Goal: Task Accomplishment & Management: Manage account settings

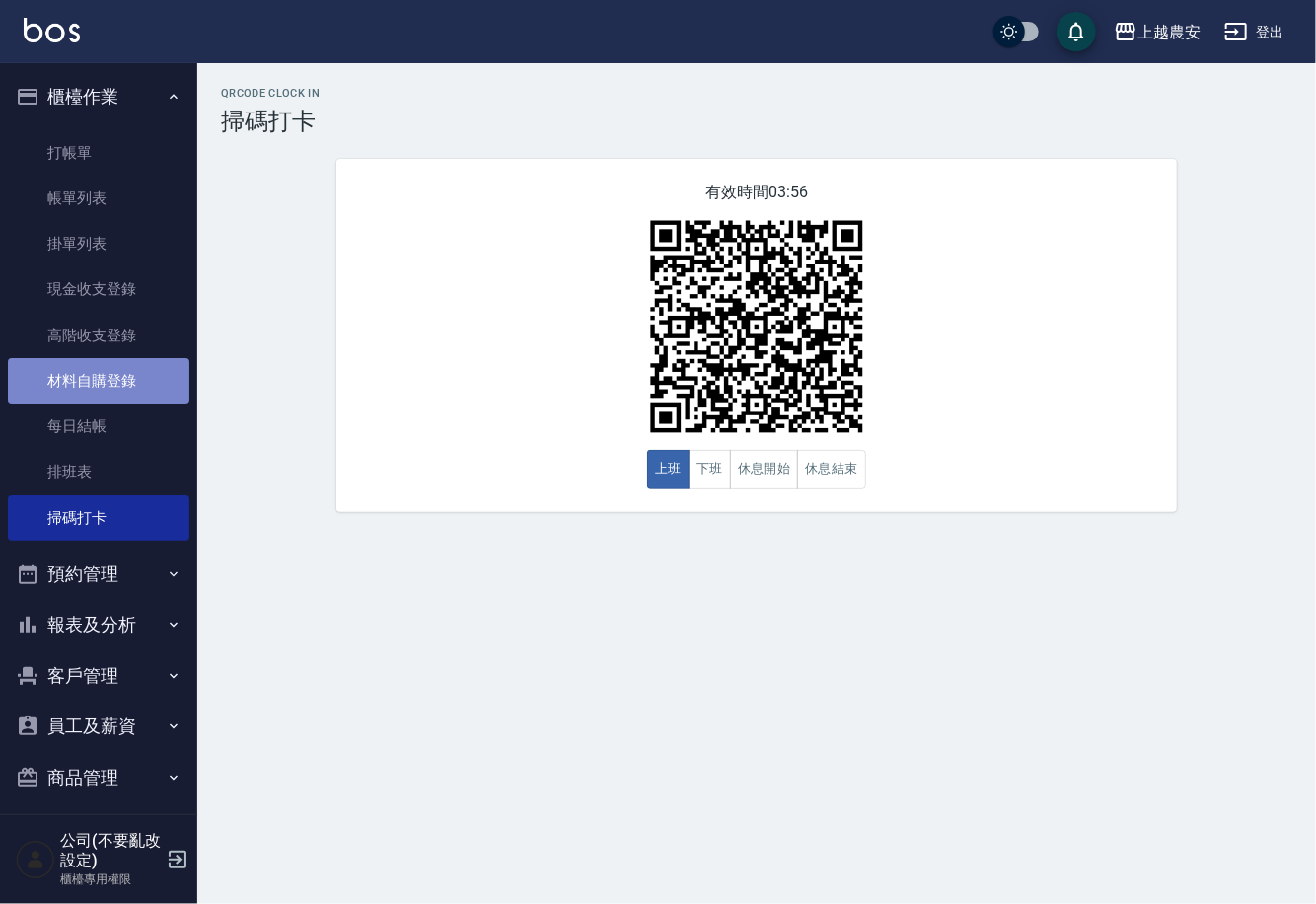
click at [106, 369] on link "材料自購登錄" at bounding box center [98, 381] width 182 height 46
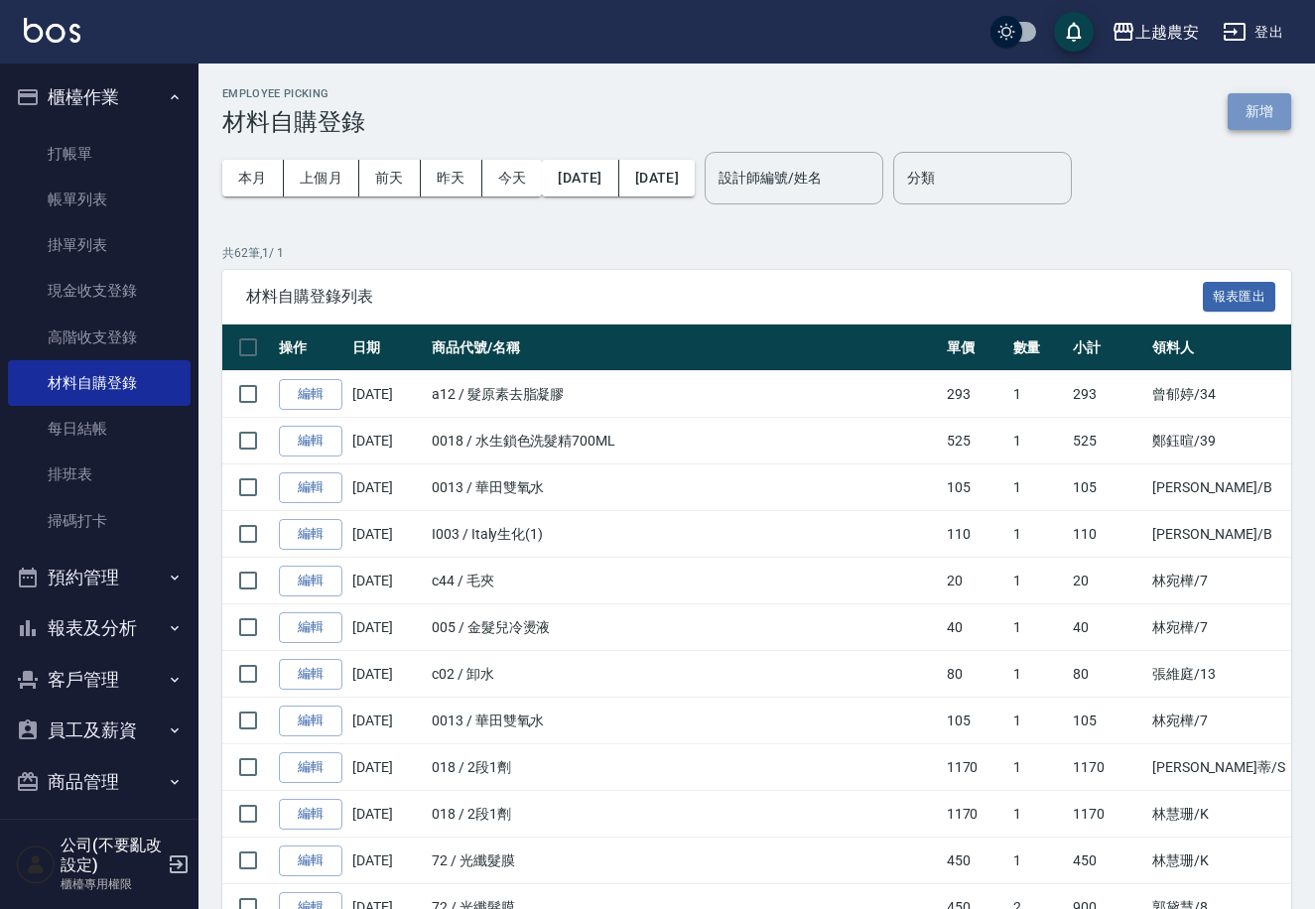
click at [1251, 101] on button "新增" at bounding box center [1260, 111] width 64 height 37
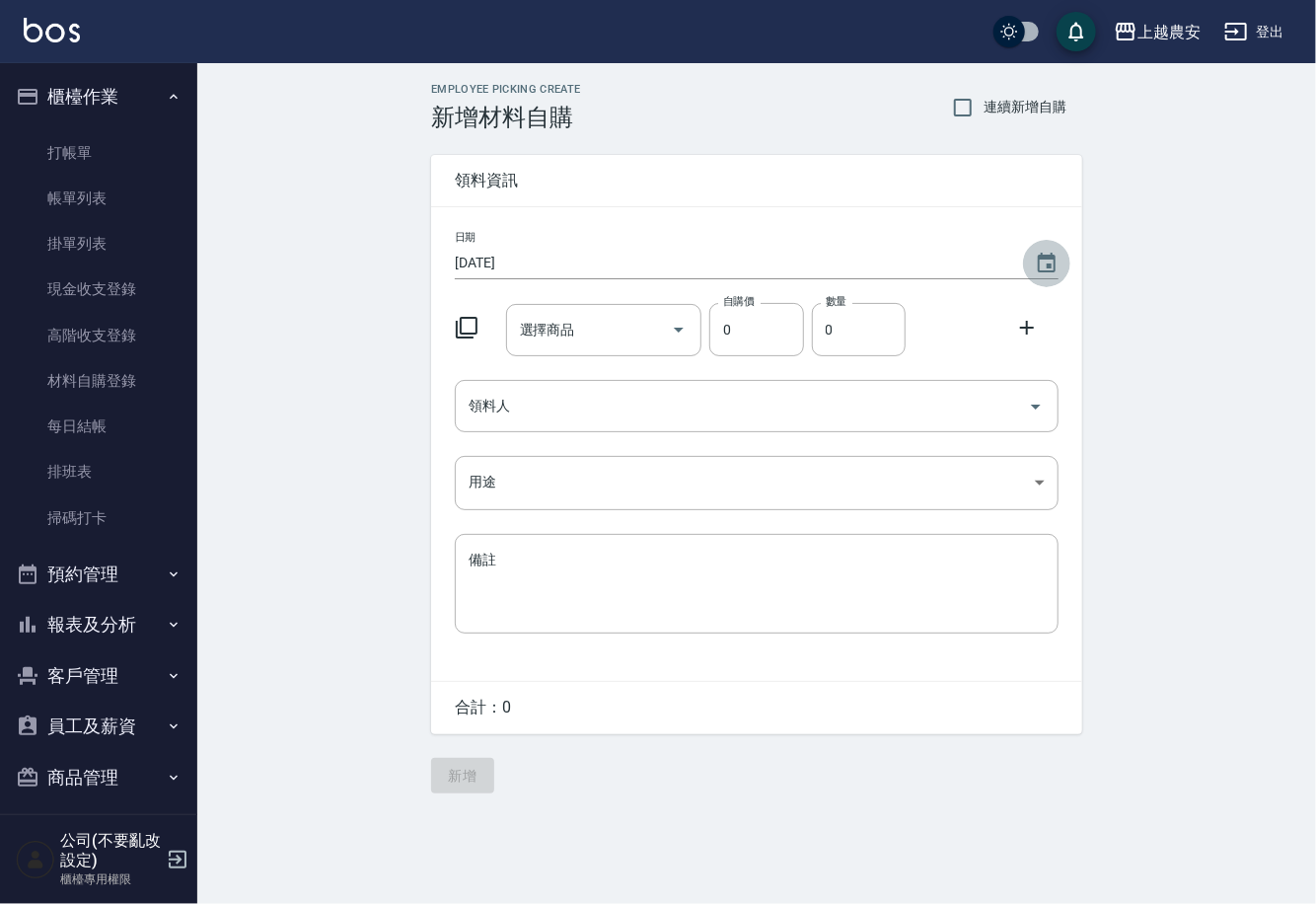
click at [1044, 257] on icon "Choose date, selected date is 2025-09-12" at bounding box center [1047, 263] width 18 height 20
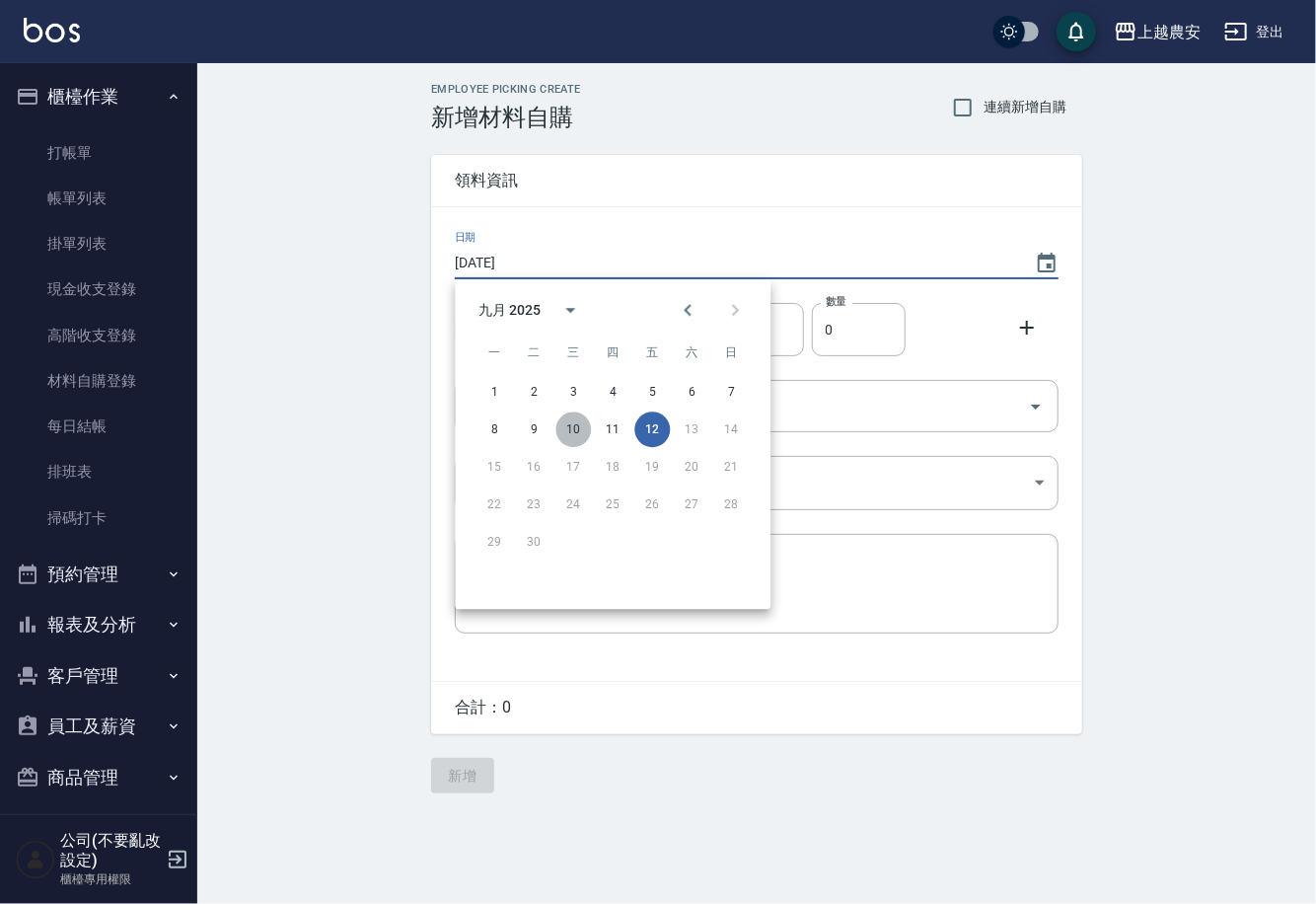
click at [576, 424] on button "10" at bounding box center [574, 430] width 36 height 36
type input "2025/09/10"
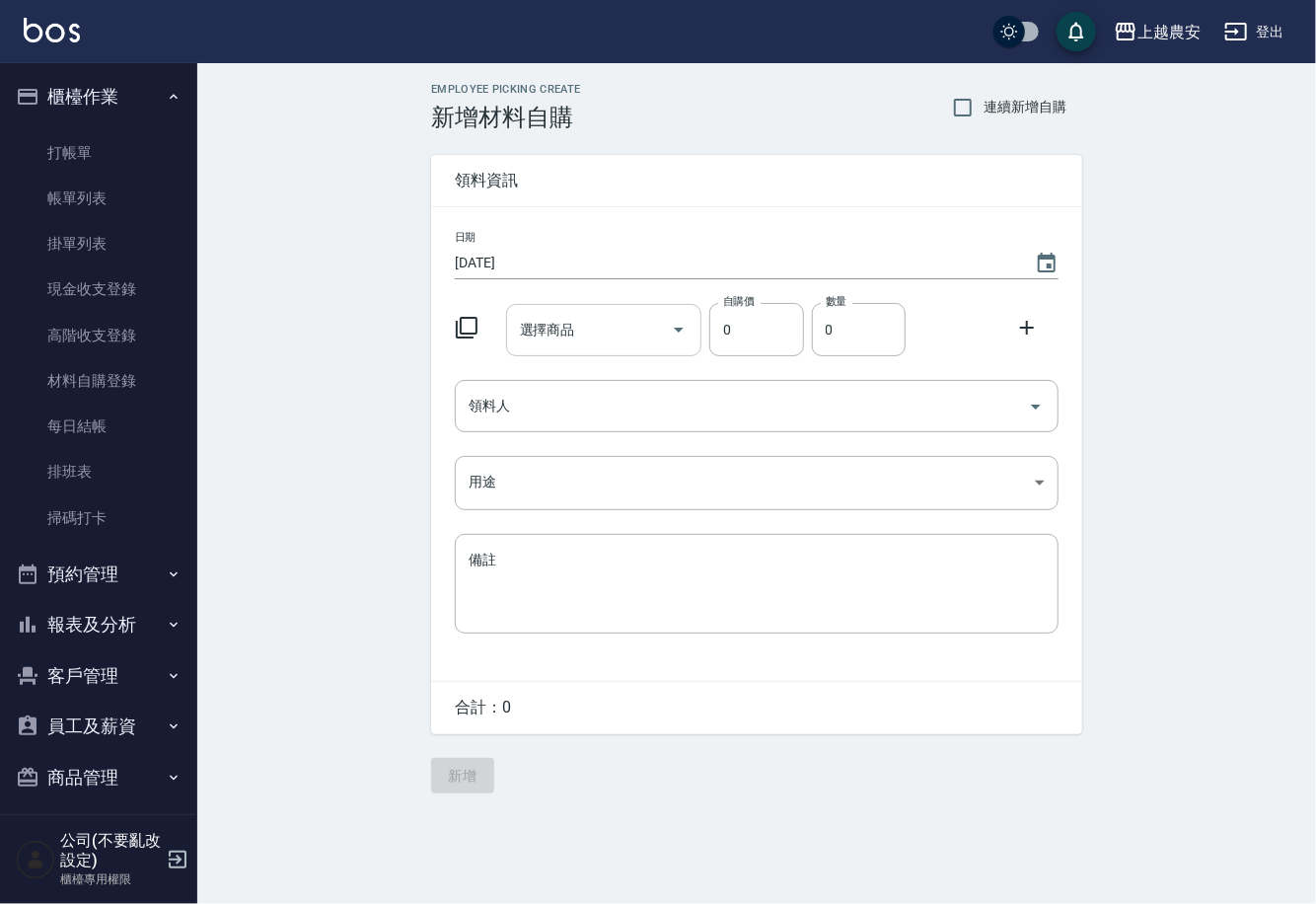
click at [588, 324] on input "選擇商品" at bounding box center [589, 330] width 149 height 35
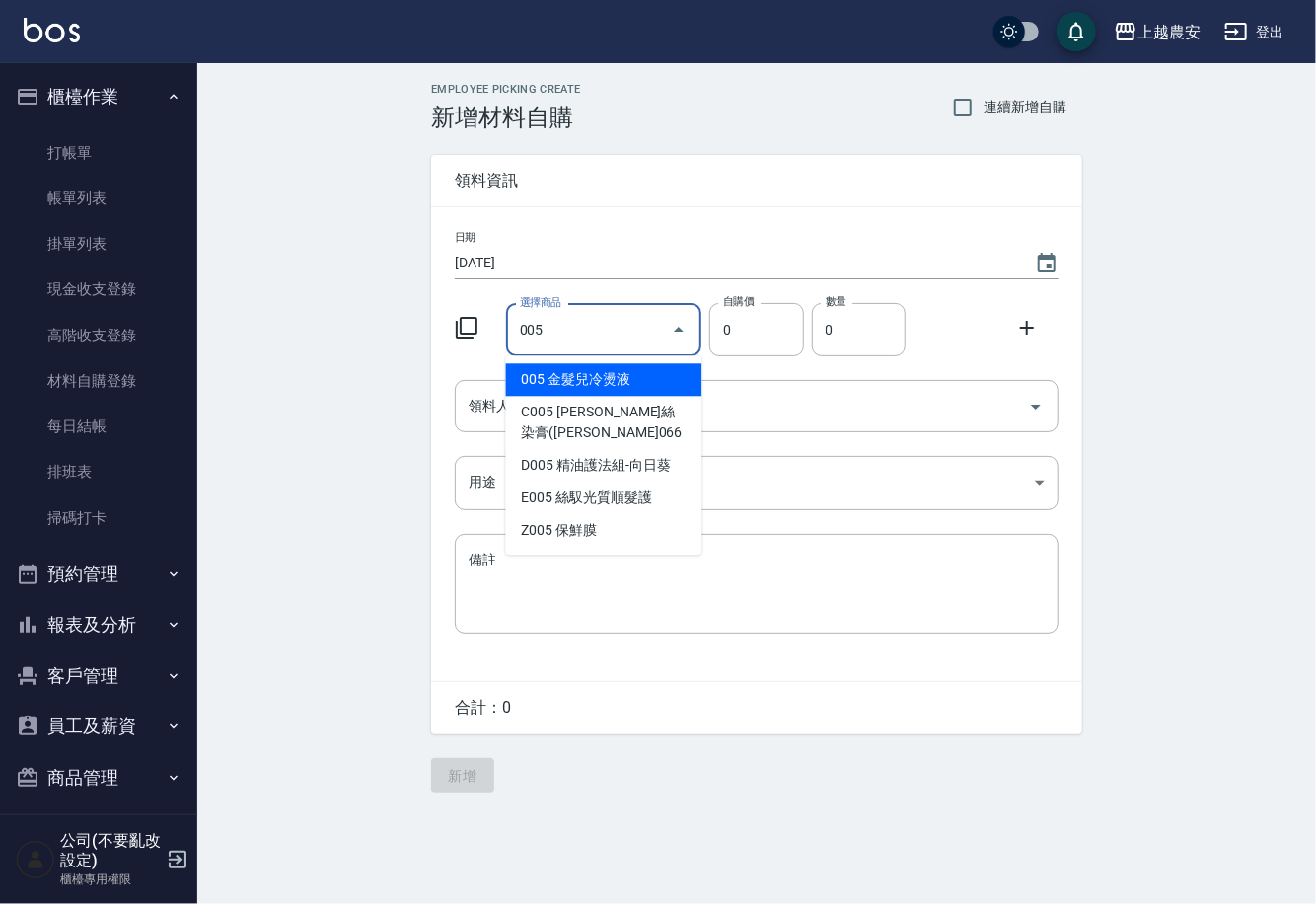
type input "金髮兒冷燙液"
type input "40"
type input "1"
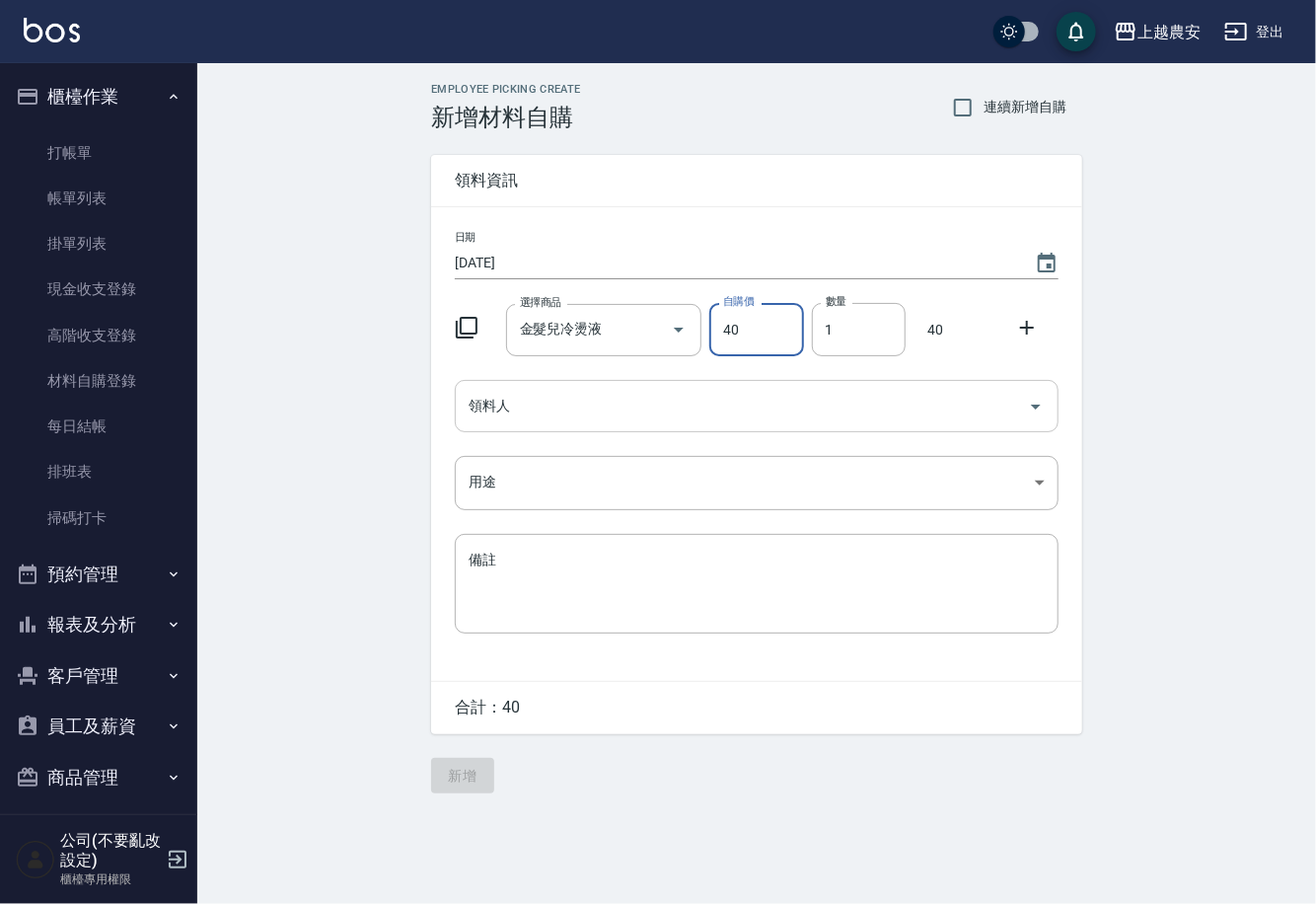
click at [510, 421] on input "領料人" at bounding box center [741, 406] width 557 height 35
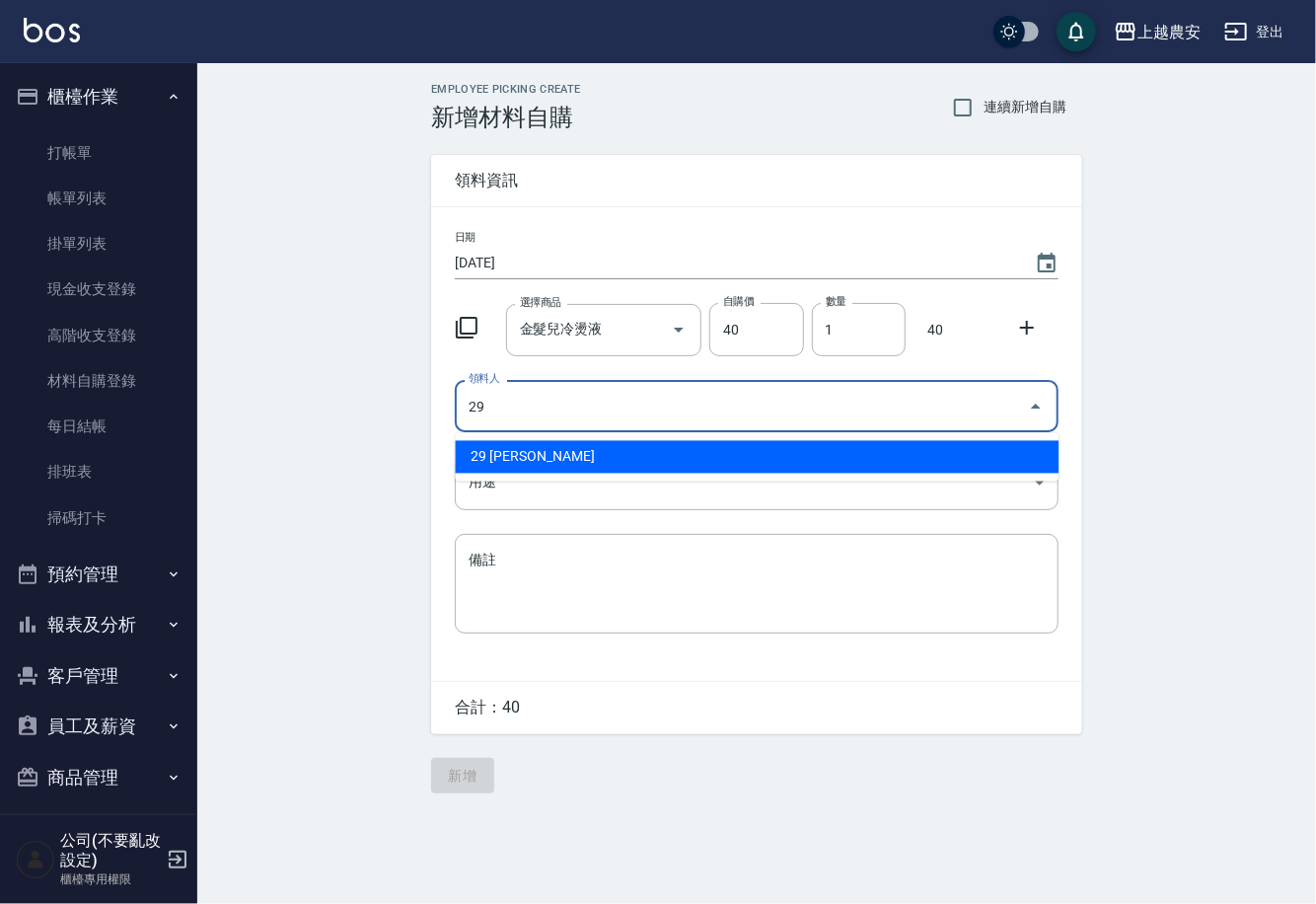
click at [518, 446] on li "29 楊馨茹" at bounding box center [756, 457] width 603 height 33
type input "29 楊馨茹"
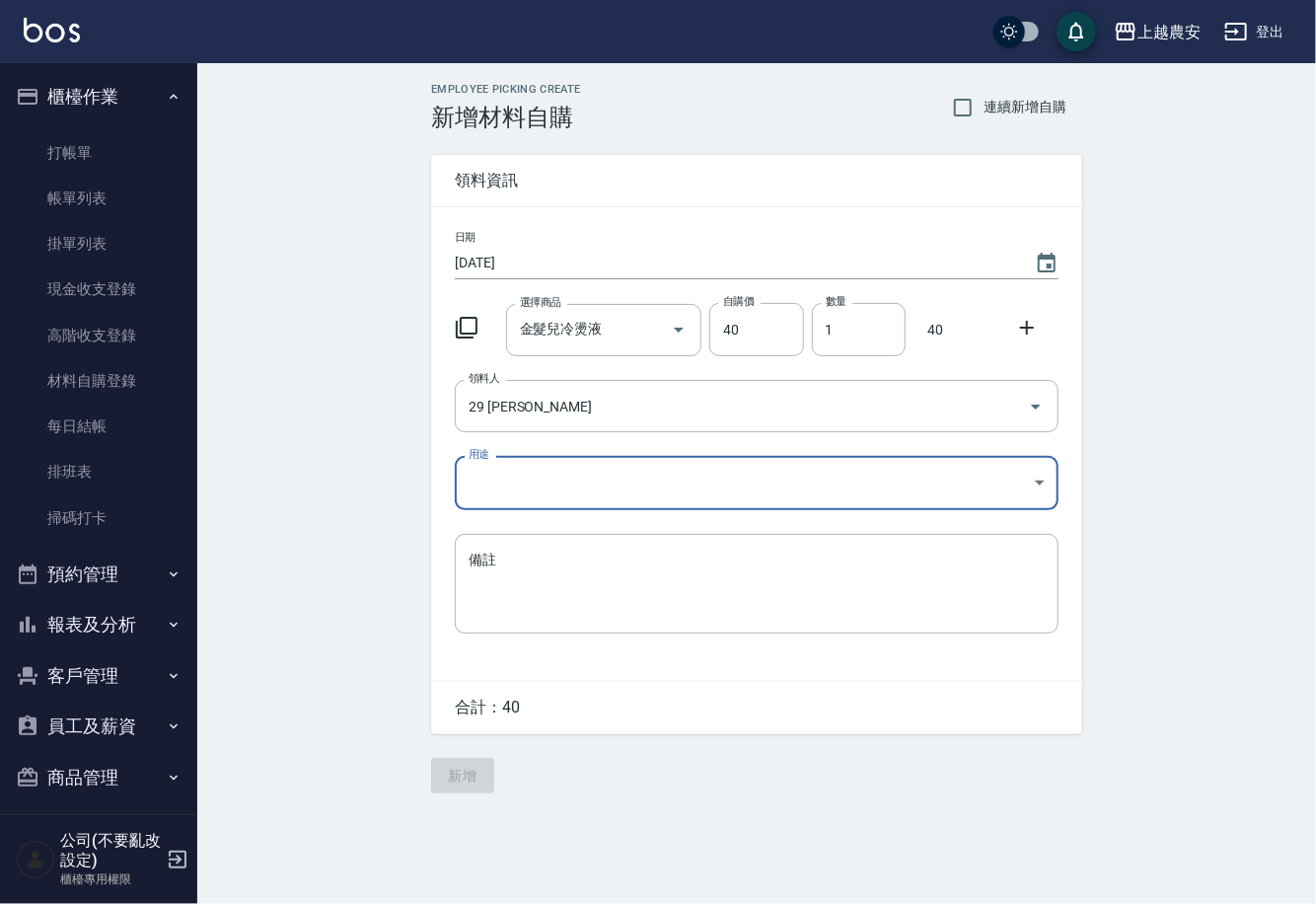
click at [478, 494] on body "上越農安 登出 櫃檯作業 打帳單 帳單列表 掛單列表 現金收支登錄 高階收支登錄 材料自購登錄 每日結帳 排班表 掃碼打卡 預約管理 預約管理 單日預約紀錄 …" at bounding box center [658, 452] width 1316 height 904
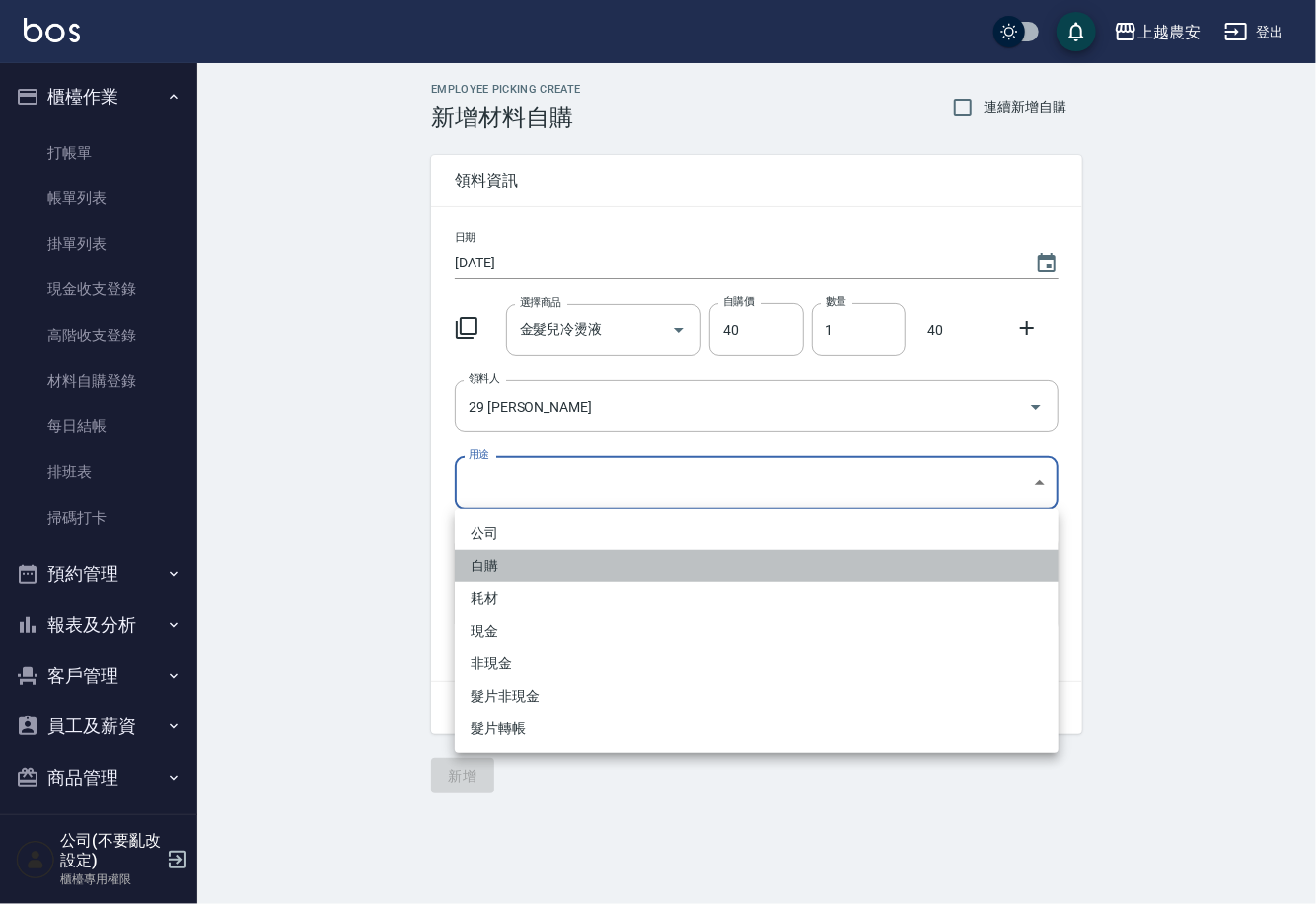
click at [495, 564] on li "自購" at bounding box center [756, 566] width 603 height 33
type input "自購"
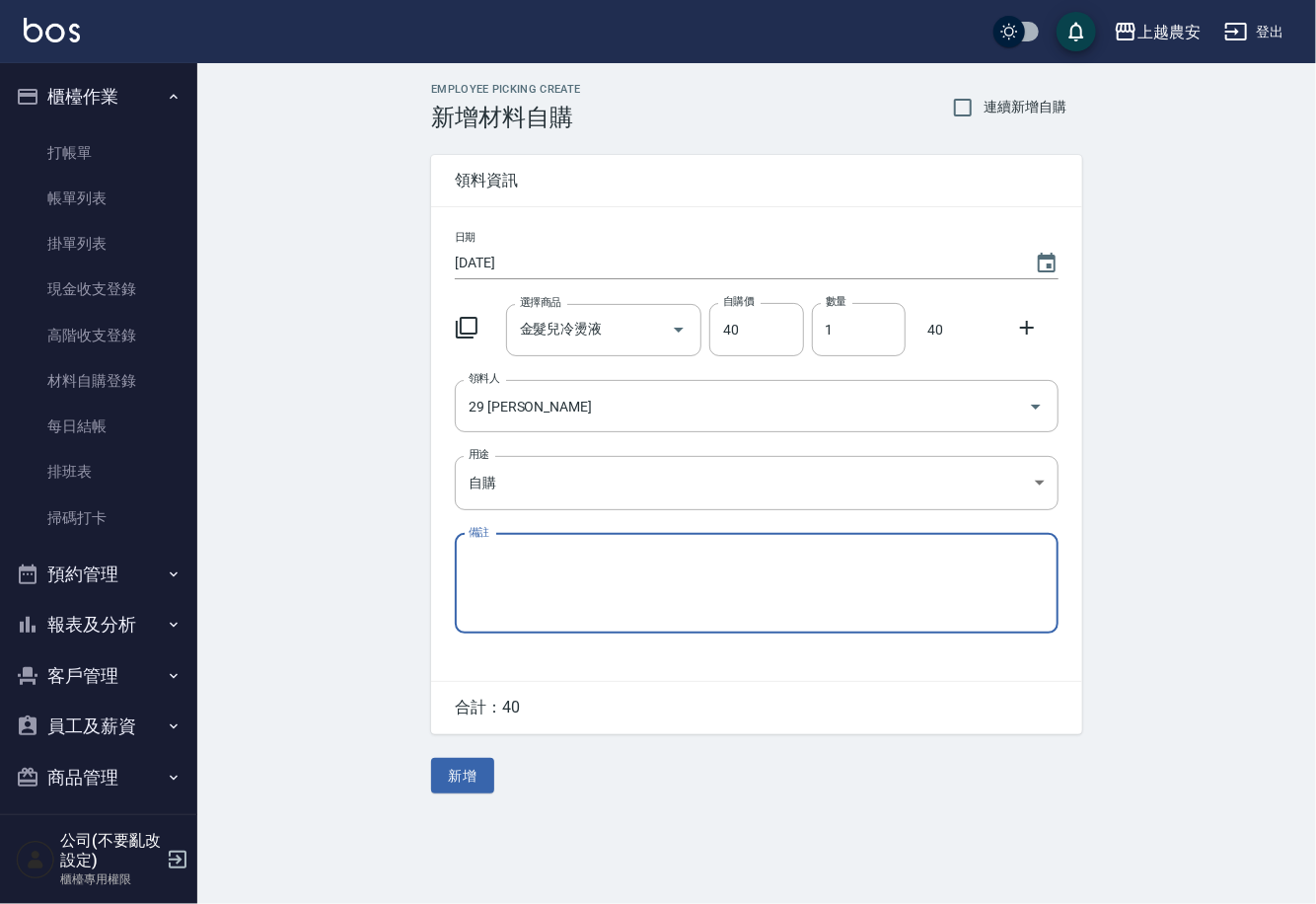
click at [1020, 325] on icon at bounding box center [1027, 328] width 24 height 24
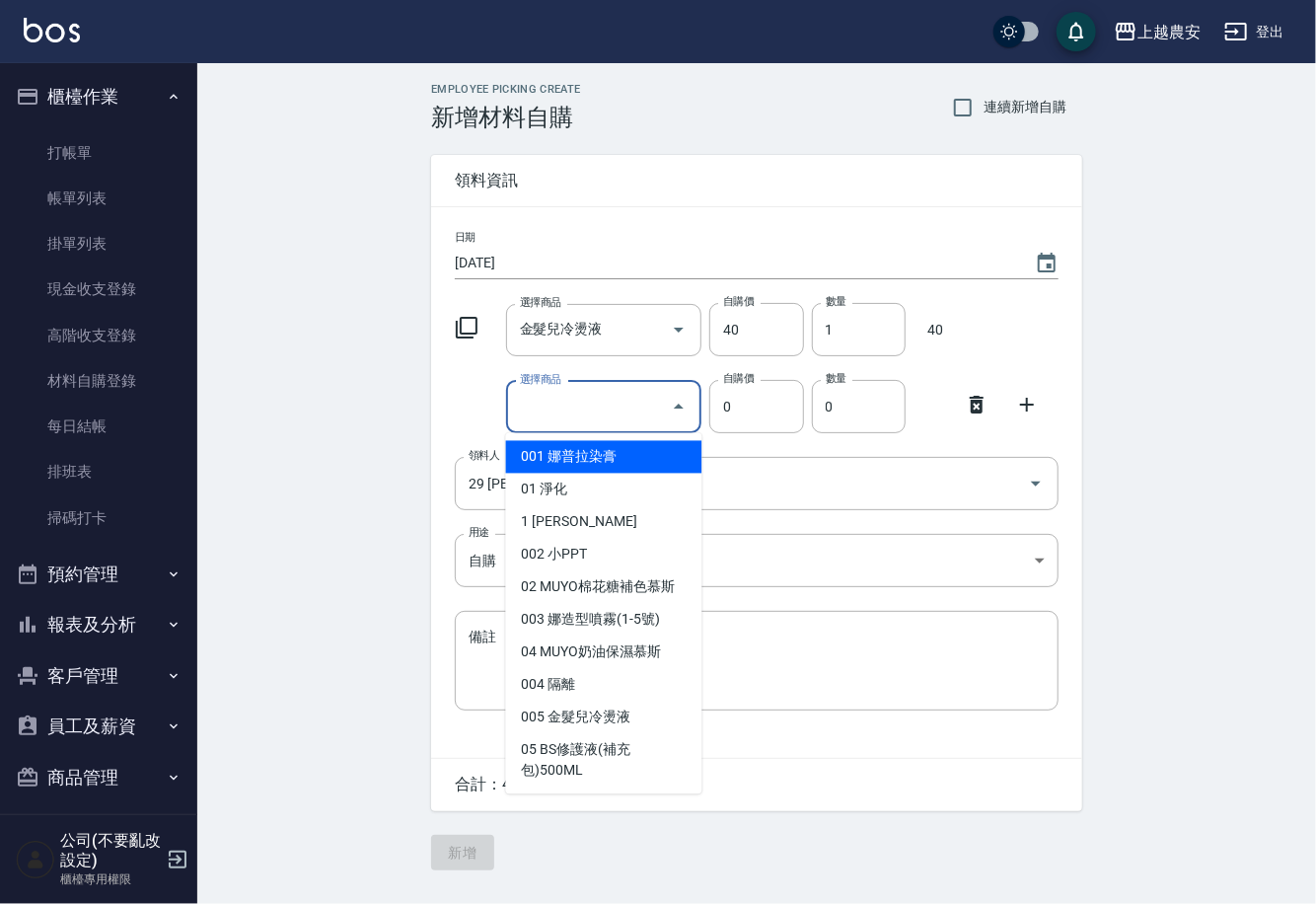
click at [604, 402] on input "選擇商品" at bounding box center [589, 407] width 149 height 35
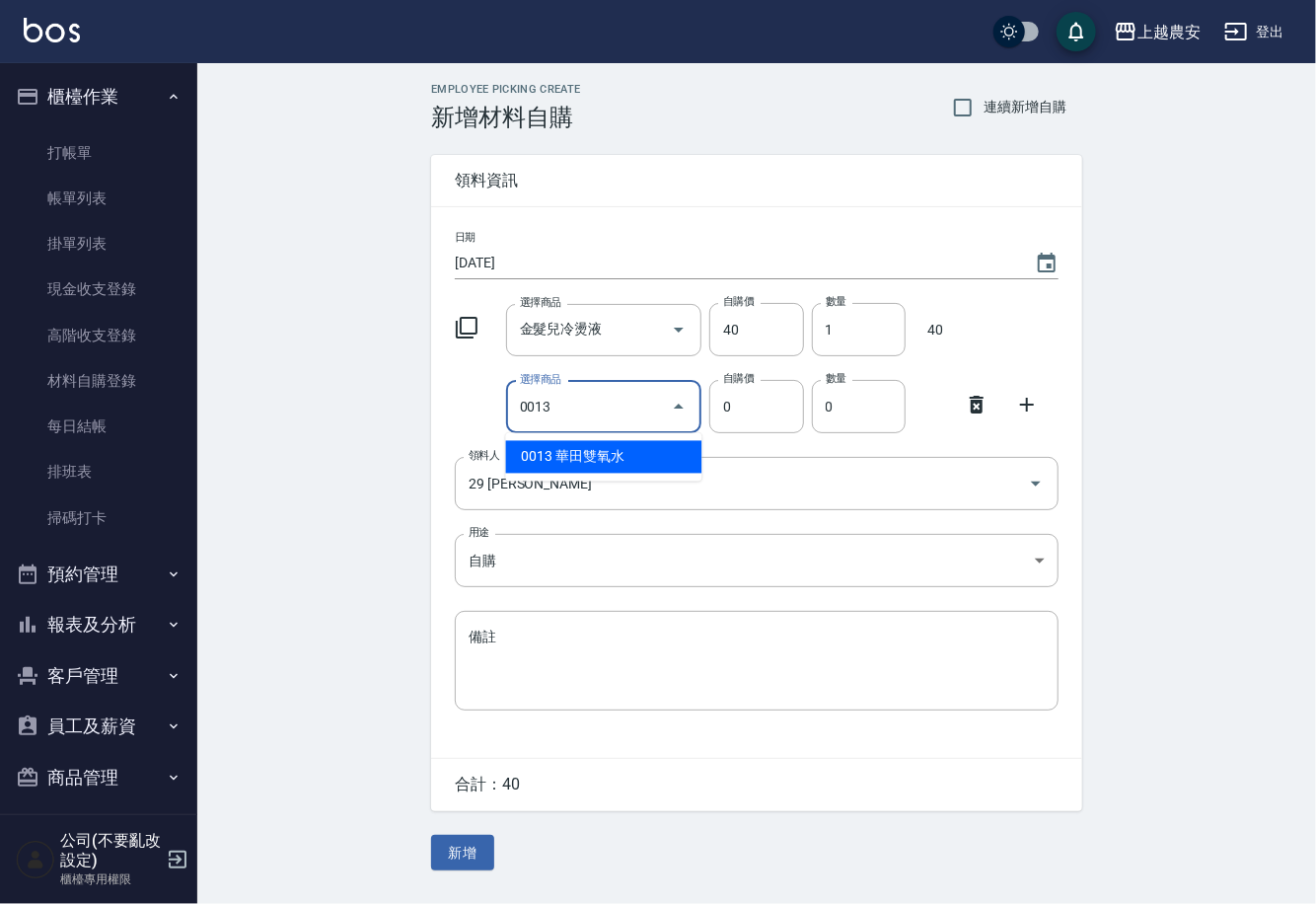
type input "華田雙氧水"
type input "105"
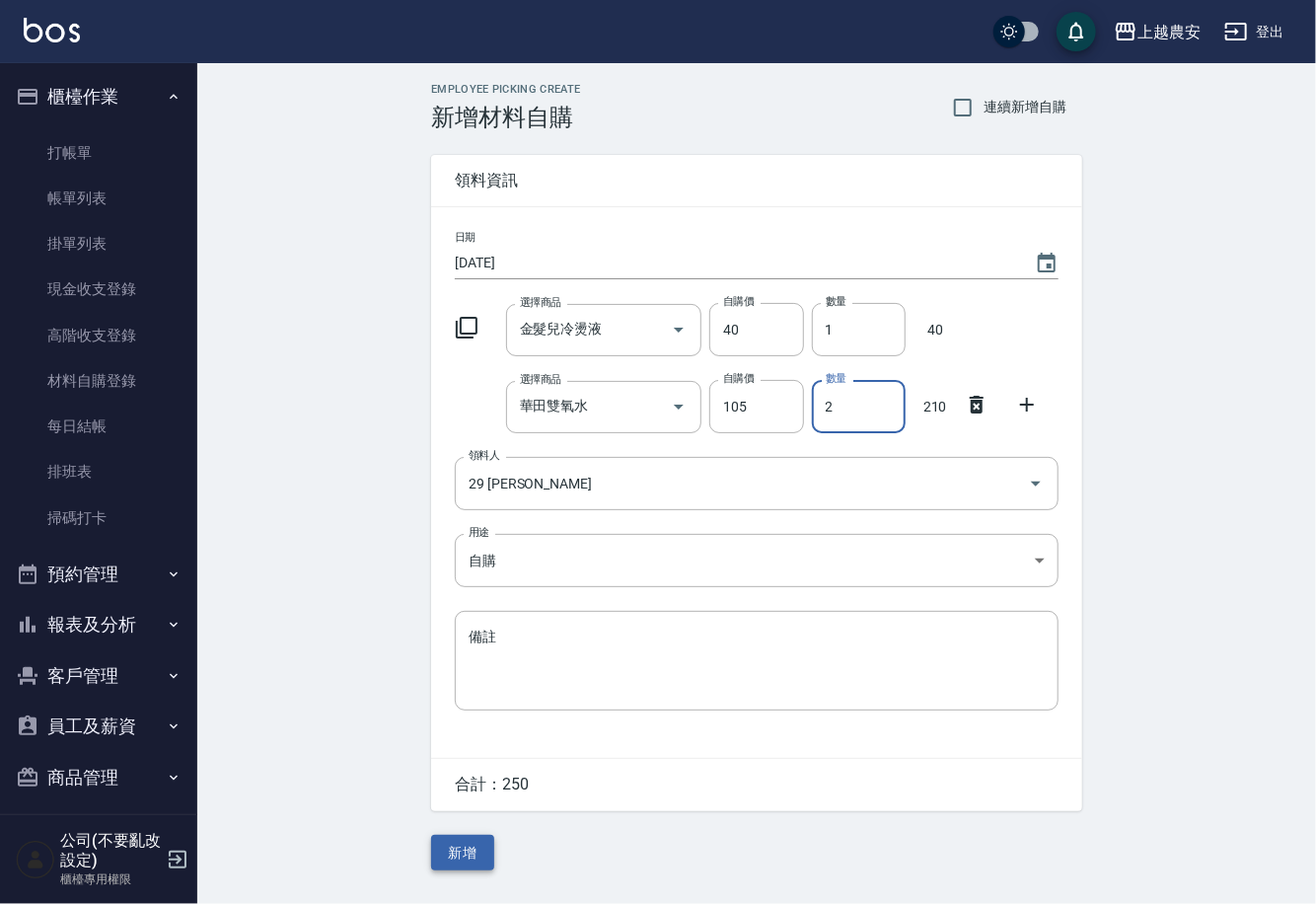
type input "2"
click at [468, 845] on button "新增" at bounding box center [463, 853] width 64 height 37
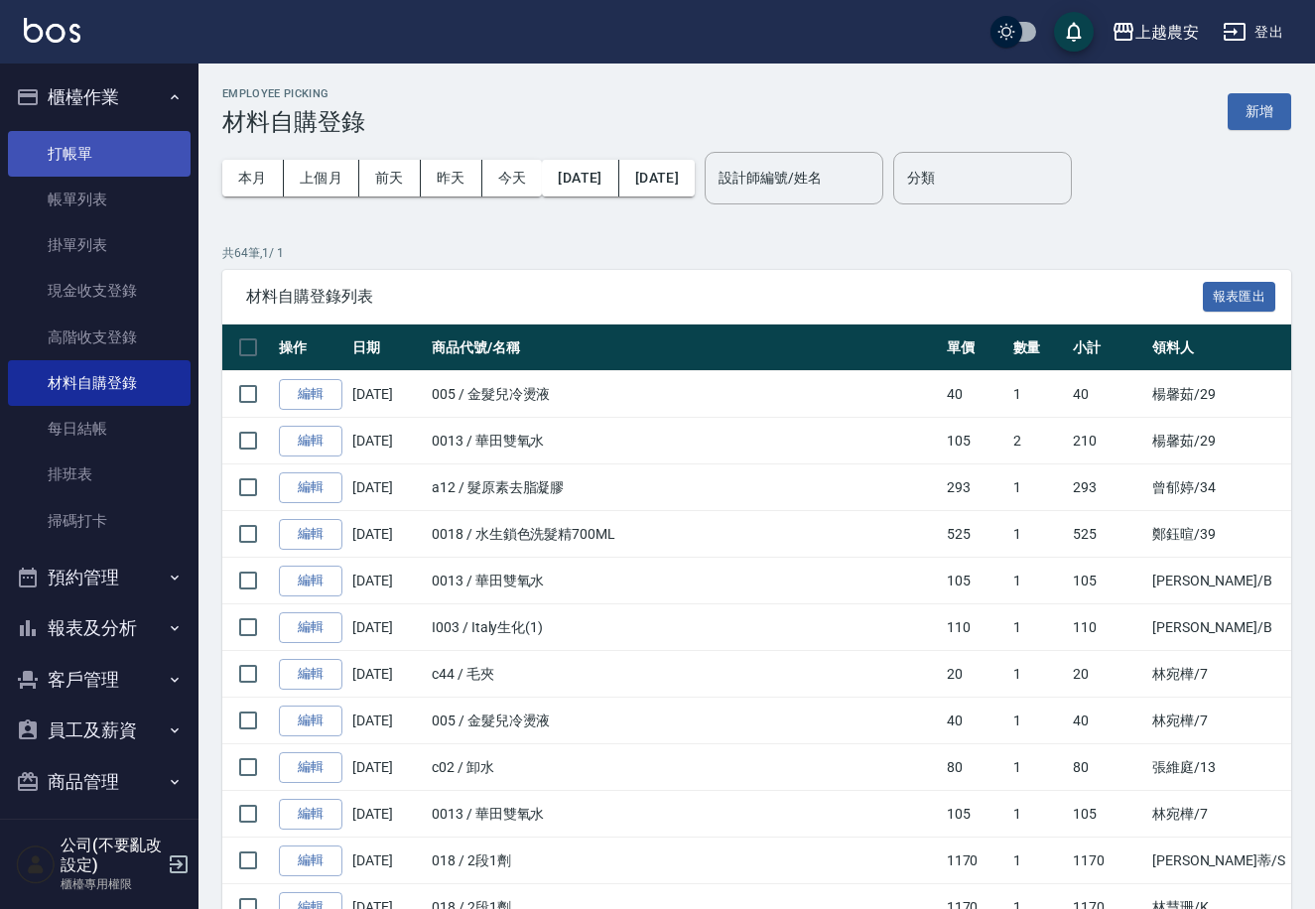
click at [70, 140] on link "打帳單" at bounding box center [99, 154] width 183 height 46
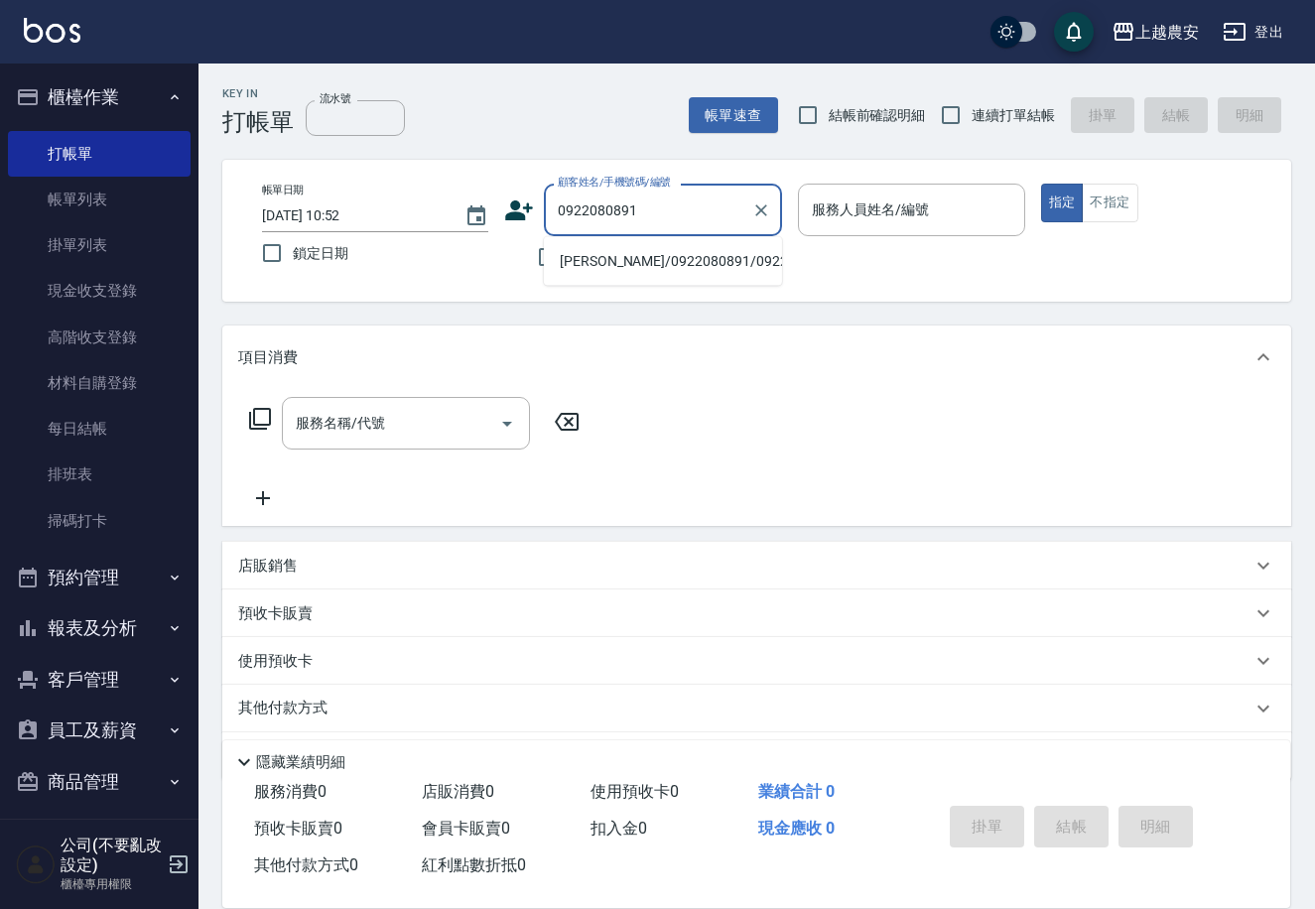
click at [660, 251] on li "吳美珍/0922080891/0922080891" at bounding box center [663, 261] width 238 height 33
type input "吳美珍/0922080891/0922080891"
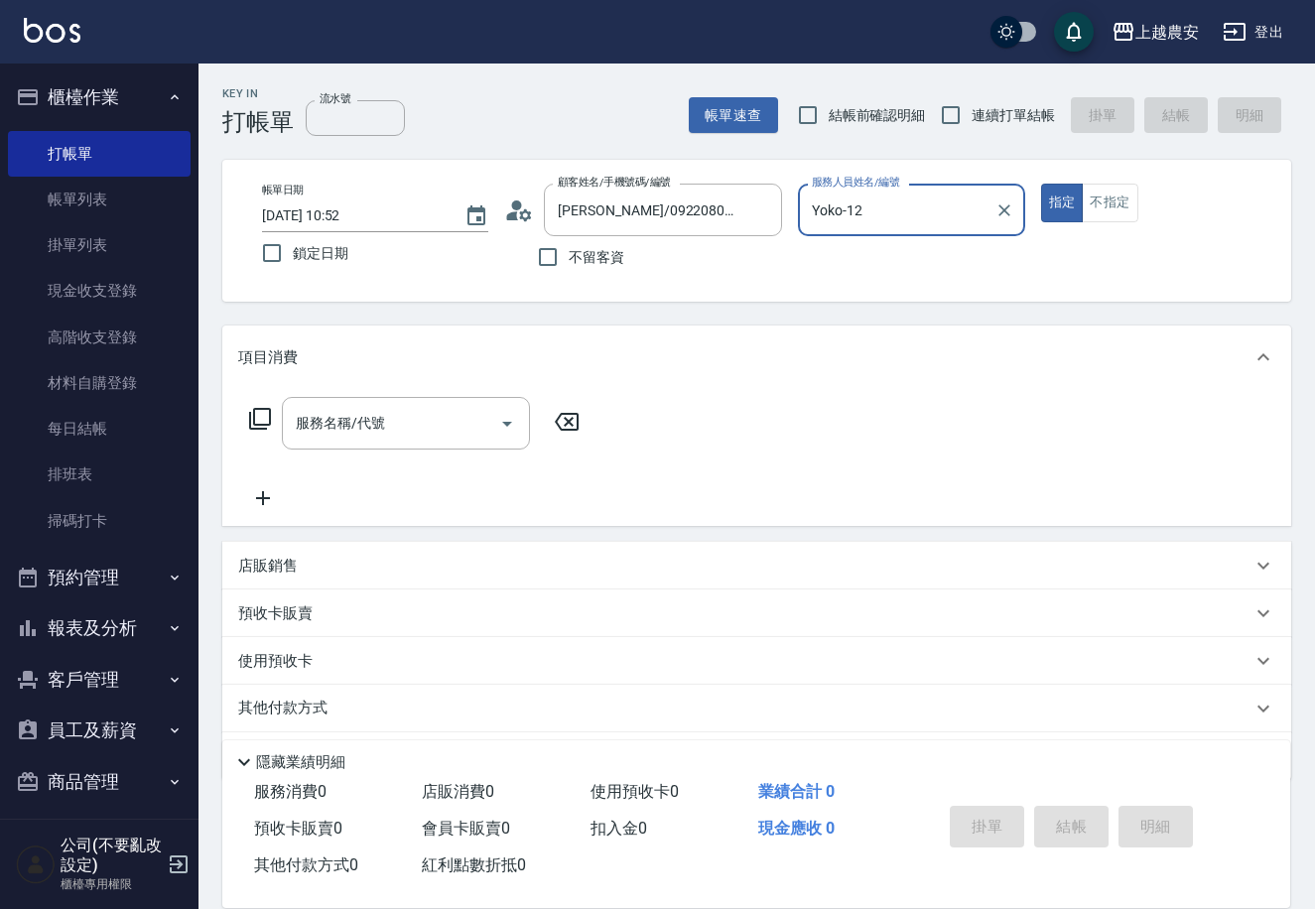
type input "Yoko-12"
click at [463, 424] on input "服務名稱/代號" at bounding box center [391, 423] width 200 height 35
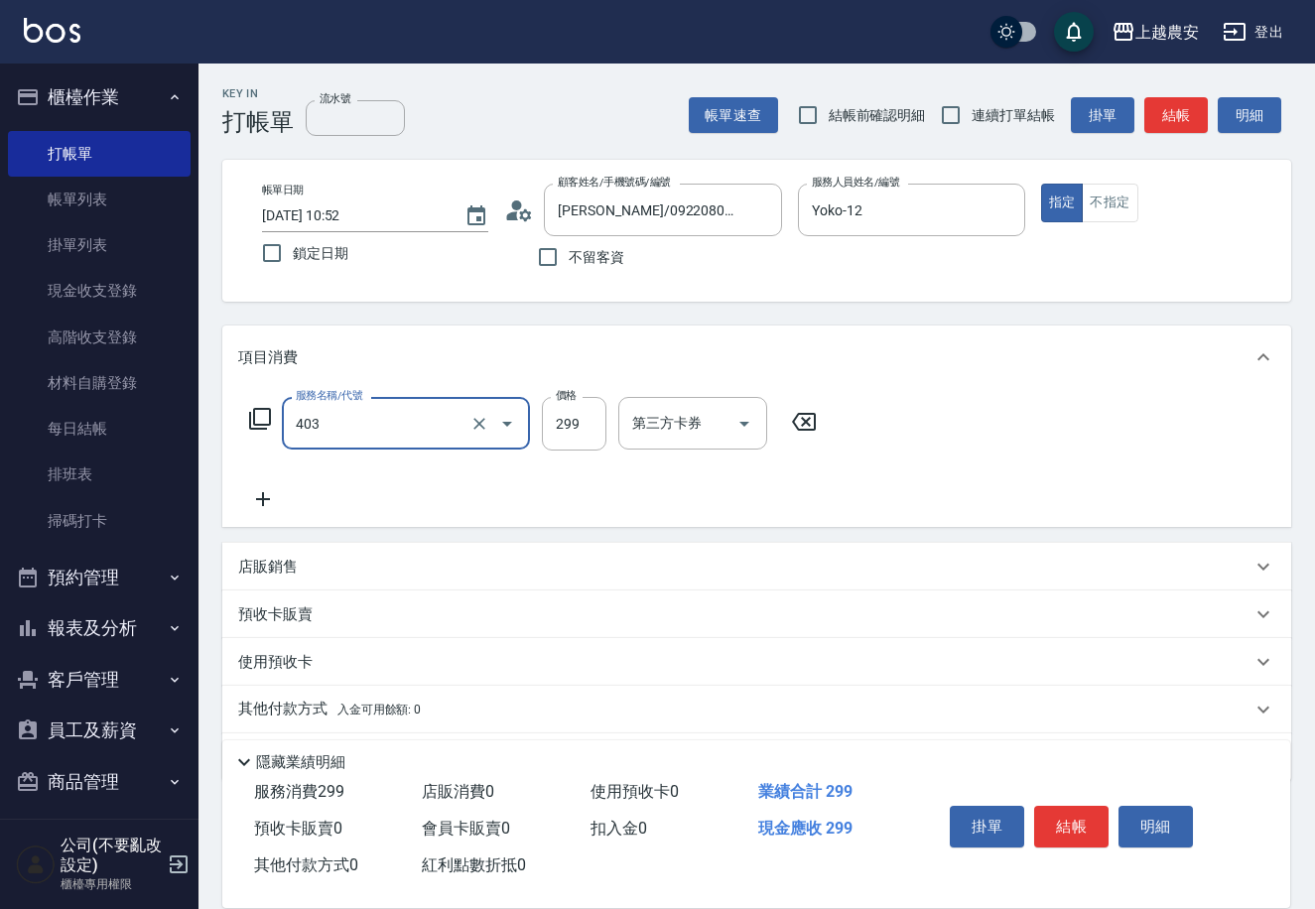
type input "剪髮(403)"
type input "400"
click at [1081, 827] on button "結帳" at bounding box center [1071, 827] width 74 height 42
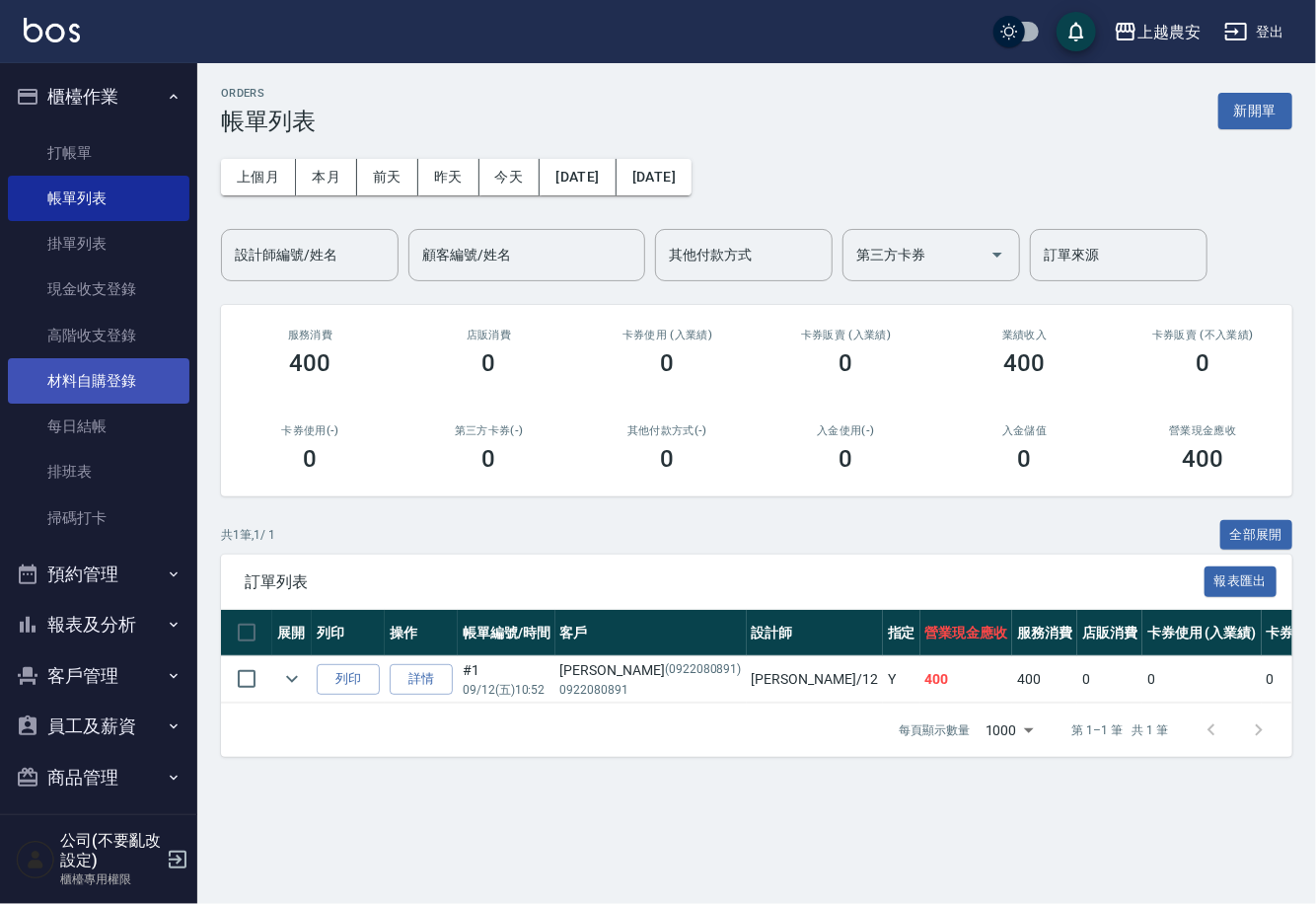
click at [141, 371] on link "材料自購登錄" at bounding box center [98, 381] width 182 height 46
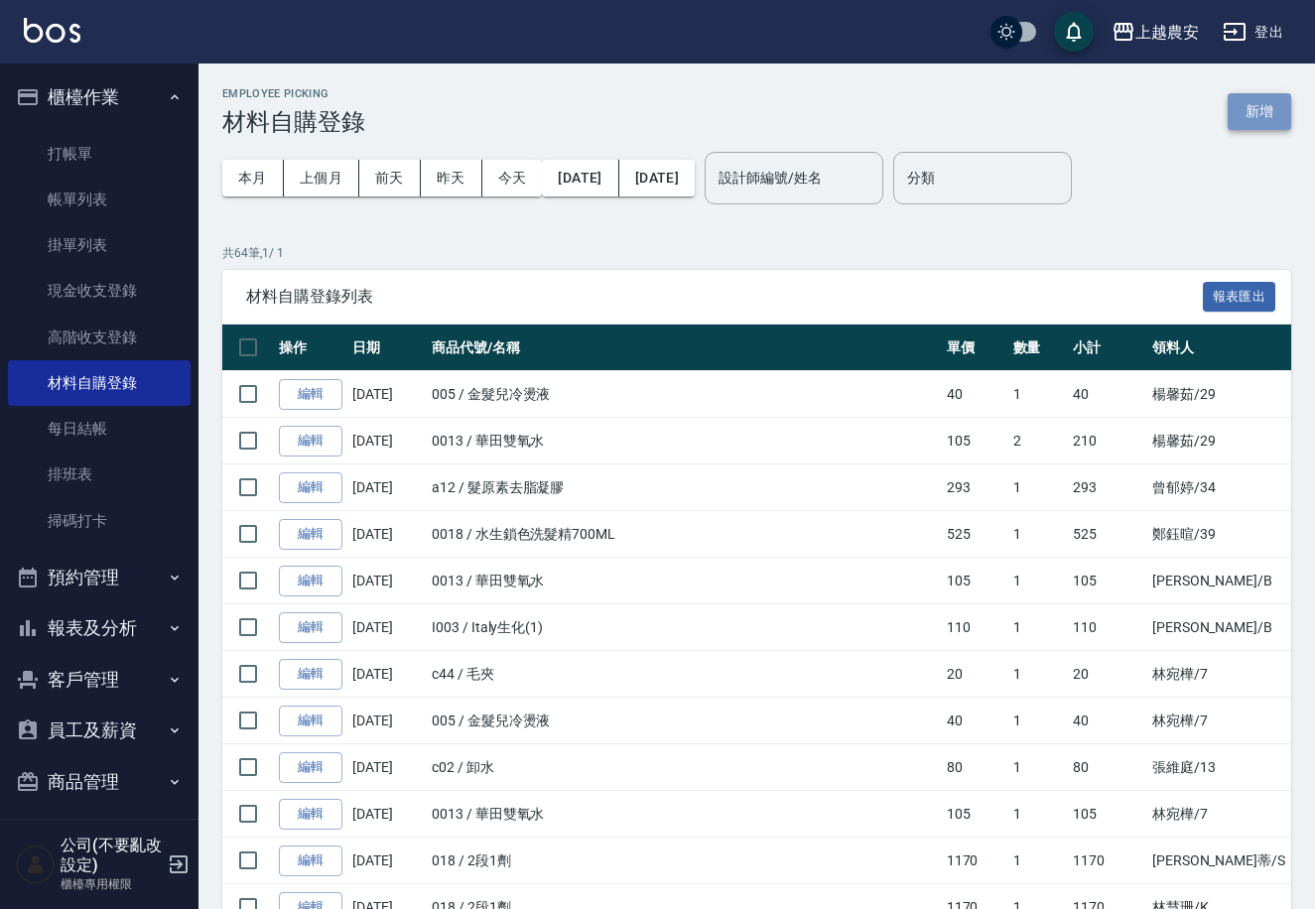
click at [1265, 117] on button "新增" at bounding box center [1260, 111] width 64 height 37
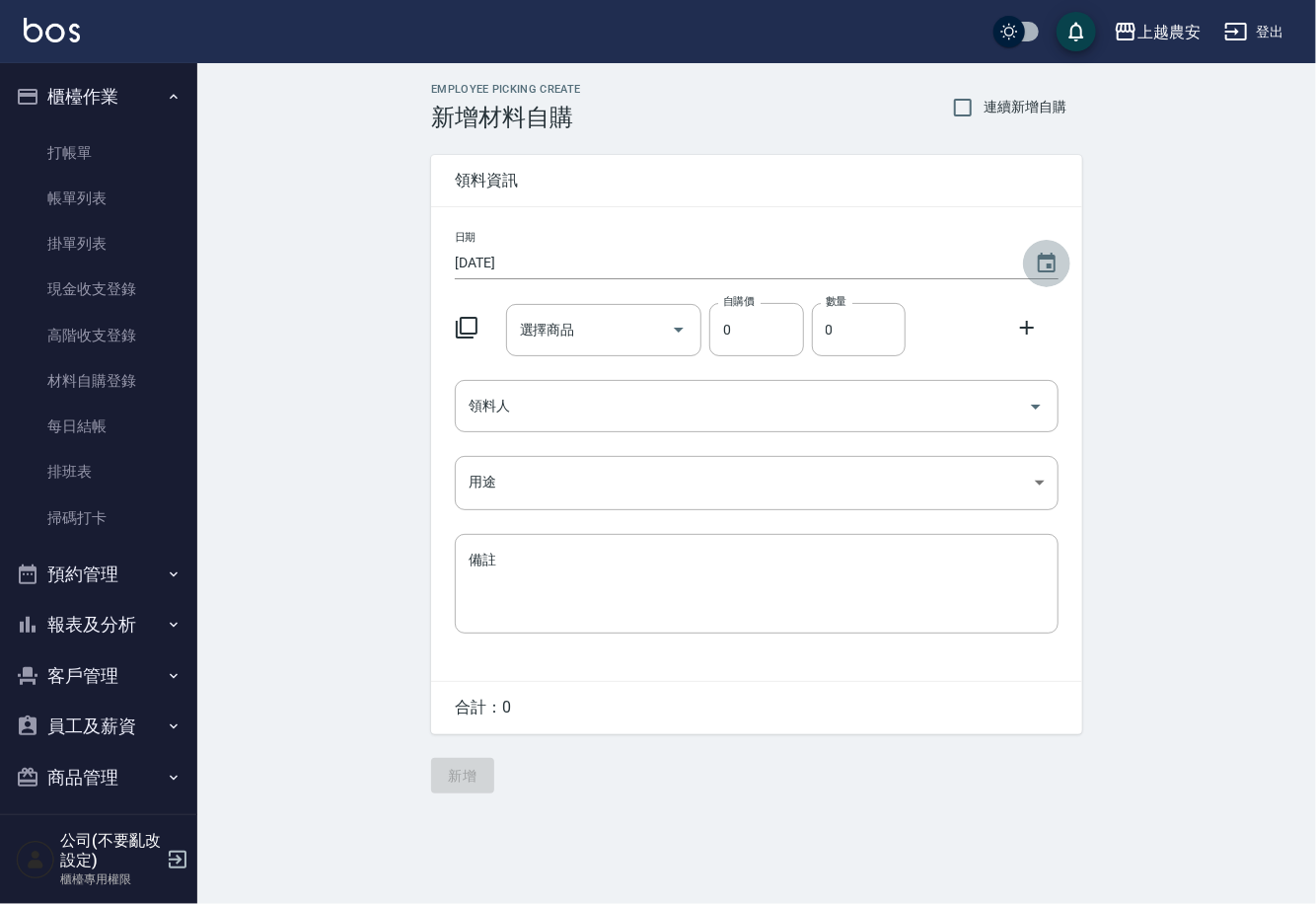
click at [1043, 261] on icon "Choose date, selected date is 2025-09-12" at bounding box center [1047, 264] width 24 height 24
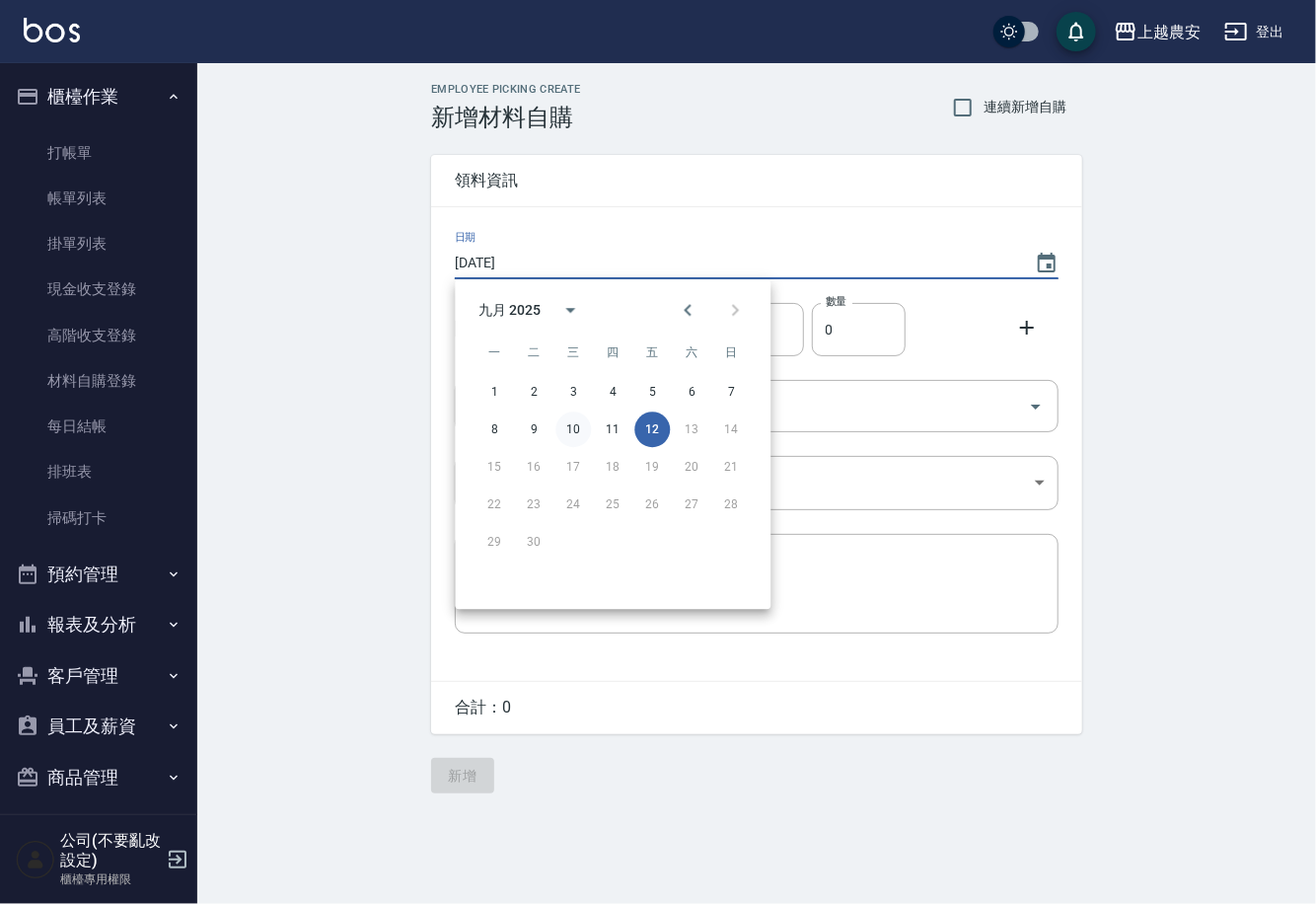
click at [580, 438] on button "10" at bounding box center [574, 430] width 36 height 36
type input "2025/09/10"
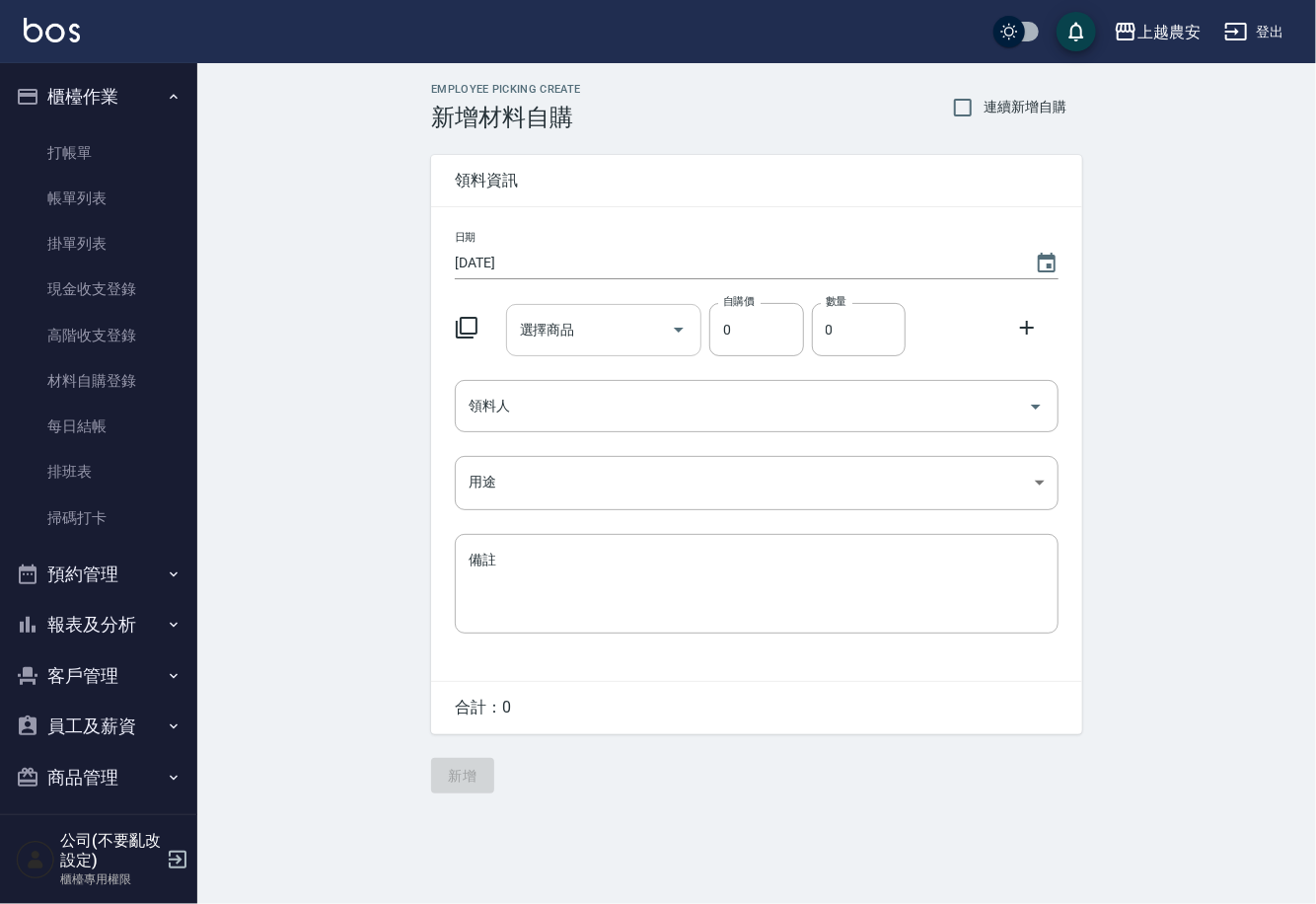
click at [573, 339] on input "選擇商品" at bounding box center [589, 330] width 149 height 35
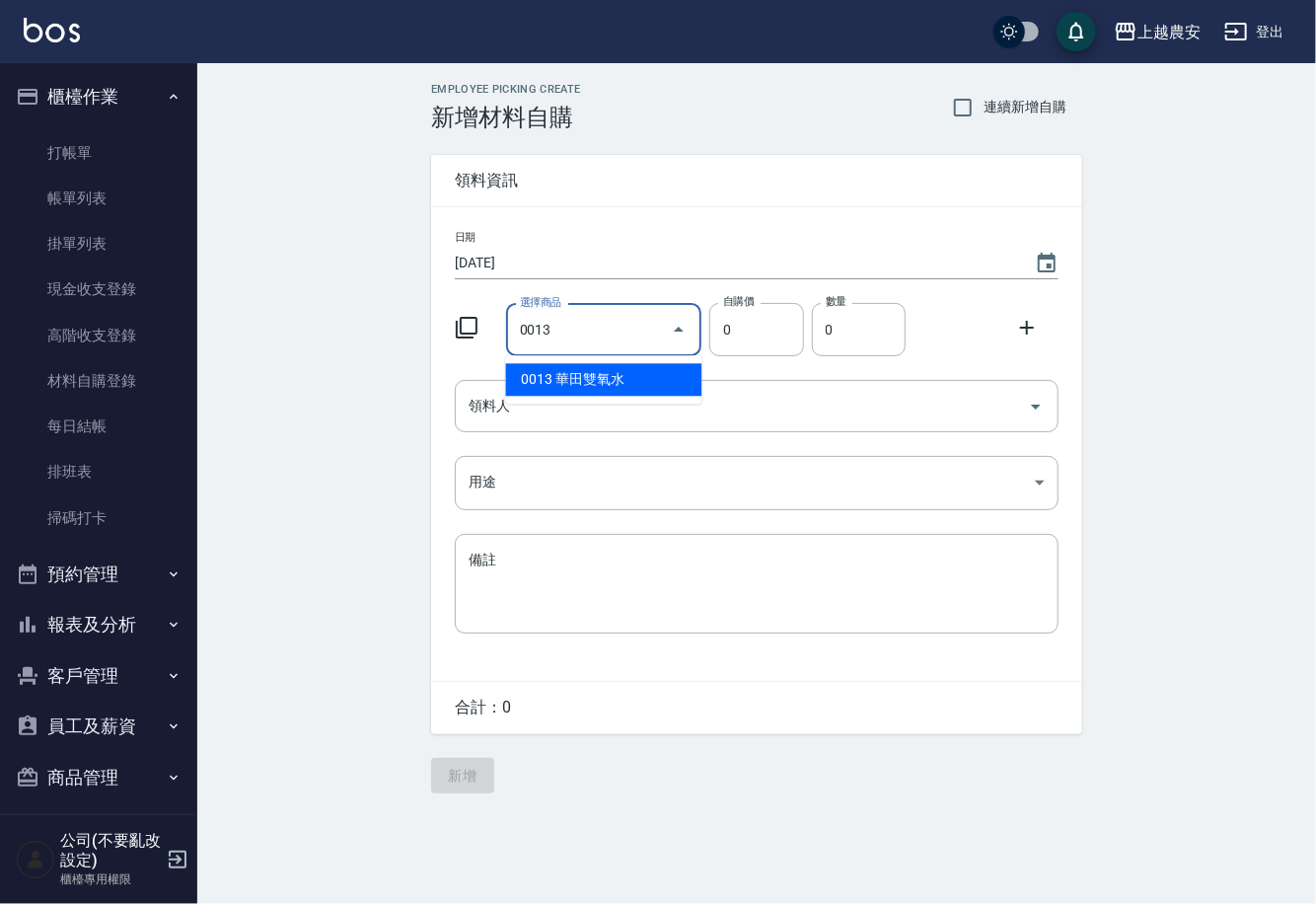
type input "華田雙氧水"
type input "105"
type input "1"
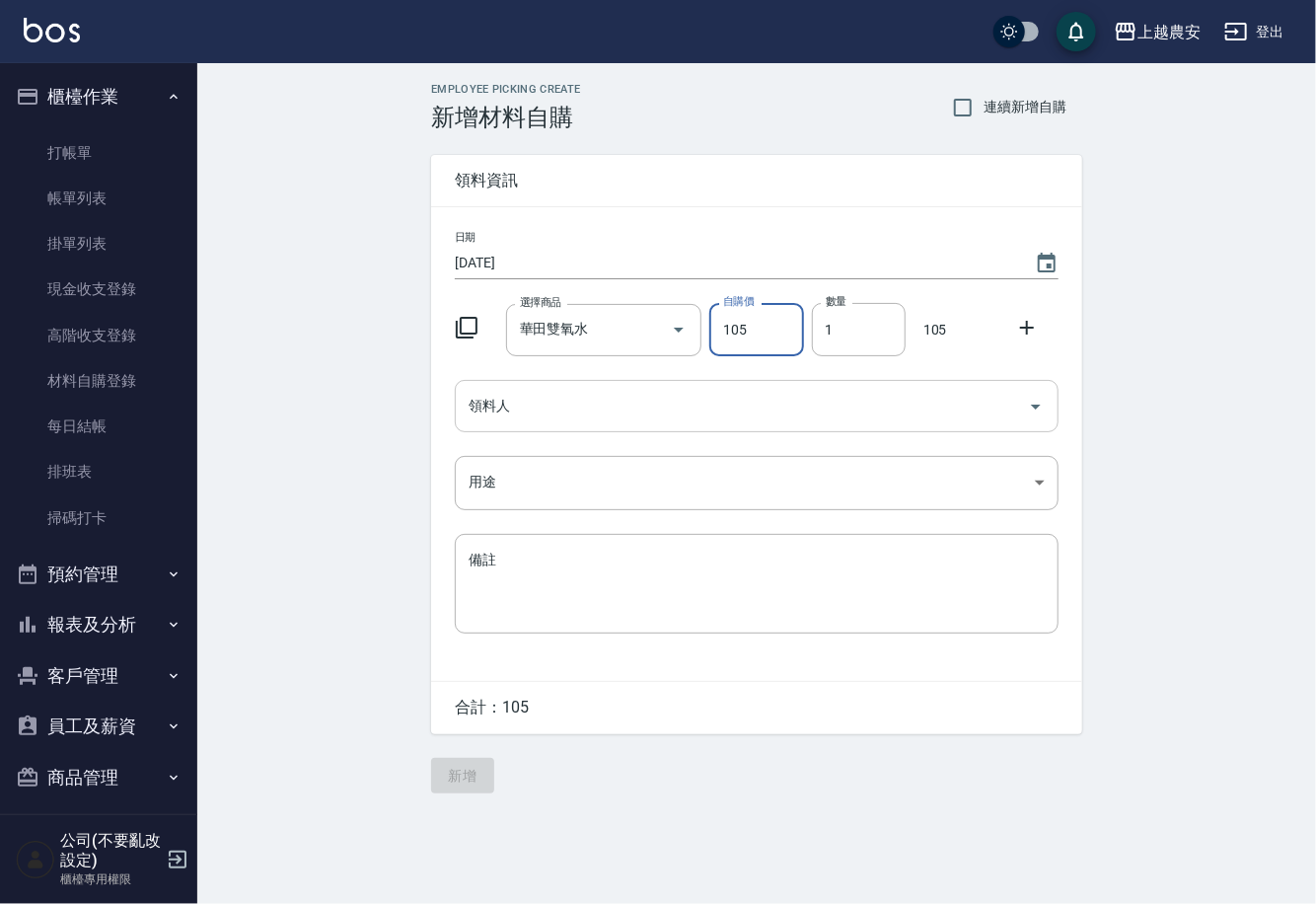
click at [495, 426] on div "領料人" at bounding box center [756, 406] width 603 height 53
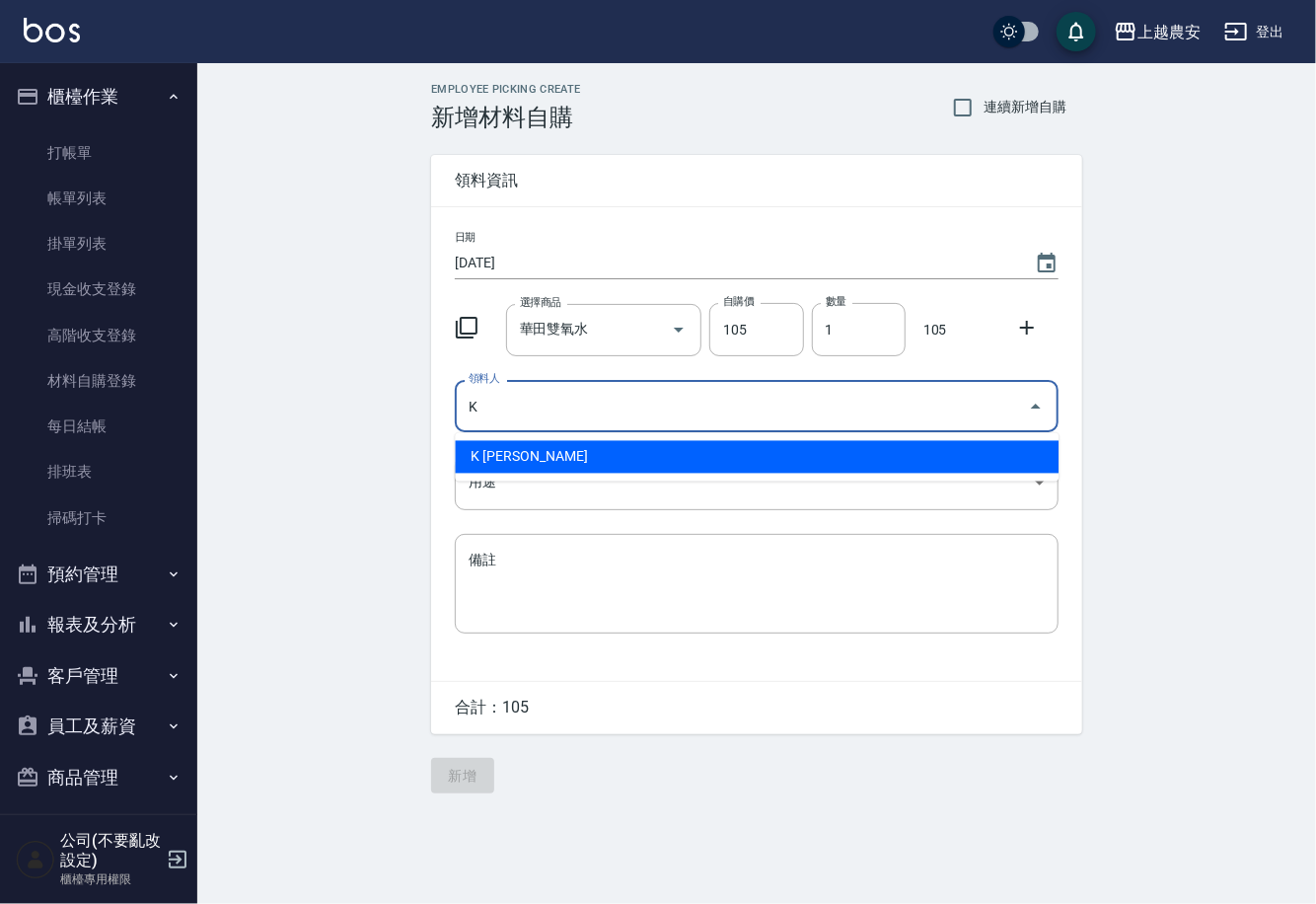
click at [525, 461] on li "K 林慧珊" at bounding box center [756, 457] width 603 height 33
type input "K 林慧珊"
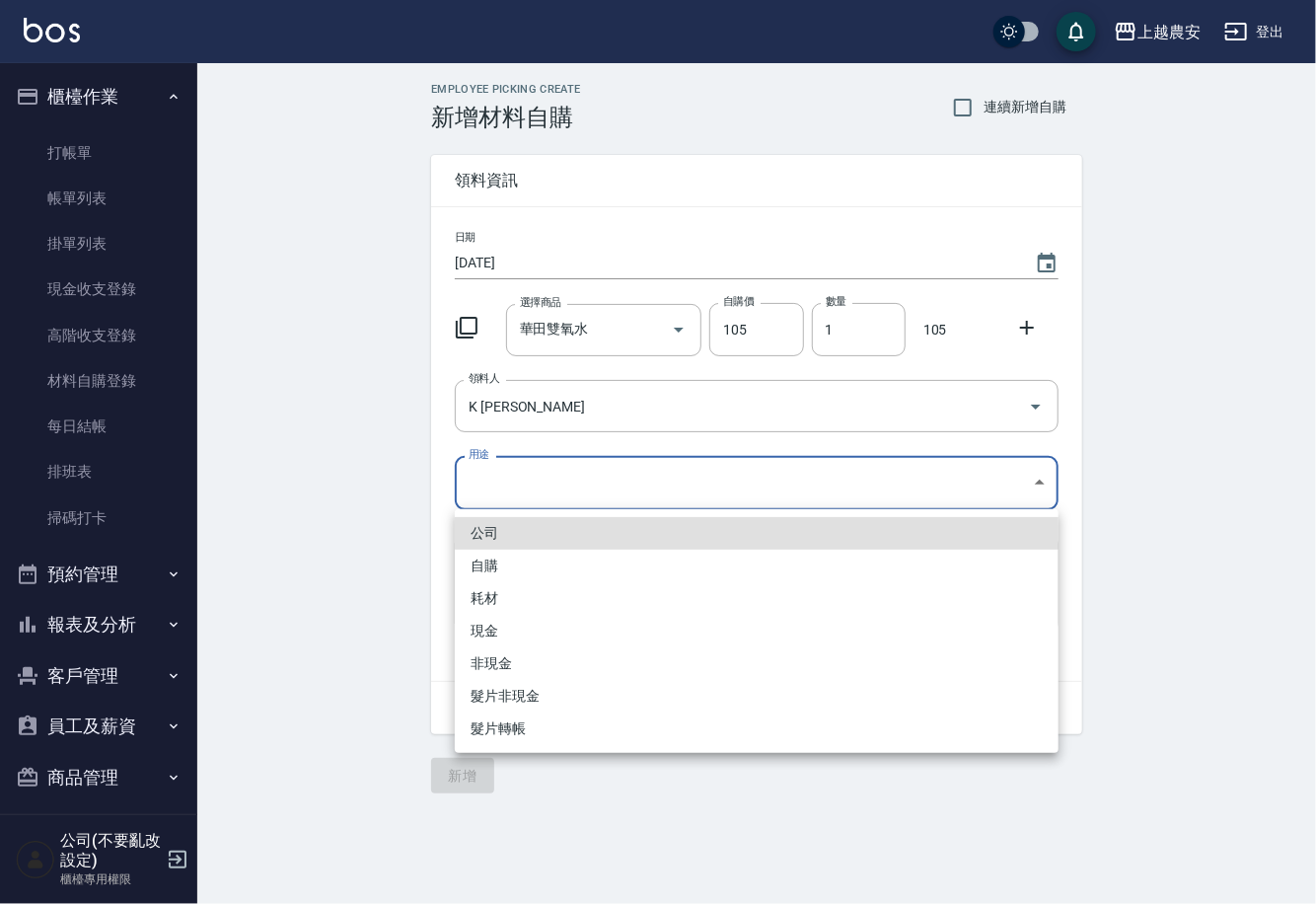
click at [493, 489] on body "上越農安 登出 櫃檯作業 打帳單 帳單列表 掛單列表 現金收支登錄 高階收支登錄 材料自購登錄 每日結帳 排班表 掃碼打卡 預約管理 預約管理 單日預約紀錄 …" at bounding box center [658, 452] width 1316 height 904
click at [491, 561] on li "自購" at bounding box center [756, 566] width 603 height 33
type input "自購"
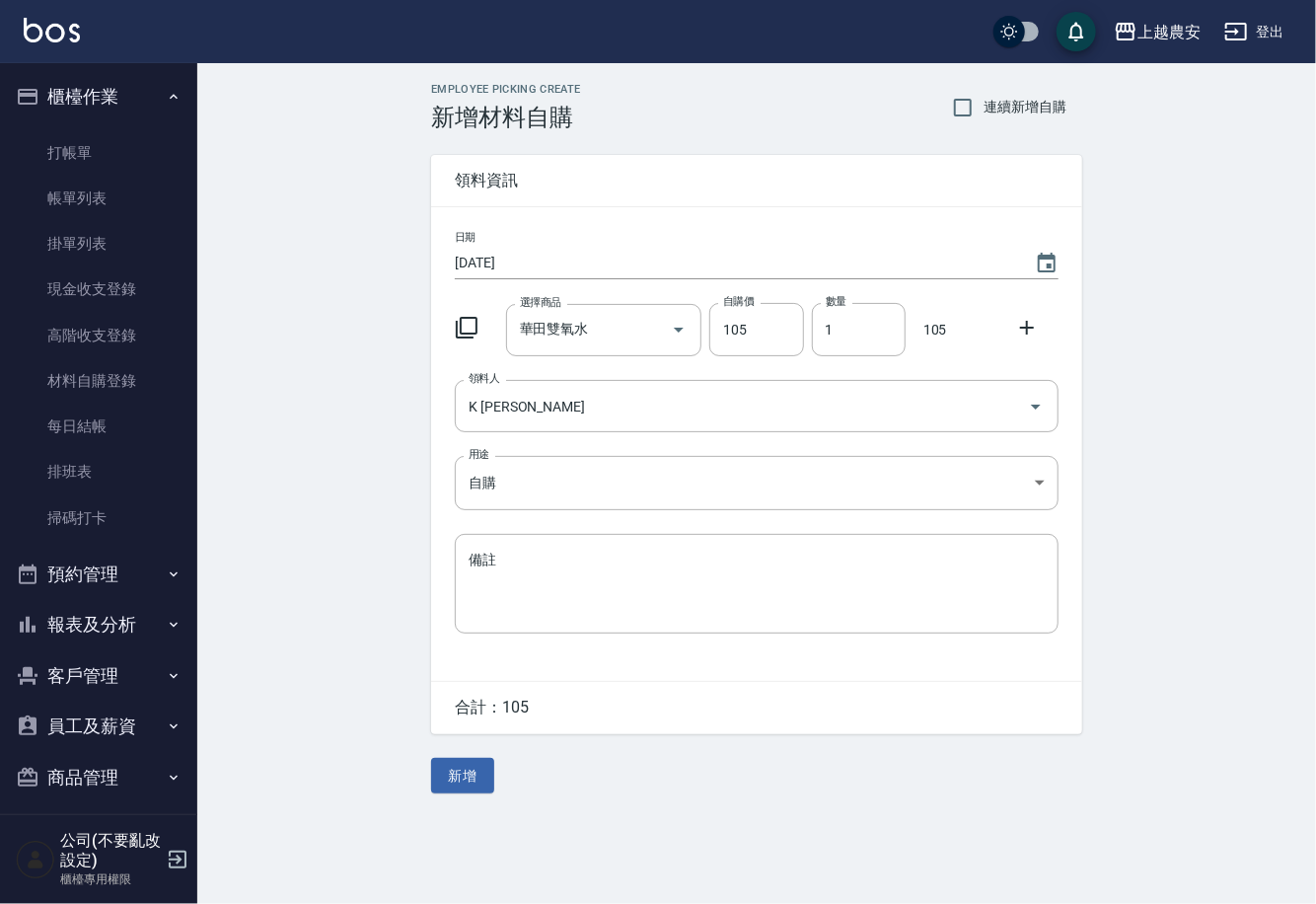
click at [1026, 320] on icon at bounding box center [1027, 328] width 24 height 24
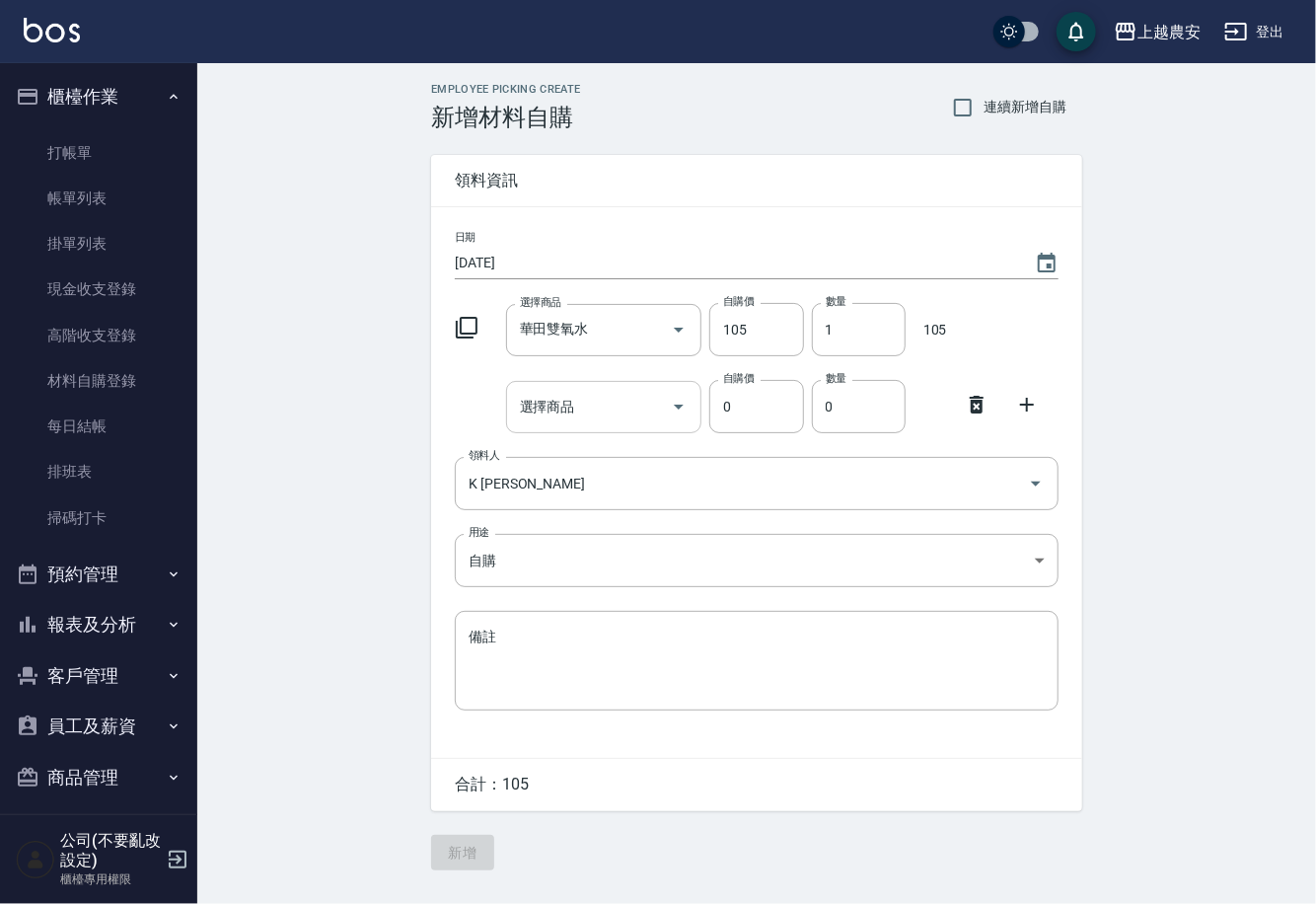
click at [548, 409] on div "選擇商品 選擇商品" at bounding box center [603, 407] width 196 height 53
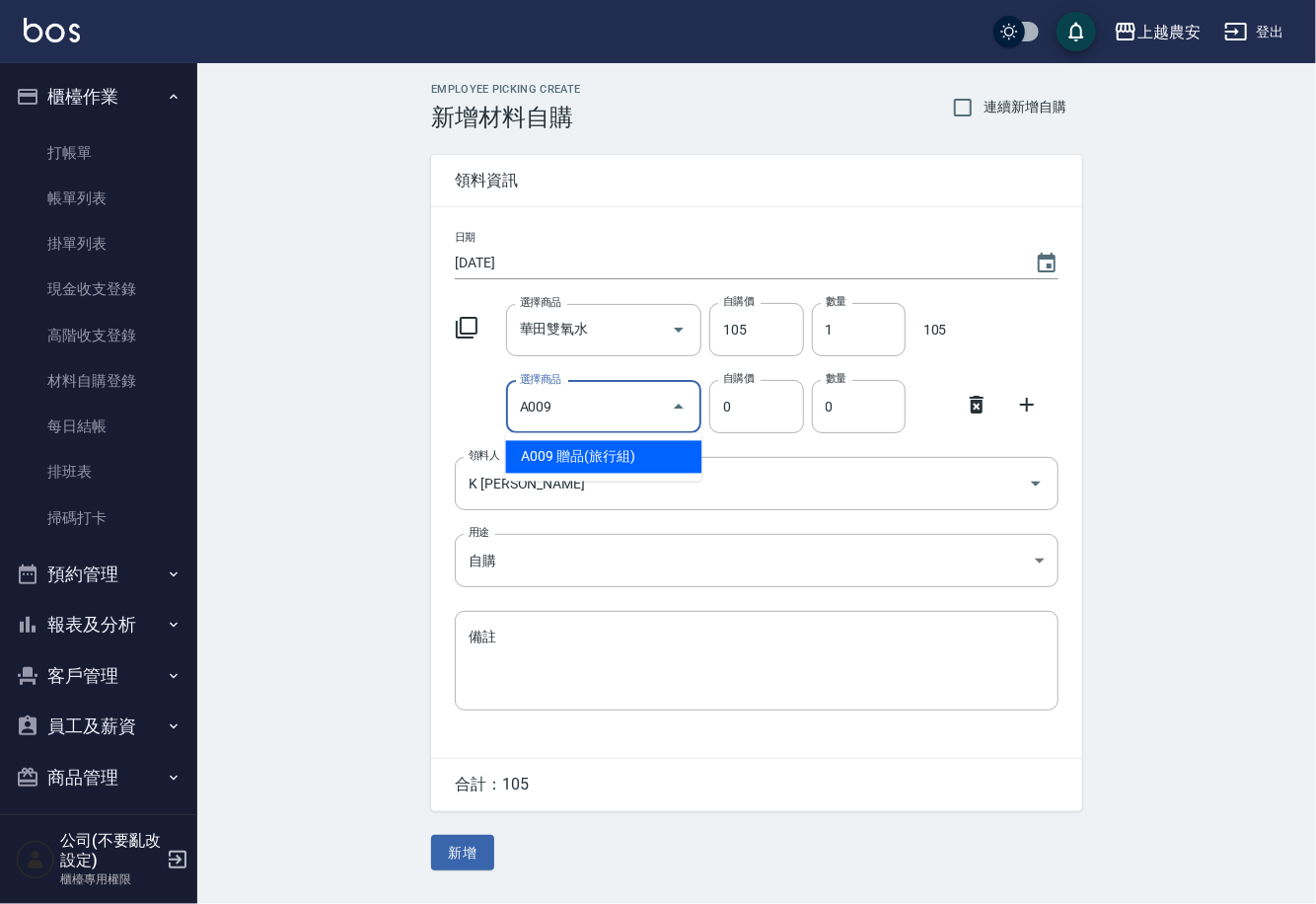
type input "贈品(旅行組)"
type input "50"
type input "1"
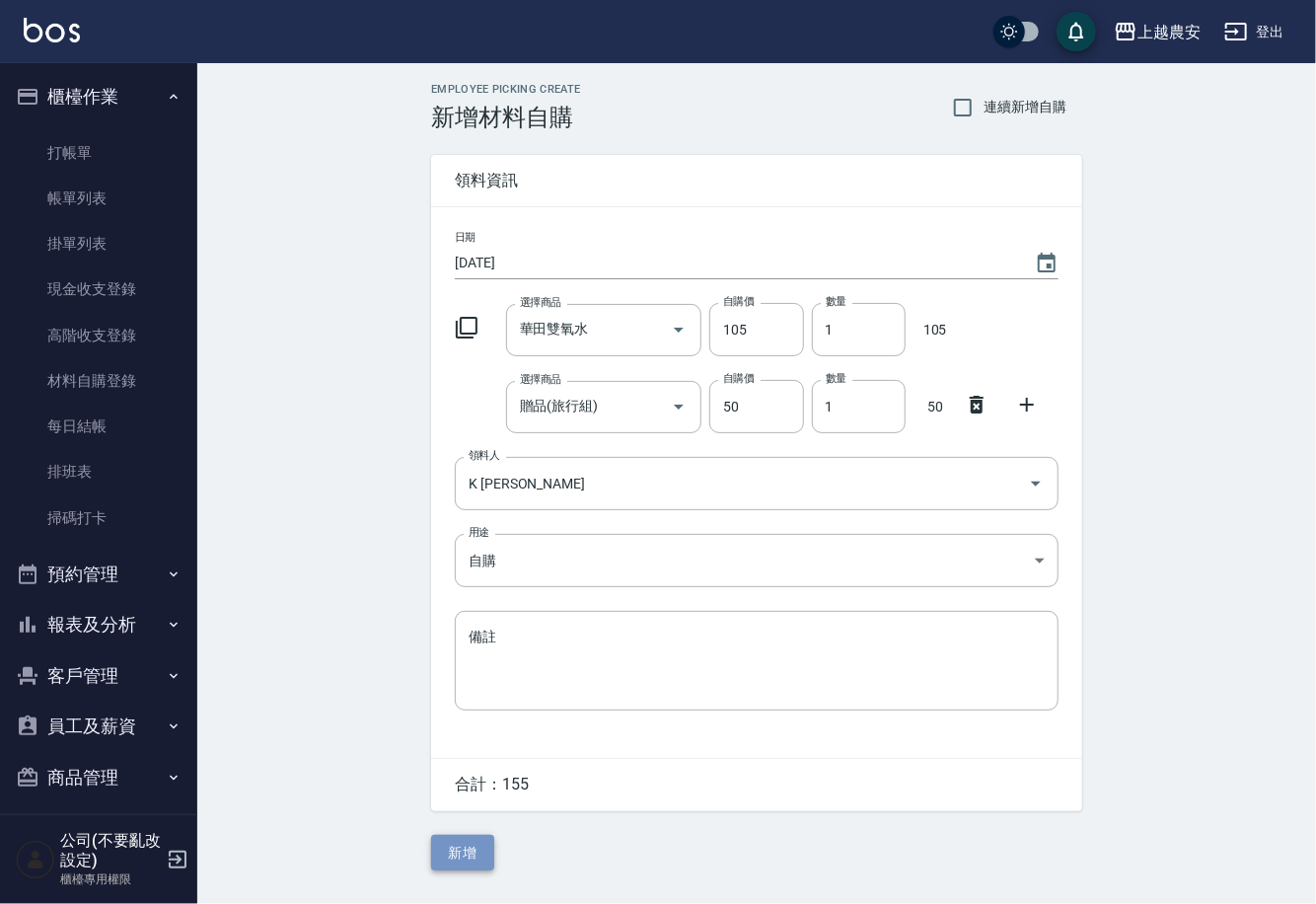
click at [472, 863] on button "新增" at bounding box center [463, 853] width 64 height 37
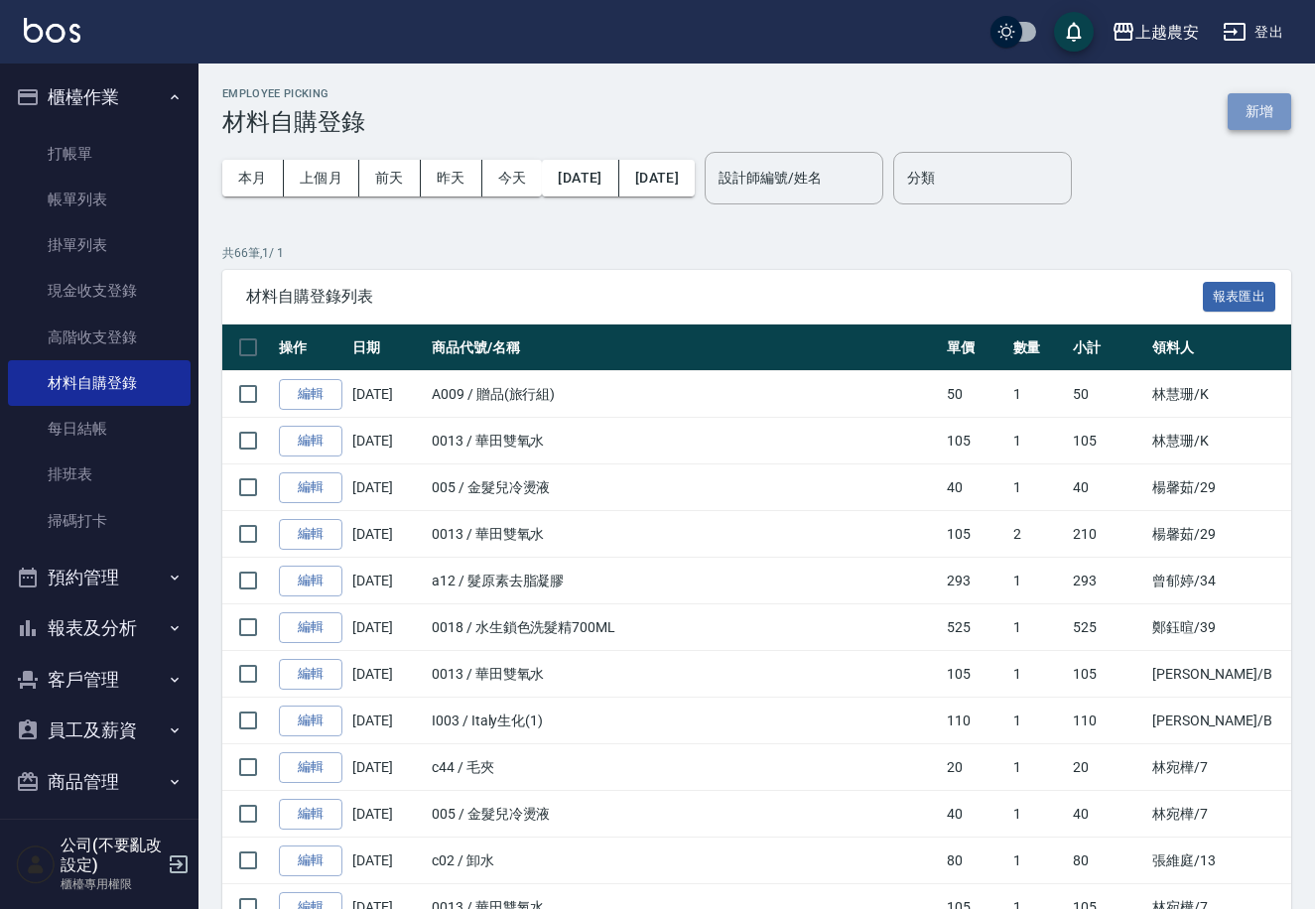
click at [1254, 102] on button "新增" at bounding box center [1260, 111] width 64 height 37
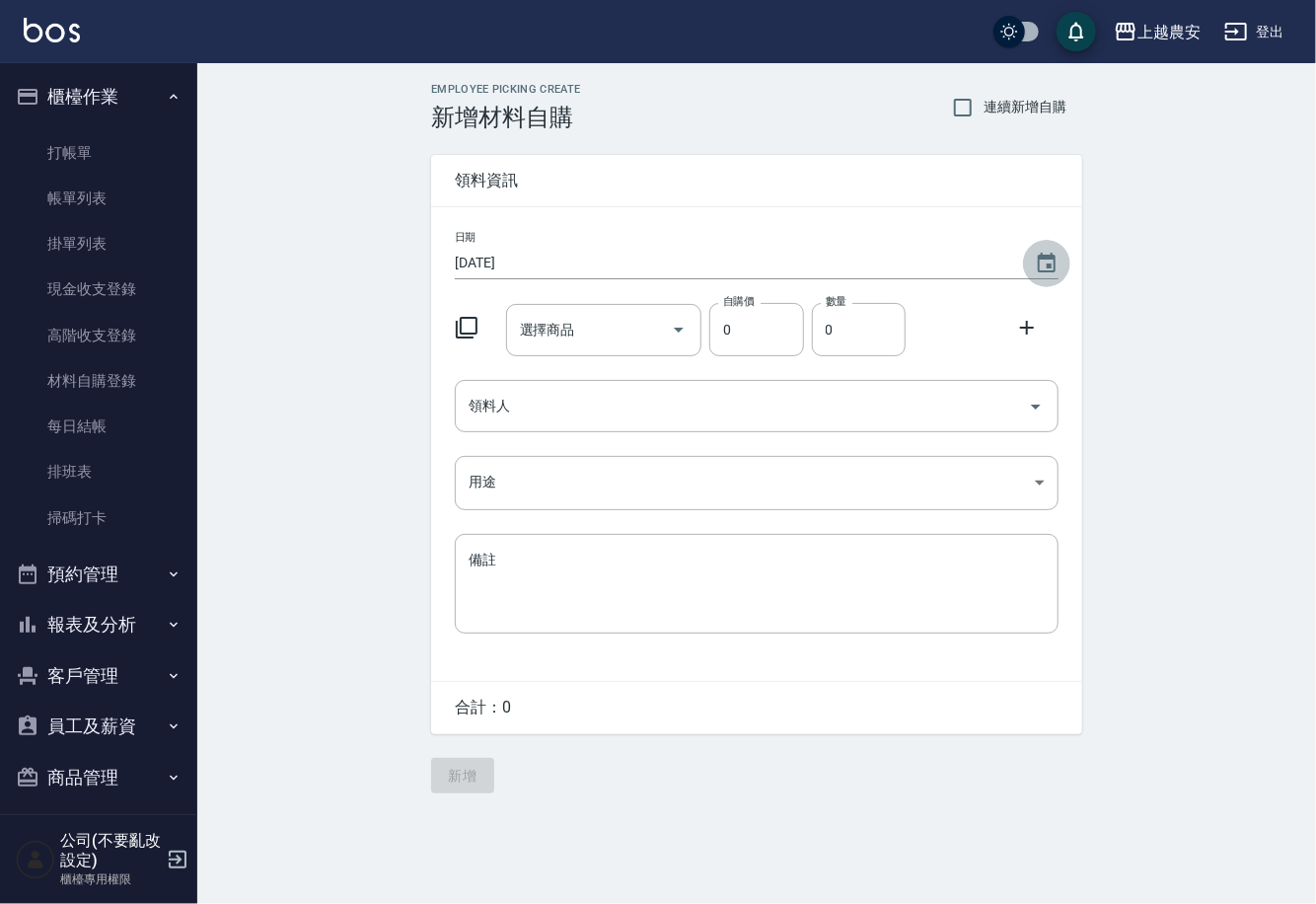
click at [1049, 261] on icon "Choose date, selected date is 2025-09-12" at bounding box center [1047, 264] width 24 height 24
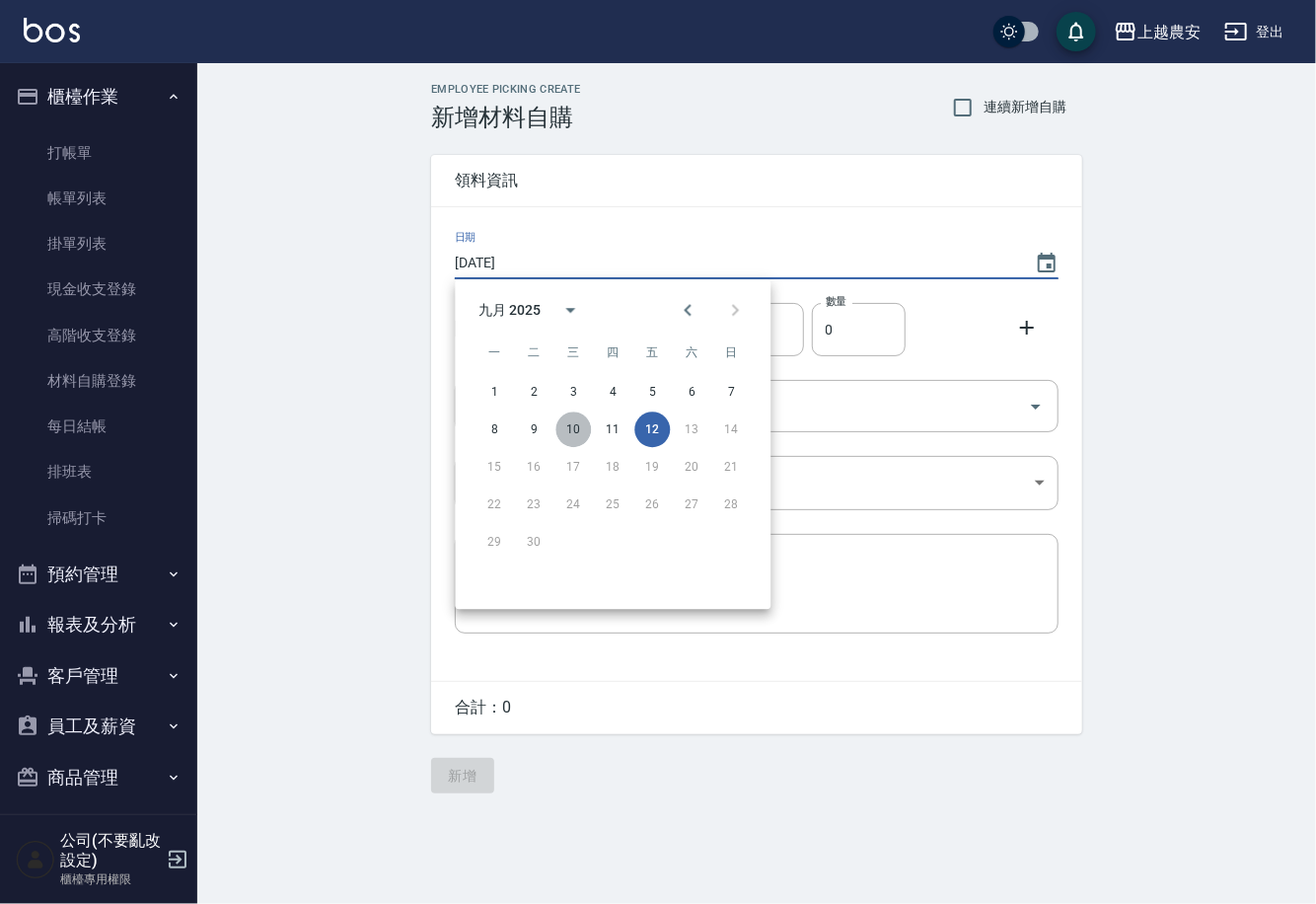
click at [574, 438] on button "10" at bounding box center [574, 430] width 36 height 36
type input "[DATE]"
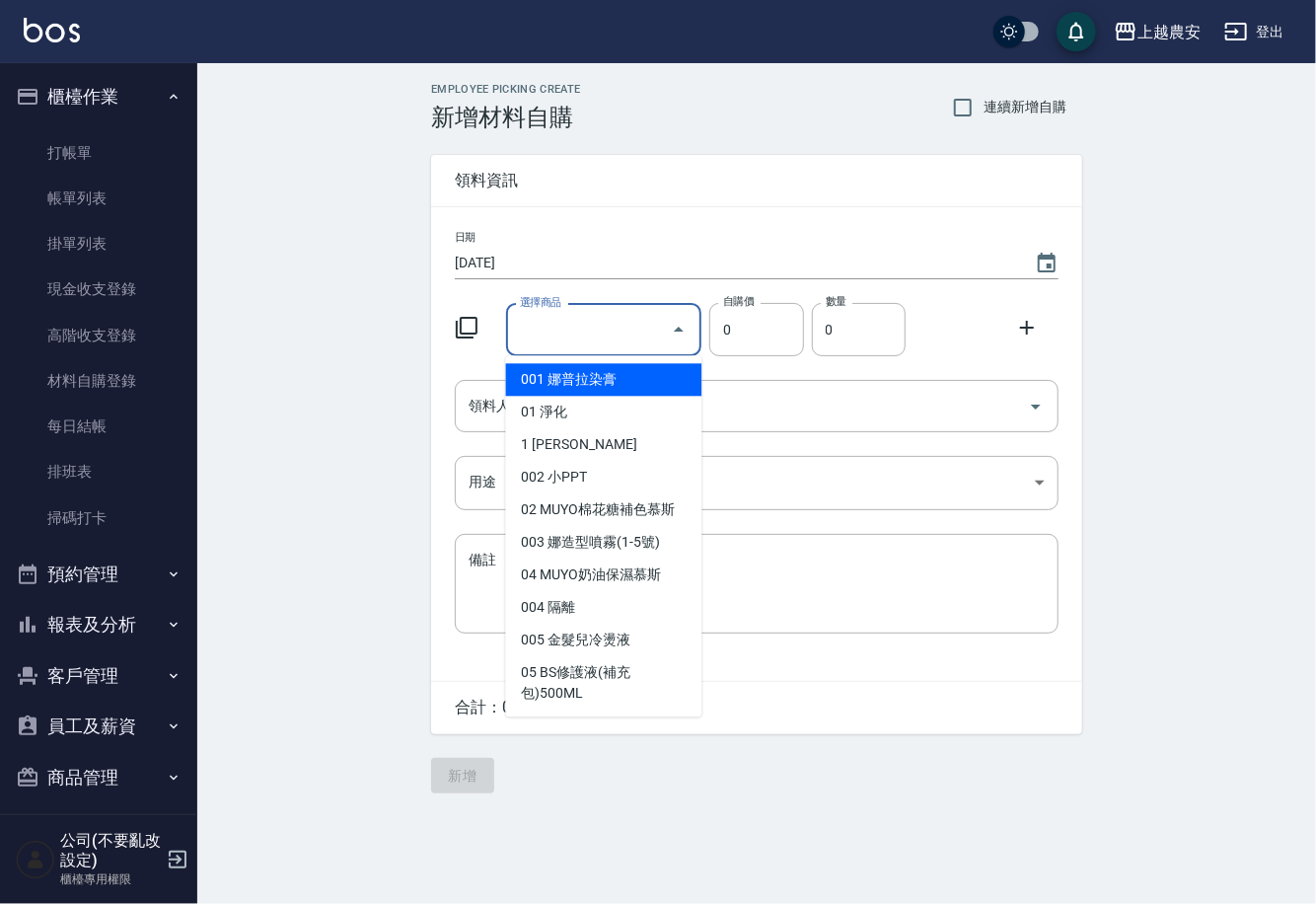
click at [575, 328] on input "選擇商品" at bounding box center [589, 330] width 149 height 35
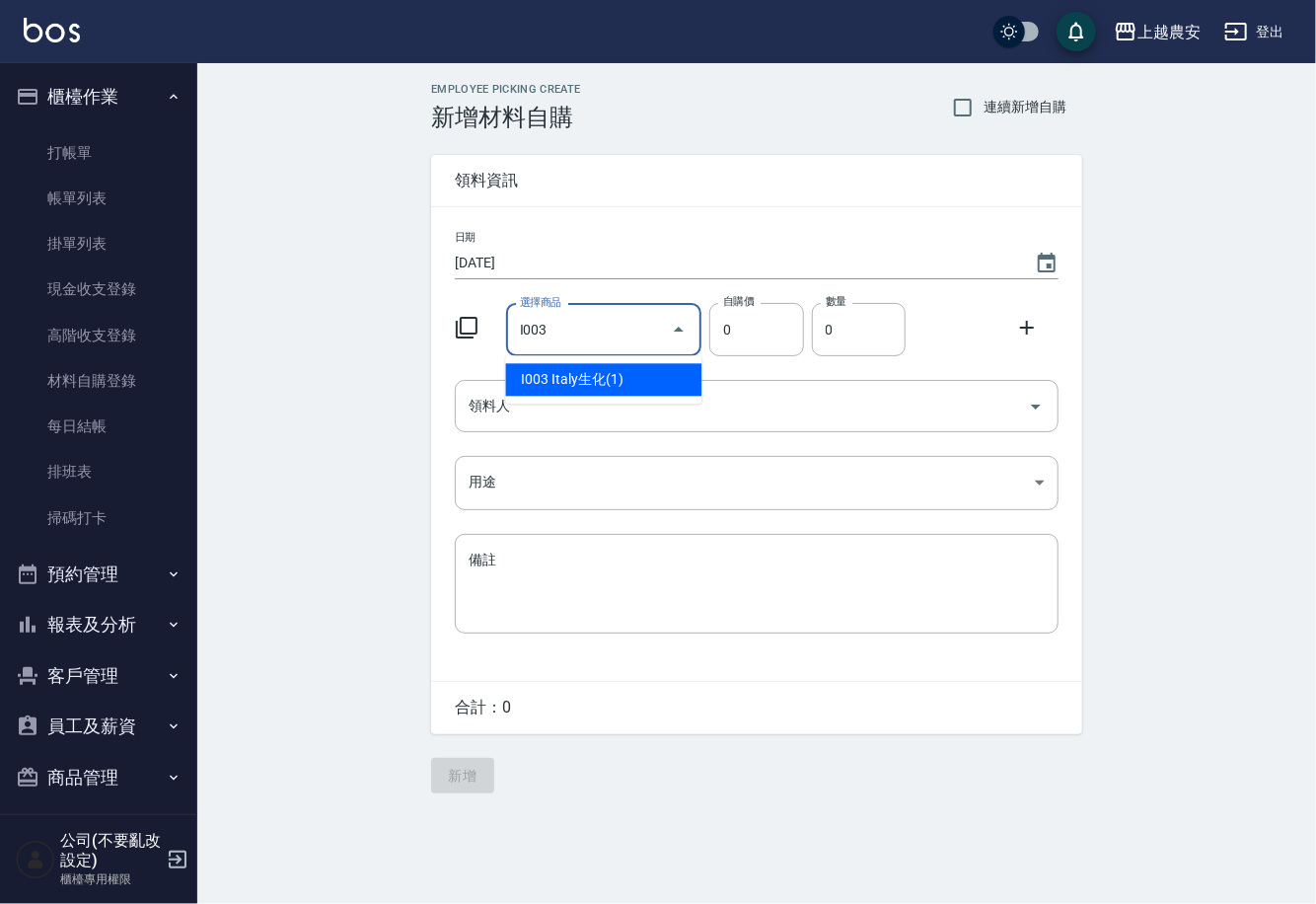
type input "Italy生化(1)"
type input "110"
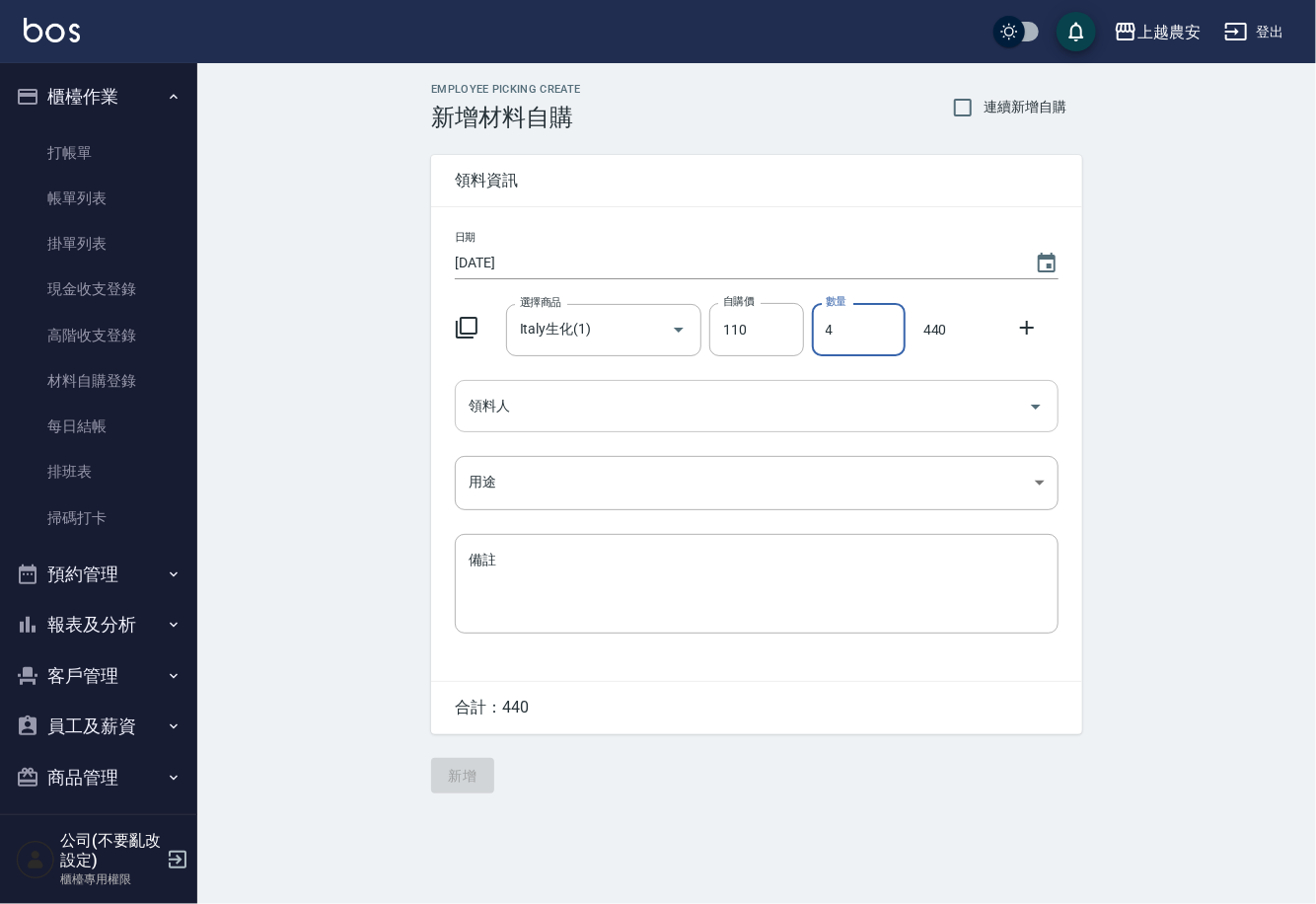
type input "4"
click at [559, 389] on input "領料人" at bounding box center [741, 406] width 557 height 35
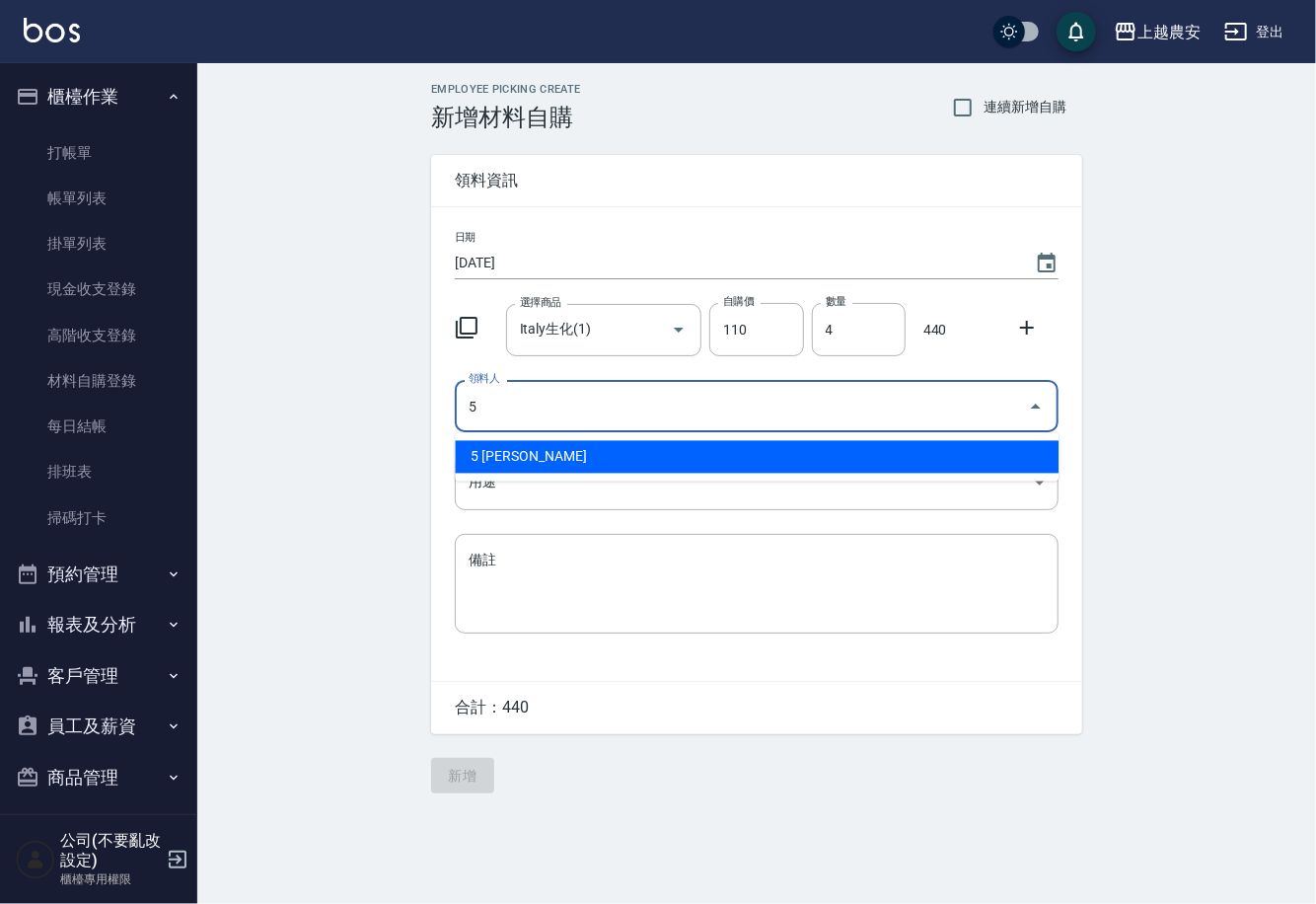
click at [538, 458] on li "5 林素嬌" at bounding box center [756, 457] width 603 height 33
type input "5 林素嬌"
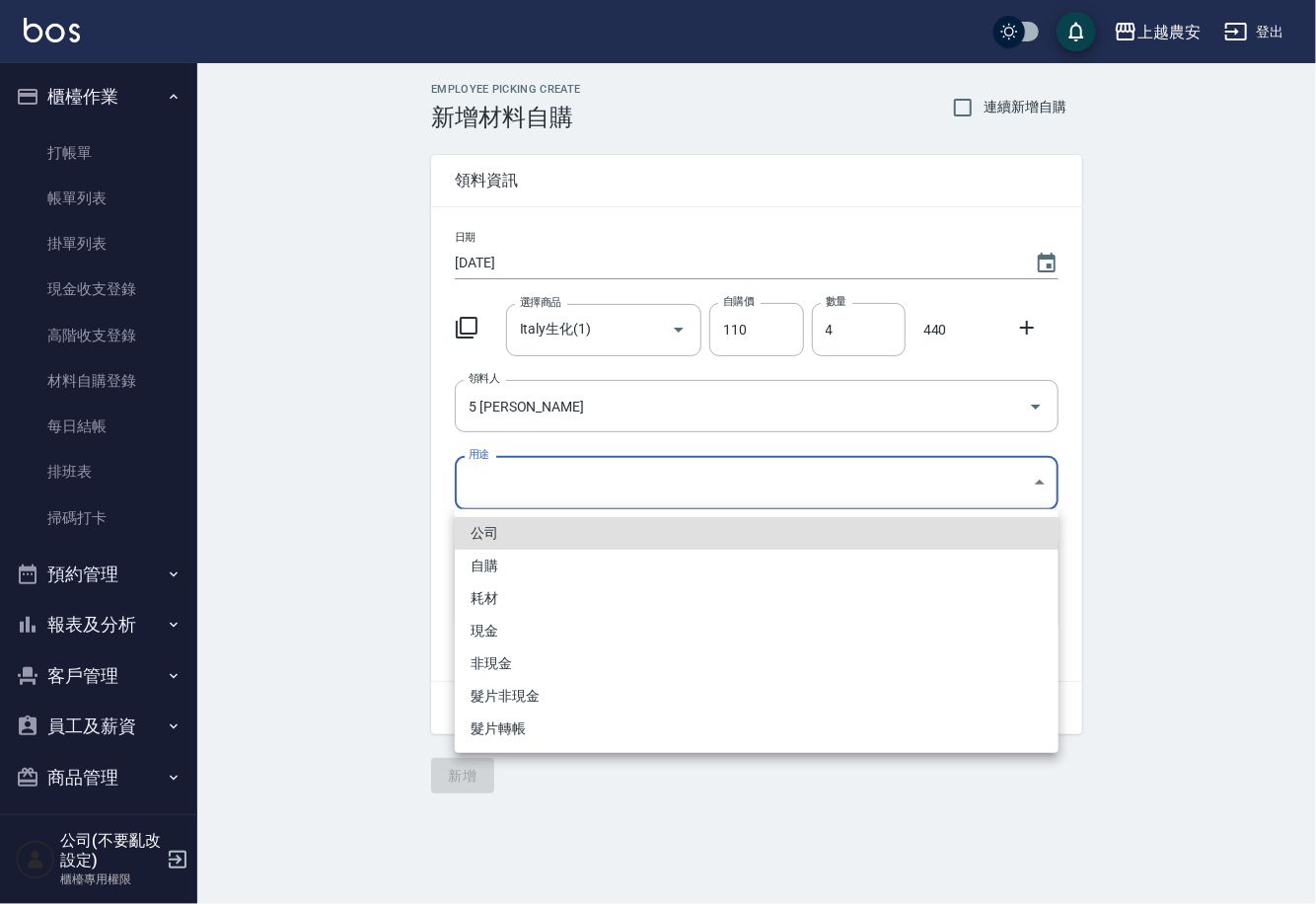
drag, startPoint x: 508, startPoint y: 483, endPoint x: 503, endPoint y: 543, distance: 60.2
click at [508, 484] on body "上越農安 登出 櫃檯作業 打帳單 帳單列表 掛單列表 現金收支登錄 高階收支登錄 材料自購登錄 每日結帳 排班表 掃碼打卡 預約管理 預約管理 單日預約紀錄 …" at bounding box center [658, 452] width 1316 height 904
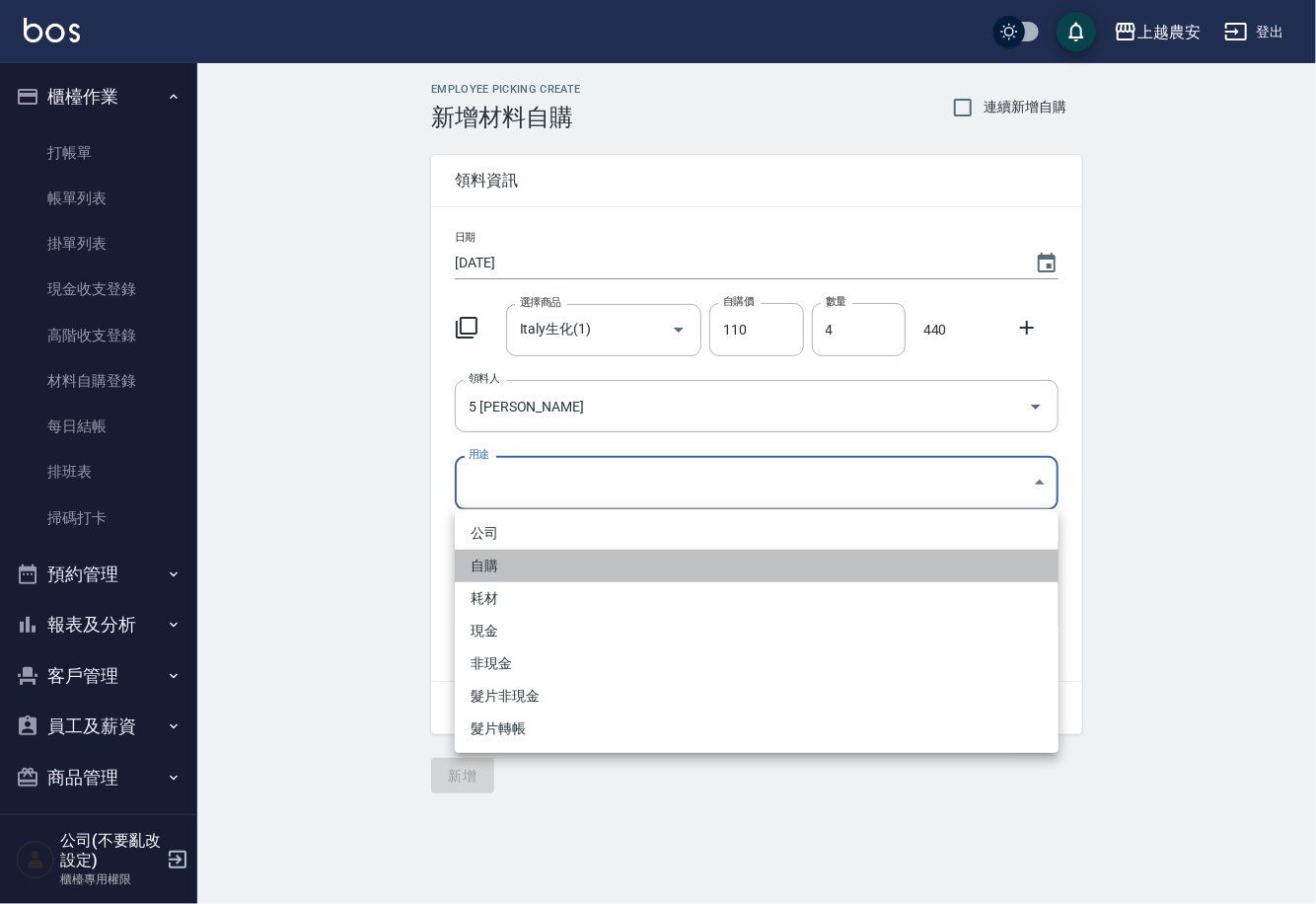
click at [501, 559] on li "自購" at bounding box center [756, 566] width 603 height 33
type input "自購"
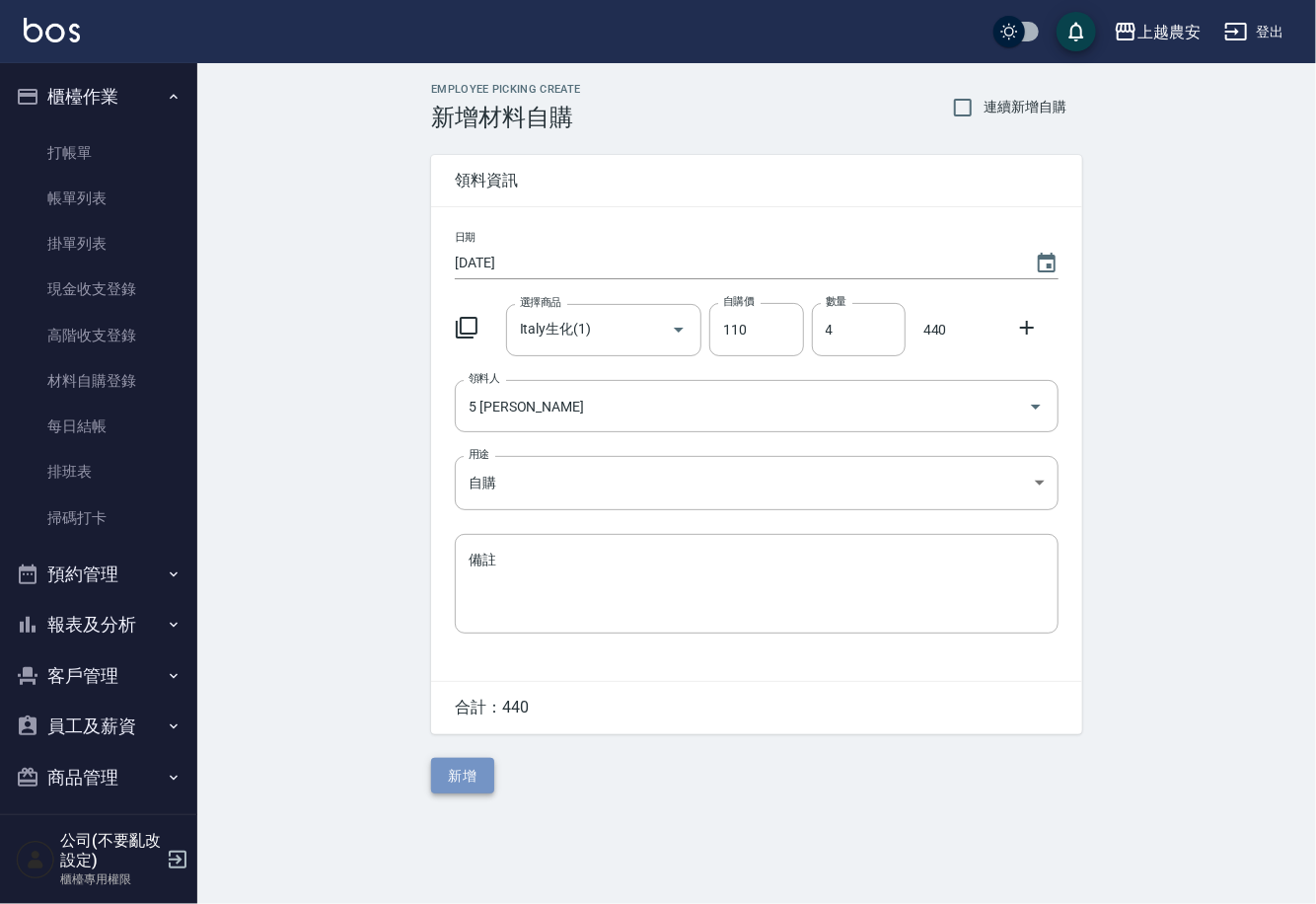
click at [454, 782] on button "新增" at bounding box center [463, 776] width 64 height 37
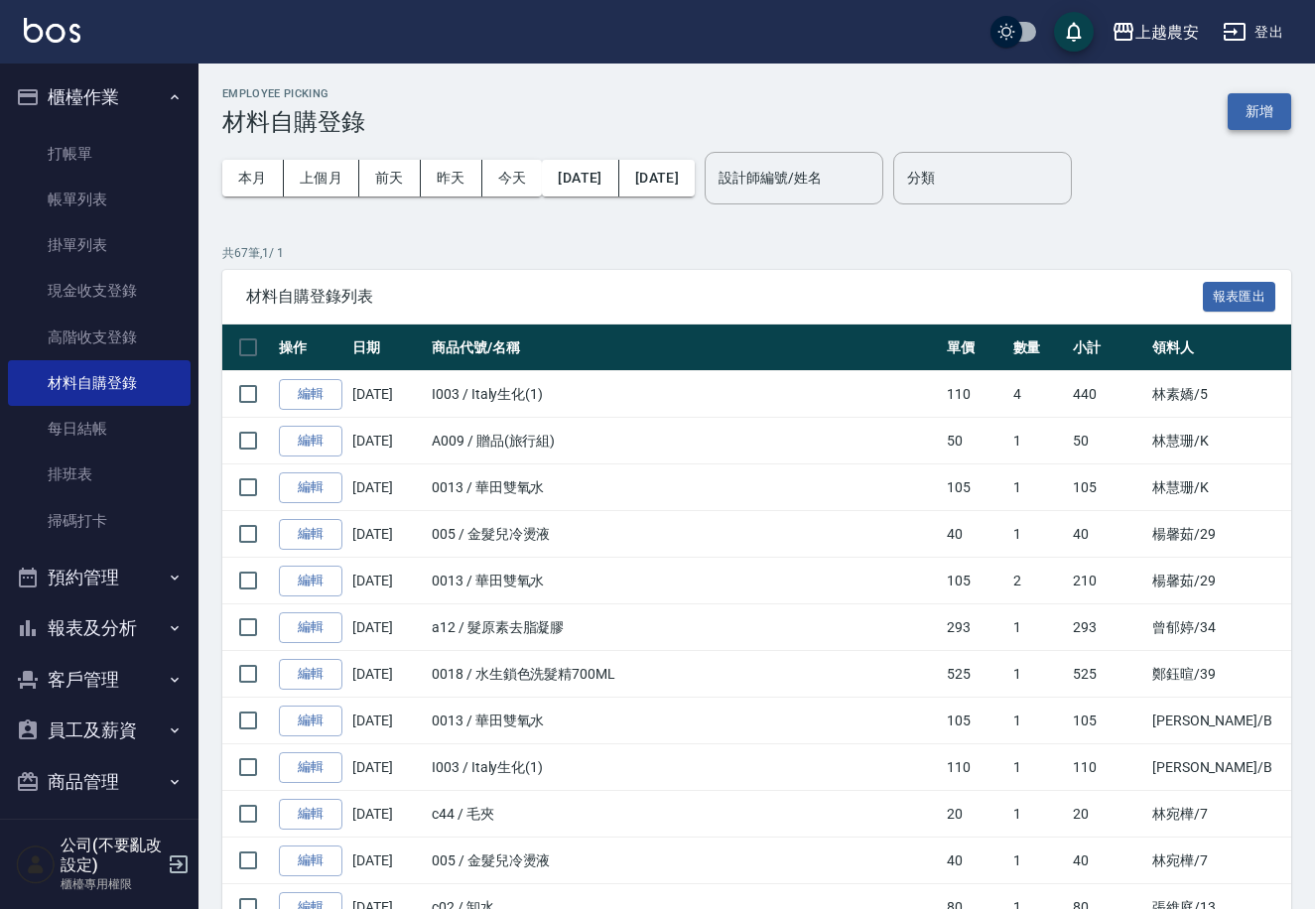
click at [1276, 111] on button "新增" at bounding box center [1260, 111] width 64 height 37
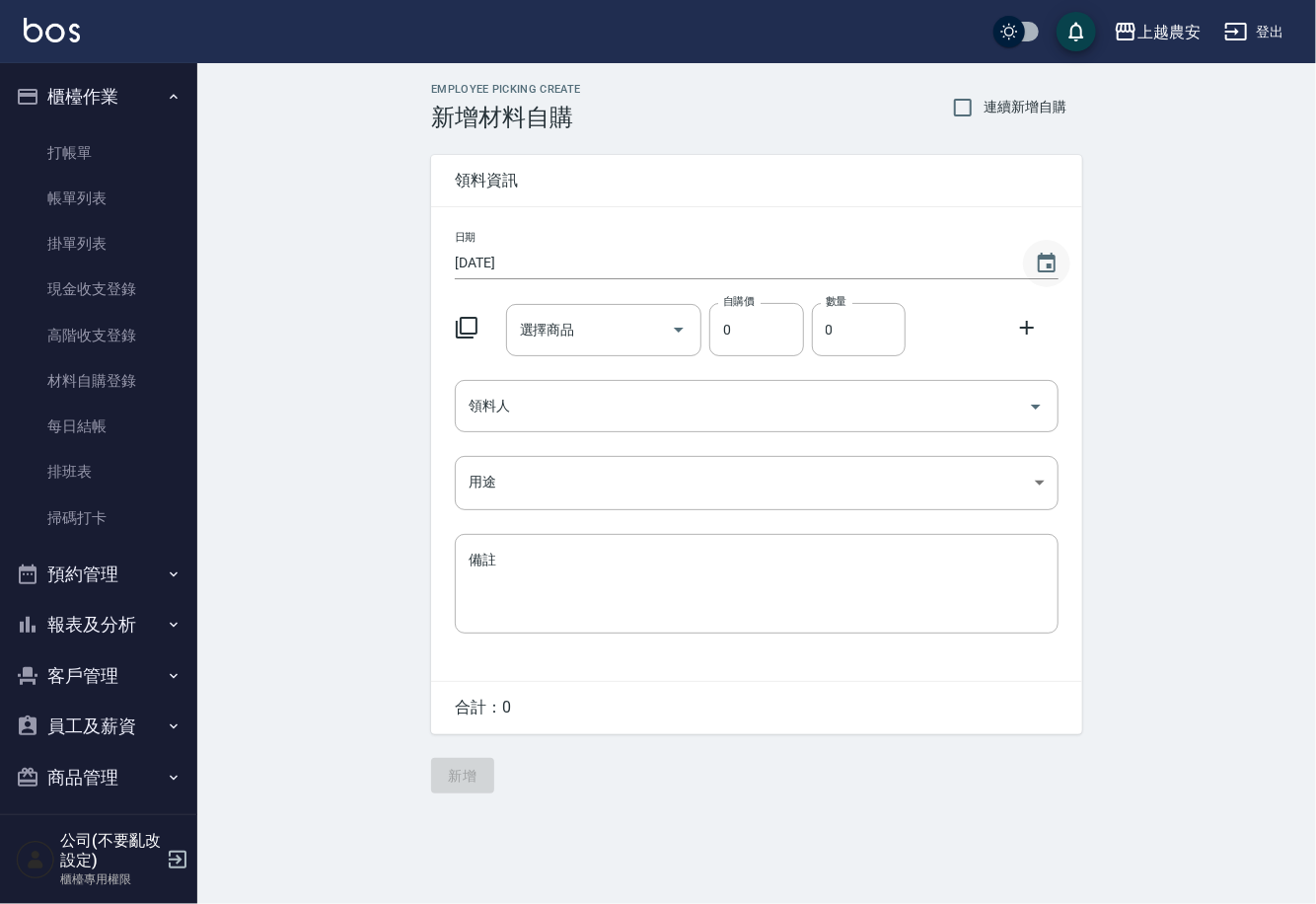
click at [1045, 261] on icon "Choose date, selected date is 2025-09-12" at bounding box center [1047, 264] width 24 height 24
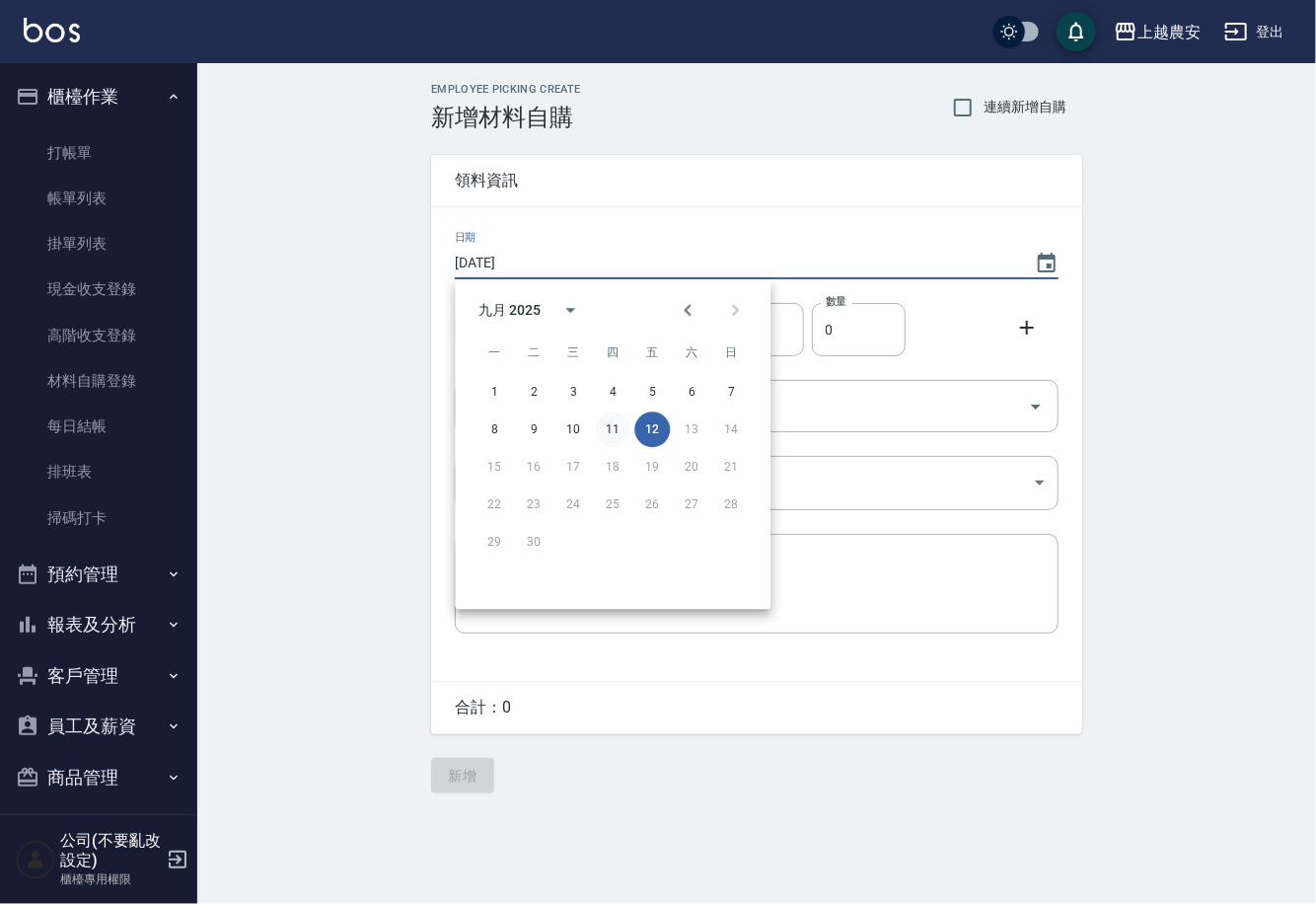
click at [601, 436] on button "11" at bounding box center [612, 430] width 36 height 36
type input "[DATE]"
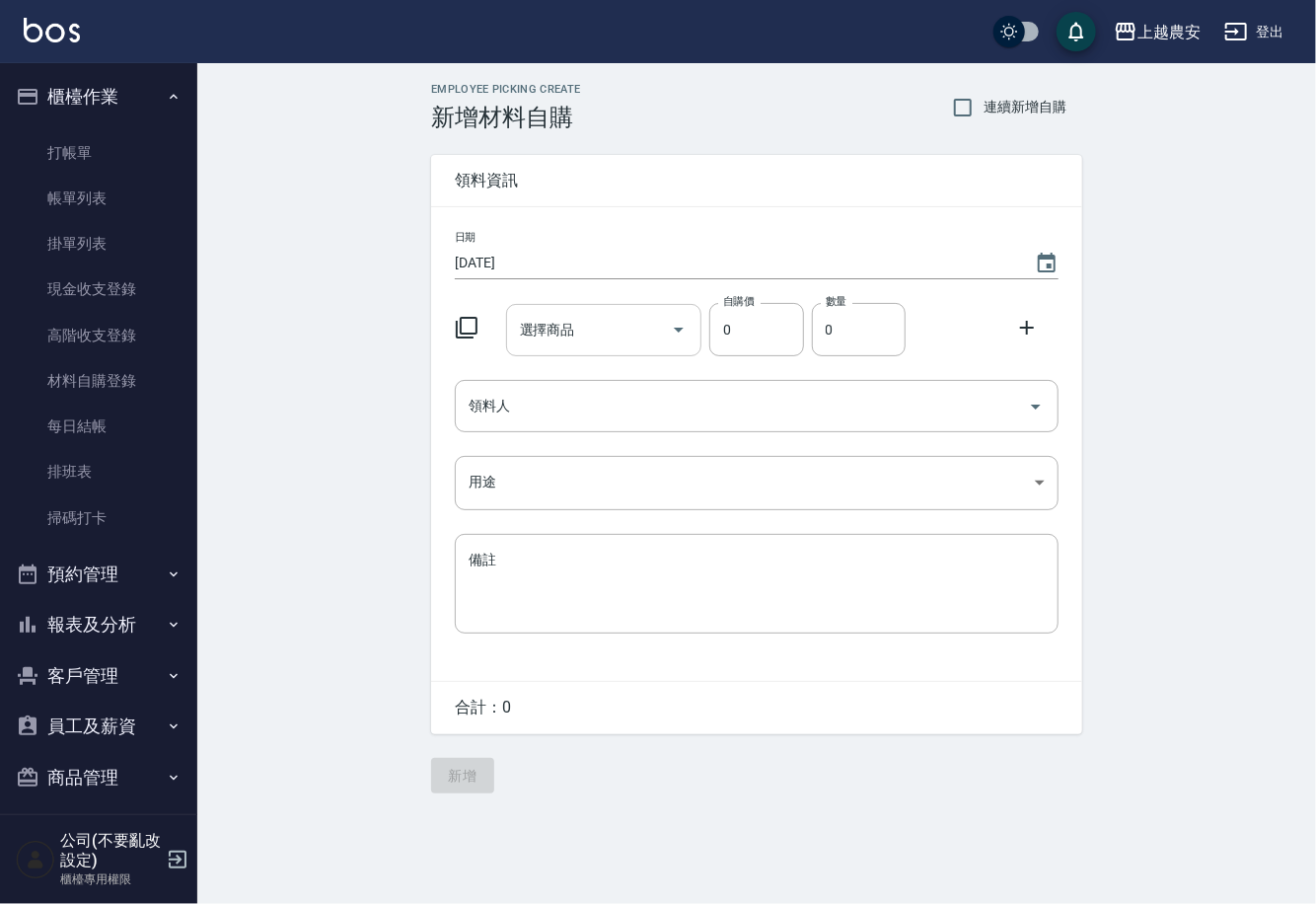
click at [627, 324] on input "選擇商品" at bounding box center [589, 330] width 149 height 35
type input "Italy生化(1)"
type input "110"
type input "1"
click at [559, 411] on input "領料人" at bounding box center [741, 406] width 557 height 35
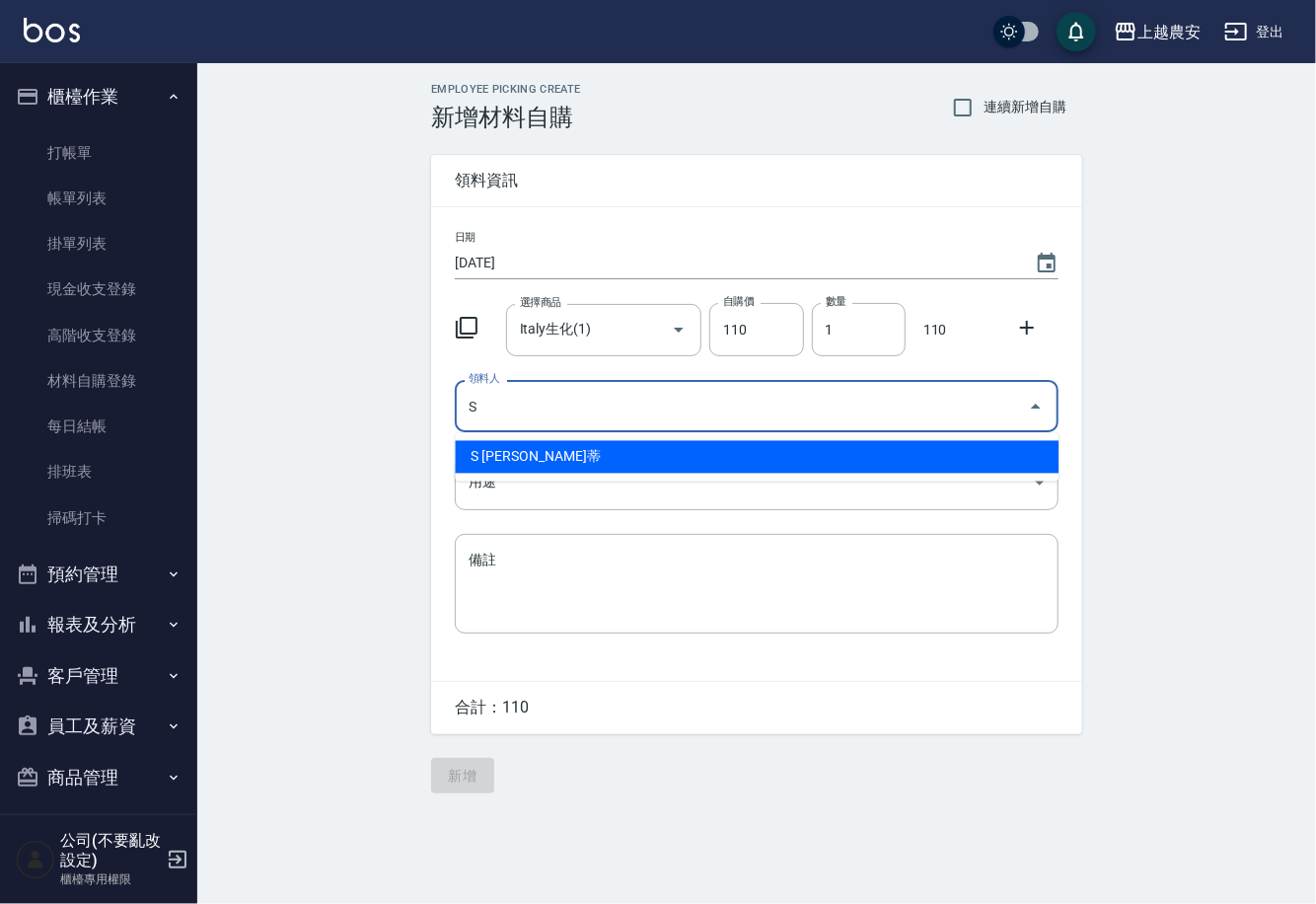
click at [552, 447] on li "S Sandy珊蒂" at bounding box center [756, 457] width 603 height 33
type input "S Sandy珊蒂"
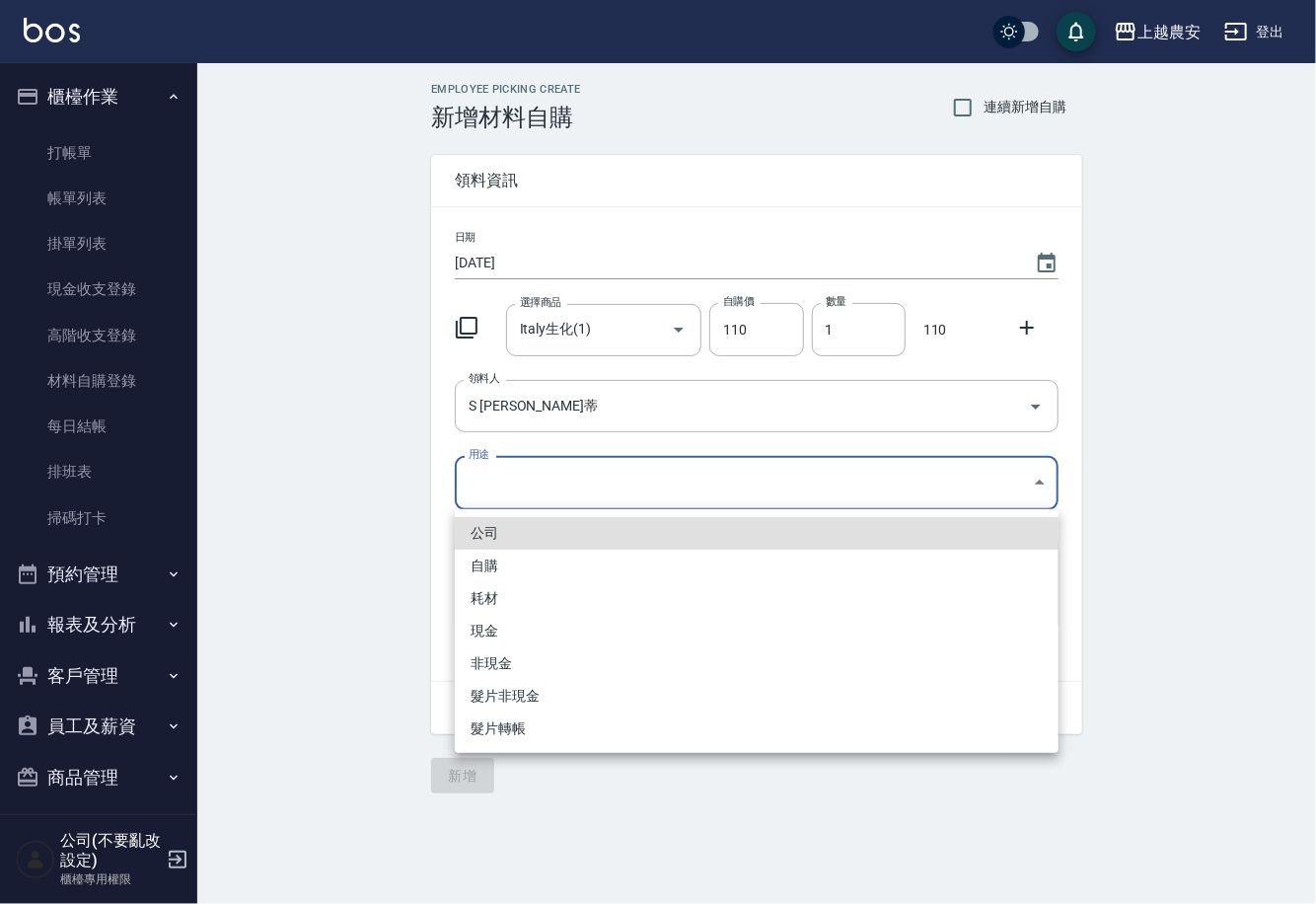
drag, startPoint x: 524, startPoint y: 482, endPoint x: 519, endPoint y: 495, distance: 13.9
click at [523, 482] on body "上越農安 登出 櫃檯作業 打帳單 帳單列表 掛單列表 現金收支登錄 高階收支登錄 材料自購登錄 每日結帳 排班表 掃碼打卡 預約管理 預約管理 單日預約紀錄 …" at bounding box center [658, 452] width 1316 height 904
click at [499, 559] on li "自購" at bounding box center [756, 566] width 603 height 33
type input "自購"
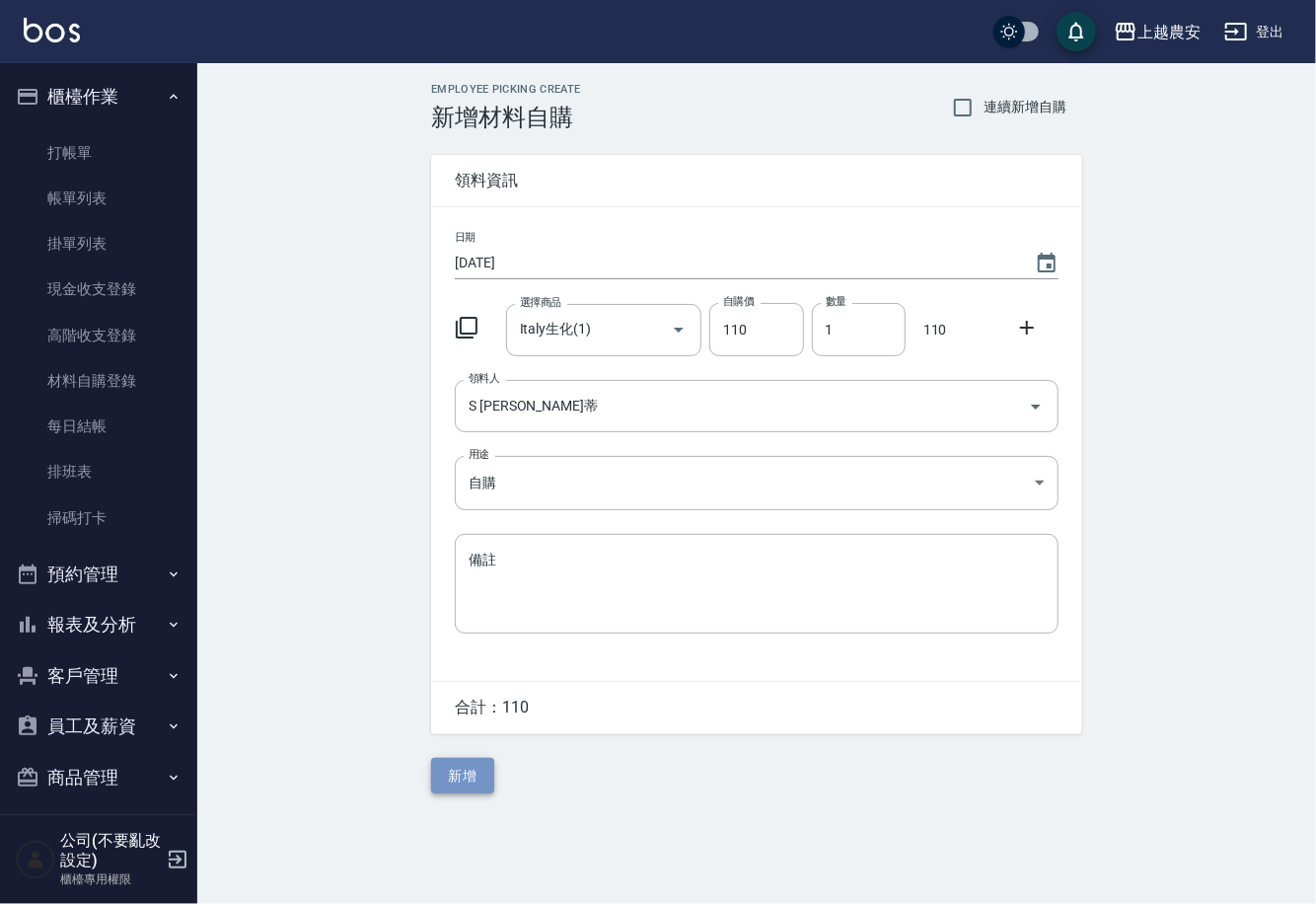
click at [463, 772] on button "新增" at bounding box center [463, 776] width 64 height 37
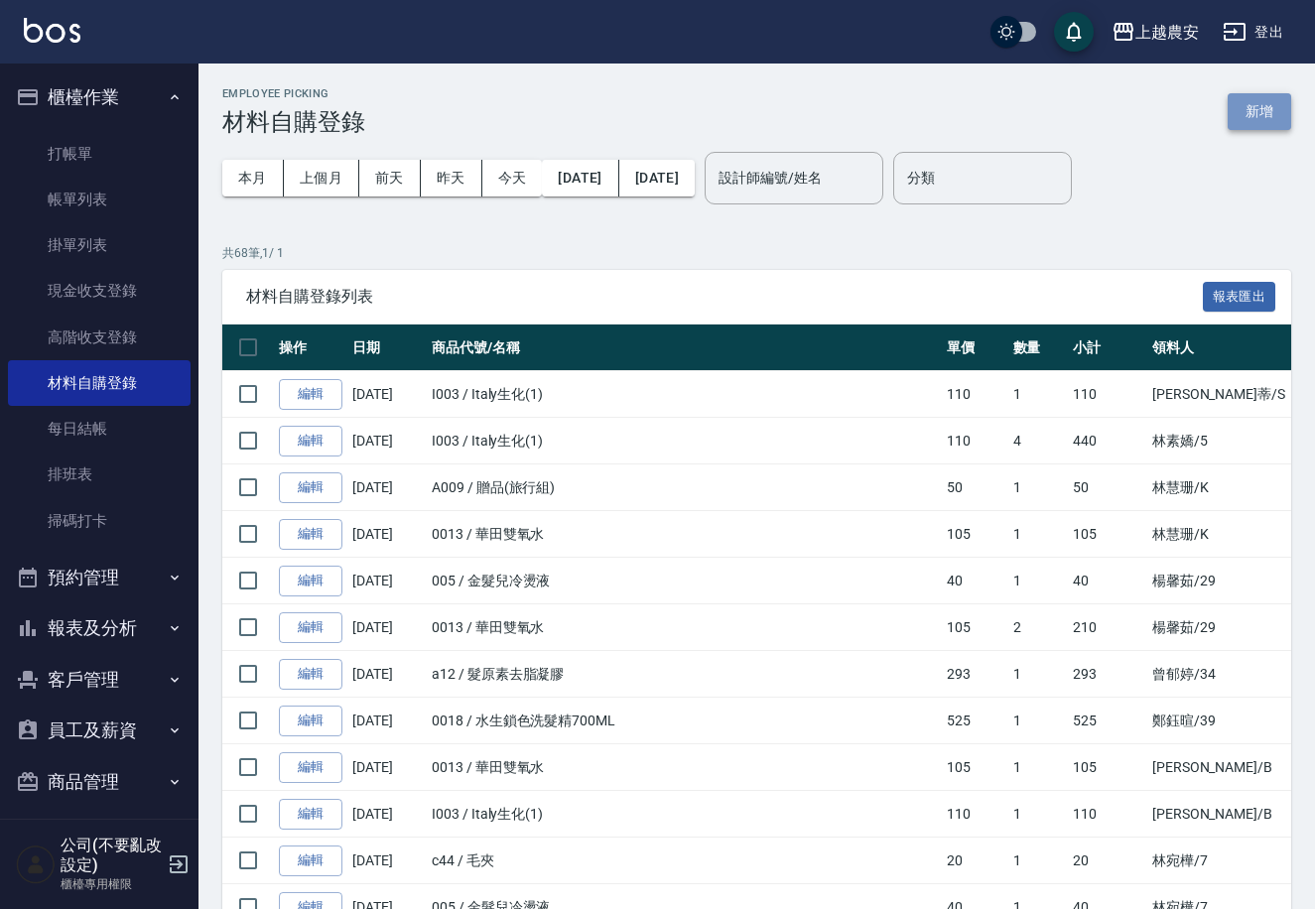
click at [1275, 109] on button "新增" at bounding box center [1260, 111] width 64 height 37
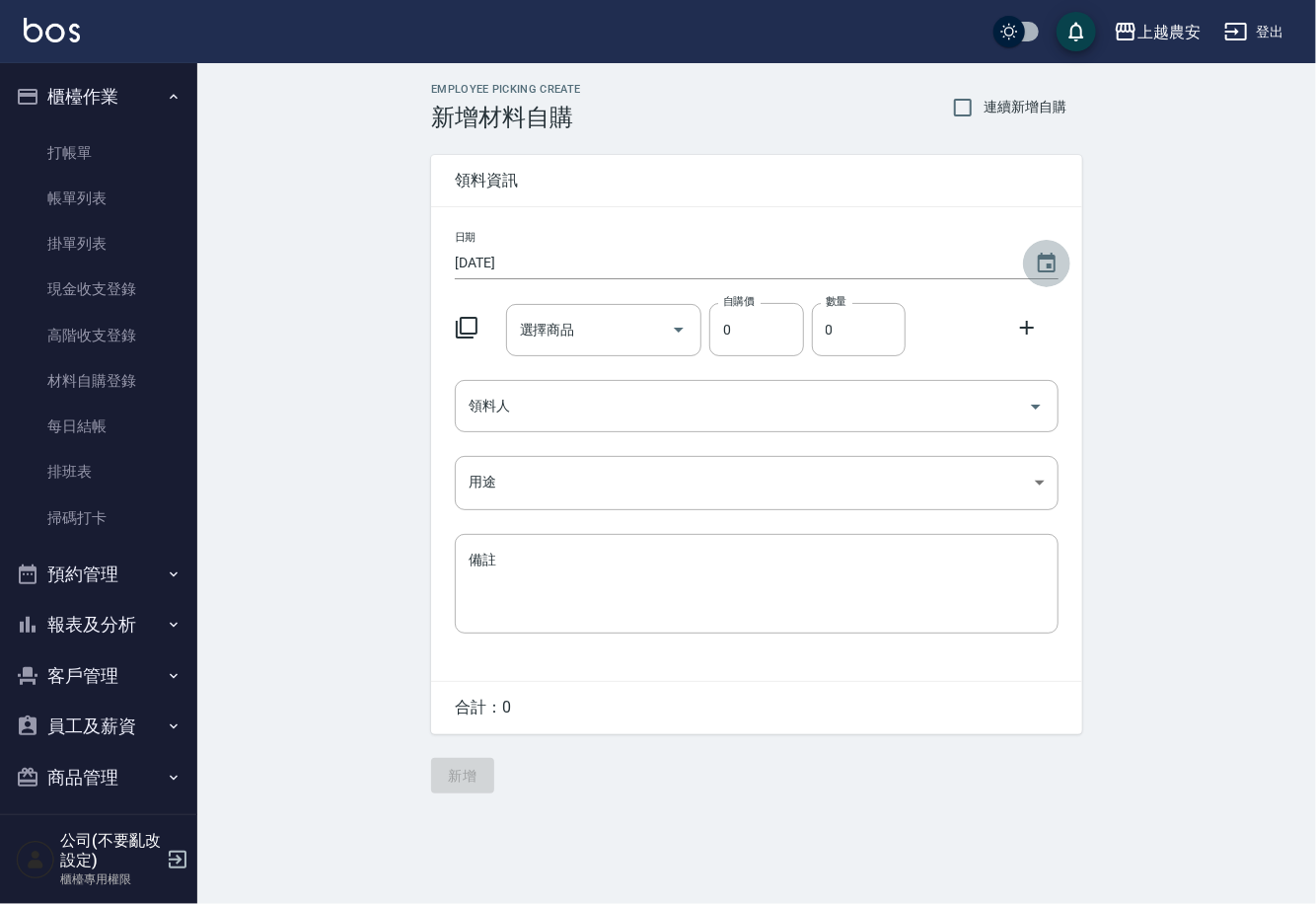
click at [1047, 252] on icon "Choose date, selected date is 2025-09-12" at bounding box center [1047, 264] width 24 height 24
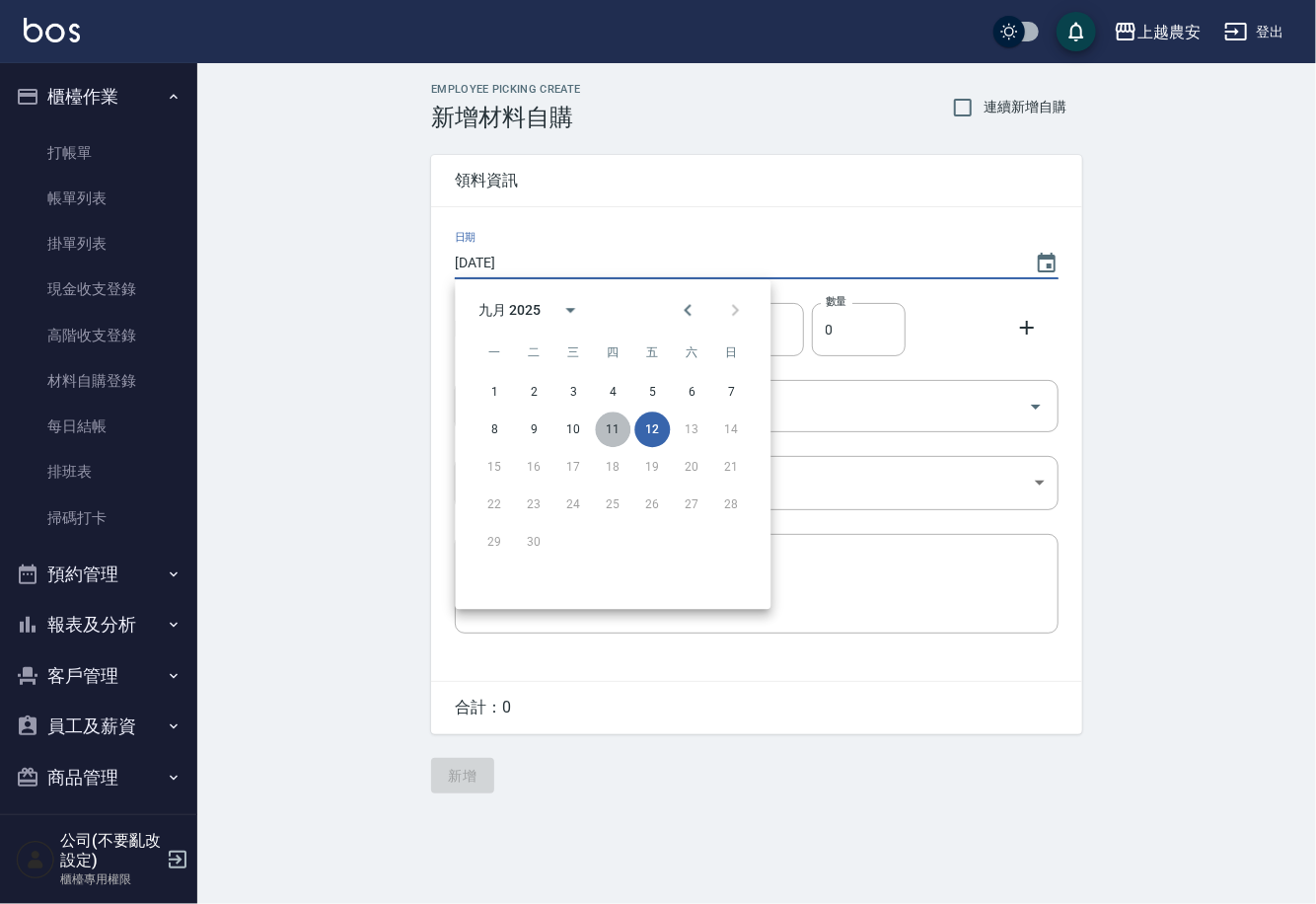
click at [616, 434] on button "11" at bounding box center [612, 430] width 36 height 36
type input "[DATE]"
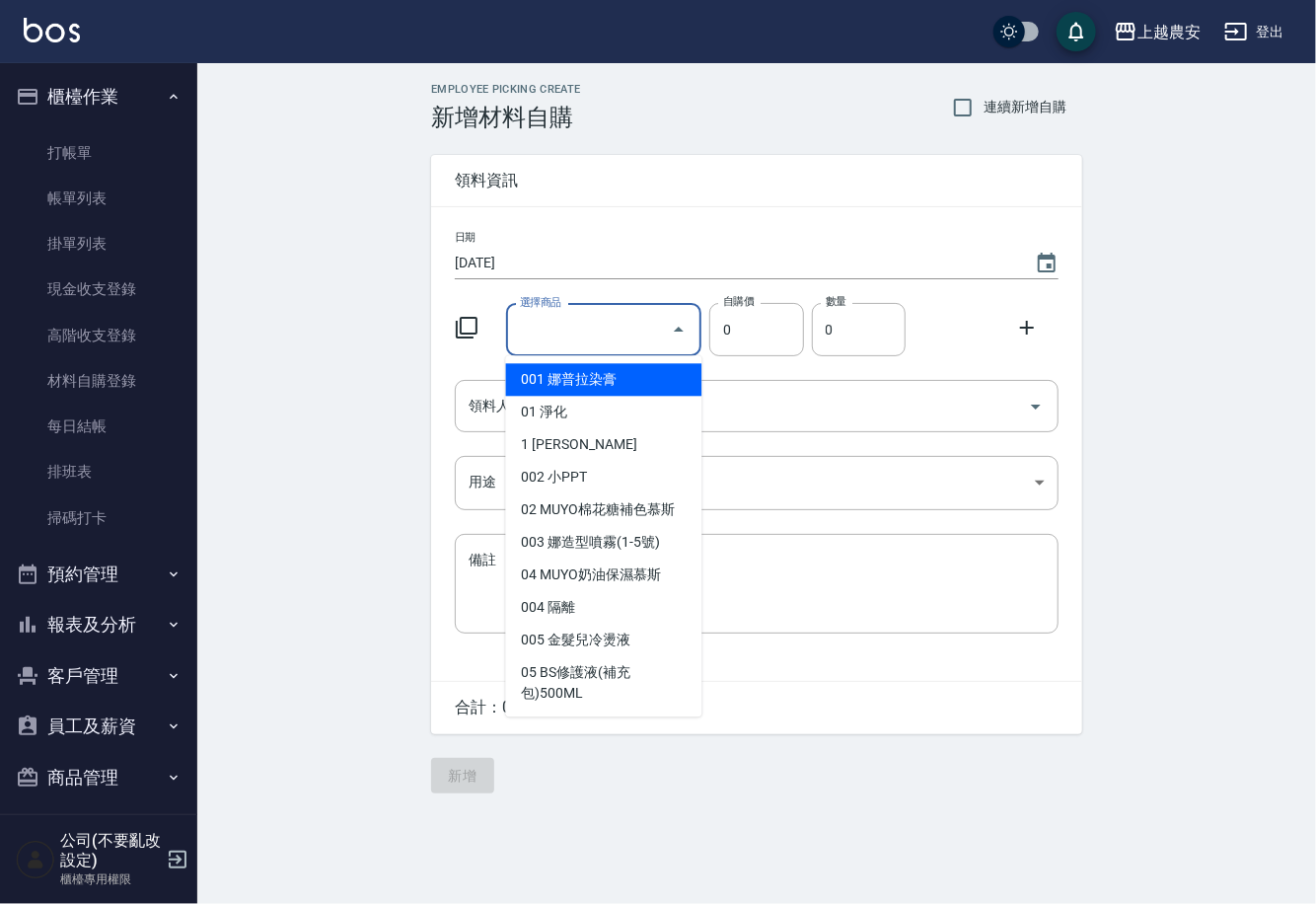
click at [604, 322] on input "選擇商品" at bounding box center [589, 330] width 149 height 35
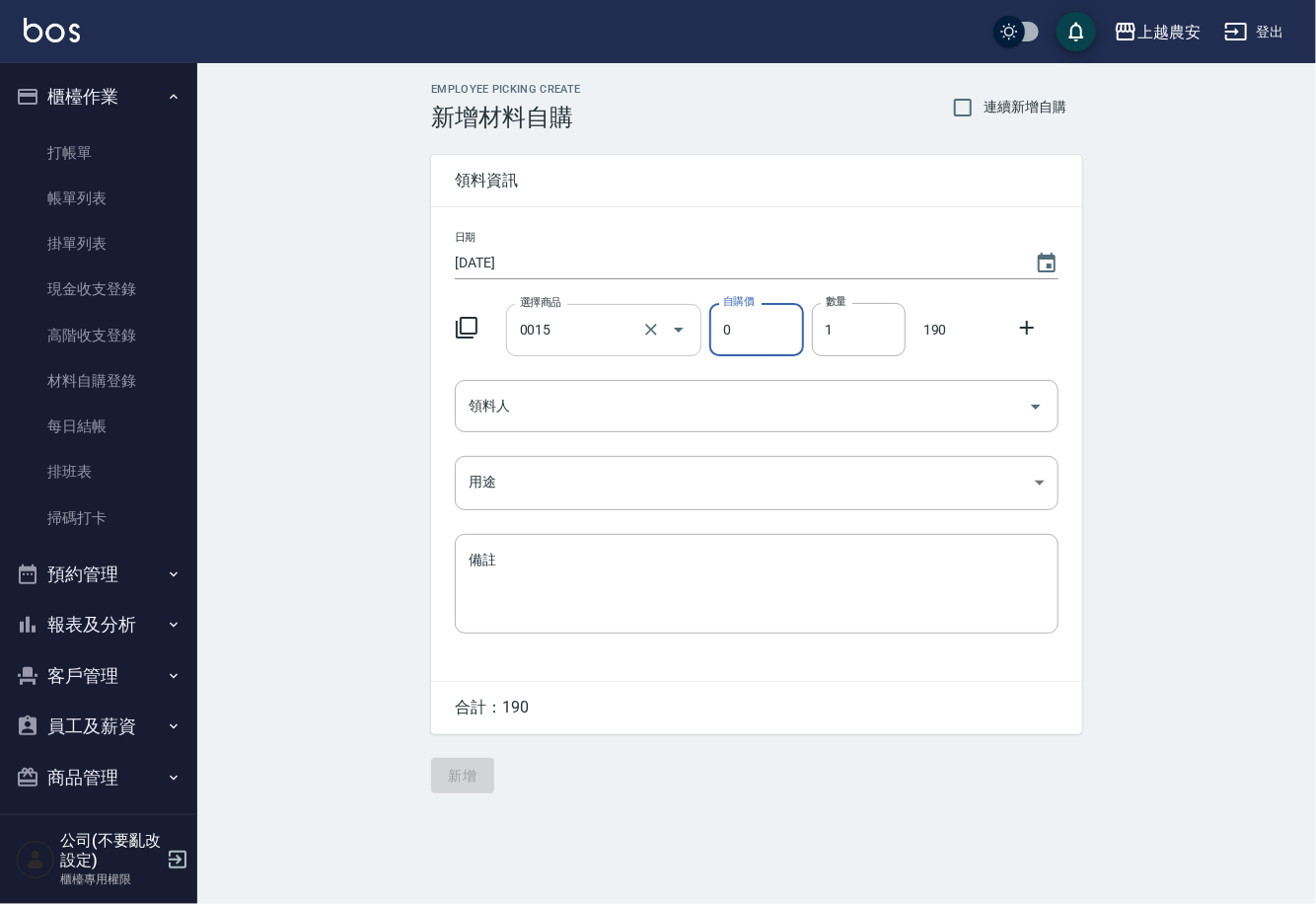
type input "藥水1D(透明)"
type input "190"
type input "1"
click at [553, 408] on input "領料人" at bounding box center [741, 406] width 557 height 35
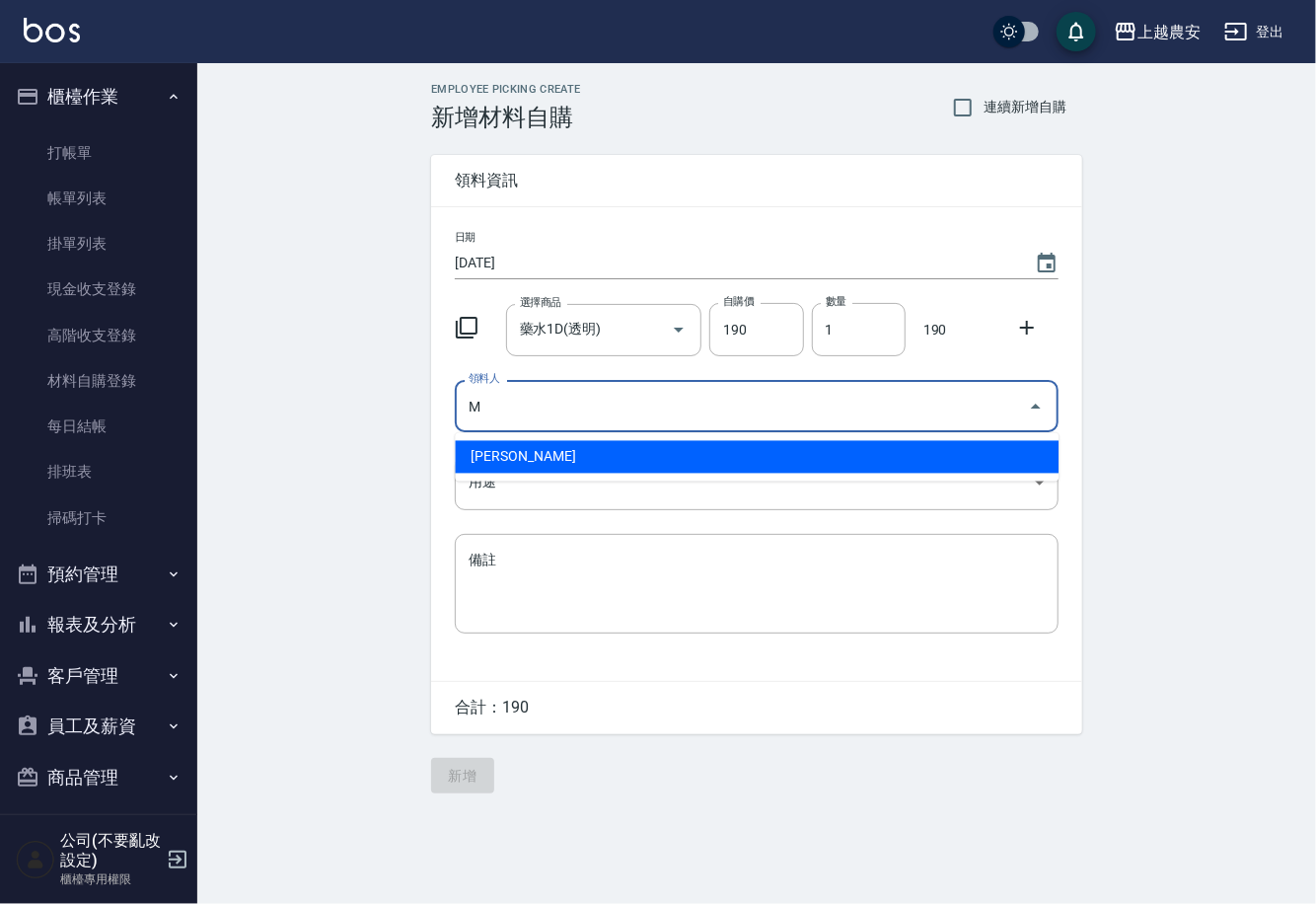
click at [529, 460] on li "M 鄭鈺樺" at bounding box center [756, 457] width 603 height 33
type input "M 鄭鈺樺"
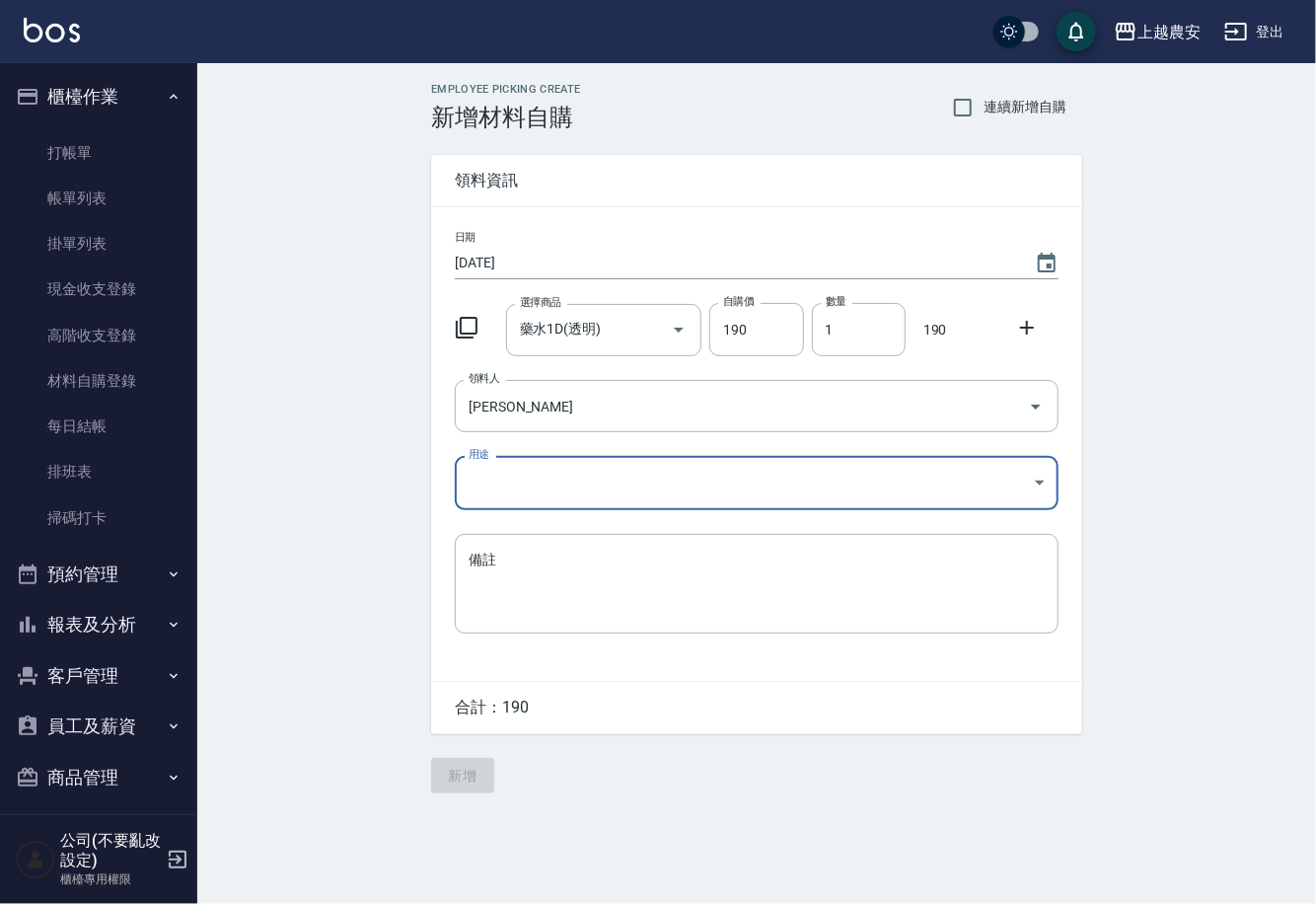
click at [495, 476] on body "上越農安 登出 櫃檯作業 打帳單 帳單列表 掛單列表 現金收支登錄 高階收支登錄 材料自購登錄 每日結帳 排班表 掃碼打卡 預約管理 預約管理 單日預約紀錄 …" at bounding box center [658, 452] width 1316 height 904
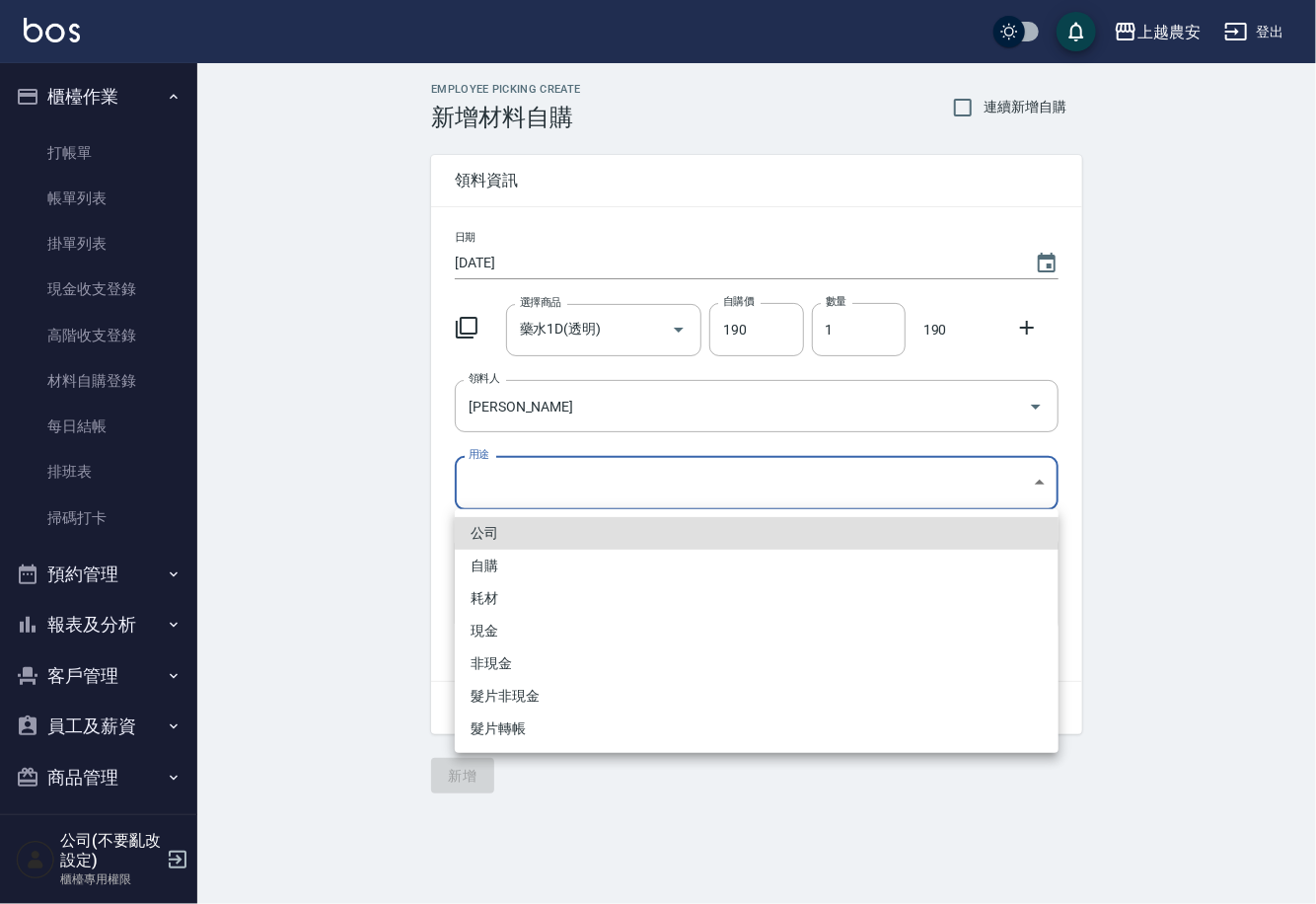
click at [496, 557] on li "自購" at bounding box center [756, 566] width 603 height 33
type input "自購"
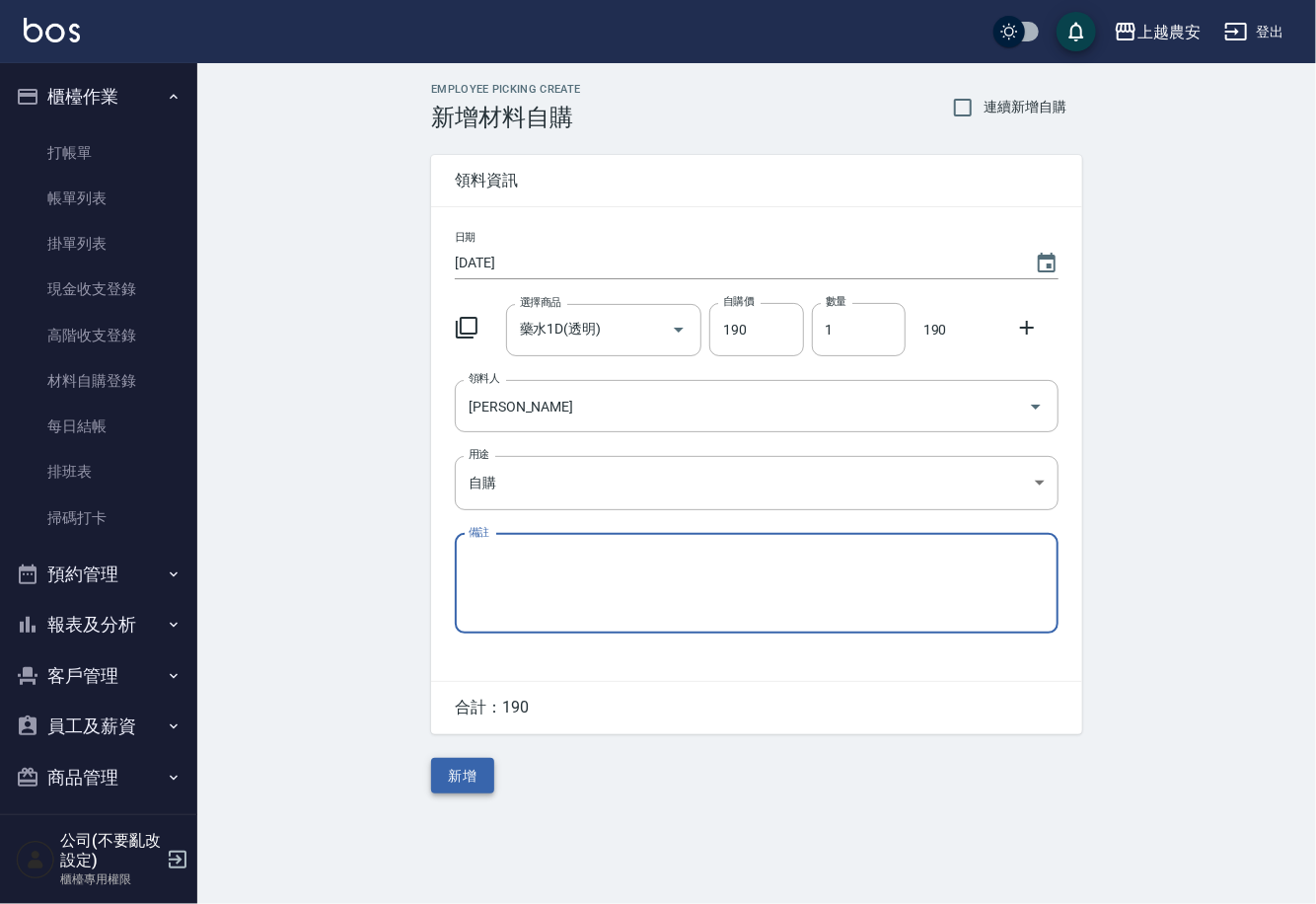
click at [477, 781] on button "新增" at bounding box center [463, 776] width 64 height 37
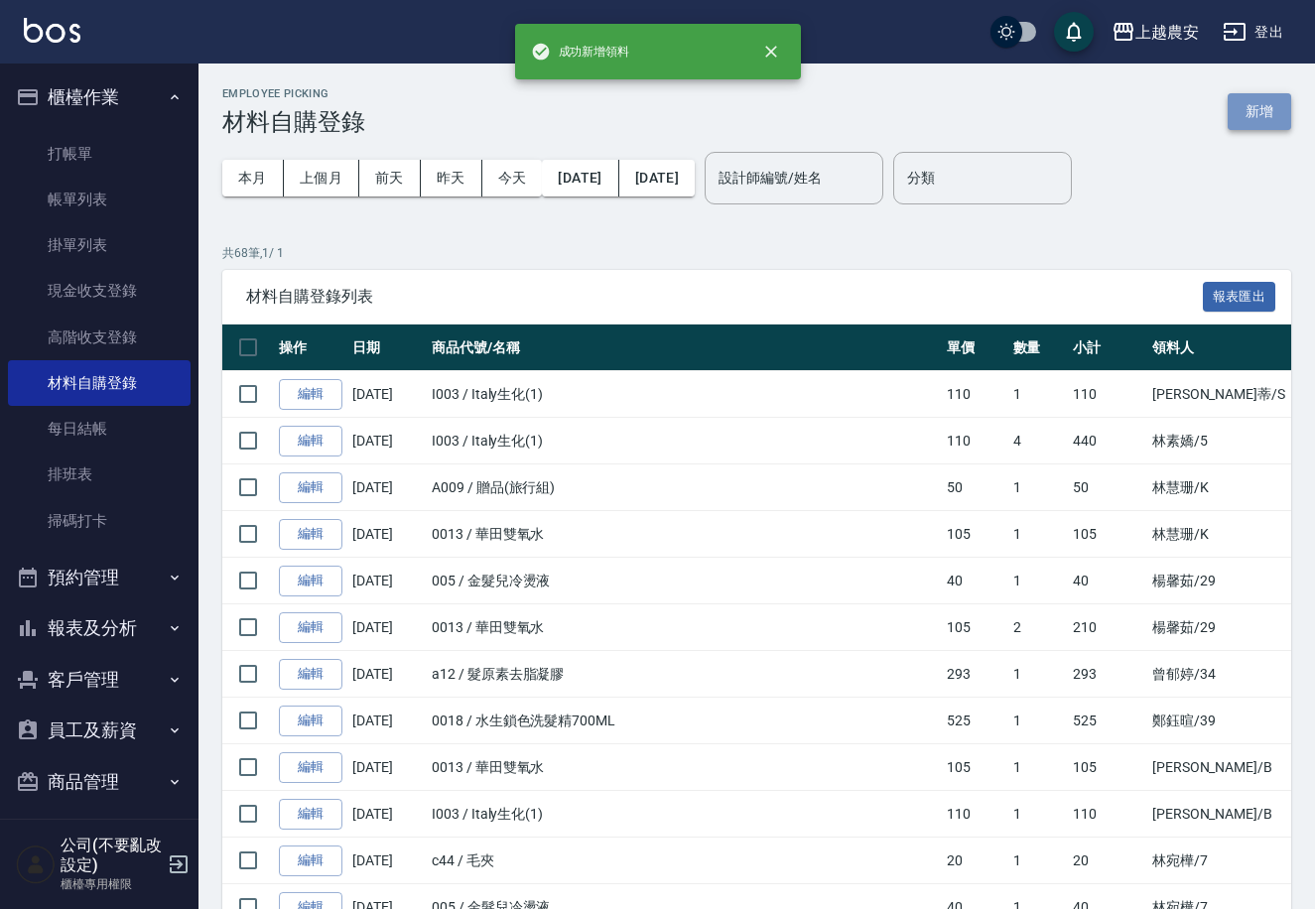
click at [1262, 110] on button "新增" at bounding box center [1260, 111] width 64 height 37
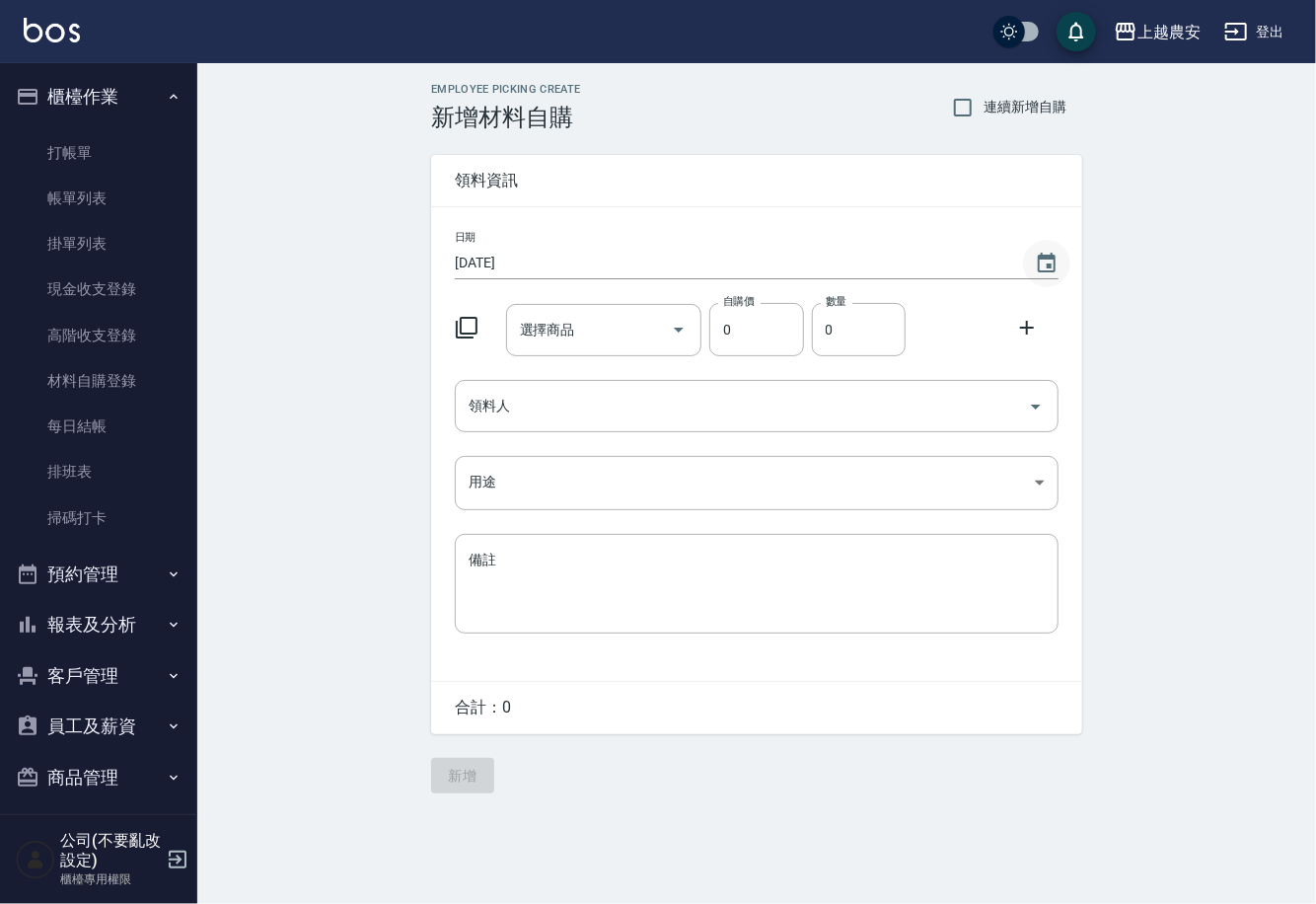
drag, startPoint x: 1042, startPoint y: 265, endPoint x: 839, endPoint y: 317, distance: 209.6
click at [1035, 267] on icon "Choose date, selected date is 2025-09-12" at bounding box center [1047, 264] width 24 height 24
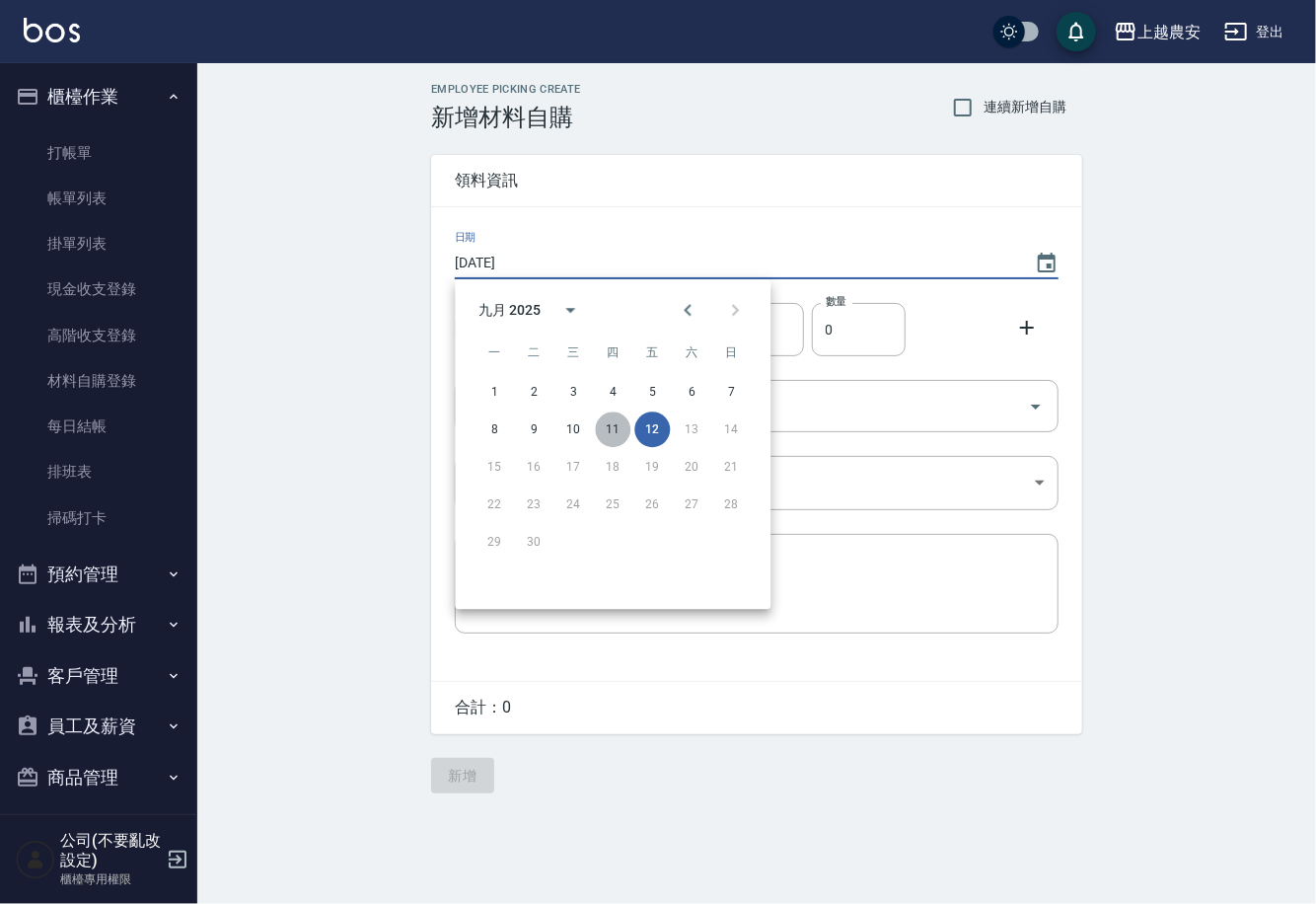
click at [600, 435] on button "11" at bounding box center [612, 430] width 36 height 36
type input "2025/09/11"
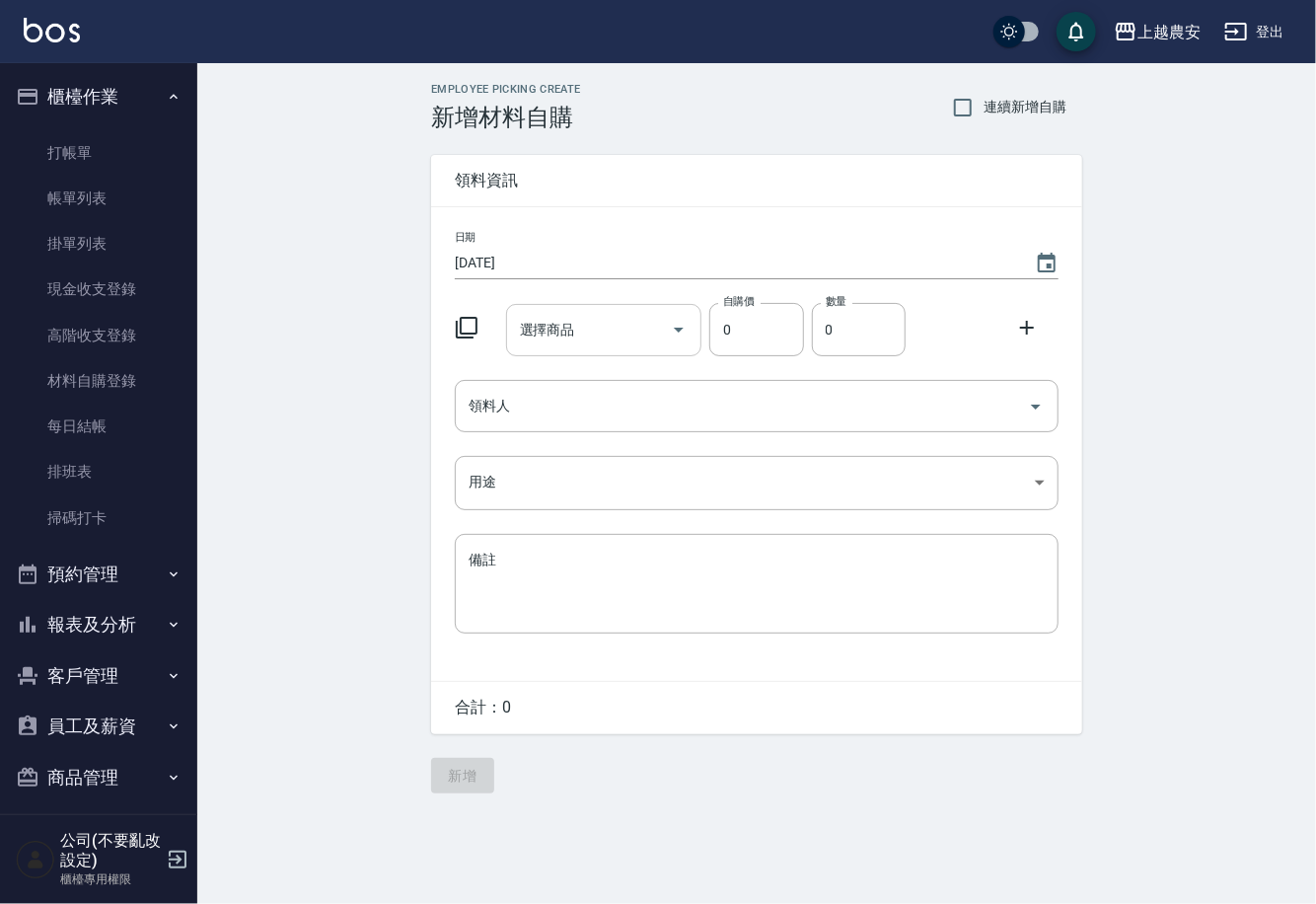
click at [598, 341] on input "選擇商品" at bounding box center [589, 330] width 149 height 35
type input "博"
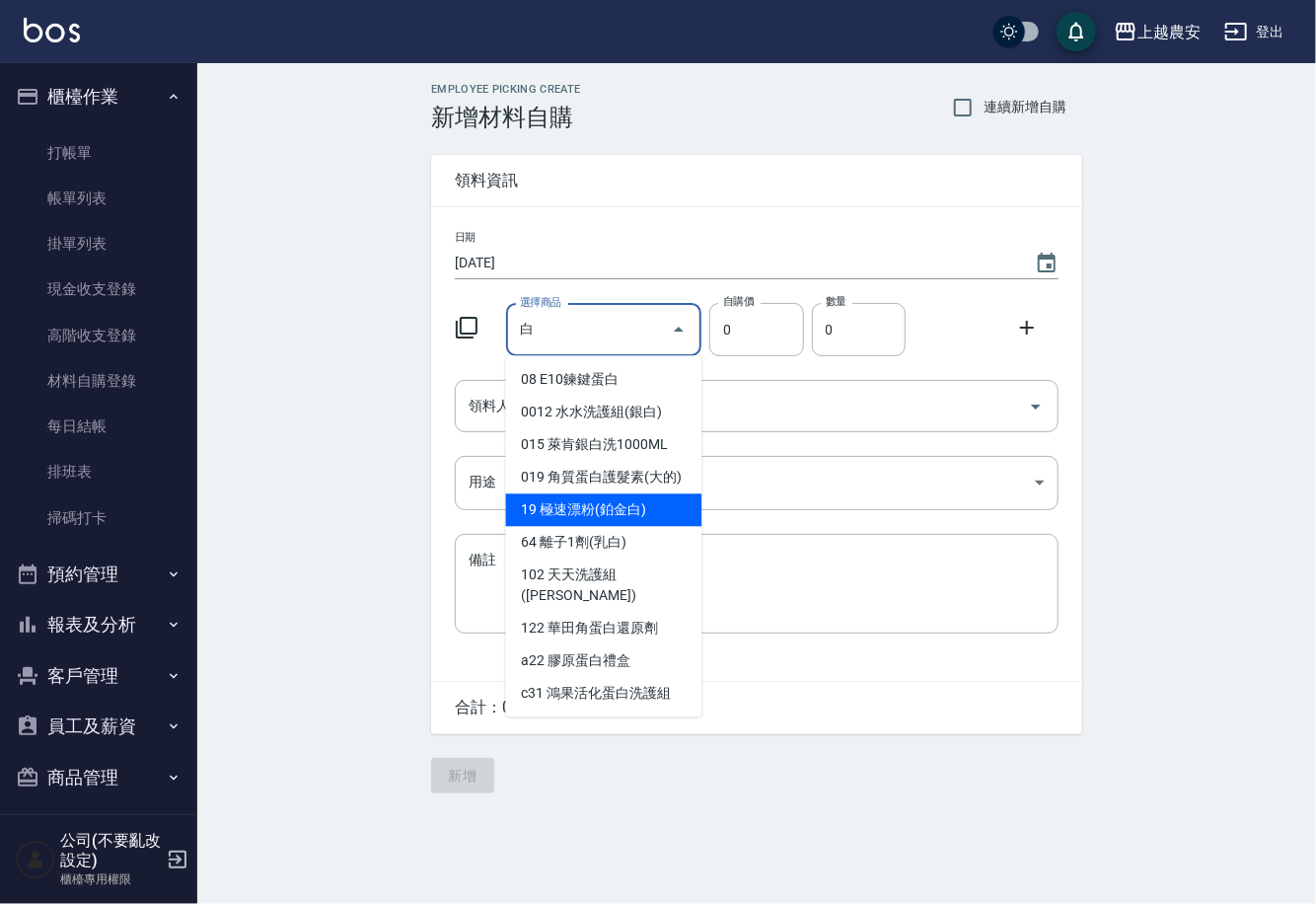
click at [584, 511] on li "19 極速漂粉(鉑金白)" at bounding box center [603, 509] width 196 height 33
type input "極速漂粉(鉑金白)"
type input "450"
type input "1"
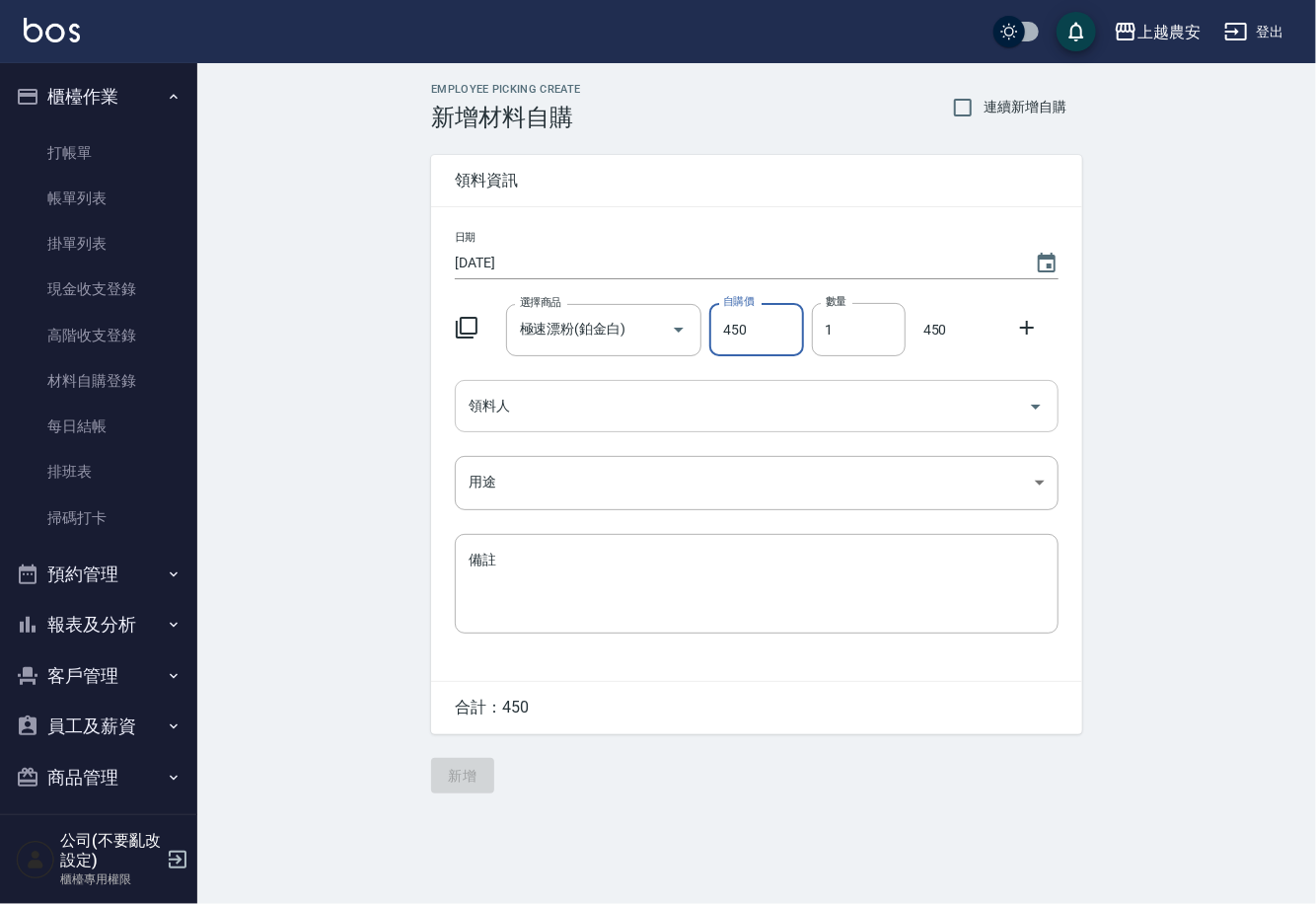
click at [547, 395] on input "領料人" at bounding box center [741, 406] width 557 height 35
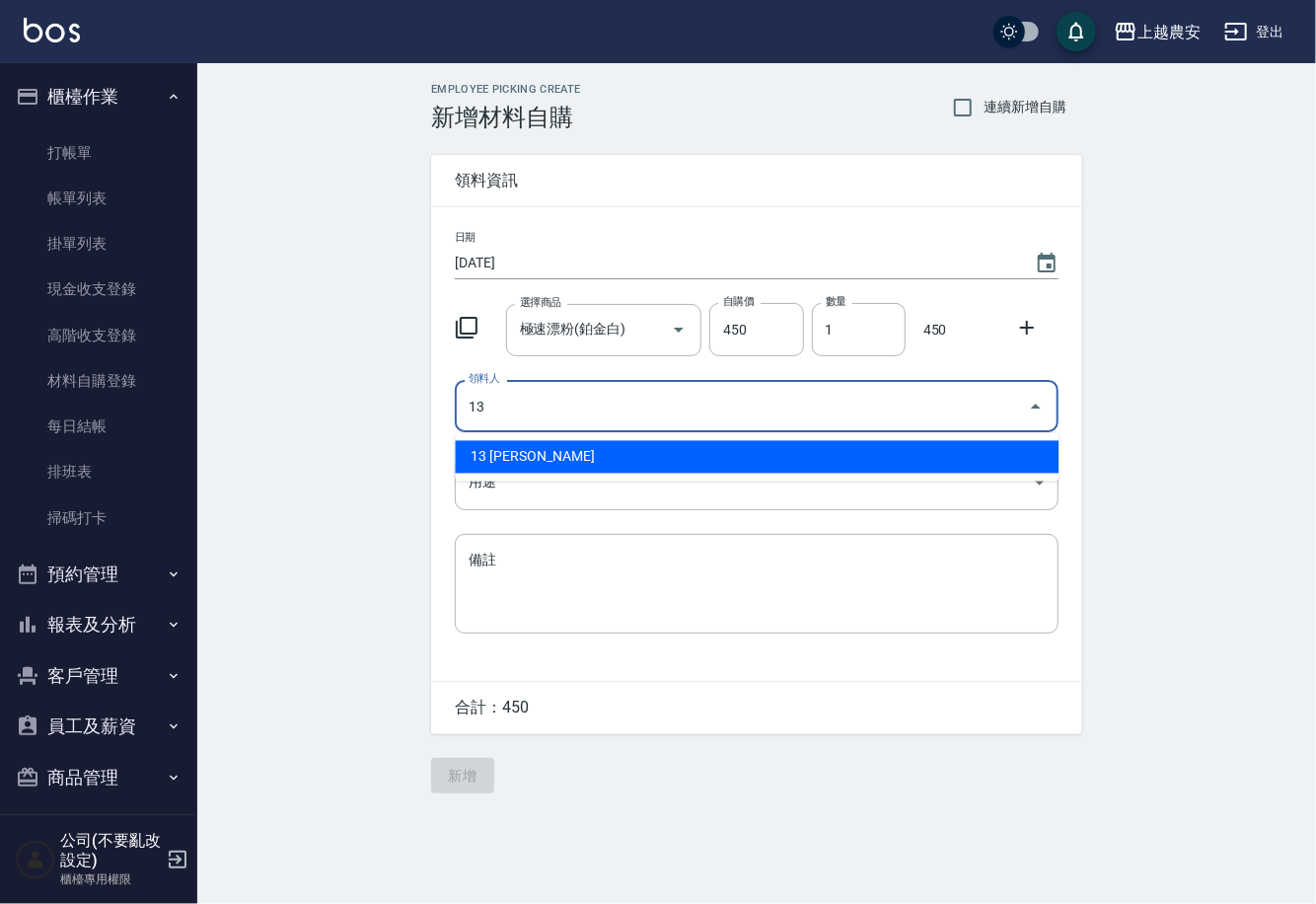
type input "13 張維庭"
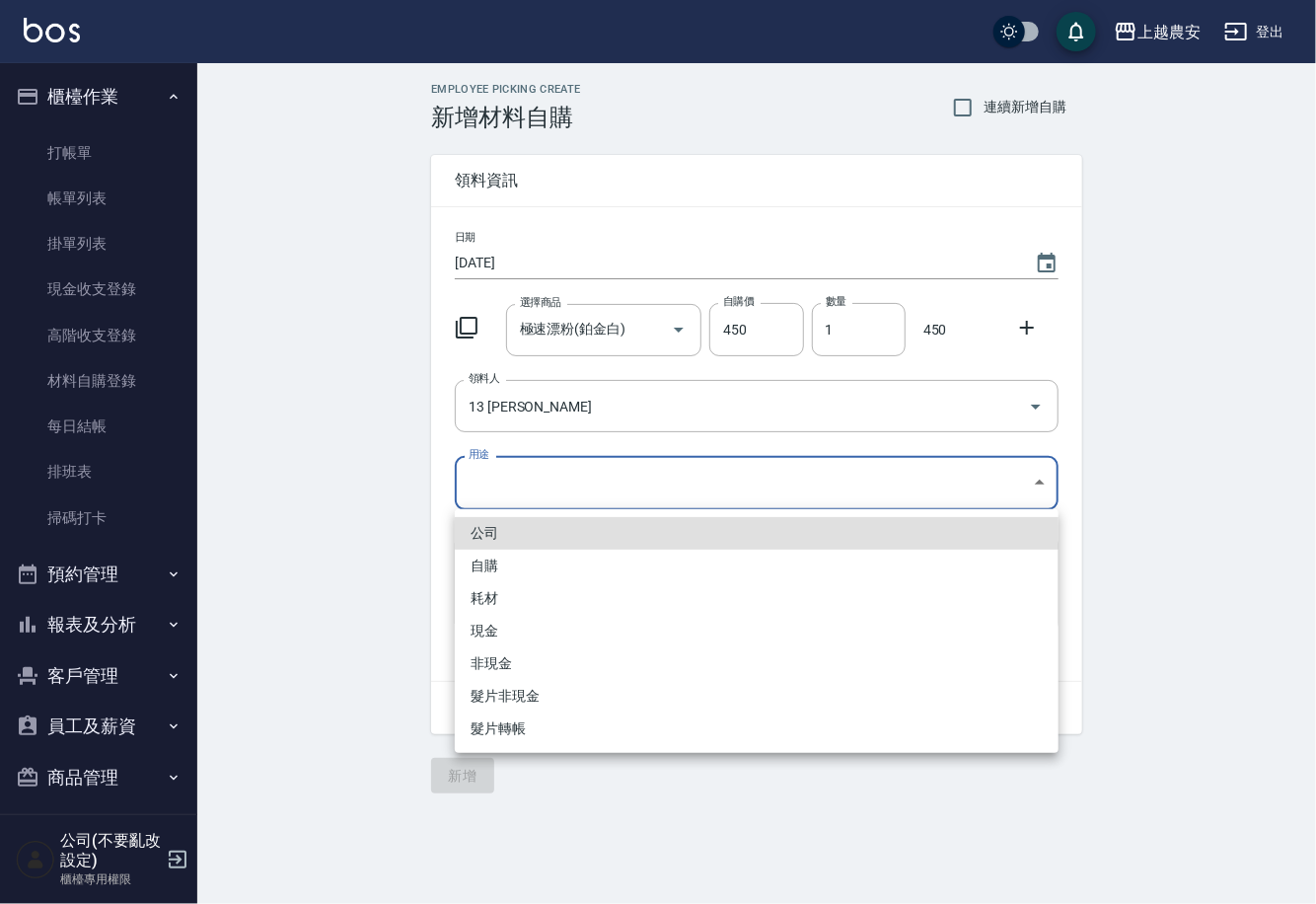
click at [516, 500] on body "上越農安 登出 櫃檯作業 打帳單 帳單列表 掛單列表 現金收支登錄 高階收支登錄 材料自購登錄 每日結帳 排班表 掃碼打卡 預約管理 預約管理 單日預約紀錄 …" at bounding box center [658, 452] width 1316 height 904
click at [482, 559] on li "自購" at bounding box center [756, 566] width 603 height 33
type input "自購"
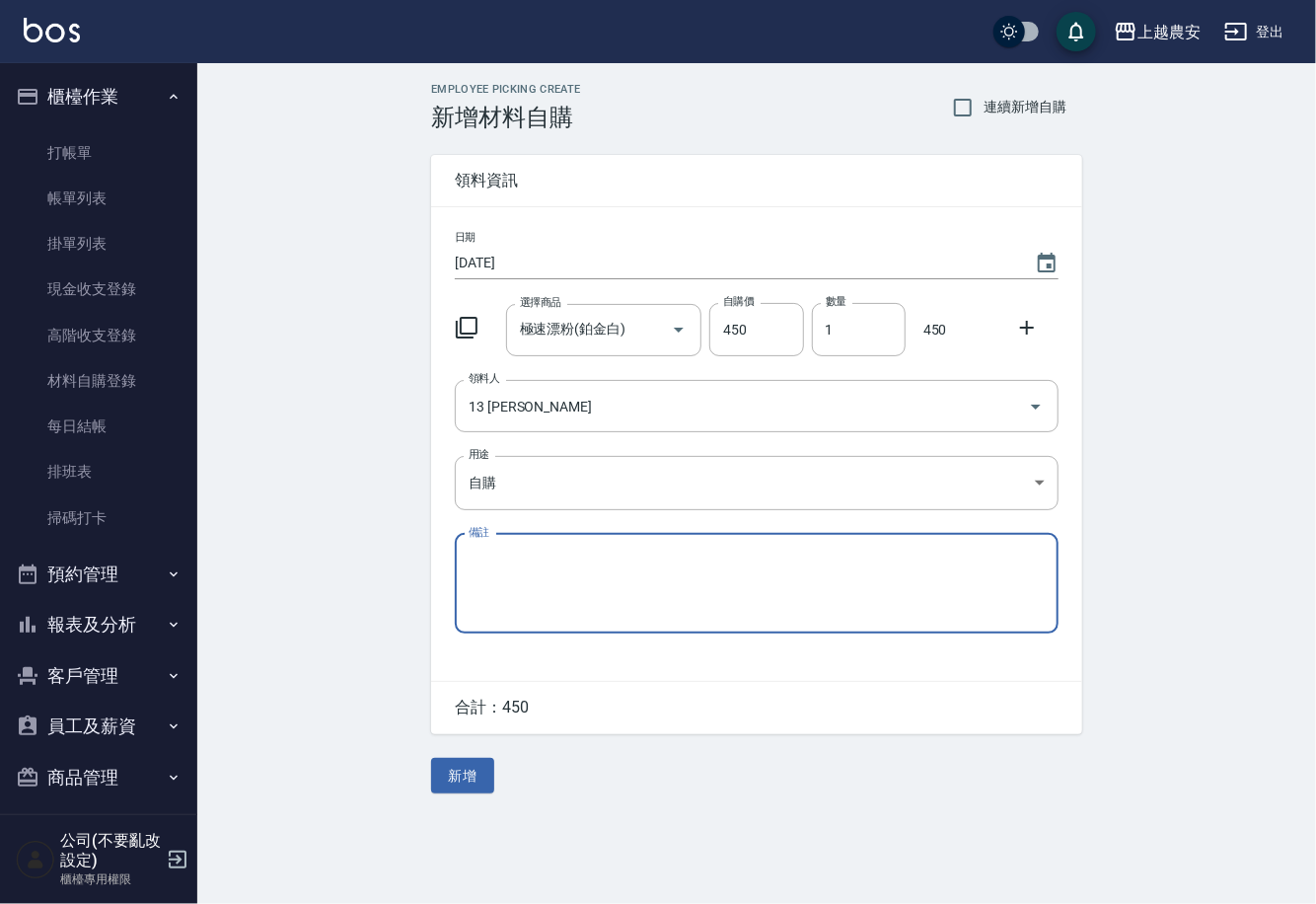
click at [473, 769] on button "新增" at bounding box center [463, 776] width 64 height 37
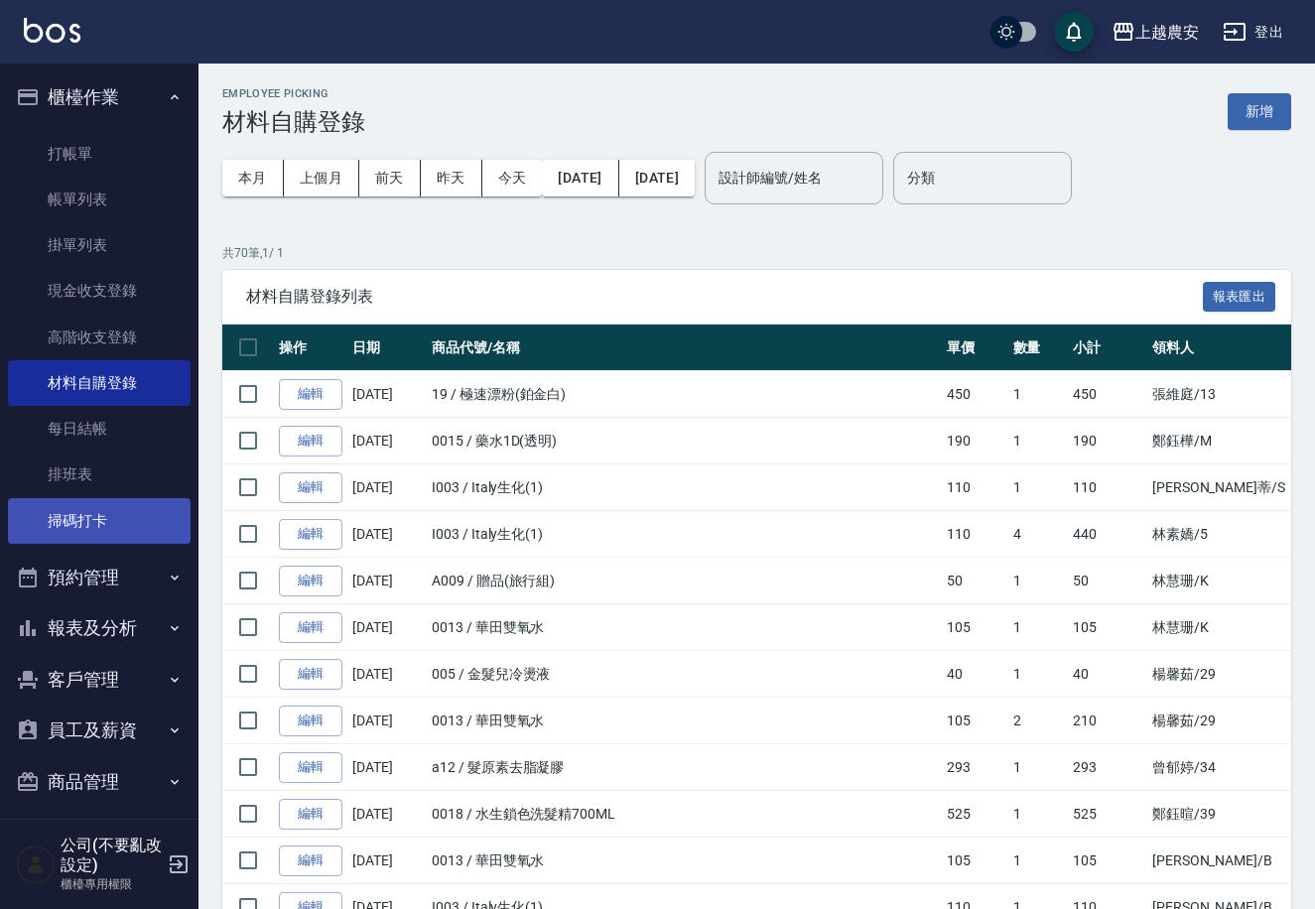
click at [72, 515] on link "掃碼打卡" at bounding box center [99, 521] width 183 height 46
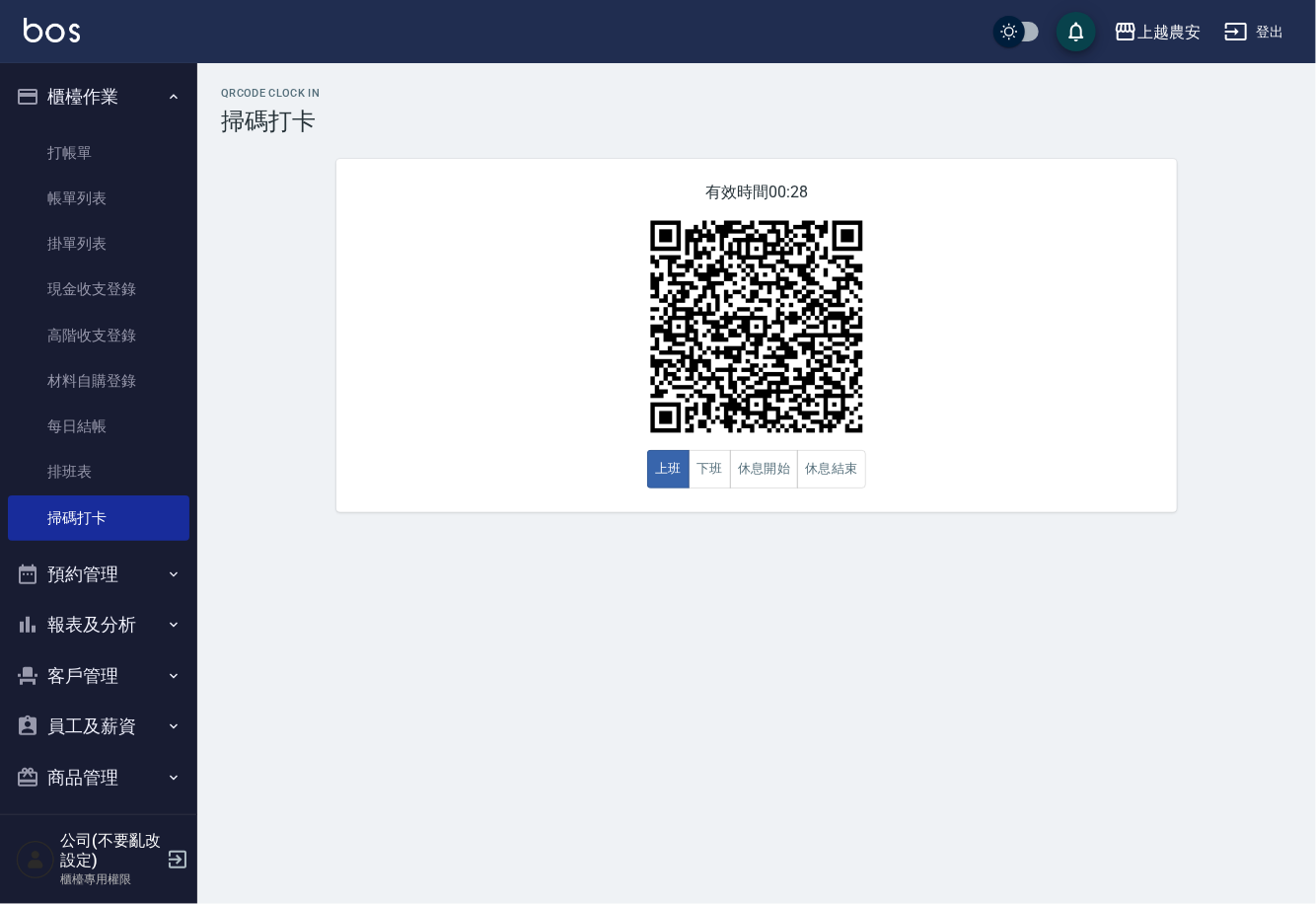
click at [42, 678] on button "客戶管理" at bounding box center [98, 676] width 182 height 52
click at [120, 727] on link "客戶列表" at bounding box center [98, 732] width 182 height 46
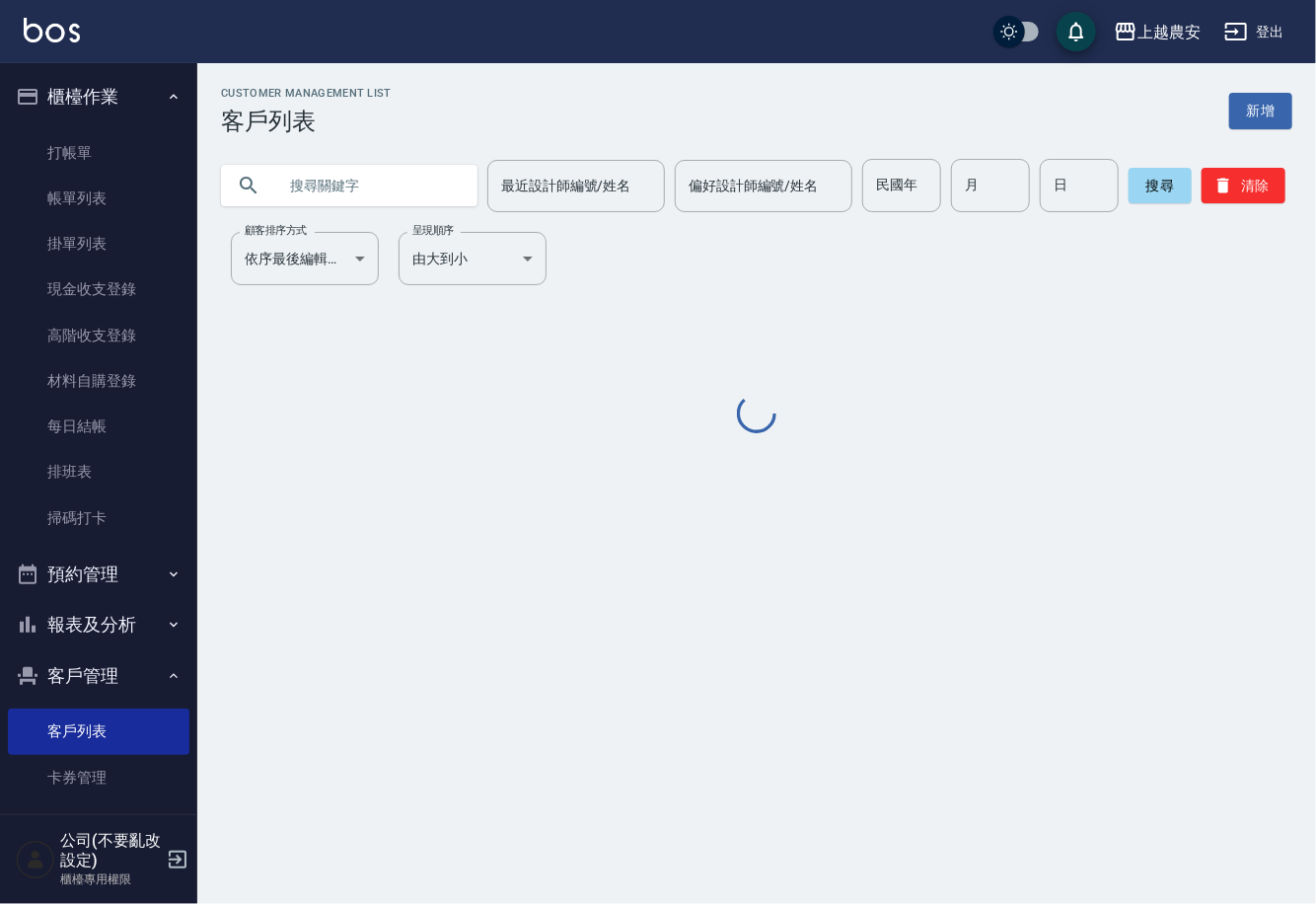
click at [325, 167] on input "text" at bounding box center [369, 186] width 186 height 54
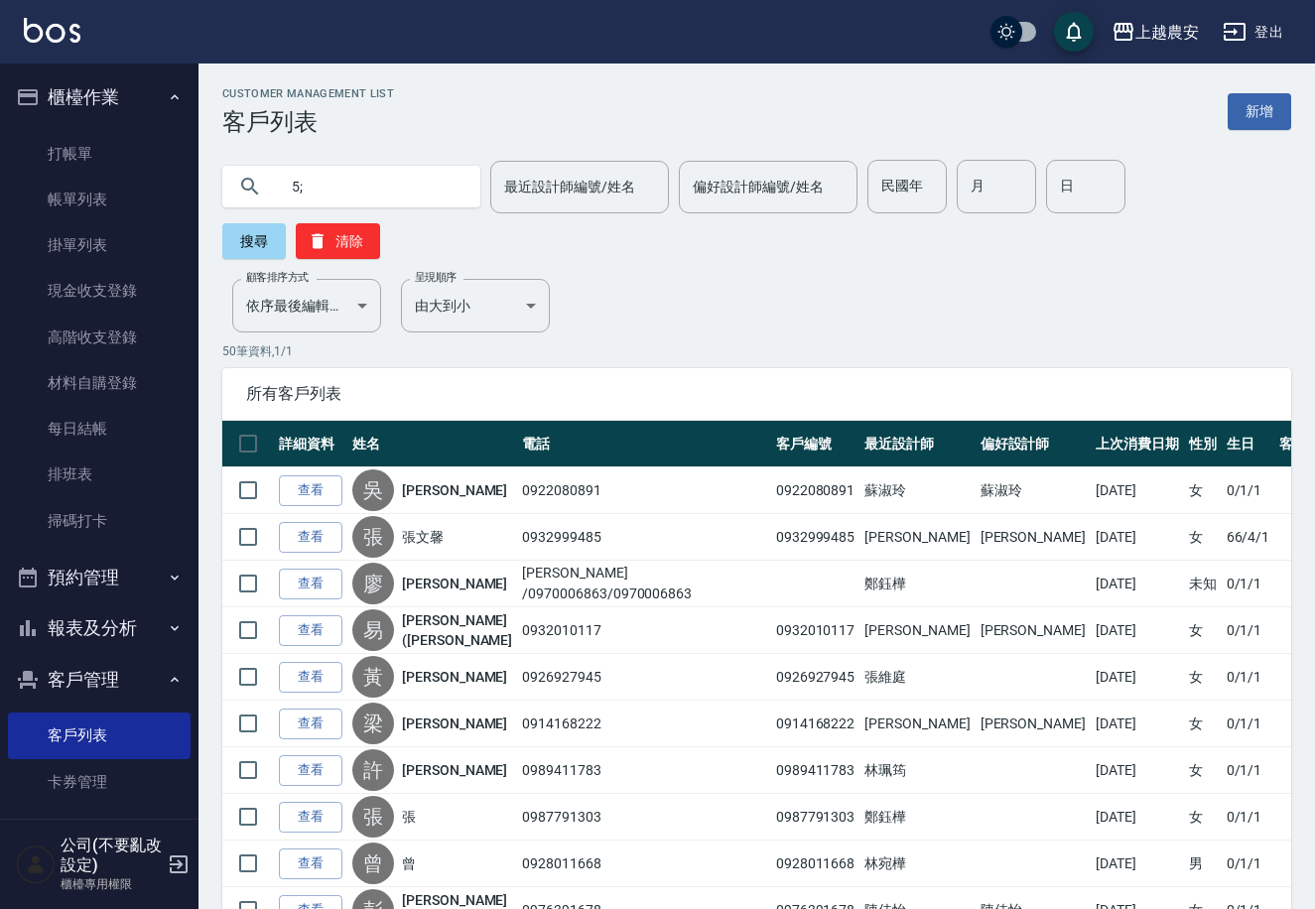
type input "5"
type input "張薈"
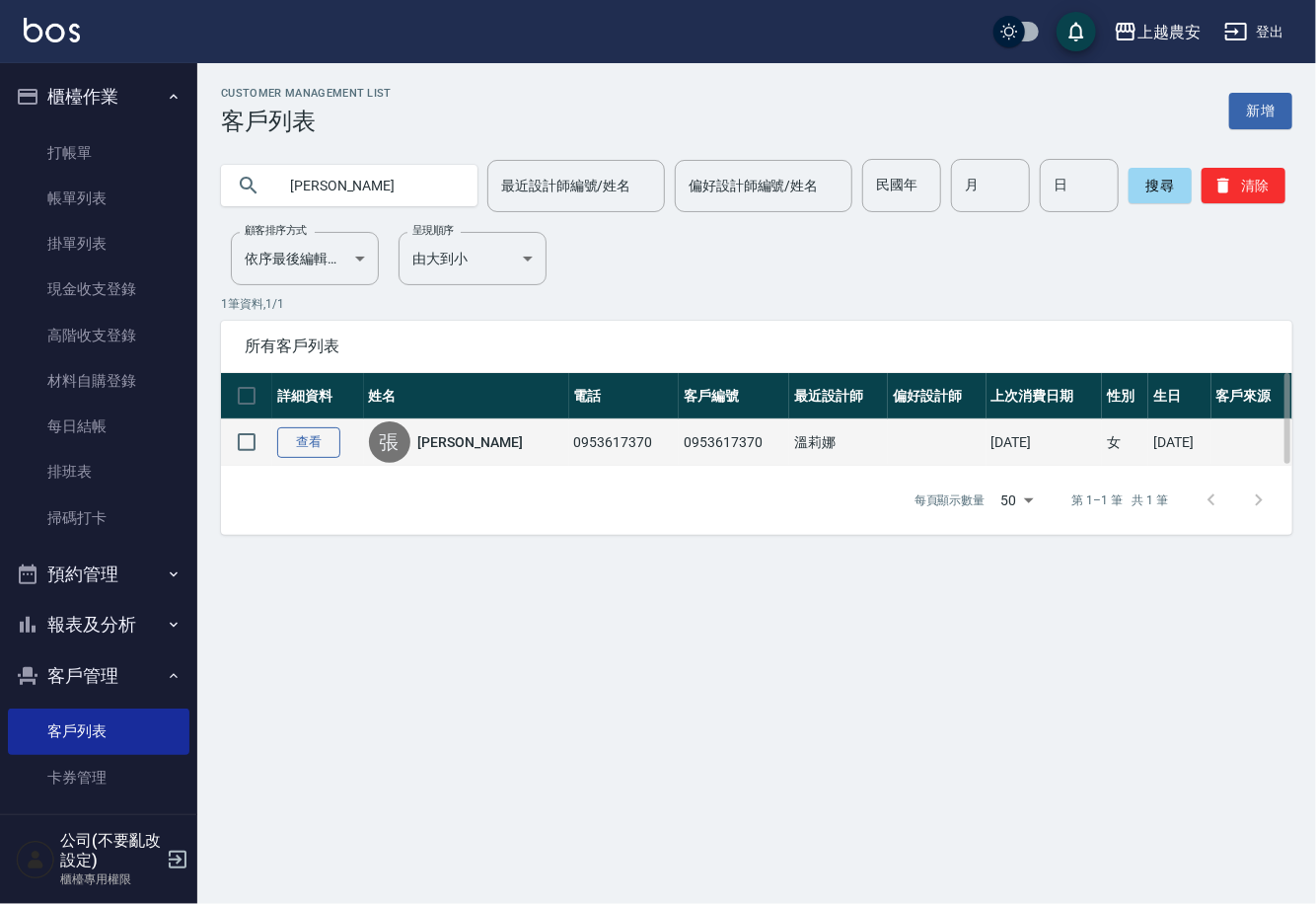
click at [293, 432] on link "查看" at bounding box center [309, 443] width 64 height 31
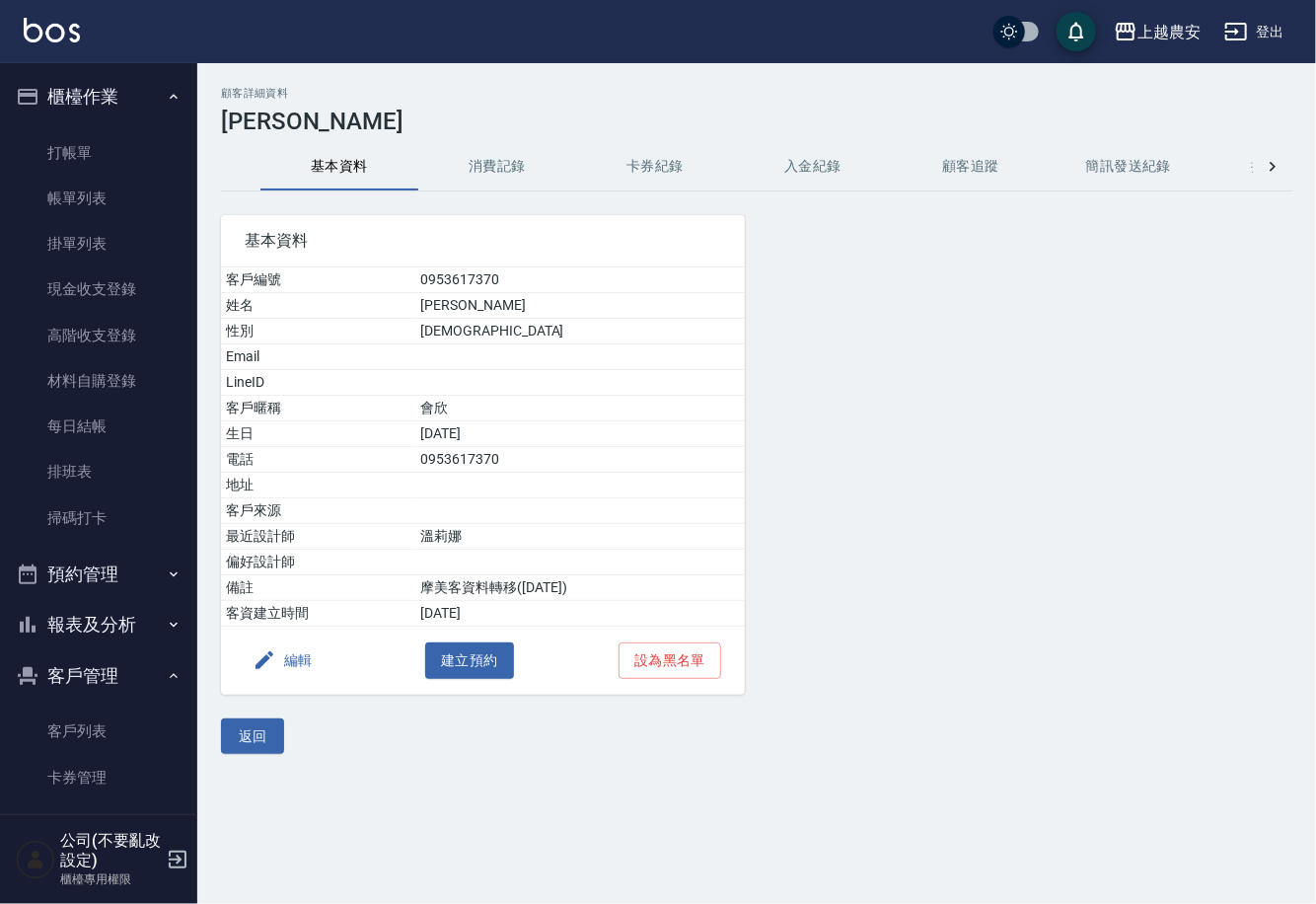
click at [489, 151] on button "消費記錄" at bounding box center [497, 167] width 158 height 48
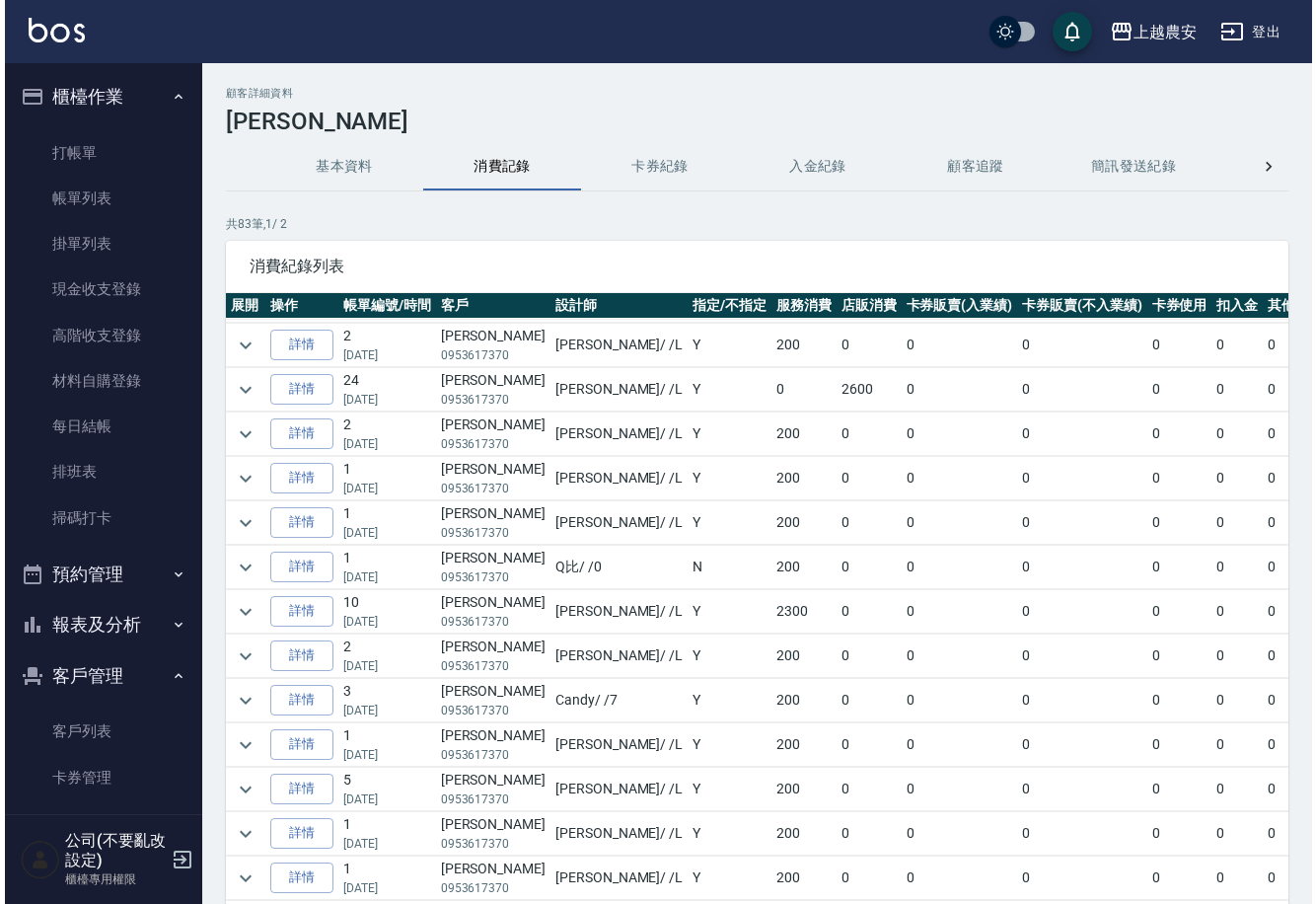
scroll to position [1658, 0]
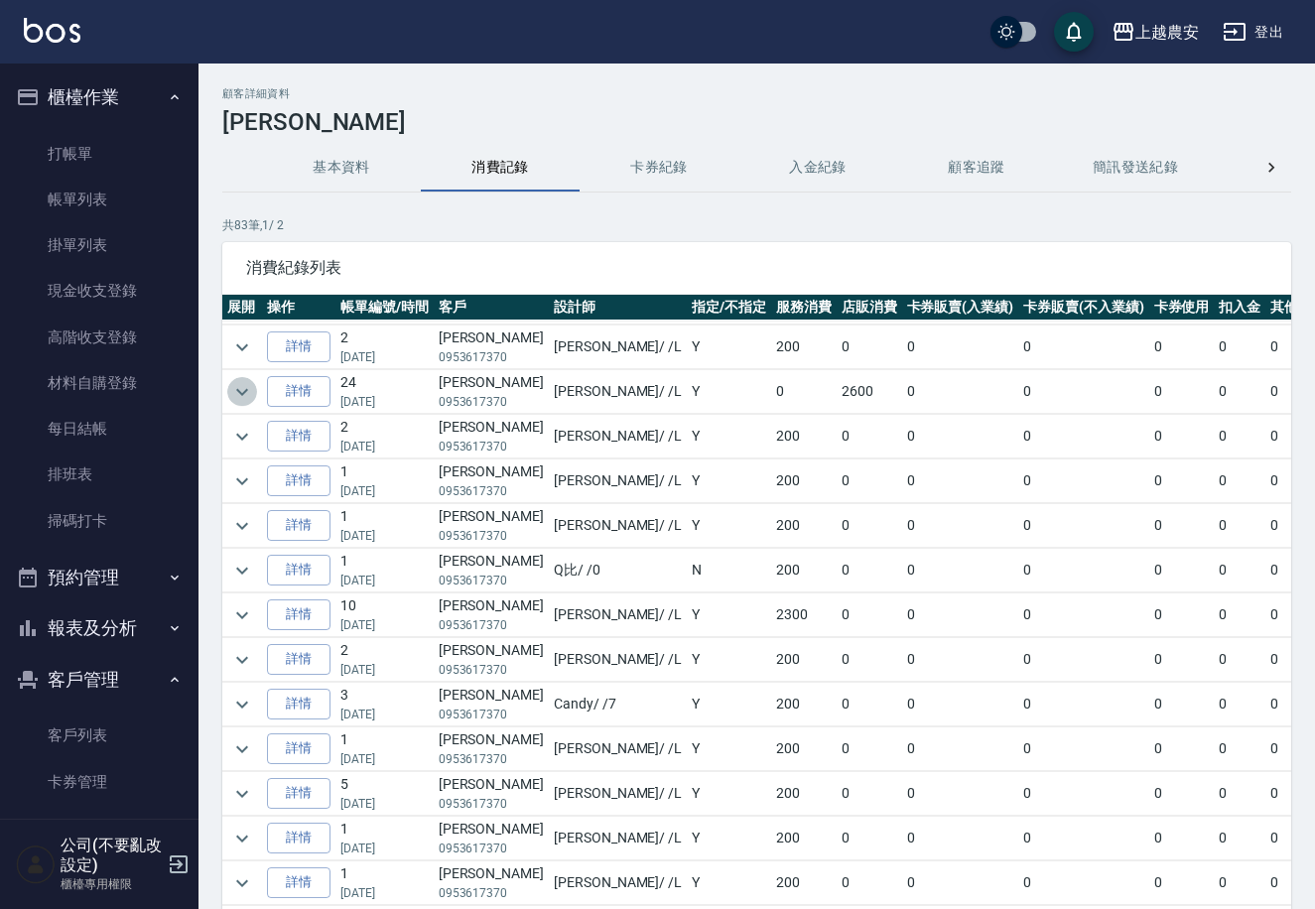
click at [239, 380] on icon "expand row" at bounding box center [242, 392] width 24 height 24
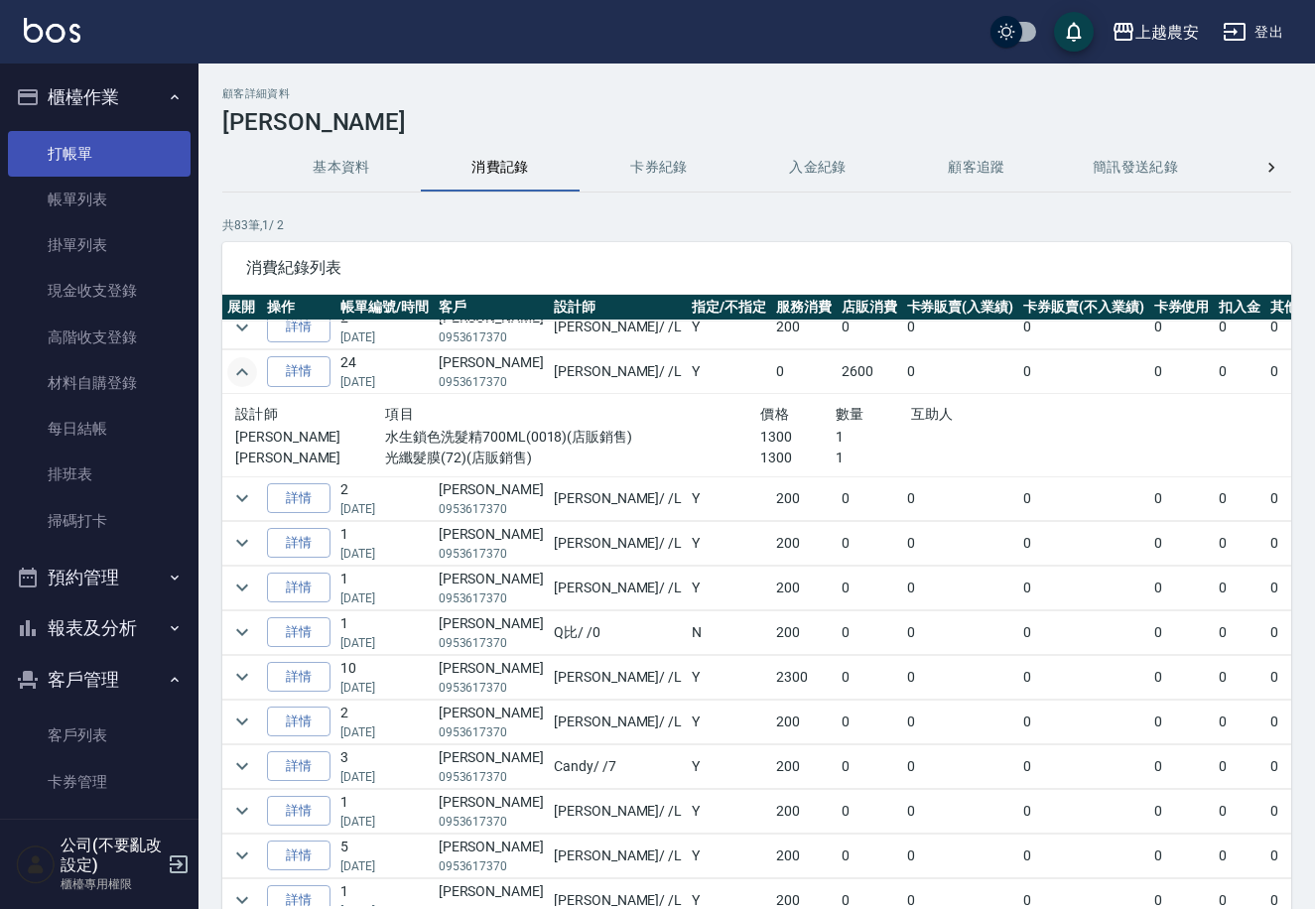
click at [54, 145] on link "打帳單" at bounding box center [99, 154] width 183 height 46
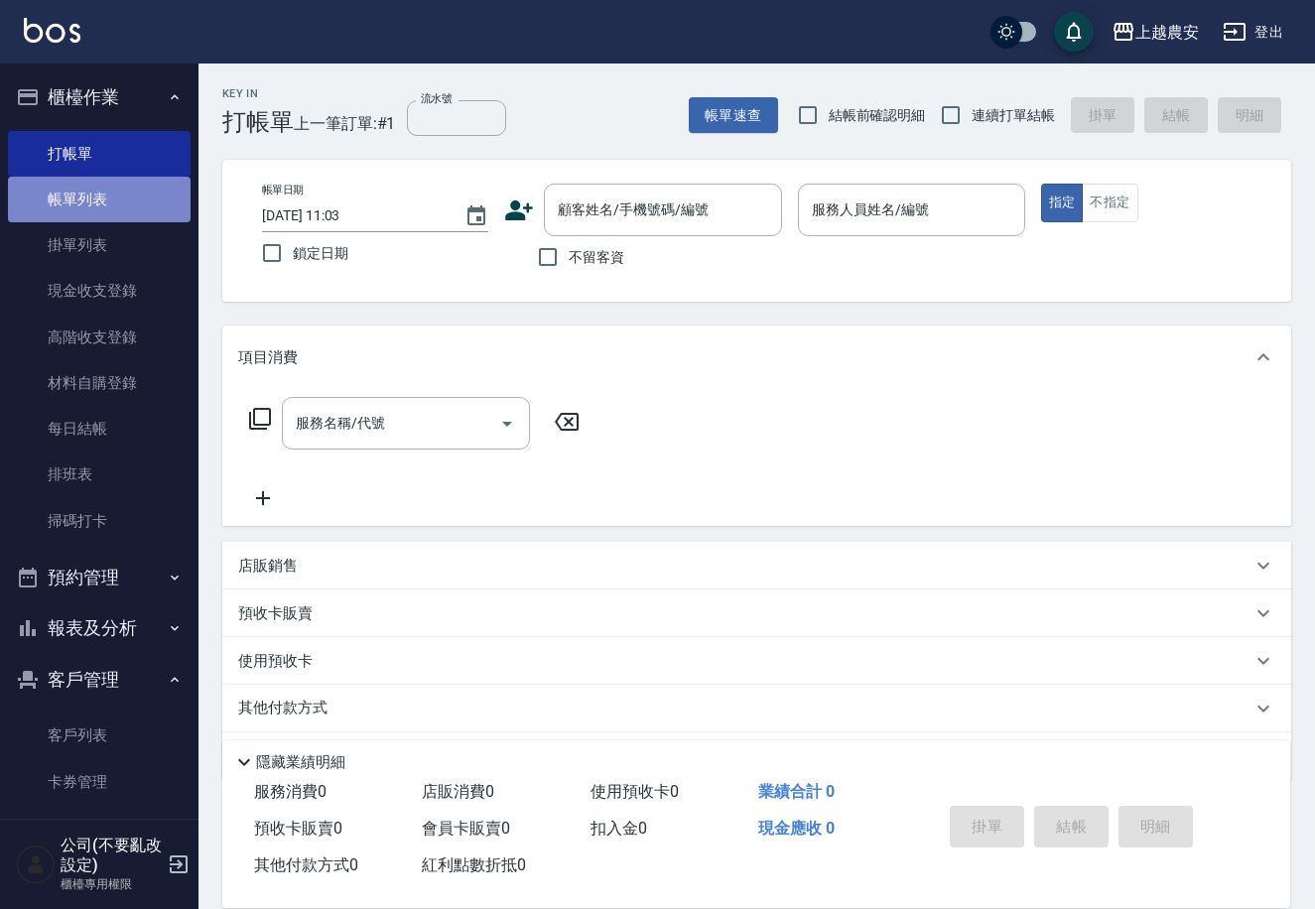
click at [163, 206] on link "帳單列表" at bounding box center [99, 200] width 183 height 46
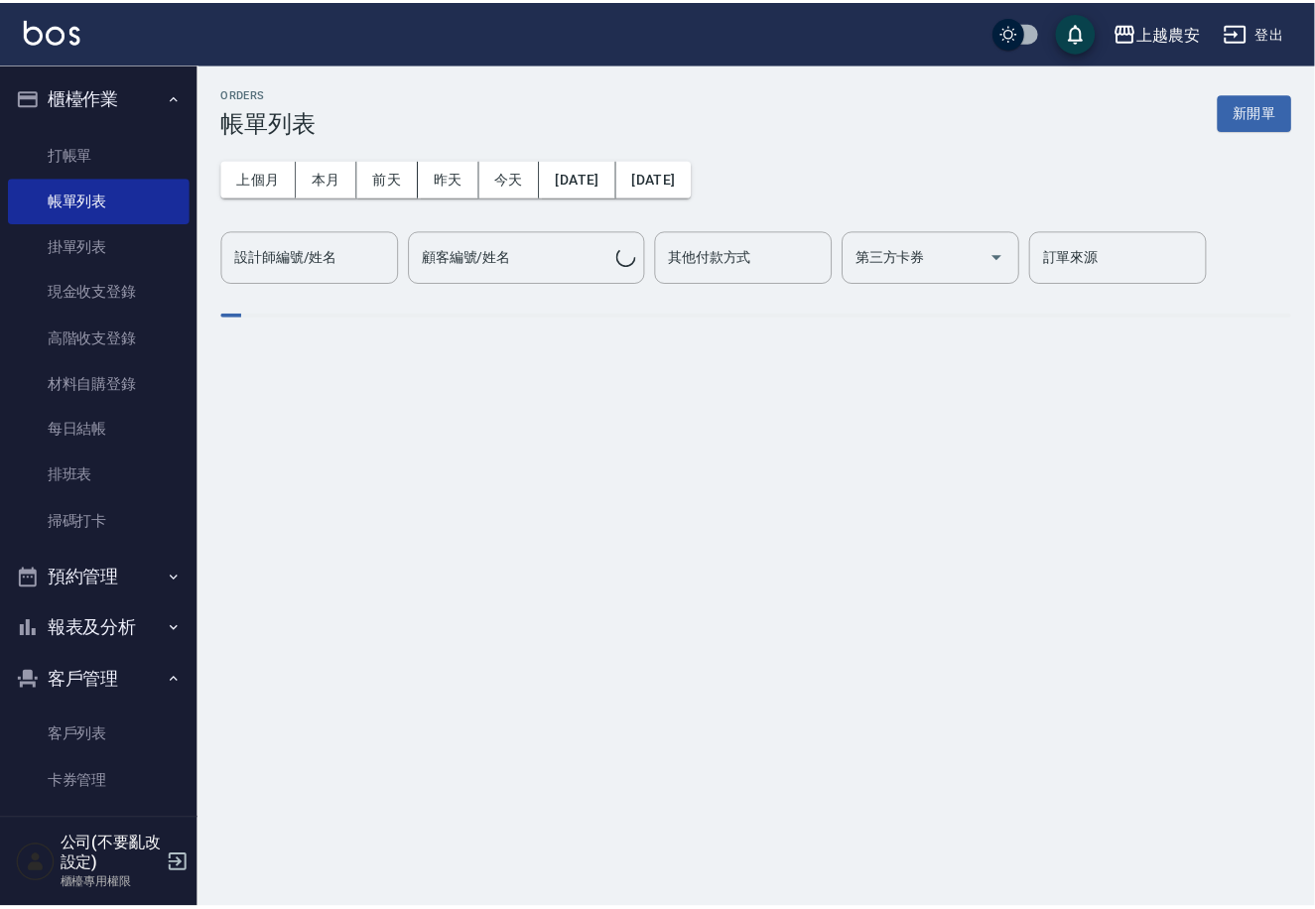
scroll to position [164, 0]
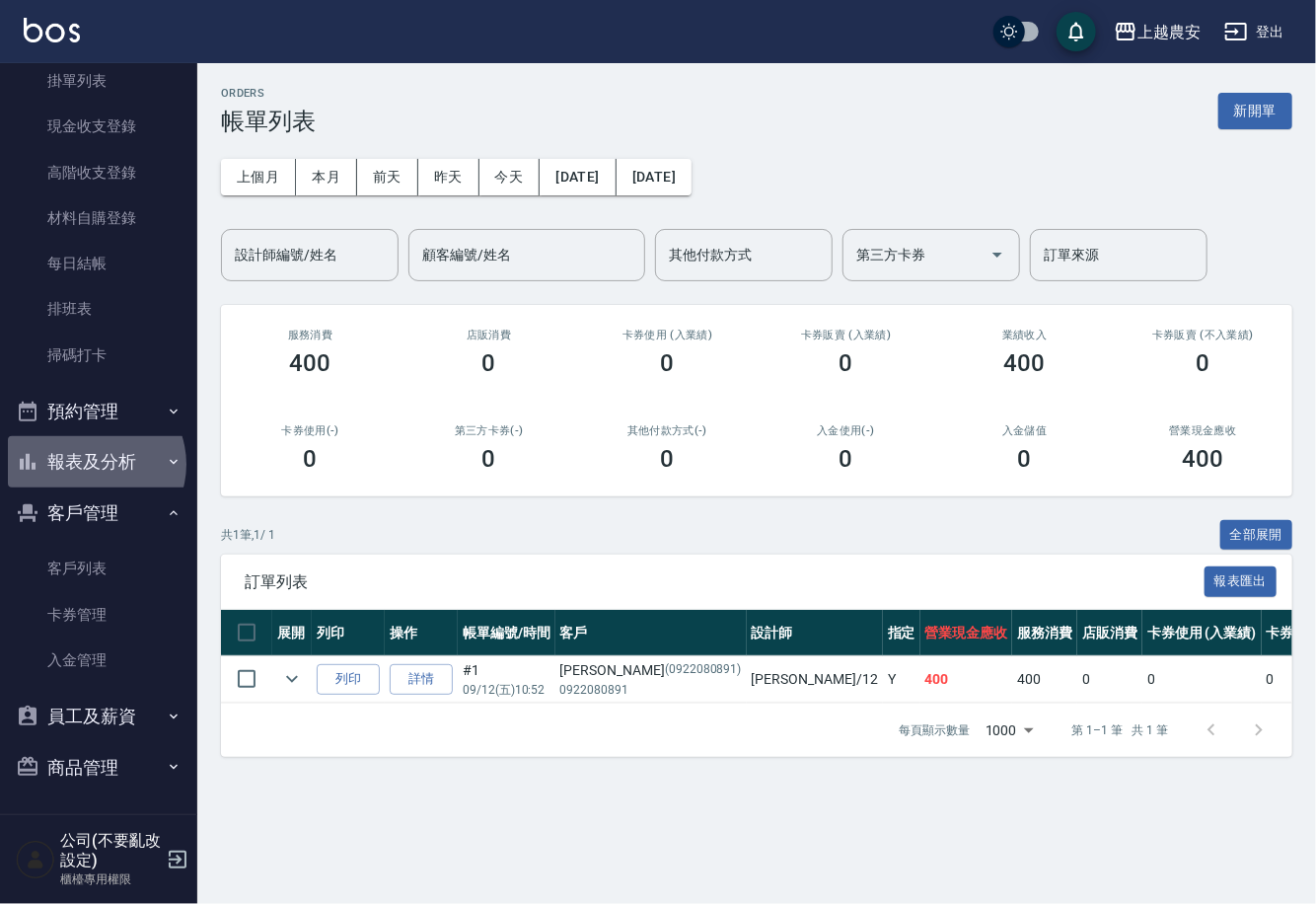
click at [91, 462] on button "報表及分析" at bounding box center [98, 462] width 182 height 52
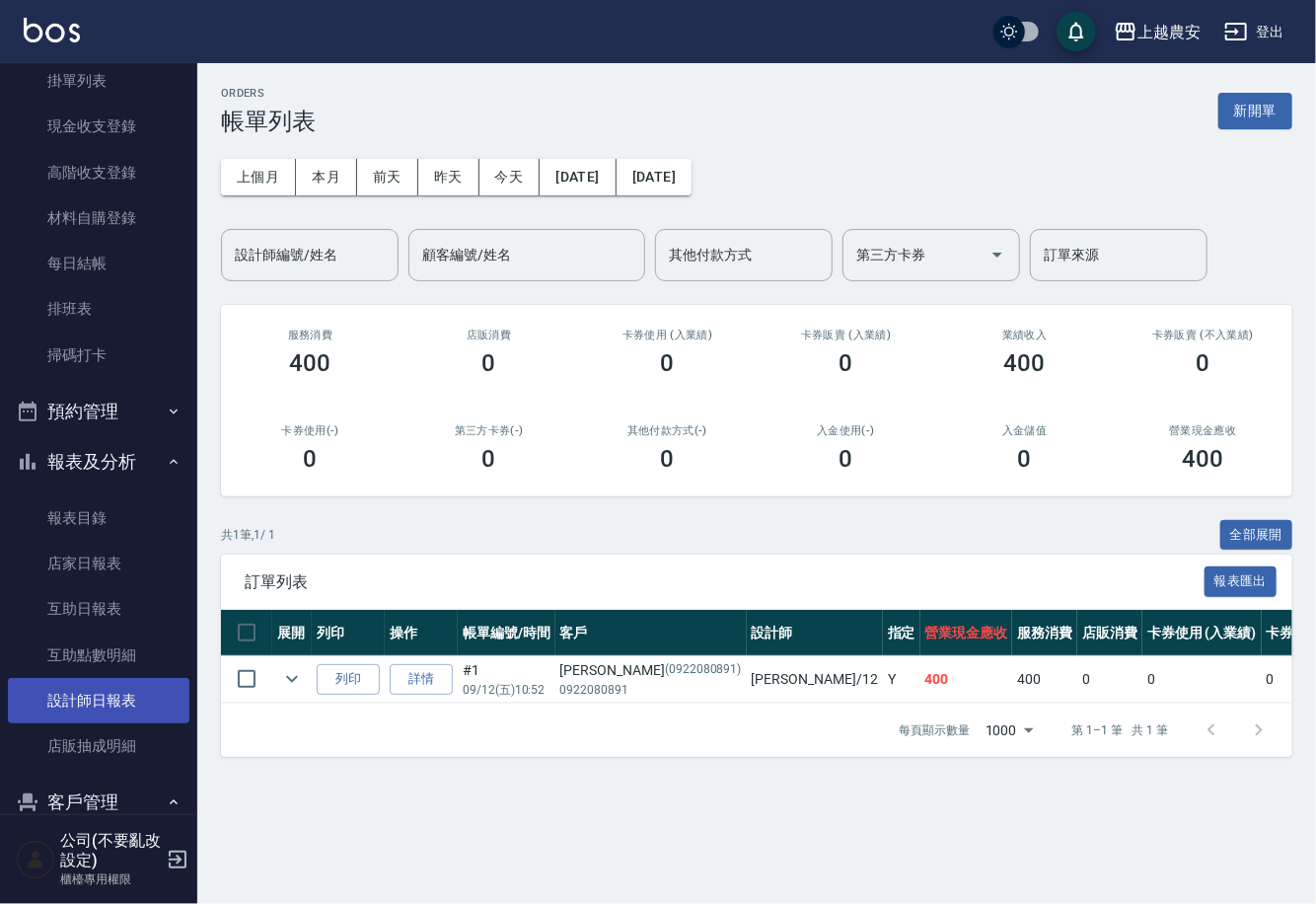
click at [102, 712] on link "設計師日報表" at bounding box center [98, 701] width 182 height 46
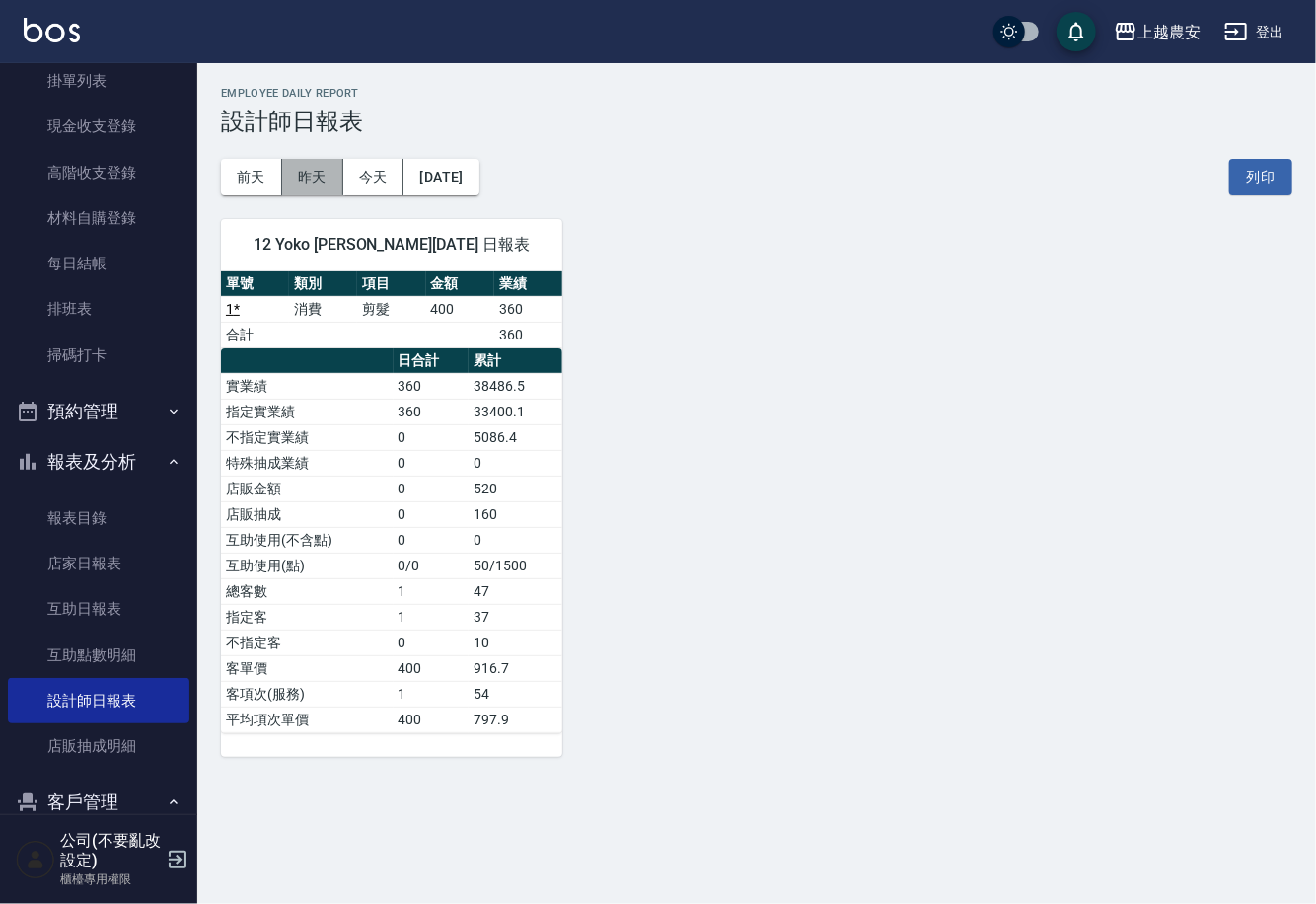
click at [306, 191] on button "昨天" at bounding box center [313, 177] width 62 height 37
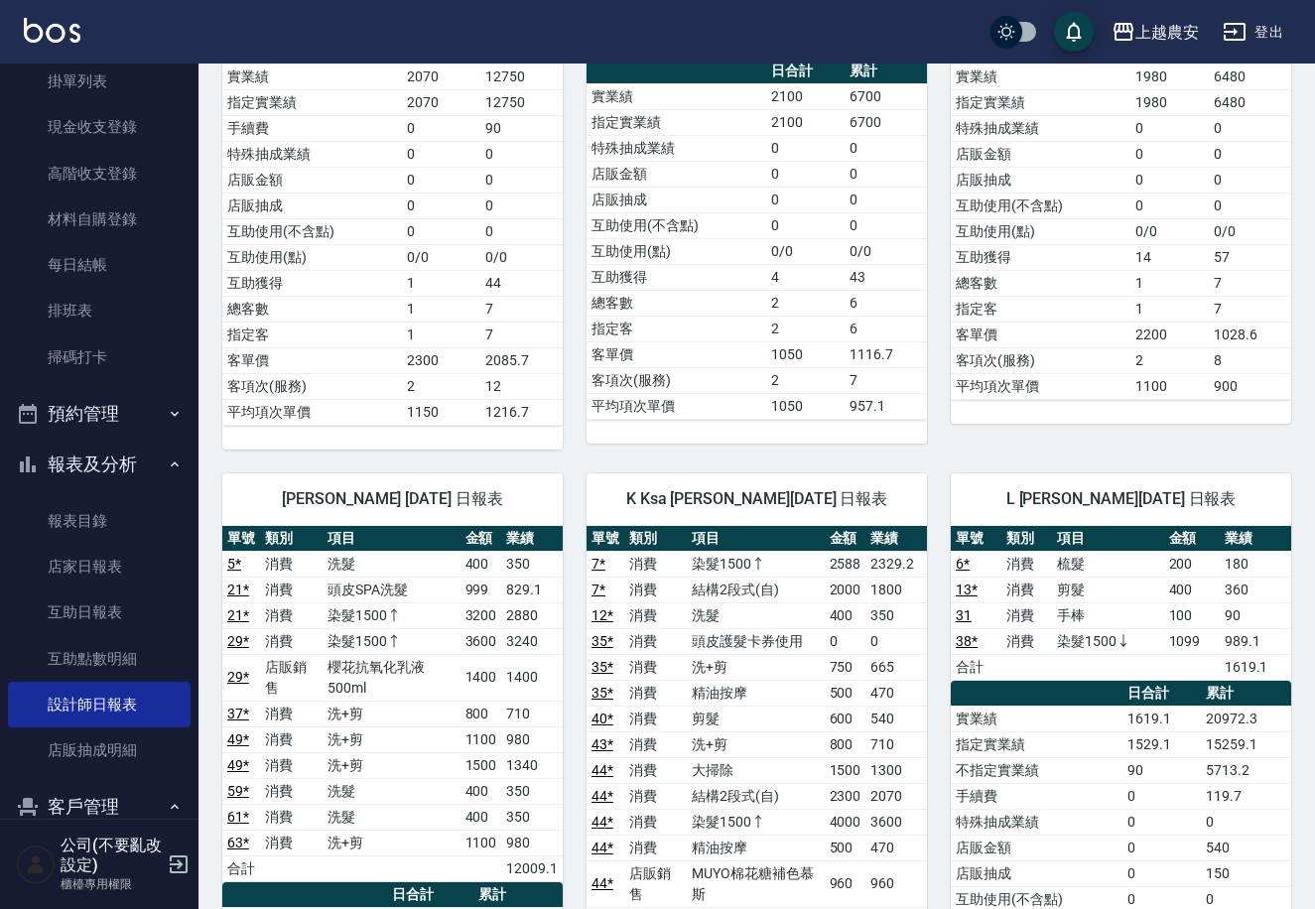
scroll to position [2564, 0]
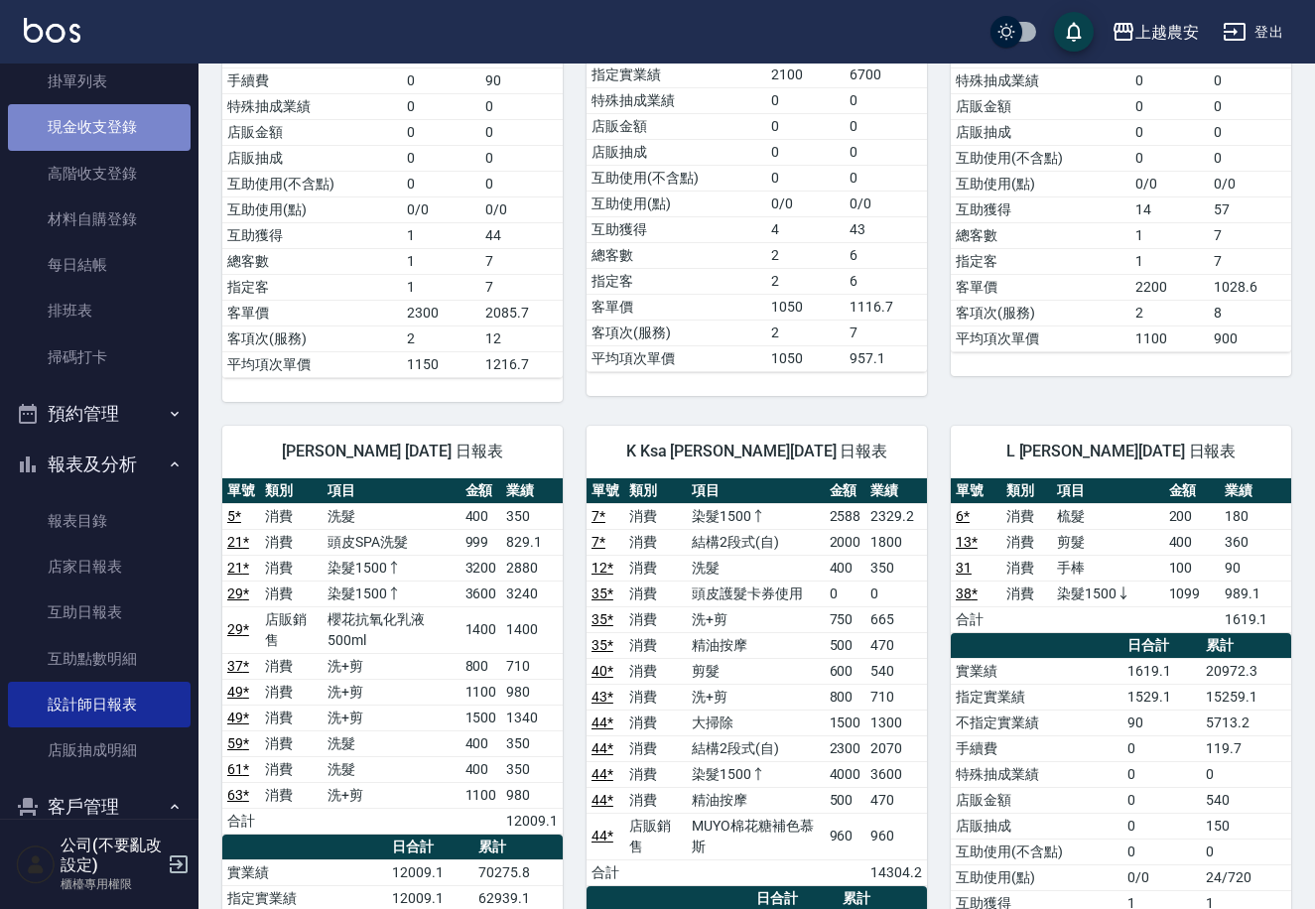
click at [128, 139] on link "現金收支登錄" at bounding box center [99, 127] width 183 height 46
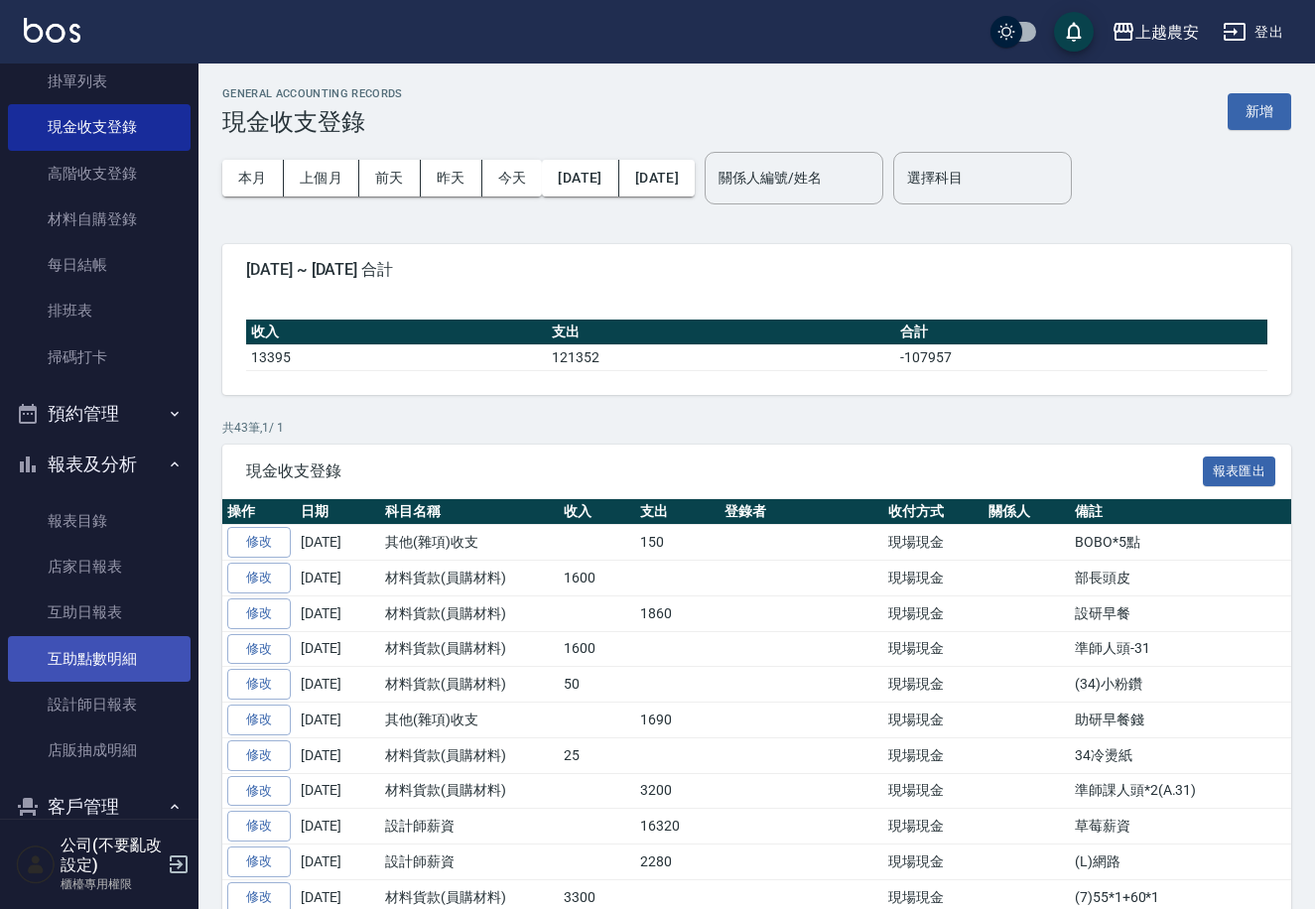
click at [99, 659] on link "互助點數明細" at bounding box center [99, 659] width 183 height 46
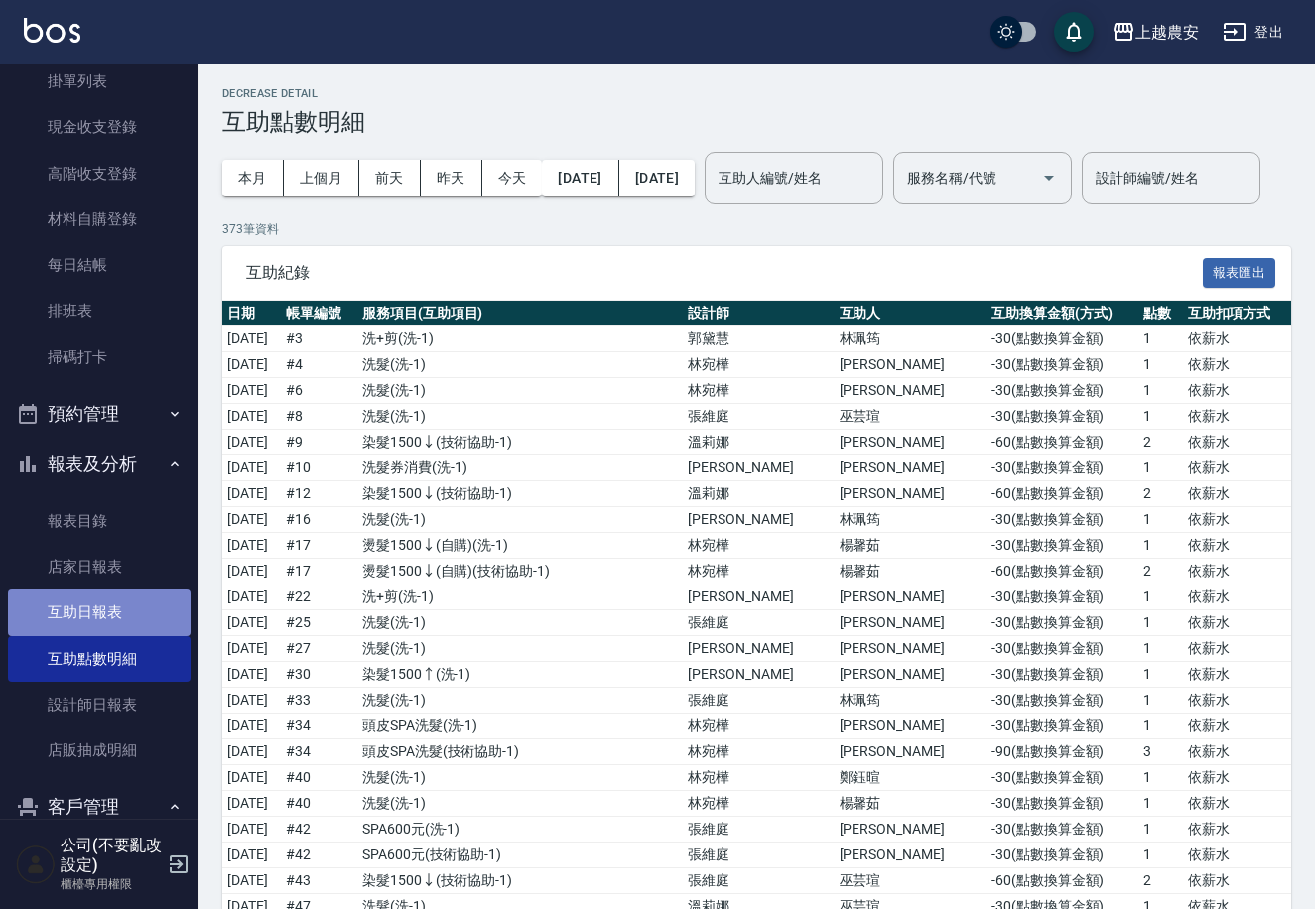
click at [99, 606] on link "互助日報表" at bounding box center [99, 613] width 183 height 46
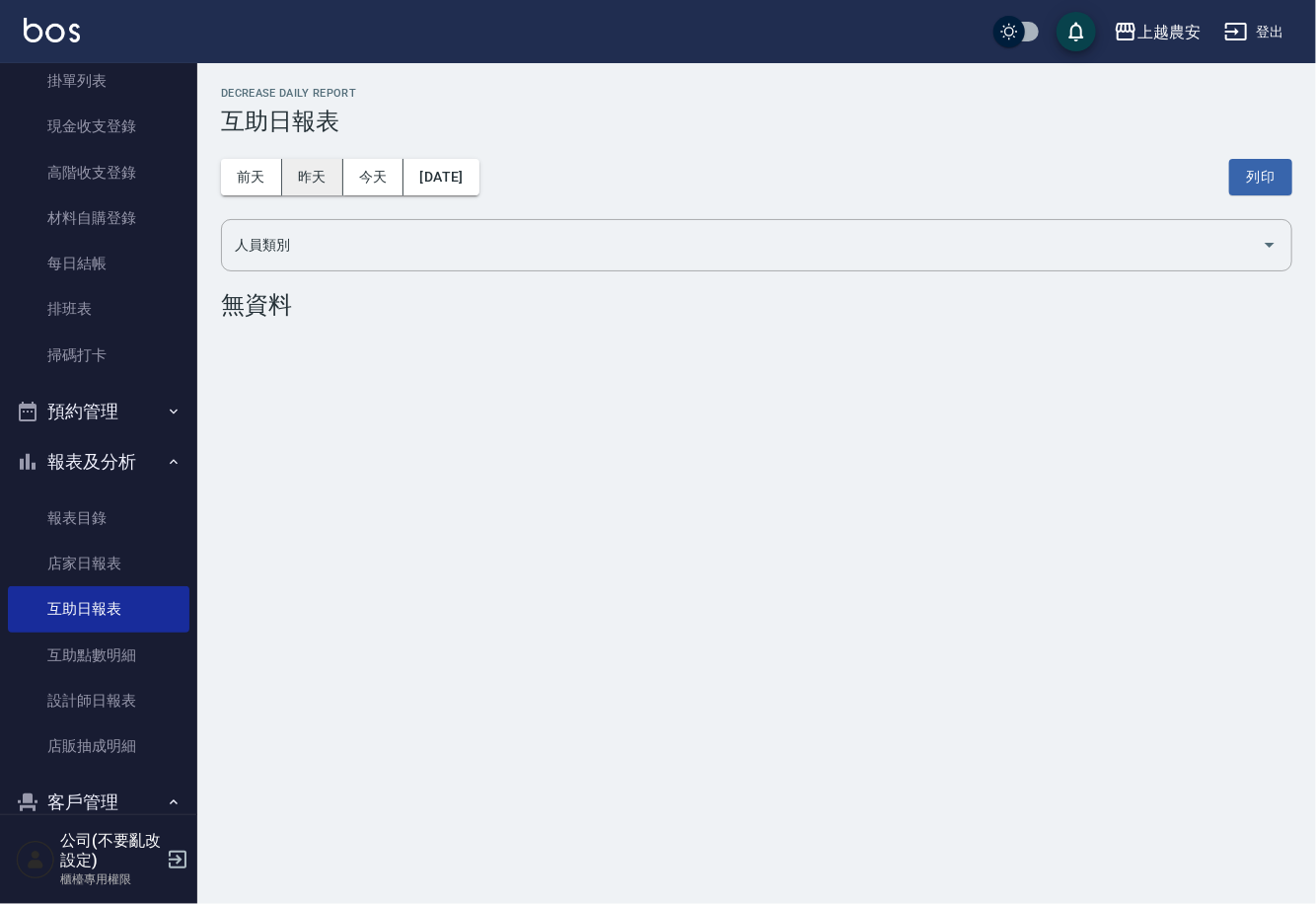
click at [311, 187] on button "昨天" at bounding box center [313, 177] width 62 height 37
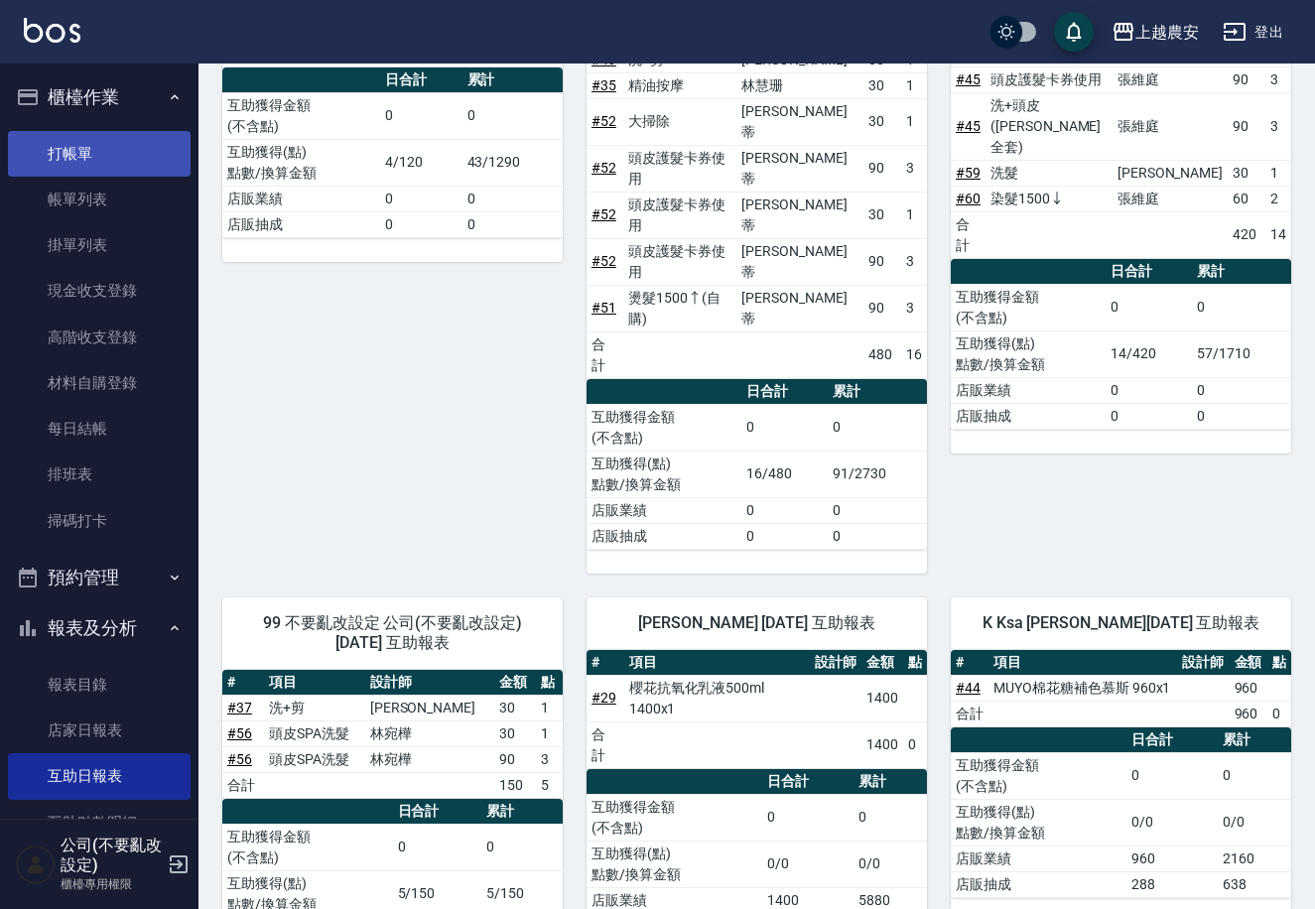
click at [105, 163] on link "打帳單" at bounding box center [99, 154] width 183 height 46
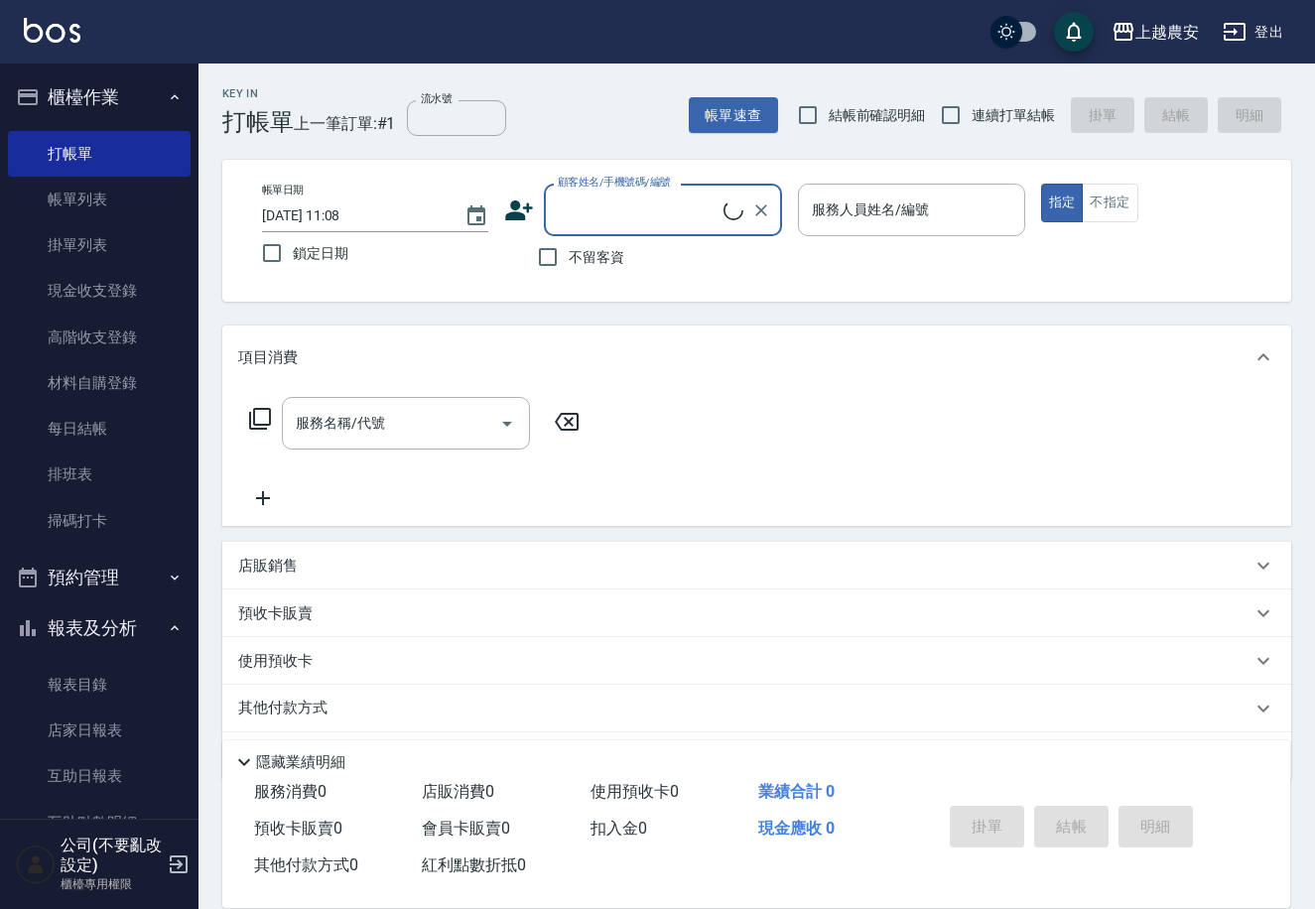
scroll to position [456, 0]
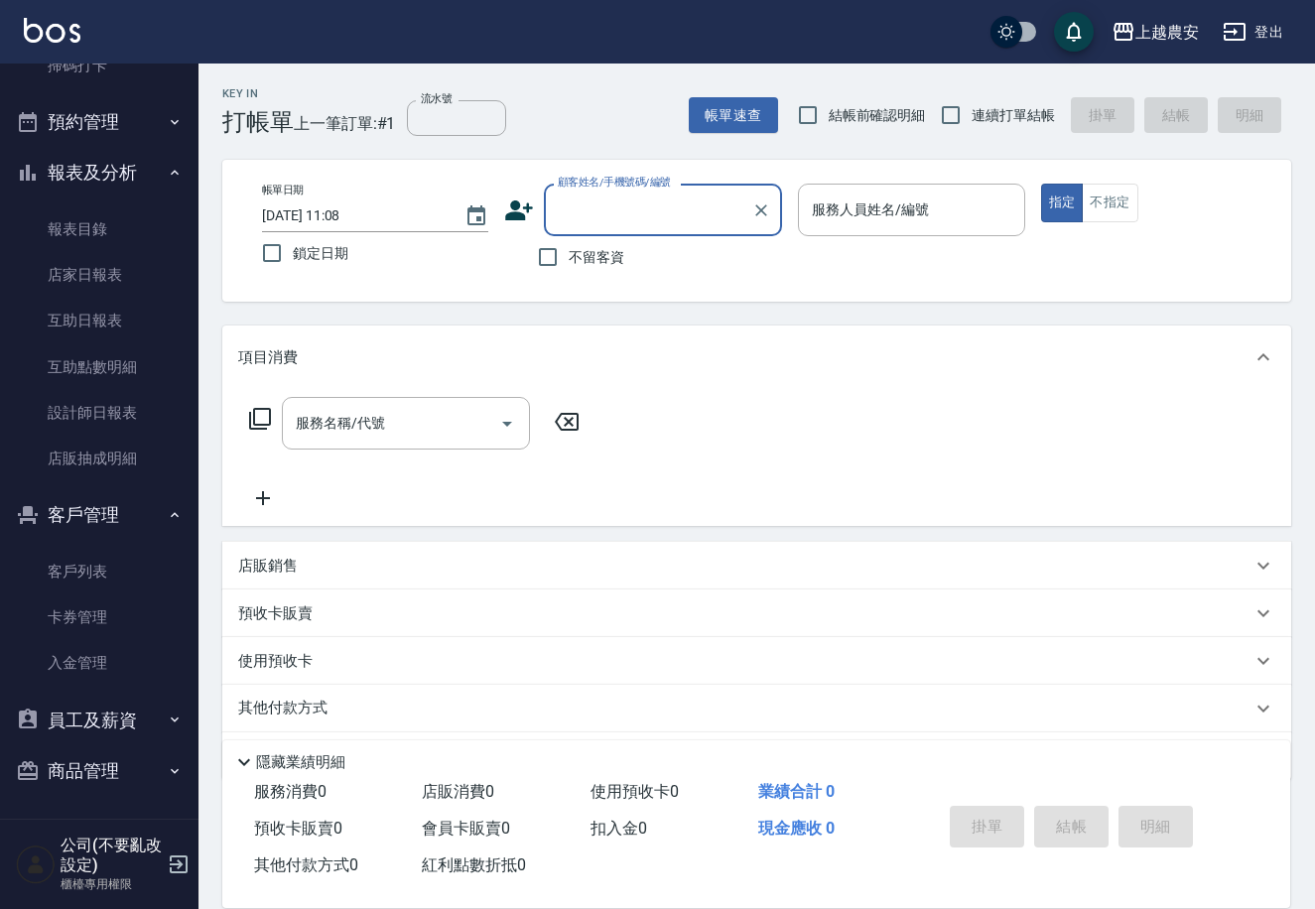
click at [72, 739] on button "員工及薪資" at bounding box center [99, 721] width 183 height 52
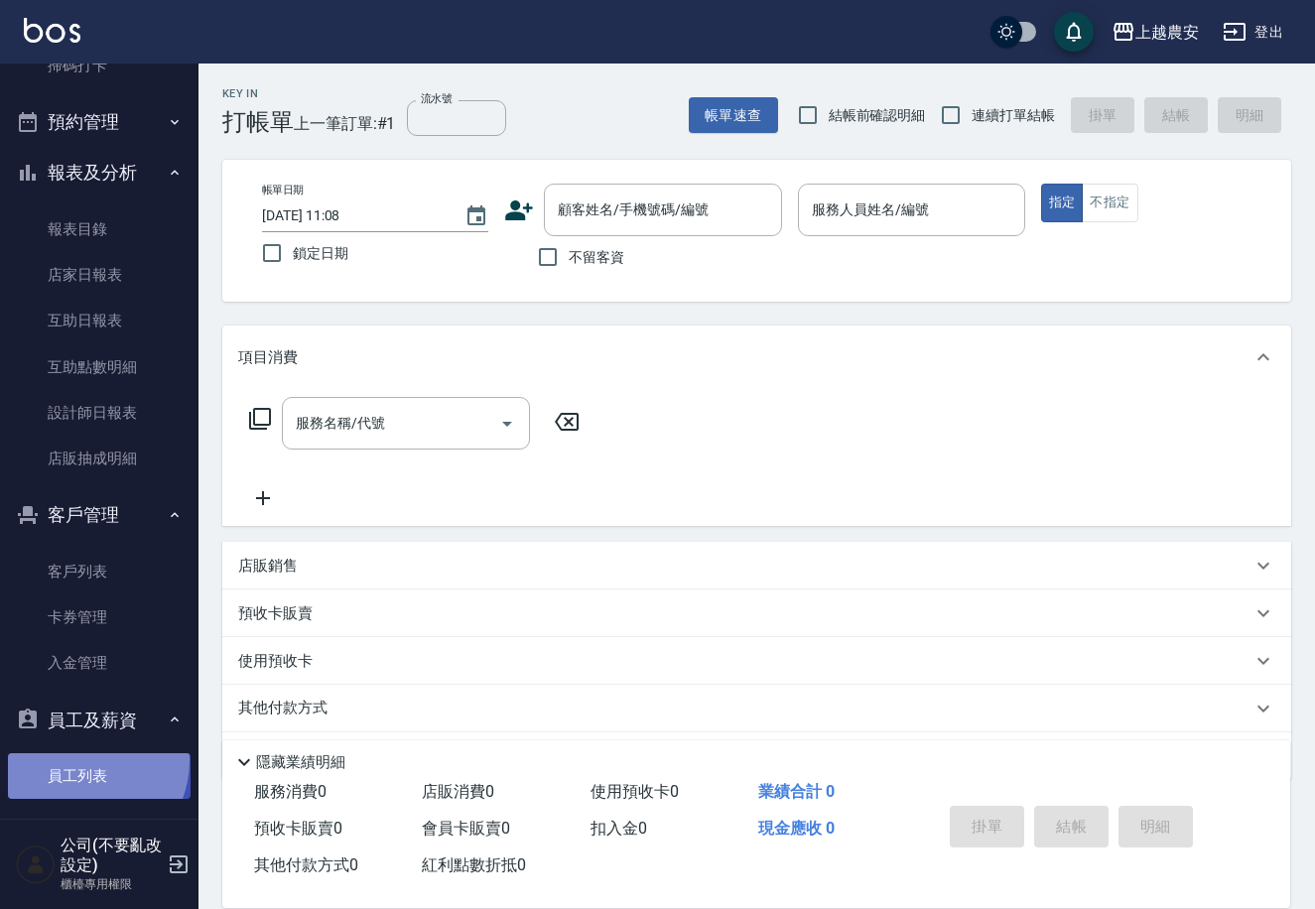
click at [78, 759] on link "員工列表" at bounding box center [99, 776] width 183 height 46
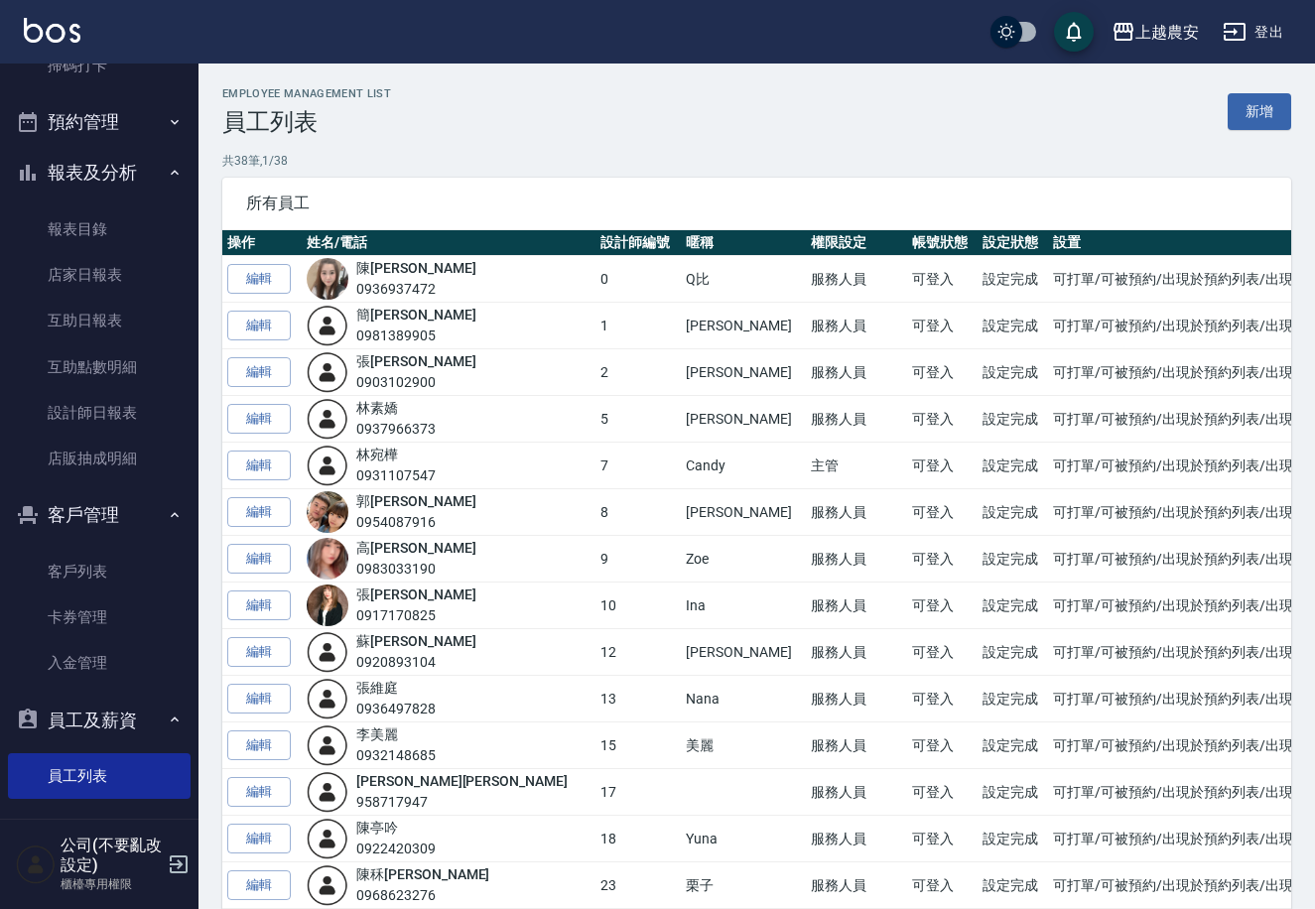
click at [101, 516] on button "客戶管理" at bounding box center [99, 515] width 183 height 52
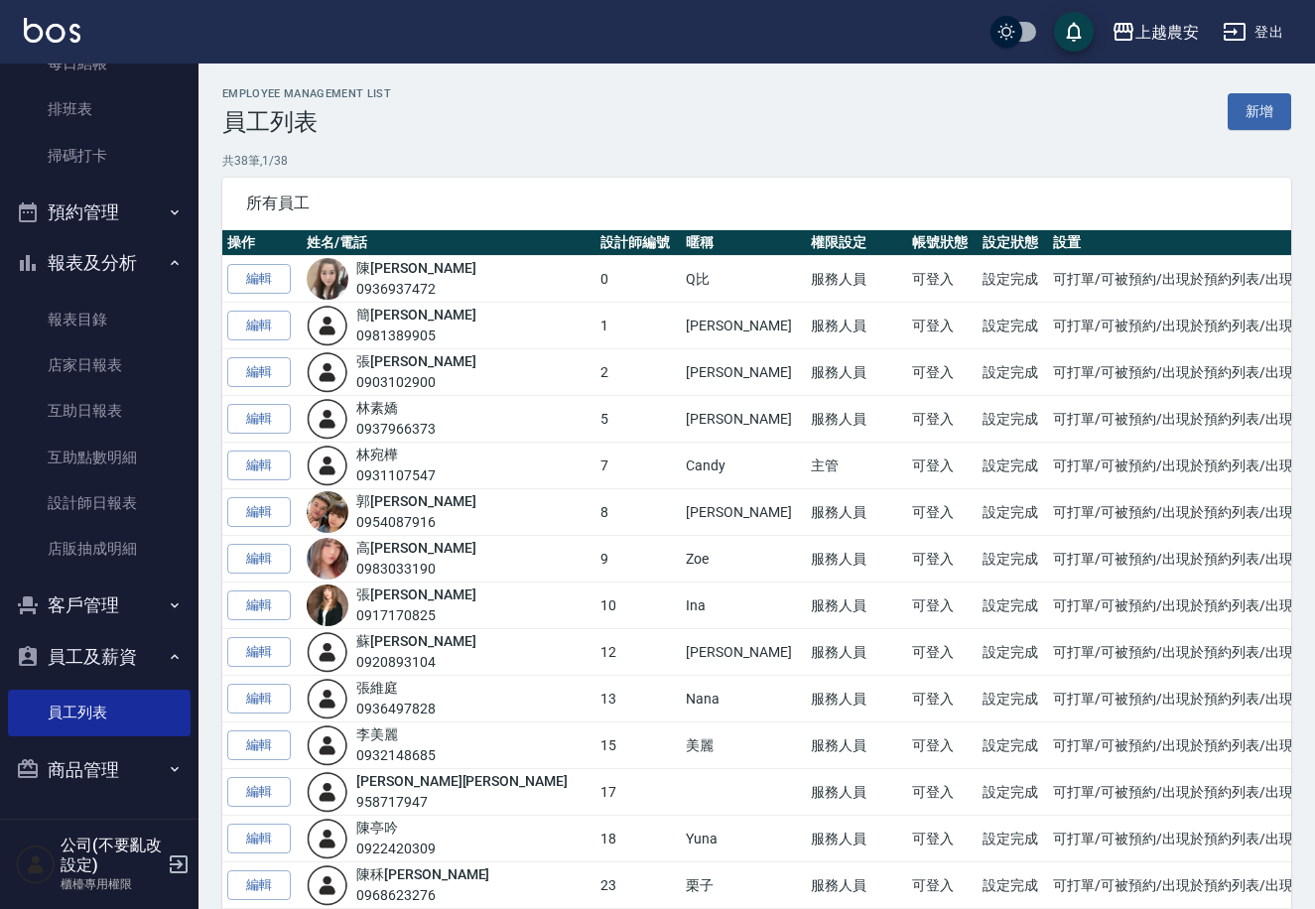
click at [87, 572] on ul "報表目錄 店家日報表 互助日報表 互助點數明細 設計師日報表 店販抽成明細" at bounding box center [99, 435] width 183 height 292
click at [85, 598] on button "客戶管理" at bounding box center [99, 607] width 183 height 52
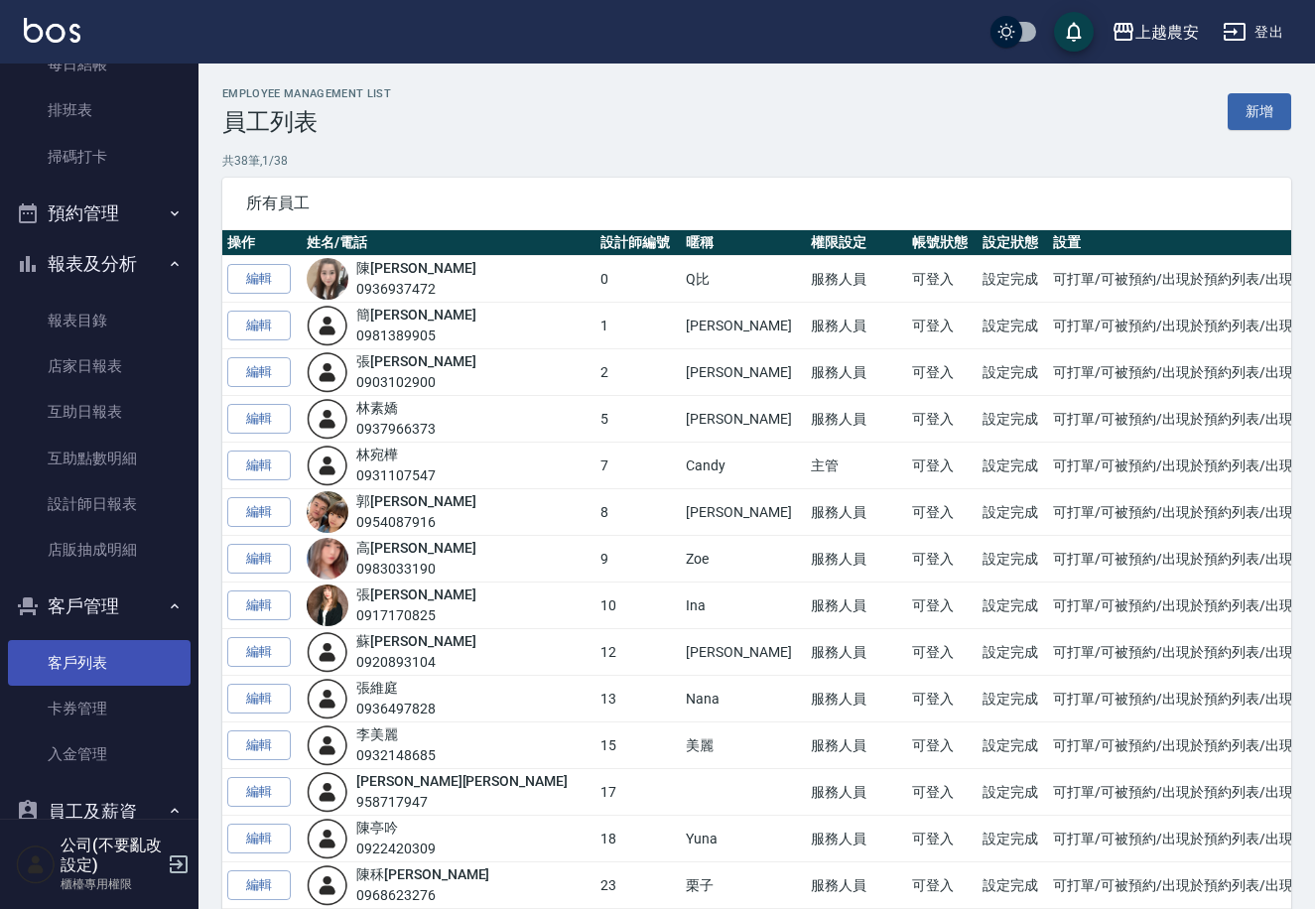
click at [72, 642] on link "客戶列表" at bounding box center [99, 663] width 183 height 46
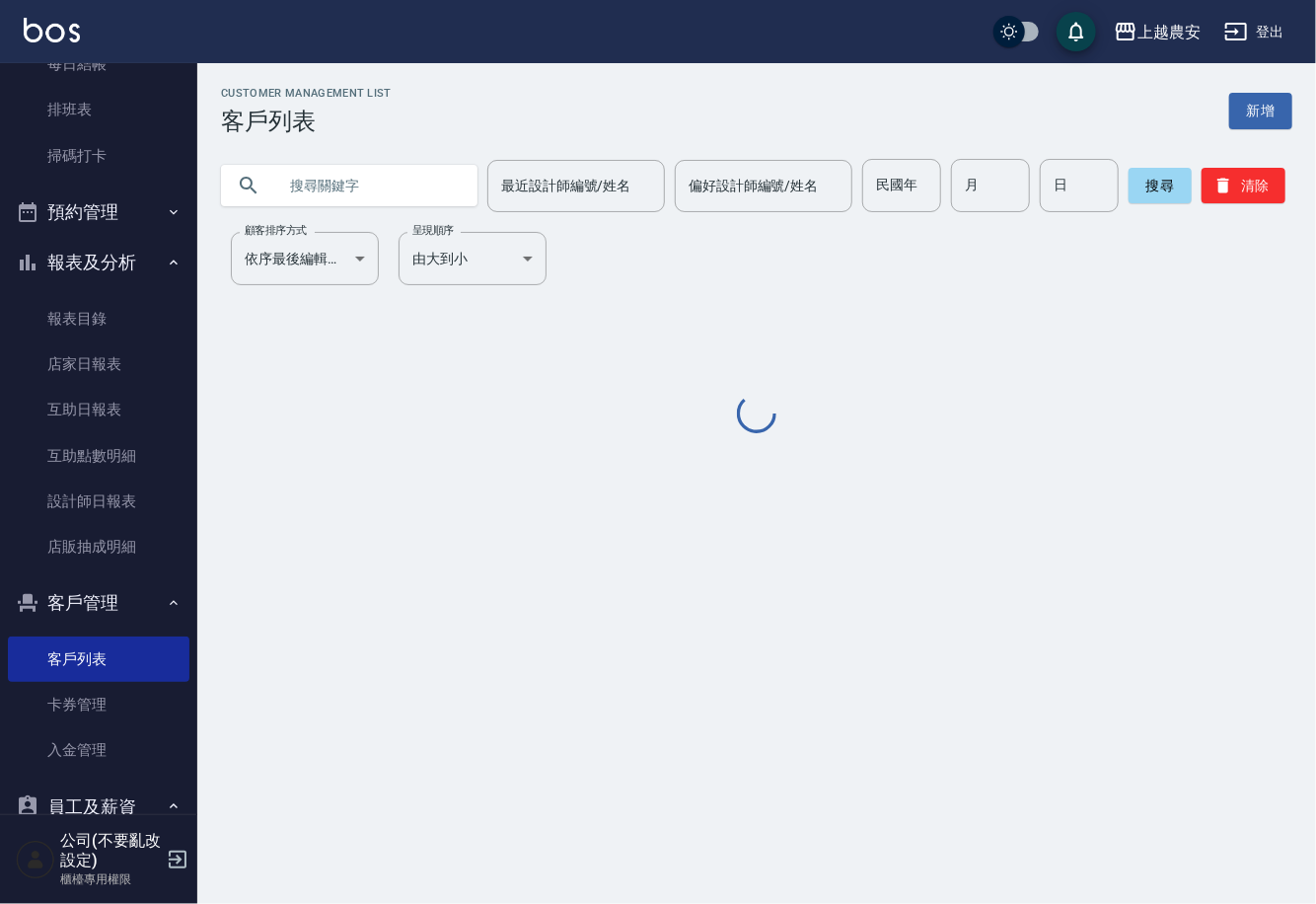
click at [364, 192] on input "text" at bounding box center [369, 186] width 186 height 54
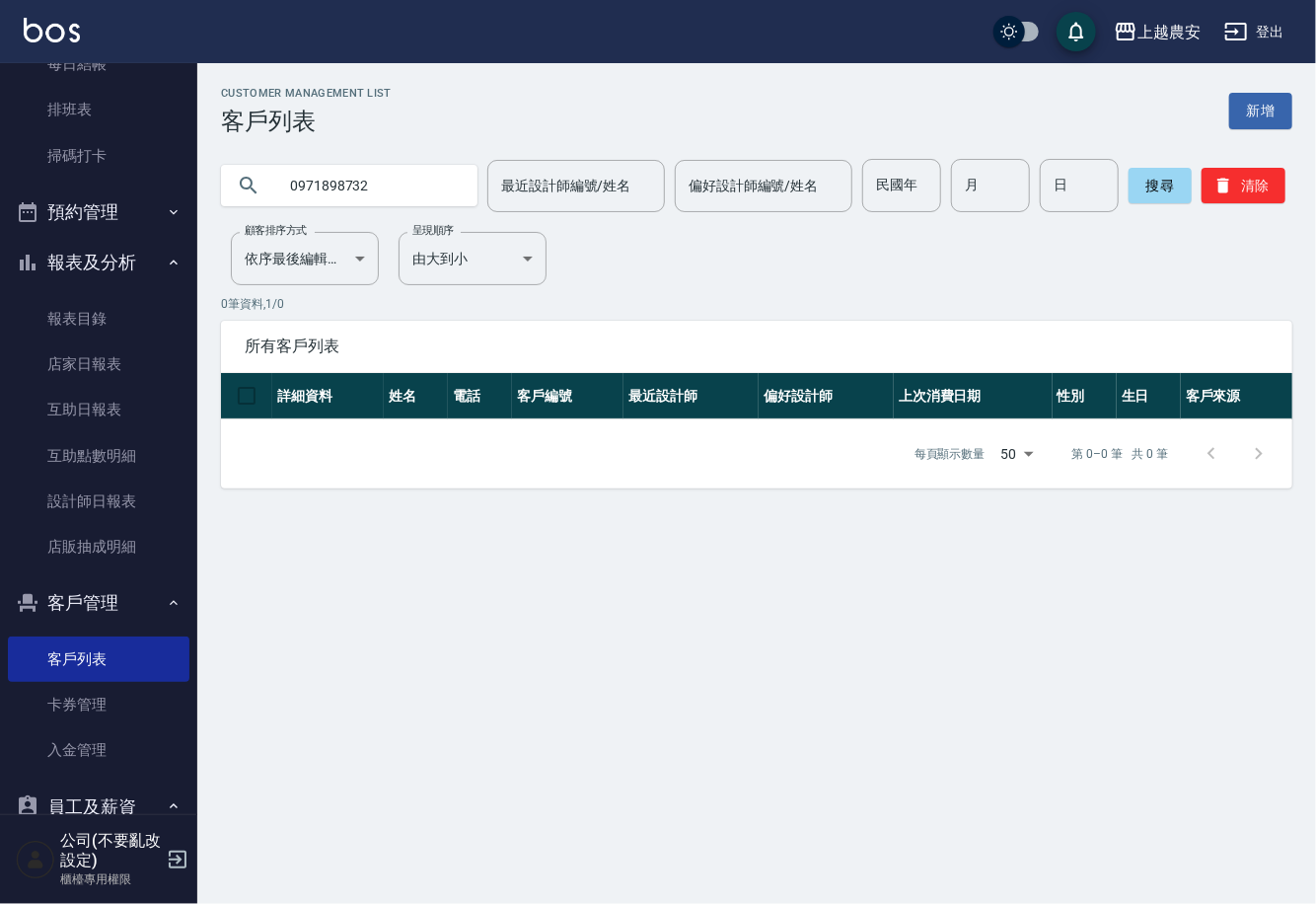
type input "0971898732"
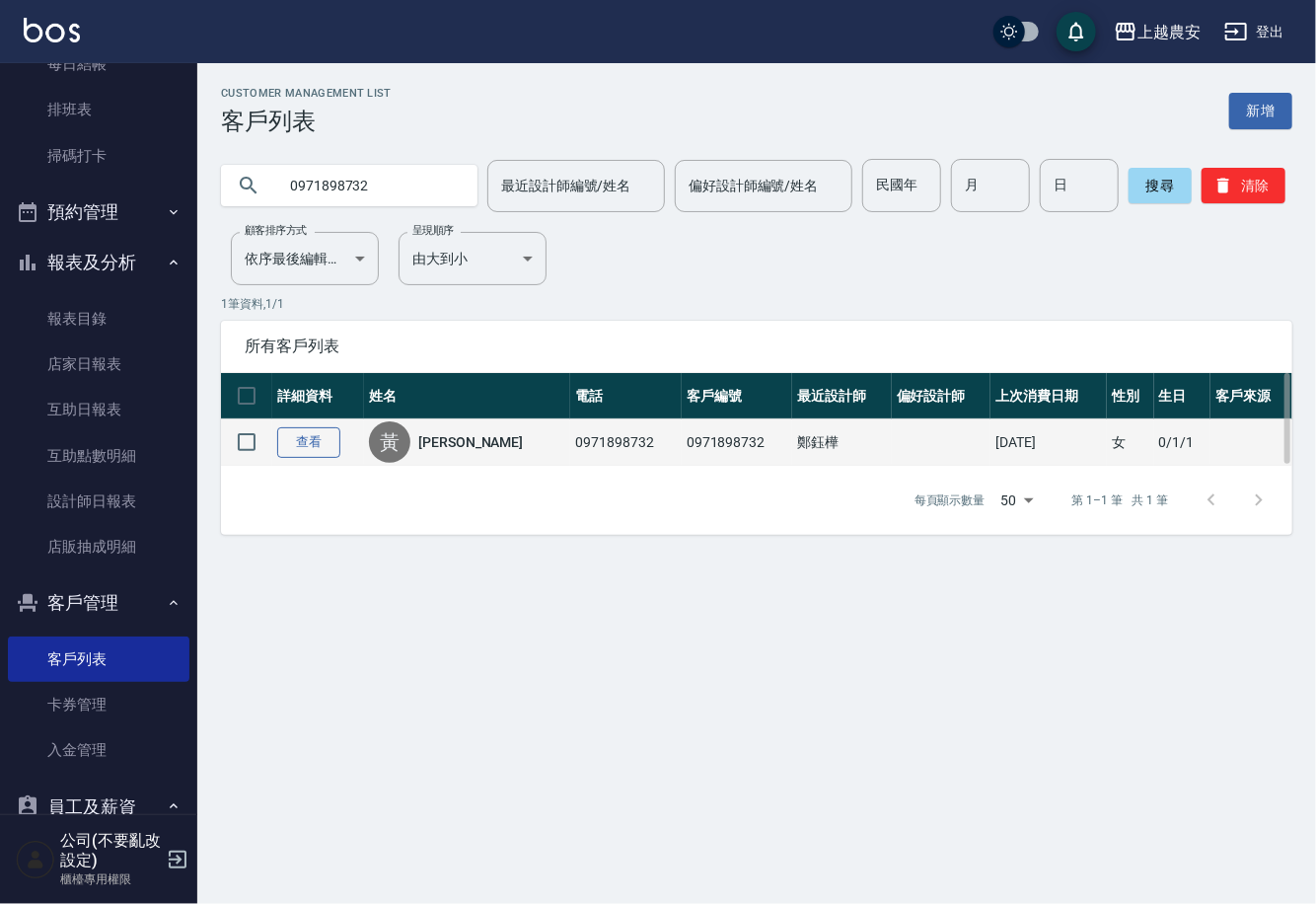
click at [289, 435] on link "查看" at bounding box center [309, 443] width 64 height 31
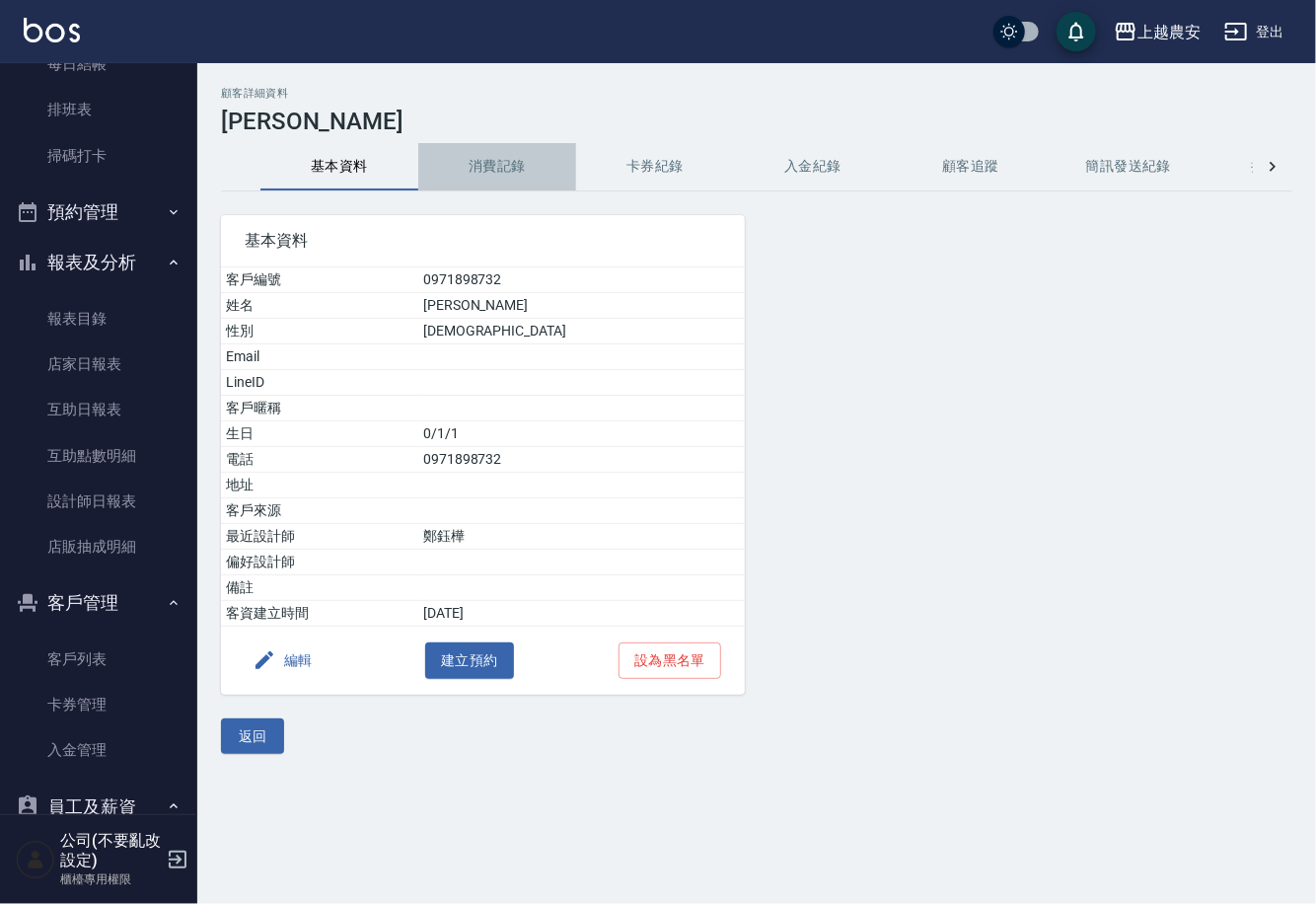
click at [466, 166] on button "消費記錄" at bounding box center [497, 167] width 158 height 48
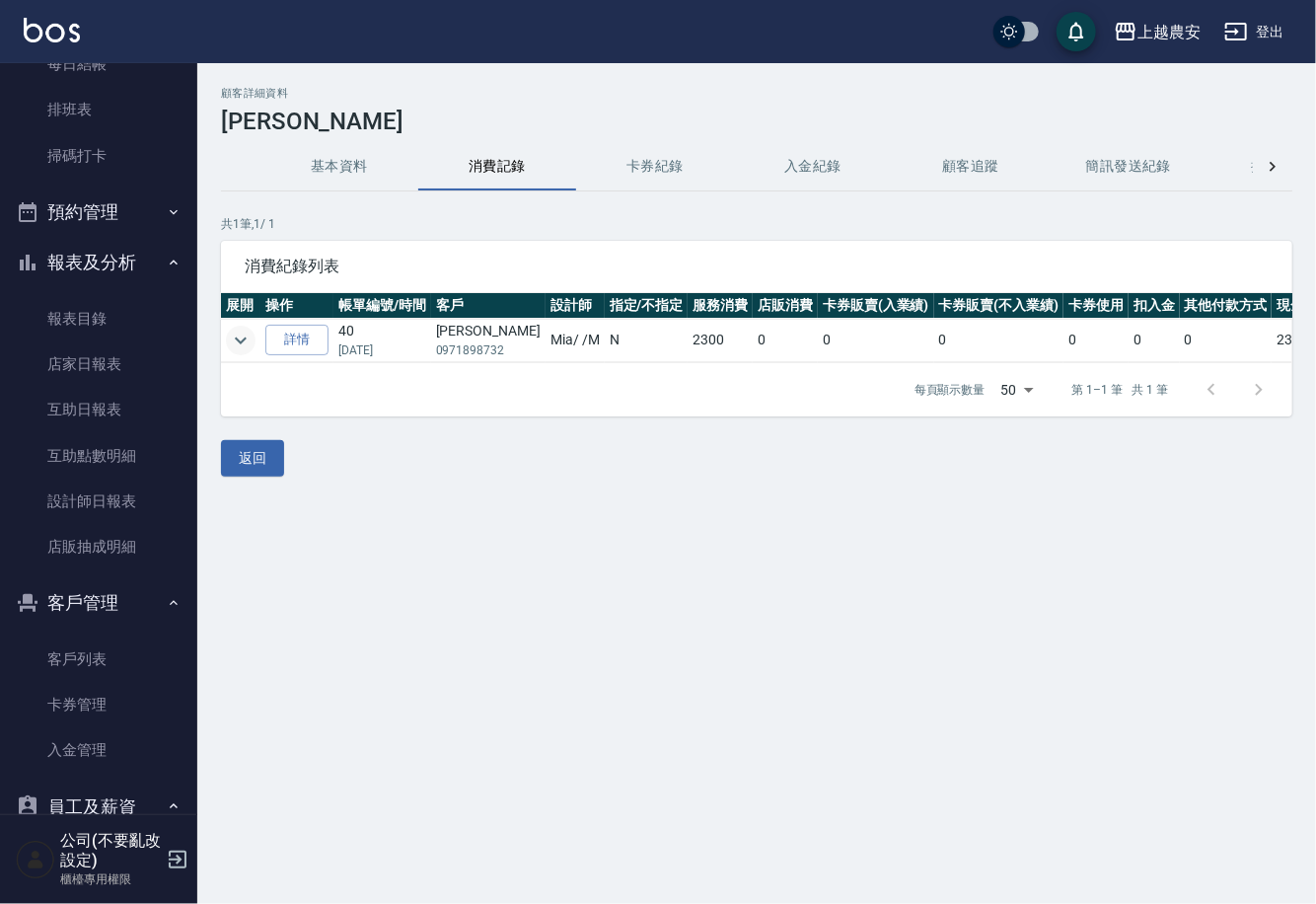
click at [231, 334] on icon "expand row" at bounding box center [241, 340] width 24 height 24
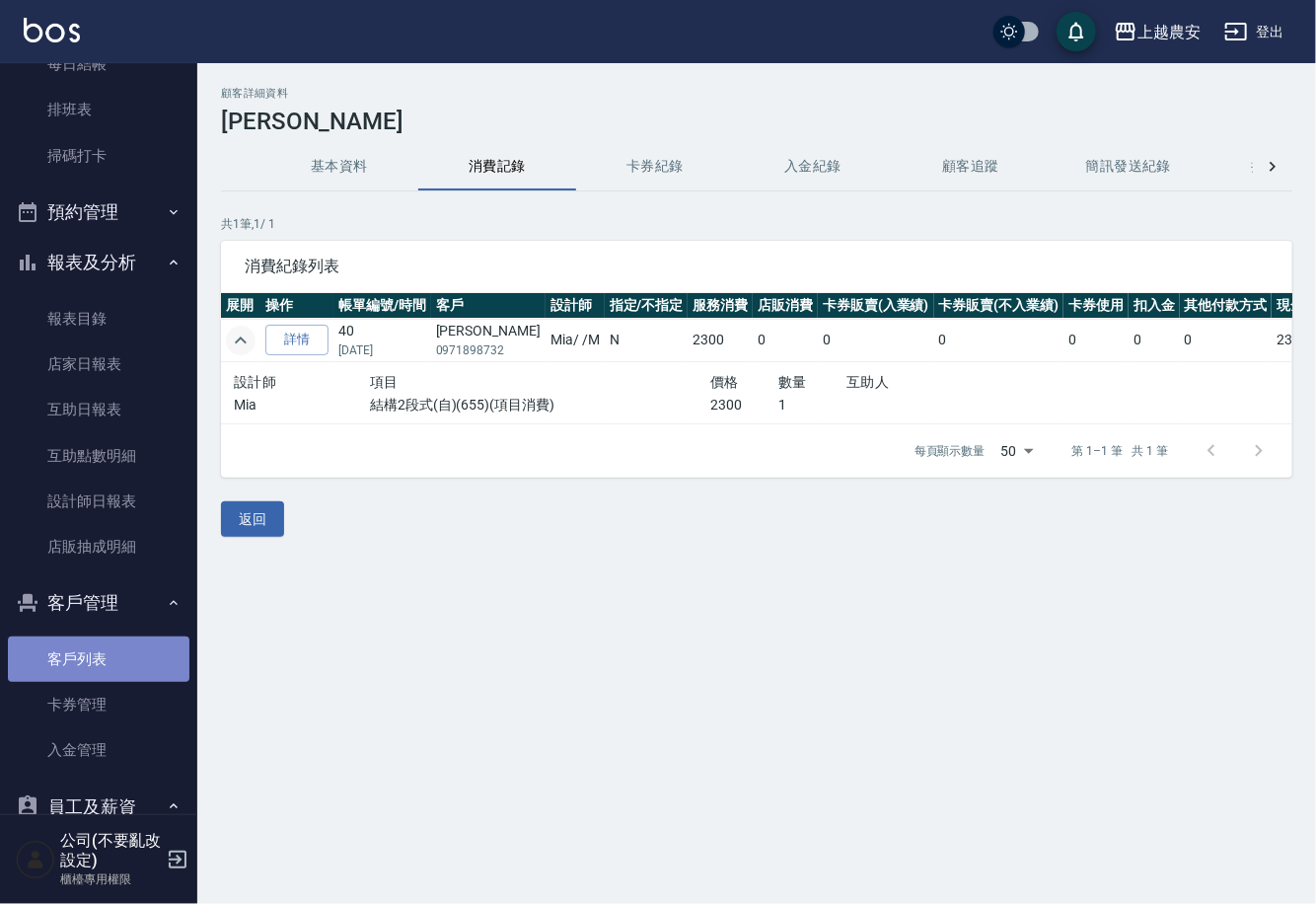
click at [111, 662] on link "客戶列表" at bounding box center [98, 659] width 182 height 46
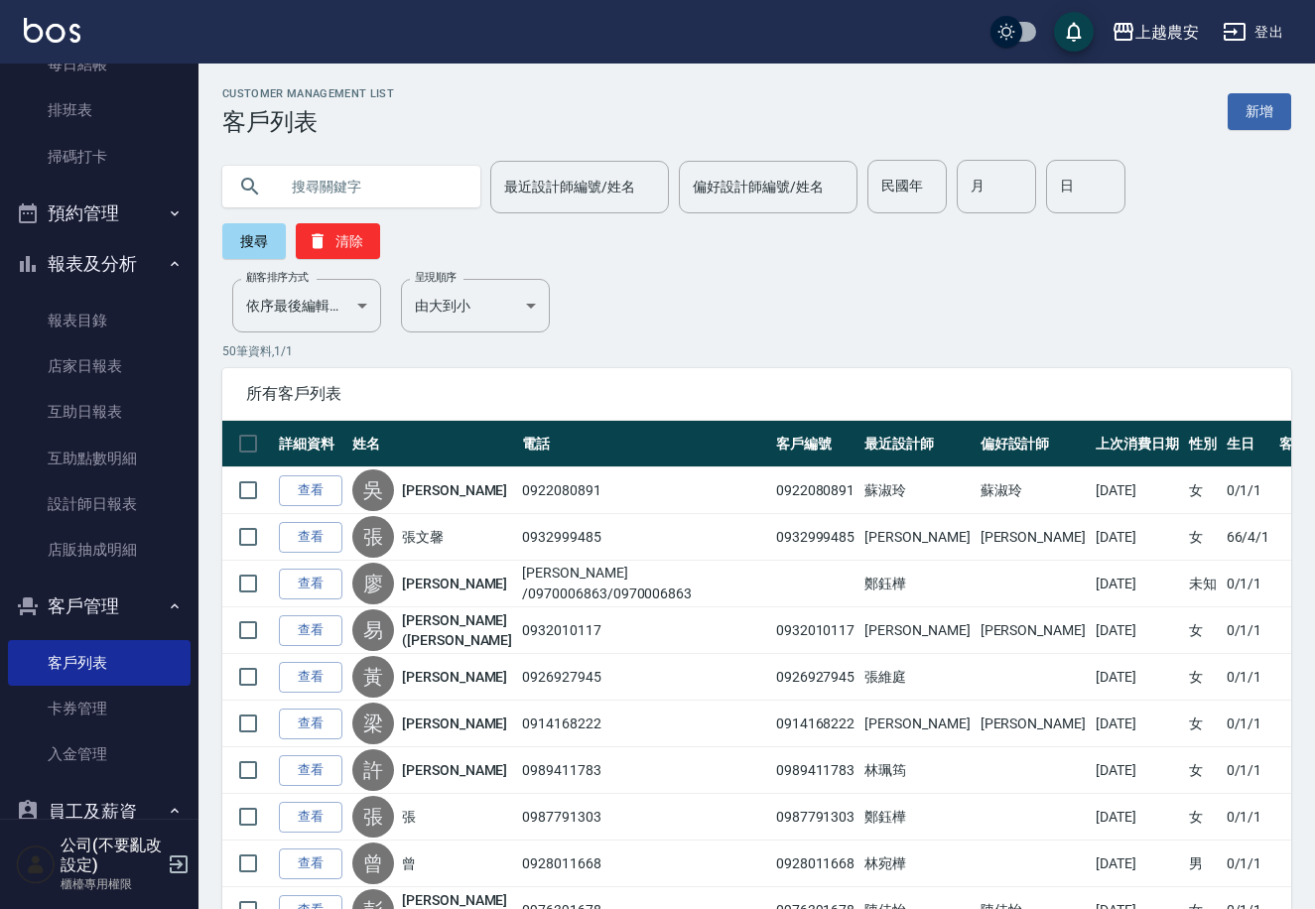
scroll to position [516, 0]
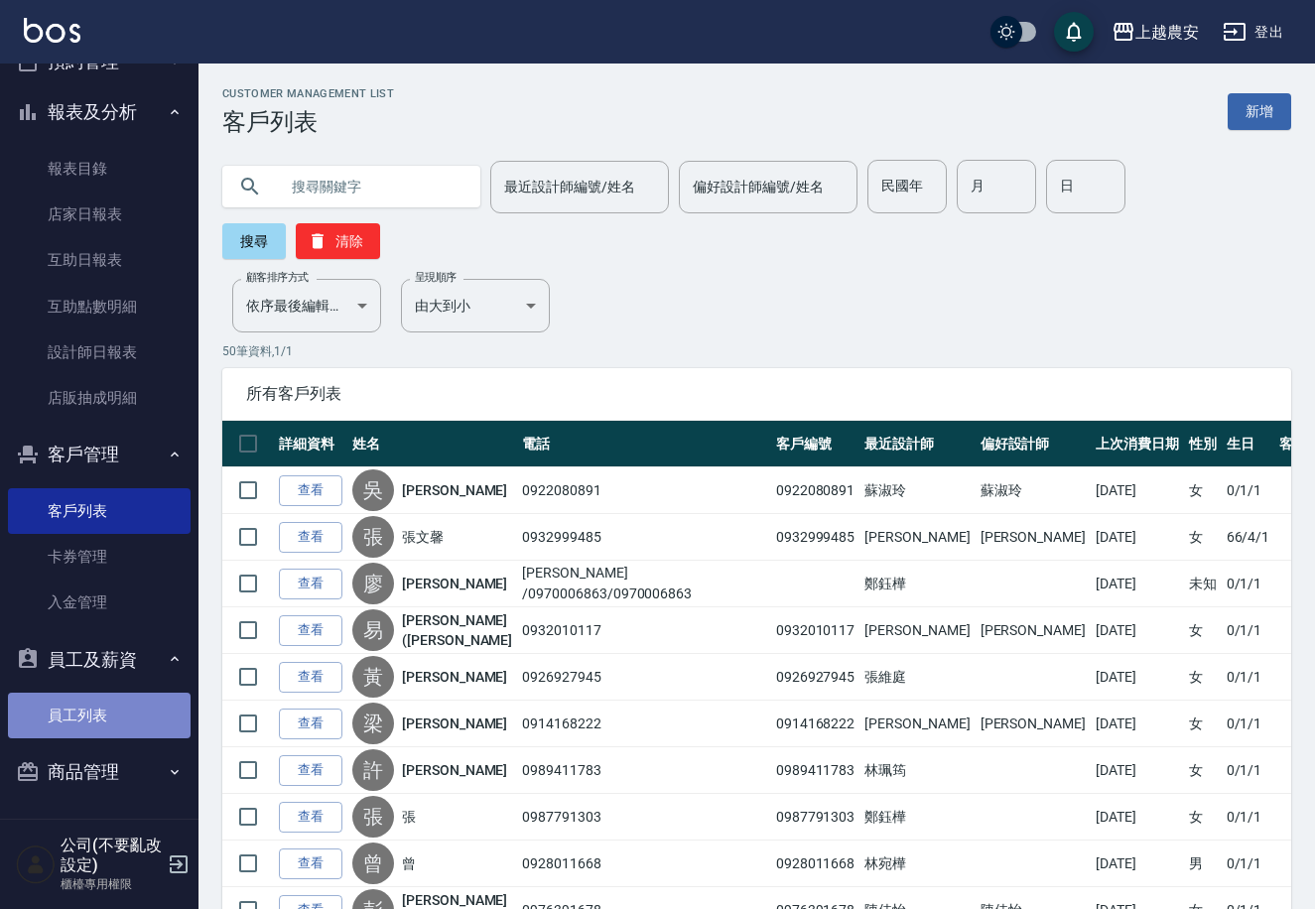
click at [103, 731] on link "員工列表" at bounding box center [99, 716] width 183 height 46
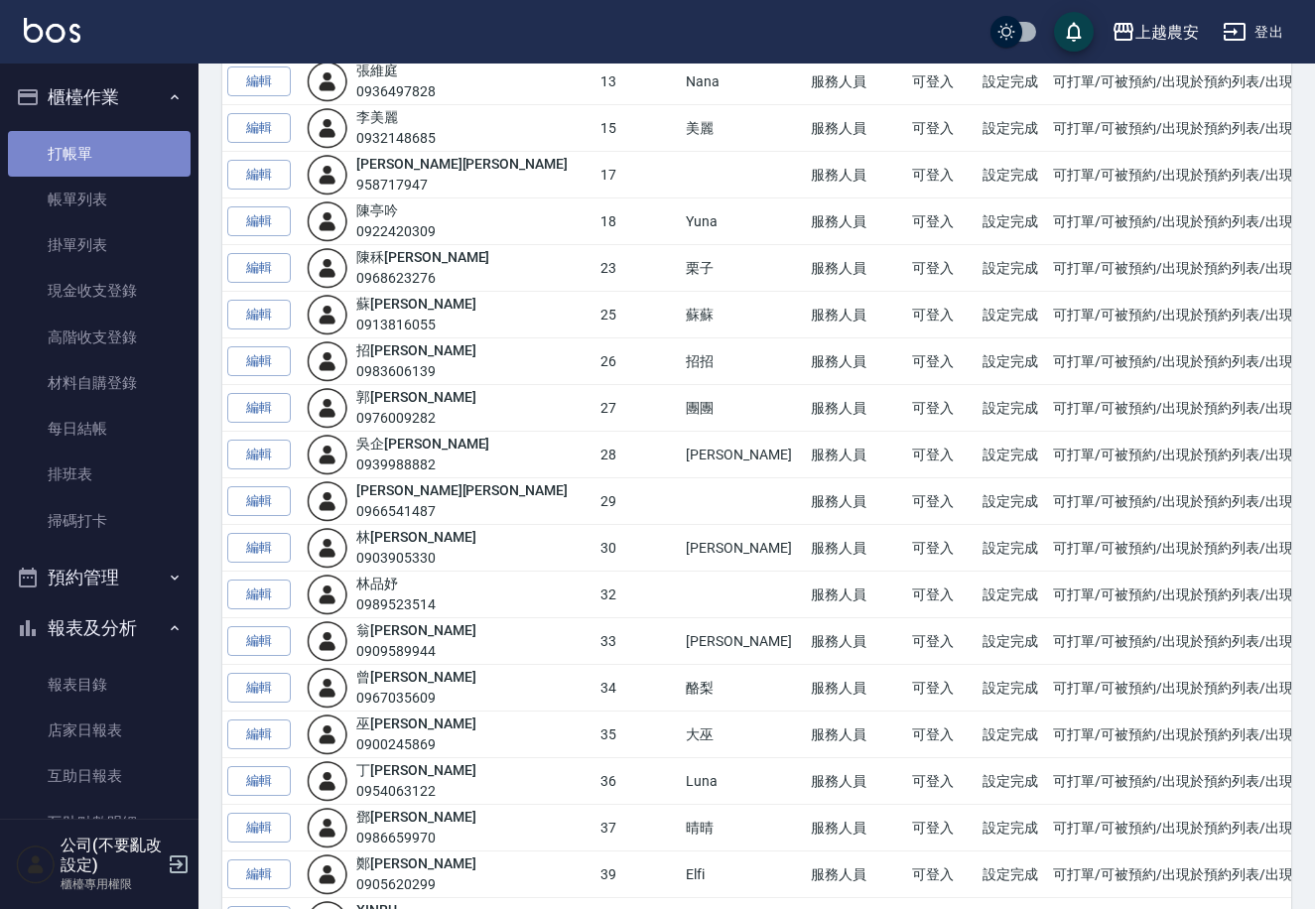
click at [130, 147] on link "打帳單" at bounding box center [99, 154] width 183 height 46
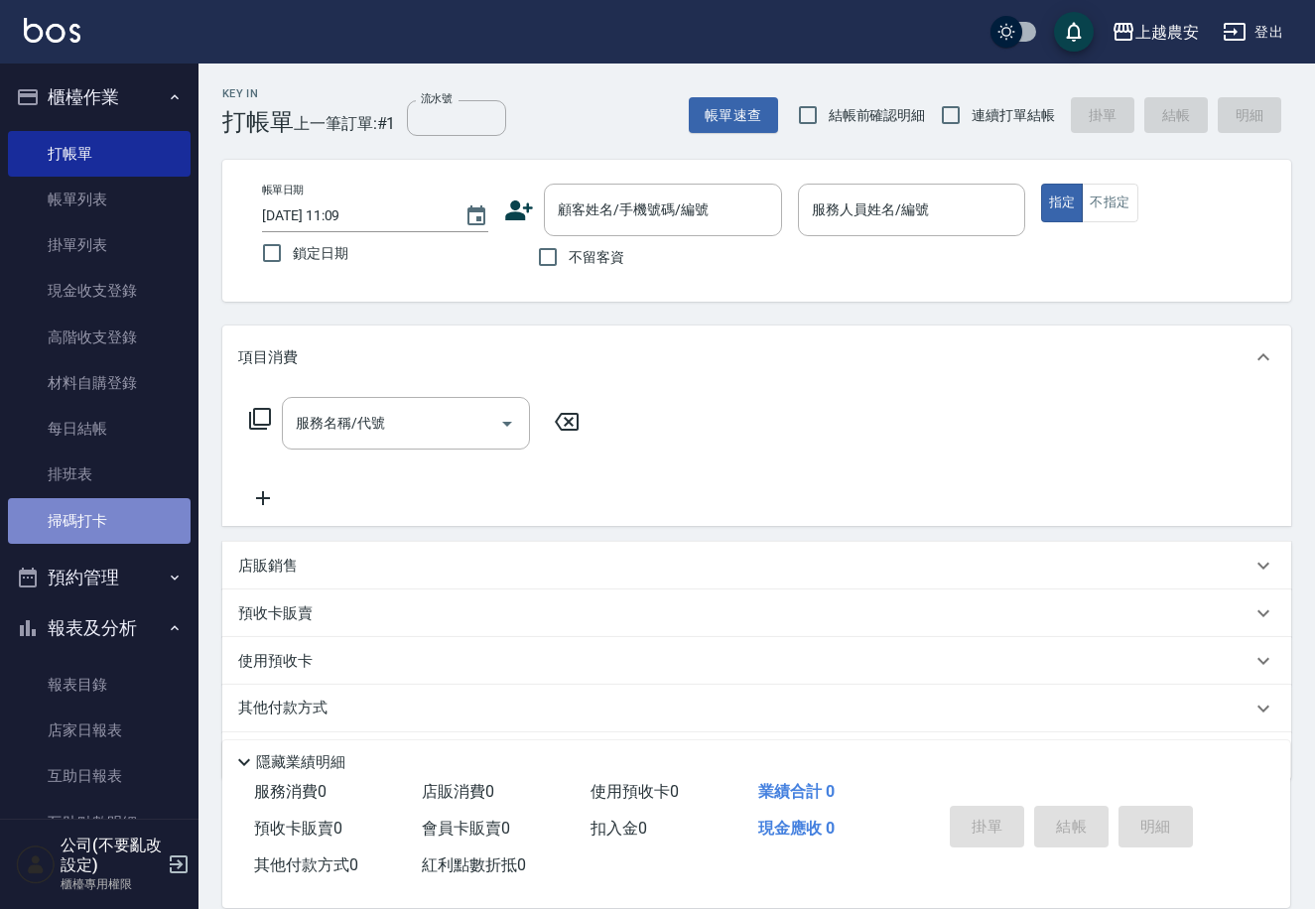
click at [112, 518] on link "掃碼打卡" at bounding box center [99, 521] width 183 height 46
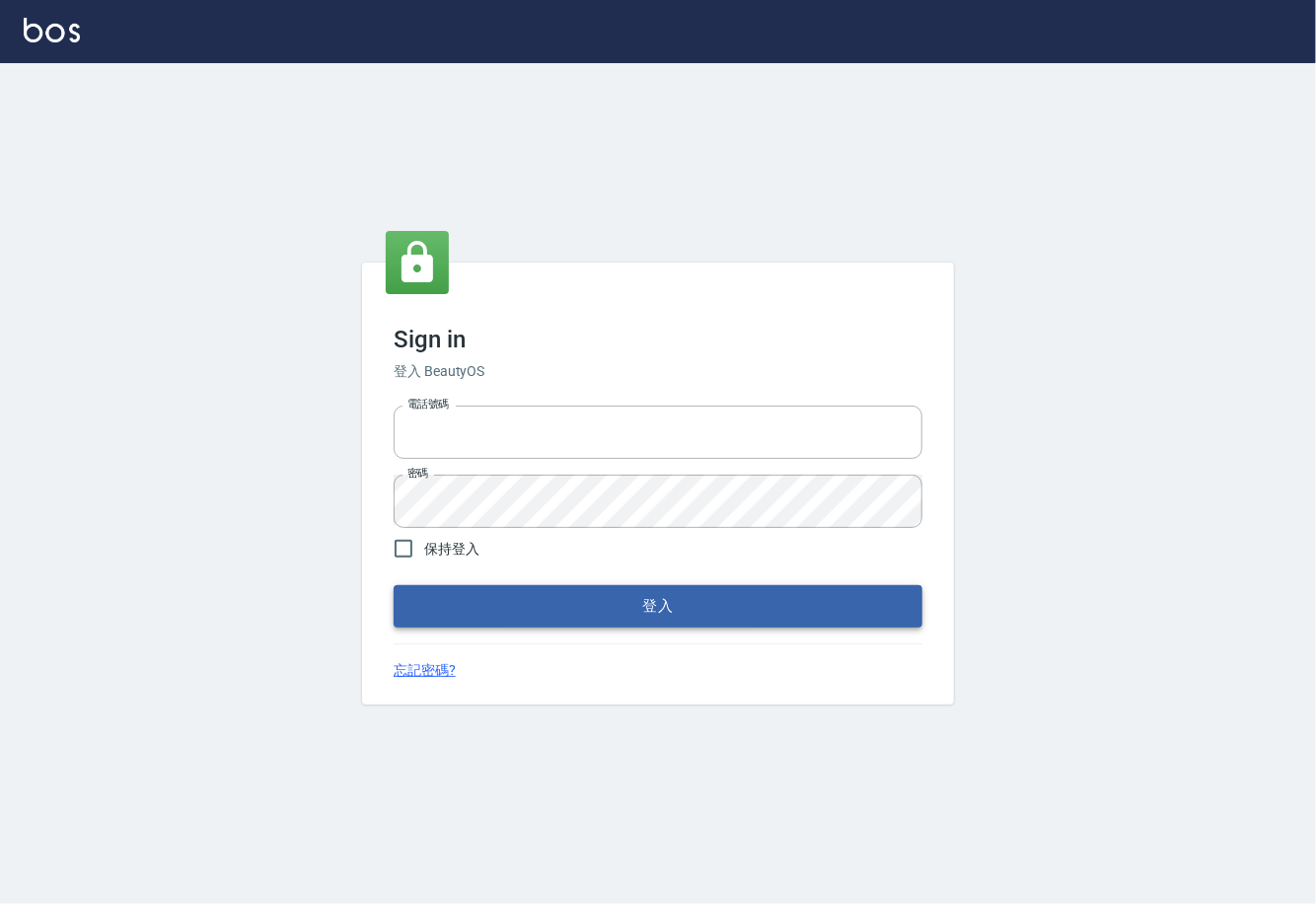
type input "0225929166"
click at [708, 614] on button "登入" at bounding box center [658, 607] width 529 height 42
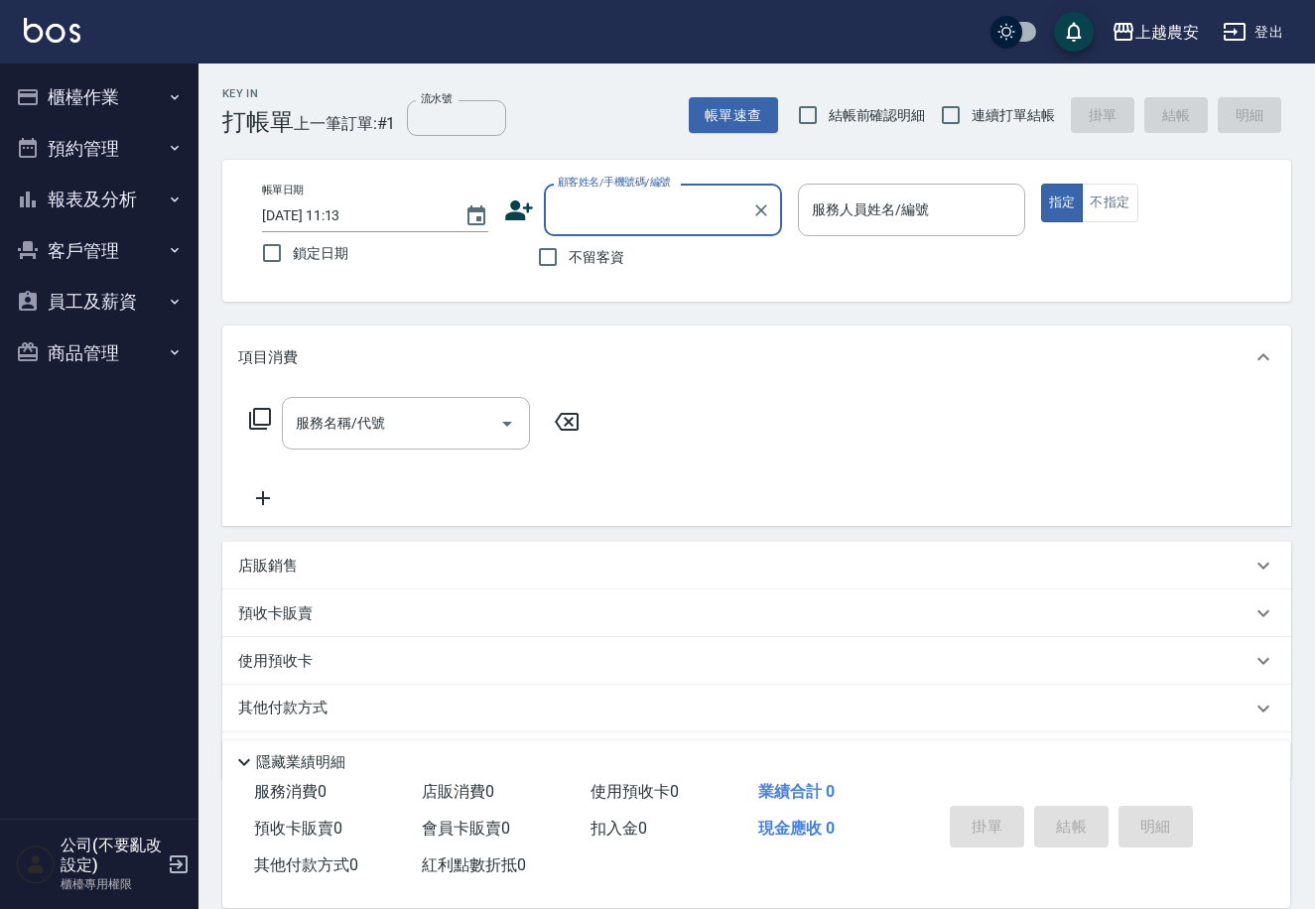
click at [92, 104] on button "櫃檯作業" at bounding box center [99, 97] width 183 height 52
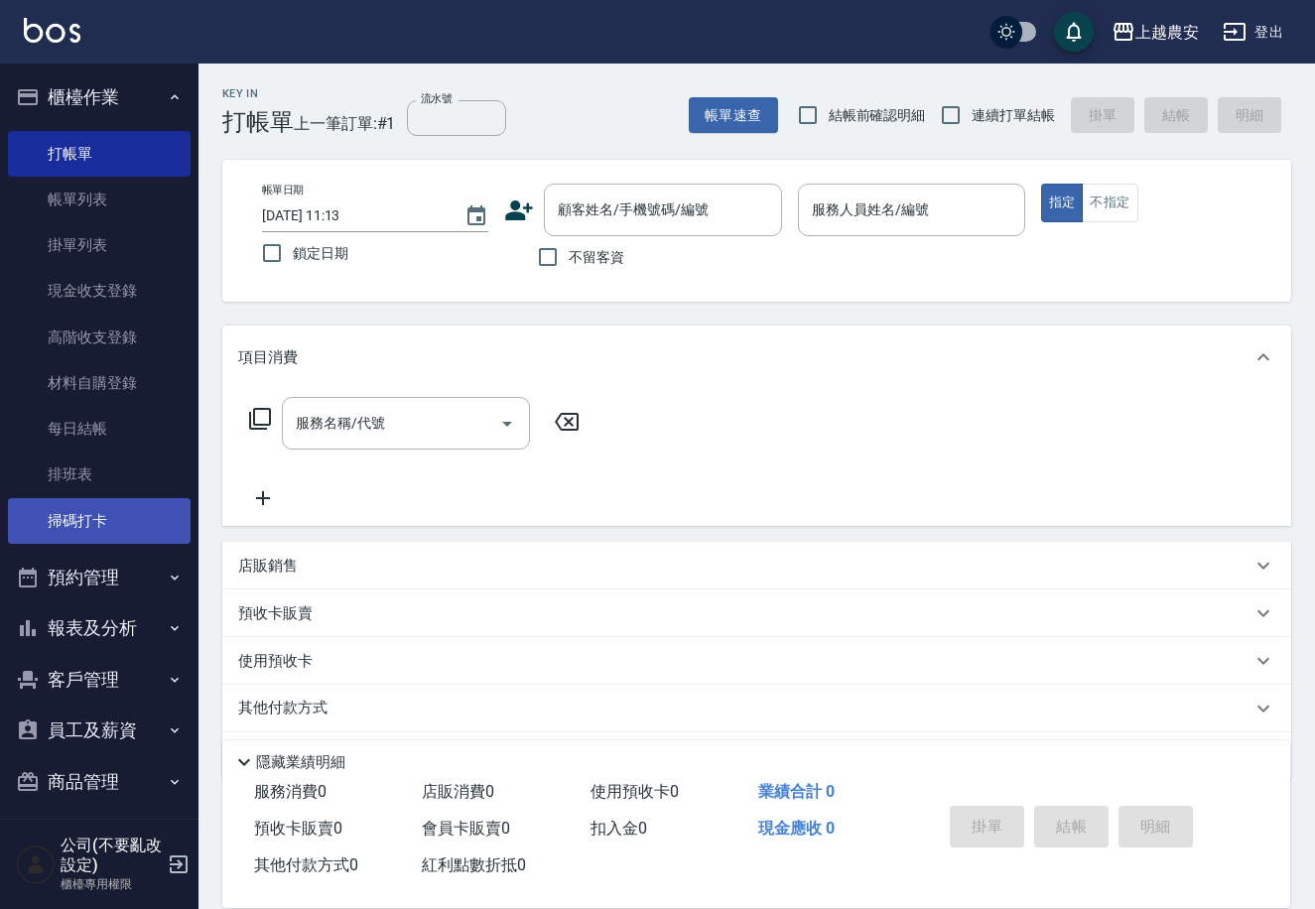
click at [68, 516] on link "掃碼打卡" at bounding box center [99, 521] width 183 height 46
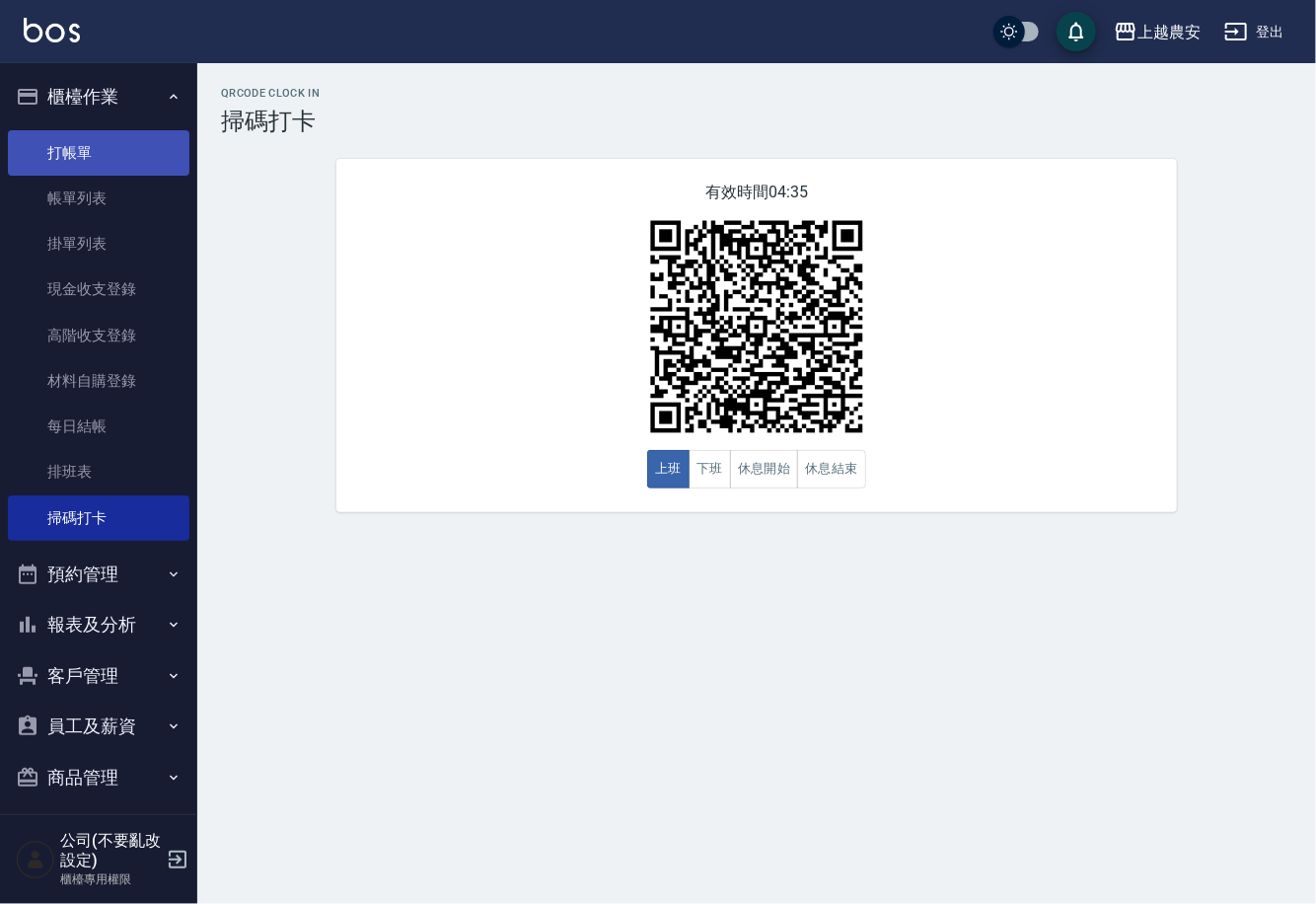
click at [103, 163] on link "打帳單" at bounding box center [98, 153] width 182 height 46
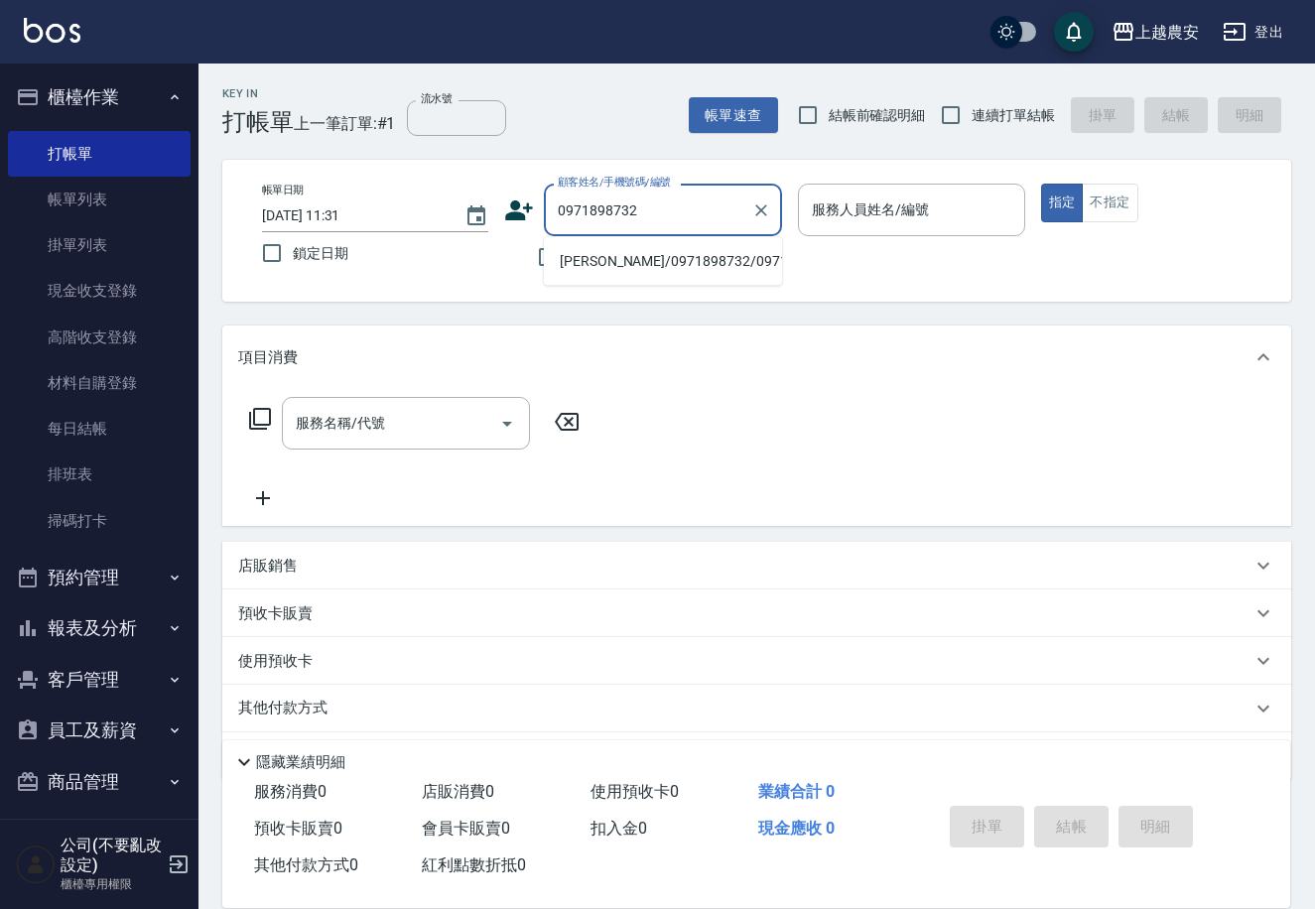
click at [624, 256] on li "黃琪/0971898732/0971898732" at bounding box center [663, 261] width 238 height 33
type input "黃琪/0971898732/0971898732"
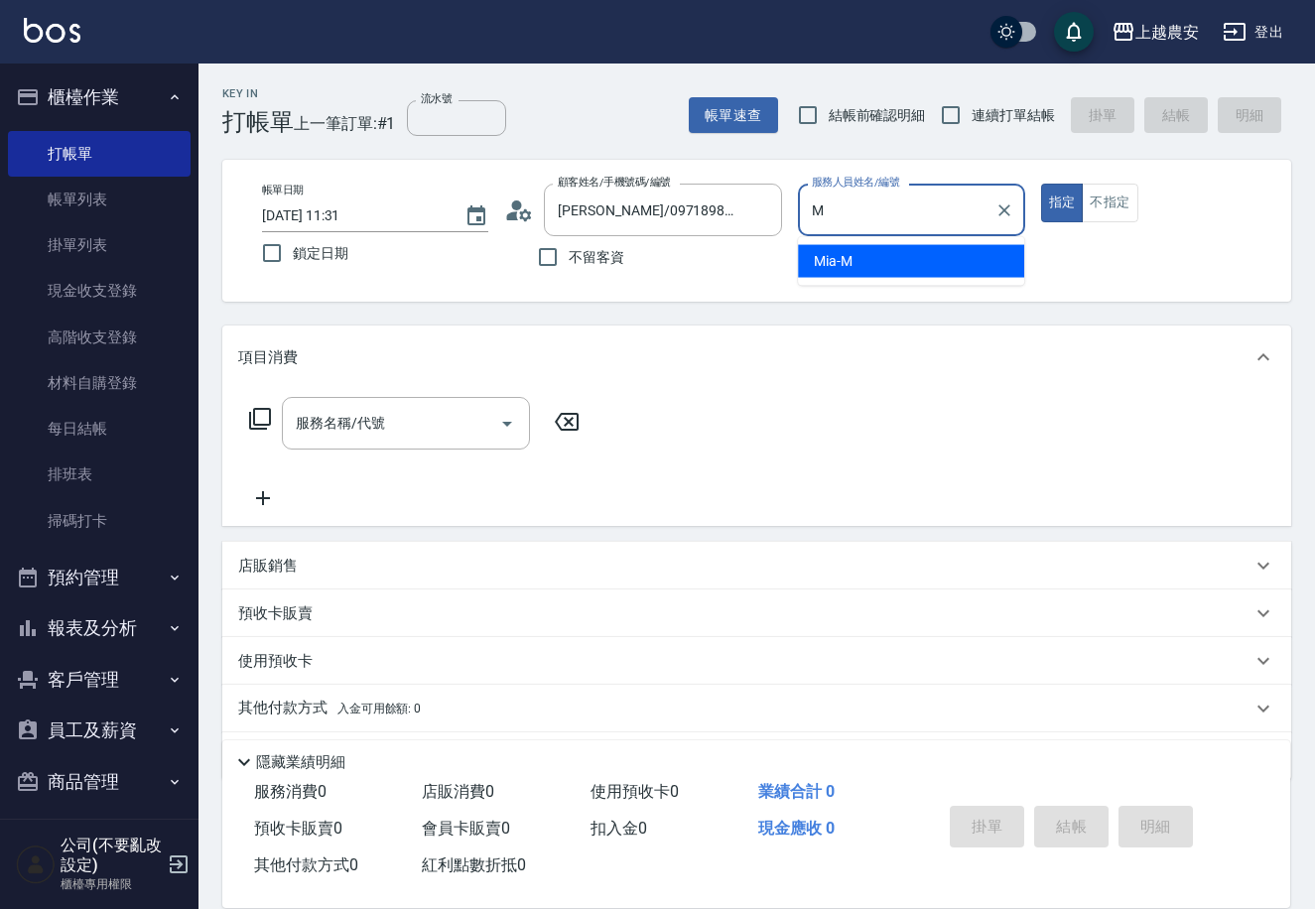
type input "Mia-M"
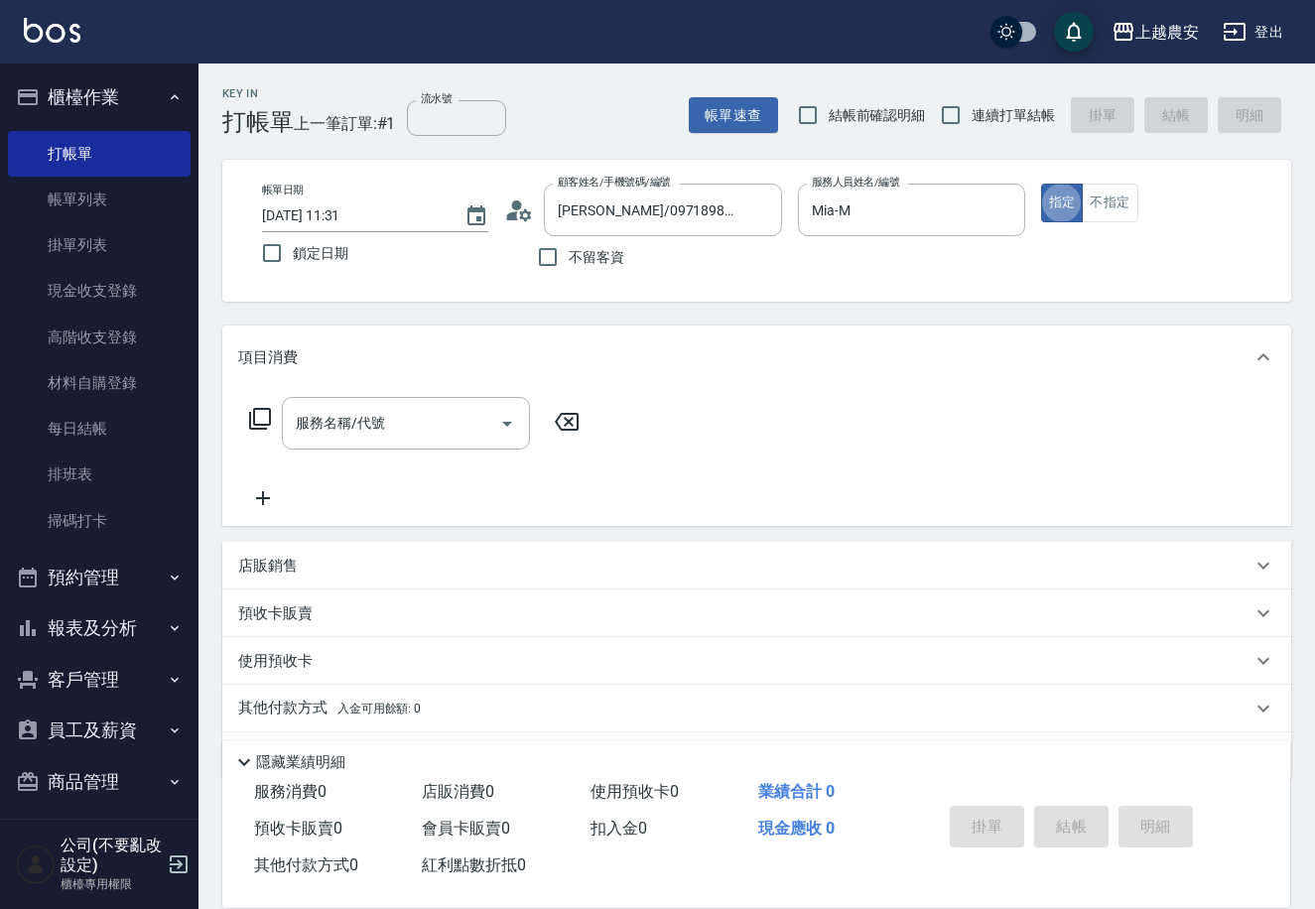
type button "true"
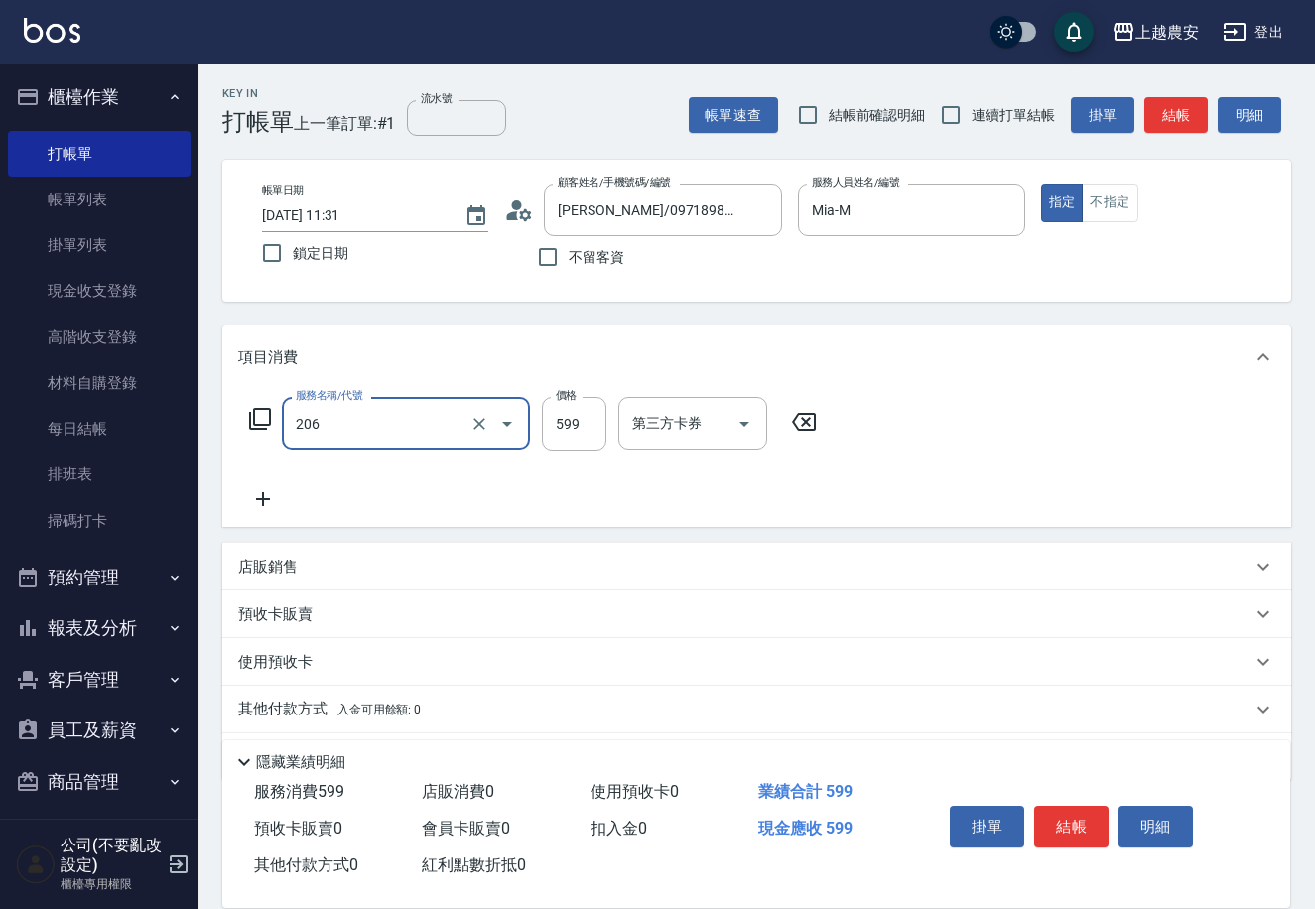
type input "洗+剪(206)"
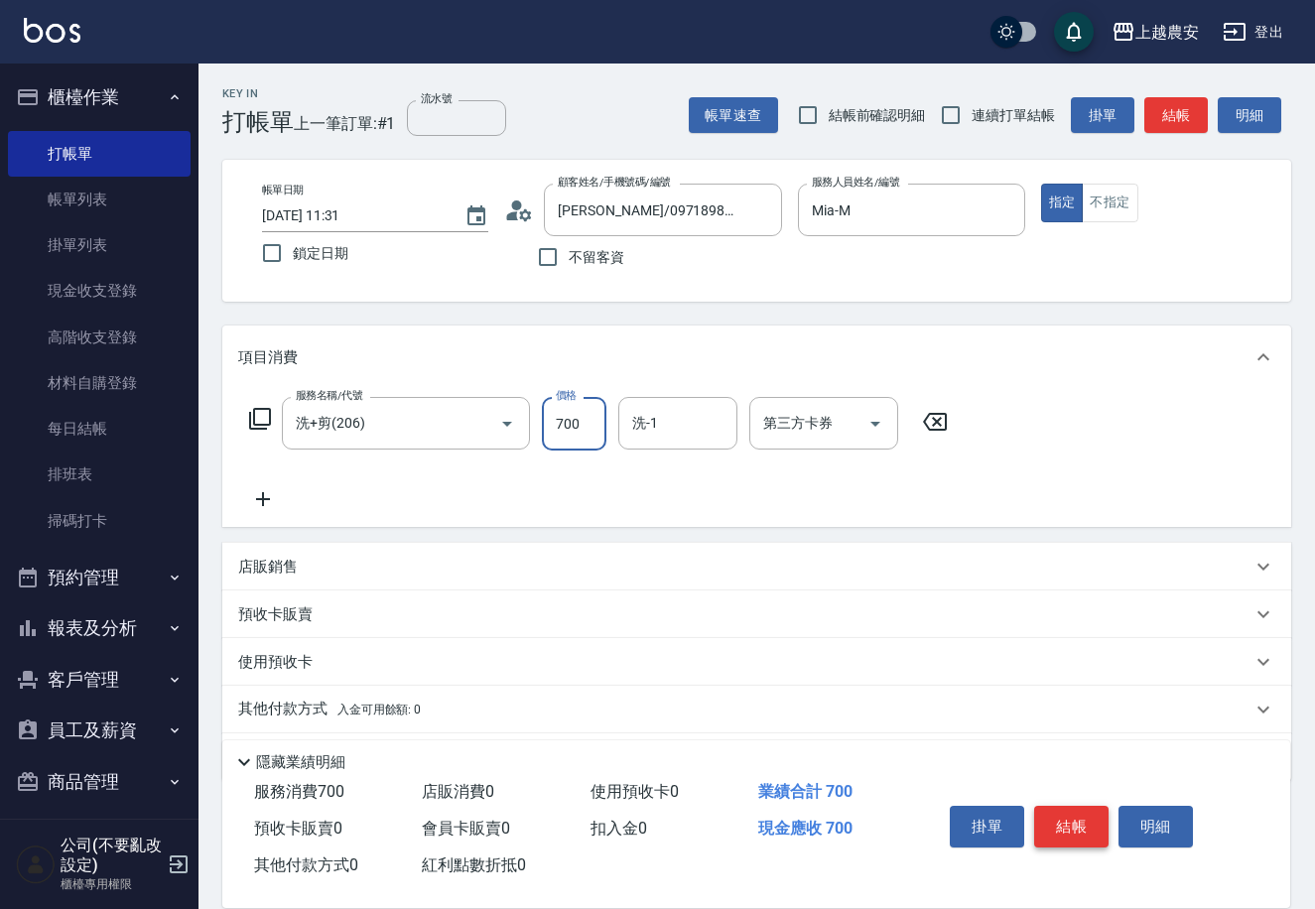
type input "700"
click at [1072, 824] on button "結帳" at bounding box center [1071, 827] width 74 height 42
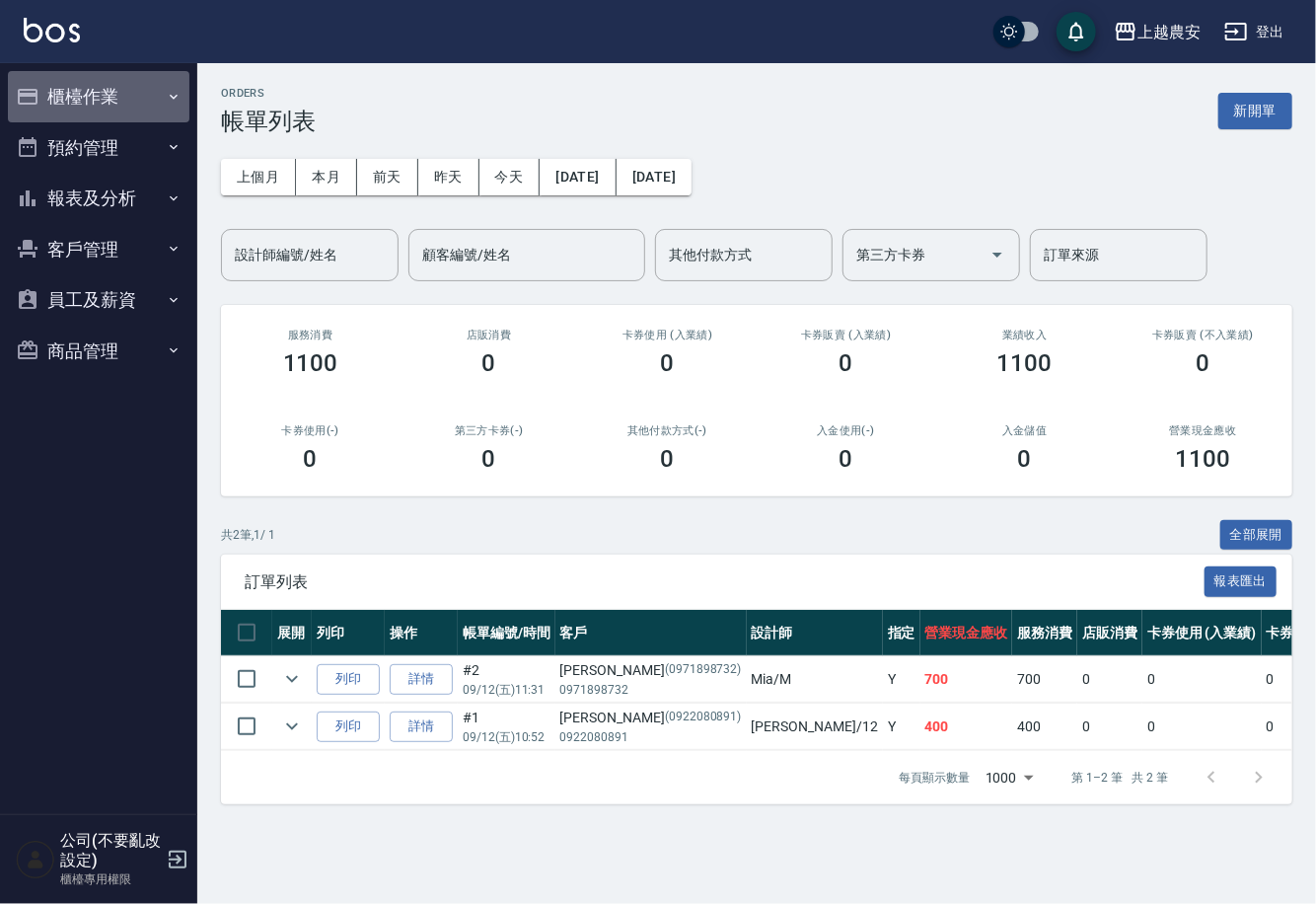
click at [85, 90] on button "櫃檯作業" at bounding box center [98, 96] width 182 height 52
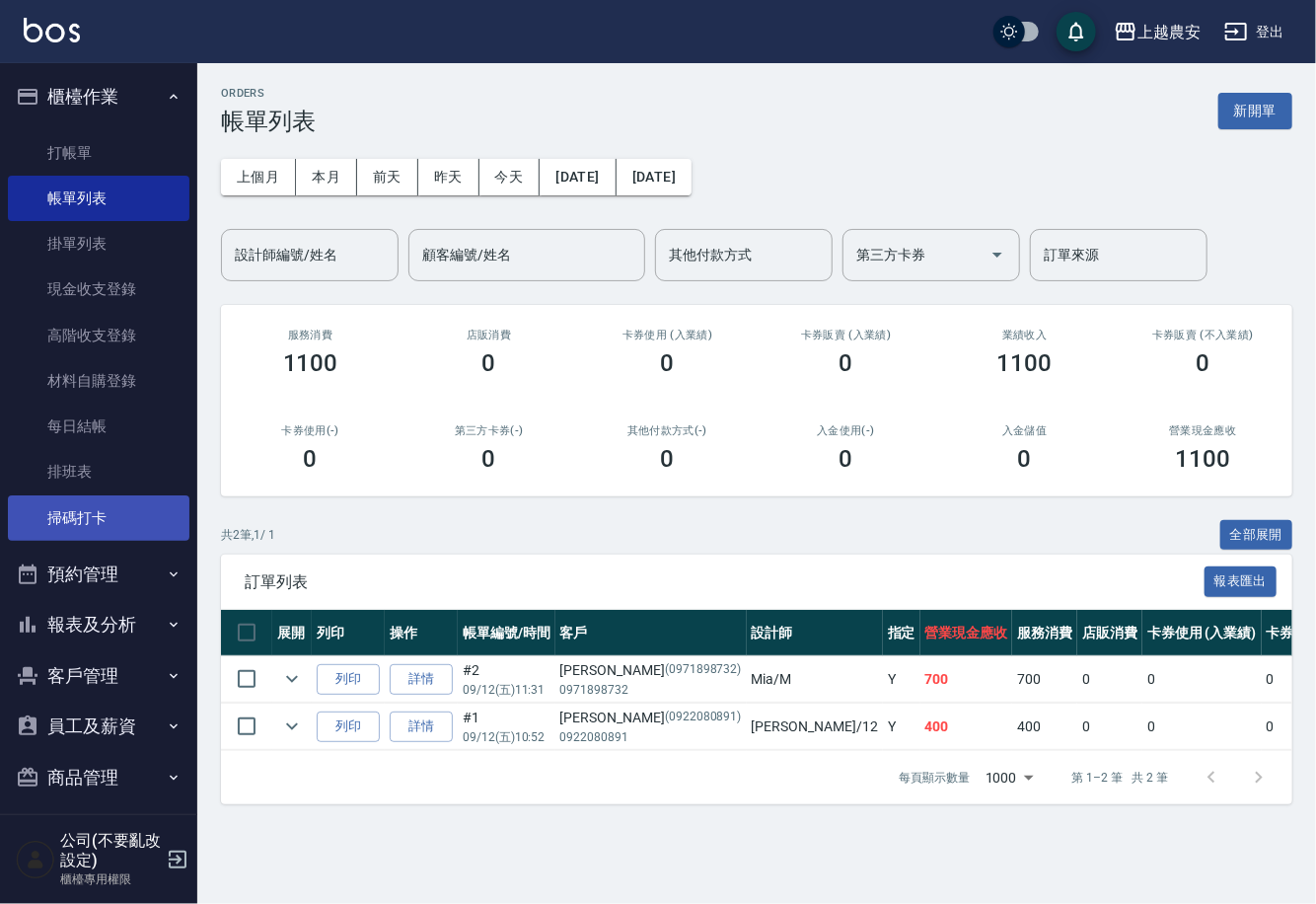
click at [88, 506] on link "掃碼打卡" at bounding box center [98, 518] width 182 height 46
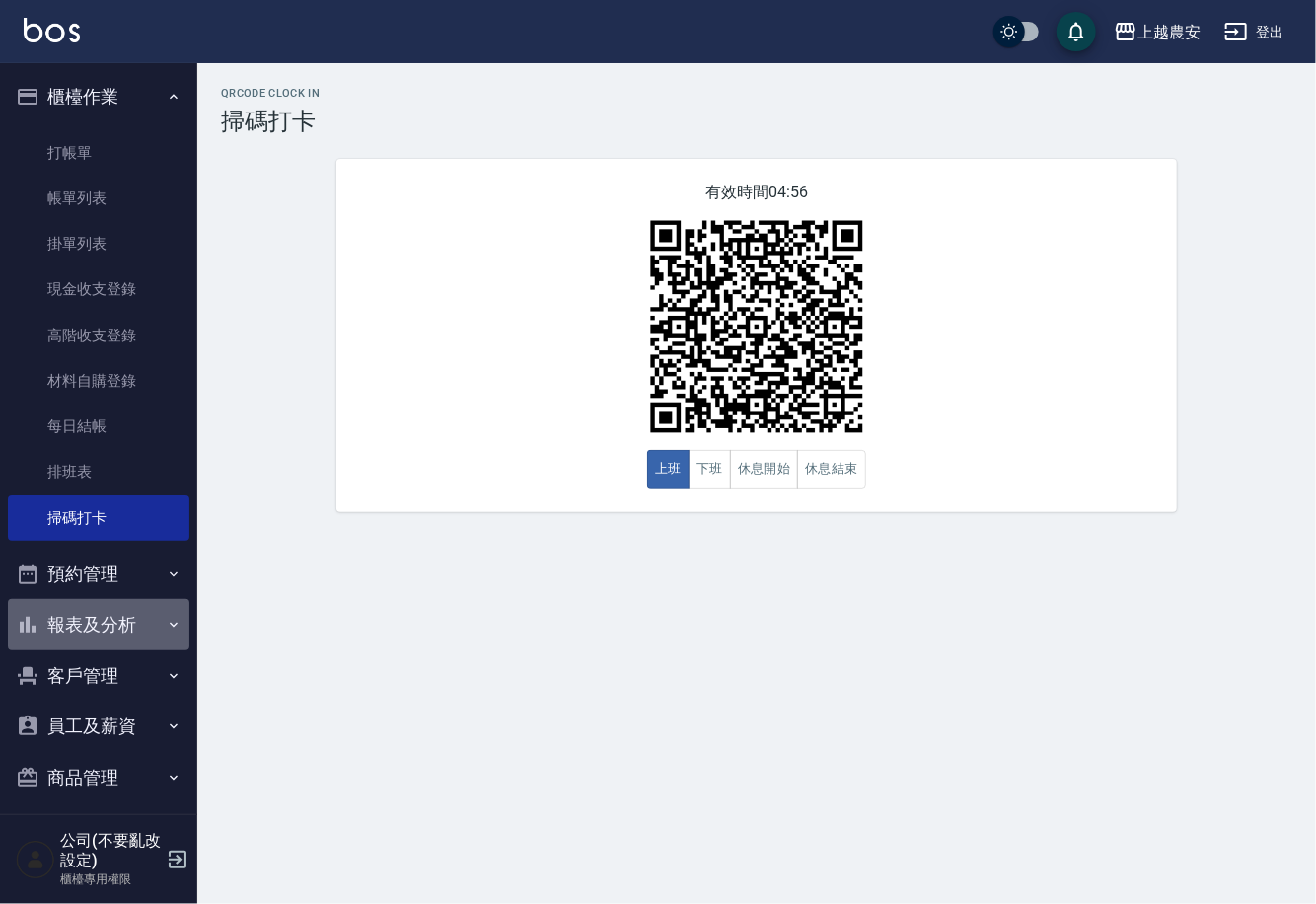
click at [105, 622] on button "報表及分析" at bounding box center [98, 625] width 182 height 52
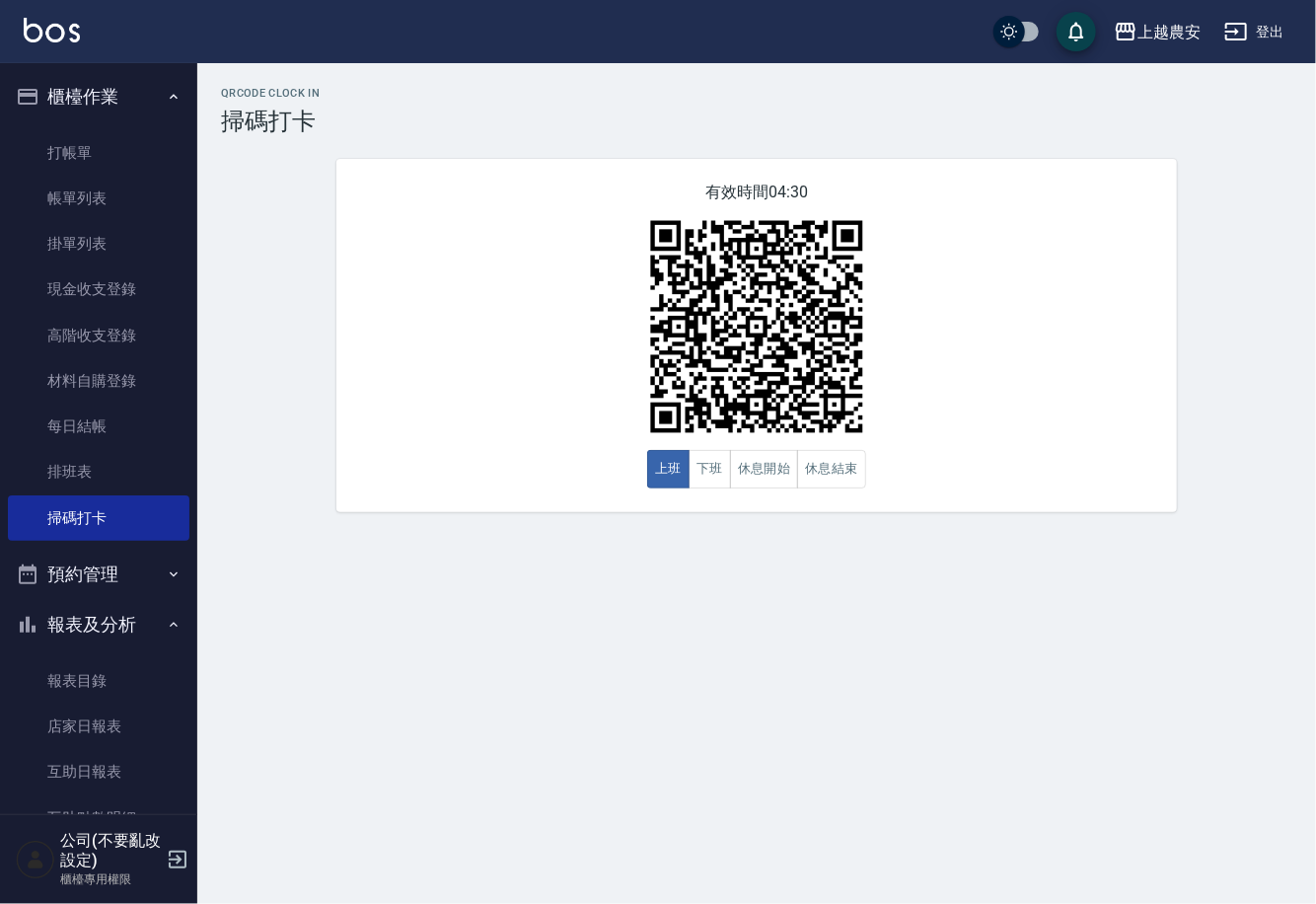
scroll to position [300, 0]
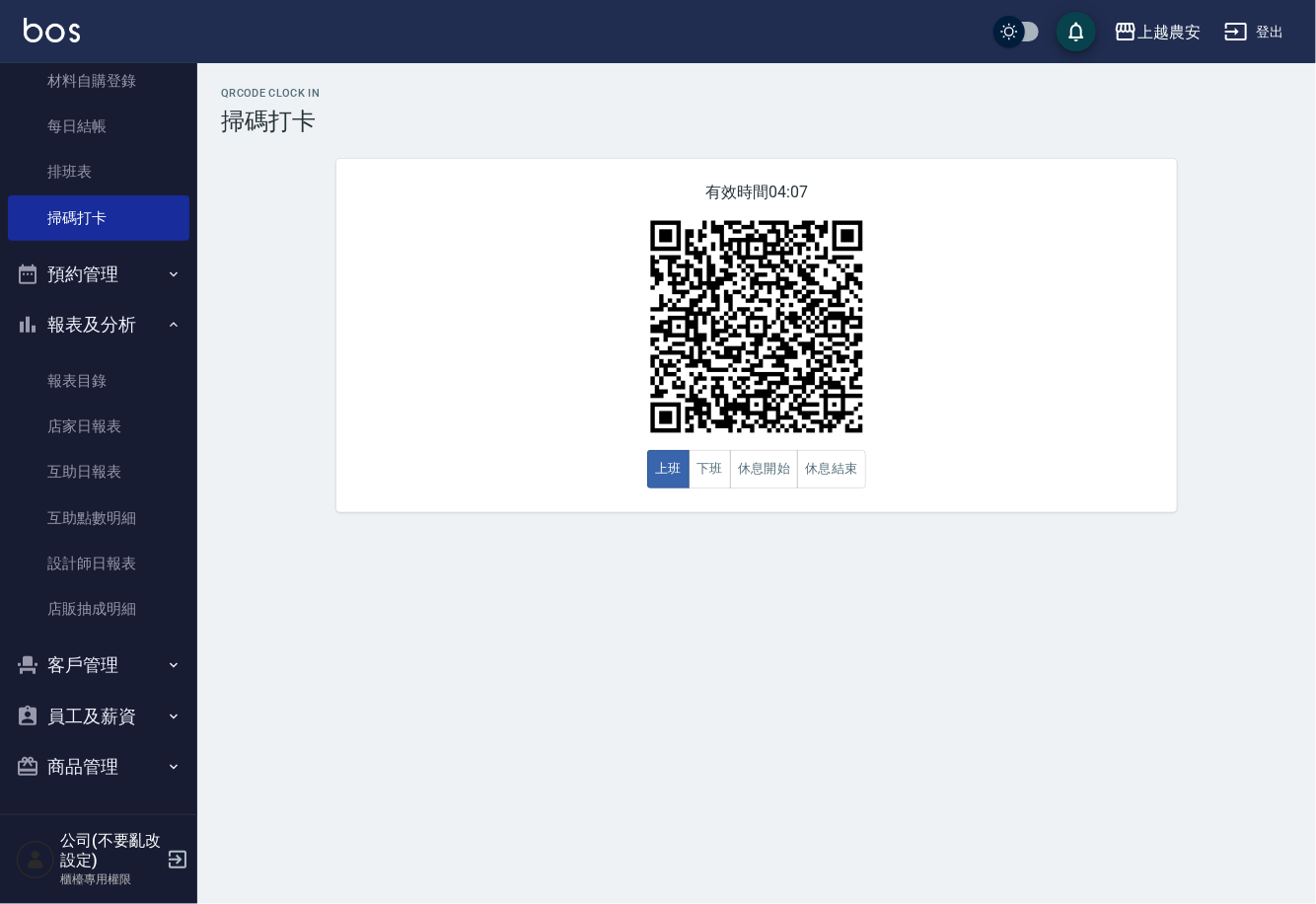
click at [145, 719] on button "員工及薪資" at bounding box center [98, 717] width 182 height 52
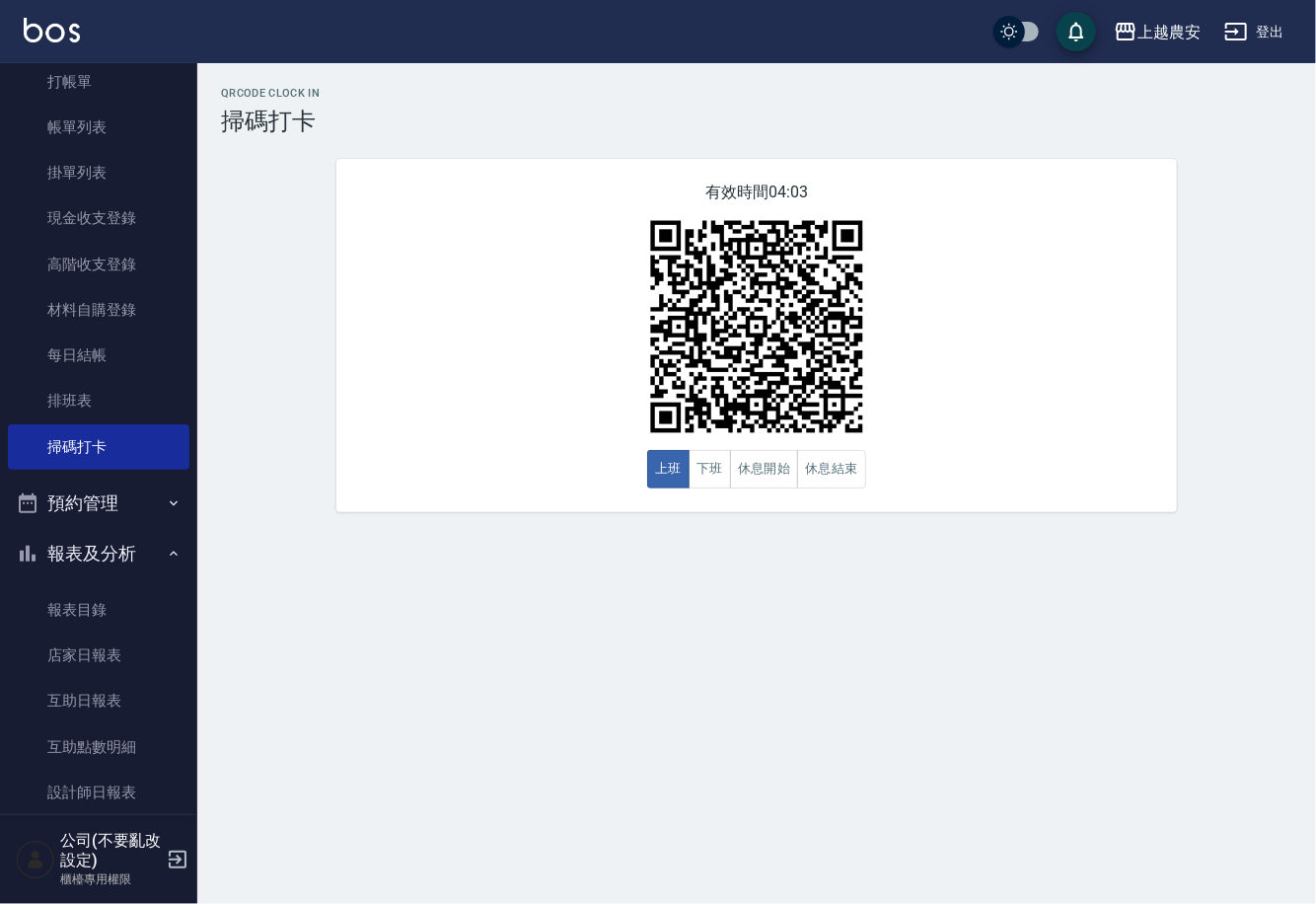
scroll to position [66, 0]
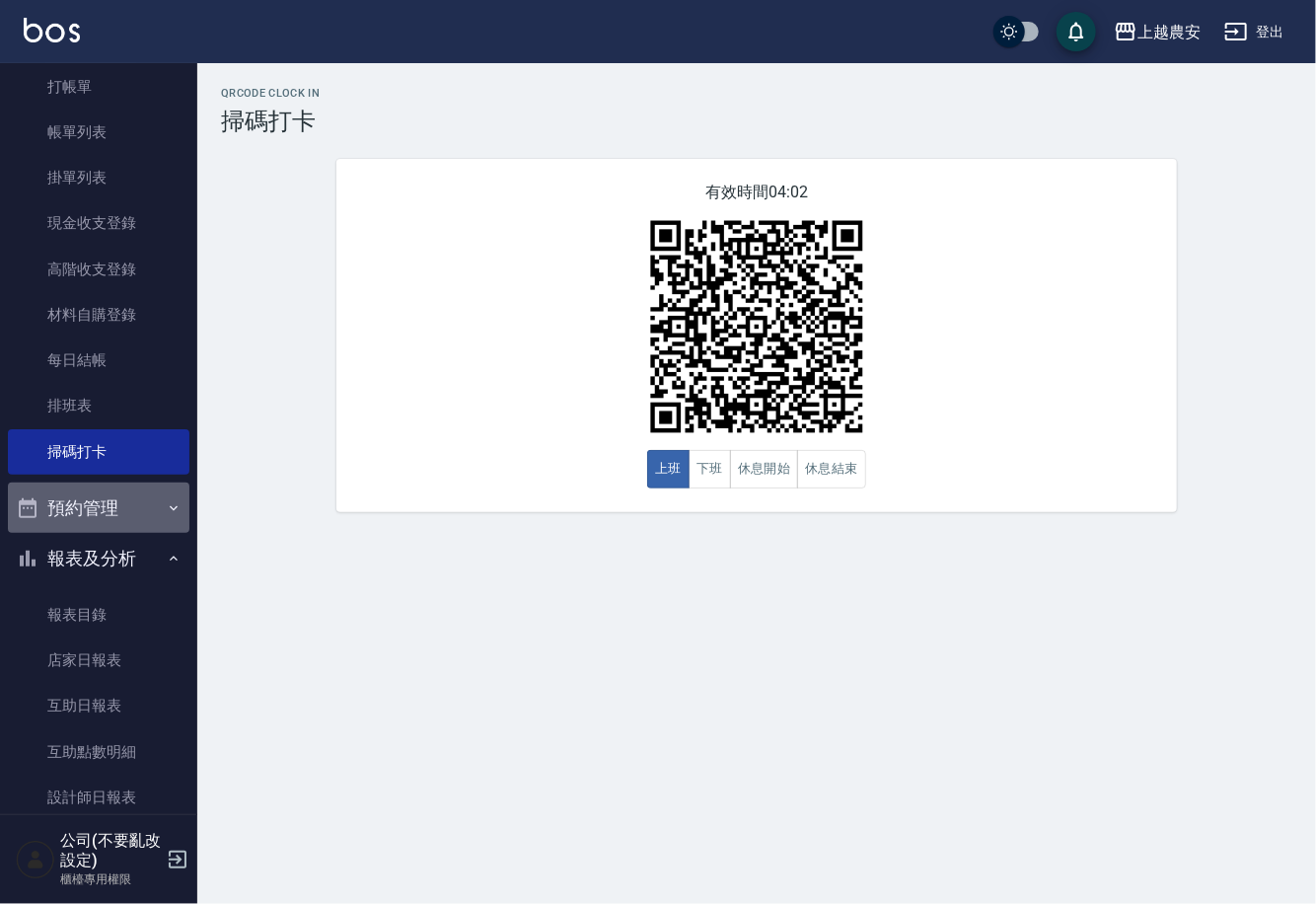
click at [139, 503] on button "預約管理" at bounding box center [98, 508] width 182 height 52
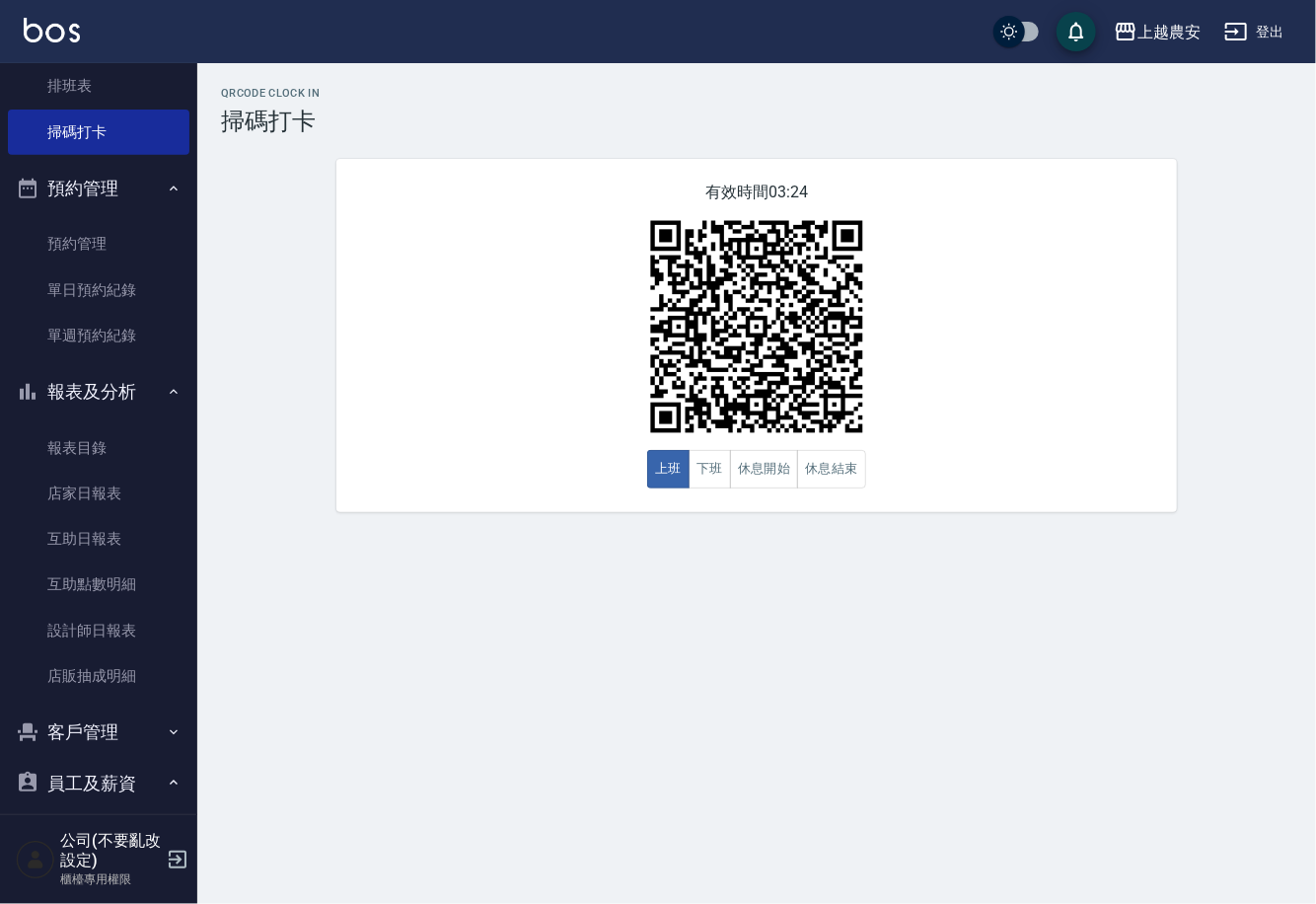
scroll to position [419, 0]
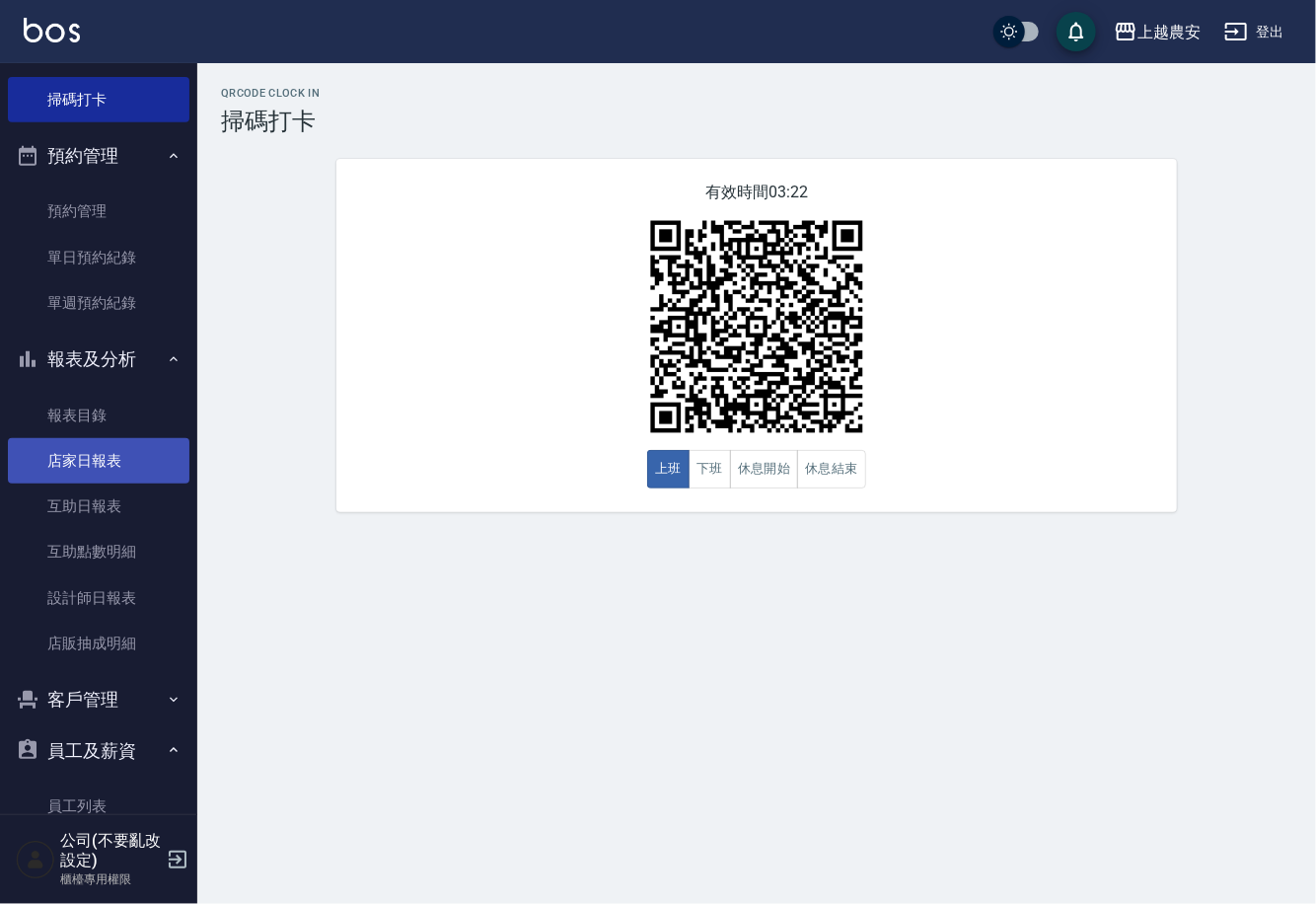
click at [90, 448] on link "店家日報表" at bounding box center [98, 461] width 182 height 46
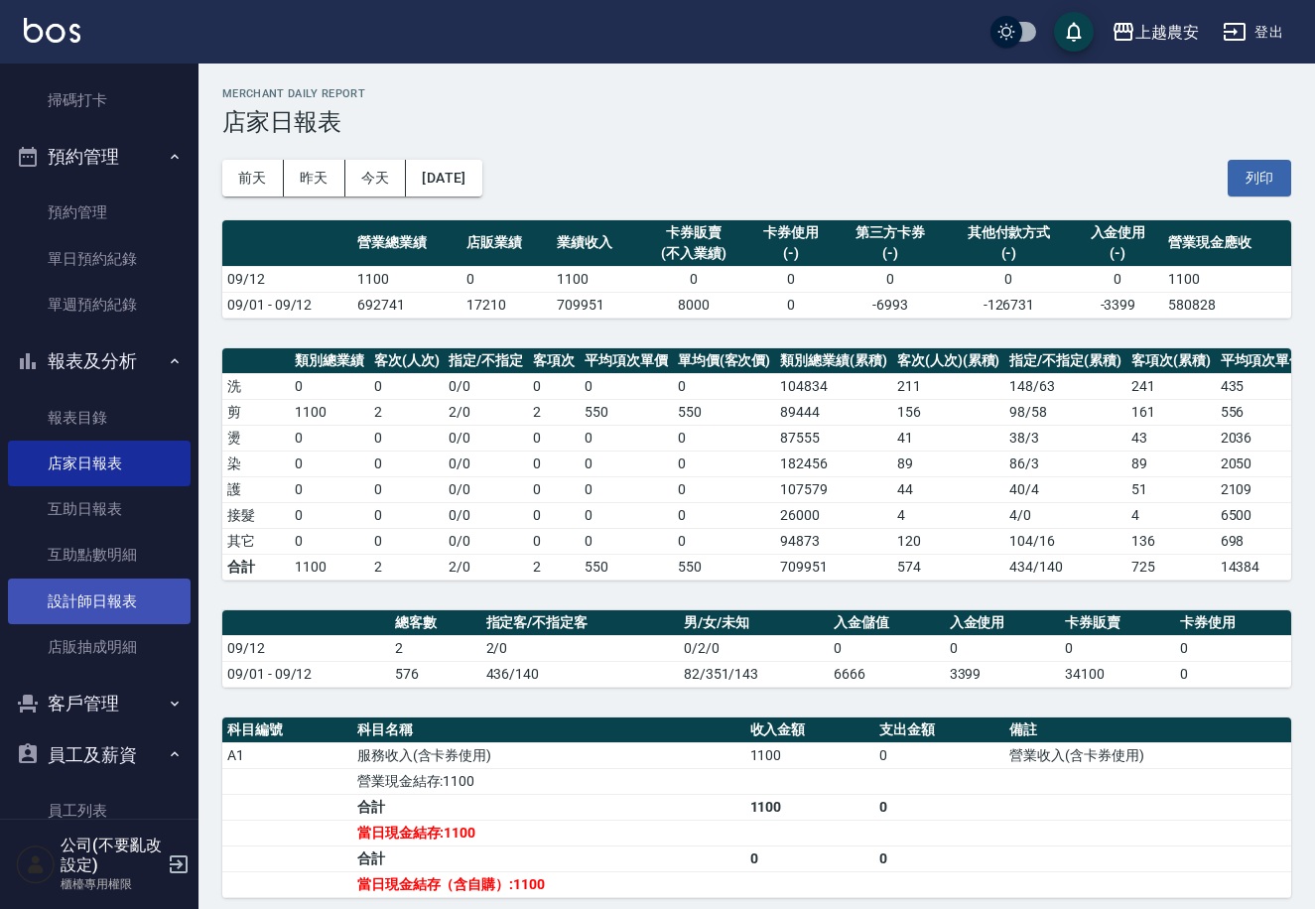
click at [114, 590] on link "設計師日報表" at bounding box center [99, 602] width 183 height 46
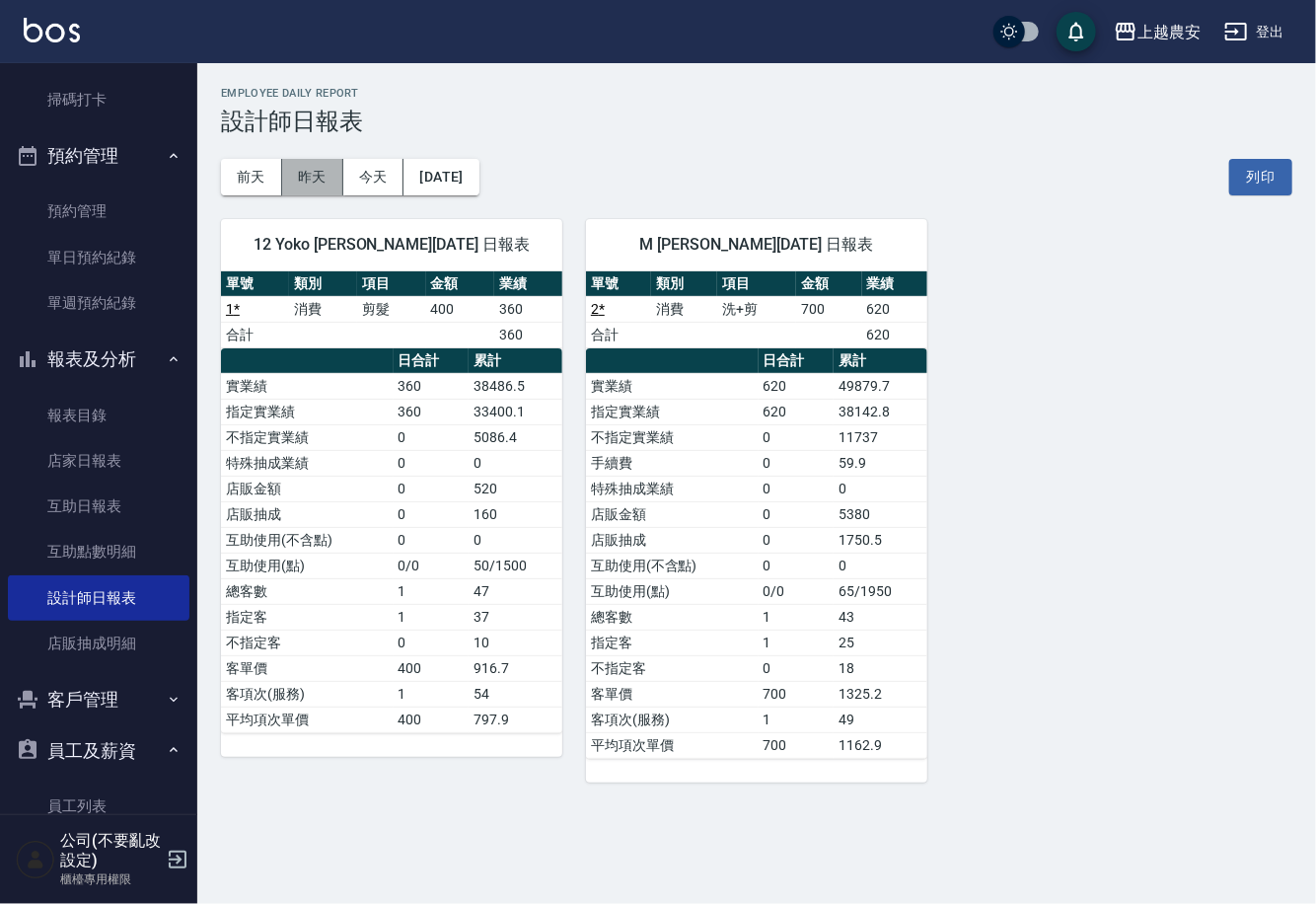
click at [317, 194] on button "昨天" at bounding box center [313, 177] width 62 height 37
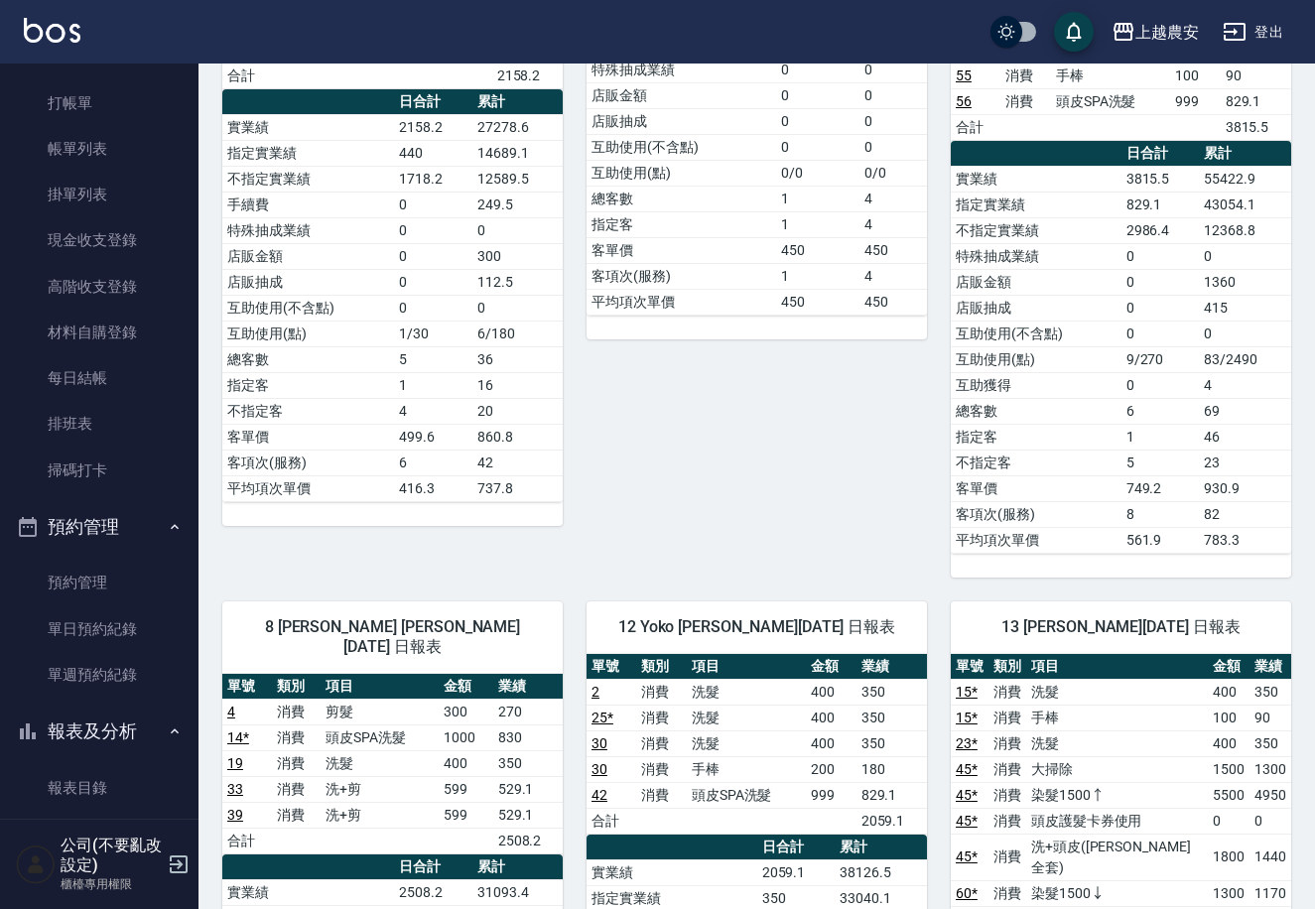
scroll to position [18, 0]
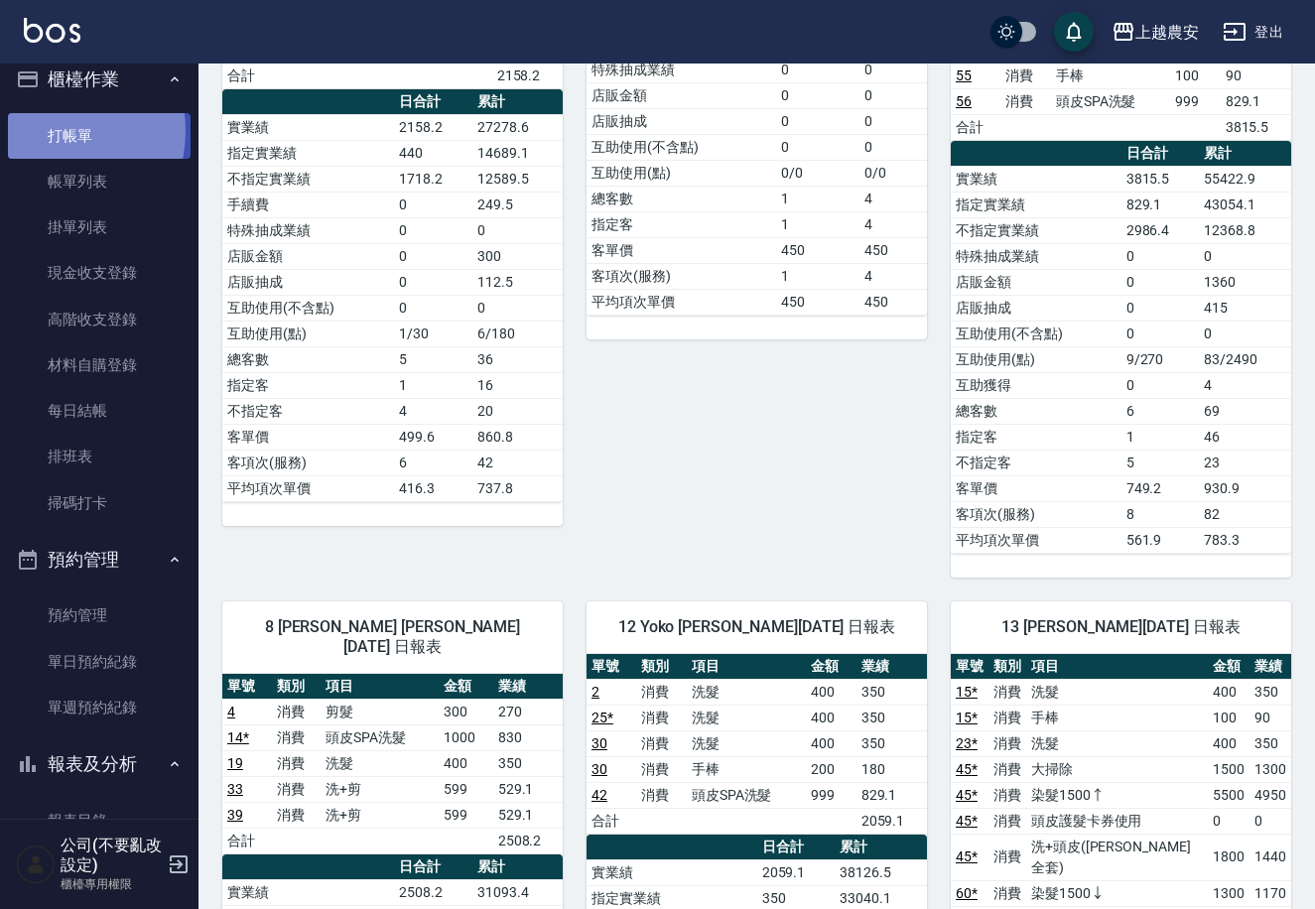
click at [46, 130] on link "打帳單" at bounding box center [99, 136] width 183 height 46
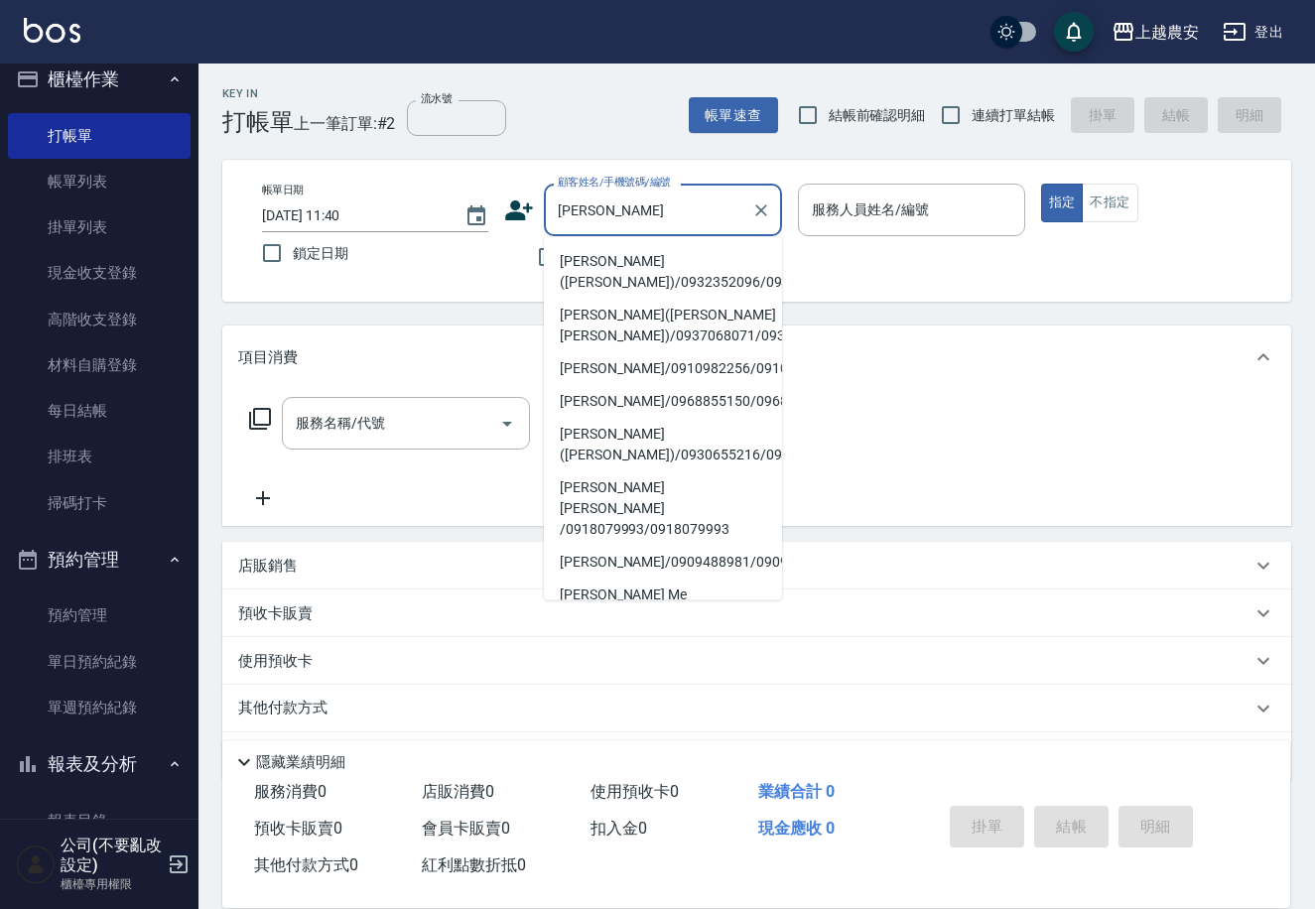
type input "AMY"
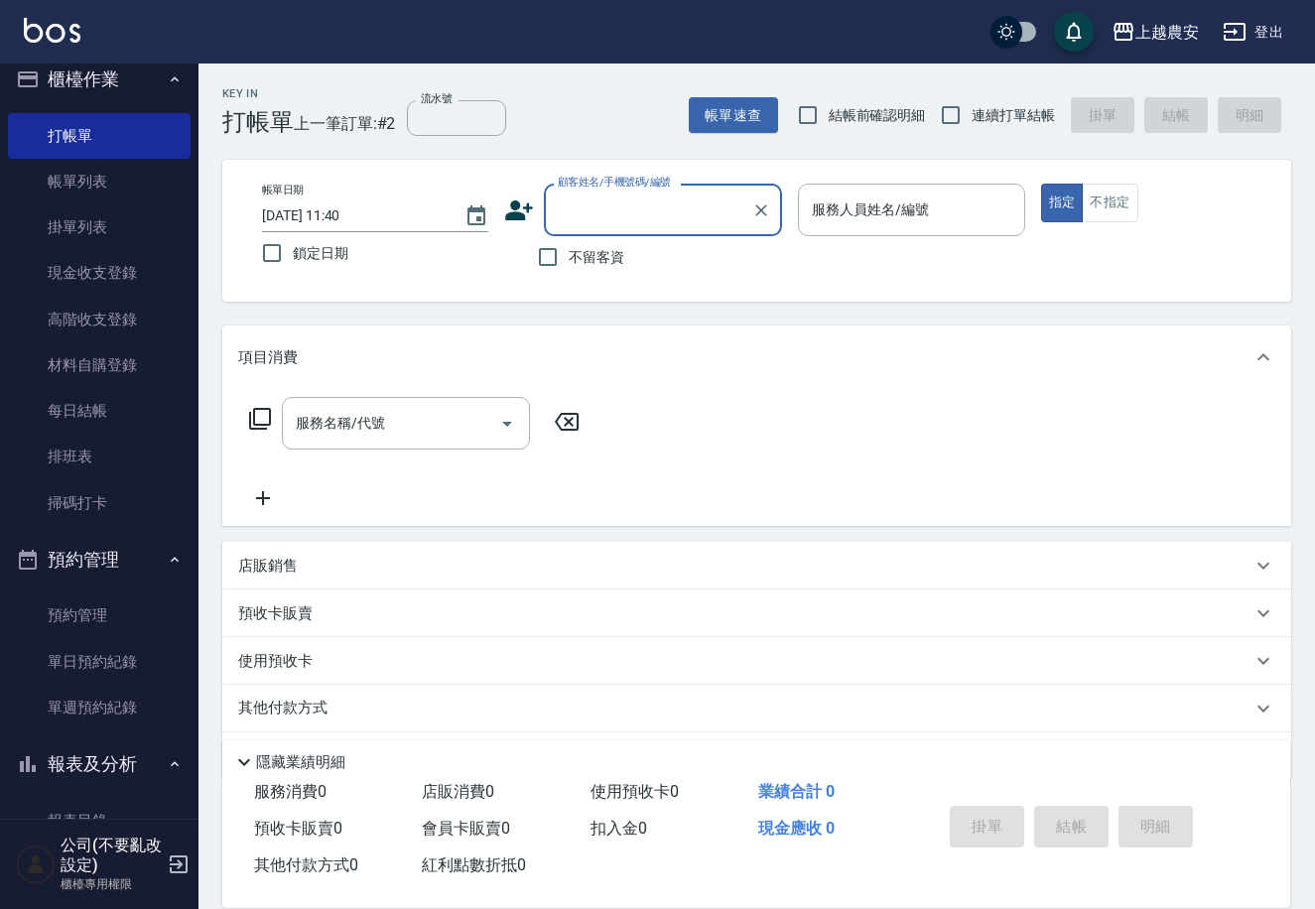
click at [645, 223] on input "顧客姓名/手機號碼/編號" at bounding box center [648, 210] width 191 height 35
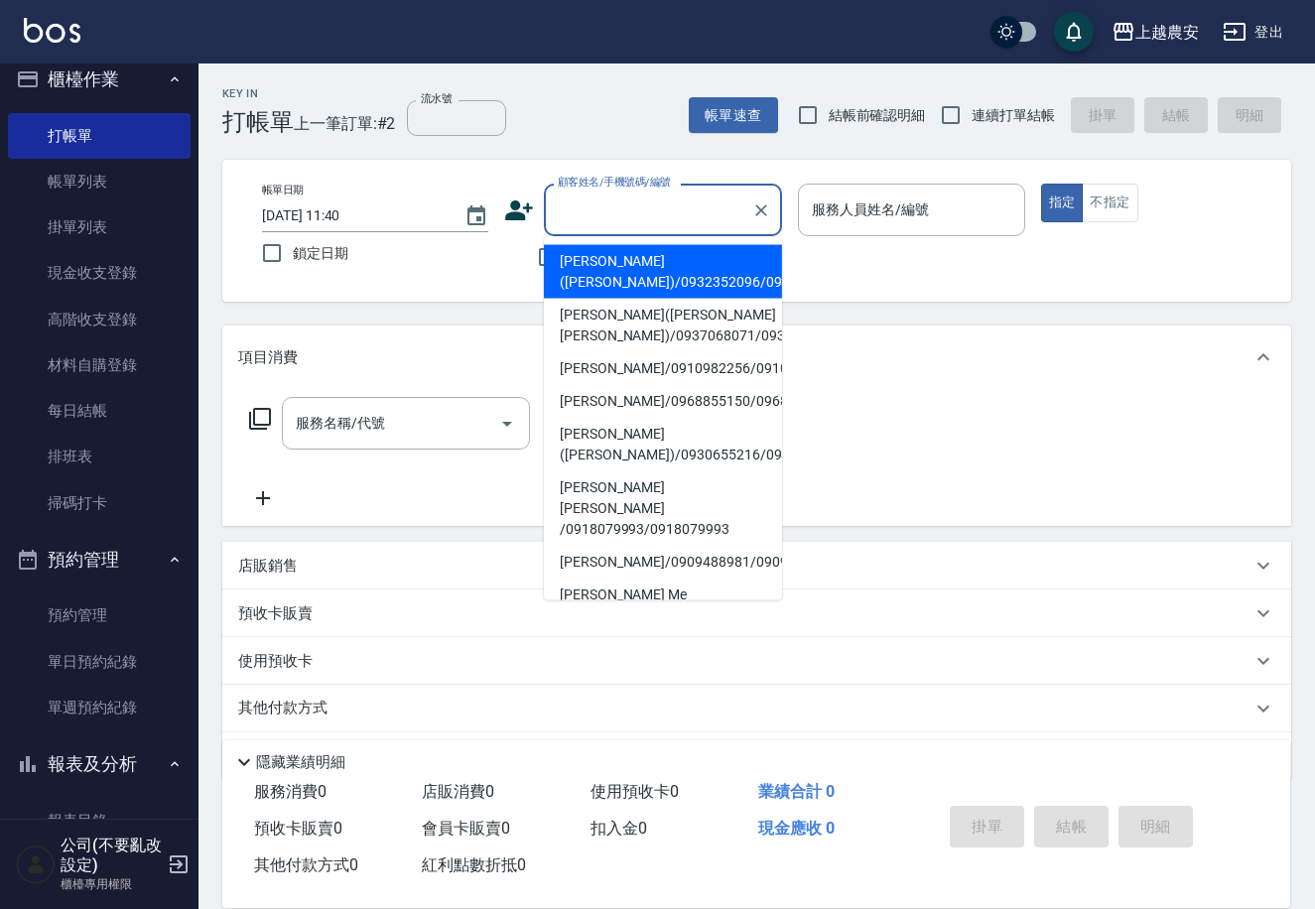
click at [603, 272] on li "張碧貞(AMY)/0932352096/0932352096" at bounding box center [663, 272] width 238 height 54
type input "張碧貞(AMY)/0932352096/0932352096"
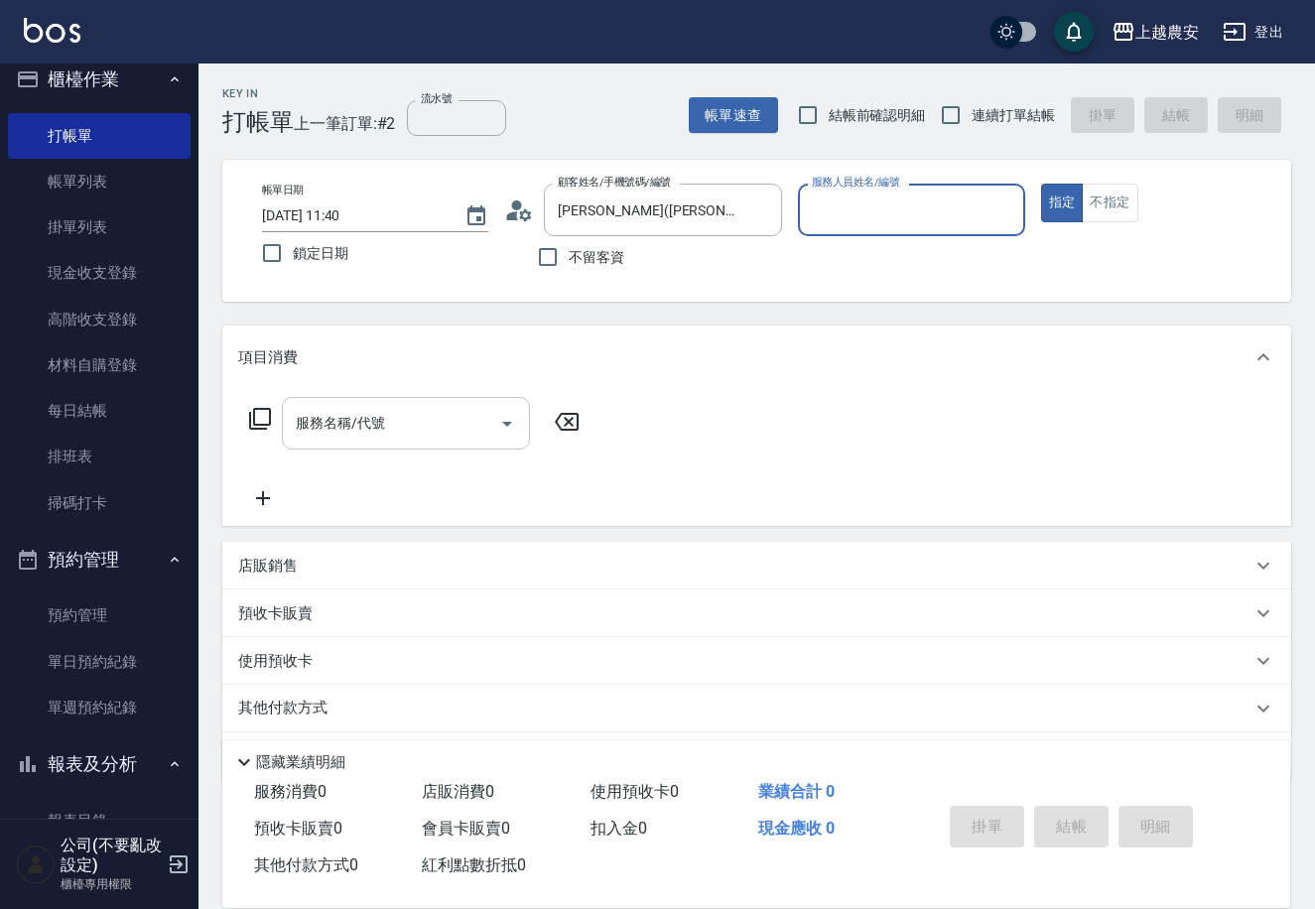
type input "Candy-7"
click at [409, 417] on input "服務名稱/代號" at bounding box center [391, 423] width 200 height 35
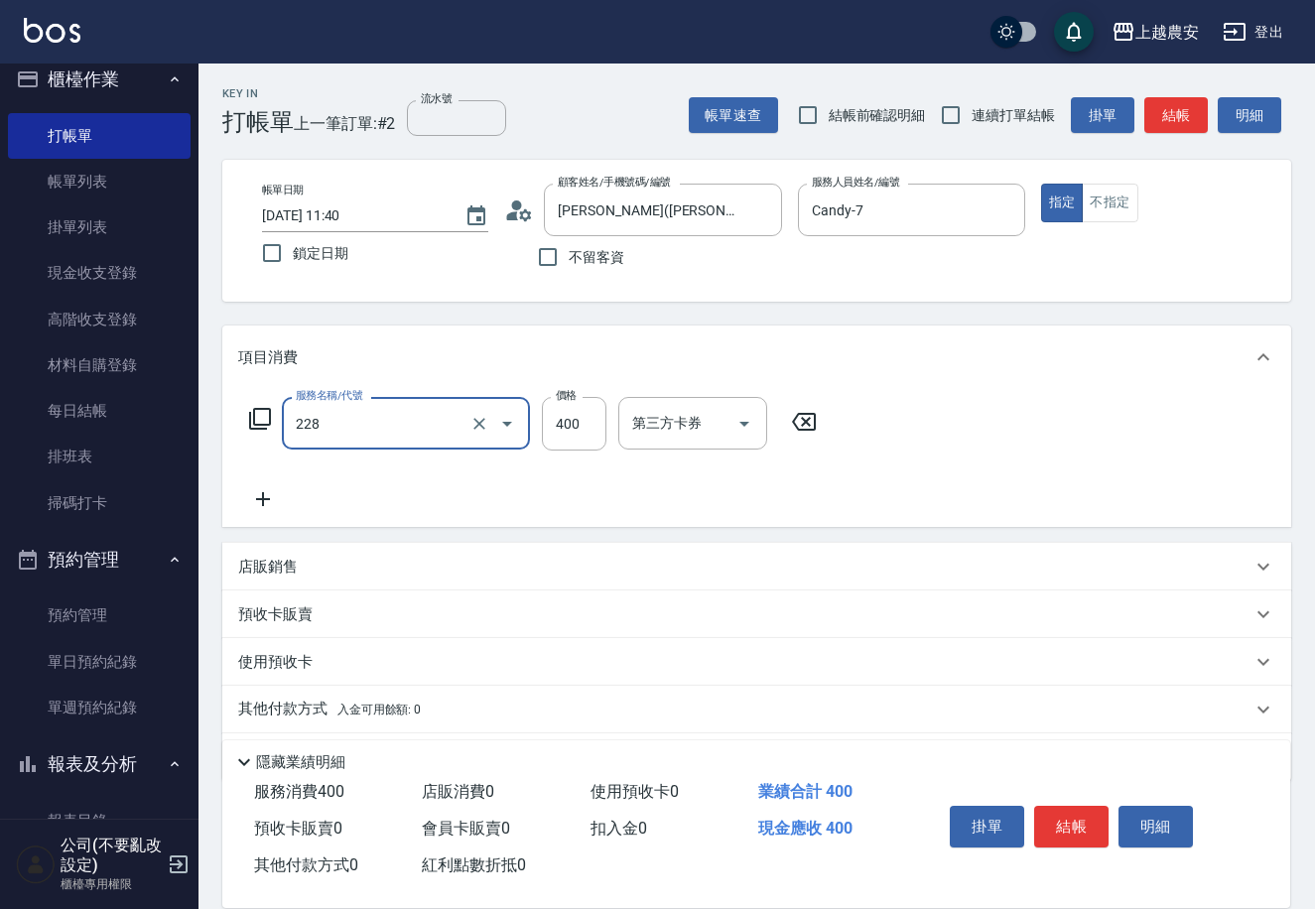
type input "洗髮(228)"
type input "500"
click at [1049, 798] on div "掛單 結帳 明細" at bounding box center [1071, 829] width 259 height 63
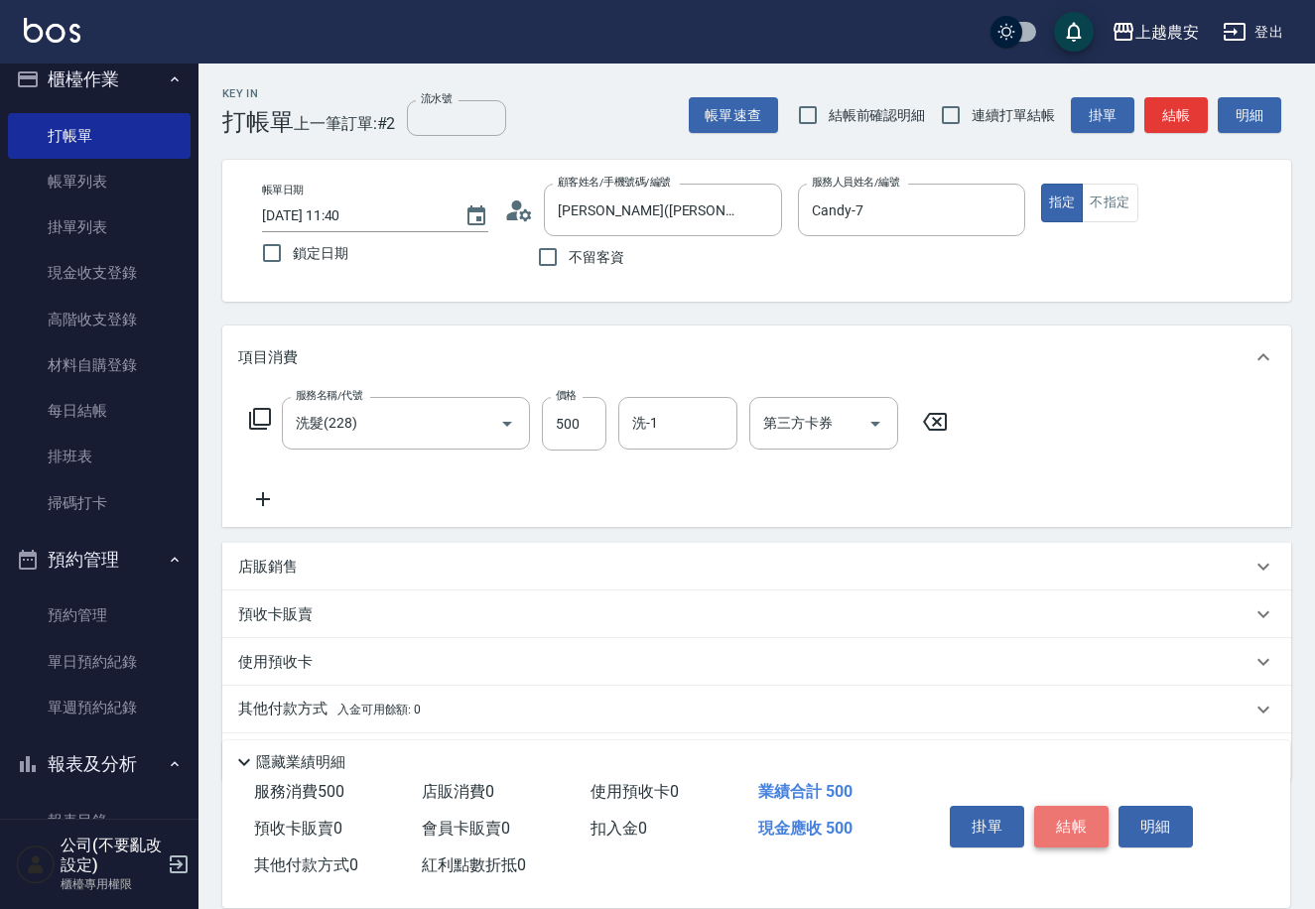
click at [1083, 811] on button "結帳" at bounding box center [1071, 827] width 74 height 42
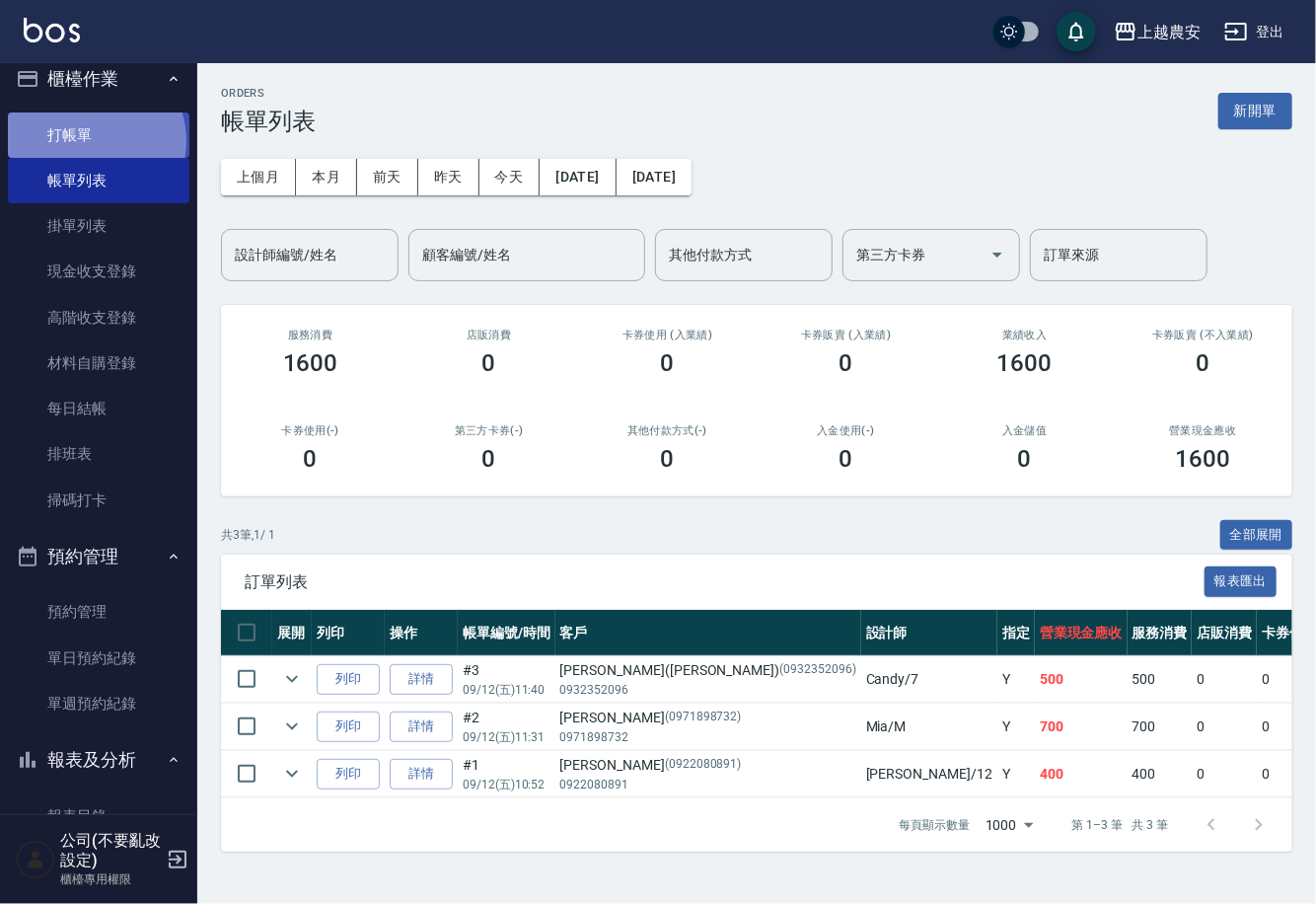
click at [90, 140] on link "打帳單" at bounding box center [98, 135] width 182 height 46
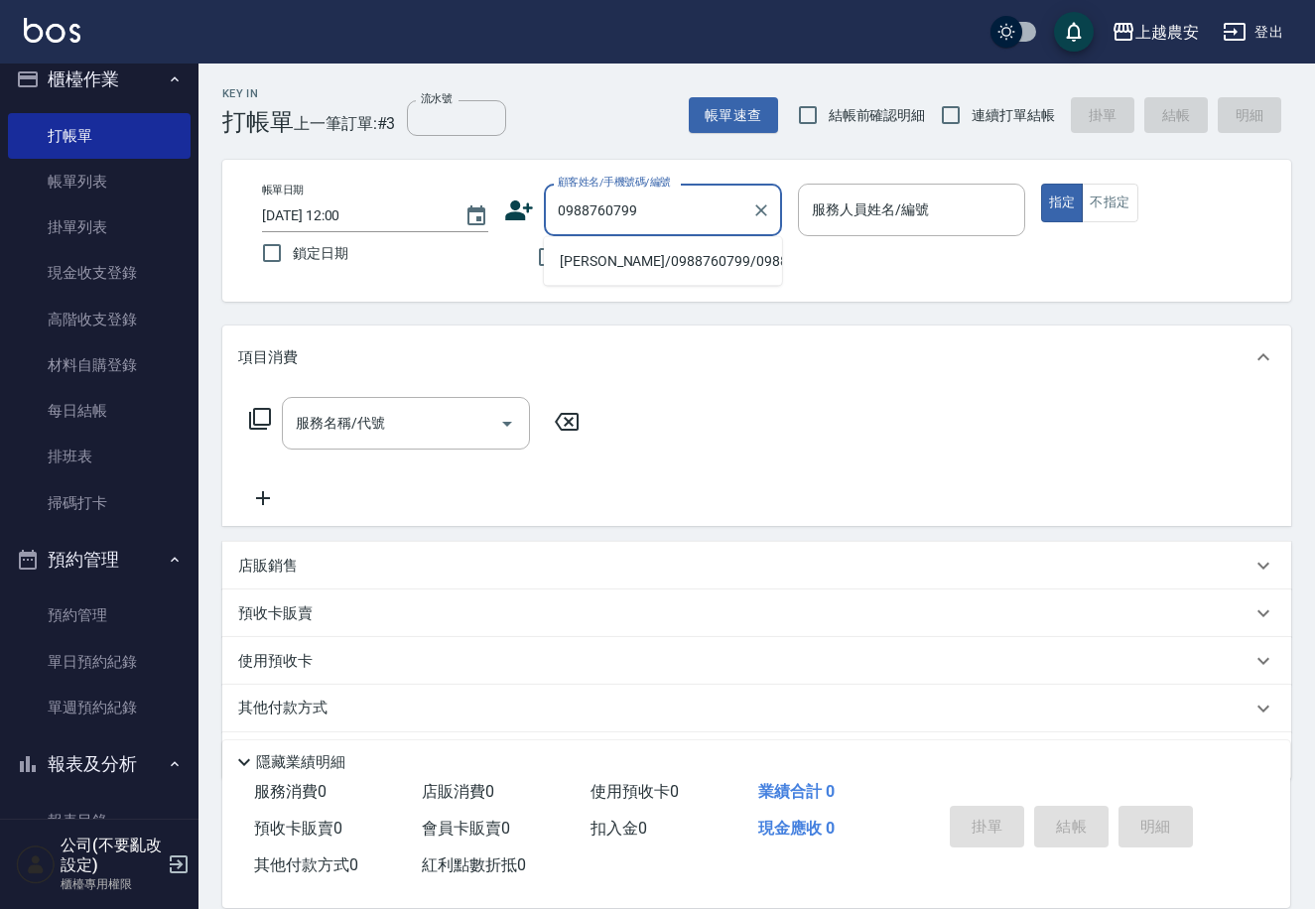
click at [640, 258] on li "楊/0988760799/0988760799" at bounding box center [663, 261] width 238 height 33
type input "楊/0988760799/0988760799"
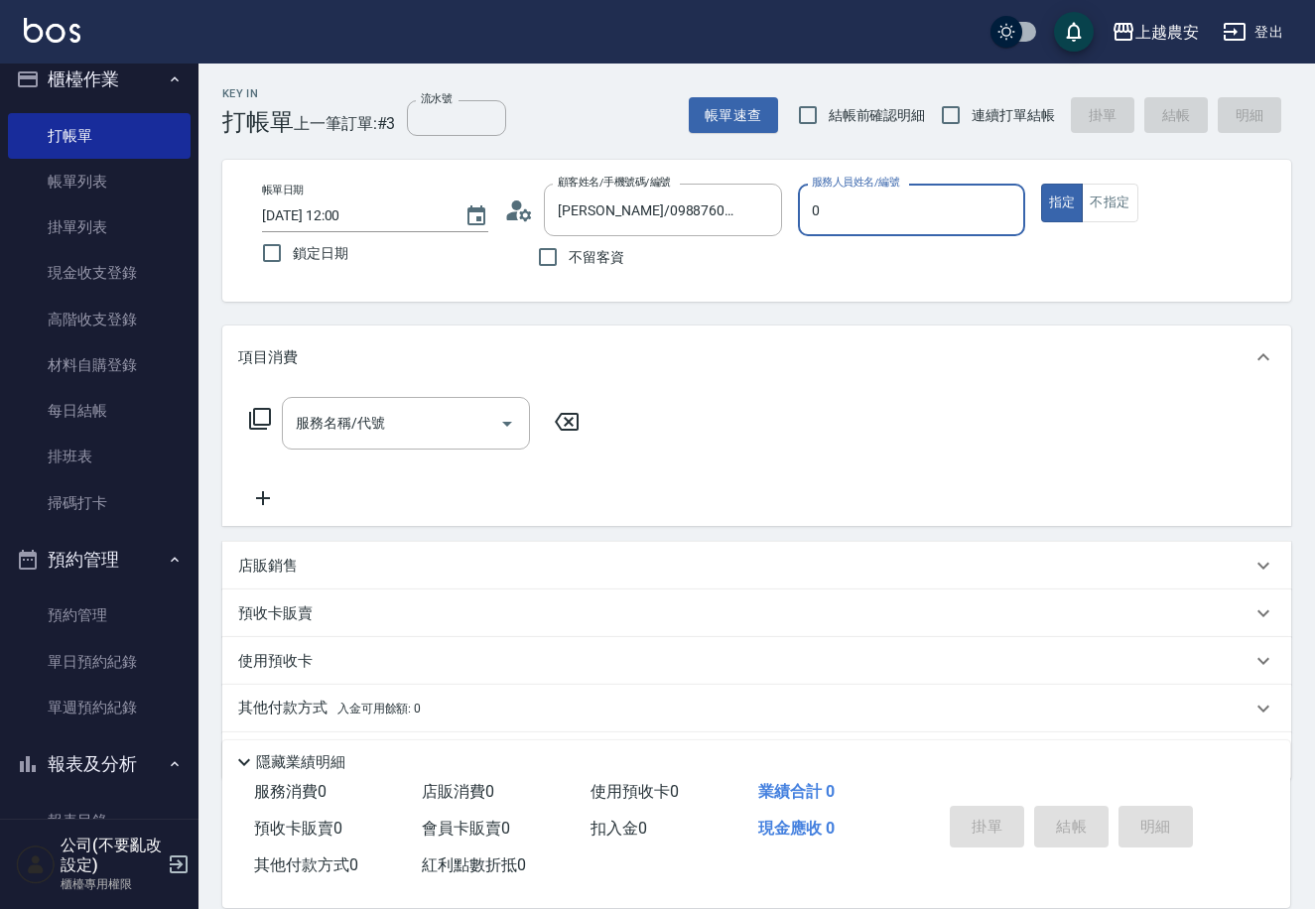
type input "0"
type button "true"
type input "Q比-0"
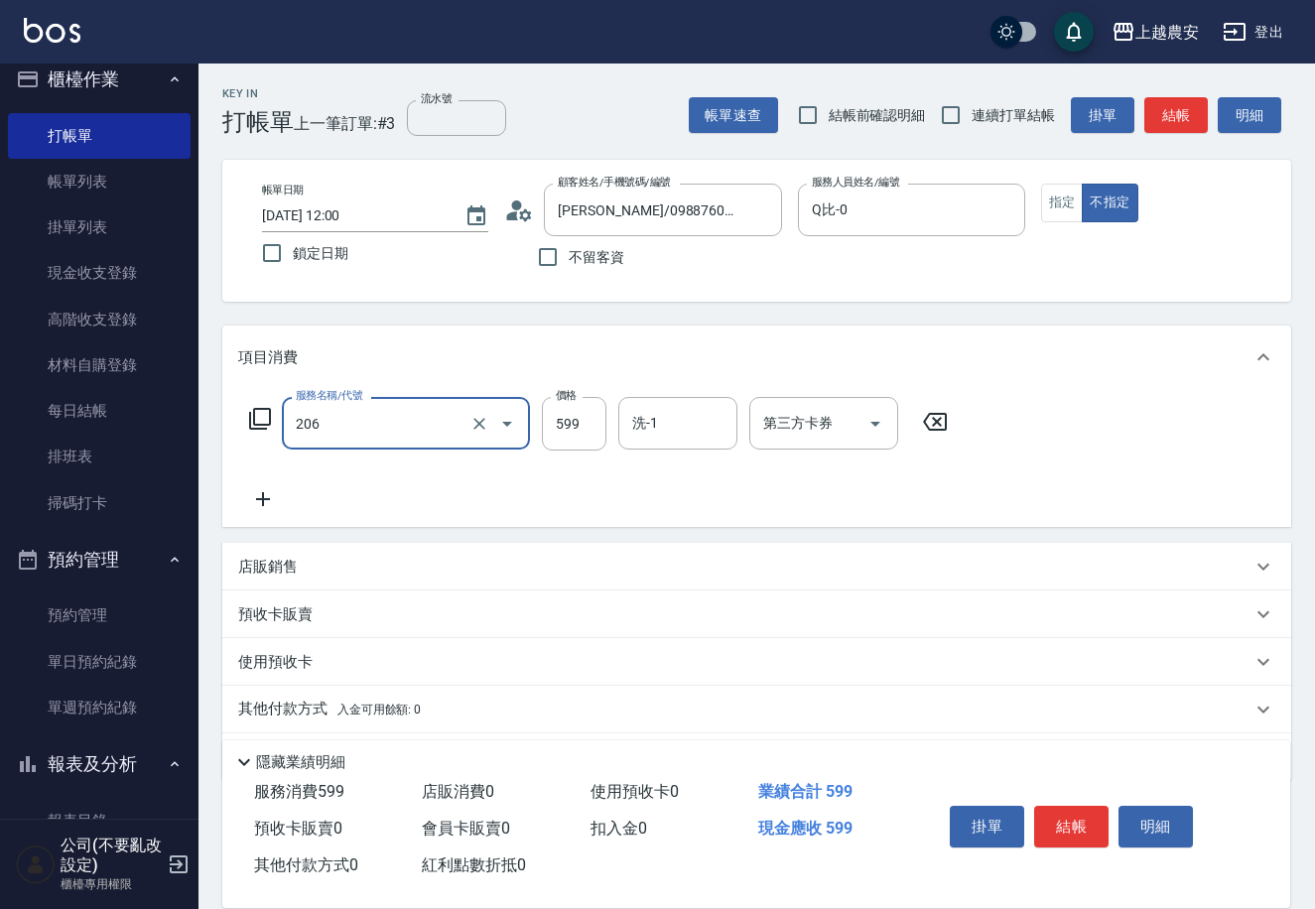
type input "洗+剪(206)"
click at [1054, 815] on button "結帳" at bounding box center [1071, 827] width 74 height 42
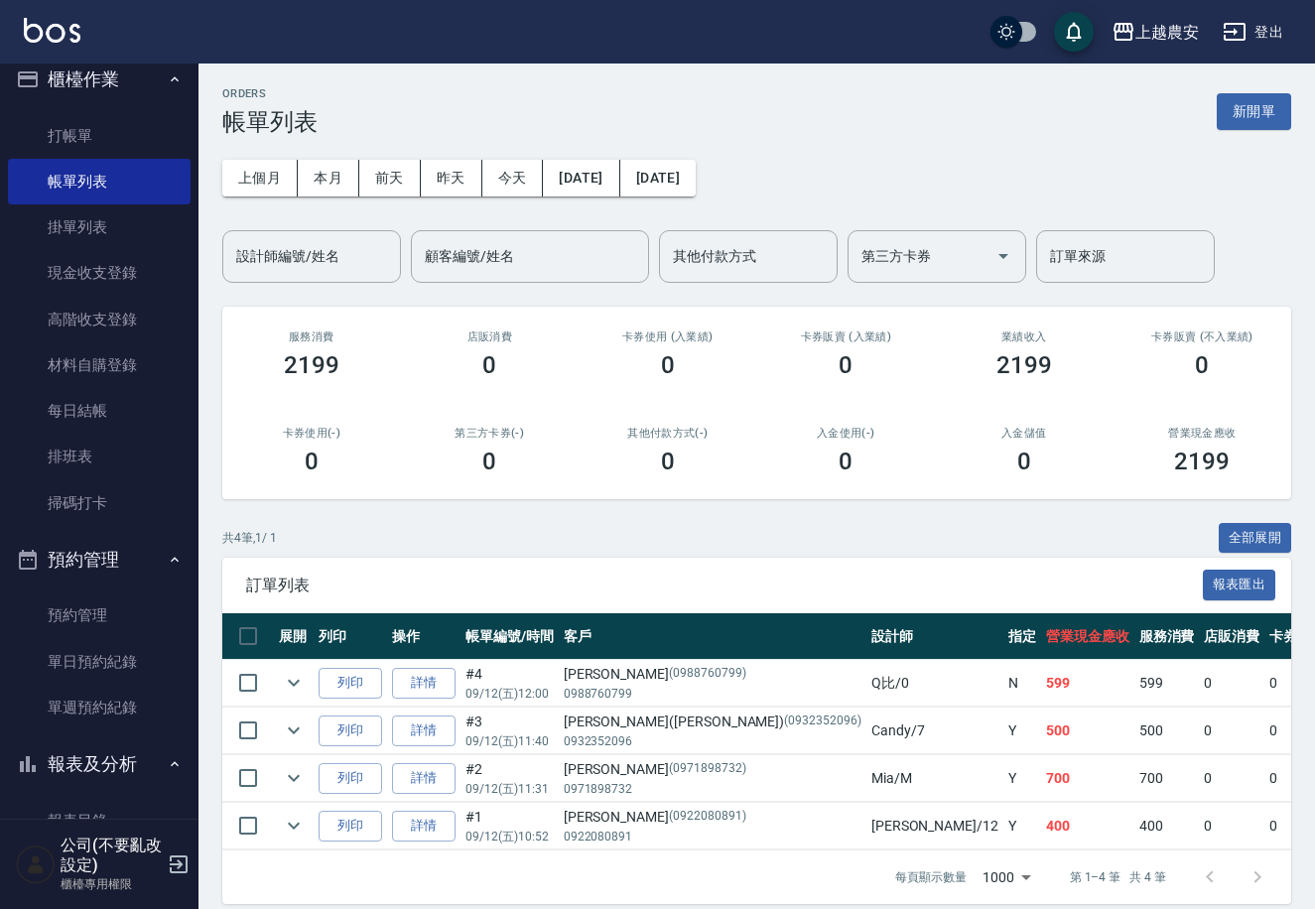
scroll to position [37, 0]
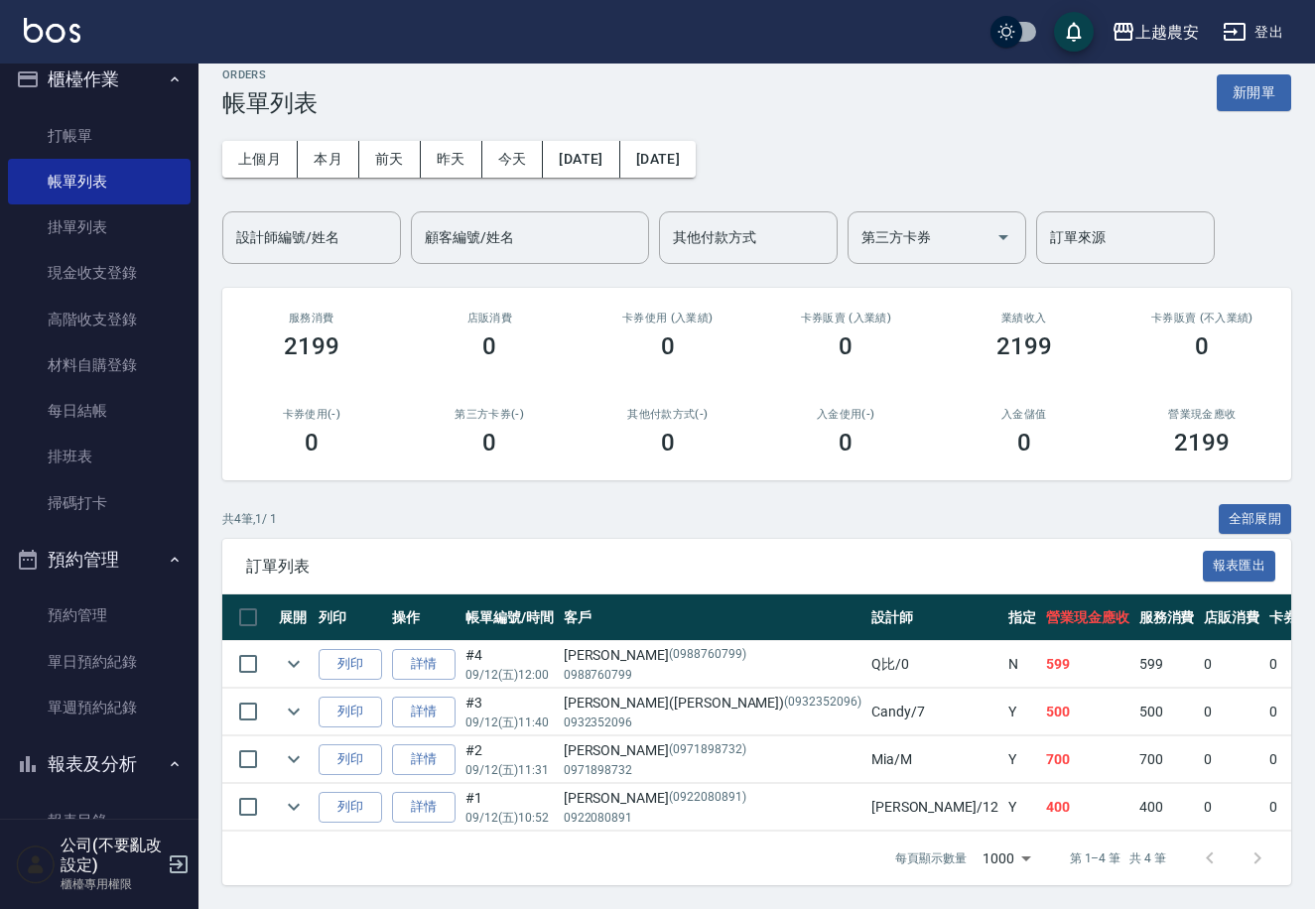
click at [1248, 44] on button "登出" at bounding box center [1253, 32] width 76 height 37
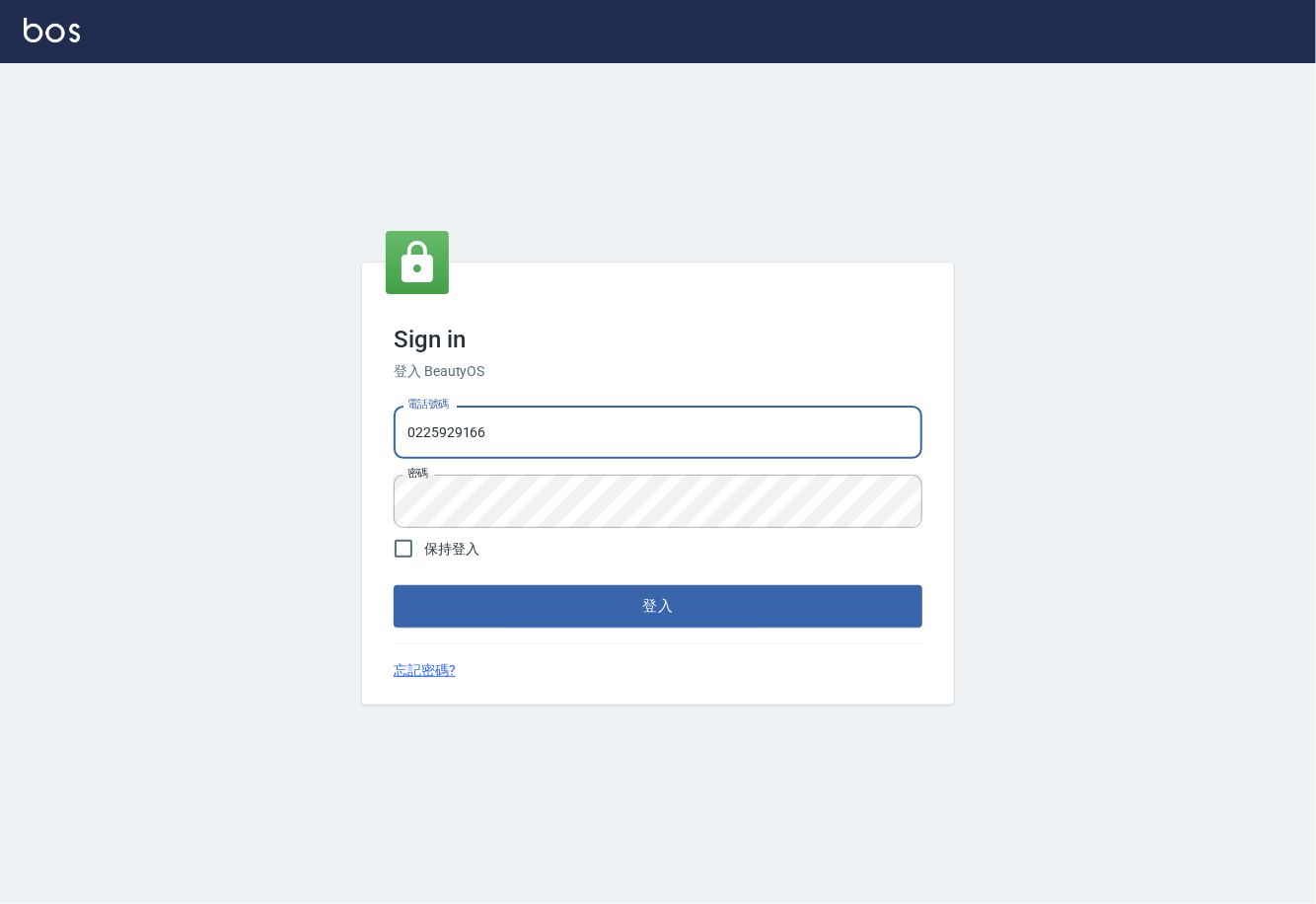
drag, startPoint x: 500, startPoint y: 424, endPoint x: 252, endPoint y: 448, distance: 249.2
click at [252, 448] on div "Sign in 登入 BeautyOS 電話號碼 0225929166 電話號碼 密碼 密碼 保持登入 登入 忘記密碼?" at bounding box center [658, 484] width 1316 height 841
type input "02148888"
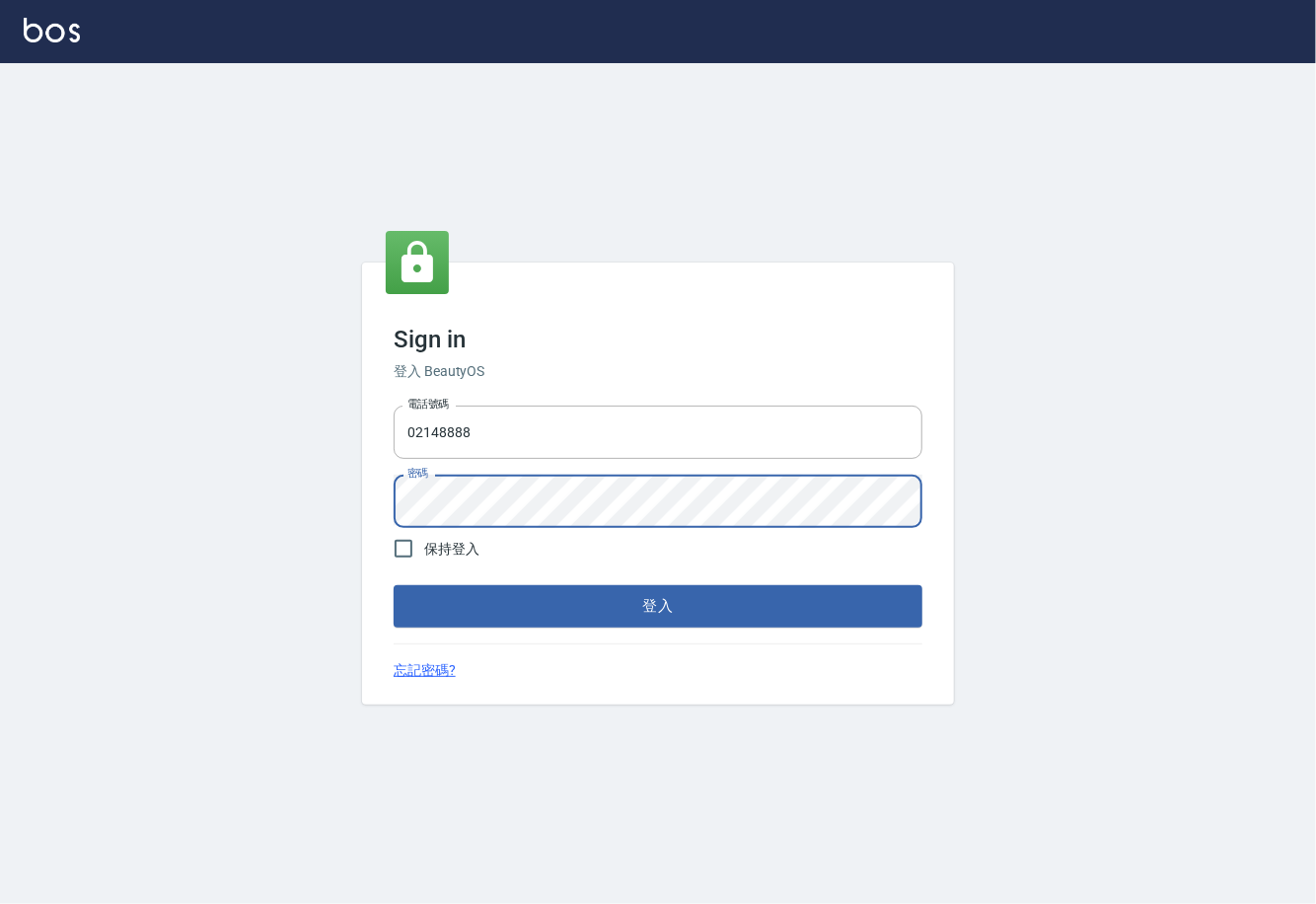
click at [370, 489] on div "Sign in 登入 BeautyOS 電話號碼 02148888 電話號碼 密碼 密碼 保持登入 登入 忘記密碼?" at bounding box center [657, 483] width 591 height 442
click at [394, 586] on button "登入" at bounding box center [658, 607] width 529 height 42
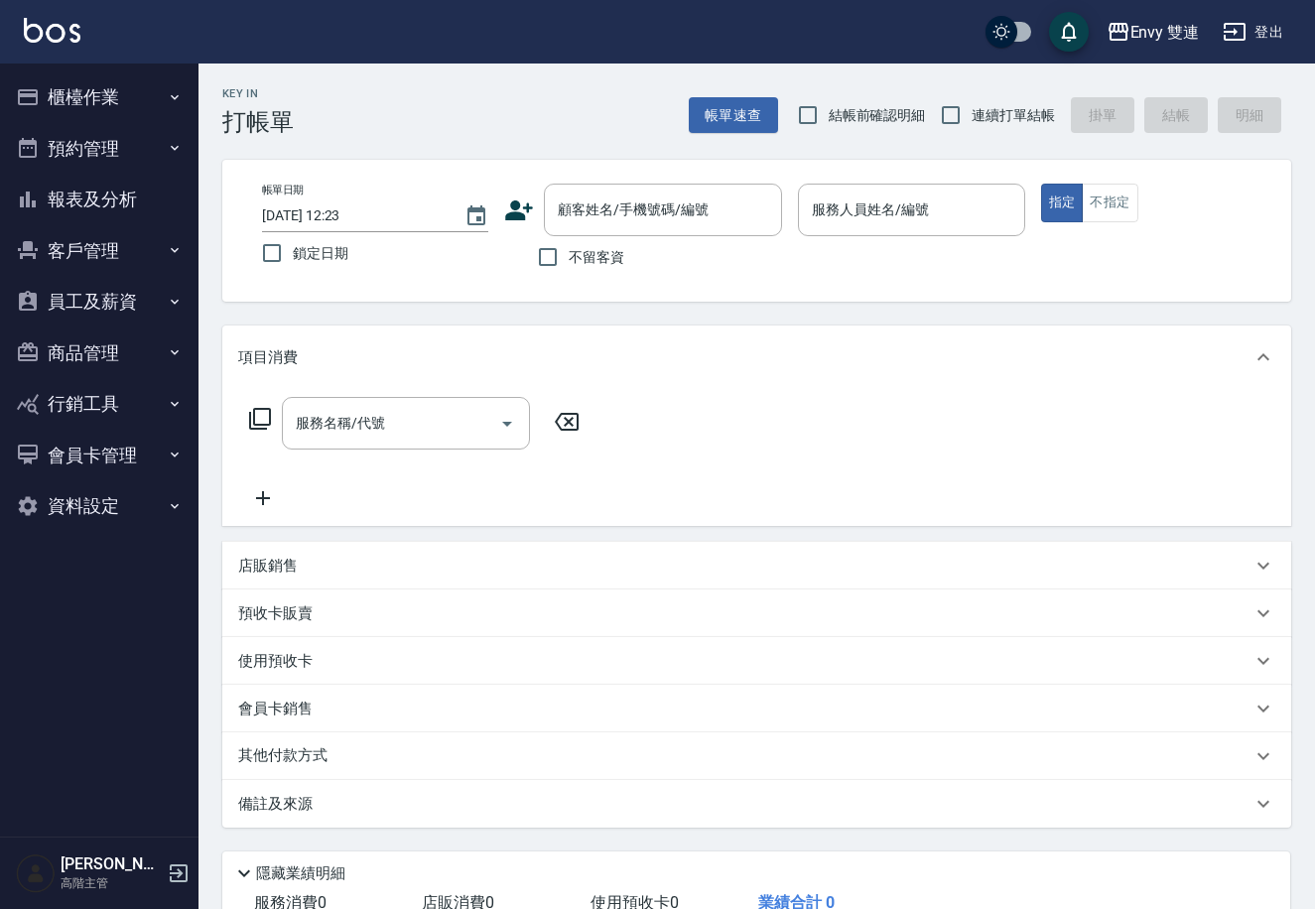
click at [1100, 14] on div "Envy 雙連 登出" at bounding box center [657, 32] width 1315 height 64
click at [1136, 20] on div "Envy 雙連" at bounding box center [1164, 32] width 69 height 25
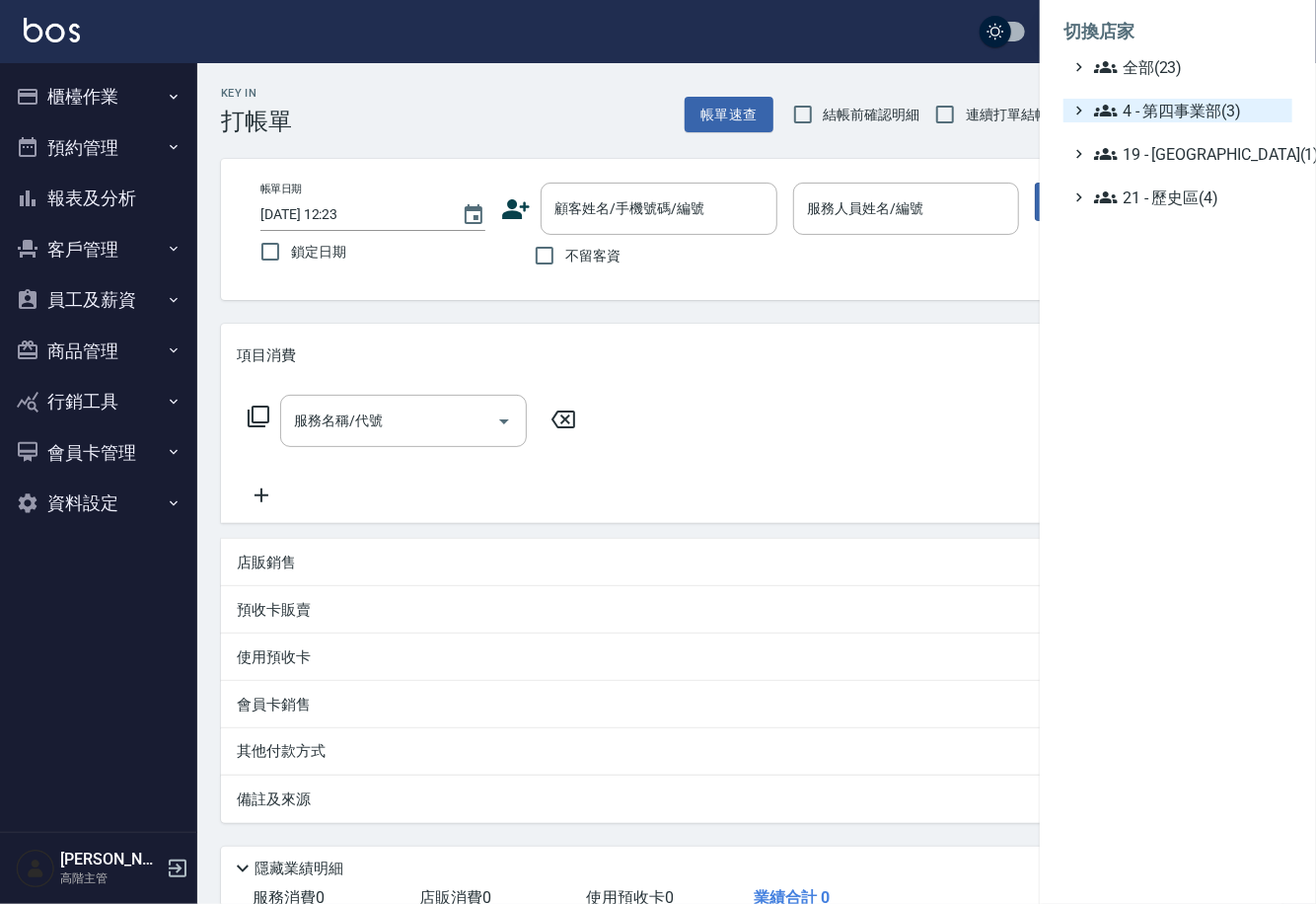
click at [1173, 102] on span "4 - 第四事業部(3)" at bounding box center [1190, 110] width 191 height 24
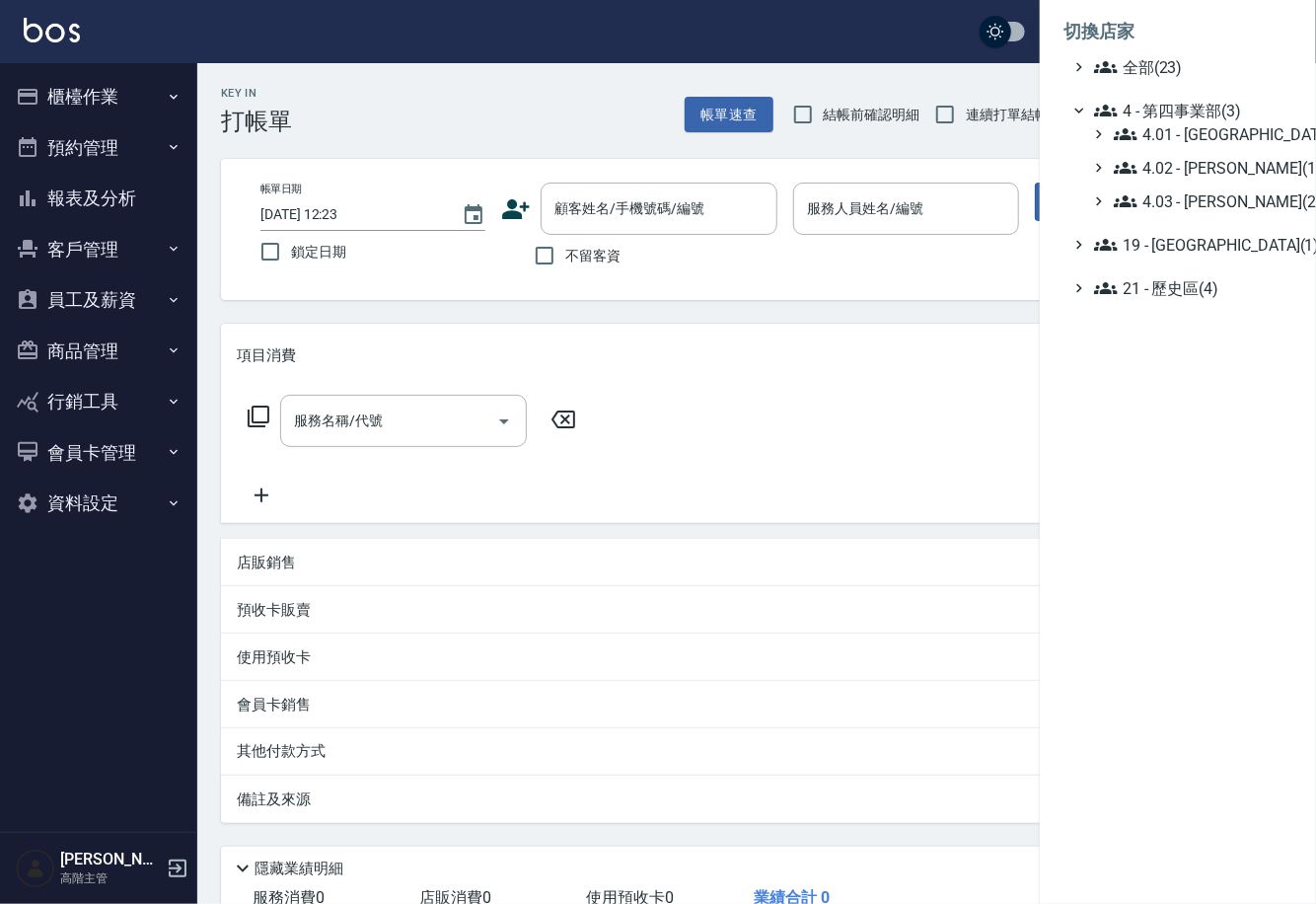
click at [1173, 115] on span "4 - 第四事業部(3)" at bounding box center [1190, 110] width 191 height 24
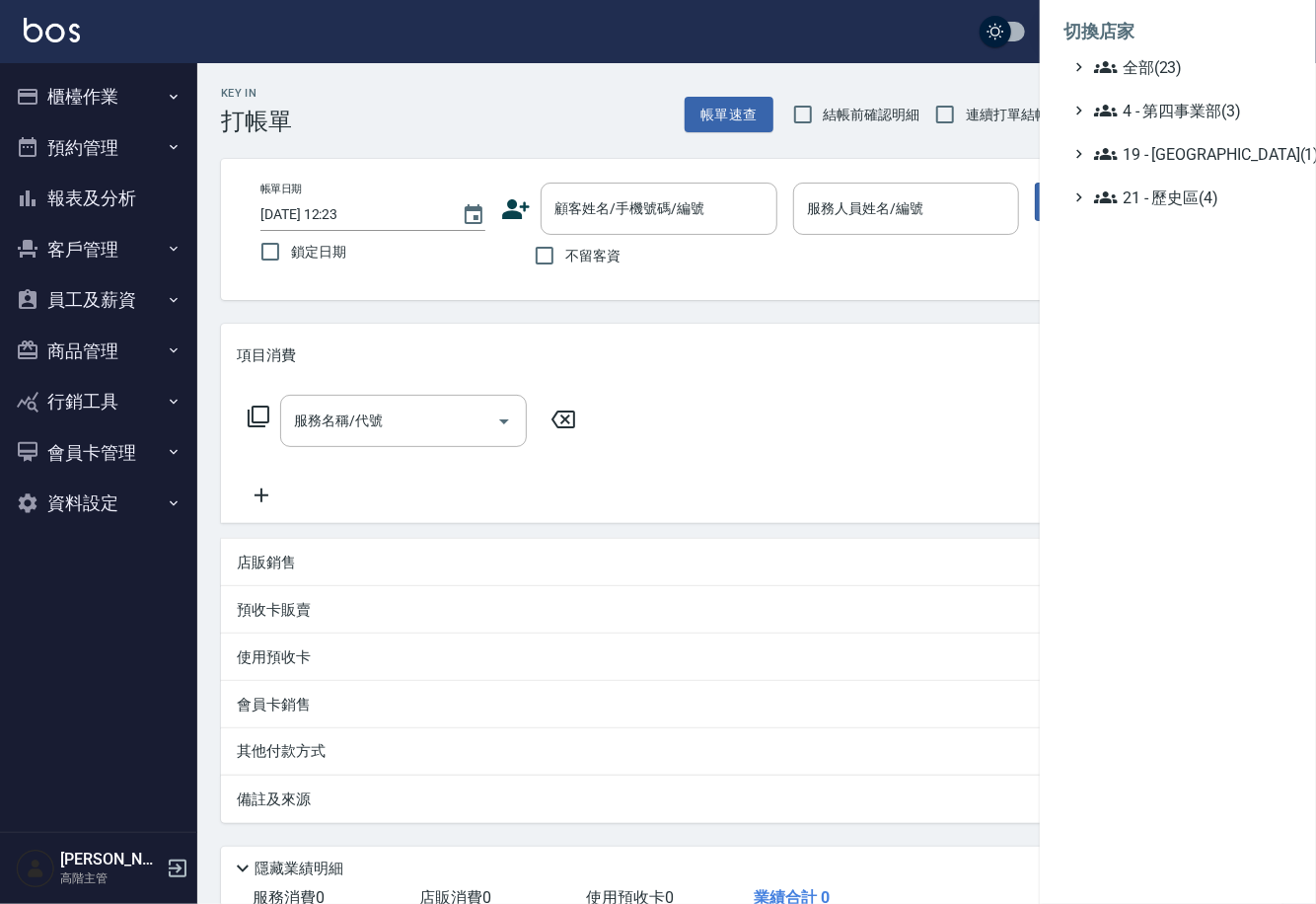
click at [1172, 127] on ul "全部(23) 4 - 第四事業部(3) 19 - 新城區(1) 21 - 歷史區(4)" at bounding box center [1178, 132] width 229 height 154
click at [1172, 124] on ul "全部(23) 4 - 第四事業部(3) 19 - 新城區(1) 21 - 歷史區(4)" at bounding box center [1178, 132] width 229 height 154
click at [1176, 116] on span "4 - 第四事業部(3)" at bounding box center [1190, 110] width 191 height 24
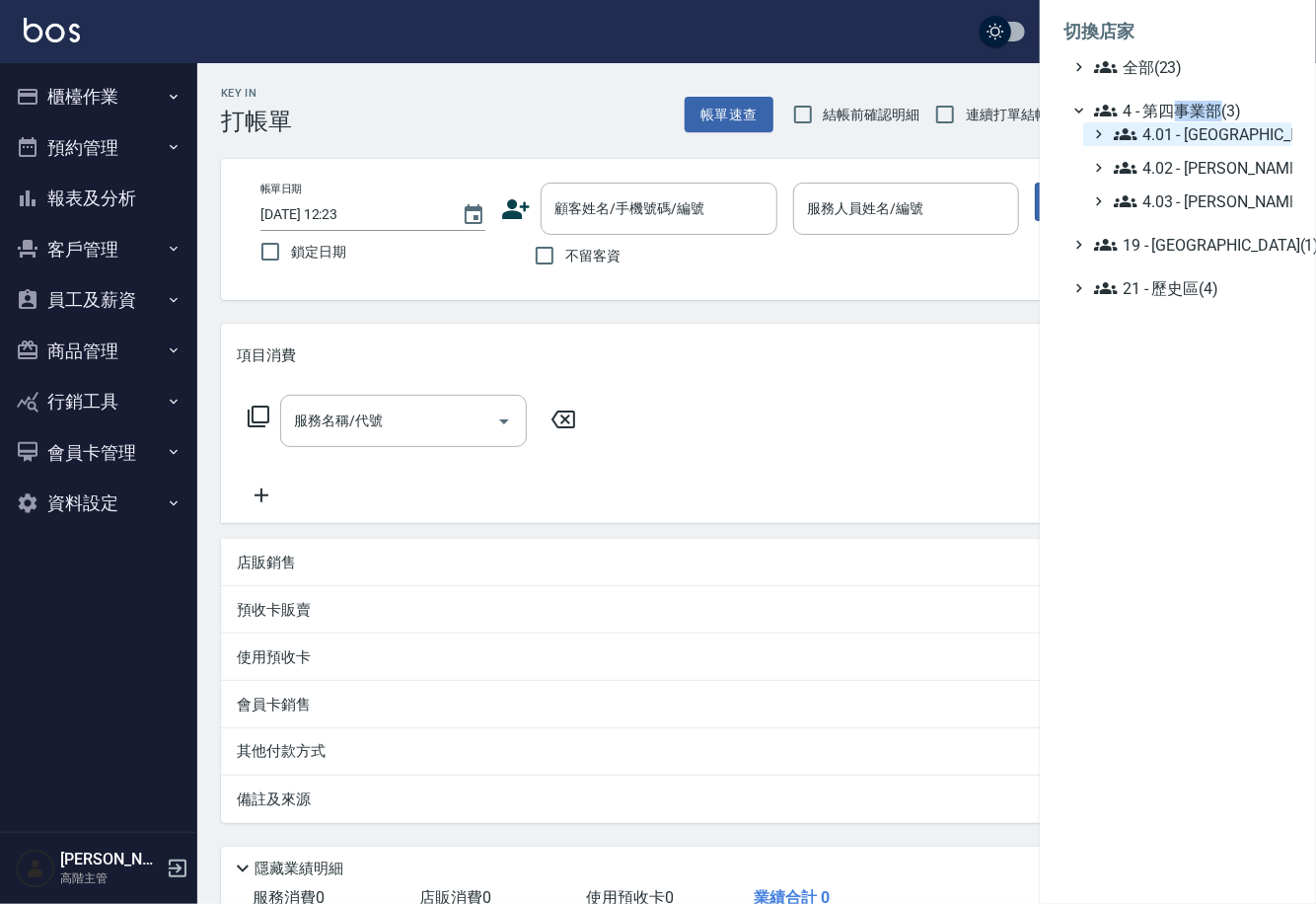
click at [1185, 128] on span "4.01 - 中山區(3)" at bounding box center [1199, 134] width 171 height 24
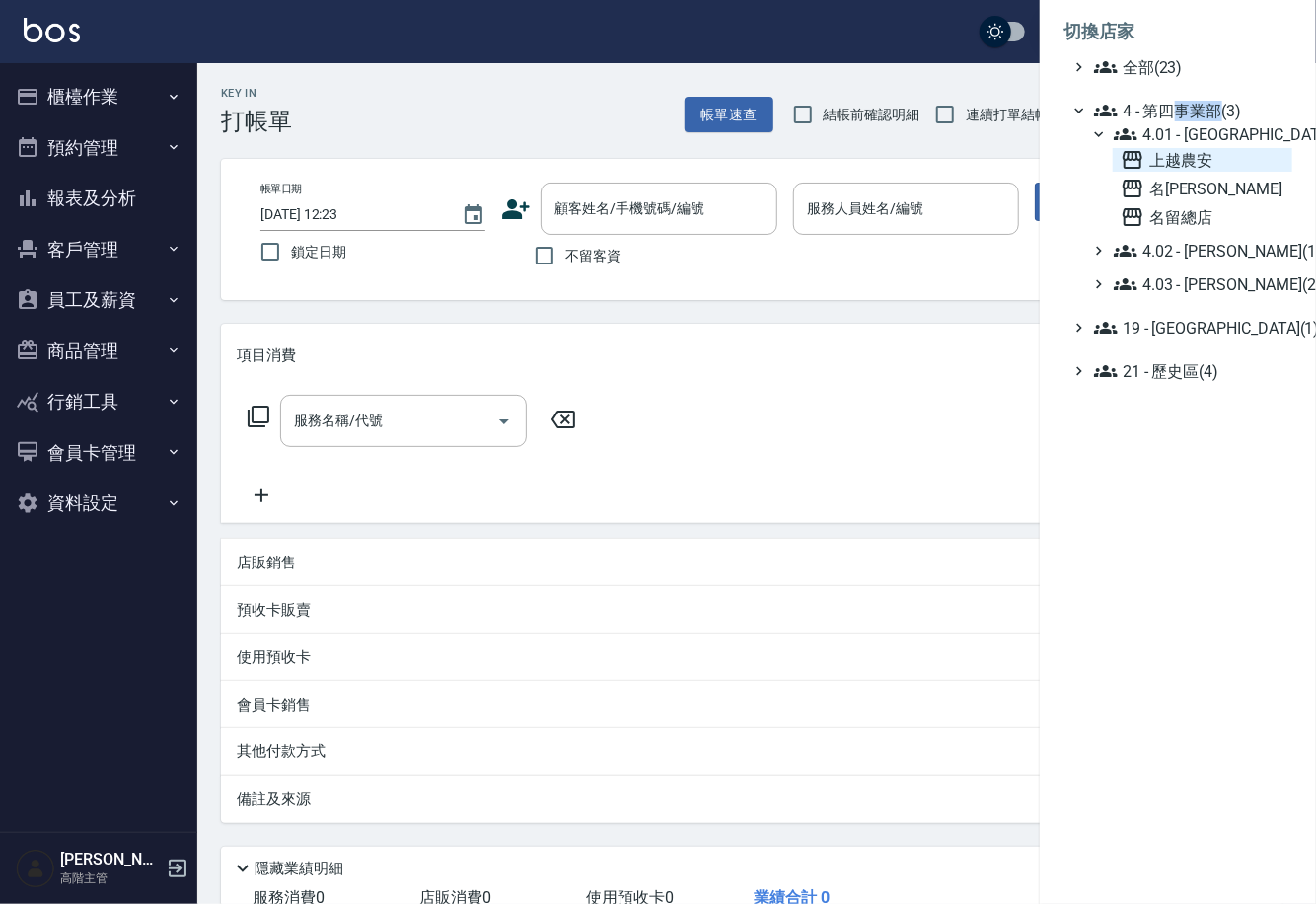
click at [1187, 162] on span "上越農安" at bounding box center [1202, 160] width 164 height 24
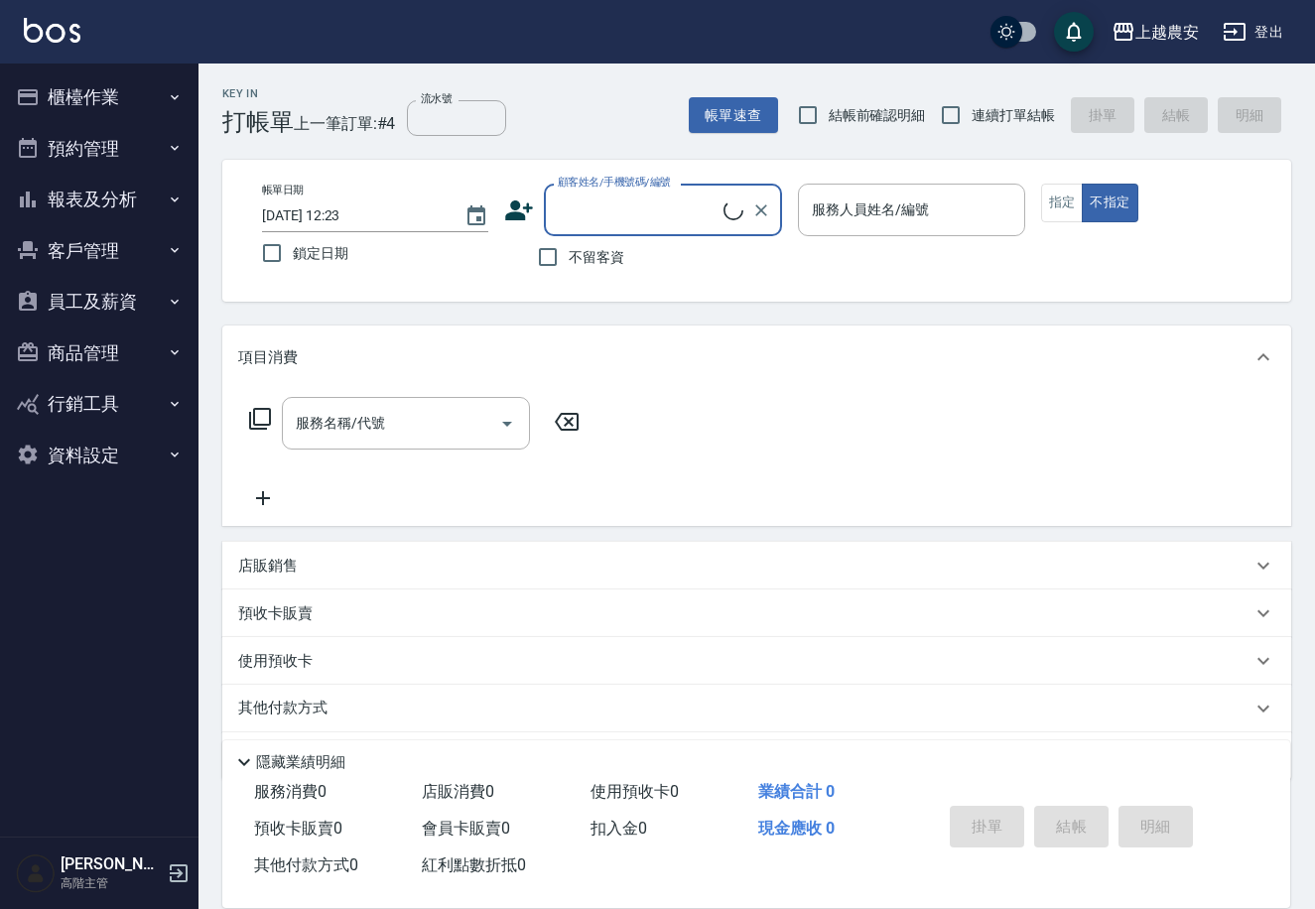
click at [83, 309] on button "員工及薪資" at bounding box center [99, 302] width 183 height 52
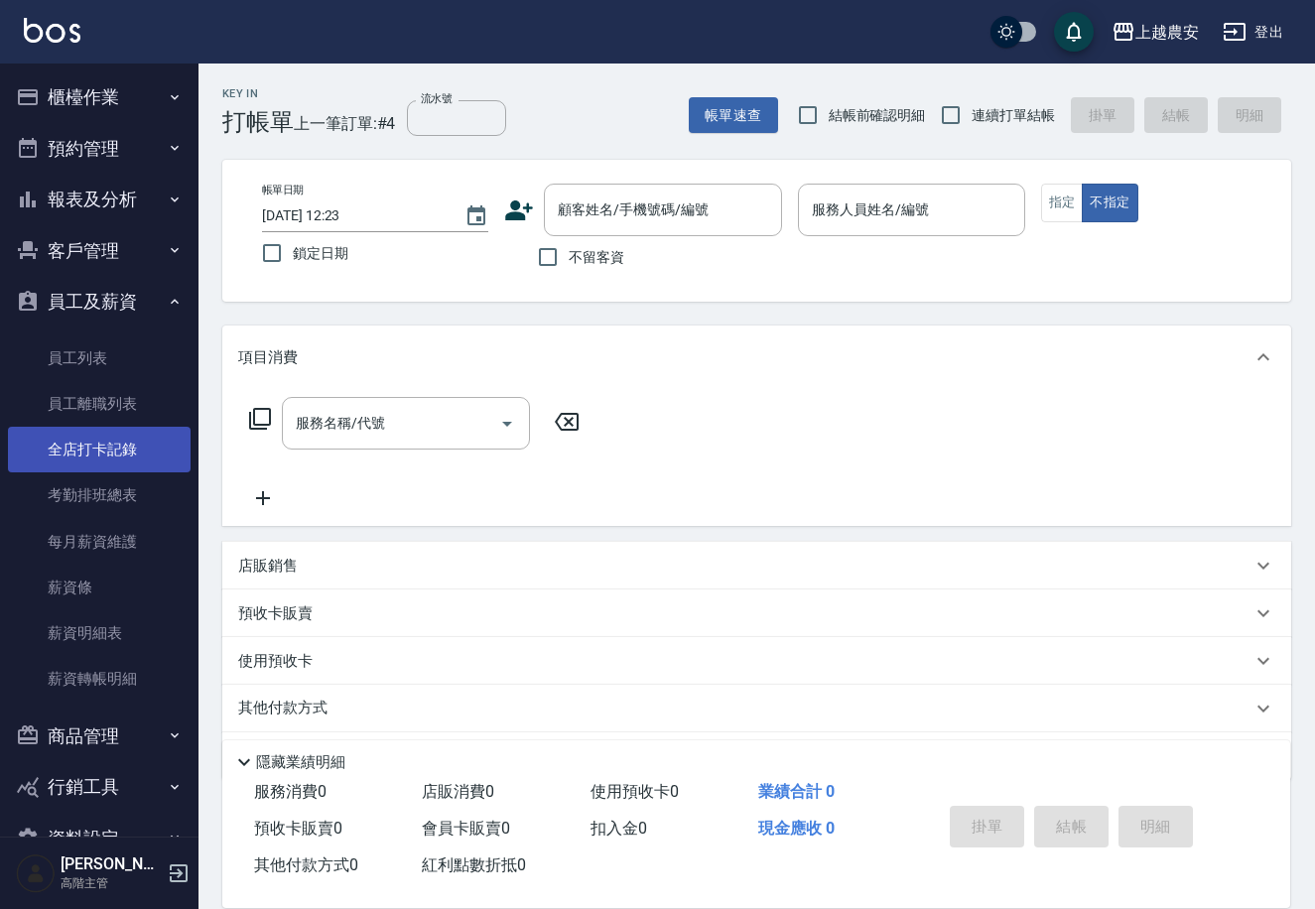
click at [80, 438] on link "全店打卡記錄" at bounding box center [99, 450] width 183 height 46
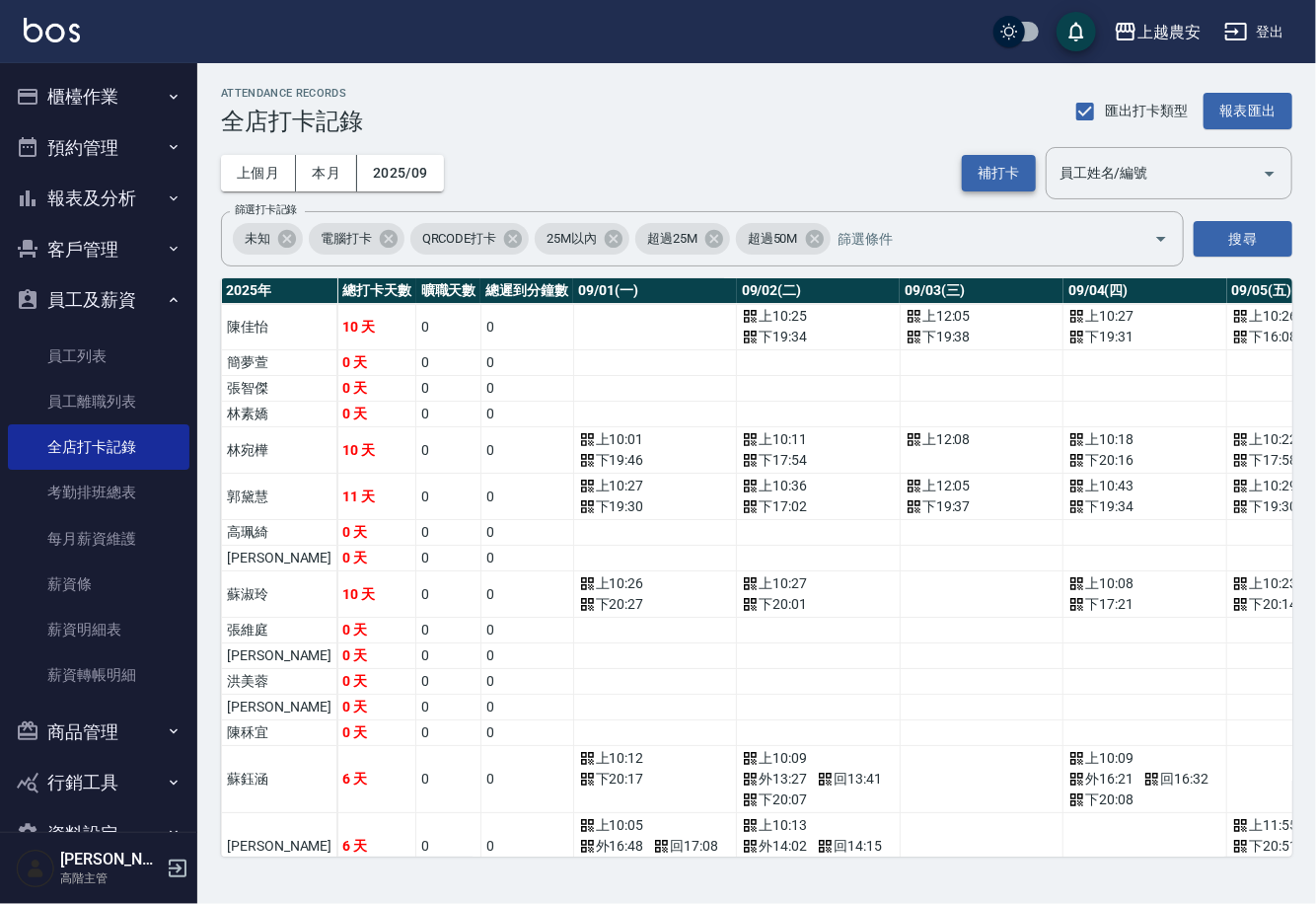
click at [1025, 167] on button "補打卡" at bounding box center [999, 173] width 74 height 37
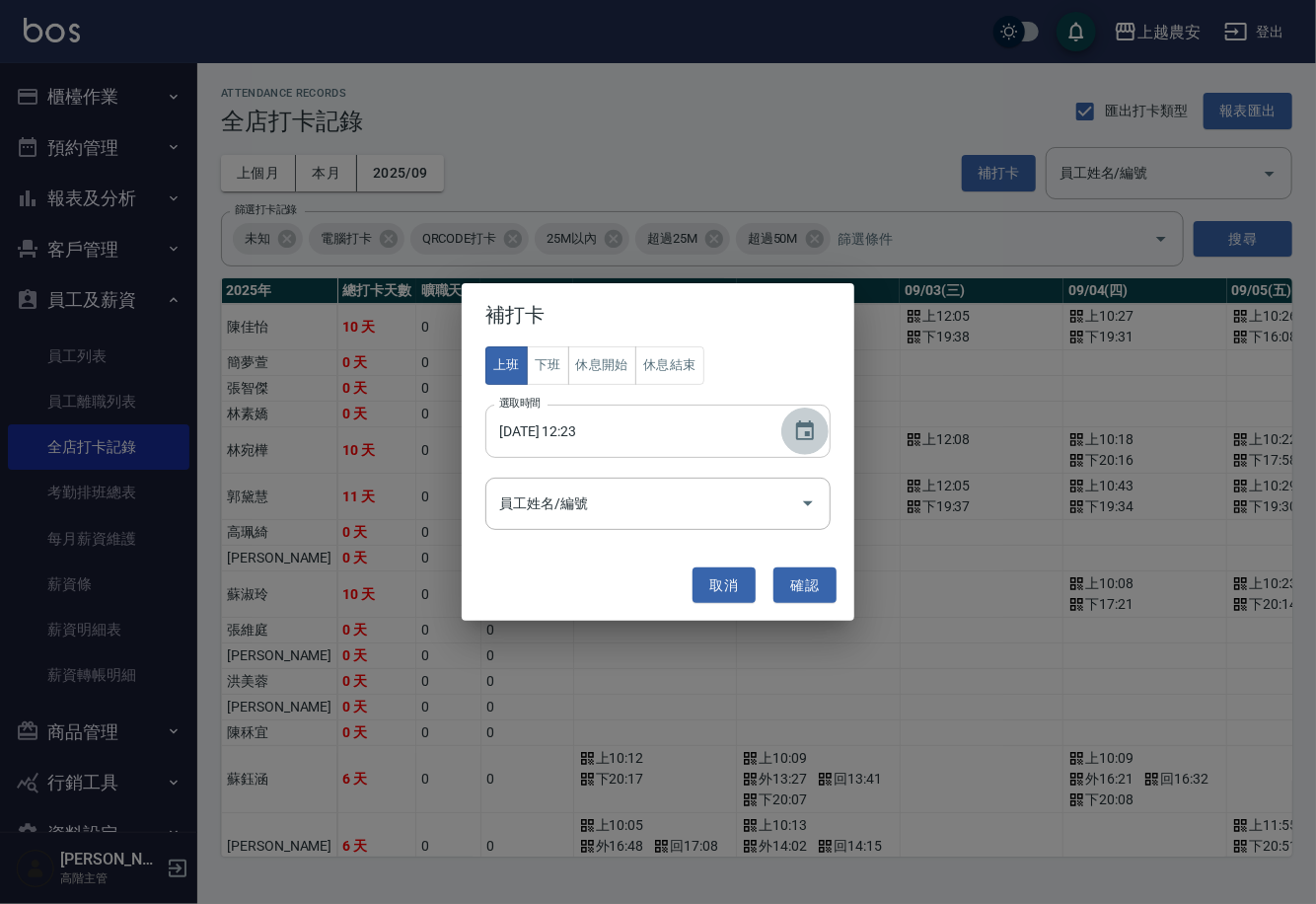
click at [793, 420] on icon "Choose date, selected date is 2025-09-12" at bounding box center [805, 432] width 24 height 24
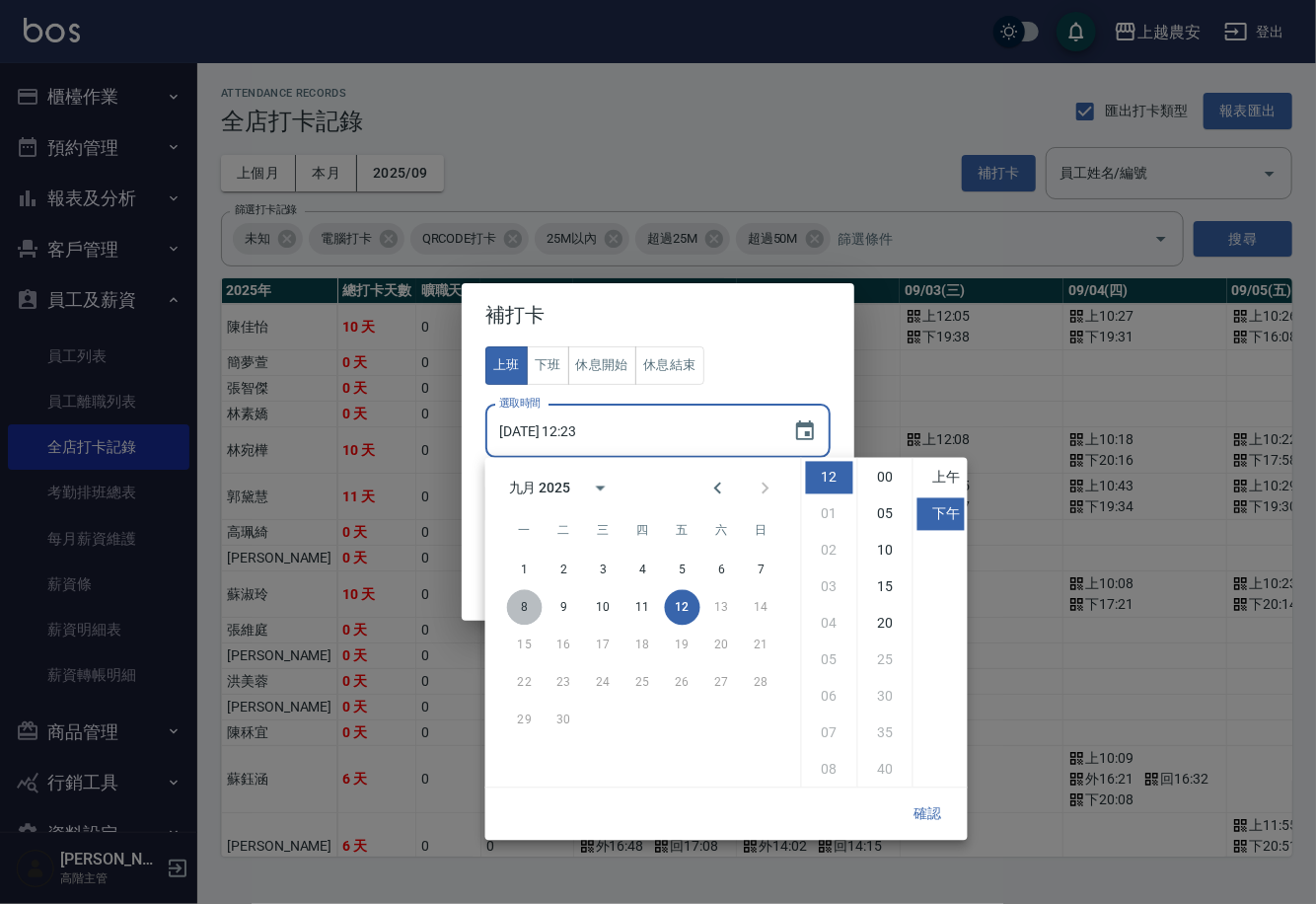
click at [523, 604] on button "8" at bounding box center [525, 608] width 36 height 36
click at [930, 476] on li "上午" at bounding box center [941, 477] width 48 height 33
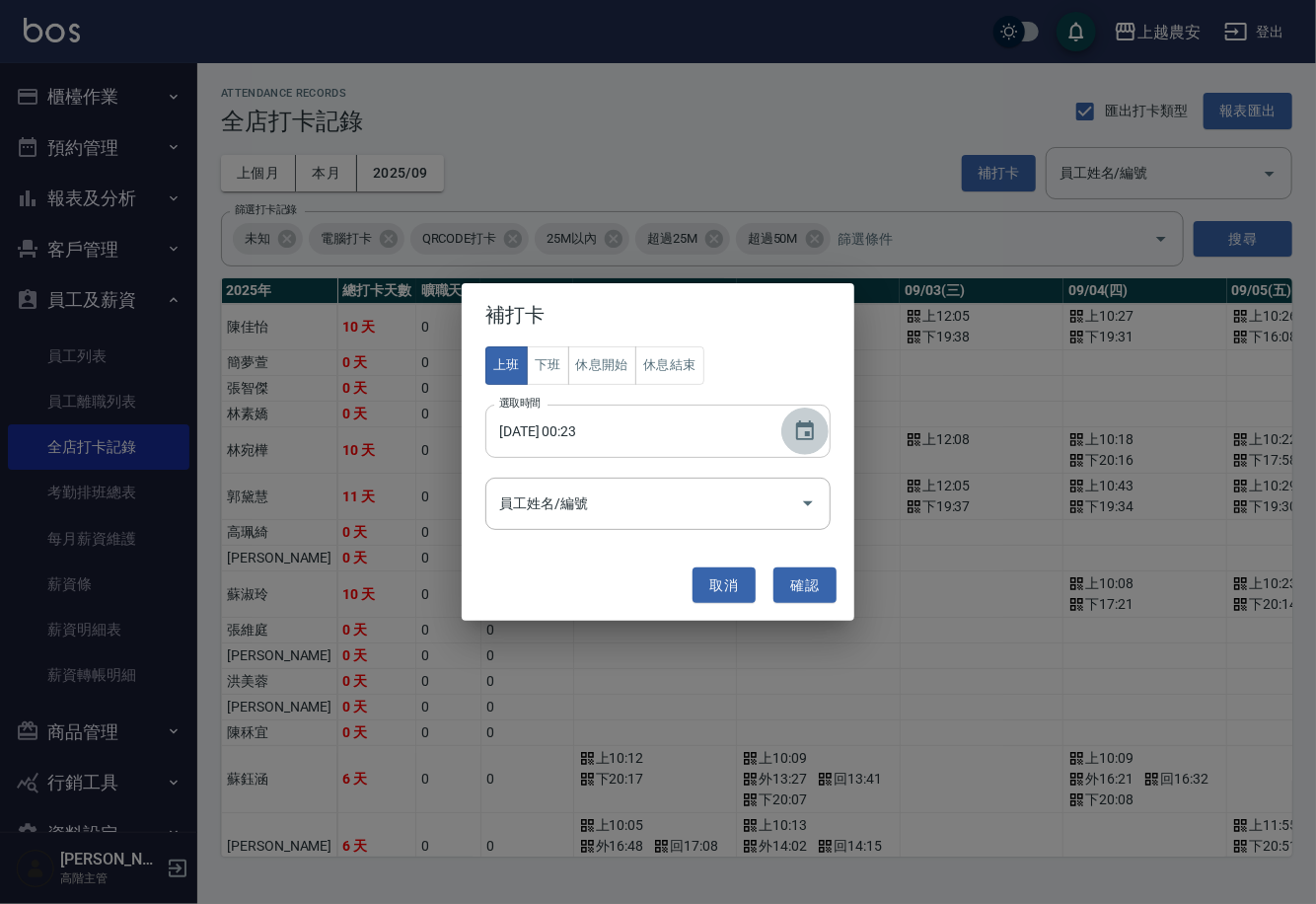
click at [802, 438] on icon "Choose date, selected date is 2025-09-08" at bounding box center [805, 432] width 24 height 24
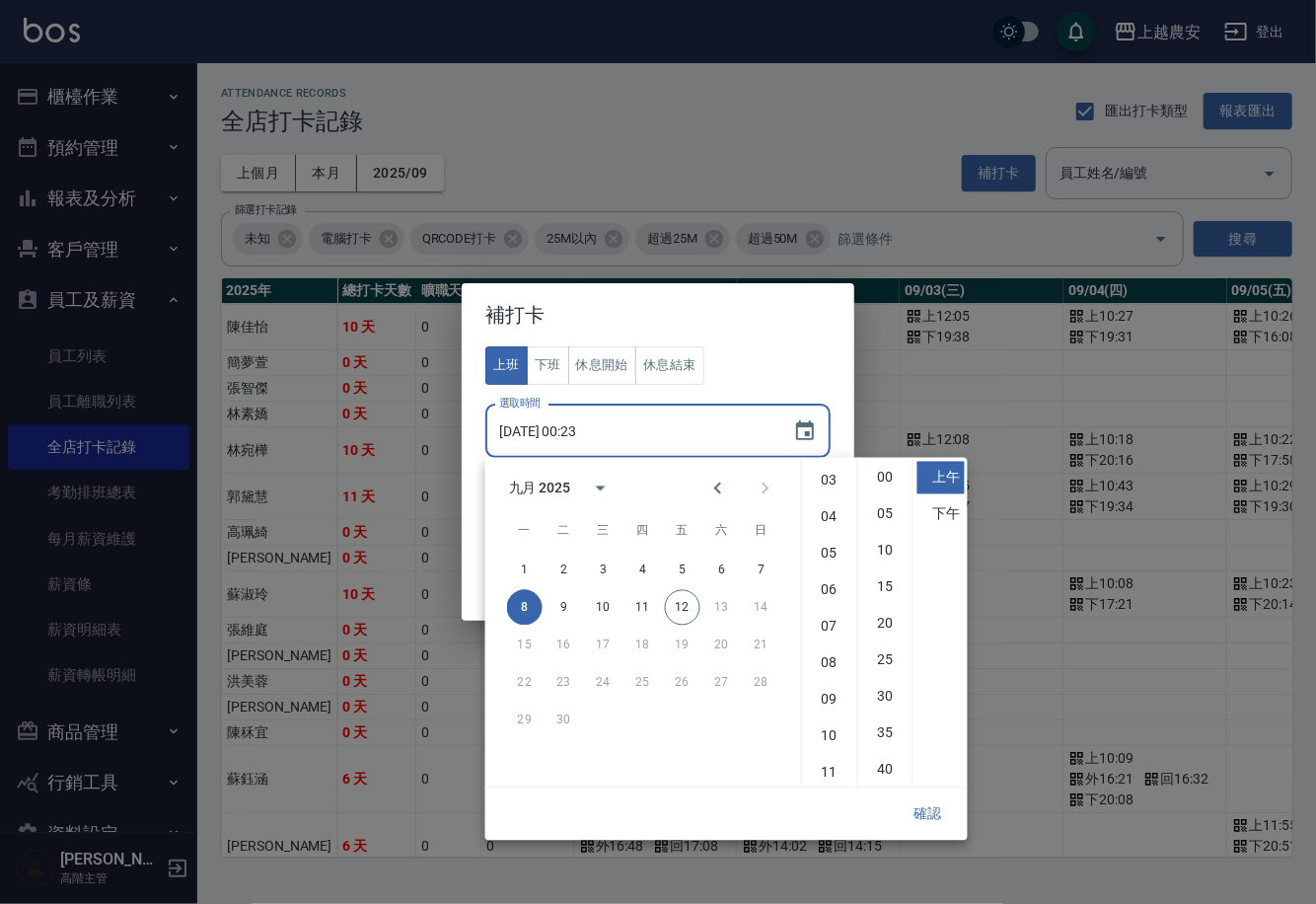
scroll to position [108, 0]
click at [834, 742] on li "10" at bounding box center [830, 734] width 48 height 33
click at [885, 691] on li "30" at bounding box center [886, 697] width 48 height 33
type input "[DATE] 10:30"
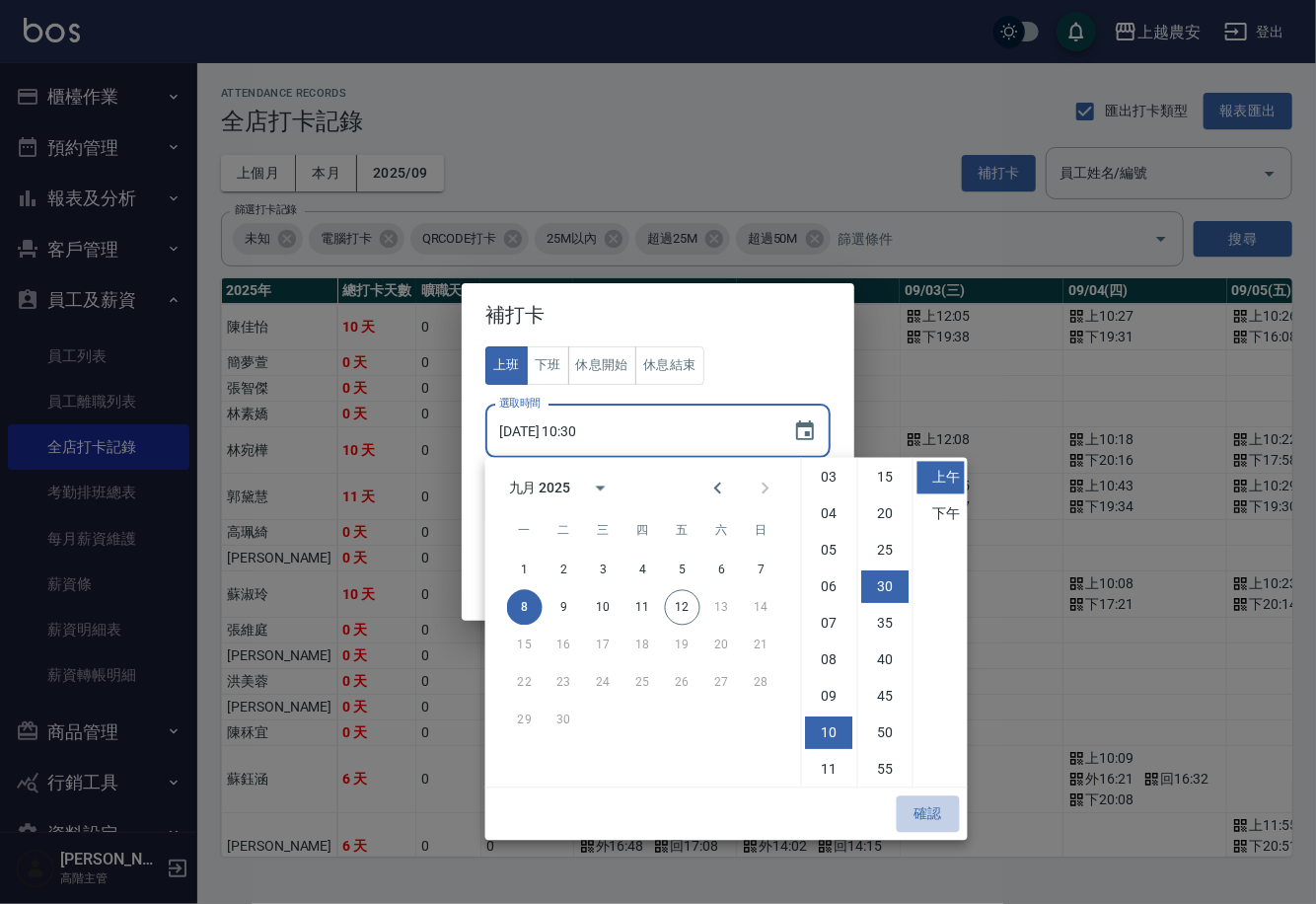
click at [931, 810] on button "確認" at bounding box center [928, 814] width 64 height 37
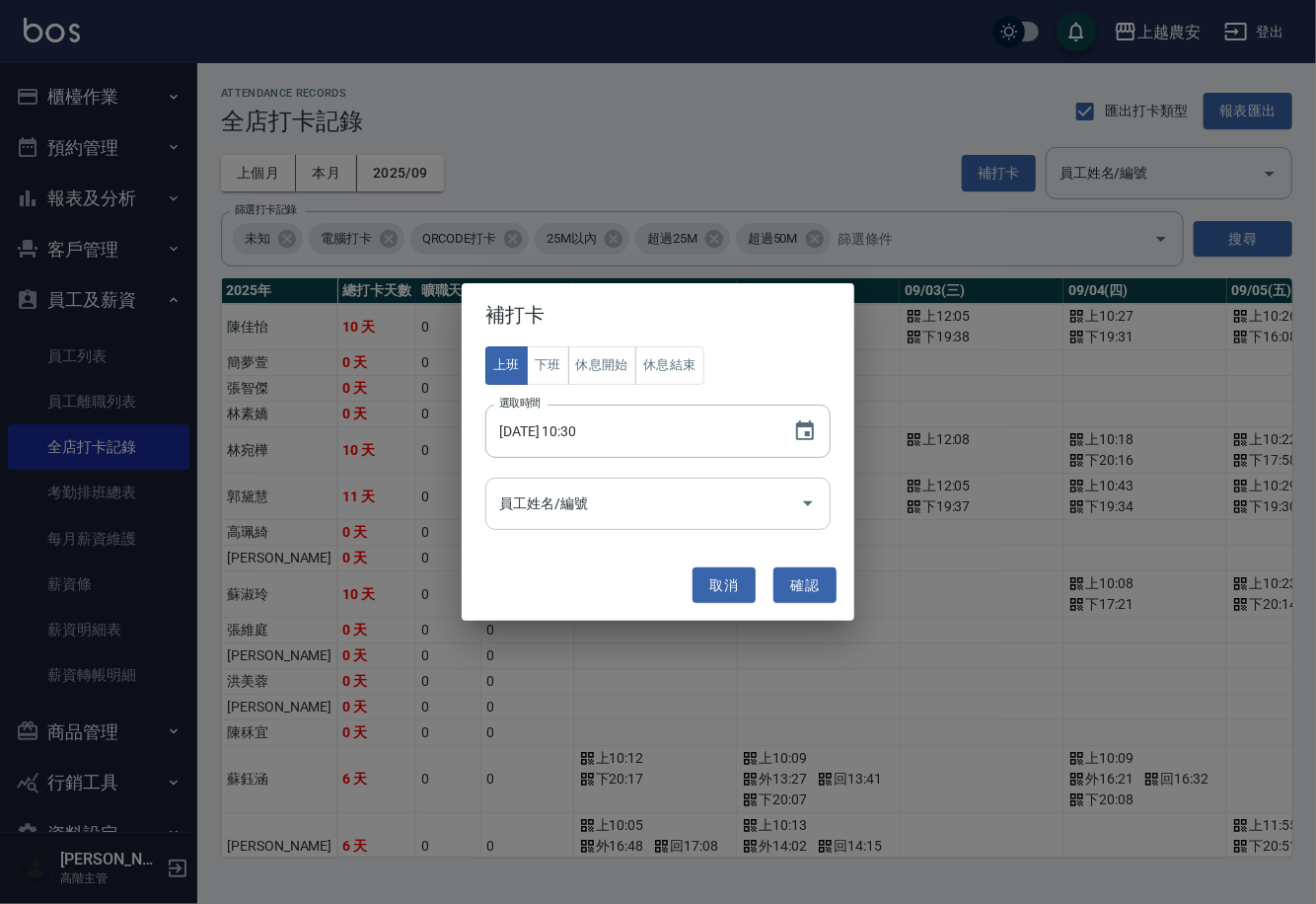
click at [580, 512] on input "員工姓名/編號" at bounding box center [643, 503] width 298 height 35
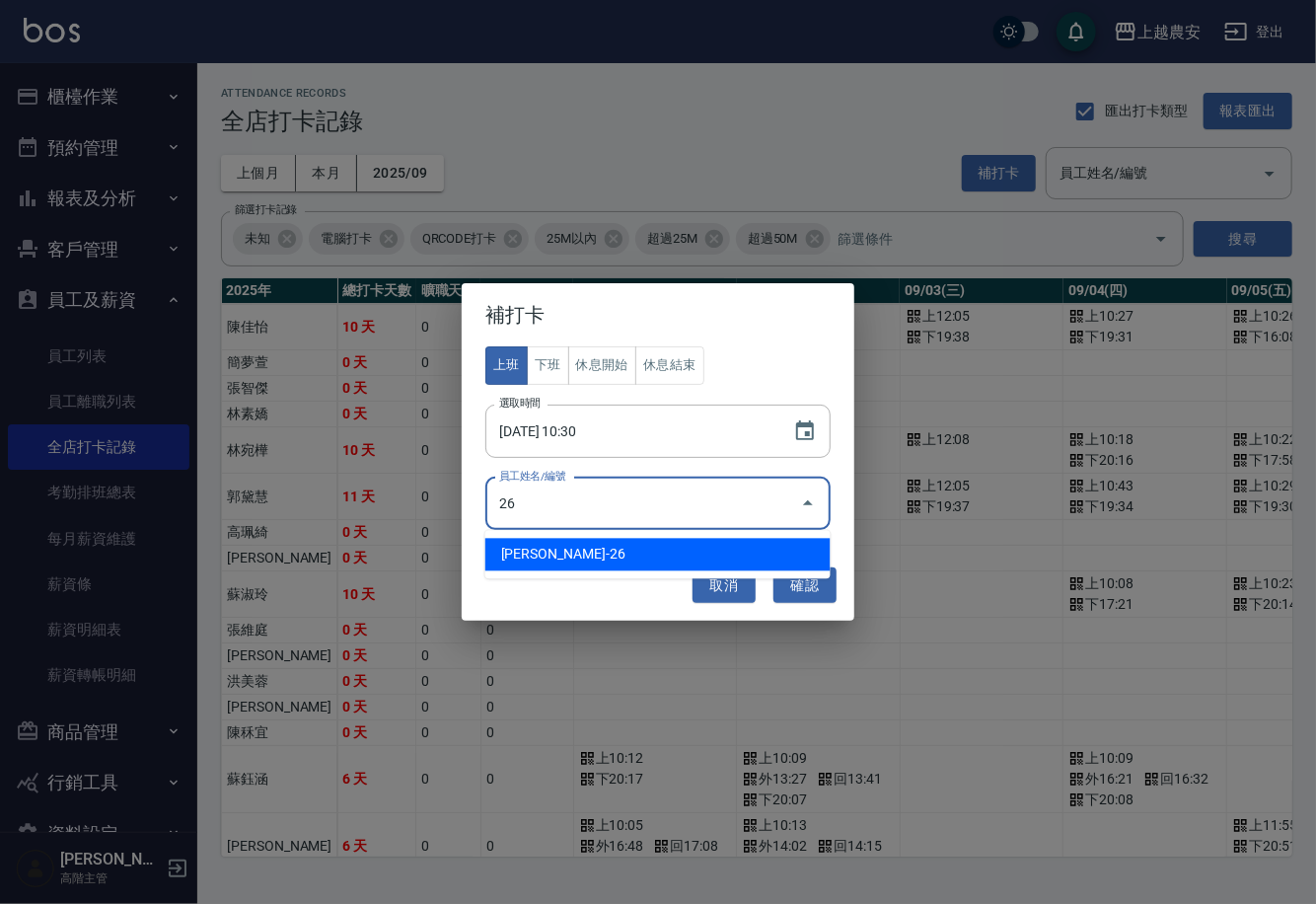
click at [587, 564] on li "[PERSON_NAME]-26" at bounding box center [657, 555] width 345 height 33
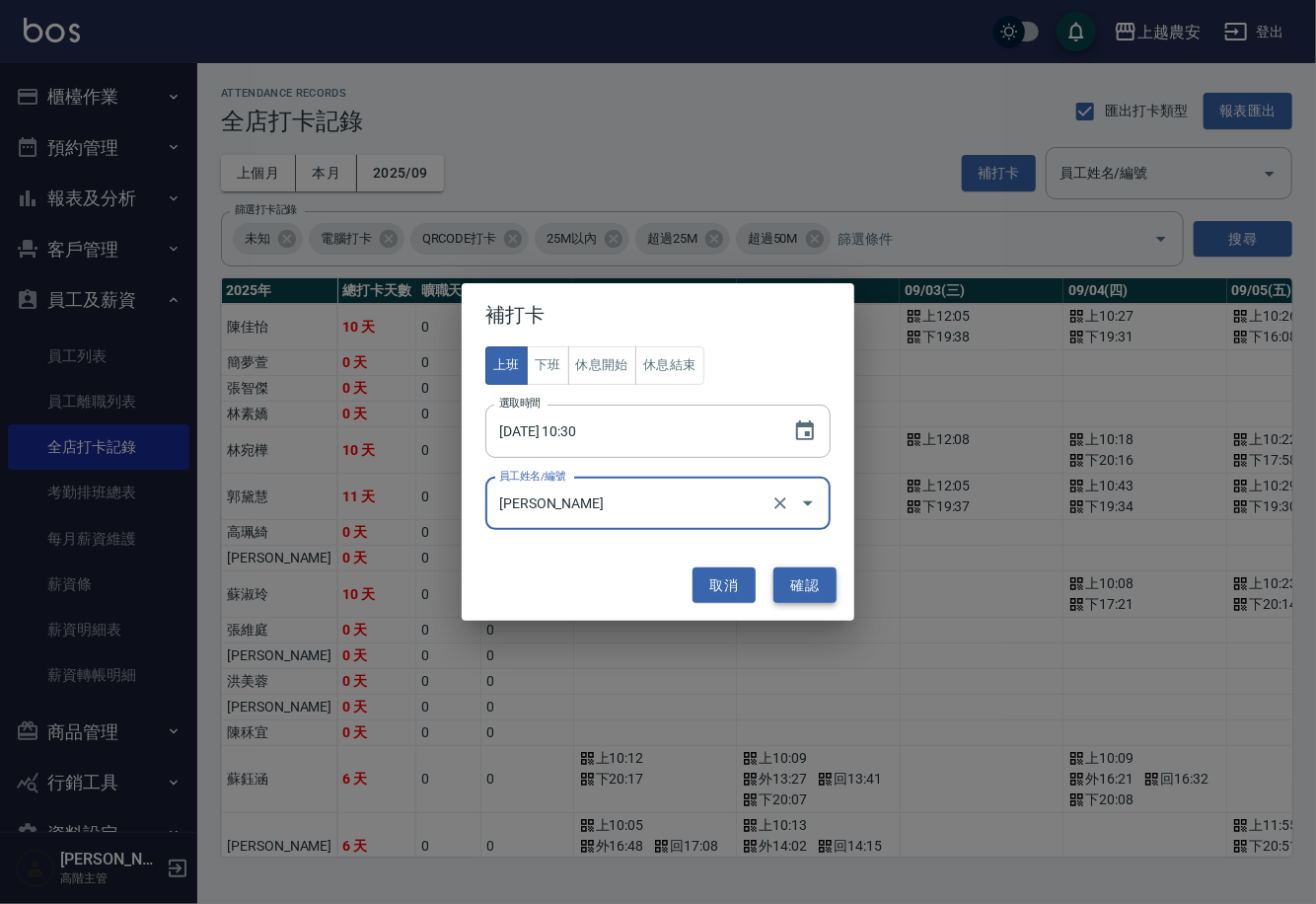
type input "[PERSON_NAME]"
click at [793, 588] on button "確認" at bounding box center [805, 586] width 64 height 37
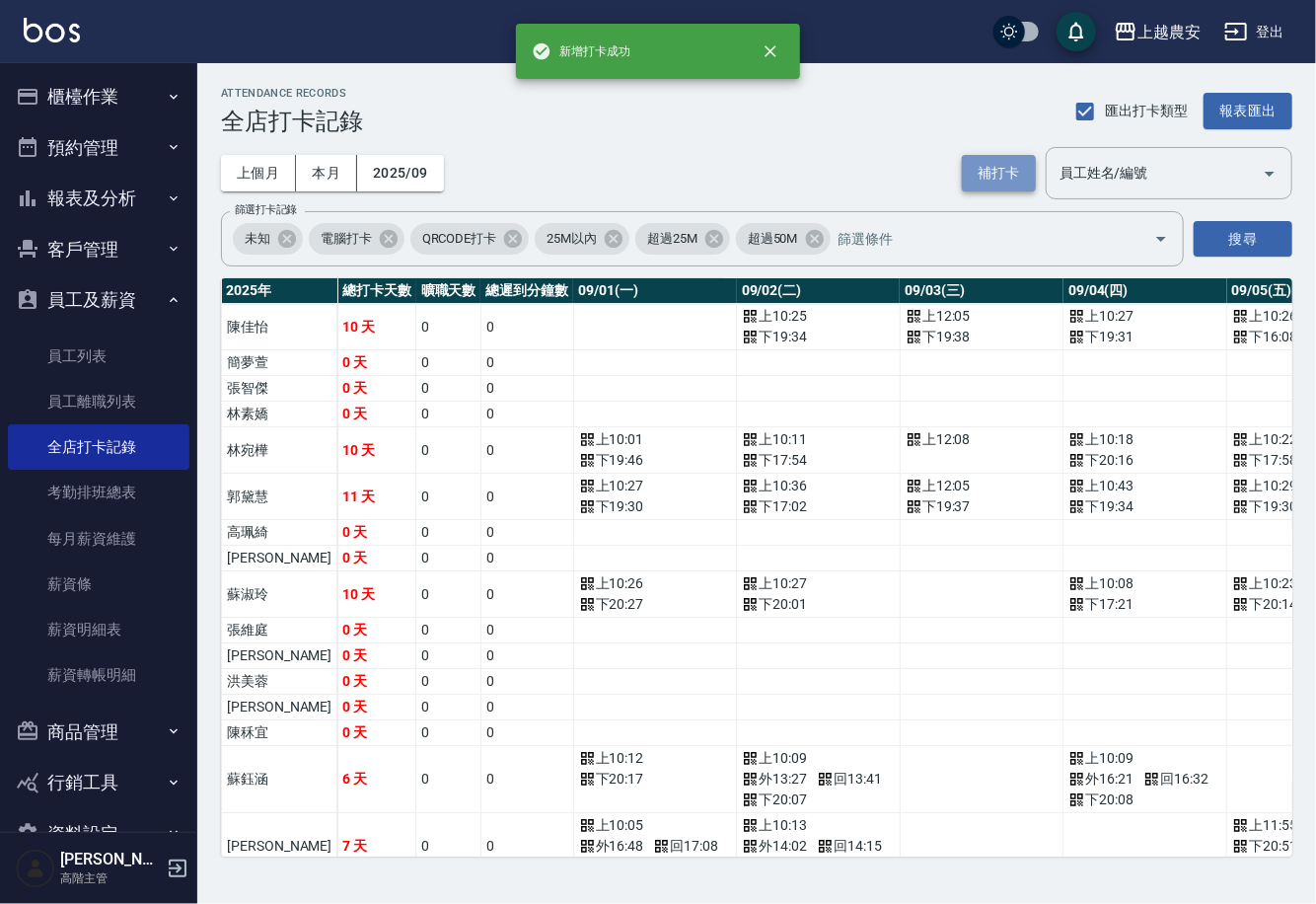
click at [979, 184] on button "補打卡" at bounding box center [999, 173] width 74 height 37
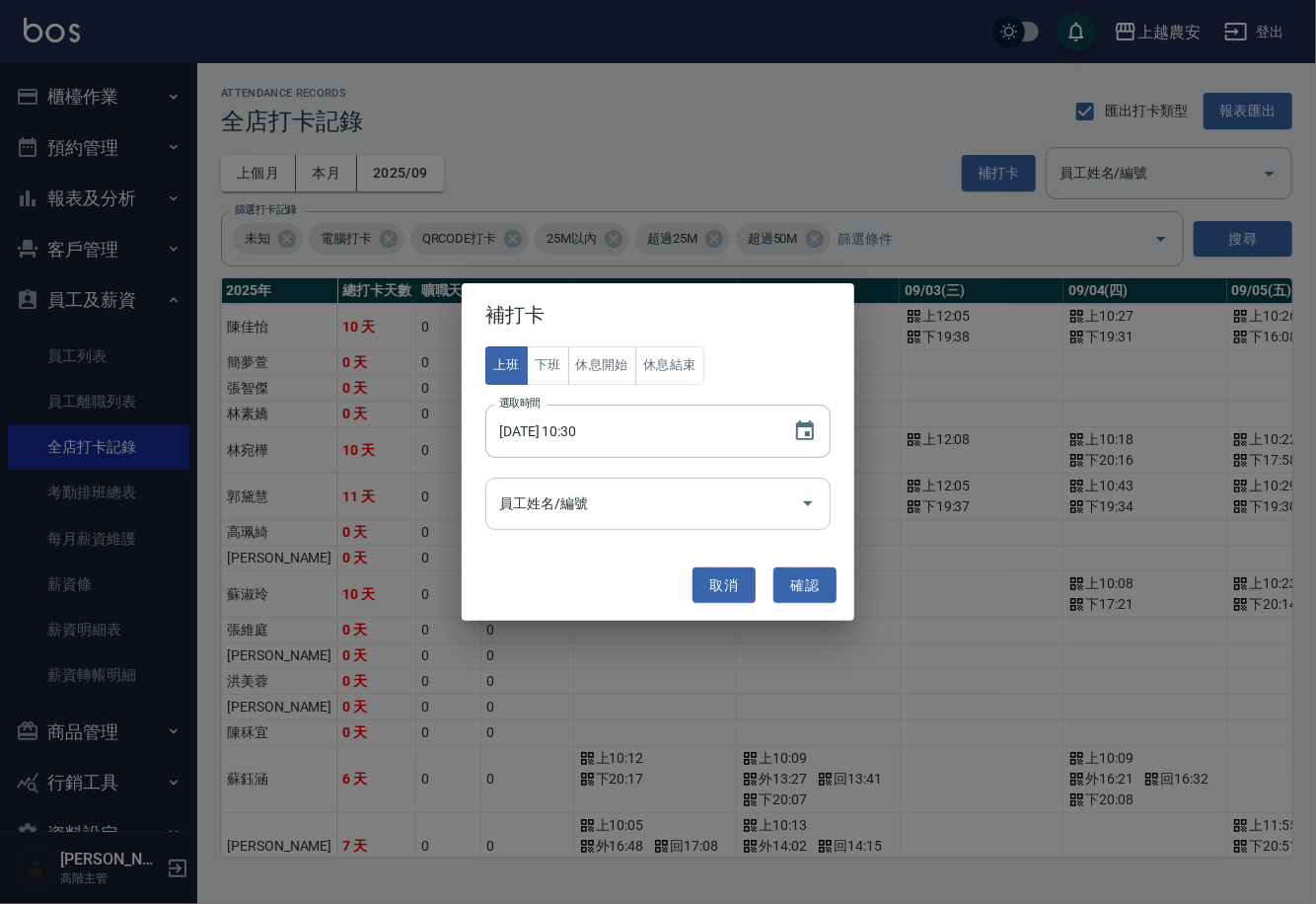
click at [573, 521] on div "員工姓名/編號" at bounding box center [657, 503] width 345 height 53
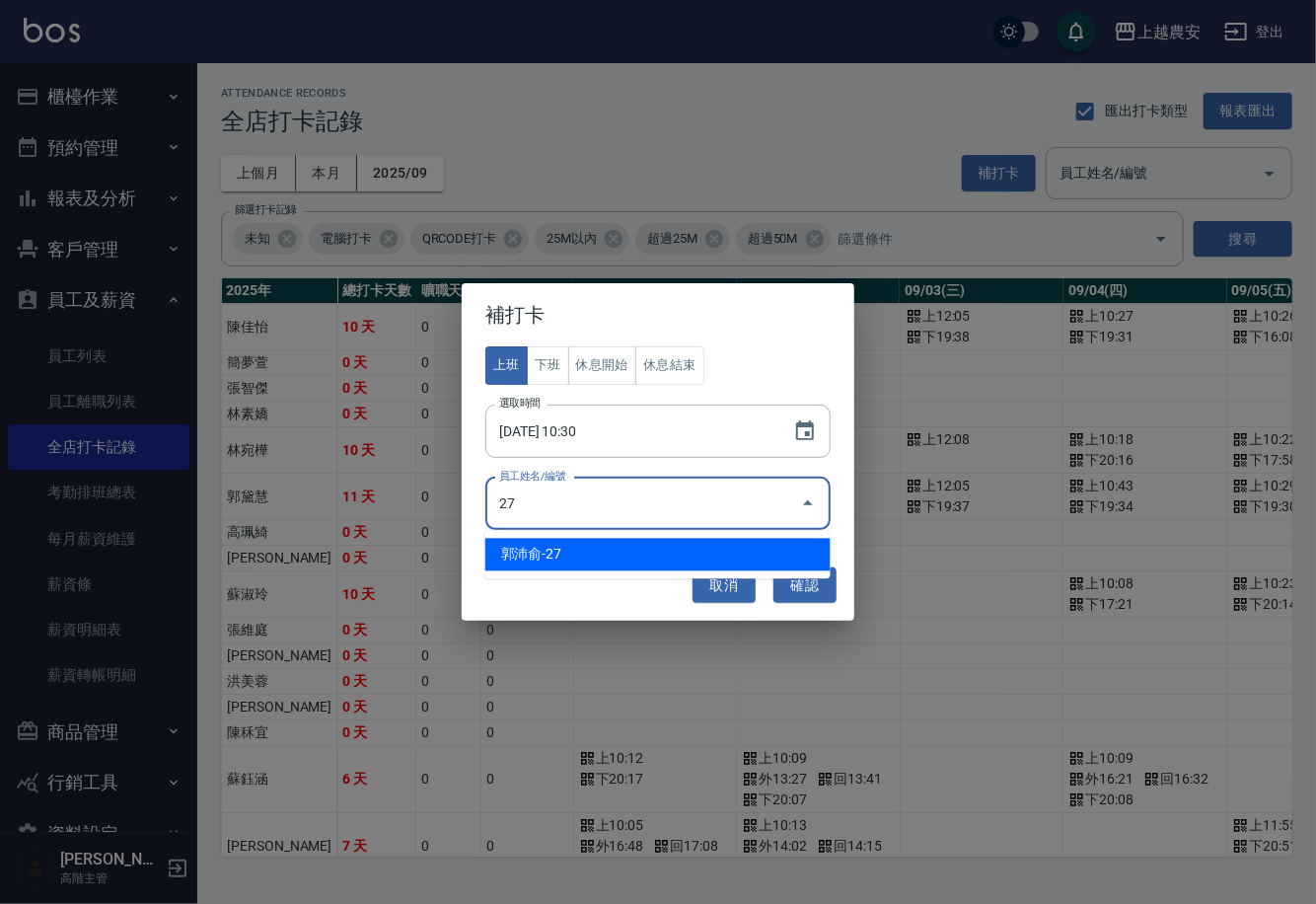
click at [586, 562] on li "郭沛俞-27" at bounding box center [657, 555] width 345 height 33
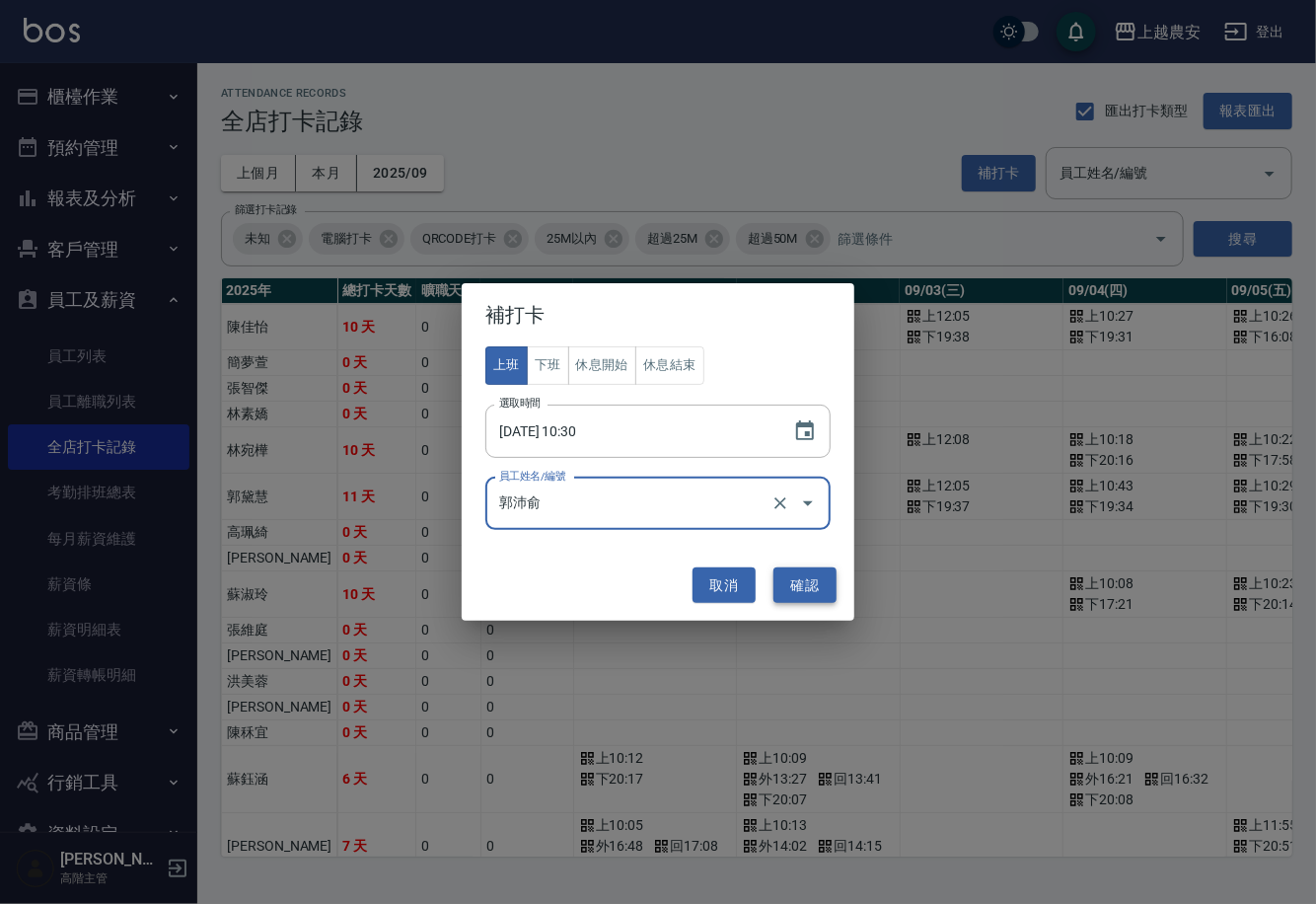
type input "郭沛俞"
click at [777, 579] on button "確認" at bounding box center [805, 586] width 64 height 37
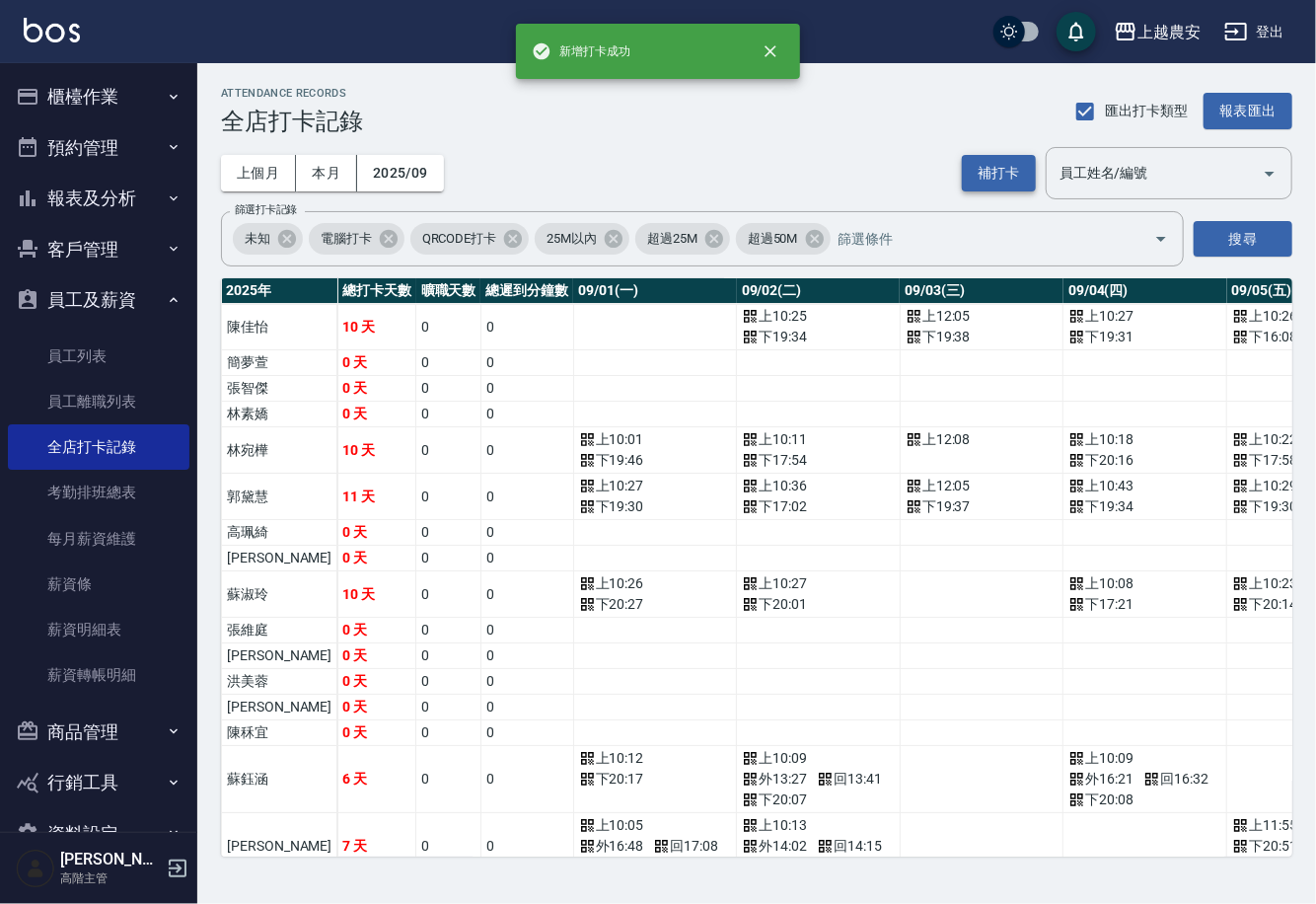
click at [995, 174] on button "補打卡" at bounding box center [999, 173] width 74 height 37
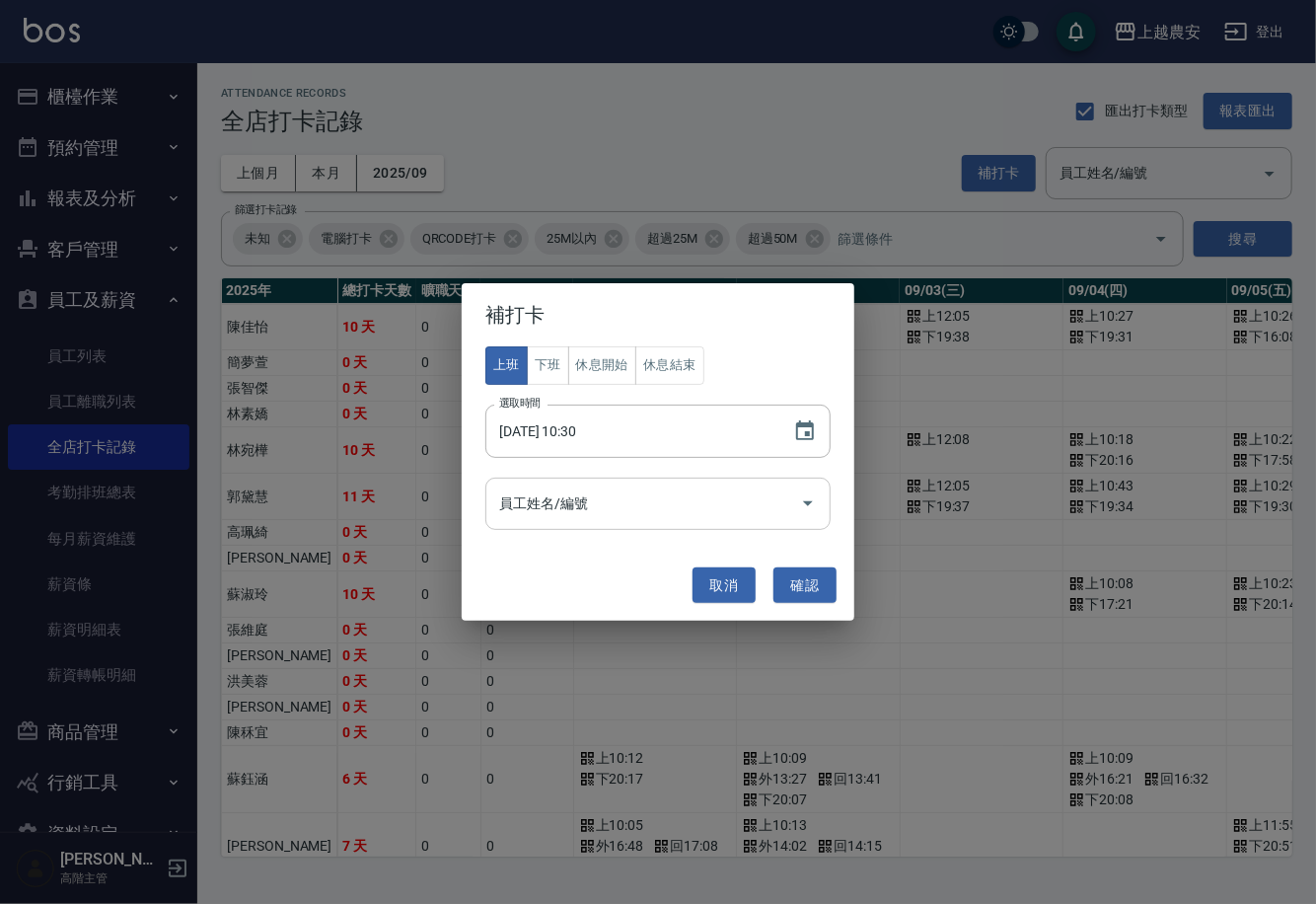
click at [559, 487] on div "員工姓名/編號 員工姓名/編號" at bounding box center [657, 503] width 345 height 53
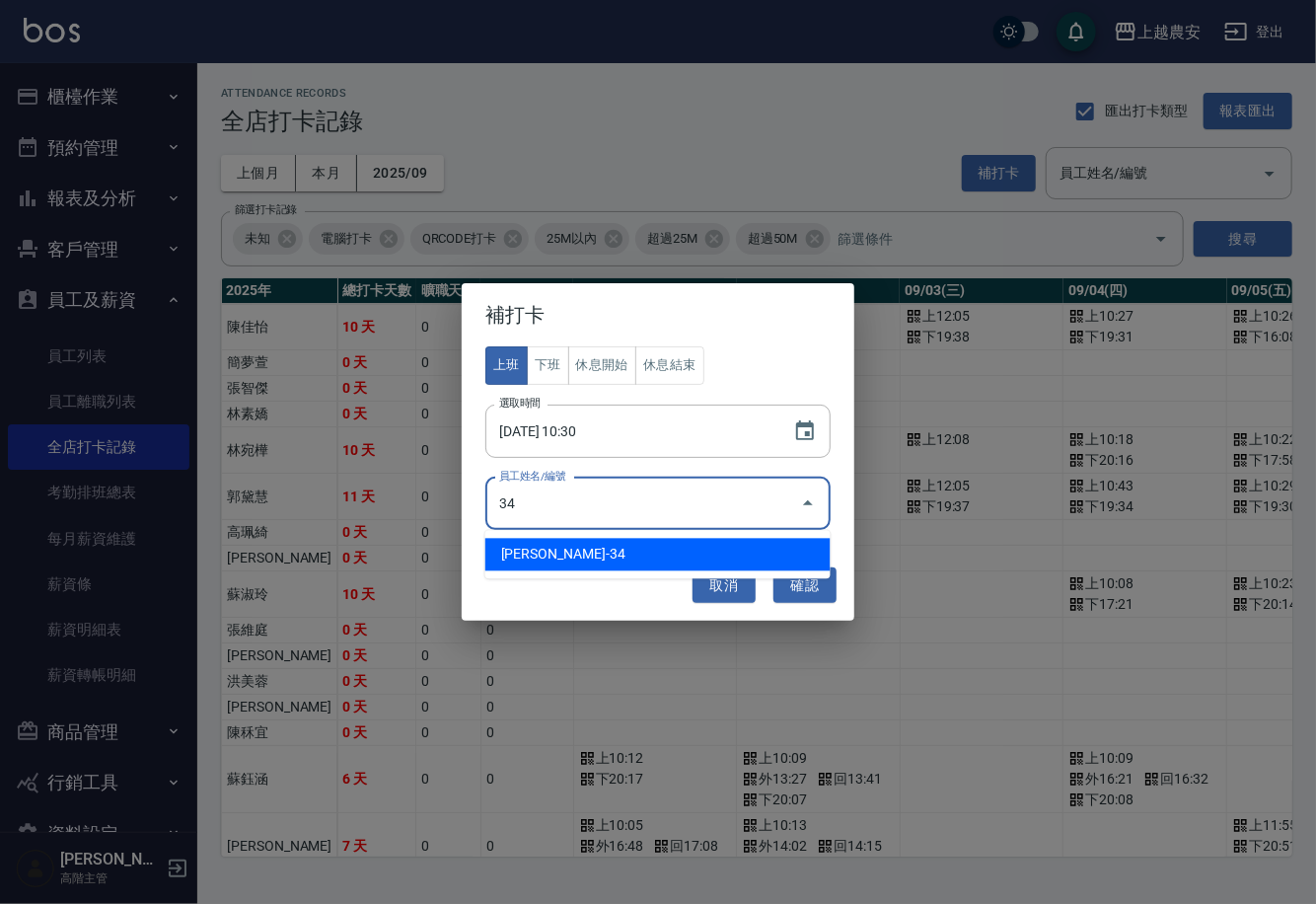
click at [574, 548] on li "[PERSON_NAME]-34" at bounding box center [657, 555] width 345 height 33
type input "曾郁婷"
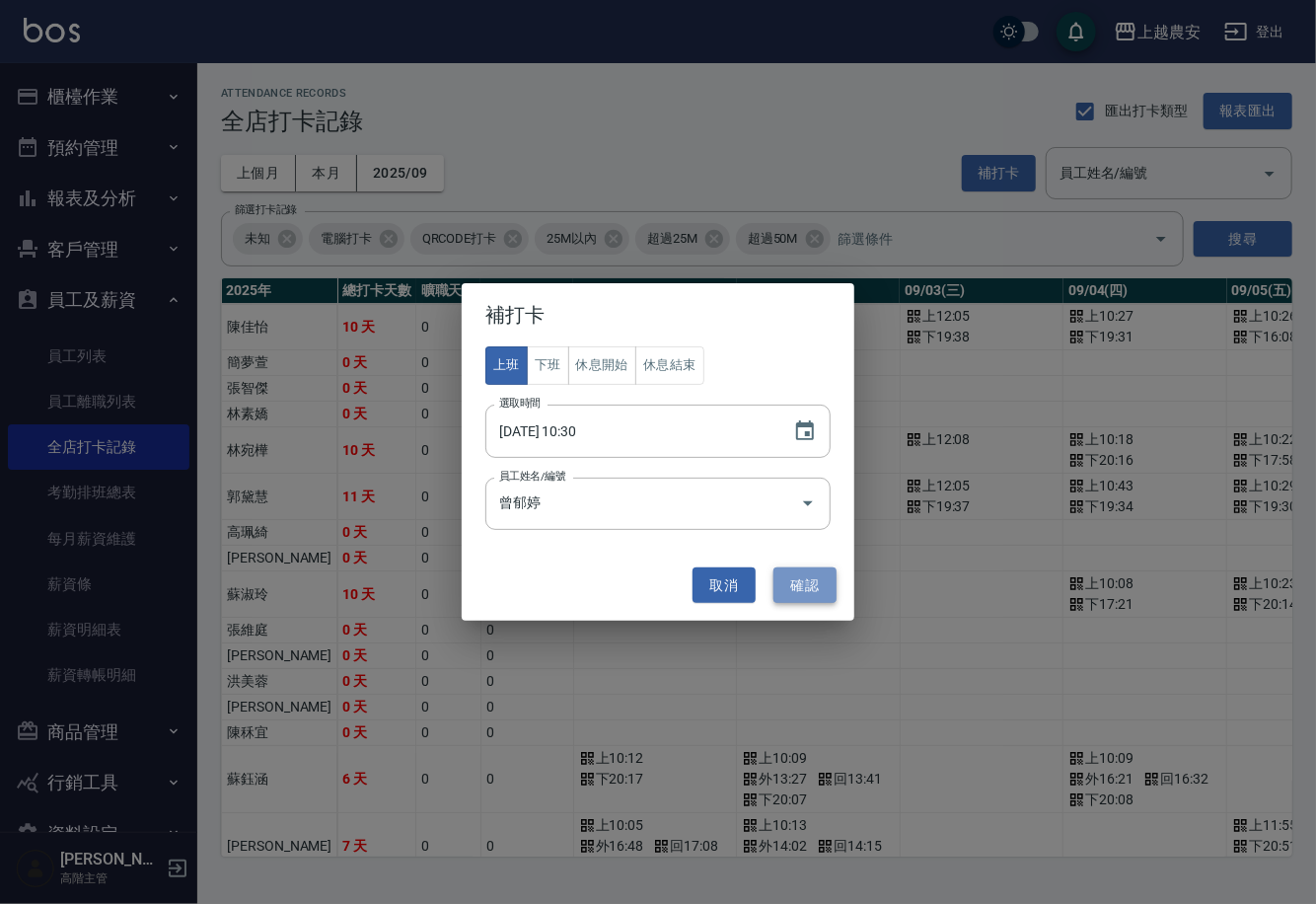
click at [786, 578] on button "確認" at bounding box center [805, 586] width 64 height 37
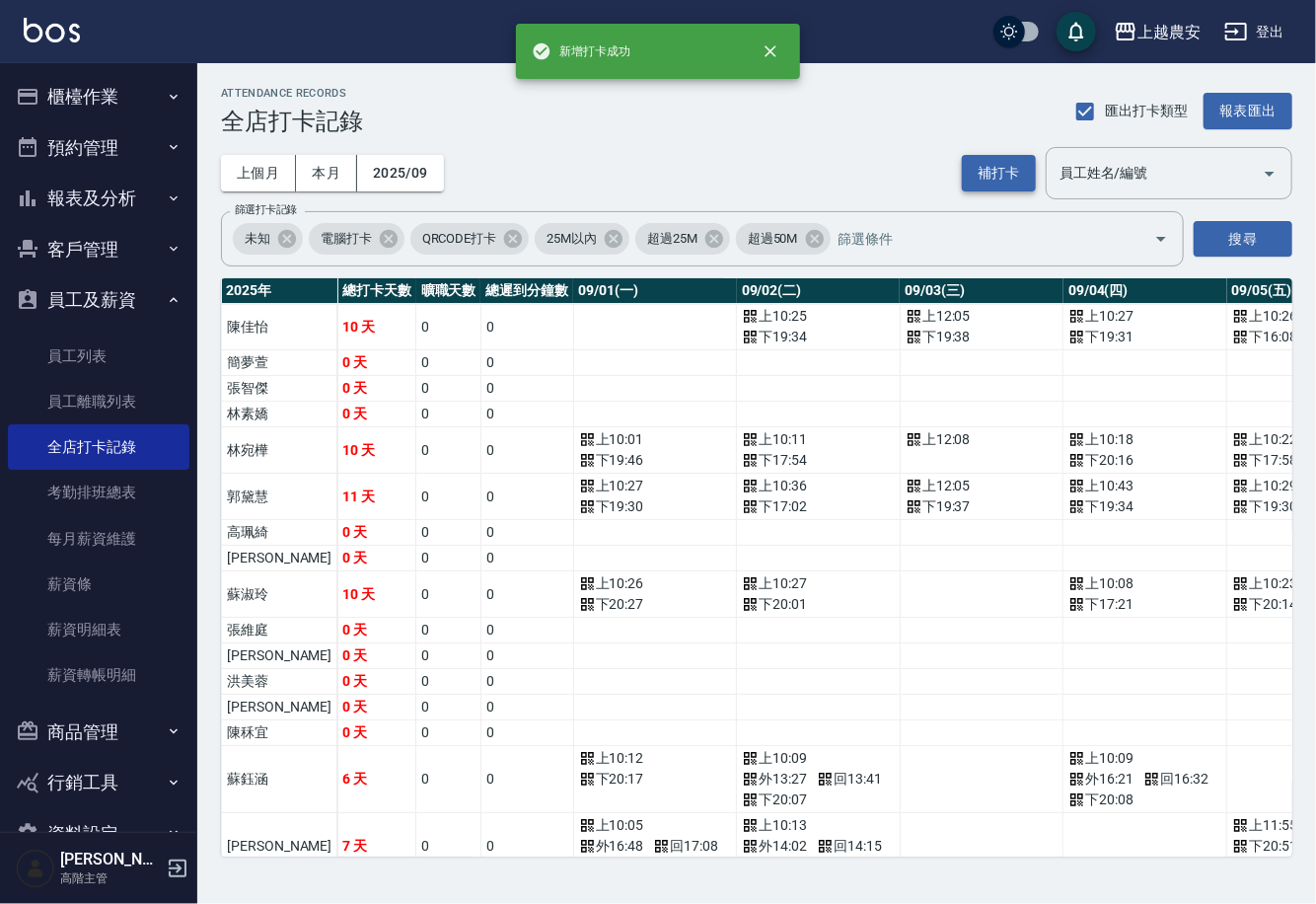
click at [1014, 170] on button "補打卡" at bounding box center [999, 173] width 74 height 37
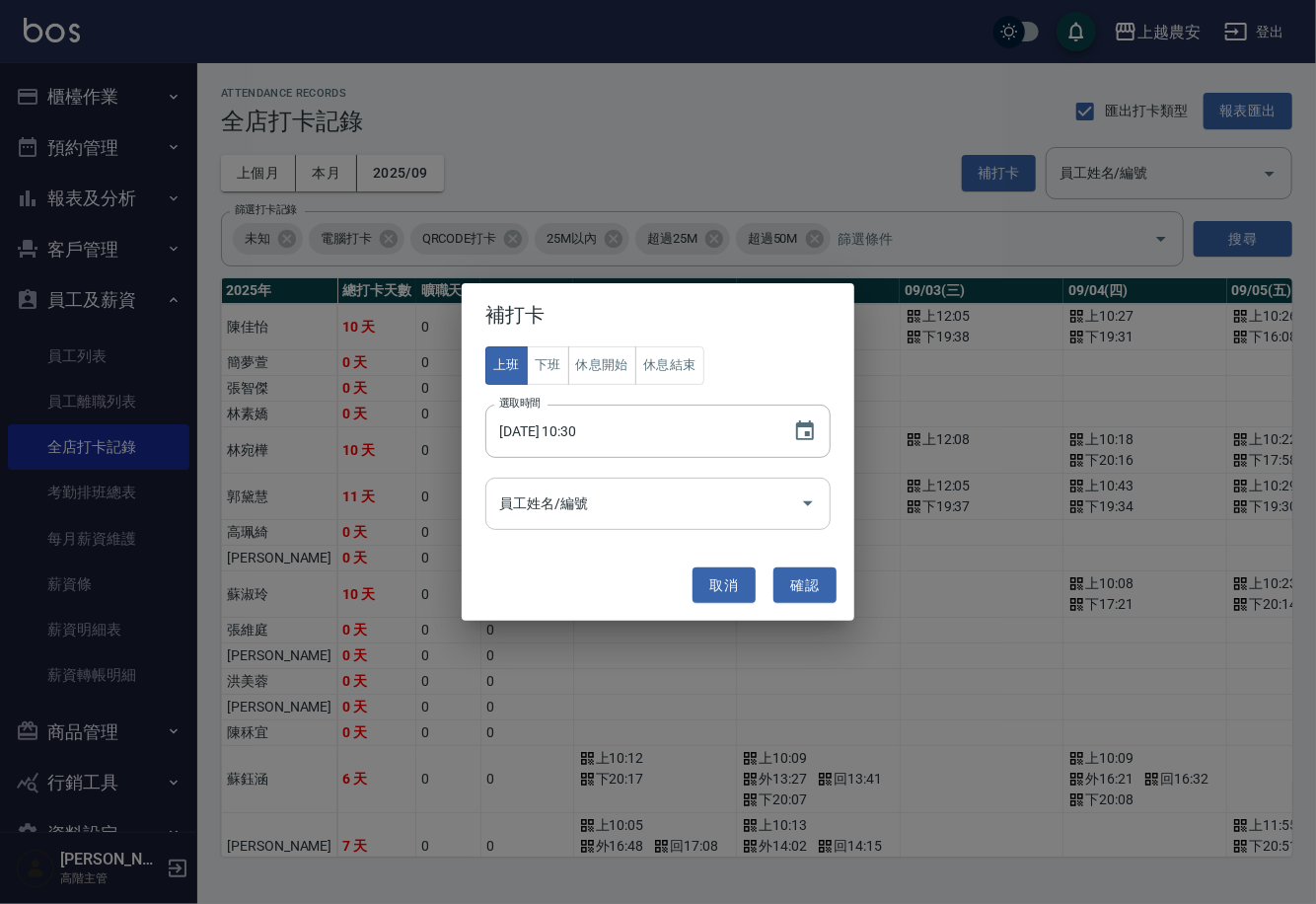
click at [523, 499] on input "員工姓名/編號" at bounding box center [643, 503] width 298 height 35
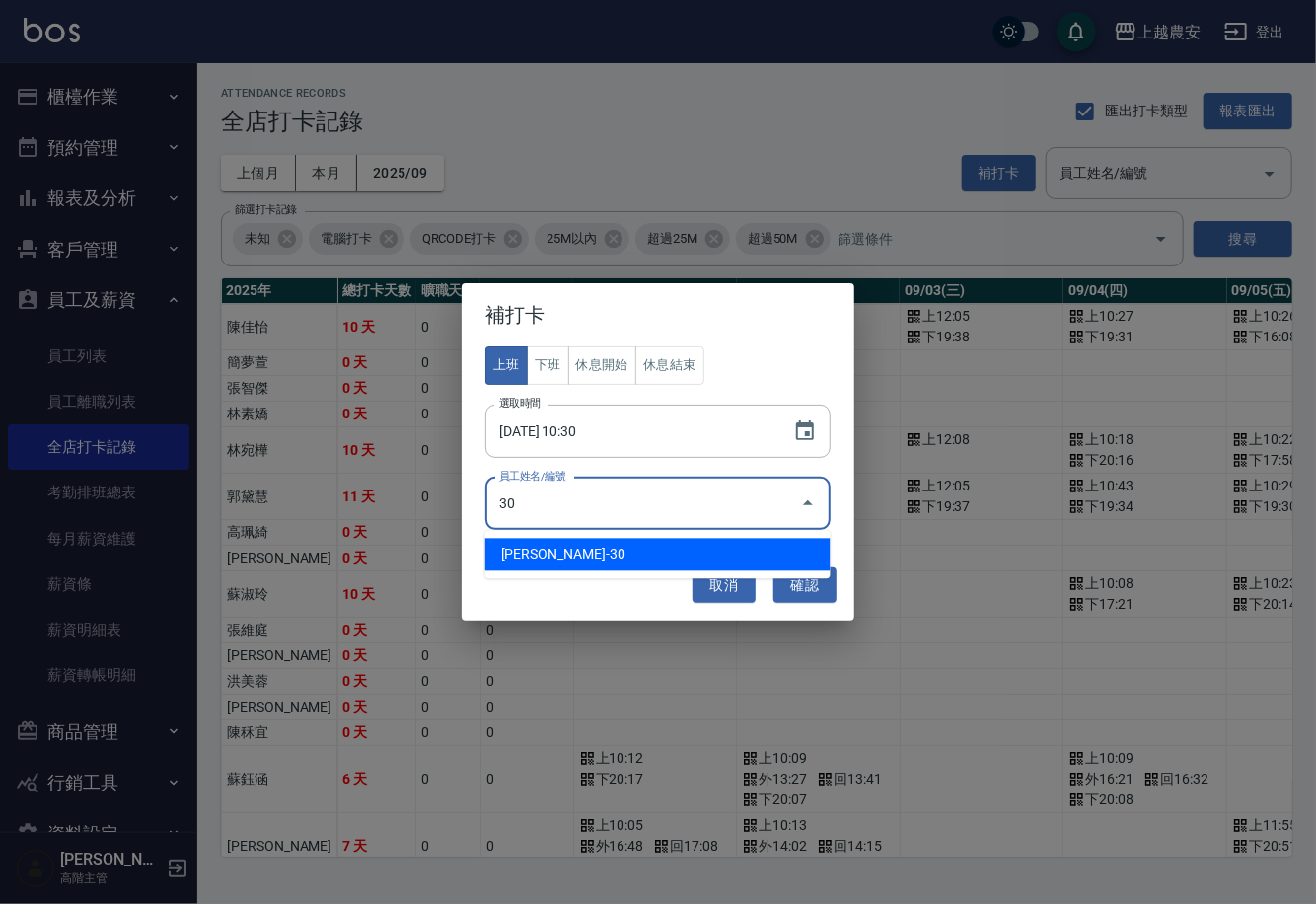
click at [507, 539] on li "[PERSON_NAME]-30" at bounding box center [657, 555] width 345 height 33
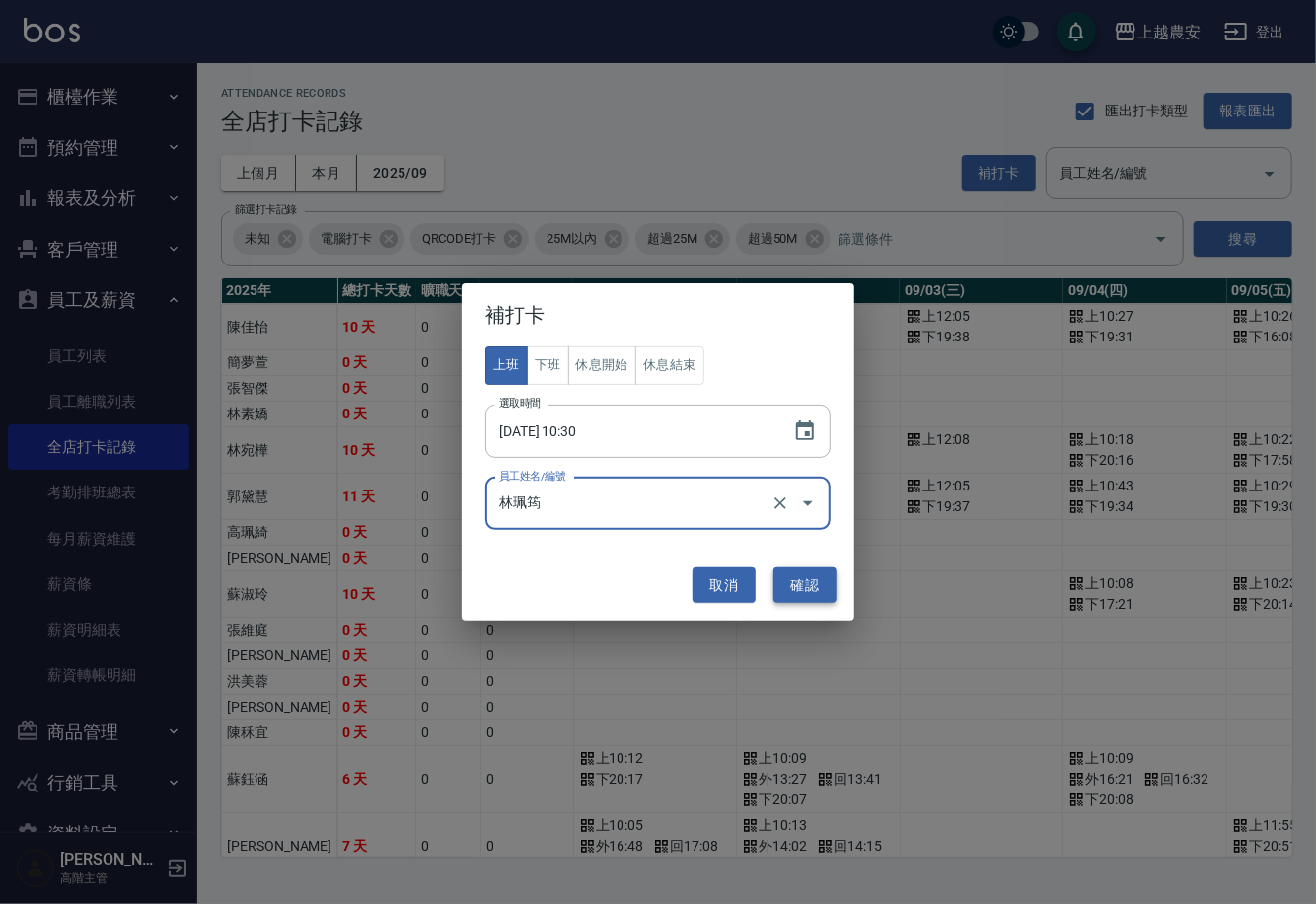
type input "林珮筠"
click at [811, 578] on button "確認" at bounding box center [805, 586] width 64 height 37
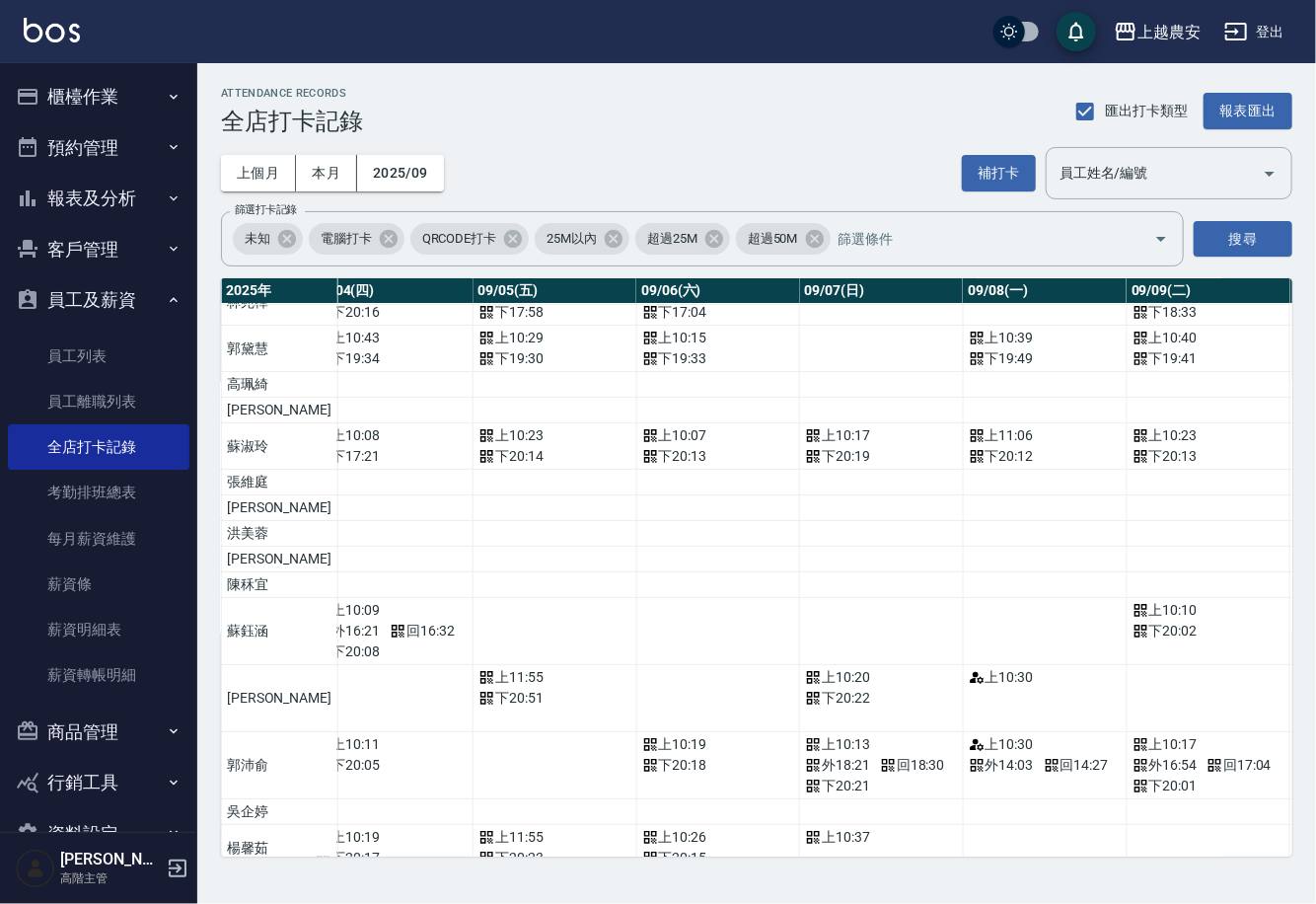
scroll to position [151, 753]
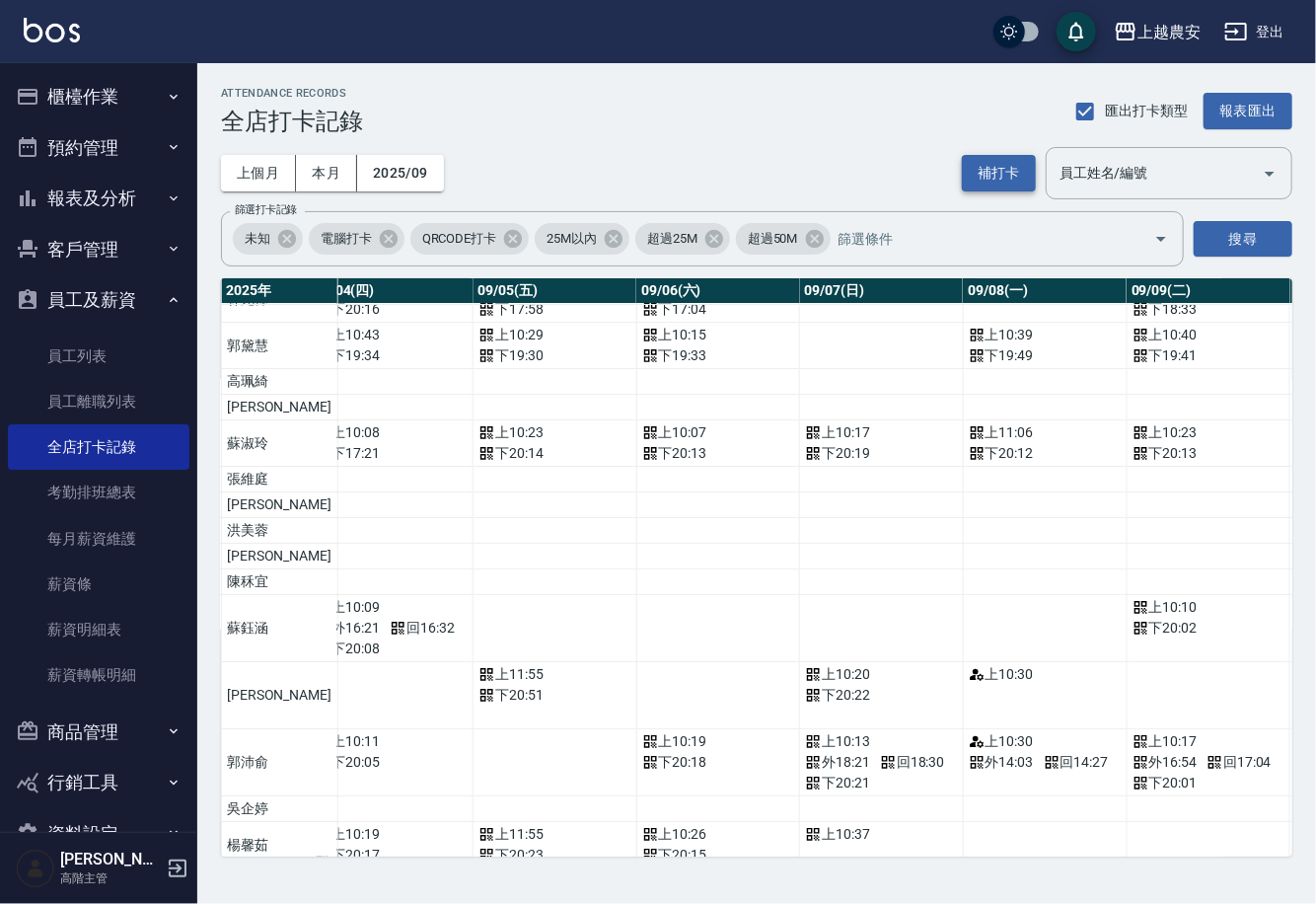
click at [977, 179] on button "補打卡" at bounding box center [999, 173] width 74 height 37
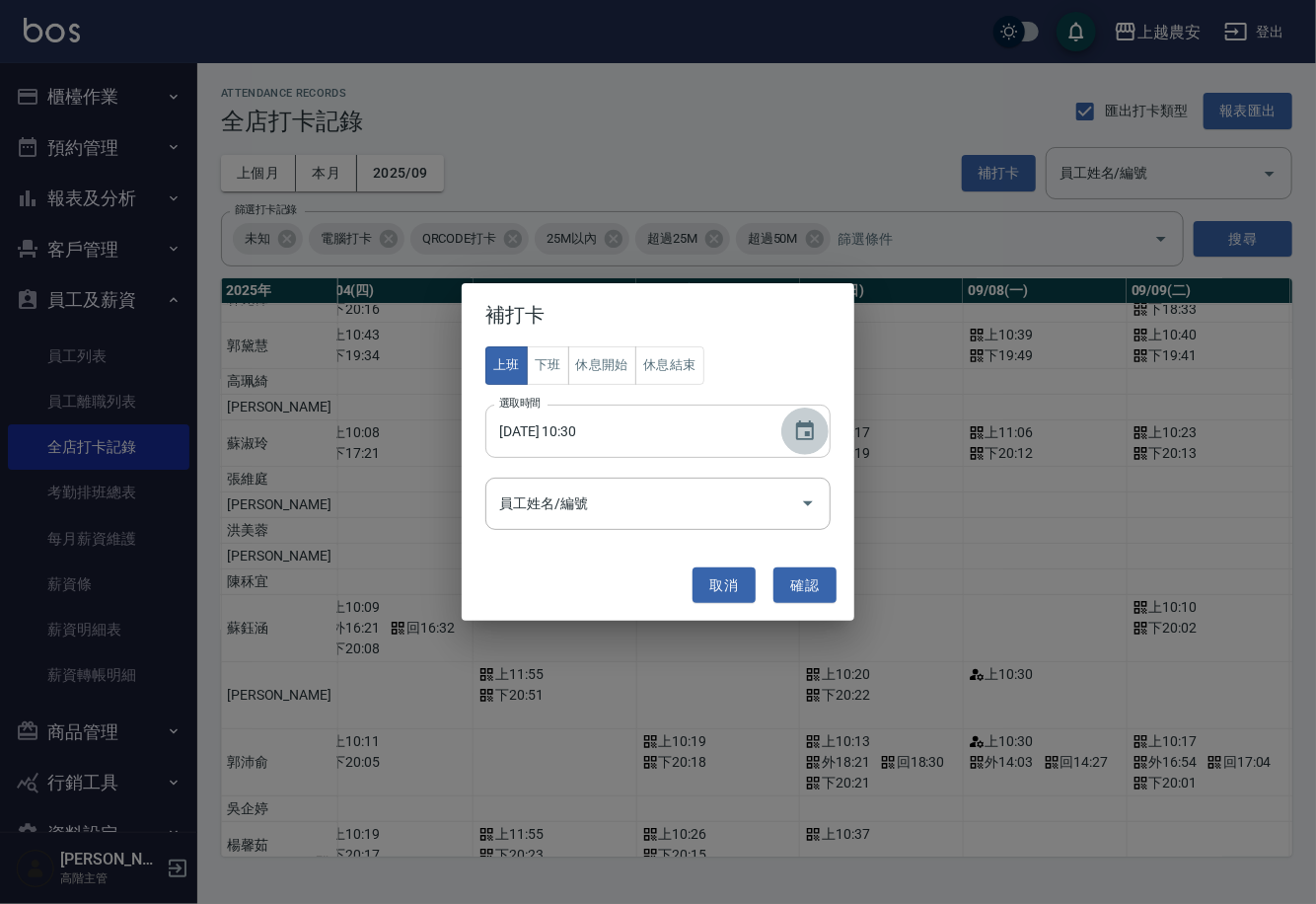
click at [801, 427] on icon "Choose date, selected date is 2025-09-08" at bounding box center [805, 431] width 18 height 20
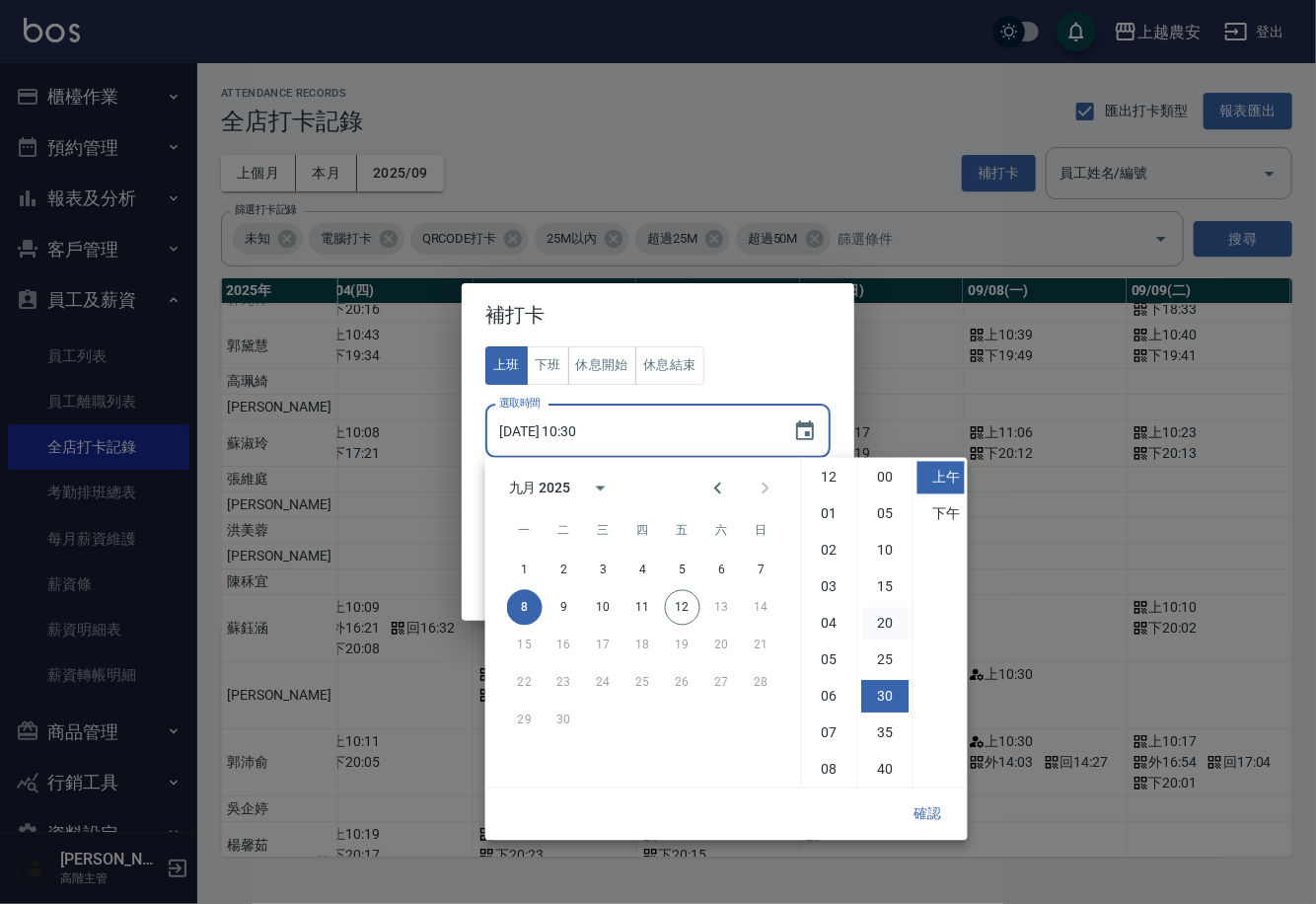
scroll to position [109, 0]
click at [928, 507] on li "下午" at bounding box center [941, 514] width 48 height 33
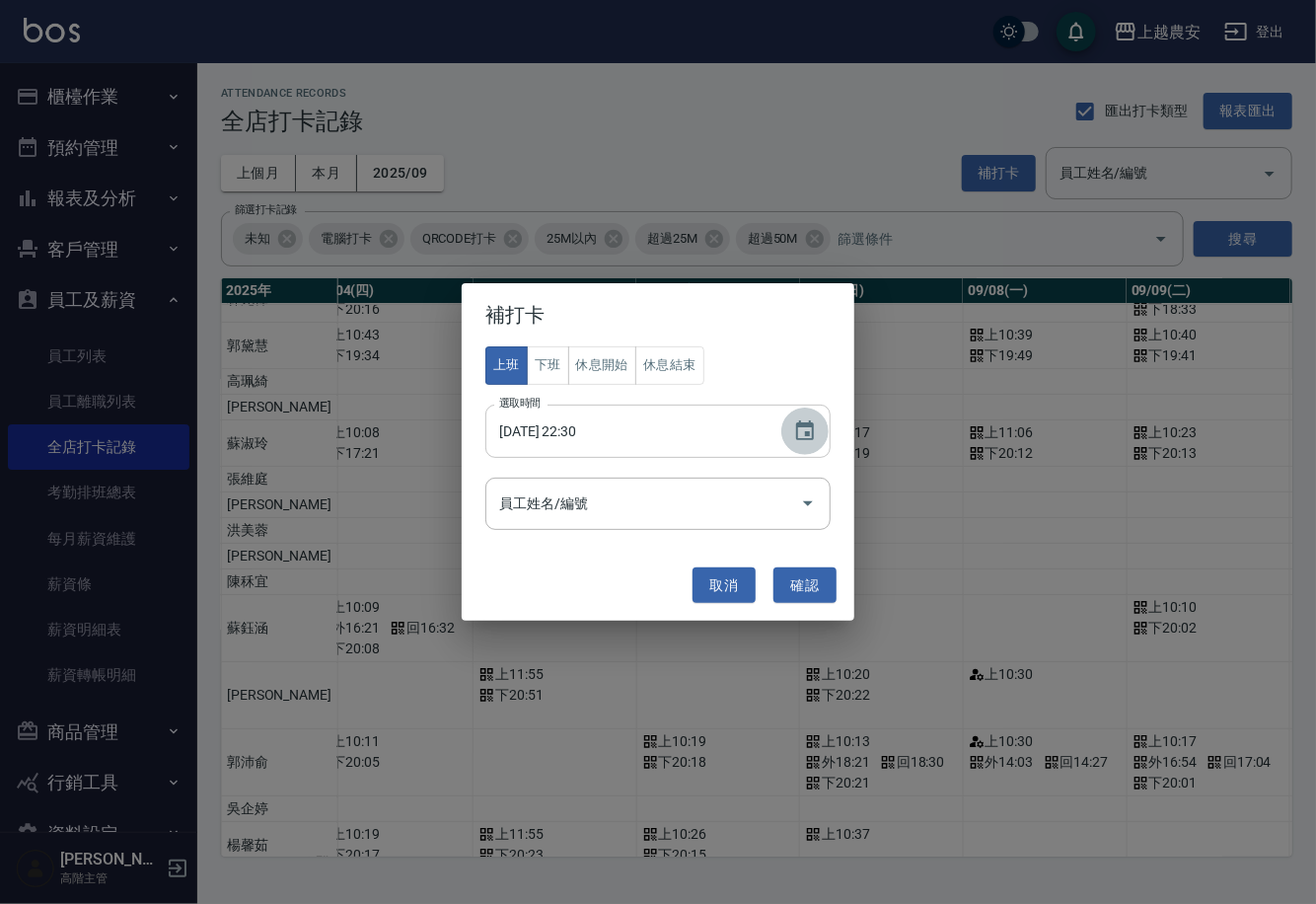
click at [806, 418] on button "Choose date, selected date is 2025-09-08" at bounding box center [805, 432] width 48 height 48
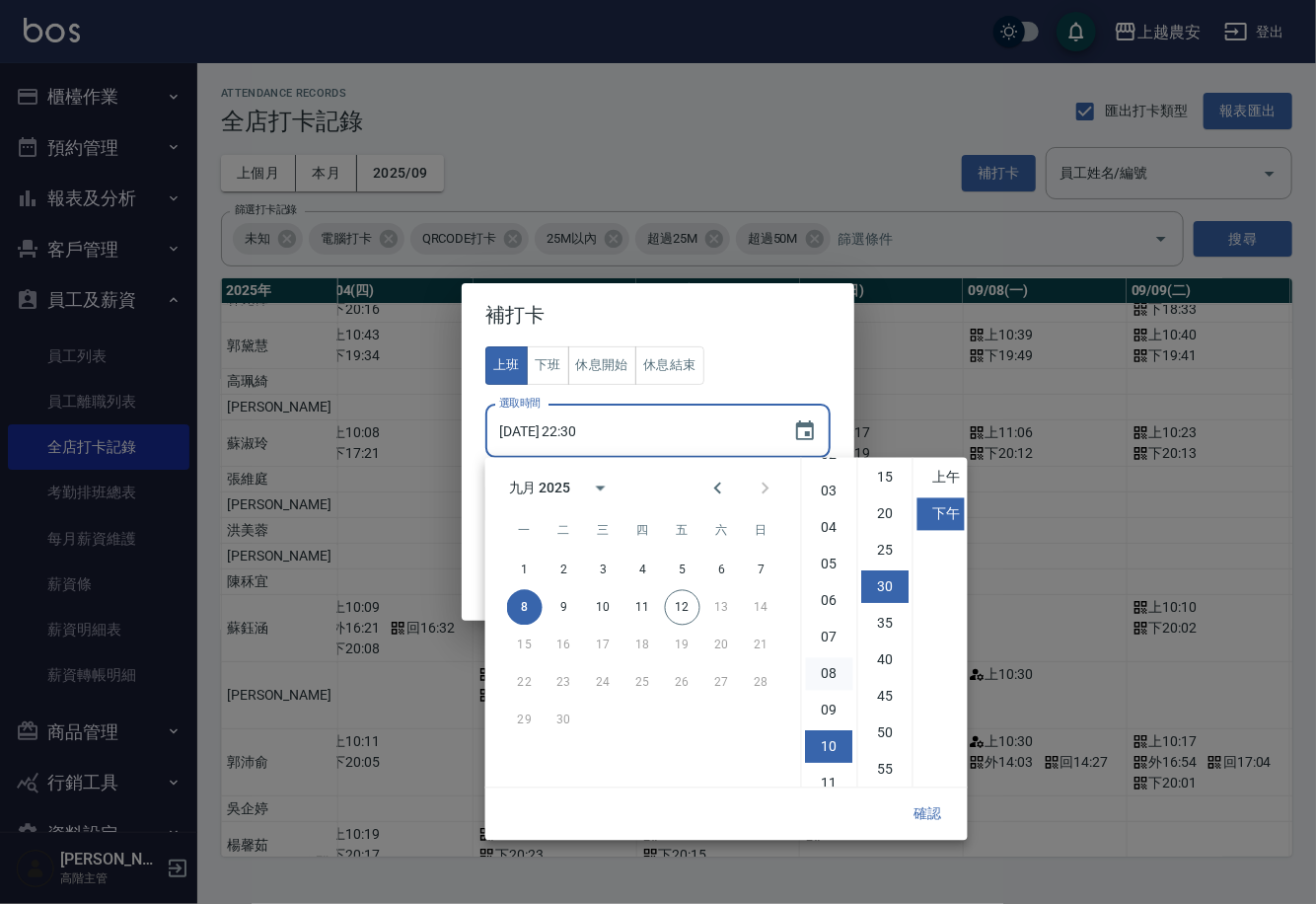
click at [836, 670] on li "08" at bounding box center [830, 674] width 48 height 33
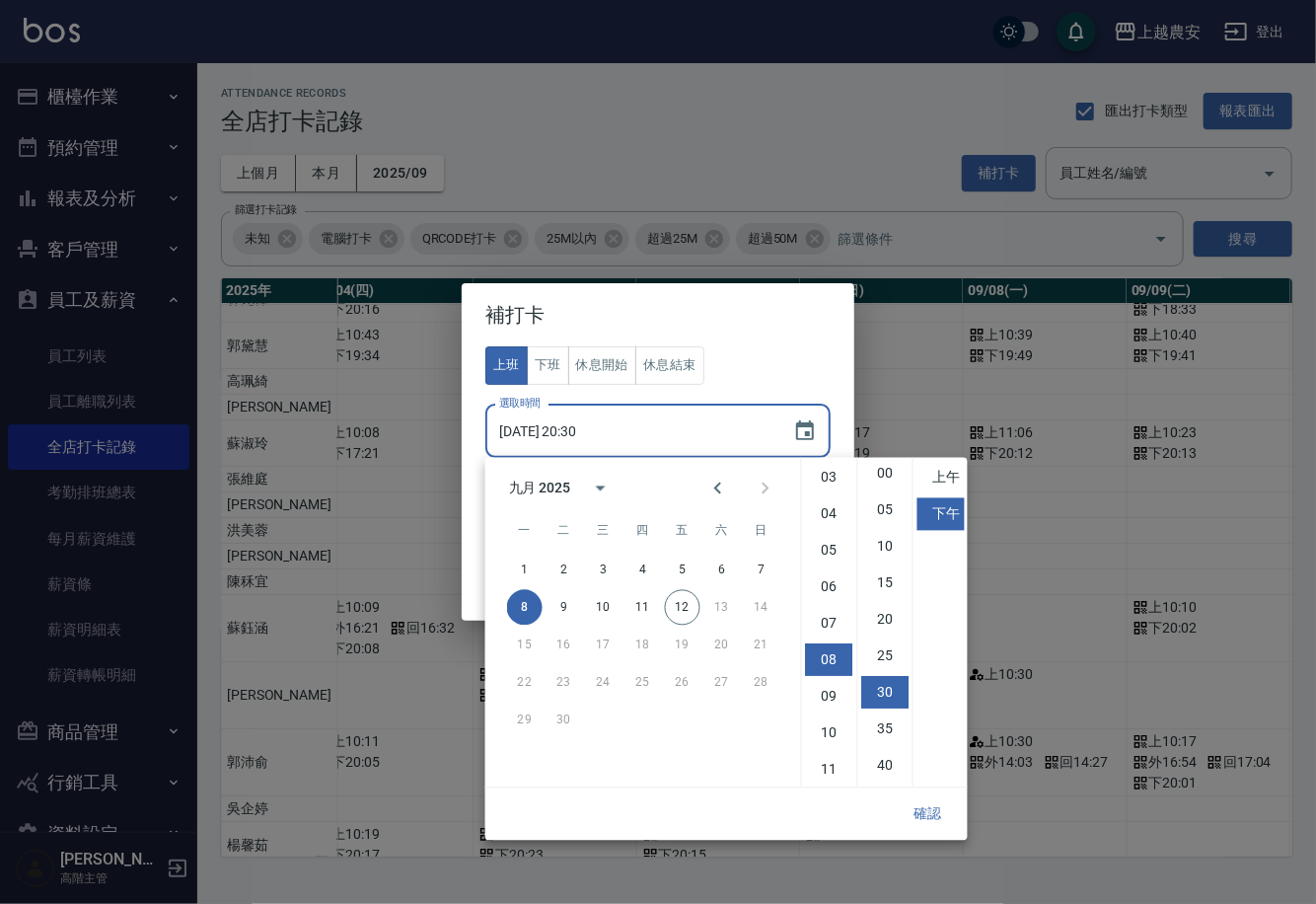
scroll to position [0, 0]
click at [886, 487] on li "00" at bounding box center [886, 477] width 48 height 33
type input "2025/09/08 20:00"
click at [919, 817] on button "確認" at bounding box center [928, 814] width 64 height 37
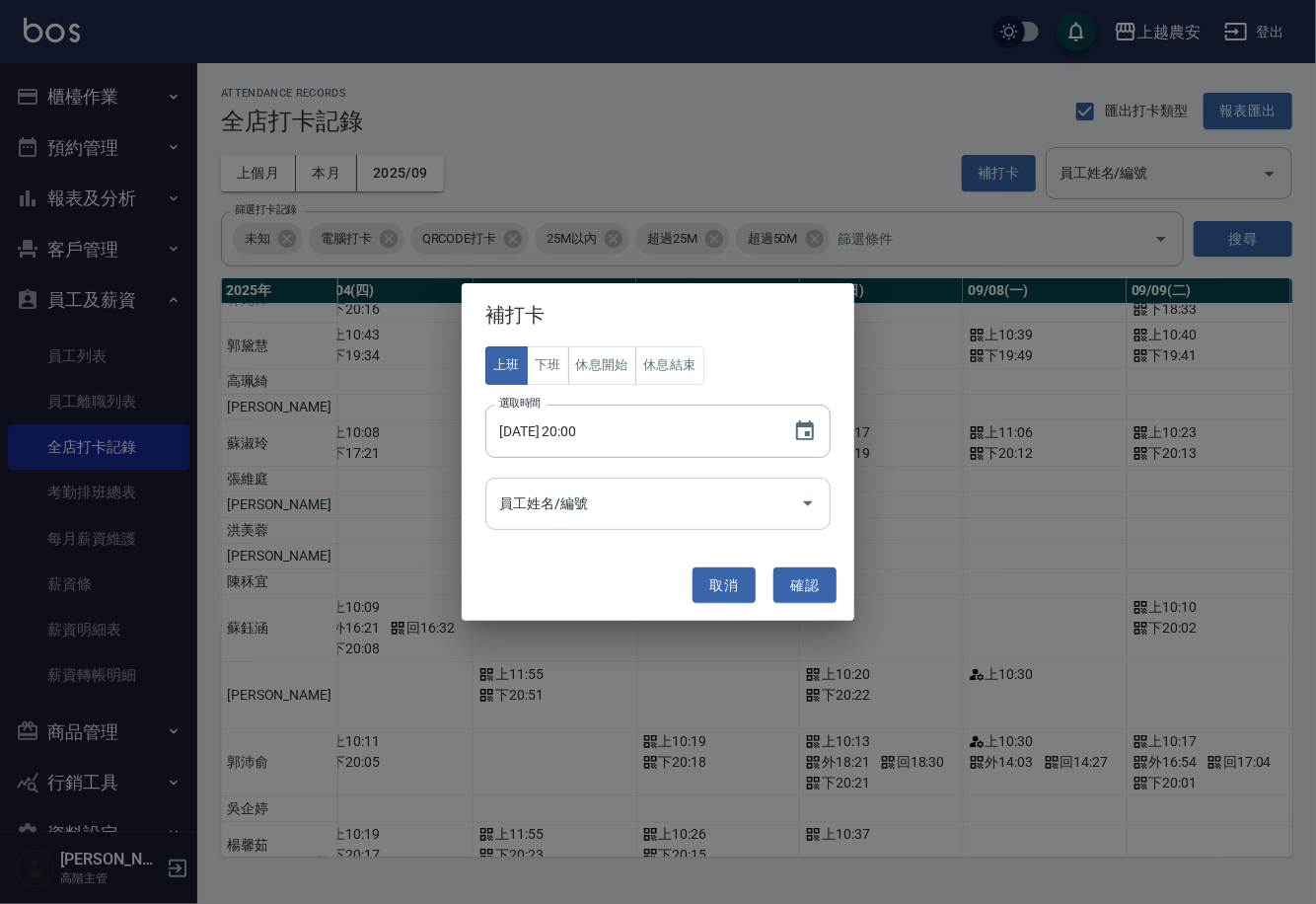
click at [579, 496] on input "員工姓名/編號" at bounding box center [643, 503] width 298 height 35
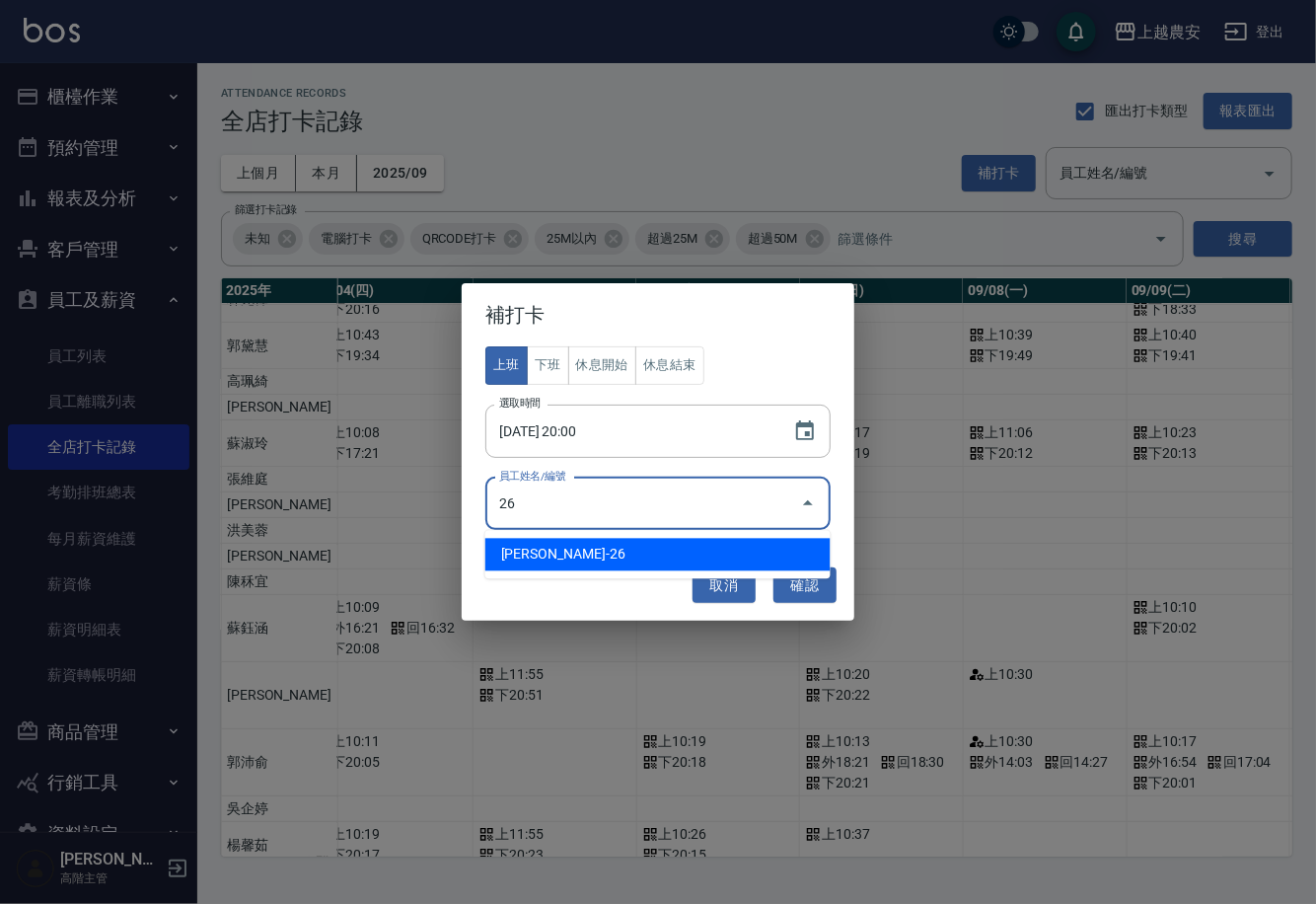
click at [539, 550] on li "招惠敏-26" at bounding box center [657, 555] width 345 height 33
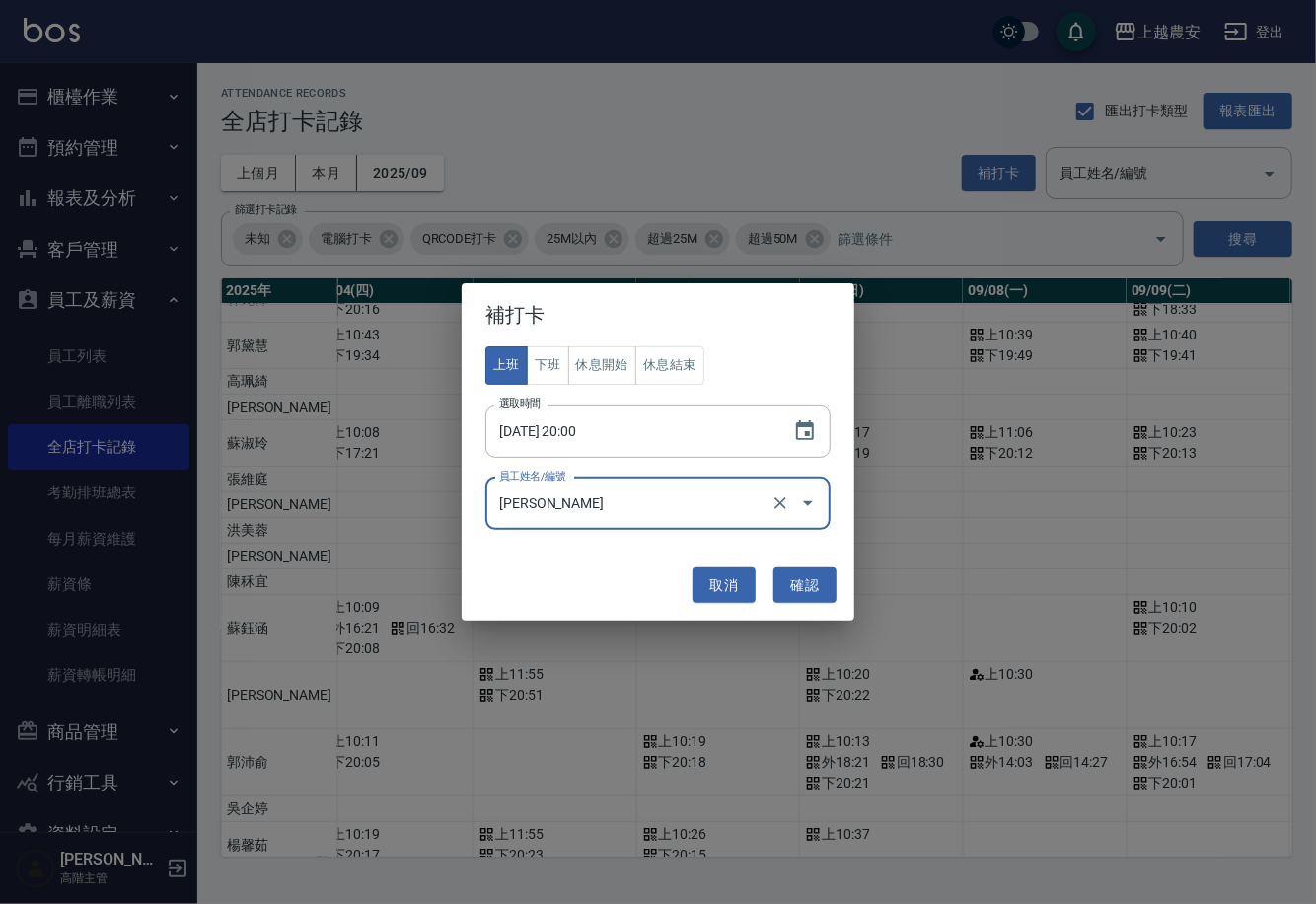
click at [789, 558] on div "補打卡 上班 下班 休息開始 休息結束 選取時間 2025/09/08 20:00 選取時間 員工姓名/編號 招惠敏 員工姓名/編號 取消 確認" at bounding box center [657, 452] width 393 height 338
click at [802, 587] on button "確認" at bounding box center [805, 586] width 64 height 37
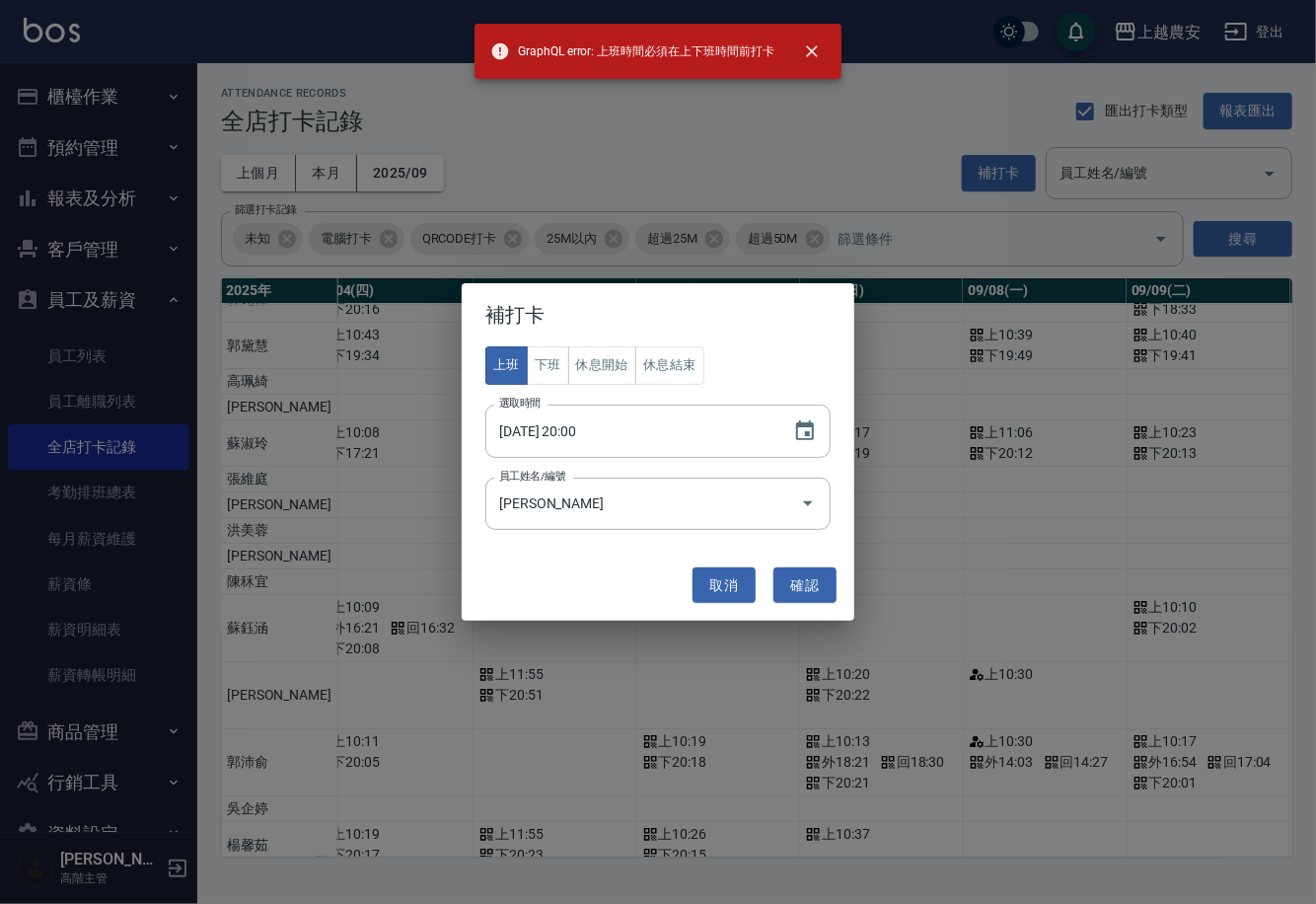
click at [815, 585] on button "確認" at bounding box center [805, 586] width 64 height 37
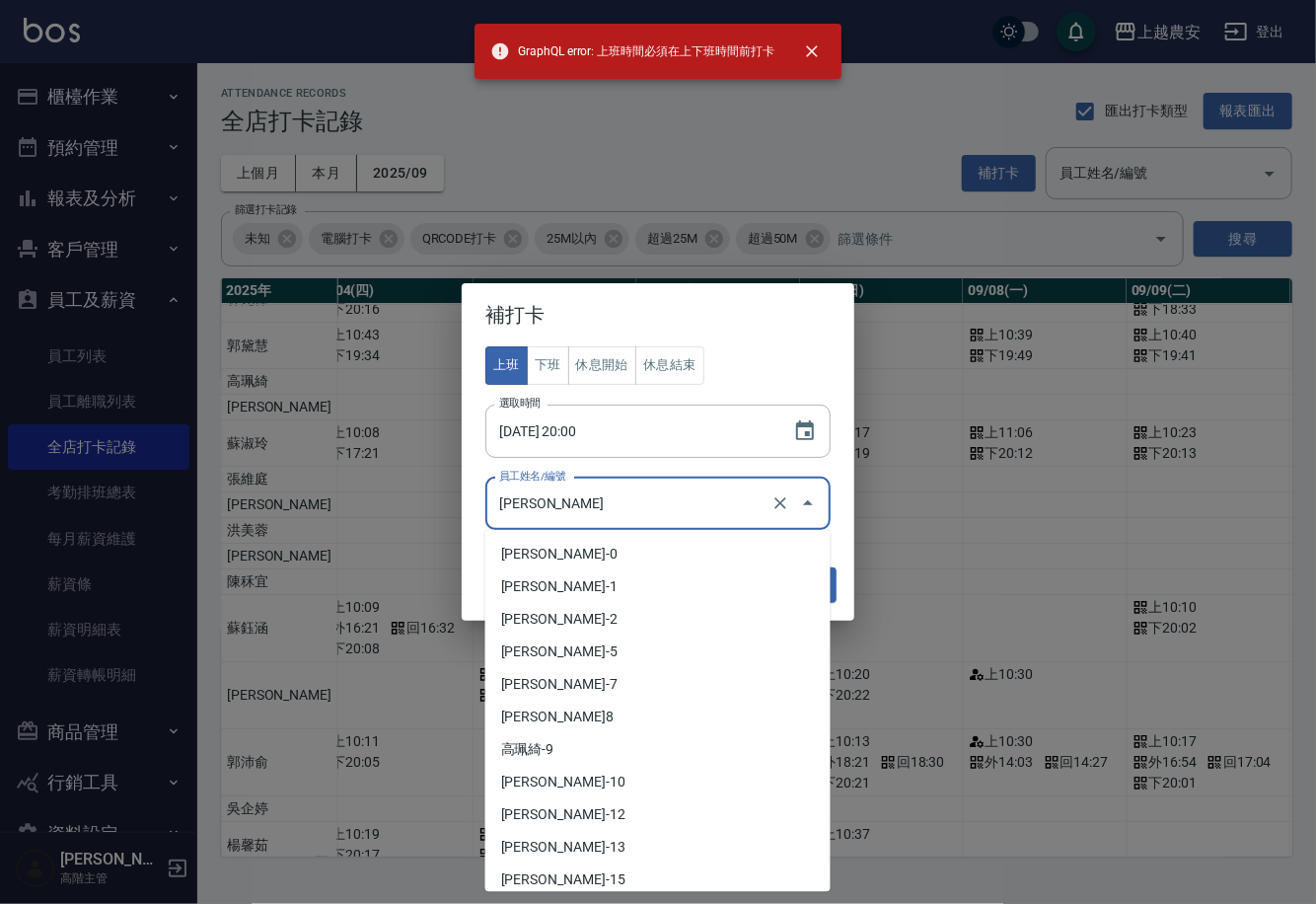
click at [578, 516] on input "[PERSON_NAME]" at bounding box center [630, 503] width 272 height 35
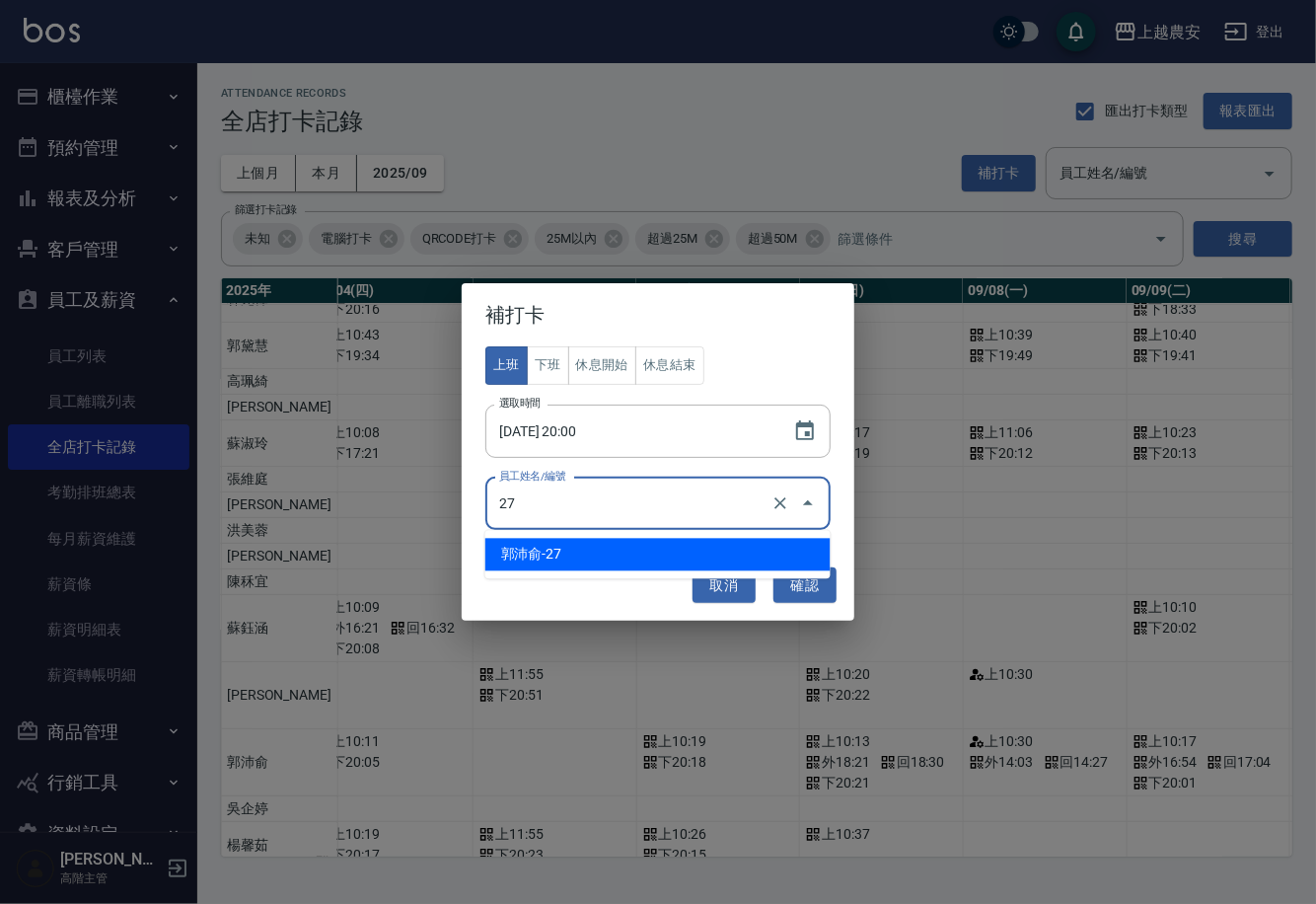
click at [662, 556] on li "郭沛俞-27" at bounding box center [657, 555] width 345 height 33
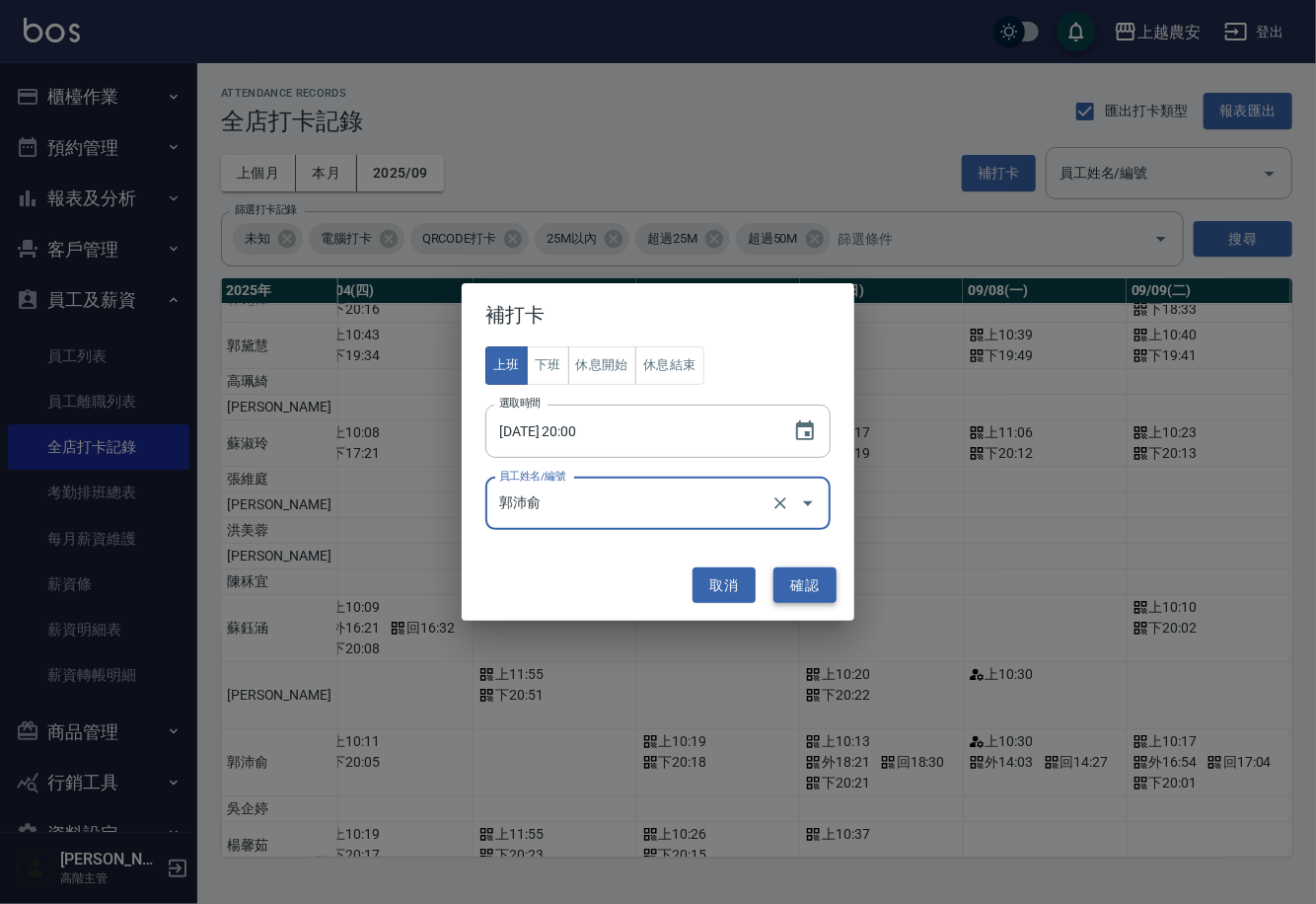
type input "郭沛俞"
click at [803, 587] on button "確認" at bounding box center [805, 586] width 64 height 37
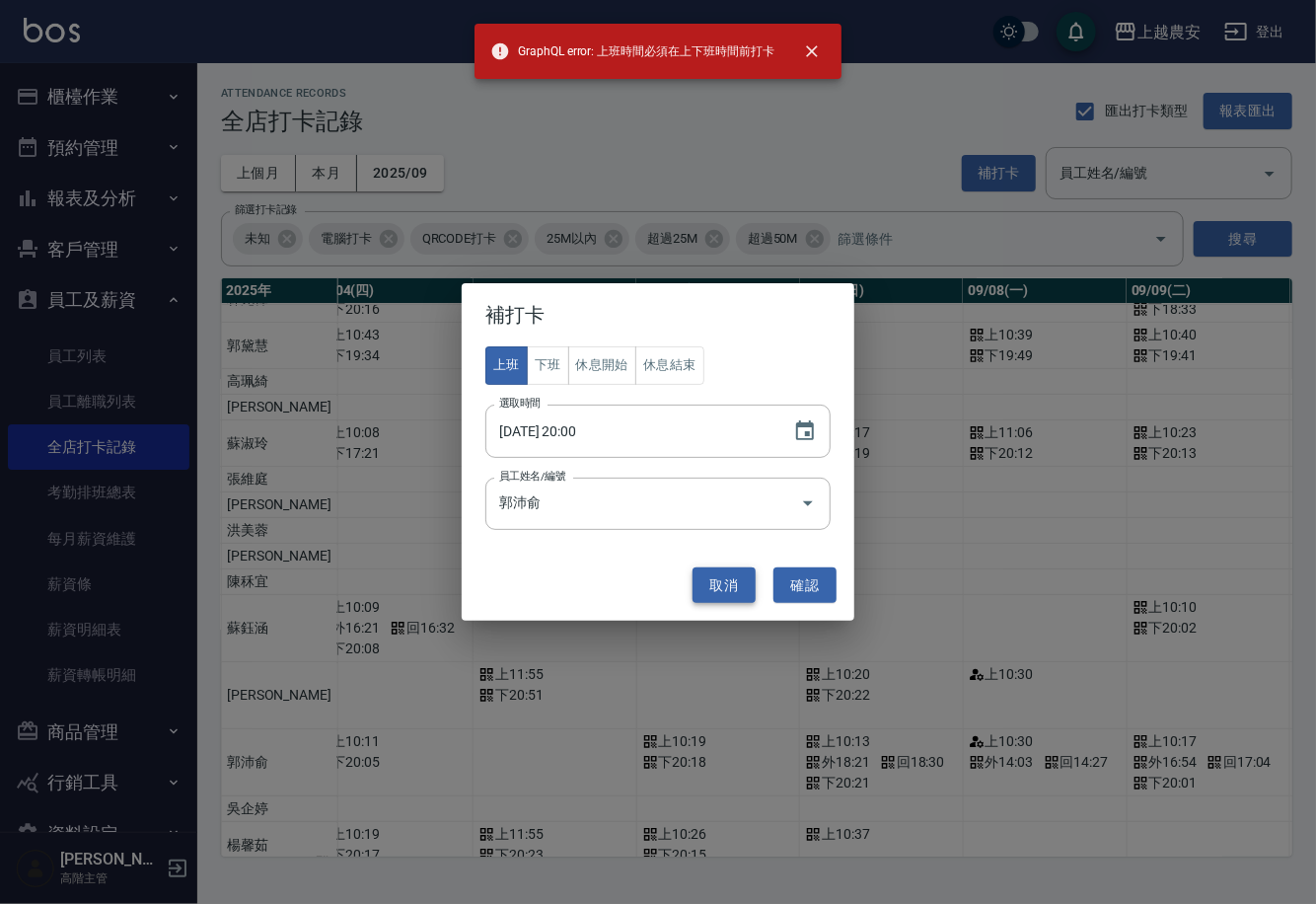
click at [726, 586] on button "取消" at bounding box center [725, 586] width 64 height 37
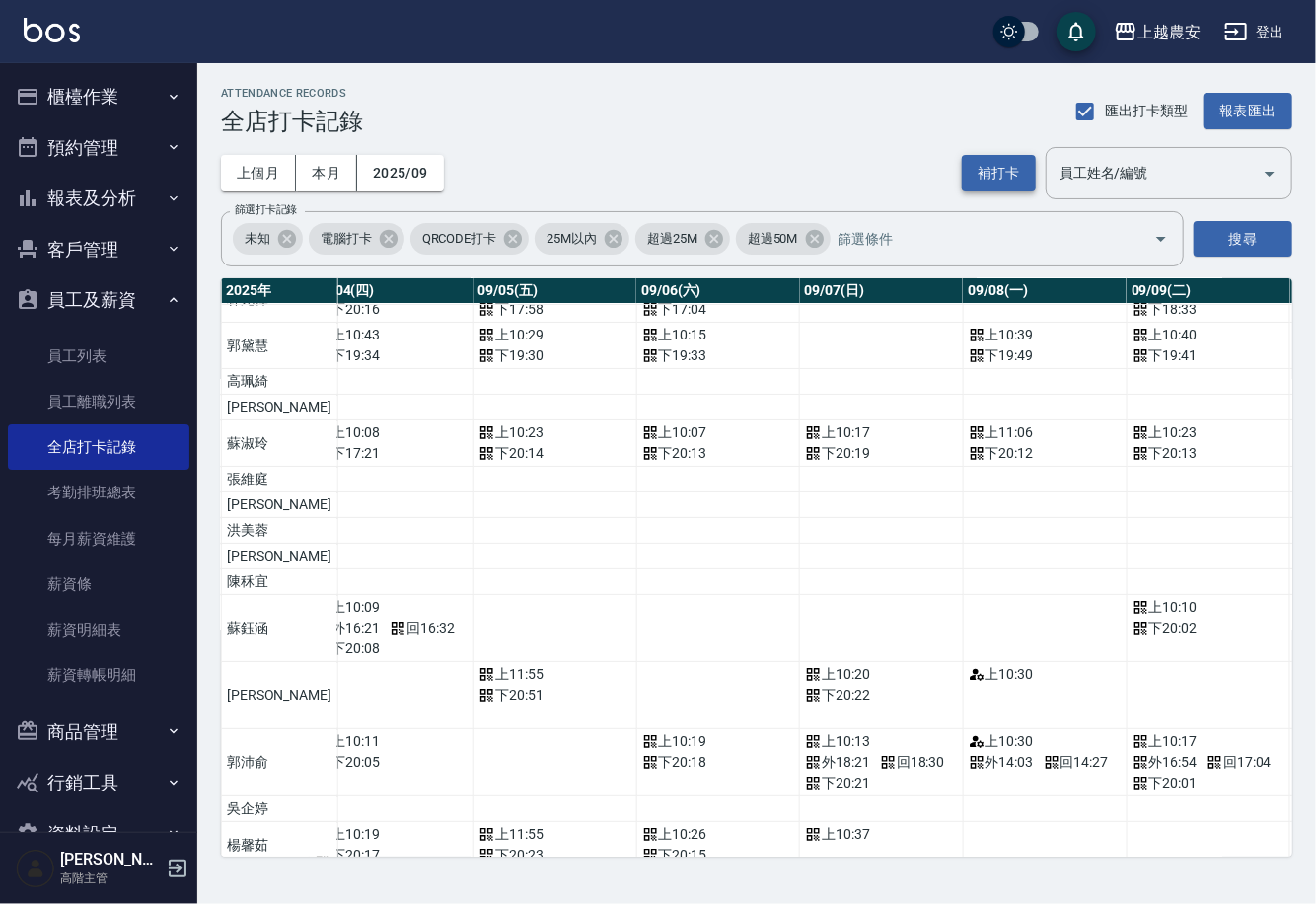
click at [1021, 156] on button "補打卡" at bounding box center [999, 173] width 74 height 37
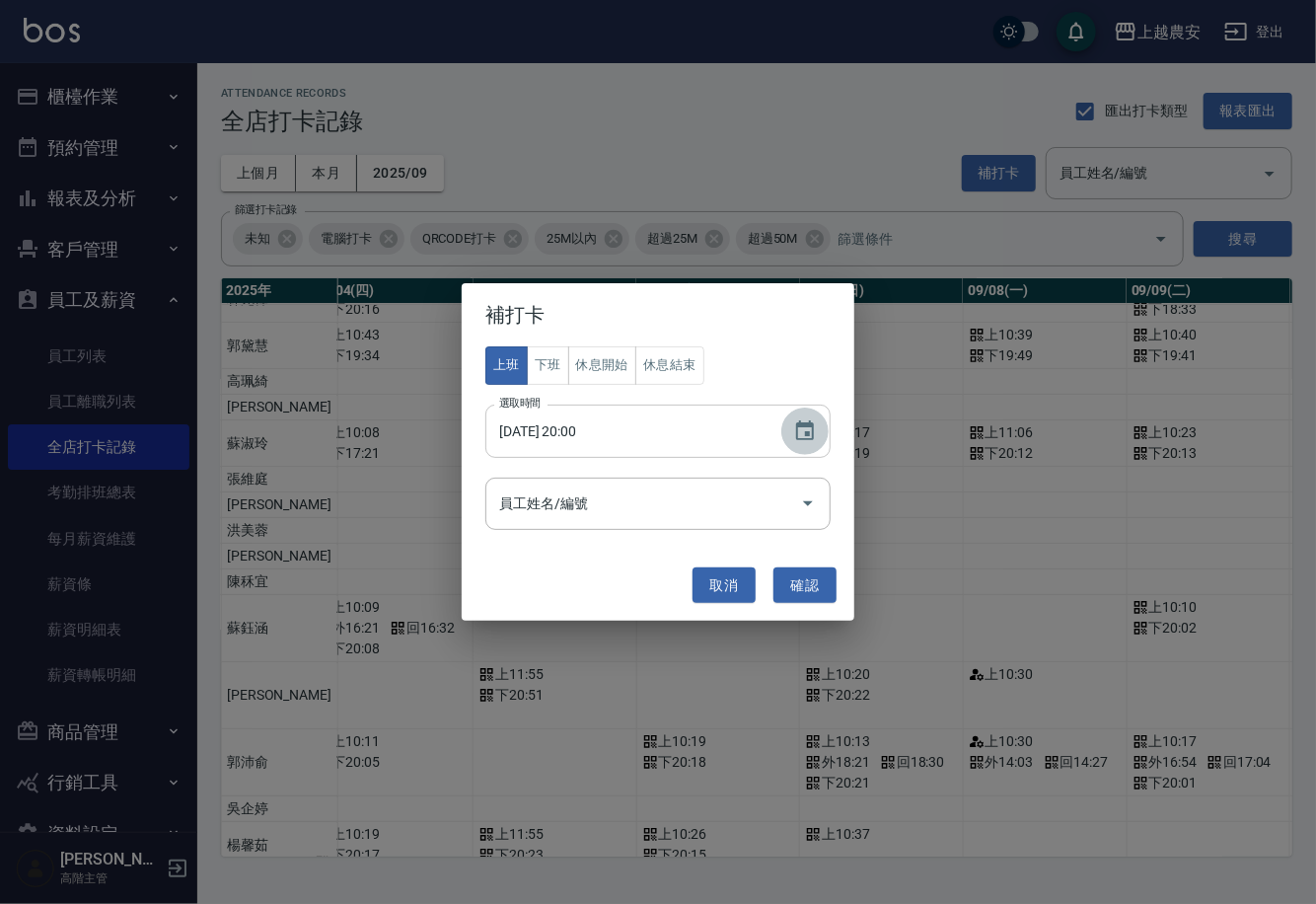
click at [805, 416] on button "Choose date, selected date is 2025-09-08" at bounding box center [805, 432] width 48 height 48
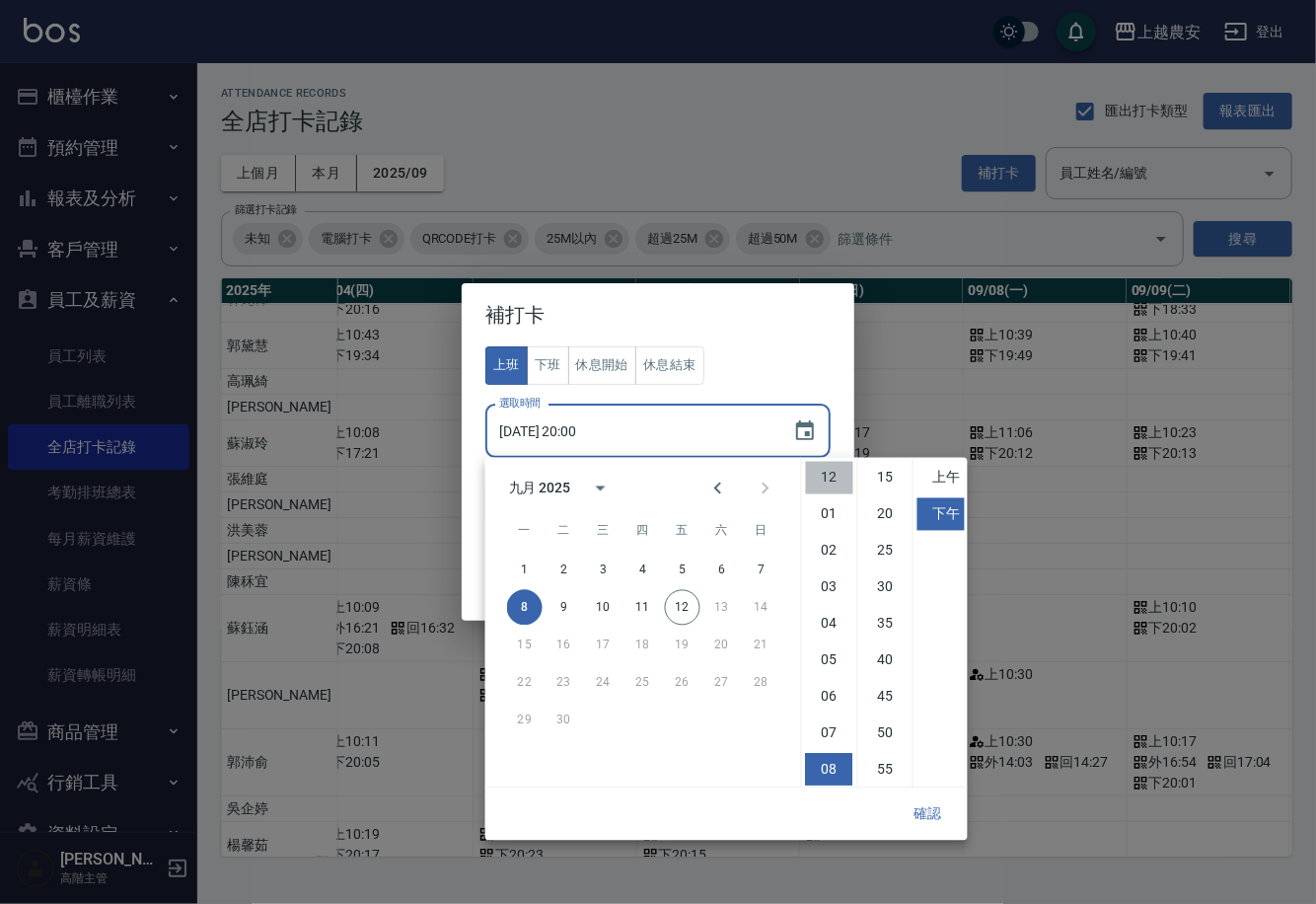
click at [827, 480] on li "12" at bounding box center [830, 477] width 48 height 33
click at [826, 660] on li "08" at bounding box center [830, 660] width 48 height 33
type input "2025/09/08 20:00"
click at [930, 813] on button "確認" at bounding box center [928, 814] width 64 height 37
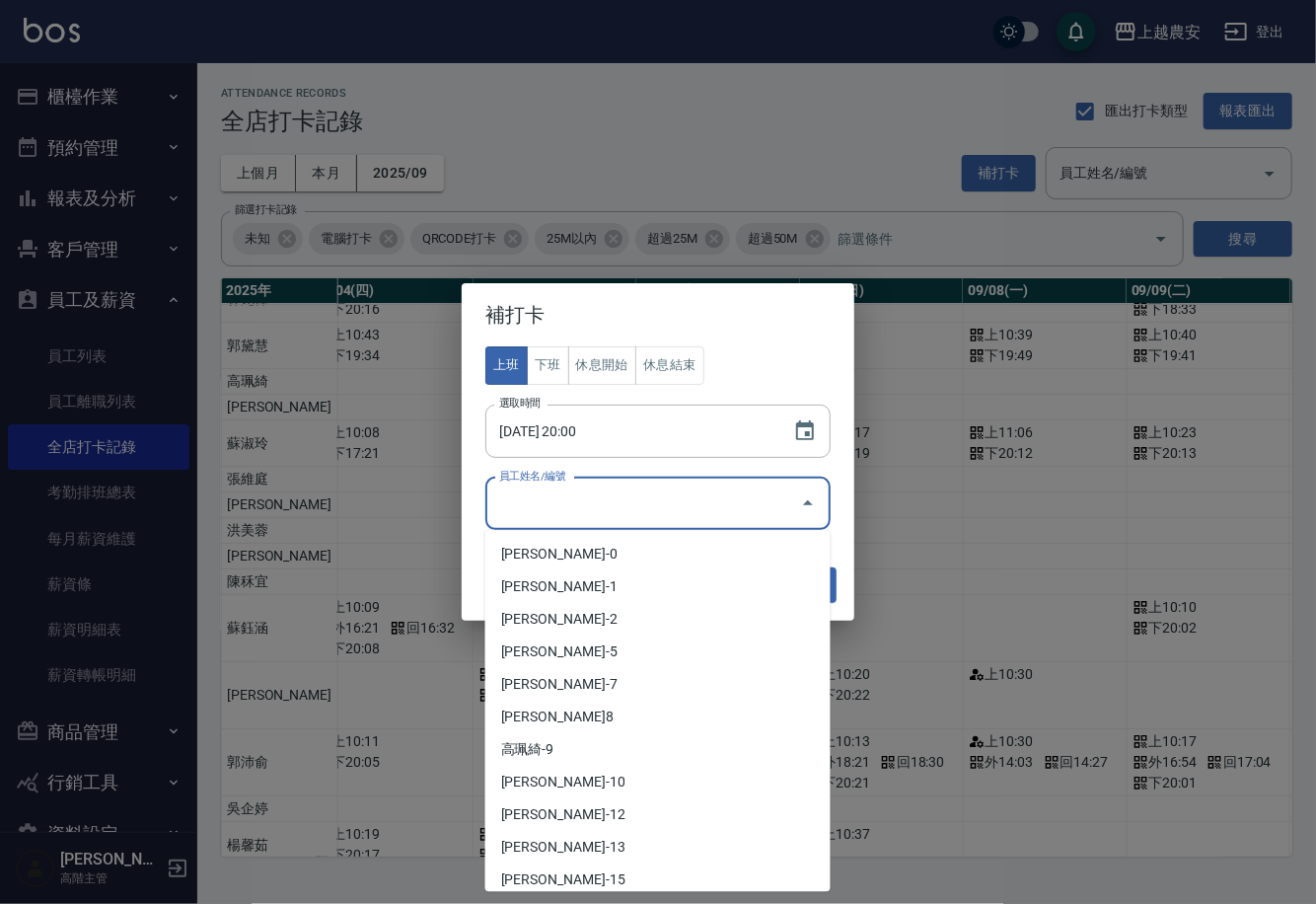
click at [563, 503] on input "員工姓名/編號" at bounding box center [643, 503] width 298 height 35
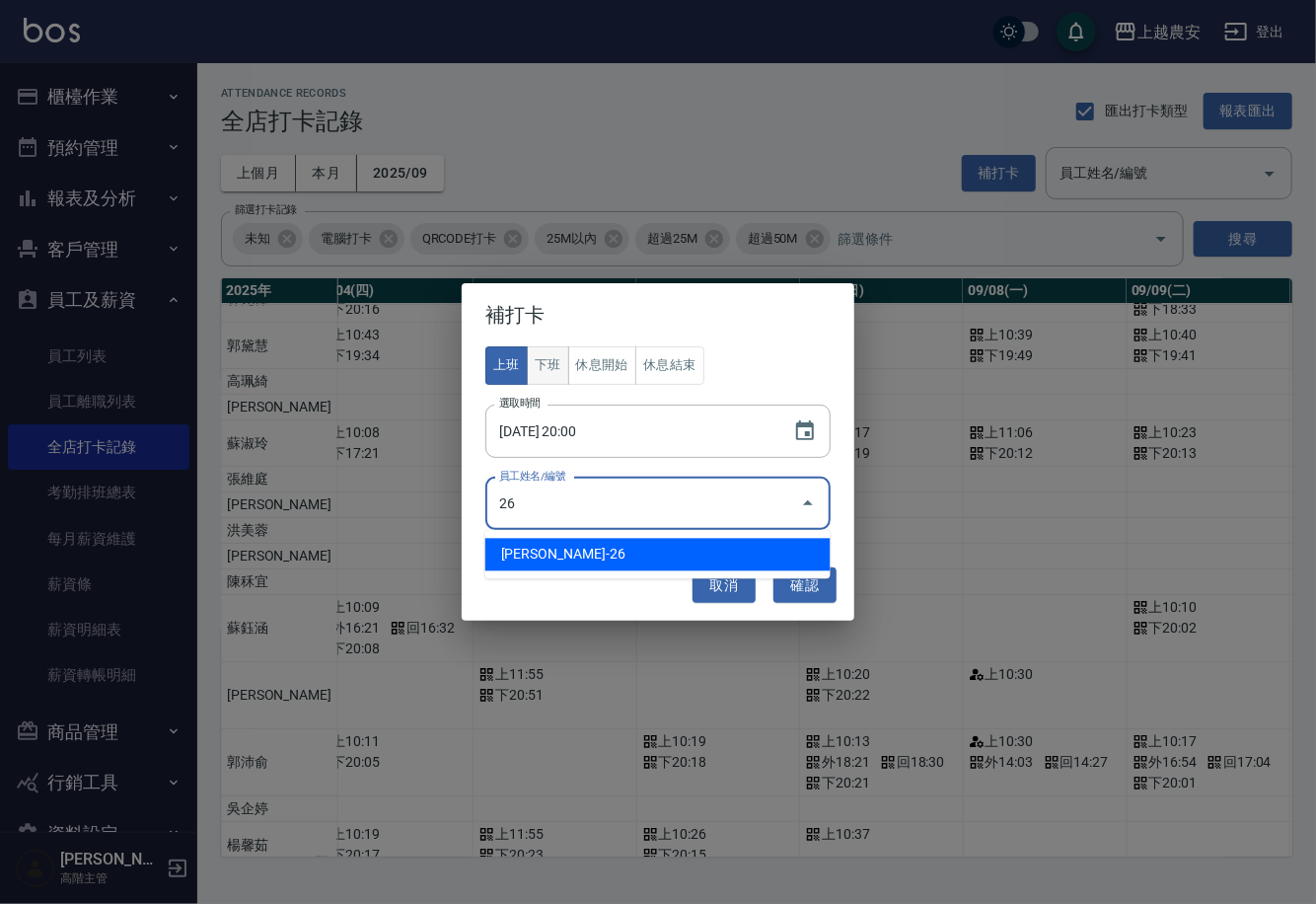
type input "26"
click at [555, 364] on button "下班" at bounding box center [548, 365] width 43 height 39
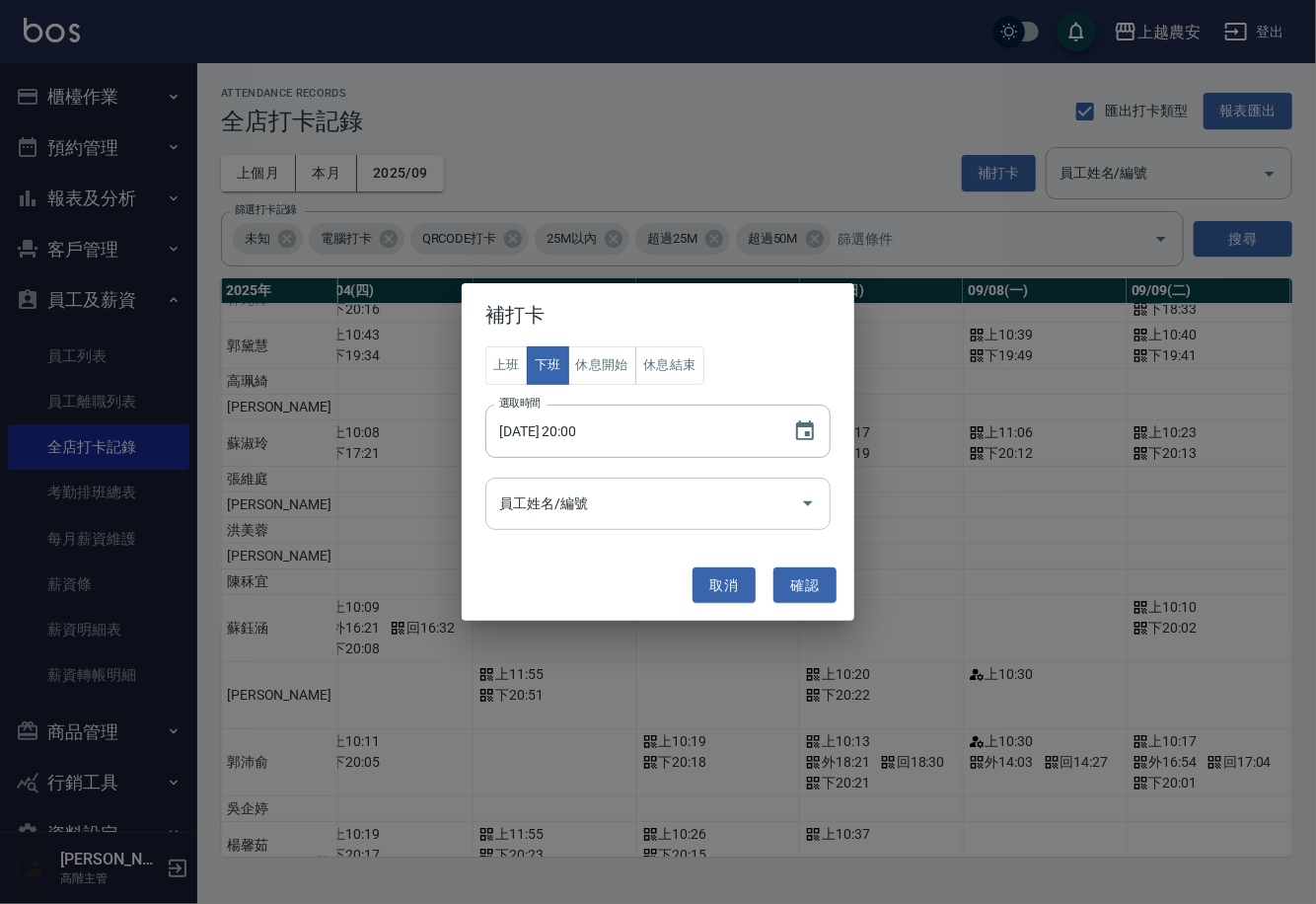
click at [591, 500] on input "員工姓名/編號" at bounding box center [643, 503] width 298 height 35
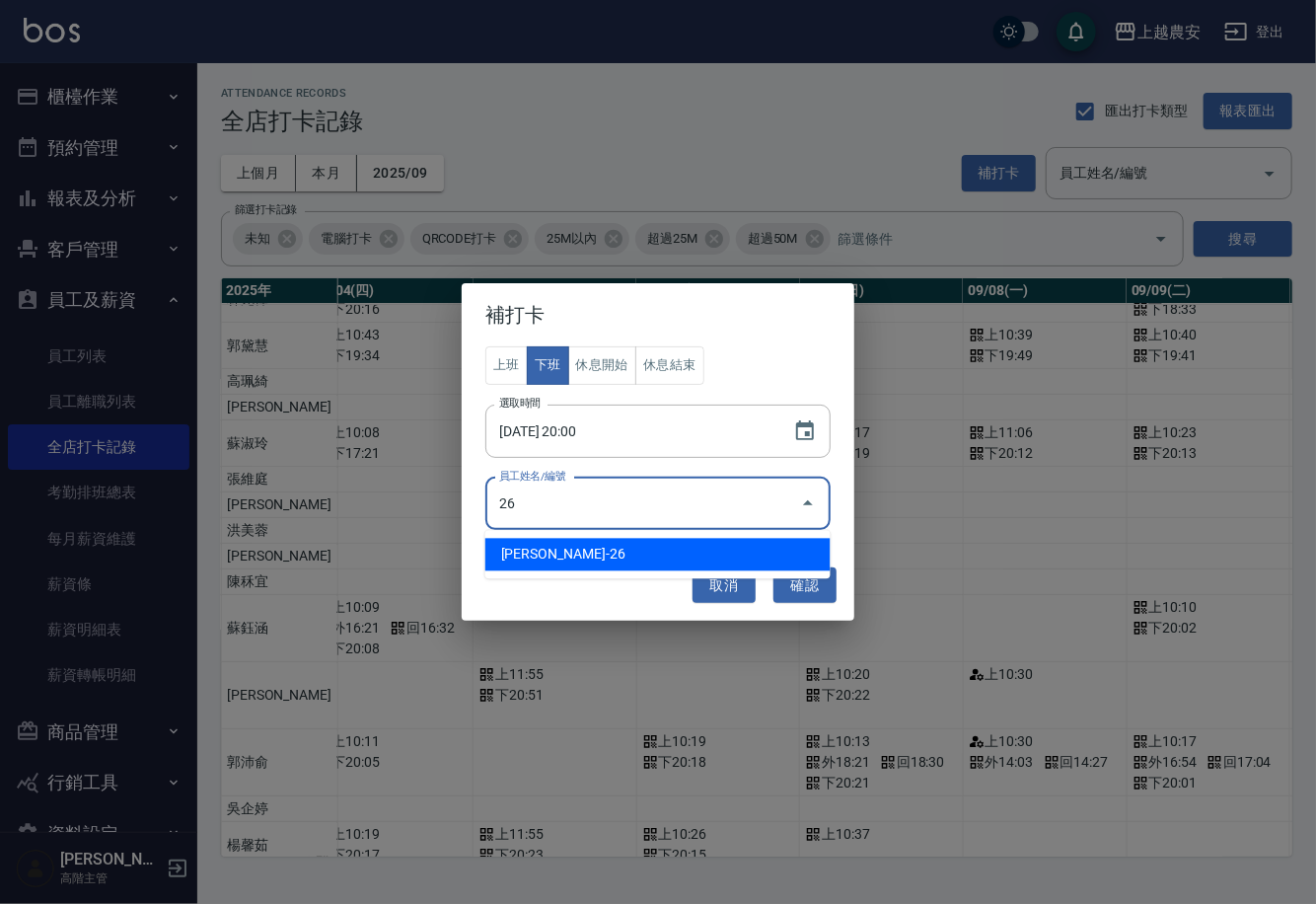
click at [612, 557] on li "招惠敏-26" at bounding box center [657, 555] width 345 height 33
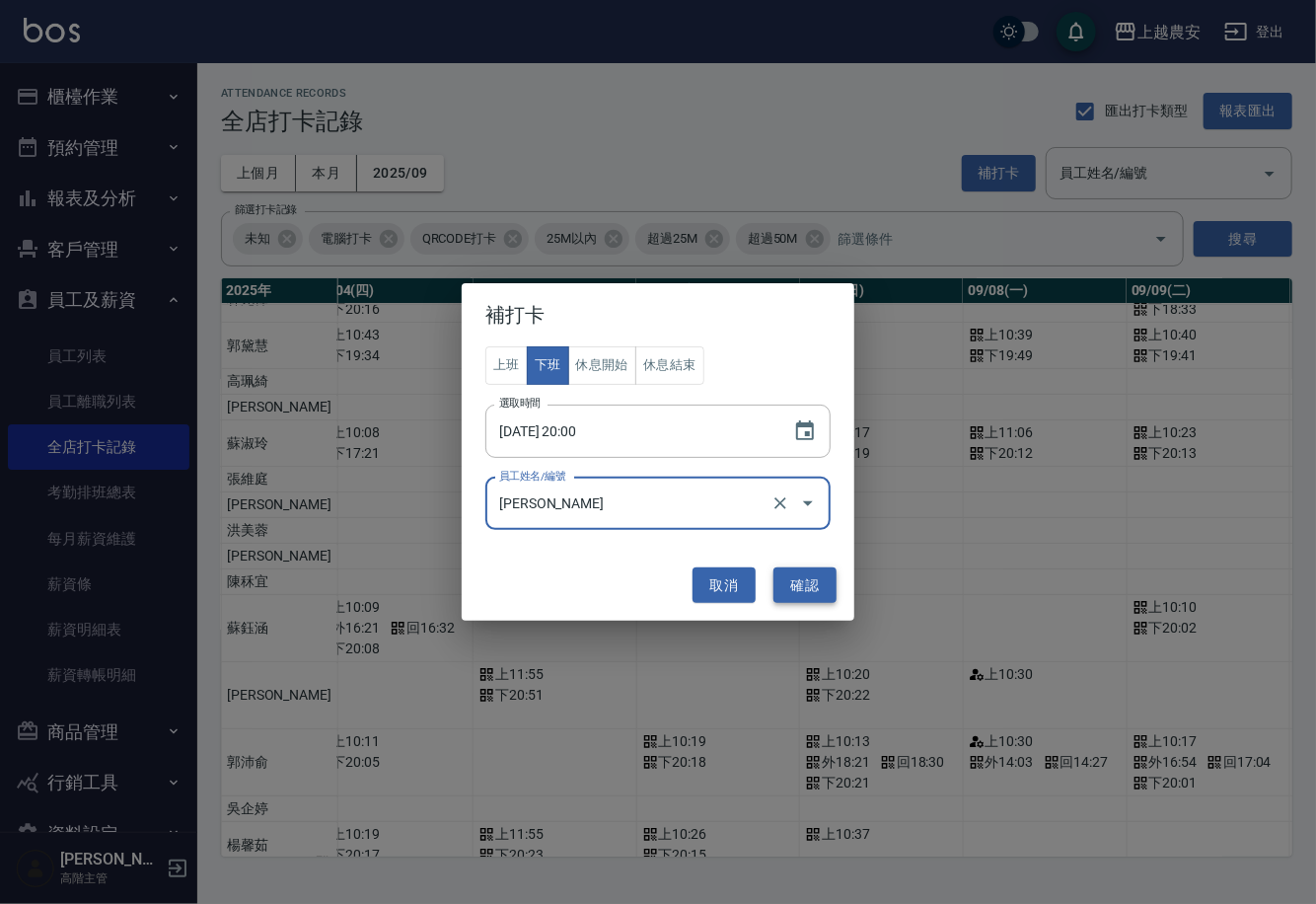
type input "[PERSON_NAME]"
click at [824, 582] on button "確認" at bounding box center [805, 586] width 64 height 37
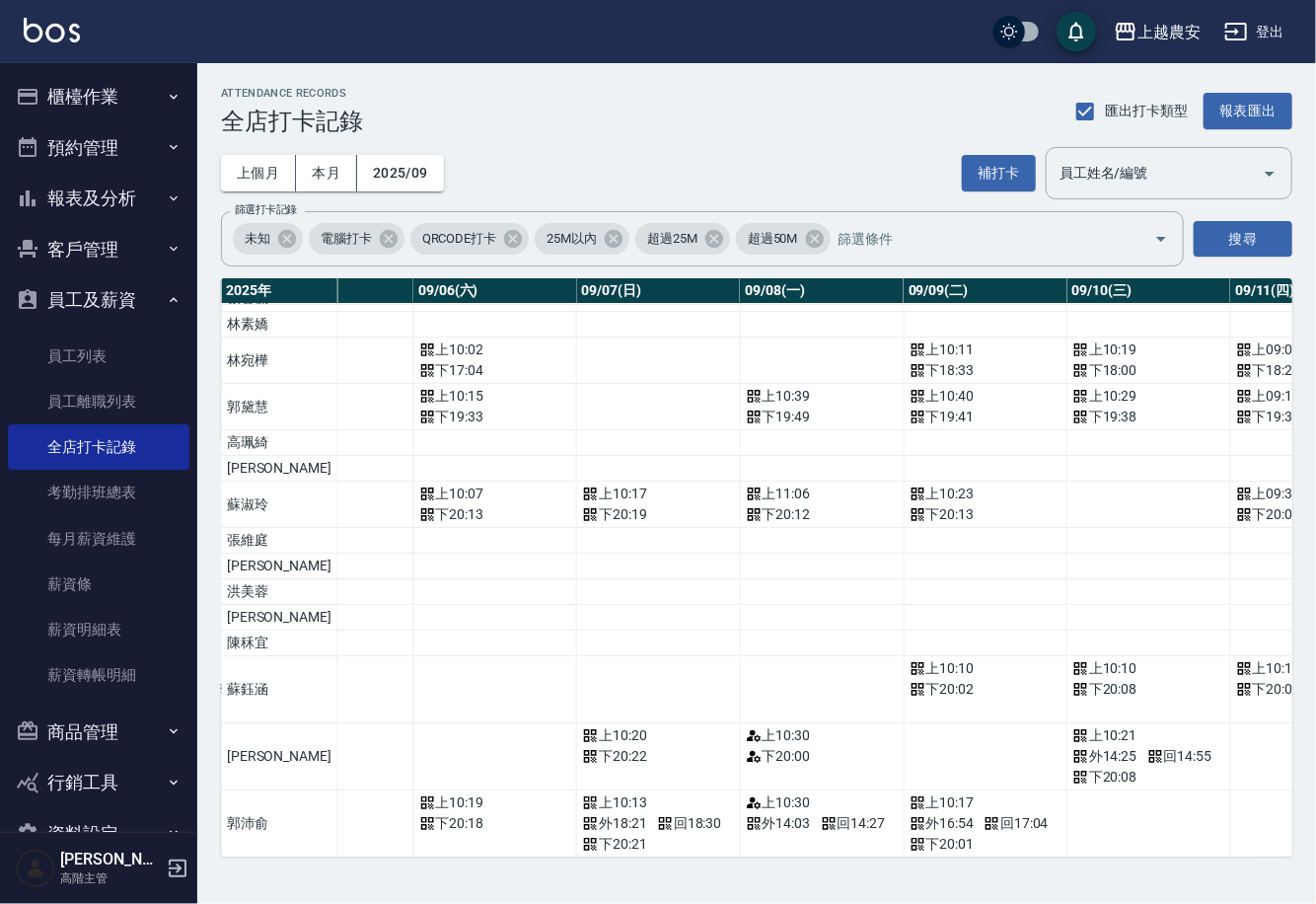
scroll to position [0, 977]
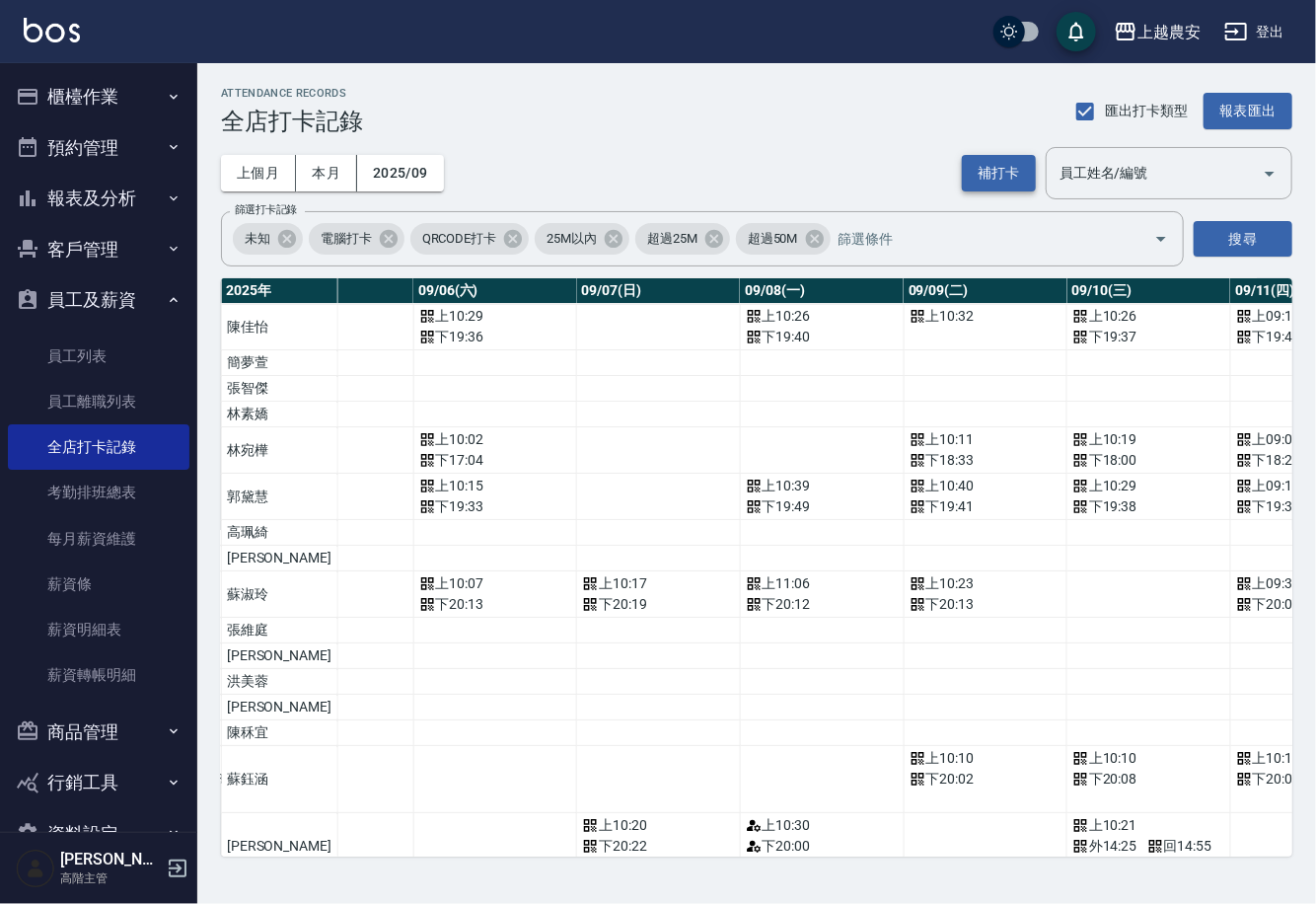
click at [999, 186] on button "補打卡" at bounding box center [999, 173] width 74 height 37
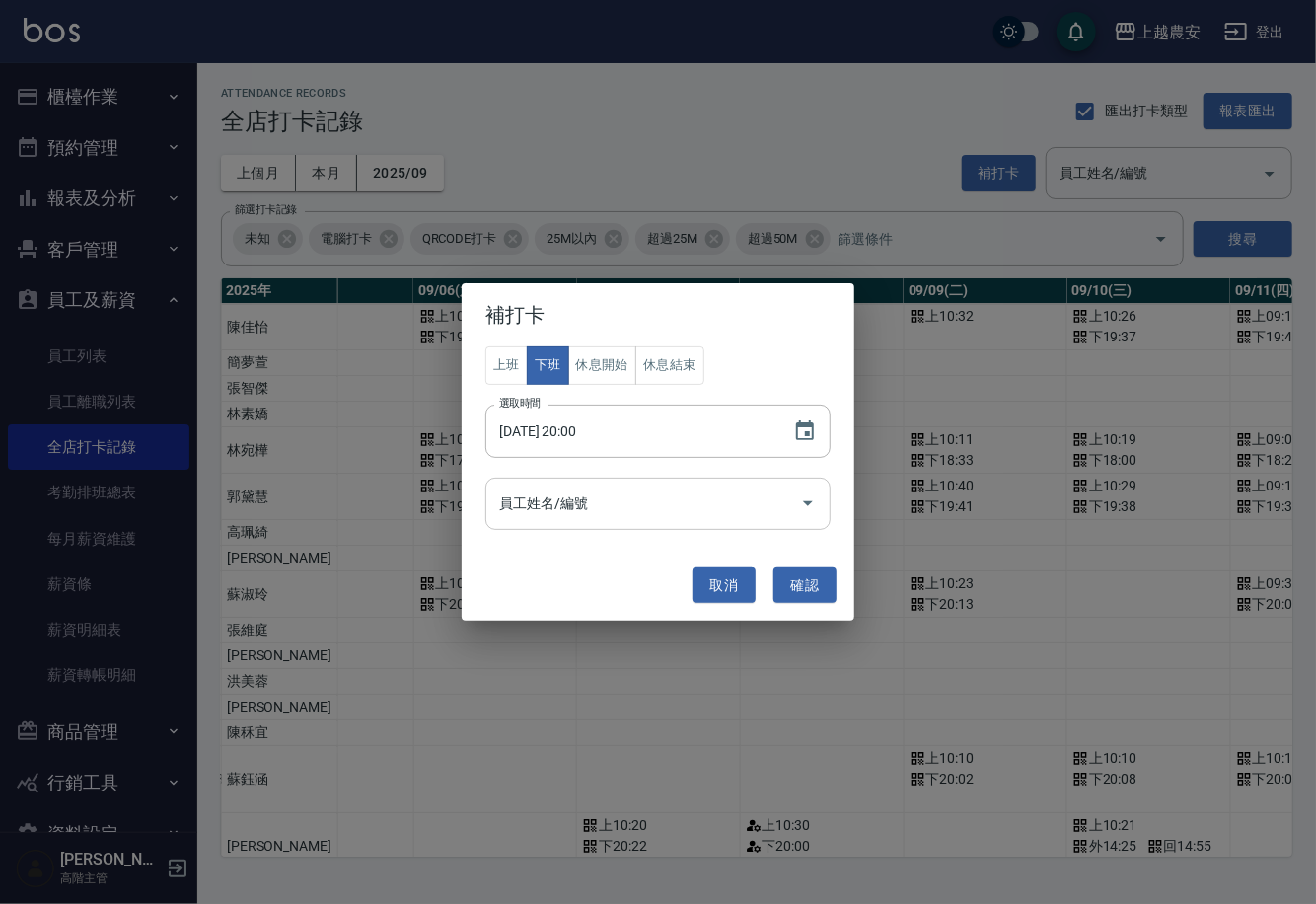
click at [652, 487] on input "員工姓名/編號" at bounding box center [643, 503] width 298 height 35
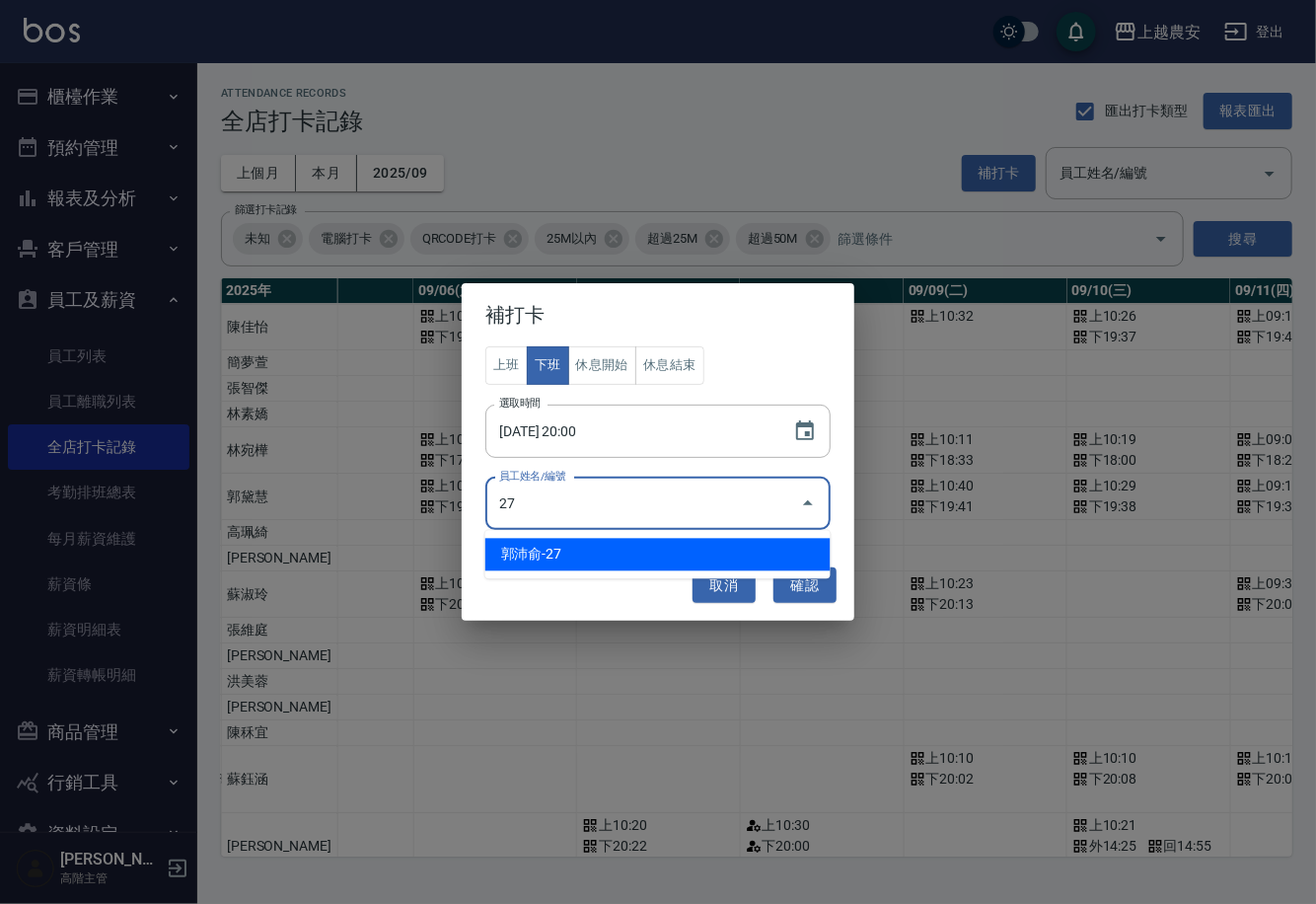
drag, startPoint x: 488, startPoint y: 542, endPoint x: 698, endPoint y: 565, distance: 211.3
click at [489, 543] on li "郭沛俞-27" at bounding box center [657, 555] width 345 height 33
type input "郭沛俞"
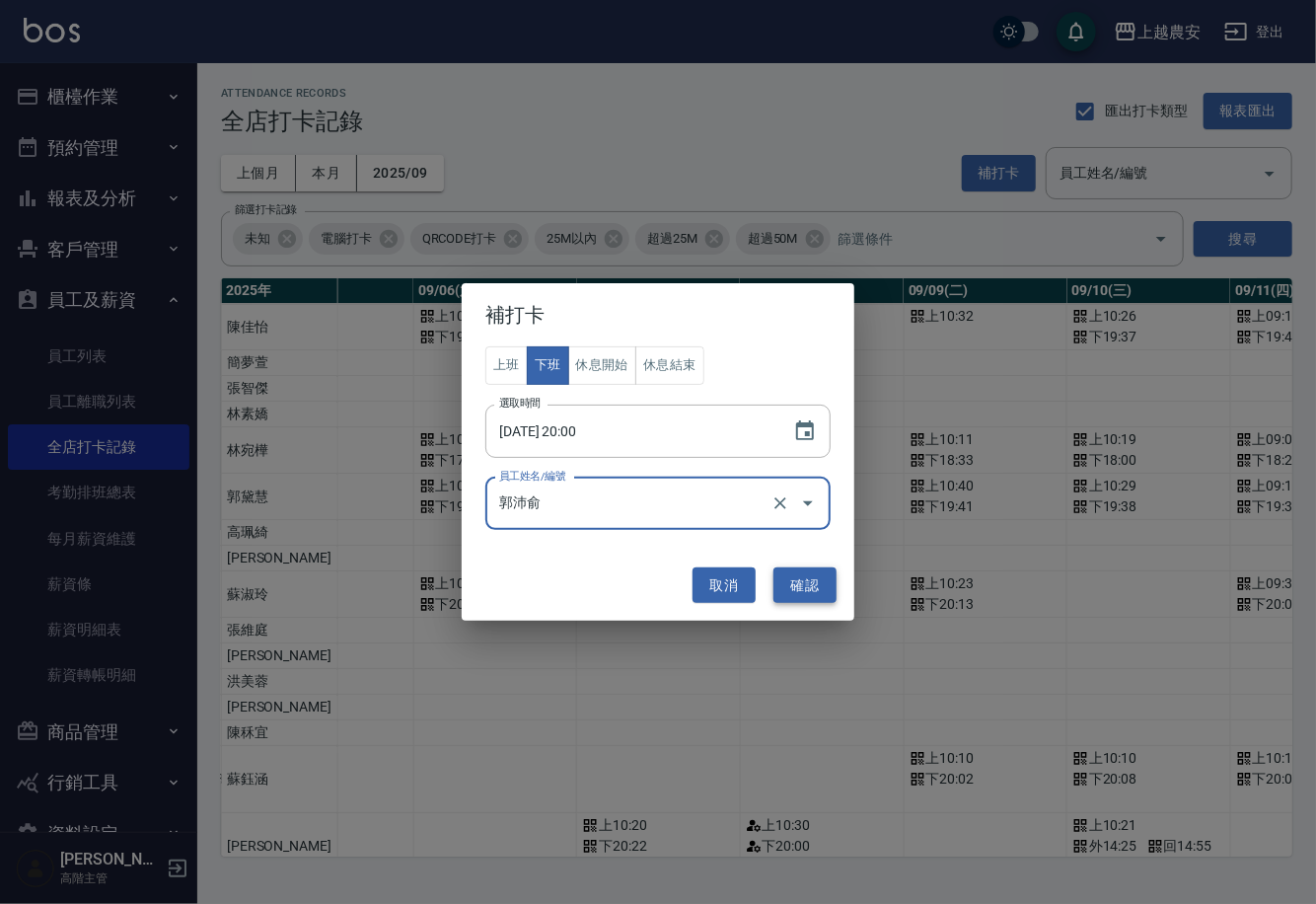
click at [808, 571] on button "確認" at bounding box center [805, 586] width 64 height 37
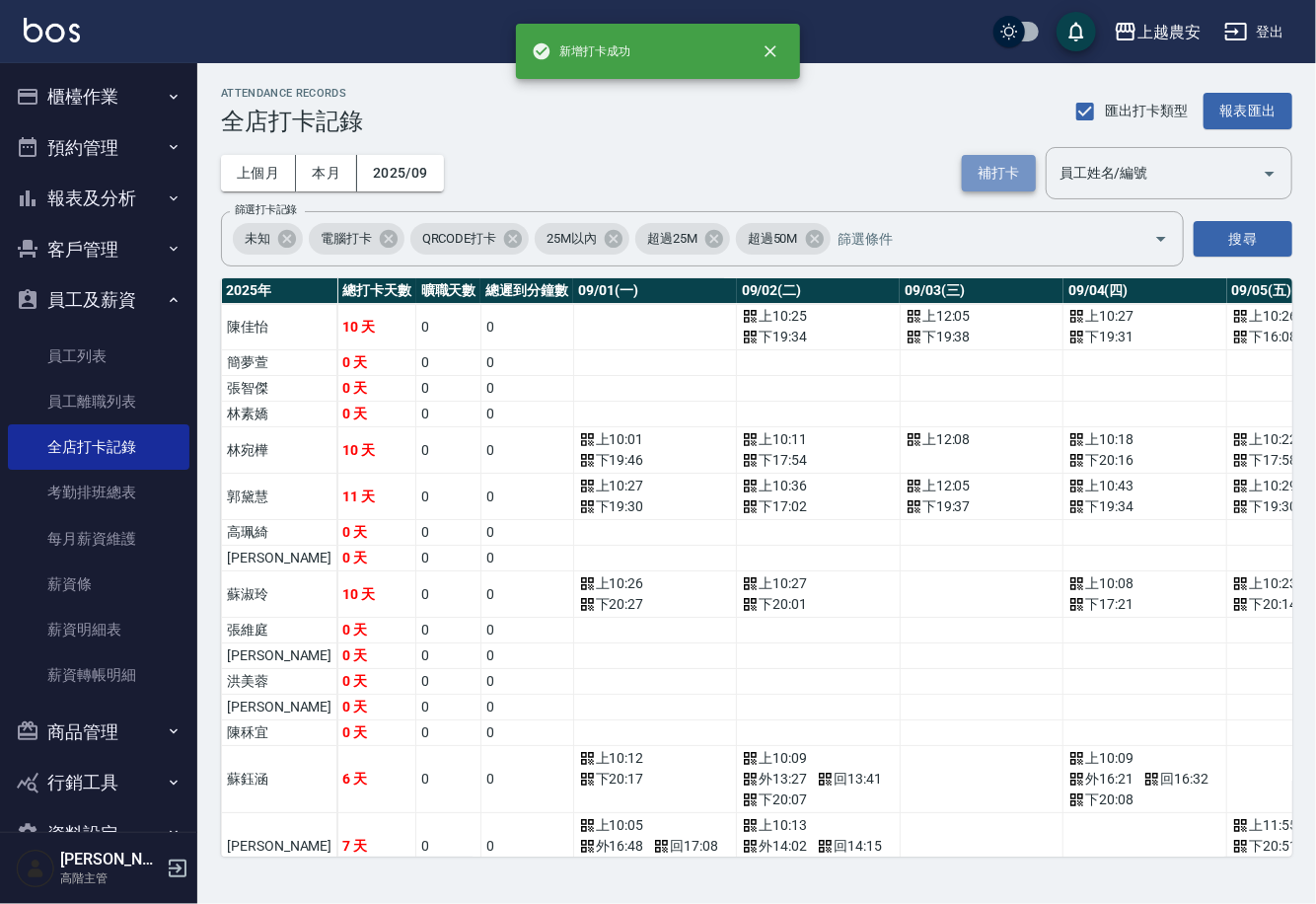
drag, startPoint x: 977, startPoint y: 171, endPoint x: 978, endPoint y: 184, distance: 13.0
click at [978, 184] on button "補打卡" at bounding box center [999, 173] width 74 height 37
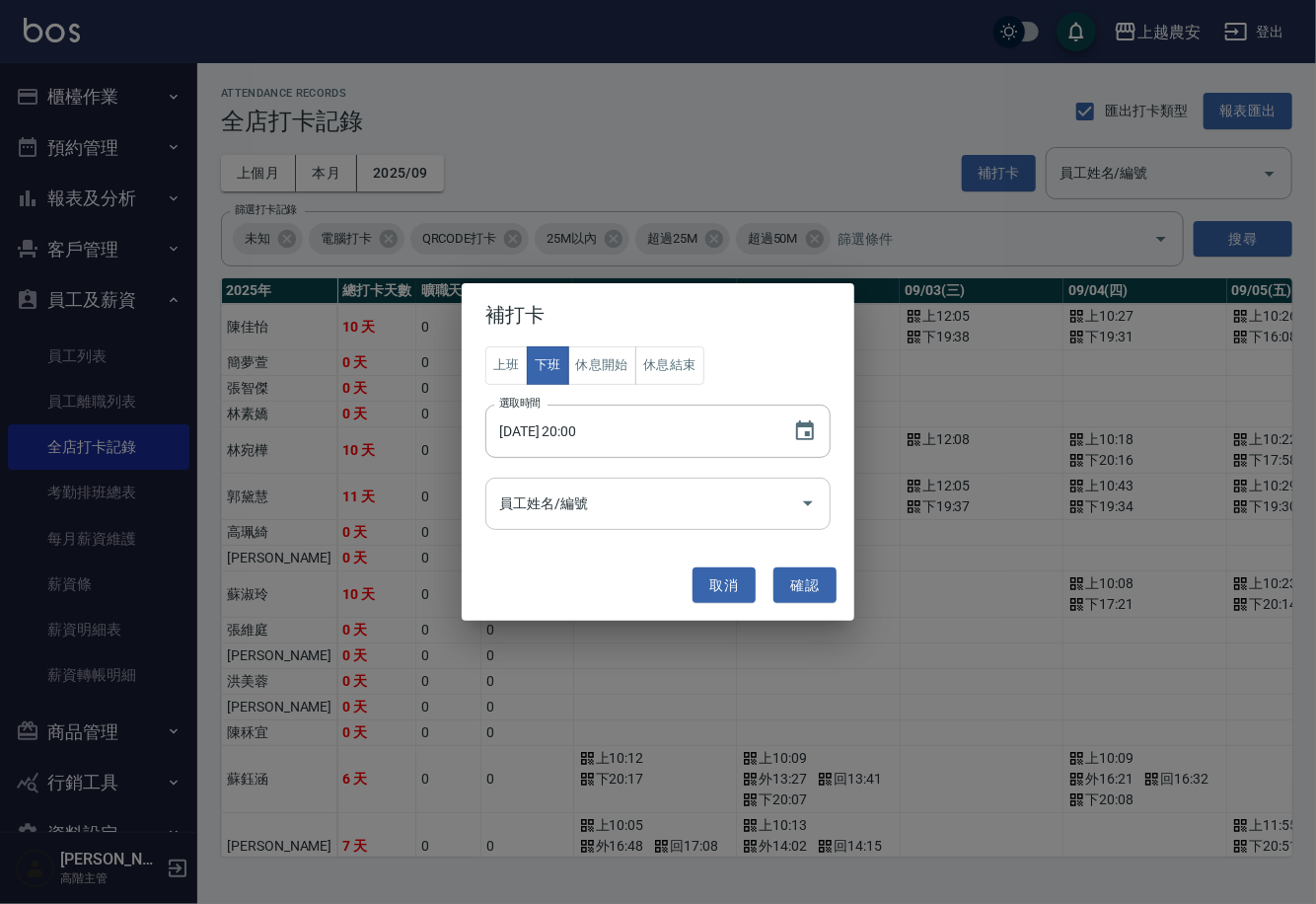
click at [618, 496] on input "員工姓名/編號" at bounding box center [643, 503] width 298 height 35
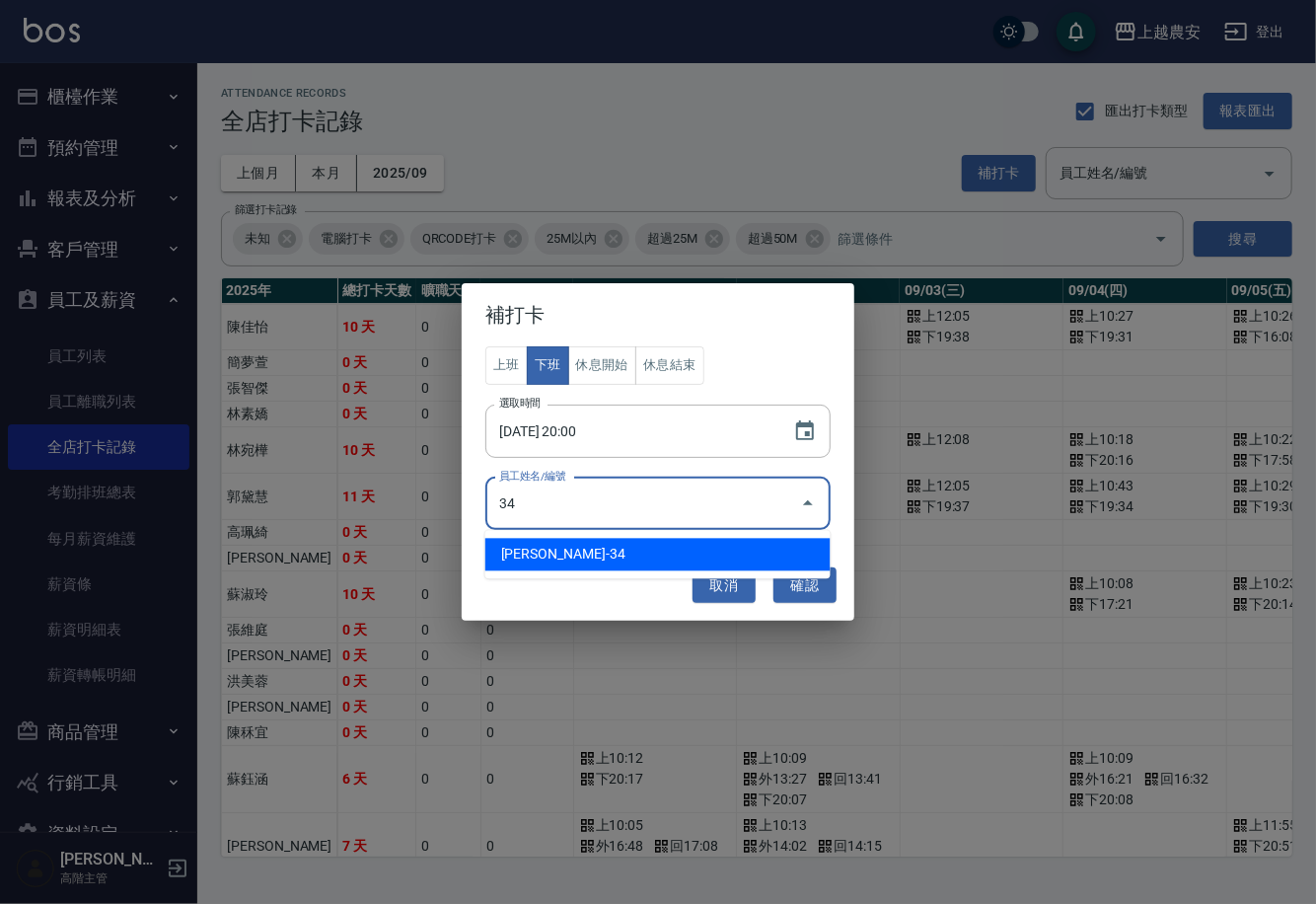
click at [597, 555] on li "曾郁婷-34" at bounding box center [657, 555] width 345 height 33
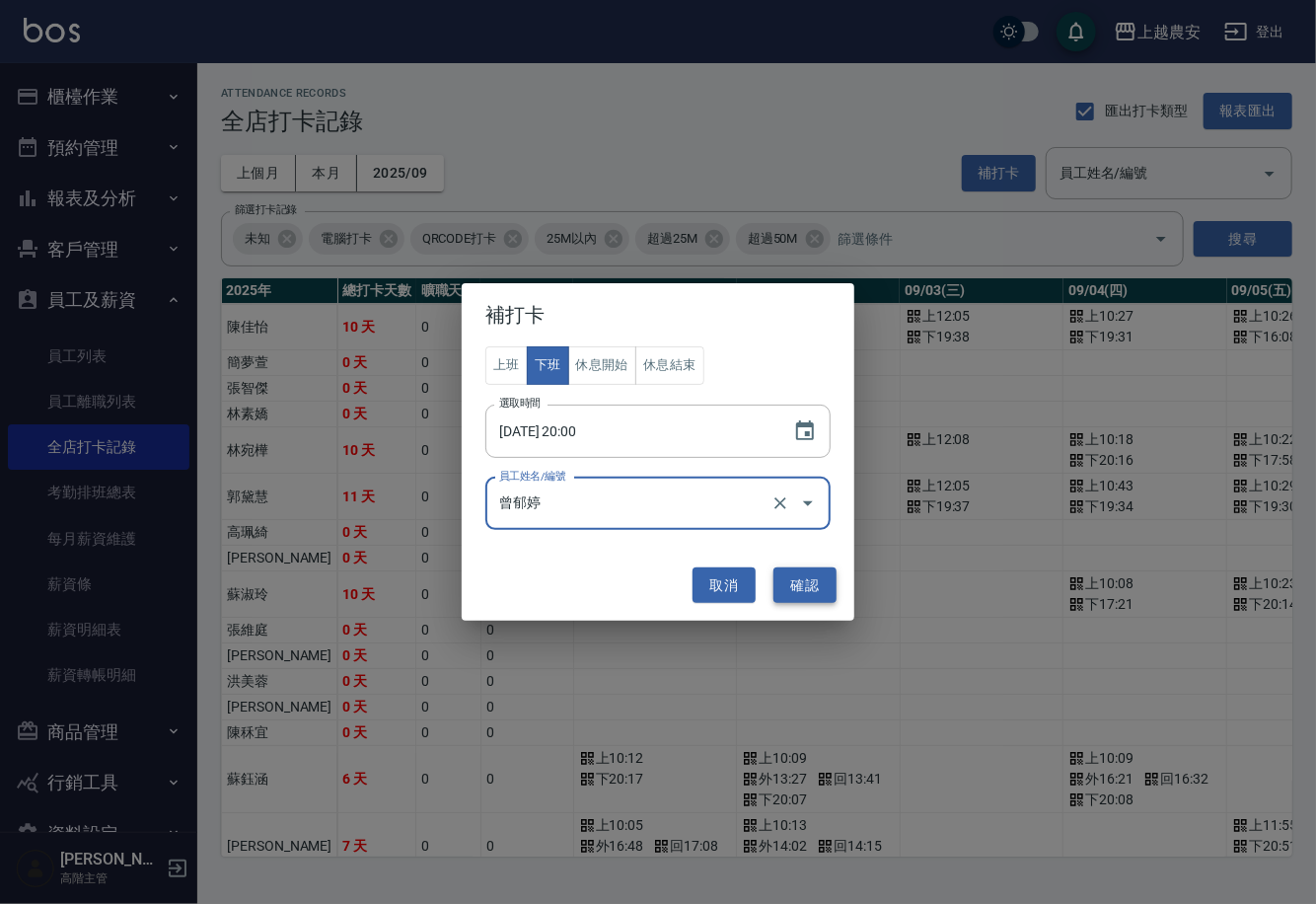
type input "曾郁婷"
click at [802, 582] on button "確認" at bounding box center [805, 586] width 64 height 37
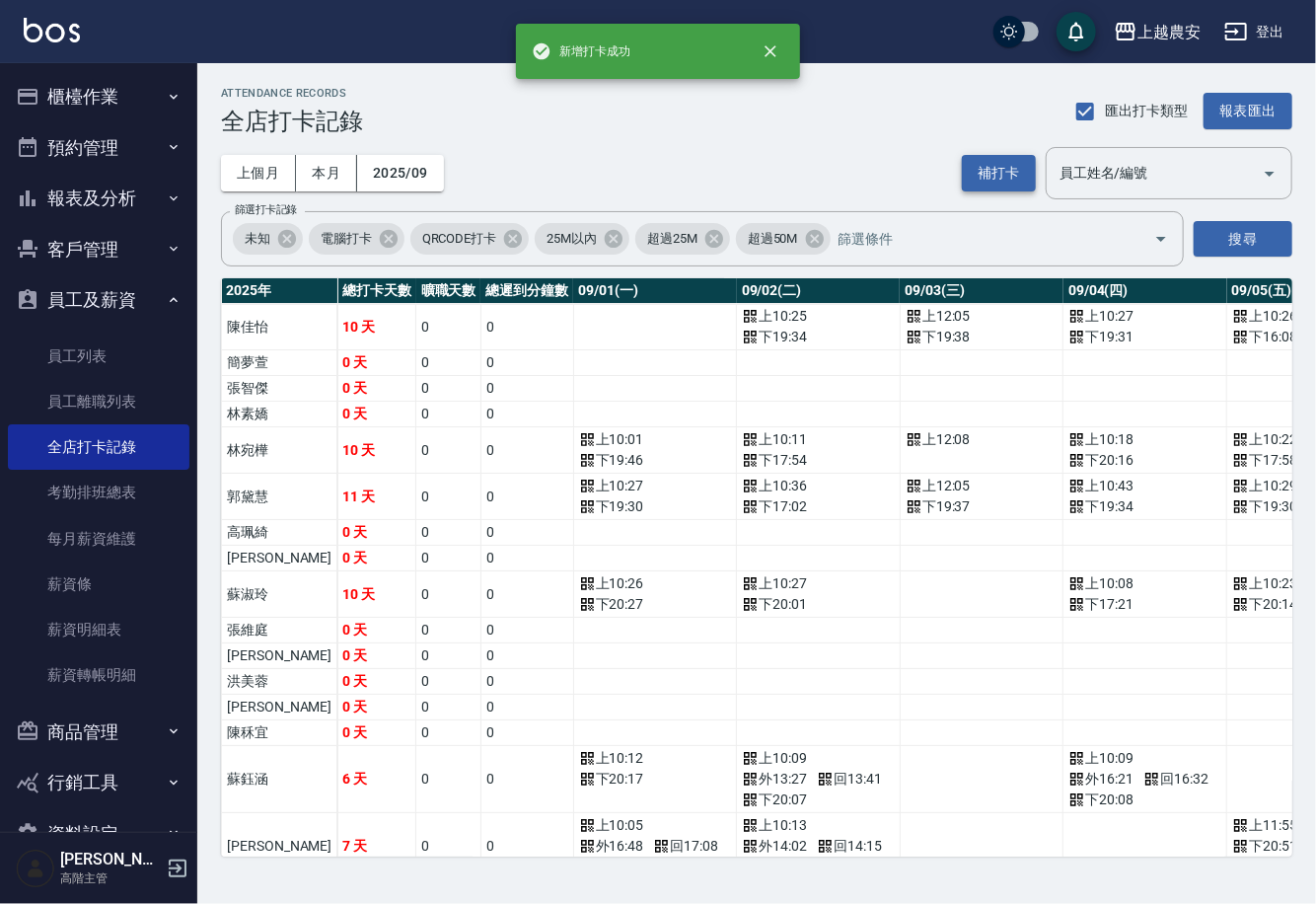
click at [995, 164] on button "補打卡" at bounding box center [999, 173] width 74 height 37
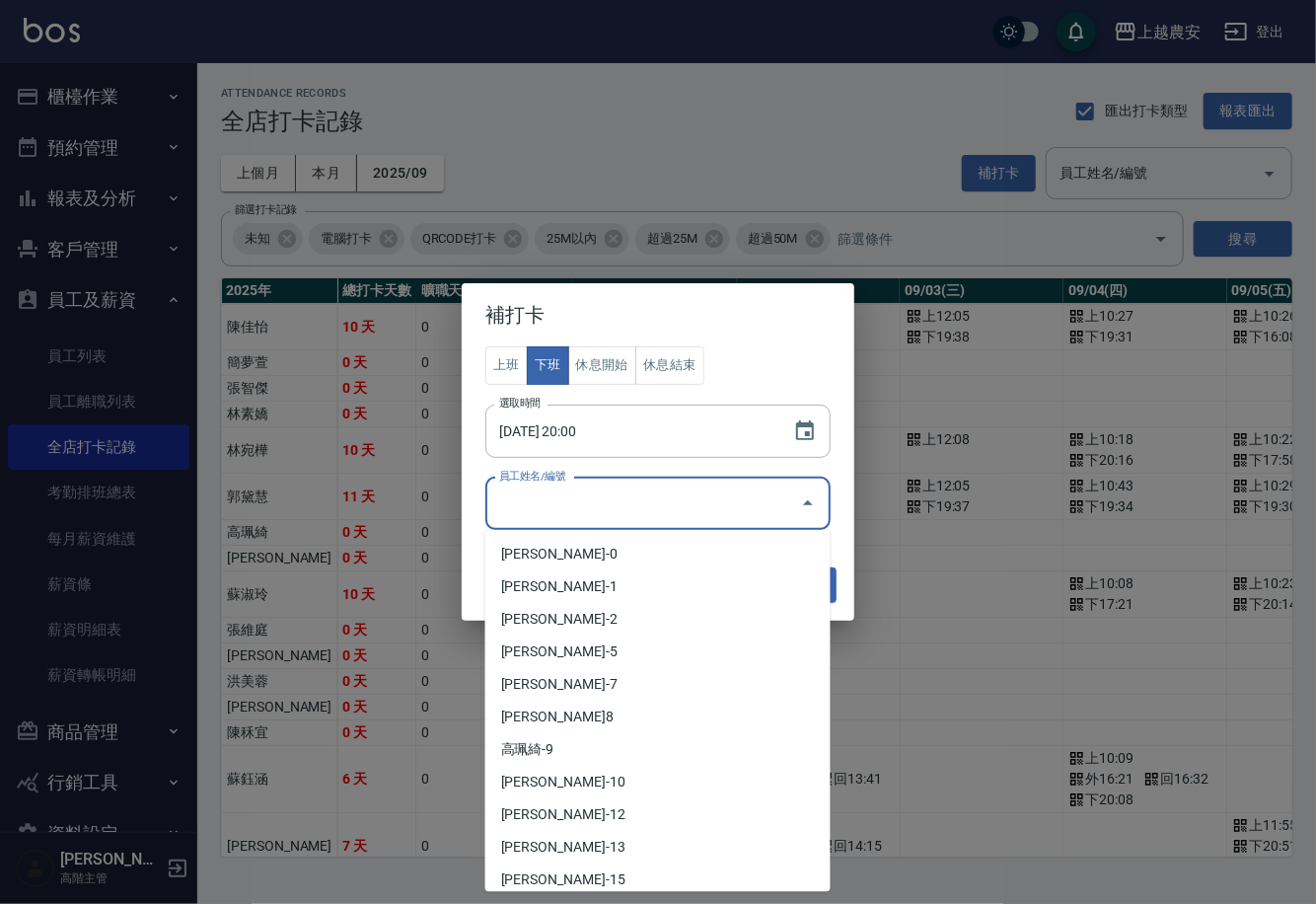
click at [581, 492] on input "員工姓名/編號" at bounding box center [643, 503] width 298 height 35
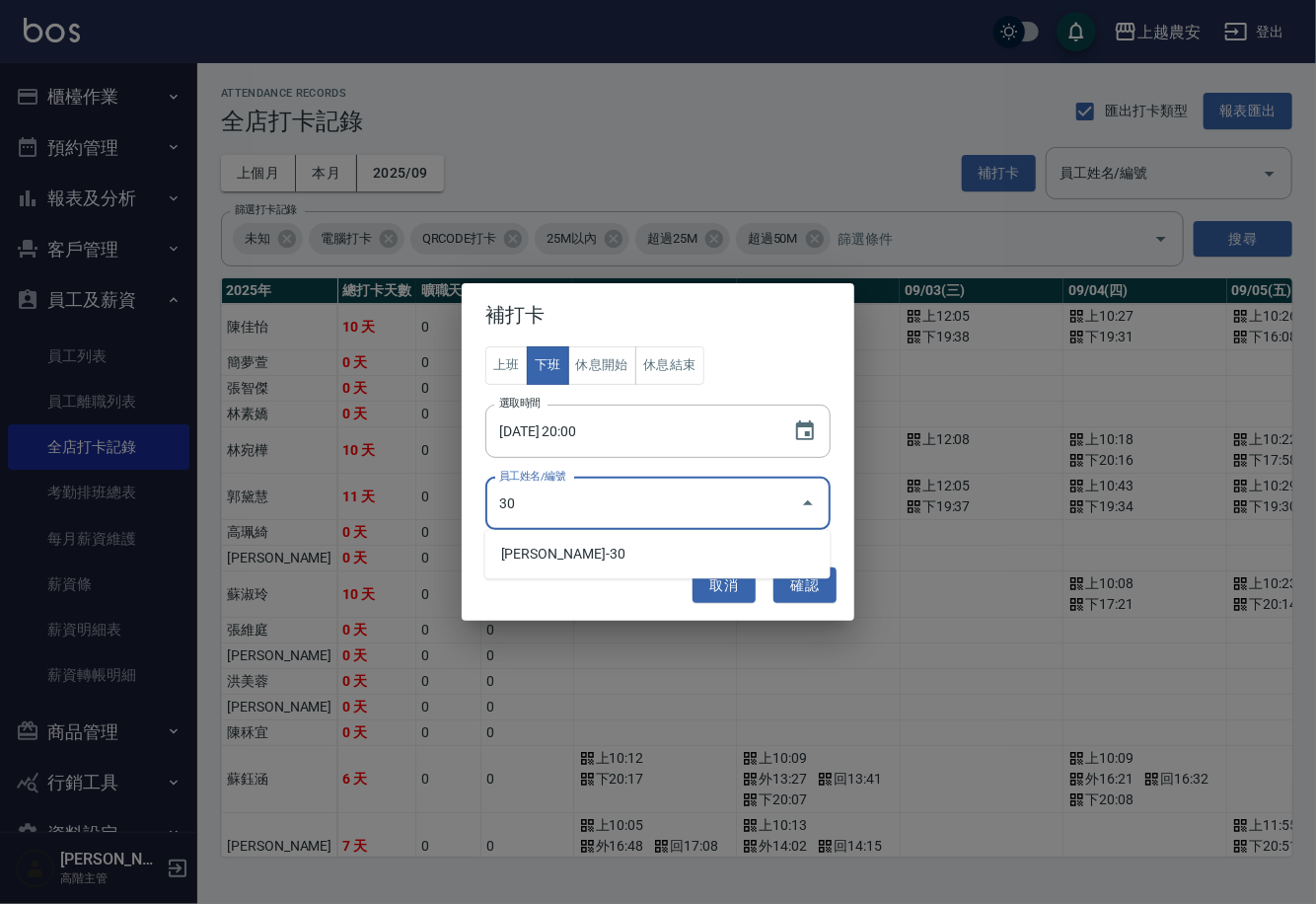
click at [575, 532] on ul "林珮筠-30" at bounding box center [657, 555] width 345 height 49
click at [575, 537] on ul "林珮筠-30" at bounding box center [657, 555] width 345 height 49
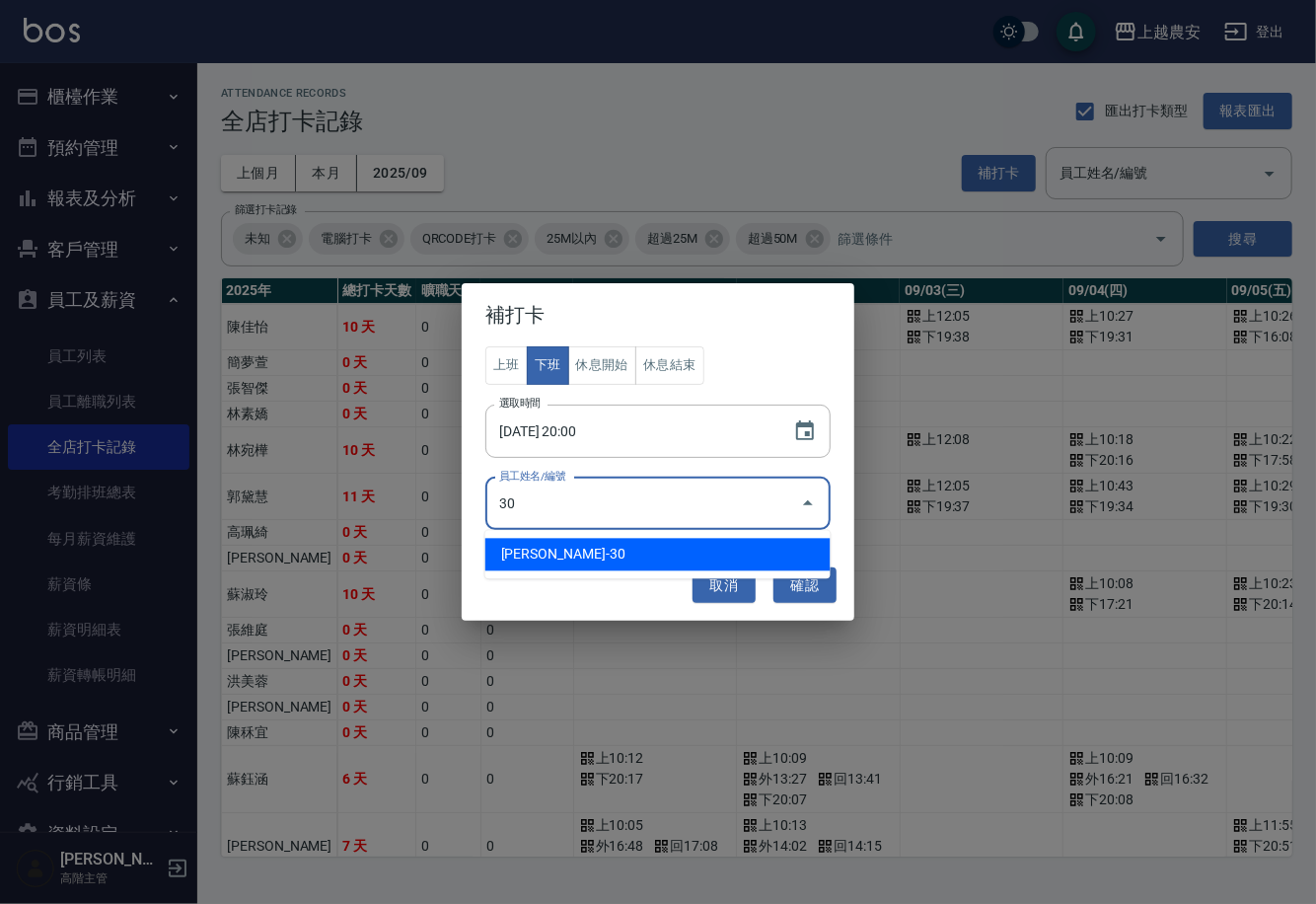
click at [576, 543] on li "林珮筠-30" at bounding box center [657, 555] width 345 height 33
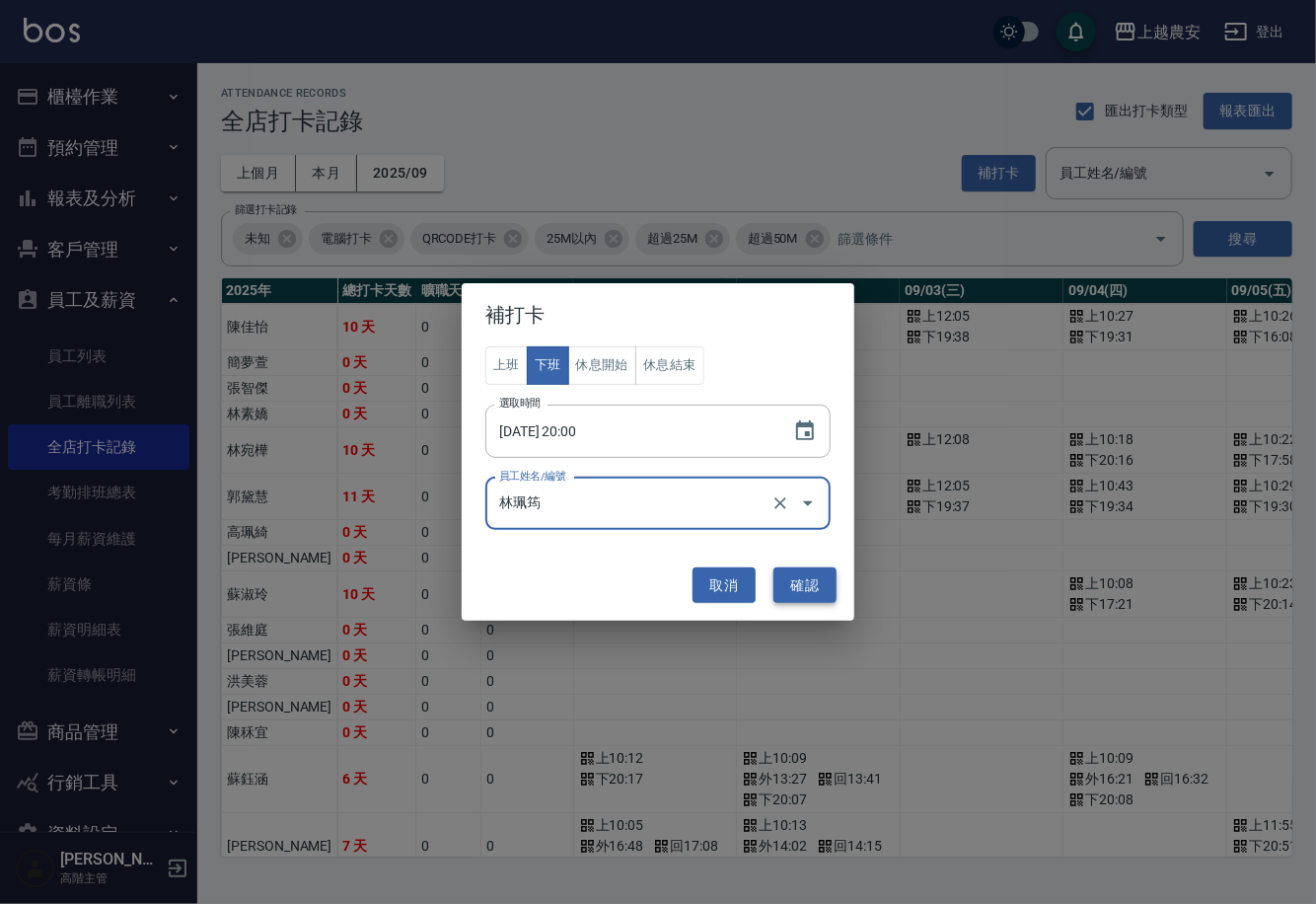
type input "林珮筠"
click at [810, 574] on button "確認" at bounding box center [805, 586] width 64 height 37
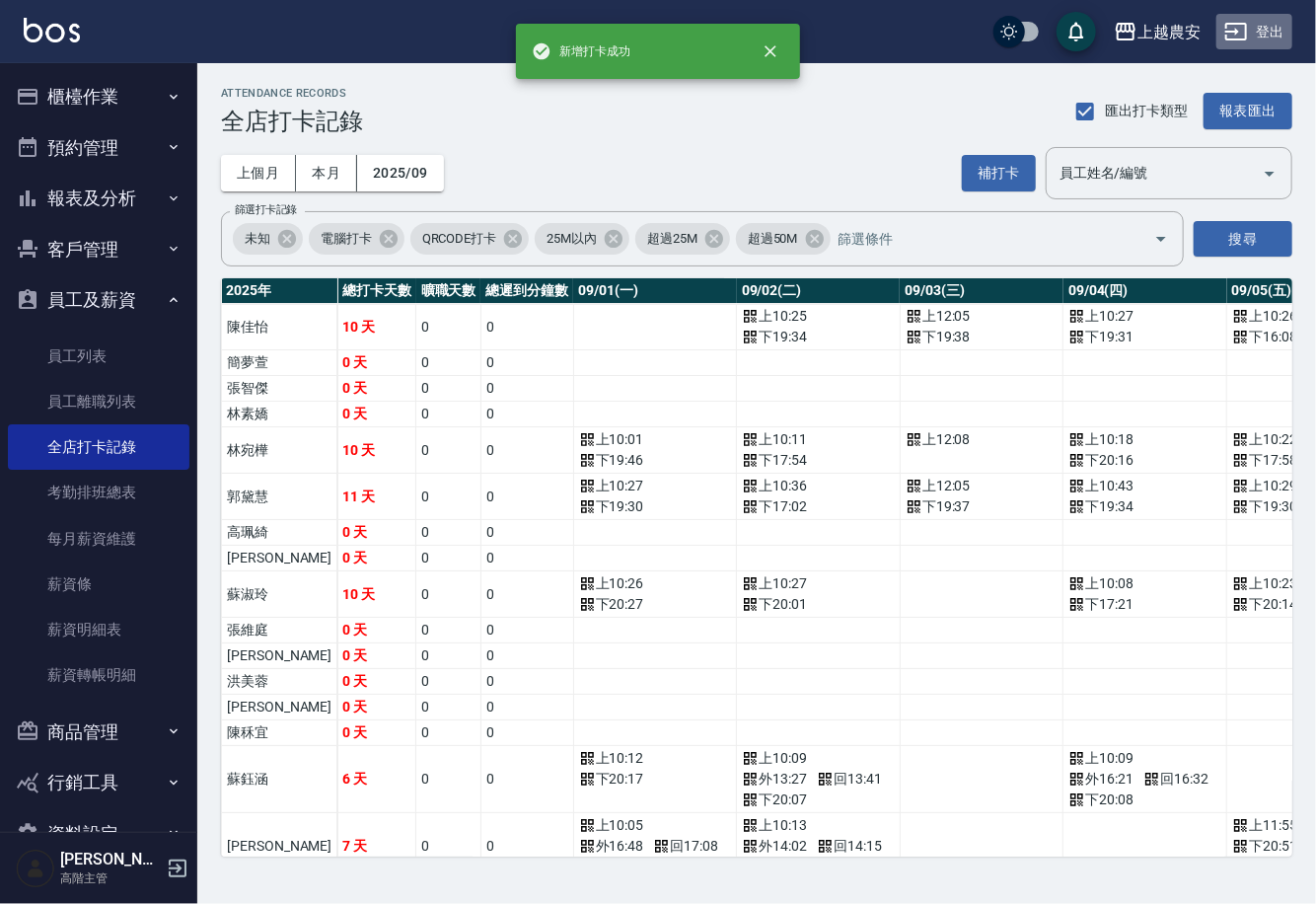
click at [1272, 40] on button "登出" at bounding box center [1254, 32] width 76 height 37
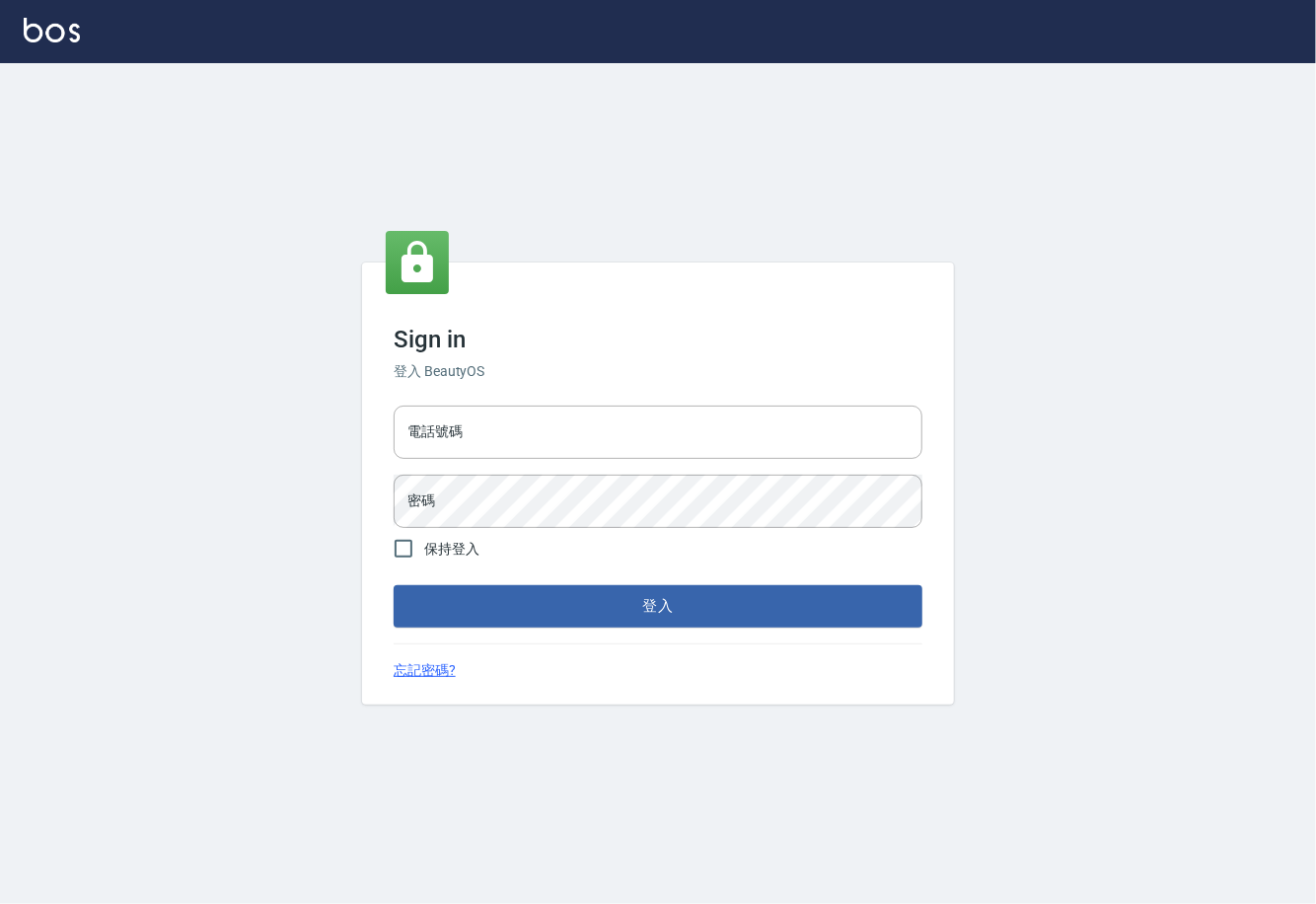
type input "0225929166"
click at [622, 618] on button "登入" at bounding box center [658, 607] width 529 height 42
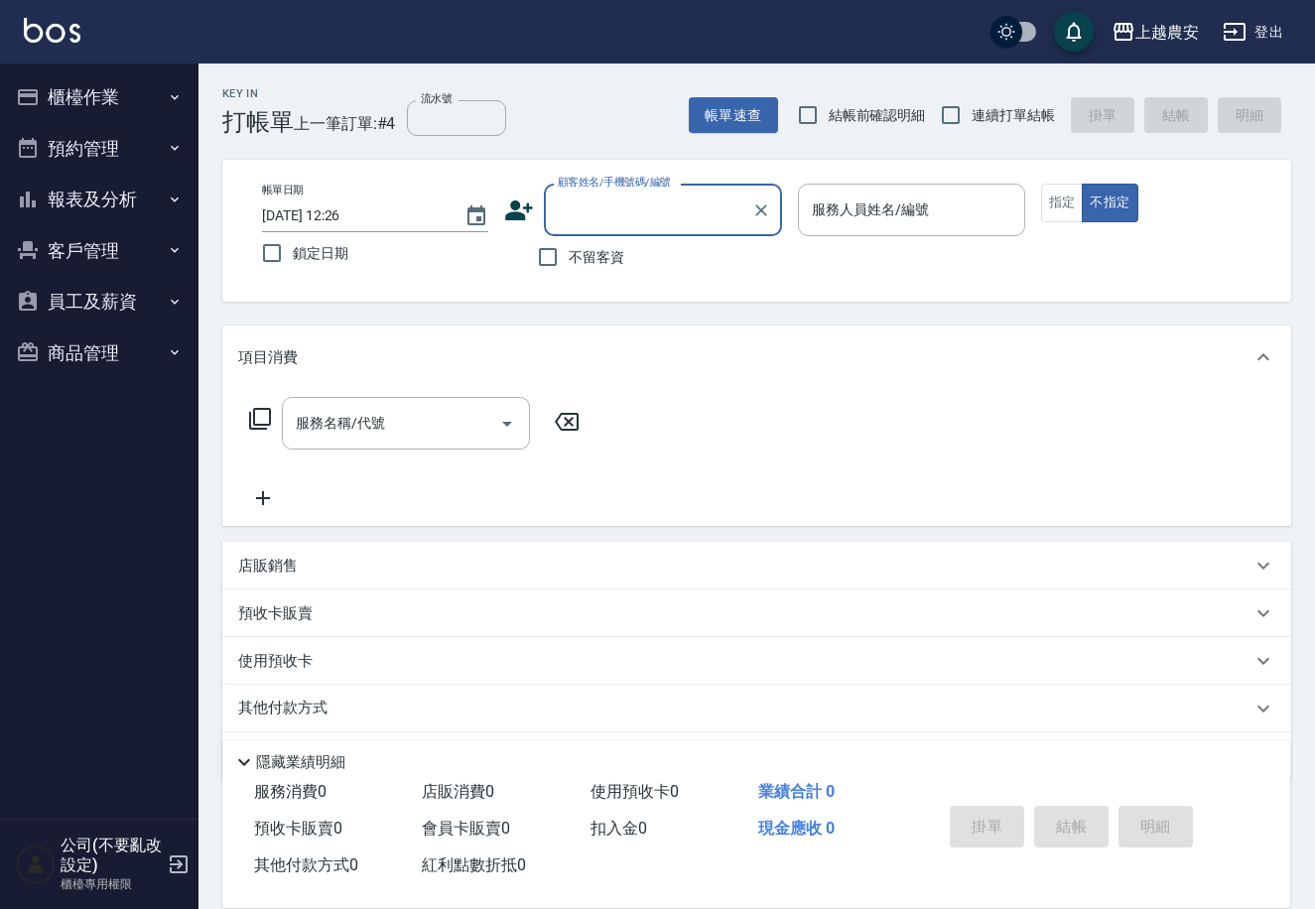
click at [72, 111] on button "櫃檯作業" at bounding box center [99, 97] width 183 height 52
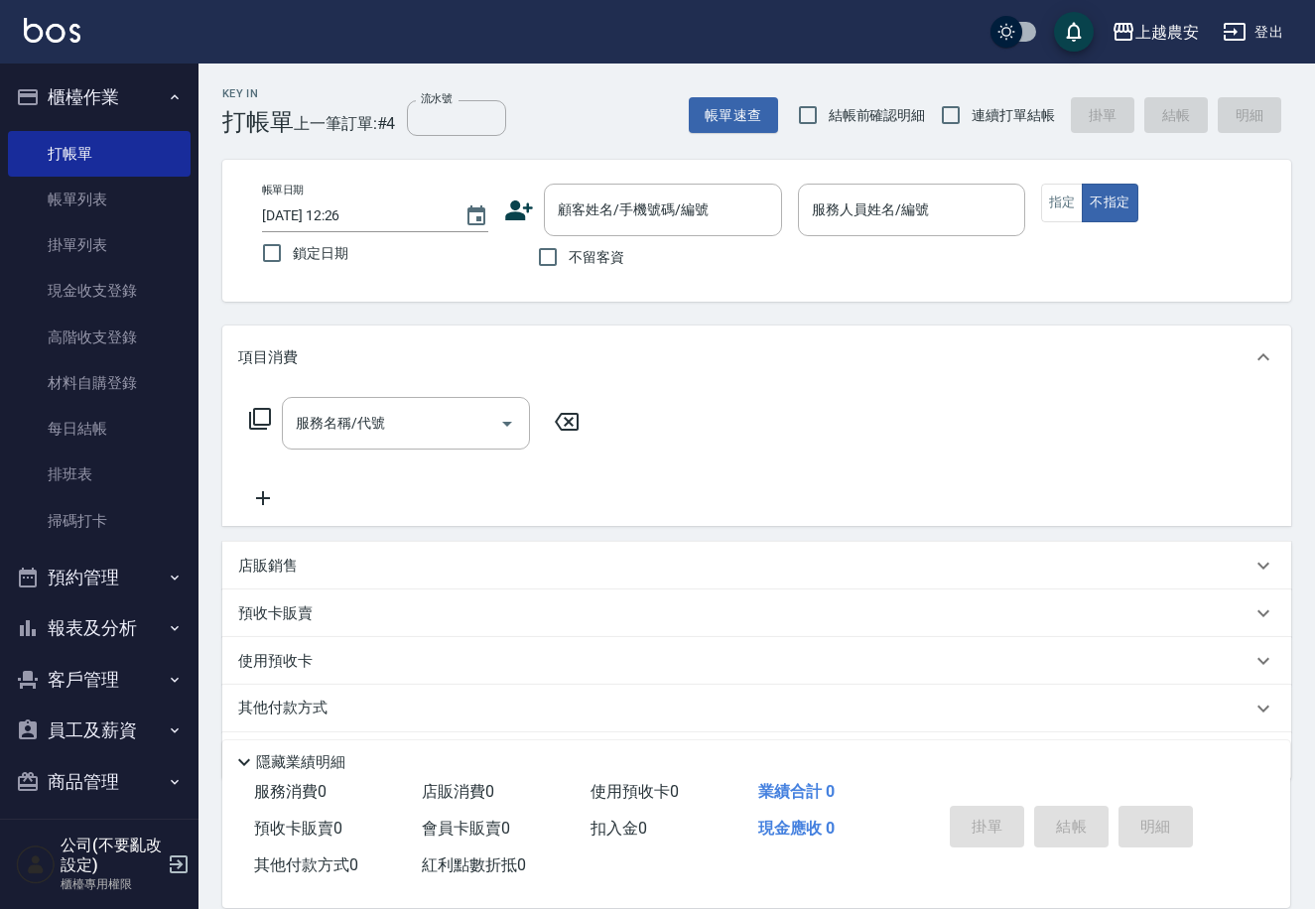
drag, startPoint x: 134, startPoint y: 296, endPoint x: 284, endPoint y: 243, distance: 158.8
click at [134, 293] on link "現金收支登錄" at bounding box center [99, 291] width 183 height 46
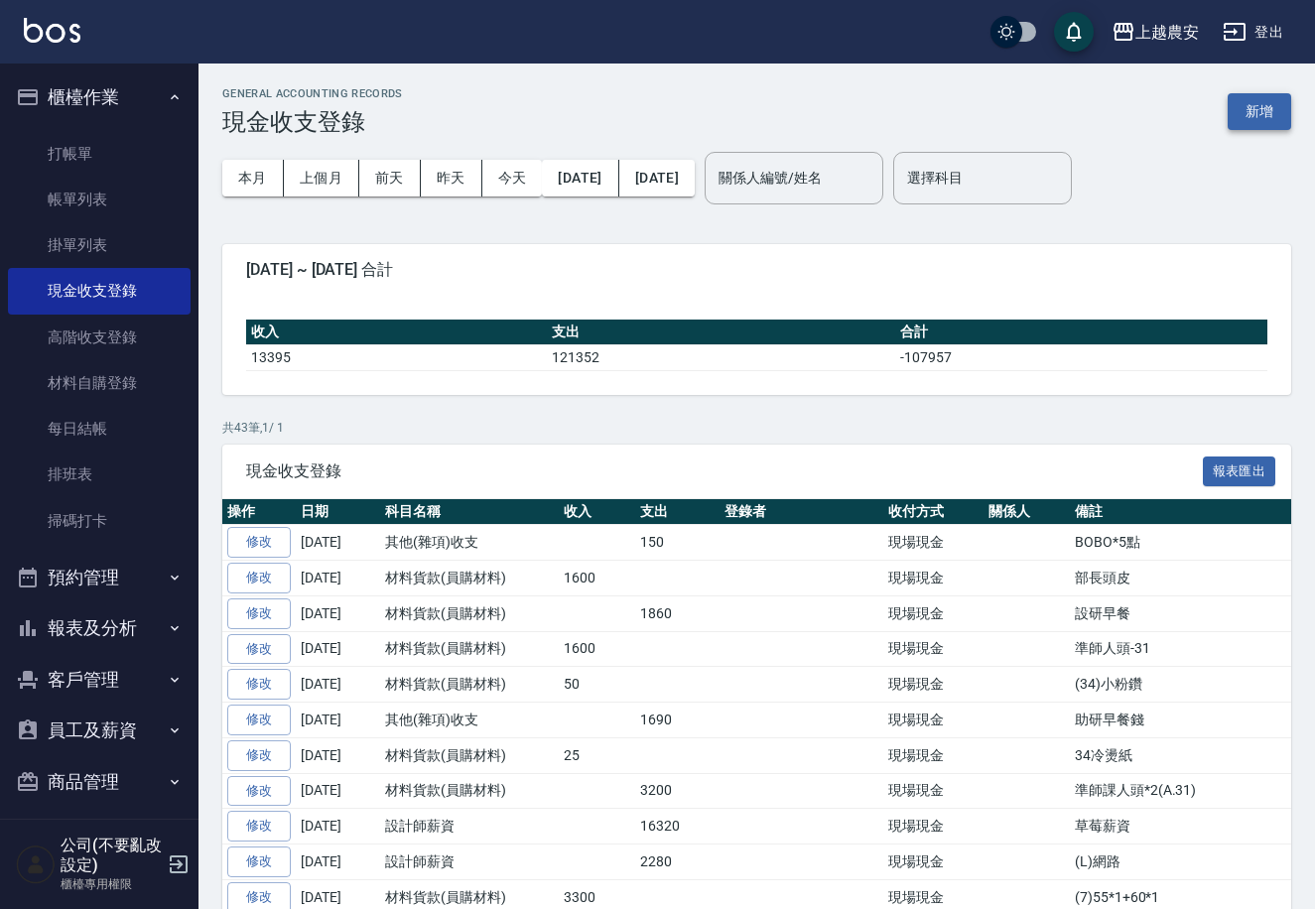
click at [1263, 117] on button "新增" at bounding box center [1260, 111] width 64 height 37
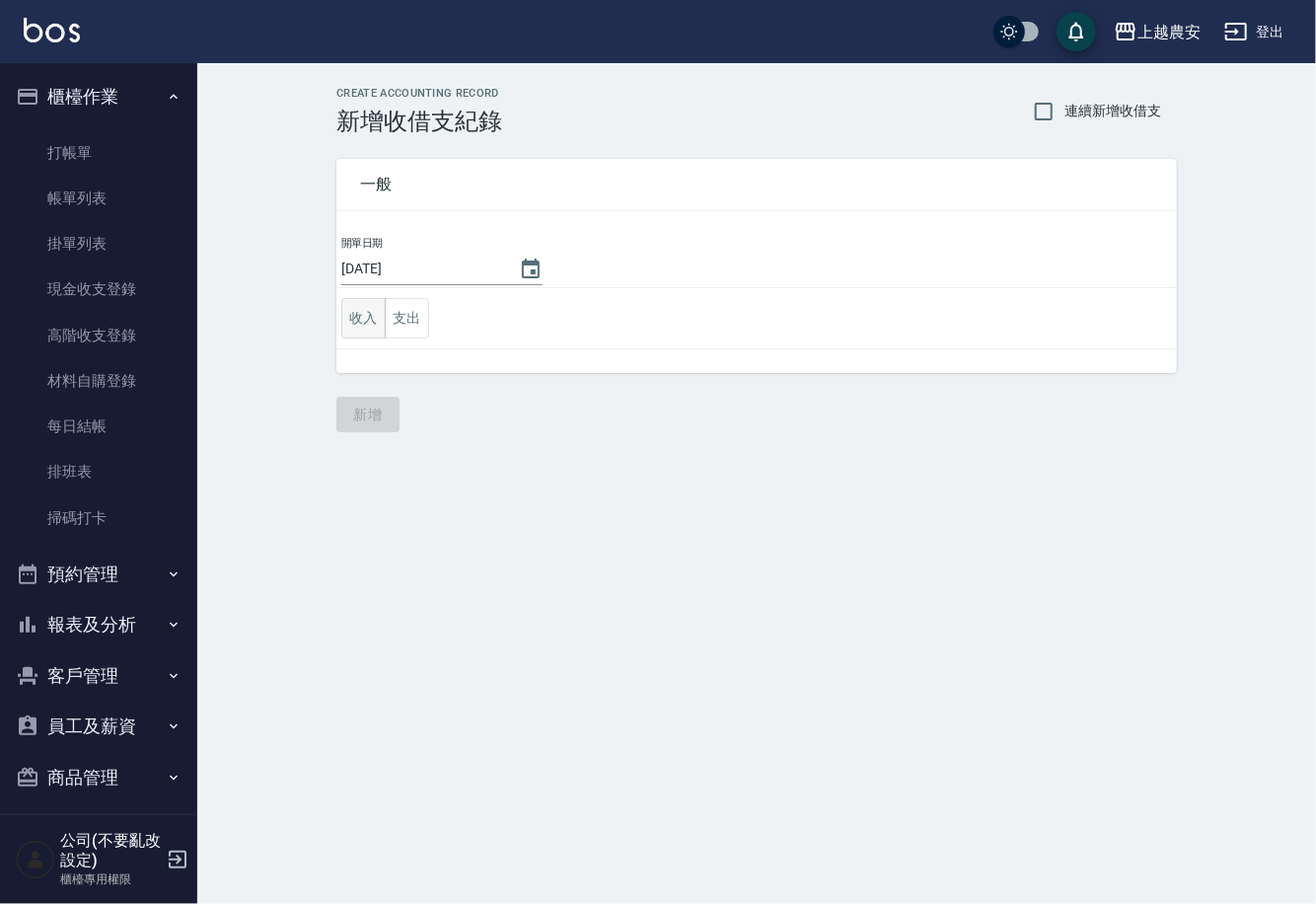
click at [355, 317] on button "收入" at bounding box center [363, 318] width 45 height 41
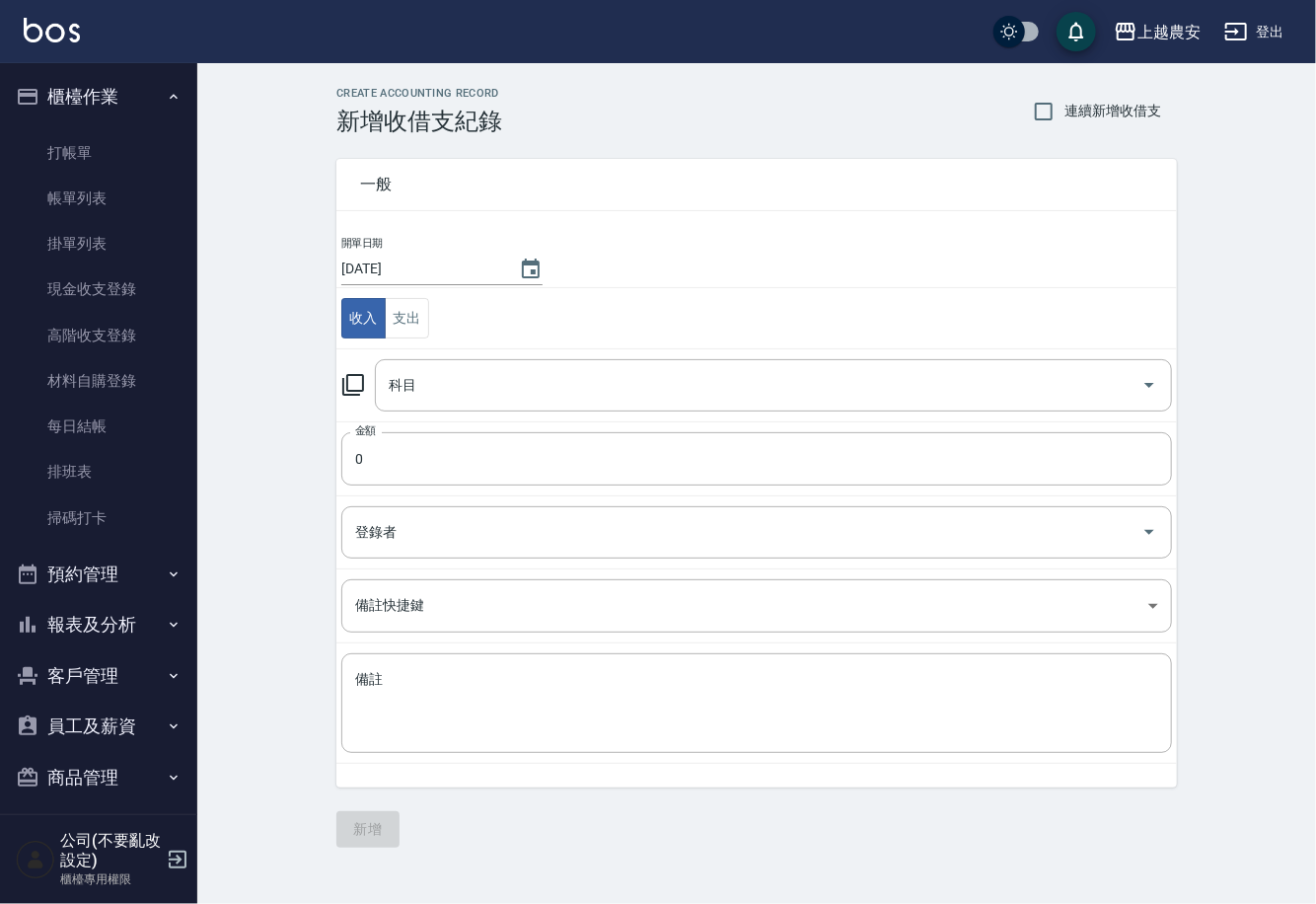
click at [351, 391] on icon at bounding box center [353, 385] width 22 height 22
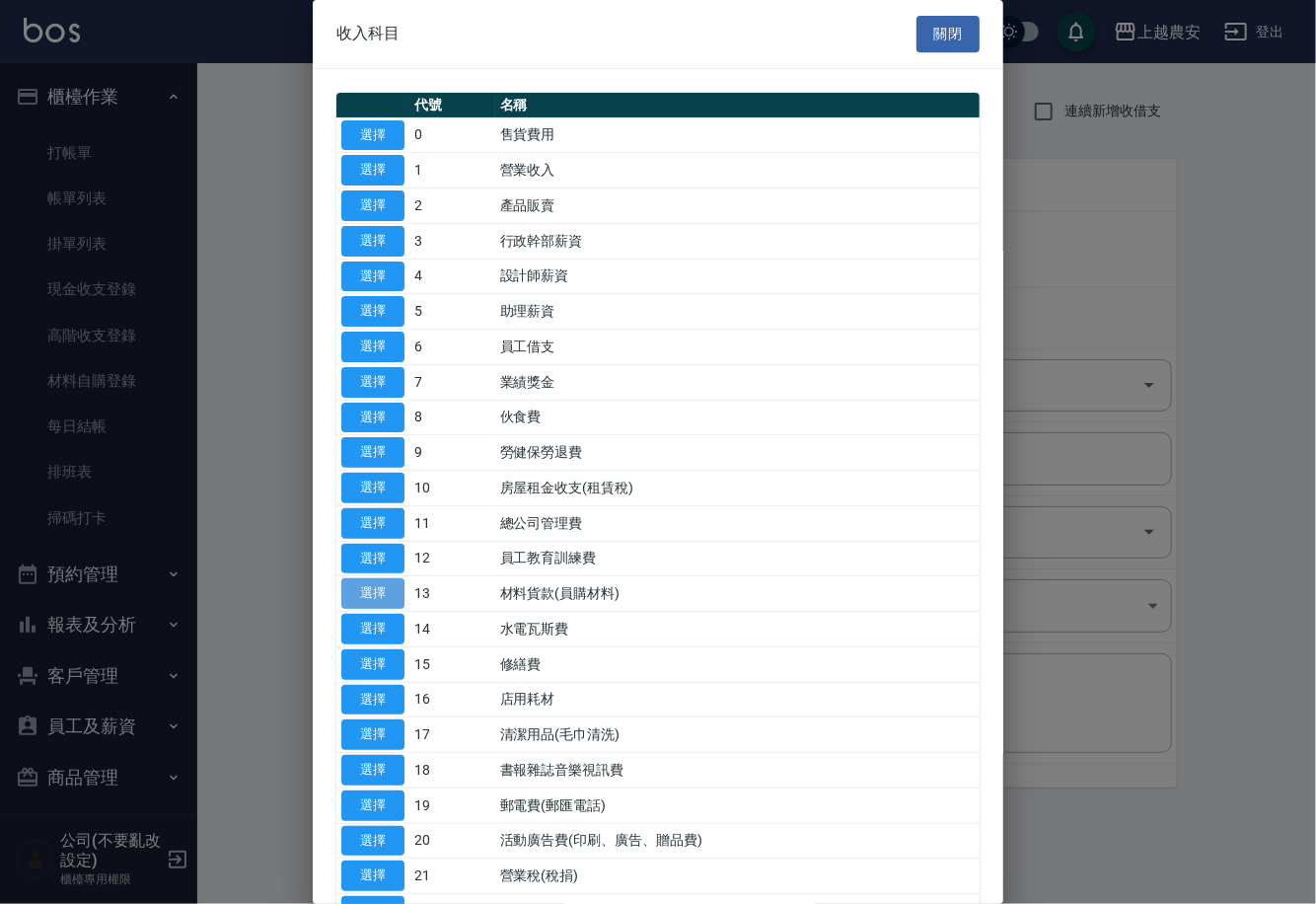
click at [383, 599] on button "選擇" at bounding box center [373, 594] width 64 height 31
type input "13 材料貨款(員購材料)"
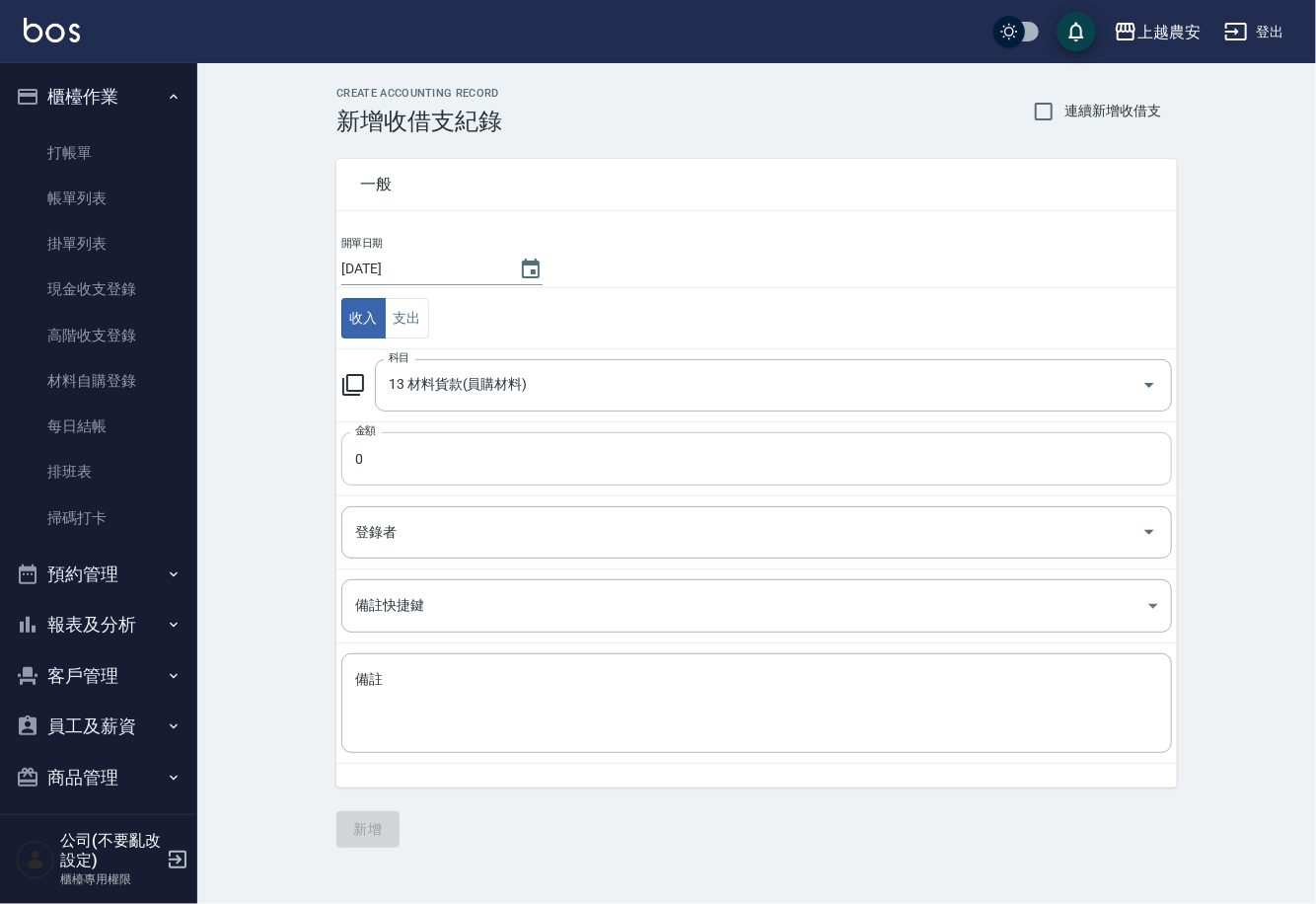
click at [379, 458] on input "0" at bounding box center [756, 459] width 831 height 54
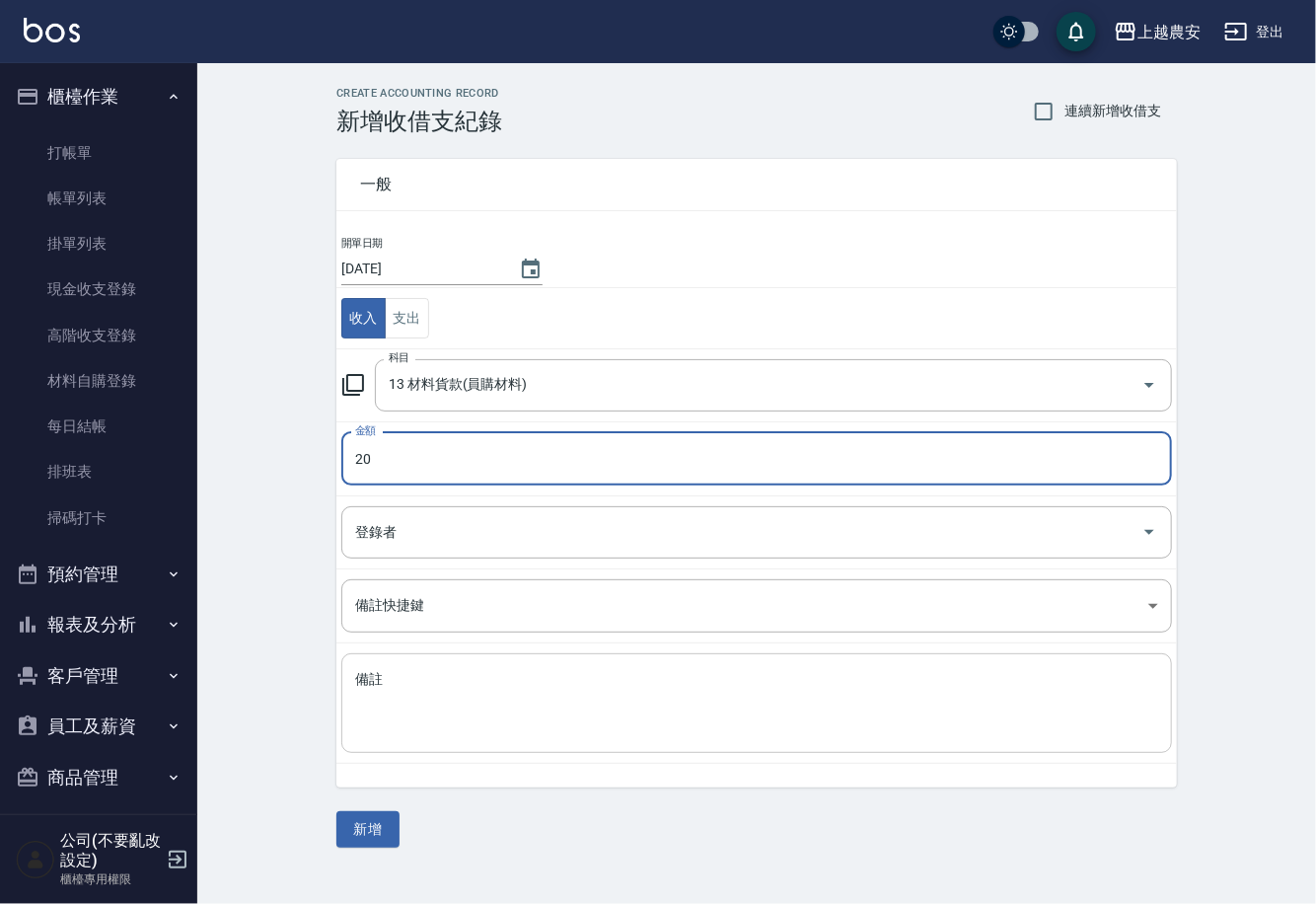
type input "20"
click at [396, 720] on textarea "備註" at bounding box center [756, 703] width 803 height 67
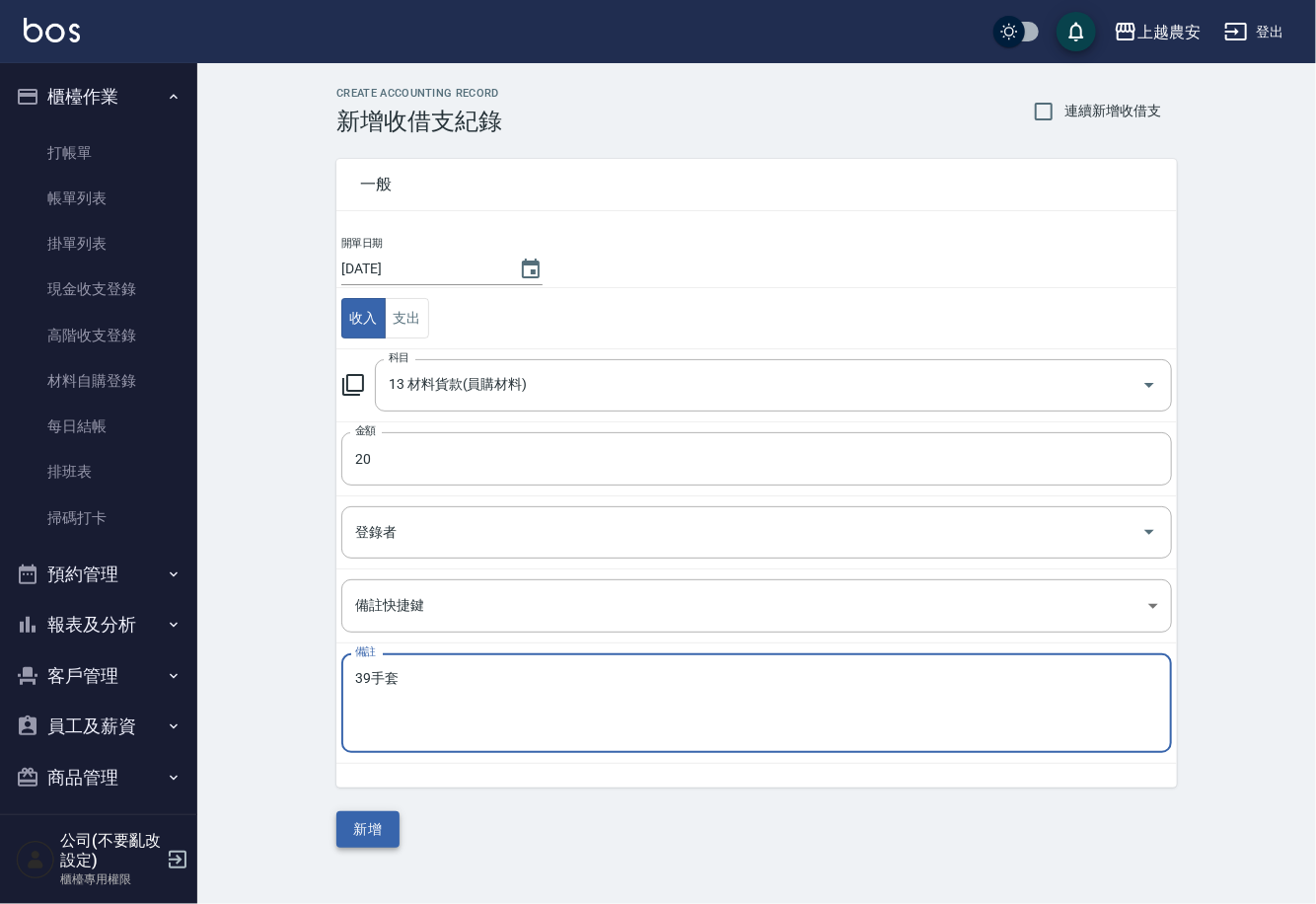
type textarea "39手套"
click at [380, 831] on button "新增" at bounding box center [368, 829] width 64 height 37
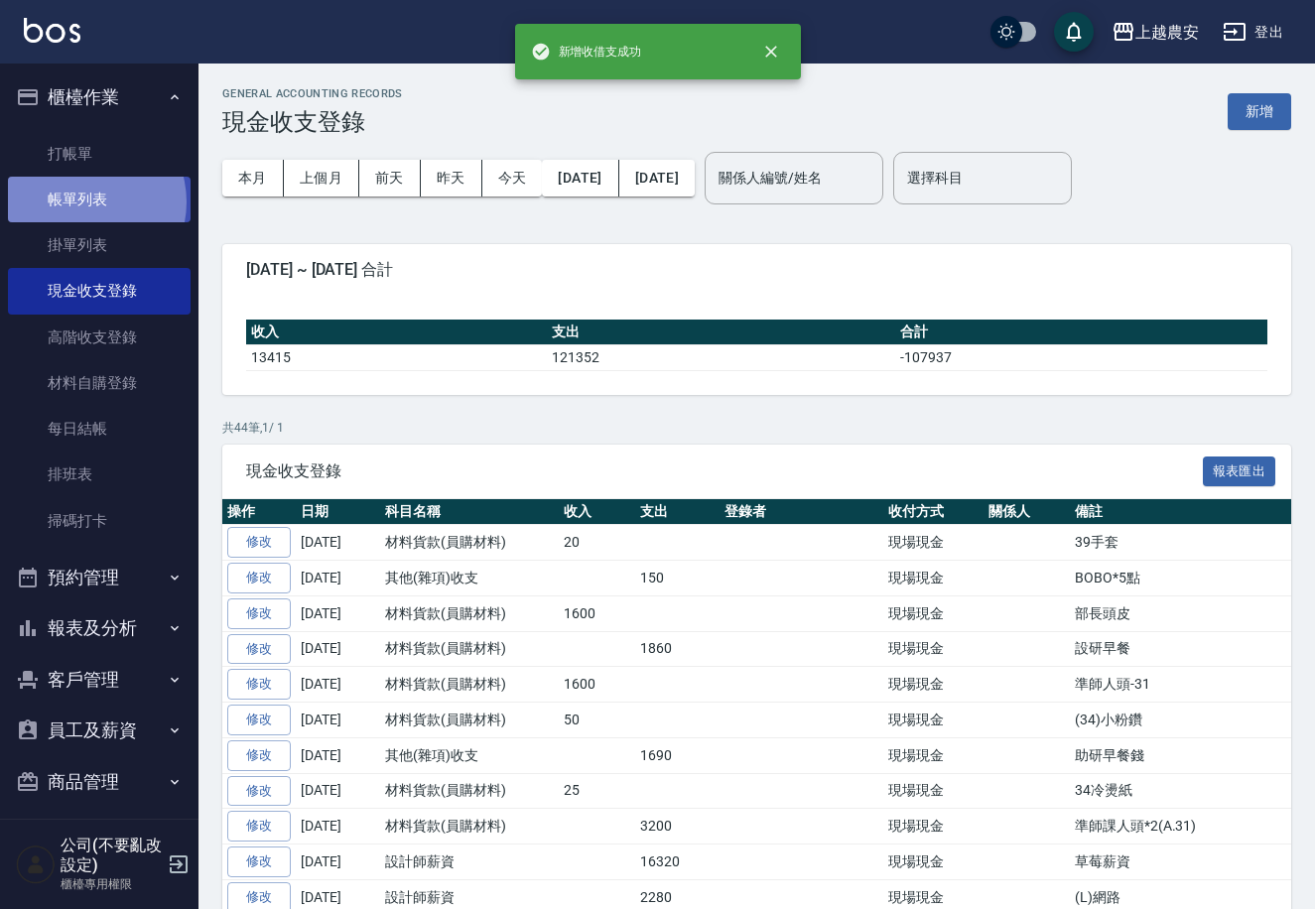
click at [81, 202] on link "帳單列表" at bounding box center [99, 200] width 183 height 46
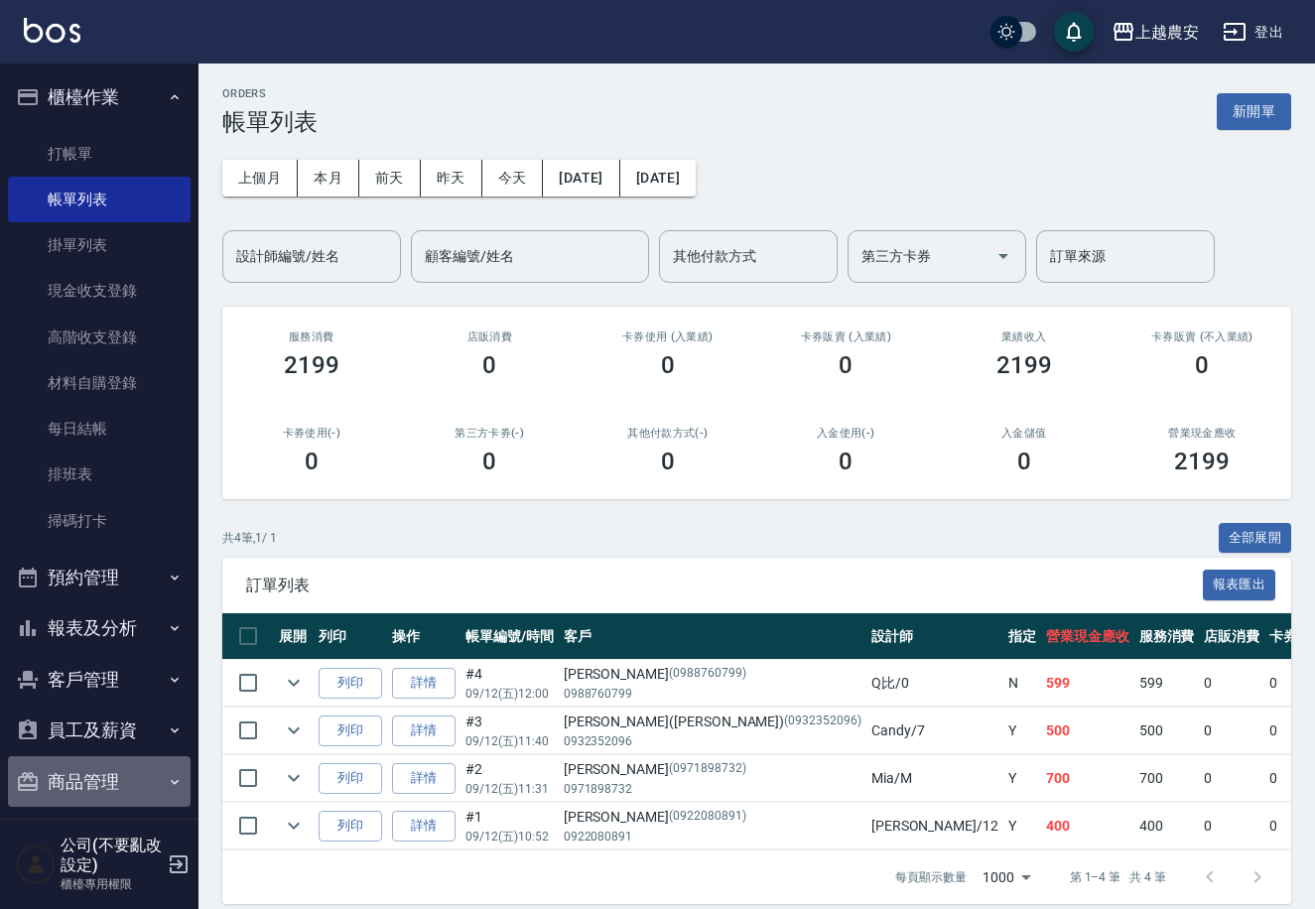
drag, startPoint x: 138, startPoint y: 782, endPoint x: 193, endPoint y: 819, distance: 65.8
click at [142, 785] on button "商品管理" at bounding box center [99, 782] width 183 height 52
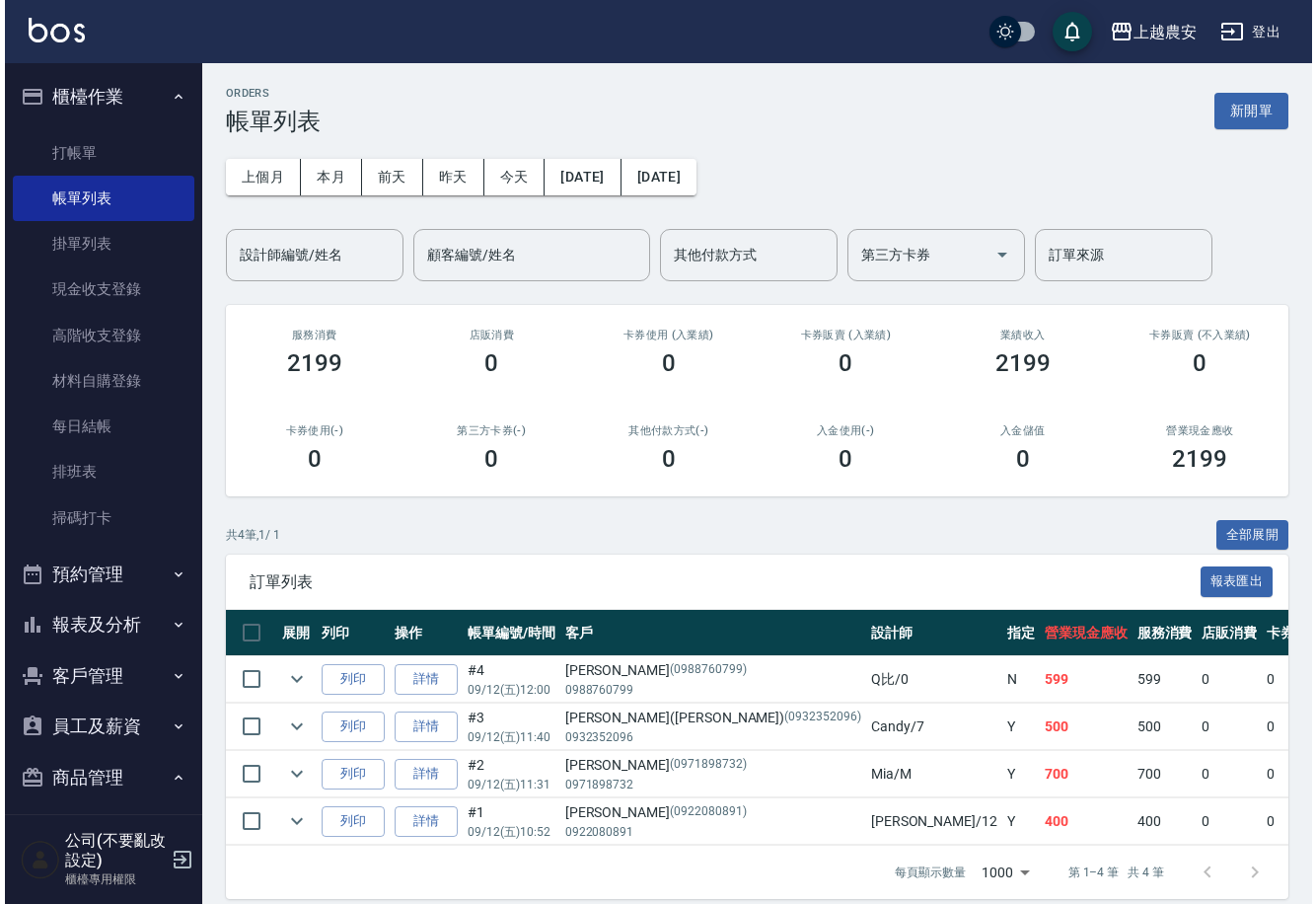
scroll to position [117, 0]
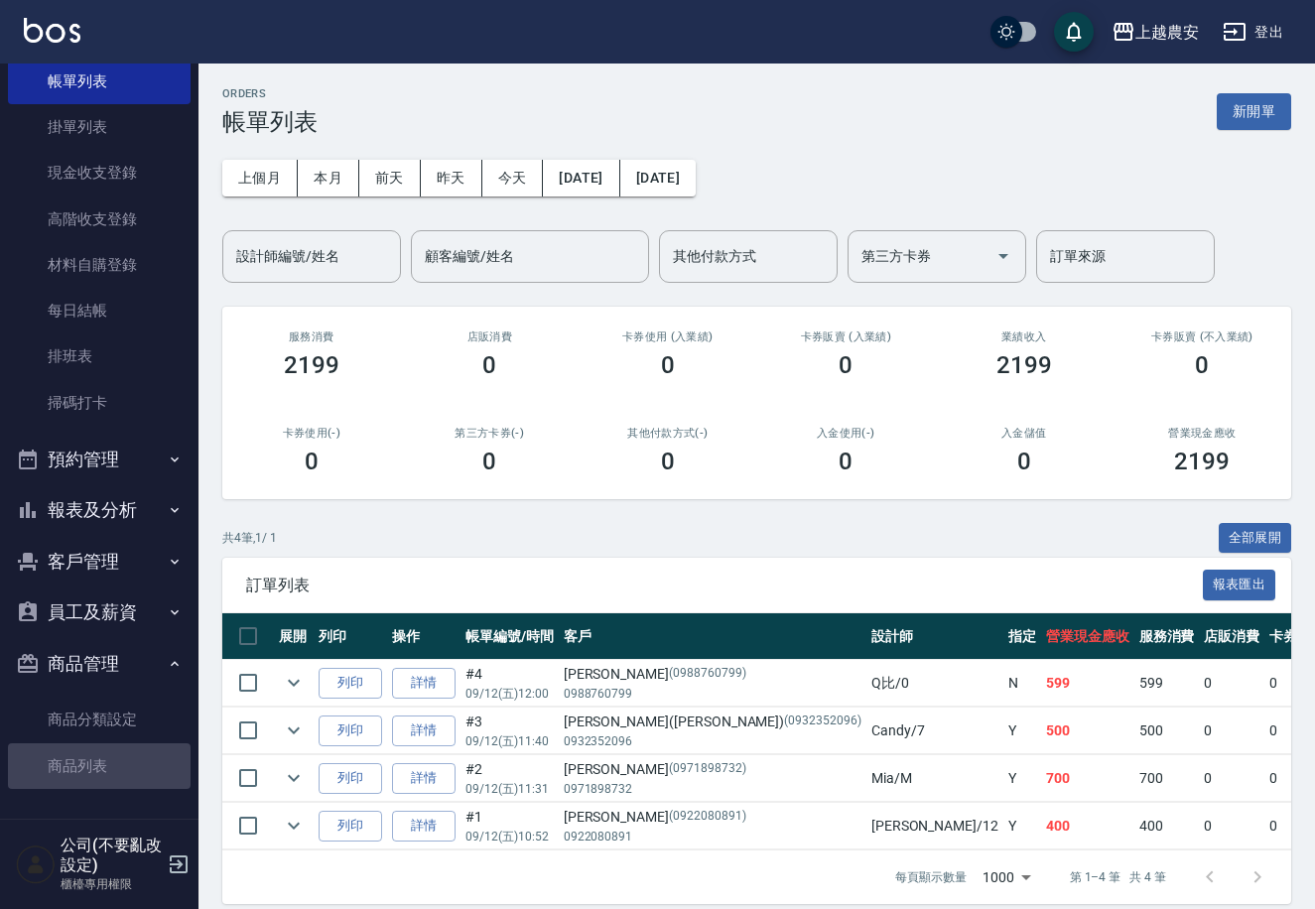
drag, startPoint x: 136, startPoint y: 782, endPoint x: 262, endPoint y: 314, distance: 485.1
click at [135, 781] on link "商品列表" at bounding box center [99, 766] width 183 height 46
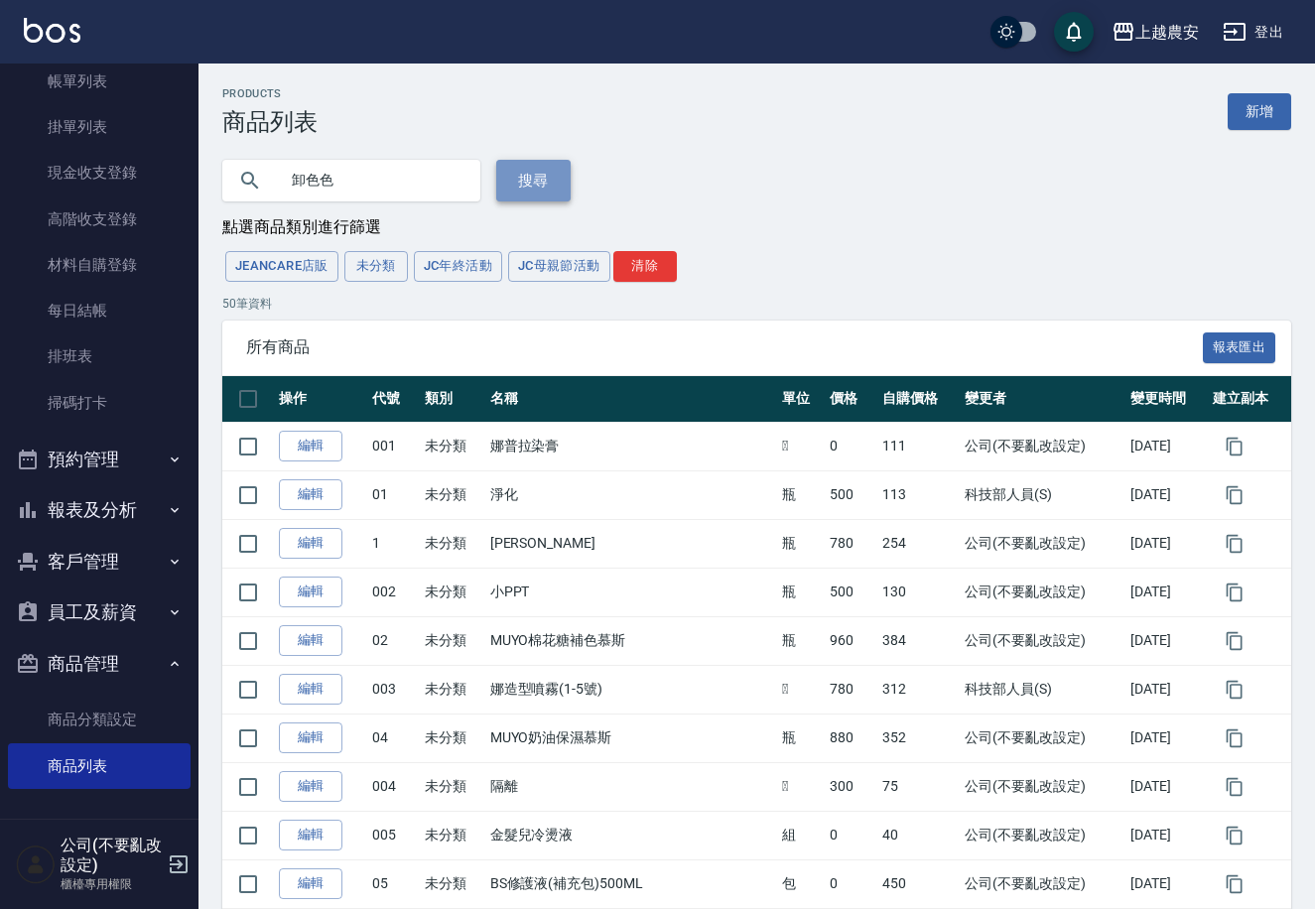
click at [496, 175] on button "搜尋" at bounding box center [533, 181] width 74 height 42
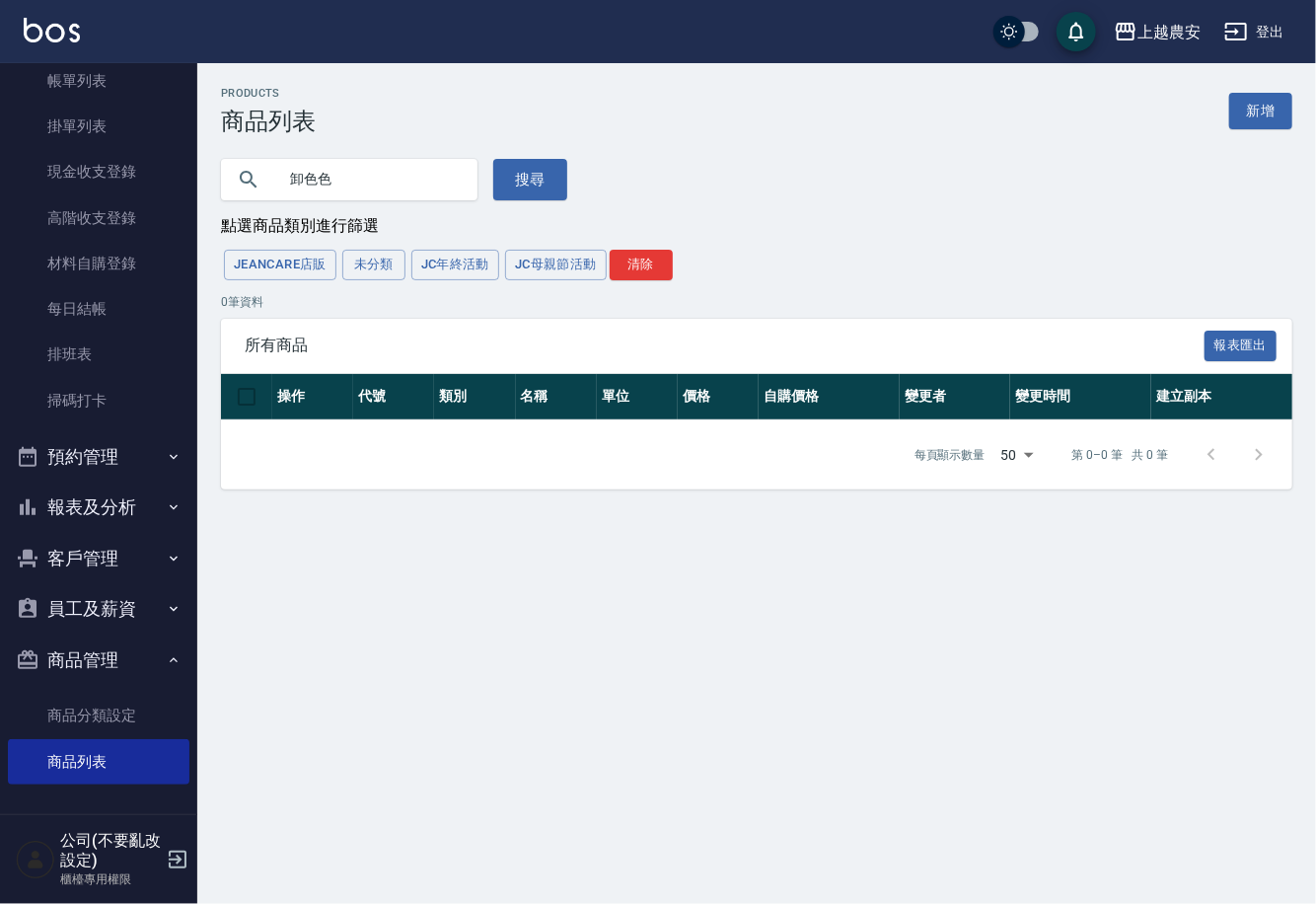
click at [373, 174] on input "卸色色" at bounding box center [369, 180] width 186 height 54
type input "卸色"
click at [512, 180] on button "搜尋" at bounding box center [530, 180] width 74 height 42
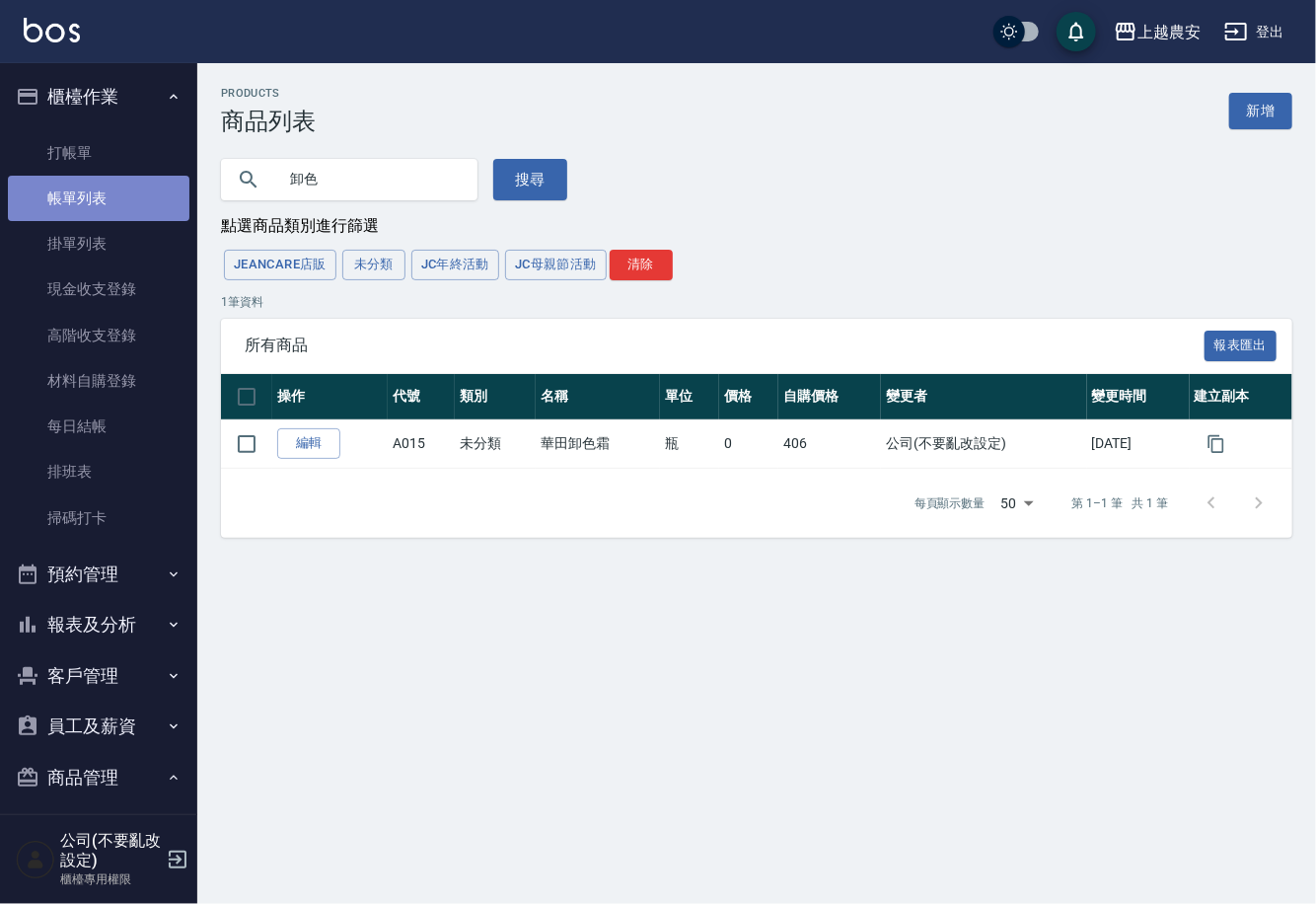
click at [99, 186] on link "帳單列表" at bounding box center [98, 199] width 182 height 46
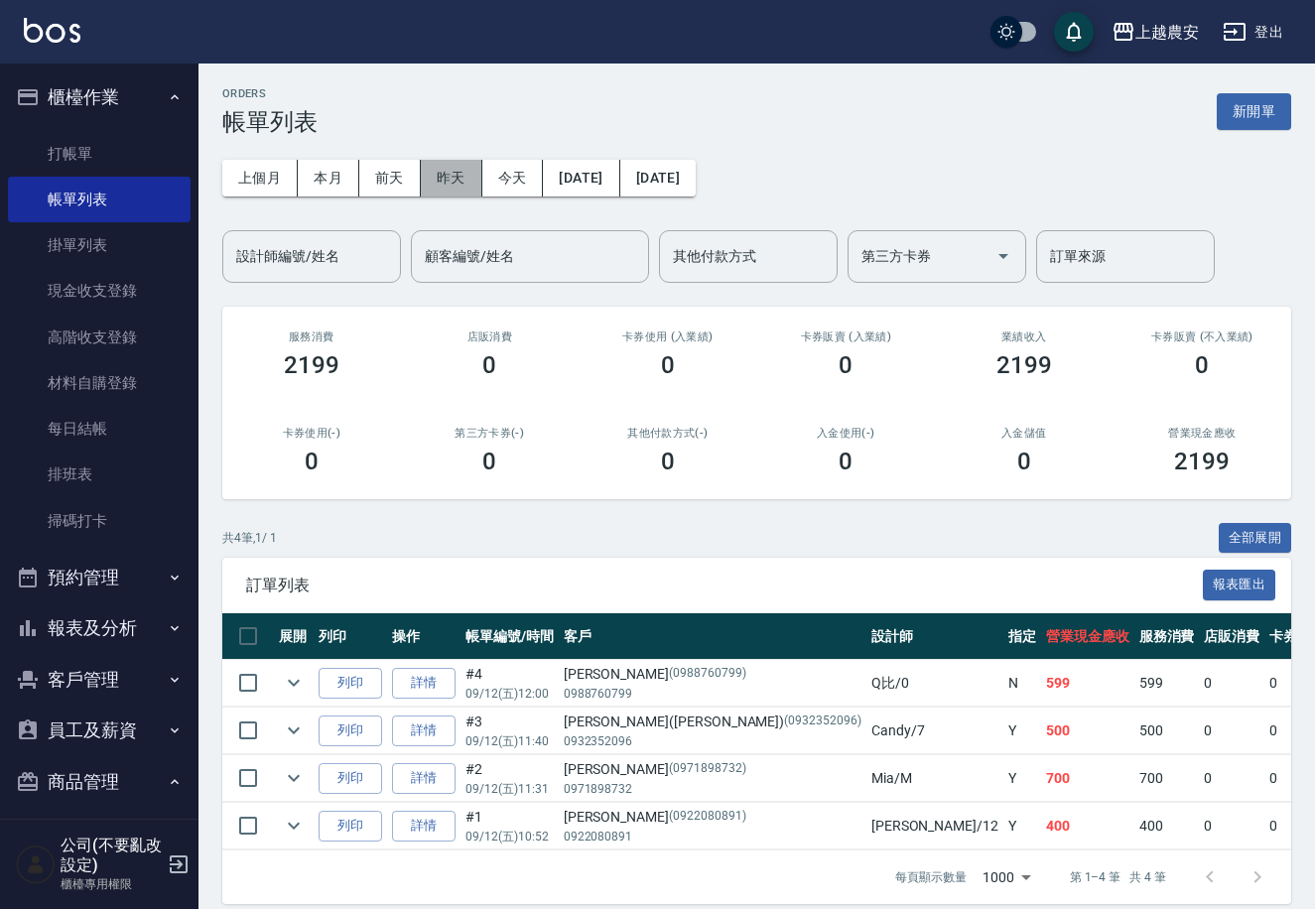
click at [447, 185] on button "昨天" at bounding box center [452, 178] width 62 height 37
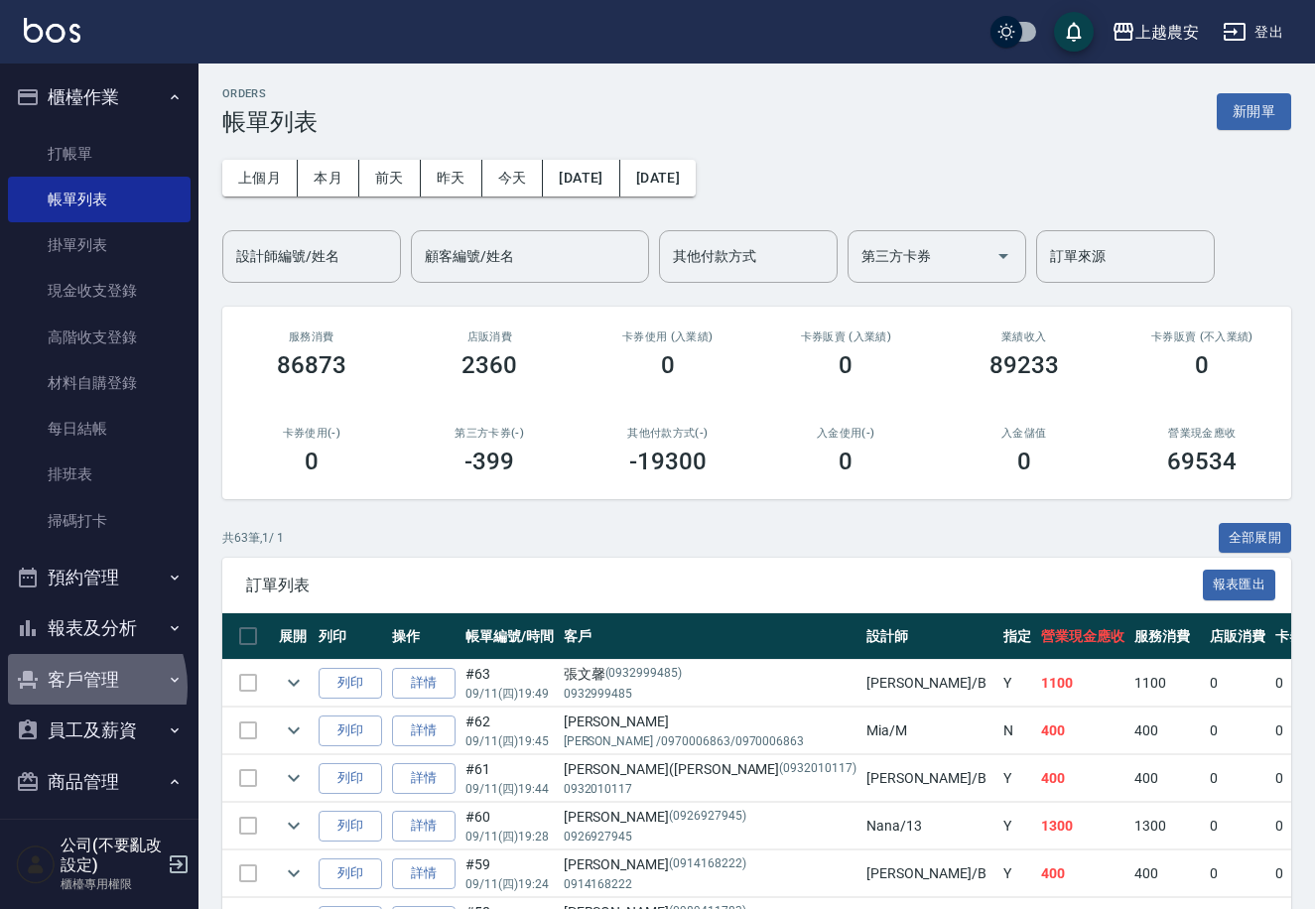
click at [71, 688] on button "客戶管理" at bounding box center [99, 680] width 183 height 52
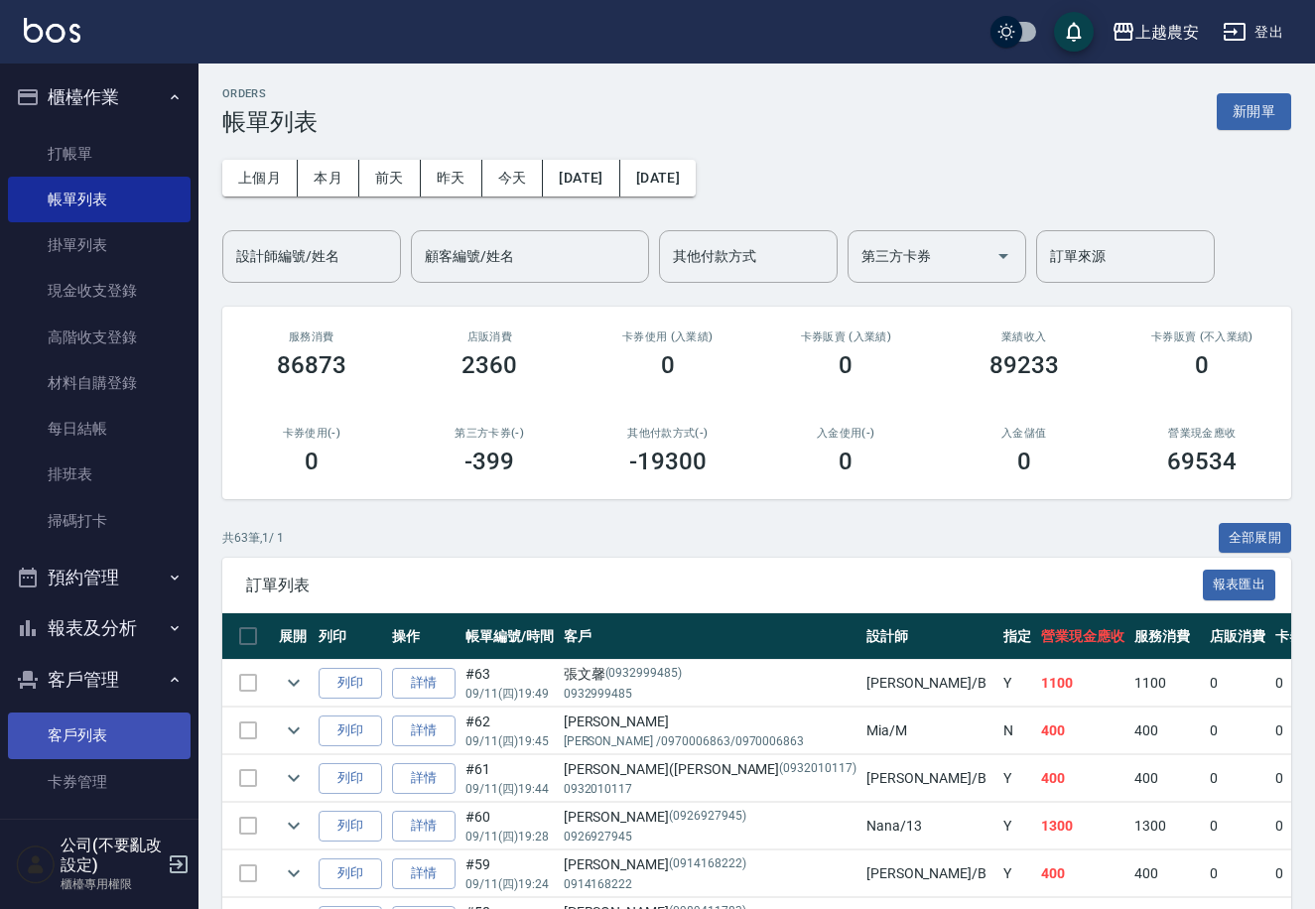
click at [119, 735] on link "客戶列表" at bounding box center [99, 736] width 183 height 46
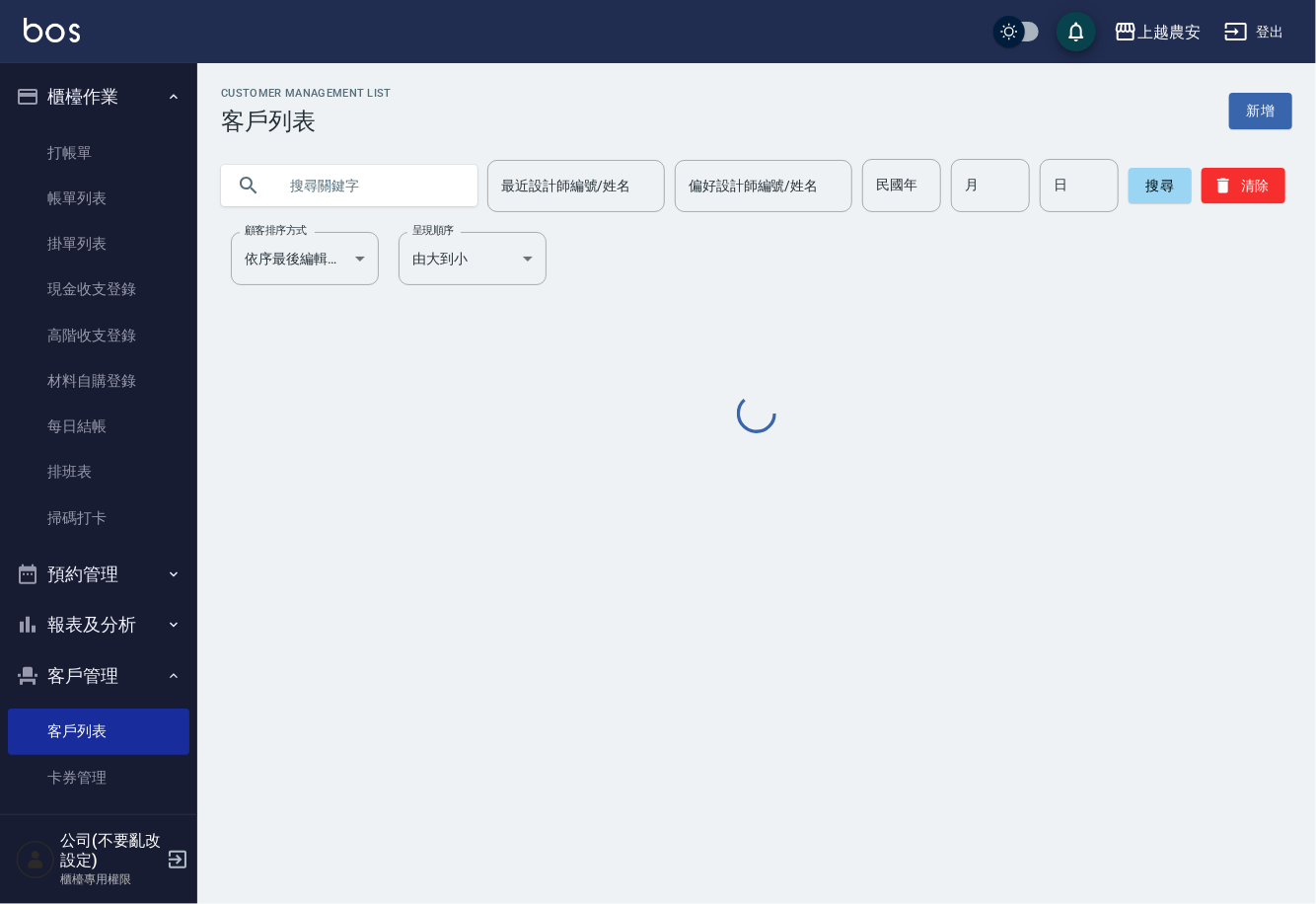
click at [329, 170] on input "text" at bounding box center [369, 186] width 186 height 54
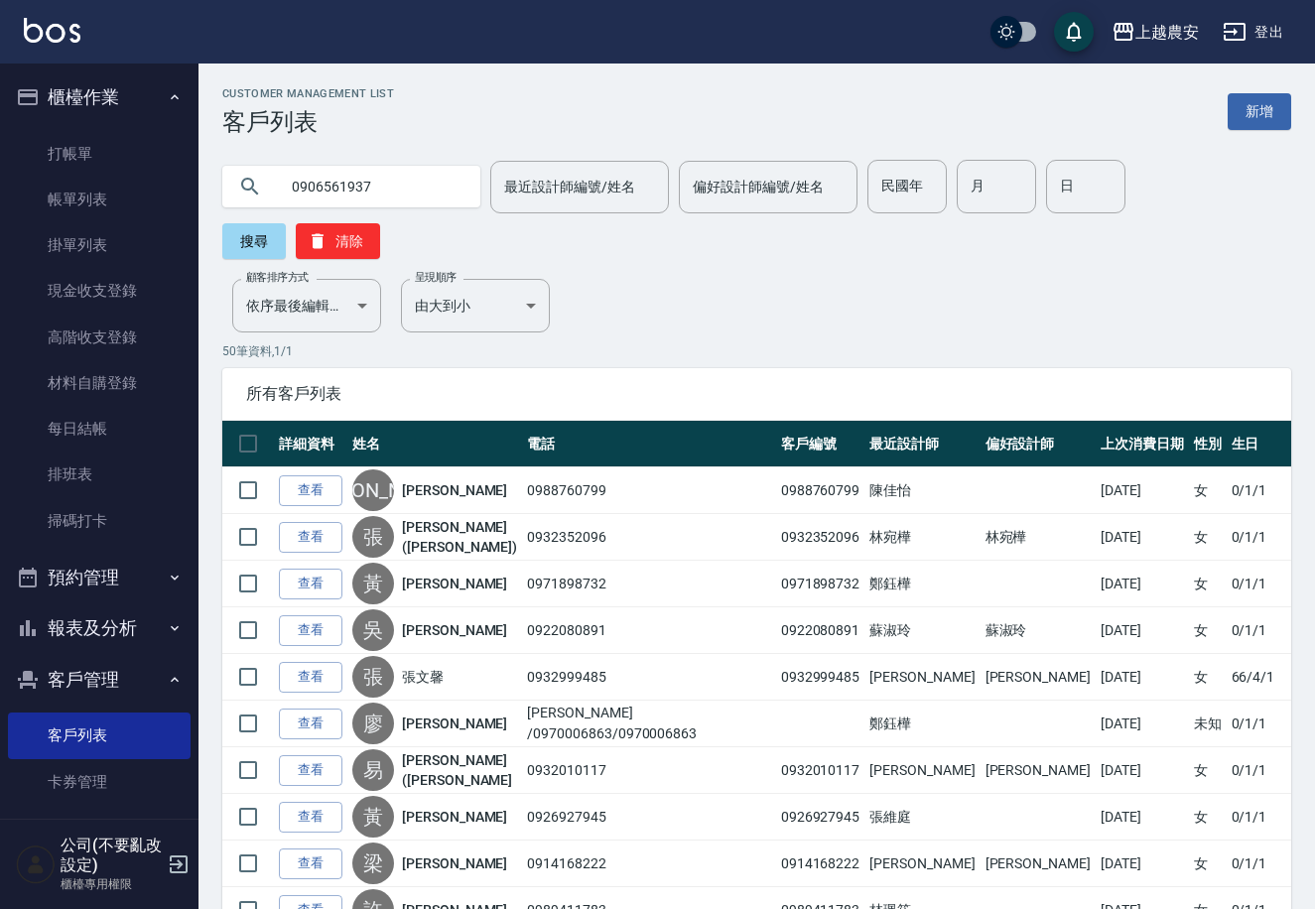
type input "0906561937"
click at [380, 223] on div "搜尋 清除" at bounding box center [301, 241] width 158 height 36
click at [286, 223] on button "搜尋" at bounding box center [254, 241] width 64 height 36
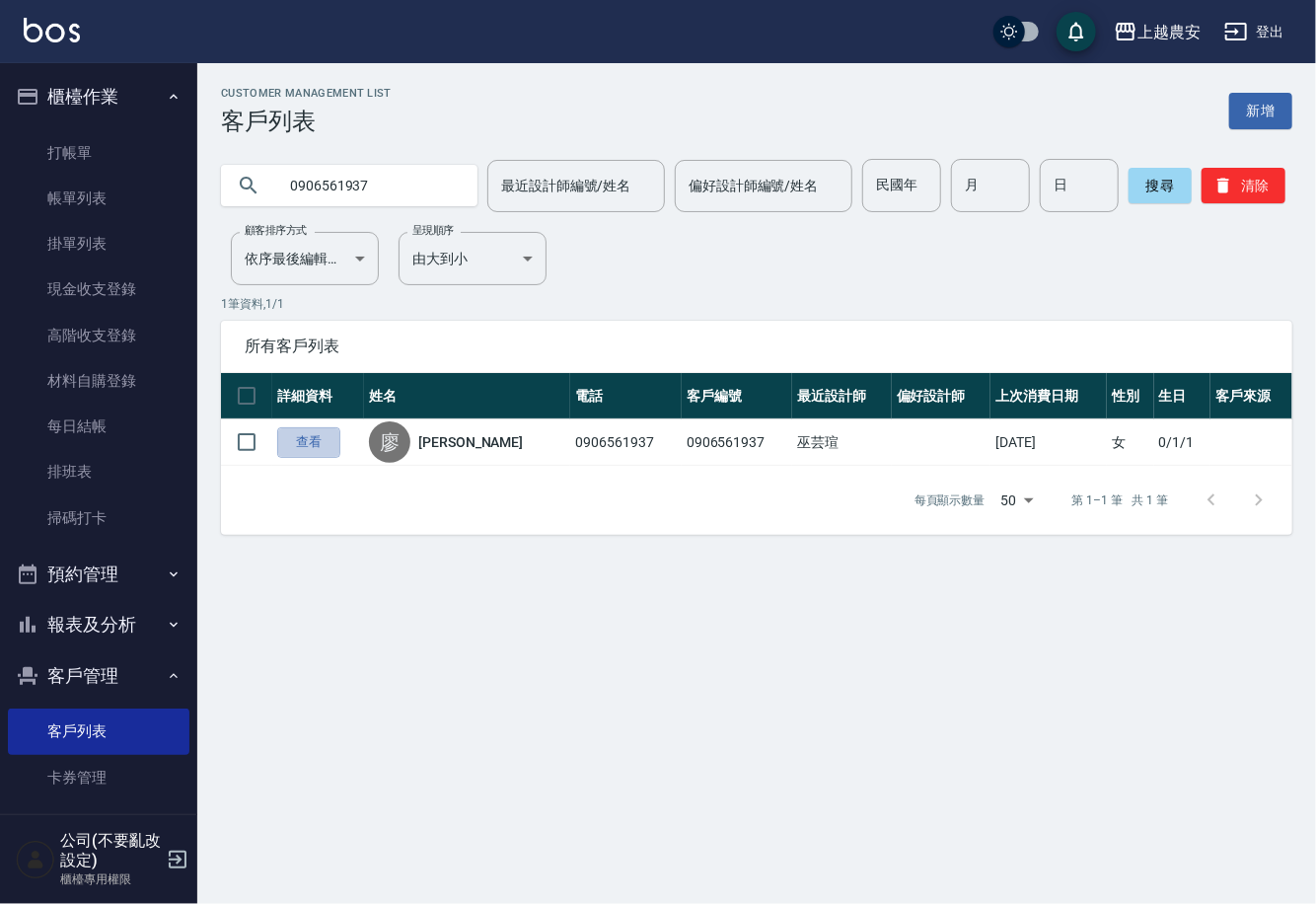
click at [297, 433] on link "查看" at bounding box center [309, 443] width 64 height 31
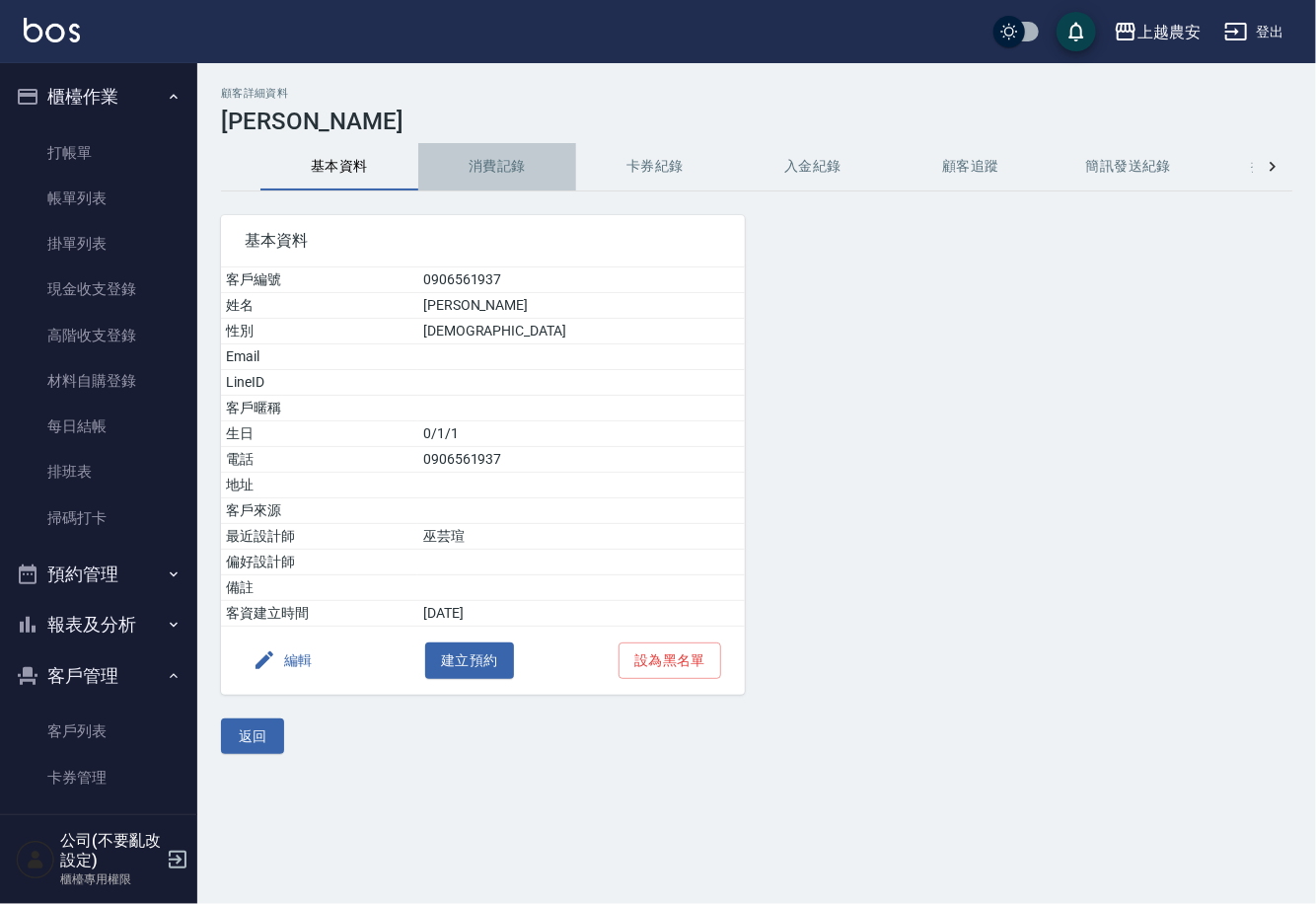
click at [514, 162] on button "消費記錄" at bounding box center [497, 167] width 158 height 48
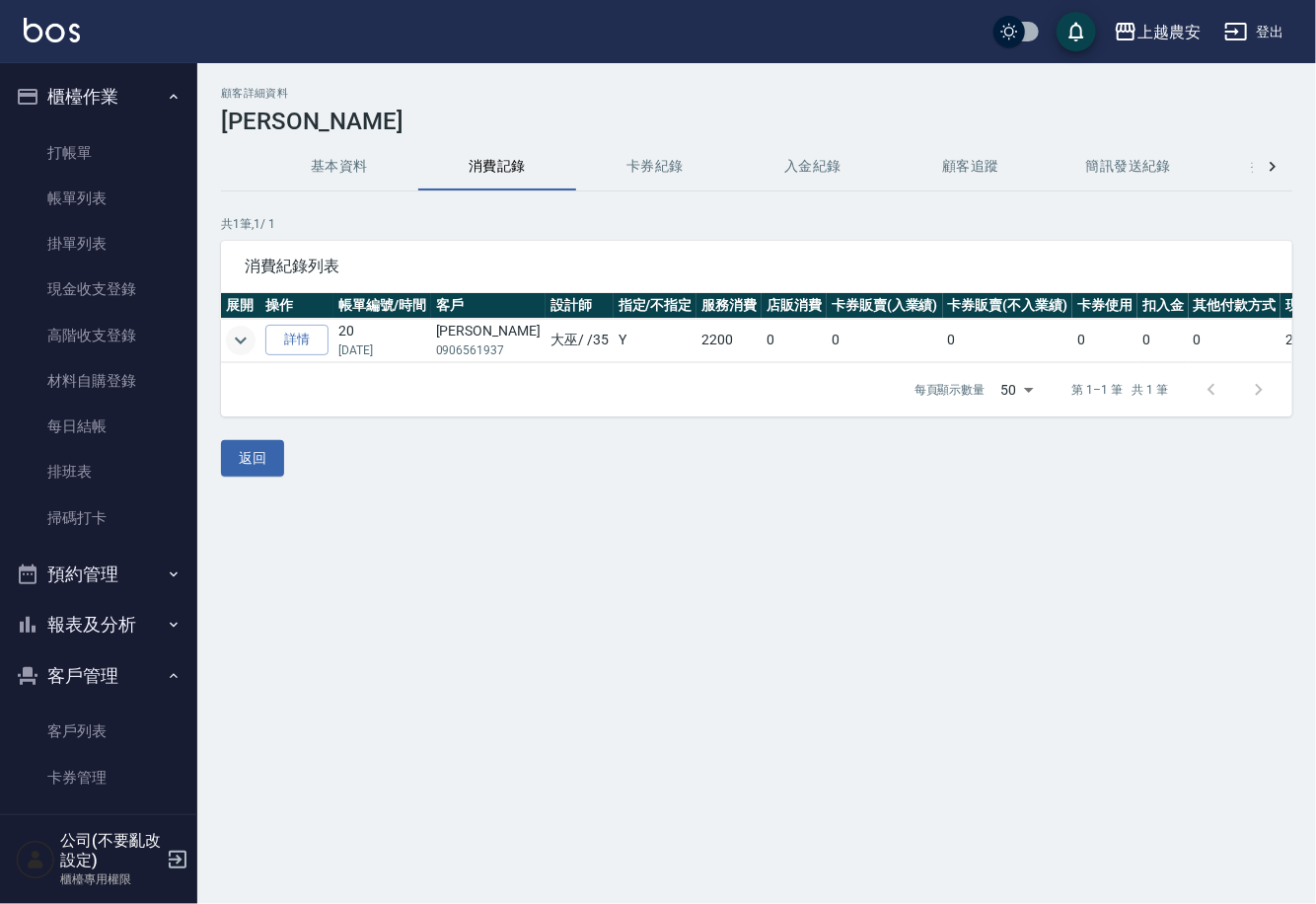
click at [239, 336] on icon "expand row" at bounding box center [241, 340] width 24 height 24
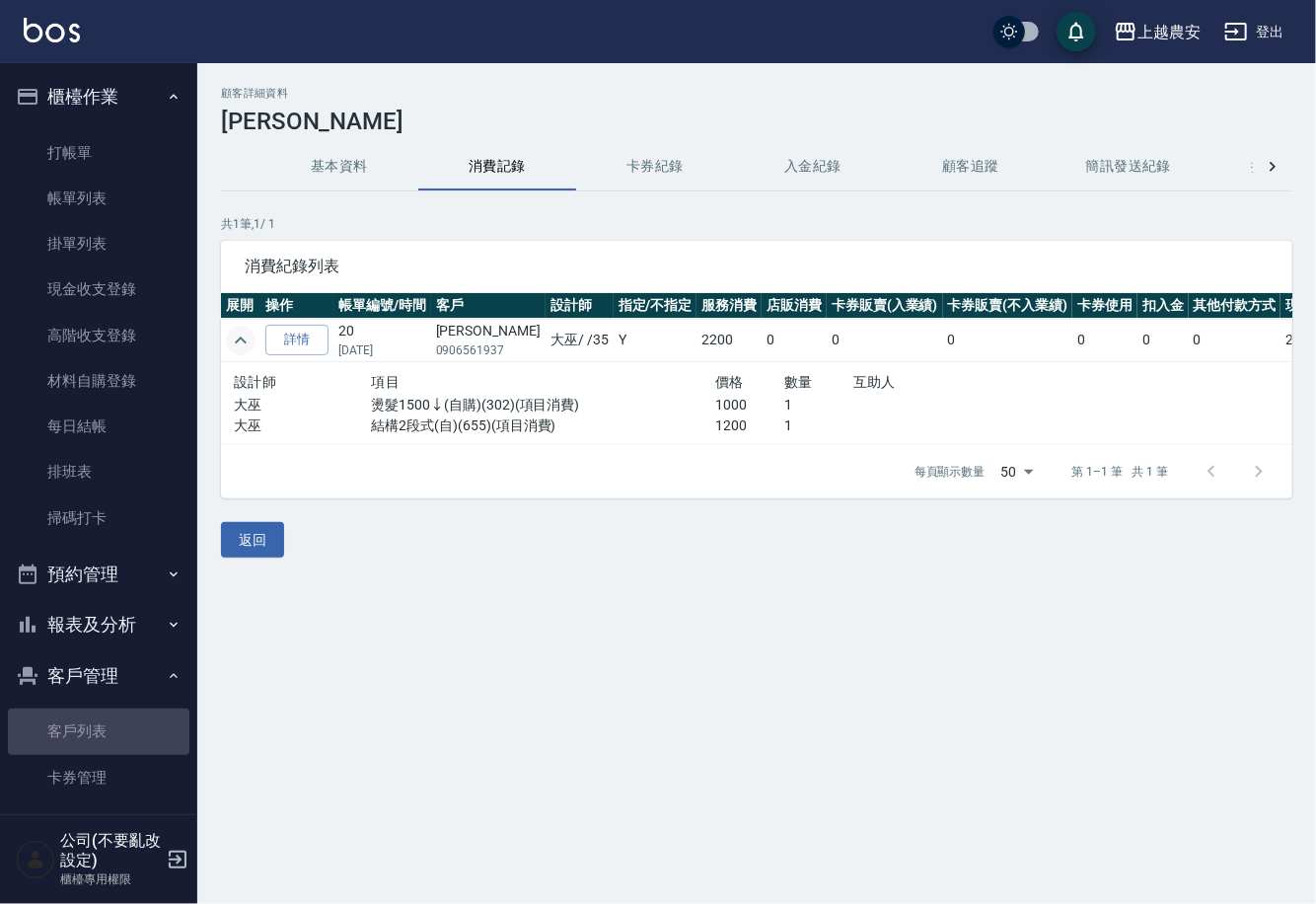
drag, startPoint x: 121, startPoint y: 719, endPoint x: 230, endPoint y: 496, distance: 248.2
click at [124, 719] on link "客戶列表" at bounding box center [98, 732] width 182 height 46
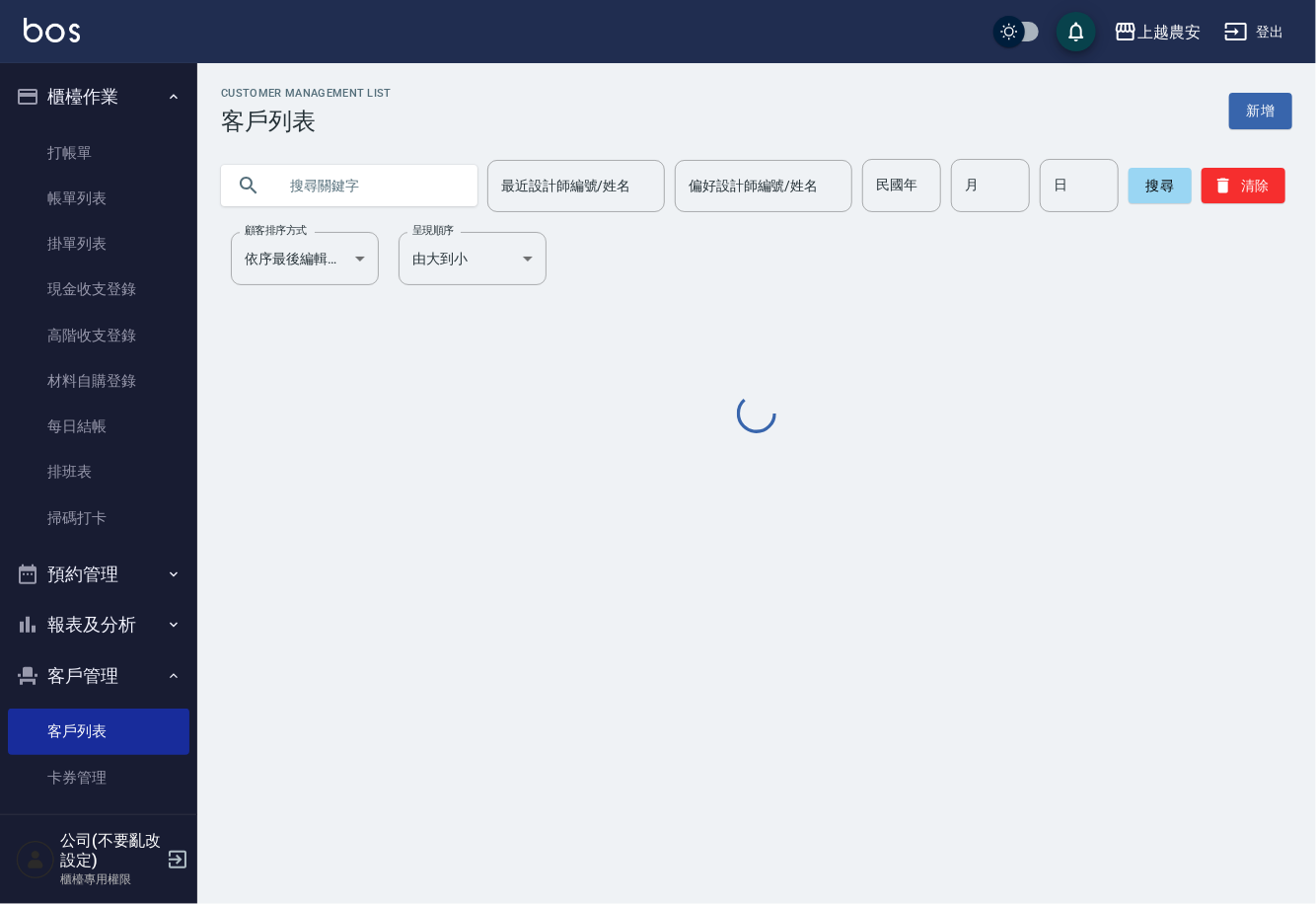
click at [329, 190] on input "text" at bounding box center [369, 186] width 186 height 54
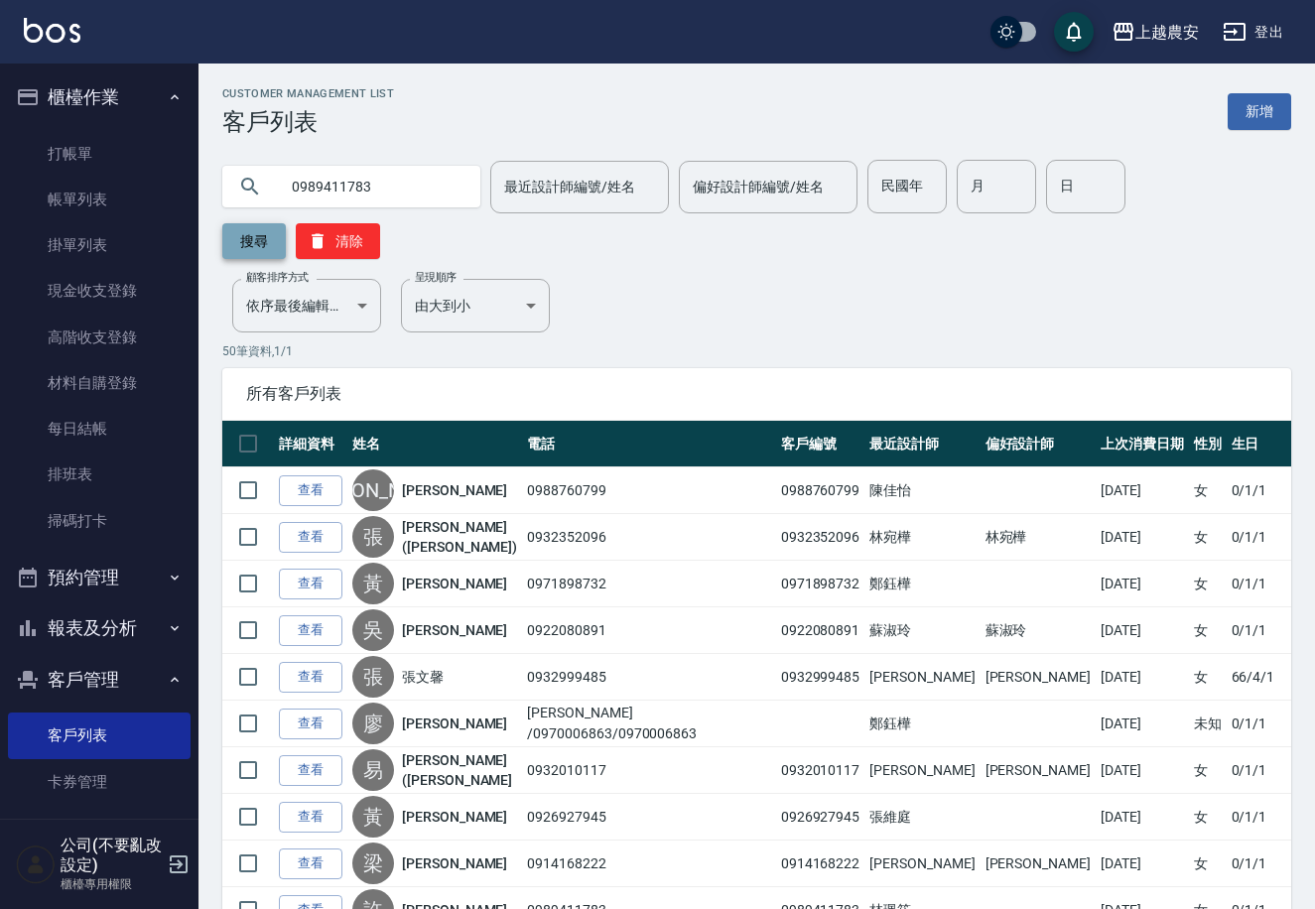
type input "0989411783"
click at [286, 223] on button "搜尋" at bounding box center [254, 241] width 64 height 36
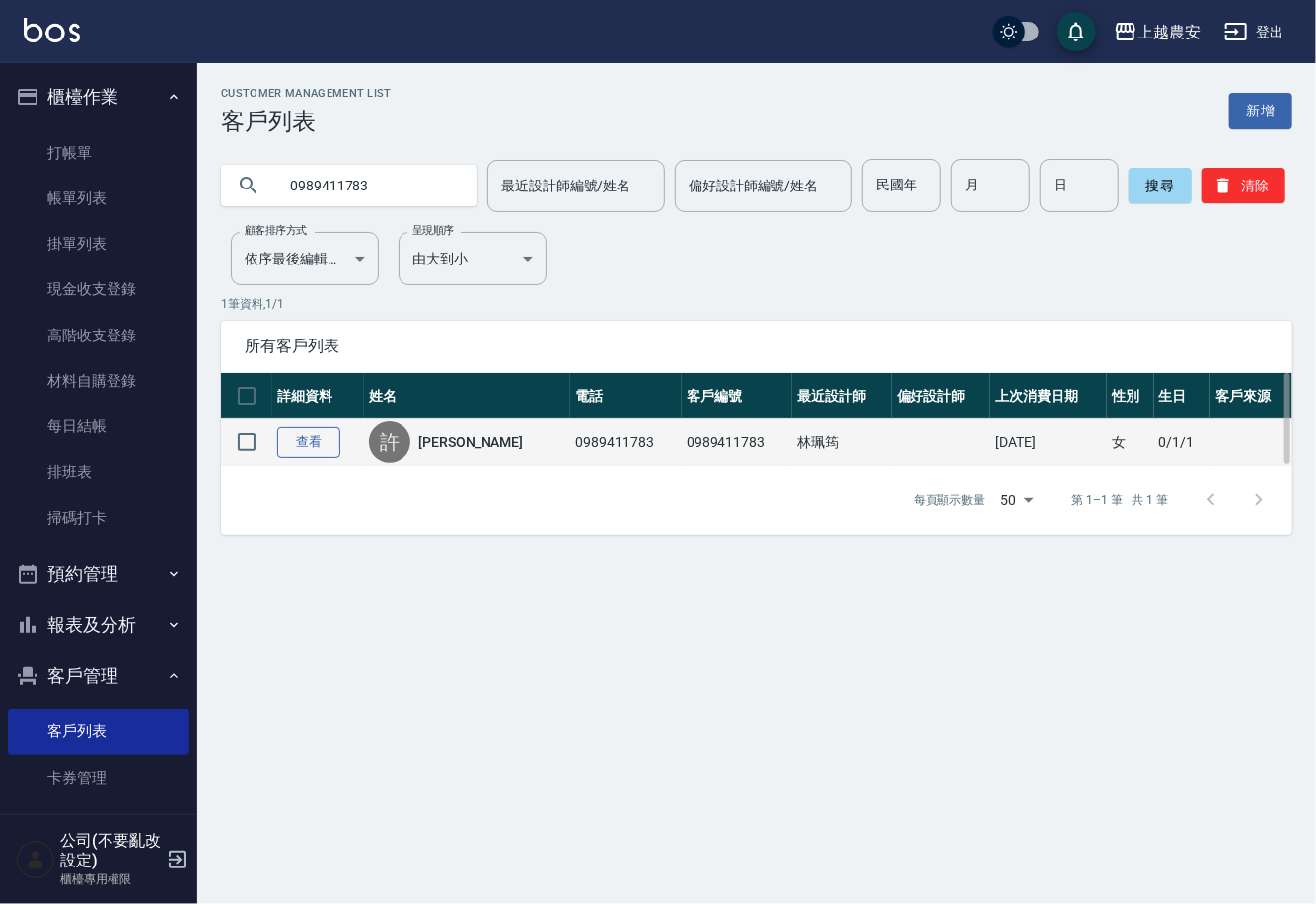
click at [330, 445] on link "查看" at bounding box center [309, 443] width 64 height 31
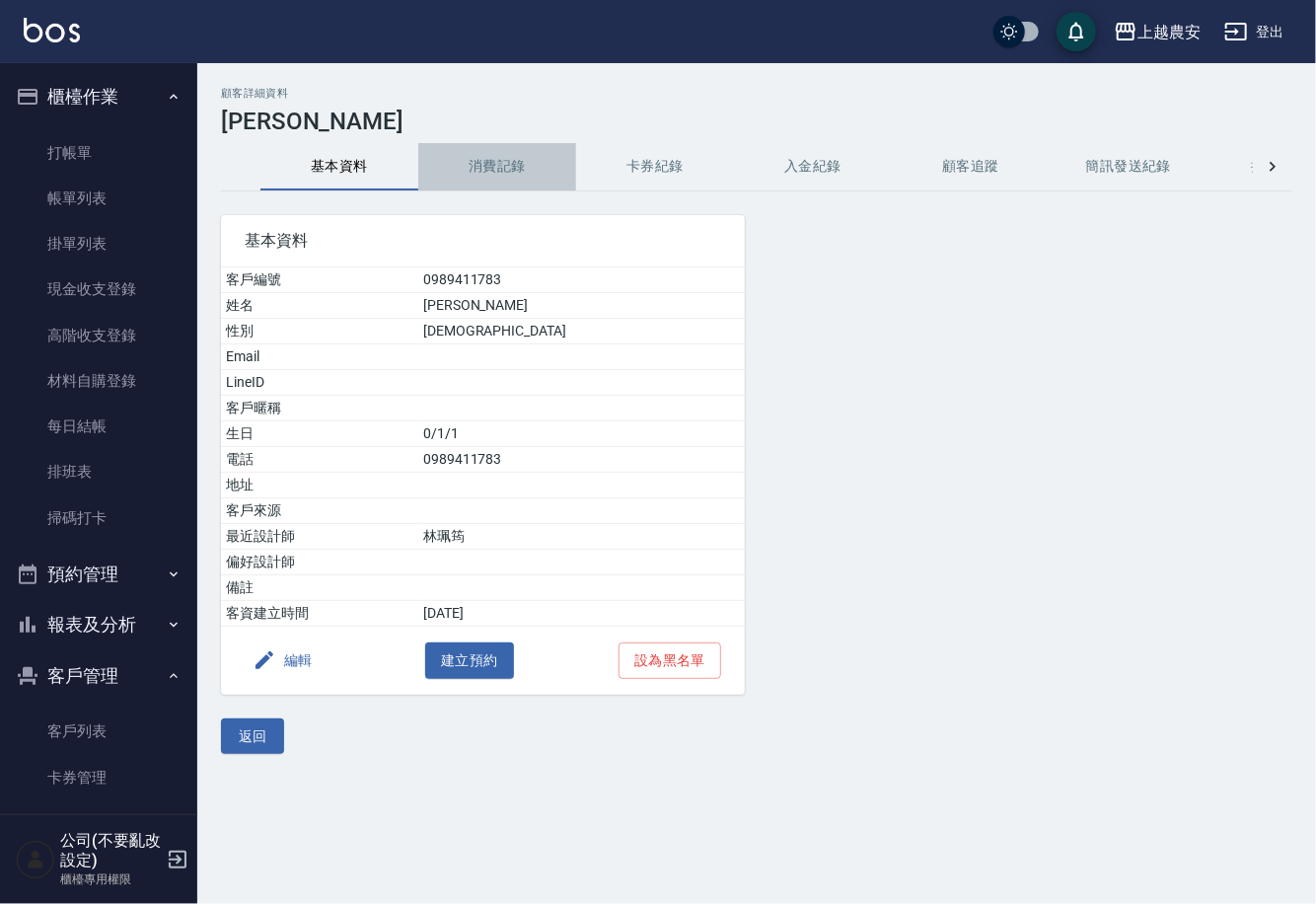
click at [483, 149] on button "消費記錄" at bounding box center [497, 167] width 158 height 48
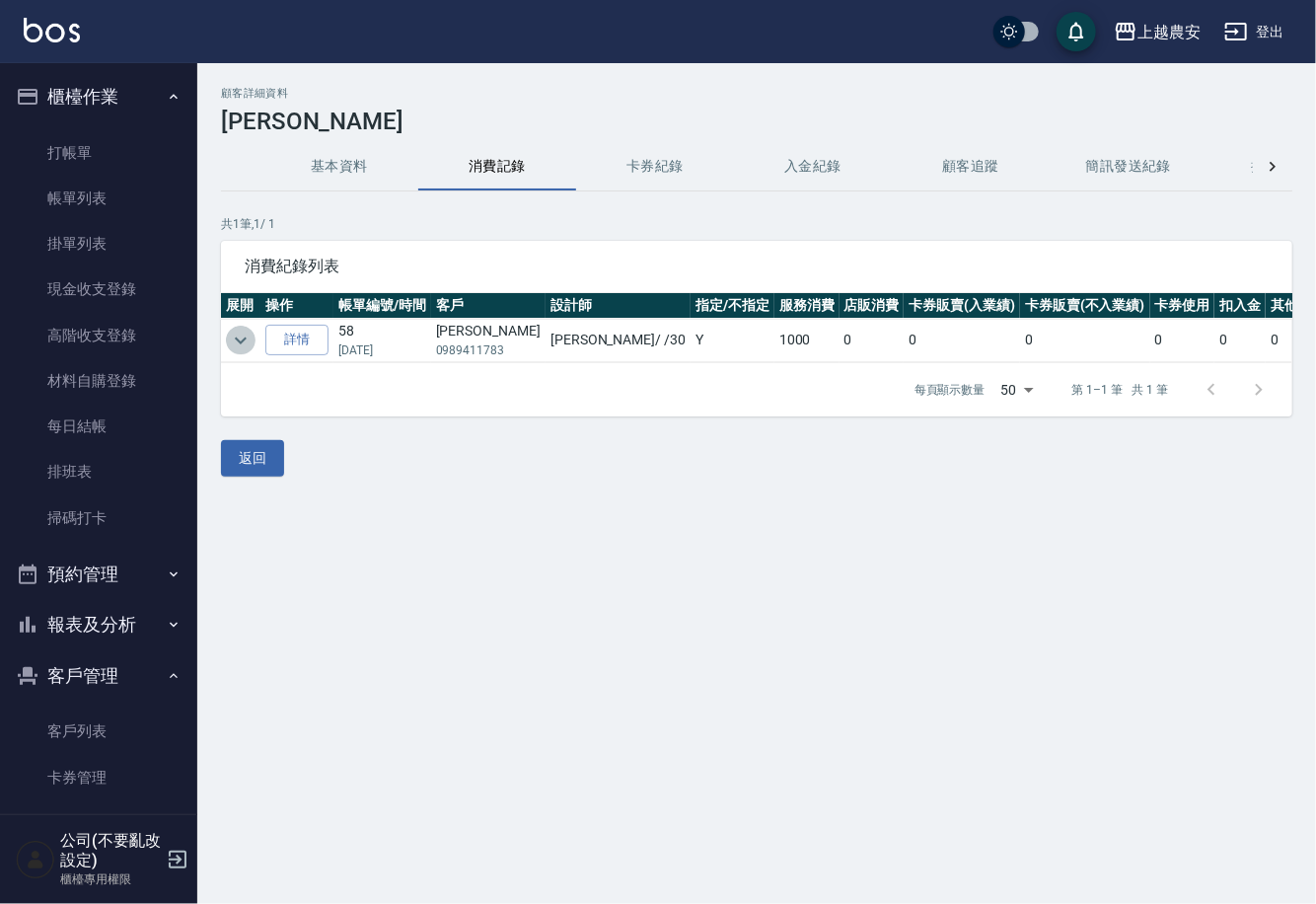
click at [240, 341] on icon "expand row" at bounding box center [241, 339] width 12 height 7
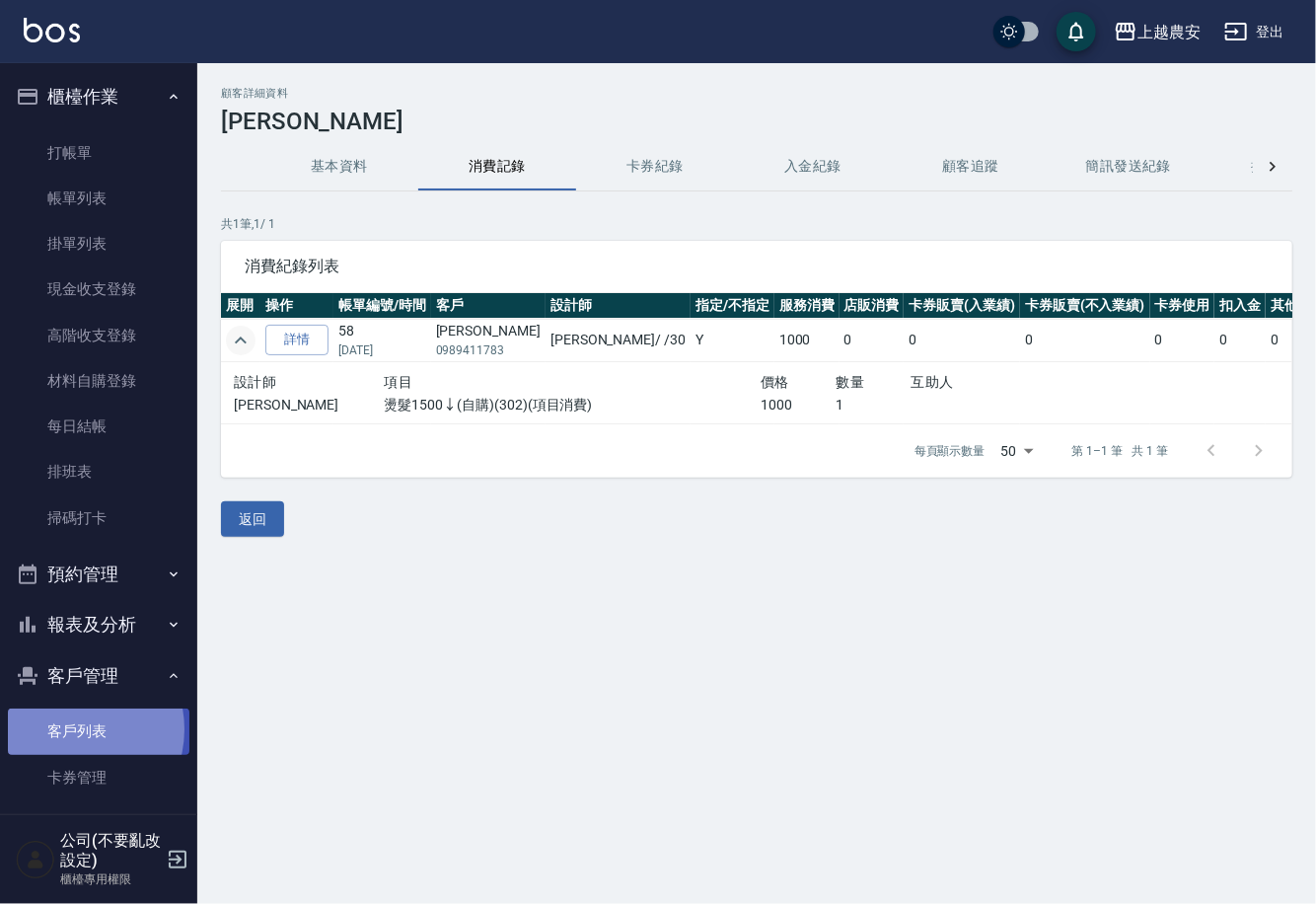
drag, startPoint x: 68, startPoint y: 729, endPoint x: 106, endPoint y: 673, distance: 67.7
click at [68, 728] on link "客戶列表" at bounding box center [98, 732] width 182 height 46
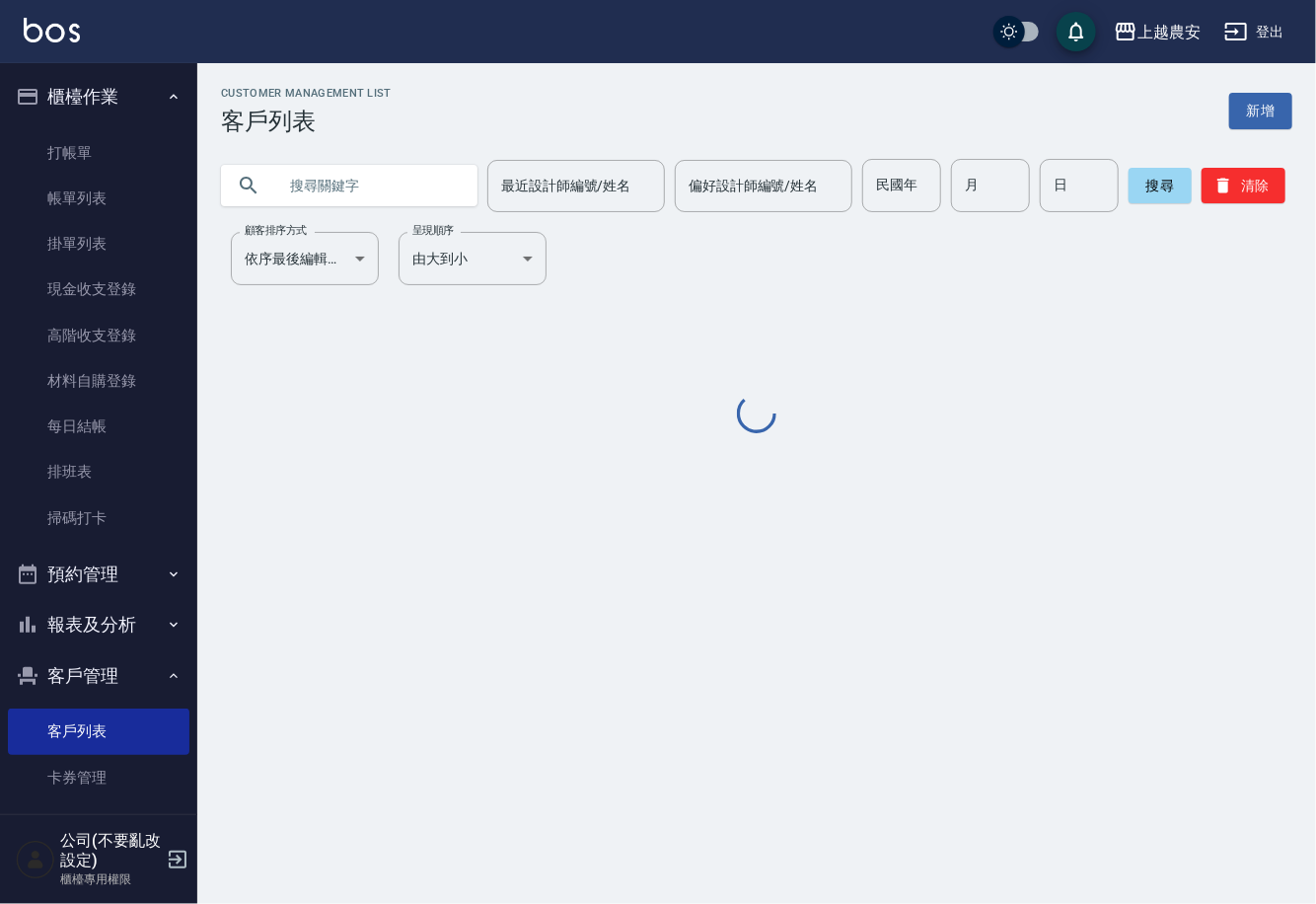
click at [340, 185] on input "text" at bounding box center [369, 186] width 186 height 54
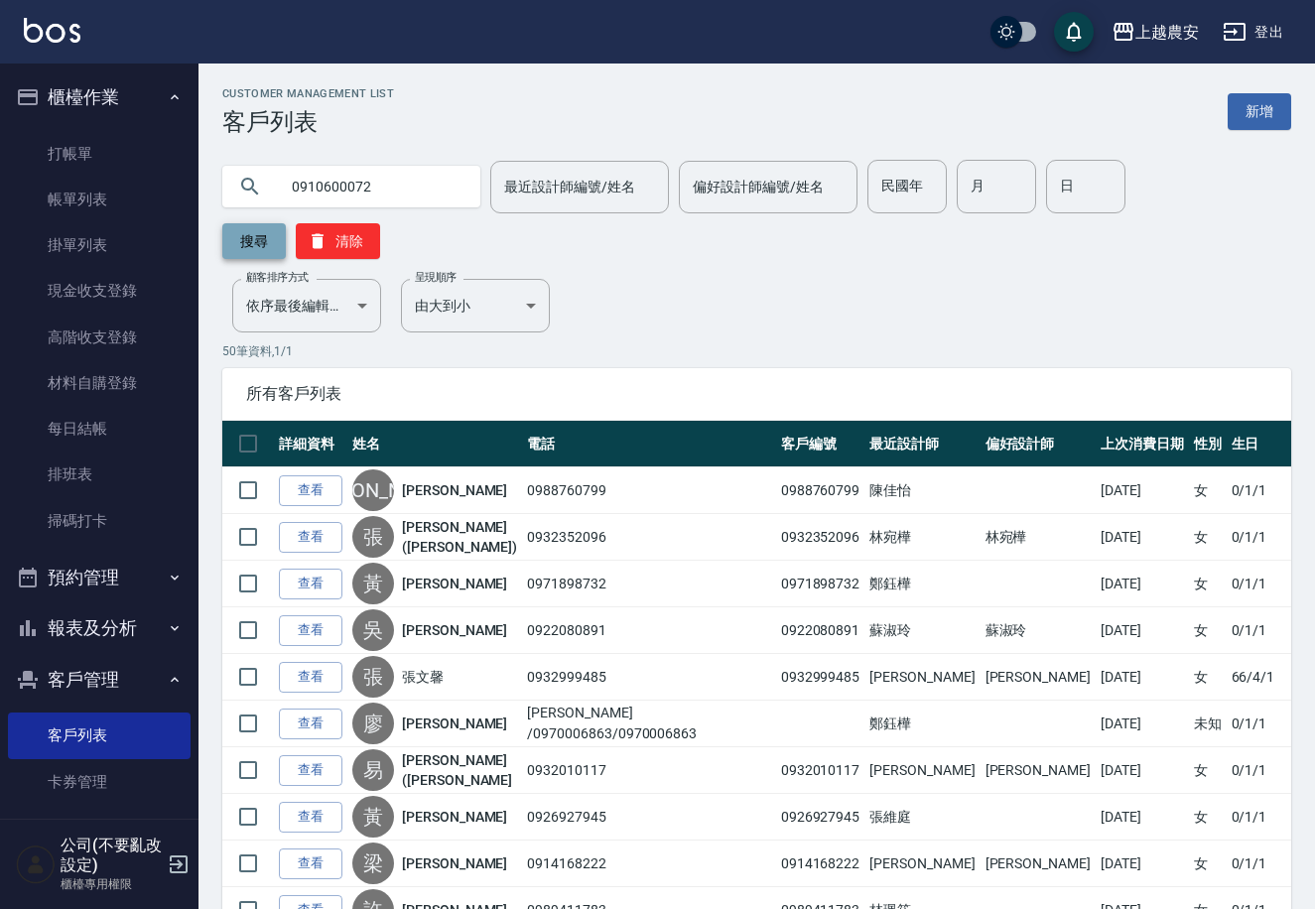
type input "0910600072"
drag, startPoint x: 1135, startPoint y: 201, endPoint x: 1148, endPoint y: 182, distance: 23.7
click at [286, 223] on button "搜尋" at bounding box center [254, 241] width 64 height 36
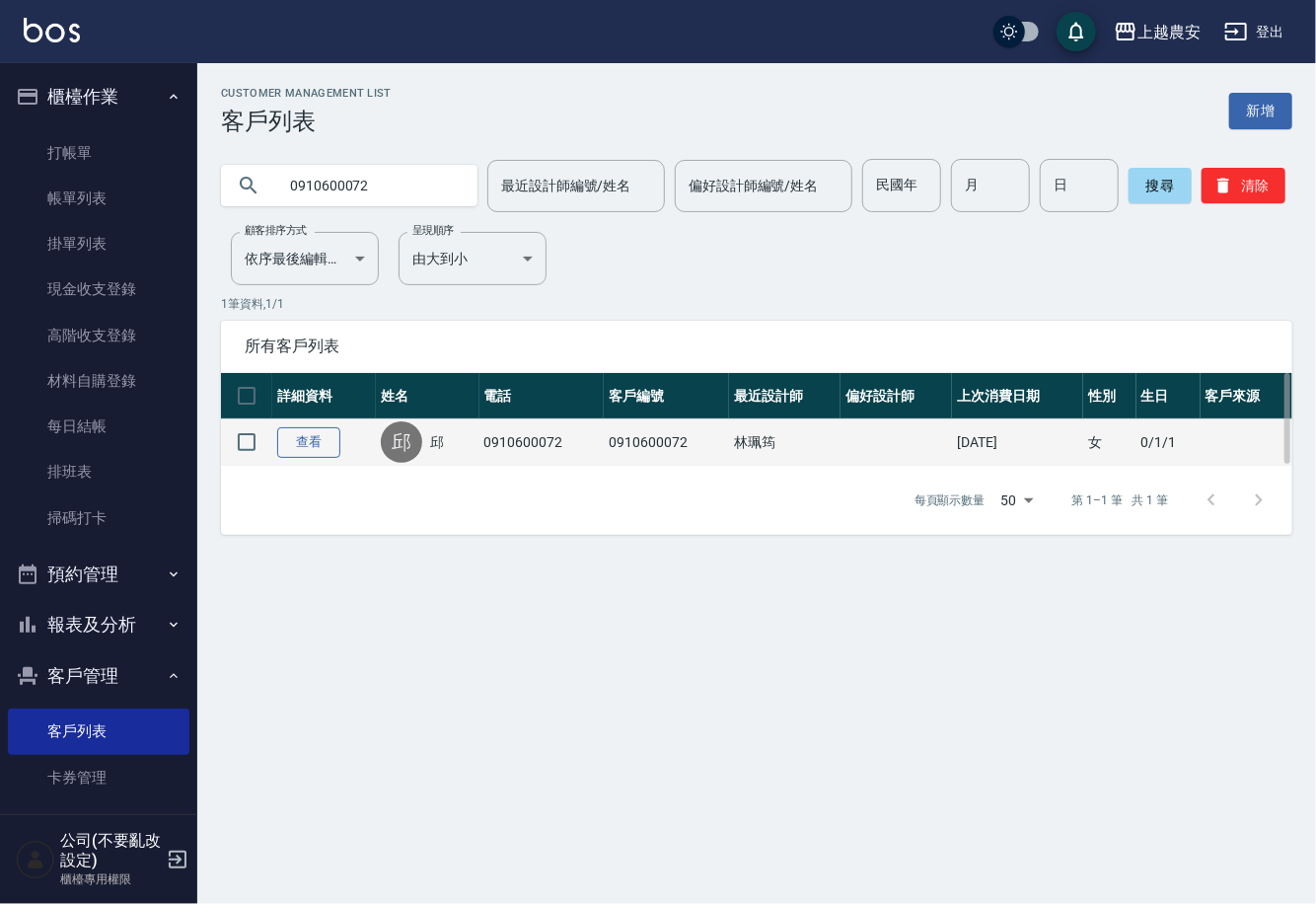
click at [318, 448] on link "查看" at bounding box center [309, 443] width 64 height 31
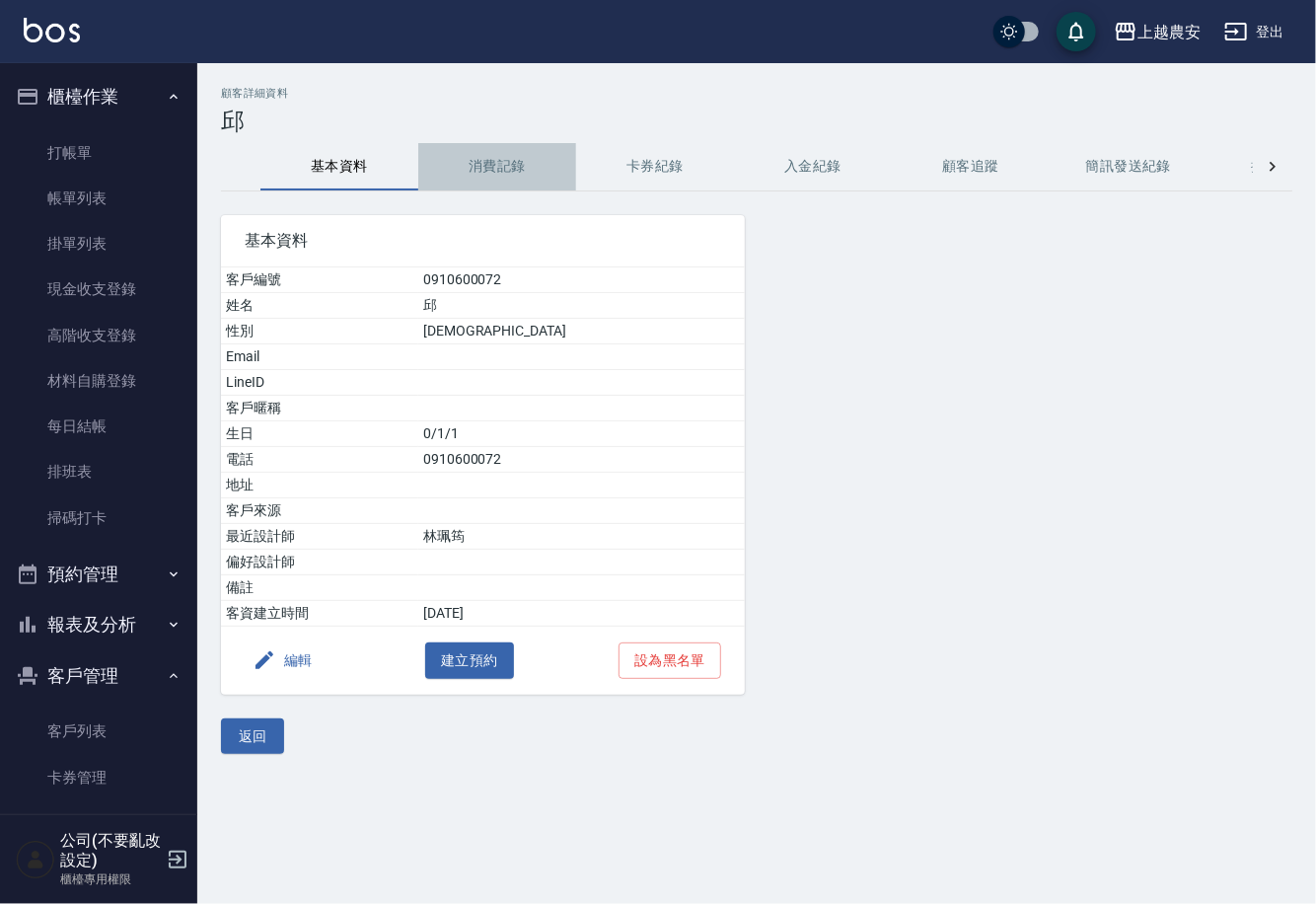
click at [511, 171] on button "消費記錄" at bounding box center [497, 167] width 158 height 48
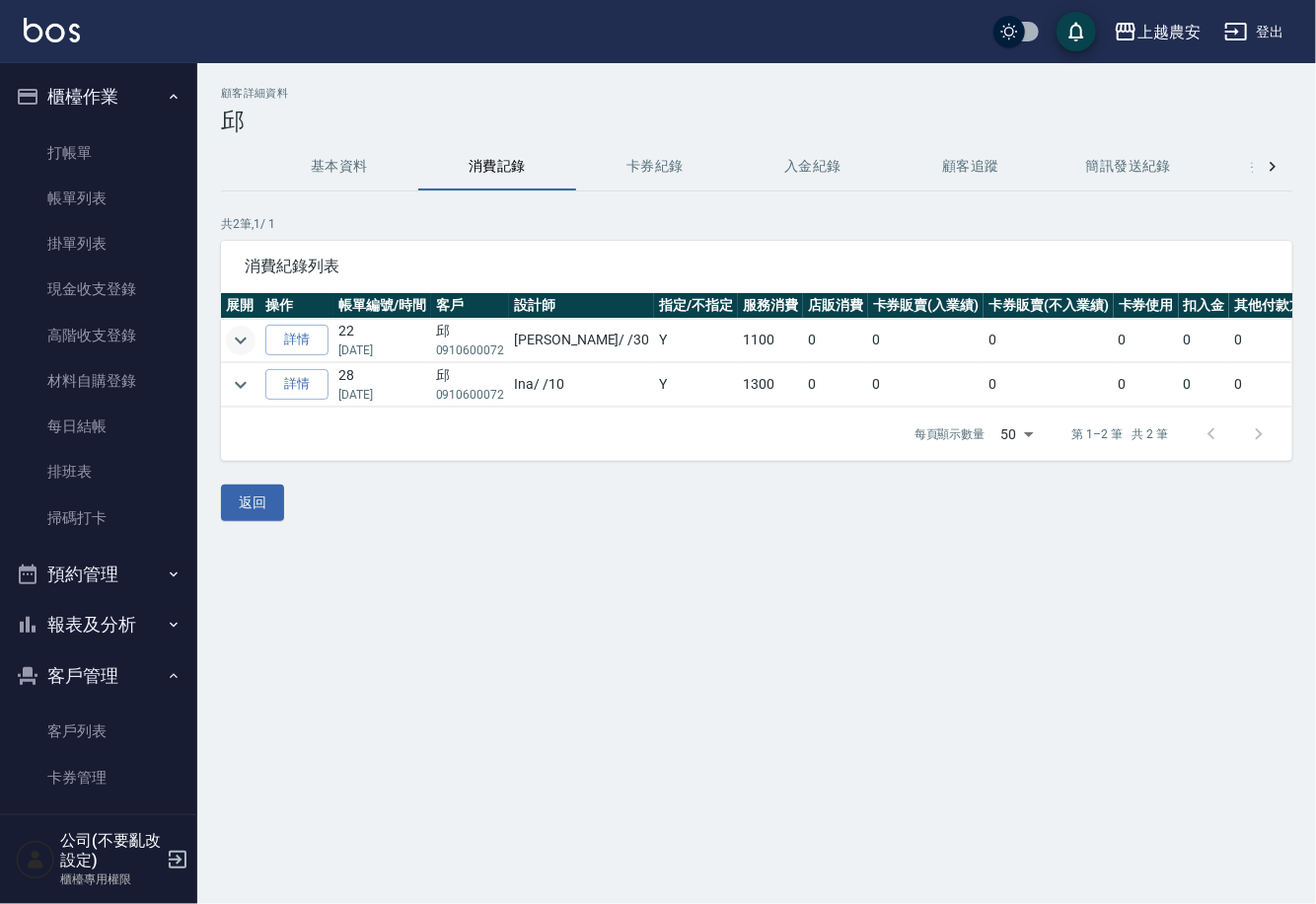
click at [240, 340] on icon "expand row" at bounding box center [241, 340] width 24 height 24
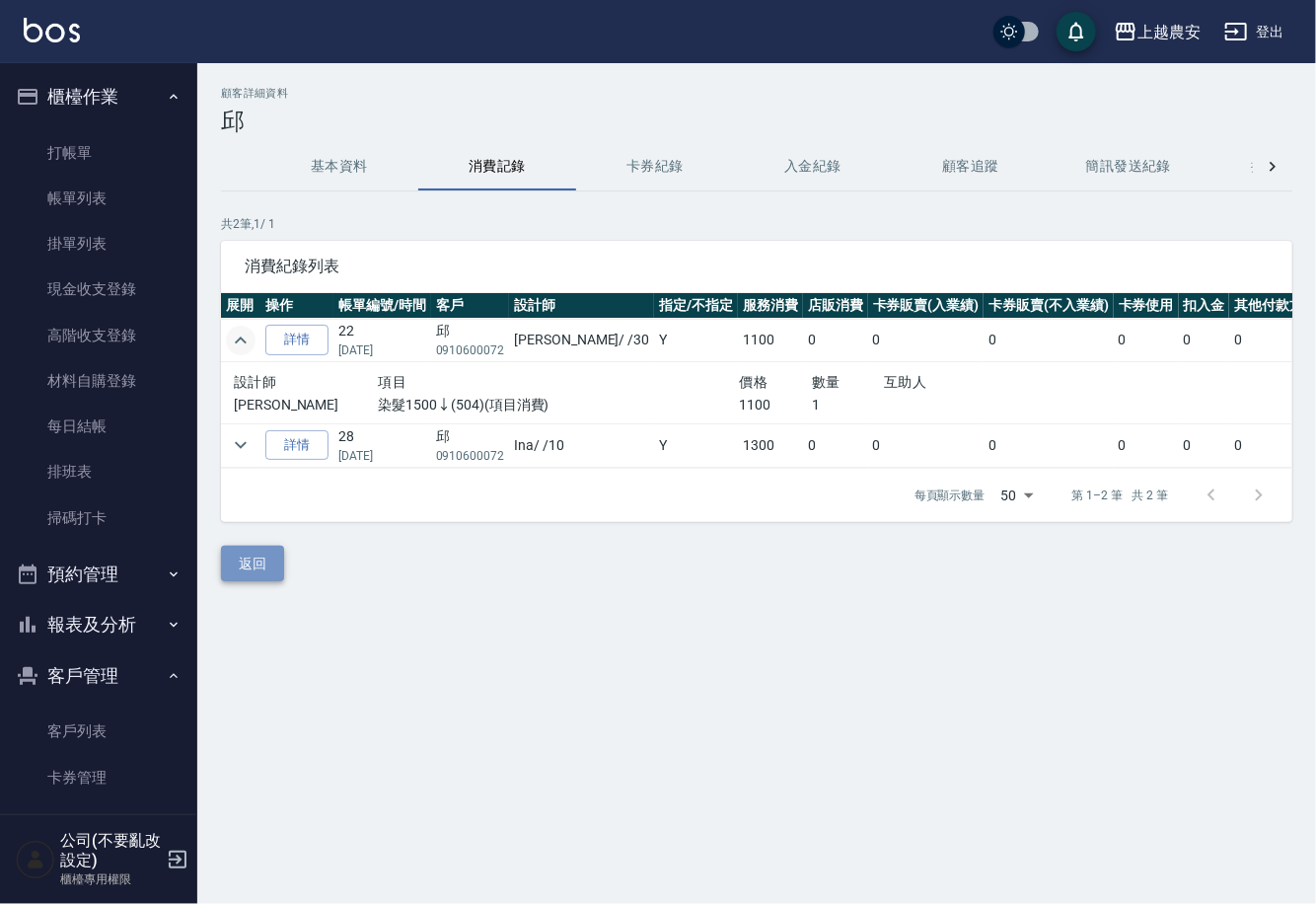
click at [257, 582] on button "返回" at bounding box center [252, 564] width 64 height 37
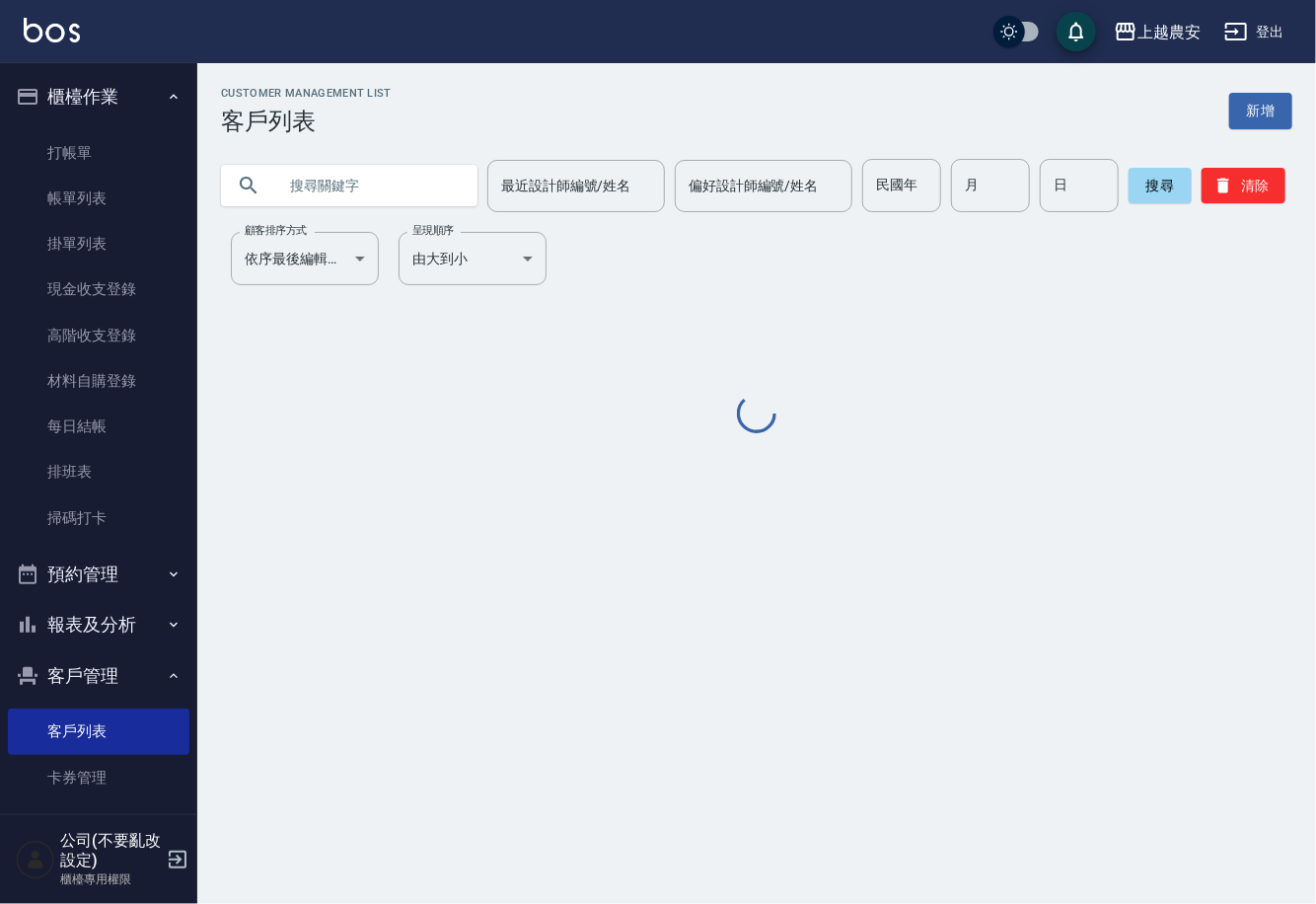
drag, startPoint x: 363, startPoint y: 214, endPoint x: 364, endPoint y: 201, distance: 13.0
click at [364, 205] on div "Customer Management List 客戶列表 新增 最近設計師編號/姓名 最近設計師編號/姓名 偏好設計師編號/姓名 偏好設計師編號/姓名 民國…" at bounding box center [755, 262] width 1118 height 350
click at [365, 199] on input "text" at bounding box center [369, 186] width 186 height 54
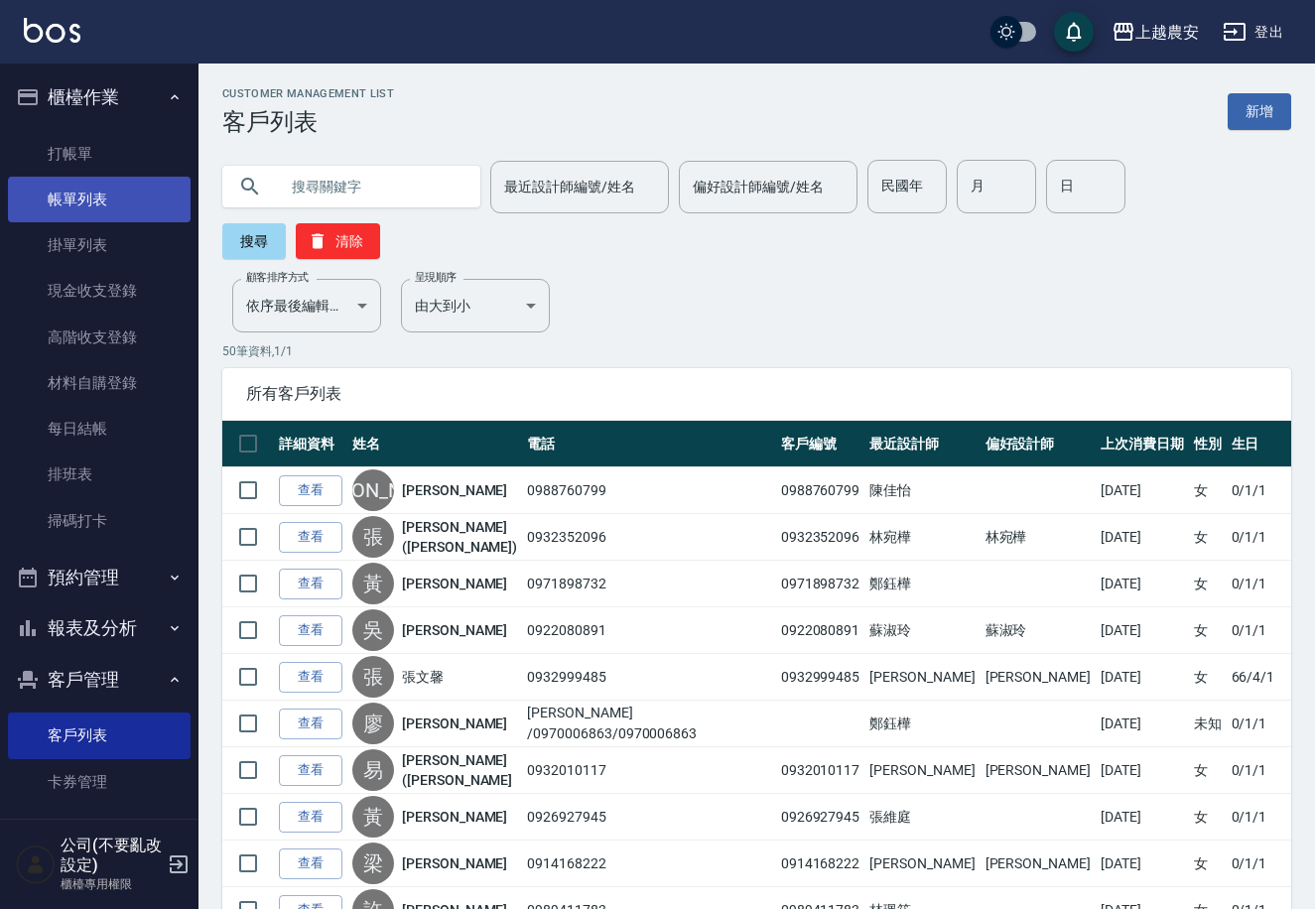
click at [82, 206] on link "帳單列表" at bounding box center [99, 200] width 183 height 46
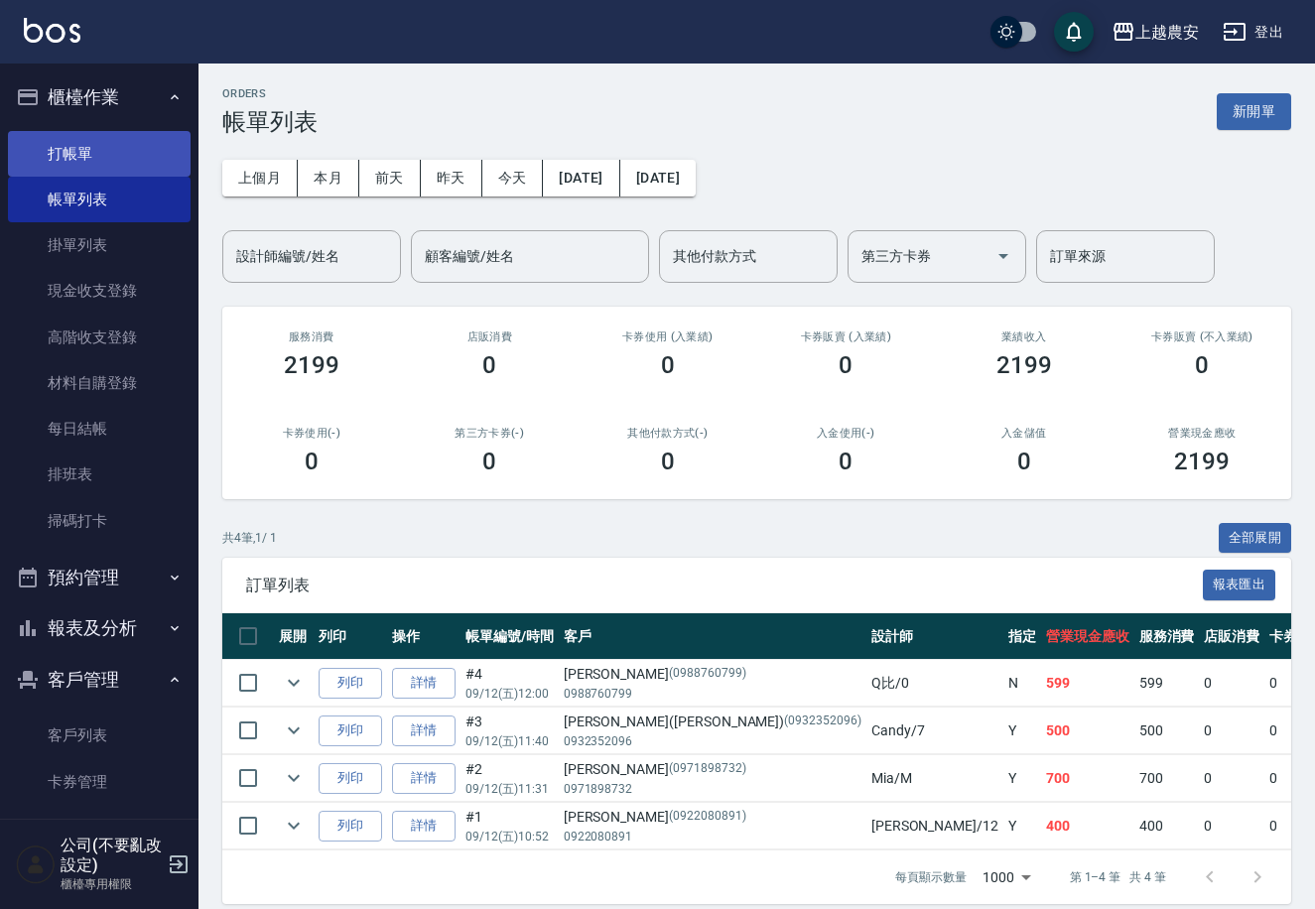
click at [56, 160] on link "打帳單" at bounding box center [99, 154] width 183 height 46
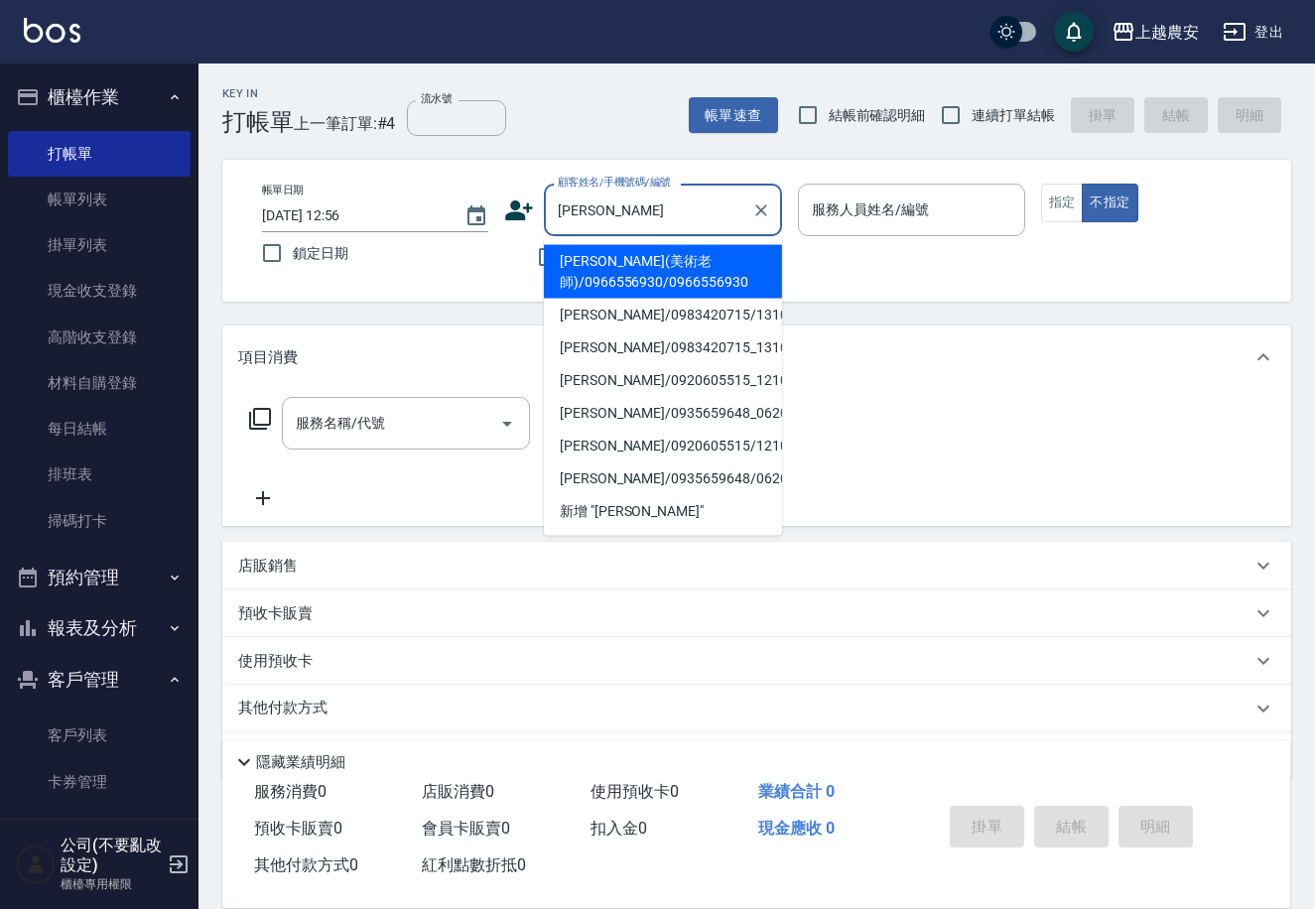
click at [610, 269] on li "[PERSON_NAME](美術老師)/0966556930/0966556930" at bounding box center [663, 272] width 238 height 54
type input "[PERSON_NAME](美術老師)/0966556930/0966556930"
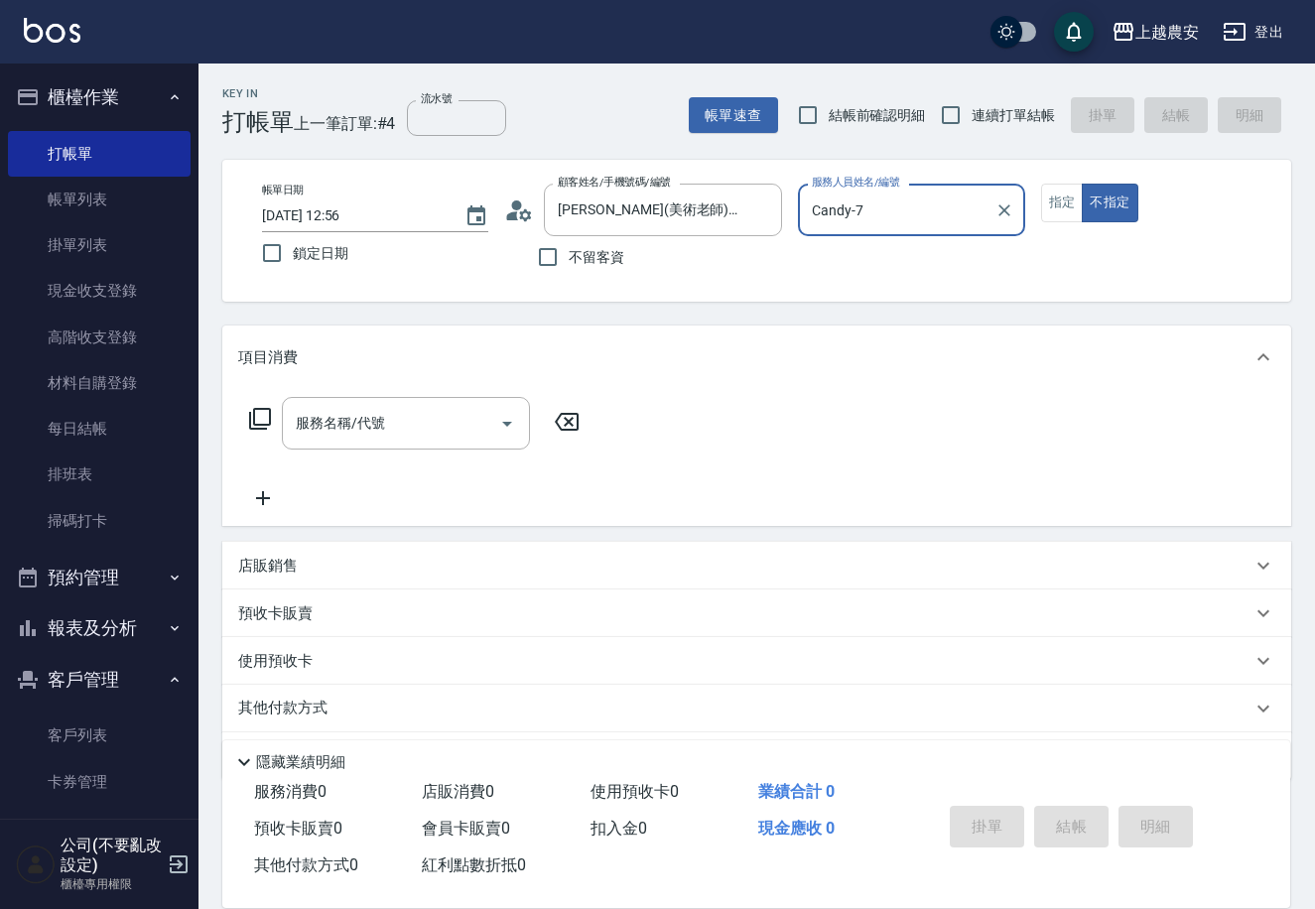
type input "Candy-7"
click at [1060, 200] on button "指定" at bounding box center [1062, 203] width 43 height 39
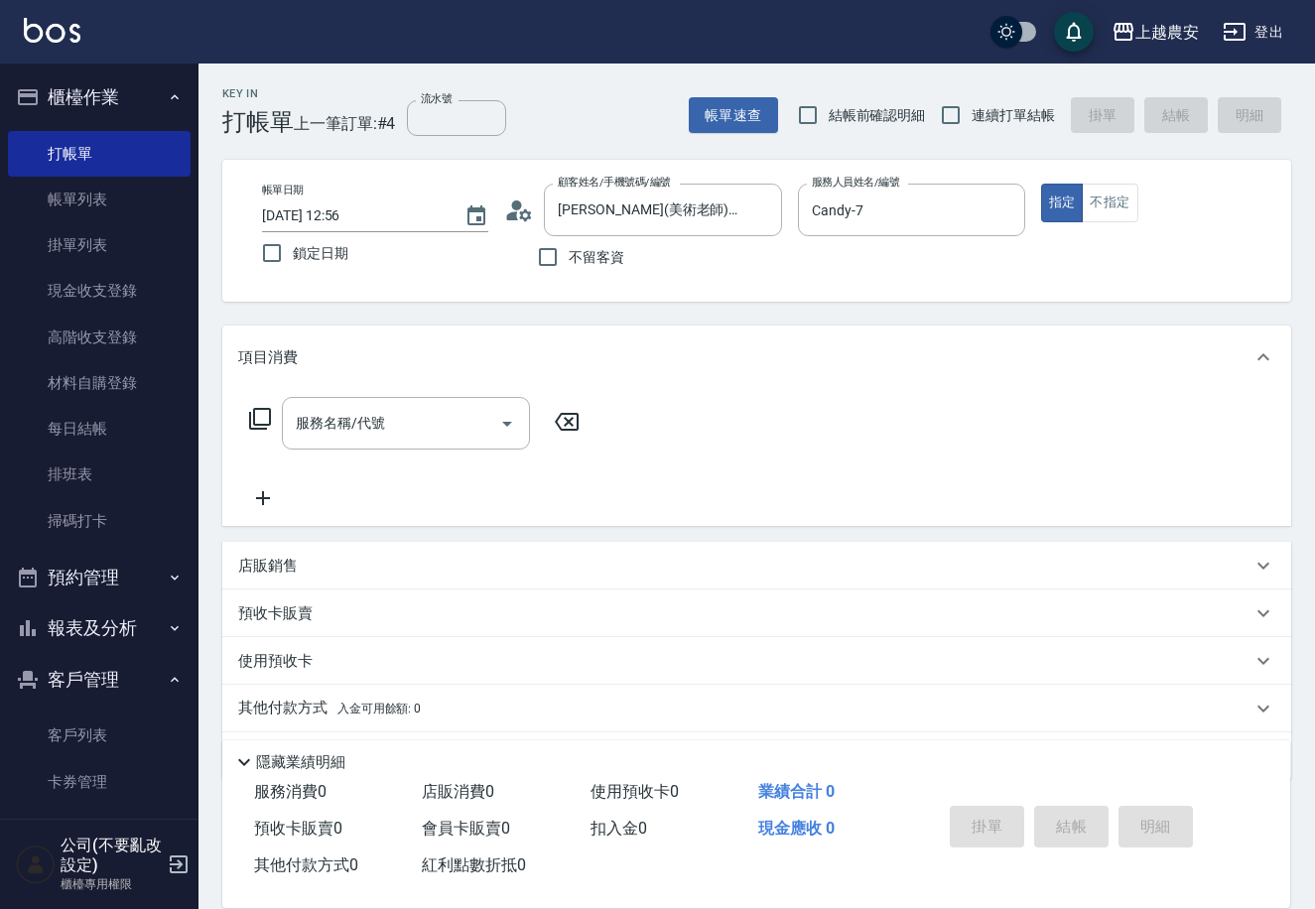
drag, startPoint x: 436, startPoint y: 415, endPoint x: 460, endPoint y: 394, distance: 32.4
click at [435, 415] on input "服務名稱/代號" at bounding box center [391, 423] width 200 height 35
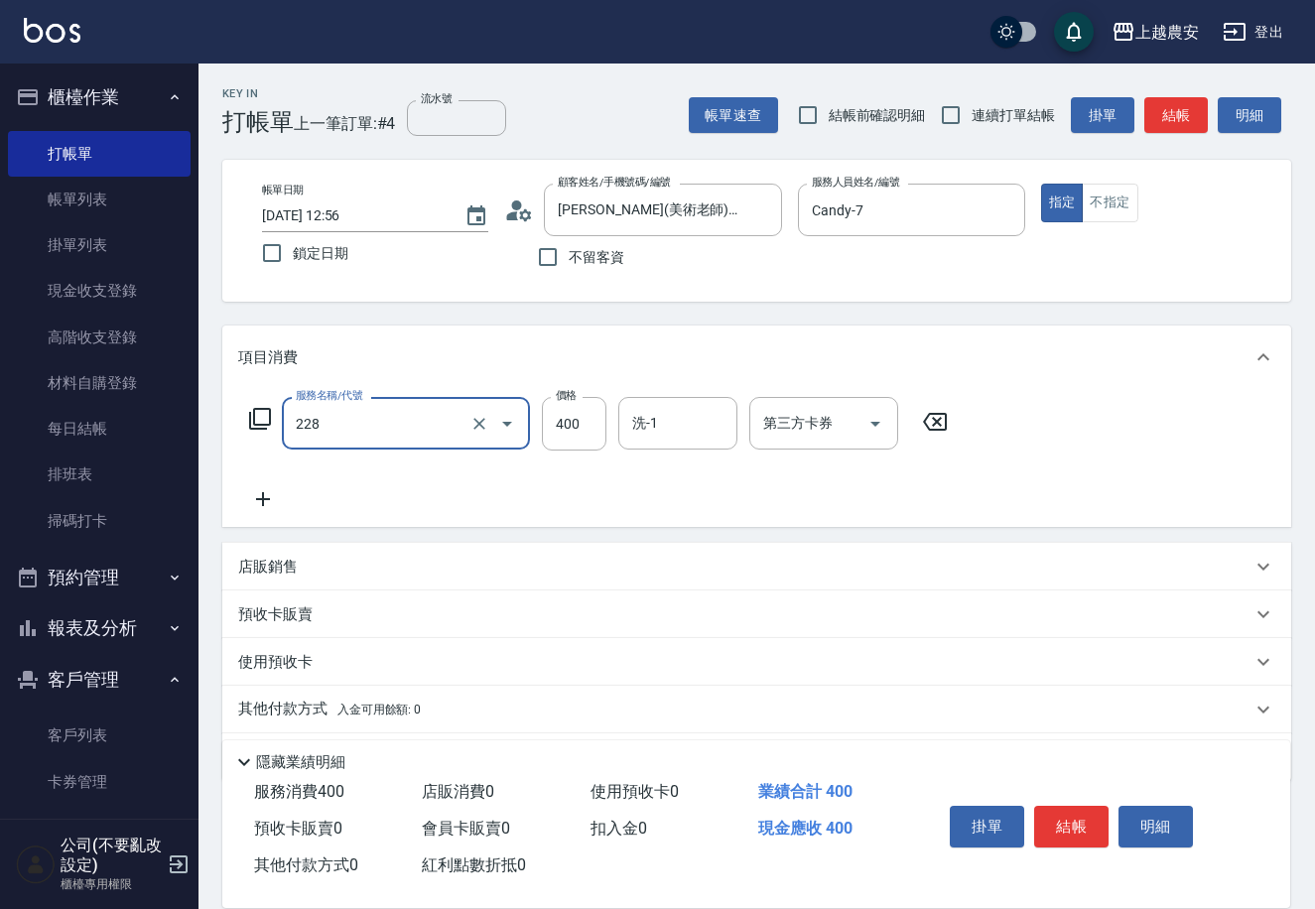
type input "洗髮(228)"
type input "珮珮-30"
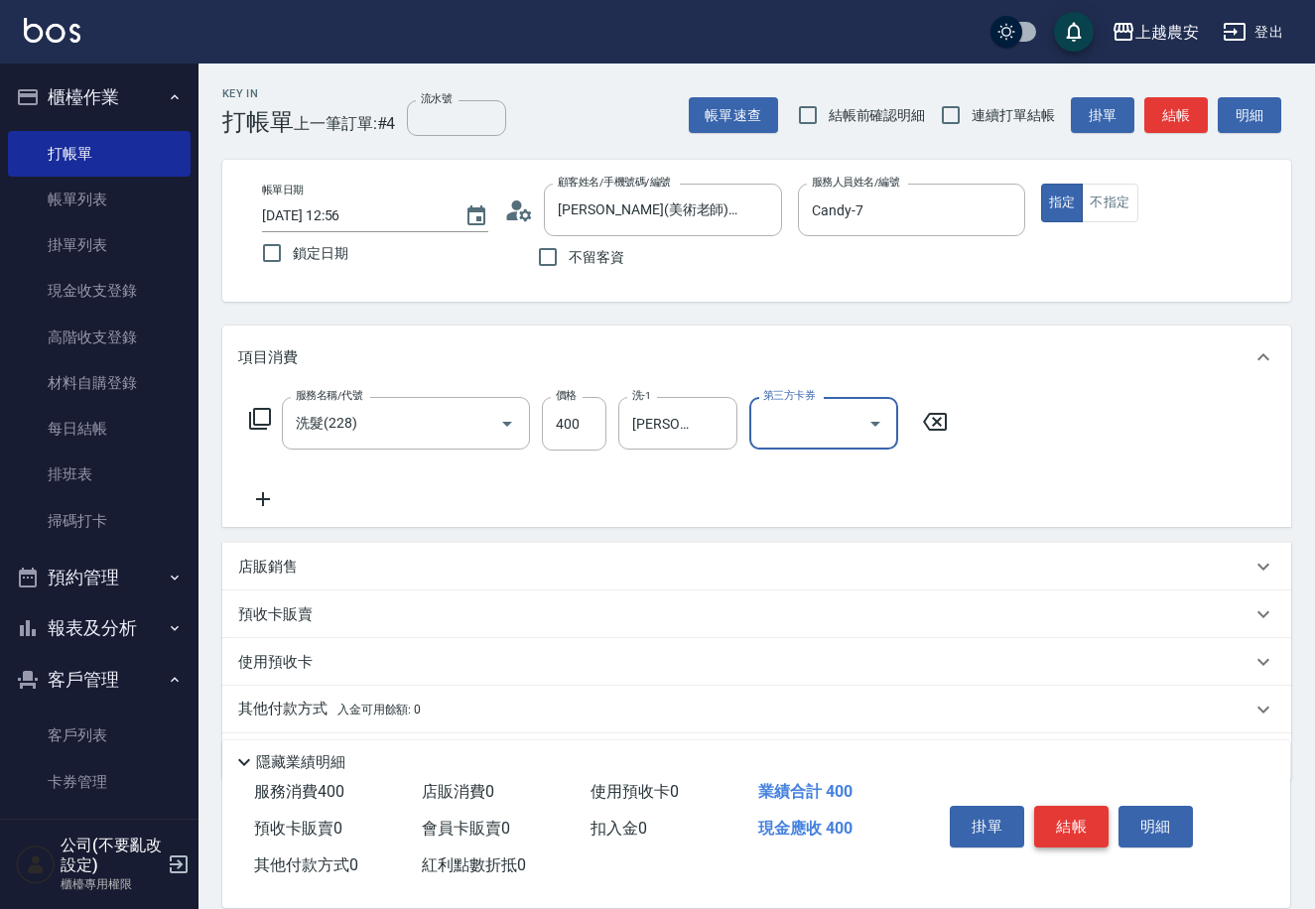
click at [1081, 824] on button "結帳" at bounding box center [1071, 827] width 74 height 42
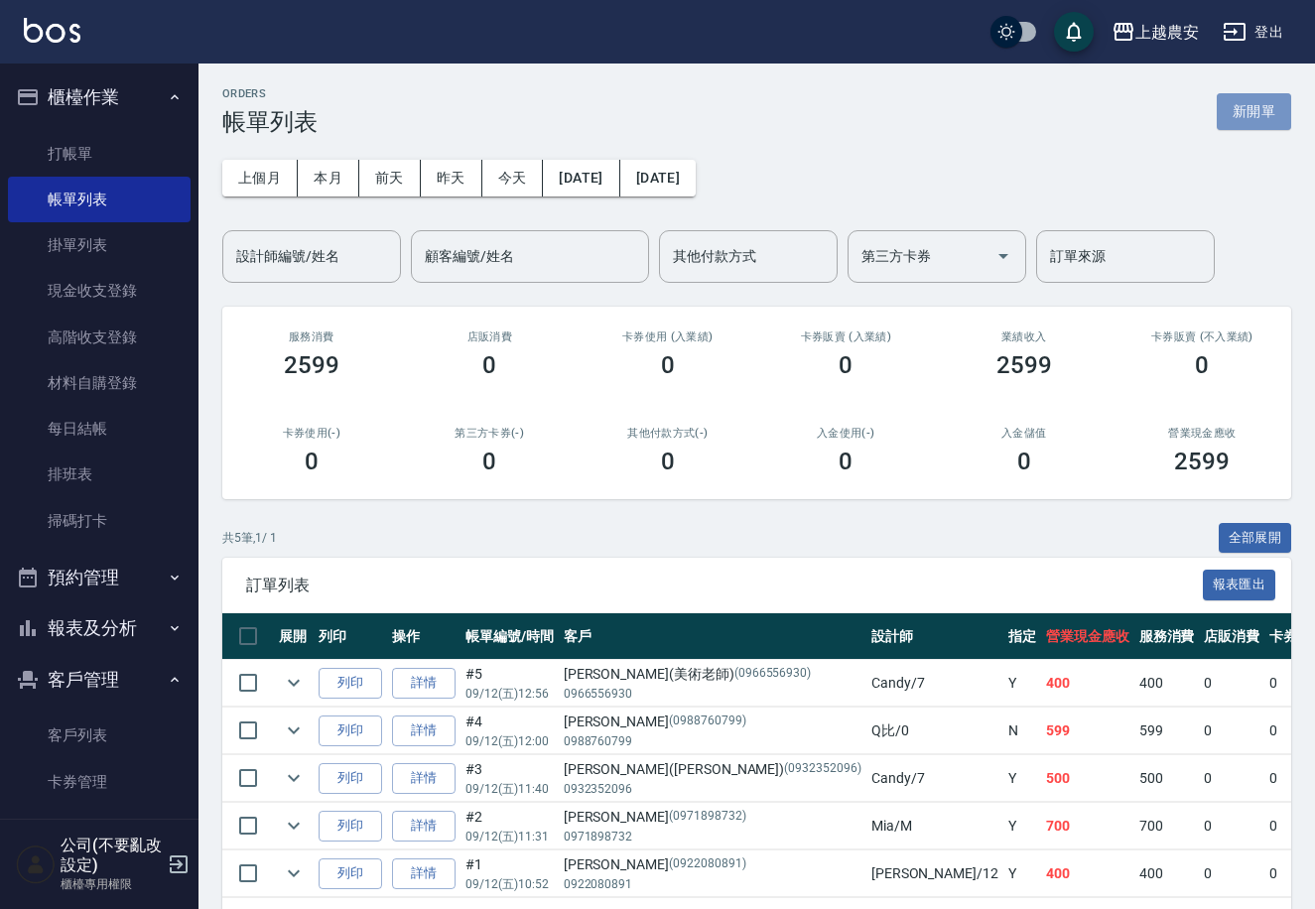
click at [1246, 119] on button "新開單" at bounding box center [1254, 111] width 74 height 37
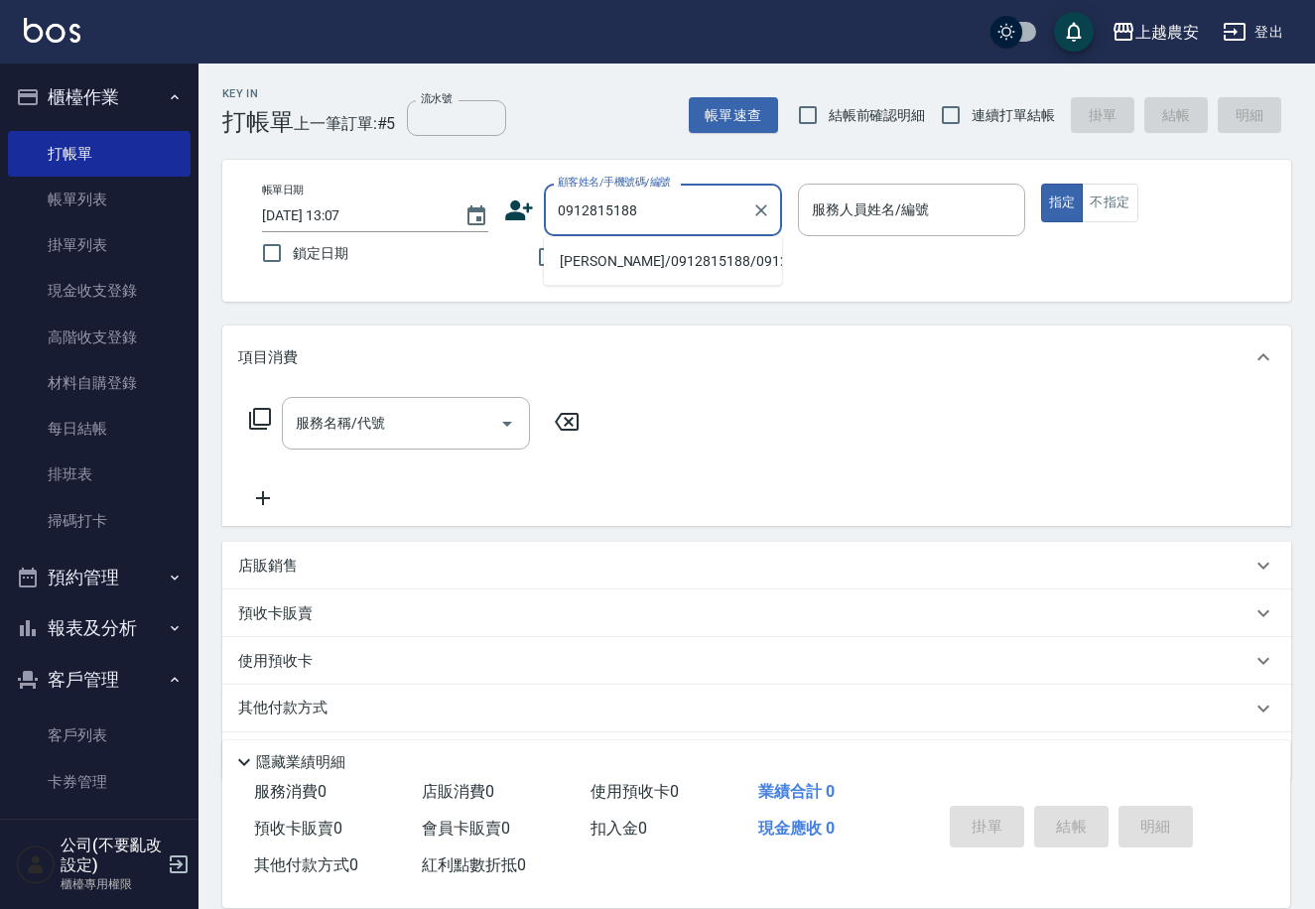
click at [656, 259] on li "徐/0912815188/0912815188" at bounding box center [663, 261] width 238 height 33
type input "徐/0912815188/0912815188"
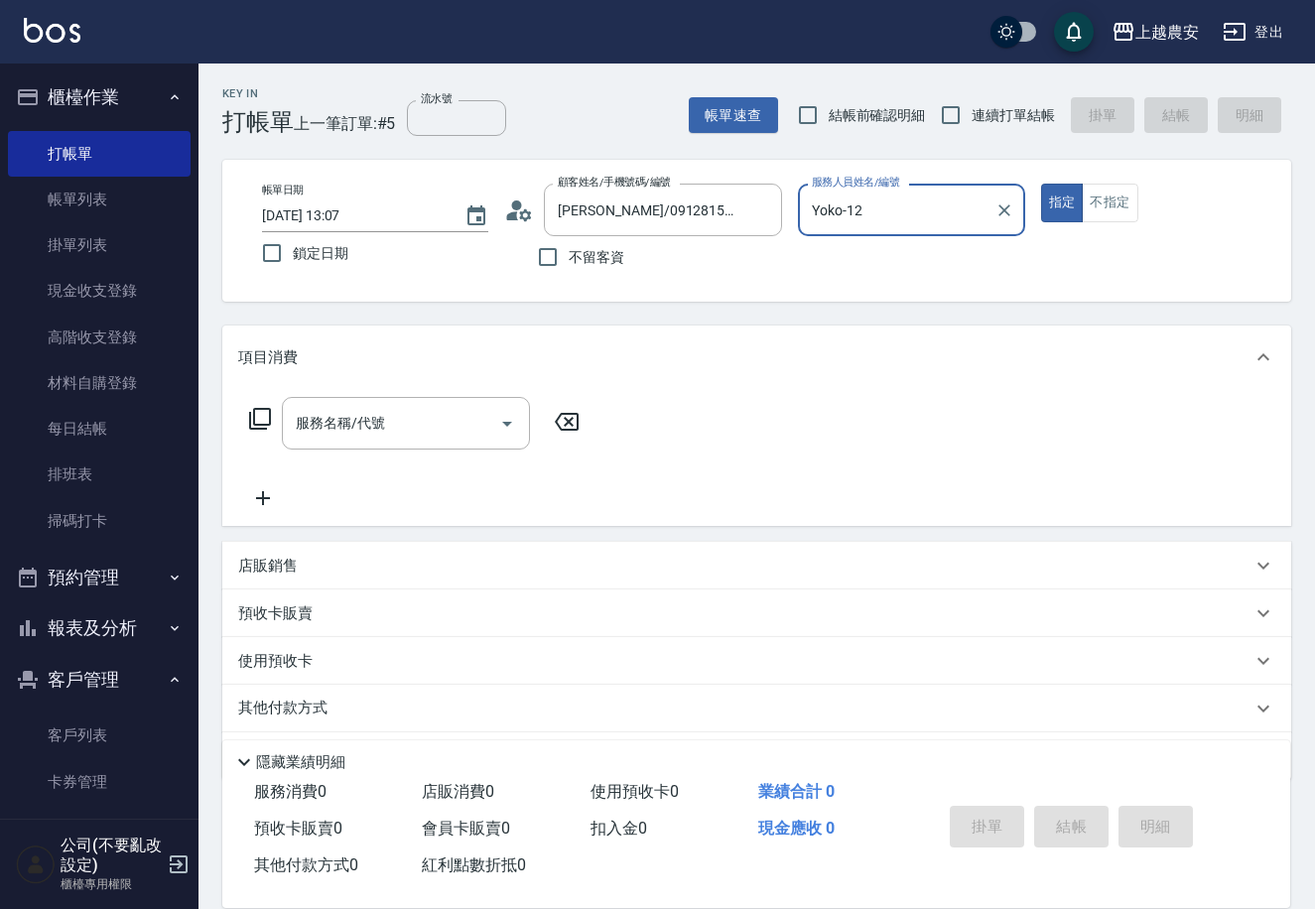
type input "Yoko-12"
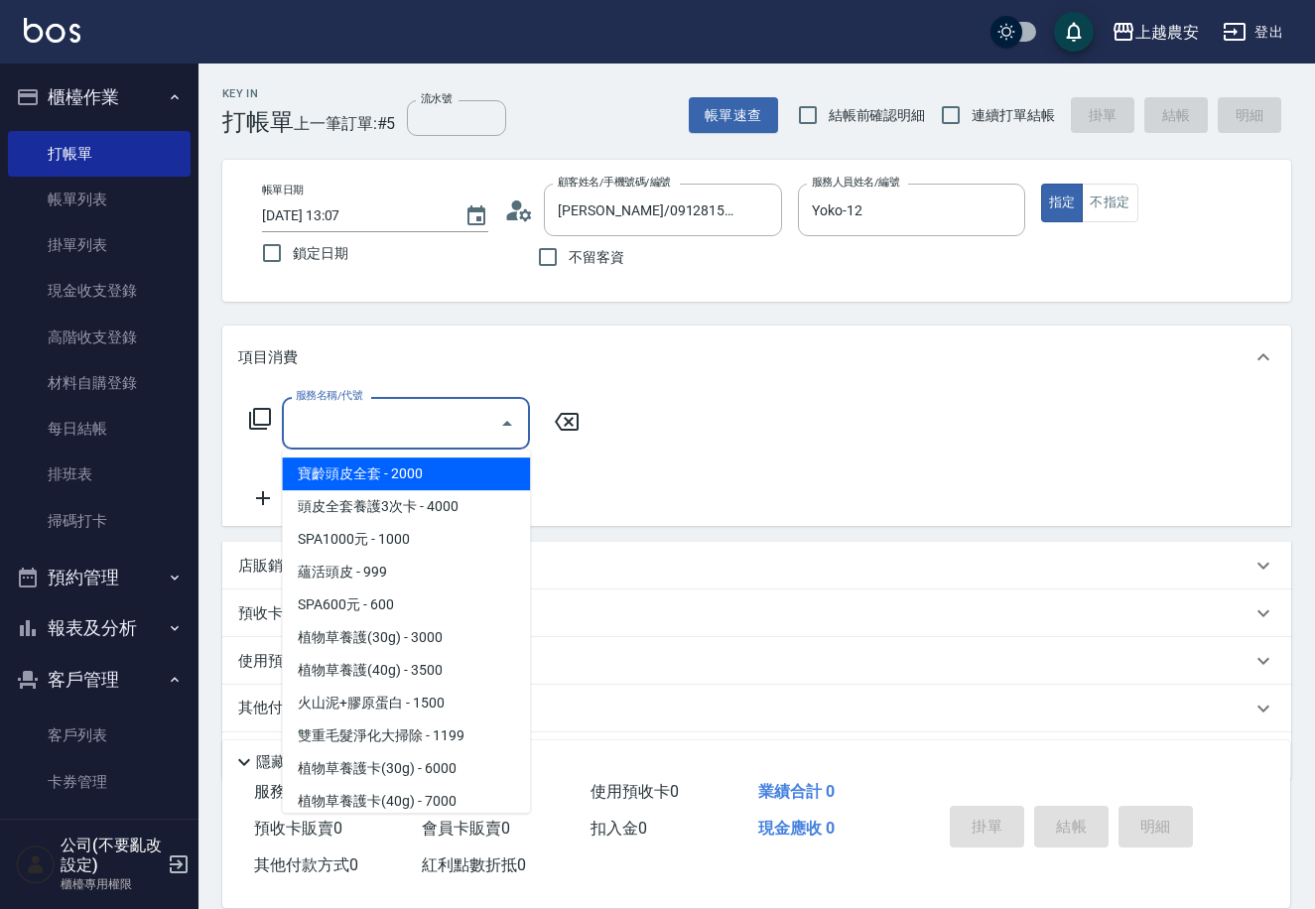
click at [382, 412] on input "服務名稱/代號" at bounding box center [391, 423] width 200 height 35
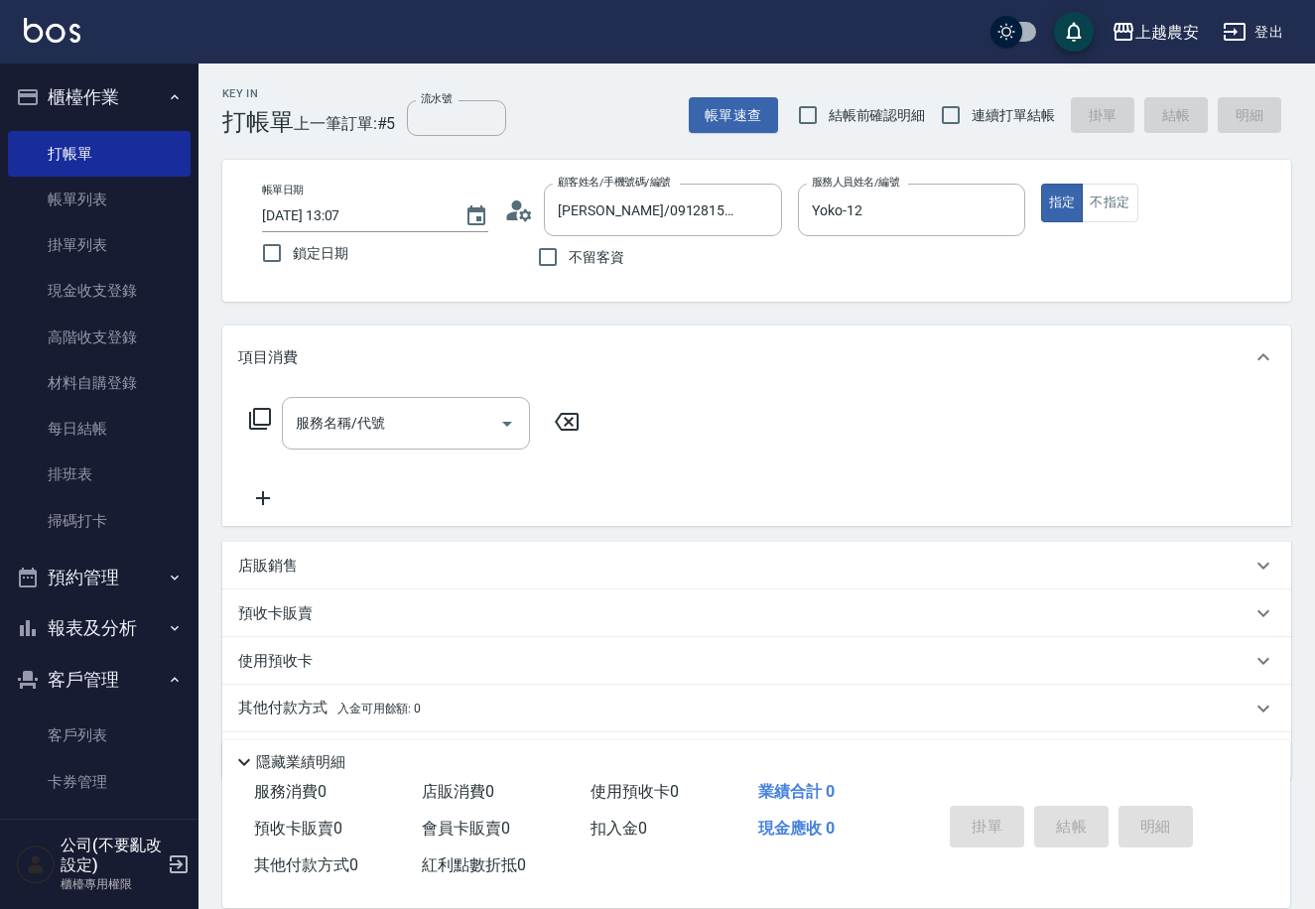
click at [253, 421] on icon at bounding box center [260, 419] width 22 height 22
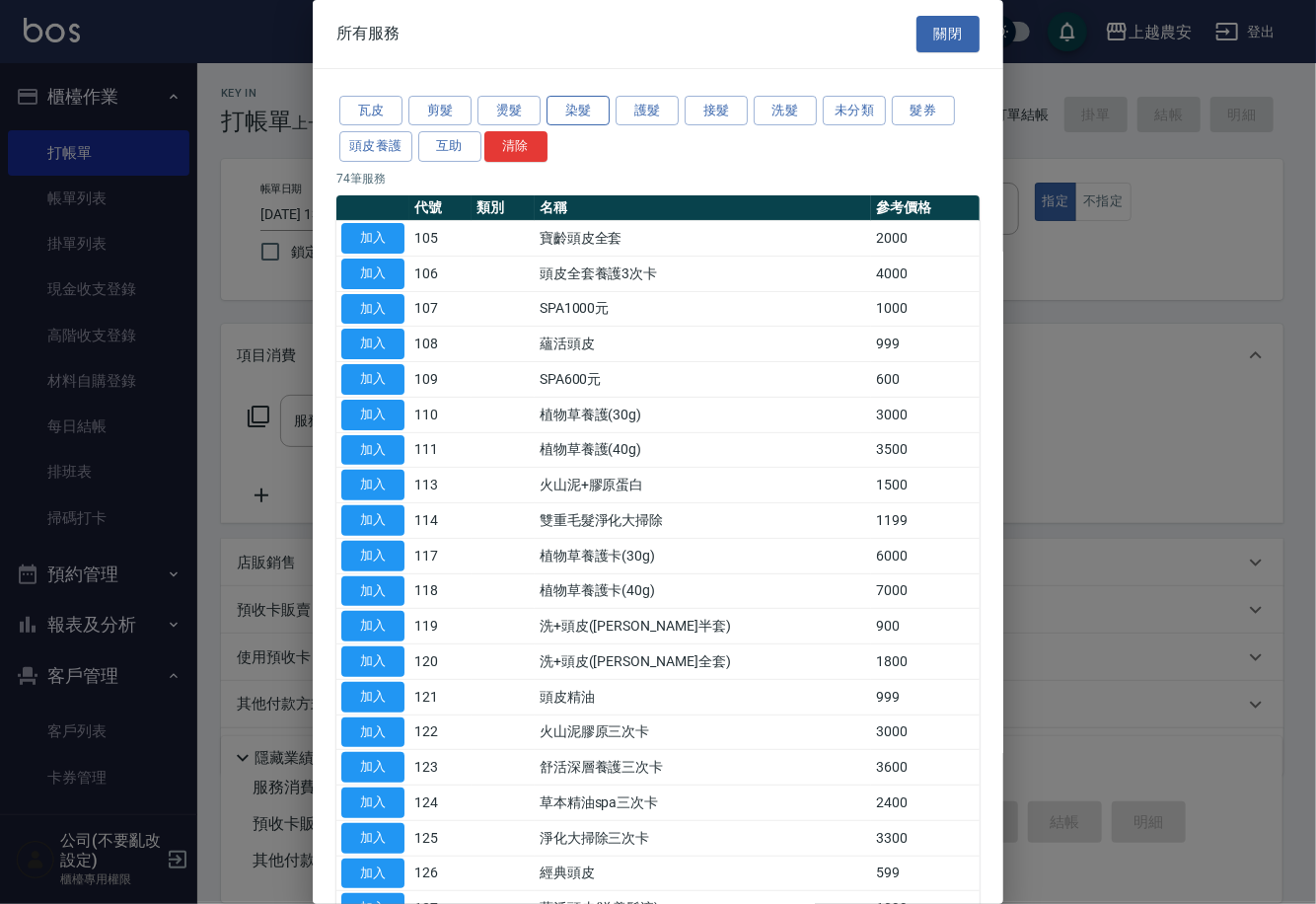
click at [575, 113] on button "染髮" at bounding box center [578, 110] width 64 height 31
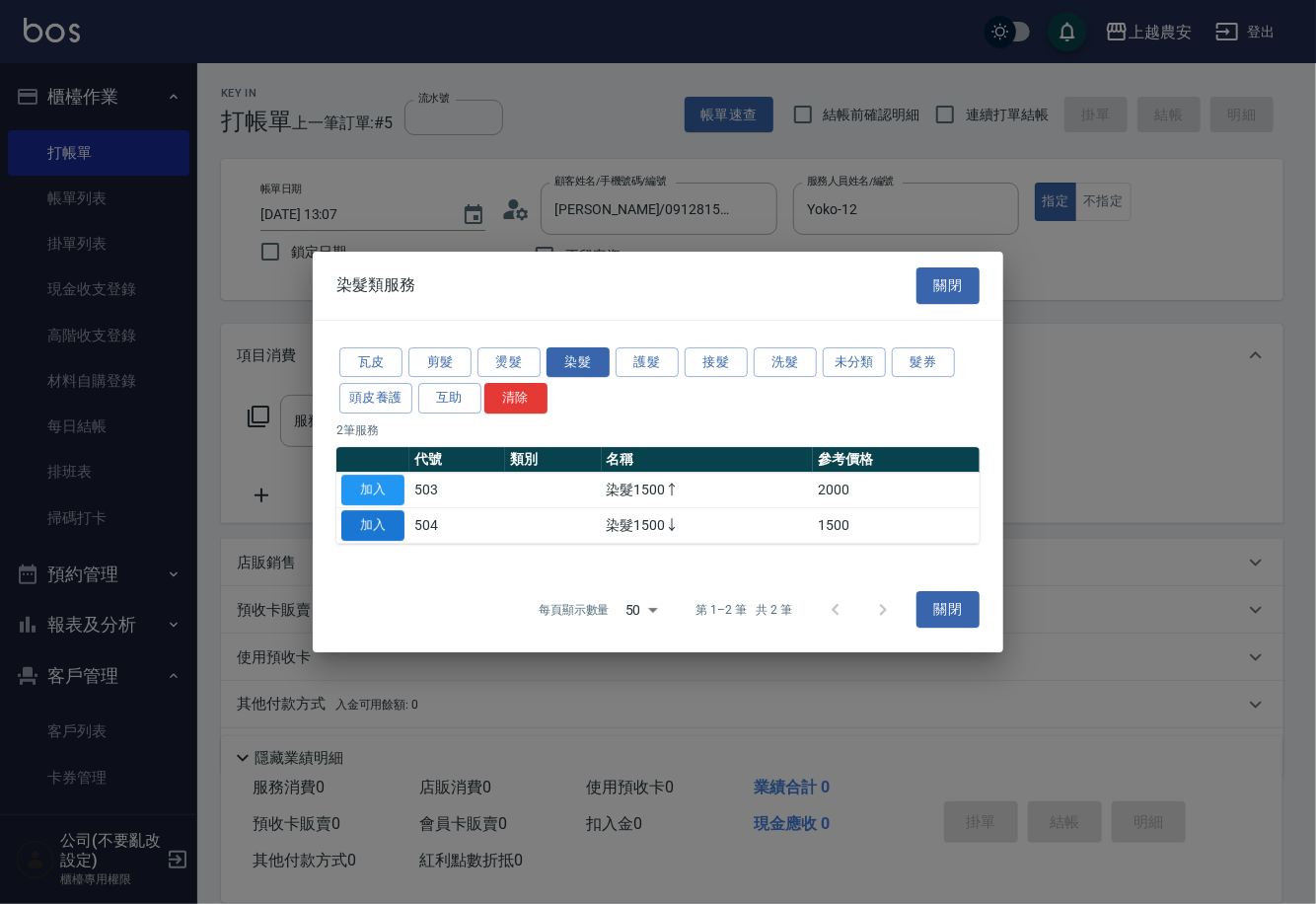
click at [362, 526] on button "加入" at bounding box center [373, 525] width 64 height 31
type input "染髮1500↓(504)"
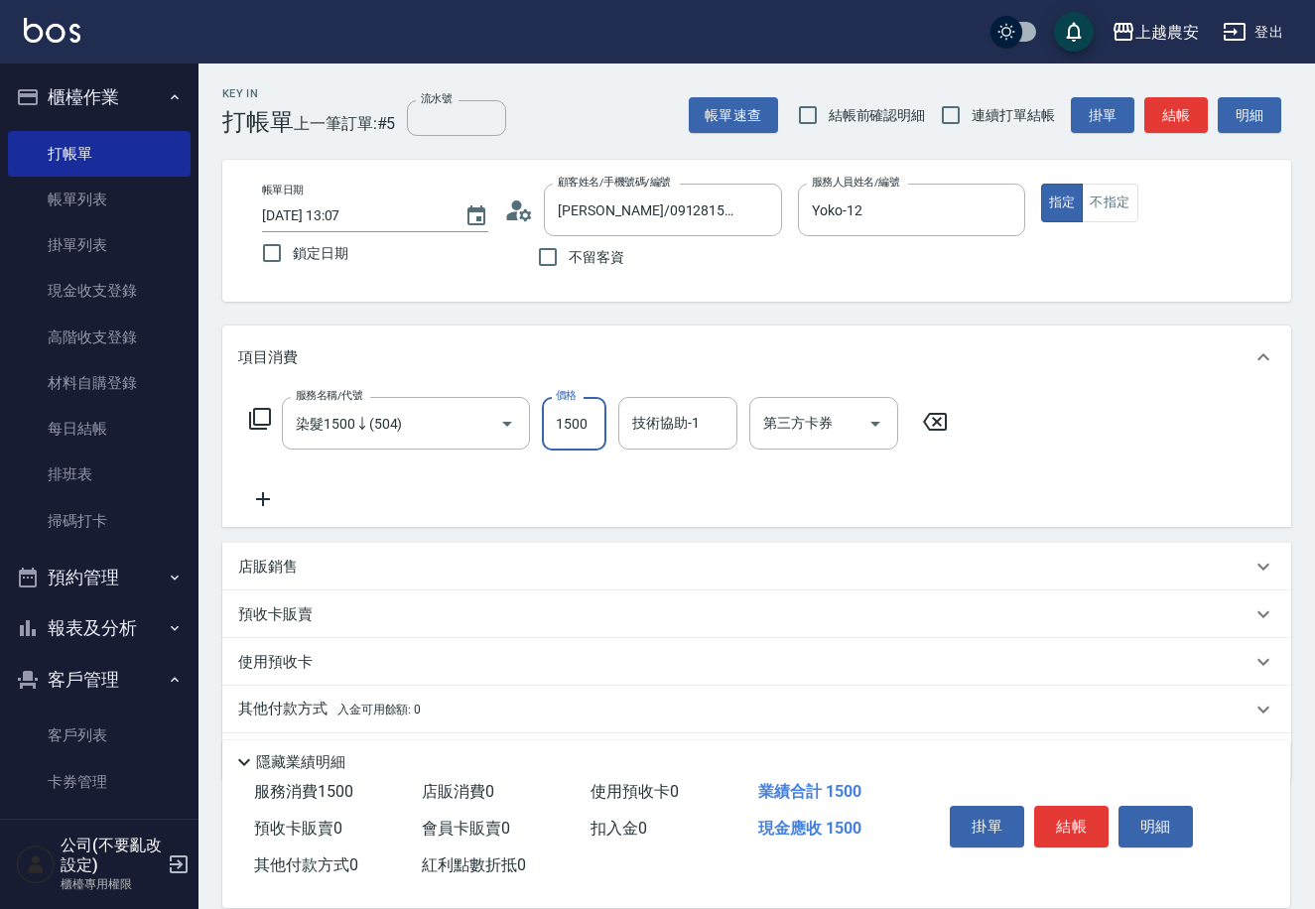
click at [584, 415] on input "1500" at bounding box center [574, 424] width 65 height 54
type input "1298"
type input "2"
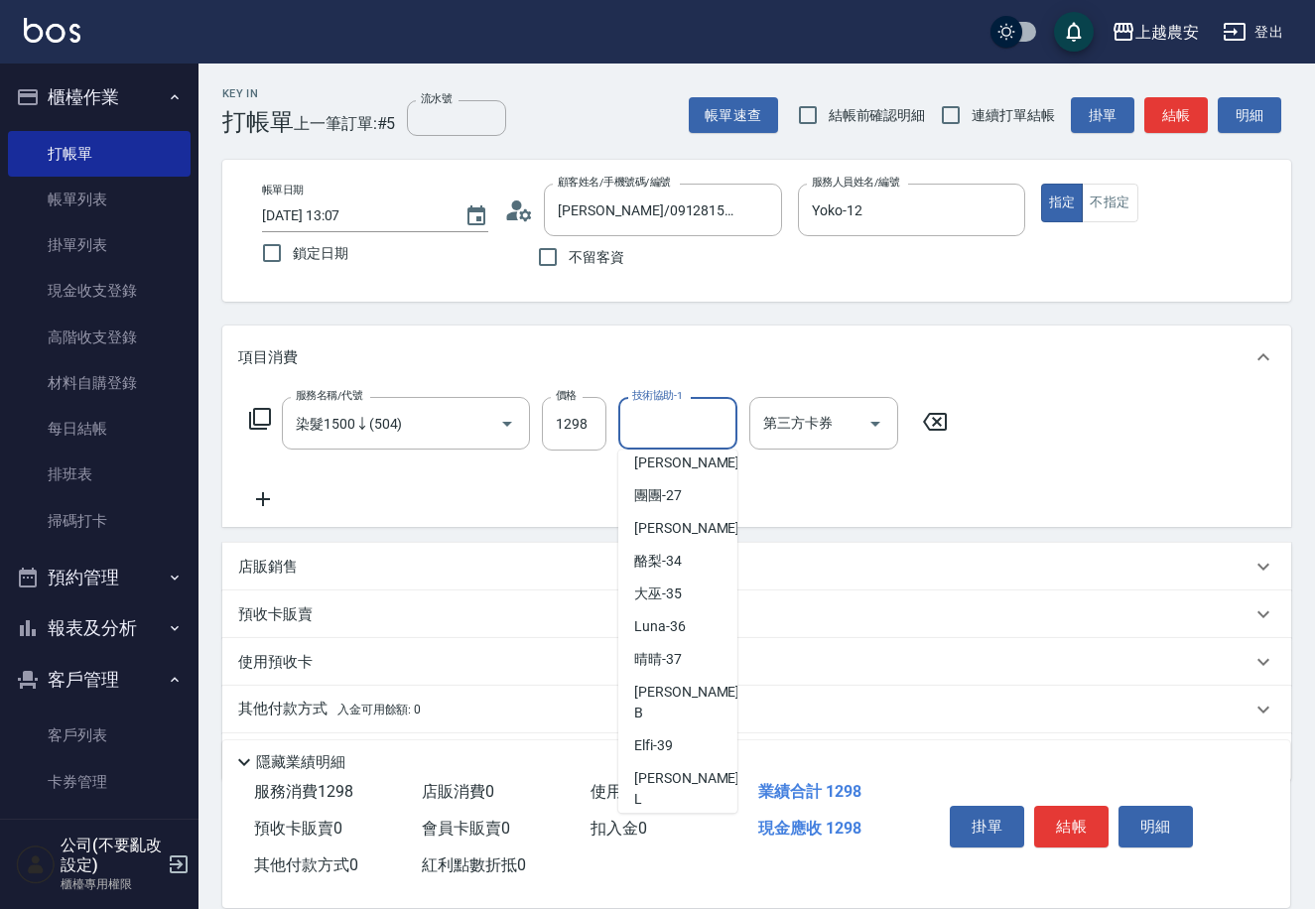
scroll to position [675, 0]
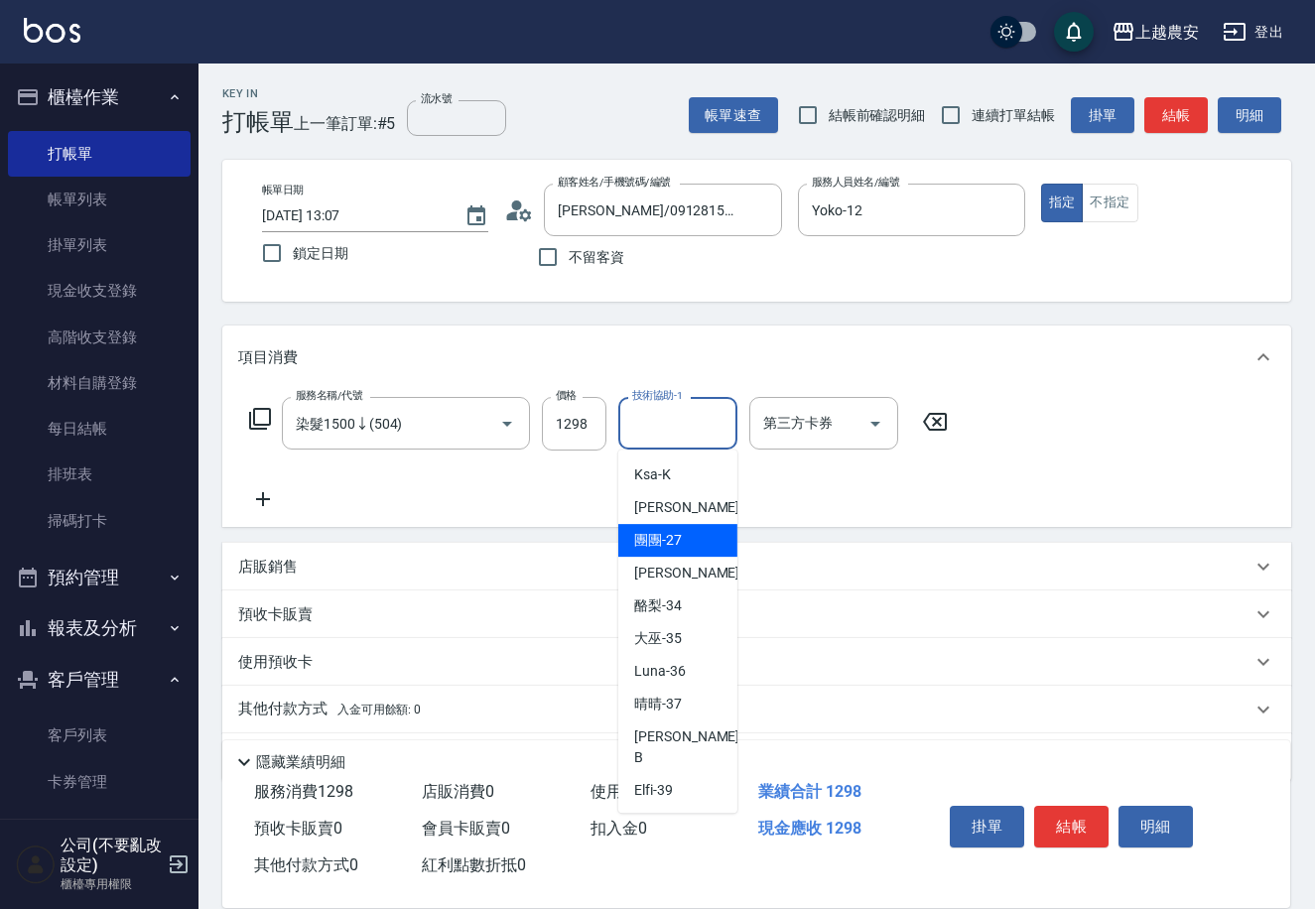
click at [705, 526] on div "團團 -27" at bounding box center [677, 540] width 119 height 33
type input "團團-27"
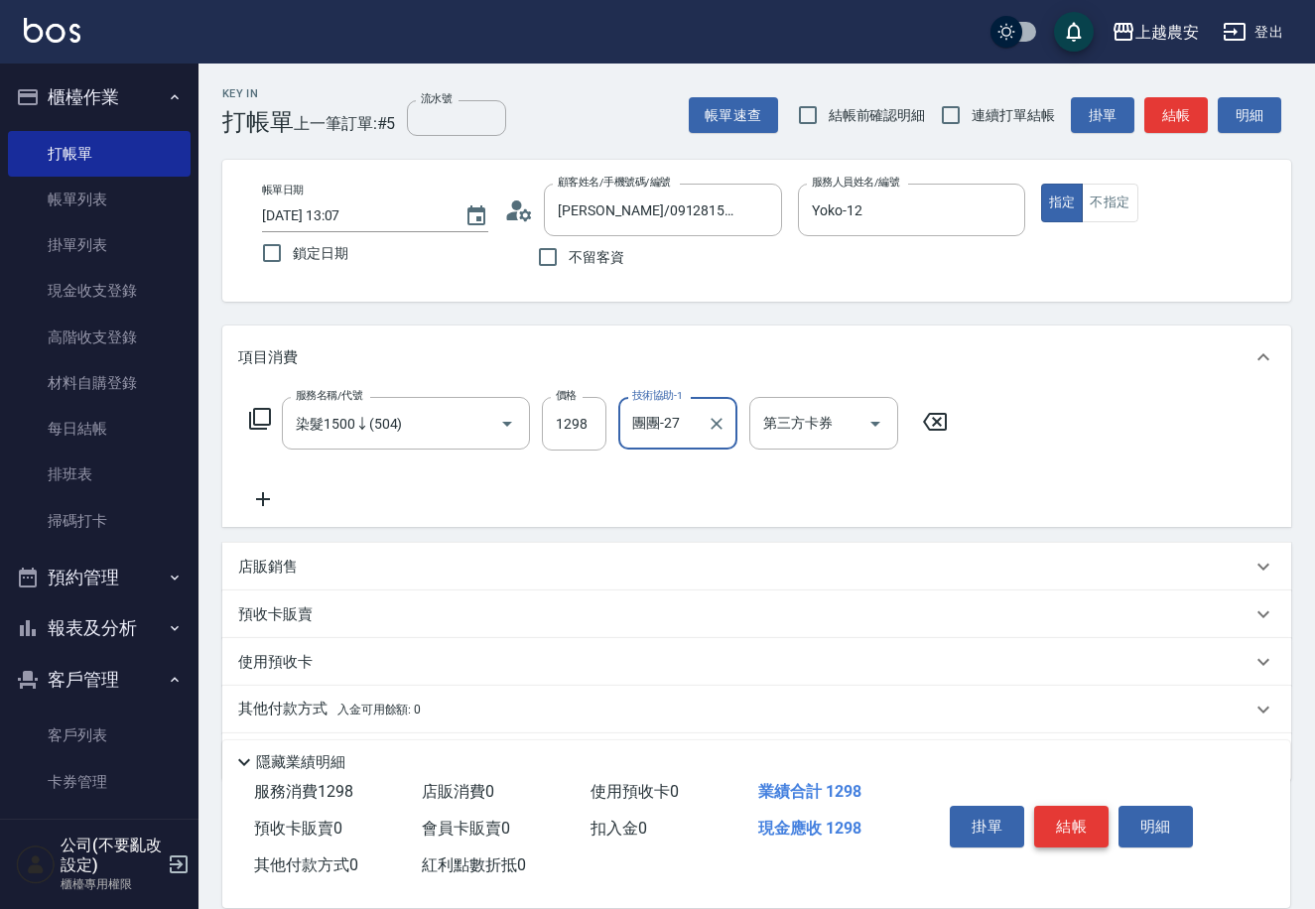
click at [1076, 838] on button "結帳" at bounding box center [1071, 827] width 74 height 42
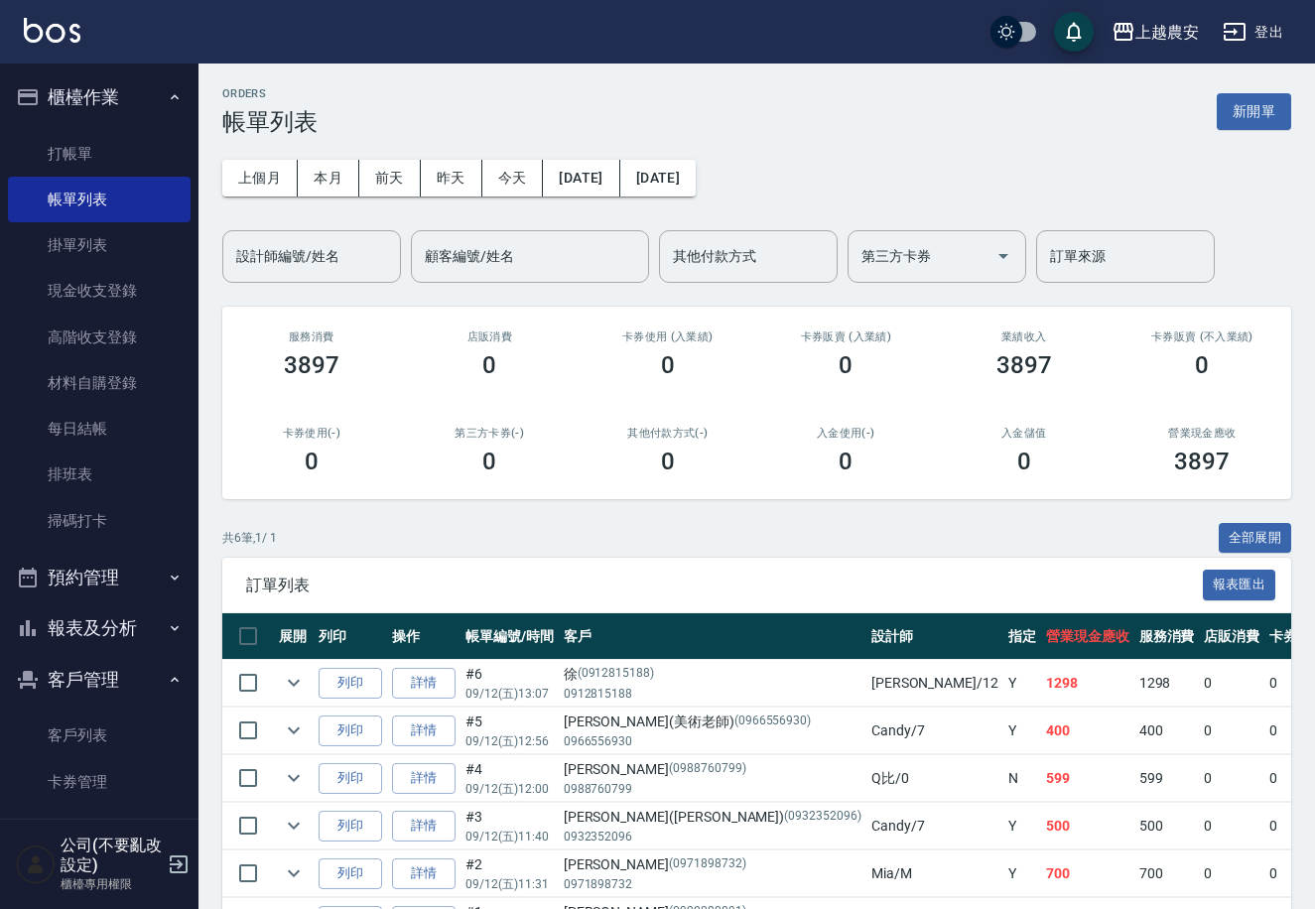
click at [292, 714] on td at bounding box center [294, 731] width 40 height 47
click at [291, 719] on icon "expand row" at bounding box center [294, 731] width 24 height 24
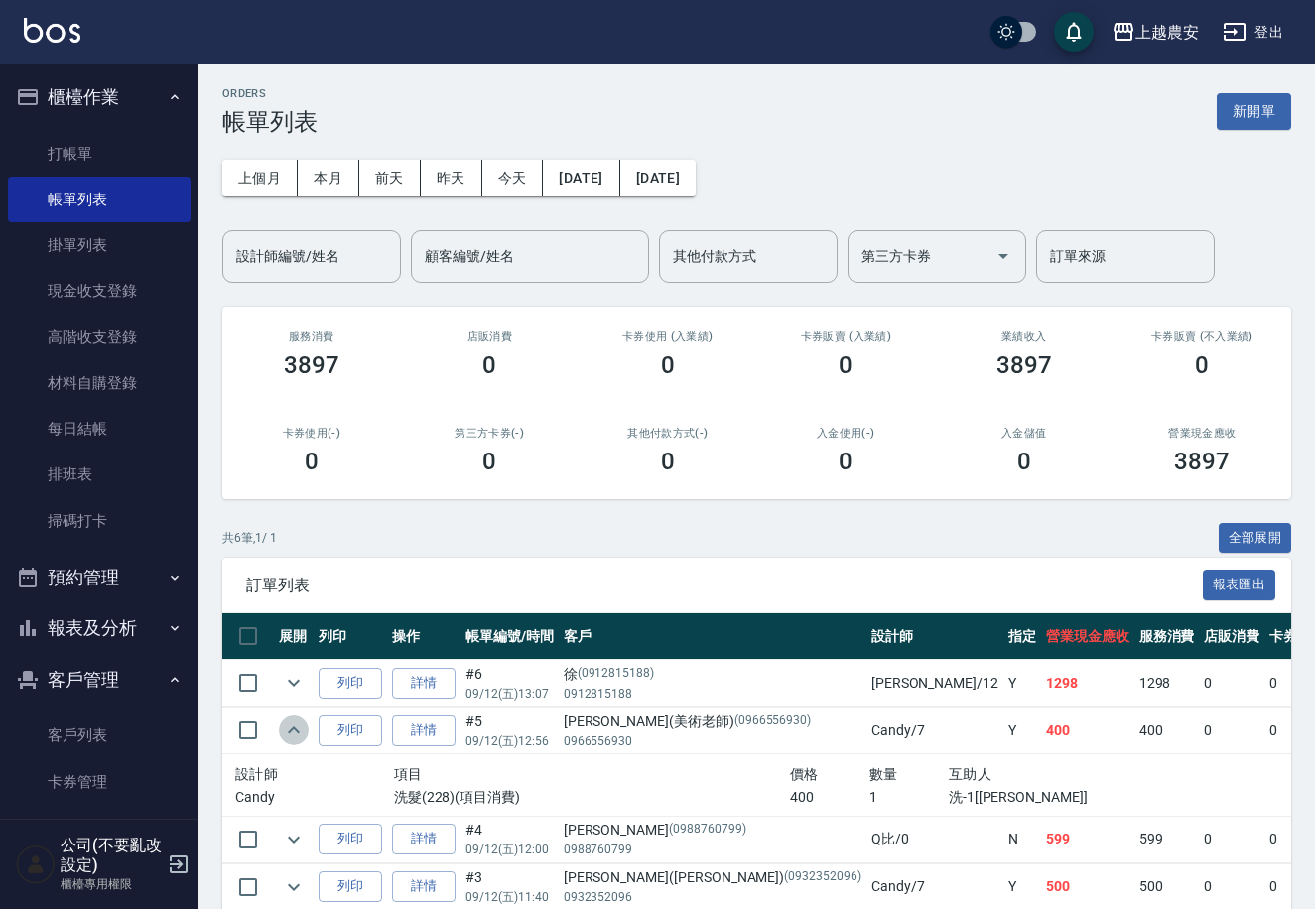
click at [291, 719] on icon "expand row" at bounding box center [294, 731] width 24 height 24
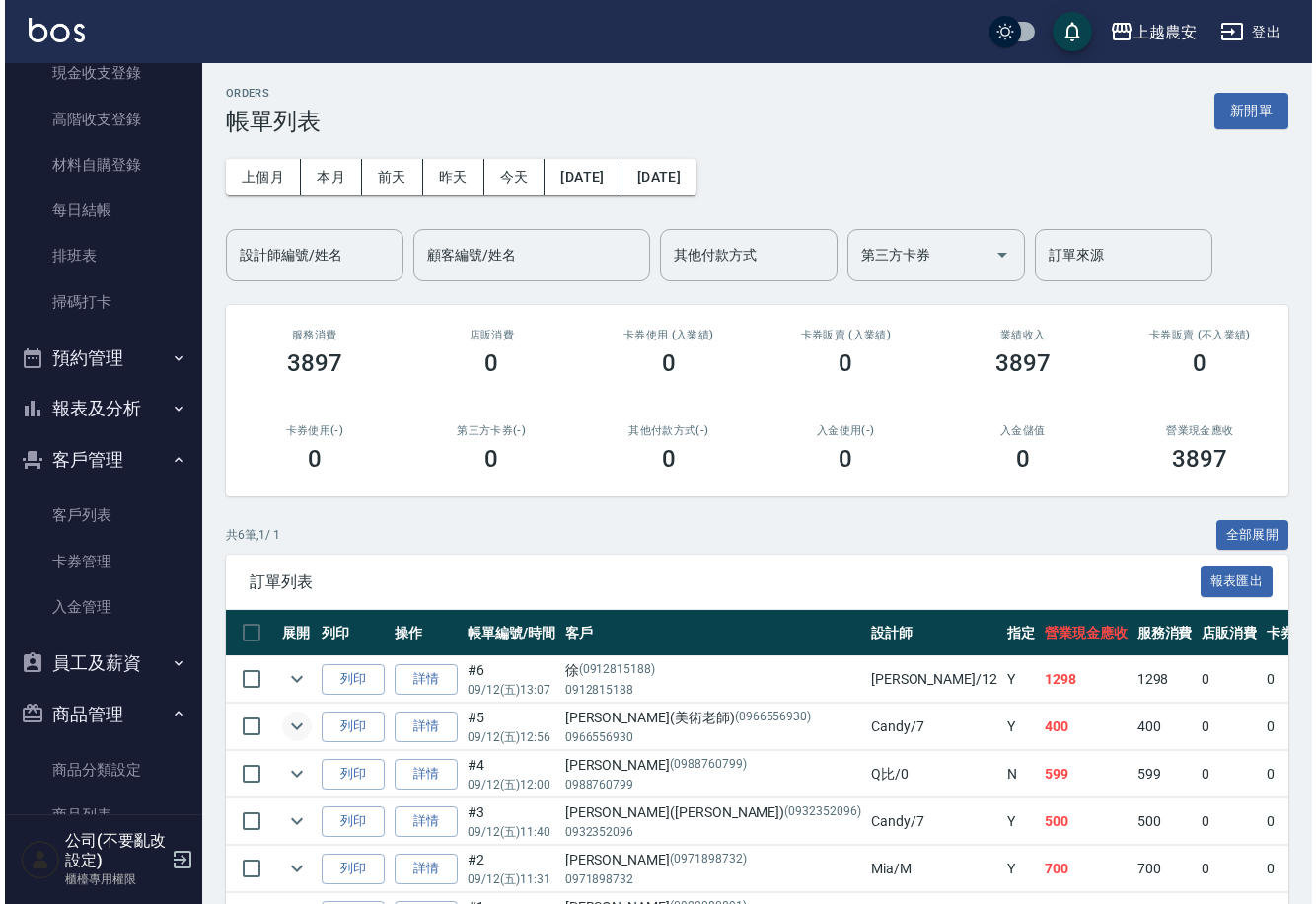
scroll to position [270, 0]
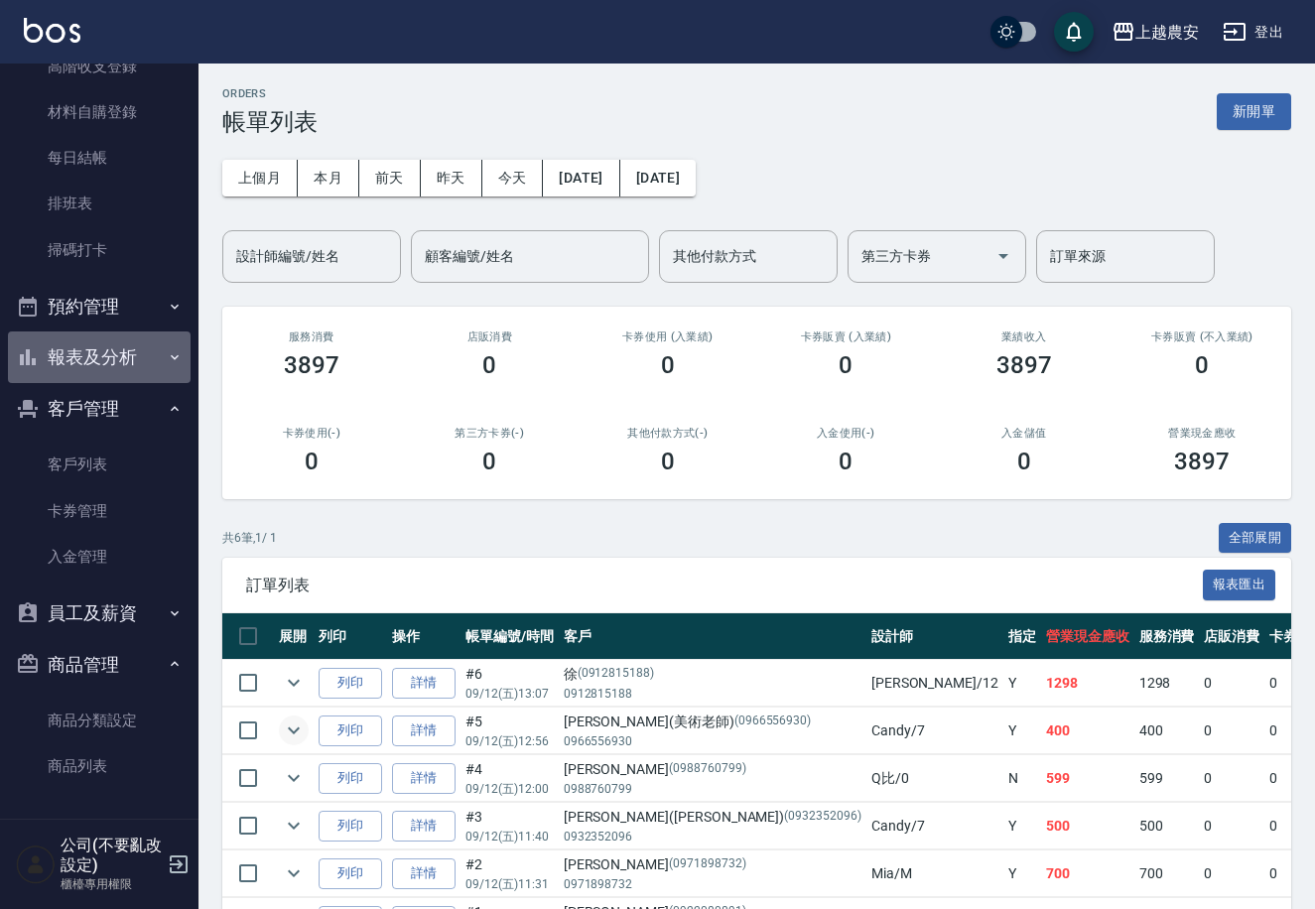
click at [131, 371] on button "報表及分析" at bounding box center [99, 357] width 183 height 52
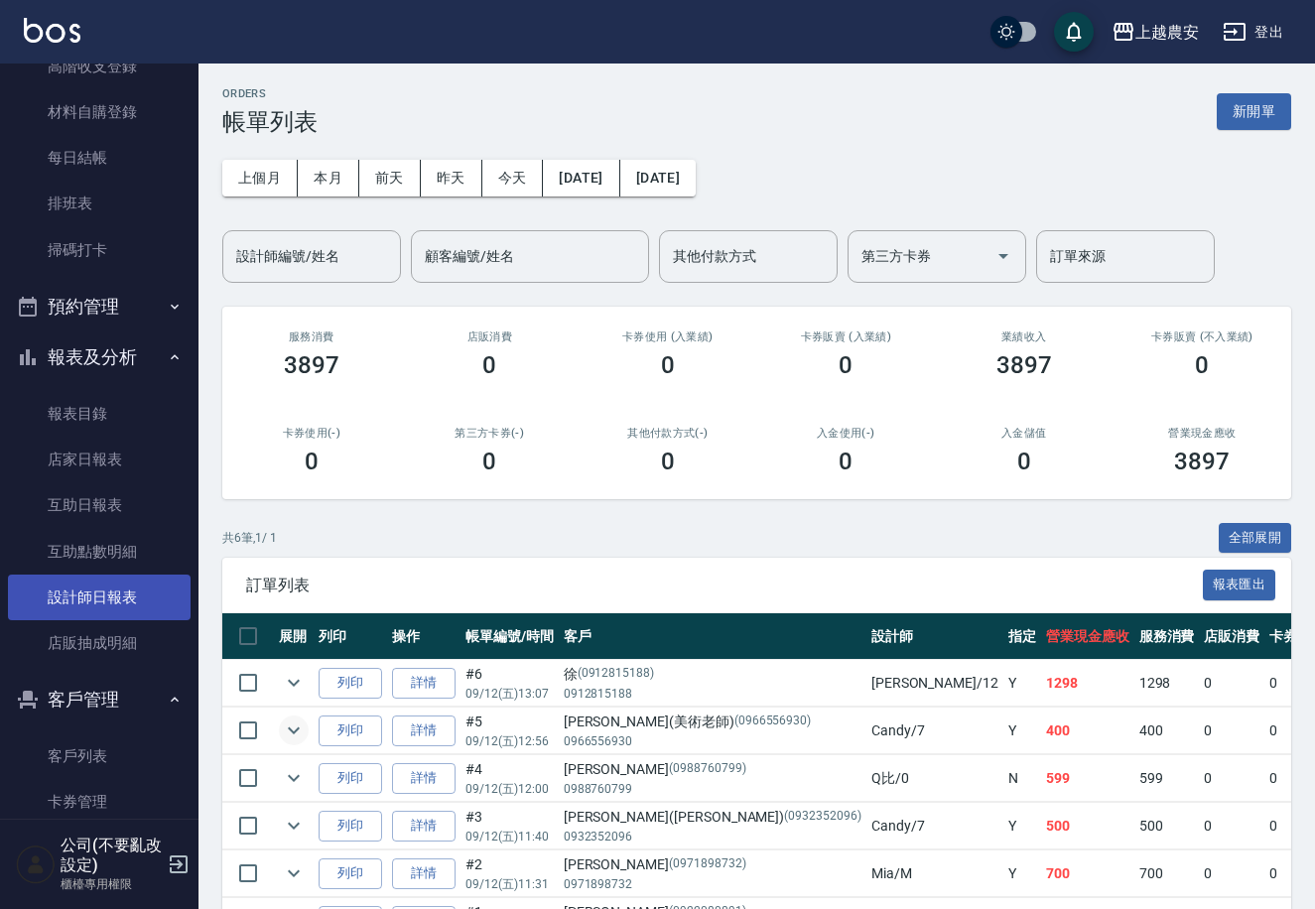
click at [133, 575] on link "設計師日報表" at bounding box center [99, 598] width 183 height 46
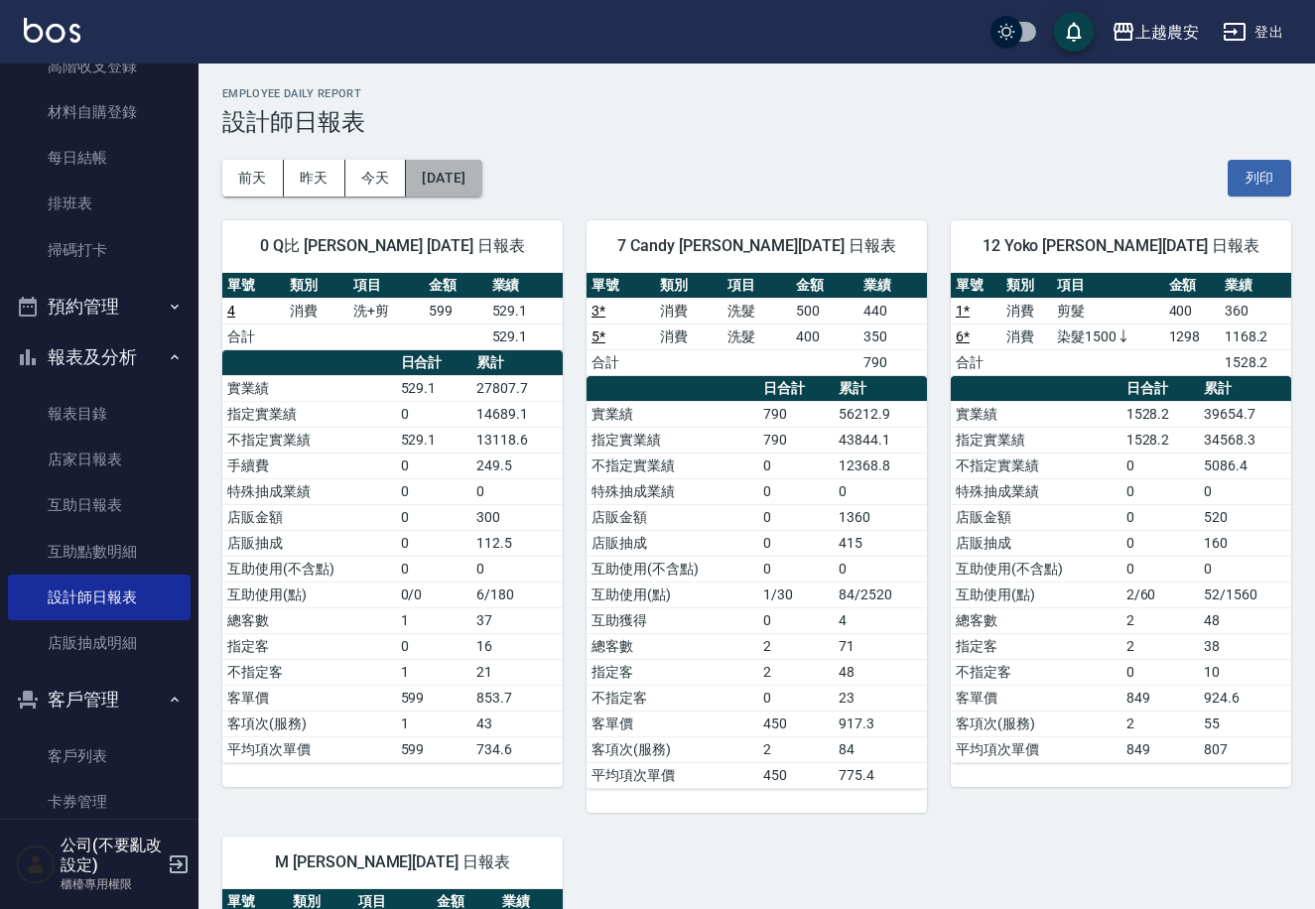
click at [435, 180] on button "[DATE]" at bounding box center [443, 178] width 75 height 37
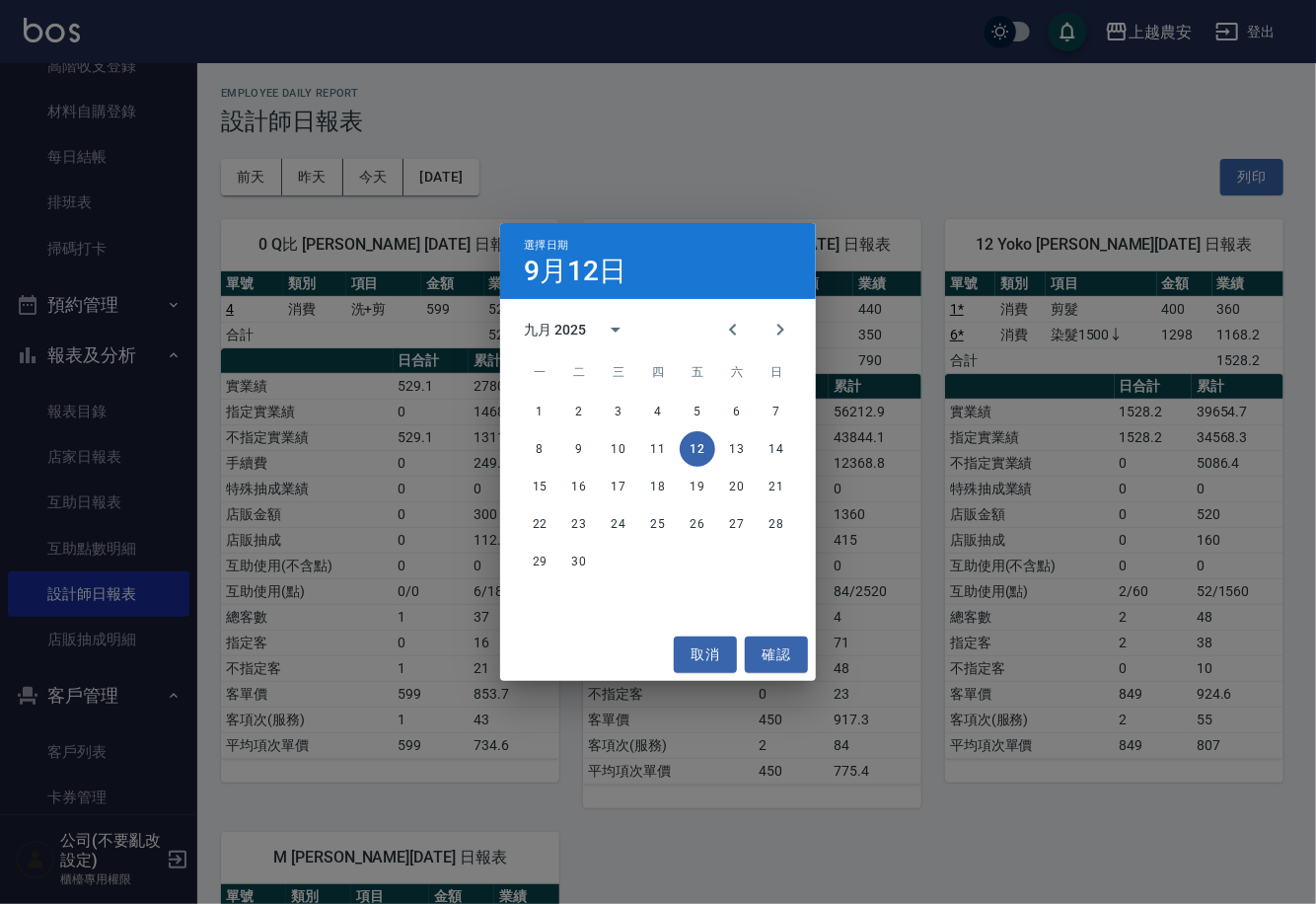
click at [579, 320] on div "九月 2025" at bounding box center [555, 330] width 63 height 21
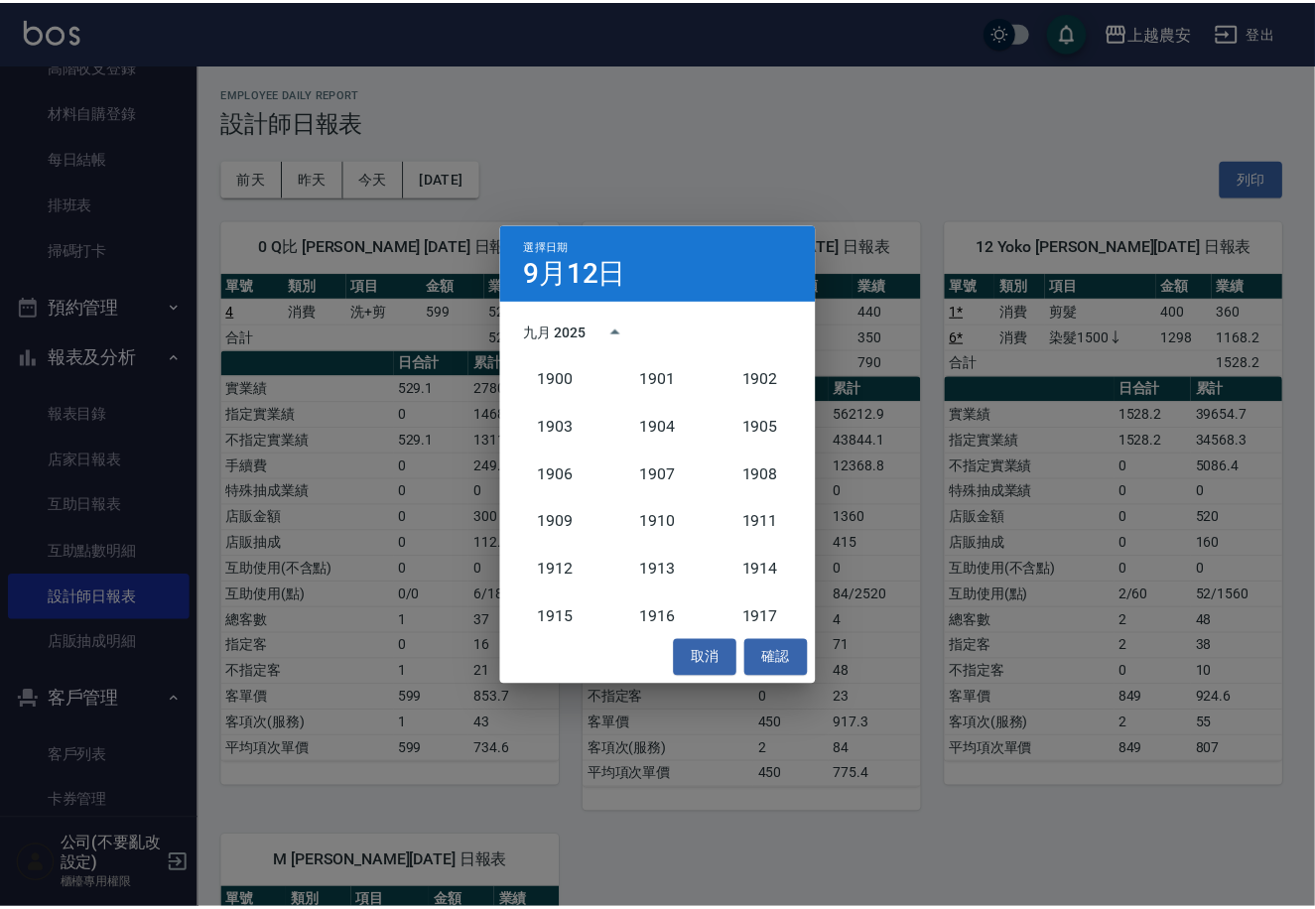
scroll to position [1837, 0]
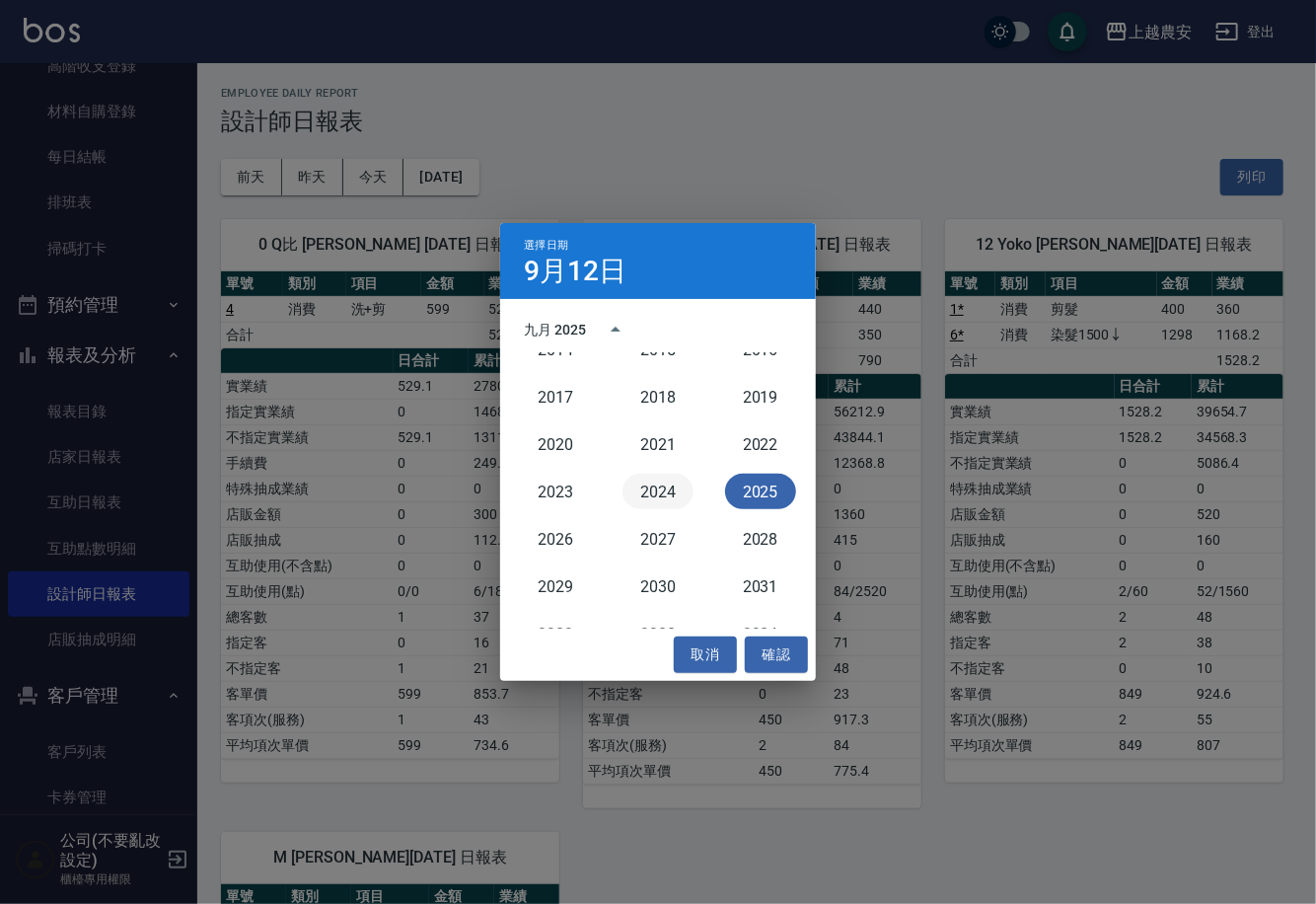
click at [674, 507] on button "2024" at bounding box center [657, 491] width 71 height 36
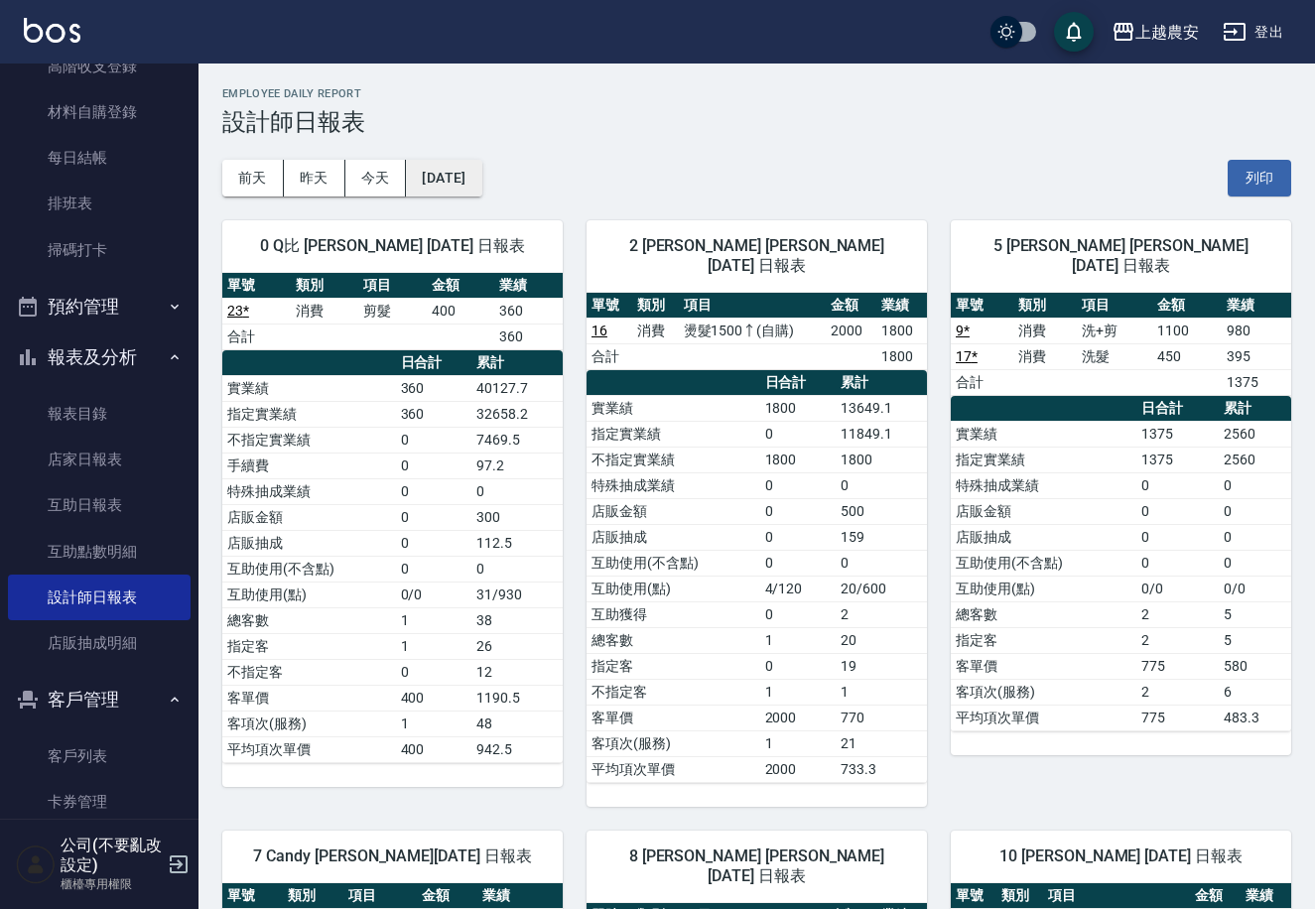
click at [478, 172] on button "2024/09/12" at bounding box center [443, 178] width 75 height 37
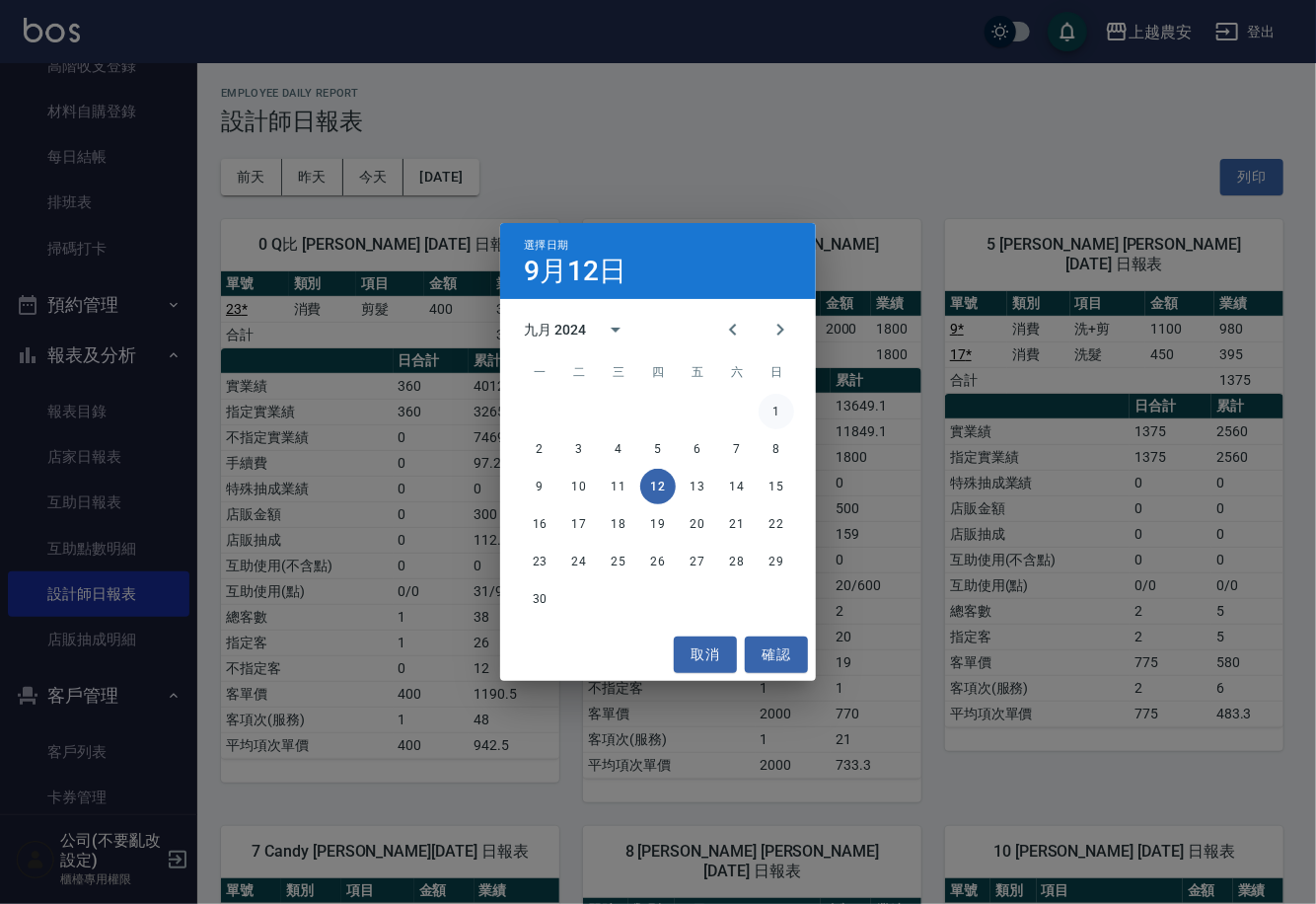
click at [772, 411] on button "1" at bounding box center [776, 412] width 36 height 36
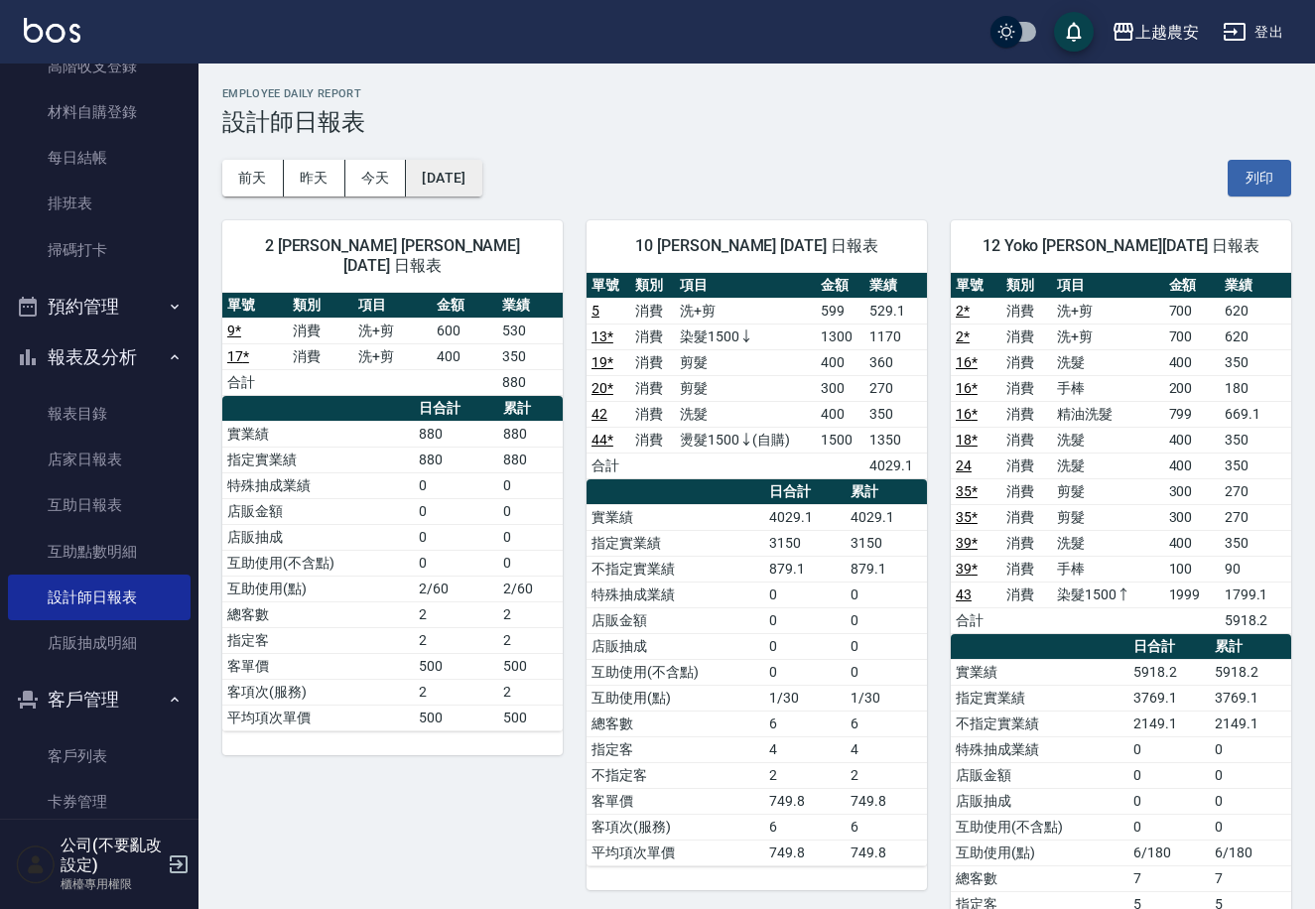
click at [481, 170] on button "2024/09/01" at bounding box center [443, 178] width 75 height 37
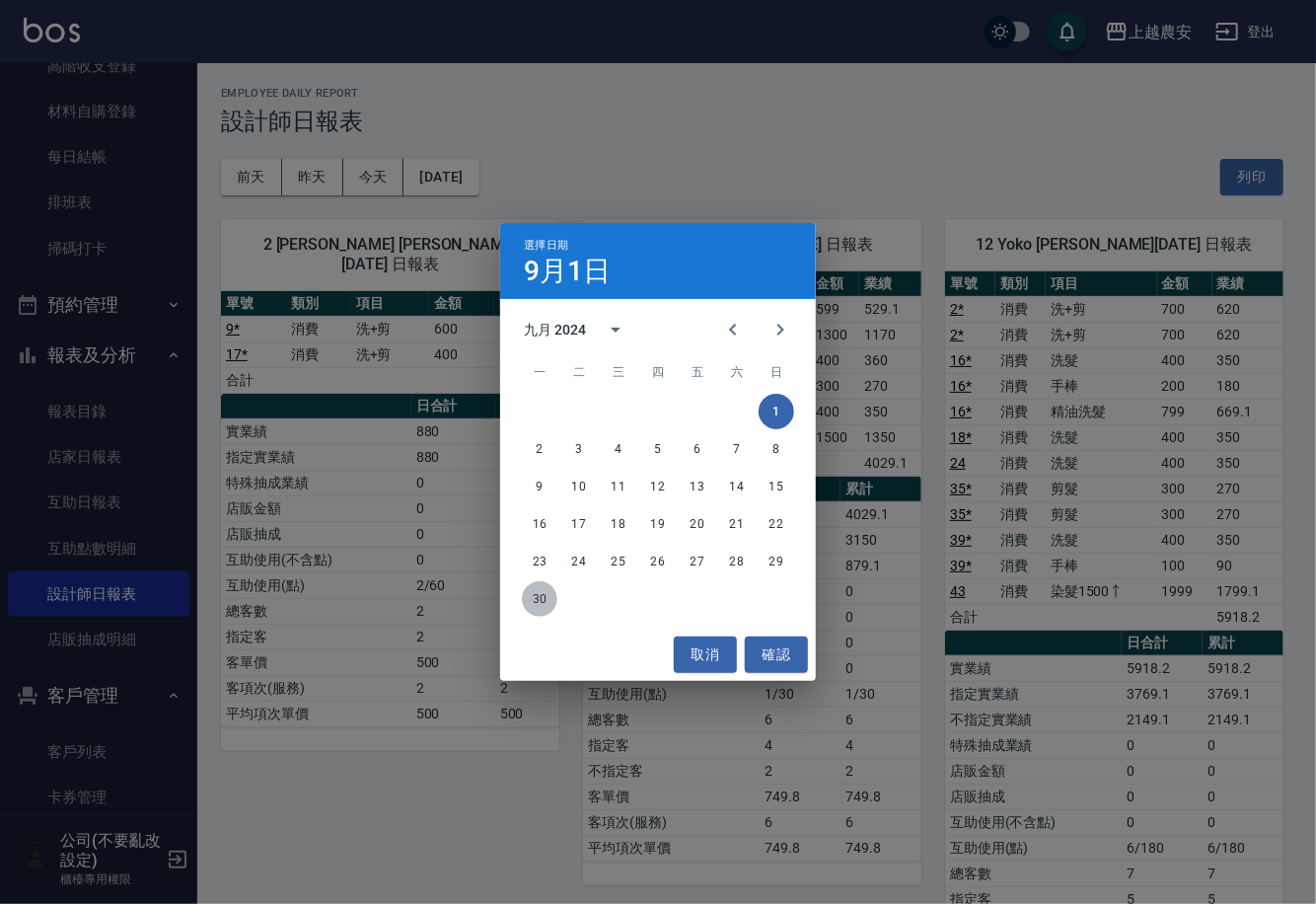
click at [549, 596] on button "30" at bounding box center [540, 600] width 36 height 36
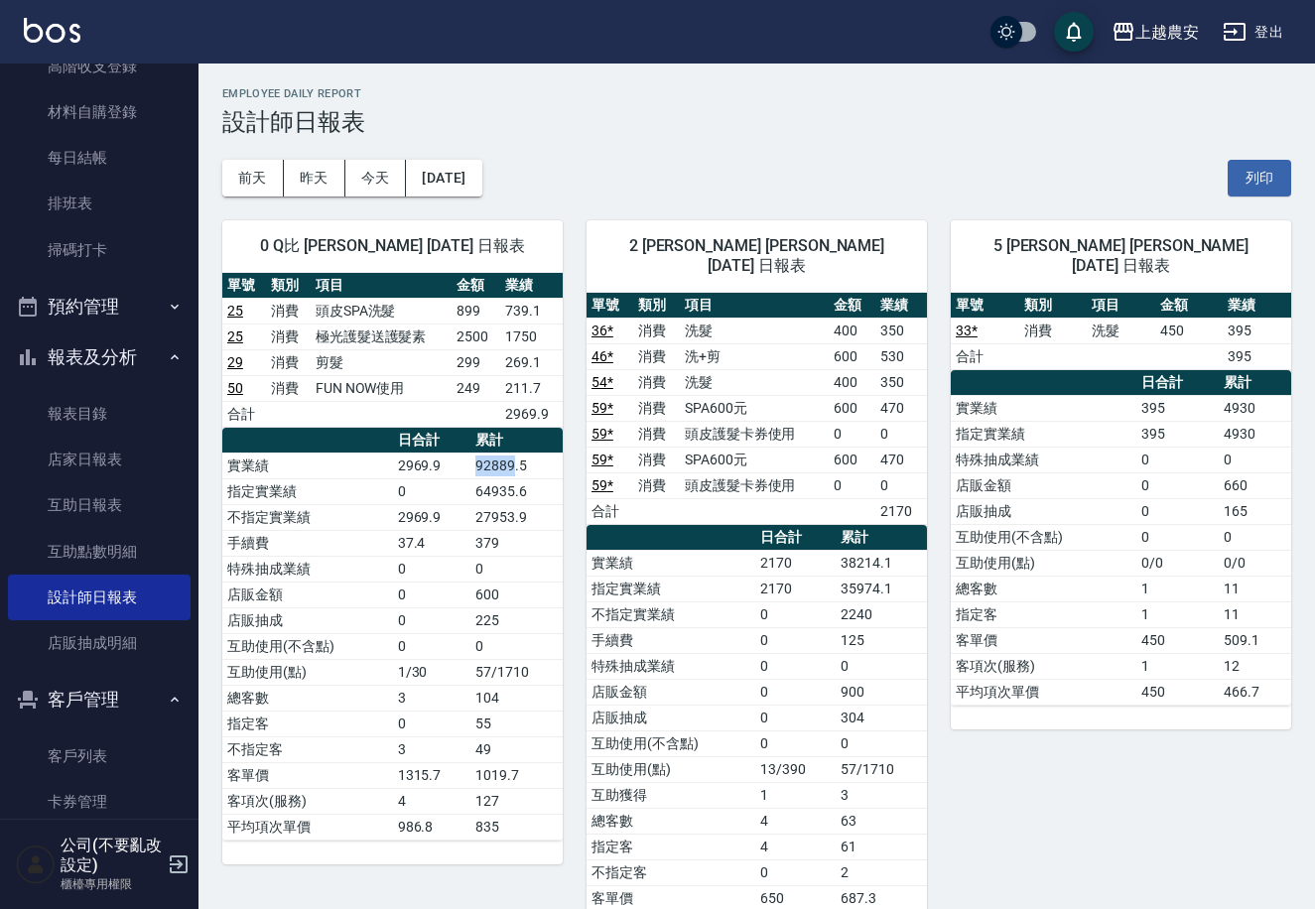
drag, startPoint x: 479, startPoint y: 466, endPoint x: 513, endPoint y: 464, distance: 33.8
click at [513, 464] on td "92889.5" at bounding box center [516, 466] width 92 height 26
copy td "92889"
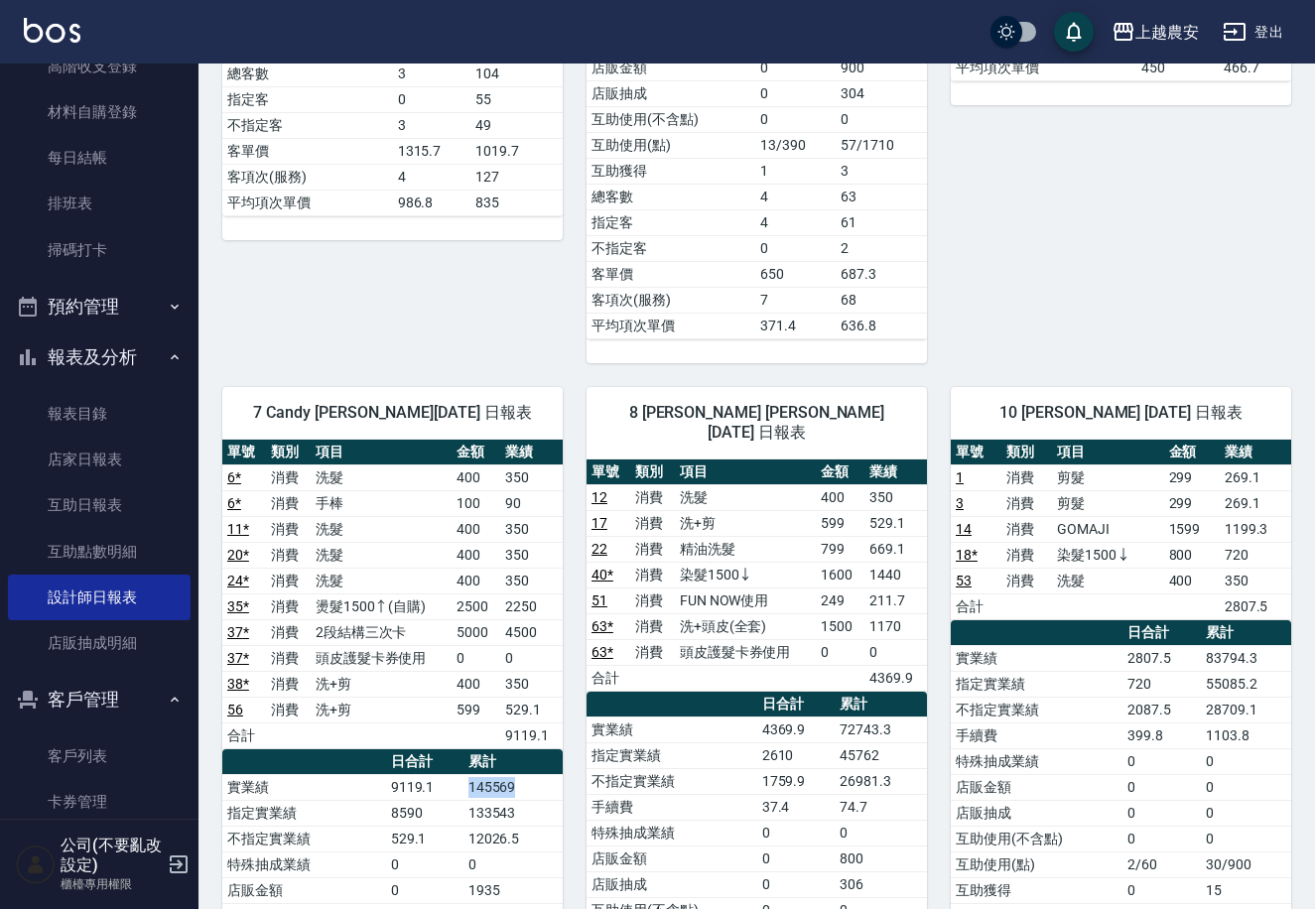
drag, startPoint x: 467, startPoint y: 768, endPoint x: 516, endPoint y: 766, distance: 48.7
click at [516, 774] on td "145569" at bounding box center [512, 787] width 99 height 26
copy td "145569"
drag, startPoint x: 842, startPoint y: 683, endPoint x: 893, endPoint y: 682, distance: 51.6
click at [893, 717] on td "72743.3" at bounding box center [881, 730] width 92 height 26
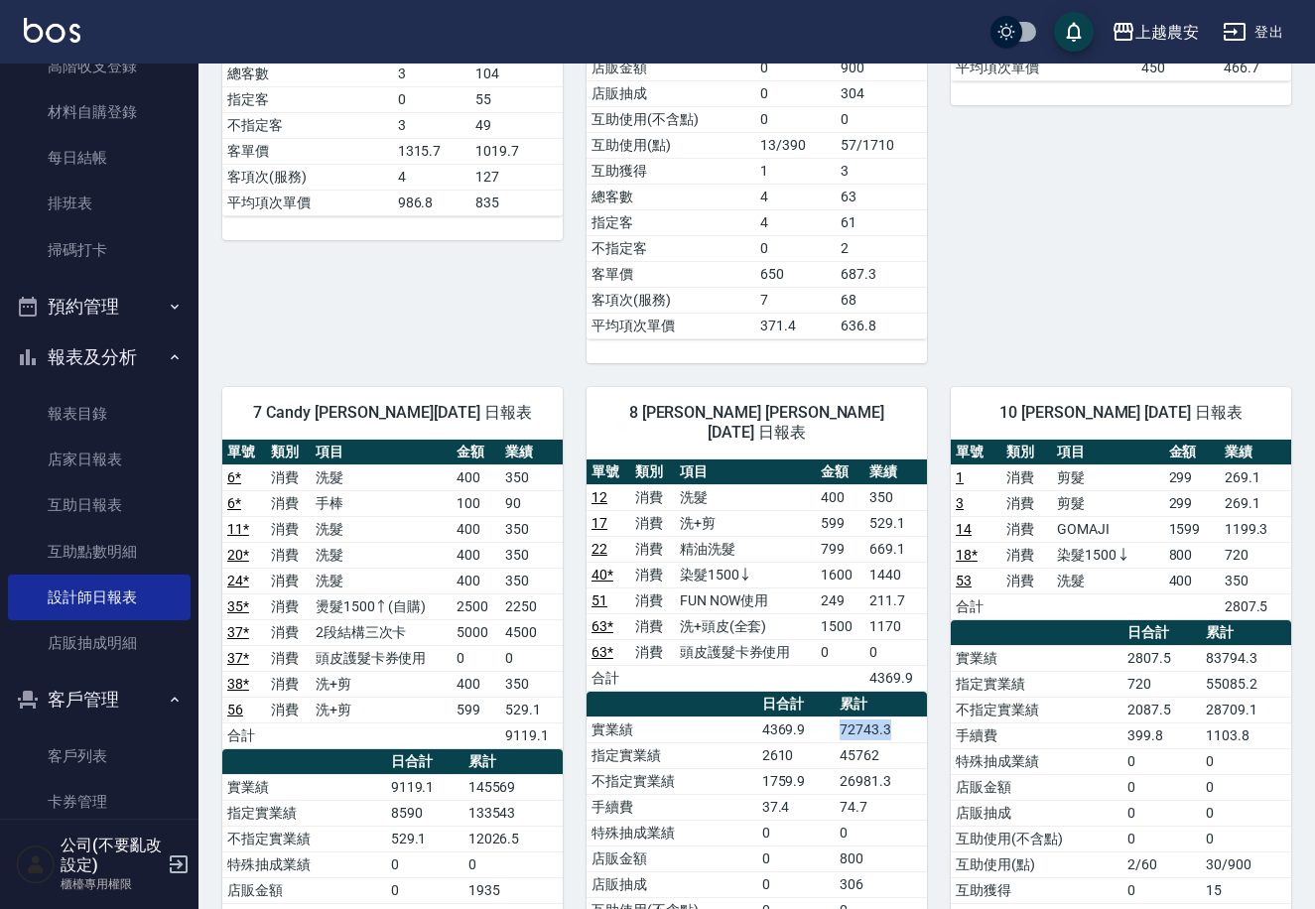
copy td "72743.3"
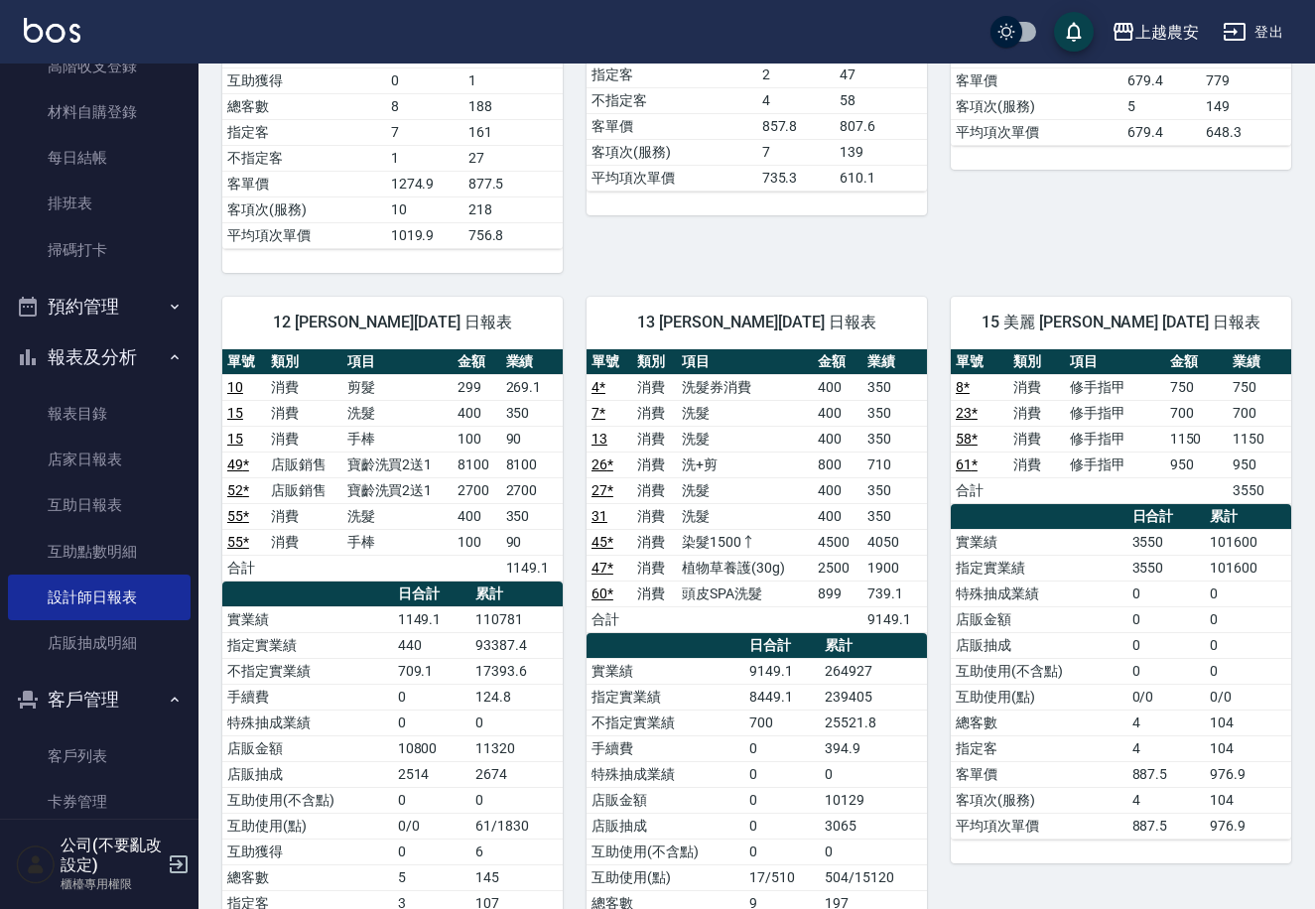
scroll to position [1543, 0]
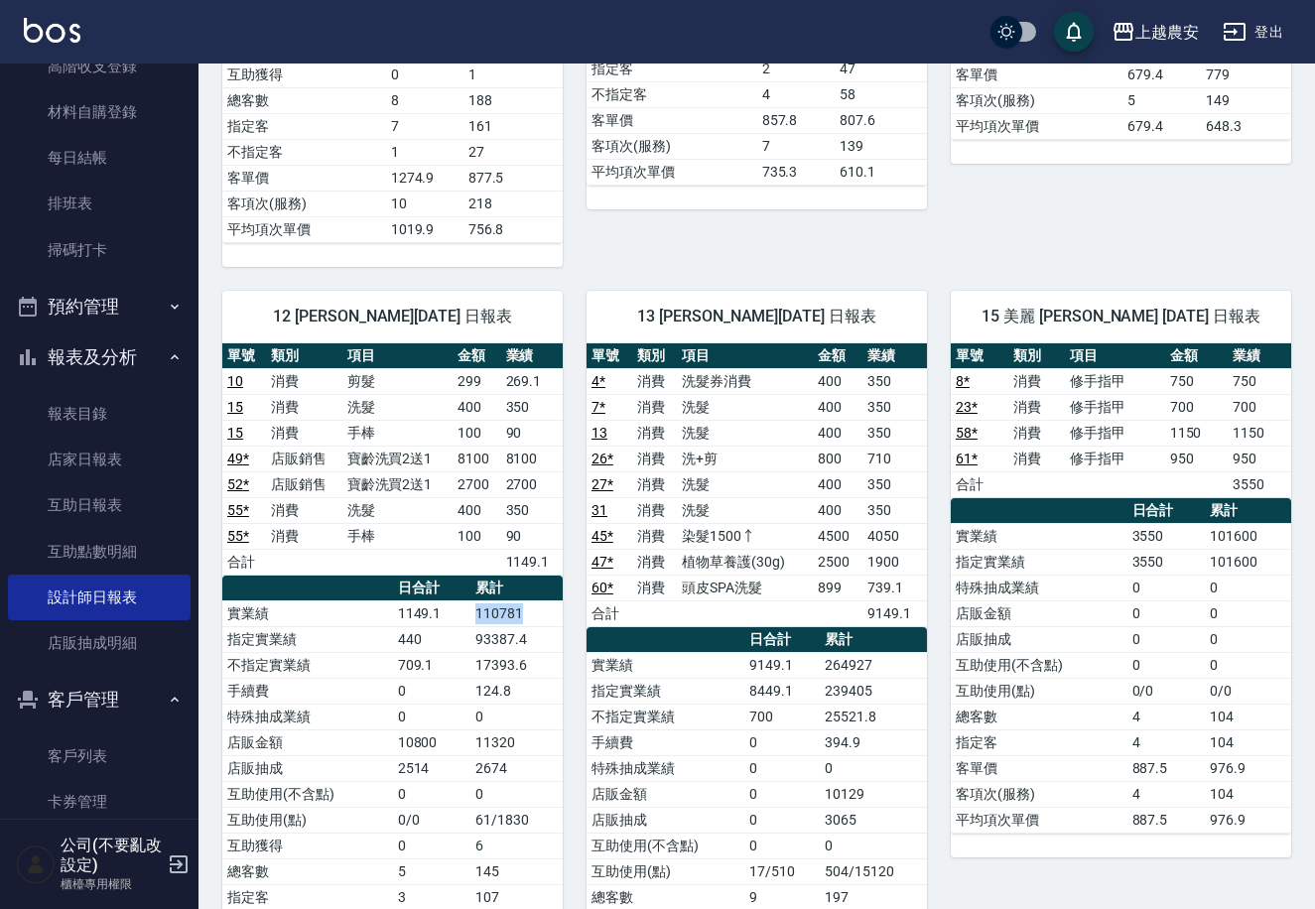
drag, startPoint x: 479, startPoint y: 596, endPoint x: 525, endPoint y: 594, distance: 45.7
click at [525, 600] on td "110781" at bounding box center [516, 613] width 92 height 26
copy td "110781"
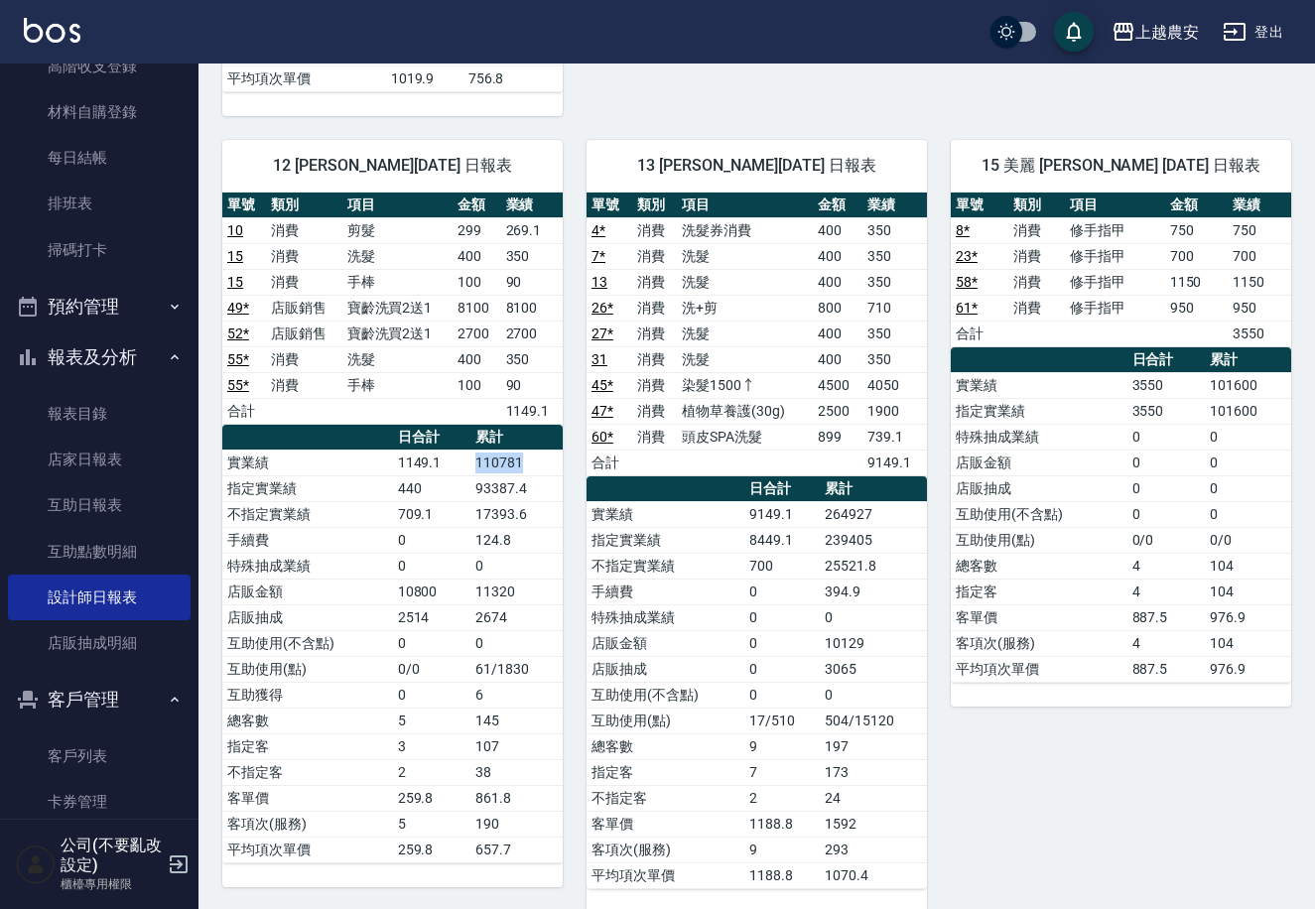
scroll to position [1711, 0]
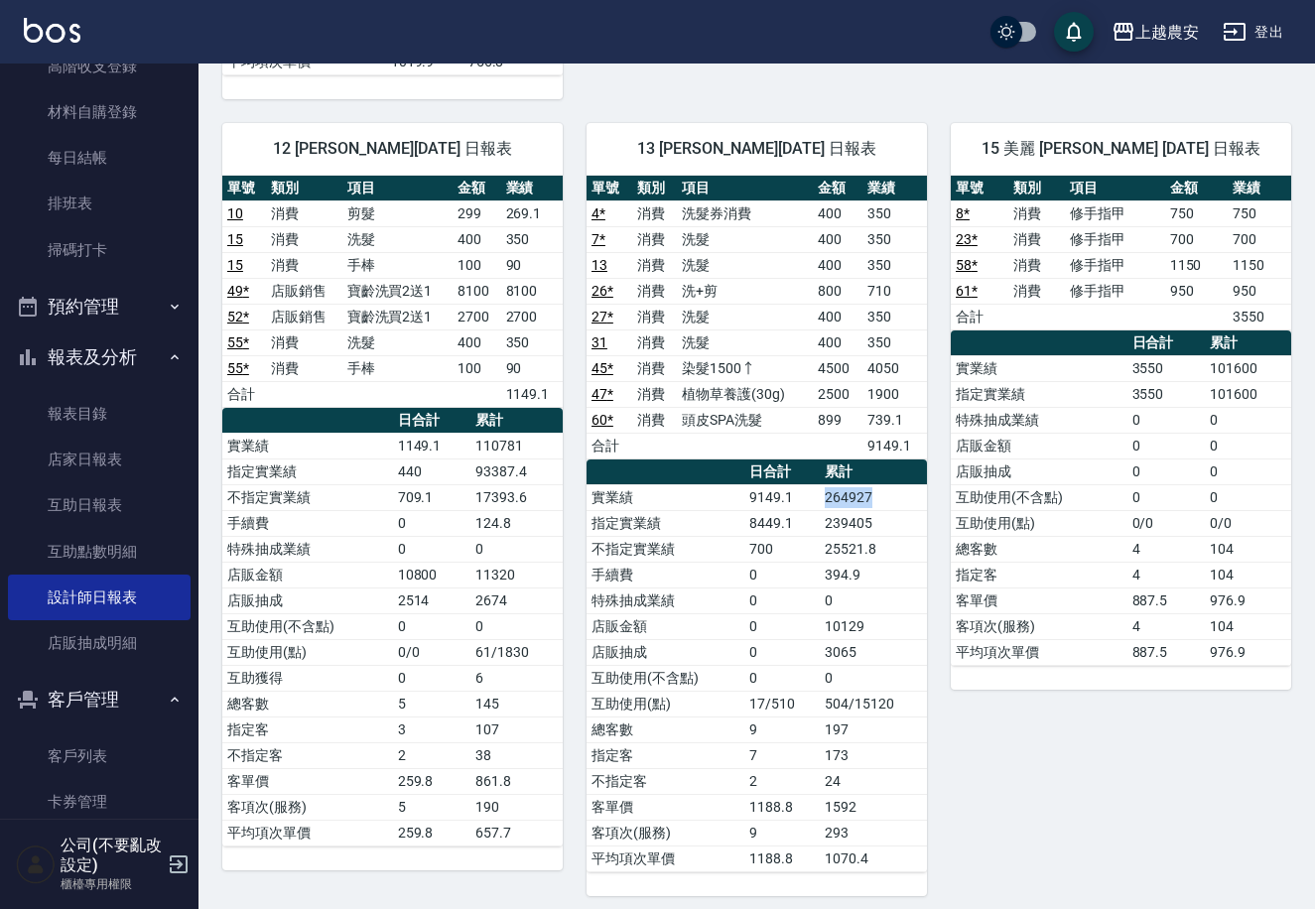
drag, startPoint x: 823, startPoint y: 476, endPoint x: 871, endPoint y: 473, distance: 48.7
click at [871, 484] on td "264927" at bounding box center [873, 497] width 107 height 26
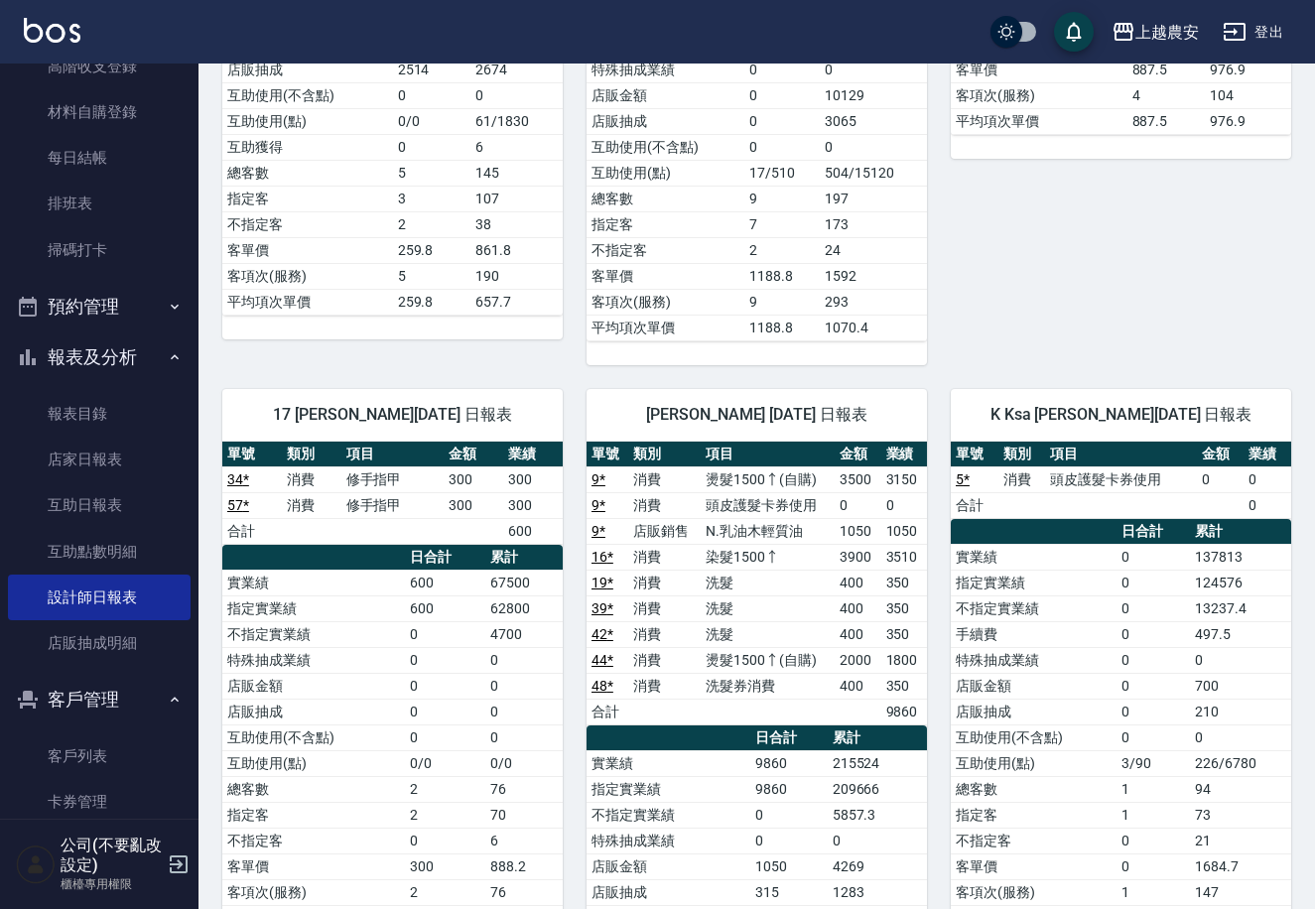
scroll to position [2397, 0]
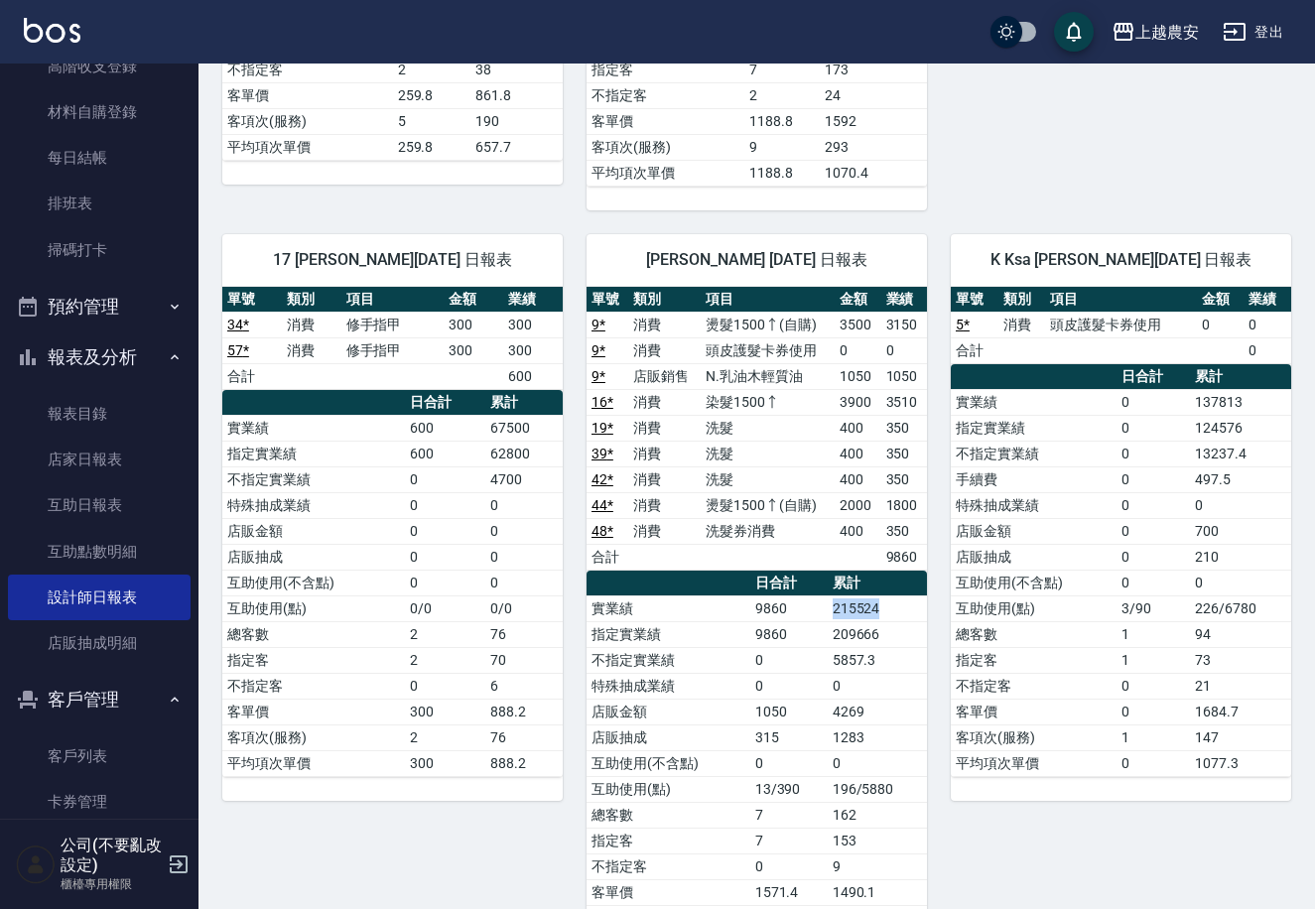
drag, startPoint x: 833, startPoint y: 591, endPoint x: 874, endPoint y: 597, distance: 42.1
click at [874, 597] on td "215524" at bounding box center [877, 608] width 99 height 26
copy td "215524"
drag, startPoint x: 1196, startPoint y: 379, endPoint x: 1242, endPoint y: 383, distance: 45.8
click at [1242, 389] on td "137813" at bounding box center [1240, 402] width 101 height 26
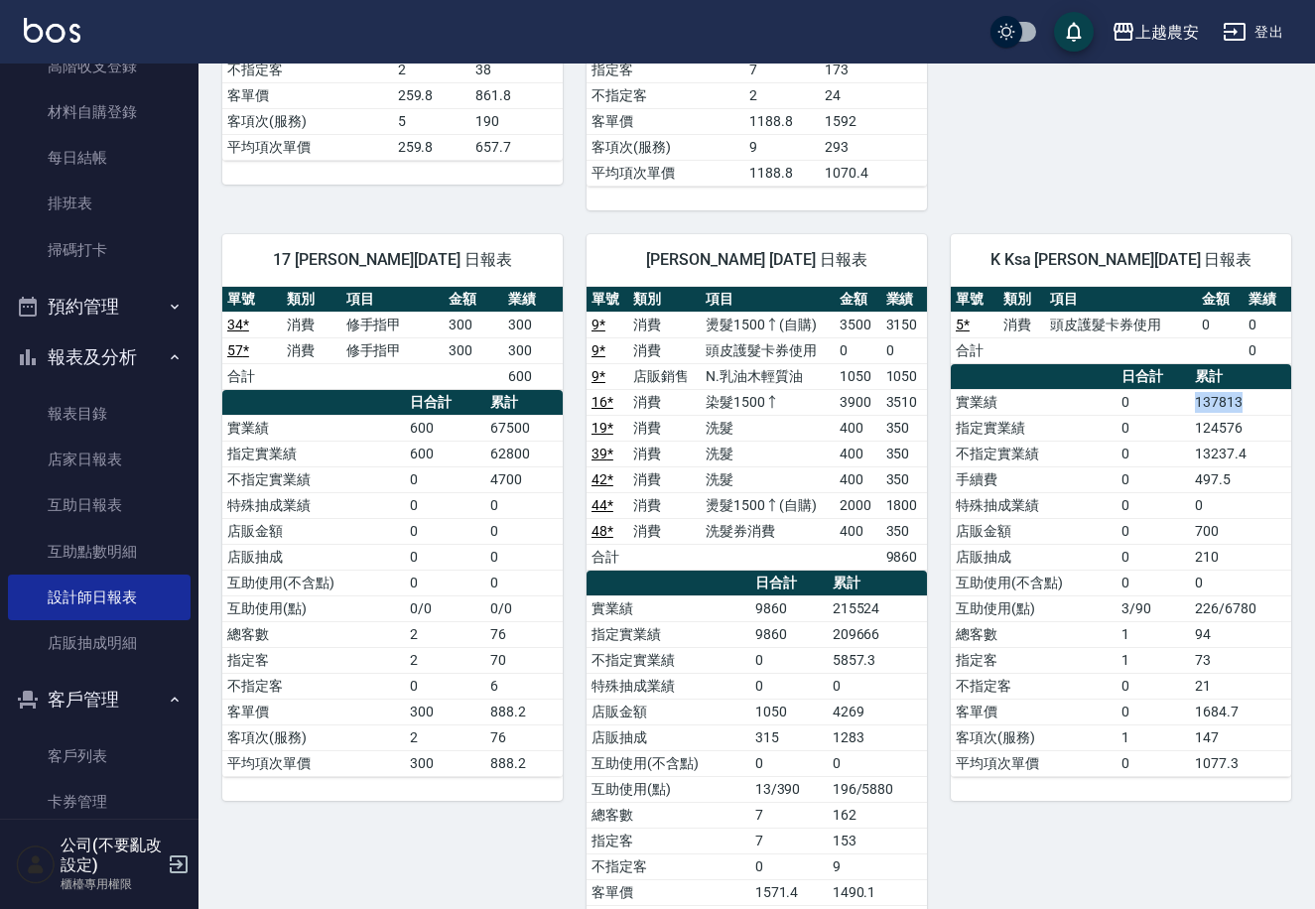
copy td "137813"
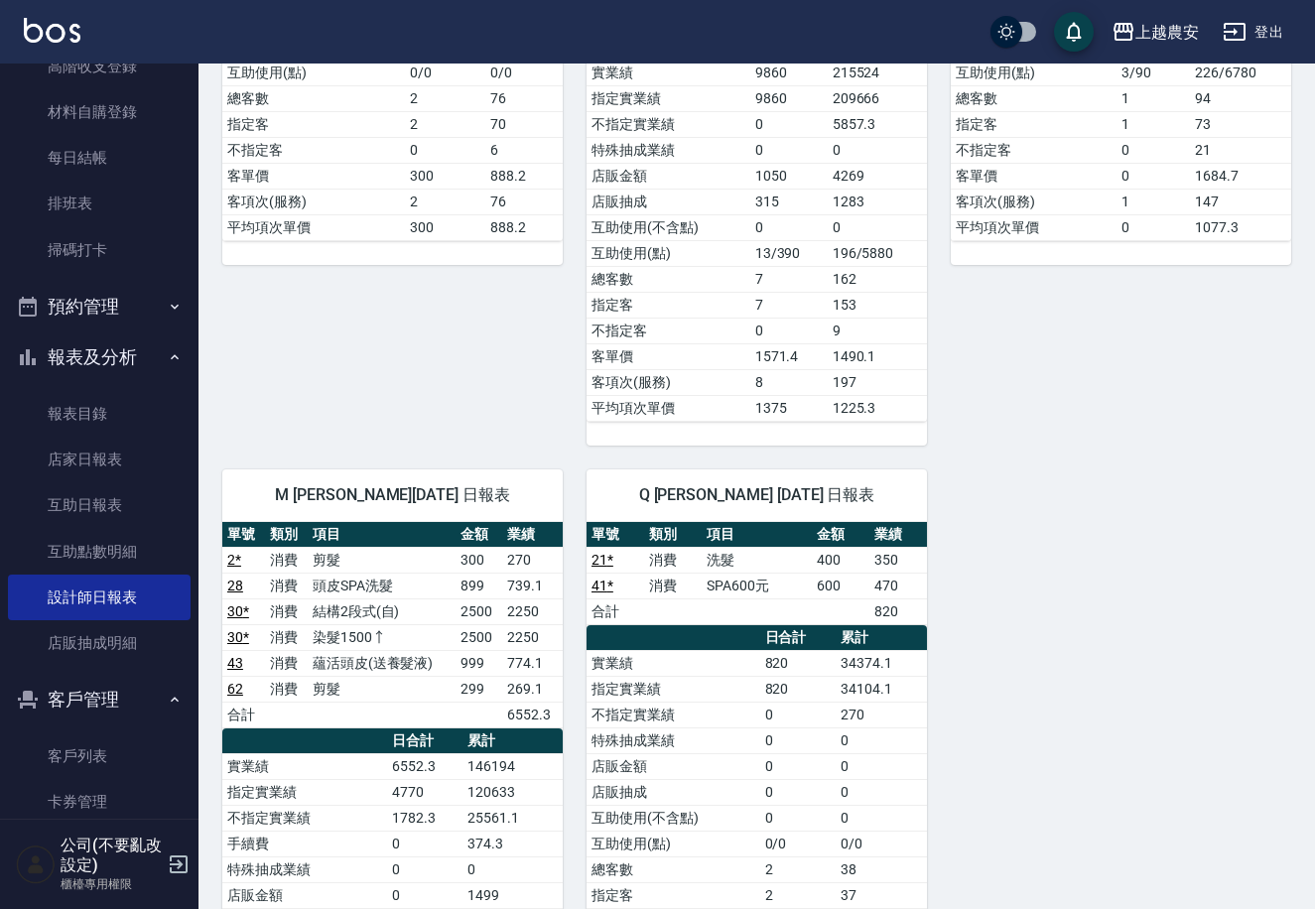
scroll to position [2992, 0]
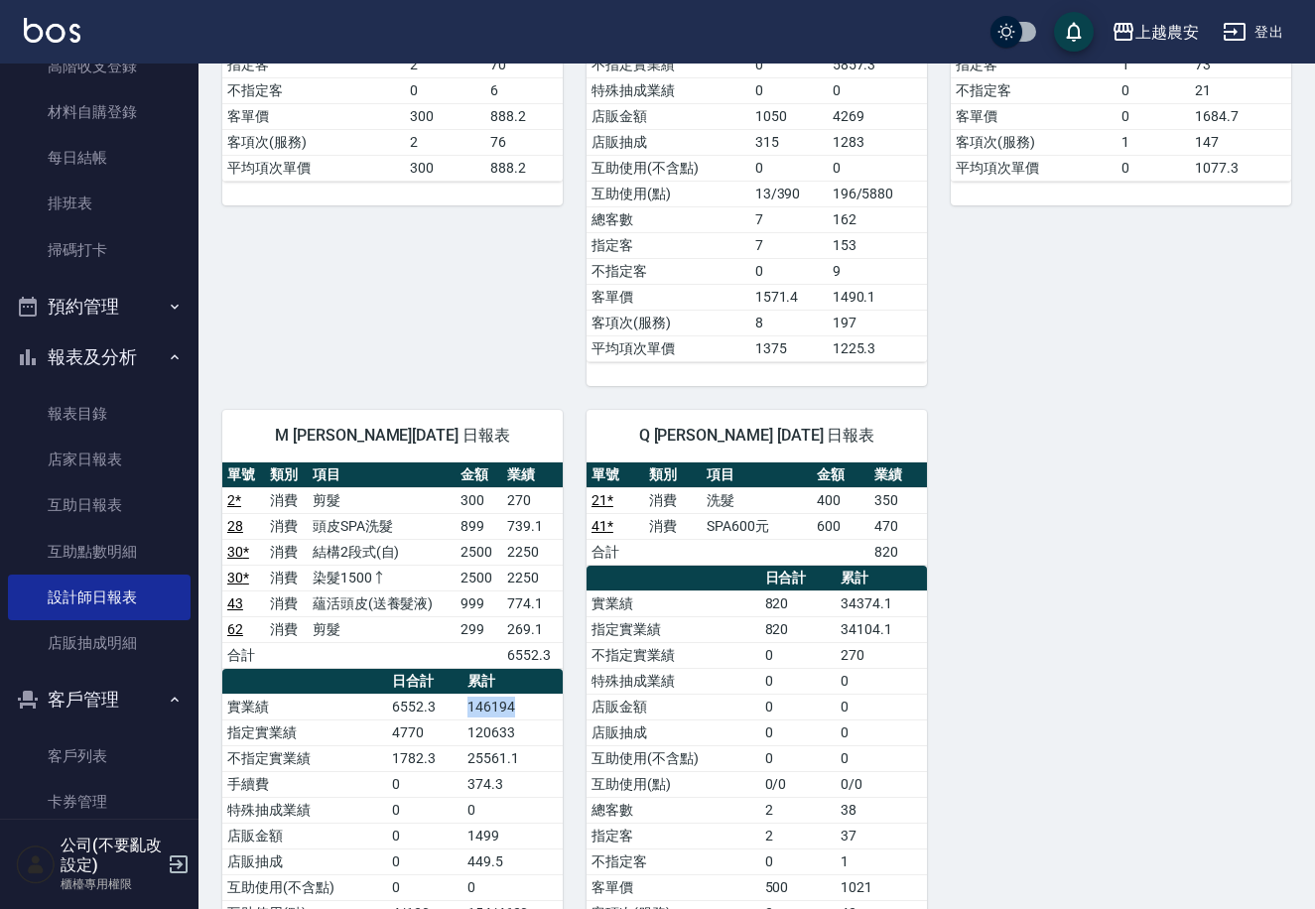
drag, startPoint x: 505, startPoint y: 685, endPoint x: 473, endPoint y: 682, distance: 31.9
click at [473, 694] on td "146194" at bounding box center [512, 707] width 100 height 26
copy td "146194"
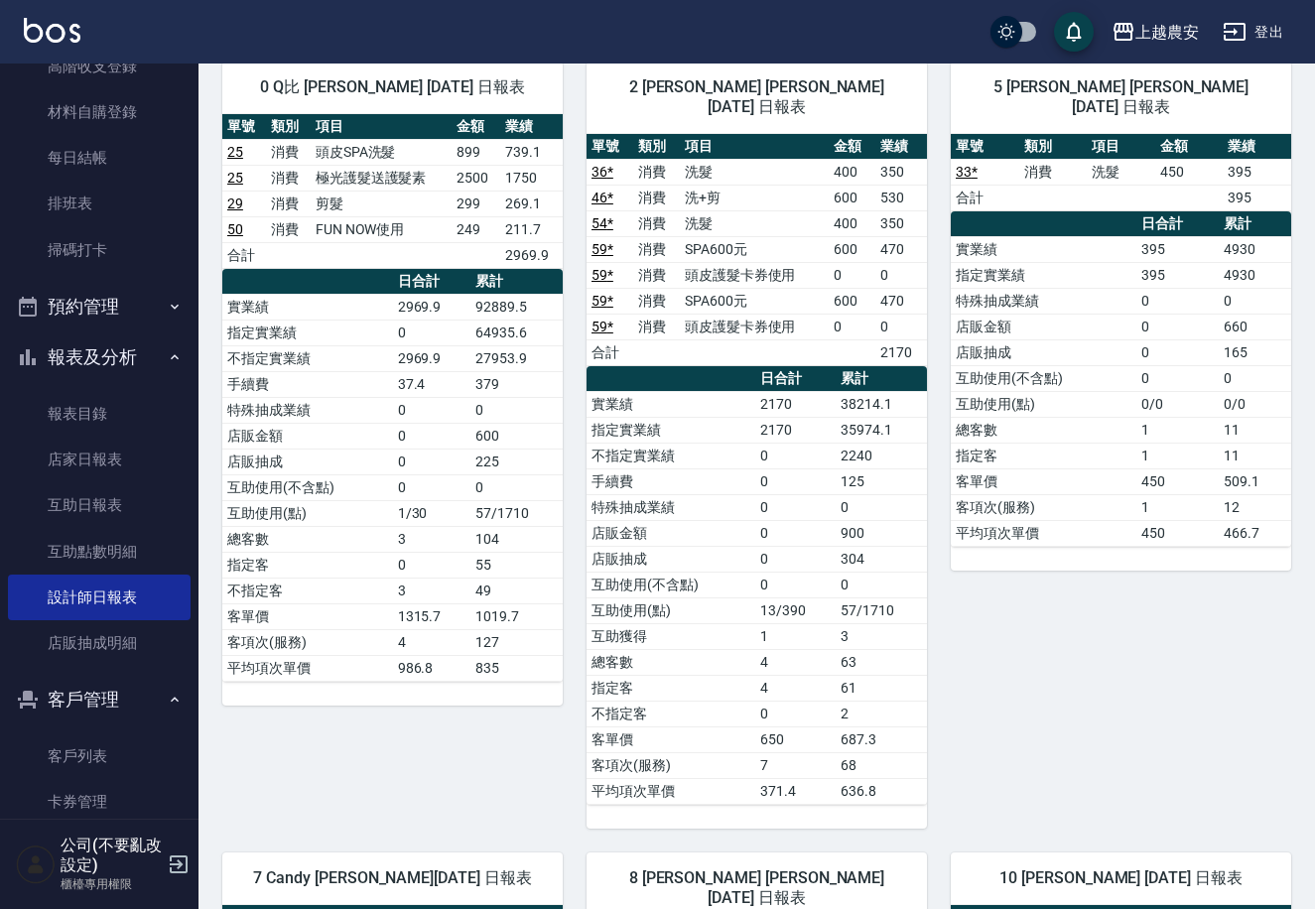
scroll to position [0, 0]
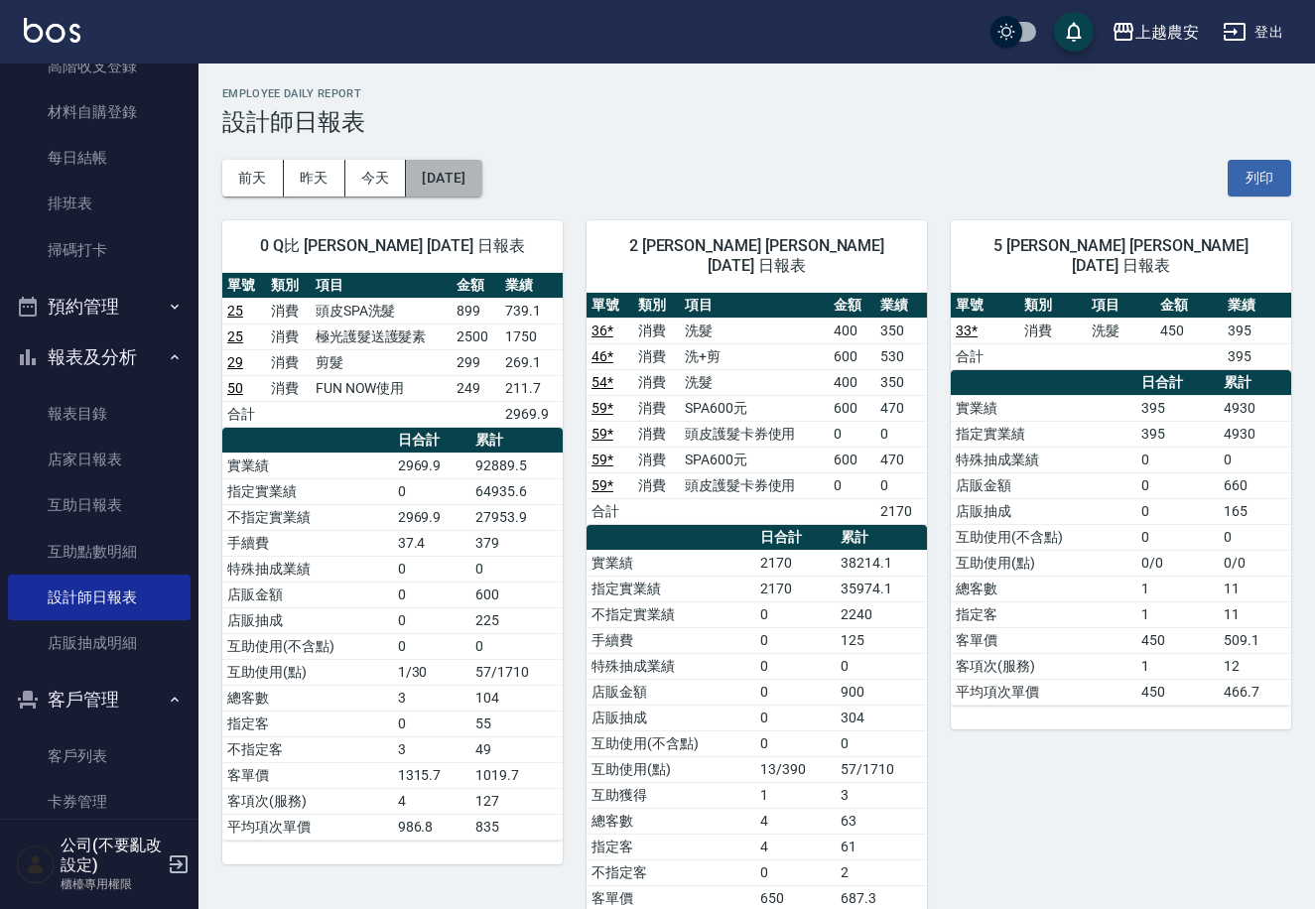
click at [480, 167] on button "2024/09/30" at bounding box center [443, 178] width 75 height 37
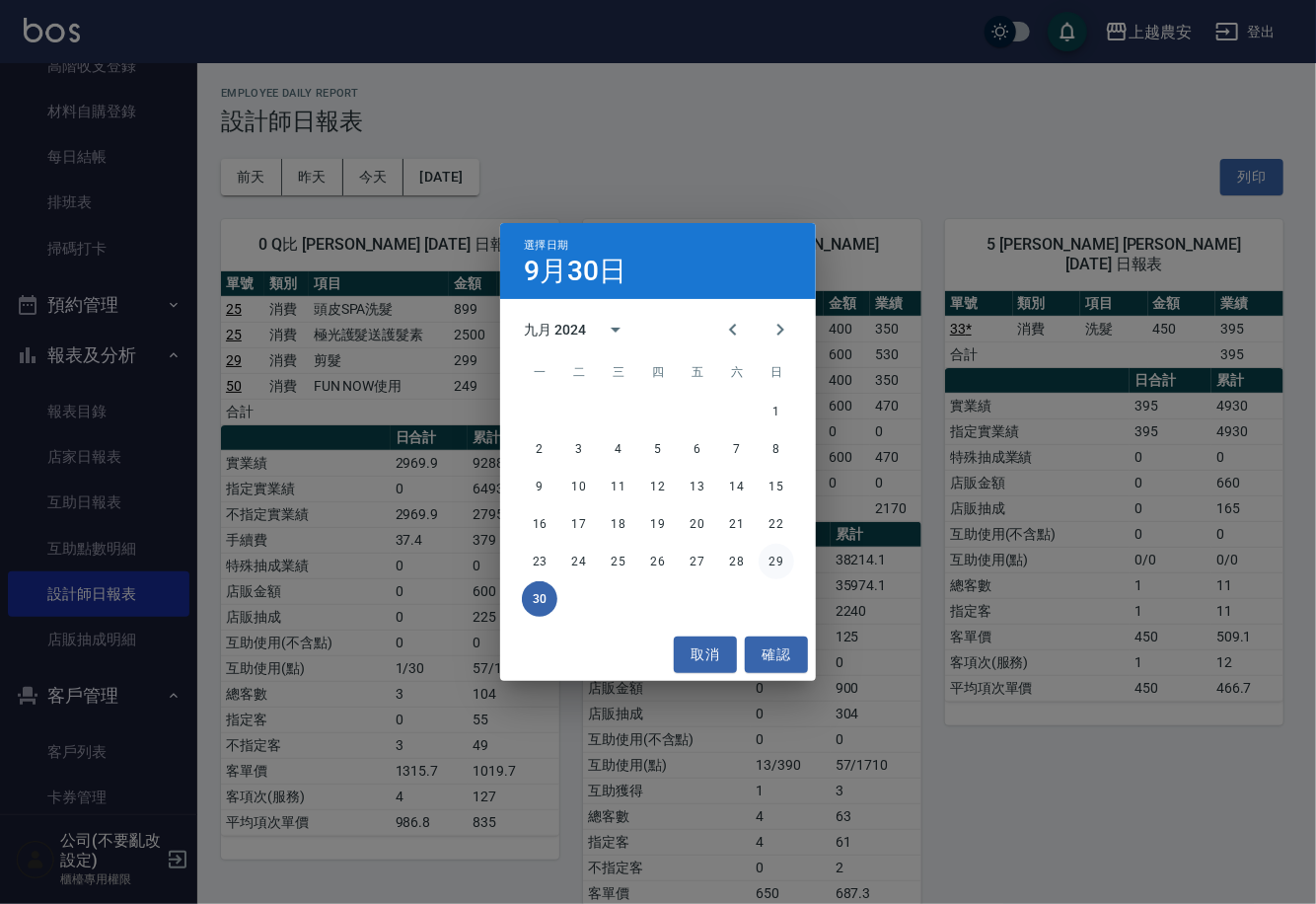
click at [775, 561] on button "29" at bounding box center [776, 562] width 36 height 36
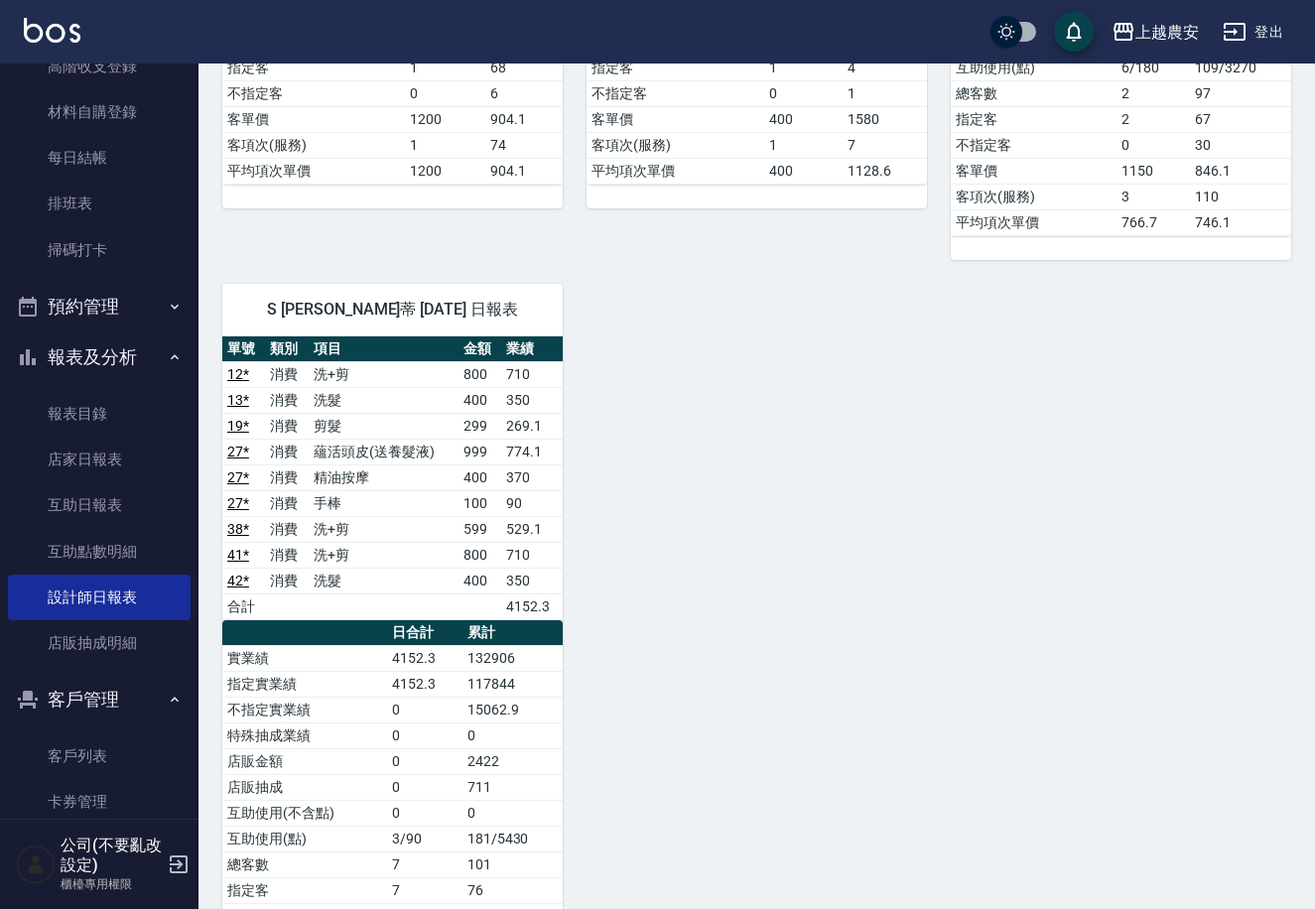
scroll to position [2340, 0]
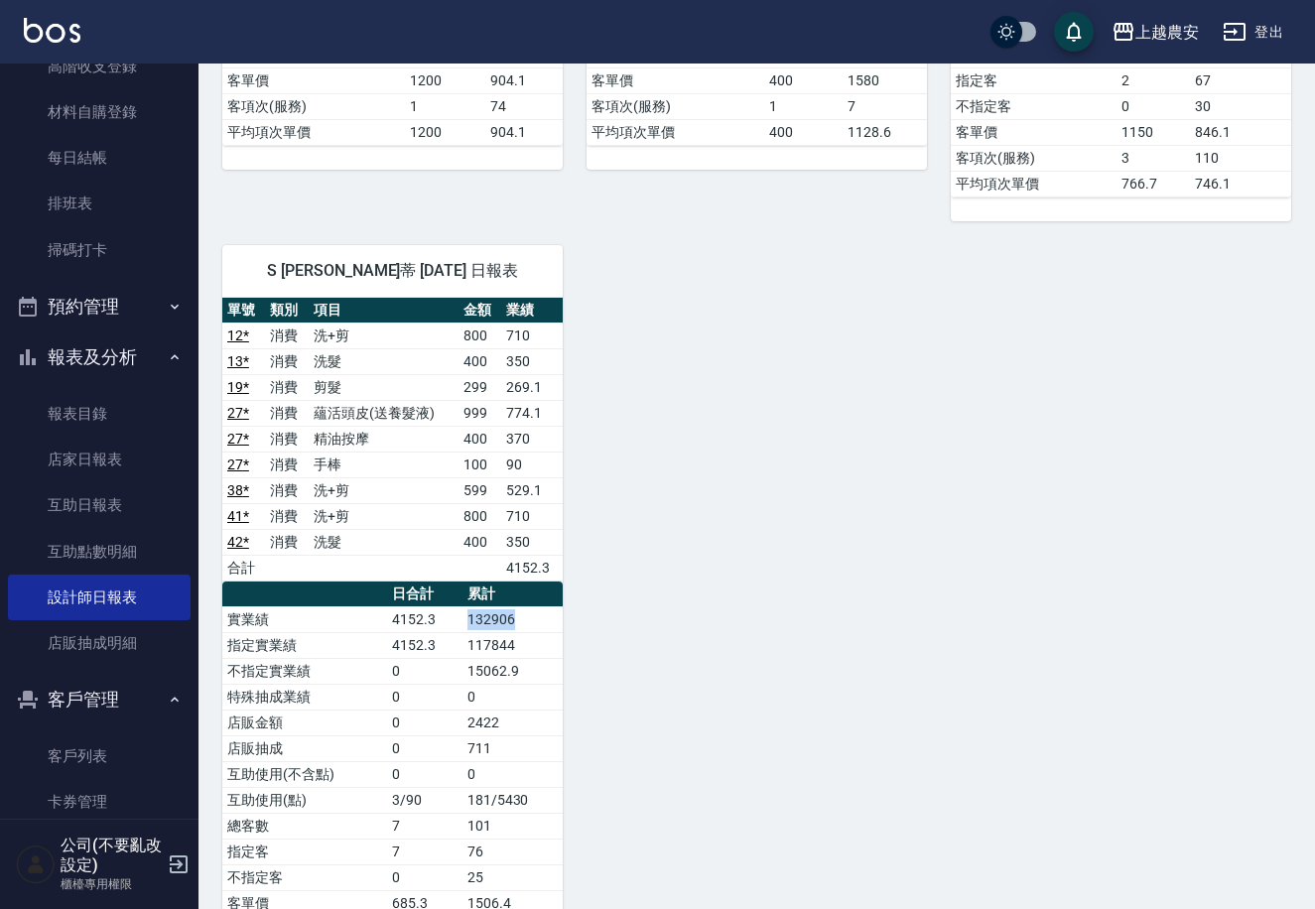
drag, startPoint x: 513, startPoint y: 621, endPoint x: 471, endPoint y: 618, distance: 41.8
click at [471, 618] on td "132906" at bounding box center [512, 619] width 100 height 26
copy td "132906"
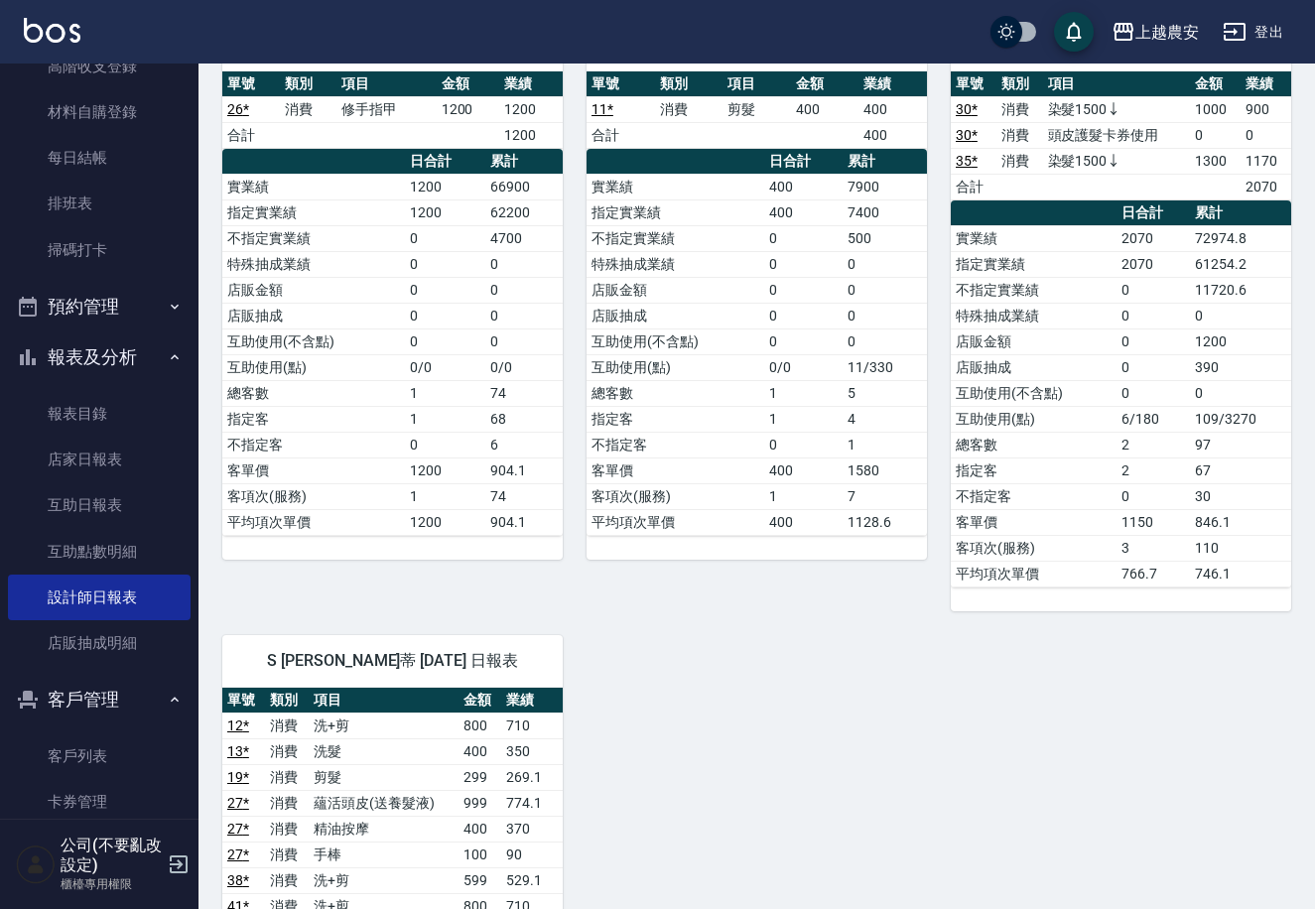
scroll to position [1890, 0]
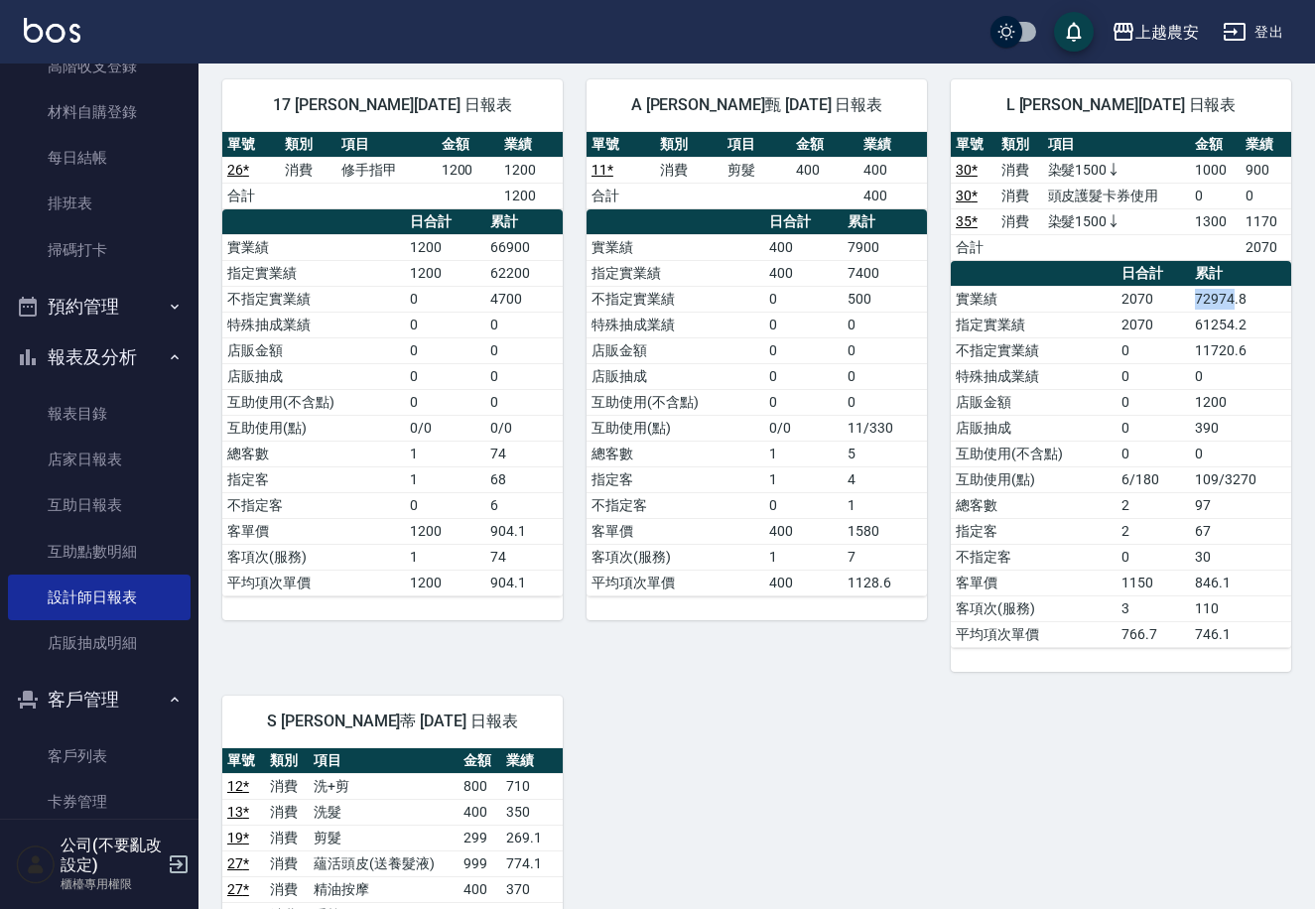
drag, startPoint x: 1191, startPoint y: 297, endPoint x: 1231, endPoint y: 300, distance: 39.8
click at [1231, 300] on tr "實業績 2070 72974.8" at bounding box center [1121, 299] width 340 height 26
copy tr "72974"
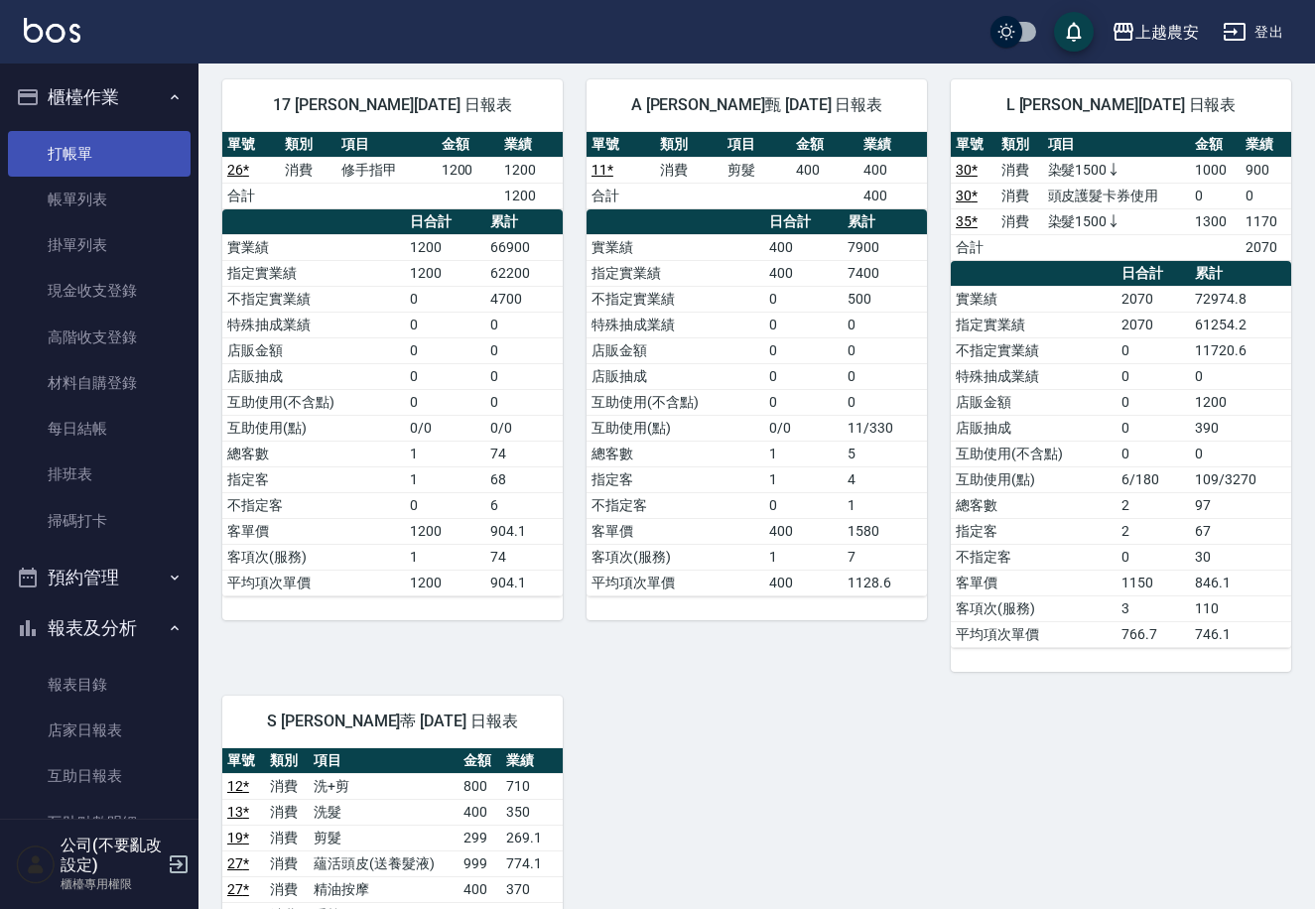
click at [104, 132] on ul "打帳單 帳單列表 掛單列表 現金收支登錄 高階收支登錄 材料自購登錄 每日結帳 排班表 掃碼打卡" at bounding box center [99, 337] width 183 height 429
click at [100, 147] on link "打帳單" at bounding box center [99, 154] width 183 height 46
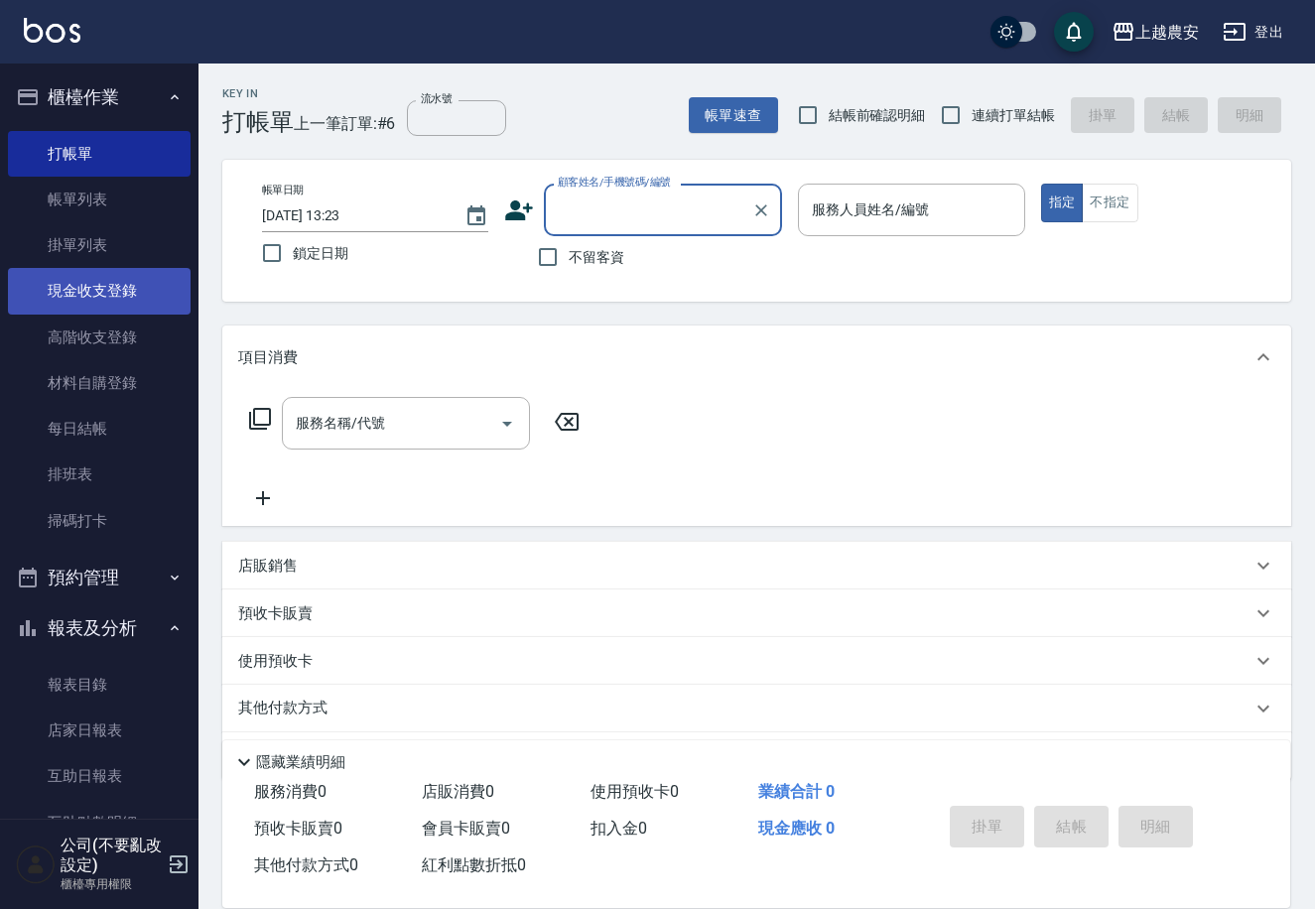
click at [114, 294] on link "現金收支登錄" at bounding box center [99, 291] width 183 height 46
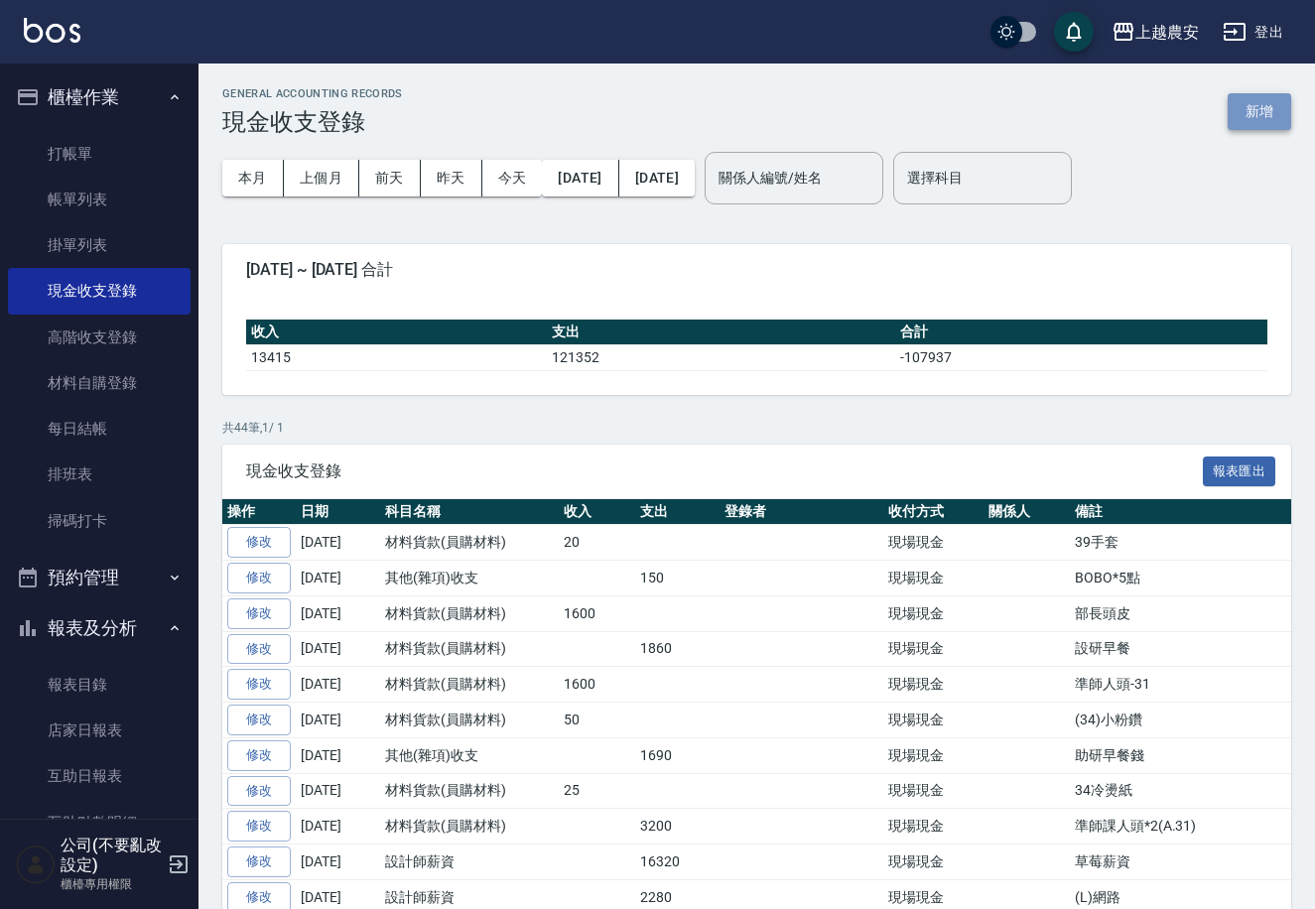
click at [1268, 106] on button "新增" at bounding box center [1260, 111] width 64 height 37
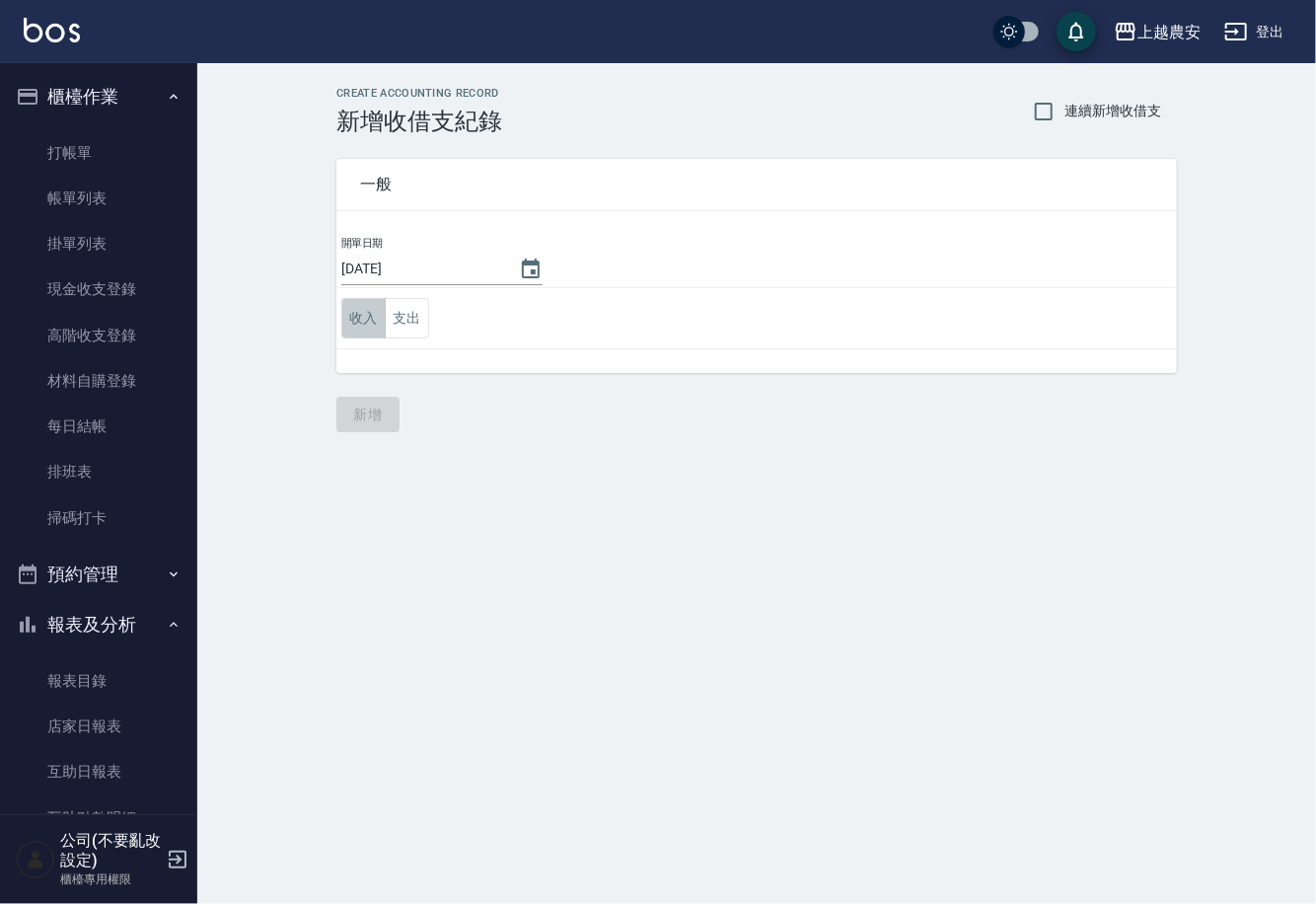
click at [374, 323] on button "收入" at bounding box center [363, 318] width 45 height 41
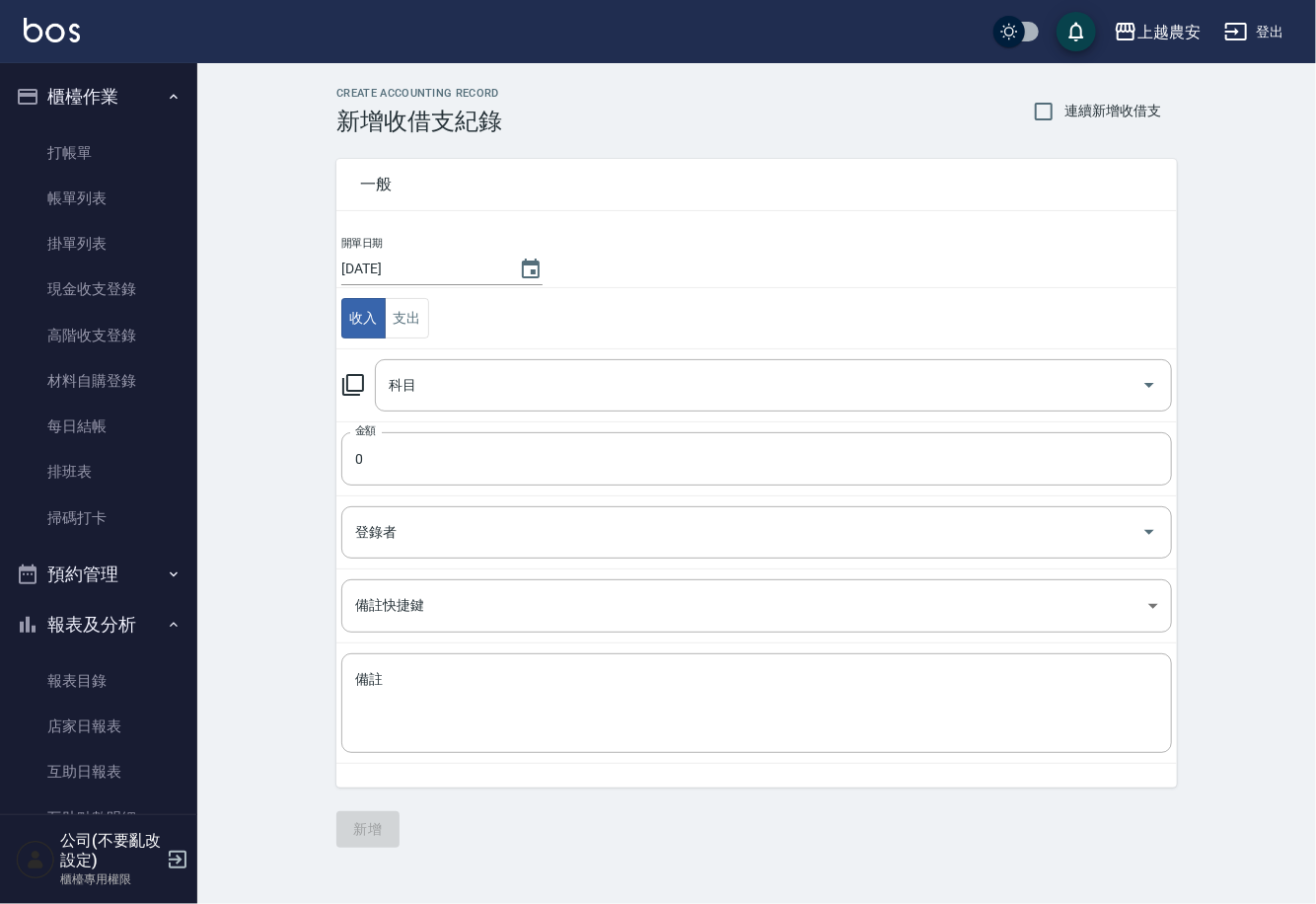
click at [360, 385] on icon at bounding box center [353, 385] width 24 height 24
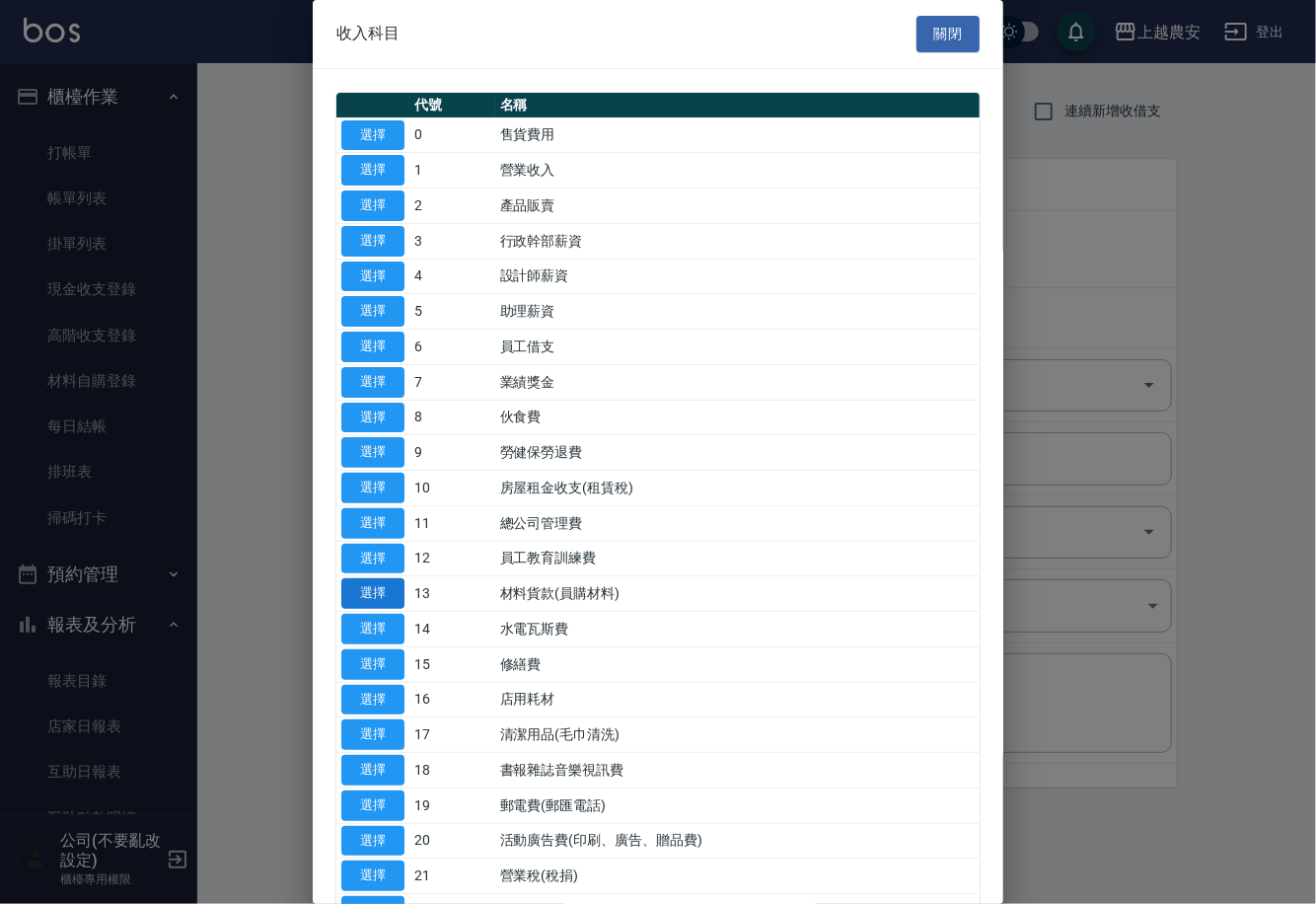
click at [352, 579] on button "選擇" at bounding box center [373, 594] width 64 height 31
type input "13 材料貨款(員購材料)"
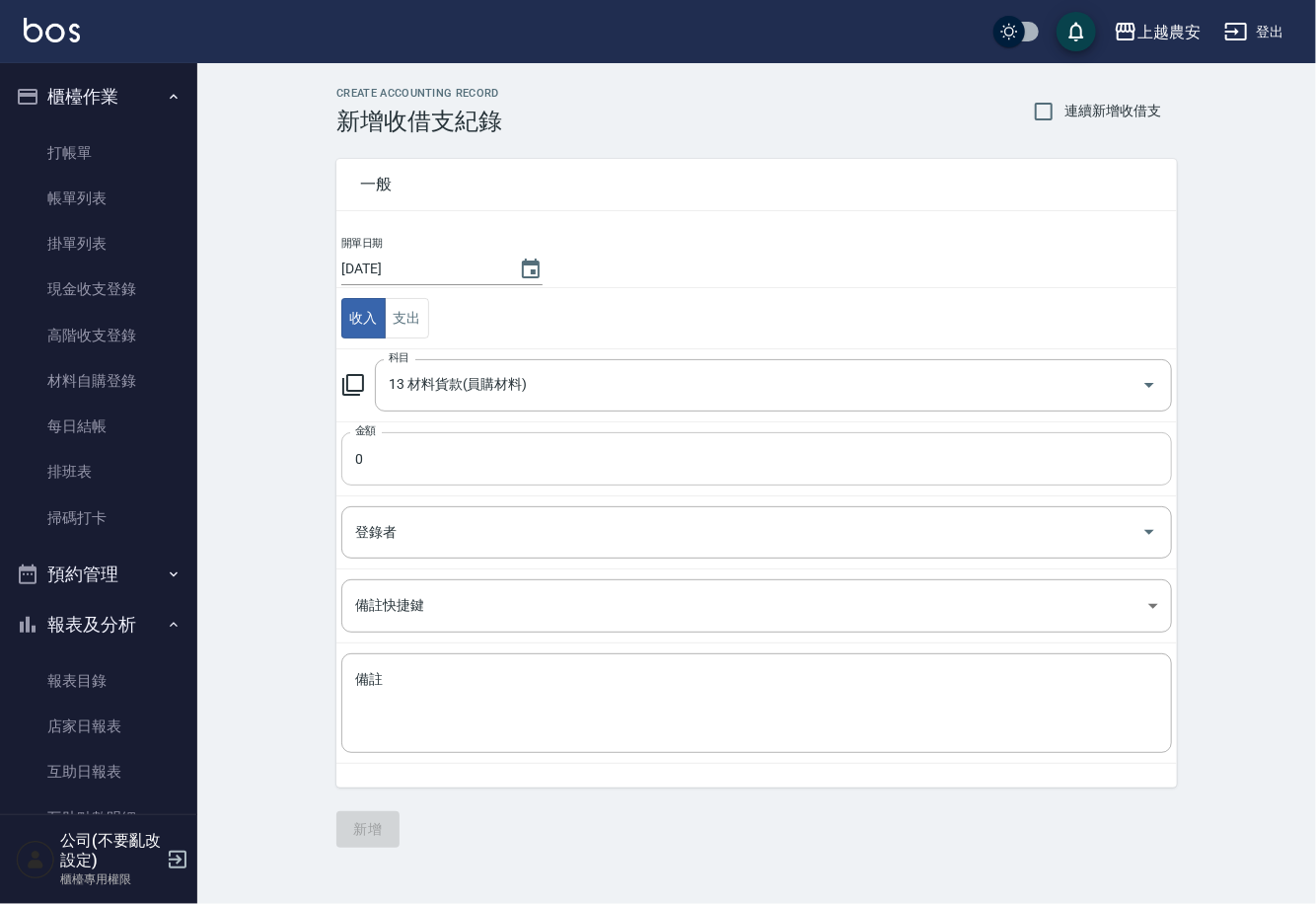
click at [356, 475] on input "0" at bounding box center [756, 459] width 831 height 54
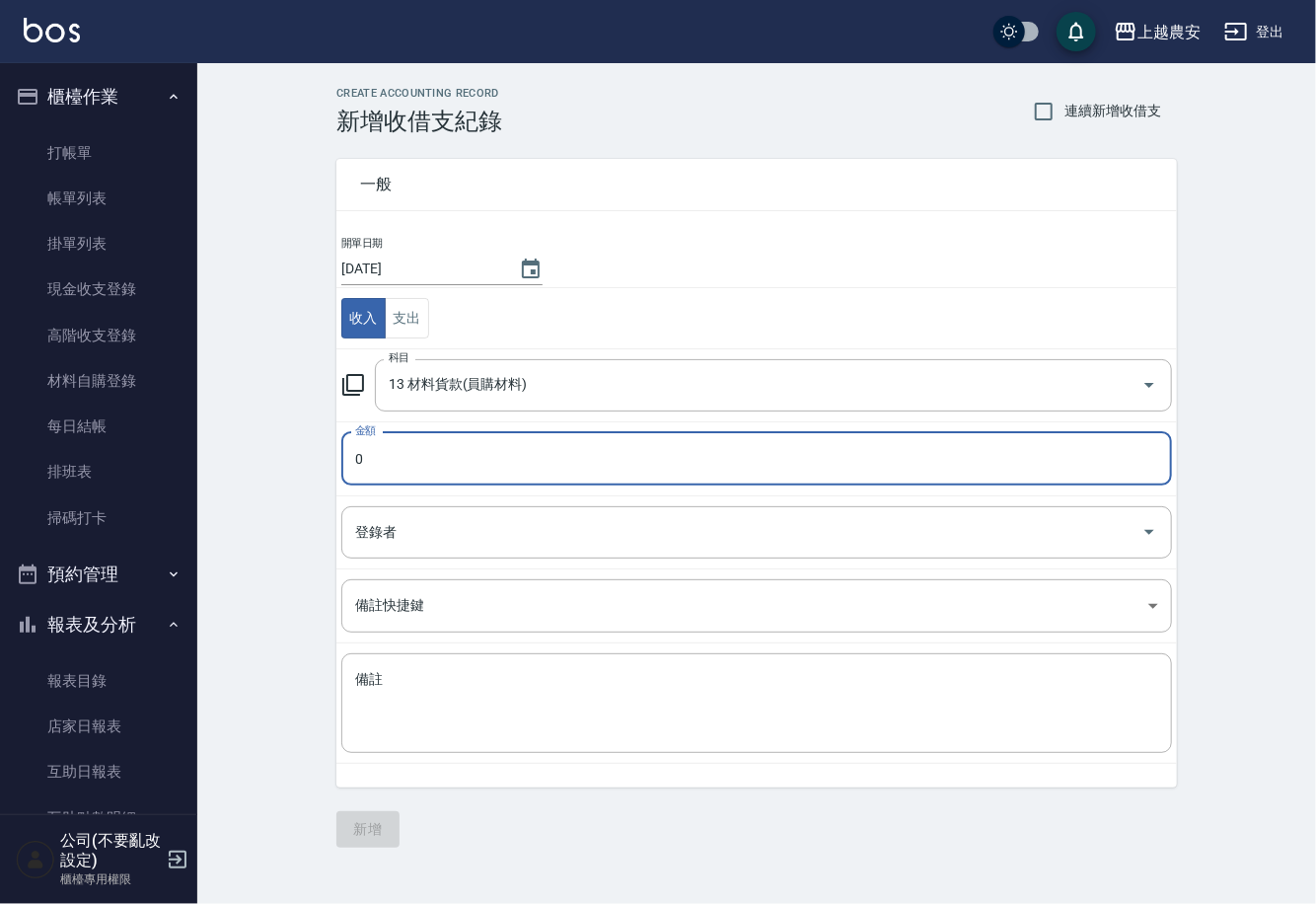
drag, startPoint x: 342, startPoint y: 459, endPoint x: 439, endPoint y: 460, distance: 97.0
click at [439, 460] on input "0" at bounding box center [756, 459] width 831 height 54
type input "12"
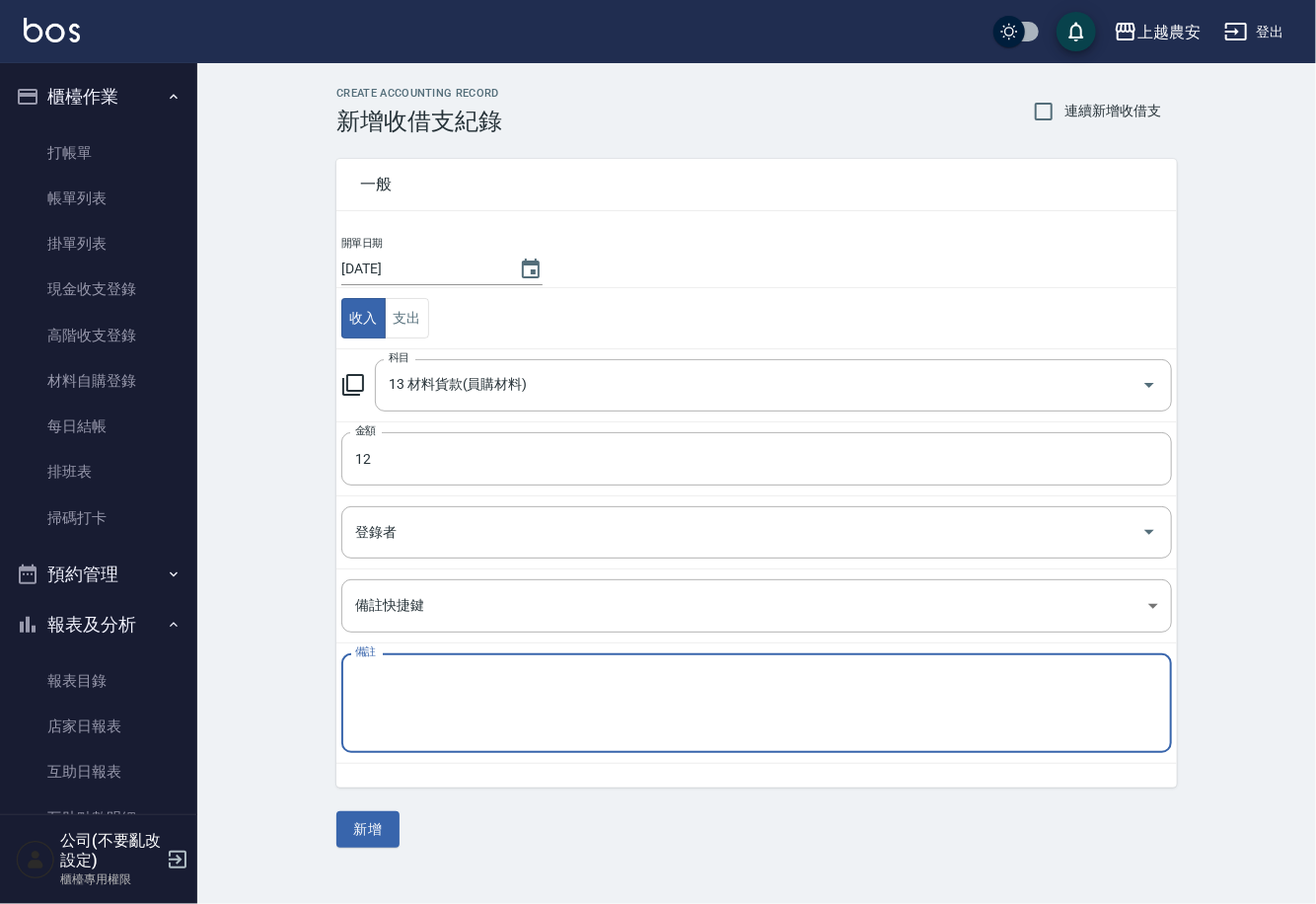
click at [436, 713] on textarea "備註" at bounding box center [756, 703] width 803 height 67
type textarea "(8)衛生紙*1"
click at [381, 825] on button "新增" at bounding box center [368, 829] width 64 height 37
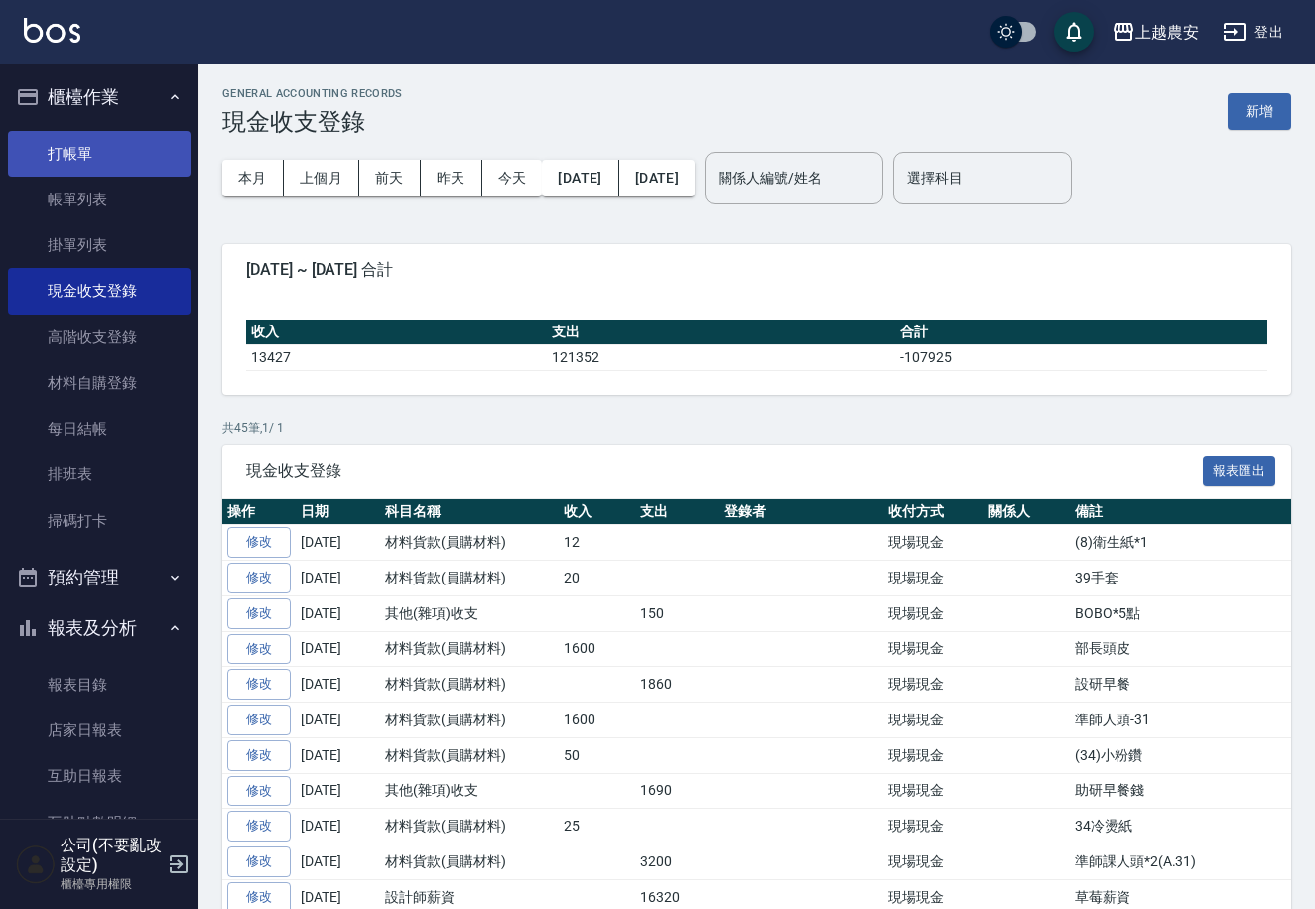
click at [104, 153] on link "打帳單" at bounding box center [99, 154] width 183 height 46
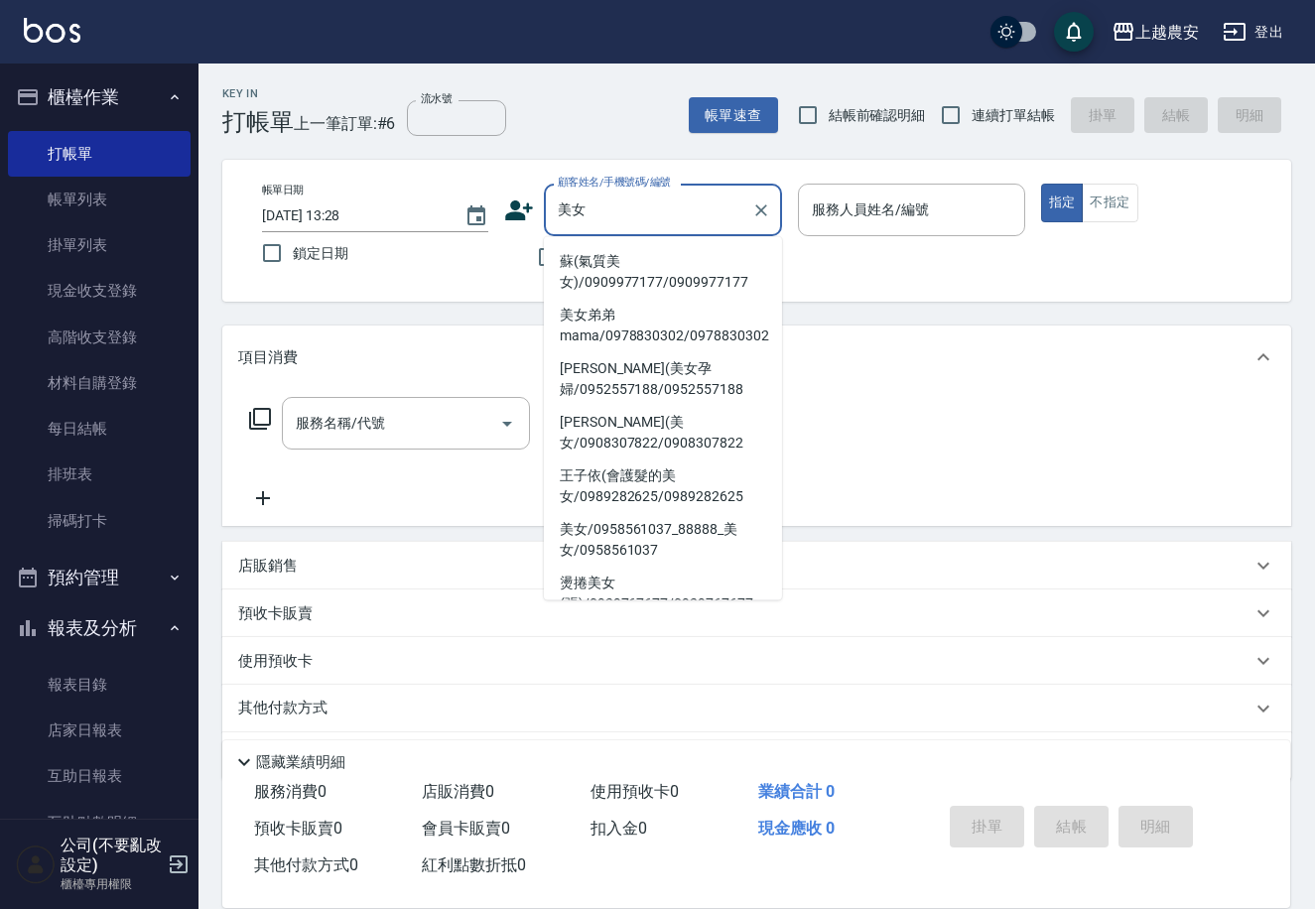
click at [600, 269] on li "蘇(氣質美女)/0909977177/0909977177" at bounding box center [663, 272] width 238 height 54
type input "蘇(氣質美女)/0909977177/0909977177"
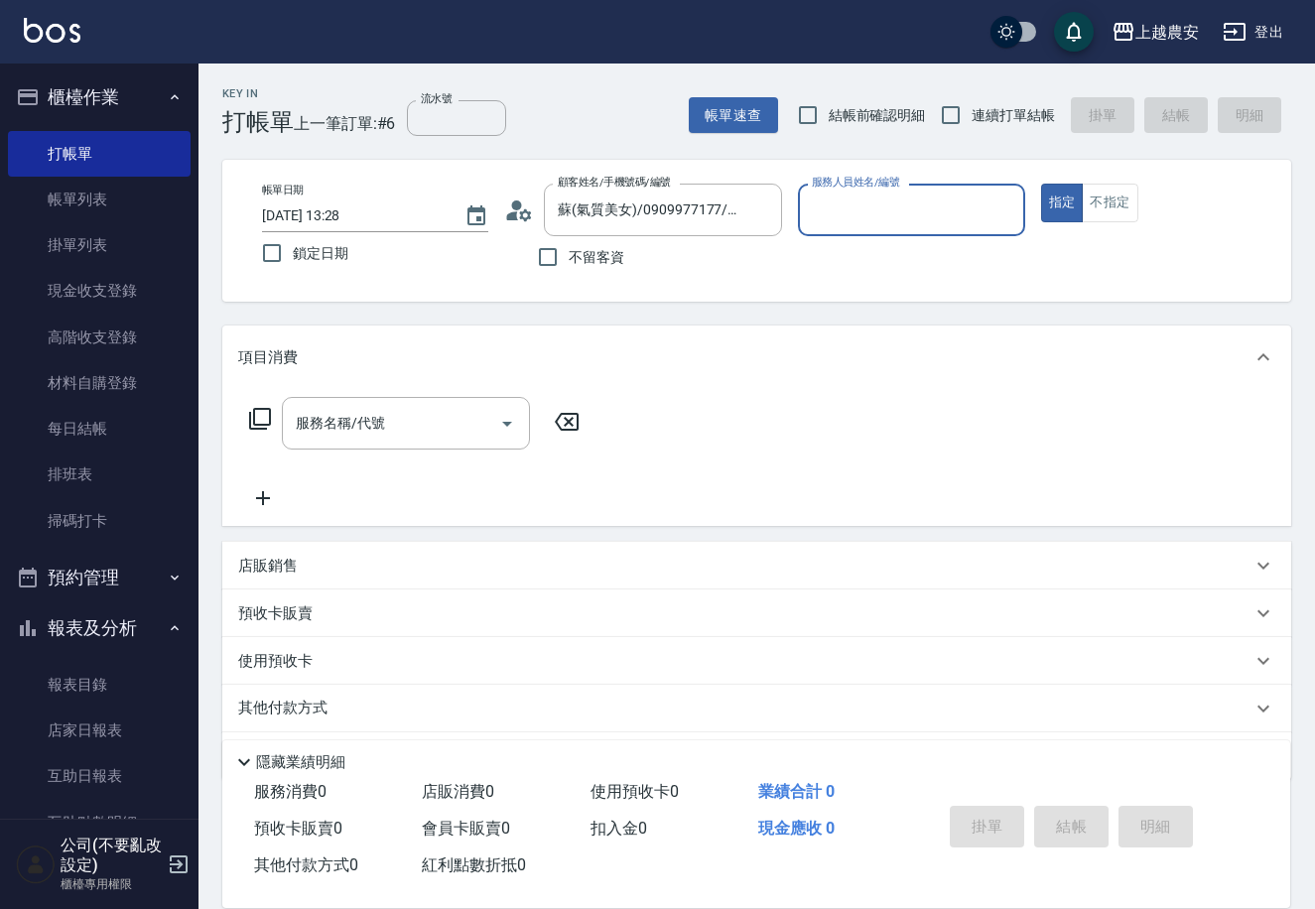
type input "[PERSON_NAME]-8"
click at [486, 434] on input "服務名稱/代號" at bounding box center [391, 423] width 200 height 35
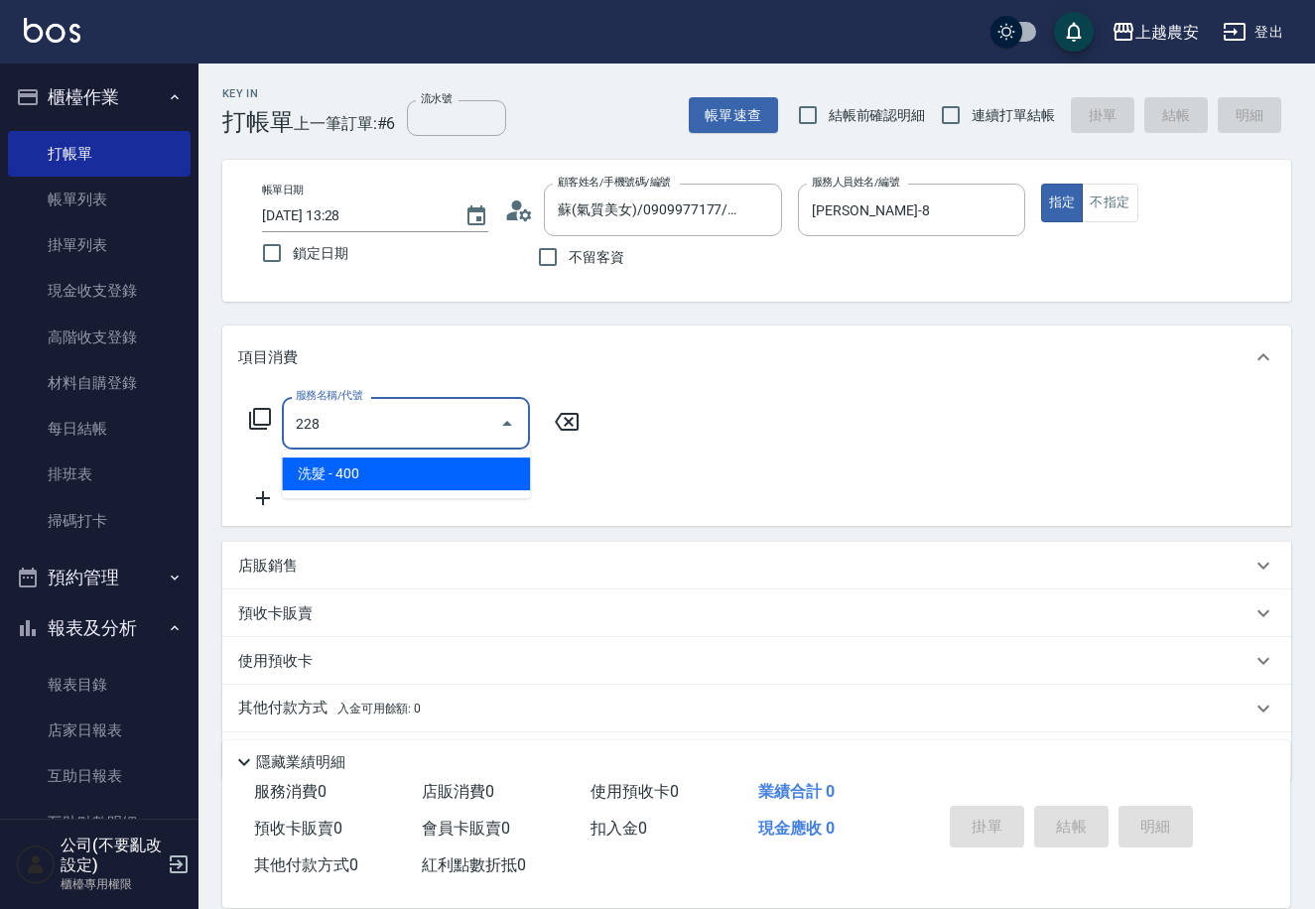
type input "洗髮(228)"
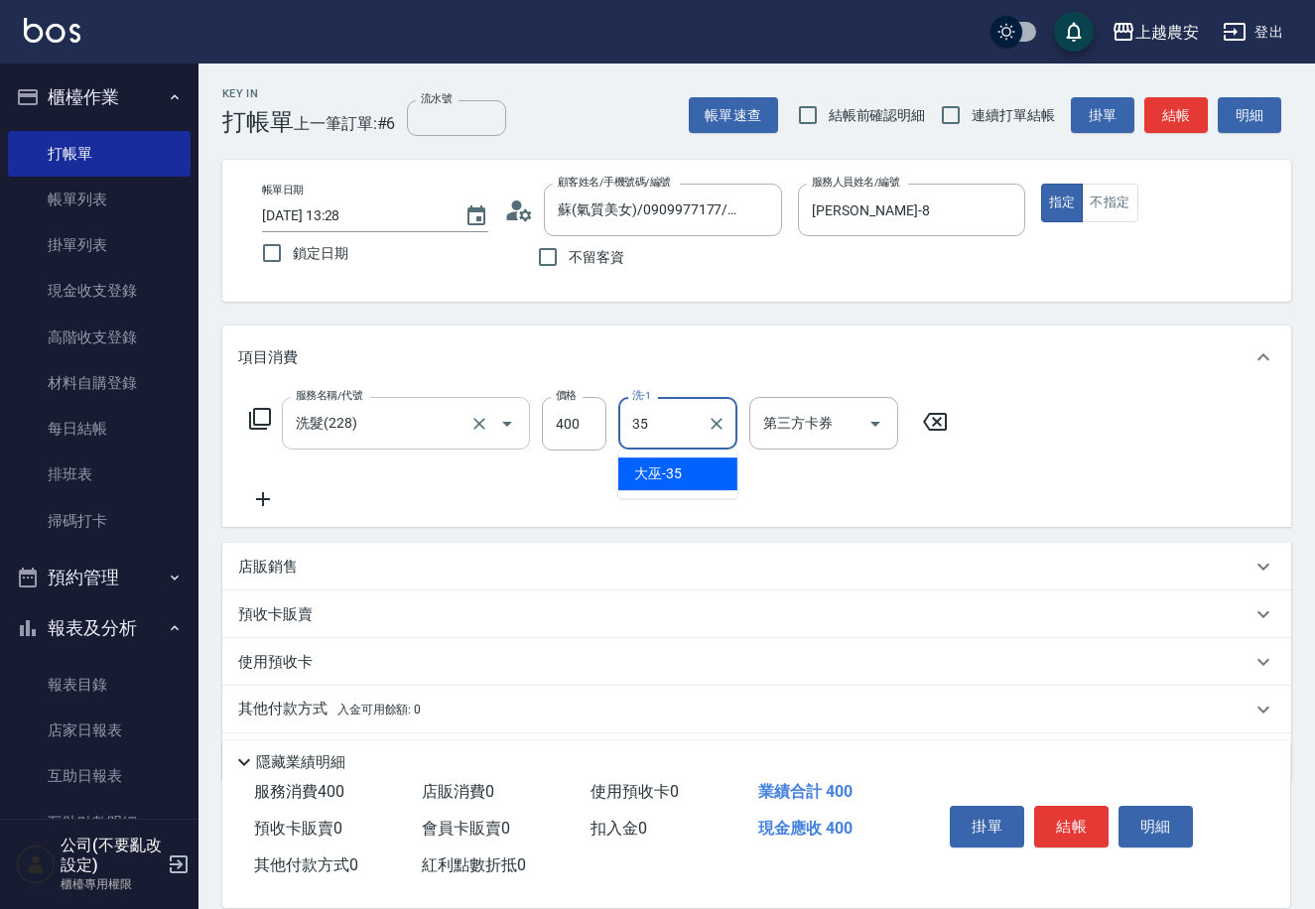
type input "大巫-35"
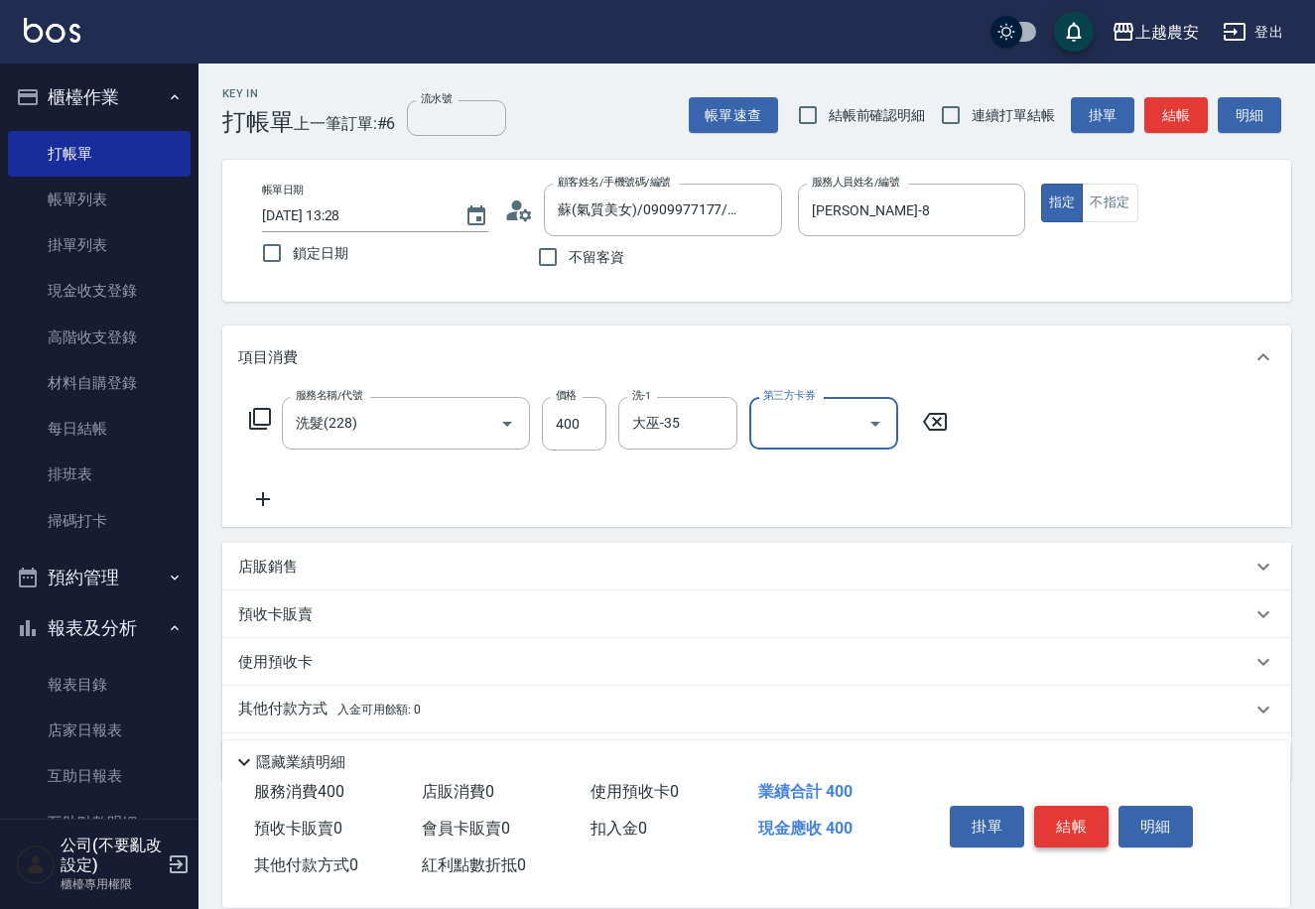
click at [1052, 830] on button "結帳" at bounding box center [1071, 827] width 74 height 42
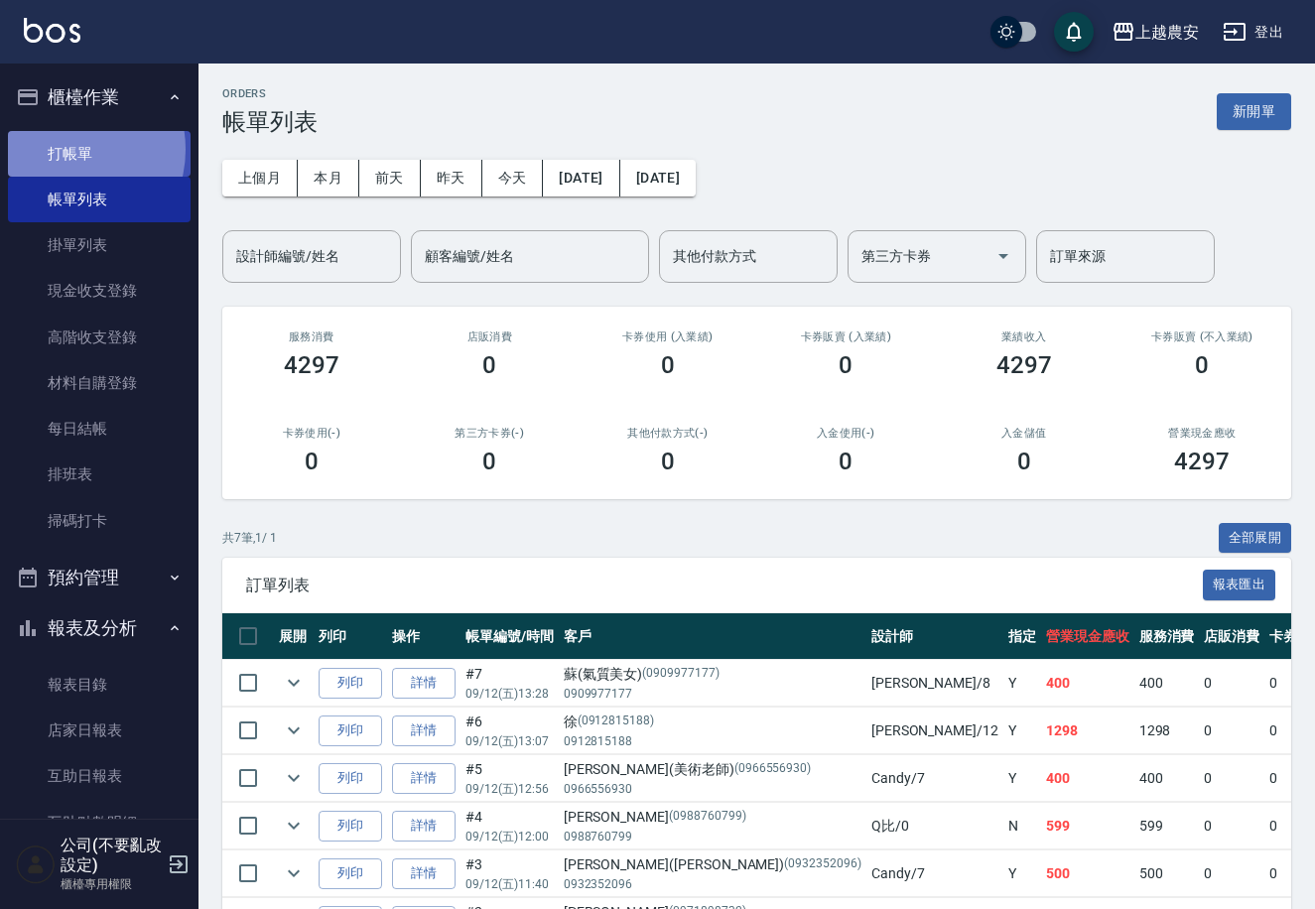
click at [66, 149] on link "打帳單" at bounding box center [99, 154] width 183 height 46
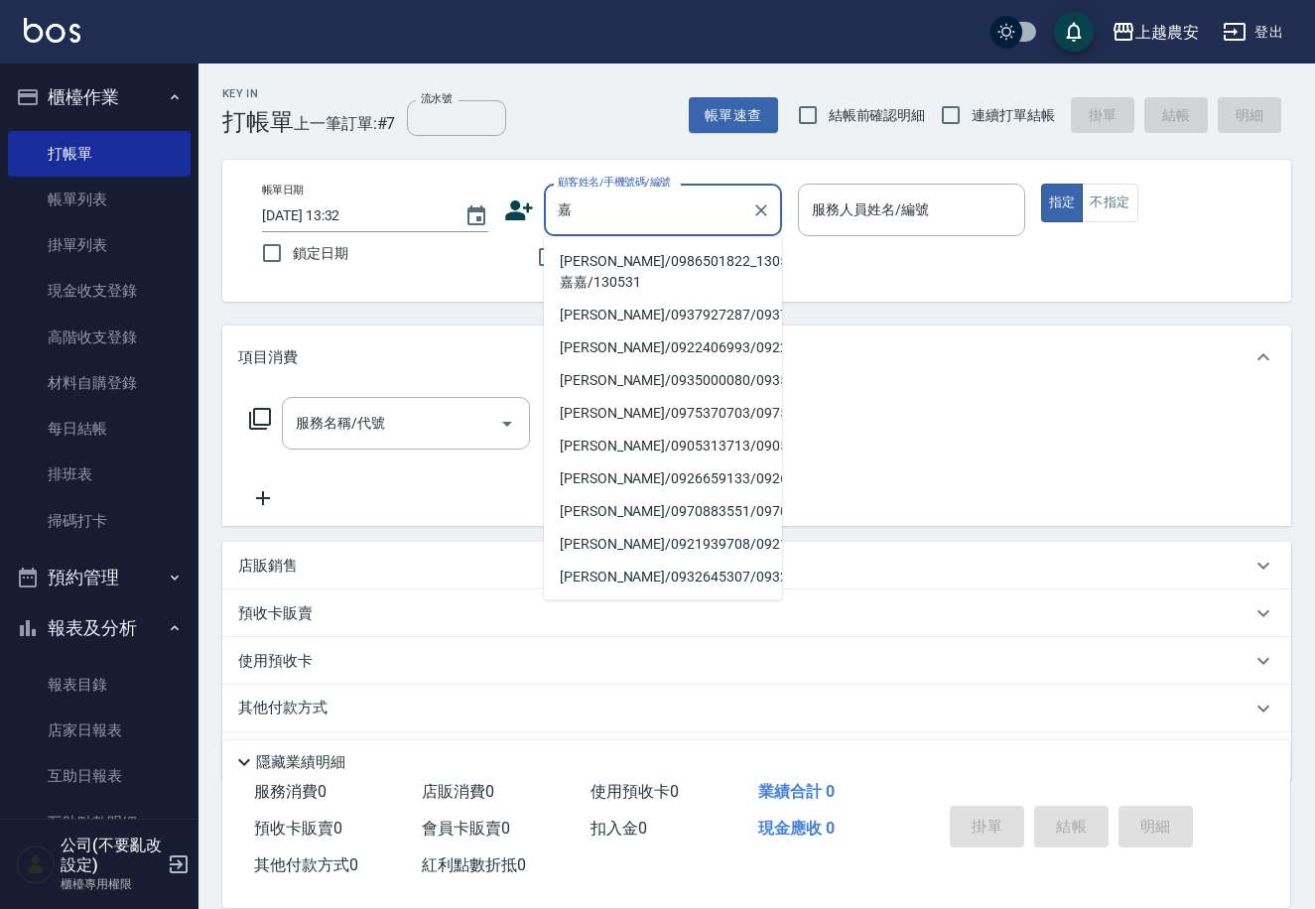
click at [635, 283] on li "[PERSON_NAME]/0986501822_130531_嘉嘉/130531" at bounding box center [663, 272] width 238 height 54
type input "[PERSON_NAME]/0986501822_130531_嘉嘉/130531"
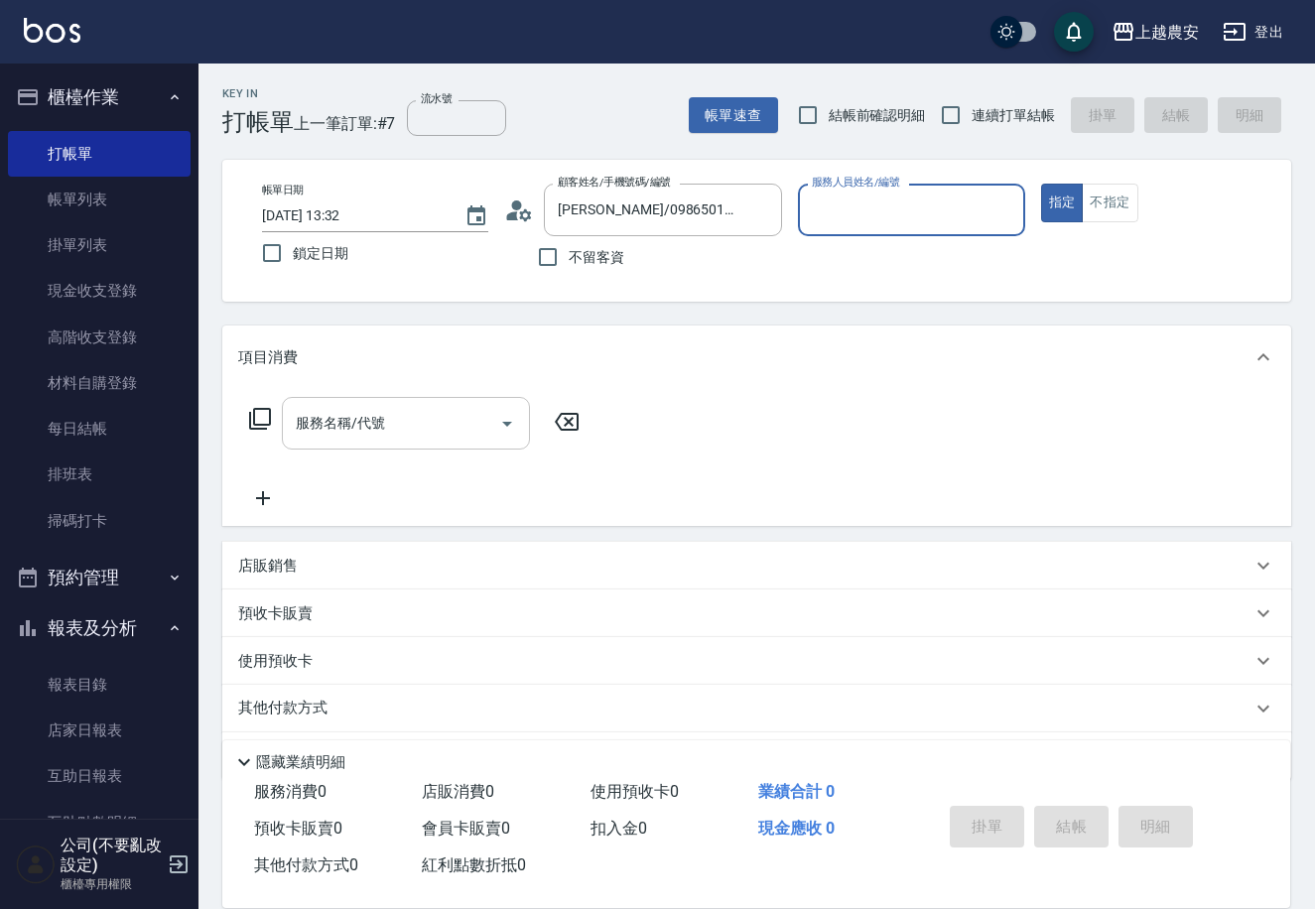
type input "Nana-13"
click at [378, 429] on input "服務名稱/代號" at bounding box center [391, 423] width 200 height 35
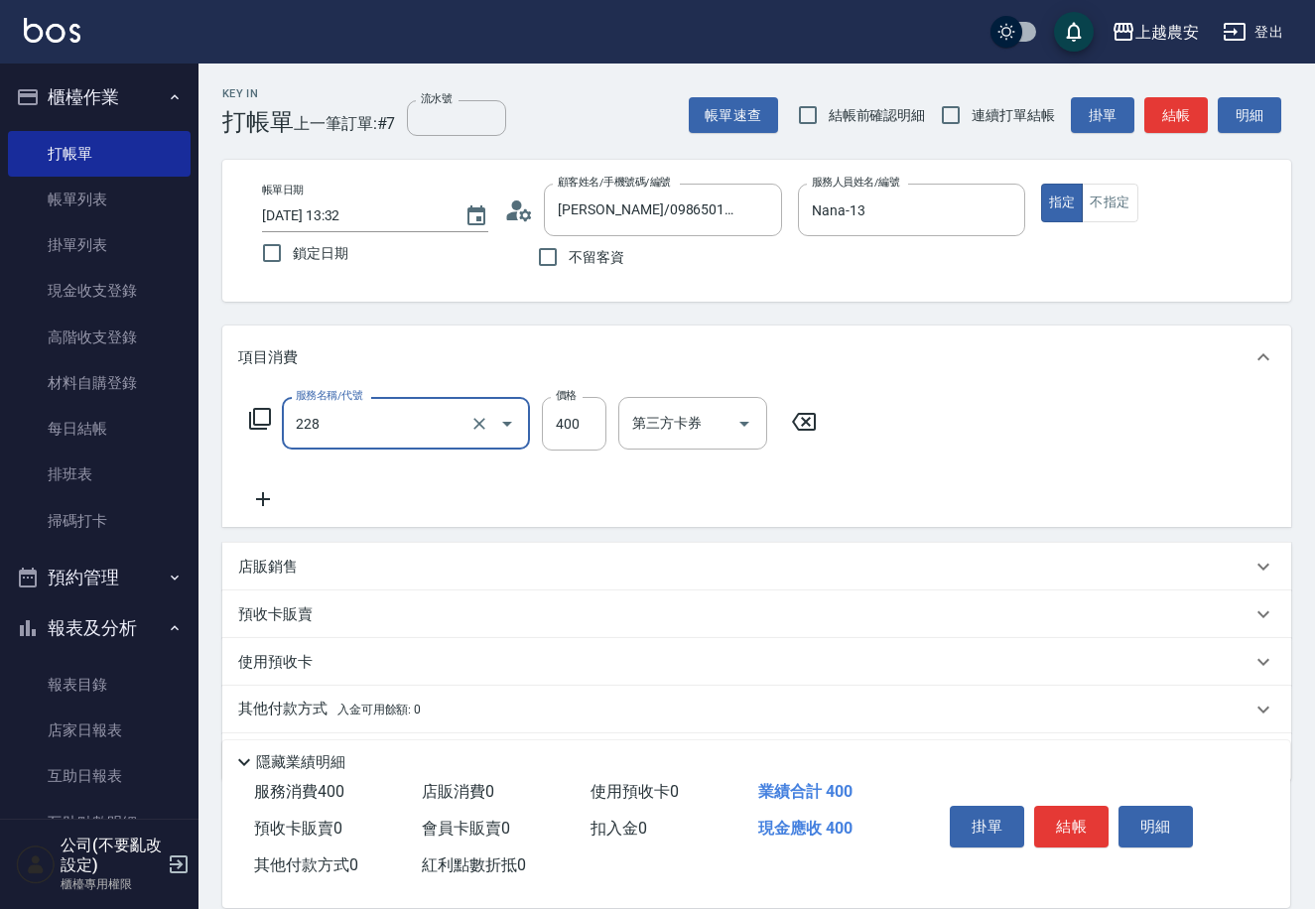
type input "洗髮(228)"
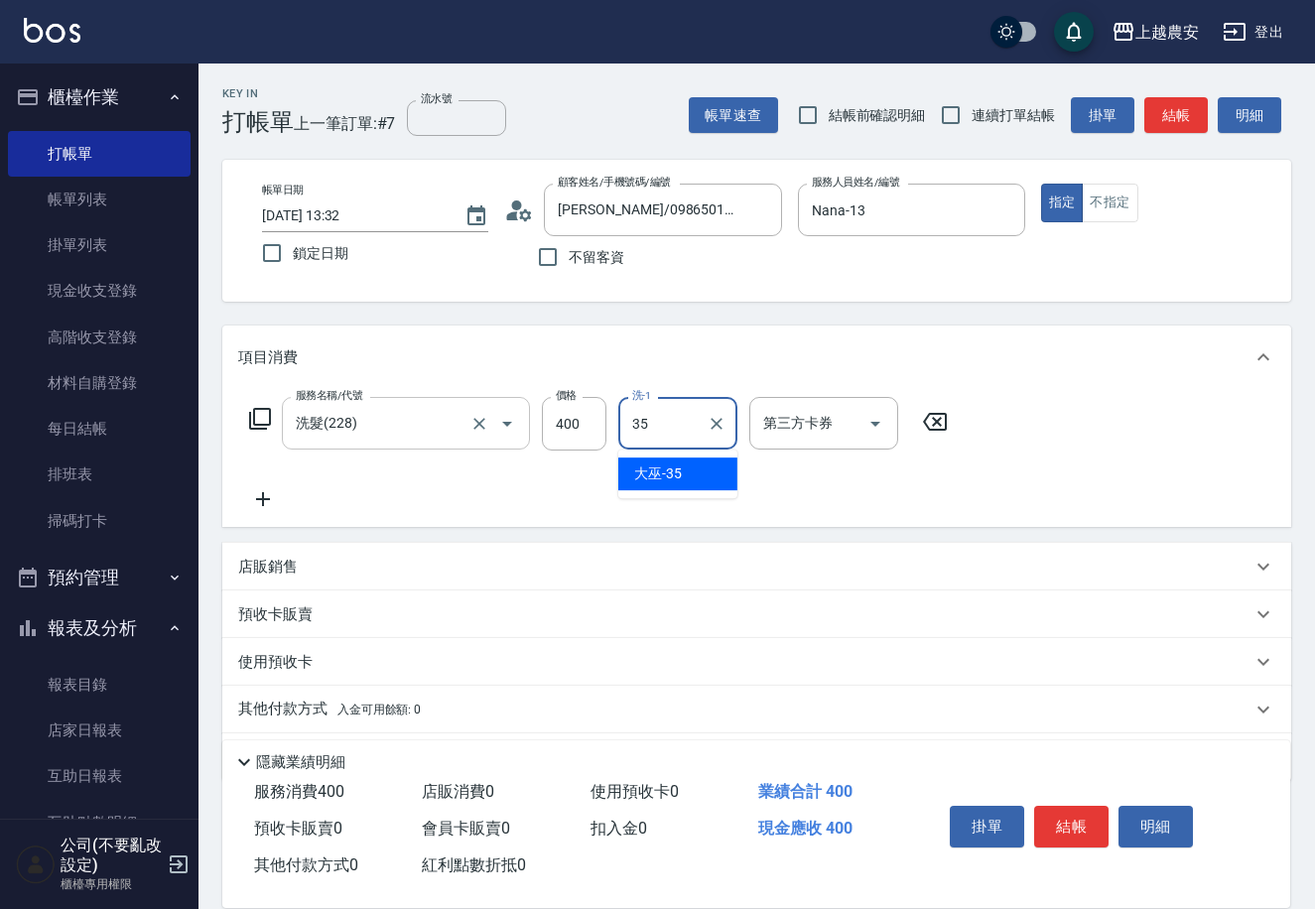
type input "大巫-35"
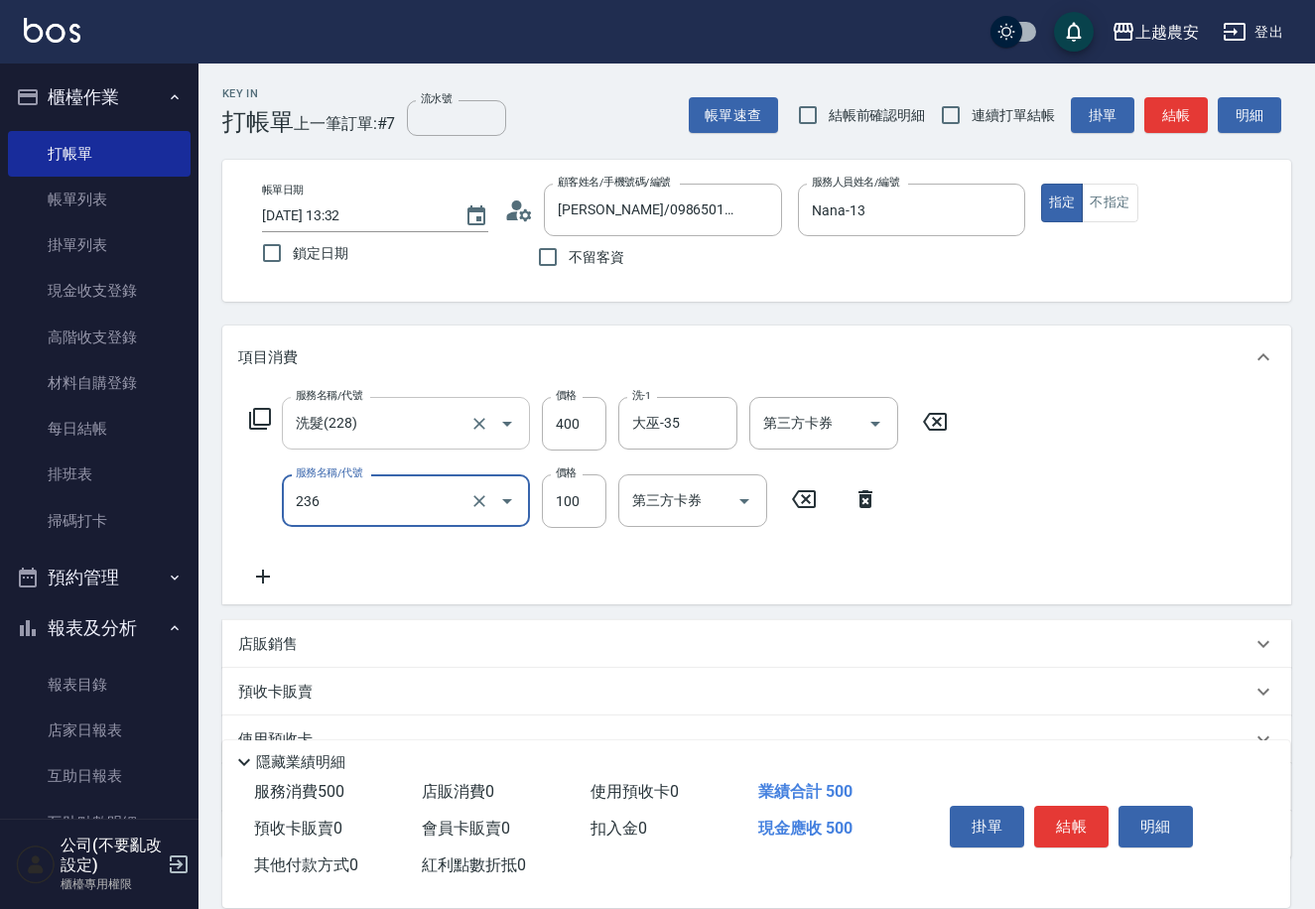
type input "手棒(236)"
click at [1094, 822] on button "結帳" at bounding box center [1071, 827] width 74 height 42
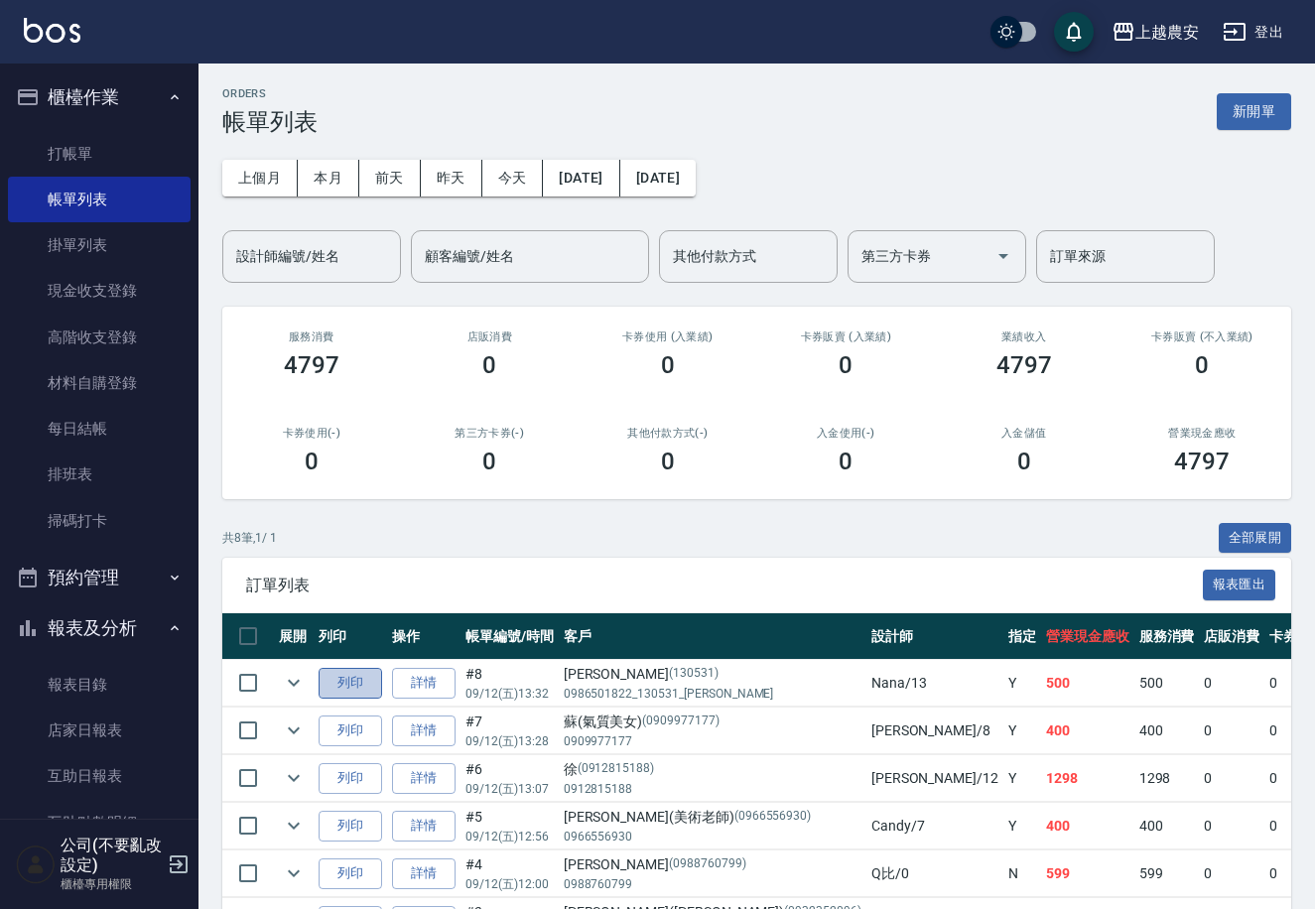
click at [335, 685] on button "列印" at bounding box center [351, 683] width 64 height 31
click at [61, 141] on link "打帳單" at bounding box center [99, 154] width 183 height 46
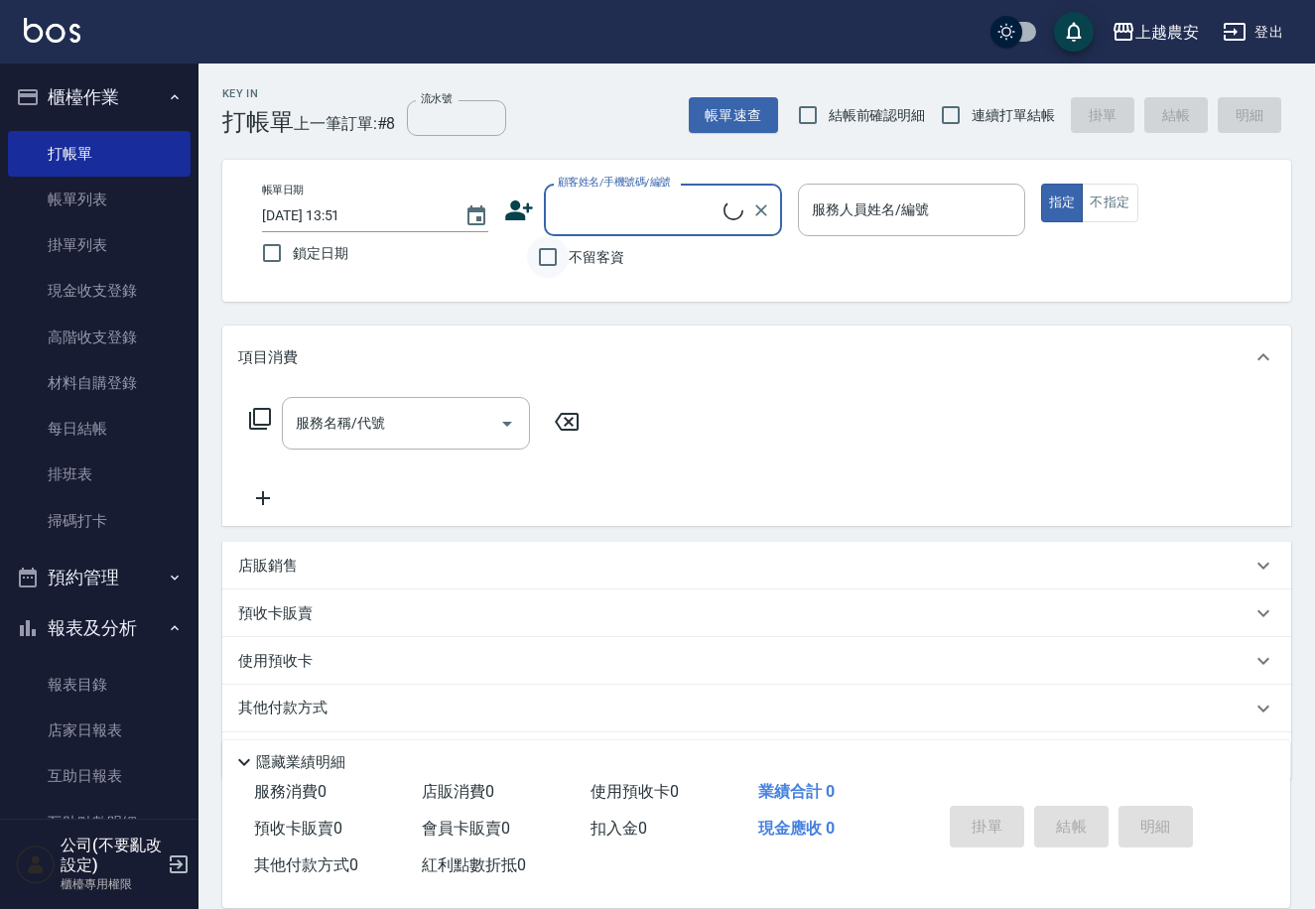
click at [550, 262] on input "不留客資" at bounding box center [548, 257] width 42 height 42
checkbox input "true"
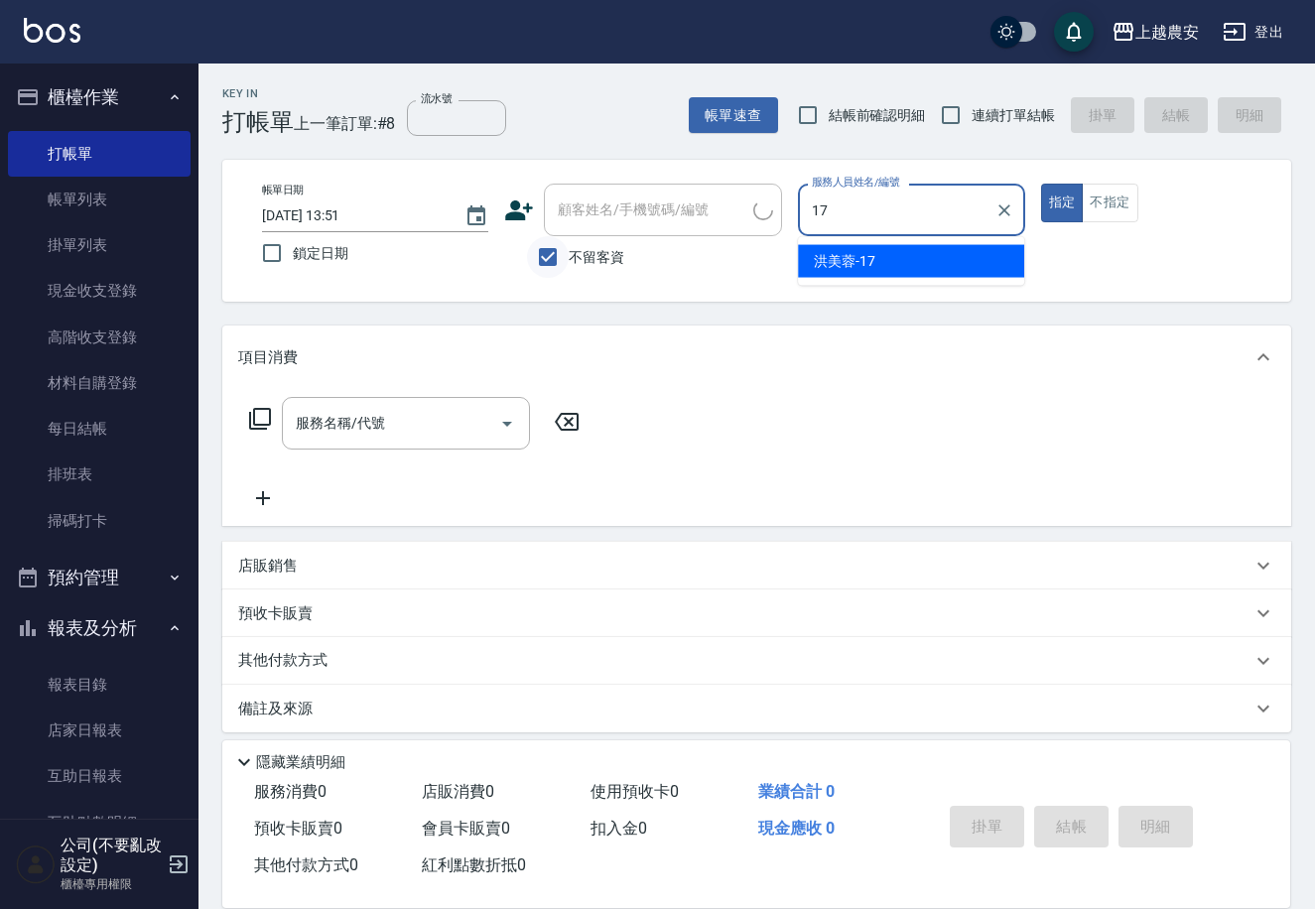
type input "洪美蓉-17"
type button "true"
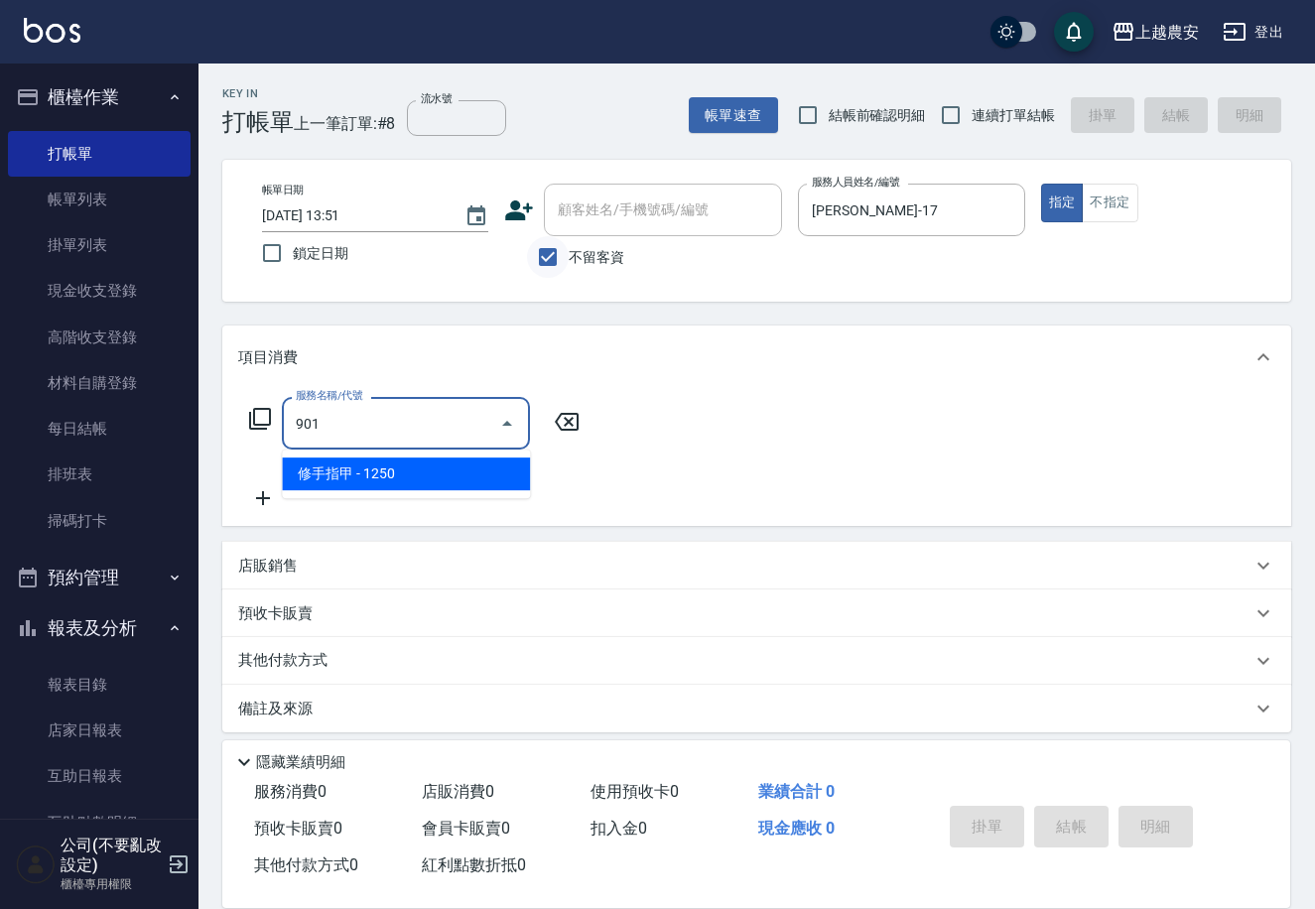
type input "修手指甲(901)"
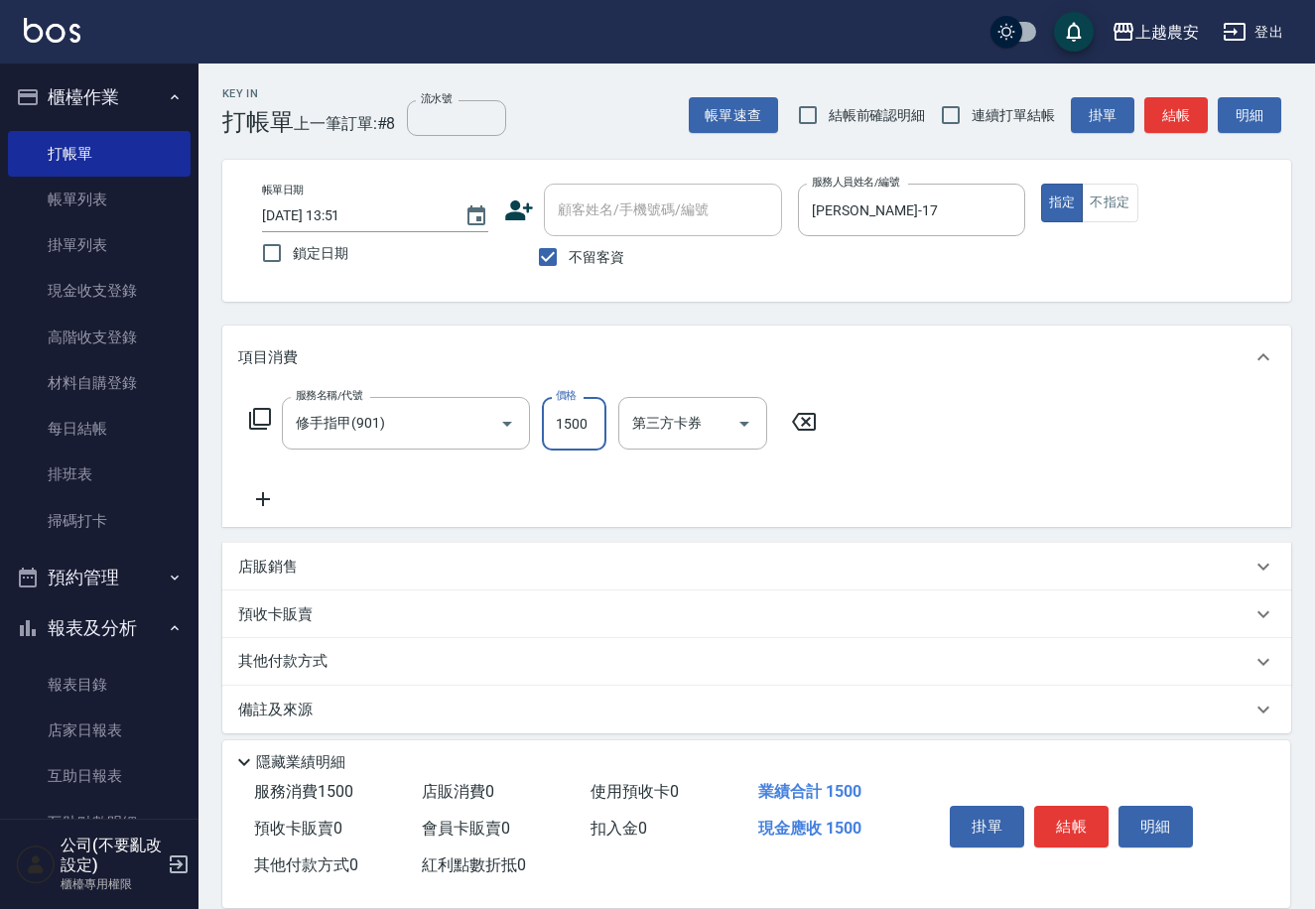
type input "1500"
click at [1060, 824] on button "結帳" at bounding box center [1071, 827] width 74 height 42
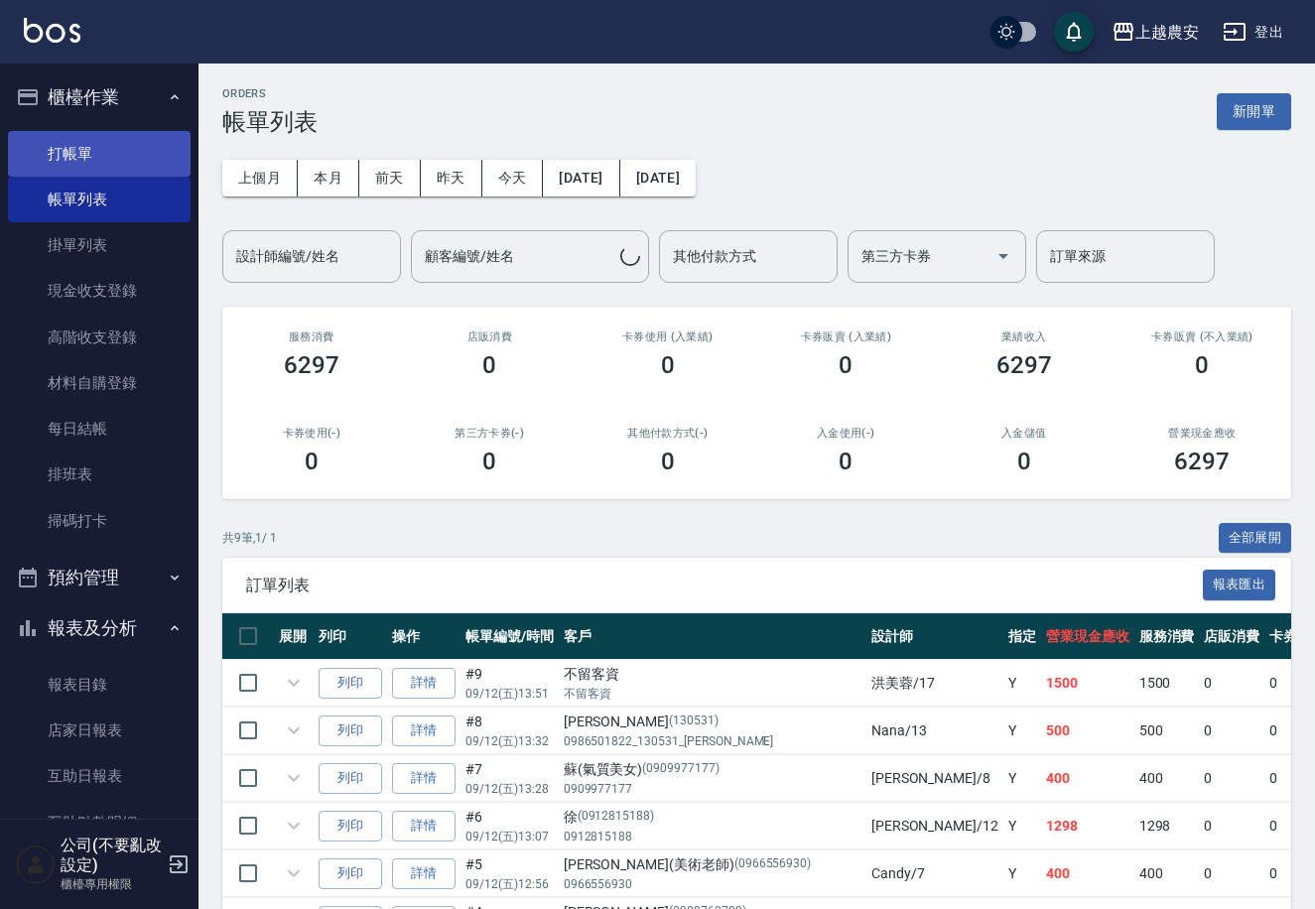
click at [94, 149] on link "打帳單" at bounding box center [99, 154] width 183 height 46
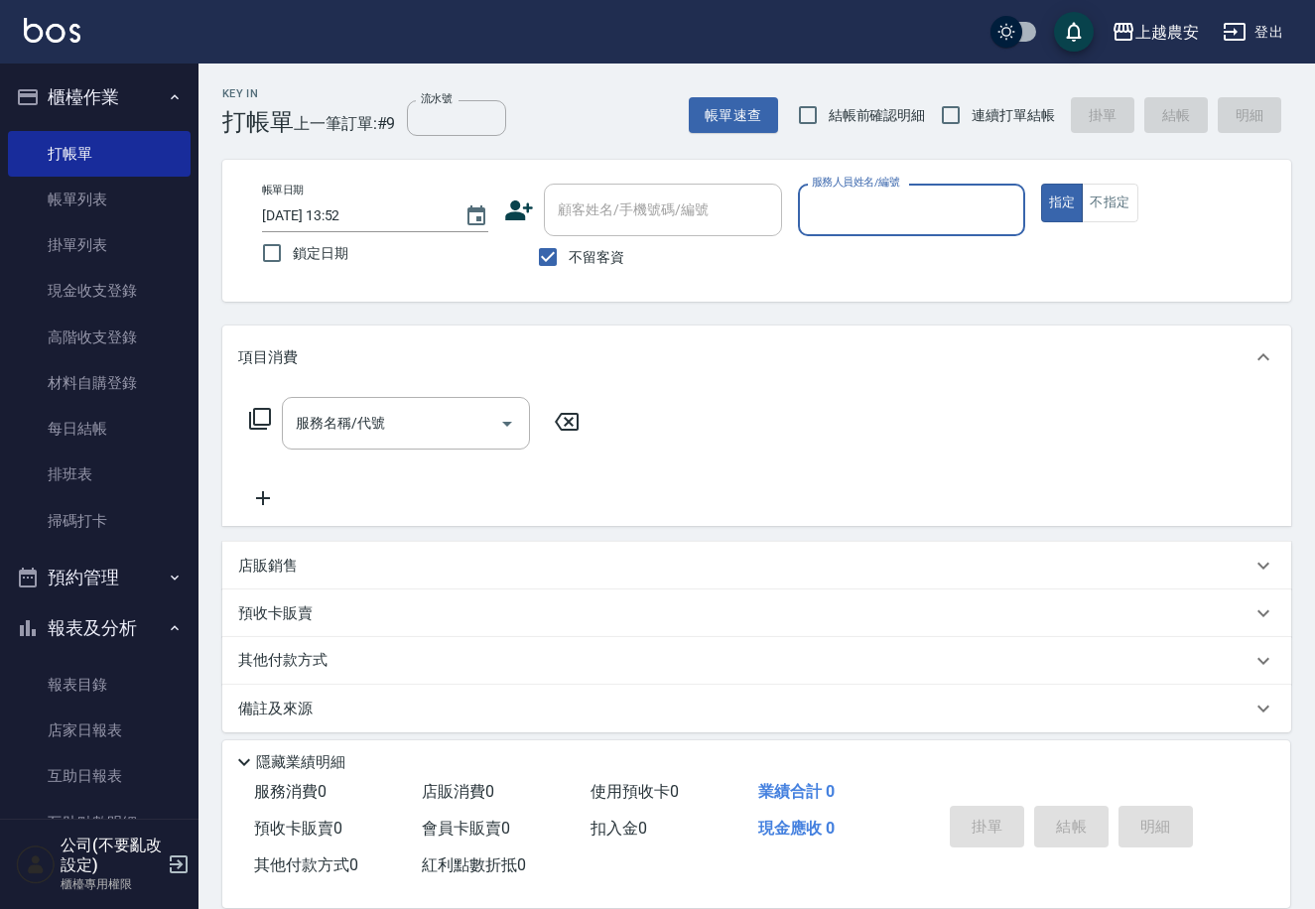
click at [598, 267] on span "不留客資" at bounding box center [597, 257] width 56 height 21
click at [569, 267] on input "不留客資" at bounding box center [548, 257] width 42 height 42
checkbox input "false"
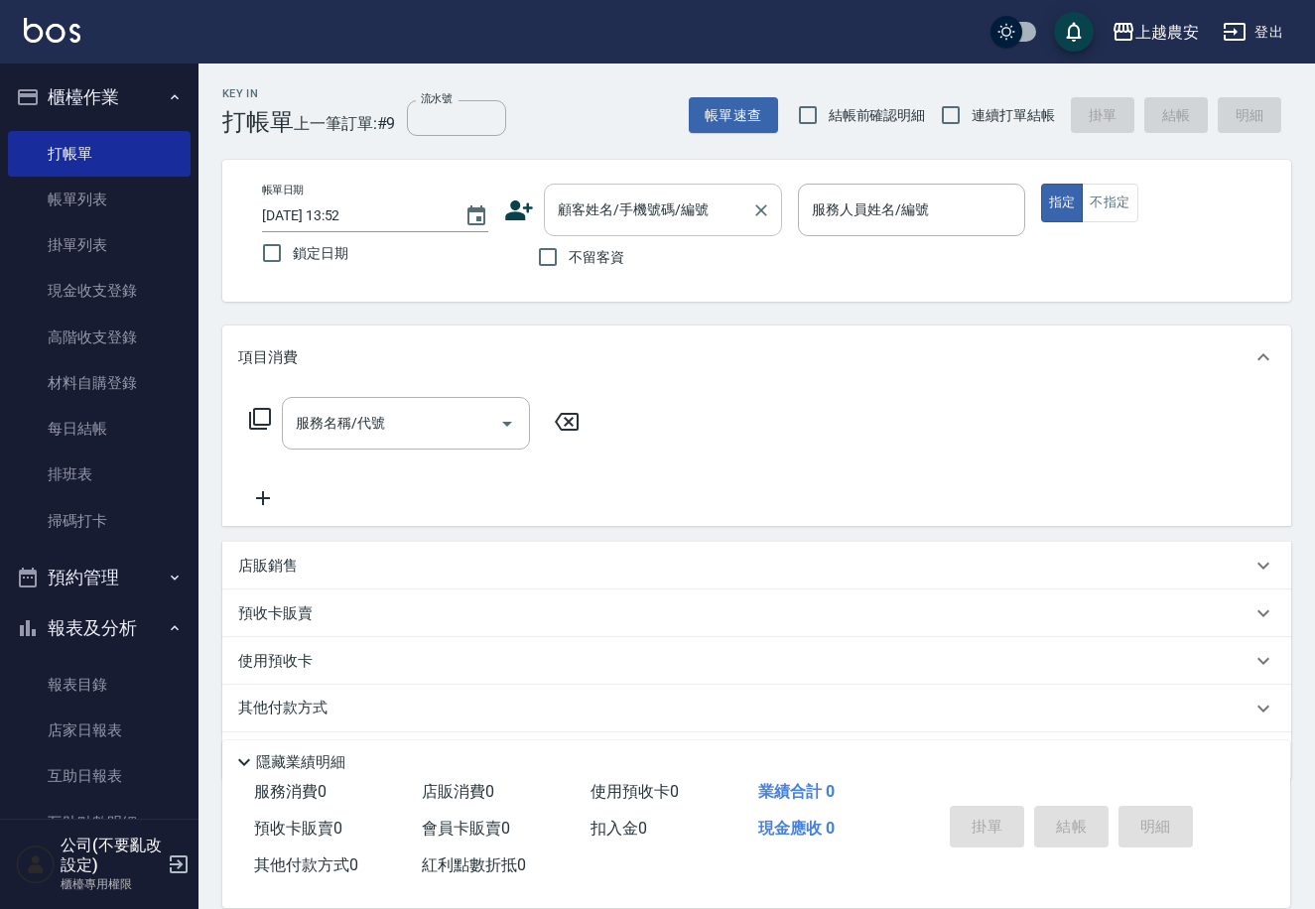
click at [586, 209] on input "顧客姓名/手機號碼/編號" at bounding box center [648, 210] width 191 height 35
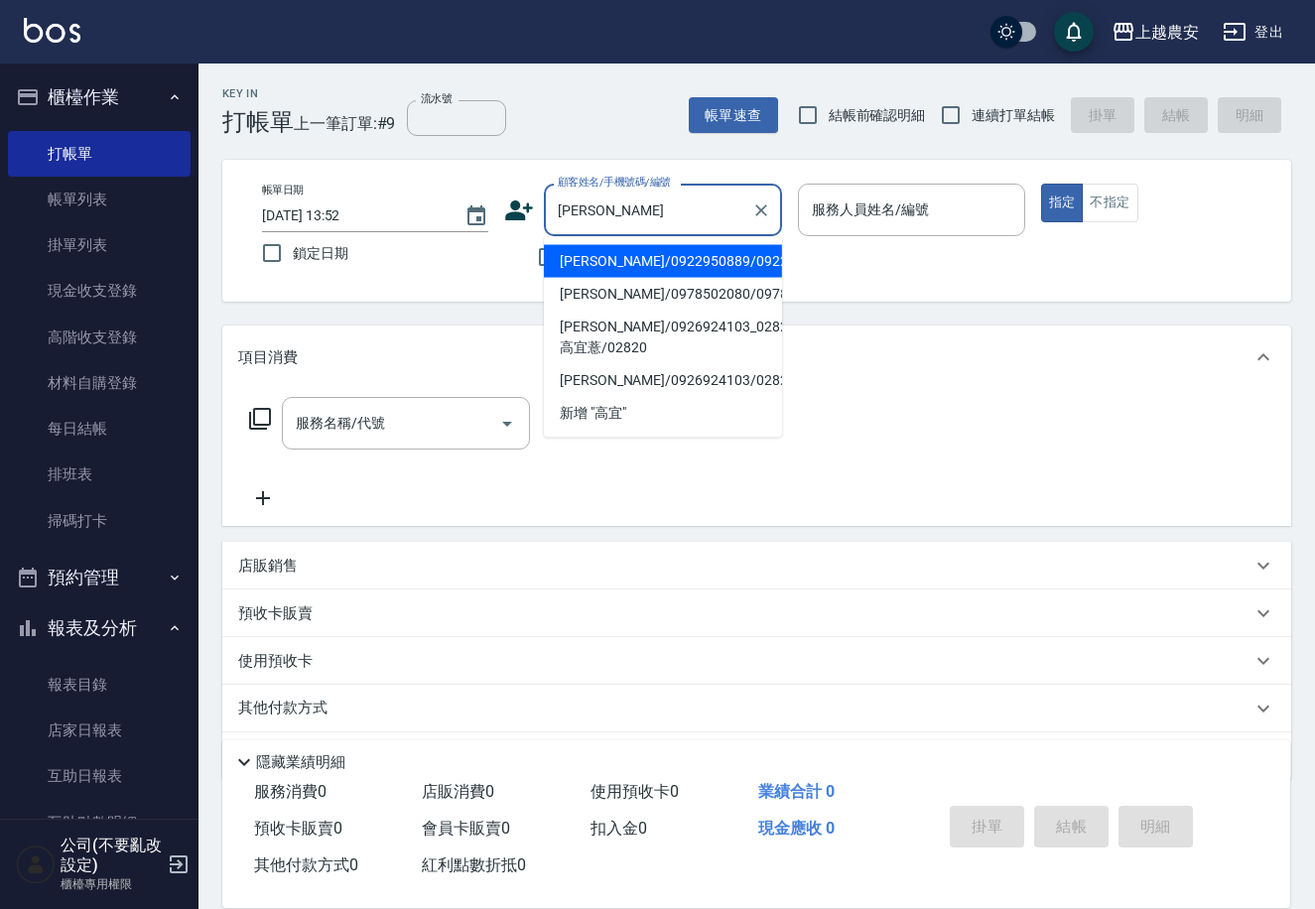
click at [592, 265] on li "高宜蓁/0922950889/0922950889" at bounding box center [663, 261] width 238 height 33
type input "高宜蓁/0922950889/0922950889"
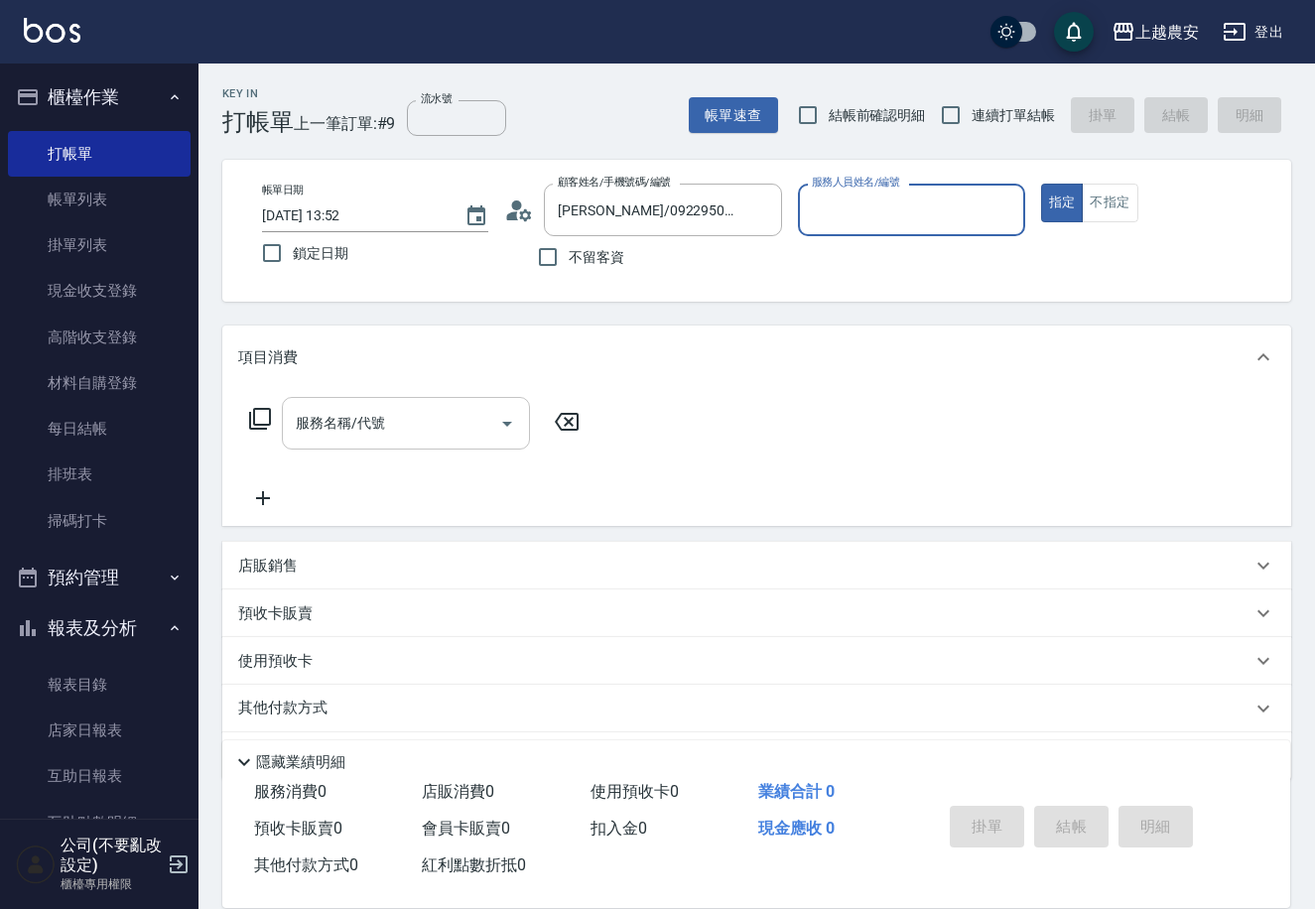
type input "Candy-7"
click at [398, 441] on div "服務名稱/代號" at bounding box center [406, 423] width 248 height 53
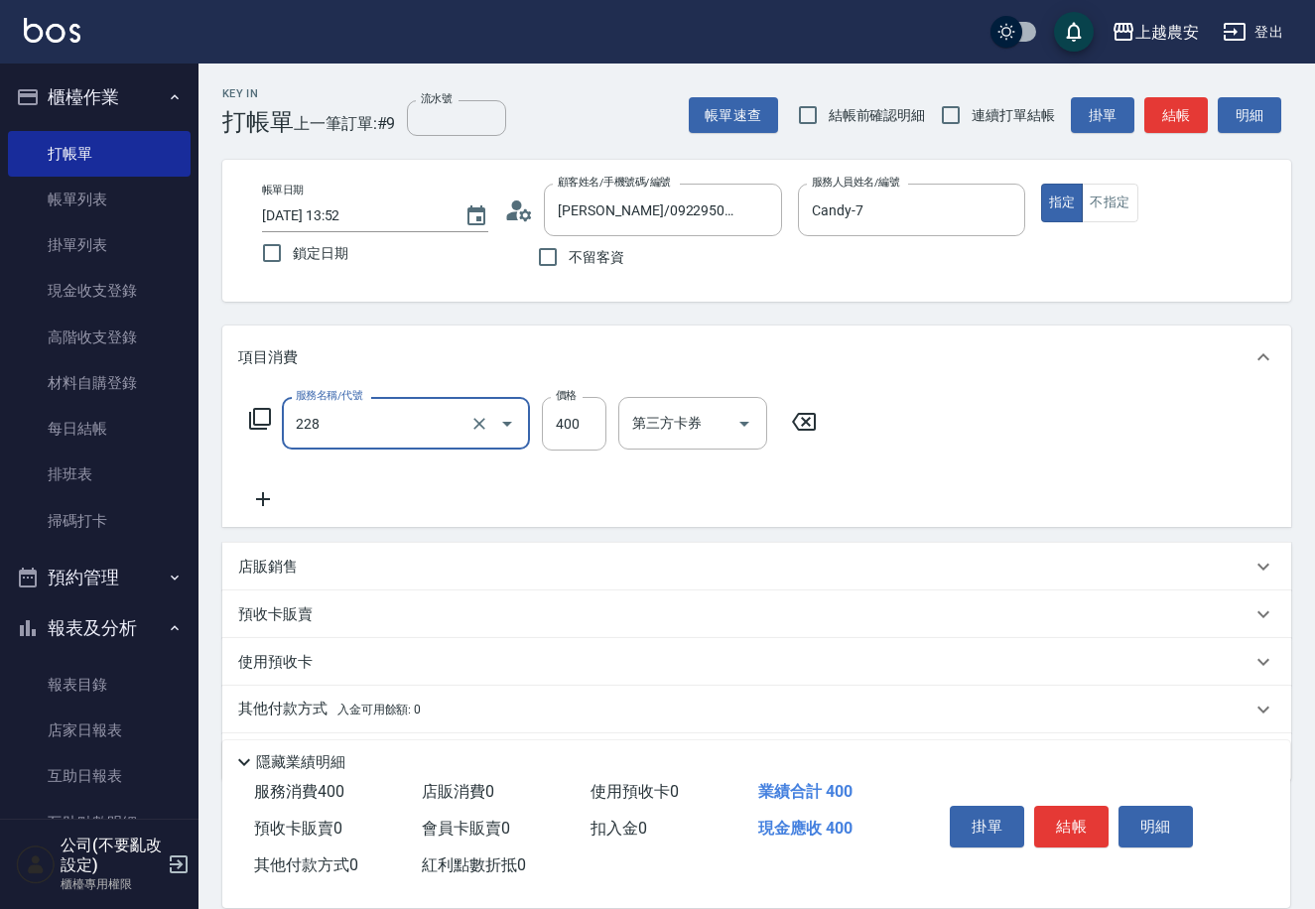
type input "洗髮(228)"
click at [275, 609] on p "預收卡販賣" at bounding box center [275, 614] width 74 height 21
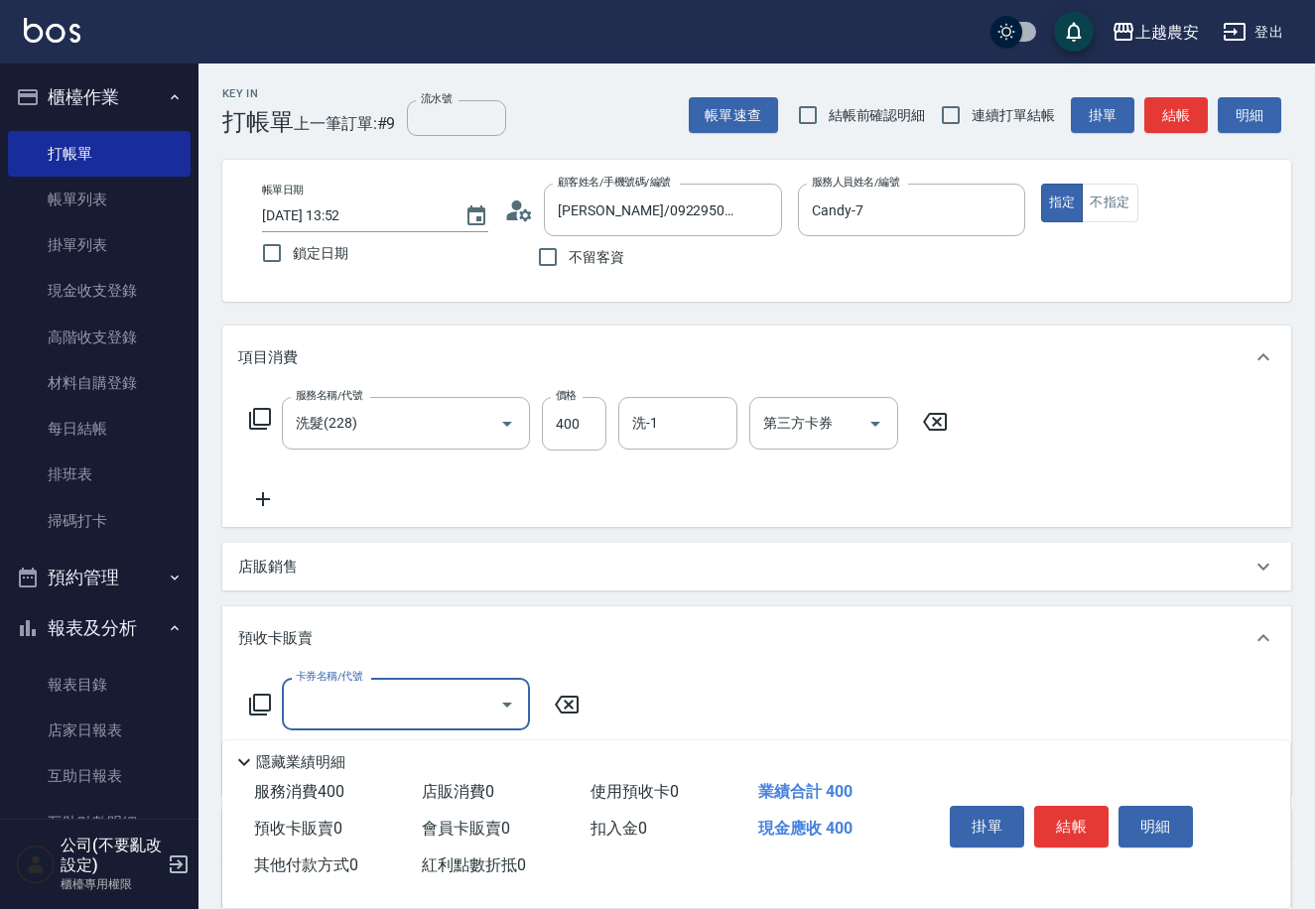
click at [252, 698] on icon at bounding box center [260, 705] width 24 height 24
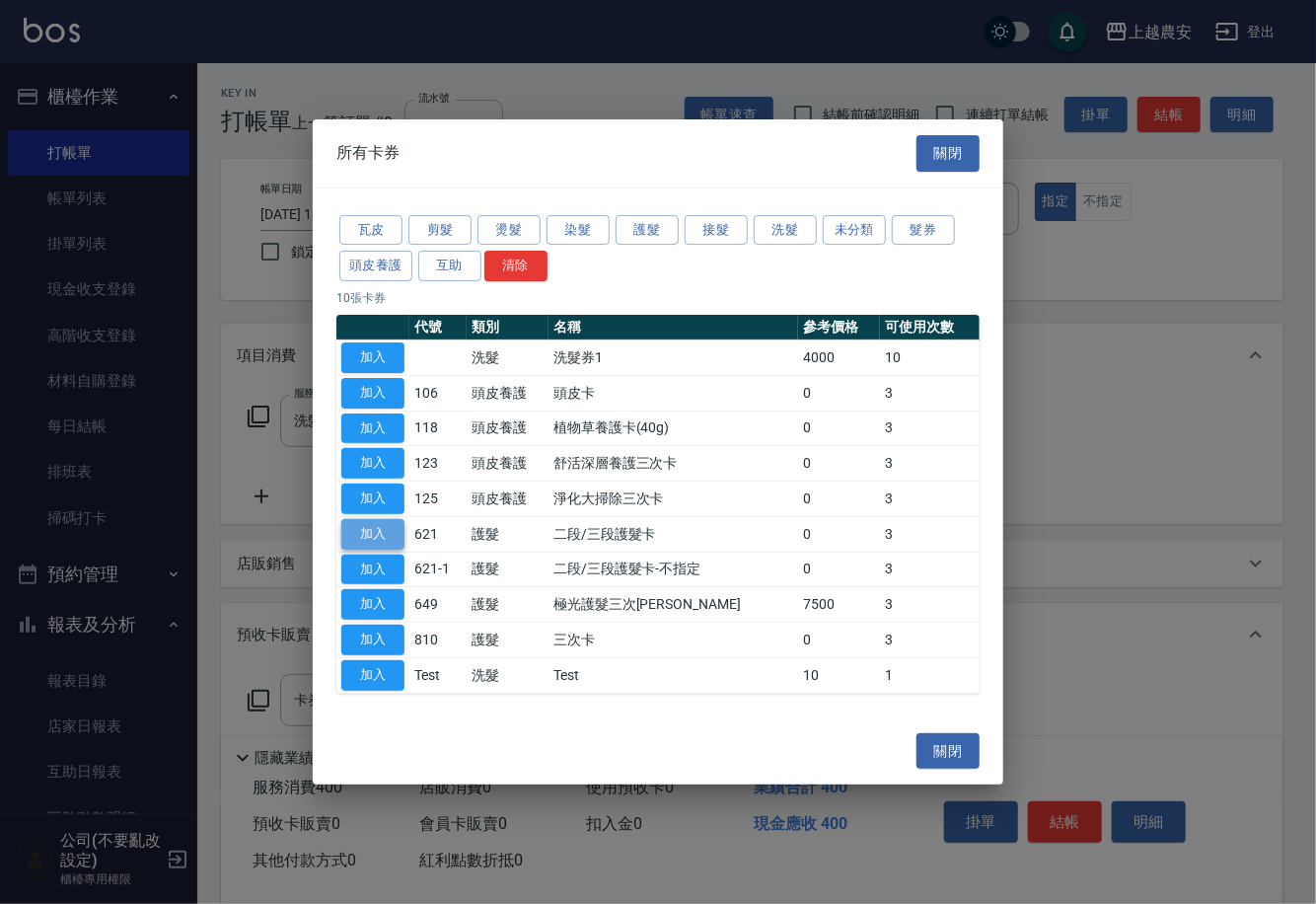
click at [372, 533] on button "加入" at bounding box center [373, 534] width 64 height 31
type input "二段/三段護髮卡(621)"
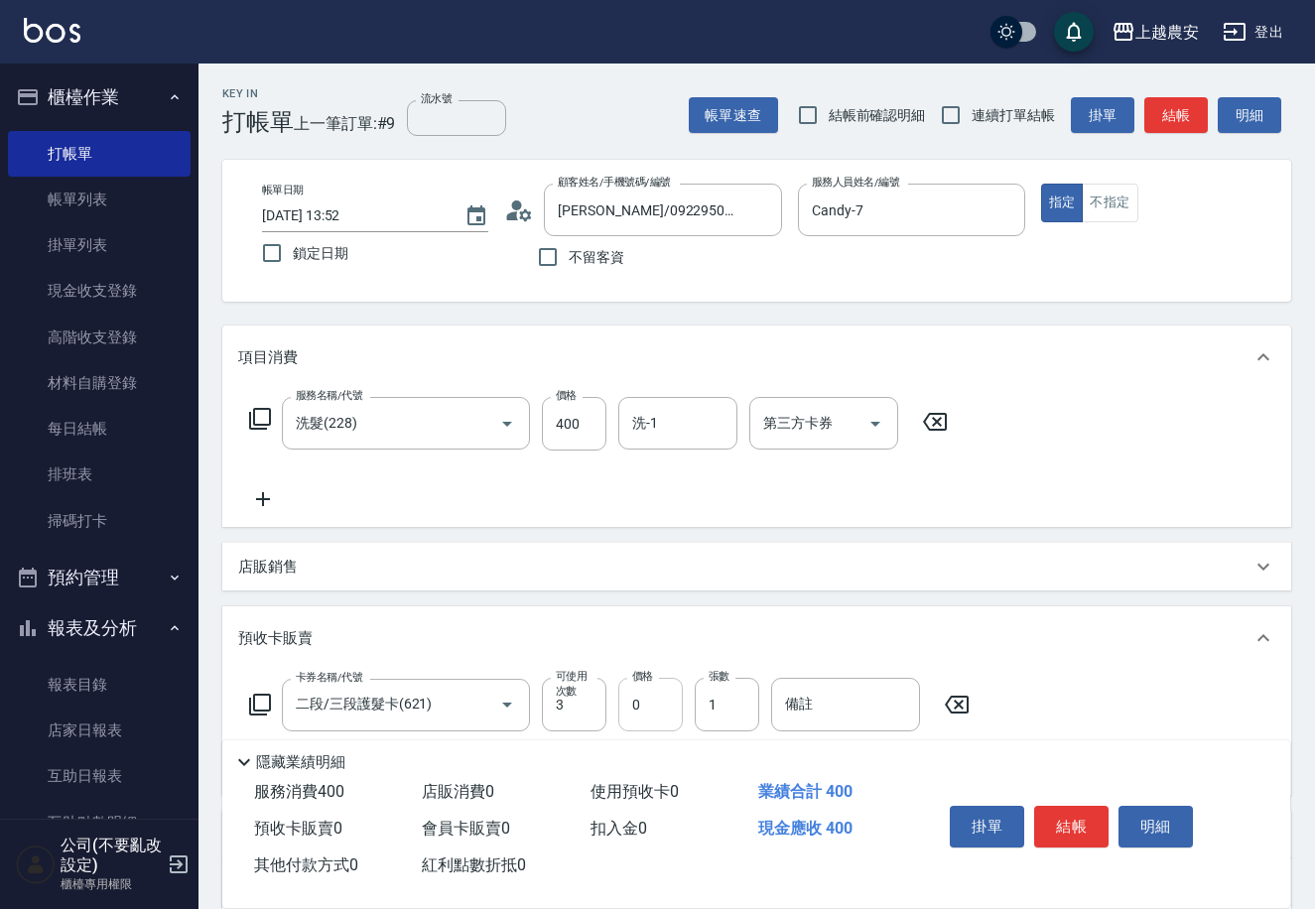
click at [636, 709] on input "0" at bounding box center [650, 705] width 65 height 54
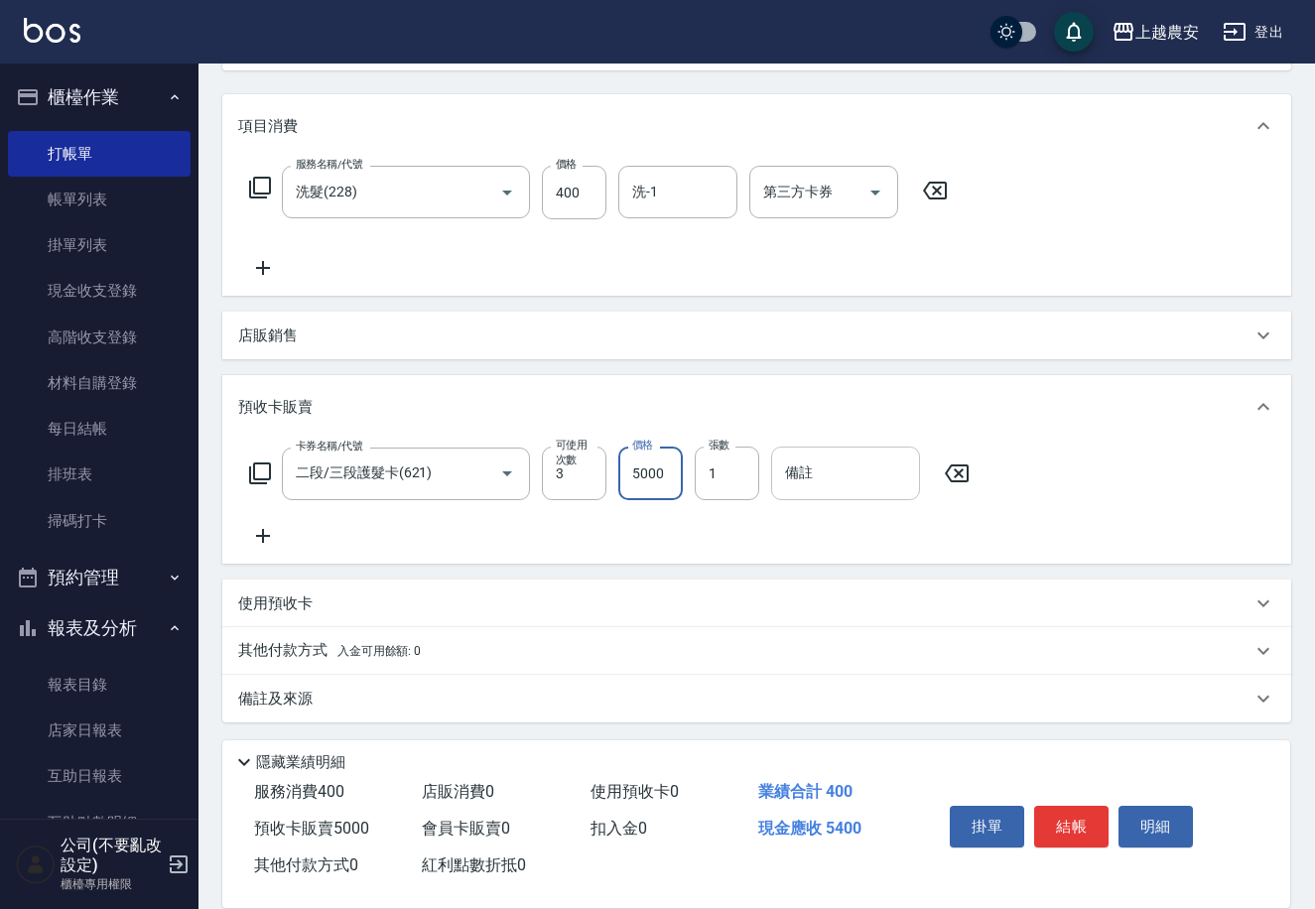
type input "5000"
click at [806, 477] on input "備註" at bounding box center [845, 474] width 149 height 54
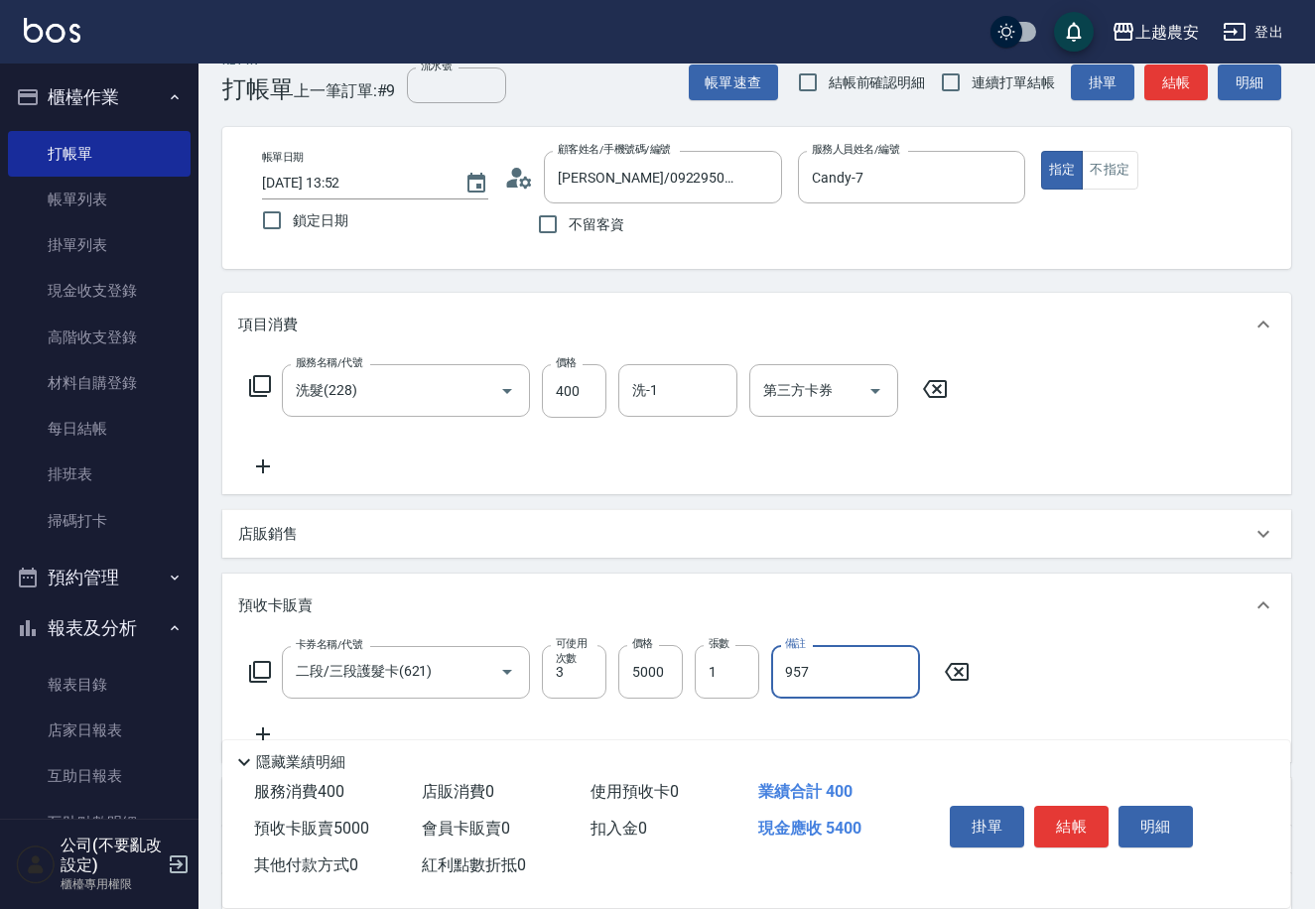
scroll to position [0, 0]
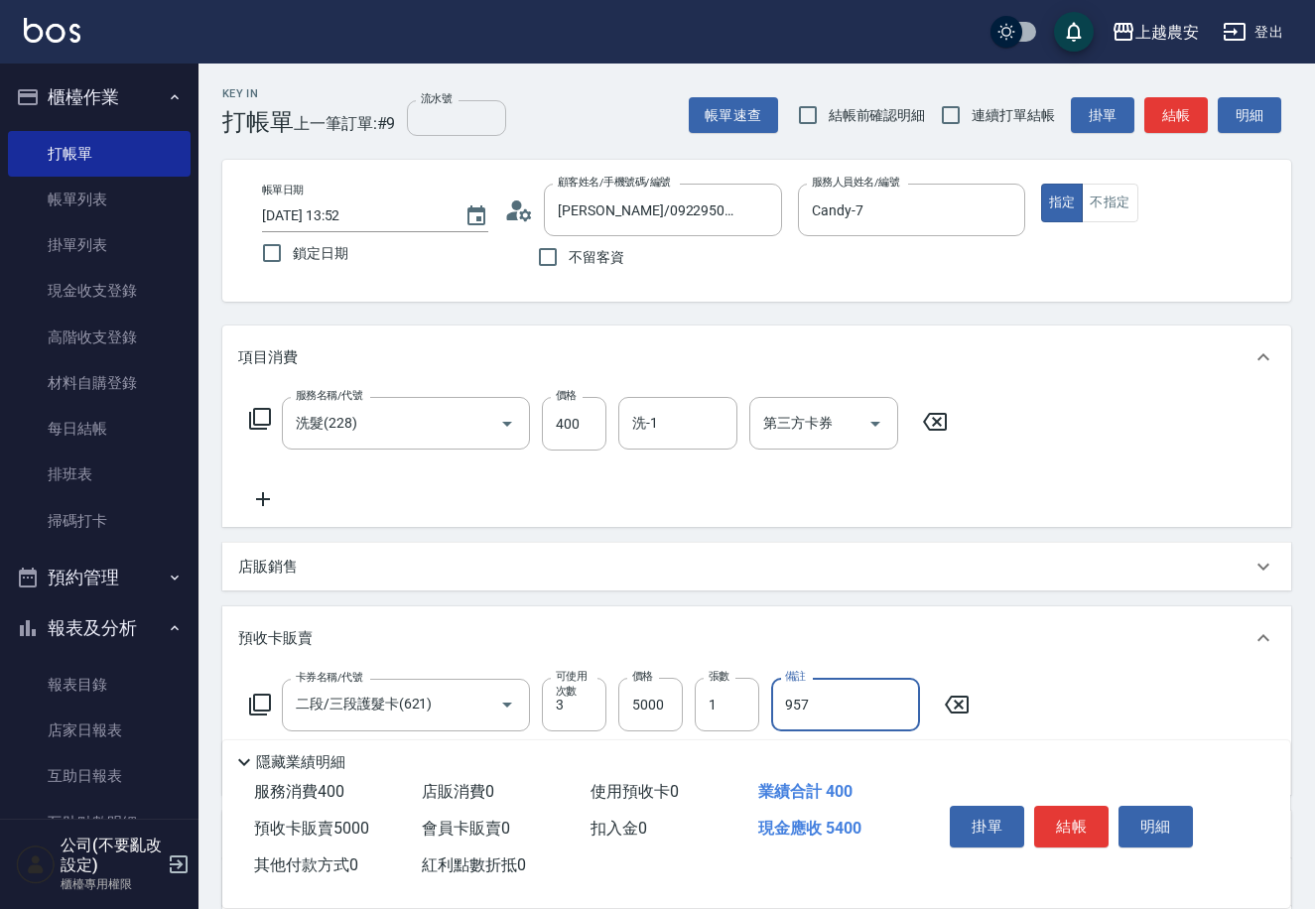
type input "957"
click at [427, 118] on input "流水號" at bounding box center [456, 118] width 99 height 36
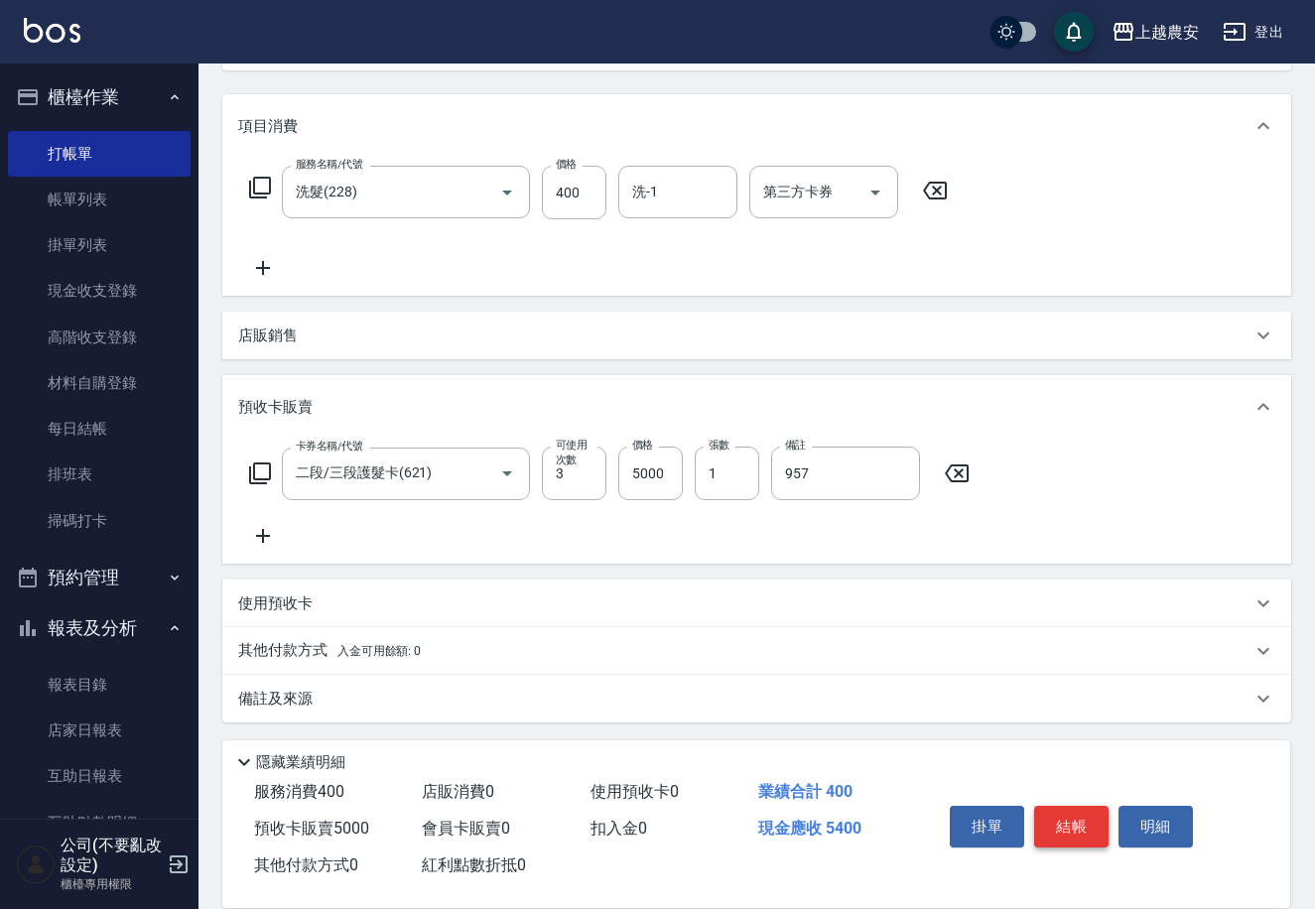
type input "957"
click at [1052, 826] on button "結帳" at bounding box center [1071, 827] width 74 height 42
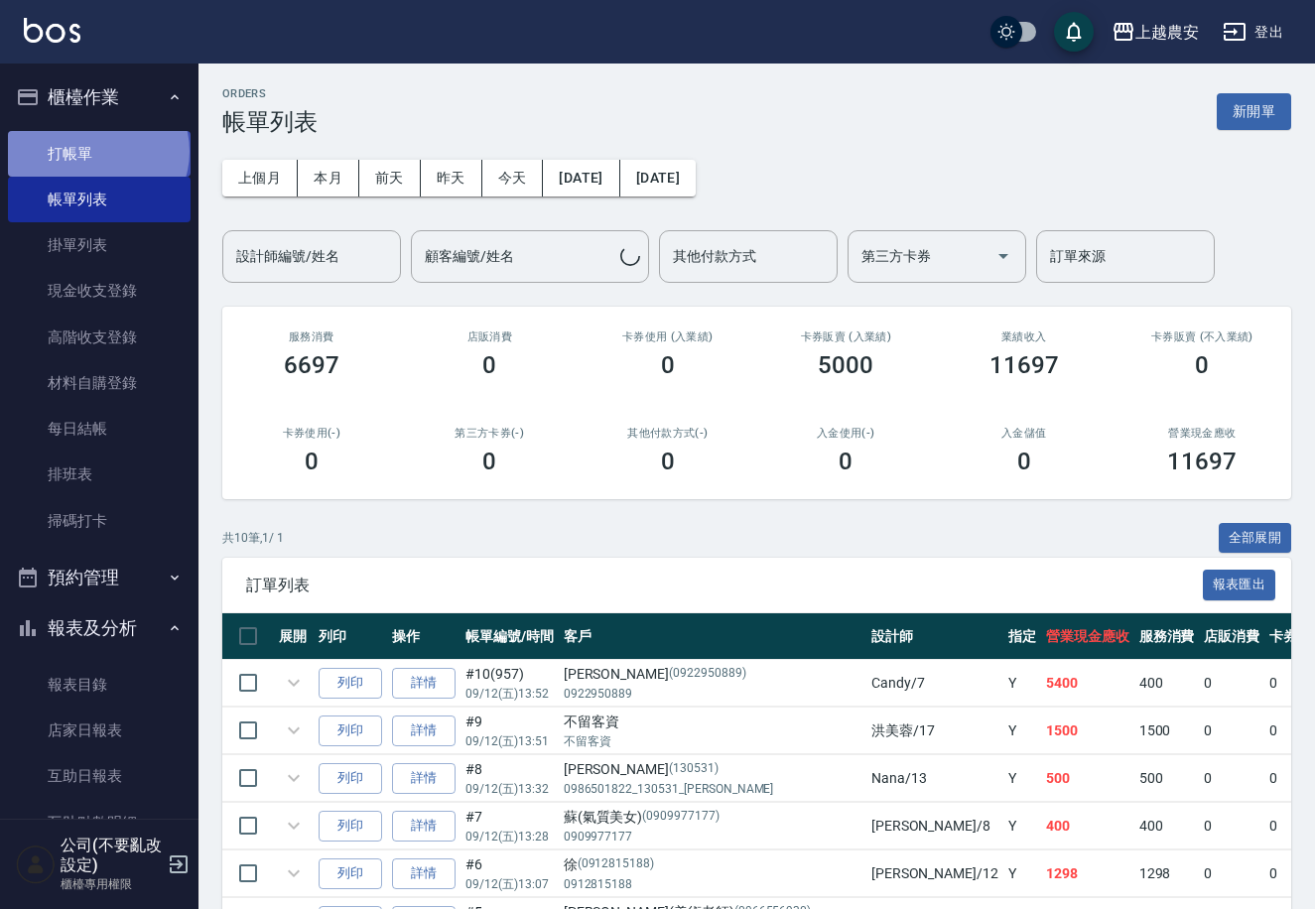
click at [96, 151] on link "打帳單" at bounding box center [99, 154] width 183 height 46
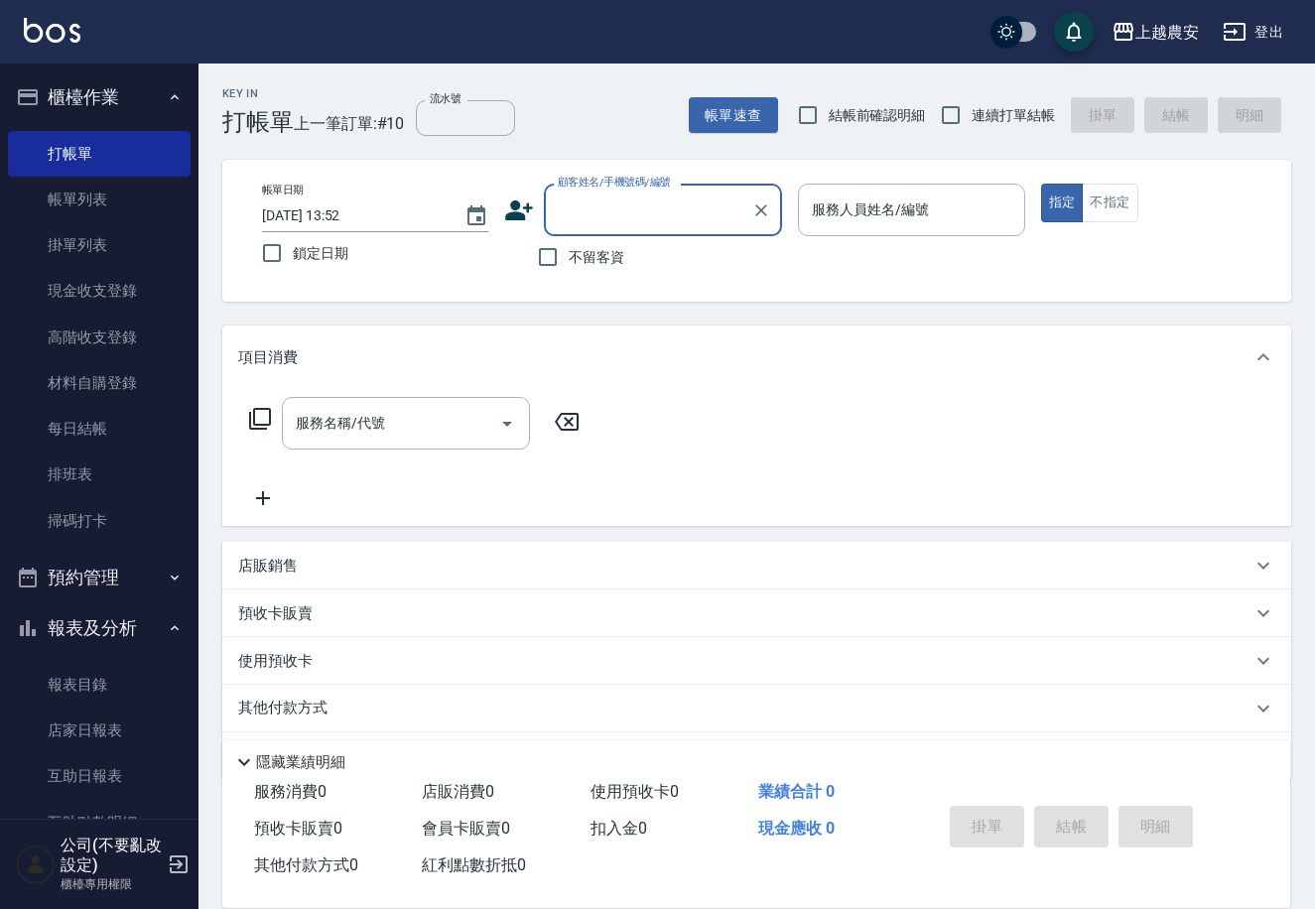
type input "ㄐ"
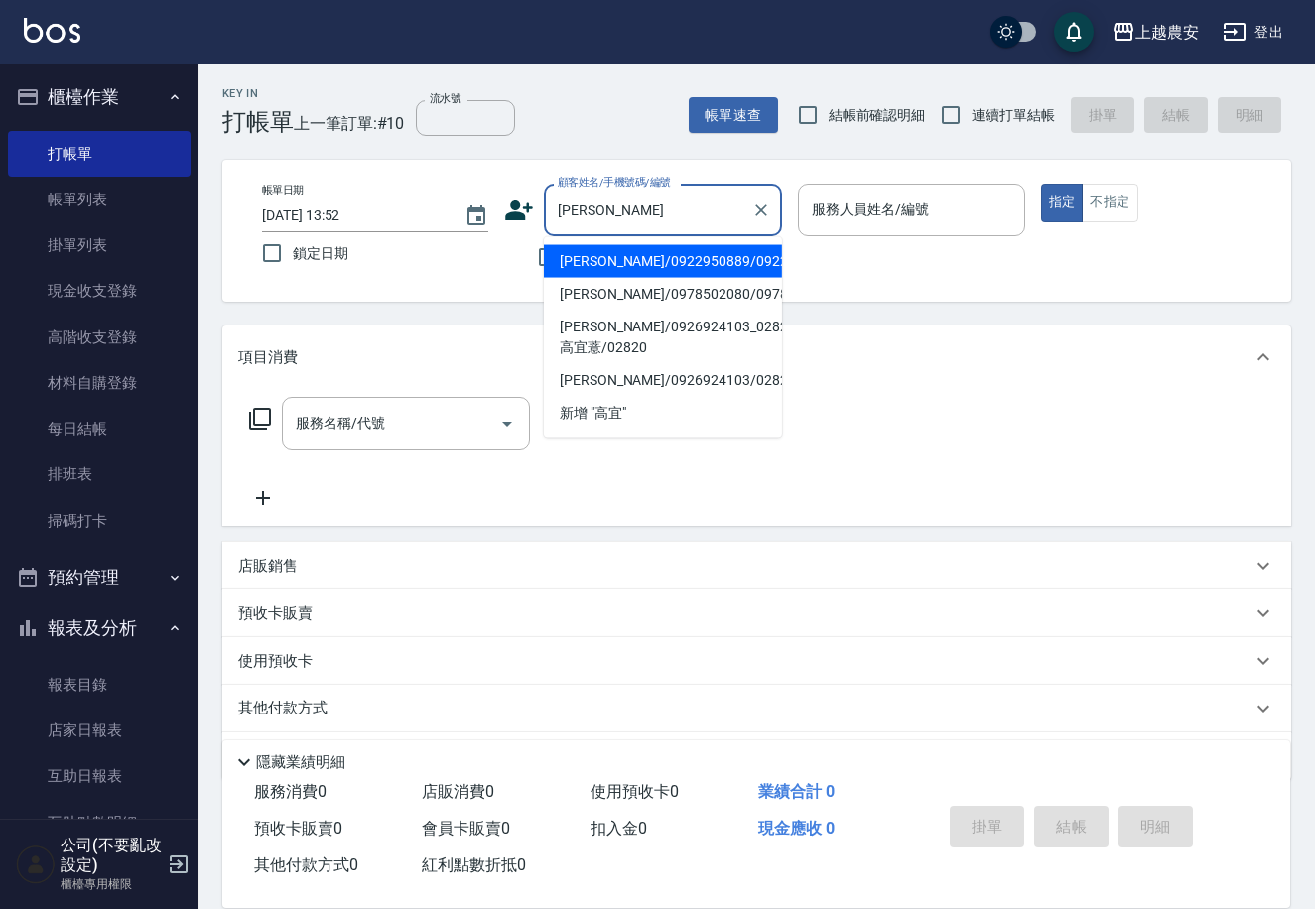
click at [568, 260] on li "高宜蓁/0922950889/0922950889" at bounding box center [663, 261] width 238 height 33
type input "高宜蓁/0922950889/0922950889"
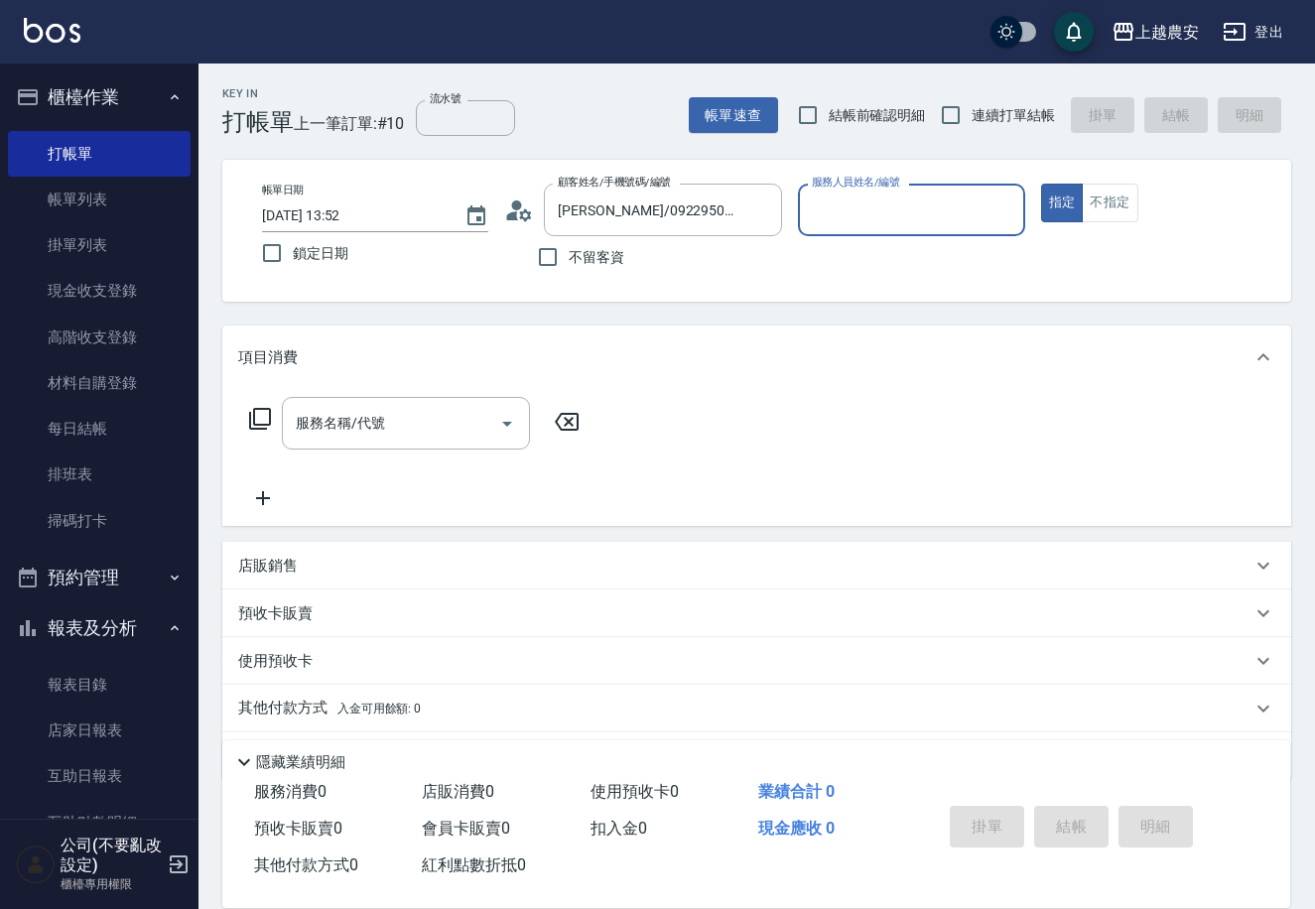
type input "Candy-7"
click at [379, 416] on input "服務名稱/代號" at bounding box center [391, 423] width 200 height 35
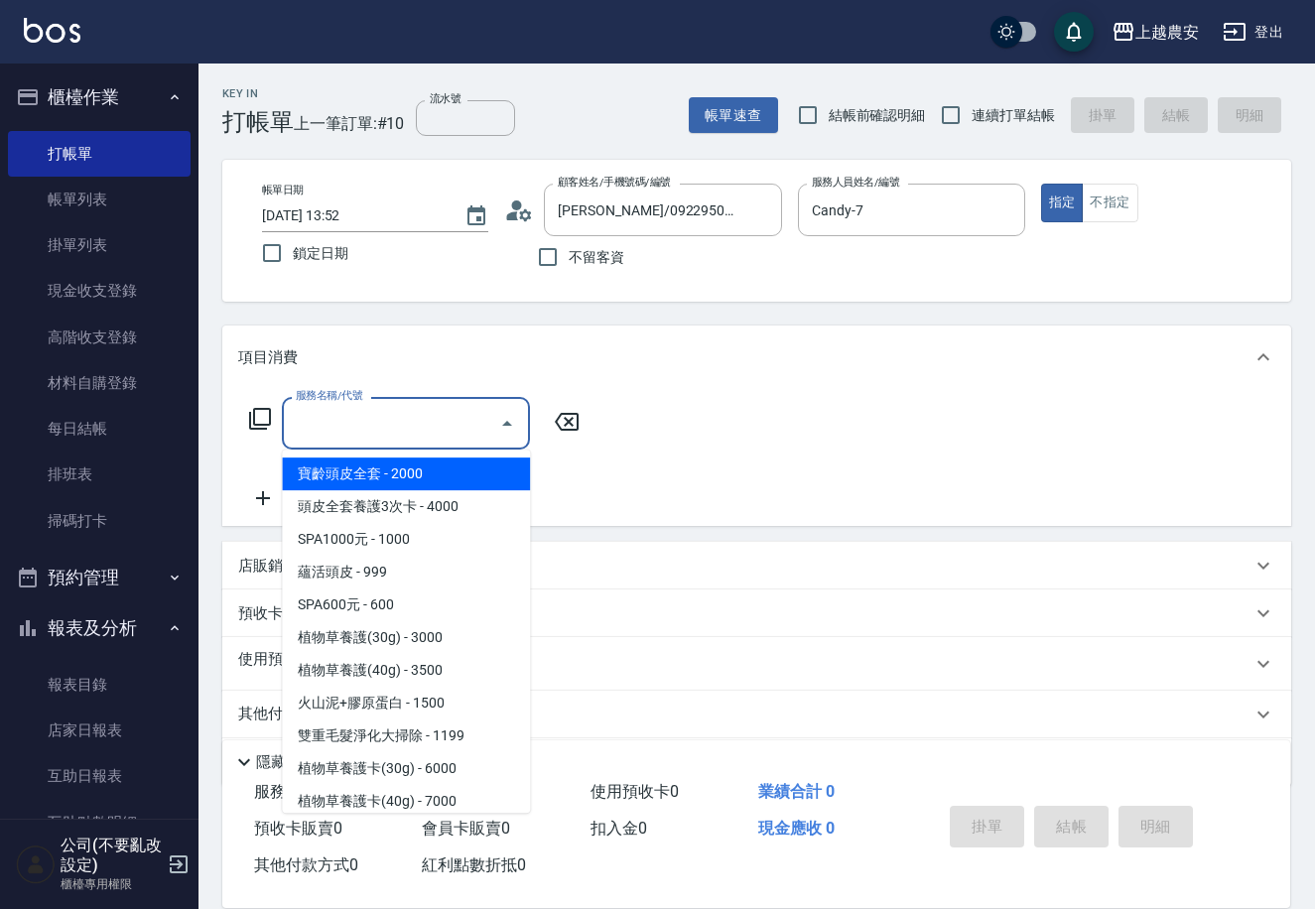
click at [699, 383] on div "項目消費" at bounding box center [756, 358] width 1069 height 64
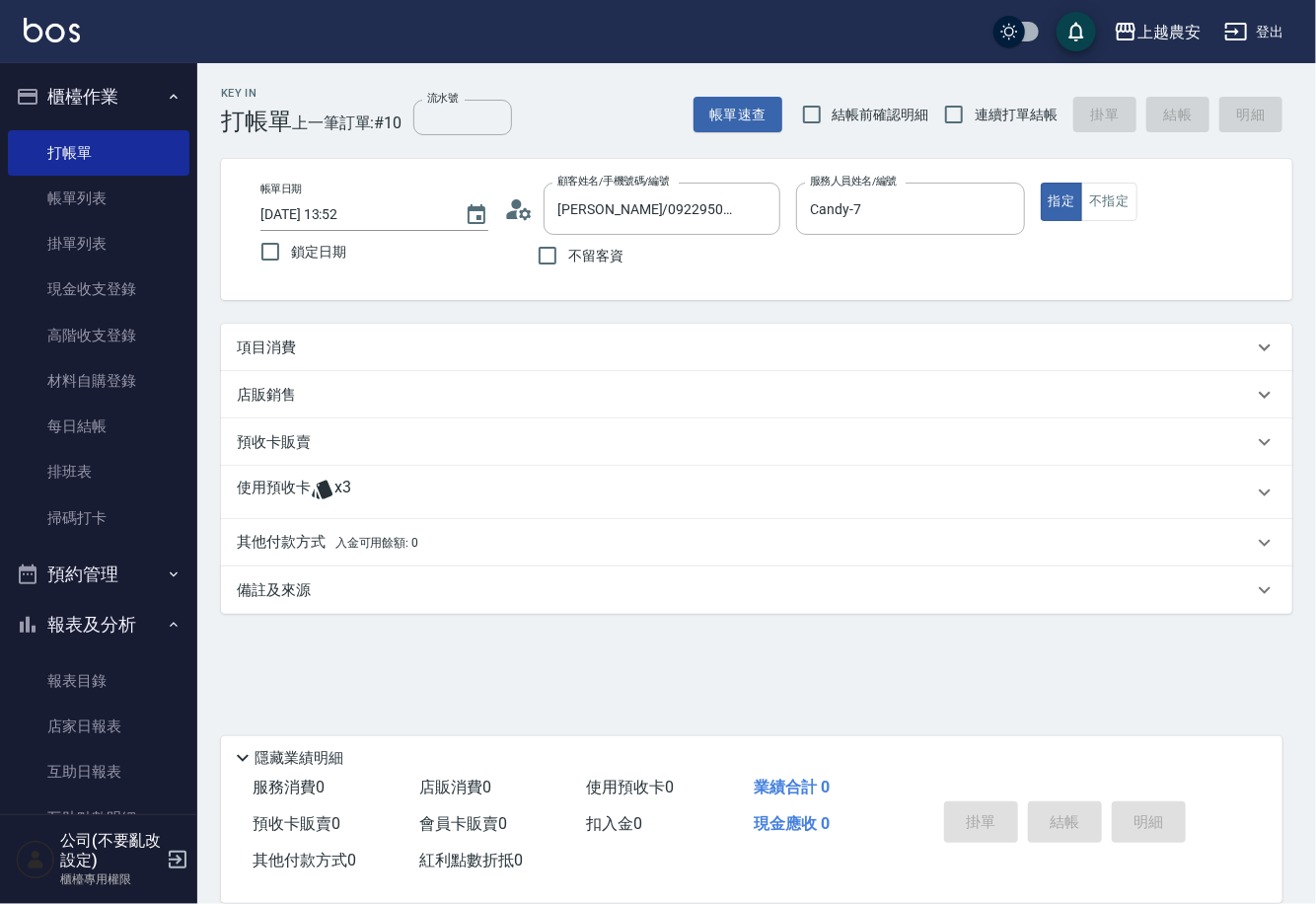
click at [277, 493] on p "使用預收卡" at bounding box center [273, 492] width 74 height 30
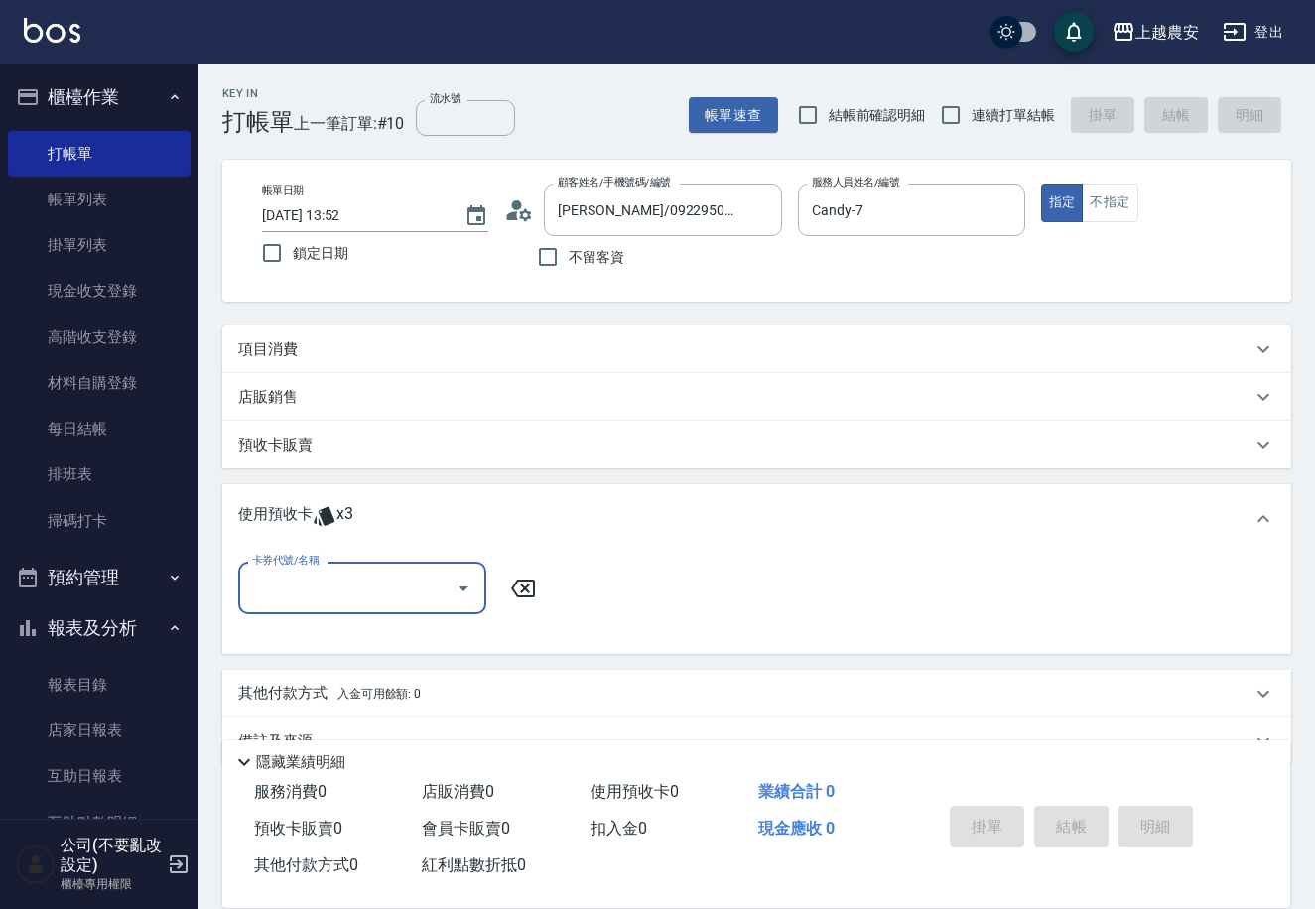
click at [253, 597] on input "卡券代號/名稱" at bounding box center [347, 588] width 200 height 35
click at [278, 628] on div "二段/三段護髮卡 剩餘3張 957" at bounding box center [362, 638] width 248 height 33
type input "二段/三段護髮卡 957"
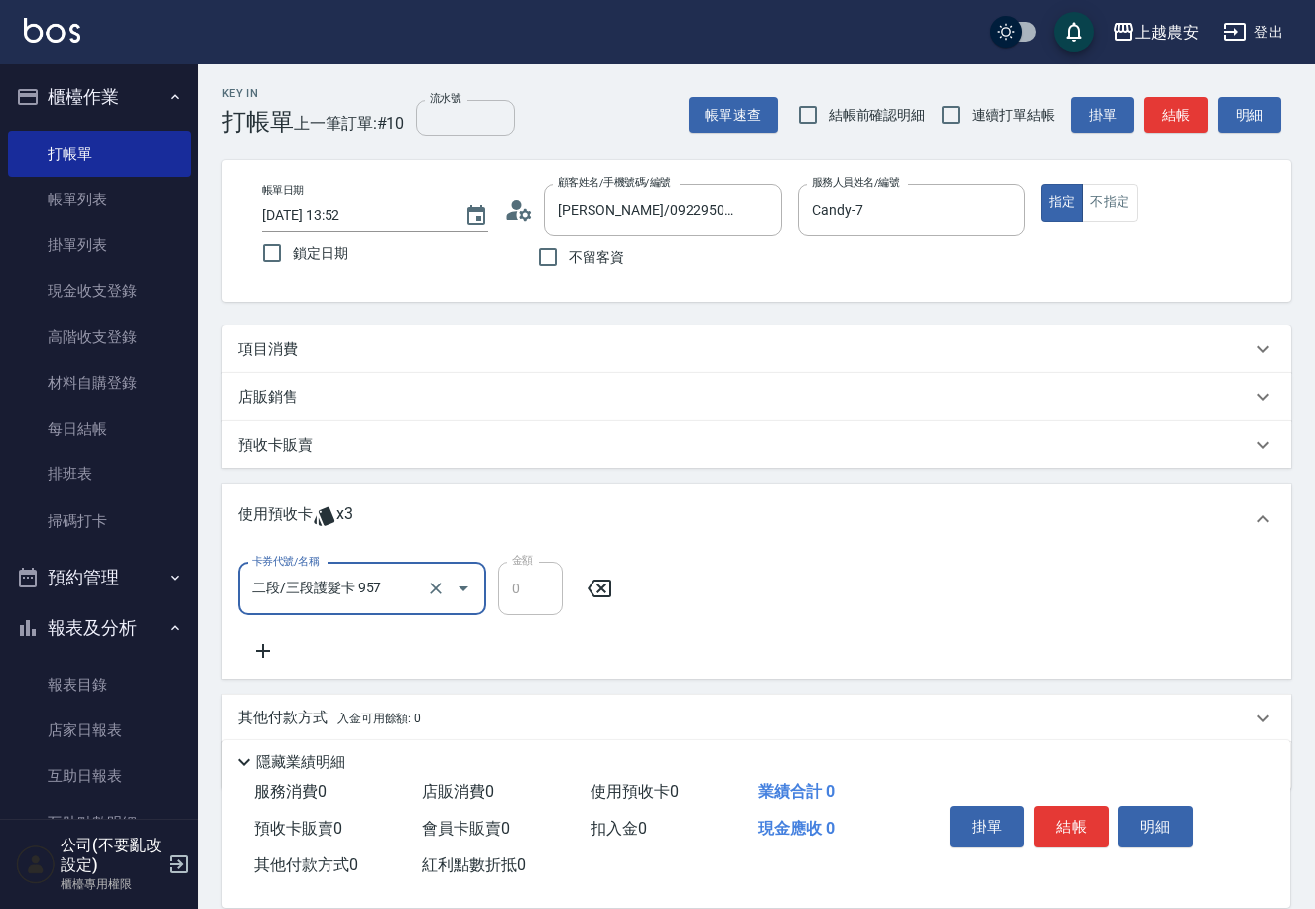
click at [453, 122] on input "流水號" at bounding box center [465, 118] width 99 height 36
type input "957"
click at [275, 340] on p "項目消費" at bounding box center [268, 349] width 60 height 21
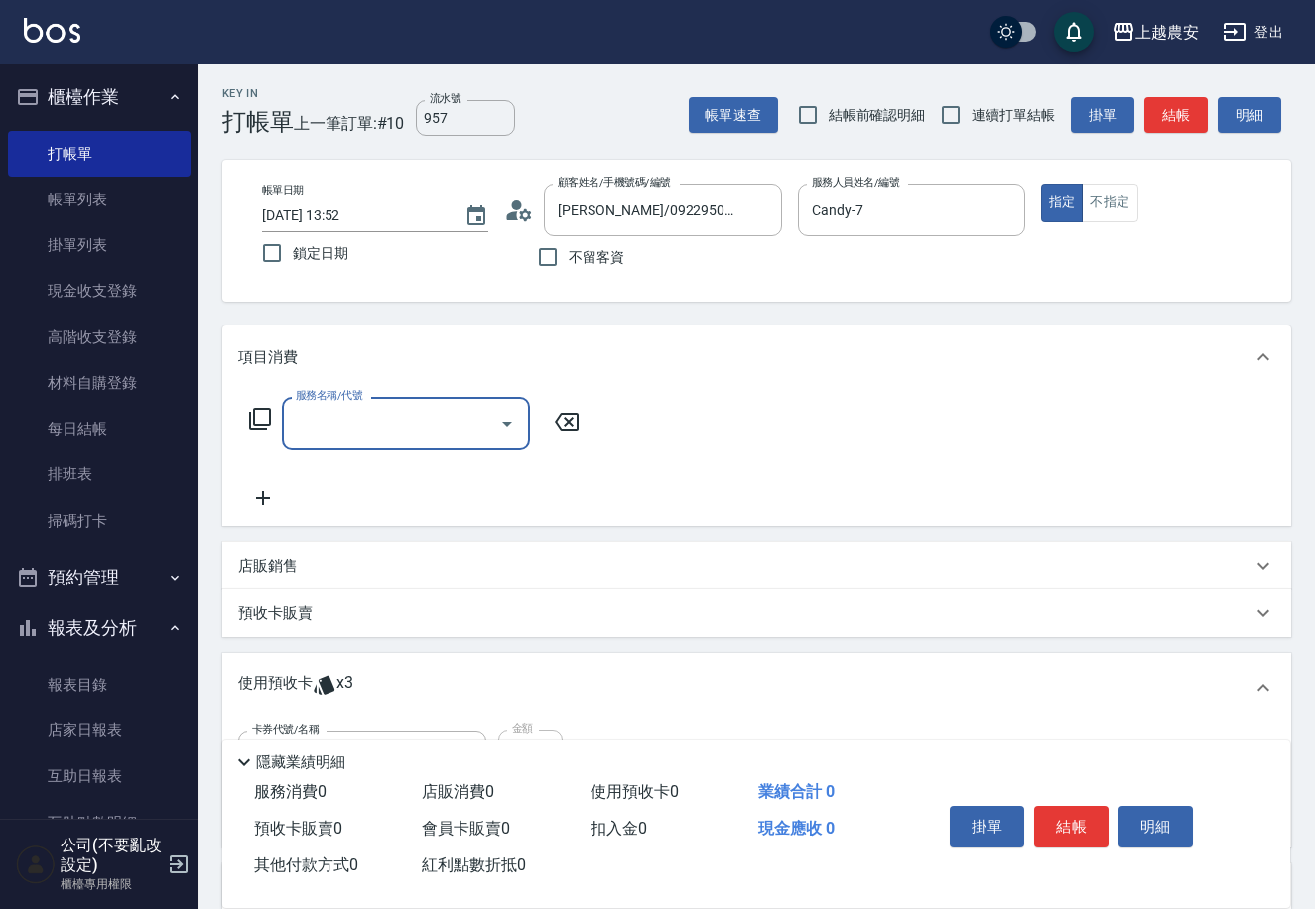
scroll to position [1, 0]
type input "頭皮護髮卡券使用(810)"
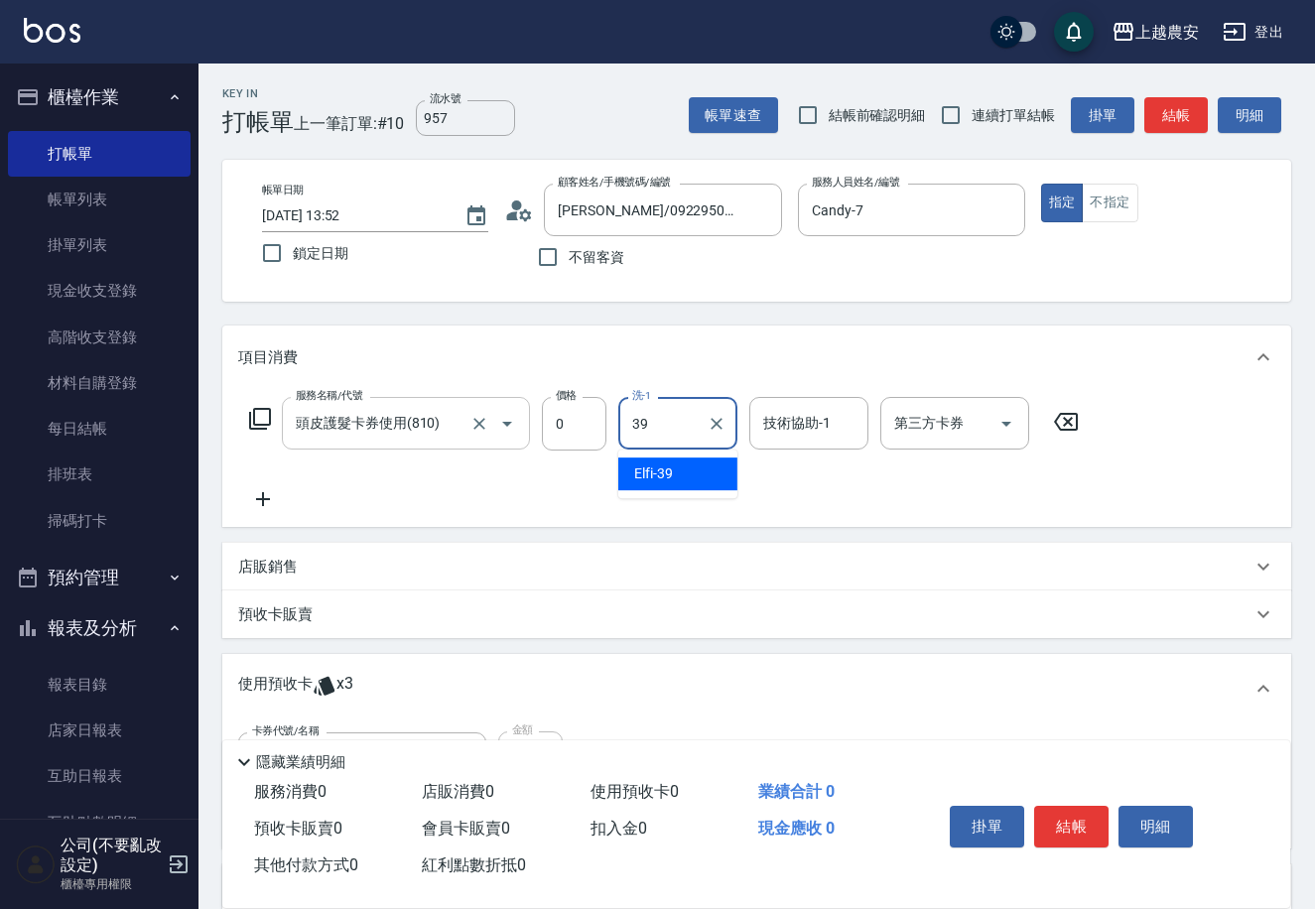
type input "Elfi-39"
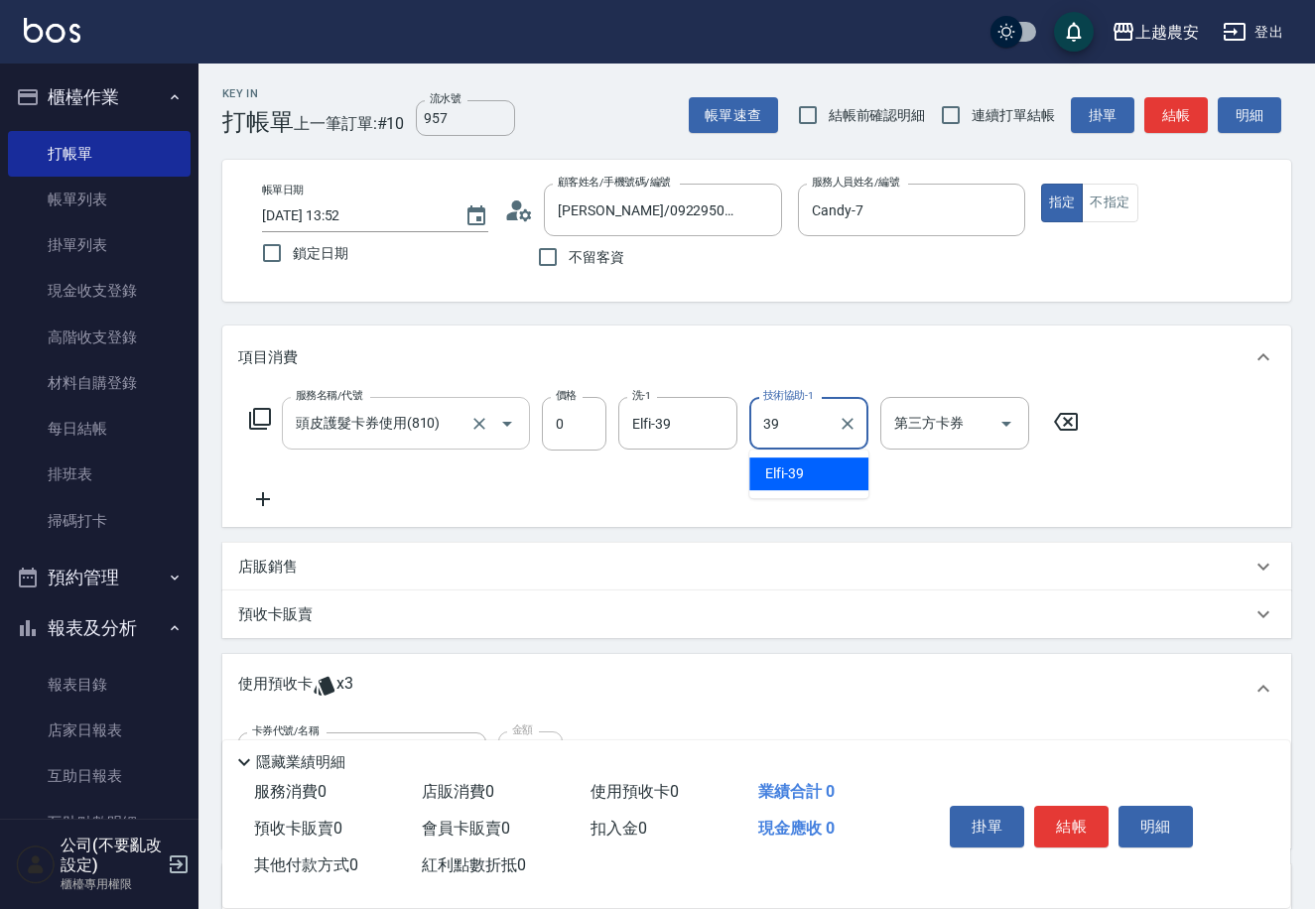
type input "Elfi-39"
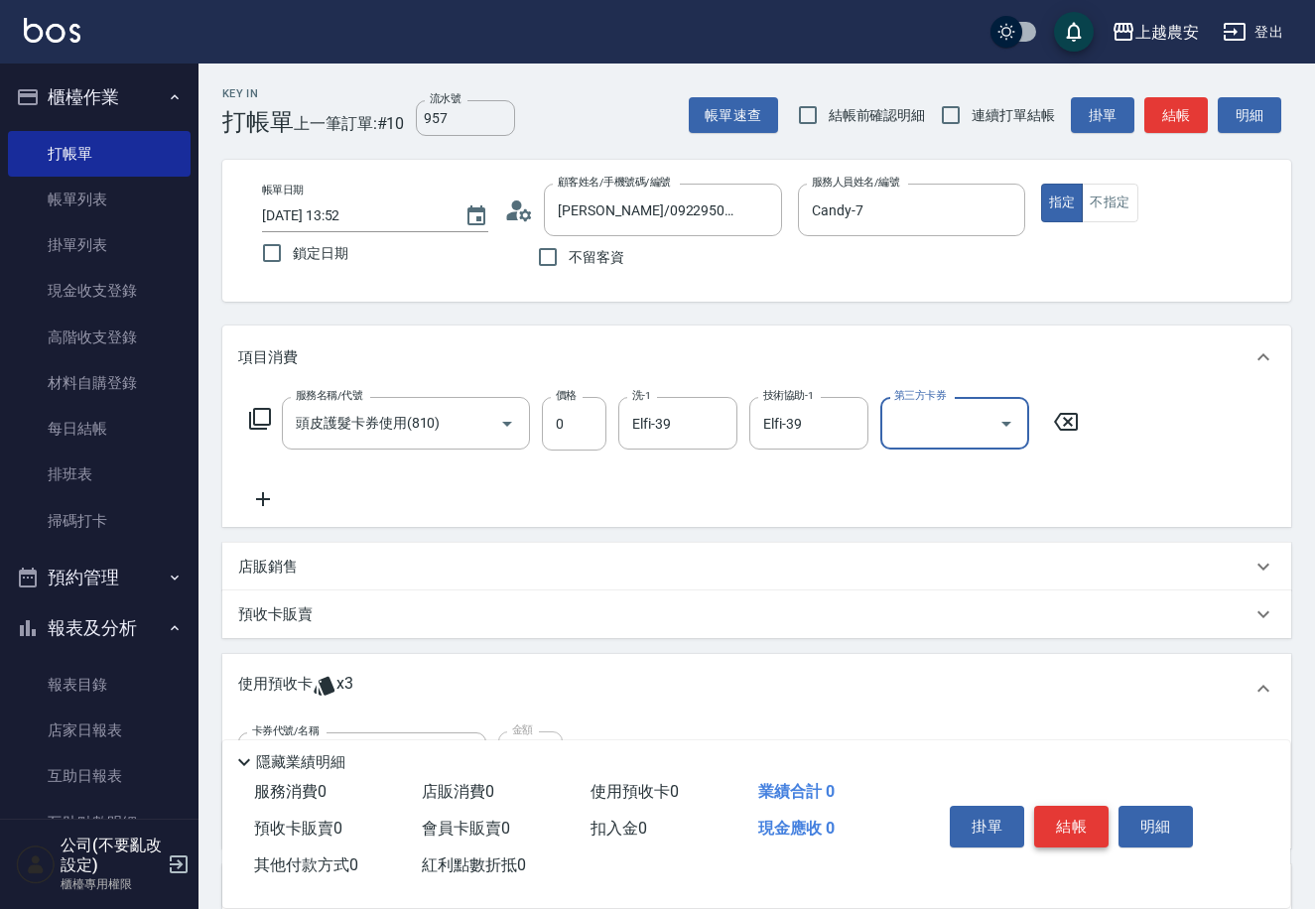
click at [1071, 822] on button "結帳" at bounding box center [1071, 827] width 74 height 42
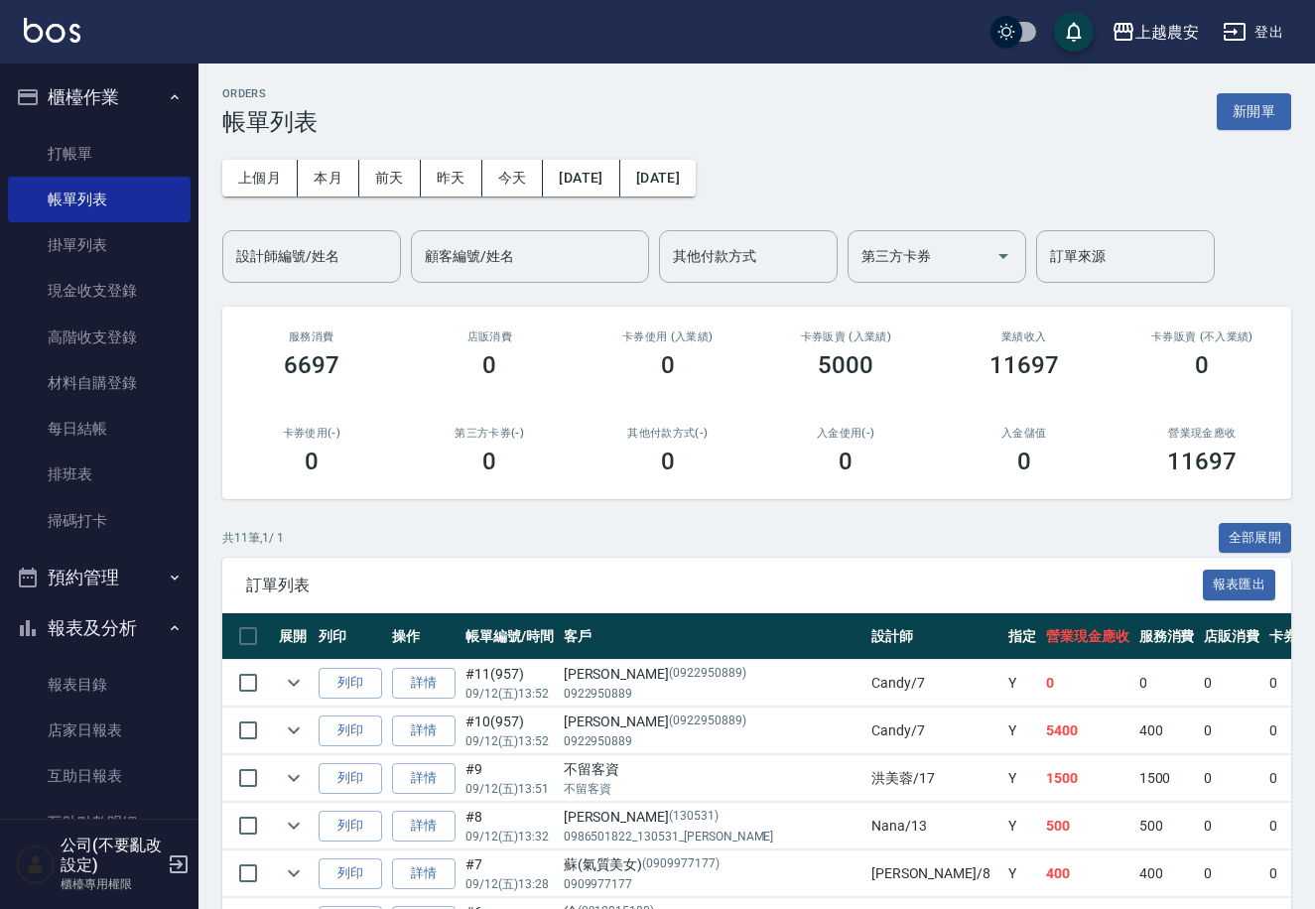
scroll to position [563, 0]
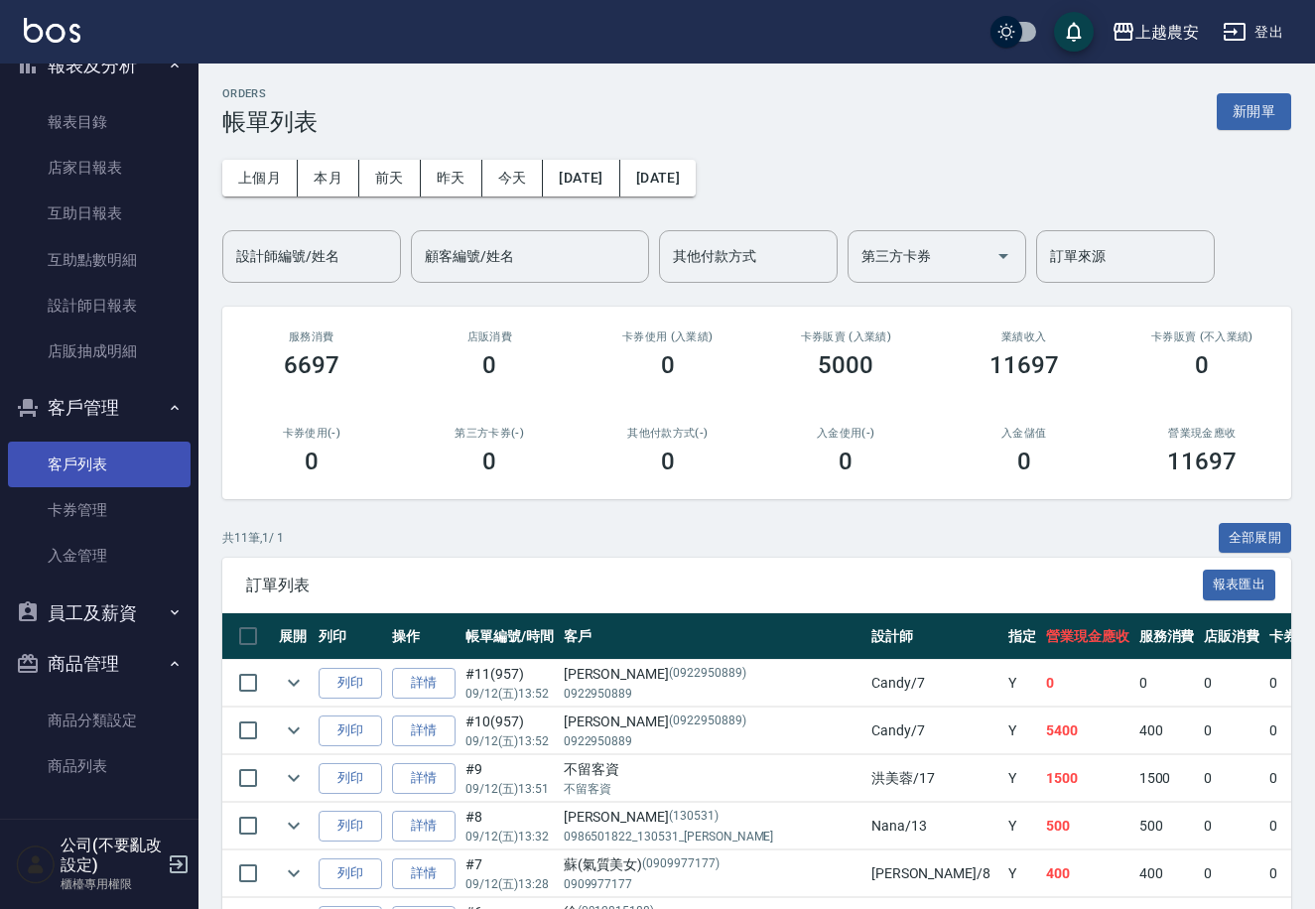
click at [80, 462] on link "客戶列表" at bounding box center [99, 465] width 183 height 46
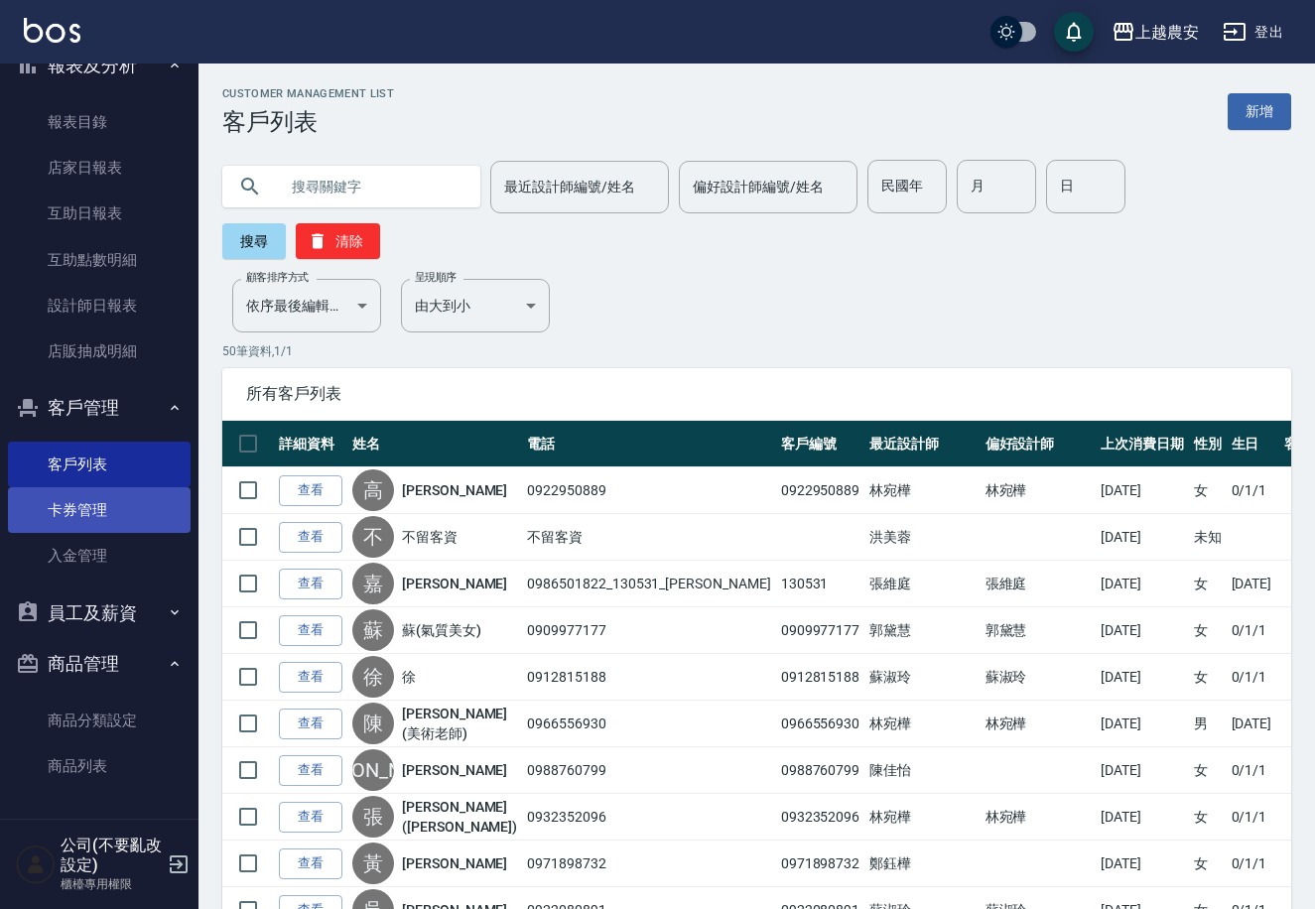
click at [93, 514] on link "卡券管理" at bounding box center [99, 510] width 183 height 46
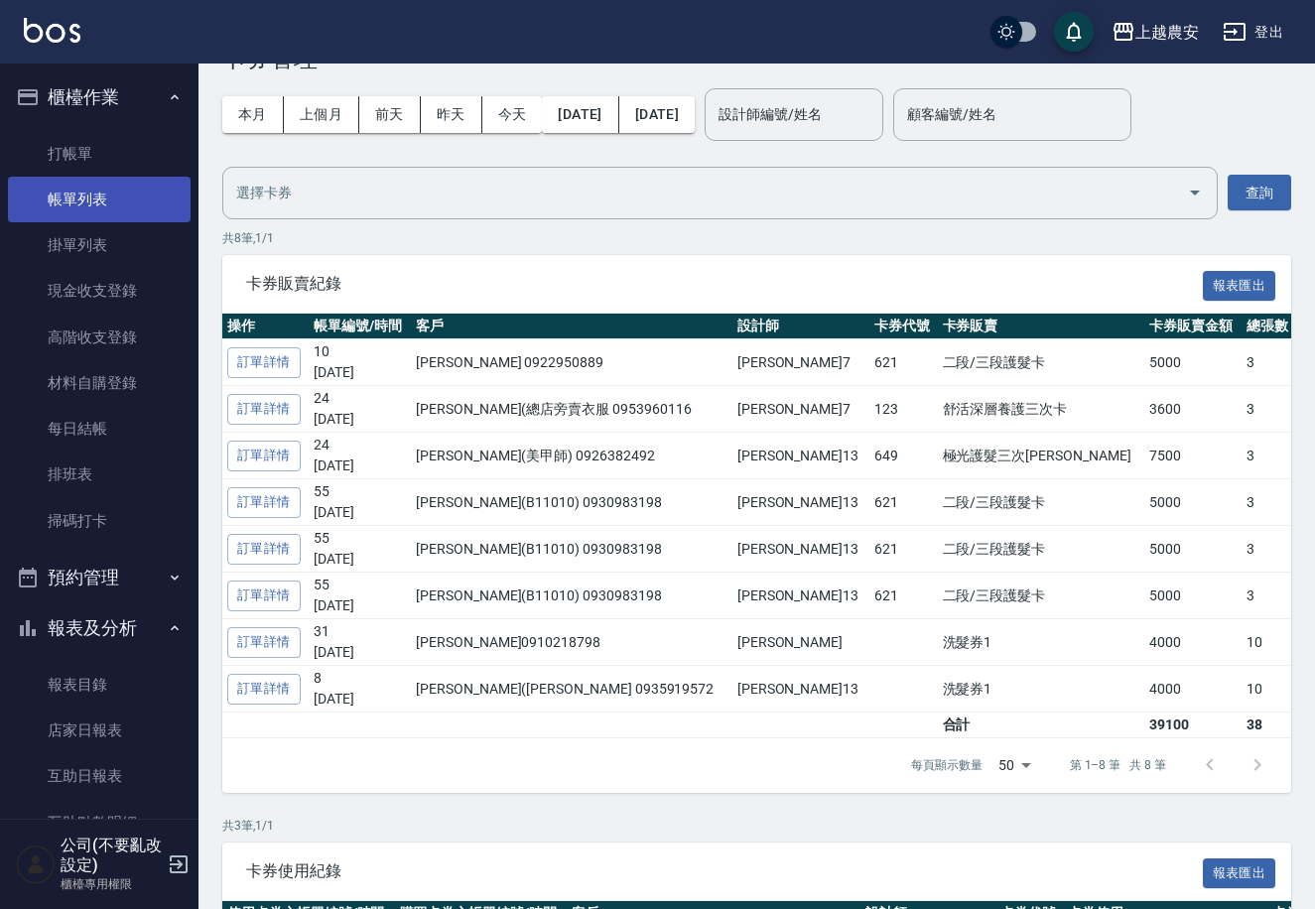
click at [94, 181] on link "帳單列表" at bounding box center [99, 200] width 183 height 46
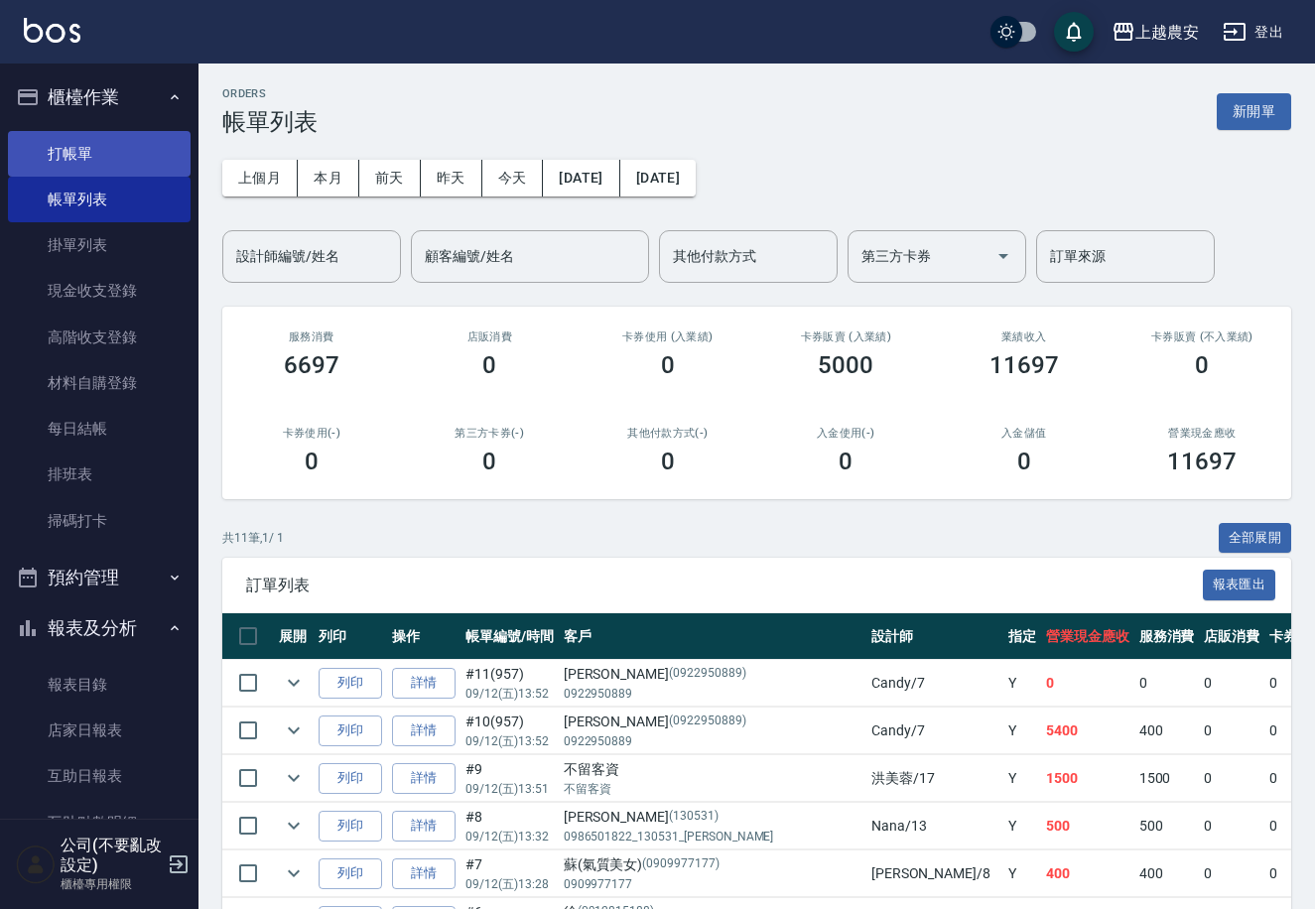
click at [68, 151] on link "打帳單" at bounding box center [99, 154] width 183 height 46
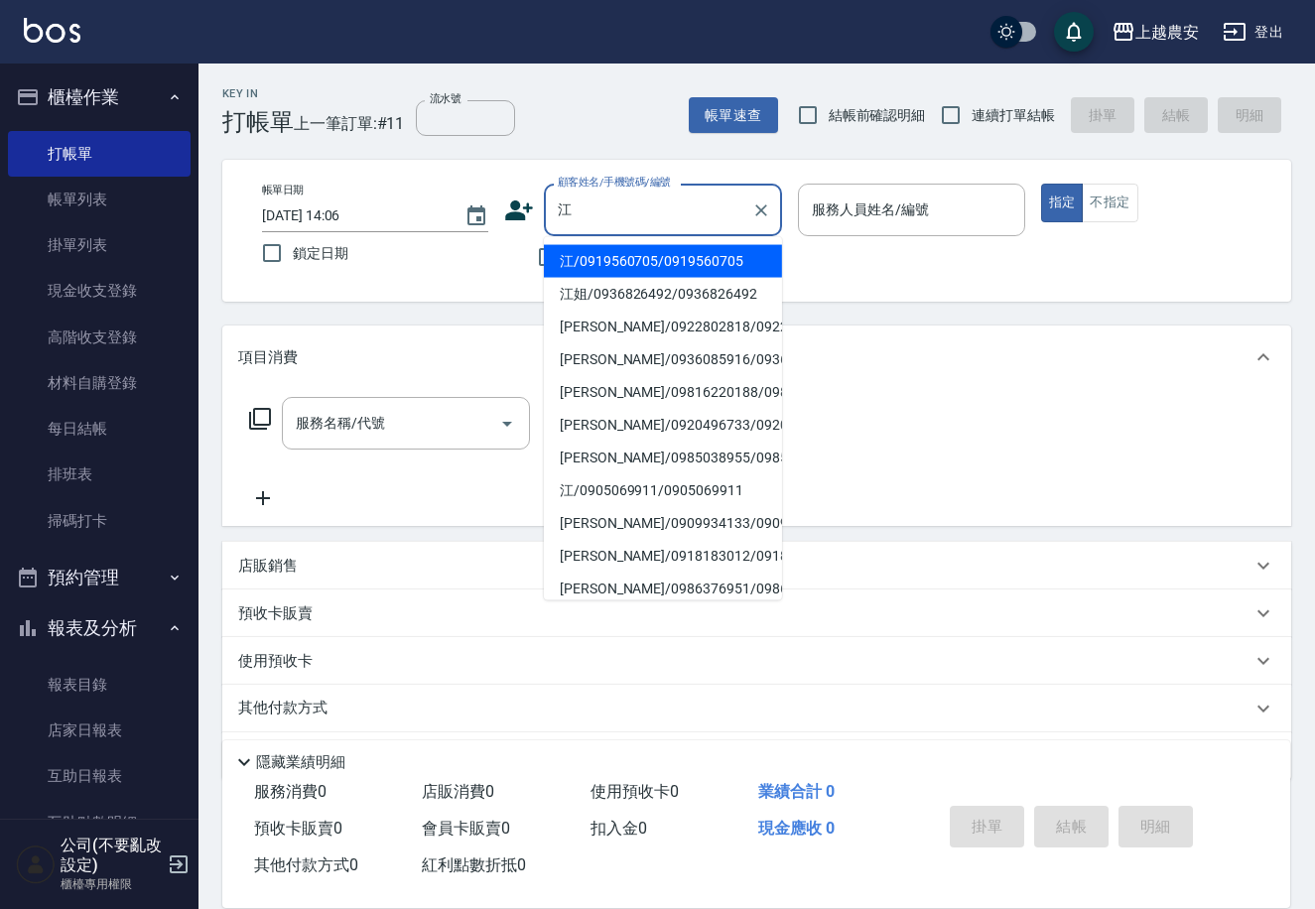
click at [613, 291] on li "江姐/0936826492/0936826492" at bounding box center [663, 294] width 238 height 33
type input "江姐/0936826492/0936826492"
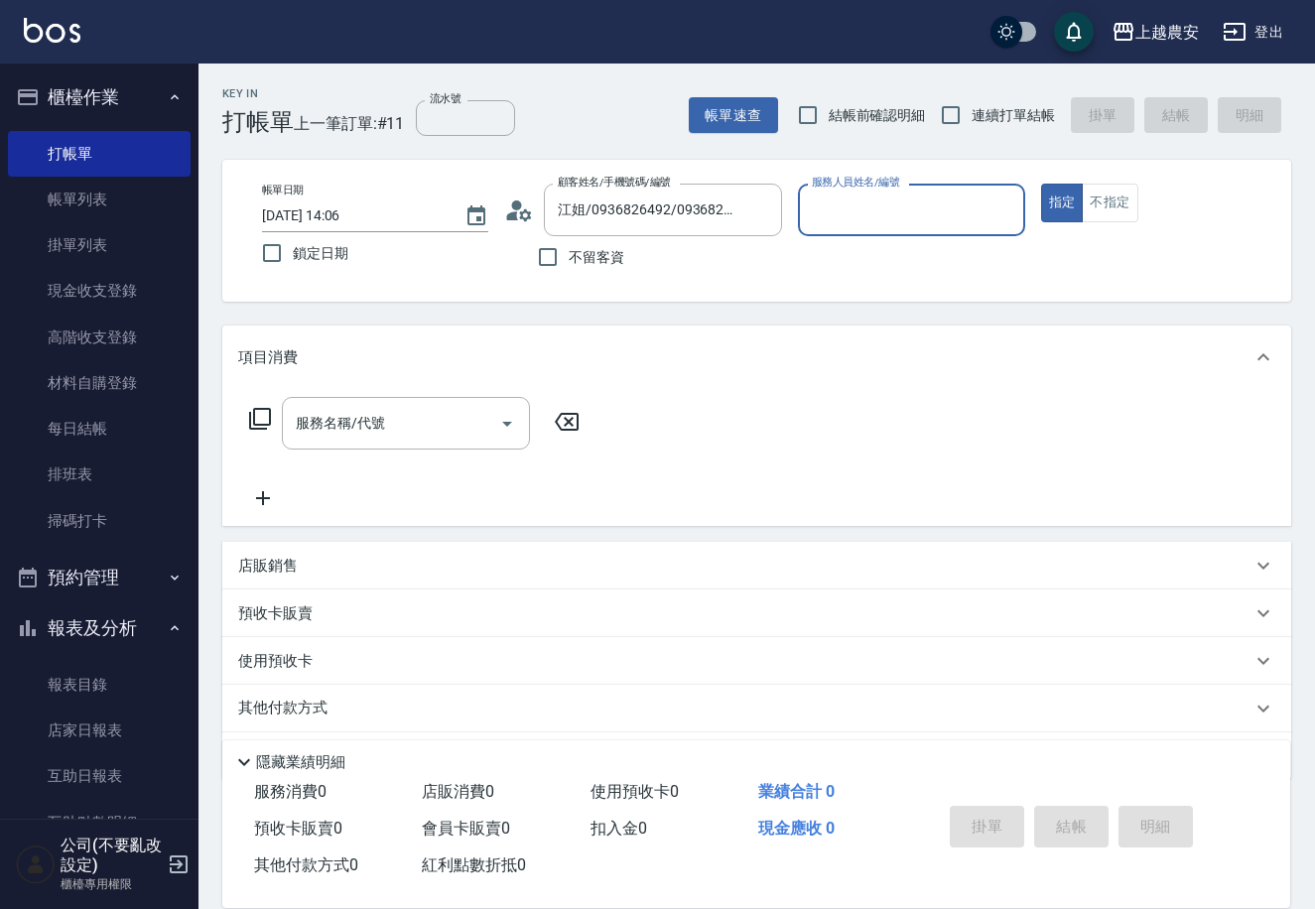
type input "Candy-7"
click at [457, 424] on input "服務名稱/代號" at bounding box center [391, 423] width 200 height 35
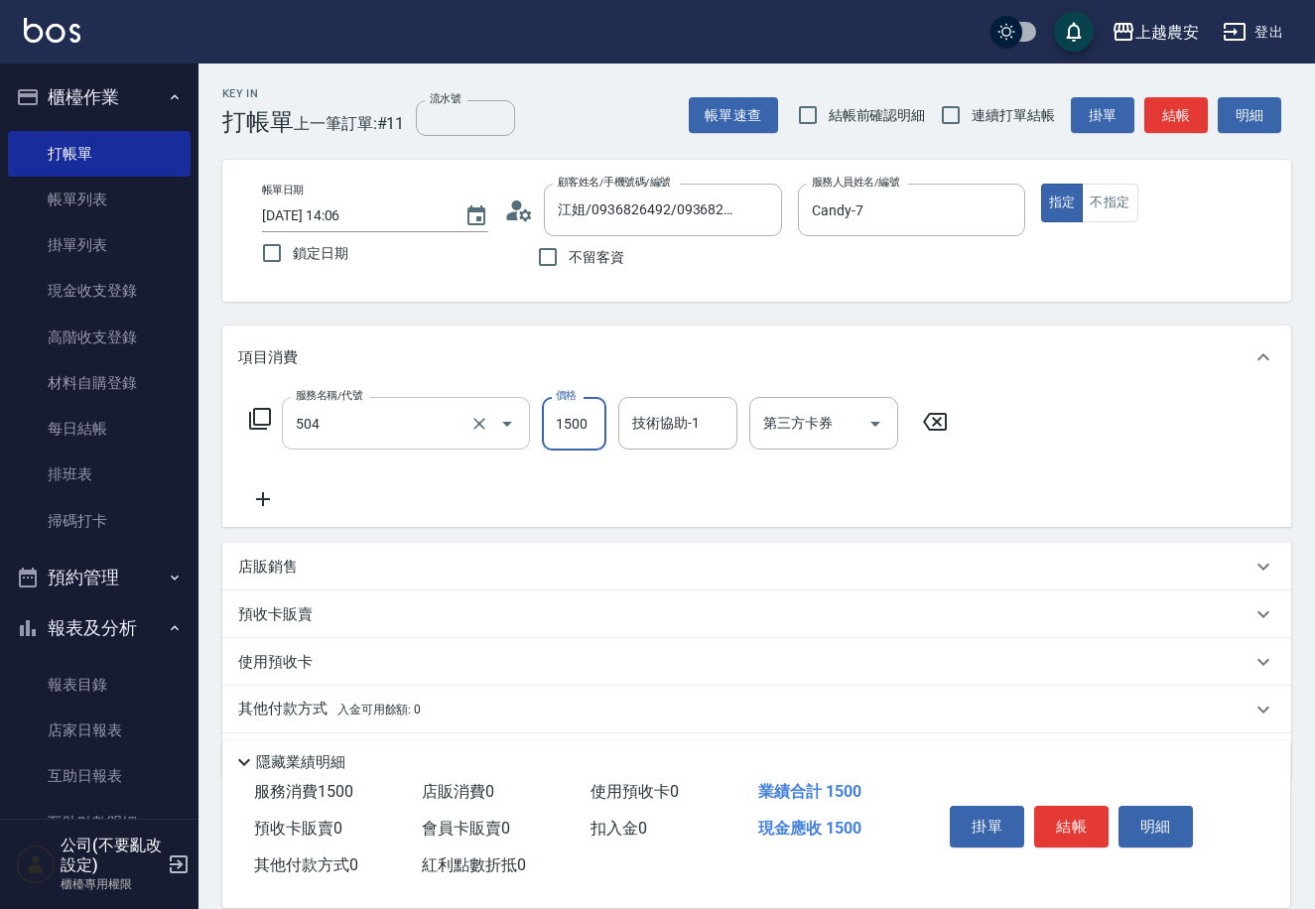
type input "染髮1500↓(504)"
type input "1400"
click at [1076, 823] on button "結帳" at bounding box center [1071, 827] width 74 height 42
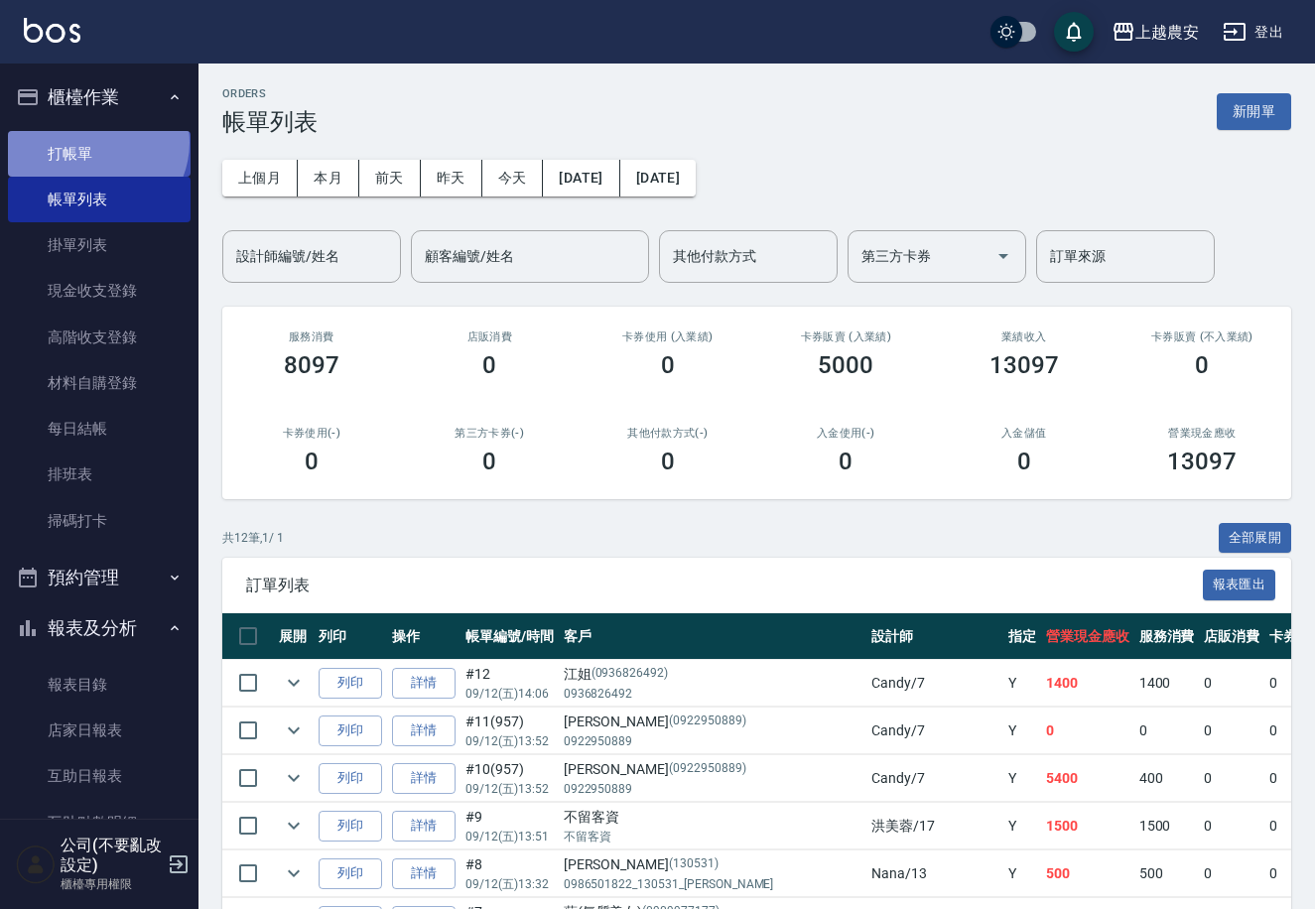
click at [93, 142] on link "打帳單" at bounding box center [99, 154] width 183 height 46
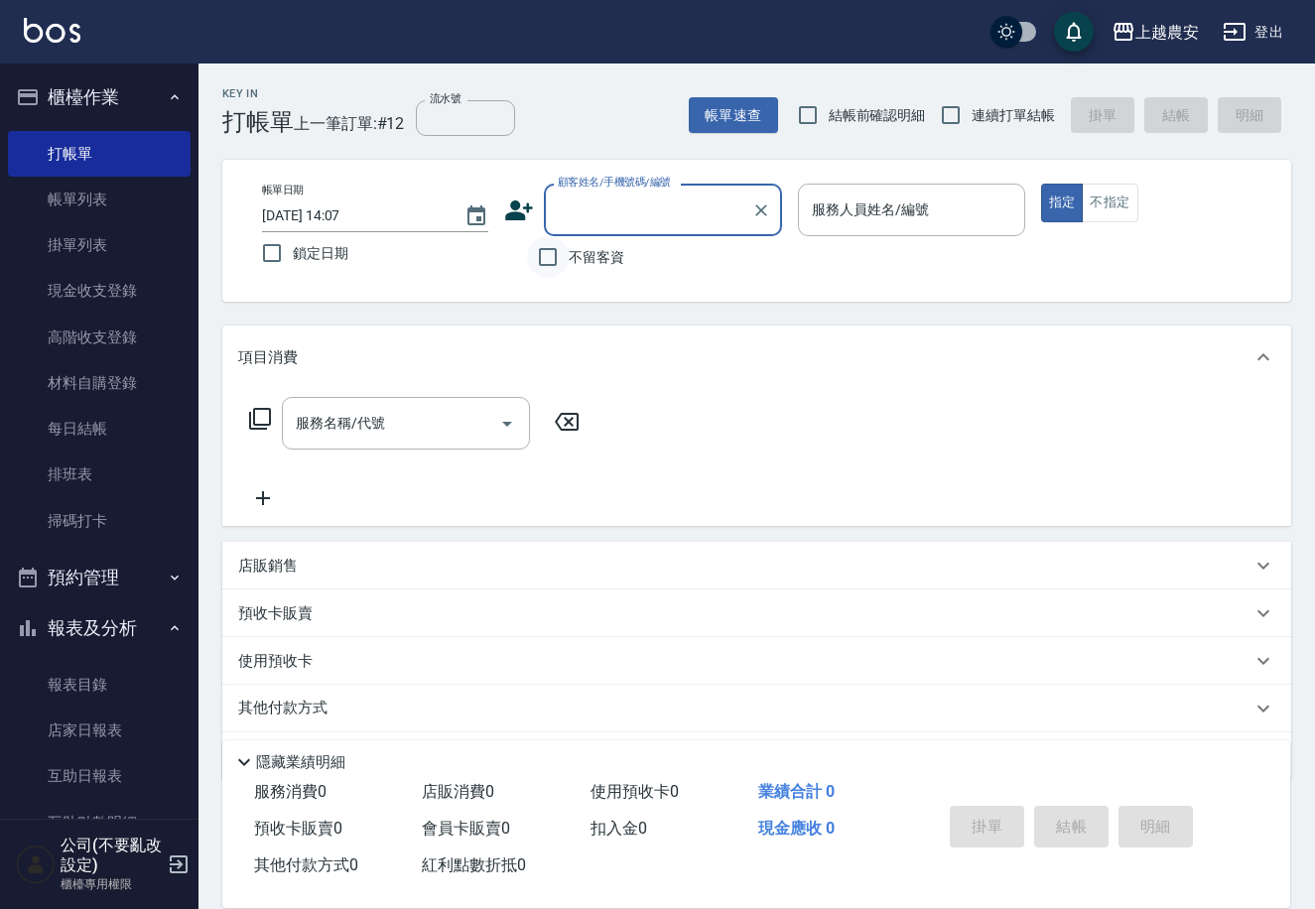
click at [554, 252] on input "不留客資" at bounding box center [548, 257] width 42 height 42
checkbox input "true"
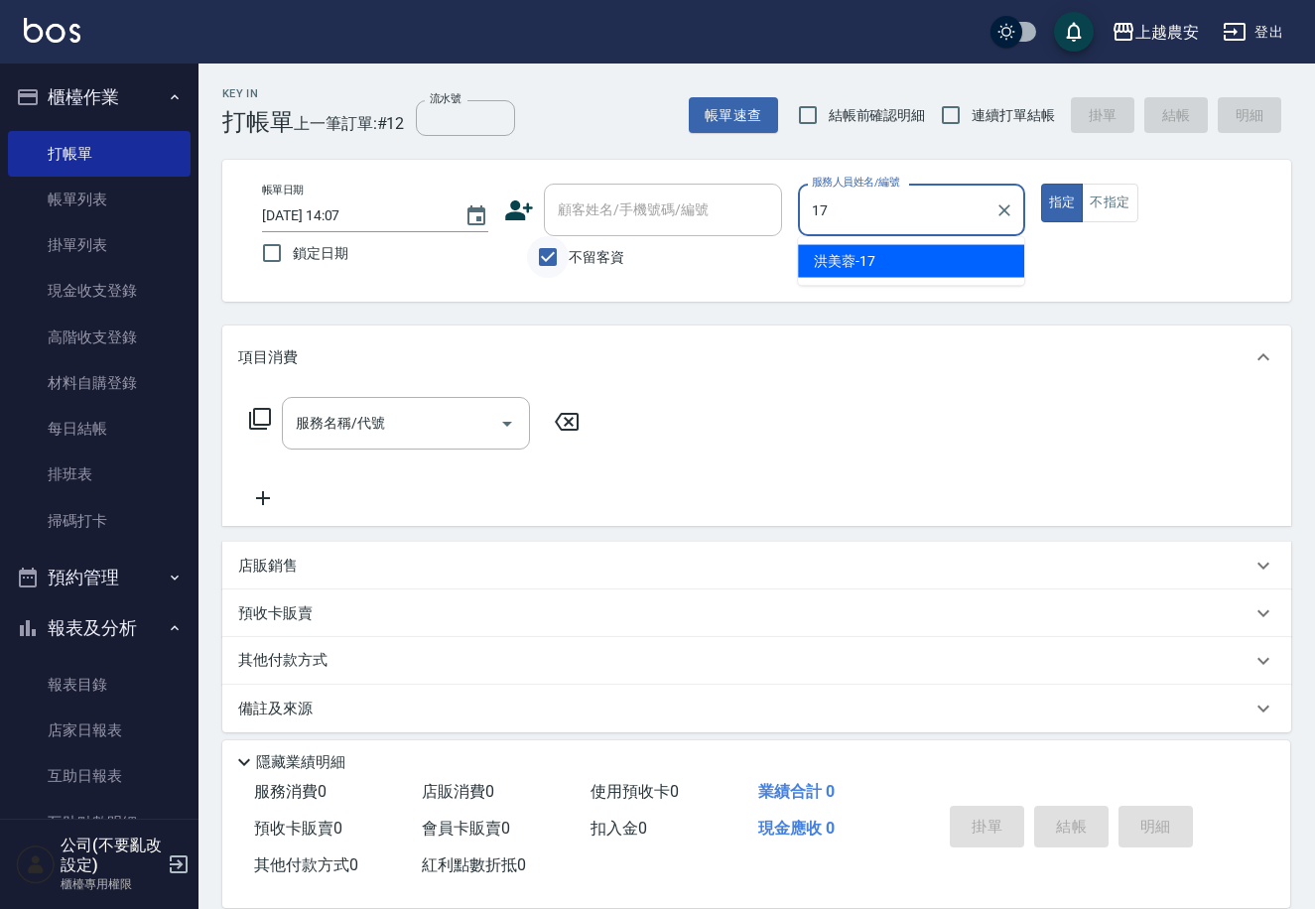
type input "洪美蓉-17"
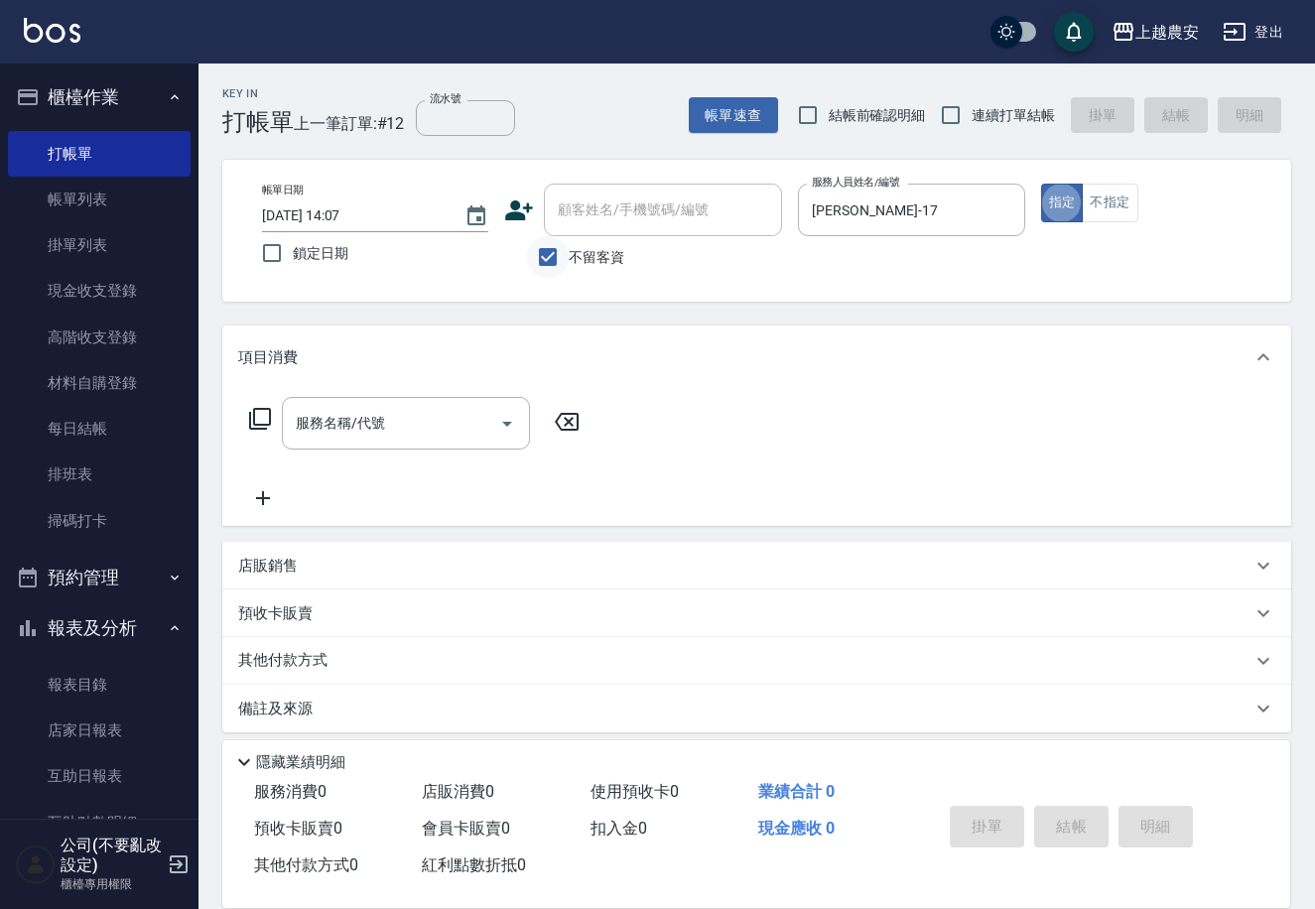
type button "true"
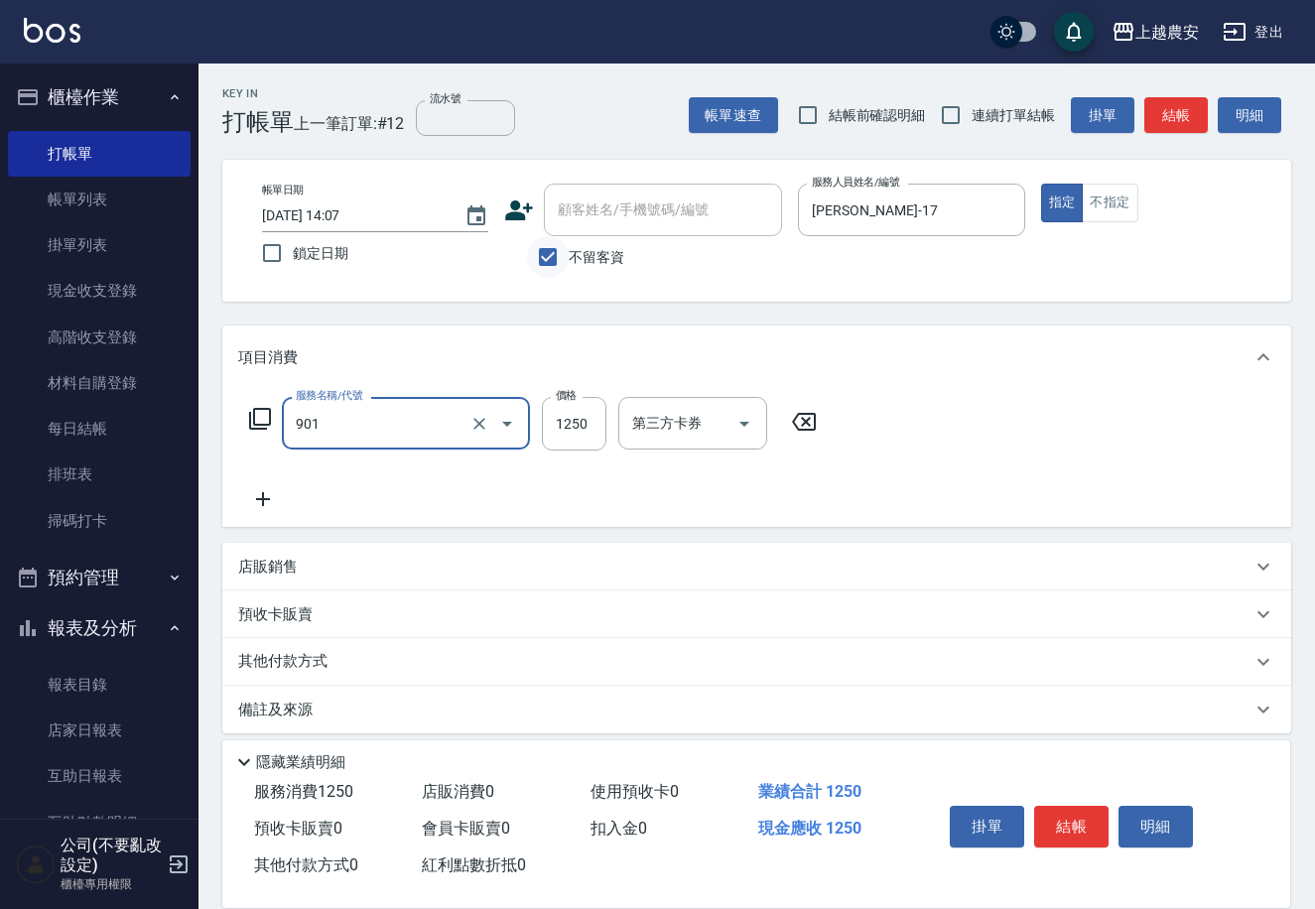
type input "修手指甲(901)"
type input "500"
click at [1065, 829] on button "結帳" at bounding box center [1071, 827] width 74 height 42
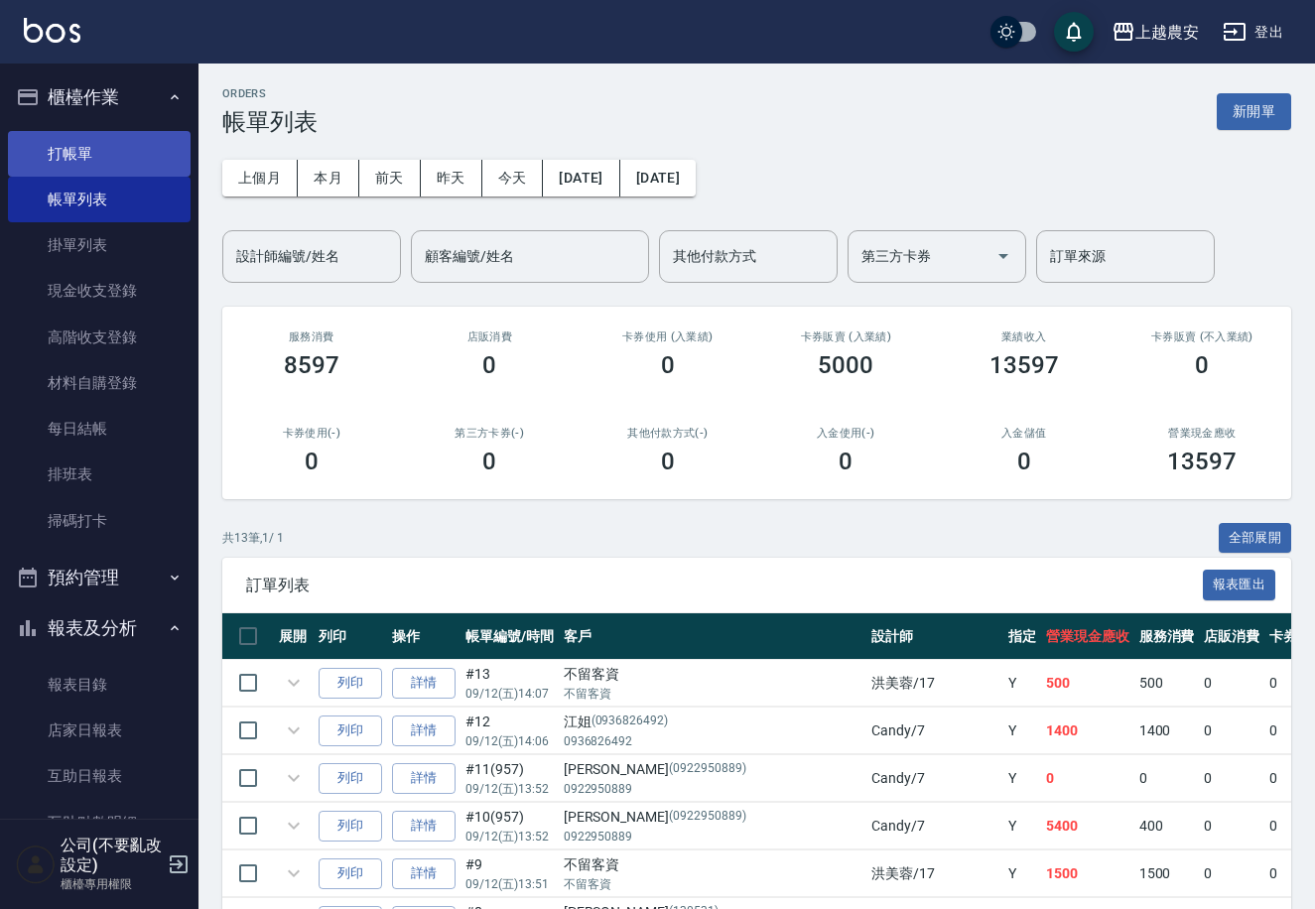
click at [78, 155] on link "打帳單" at bounding box center [99, 154] width 183 height 46
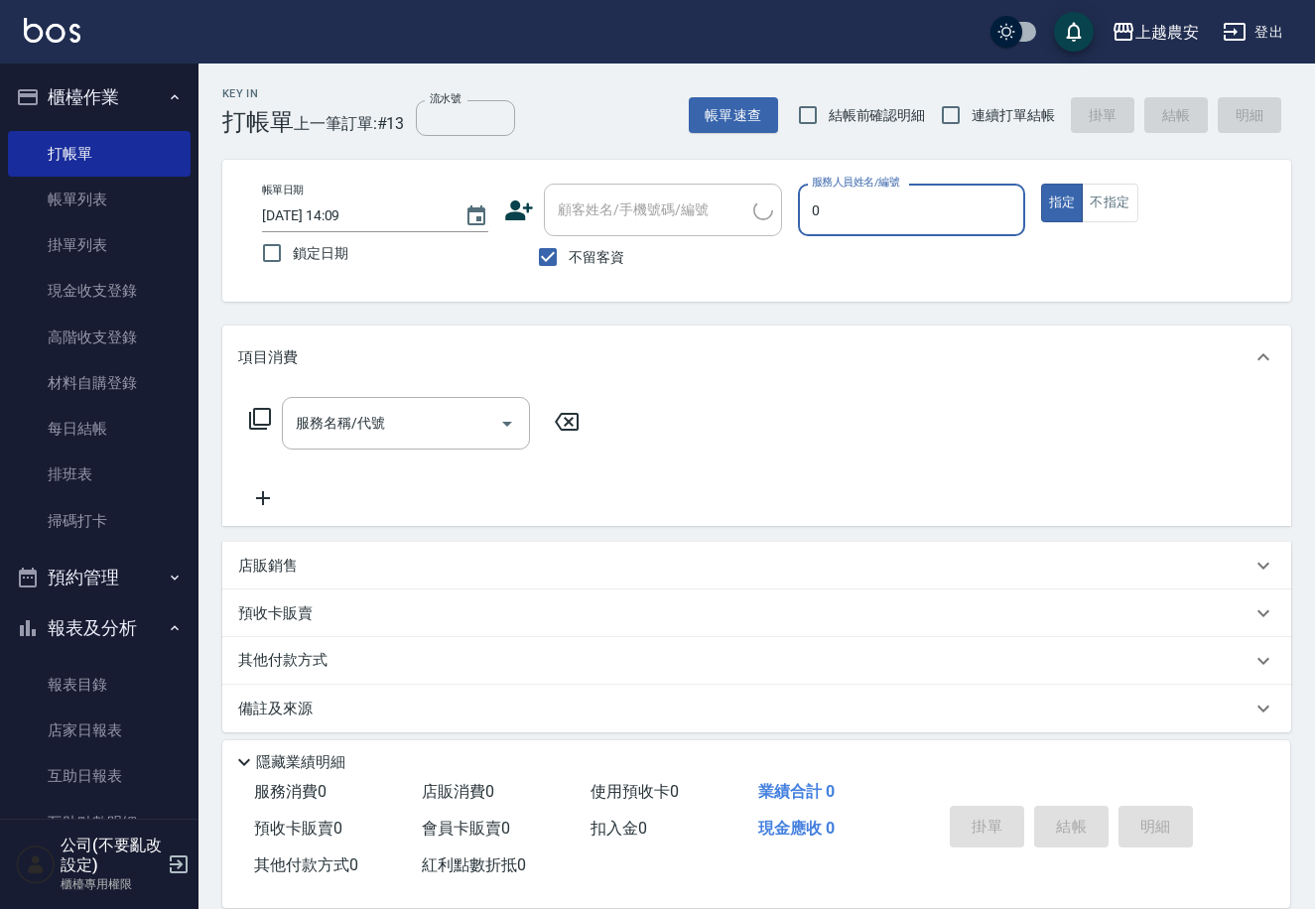
type input "Q比-0"
type button "true"
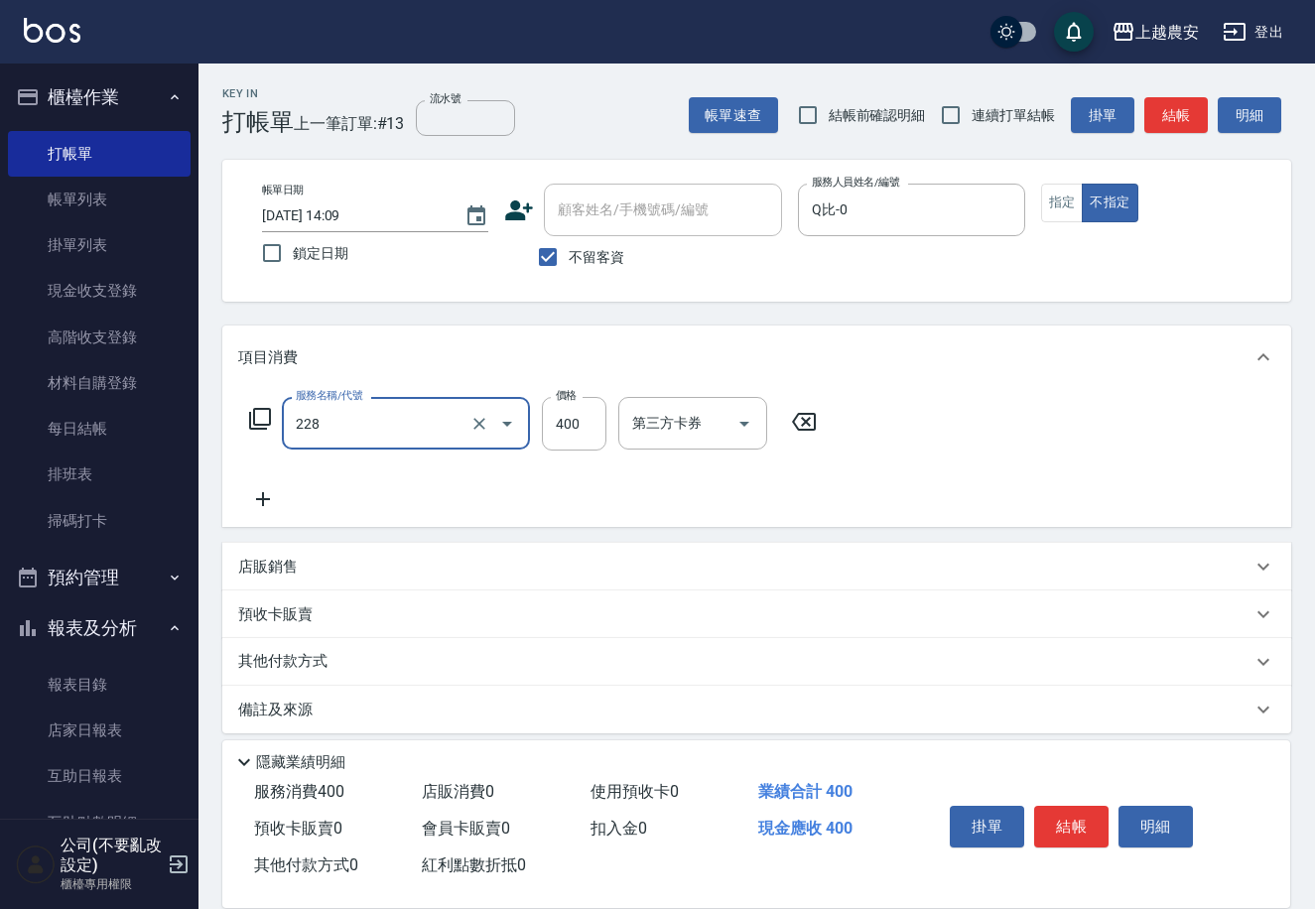
type input "洗髮(228)"
click at [1069, 830] on button "結帳" at bounding box center [1071, 827] width 74 height 42
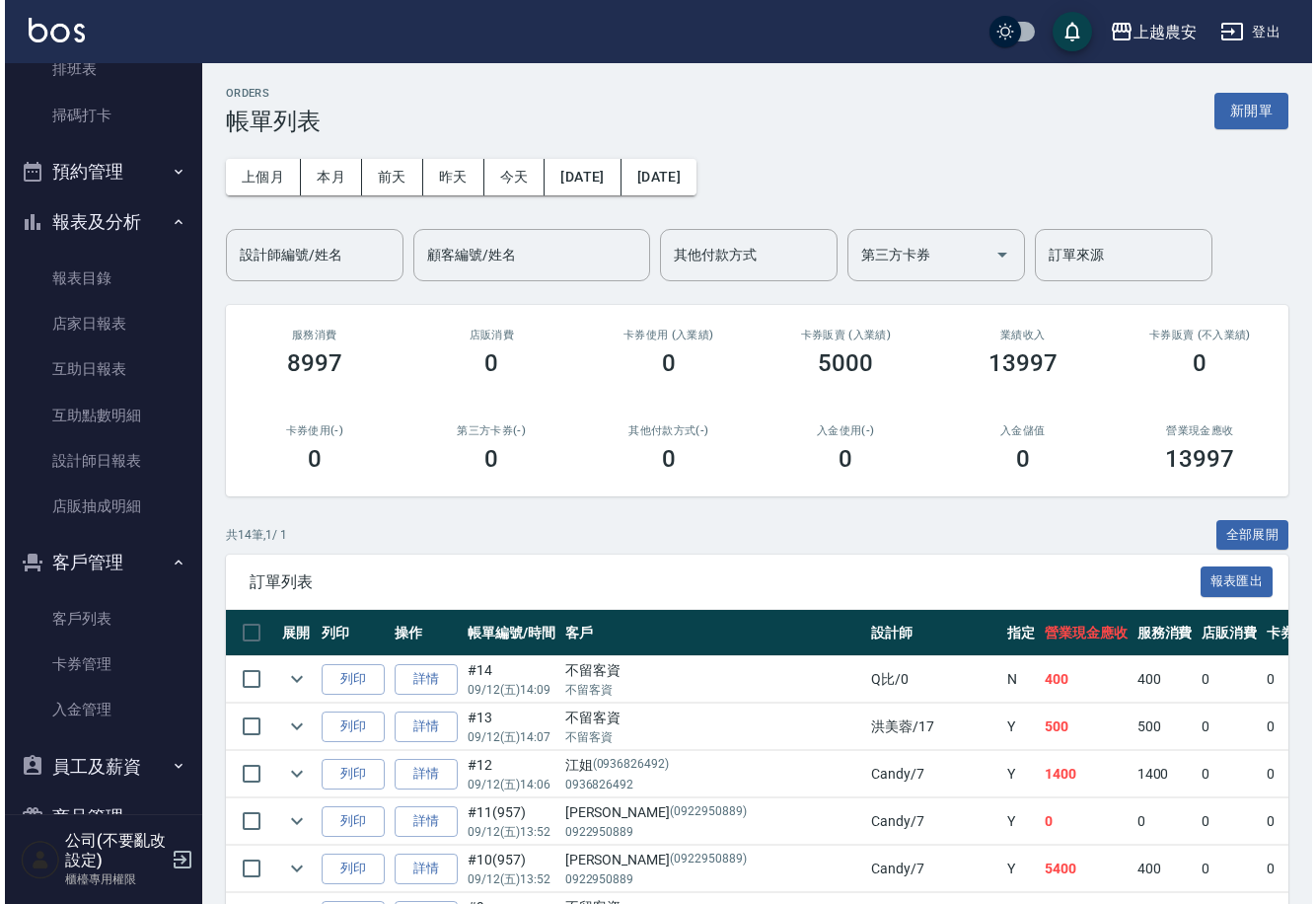
scroll to position [441, 0]
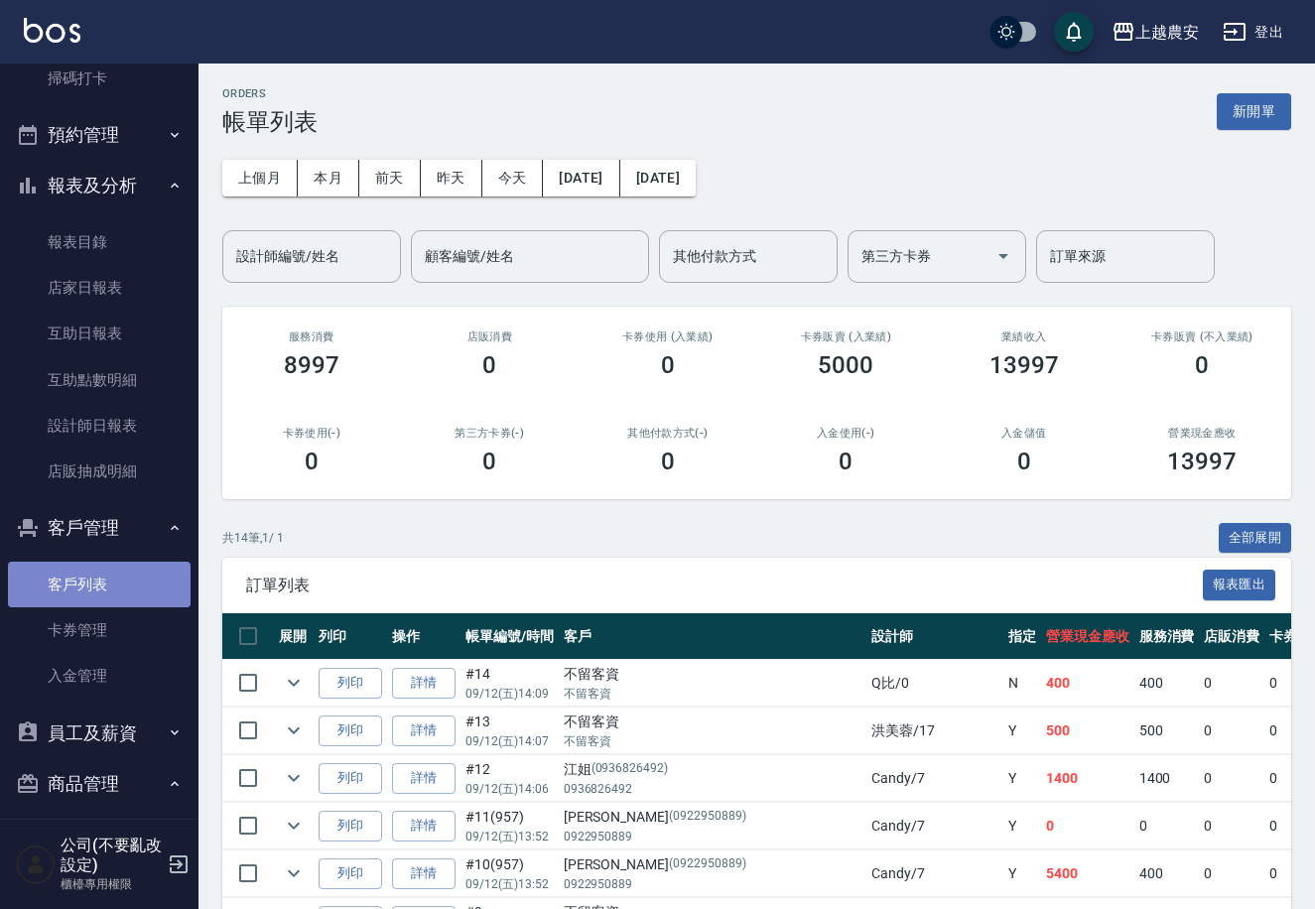
click at [133, 573] on link "客戶列表" at bounding box center [99, 585] width 183 height 46
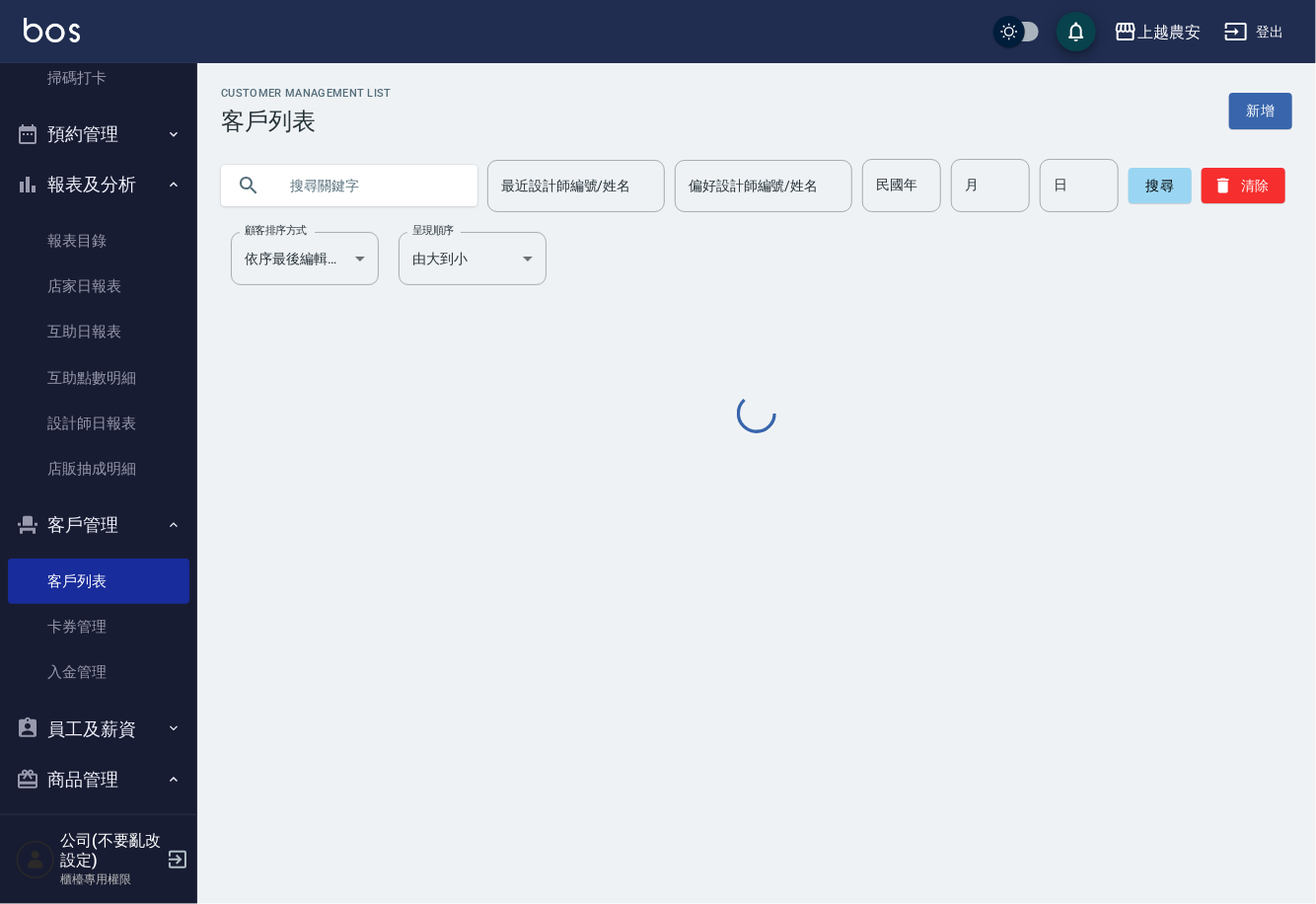
click at [407, 196] on input "text" at bounding box center [369, 186] width 186 height 54
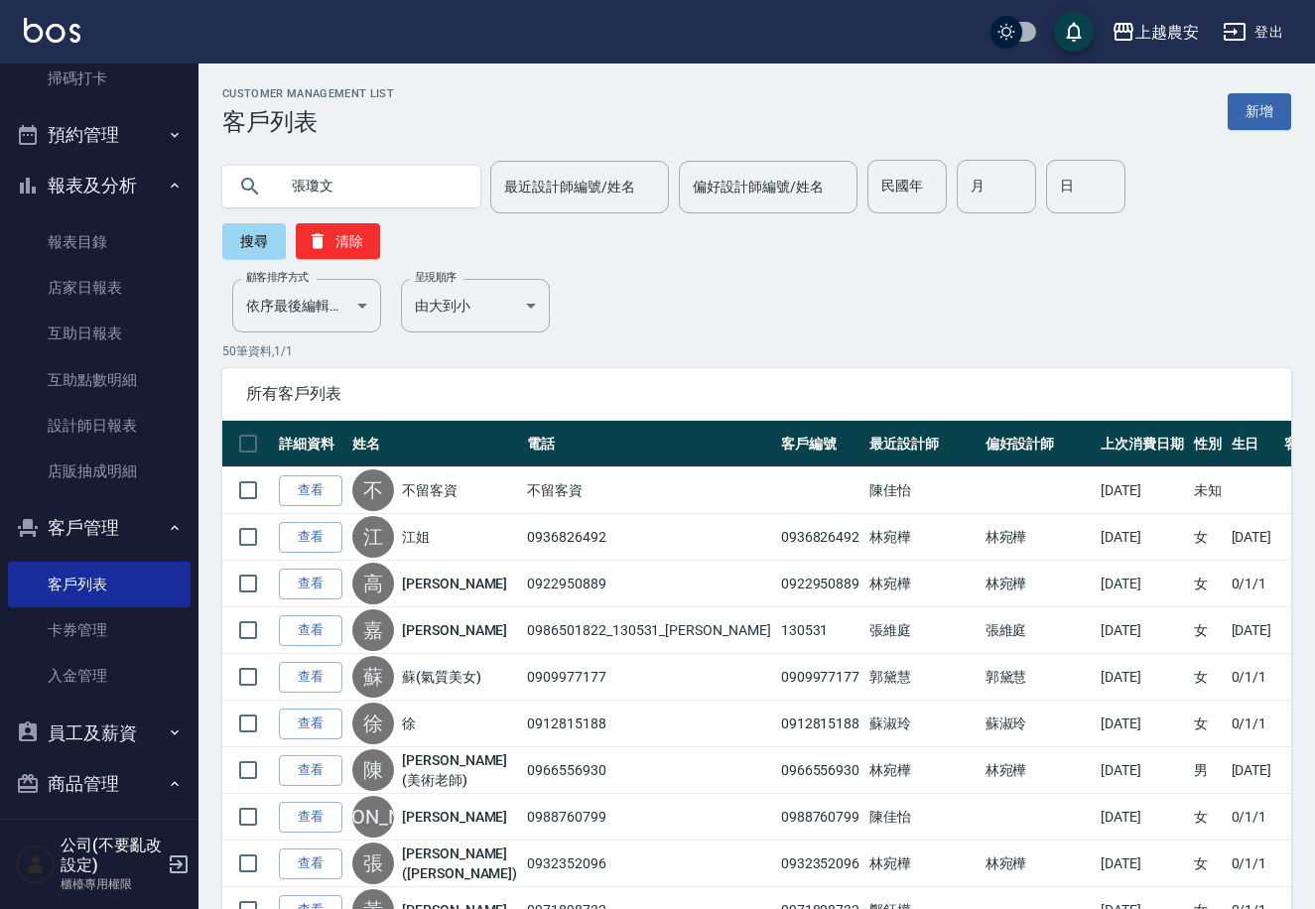
type input "張瓊文"
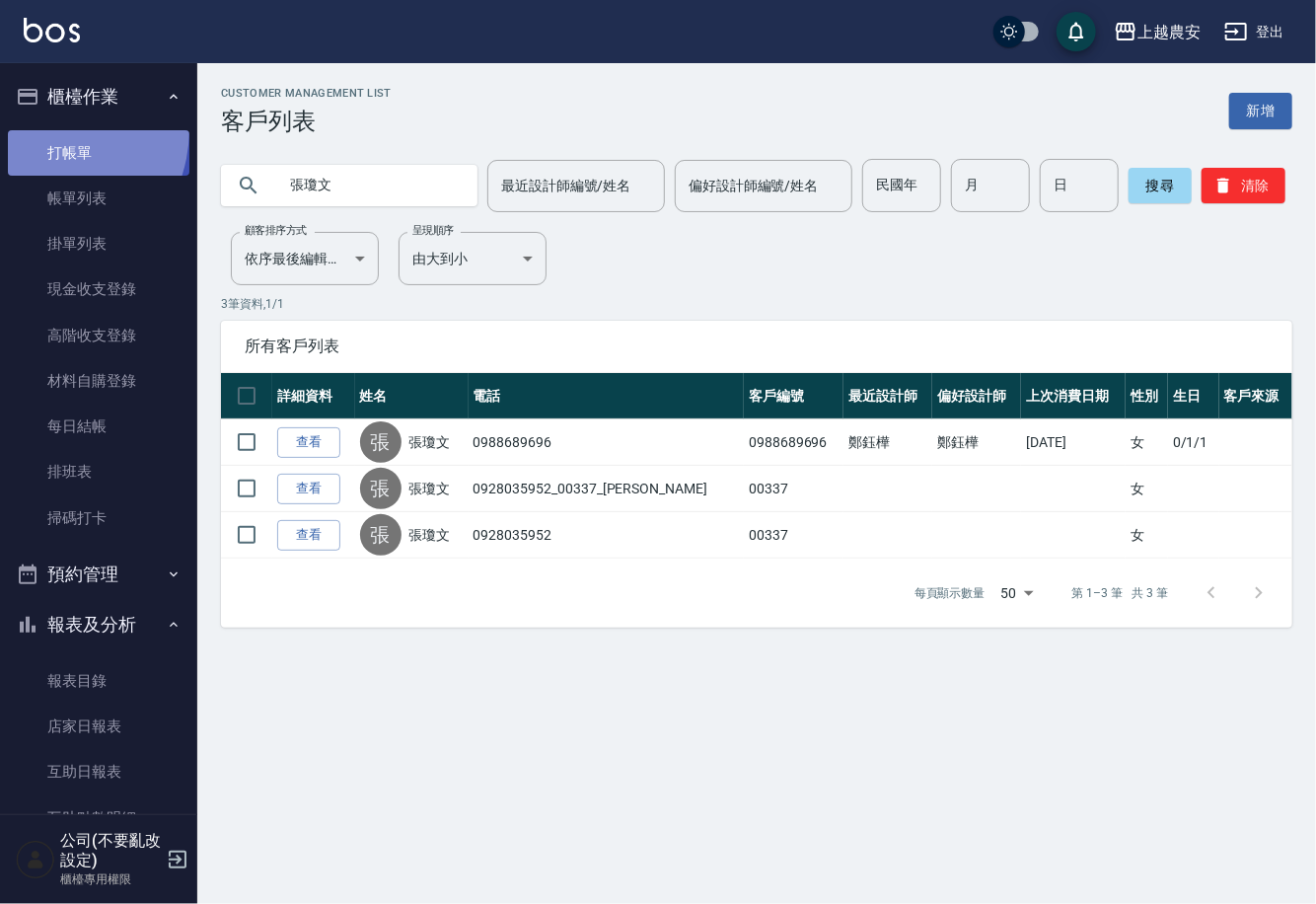
click at [36, 130] on link "打帳單" at bounding box center [98, 153] width 182 height 46
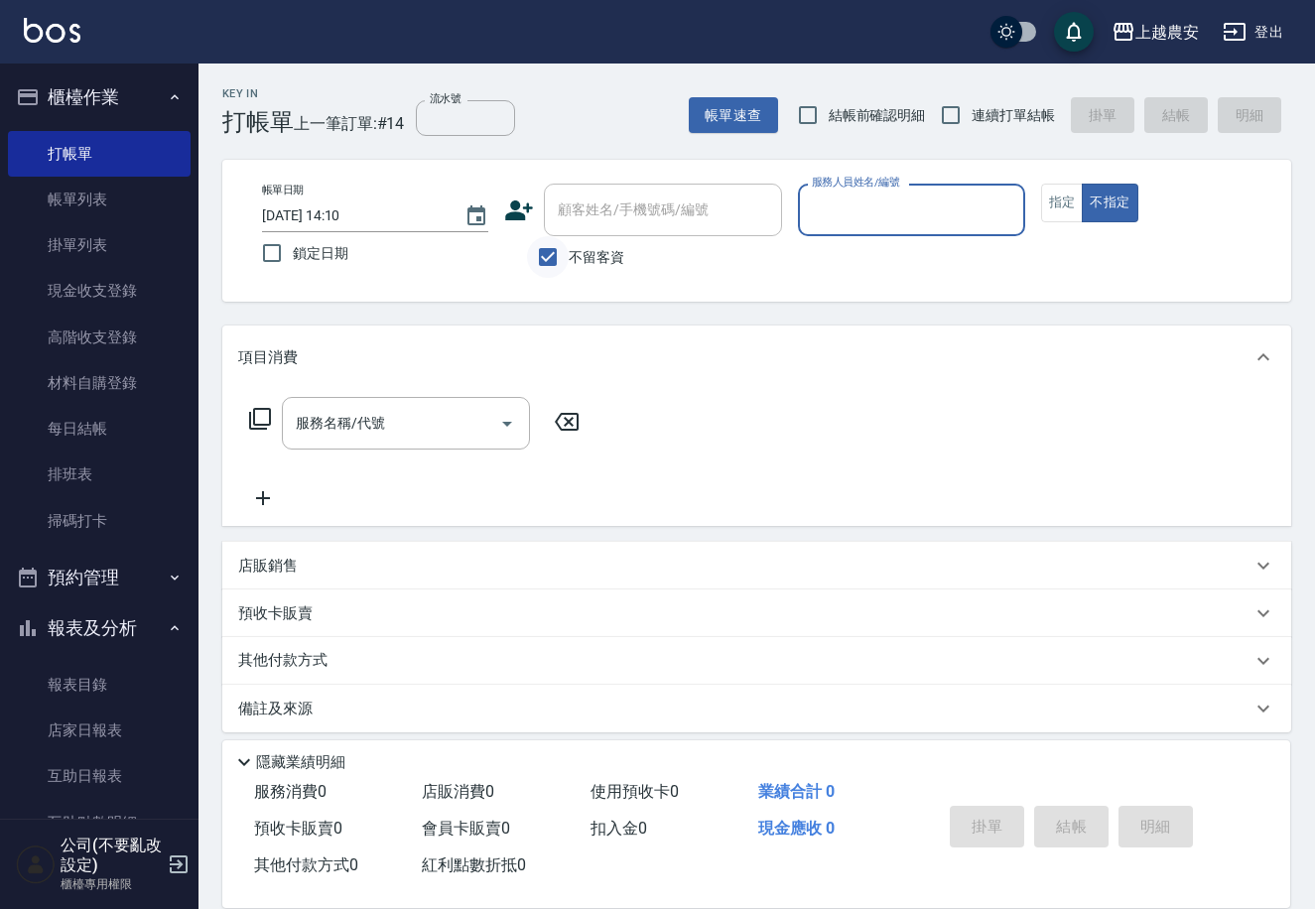
click at [554, 259] on input "不留客資" at bounding box center [548, 257] width 42 height 42
checkbox input "false"
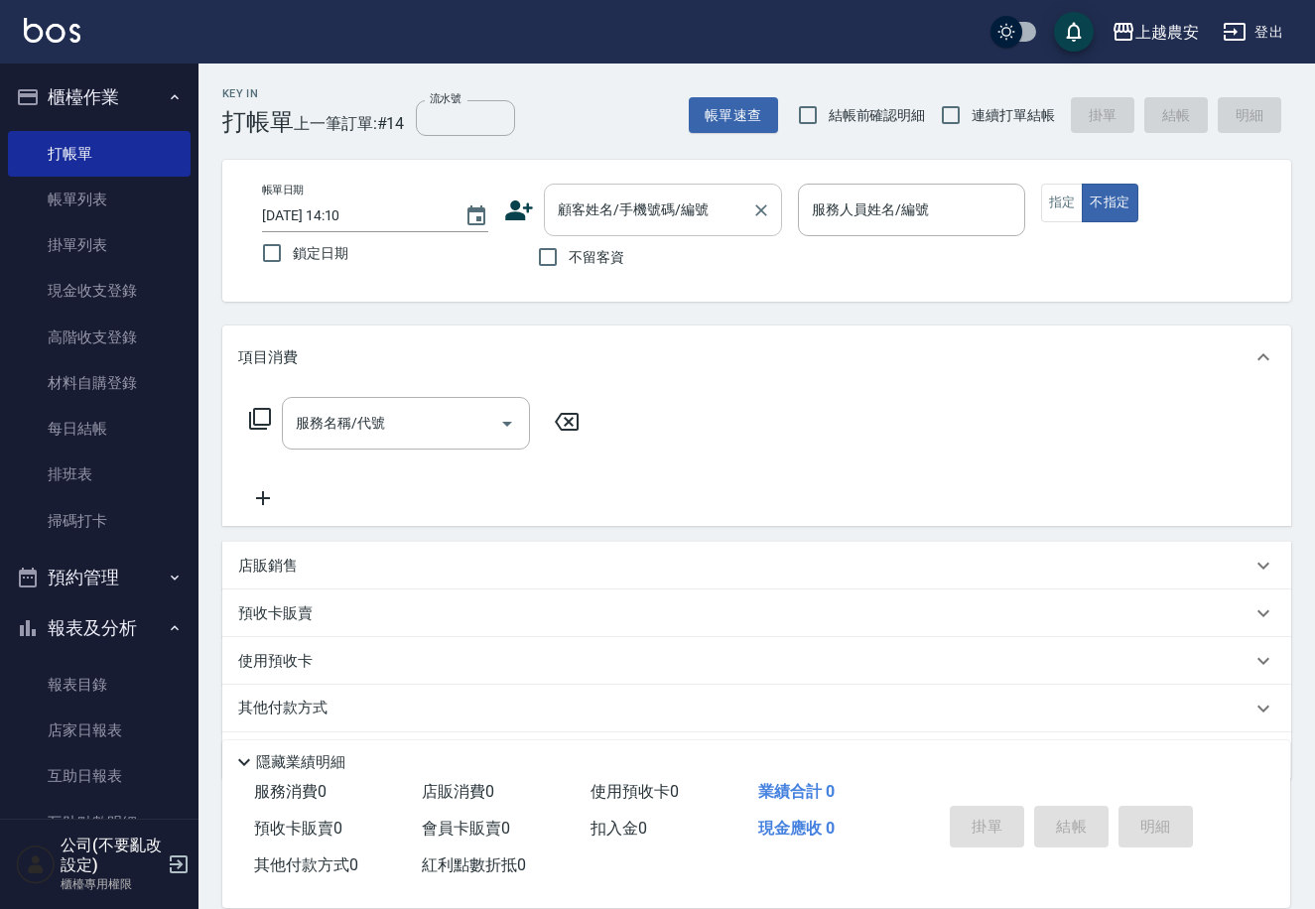
click at [586, 197] on div "顧客姓名/手機號碼/編號 顧客姓名/手機號碼/編號" at bounding box center [663, 210] width 238 height 53
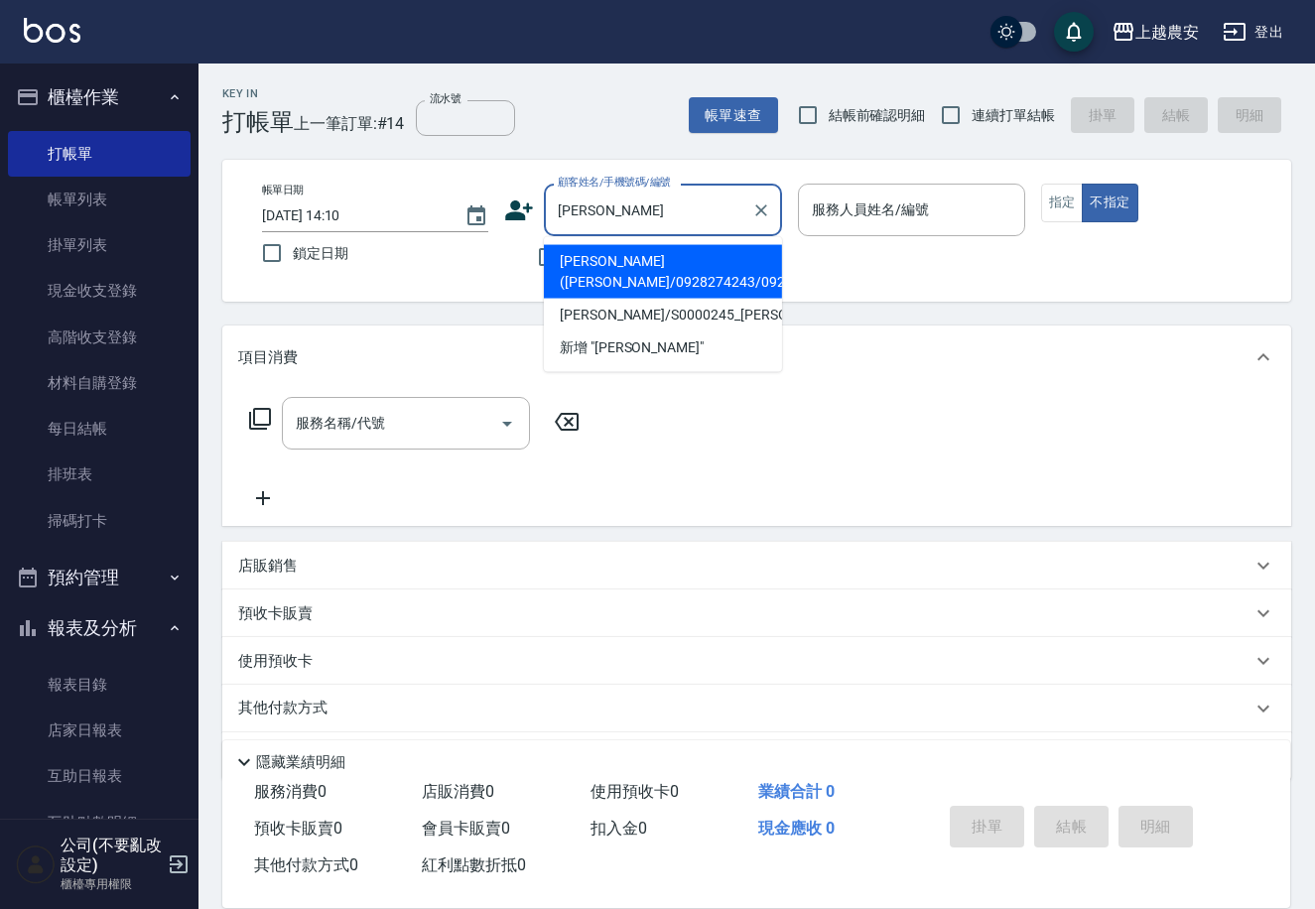
click at [643, 262] on li "林秀斌(吳太/0928274243/0928274243" at bounding box center [663, 272] width 238 height 54
type input "林秀斌(吳太/0928274243/0928274243"
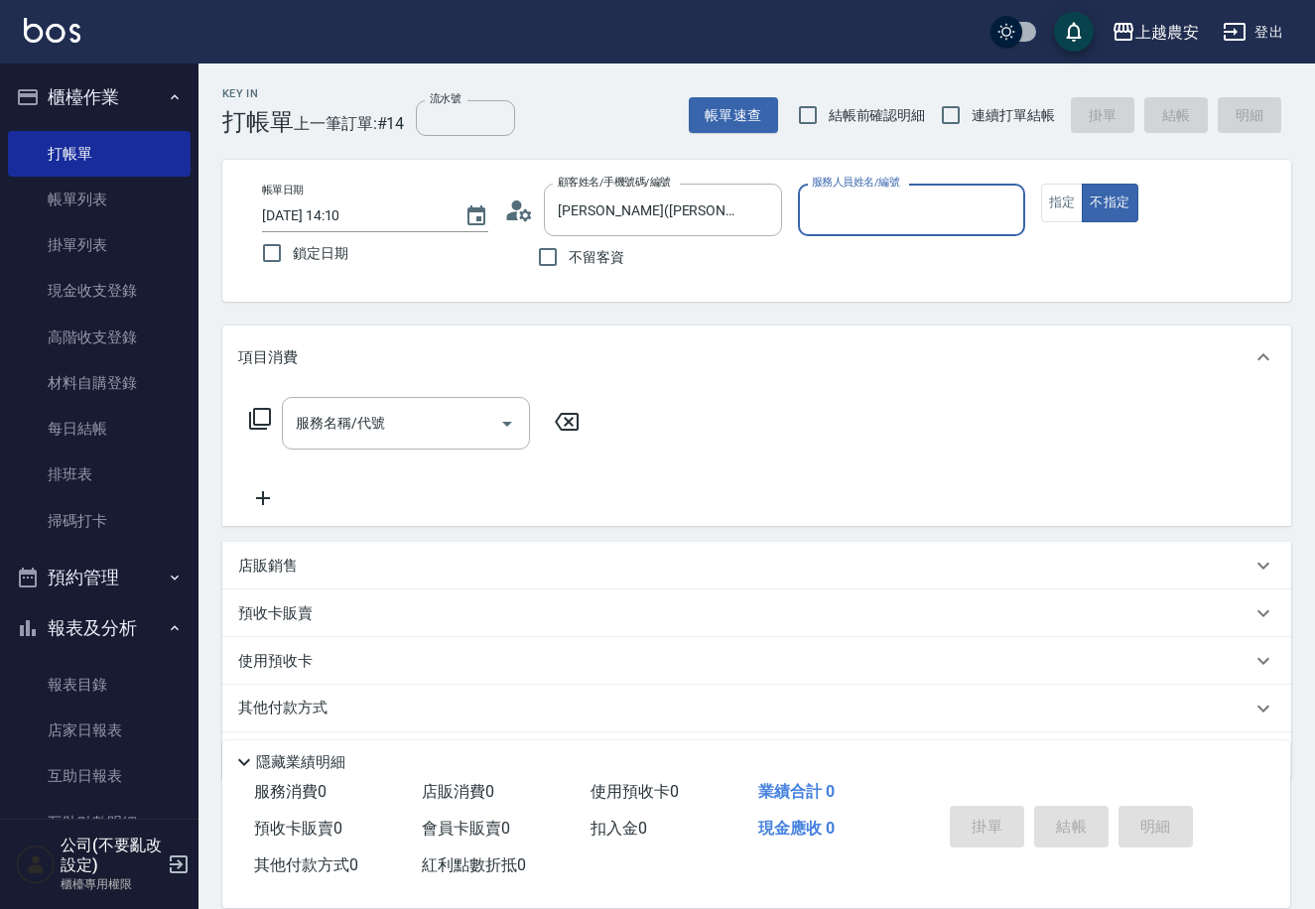
type input "美雅-B"
click at [1070, 204] on button "指定" at bounding box center [1062, 203] width 43 height 39
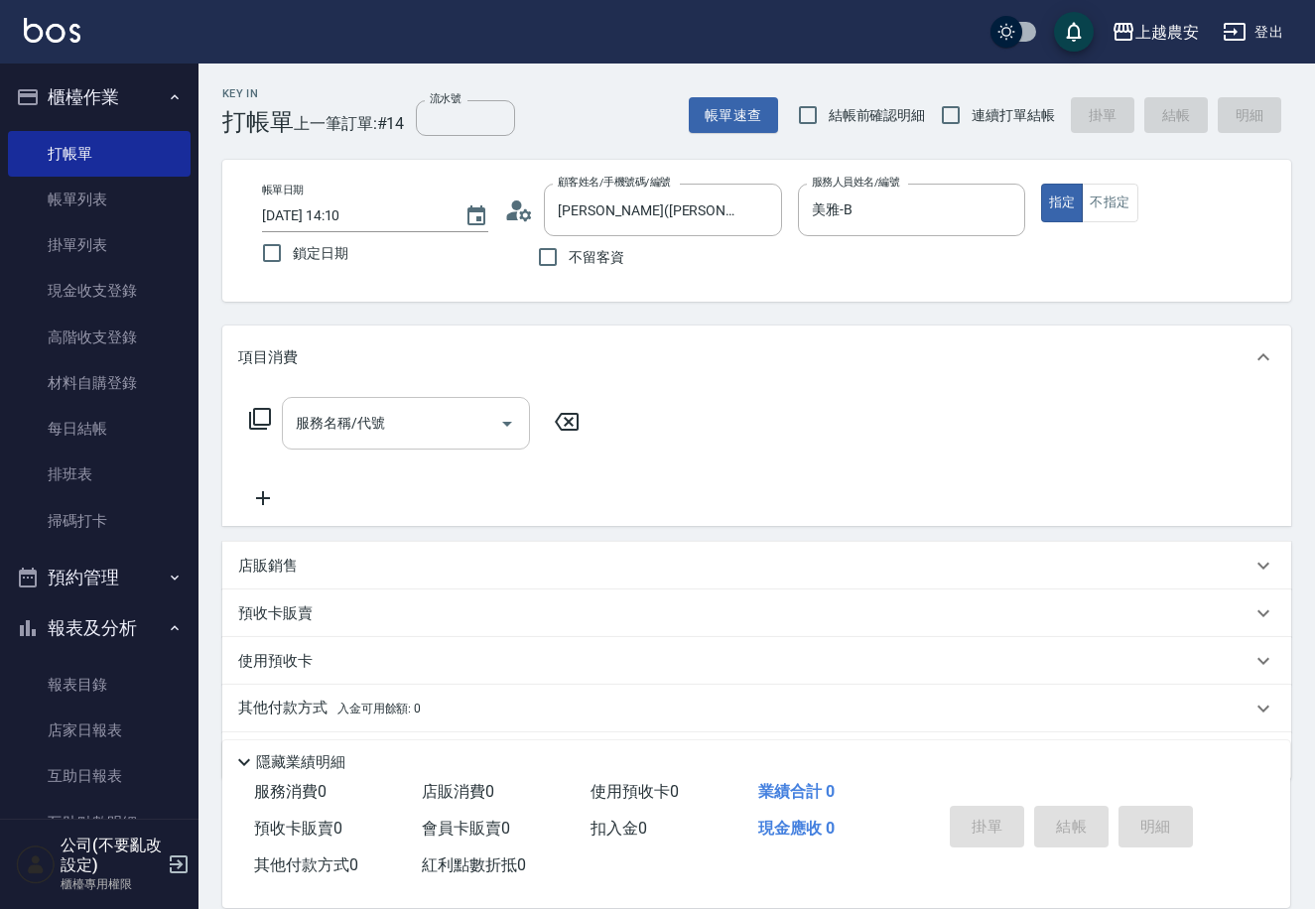
click at [408, 418] on input "服務名稱/代號" at bounding box center [391, 423] width 200 height 35
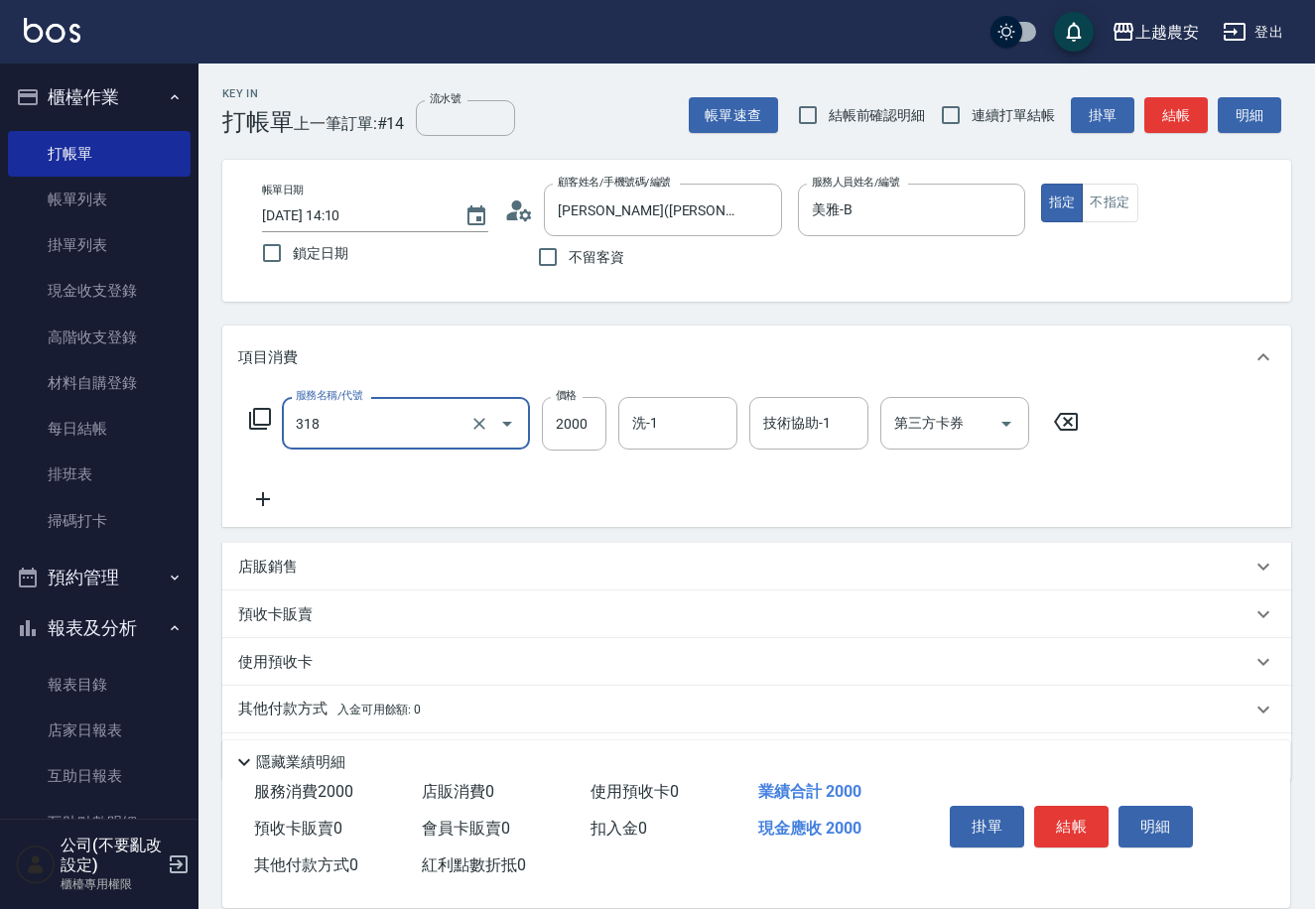
type input "燙髮1500↑(自購)(318)"
type input "2500"
click at [1064, 817] on button "結帳" at bounding box center [1071, 827] width 74 height 42
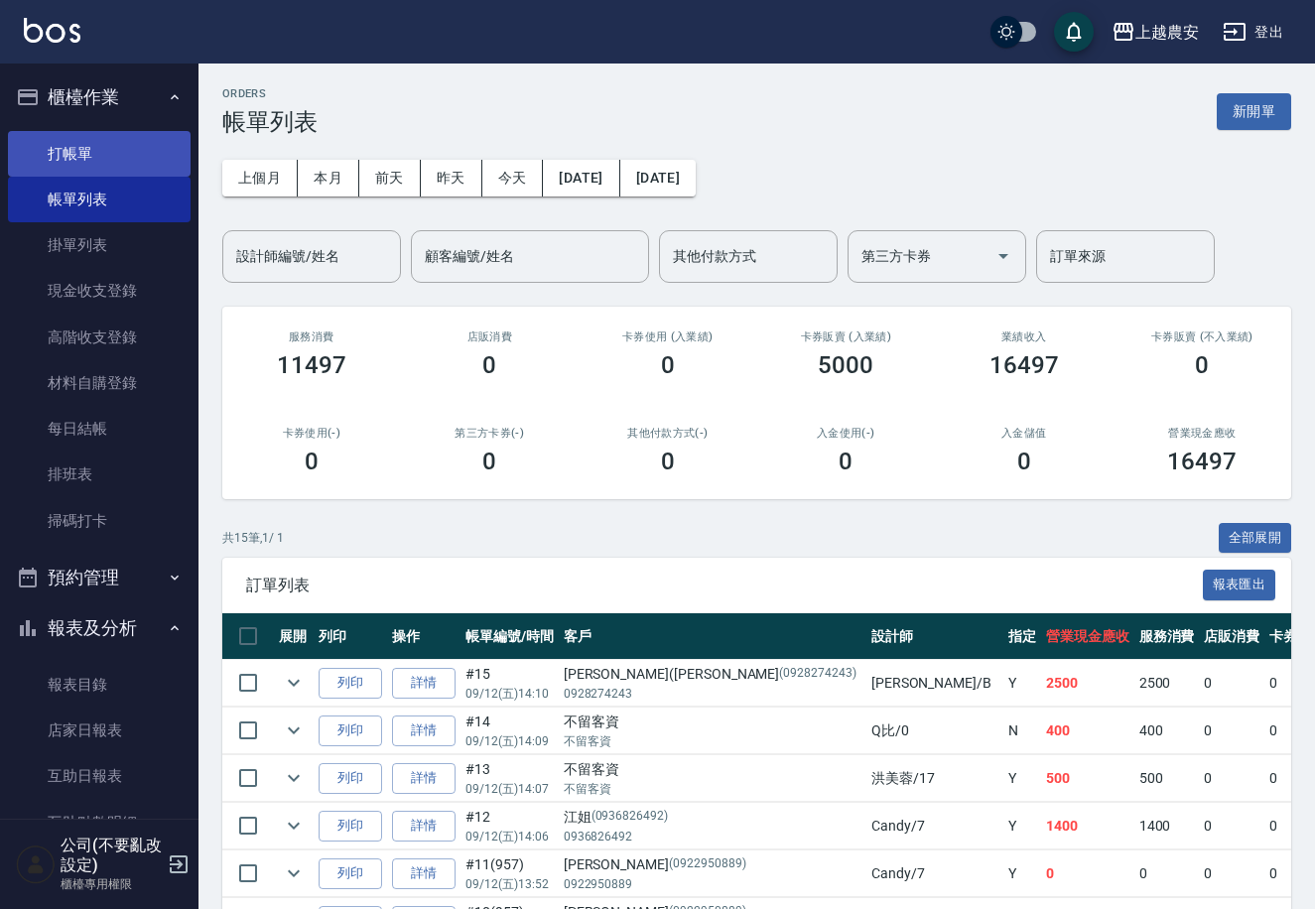
click at [85, 140] on link "打帳單" at bounding box center [99, 154] width 183 height 46
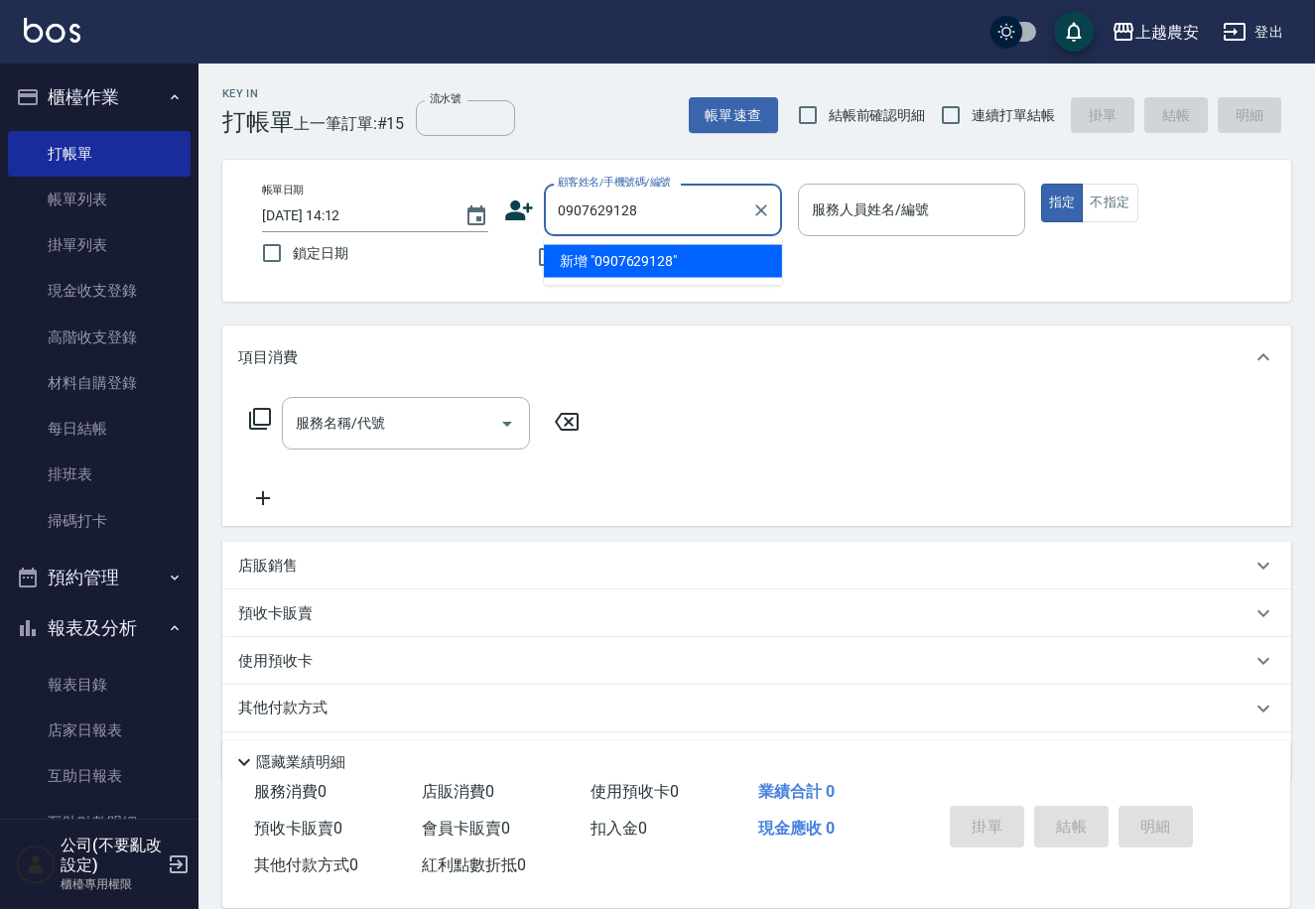
click at [674, 258] on li "新增 "0907629128"" at bounding box center [663, 261] width 238 height 33
type input "0907629128"
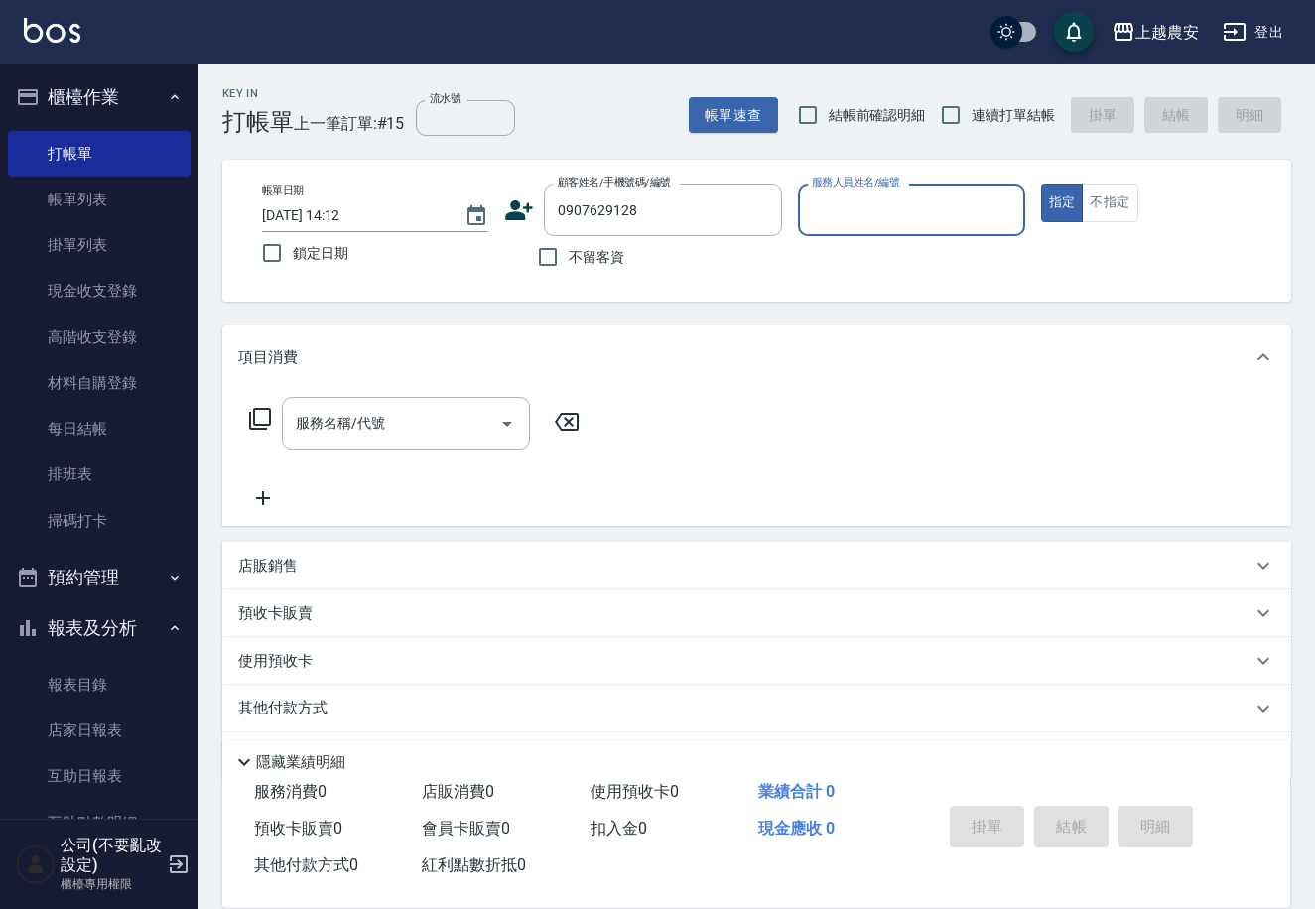
click at [513, 210] on icon at bounding box center [519, 211] width 30 height 30
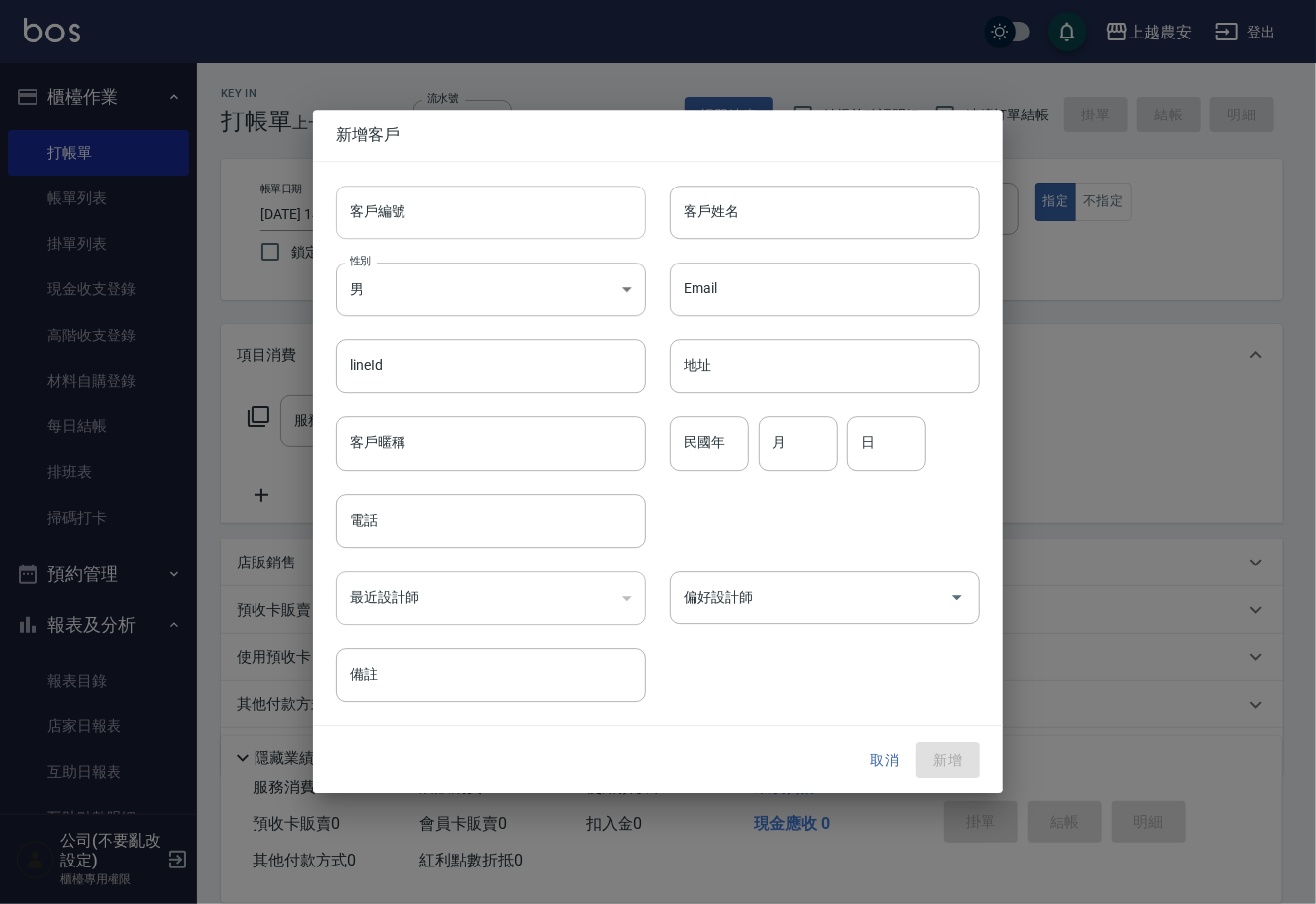
click at [509, 213] on input "客戶編號" at bounding box center [491, 213] width 310 height 54
type input "0907629128"
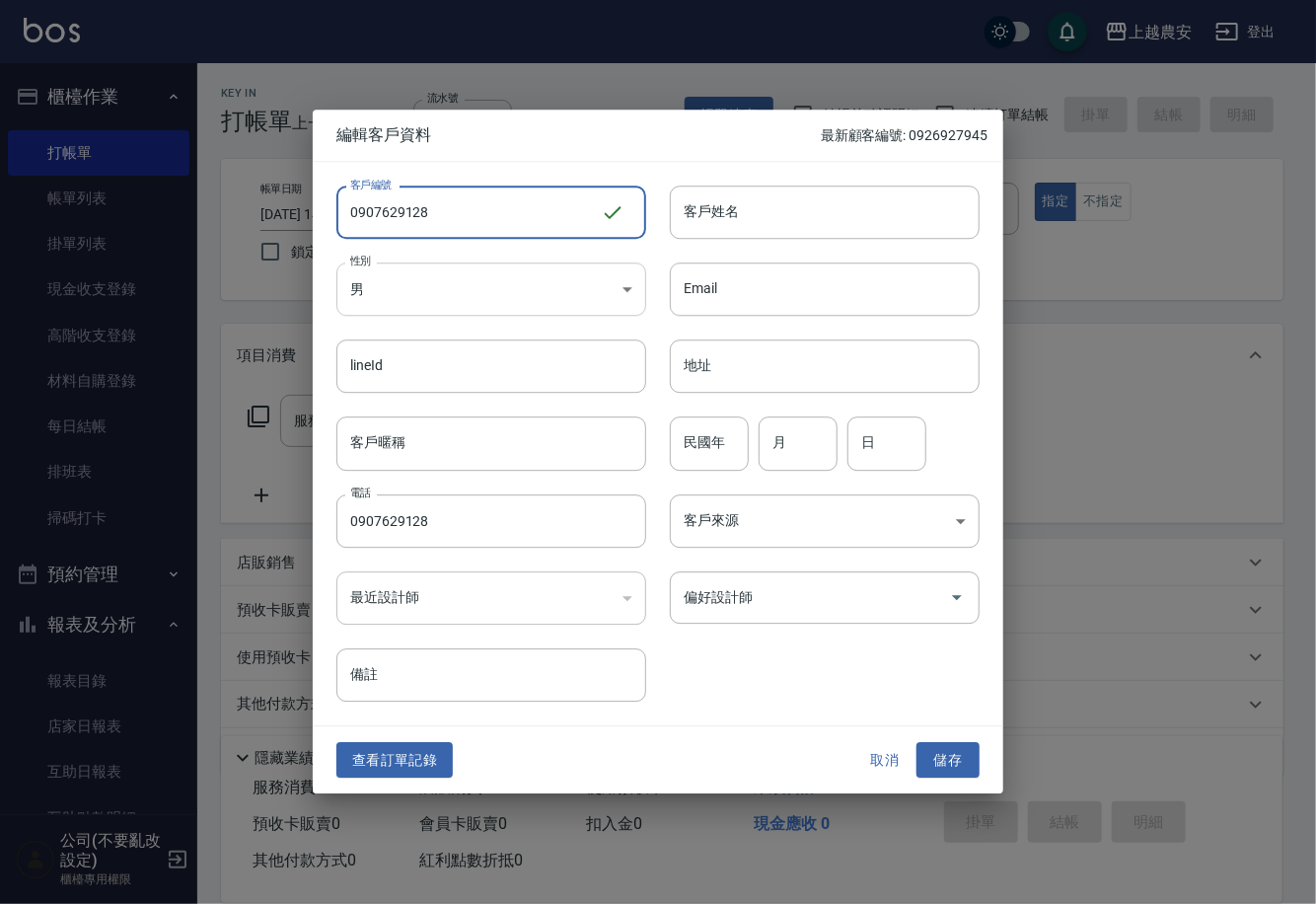
type input "0907629128"
click at [454, 288] on body "上越農安 登出 櫃檯作業 打帳單 帳單列表 掛單列表 現金收支登錄 高階收支登錄 材料自購登錄 每日結帳 排班表 掃碼打卡 預約管理 預約管理 單日預約紀錄 …" at bounding box center [658, 481] width 1316 height 963
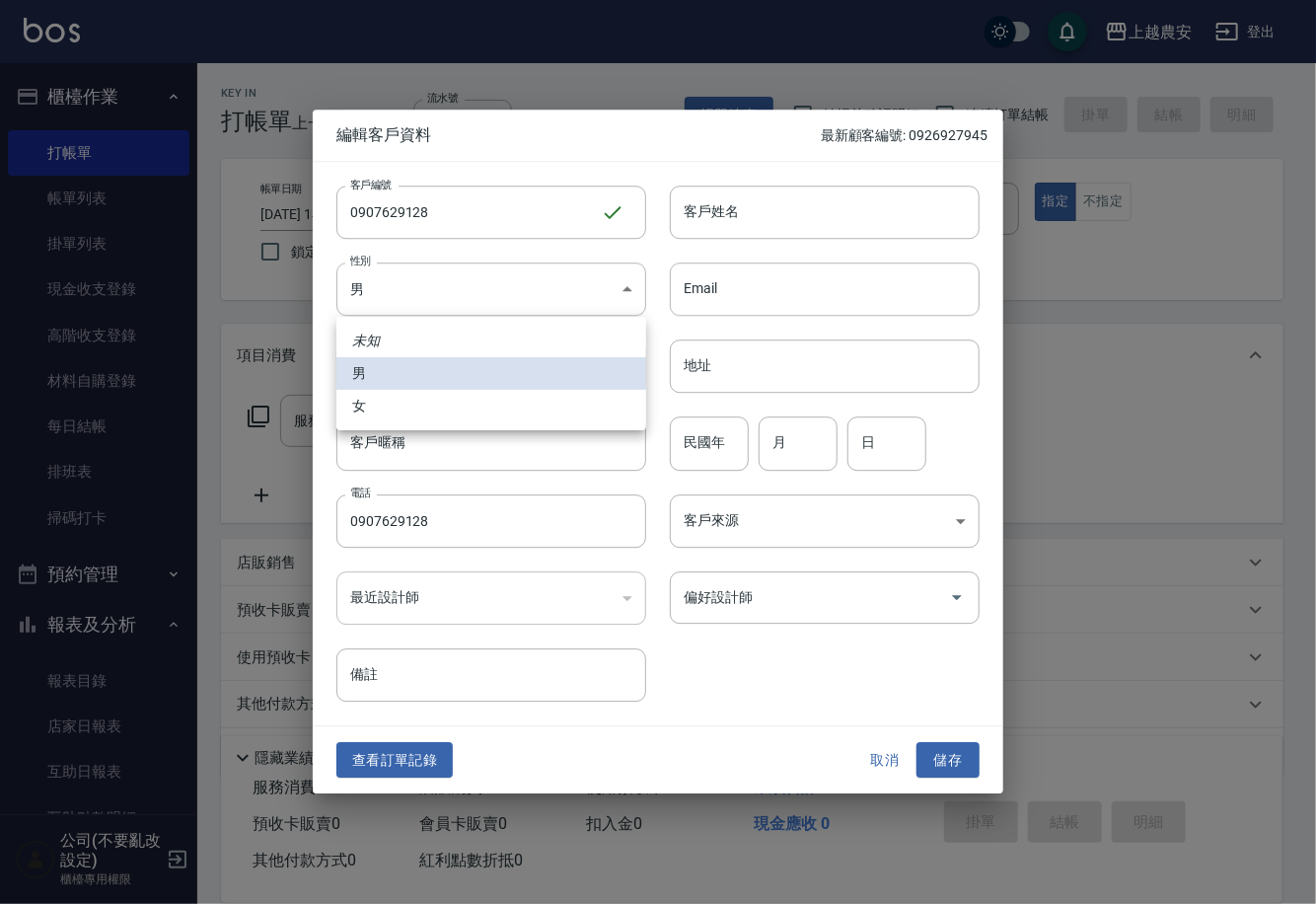
click at [432, 413] on li "女" at bounding box center [491, 406] width 310 height 33
type input "[DEMOGRAPHIC_DATA]"
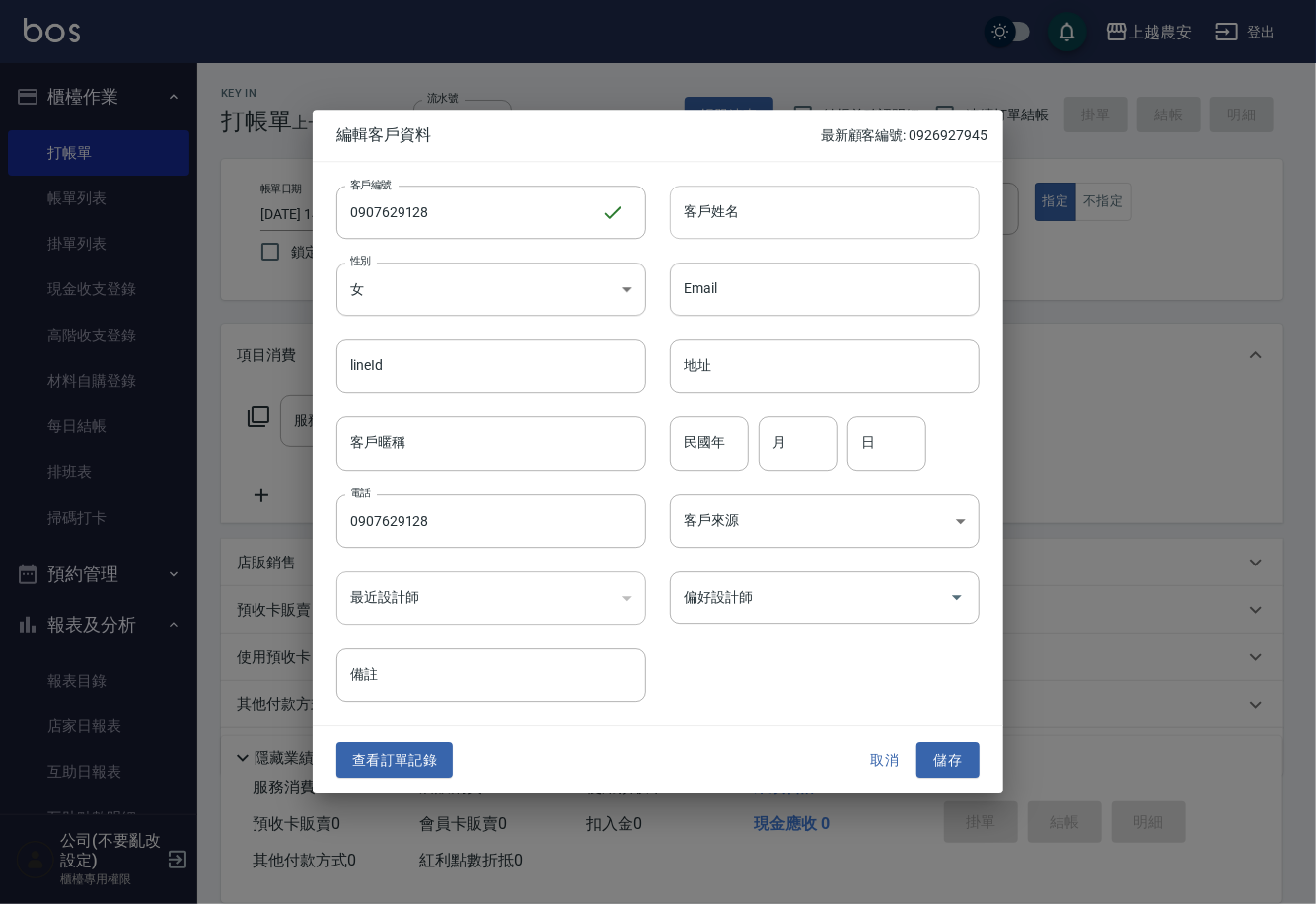
click at [720, 211] on input "客戶姓名" at bounding box center [825, 213] width 310 height 54
type input "[PERSON_NAME]"
click at [762, 610] on input "偏好設計師" at bounding box center [810, 598] width 262 height 35
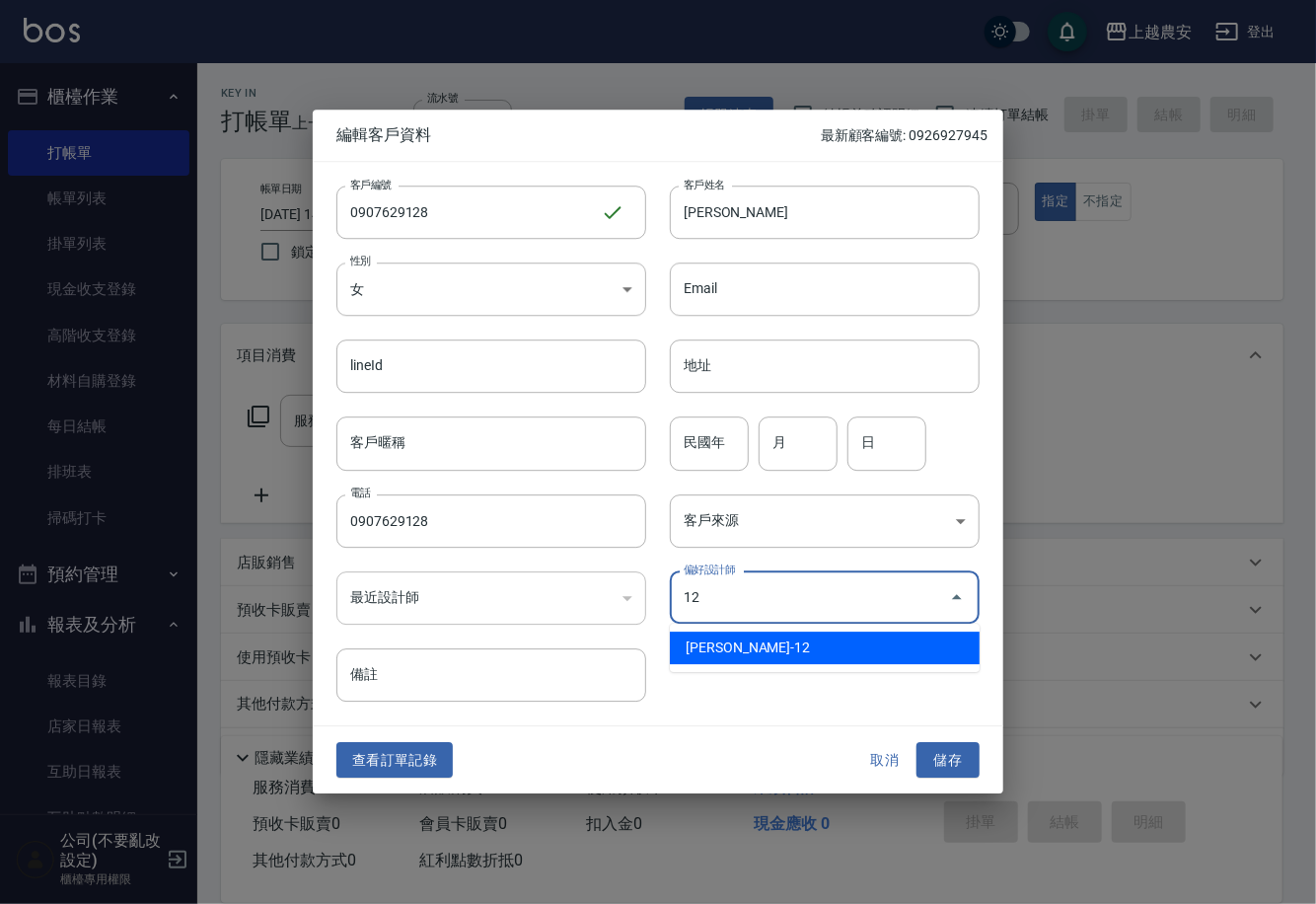
click at [768, 652] on li "蘇淑玲-12" at bounding box center [825, 647] width 310 height 33
type input "蘇淑玲"
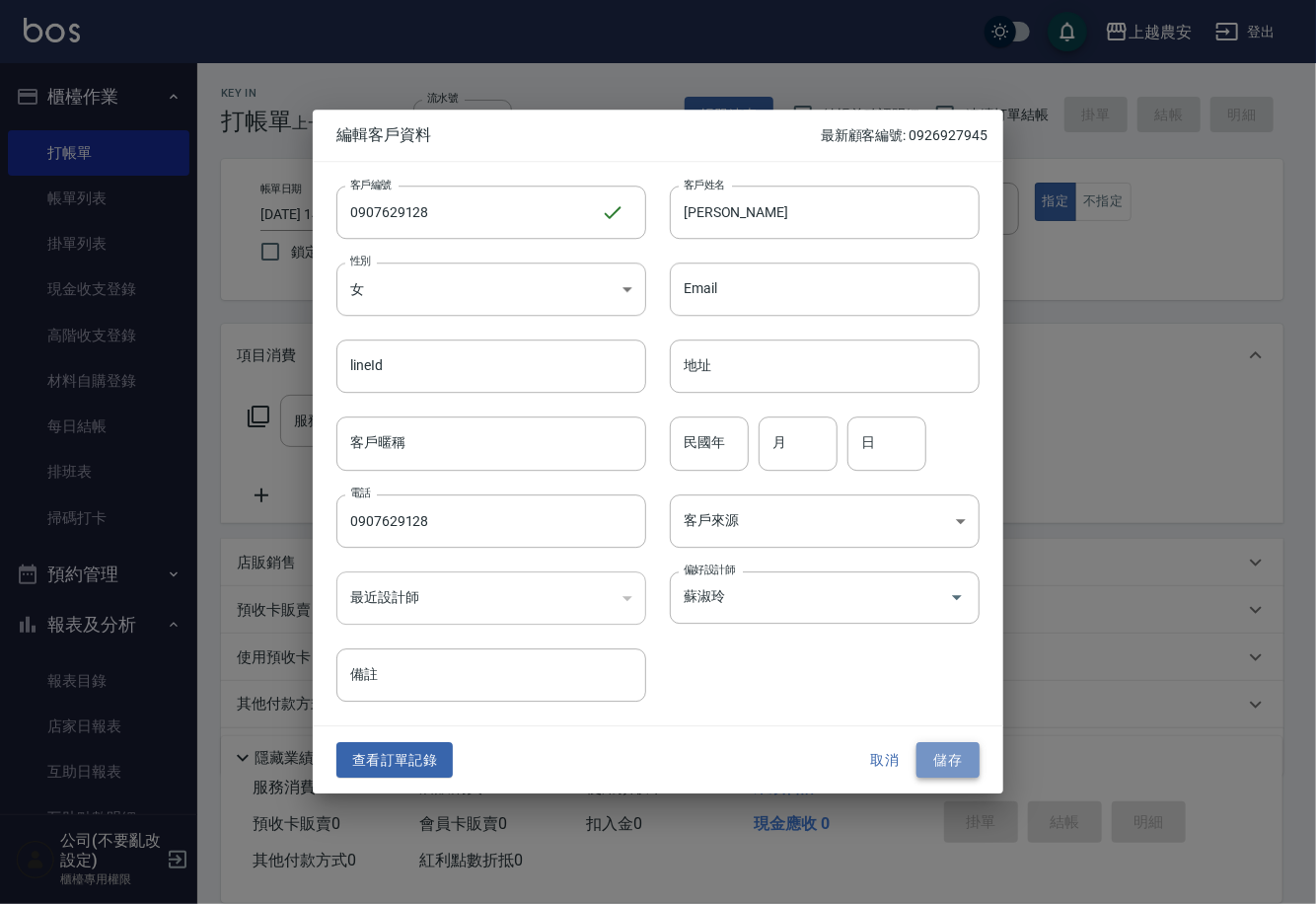
click at [937, 751] on button "儲存" at bounding box center [948, 760] width 64 height 37
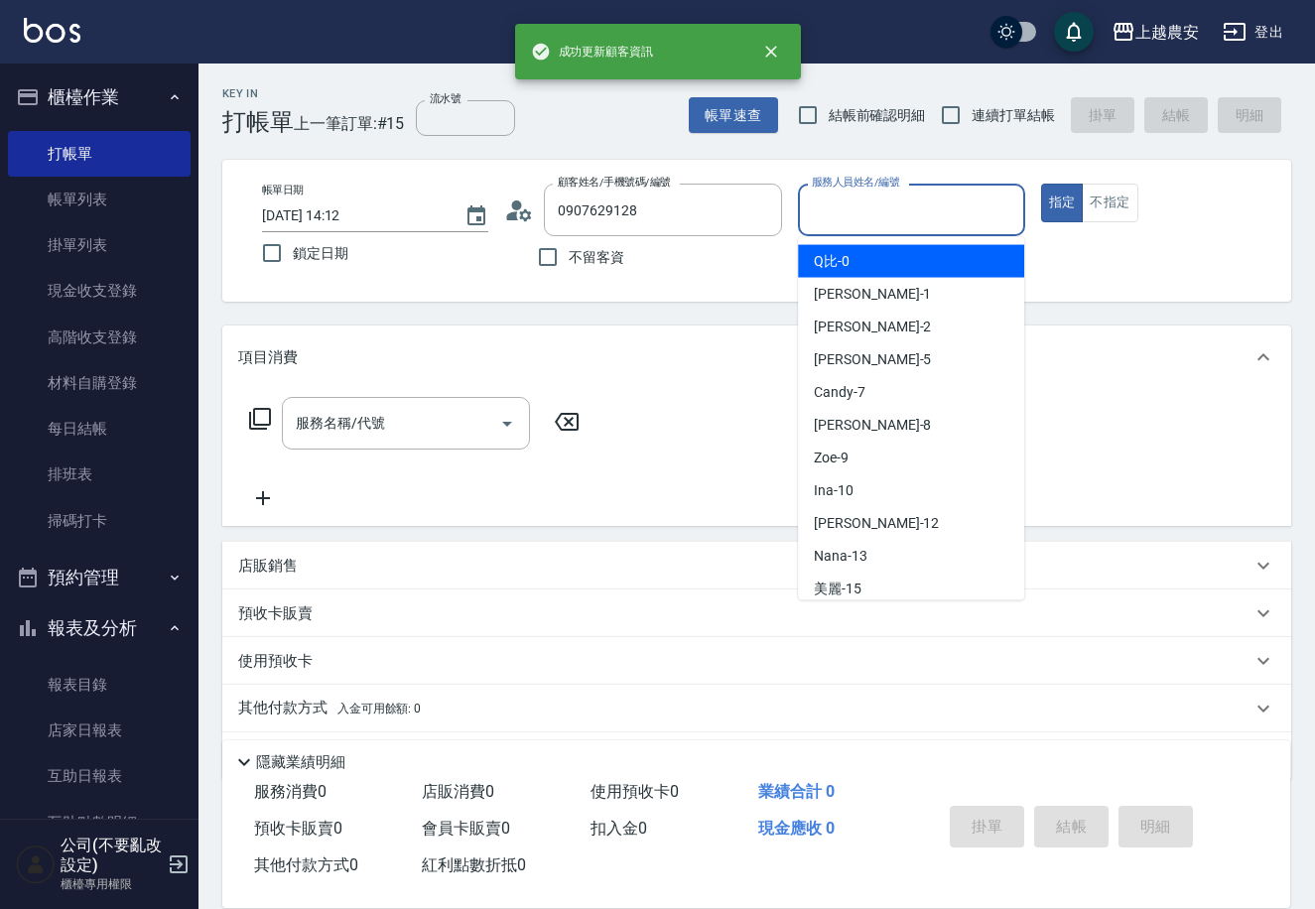
click at [916, 220] on input "服務人員姓名/編號" at bounding box center [911, 210] width 208 height 35
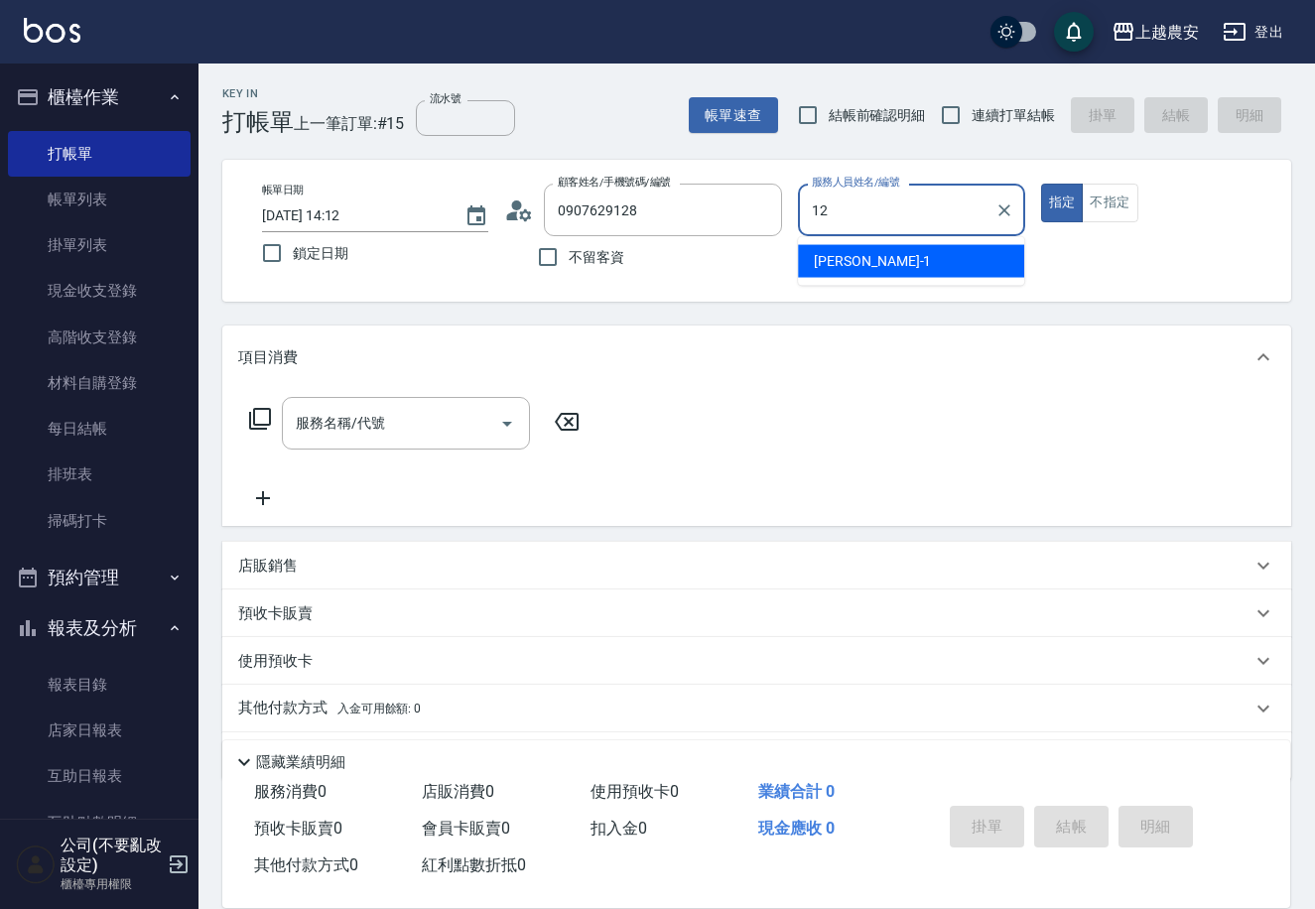
type input "Yoko-12"
type button "true"
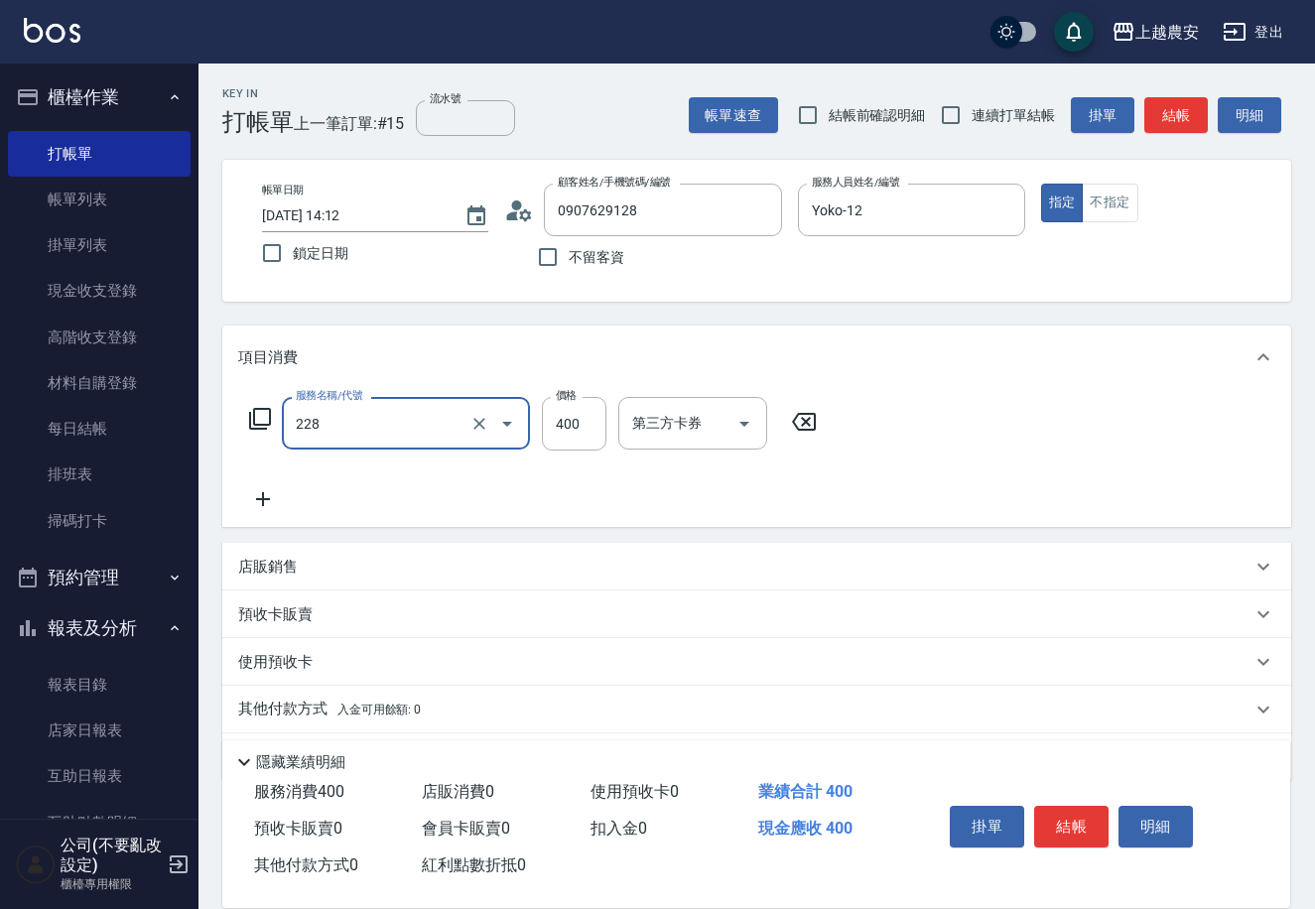
type input "洗髮(228)"
type input "500"
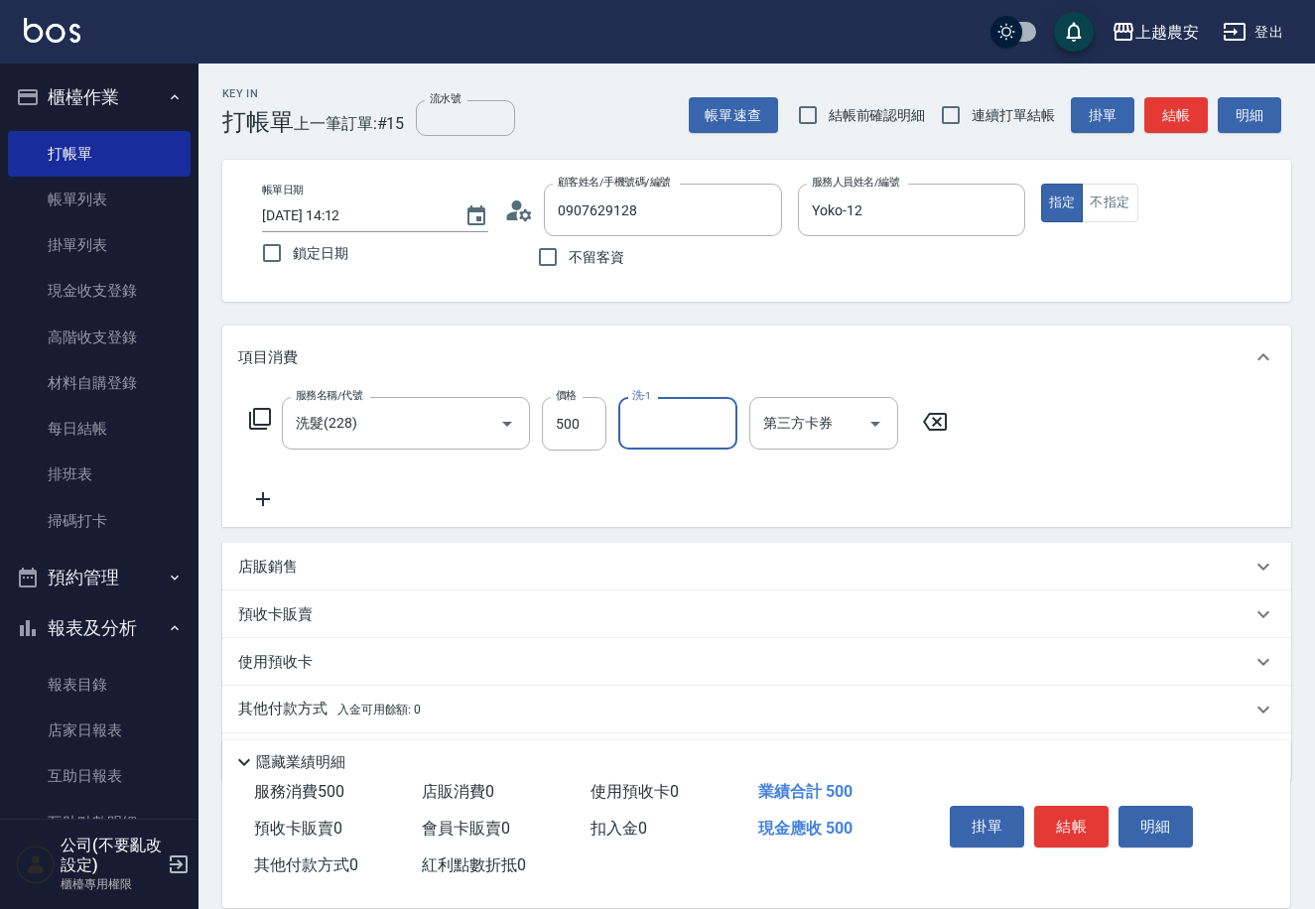
scroll to position [59, 0]
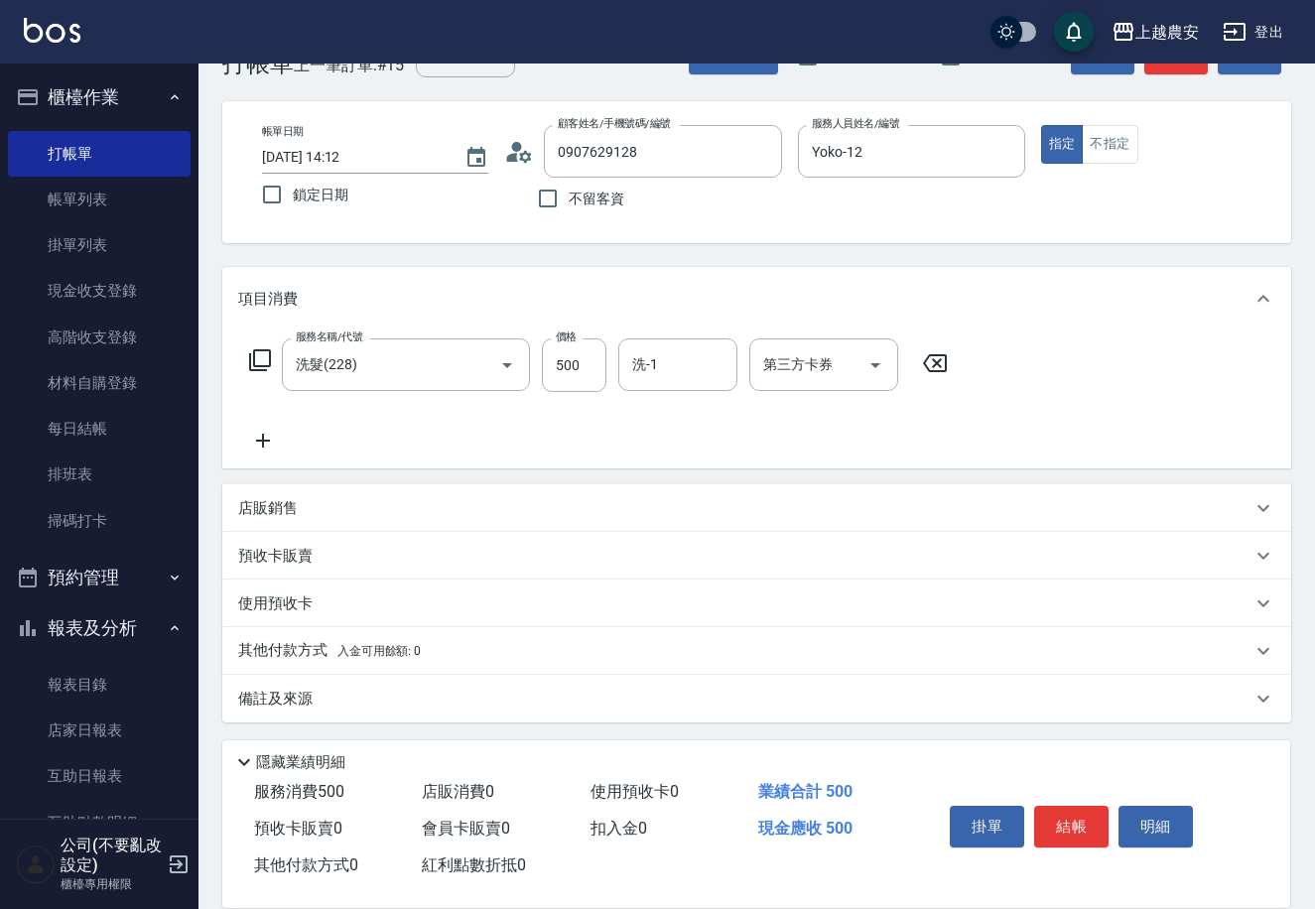
click at [292, 643] on p "其他付款方式 入金可用餘額: 0" at bounding box center [329, 651] width 183 height 22
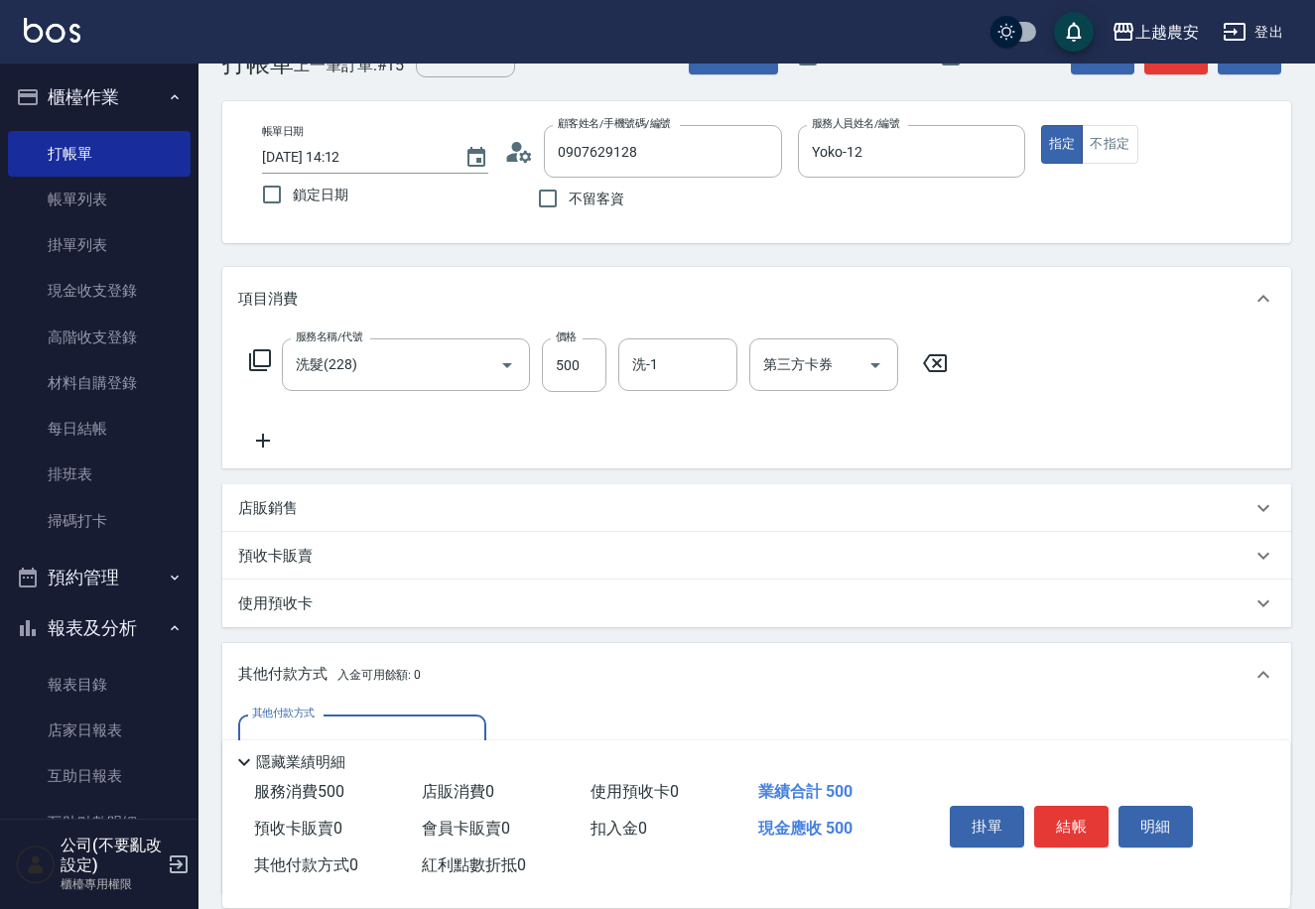
scroll to position [292, 0]
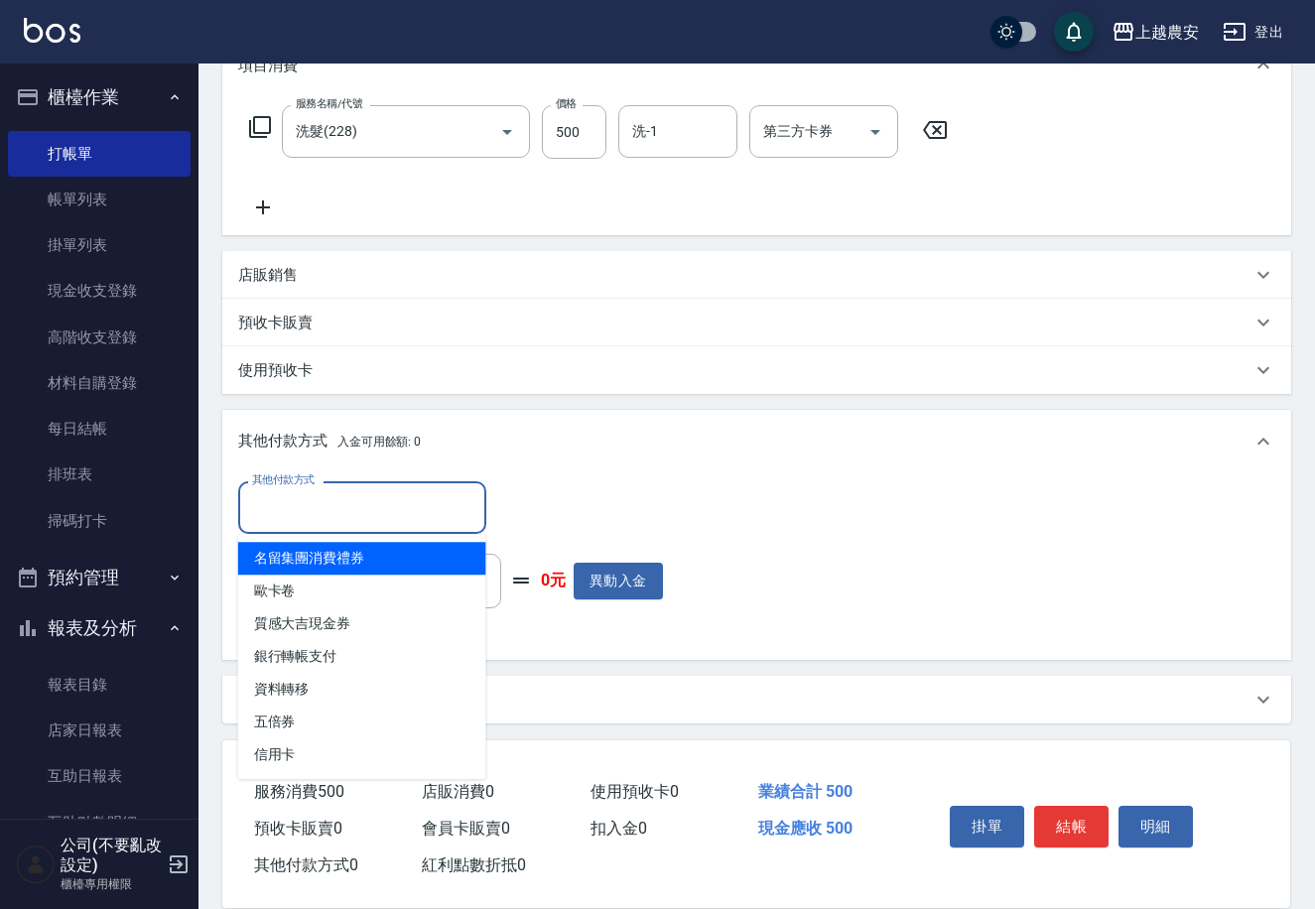
click at [302, 513] on input "其他付款方式" at bounding box center [362, 507] width 230 height 35
click at [345, 565] on span "名留集團消費禮券" at bounding box center [362, 558] width 248 height 33
type input "名留集團消費禮券"
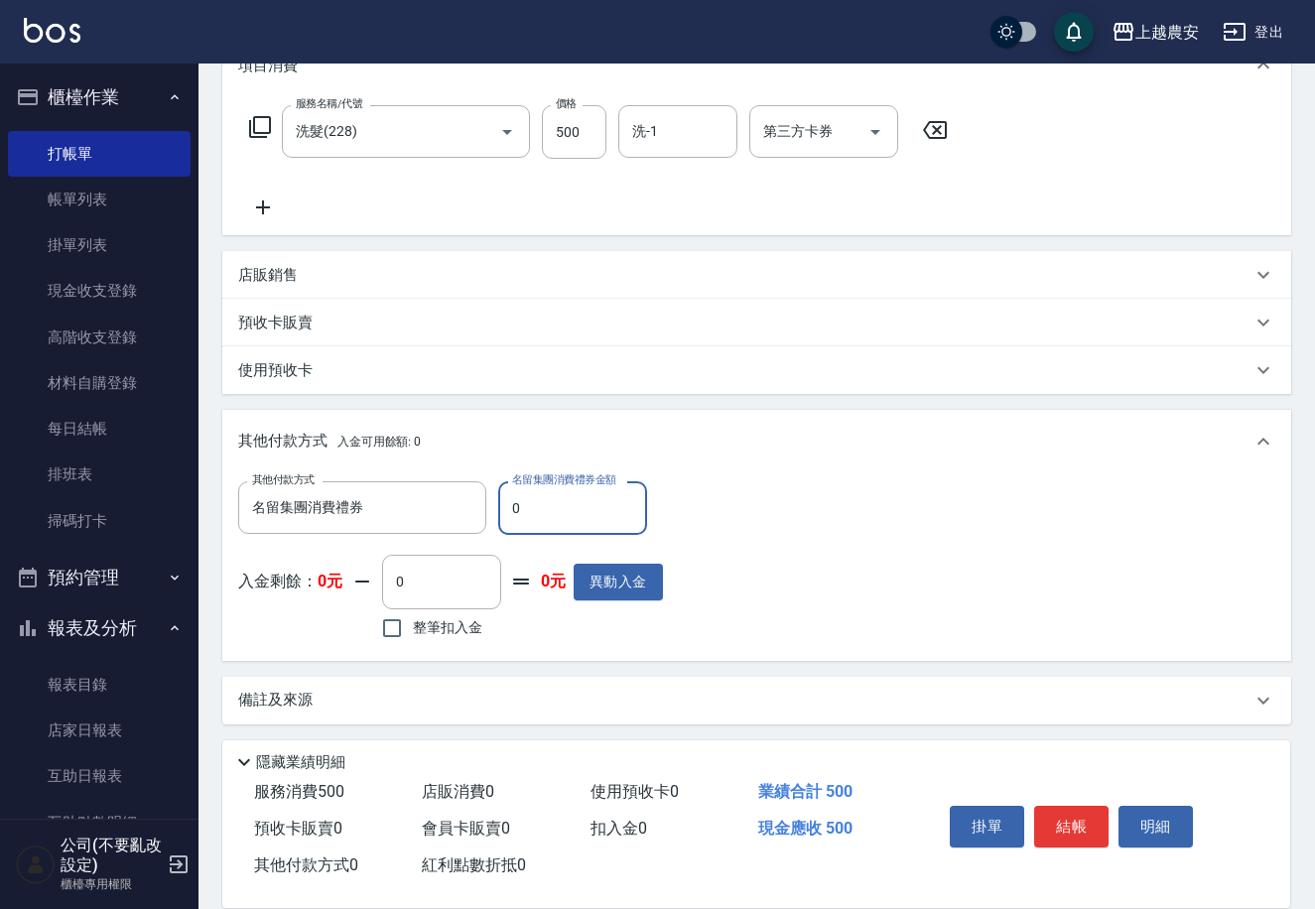
click at [510, 510] on input "0" at bounding box center [572, 508] width 149 height 54
type input "500"
drag, startPoint x: 1087, startPoint y: 818, endPoint x: 1075, endPoint y: 817, distance: 12.0
click at [1085, 818] on button "結帳" at bounding box center [1071, 827] width 74 height 42
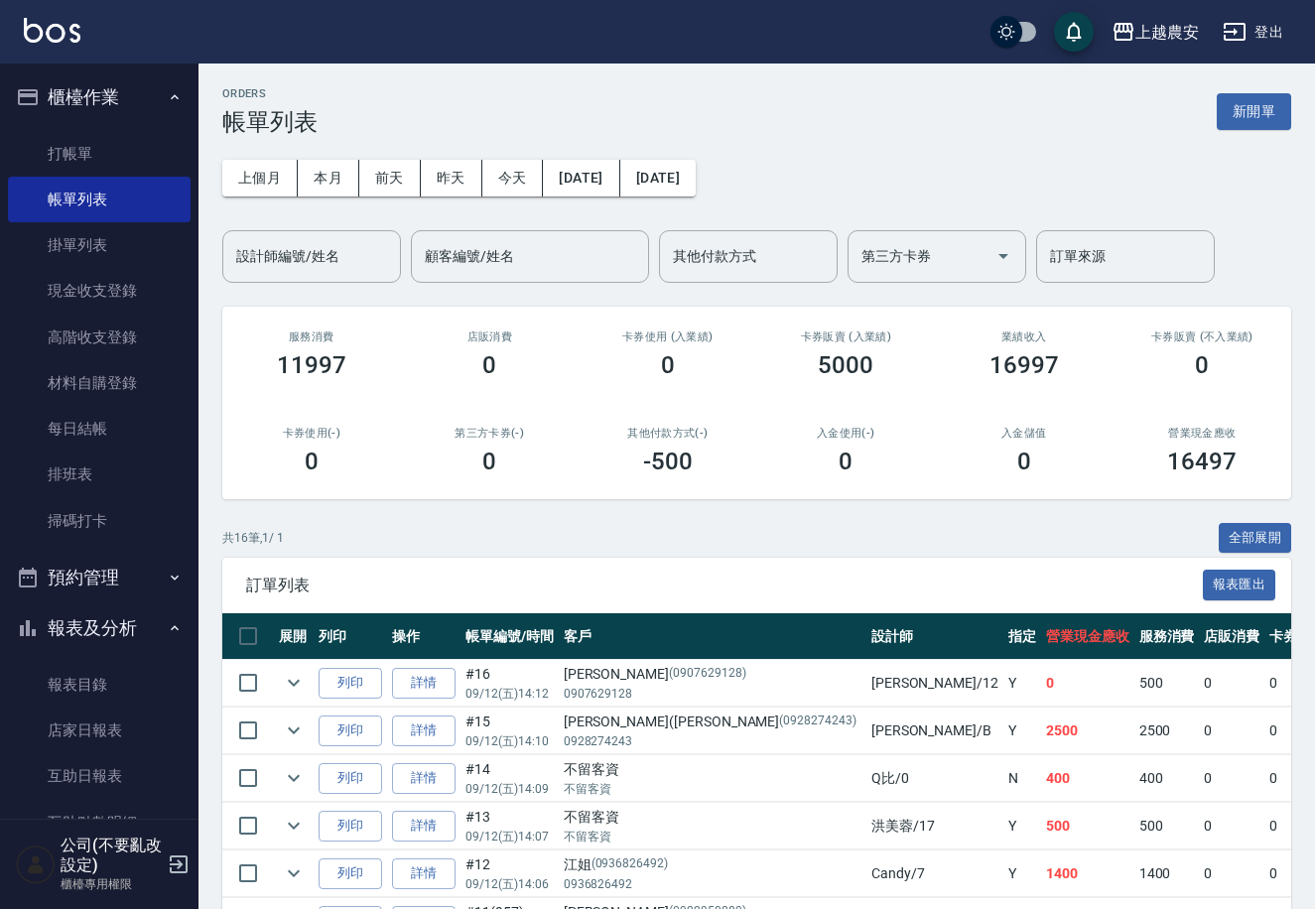
scroll to position [123, 0]
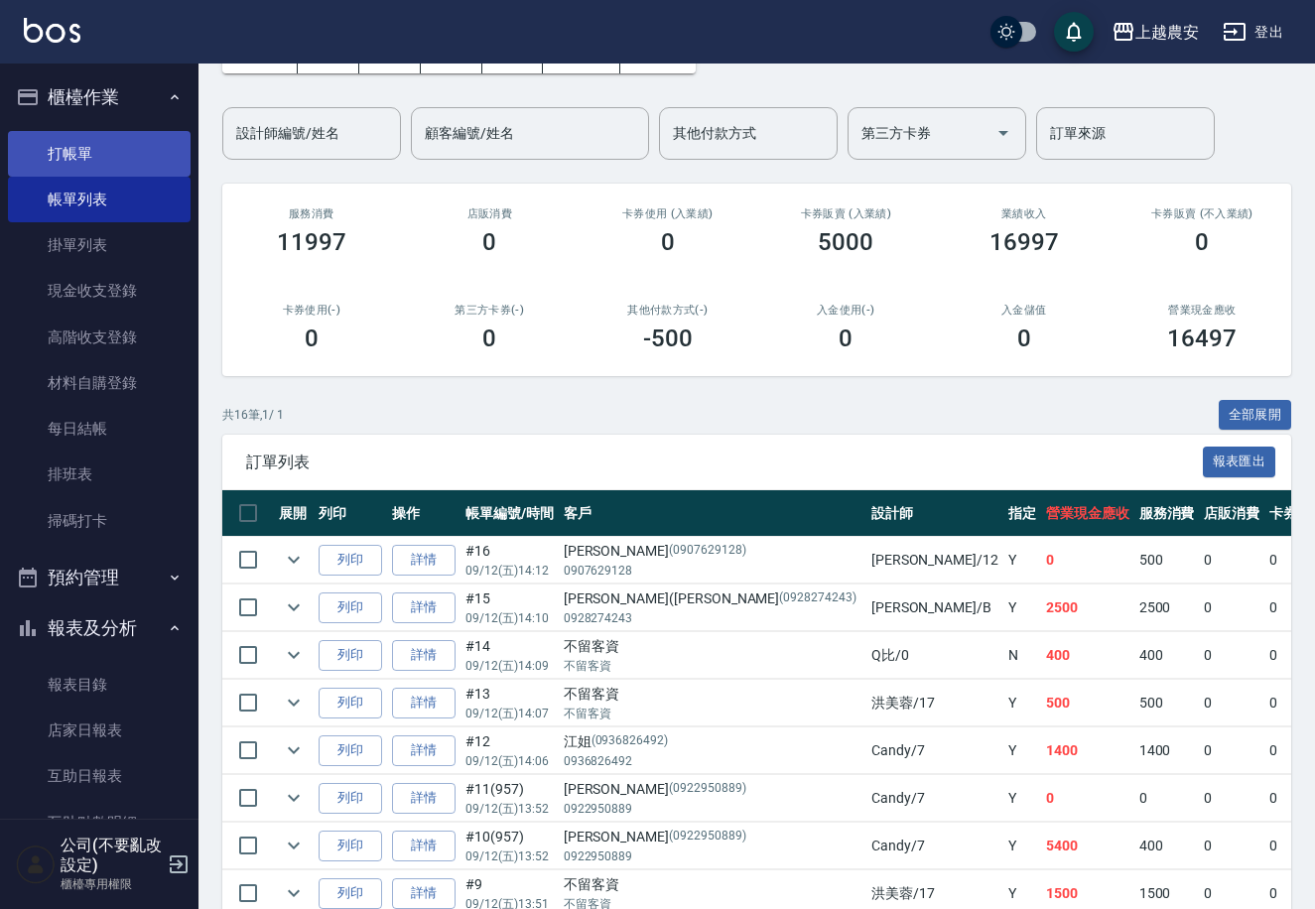
click at [101, 156] on link "打帳單" at bounding box center [99, 154] width 183 height 46
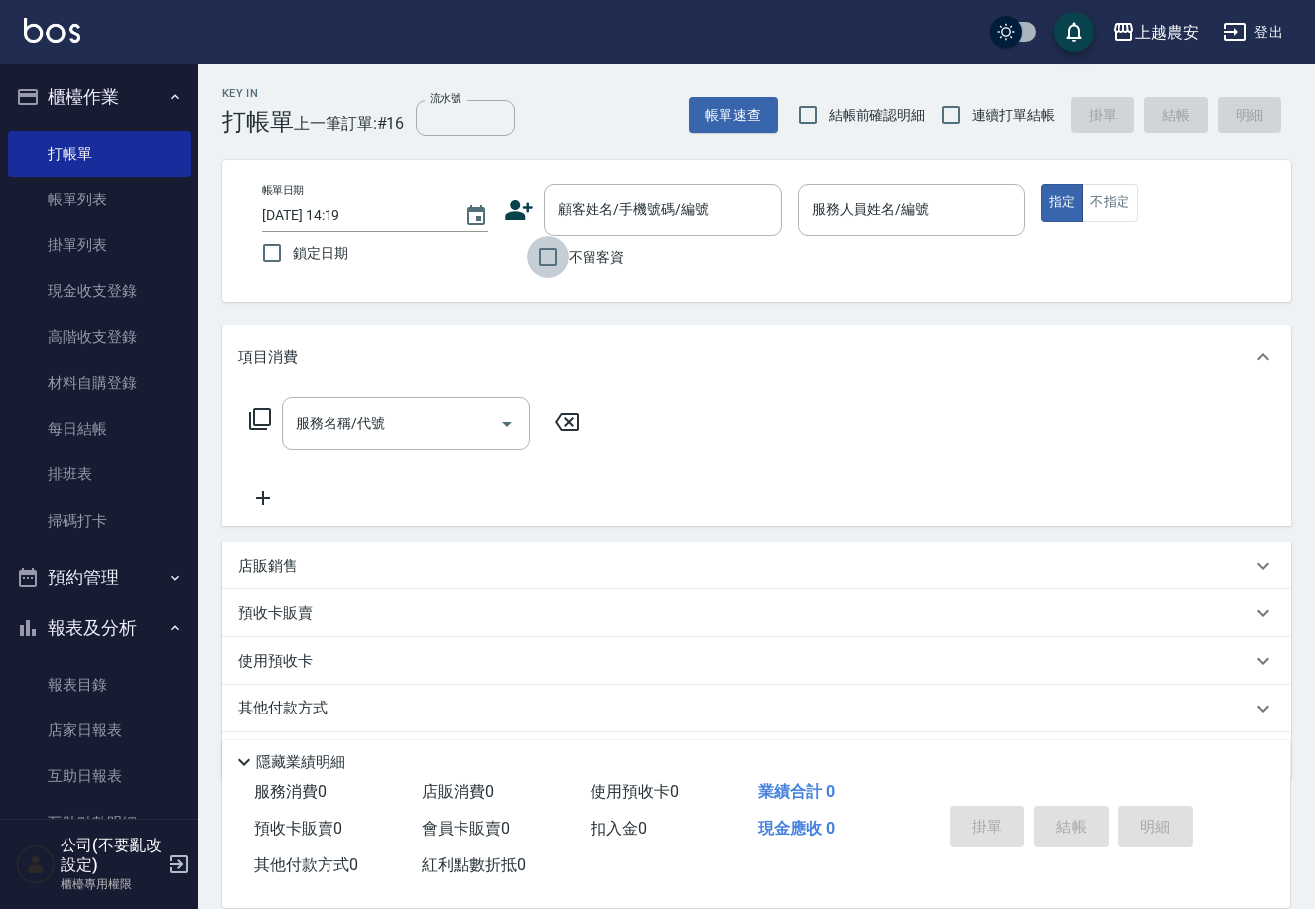
click at [543, 261] on input "不留客資" at bounding box center [548, 257] width 42 height 42
checkbox input "true"
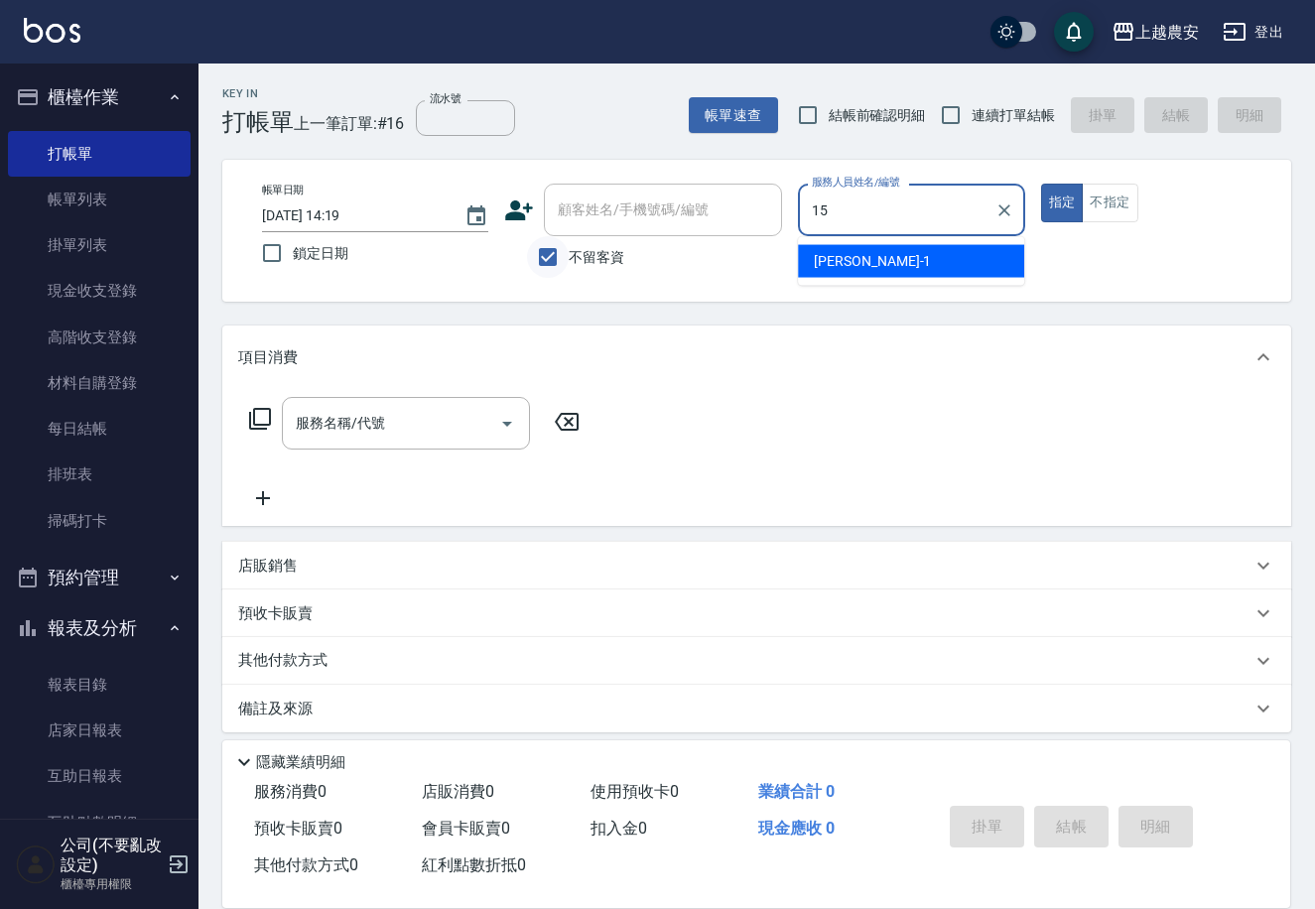
type input "美麗-15"
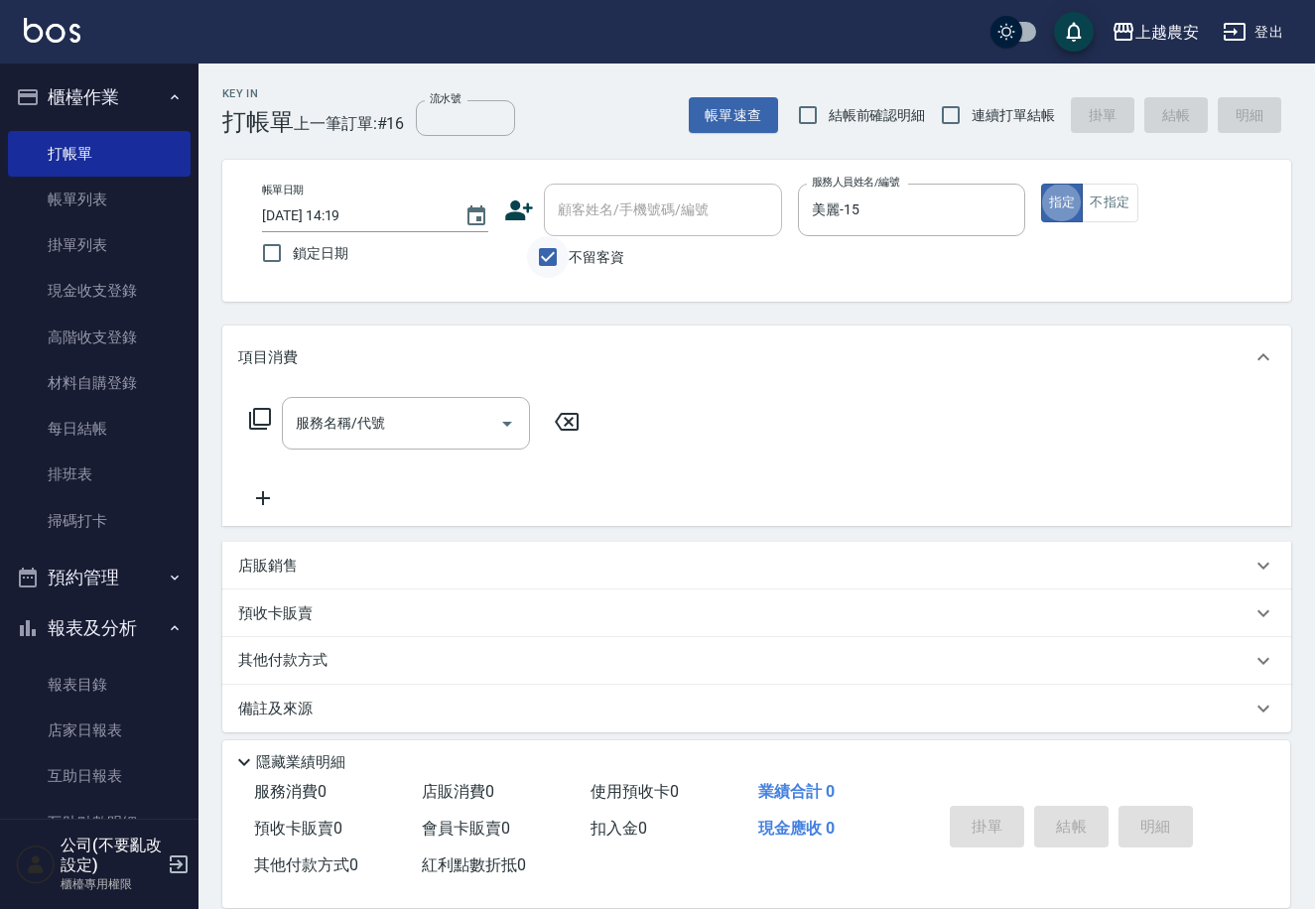
type button "true"
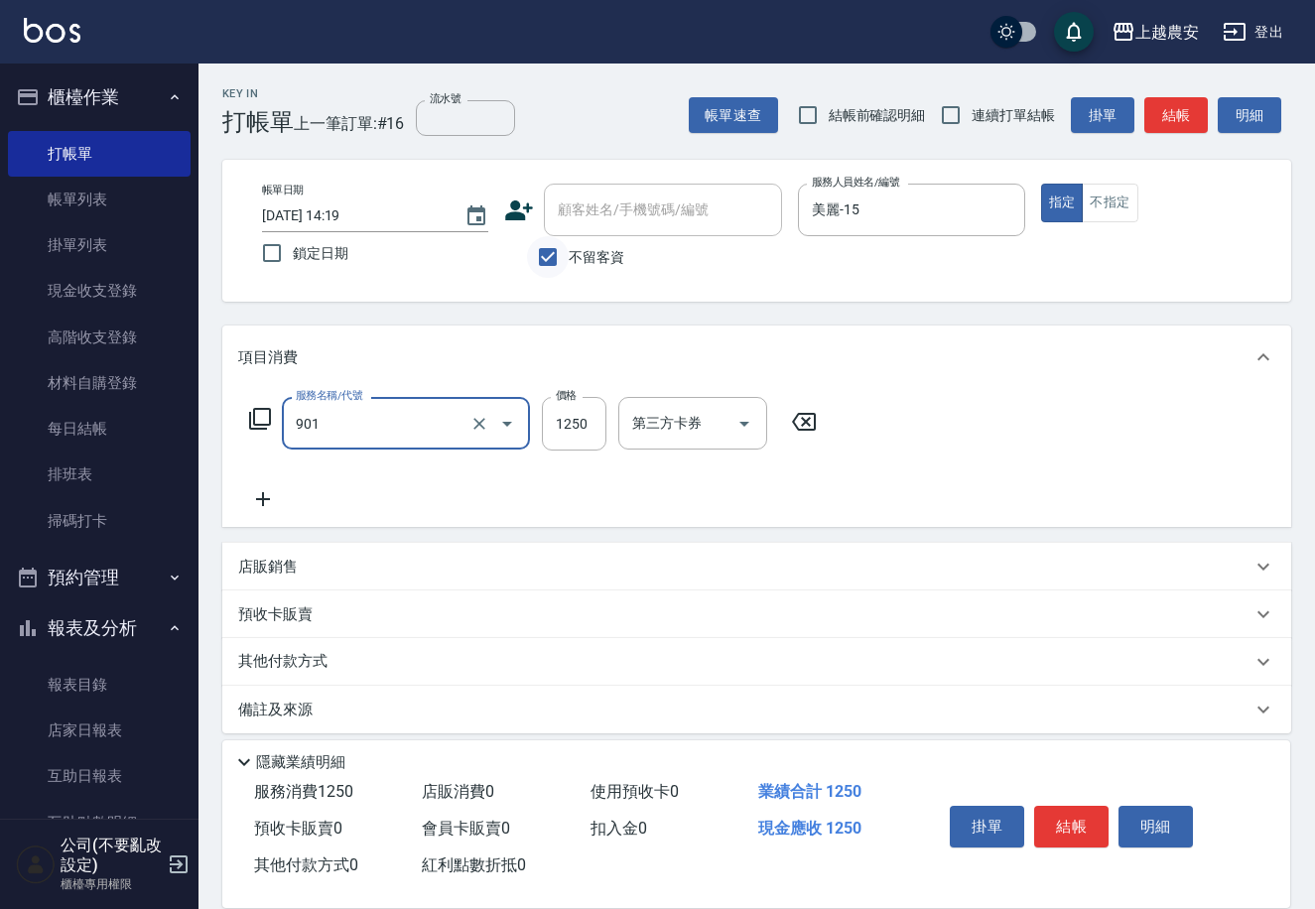
type input "修手指甲(901)"
type input "1000"
click at [1059, 819] on button "結帳" at bounding box center [1071, 827] width 74 height 42
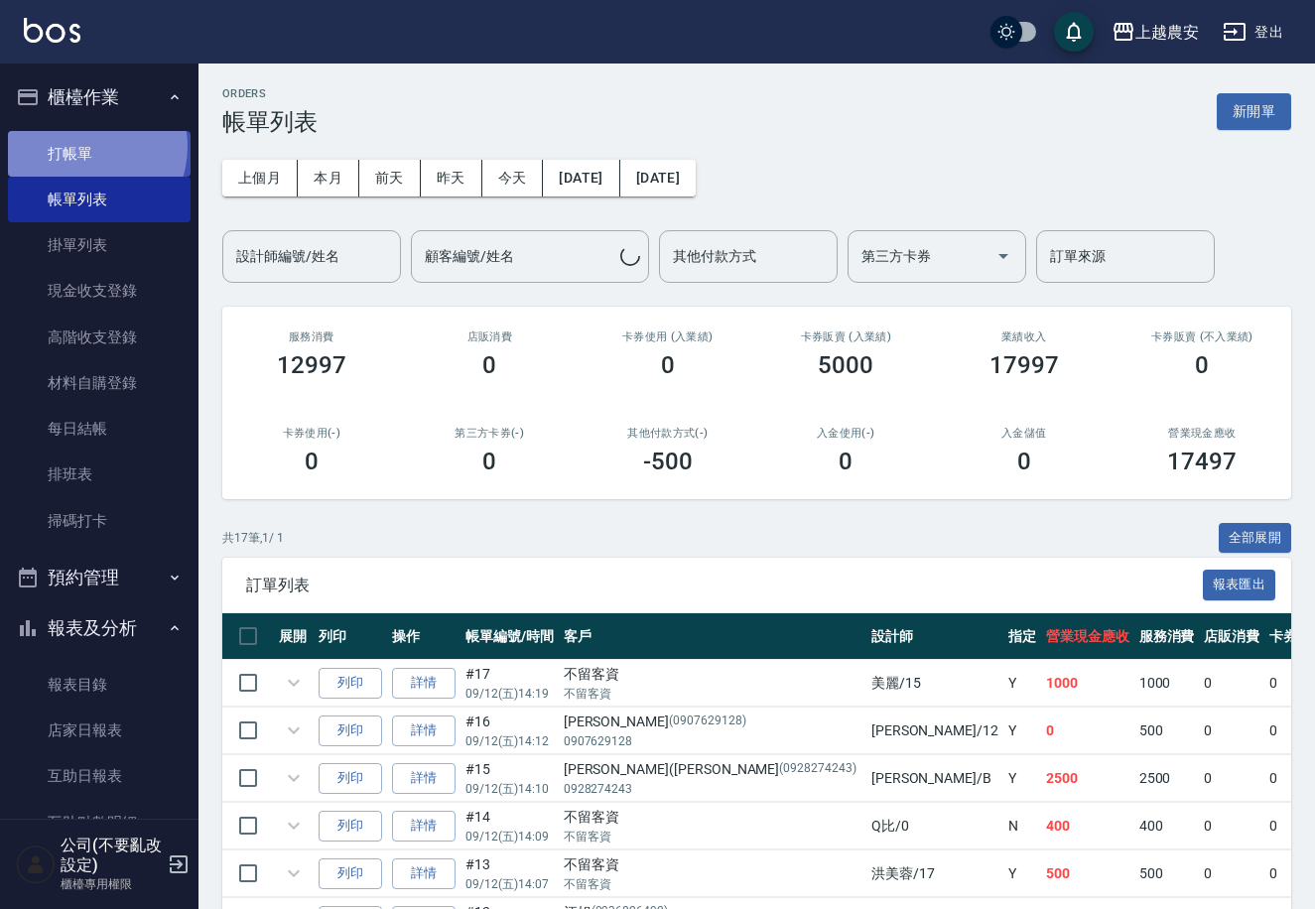
click at [81, 146] on link "打帳單" at bounding box center [99, 154] width 183 height 46
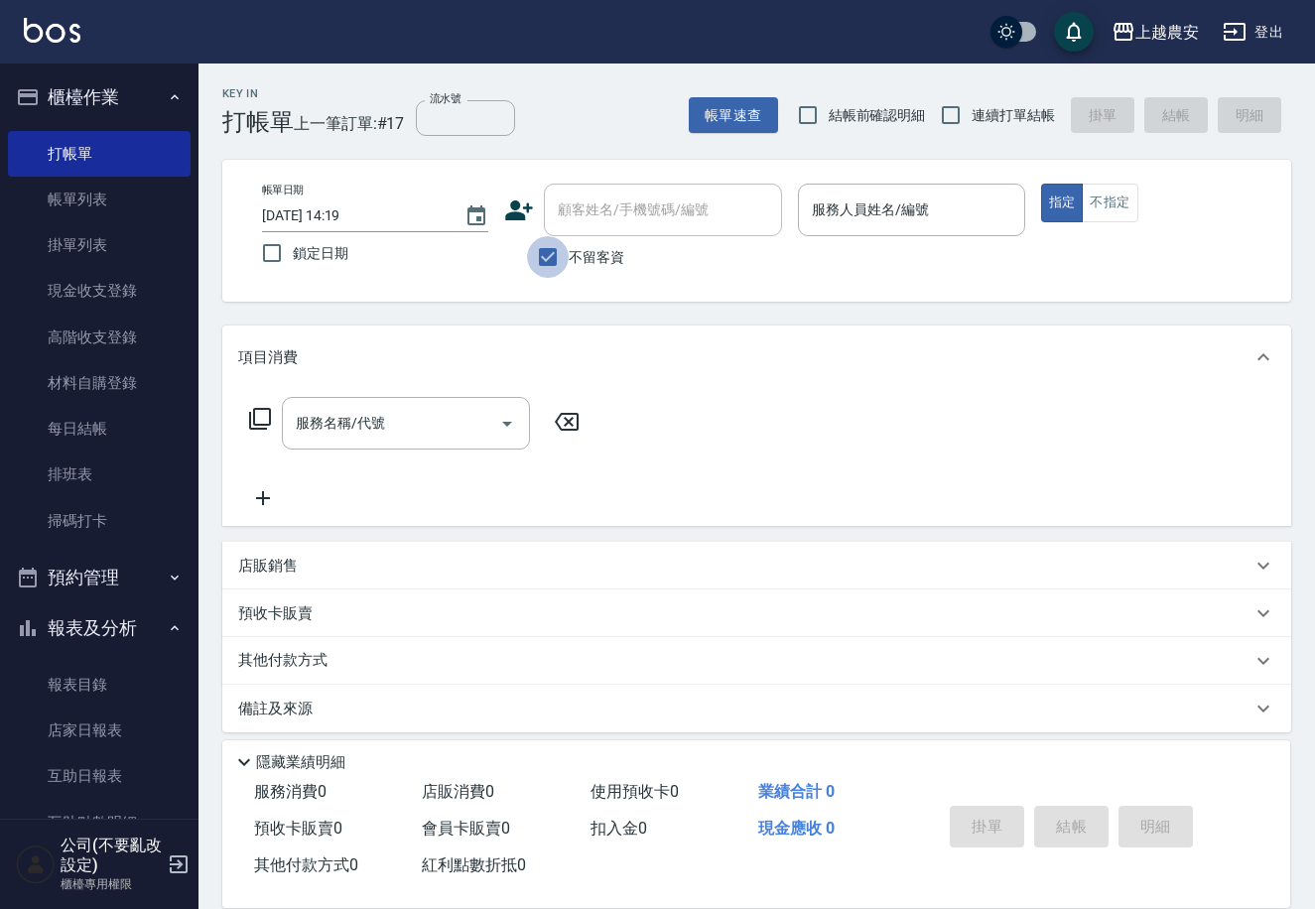
click at [559, 265] on input "不留客資" at bounding box center [548, 257] width 42 height 42
checkbox input "false"
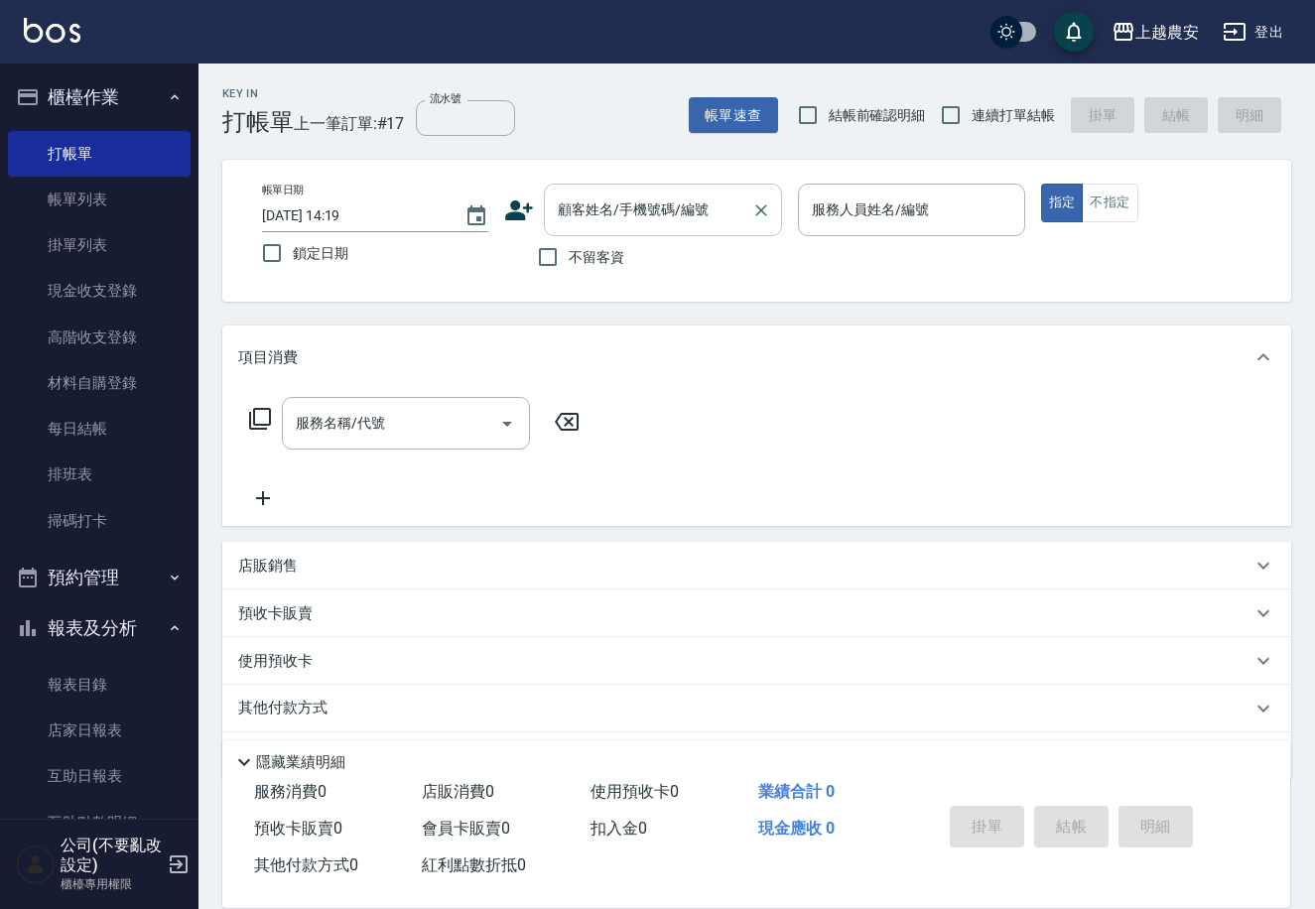
click at [575, 229] on div "顧客姓名/手機號碼/編號" at bounding box center [663, 210] width 238 height 53
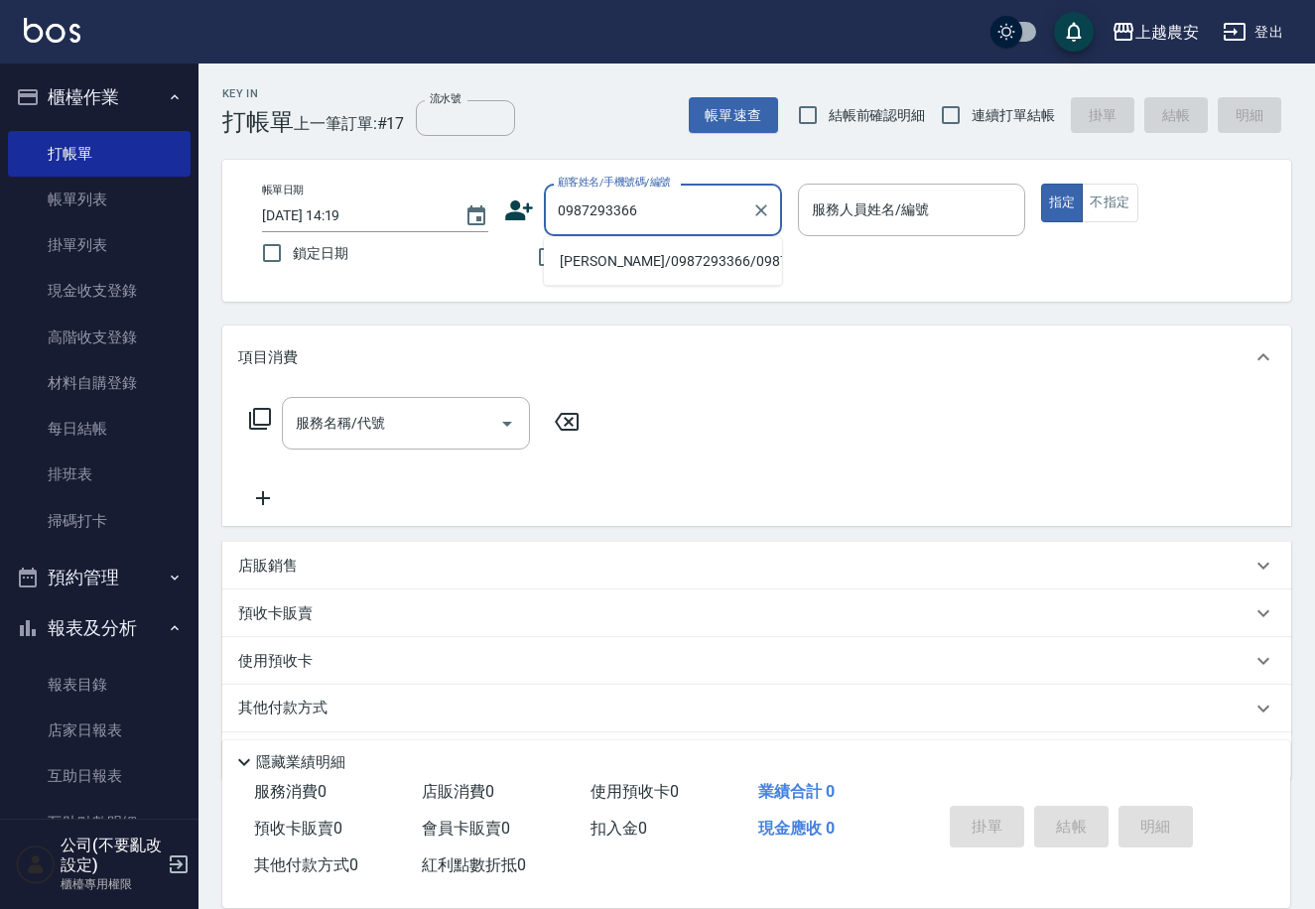
click at [625, 259] on li "黃小姐/0987293366/0987293366" at bounding box center [663, 261] width 238 height 33
type input "黃小姐/0987293366/0987293366"
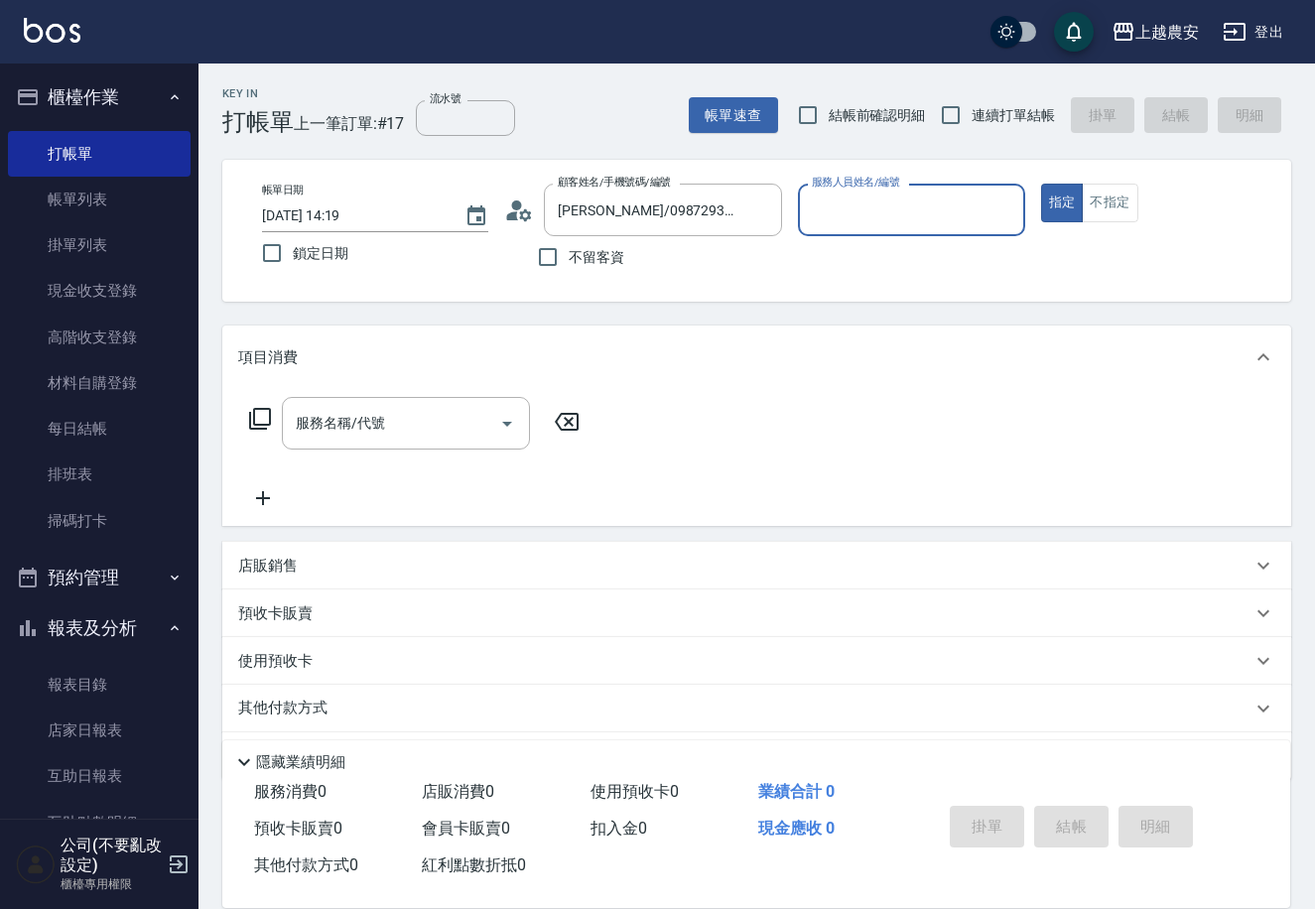
type input "Yoko-12"
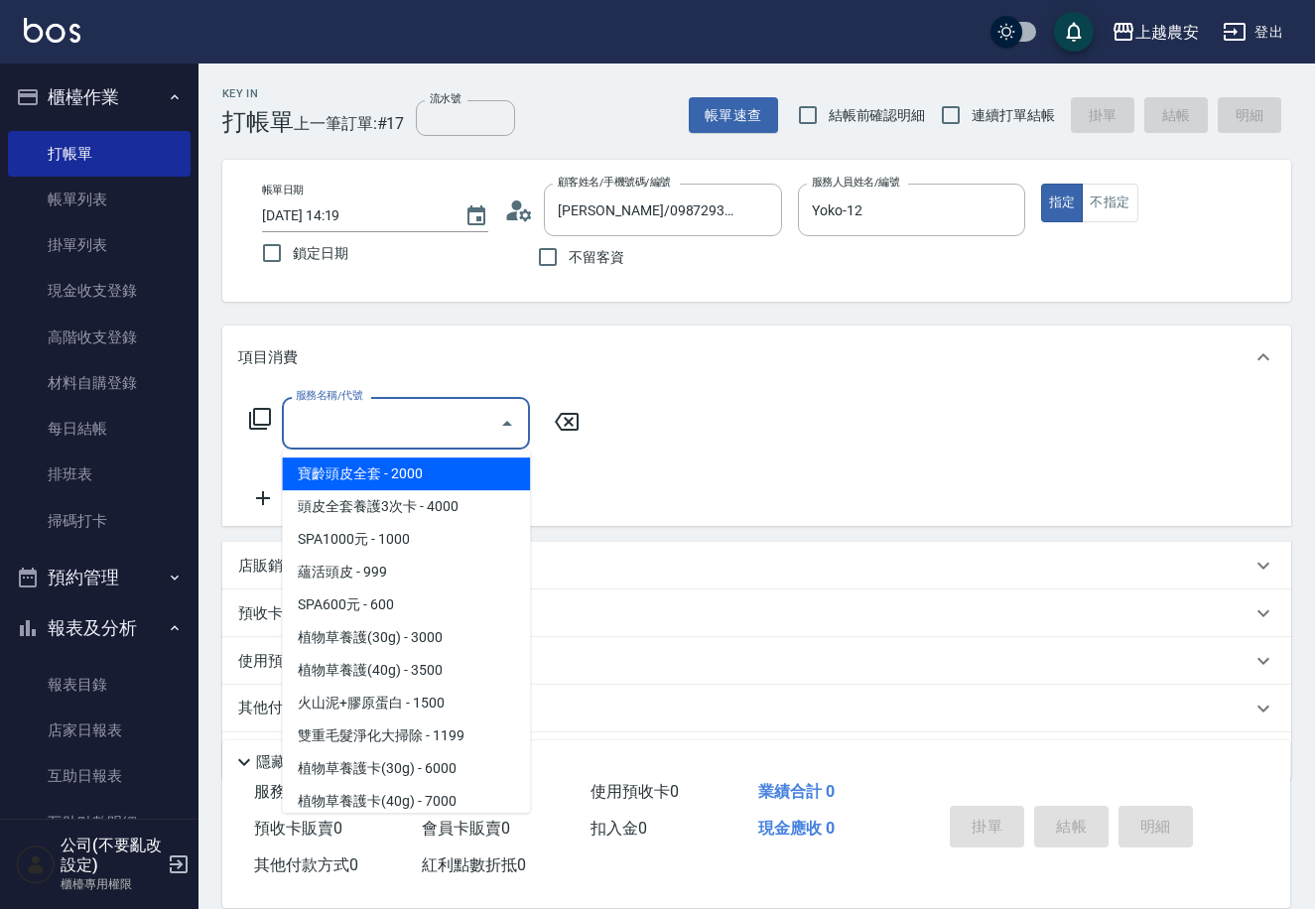
click at [461, 417] on input "服務名稱/代號" at bounding box center [391, 423] width 200 height 35
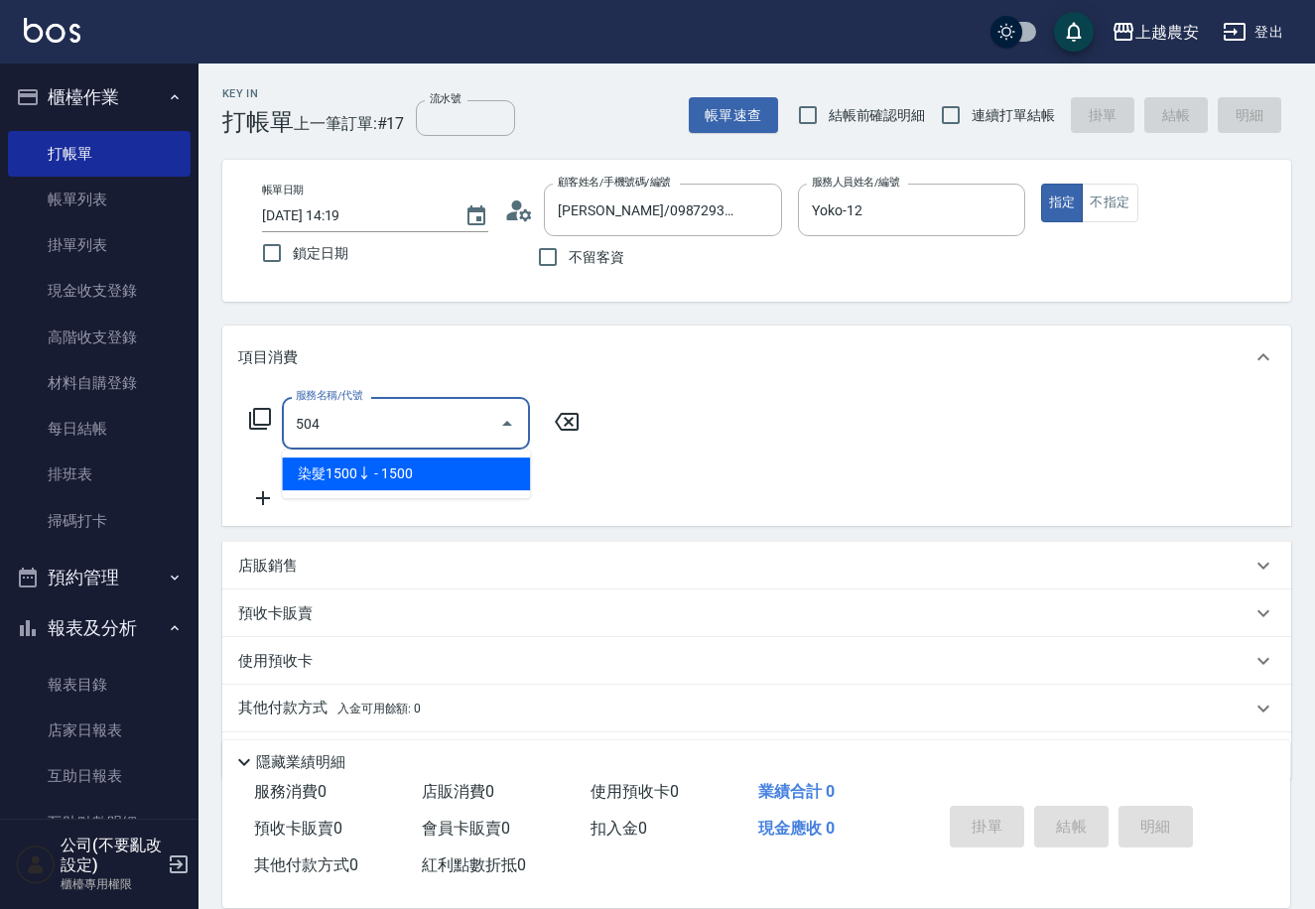
type input "染髮1500↓(504)"
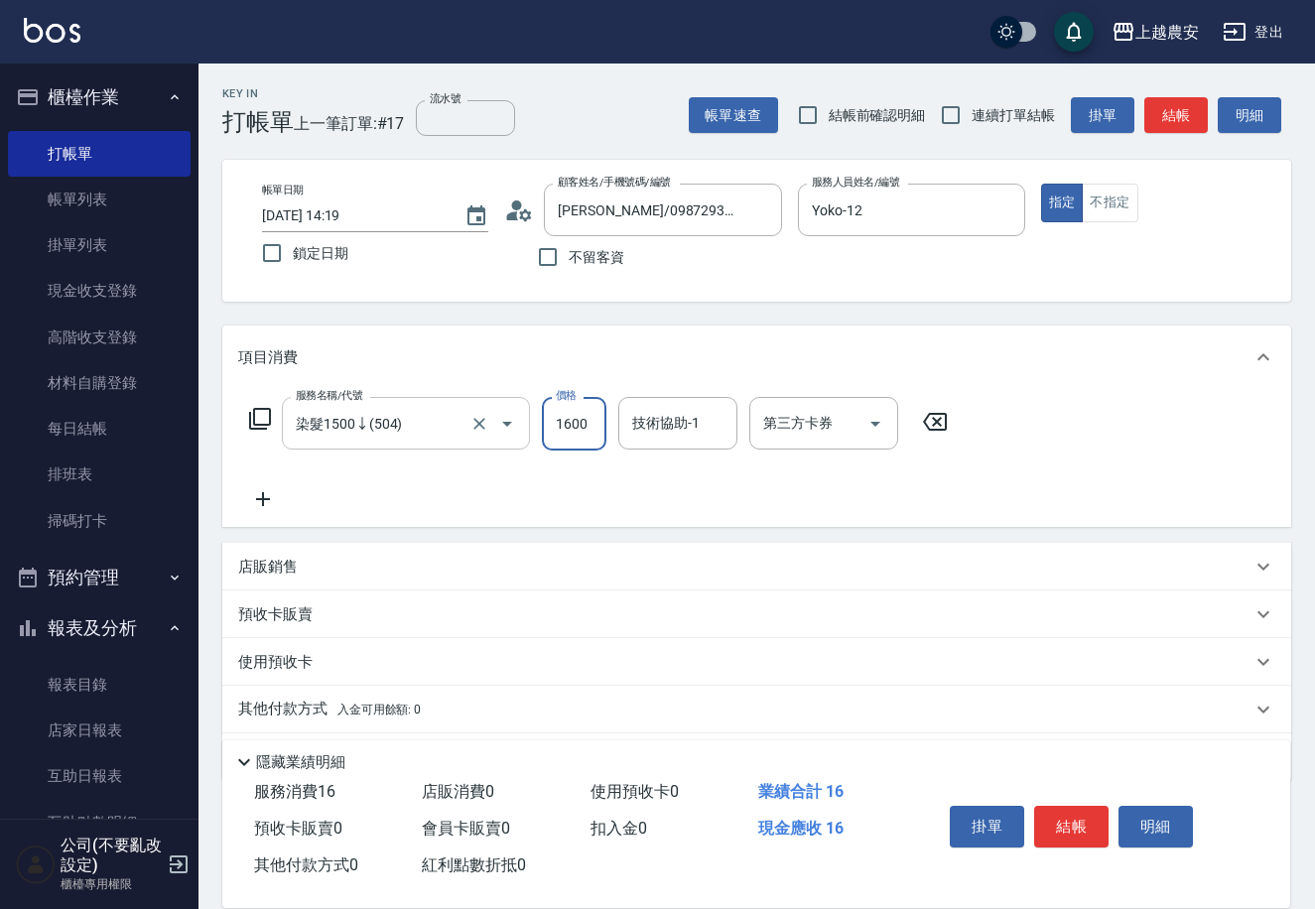
type input "1600"
type input "團團-27"
click at [1053, 823] on button "結帳" at bounding box center [1071, 827] width 74 height 42
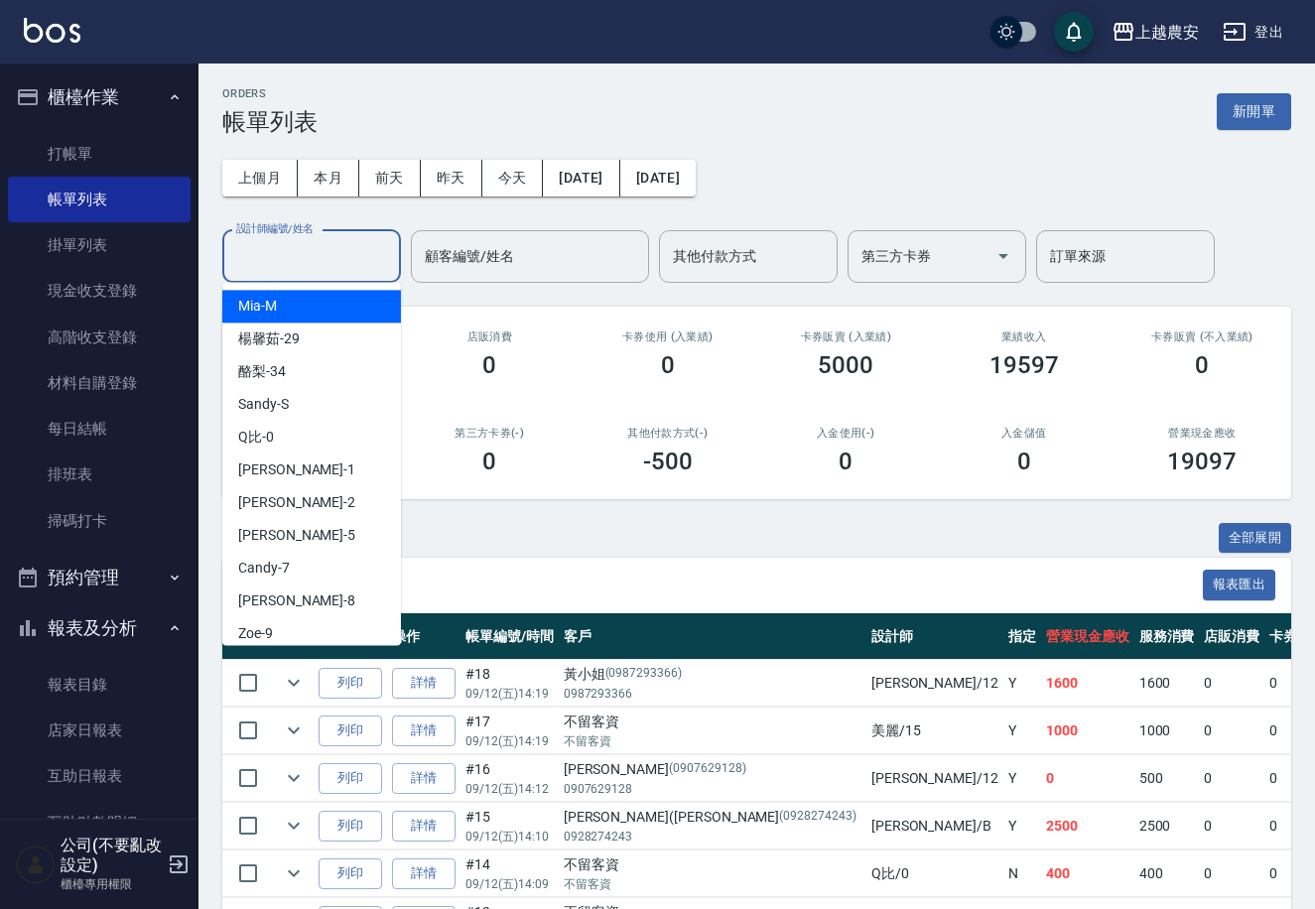
click at [283, 254] on input "設計師編號/姓名" at bounding box center [311, 256] width 161 height 35
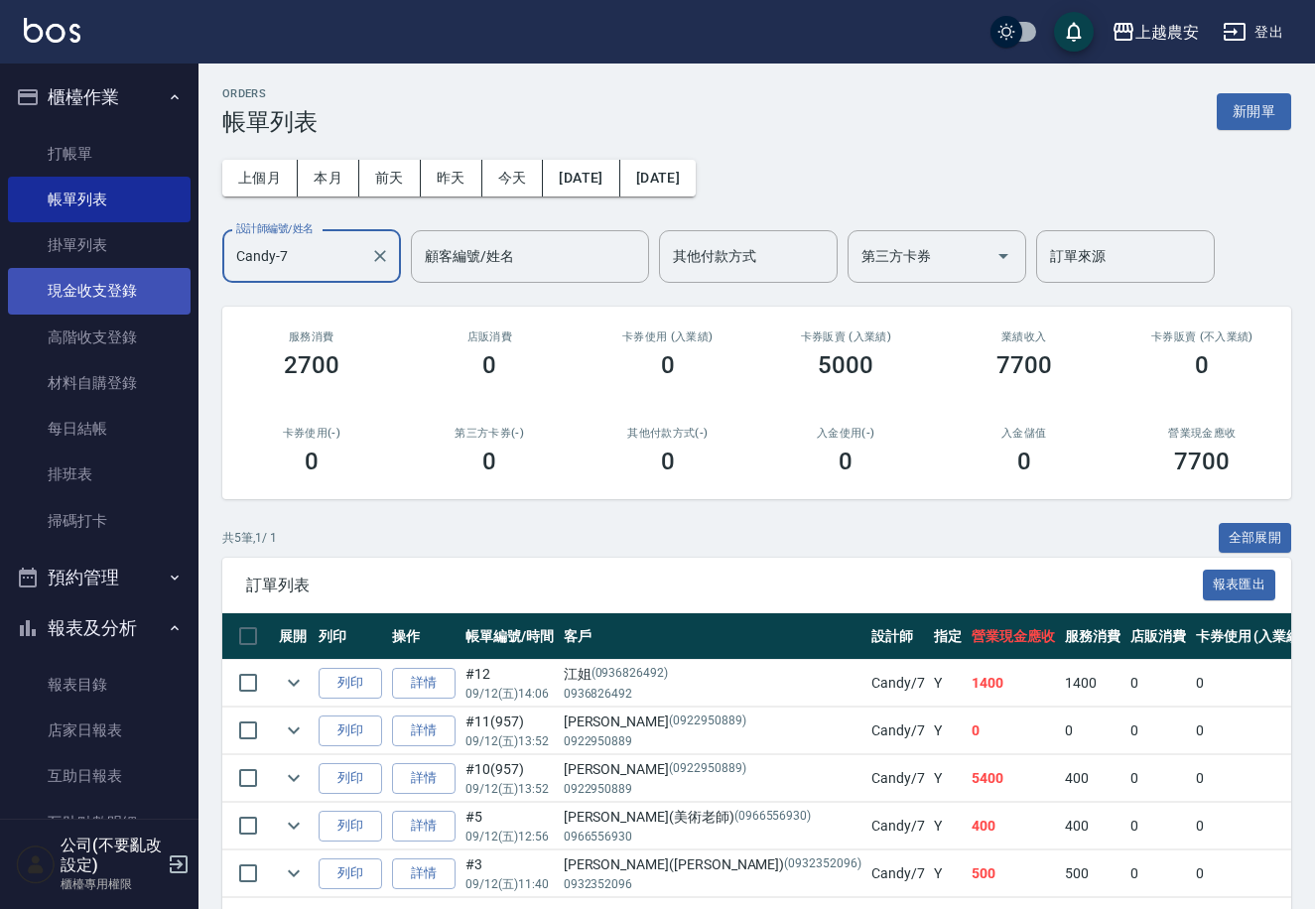
type input "Candy-7"
click at [107, 293] on link "現金收支登錄" at bounding box center [99, 291] width 183 height 46
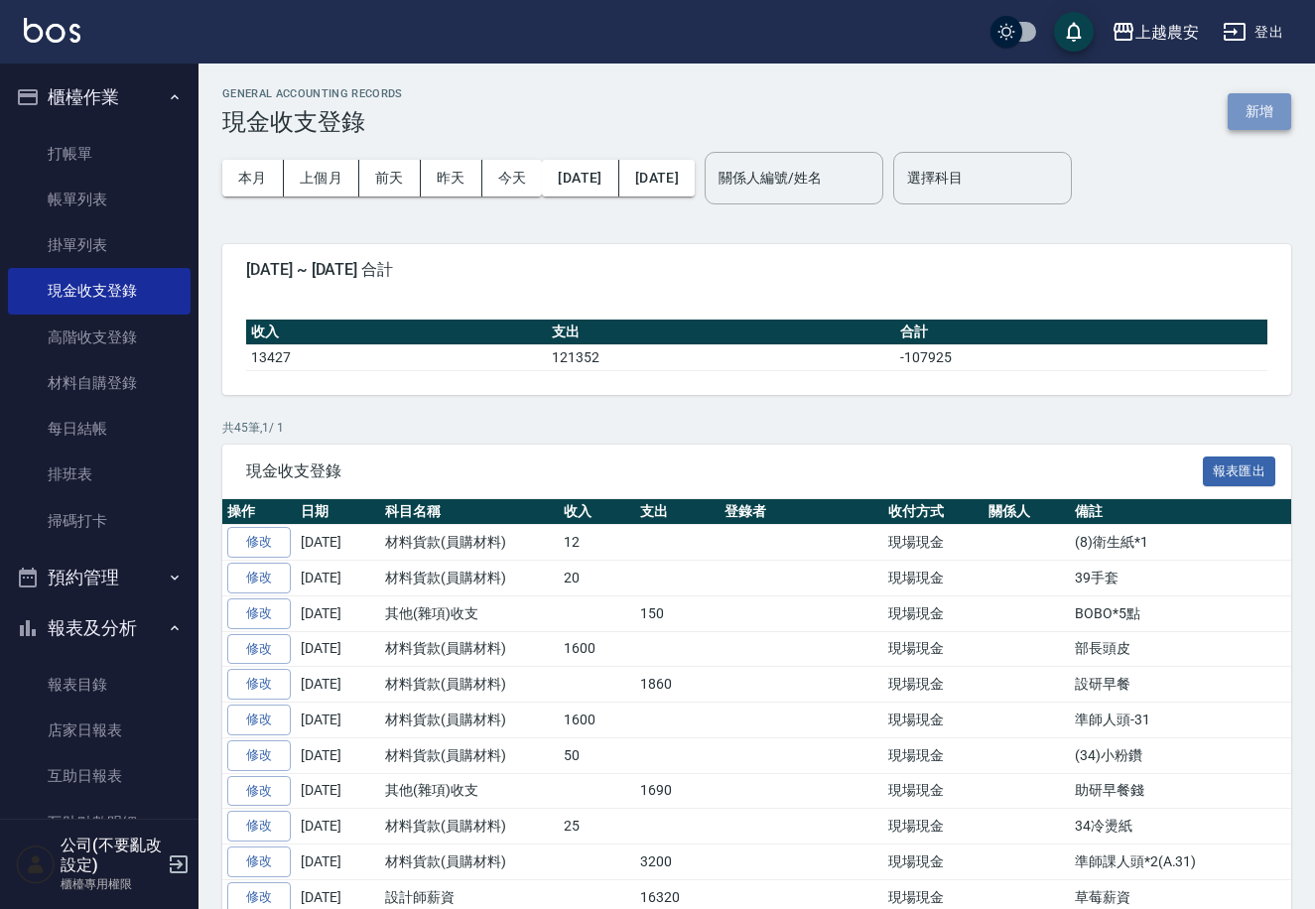
click at [1253, 98] on button "新增" at bounding box center [1260, 111] width 64 height 37
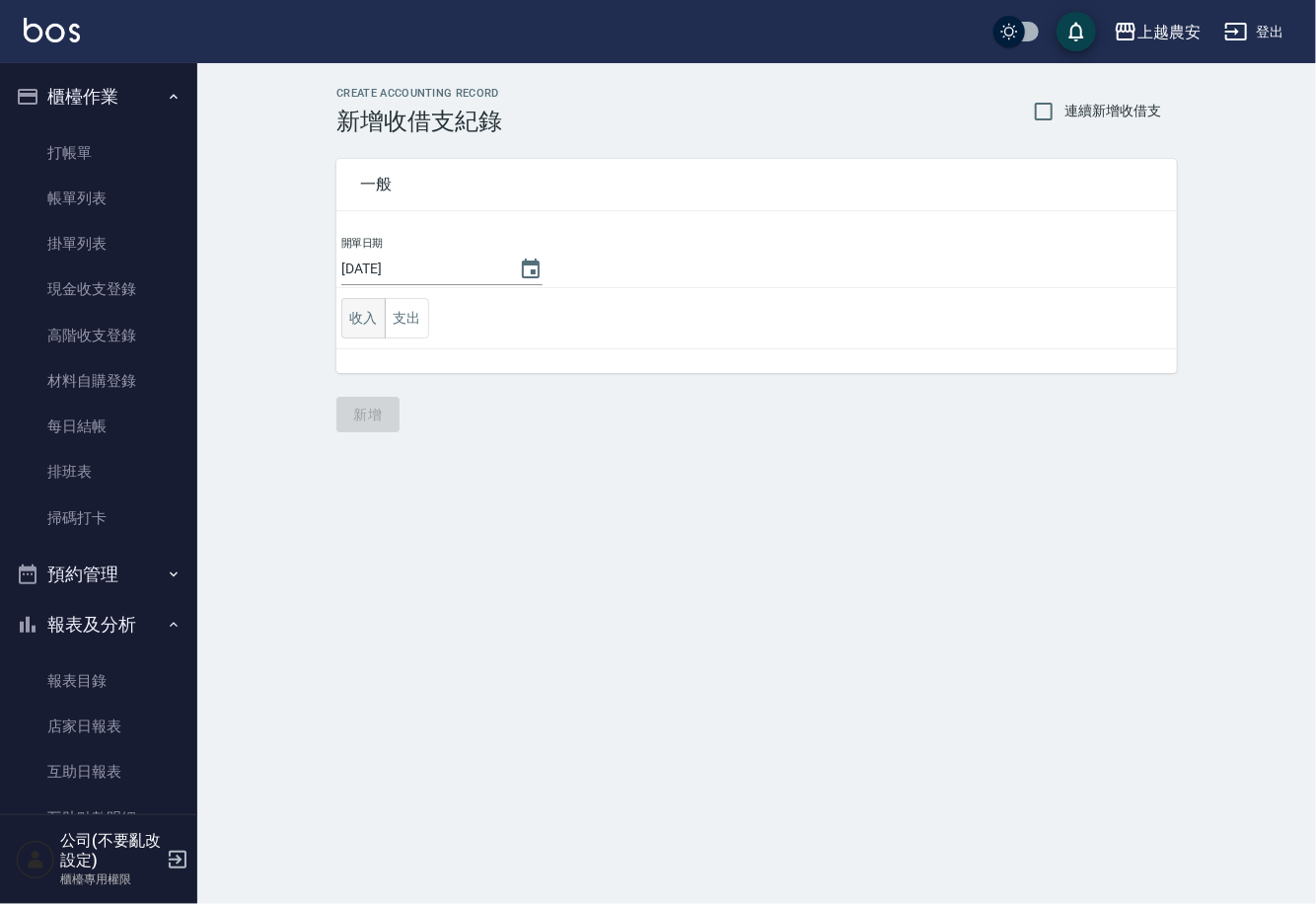
click at [361, 323] on button "收入" at bounding box center [363, 318] width 45 height 41
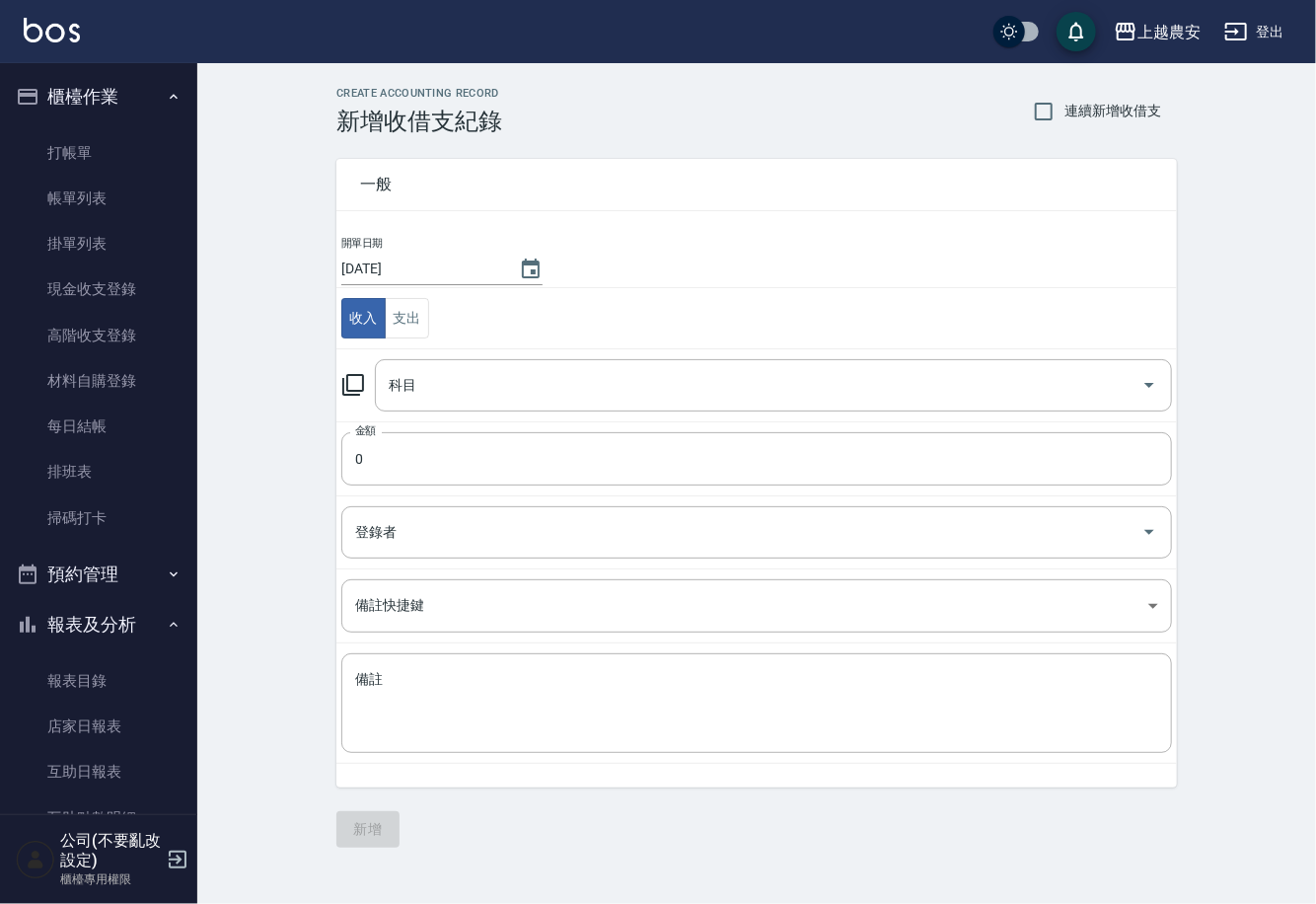
click at [351, 385] on icon at bounding box center [353, 385] width 24 height 24
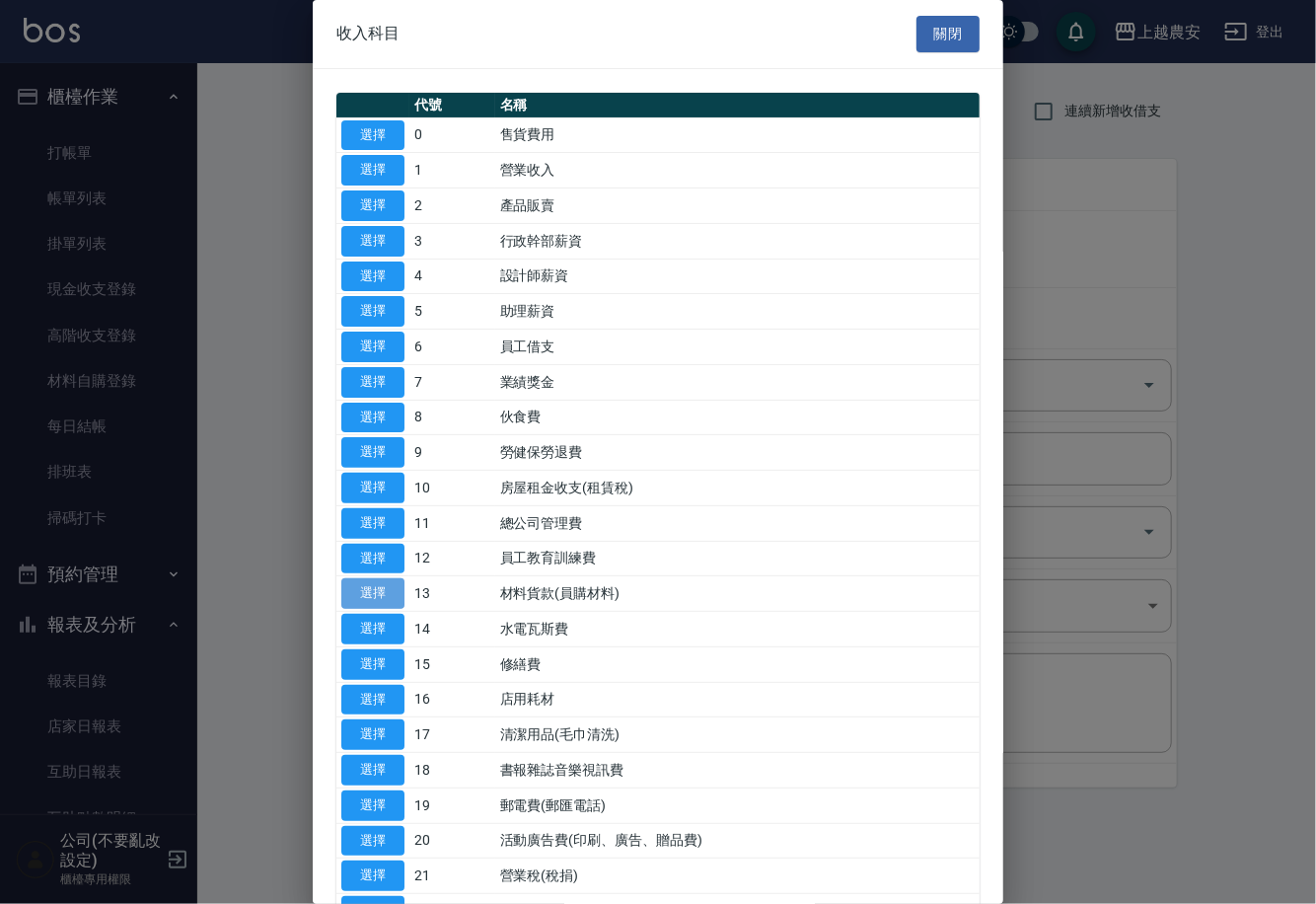
click at [388, 591] on button "選擇" at bounding box center [373, 594] width 64 height 31
type input "13 材料貨款(員購材料)"
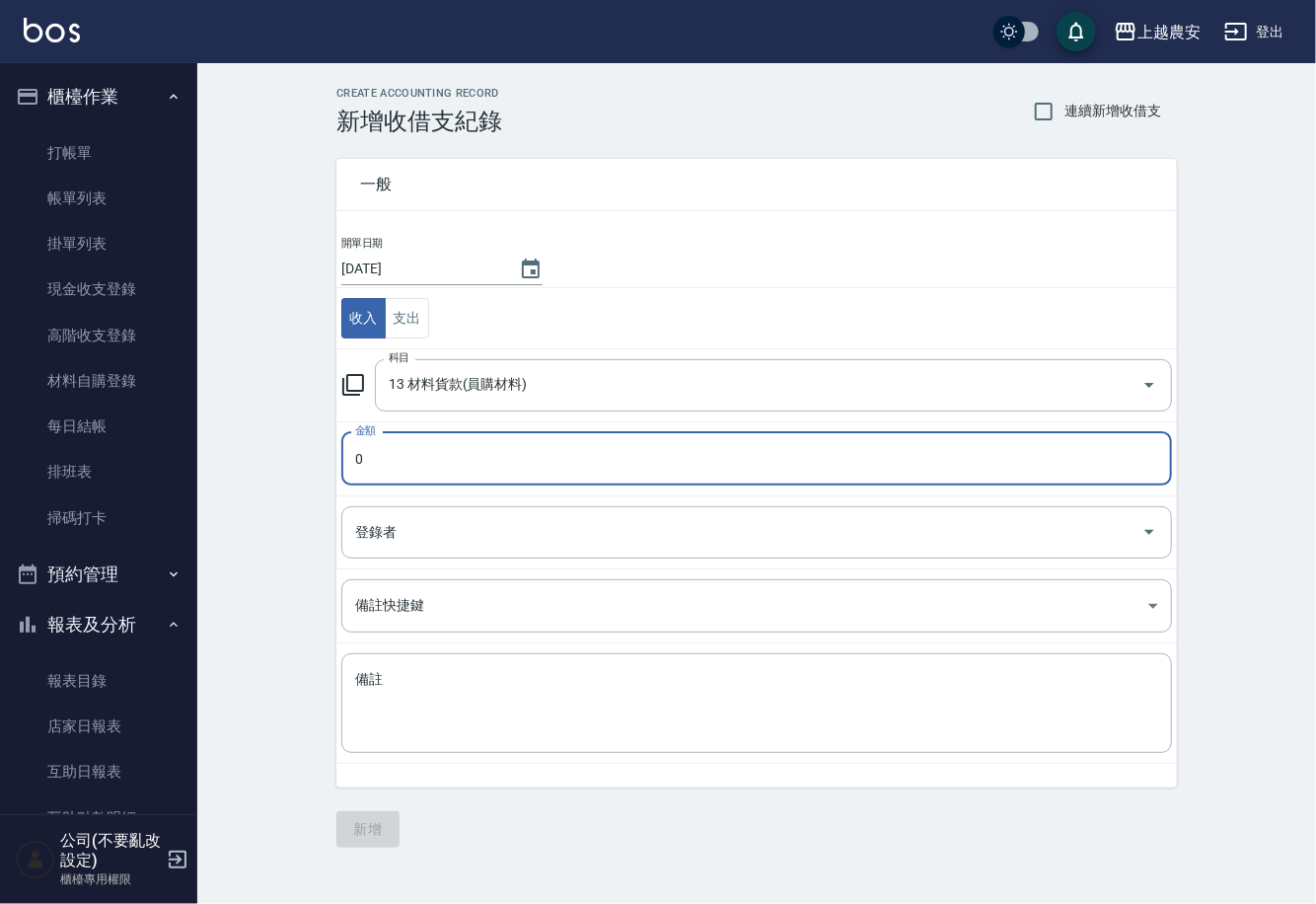
click at [411, 464] on input "0" at bounding box center [756, 459] width 831 height 54
type input "315"
click at [406, 704] on textarea "備註" at bounding box center [756, 703] width 803 height 67
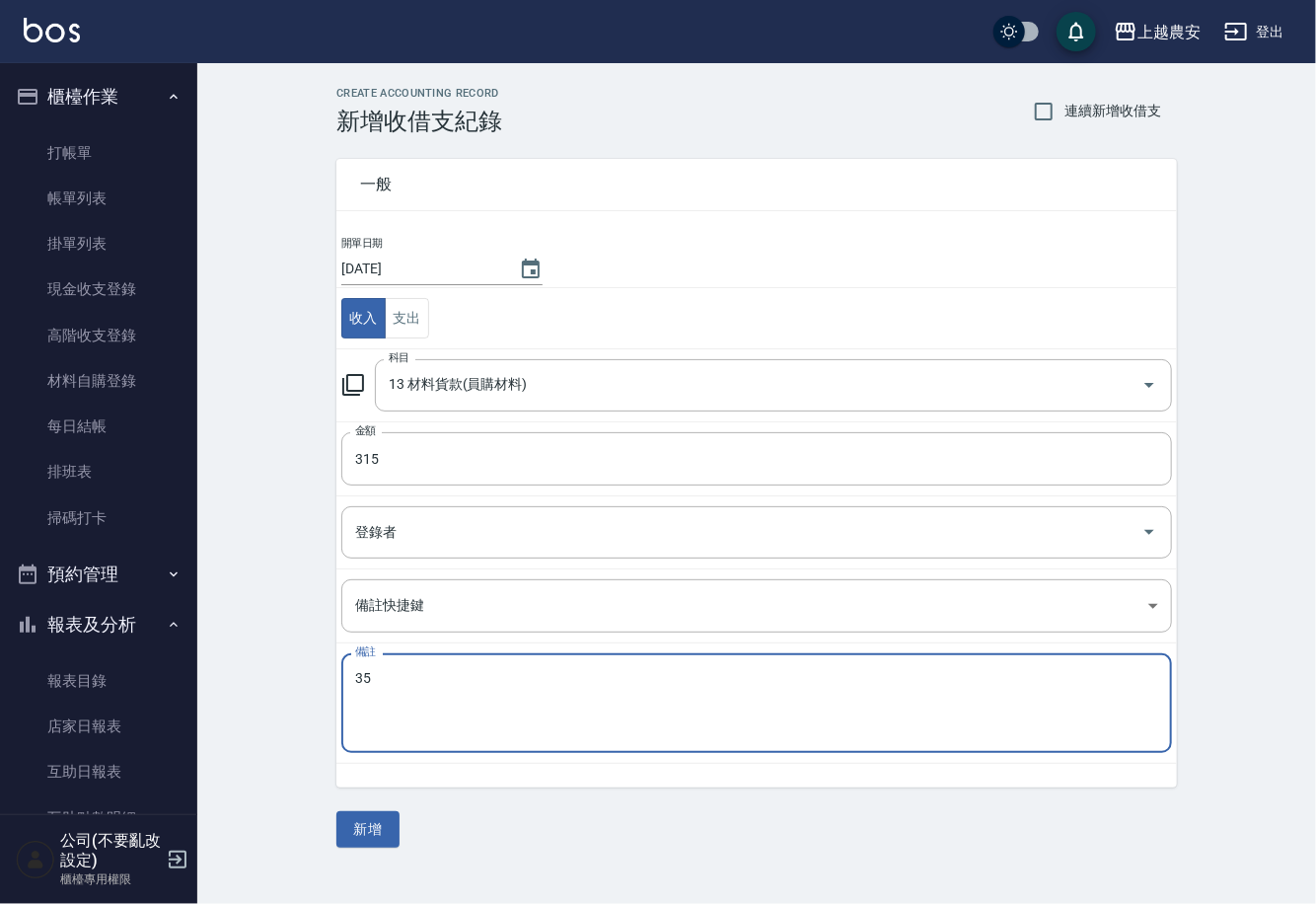
type textarea "3"
type textarea "(25)華田*3"
click at [378, 833] on button "新增" at bounding box center [368, 829] width 64 height 37
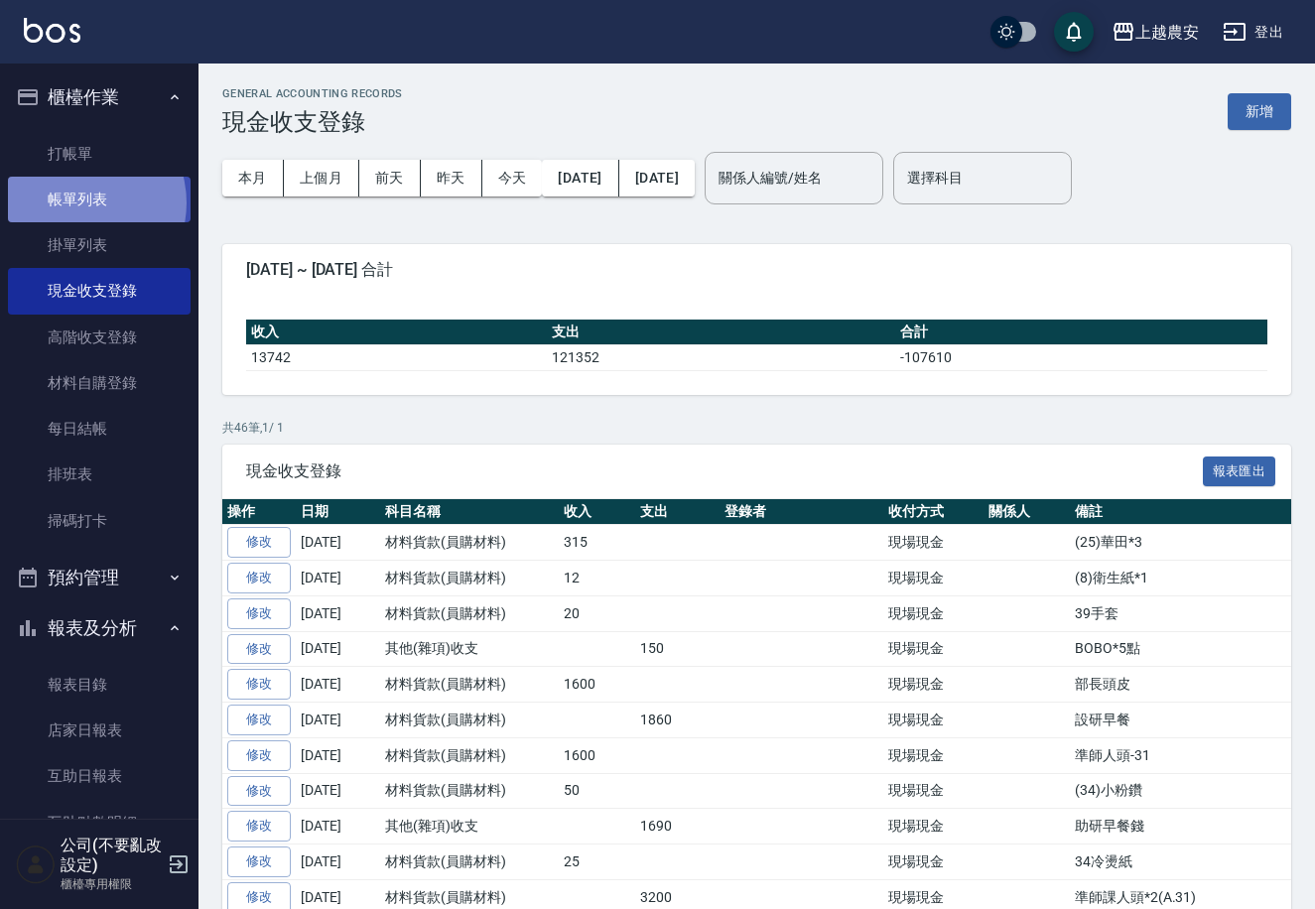
click at [75, 203] on link "帳單列表" at bounding box center [99, 200] width 183 height 46
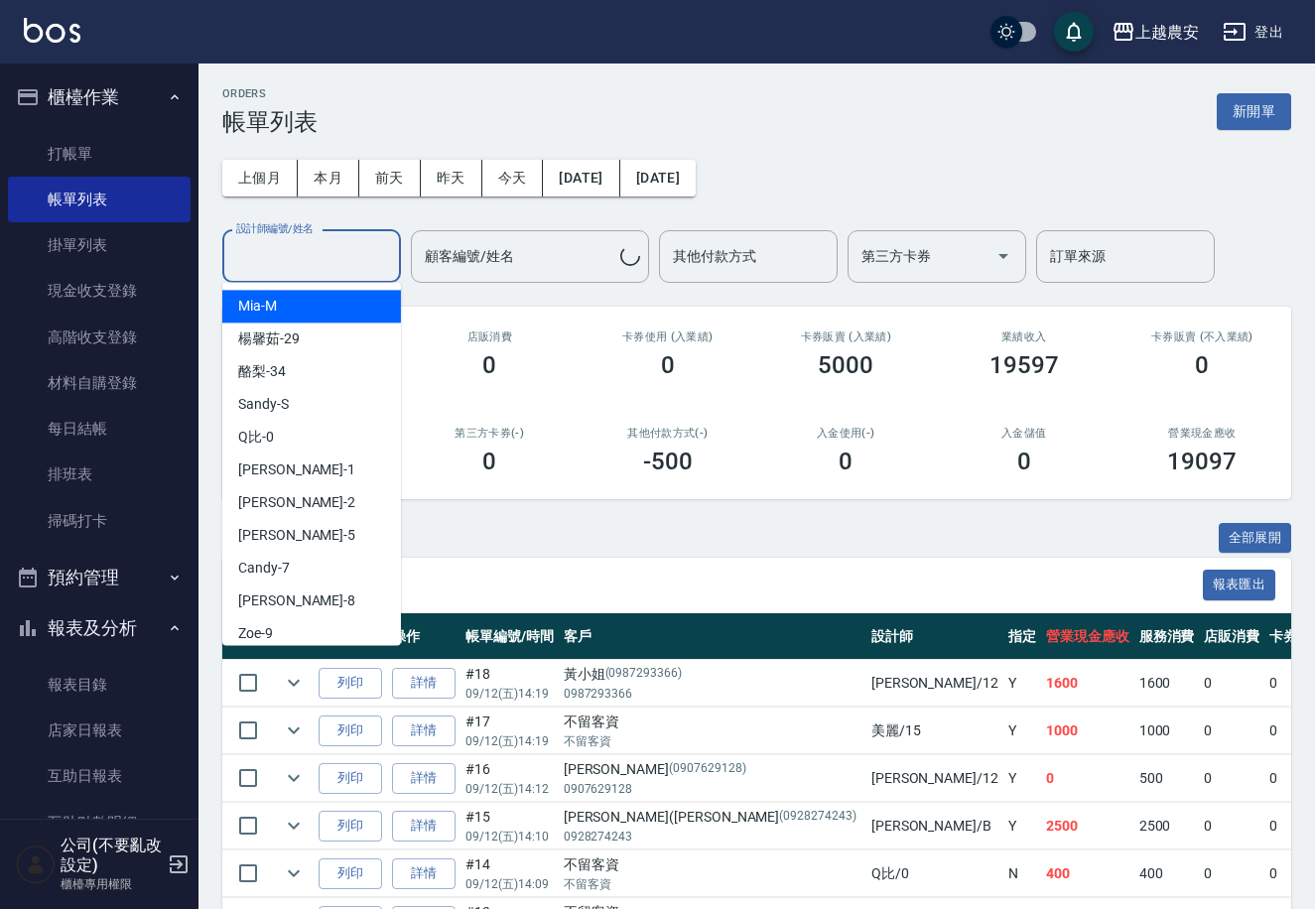
click at [347, 260] on input "設計師編號/姓名" at bounding box center [311, 256] width 161 height 35
click at [453, 177] on button "昨天" at bounding box center [452, 178] width 62 height 37
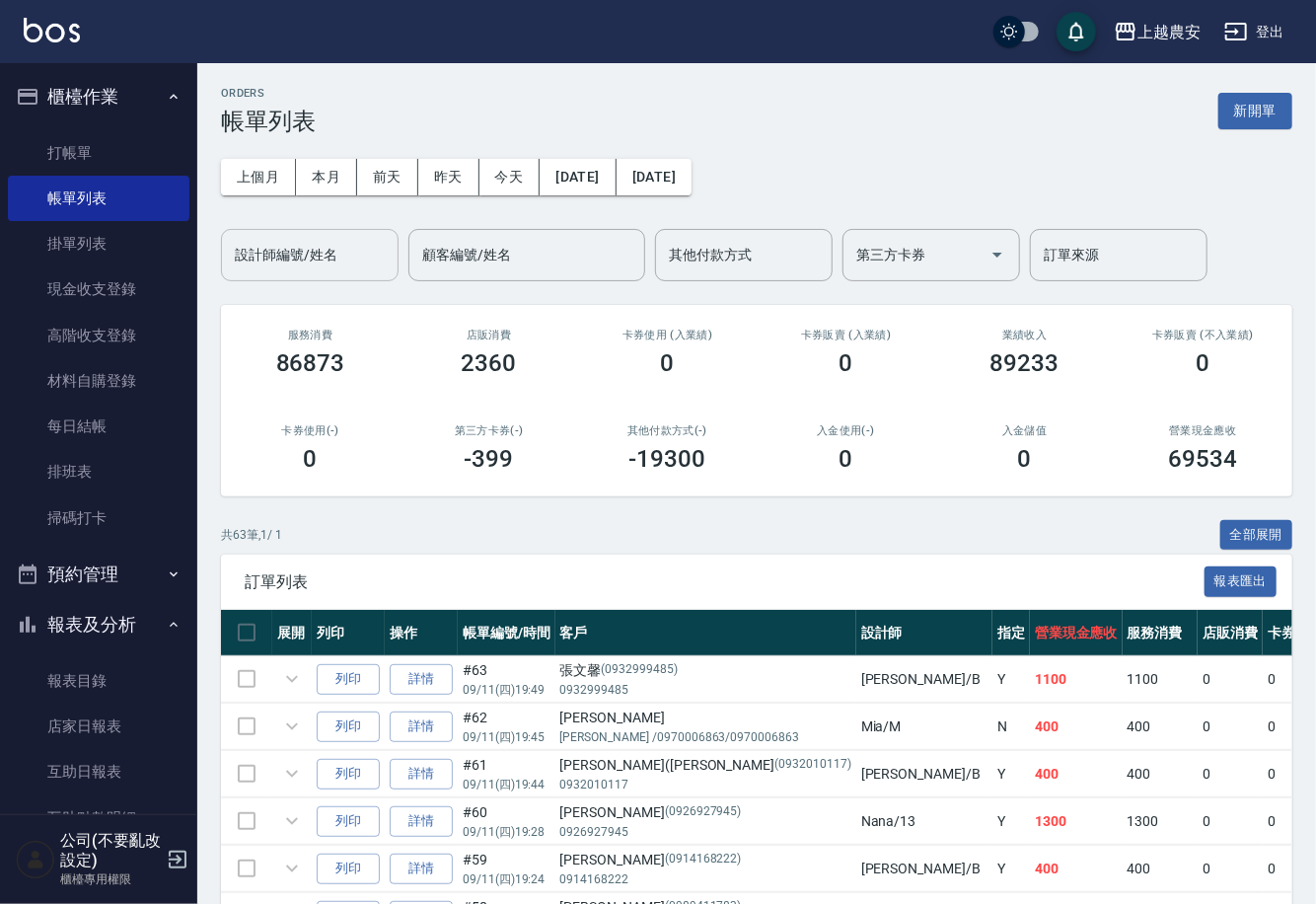
click at [303, 275] on div "設計師編號/姓名" at bounding box center [309, 255] width 178 height 53
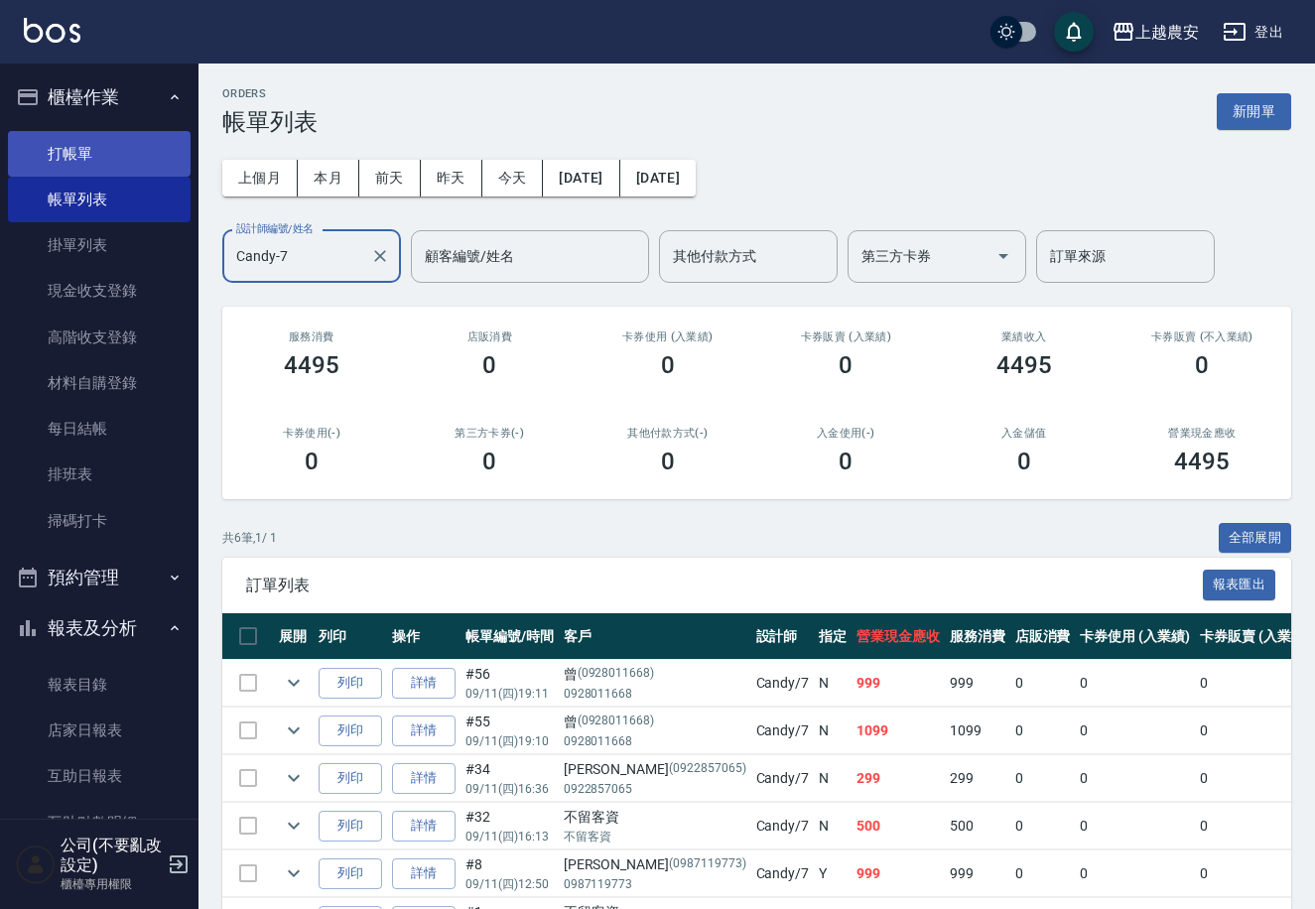
type input "Candy-7"
click at [77, 144] on link "打帳單" at bounding box center [99, 154] width 183 height 46
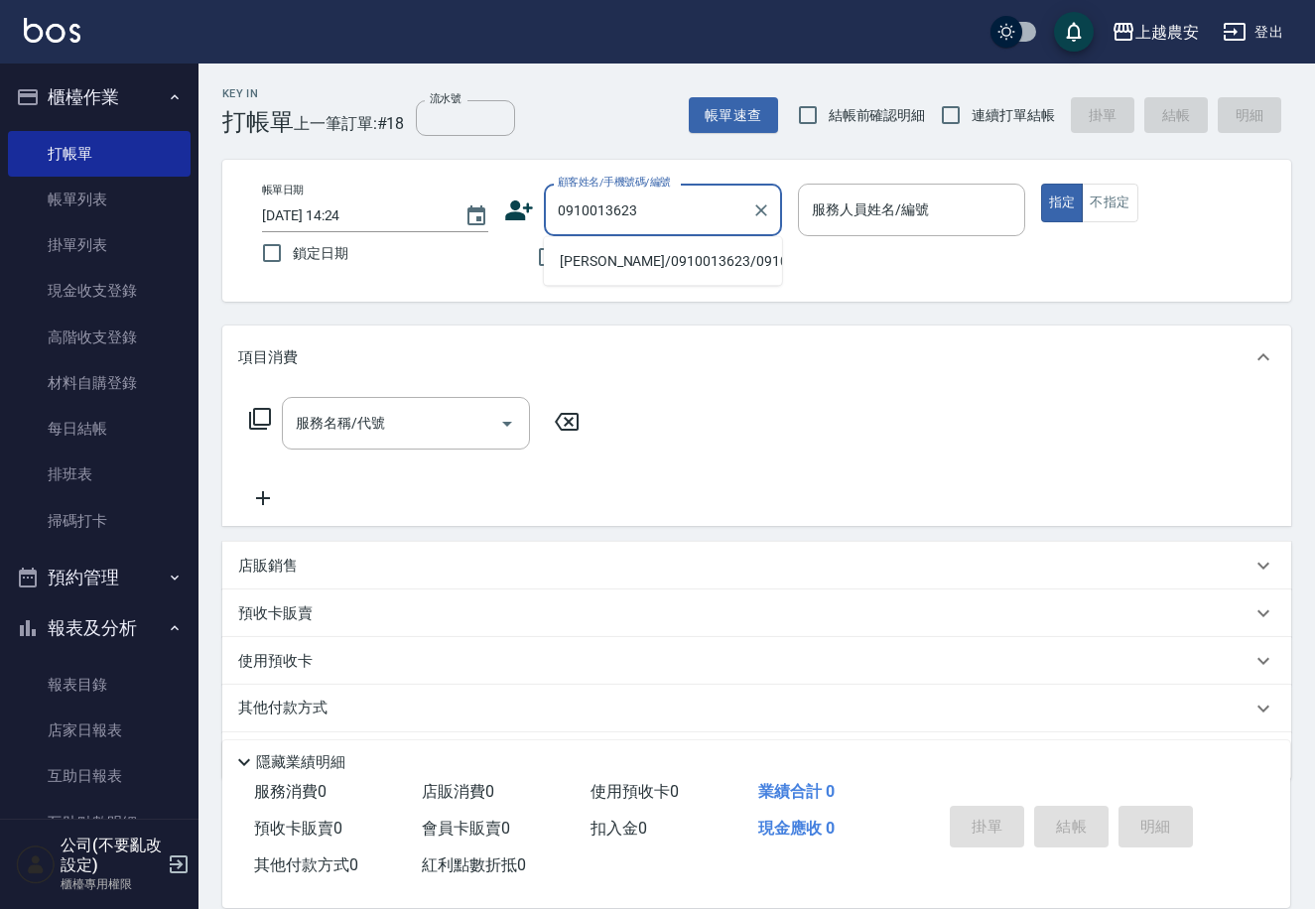
click at [634, 263] on li "鄭紹偉/0910013623/0910013623" at bounding box center [663, 261] width 238 height 33
type input "鄭紹偉/0910013623/0910013623"
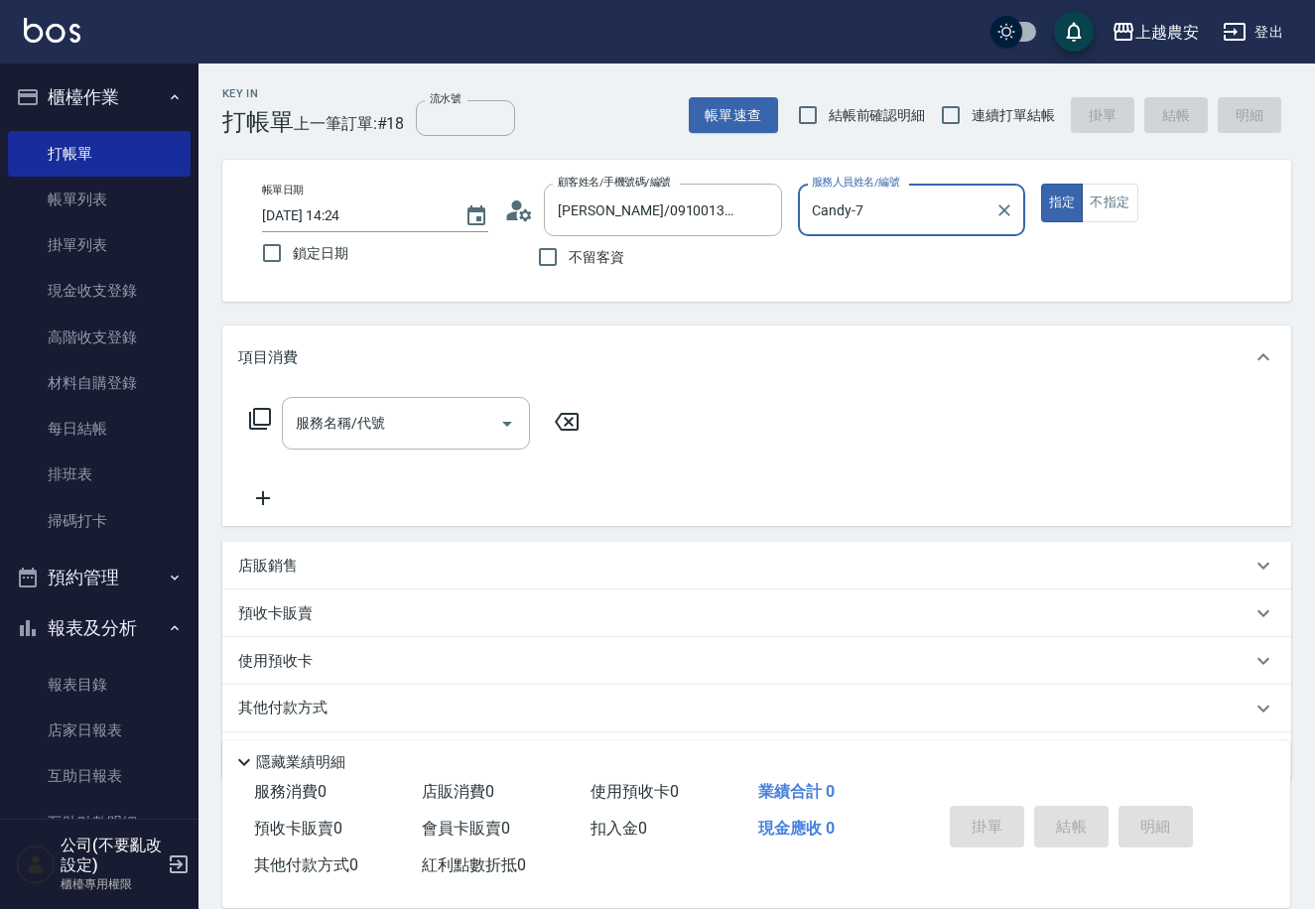
type input "Candy-7"
drag, startPoint x: 365, startPoint y: 396, endPoint x: 365, endPoint y: 418, distance: 21.8
click at [365, 399] on div "服務名稱/代號" at bounding box center [406, 423] width 248 height 53
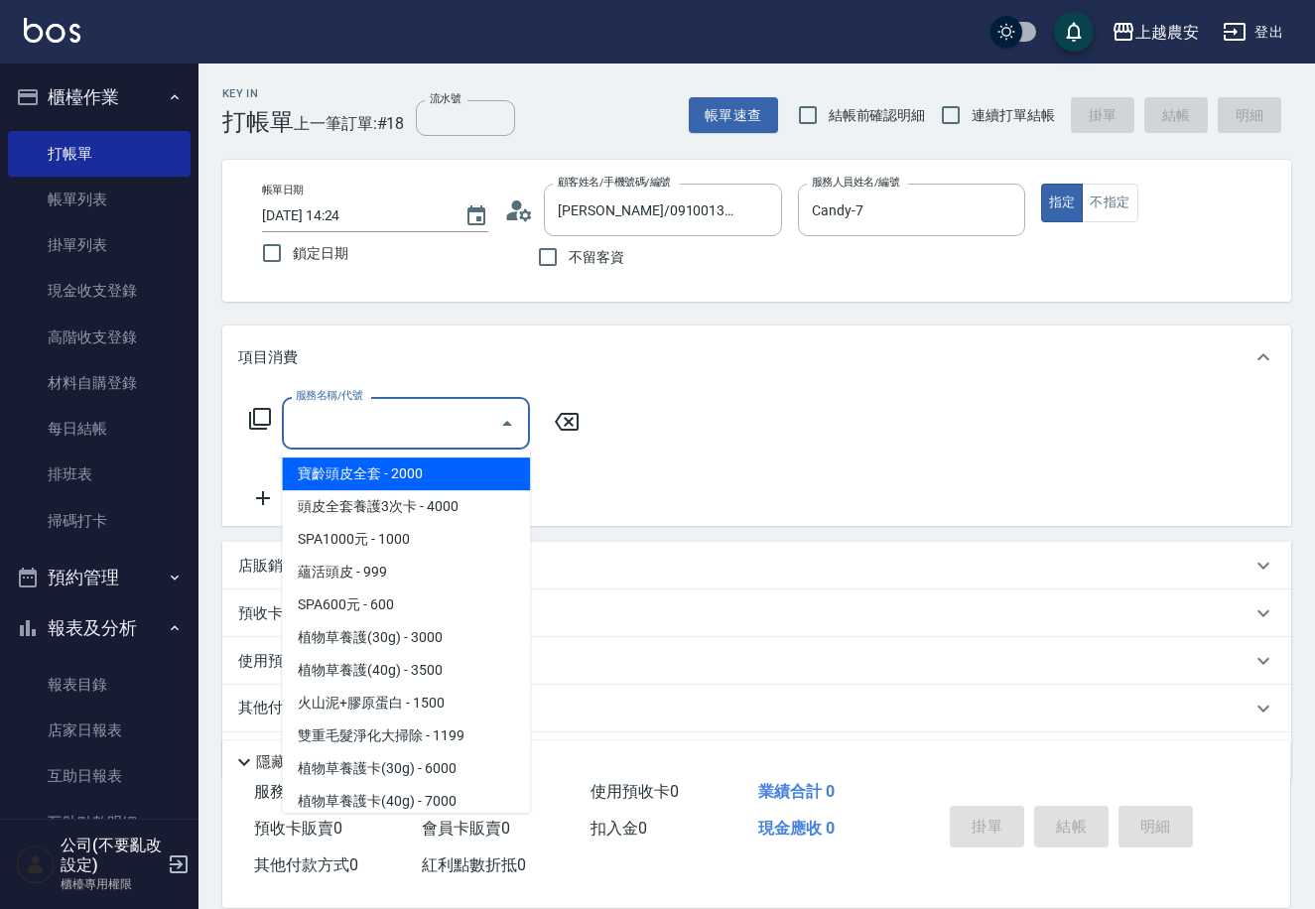
click at [365, 424] on input "服務名稱/代號" at bounding box center [391, 423] width 200 height 35
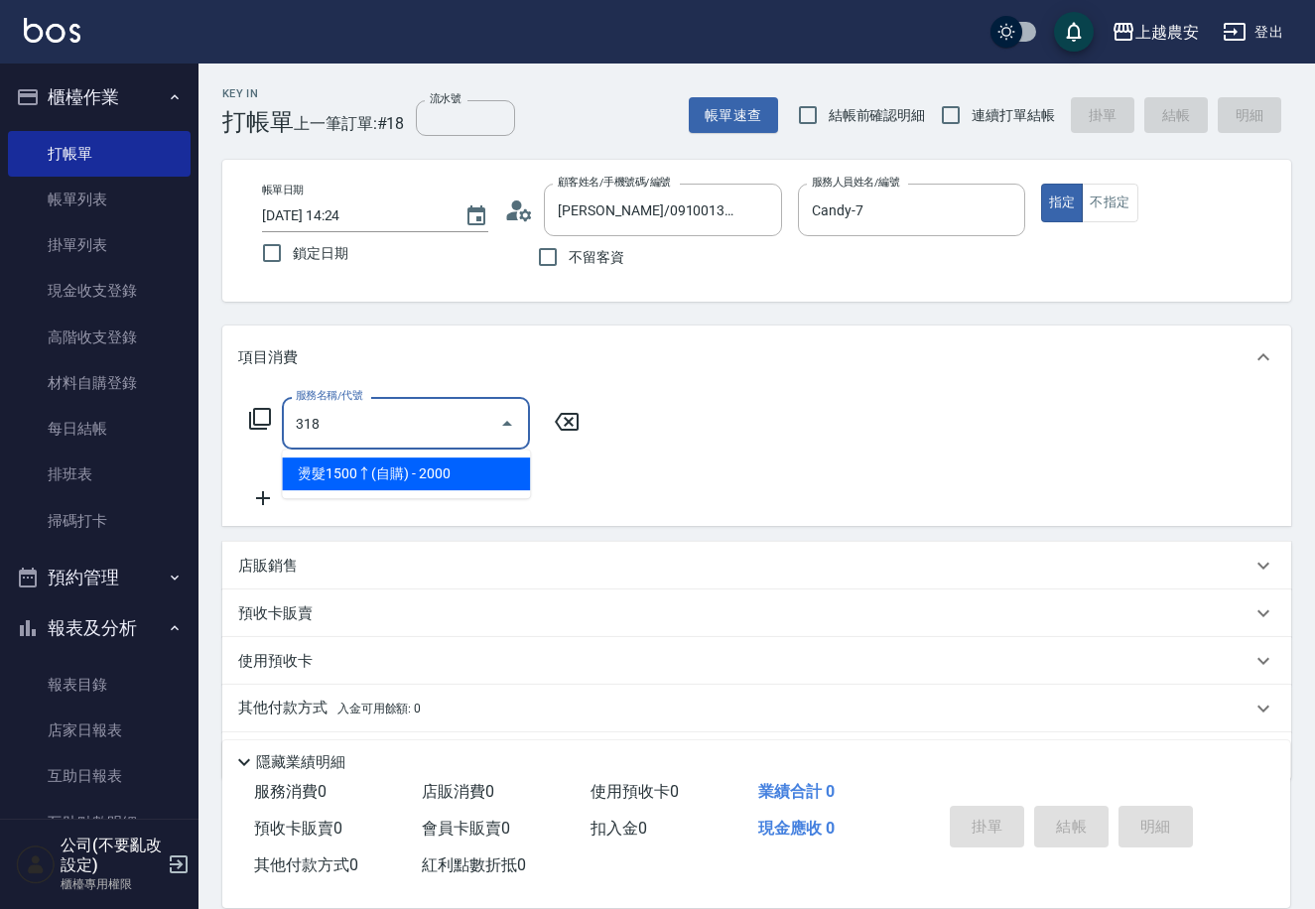
type input "燙髮1500↑(自購)(318)"
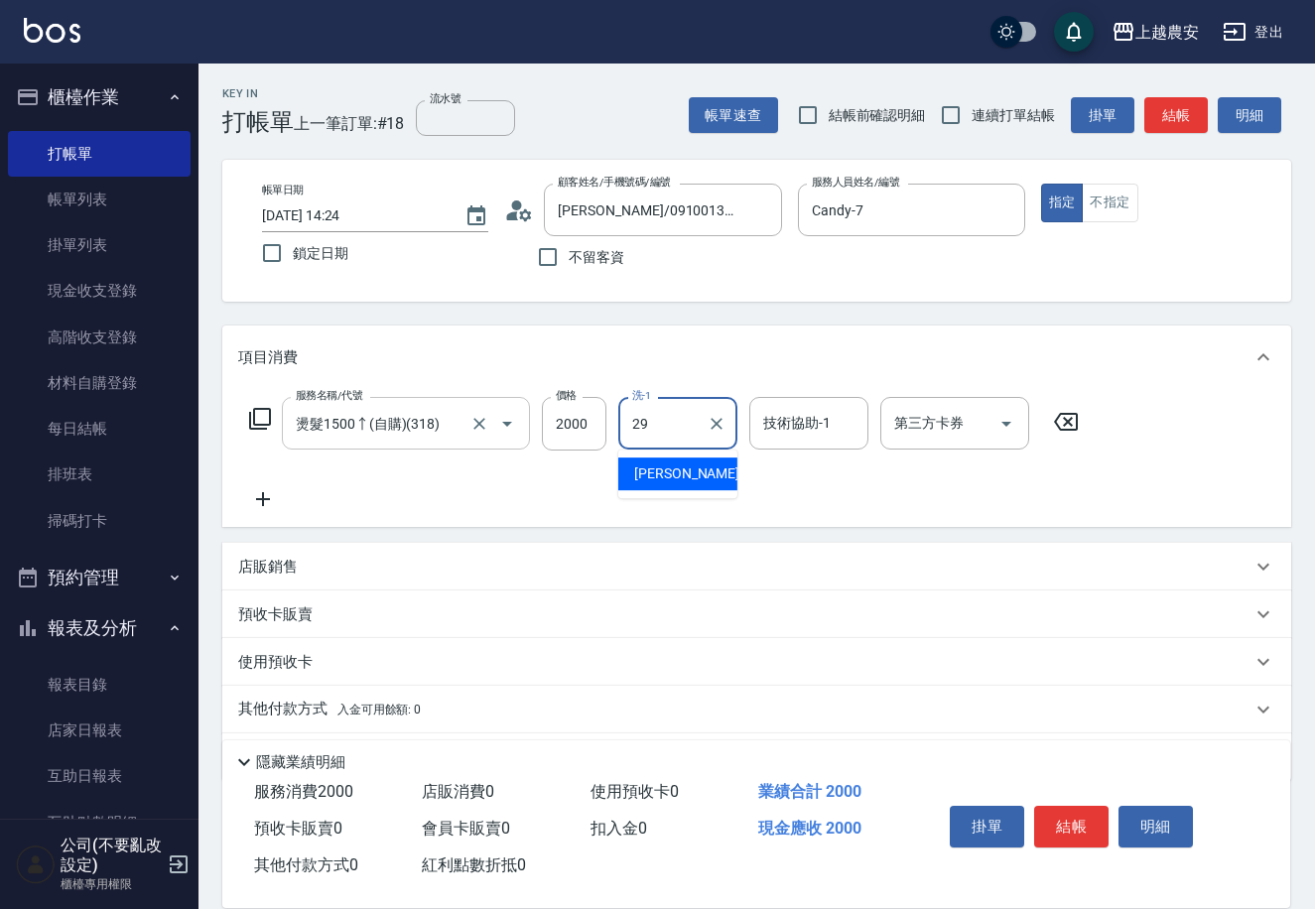
type input "[PERSON_NAME]-29"
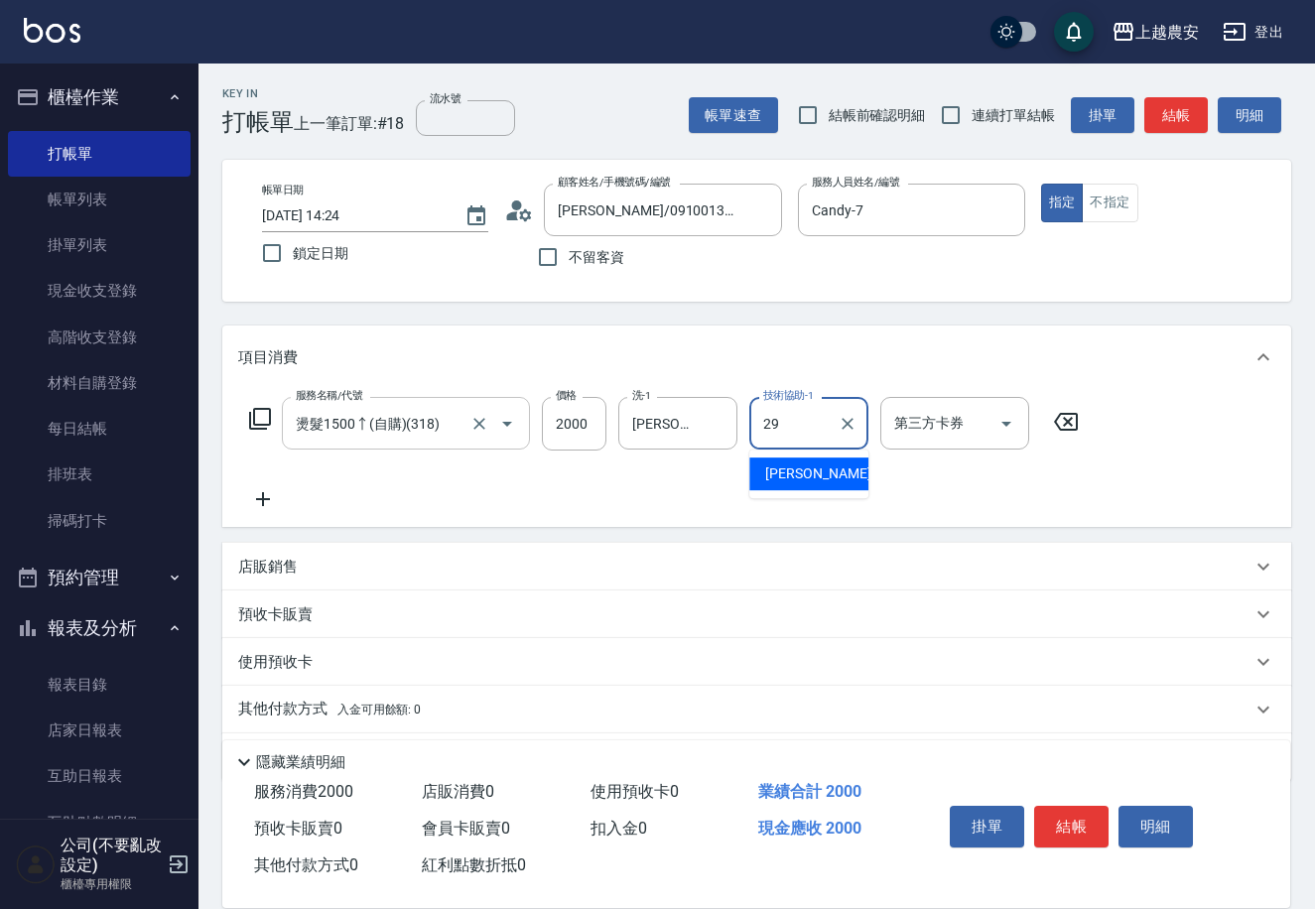
type input "[PERSON_NAME]-29"
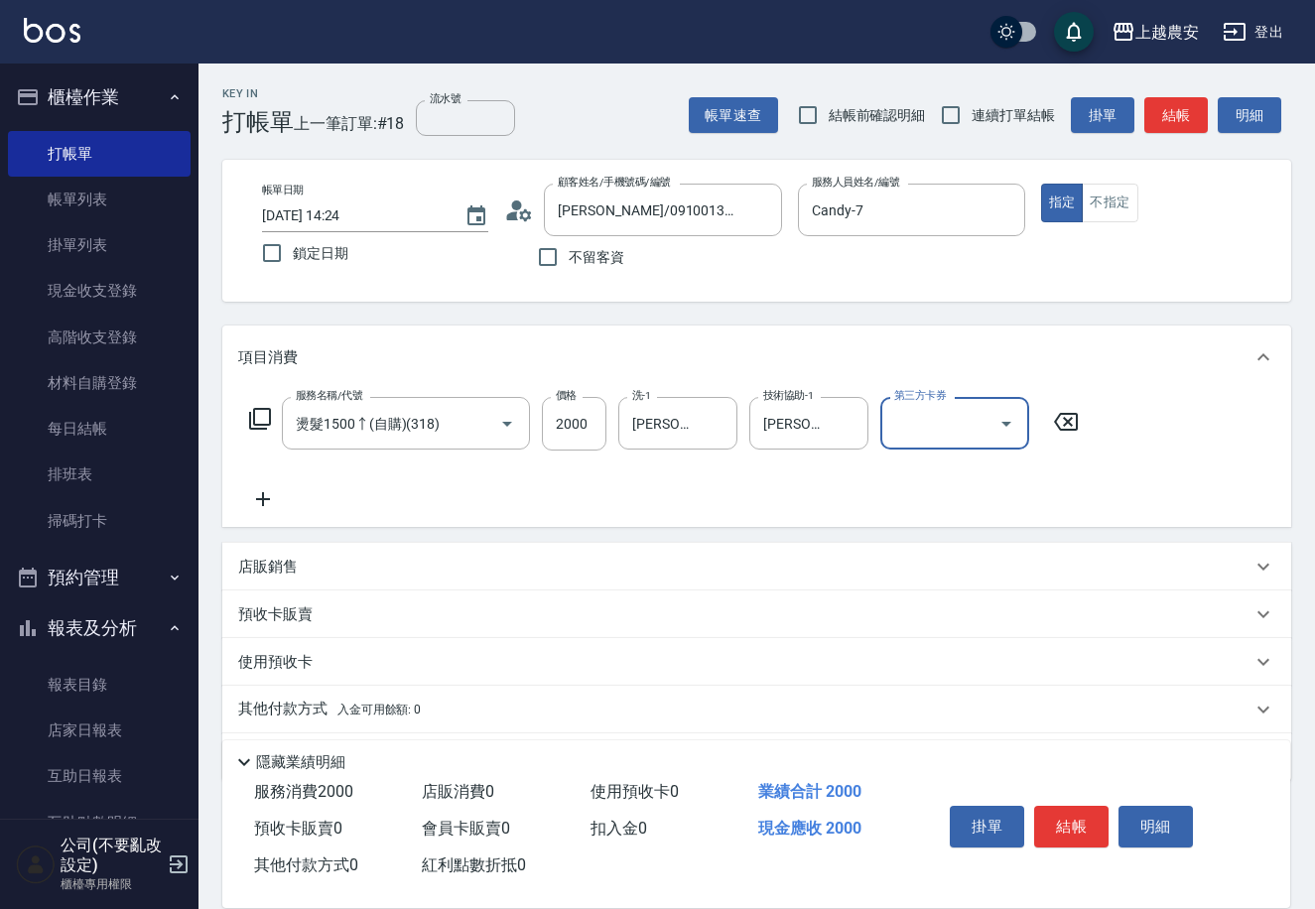
click at [1070, 827] on button "結帳" at bounding box center [1071, 827] width 74 height 42
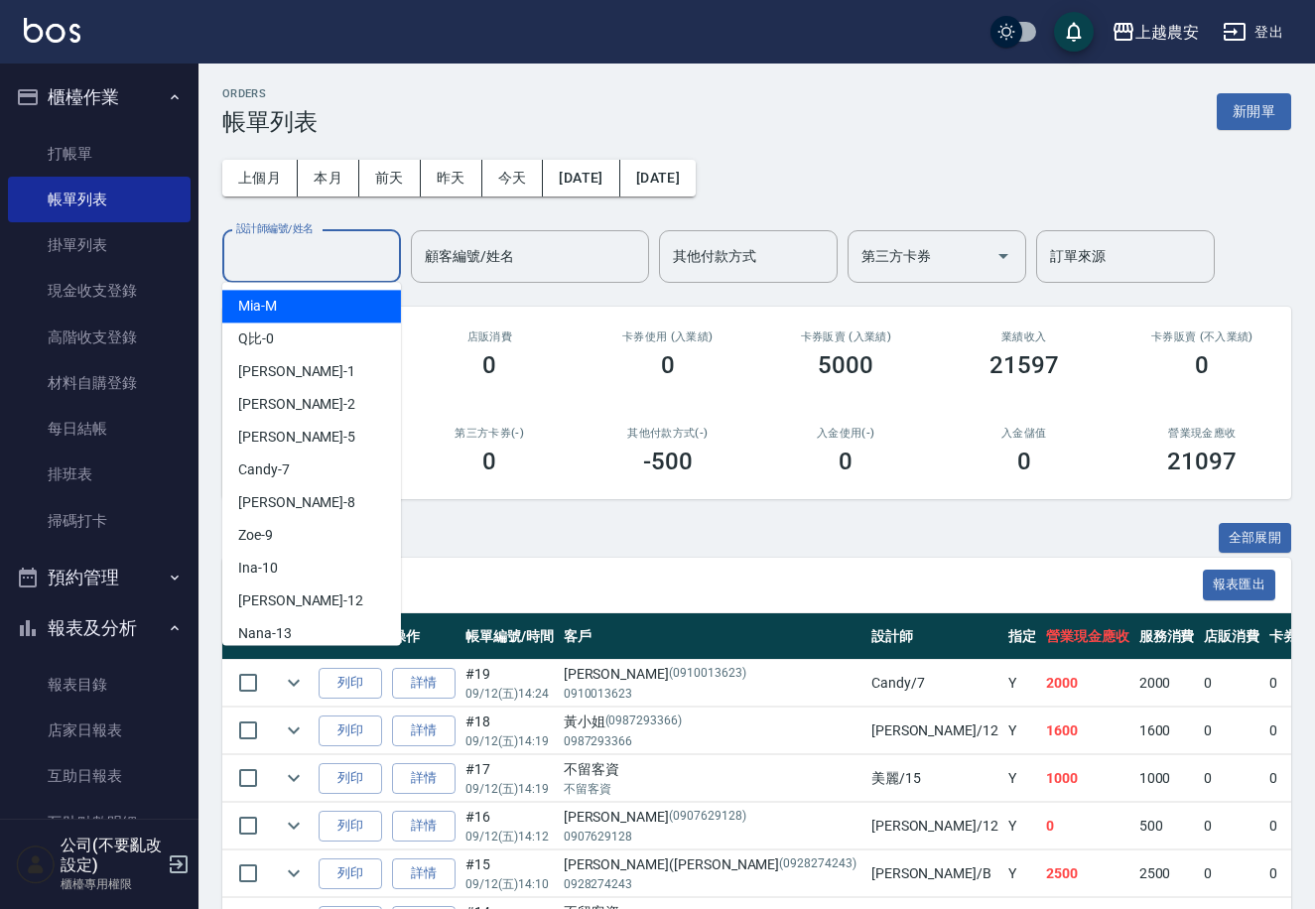
click at [290, 252] on input "設計師編號/姓名" at bounding box center [311, 256] width 161 height 35
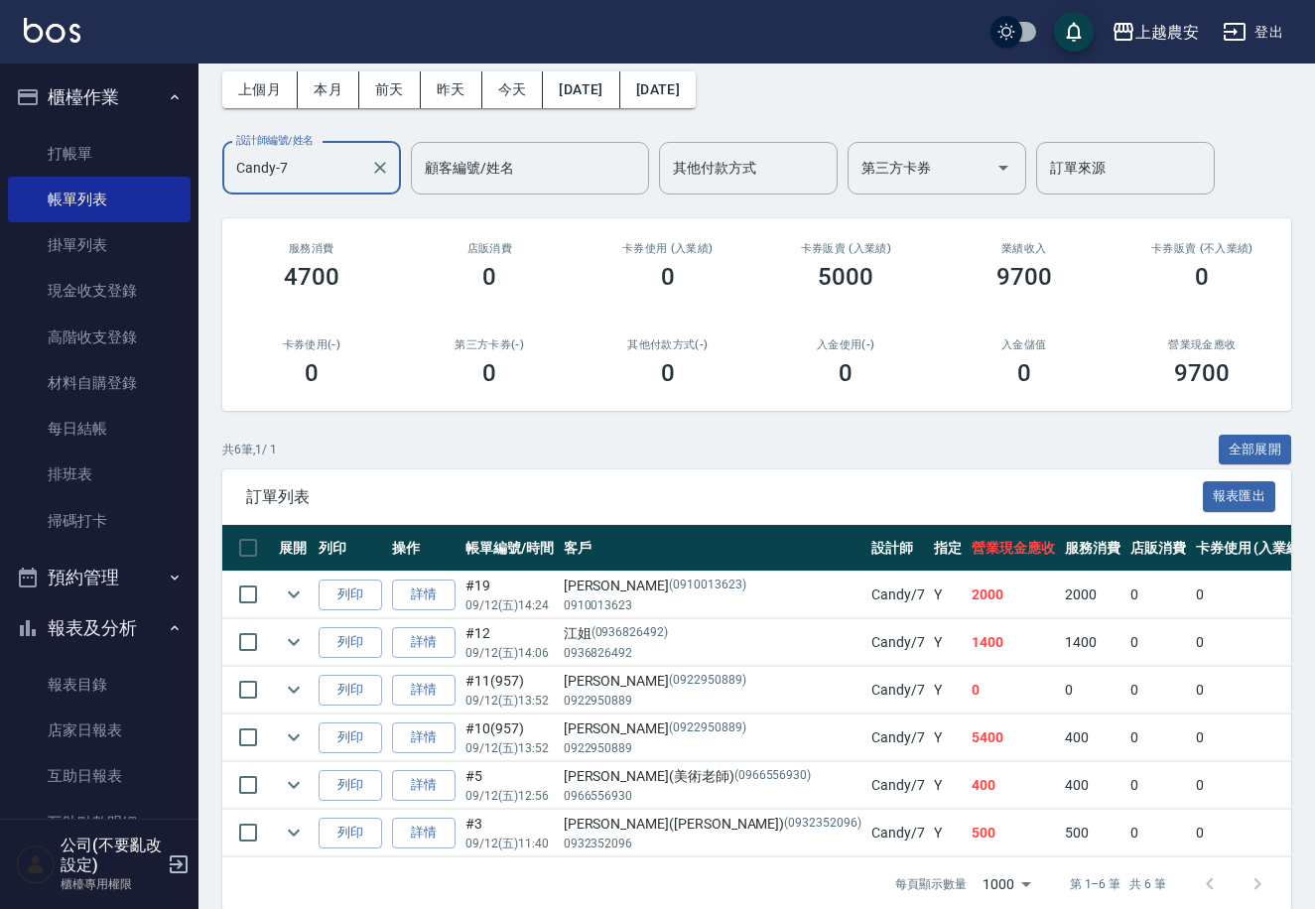
scroll to position [100, 0]
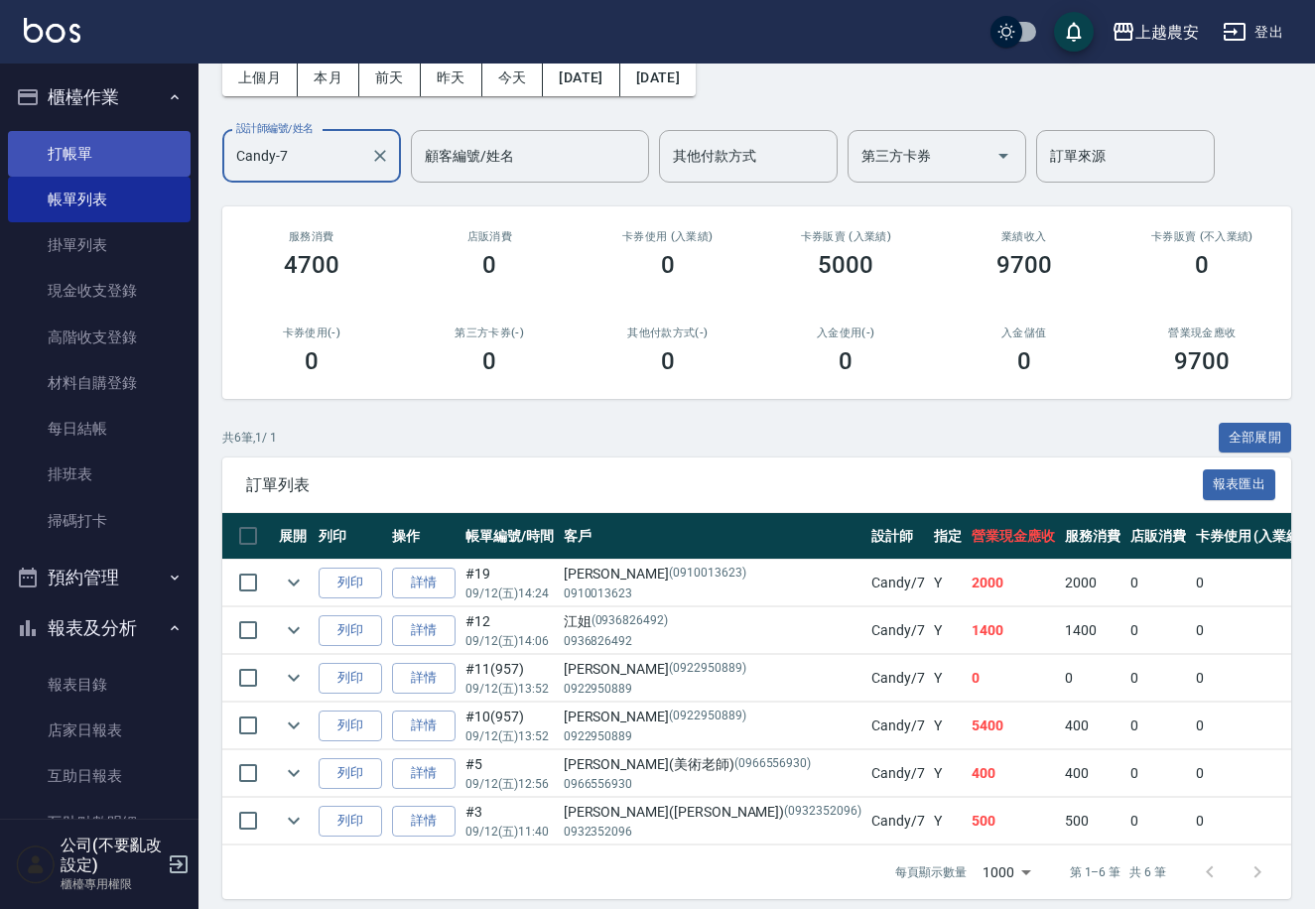
type input "Candy-7"
click at [78, 149] on link "打帳單" at bounding box center [99, 154] width 183 height 46
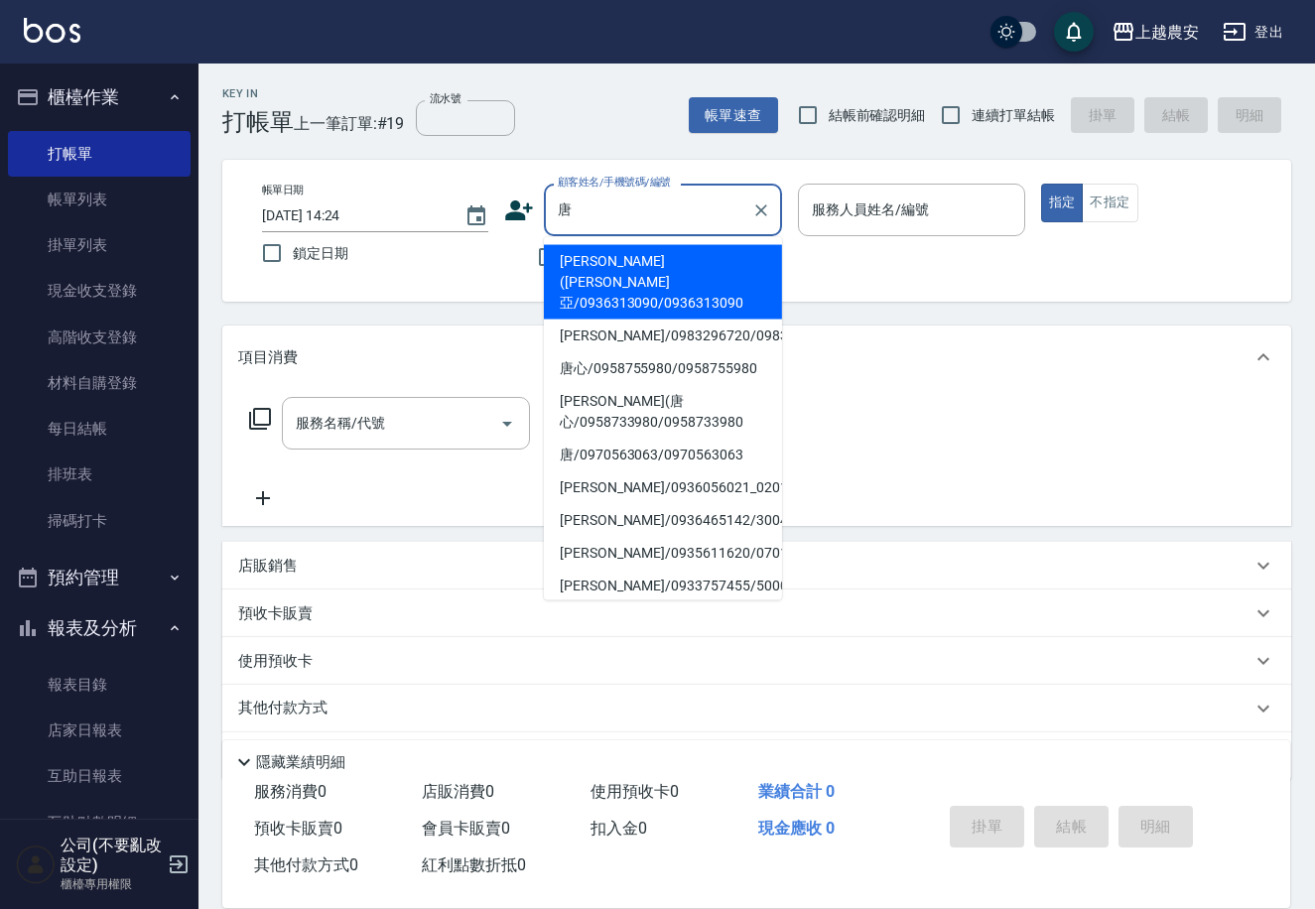
click at [609, 352] on li "唐心/0958755980/0958755980" at bounding box center [663, 368] width 238 height 33
type input "唐心/0958755980/0958755980"
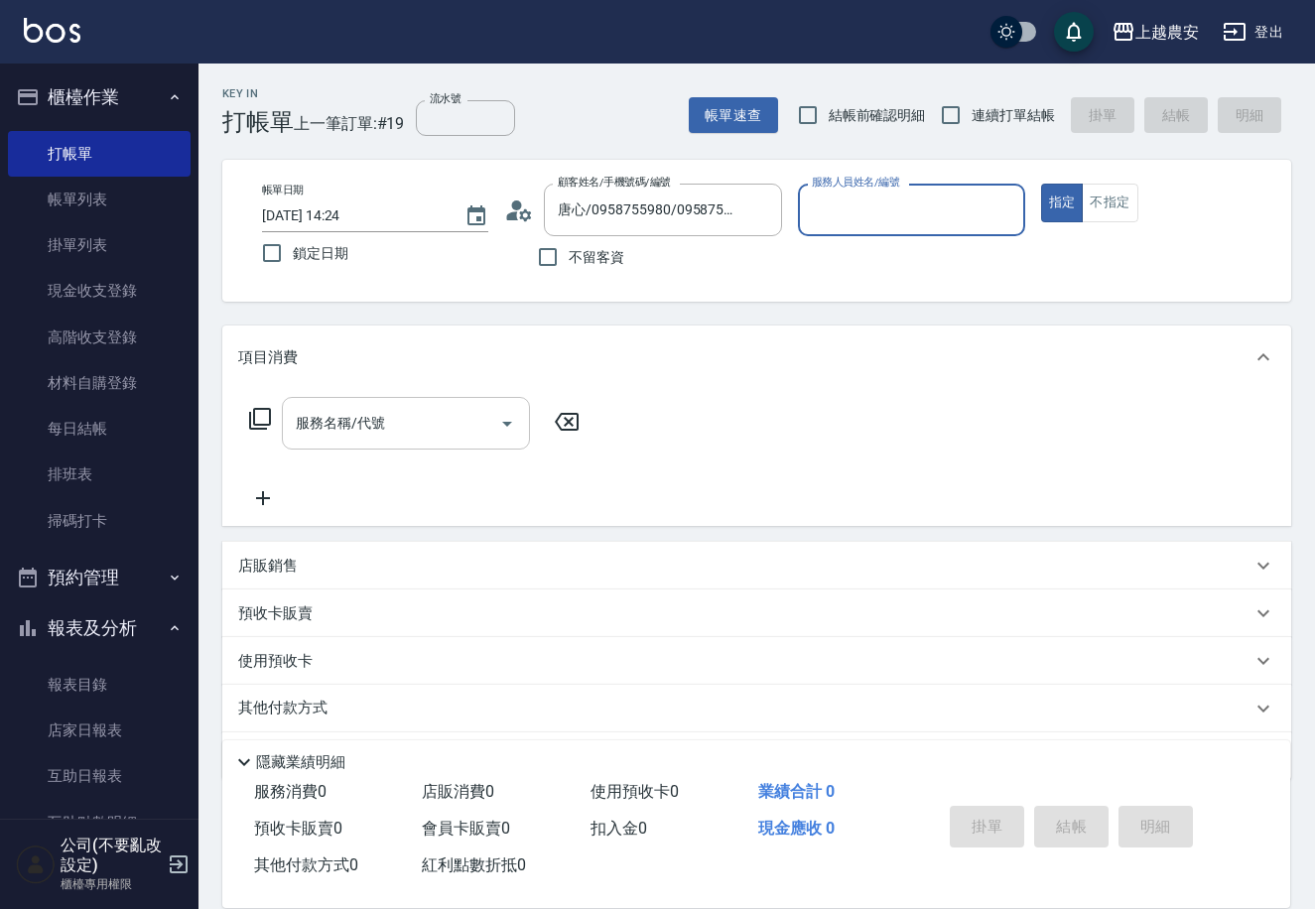
type input "Candy-7"
click at [440, 441] on div "服務名稱/代號" at bounding box center [406, 423] width 248 height 53
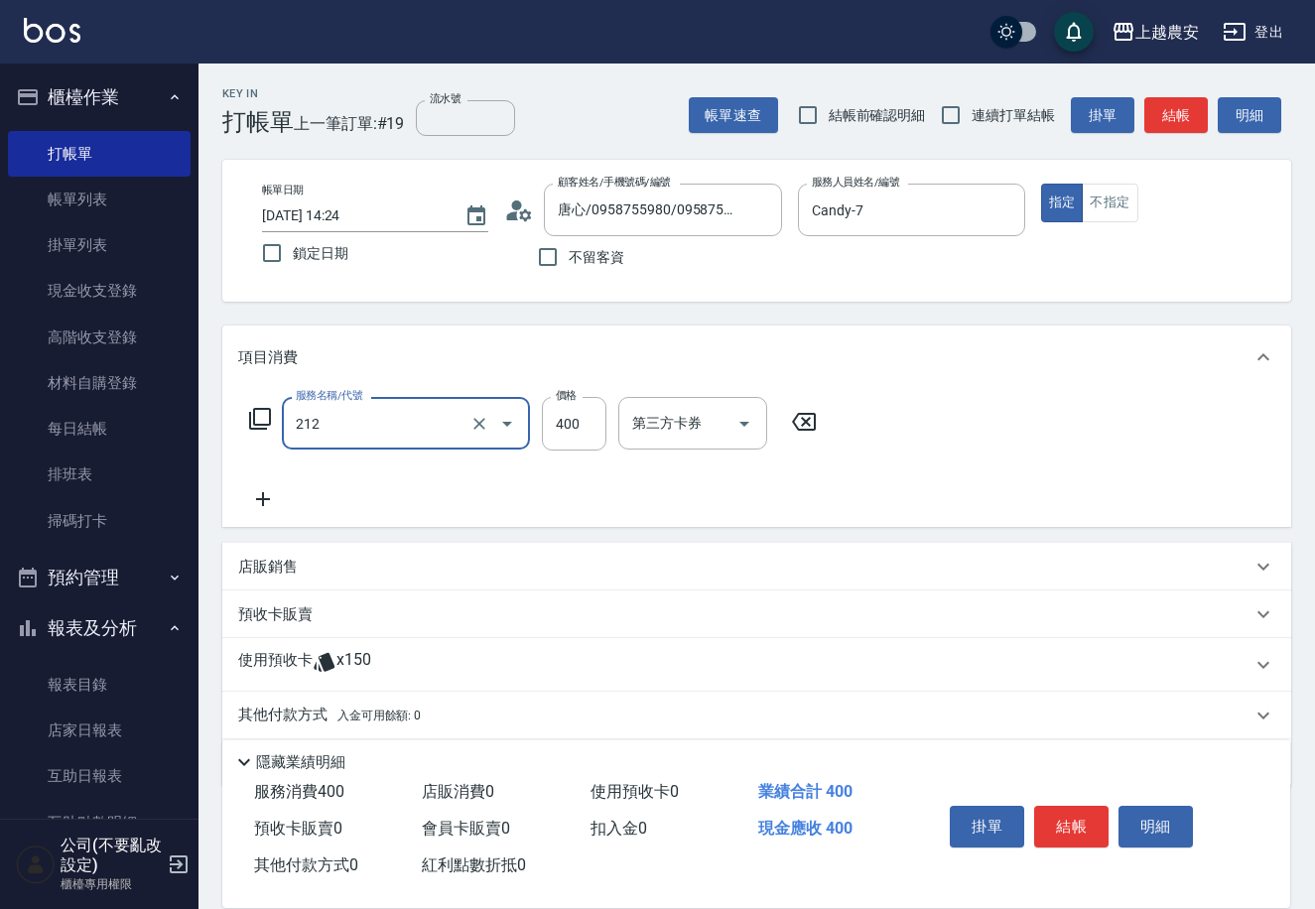
type input "洗髮券消費(212)"
click at [781, 422] on div "第三方卡券 第三方卡券" at bounding box center [823, 423] width 149 height 53
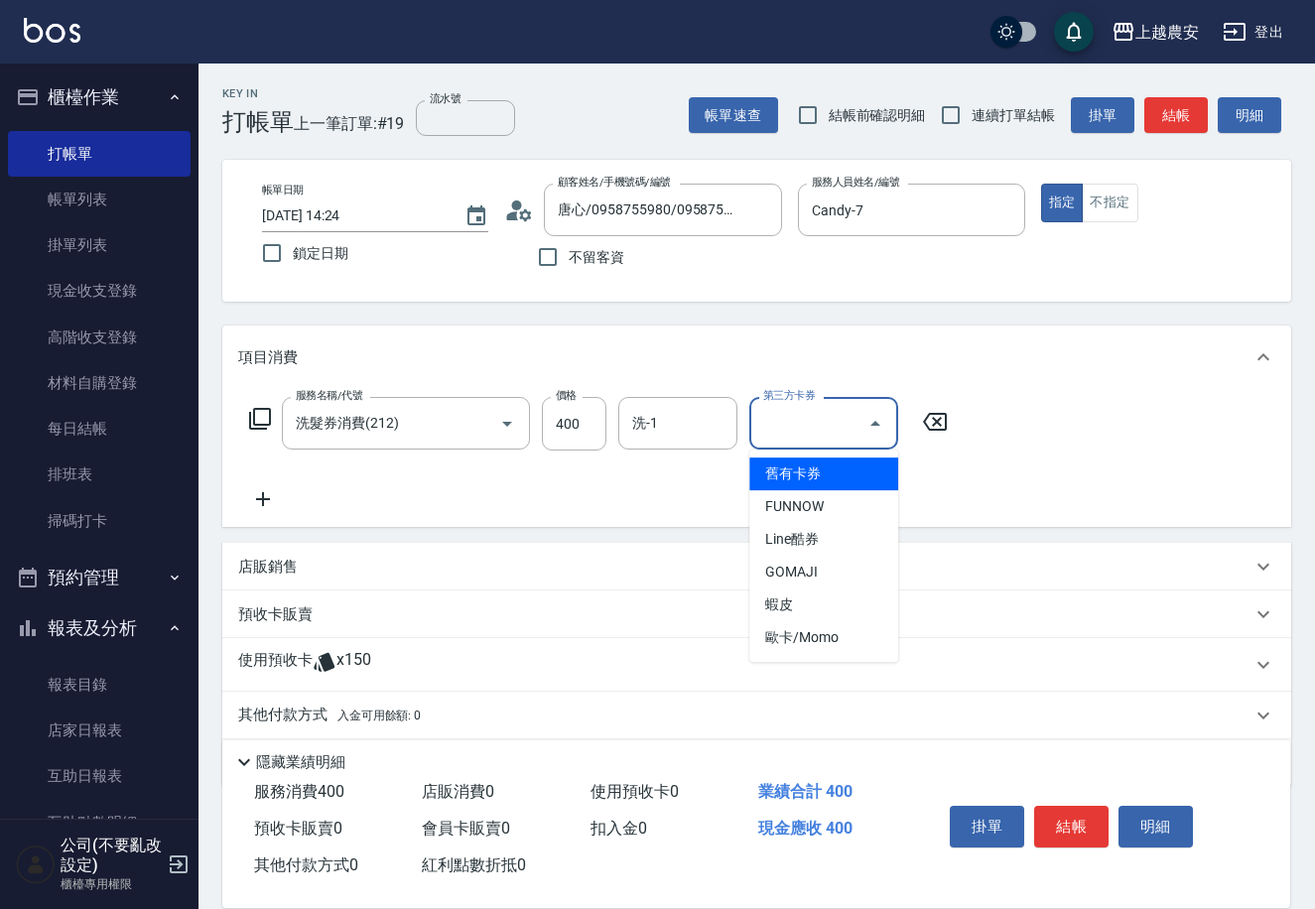
click at [792, 468] on span "舊有卡券" at bounding box center [823, 474] width 149 height 33
type input "舊有卡券"
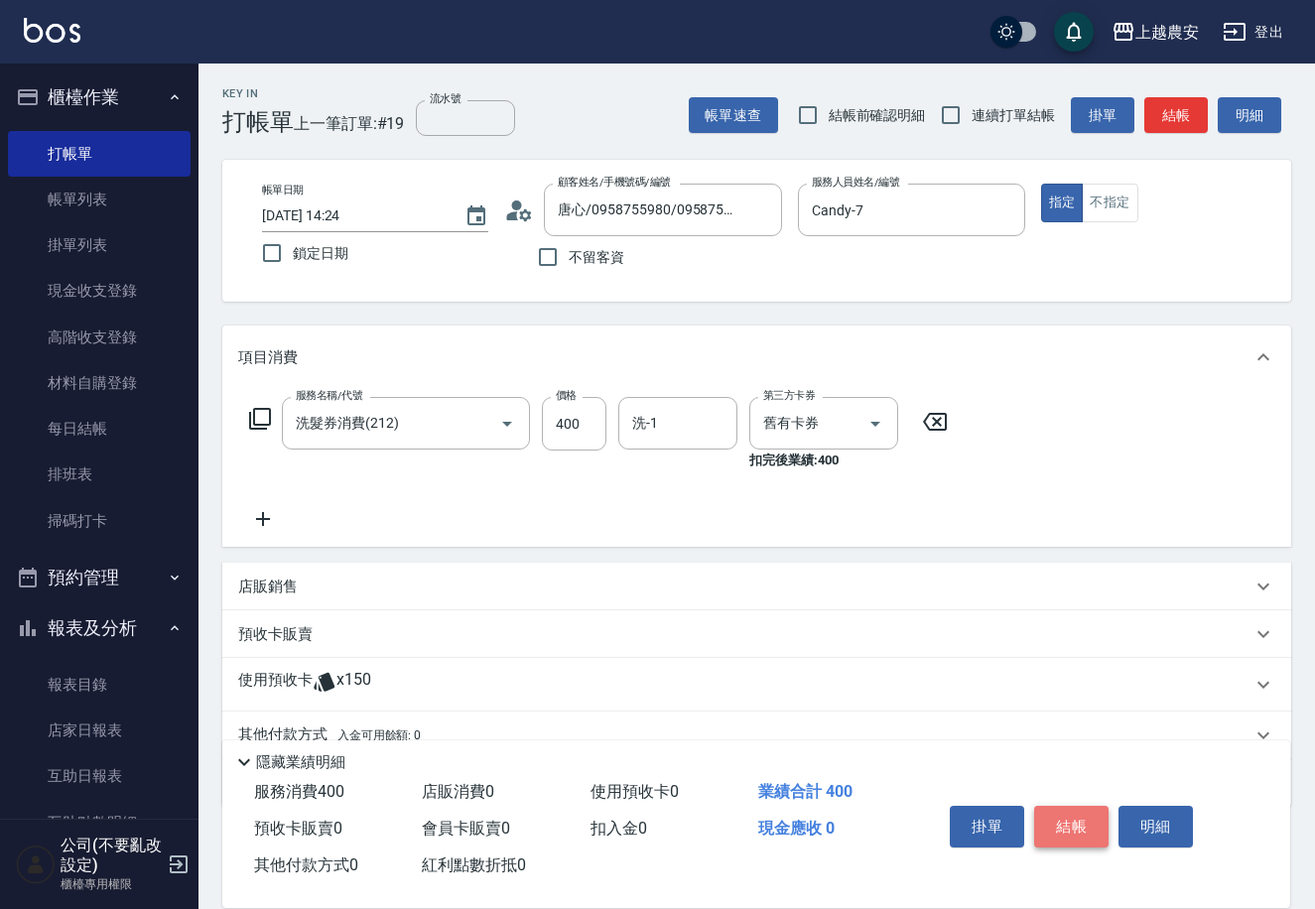
click at [1072, 830] on button "結帳" at bounding box center [1071, 827] width 74 height 42
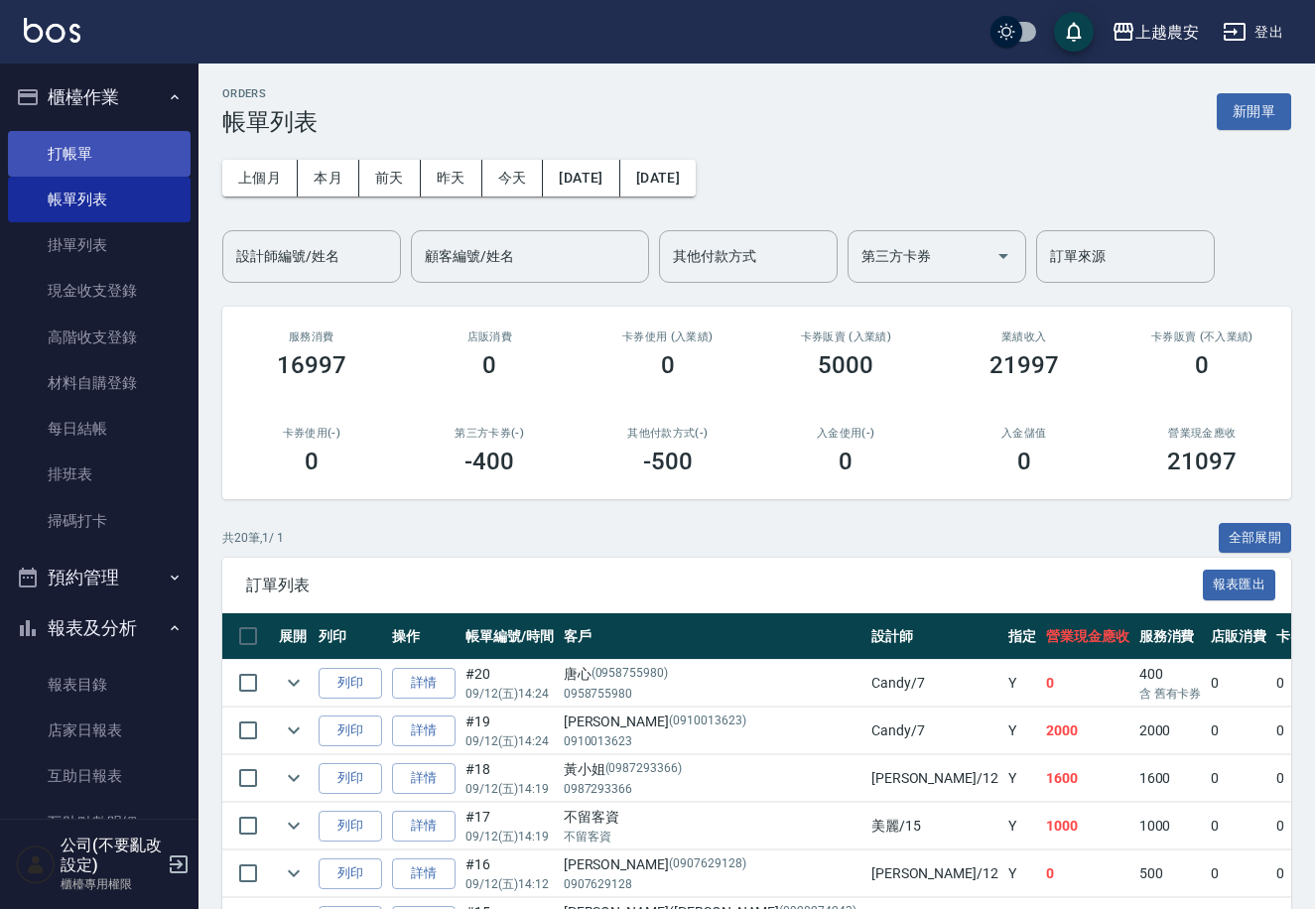
click at [68, 142] on link "打帳單" at bounding box center [99, 154] width 183 height 46
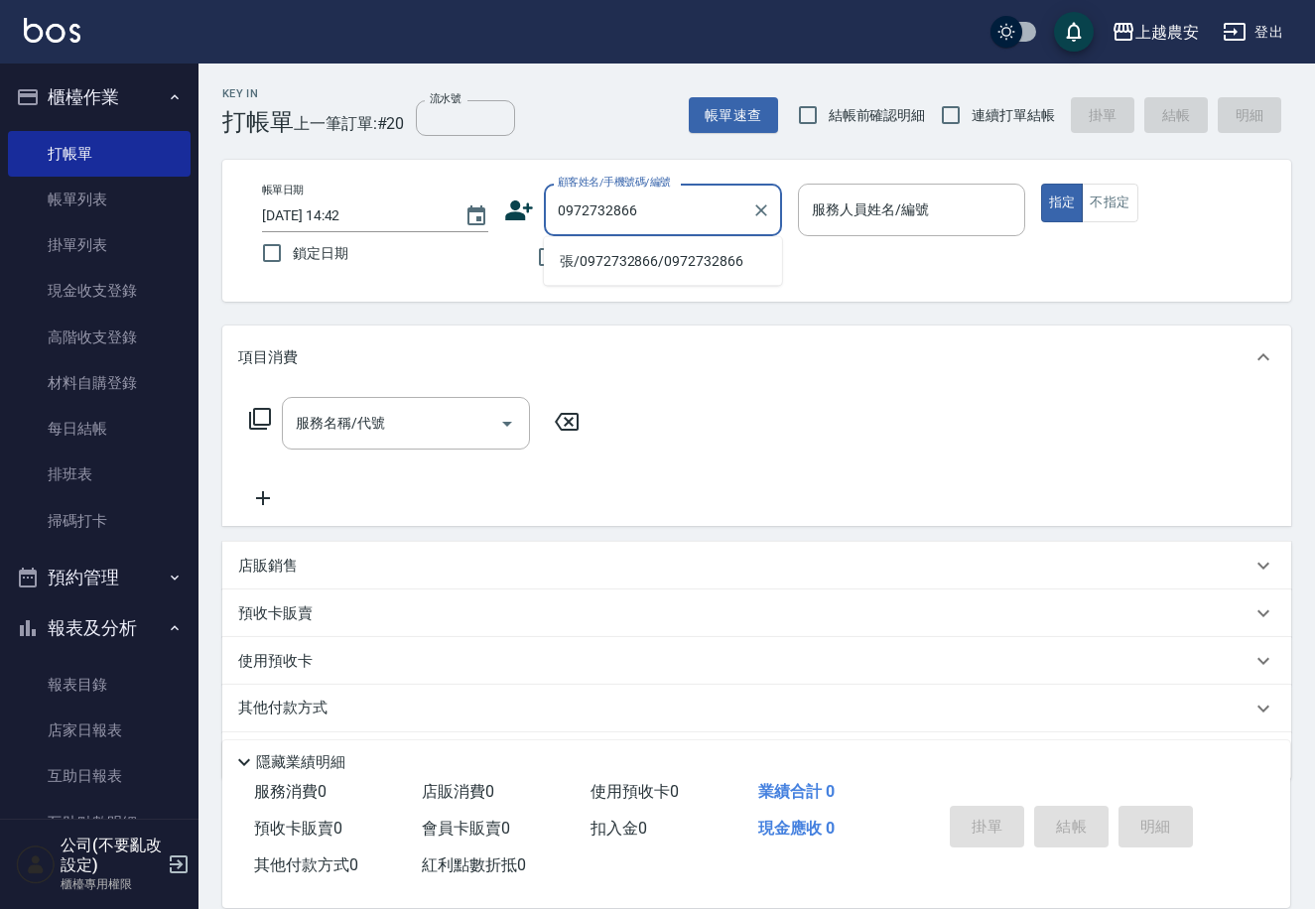
click at [634, 265] on li "張/0972732866/0972732866" at bounding box center [663, 261] width 238 height 33
type input "張/0972732866/0972732866"
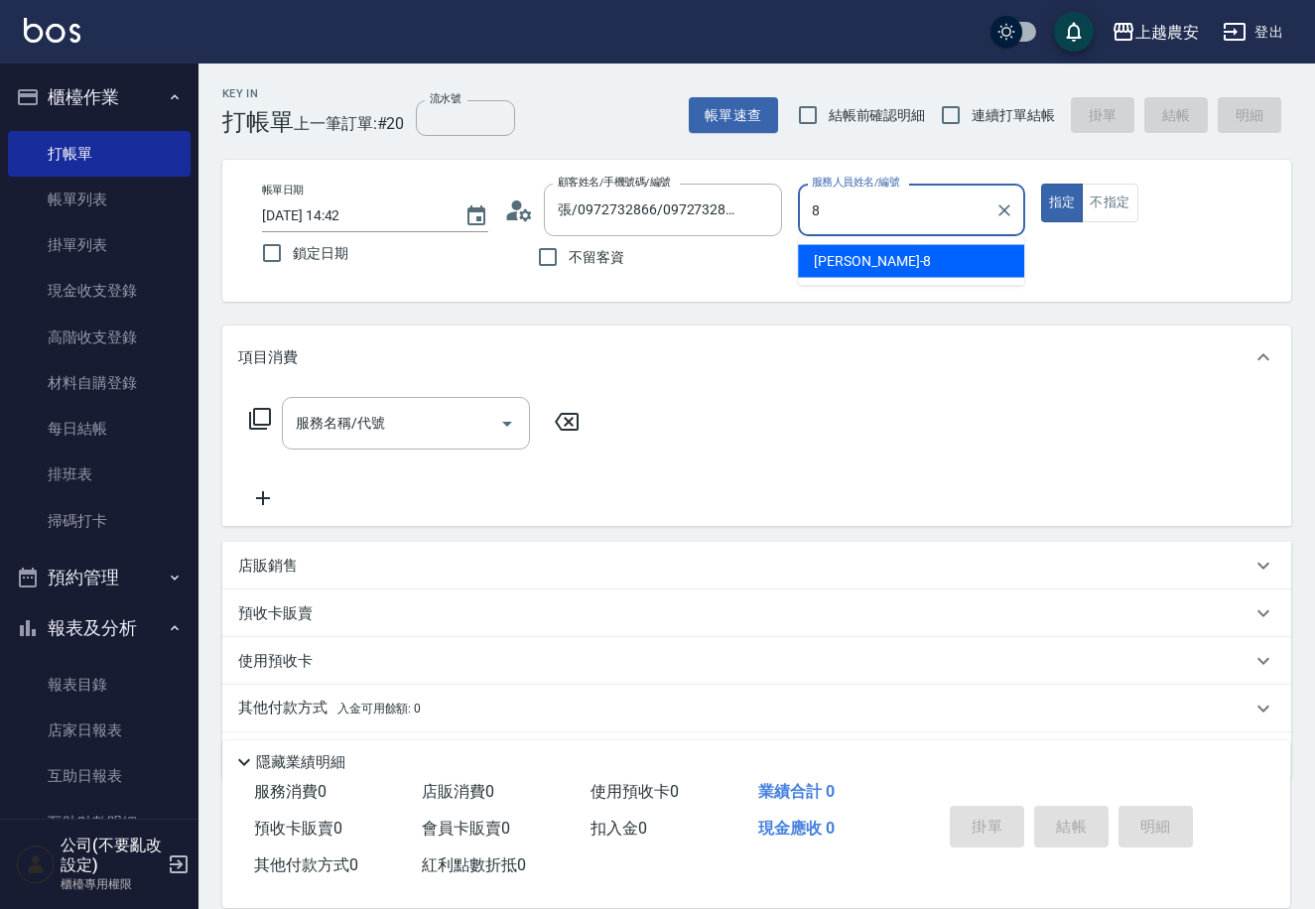
type input "[PERSON_NAME]-8"
type button "true"
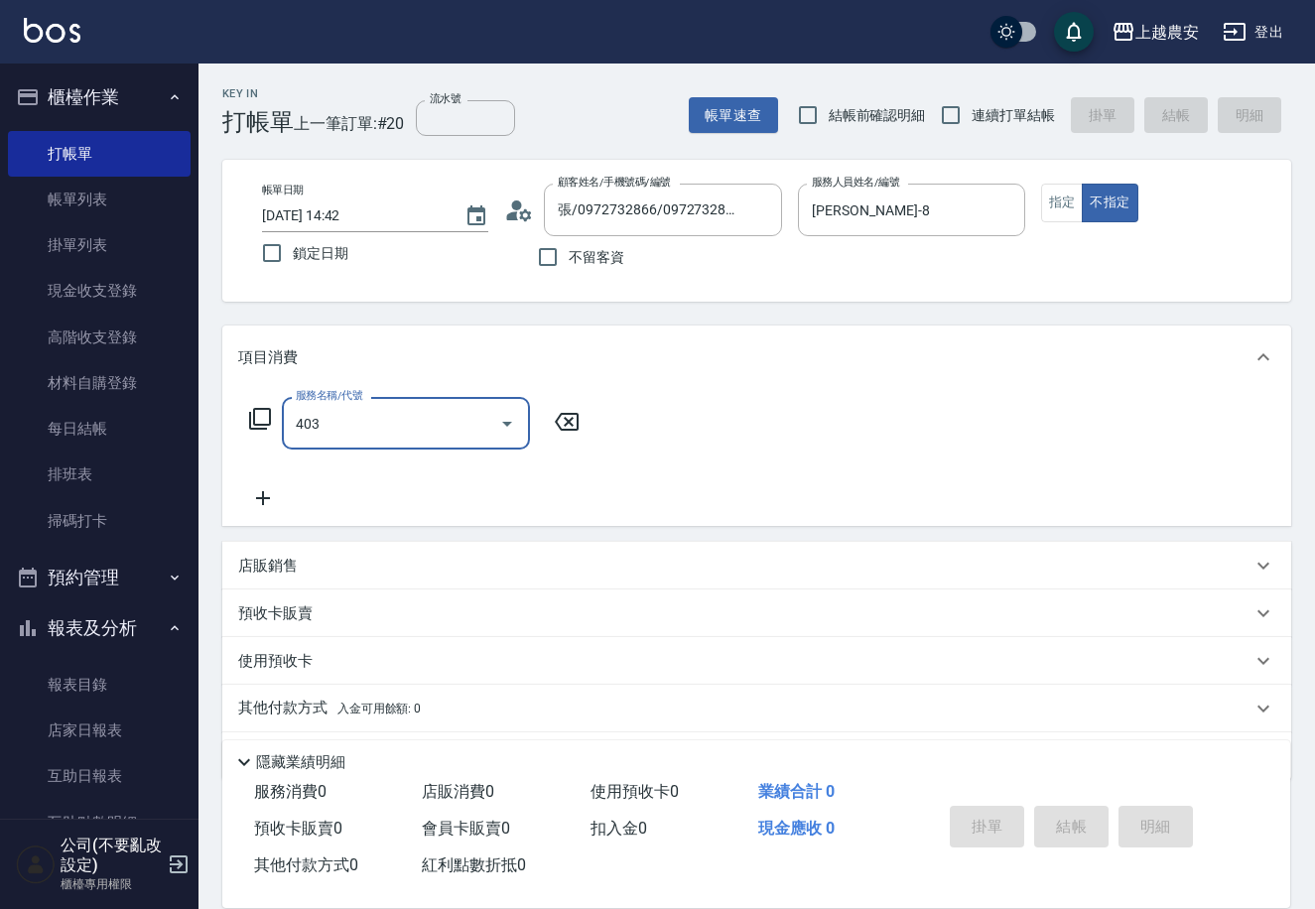
type input "剪髮(403)"
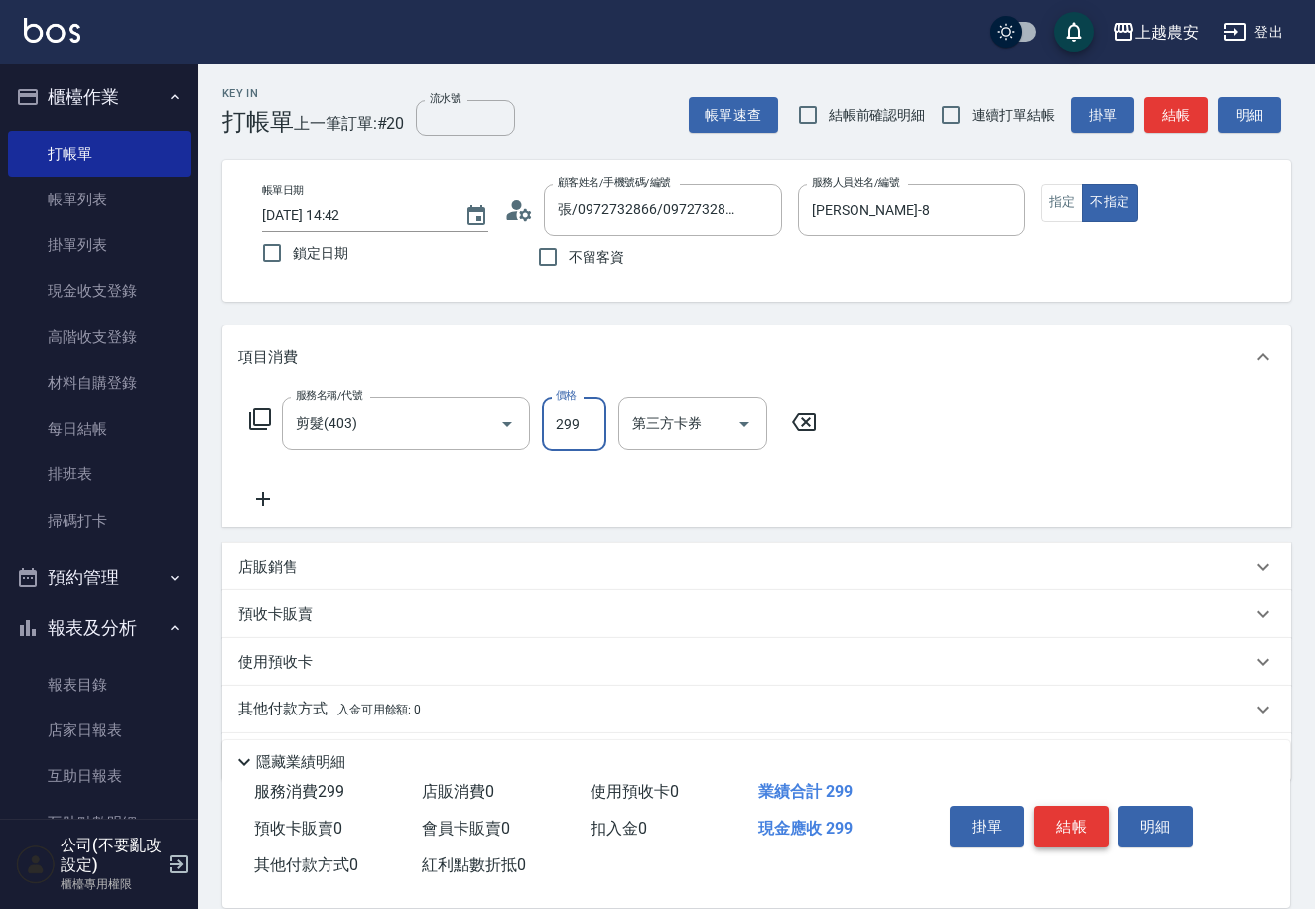
click at [1056, 824] on button "結帳" at bounding box center [1071, 827] width 74 height 42
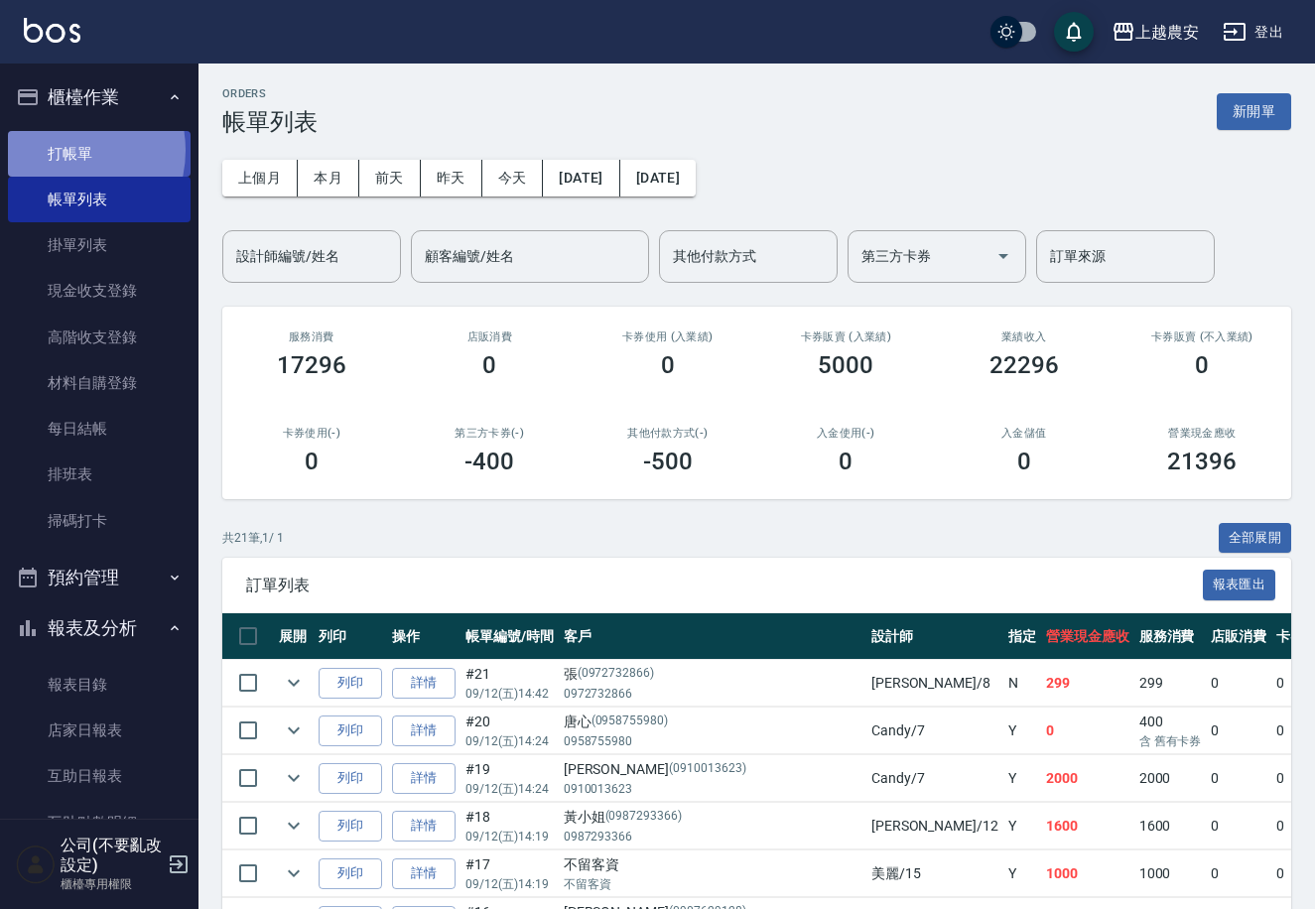
click at [60, 150] on link "打帳單" at bounding box center [99, 154] width 183 height 46
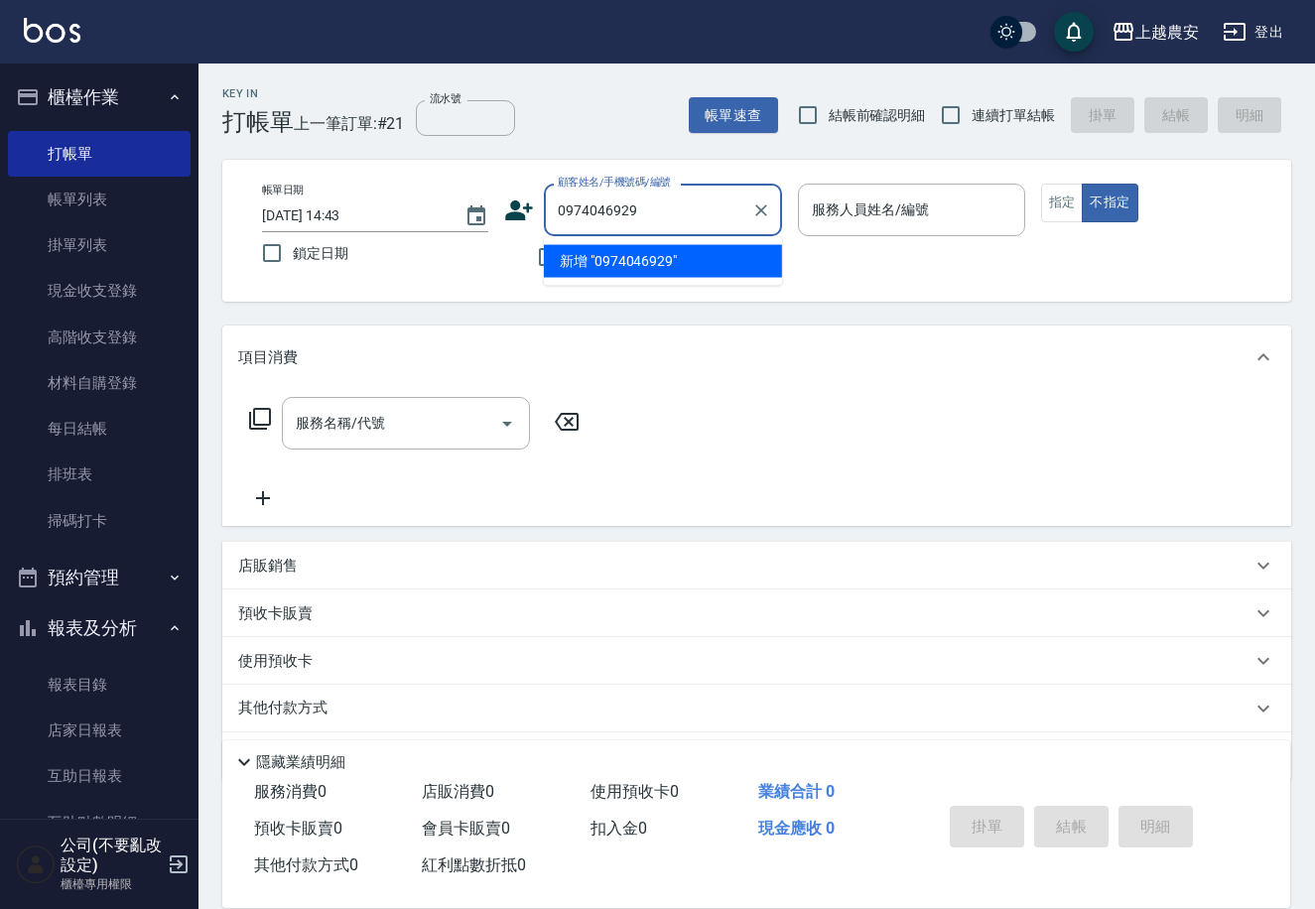
drag, startPoint x: 635, startPoint y: 259, endPoint x: 622, endPoint y: 251, distance: 15.1
click at [635, 256] on li "新增 "0974046929"" at bounding box center [663, 261] width 238 height 33
type input "0974046929"
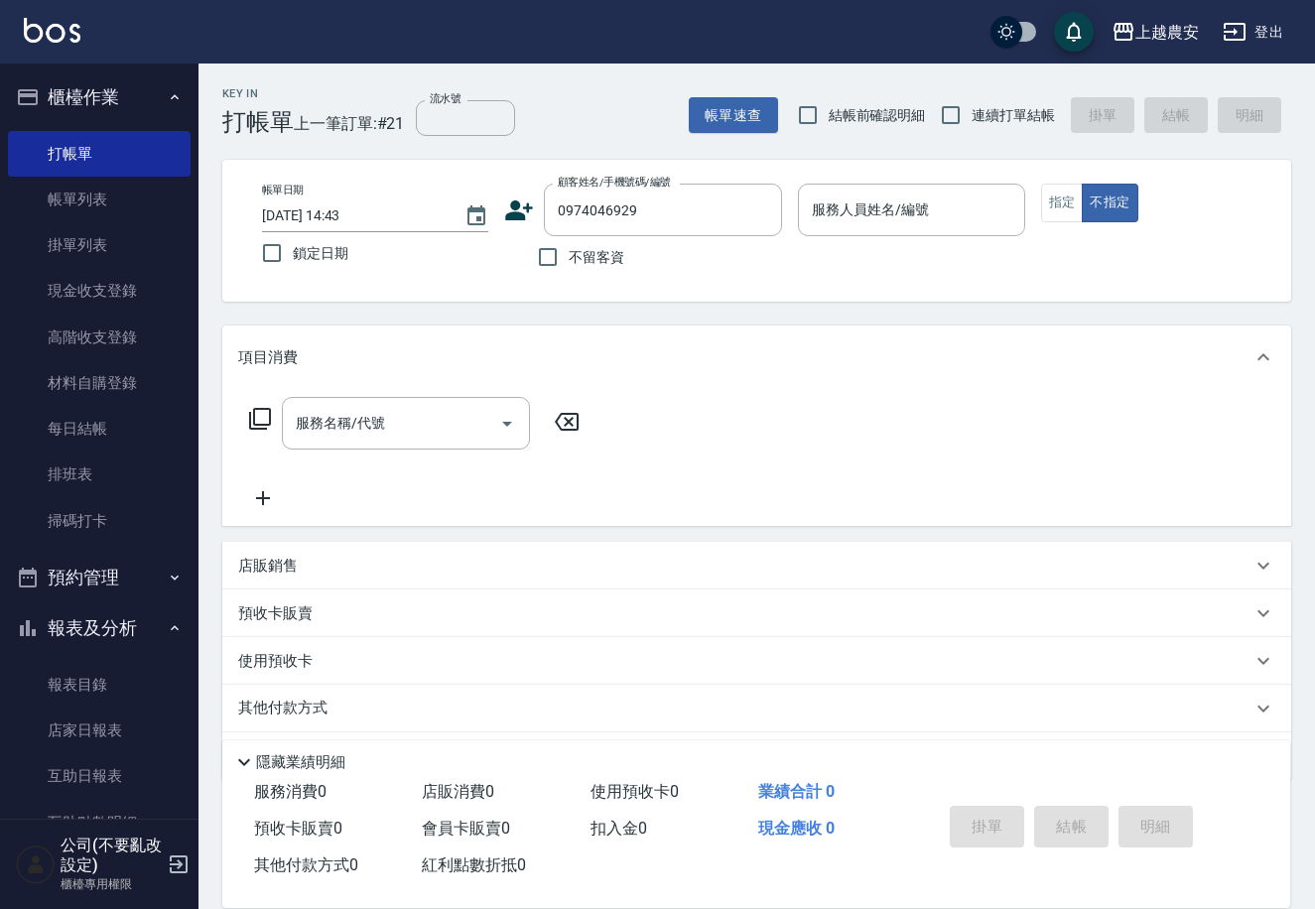
click at [507, 210] on icon at bounding box center [519, 211] width 30 height 30
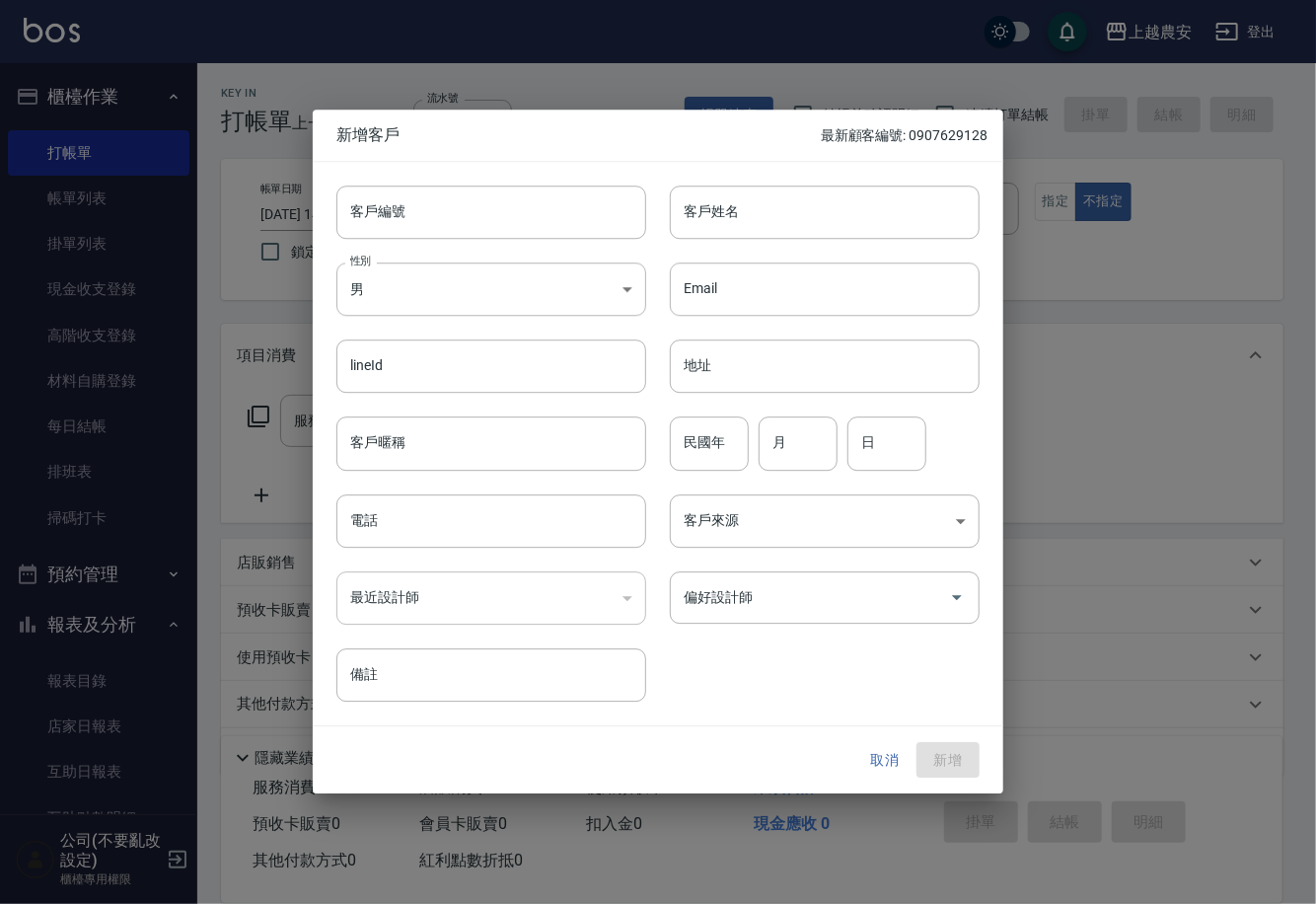
click at [509, 226] on input "客戶編號" at bounding box center [491, 213] width 310 height 54
type input "0974046929"
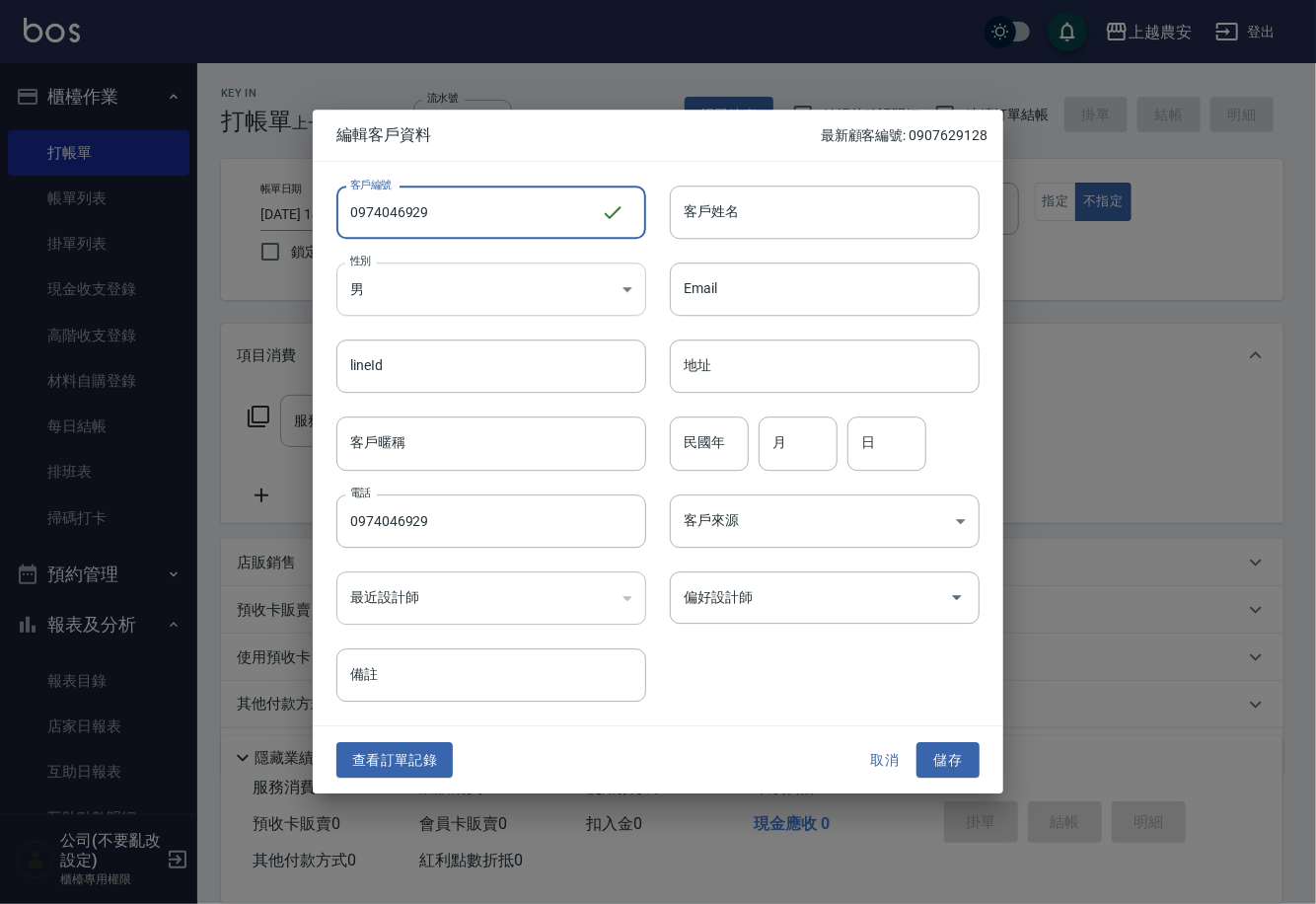
type input "0974046929"
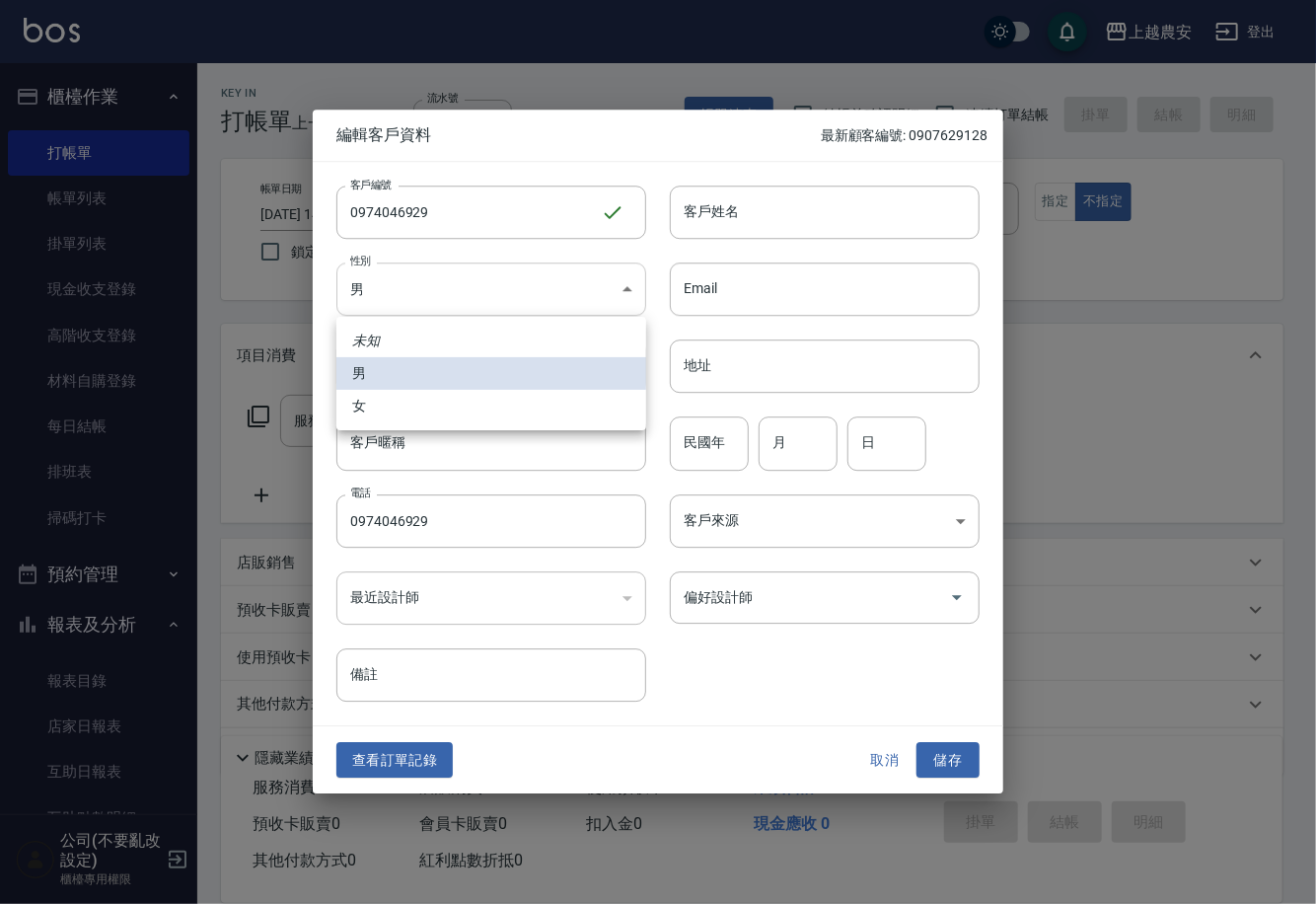
click at [486, 299] on body "上越農安 登出 櫃檯作業 打帳單 帳單列表 掛單列表 現金收支登錄 高階收支登錄 材料自購登錄 每日結帳 排班表 掃碼打卡 預約管理 預約管理 單日預約紀錄 …" at bounding box center [658, 481] width 1316 height 963
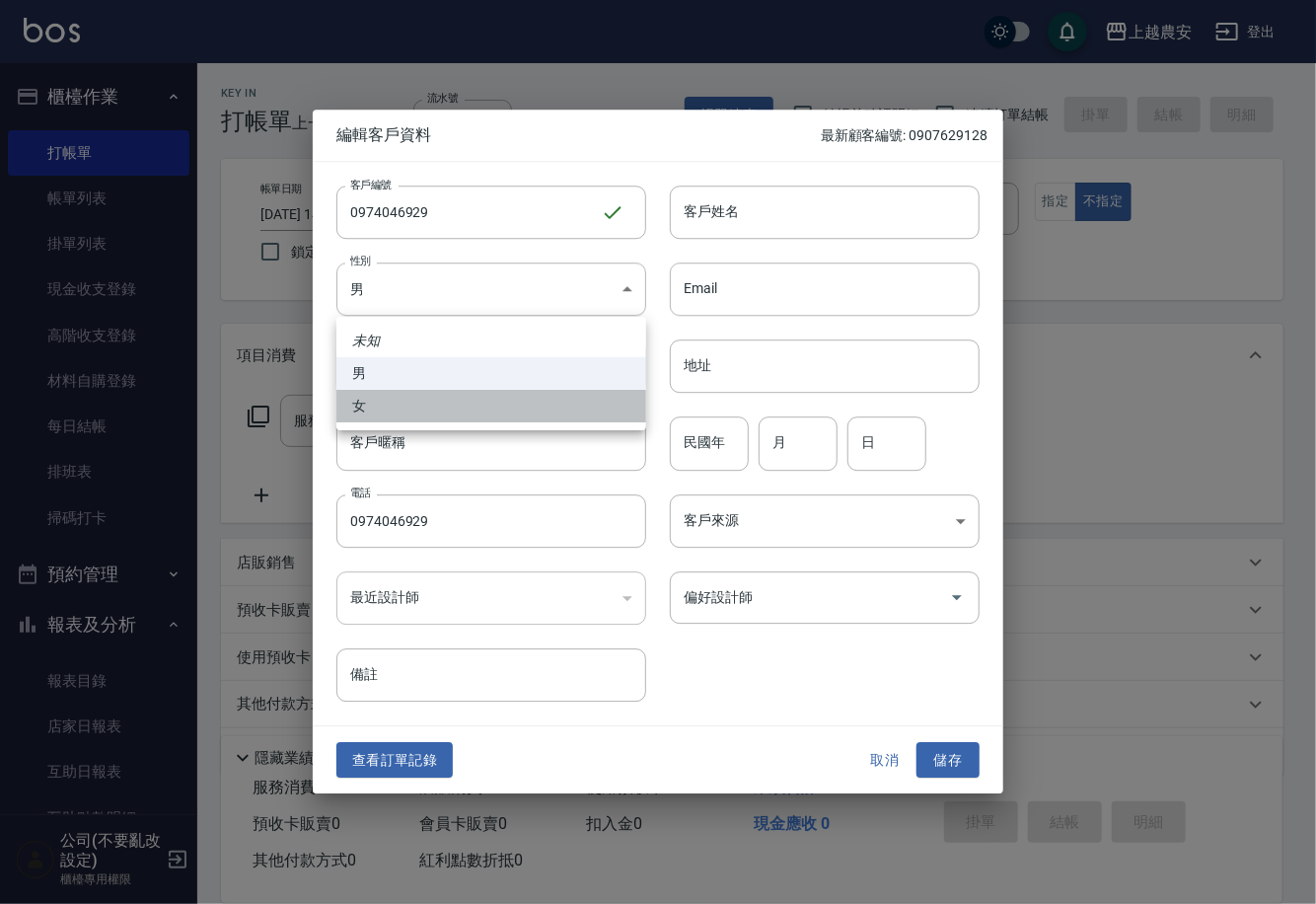
click at [454, 415] on li "女" at bounding box center [491, 406] width 310 height 33
type input "[DEMOGRAPHIC_DATA]"
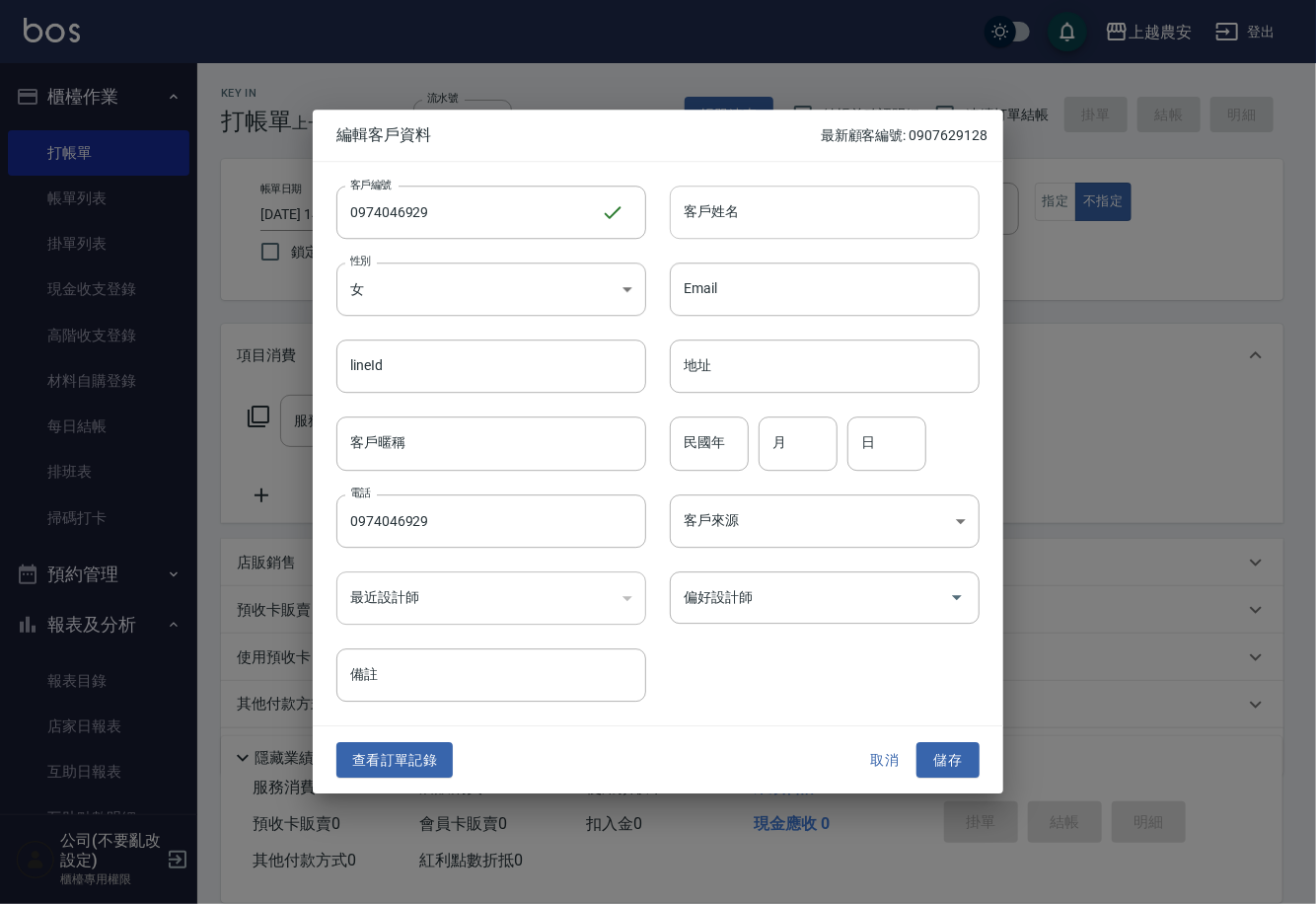
click at [755, 212] on input "客戶姓名" at bounding box center [825, 213] width 310 height 54
type input "陳品蓉"
click at [737, 611] on input "偏好設計師" at bounding box center [810, 598] width 262 height 35
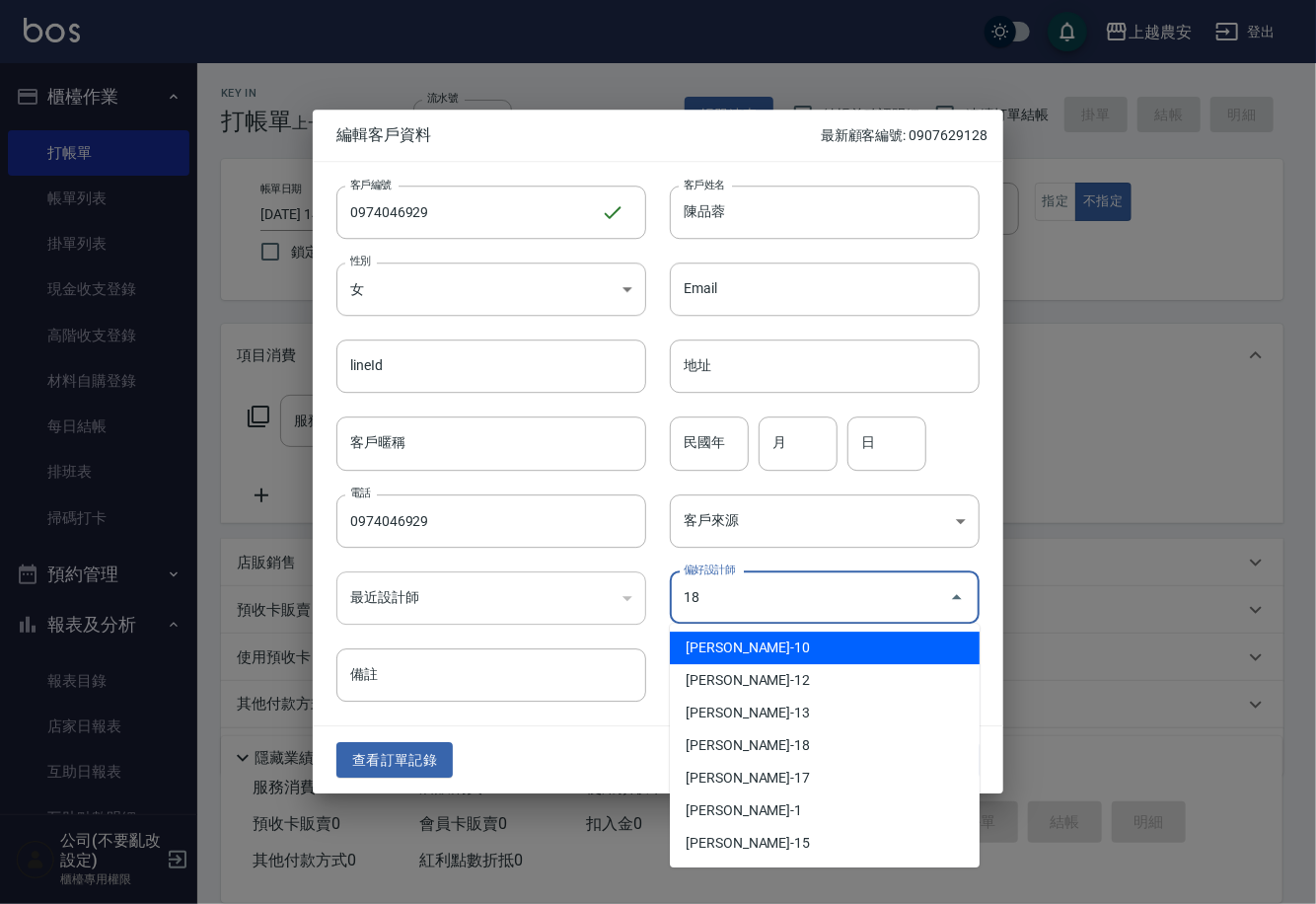
type input "[PERSON_NAME]"
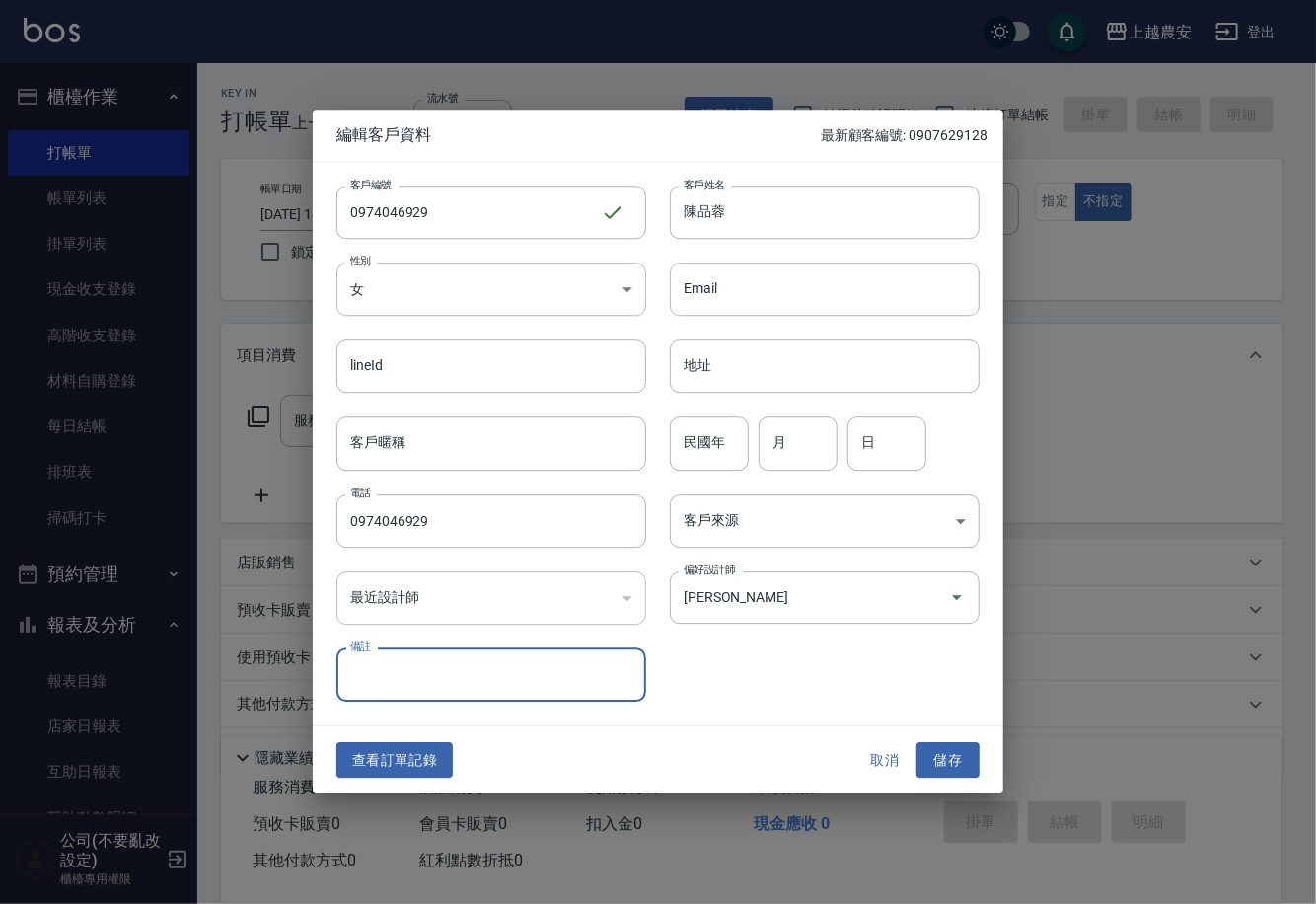
click at [950, 752] on button "儲存" at bounding box center [948, 760] width 64 height 37
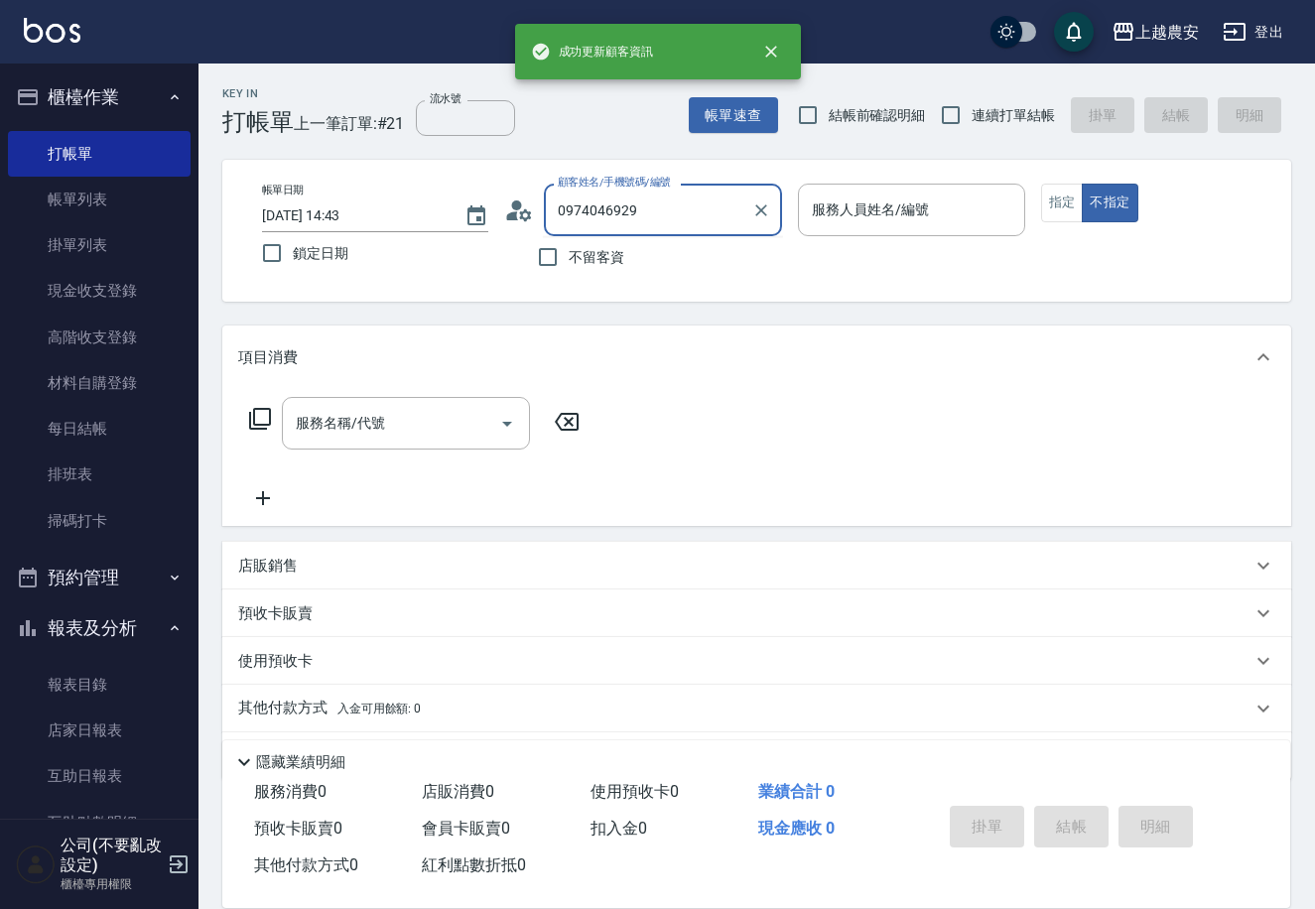
drag, startPoint x: 636, startPoint y: 209, endPoint x: 189, endPoint y: 185, distance: 448.3
click at [190, 185] on div "成功更新顧客資訊 上越農安 登出 櫃檯作業 打帳單 帳單列表 掛單列表 現金收支登錄 高階收支登錄 材料自購登錄 每日結帳 排班表 掃碼打卡 預約管理 預約管…" at bounding box center [657, 484] width 1315 height 968
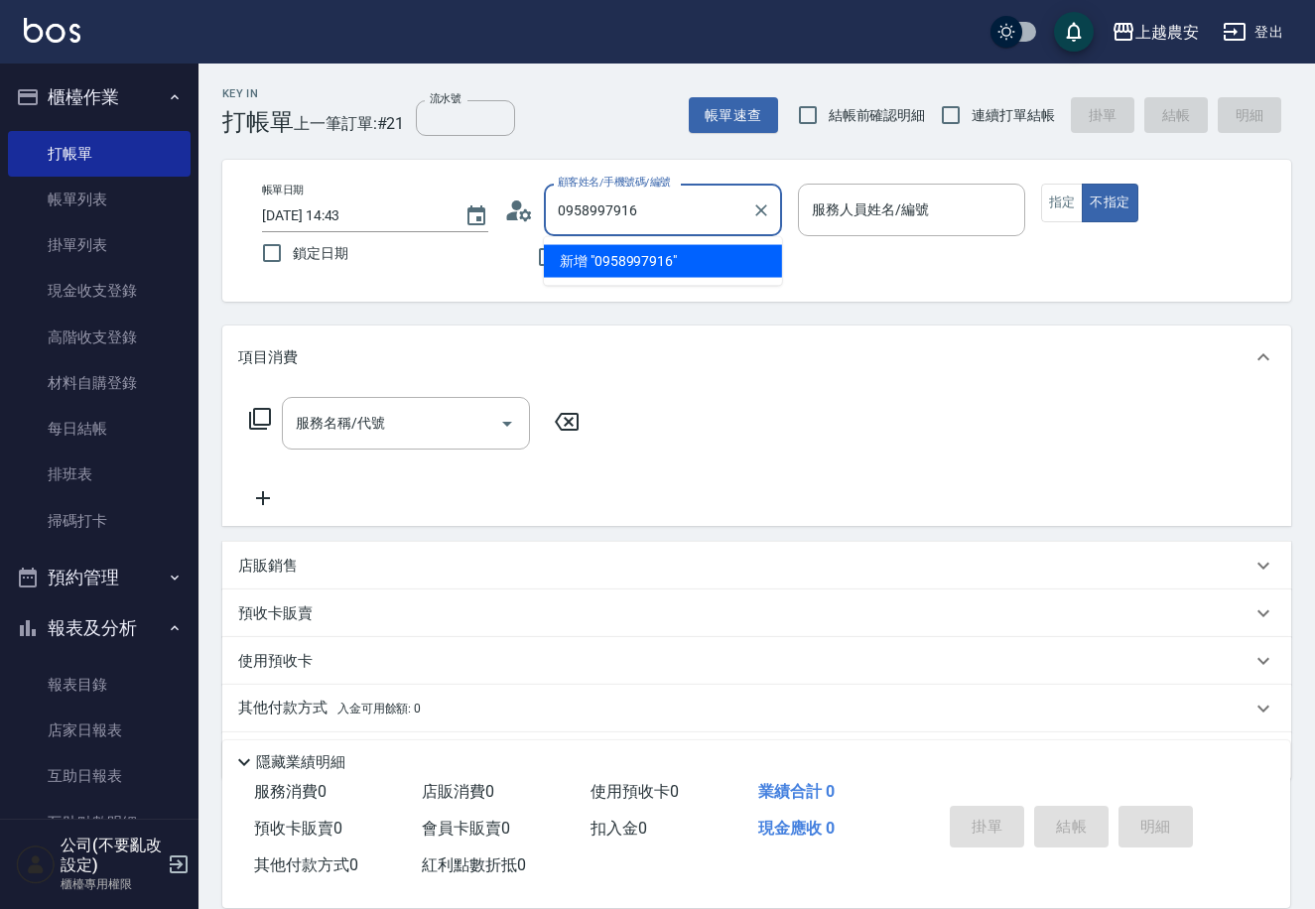
click at [645, 271] on li "新增 "0958997916"" at bounding box center [663, 261] width 238 height 33
type input "0958997916"
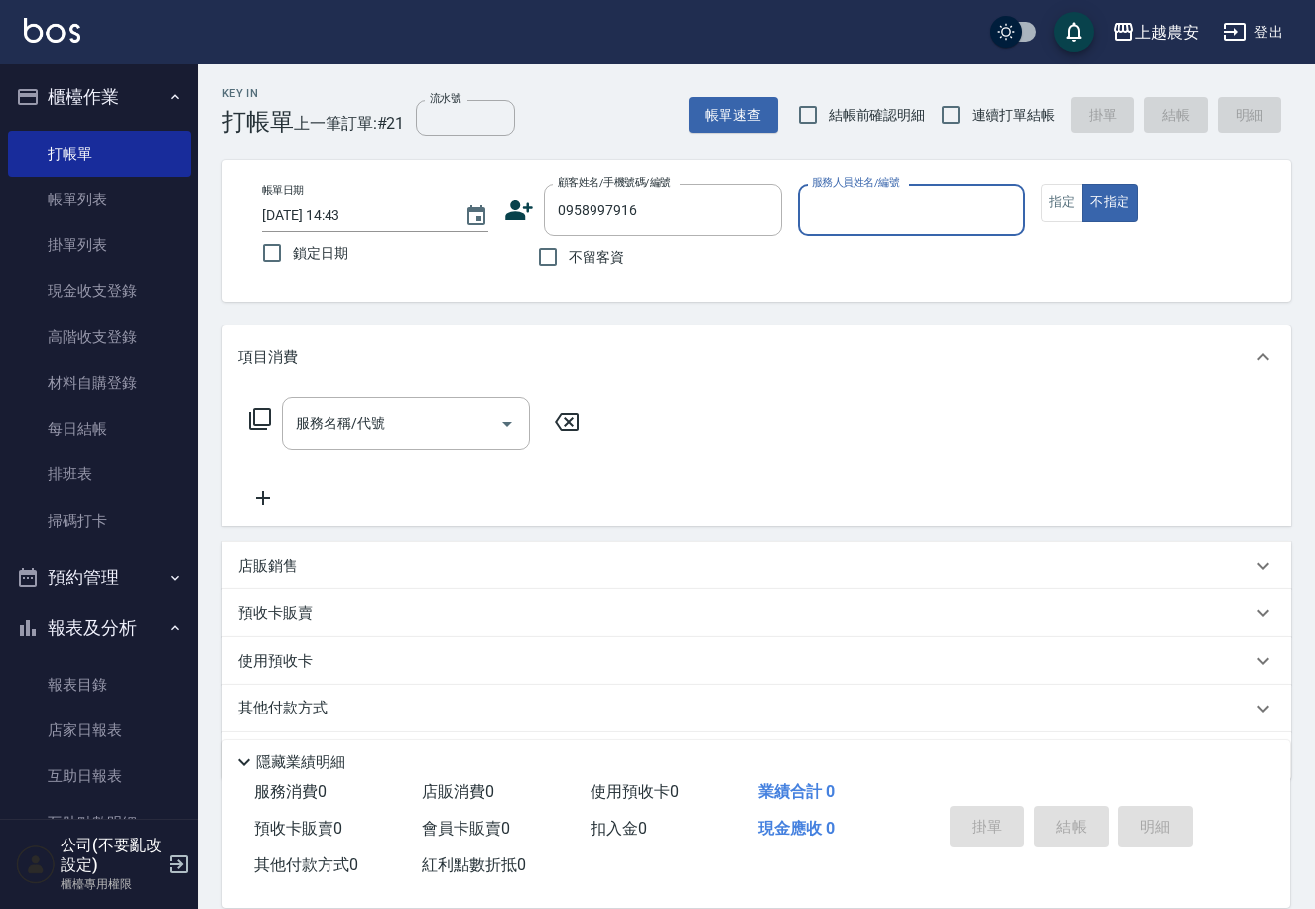
click at [517, 212] on icon at bounding box center [520, 210] width 28 height 20
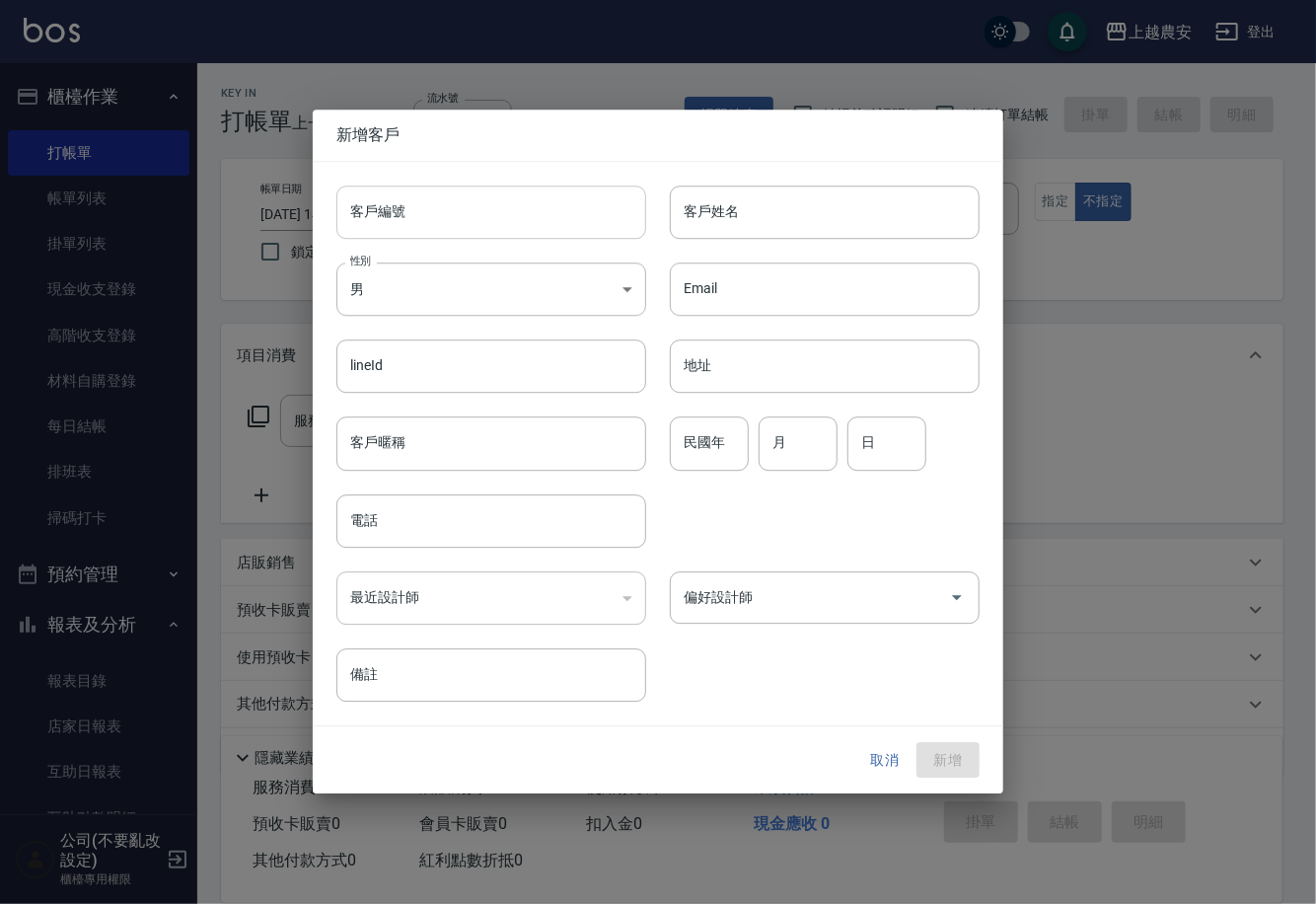
type input "0958997916"
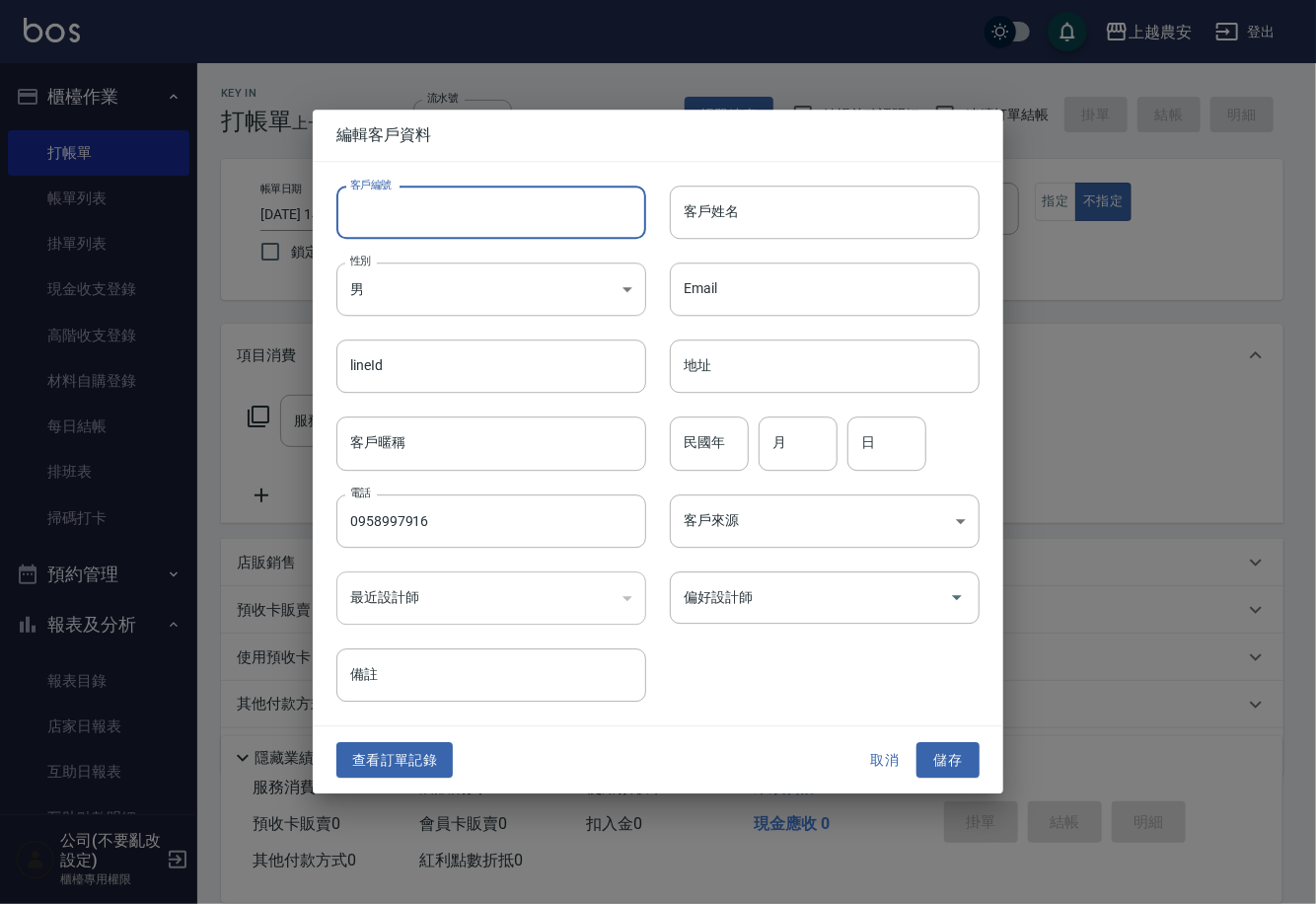
click at [508, 214] on input "客戶編號" at bounding box center [491, 213] width 310 height 54
type input "0958997916"
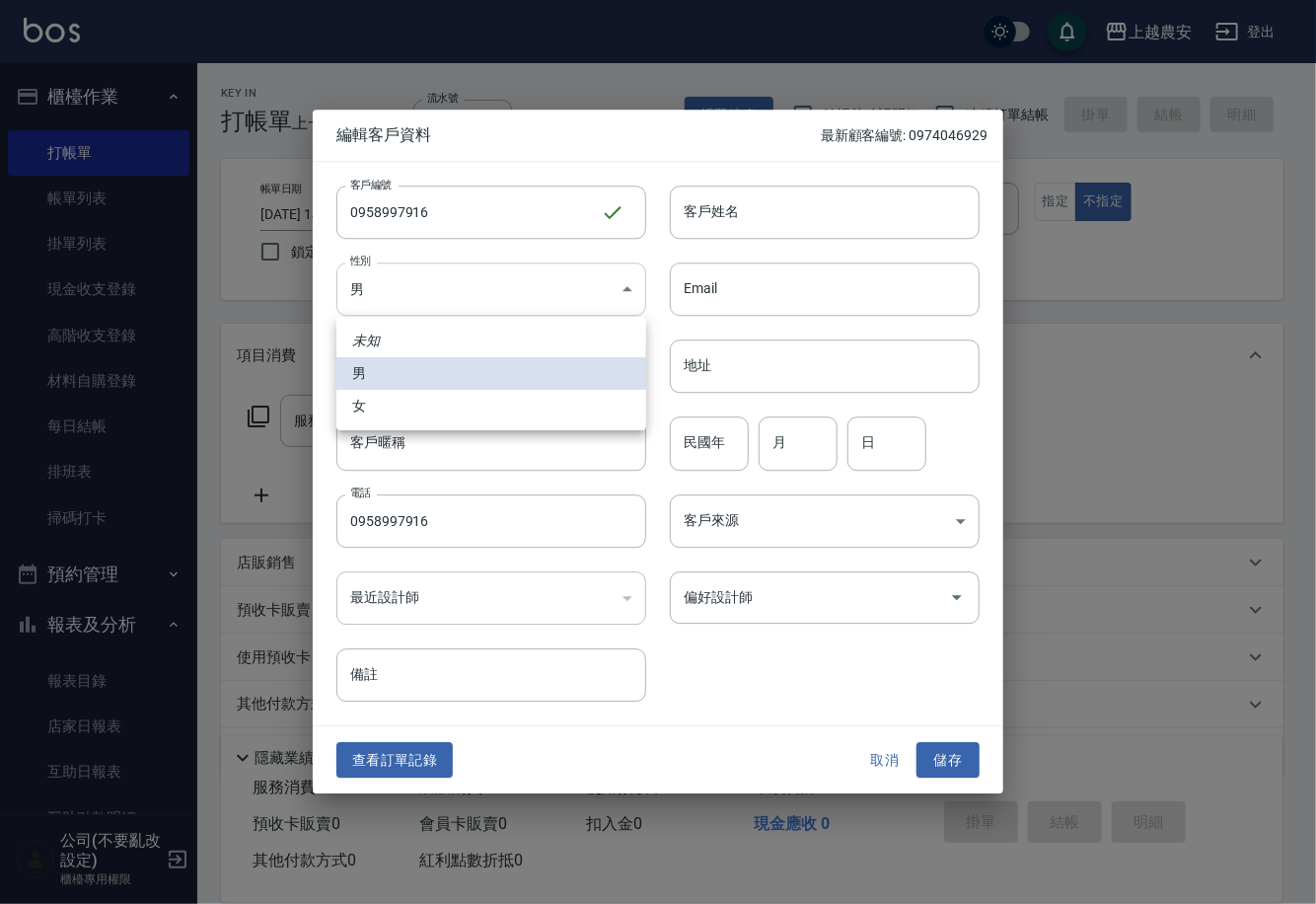
click at [388, 288] on body "上越農安 登出 櫃檯作業 打帳單 帳單列表 掛單列表 現金收支登錄 高階收支登錄 材料自購登錄 每日結帳 排班表 掃碼打卡 預約管理 預約管理 單日預約紀錄 …" at bounding box center [658, 481] width 1316 height 963
click at [407, 392] on li "女" at bounding box center [491, 406] width 310 height 33
type input "[DEMOGRAPHIC_DATA]"
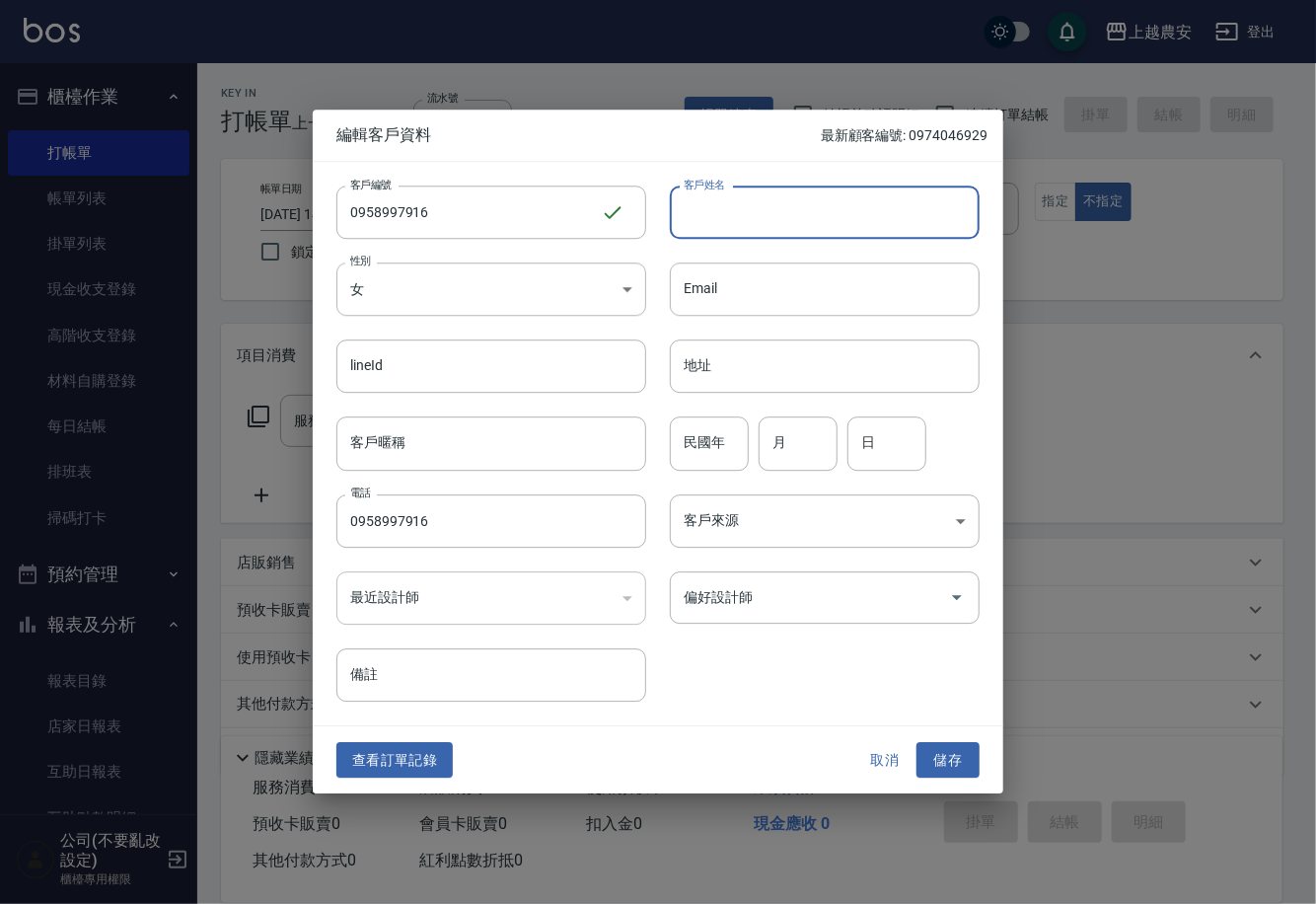
click at [752, 192] on input "客戶姓名" at bounding box center [825, 213] width 310 height 54
type input "[PERSON_NAME]"
click at [744, 604] on div "偏好設計師 偏好設計師" at bounding box center [825, 598] width 310 height 53
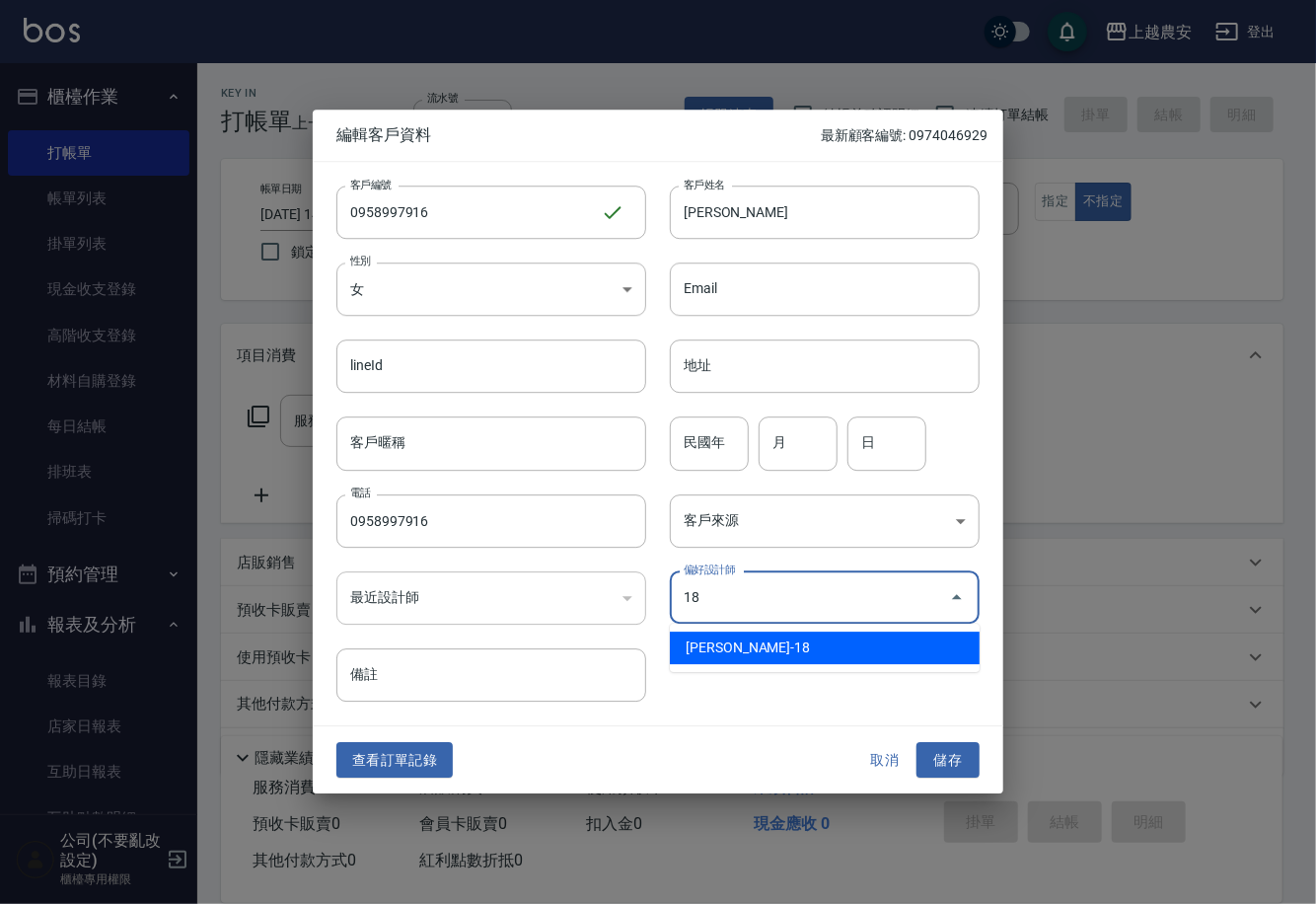
type input "[PERSON_NAME]"
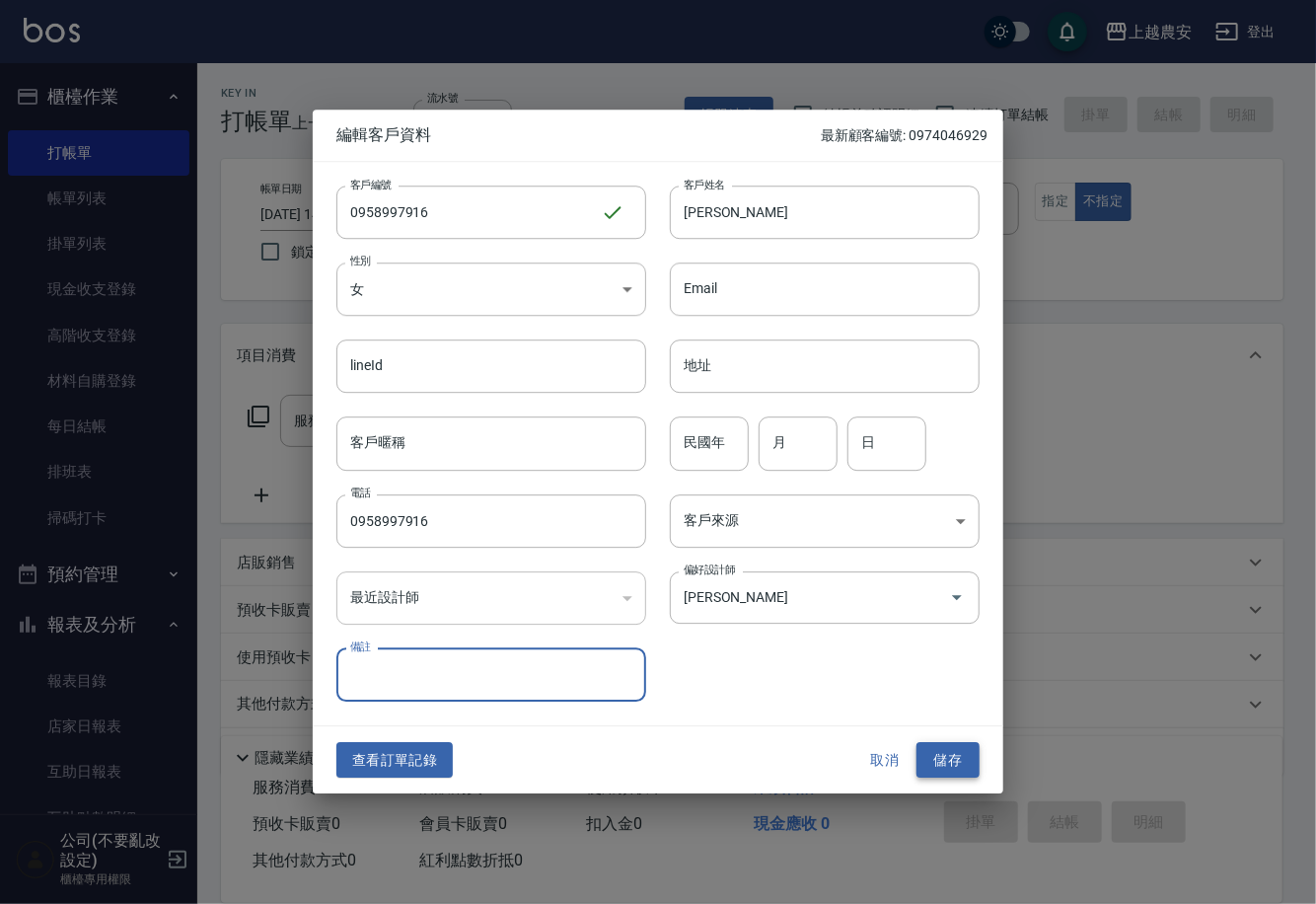
click at [969, 752] on button "儲存" at bounding box center [948, 760] width 64 height 37
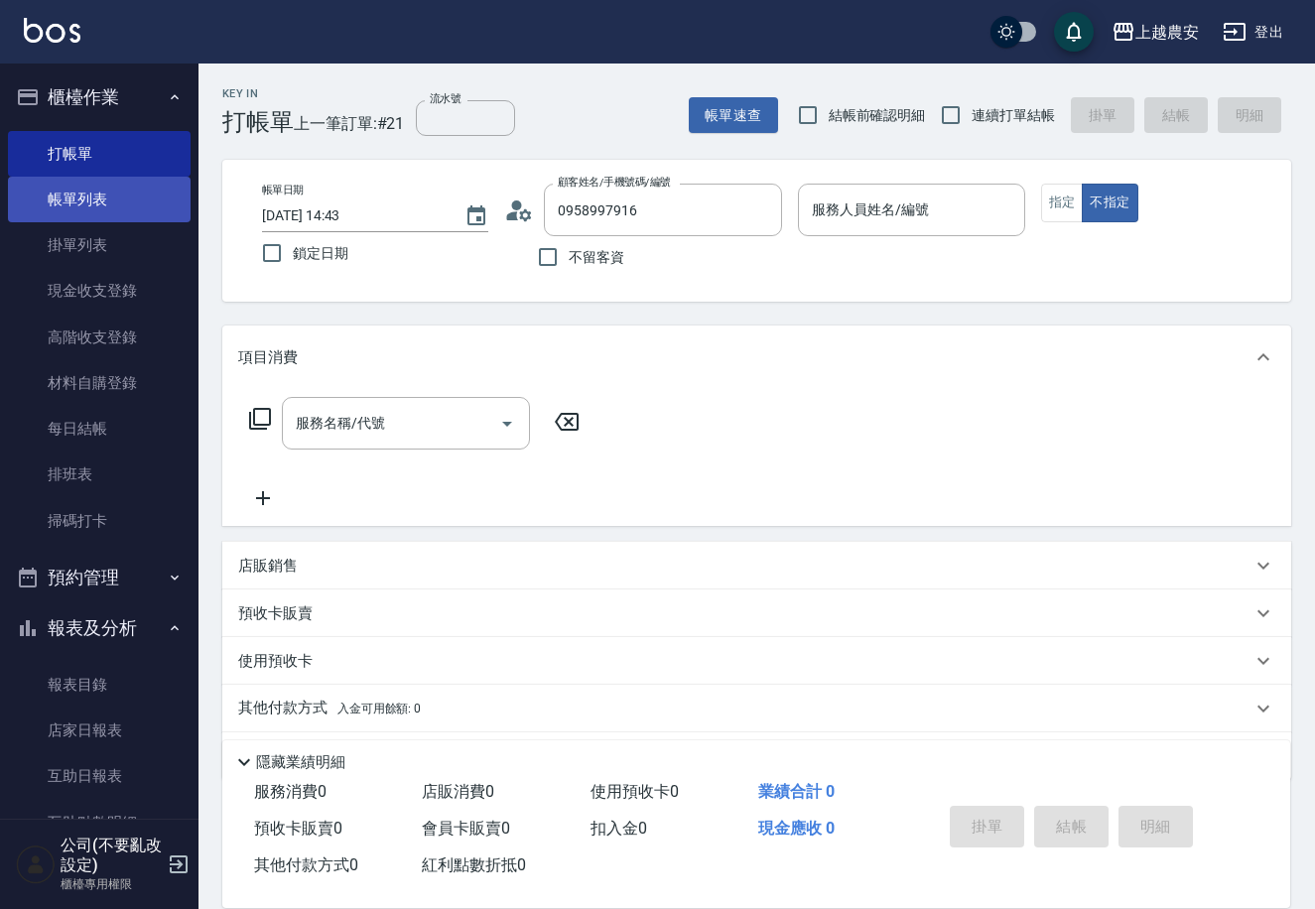
click at [104, 208] on link "帳單列表" at bounding box center [99, 200] width 183 height 46
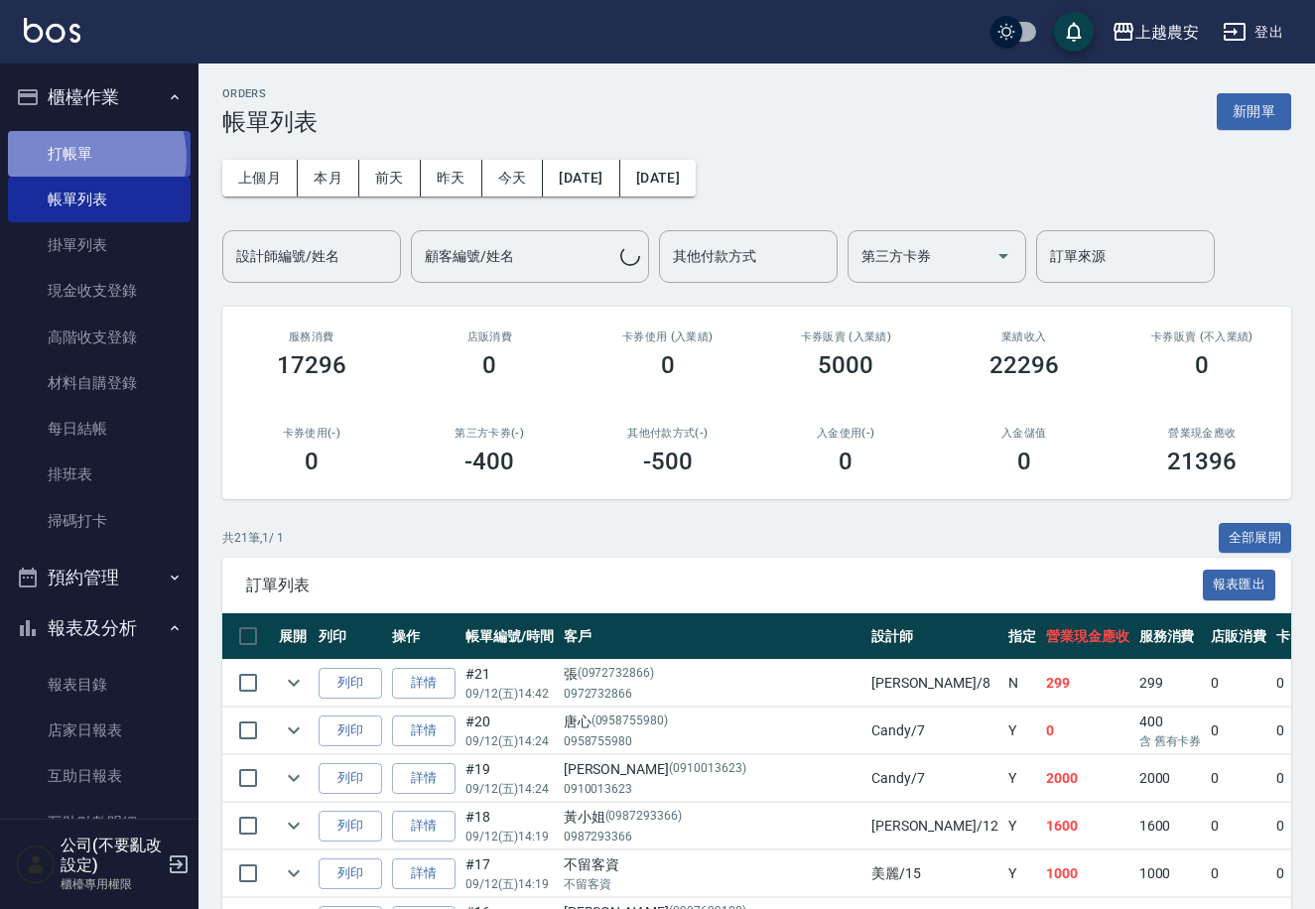
click at [82, 157] on link "打帳單" at bounding box center [99, 154] width 183 height 46
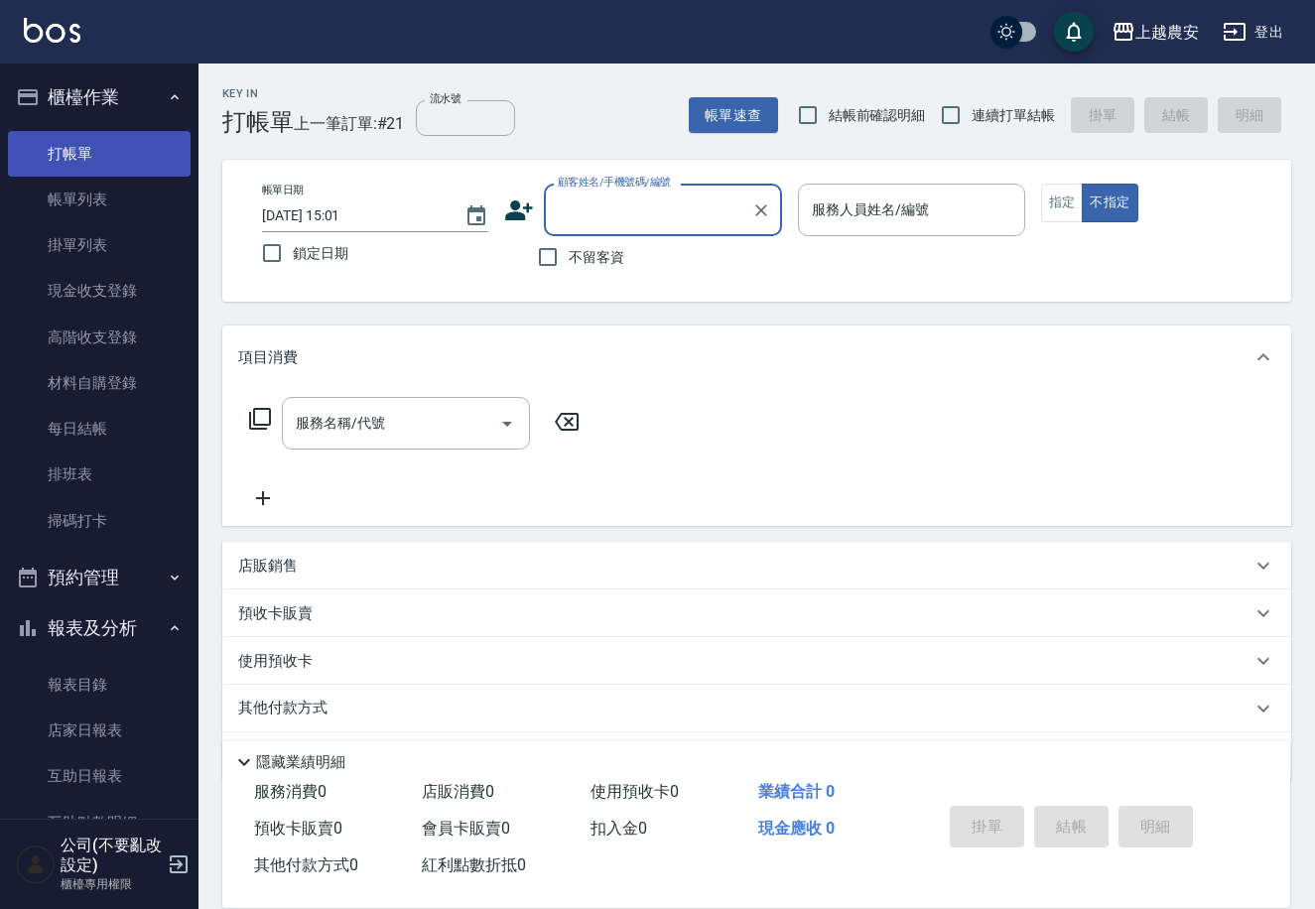
scroll to position [123, 0]
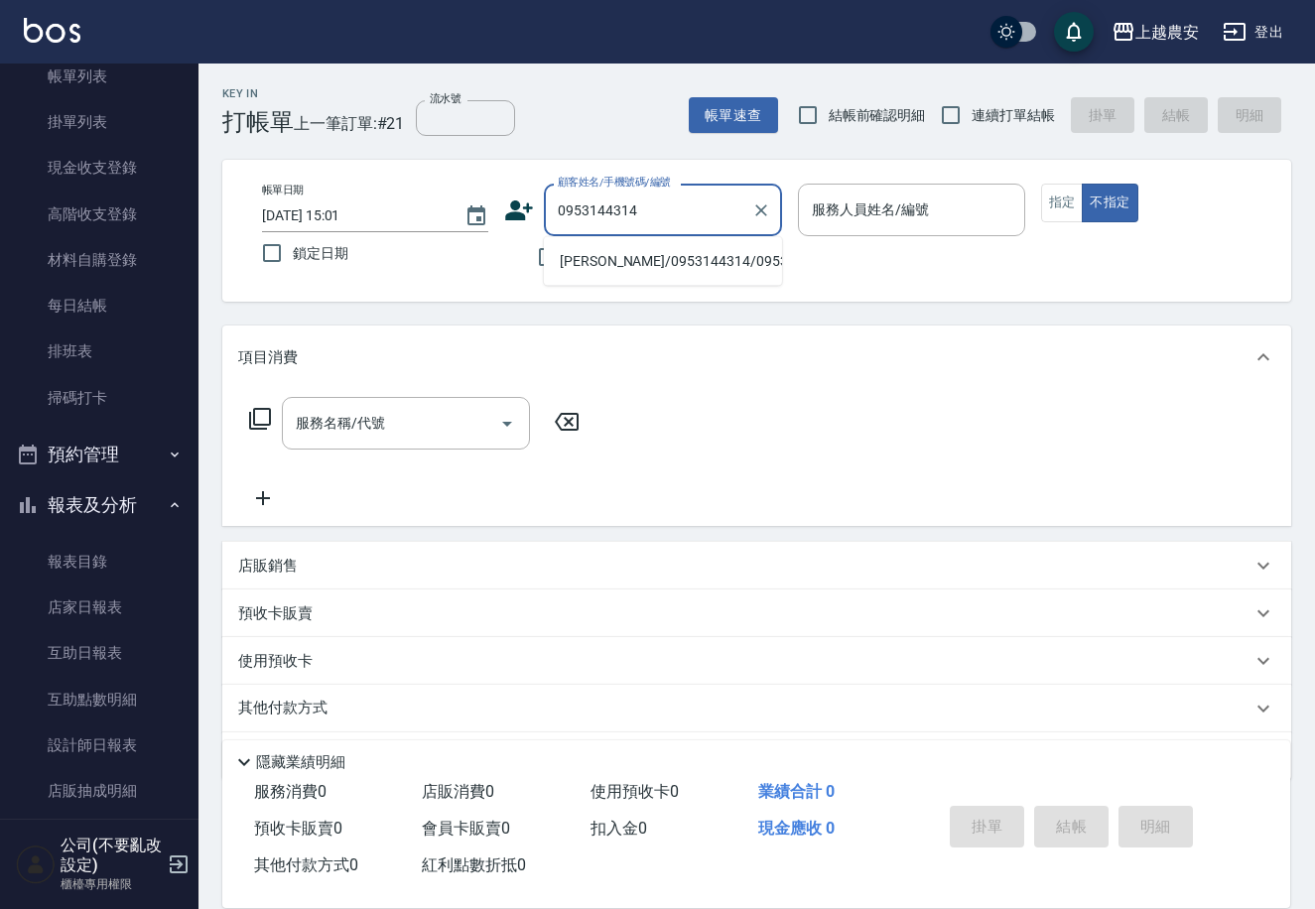
click at [711, 265] on li "詹和群/0953144314/0953144314" at bounding box center [663, 261] width 238 height 33
type input "詹和群/0953144314/0953144314"
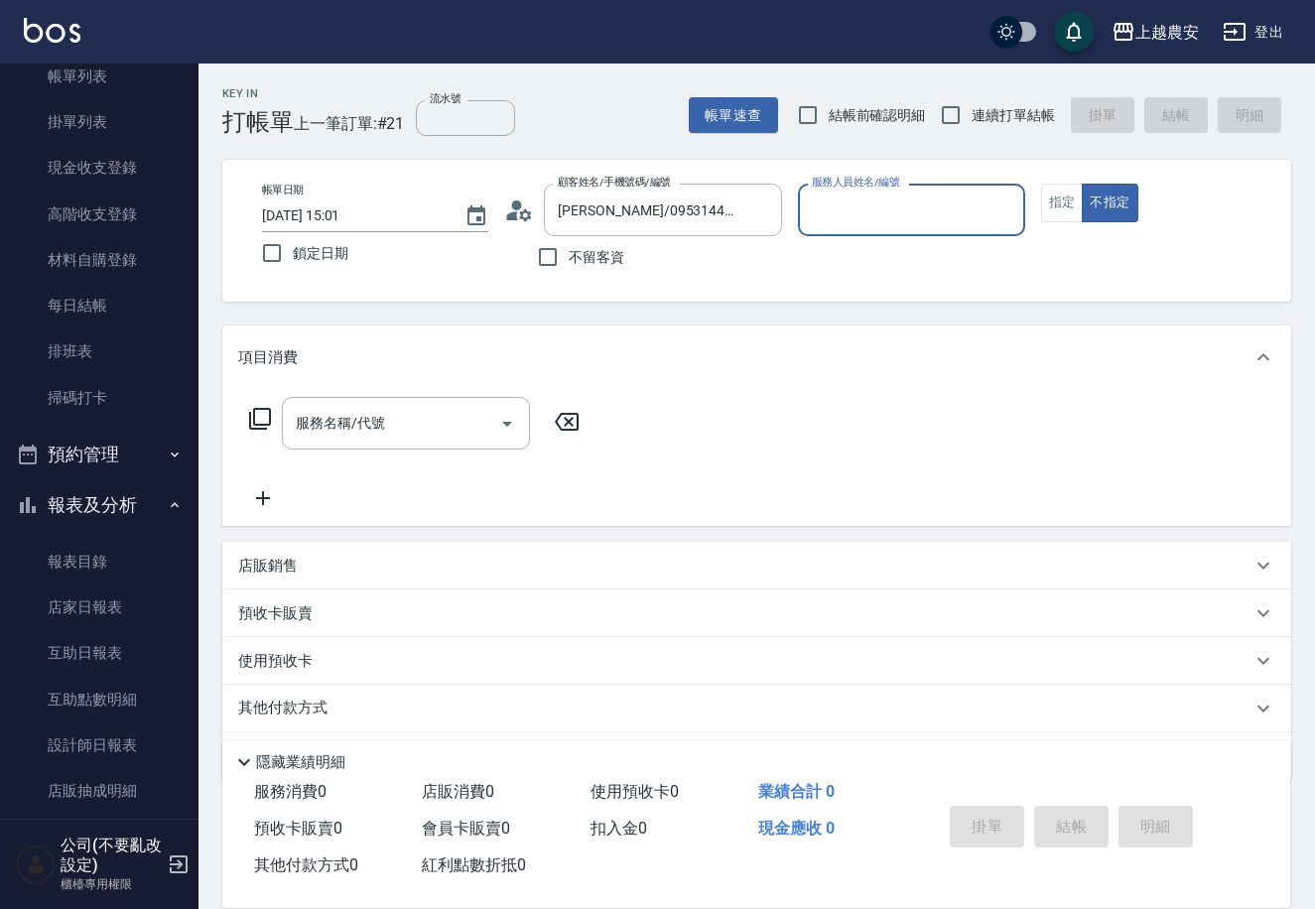
type input "Lina-L"
click at [1048, 209] on button "指定" at bounding box center [1062, 203] width 43 height 39
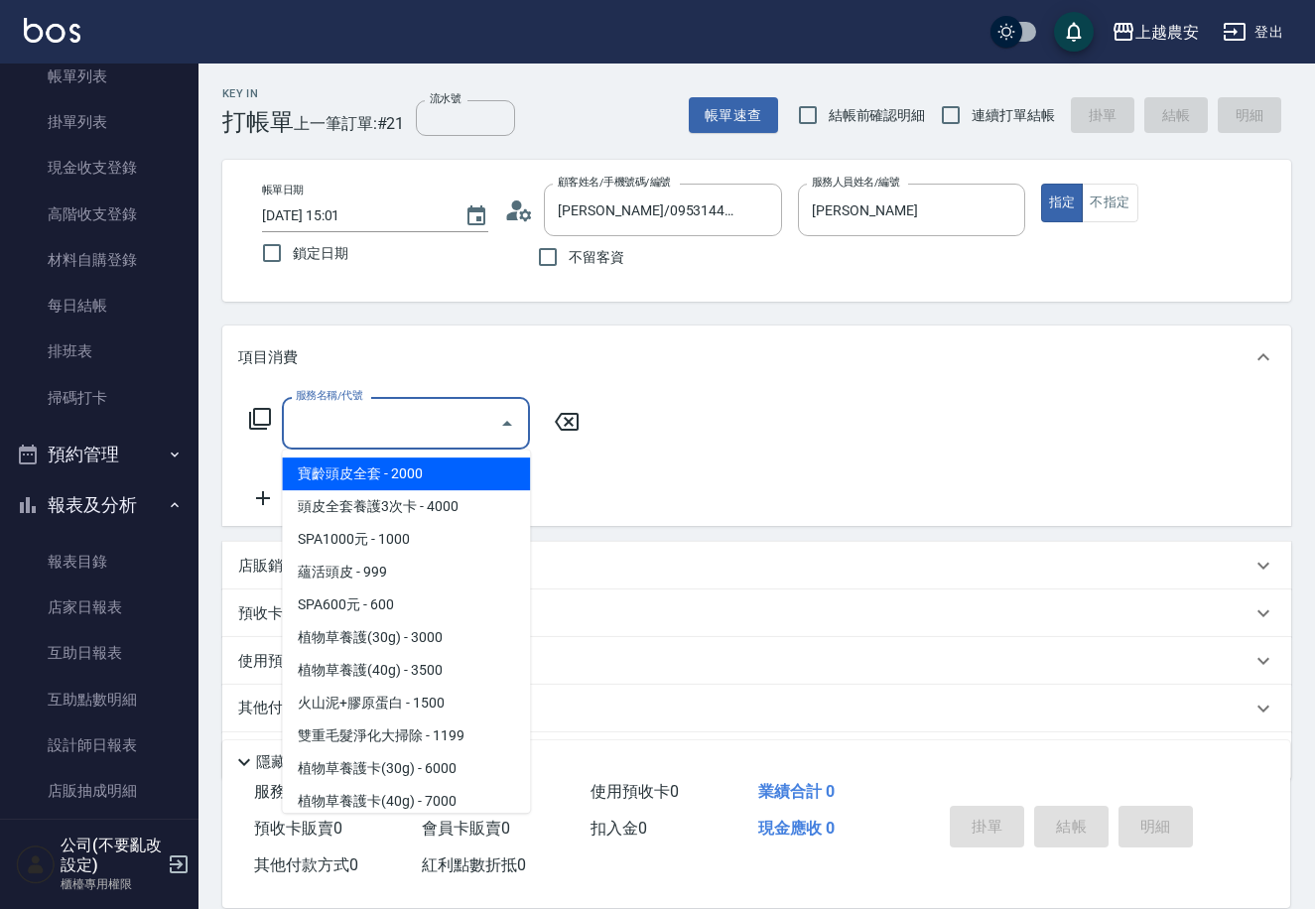
click at [370, 430] on div "服務名稱/代號 服務名稱/代號" at bounding box center [406, 423] width 248 height 53
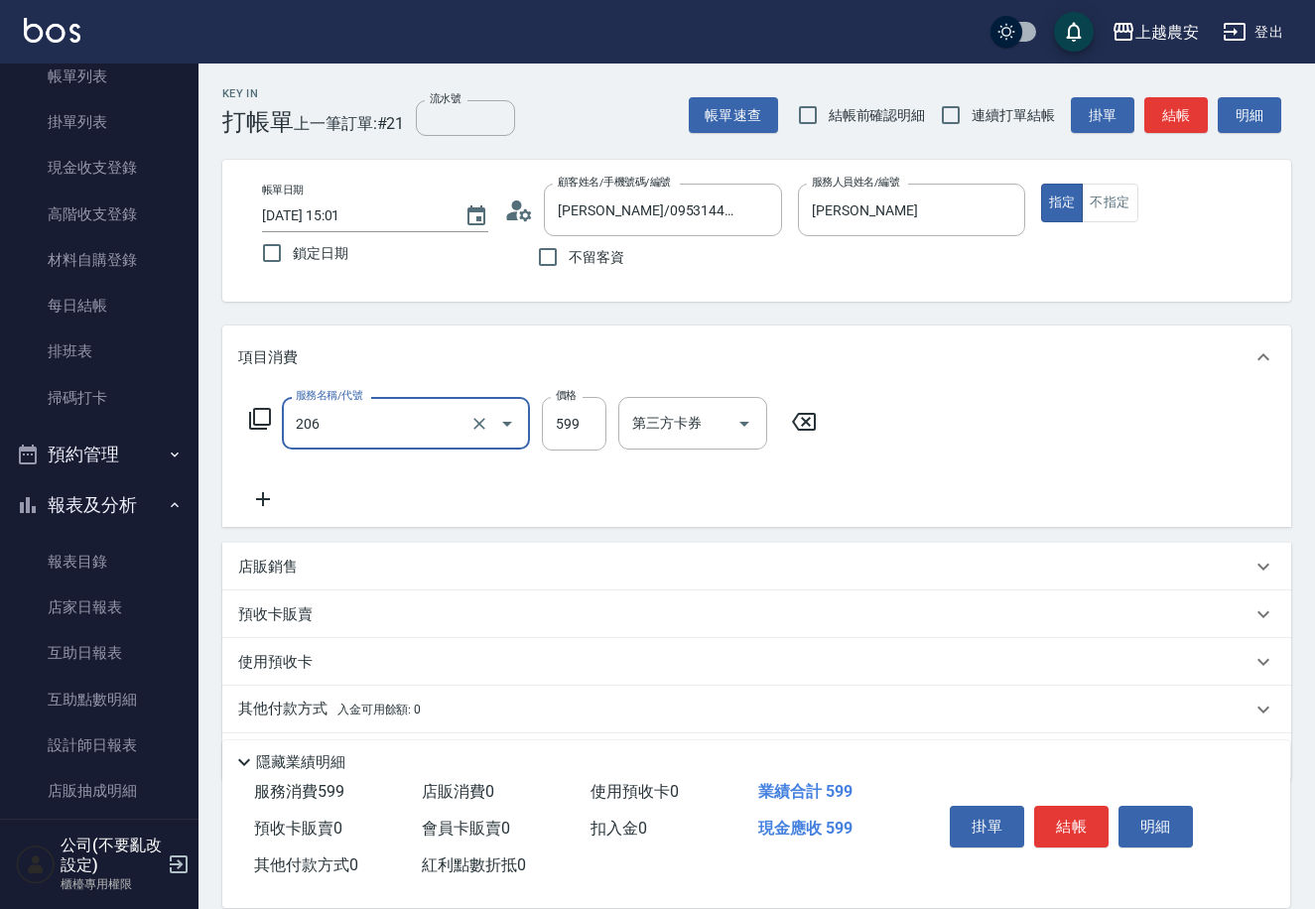
type input "洗+剪(206)"
type input "700"
type input "."
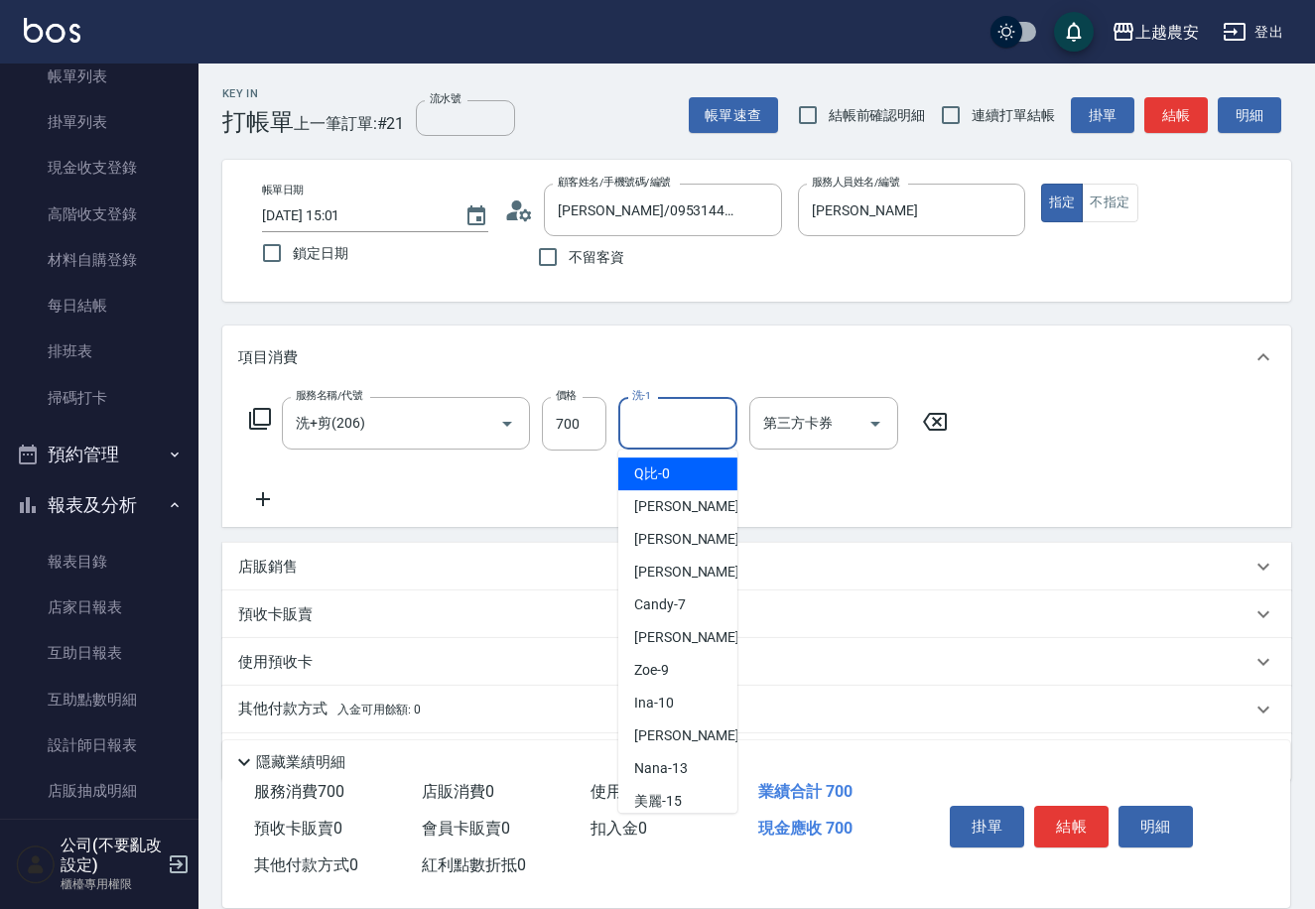
click at [1087, 419] on div "服務名稱/代號 洗+剪(206) 服務名稱/代號 價格 700 價格 洗-1 洗-1 第三方卡券 第三方卡券" at bounding box center [756, 458] width 1069 height 138
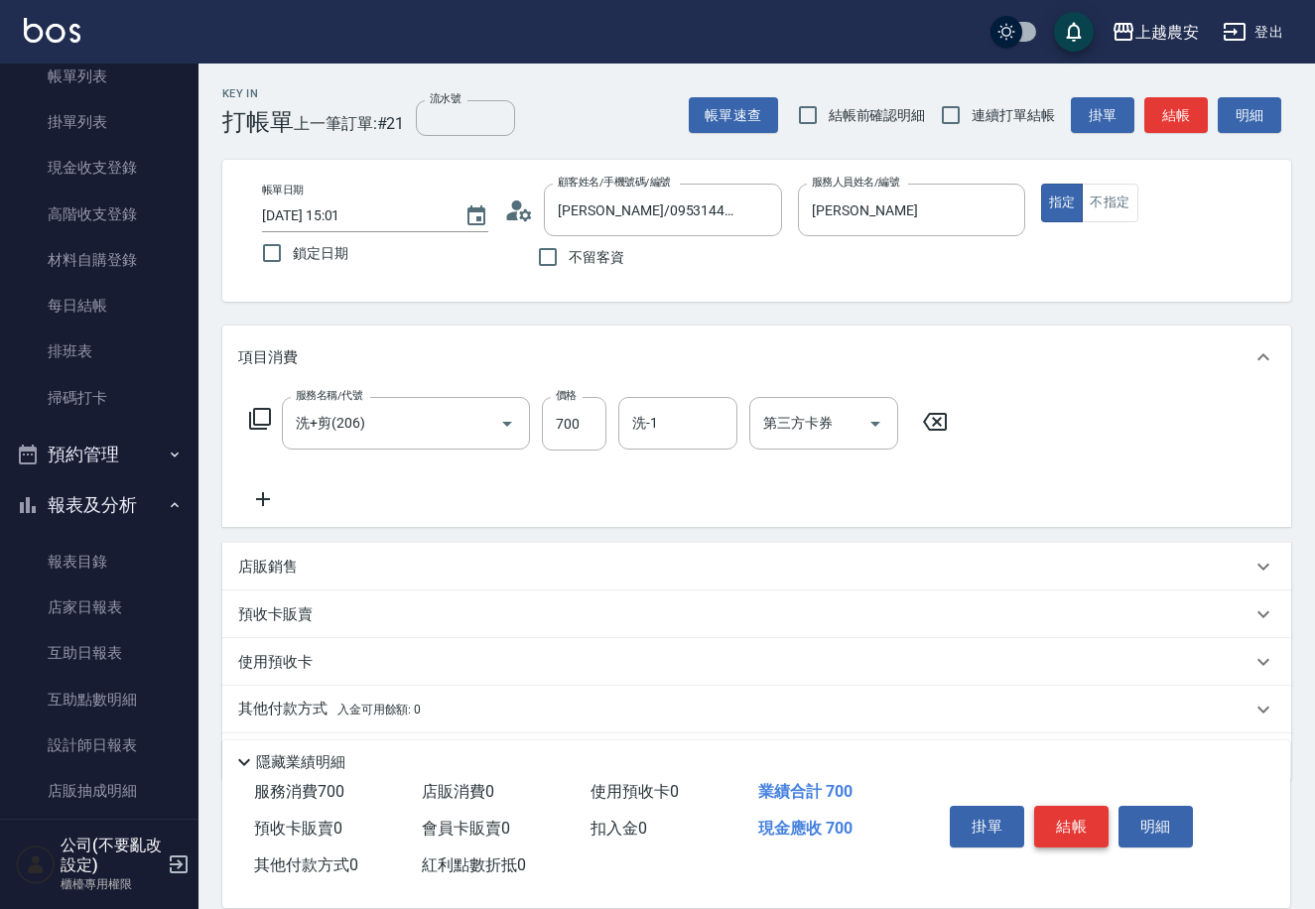
click at [1076, 823] on button "結帳" at bounding box center [1071, 827] width 74 height 42
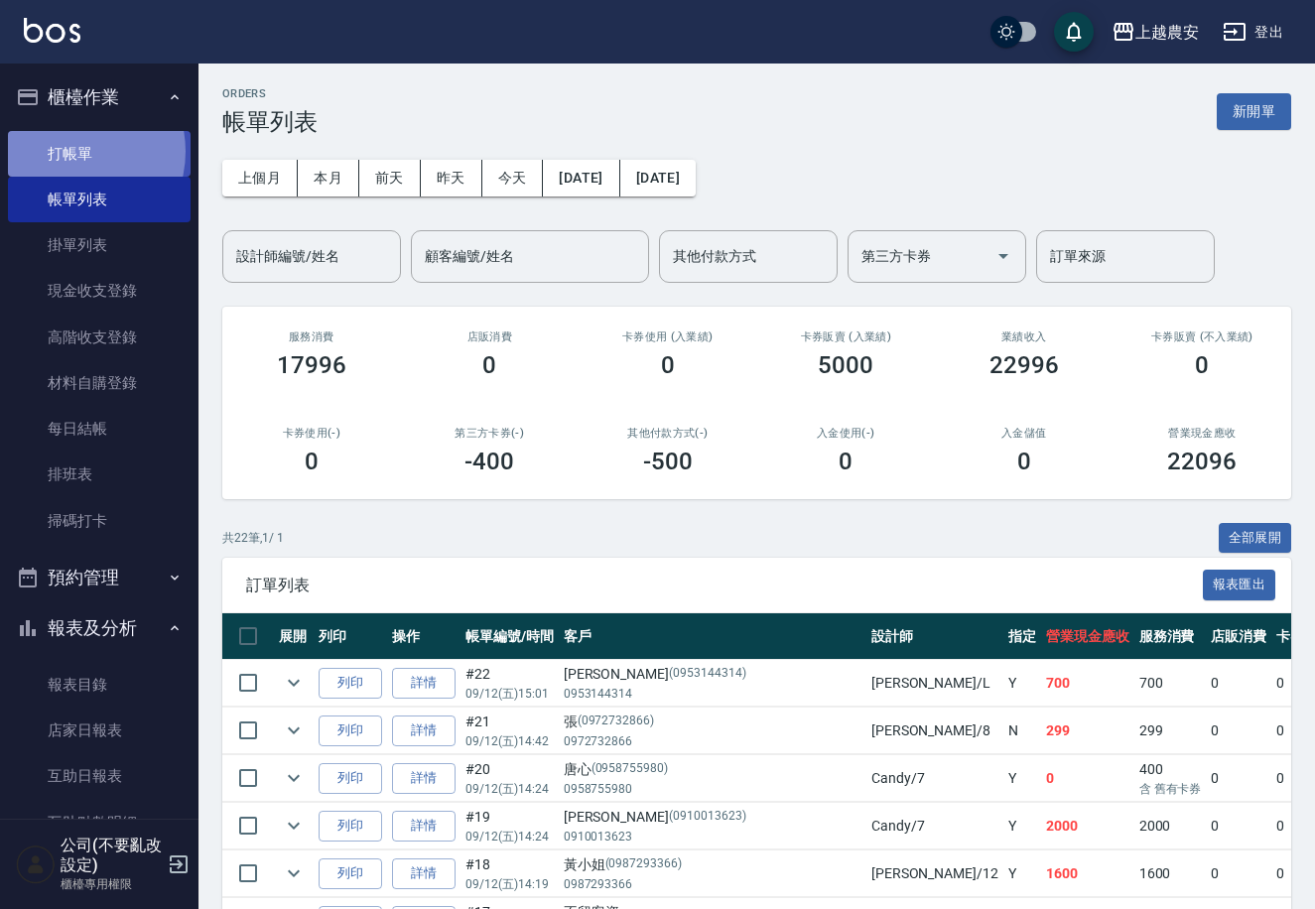
click at [67, 151] on link "打帳單" at bounding box center [99, 154] width 183 height 46
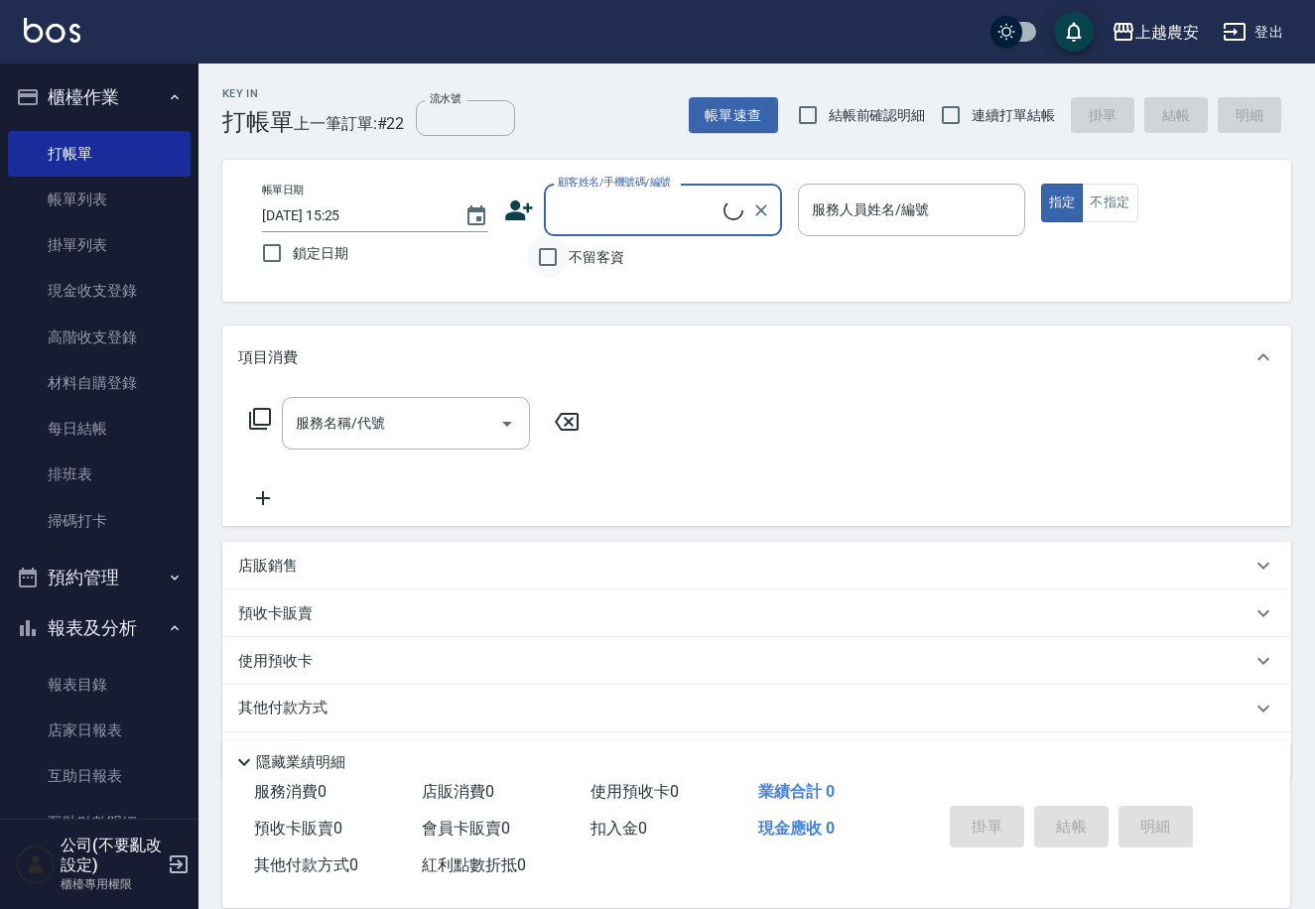
click at [554, 260] on input "不留客資" at bounding box center [548, 257] width 42 height 42
checkbox input "true"
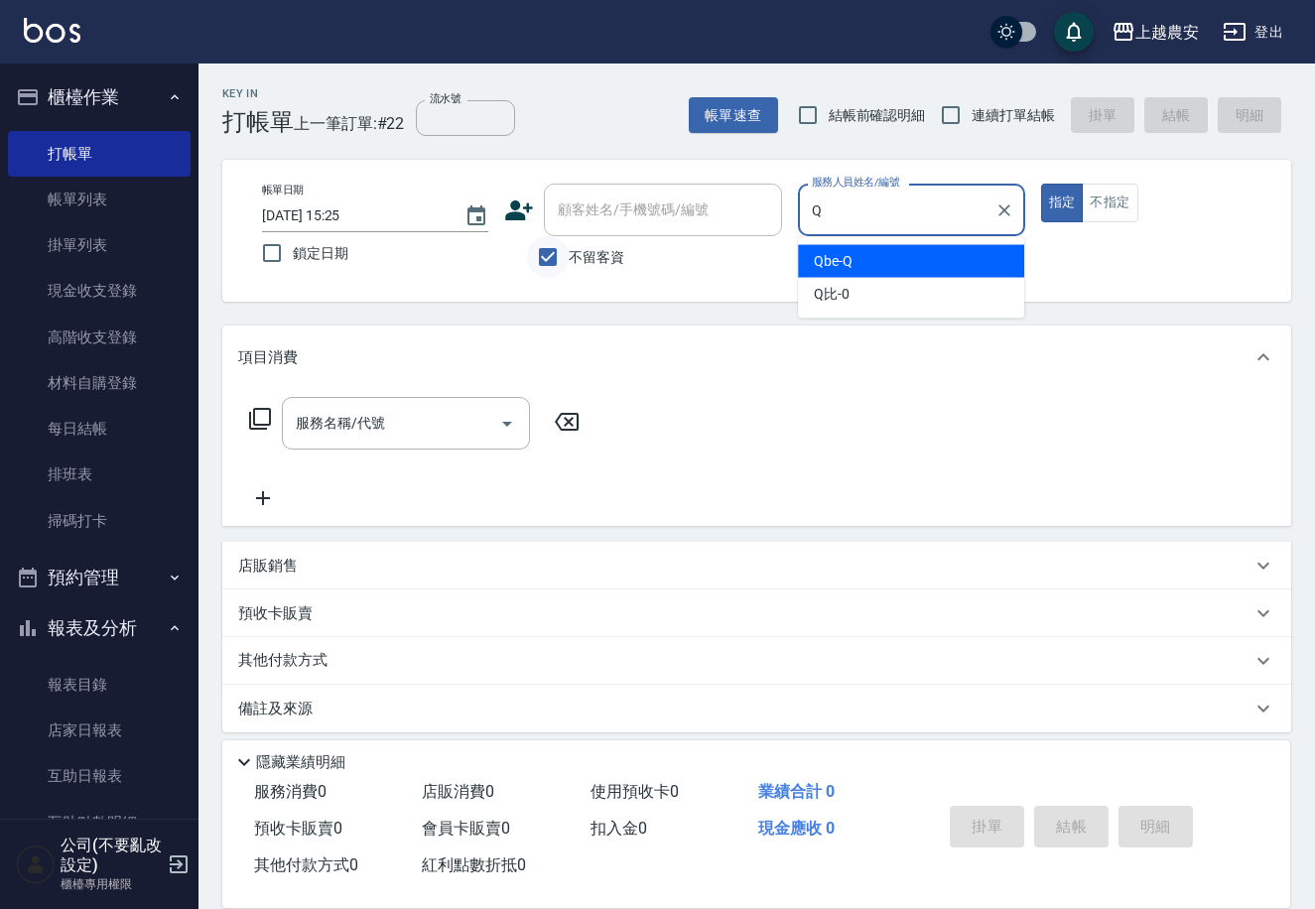
type input "Qbe-Q"
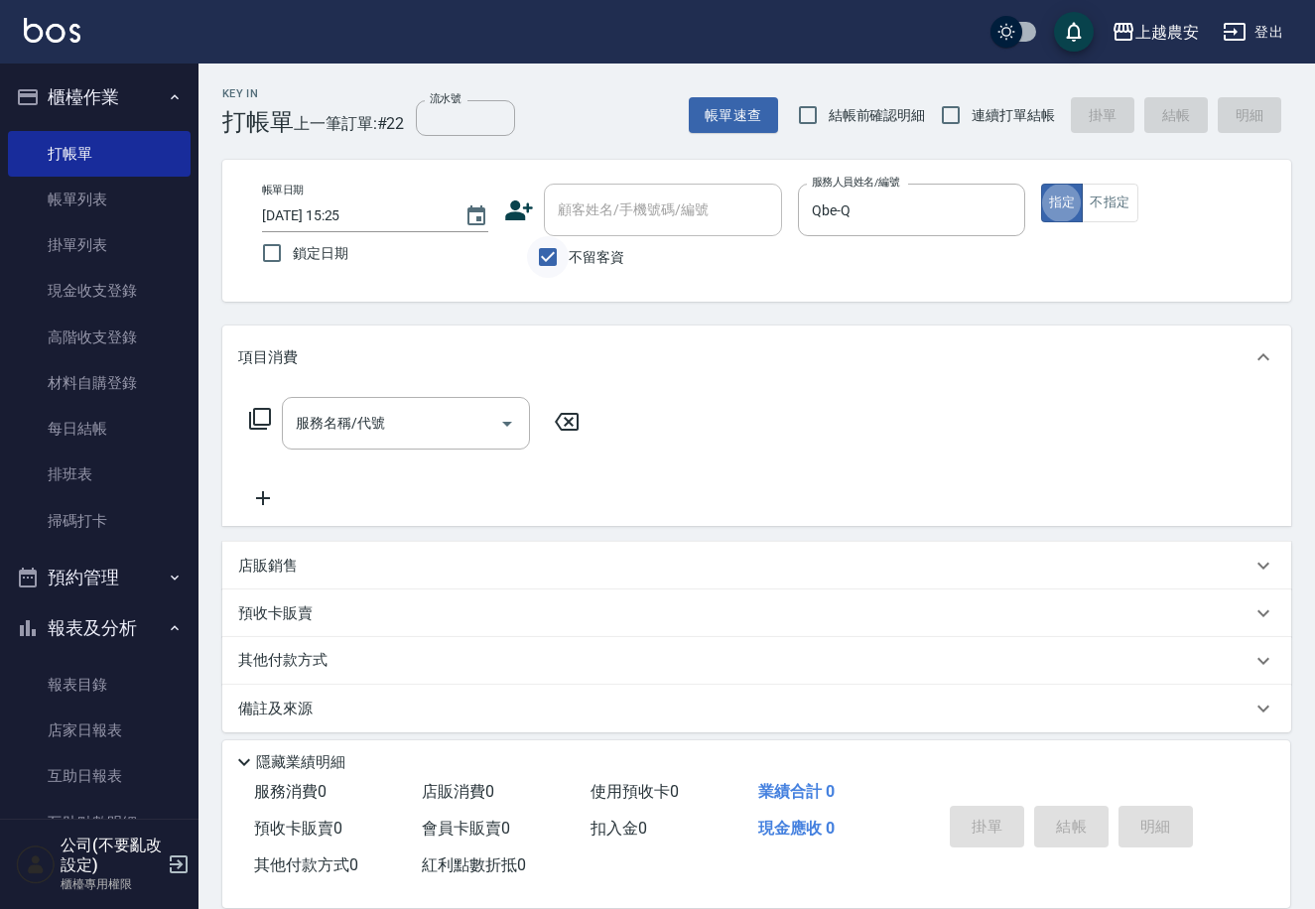
type button "true"
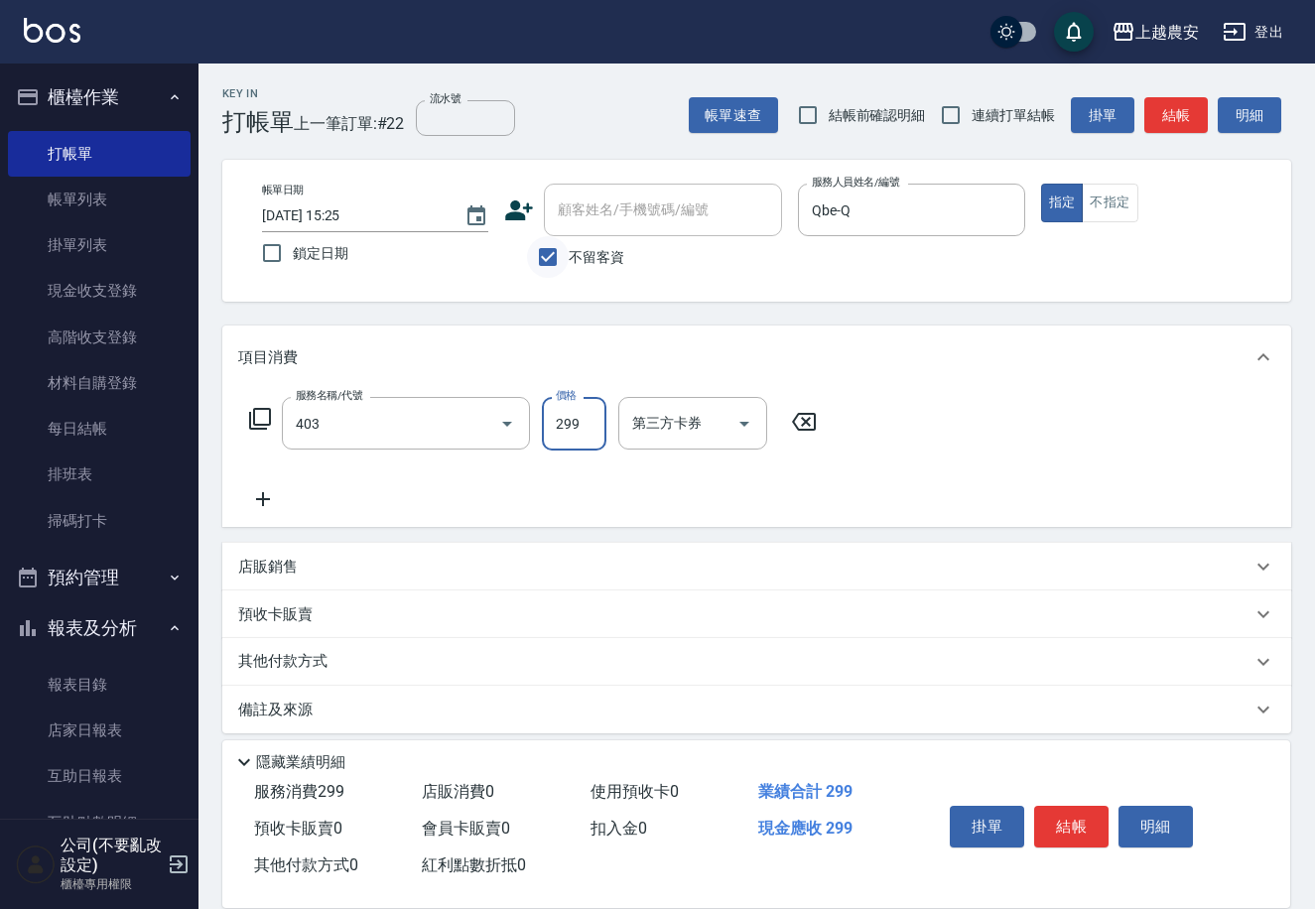
type input "剪髮(403)"
type input "400"
drag, startPoint x: 1071, startPoint y: 831, endPoint x: 1058, endPoint y: 813, distance: 22.0
click at [1069, 823] on button "結帳" at bounding box center [1071, 827] width 74 height 42
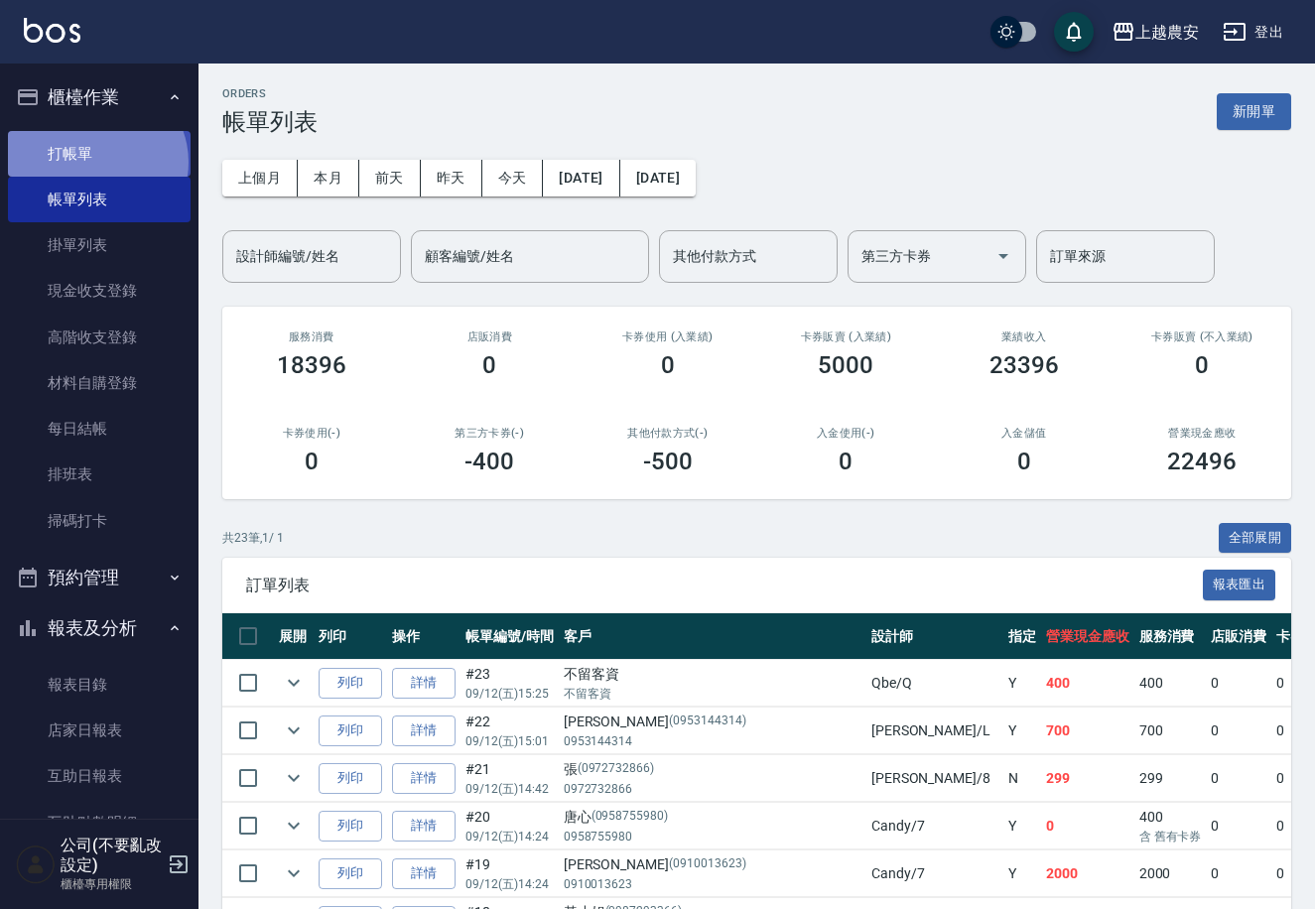
click at [94, 161] on link "打帳單" at bounding box center [99, 154] width 183 height 46
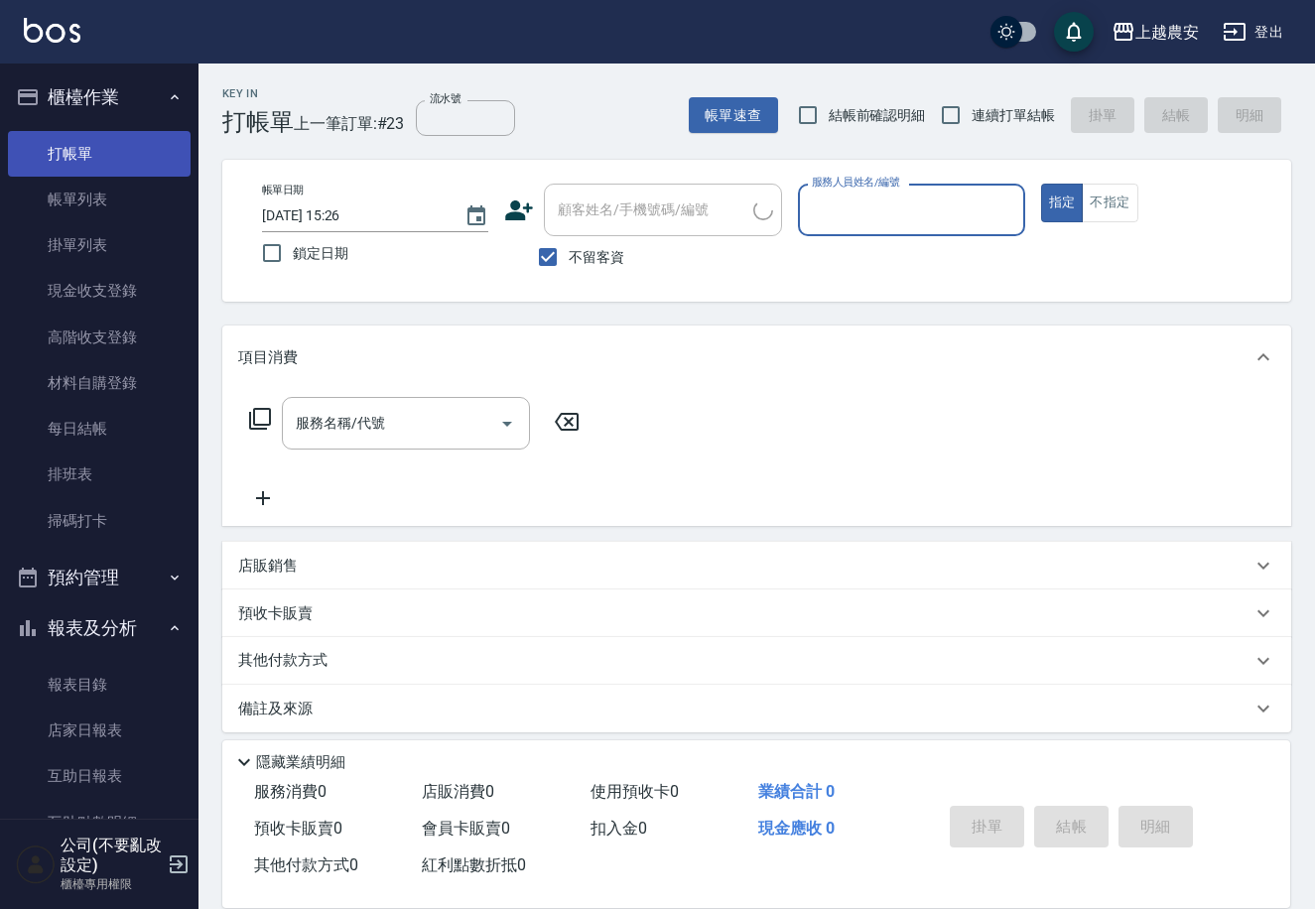
type input "0"
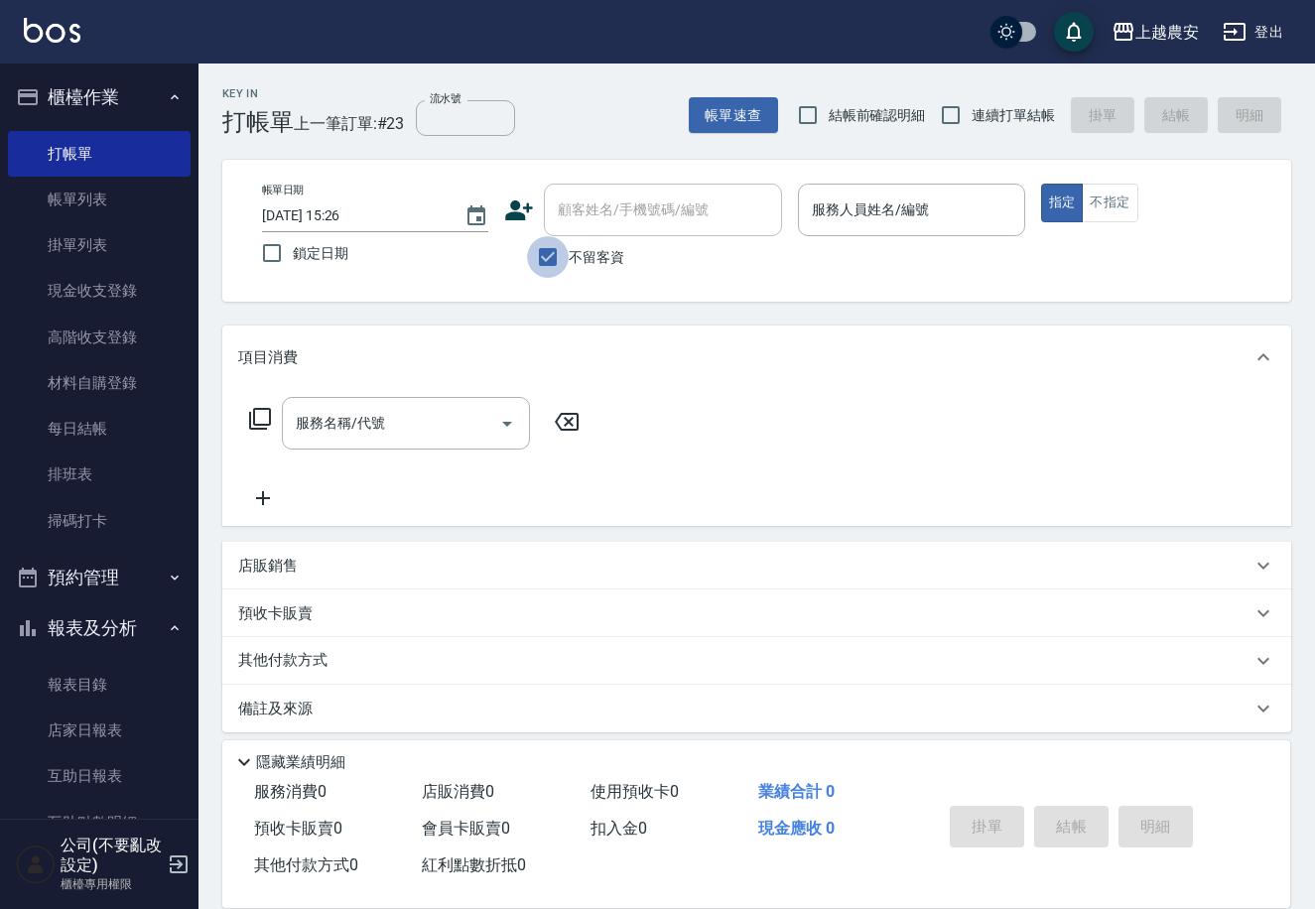
click at [557, 263] on input "不留客資" at bounding box center [548, 257] width 42 height 42
checkbox input "false"
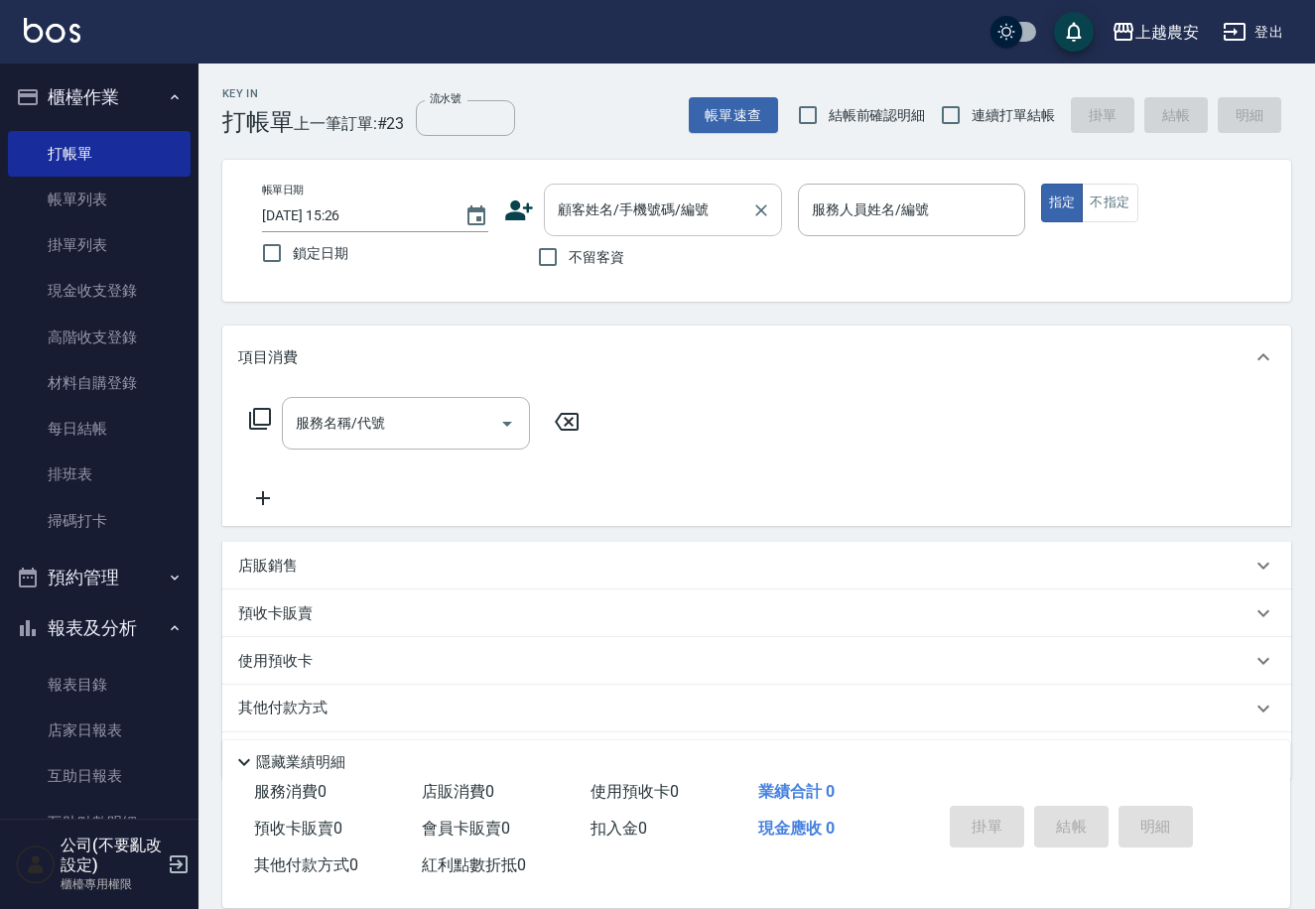
click at [547, 206] on div "顧客姓名/手機號碼/編號" at bounding box center [663, 210] width 238 height 53
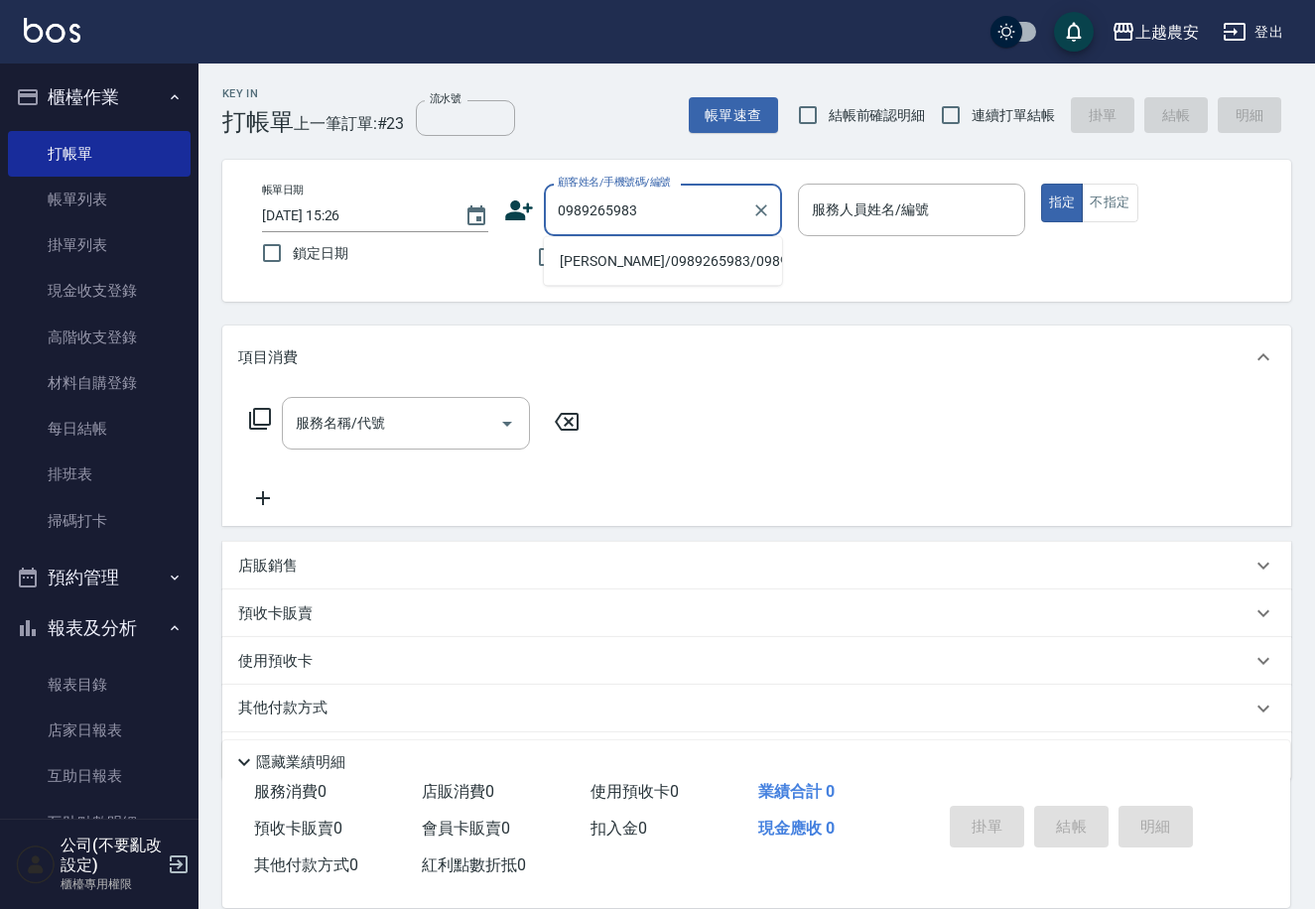
click at [591, 263] on li "邱/0989265983/0989265983" at bounding box center [663, 261] width 238 height 33
type input "邱/0989265983/0989265983"
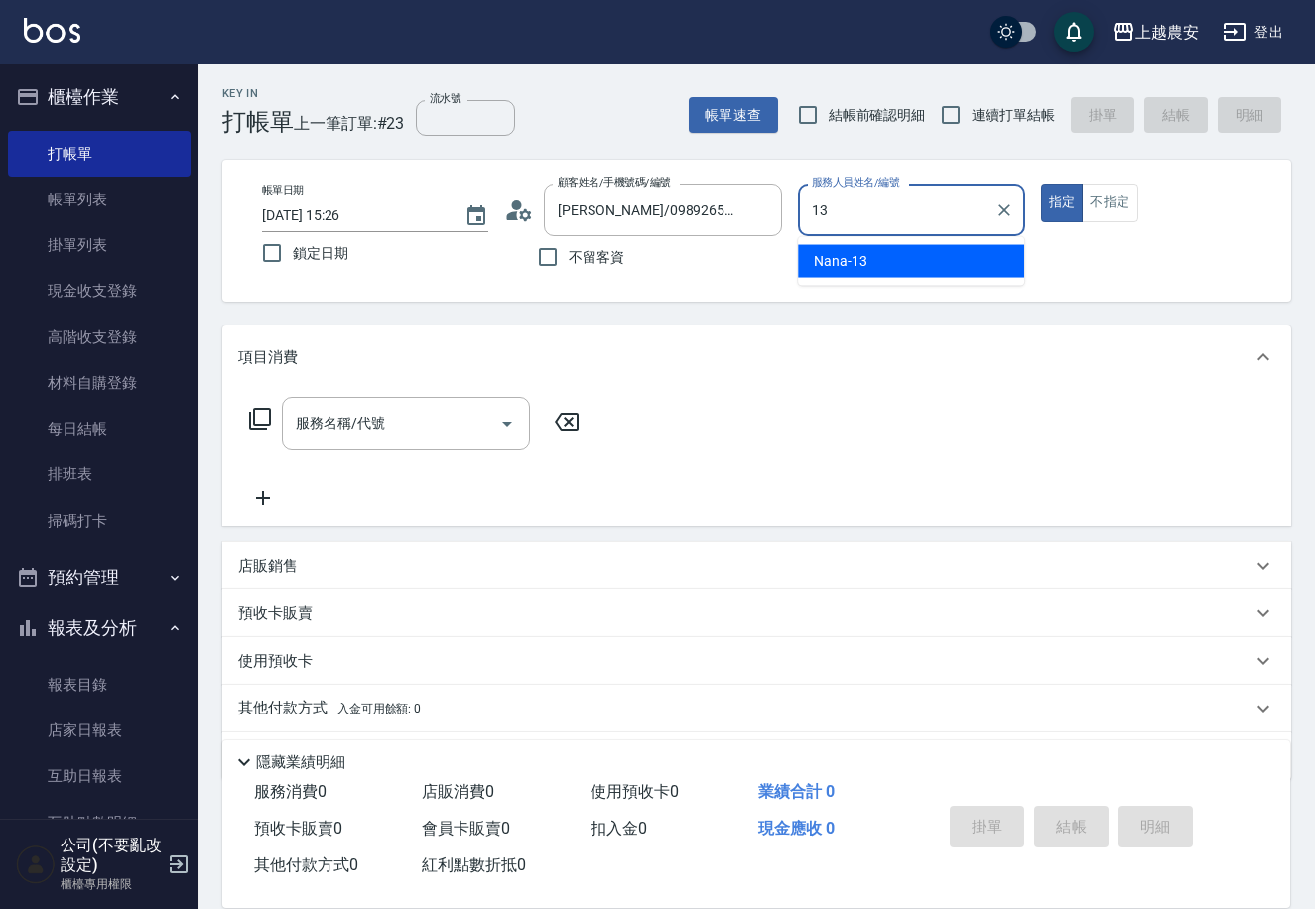
type input "Nana-13"
type button "true"
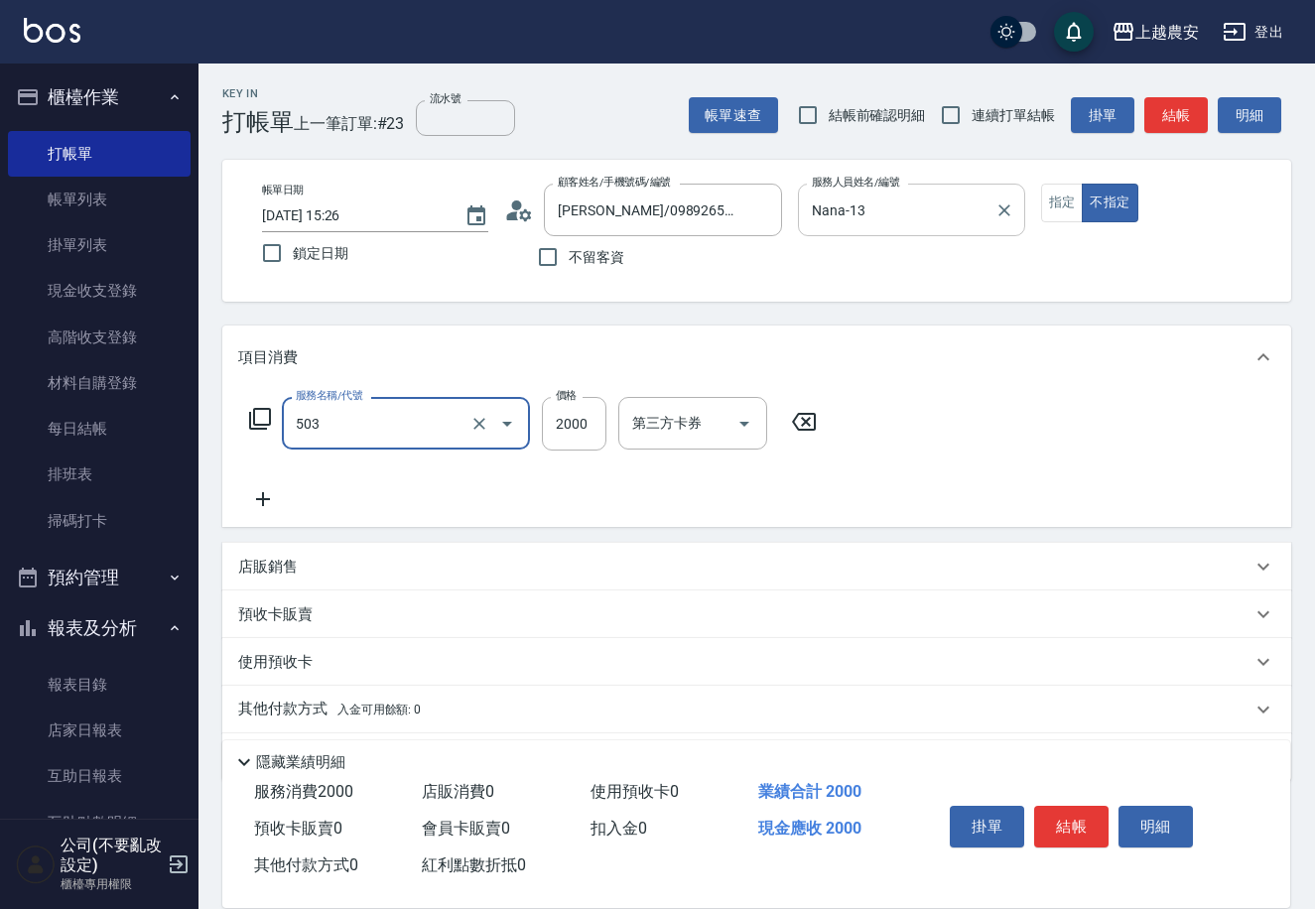
type input "染髮1500↑(503)"
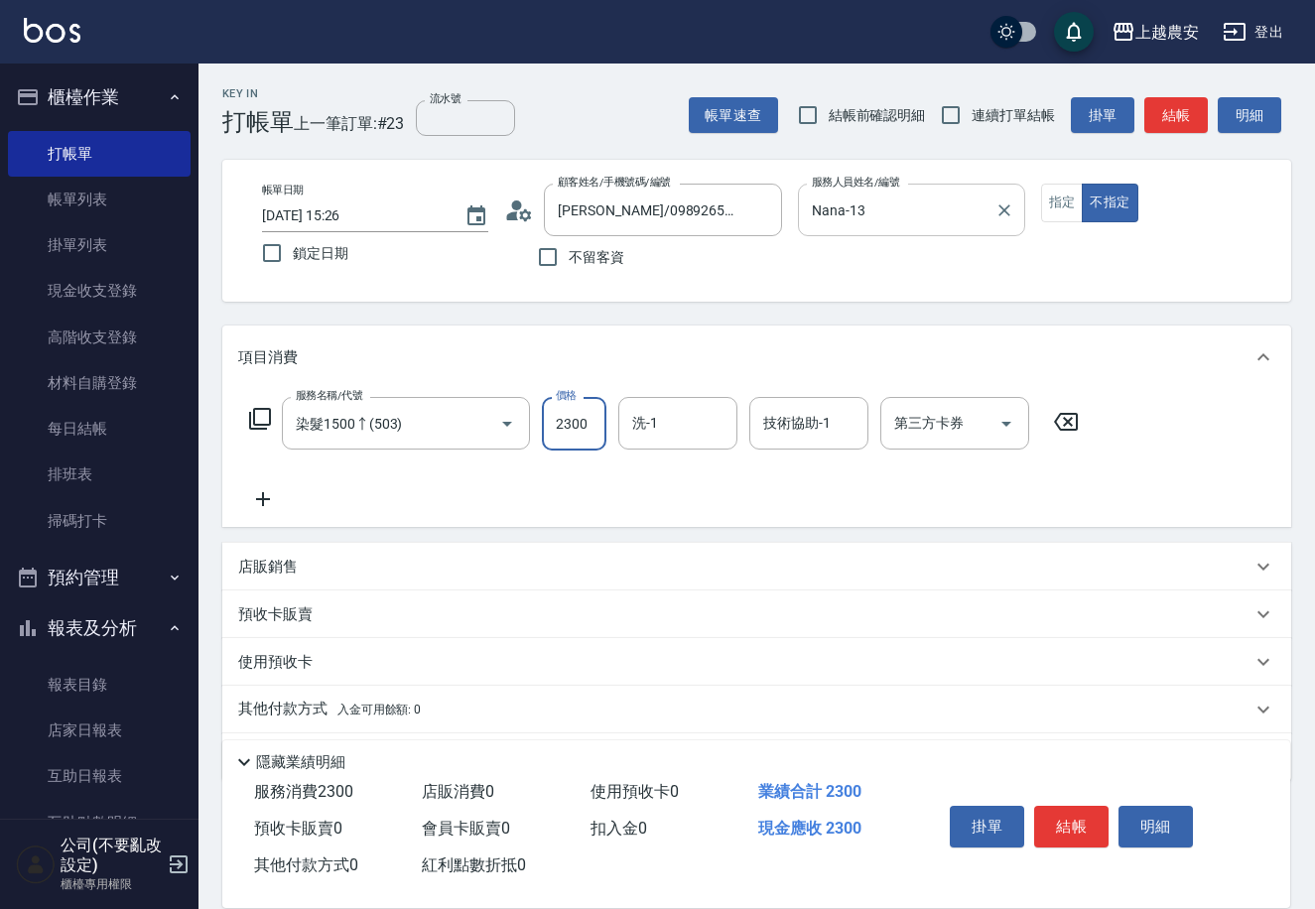
type input "2300"
type input "楊馨茹-29"
type input "Jeff-2"
click at [841, 428] on icon "Clear" at bounding box center [848, 424] width 20 height 20
type input "楊馨茹-29"
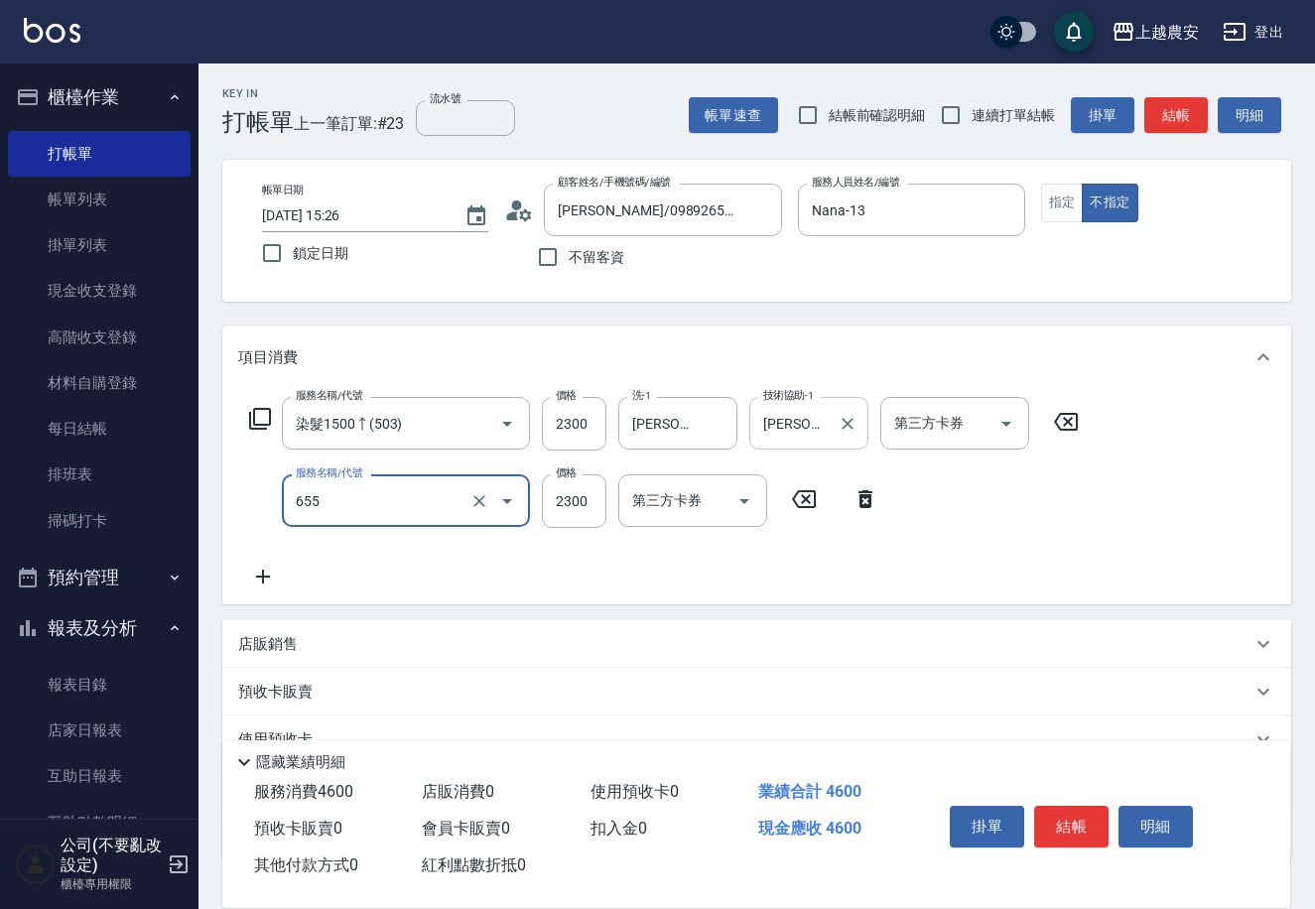
type input "結構2段式(自)(655)"
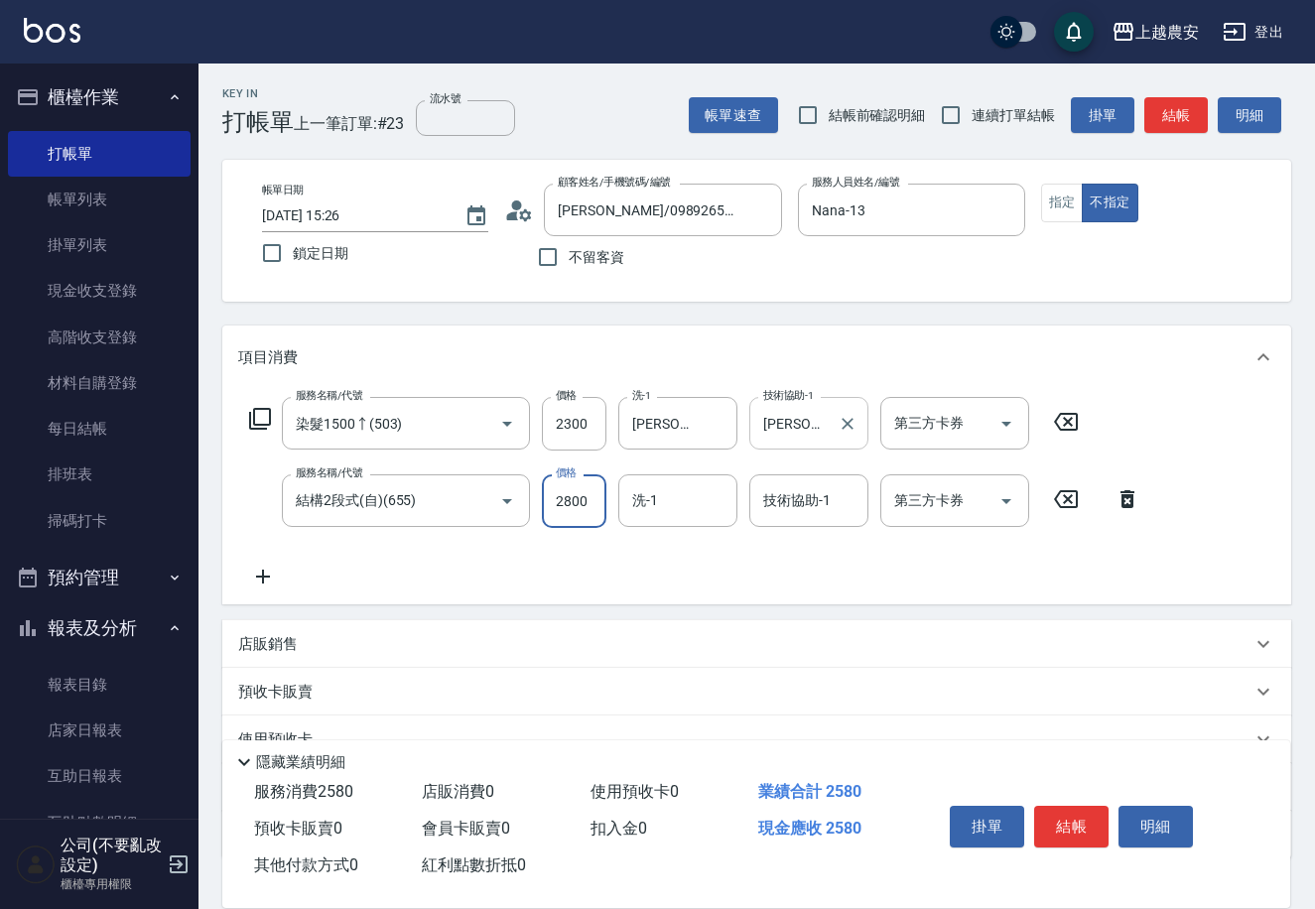
type input "2800"
type input "楊馨茹-29"
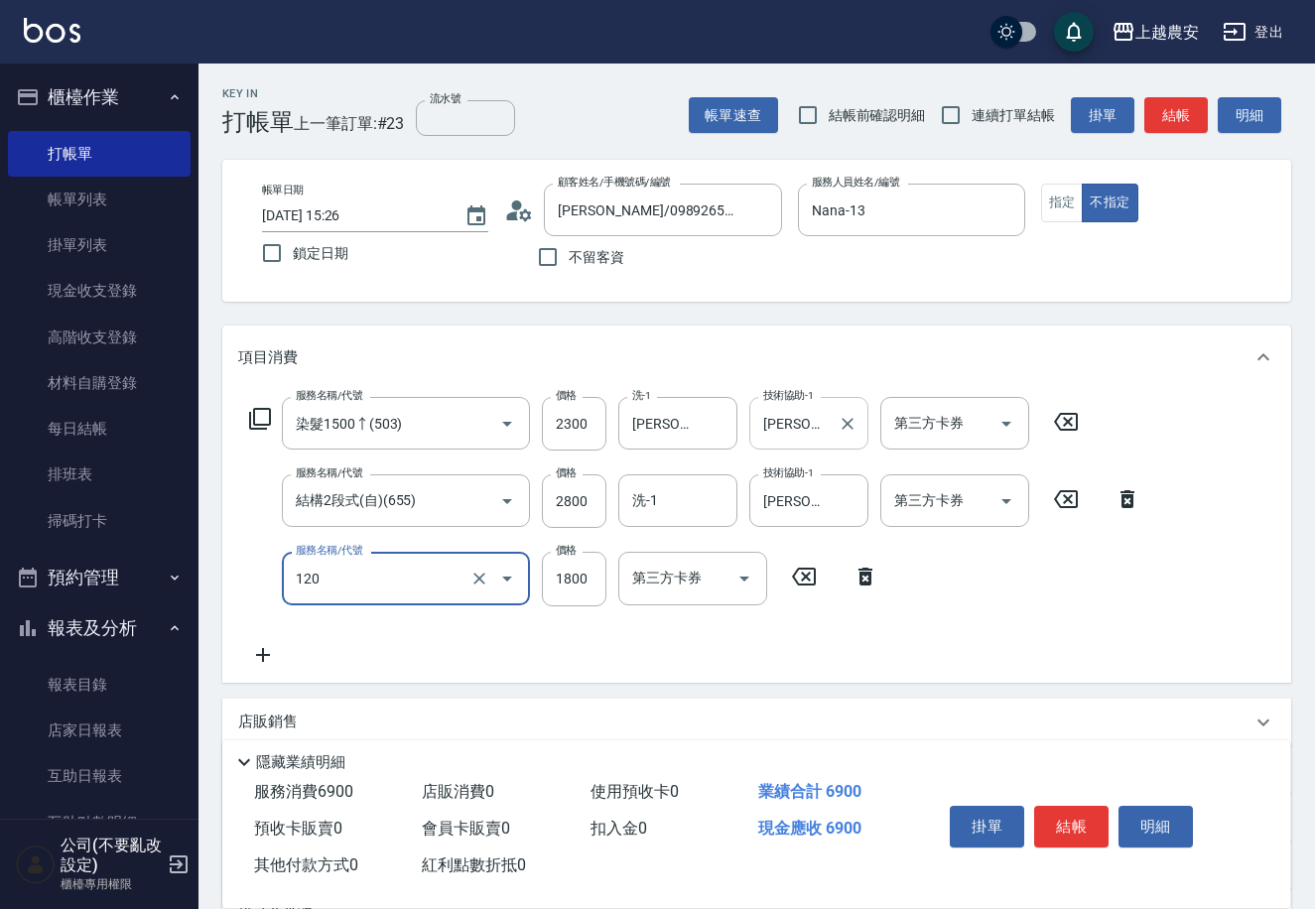
type input "洗+頭皮(沐宥全套)(120)"
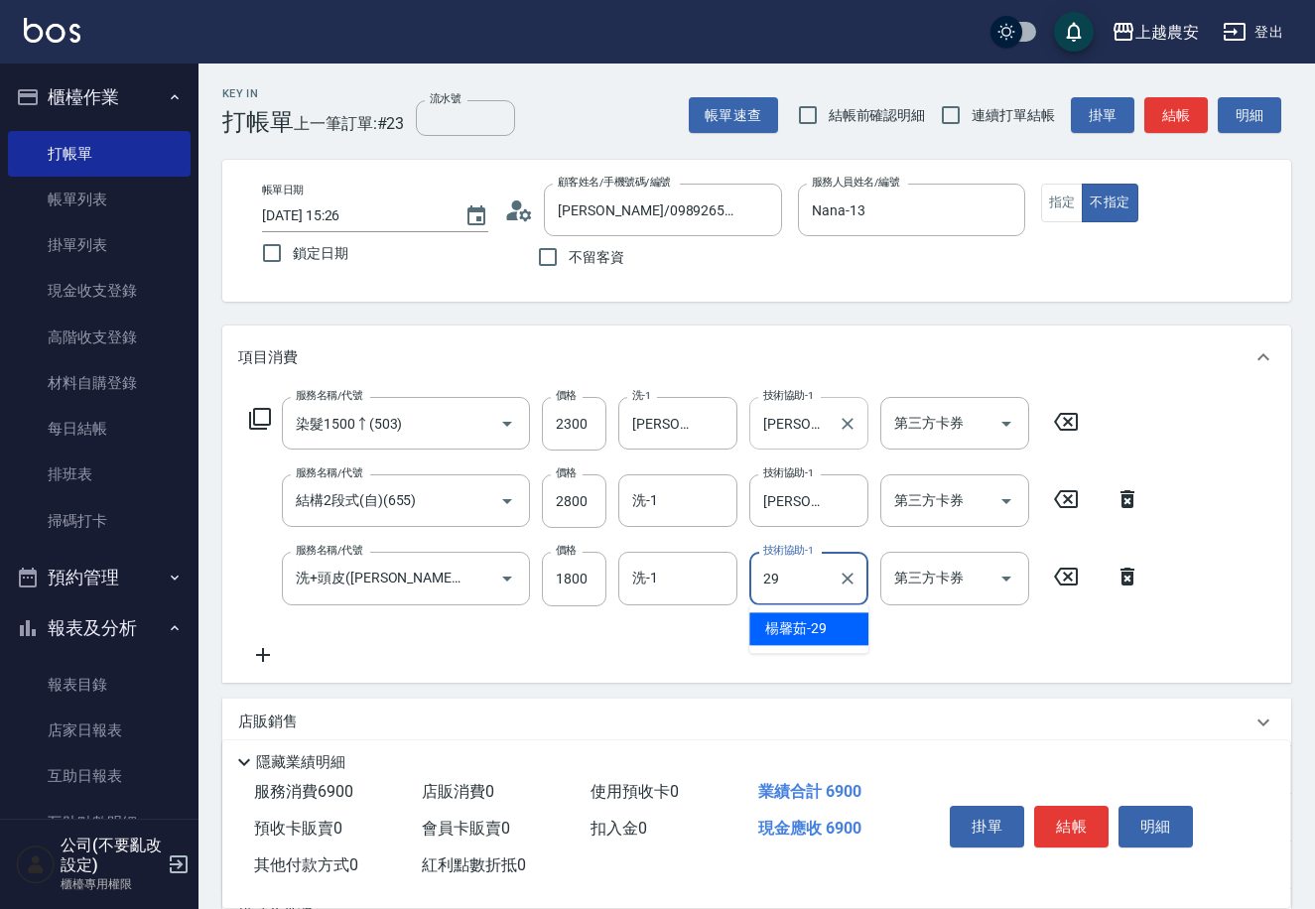
type input "楊馨茹-29"
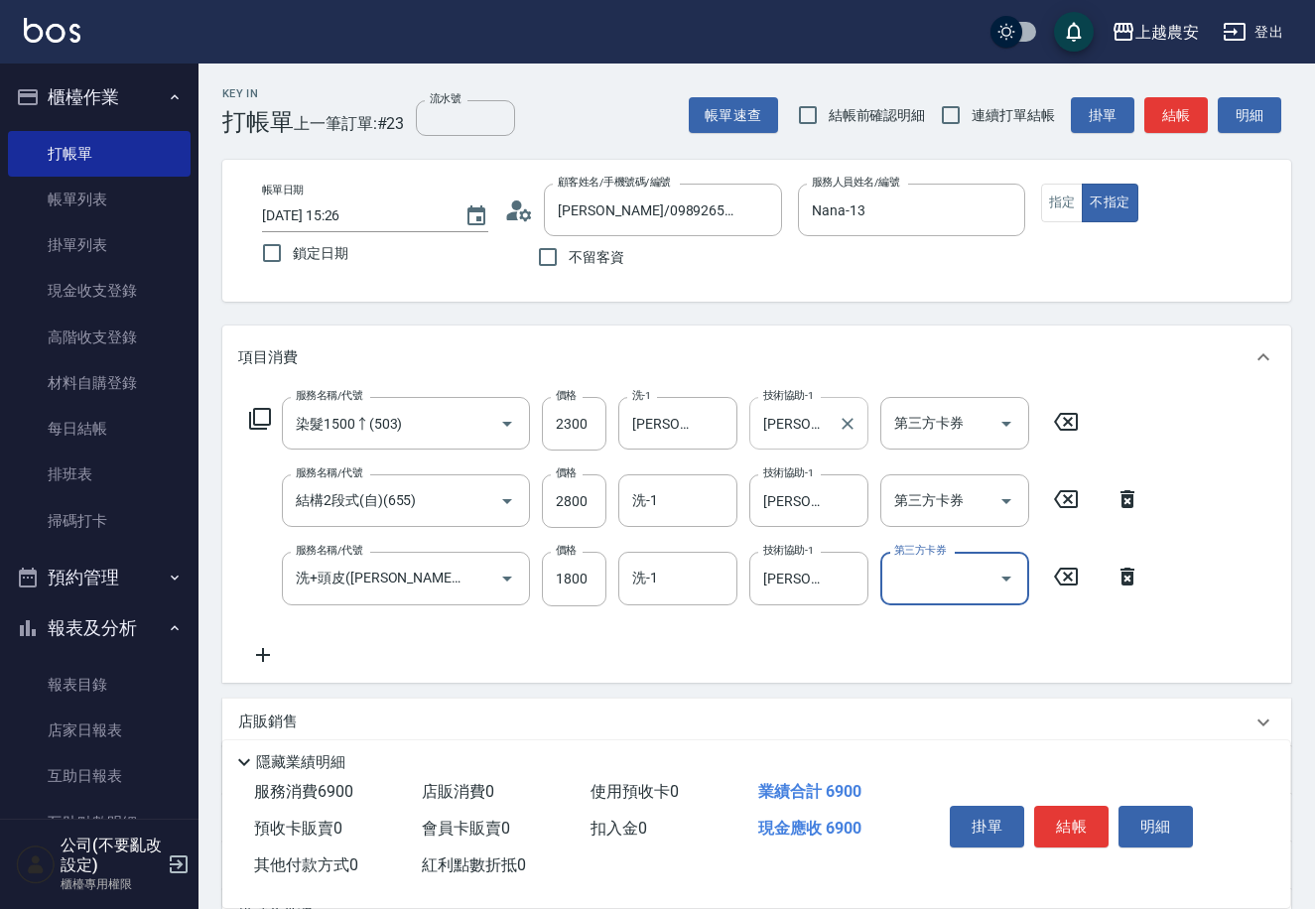
scroll to position [213, 0]
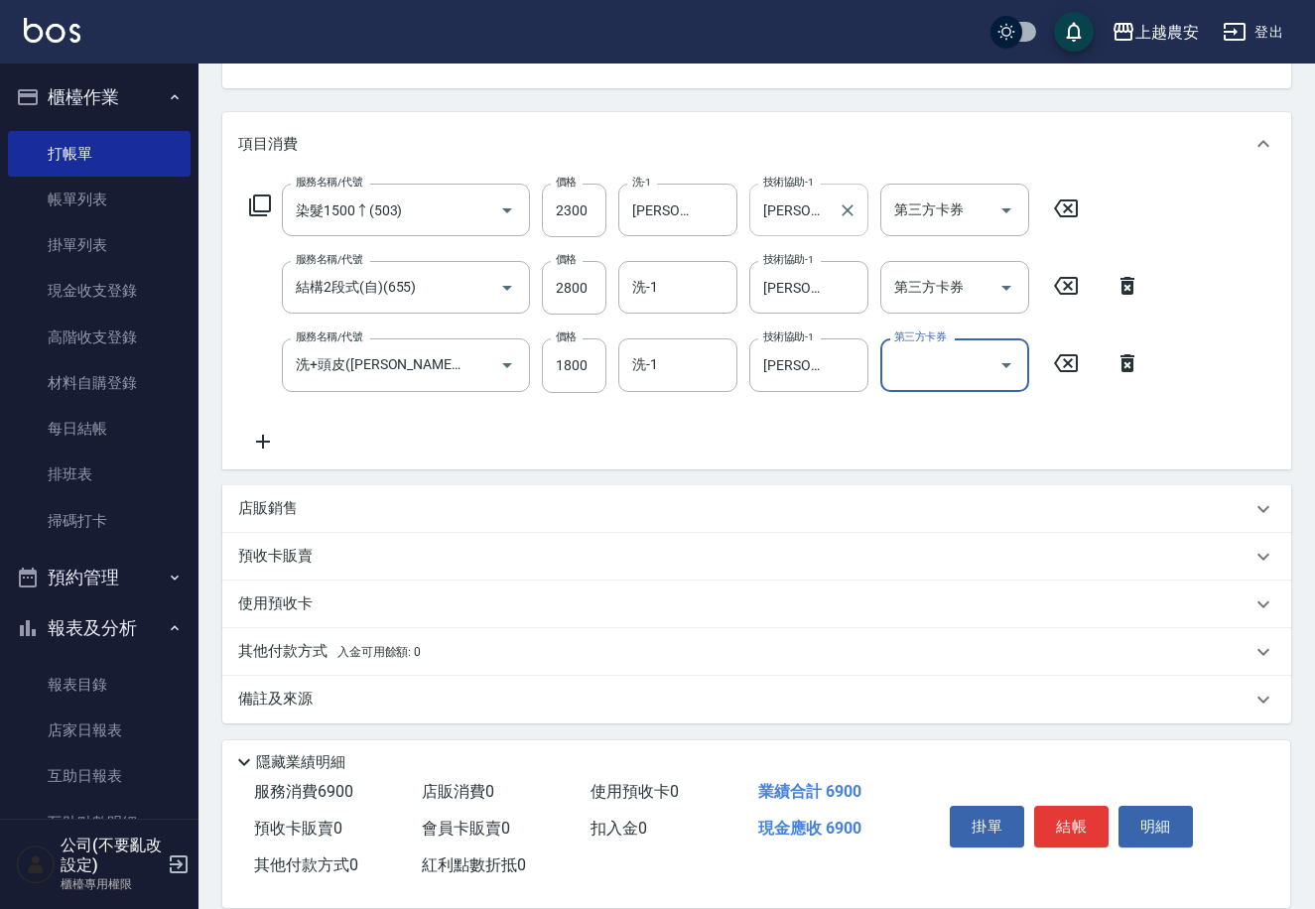
click at [327, 661] on p "其他付款方式 入金可用餘額: 0" at bounding box center [329, 652] width 183 height 22
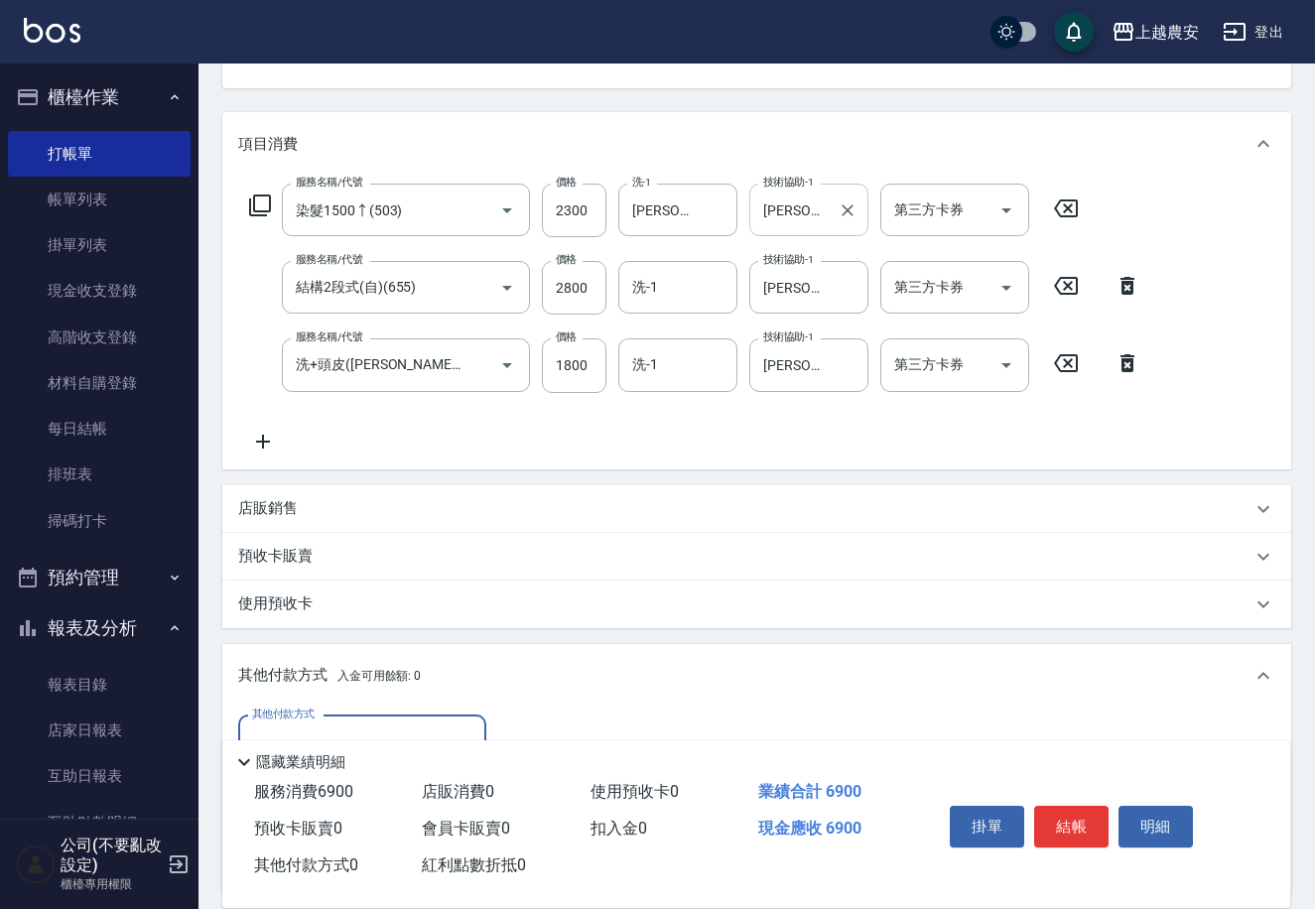
scroll to position [448, 0]
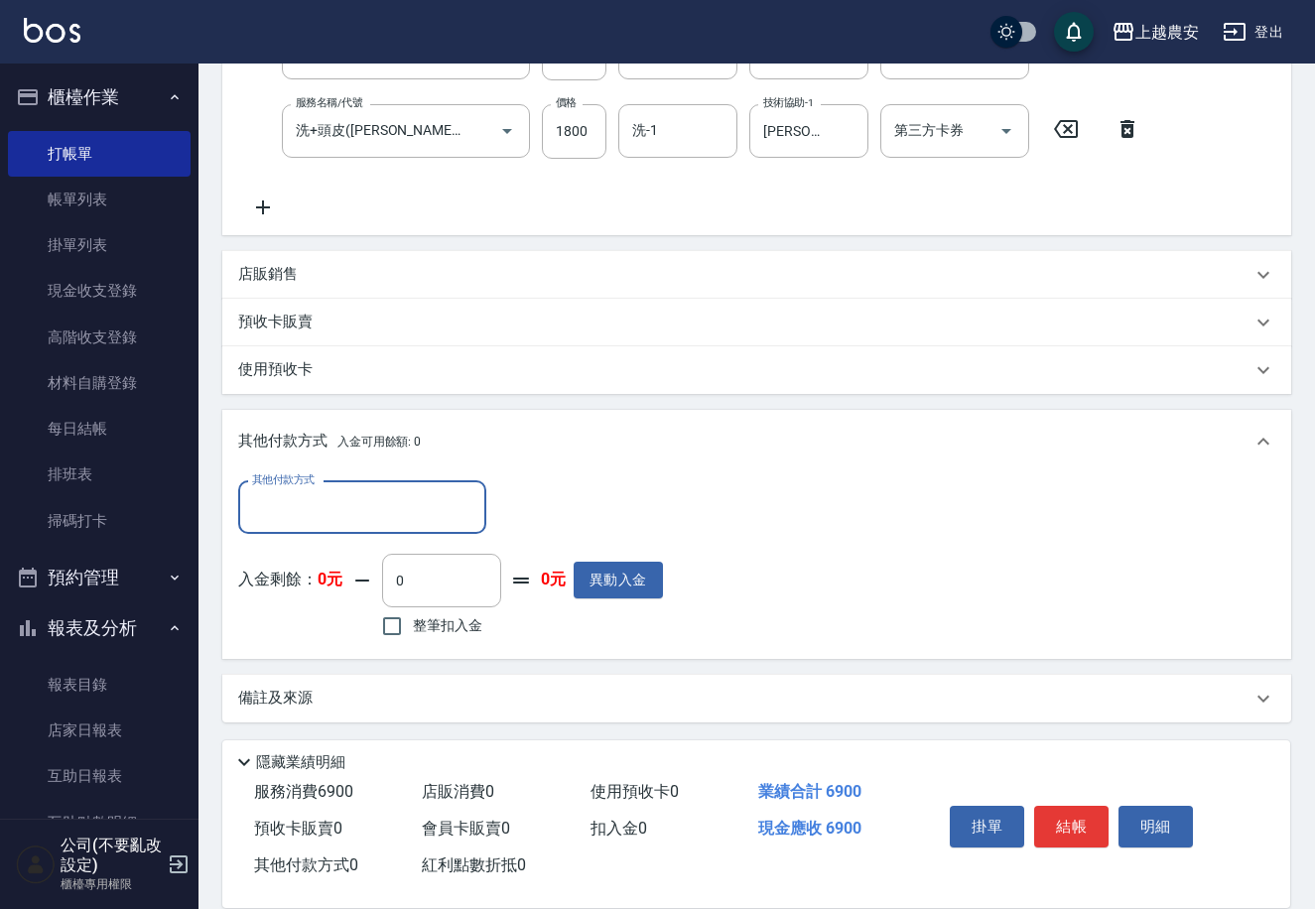
click at [404, 526] on div "其他付款方式" at bounding box center [362, 507] width 248 height 53
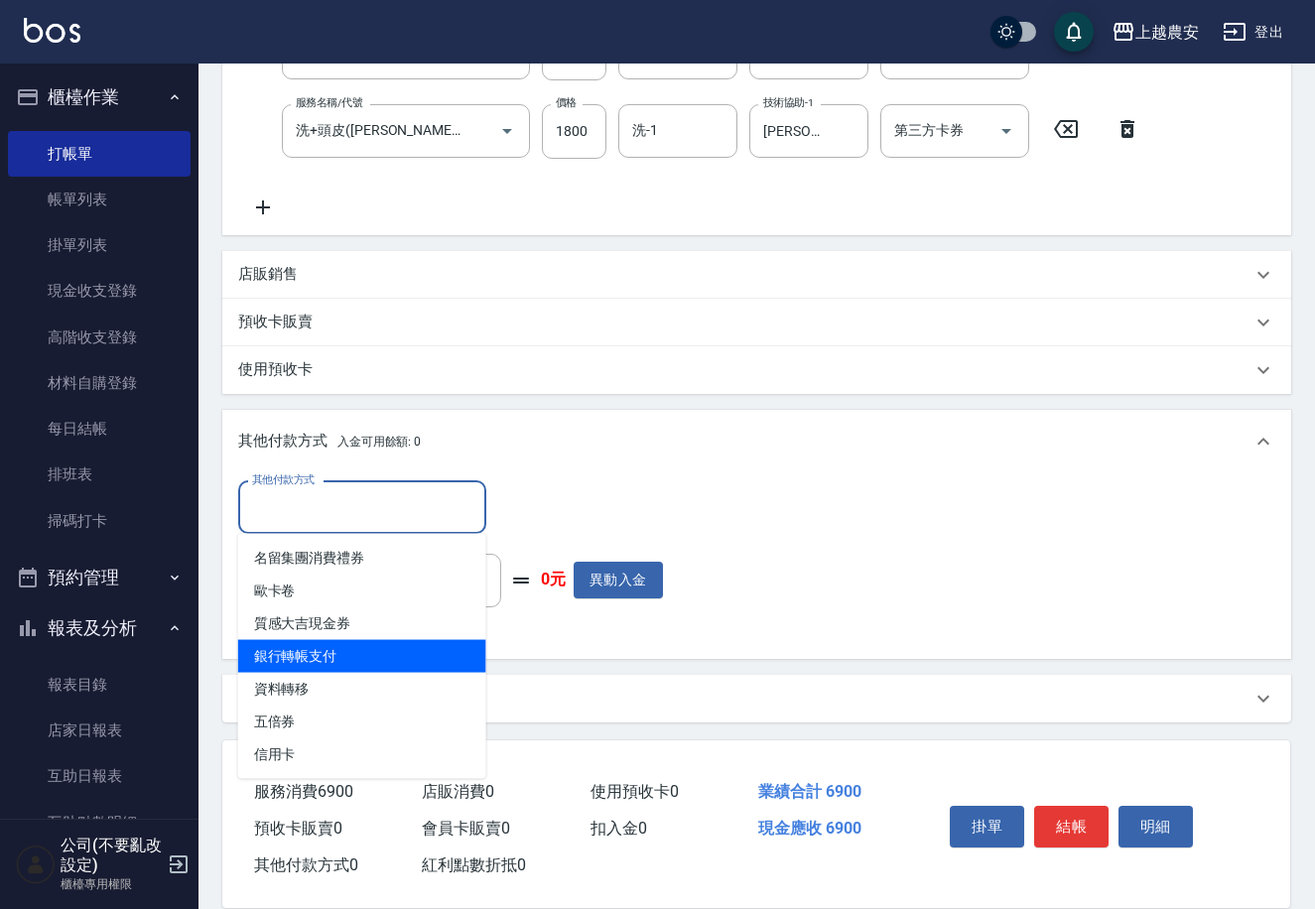
click at [404, 660] on span "銀行轉帳支付" at bounding box center [362, 656] width 248 height 33
type input "銀行轉帳支付"
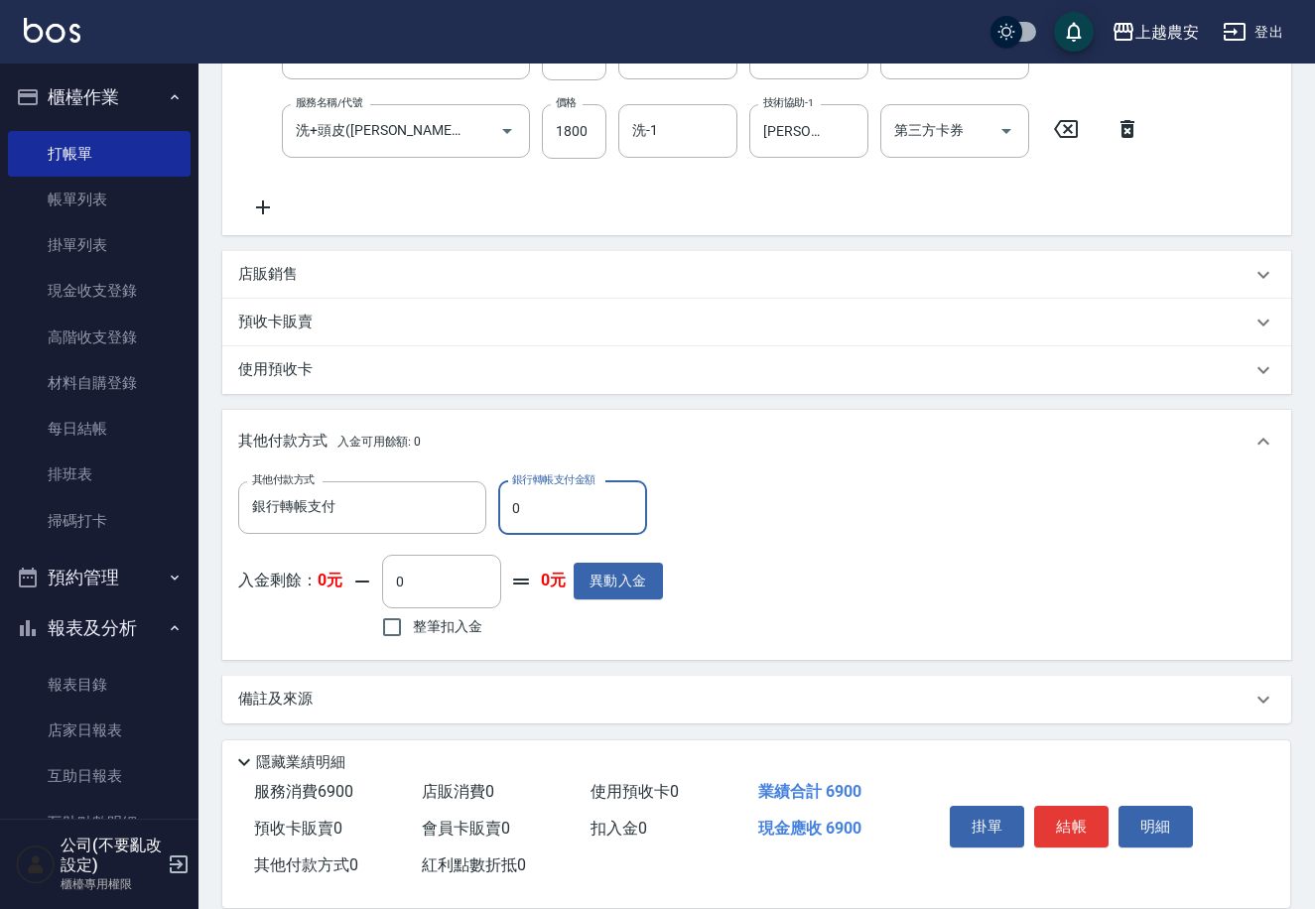
drag, startPoint x: 507, startPoint y: 516, endPoint x: 518, endPoint y: 515, distance: 11.0
click at [518, 515] on input "0" at bounding box center [572, 508] width 149 height 54
type input "6900"
click at [1052, 811] on button "結帳" at bounding box center [1071, 827] width 74 height 42
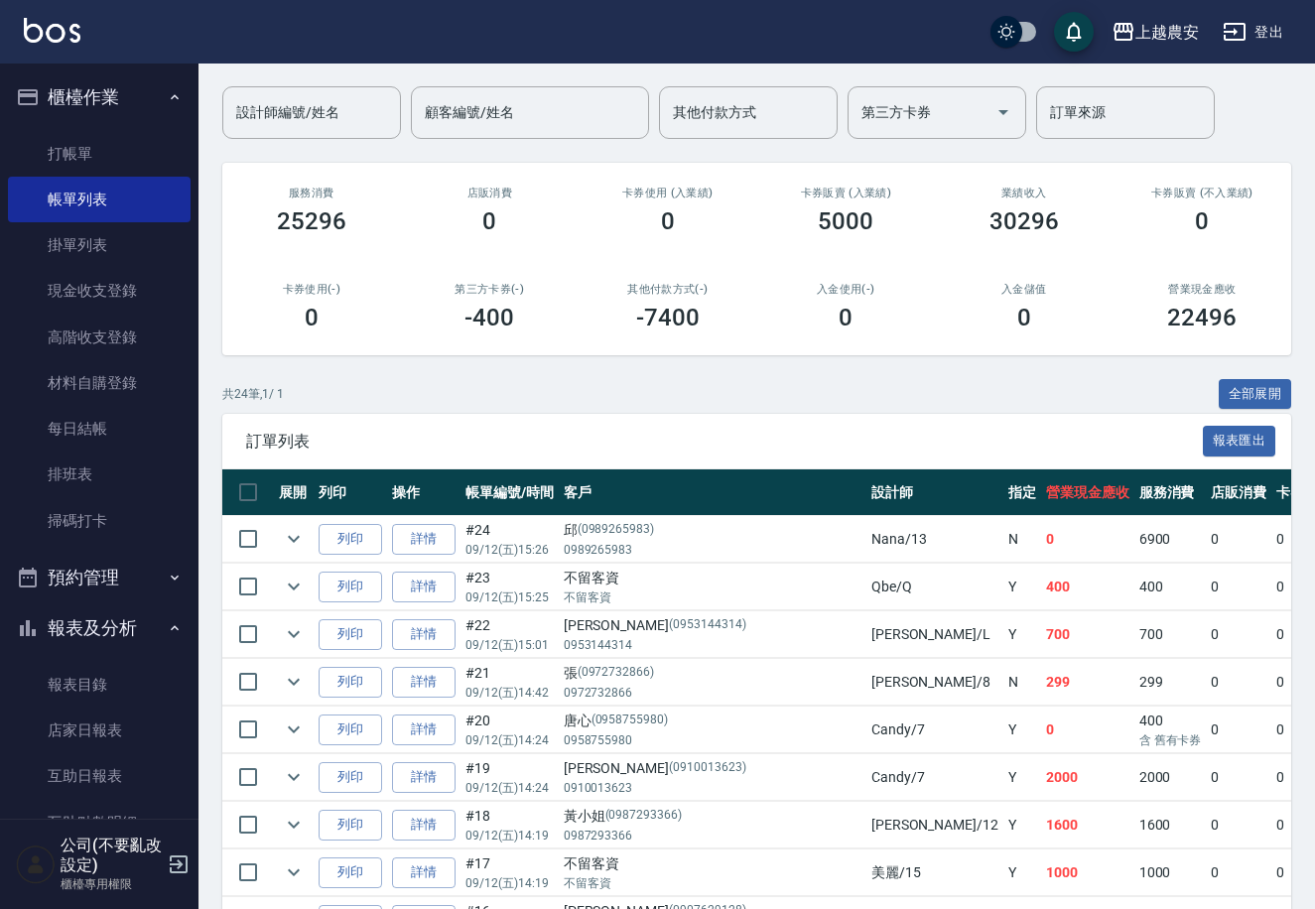
scroll to position [153, 0]
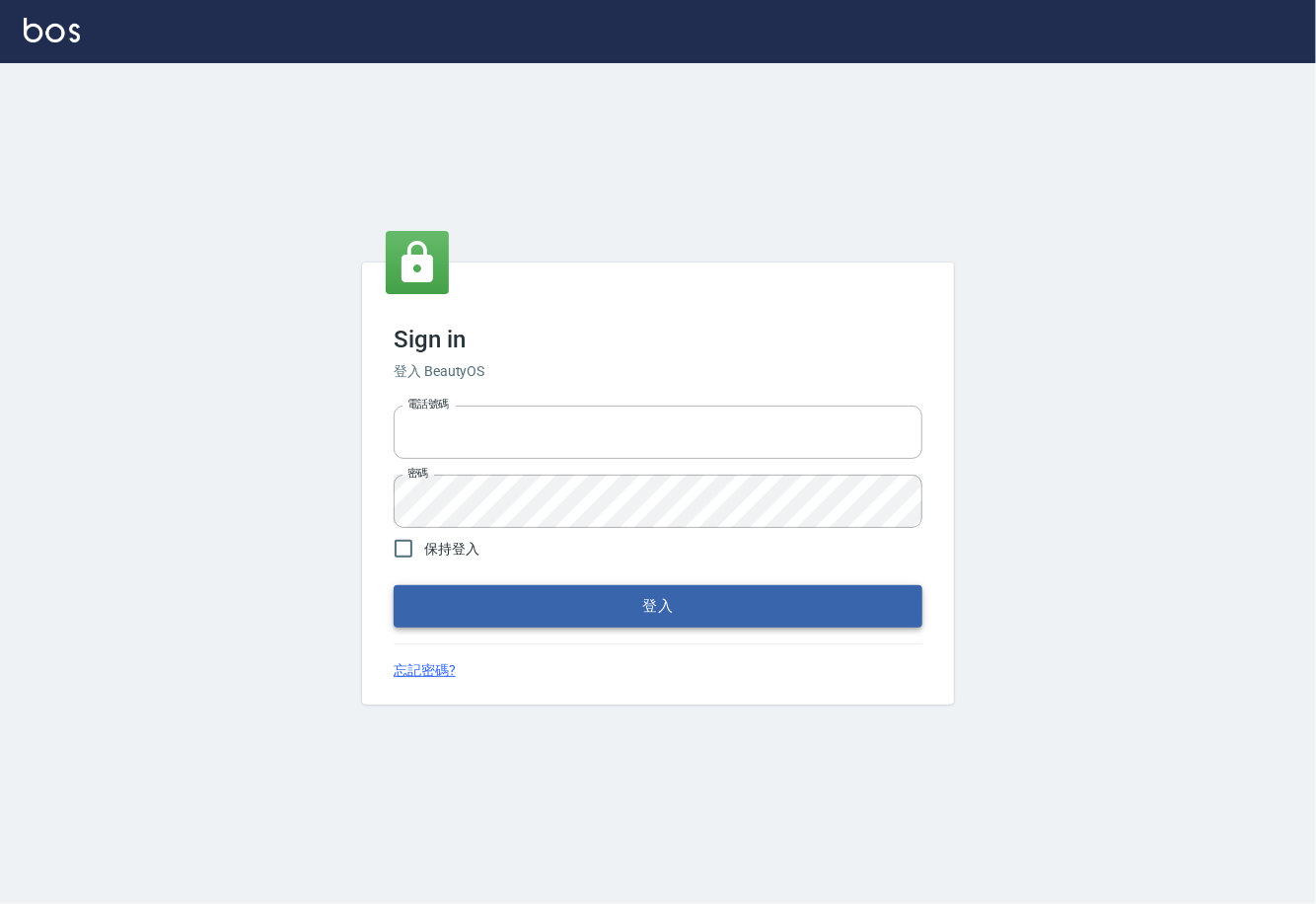
type input "0225929166"
click at [666, 612] on button "登入" at bounding box center [658, 607] width 529 height 42
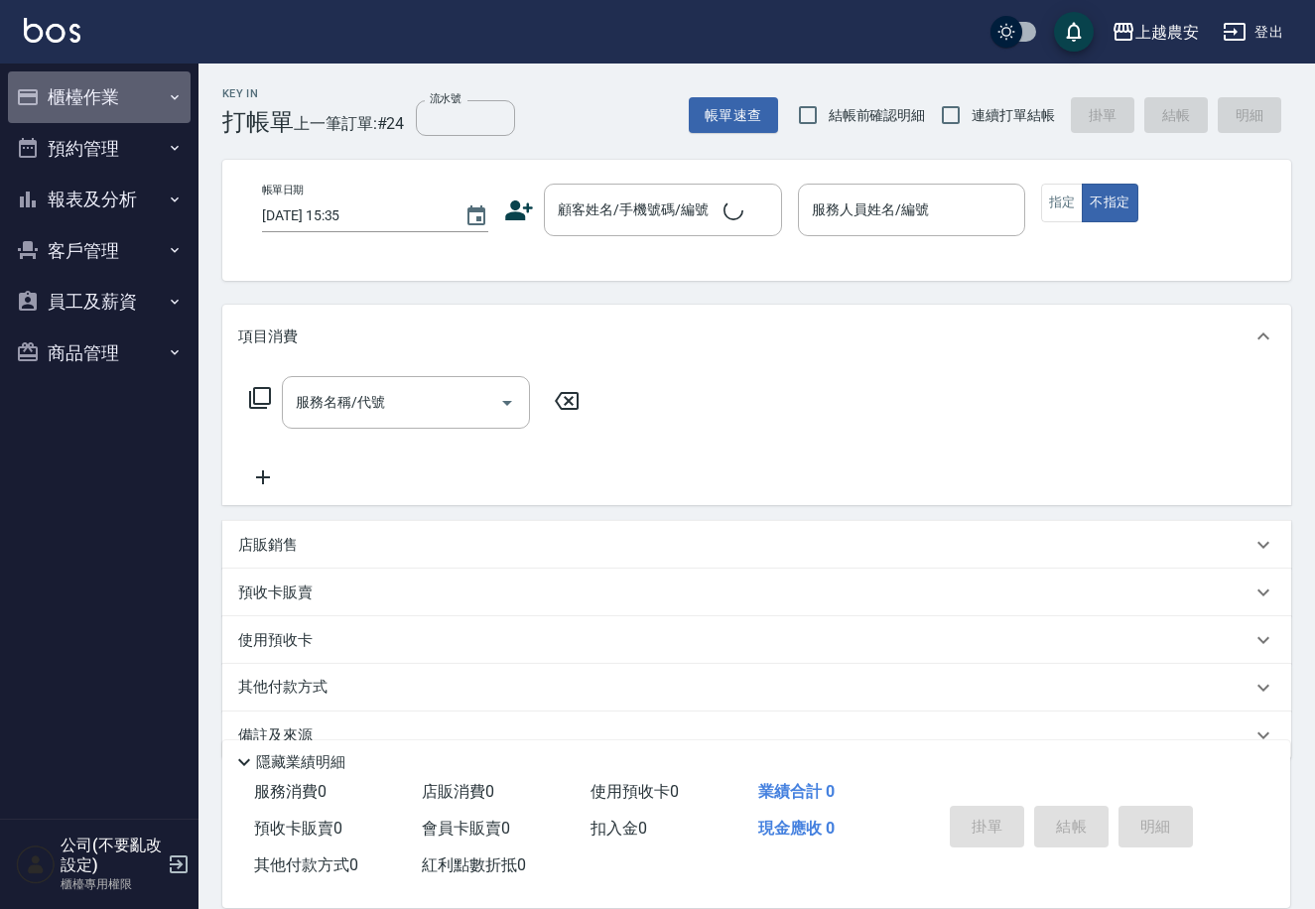
click at [115, 110] on button "櫃檯作業" at bounding box center [99, 97] width 183 height 52
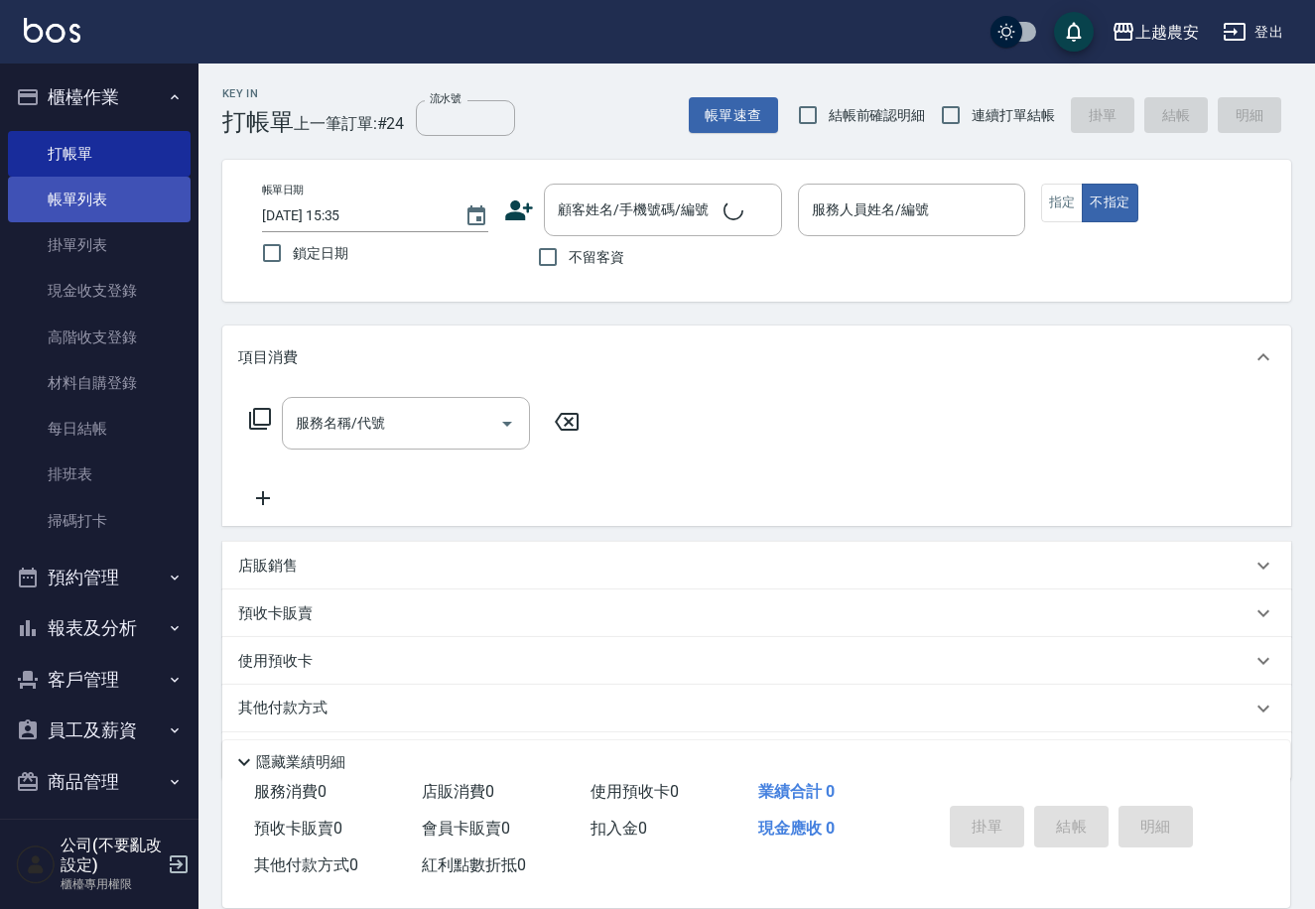
click at [102, 197] on link "帳單列表" at bounding box center [99, 200] width 183 height 46
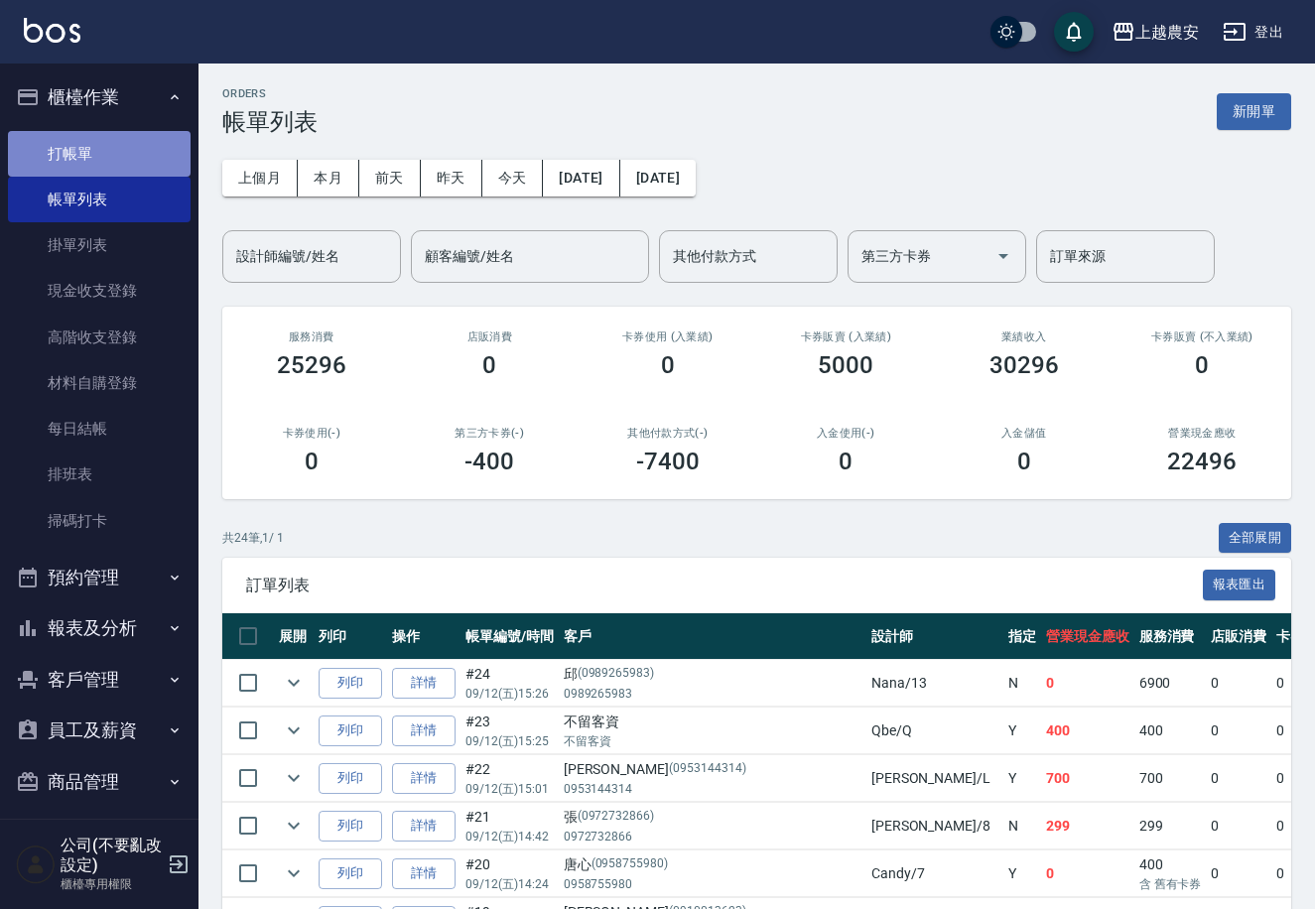
click at [106, 155] on link "打帳單" at bounding box center [99, 154] width 183 height 46
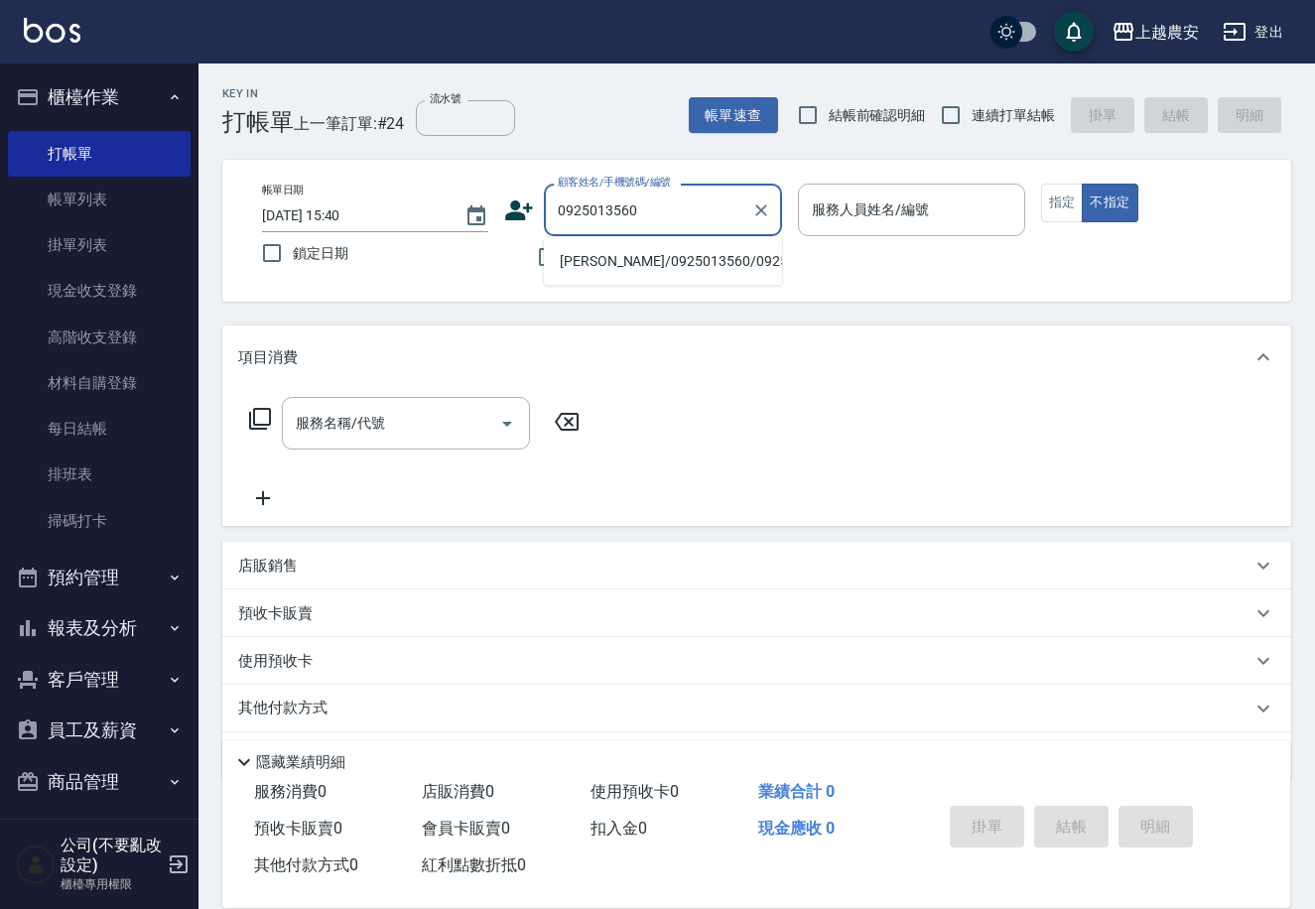
click at [616, 256] on li "陳小琦/0925013560/0925013560" at bounding box center [663, 261] width 238 height 33
type input "陳小琦/0925013560/0925013560"
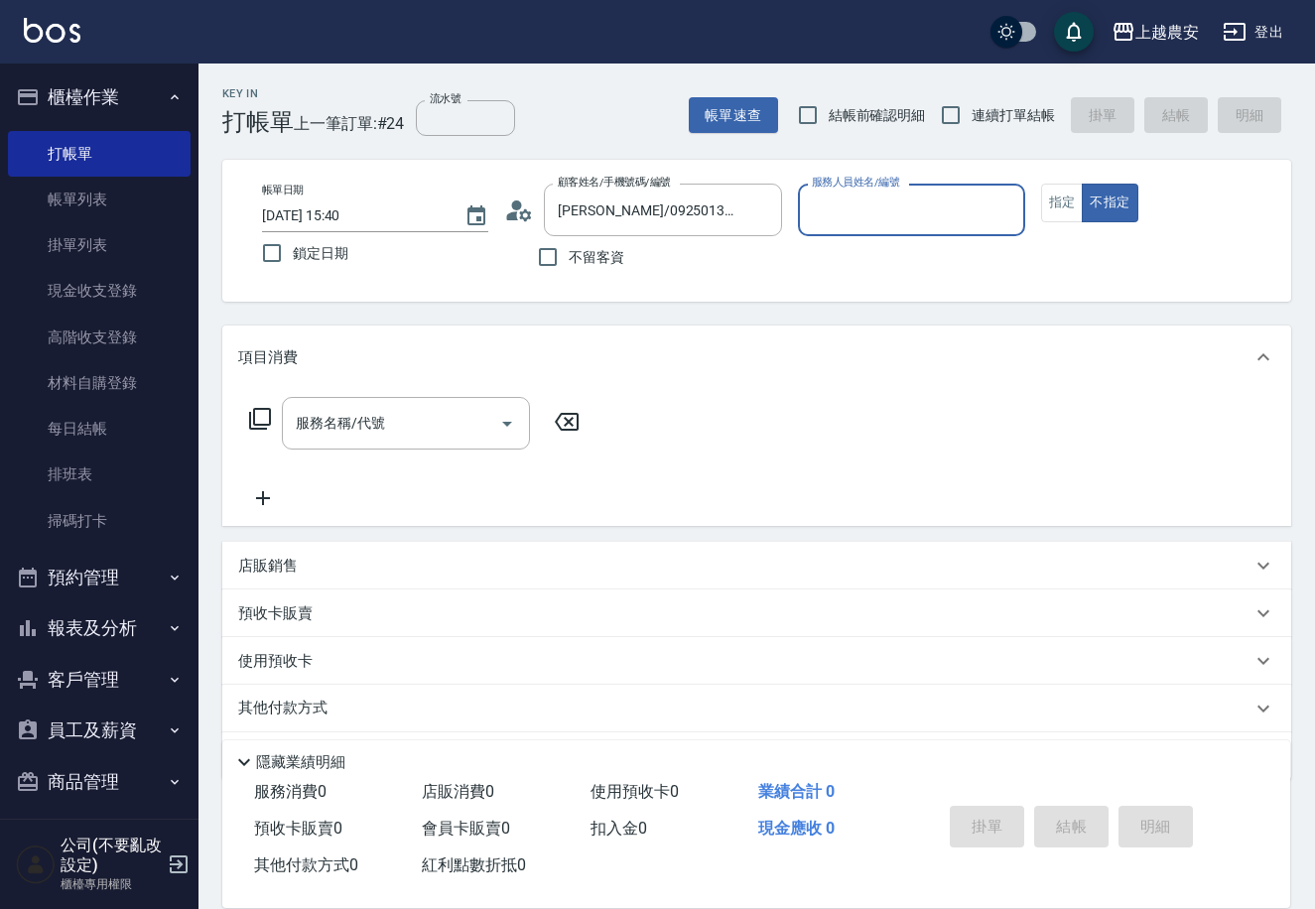
type input "Nana-13"
click at [1056, 202] on button "指定" at bounding box center [1062, 203] width 43 height 39
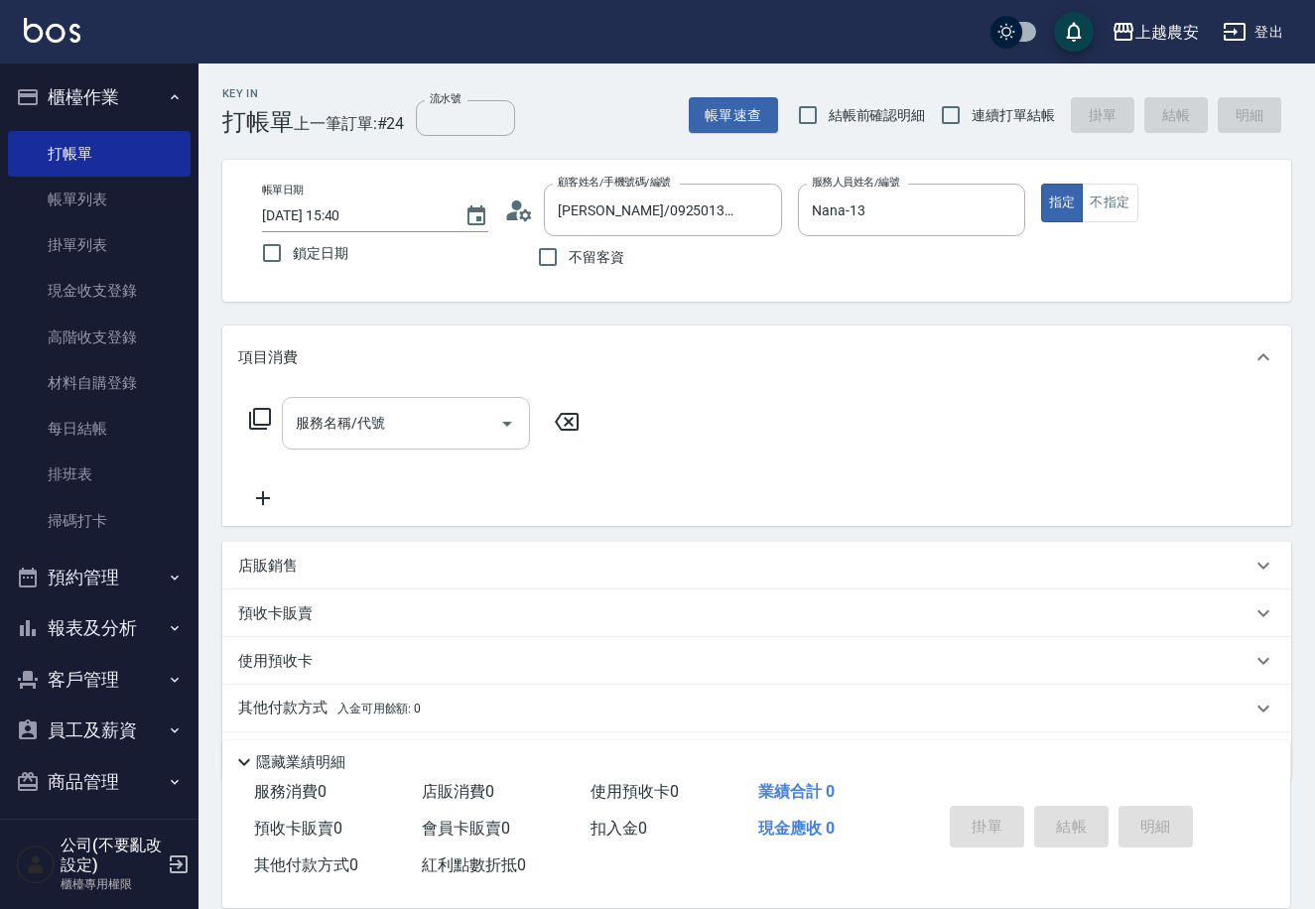
click at [395, 406] on input "服務名稱/代號" at bounding box center [391, 423] width 200 height 35
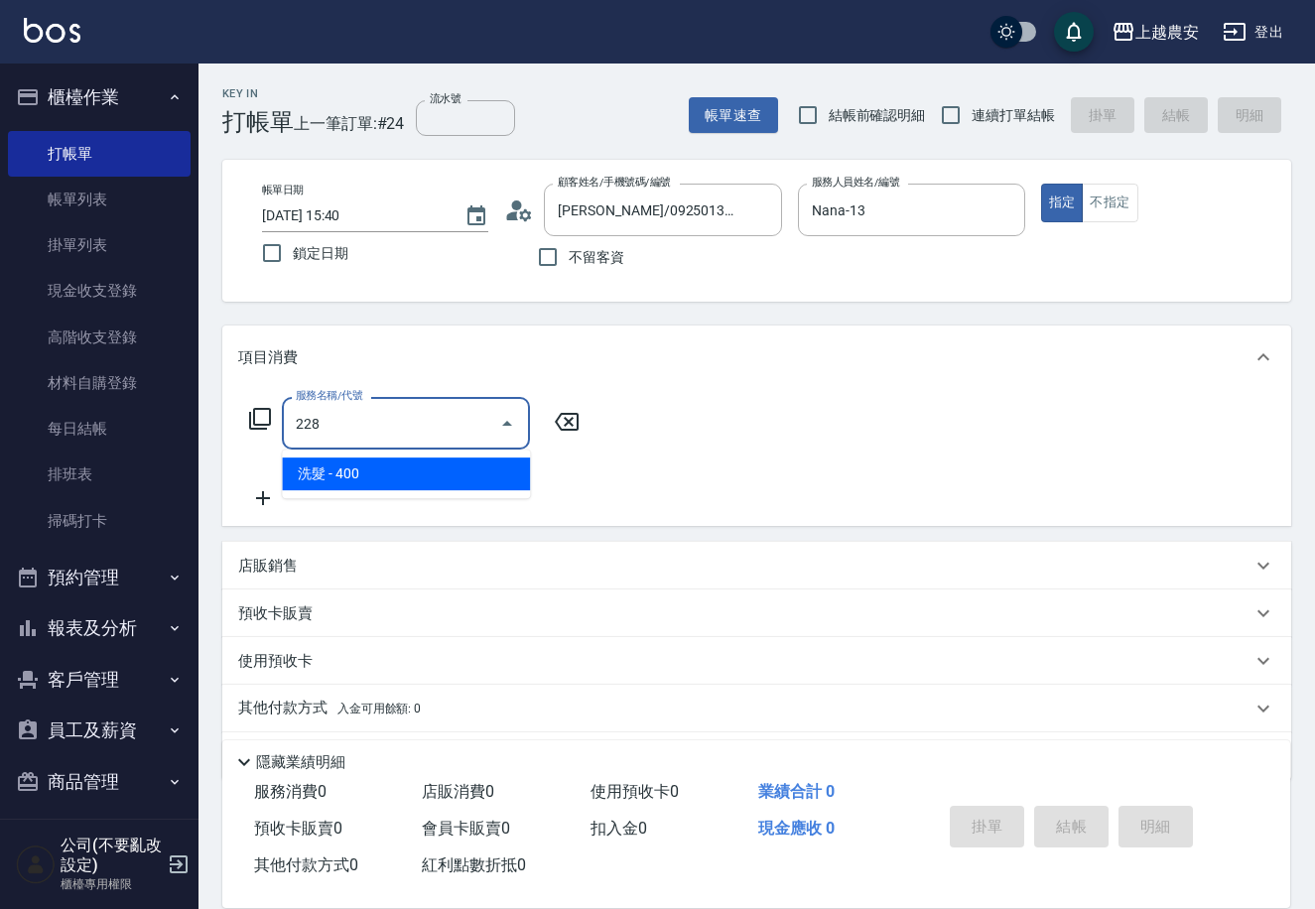
type input "洗髮(228)"
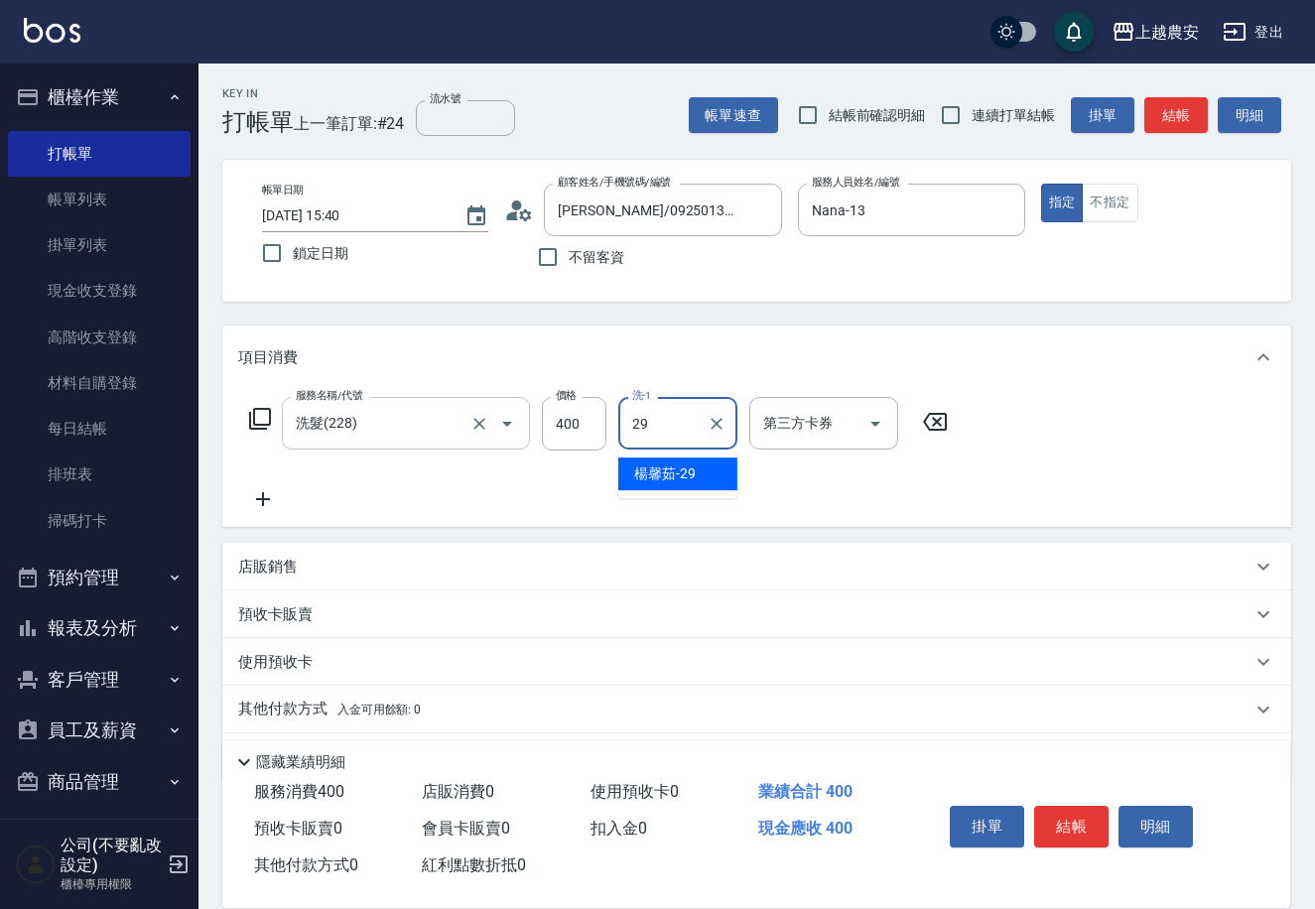
type input "楊馨茹-29"
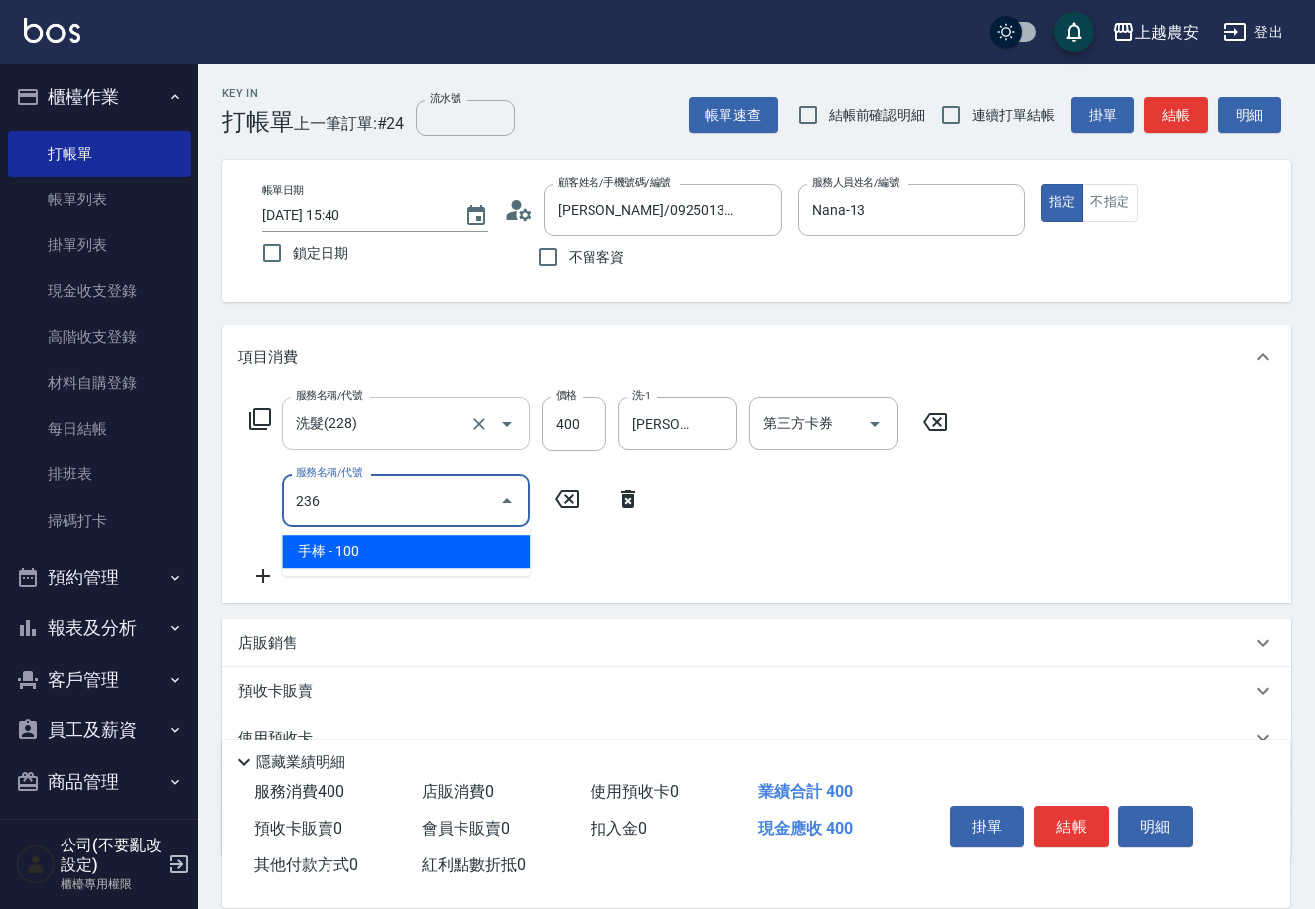
type input "手棒(236)"
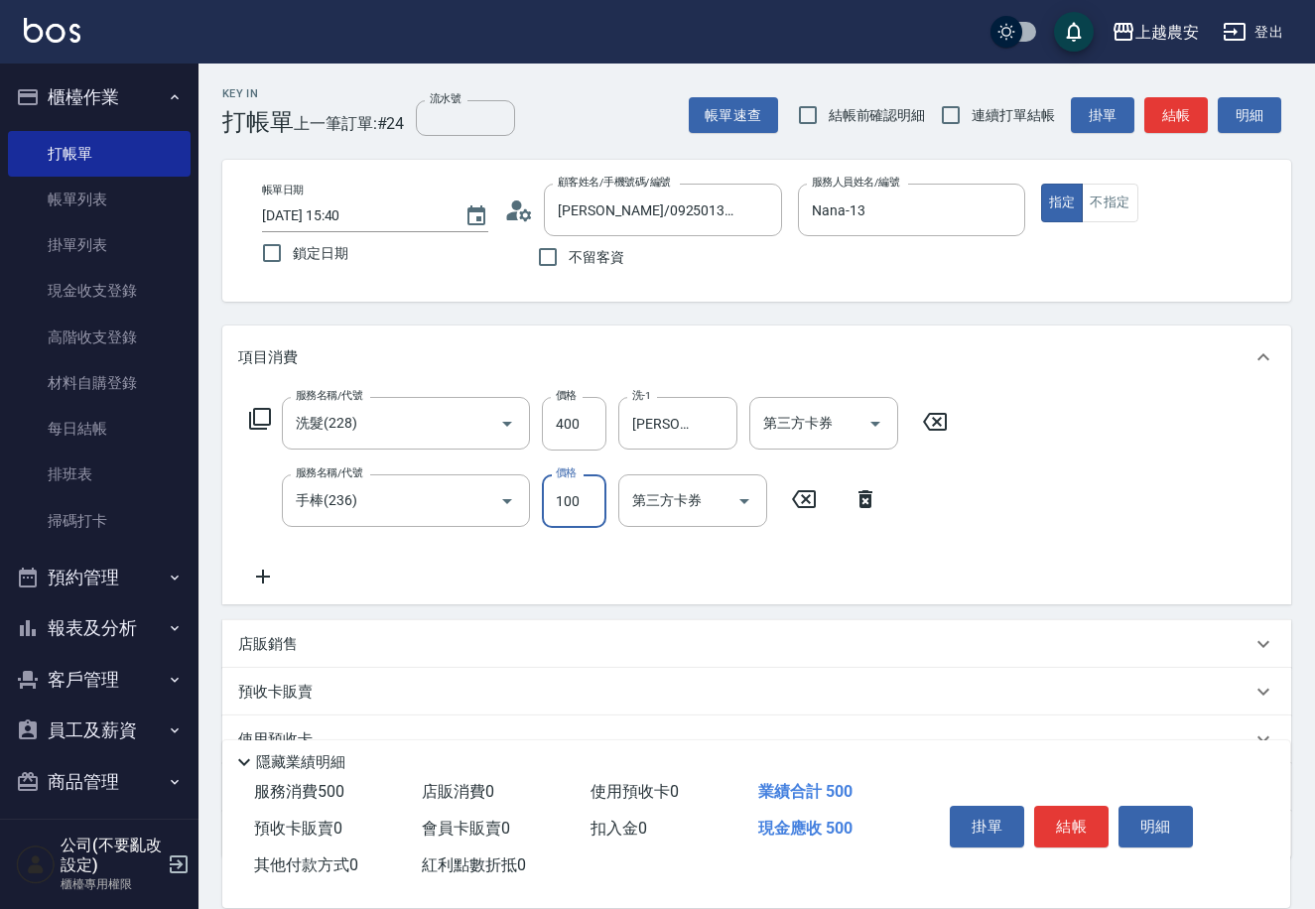
click at [1063, 817] on button "結帳" at bounding box center [1071, 827] width 74 height 42
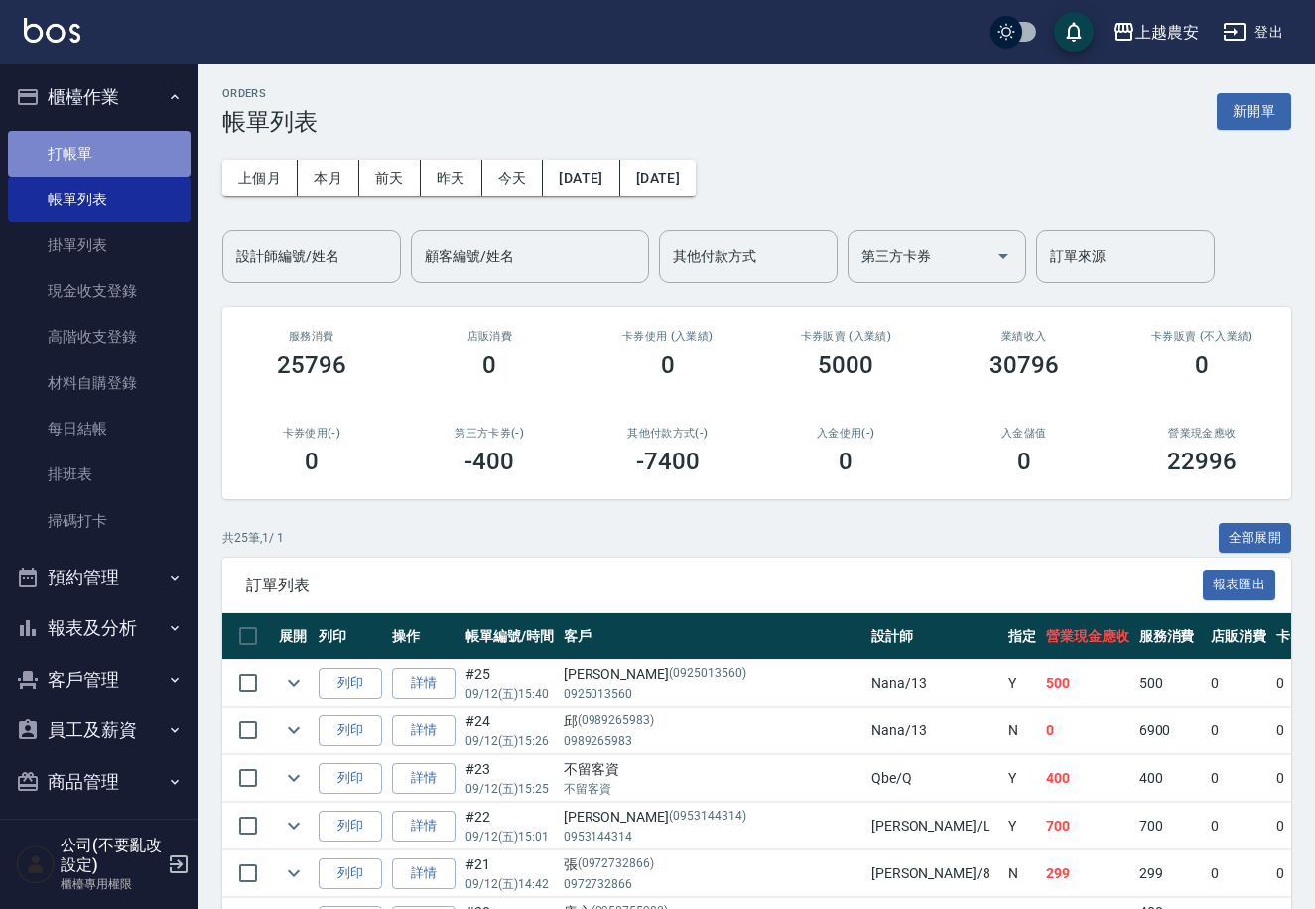
click at [99, 141] on link "打帳單" at bounding box center [99, 154] width 183 height 46
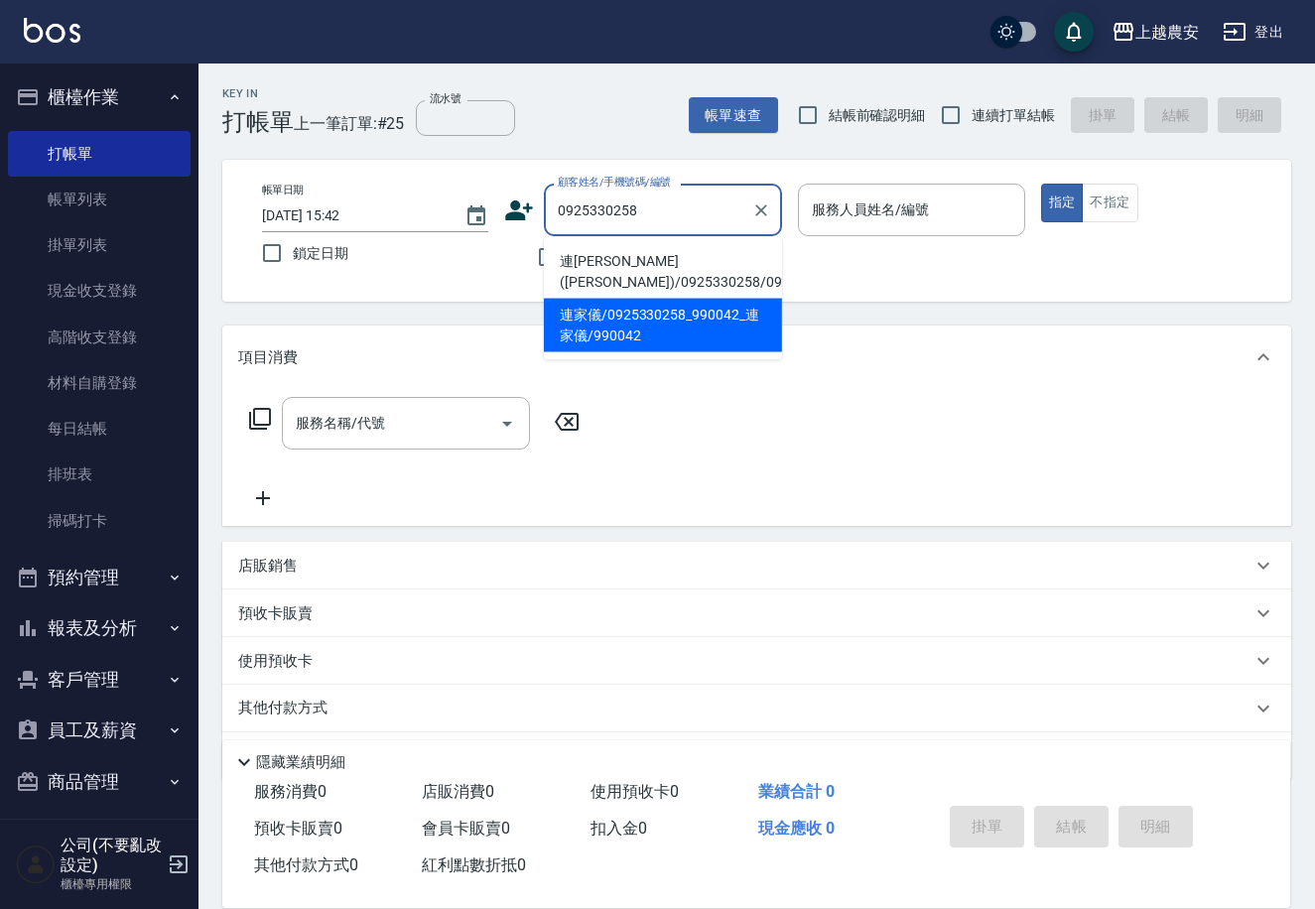
type input "0925330258"
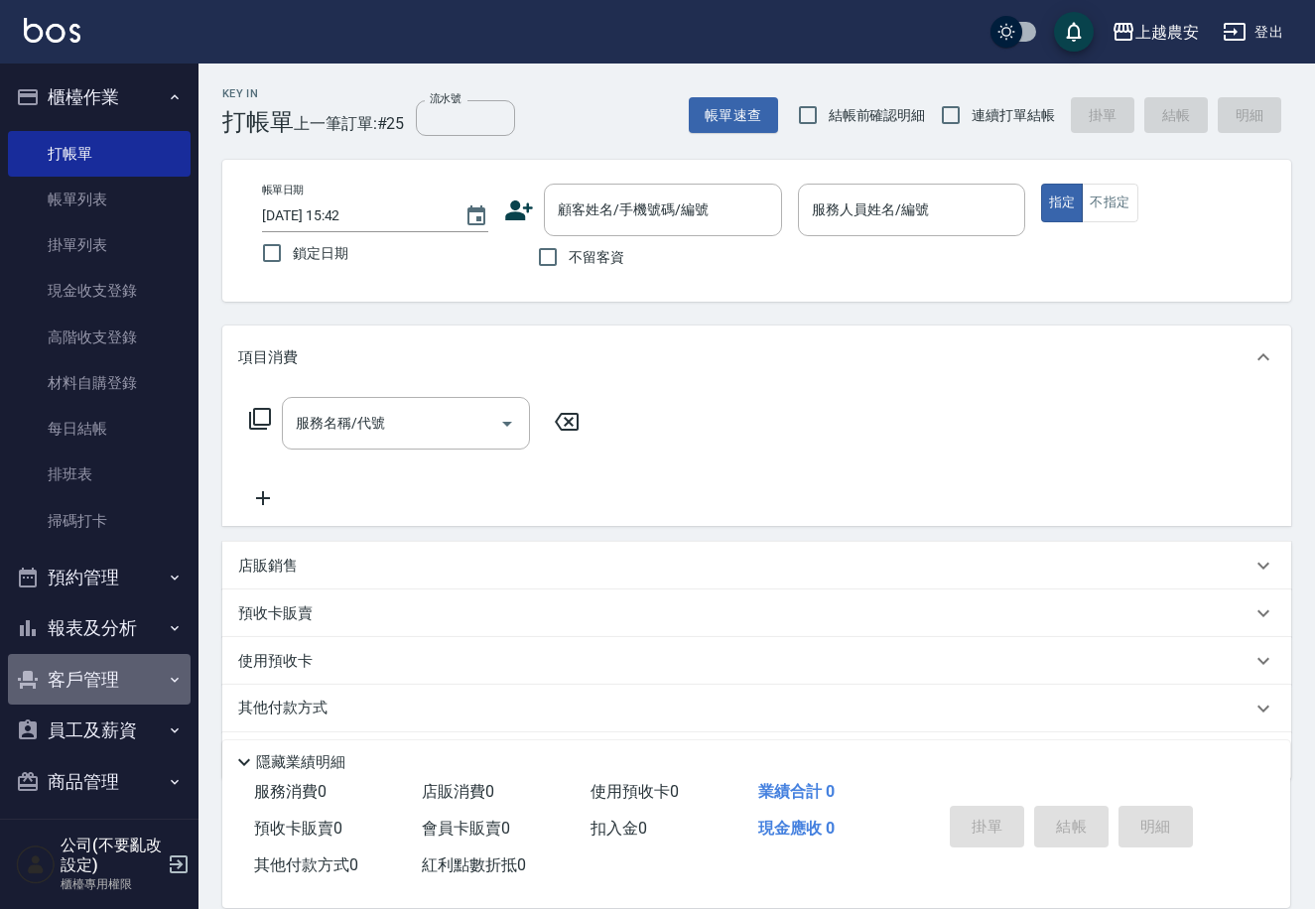
click at [109, 687] on button "客戶管理" at bounding box center [99, 680] width 183 height 52
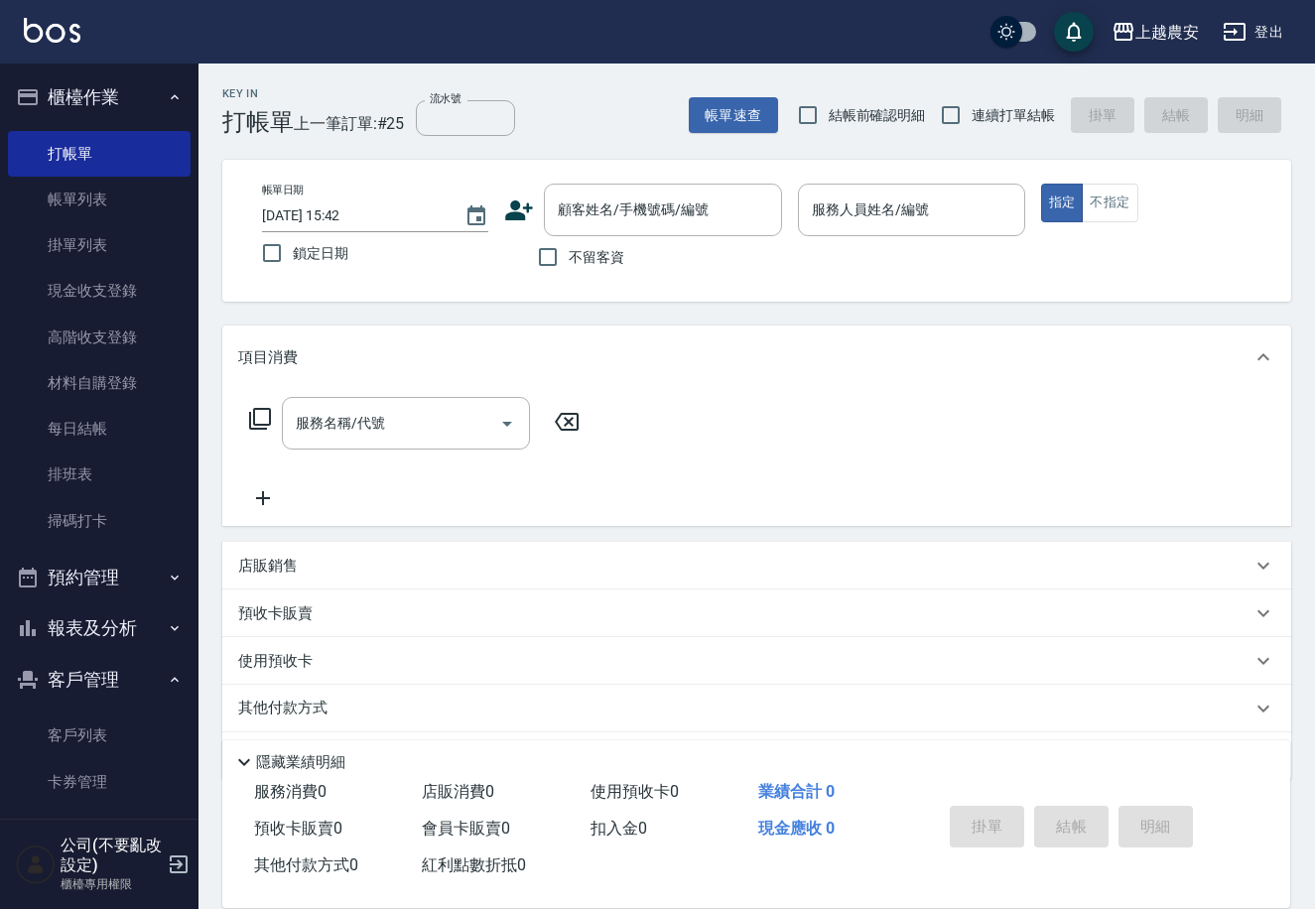
click at [107, 711] on ul "客戶列表 卡券管理 入金管理" at bounding box center [99, 782] width 183 height 154
click at [104, 723] on link "客戶列表" at bounding box center [99, 736] width 183 height 46
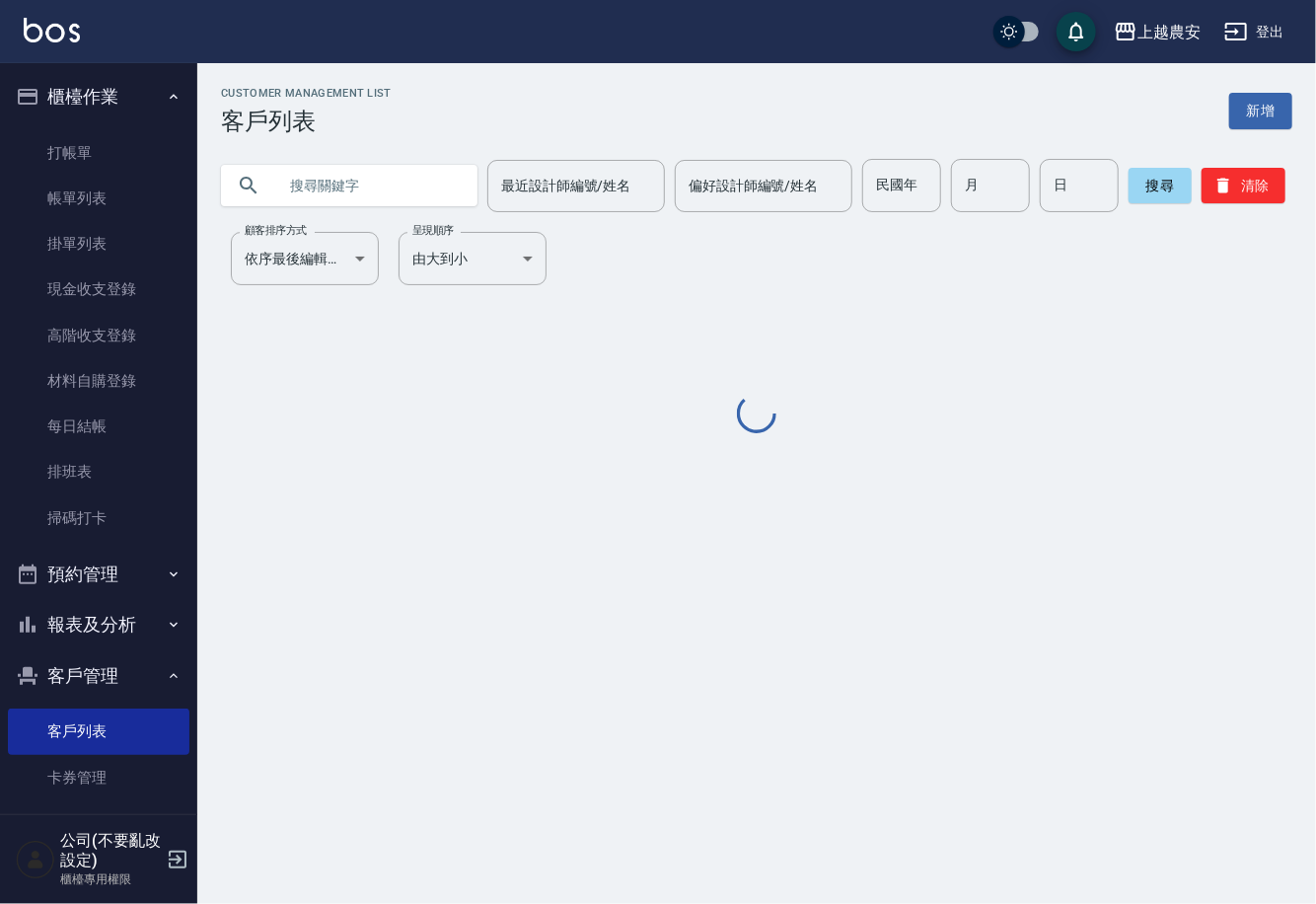
click at [334, 170] on input "text" at bounding box center [369, 186] width 186 height 54
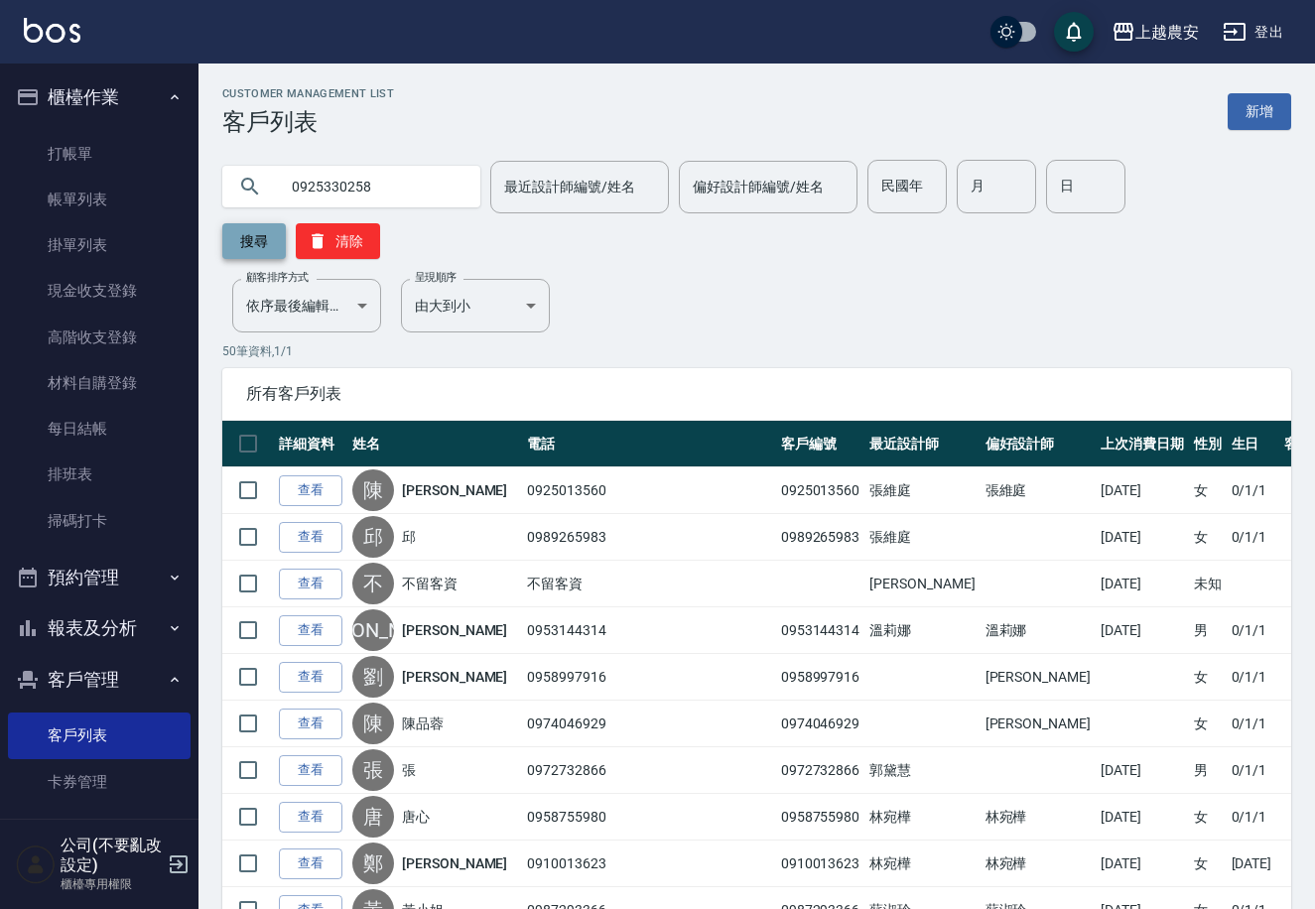
type input "0925330258"
click at [286, 223] on button "搜尋" at bounding box center [254, 241] width 64 height 36
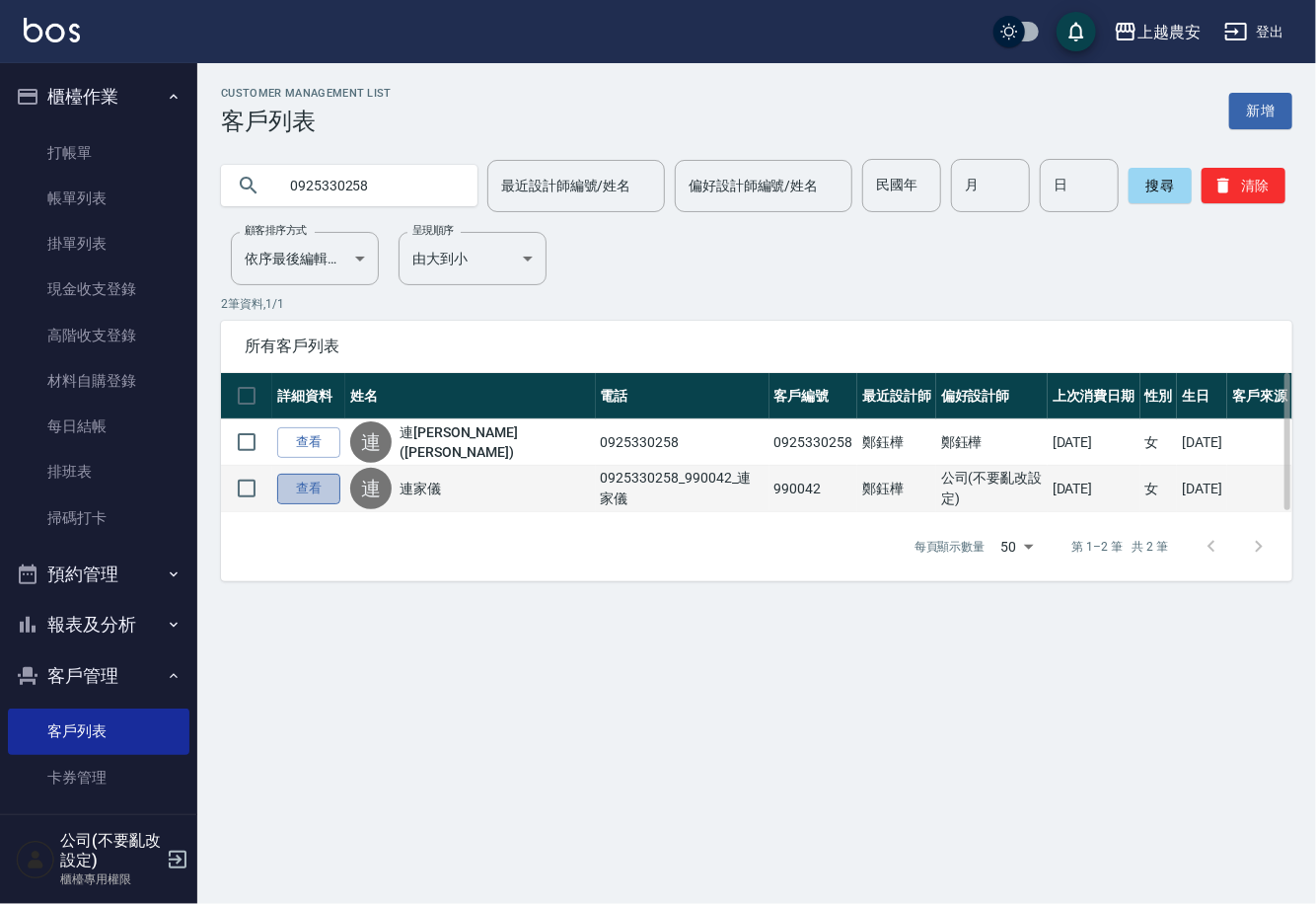
click at [323, 486] on link "查看" at bounding box center [309, 488] width 64 height 31
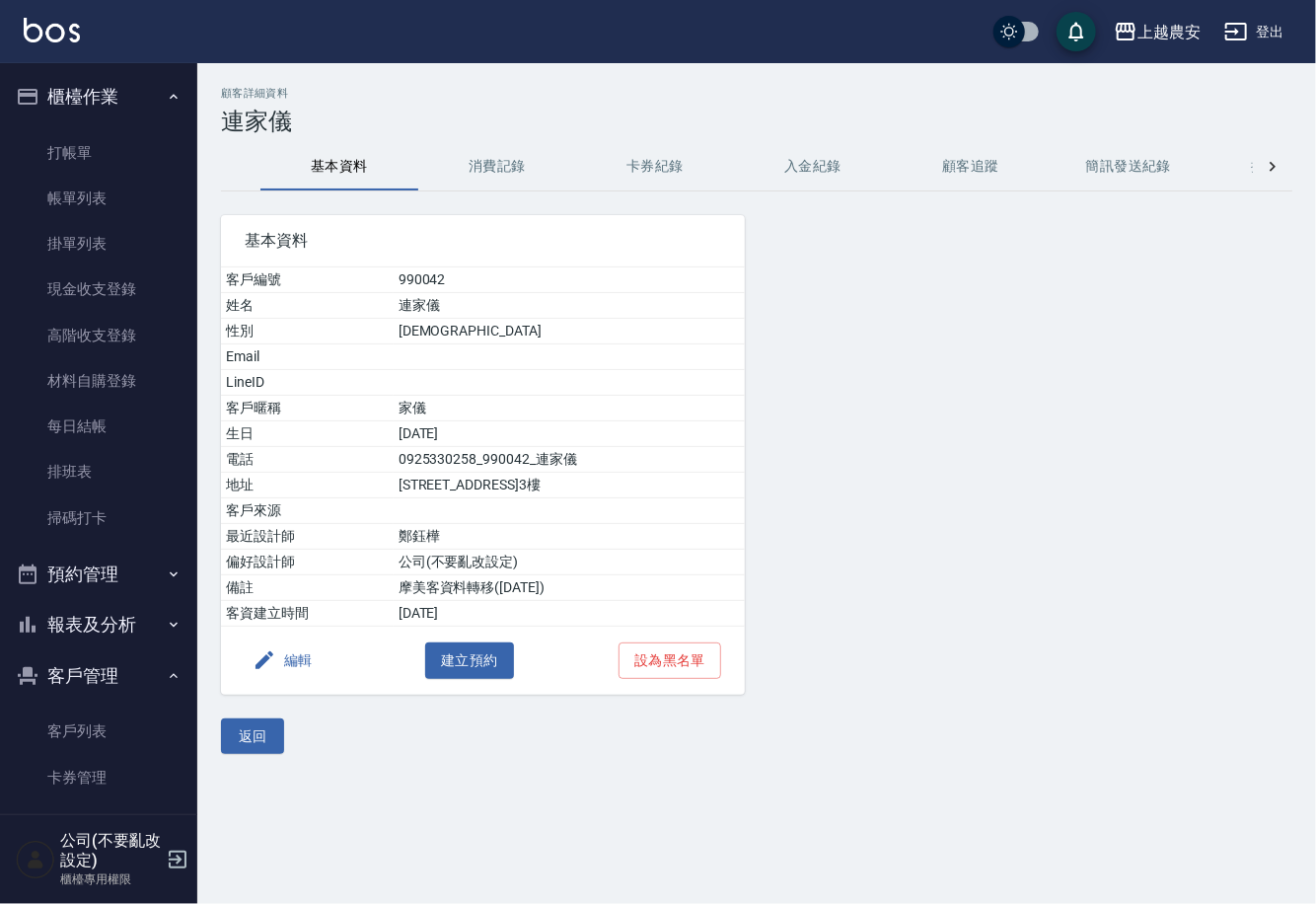
click at [505, 169] on button "消費記錄" at bounding box center [497, 167] width 158 height 48
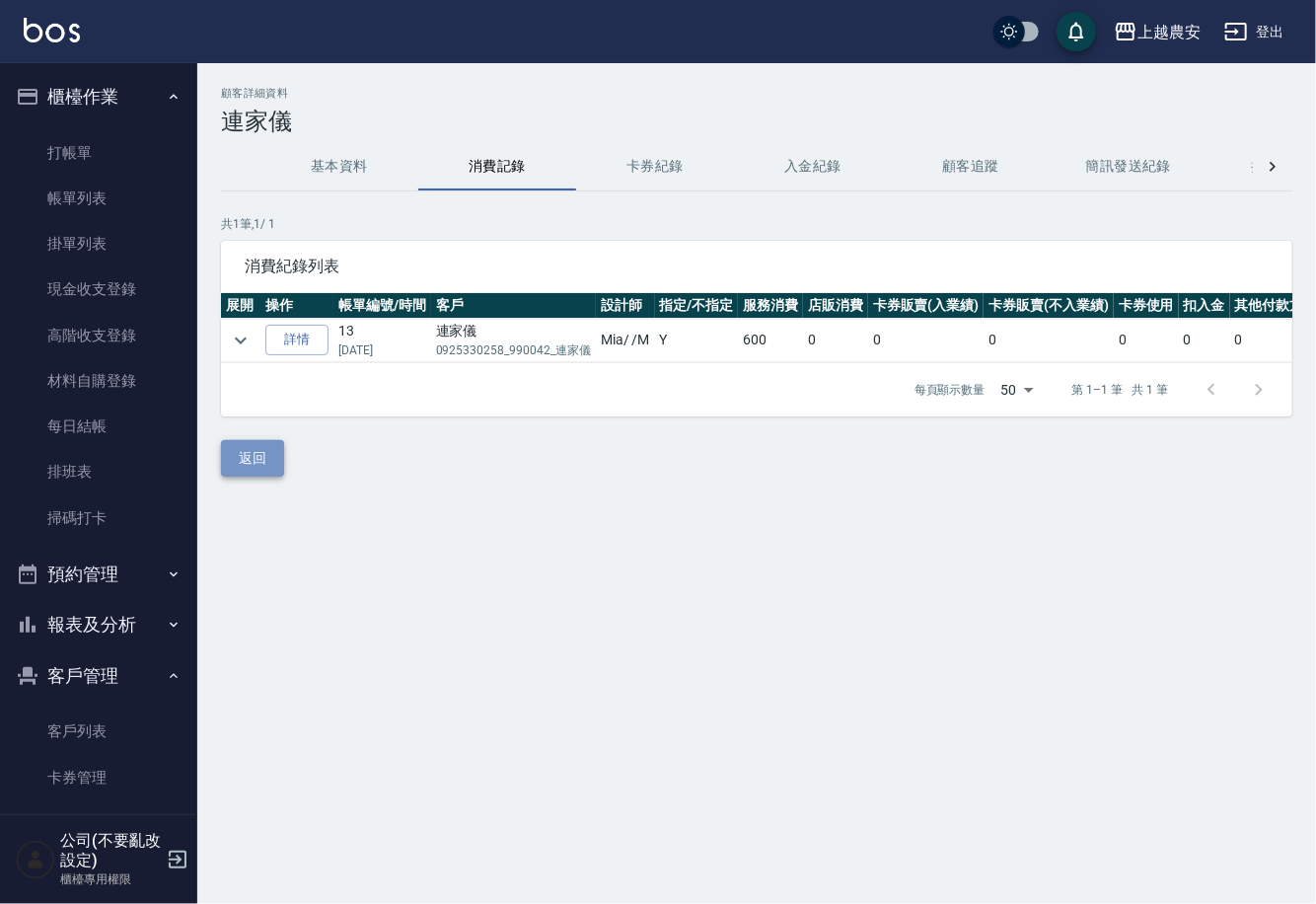
click at [242, 468] on button "返回" at bounding box center [252, 458] width 64 height 37
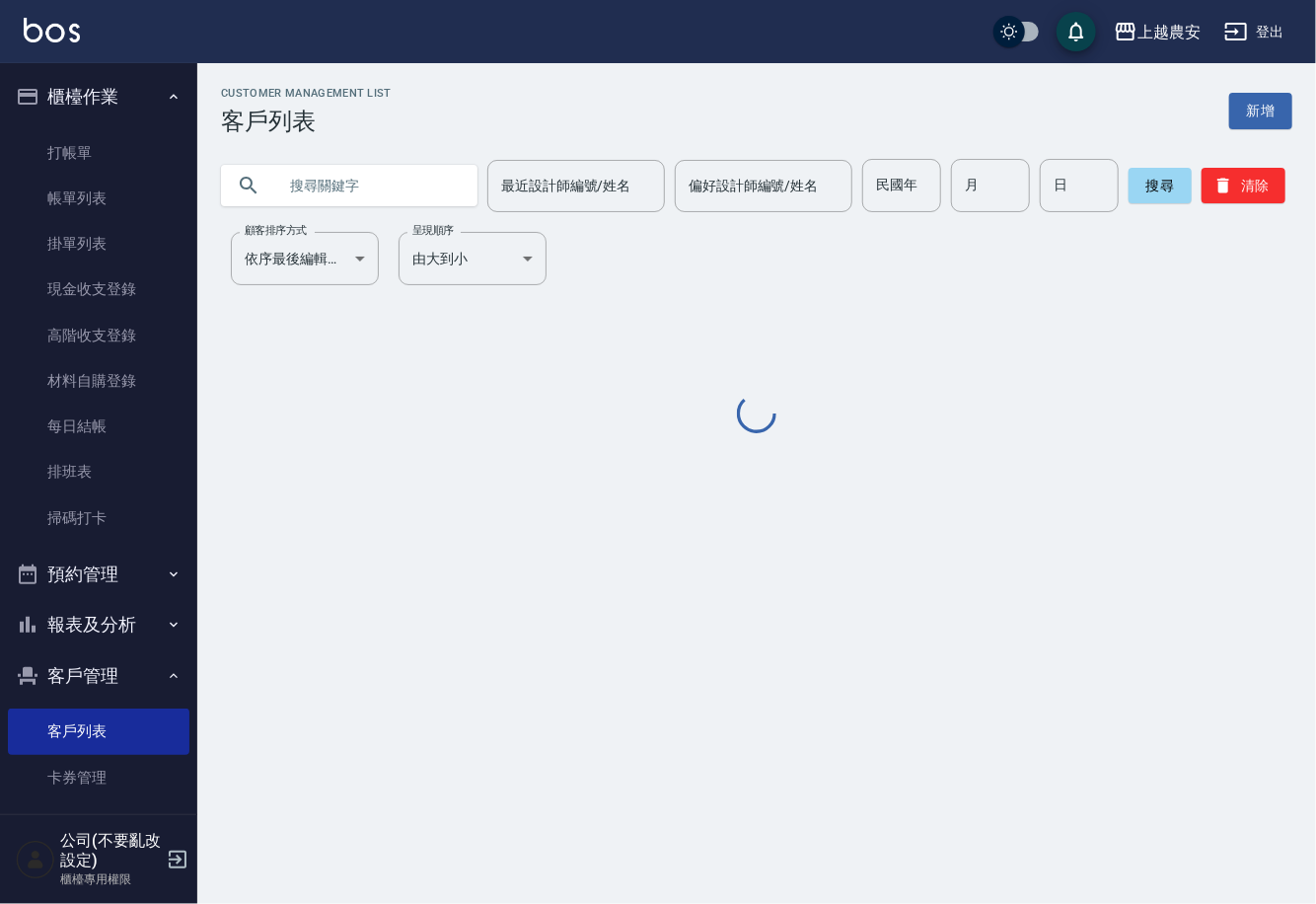
click at [343, 183] on input "text" at bounding box center [369, 186] width 186 height 54
type input "0925330258"
click at [1142, 198] on div "搜尋 清除" at bounding box center [1207, 186] width 157 height 54
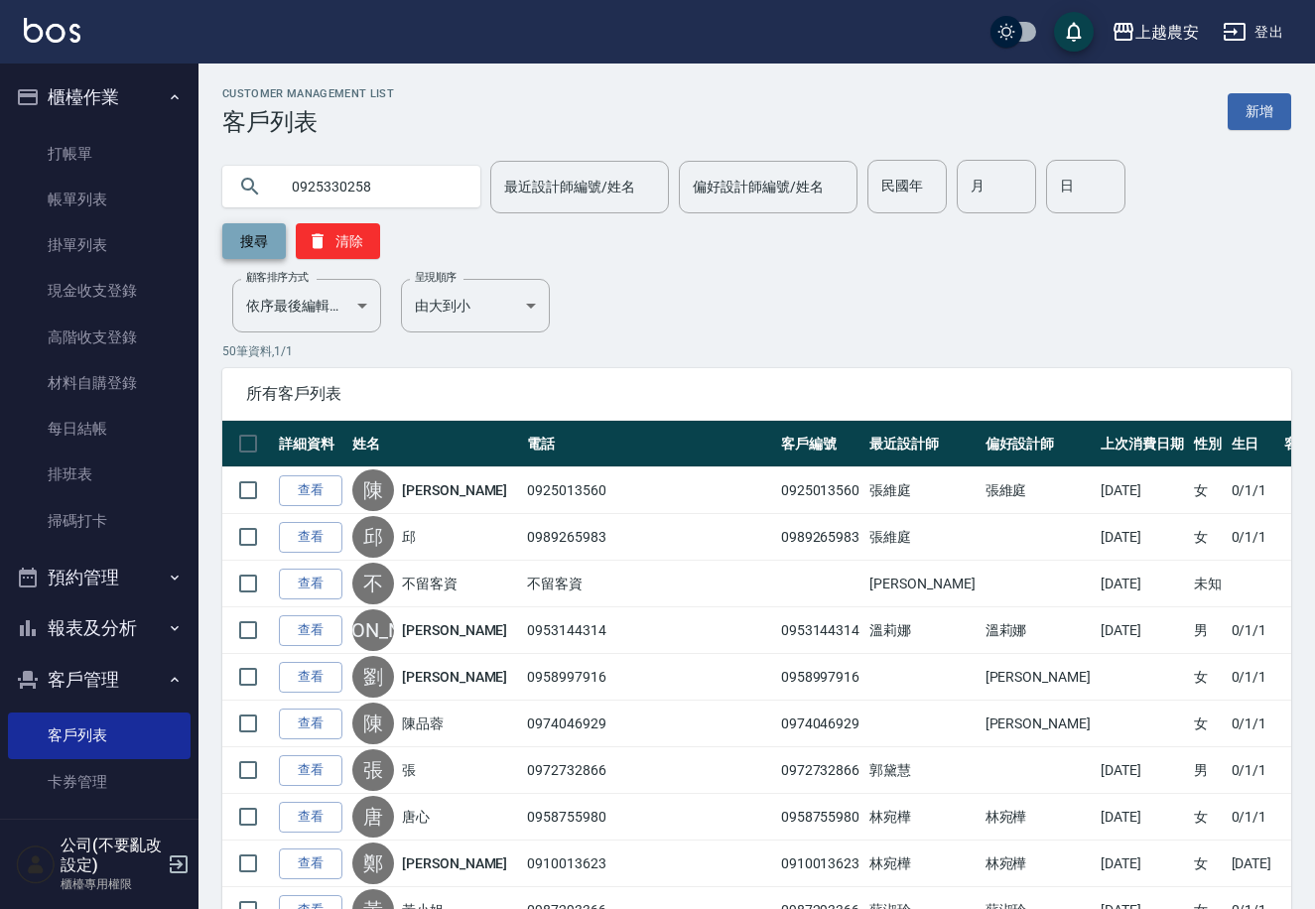
click at [286, 223] on button "搜尋" at bounding box center [254, 241] width 64 height 36
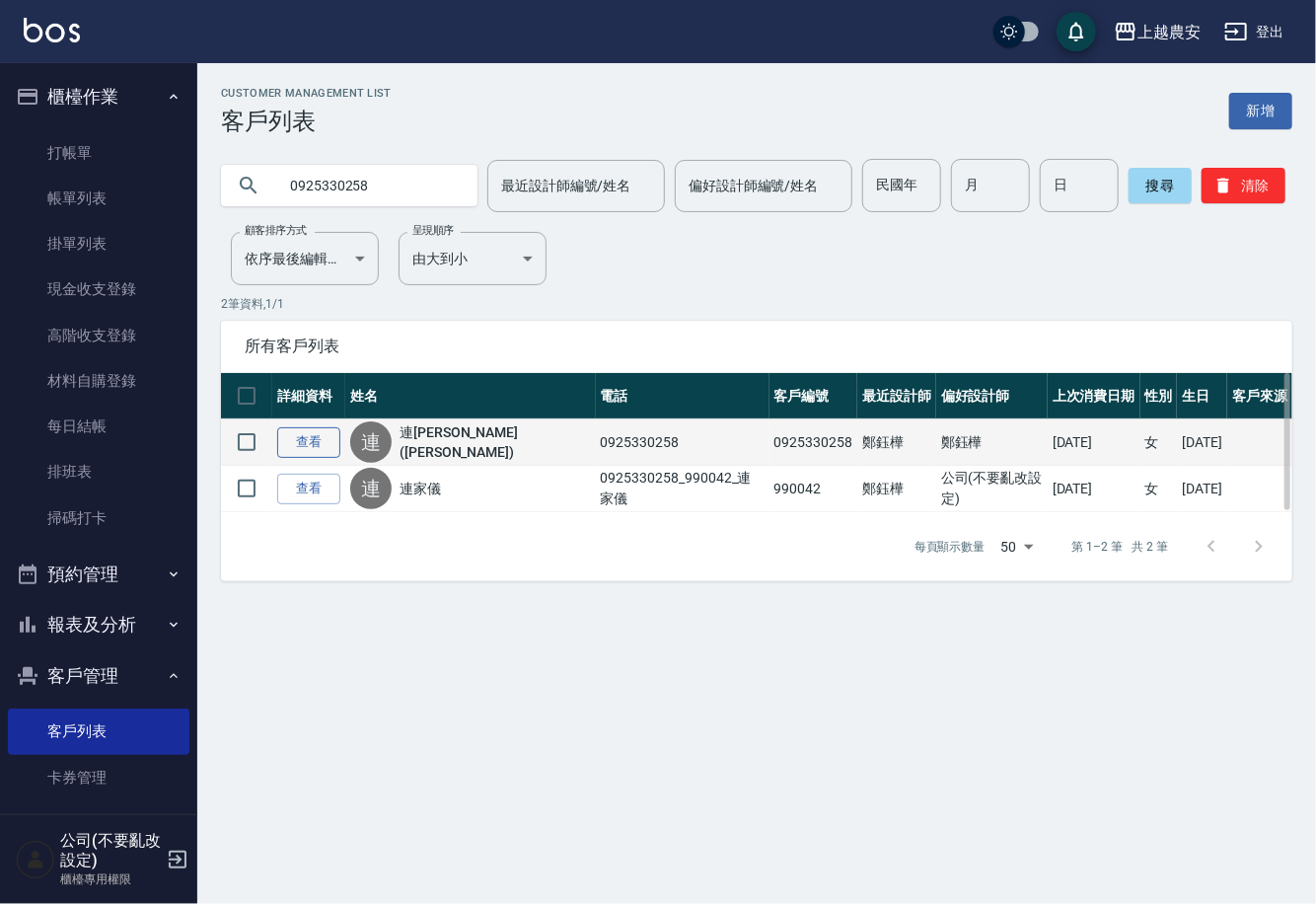
click at [280, 448] on link "查看" at bounding box center [309, 443] width 64 height 31
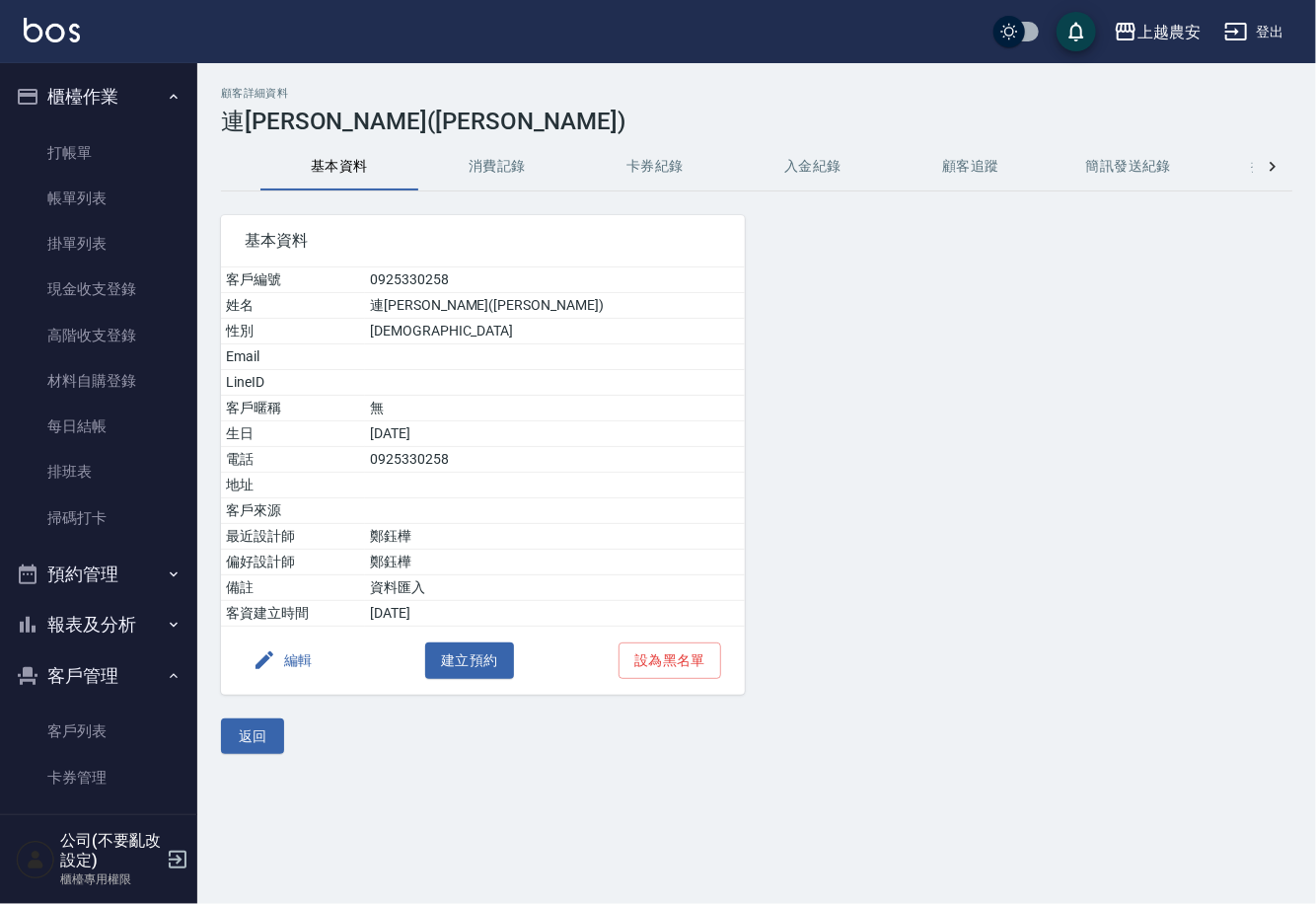
click at [483, 158] on button "消費記錄" at bounding box center [497, 167] width 158 height 48
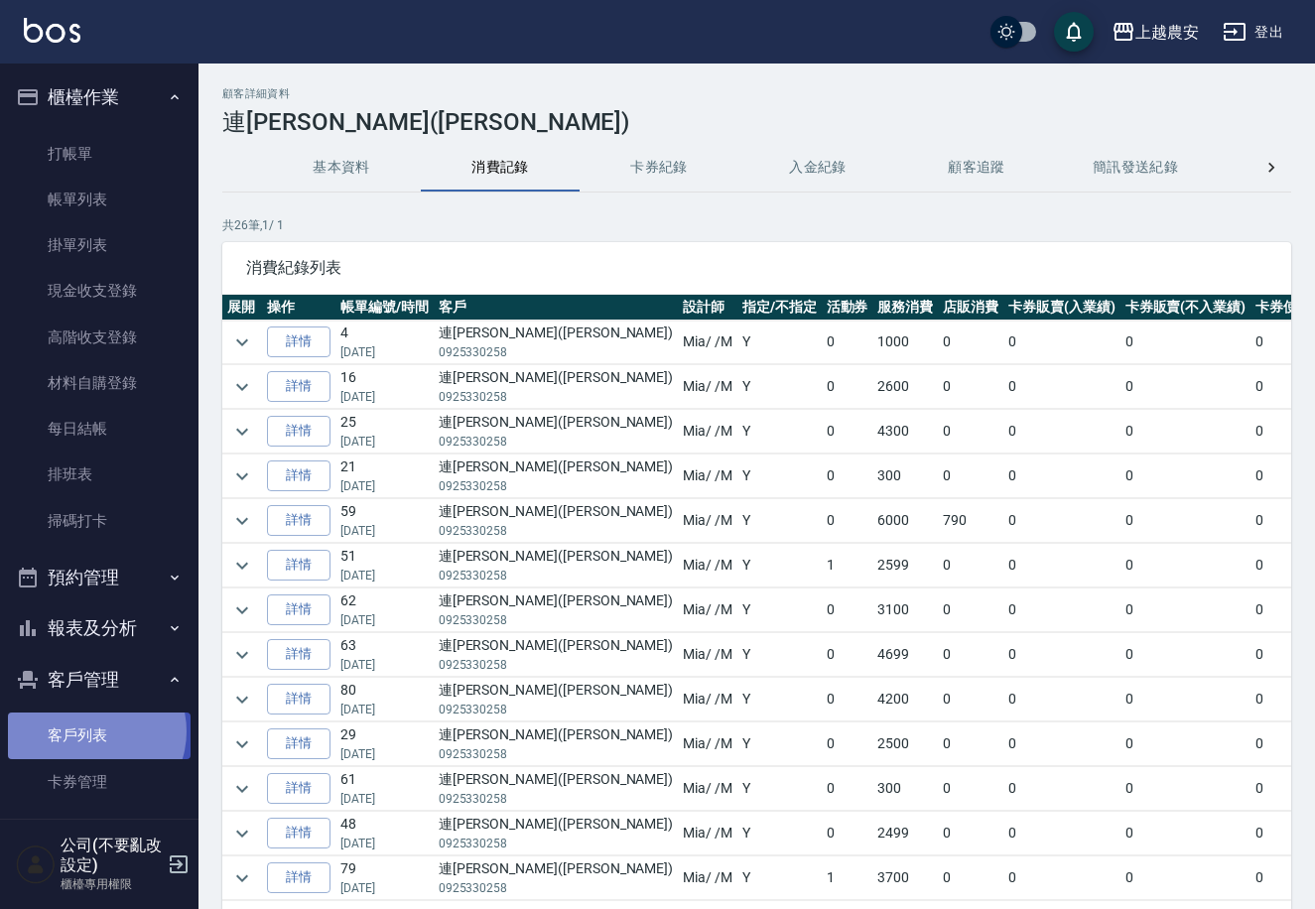
click at [91, 731] on link "客戶列表" at bounding box center [99, 736] width 183 height 46
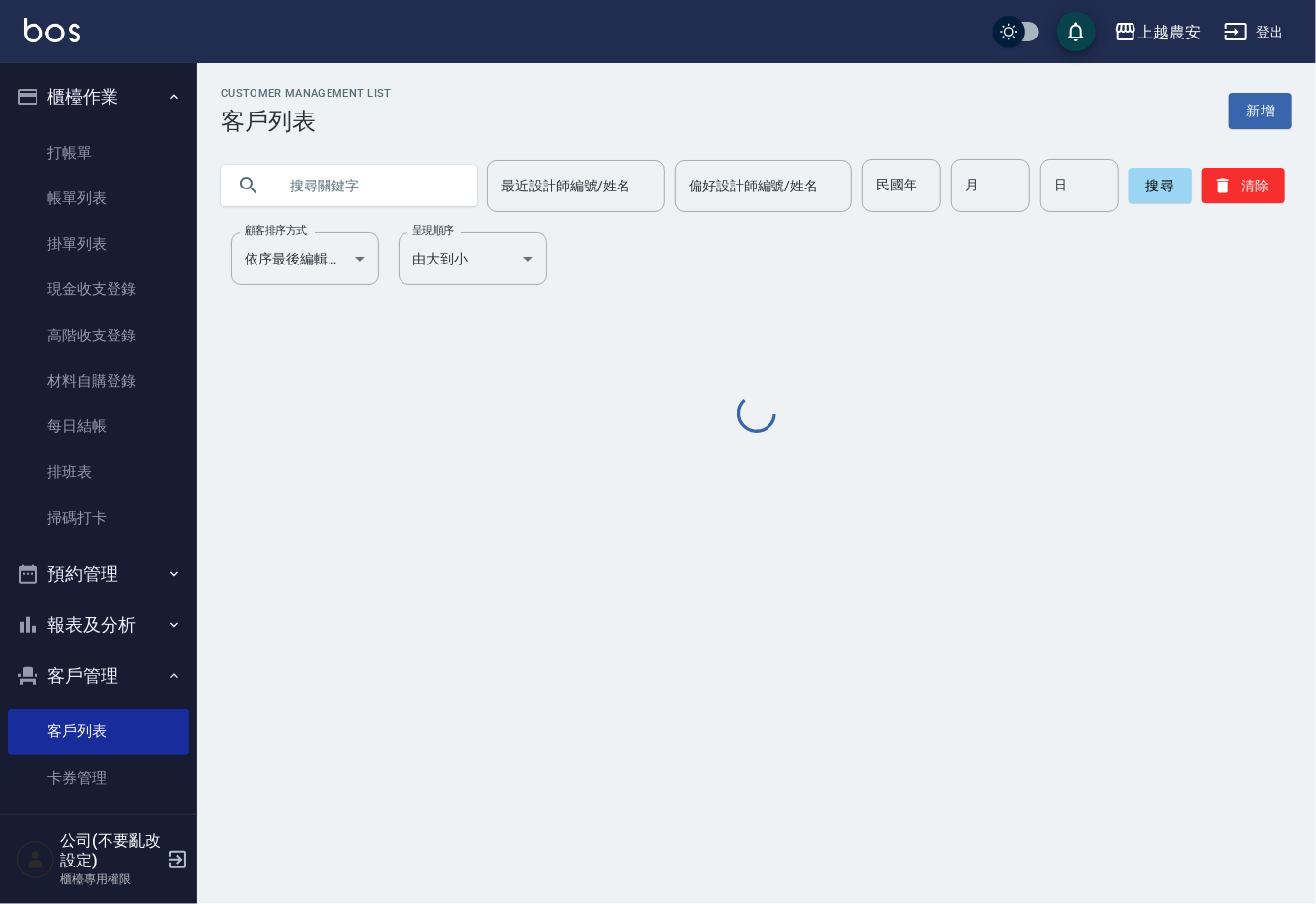
click at [361, 199] on input "text" at bounding box center [369, 186] width 186 height 54
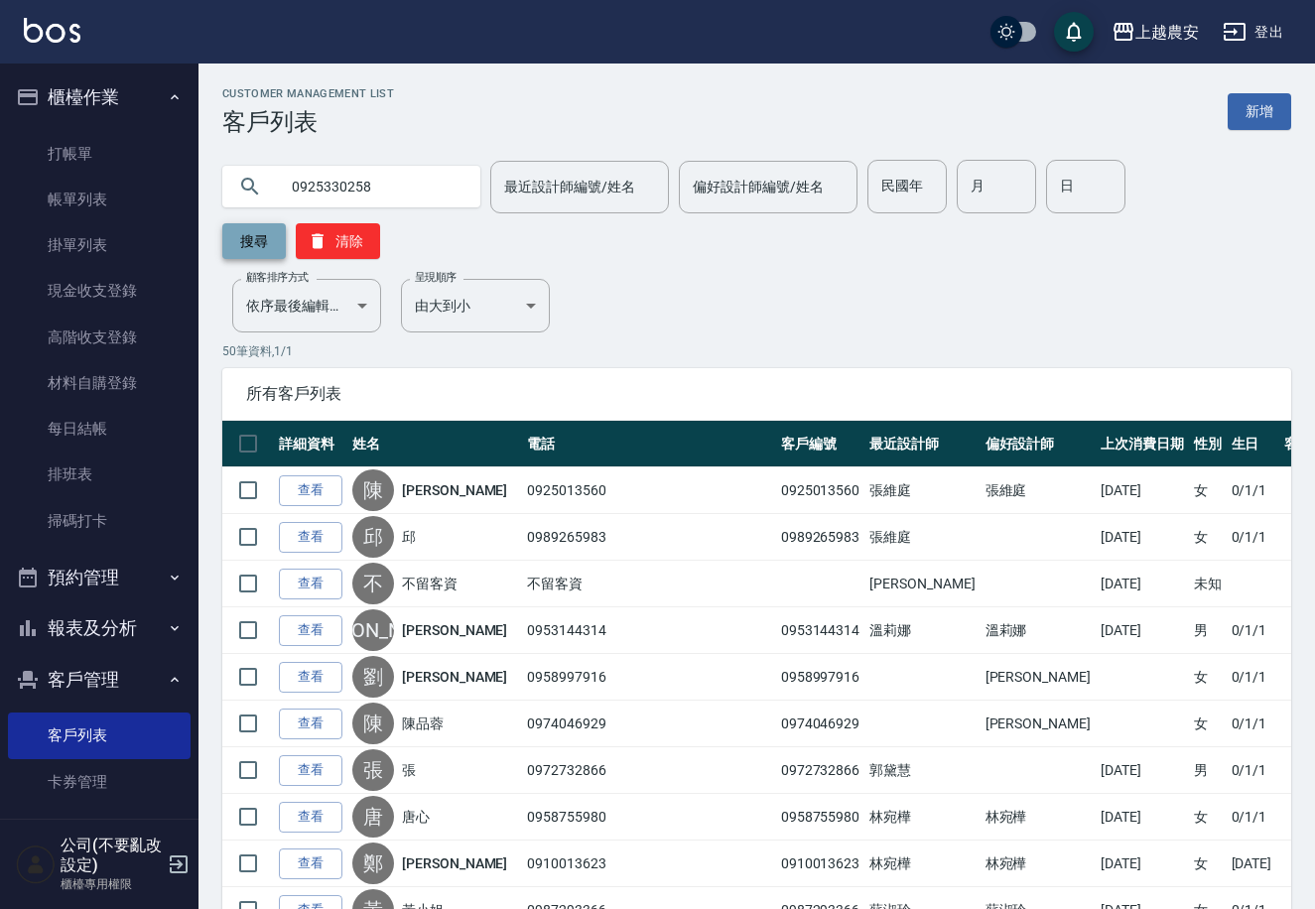
type input "0925330258"
click at [286, 223] on button "搜尋" at bounding box center [254, 241] width 64 height 36
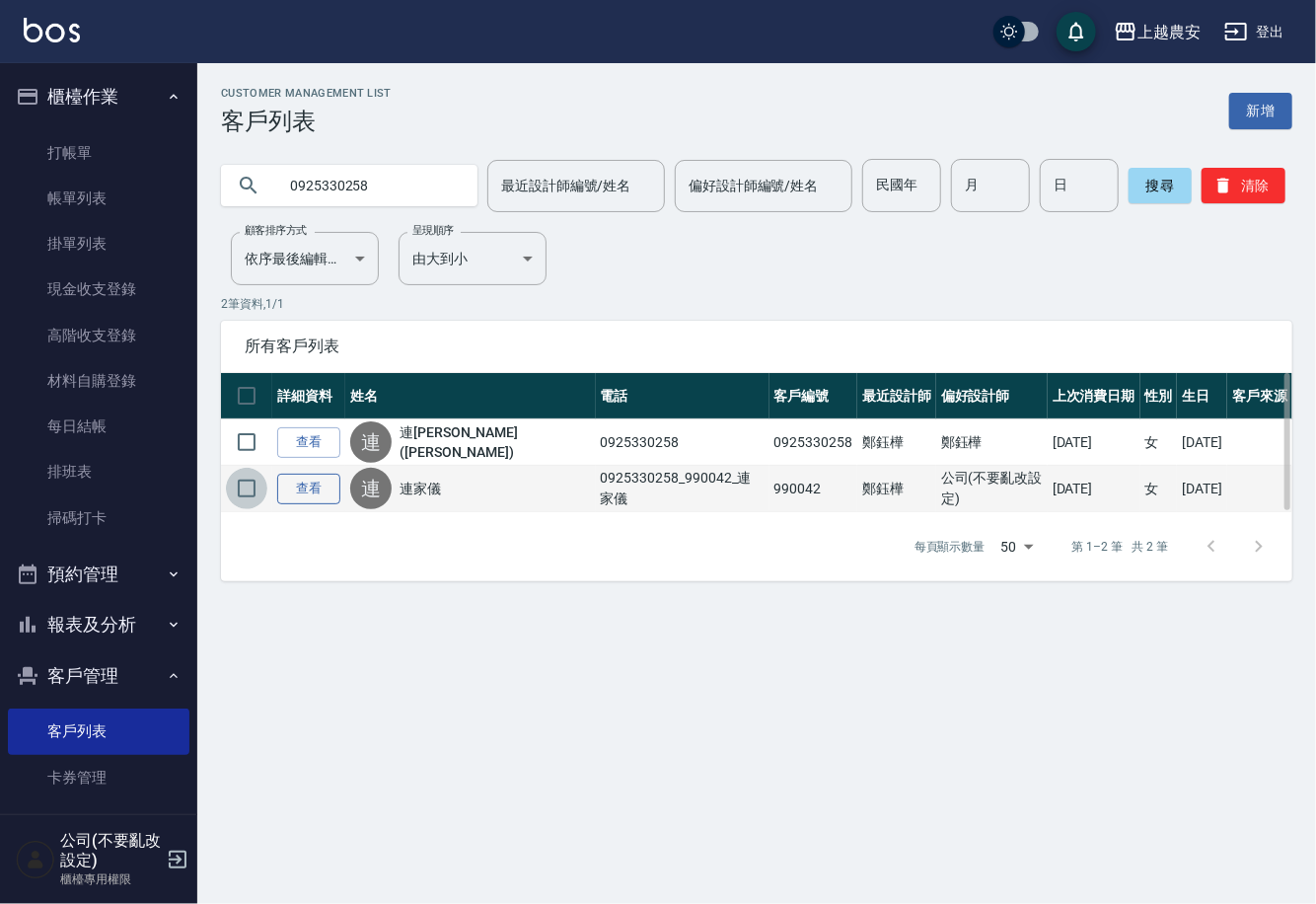
drag, startPoint x: 247, startPoint y: 493, endPoint x: 278, endPoint y: 492, distance: 31.0
click at [247, 492] on input "checkbox" at bounding box center [247, 488] width 42 height 42
checkbox input "true"
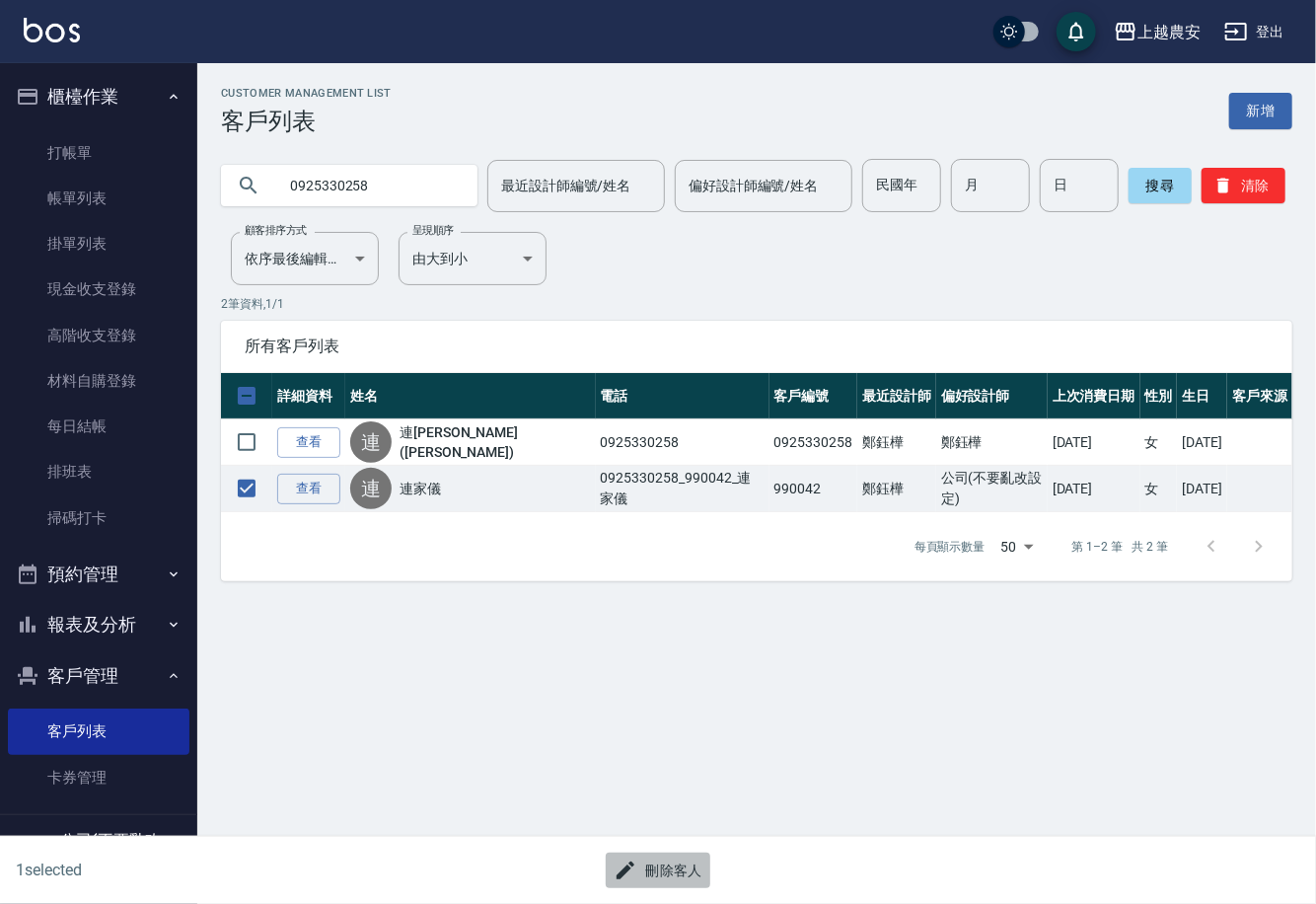
click at [654, 873] on button "刪除客人" at bounding box center [657, 870] width 104 height 37
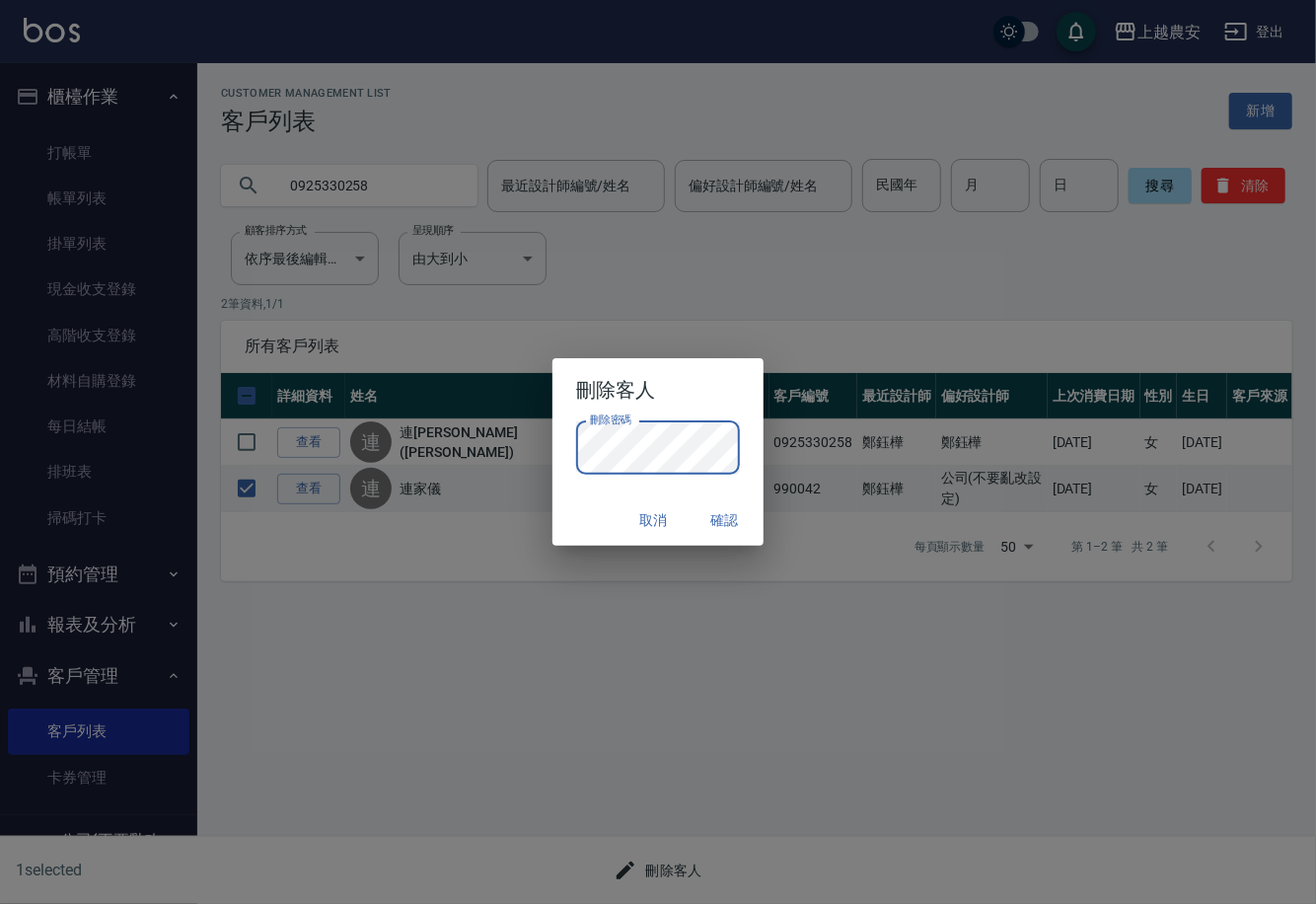
click at [627, 422] on div "刪除密碼 刪除密碼" at bounding box center [659, 449] width 165 height 54
click at [717, 517] on button "確認" at bounding box center [725, 520] width 64 height 37
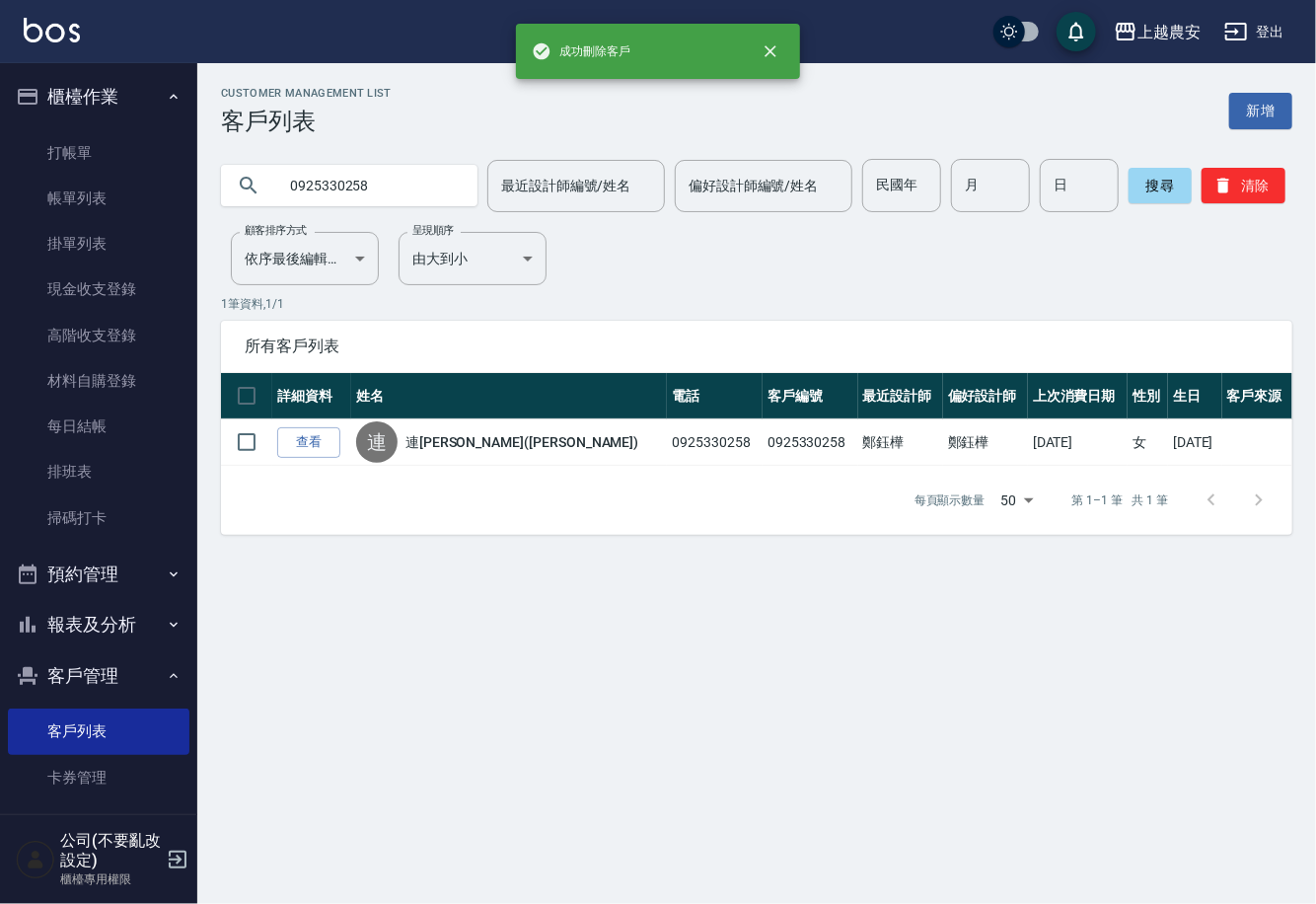
click at [332, 432] on link "查看" at bounding box center [309, 443] width 64 height 31
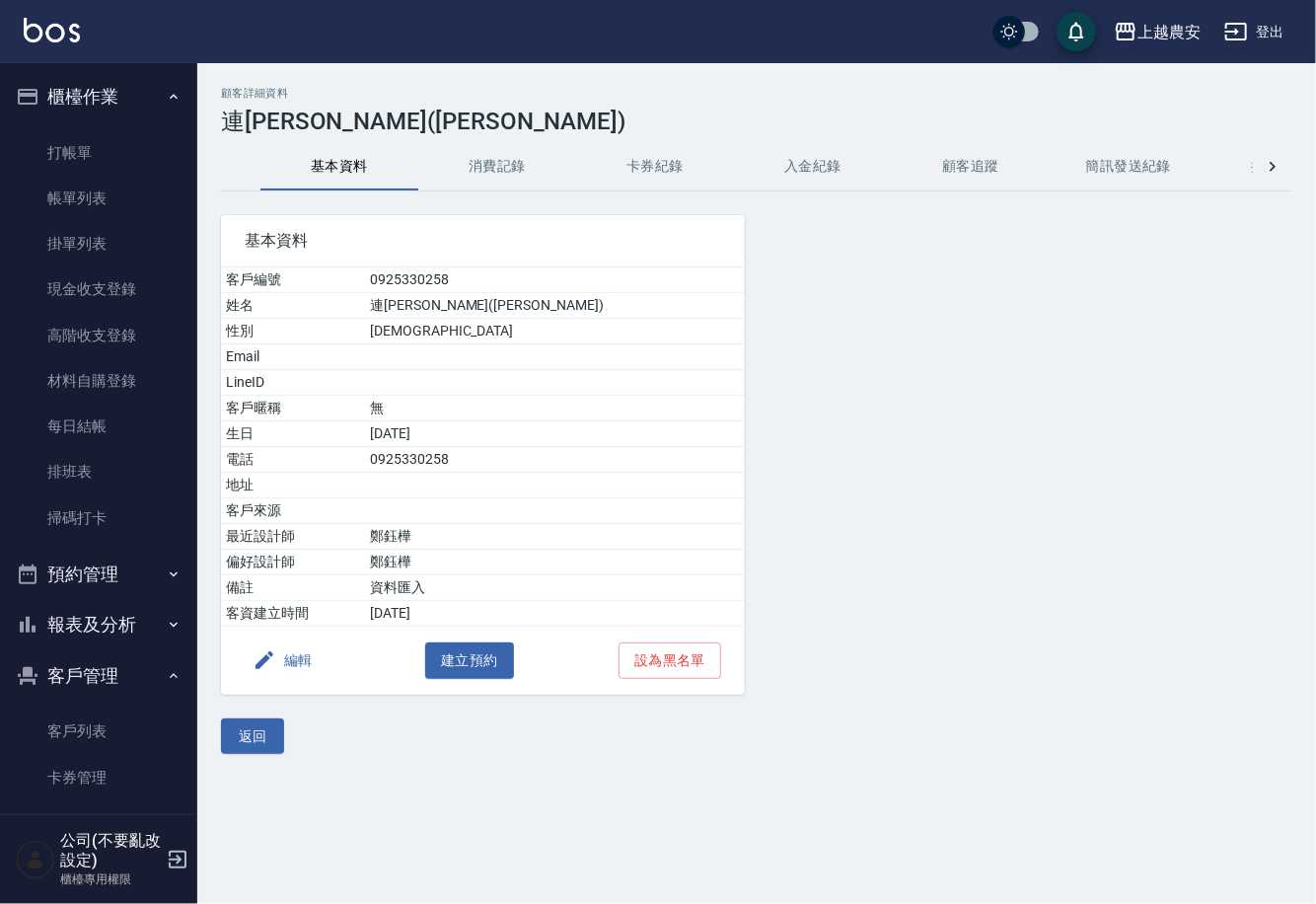
click at [311, 662] on button "編輯" at bounding box center [282, 660] width 76 height 37
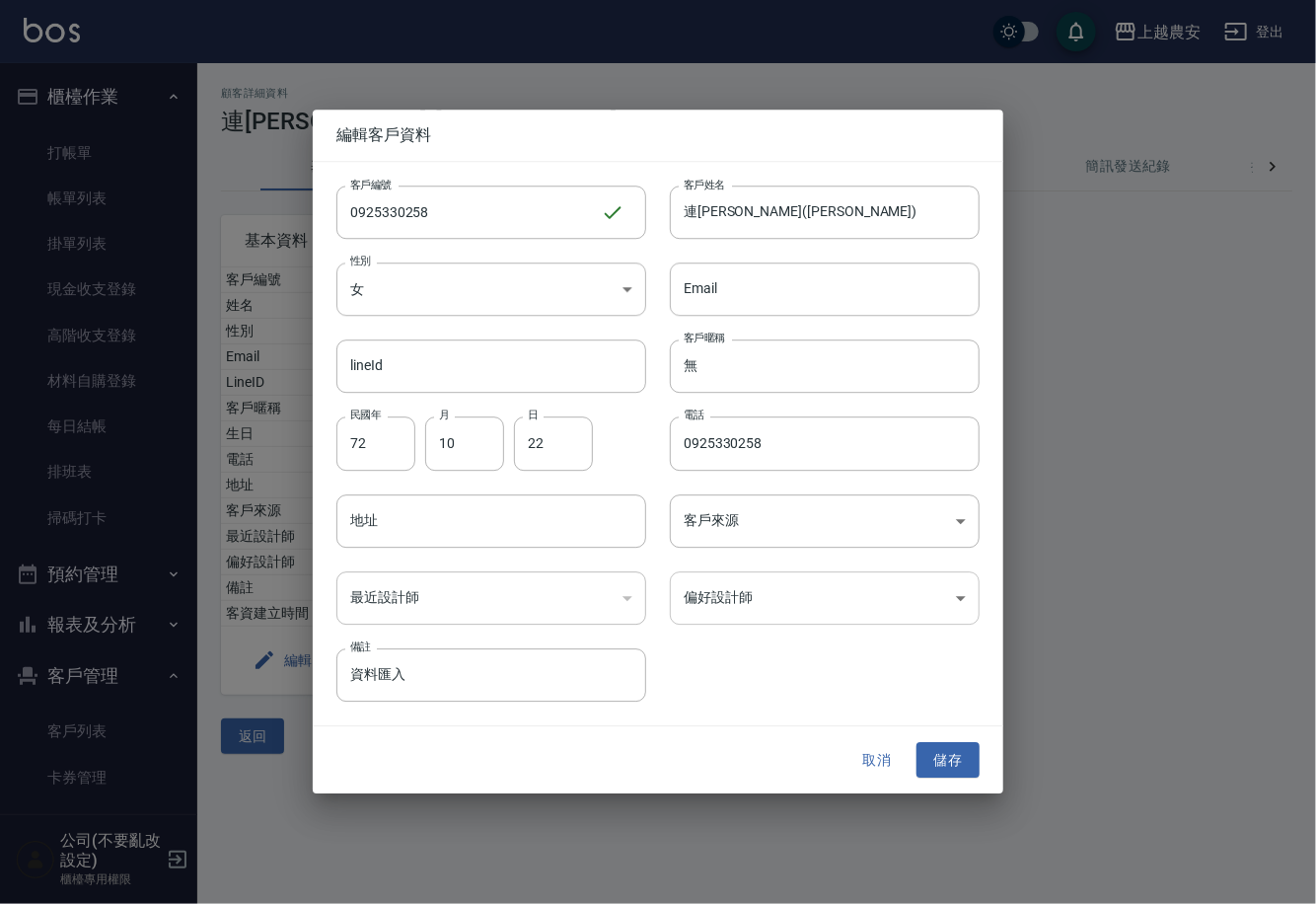
click at [730, 585] on body "上越農安 登出 櫃檯作業 打帳單 帳單列表 掛單列表 現金收支登錄 高階收支登錄 材料自購登錄 每日結帳 排班表 掃碼打卡 預約管理 預約管理 單日預約紀錄 …" at bounding box center [658, 452] width 1316 height 904
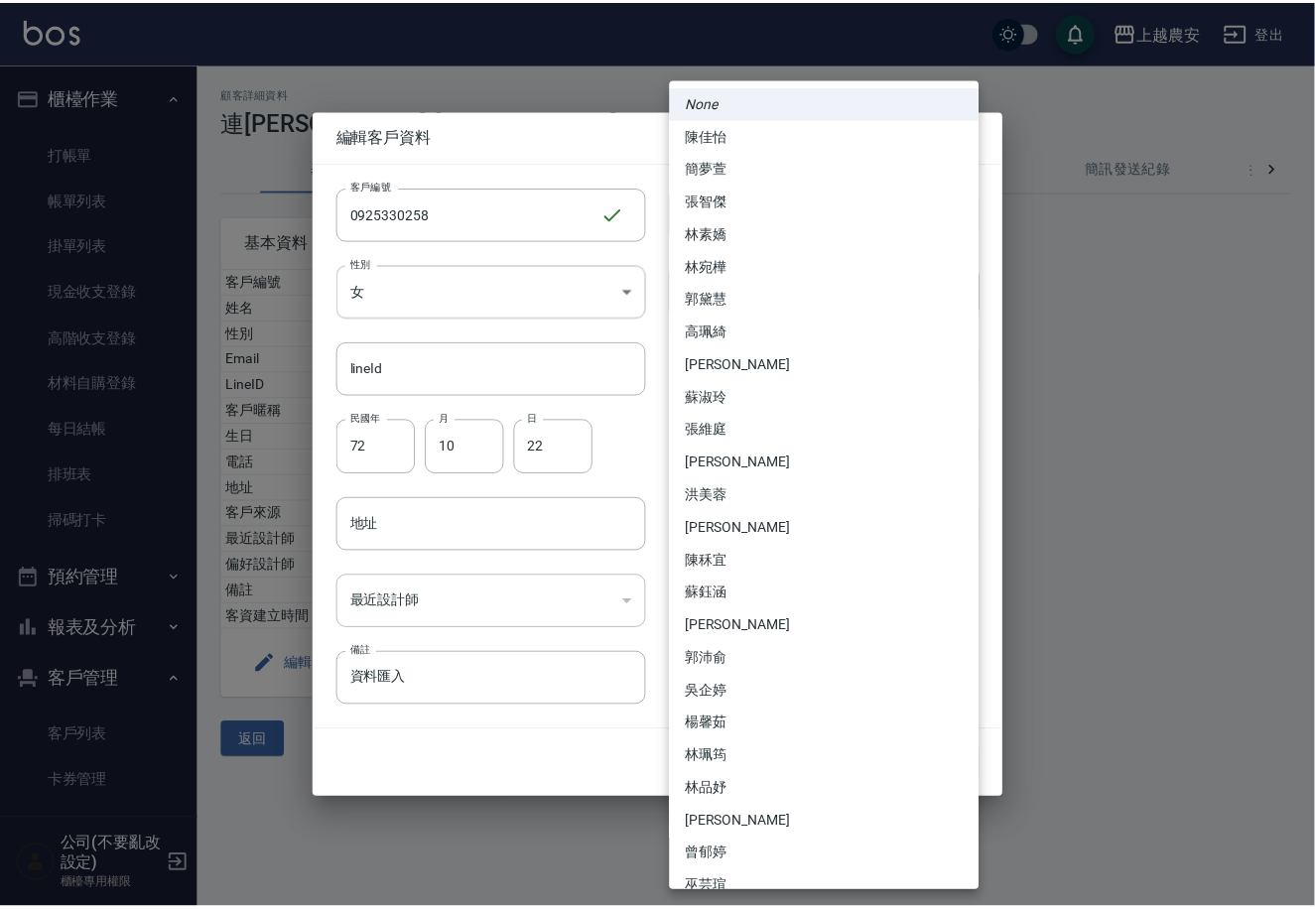
scroll to position [477, 0]
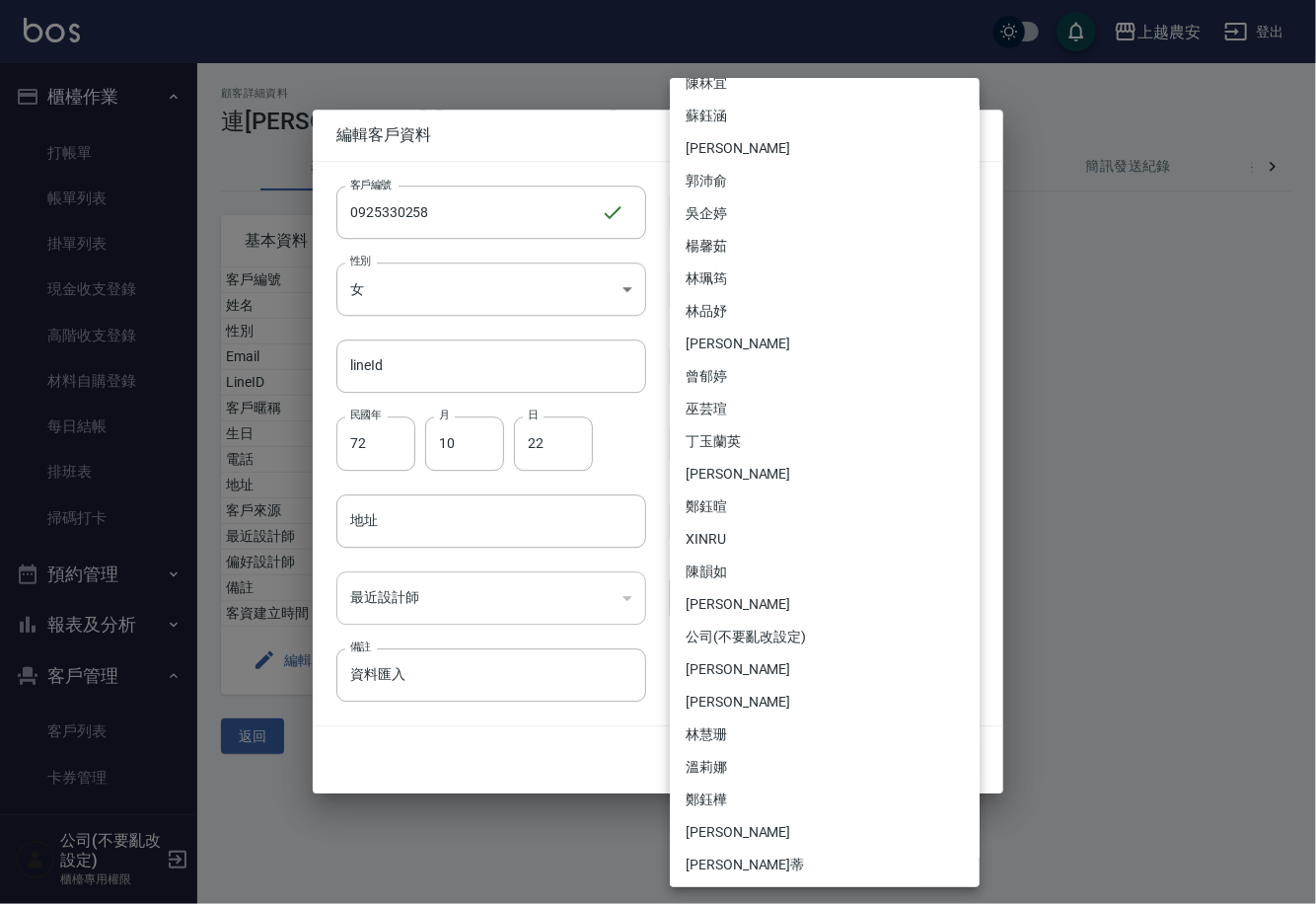
click at [718, 797] on li "鄭鈺樺" at bounding box center [825, 800] width 310 height 33
type input "d4afaa5e-a947-47c3-b1f4-09d98363c3cd"
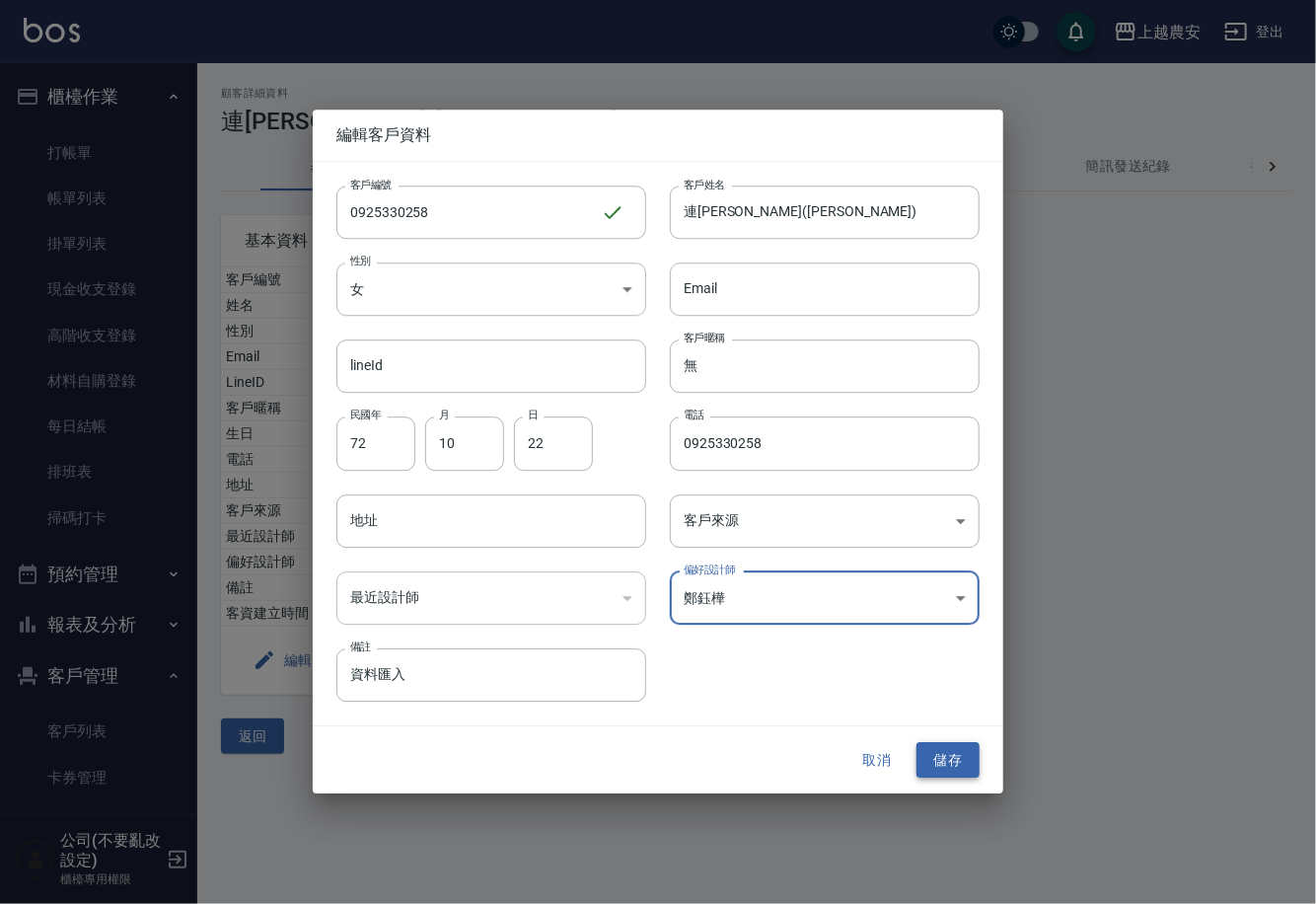
click at [954, 756] on button "儲存" at bounding box center [948, 760] width 64 height 37
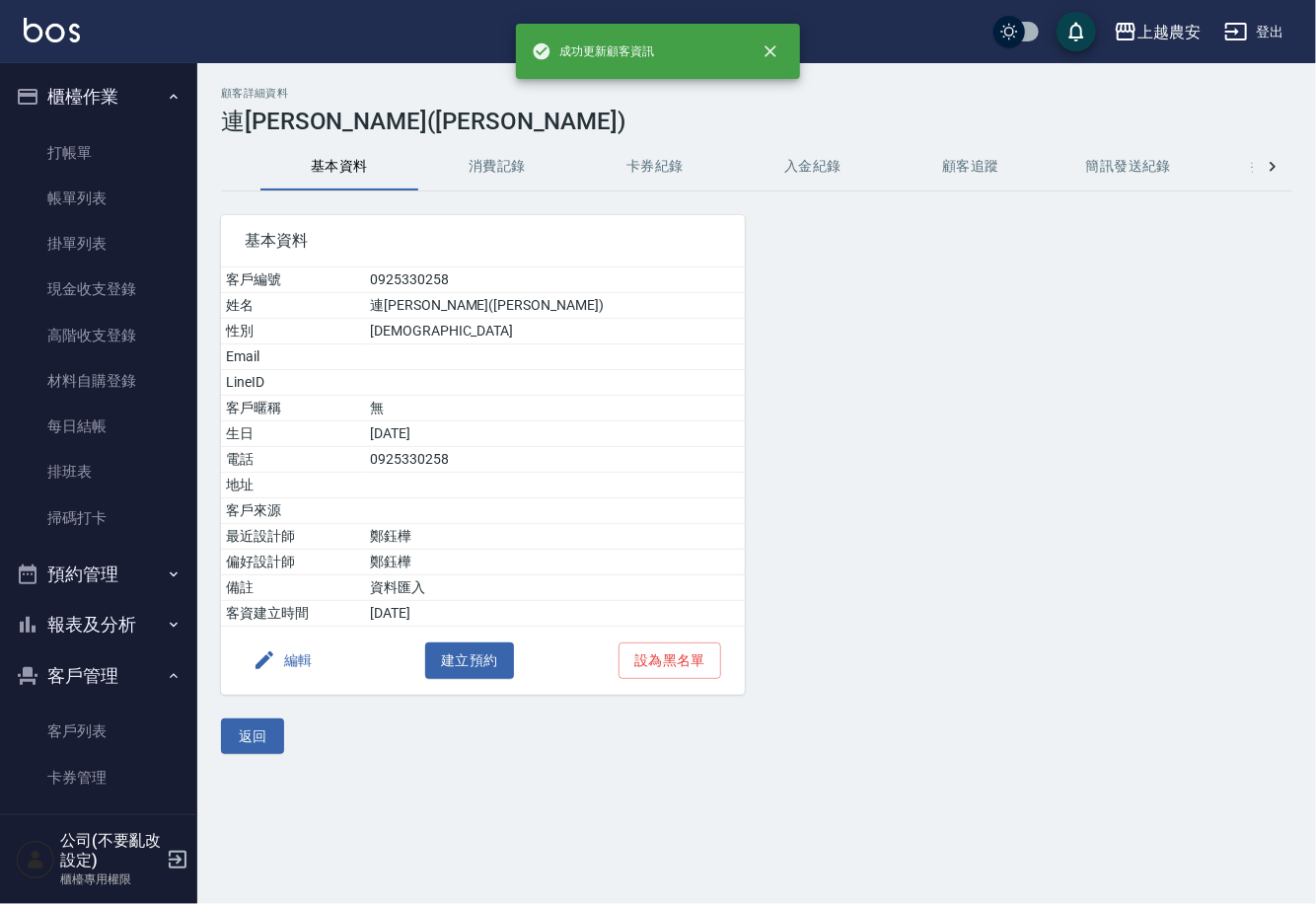
click at [490, 161] on button "消費記錄" at bounding box center [497, 167] width 158 height 48
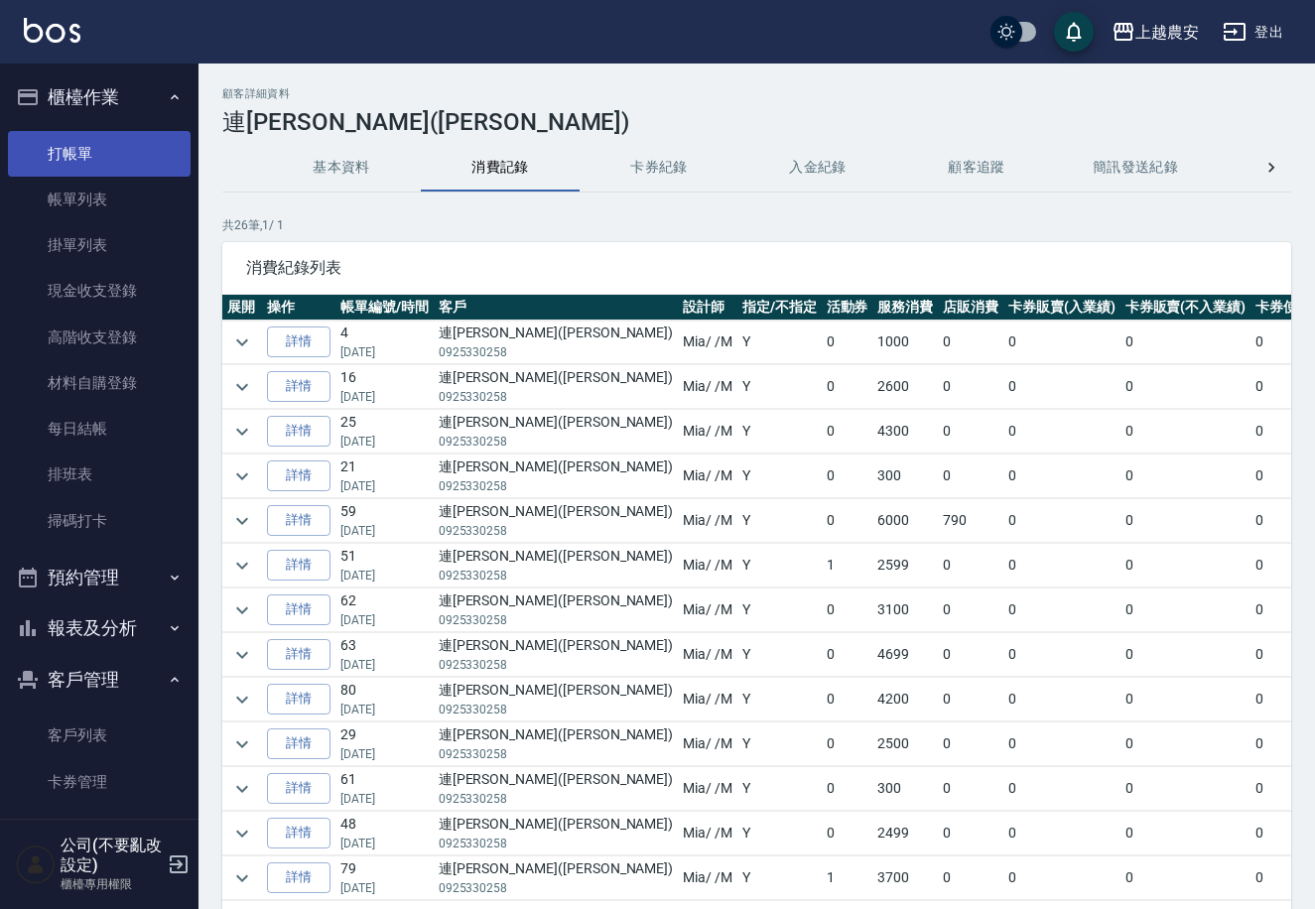
click at [107, 146] on link "打帳單" at bounding box center [99, 154] width 183 height 46
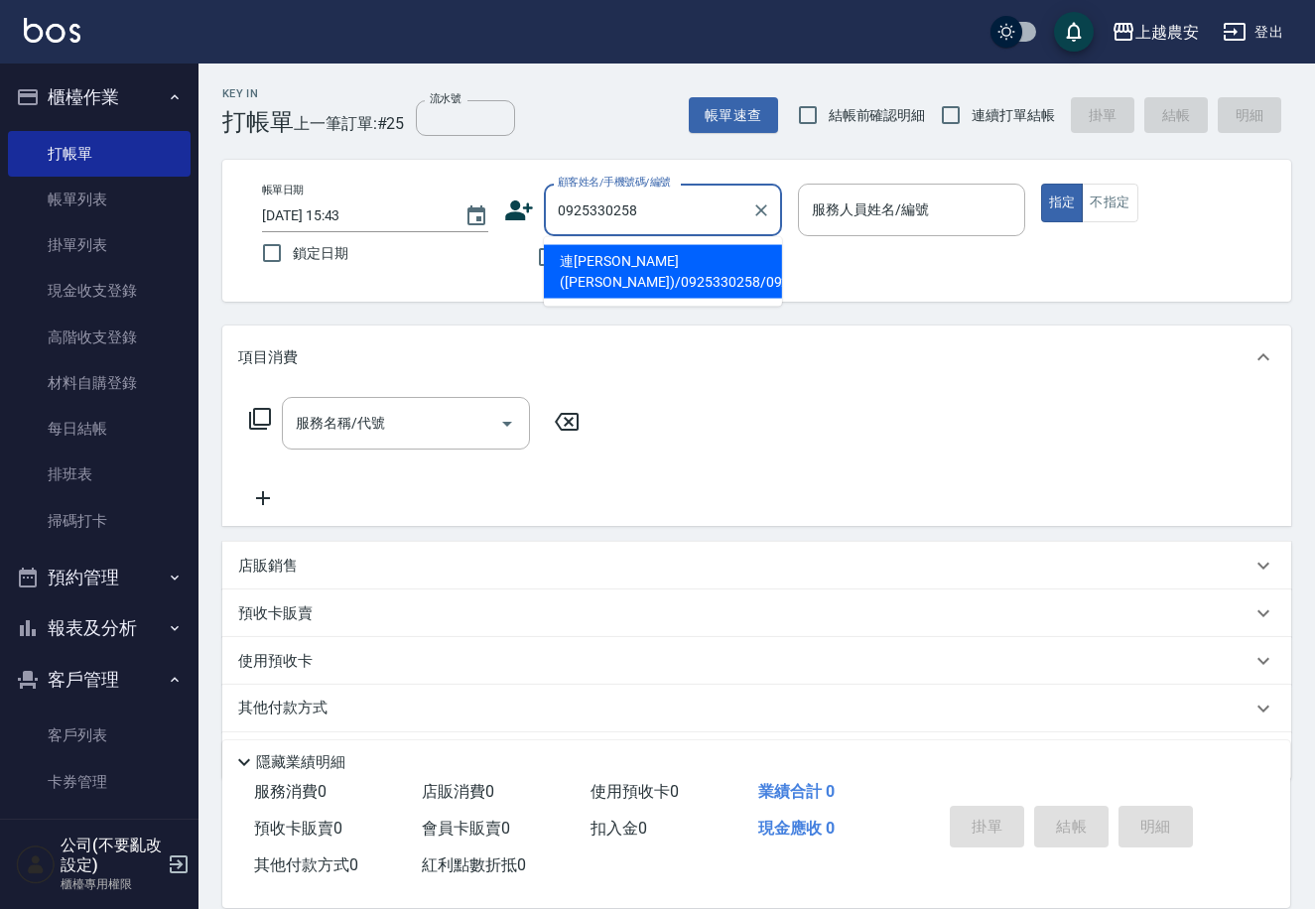
click at [587, 263] on li "連[PERSON_NAME]([PERSON_NAME])/0925330258/0925330258" at bounding box center [663, 272] width 238 height 54
type input "連[PERSON_NAME]([PERSON_NAME])/0925330258/0925330258"
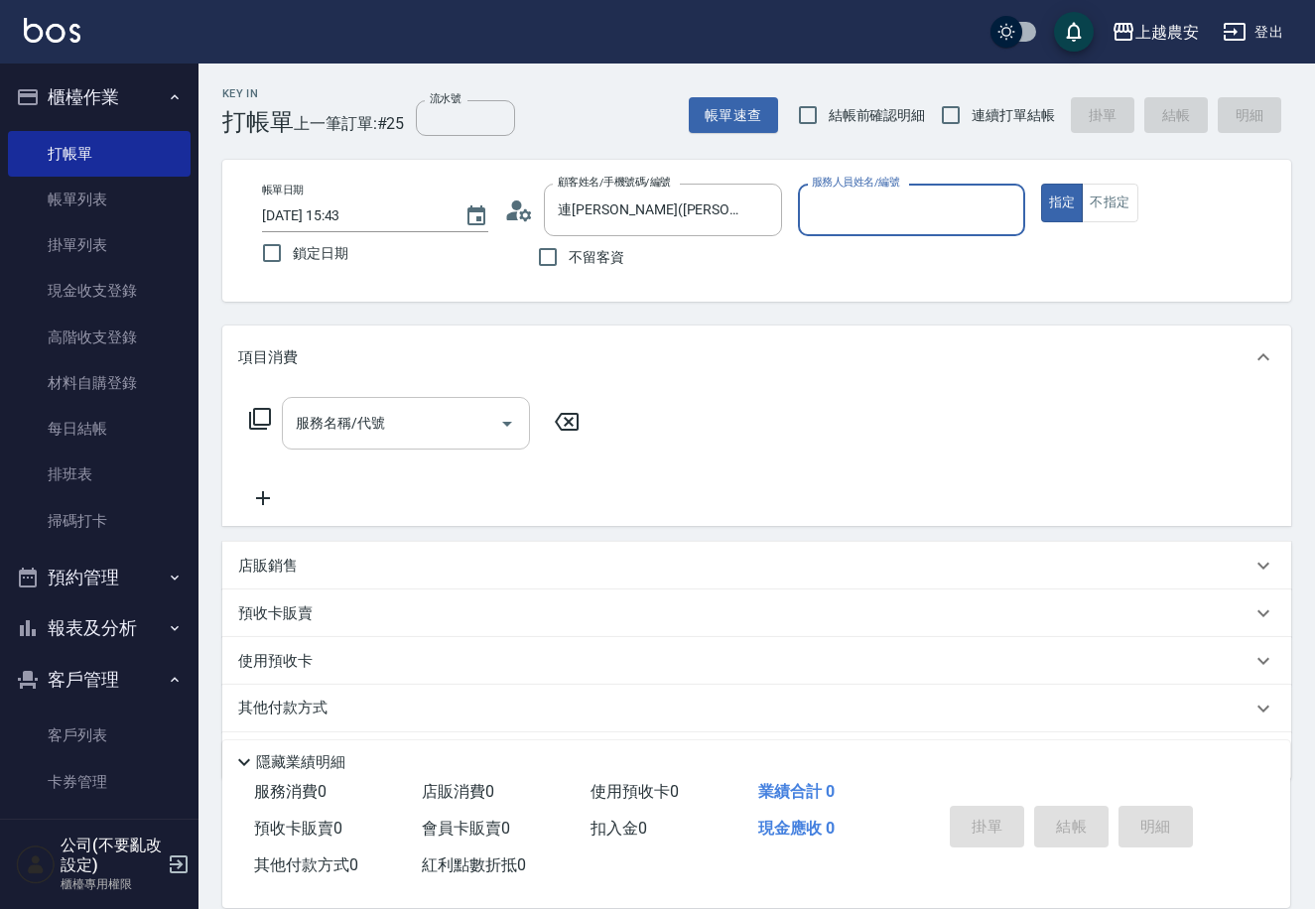
type input "Mia-M"
click at [325, 441] on div "服務名稱/代號" at bounding box center [406, 423] width 248 height 53
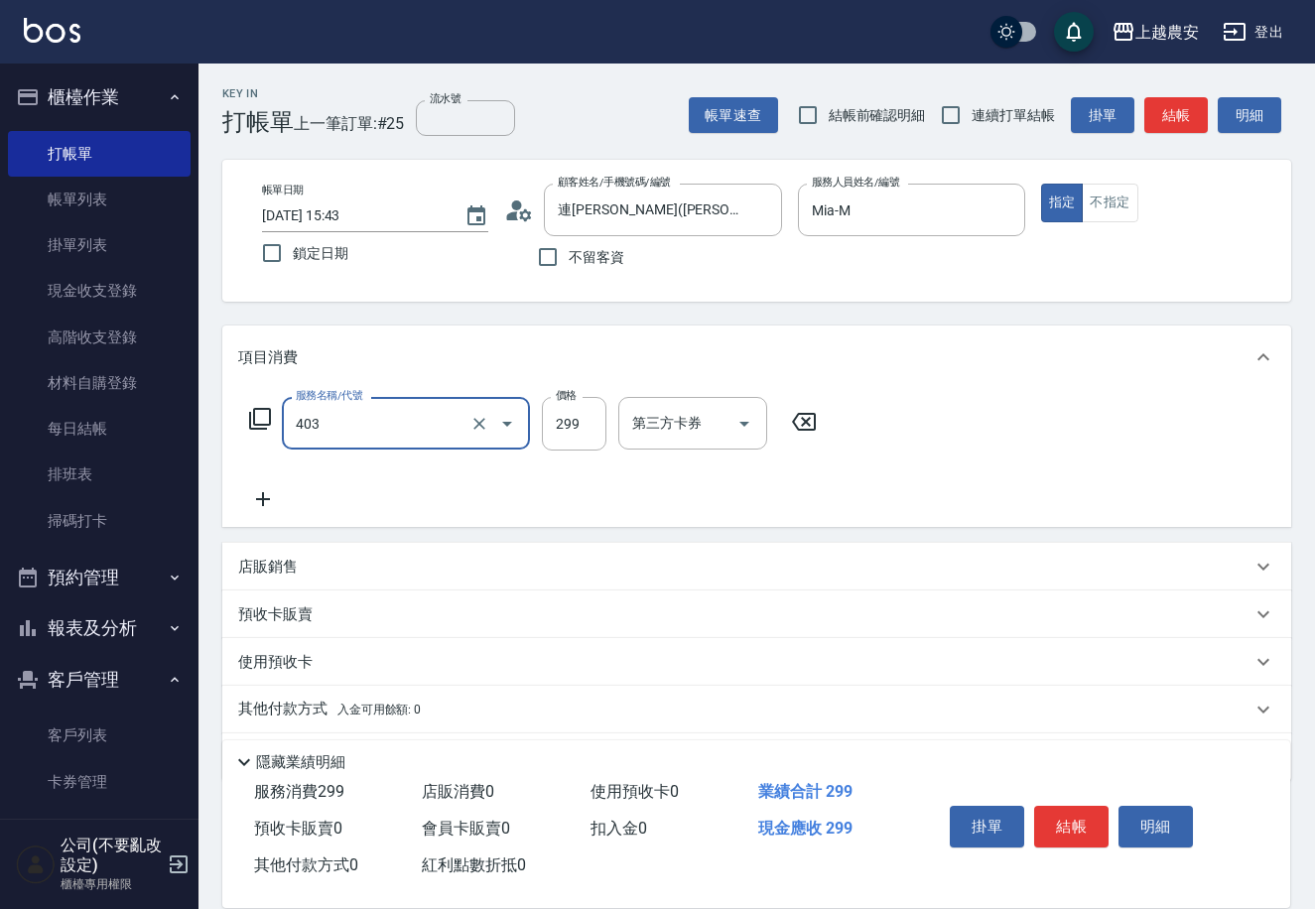
type input "剪髮(403)"
type input "400"
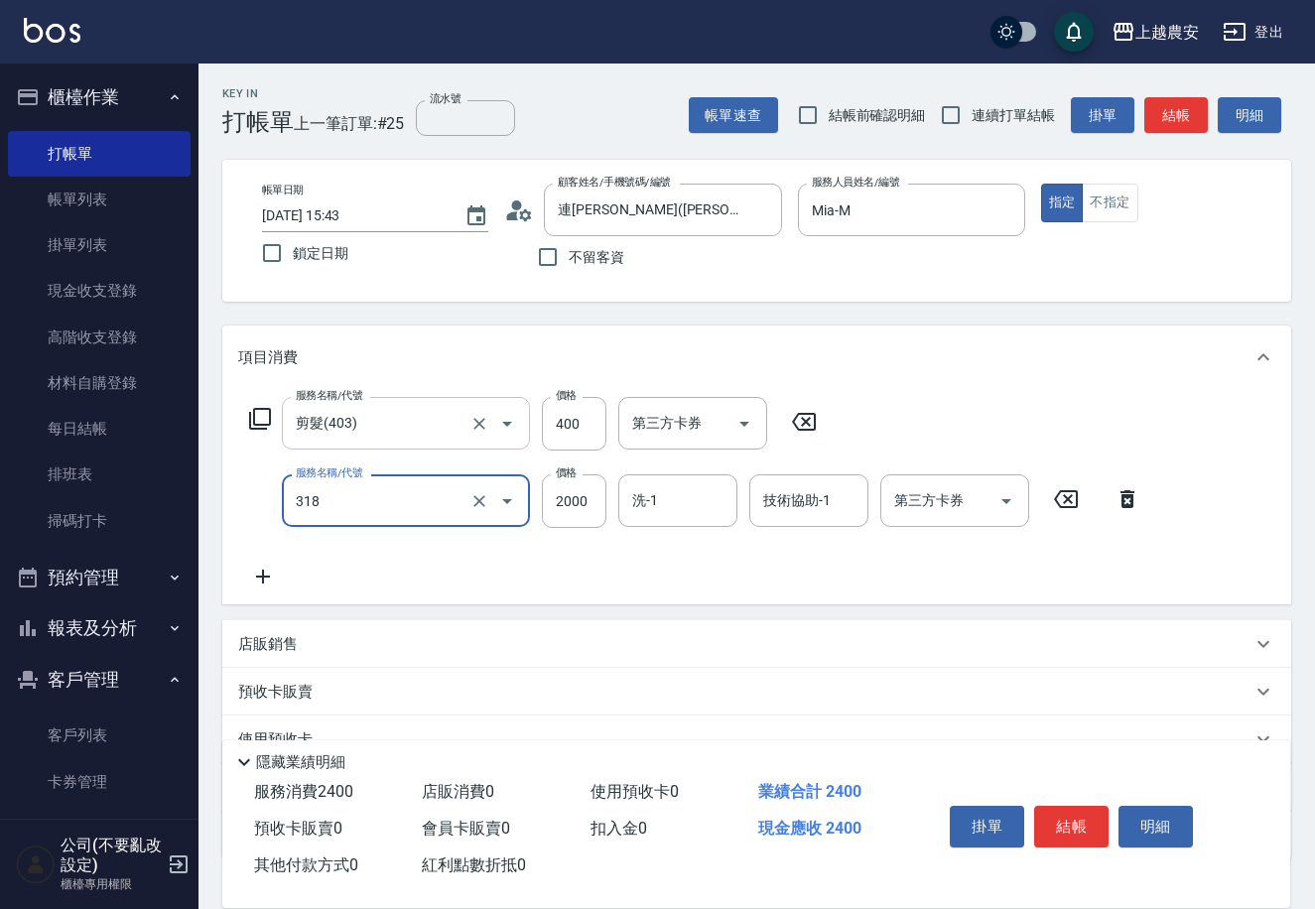
type input "燙髮1500↑(自購)(318)"
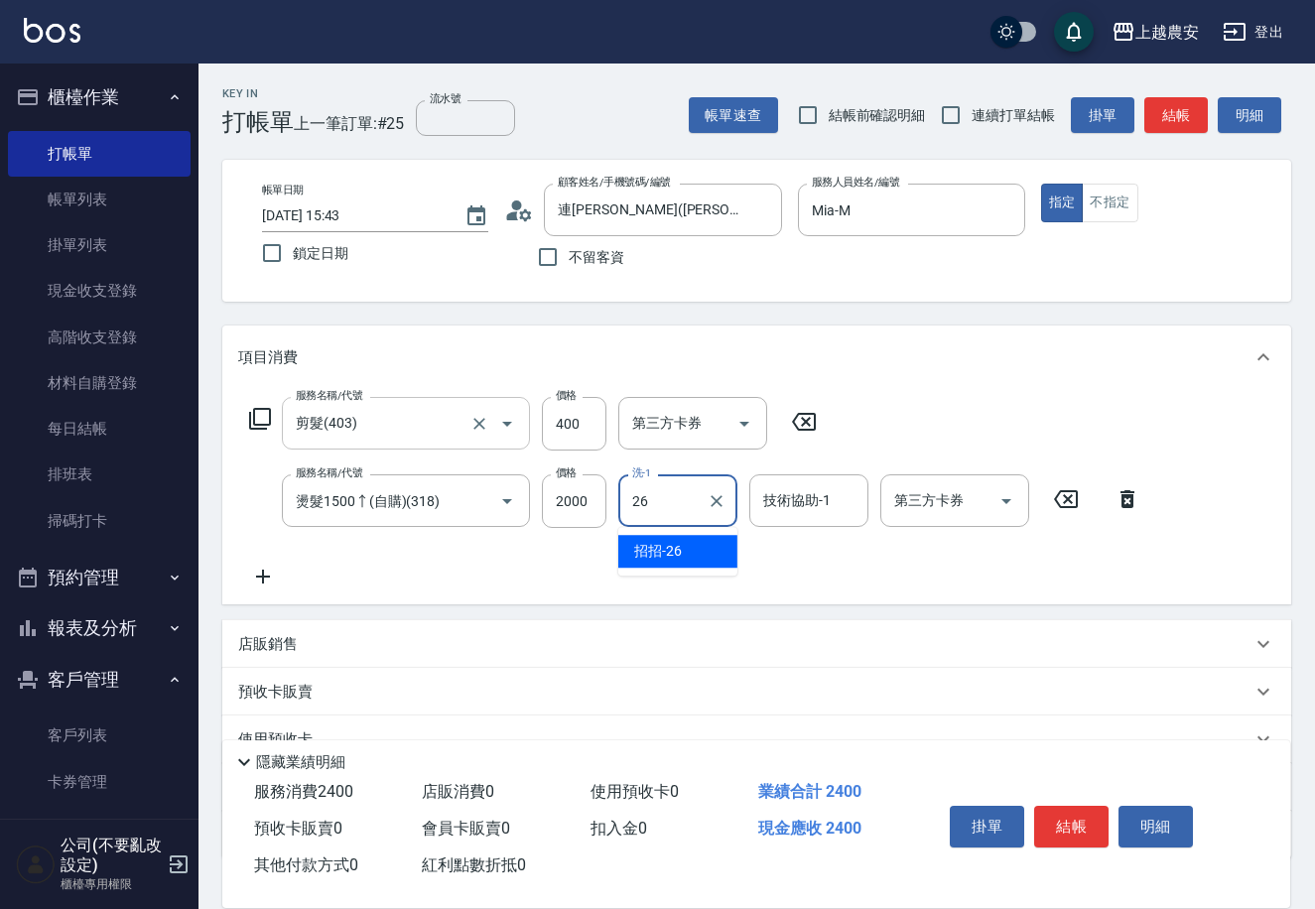
type input "招招-26"
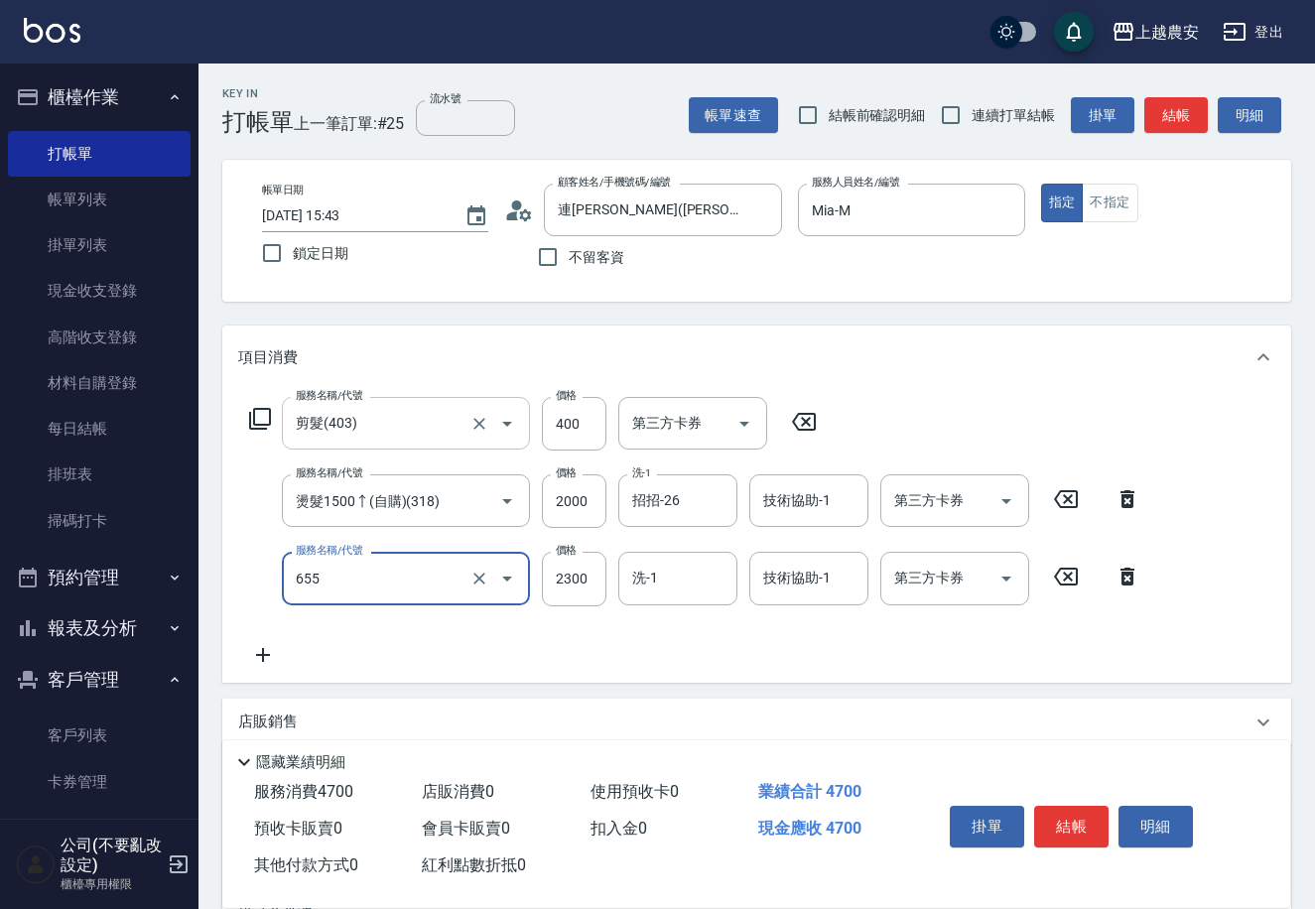
type input "結構2段式(自)(655)"
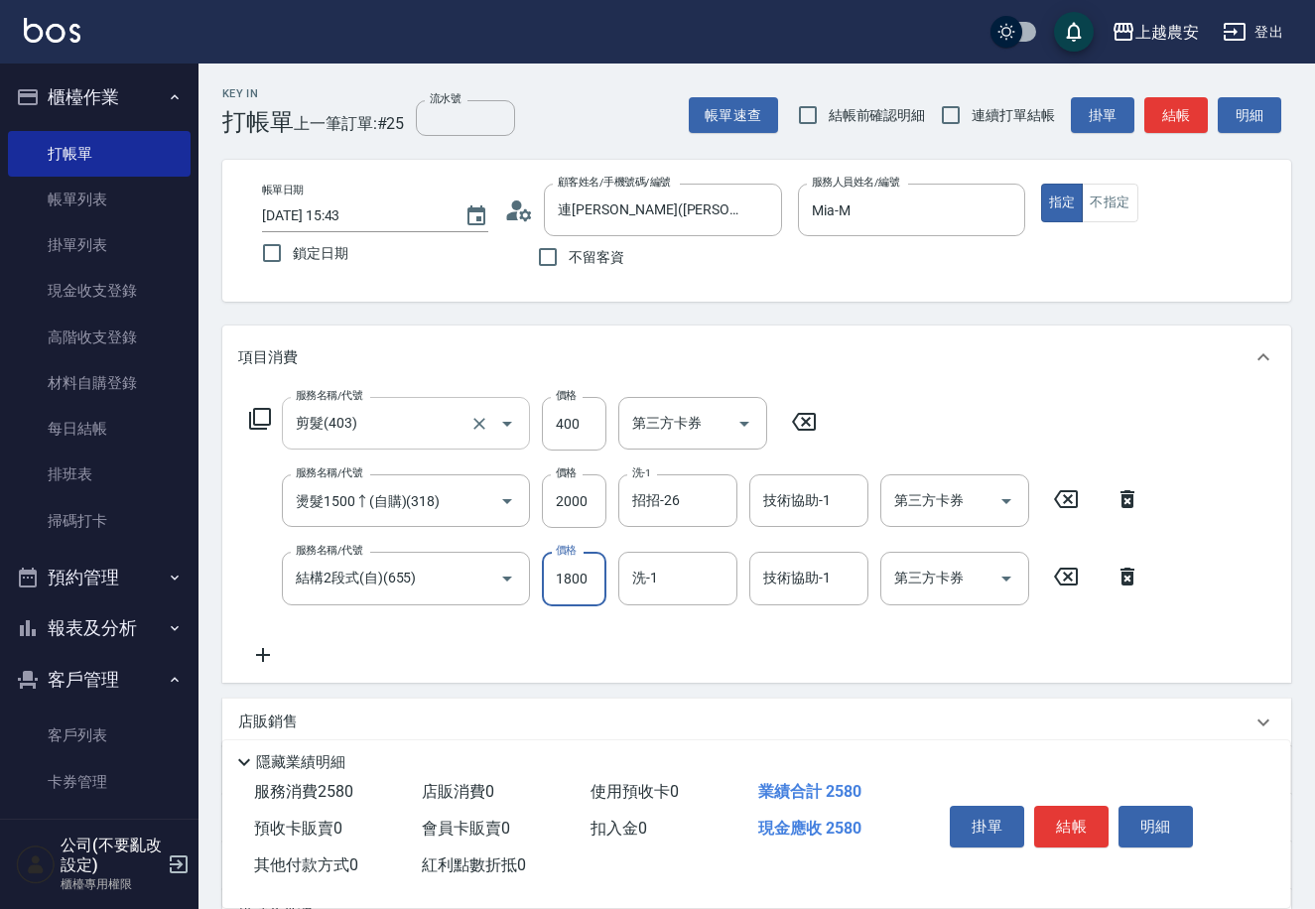
type input "1800"
type input "招招-26"
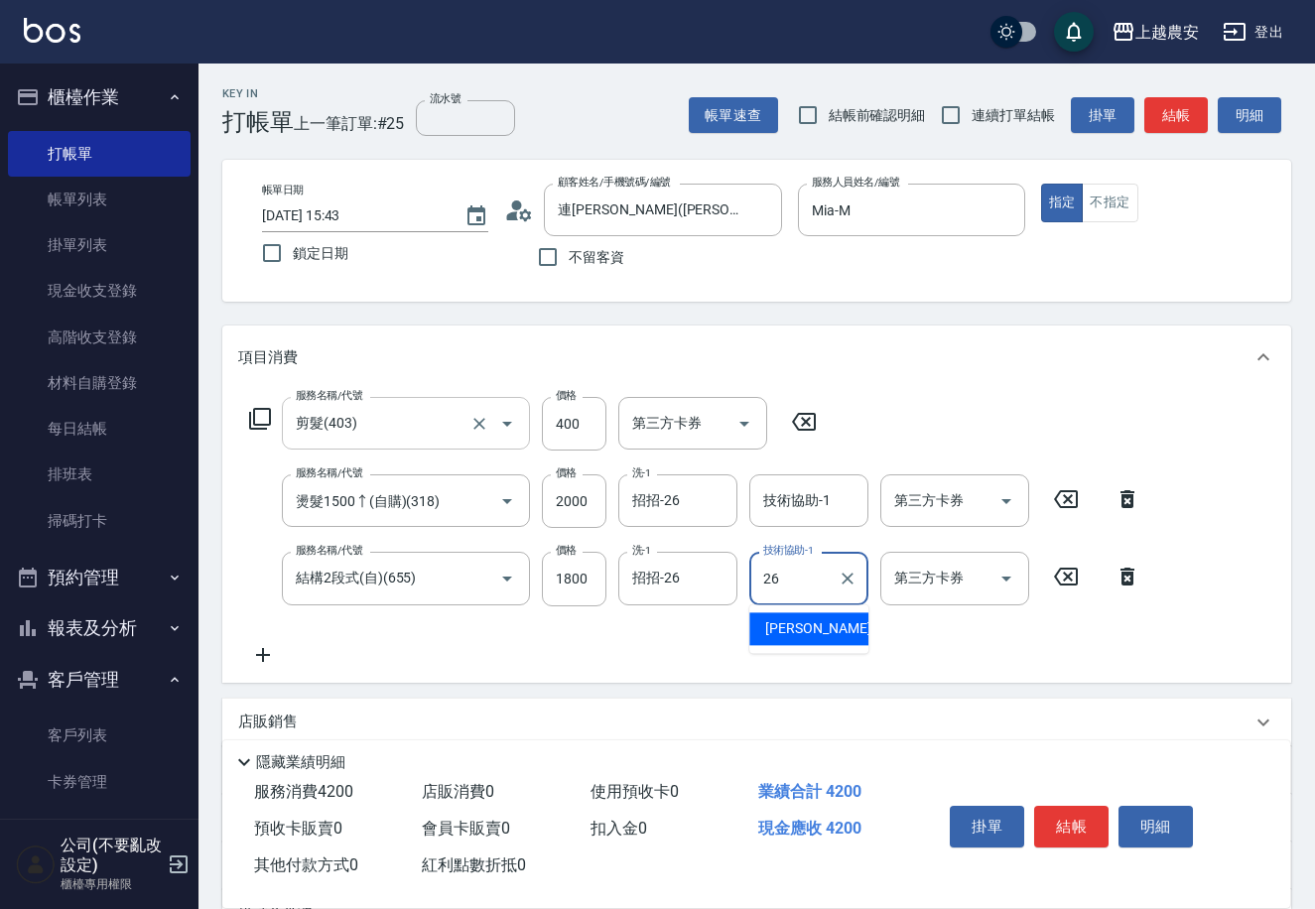
type input "招招-26"
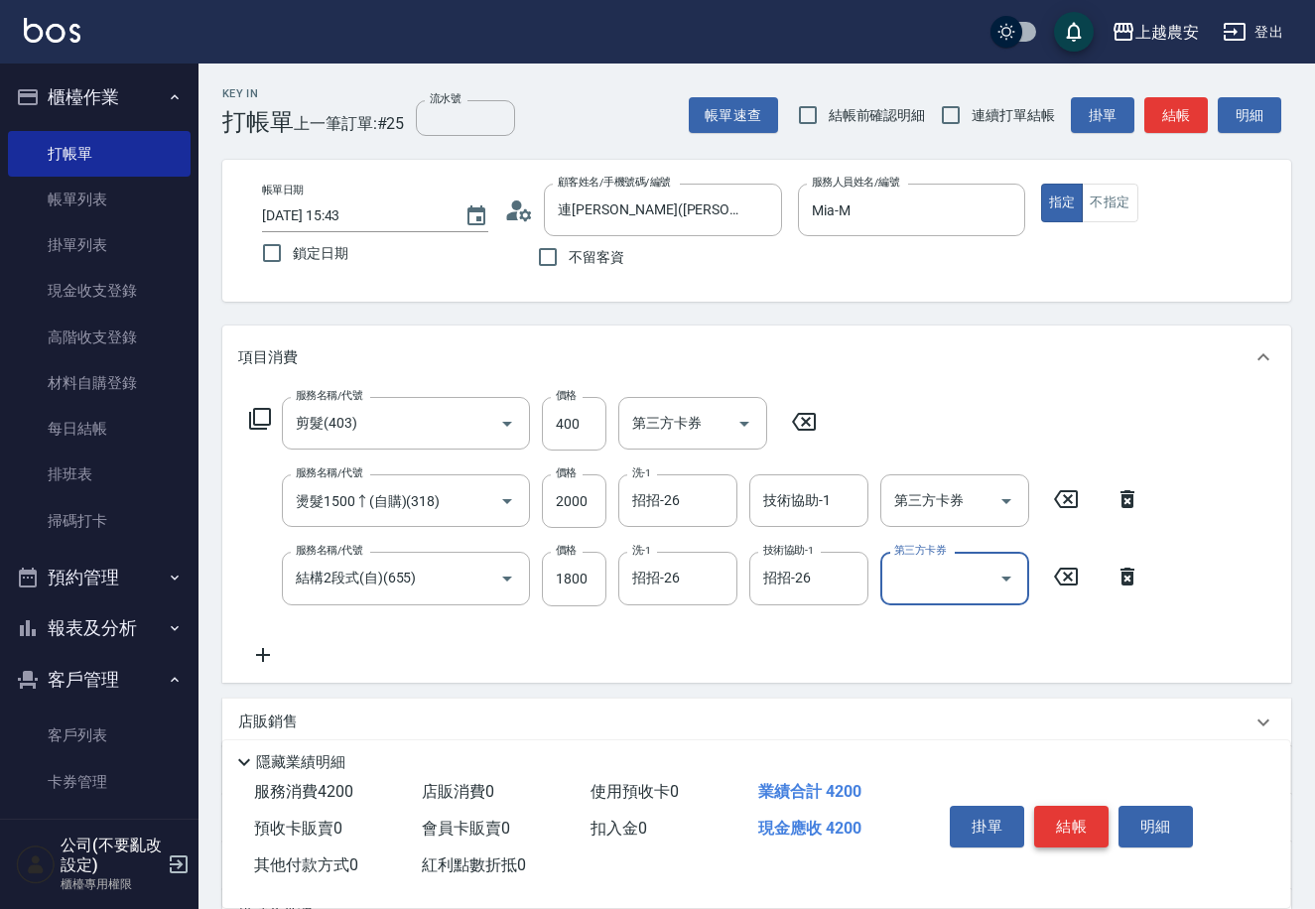
drag, startPoint x: 1070, startPoint y: 810, endPoint x: 1034, endPoint y: 782, distance: 45.3
click at [1065, 807] on button "結帳" at bounding box center [1071, 827] width 74 height 42
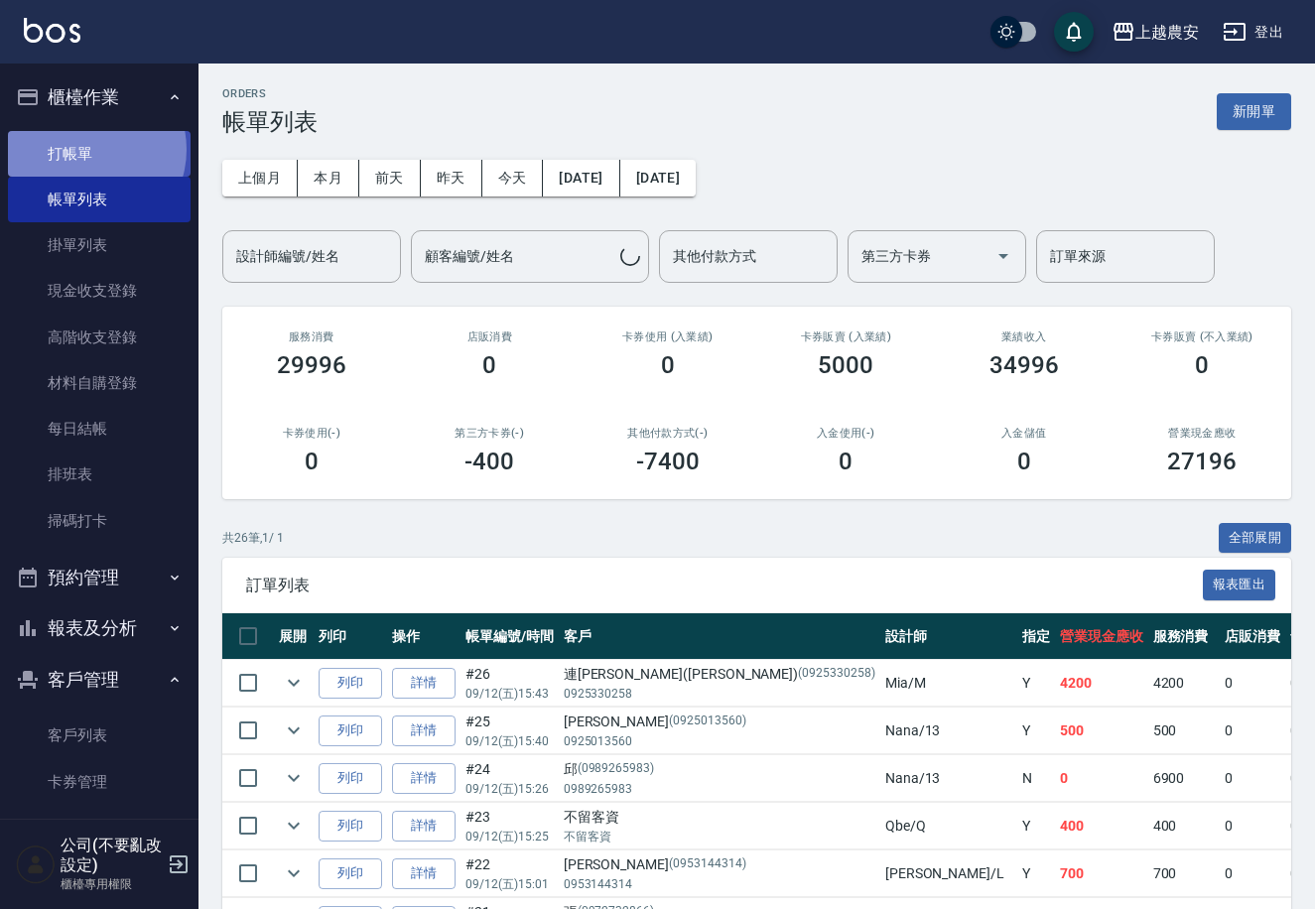
drag, startPoint x: 83, startPoint y: 149, endPoint x: 336, endPoint y: 141, distance: 253.2
click at [84, 149] on link "打帳單" at bounding box center [99, 154] width 183 height 46
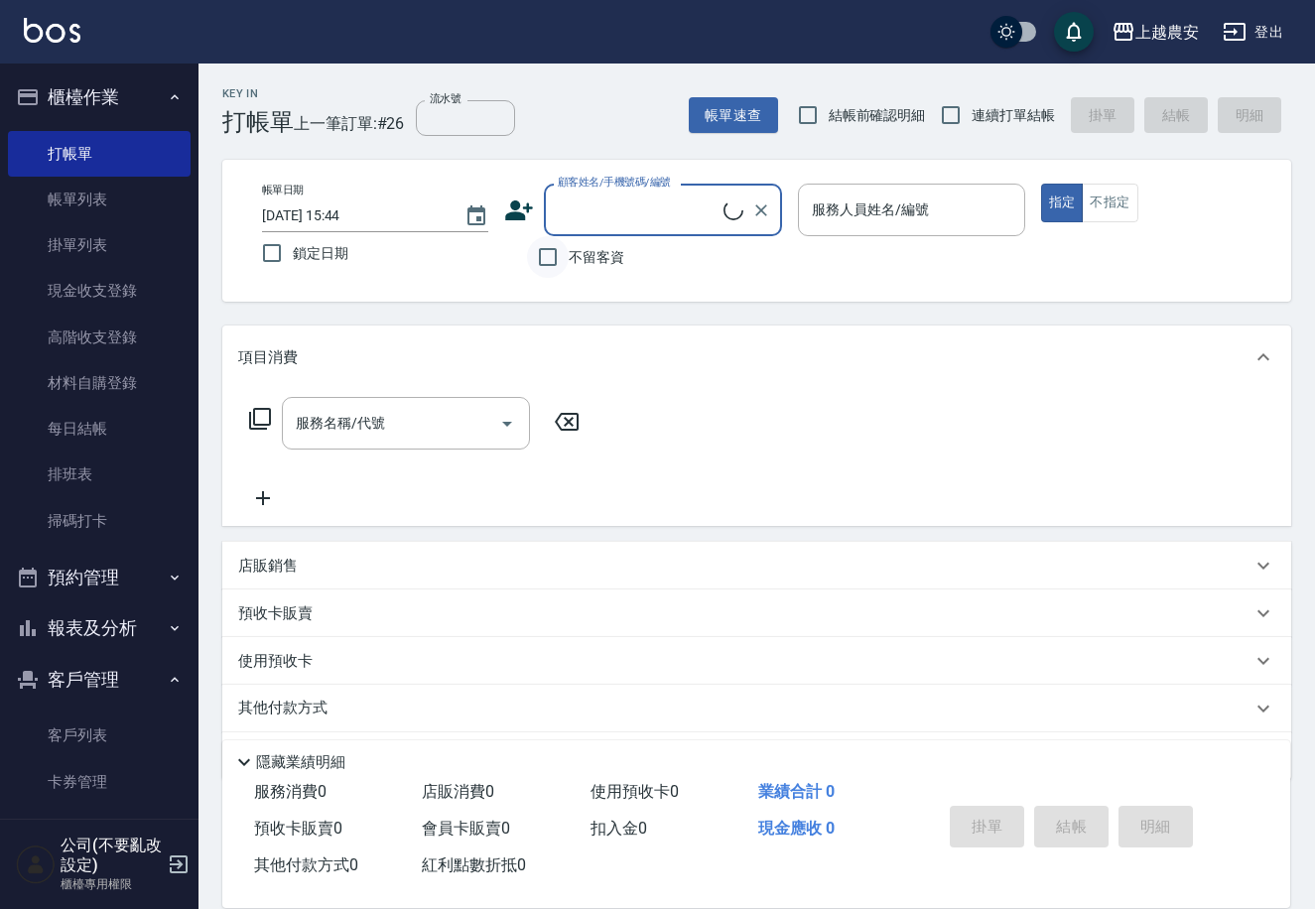
click at [558, 253] on input "不留客資" at bounding box center [548, 257] width 42 height 42
checkbox input "true"
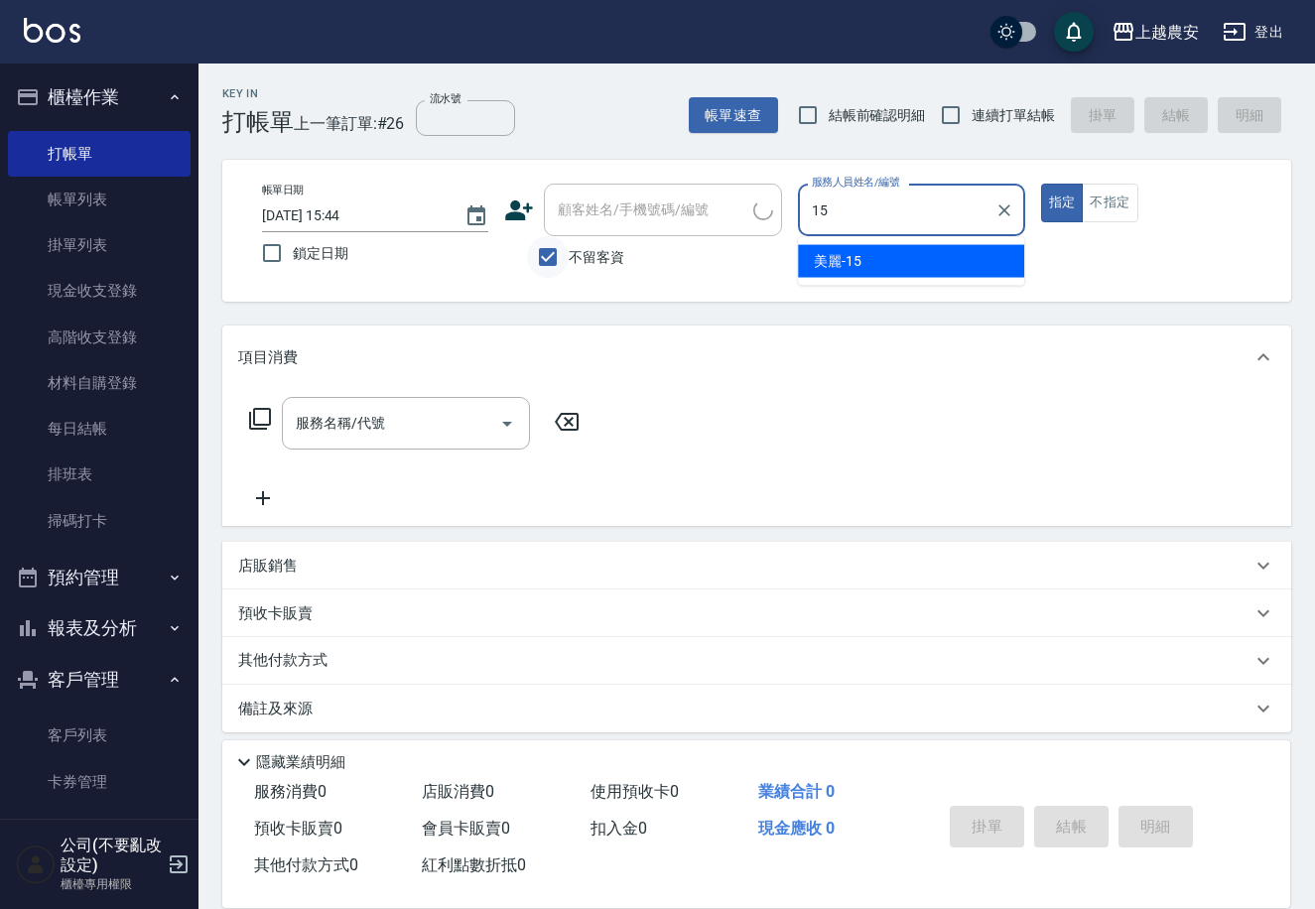
type input "美麗-15"
type button "true"
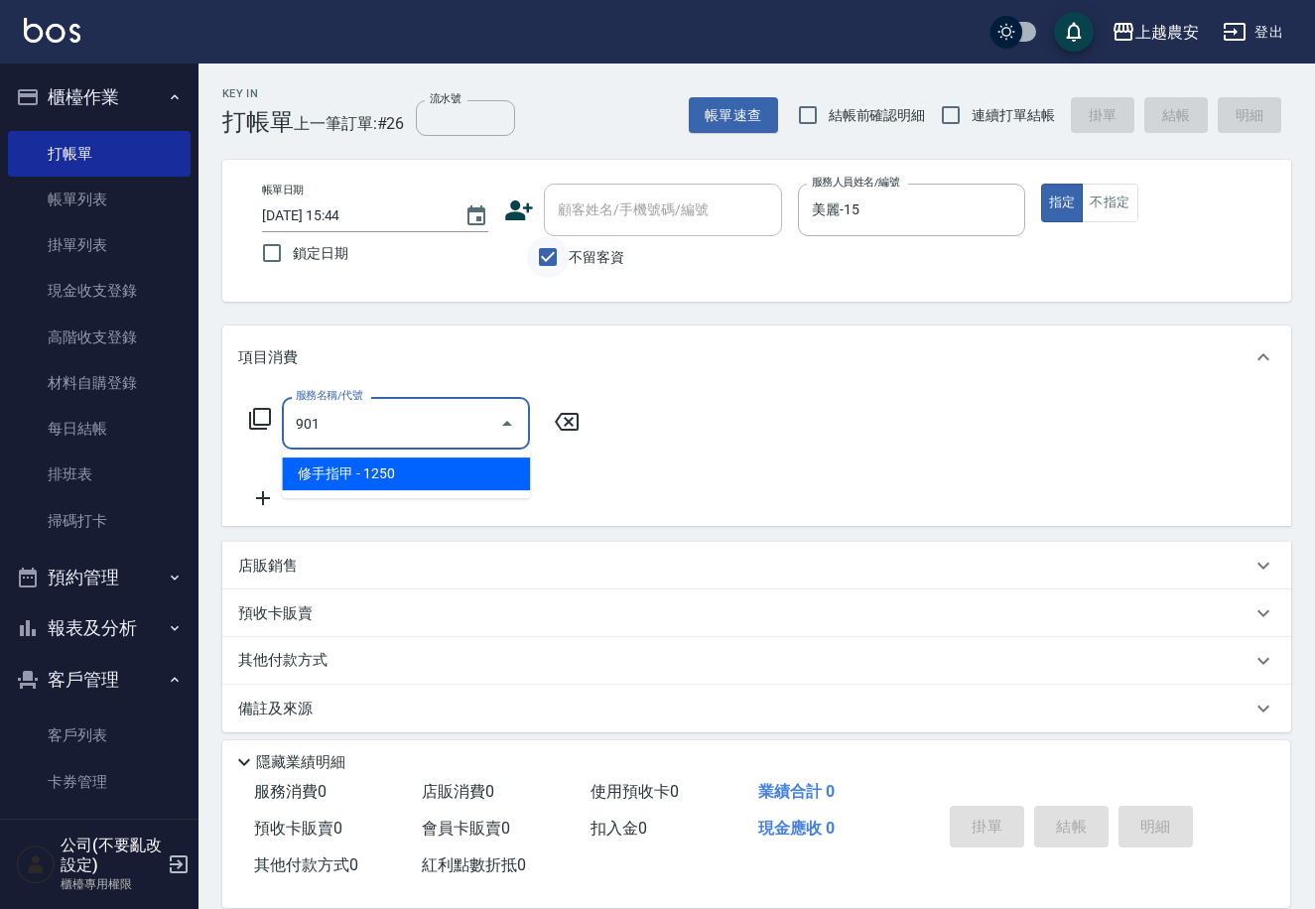
type input "修手指甲(901)"
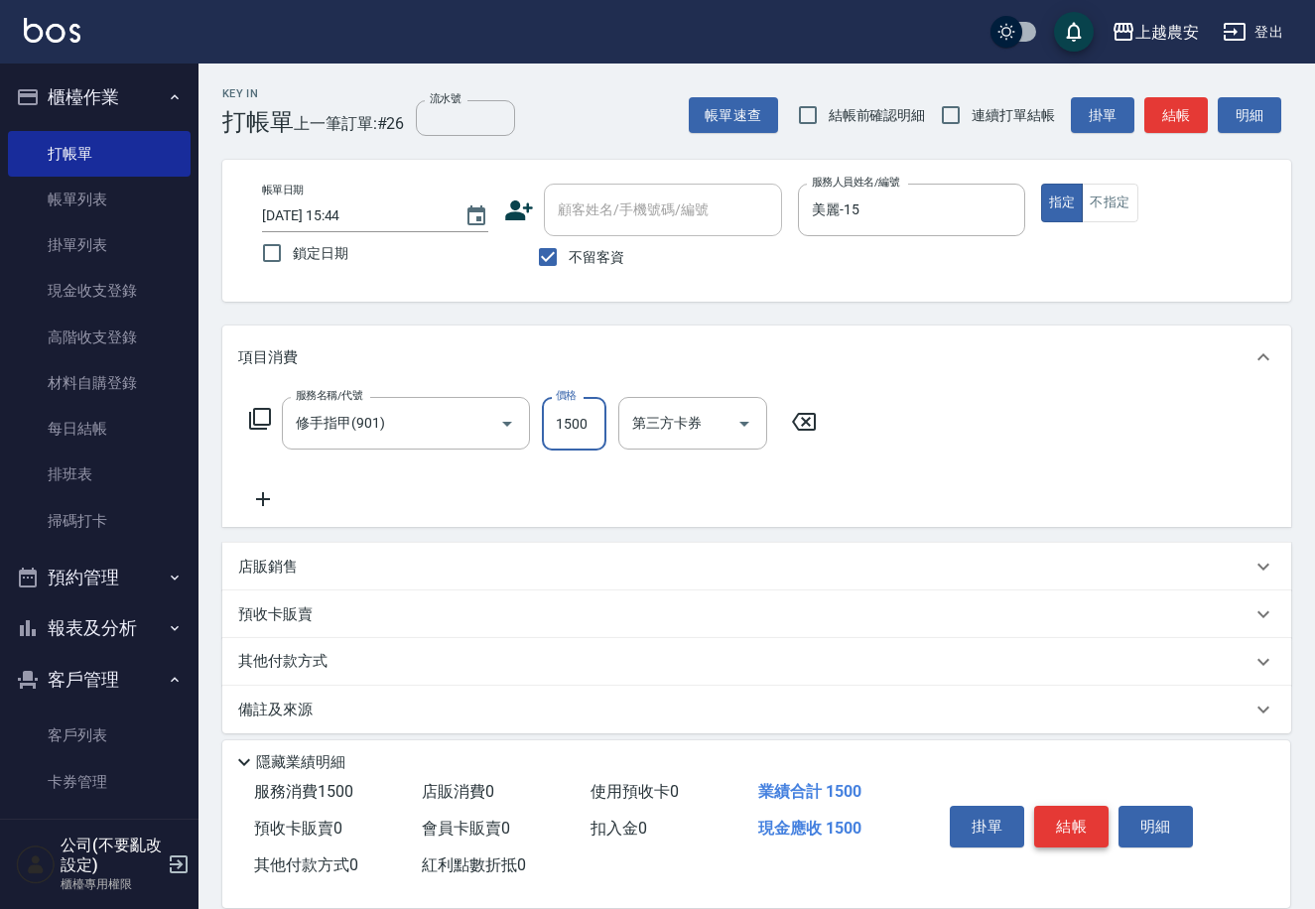
type input "1500"
click at [1074, 813] on button "結帳" at bounding box center [1071, 827] width 74 height 42
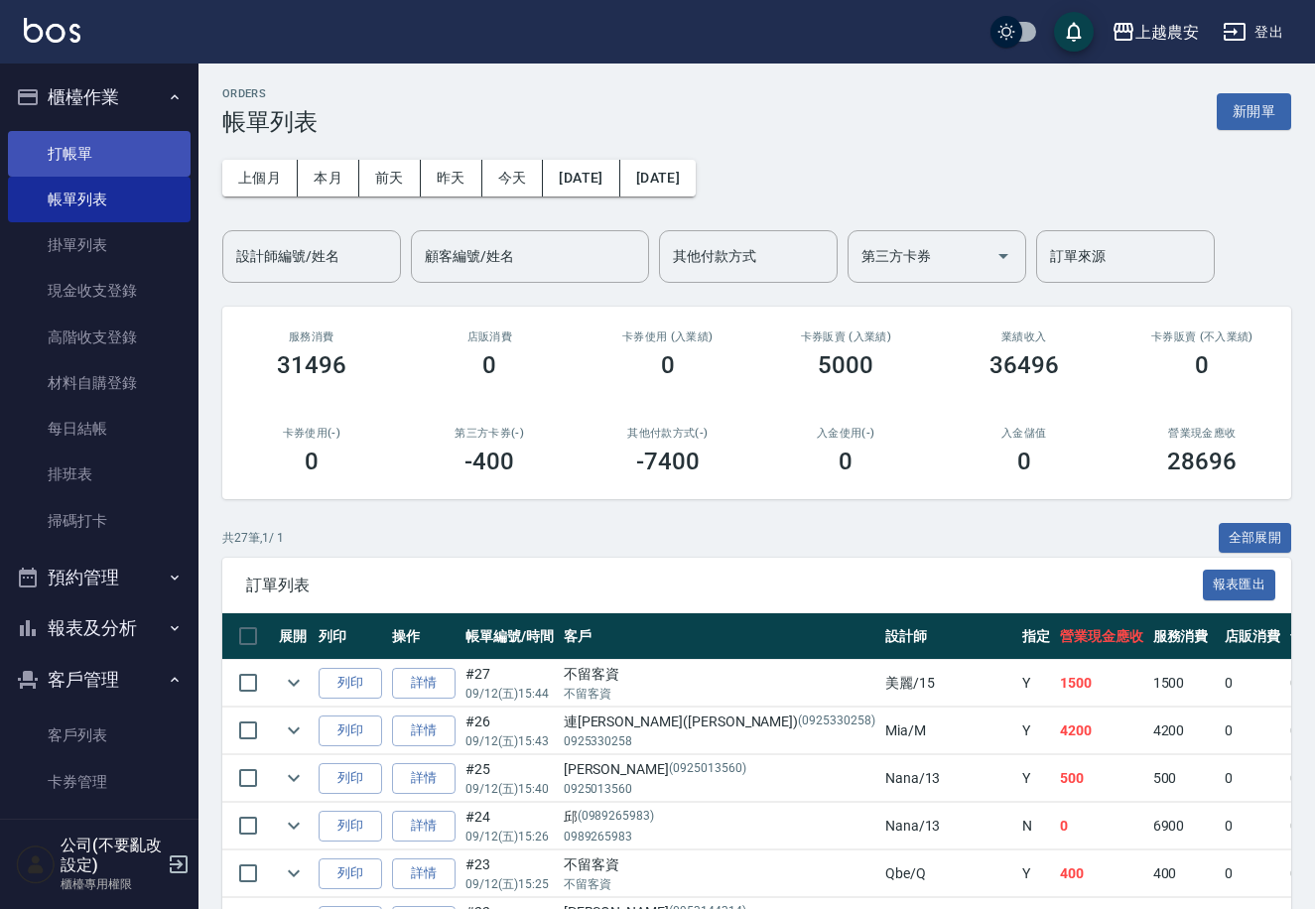
click at [82, 150] on link "打帳單" at bounding box center [99, 154] width 183 height 46
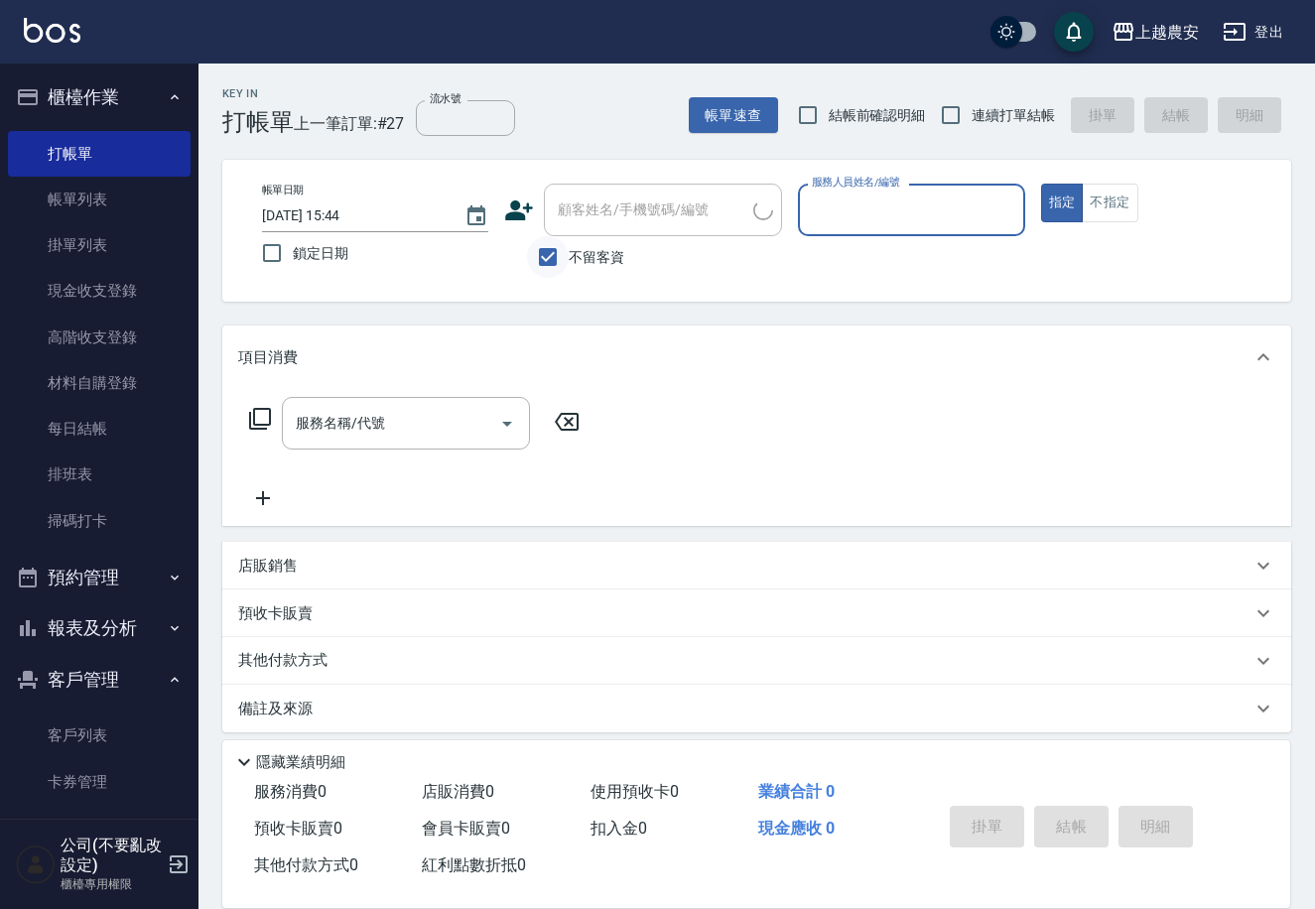
click at [564, 252] on input "不留客資" at bounding box center [548, 257] width 42 height 42
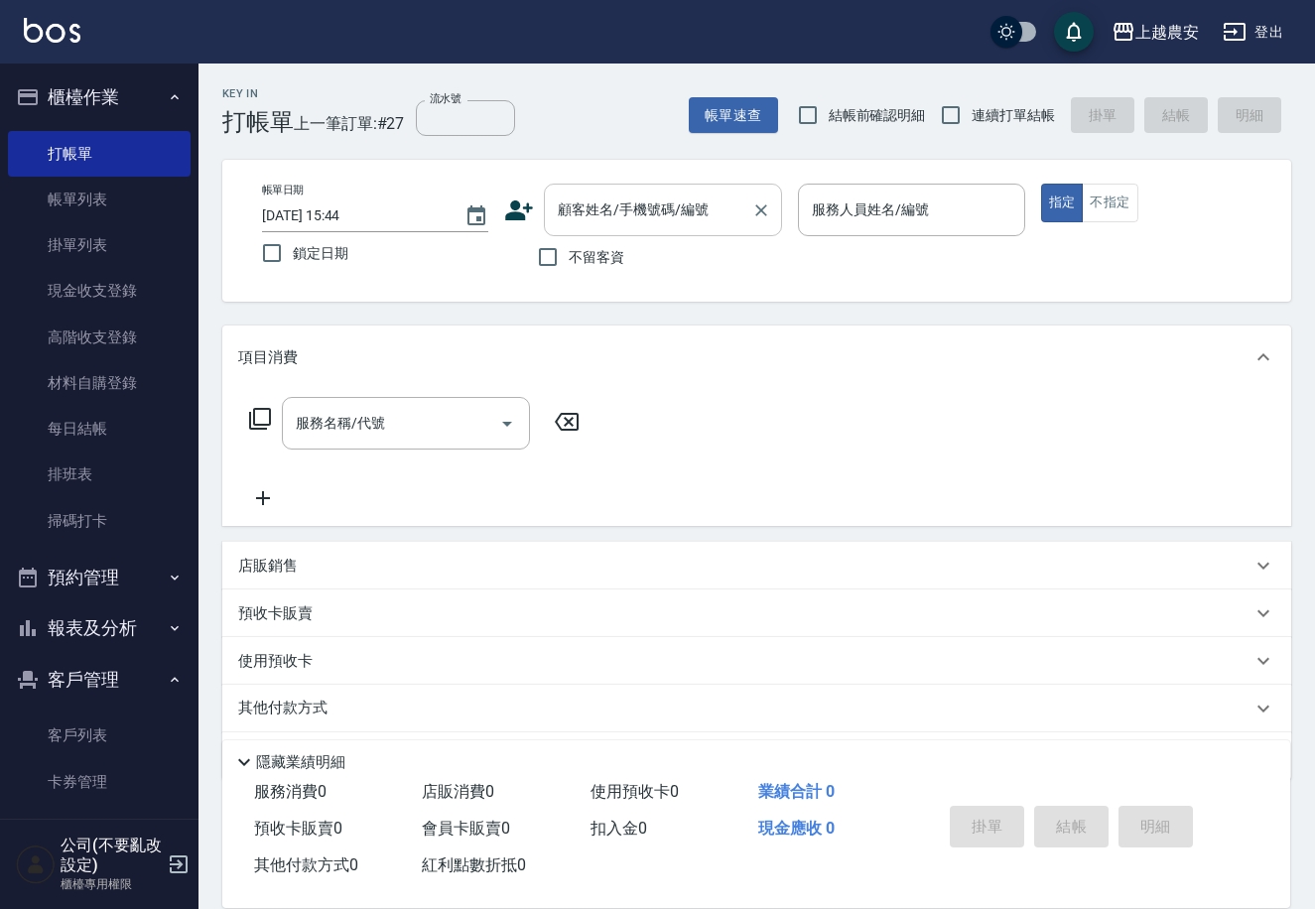
click at [527, 236] on input "不留客資" at bounding box center [548, 257] width 42 height 42
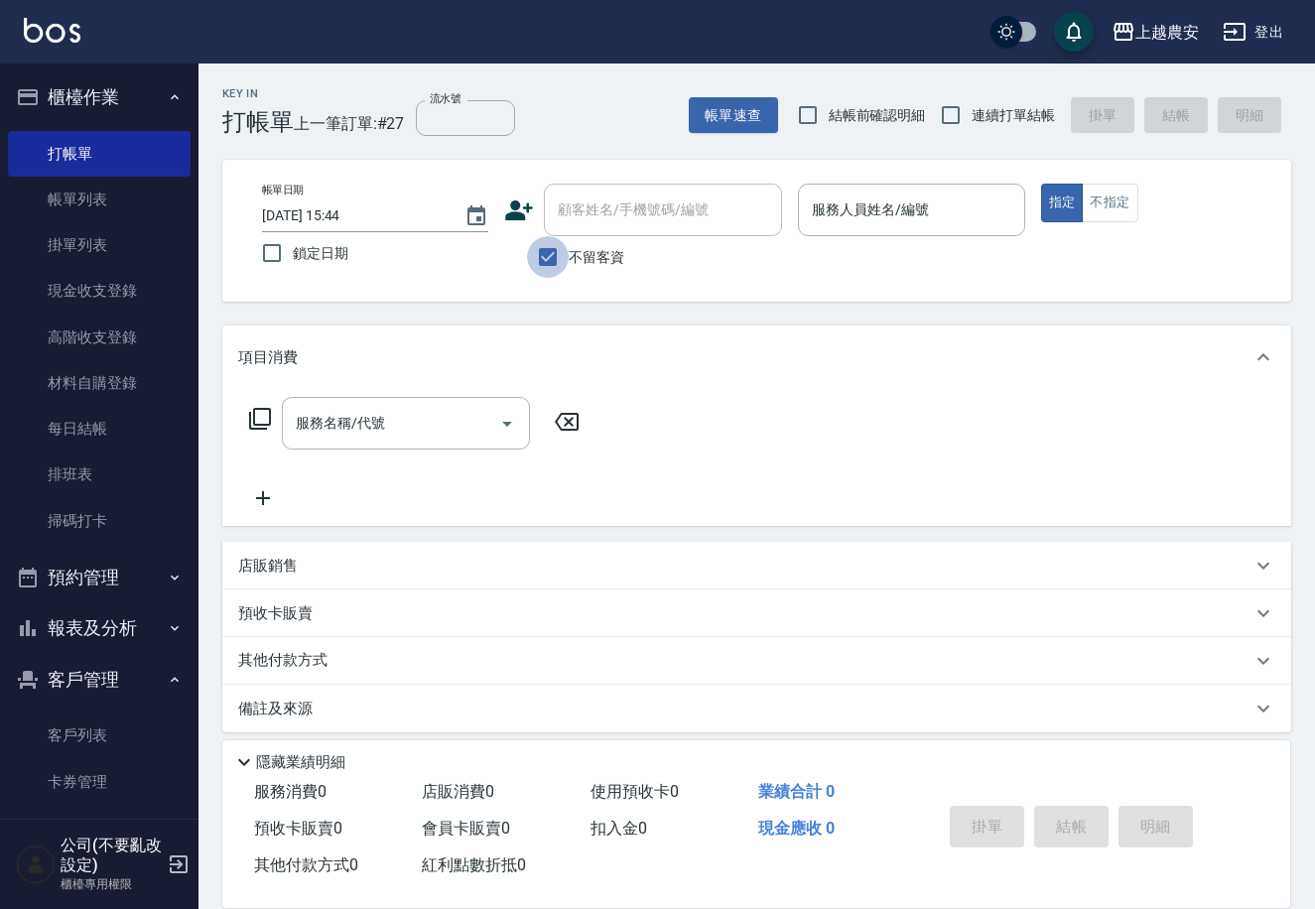
click at [540, 250] on input "不留客資" at bounding box center [548, 257] width 42 height 42
checkbox input "false"
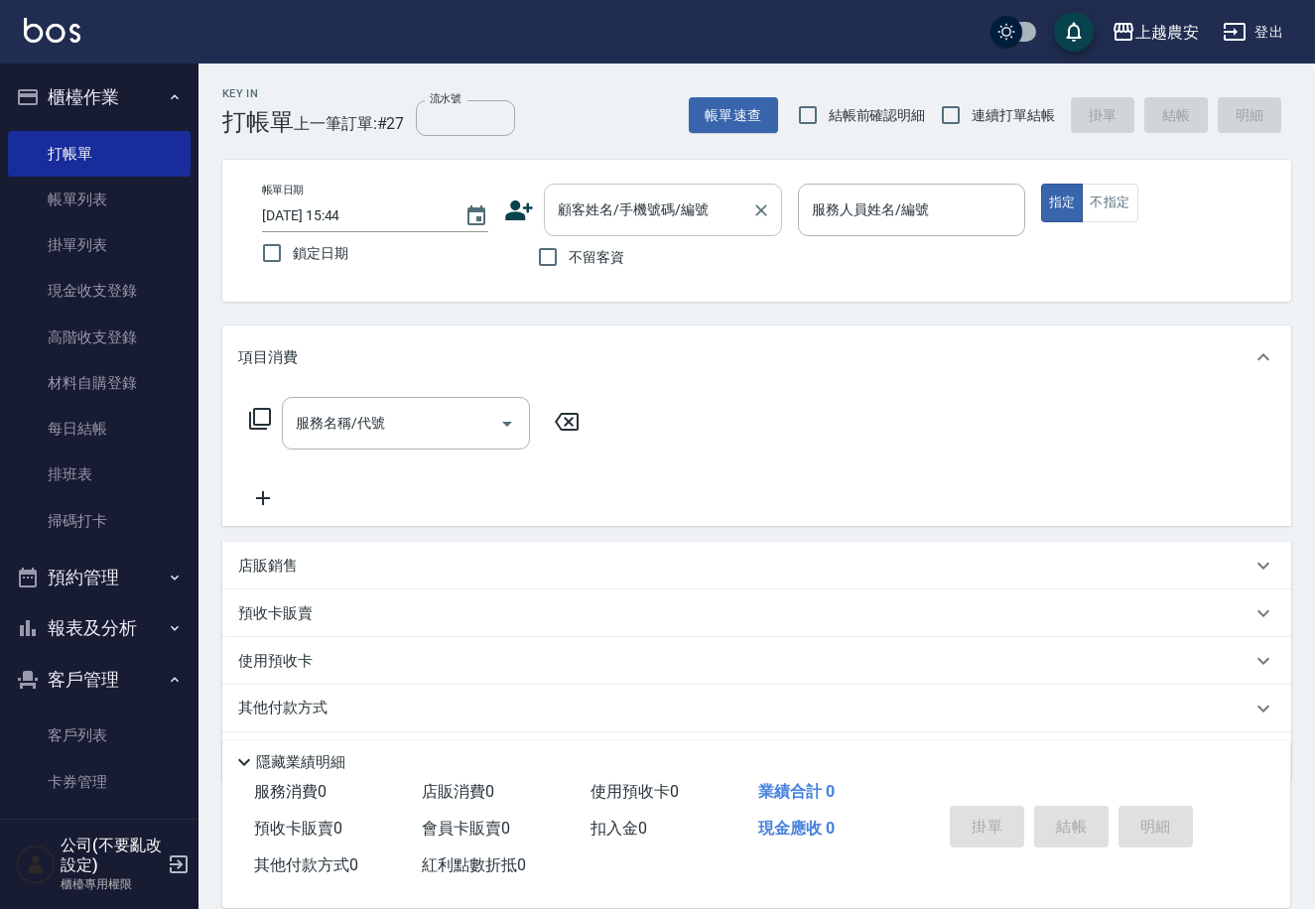
click at [579, 216] on div "顧客姓名/手機號碼/編號 顧客姓名/手機號碼/編號" at bounding box center [663, 210] width 238 height 53
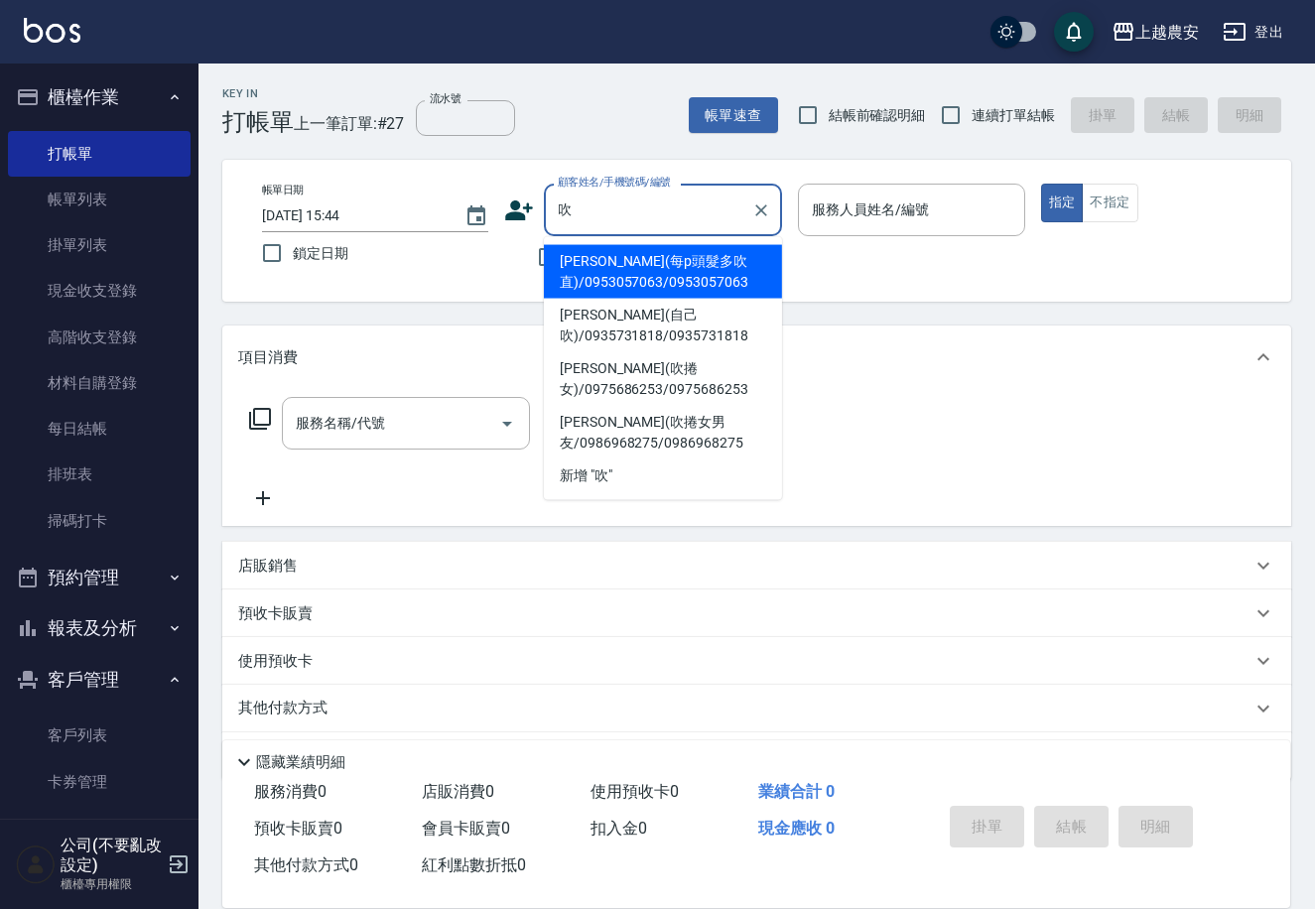
click at [589, 328] on li "[PERSON_NAME](自己吹)/0935731818/0935731818" at bounding box center [663, 326] width 238 height 54
type input "[PERSON_NAME](自己吹)/0935731818/0935731818"
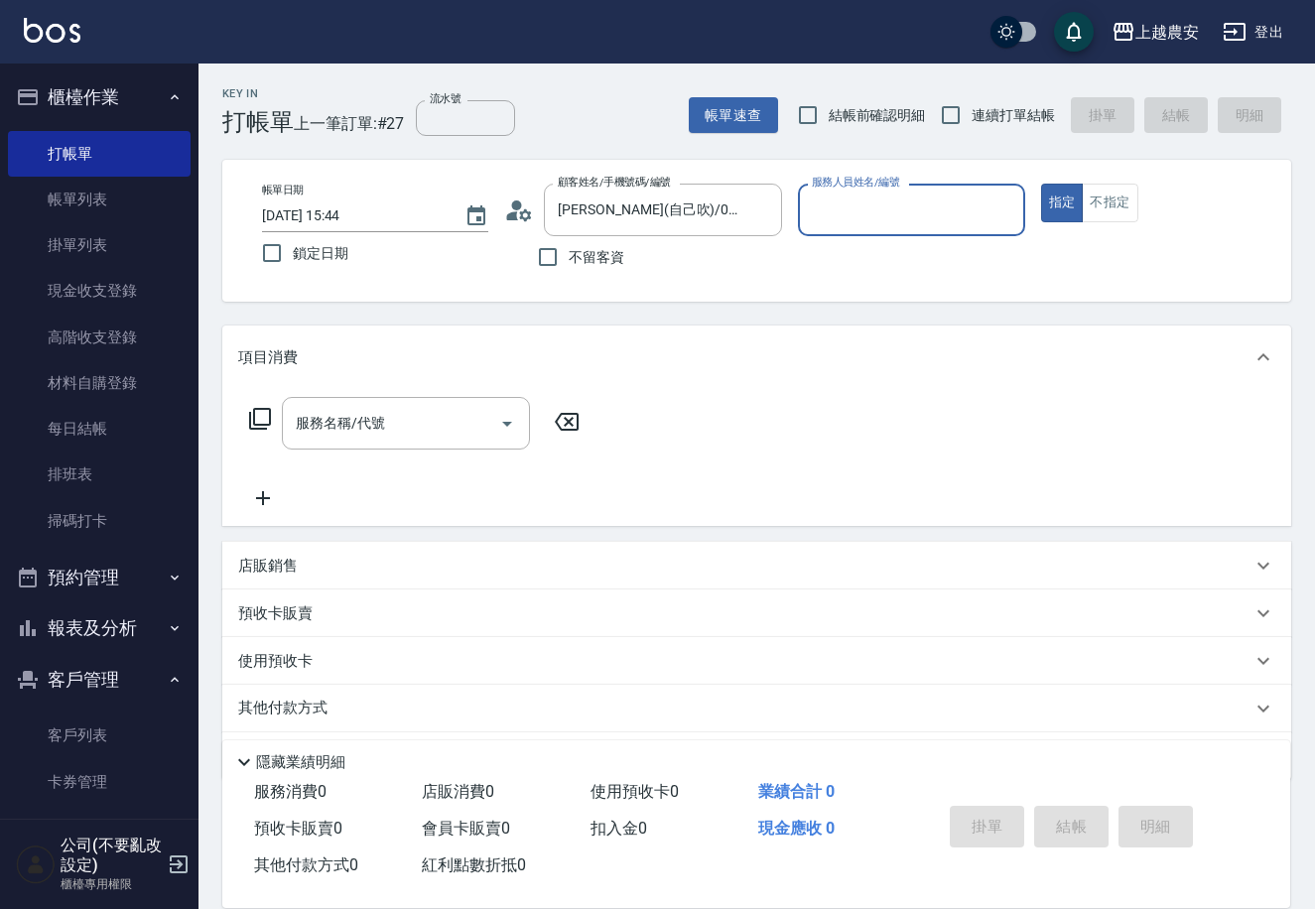
type input "Candy-7"
drag, startPoint x: 356, startPoint y: 459, endPoint x: 358, endPoint y: 443, distance: 16.0
click at [357, 447] on div "服務名稱/代號 服務名稱/代號" at bounding box center [414, 453] width 353 height 113
click at [358, 443] on div "服務名稱/代號" at bounding box center [406, 423] width 248 height 53
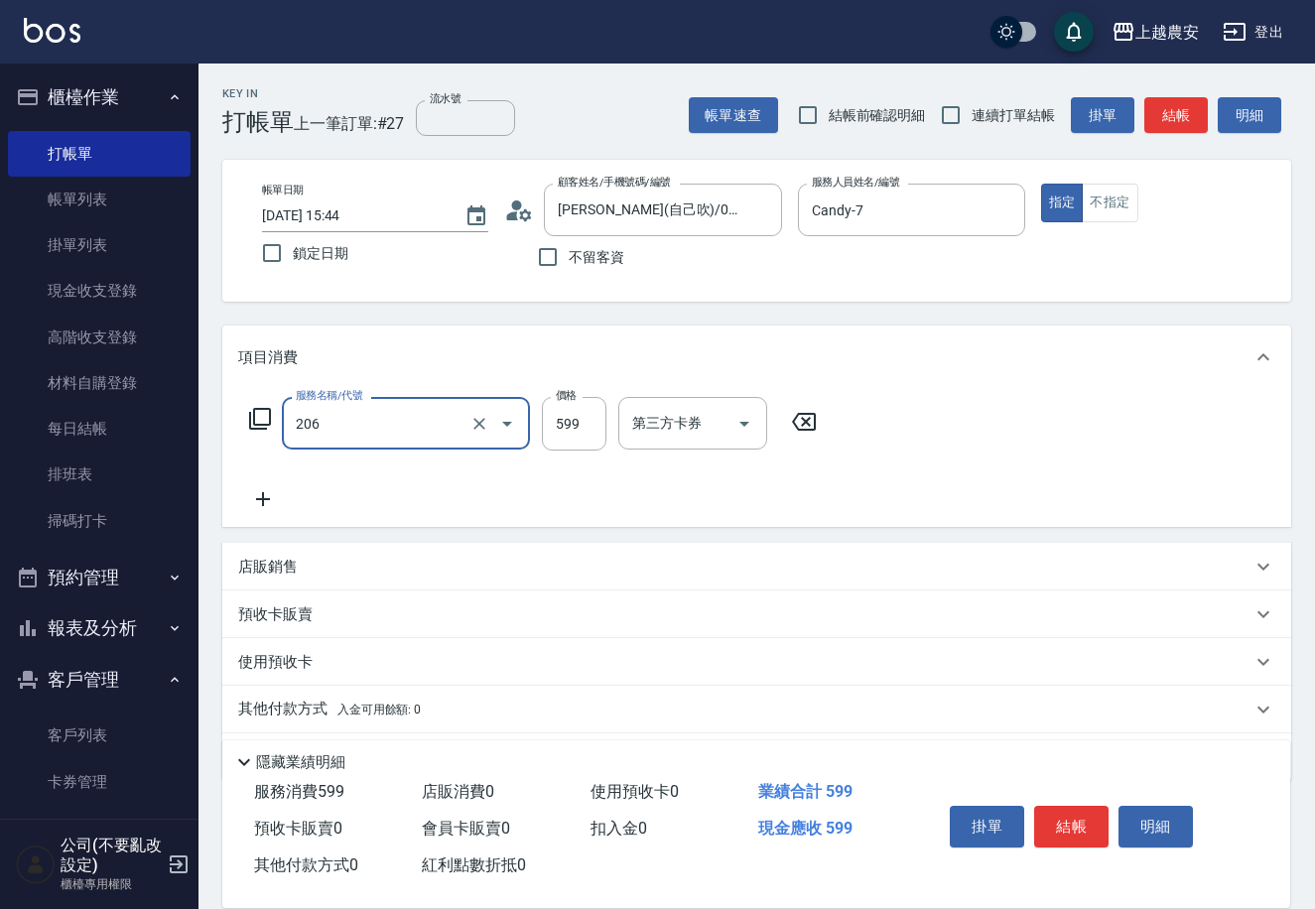
type input "洗+剪(206)"
type input "600"
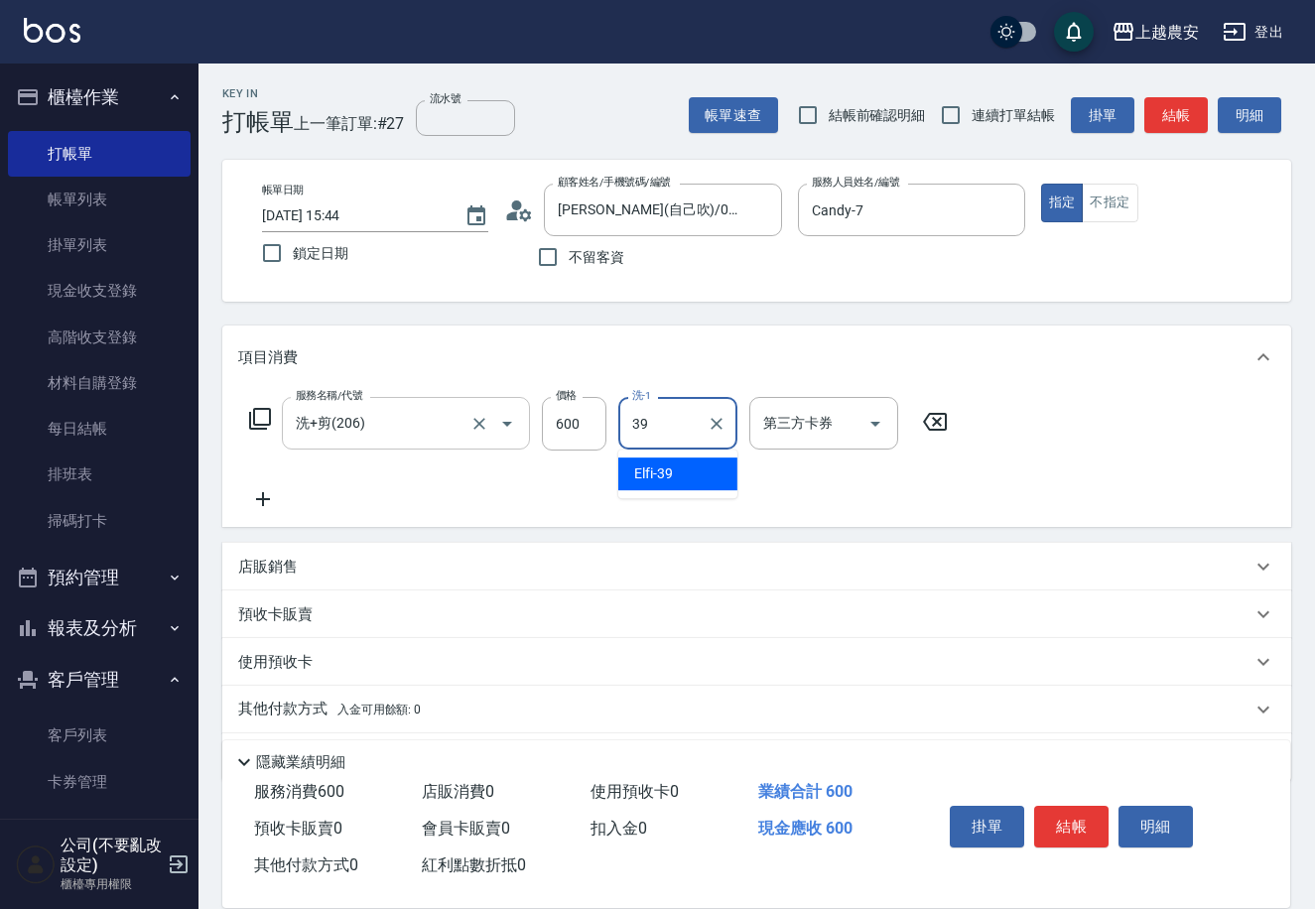
type input "Elfi-39"
click at [1070, 830] on button "結帳" at bounding box center [1071, 827] width 74 height 42
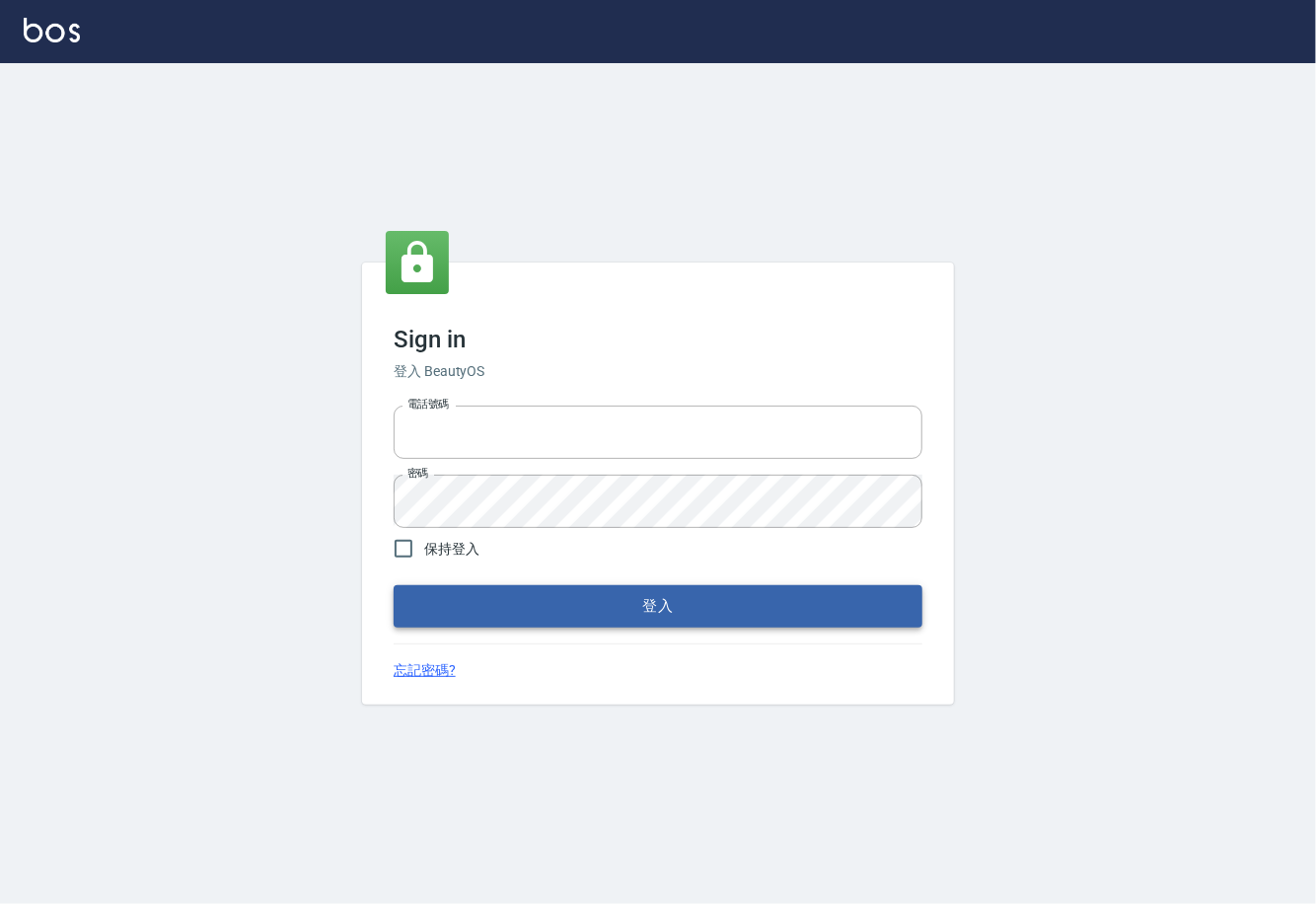
type input "0225929166"
click at [675, 609] on button "登入" at bounding box center [658, 607] width 529 height 42
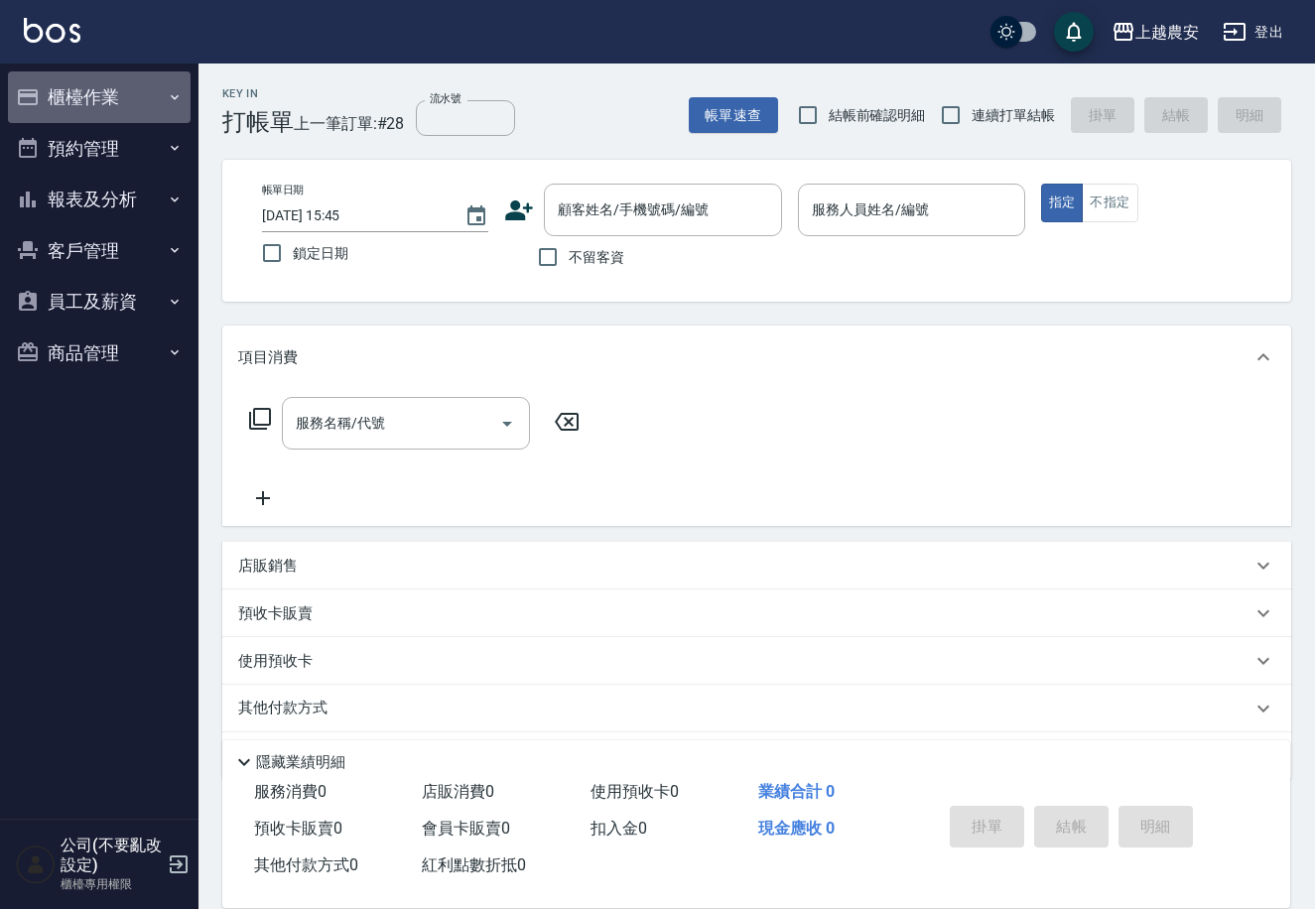
click at [138, 120] on button "櫃檯作業" at bounding box center [99, 97] width 183 height 52
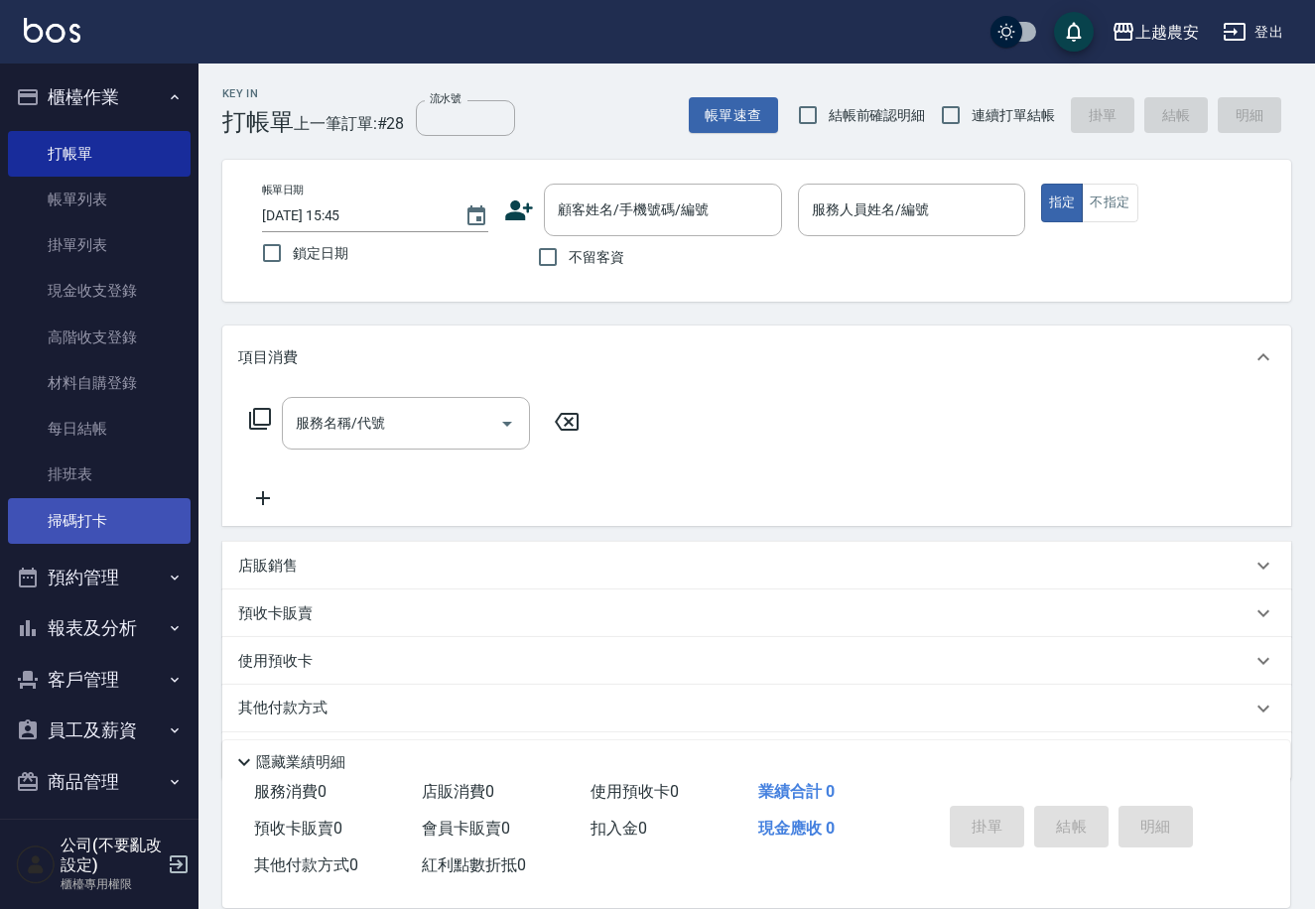
click at [161, 507] on link "掃碼打卡" at bounding box center [99, 521] width 183 height 46
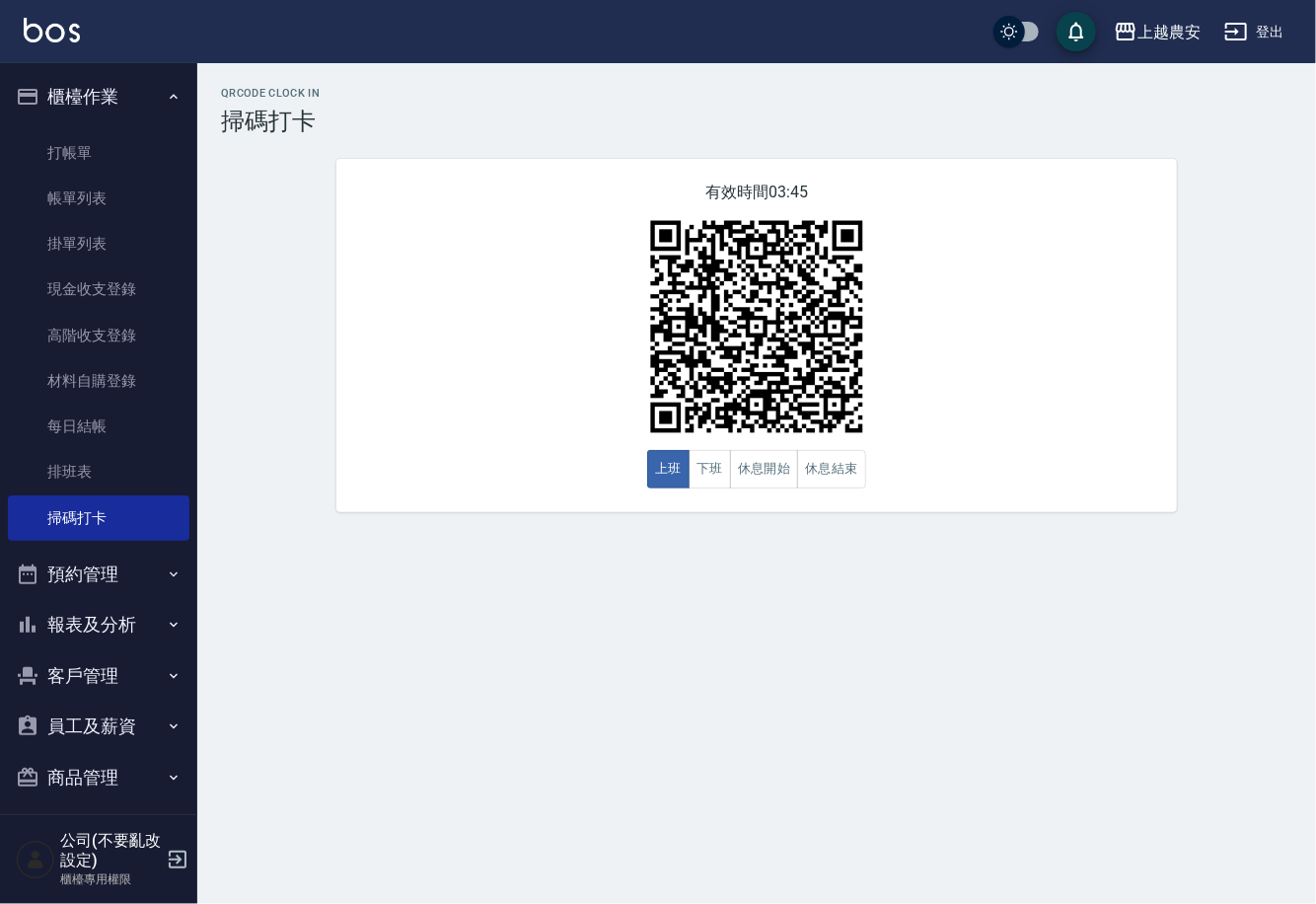
drag, startPoint x: 83, startPoint y: 161, endPoint x: 185, endPoint y: 164, distance: 102.0
click at [83, 160] on link "打帳單" at bounding box center [98, 153] width 182 height 46
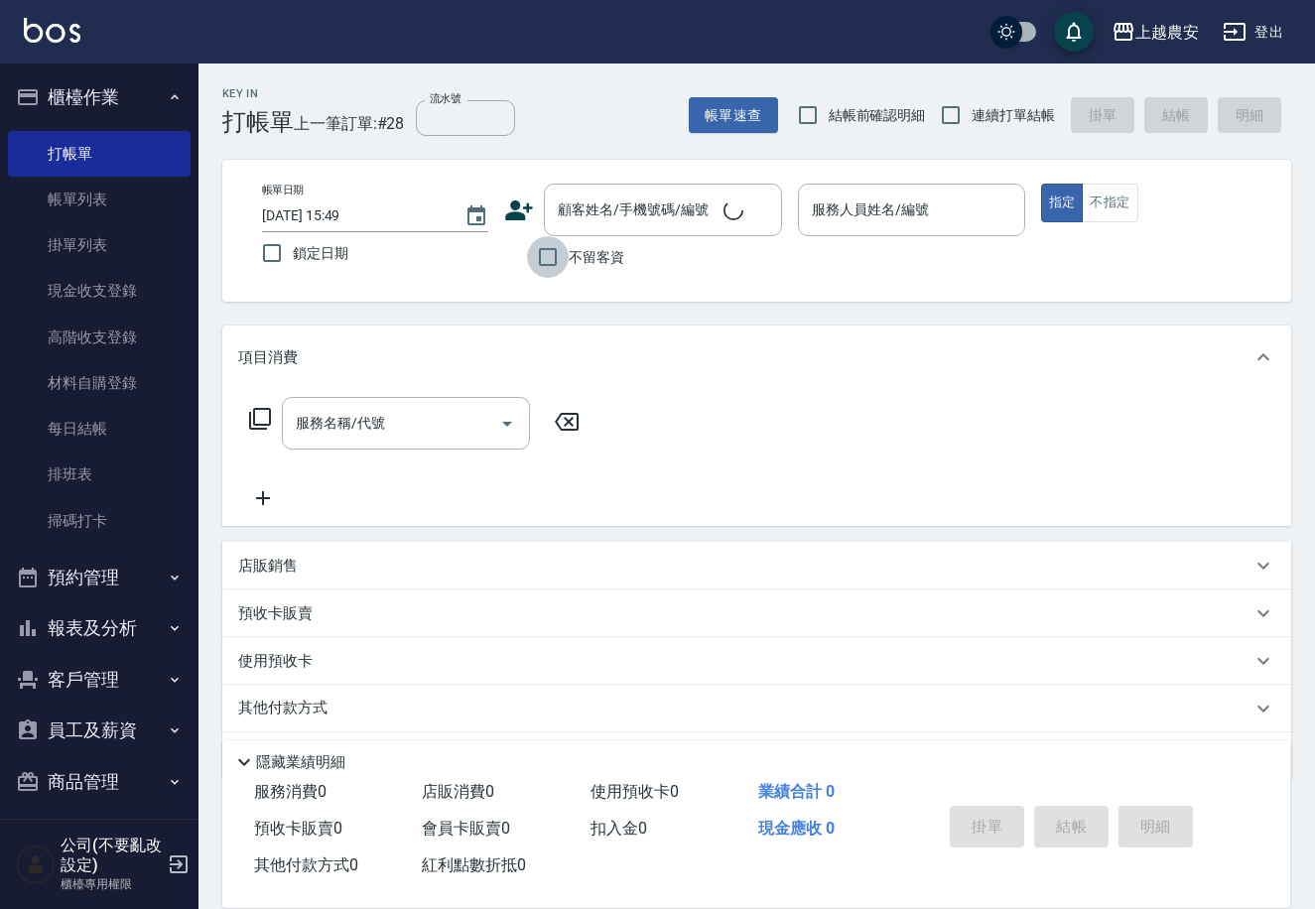
click at [554, 255] on input "不留客資" at bounding box center [548, 257] width 42 height 42
checkbox input "true"
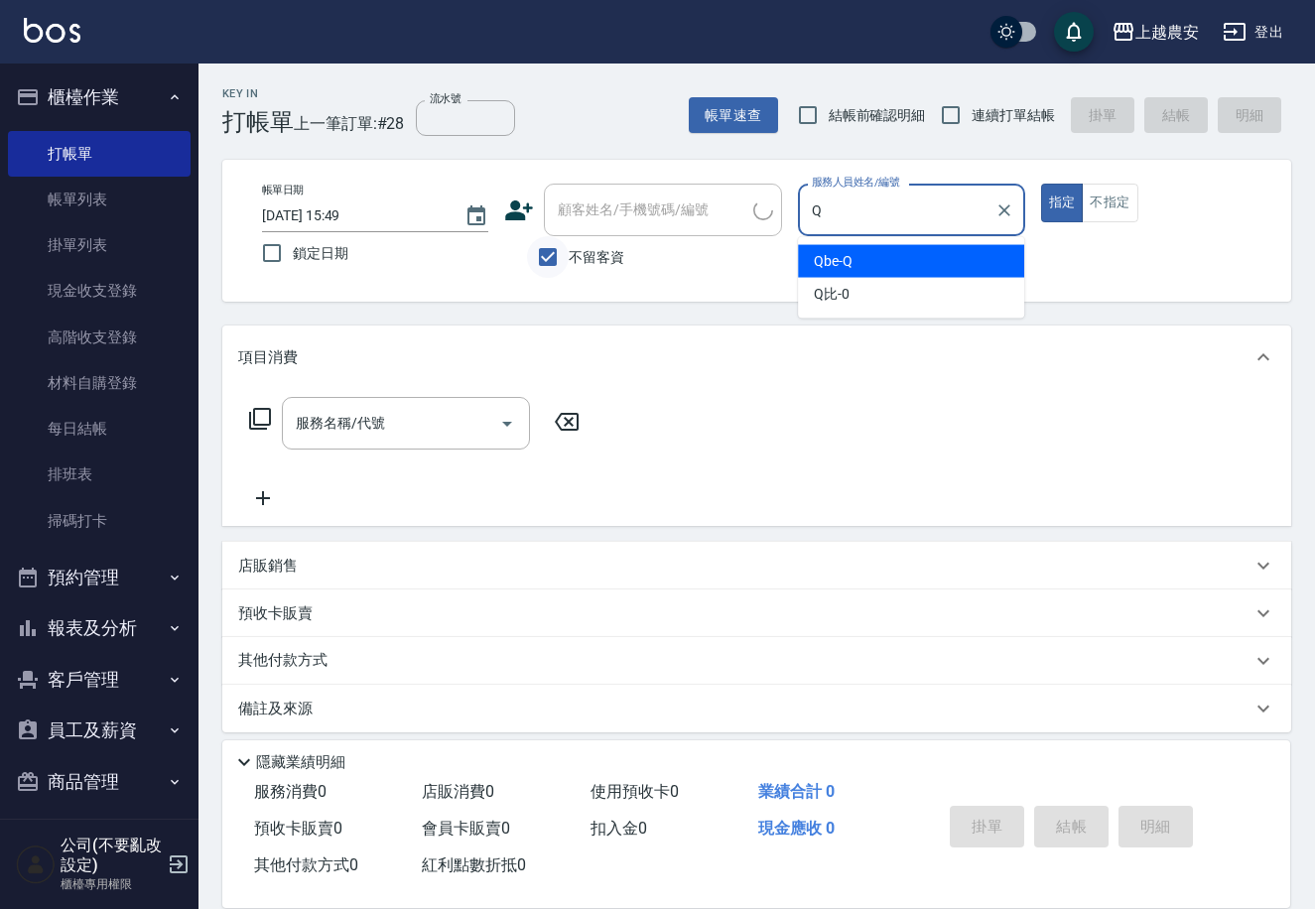
type input "Qbe-Q"
type button "true"
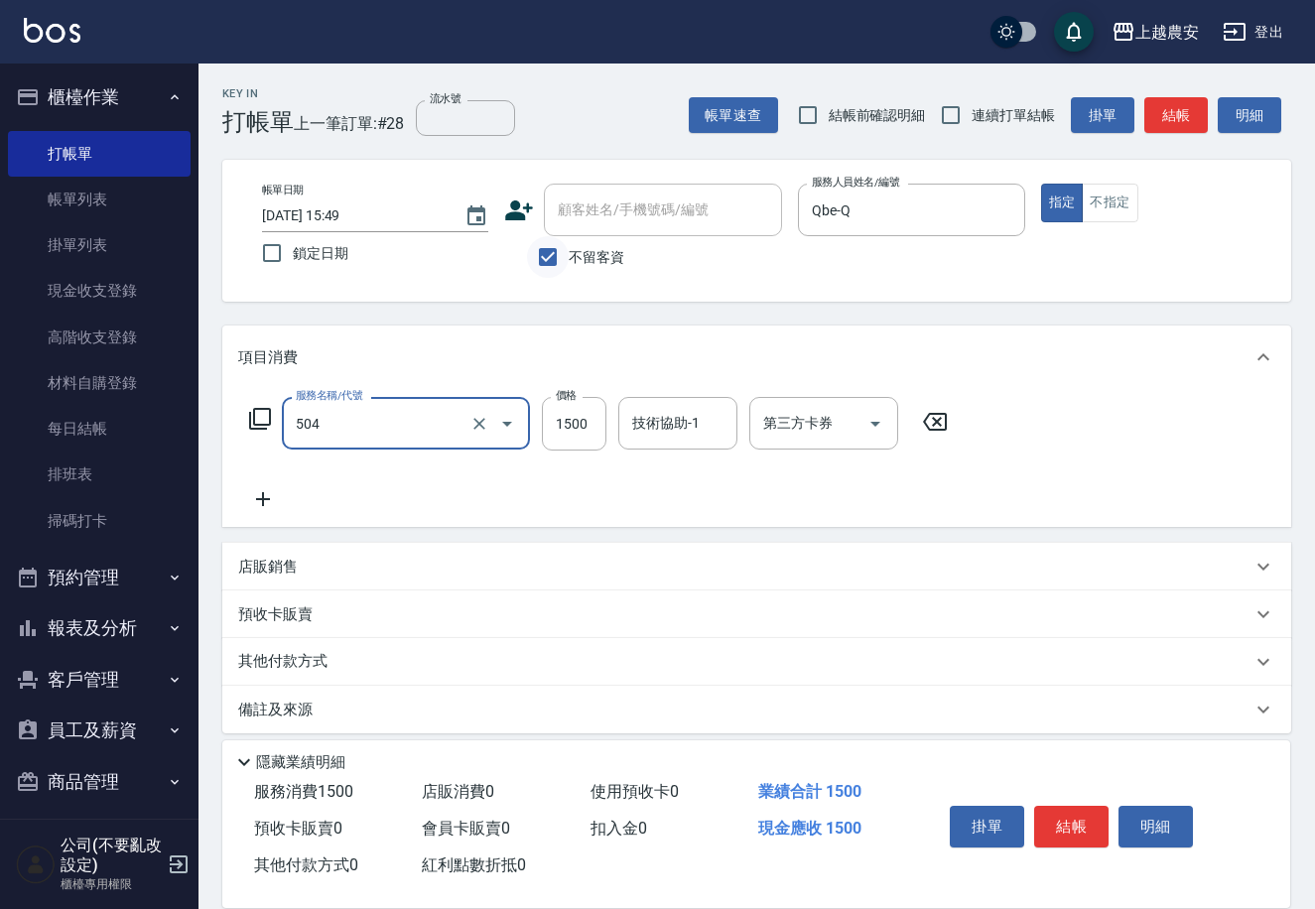
type input "染髮1500↓(504)"
drag, startPoint x: 1096, startPoint y: 822, endPoint x: 1087, endPoint y: 814, distance: 12.0
click at [1090, 818] on button "結帳" at bounding box center [1071, 827] width 74 height 42
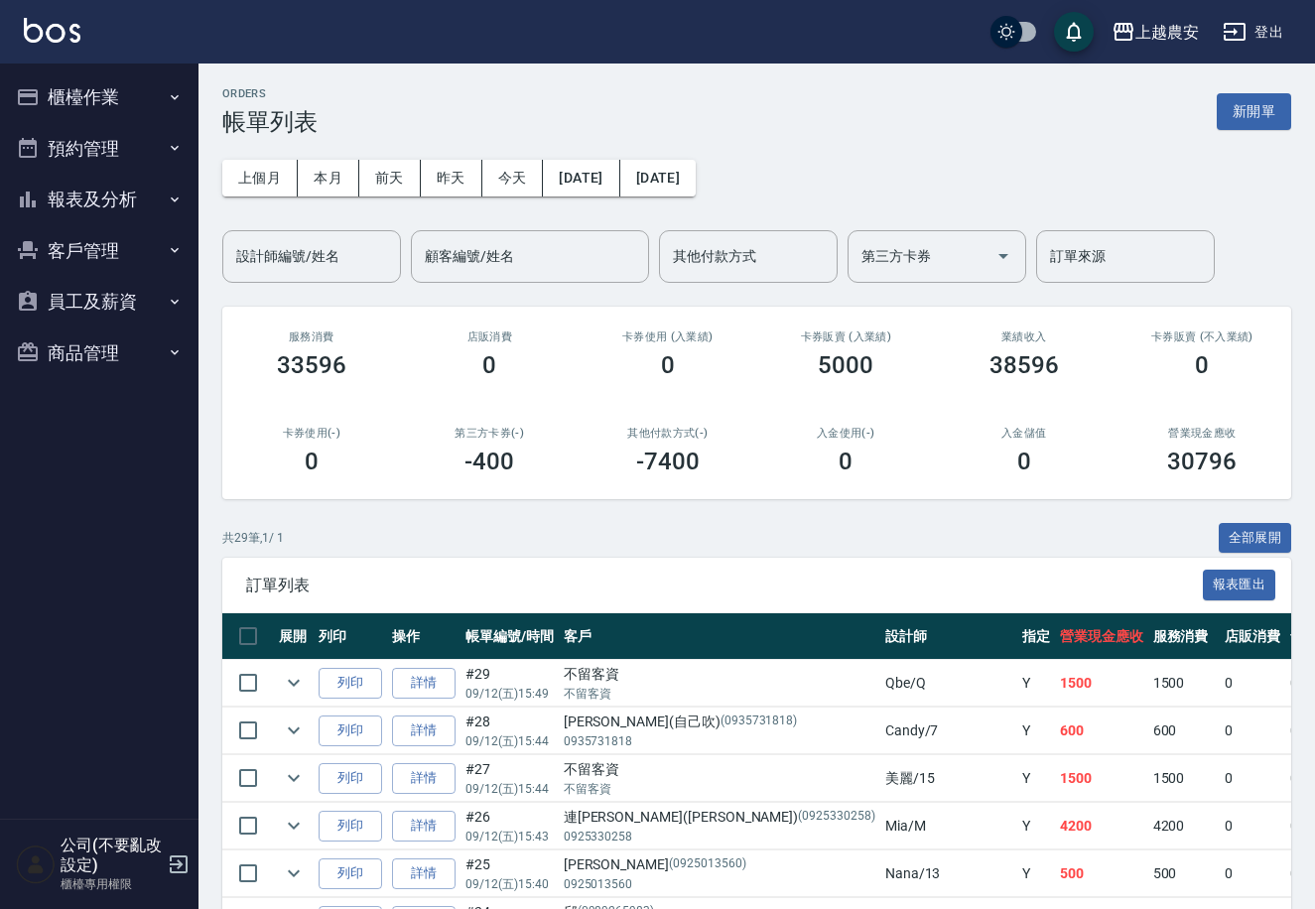
drag, startPoint x: 74, startPoint y: 94, endPoint x: 70, endPoint y: 117, distance: 23.2
click at [71, 94] on button "櫃檯作業" at bounding box center [99, 97] width 183 height 52
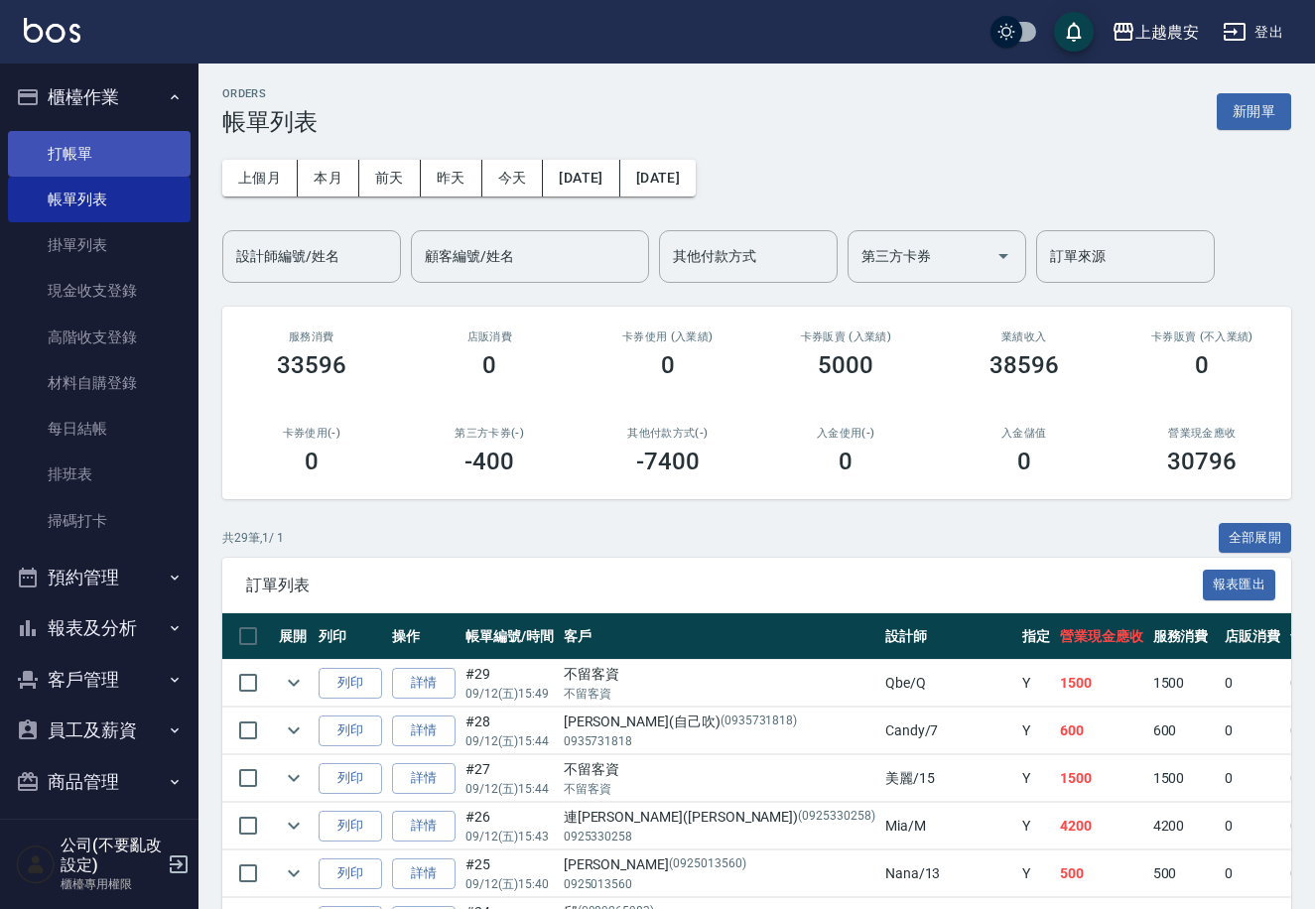
click at [77, 170] on link "打帳單" at bounding box center [99, 154] width 183 height 46
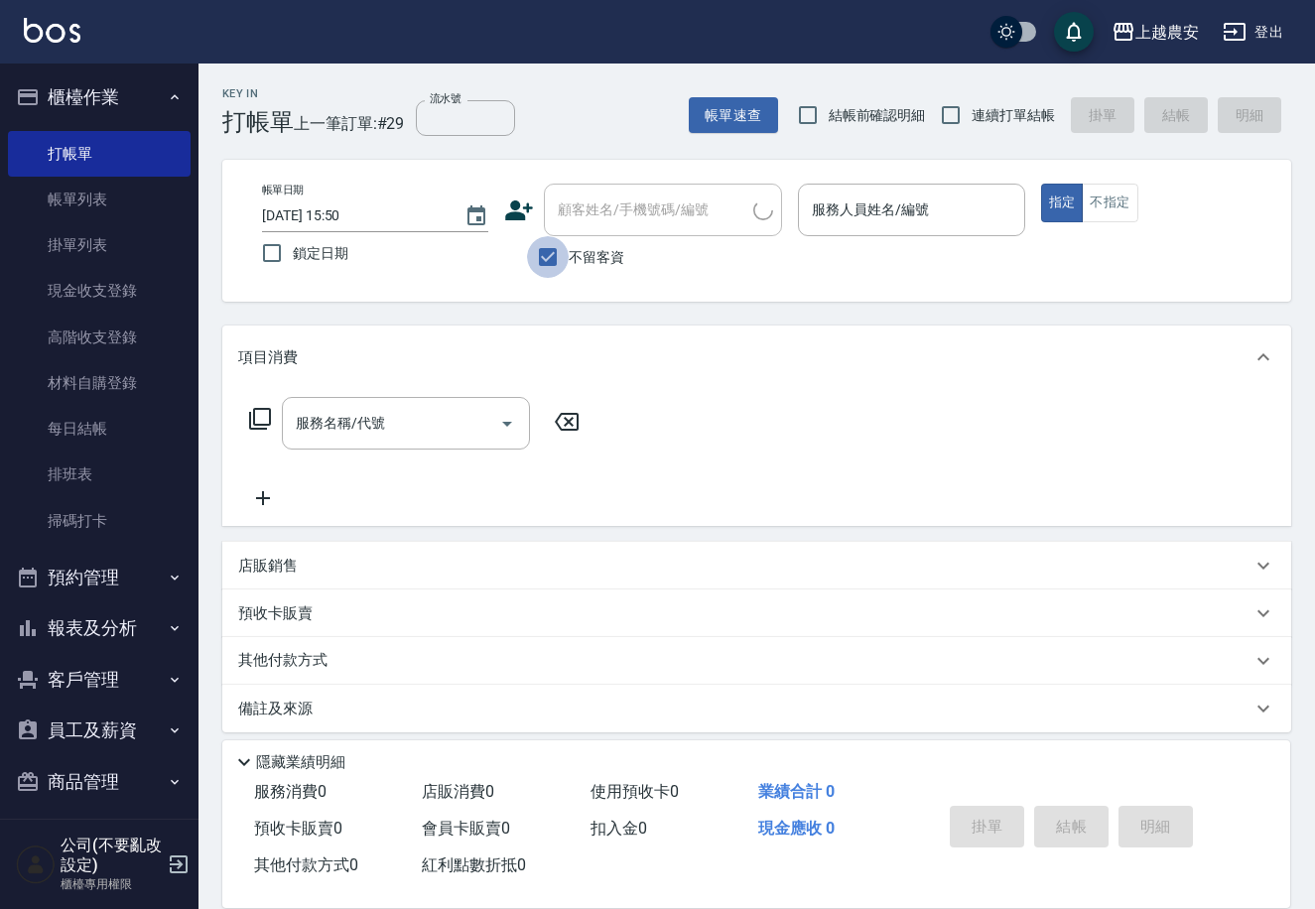
click at [547, 254] on input "不留客資" at bounding box center [548, 257] width 42 height 42
checkbox input "false"
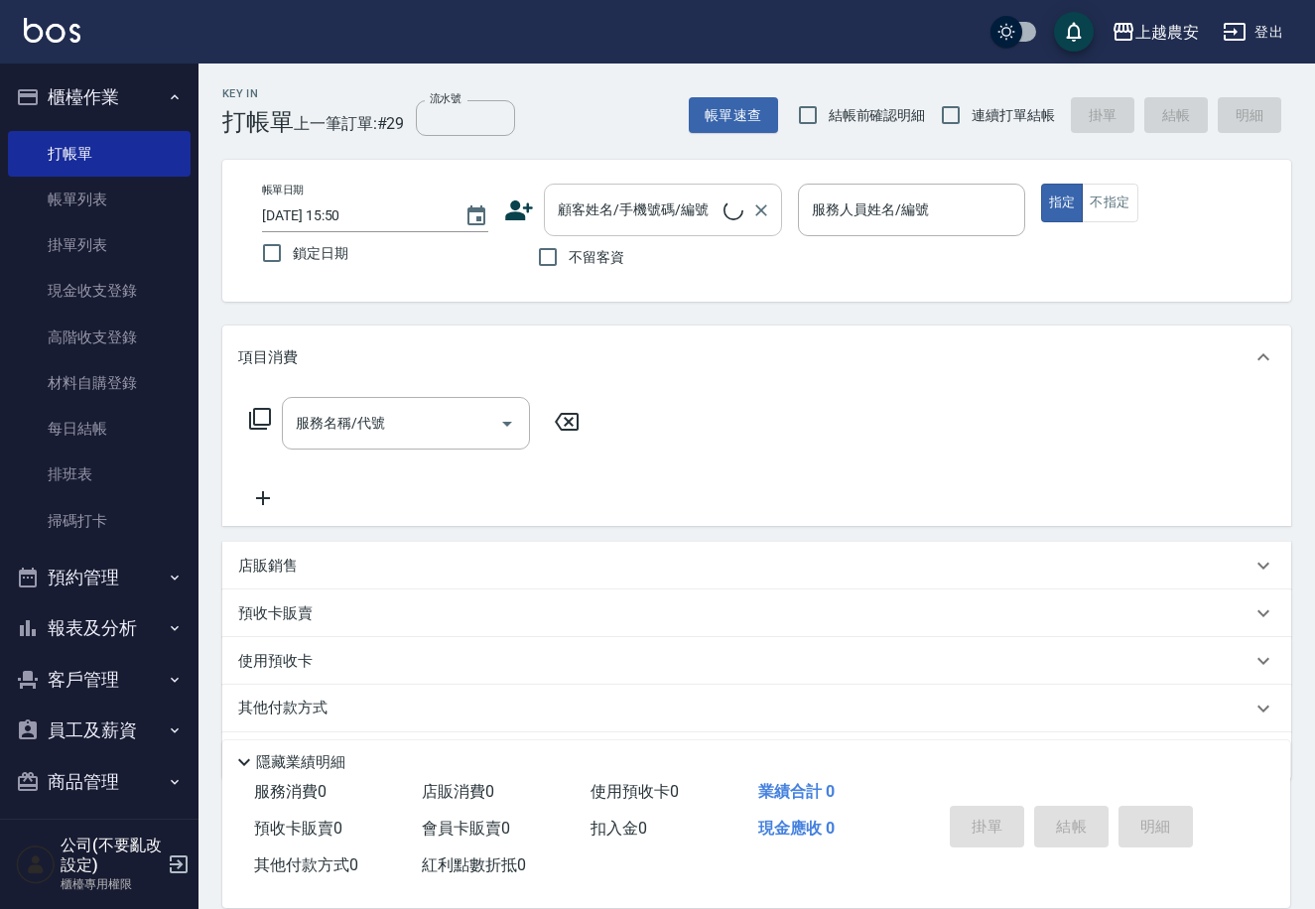
click at [590, 215] on input "顧客姓名/手機號碼/編號" at bounding box center [638, 210] width 171 height 35
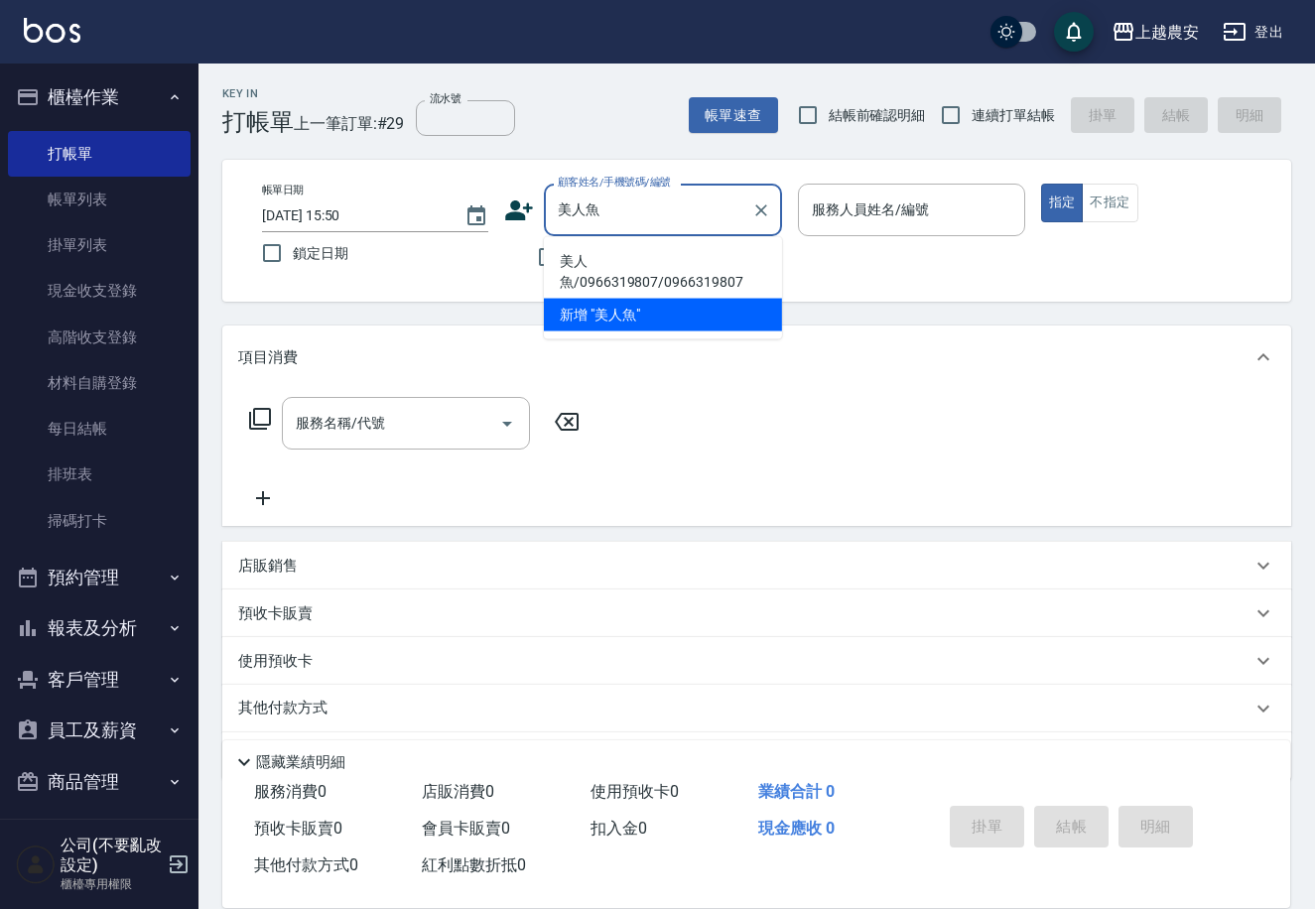
click at [682, 255] on li "美人魚/0966319807/0966319807" at bounding box center [663, 272] width 238 height 54
type input "美人魚/0966319807/0966319807"
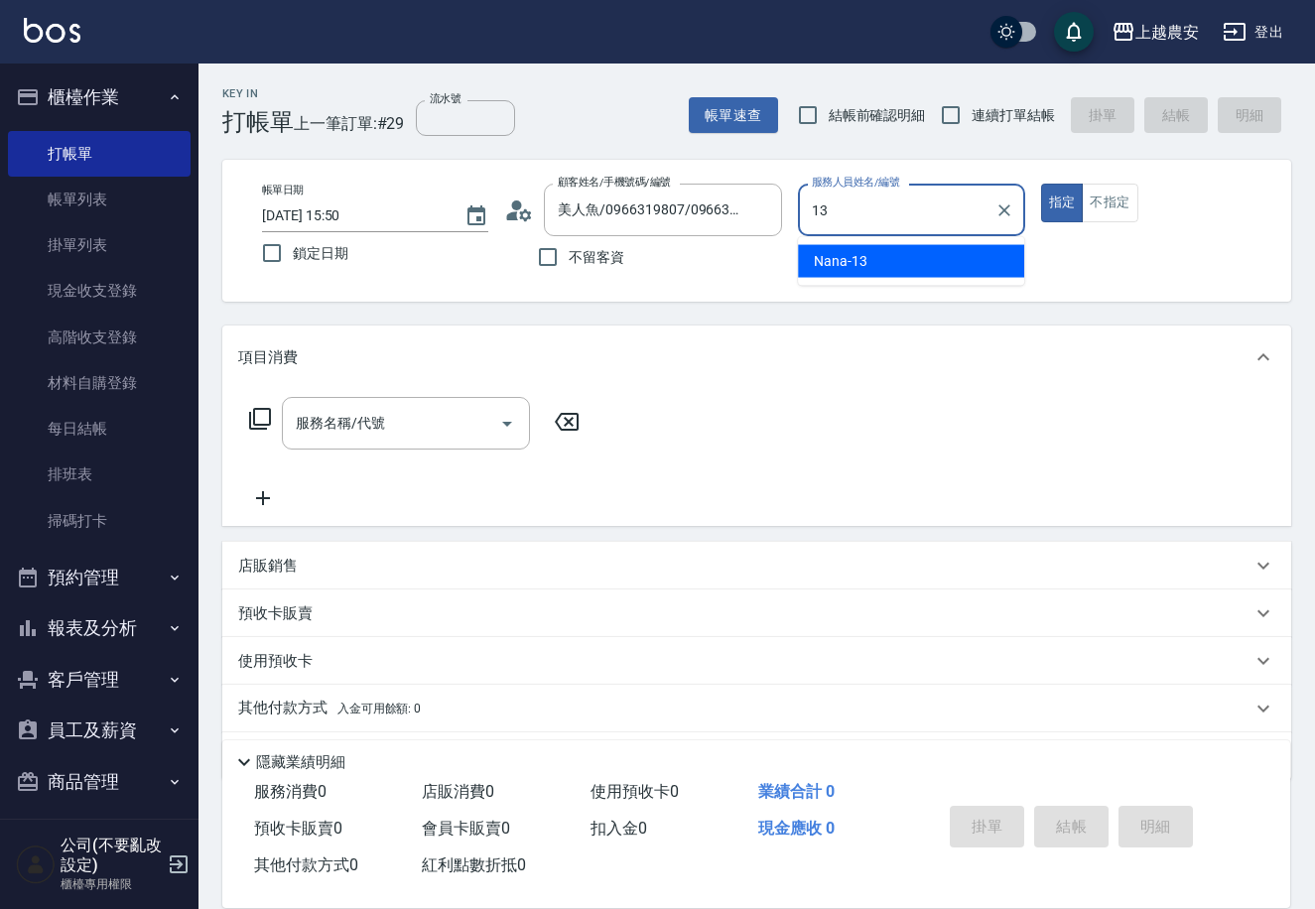
type input "Nana-13"
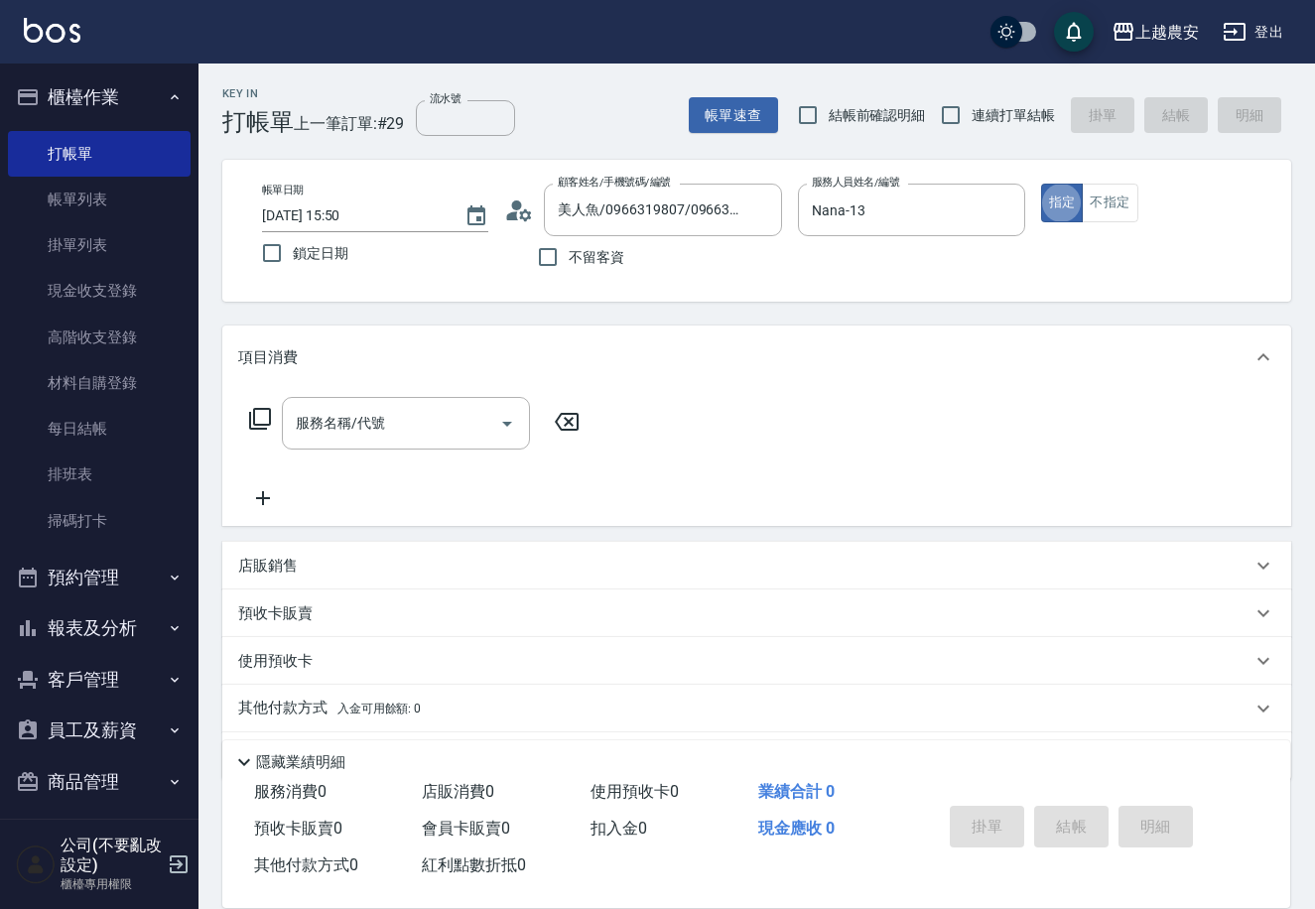
type button "true"
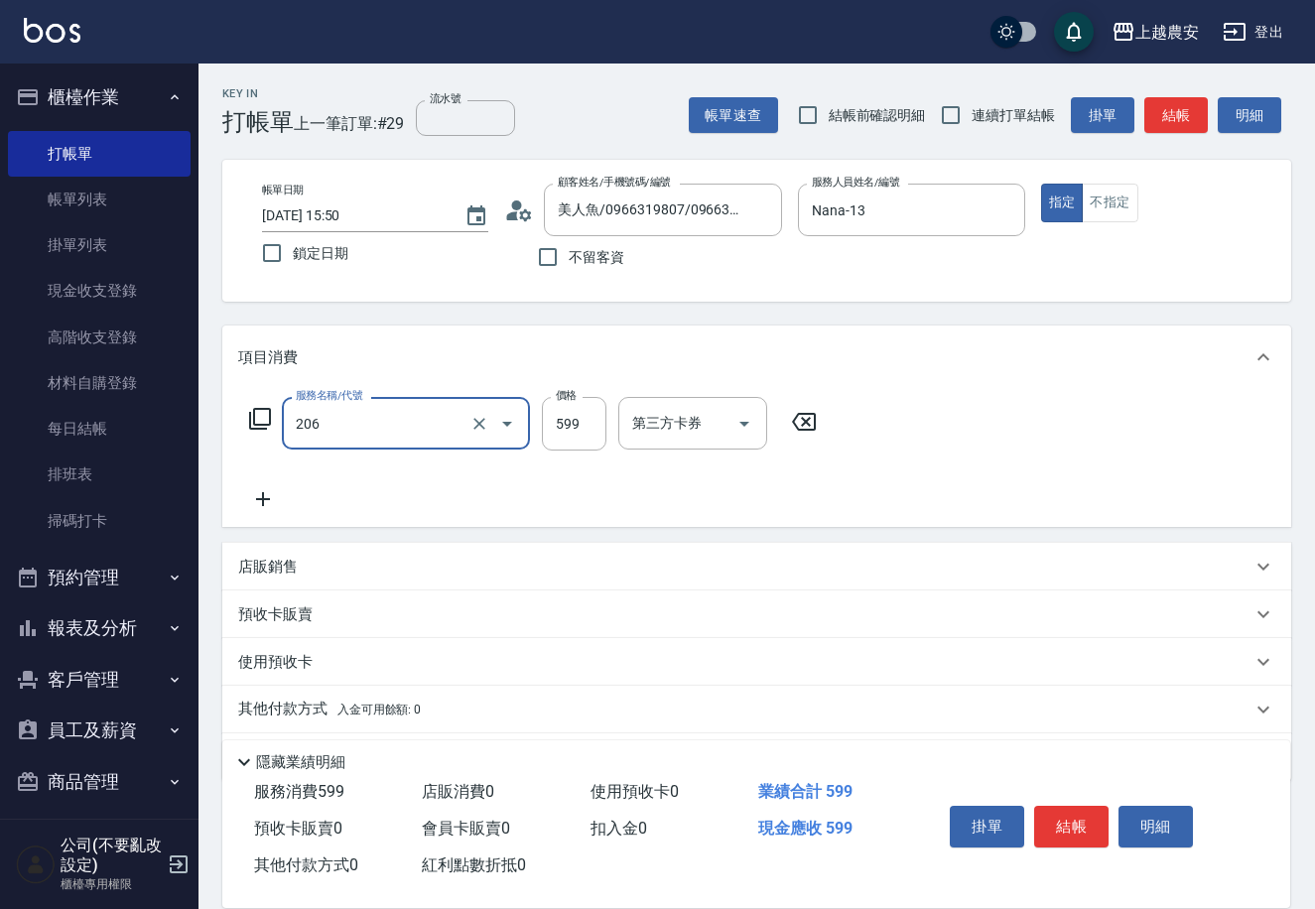
type input "洗+剪(206)"
type input "800"
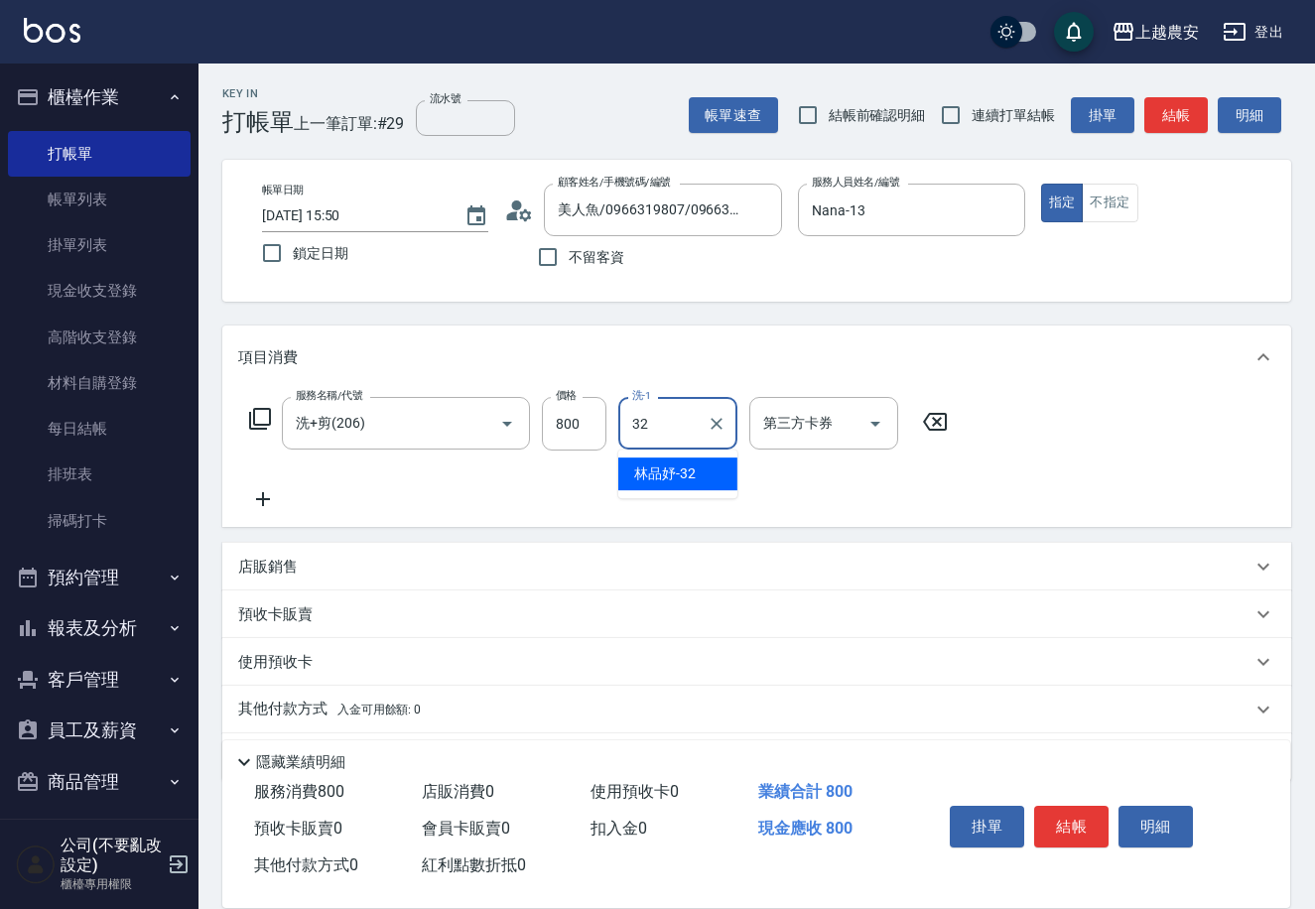
type input "[PERSON_NAME]-32"
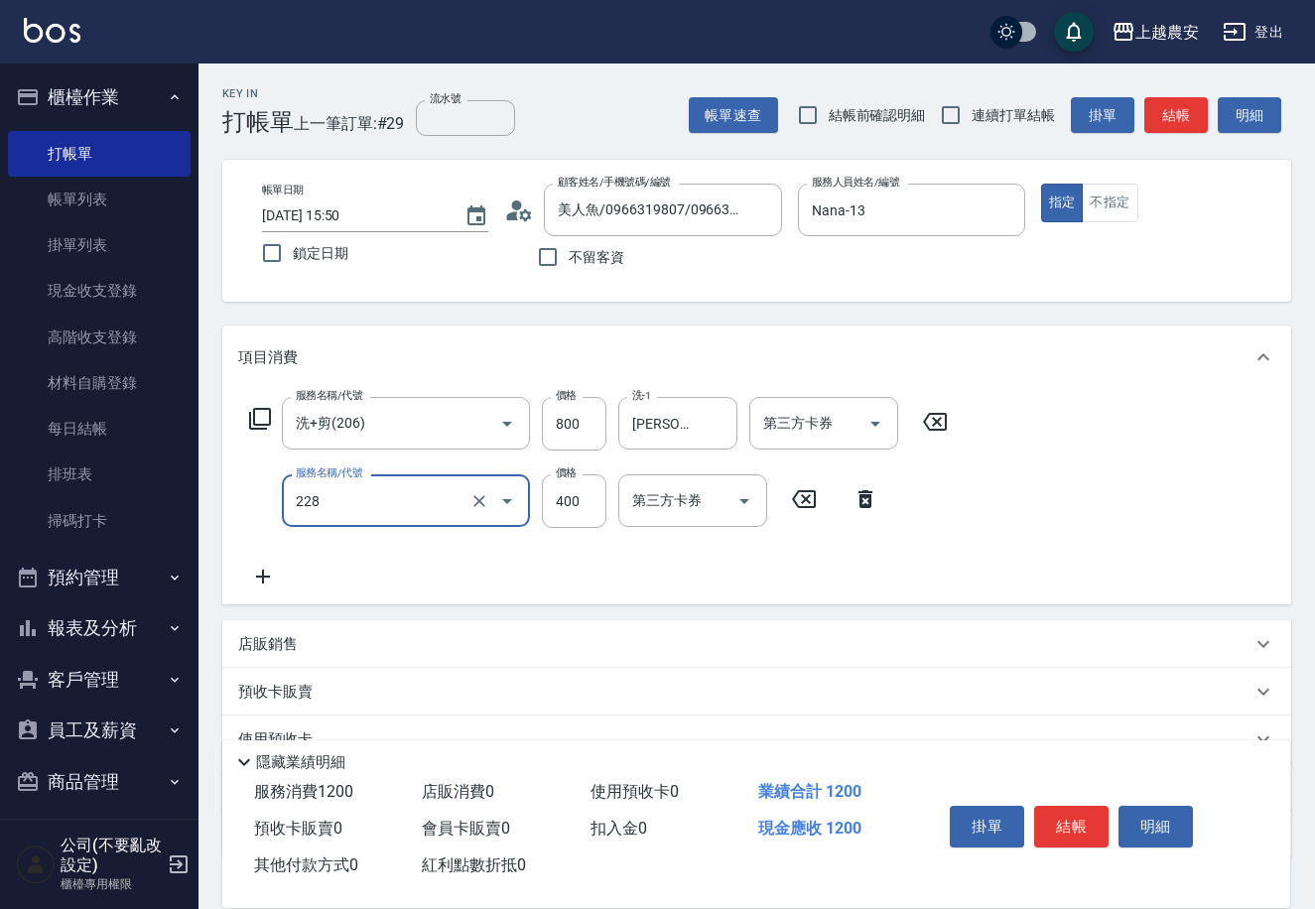
type input "洗髮(228)"
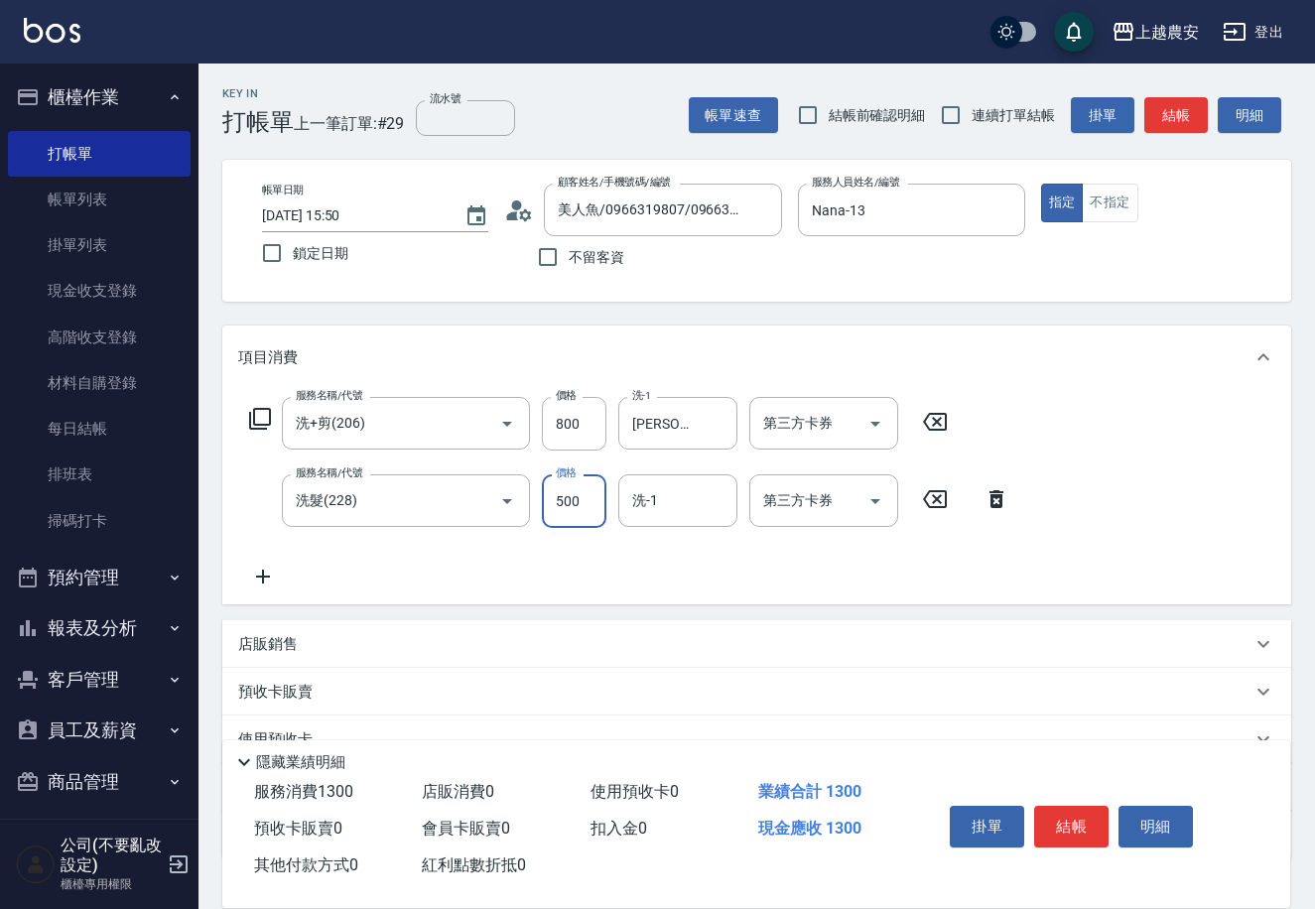
type input "500"
type input "Luna-36"
click at [1051, 818] on button "結帳" at bounding box center [1071, 827] width 74 height 42
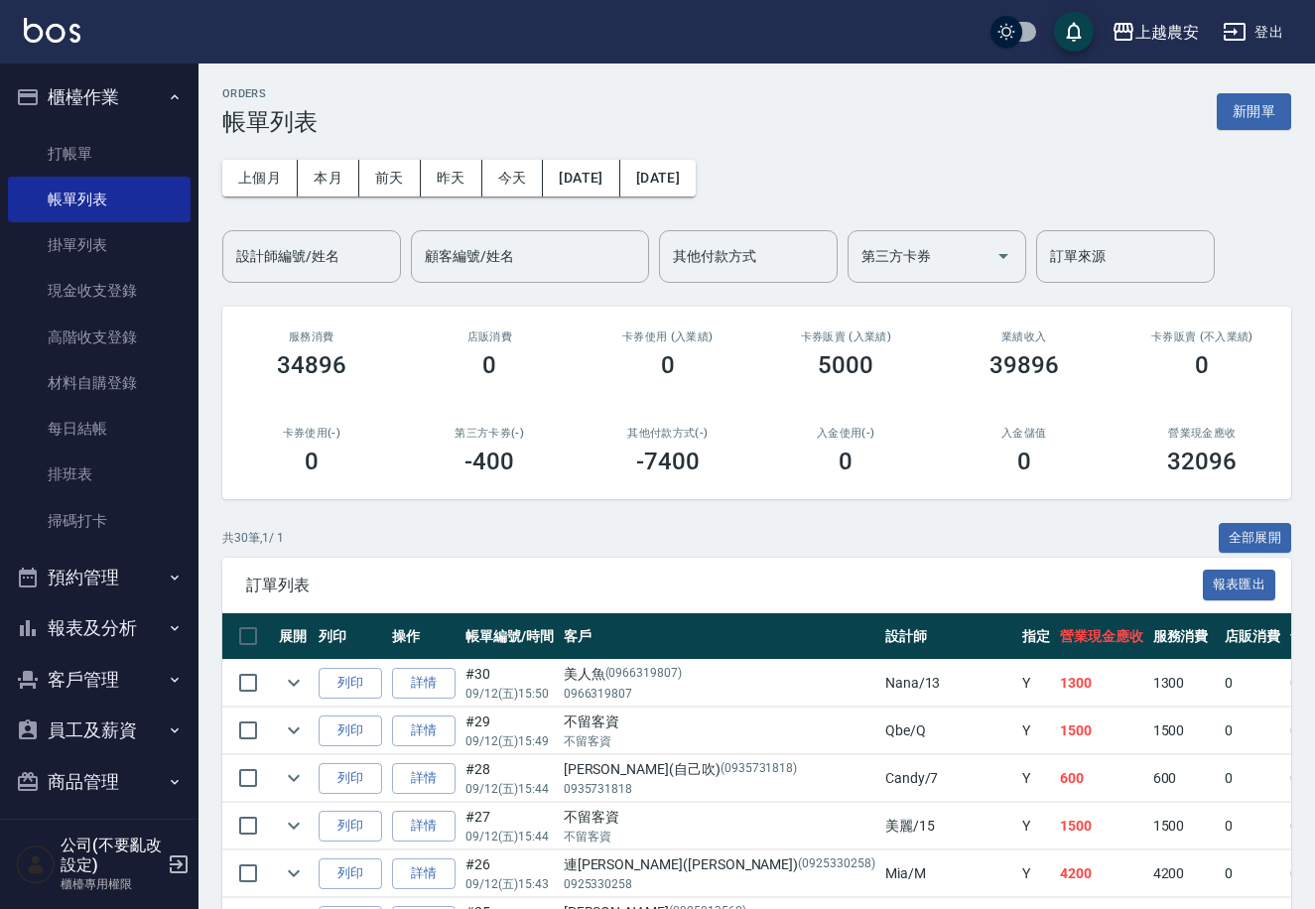
scroll to position [123, 0]
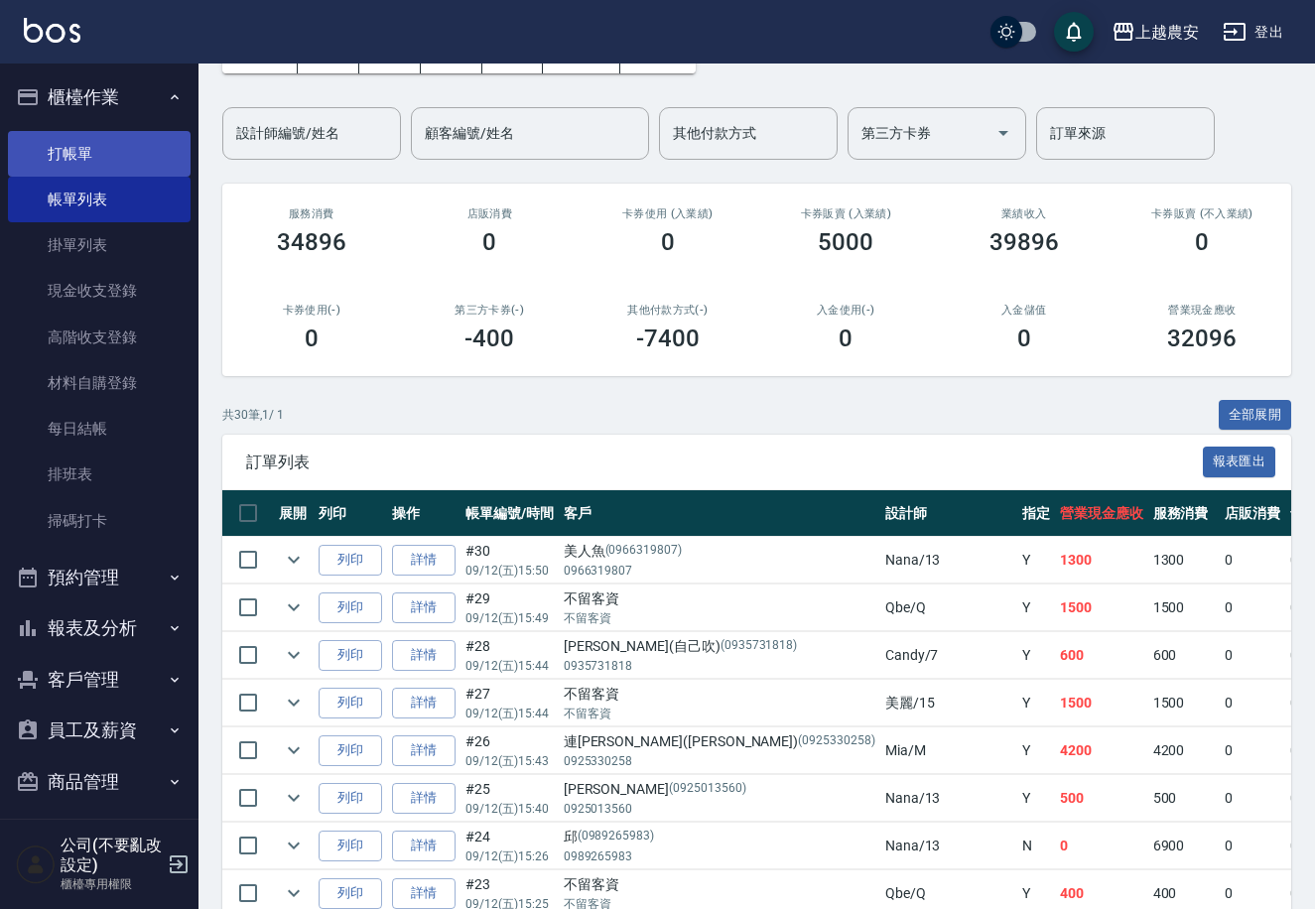
click at [77, 148] on link "打帳單" at bounding box center [99, 154] width 183 height 46
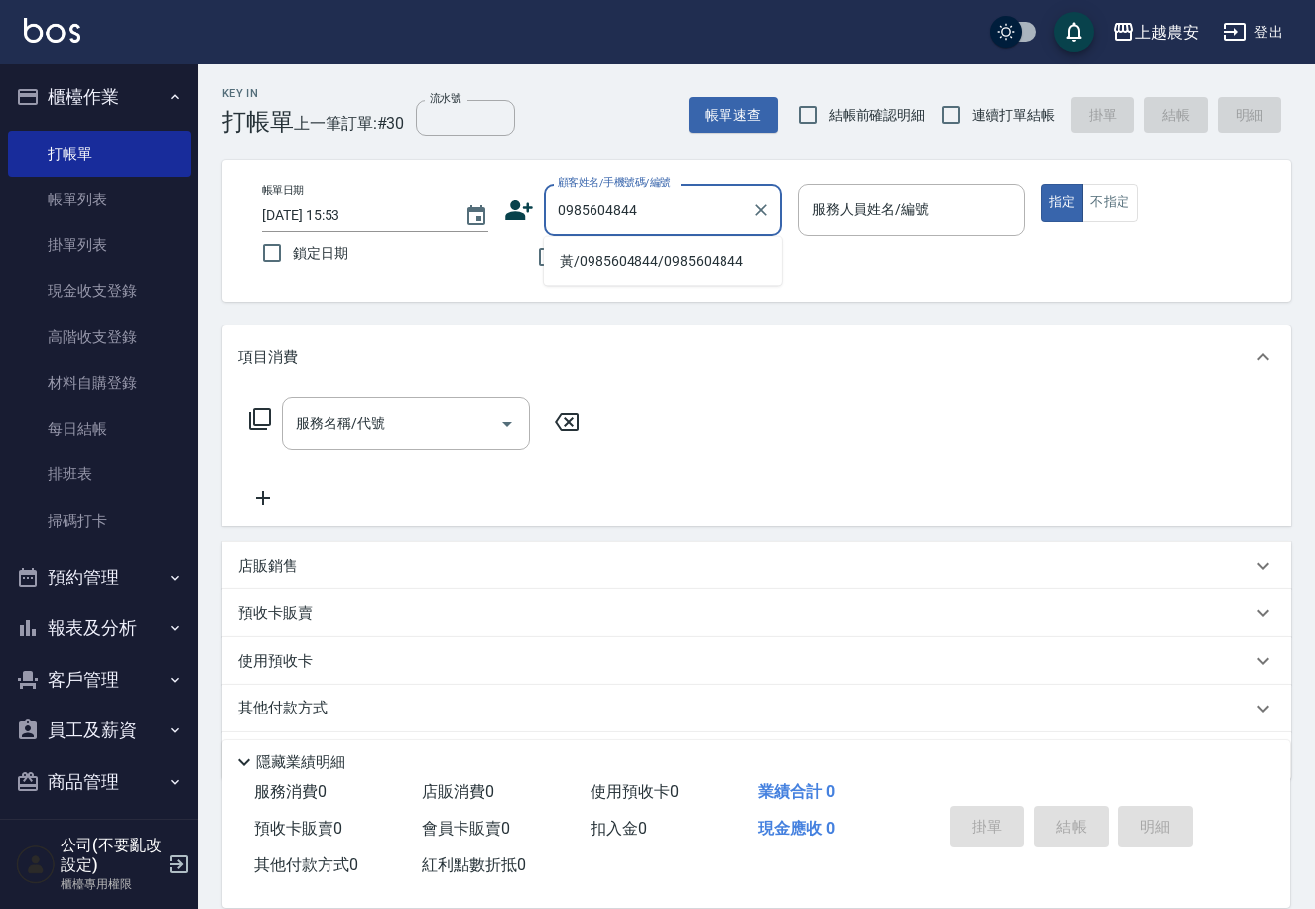
click at [656, 258] on li "黃/0985604844/0985604844" at bounding box center [663, 261] width 238 height 33
type input "黃/0985604844/0985604844"
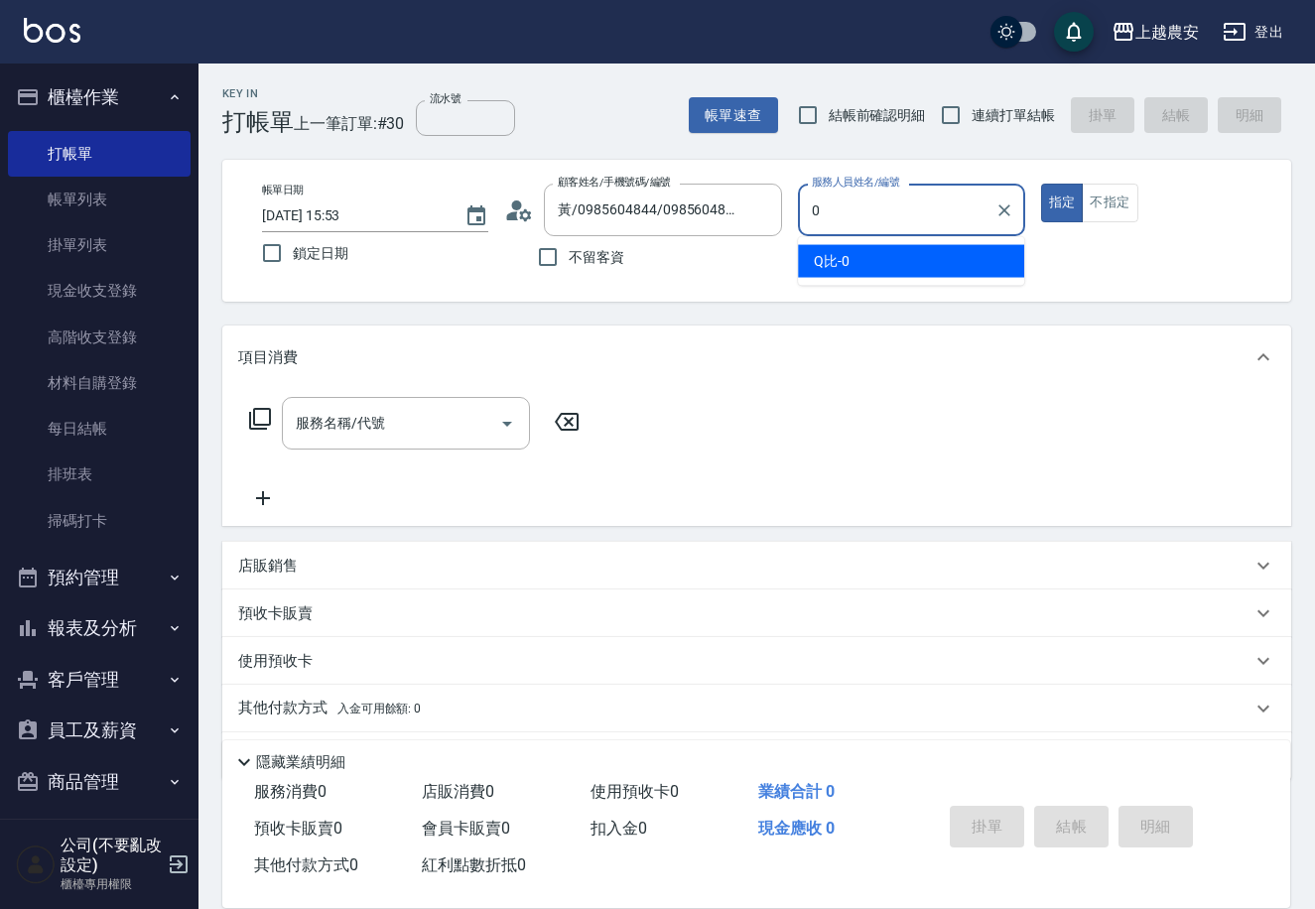
type input "0"
type button "true"
type input "Q比-0"
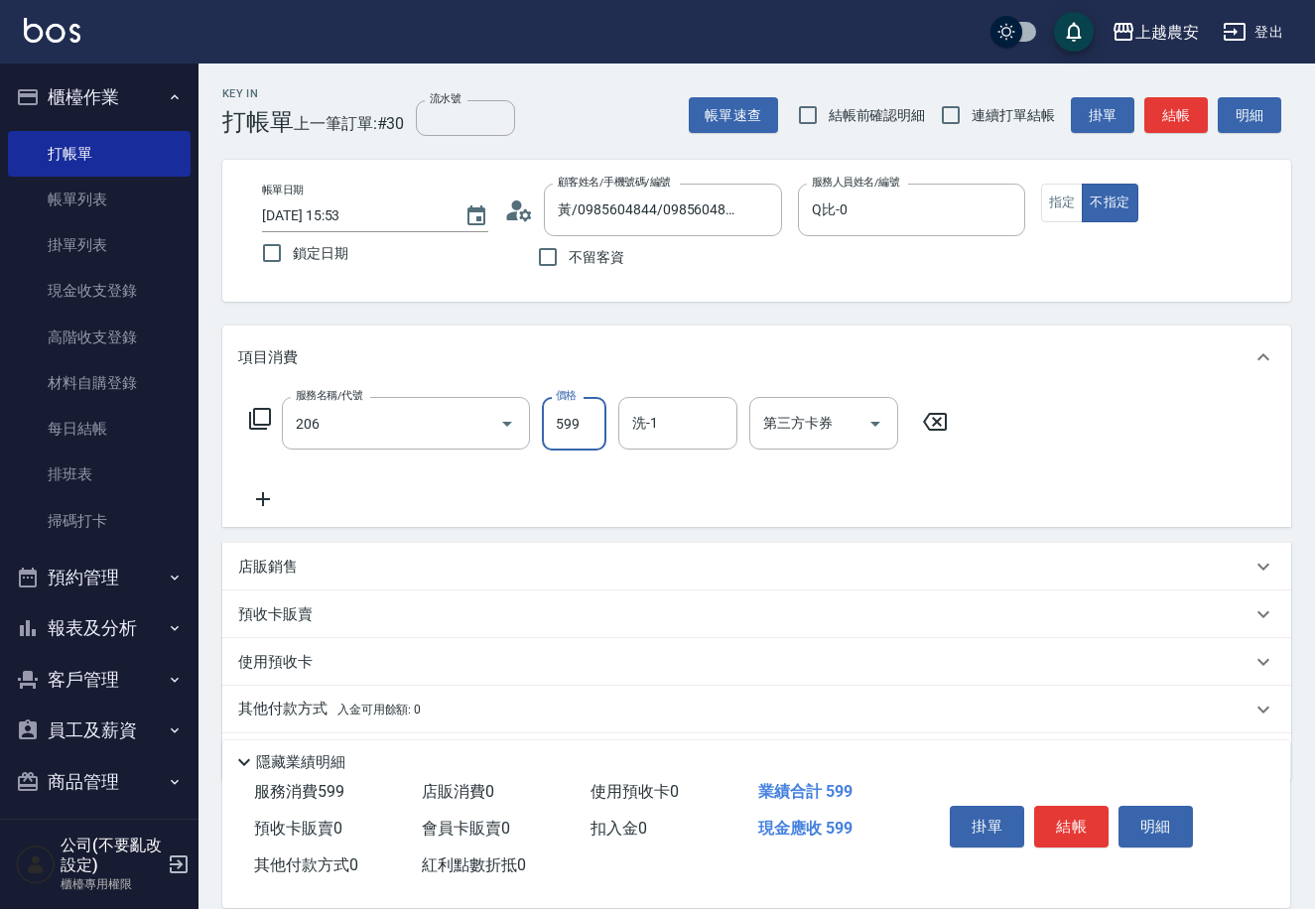
type input "洗+剪(206)"
click at [1089, 829] on button "結帳" at bounding box center [1071, 827] width 74 height 42
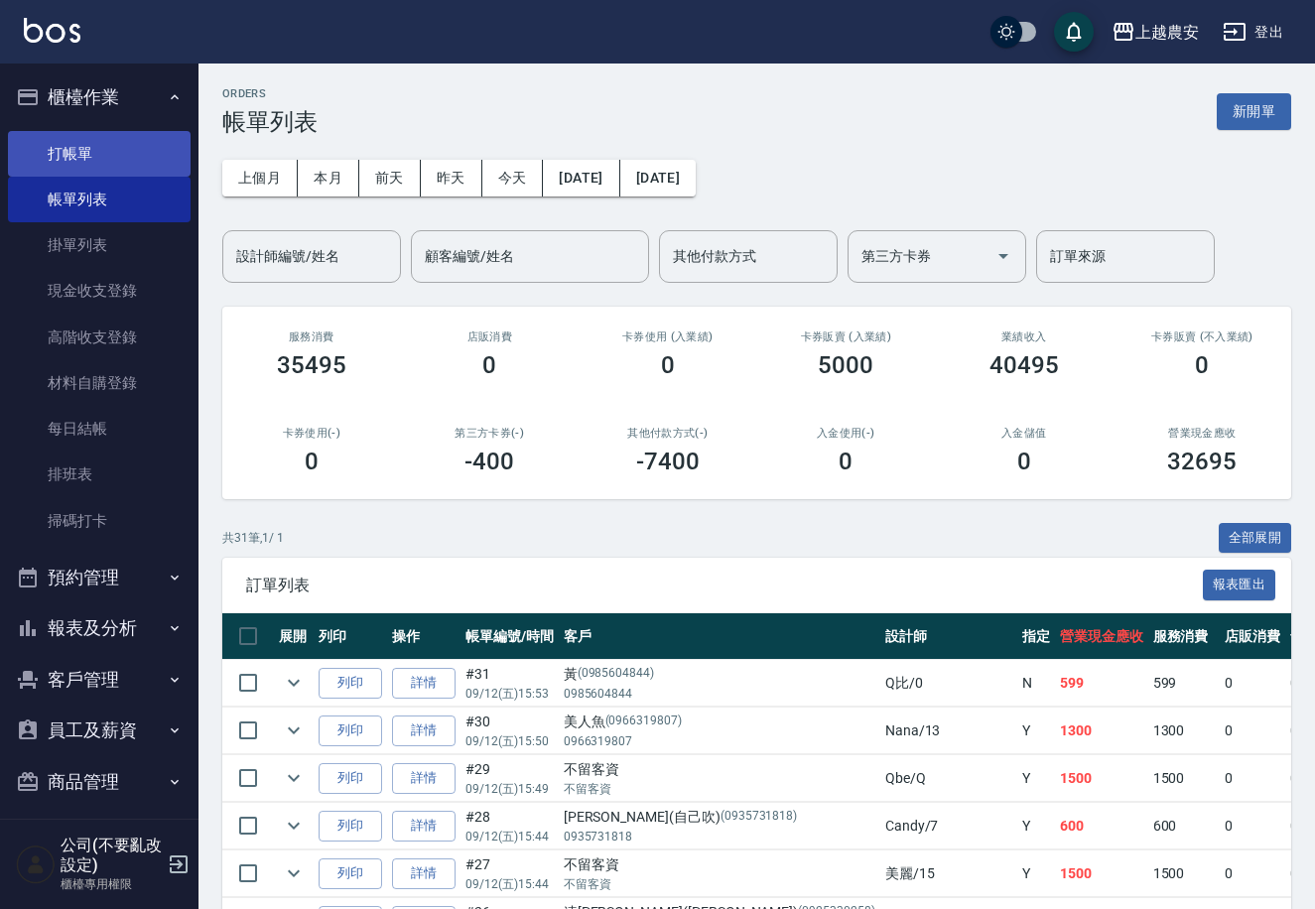
click at [70, 152] on link "打帳單" at bounding box center [99, 154] width 183 height 46
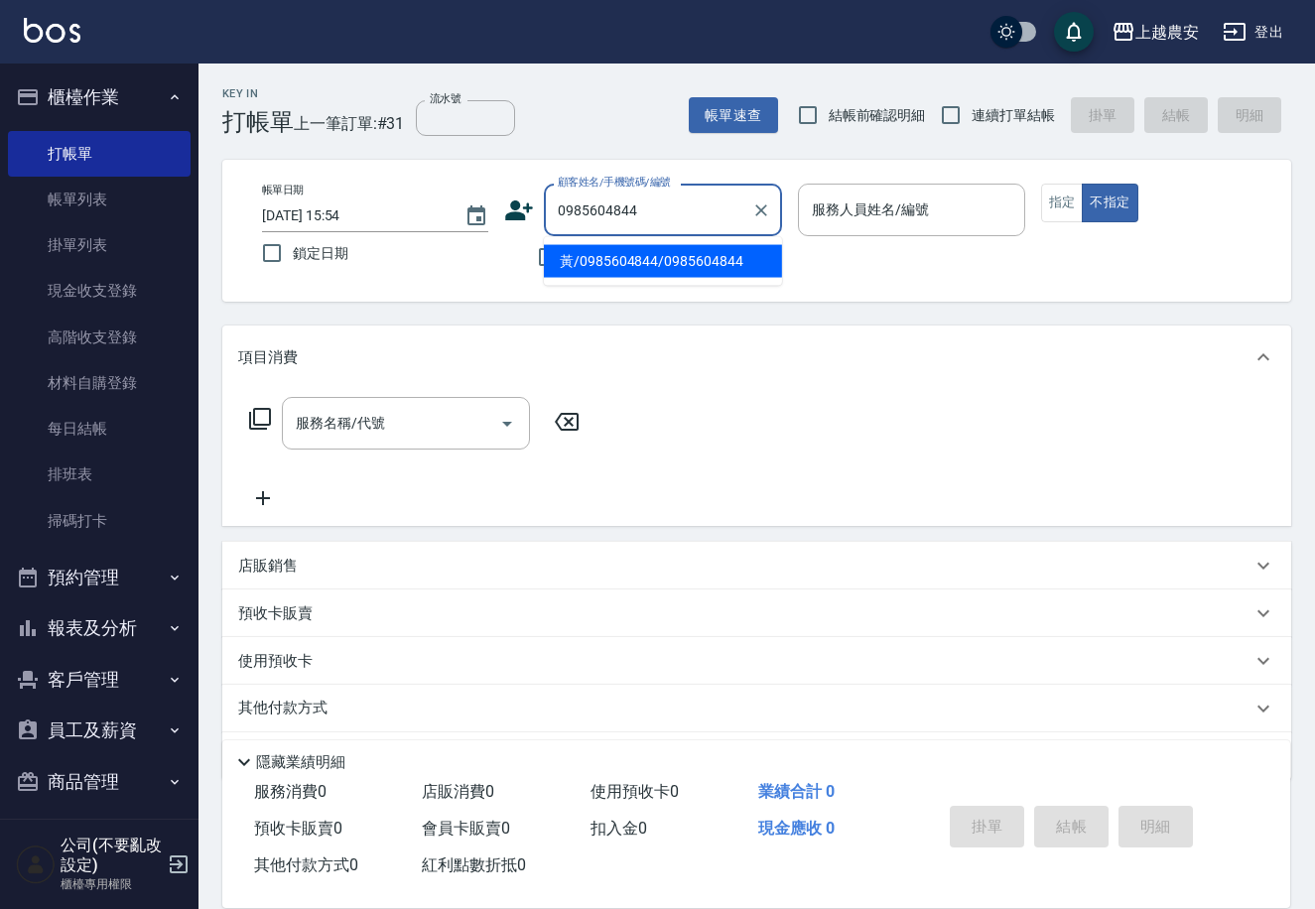
click at [672, 263] on li "黃/0985604844/0985604844" at bounding box center [663, 261] width 238 height 33
type input "黃/0985604844/0985604844"
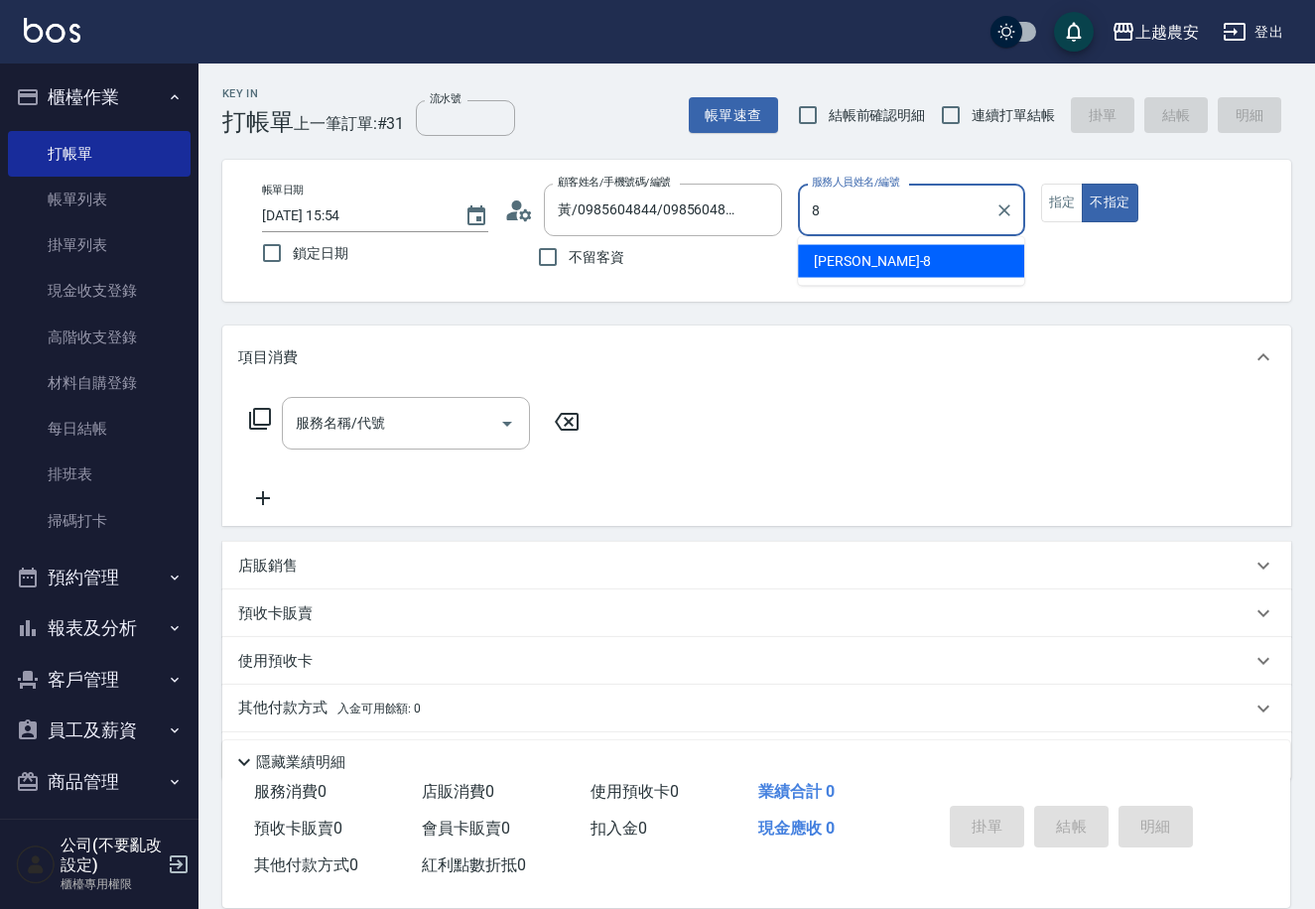
type input "[PERSON_NAME]-8"
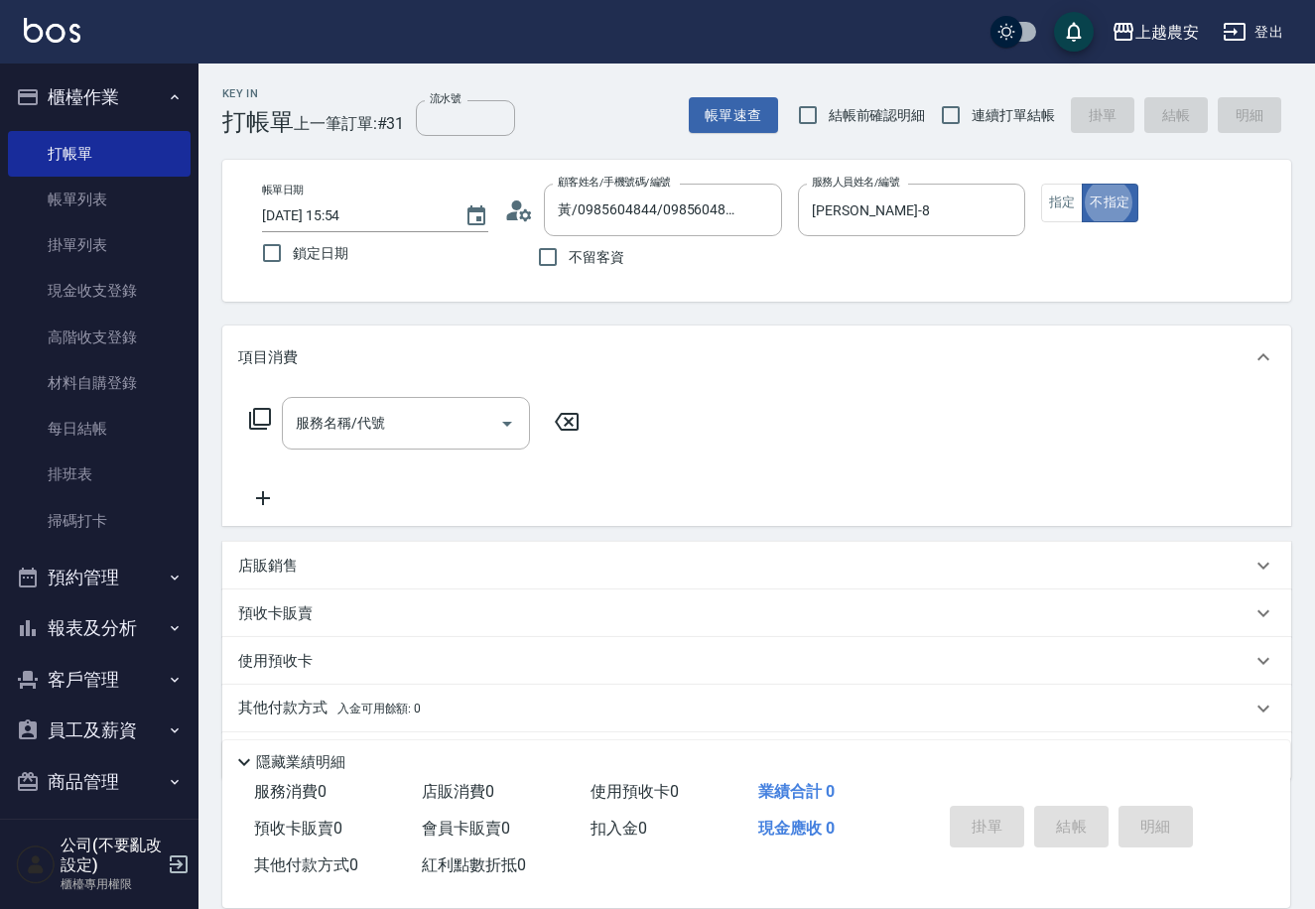
type button "false"
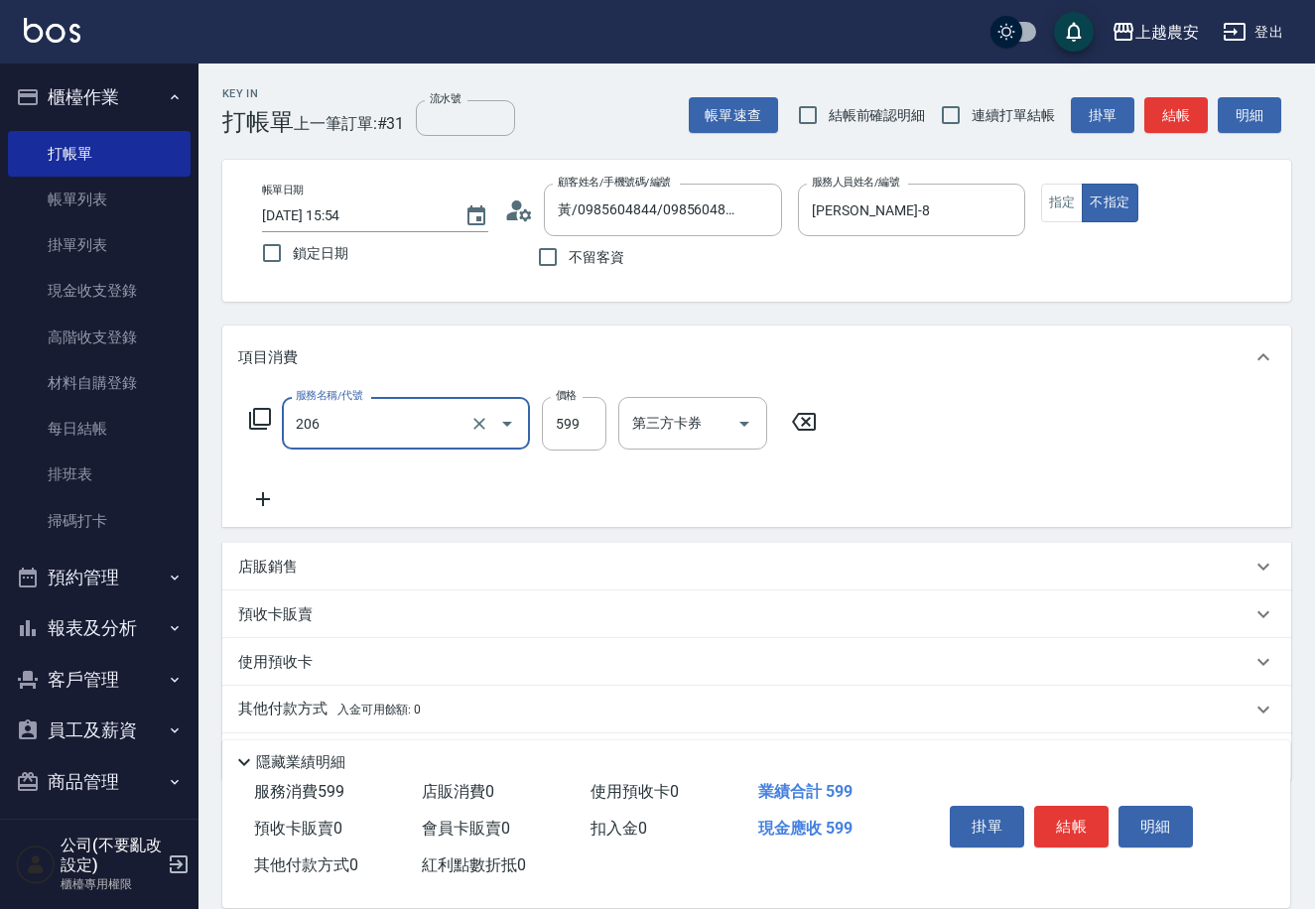
type input "洗+剪(206)"
drag, startPoint x: 1076, startPoint y: 823, endPoint x: 1064, endPoint y: 815, distance: 14.3
click at [1076, 820] on button "結帳" at bounding box center [1071, 827] width 74 height 42
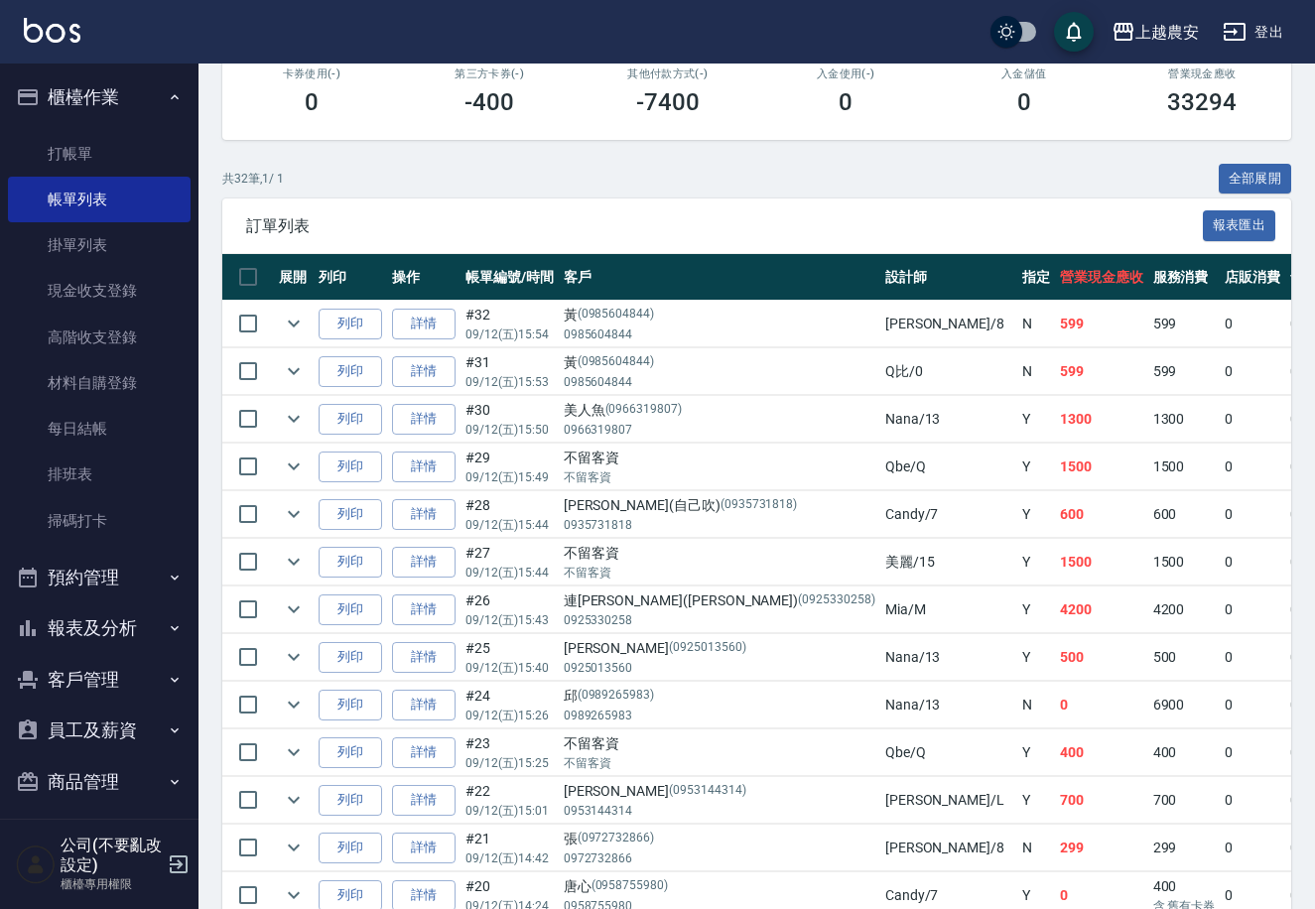
scroll to position [474, 0]
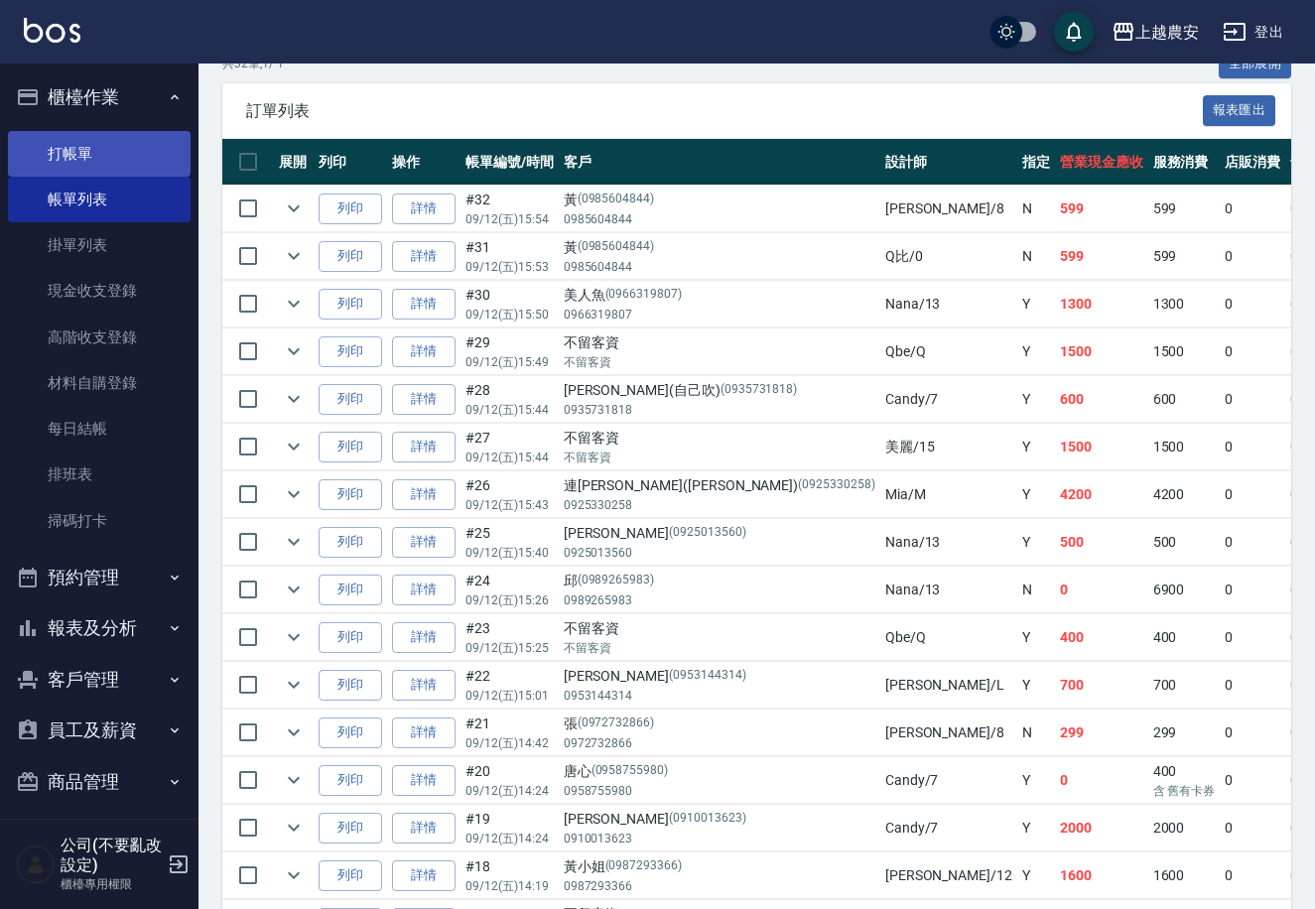
click at [79, 145] on link "打帳單" at bounding box center [99, 154] width 183 height 46
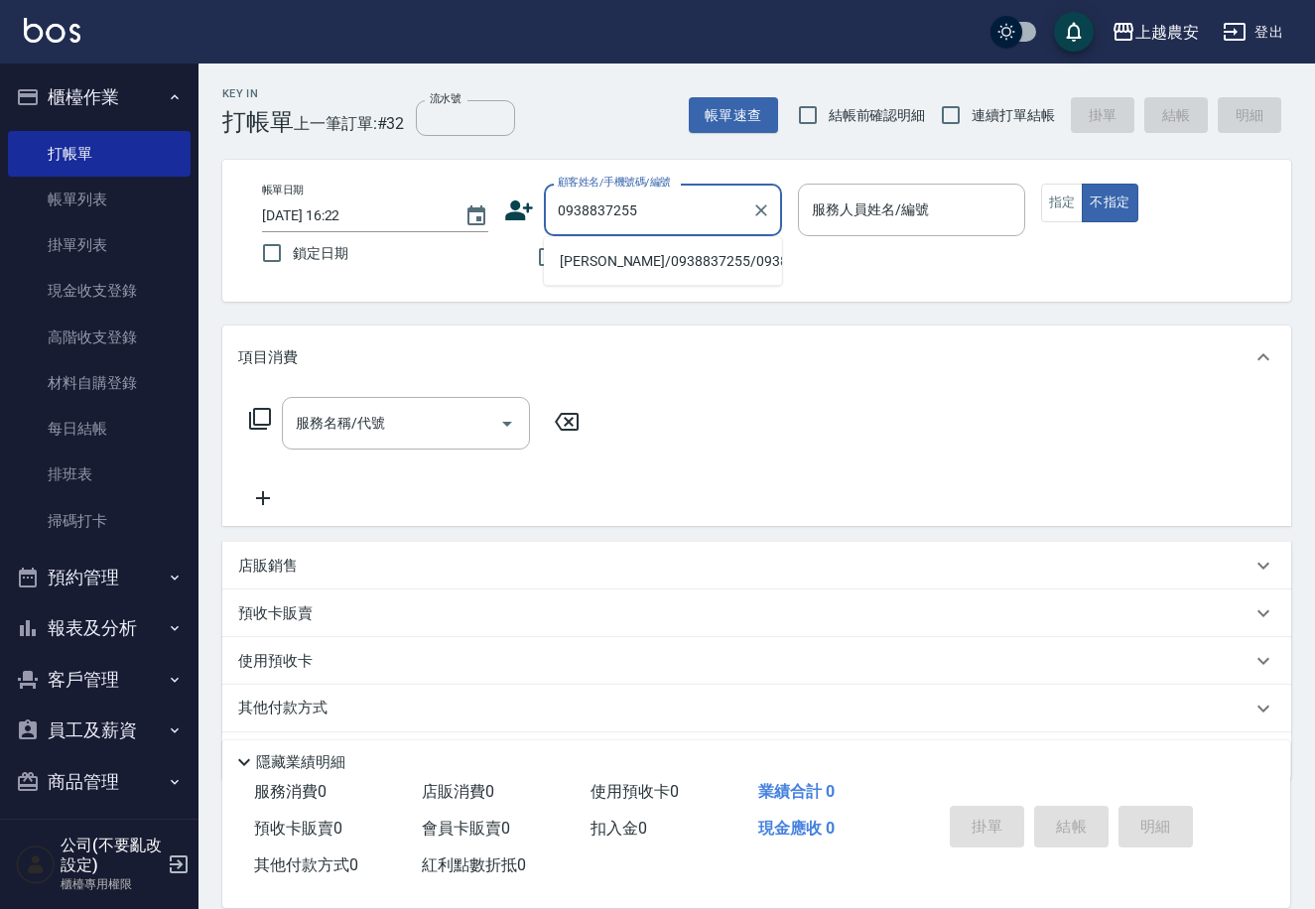
click at [639, 253] on li "[PERSON_NAME]/0938837255/0938837255" at bounding box center [663, 261] width 238 height 33
type input "[PERSON_NAME]/0938837255/0938837255"
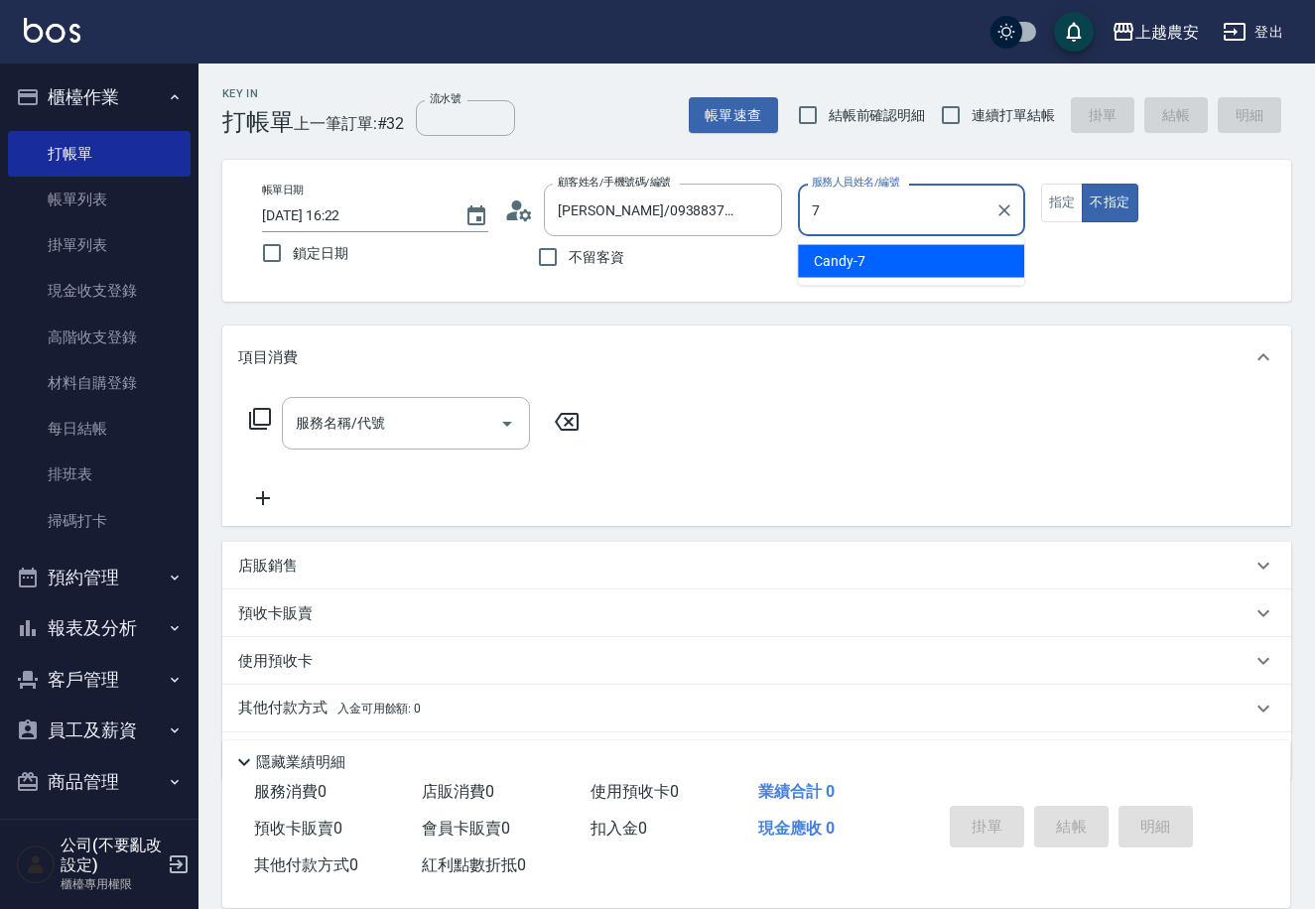
type input "Candy-7"
type button "false"
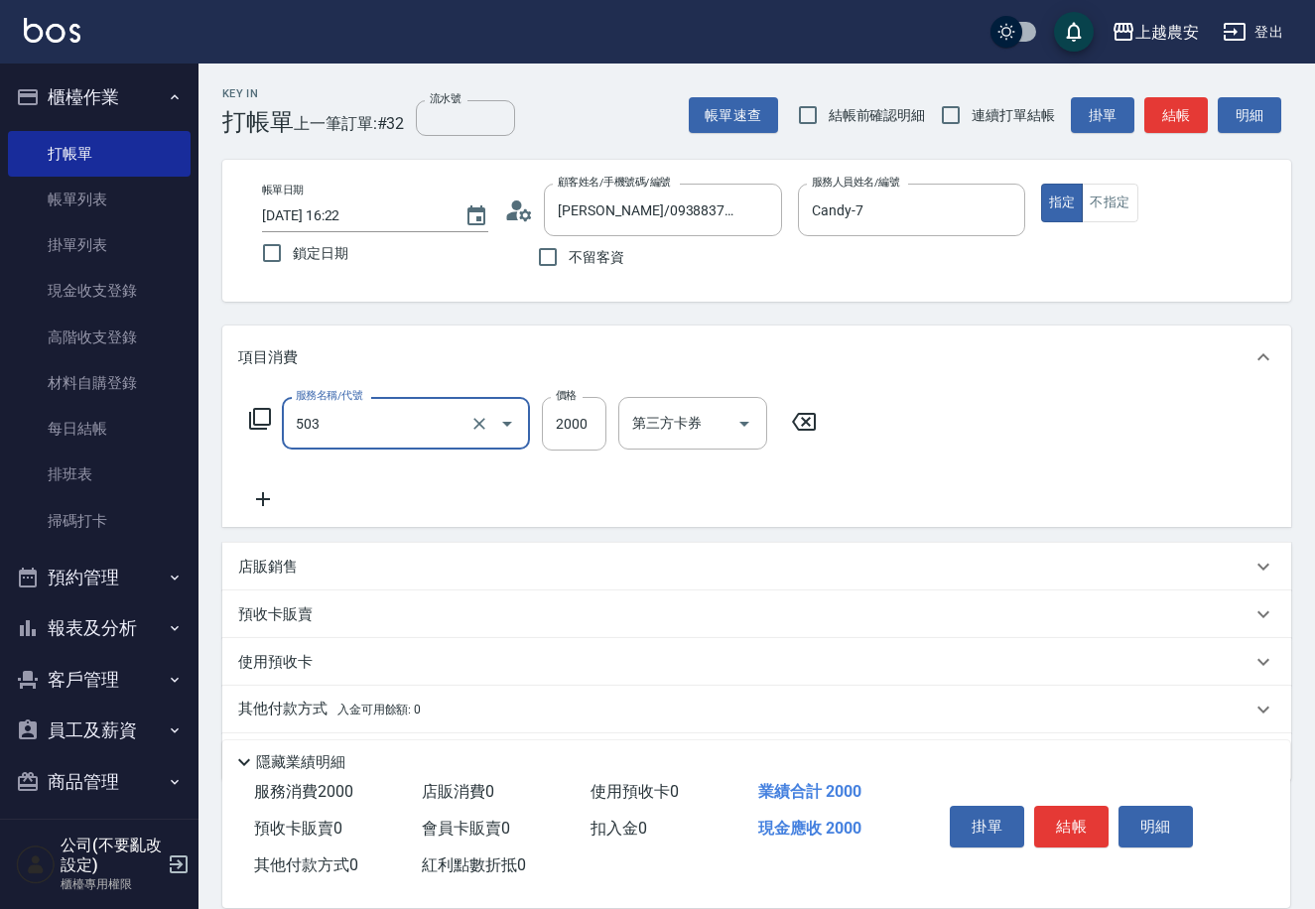
type input "染髮1500↑(503)"
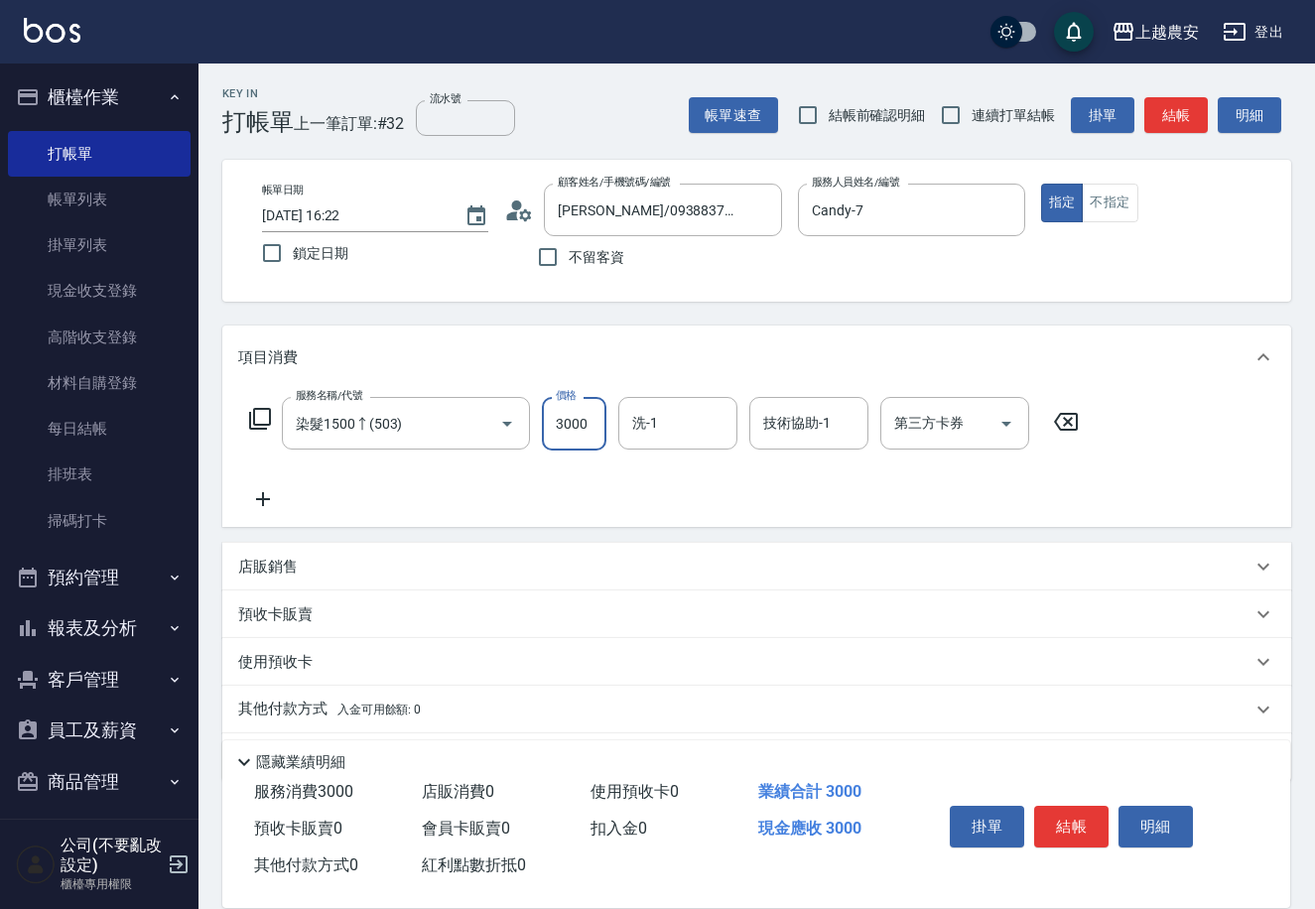
type input "3000"
type input "Elfi-39"
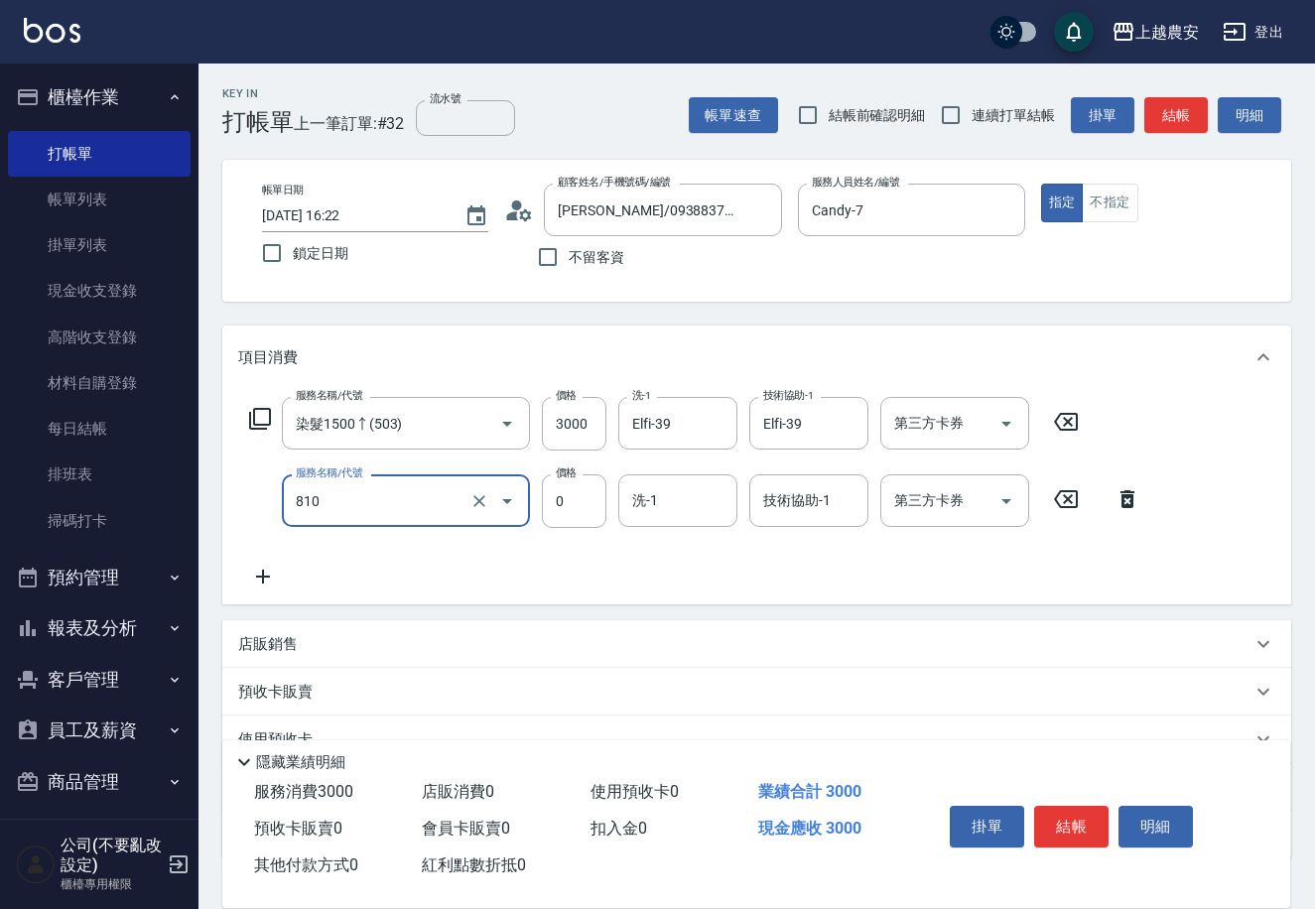
type input "頭皮護髮卡券使用(810)"
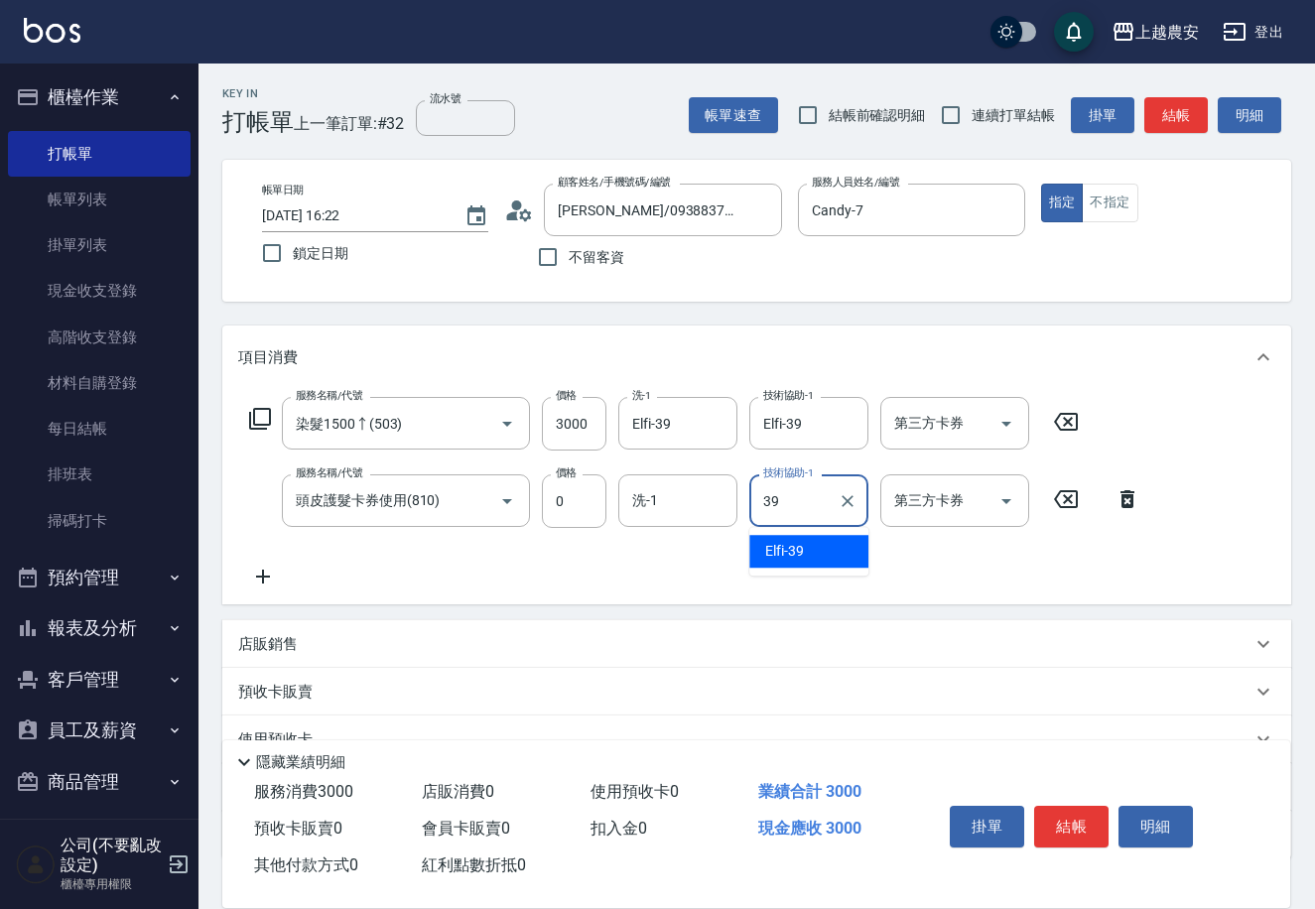
type input "Elfi-39"
click at [1060, 820] on button "結帳" at bounding box center [1071, 827] width 74 height 42
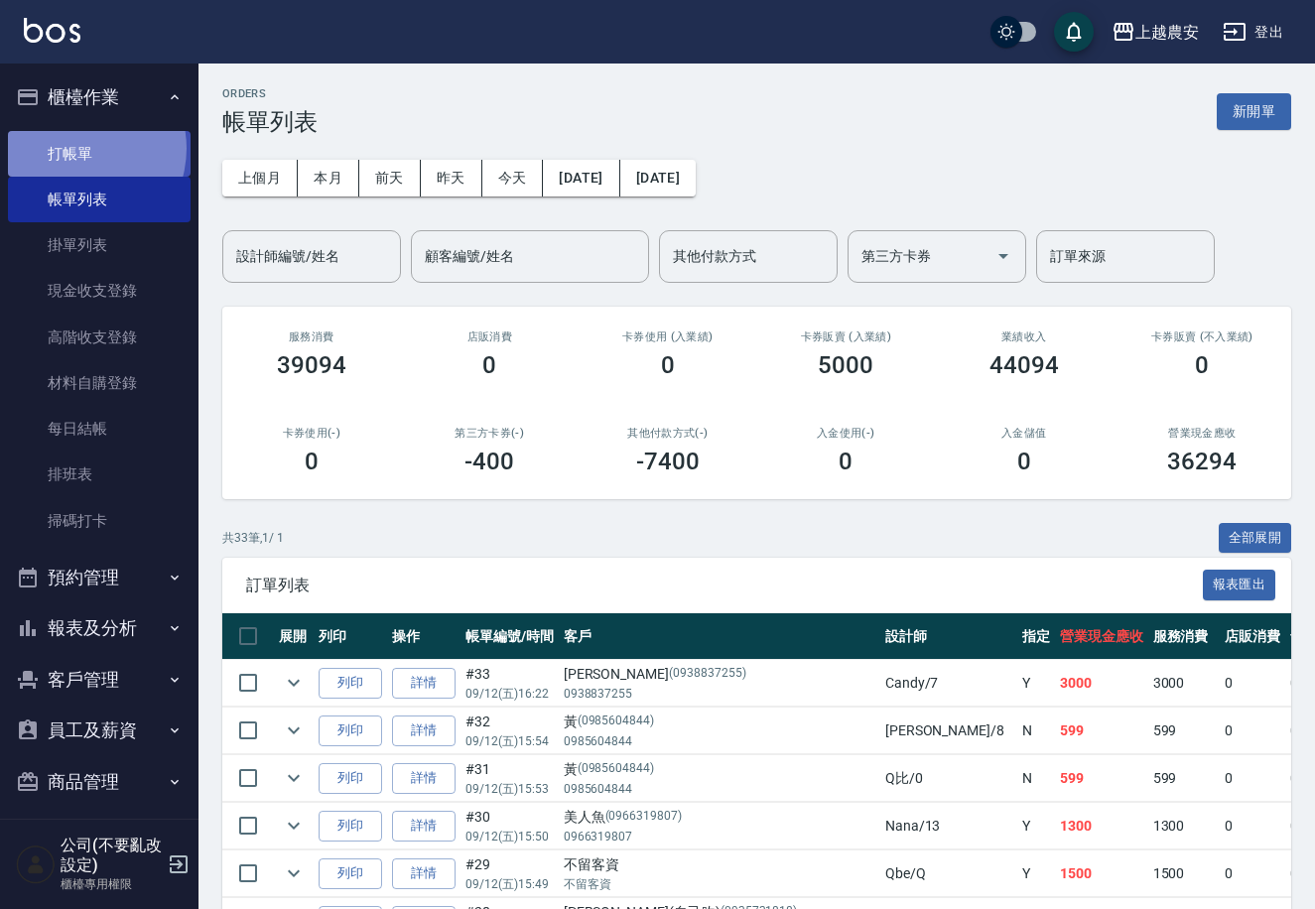
click at [75, 148] on link "打帳單" at bounding box center [99, 154] width 183 height 46
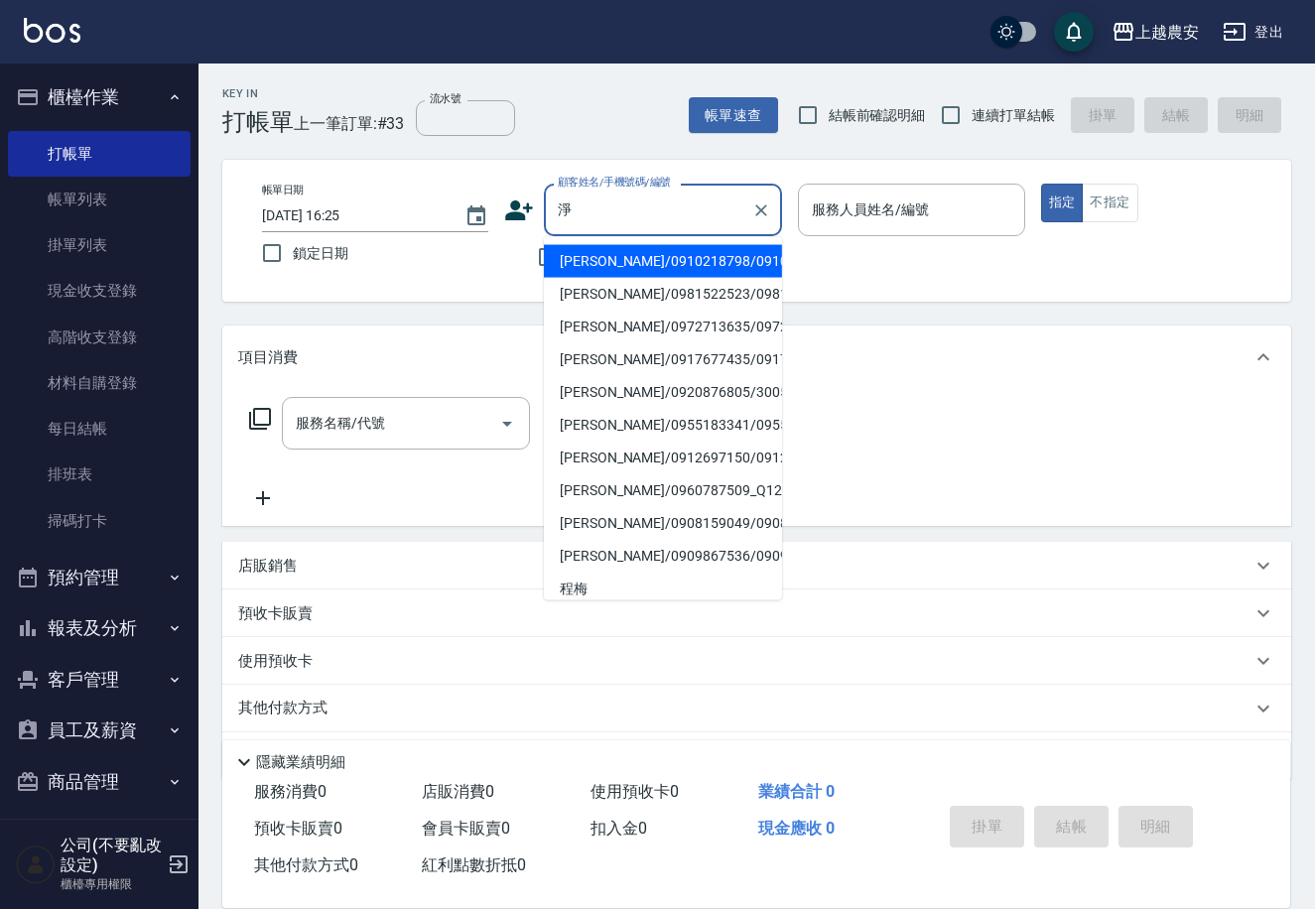
click at [585, 272] on li "[PERSON_NAME]/0910218798/0910218798" at bounding box center [663, 261] width 238 height 33
type input "[PERSON_NAME]/0910218798/0910218798"
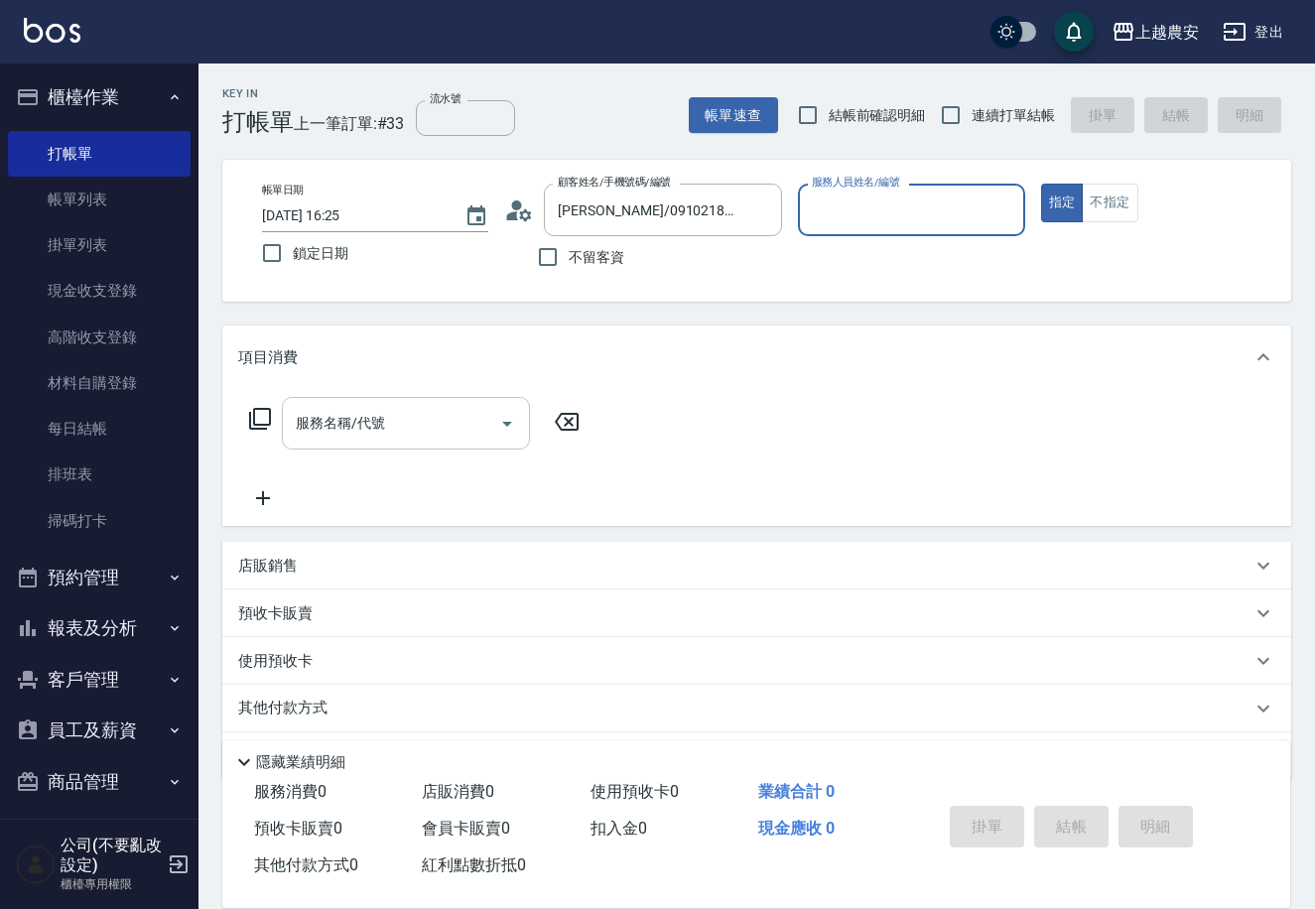
type input "美雅-B"
click at [448, 406] on input "服務名稱/代號" at bounding box center [391, 423] width 200 height 35
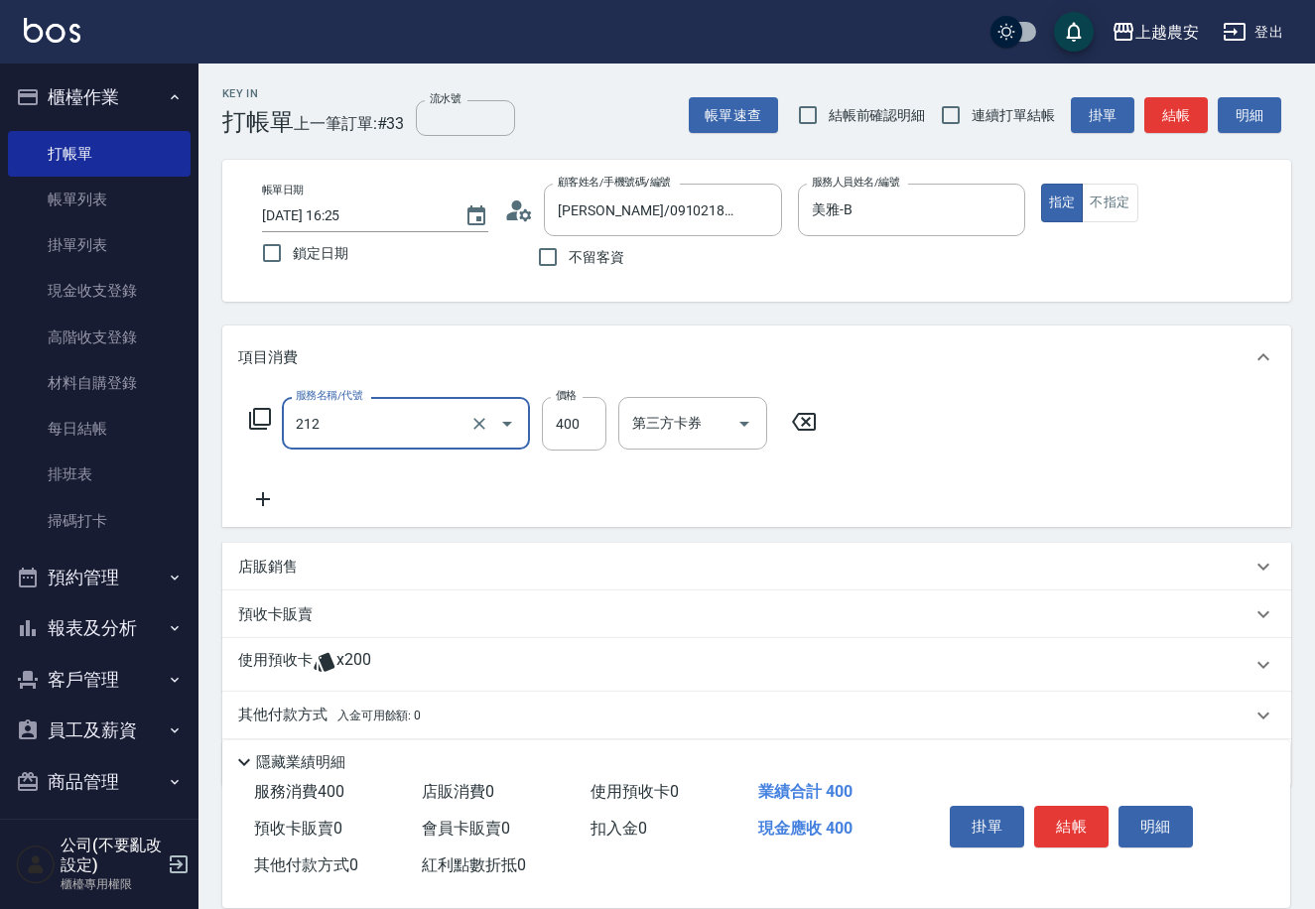
type input "洗髮券消費(212)"
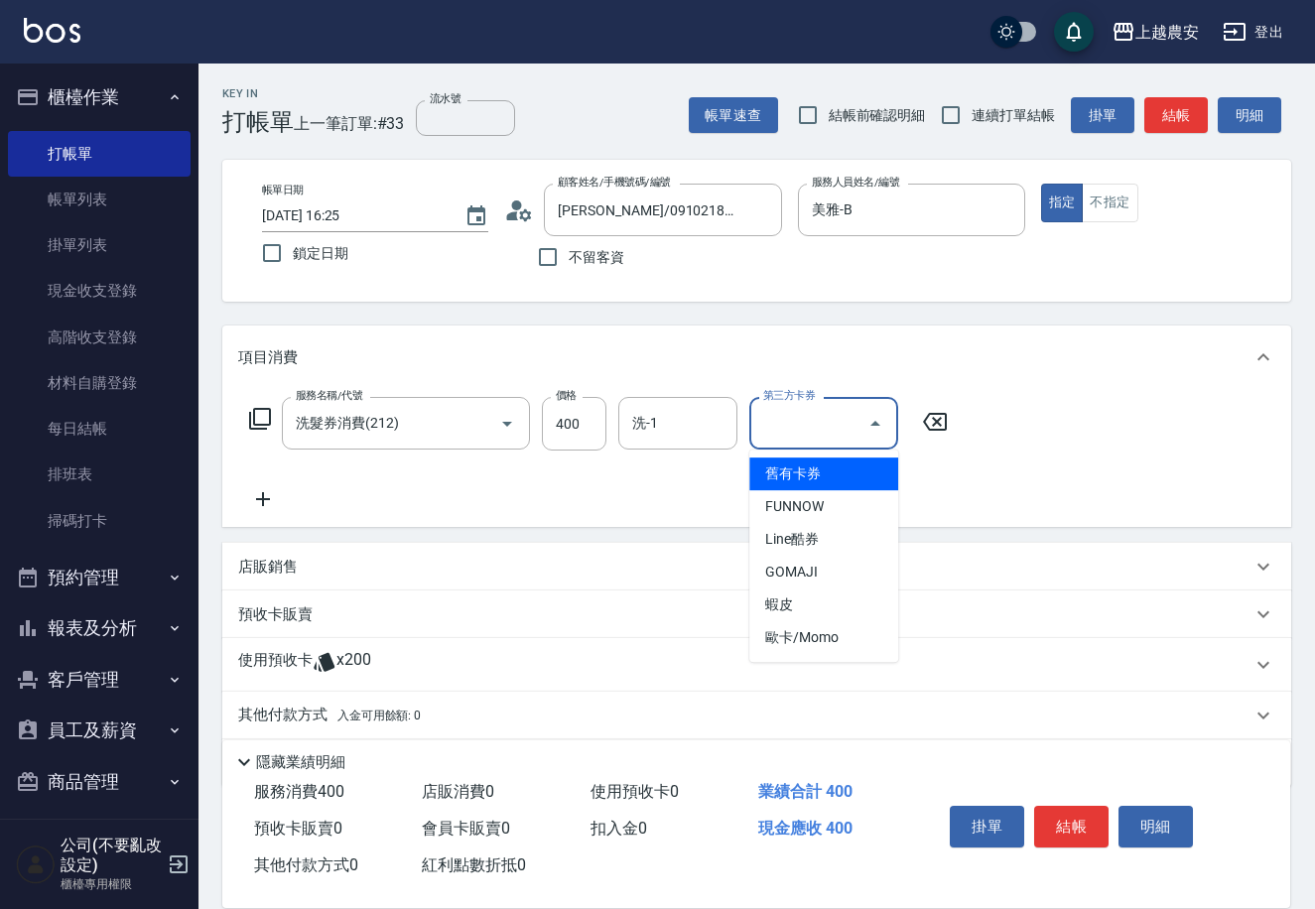
click at [827, 428] on input "第三方卡券" at bounding box center [808, 423] width 101 height 35
click at [814, 476] on span "舊有卡券" at bounding box center [823, 474] width 149 height 33
type input "舊有卡券"
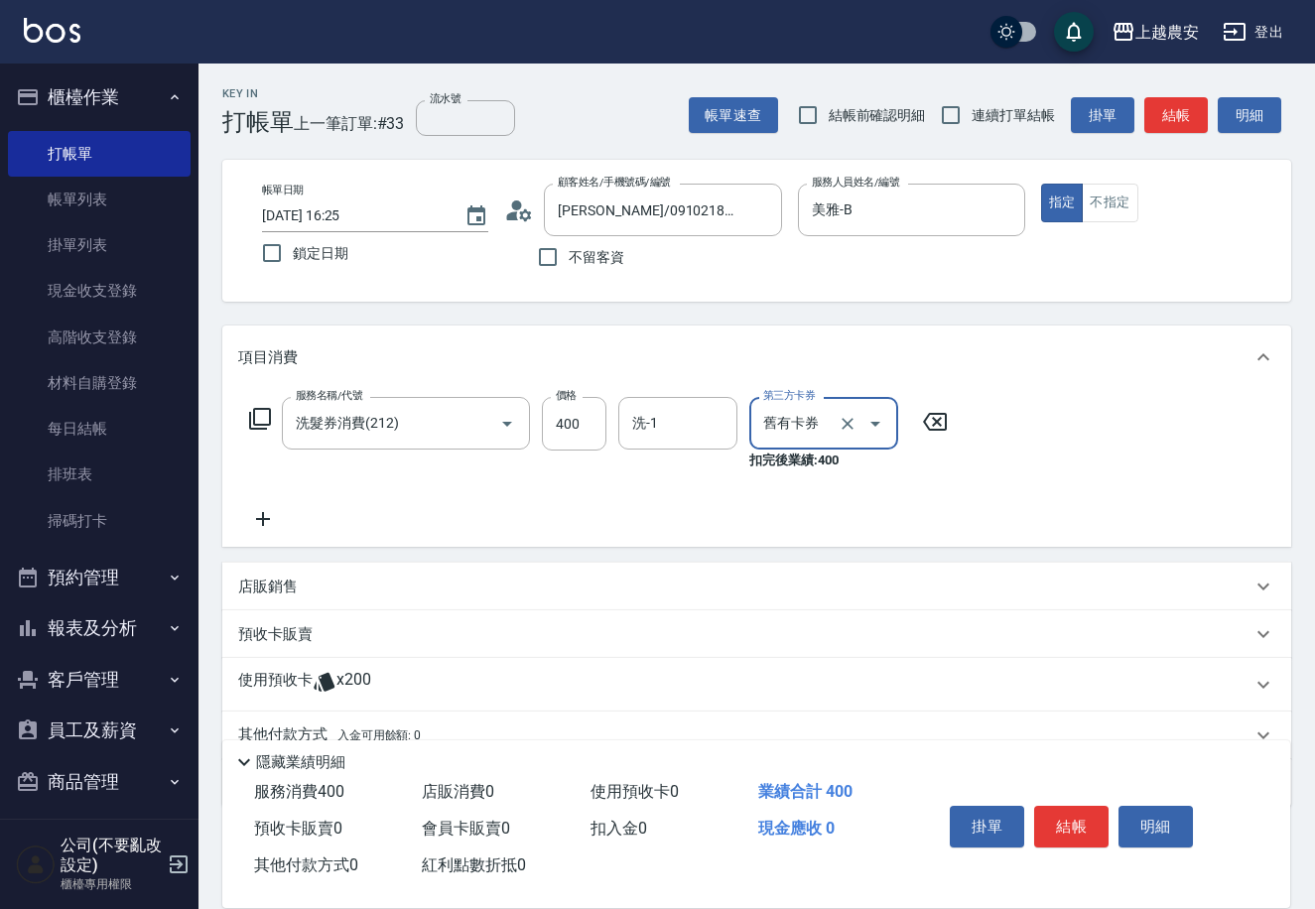
click at [260, 515] on icon at bounding box center [263, 519] width 50 height 24
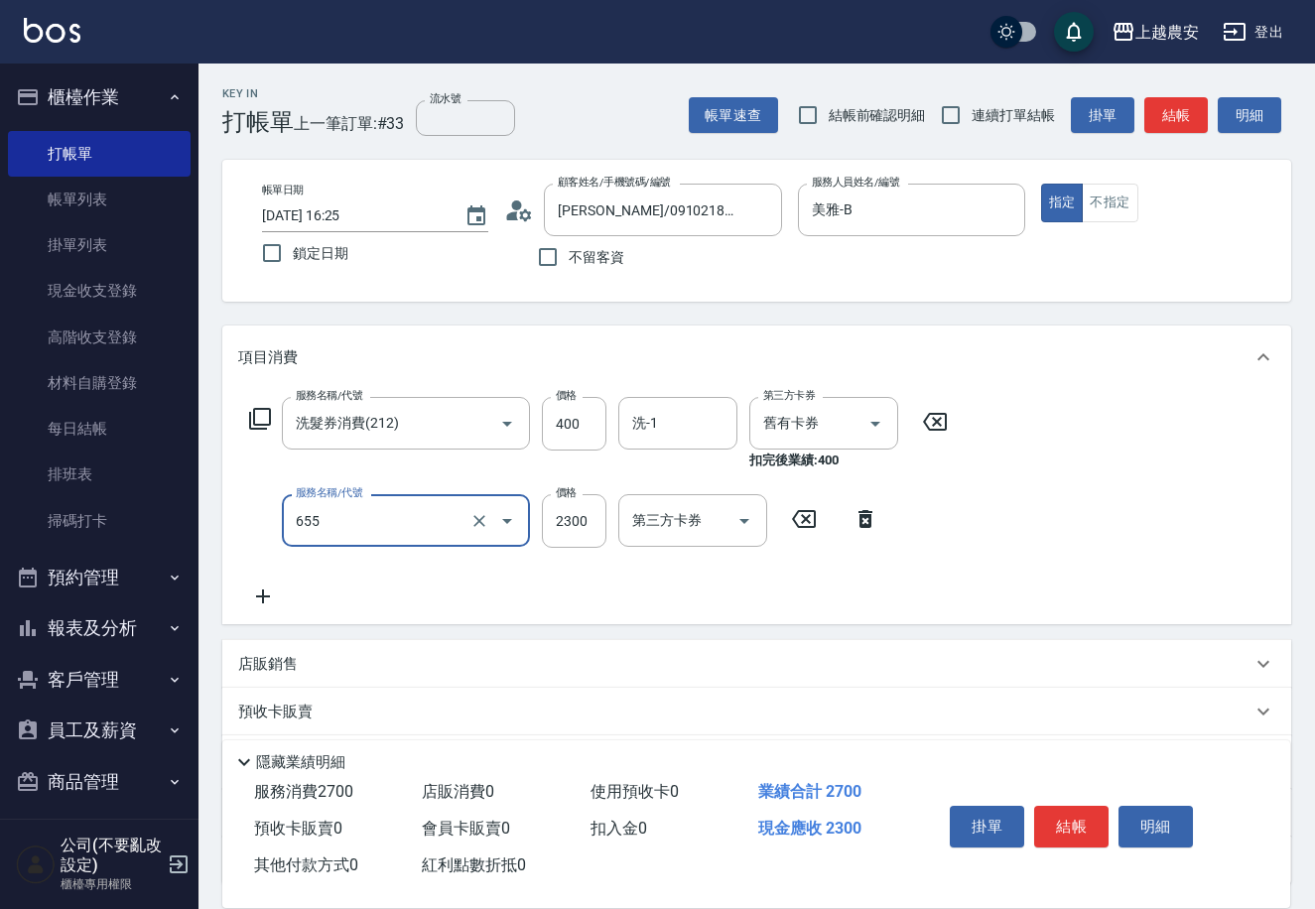
type input "結構2段式(自)(655)"
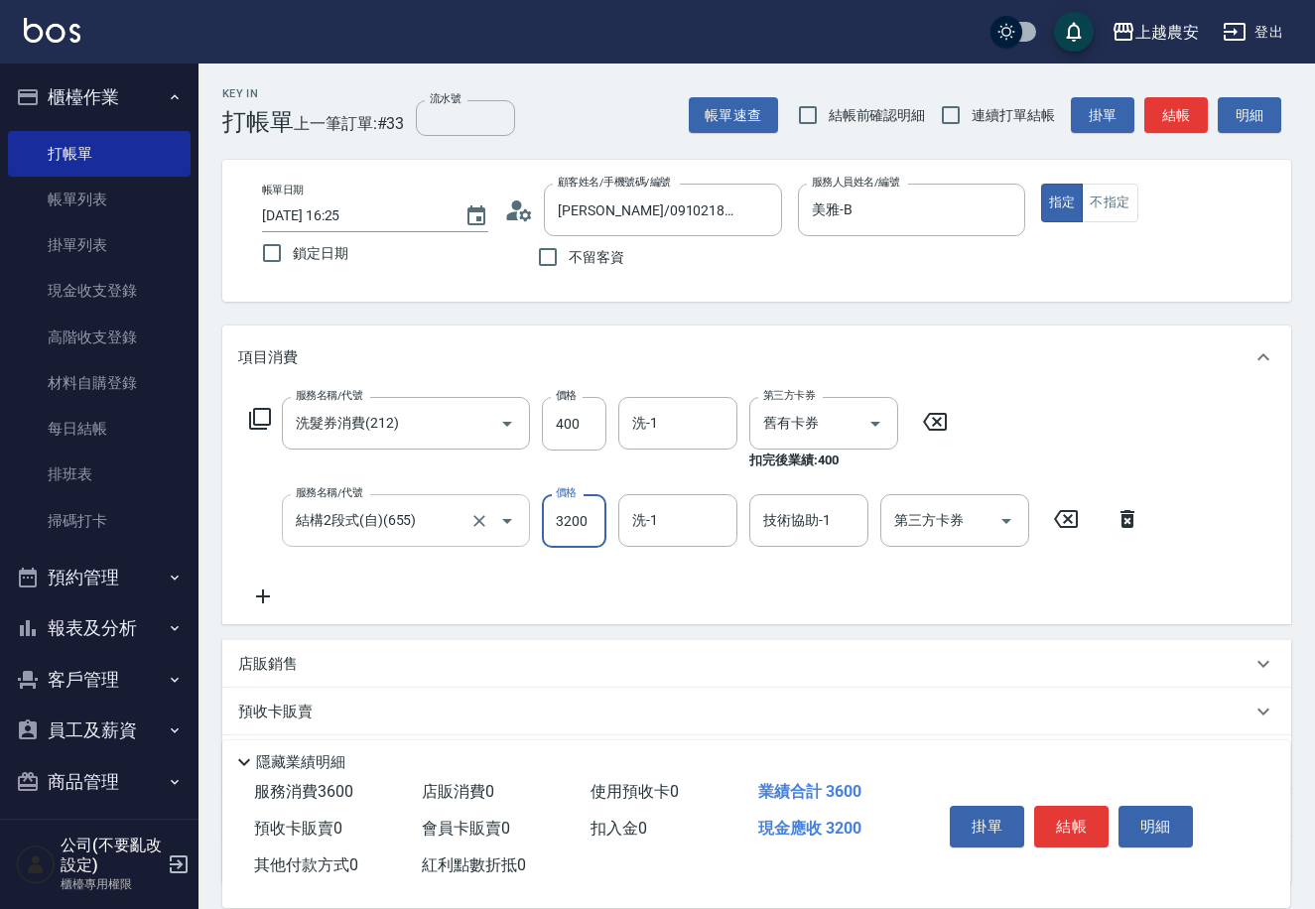
type input "3200"
click at [436, 531] on input "結構2段式(自)(655)" at bounding box center [378, 520] width 175 height 35
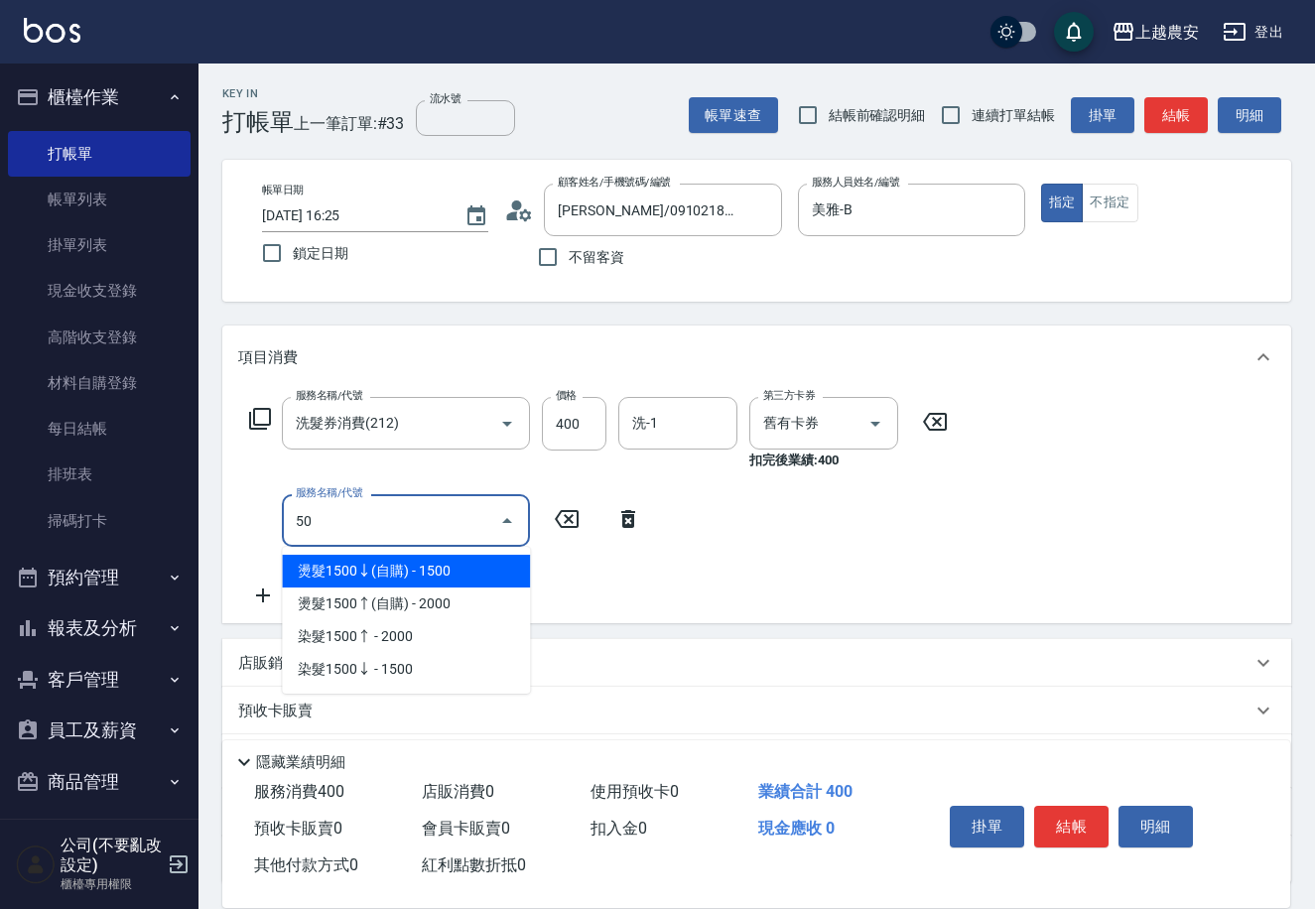
type input "503"
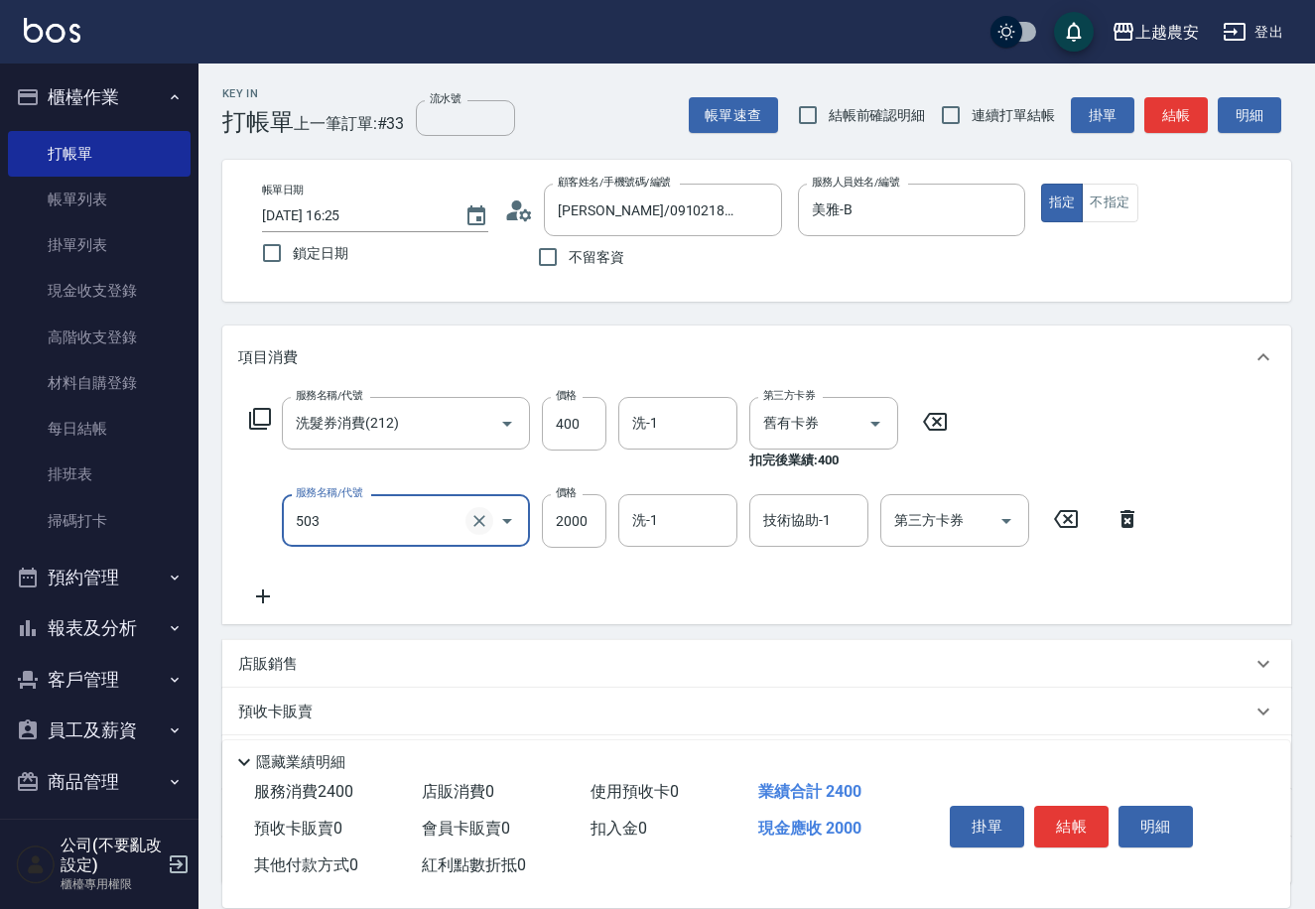
click at [480, 515] on icon "Clear" at bounding box center [479, 521] width 20 height 20
type input "結構2段式(自)(655)"
type input "3200"
click at [1079, 816] on button "結帳" at bounding box center [1071, 827] width 74 height 42
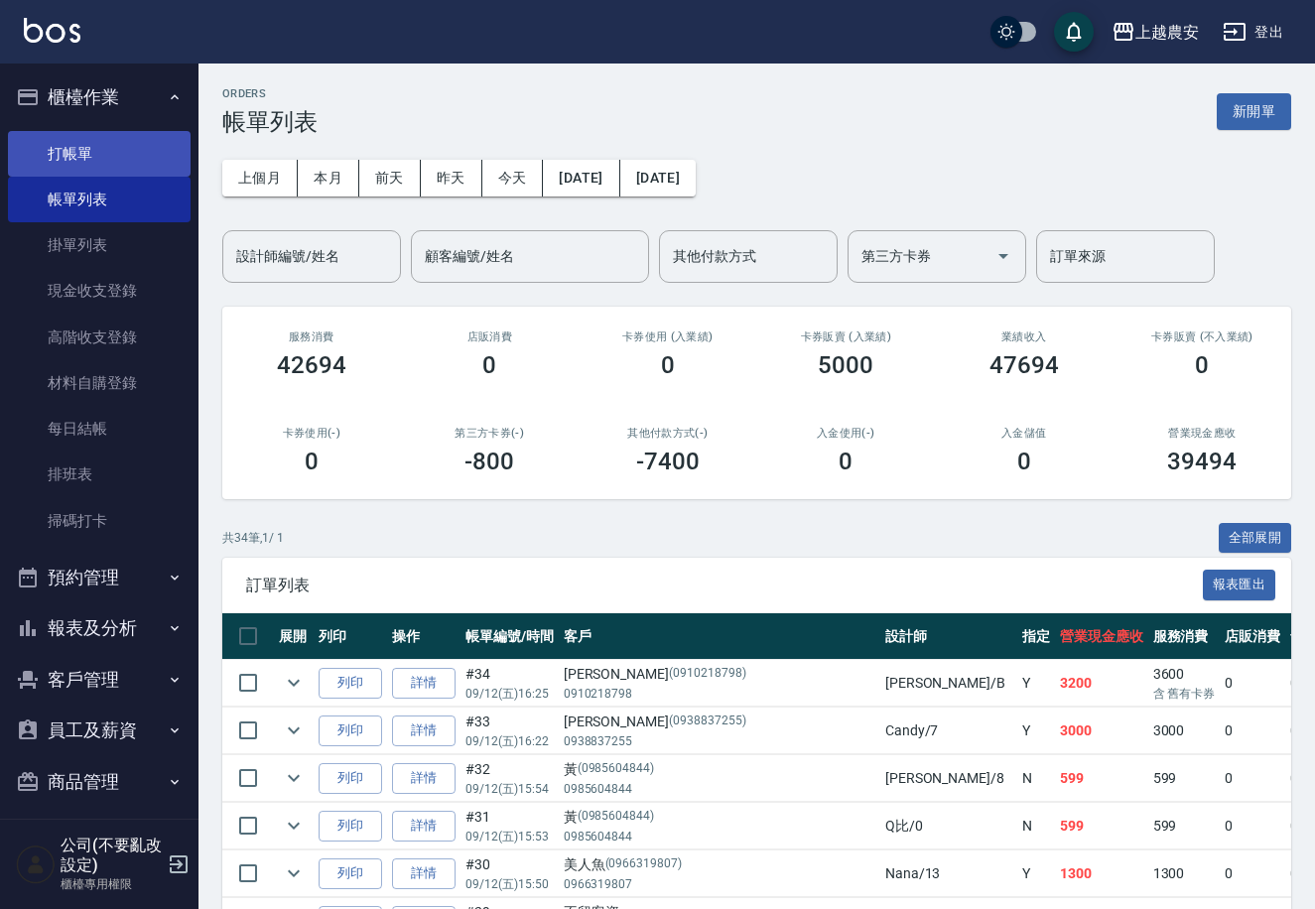
click at [68, 151] on link "打帳單" at bounding box center [99, 154] width 183 height 46
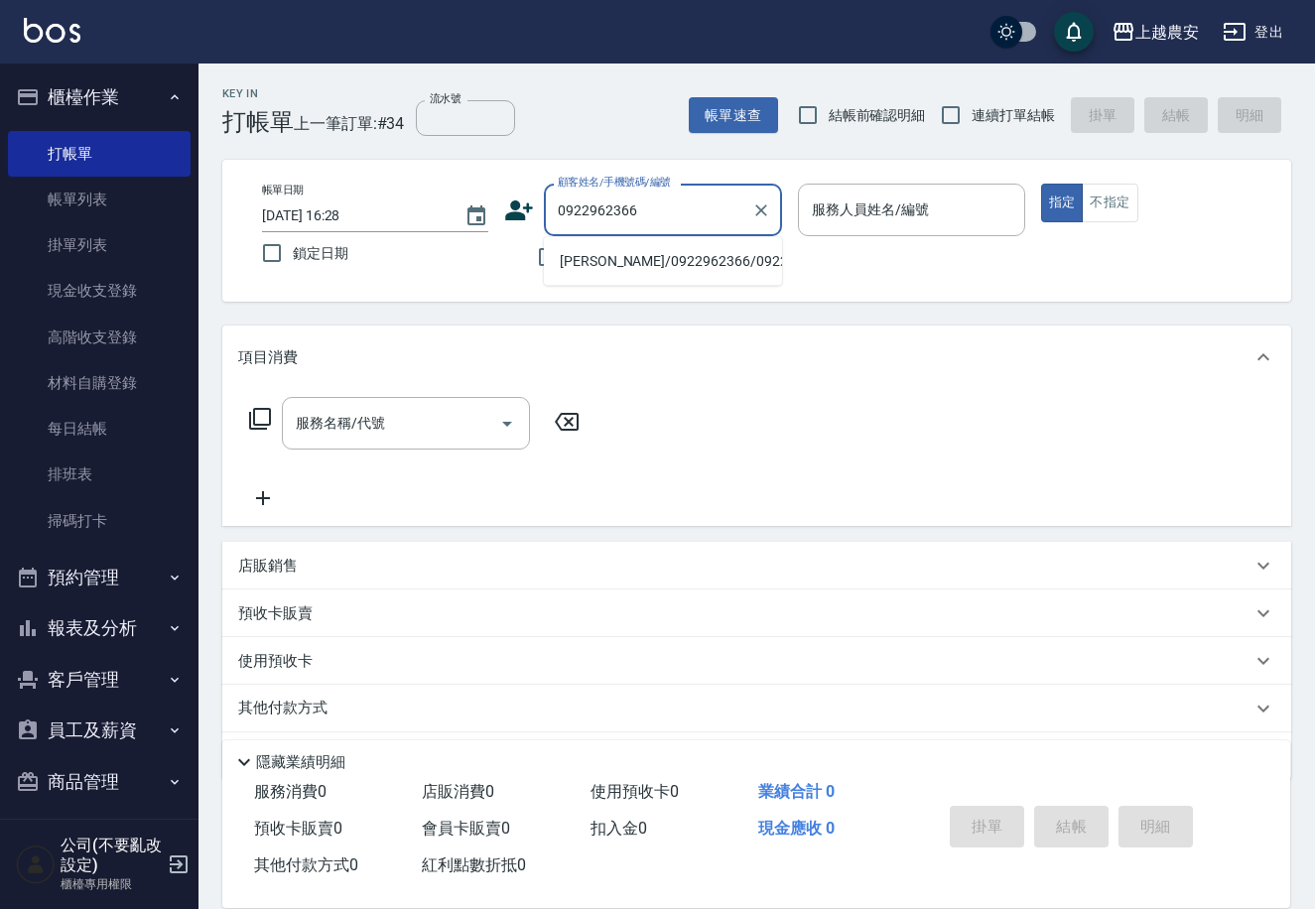
click at [630, 263] on li "[PERSON_NAME]/0922962366/0922962366" at bounding box center [663, 261] width 238 height 33
type input "[PERSON_NAME]/0922962366/0922962366"
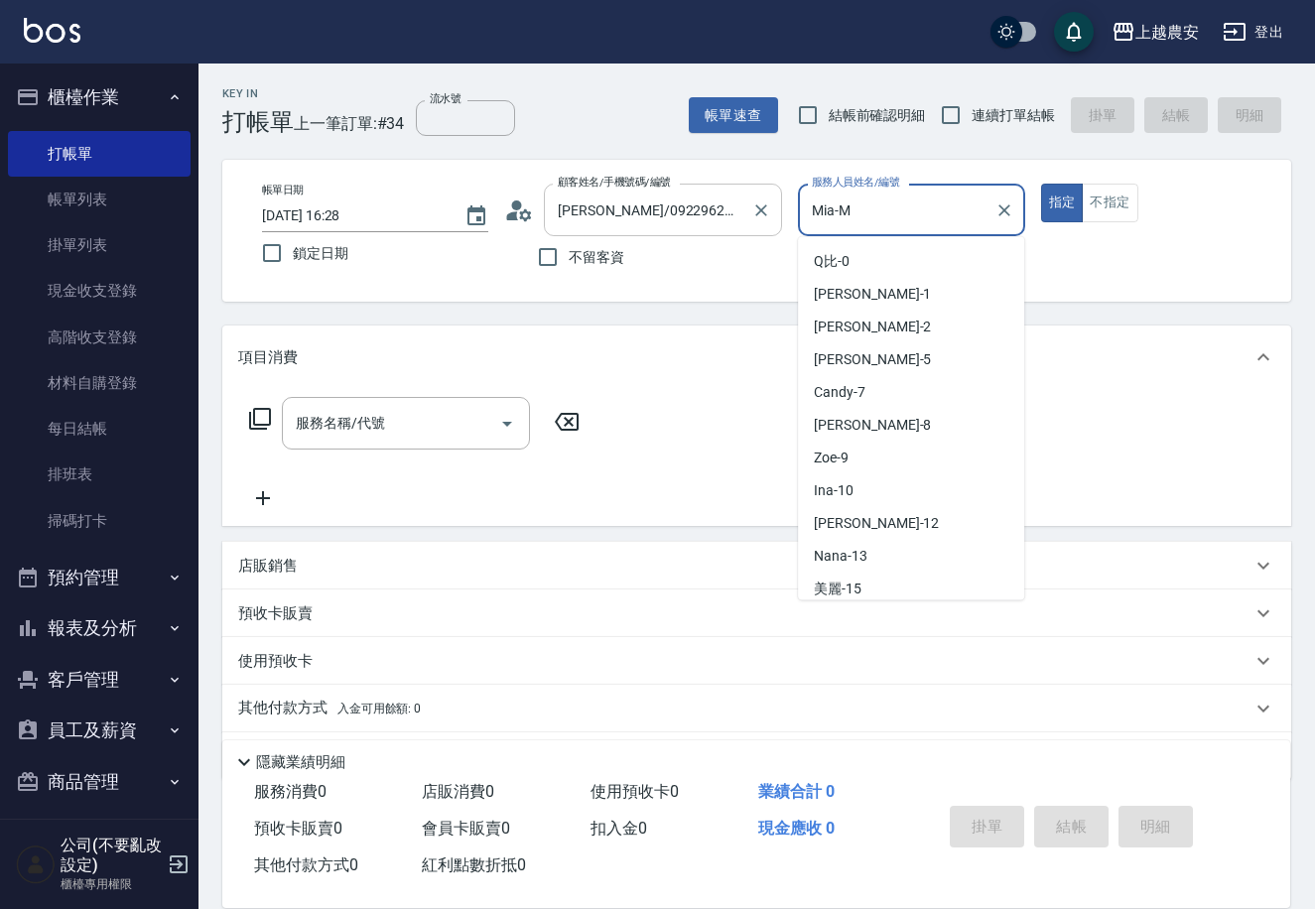
drag, startPoint x: 805, startPoint y: 220, endPoint x: 763, endPoint y: 234, distance: 43.9
click at [763, 234] on div "帳單日期 [DATE] 16:28 鎖定日期 顧客姓名/手機號碼/編號 黃小姐/0922962366/0922962366 顧客姓名/手機號碼/編號 不留客資…" at bounding box center [756, 231] width 1021 height 94
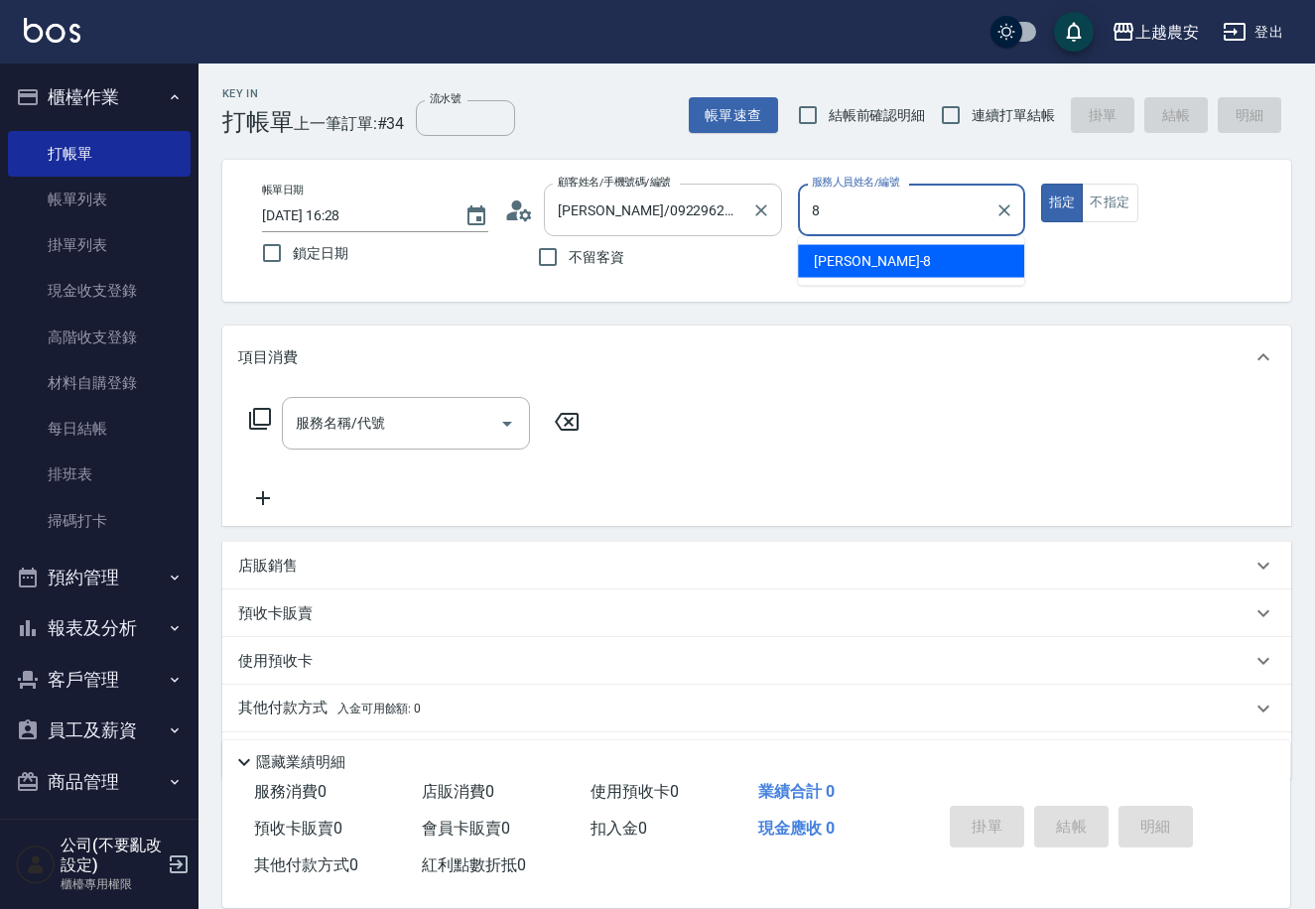
type input "[PERSON_NAME]-8"
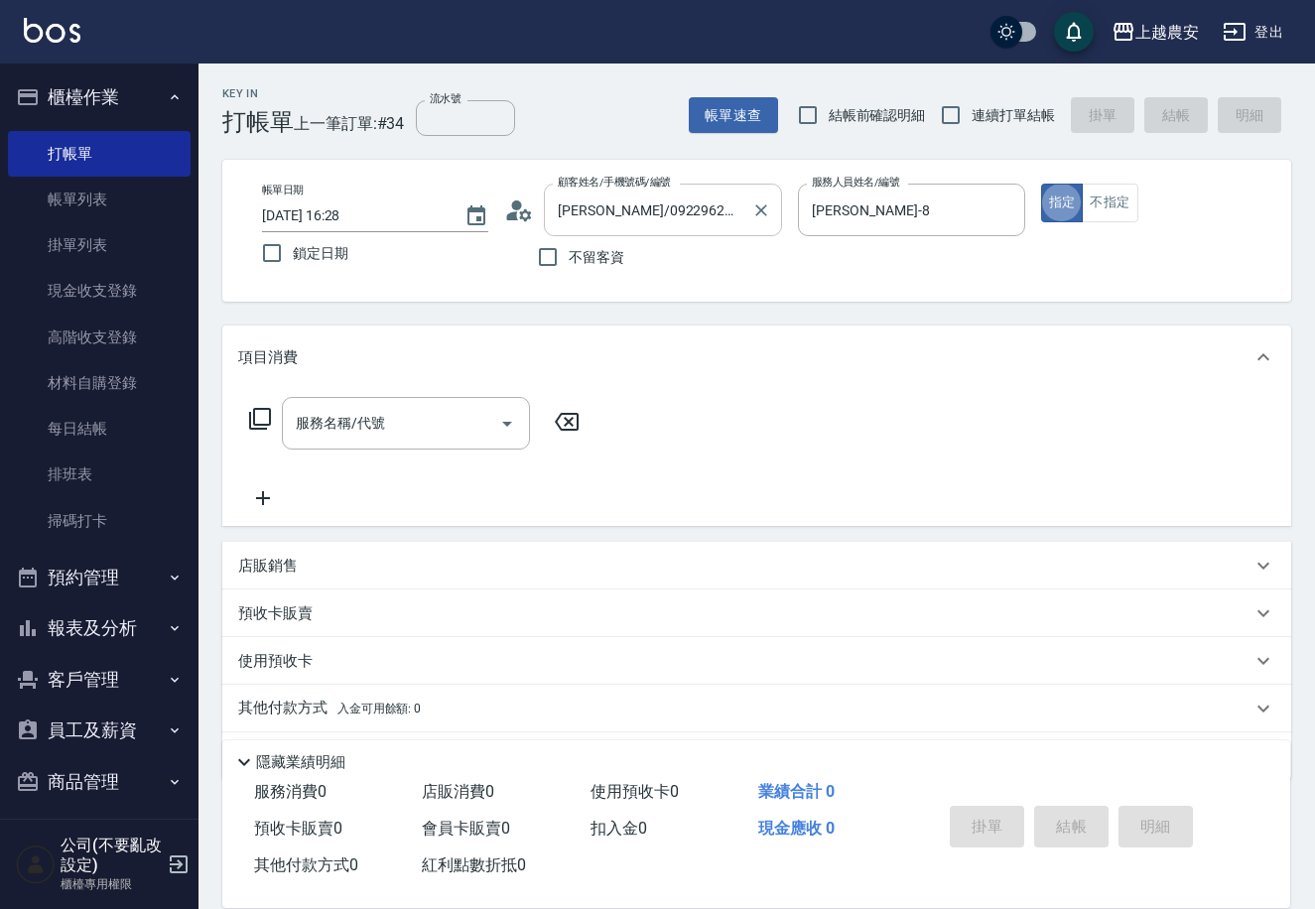
type button "true"
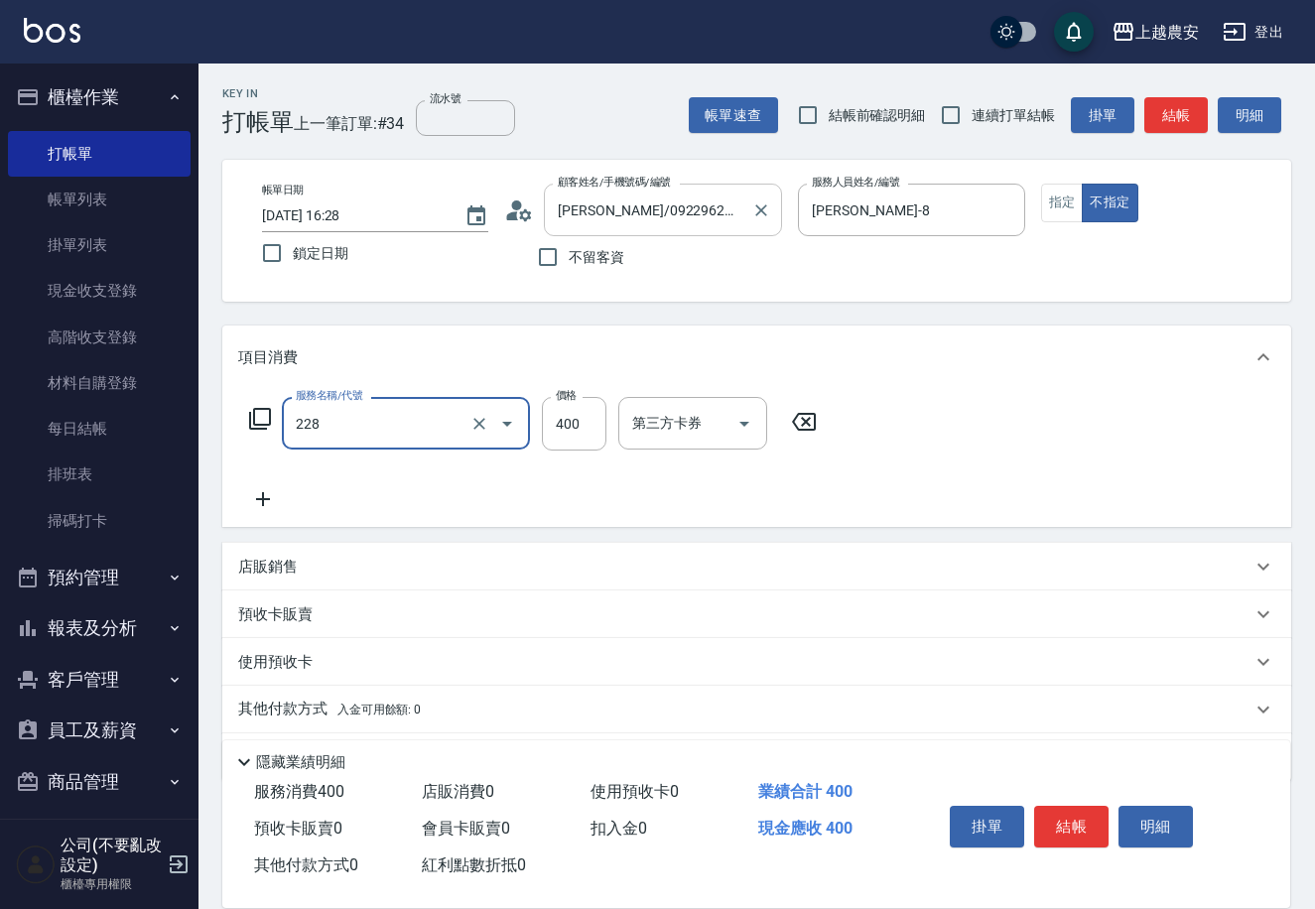
type input "洗髮(228)"
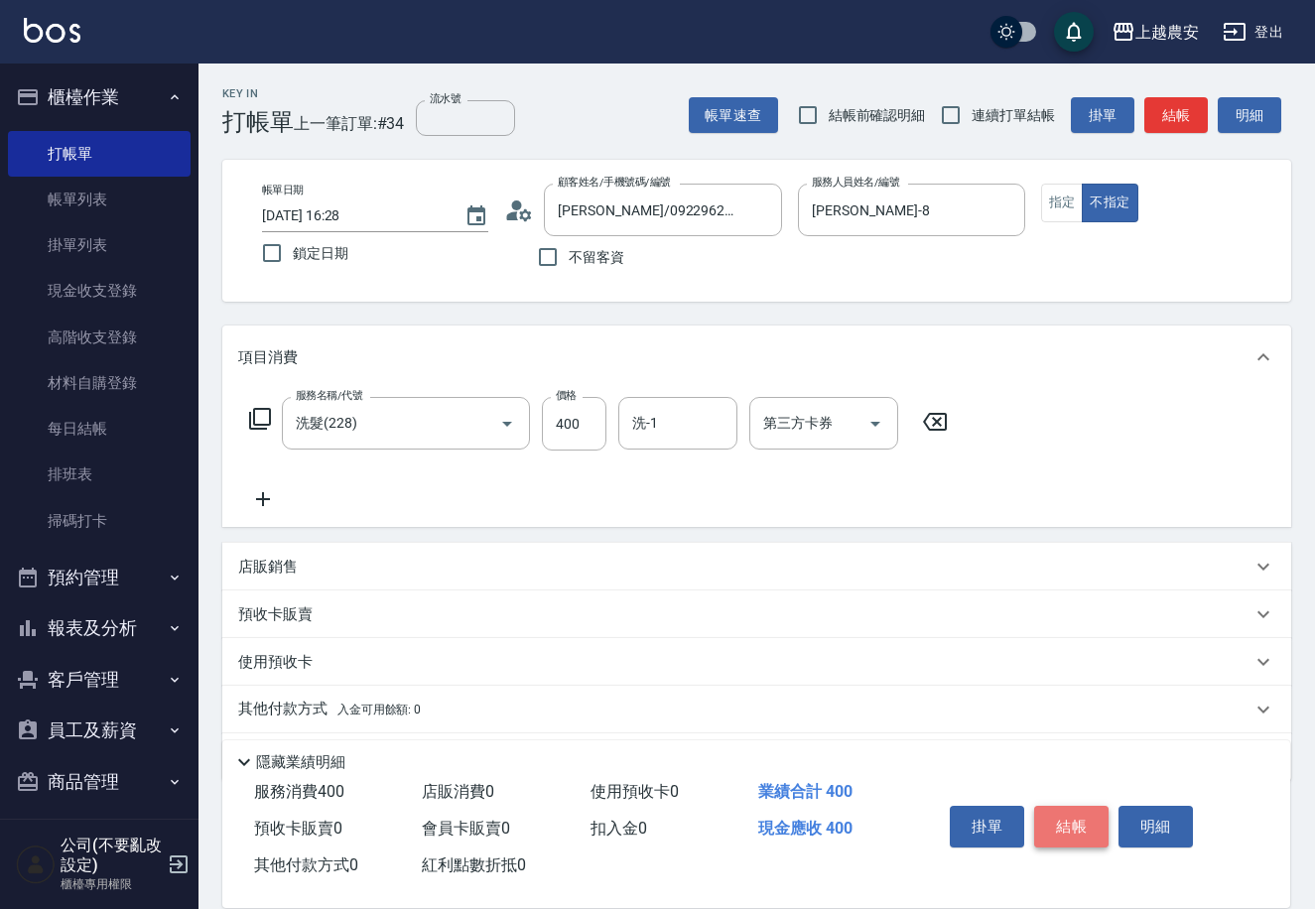
click at [1076, 814] on button "結帳" at bounding box center [1071, 827] width 74 height 42
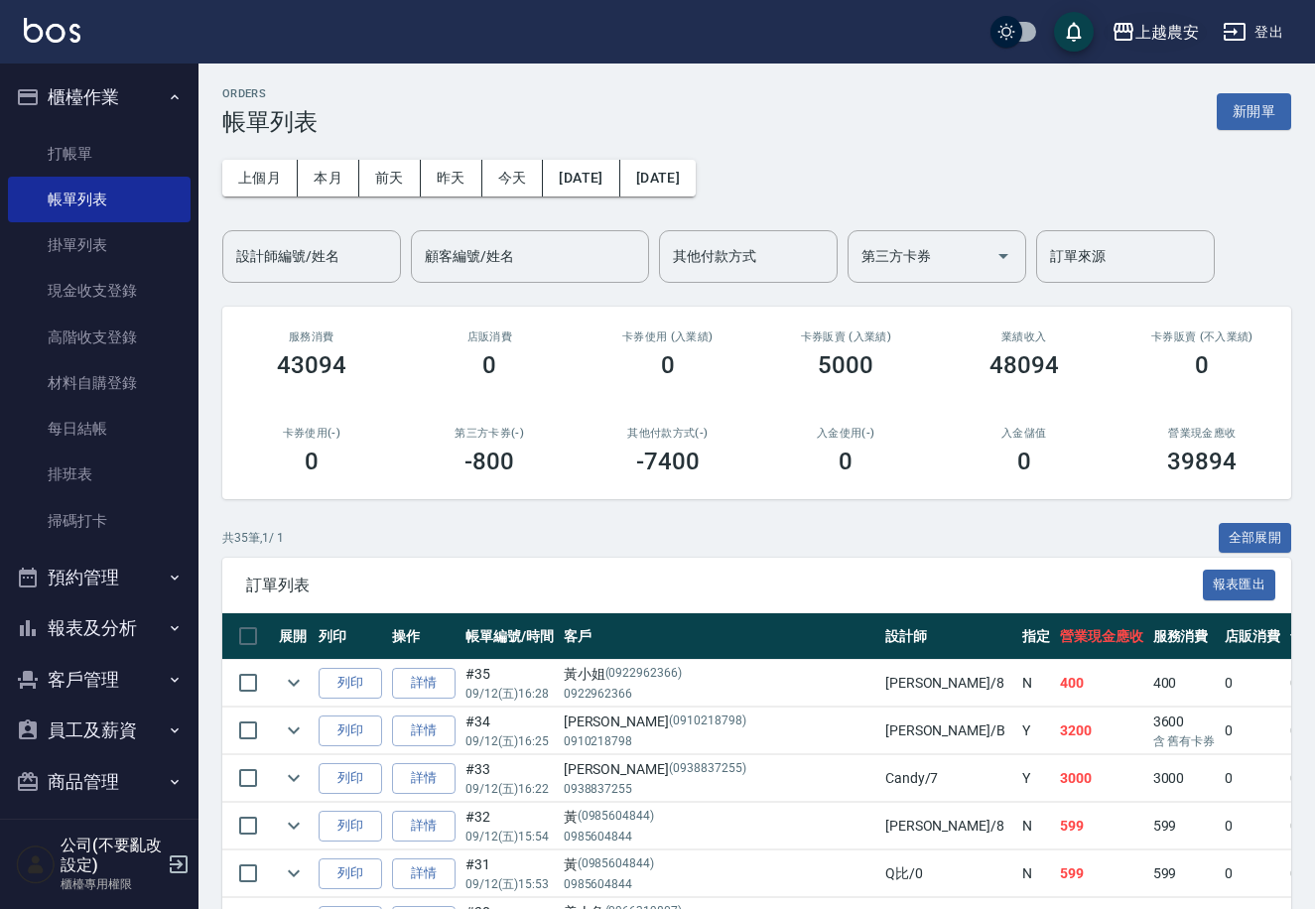
scroll to position [123, 0]
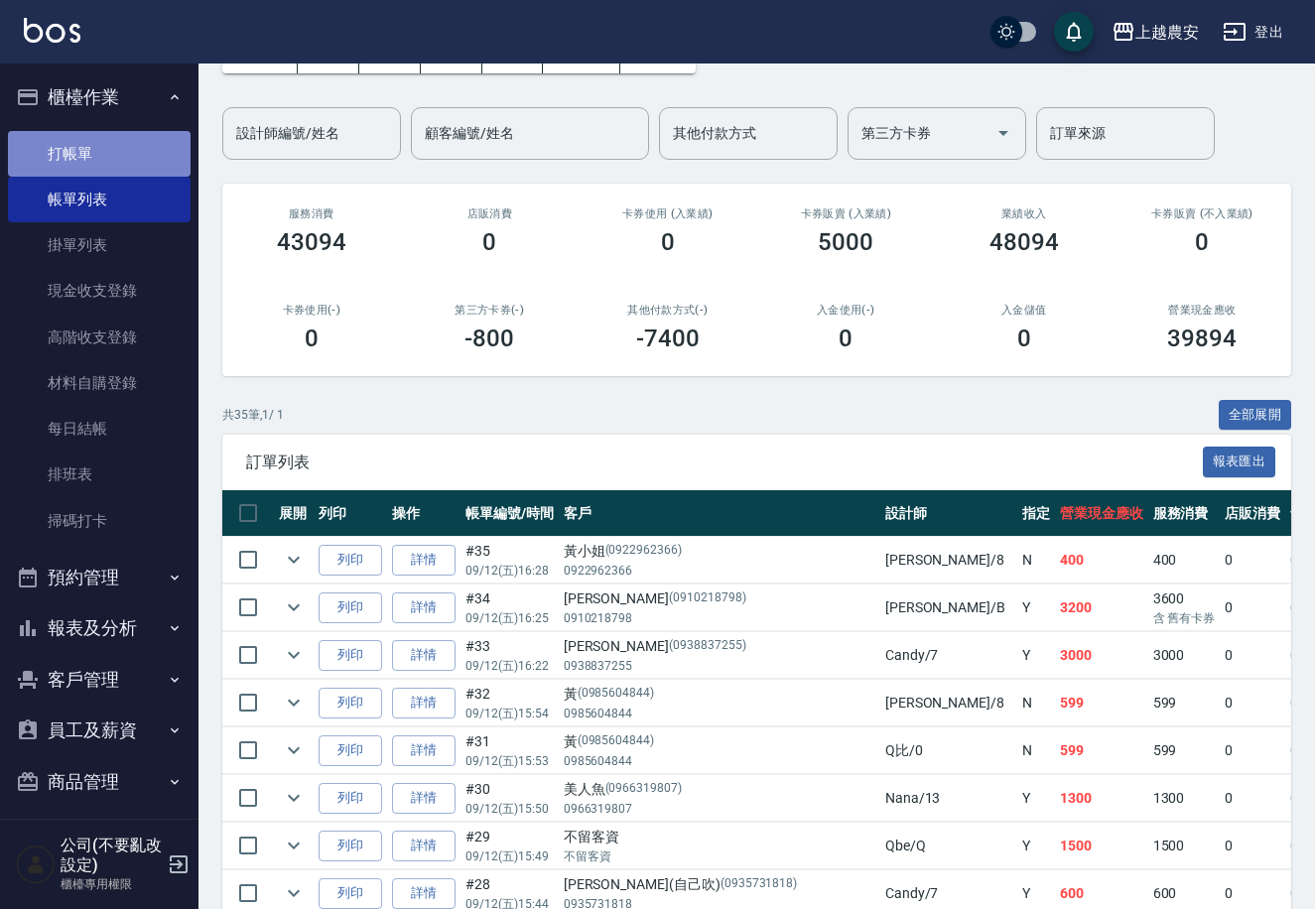
click at [138, 141] on link "打帳單" at bounding box center [99, 154] width 183 height 46
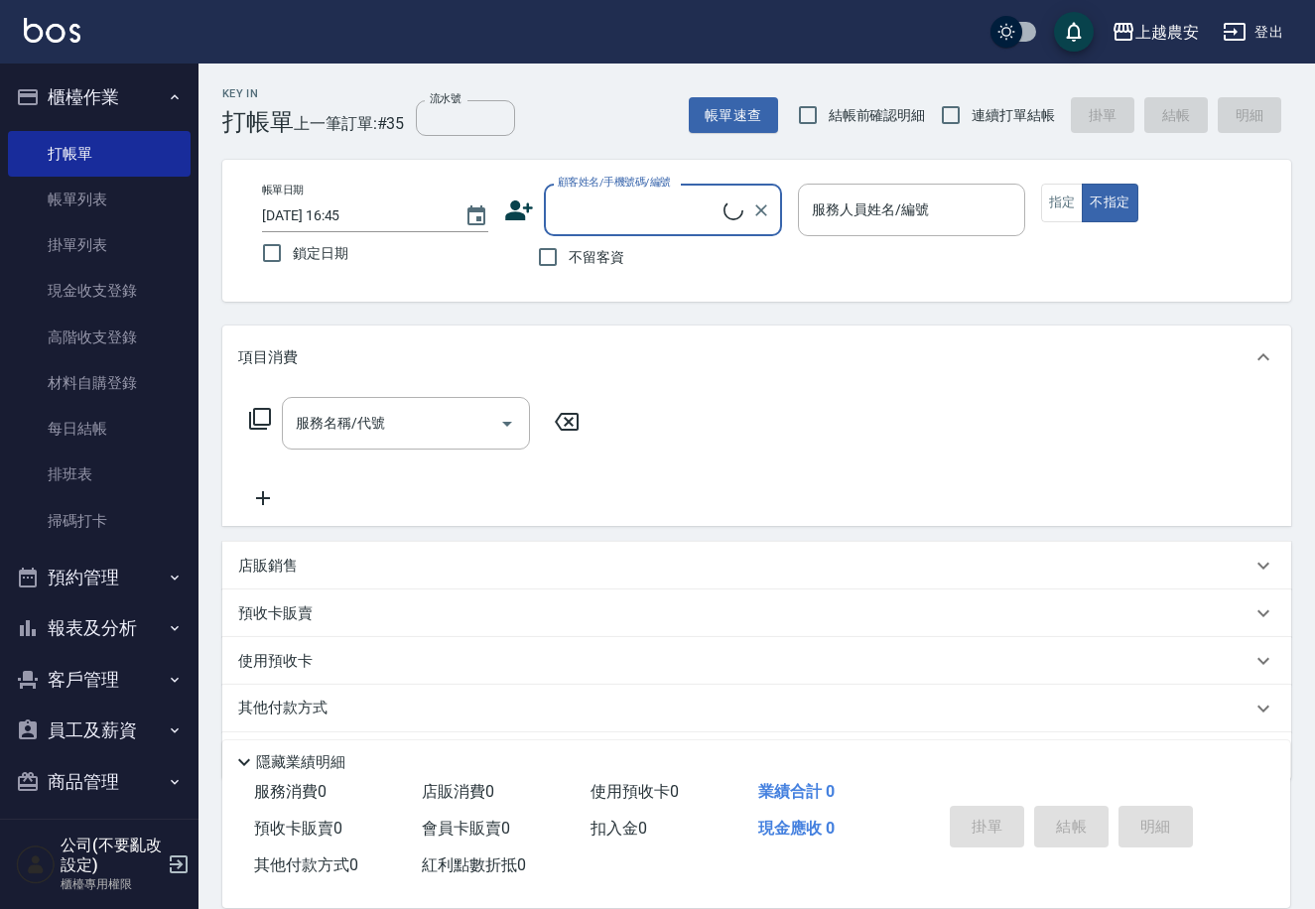
click at [572, 243] on label "不留客資" at bounding box center [575, 257] width 97 height 42
click at [569, 243] on input "不留客資" at bounding box center [548, 257] width 42 height 42
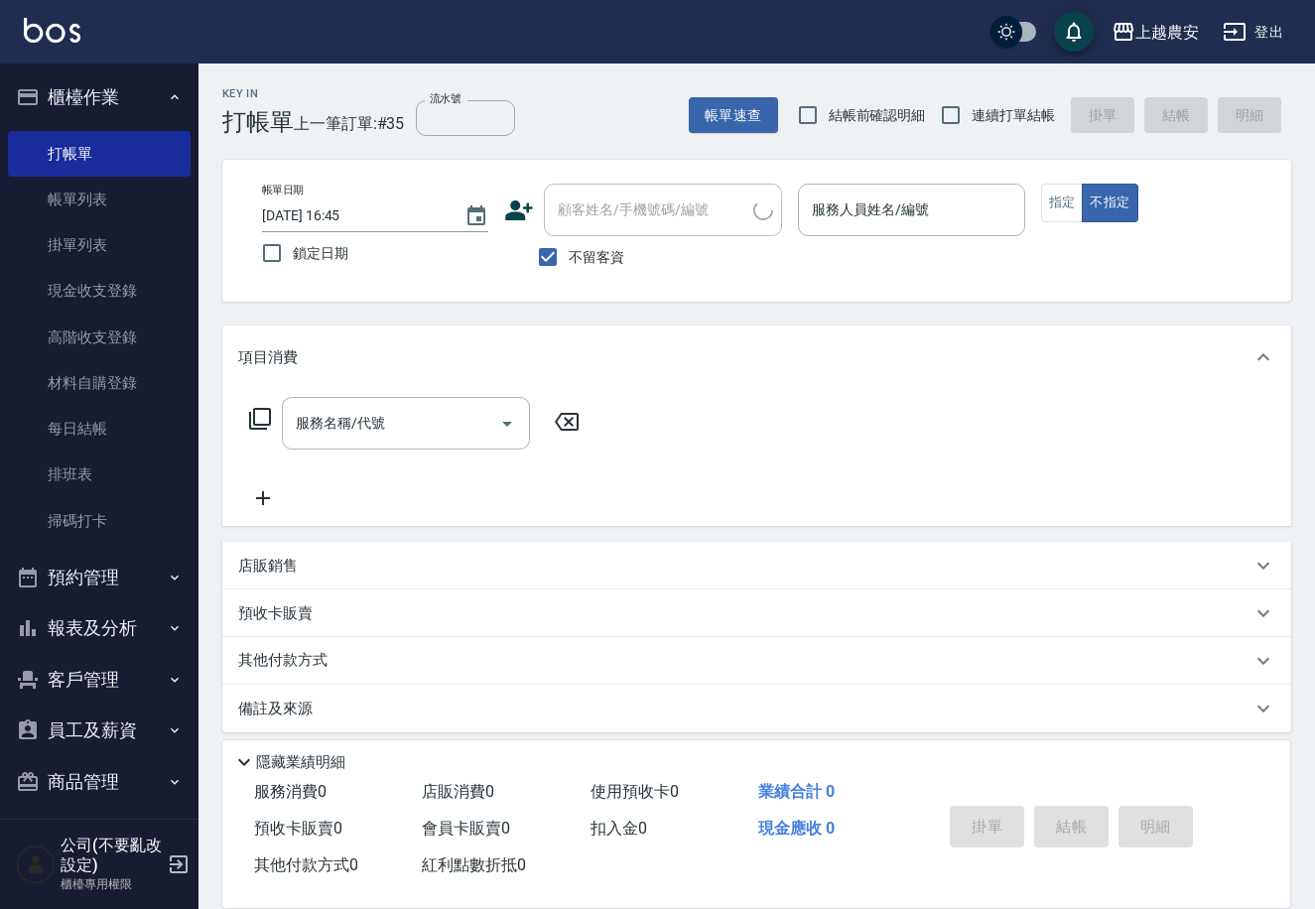
click at [592, 274] on label "不留客資" at bounding box center [575, 257] width 97 height 42
click at [569, 274] on input "不留客資" at bounding box center [548, 257] width 42 height 42
checkbox input "false"
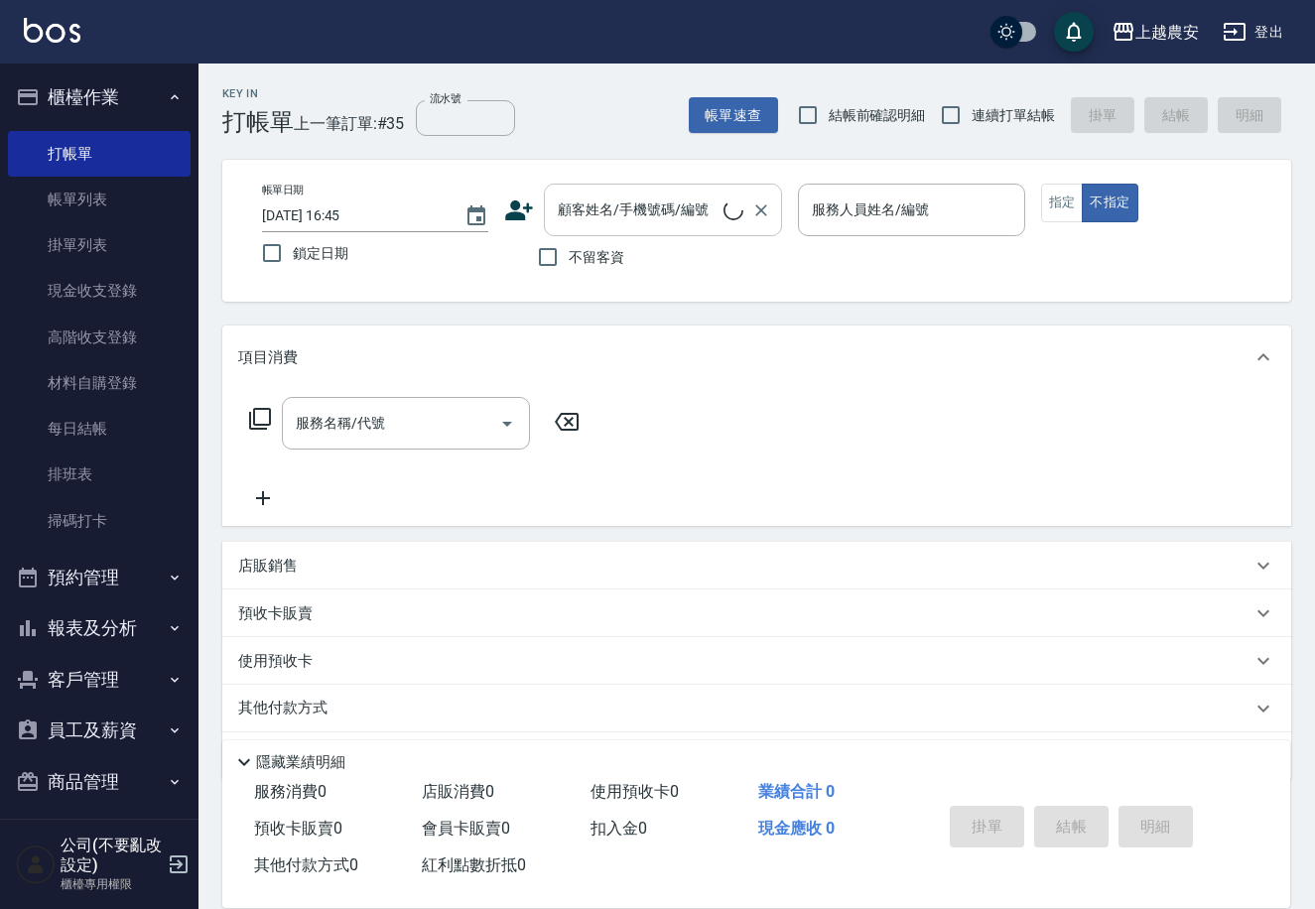
click at [599, 217] on div "顧客姓名/手機號碼/編號 顧客姓名/手機號碼/編號" at bounding box center [663, 210] width 238 height 53
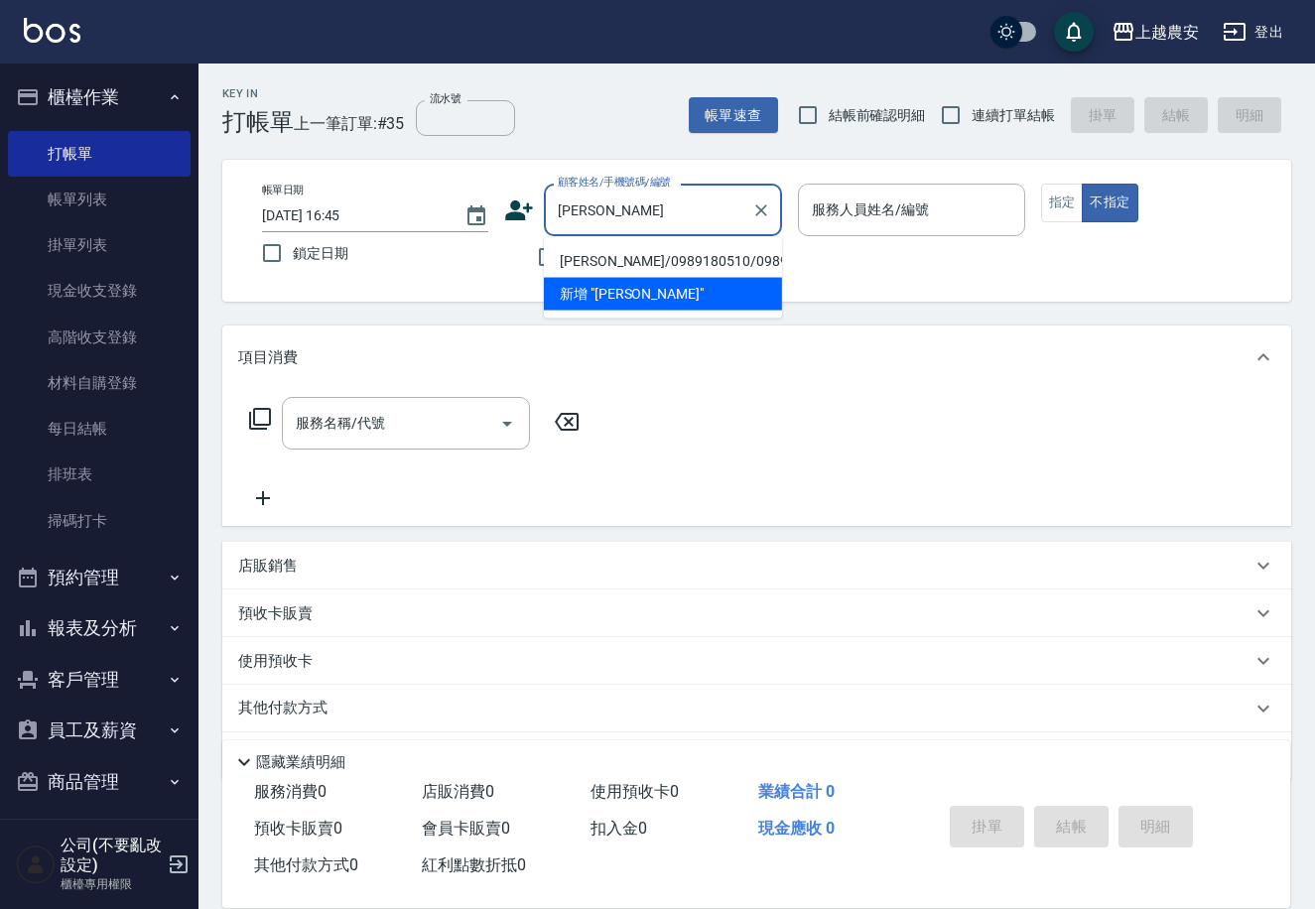
type input "溫儒儒"
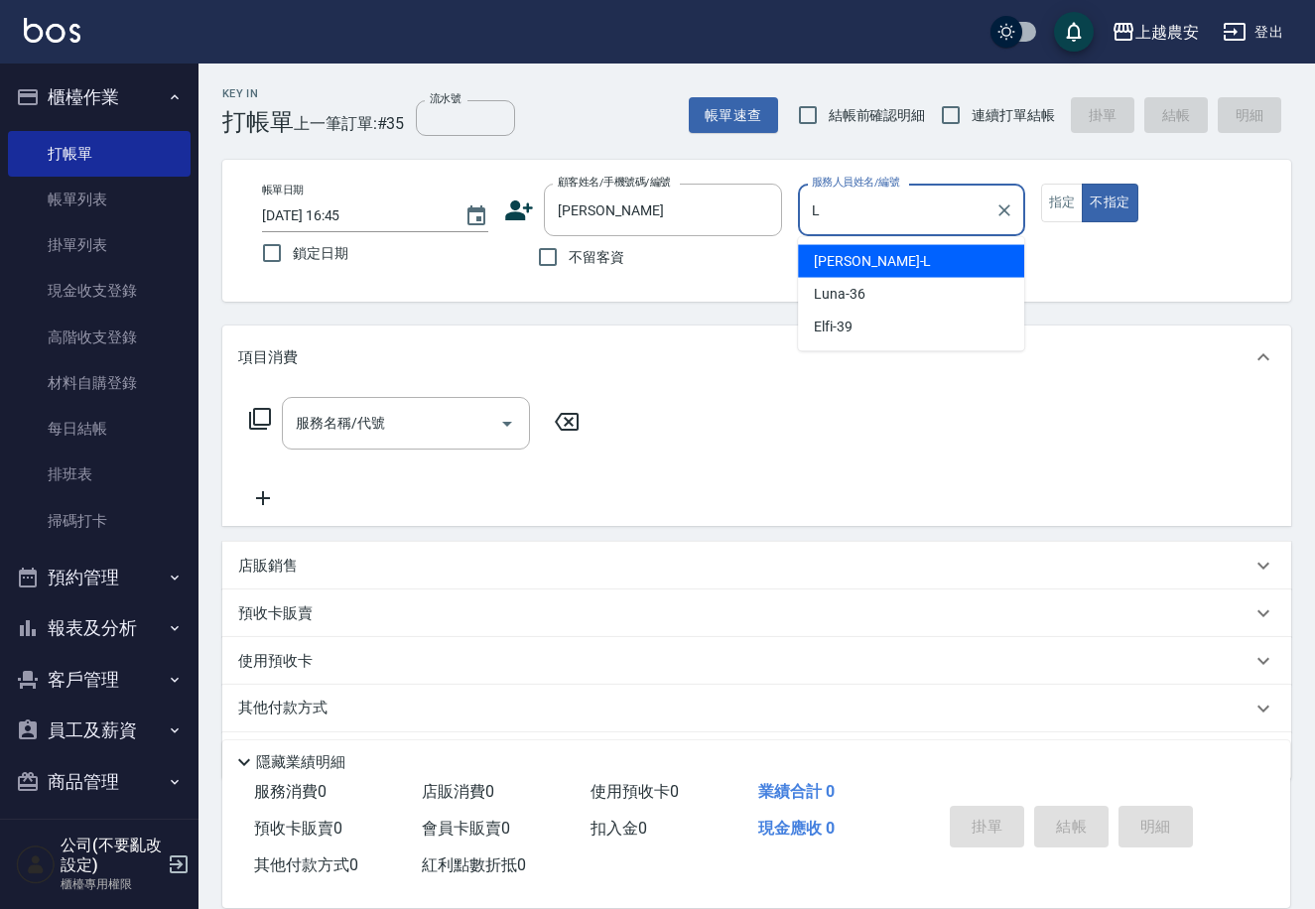
click at [850, 252] on span "Lina -L" at bounding box center [872, 261] width 117 height 21
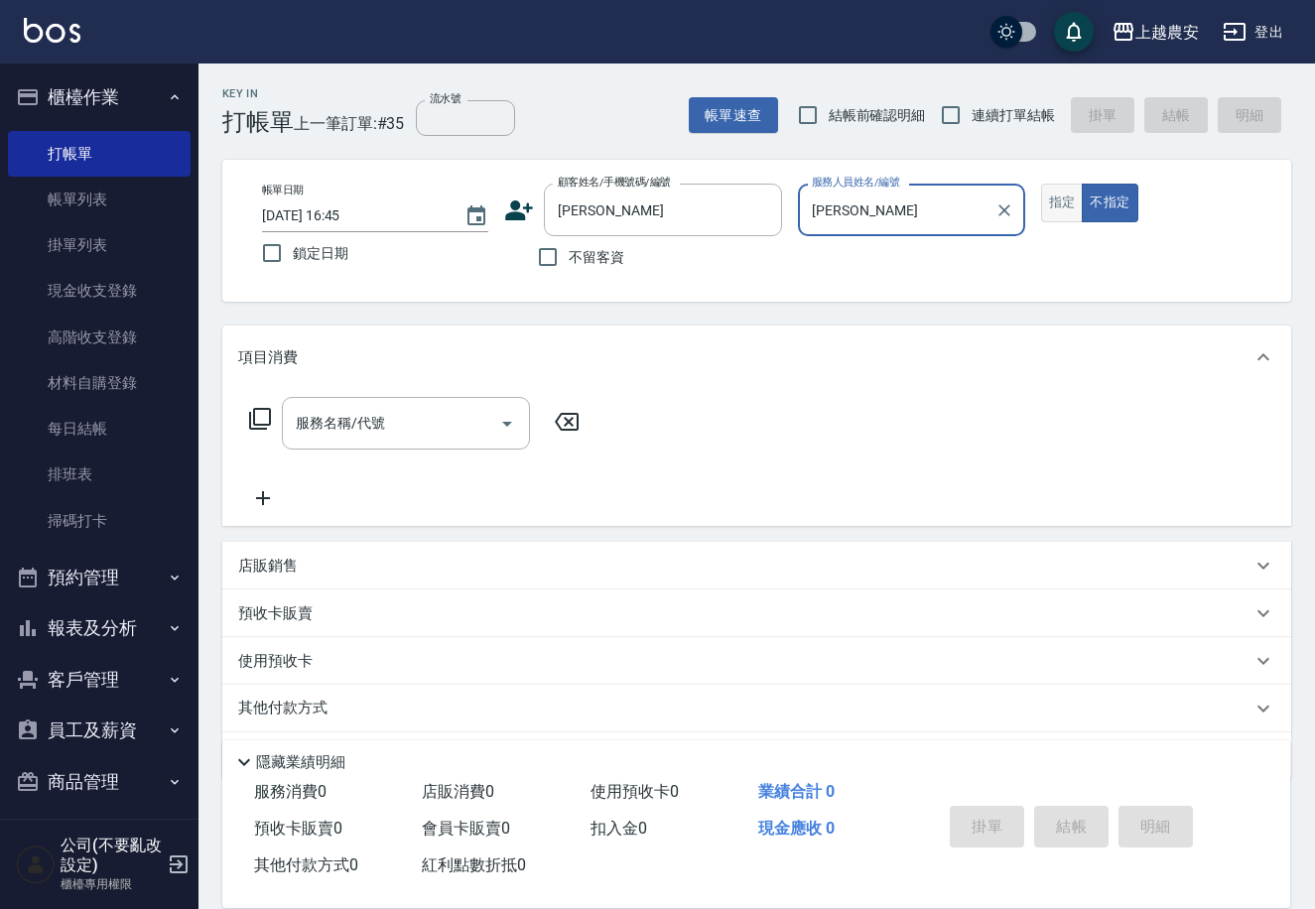
type input "Lina-L"
click at [1046, 203] on button "指定" at bounding box center [1062, 203] width 43 height 39
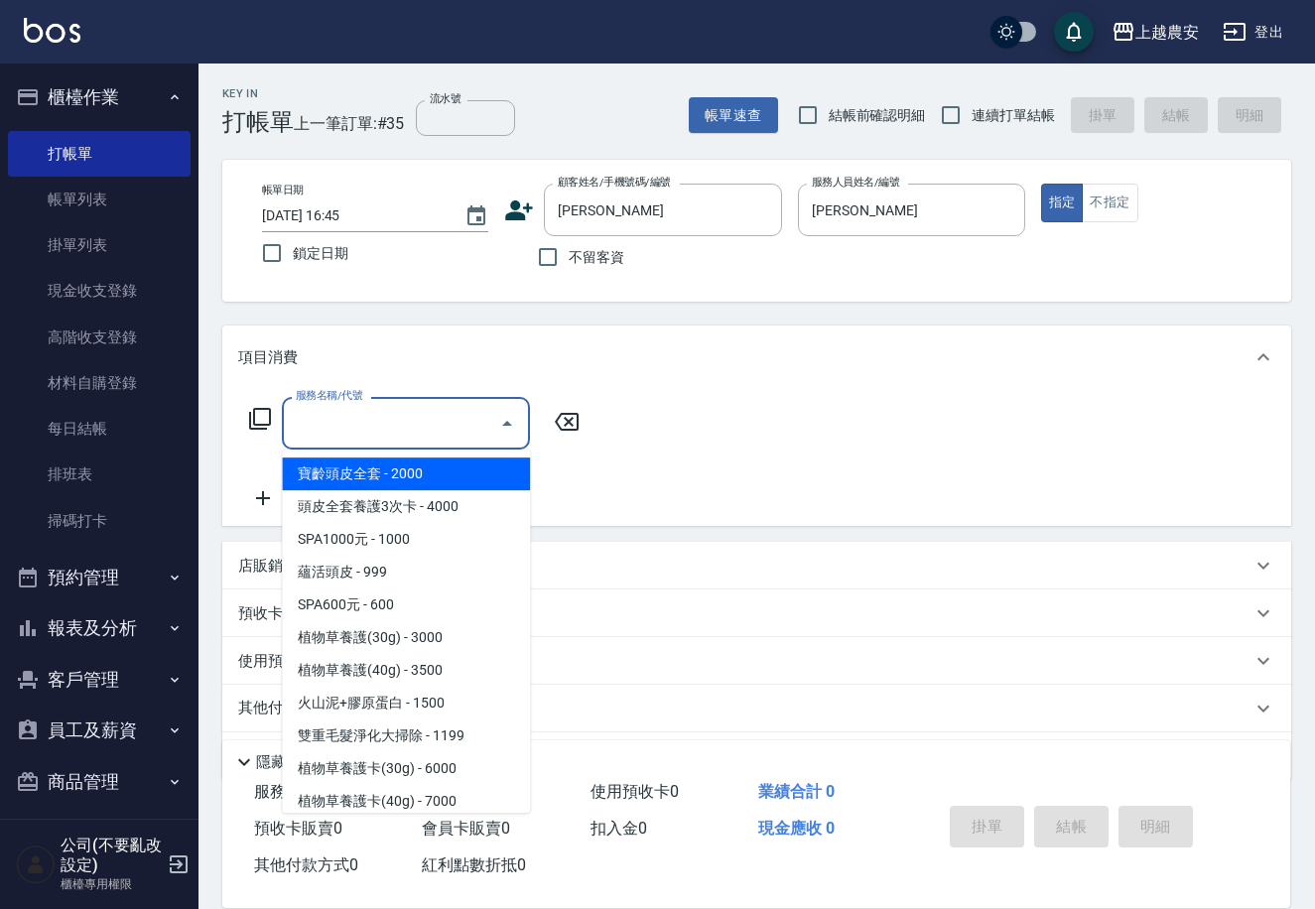
click at [432, 415] on input "服務名稱/代號" at bounding box center [391, 423] width 200 height 35
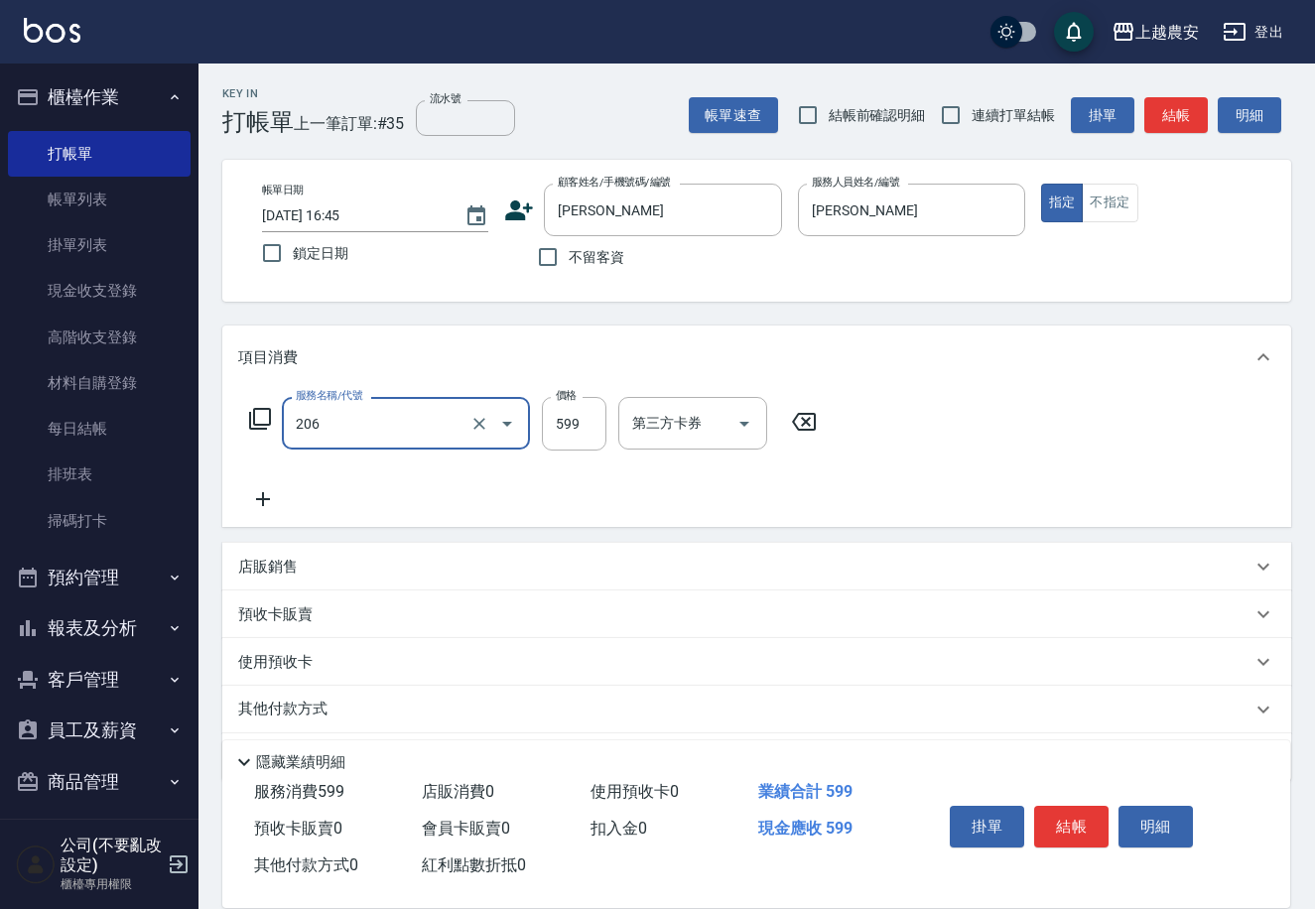
type input "洗+剪(206)"
type input "500"
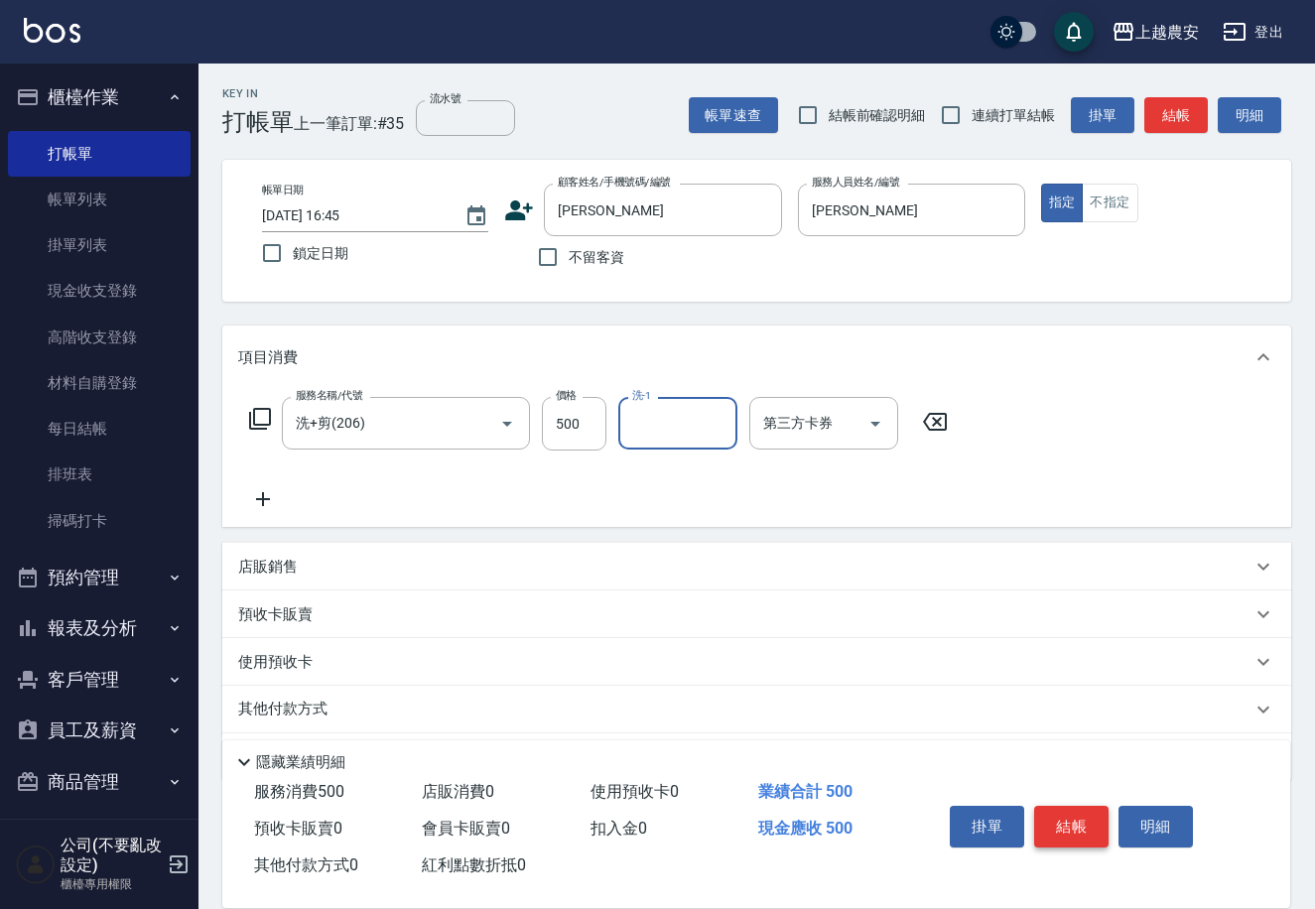
click at [1046, 817] on button "結帳" at bounding box center [1071, 827] width 74 height 42
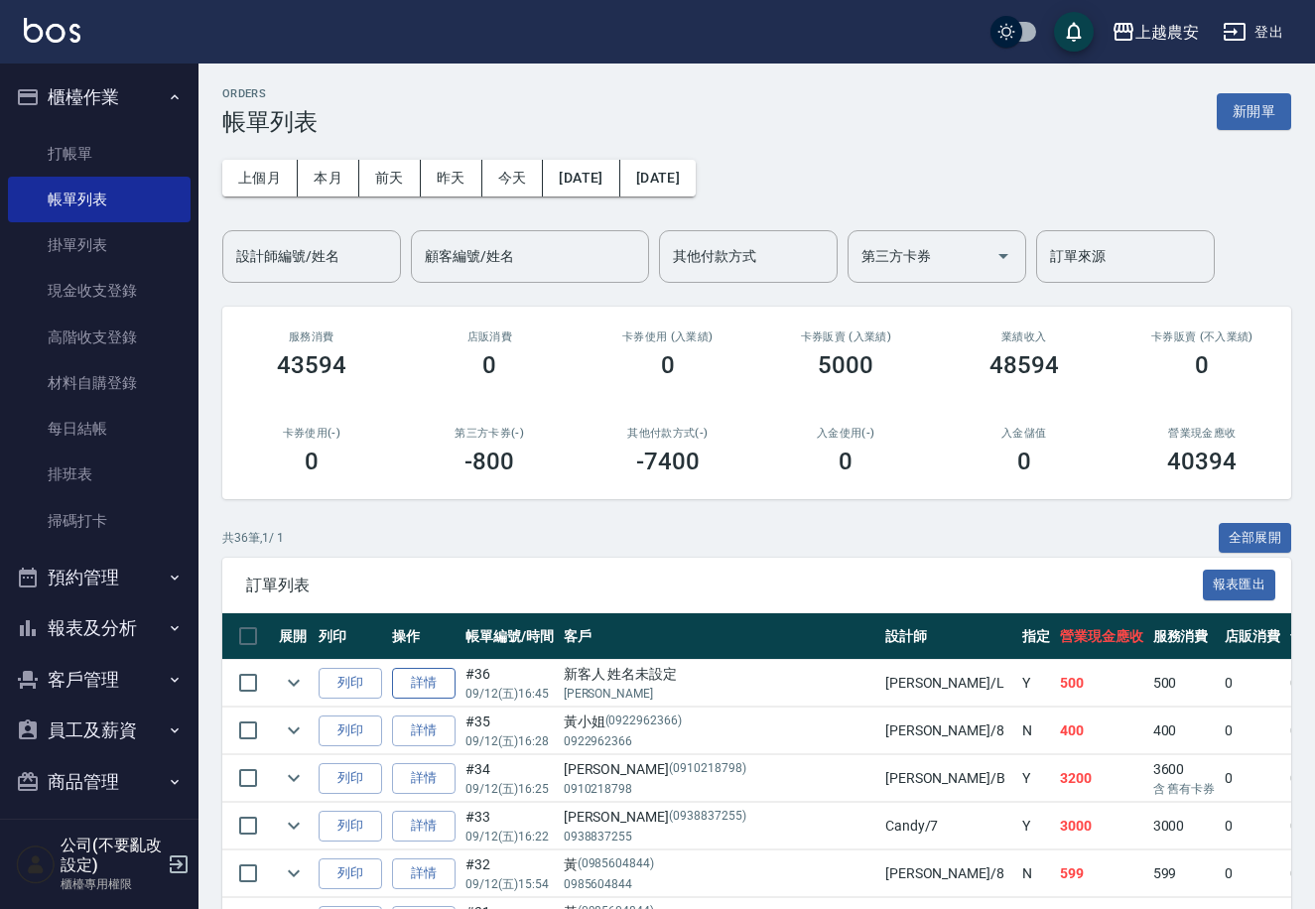
click at [426, 677] on link "詳情" at bounding box center [424, 683] width 64 height 31
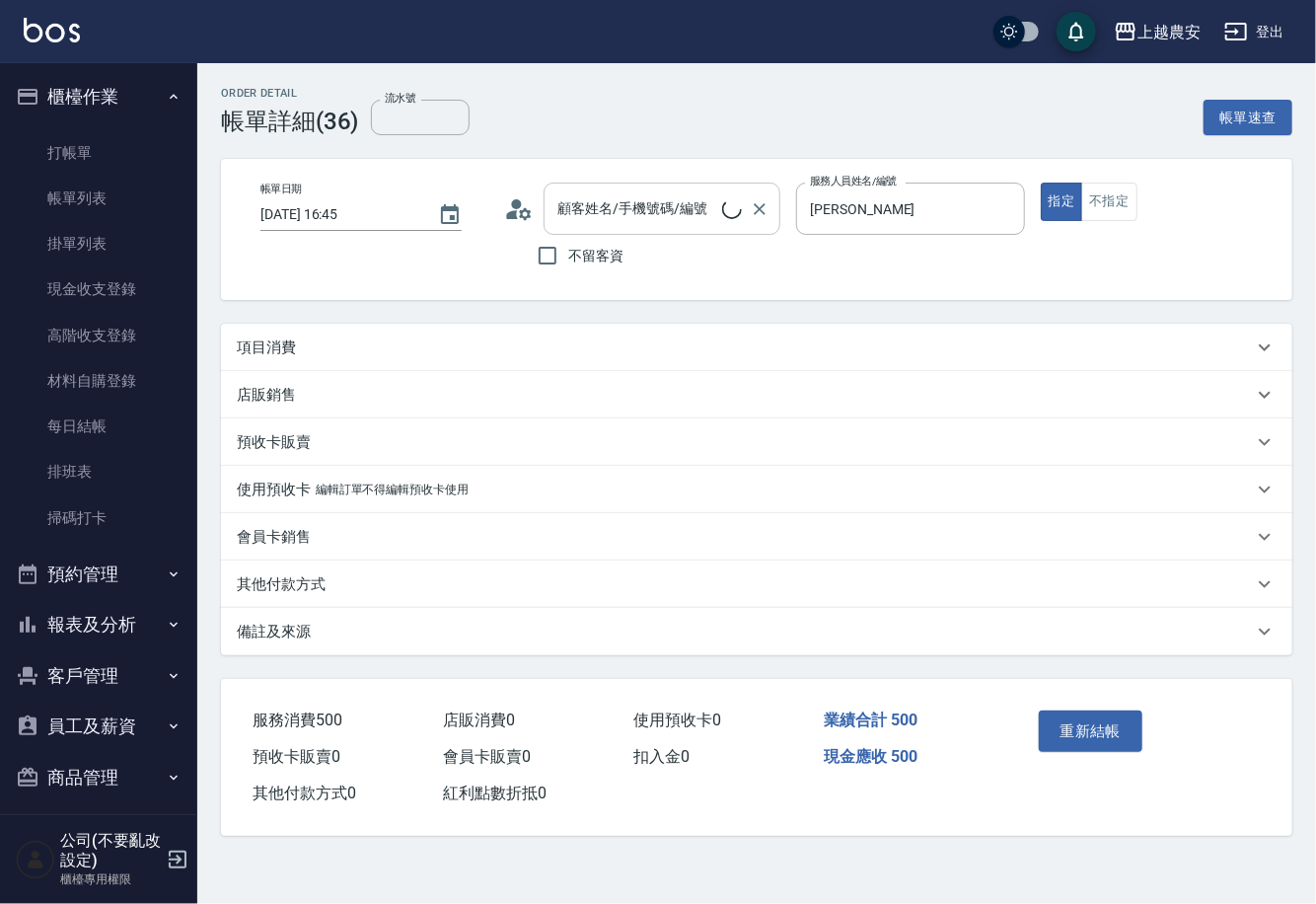
type input "2025/09/12 16:45"
type input "Lina-L"
click at [631, 211] on div "顧客姓名/手機號碼/編號 顧客姓名/手機號碼/編號" at bounding box center [662, 209] width 237 height 53
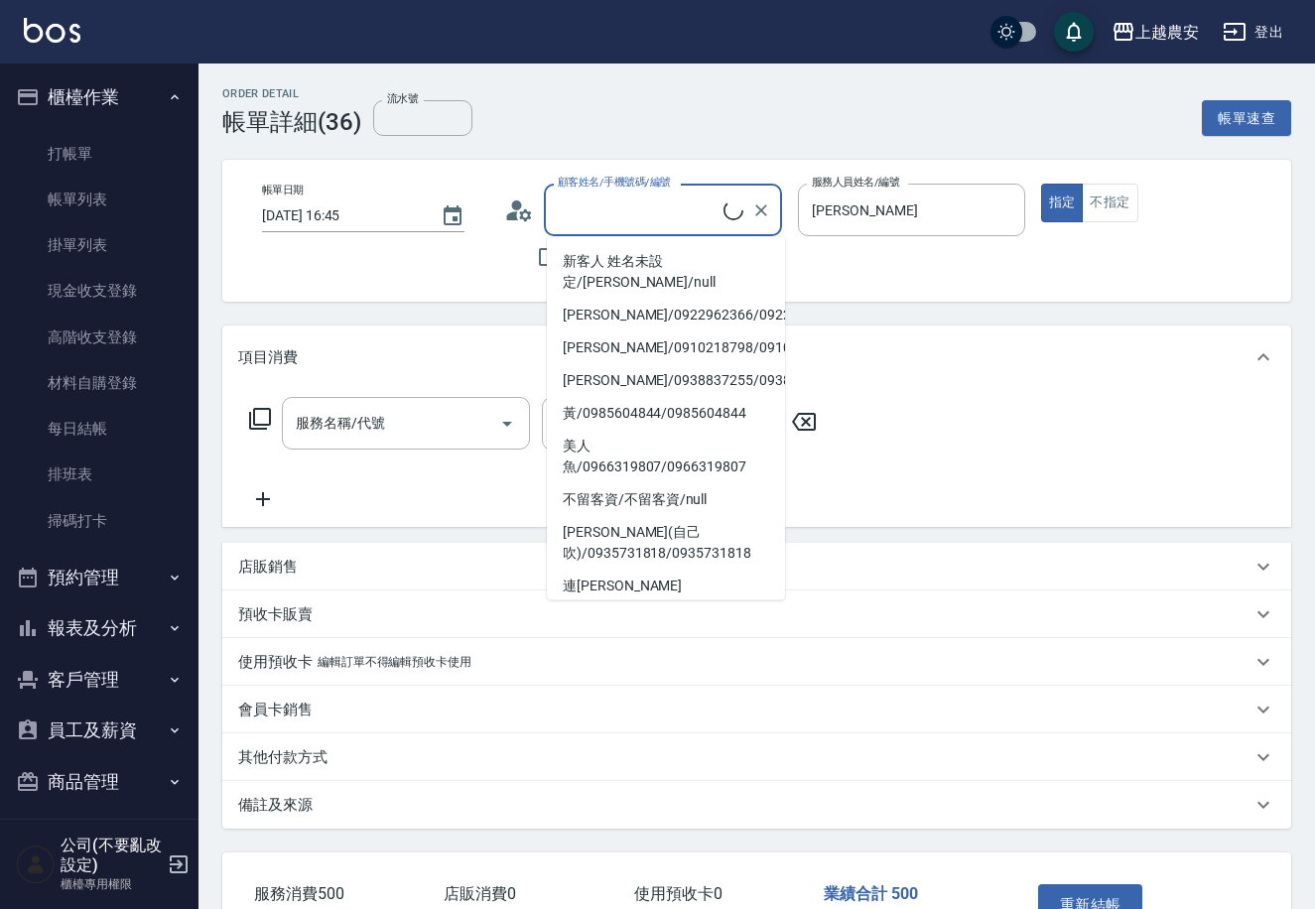
type input "洗+剪(206)"
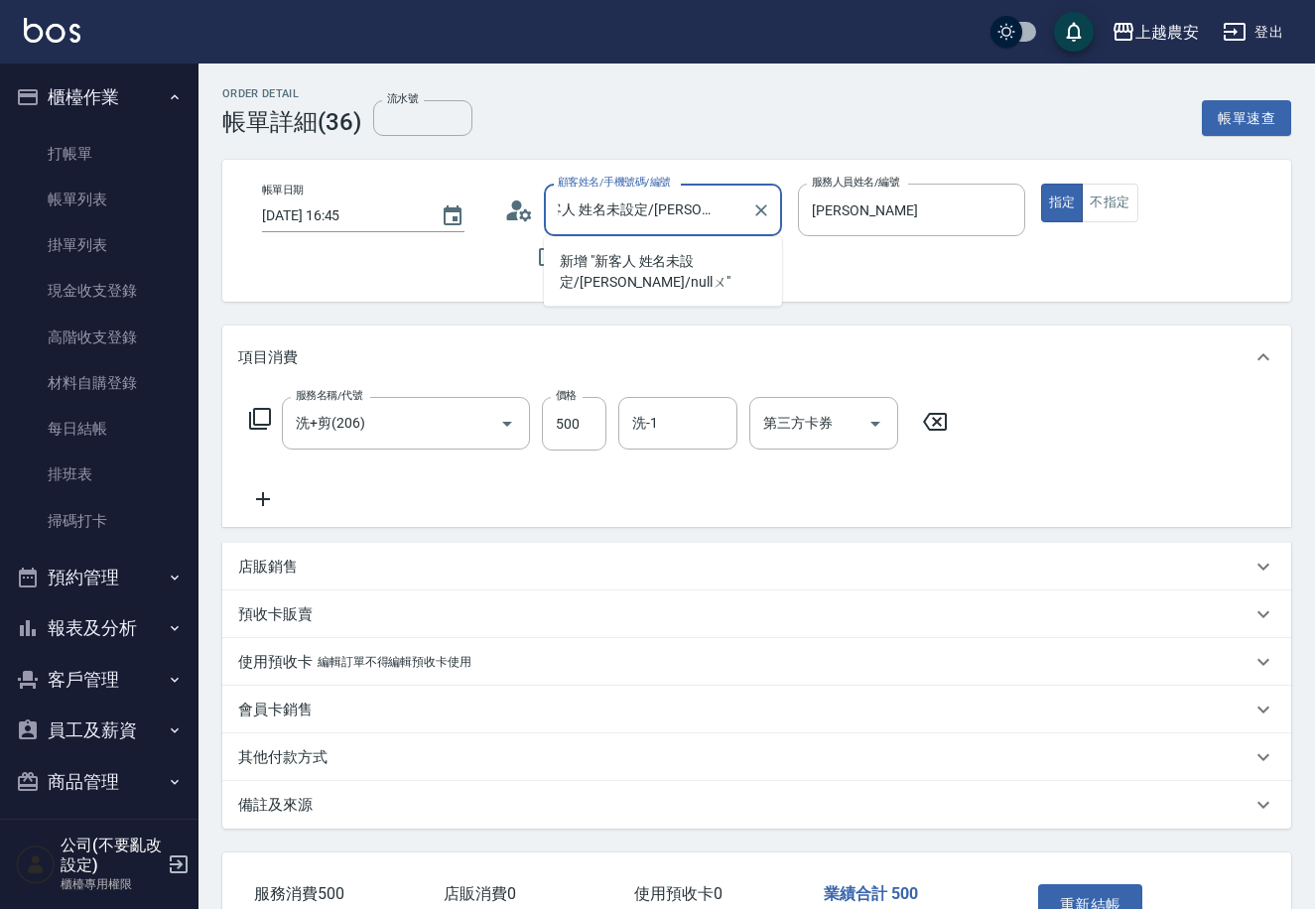
type input "新客人 姓名未設定/溫儒儒/null溫"
click at [767, 218] on icon "Clear" at bounding box center [761, 210] width 20 height 20
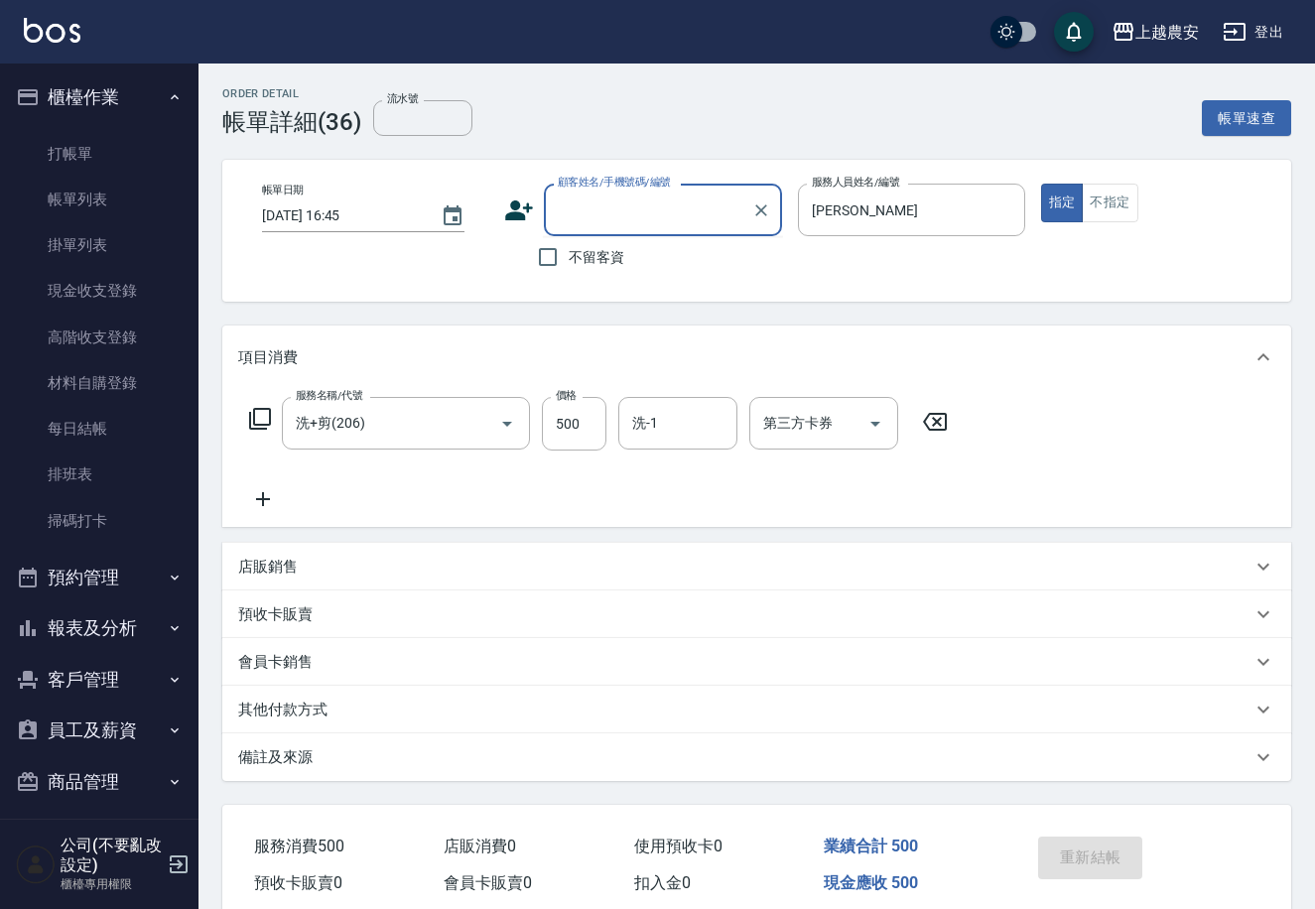
click at [693, 218] on input "顧客姓名/手機號碼/編號" at bounding box center [648, 210] width 191 height 35
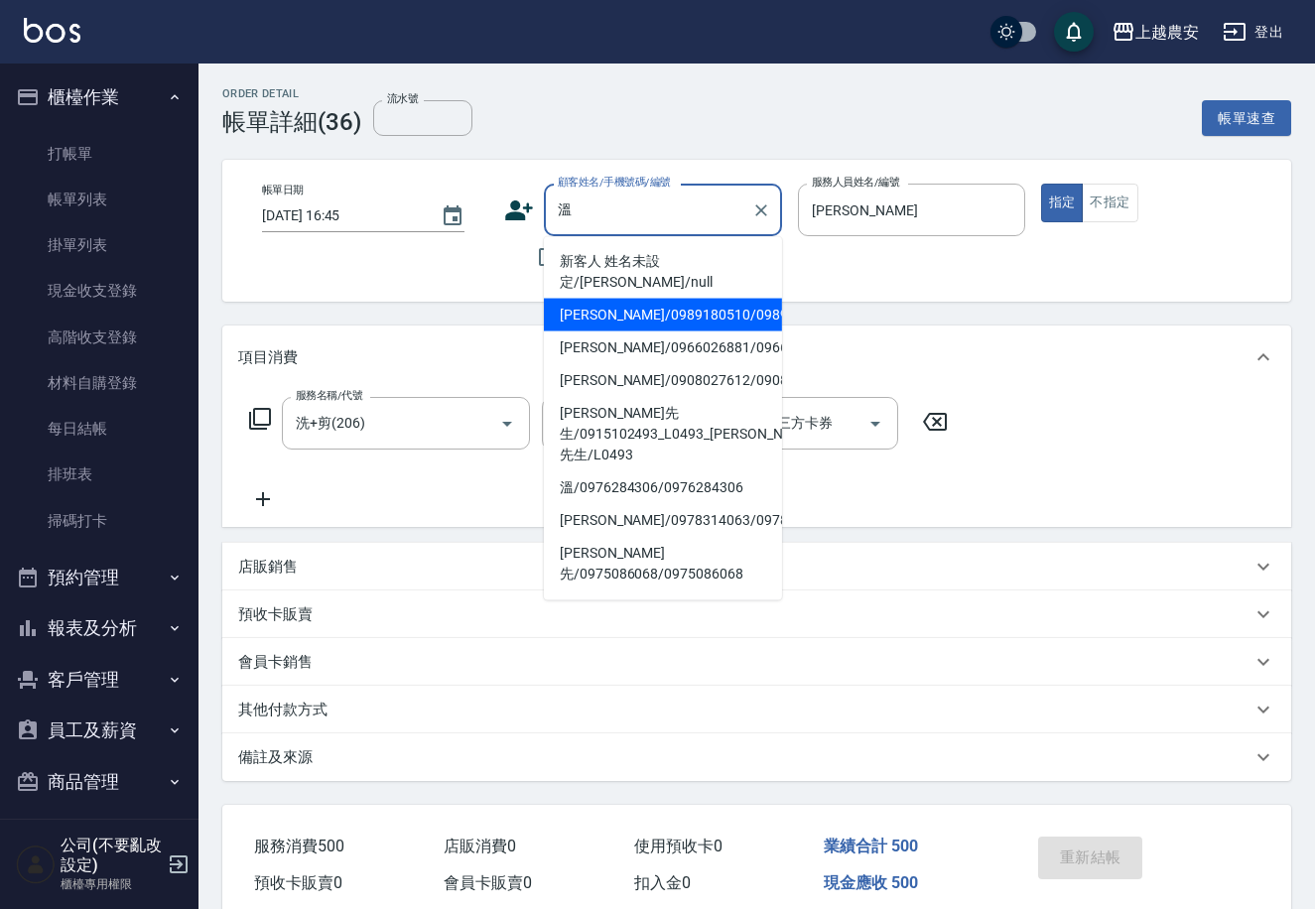
click at [663, 299] on li "[PERSON_NAME]/0989180510/0989180510" at bounding box center [663, 315] width 238 height 33
type input "[PERSON_NAME]/0989180510/0989180510"
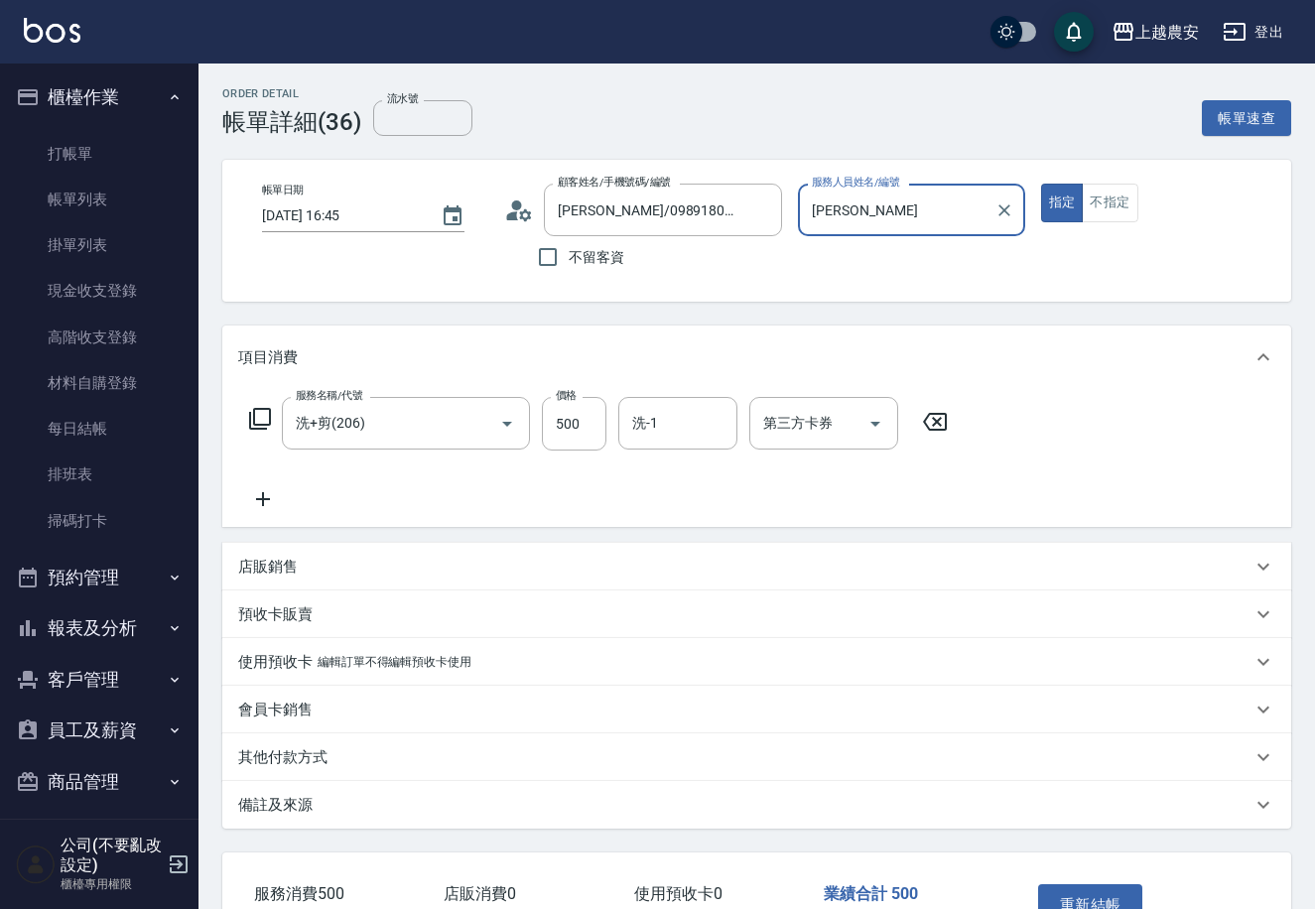
click at [1100, 888] on button "重新結帳" at bounding box center [1090, 905] width 105 height 42
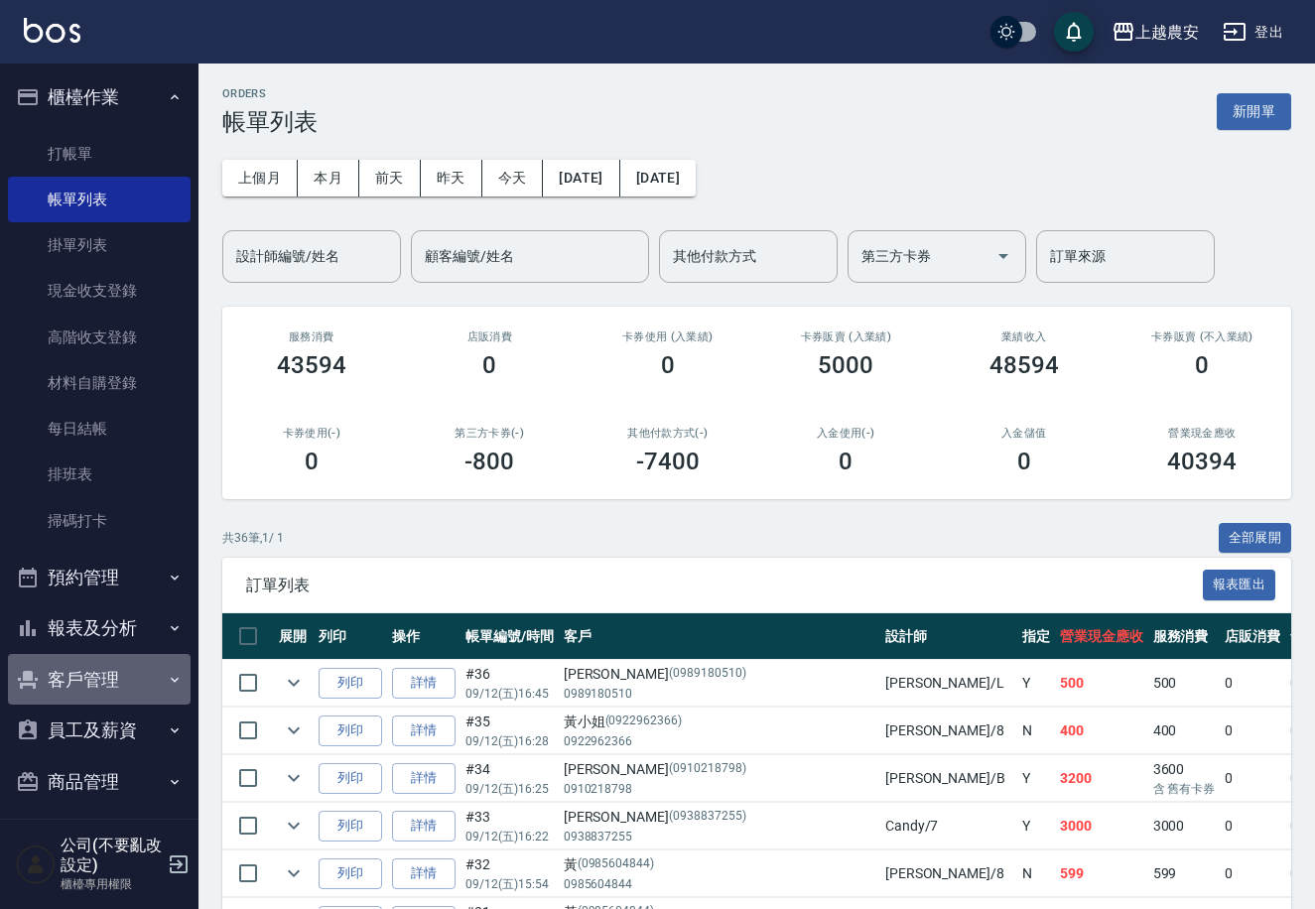
drag, startPoint x: 99, startPoint y: 689, endPoint x: 106, endPoint y: 733, distance: 45.2
click at [97, 689] on button "客戶管理" at bounding box center [99, 680] width 183 height 52
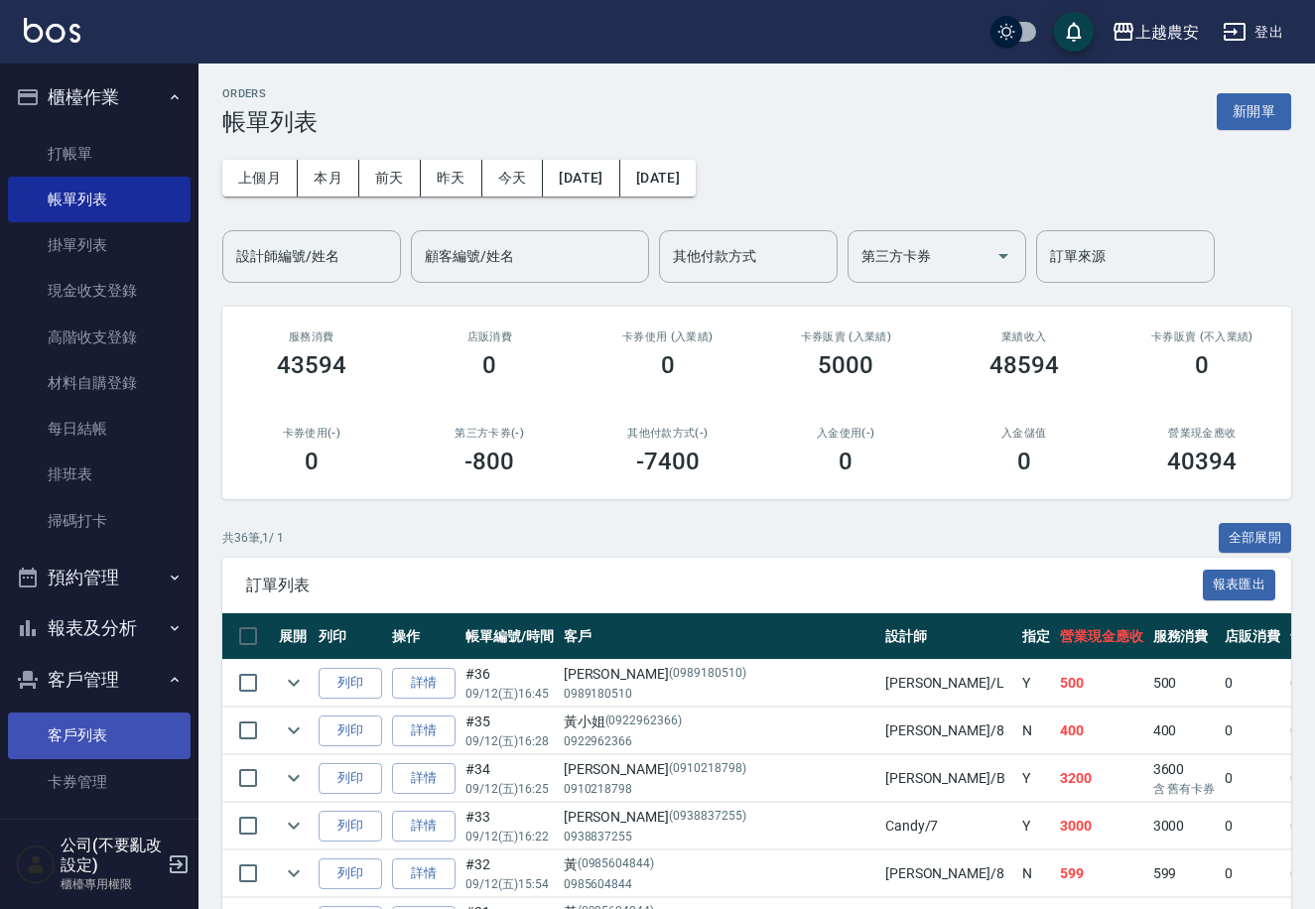
drag, startPoint x: 106, startPoint y: 740, endPoint x: 68, endPoint y: 706, distance: 51.3
click at [103, 740] on link "客戶列表" at bounding box center [99, 736] width 183 height 46
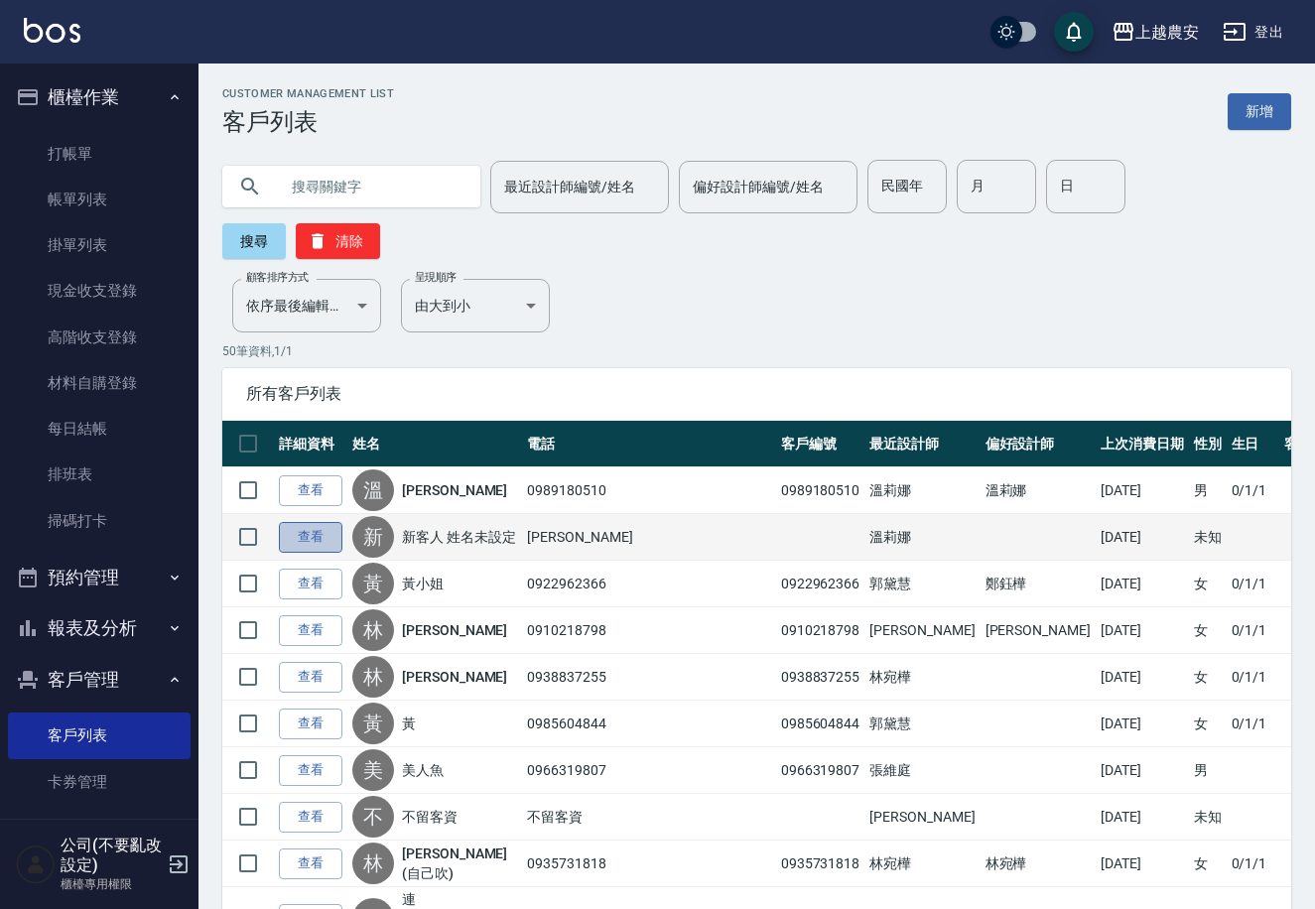
click at [321, 522] on link "查看" at bounding box center [311, 537] width 64 height 31
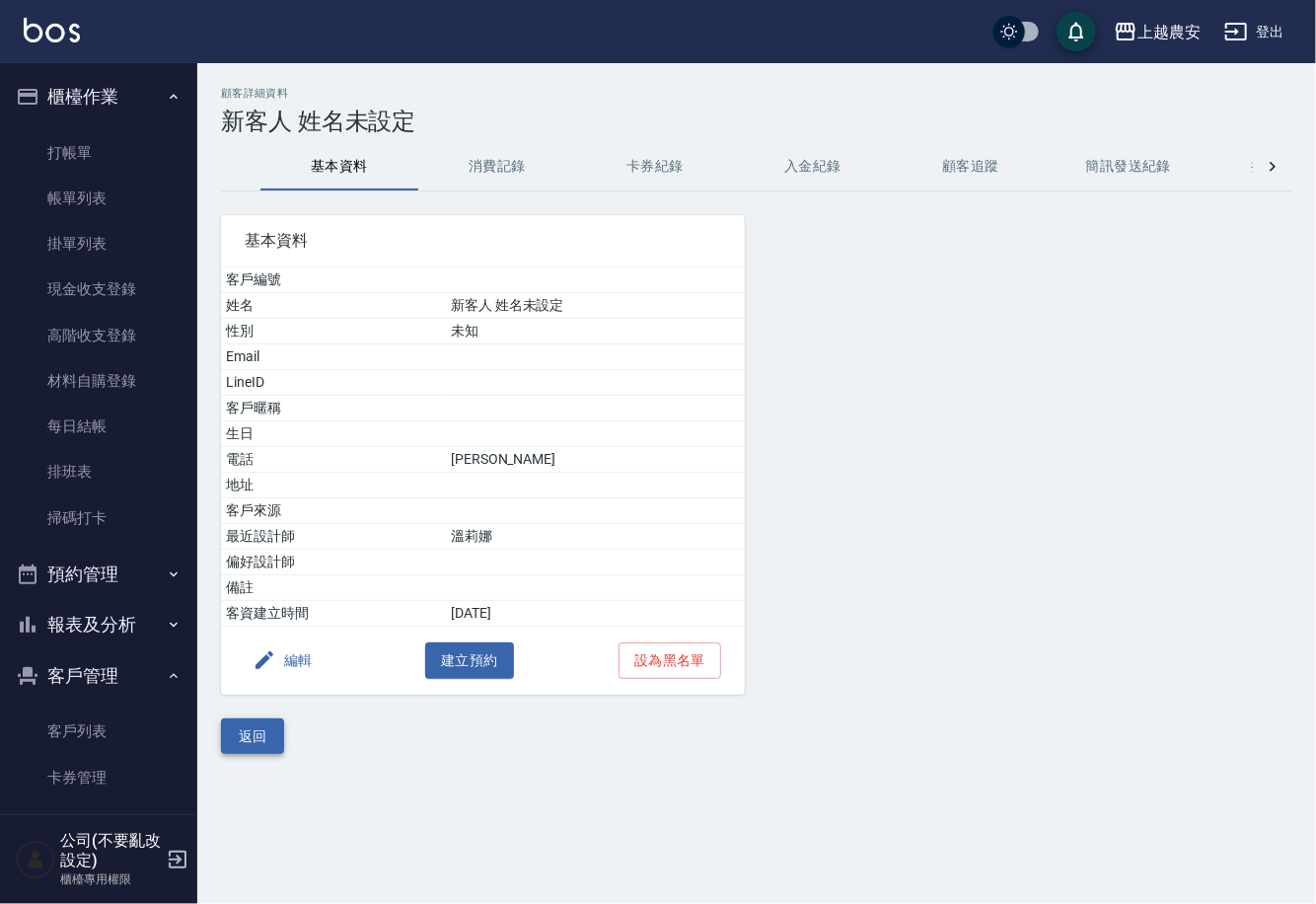
click at [268, 731] on button "返回" at bounding box center [252, 736] width 64 height 37
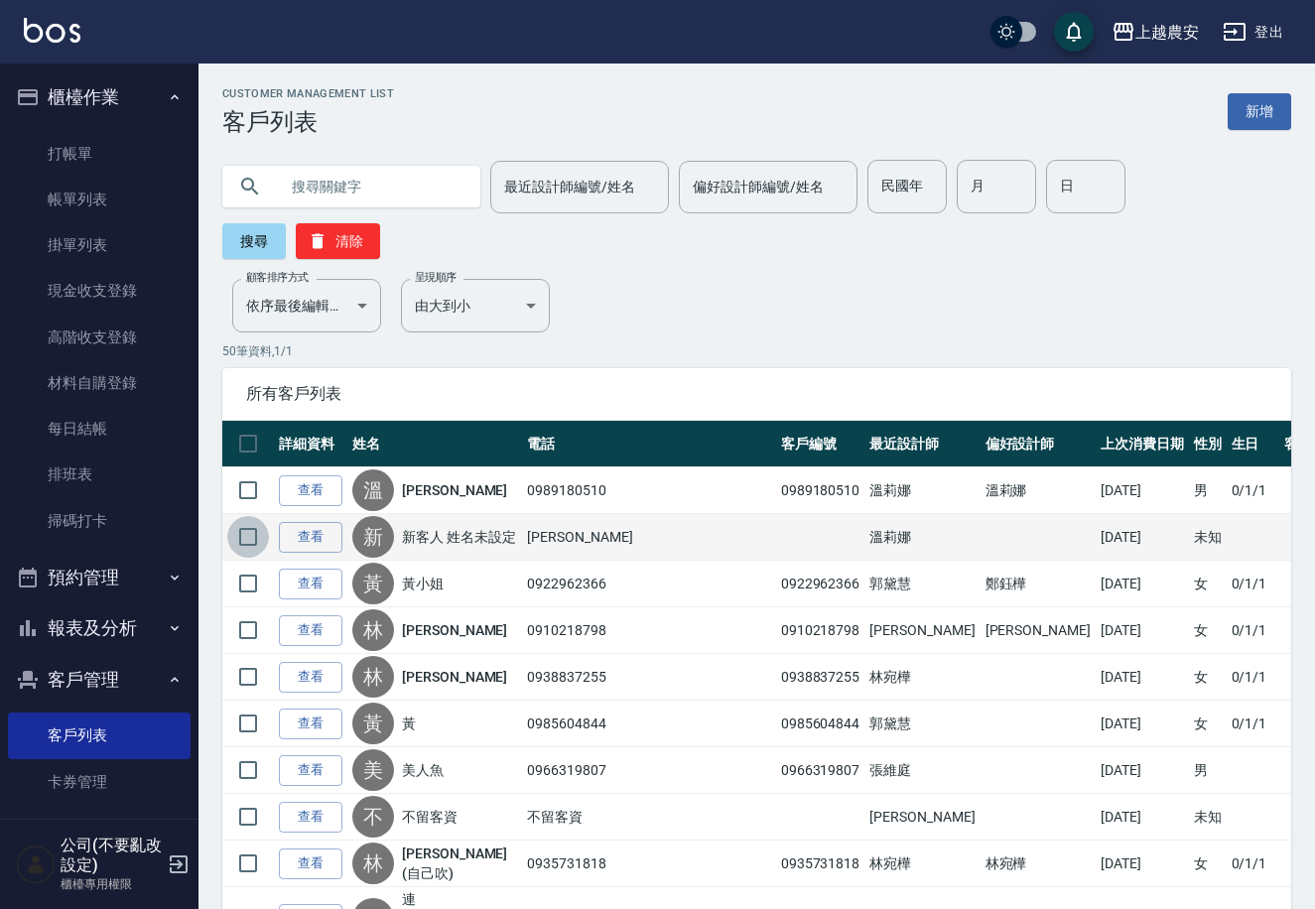
click at [239, 516] on input "checkbox" at bounding box center [248, 537] width 42 height 42
checkbox input "true"
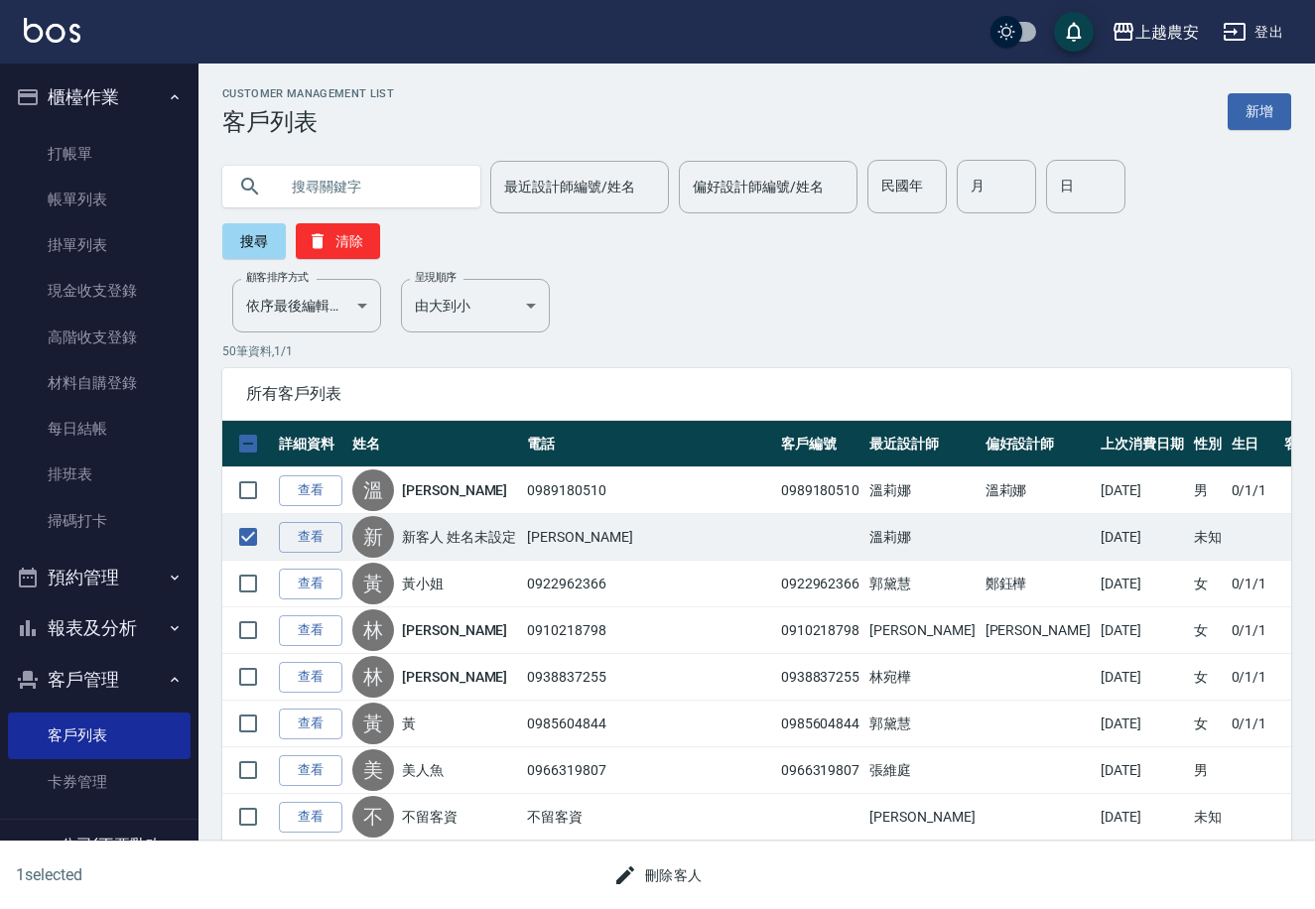
click at [671, 870] on button "刪除客人" at bounding box center [657, 875] width 105 height 37
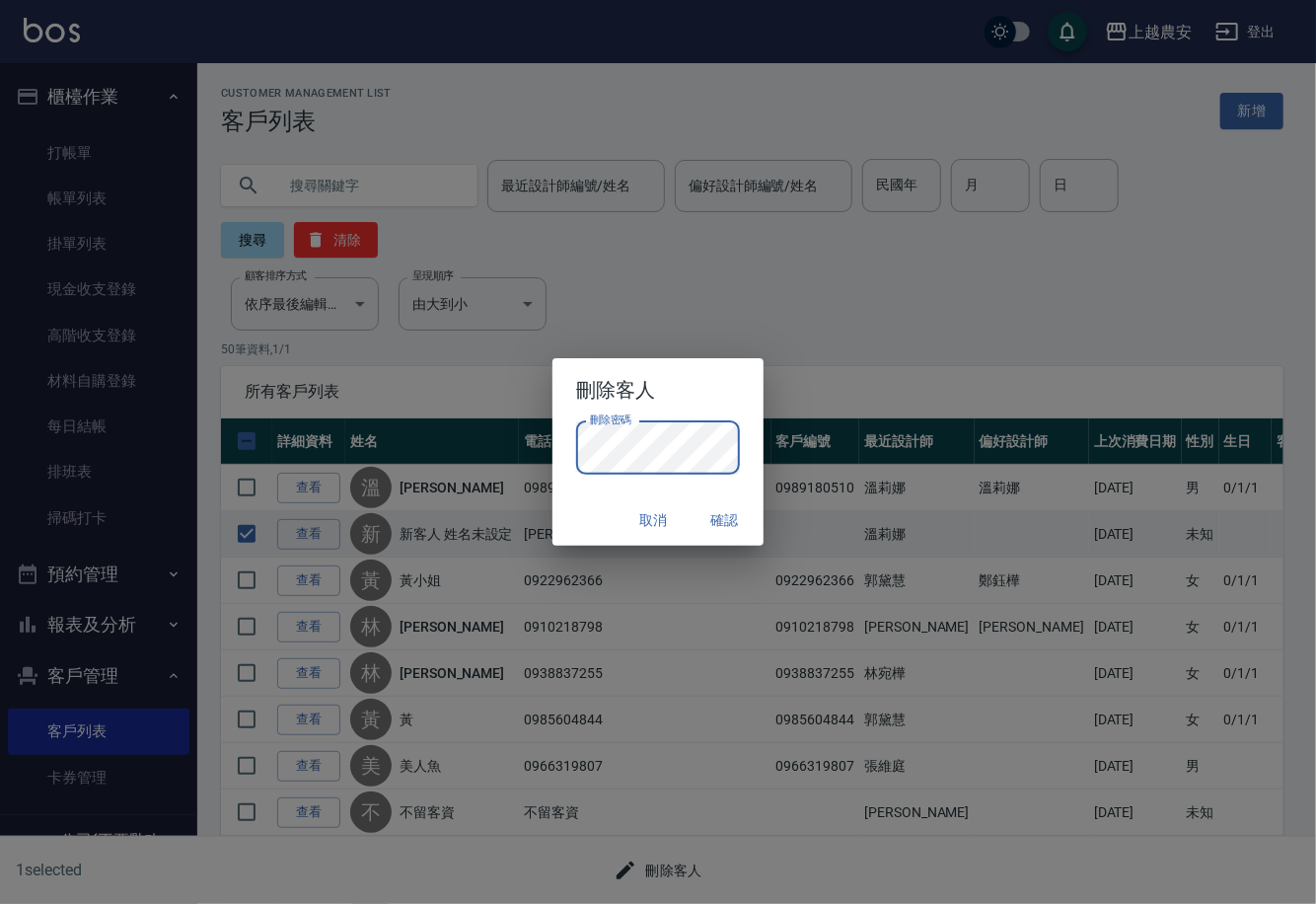
click at [723, 518] on button "確認" at bounding box center [725, 520] width 64 height 37
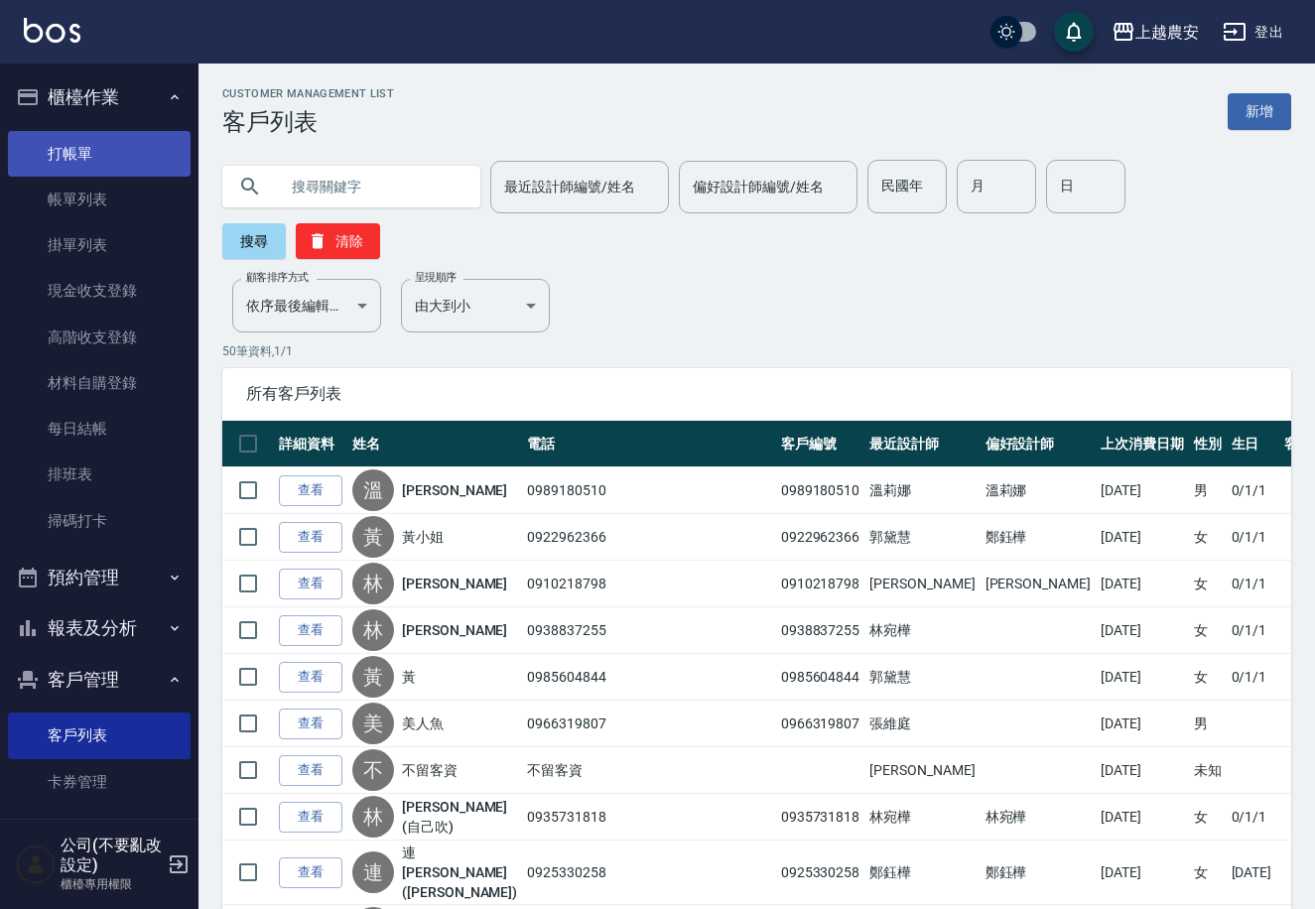
click at [80, 141] on link "打帳單" at bounding box center [99, 154] width 183 height 46
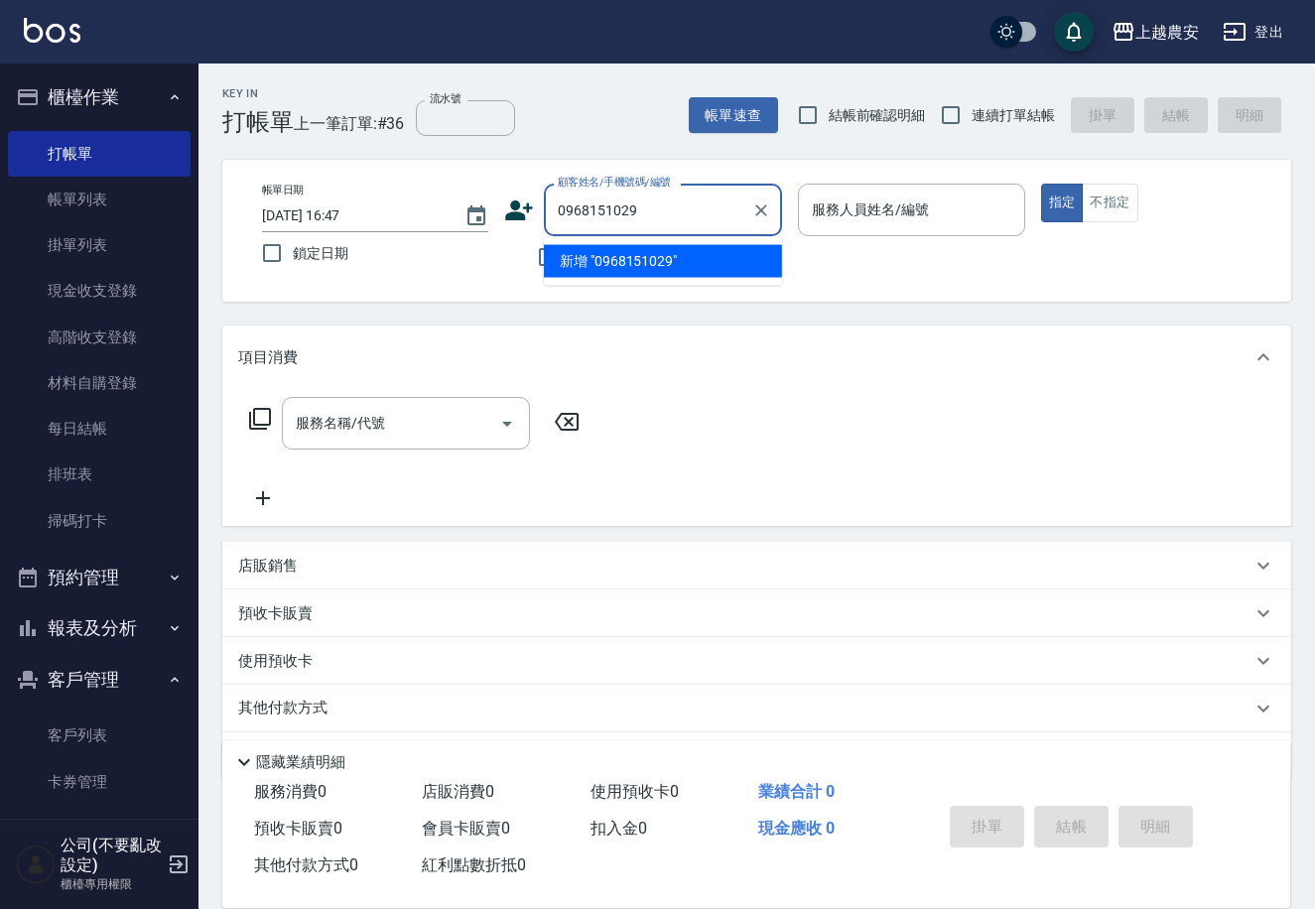
click at [641, 269] on li "新增 "0968151029"" at bounding box center [663, 261] width 238 height 33
type input "0968151029"
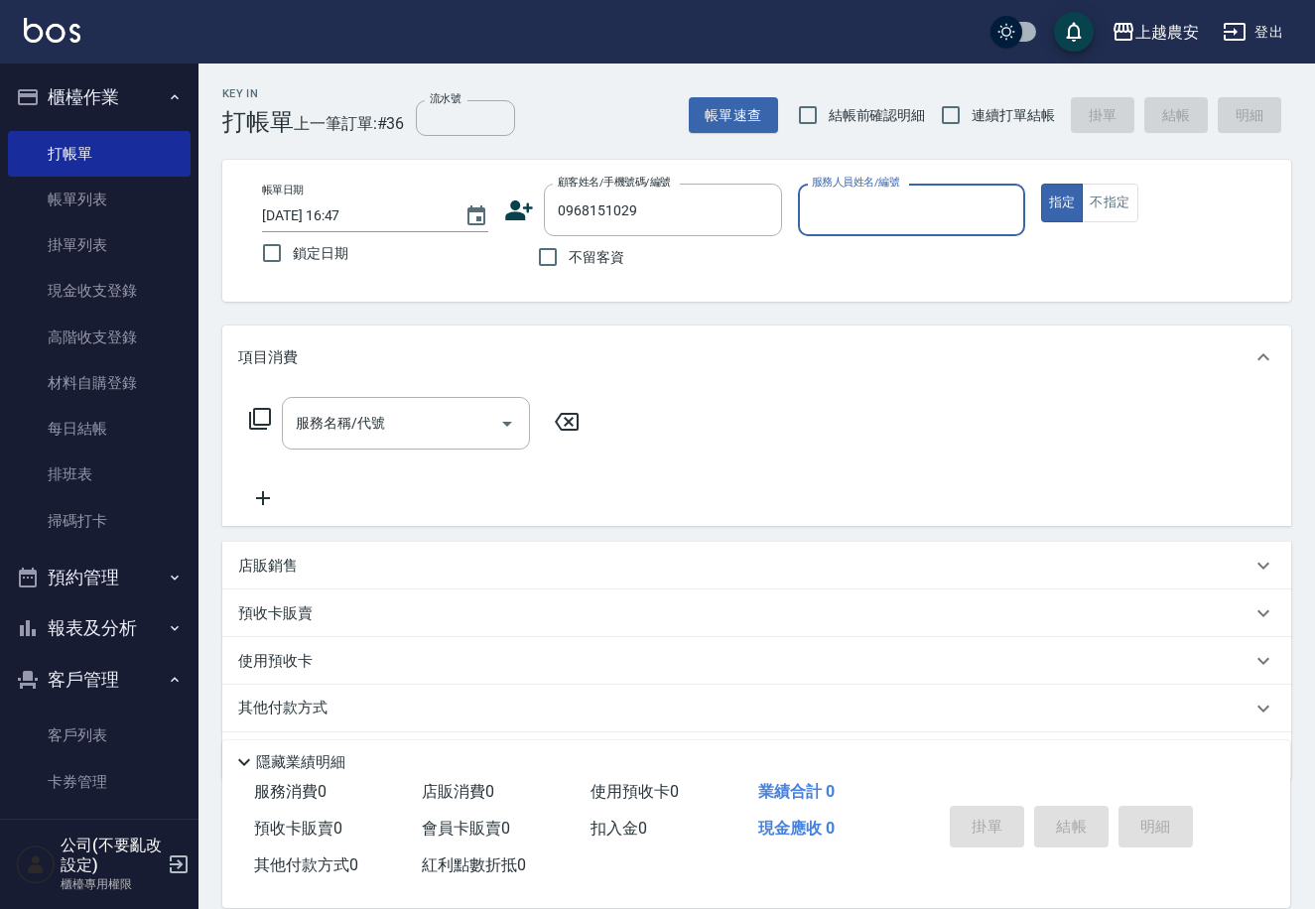
click at [517, 208] on icon at bounding box center [520, 210] width 28 height 20
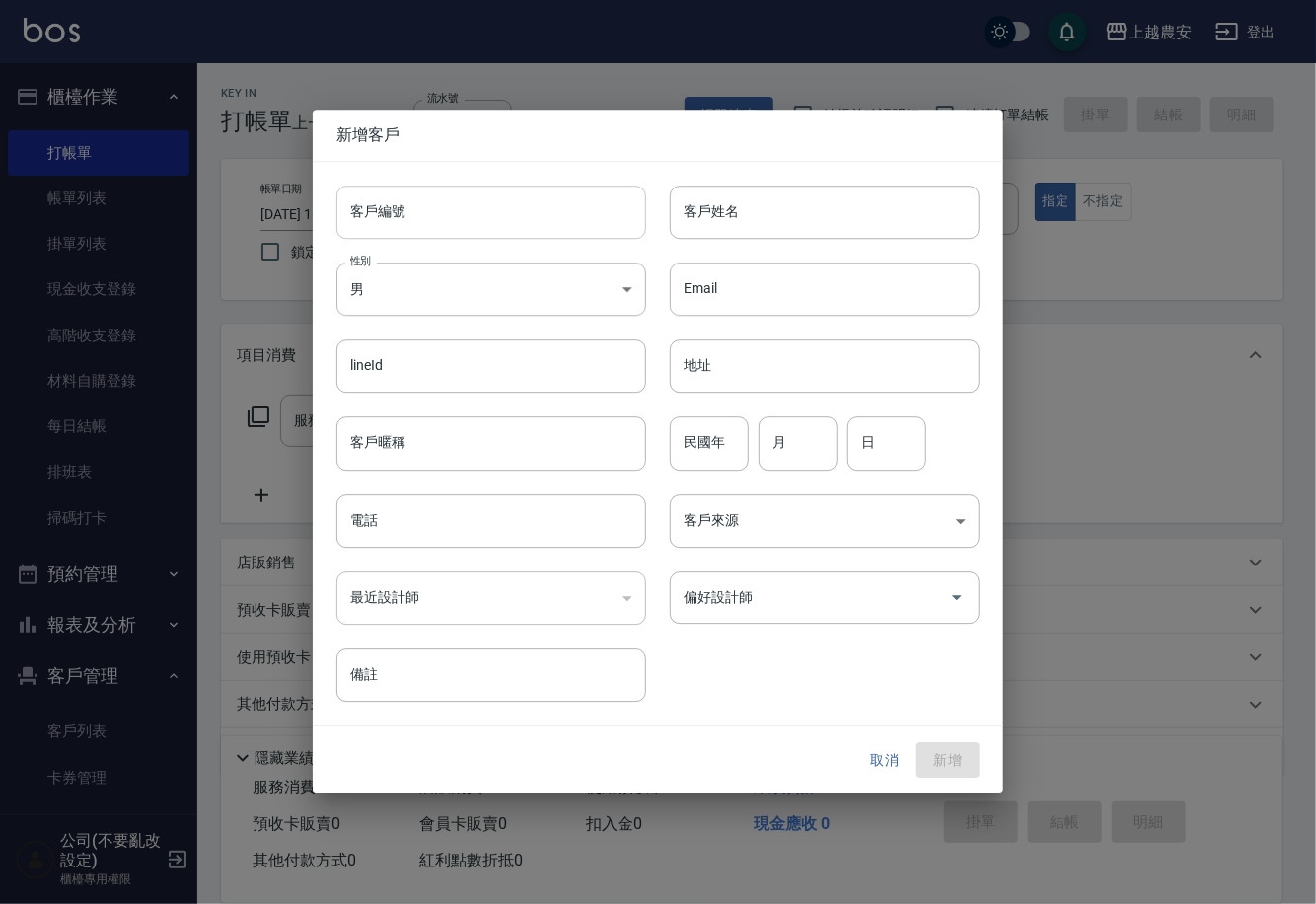
type input "0968151029"
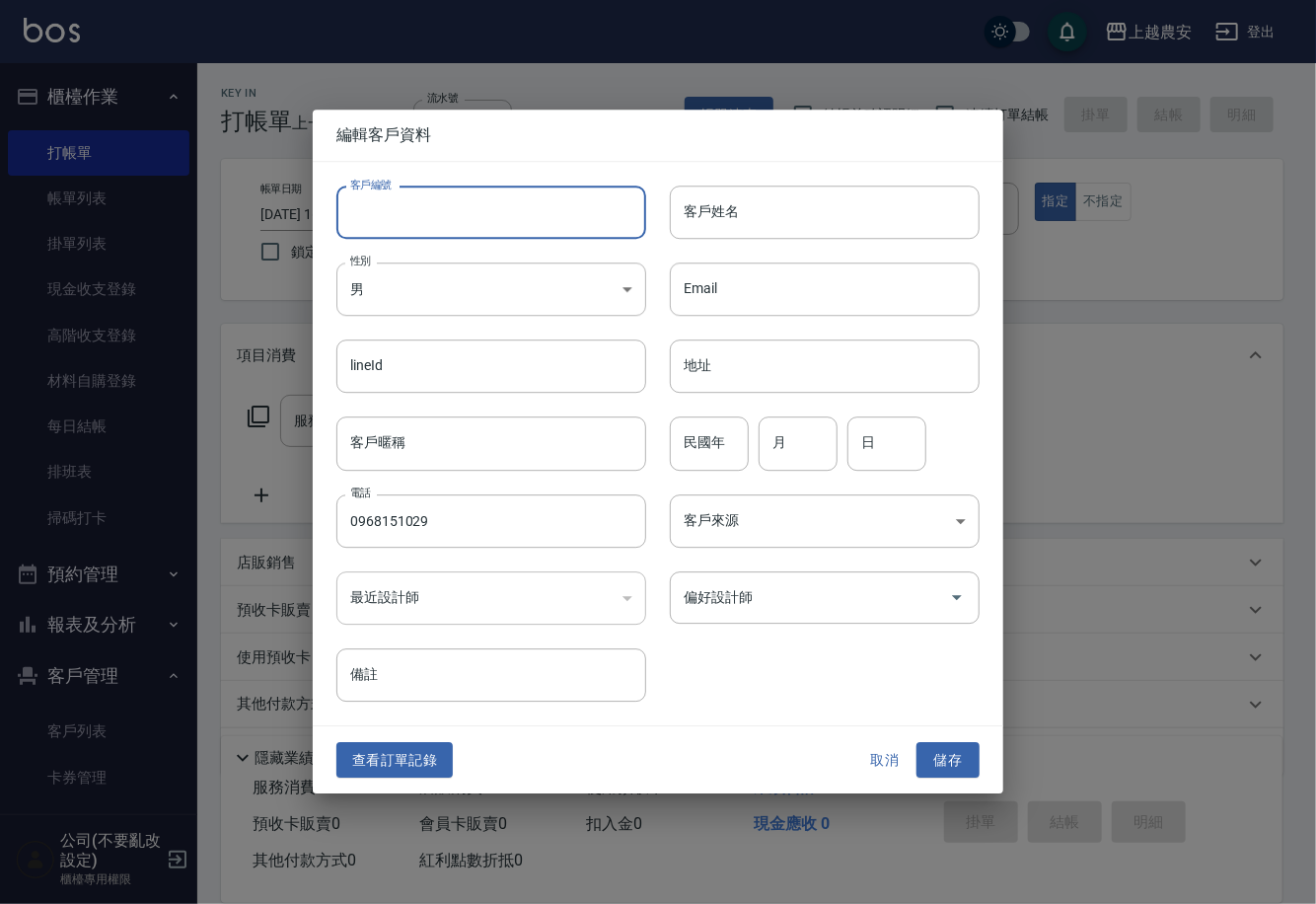
click at [502, 217] on input "客戶編號" at bounding box center [491, 213] width 310 height 54
type input "0968151029"
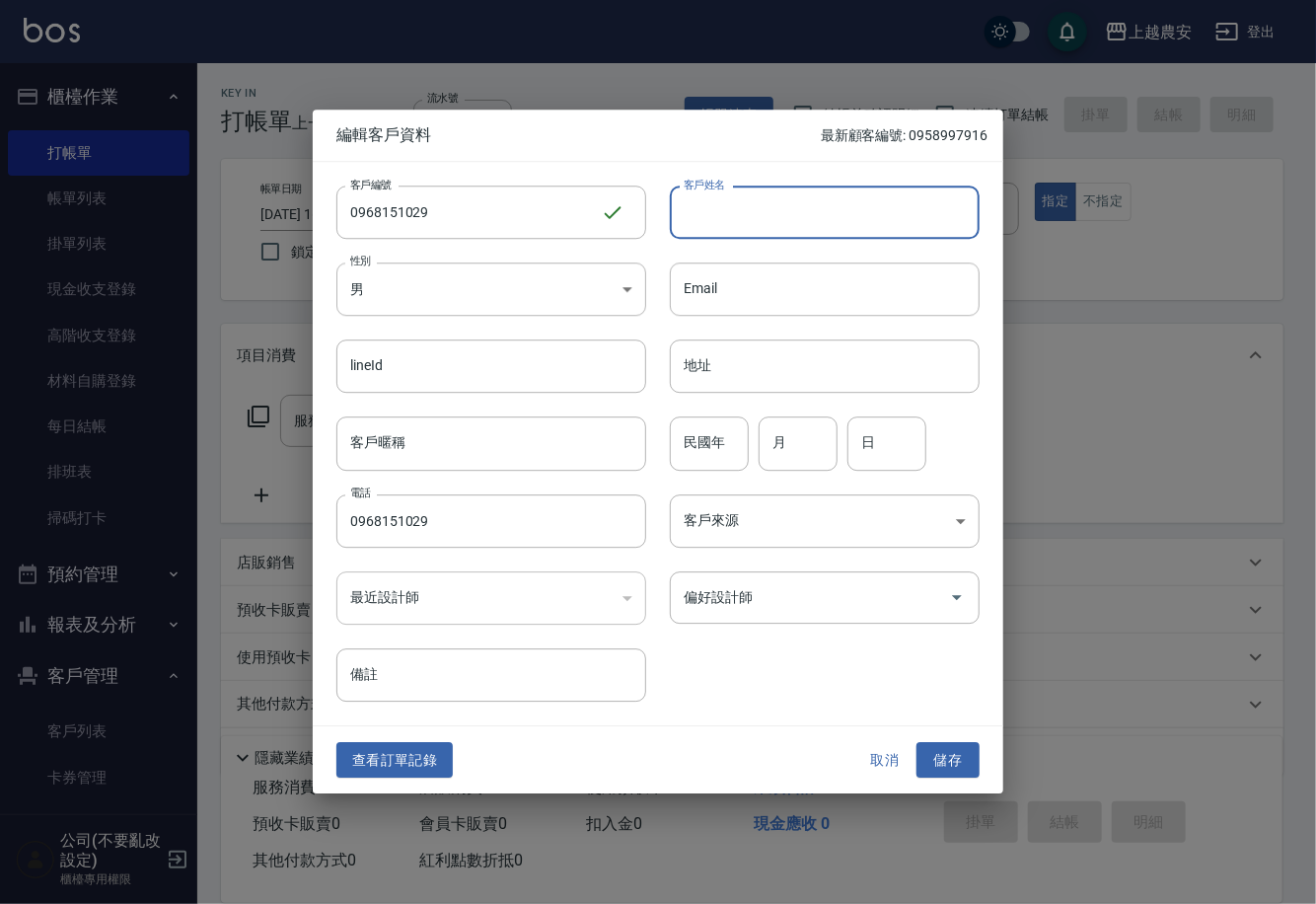
click at [727, 222] on input "客戶姓名" at bounding box center [825, 213] width 310 height 54
click at [711, 619] on div "偏好設計師" at bounding box center [825, 598] width 310 height 53
type input "[PERSON_NAME]"
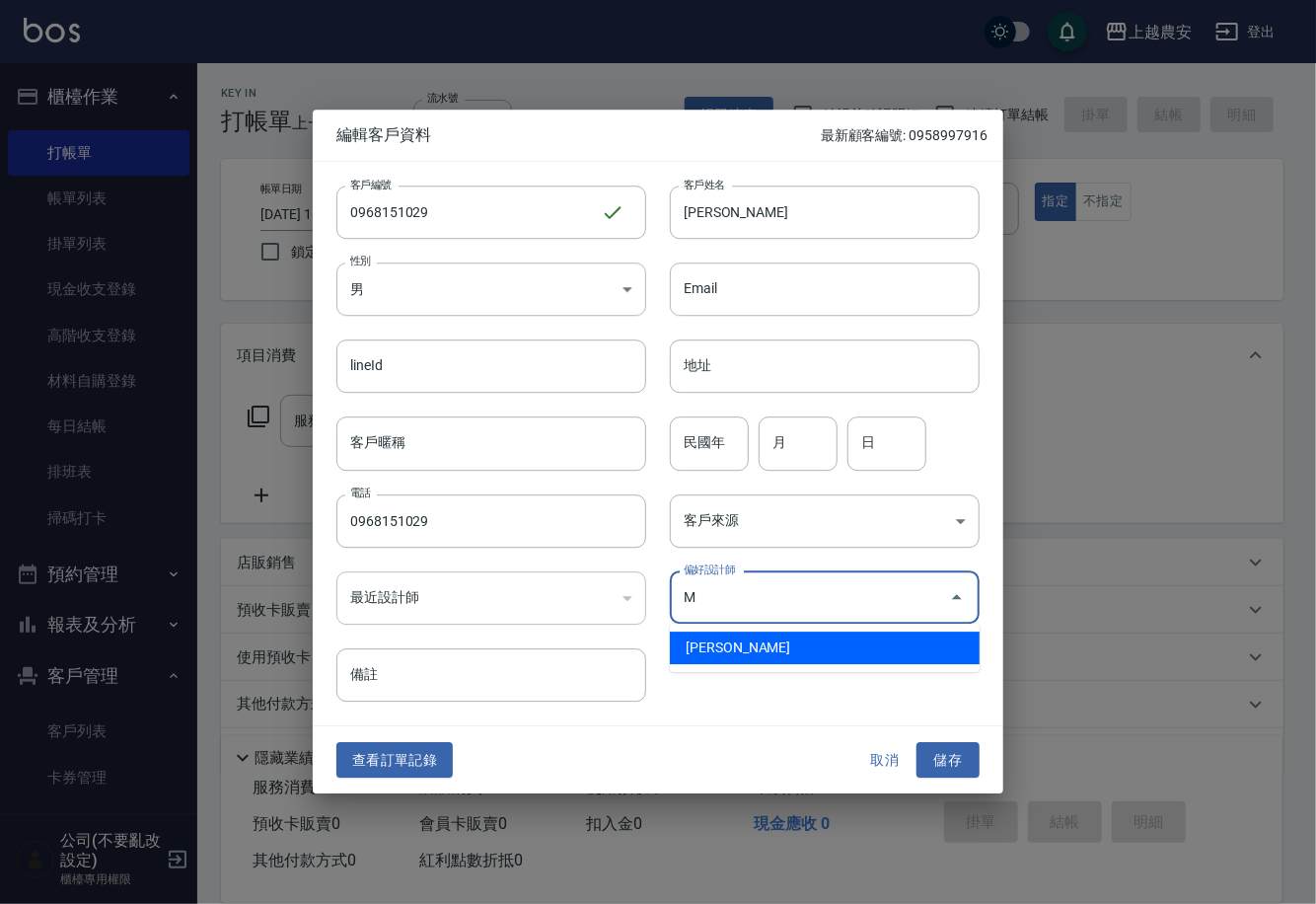
click at [719, 657] on li "鄭鈺樺-M" at bounding box center [825, 647] width 310 height 33
type input "鄭鈺樺"
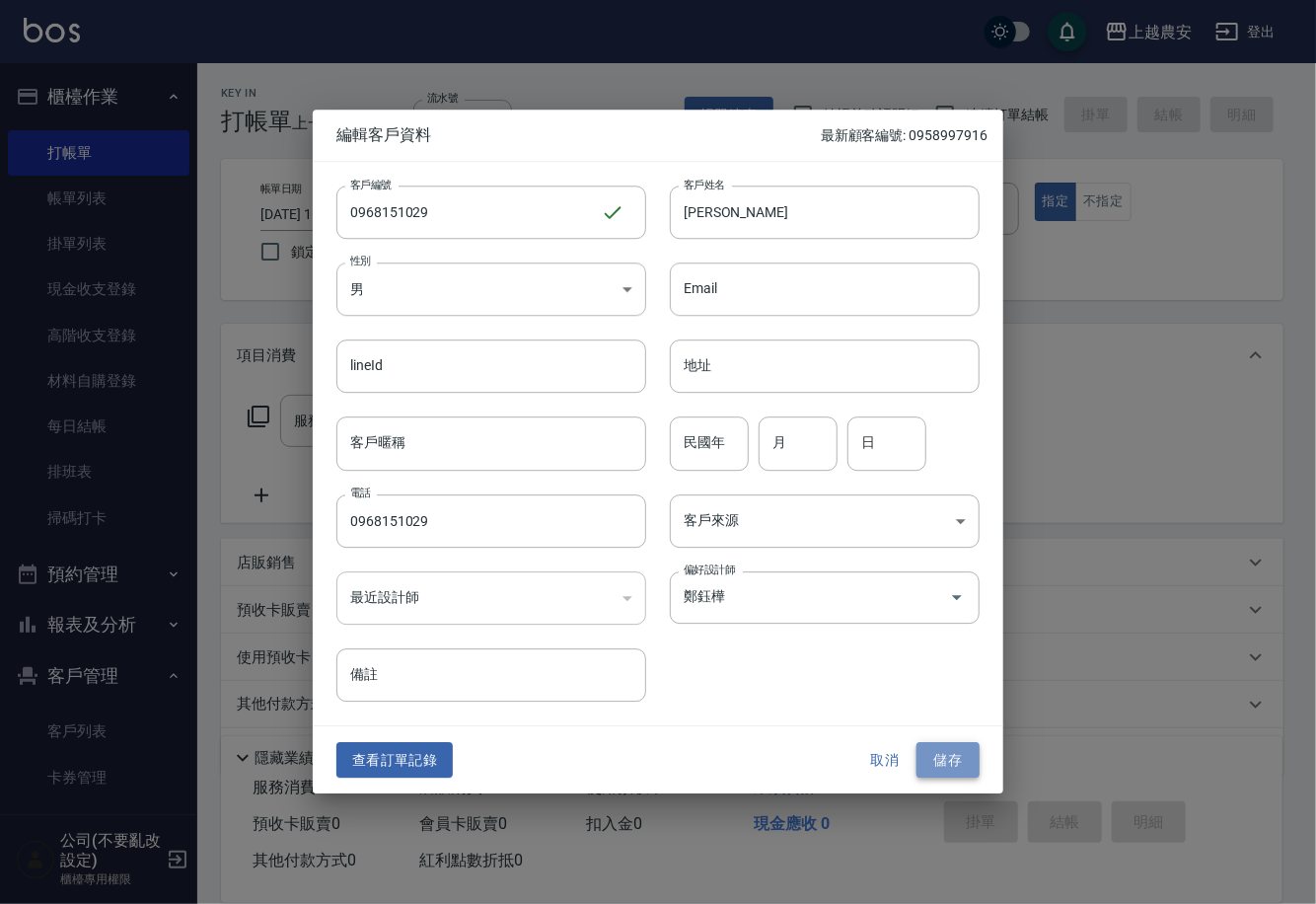
click at [944, 752] on button "儲存" at bounding box center [948, 760] width 64 height 37
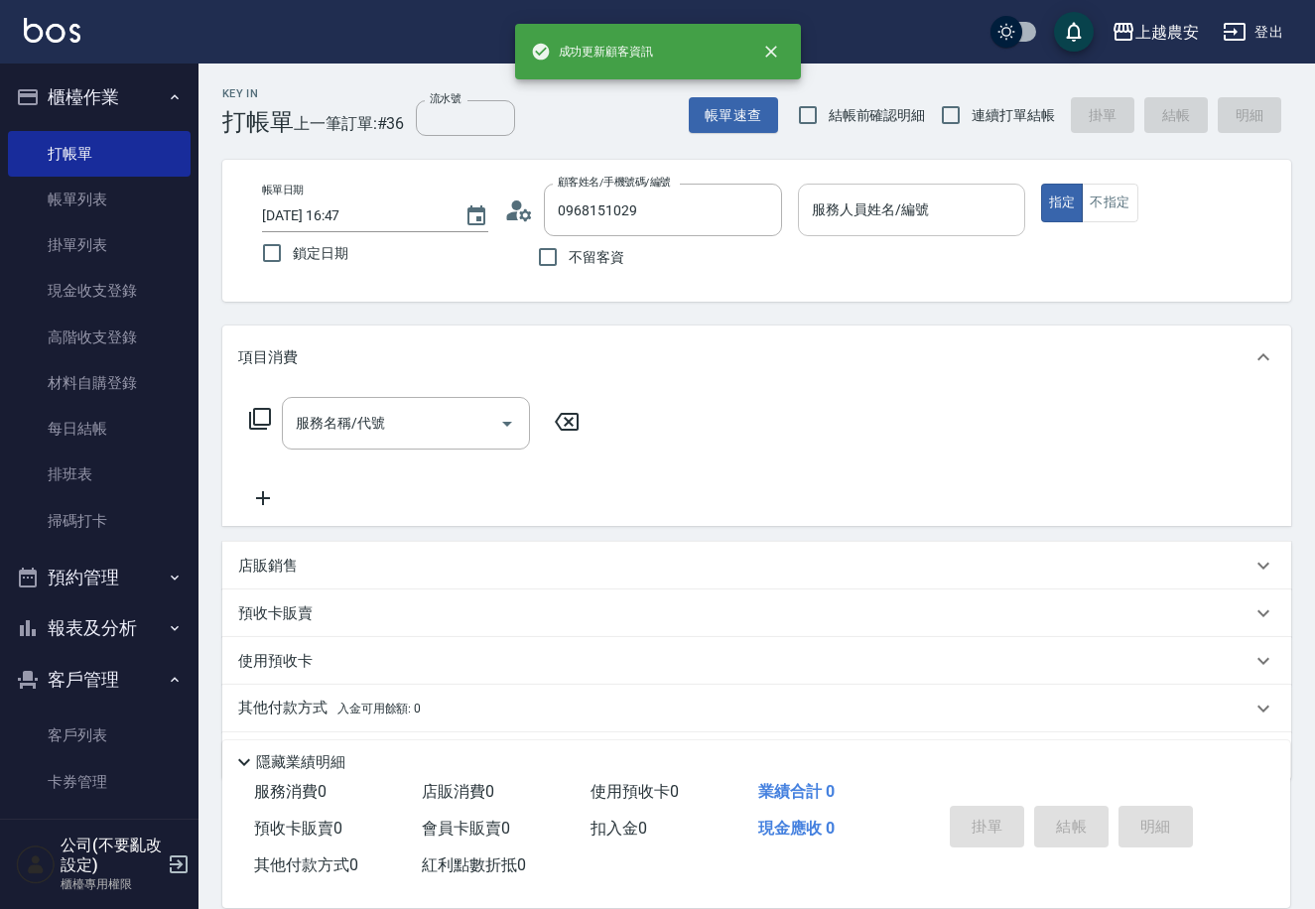
click at [912, 199] on input "服務人員姓名/編號" at bounding box center [911, 210] width 208 height 35
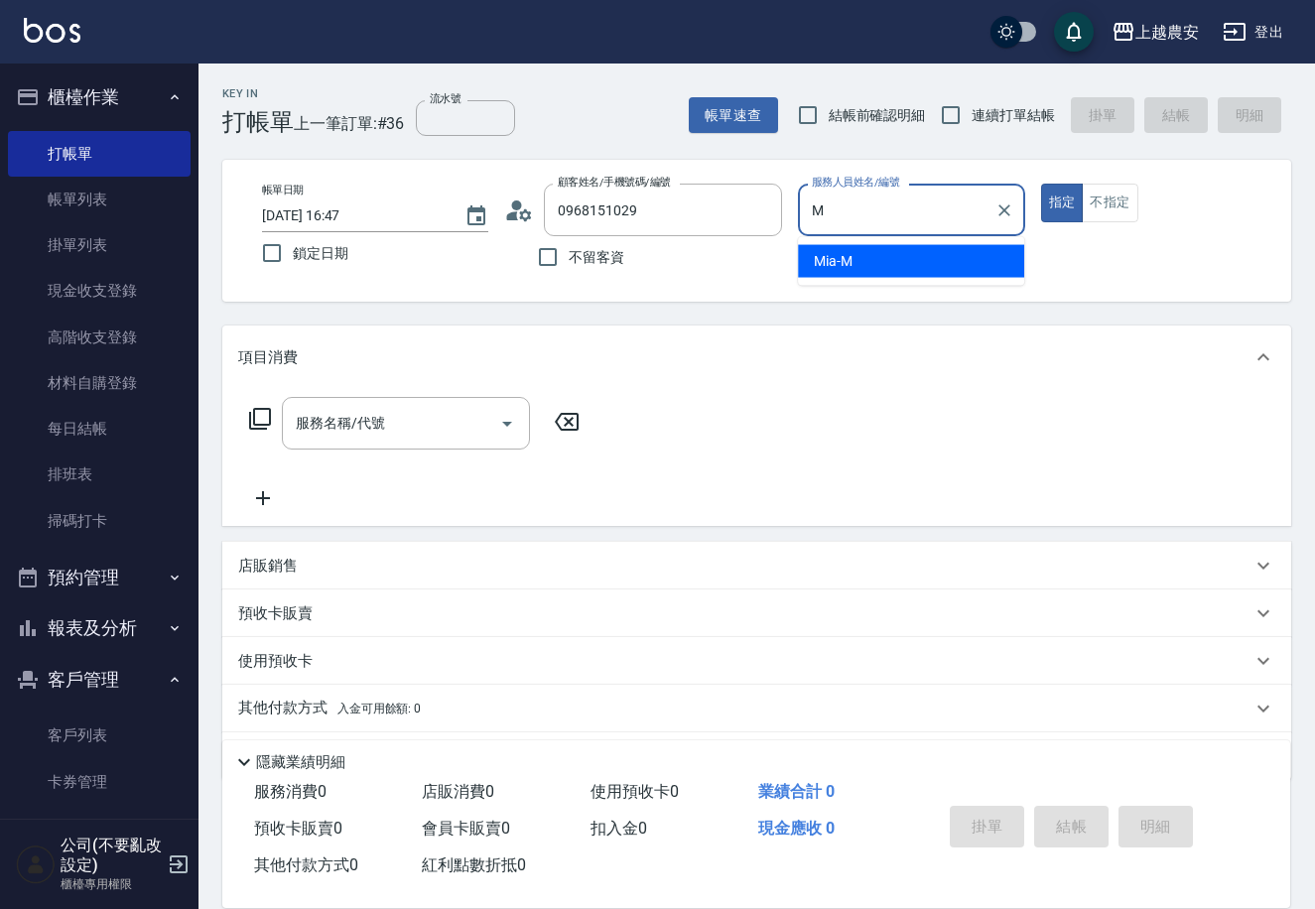
type input "Mia-M"
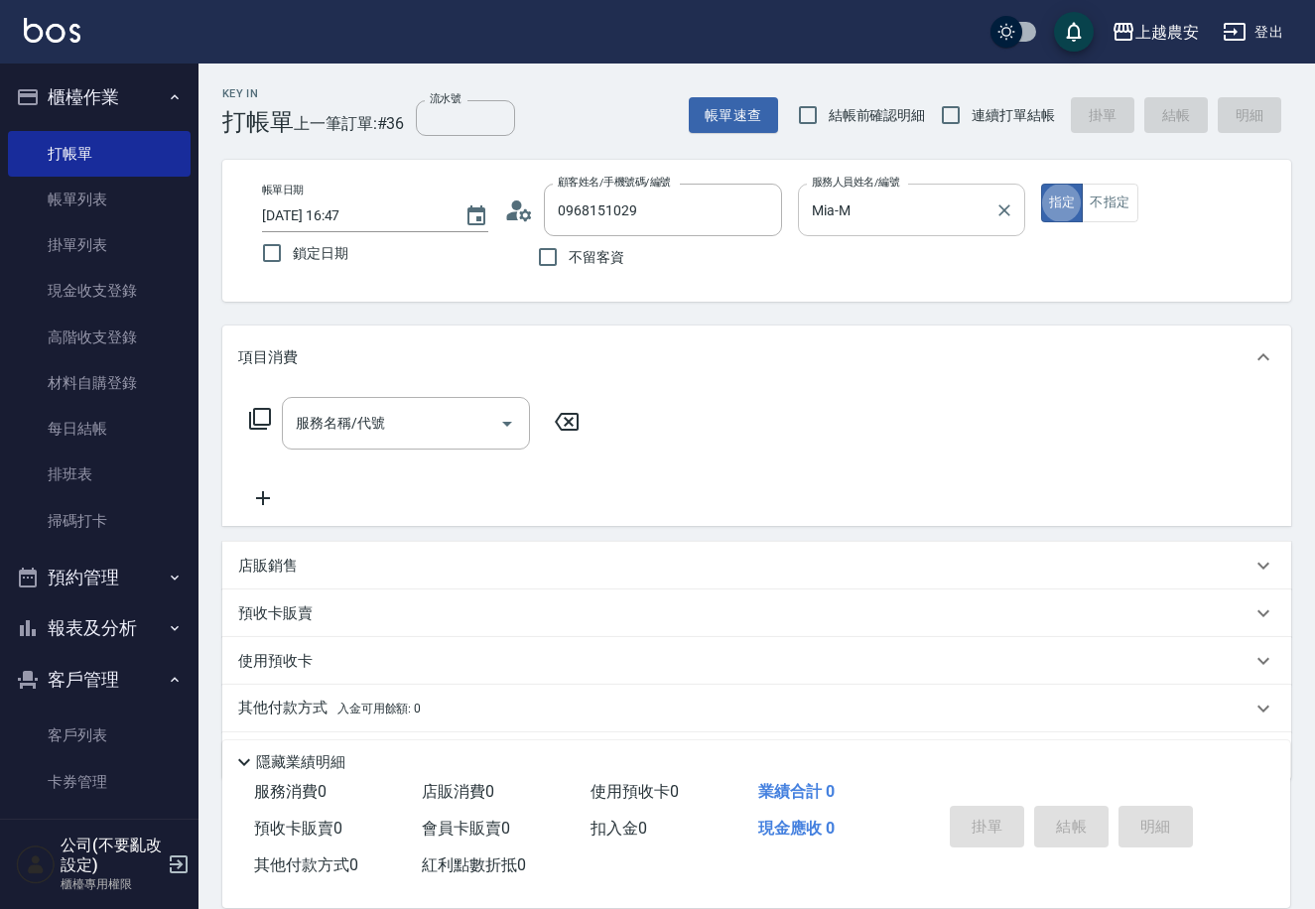
type button "true"
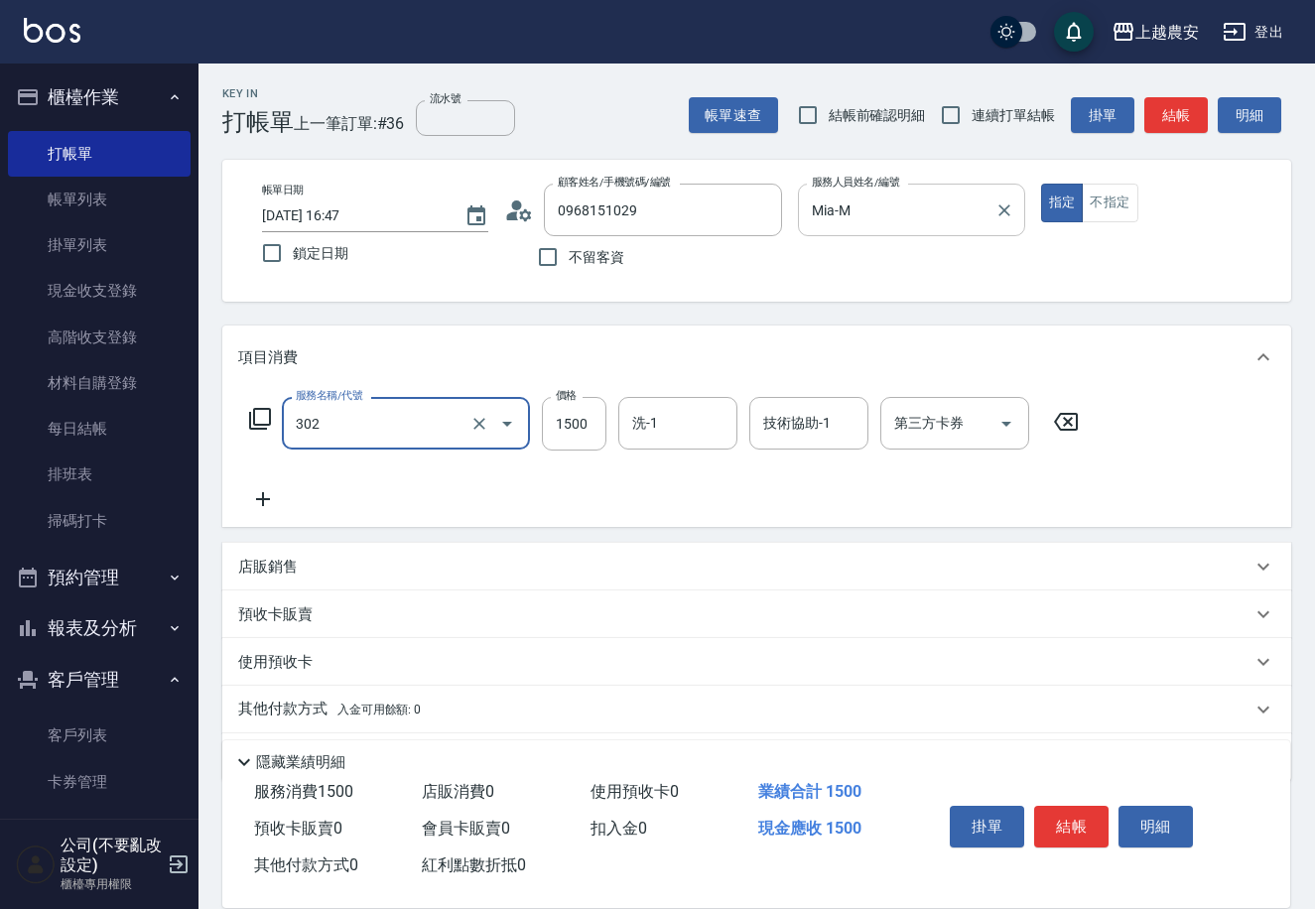
type input "燙髮1500↓(自購)(302)"
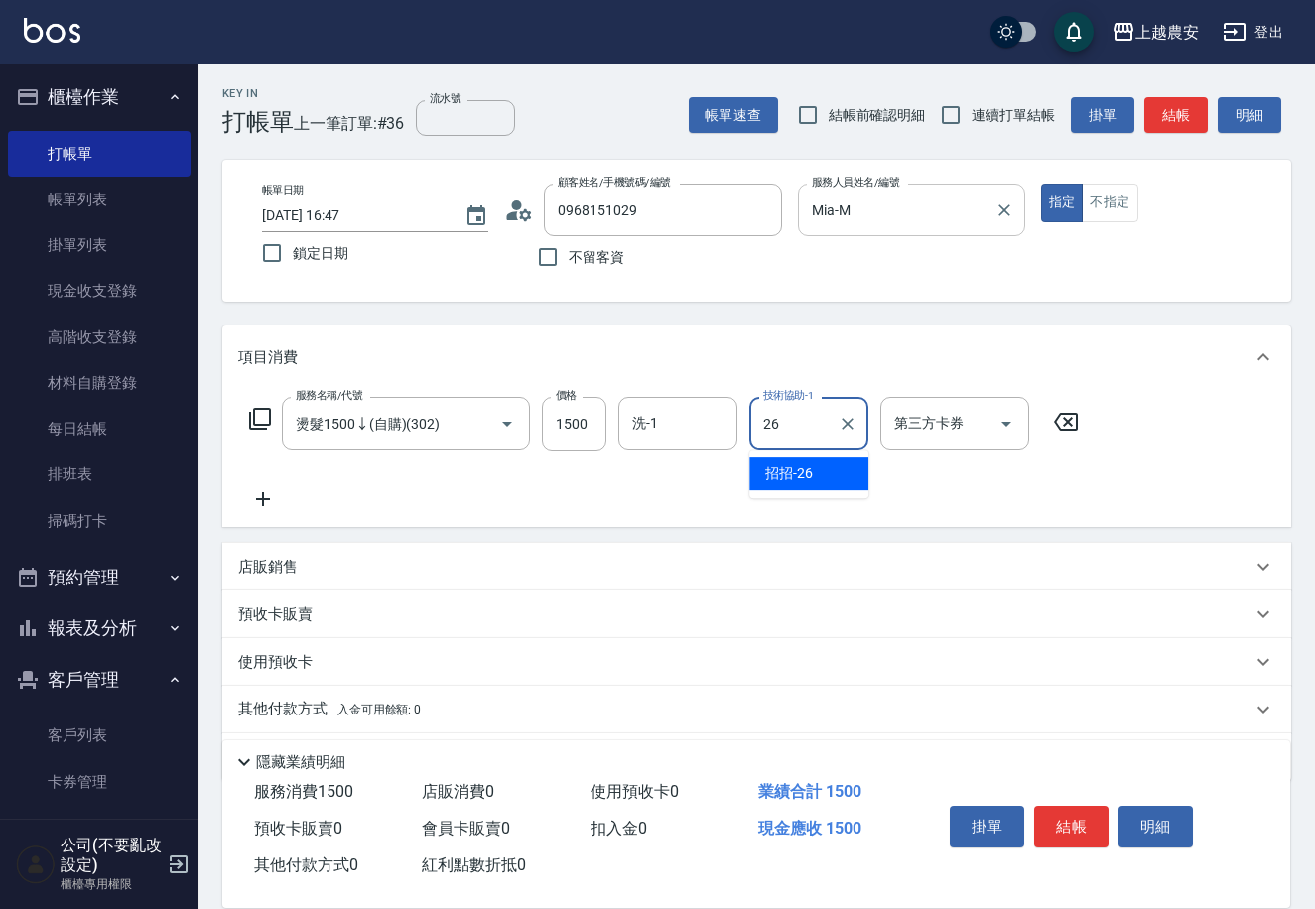
type input "招招-26"
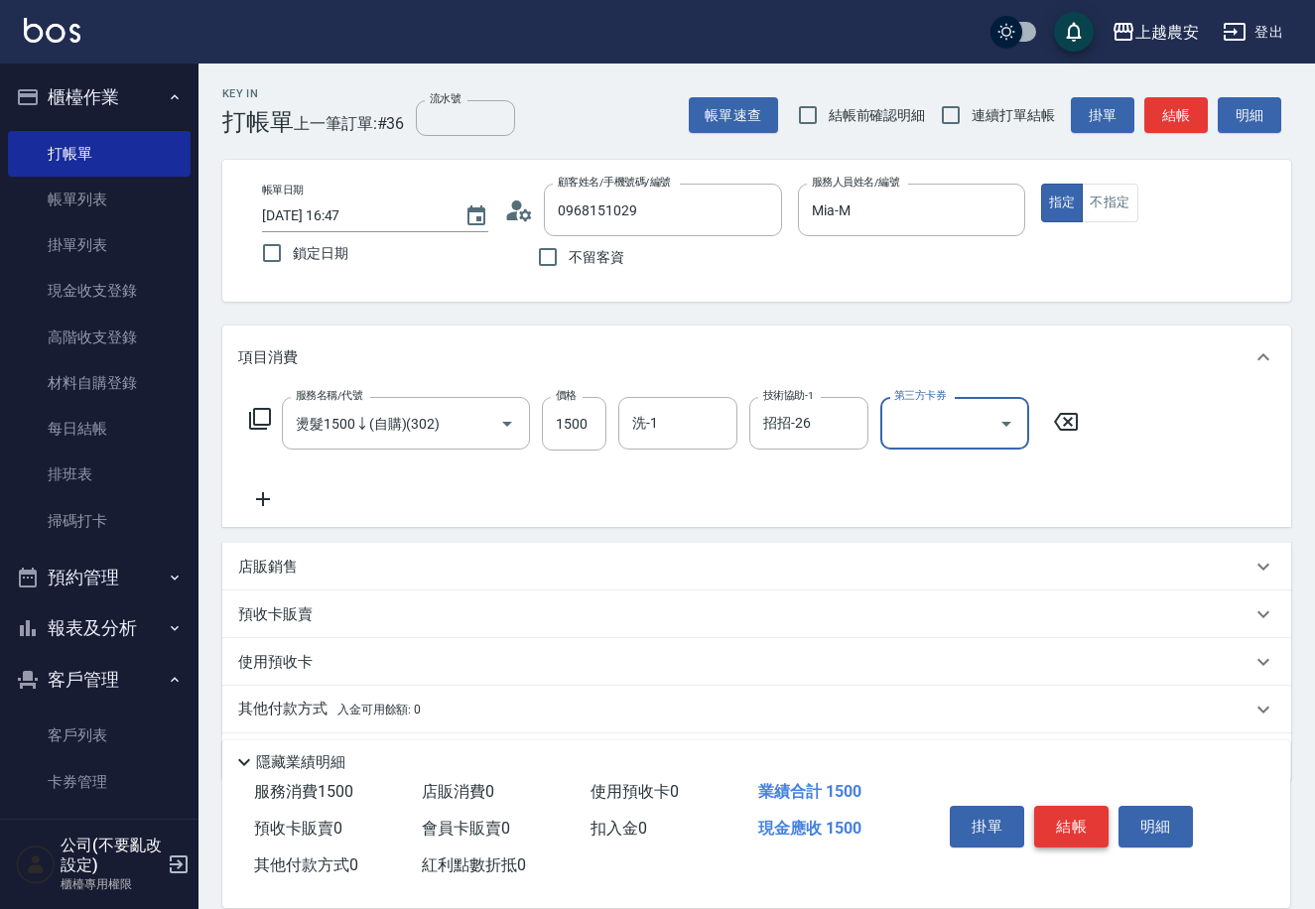
click at [1078, 822] on button "結帳" at bounding box center [1071, 827] width 74 height 42
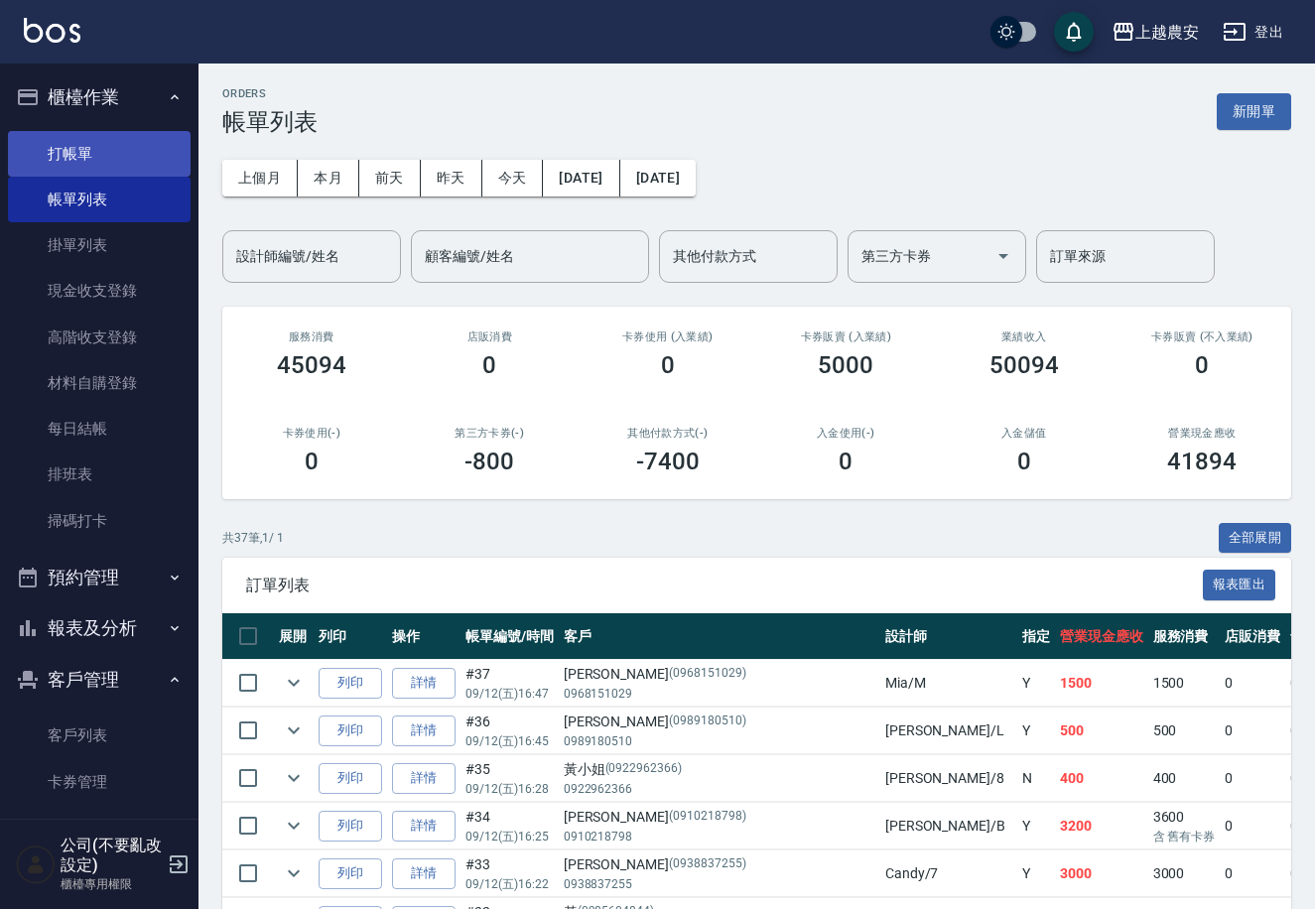
click at [69, 156] on link "打帳單" at bounding box center [99, 154] width 183 height 46
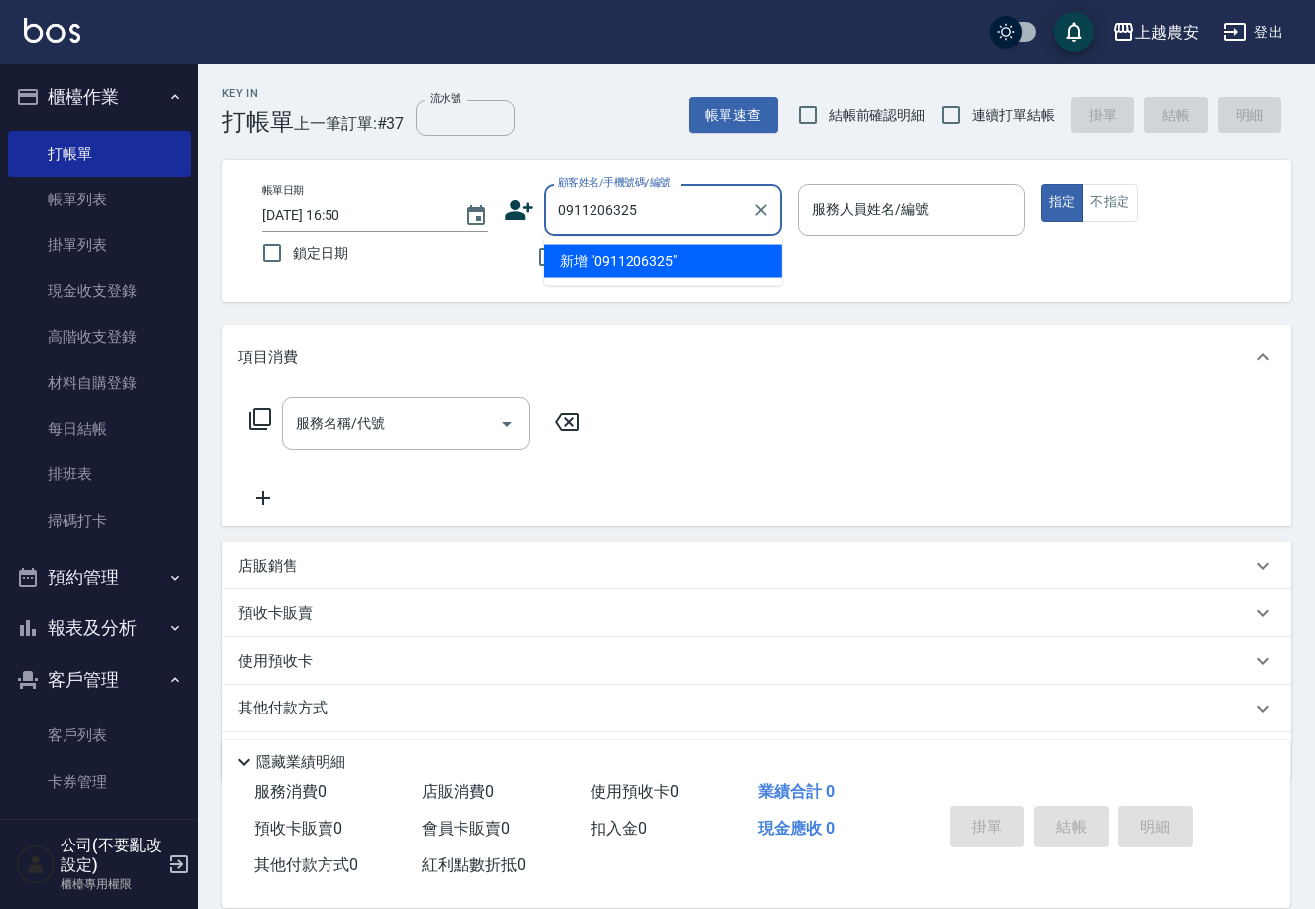
click at [639, 272] on li "新增 "0911206325"" at bounding box center [663, 261] width 238 height 33
type input "0911206325"
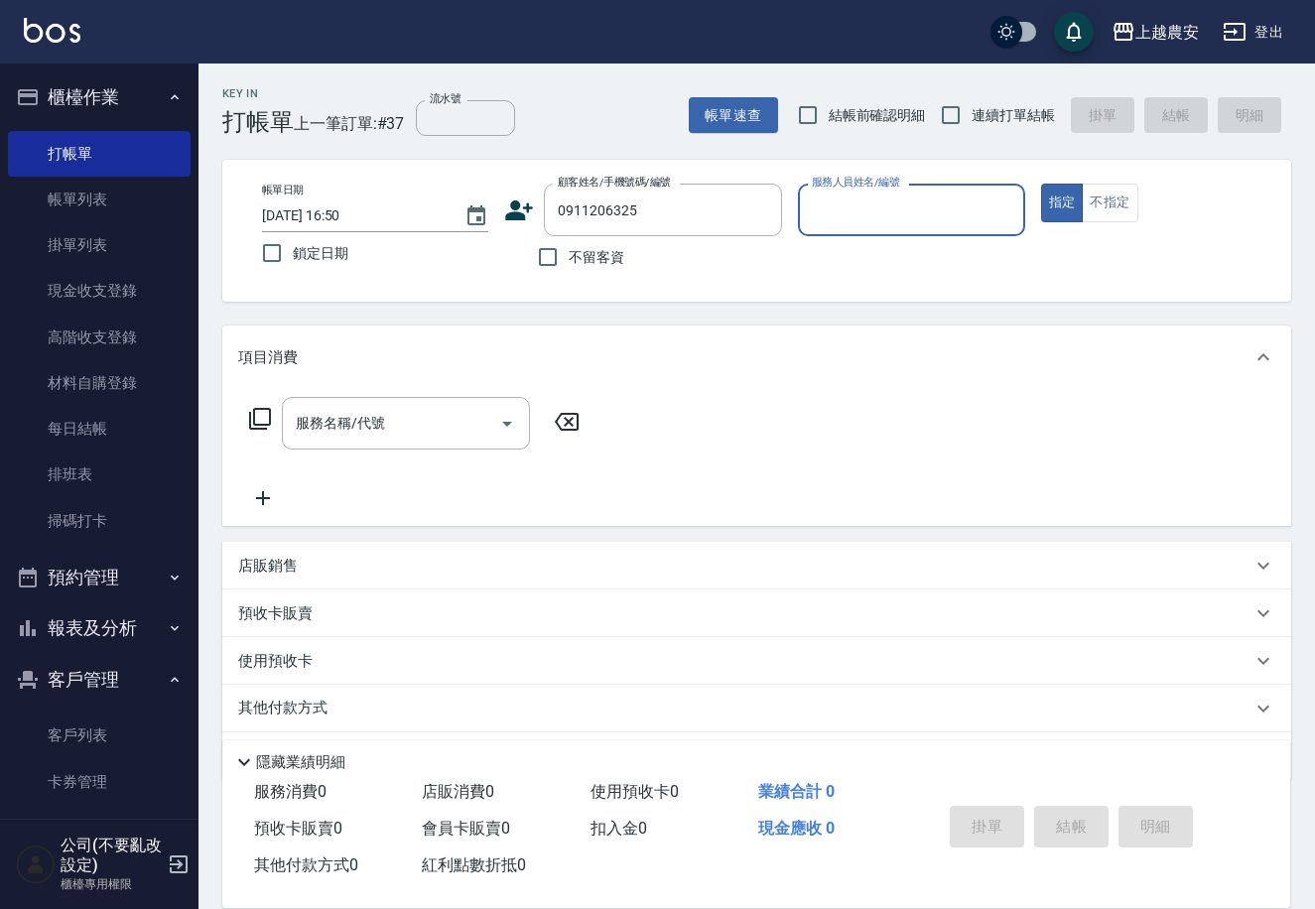
click at [513, 212] on icon at bounding box center [520, 210] width 28 height 20
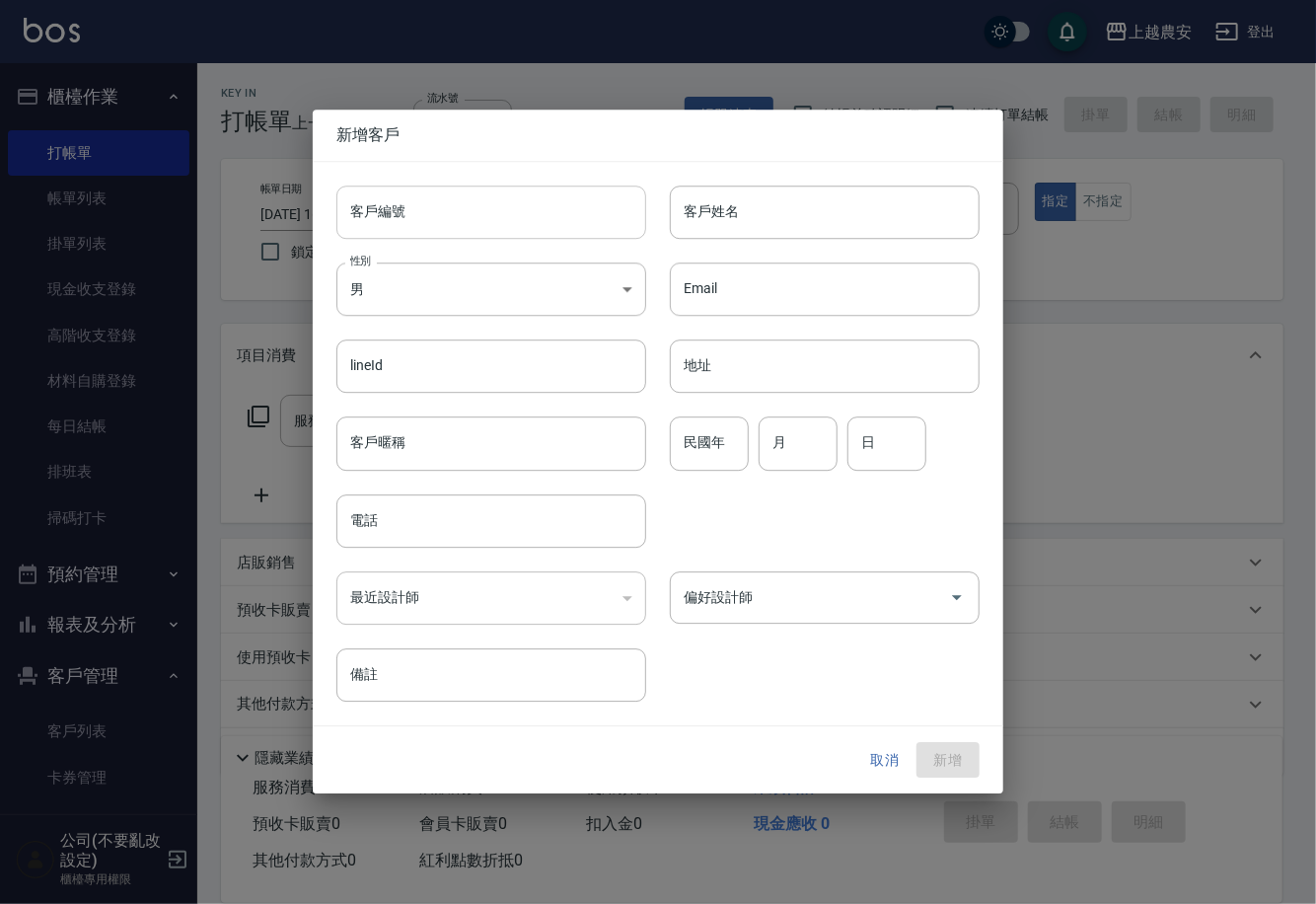
type input "0911206325"
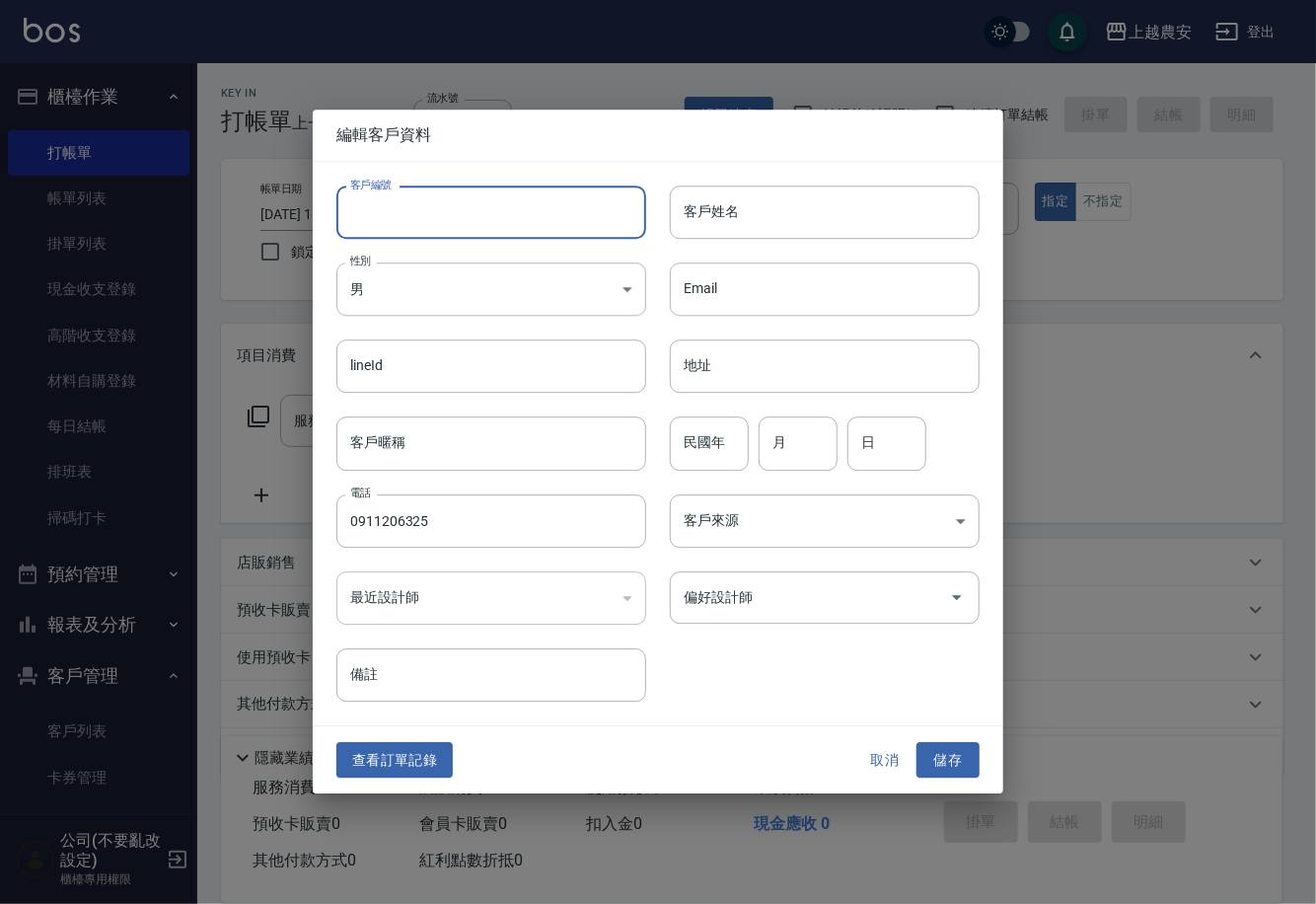
click at [509, 214] on input "客戶編號" at bounding box center [491, 213] width 310 height 54
type input "0911206325"
click at [393, 284] on body "上越農安 登出 櫃檯作業 打帳單 帳單列表 掛單列表 現金收支登錄 高階收支登錄 材料自購登錄 每日結帳 排班表 掃碼打卡 預約管理 預約管理 單日預約紀錄 …" at bounding box center [658, 481] width 1316 height 963
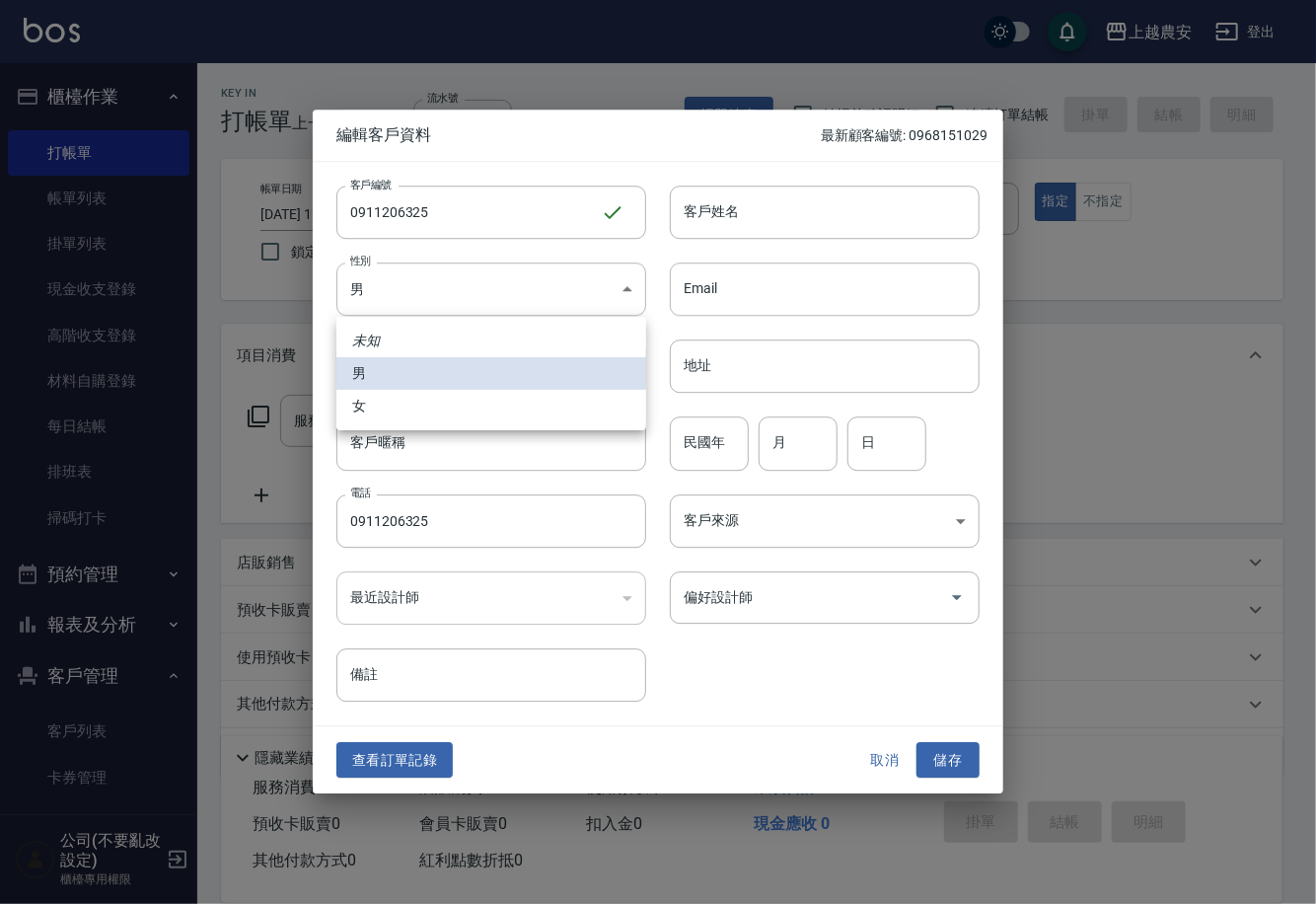
click at [406, 401] on li "女" at bounding box center [491, 406] width 310 height 33
type input "[DEMOGRAPHIC_DATA]"
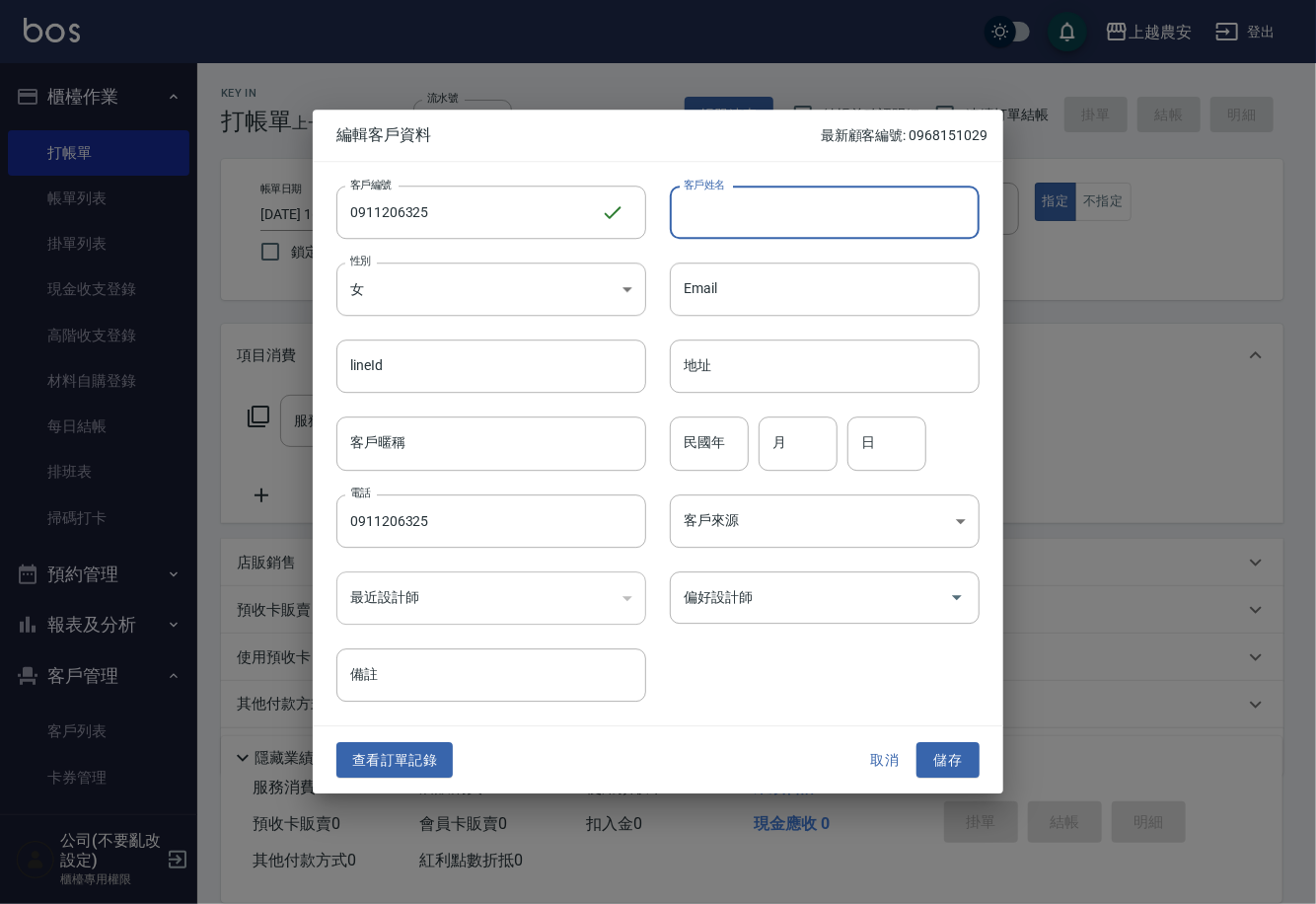
click at [692, 211] on input "客戶姓名" at bounding box center [825, 213] width 310 height 54
type input "[PERSON_NAME]"
drag, startPoint x: 943, startPoint y: 758, endPoint x: 949, endPoint y: 734, distance: 24.7
click at [944, 759] on button "儲存" at bounding box center [948, 760] width 64 height 37
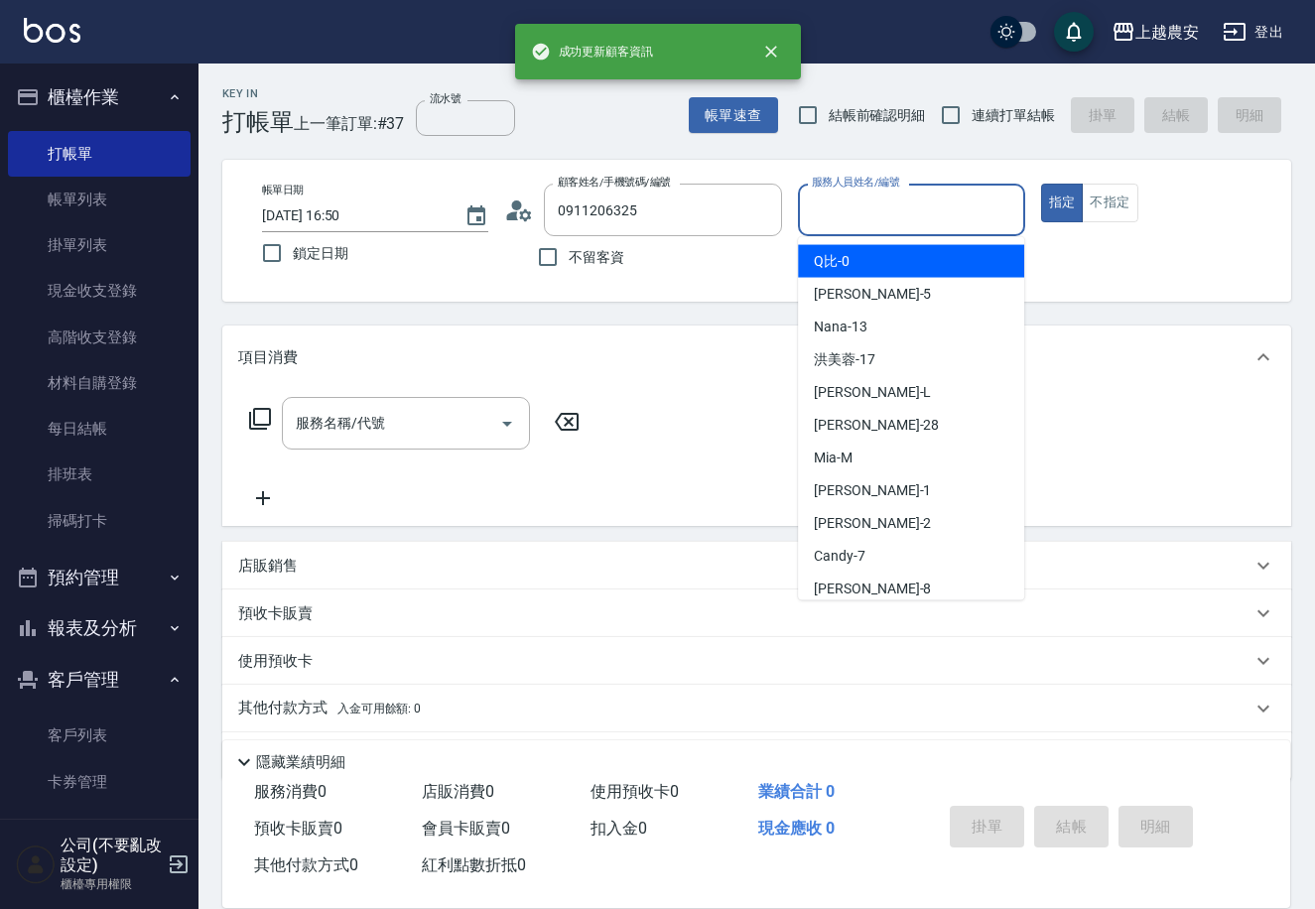
click at [887, 211] on input "服務人員姓名/編號" at bounding box center [911, 210] width 208 height 35
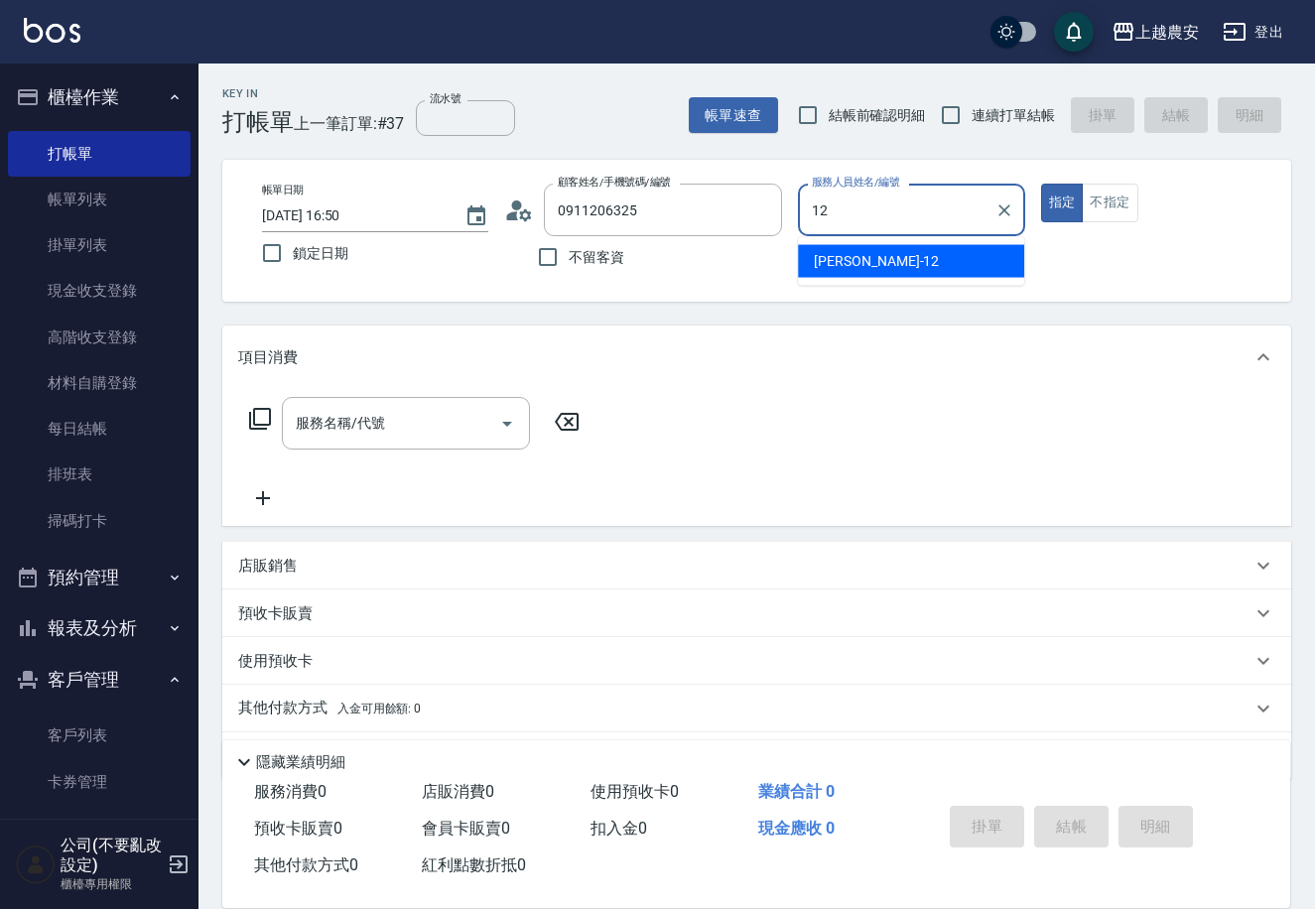
type input "12"
type button "true"
type input "Yoko-12"
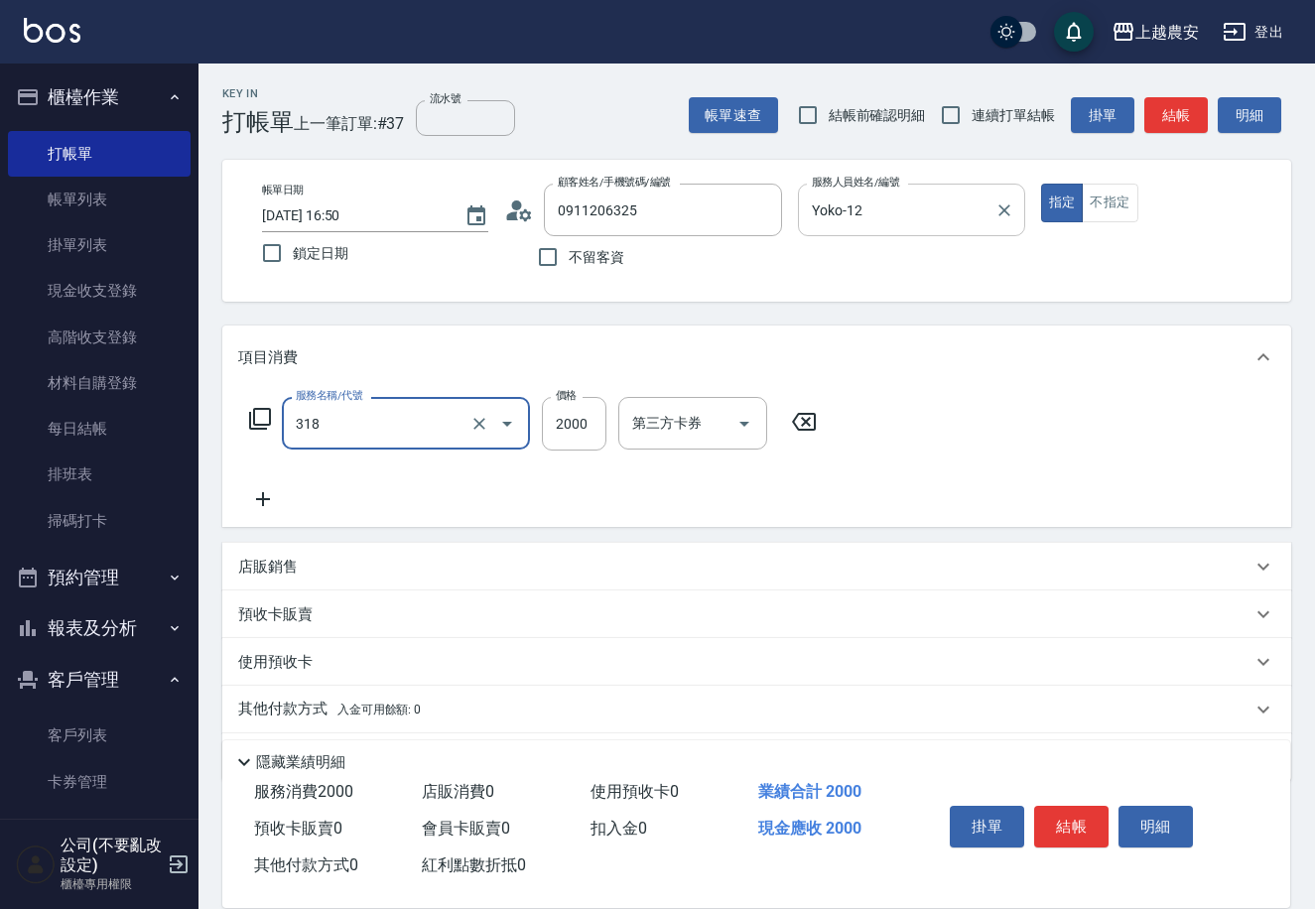
type input "燙髮1500↑(自購)(318)"
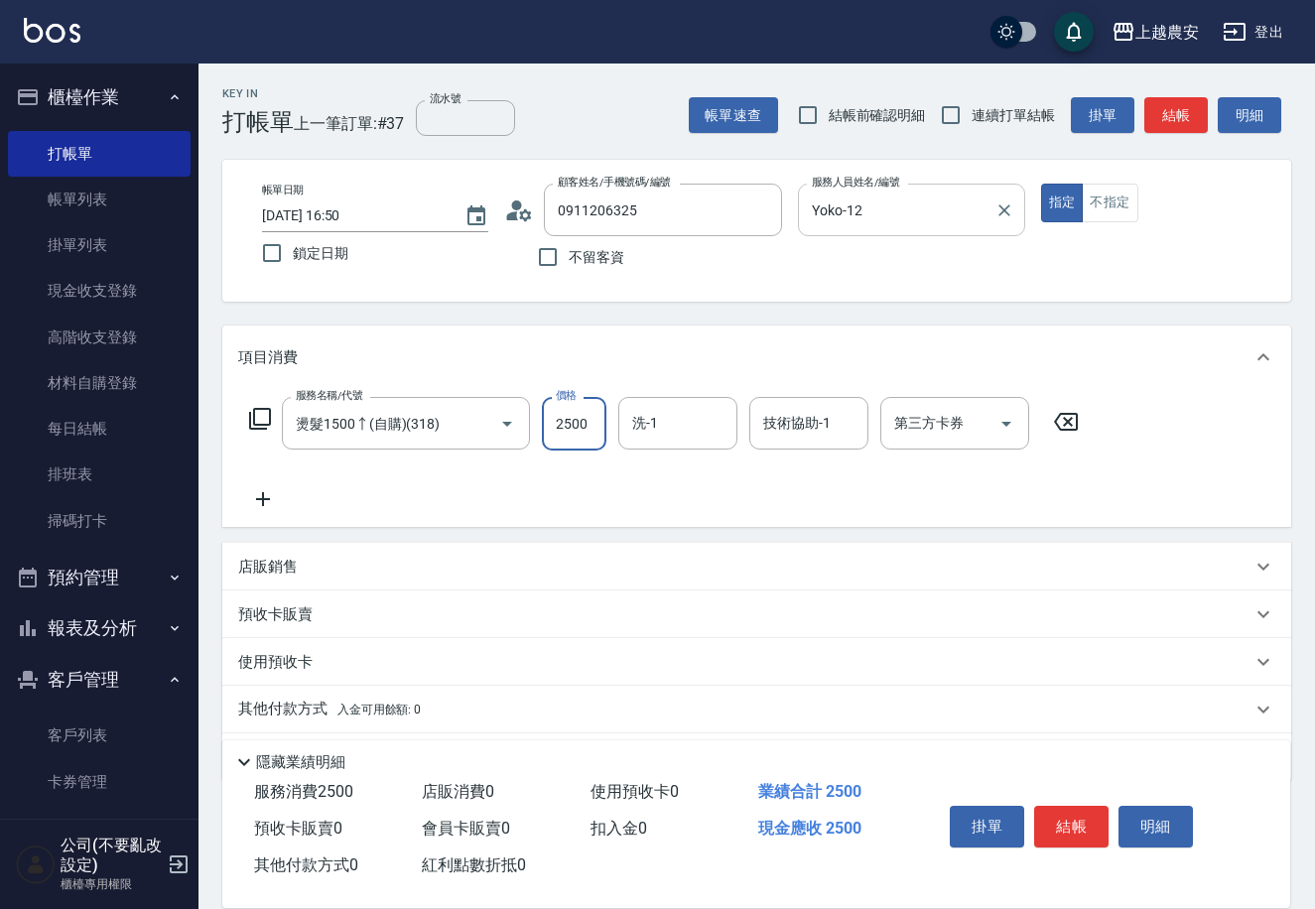
type input "2500"
type input "團團-27"
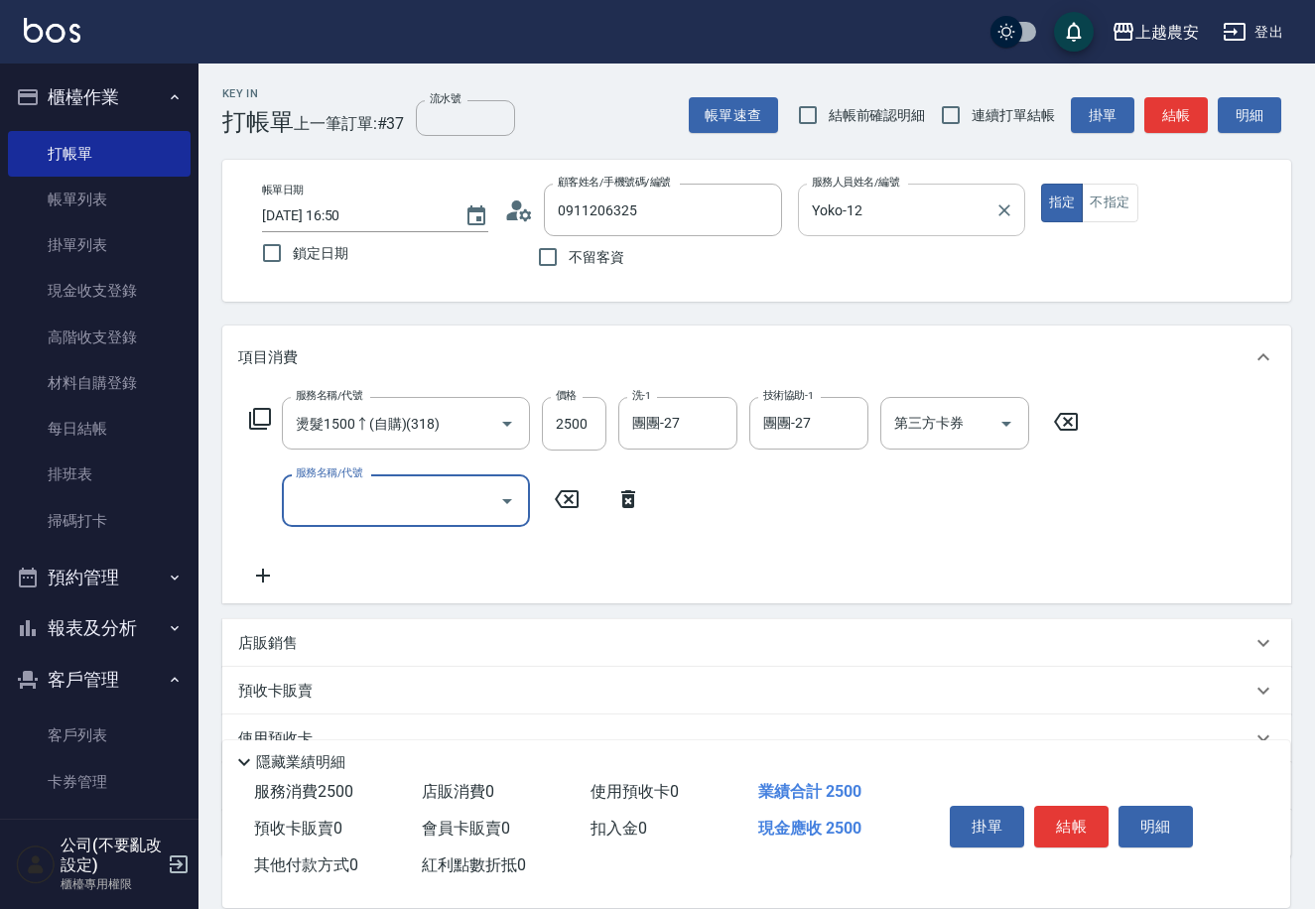
type input "6"
type input "染髮1500↑(503)"
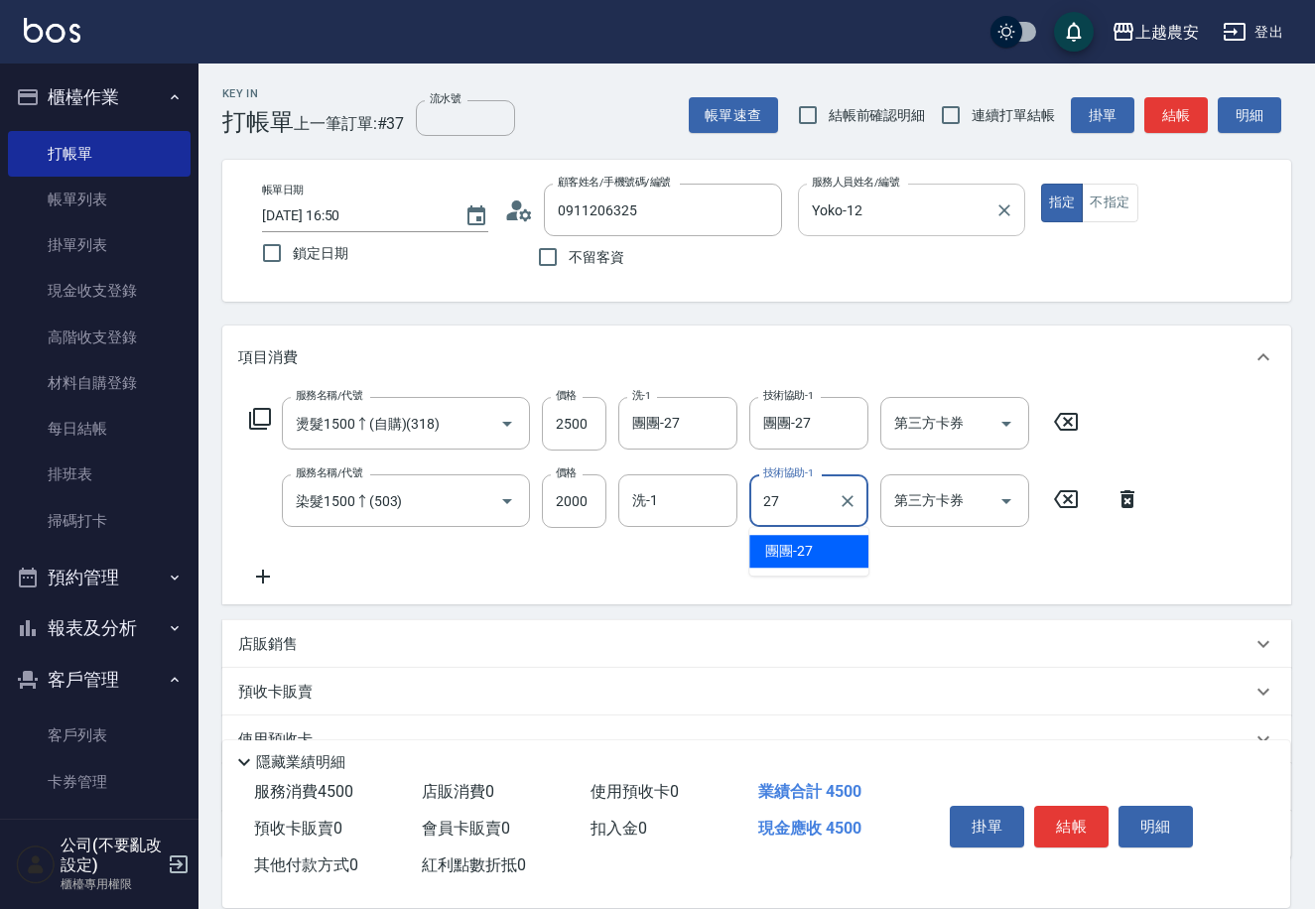
type input "團團-27"
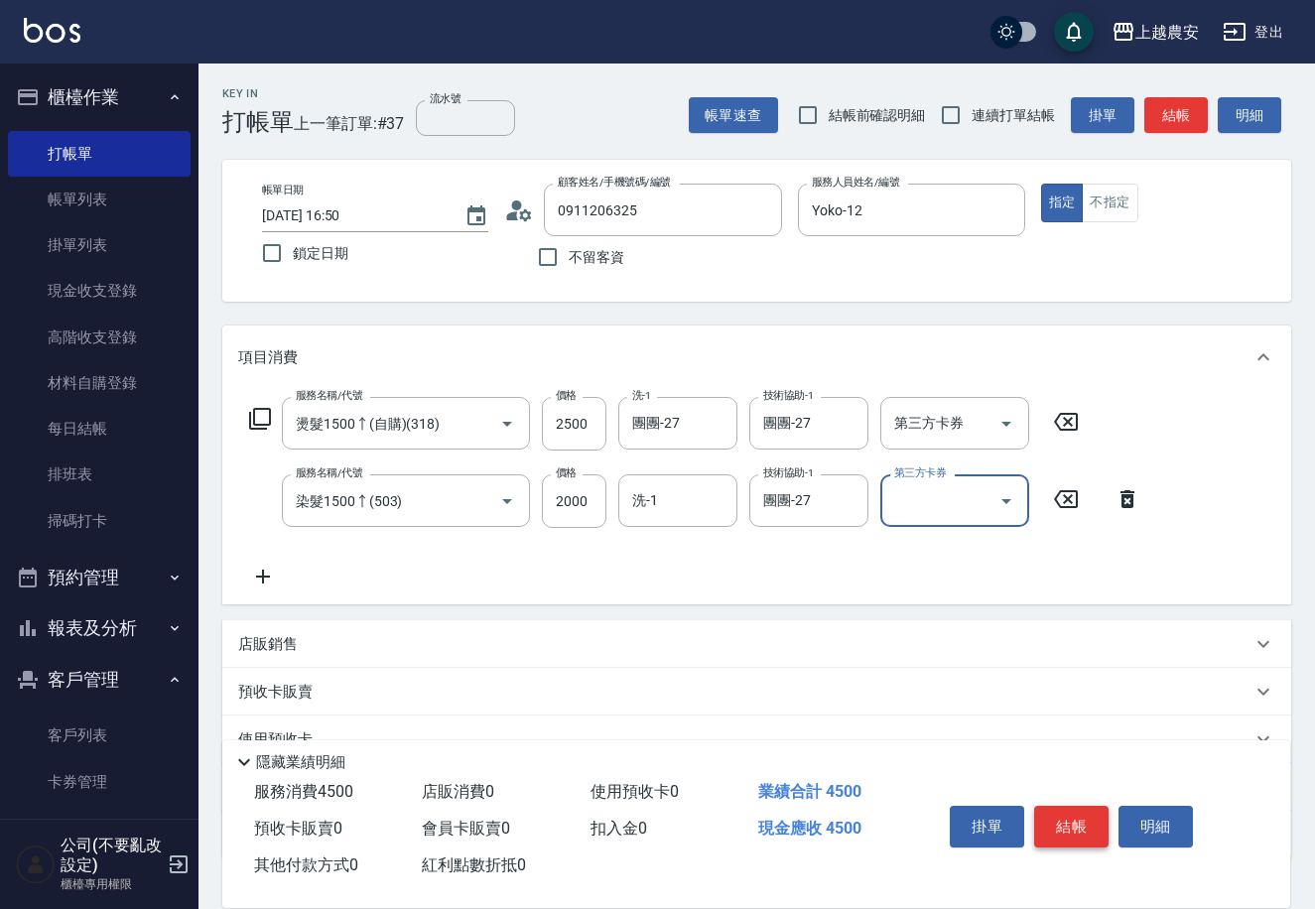
click at [1053, 821] on button "結帳" at bounding box center [1071, 827] width 74 height 42
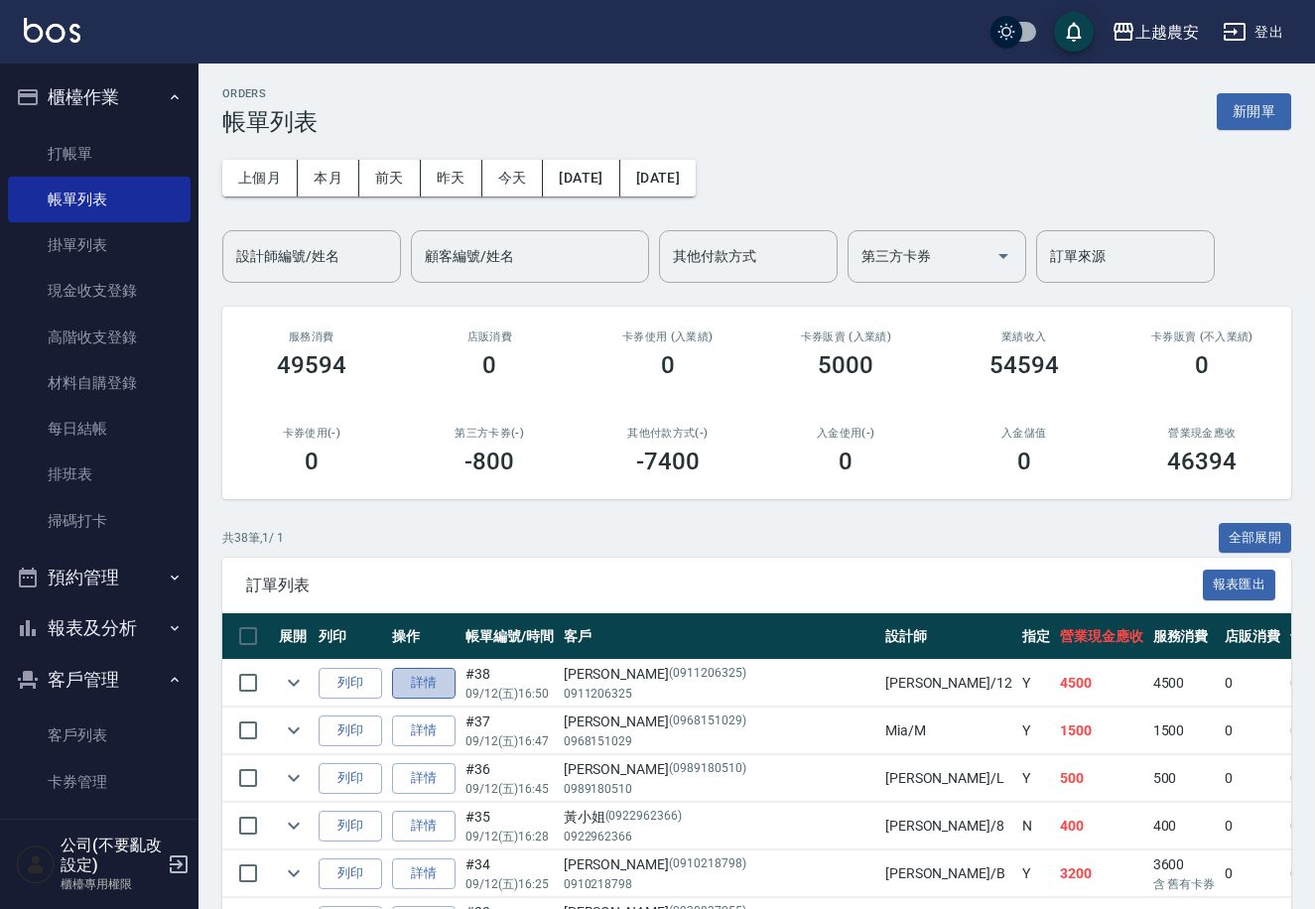
click at [429, 682] on link "詳情" at bounding box center [424, 683] width 64 height 31
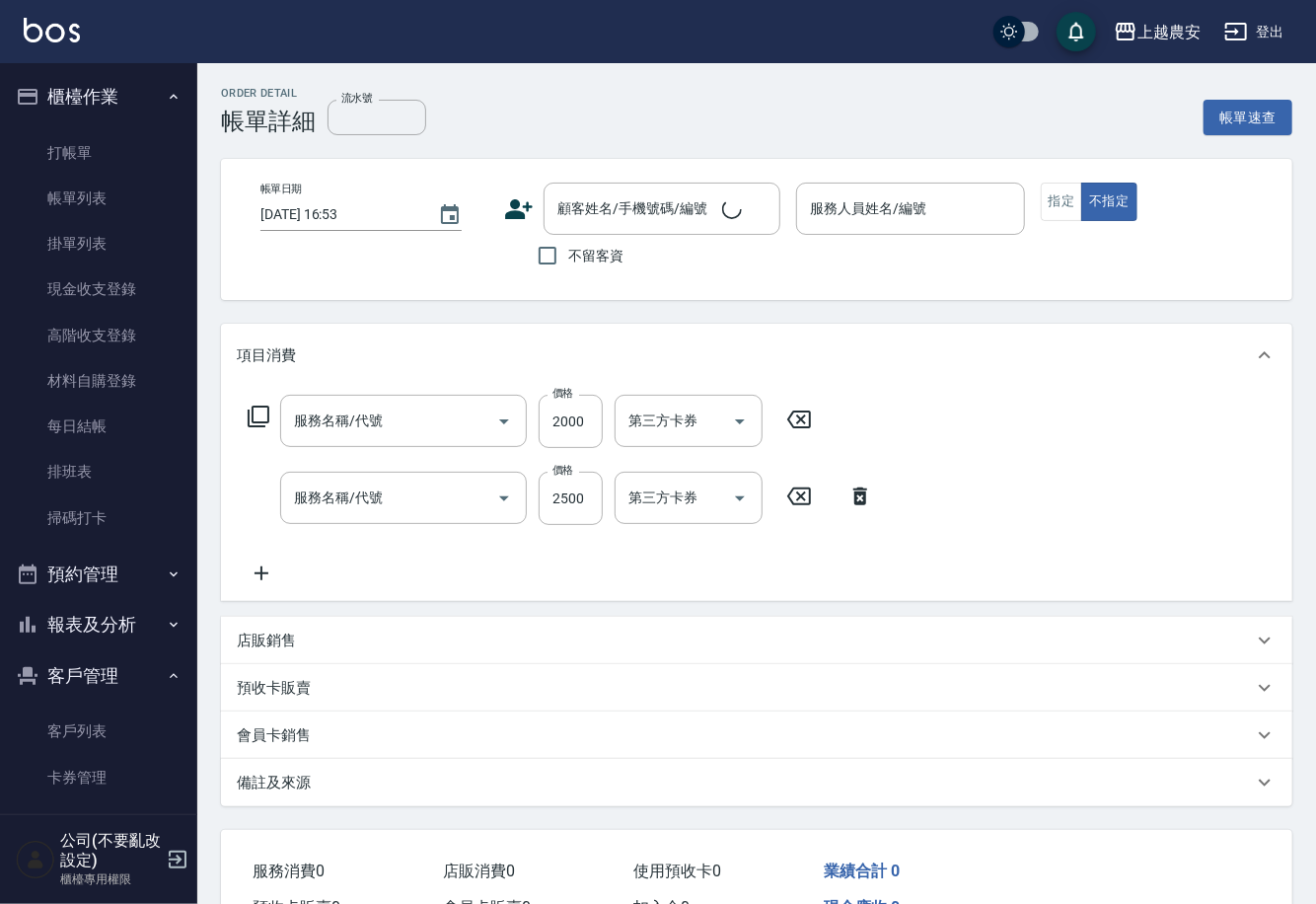
type input "2025/09/12 16:50"
type input "Yoko-12"
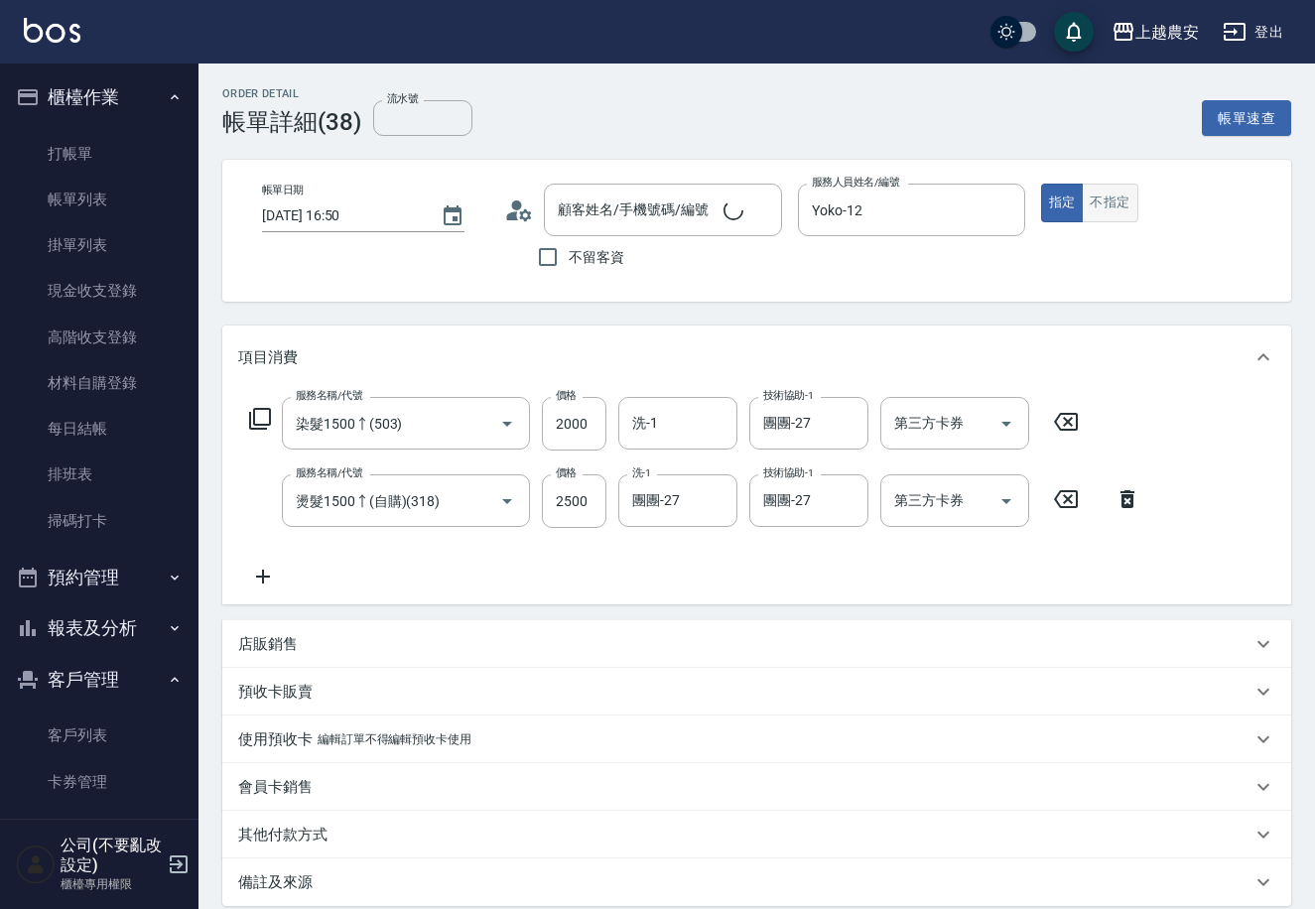
type input "染髮1500↑(503)"
type input "燙髮1500↑(自購)(318)"
type input "[PERSON_NAME]/0911206325/0911206325"
click at [1113, 201] on button "不指定" at bounding box center [1110, 203] width 56 height 39
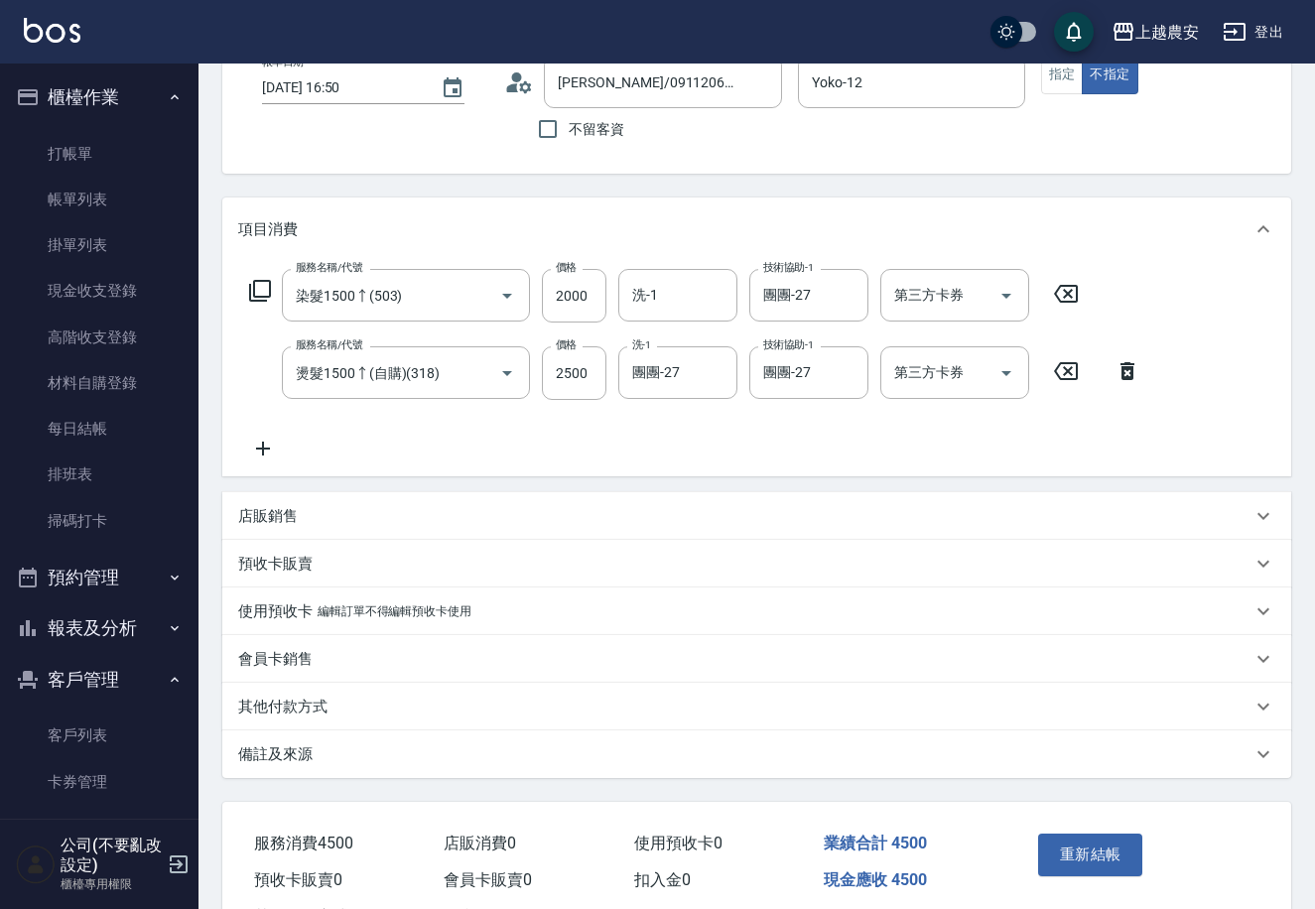
scroll to position [183, 0]
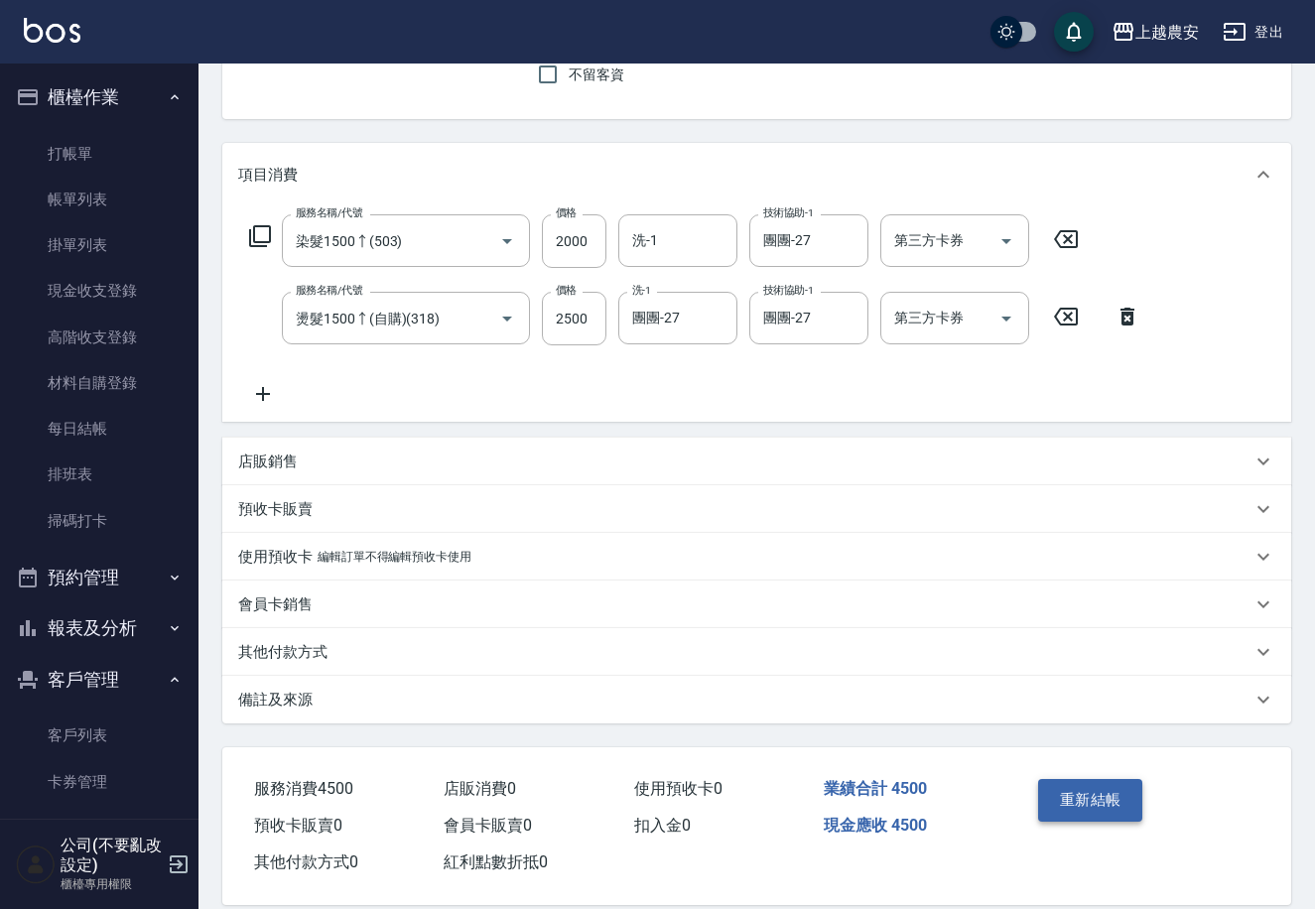
click at [1103, 799] on button "重新結帳" at bounding box center [1090, 800] width 105 height 42
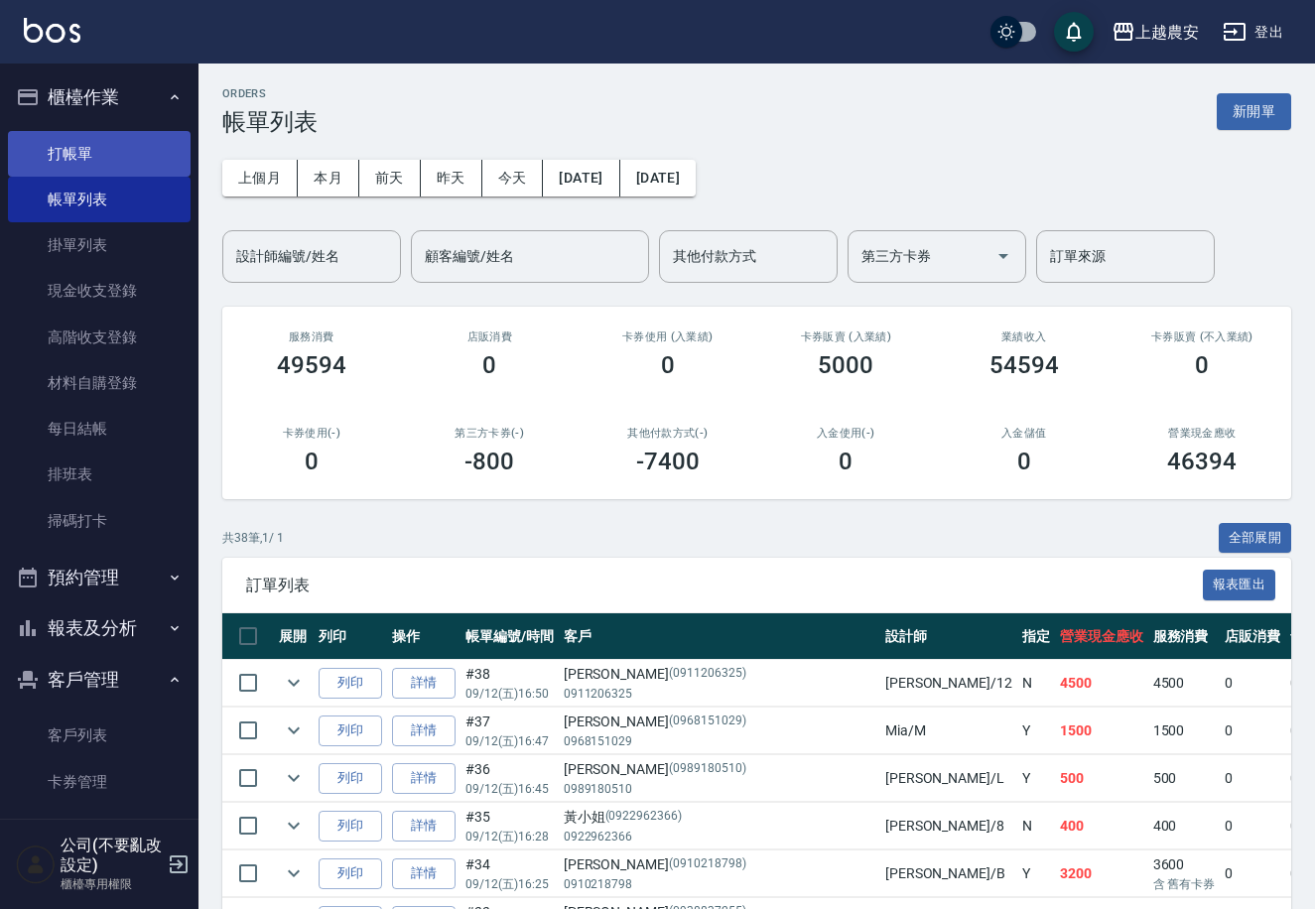
click at [41, 136] on link "打帳單" at bounding box center [99, 154] width 183 height 46
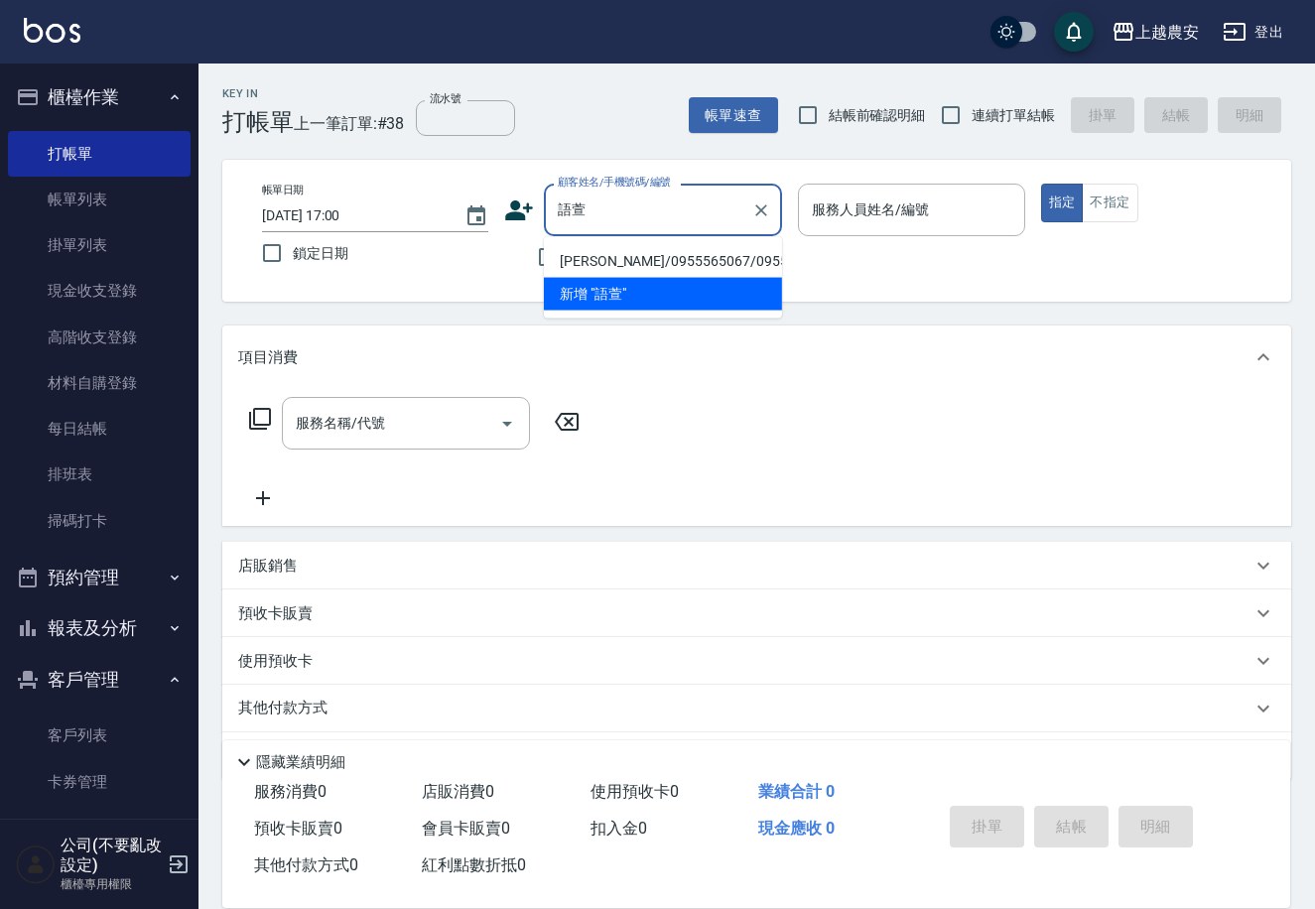
click at [675, 267] on li "[PERSON_NAME]/0955565067/0955565067" at bounding box center [663, 261] width 238 height 33
type input "[PERSON_NAME]/0955565067/0955565067"
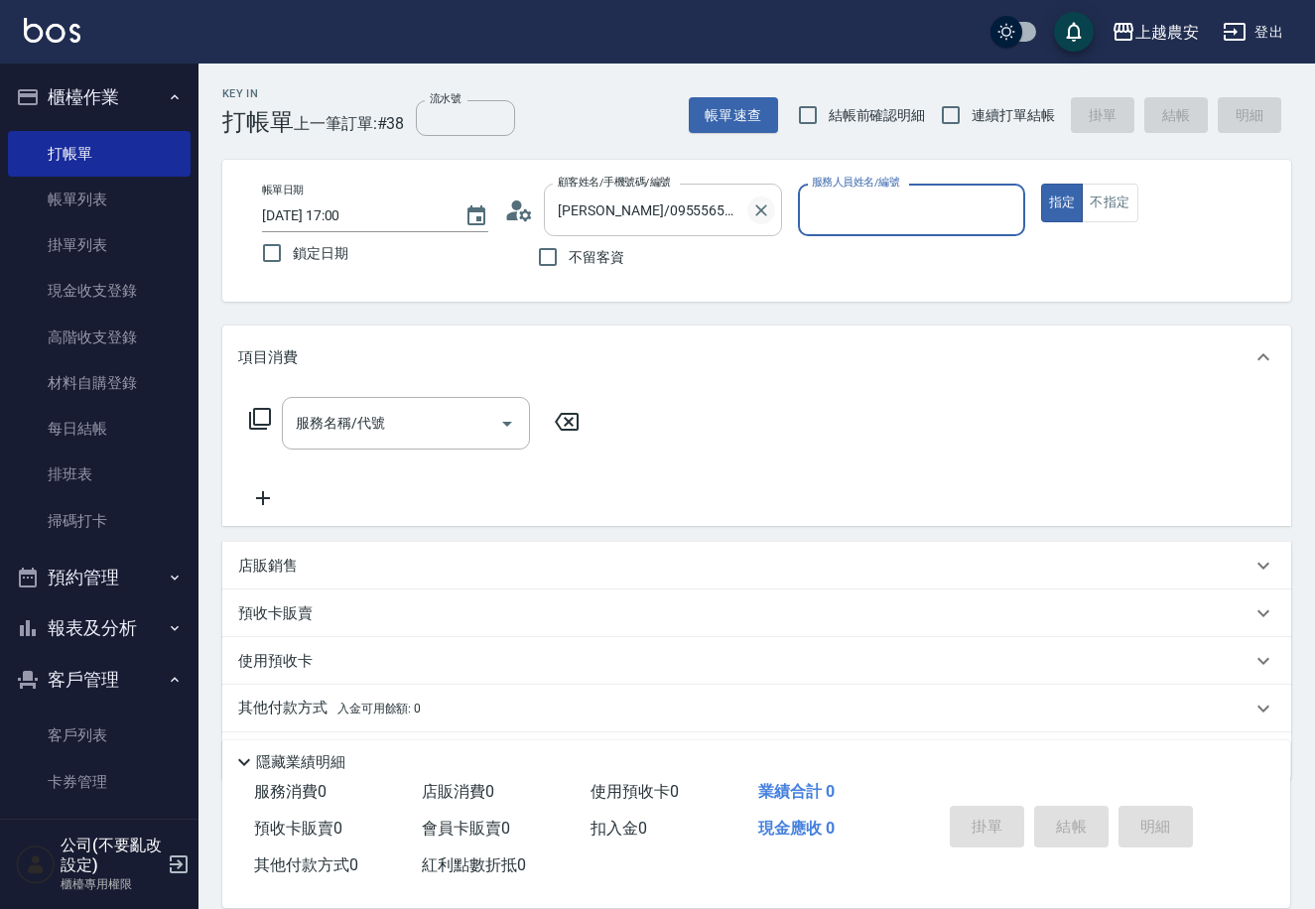
click at [754, 208] on icon "Clear" at bounding box center [761, 210] width 20 height 20
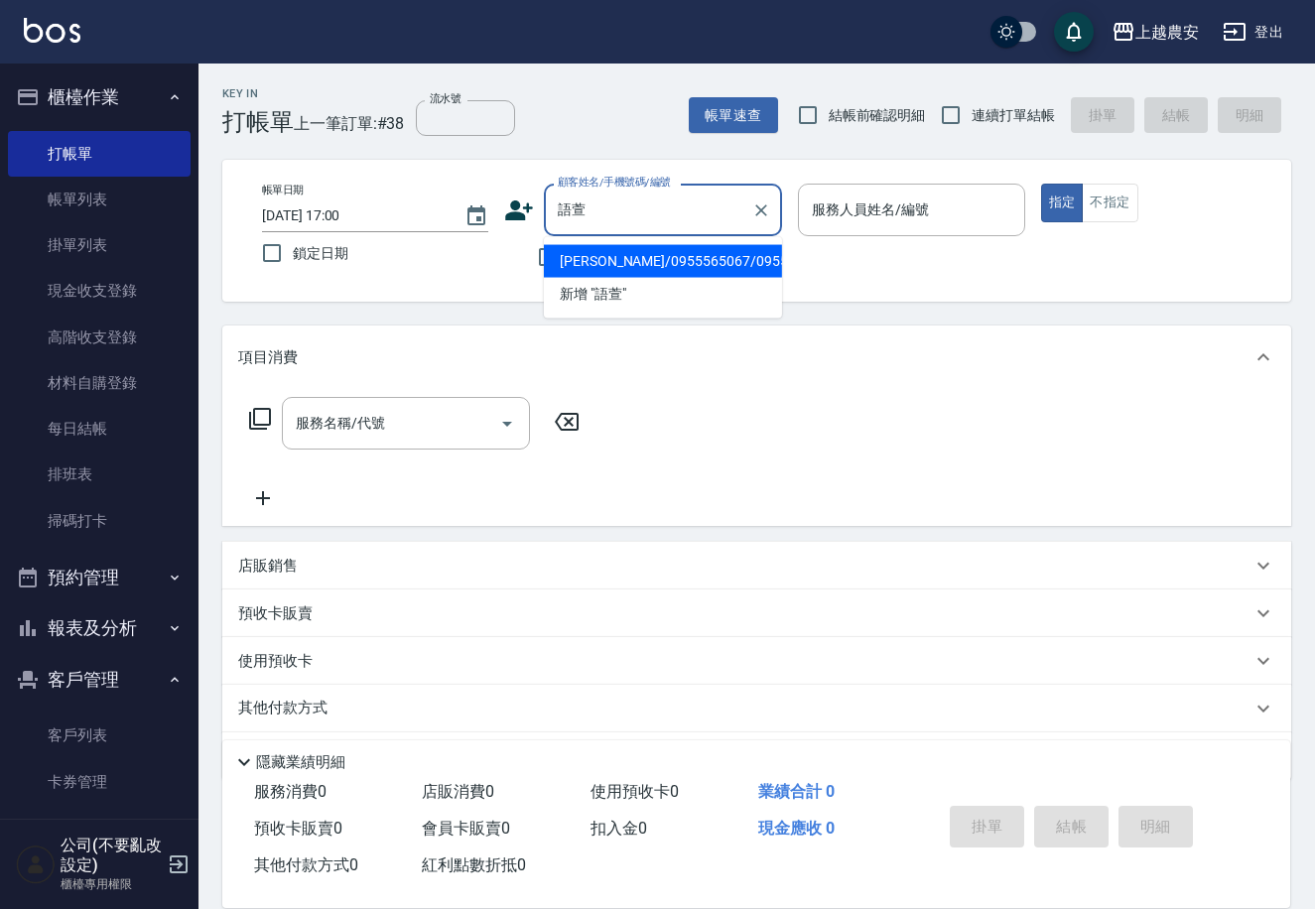
click at [623, 263] on li "[PERSON_NAME]/0955565067/0955565067" at bounding box center [663, 261] width 238 height 33
type input "[PERSON_NAME]/0955565067/0955565067"
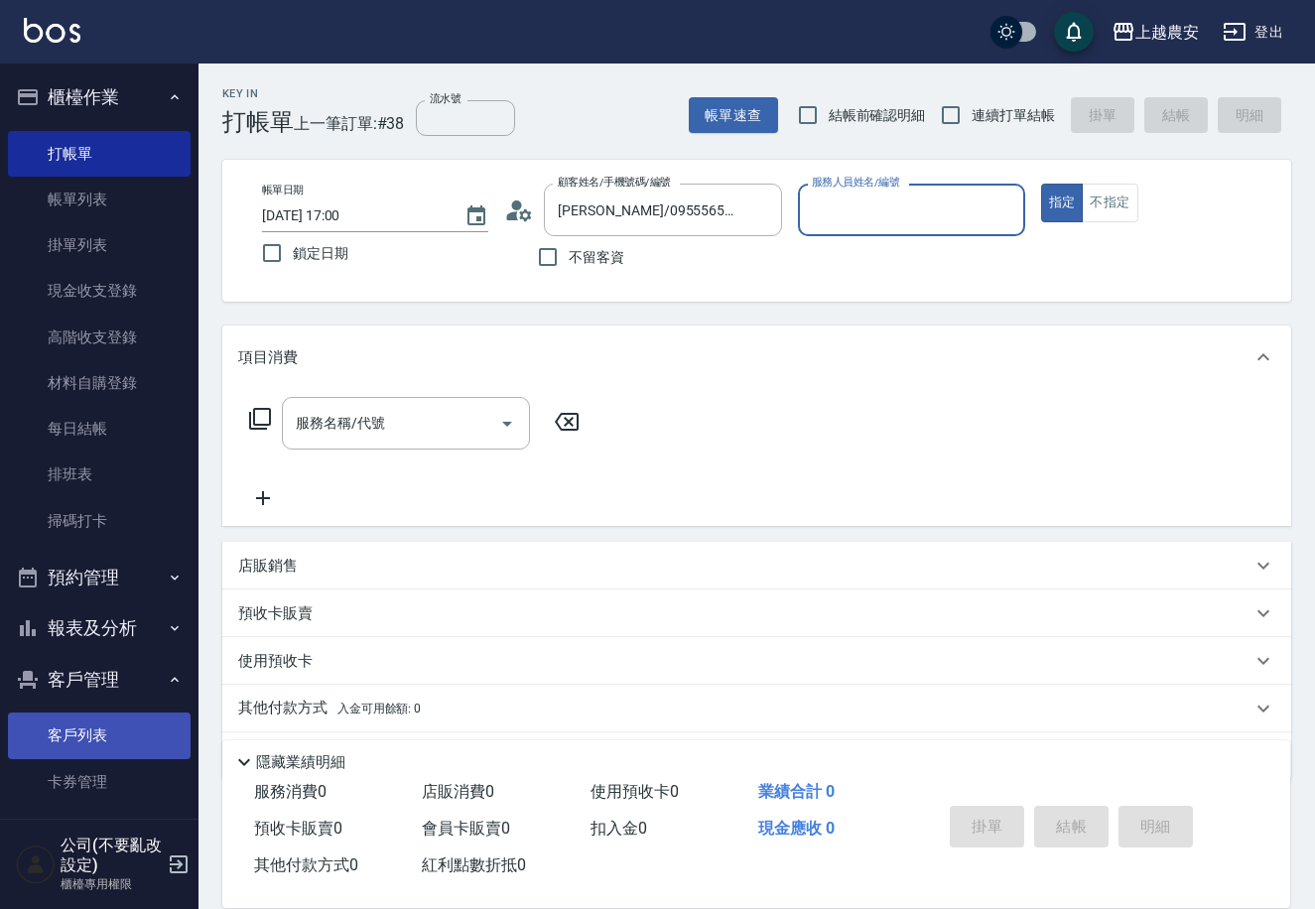
click at [82, 735] on link "客戶列表" at bounding box center [99, 736] width 183 height 46
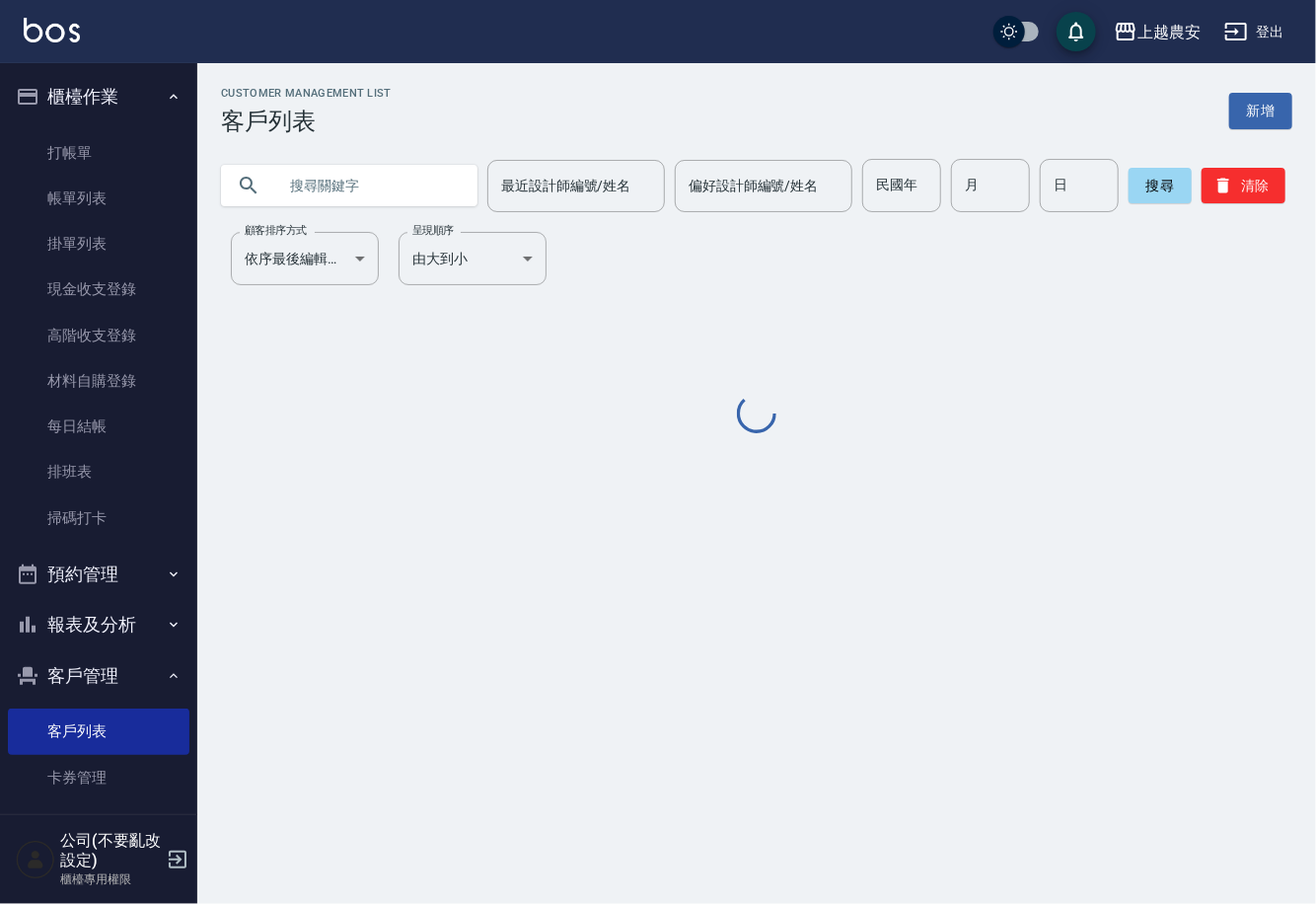
click at [362, 180] on input "text" at bounding box center [369, 186] width 186 height 54
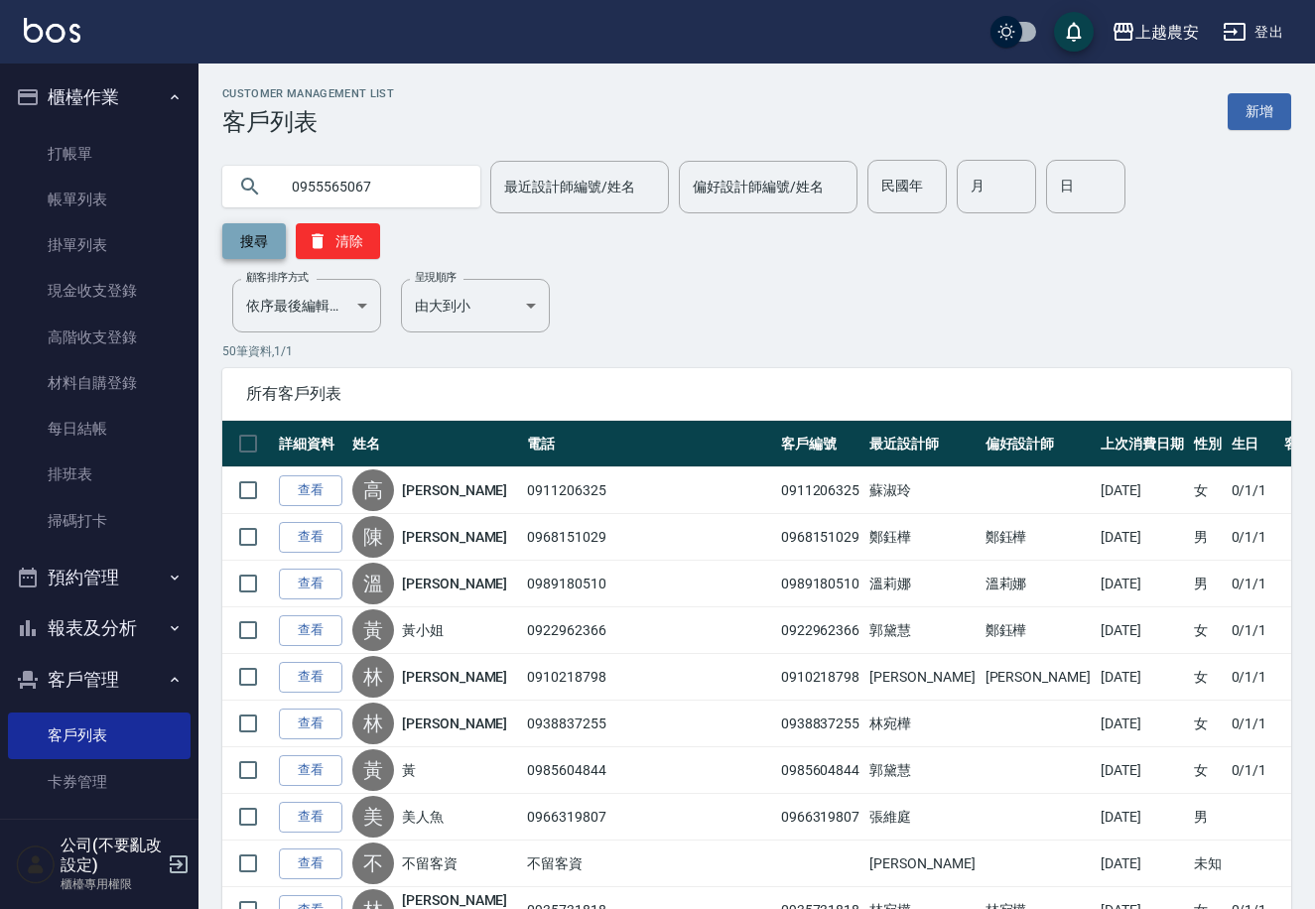
type input "0955565067"
click at [286, 223] on button "搜尋" at bounding box center [254, 241] width 64 height 36
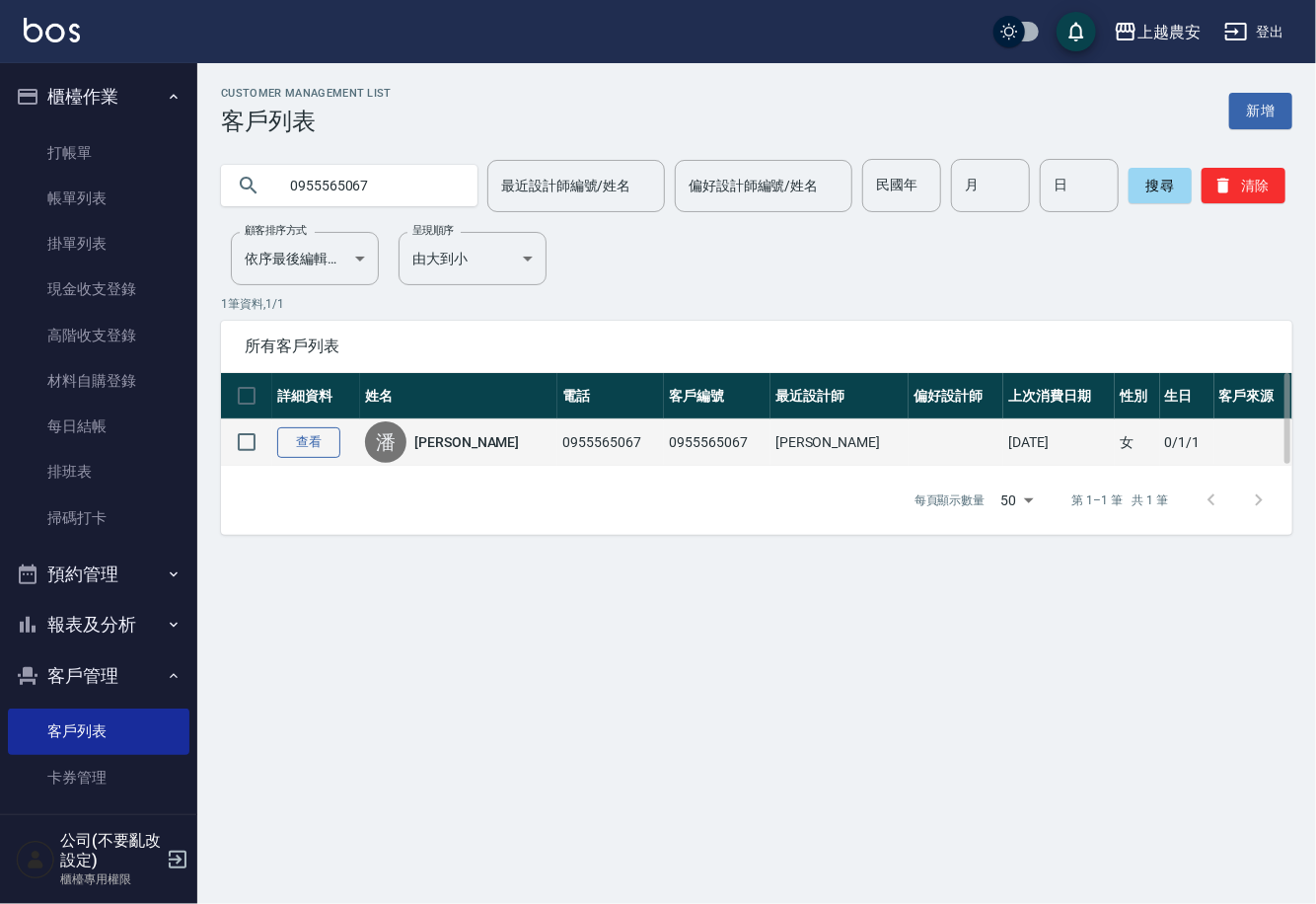
click at [308, 435] on link "查看" at bounding box center [309, 443] width 64 height 31
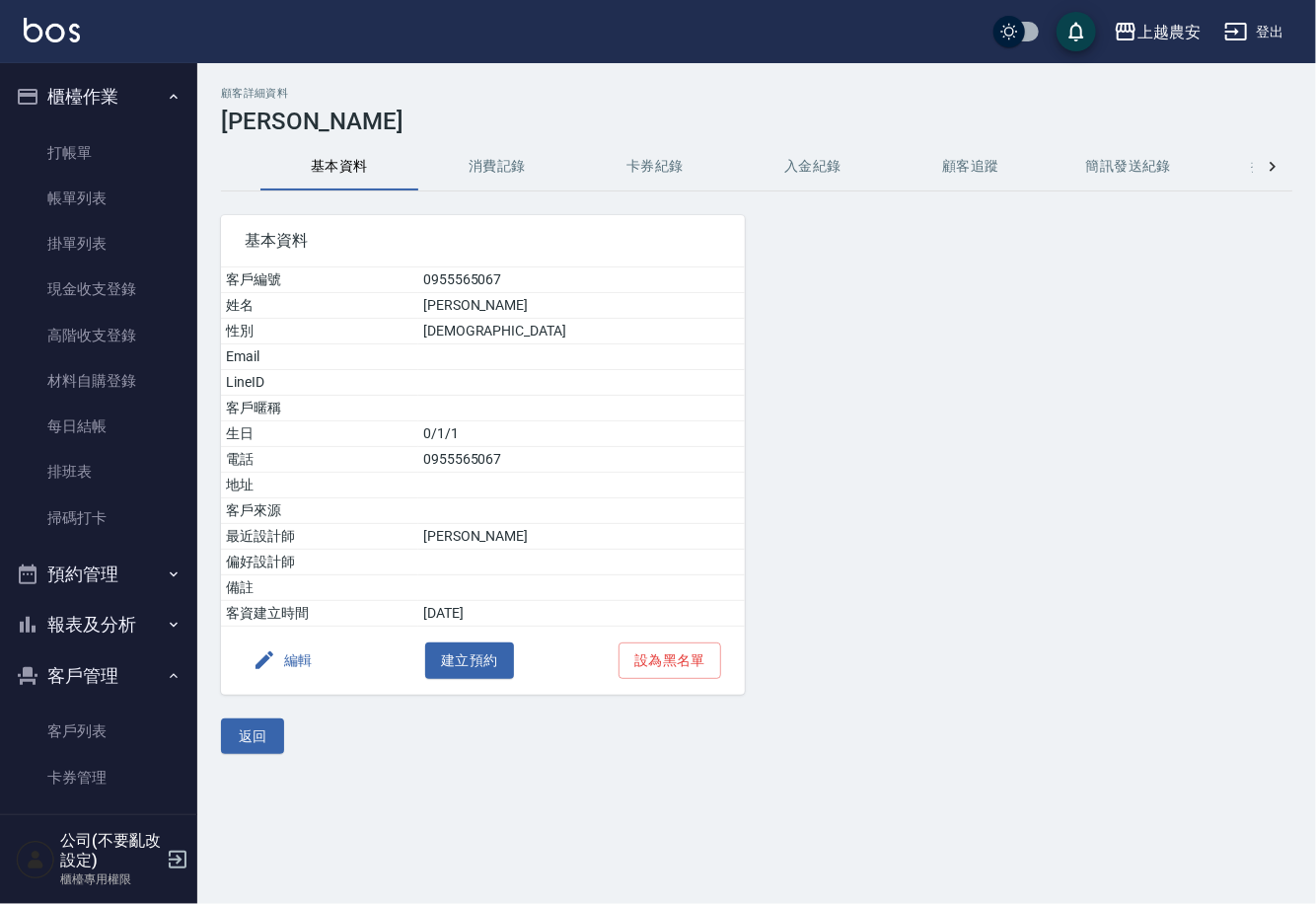
click at [310, 658] on button "編輯" at bounding box center [282, 660] width 76 height 37
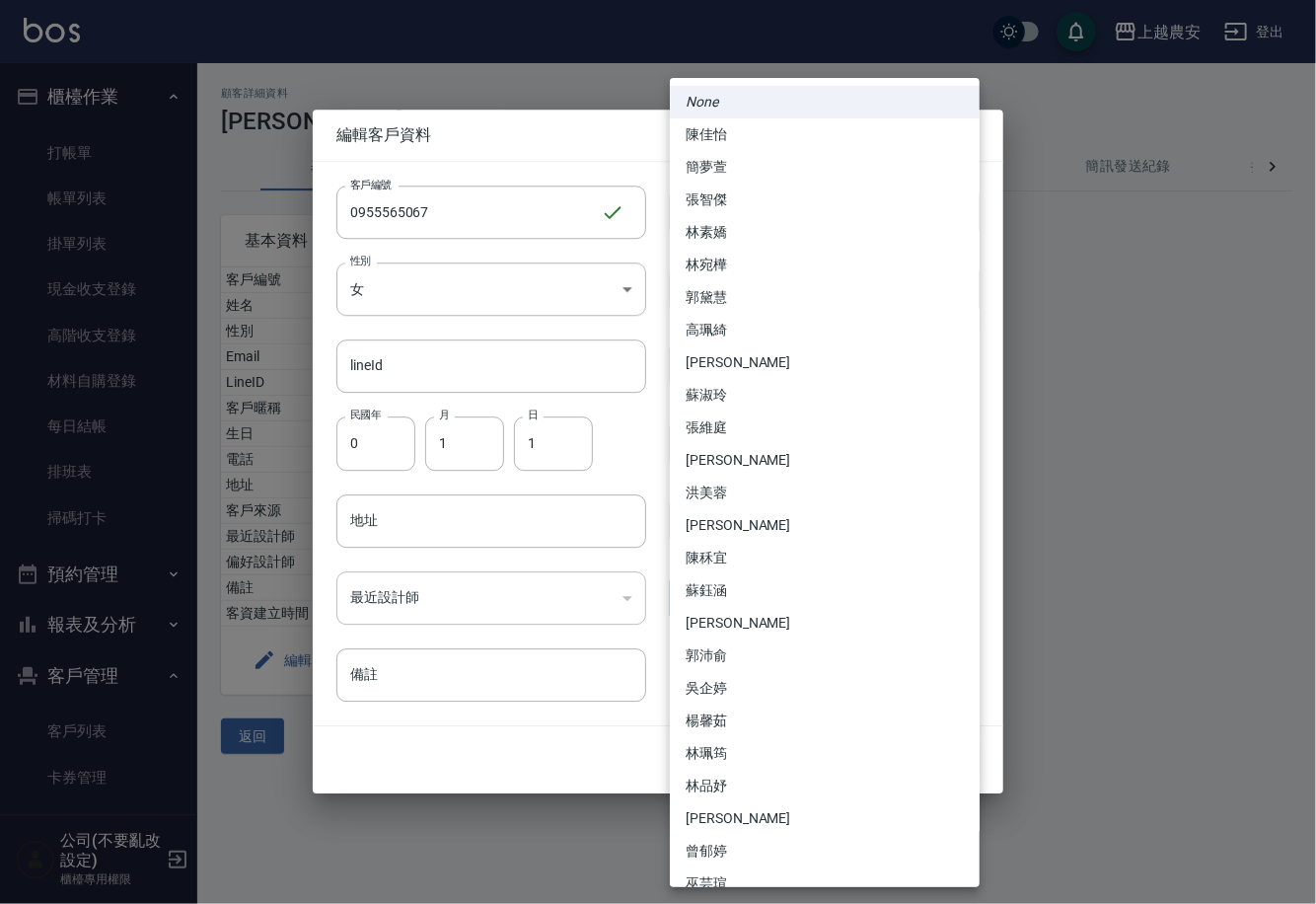
click at [810, 612] on body "上越農安 登出 櫃檯作業 打帳單 帳單列表 掛單列表 現金收支登錄 高階收支登錄 材料自購登錄 每日結帳 排班表 掃碼打卡 預約管理 預約管理 單日預約紀錄 …" at bounding box center [658, 452] width 1316 height 904
click at [708, 532] on li "[PERSON_NAME]" at bounding box center [825, 525] width 310 height 33
type input "3ea2235d-682c-4d33-b48c-8cb01966e171"
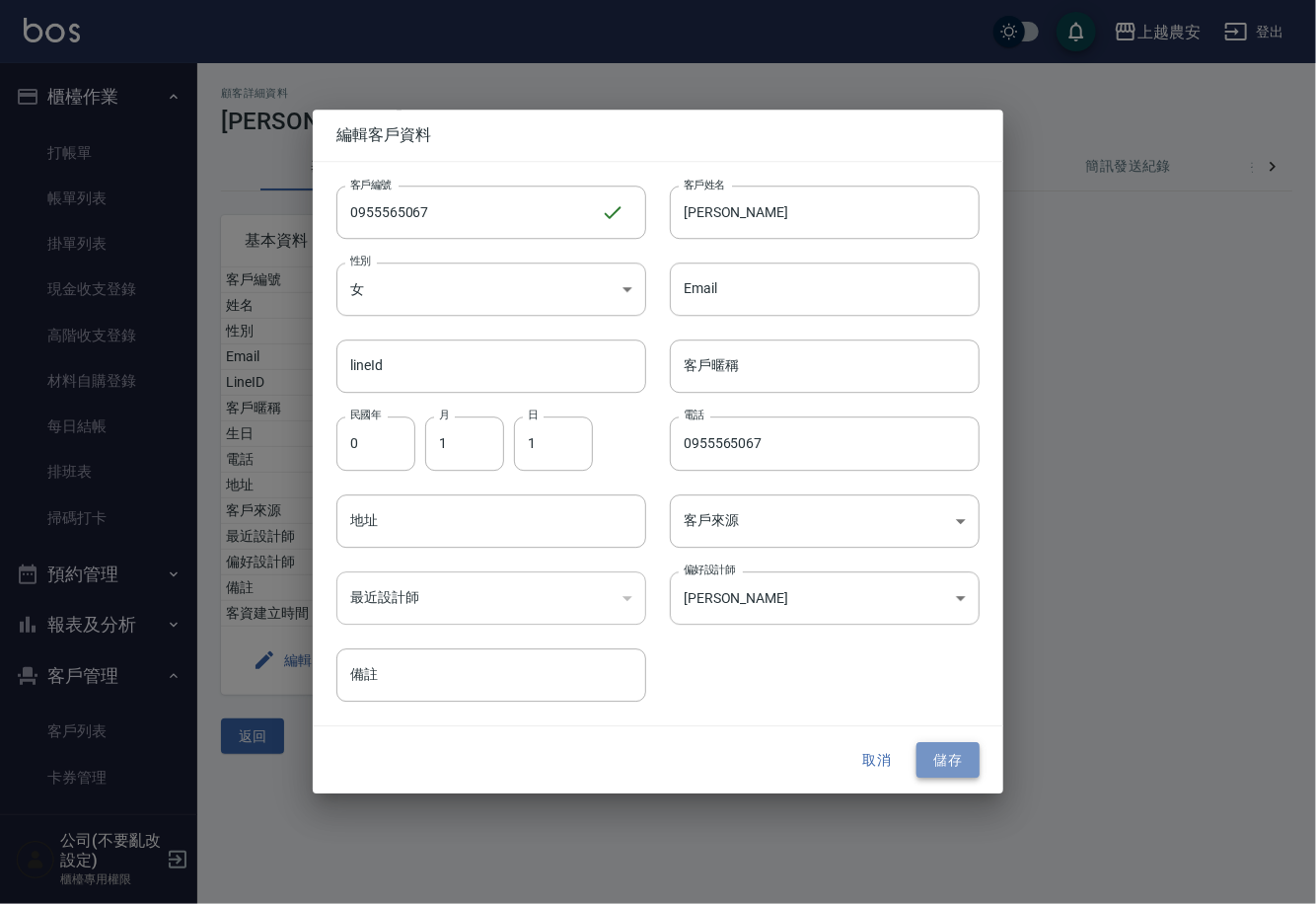
click at [943, 748] on button "儲存" at bounding box center [948, 760] width 64 height 37
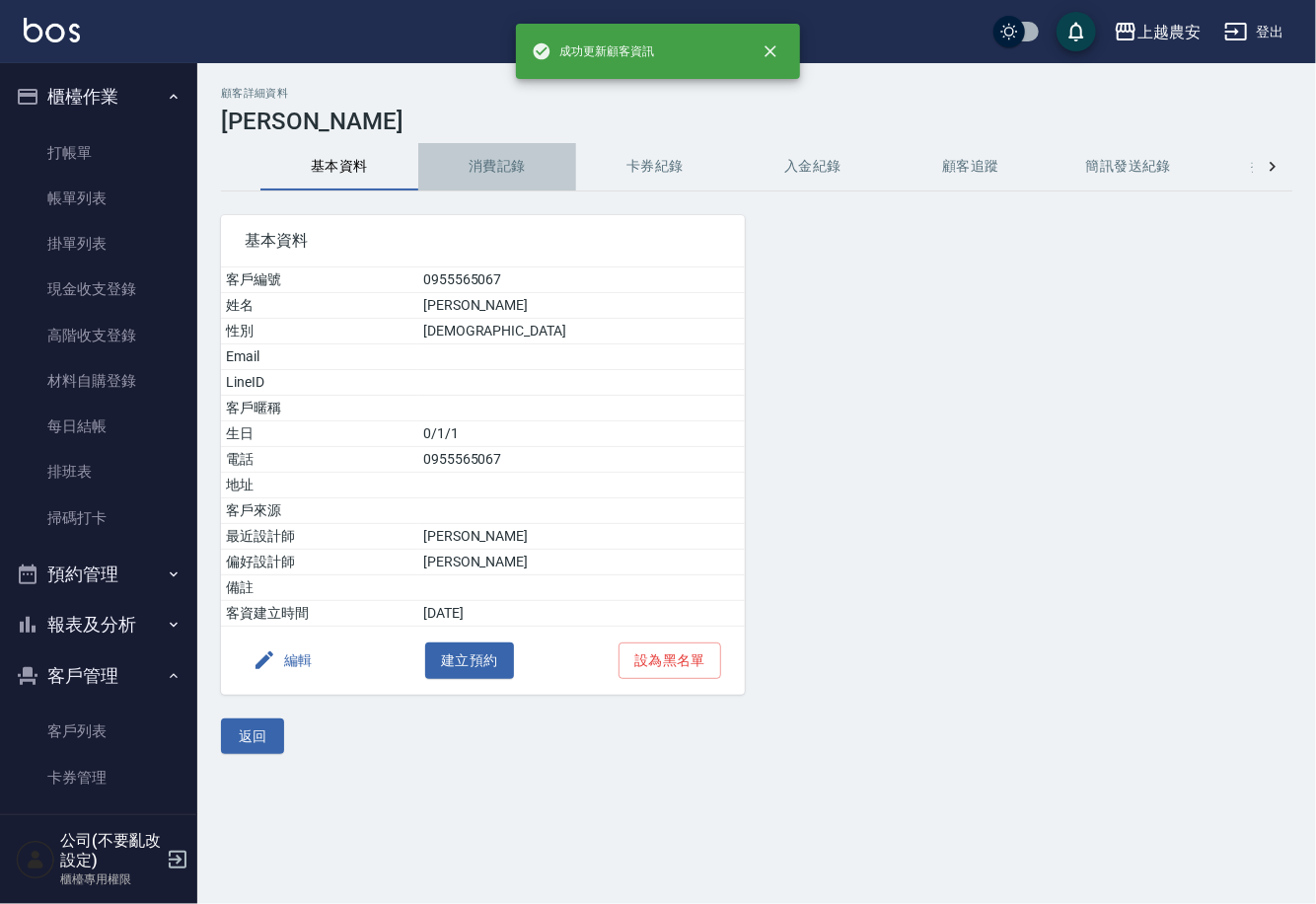
click at [500, 169] on button "消費記錄" at bounding box center [497, 167] width 158 height 48
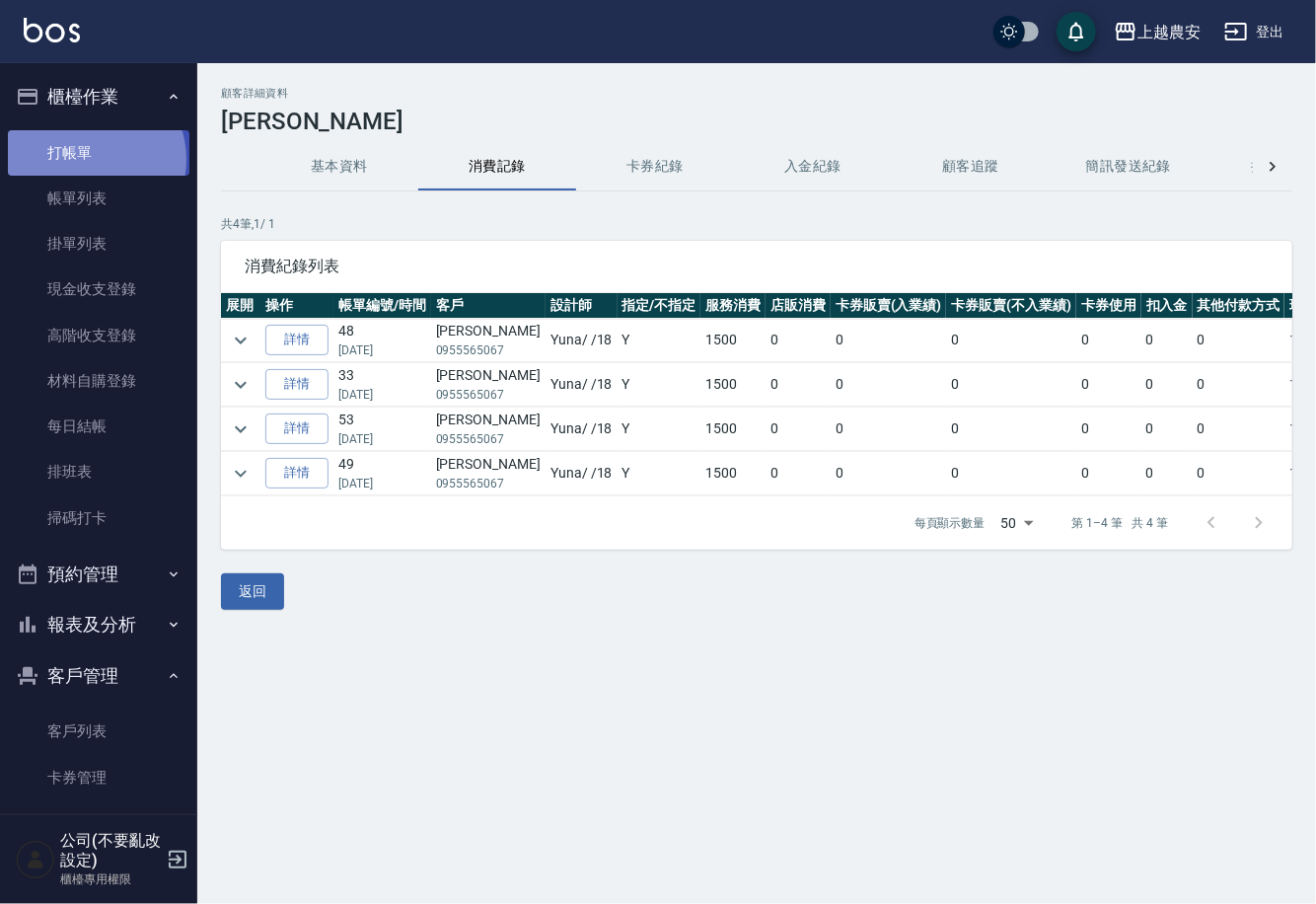
click at [85, 159] on link "打帳單" at bounding box center [98, 153] width 182 height 46
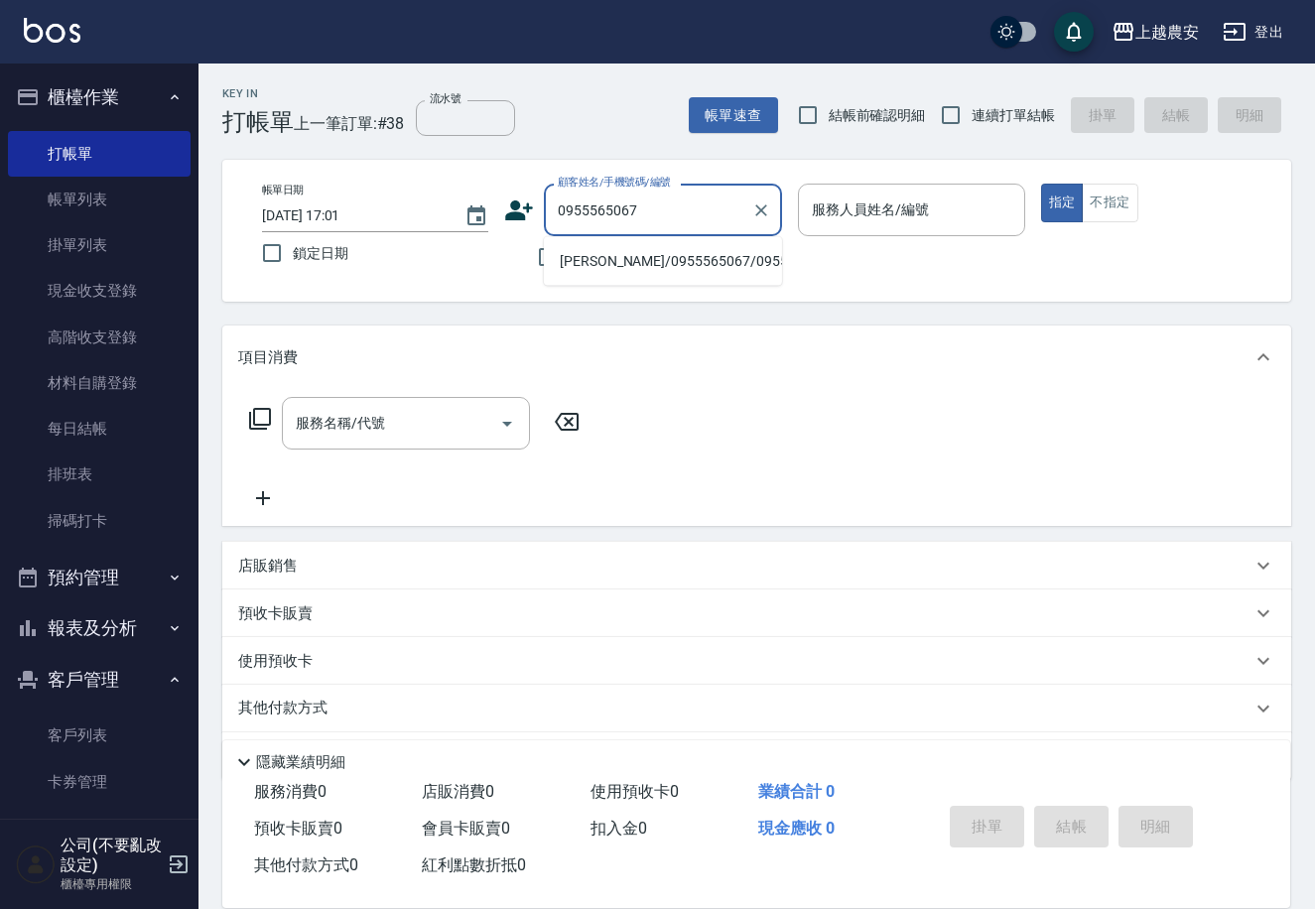
click at [606, 266] on li "[PERSON_NAME]/0955565067/0955565067" at bounding box center [663, 261] width 238 height 33
type input "[PERSON_NAME]/0955565067/0955565067"
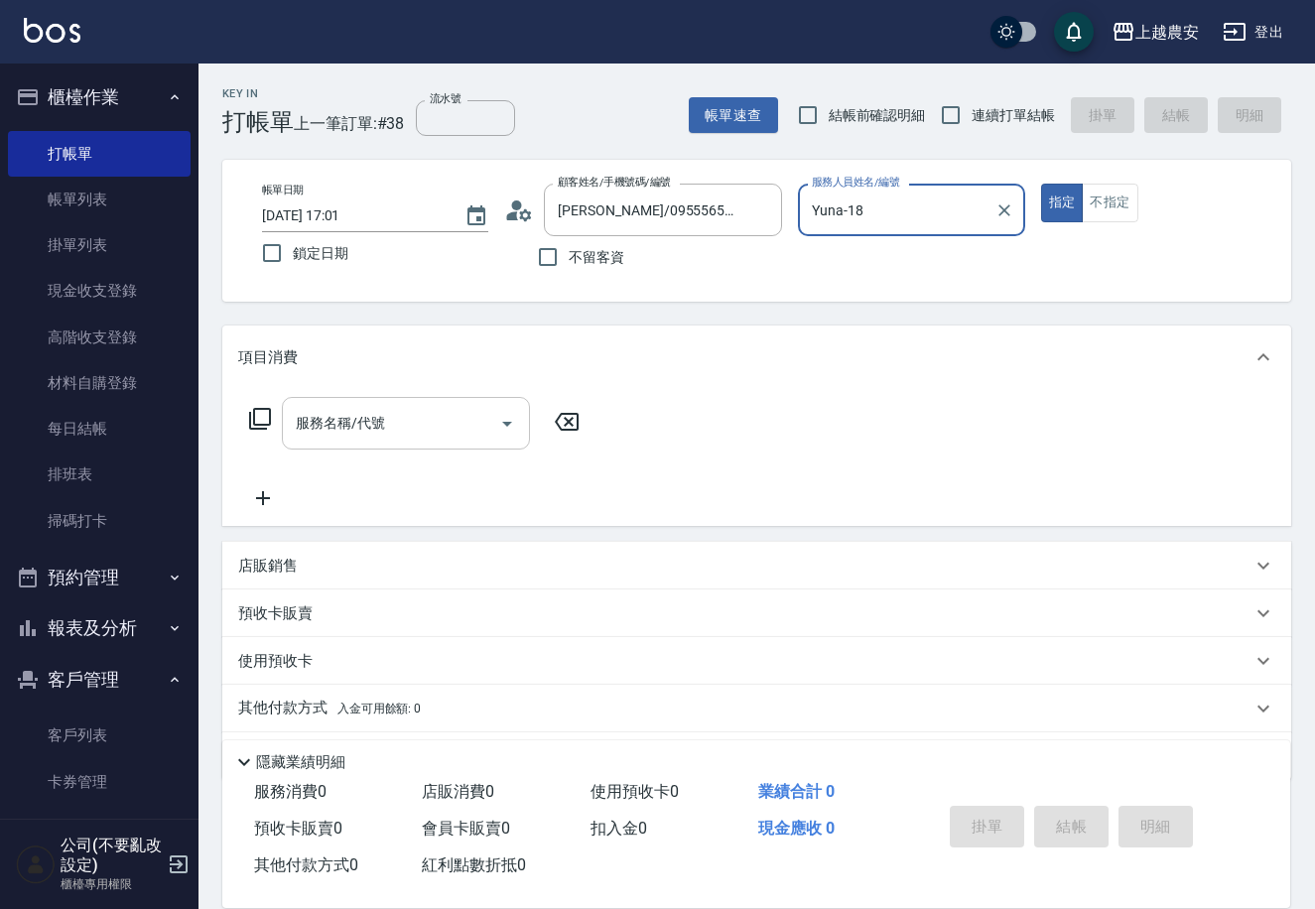
type input "Yuna-18"
click at [378, 448] on div "服務名稱/代號" at bounding box center [406, 423] width 248 height 53
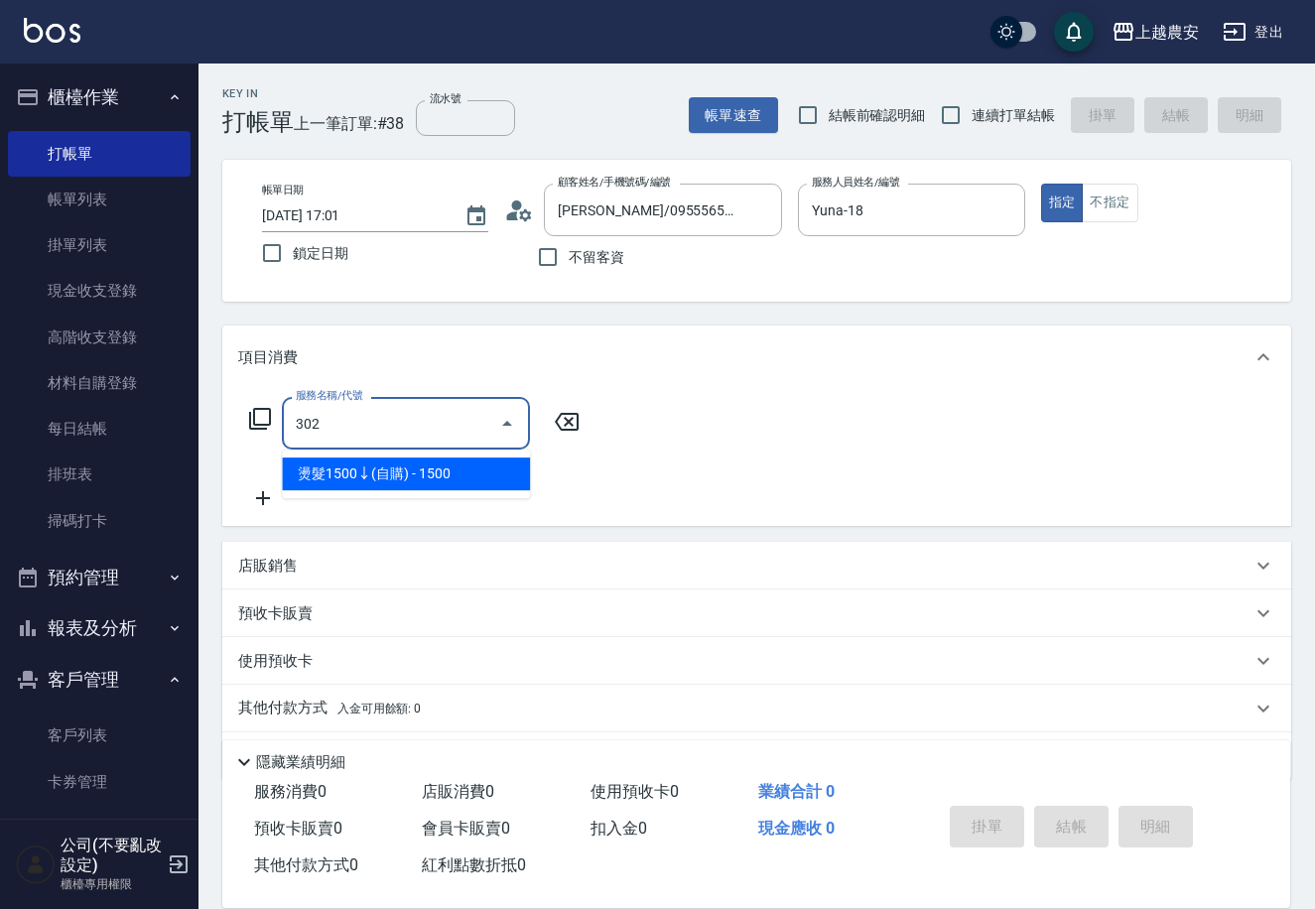
type input "燙髮1500↓(自購)(302)"
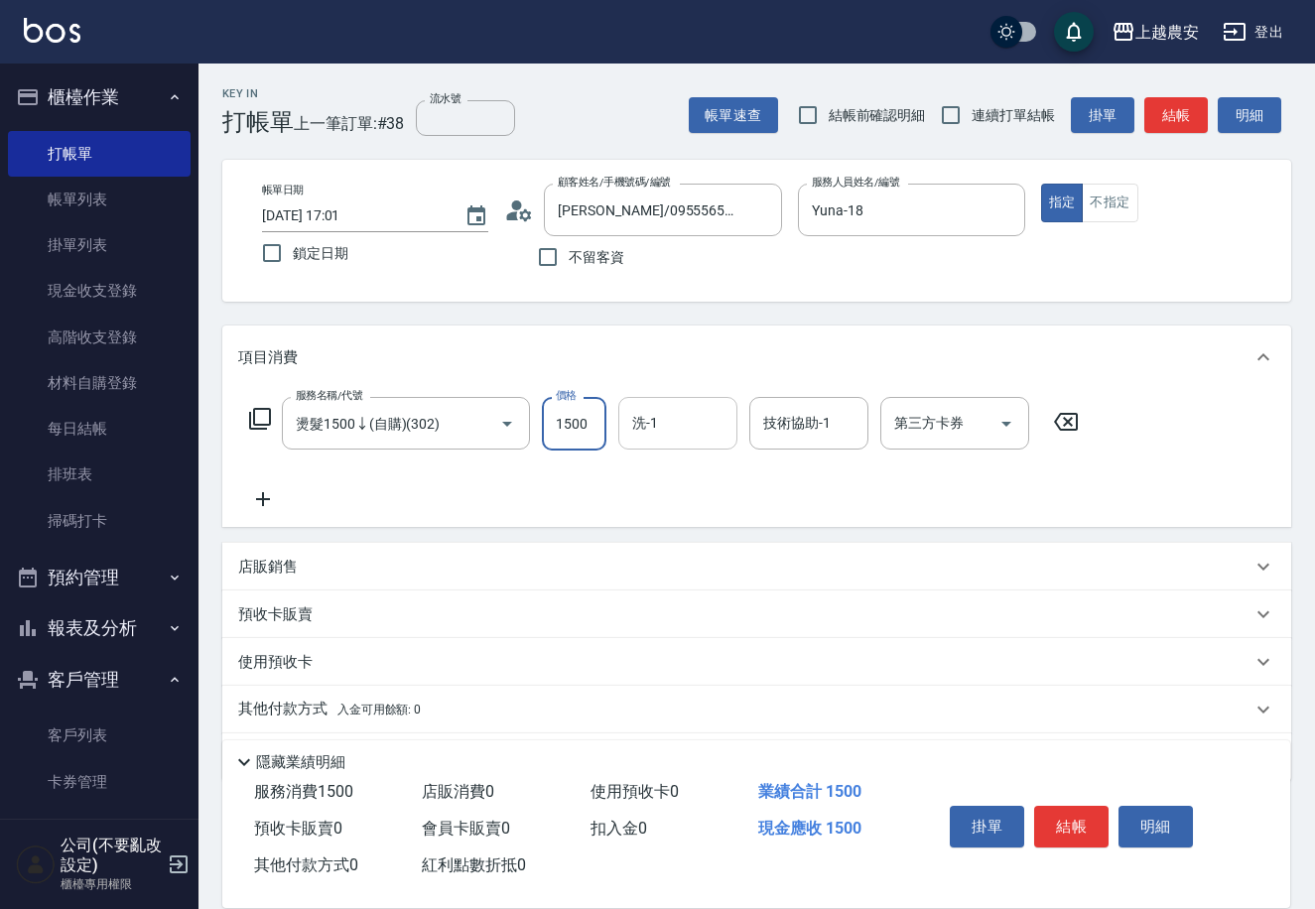
click at [684, 421] on input "洗-1" at bounding box center [677, 423] width 101 height 35
type input "大巫-35"
click at [1070, 817] on button "結帳" at bounding box center [1071, 827] width 74 height 42
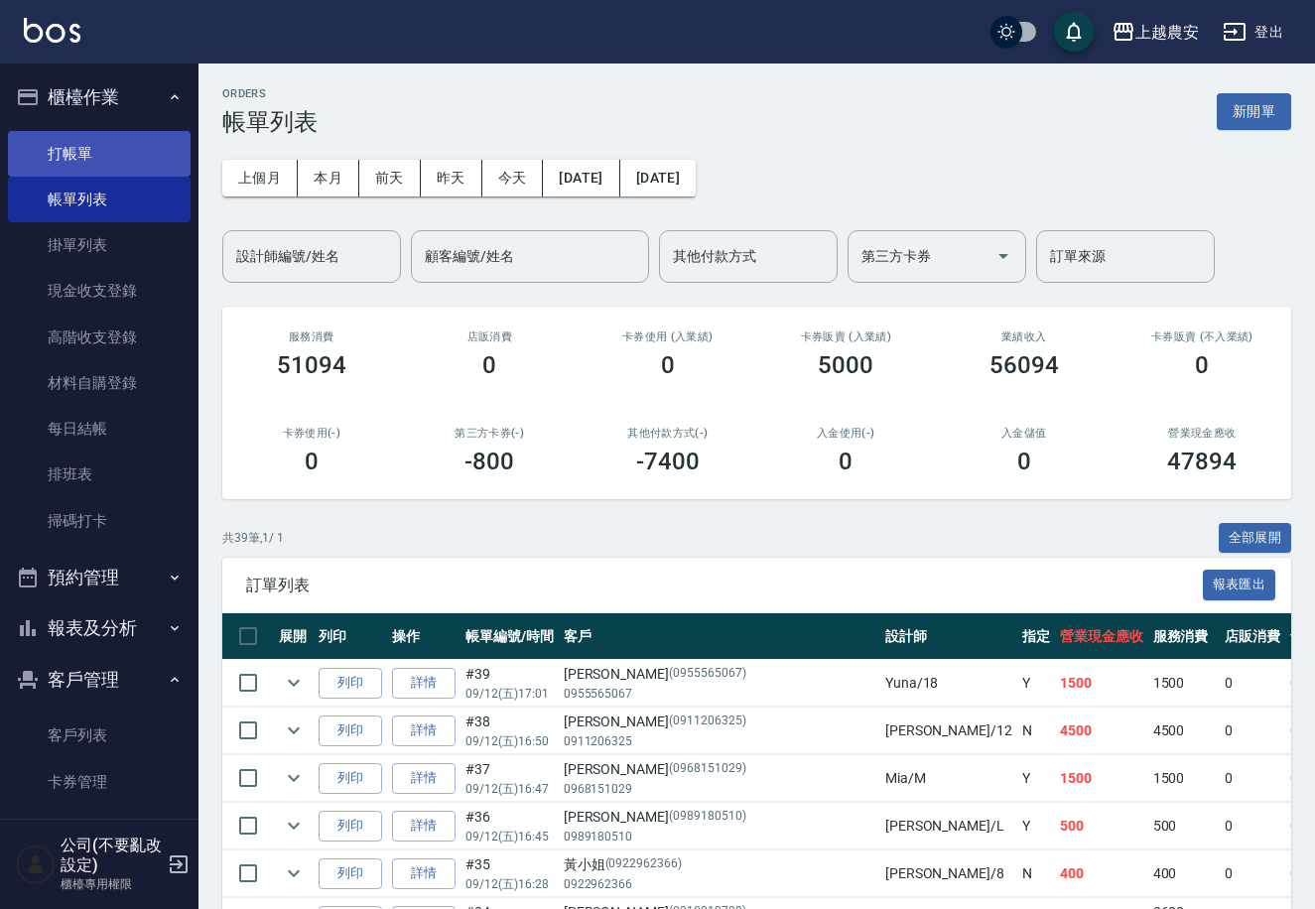
click at [71, 148] on link "打帳單" at bounding box center [99, 154] width 183 height 46
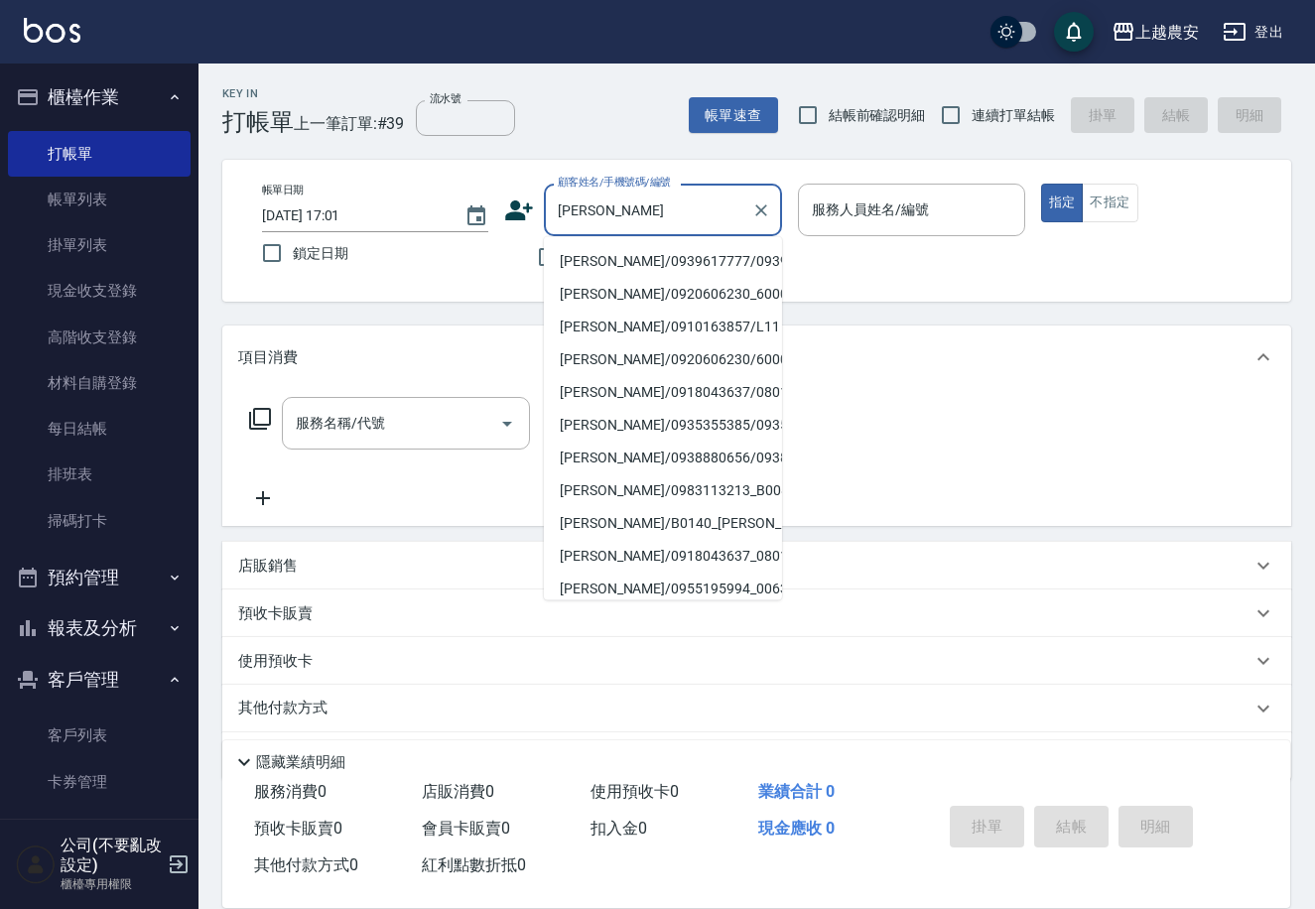
drag, startPoint x: 612, startPoint y: 260, endPoint x: 621, endPoint y: 253, distance: 11.3
click at [614, 255] on li "[PERSON_NAME]/0939617777/0939617777" at bounding box center [663, 261] width 238 height 33
type input "[PERSON_NAME]/0939617777/0939617777"
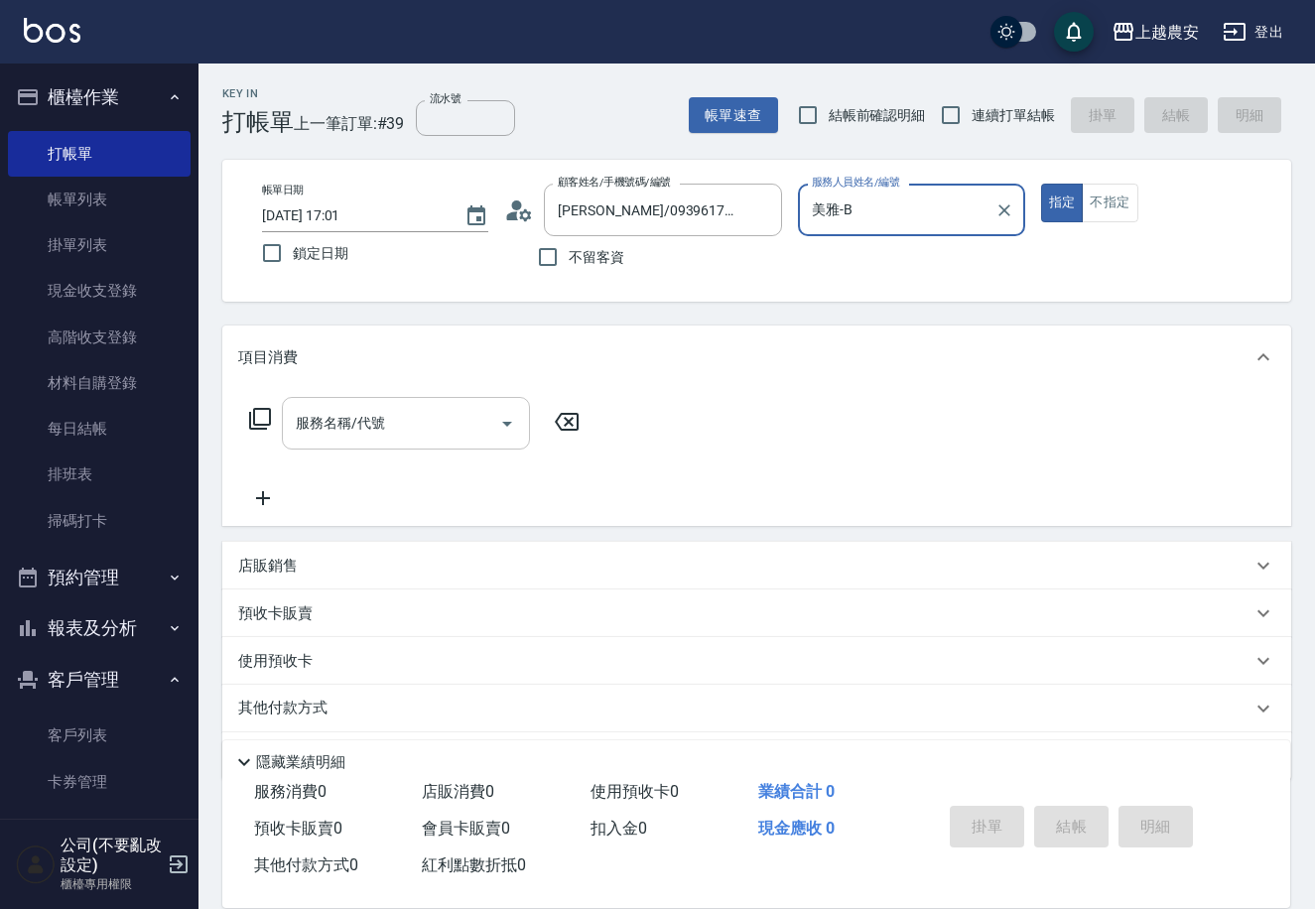
type input "美雅-B"
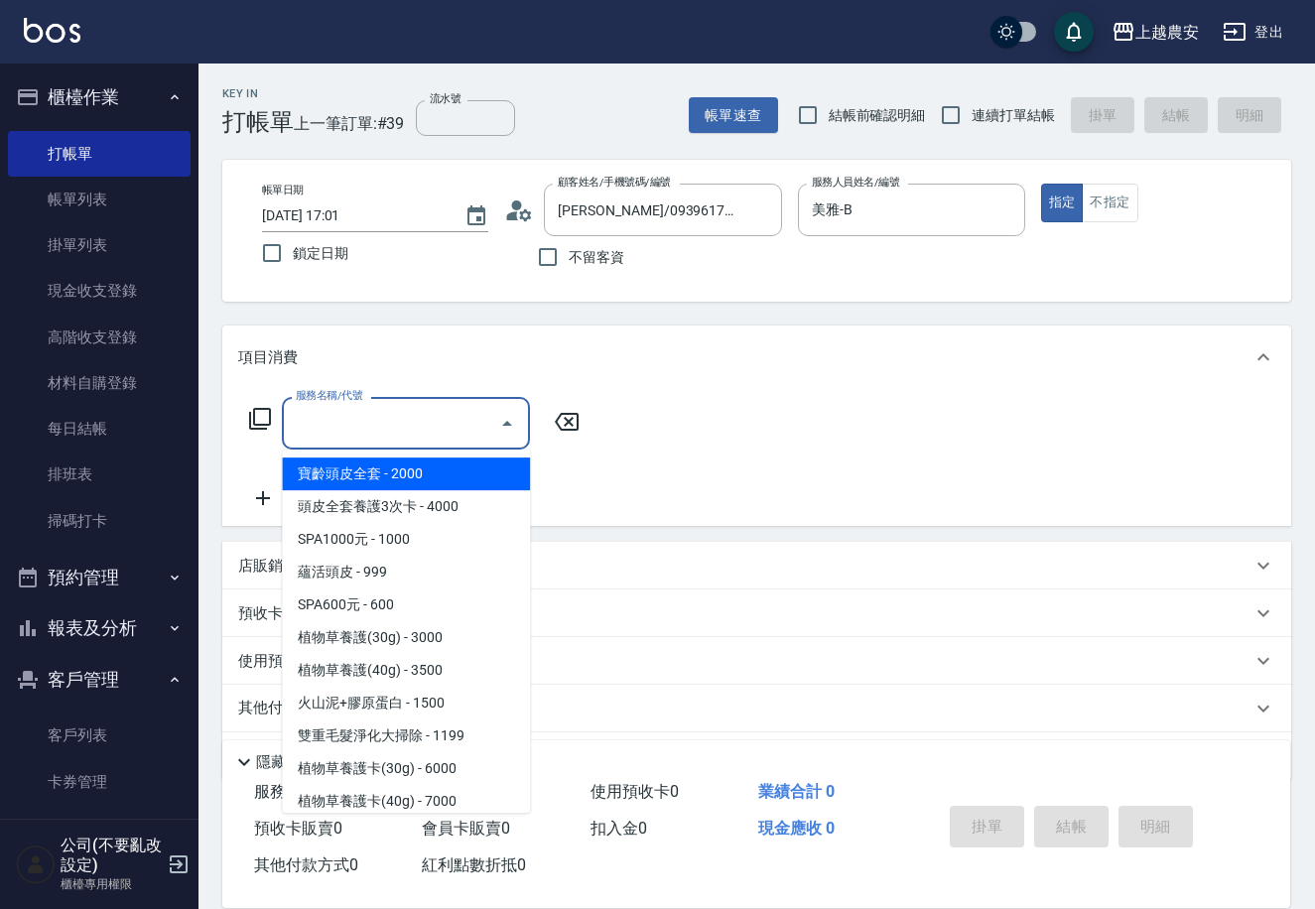
click at [356, 411] on div "服務名稱/代號 服務名稱/代號" at bounding box center [406, 423] width 248 height 53
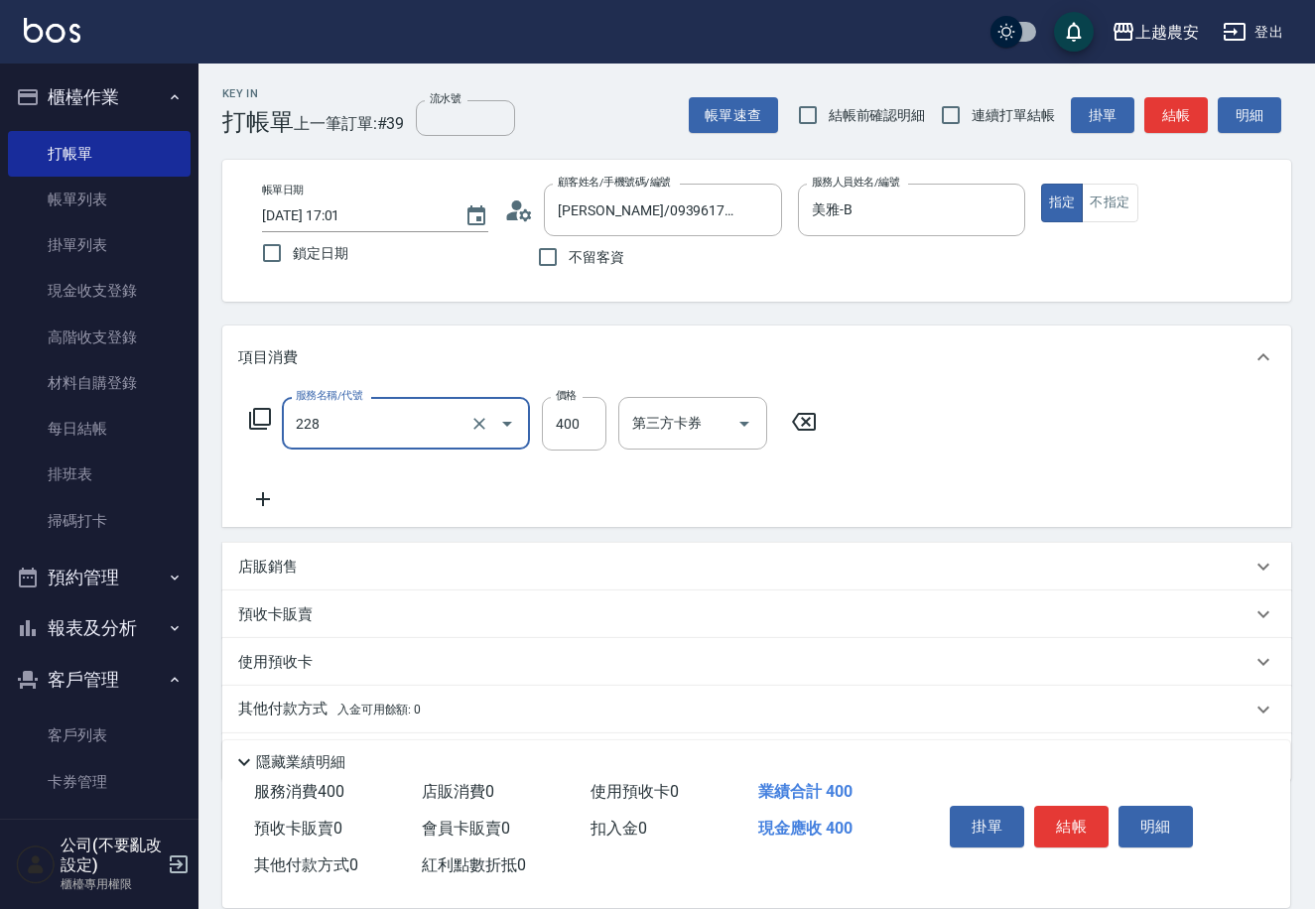
type input "洗髮(228)"
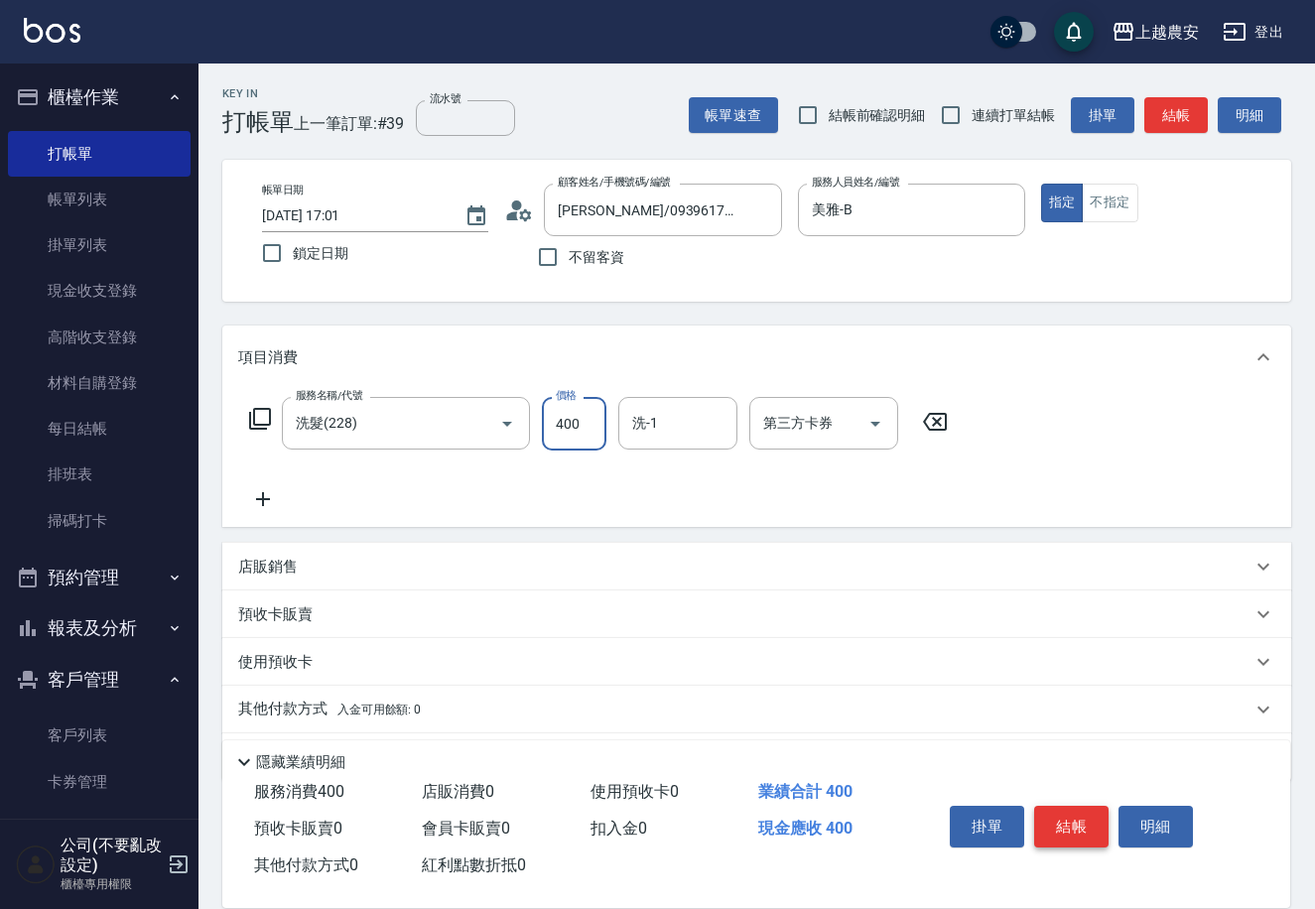
click at [1070, 824] on button "結帳" at bounding box center [1071, 827] width 74 height 42
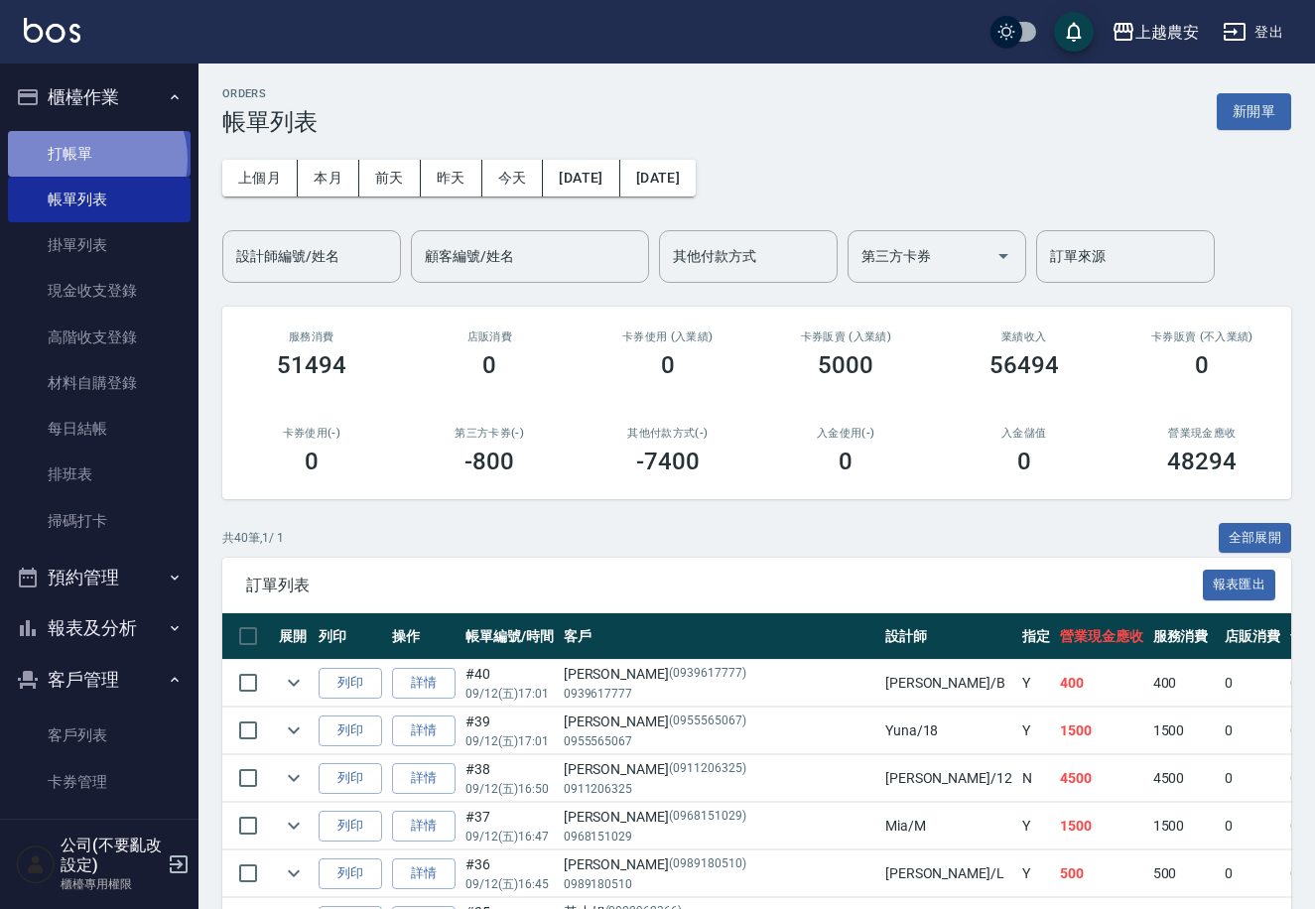
click at [88, 159] on link "打帳單" at bounding box center [99, 154] width 183 height 46
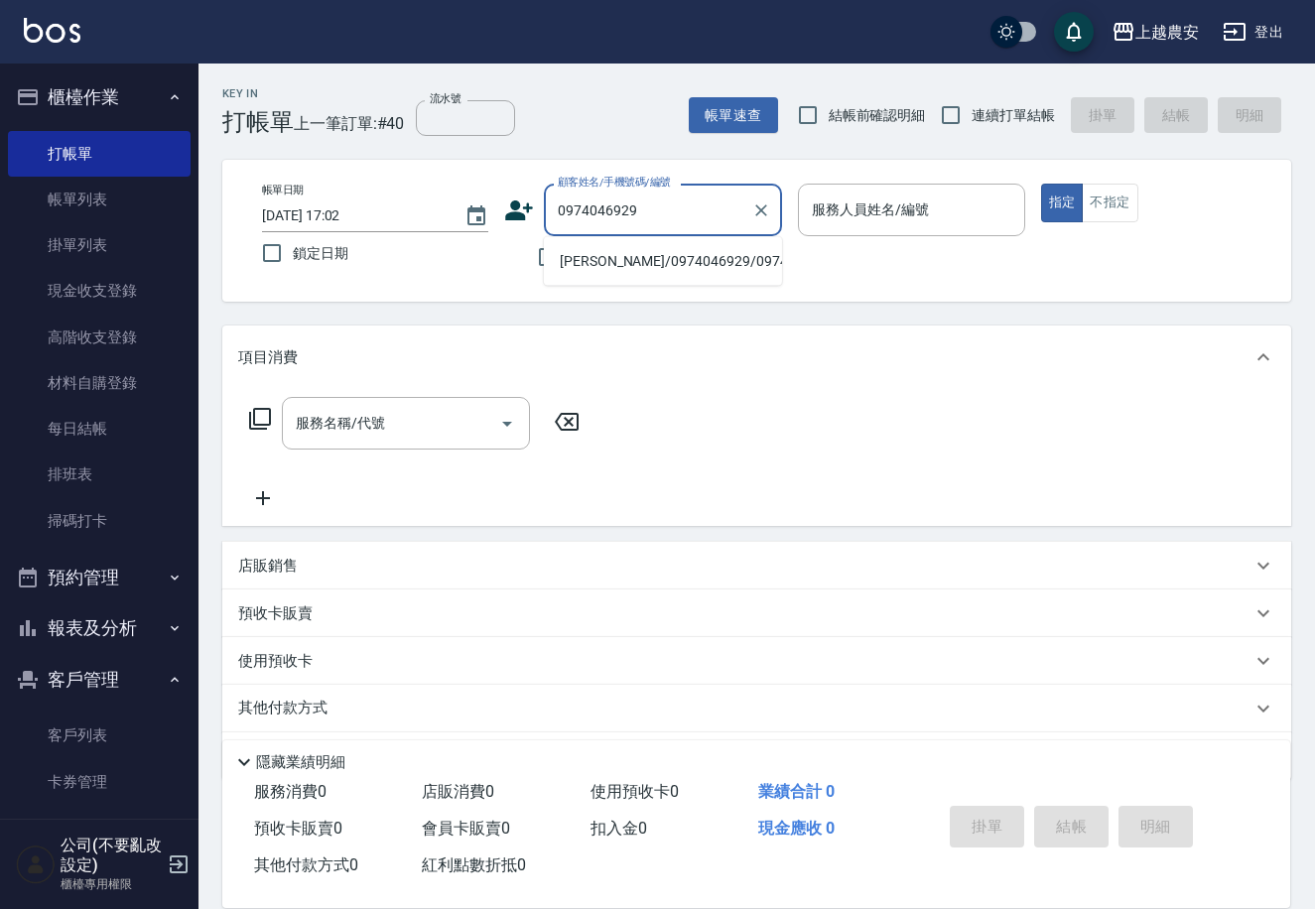
click at [658, 251] on li "[PERSON_NAME]/0974046929/0974046929" at bounding box center [663, 261] width 238 height 33
type input "[PERSON_NAME]/0974046929/0974046929"
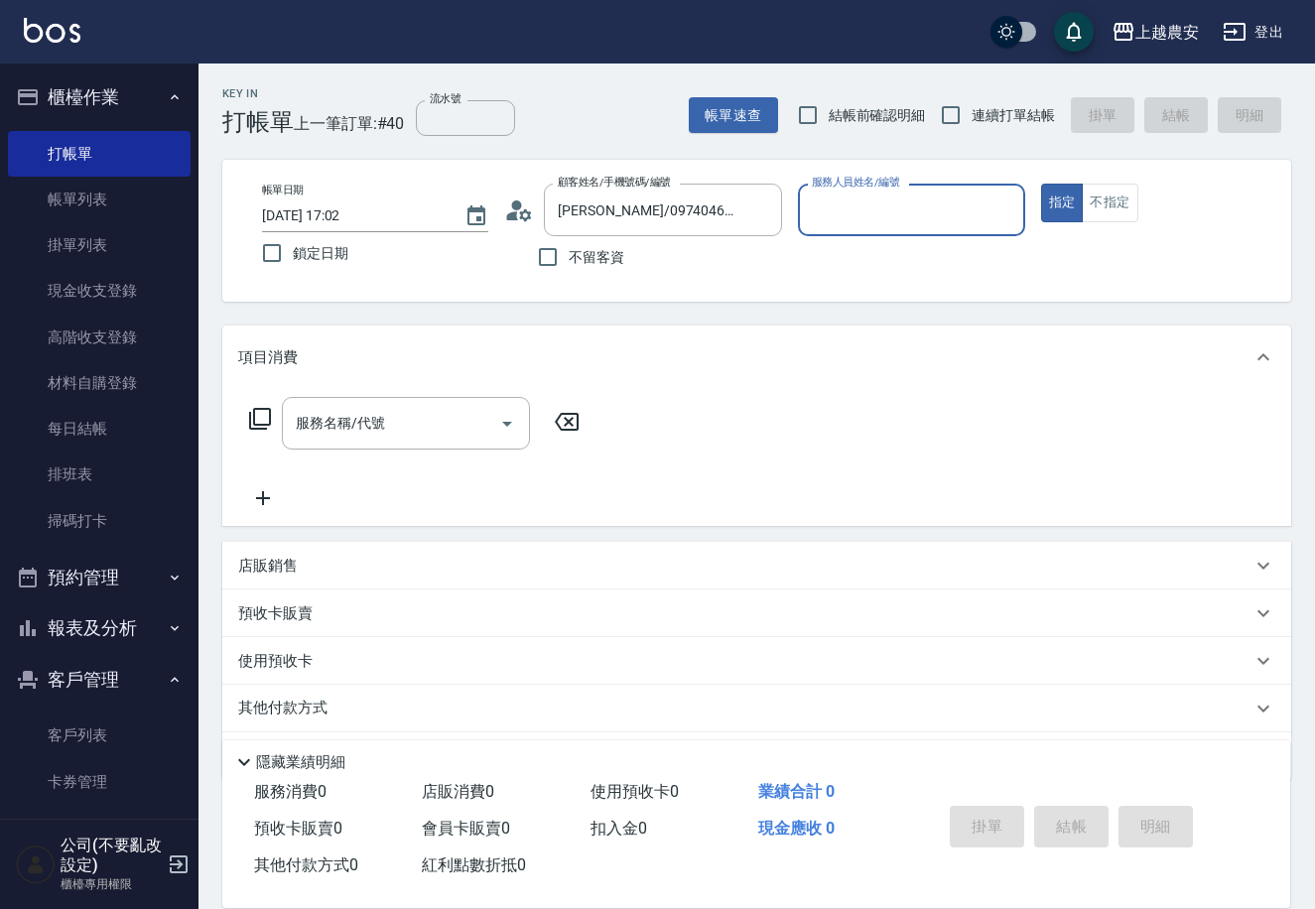
type input "Yuna-18"
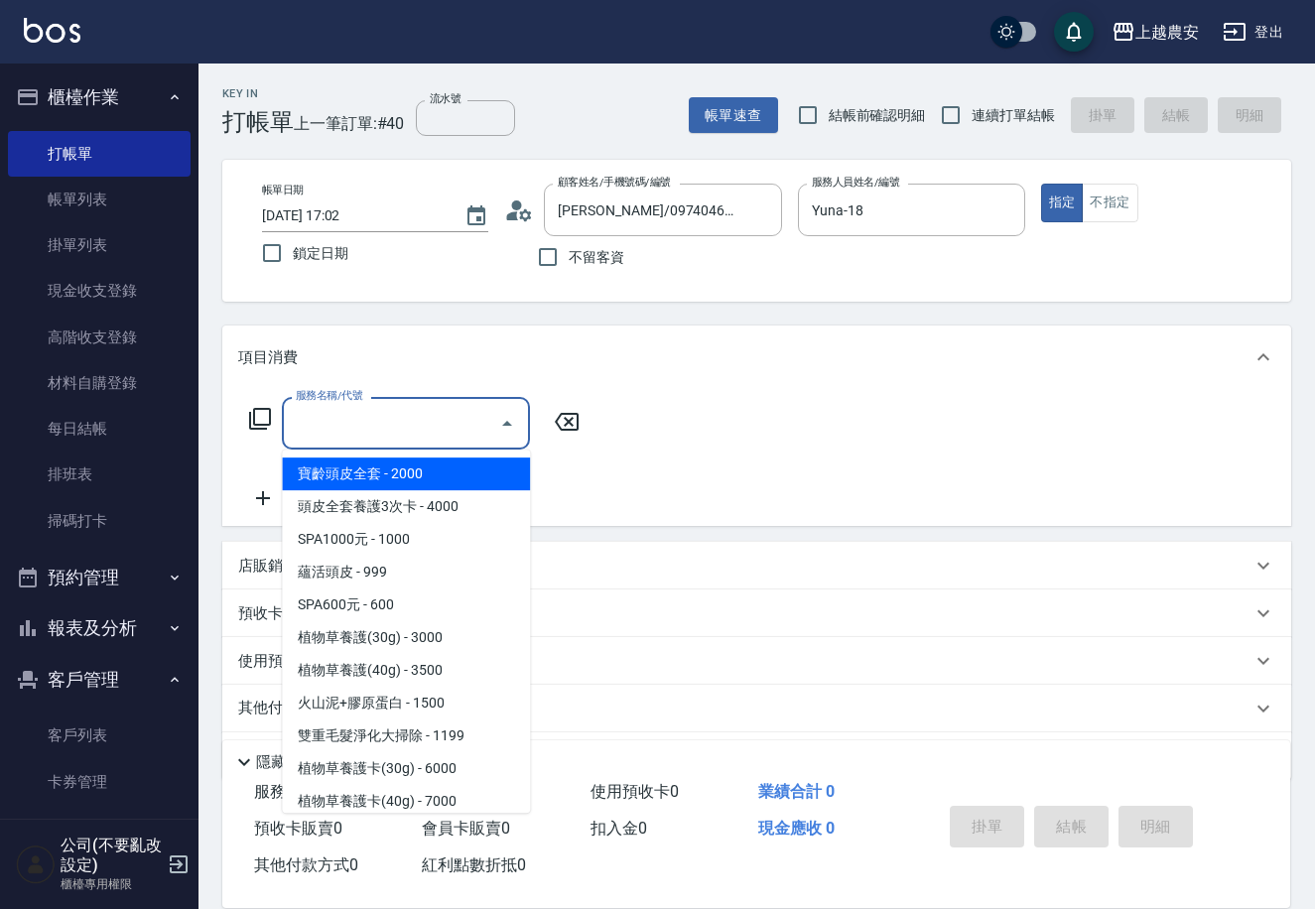
click at [423, 408] on input "服務名稱/代號" at bounding box center [391, 423] width 200 height 35
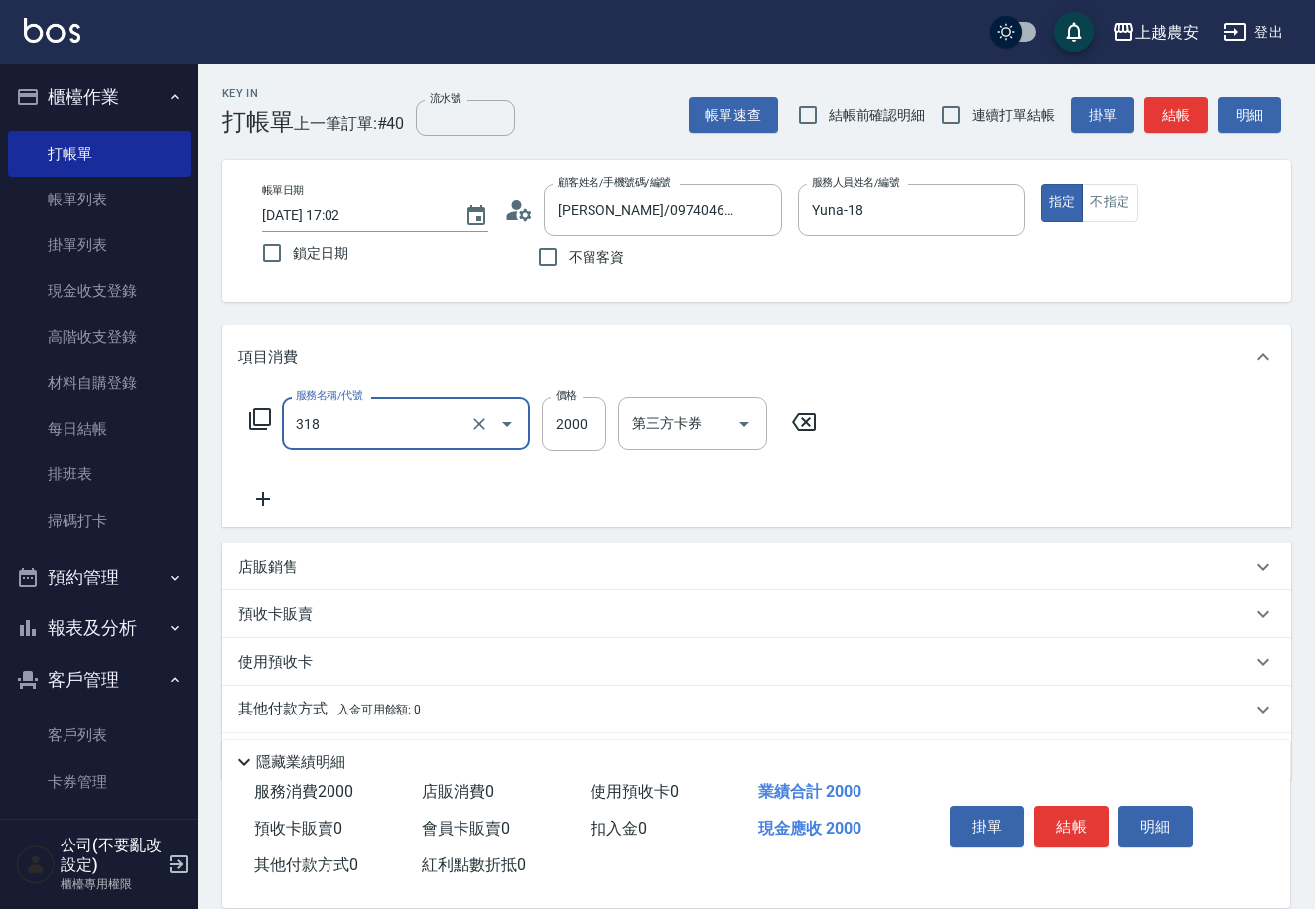
type input "燙髮1500↑(自購)(318)"
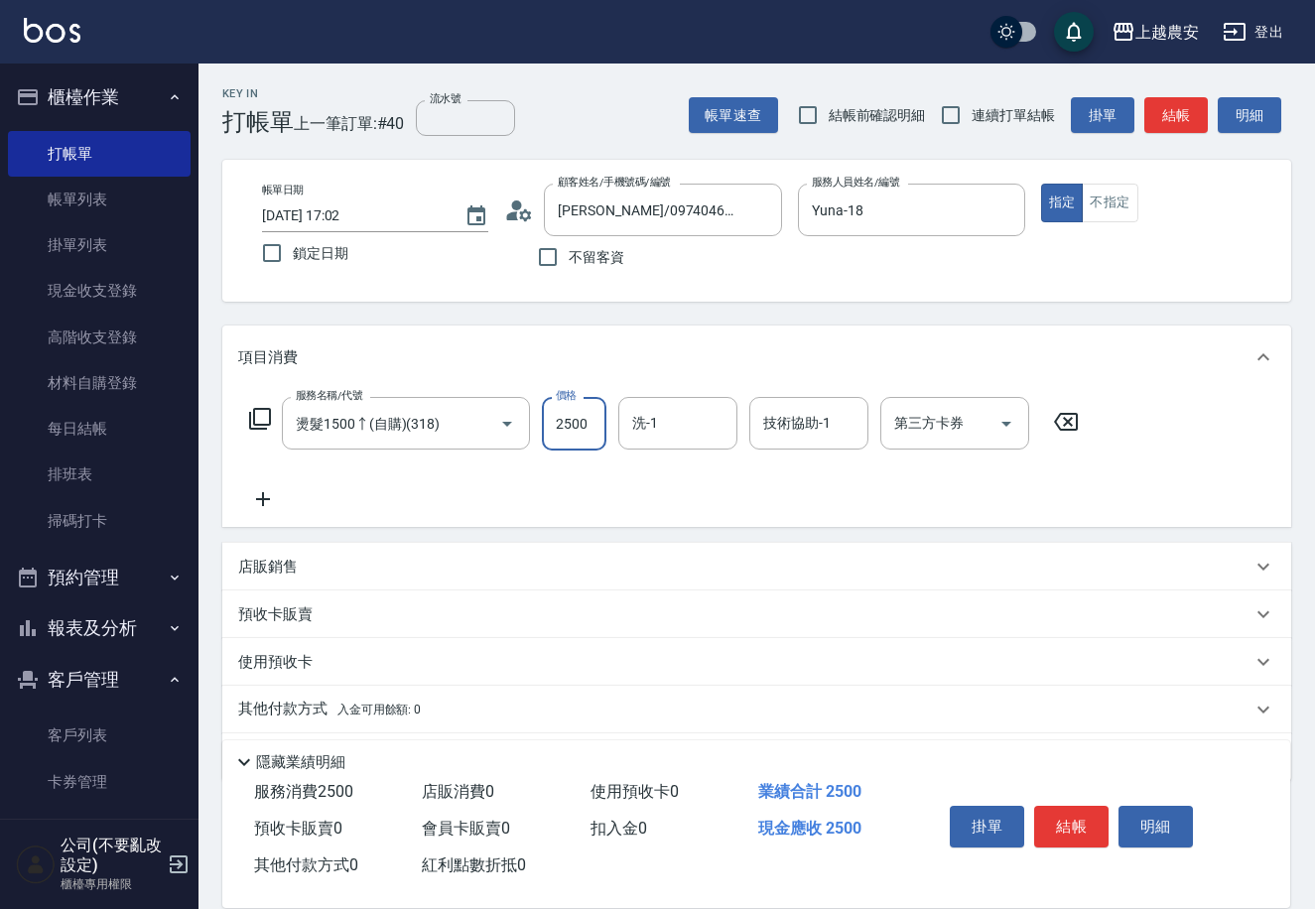
type input "2500"
click at [256, 498] on icon at bounding box center [263, 499] width 14 height 14
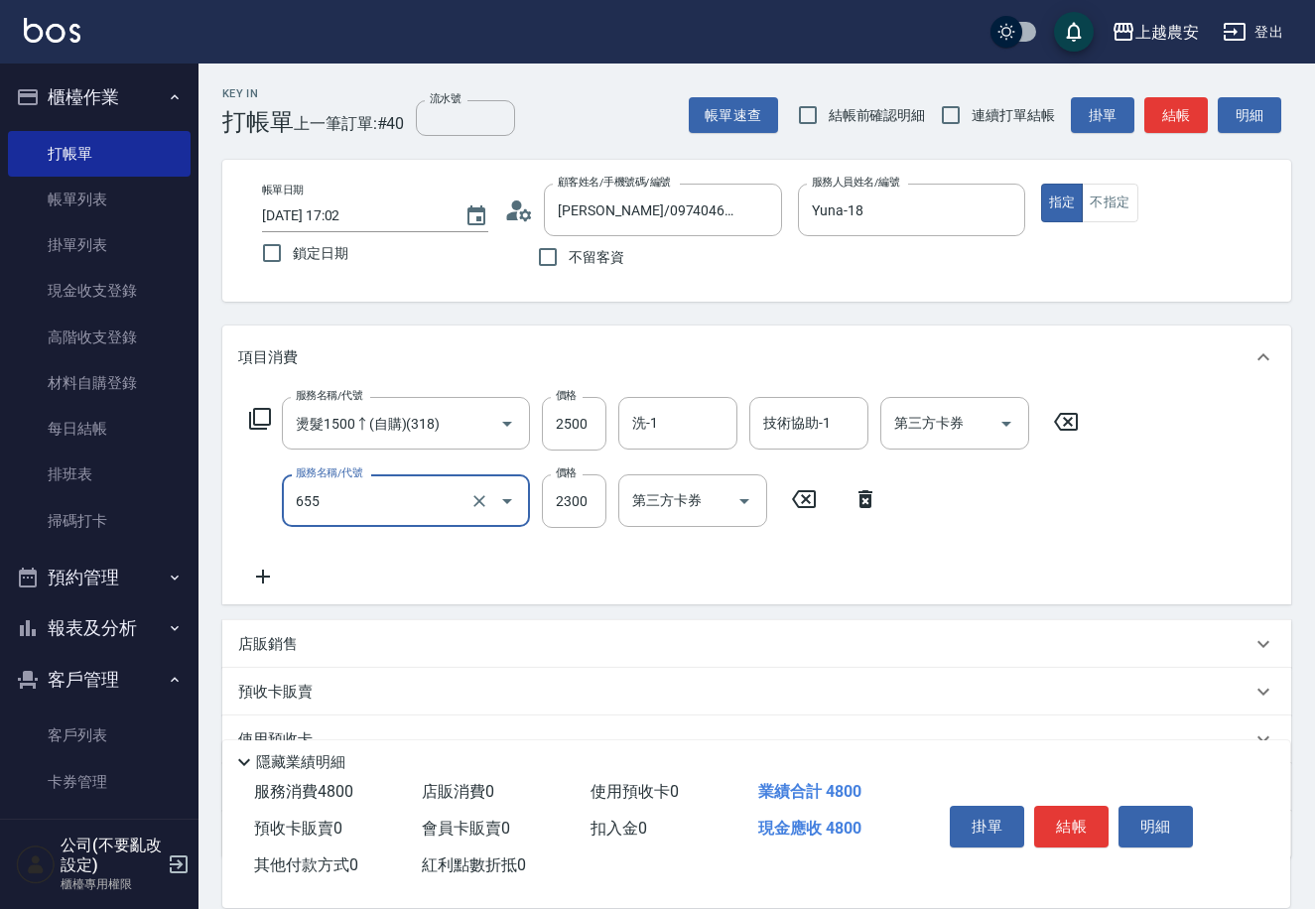
type input "結構2段式(自)(655)"
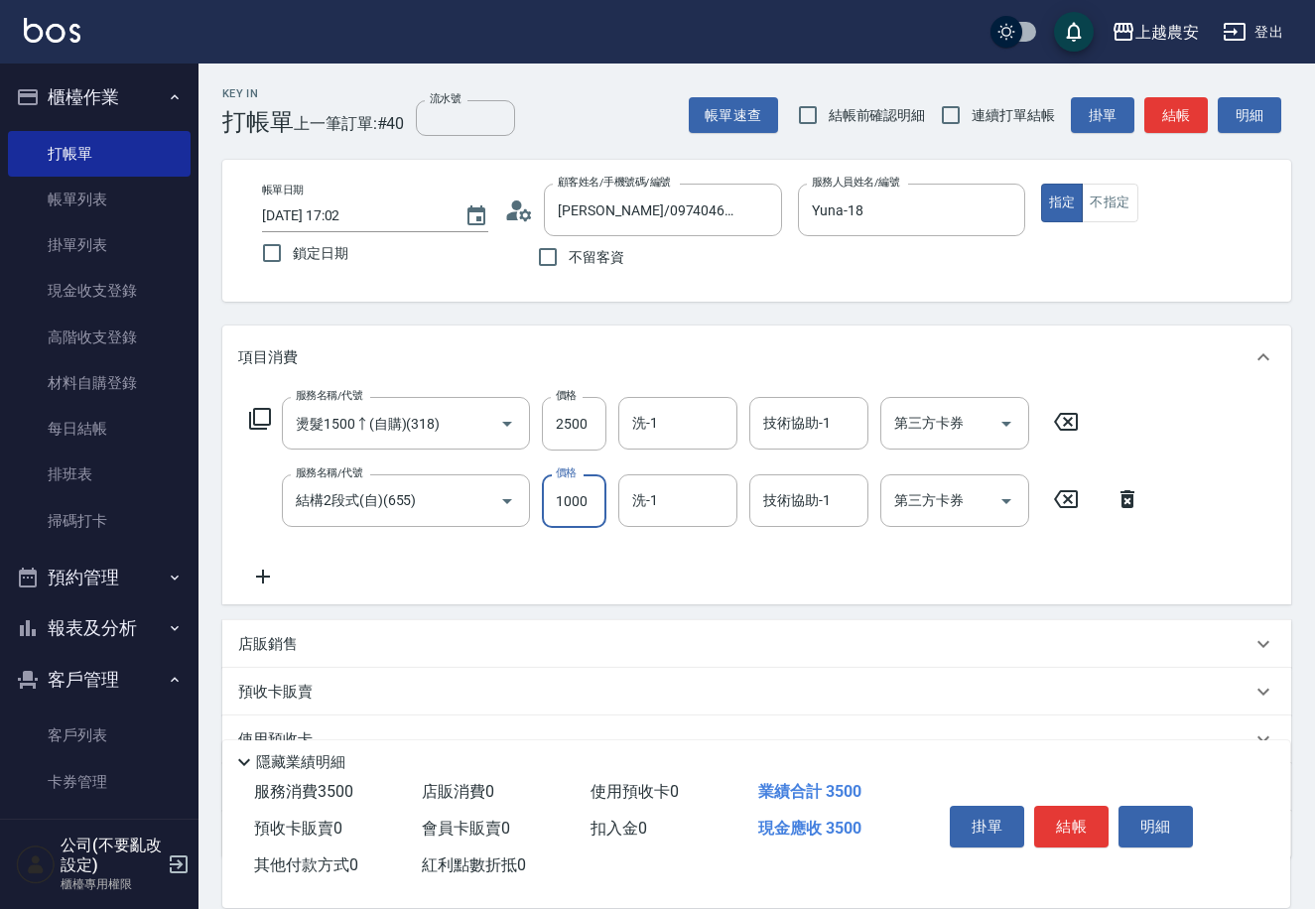
scroll to position [136, 0]
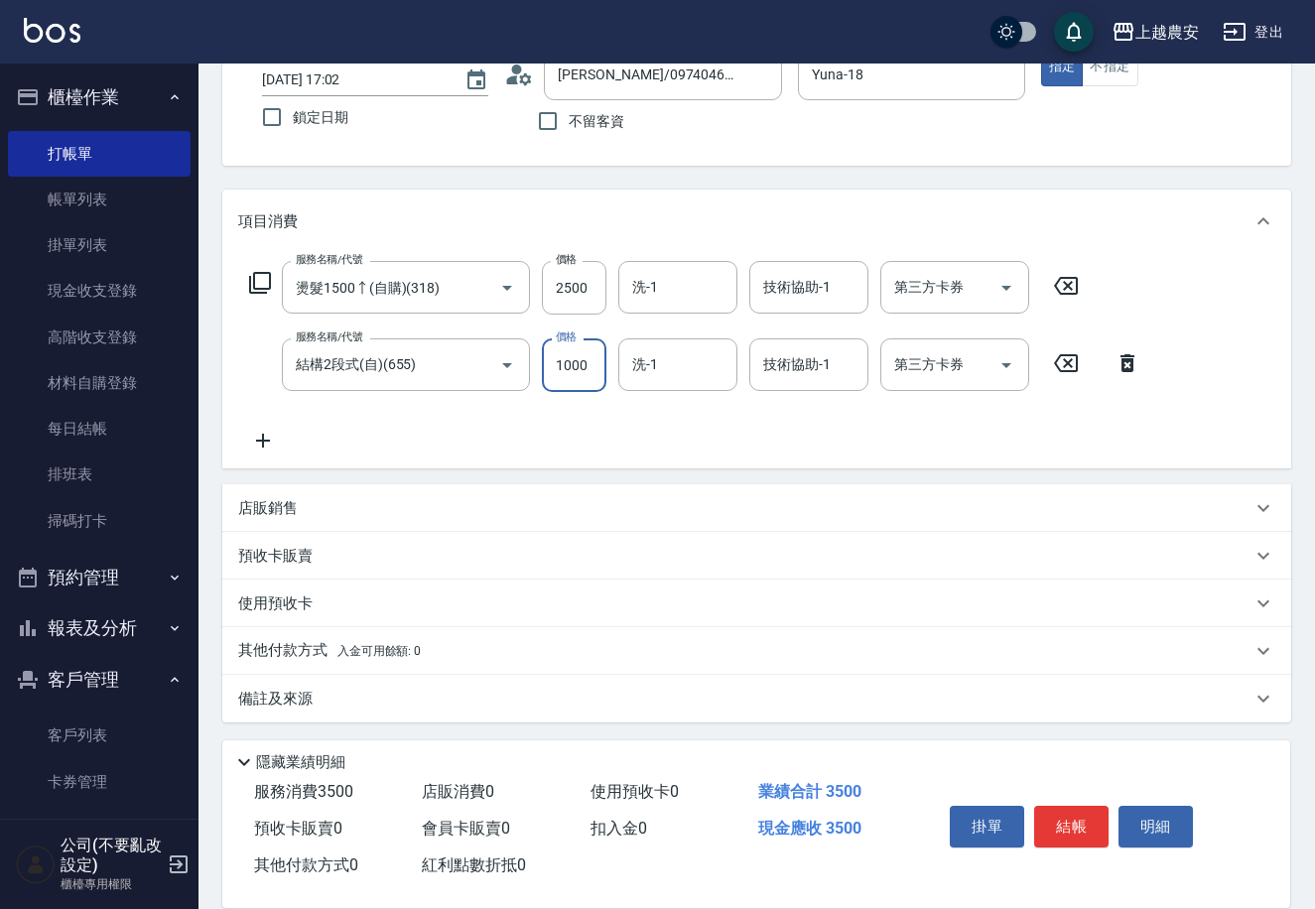
type input "1000"
click at [279, 656] on p "其他付款方式 入金可用餘額: 0" at bounding box center [329, 651] width 183 height 22
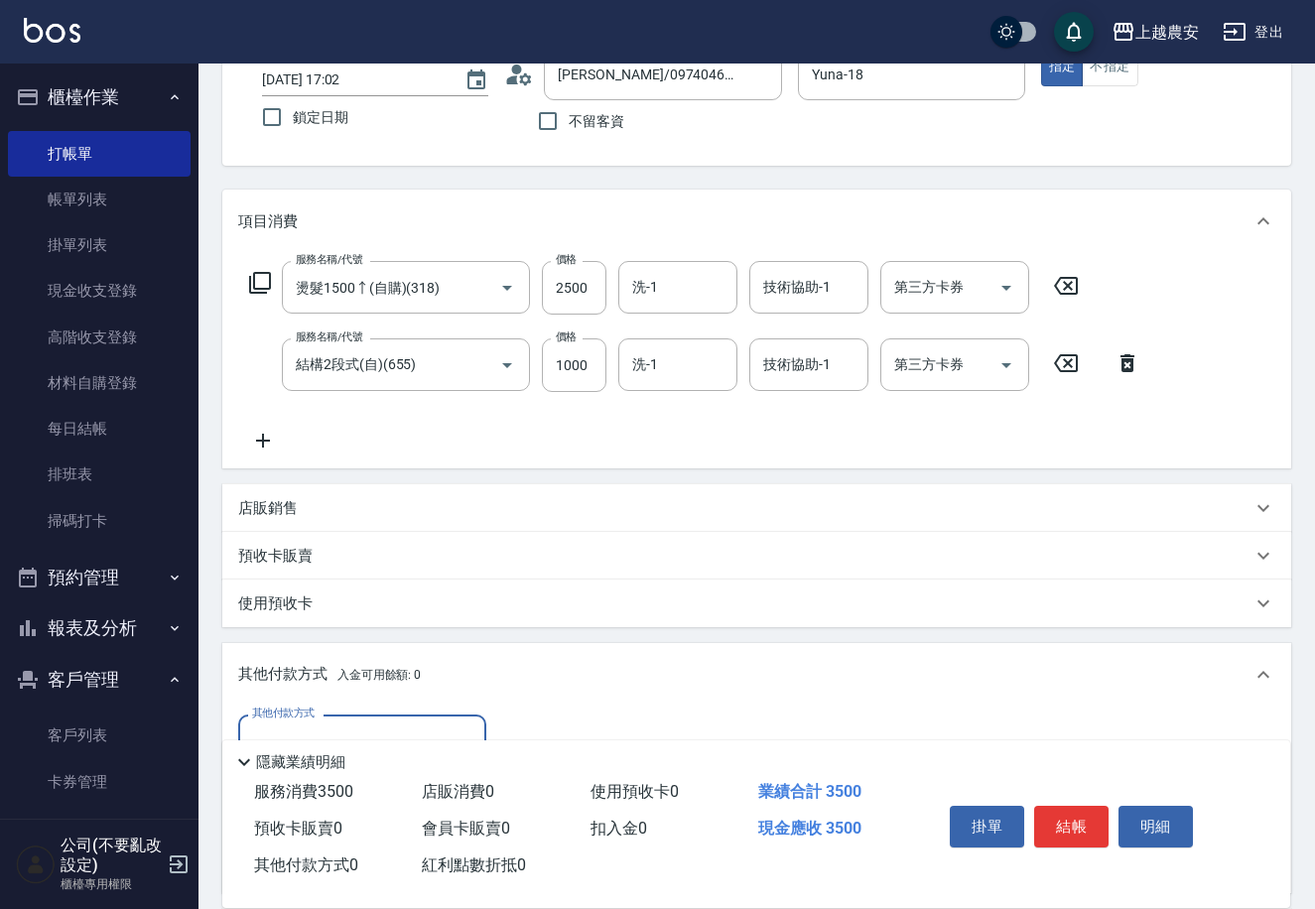
scroll to position [0, 0]
click at [320, 710] on div "其他付款方式 其他付款方式 入金剩餘： 0元 0 ​ 整筆扣入金 0元 異動入金" at bounding box center [756, 800] width 1069 height 186
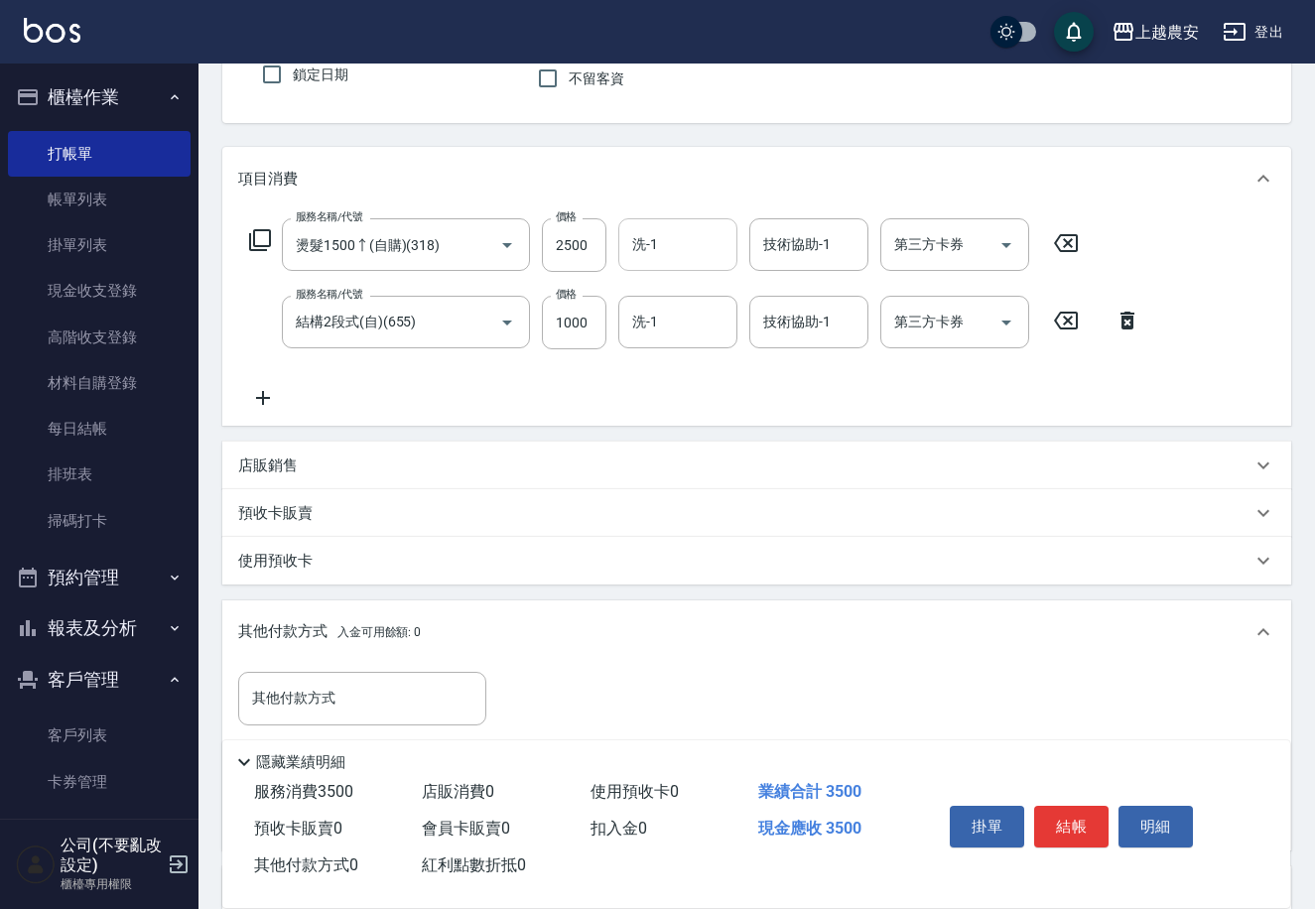
click at [682, 239] on input "洗-1" at bounding box center [677, 244] width 101 height 35
type input "大巫-35"
click at [802, 314] on div "技術協助-1 技術協助-1" at bounding box center [808, 322] width 119 height 53
type input "大巫-35"
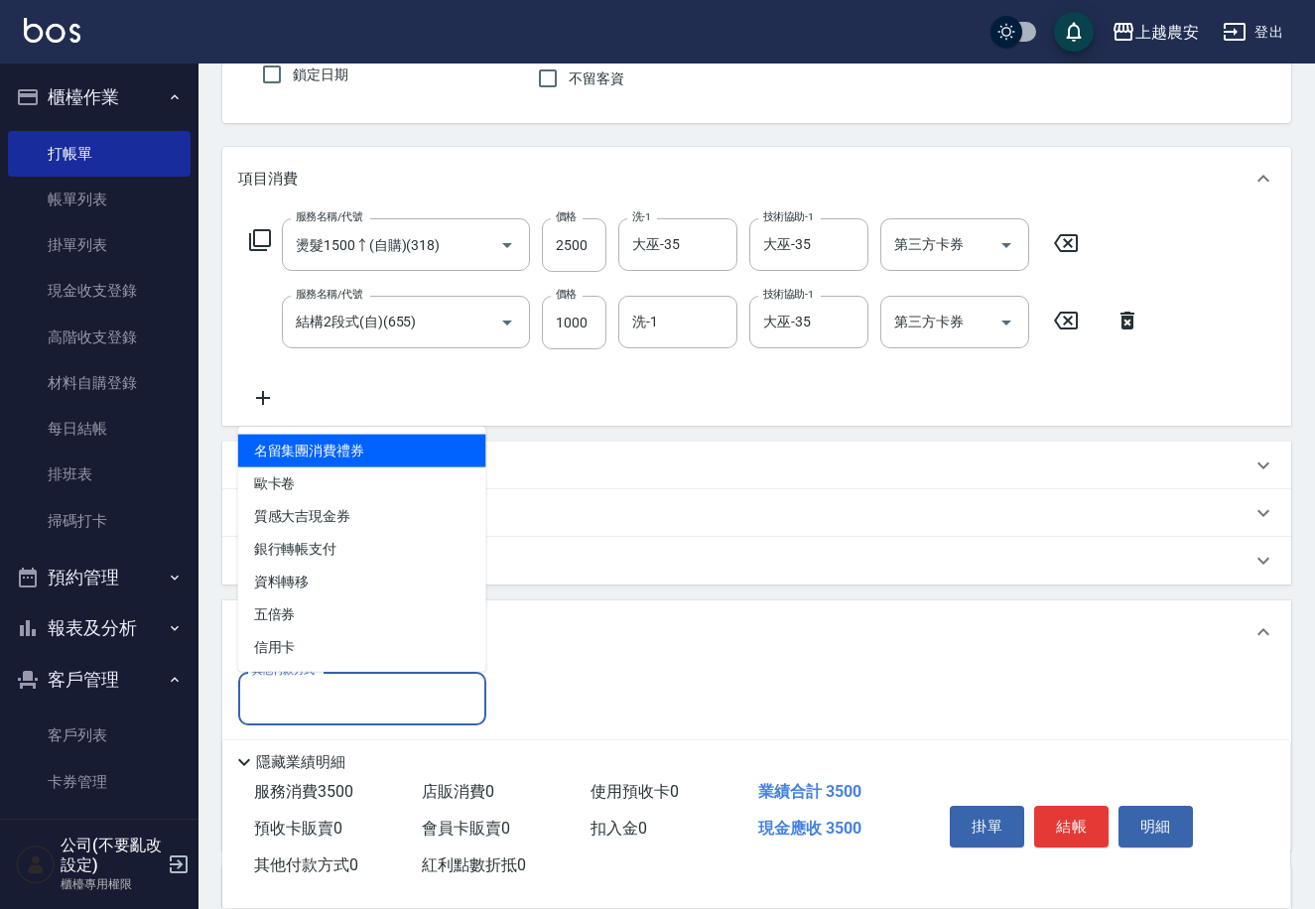
click at [377, 689] on input "其他付款方式" at bounding box center [362, 698] width 230 height 35
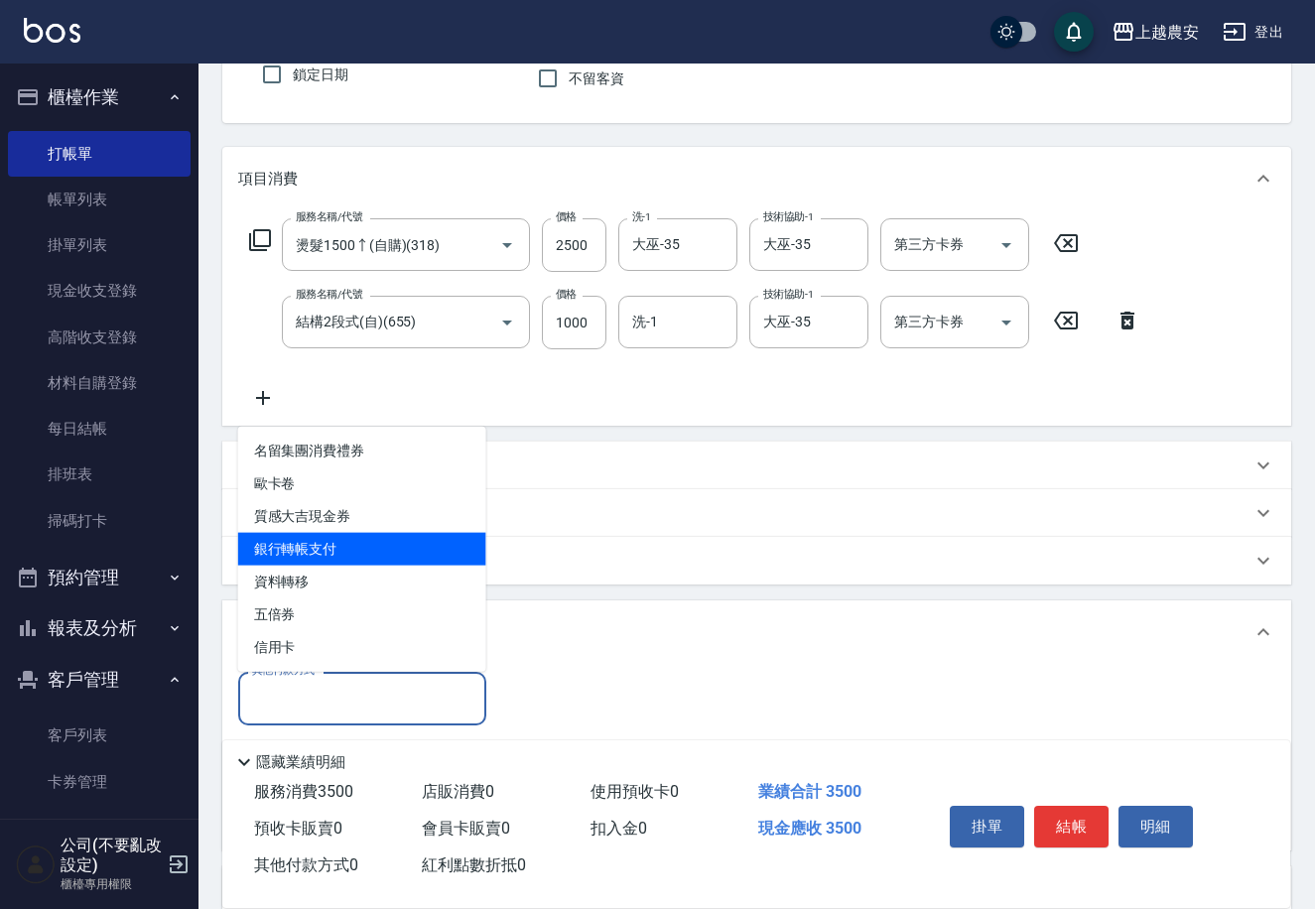
click at [370, 553] on span "銀行轉帳支付" at bounding box center [362, 549] width 248 height 33
type input "銀行轉帳支付"
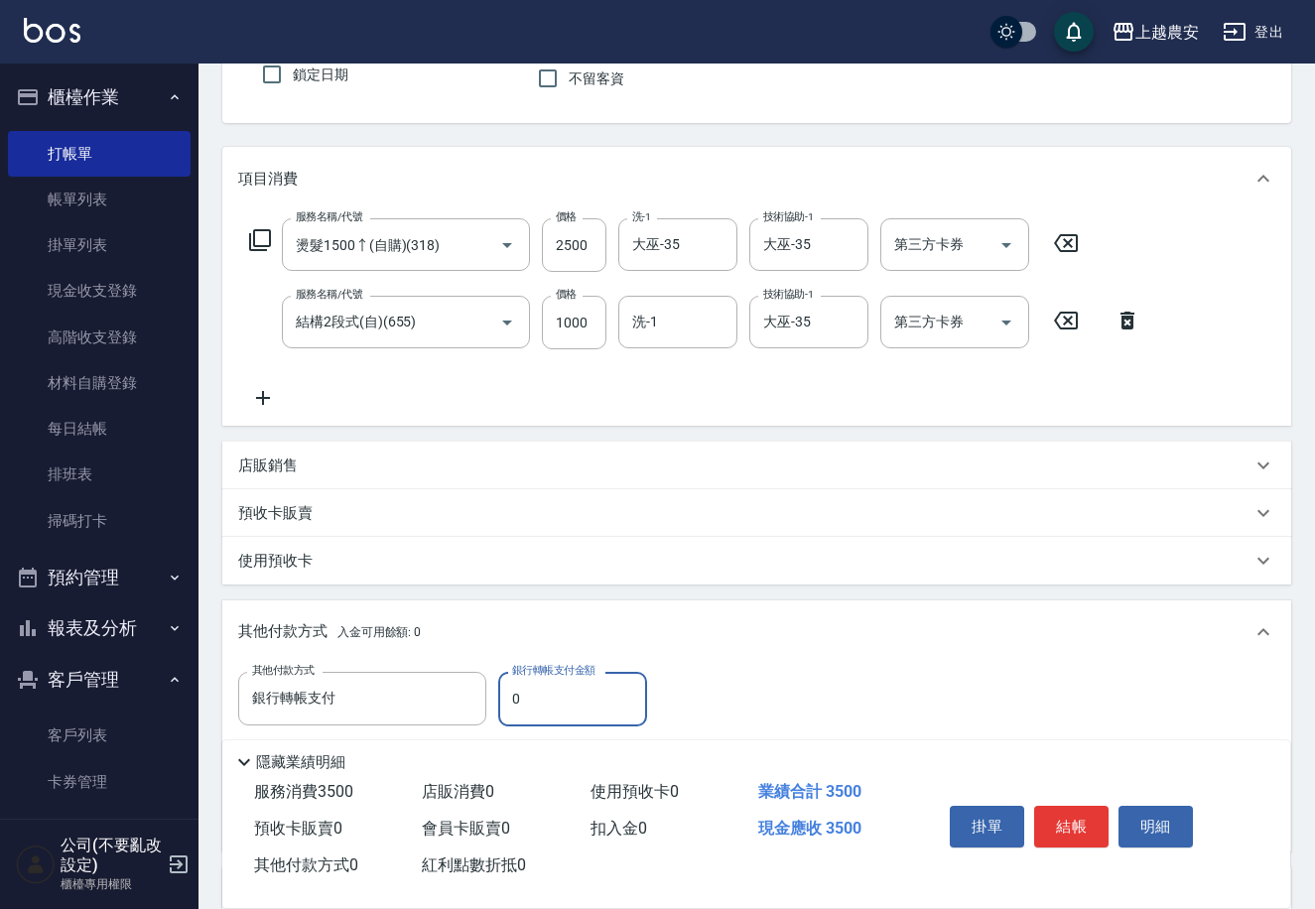
click at [513, 701] on input "0" at bounding box center [572, 699] width 149 height 54
type input "3500"
click at [1093, 819] on button "結帳" at bounding box center [1071, 827] width 74 height 42
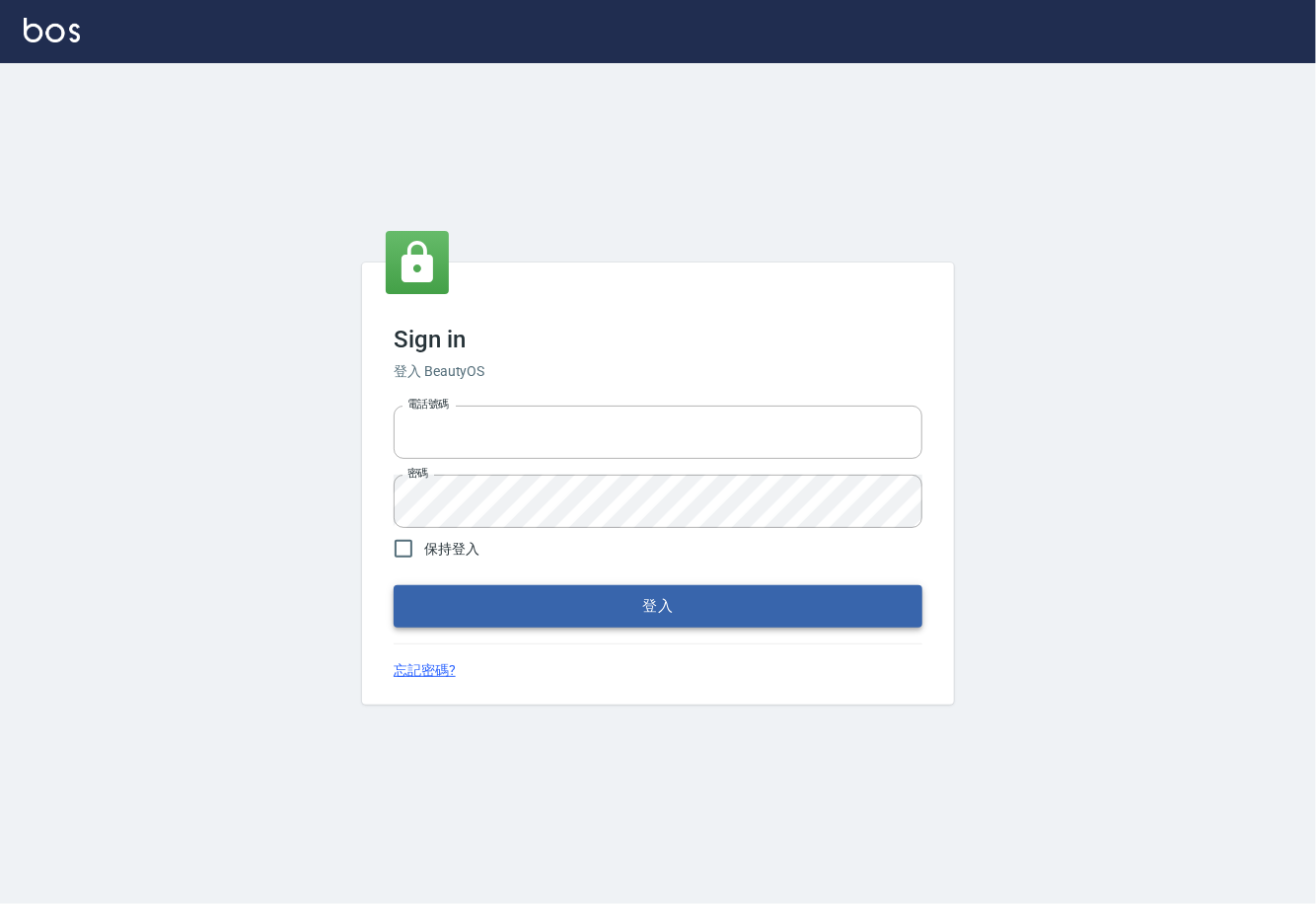
type input "0225929166"
click at [652, 604] on button "登入" at bounding box center [658, 607] width 529 height 42
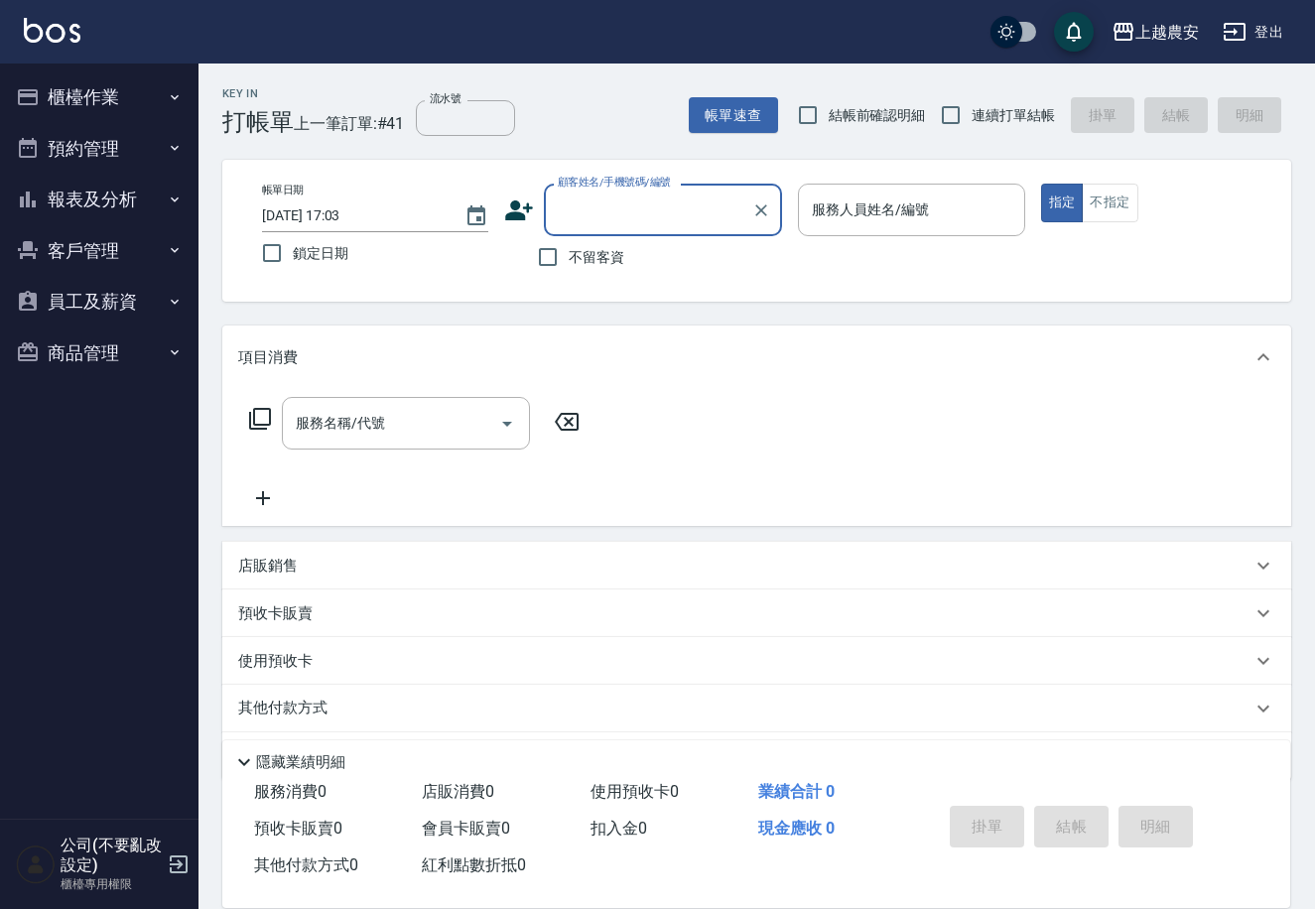
click at [52, 97] on button "櫃檯作業" at bounding box center [99, 97] width 183 height 52
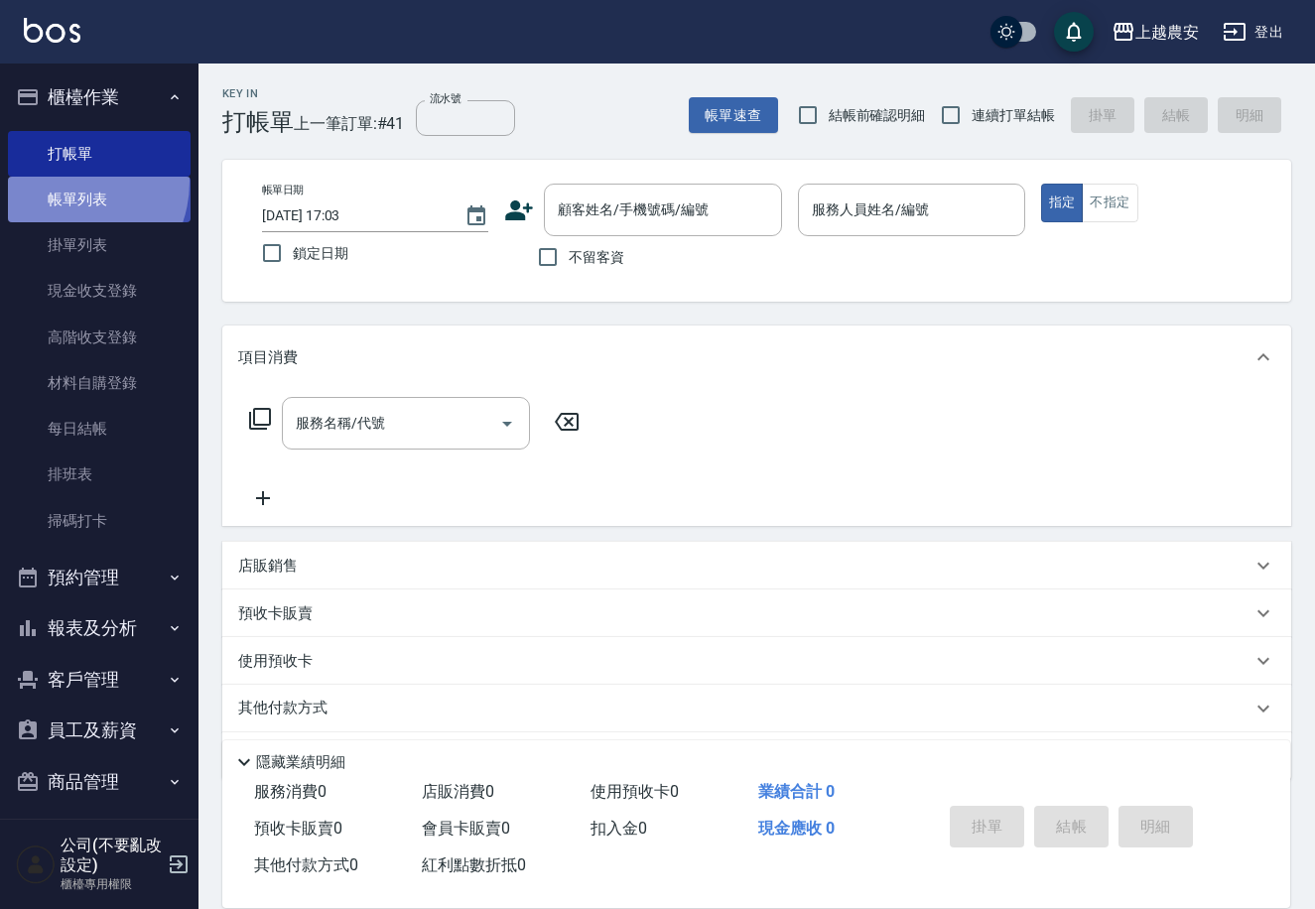
click at [63, 182] on link "帳單列表" at bounding box center [99, 200] width 183 height 46
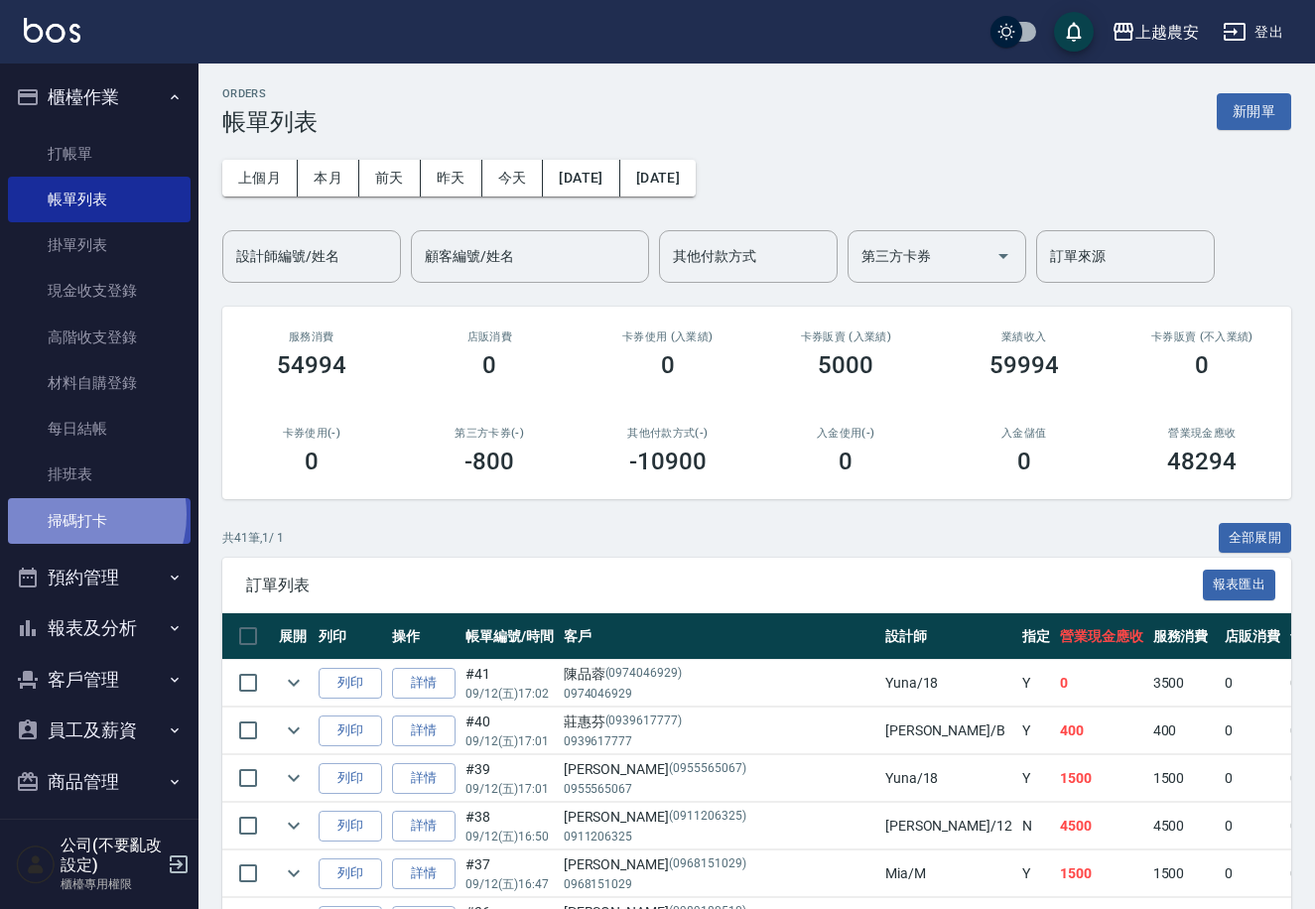
click at [74, 514] on link "掃碼打卡" at bounding box center [99, 521] width 183 height 46
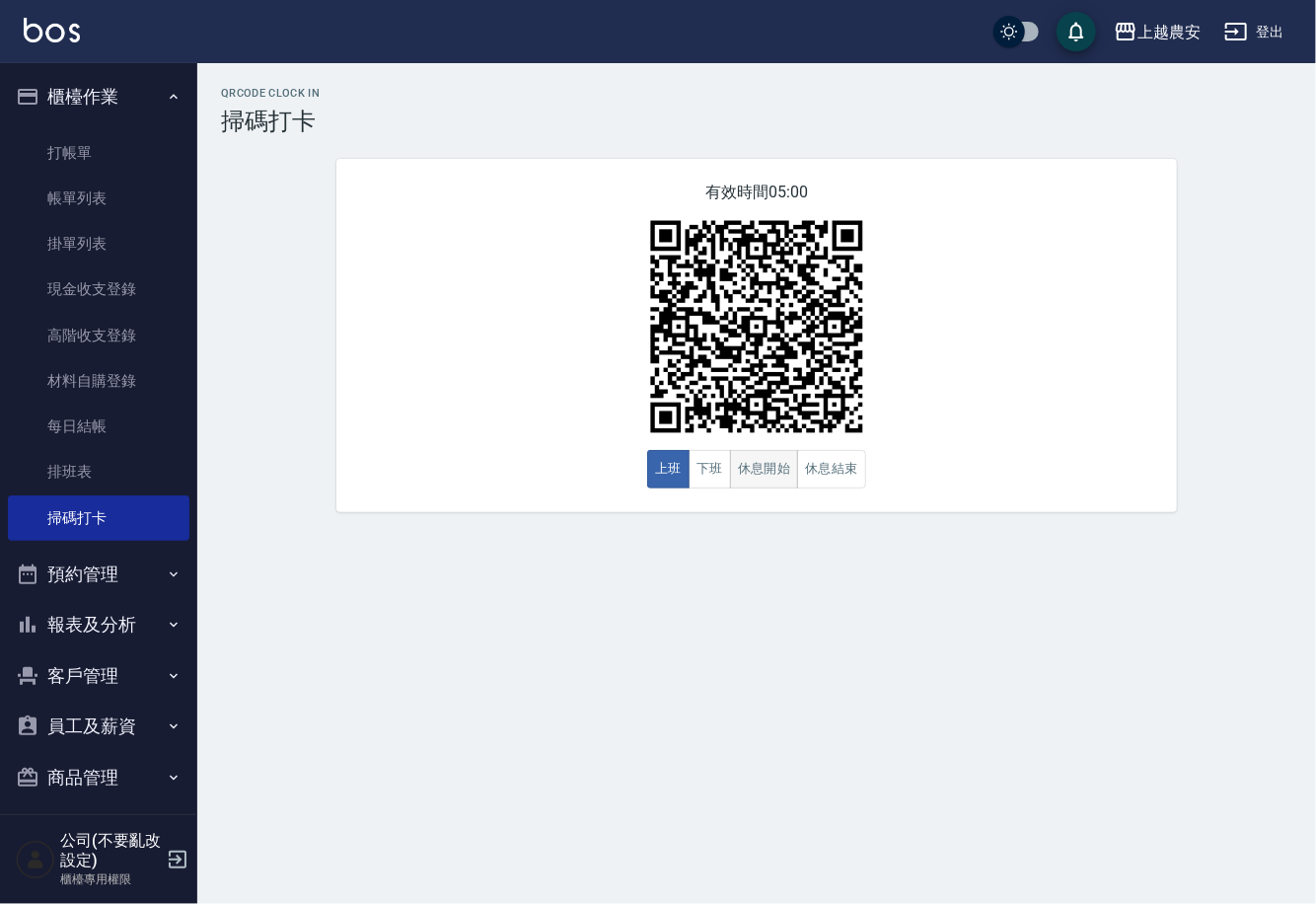
click at [744, 462] on button "休息開始" at bounding box center [763, 469] width 69 height 39
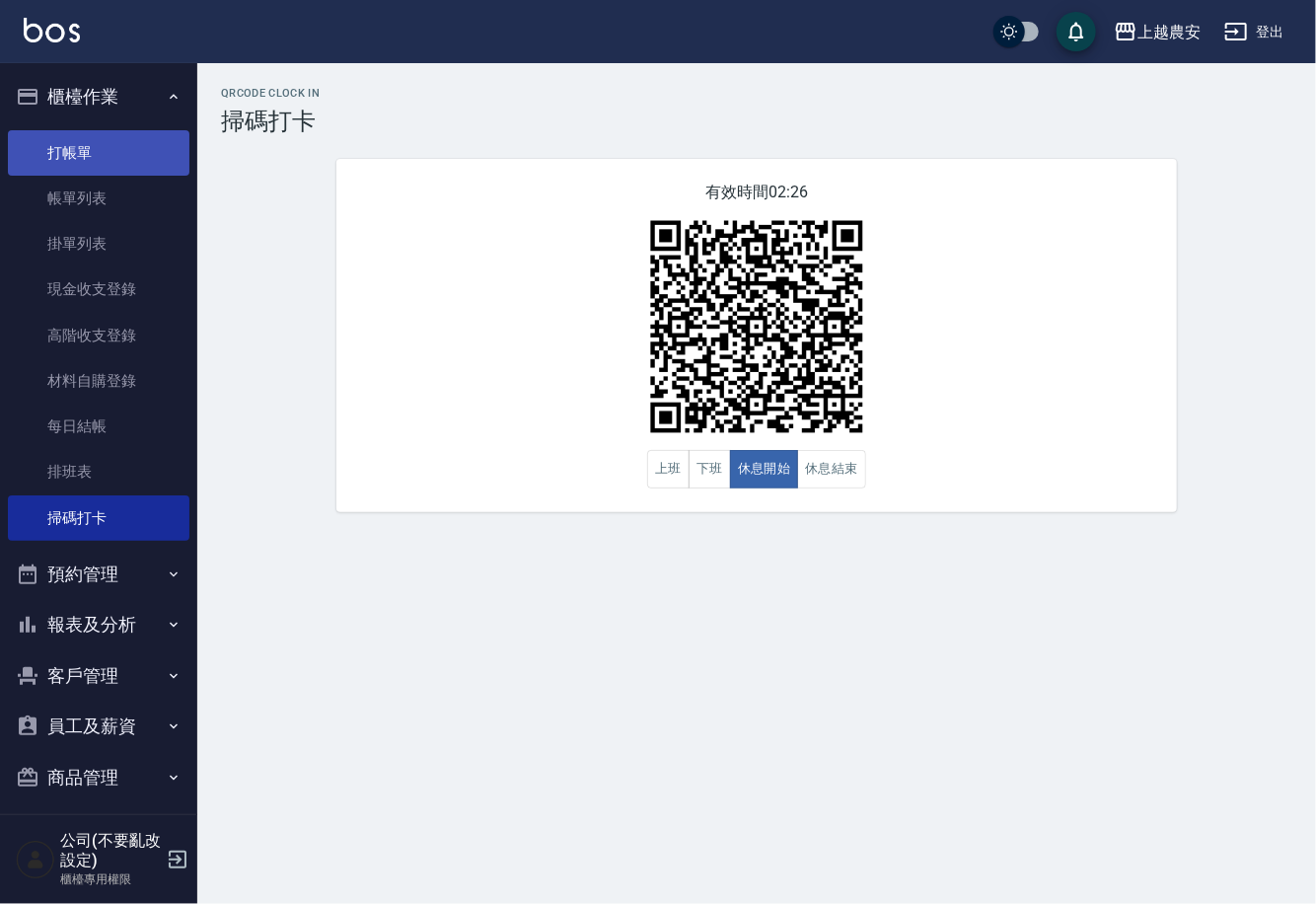
click at [114, 148] on link "打帳單" at bounding box center [98, 153] width 182 height 46
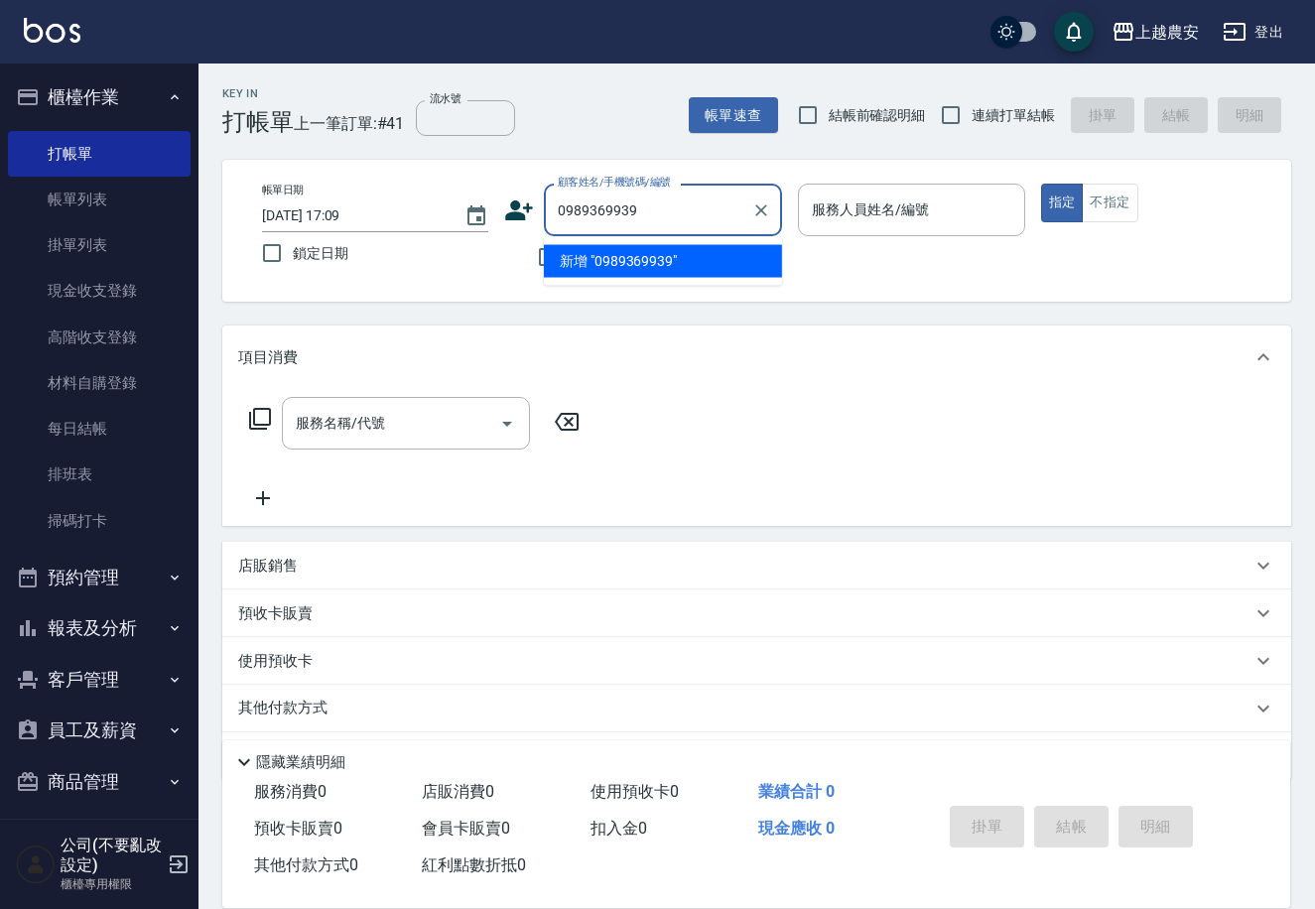
click at [625, 265] on li "新增 "0989369939"" at bounding box center [663, 261] width 238 height 33
type input "0989369939"
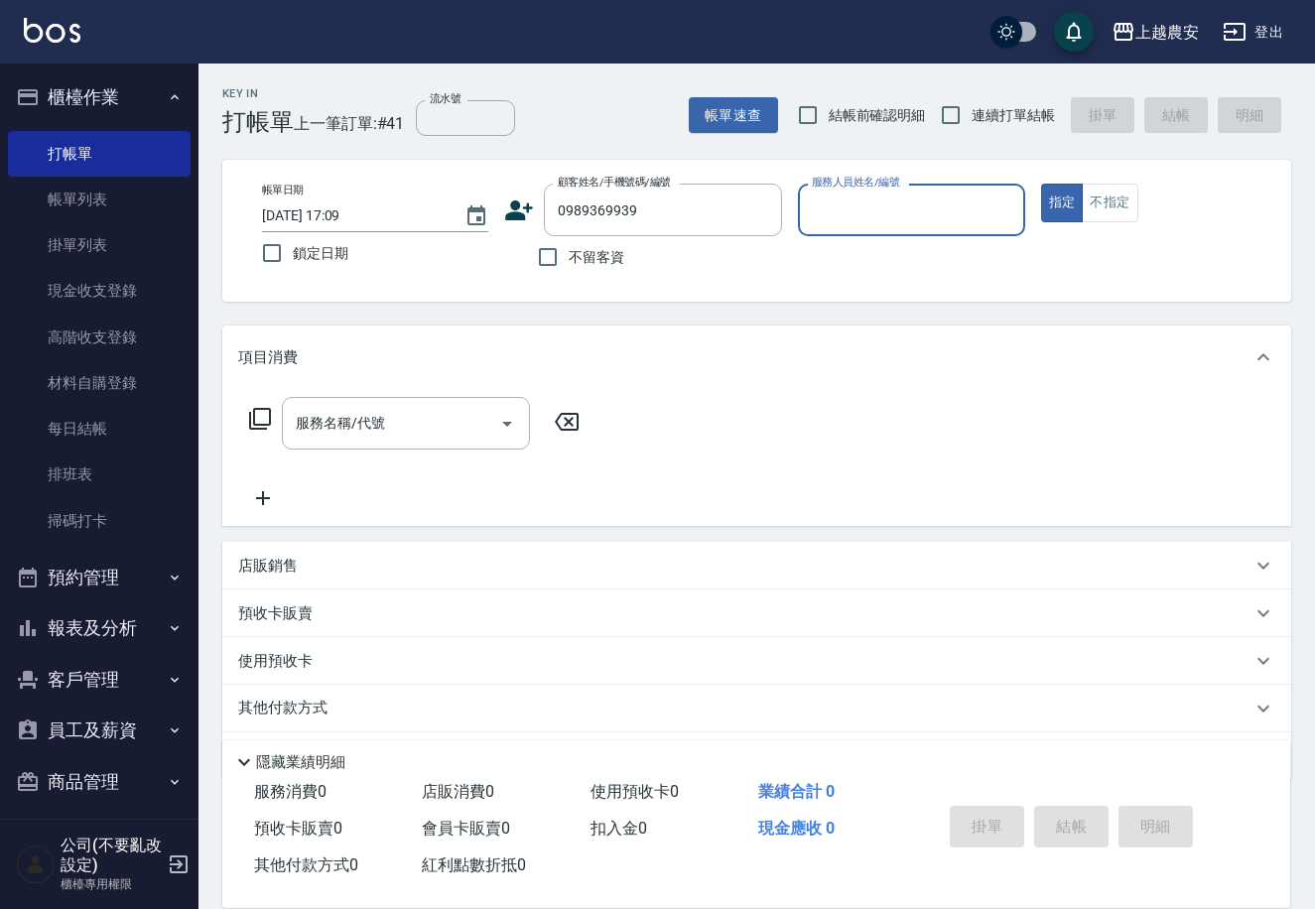
click at [512, 210] on icon at bounding box center [519, 211] width 30 height 30
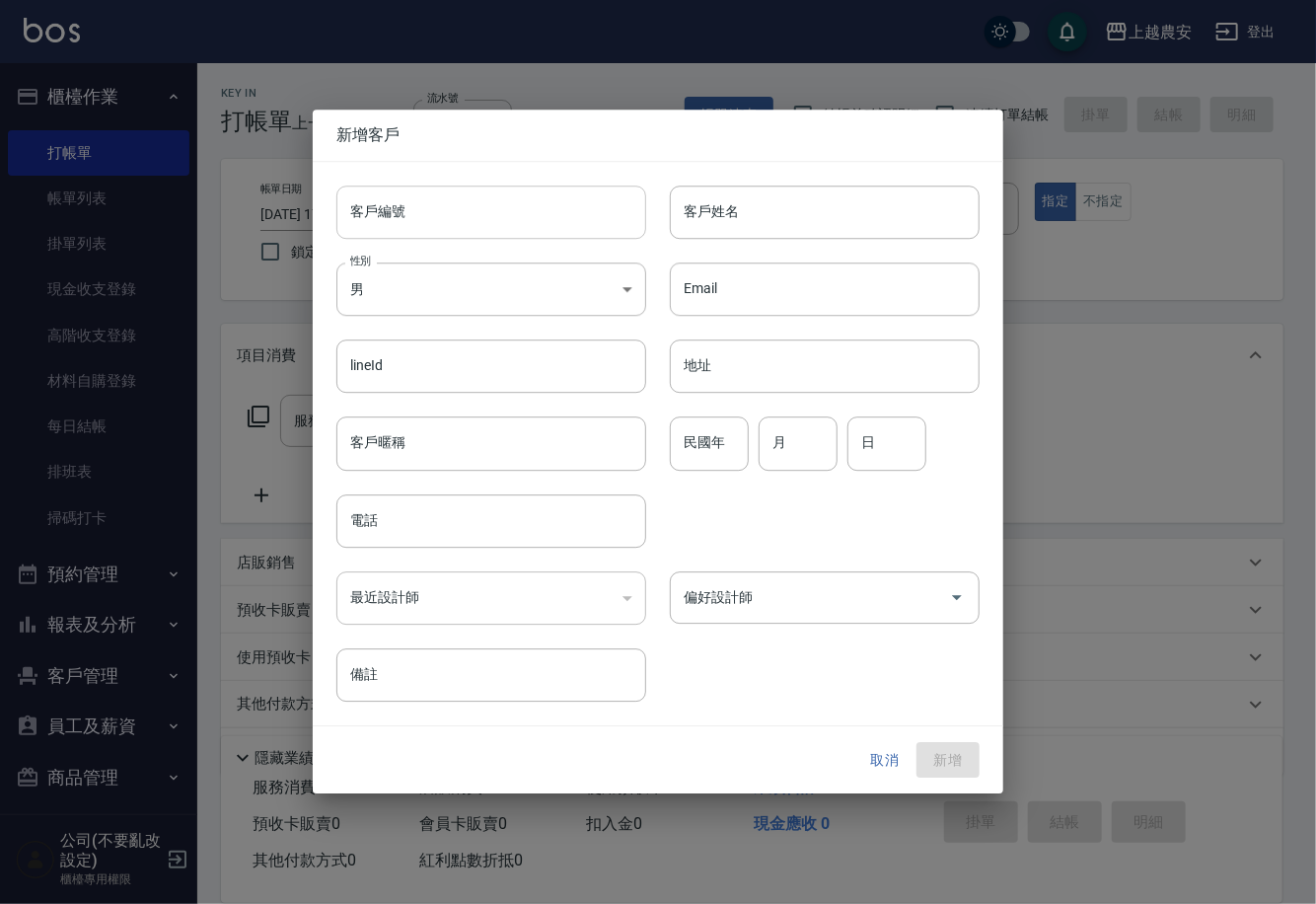
click at [509, 216] on input "客戶編號" at bounding box center [491, 213] width 310 height 54
type input "0989369939"
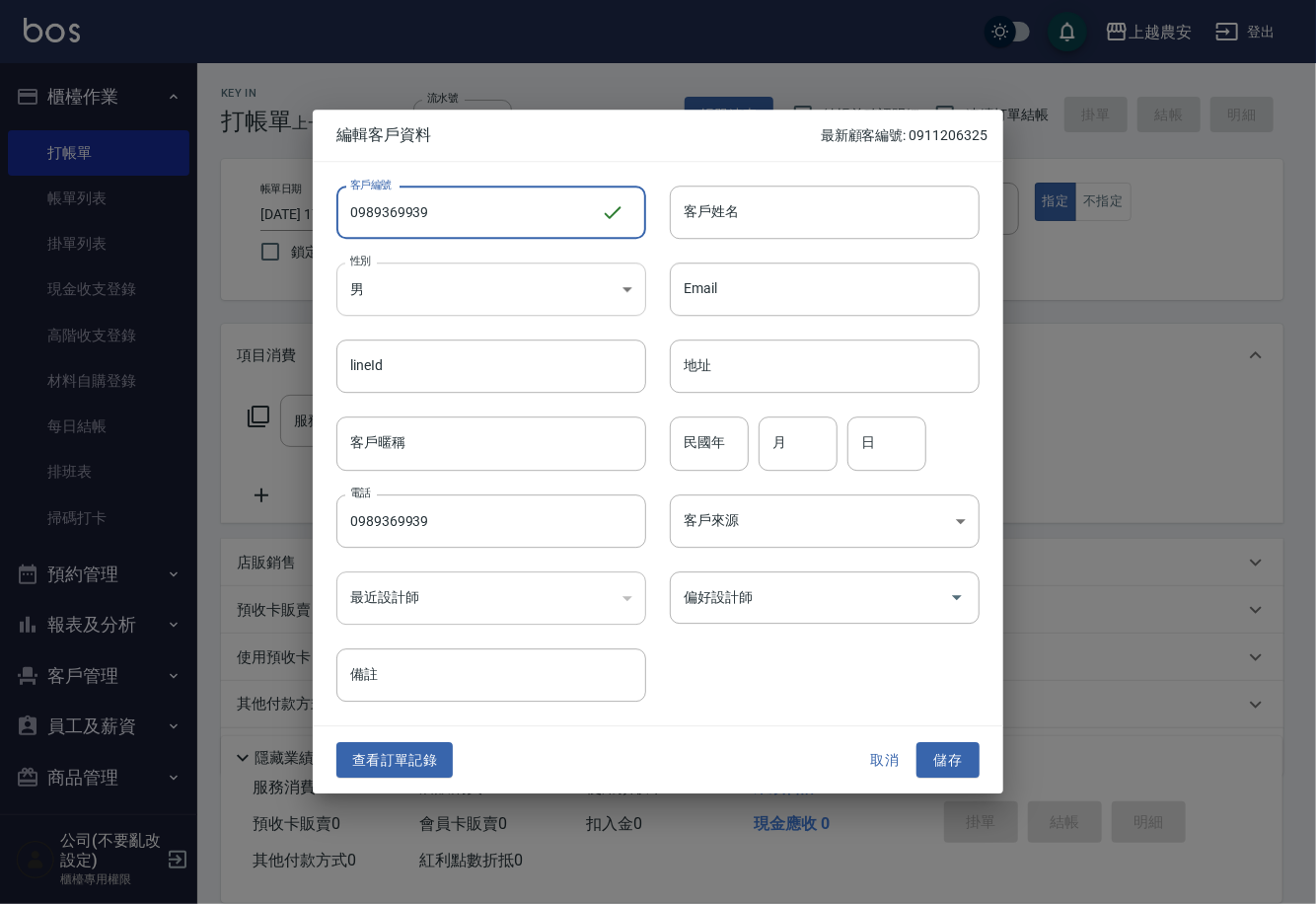
type input "0989369939"
click at [462, 302] on body "上越農安 登出 櫃檯作業 打帳單 帳單列表 掛單列表 現金收支登錄 高階收支登錄 材料自購登錄 每日結帳 排班表 掃碼打卡 預約管理 預約管理 單日預約紀錄 …" at bounding box center [658, 481] width 1316 height 963
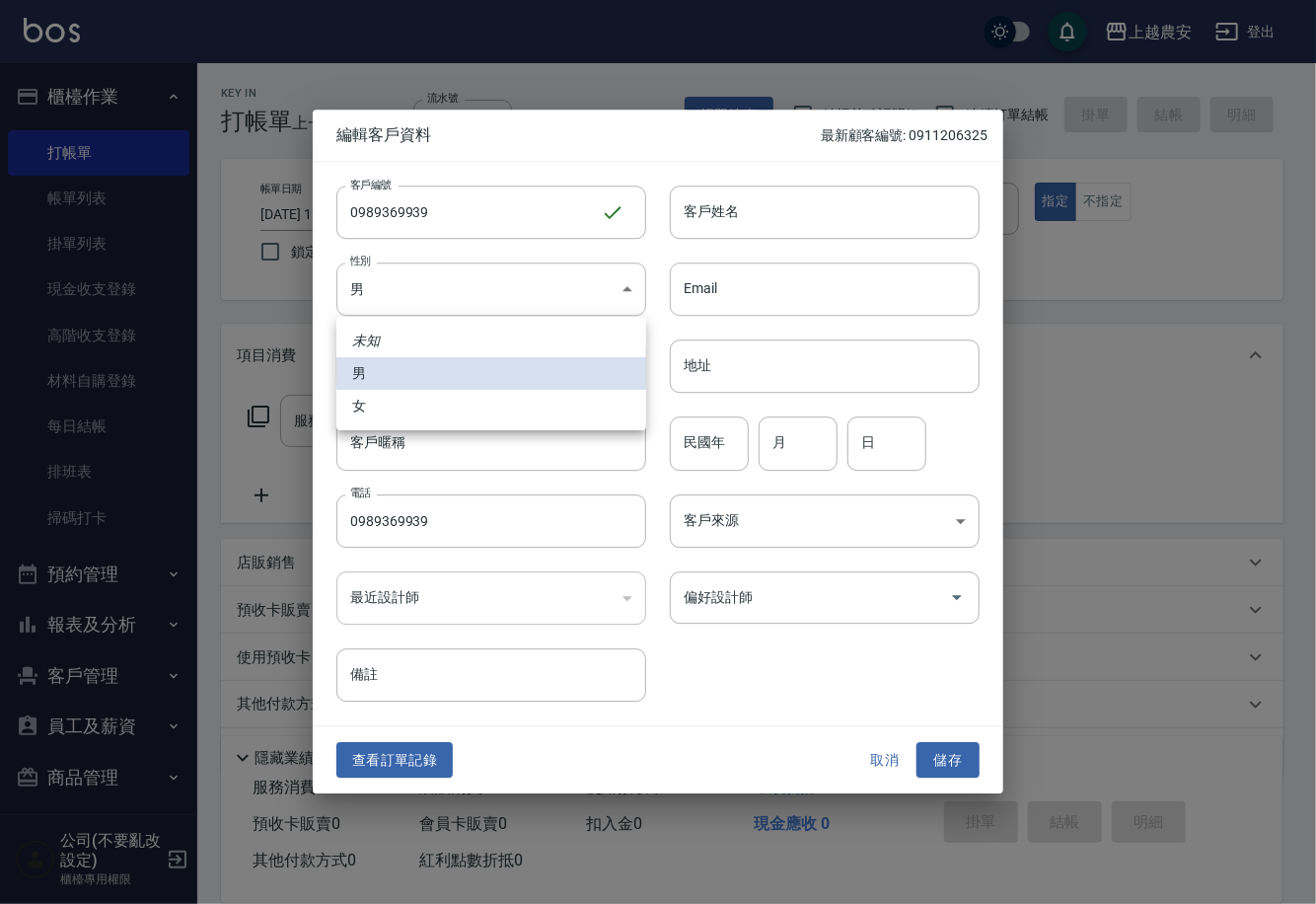
click at [456, 425] on ul "未知 男 女" at bounding box center [491, 374] width 310 height 113
click at [453, 419] on li "女" at bounding box center [491, 406] width 310 height 33
type input "[DEMOGRAPHIC_DATA]"
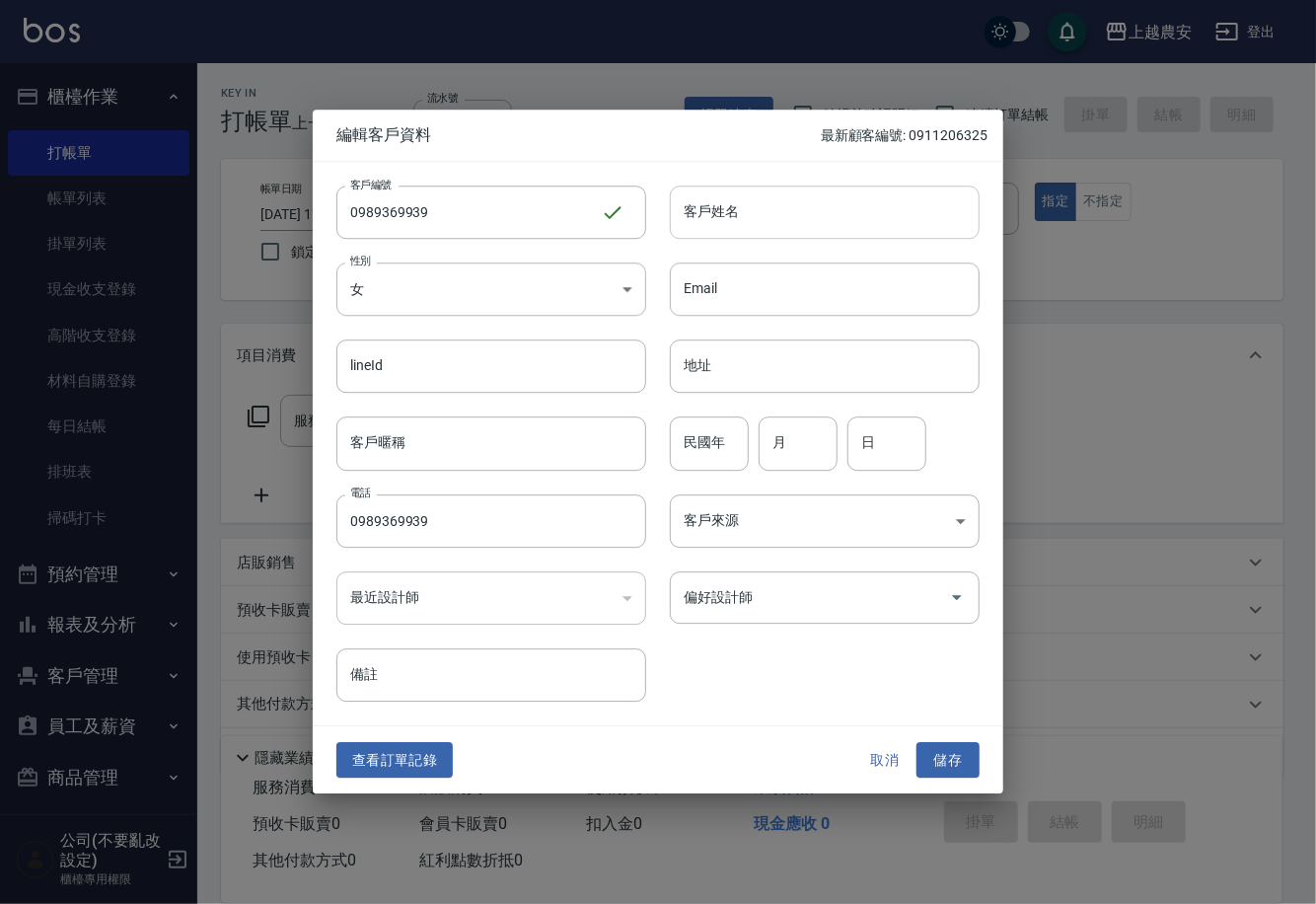
click at [723, 222] on input "客戶姓名" at bounding box center [825, 213] width 310 height 54
type input "[PERSON_NAME]"
click at [949, 761] on button "儲存" at bounding box center [948, 760] width 64 height 37
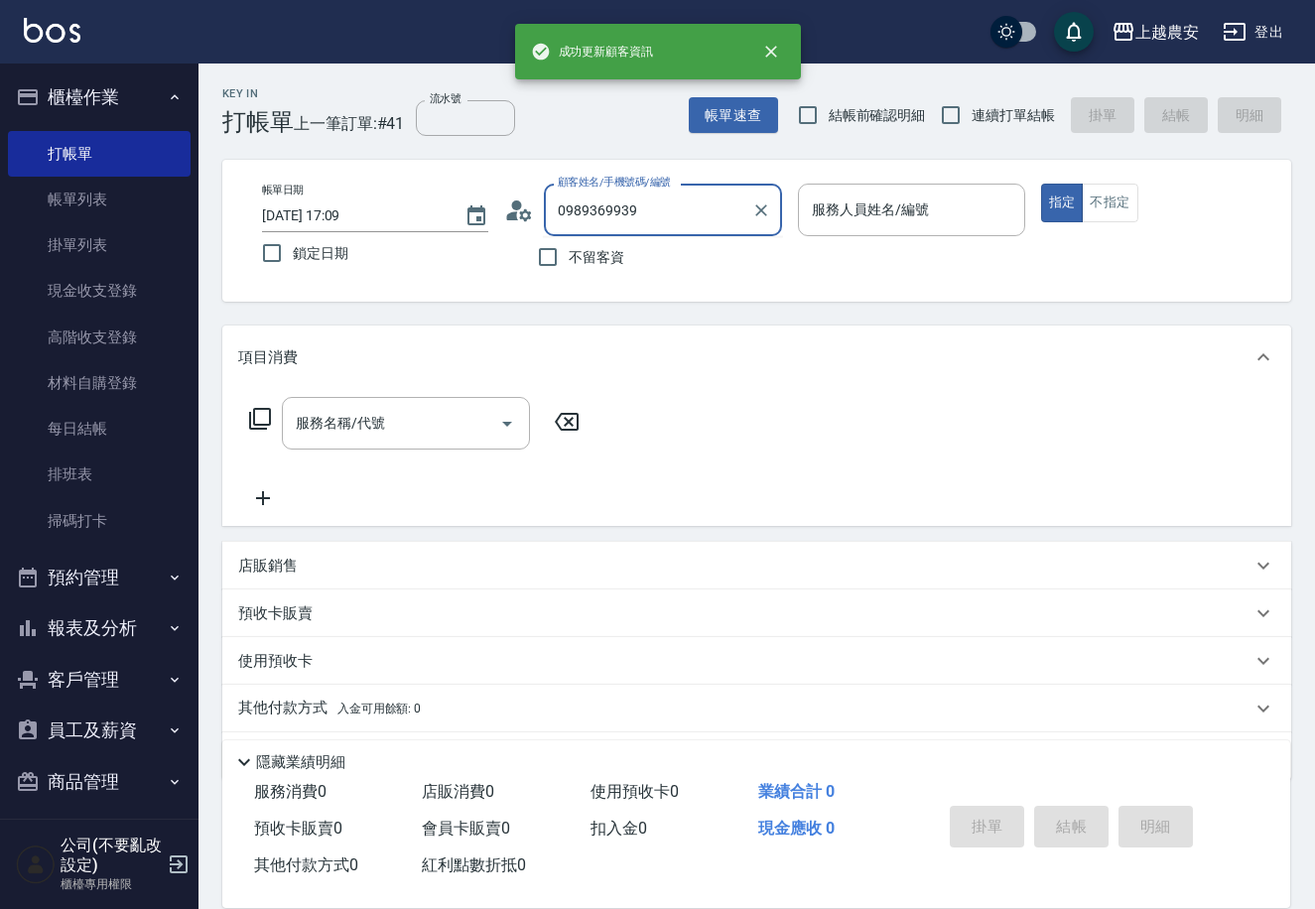
drag, startPoint x: 660, startPoint y: 205, endPoint x: 387, endPoint y: 224, distance: 273.6
click at [387, 224] on div "帳單日期 [DATE] 17:09 鎖定日期 顧客姓名/手機號碼/編號 0989369939 顧客姓名/手機號碼/編號 不留客資 服務人員姓名/編號 服務人員…" at bounding box center [756, 231] width 1021 height 94
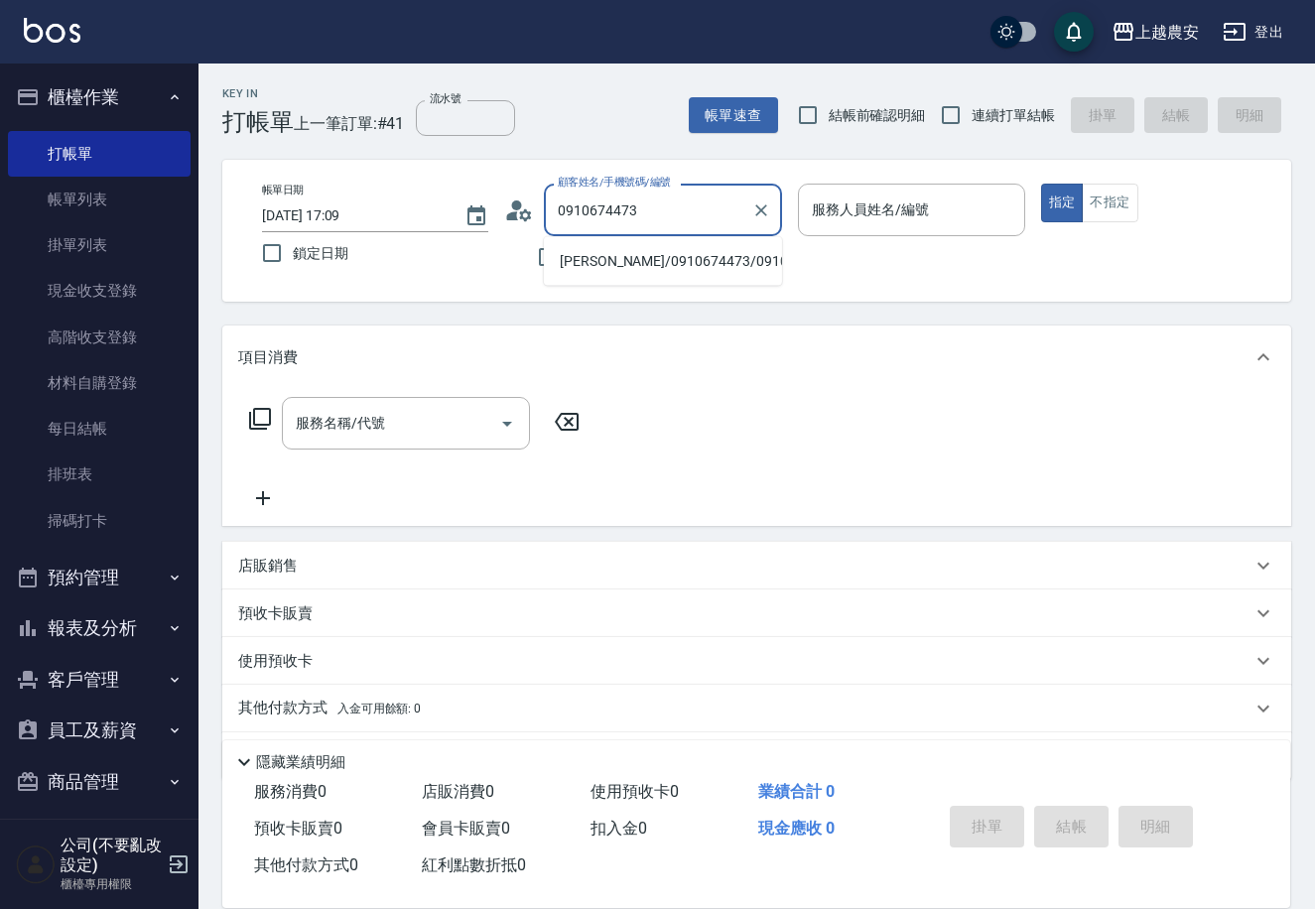
click at [650, 262] on li "[PERSON_NAME]/0910674473/0910674473" at bounding box center [663, 261] width 238 height 33
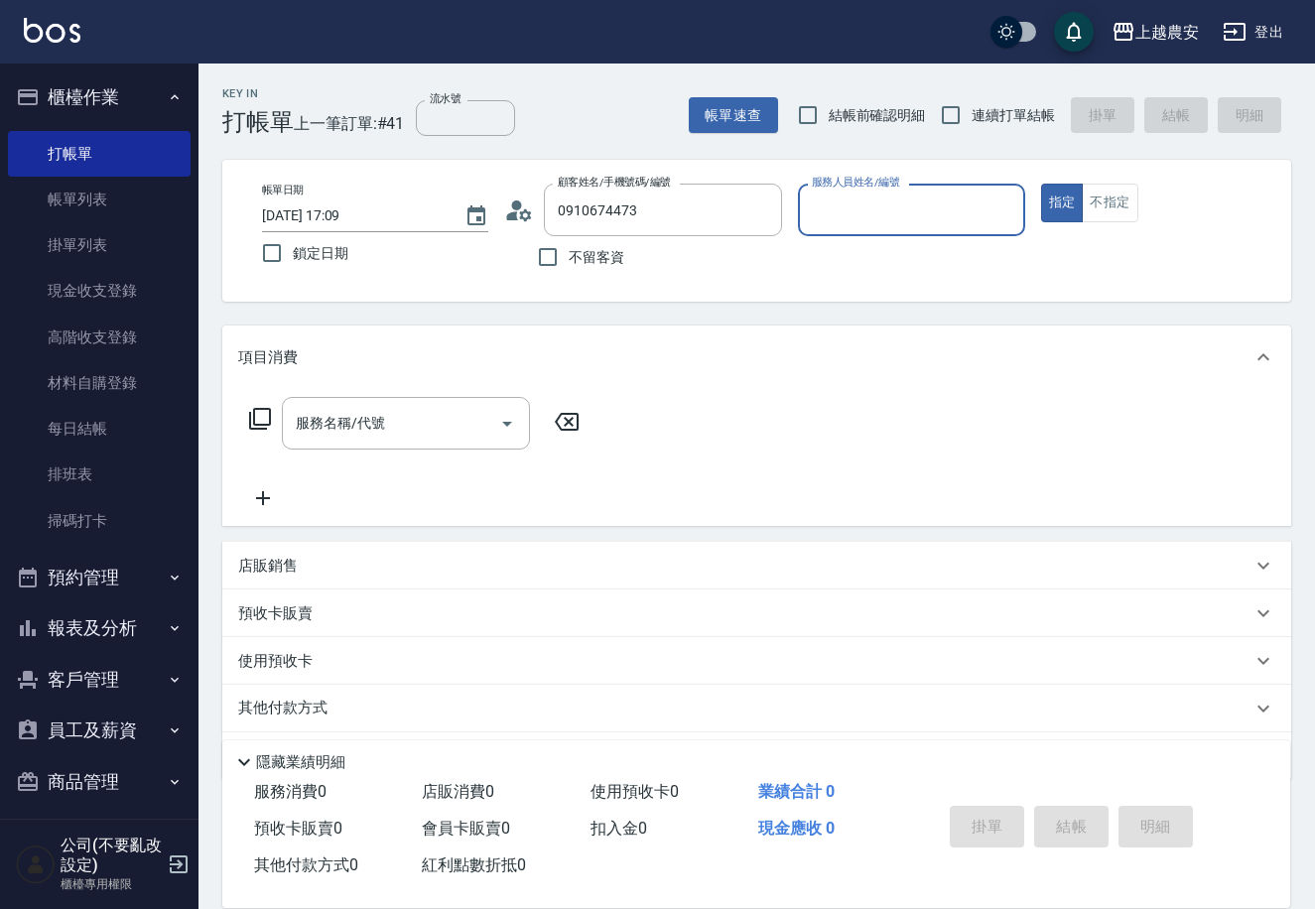
type input "[PERSON_NAME]/0910674473/0910674473"
type input "Mia-M"
click at [437, 416] on input "服務名稱/代號" at bounding box center [391, 423] width 200 height 35
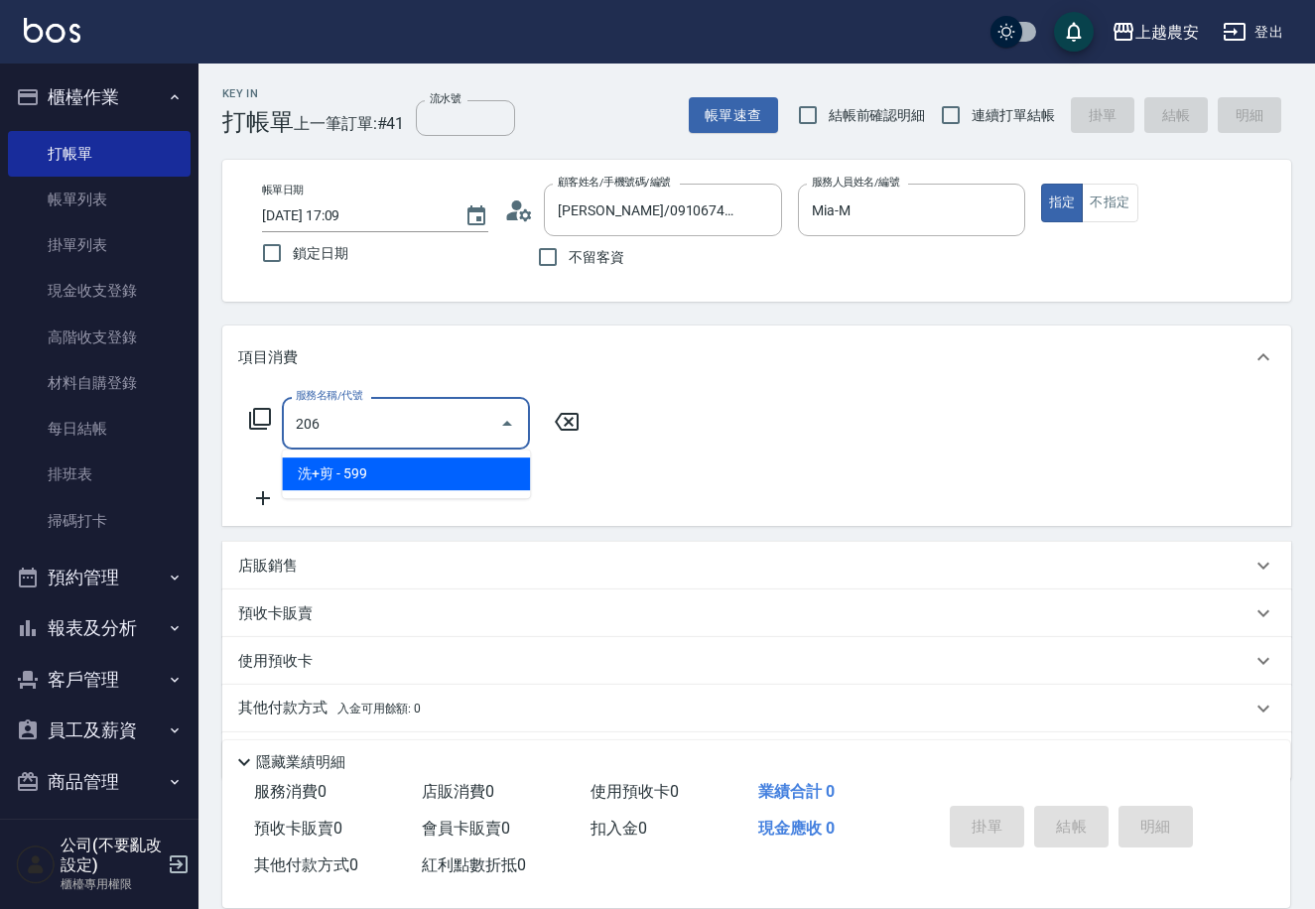
type input "洗+剪(206)"
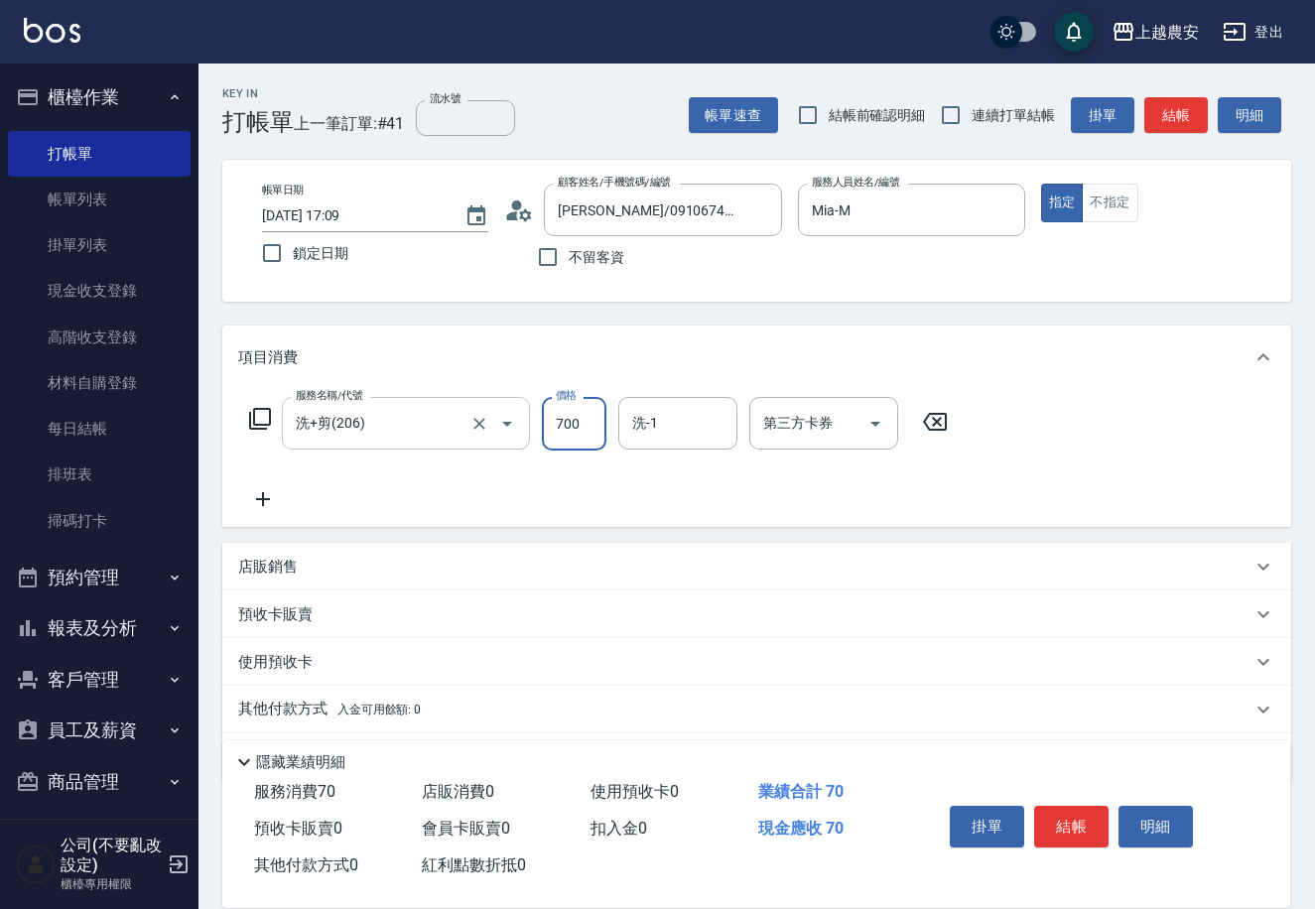
type input "700"
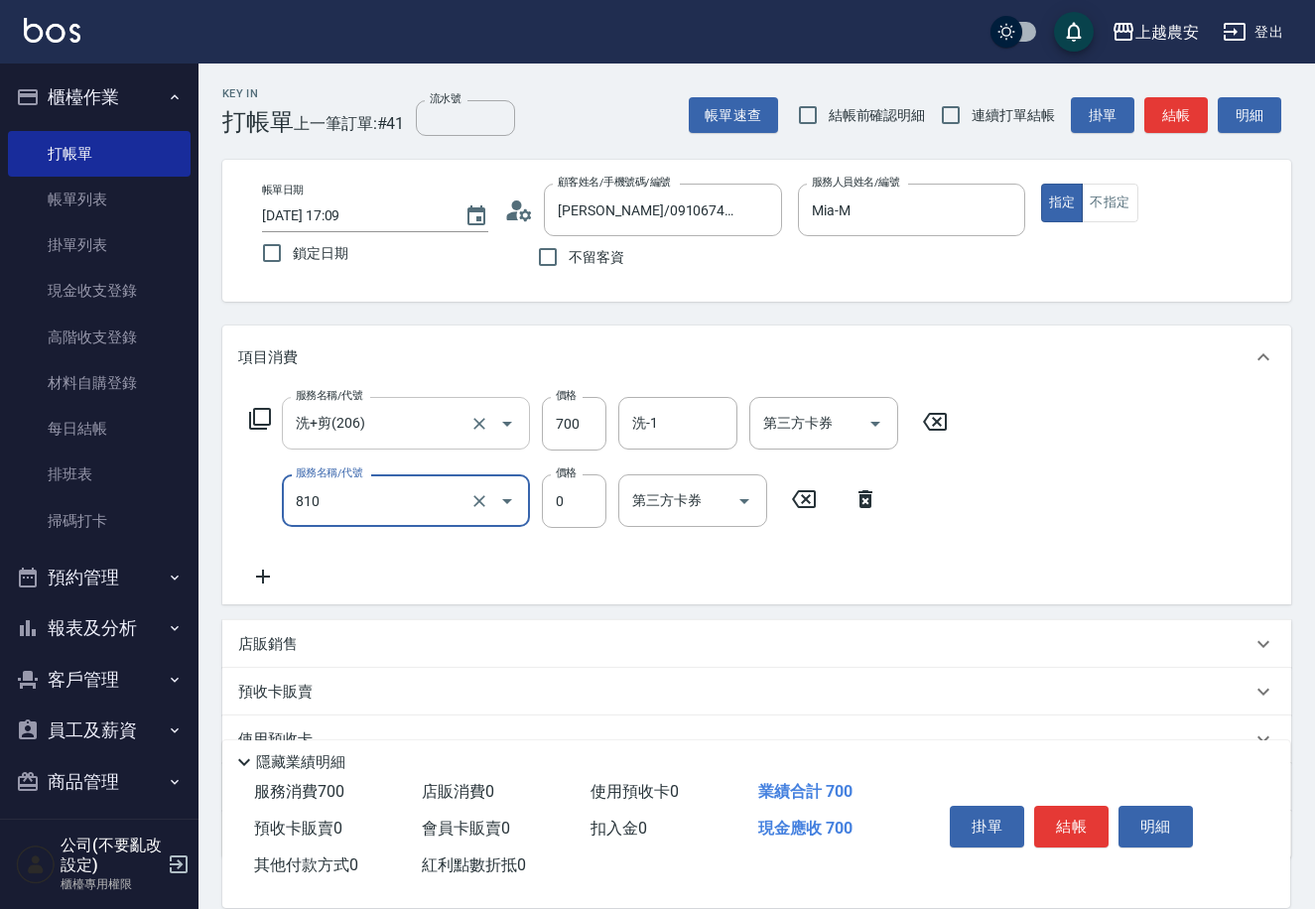
type input "頭皮護髮卡券使用(810)"
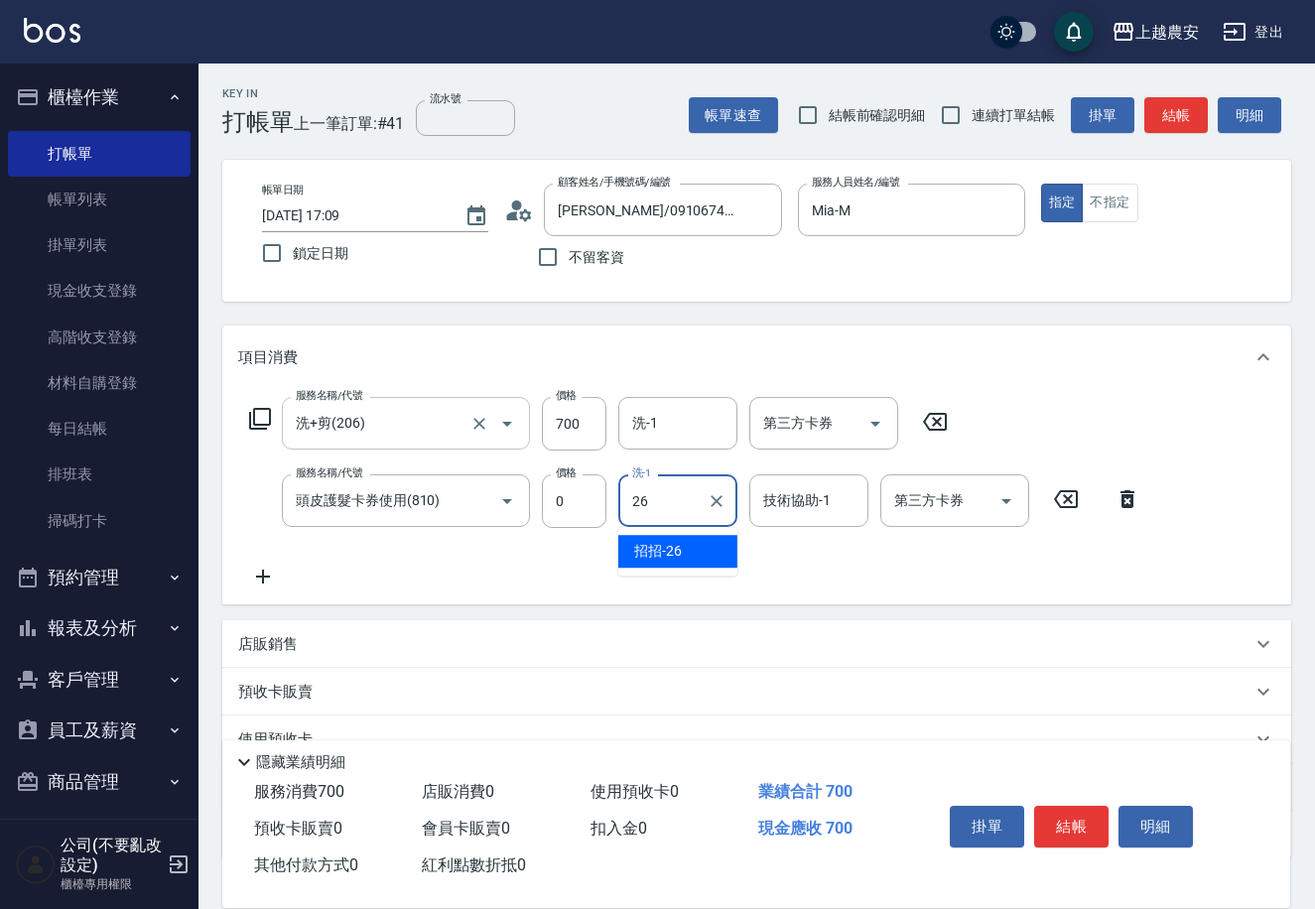
type input "招招-26"
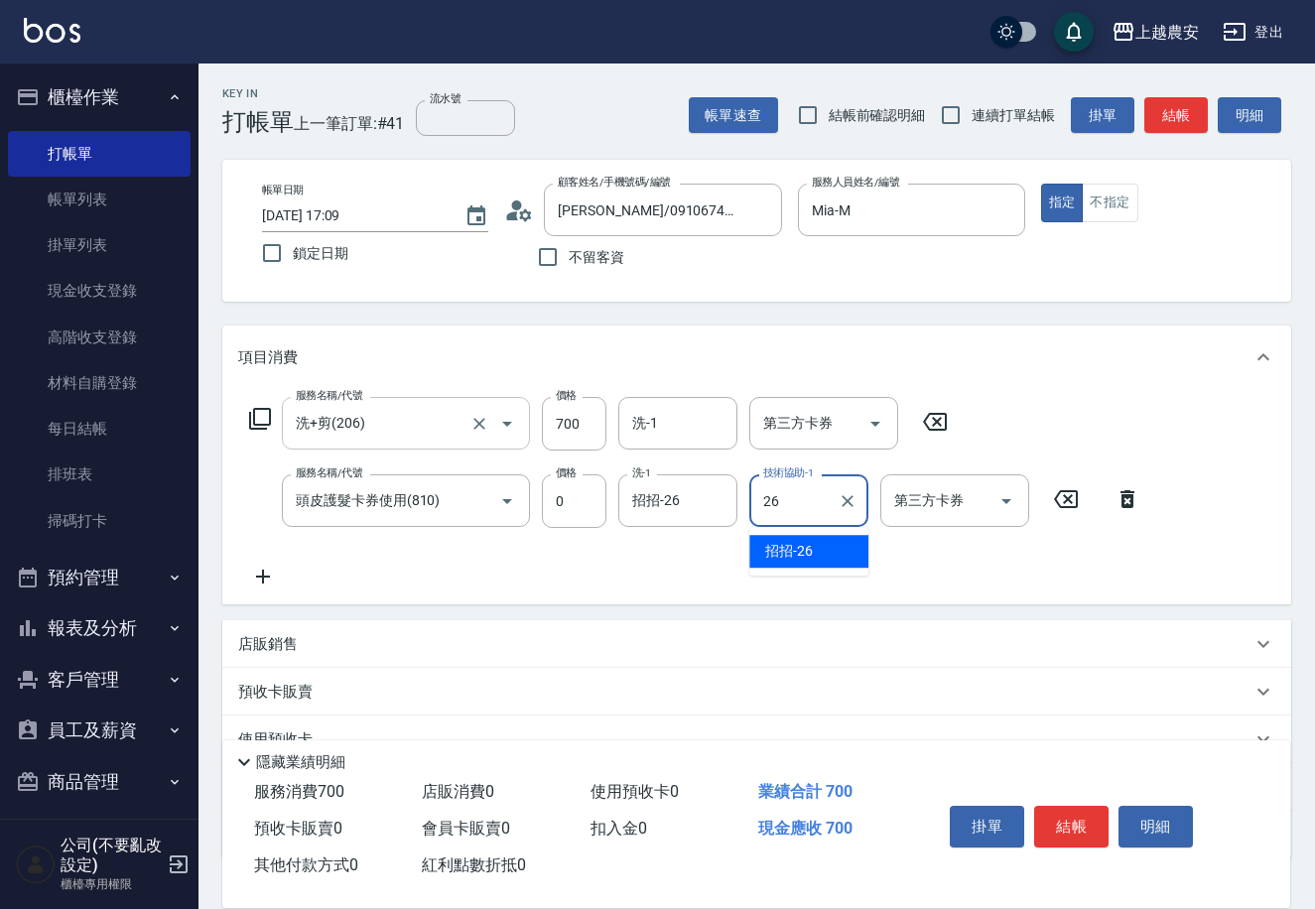
type input "招招-26"
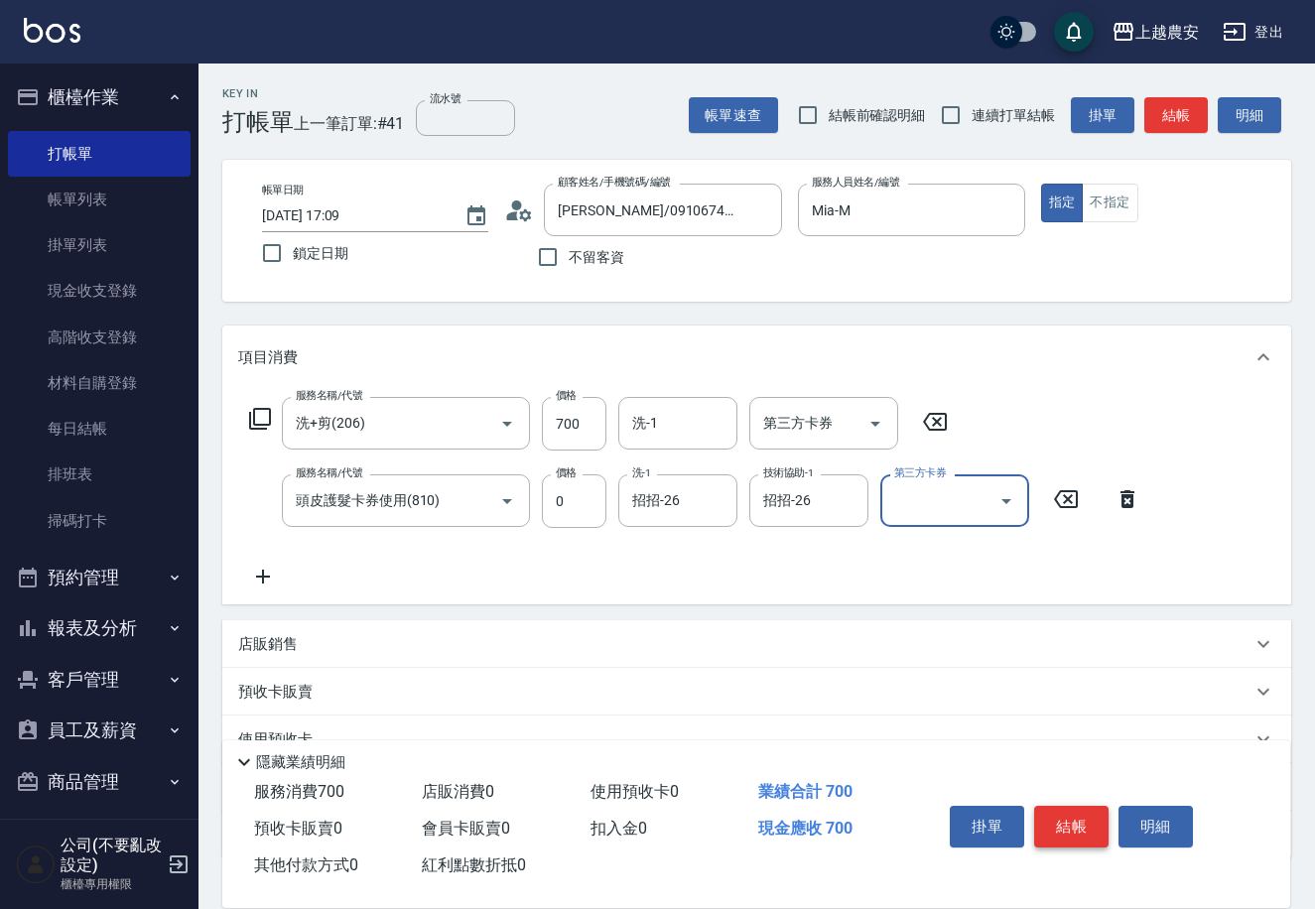
click at [1053, 820] on button "結帳" at bounding box center [1071, 827] width 74 height 42
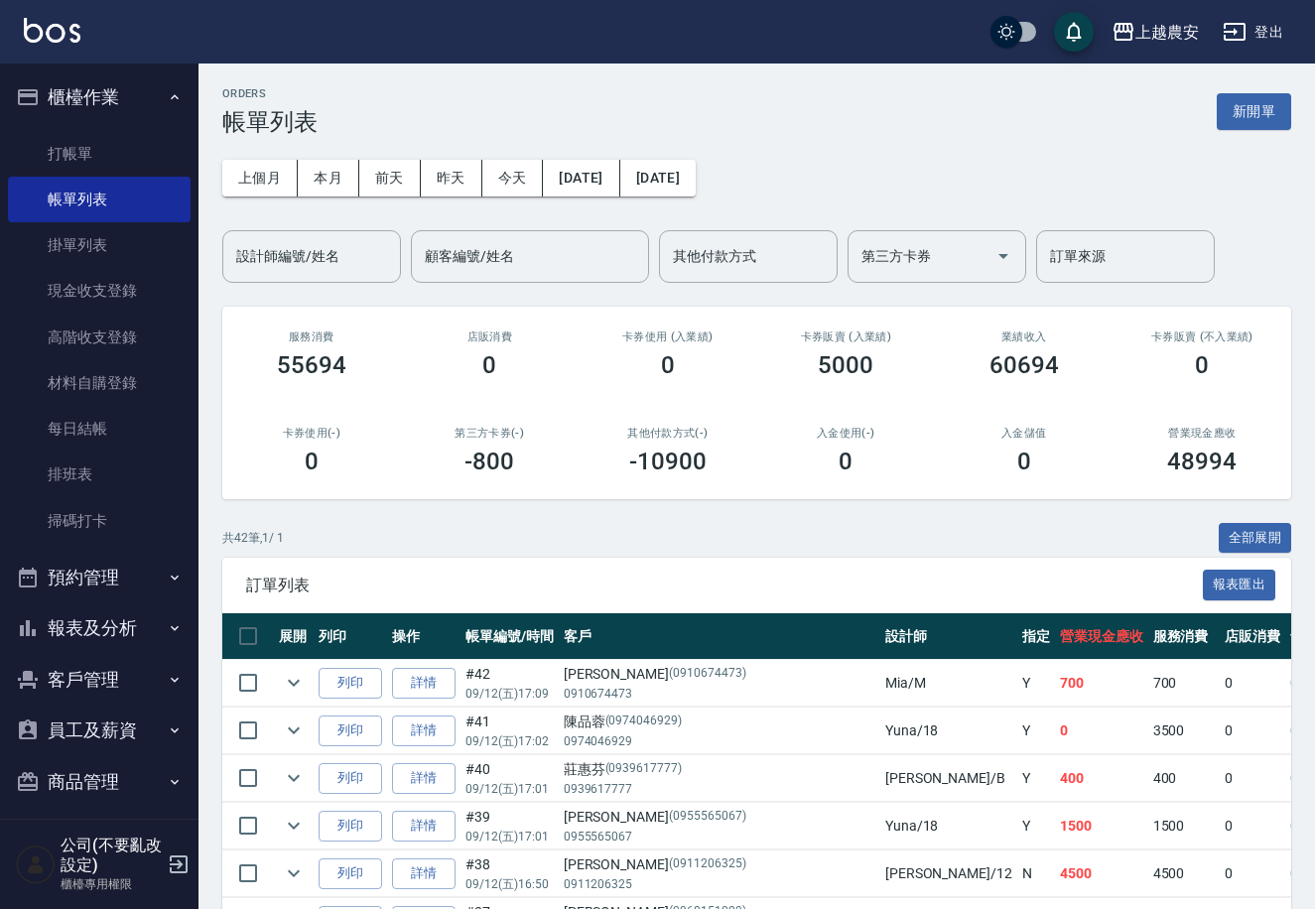
scroll to position [11, 0]
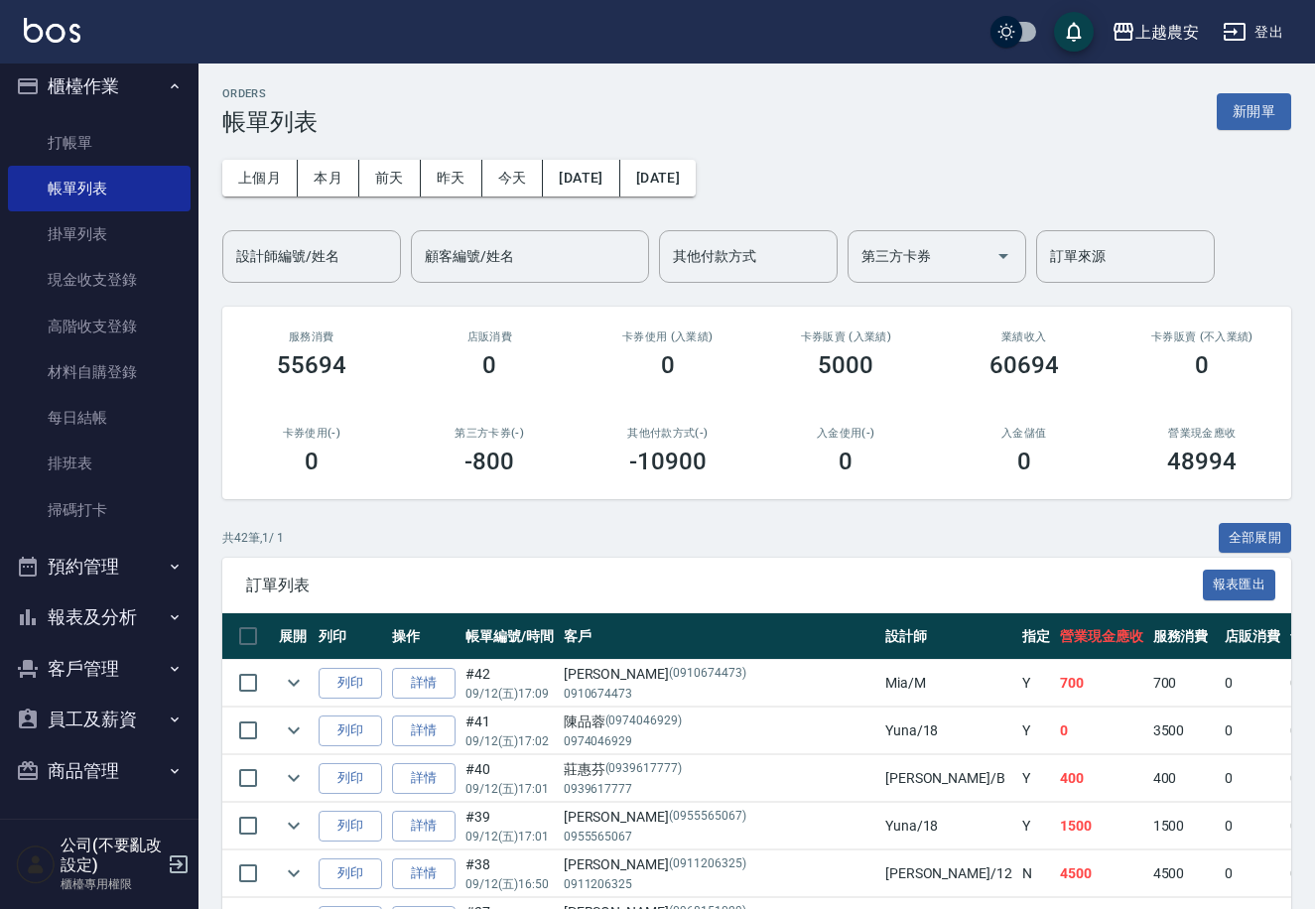
click at [60, 606] on button "報表及分析" at bounding box center [99, 617] width 183 height 52
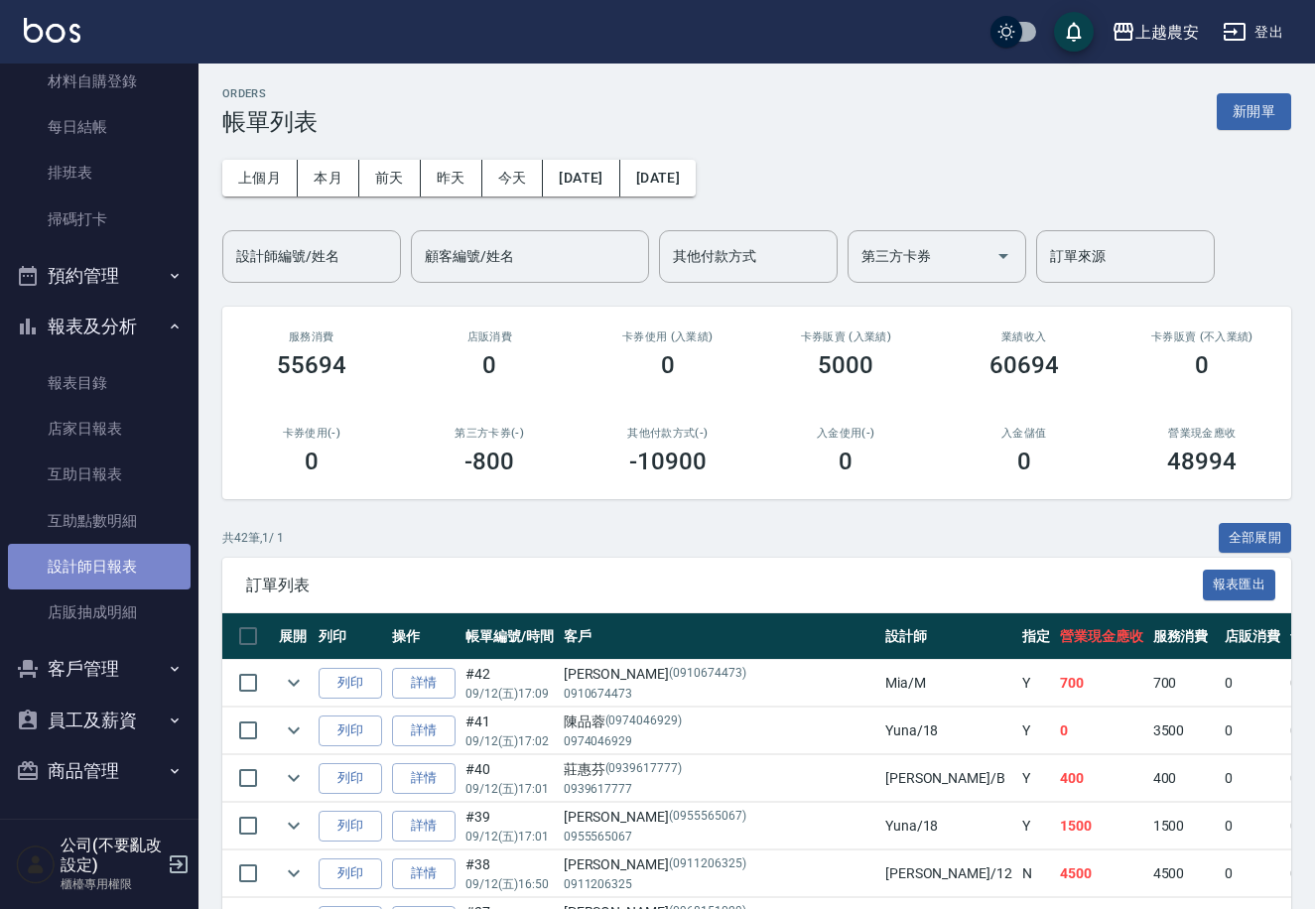
click at [119, 566] on link "設計師日報表" at bounding box center [99, 567] width 183 height 46
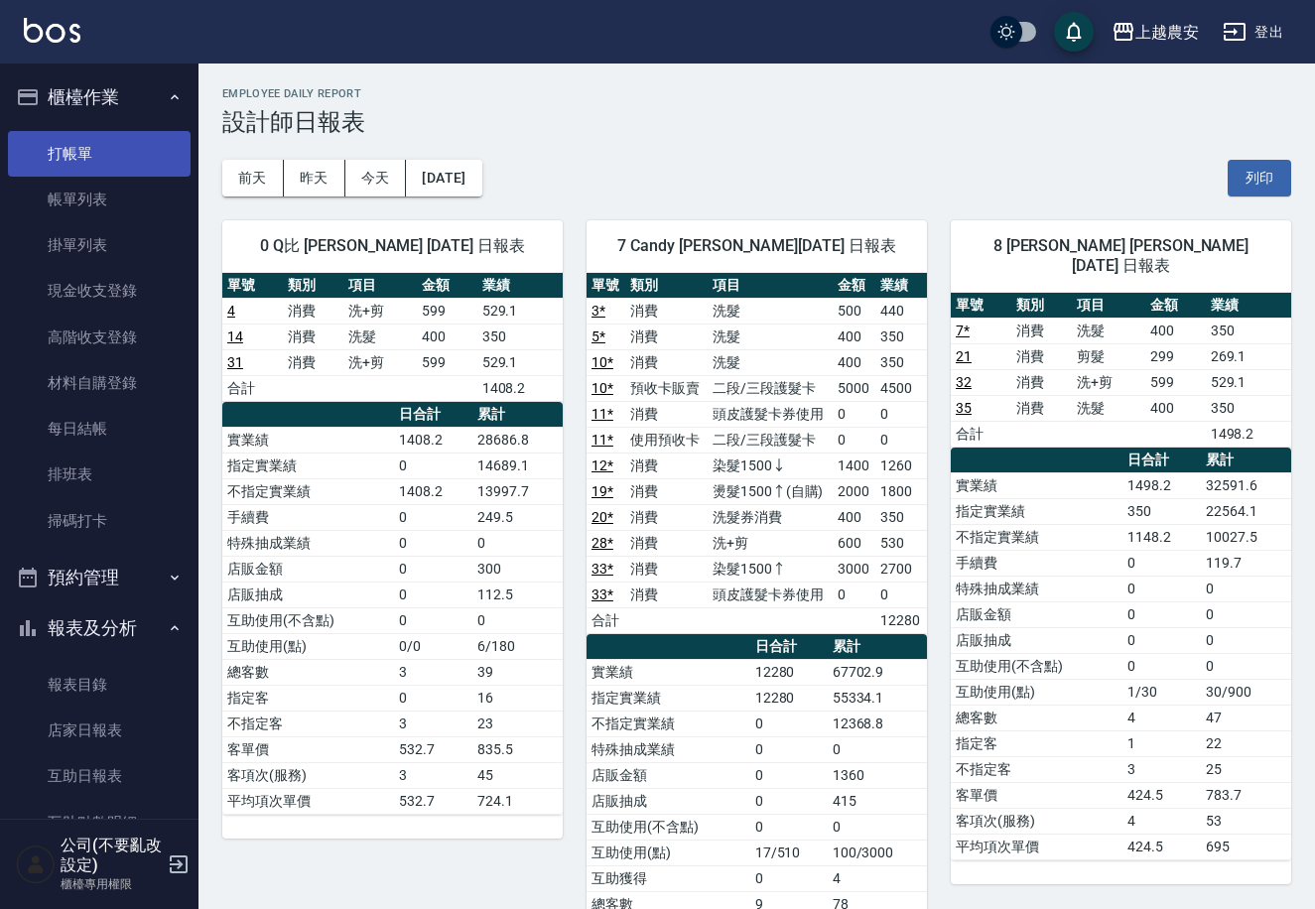
click at [41, 131] on ul "打帳單 帳單列表 掛單列表 現金收支登錄 高階收支登錄 材料自購登錄 每日結帳 排班表 掃碼打卡" at bounding box center [99, 337] width 183 height 429
click at [51, 149] on link "打帳單" at bounding box center [99, 154] width 183 height 46
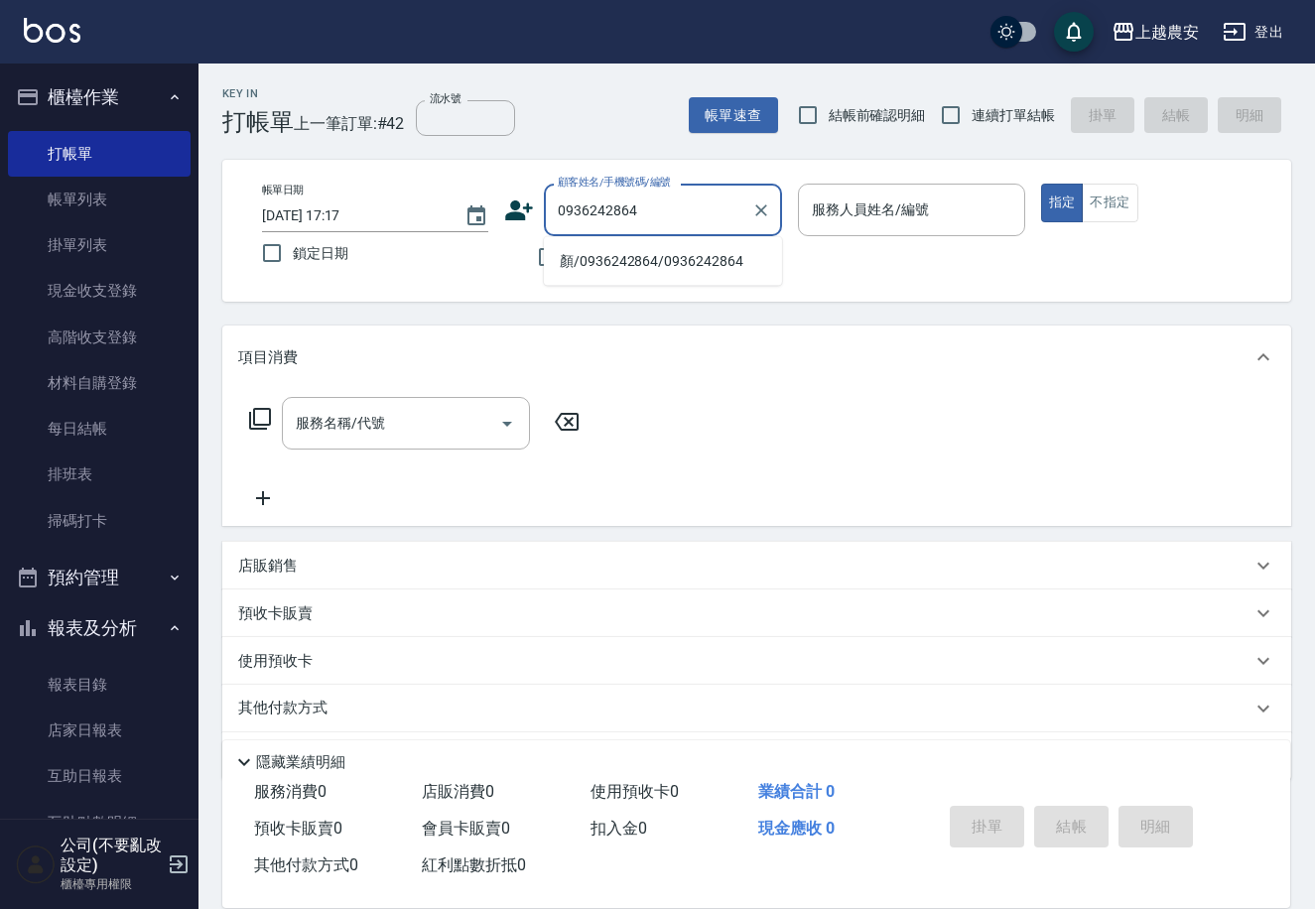
click at [584, 263] on li "顏/0936242864/0936242864" at bounding box center [663, 261] width 238 height 33
type input "顏/0936242864/0936242864"
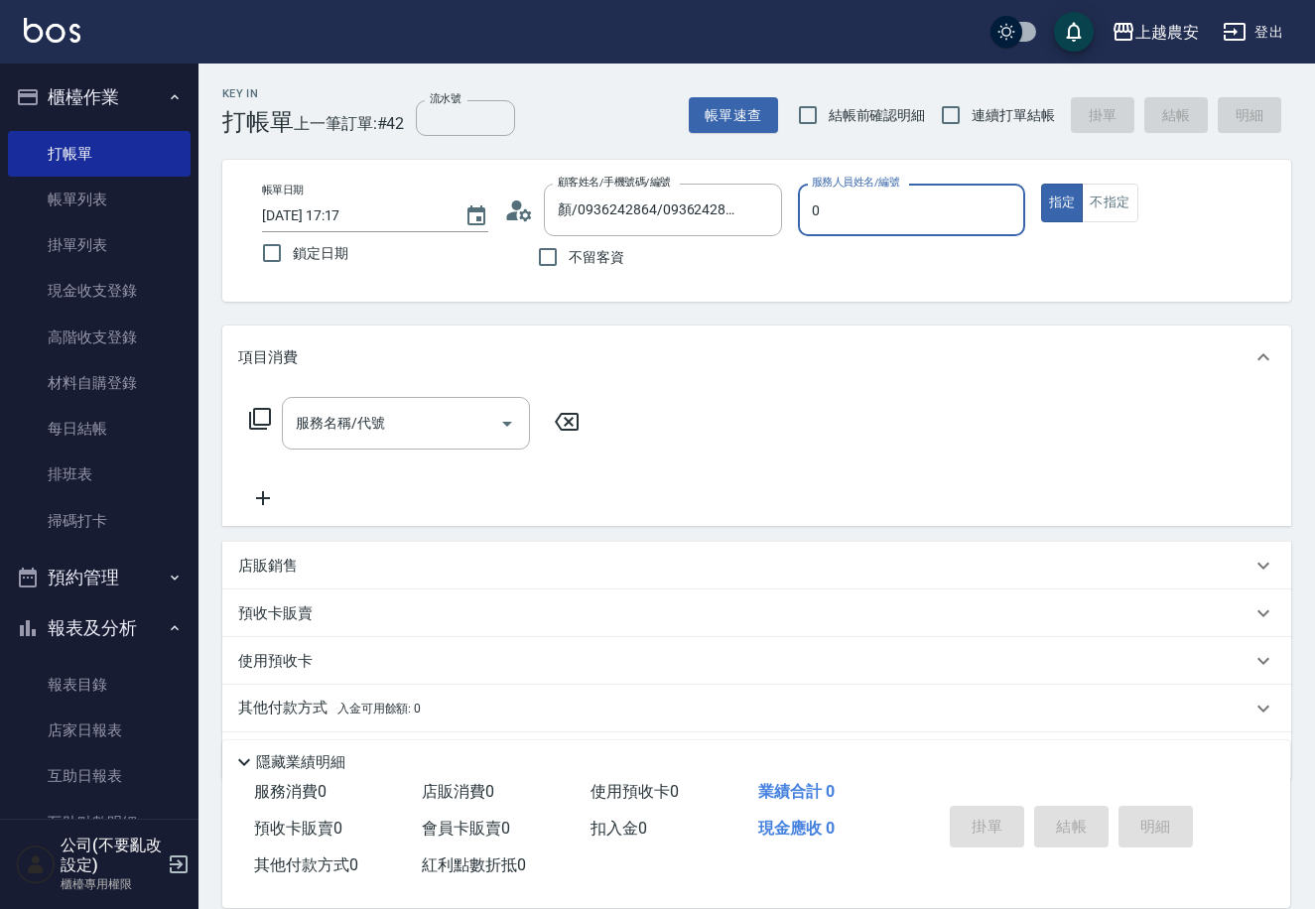
type input "0"
type button "true"
type input "Q比-0"
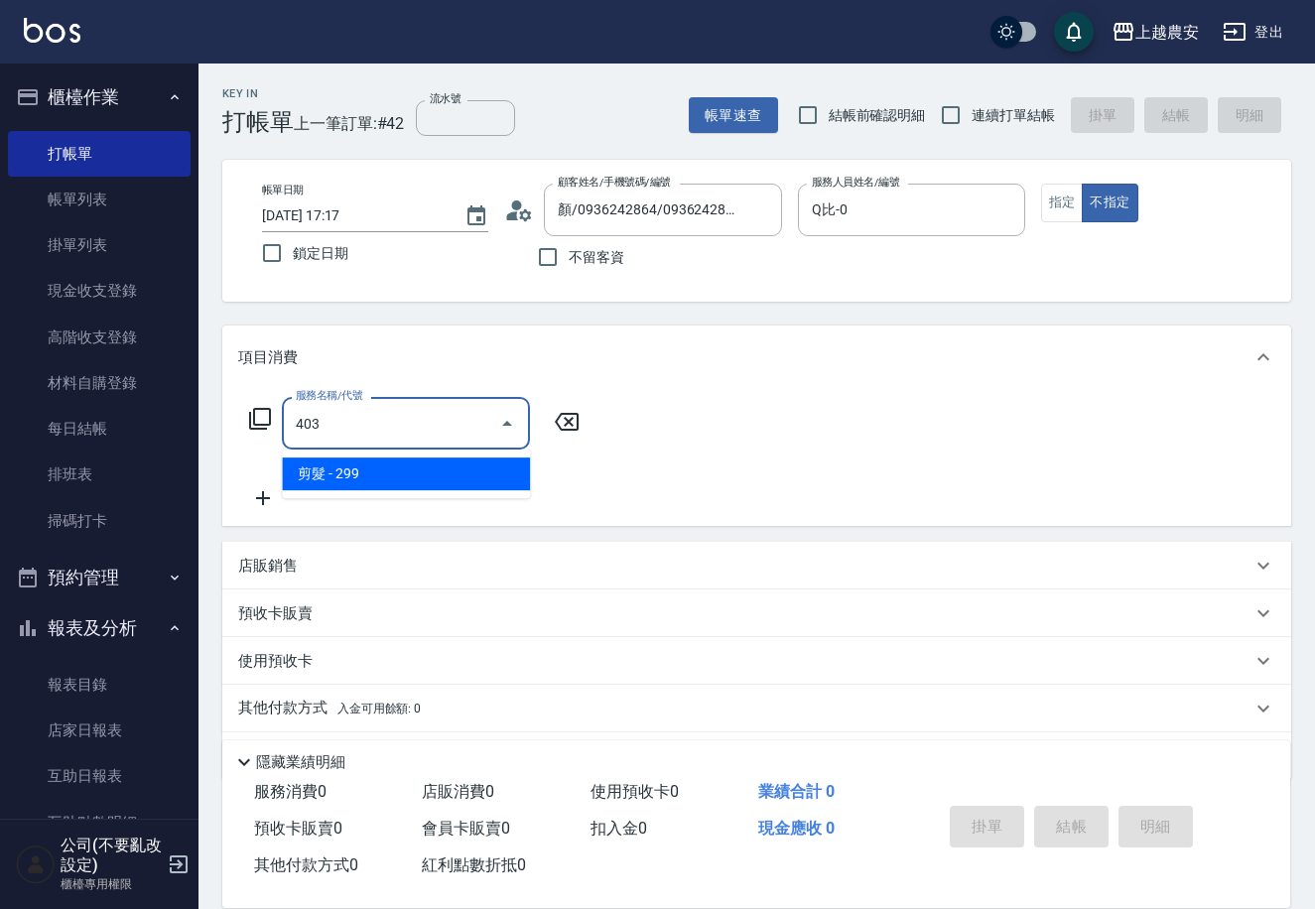
type input "剪髮(403)"
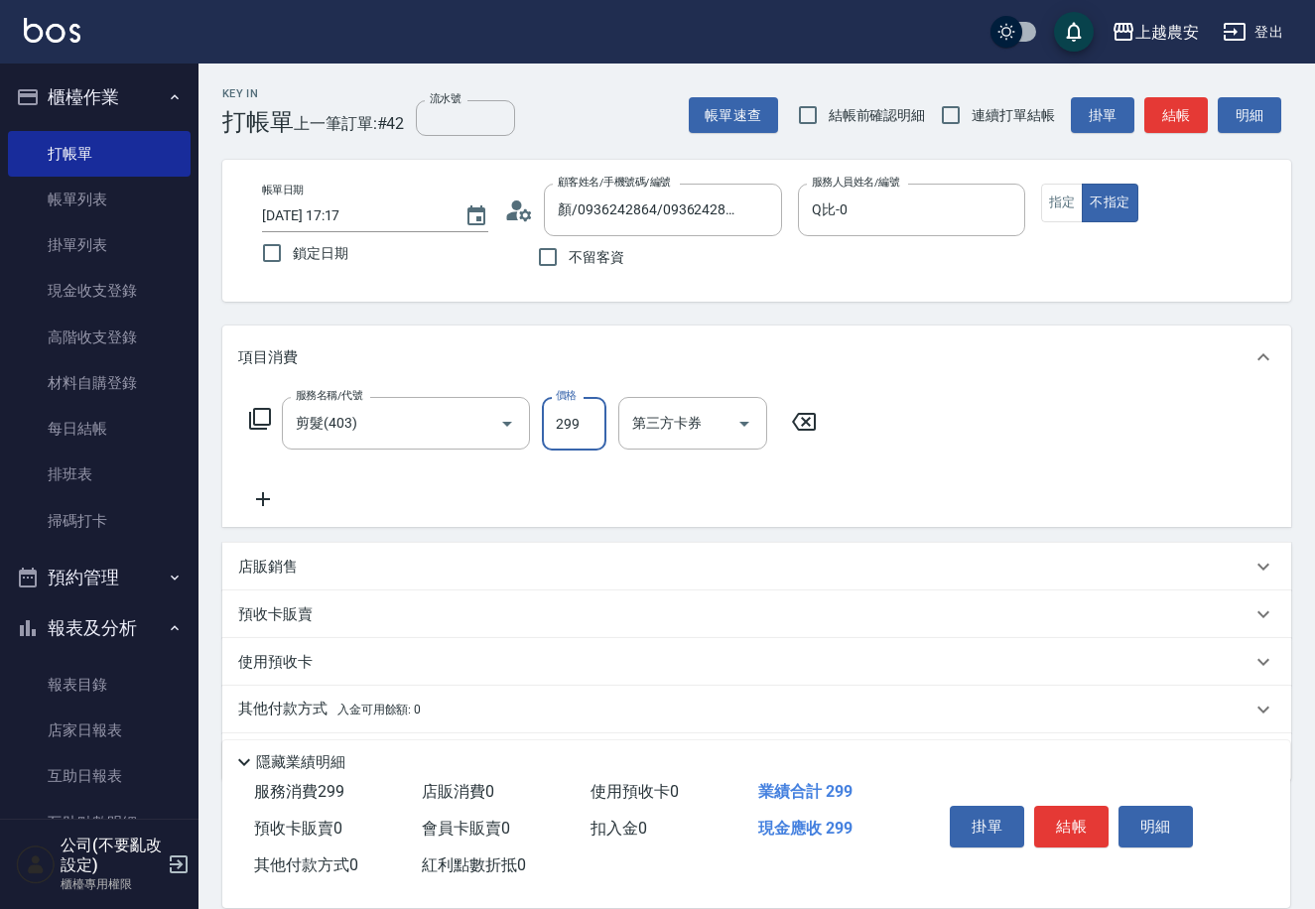
drag, startPoint x: 1064, startPoint y: 816, endPoint x: 1064, endPoint y: 786, distance: 29.8
click at [1064, 815] on button "結帳" at bounding box center [1071, 827] width 74 height 42
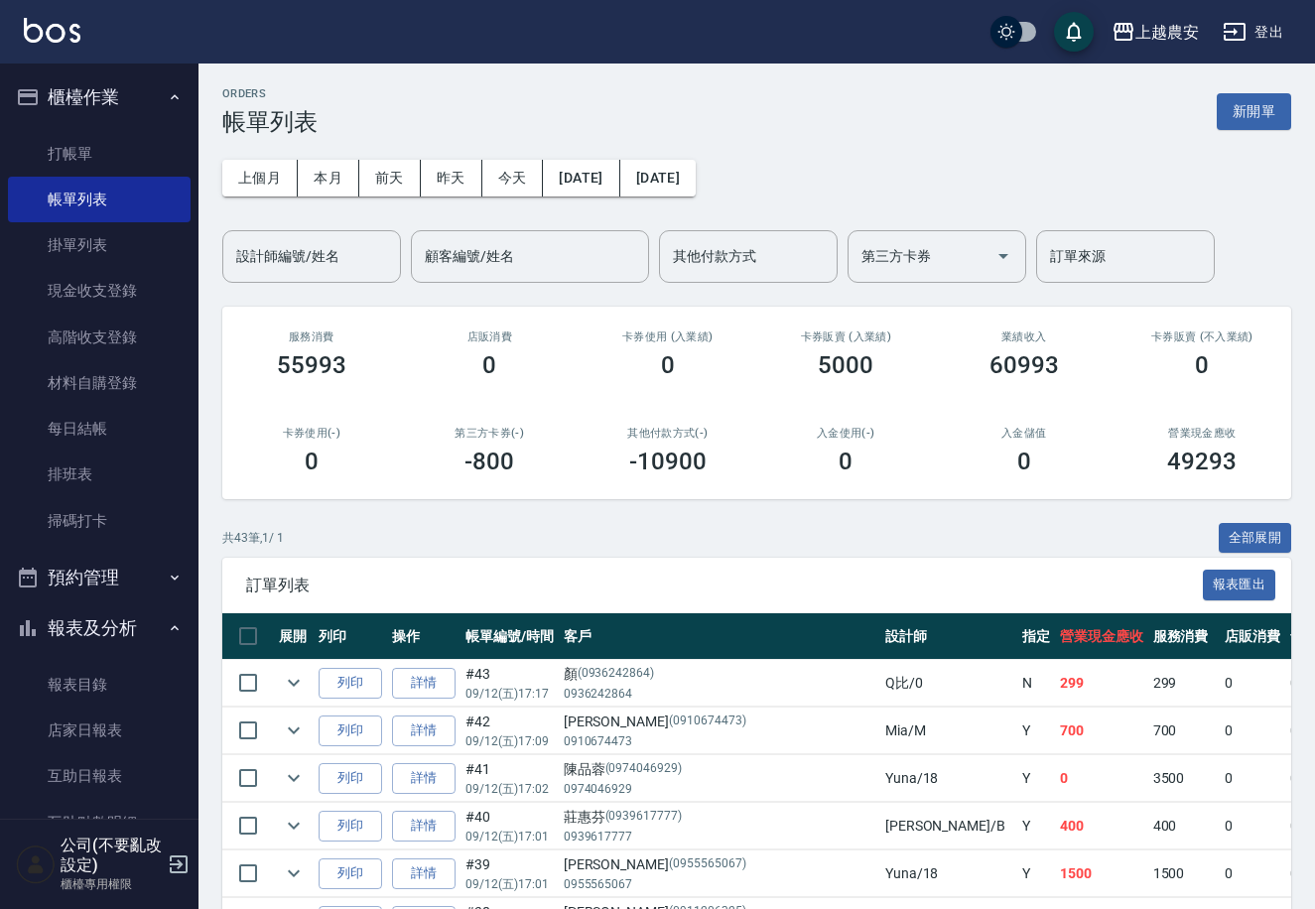
scroll to position [302, 0]
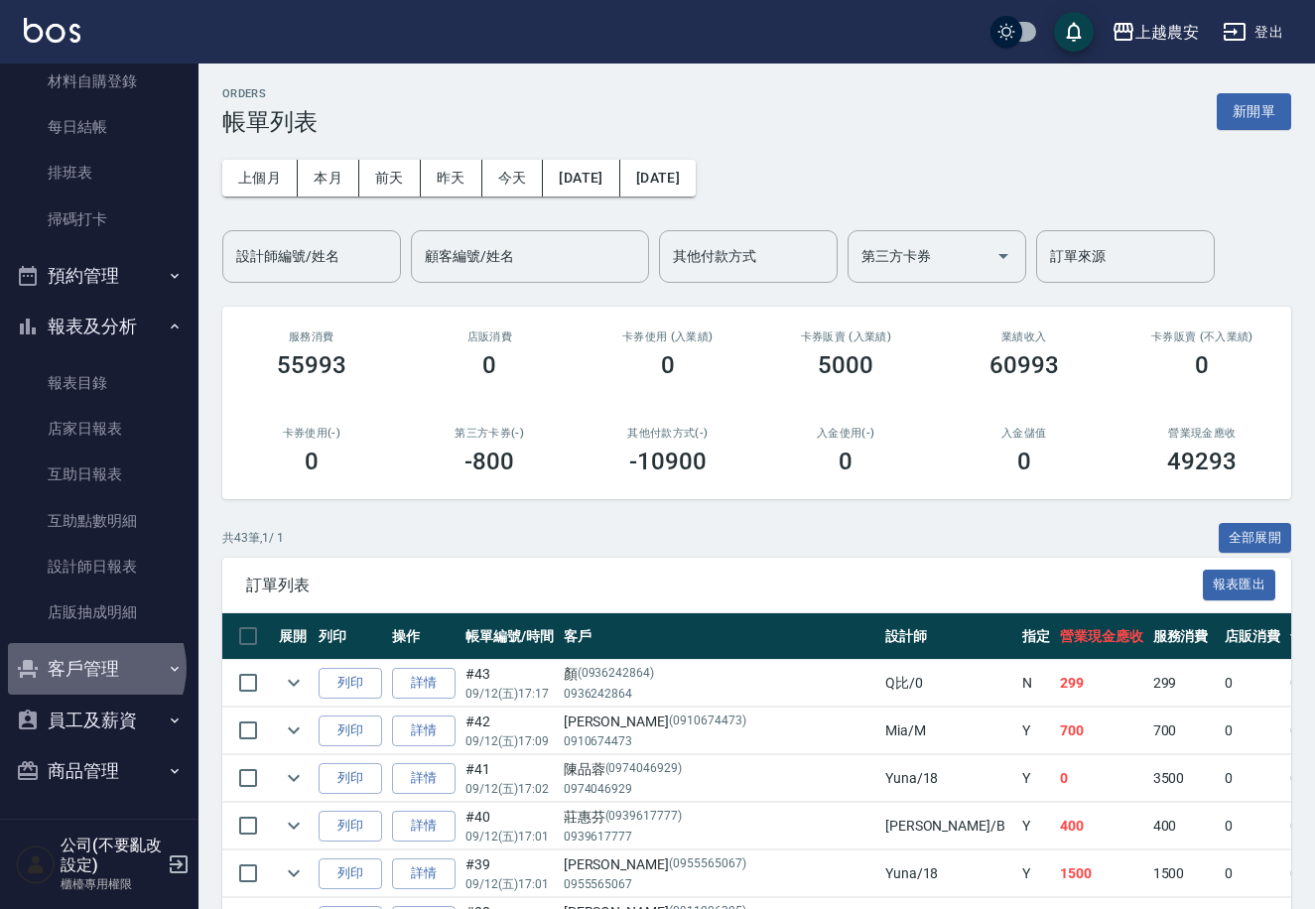
drag, startPoint x: 93, startPoint y: 667, endPoint x: 106, endPoint y: 737, distance: 71.6
click at [92, 673] on button "客戶管理" at bounding box center [99, 669] width 183 height 52
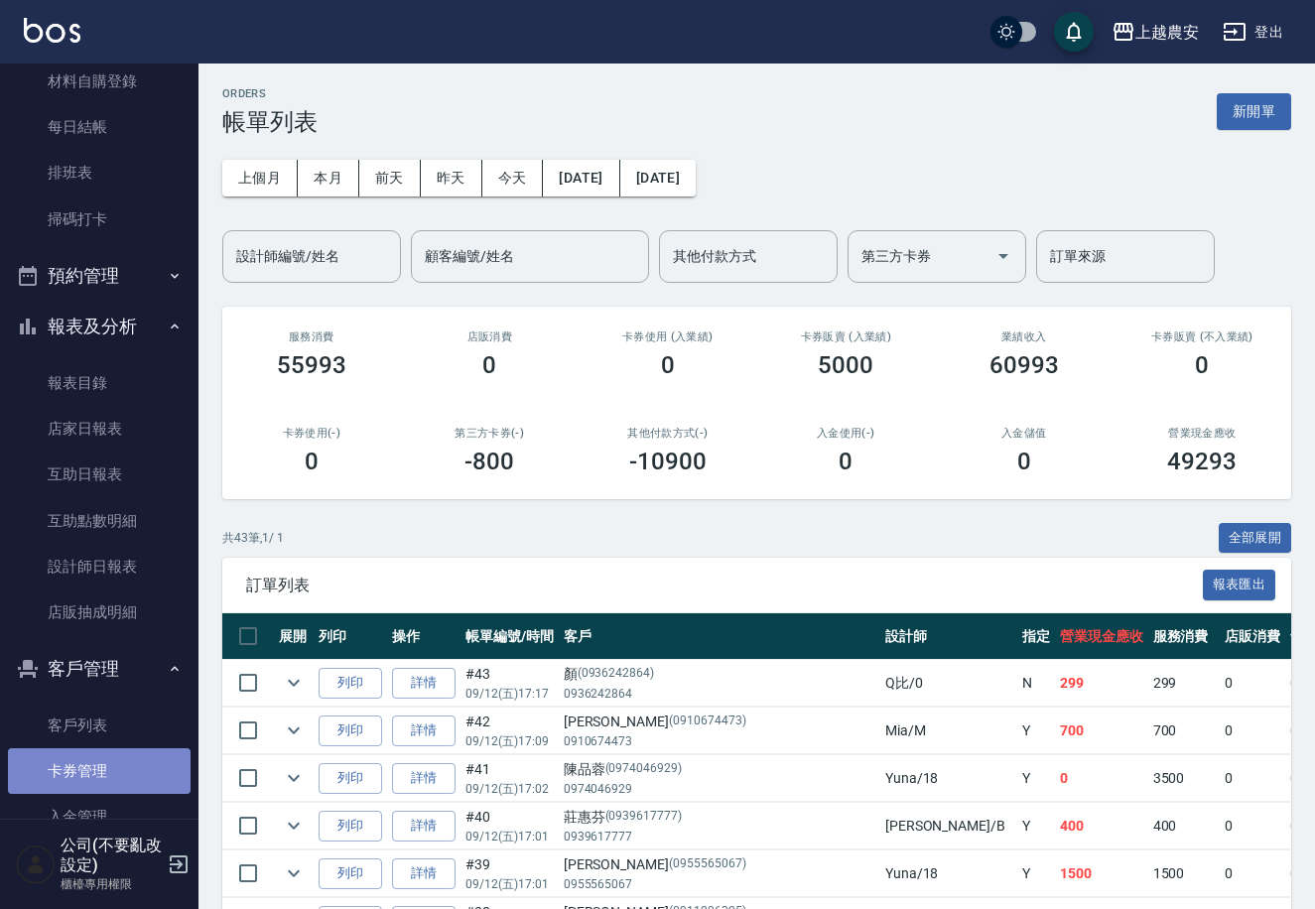
drag, startPoint x: 113, startPoint y: 762, endPoint x: 256, endPoint y: 540, distance: 264.3
click at [112, 761] on link "卡券管理" at bounding box center [99, 771] width 183 height 46
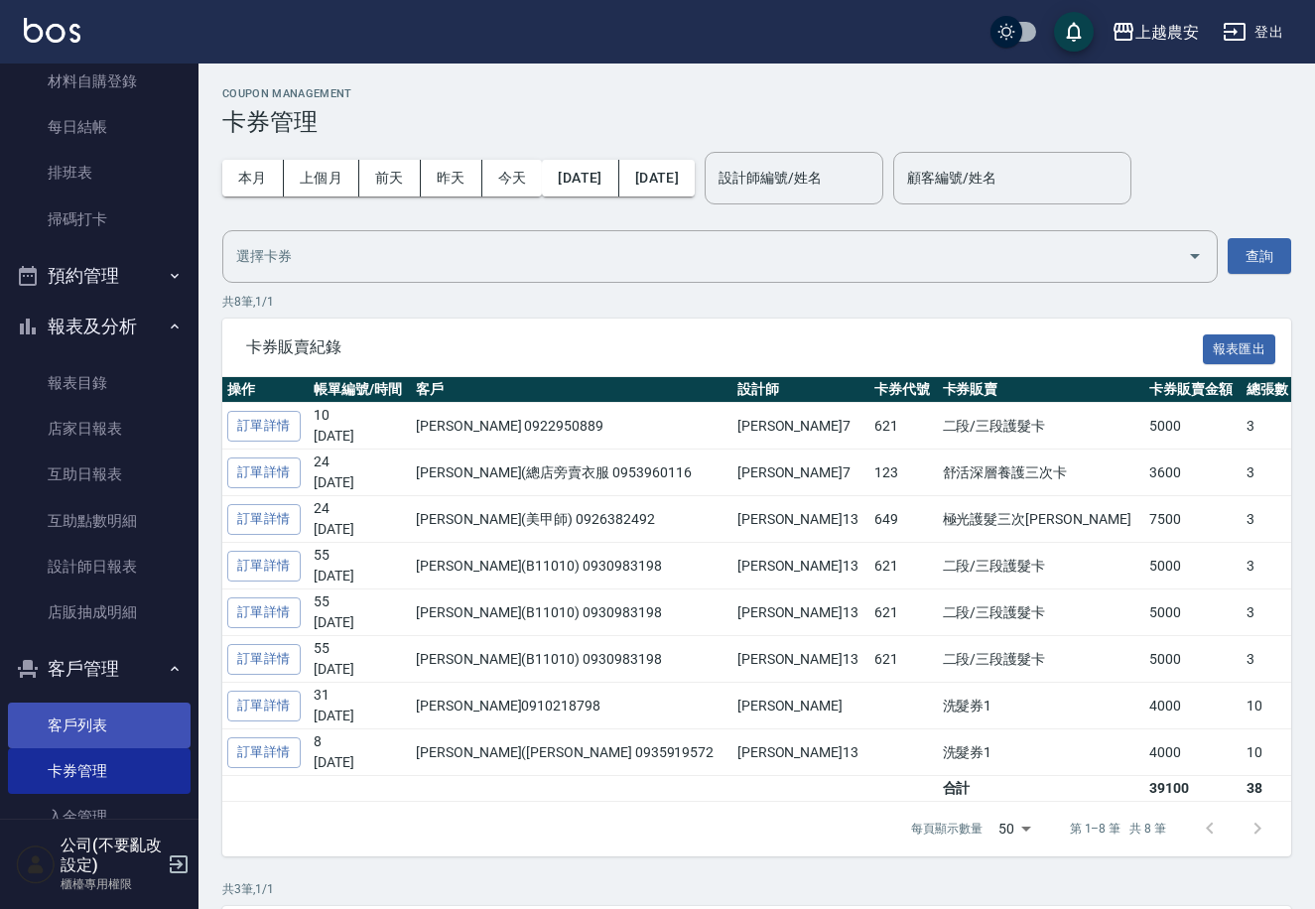
click at [107, 729] on link "客戶列表" at bounding box center [99, 726] width 183 height 46
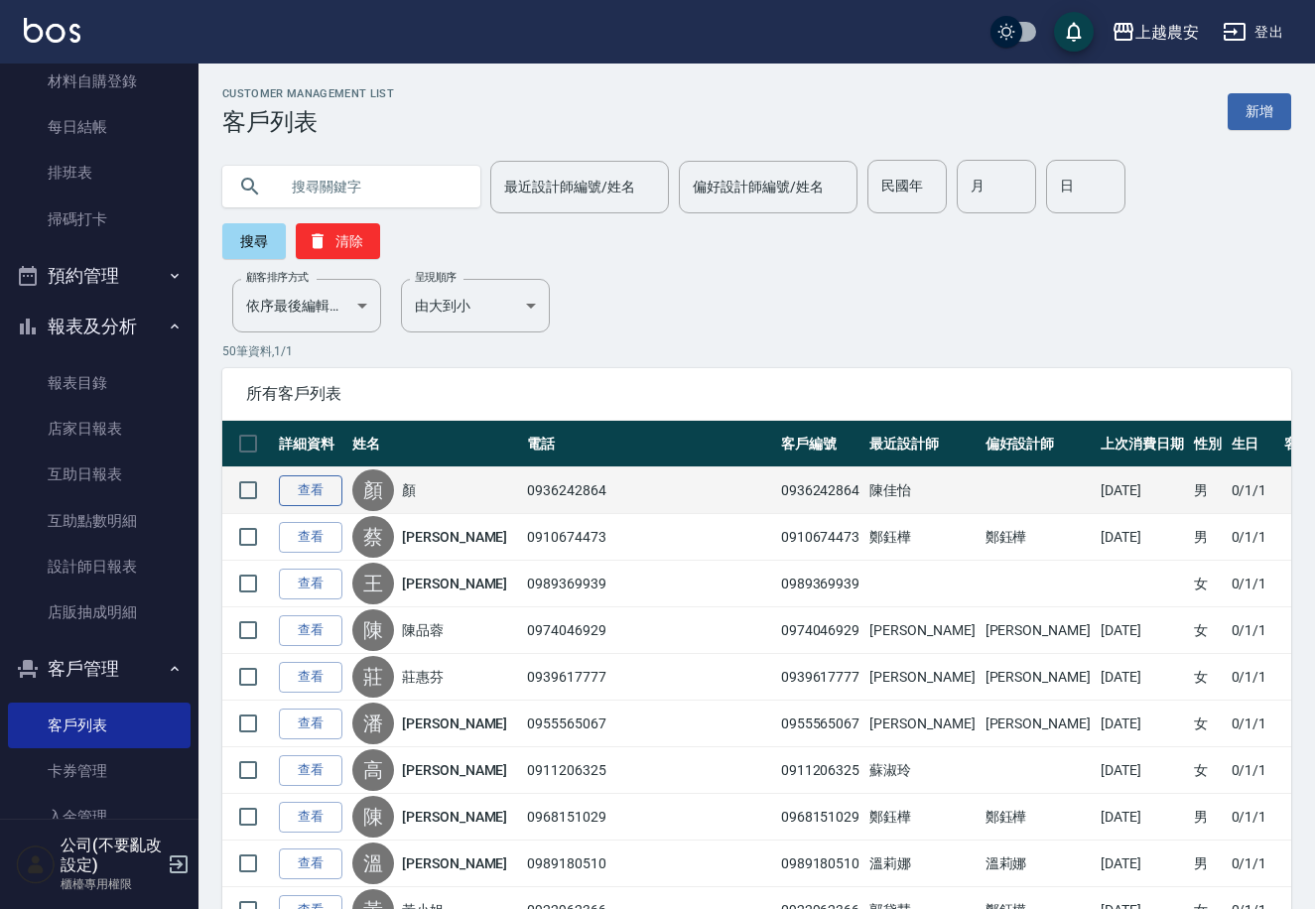
click at [302, 475] on link "查看" at bounding box center [311, 490] width 64 height 31
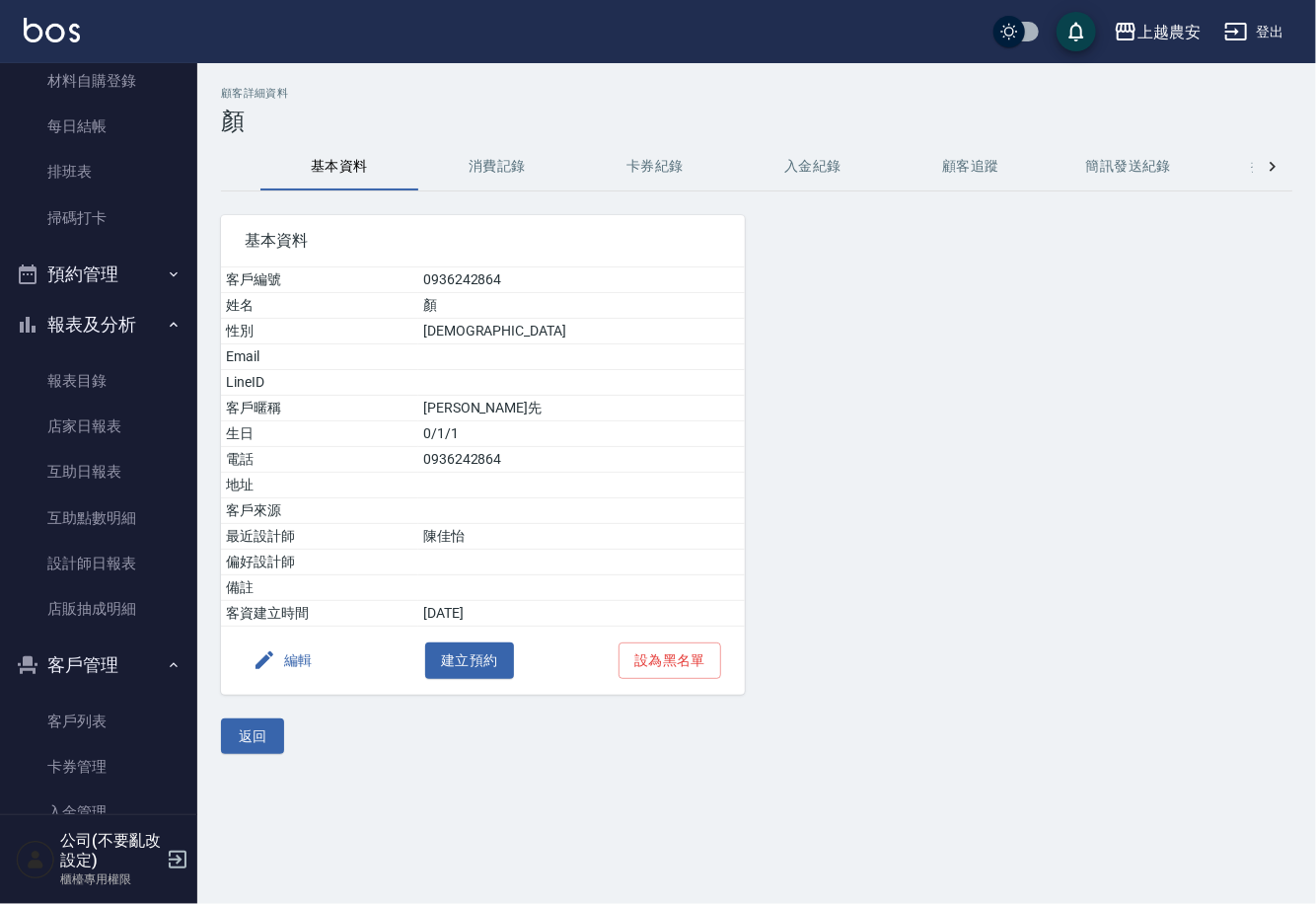
click at [490, 165] on button "消費記錄" at bounding box center [497, 167] width 158 height 48
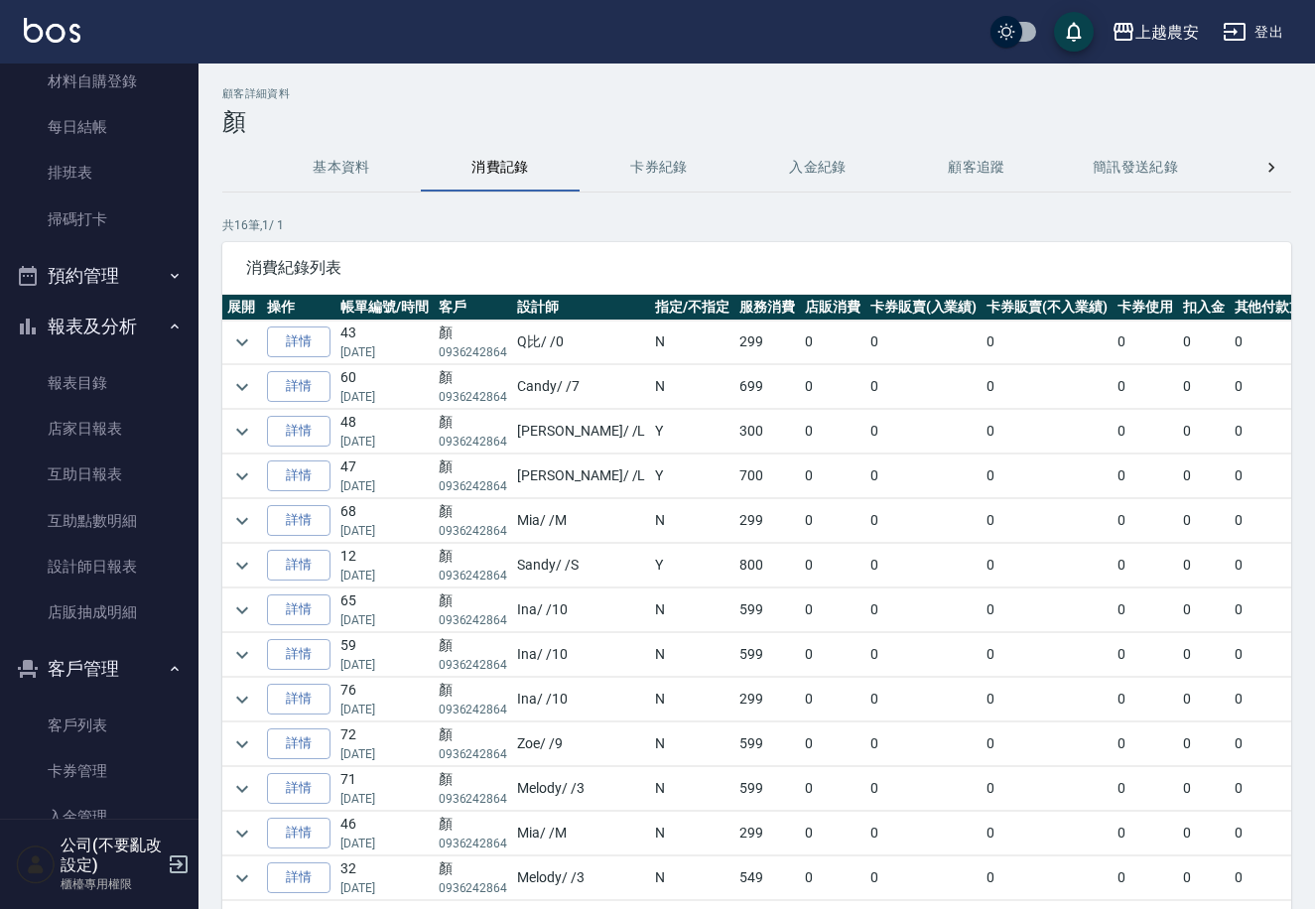
click at [188, 485] on nav "櫃檯作業 打帳單 帳單列表 掛單列表 現金收支登錄 高階收支登錄 材料自購登錄 每日結帳 排班表 掃碼打卡 預約管理 預約管理 單日預約紀錄 單週預約紀錄 報…" at bounding box center [99, 441] width 198 height 755
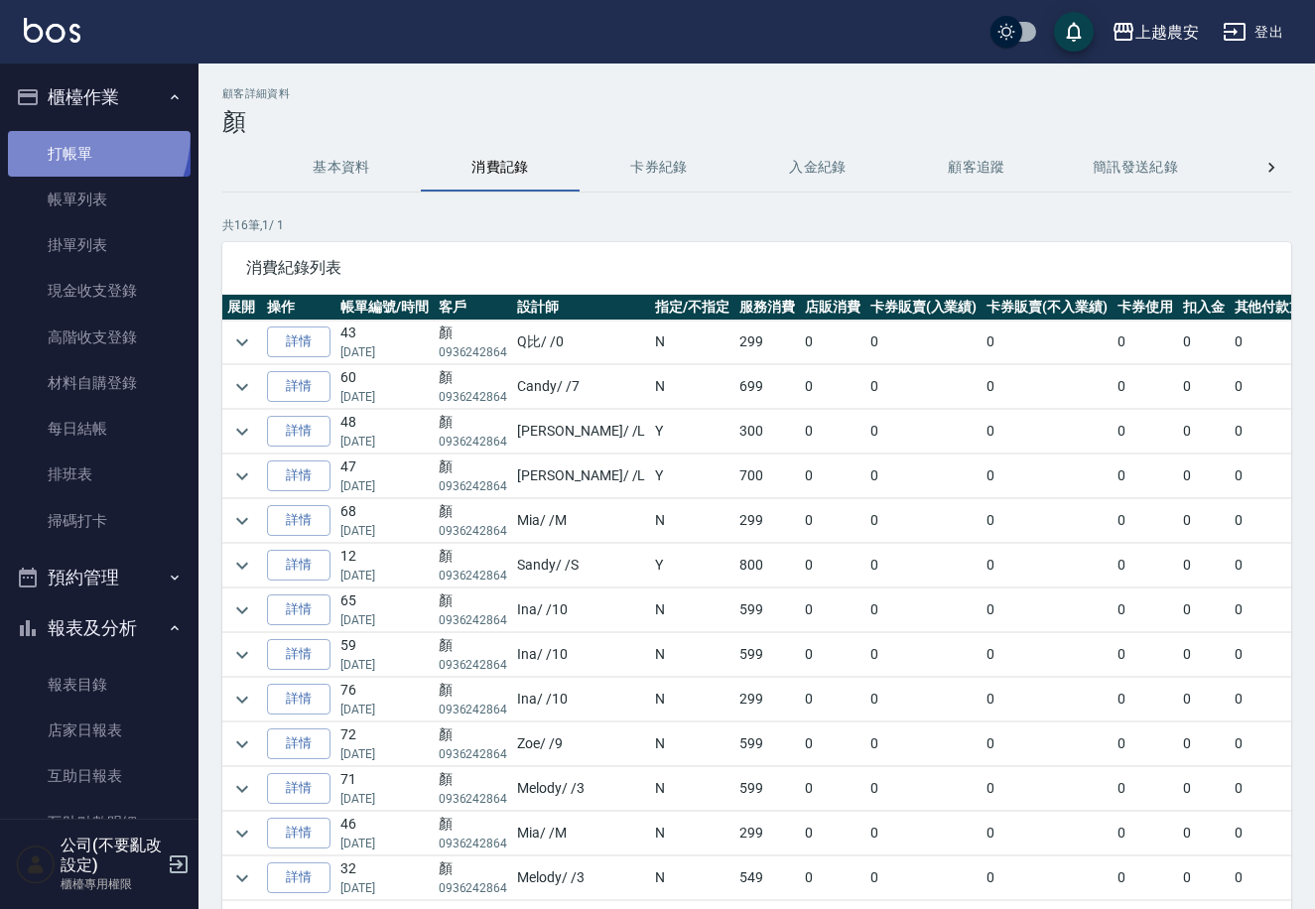
click at [53, 132] on link "打帳單" at bounding box center [99, 154] width 183 height 46
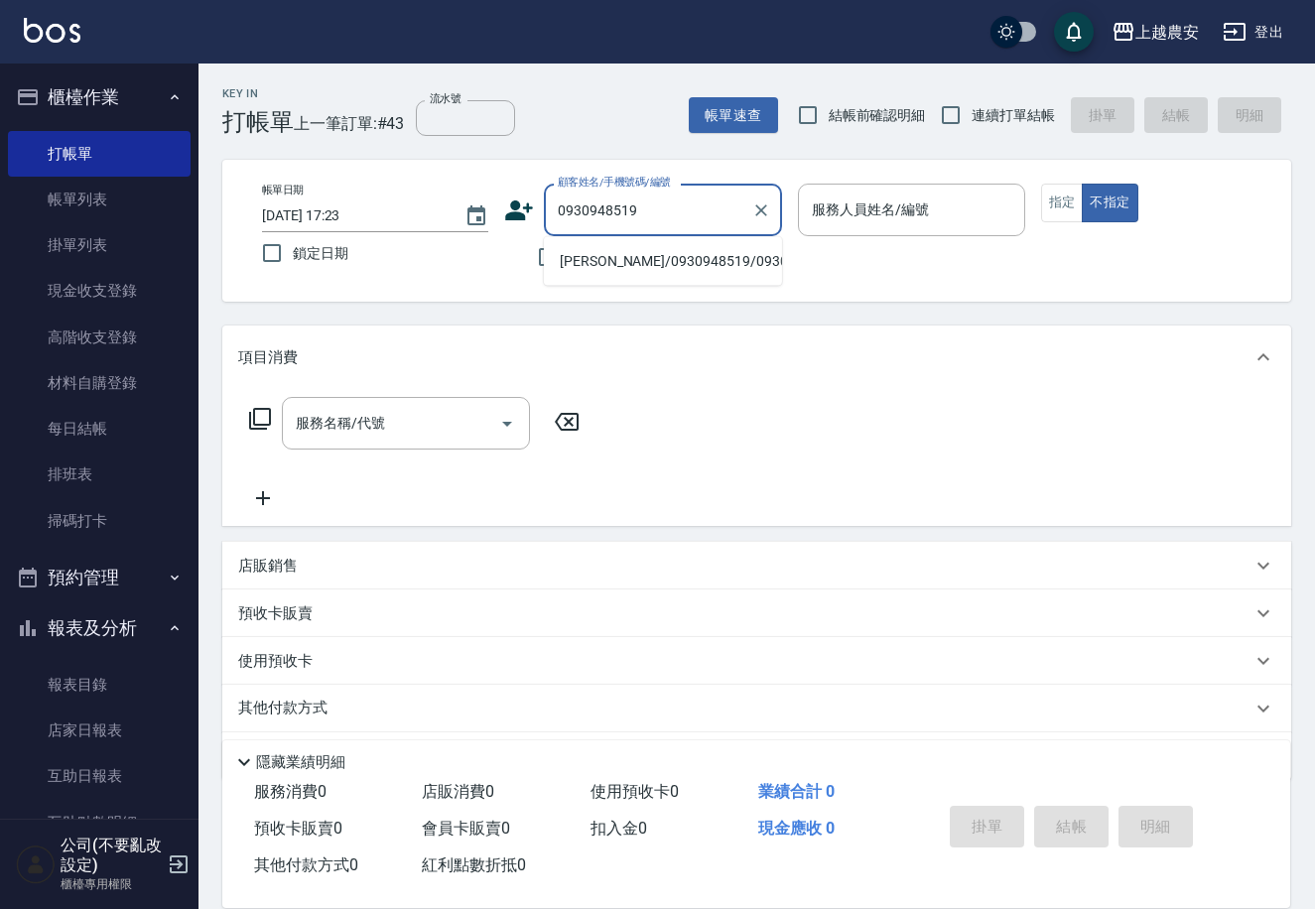
click at [635, 249] on li "[PERSON_NAME]/0930948519/0930948519" at bounding box center [663, 261] width 238 height 33
type input "[PERSON_NAME]/0930948519/0930948519"
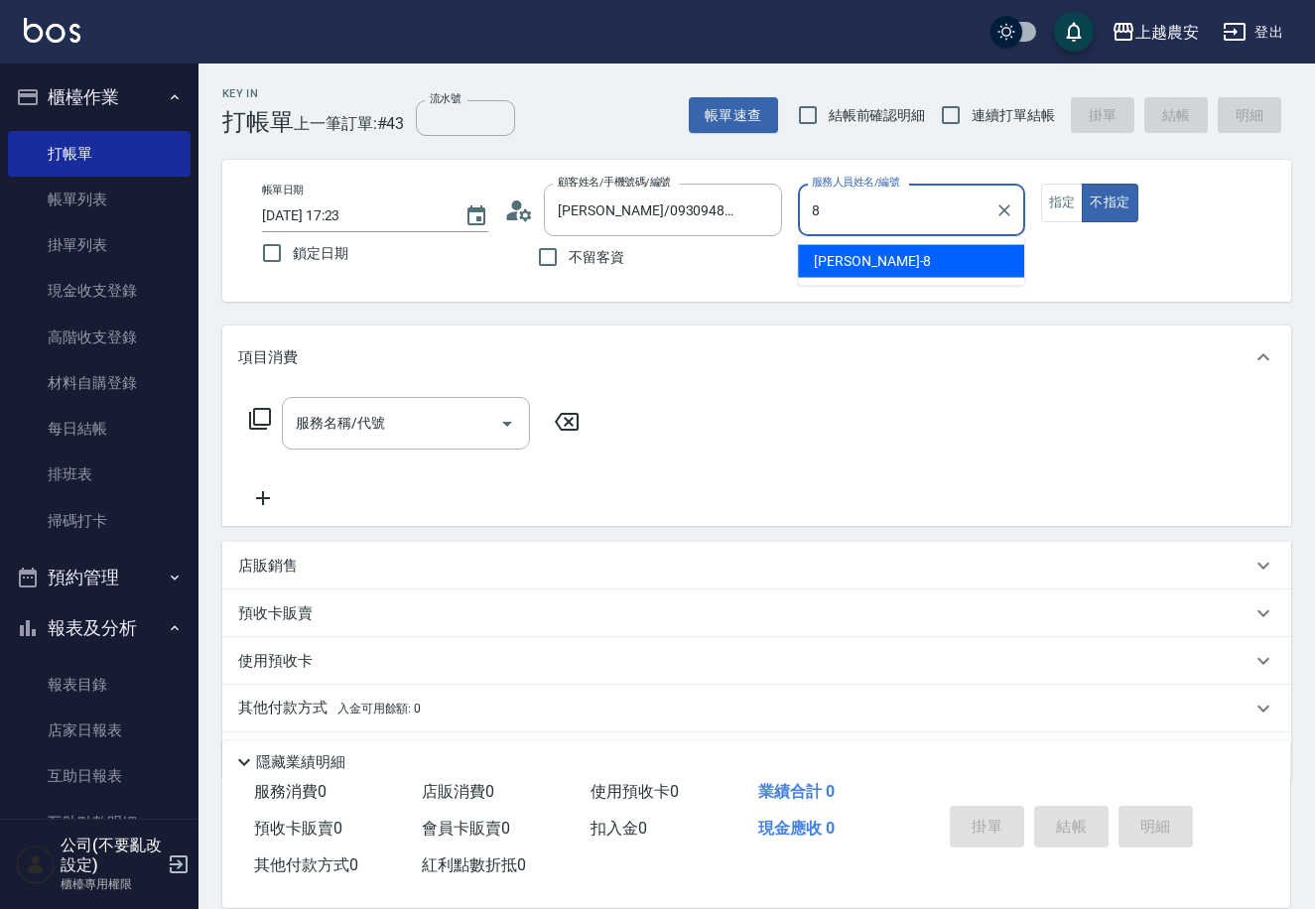
type input "[PERSON_NAME]-8"
type button "false"
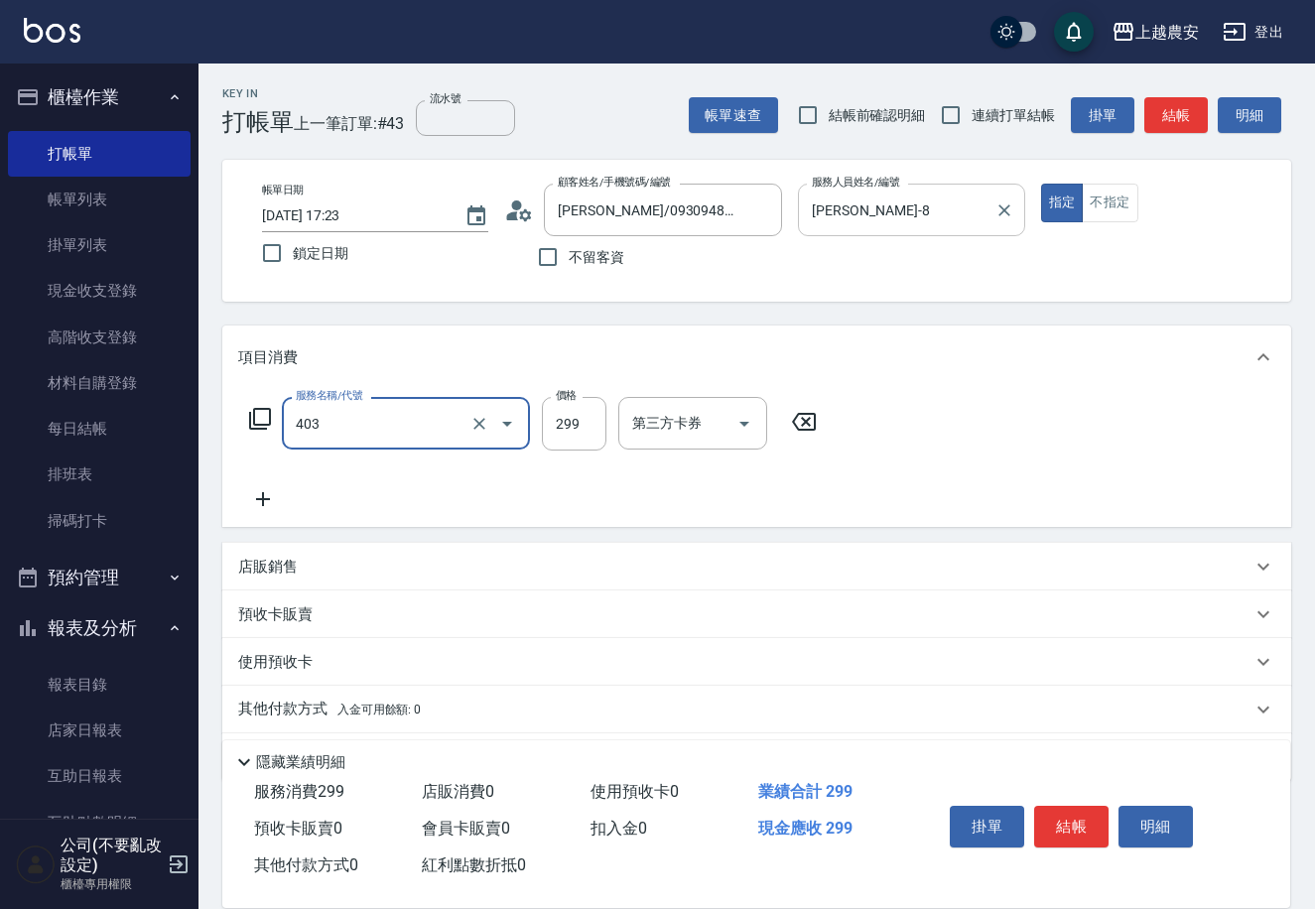
type input "剪髮(403)"
type input "350"
click at [1055, 830] on button "結帳" at bounding box center [1071, 827] width 74 height 42
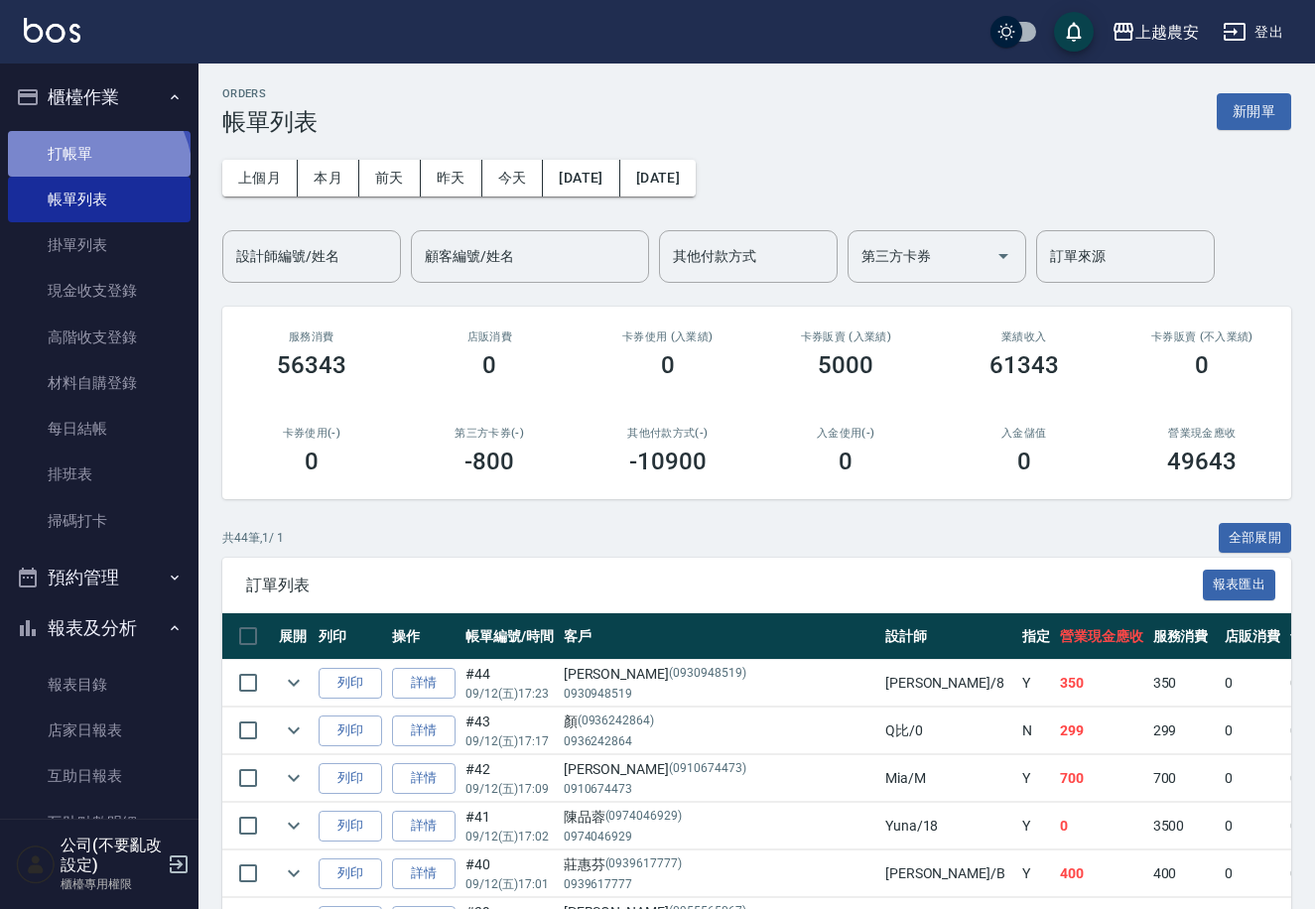
click at [86, 174] on link "打帳單" at bounding box center [99, 154] width 183 height 46
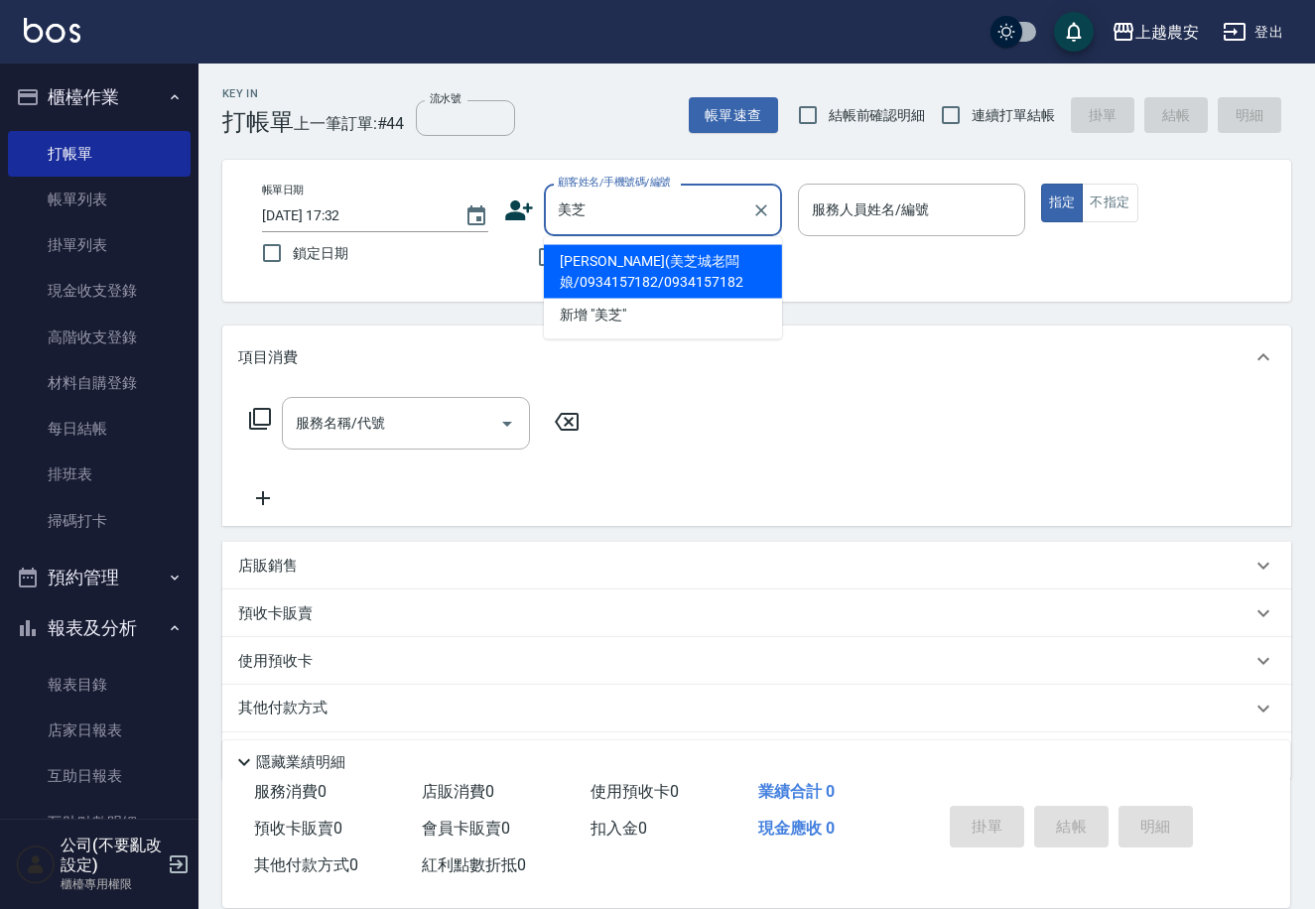
click at [593, 276] on li "[PERSON_NAME](美芝城老闆娘/0934157182/0934157182" at bounding box center [663, 272] width 238 height 54
type input "[PERSON_NAME](美芝城老闆娘/0934157182/0934157182"
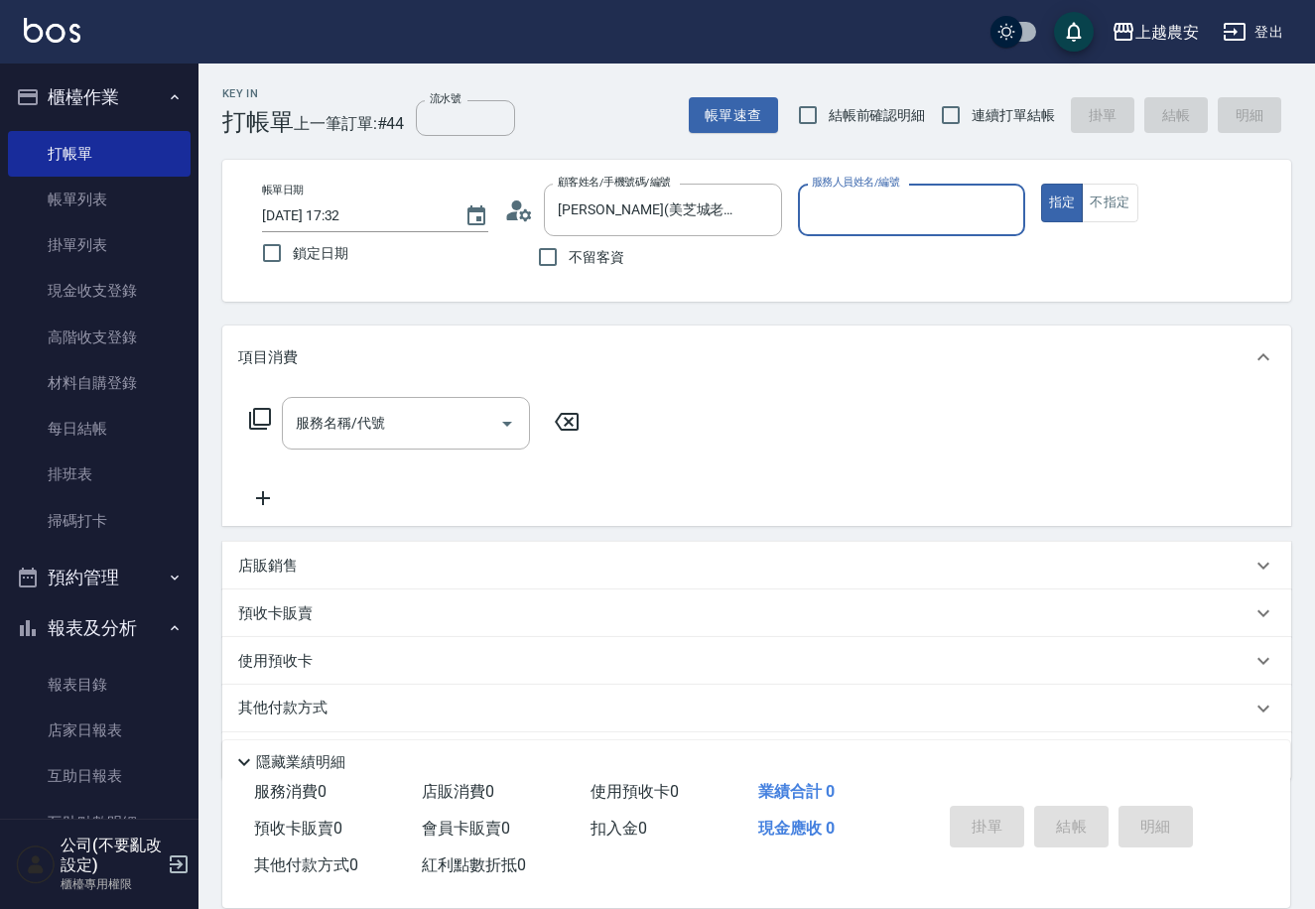
type input "Qbe-Q"
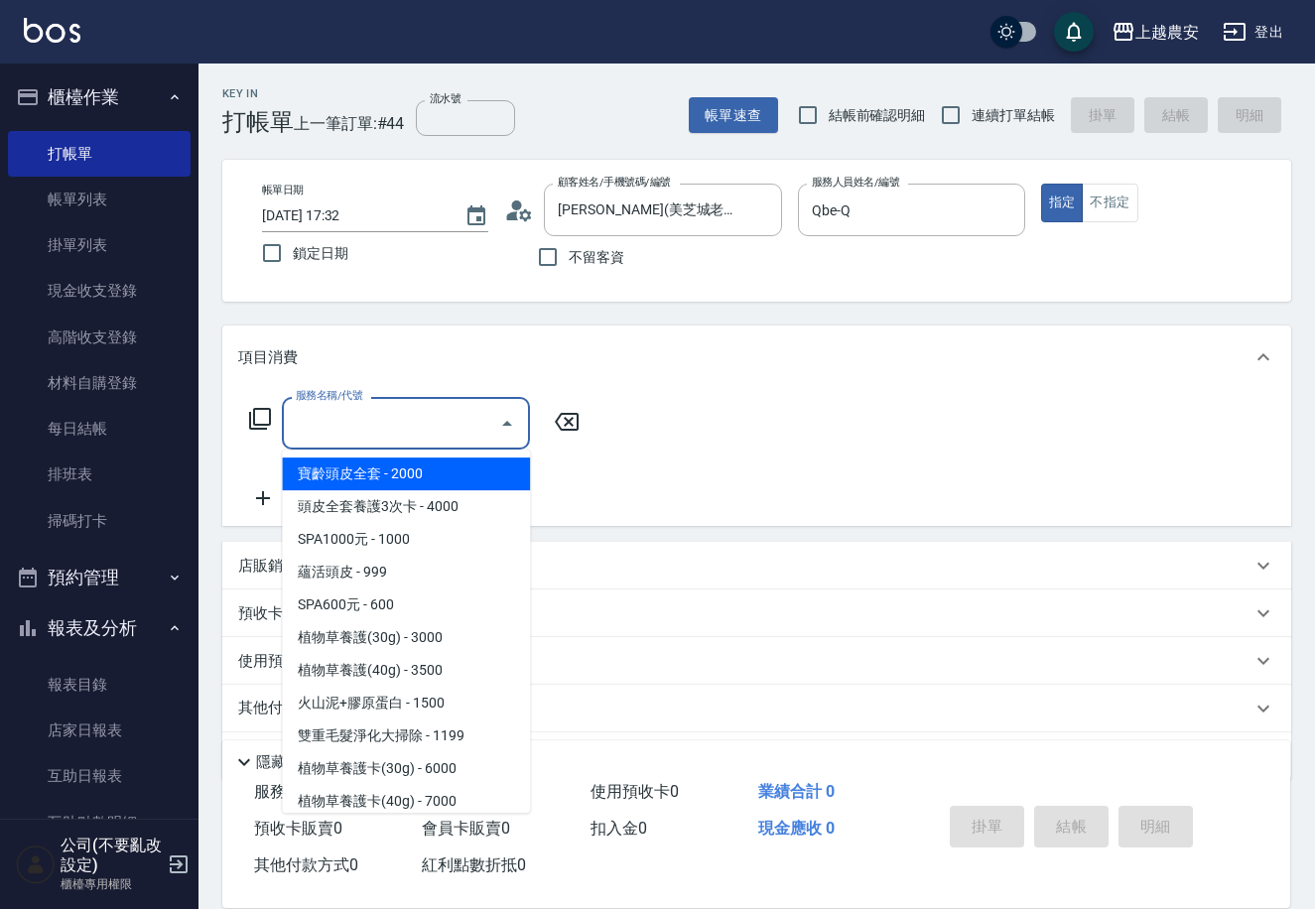
drag, startPoint x: 376, startPoint y: 422, endPoint x: 364, endPoint y: 401, distance: 24.0
click at [365, 413] on div "服務名稱/代號 服務名稱/代號" at bounding box center [406, 423] width 248 height 53
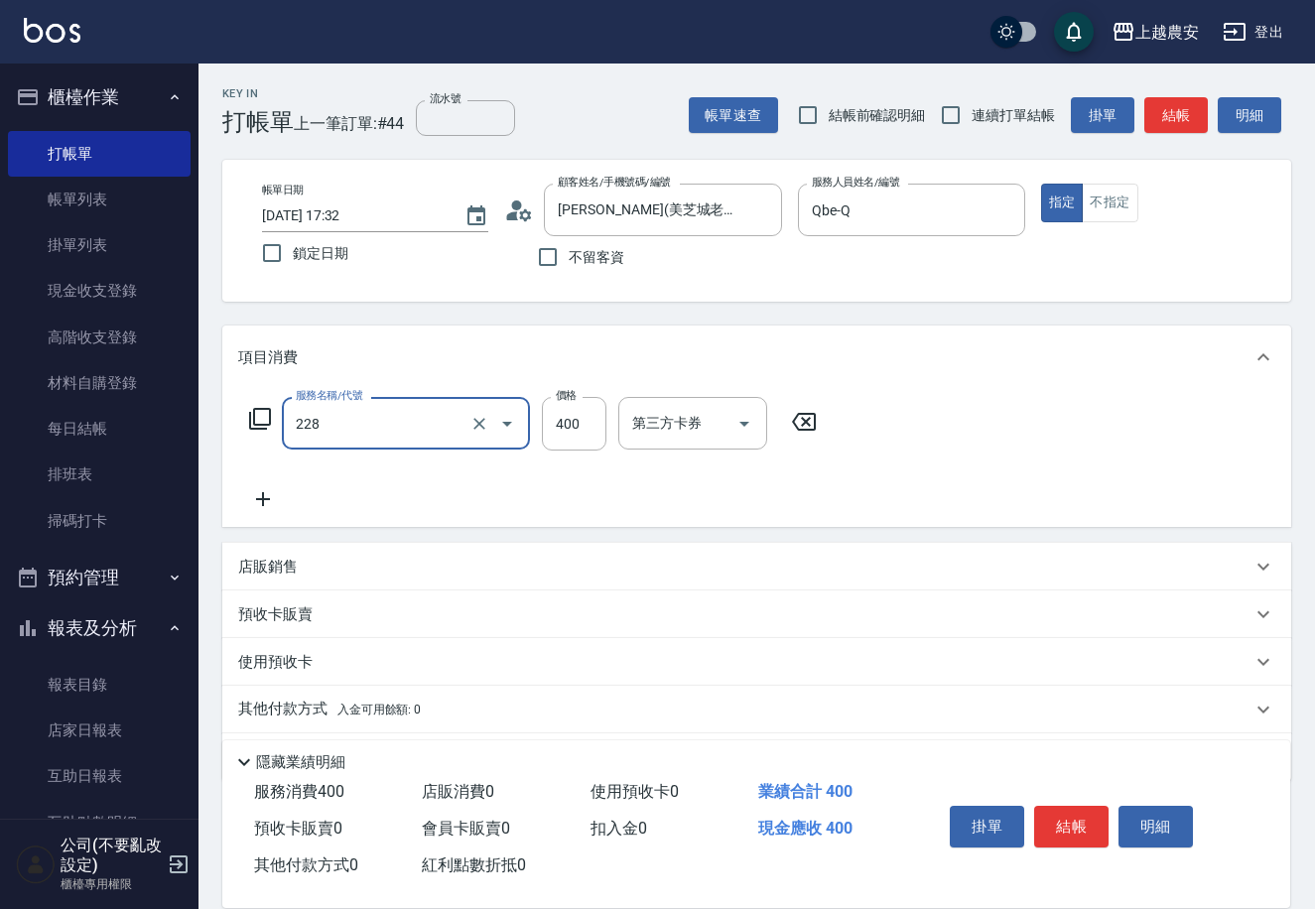
type input "洗髮(228)"
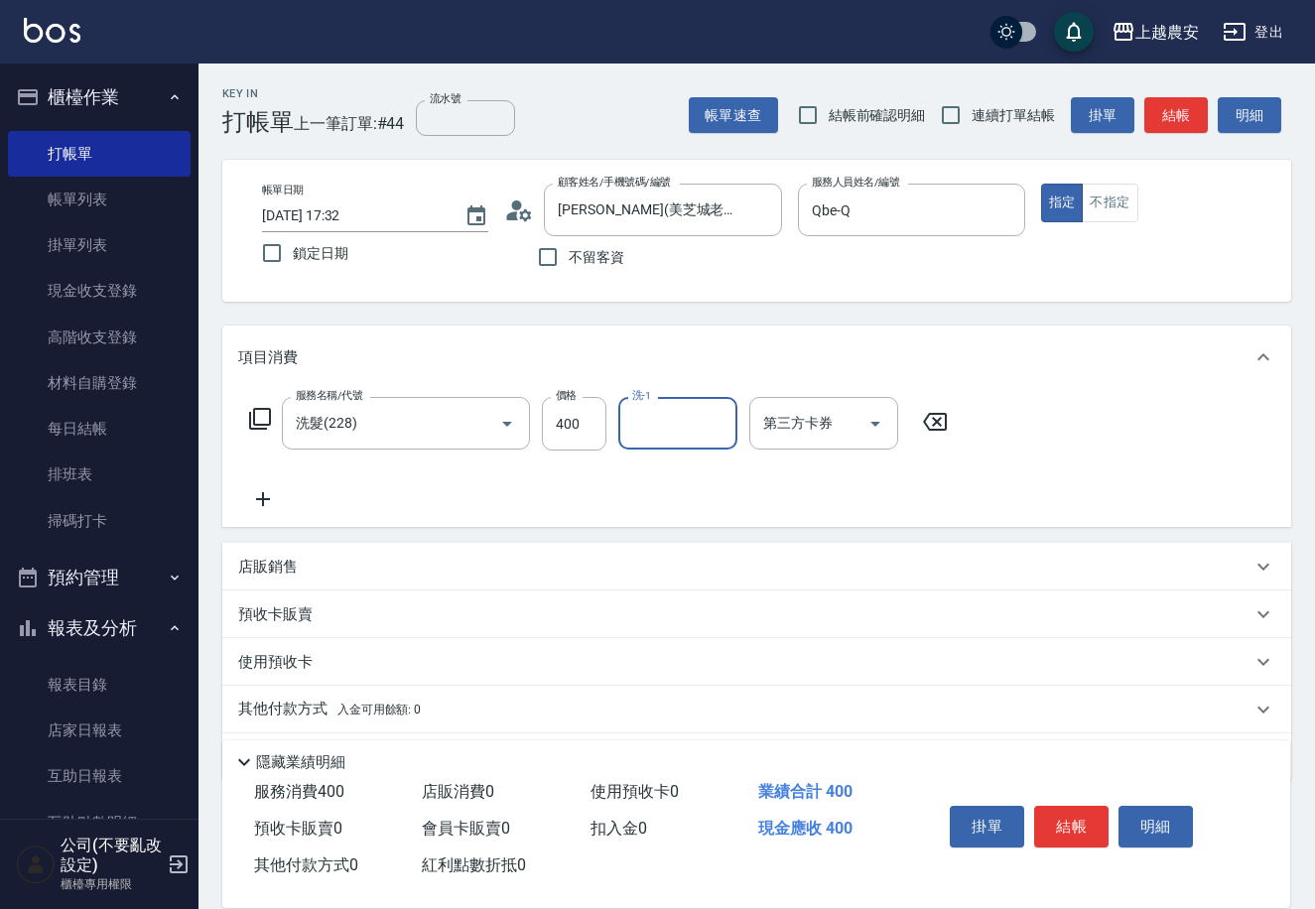
click at [1086, 823] on button "結帳" at bounding box center [1071, 827] width 74 height 42
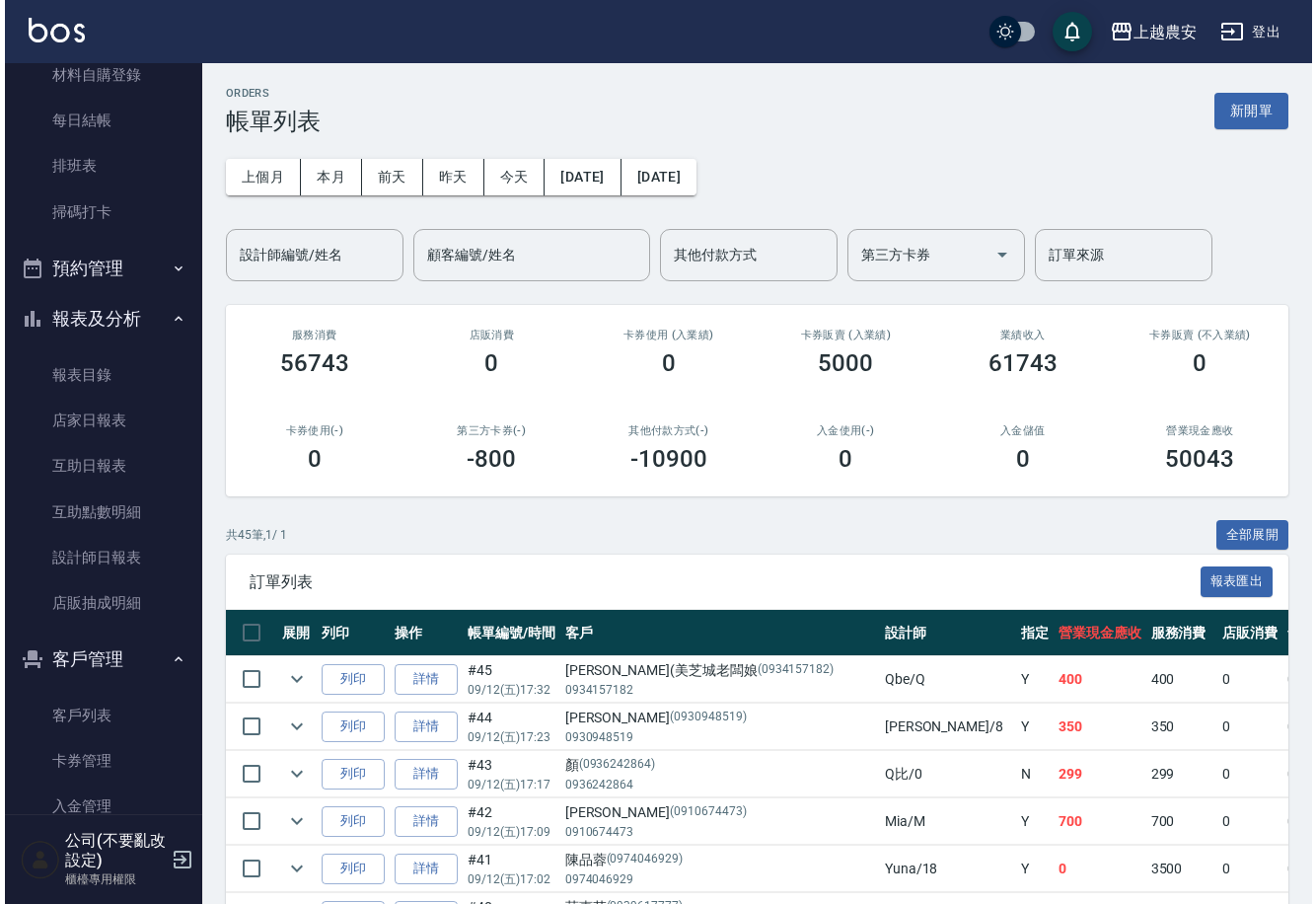
scroll to position [453, 0]
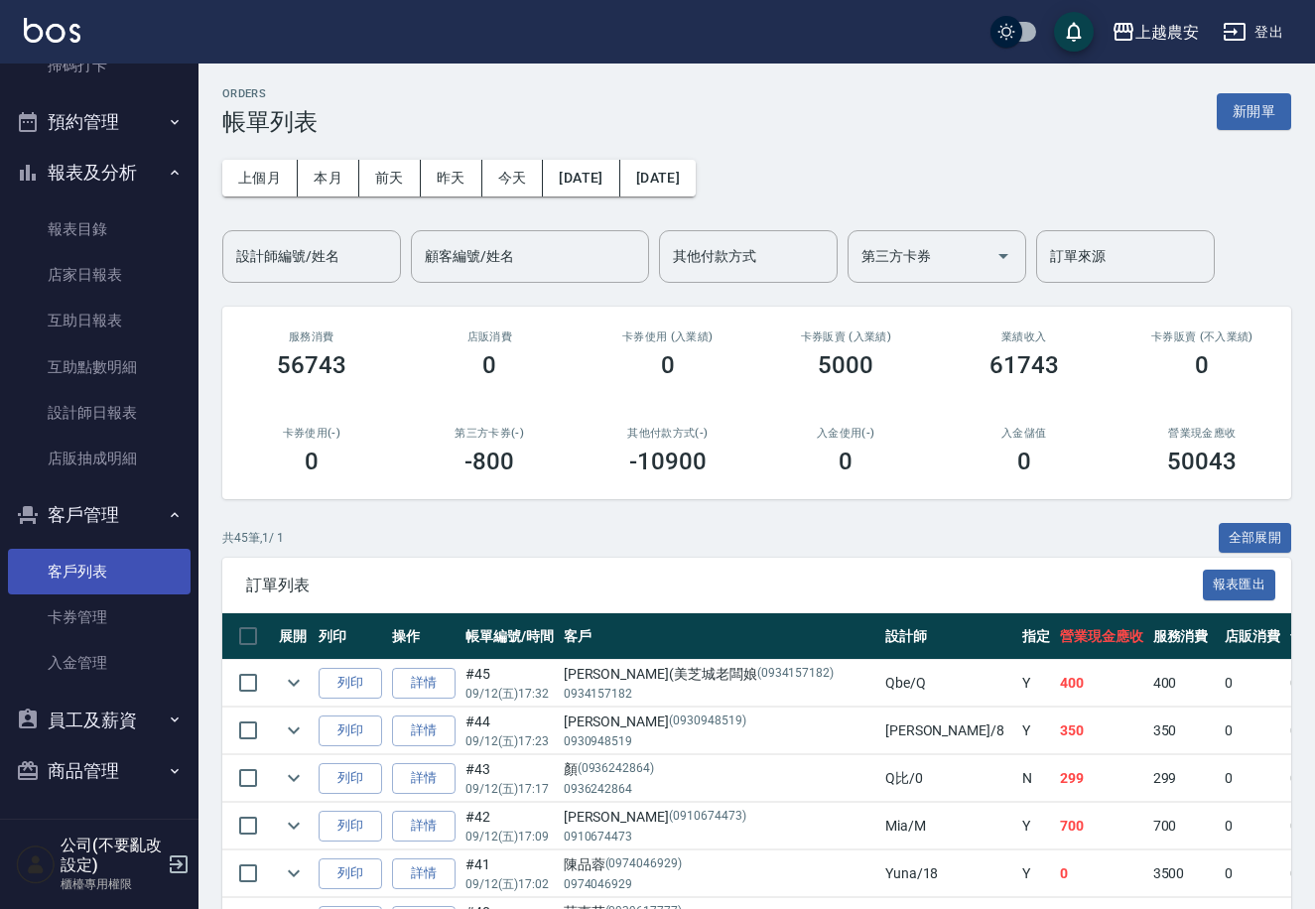
click at [99, 557] on link "客戶列表" at bounding box center [99, 572] width 183 height 46
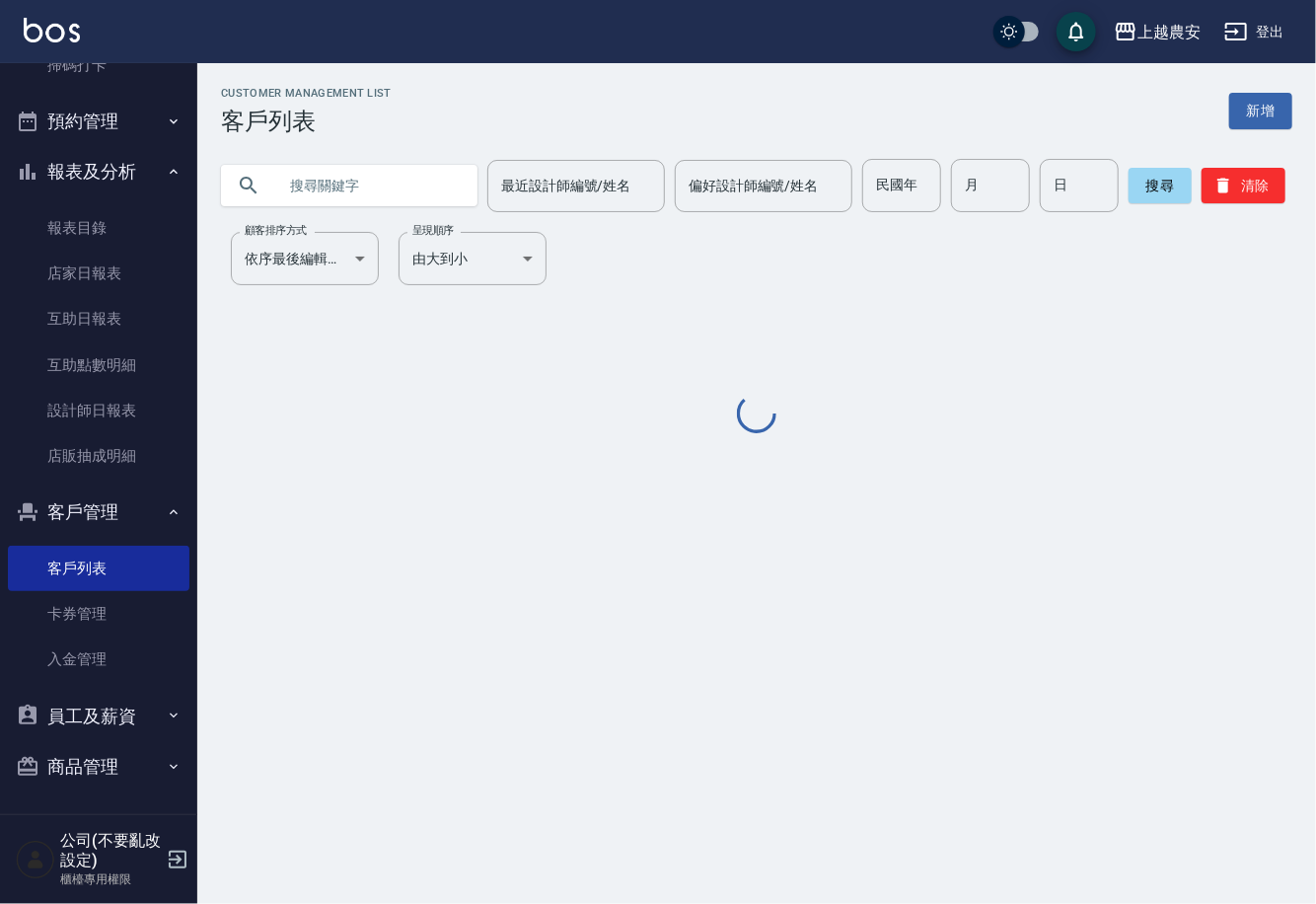
click at [404, 192] on input "text" at bounding box center [369, 186] width 186 height 54
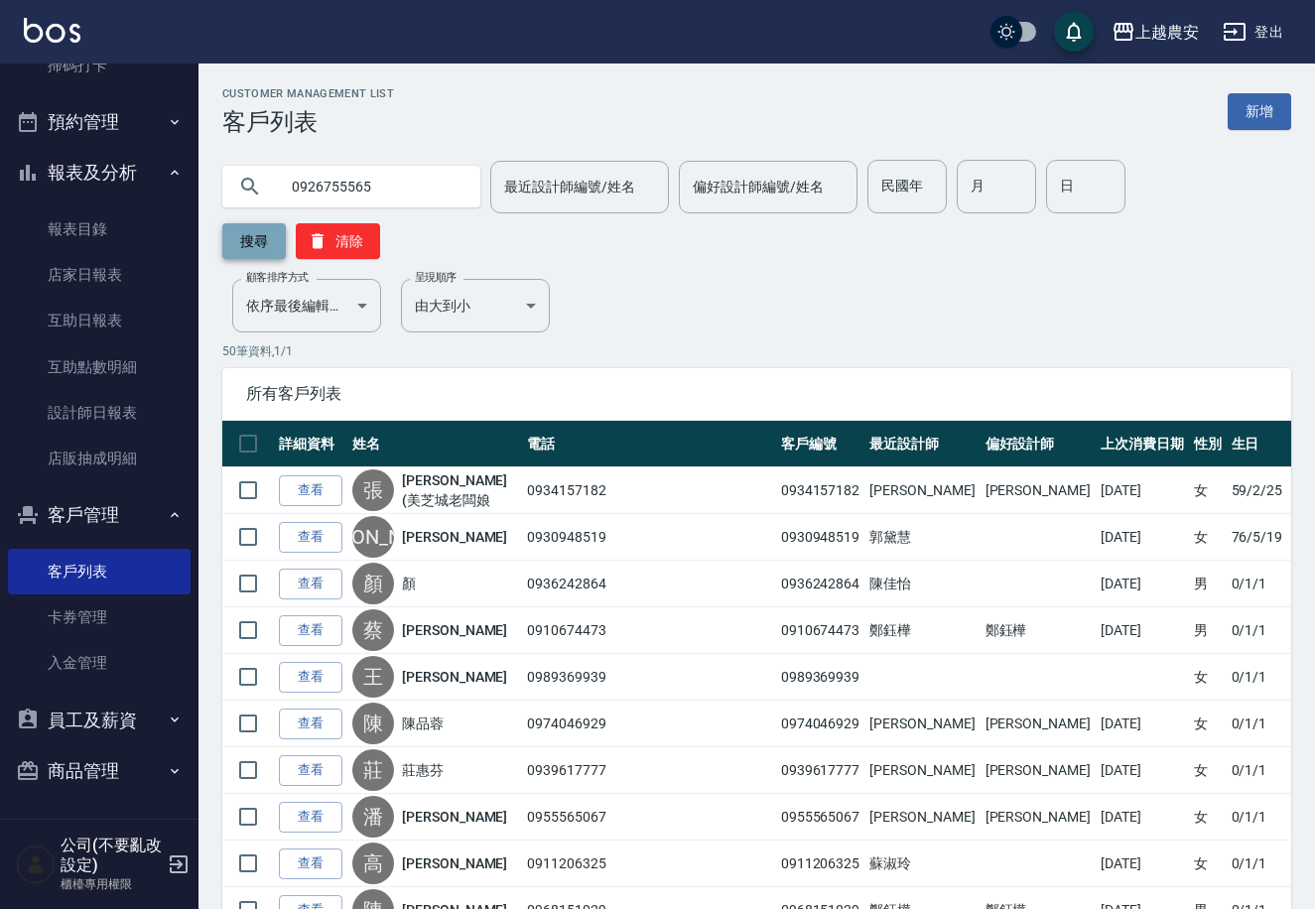
type input "0926755565"
click at [286, 223] on button "搜尋" at bounding box center [254, 241] width 64 height 36
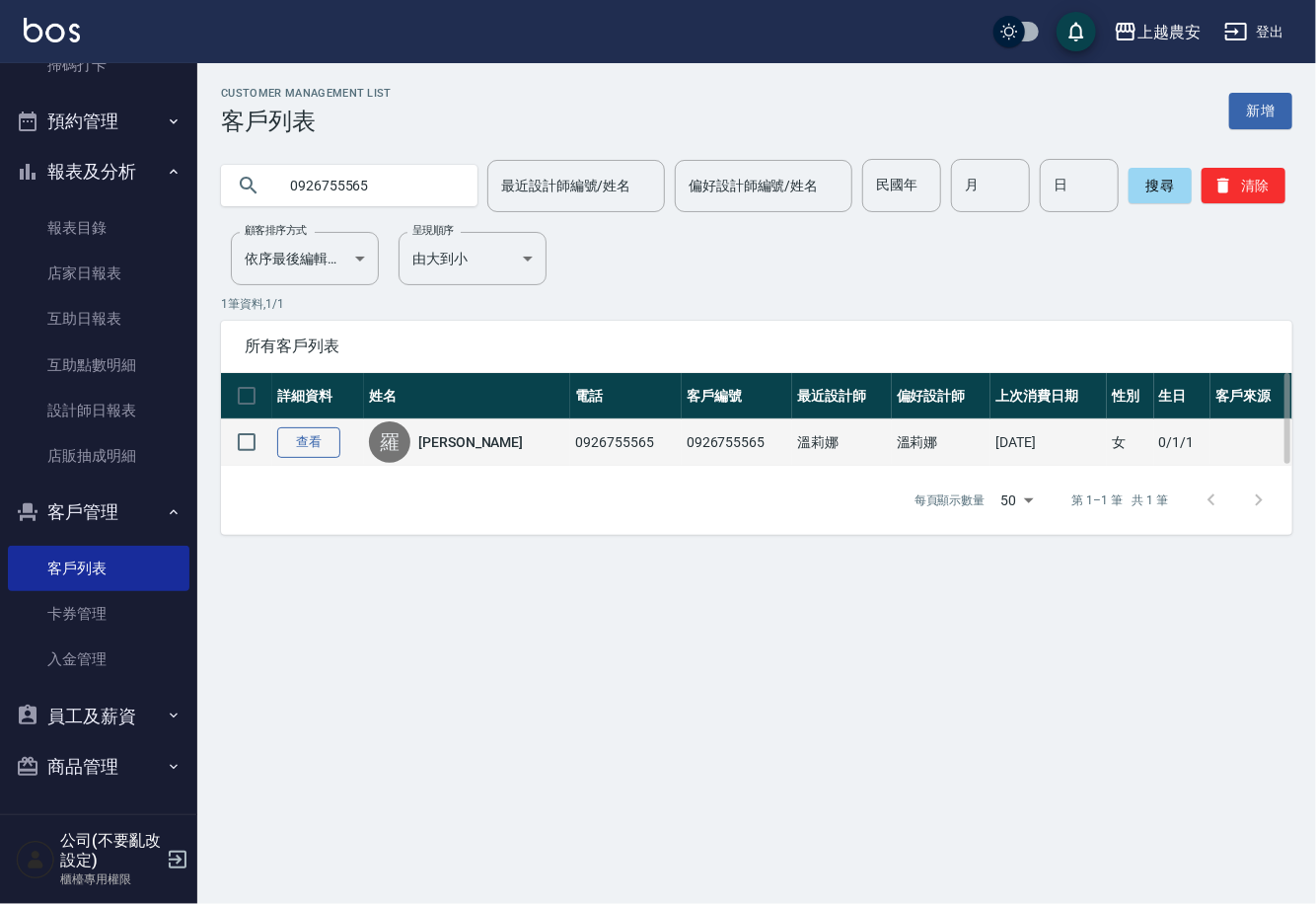
click at [292, 451] on link "查看" at bounding box center [309, 443] width 64 height 31
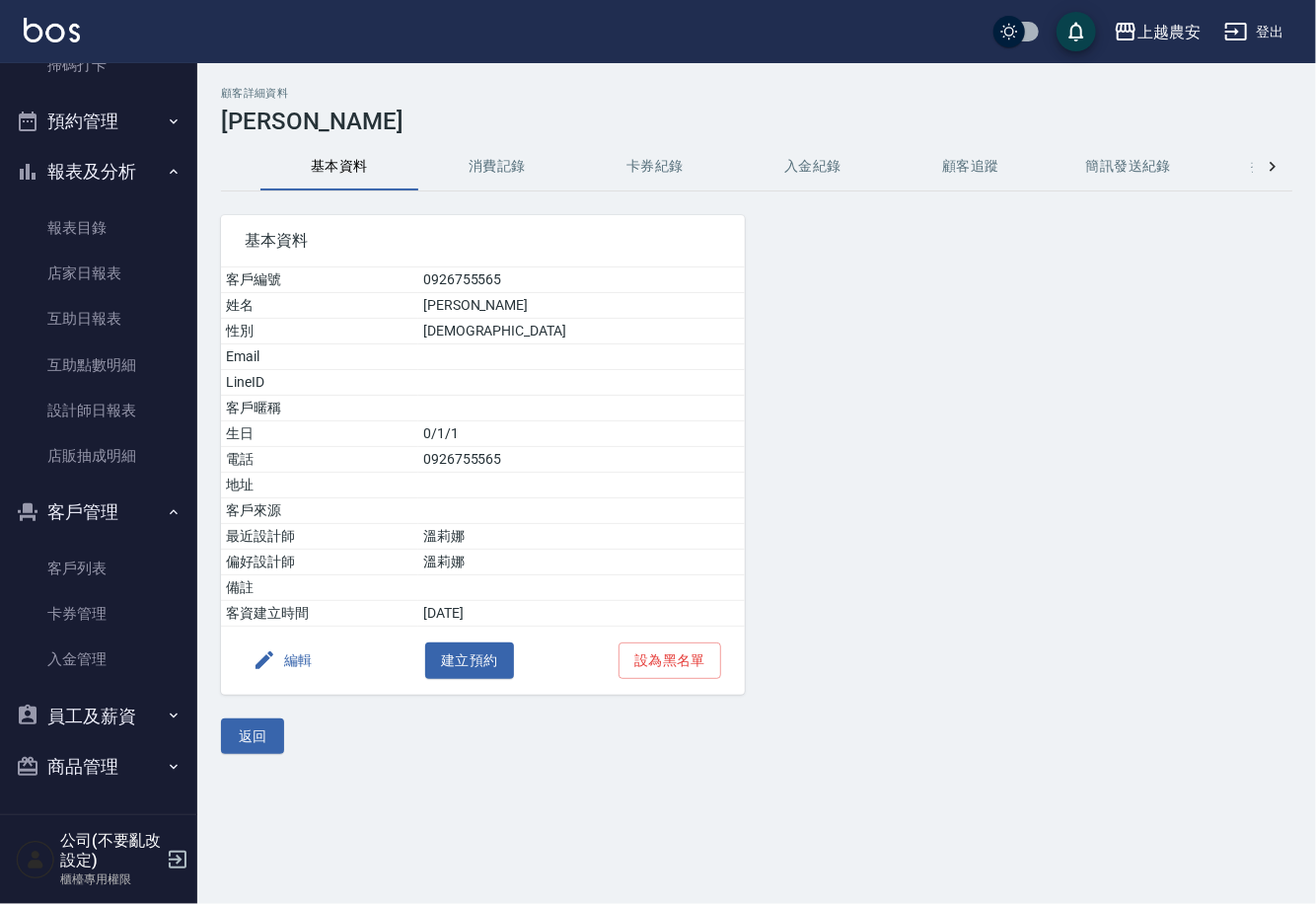
click at [466, 169] on button "消費記錄" at bounding box center [497, 167] width 158 height 48
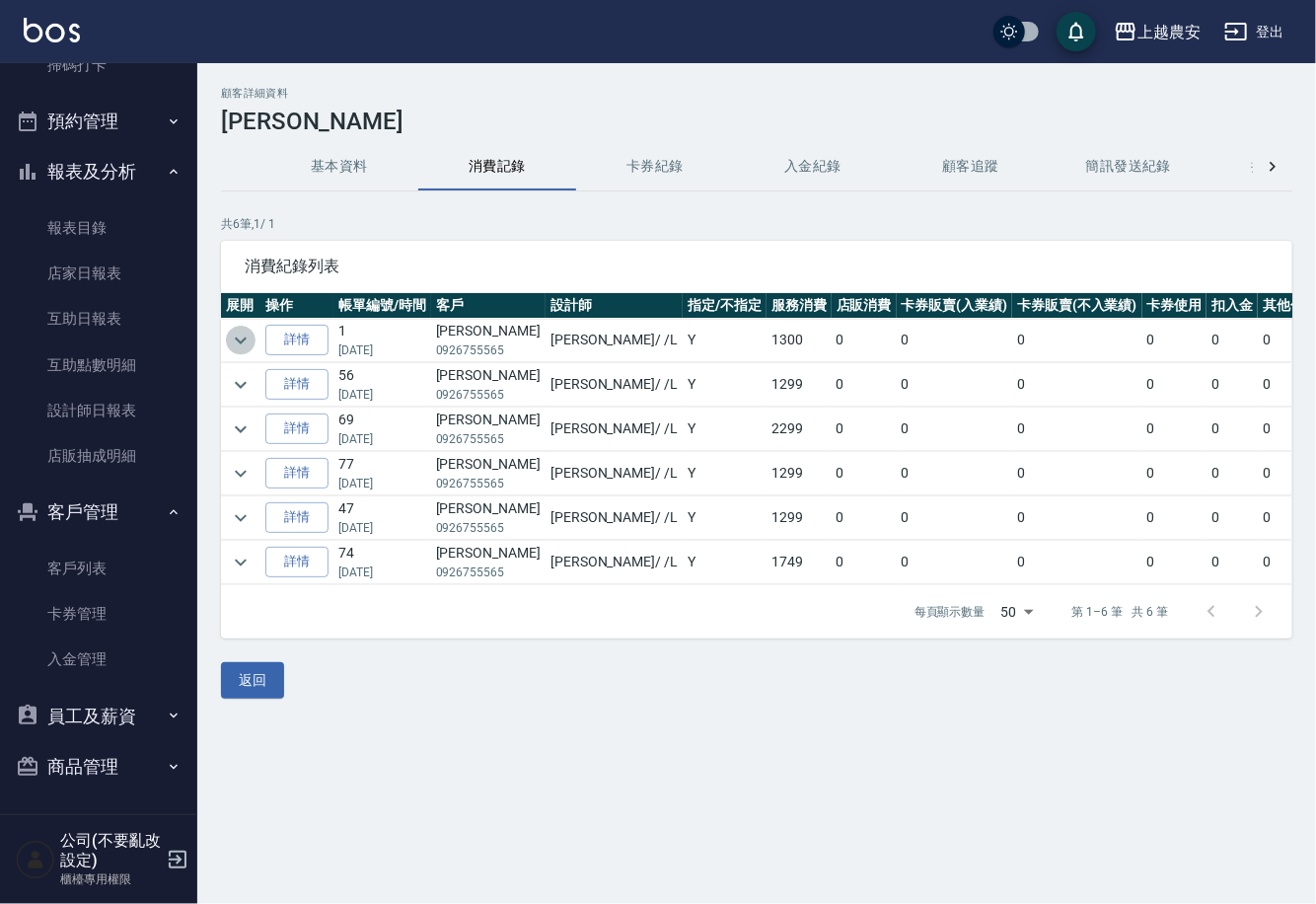
click at [237, 335] on icon "expand row" at bounding box center [241, 340] width 24 height 24
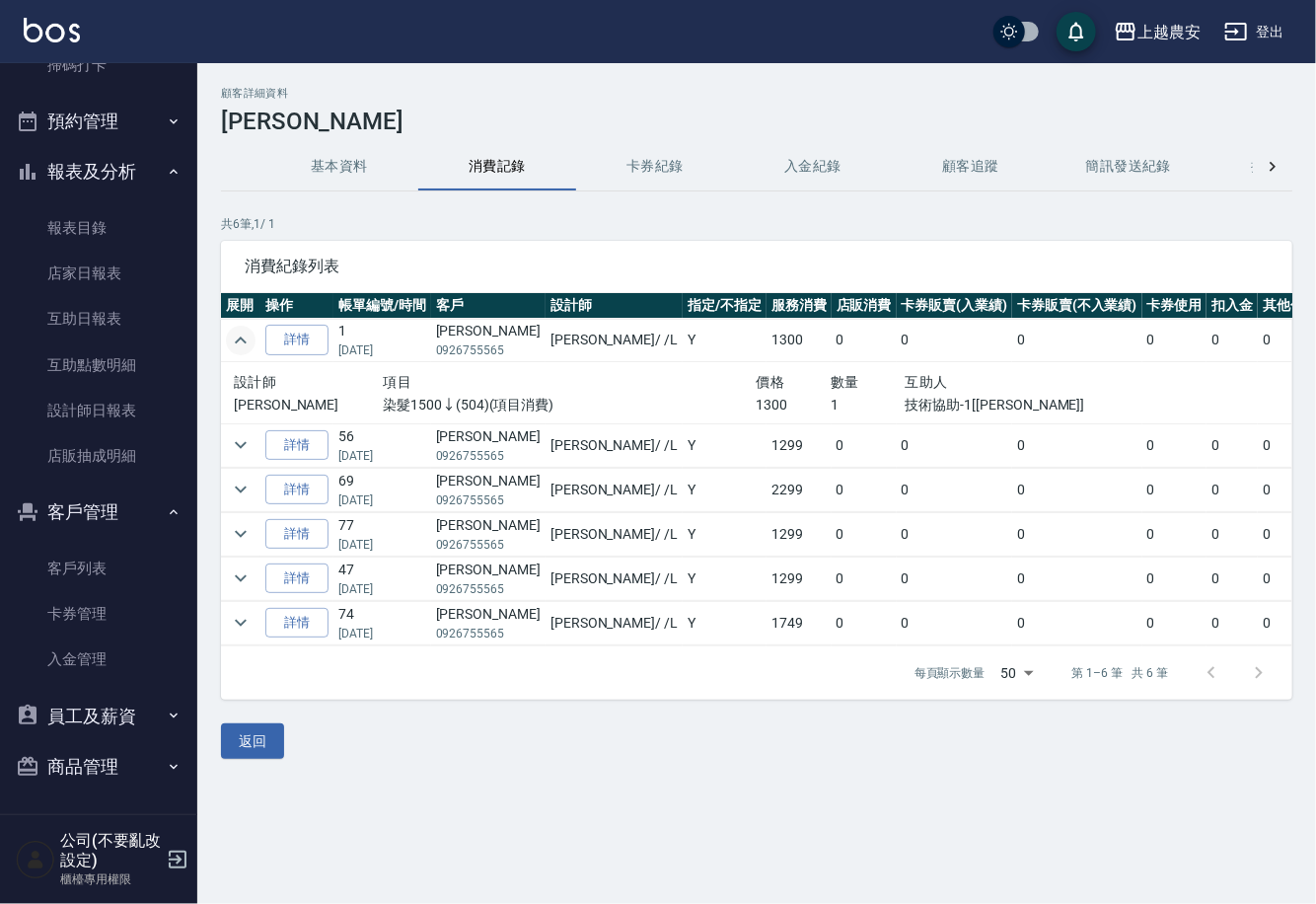
click at [193, 373] on nav "櫃檯作業 打帳單 帳單列表 掛單列表 現金收支登錄 高階收支登錄 材料自購登錄 每日結帳 排班表 掃碼打卡 預約管理 預約管理 單日預約紀錄 單週預約紀錄 報…" at bounding box center [98, 439] width 197 height 751
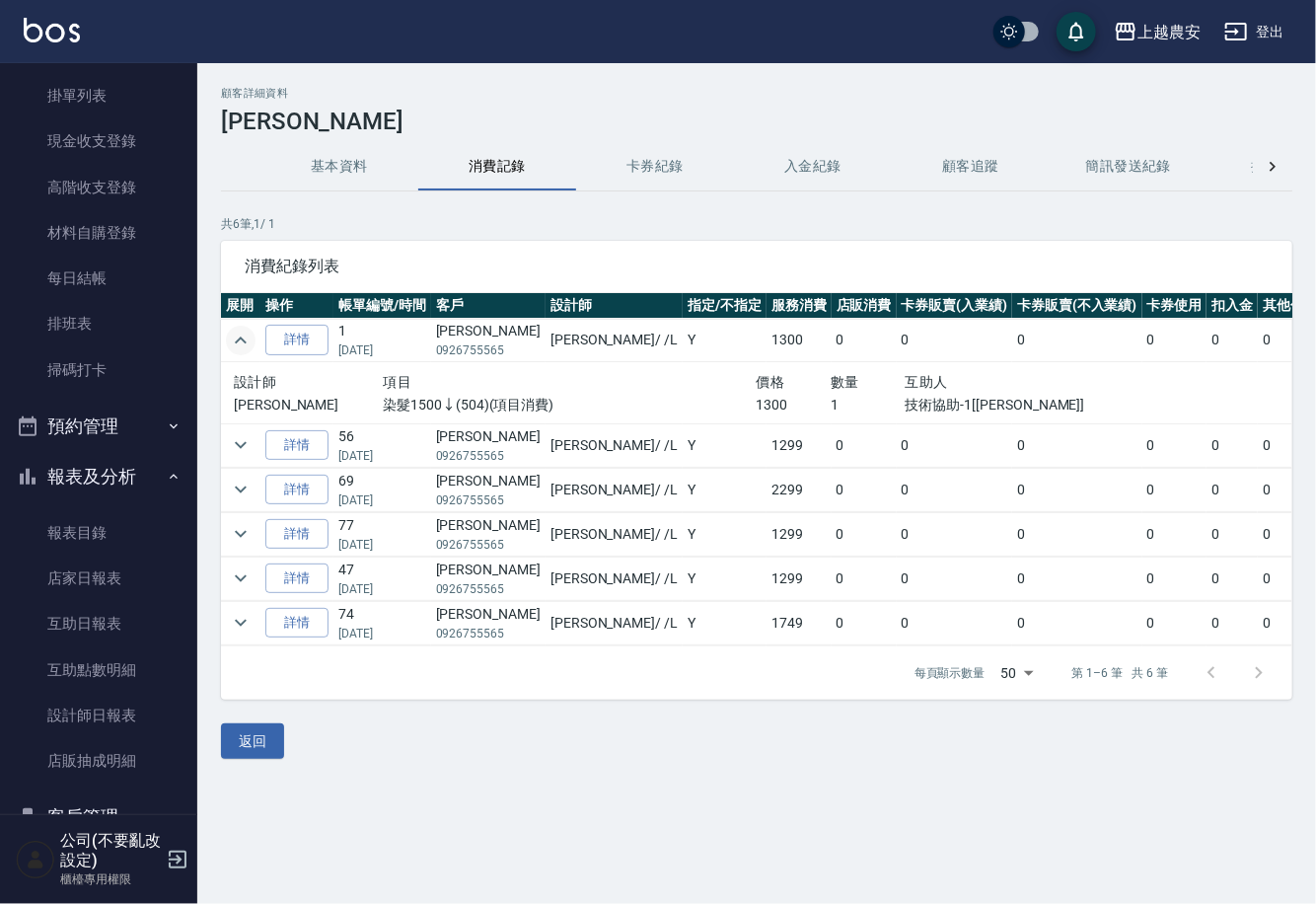
scroll to position [38, 0]
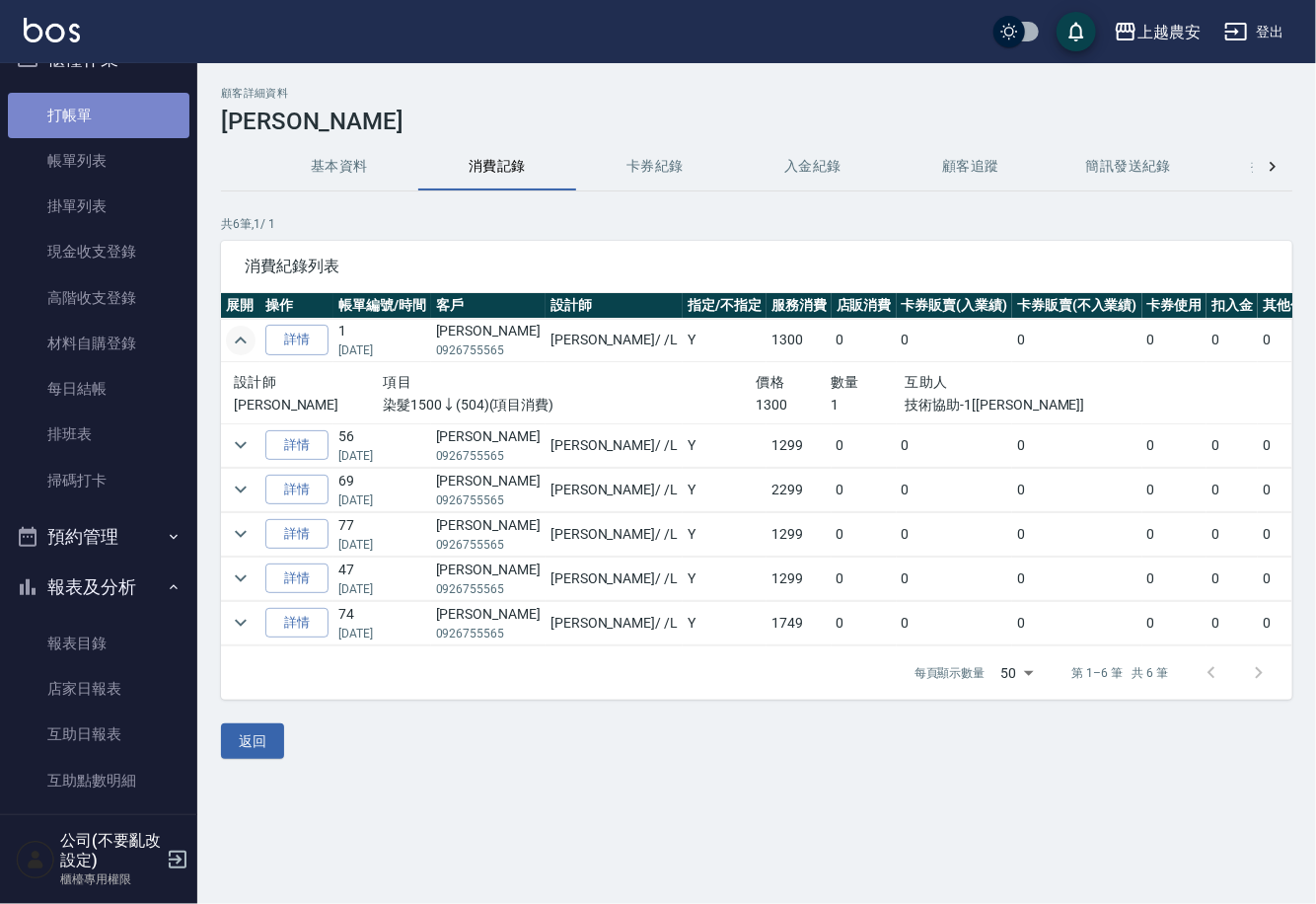
click at [121, 105] on link "打帳單" at bounding box center [98, 115] width 182 height 46
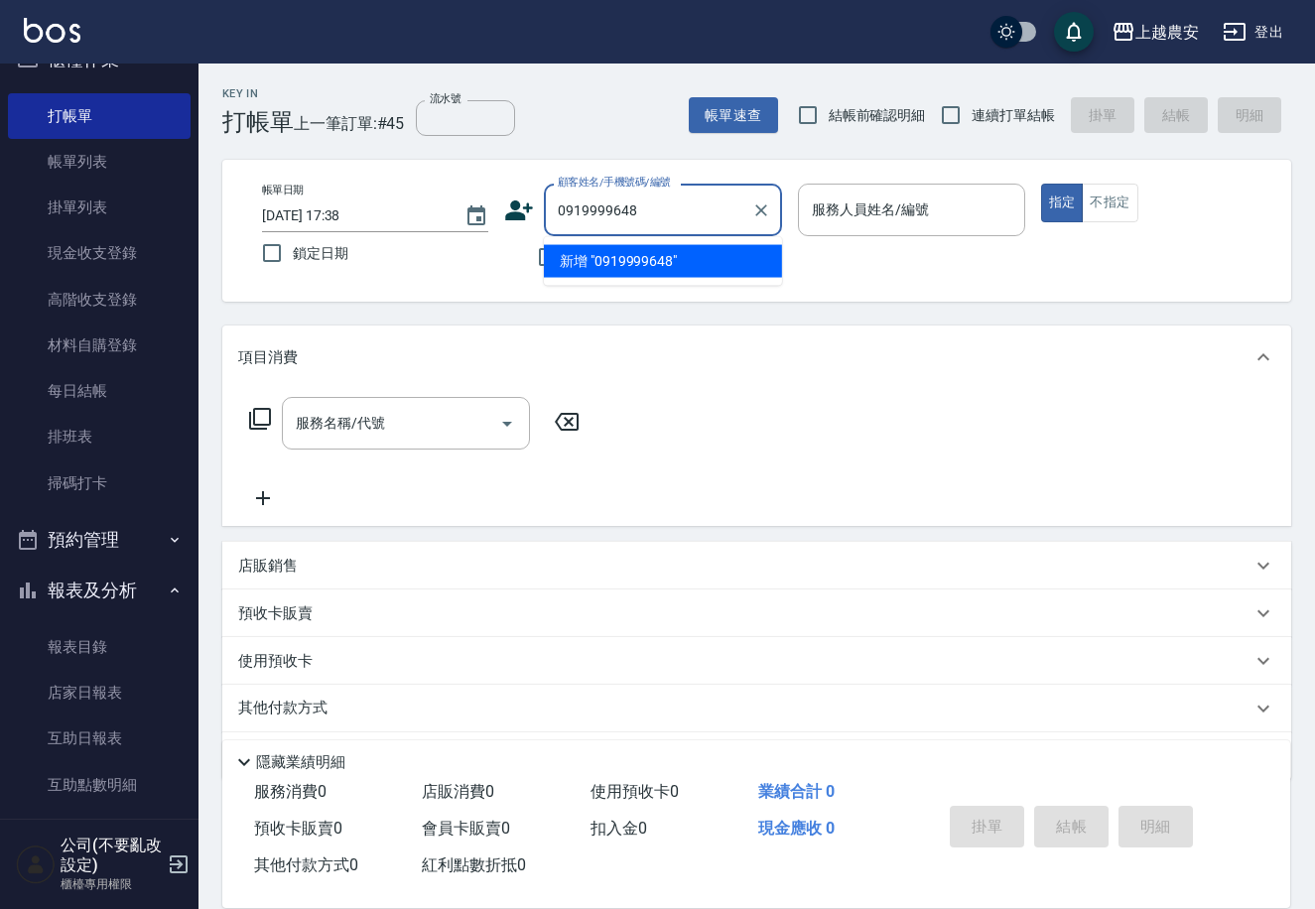
click at [604, 263] on li "新增 "0919999648"" at bounding box center [663, 261] width 238 height 33
type input "0919999648"
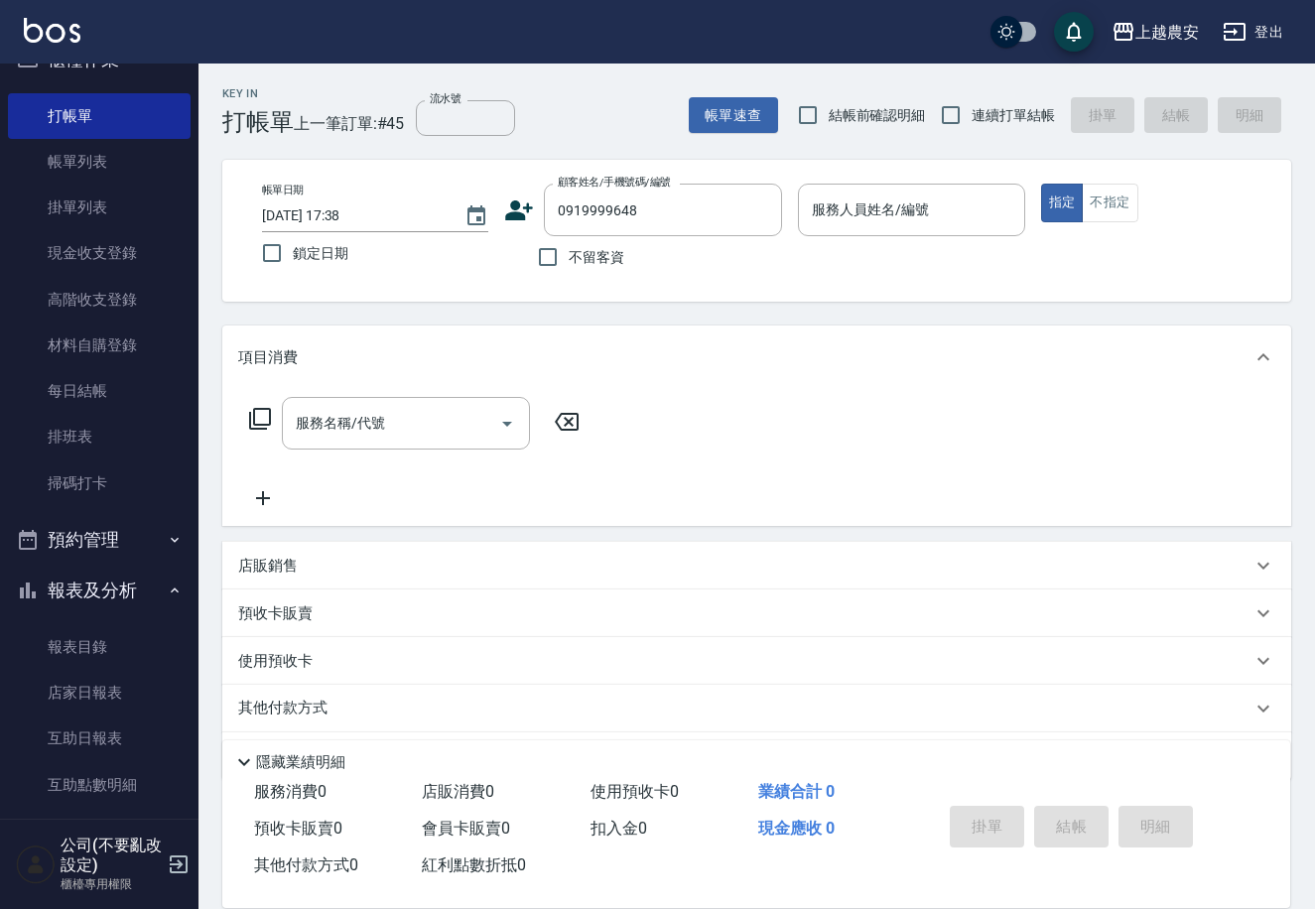
click at [519, 214] on icon at bounding box center [520, 210] width 28 height 20
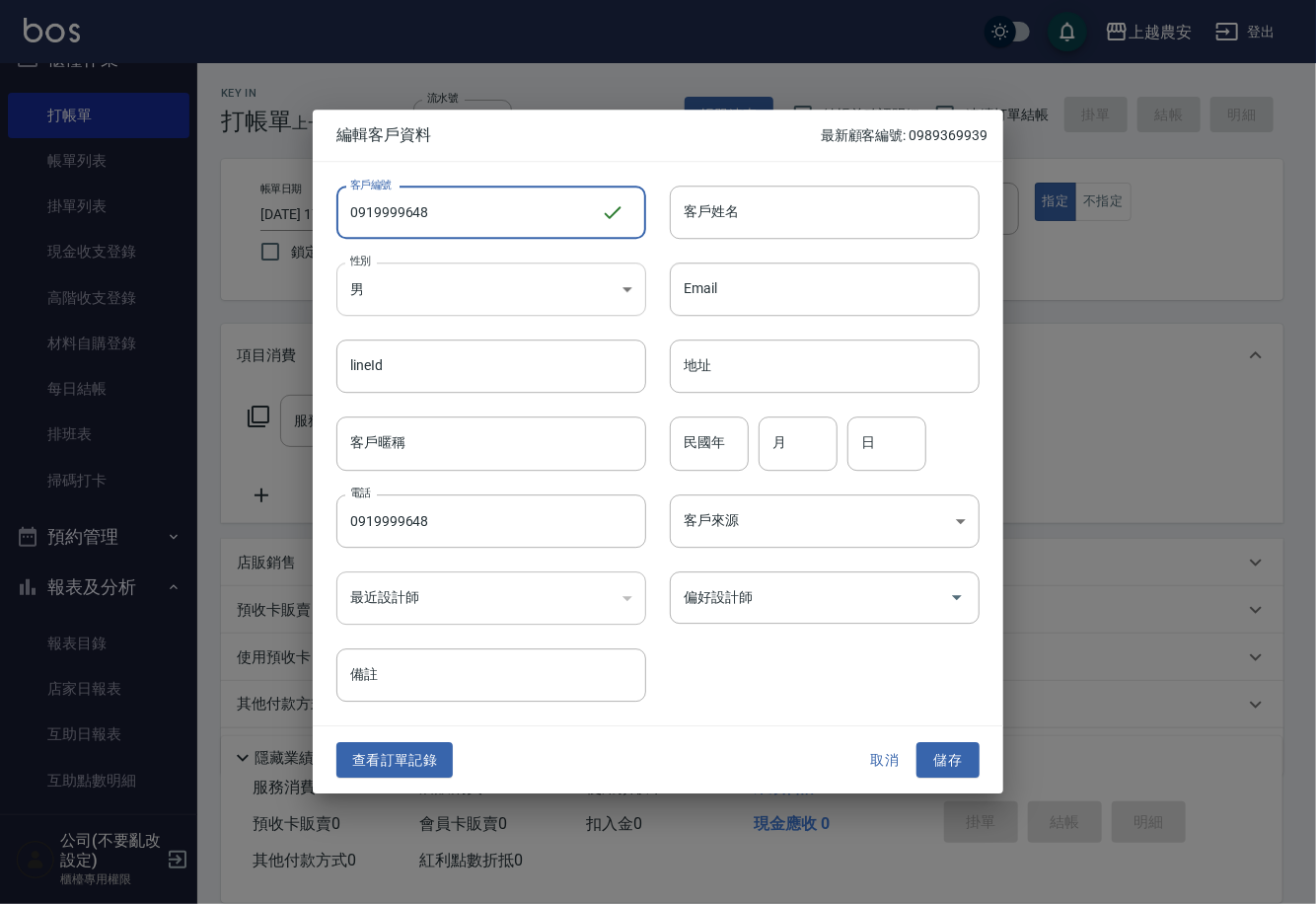
type input "0919999648"
click at [483, 288] on body "上越農安 登出 櫃檯作業 打帳單 帳單列表 掛單列表 現金收支登錄 高階收支登錄 材料自購登錄 每日結帳 排班表 掃碼打卡 預約管理 預約管理 單日預約紀錄 …" at bounding box center [658, 481] width 1316 height 963
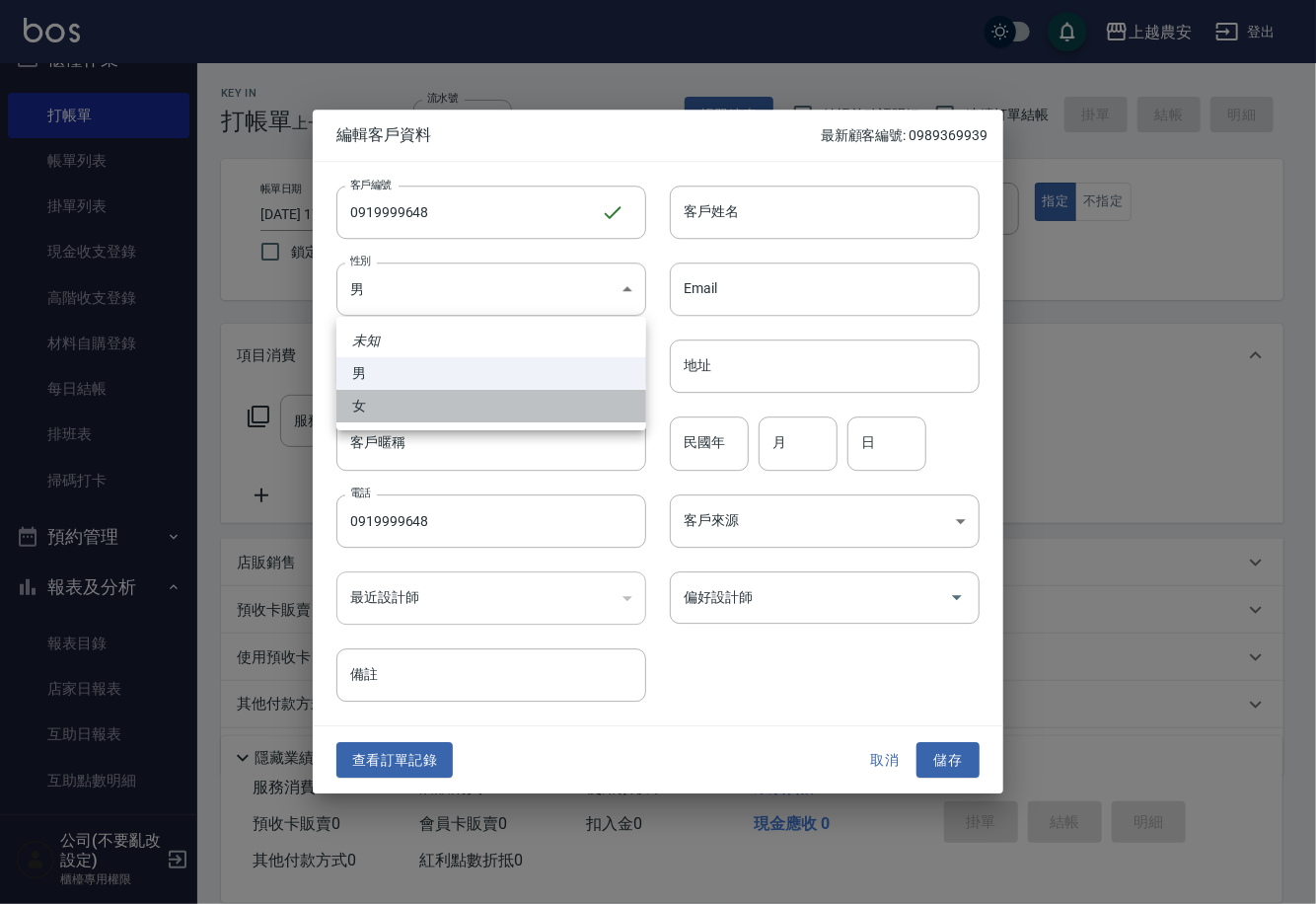
click at [481, 401] on li "女" at bounding box center [491, 406] width 310 height 33
type input "[DEMOGRAPHIC_DATA]"
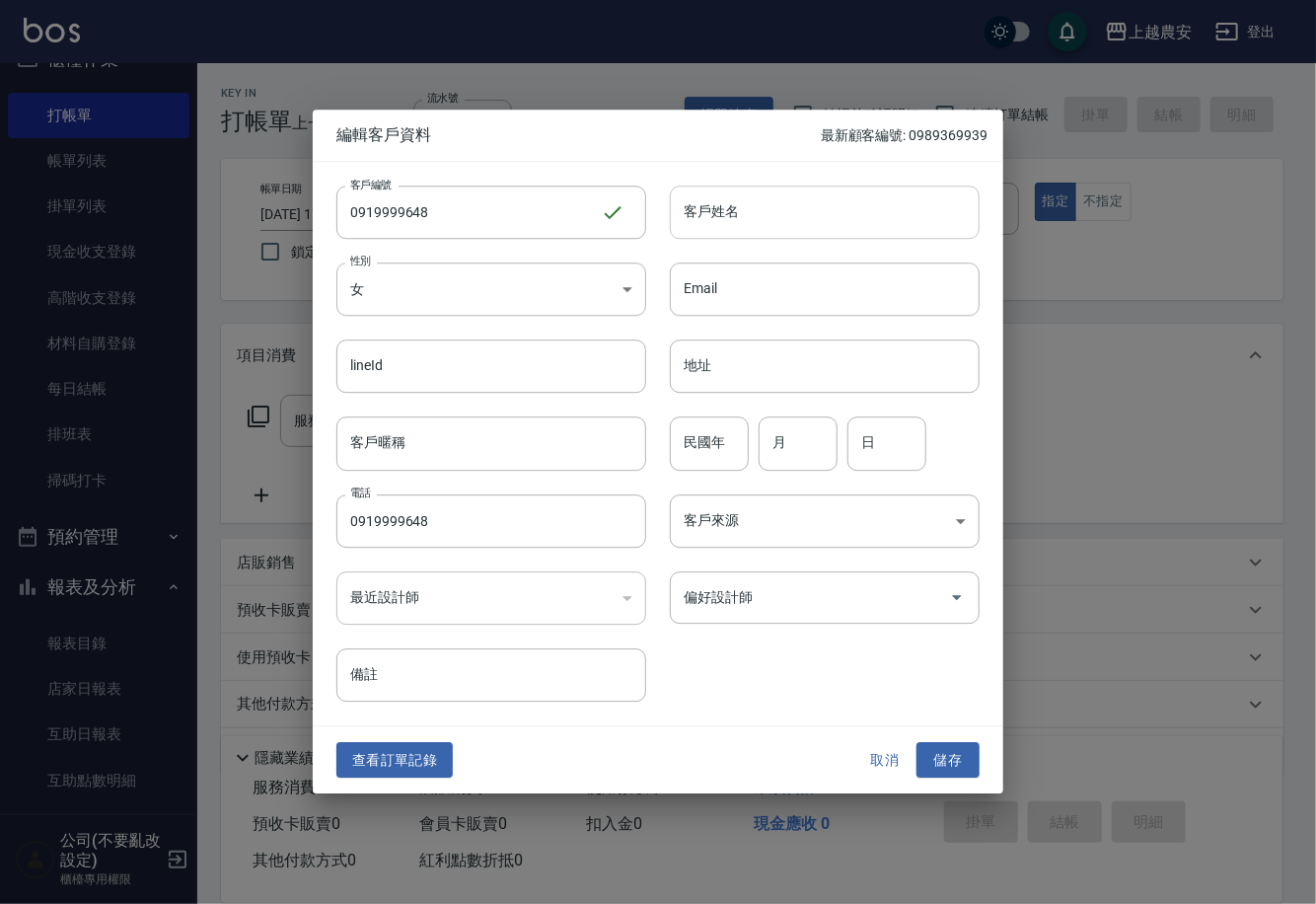
click at [676, 229] on input "客戶姓名" at bounding box center [825, 213] width 310 height 54
type input "趙"
click at [945, 757] on button "儲存" at bounding box center [948, 760] width 64 height 37
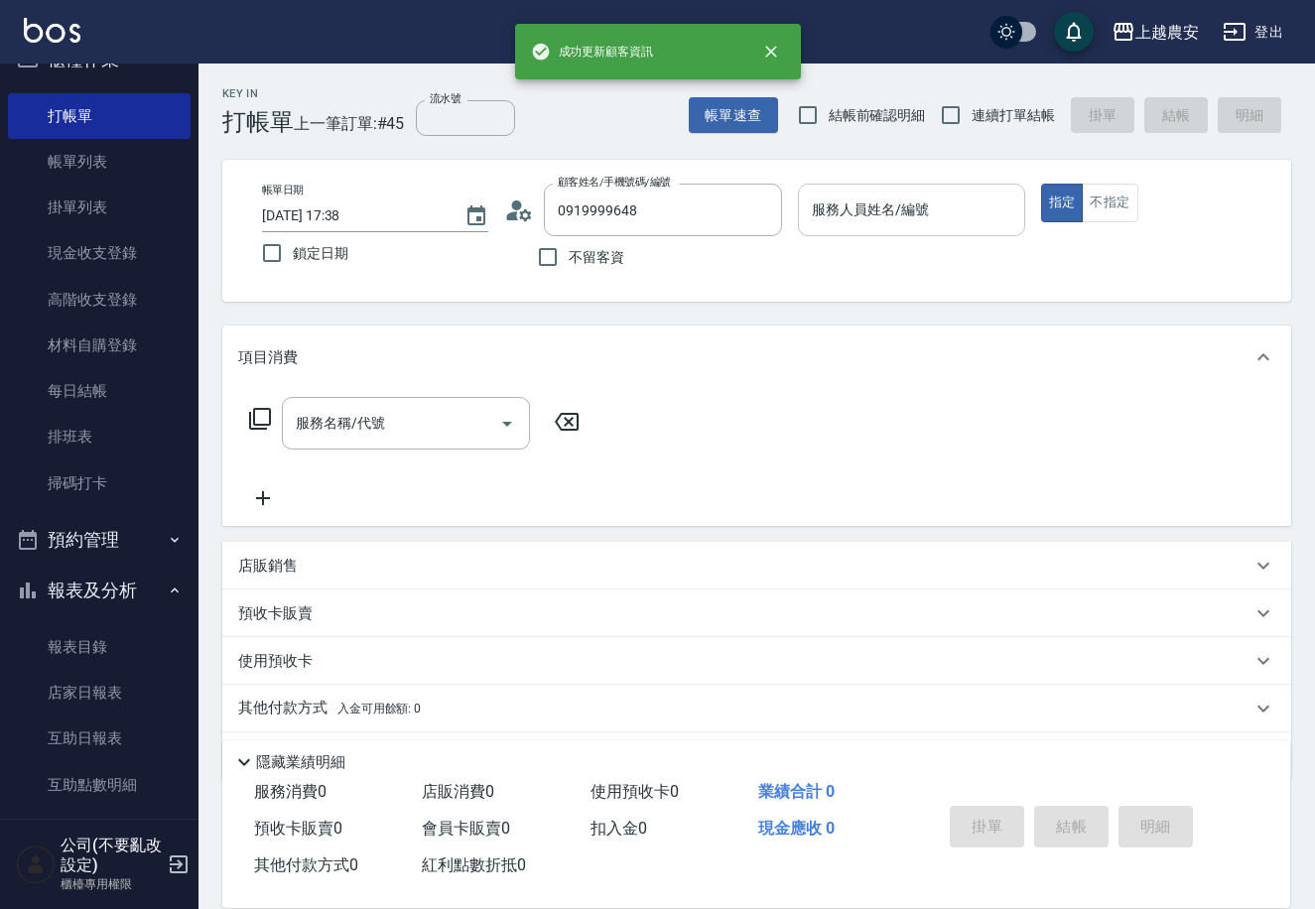
click at [874, 212] on input "服務人員姓名/編號" at bounding box center [911, 210] width 208 height 35
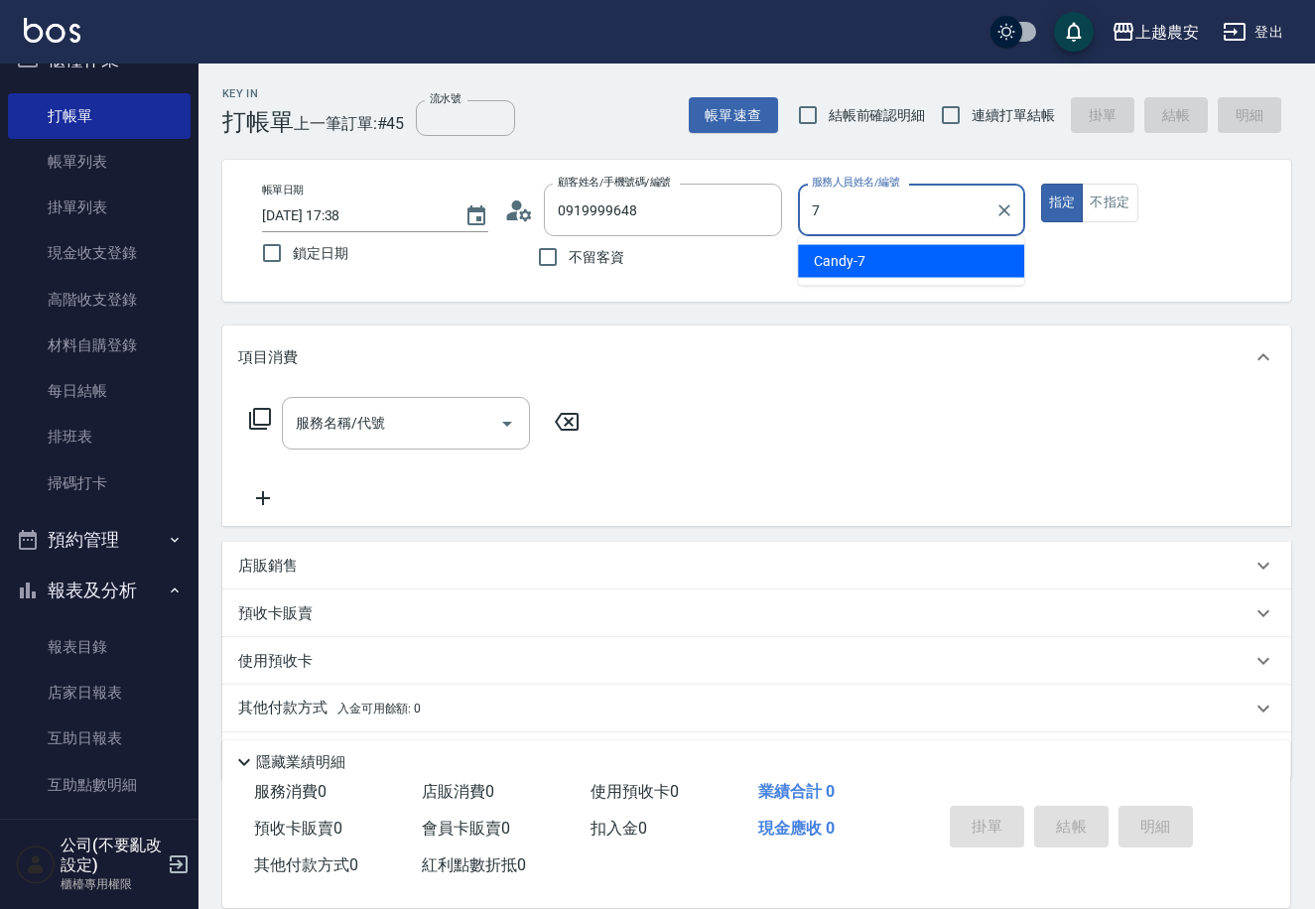
type input "Candy-7"
type button "true"
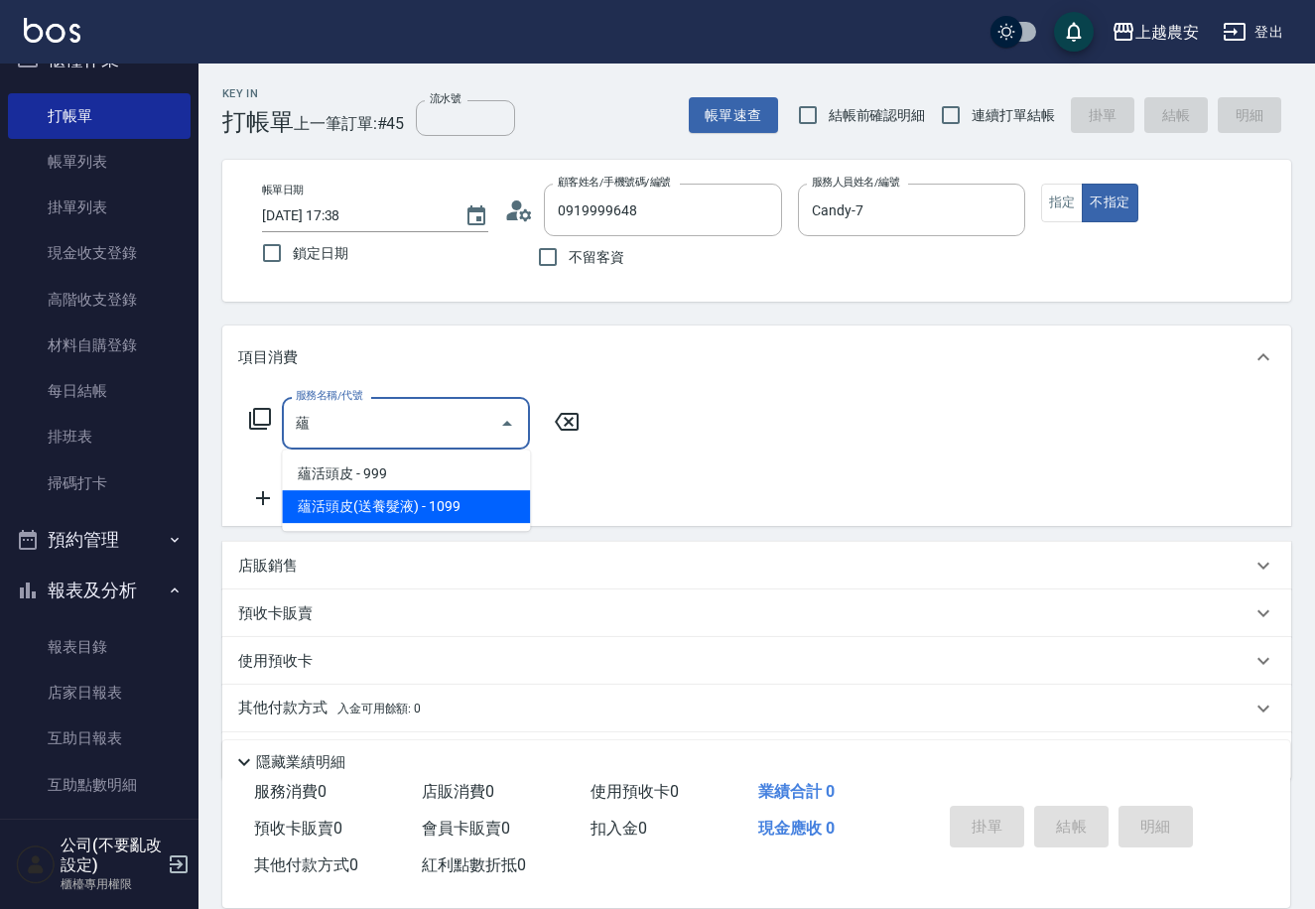
click at [387, 515] on span "蘊活頭皮(送養髮液) - 1099" at bounding box center [406, 506] width 248 height 33
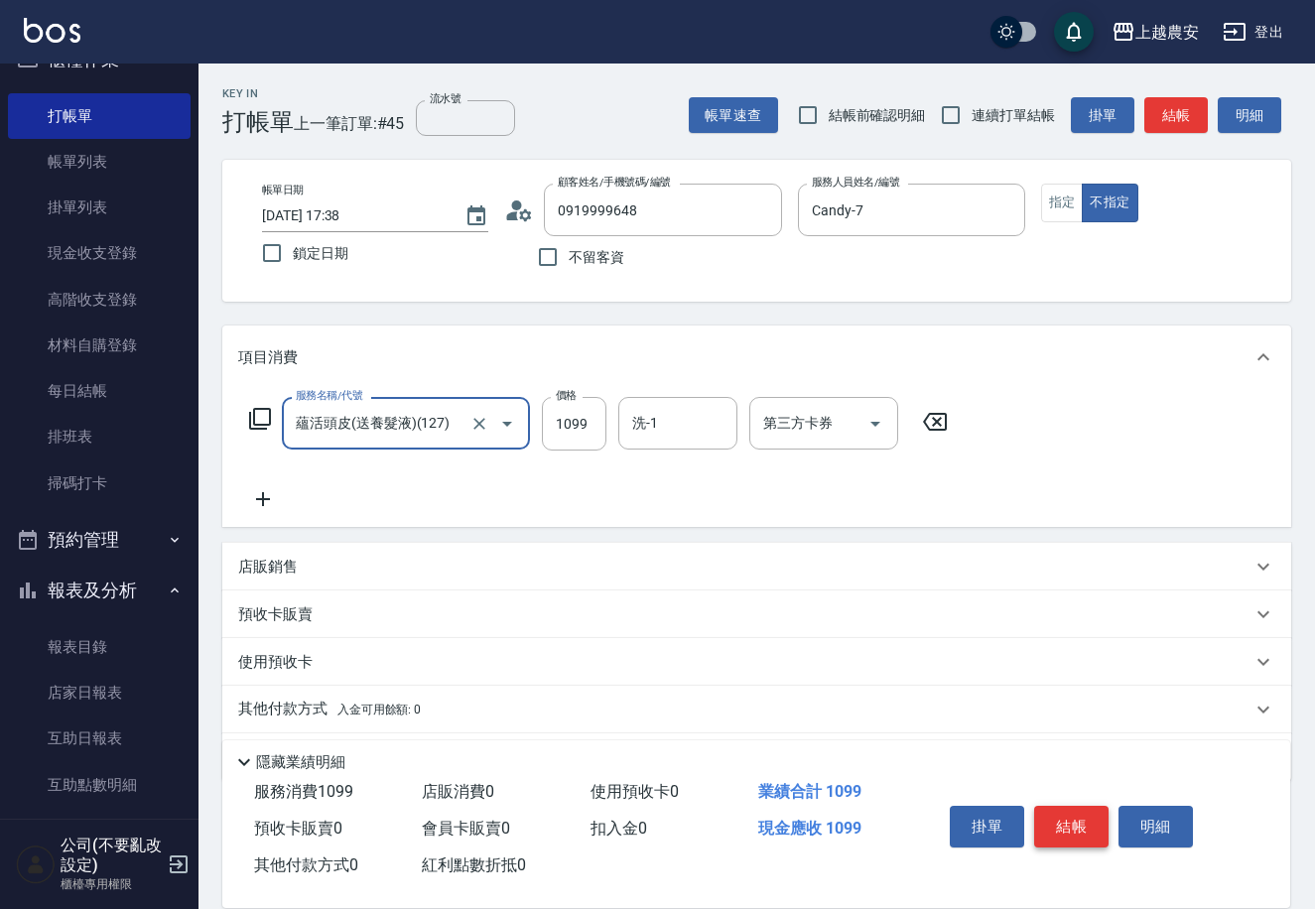
type input "蘊活頭皮(送養髮液)(127)"
click at [1056, 825] on button "結帳" at bounding box center [1071, 827] width 74 height 42
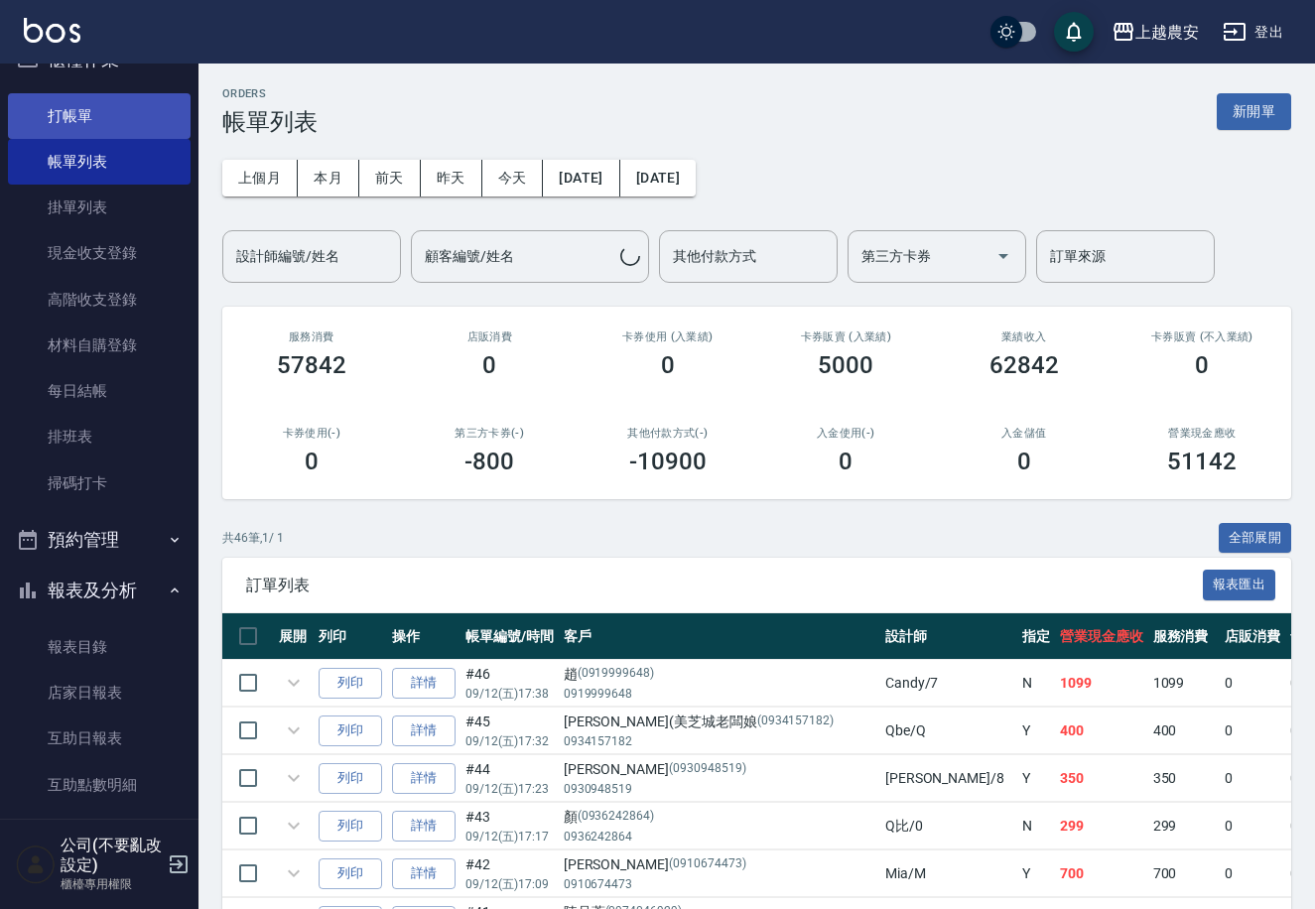
click at [80, 114] on link "打帳單" at bounding box center [99, 116] width 183 height 46
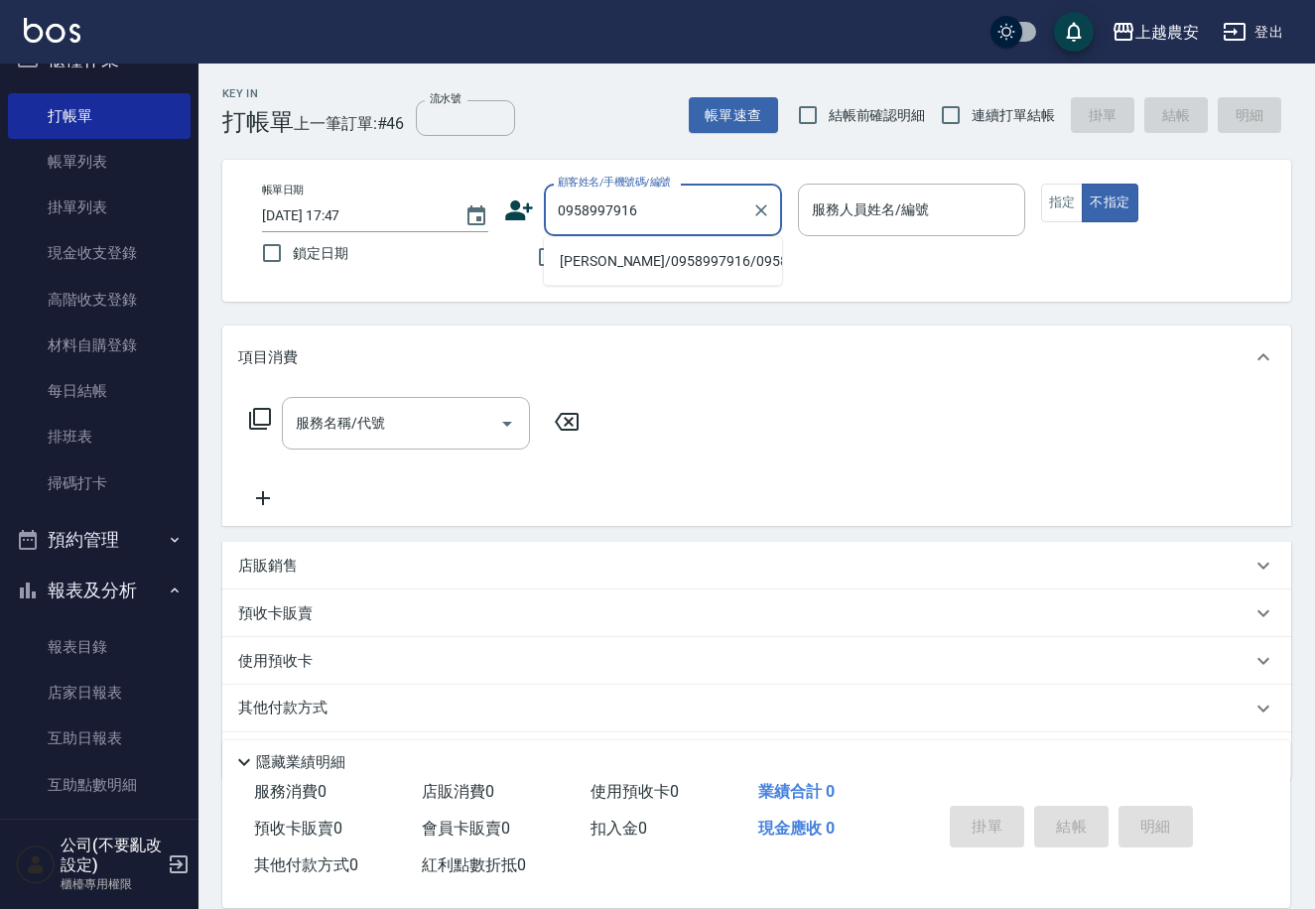
click at [670, 260] on li "[PERSON_NAME]/0958997916/0958997916" at bounding box center [663, 261] width 238 height 33
type input "[PERSON_NAME]/0958997916/0958997916"
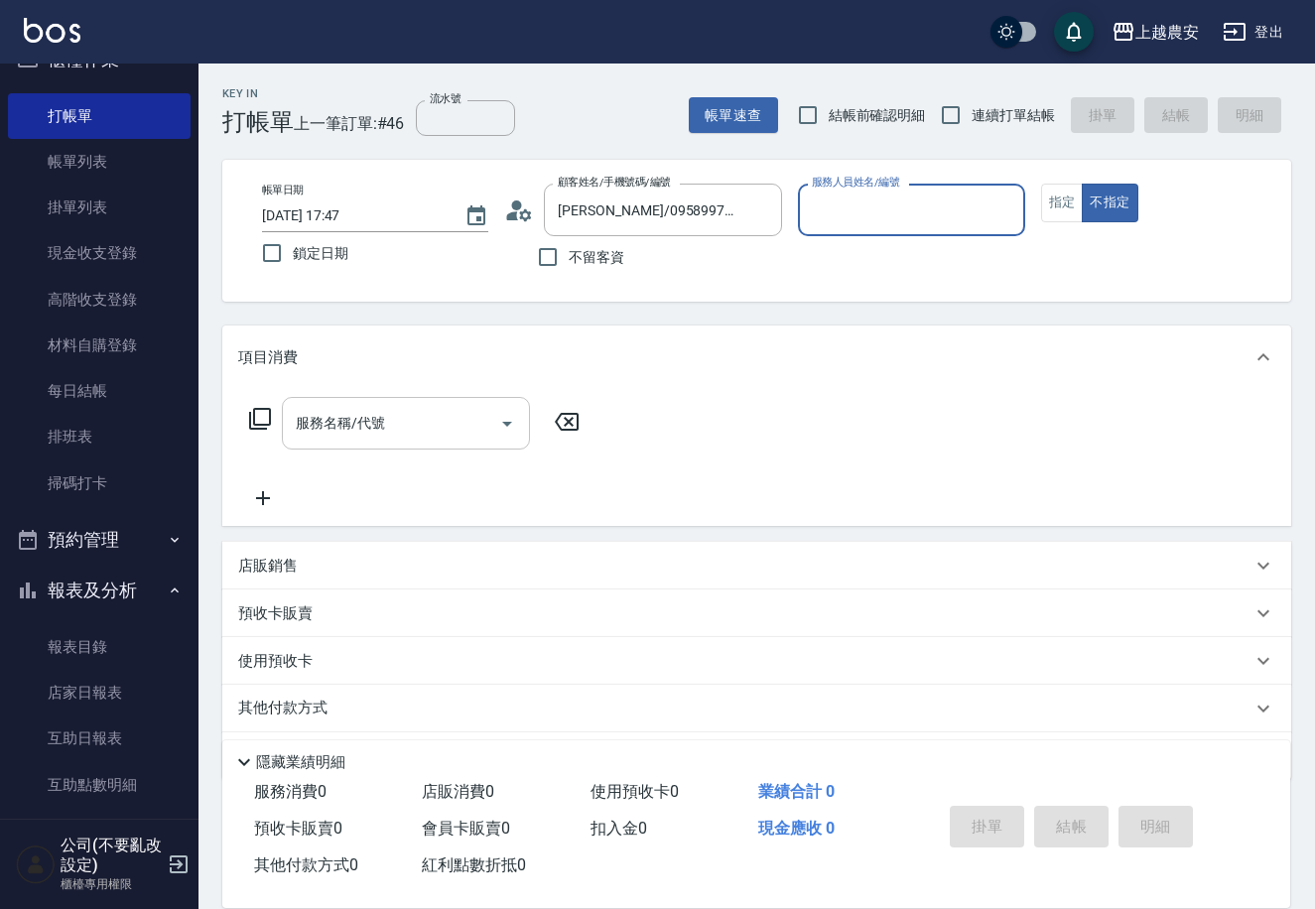
type input "Yuna-18"
drag, startPoint x: 1060, startPoint y: 201, endPoint x: 887, endPoint y: 263, distance: 183.3
click at [1054, 201] on button "指定" at bounding box center [1062, 203] width 43 height 39
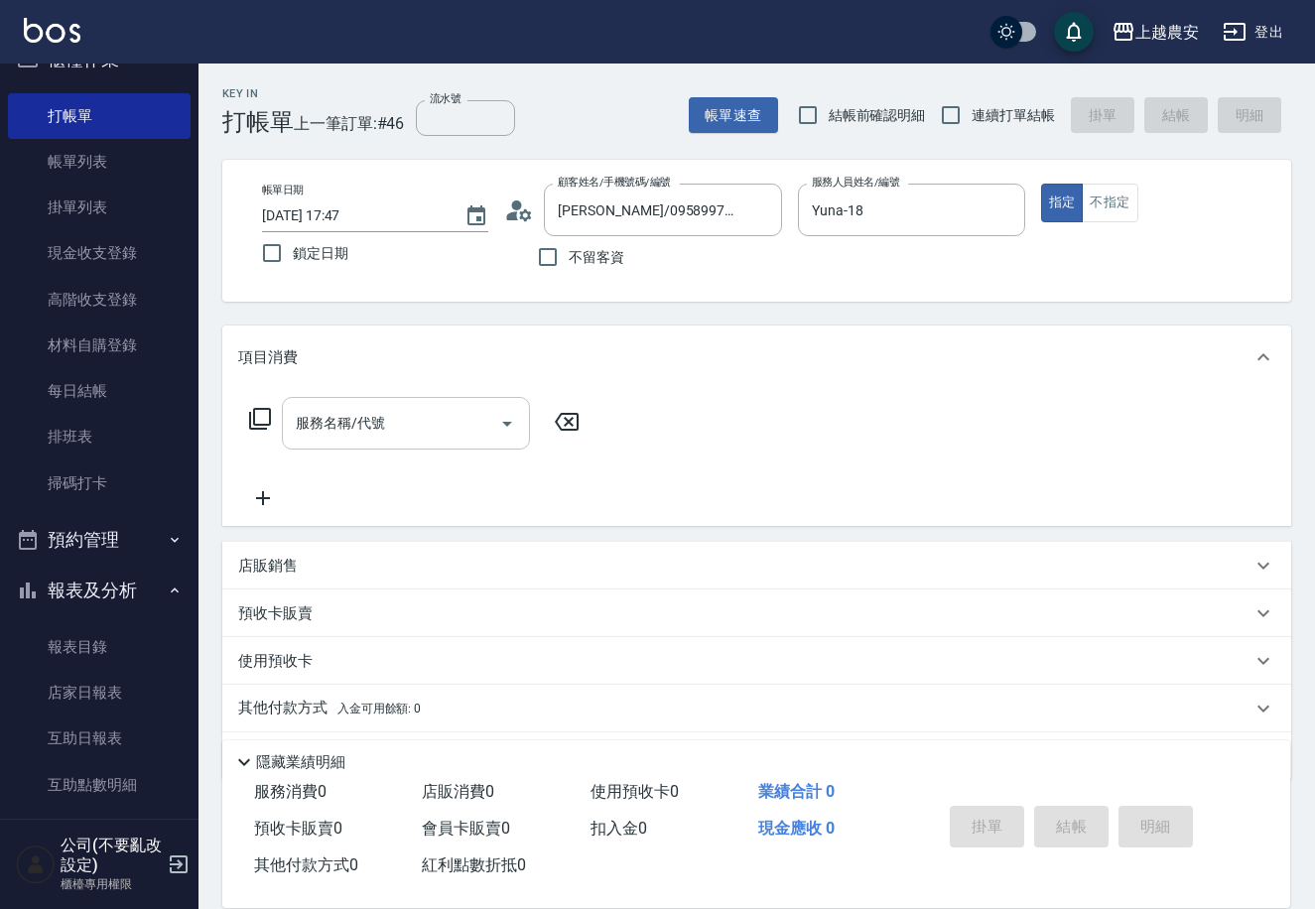
click at [373, 434] on input "服務名稱/代號" at bounding box center [391, 423] width 200 height 35
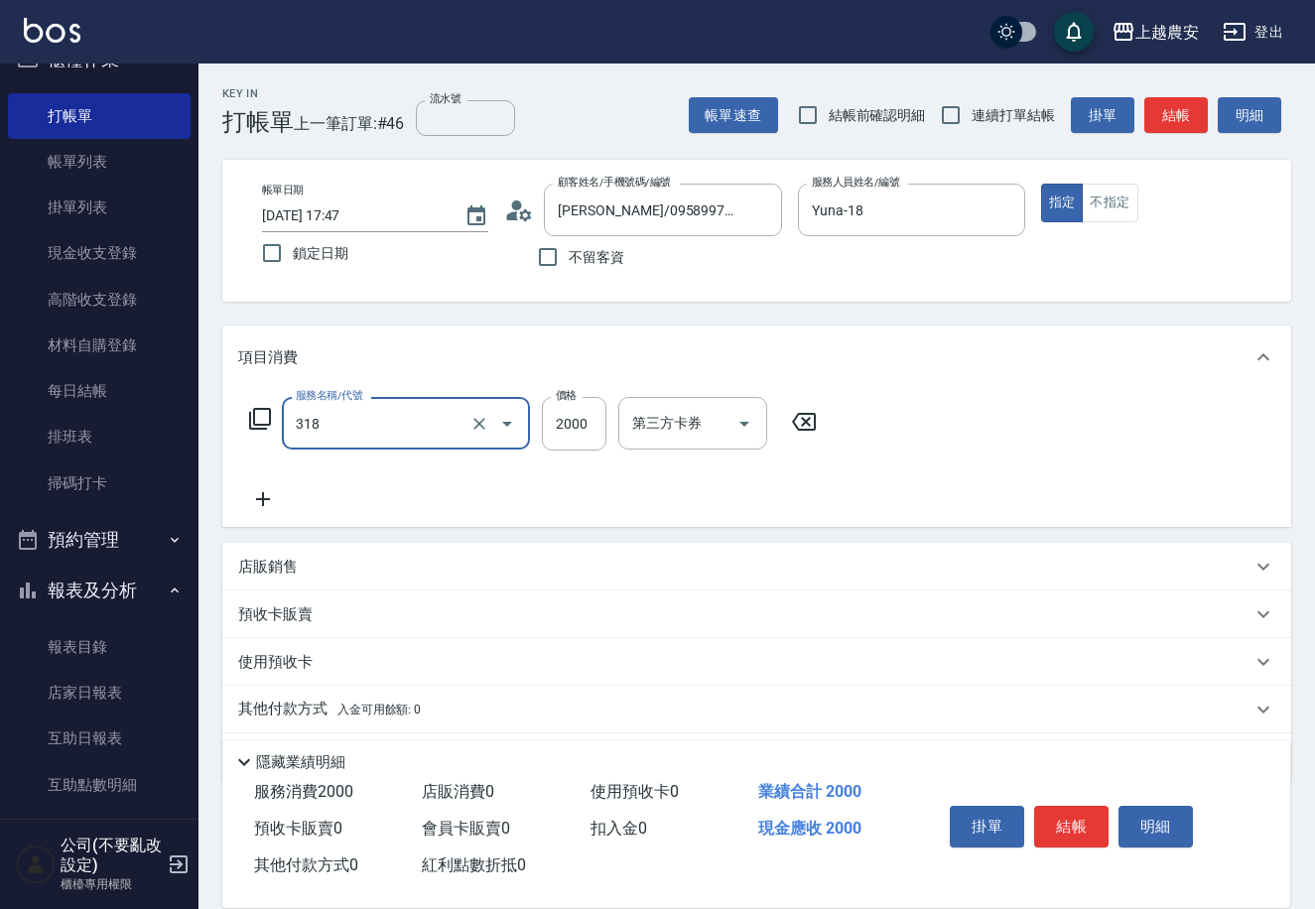
type input "燙髮1500↑(自購)(318)"
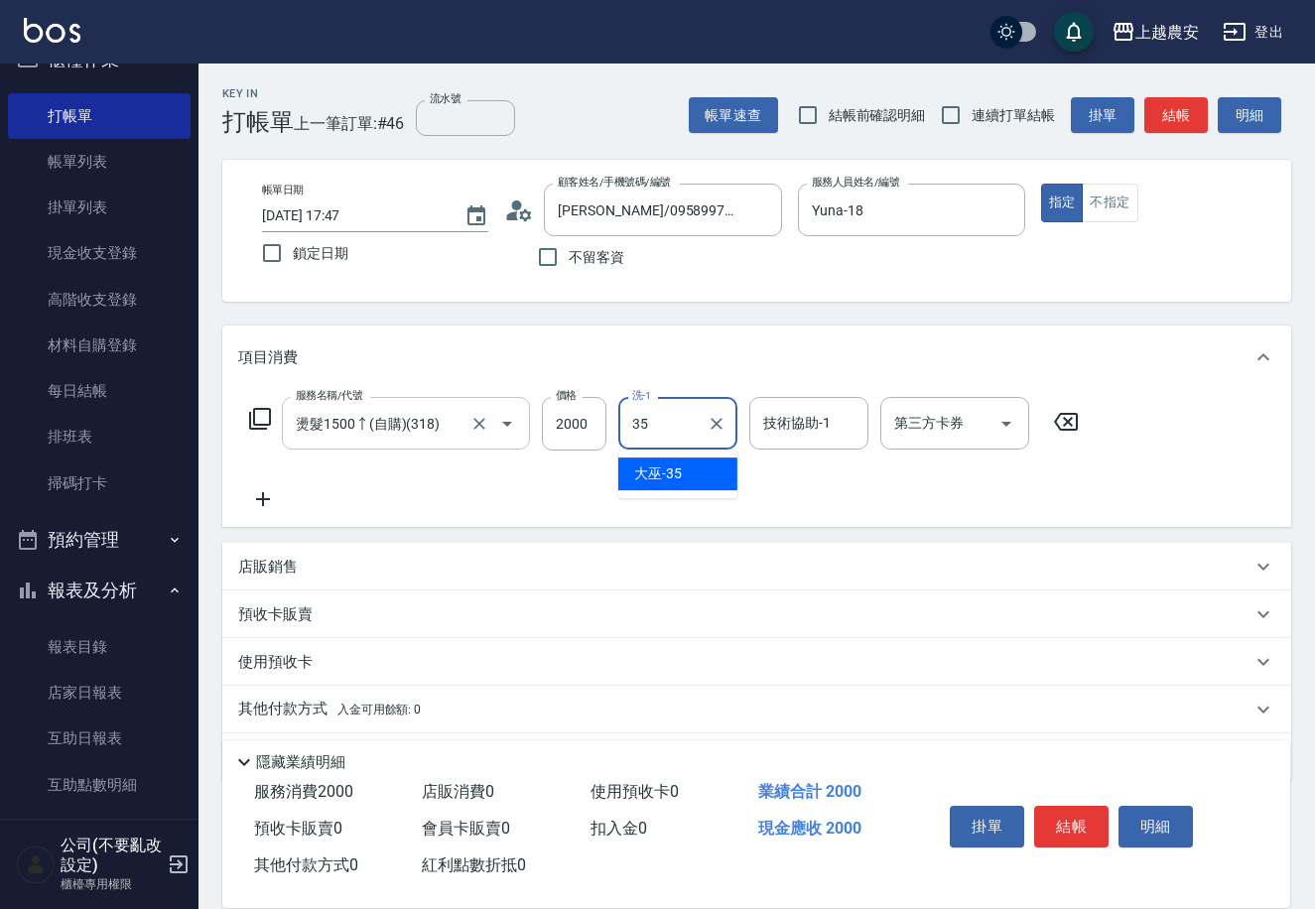
type input "大巫-35"
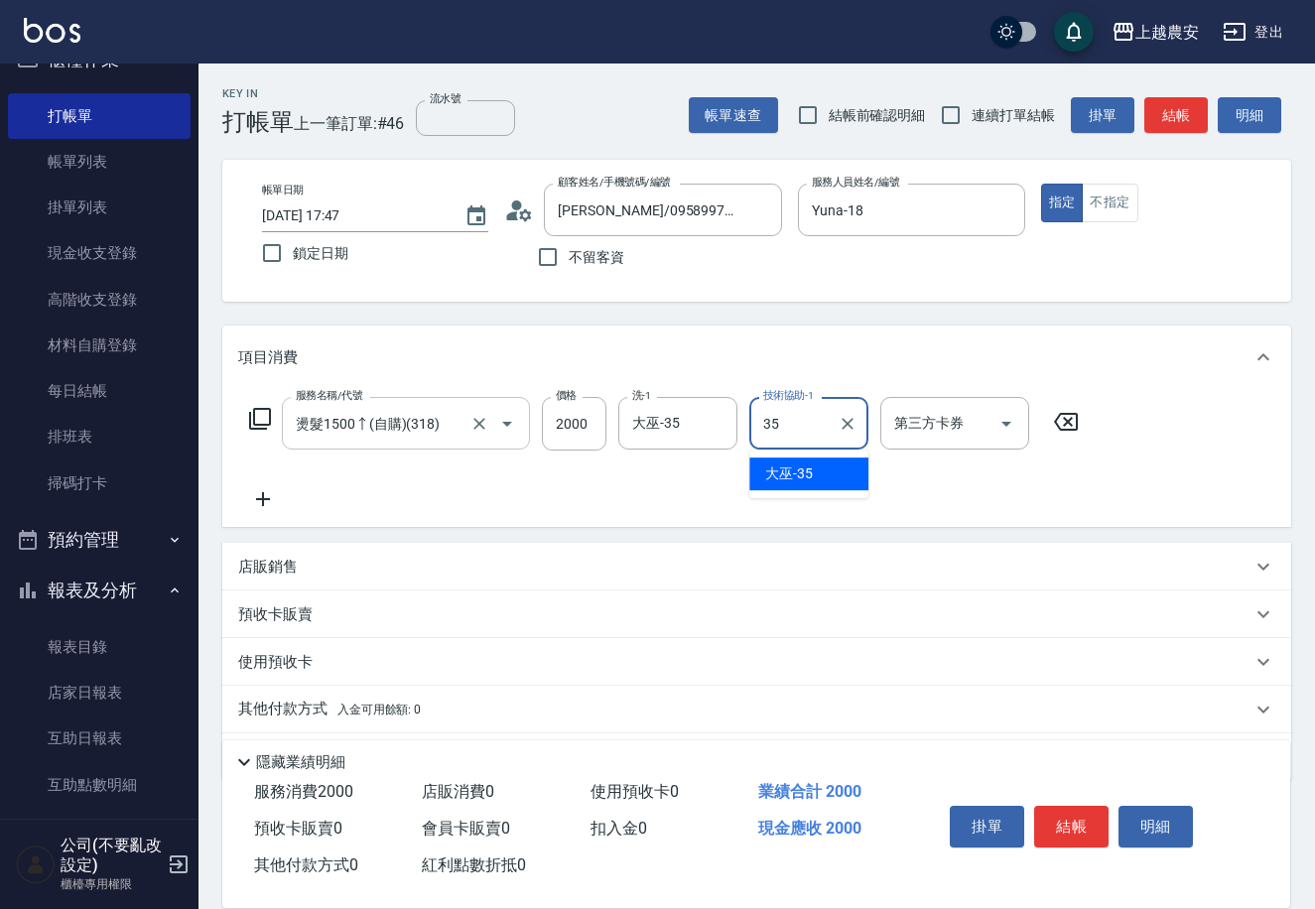
type input "大巫-35"
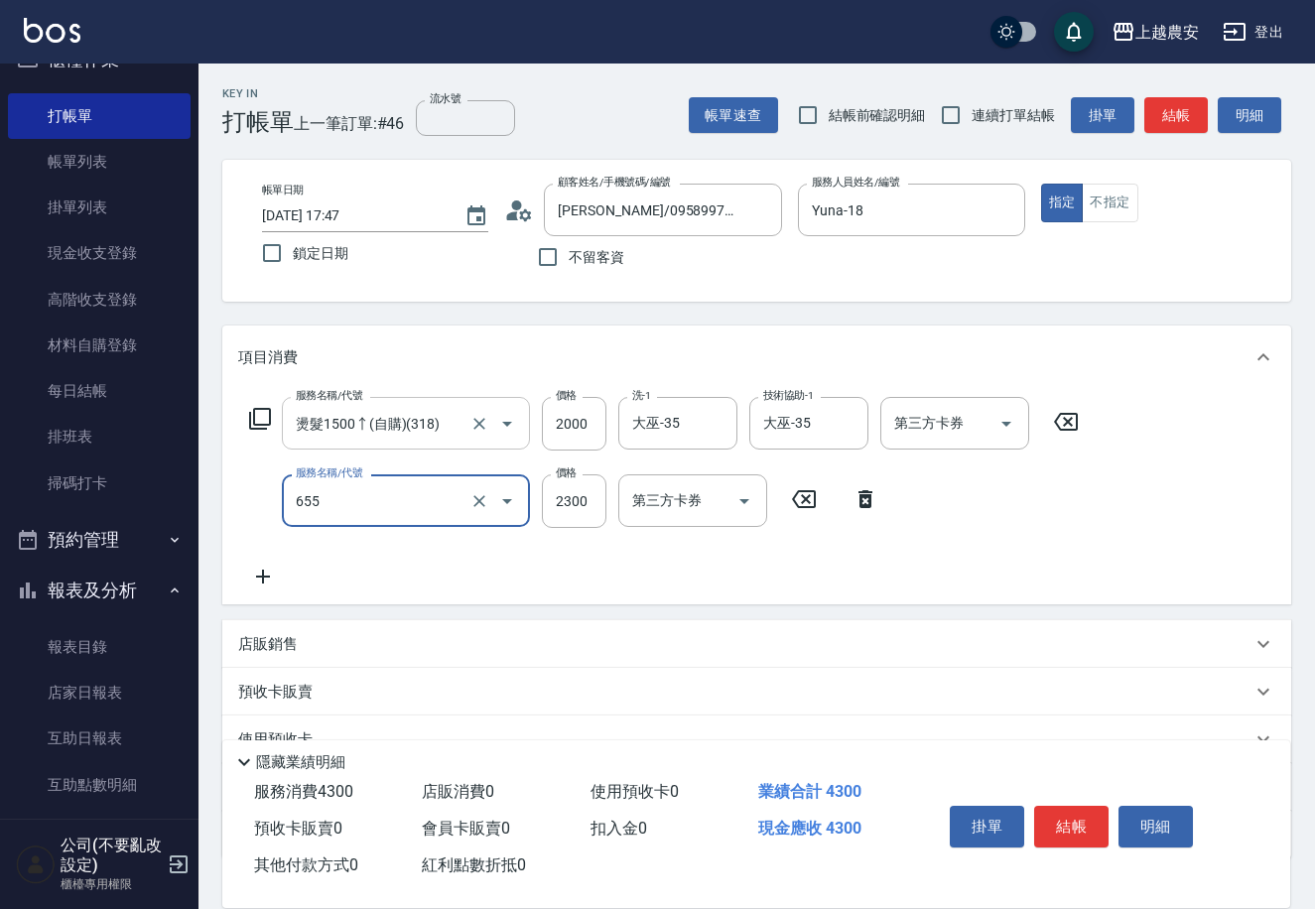
type input "結構2段式(自)(655)"
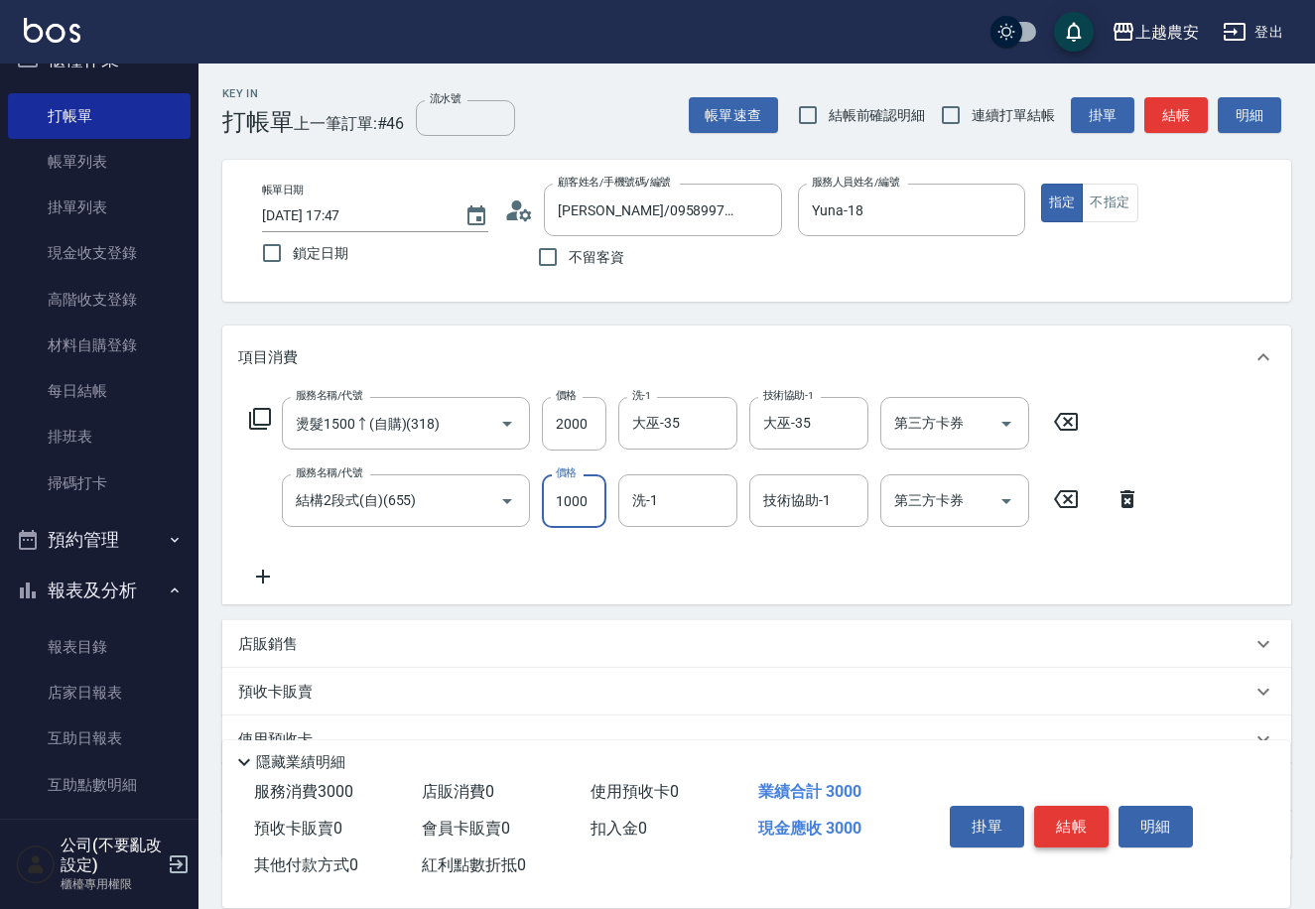
type input "1000"
drag, startPoint x: 1079, startPoint y: 830, endPoint x: 1072, endPoint y: 822, distance: 10.5
click at [1080, 825] on button "結帳" at bounding box center [1071, 827] width 74 height 42
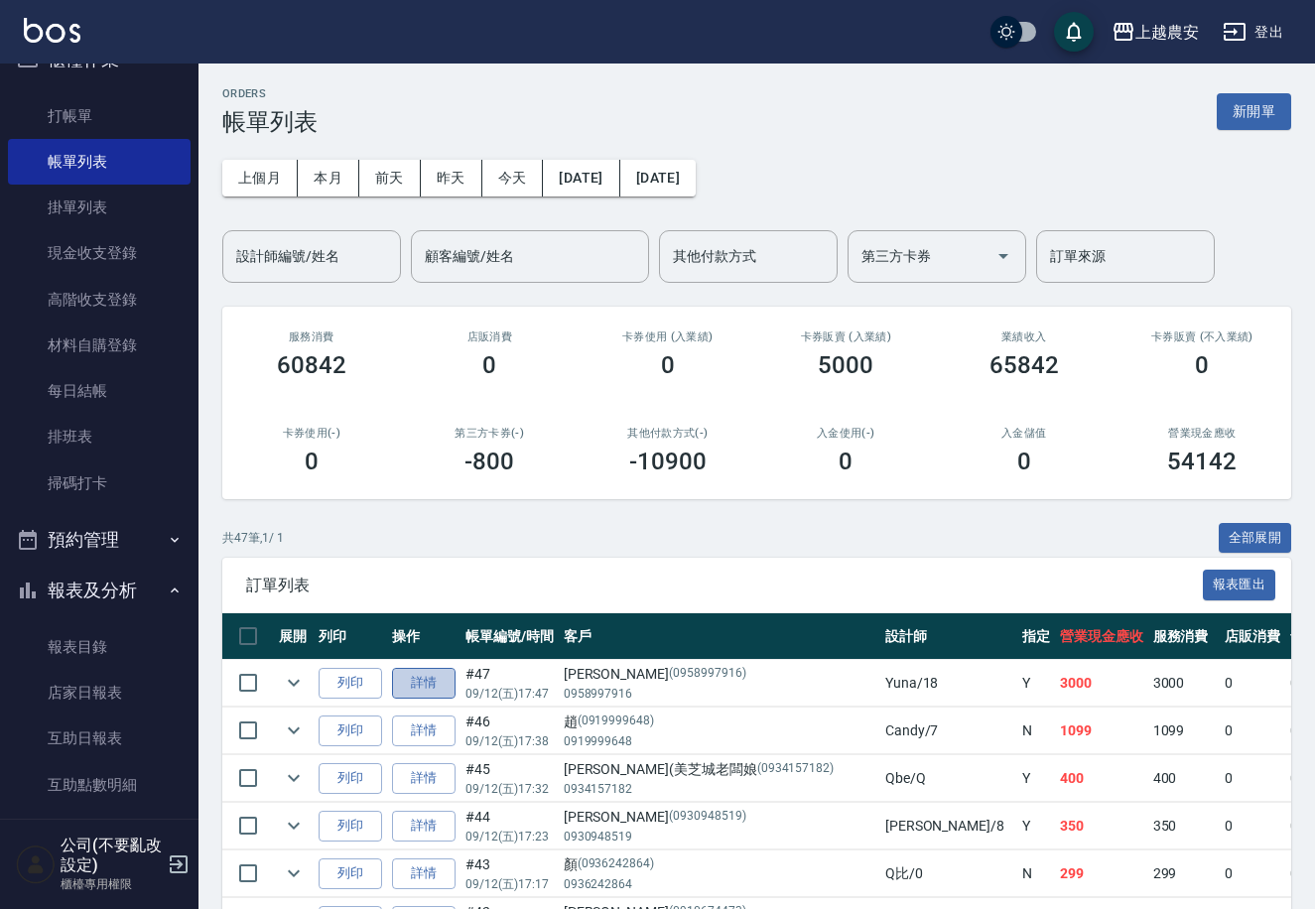
click at [412, 680] on link "詳情" at bounding box center [424, 683] width 64 height 31
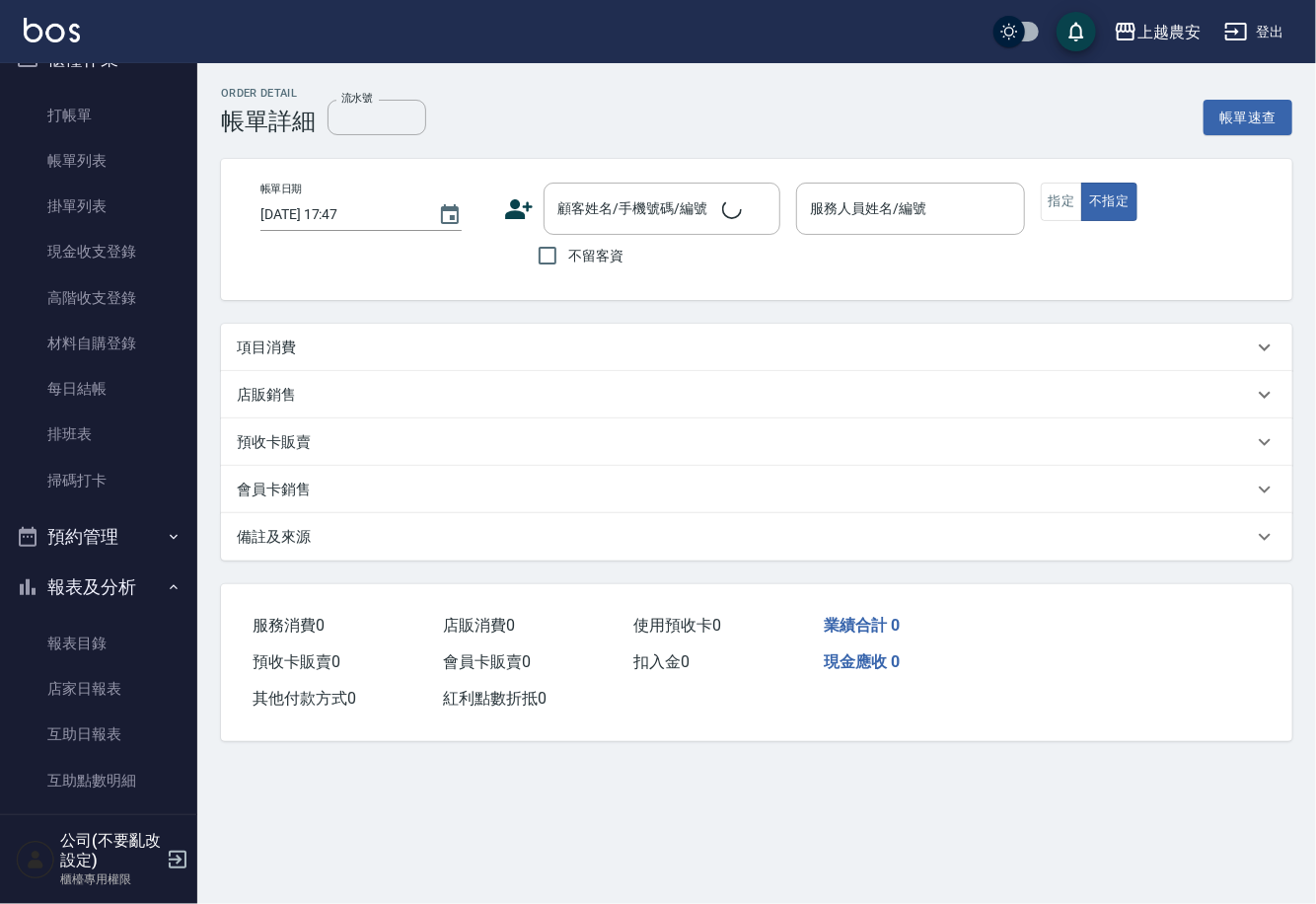
type input "Yuna-18"
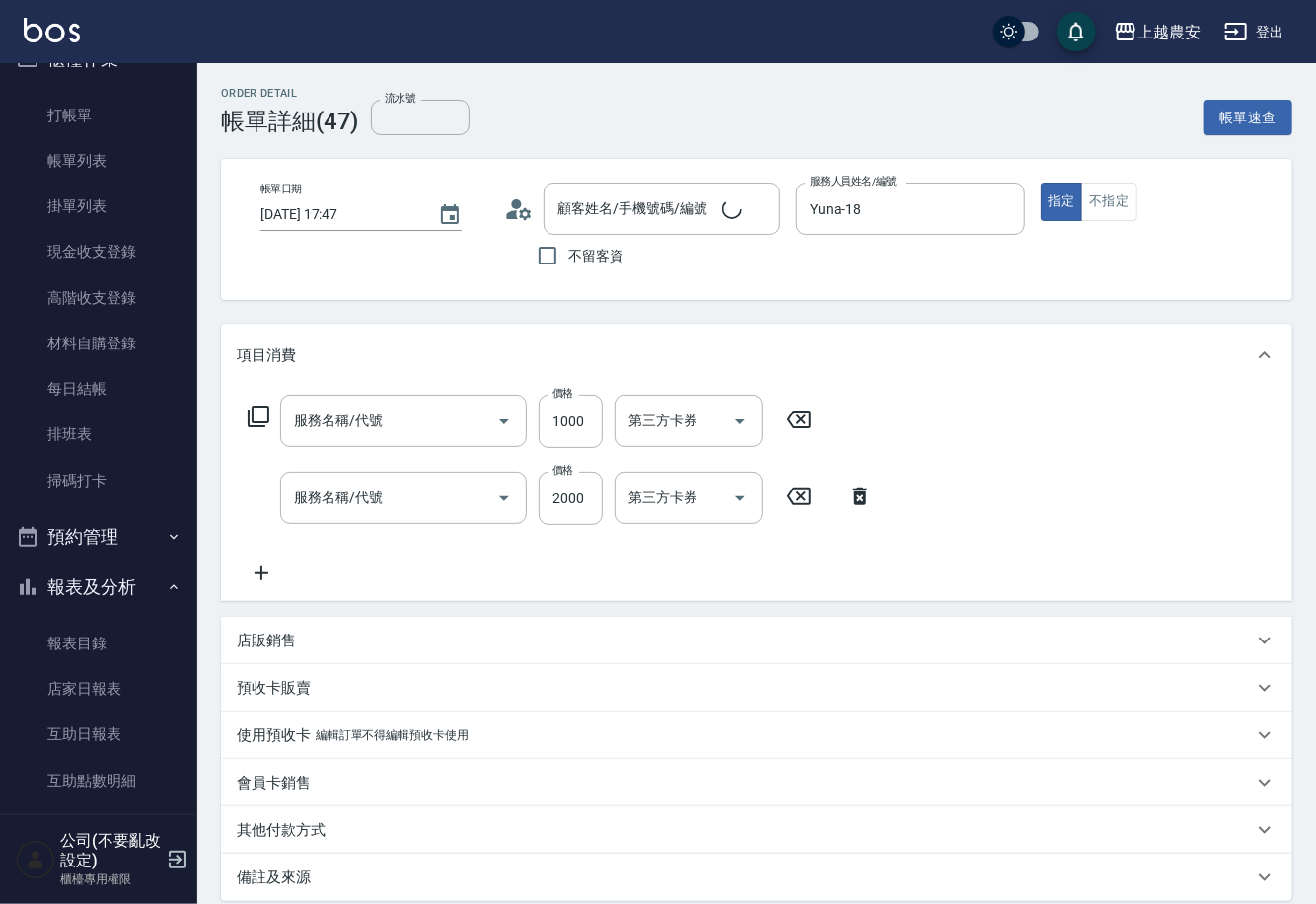
type input "[PERSON_NAME]/0958997916/0958997916"
type input "結構2段式(自)(655)"
type input "燙髮1500↑(自購)(318)"
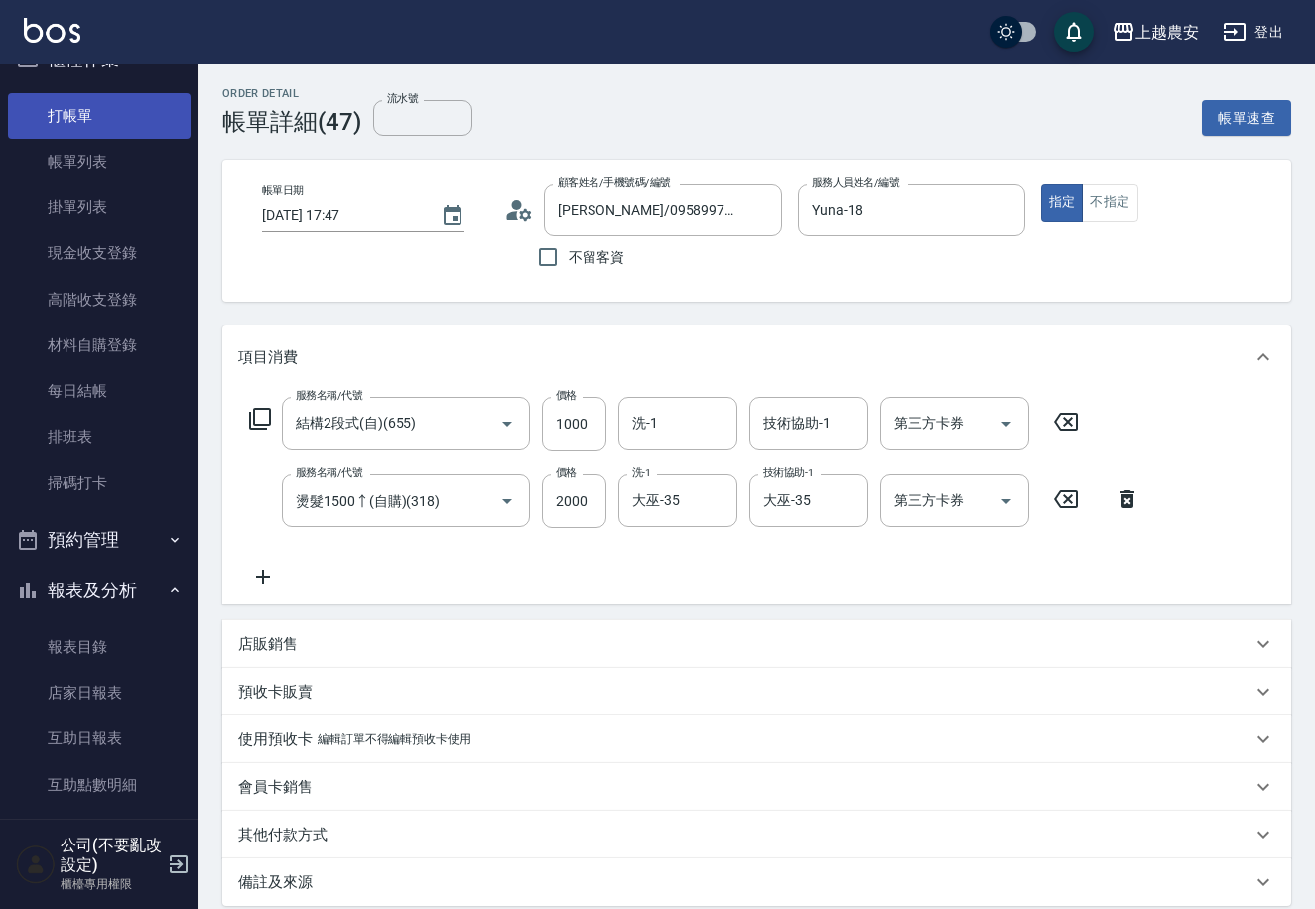
click at [57, 116] on link "打帳單" at bounding box center [99, 116] width 183 height 46
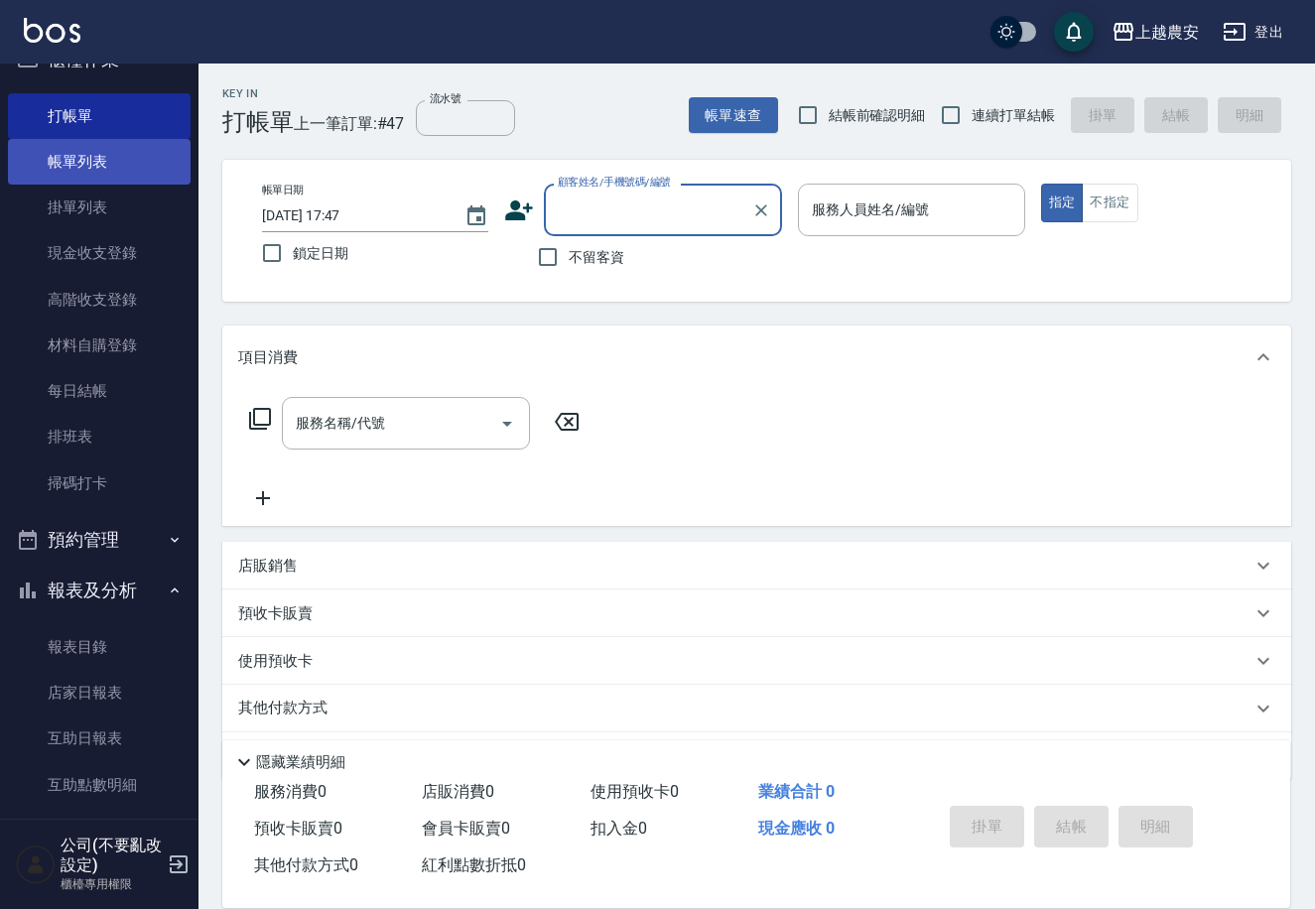
click at [121, 161] on link "帳單列表" at bounding box center [99, 162] width 183 height 46
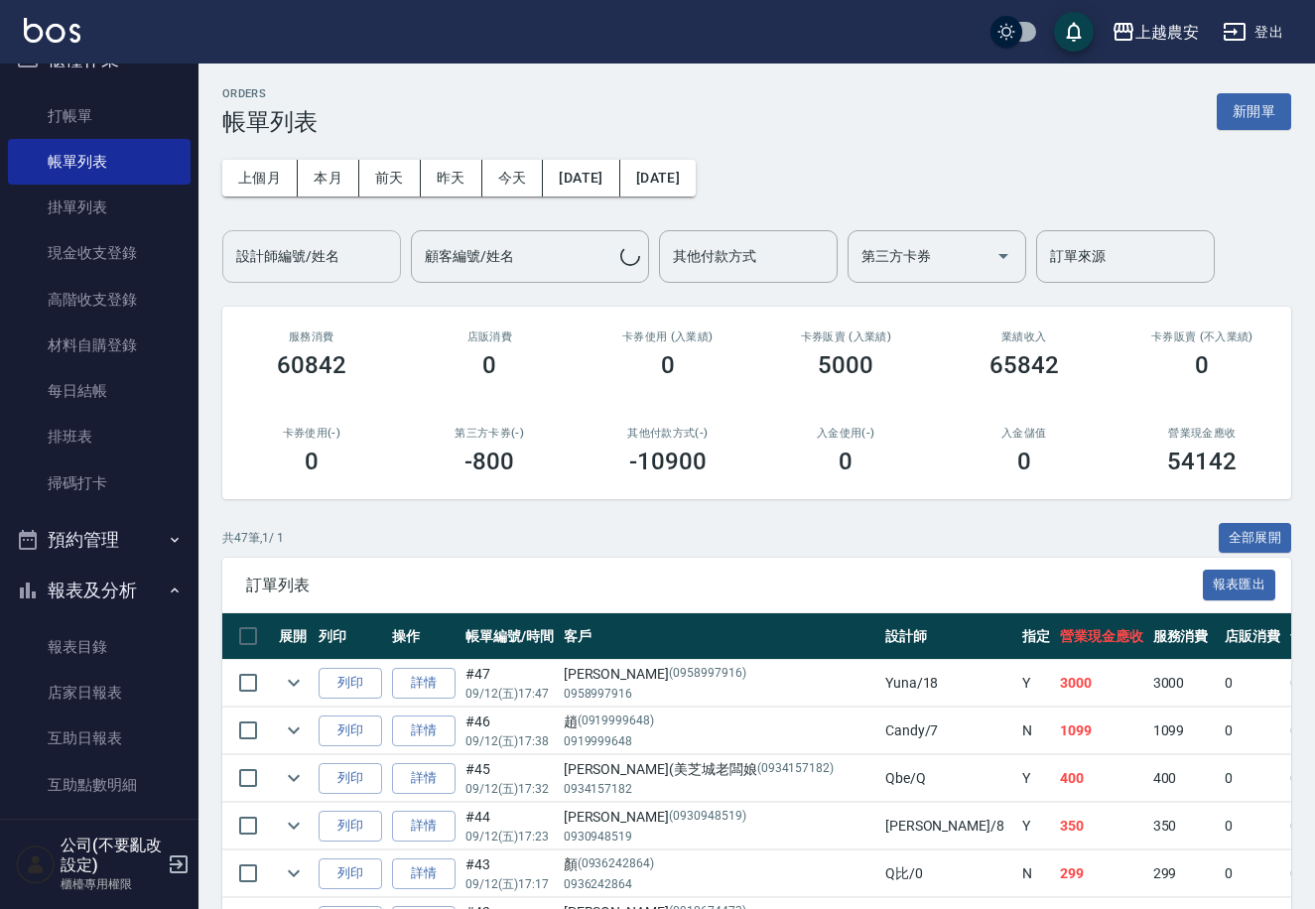
click at [302, 259] on input "設計師編號/姓名" at bounding box center [311, 256] width 161 height 35
type input "Yuna-18"
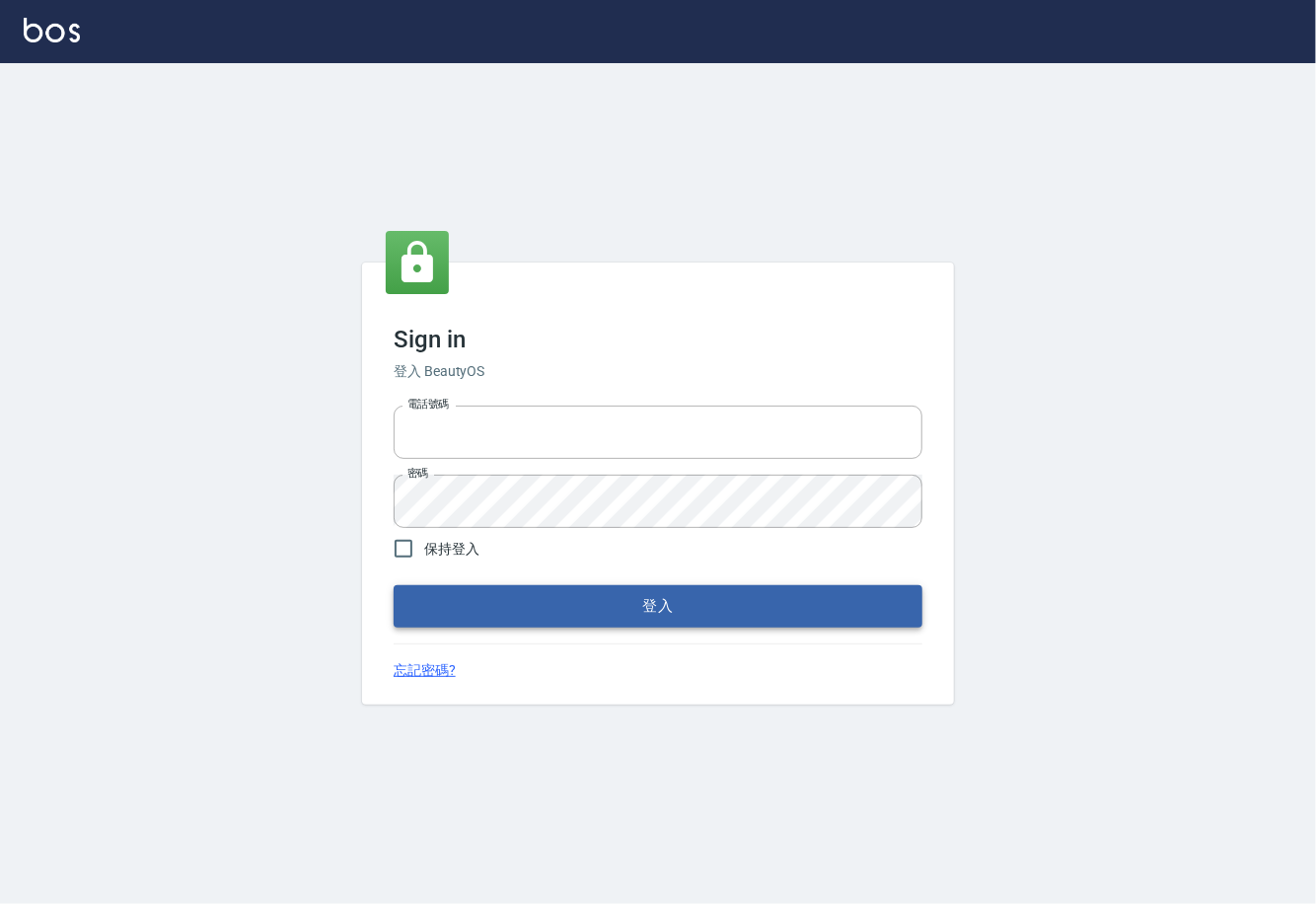
type input "0225929166"
click at [649, 607] on button "登入" at bounding box center [658, 607] width 529 height 42
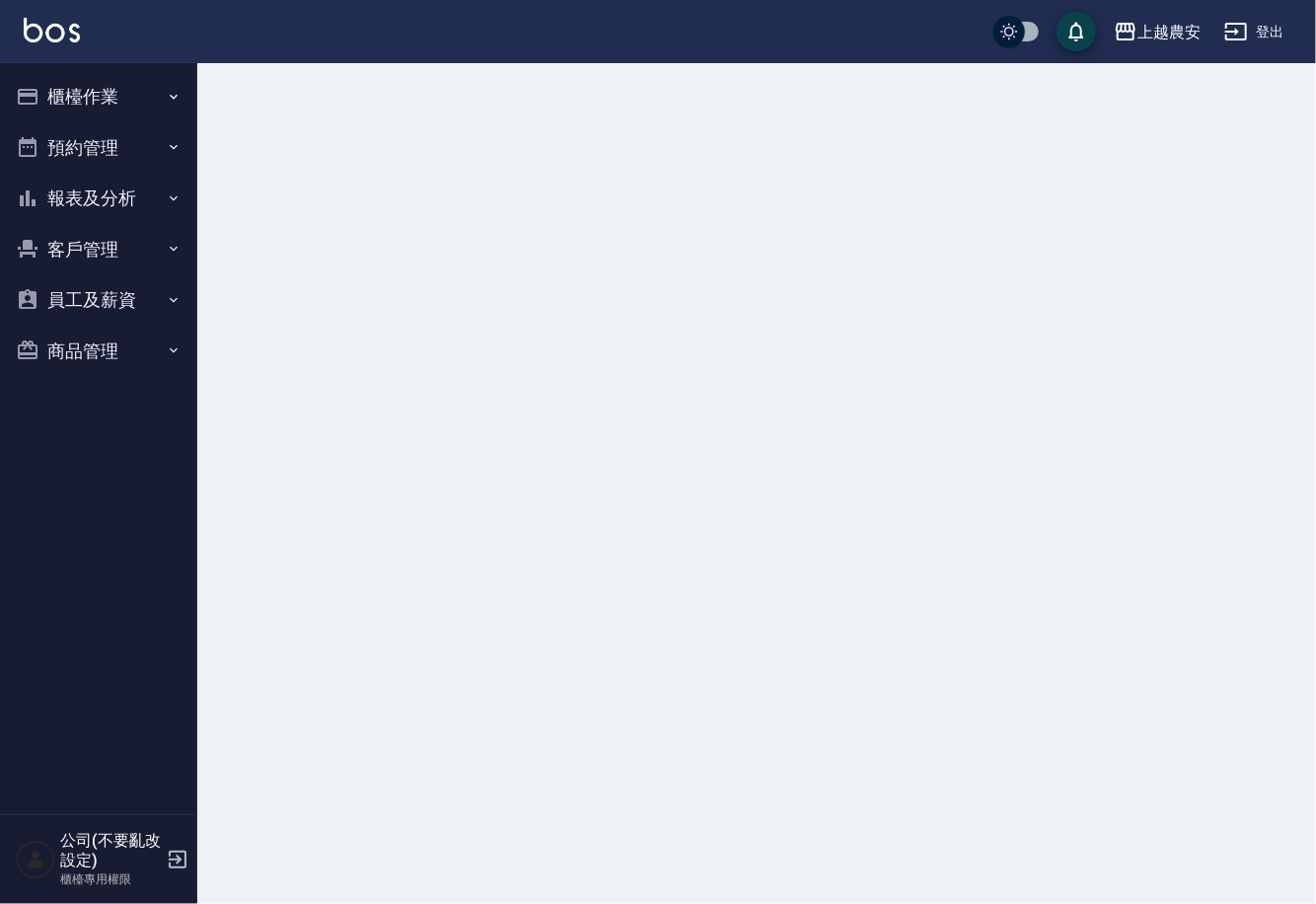
click at [105, 89] on button "櫃檯作業" at bounding box center [98, 96] width 182 height 52
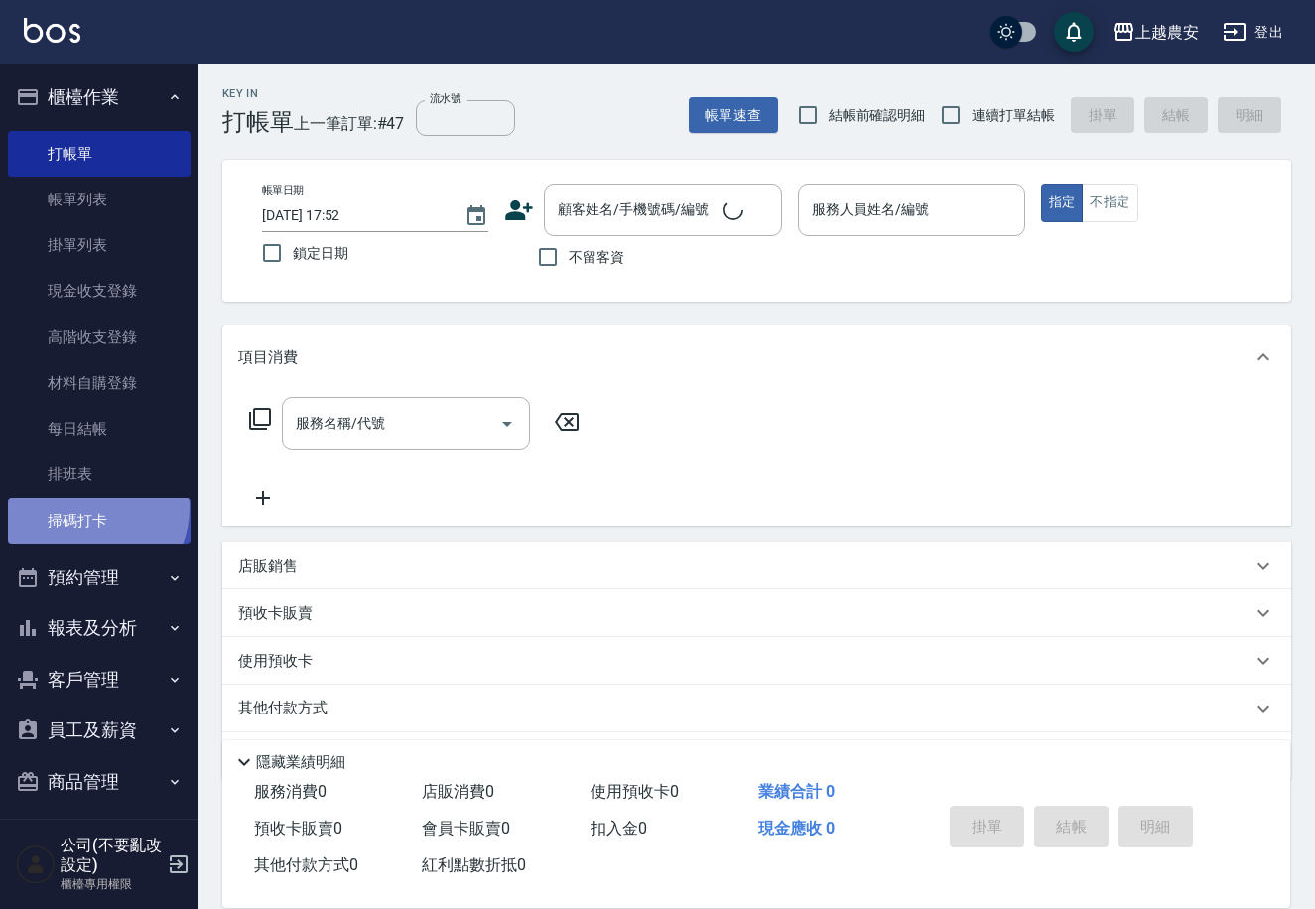
click at [85, 507] on link "掃碼打卡" at bounding box center [99, 521] width 183 height 46
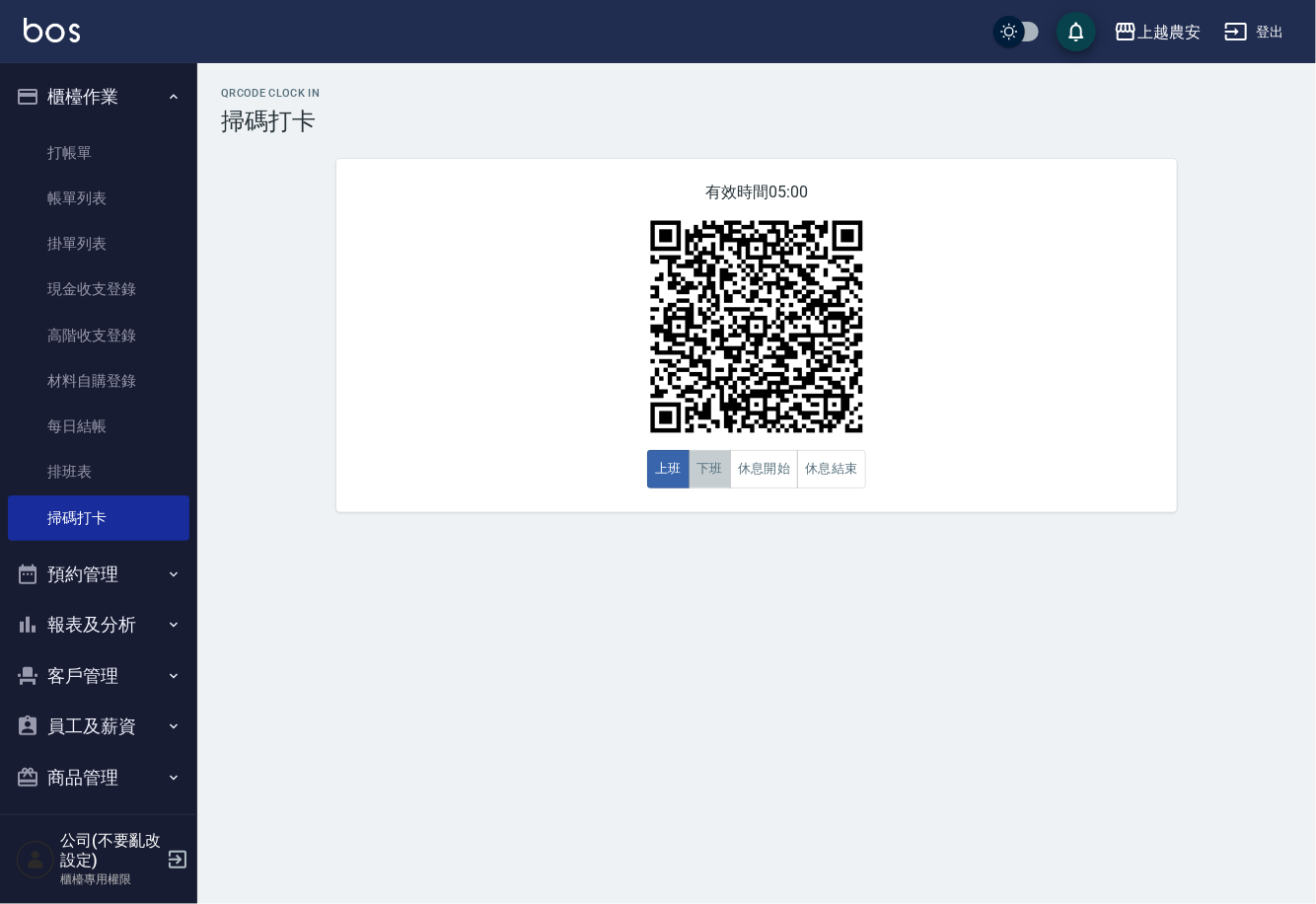
click at [718, 473] on button "下班" at bounding box center [710, 469] width 43 height 39
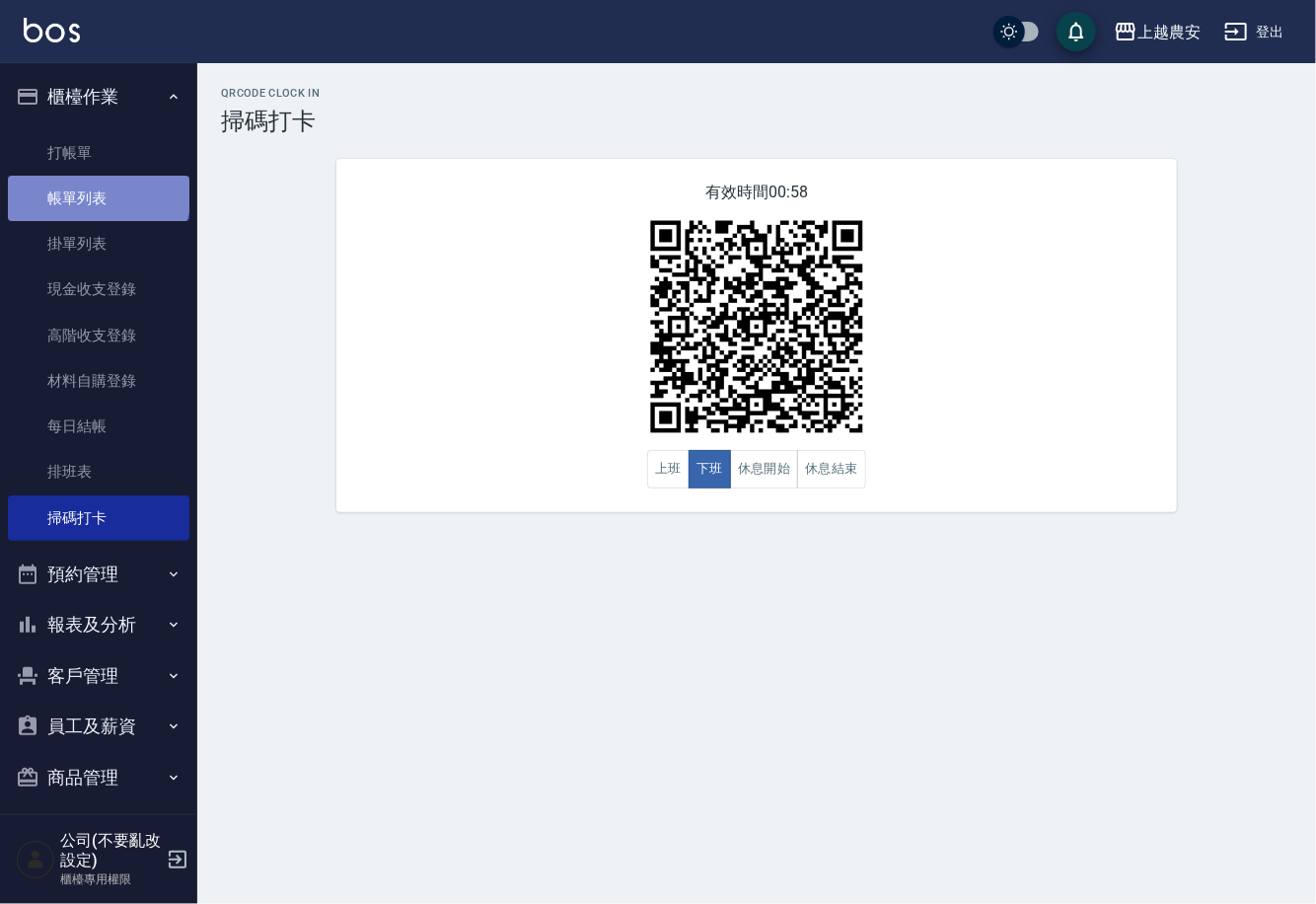
click at [96, 194] on link "帳單列表" at bounding box center [98, 199] width 182 height 46
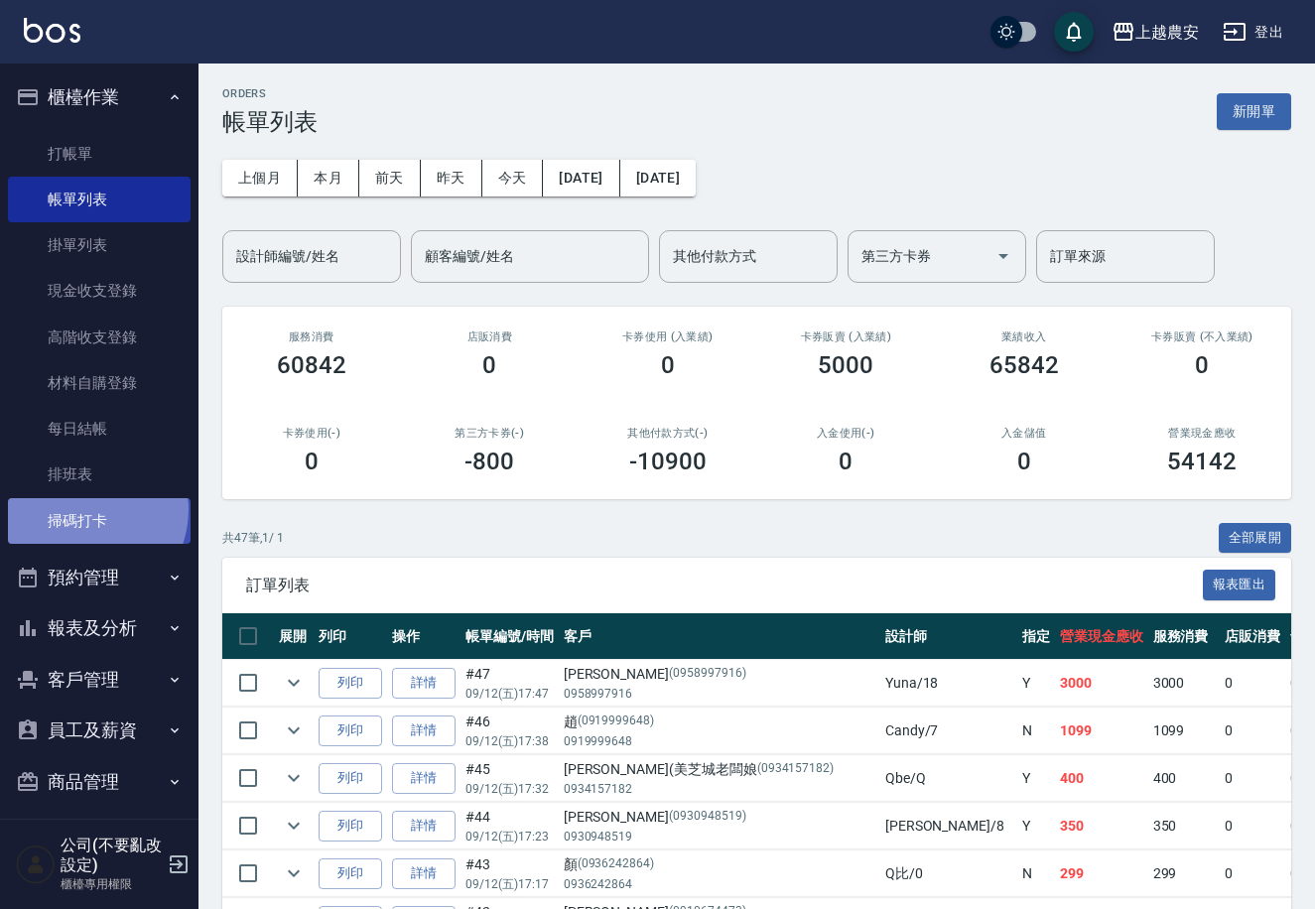
click at [81, 509] on link "掃碼打卡" at bounding box center [99, 521] width 183 height 46
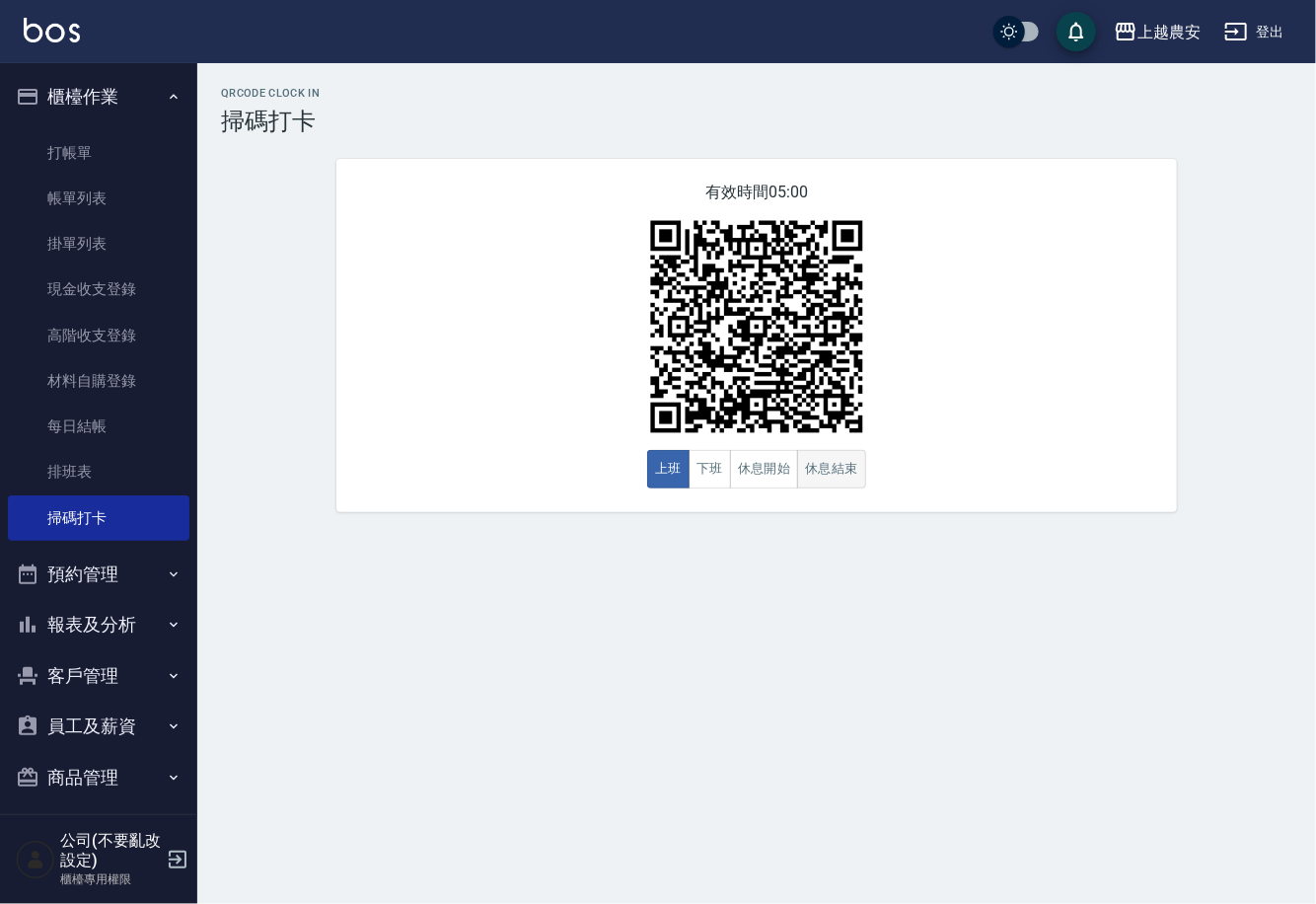
click at [834, 480] on button "休息結束" at bounding box center [831, 469] width 69 height 39
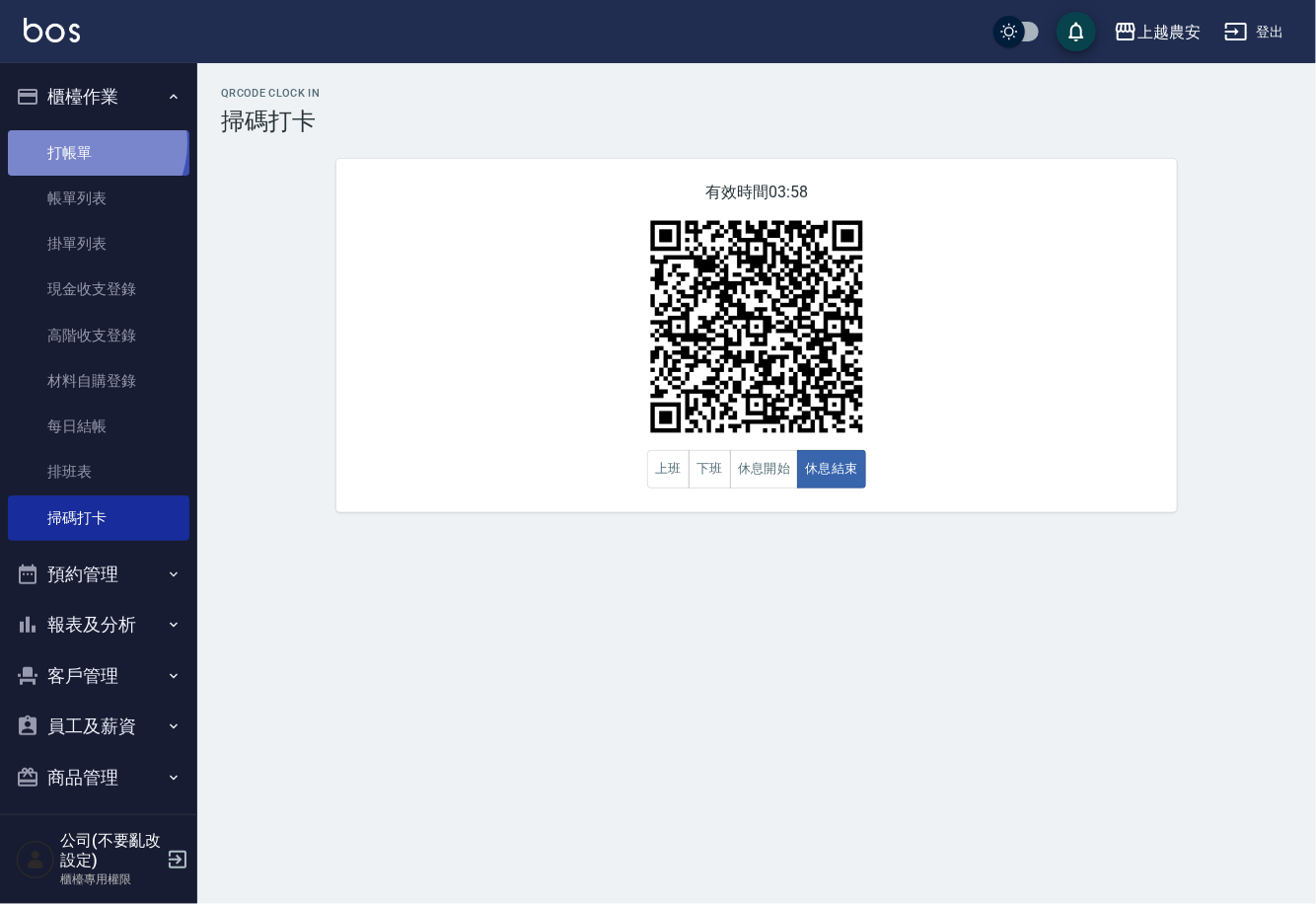
click at [81, 142] on link "打帳單" at bounding box center [98, 153] width 182 height 46
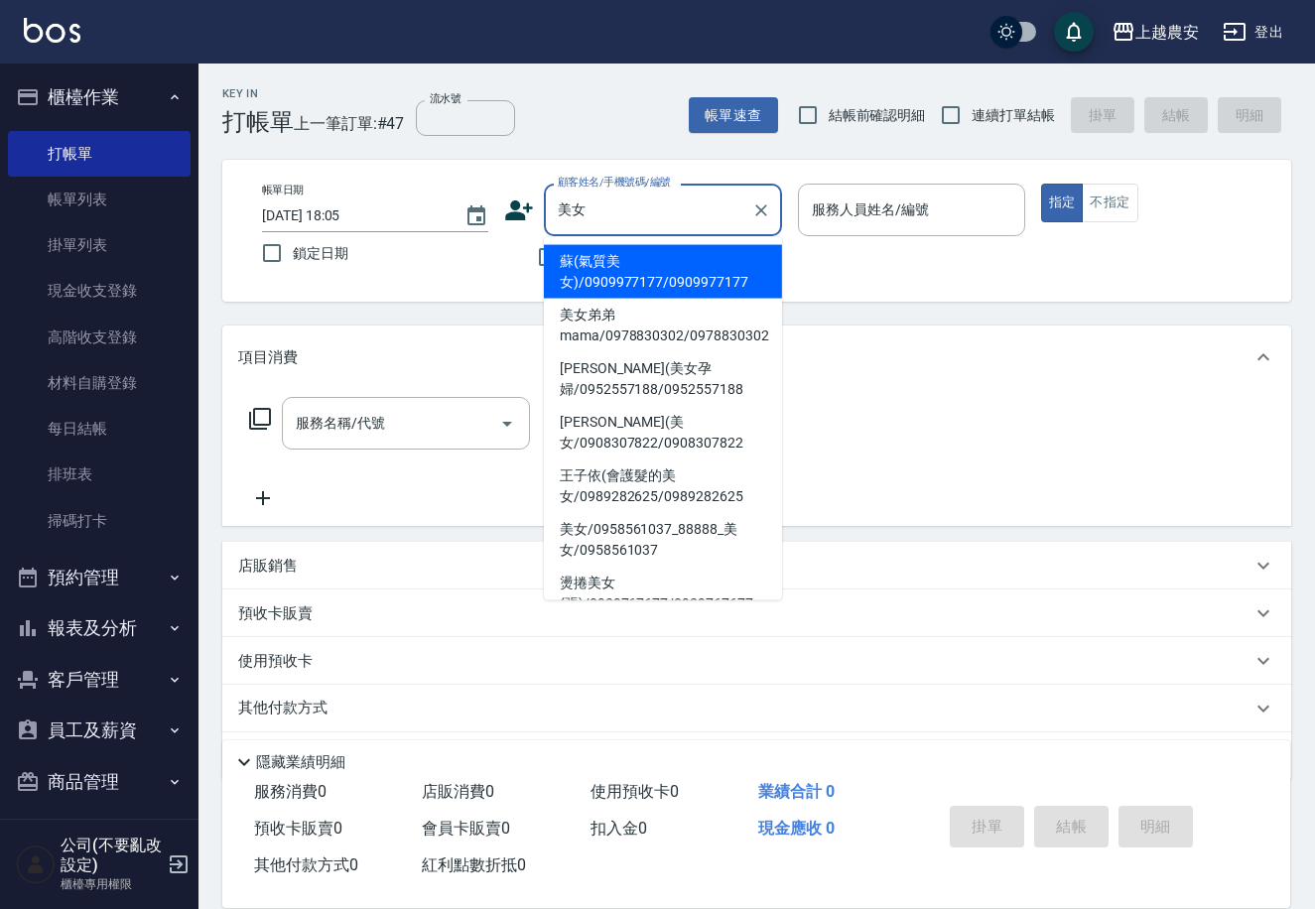
scroll to position [318, 0]
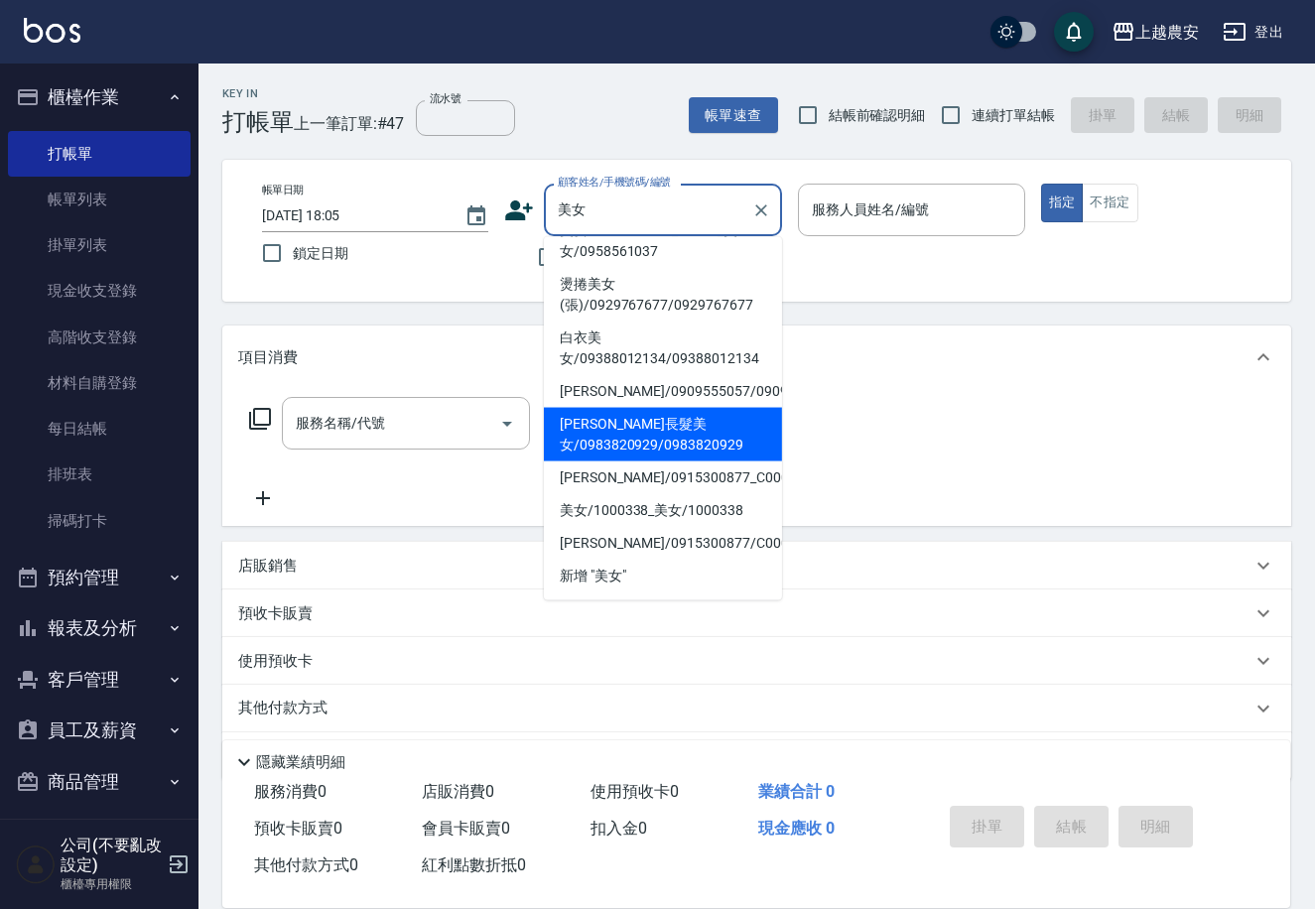
type input "美"
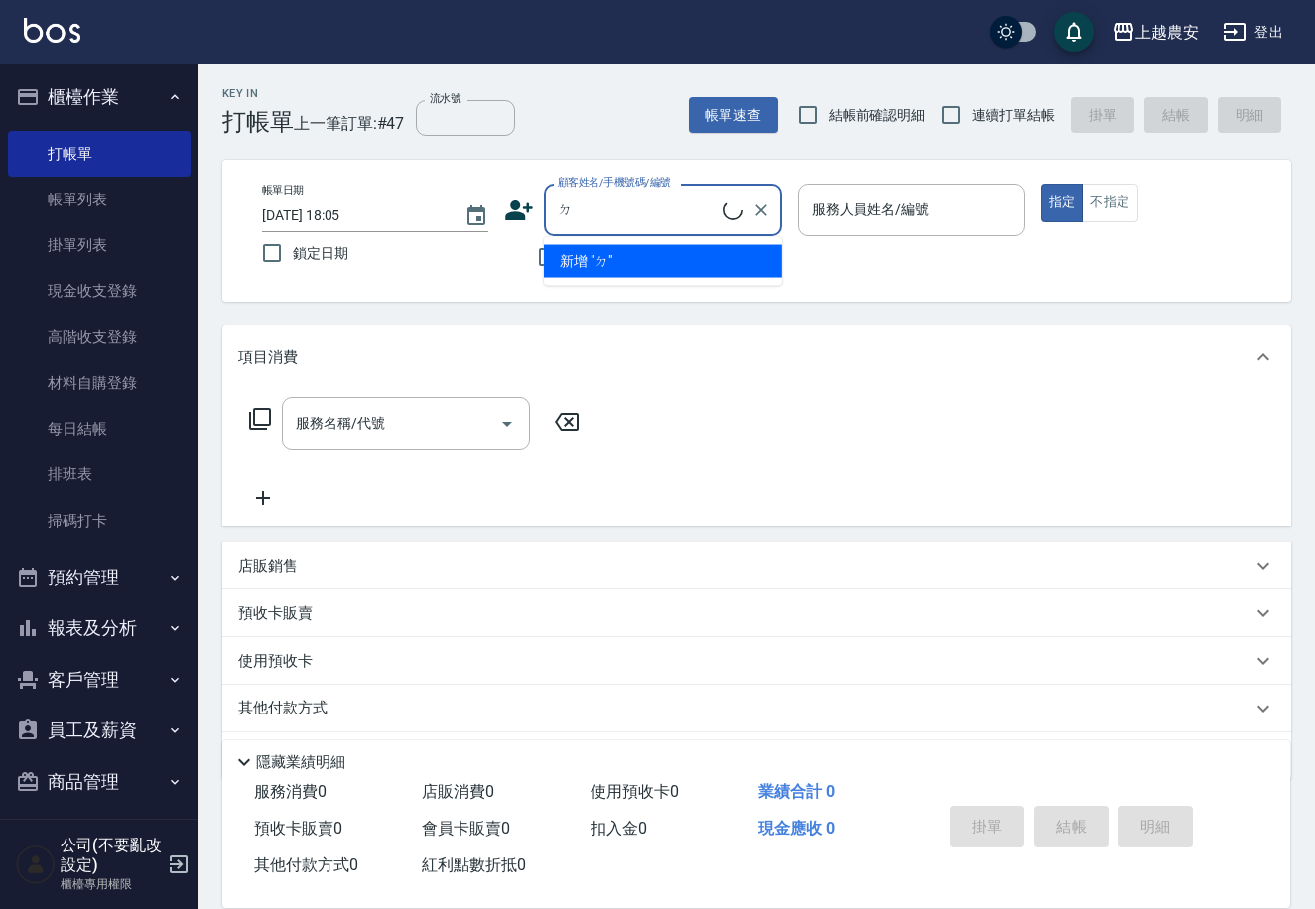
scroll to position [0, 0]
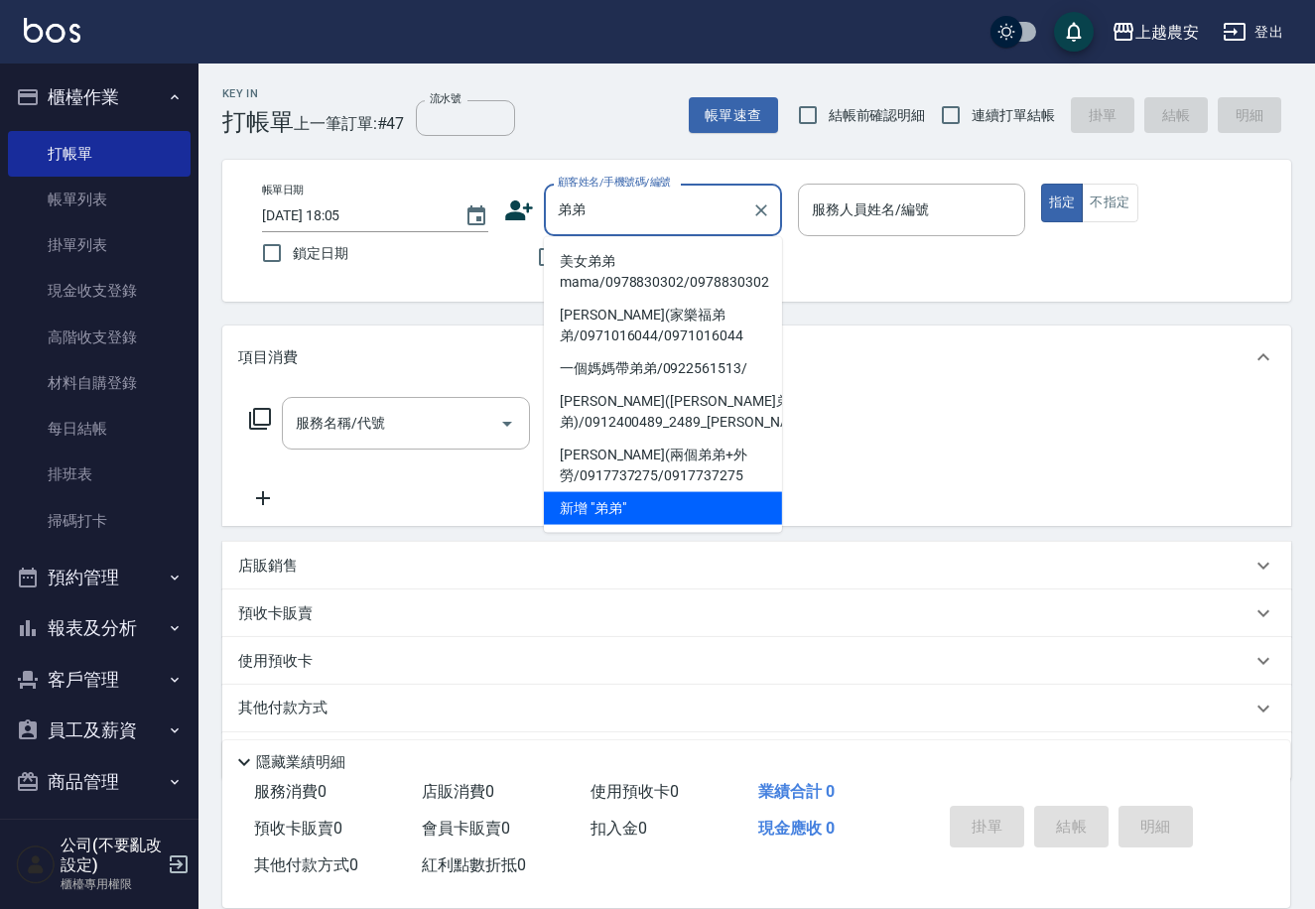
click at [627, 274] on li "美女弟弟mama/0978830302/0978830302" at bounding box center [663, 272] width 238 height 54
type input "美女弟弟mama/0978830302/0978830302"
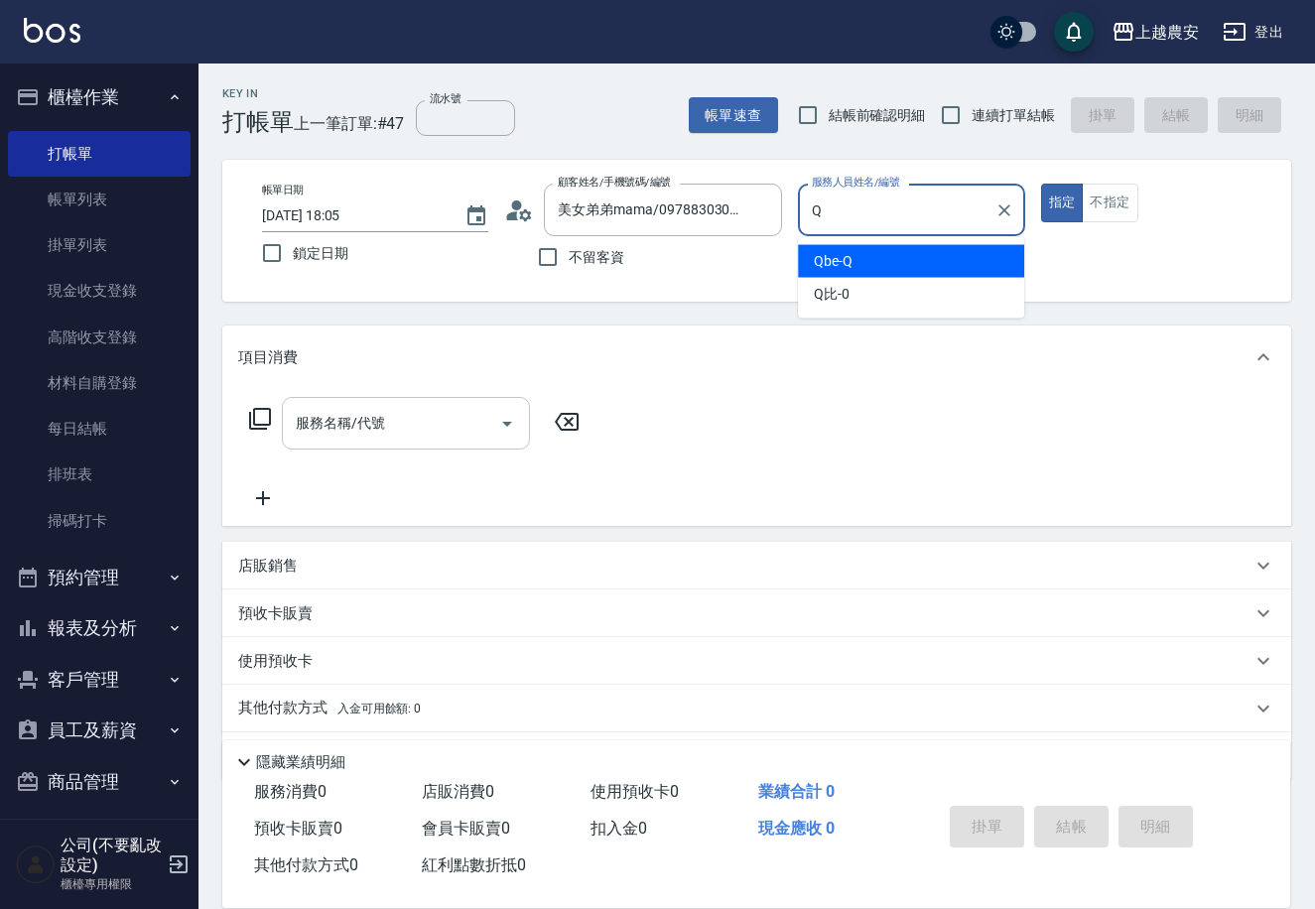
type input "Qbe-Q"
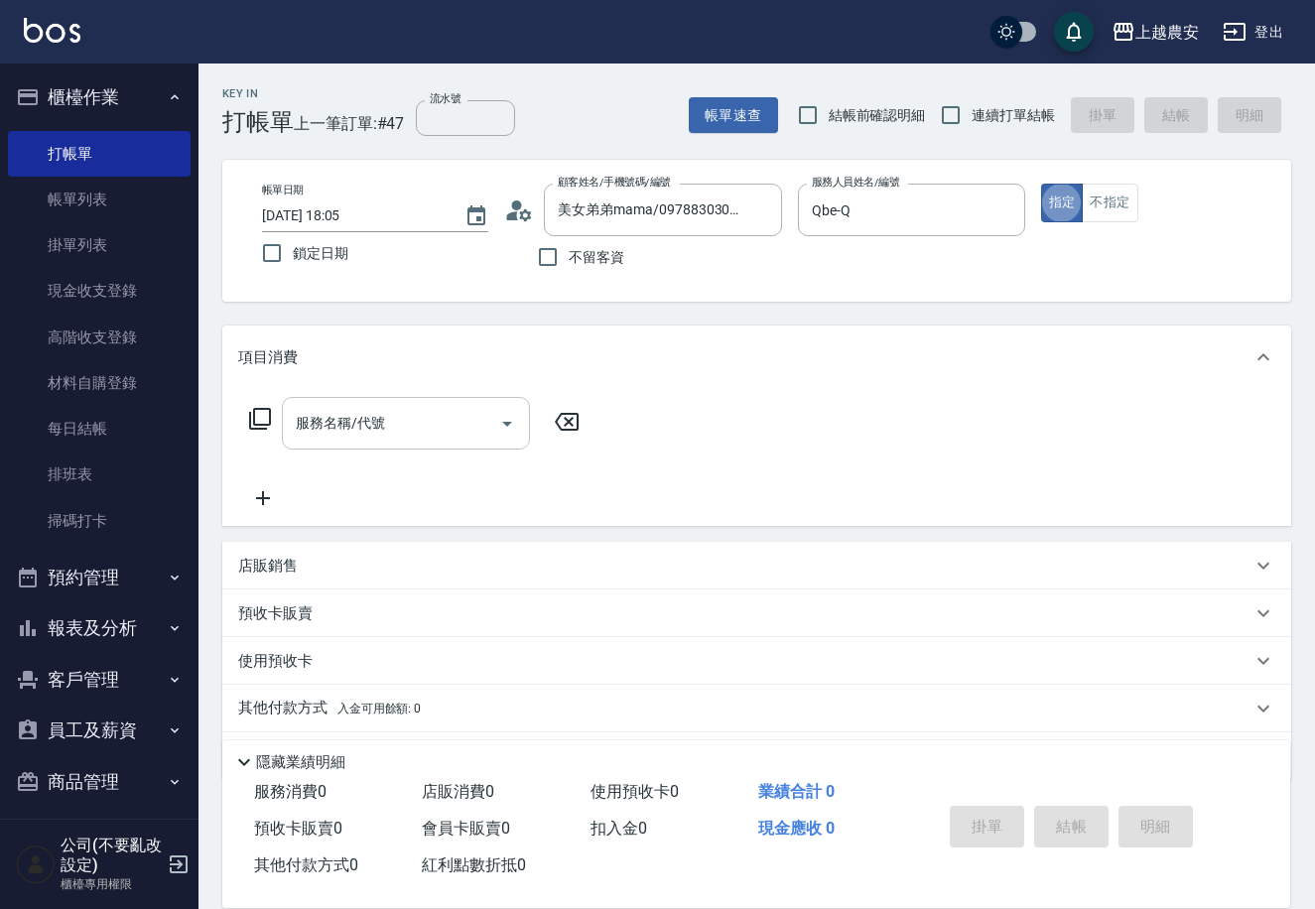
type button "true"
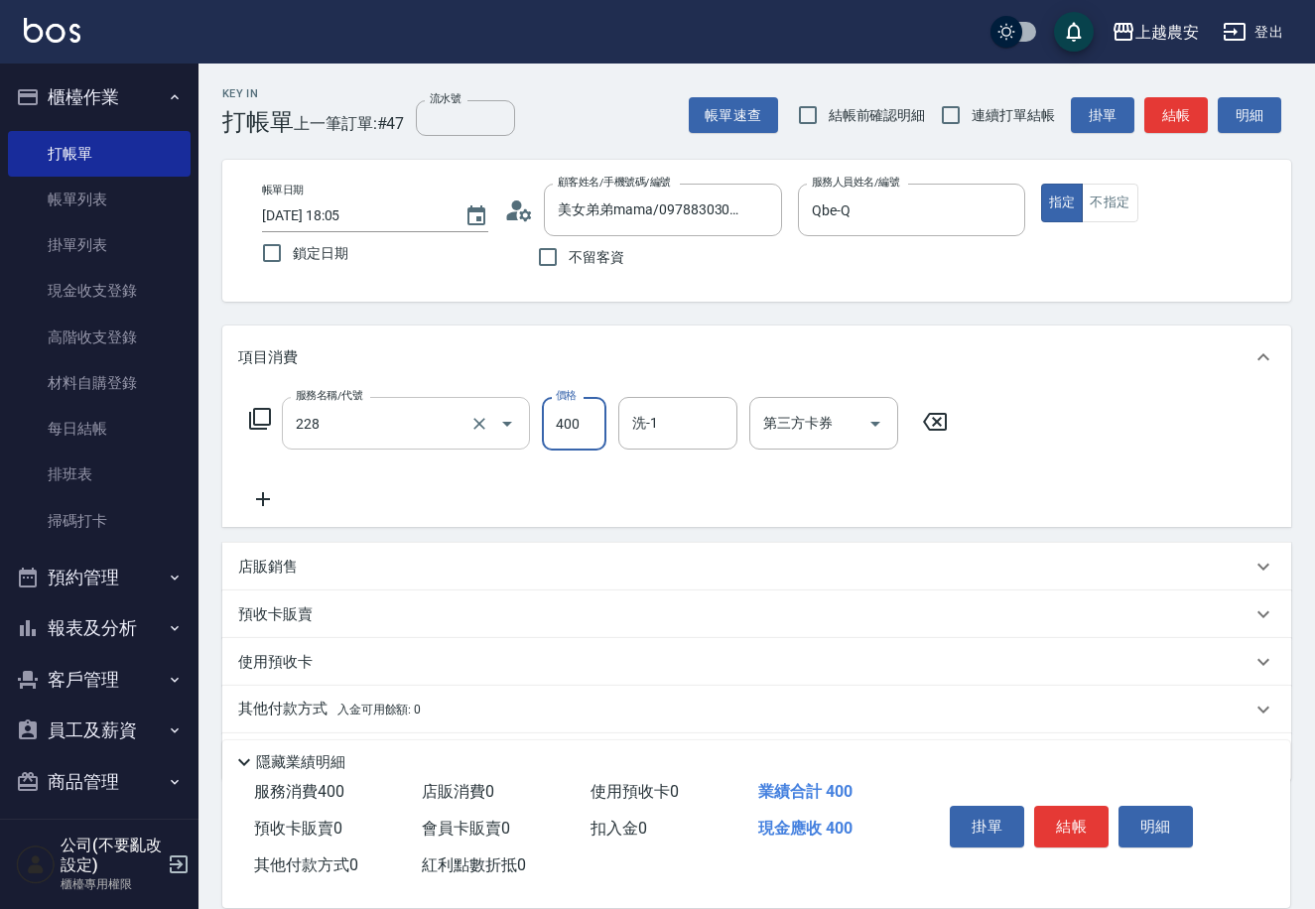
type input "洗髮(228)"
click at [1067, 819] on button "結帳" at bounding box center [1071, 827] width 74 height 42
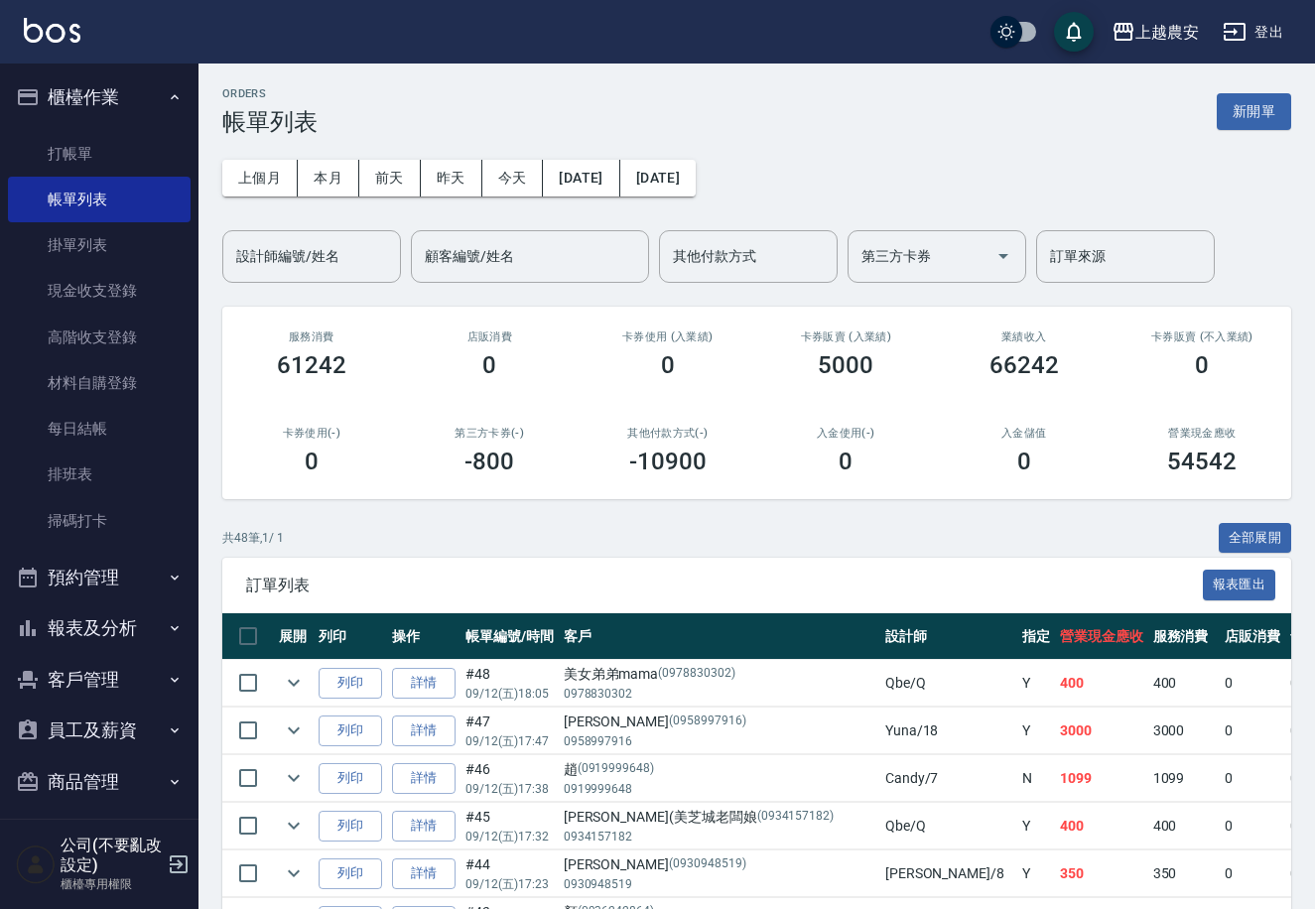
click at [362, 676] on button "列印" at bounding box center [351, 683] width 64 height 31
click at [93, 137] on link "打帳單" at bounding box center [99, 154] width 183 height 46
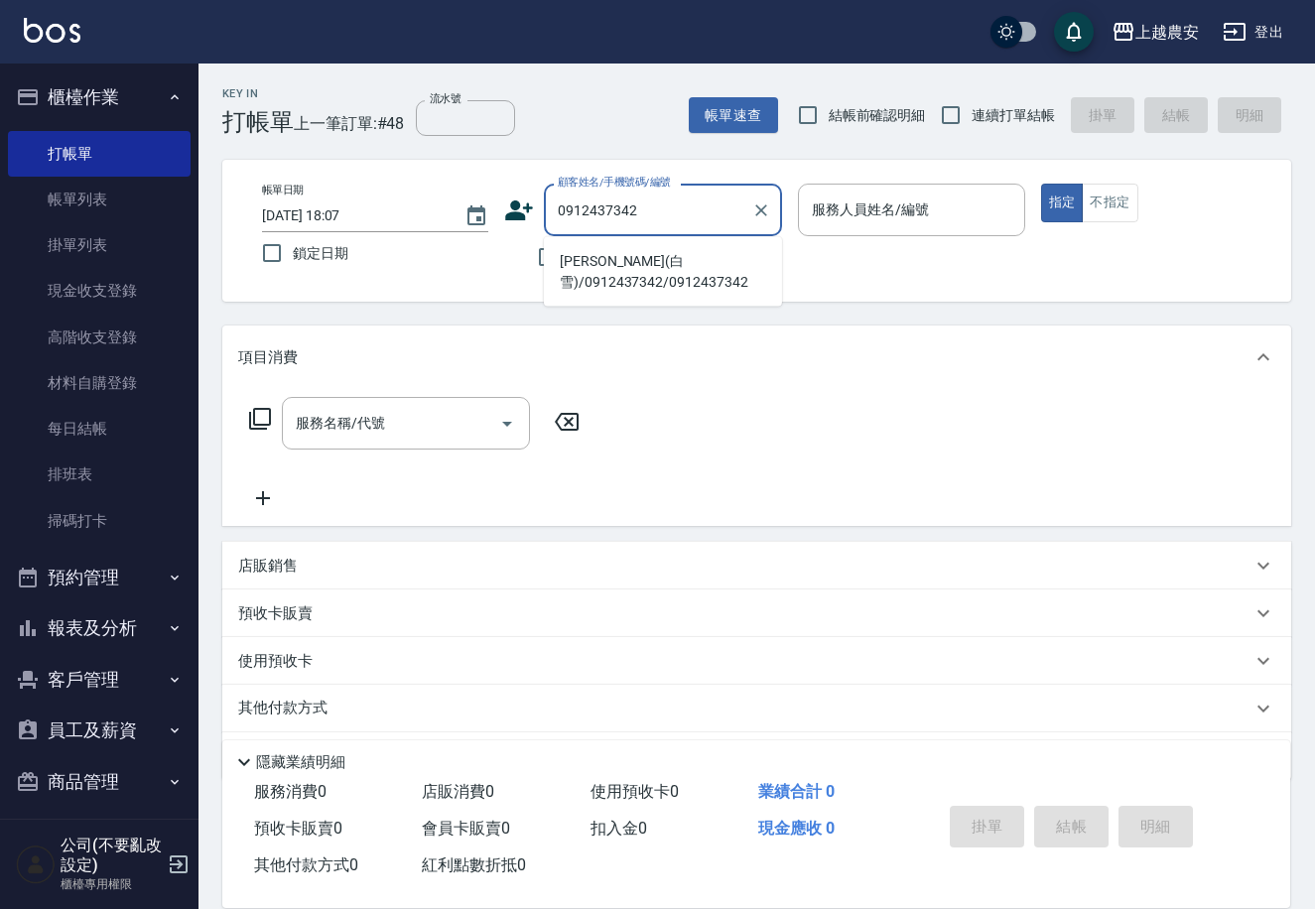
click at [622, 261] on li "[PERSON_NAME](白雪)/0912437342/0912437342" at bounding box center [663, 272] width 238 height 54
type input "[PERSON_NAME](白雪)/0912437342/0912437342"
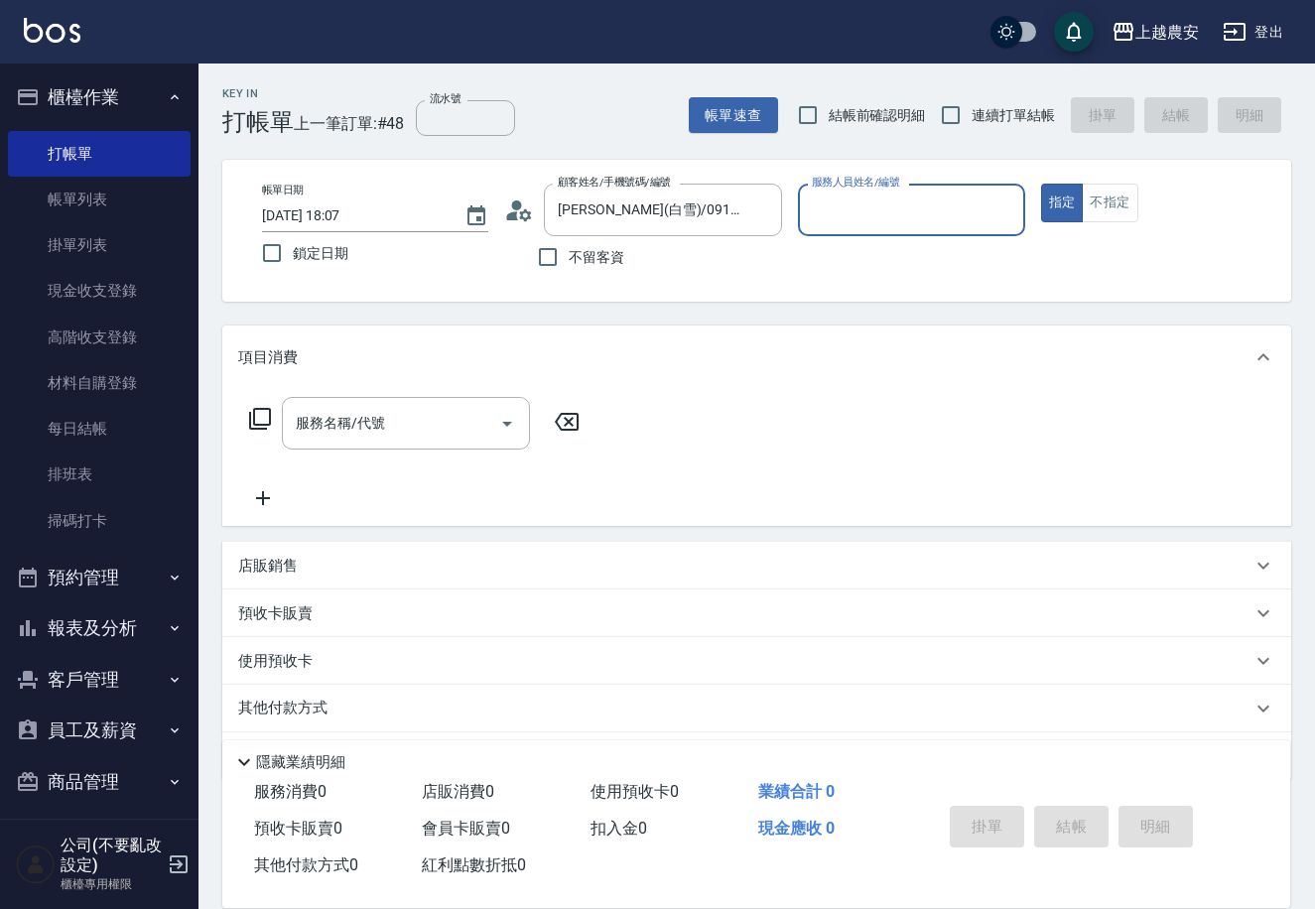
type input "Nana-13"
click at [386, 437] on input "服務名稱/代號" at bounding box center [391, 423] width 200 height 35
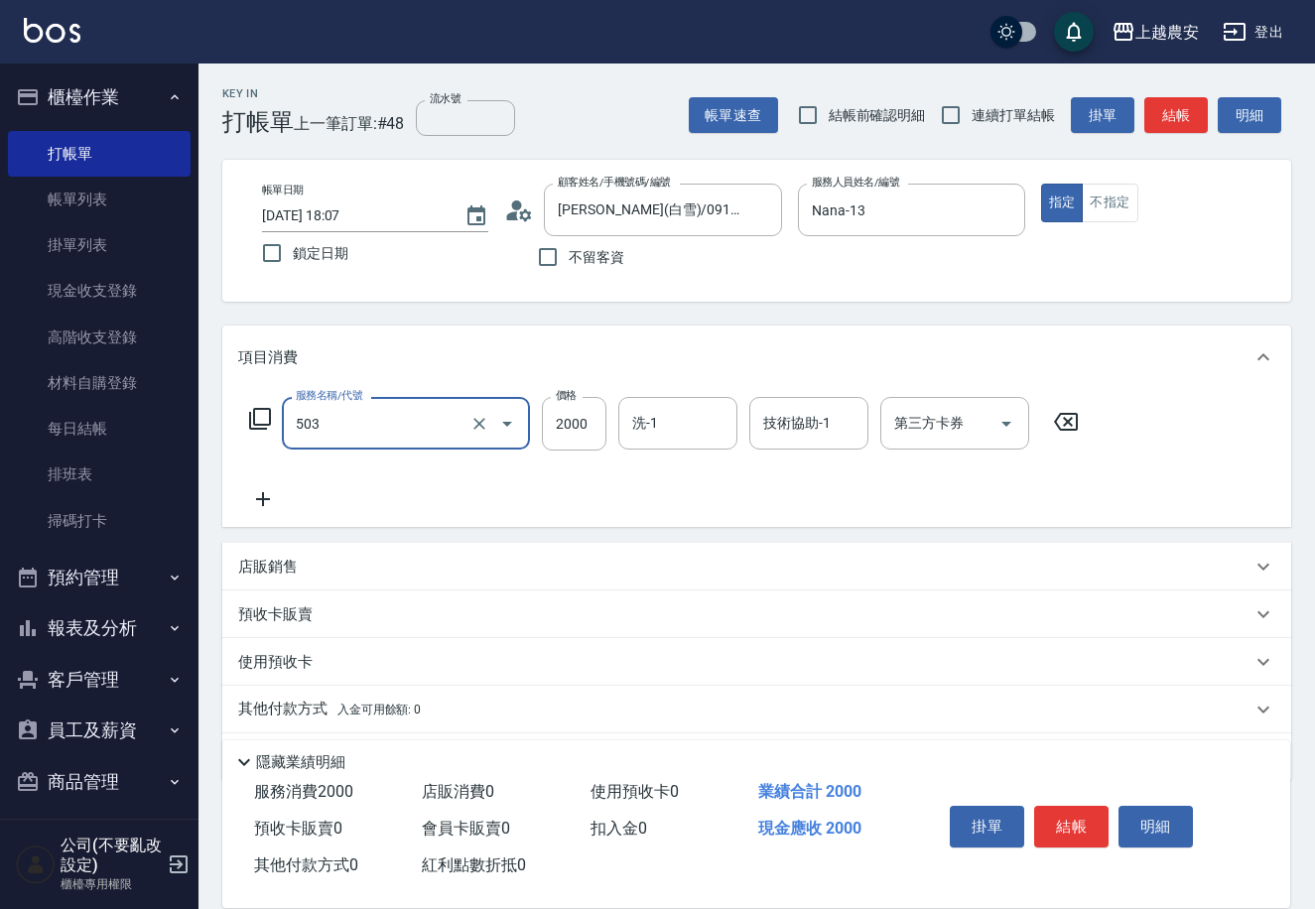
type input "染髮1500↑(503)"
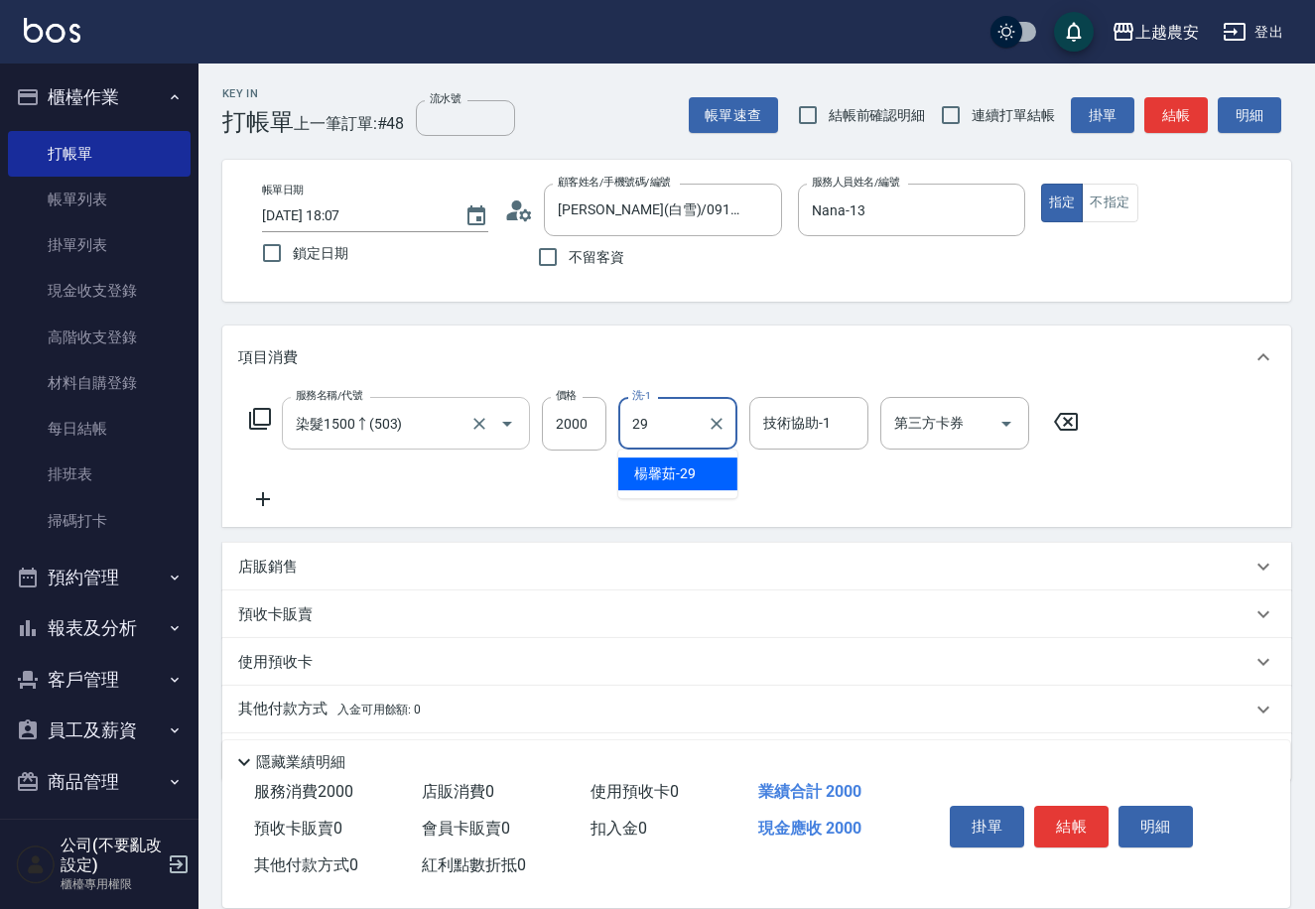
type input "[PERSON_NAME]-29"
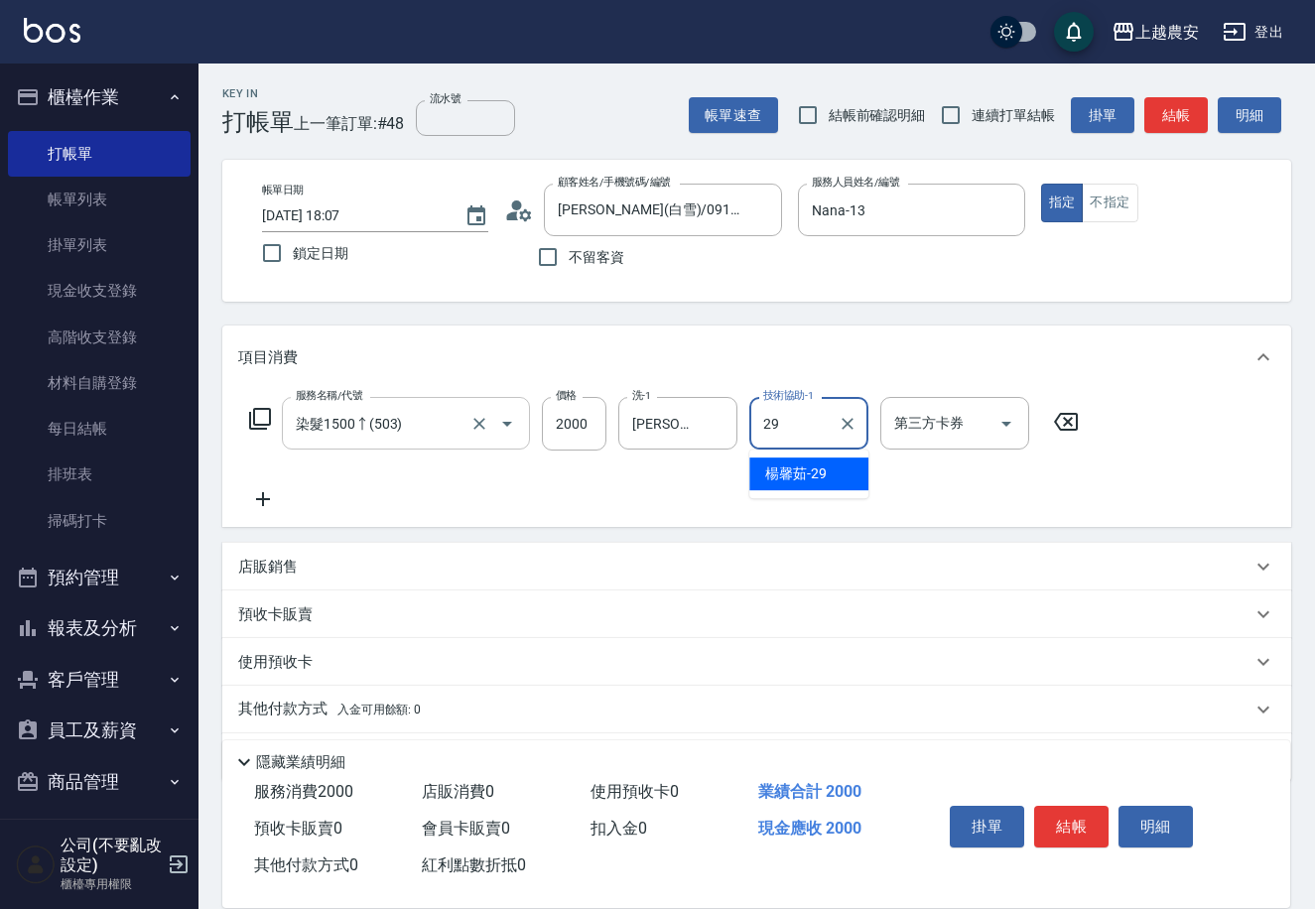
type input "[PERSON_NAME]-29"
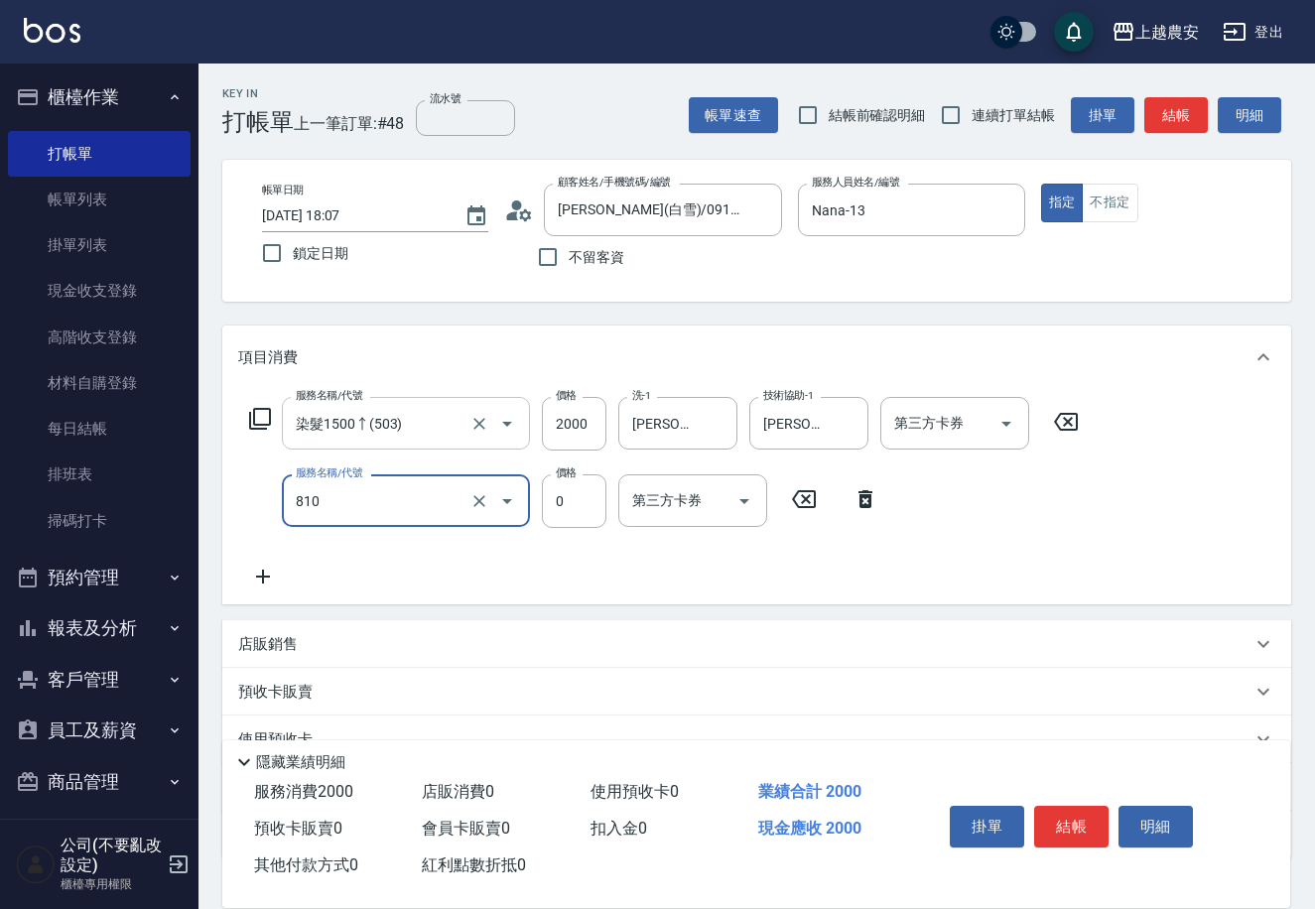
type input "頭皮護髮卡券使用(810)"
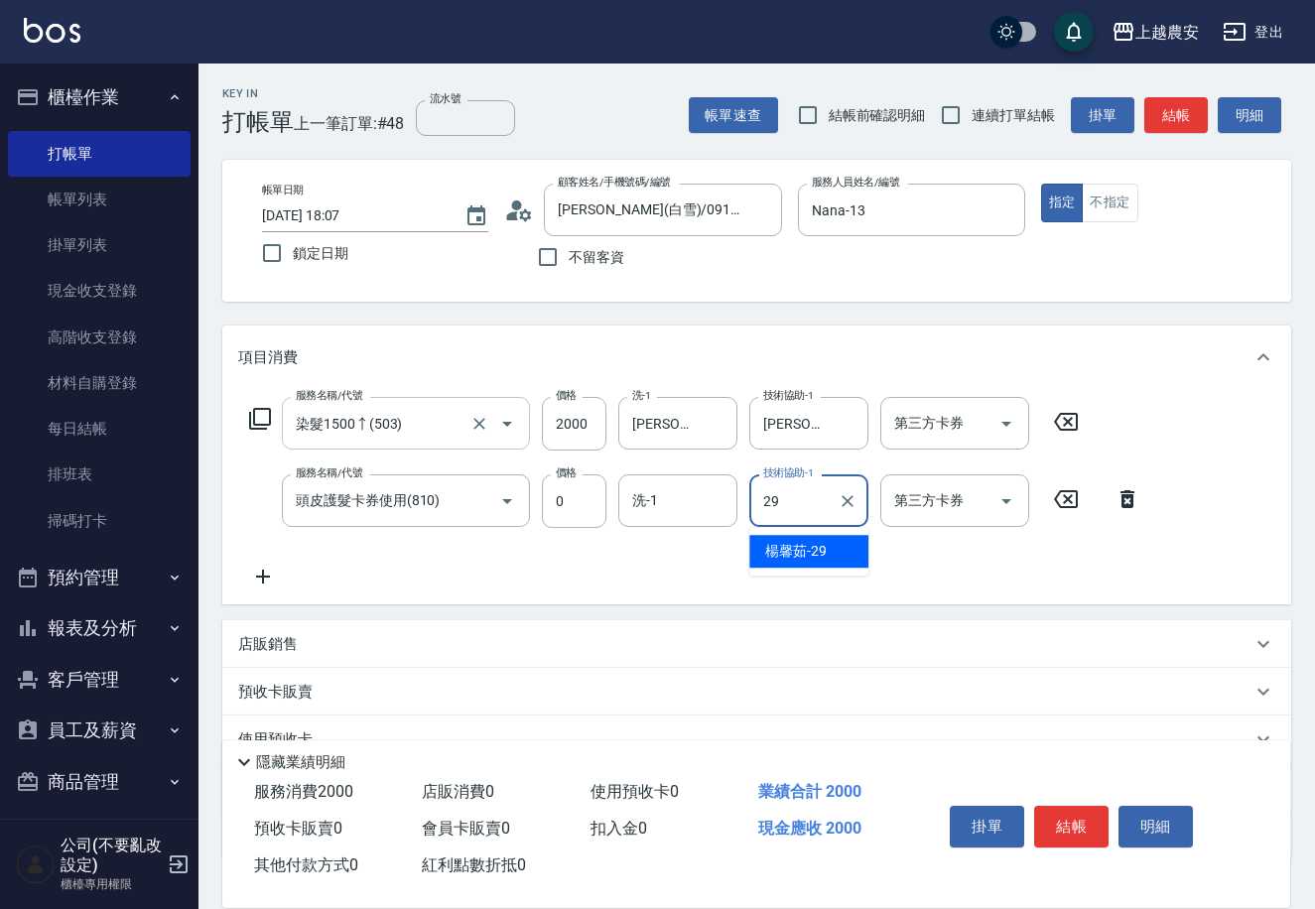
type input "[PERSON_NAME]-29"
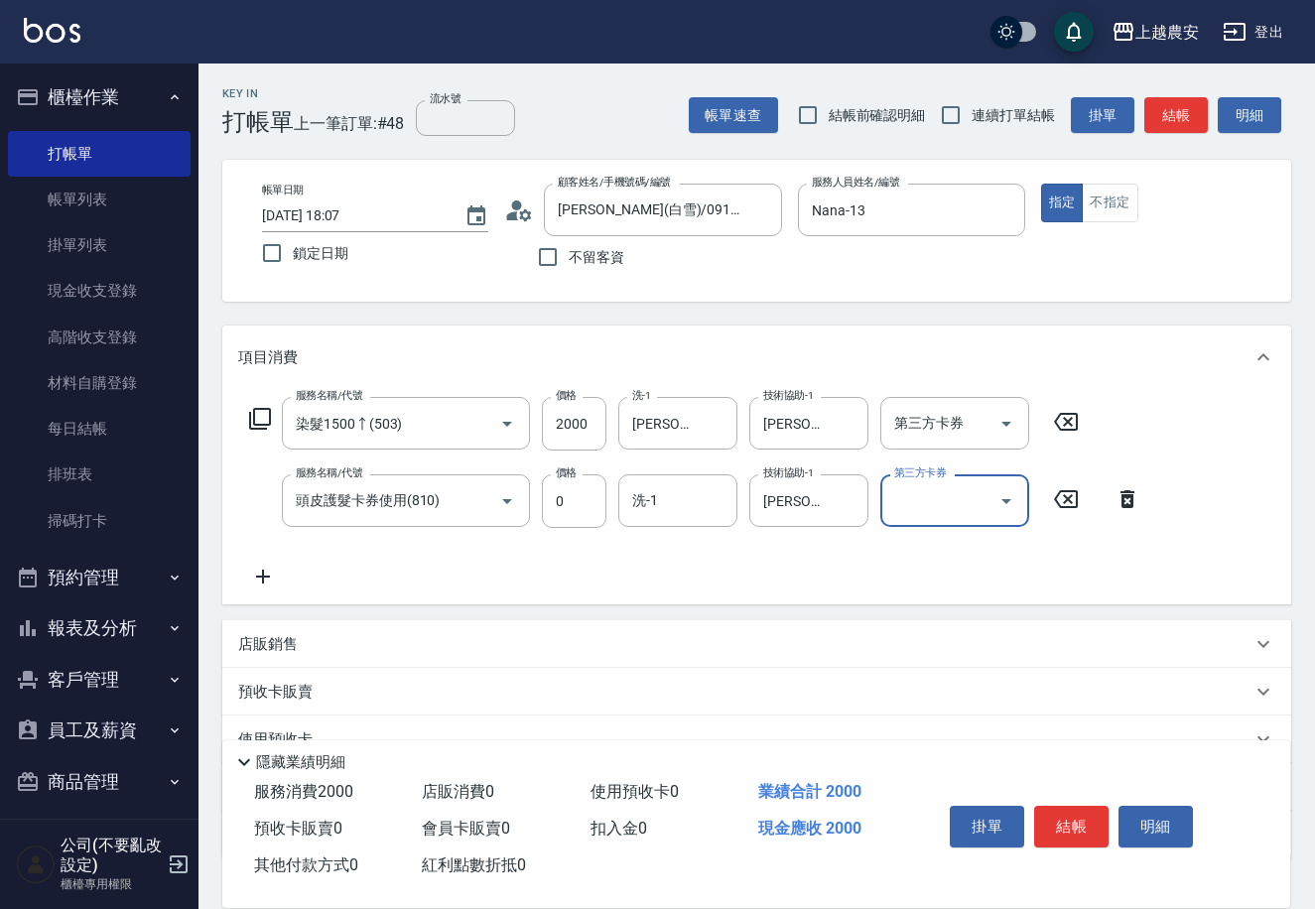
click at [1059, 825] on button "結帳" at bounding box center [1071, 827] width 74 height 42
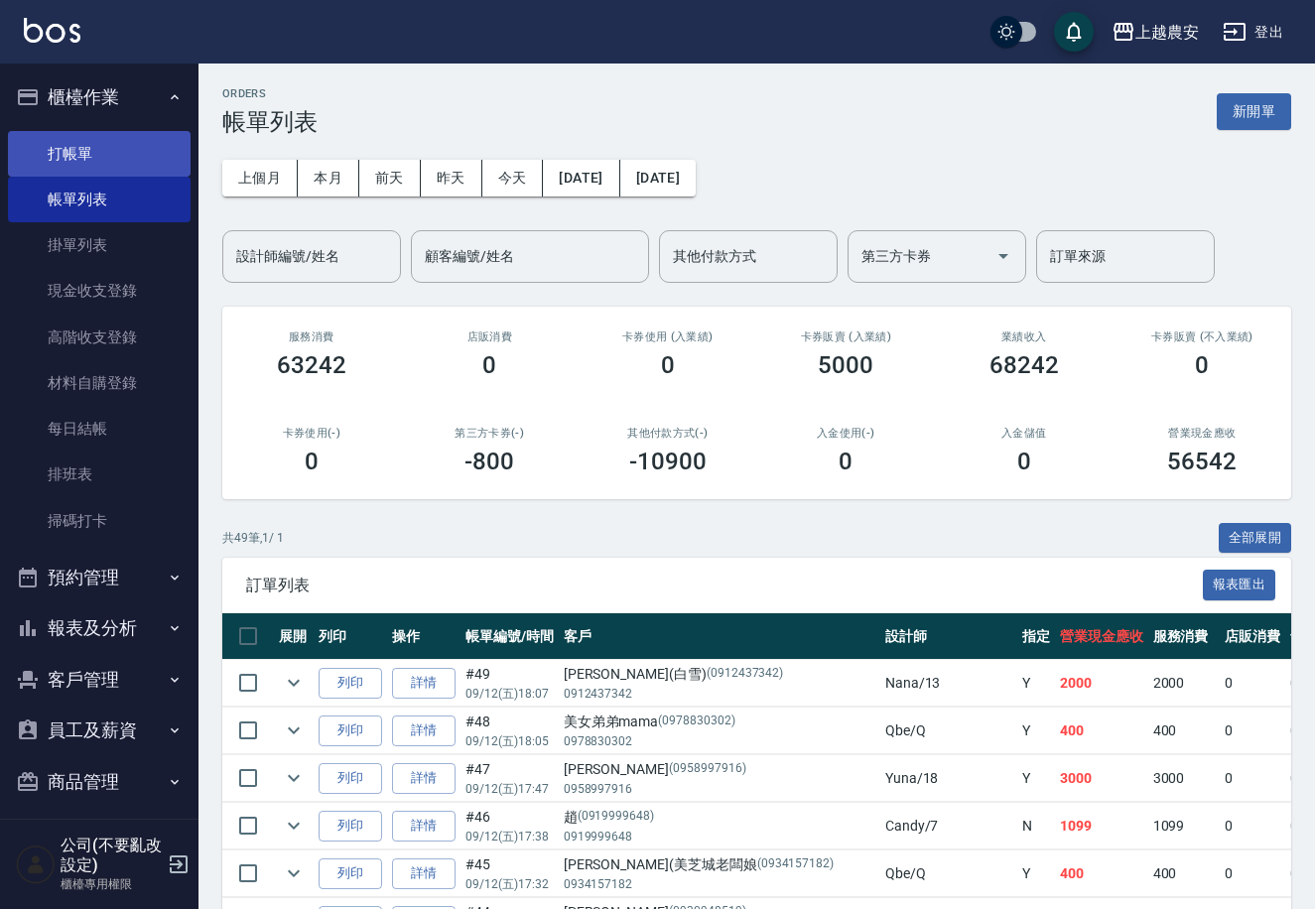
click at [82, 146] on link "打帳單" at bounding box center [99, 154] width 183 height 46
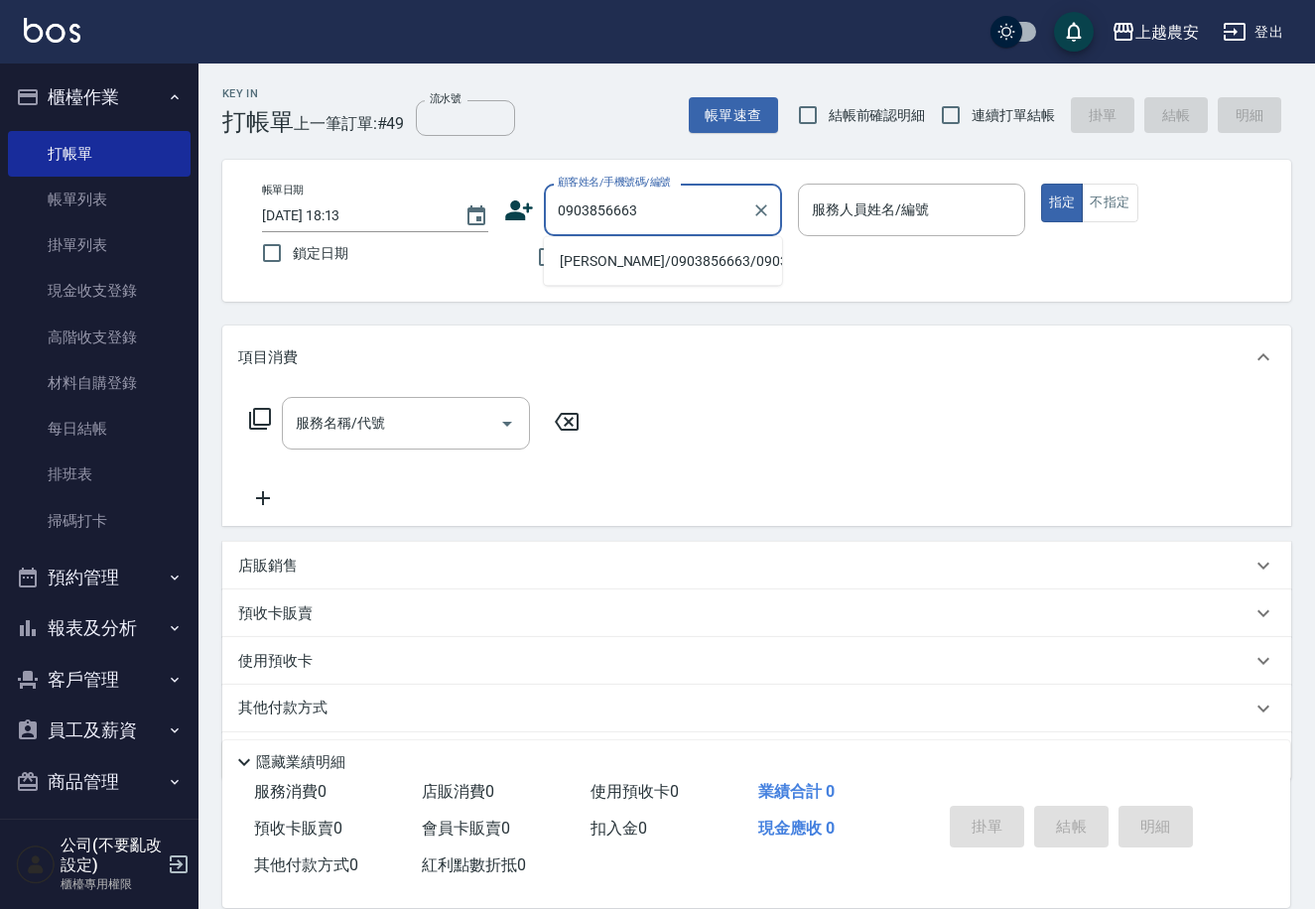
click at [601, 274] on li "[PERSON_NAME]/0903856663/0903856663" at bounding box center [663, 261] width 238 height 33
type input "[PERSON_NAME]/0903856663/0903856663"
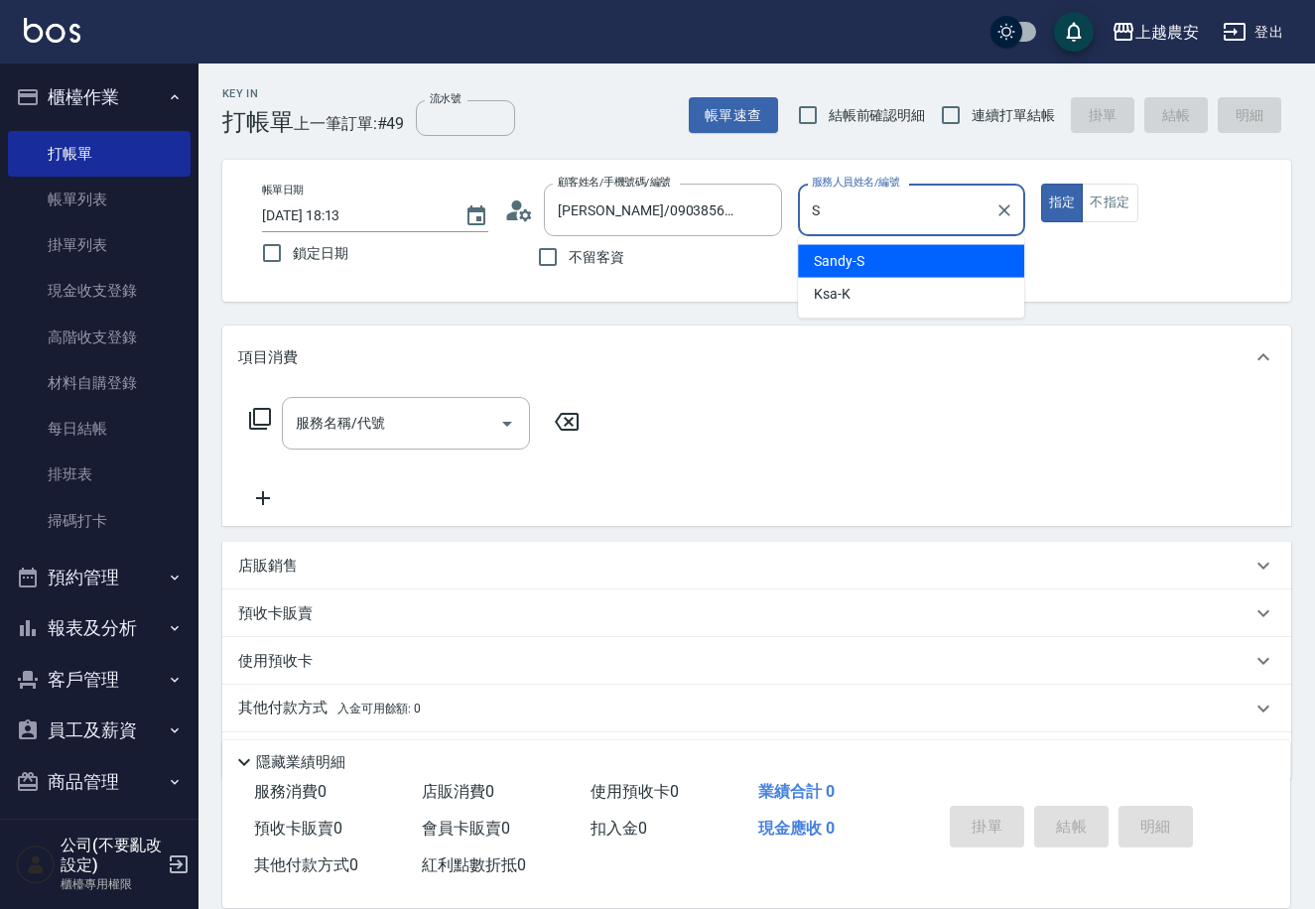
type input "Sandy-S"
type button "true"
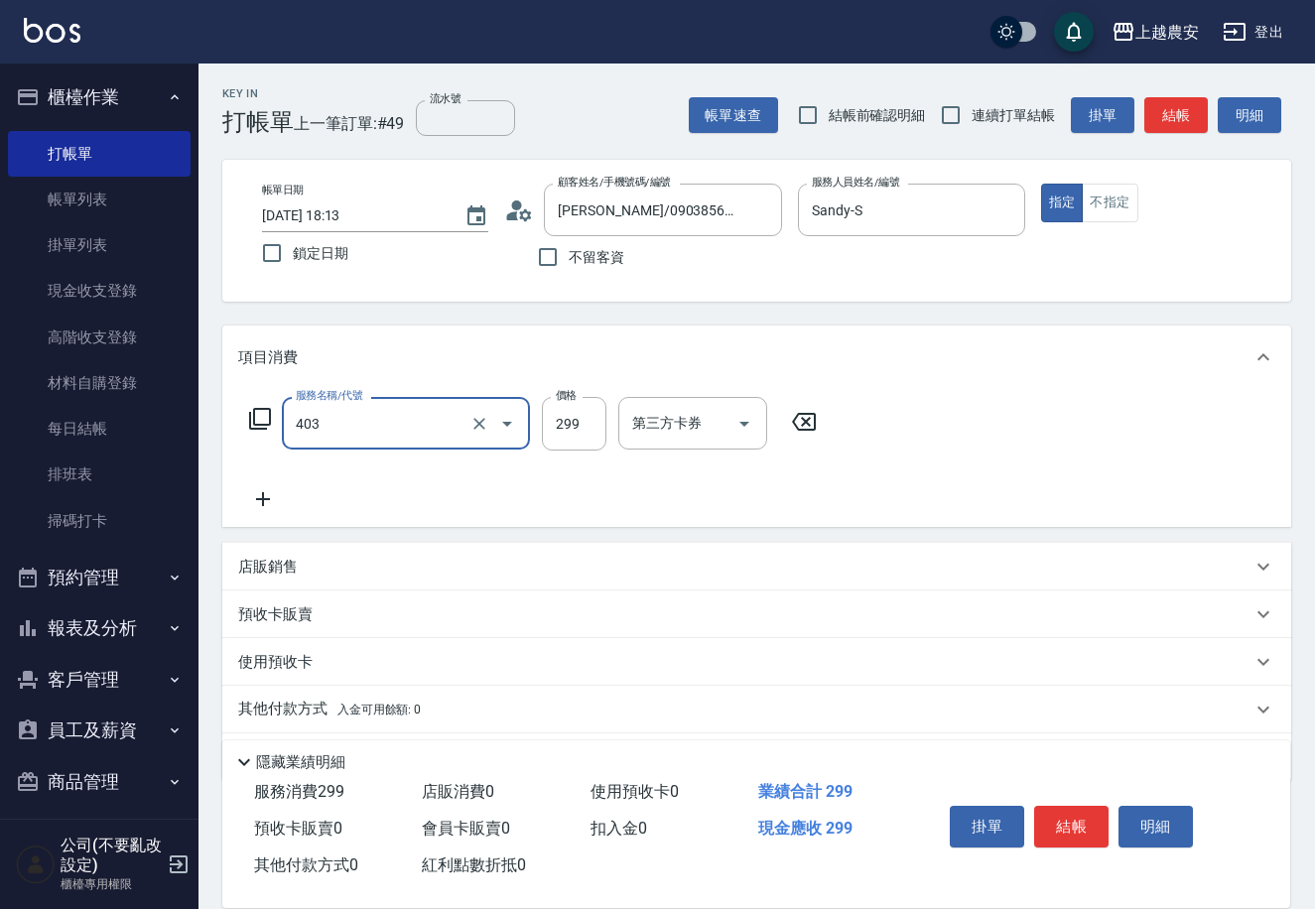
type input "剪髮(403)"
type input "400"
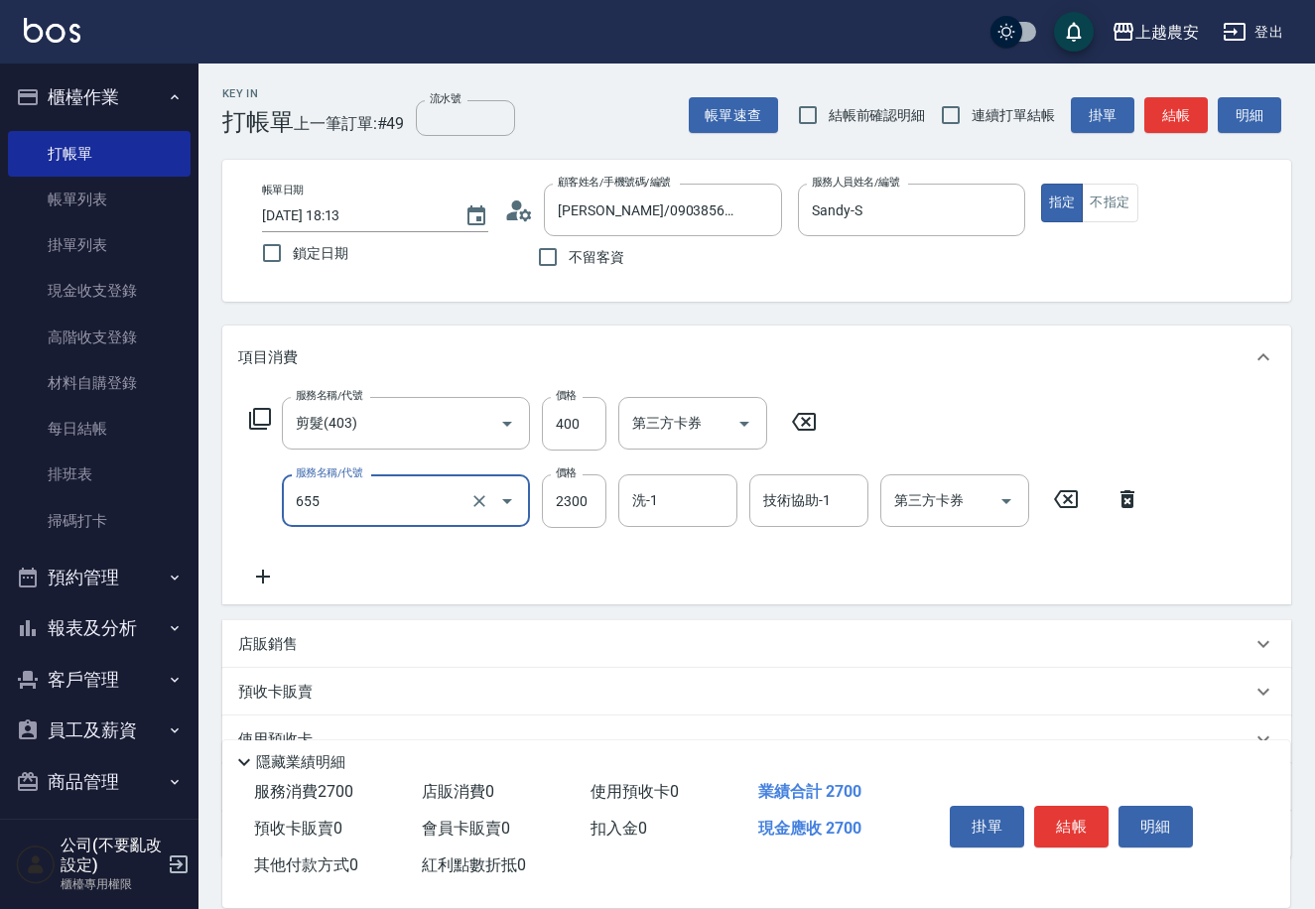
type input "結構2段式(自)(655)"
type input "1350"
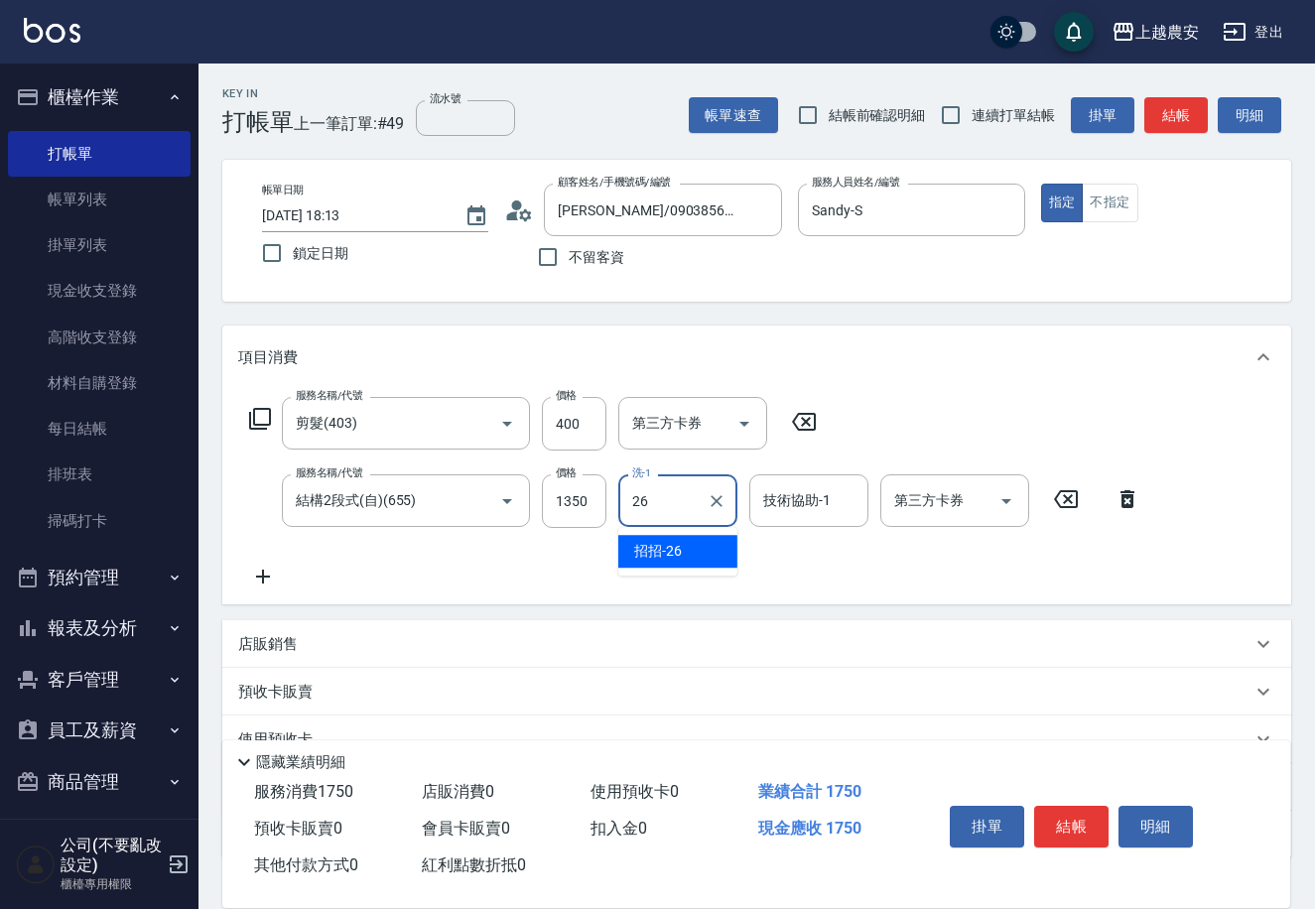
type input "招招-26"
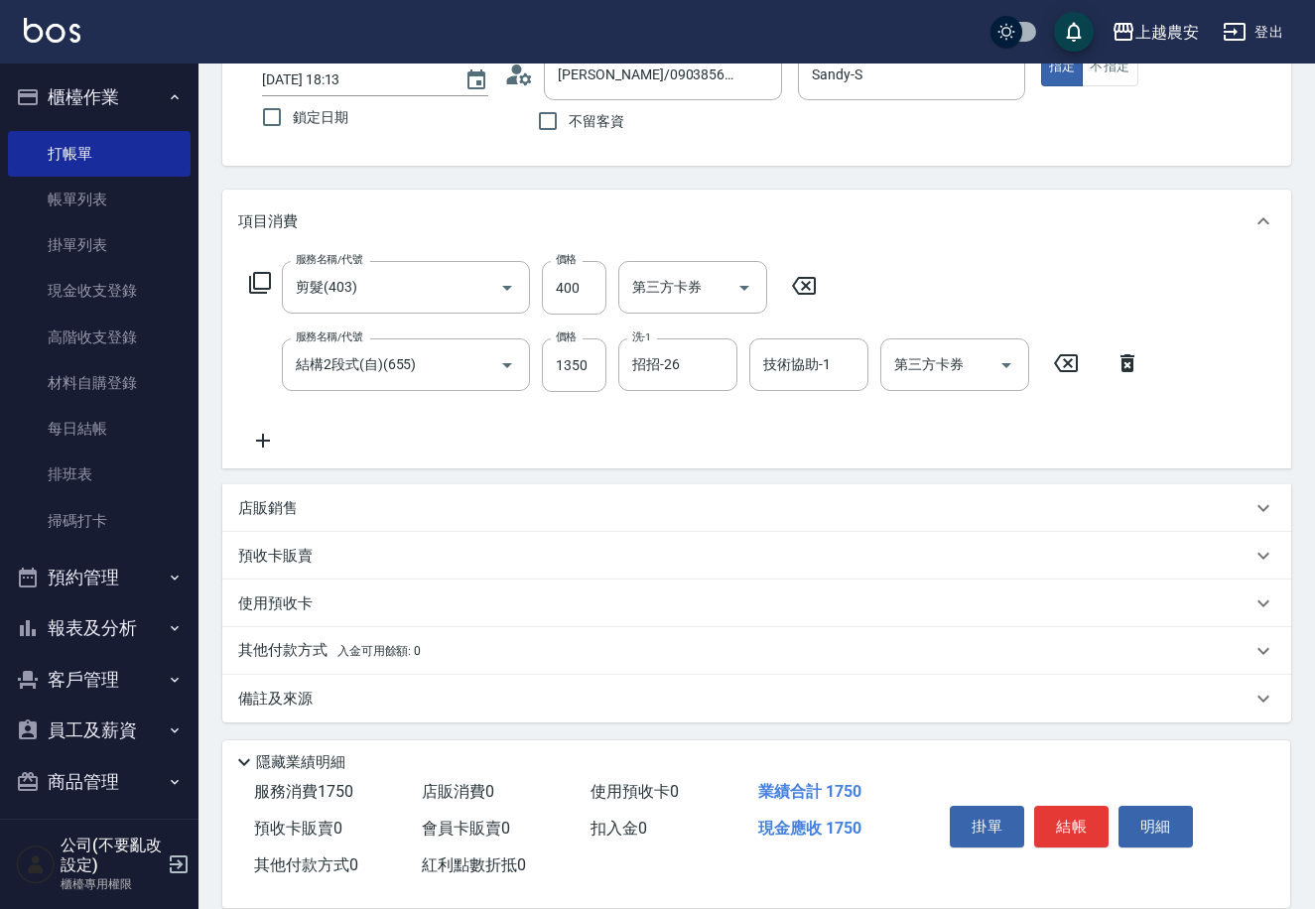
click at [337, 648] on span "入金可用餘額: 0" at bounding box center [379, 651] width 84 height 14
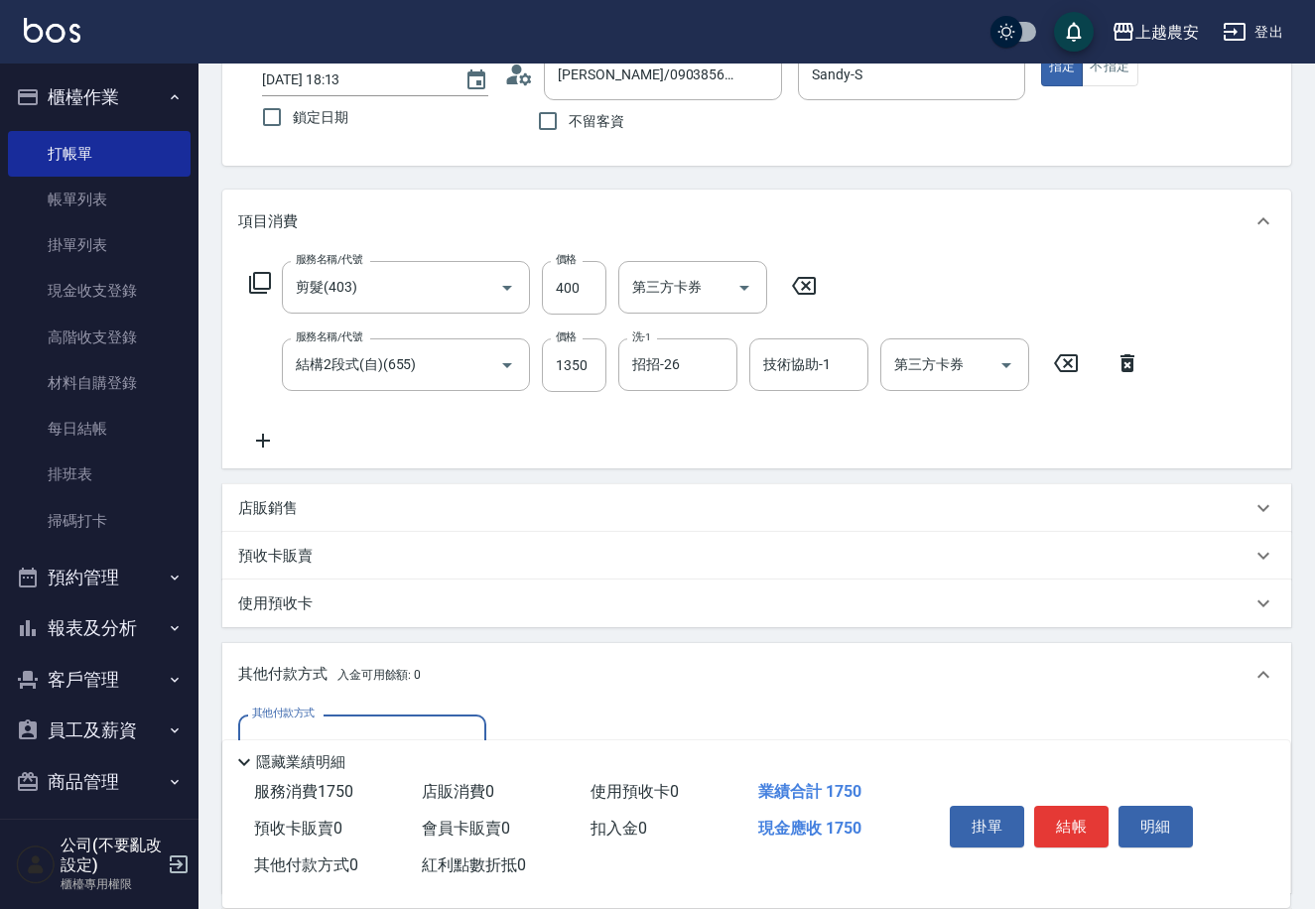
scroll to position [369, 0]
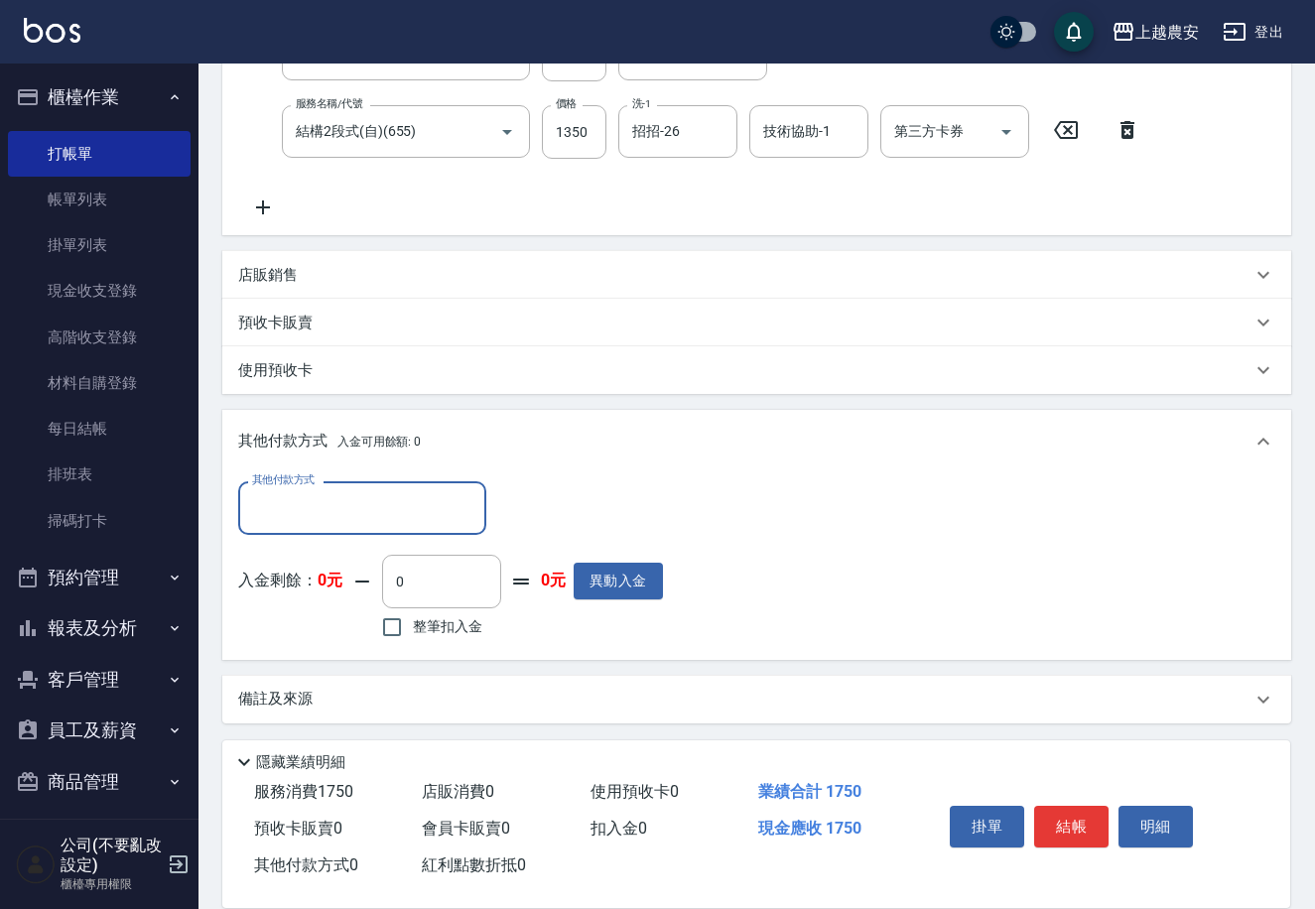
click at [344, 524] on div "其他付款方式" at bounding box center [362, 507] width 248 height 53
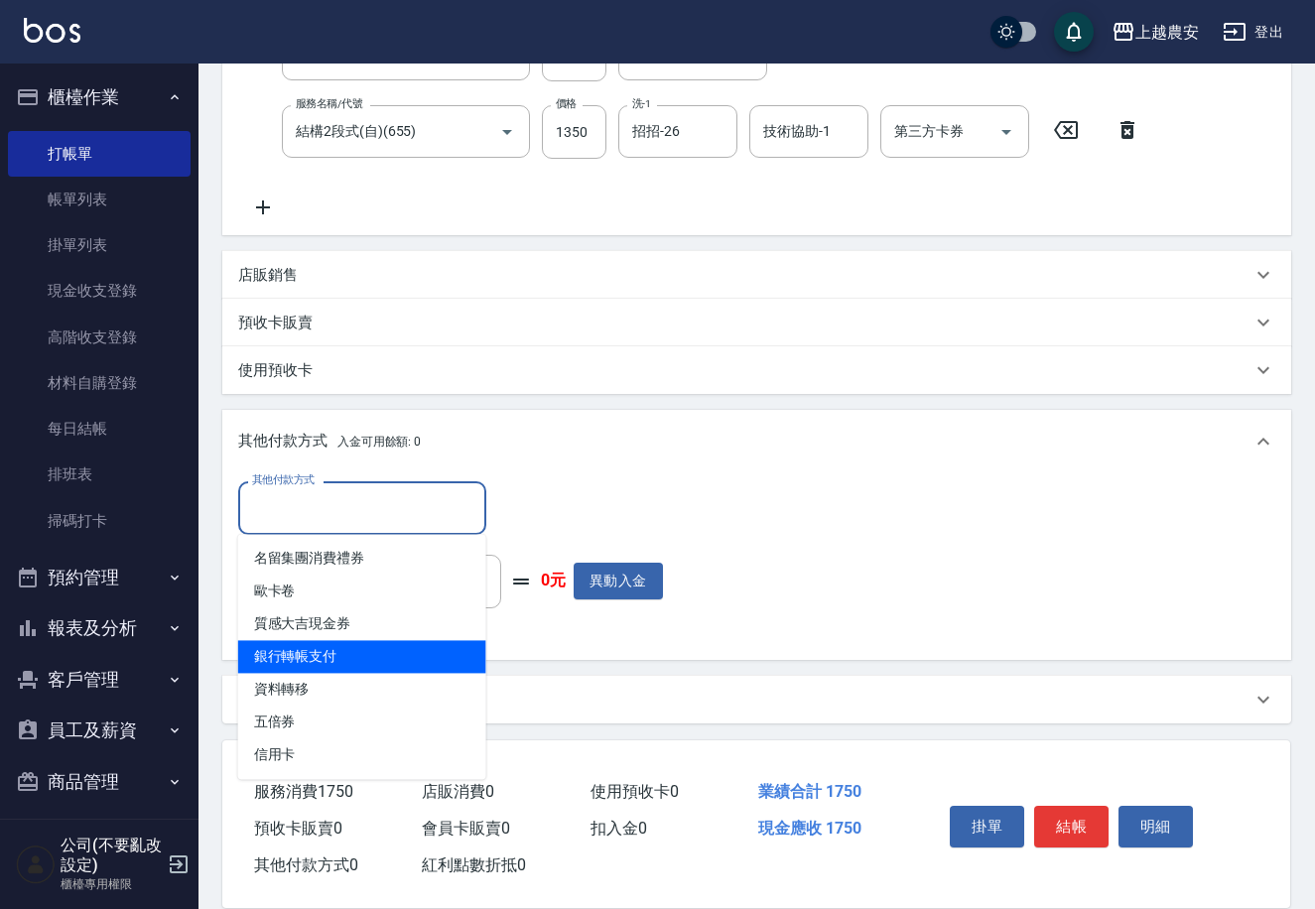
click at [368, 655] on span "銀行轉帳支付" at bounding box center [362, 656] width 248 height 33
type input "銀行轉帳支付"
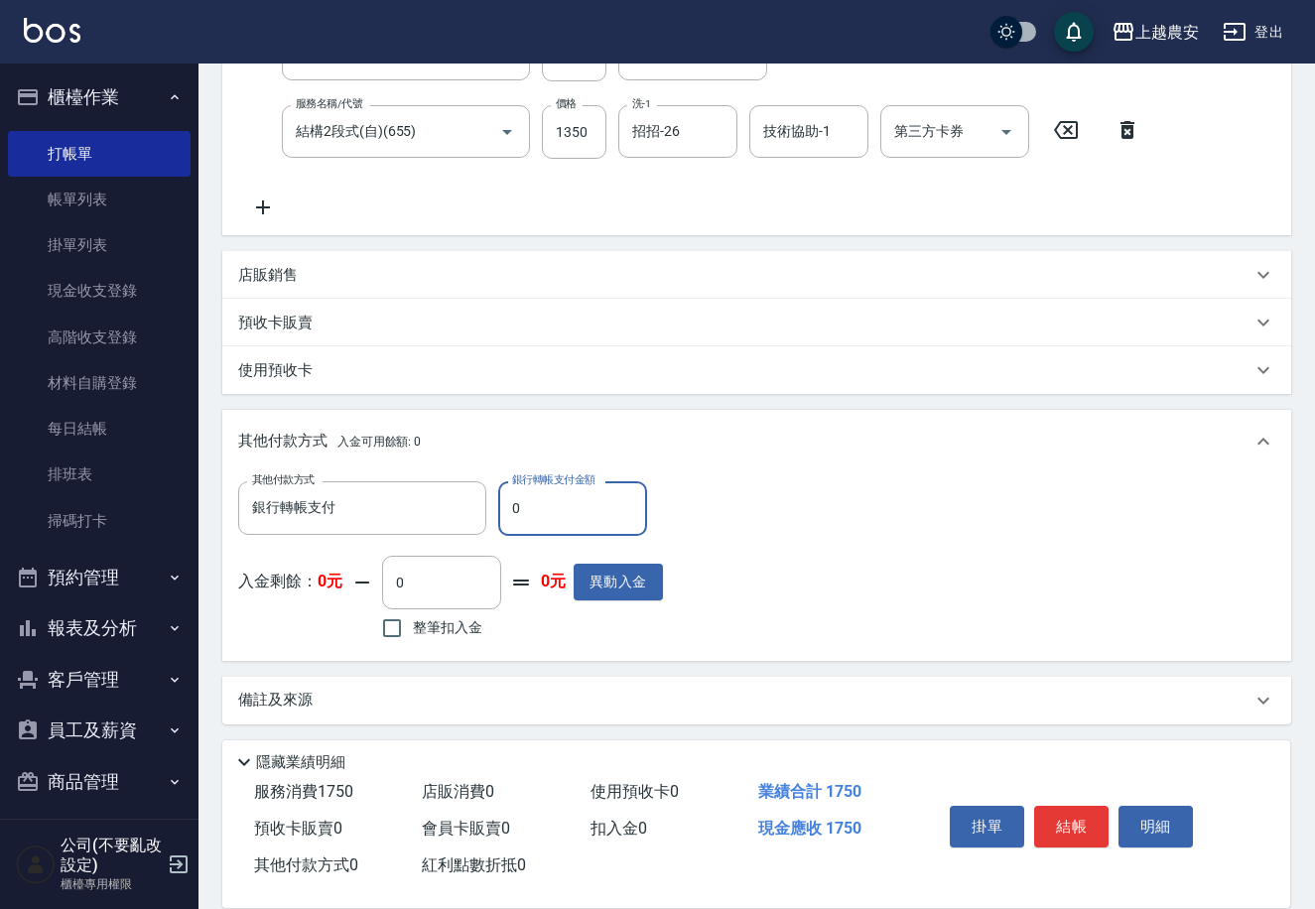
drag, startPoint x: 508, startPoint y: 501, endPoint x: 630, endPoint y: 520, distance: 123.5
click at [630, 520] on input "0" at bounding box center [572, 508] width 149 height 54
type input "1750"
click at [1075, 825] on button "結帳" at bounding box center [1071, 827] width 74 height 42
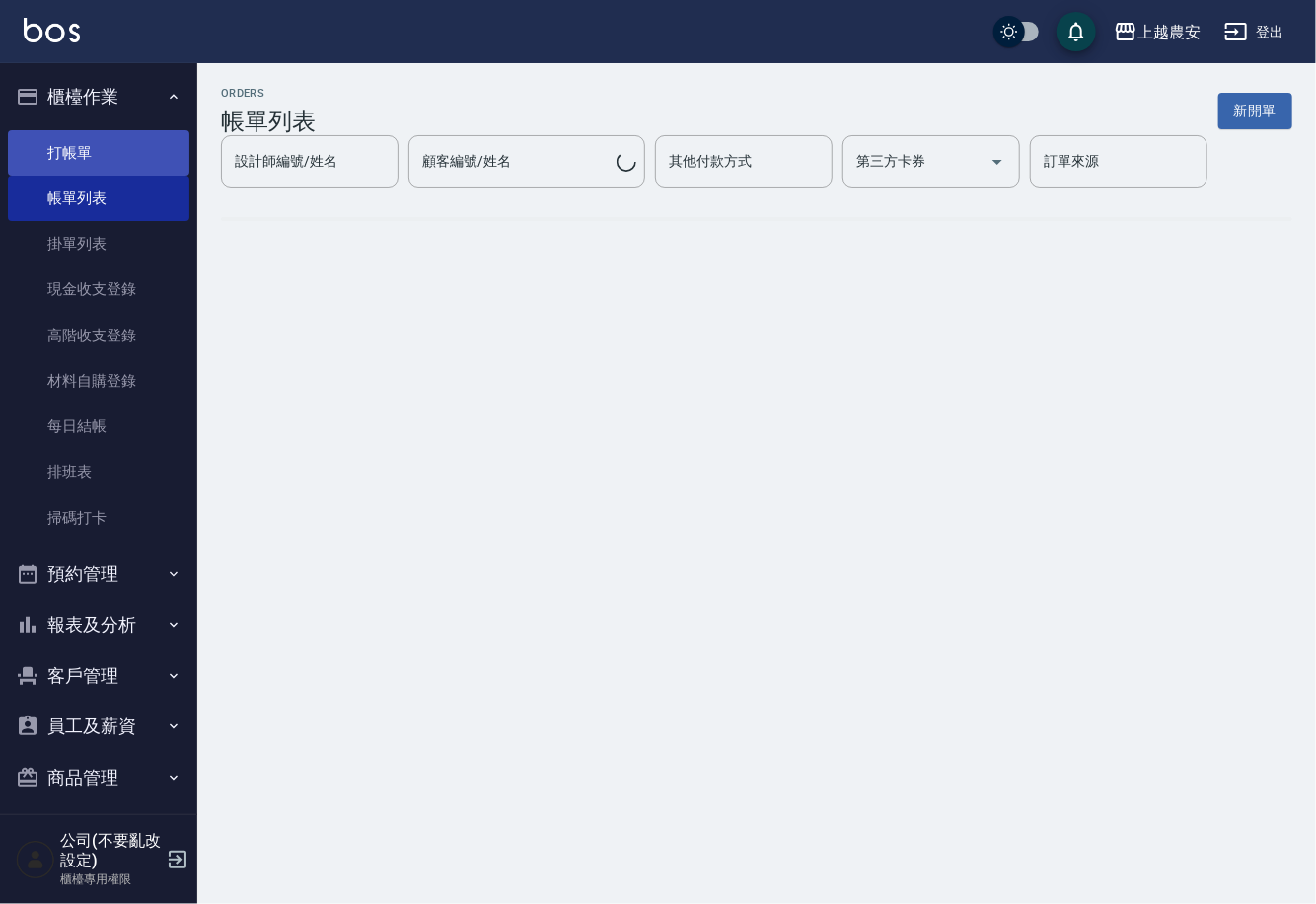
click at [70, 146] on link "打帳單" at bounding box center [98, 153] width 182 height 46
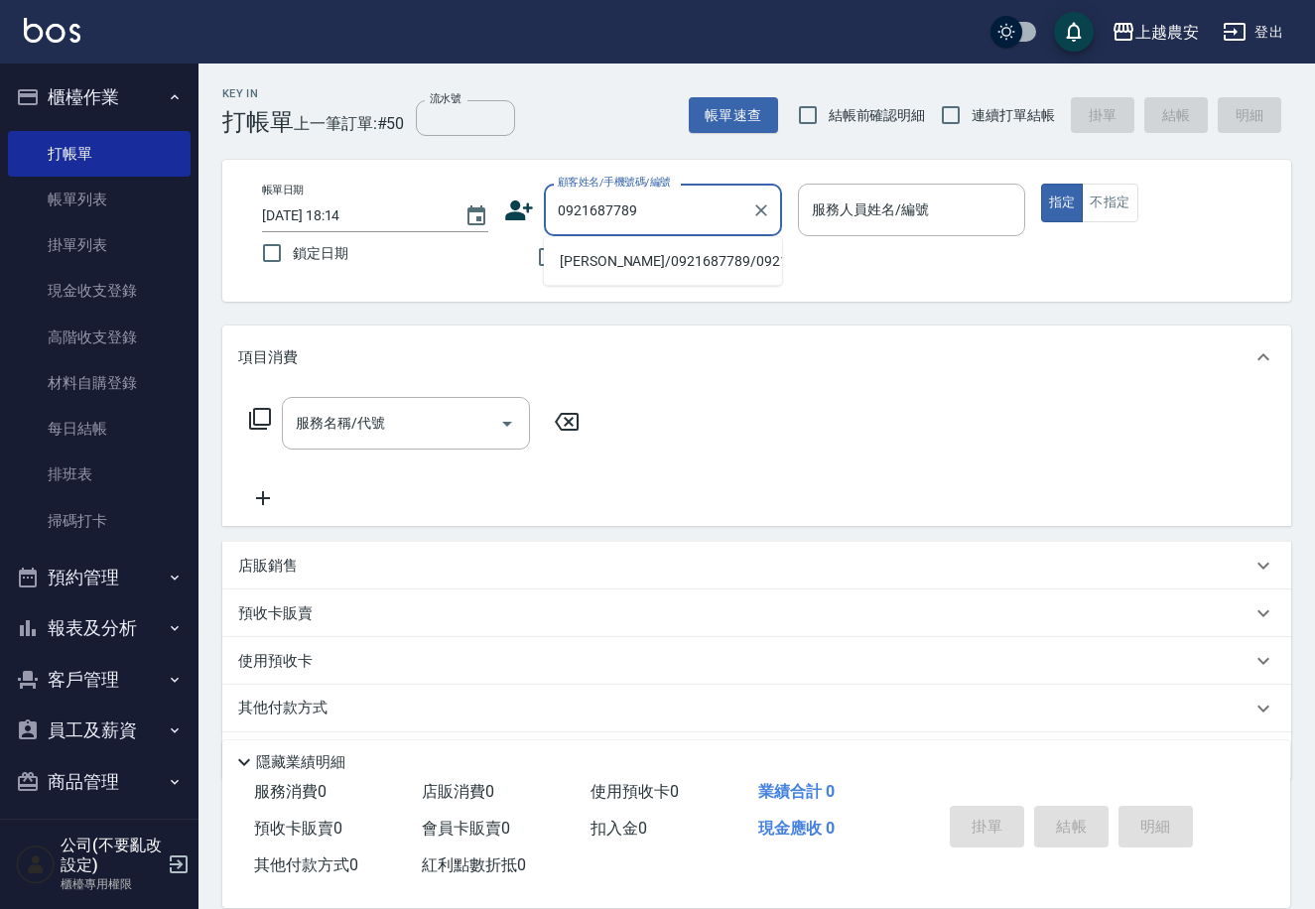
click at [642, 269] on li "[PERSON_NAME]/0921687789/0921687789" at bounding box center [663, 261] width 238 height 33
type input "[PERSON_NAME]/0921687789/0921687789"
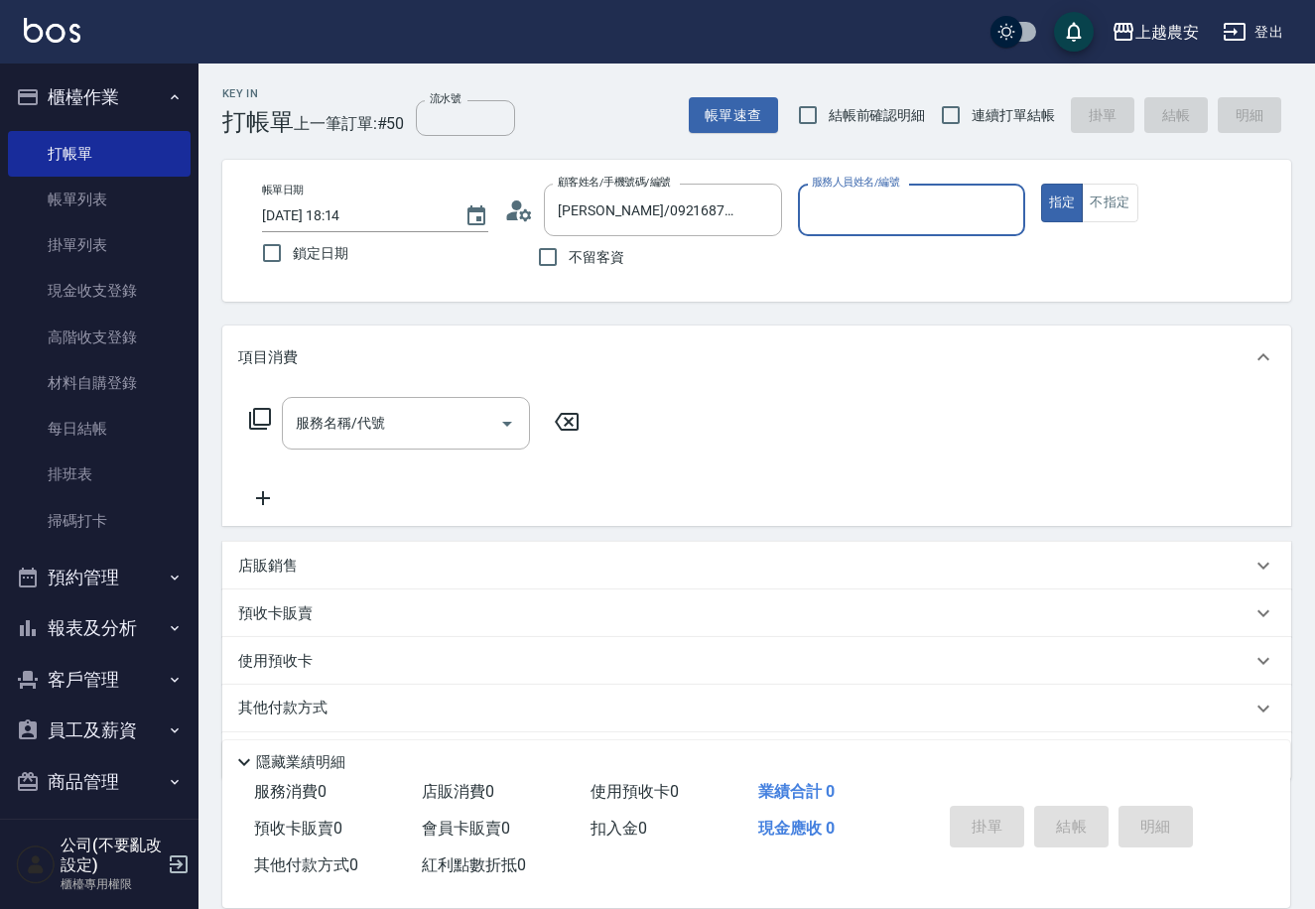
type input "Yoko-12"
click at [368, 430] on div "服務名稱/代號 服務名稱/代號" at bounding box center [406, 423] width 248 height 53
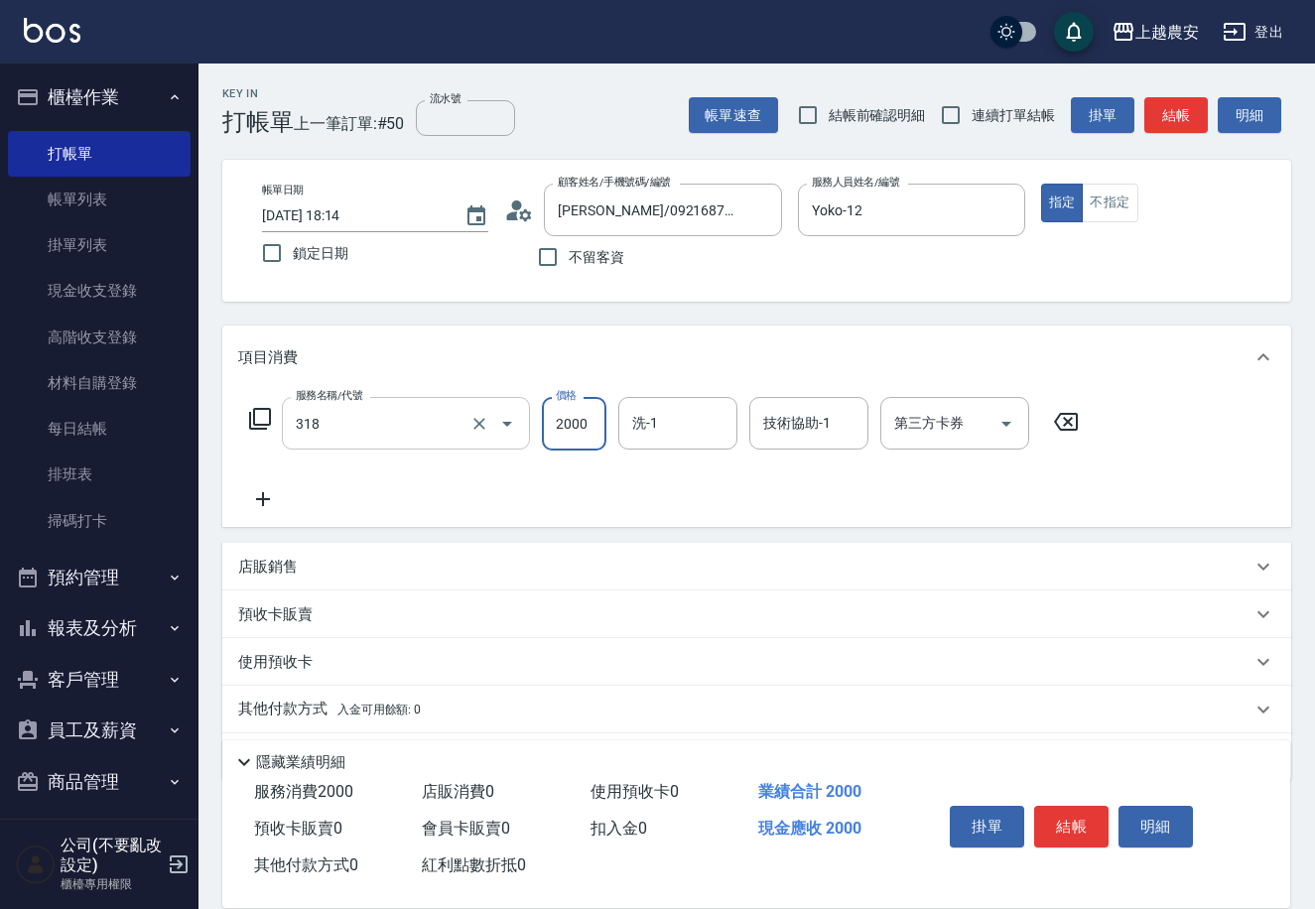
type input "燙髮1500↑(自購)(318)"
type input "1599"
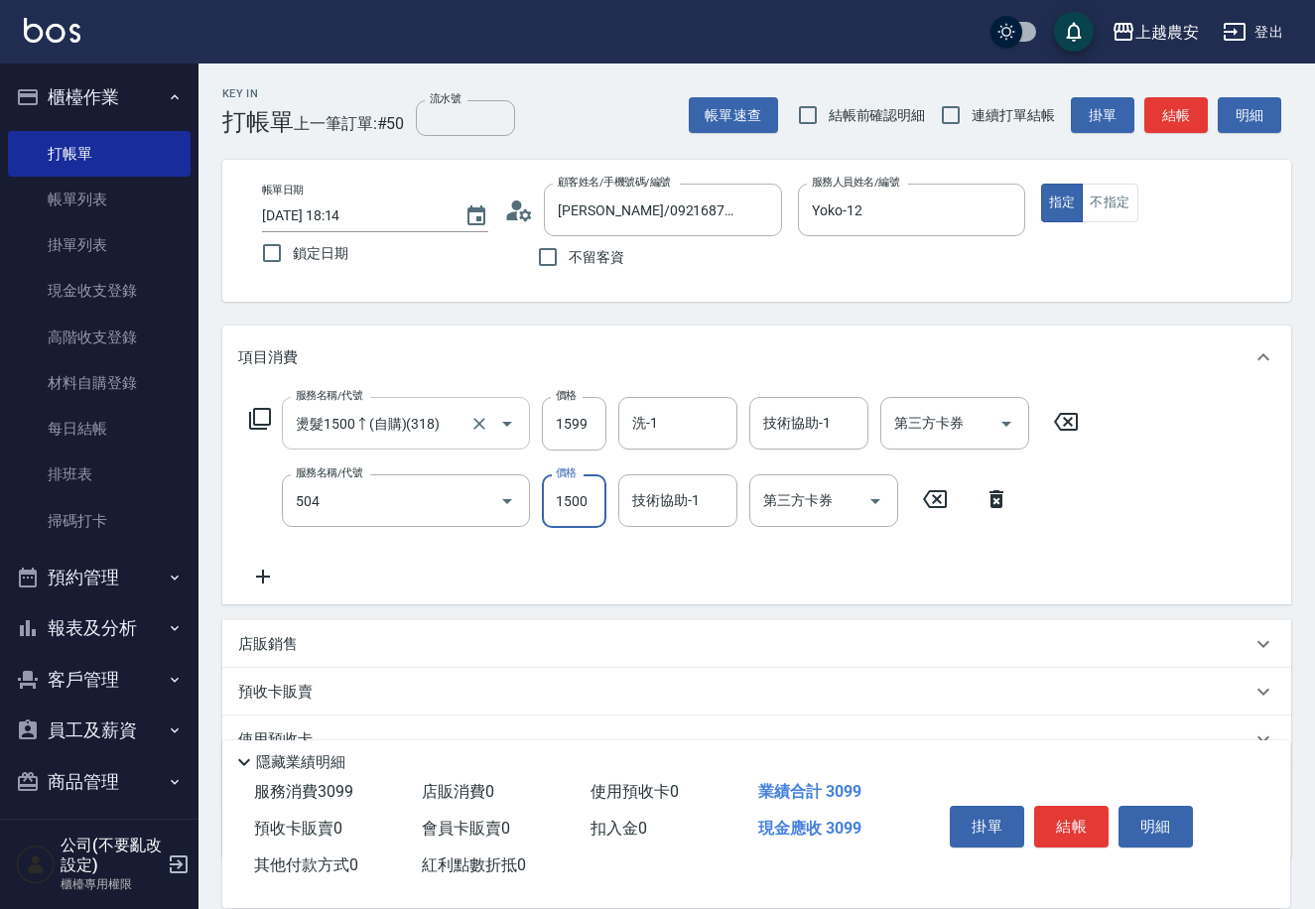
type input "染髮1500↓(504)"
type input "999"
type input "團團-27"
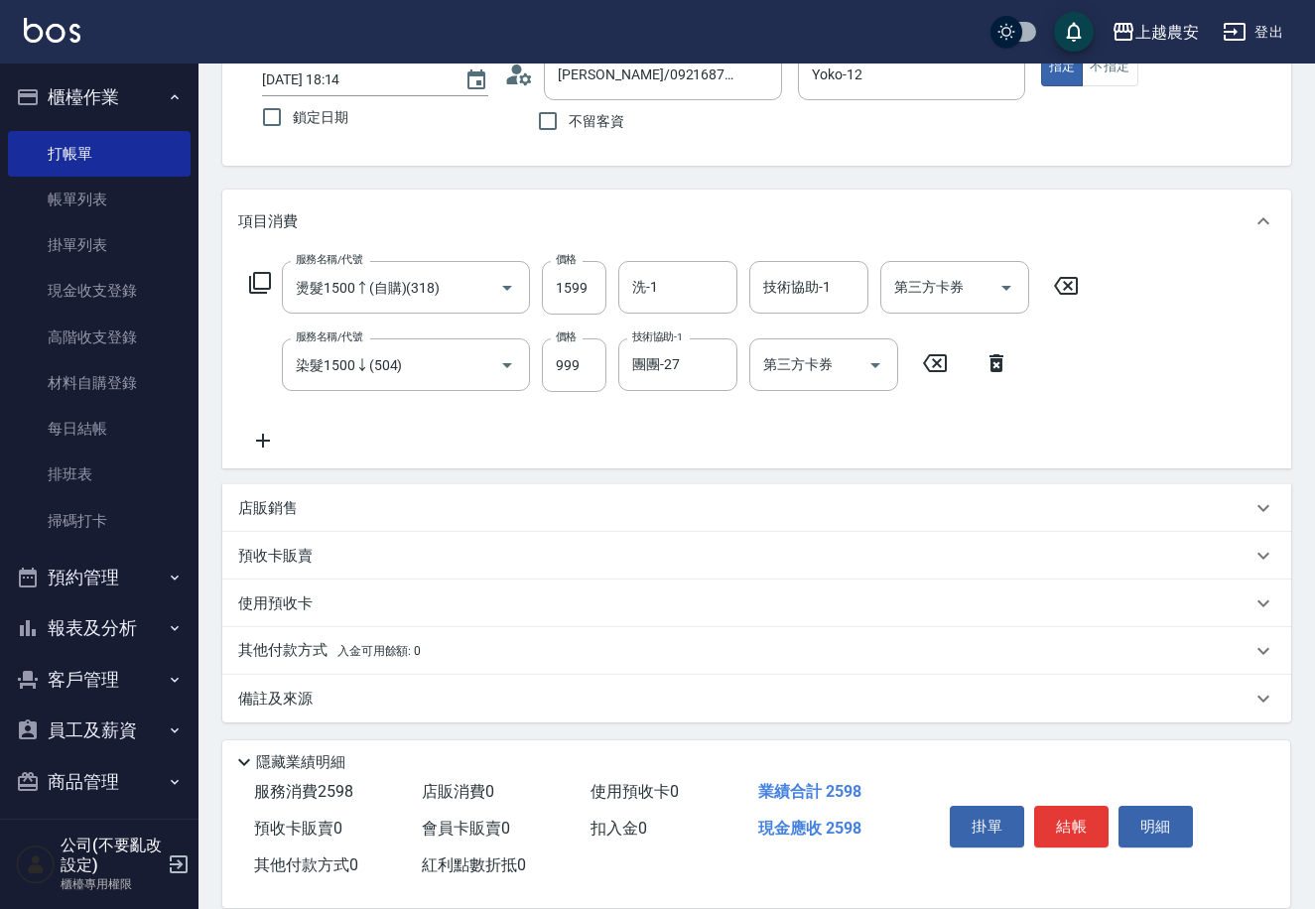
click at [356, 656] on span "入金可用餘額: 0" at bounding box center [379, 651] width 84 height 14
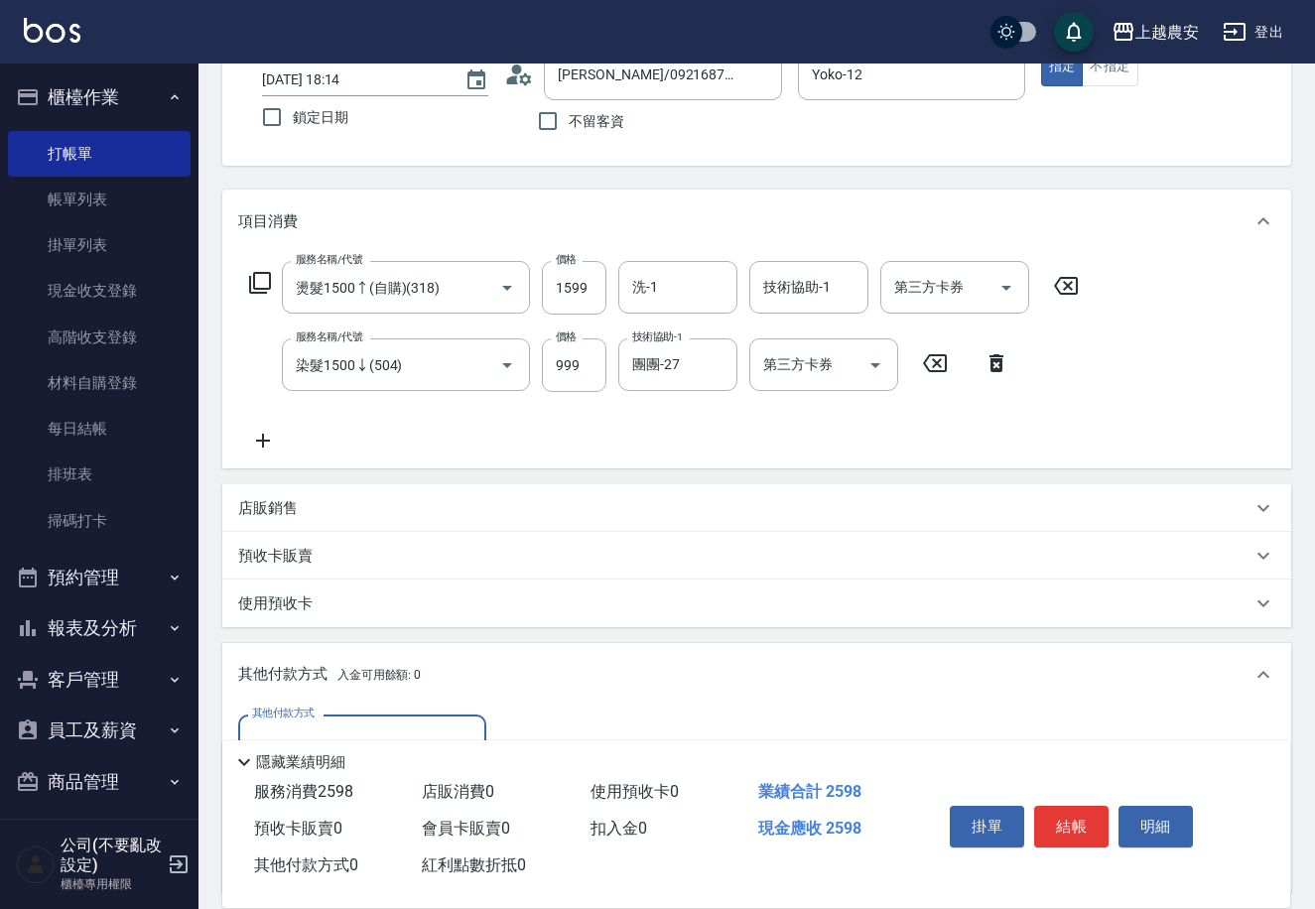
scroll to position [369, 0]
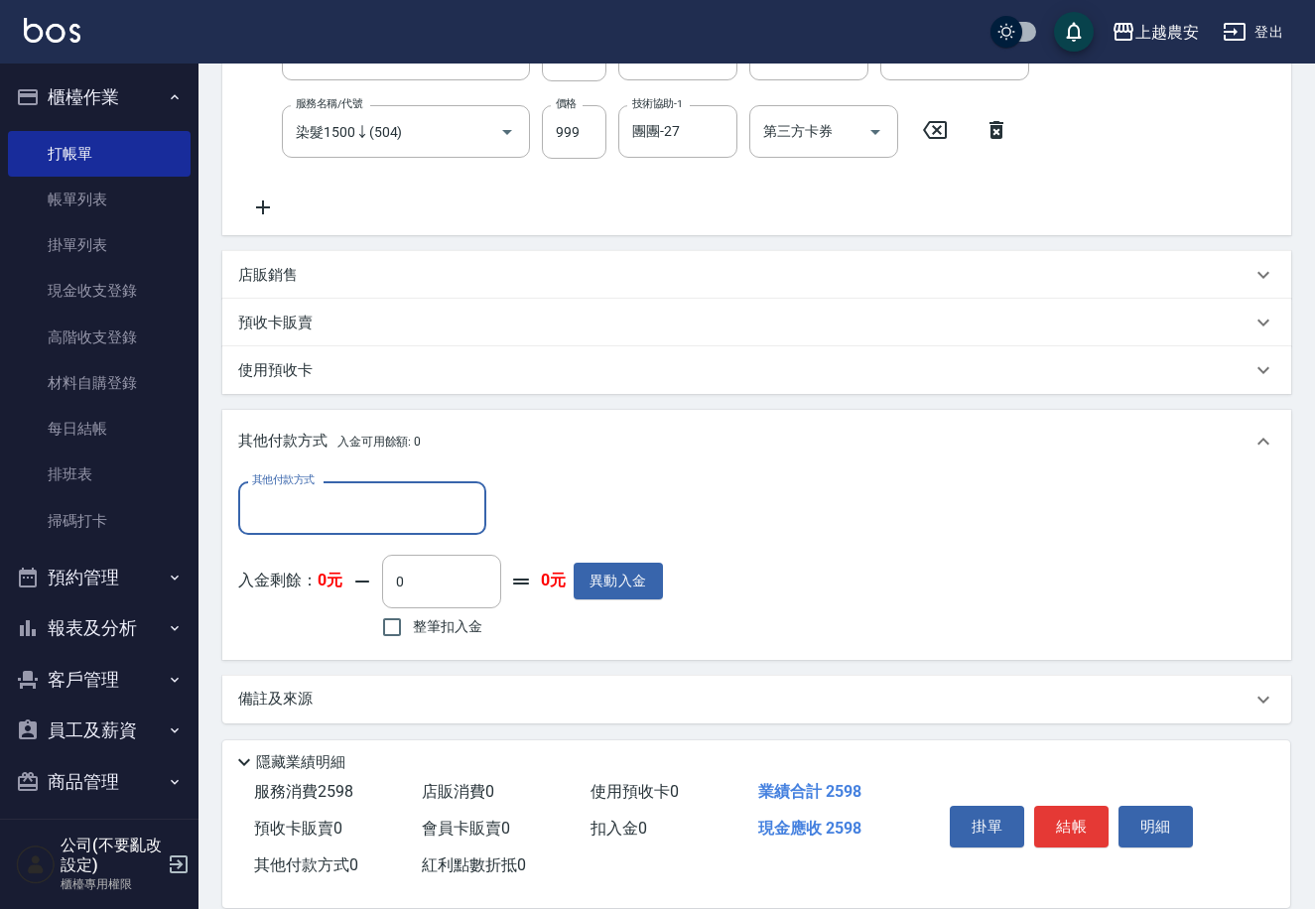
click at [315, 501] on input "其他付款方式" at bounding box center [362, 507] width 230 height 35
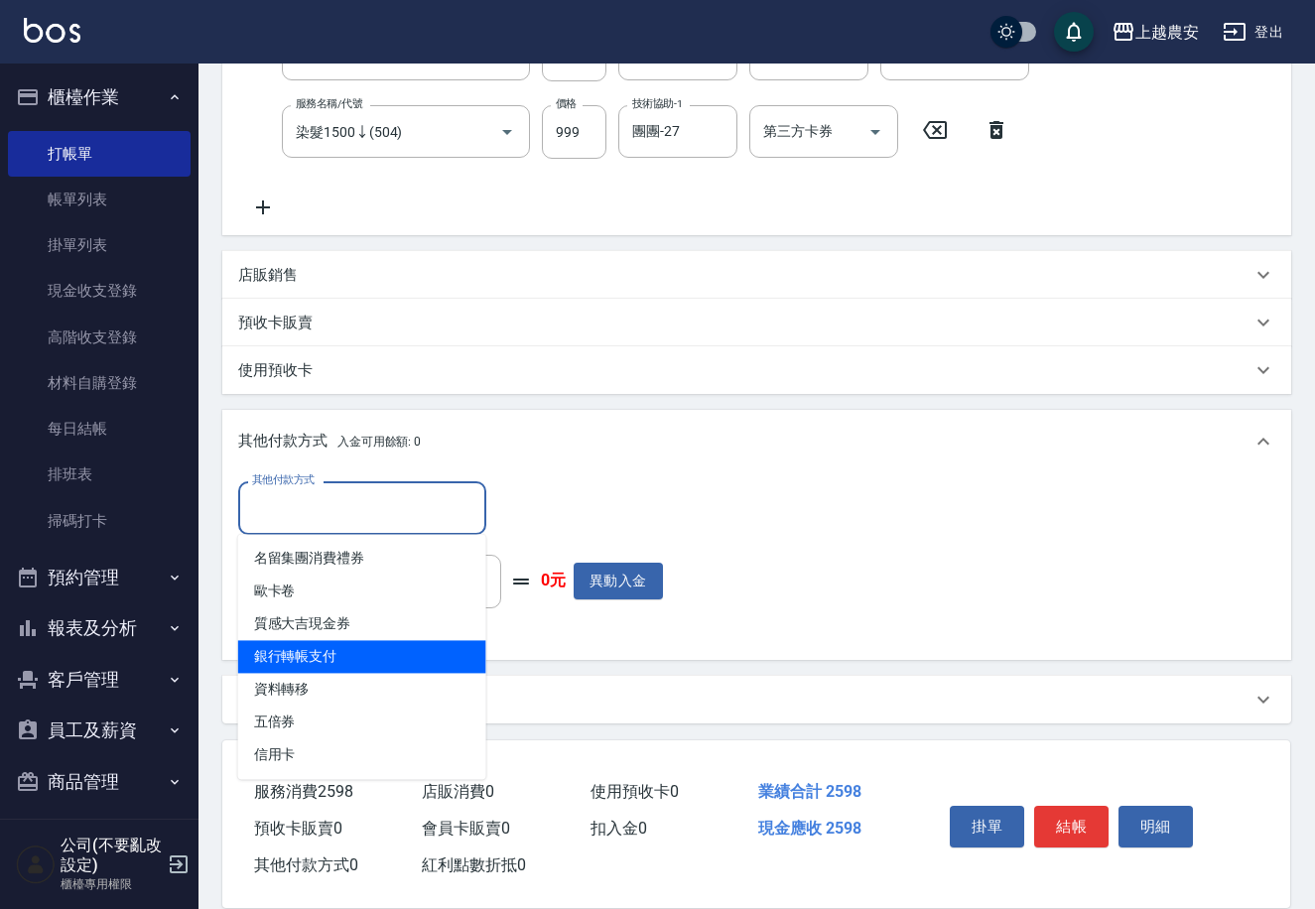
drag, startPoint x: 314, startPoint y: 648, endPoint x: 478, endPoint y: 556, distance: 188.8
click at [315, 648] on span "銀行轉帳支付" at bounding box center [362, 656] width 248 height 33
type input "銀行轉帳支付"
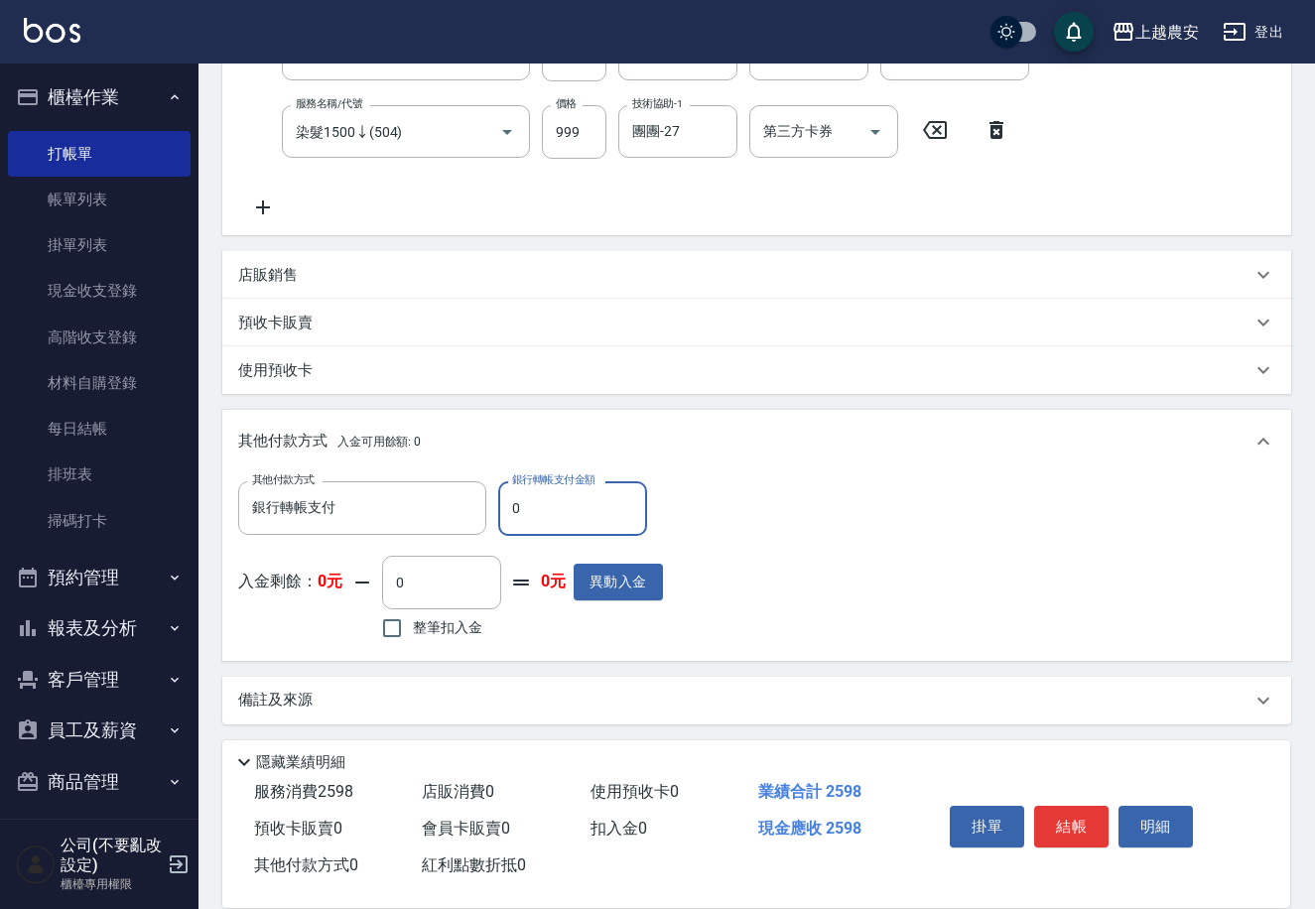
drag, startPoint x: 504, startPoint y: 513, endPoint x: 573, endPoint y: 516, distance: 68.5
click at [573, 517] on input "0" at bounding box center [572, 508] width 149 height 54
type input "2598"
click at [1058, 820] on button "結帳" at bounding box center [1071, 827] width 74 height 42
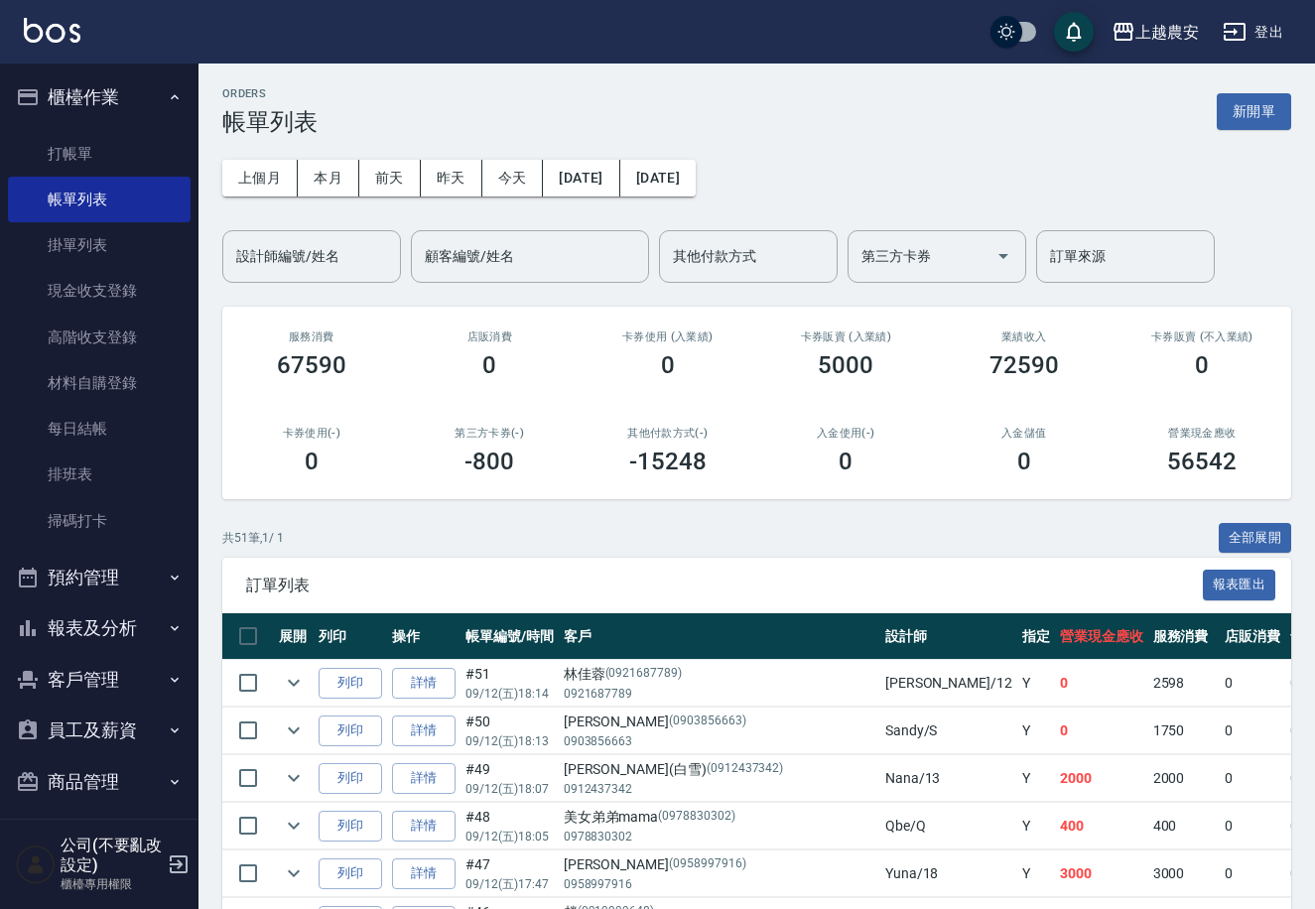
click at [432, 820] on link "詳情" at bounding box center [424, 826] width 64 height 31
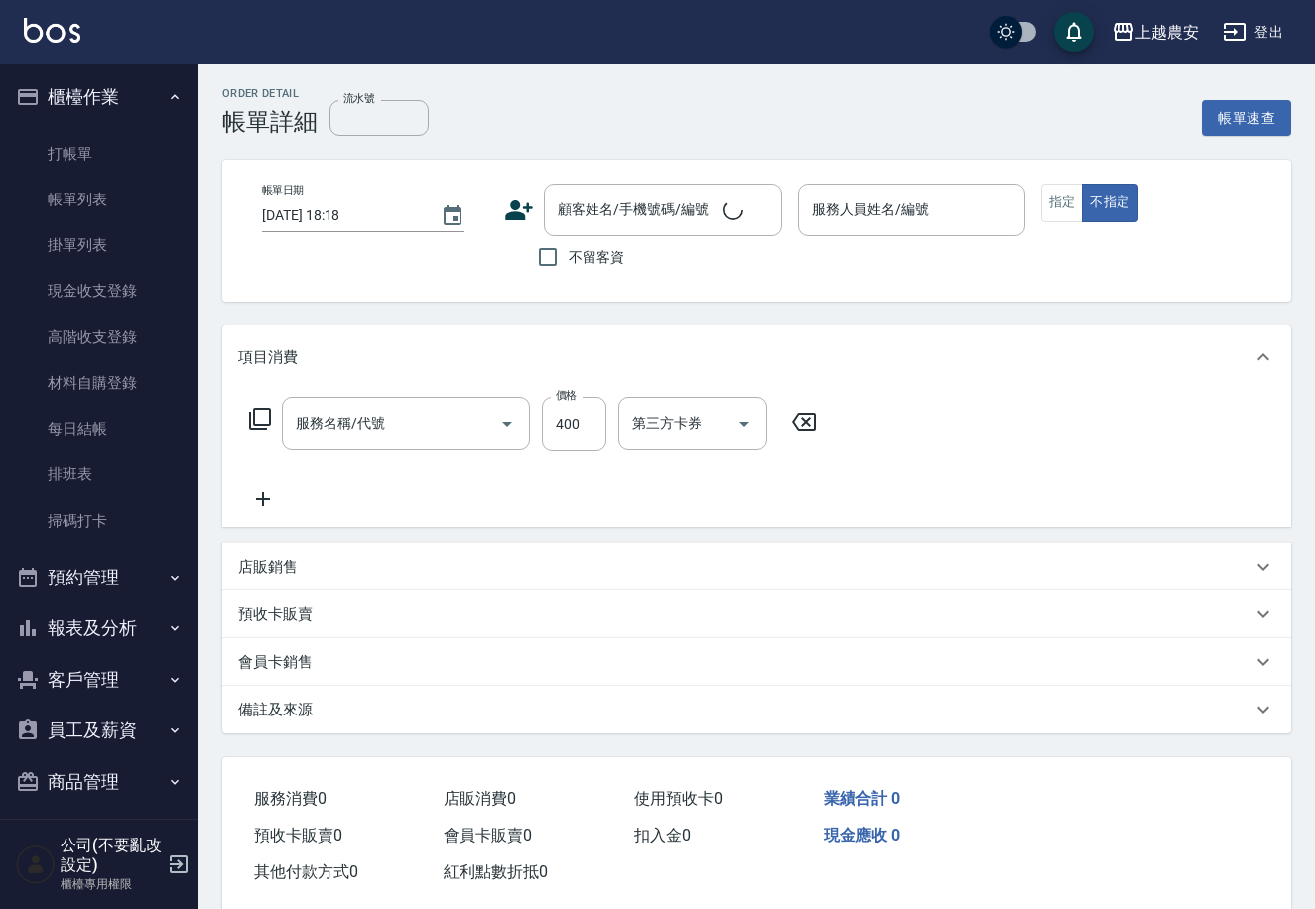
type input "2025/09/12 18:05"
type input "Qbe-Q"
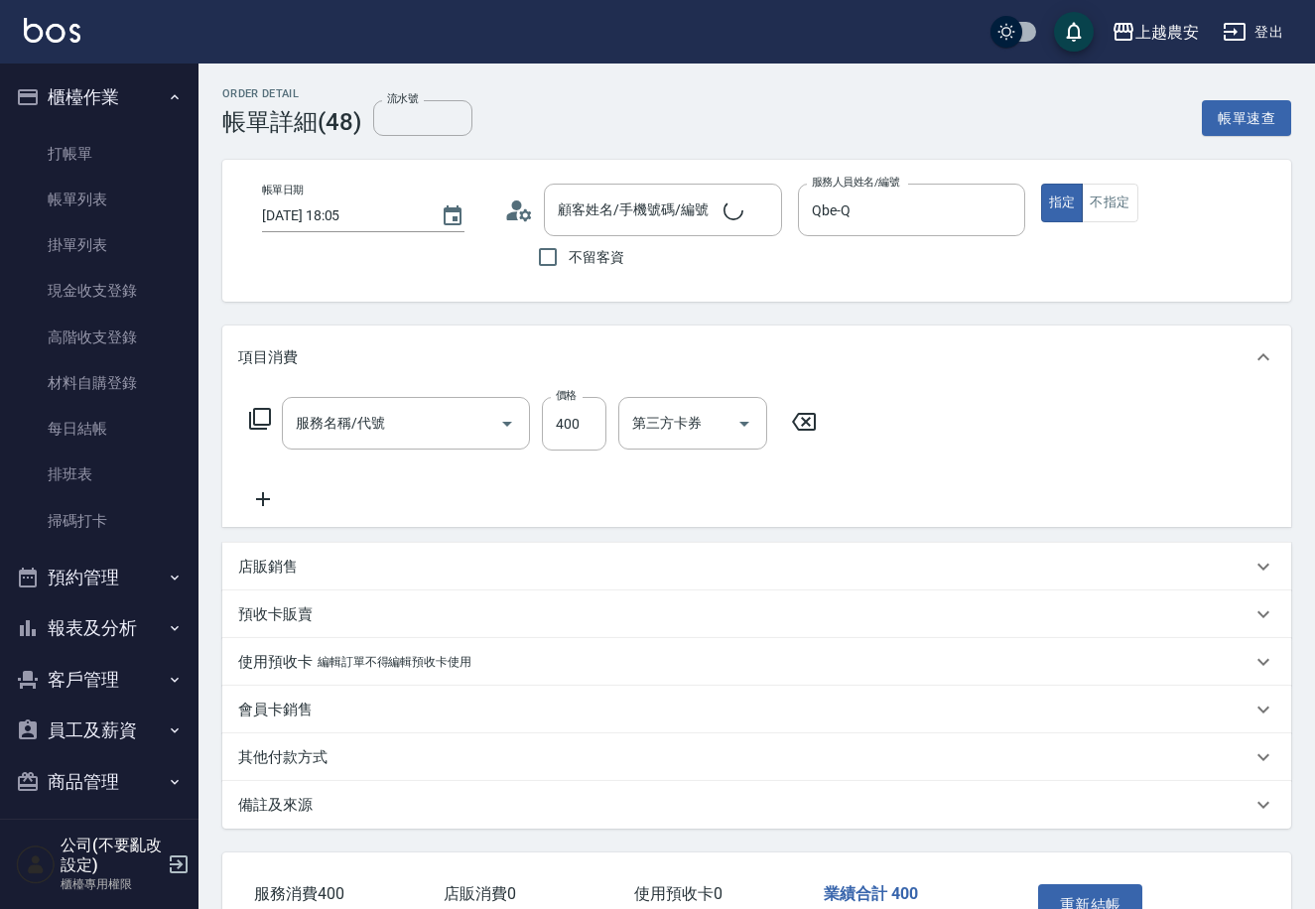
type input "美女弟弟mama/0978830302/0978830302"
type input "洗髮(228)"
click at [276, 573] on p "店販銷售" at bounding box center [268, 567] width 60 height 21
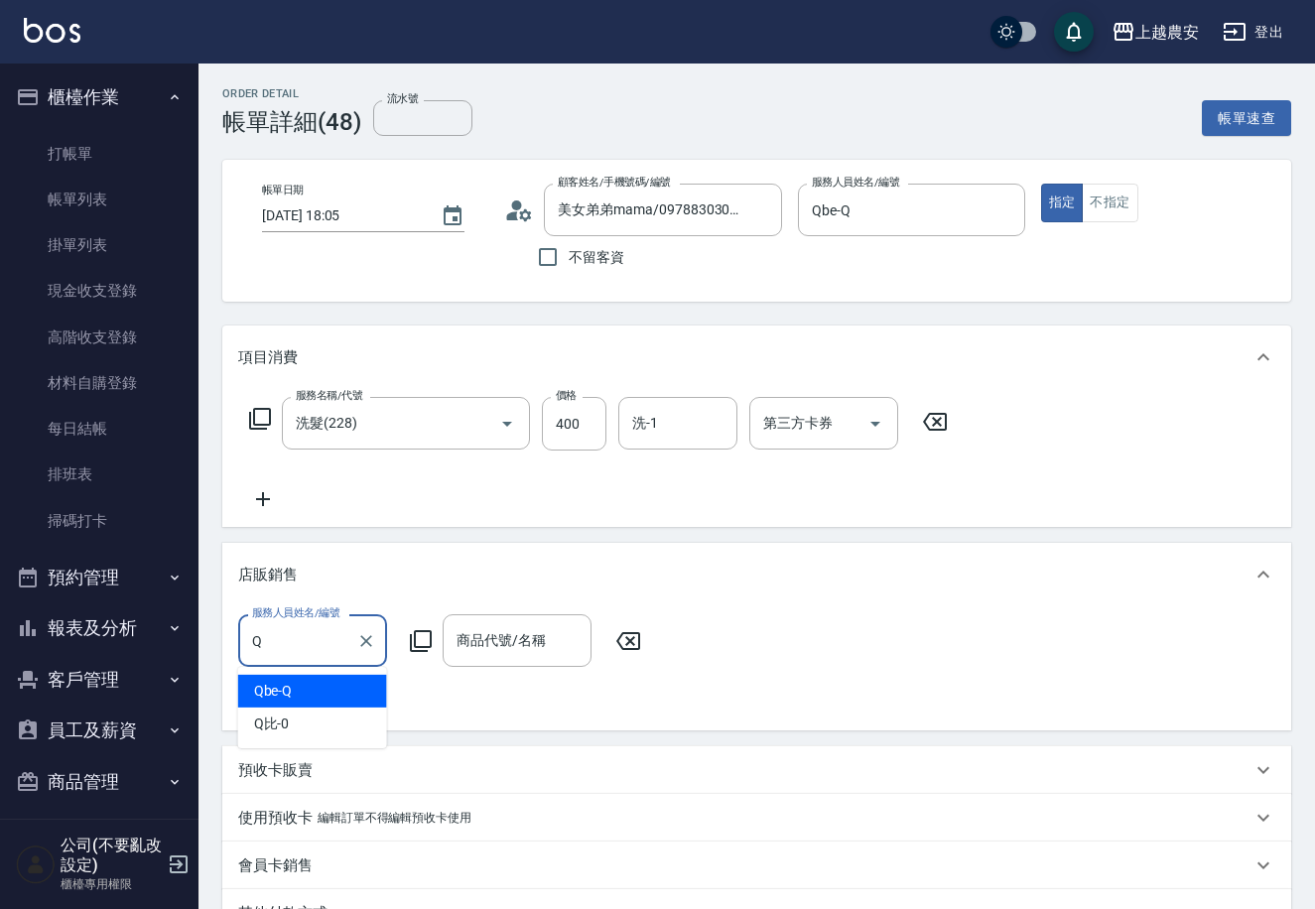
type input "Qbe-Q"
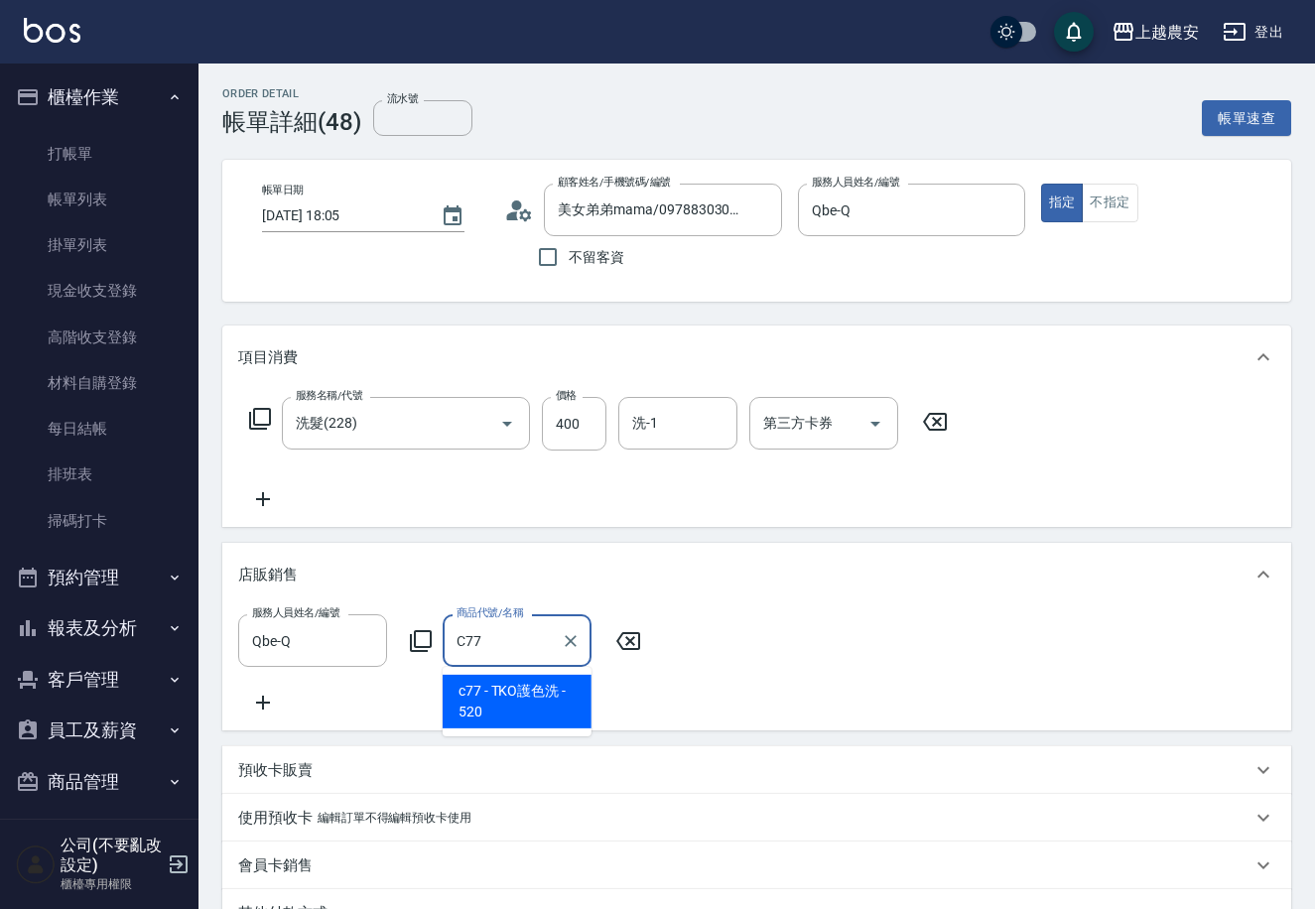
type input "TKO護色洗"
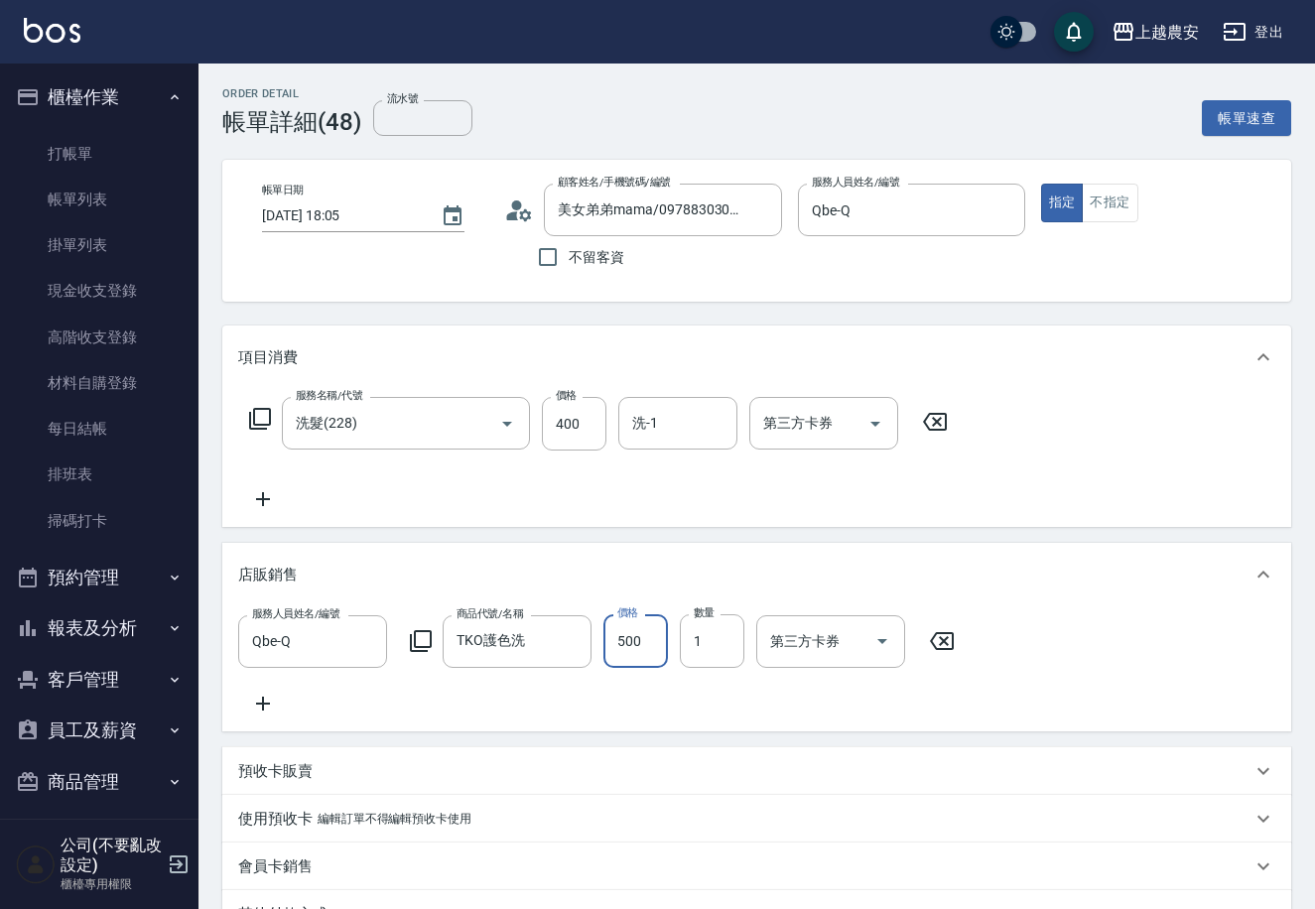
scroll to position [306, 0]
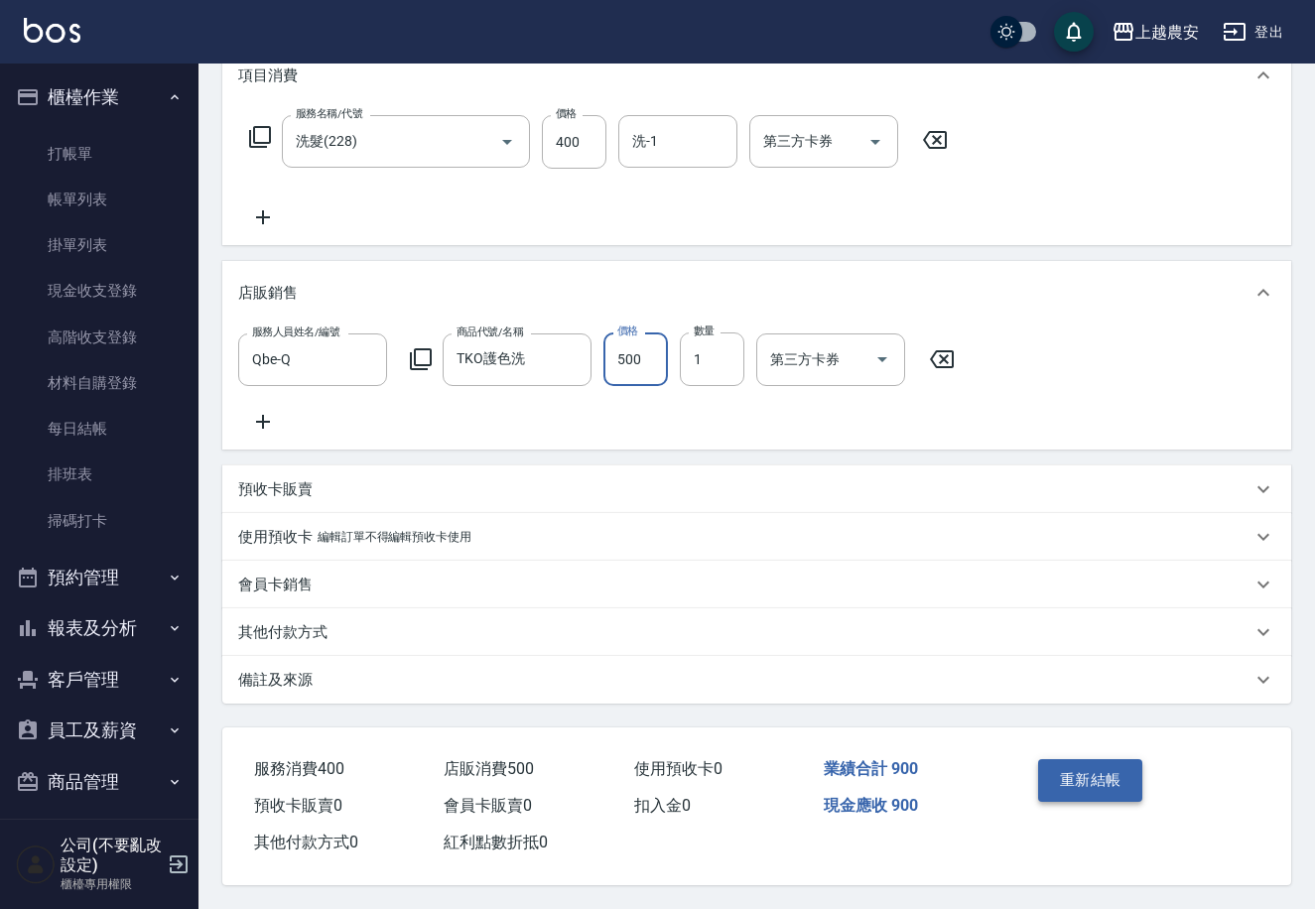
type input "500"
click at [1100, 767] on button "重新結帳" at bounding box center [1090, 780] width 105 height 42
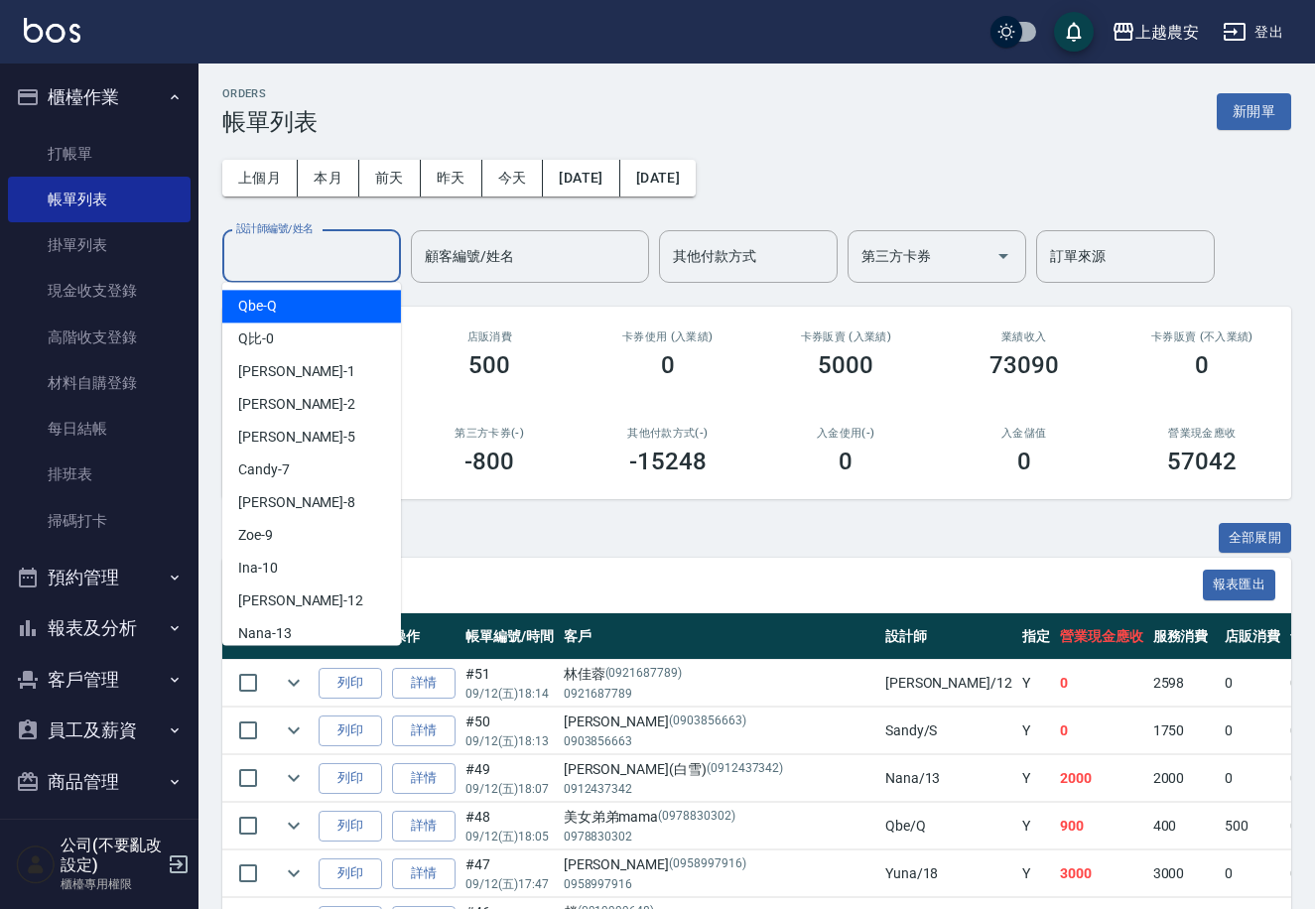
click at [353, 261] on input "設計師編號/姓名" at bounding box center [311, 256] width 161 height 35
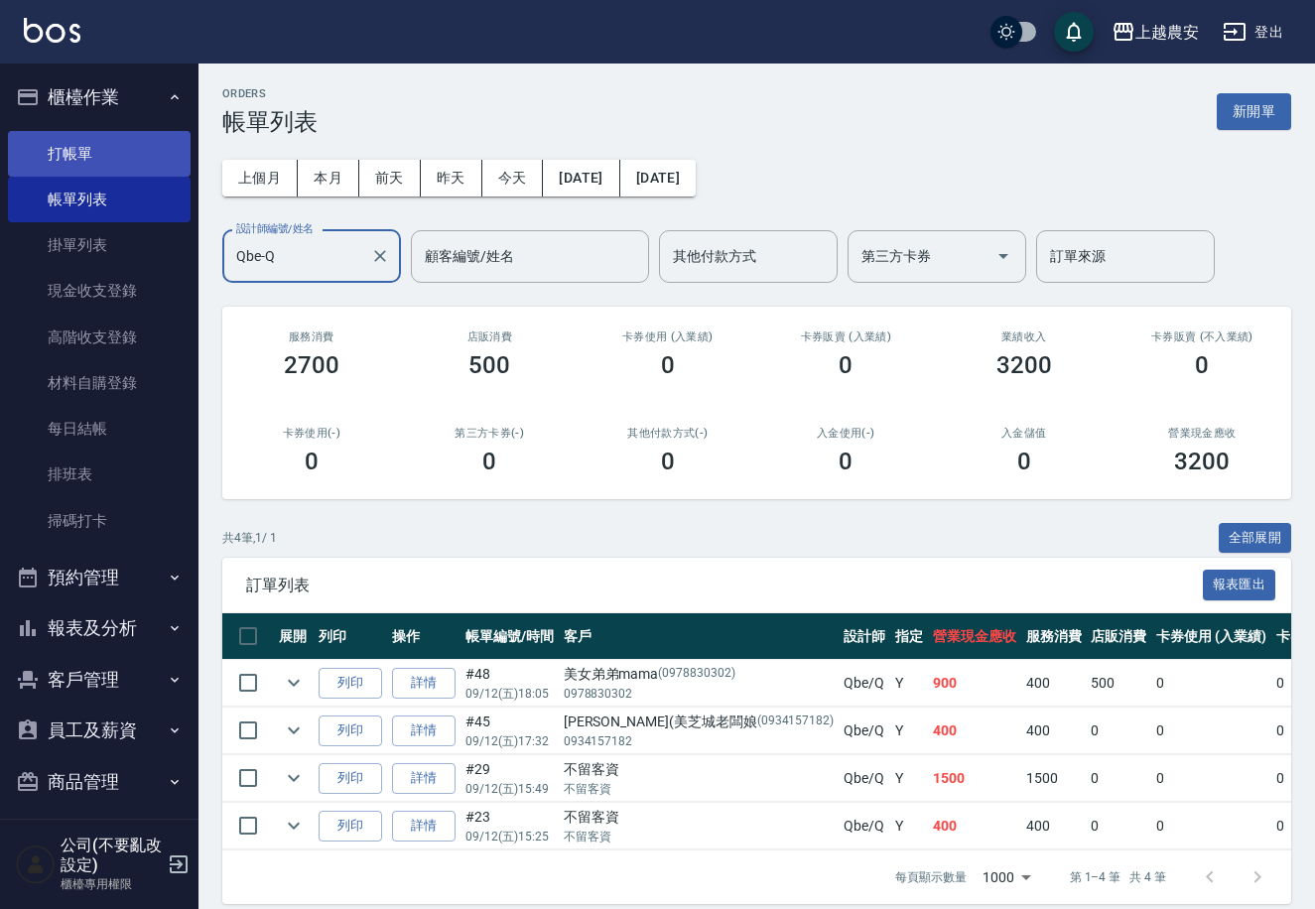
type input "Qbe-Q"
click at [75, 142] on link "打帳單" at bounding box center [99, 154] width 183 height 46
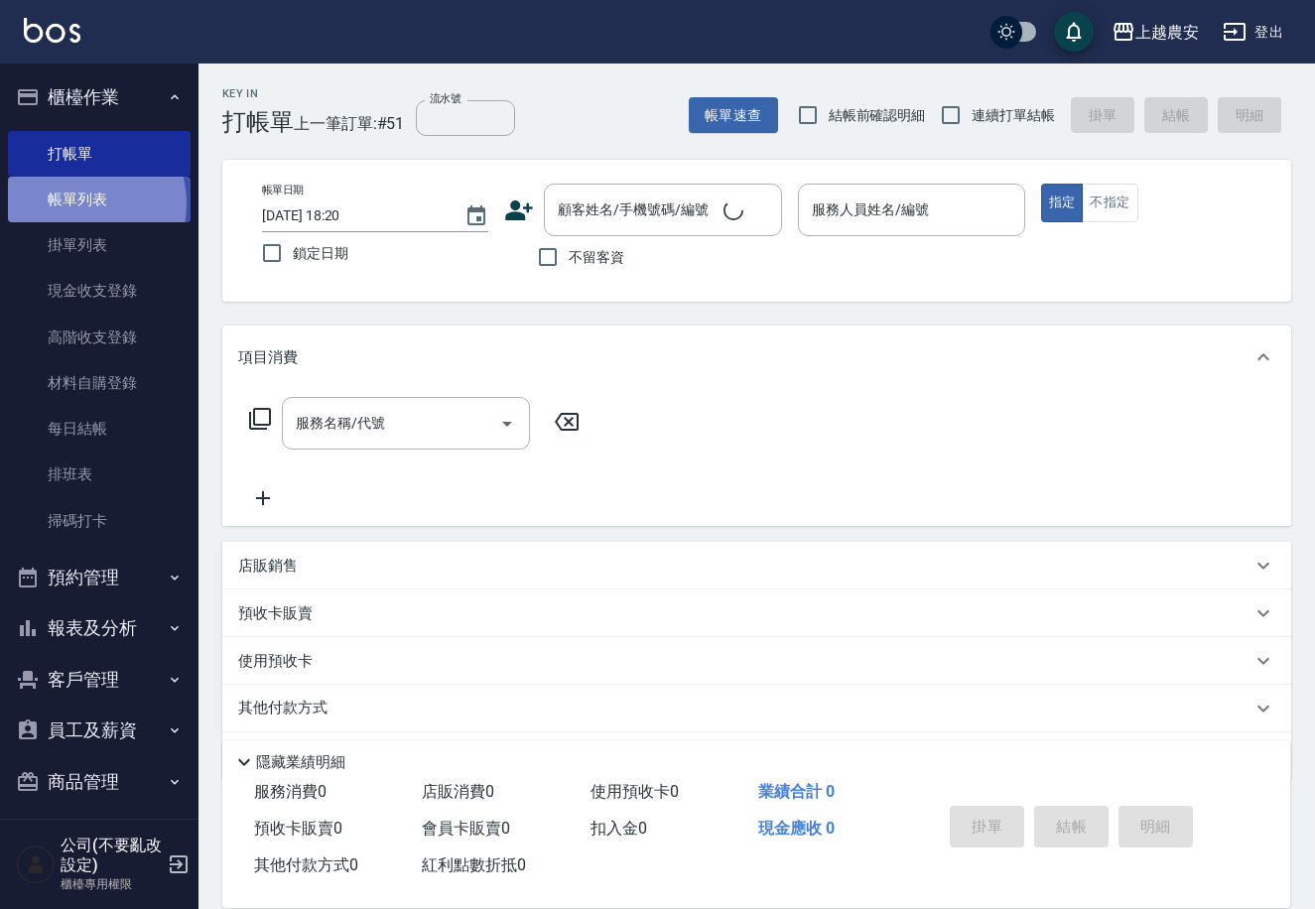
click at [82, 203] on link "帳單列表" at bounding box center [99, 200] width 183 height 46
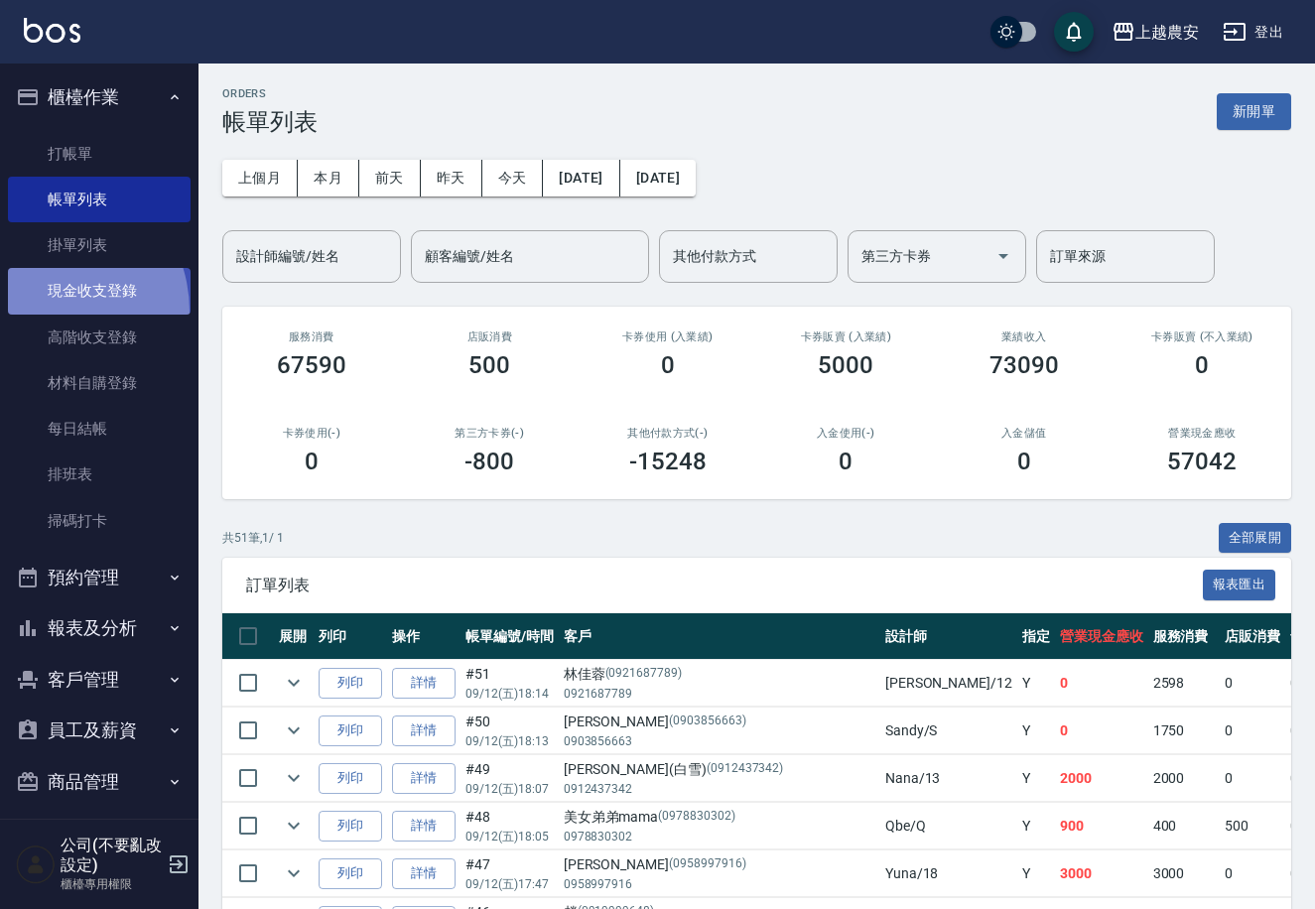
click at [42, 311] on link "現金收支登錄" at bounding box center [99, 291] width 183 height 46
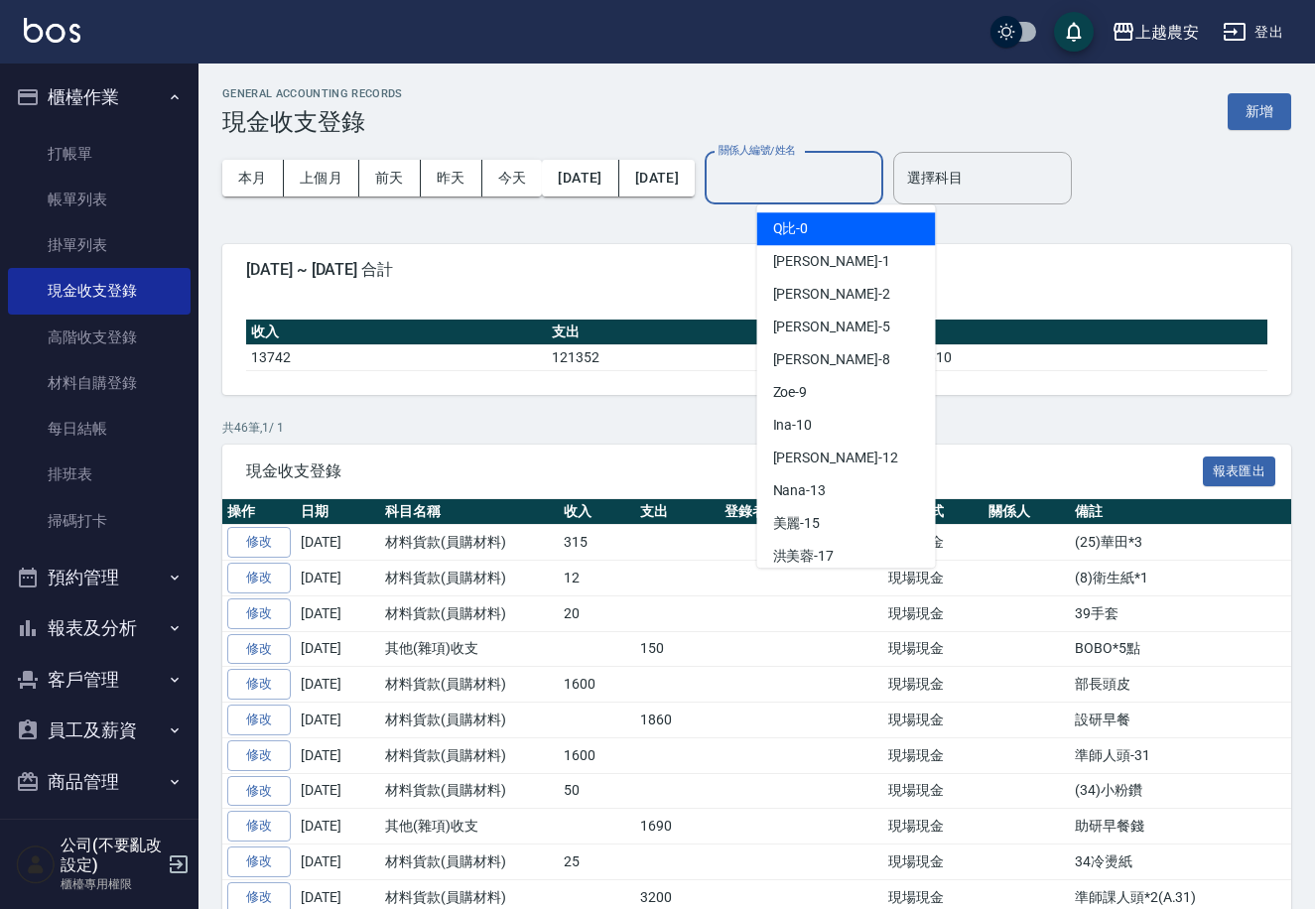
click at [825, 180] on input "關係人編號/姓名" at bounding box center [794, 178] width 161 height 35
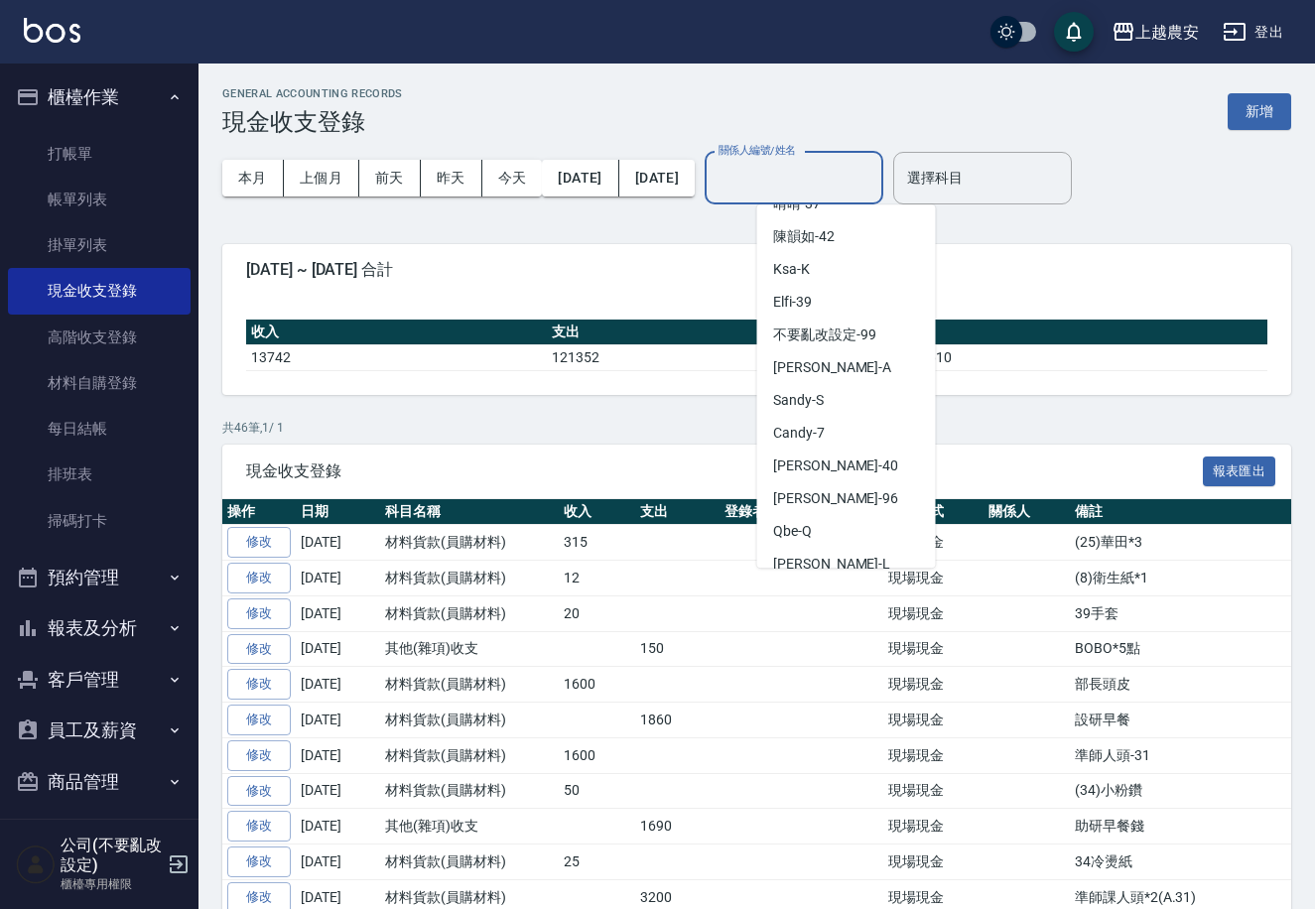
scroll to position [895, 0]
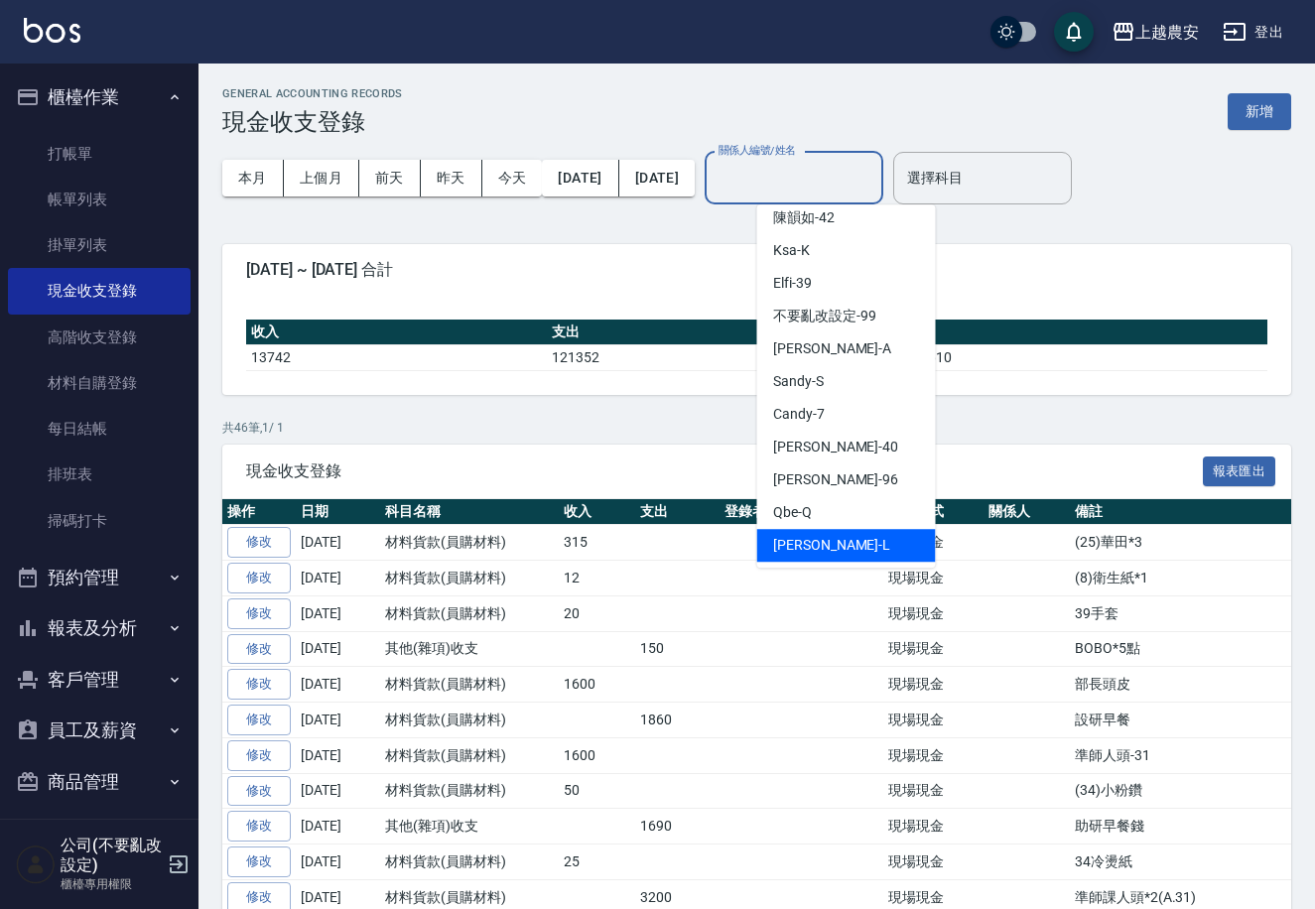
click at [877, 537] on div "Lina -L" at bounding box center [846, 545] width 179 height 33
type input "Lina-L"
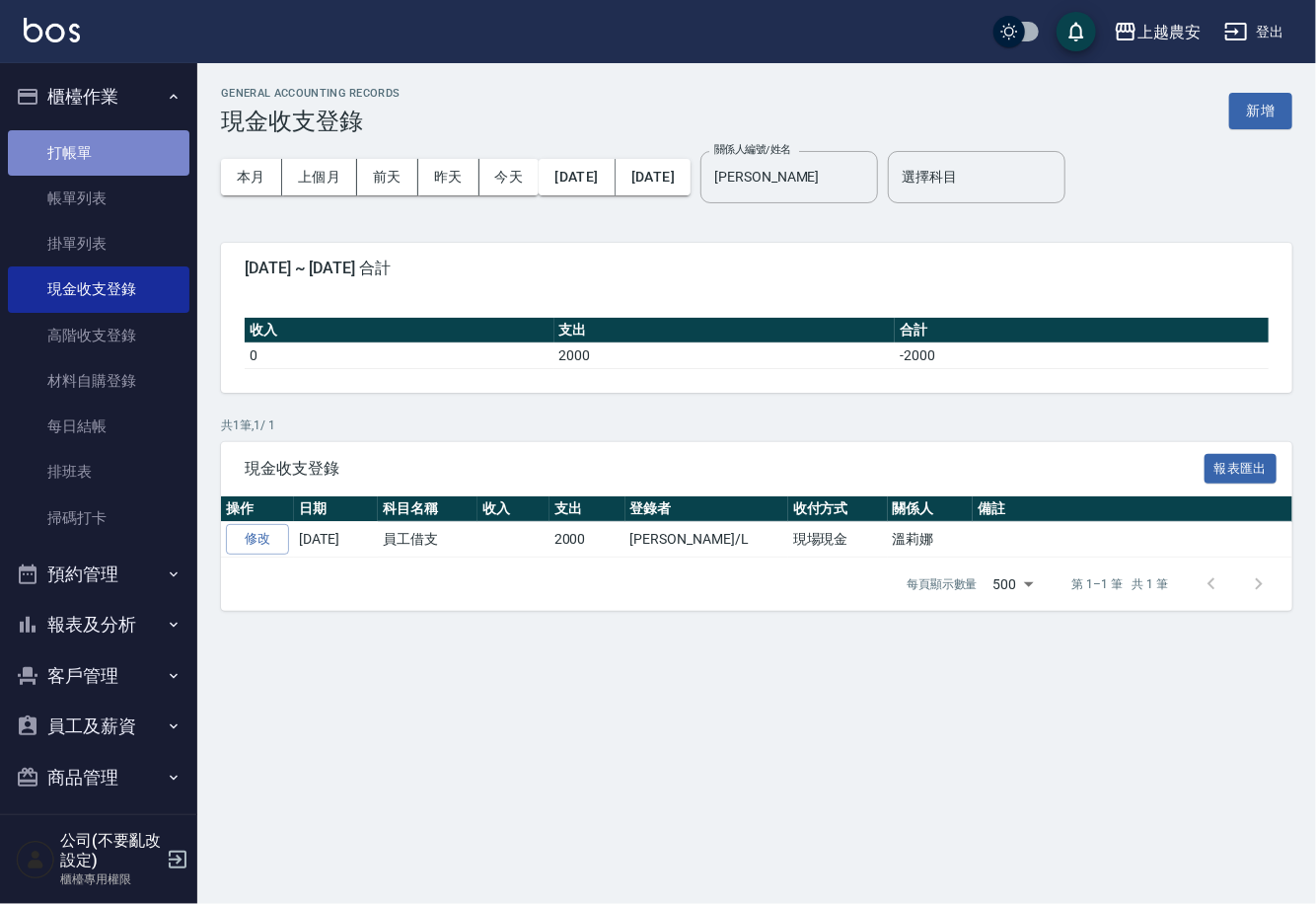
click at [119, 165] on link "打帳單" at bounding box center [98, 153] width 182 height 46
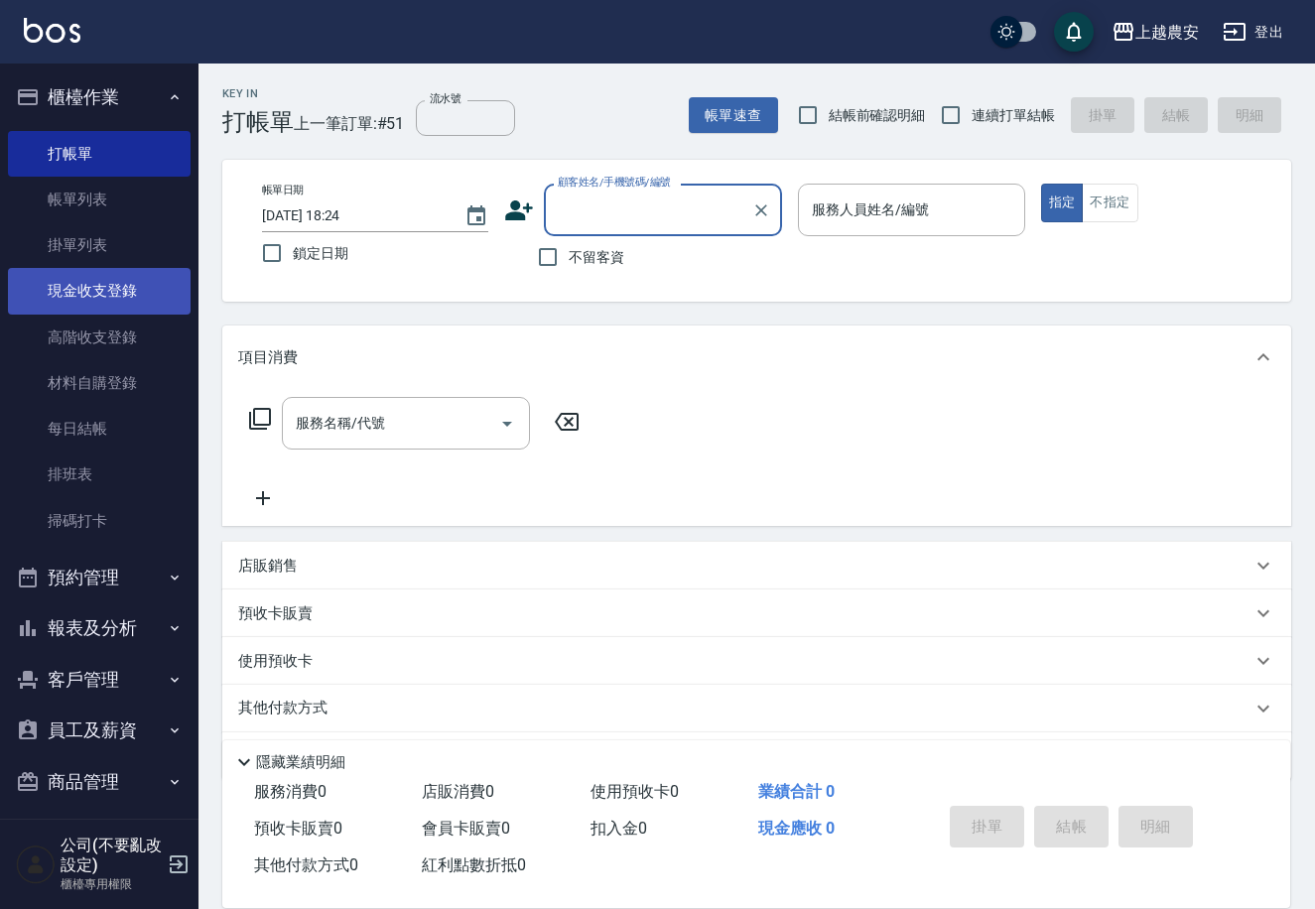
click at [110, 281] on link "現金收支登錄" at bounding box center [99, 291] width 183 height 46
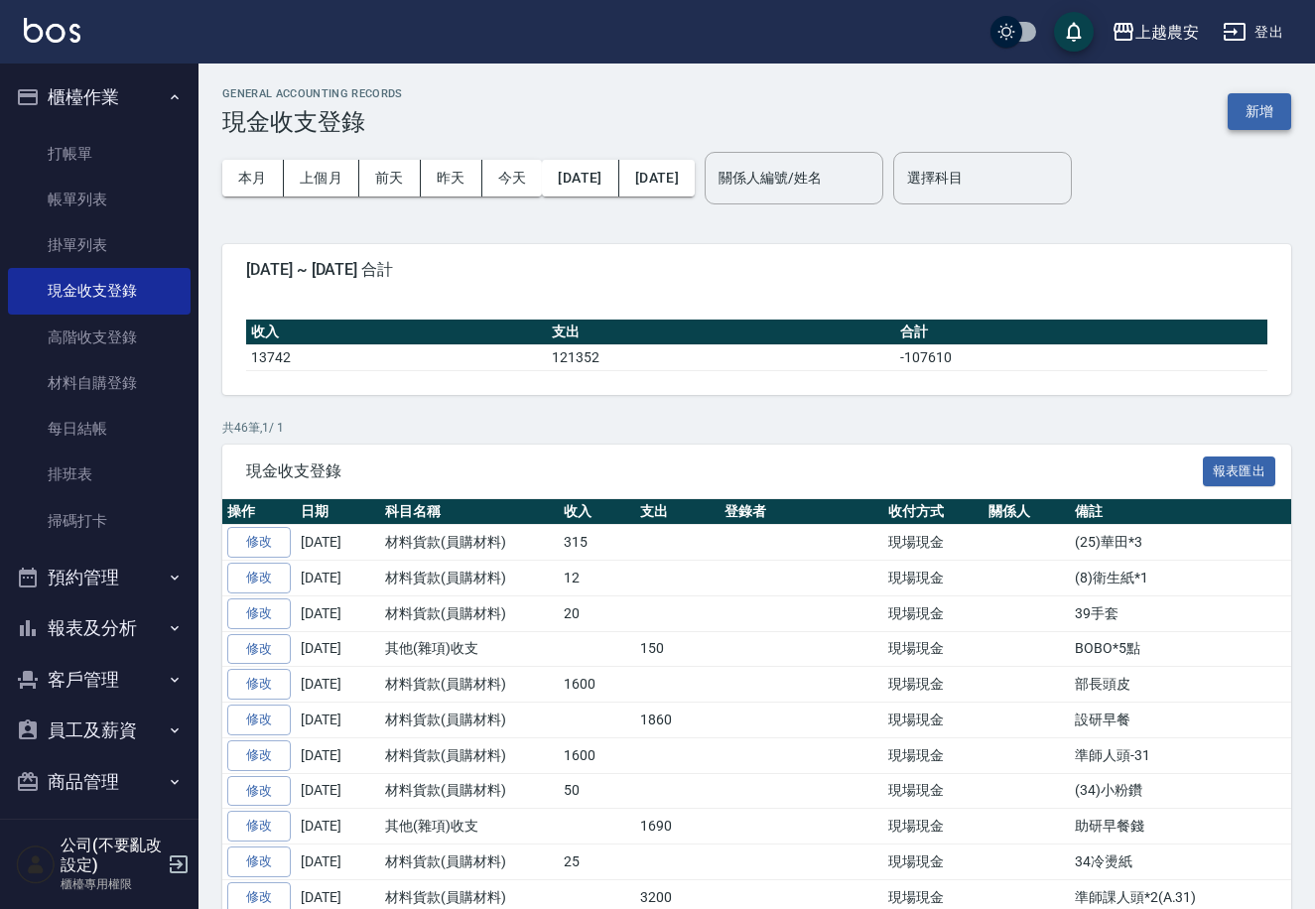
click at [1248, 117] on button "新增" at bounding box center [1260, 111] width 64 height 37
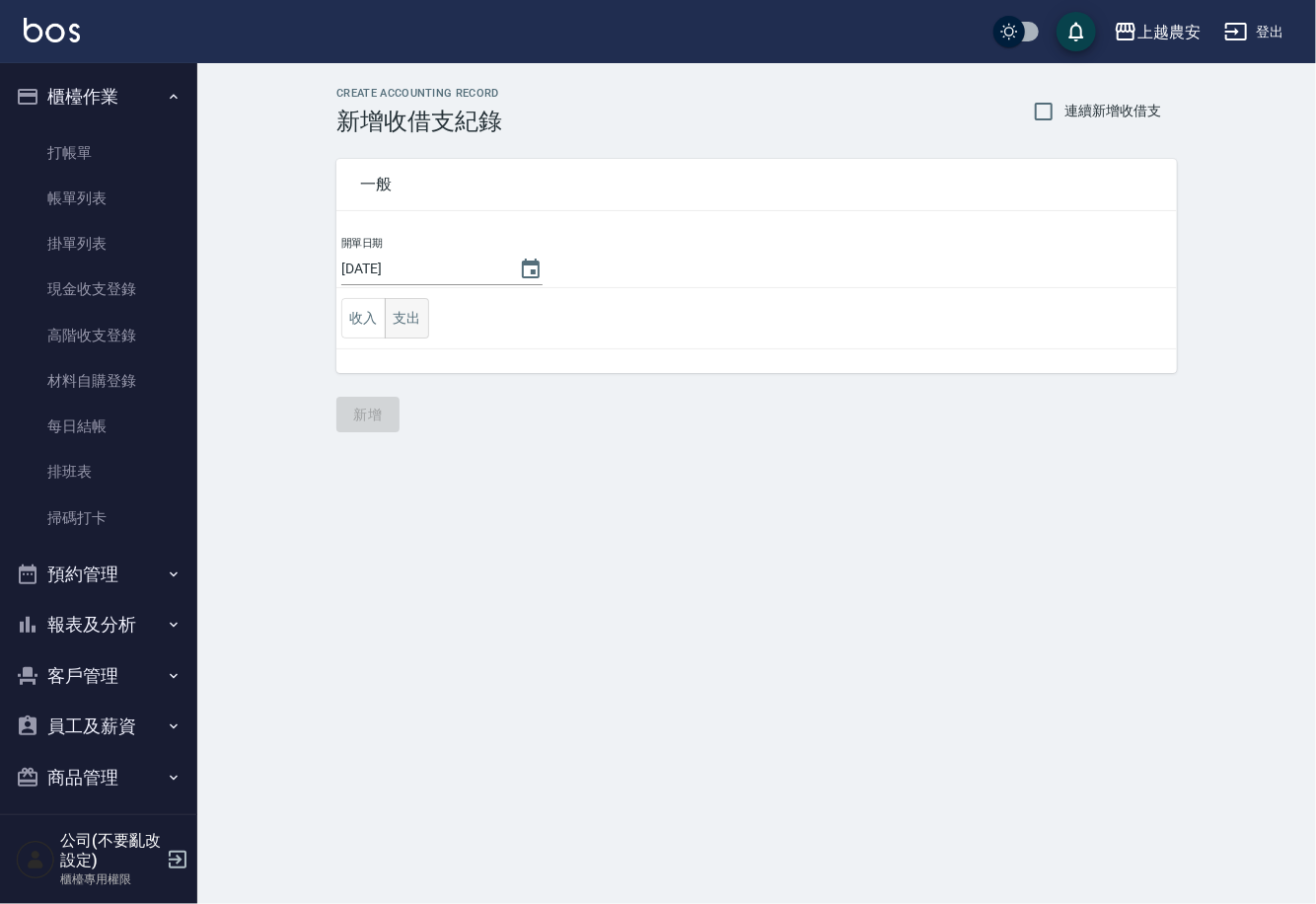
click at [393, 314] on button "支出" at bounding box center [407, 318] width 45 height 41
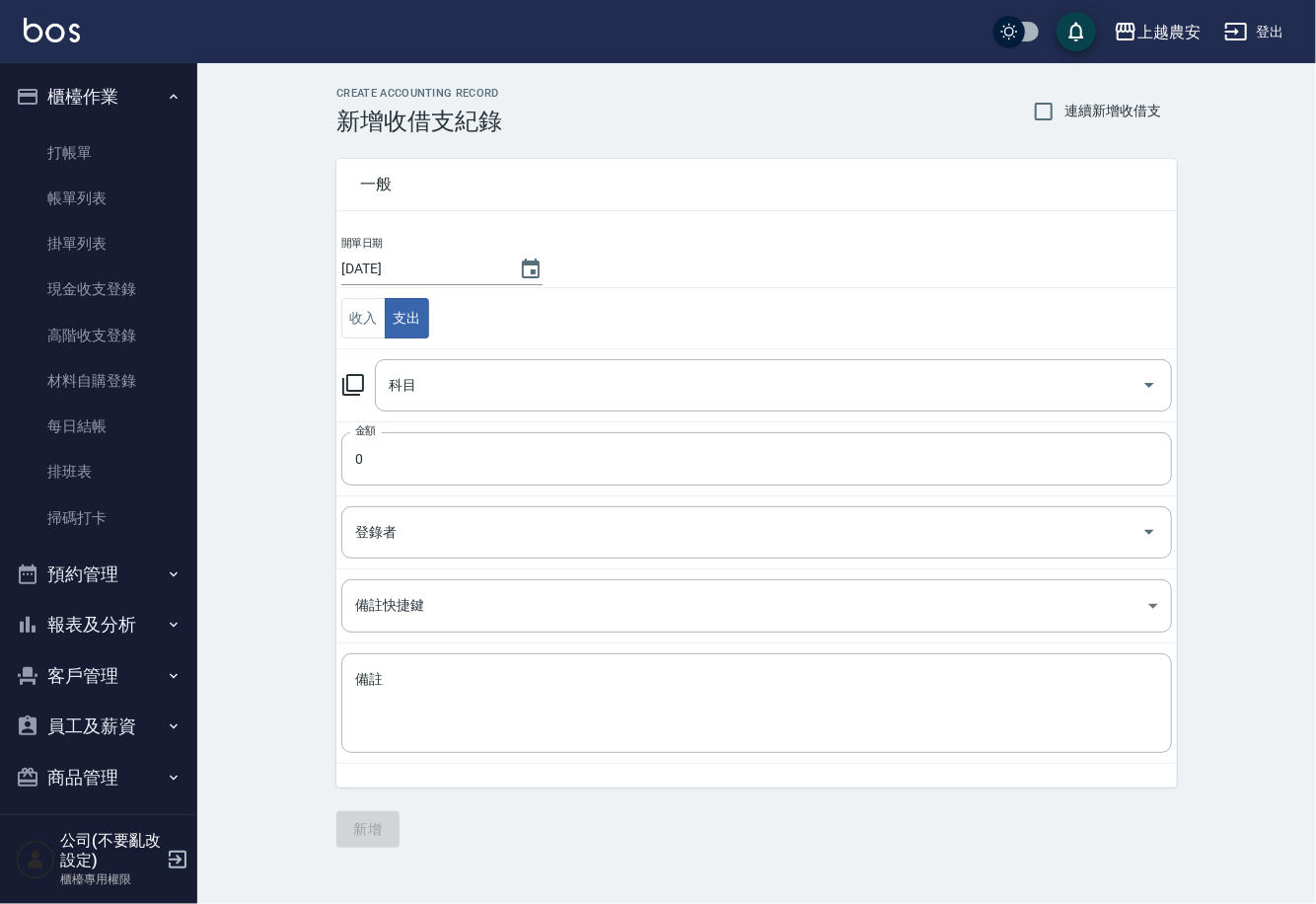
click at [352, 386] on icon at bounding box center [353, 385] width 24 height 24
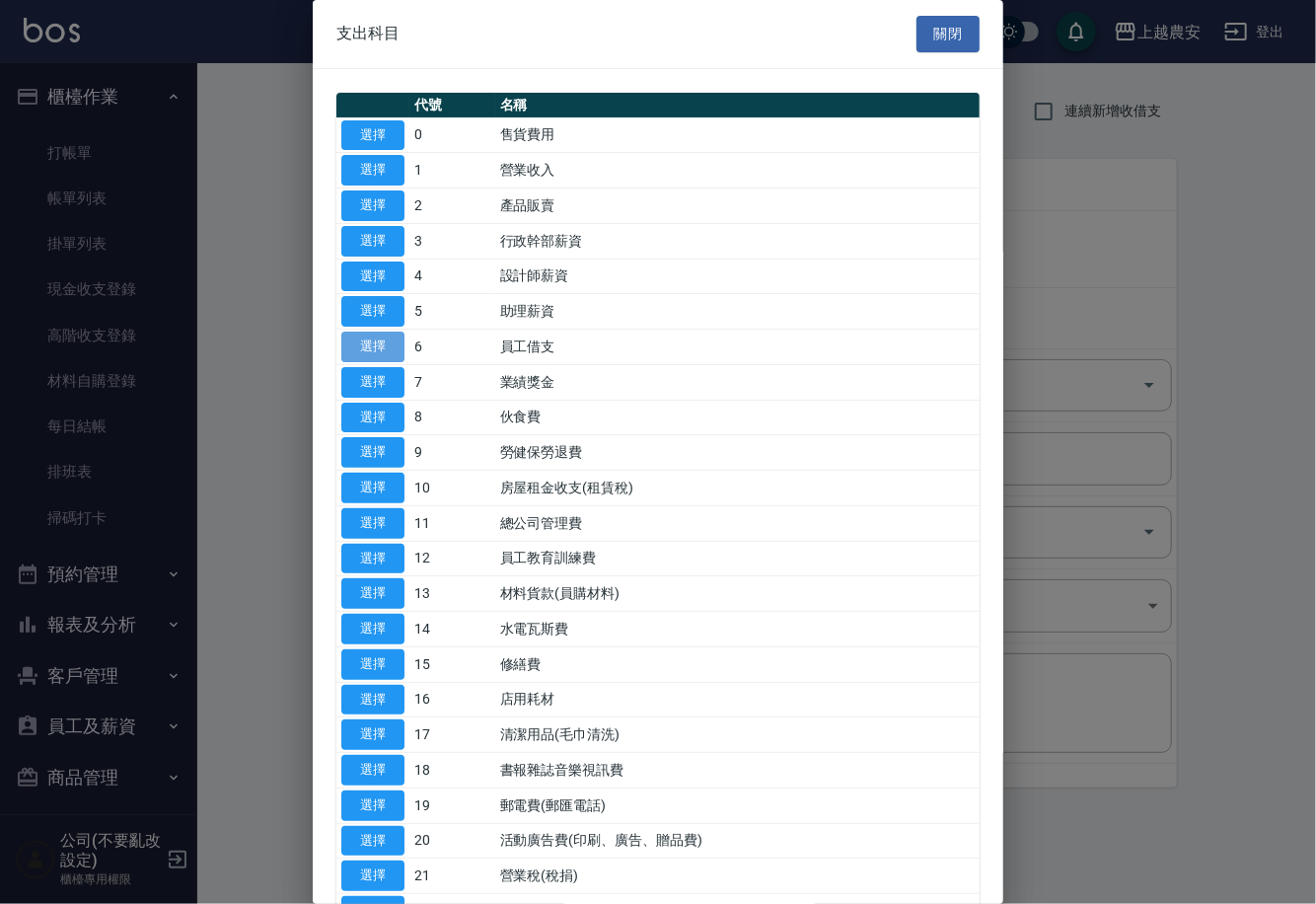
click at [381, 347] on button "選擇" at bounding box center [373, 346] width 64 height 31
type input "6 員工借支"
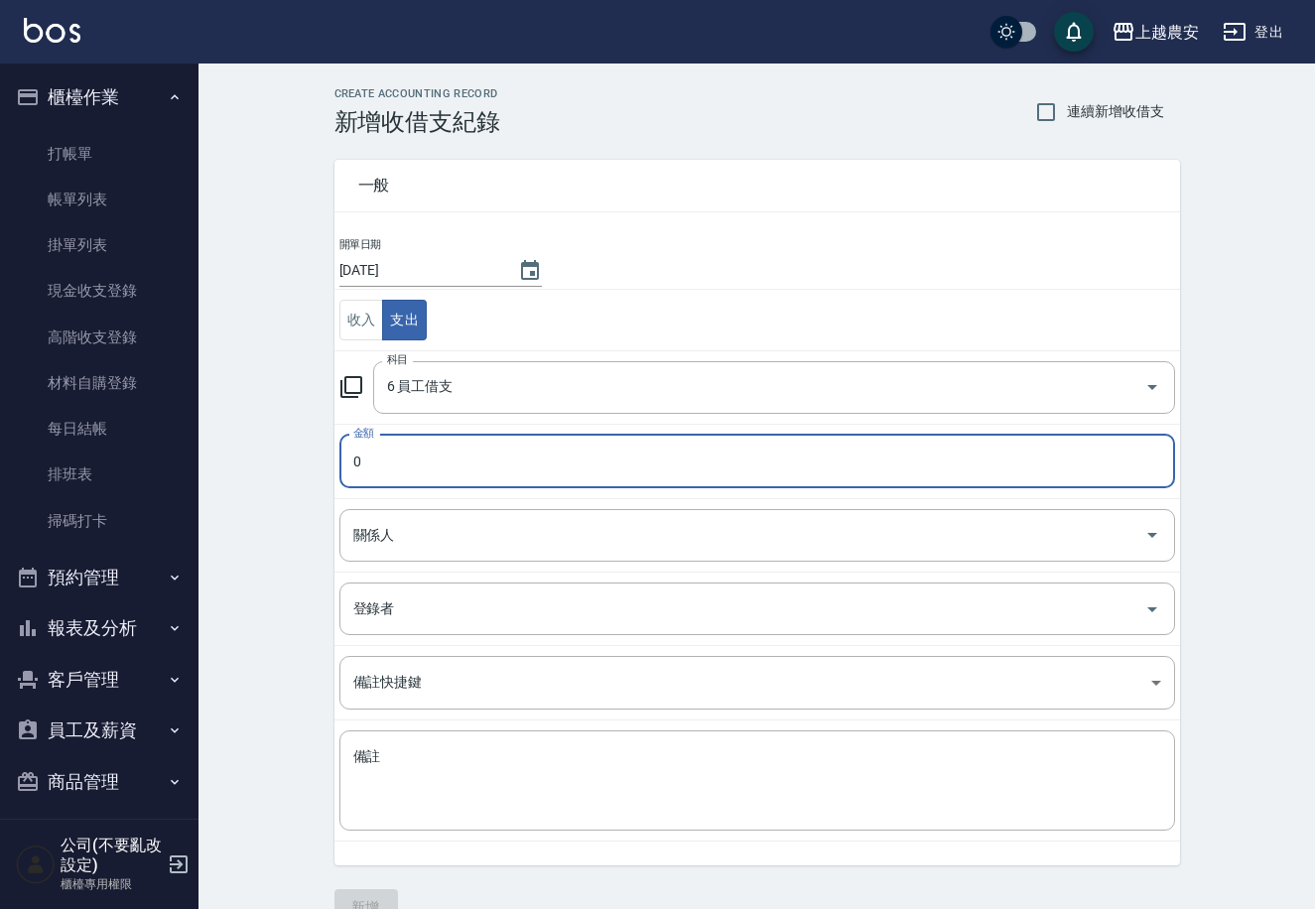
click at [391, 450] on input "0" at bounding box center [757, 462] width 836 height 54
type input "2000"
click at [375, 548] on input "關係人" at bounding box center [742, 535] width 788 height 35
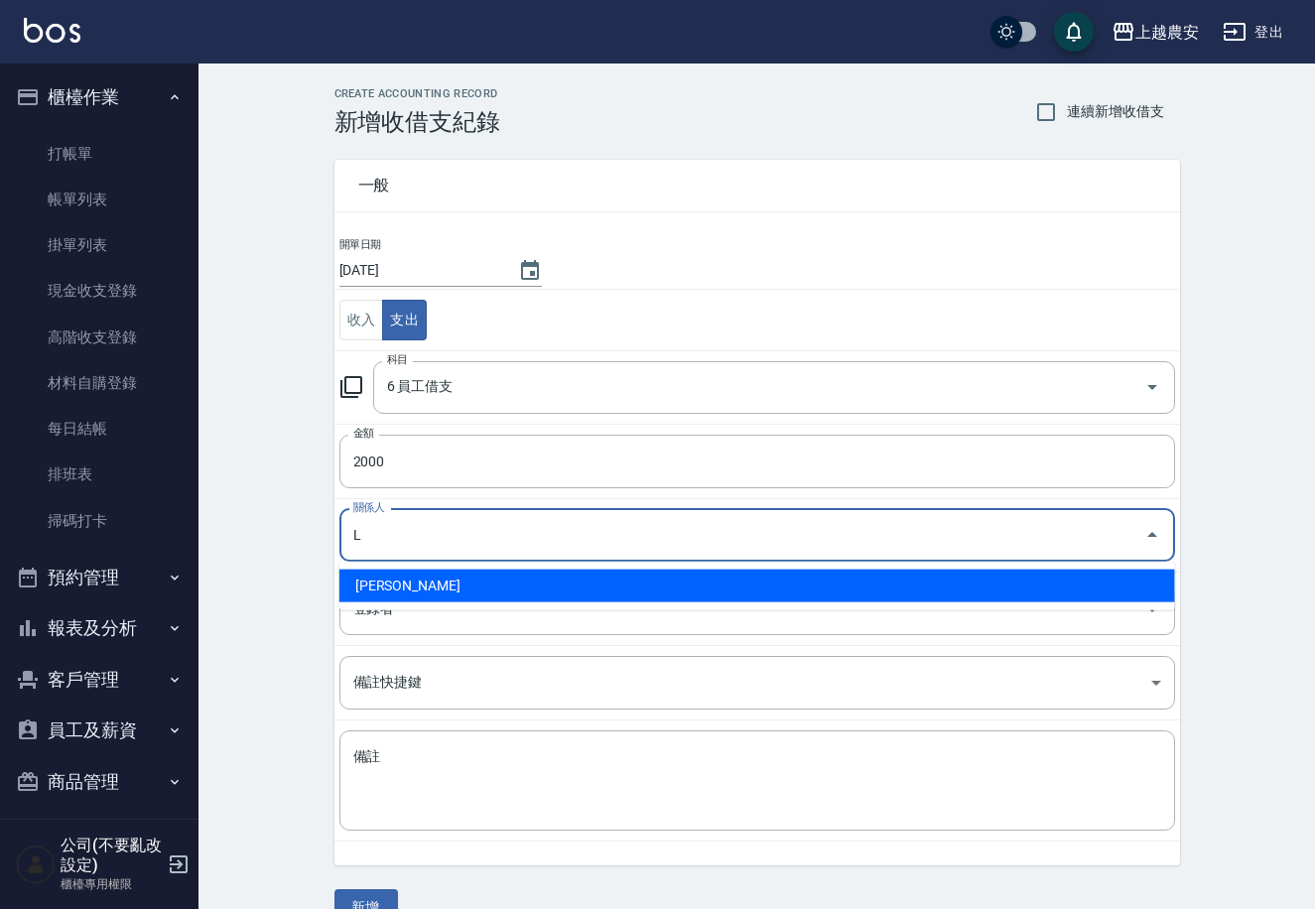
click at [414, 587] on li "溫莉娜-L" at bounding box center [757, 586] width 836 height 33
type input "溫莉娜-L"
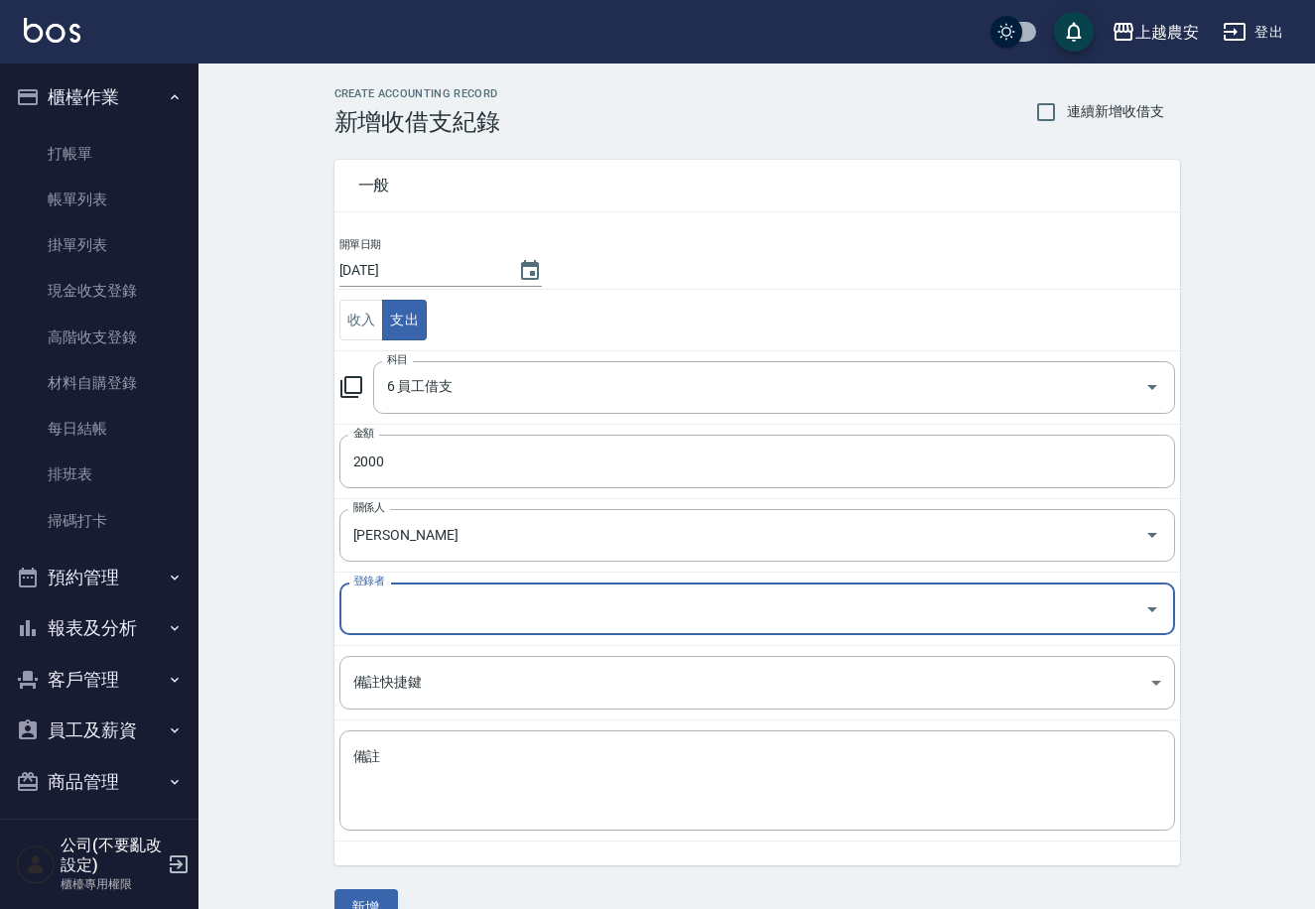
click at [395, 605] on input "登錄者" at bounding box center [742, 608] width 788 height 35
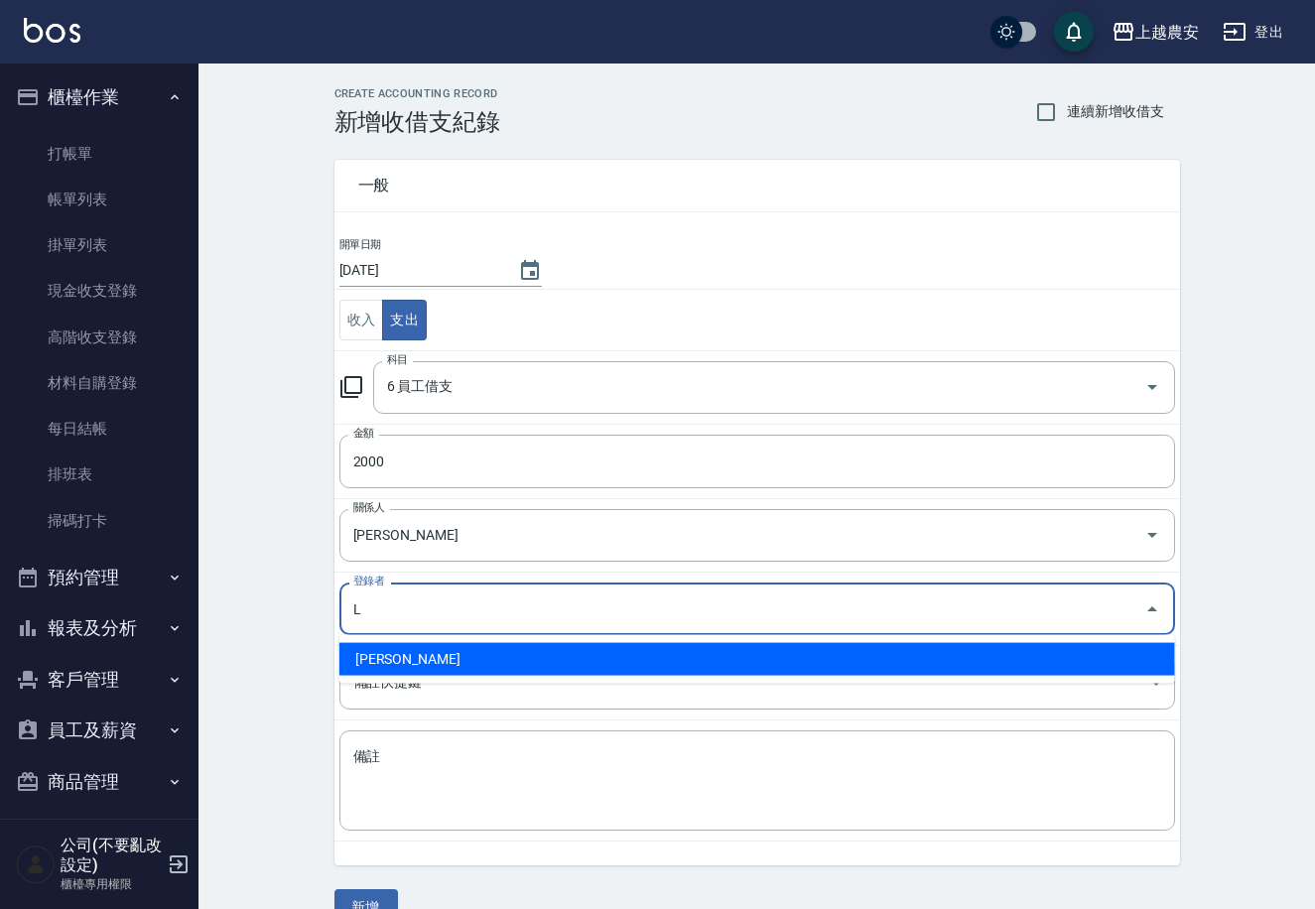
click at [390, 651] on li "溫莉娜-L" at bounding box center [757, 659] width 836 height 33
type input "溫莉娜-L"
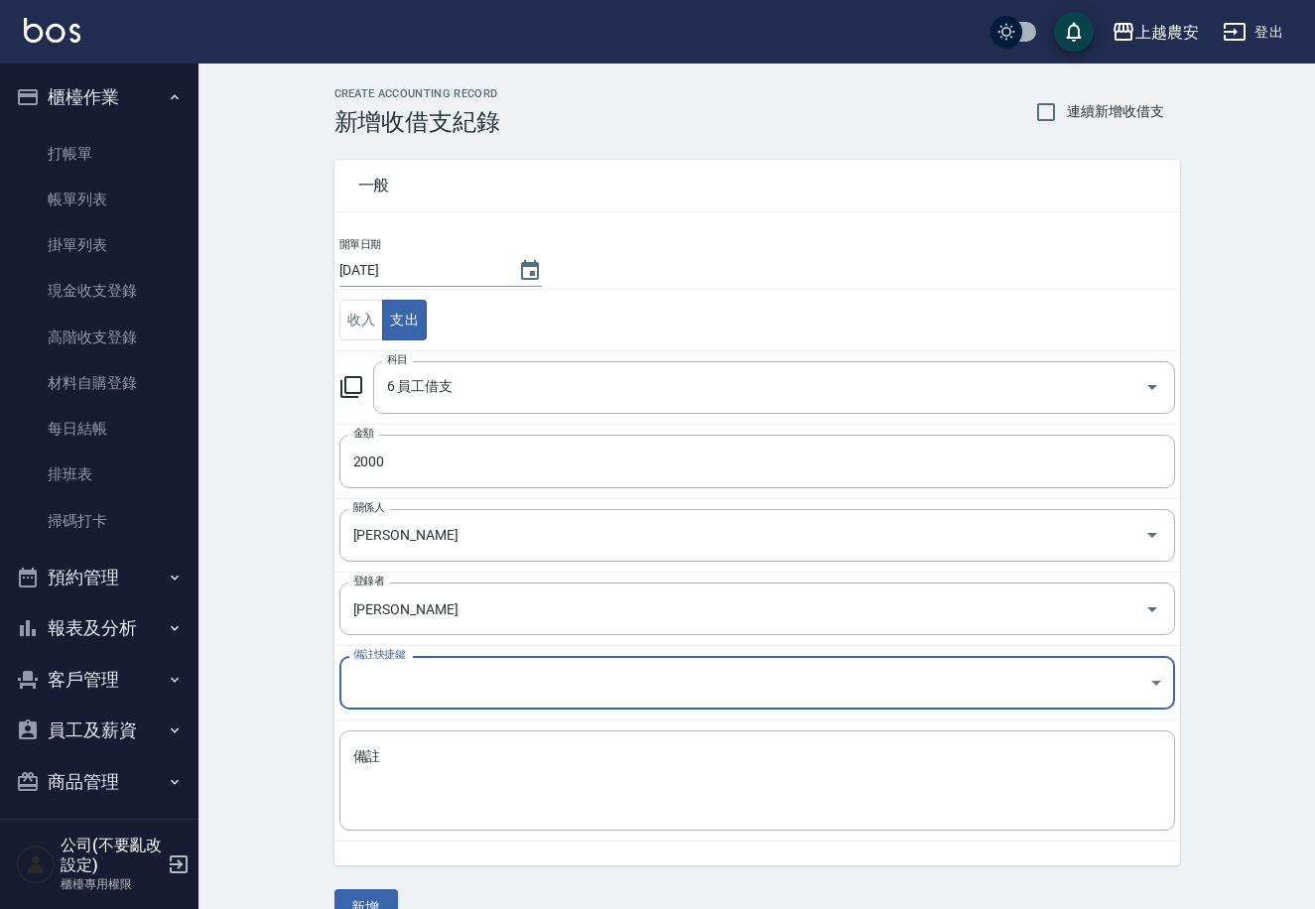
scroll to position [39, 0]
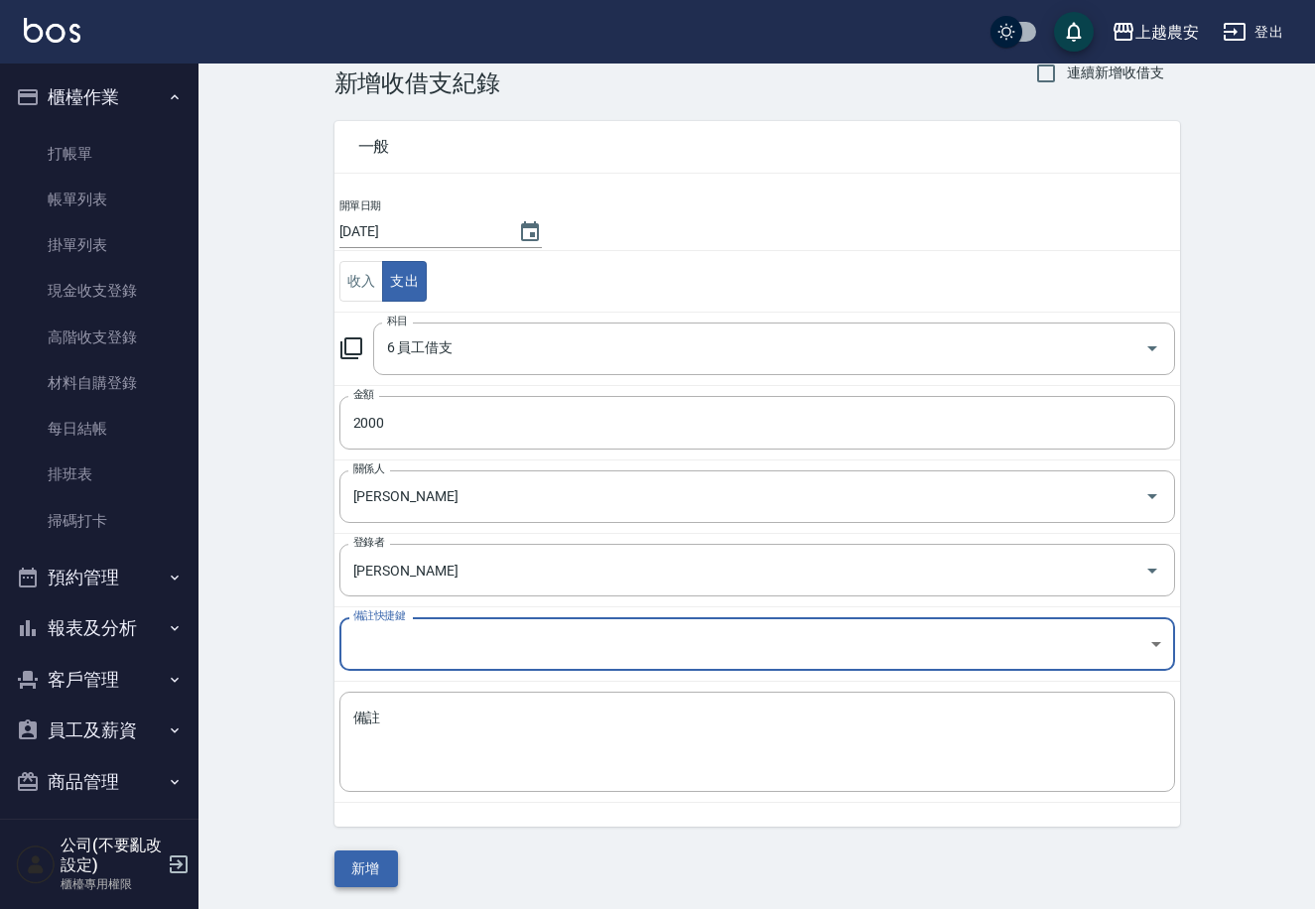
click at [373, 864] on button "新增" at bounding box center [366, 869] width 64 height 37
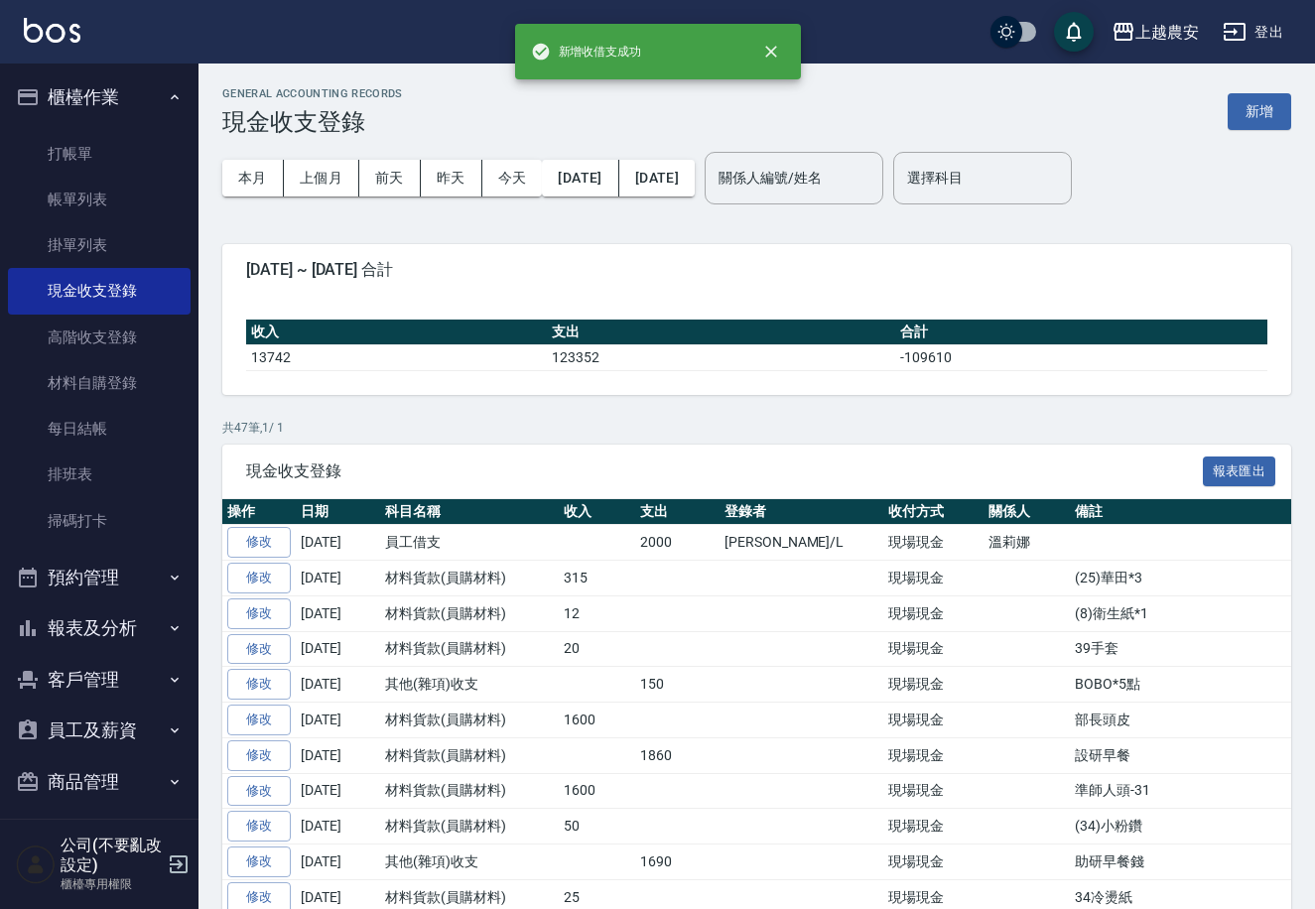
click at [63, 195] on link "帳單列表" at bounding box center [99, 200] width 183 height 46
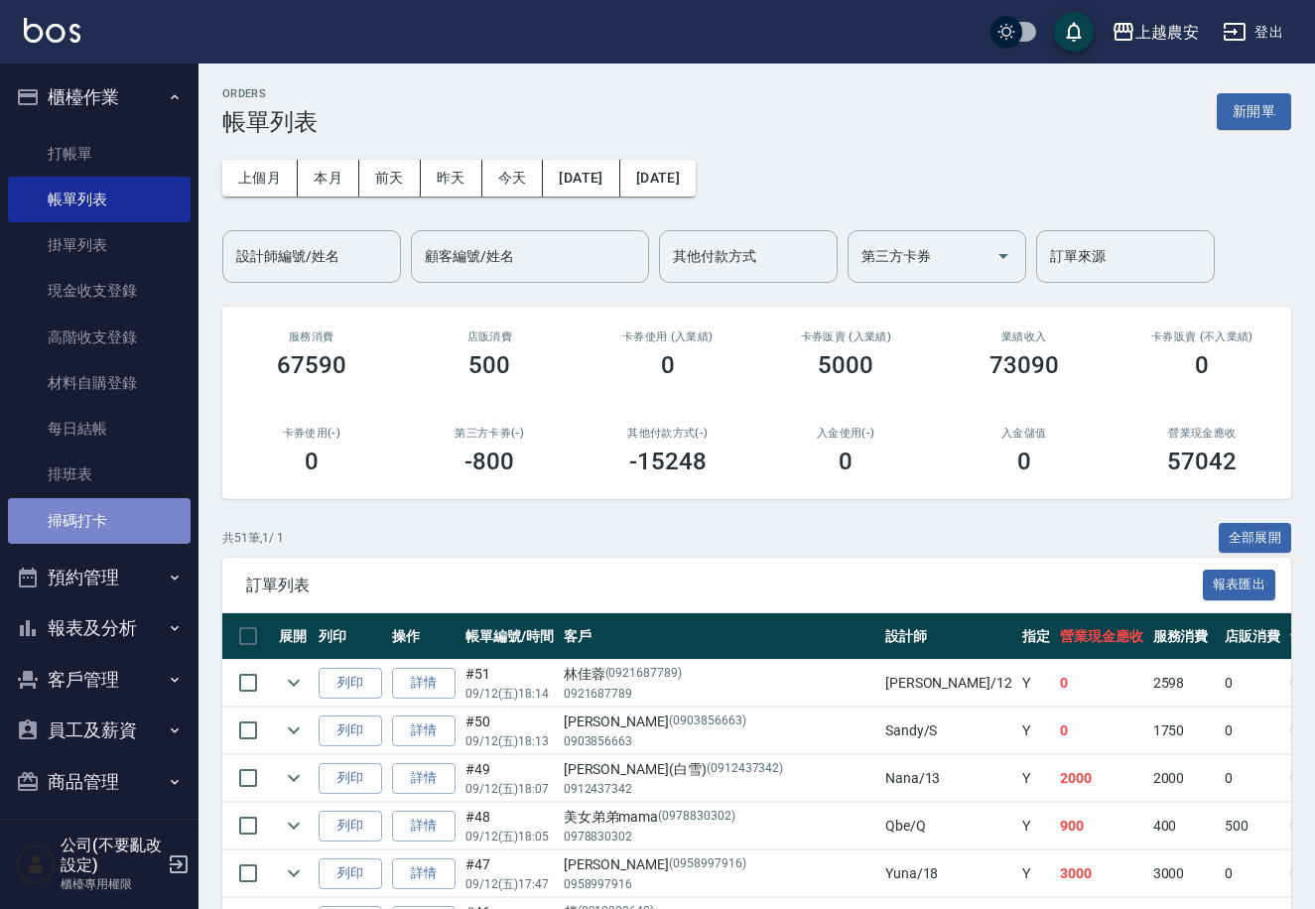
click at [104, 522] on link "掃碼打卡" at bounding box center [99, 521] width 183 height 46
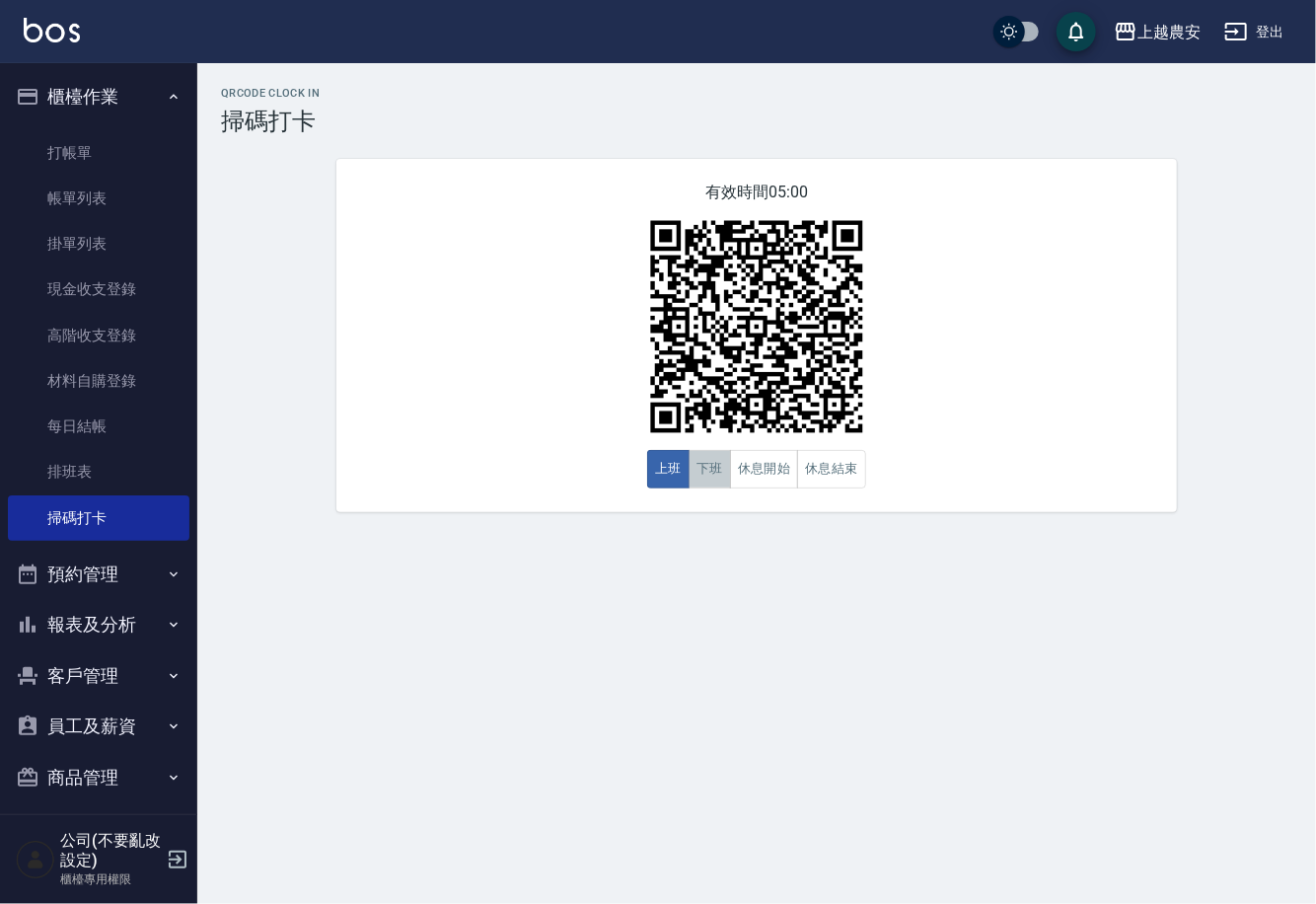
click at [722, 472] on button "下班" at bounding box center [710, 469] width 43 height 39
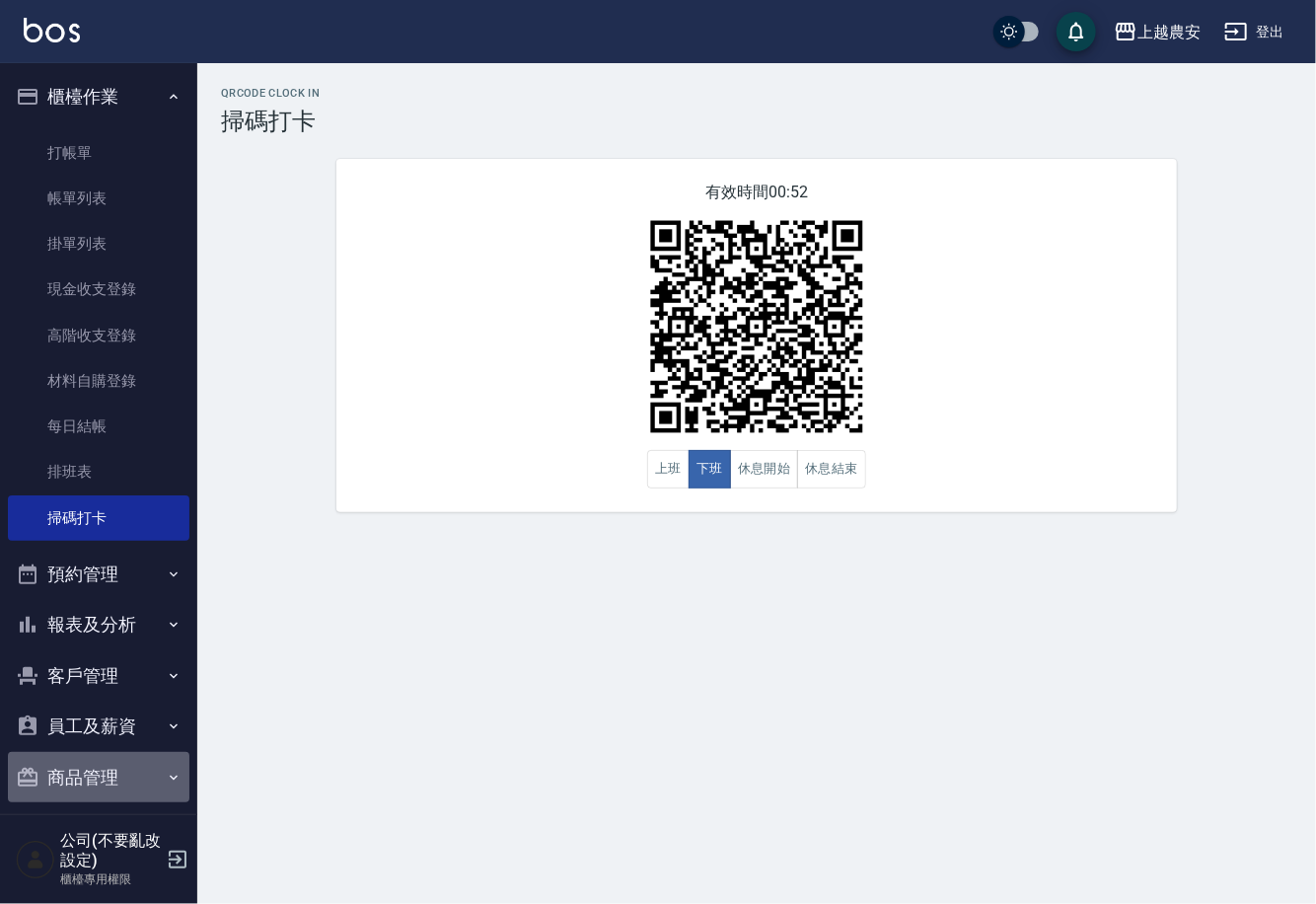
click at [111, 784] on button "商品管理" at bounding box center [98, 778] width 182 height 52
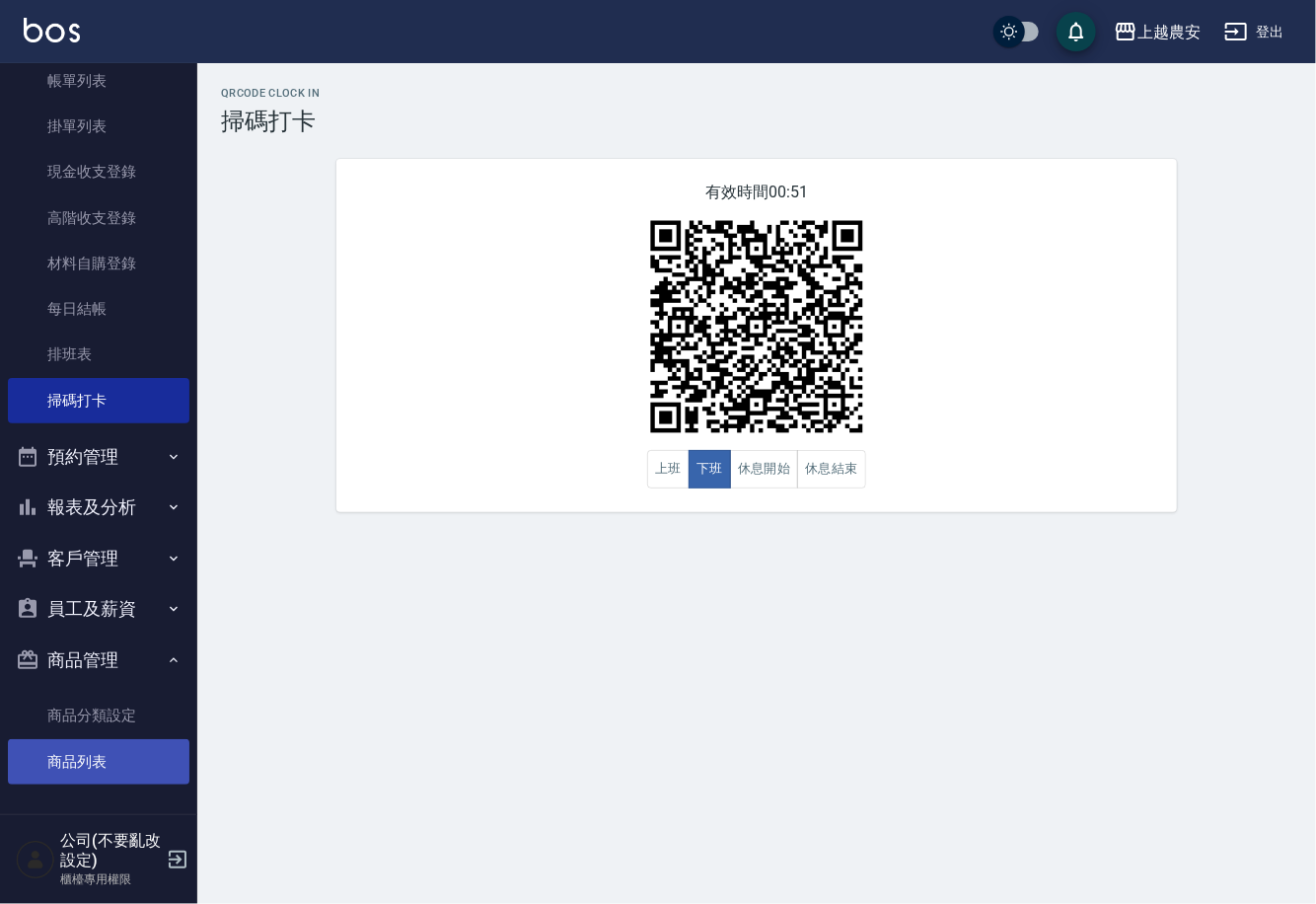
click at [131, 775] on link "商品列表" at bounding box center [98, 762] width 182 height 46
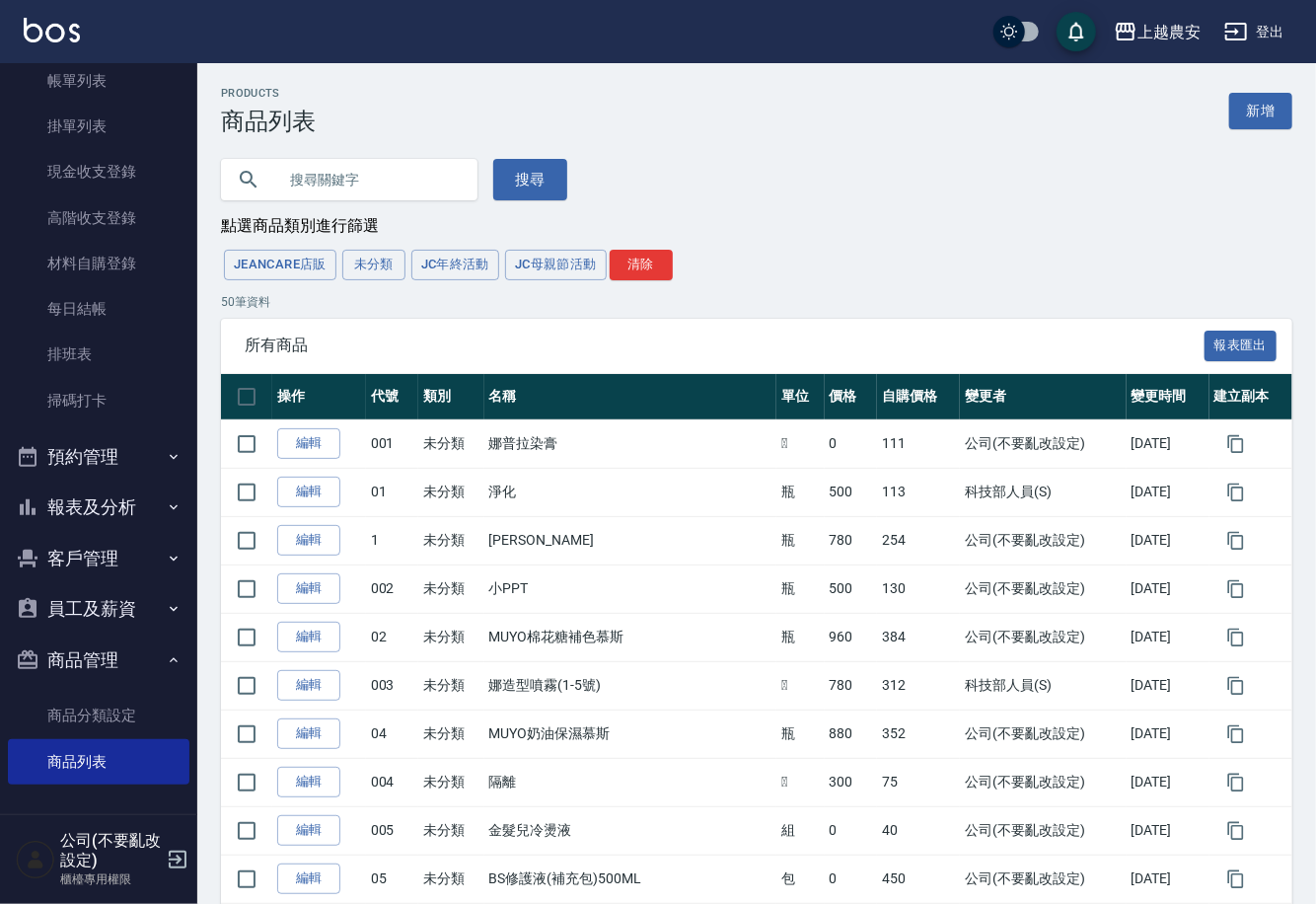
click at [348, 190] on input "text" at bounding box center [369, 180] width 186 height 54
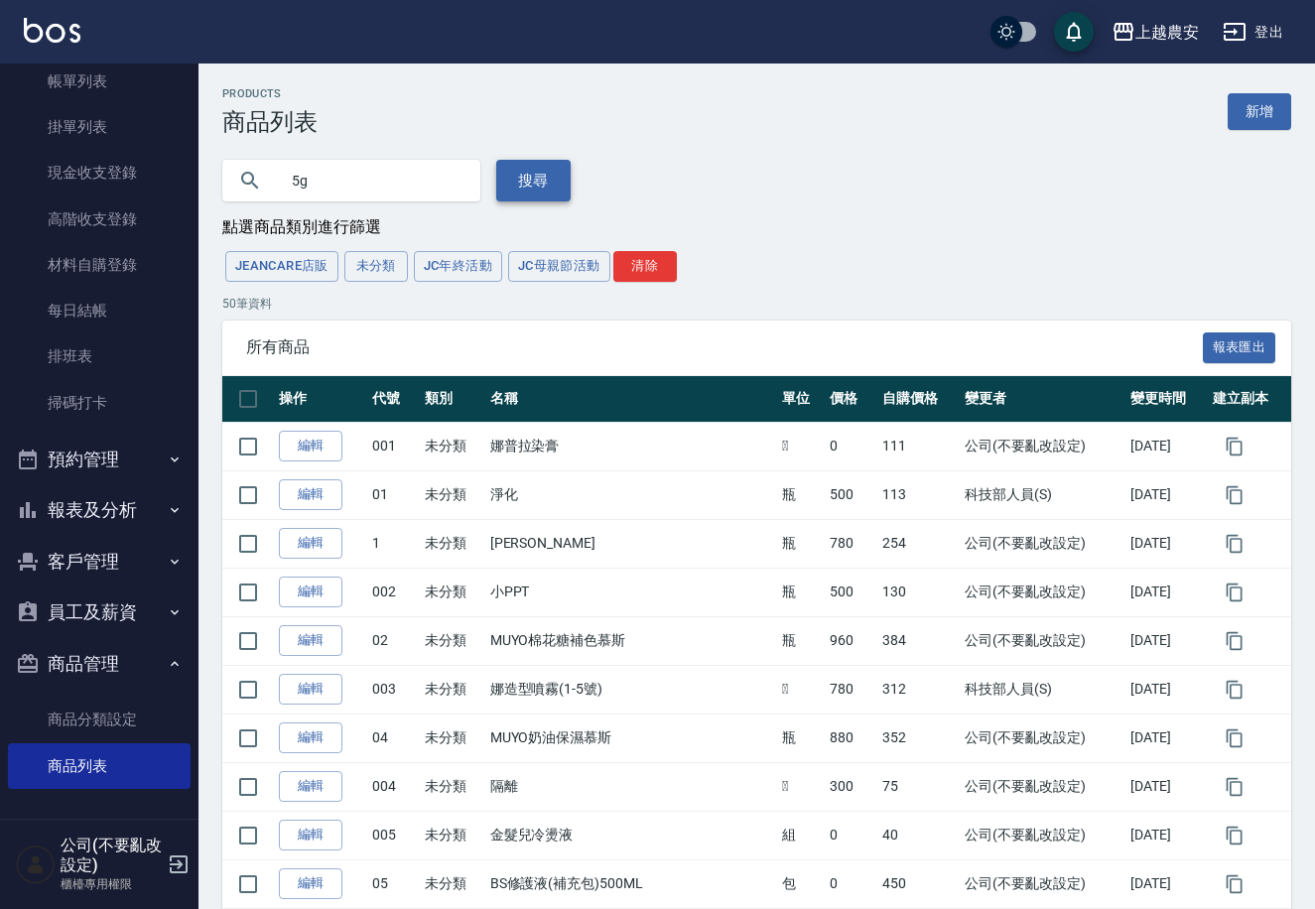
type input "5g"
click at [546, 193] on button "搜尋" at bounding box center [533, 181] width 74 height 42
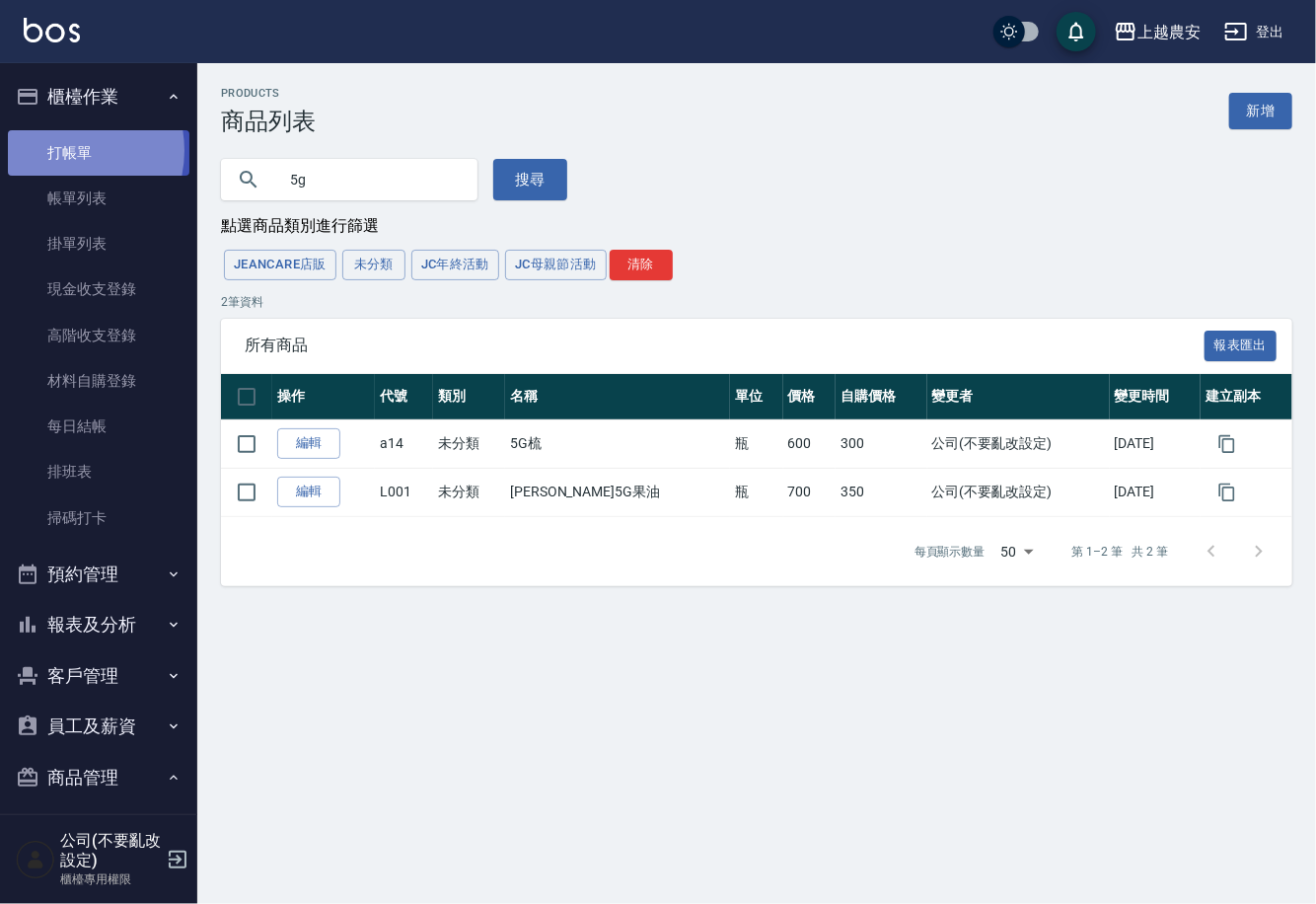
click at [59, 150] on link "打帳單" at bounding box center [98, 153] width 182 height 46
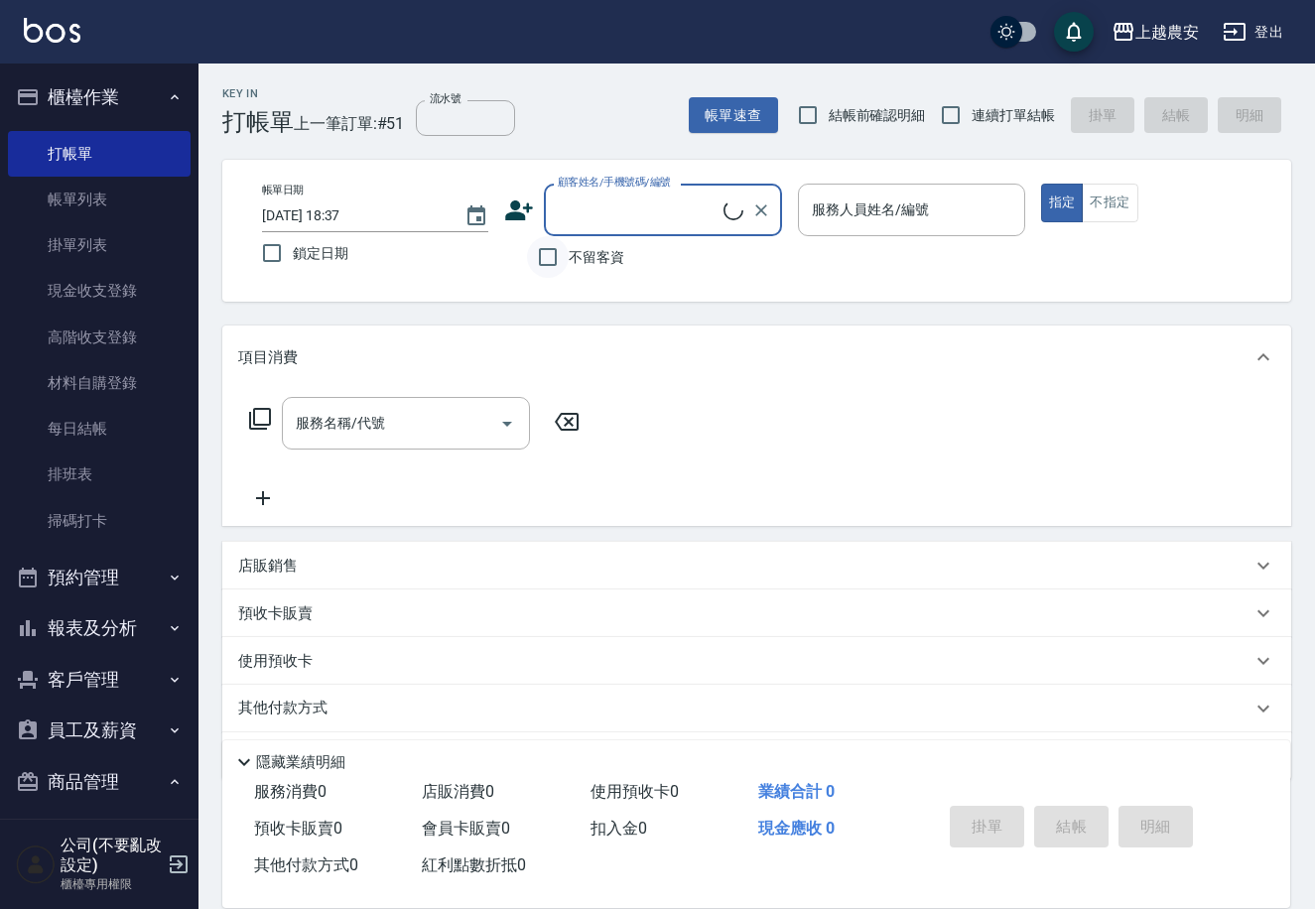
click at [542, 250] on input "不留客資" at bounding box center [548, 257] width 42 height 42
checkbox input "true"
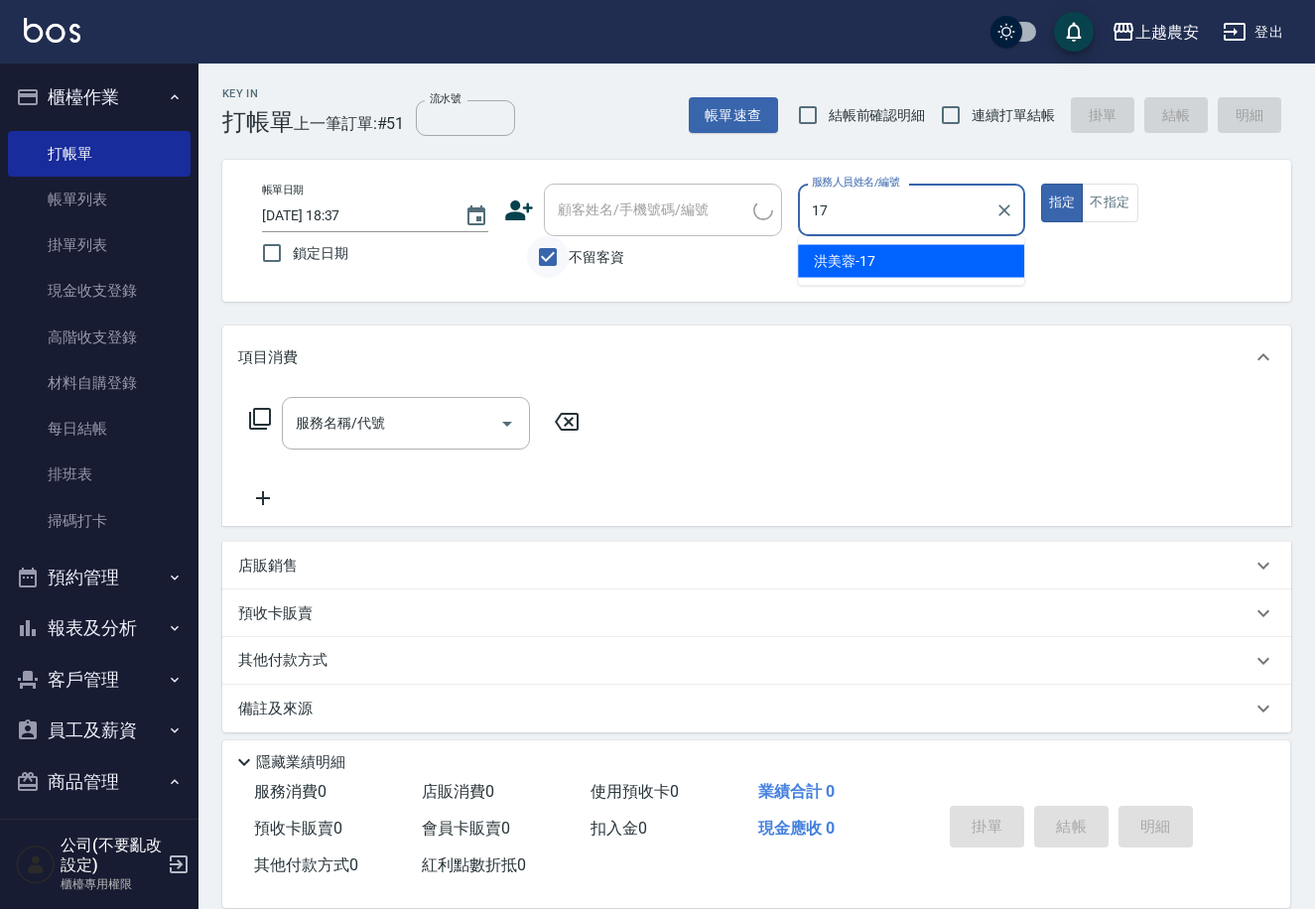
type input "[PERSON_NAME]-17"
type button "true"
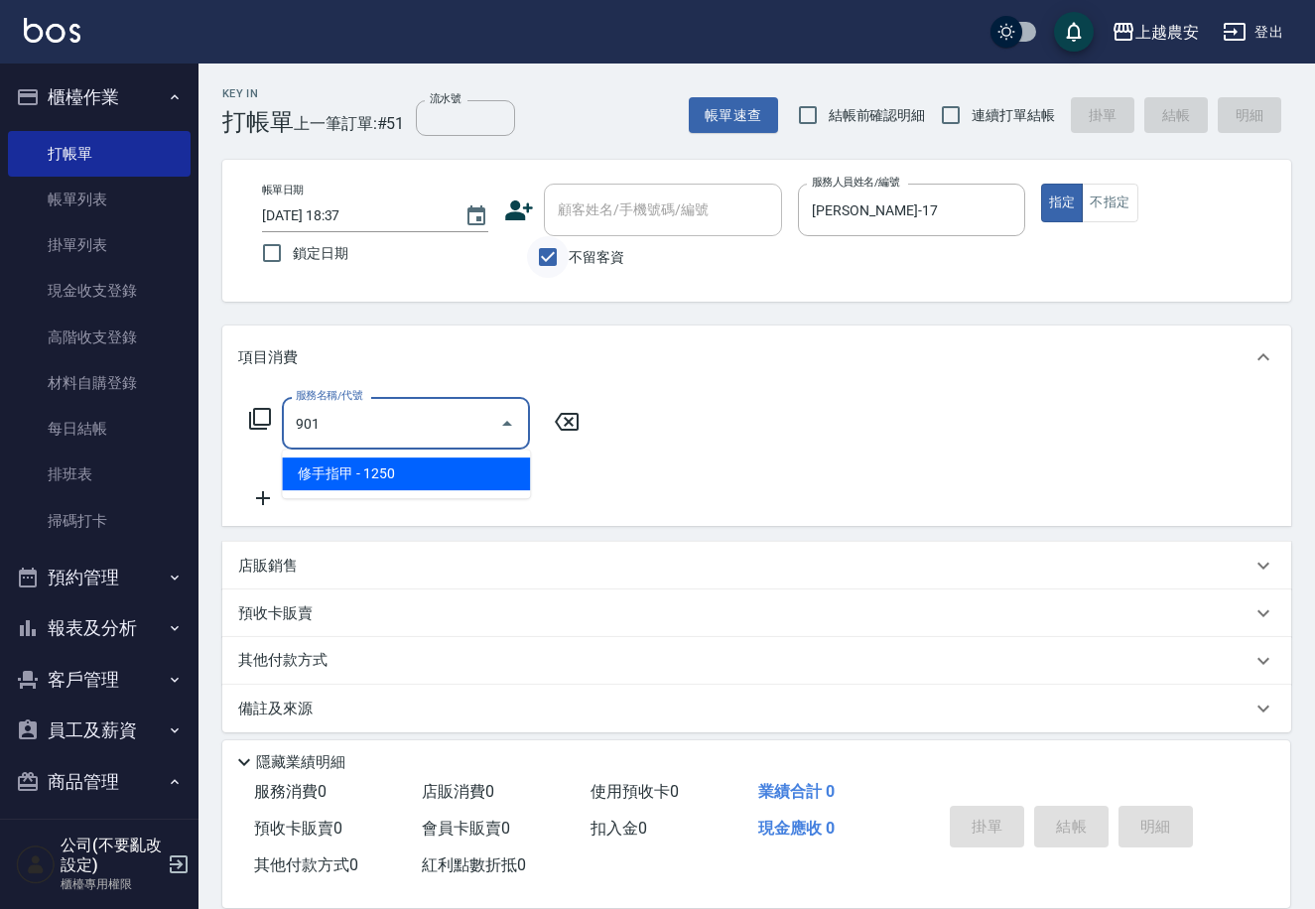
type input "修手指甲(901)"
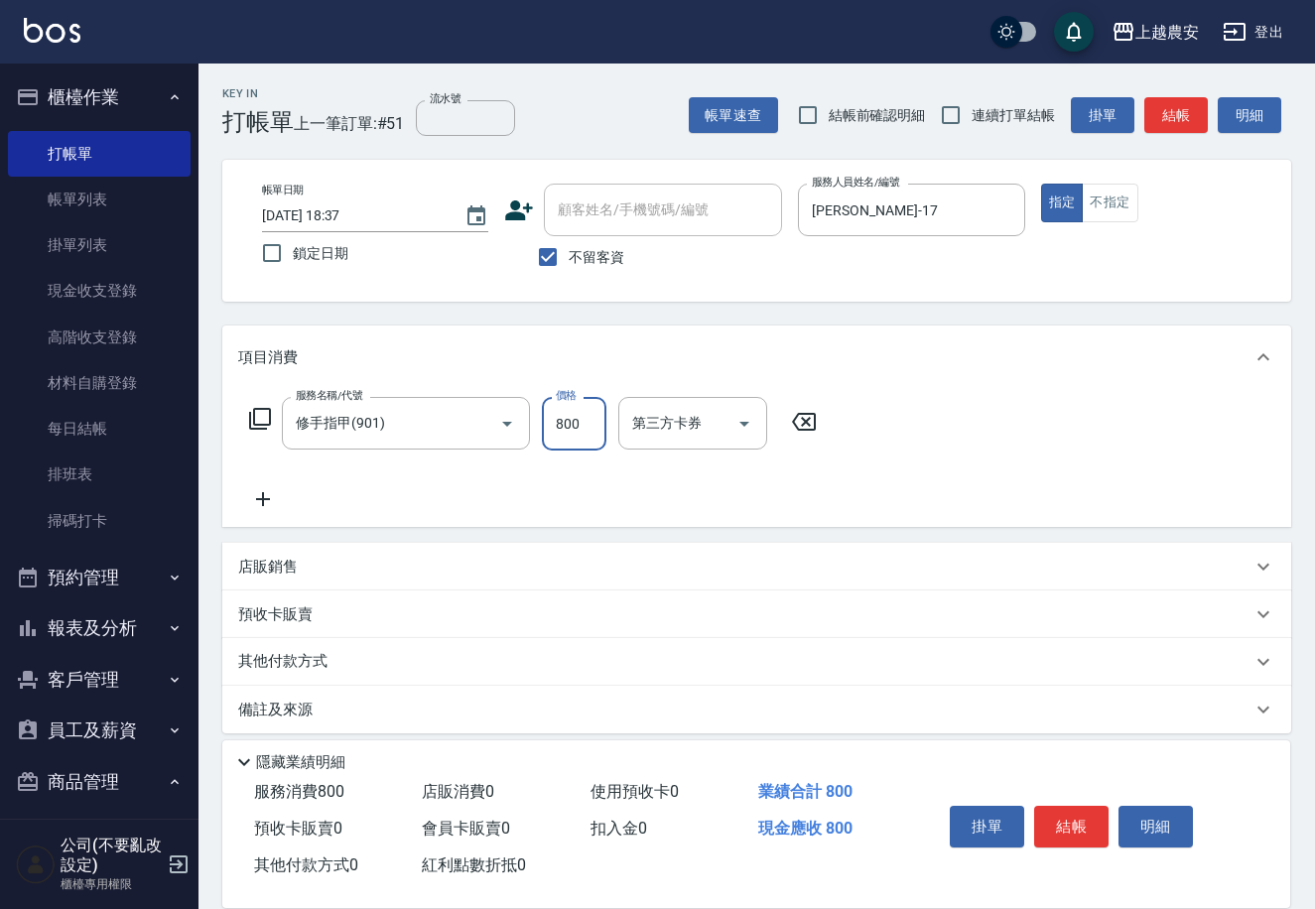
type input "800"
click at [270, 561] on p "店販銷售" at bounding box center [268, 567] width 60 height 21
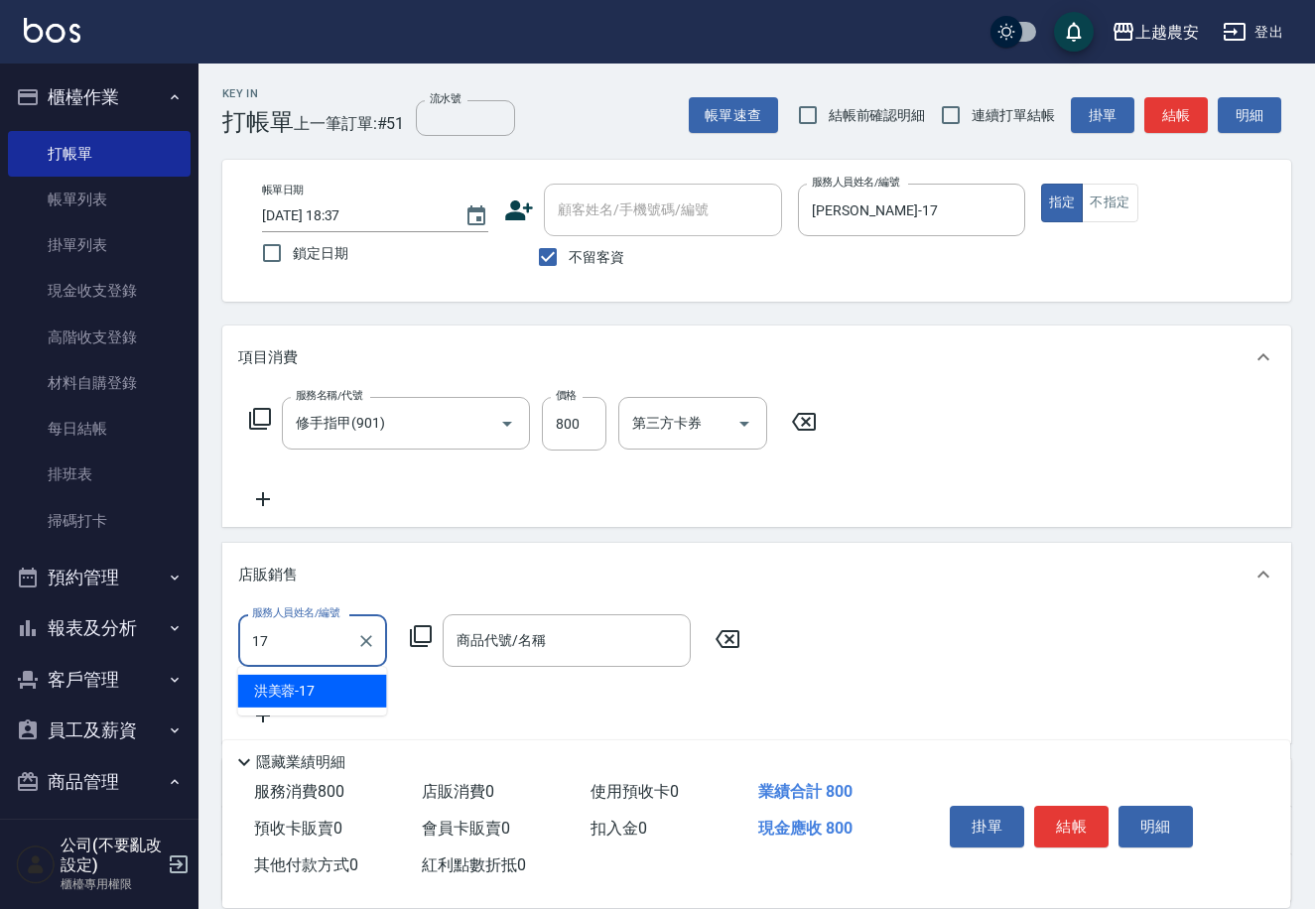
type input "[PERSON_NAME]-17"
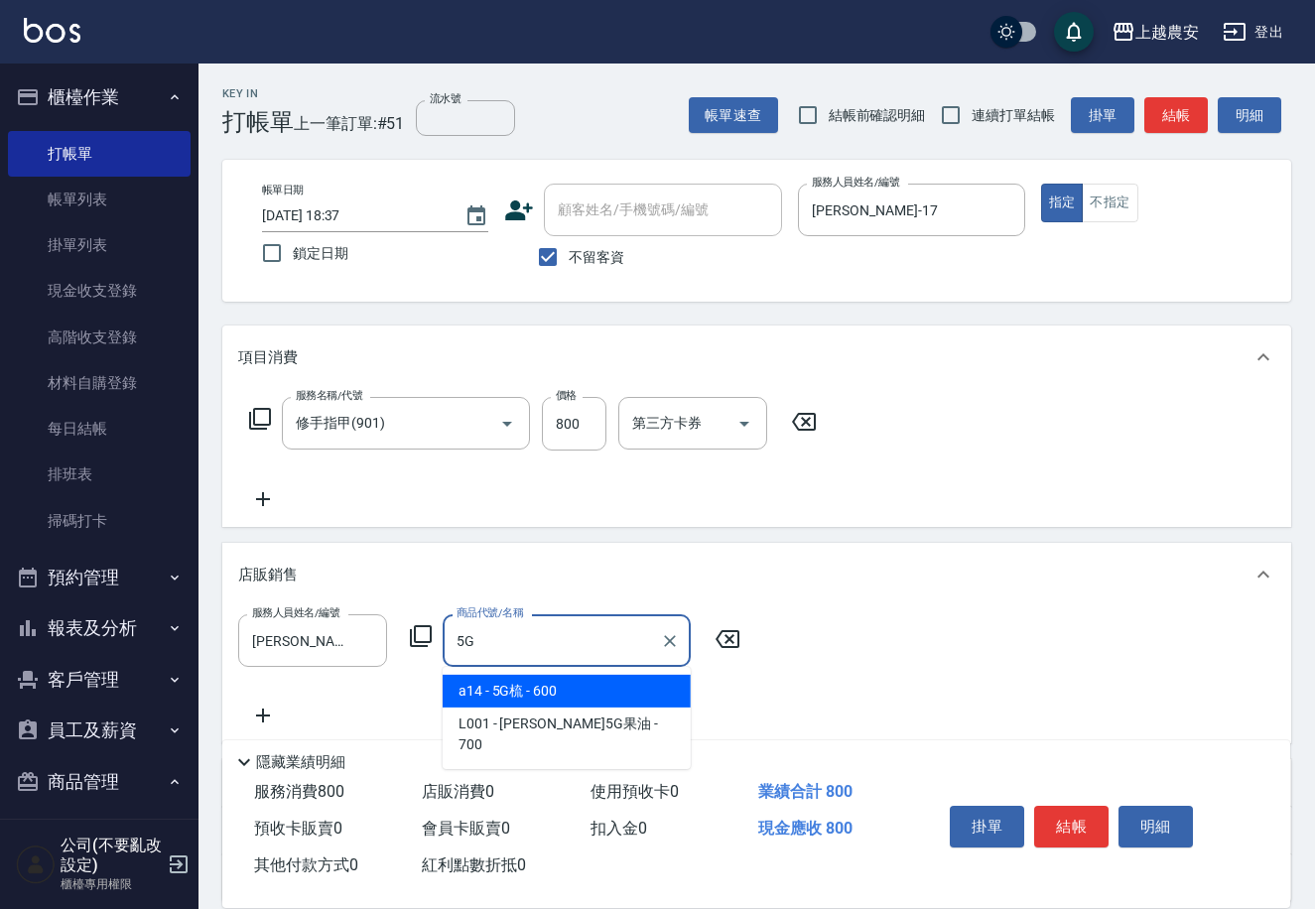
click at [551, 693] on span "a14 - 5G梳 - 600" at bounding box center [567, 691] width 248 height 33
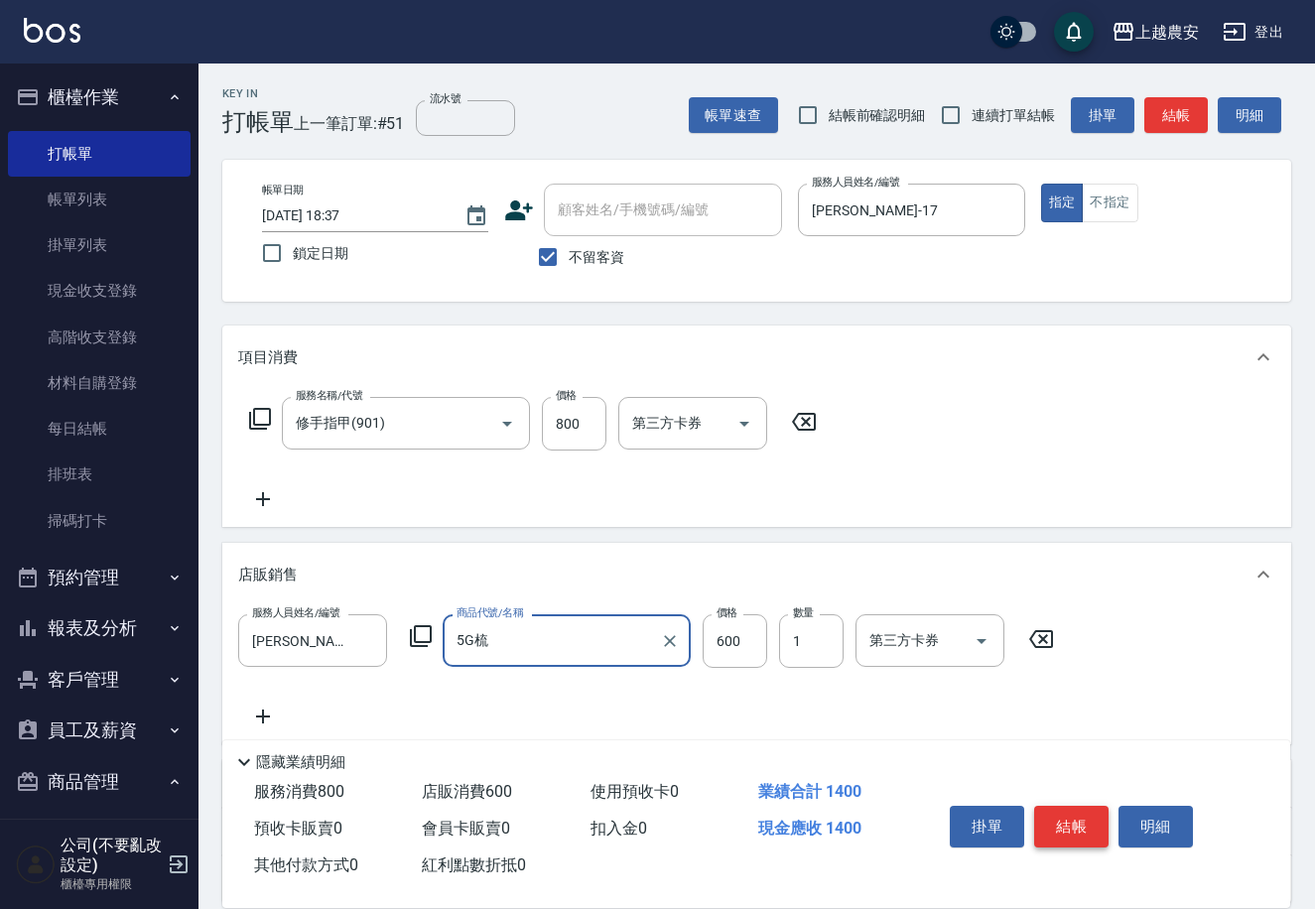
type input "5G梳"
click at [1081, 823] on button "結帳" at bounding box center [1071, 827] width 74 height 42
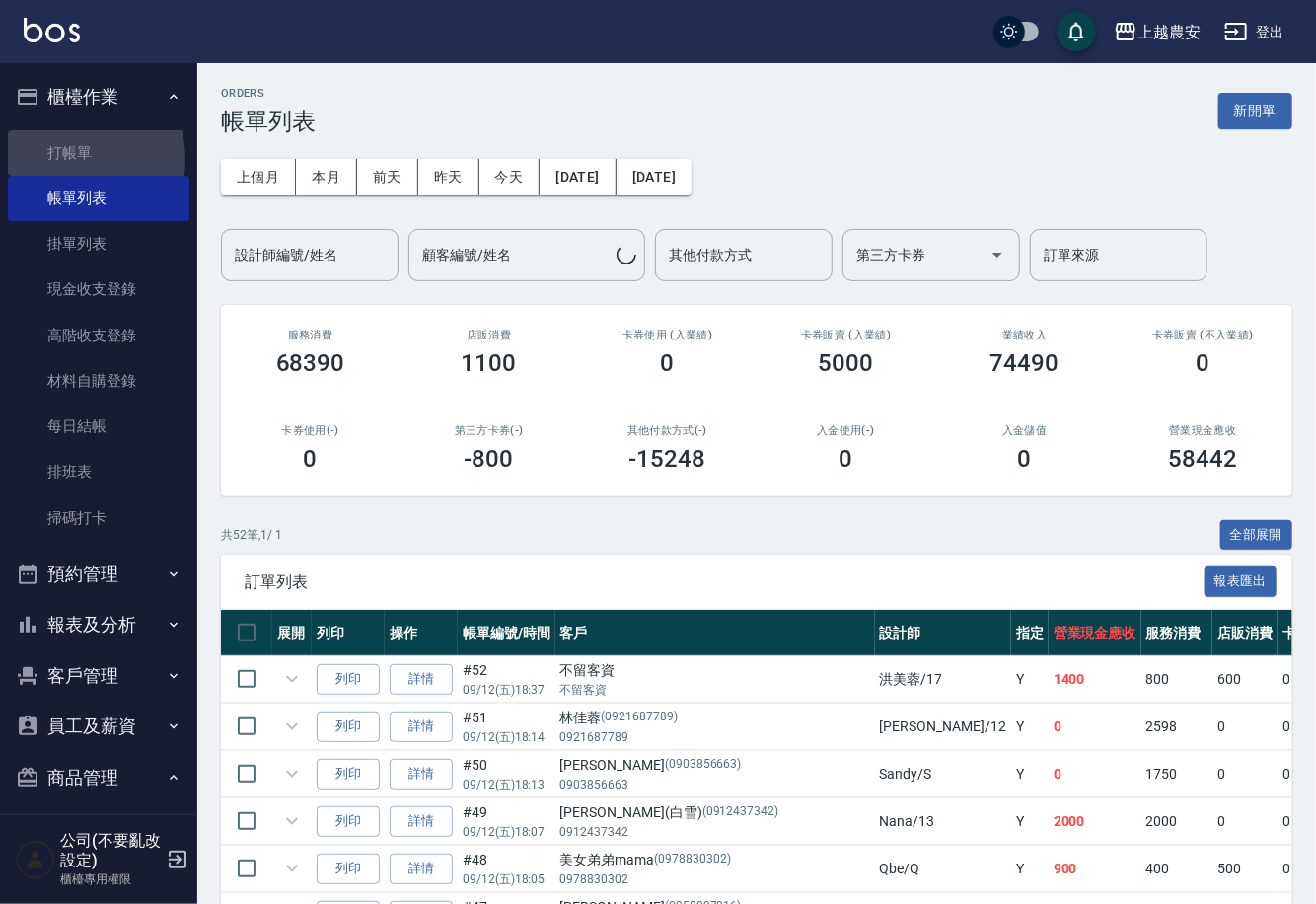
drag, startPoint x: 68, startPoint y: 158, endPoint x: 677, endPoint y: 266, distance: 618.5
click at [68, 159] on link "打帳單" at bounding box center [98, 153] width 182 height 46
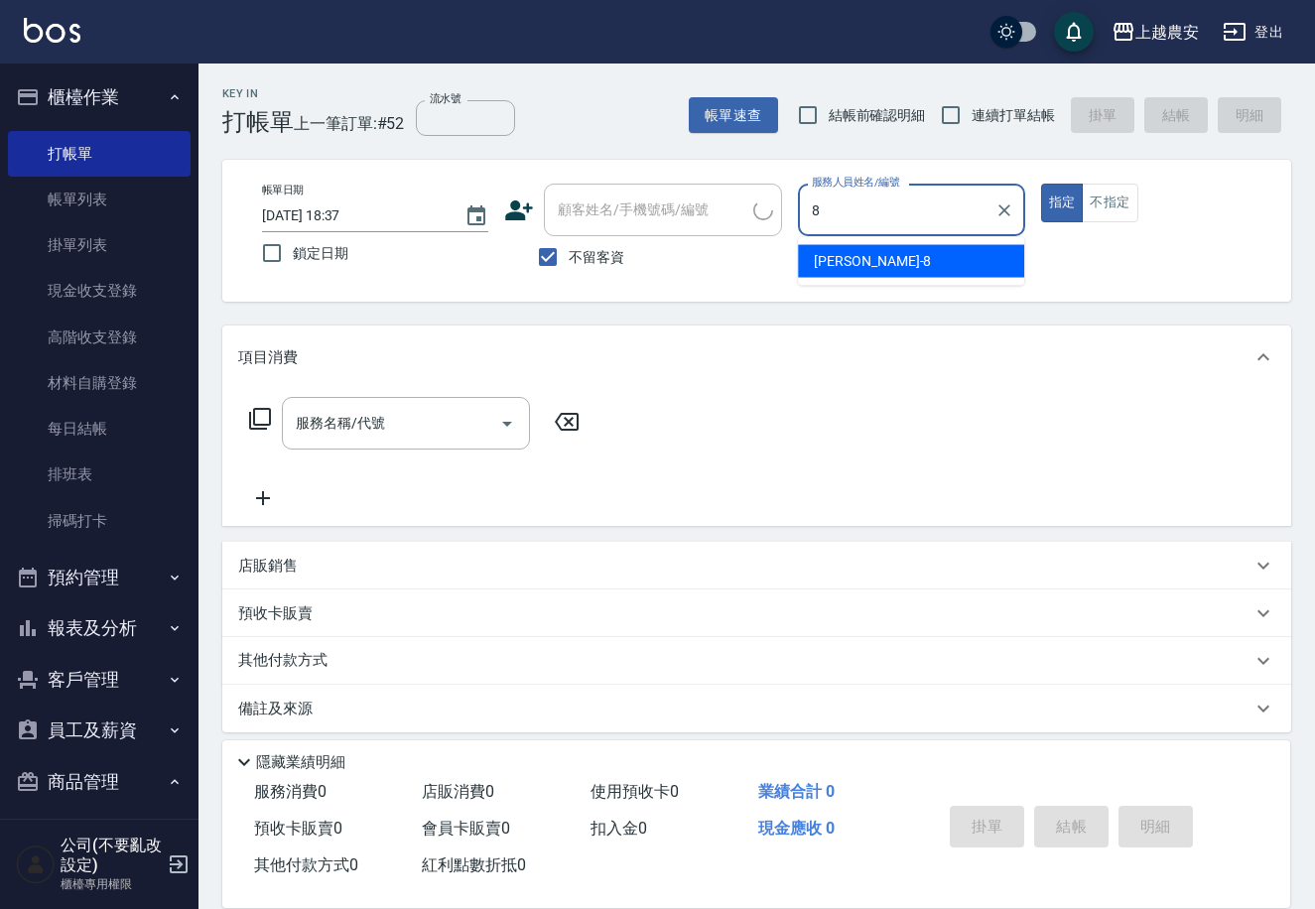
type input "黛慧-8"
type button "true"
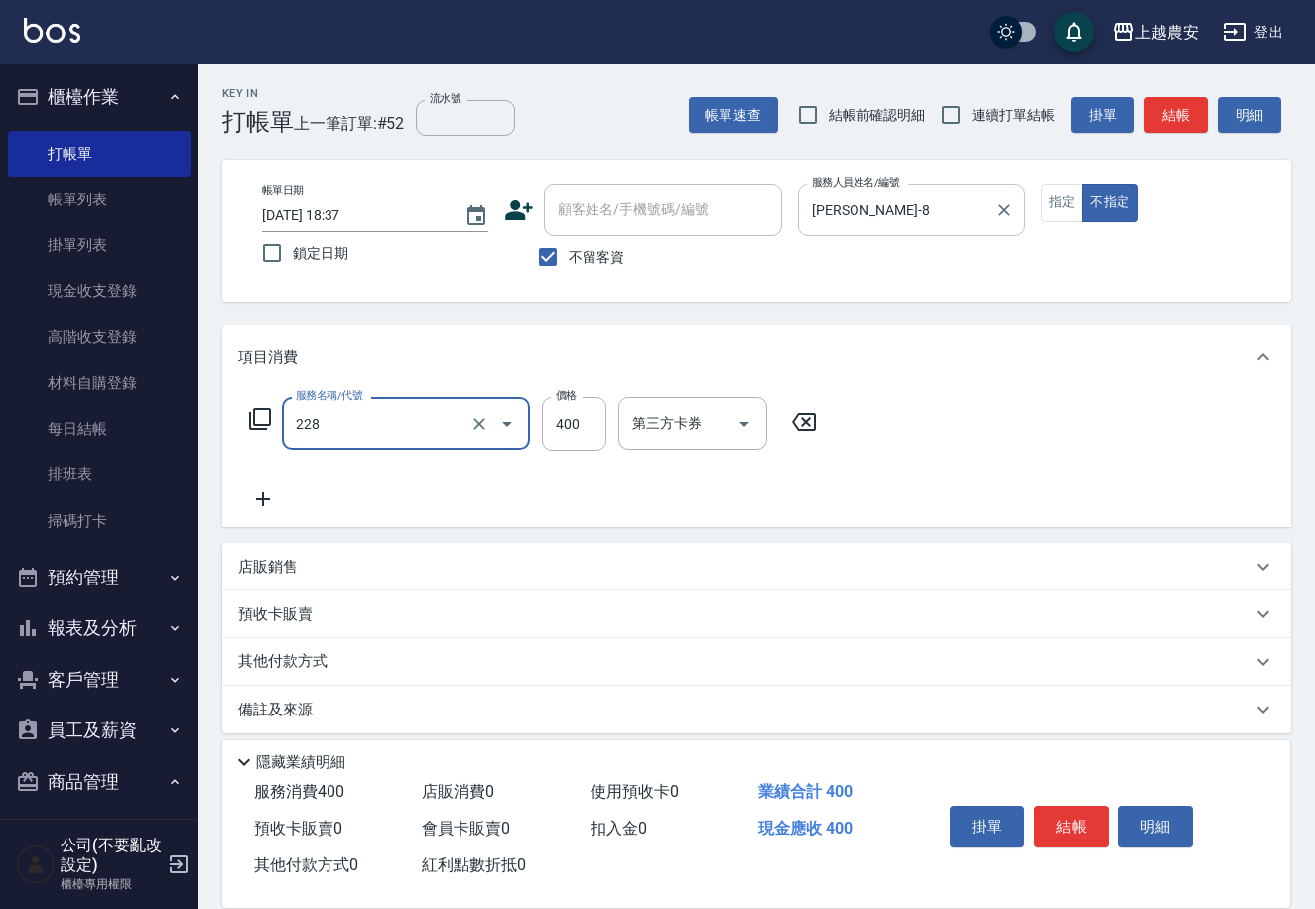
type input "洗髮(228)"
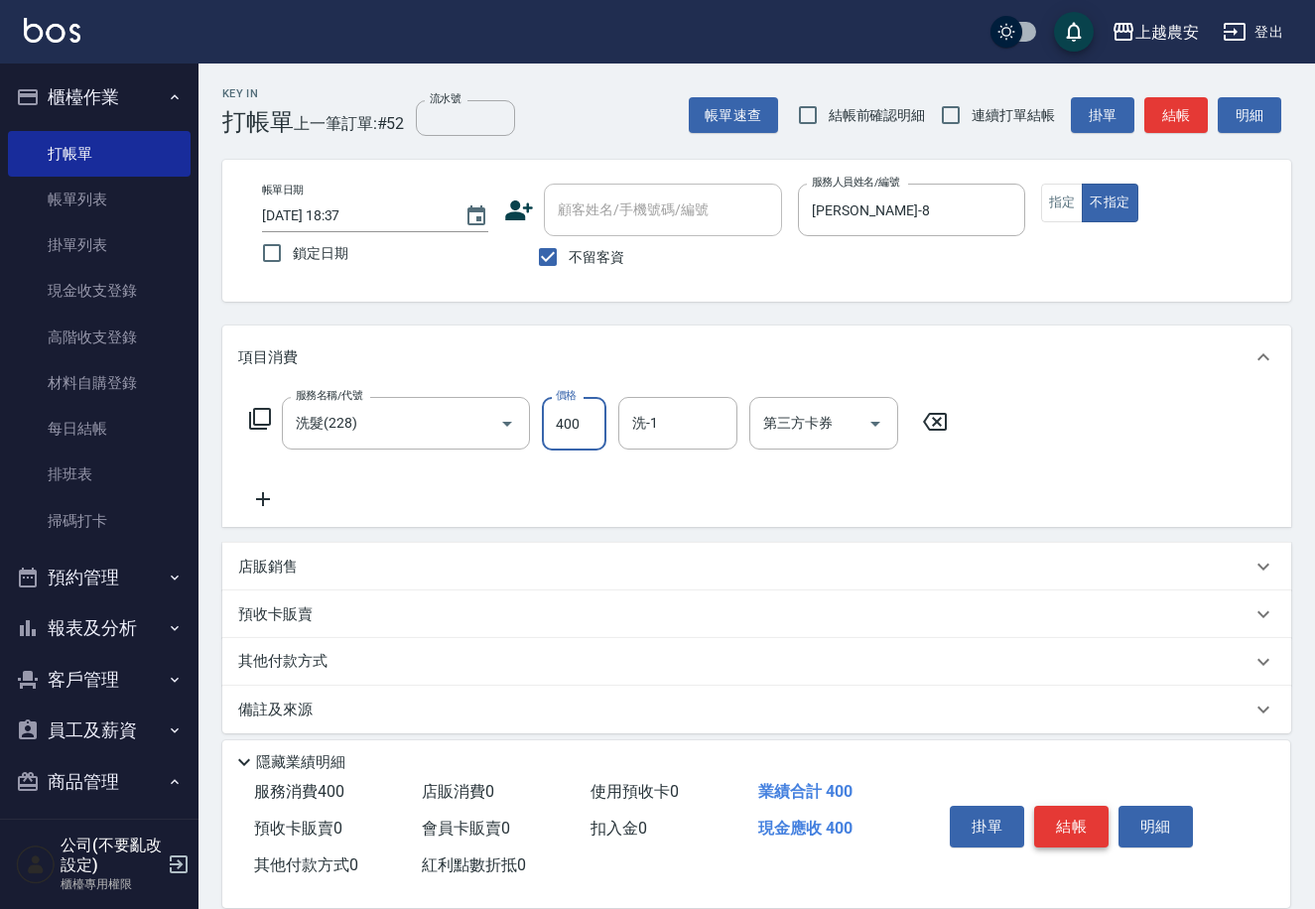
click at [1089, 834] on button "結帳" at bounding box center [1071, 827] width 74 height 42
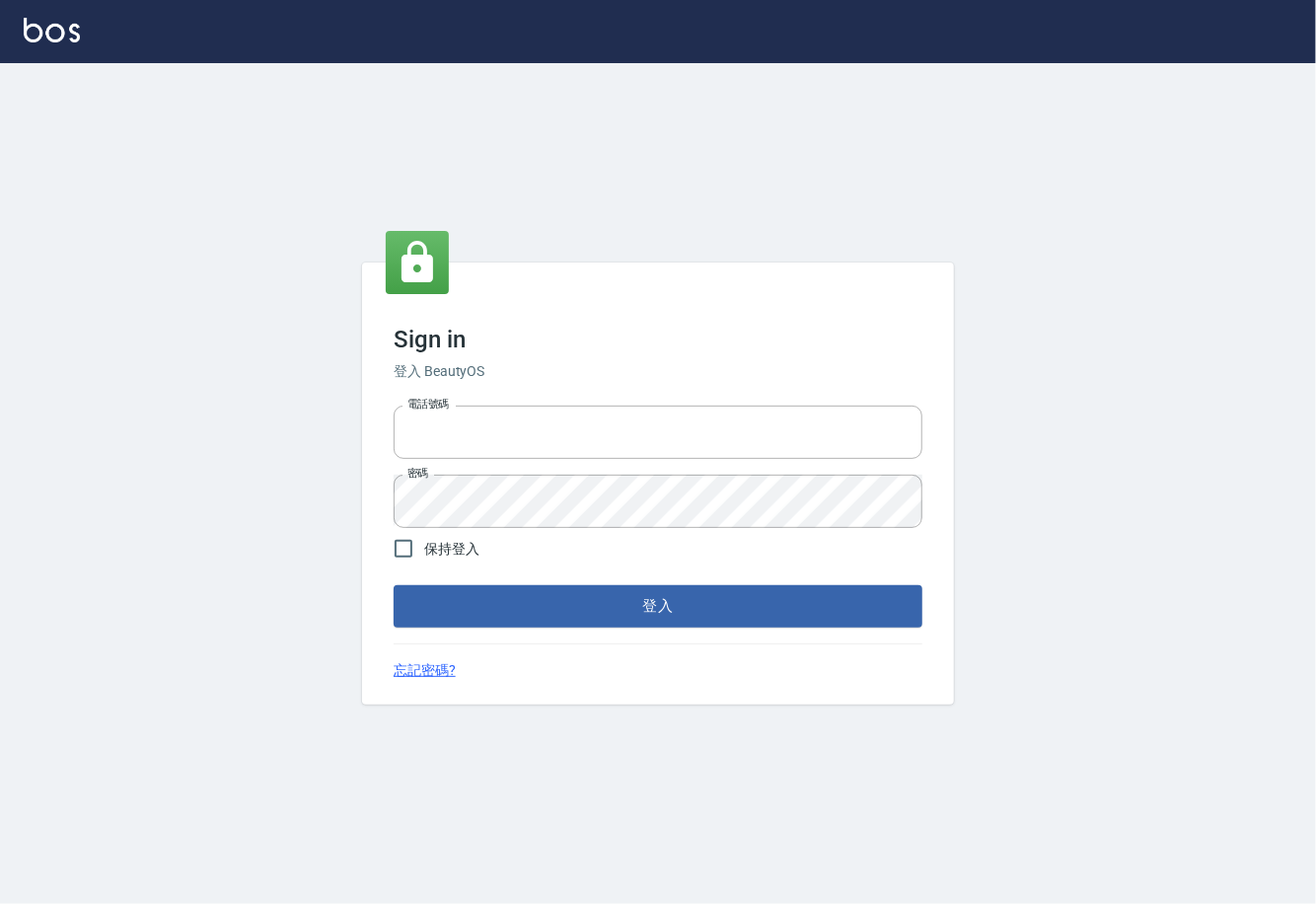
type input "0225929166"
drag, startPoint x: 0, startPoint y: 0, endPoint x: 667, endPoint y: 612, distance: 905.2
click at [667, 612] on button "登入" at bounding box center [658, 607] width 529 height 42
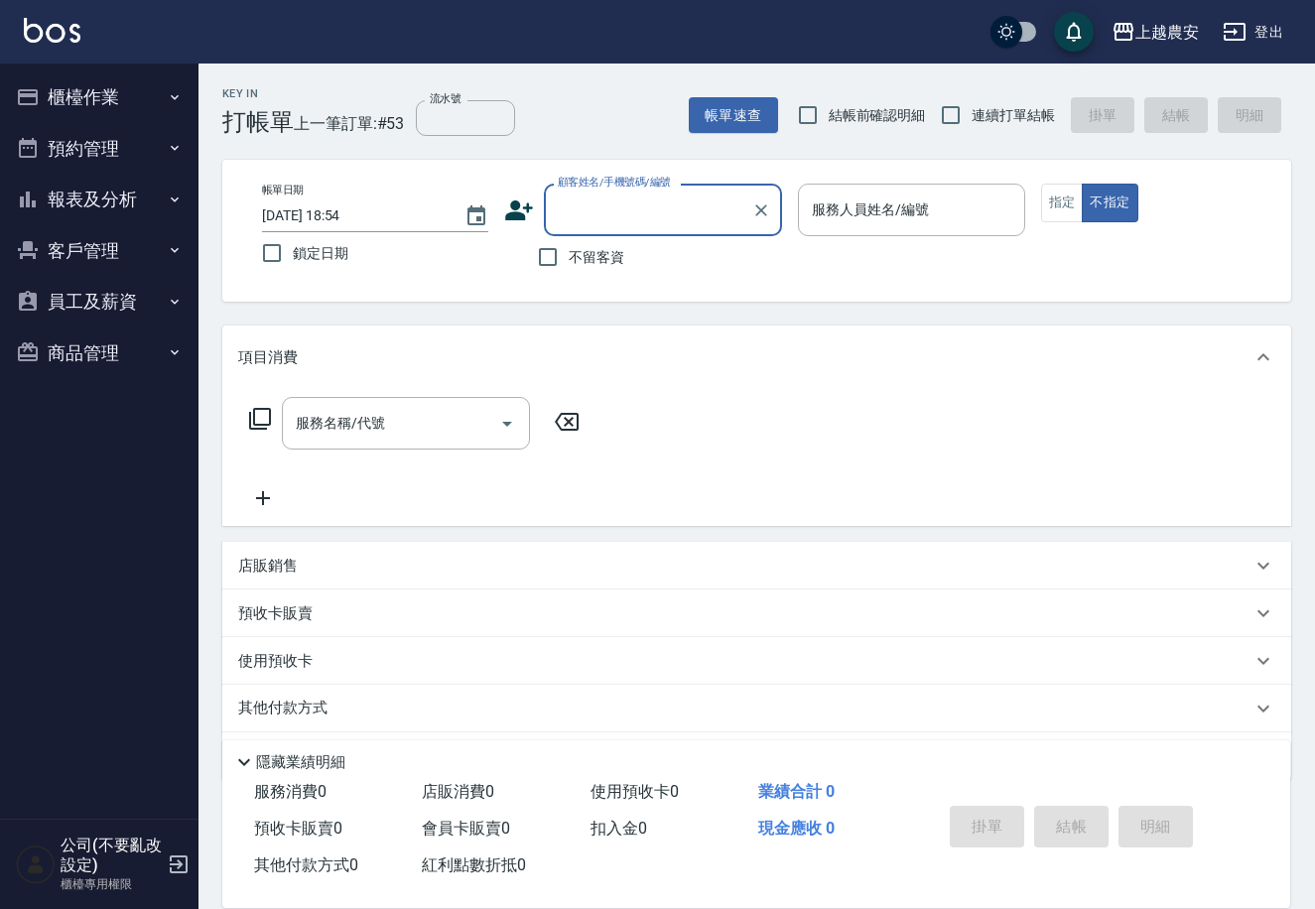
click at [179, 91] on icon "button" at bounding box center [175, 97] width 16 height 16
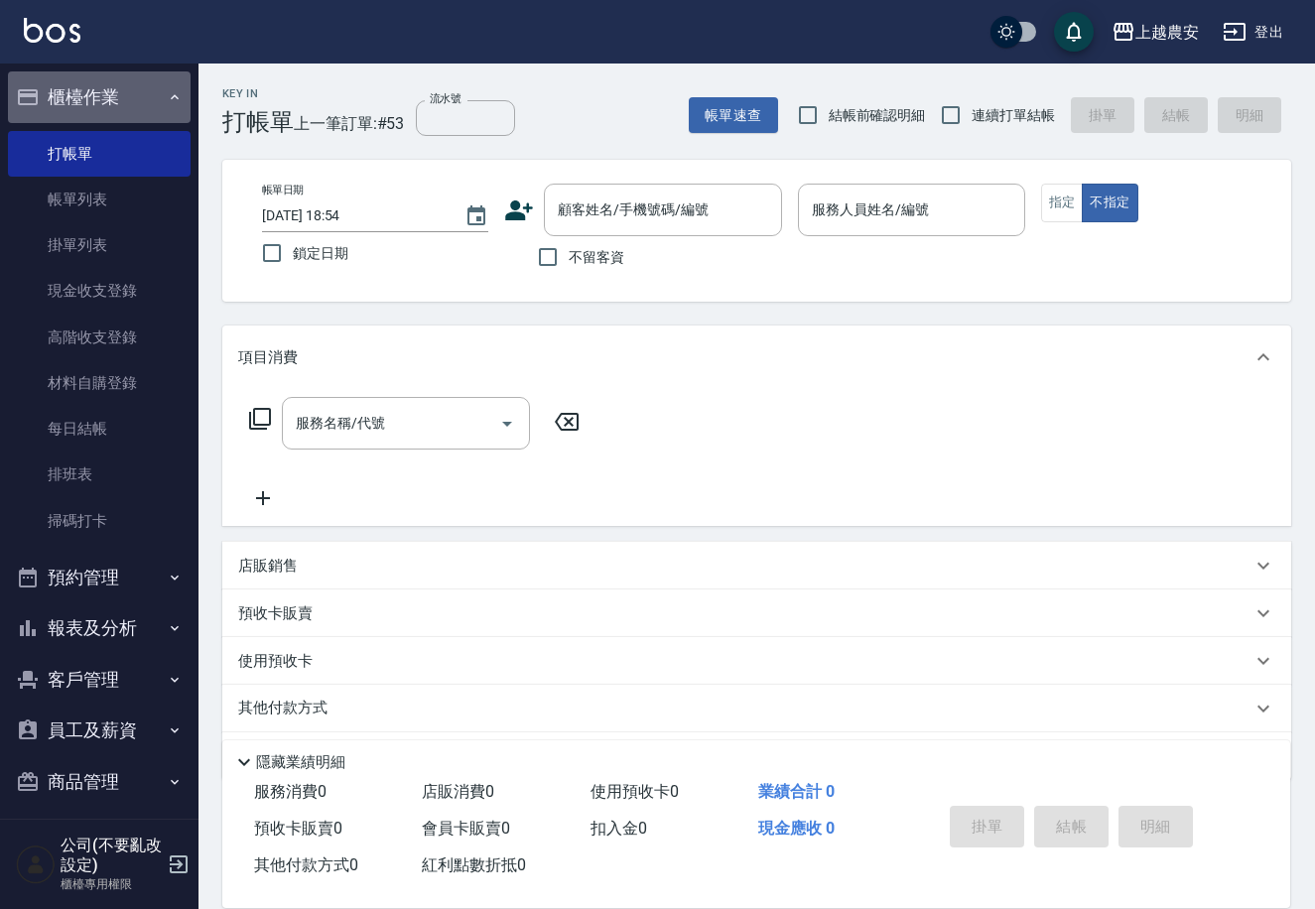
click at [155, 81] on button "櫃檯作業" at bounding box center [99, 97] width 183 height 52
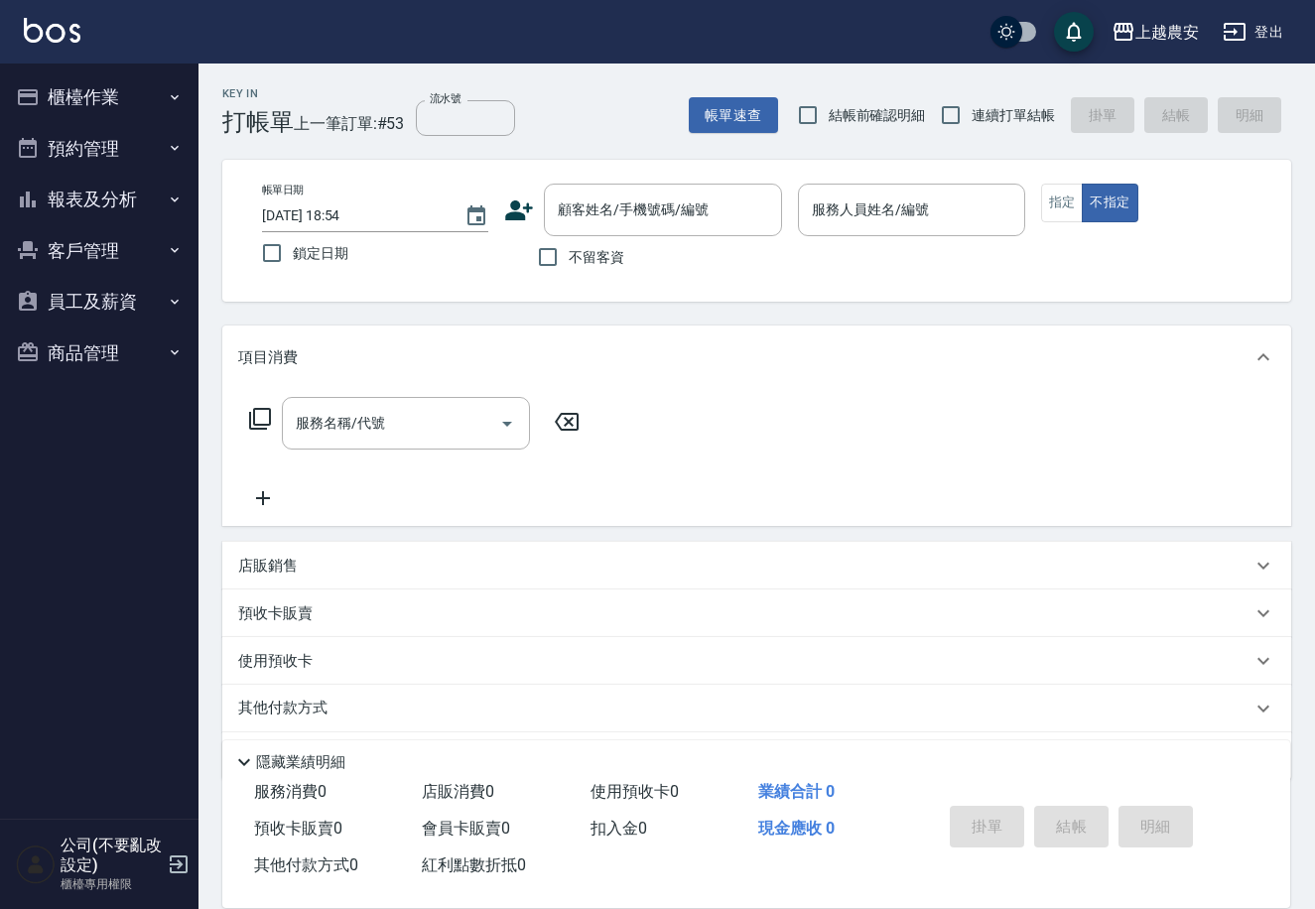
click at [147, 186] on button "報表及分析" at bounding box center [99, 200] width 183 height 52
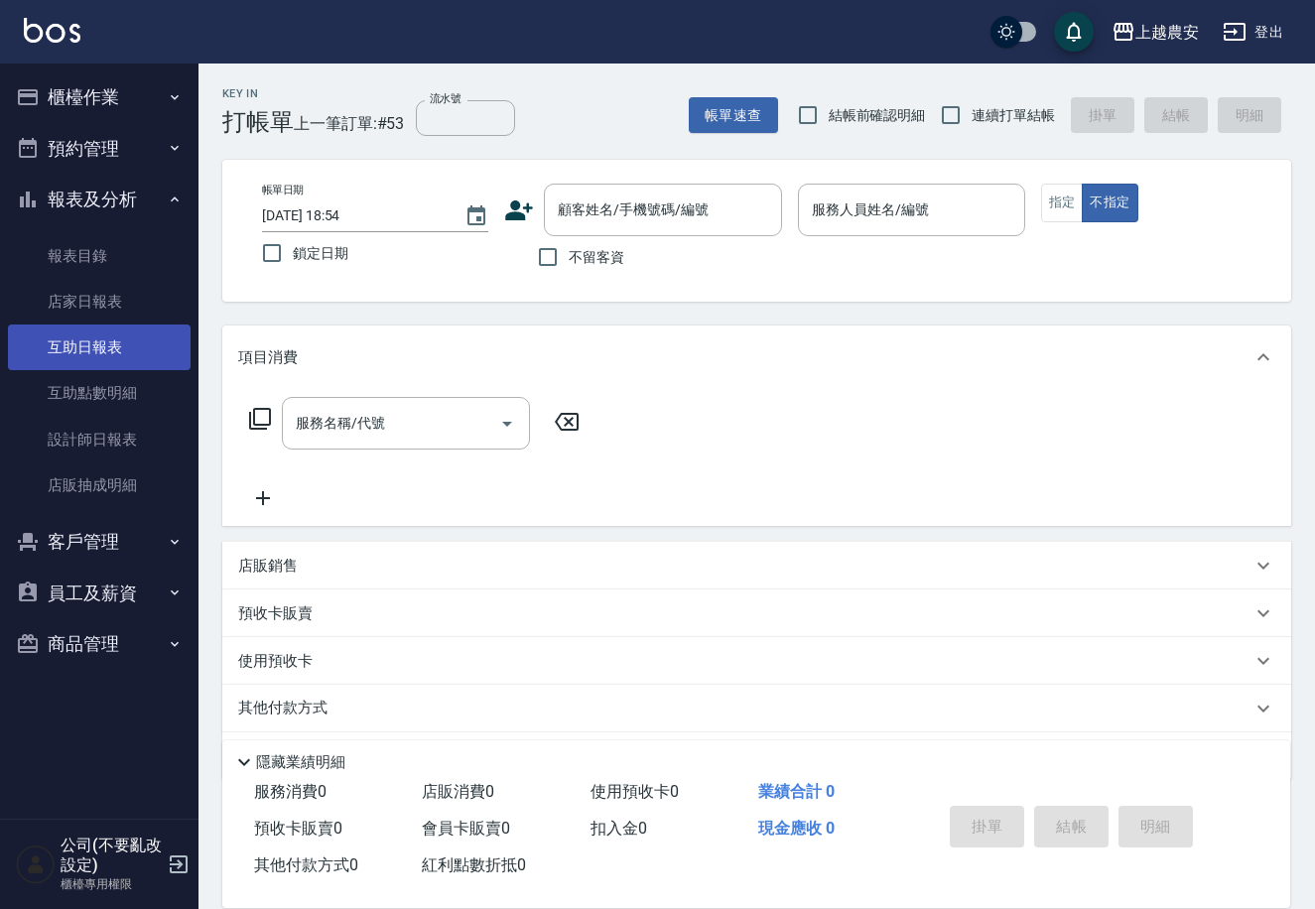
click at [152, 342] on link "互助日報表" at bounding box center [99, 348] width 183 height 46
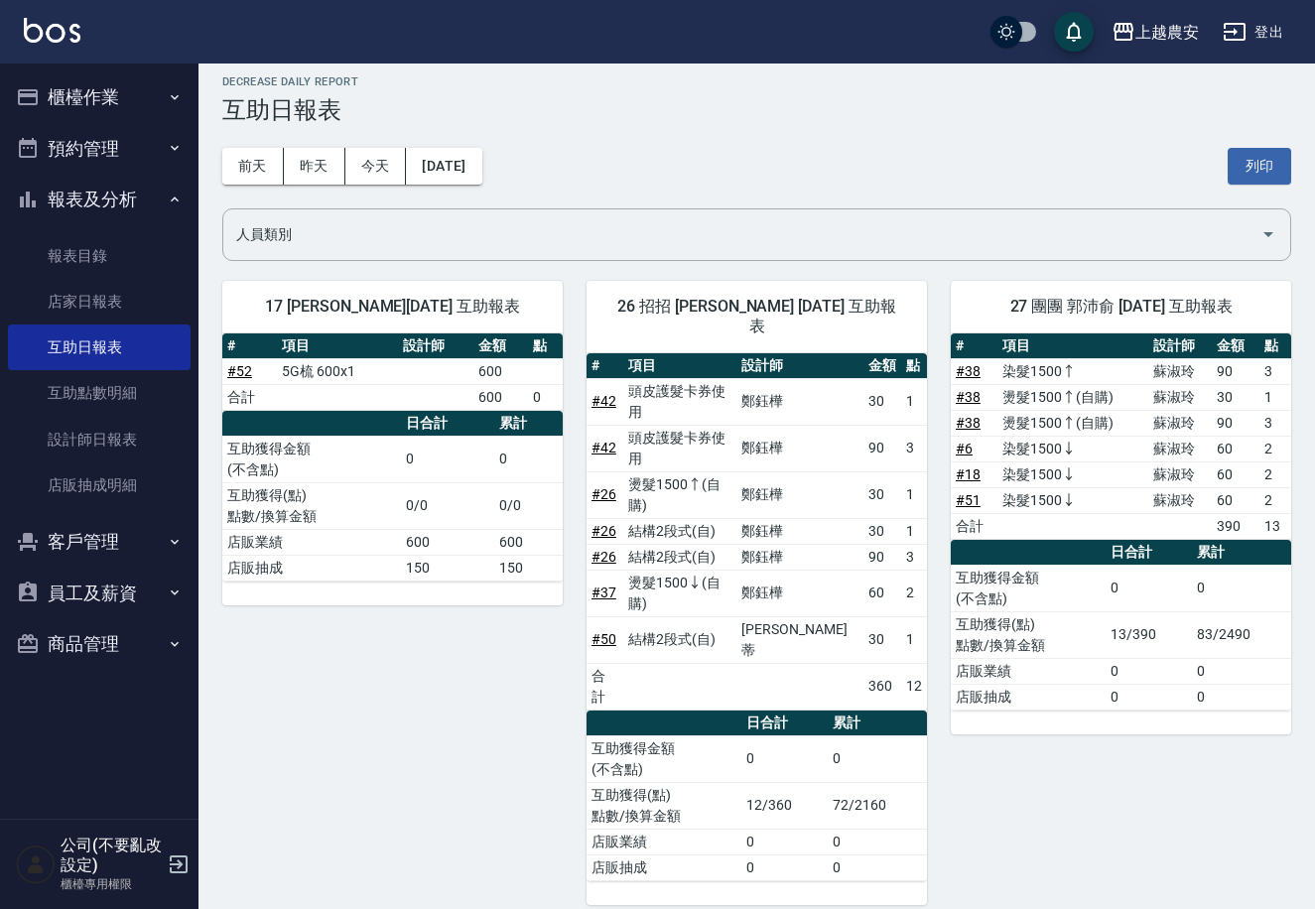
scroll to position [136, 0]
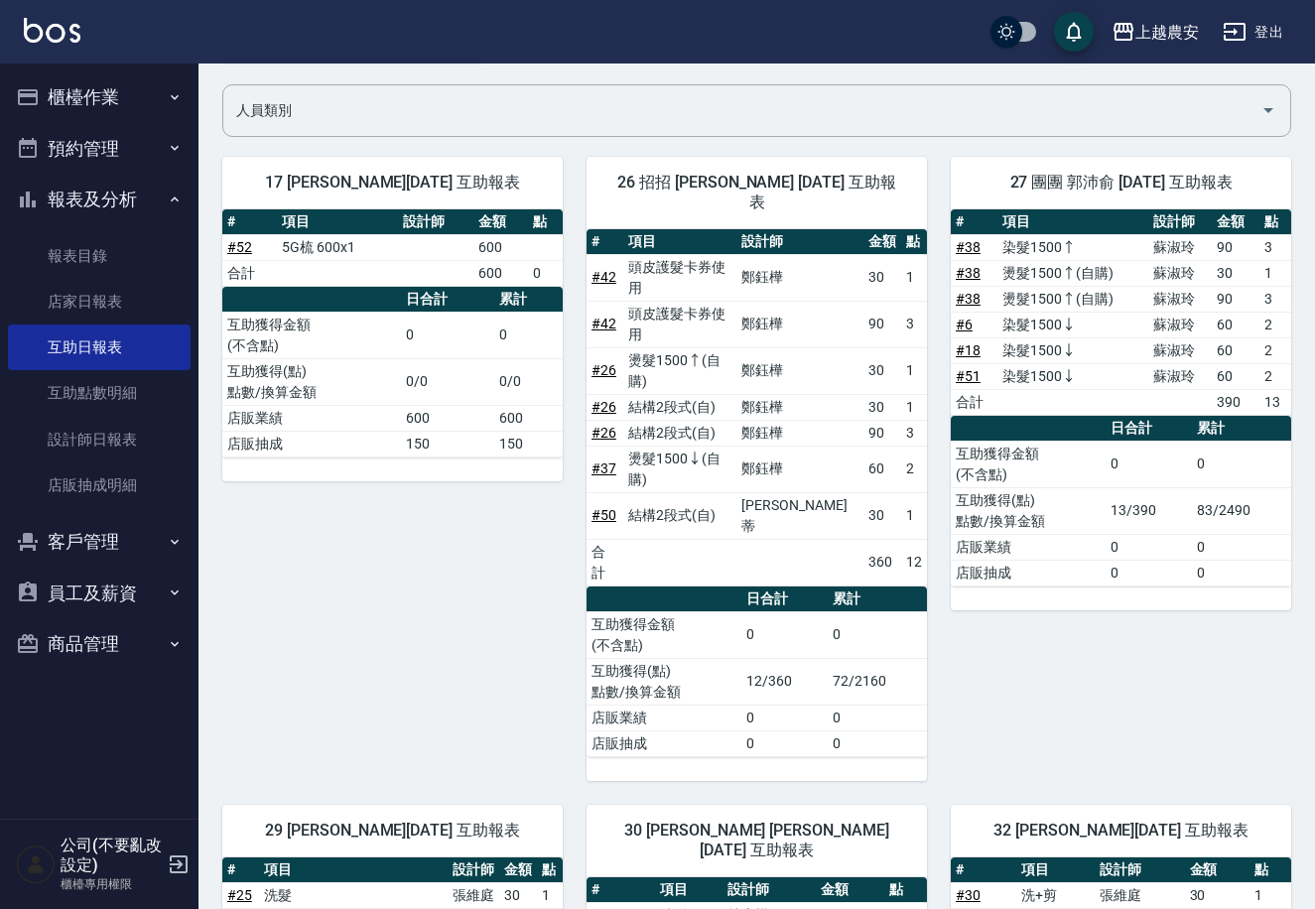
drag, startPoint x: 91, startPoint y: 78, endPoint x: 88, endPoint y: 107, distance: 28.9
click at [90, 77] on button "櫃檯作業" at bounding box center [99, 97] width 183 height 52
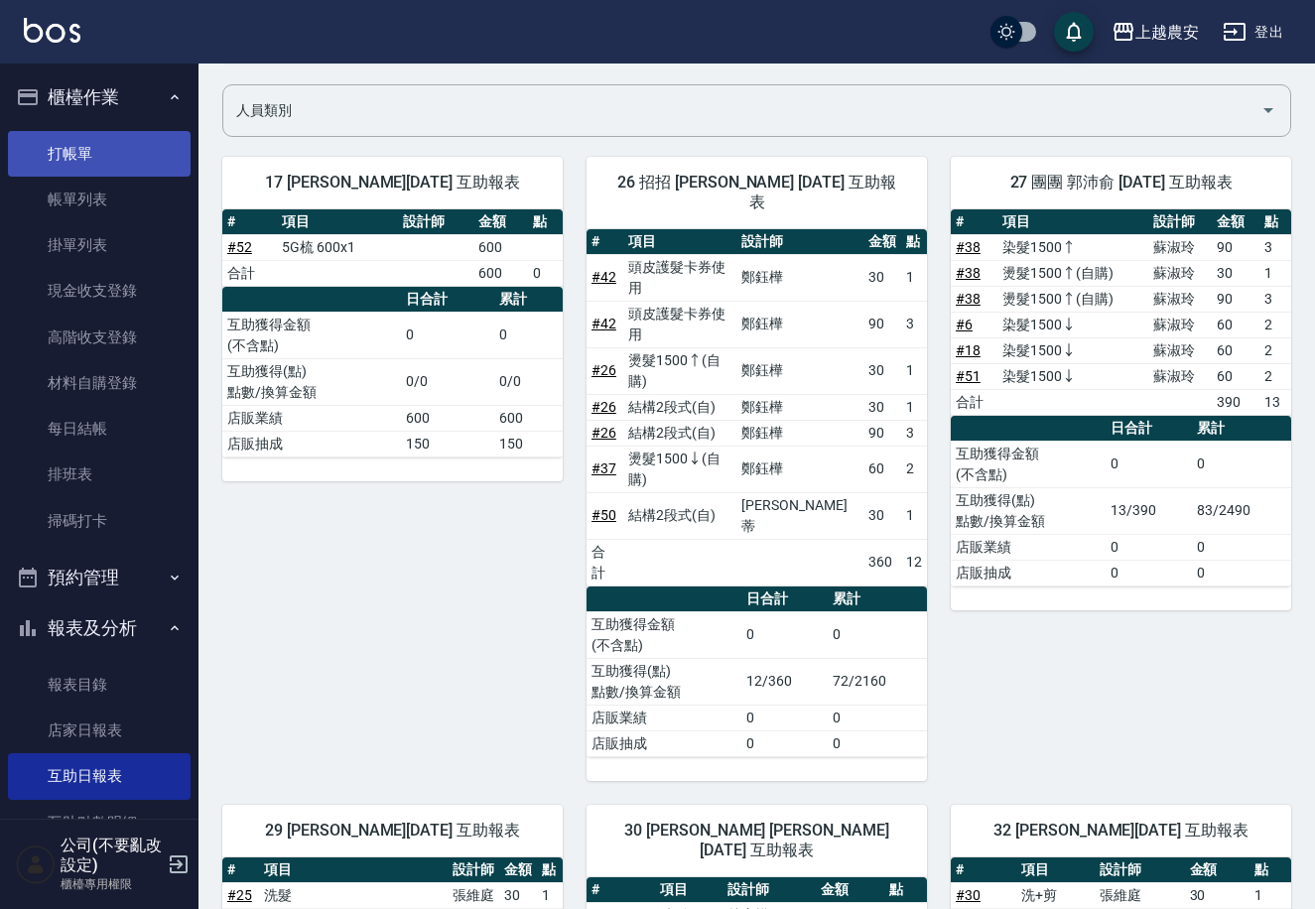
click at [92, 147] on link "打帳單" at bounding box center [99, 154] width 183 height 46
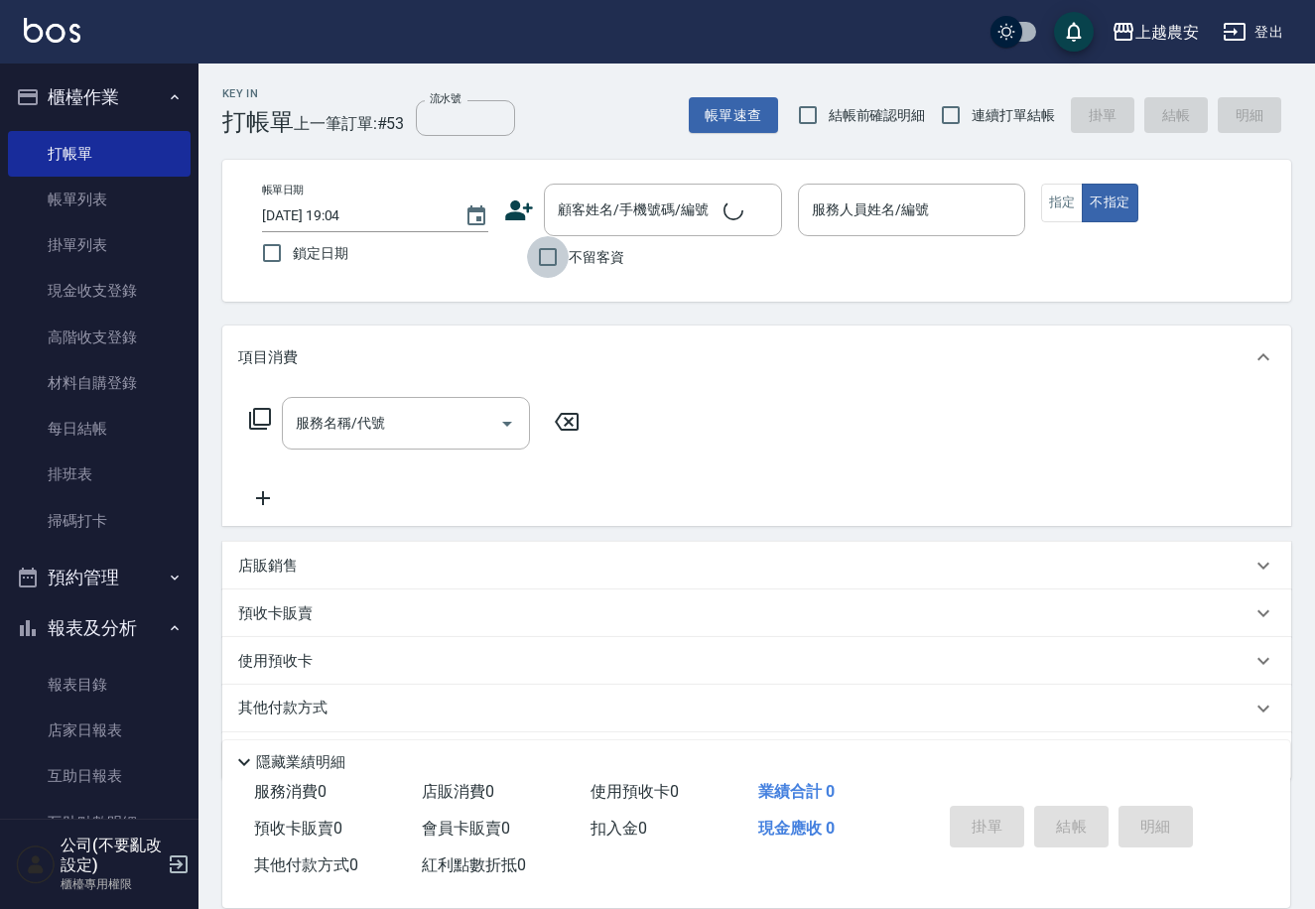
click at [552, 263] on input "不留客資" at bounding box center [548, 257] width 42 height 42
checkbox input "true"
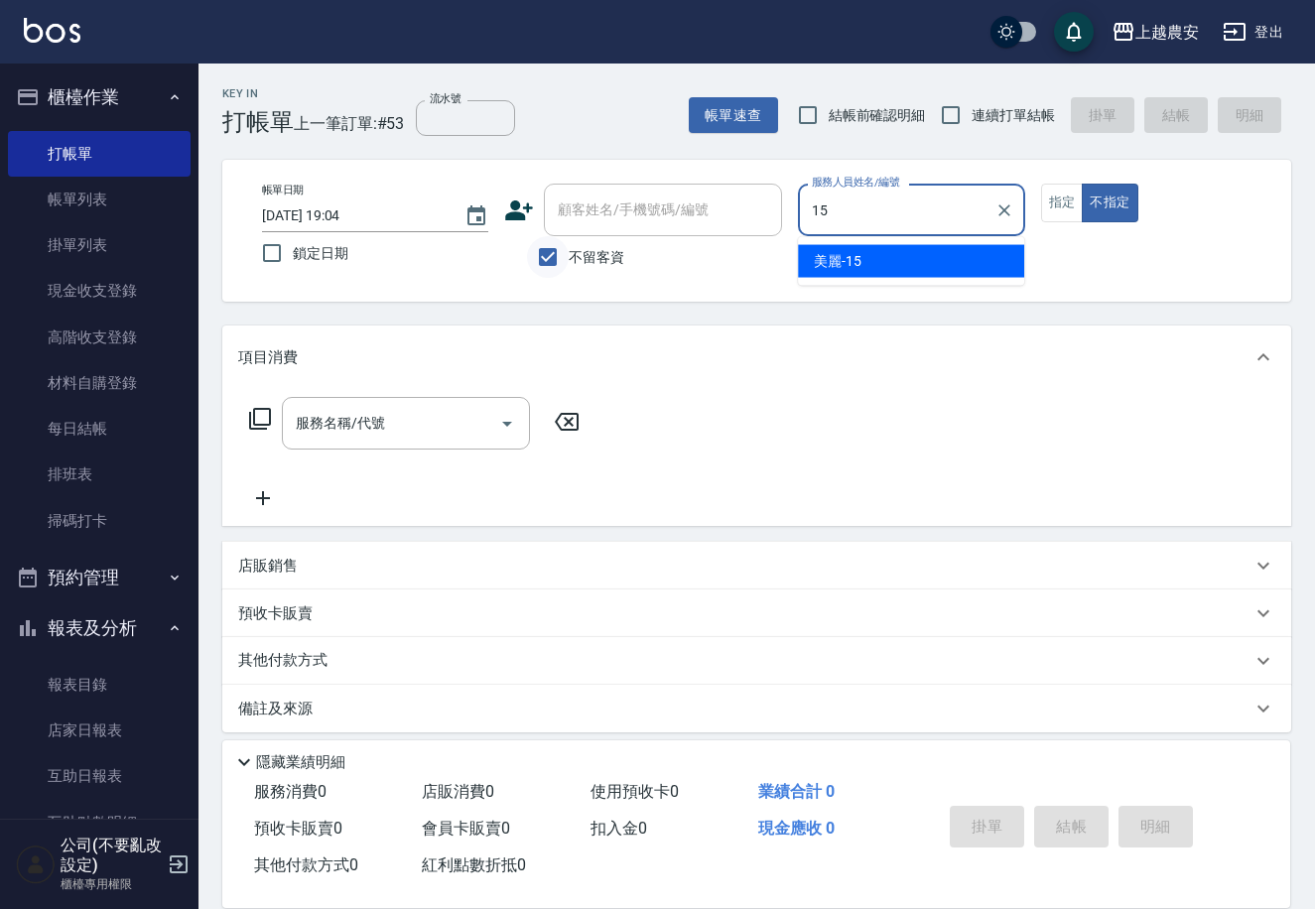
type input "美麗-15"
type button "false"
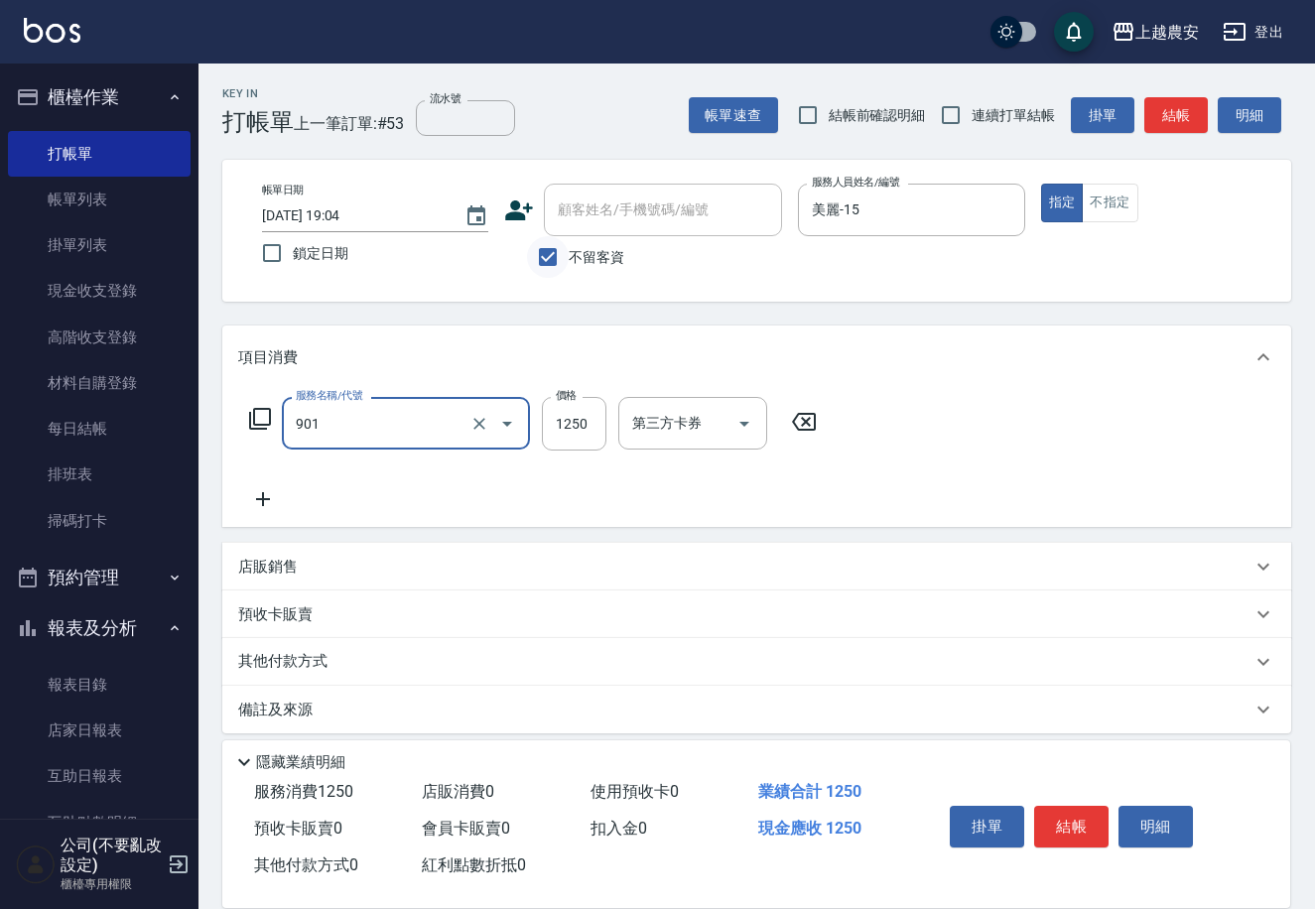
type input "修手指甲(901)"
type input "700"
click at [1089, 819] on button "結帳" at bounding box center [1071, 827] width 74 height 42
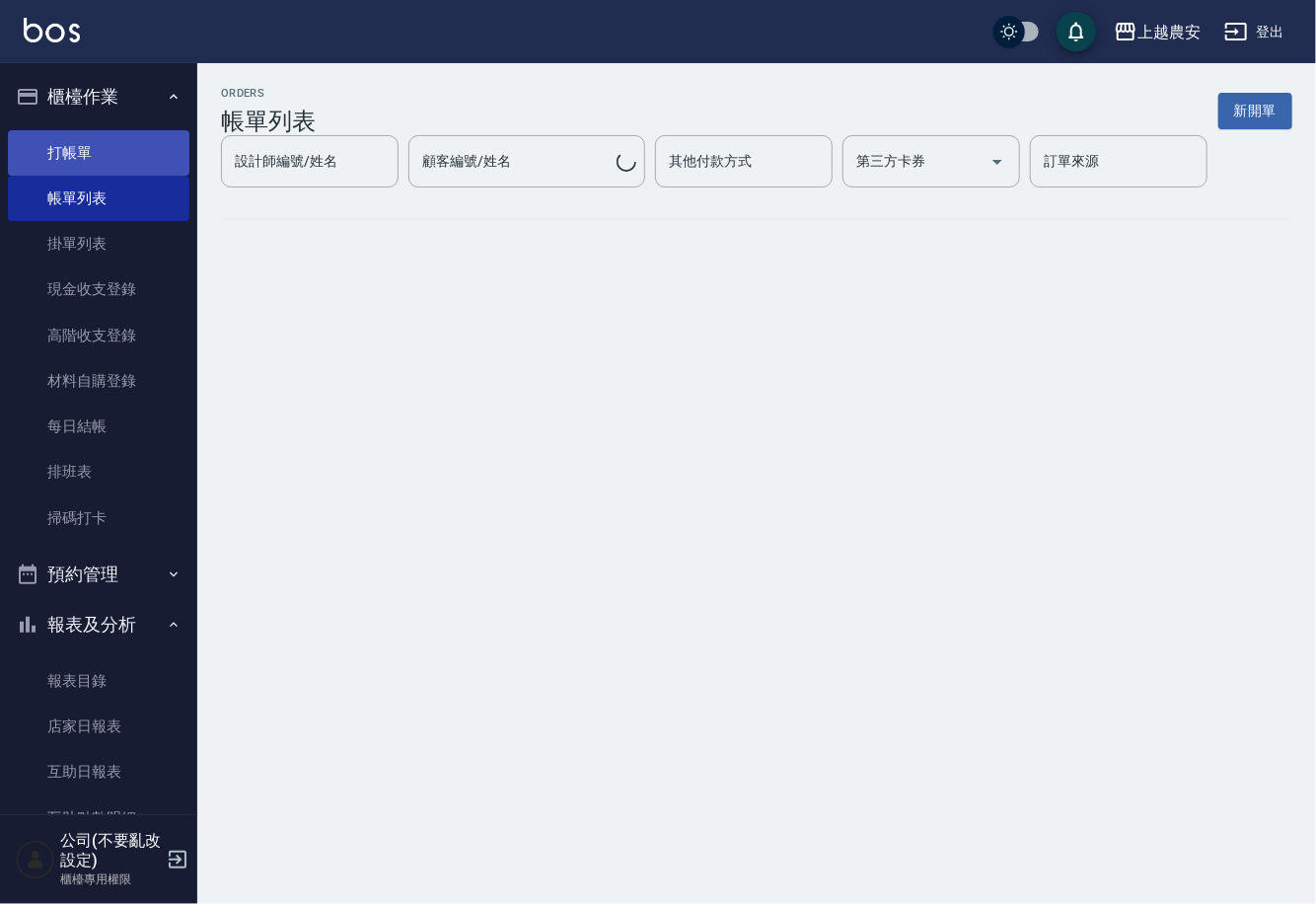
click at [83, 141] on link "打帳單" at bounding box center [98, 153] width 182 height 46
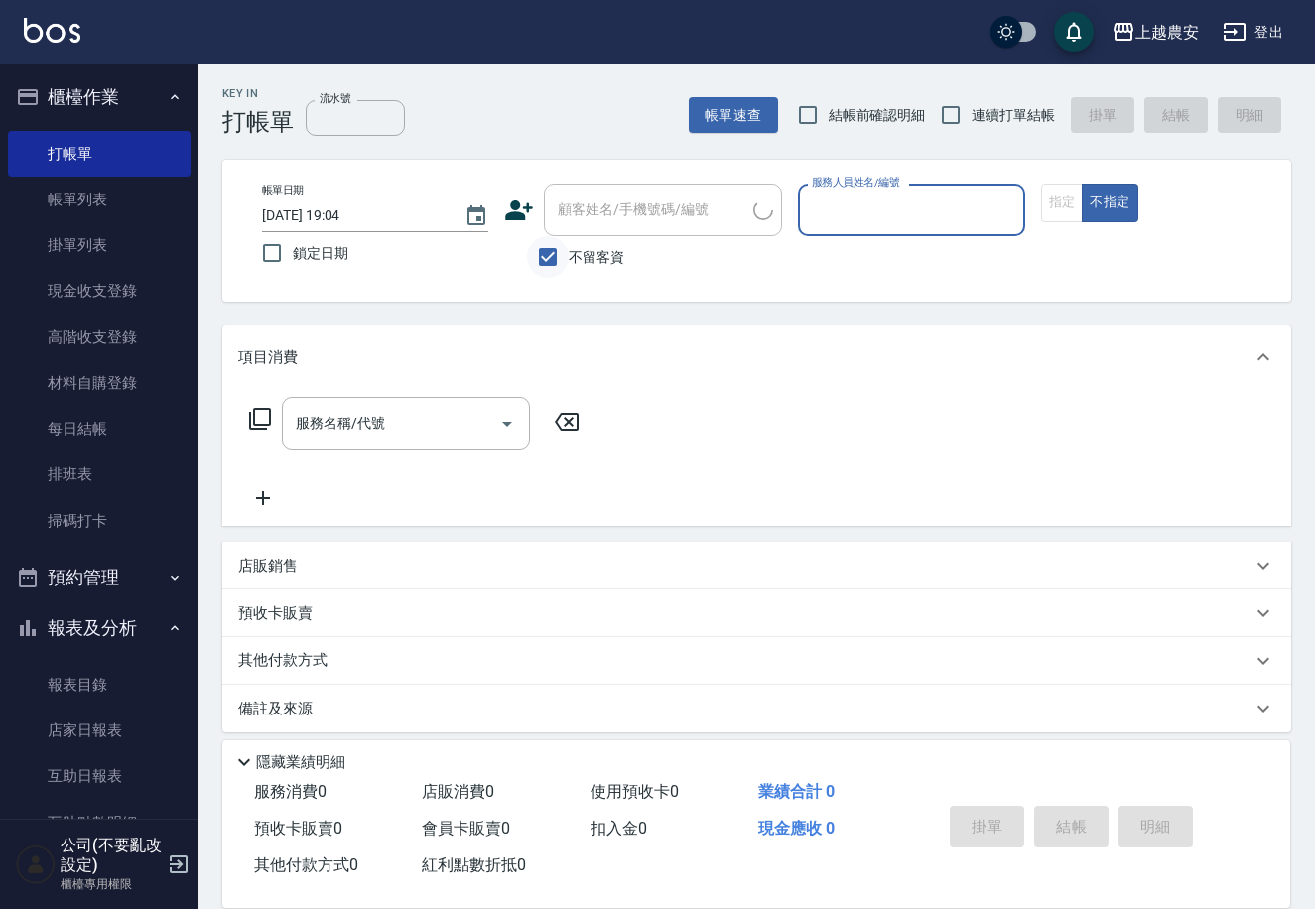
click at [553, 267] on input "不留客資" at bounding box center [548, 257] width 42 height 42
checkbox input "false"
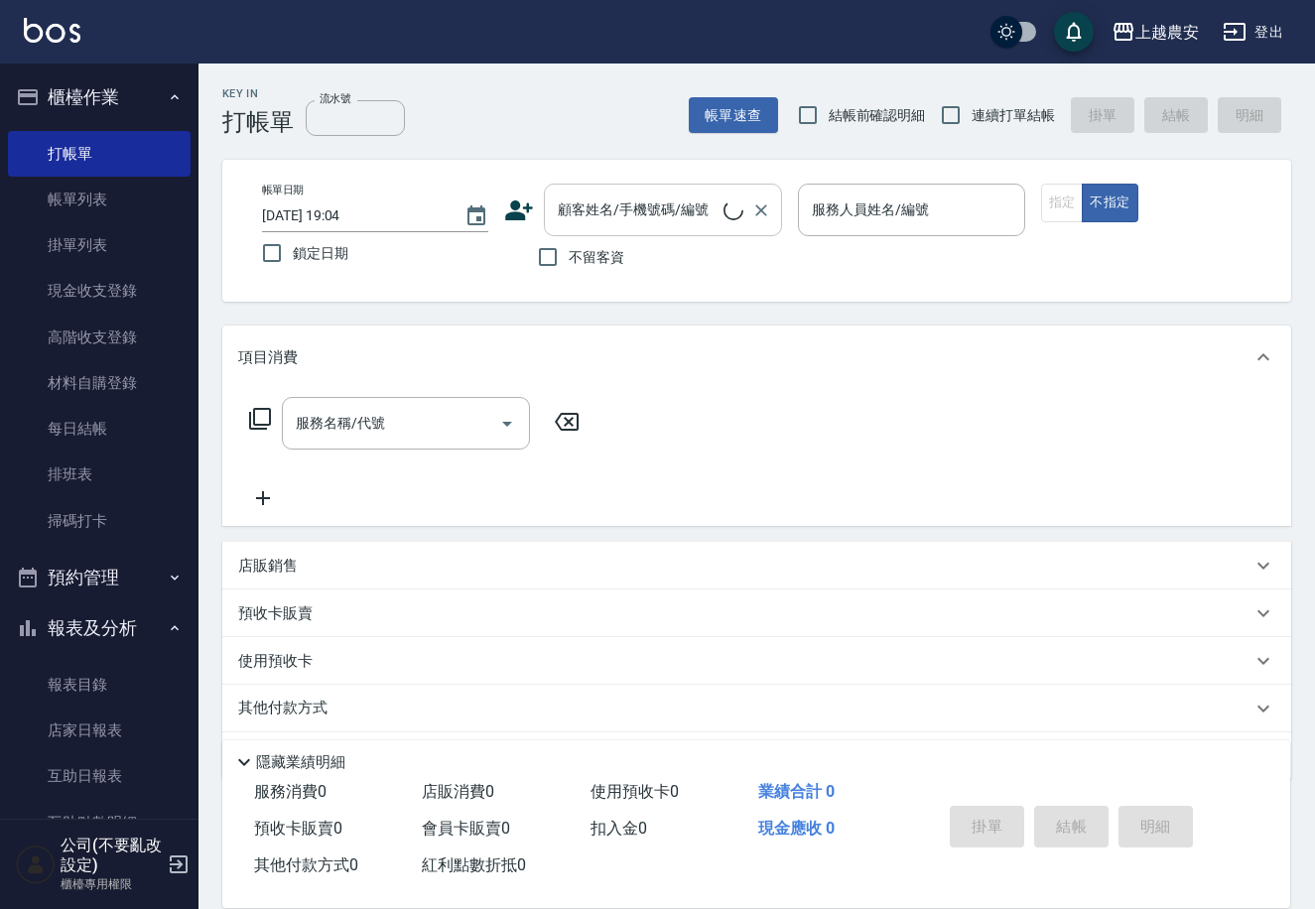
click at [582, 201] on div "顧客姓名/手機號碼/編號 顧客姓名/手機號碼/編號" at bounding box center [663, 210] width 238 height 53
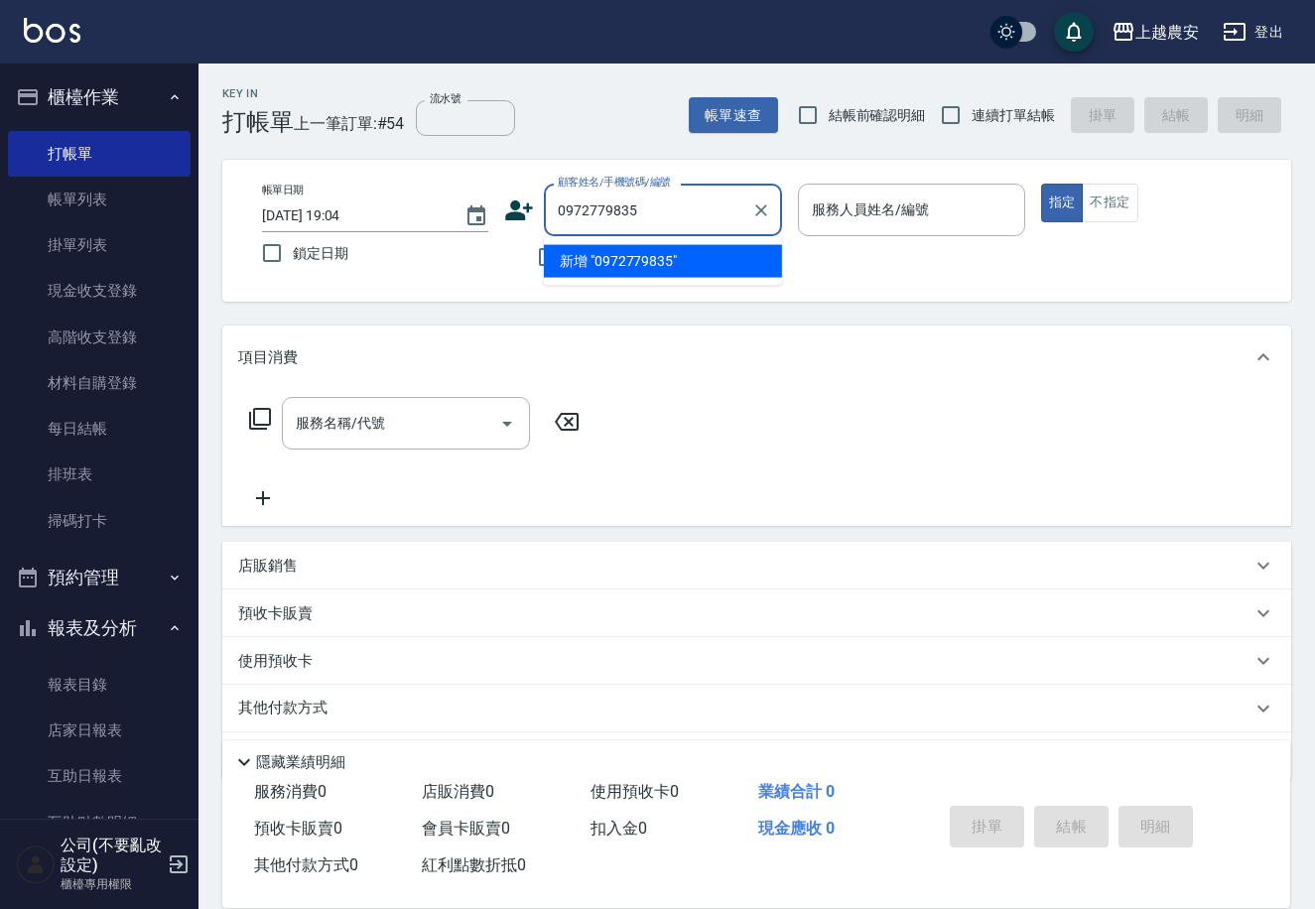
drag, startPoint x: 606, startPoint y: 268, endPoint x: 537, endPoint y: 231, distance: 78.6
click at [600, 260] on li "新增 "0972779835"" at bounding box center [663, 261] width 238 height 33
type input "0972779835"
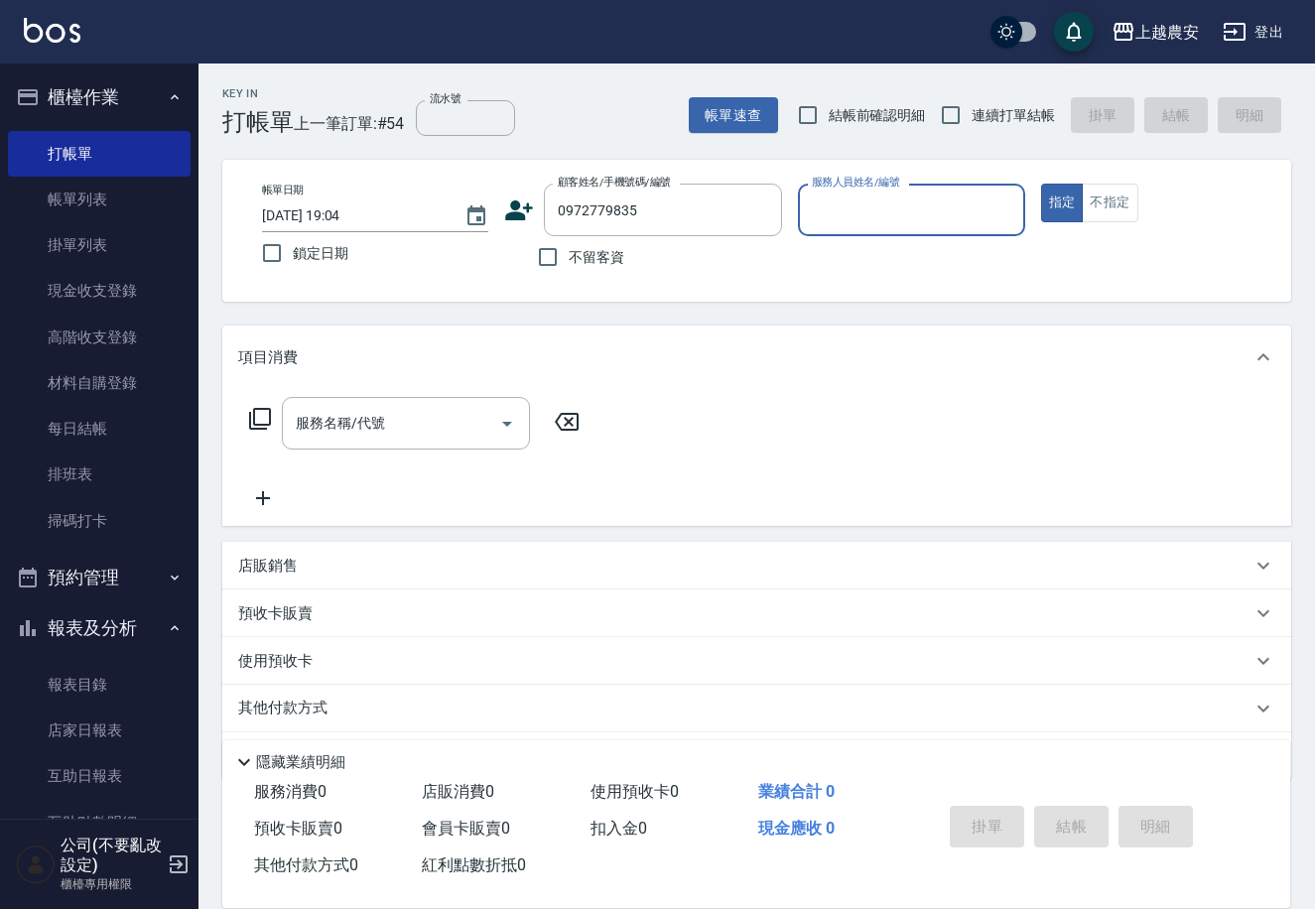
click at [511, 216] on icon at bounding box center [520, 210] width 28 height 20
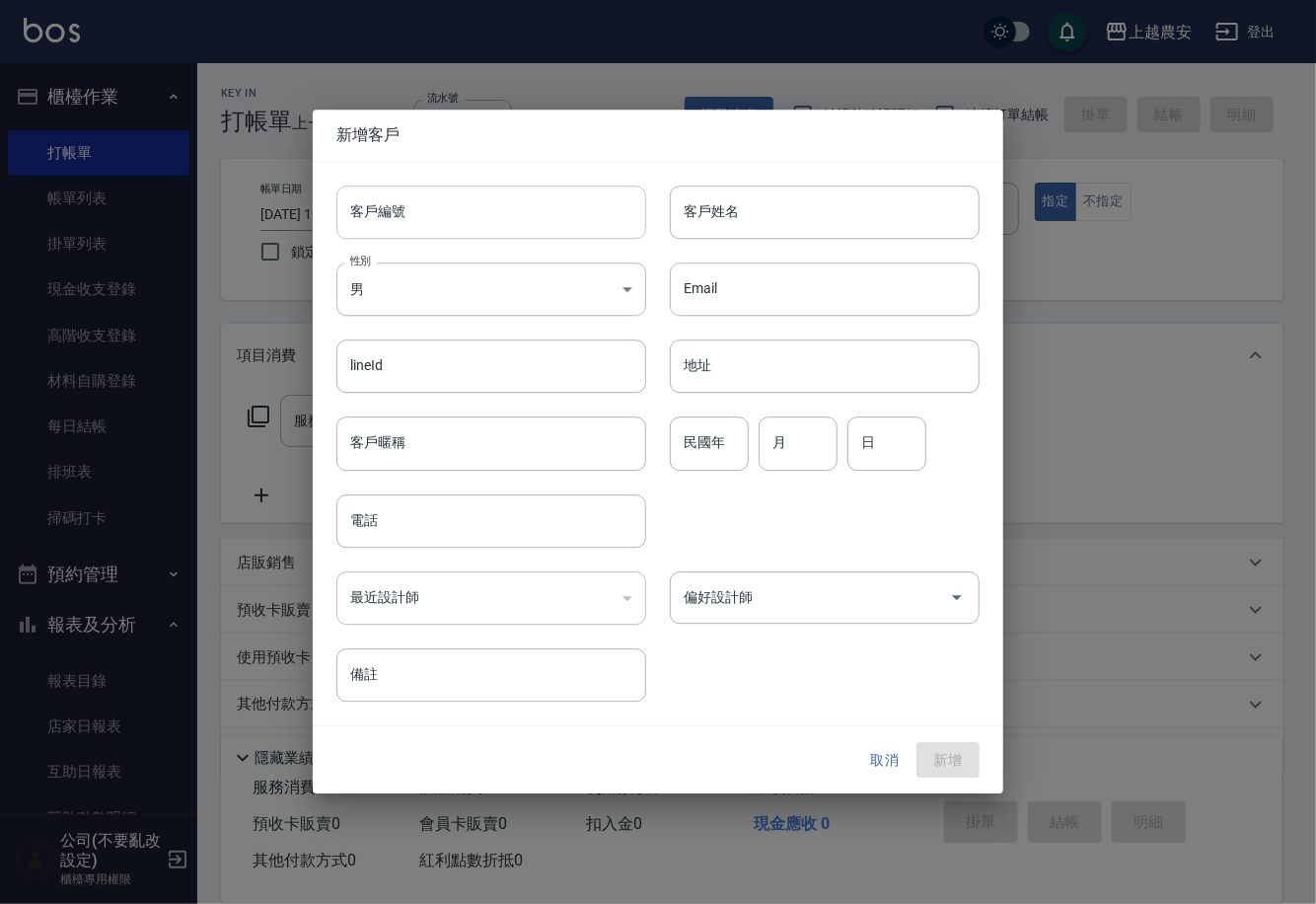
click at [500, 215] on input "客戶編號" at bounding box center [491, 213] width 310 height 54
type input "0972779835"
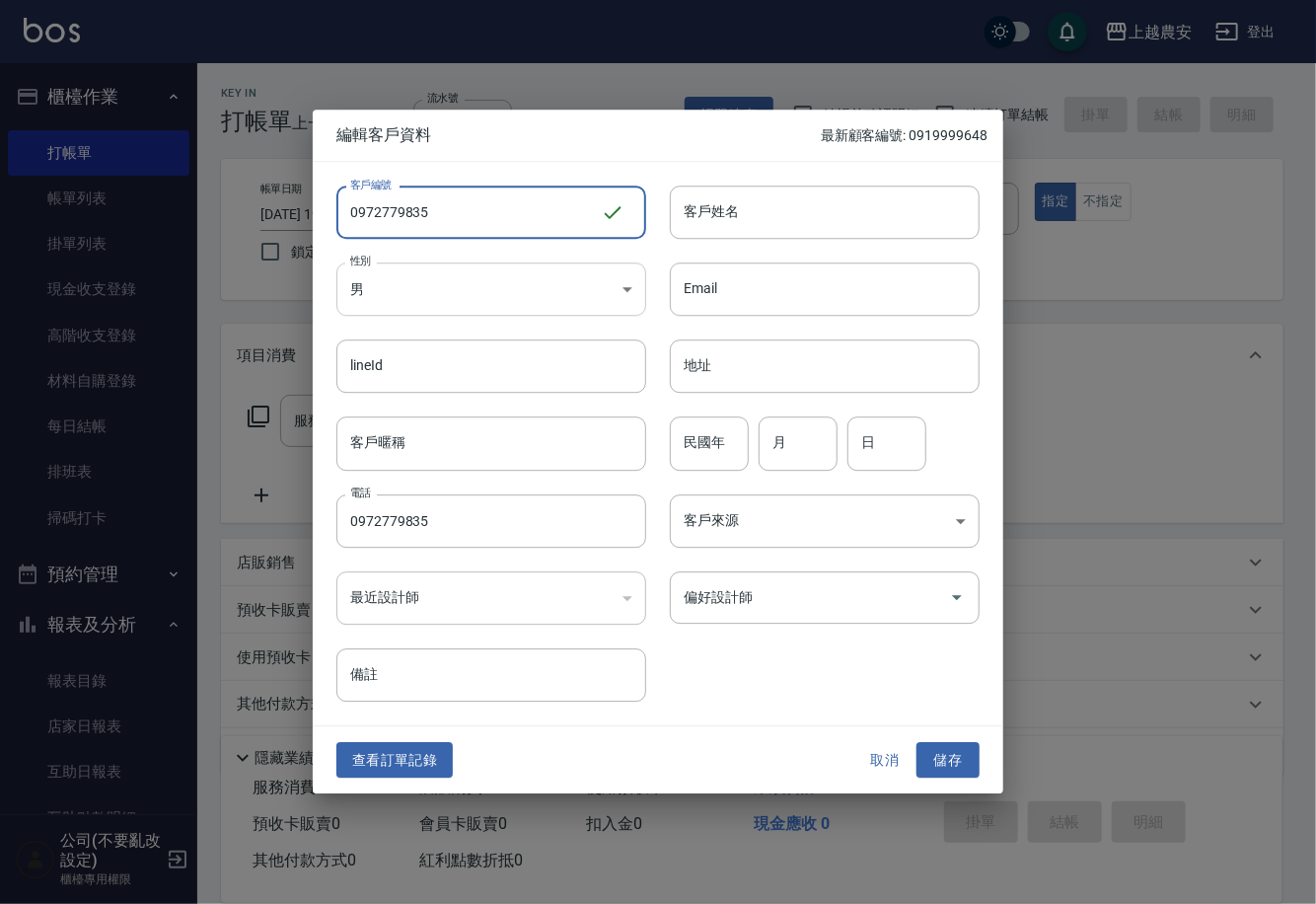
type input "0972779835"
click at [455, 293] on body "上越農安 登出 櫃檯作業 打帳單 帳單列表 掛單列表 現金收支登錄 高階收支登錄 材料自購登錄 每日結帳 排班表 掃碼打卡 預約管理 預約管理 單日預約紀錄 …" at bounding box center [658, 481] width 1316 height 963
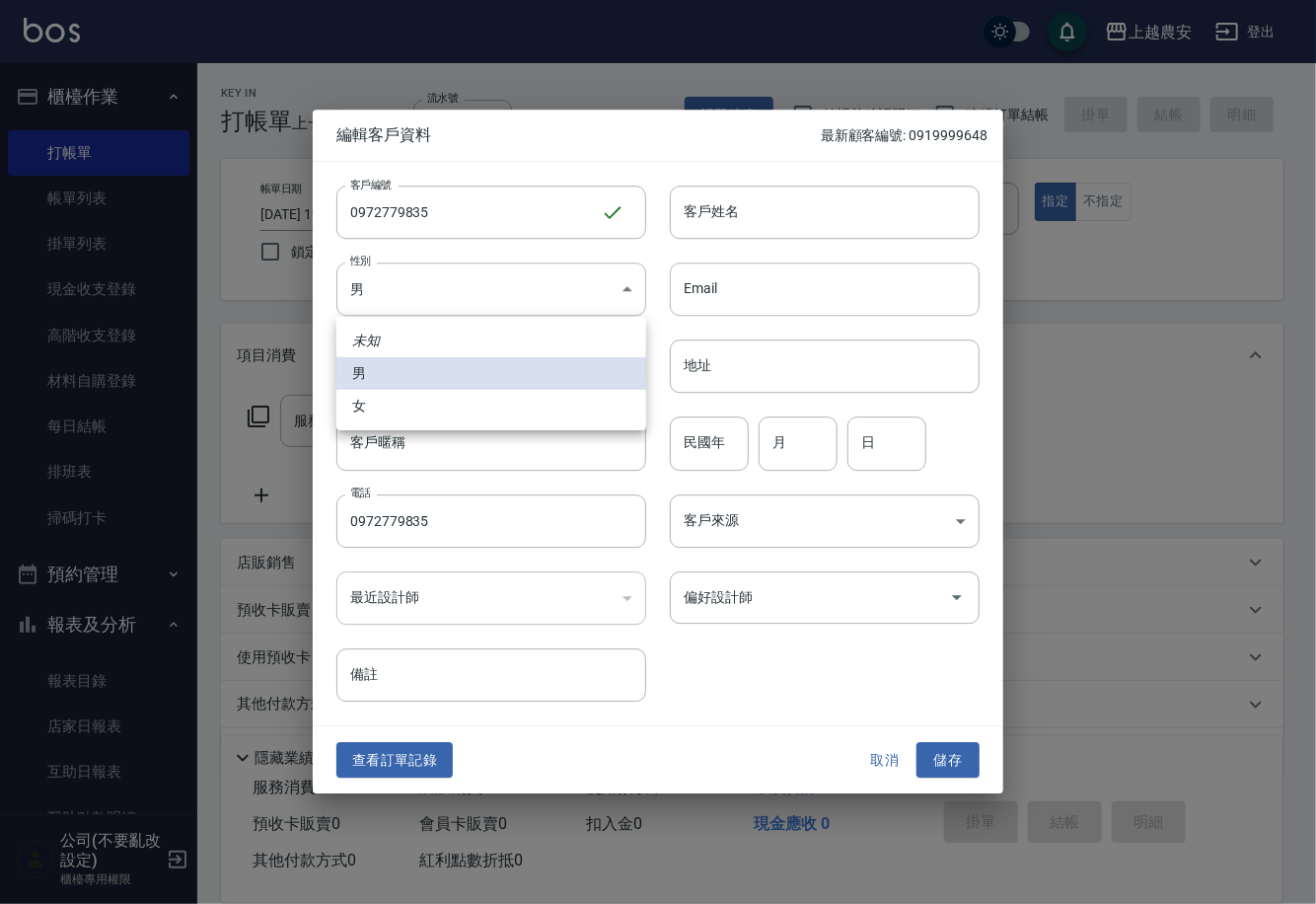
click at [421, 420] on li "女" at bounding box center [491, 406] width 310 height 33
type input "[DEMOGRAPHIC_DATA]"
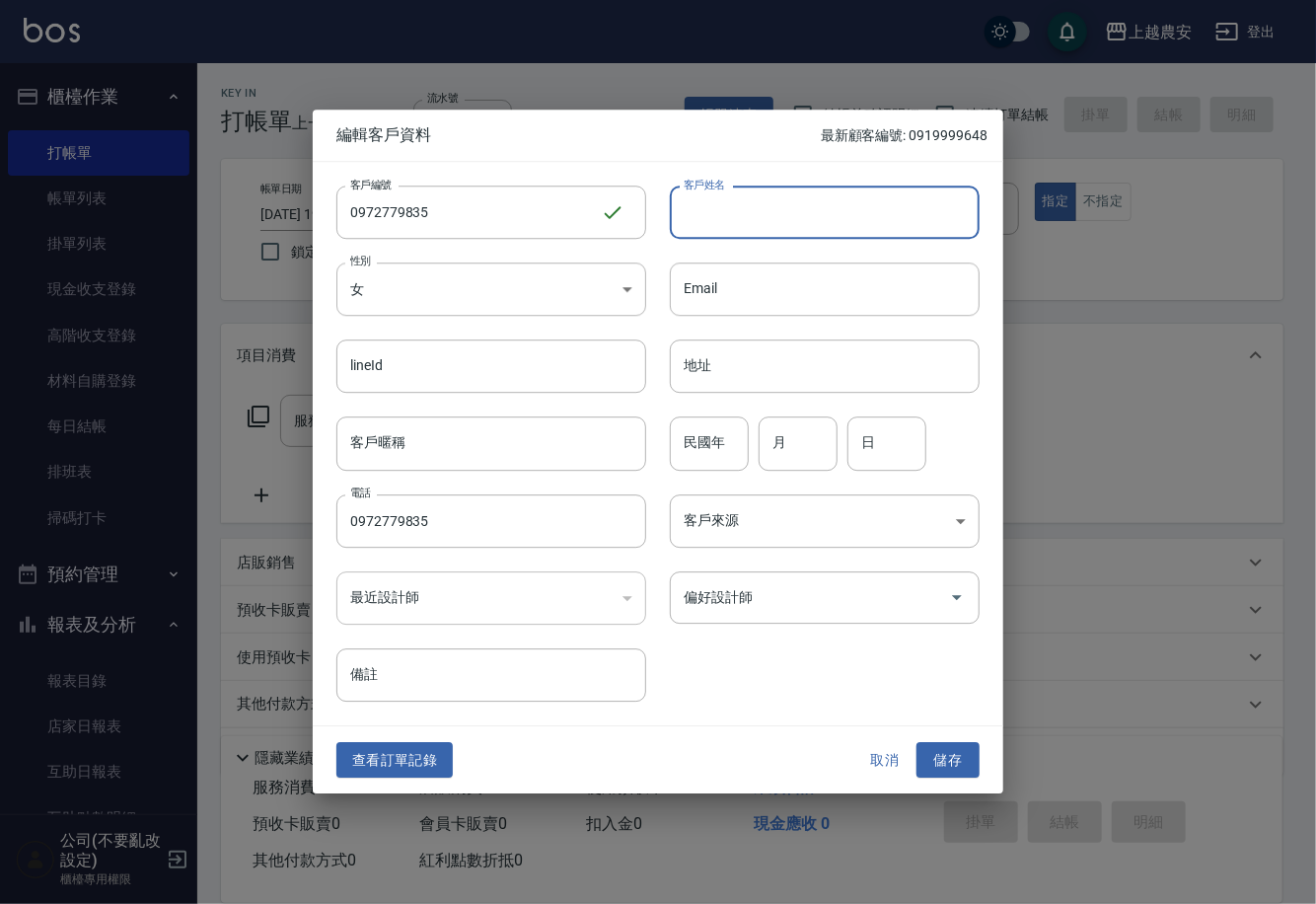
click at [695, 212] on input "客戶姓名" at bounding box center [825, 213] width 310 height 54
type input "簡"
drag, startPoint x: 952, startPoint y: 750, endPoint x: 945, endPoint y: 712, distance: 38.6
click at [952, 750] on button "儲存" at bounding box center [948, 760] width 64 height 37
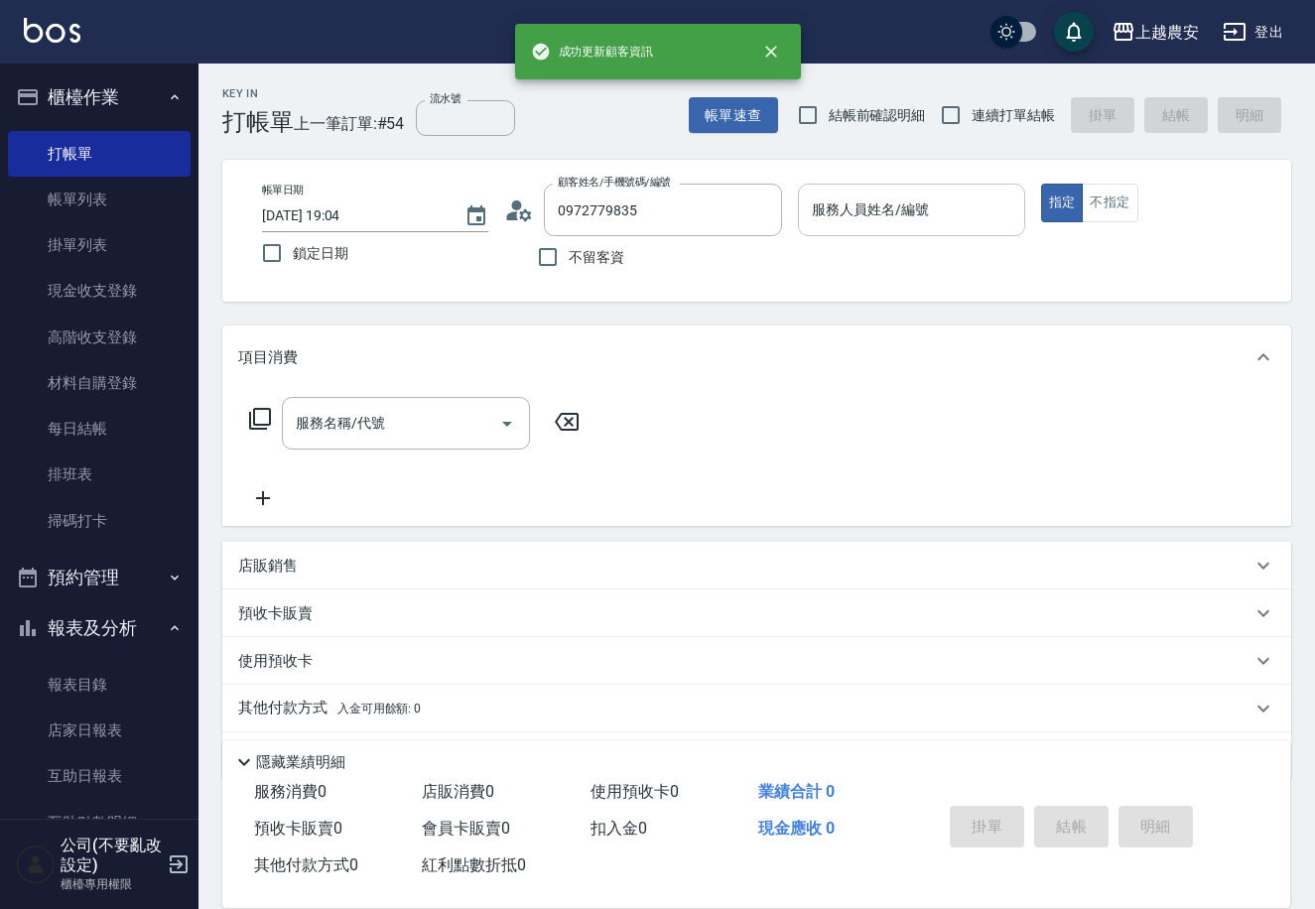
click at [847, 227] on div "服務人員姓名/編號" at bounding box center [911, 210] width 226 height 53
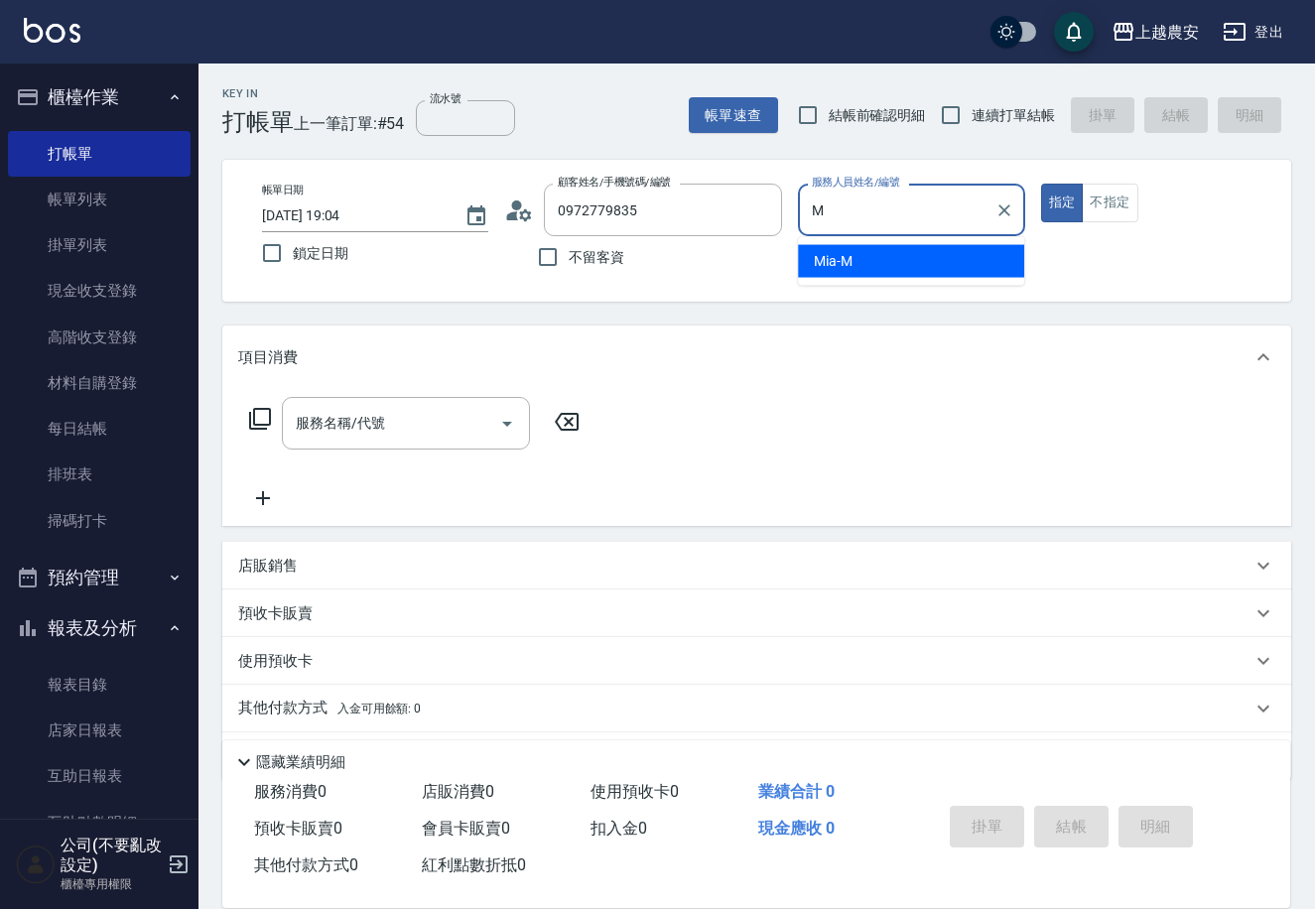
type input "Mia-M"
type button "true"
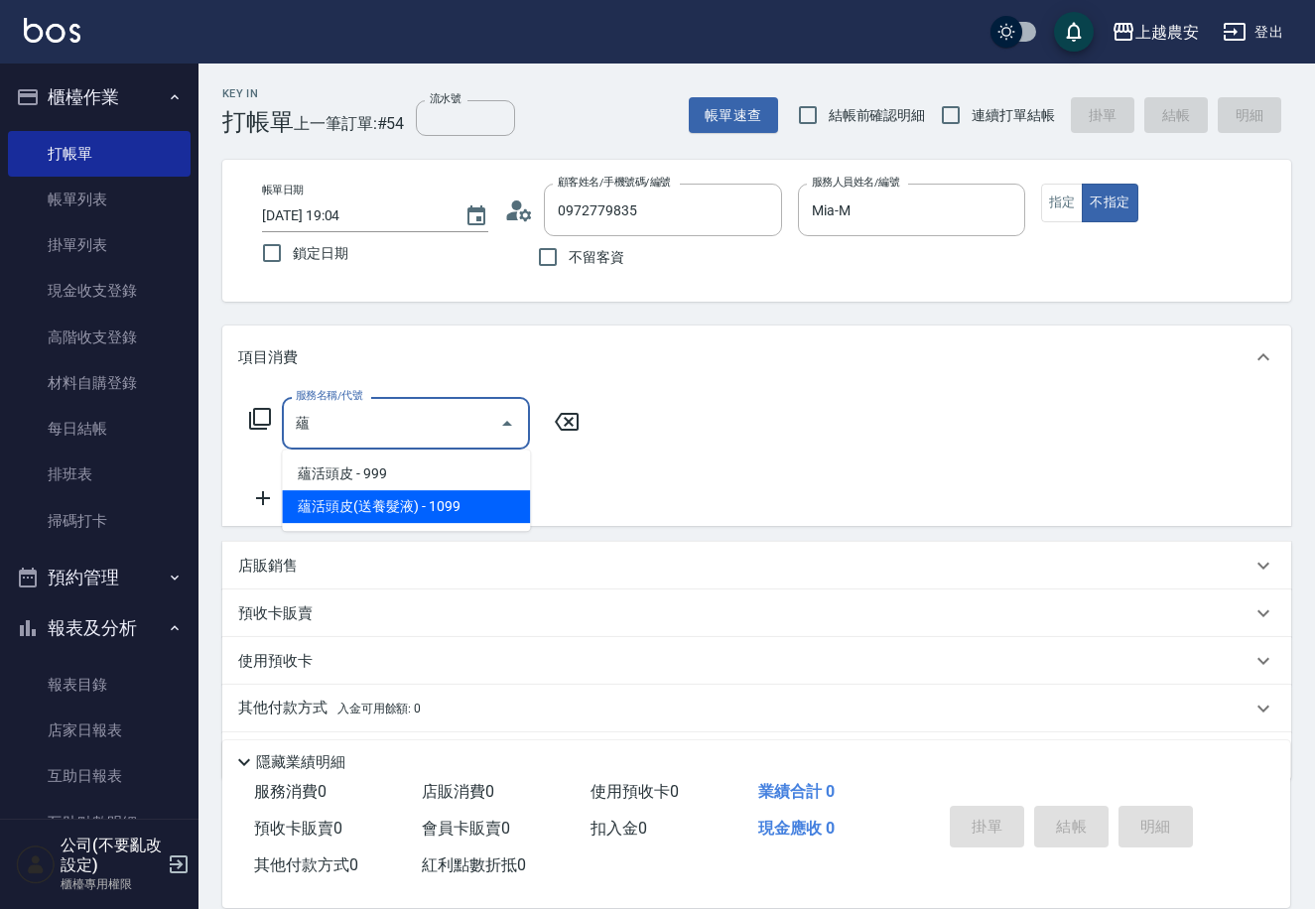
click at [431, 507] on span "蘊活頭皮(送養髮液) - 1099" at bounding box center [406, 506] width 248 height 33
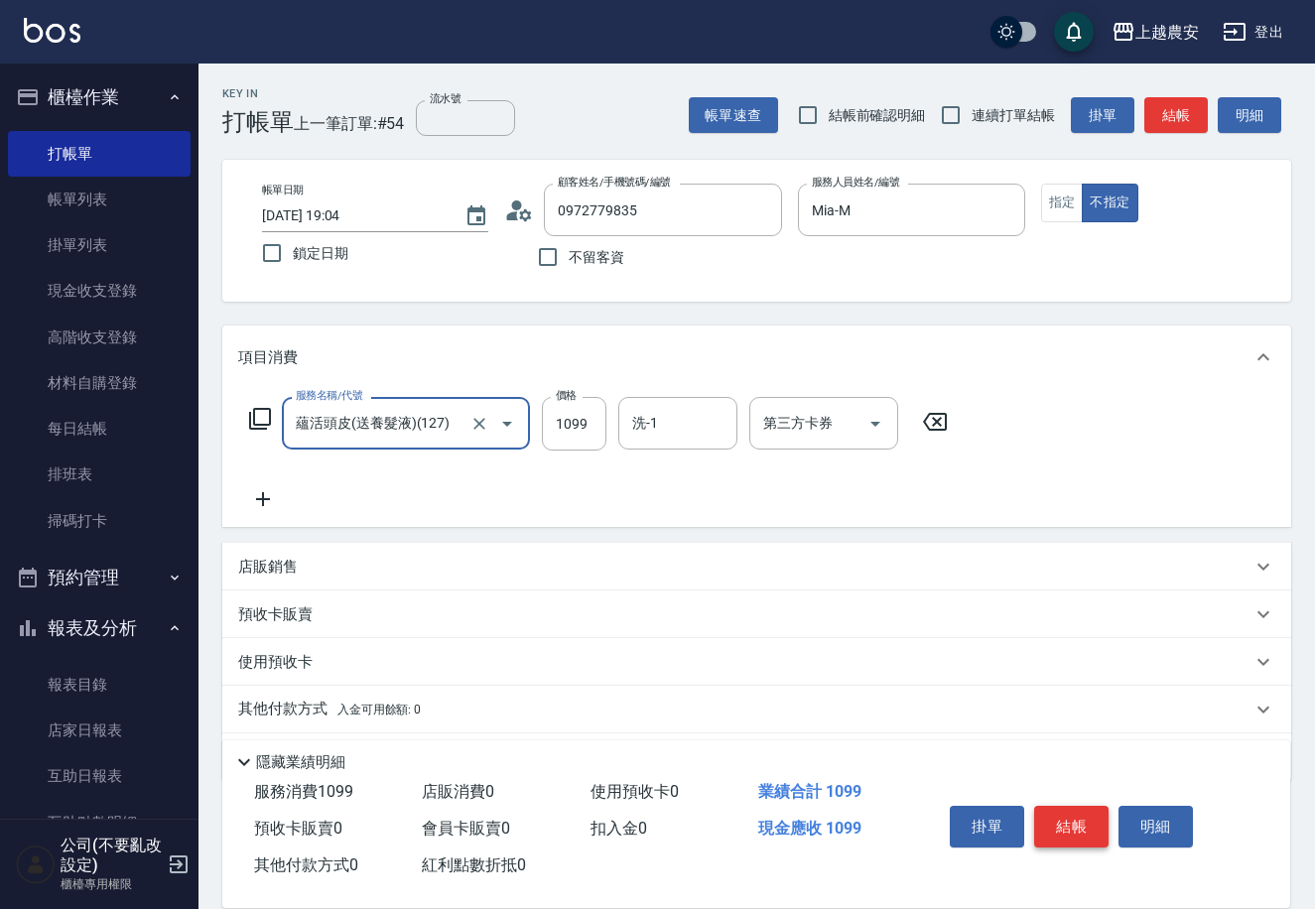
type input "蘊活頭皮(送養髮液)(127)"
click at [1069, 819] on button "結帳" at bounding box center [1071, 827] width 74 height 42
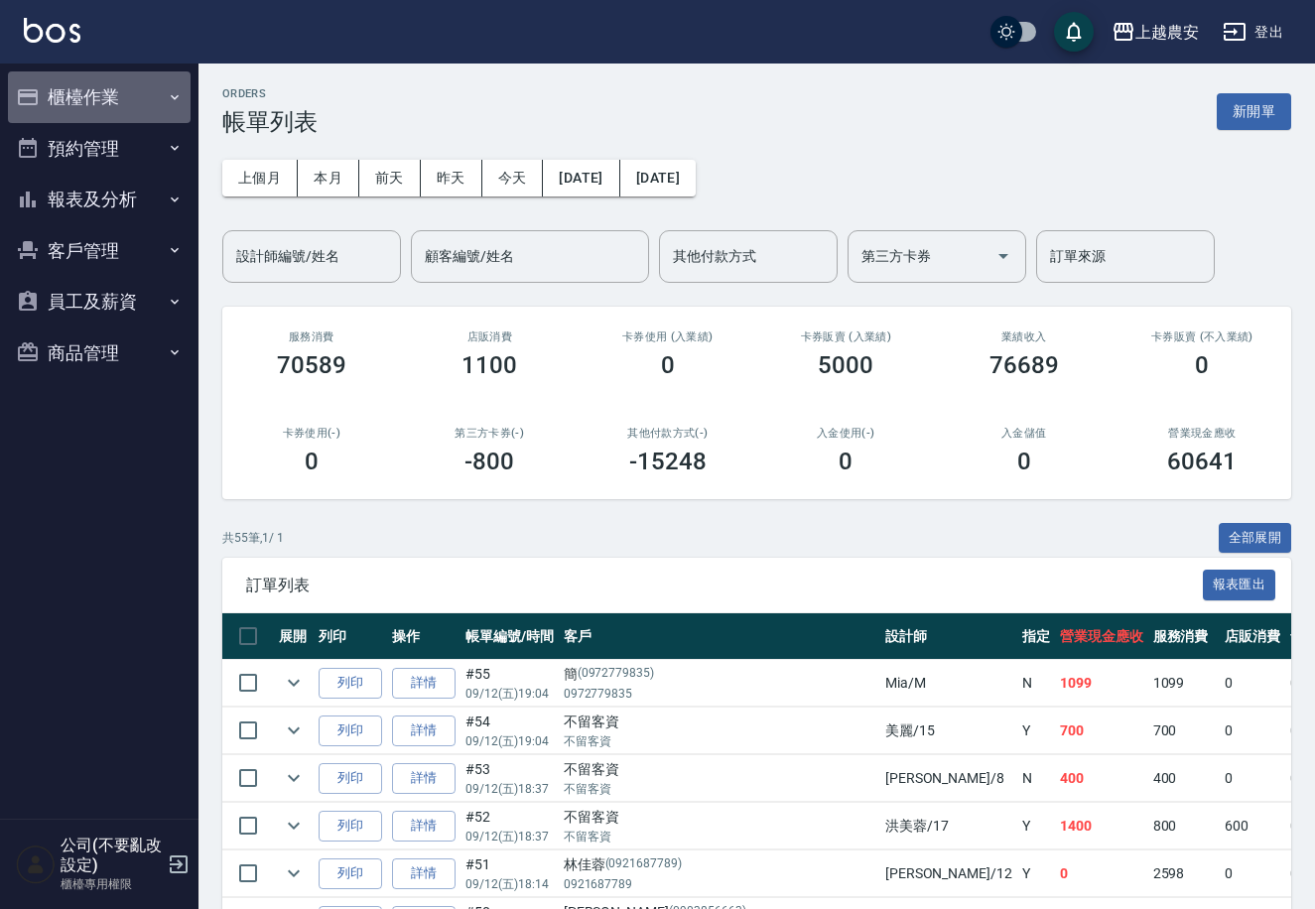
click at [64, 112] on button "櫃檯作業" at bounding box center [99, 97] width 183 height 52
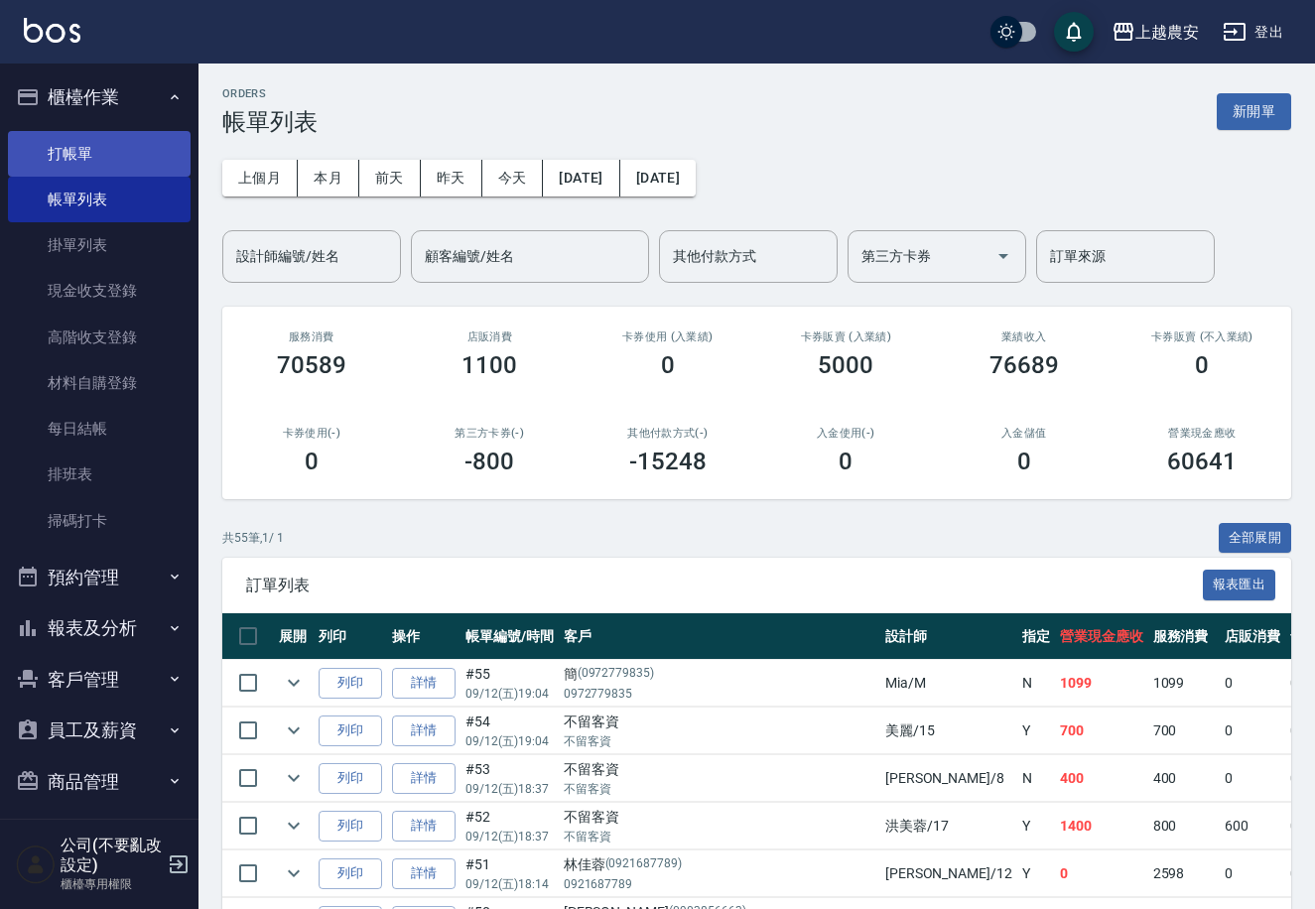
click at [101, 173] on link "打帳單" at bounding box center [99, 154] width 183 height 46
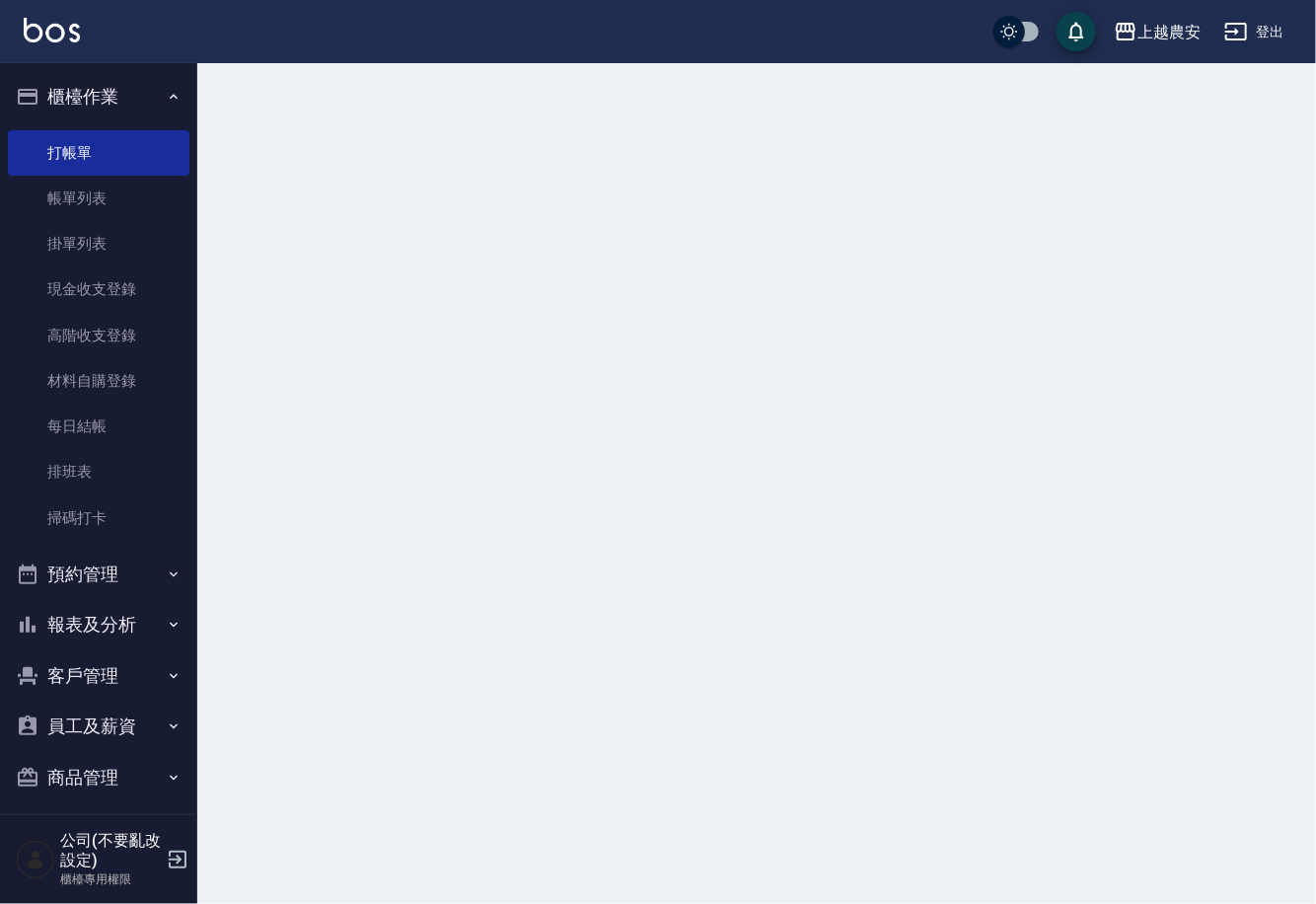
click at [124, 142] on link "打帳單" at bounding box center [98, 153] width 182 height 46
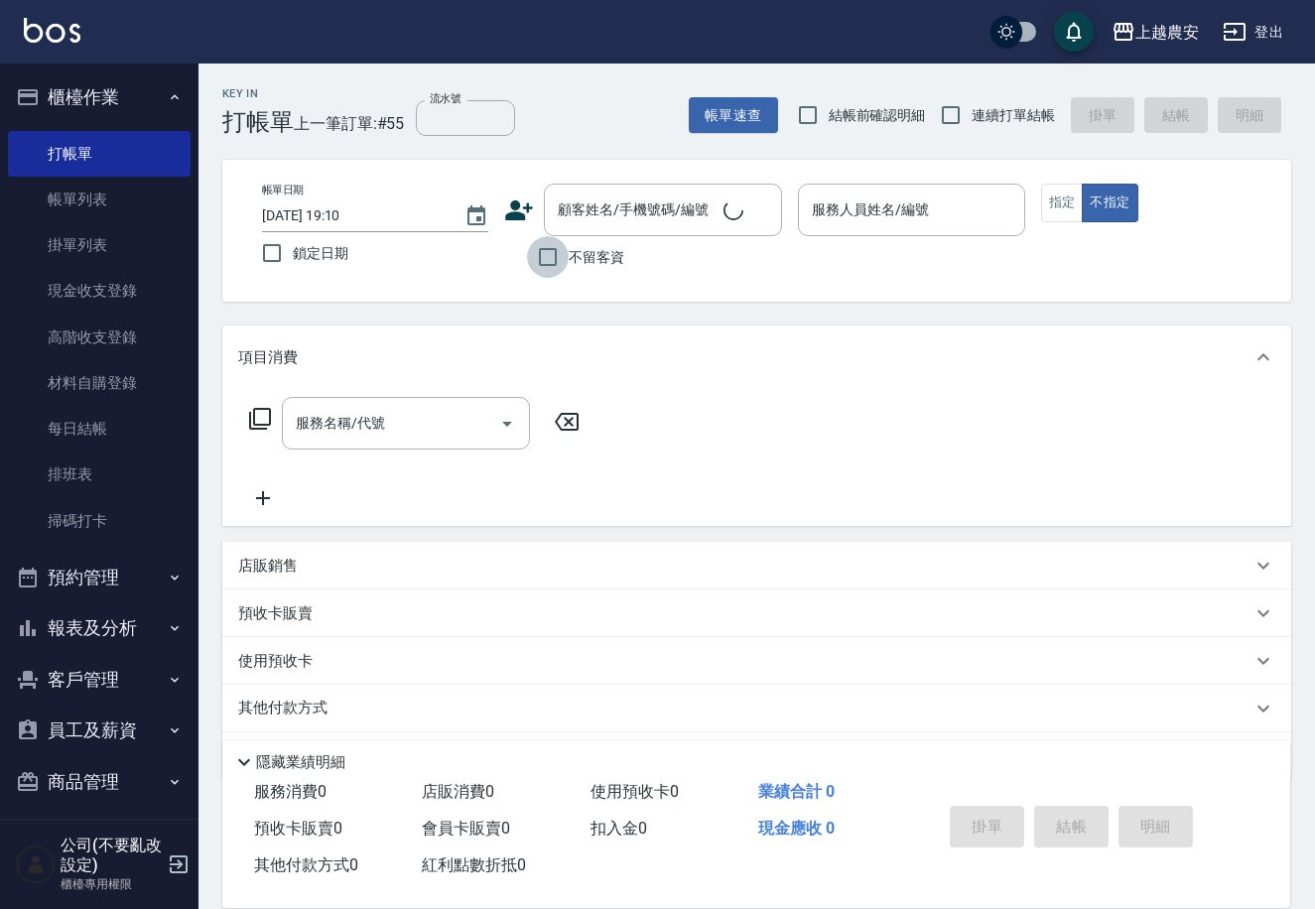
click at [539, 250] on input "不留客資" at bounding box center [548, 257] width 42 height 42
checkbox input "true"
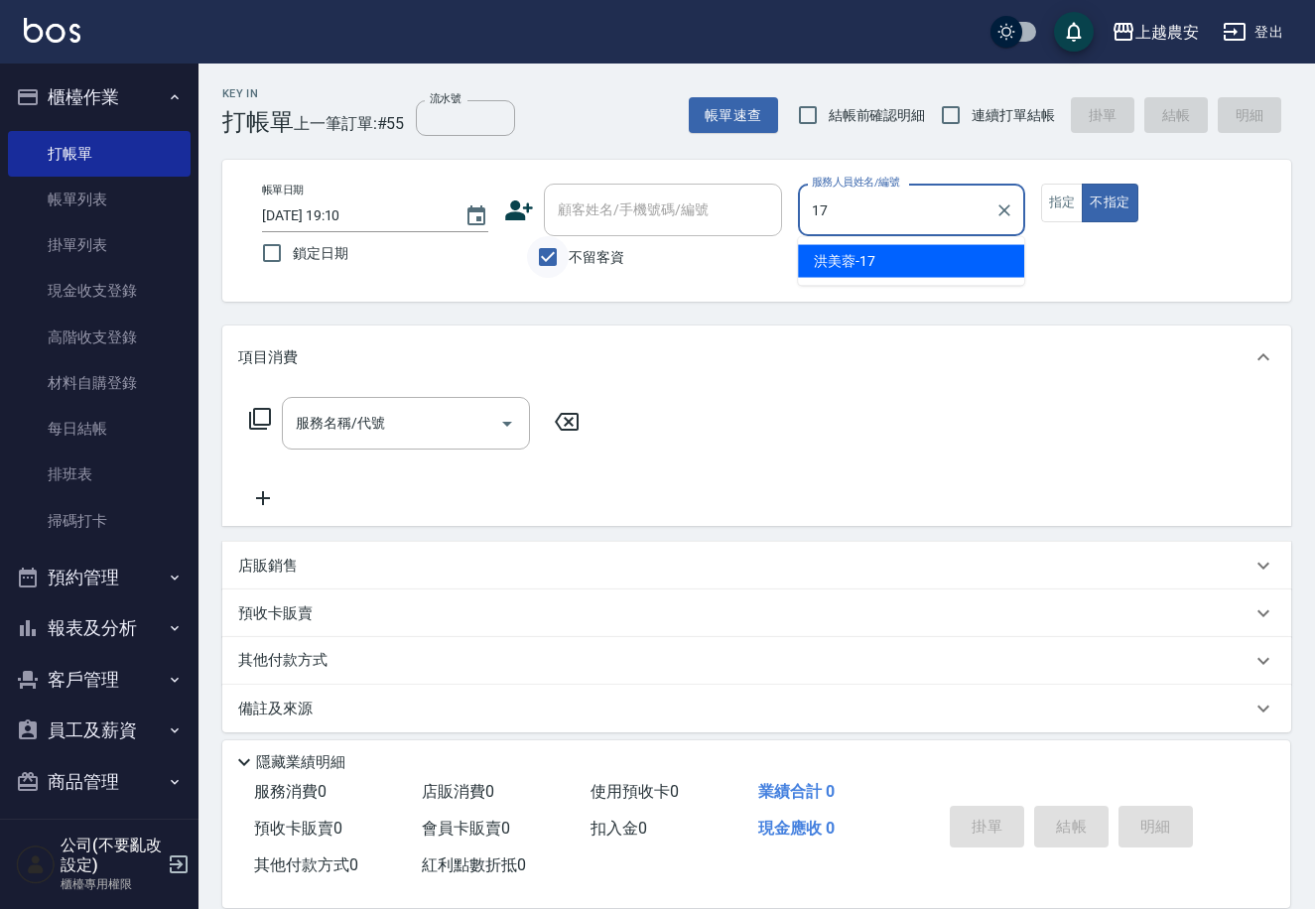
type input "洪美蓉-17"
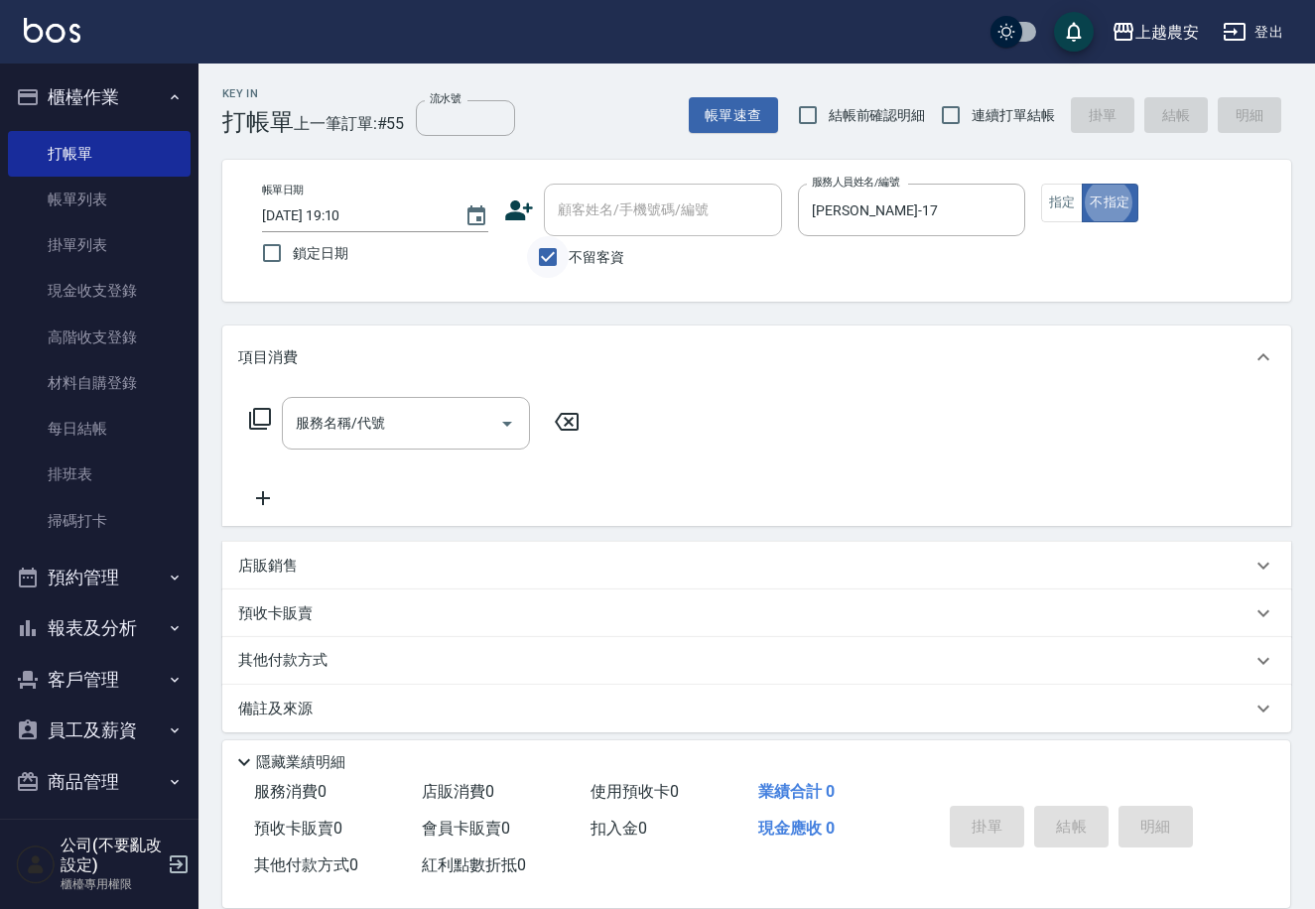
type button "false"
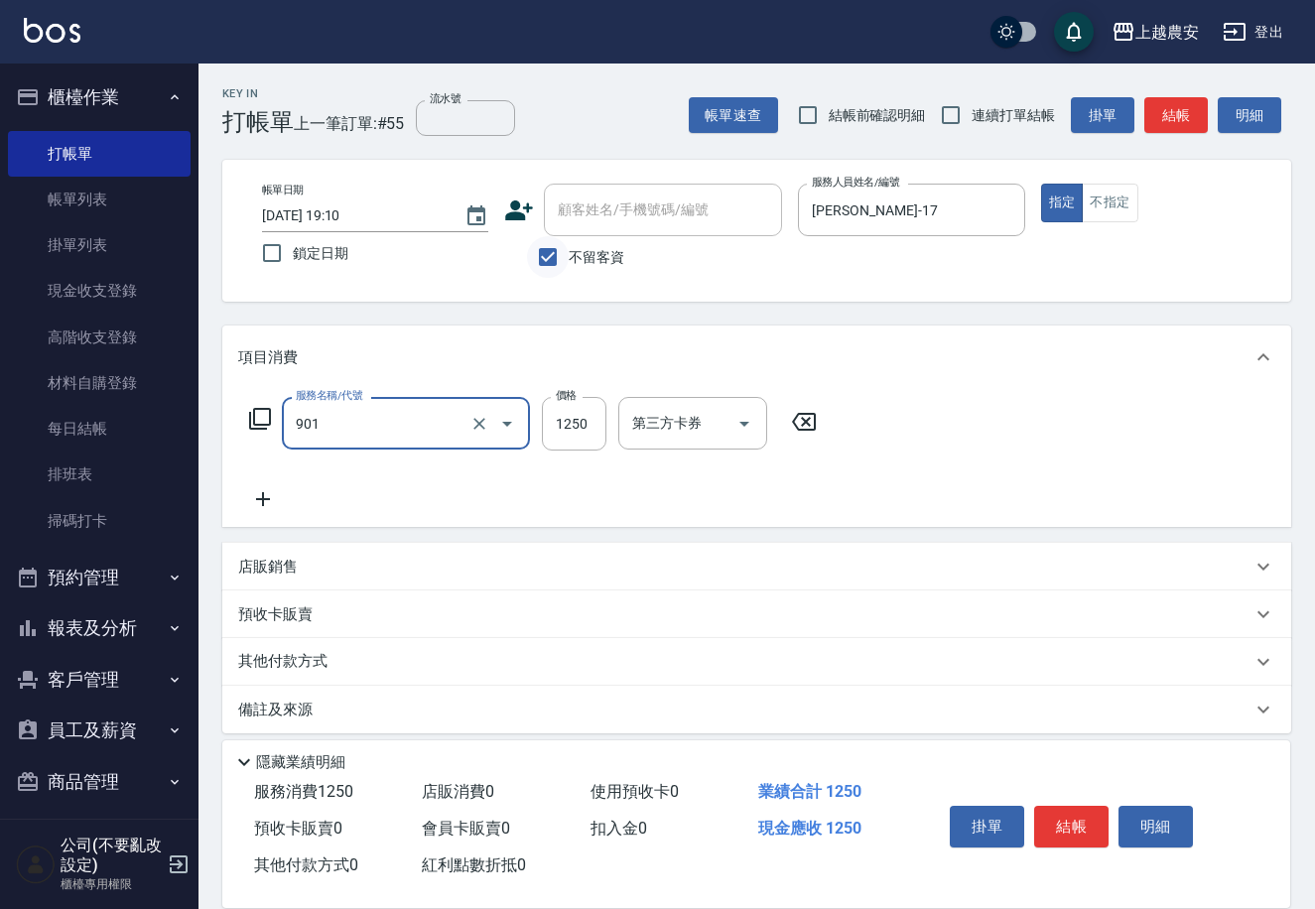
type input "修手指甲(901)"
type input "300"
click at [302, 651] on p "其他付款方式" at bounding box center [287, 662] width 99 height 22
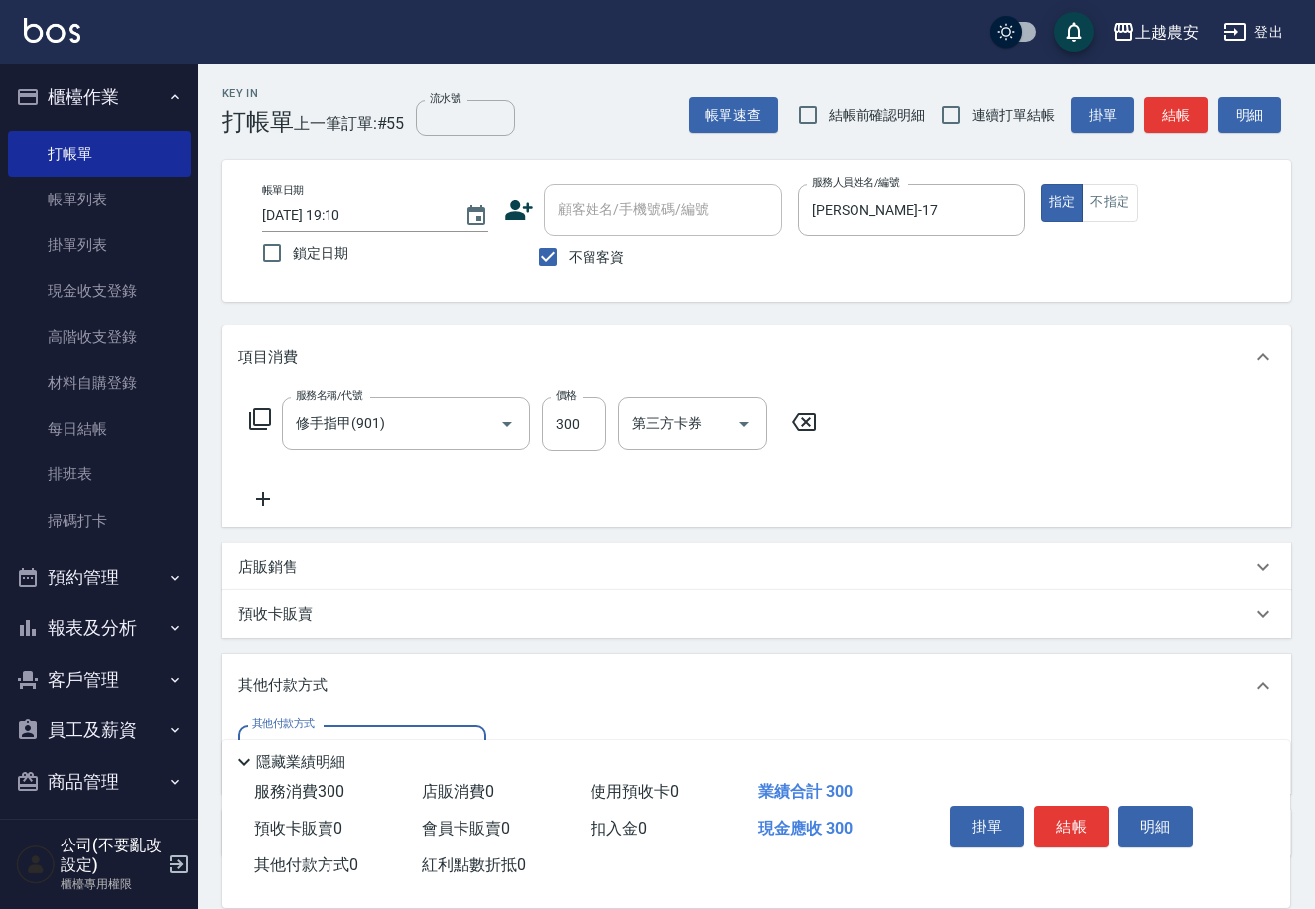
scroll to position [135, 0]
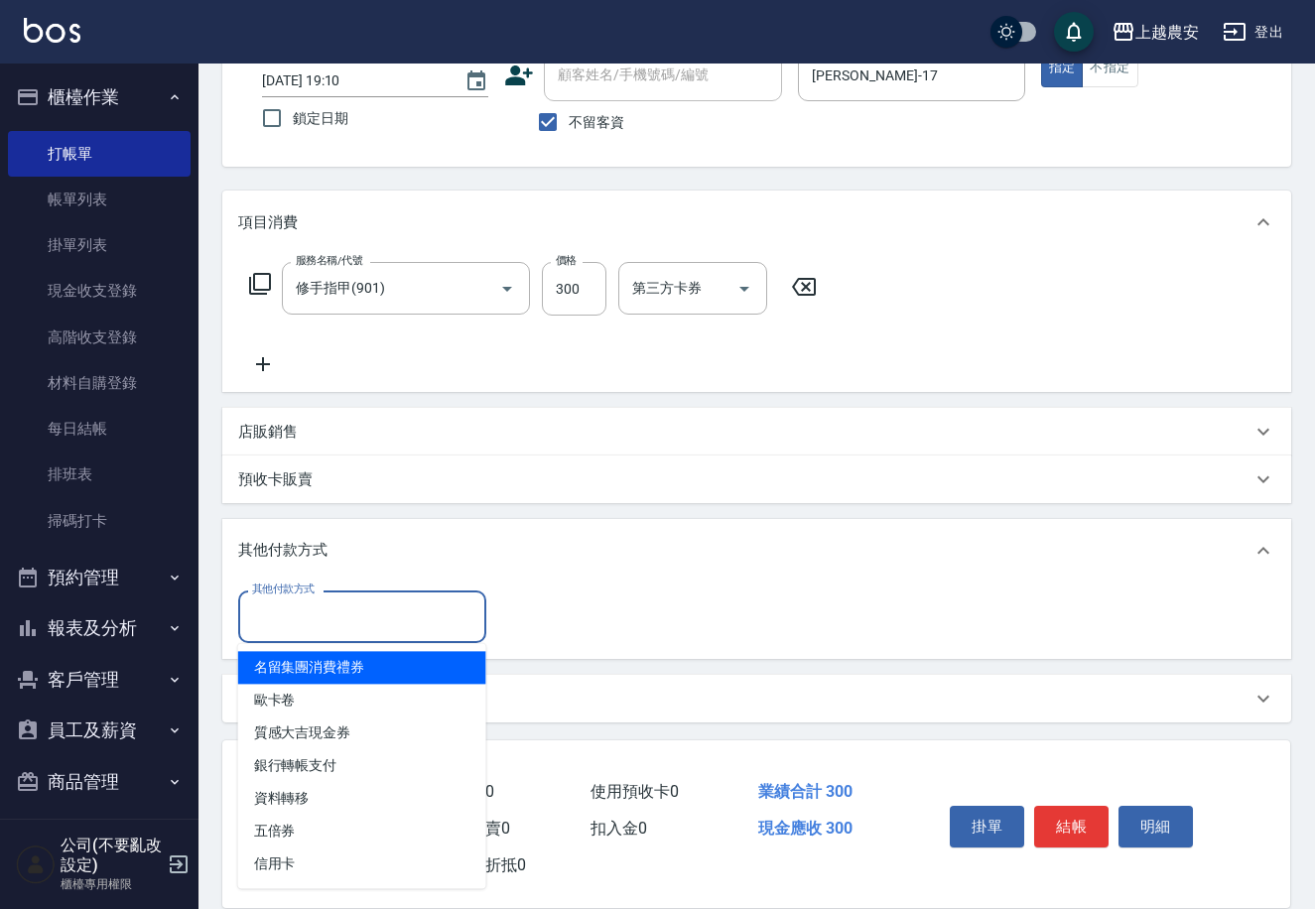
click at [300, 610] on input "其他付款方式" at bounding box center [362, 616] width 230 height 35
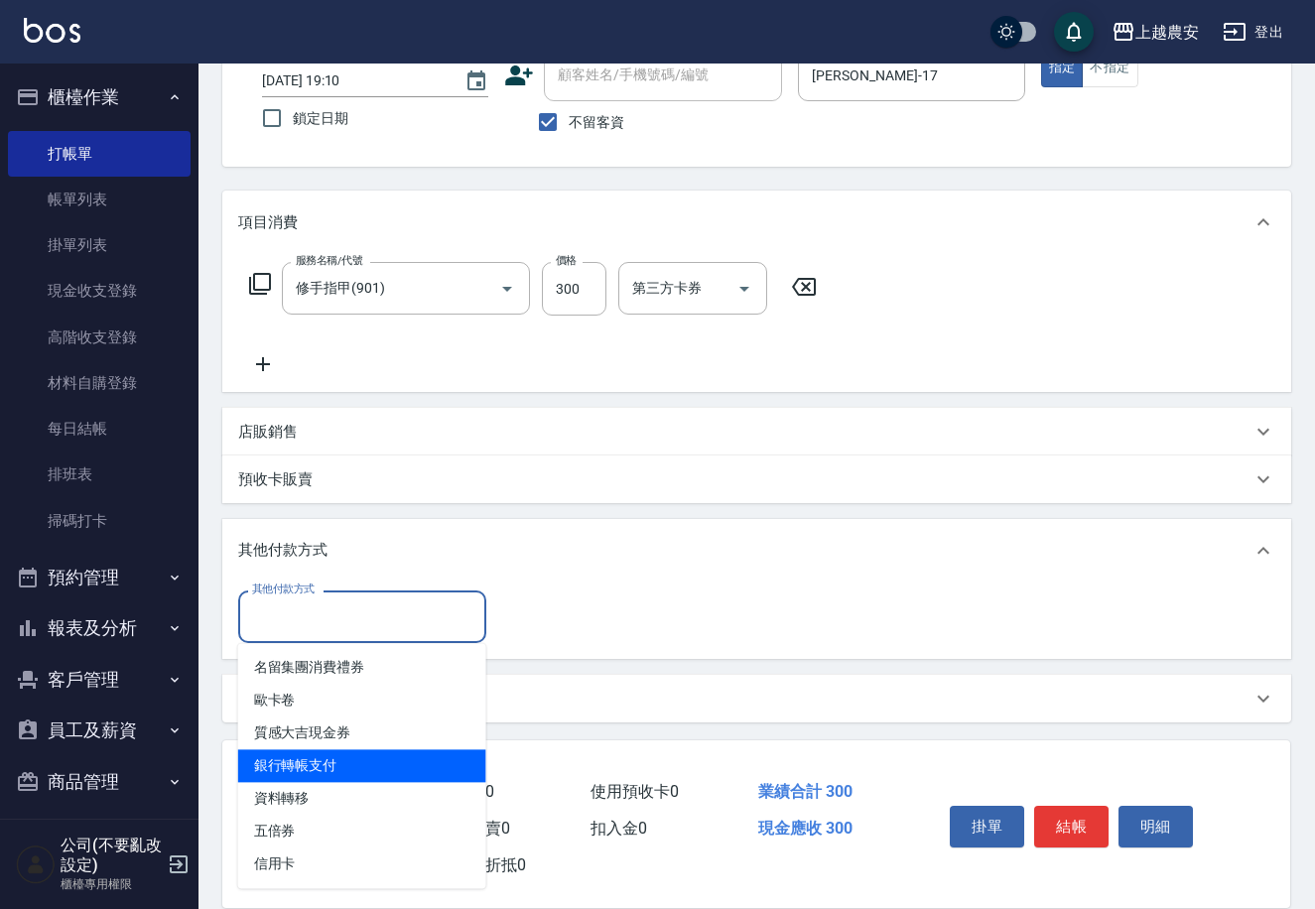
click at [330, 758] on span "銀行轉帳支付" at bounding box center [362, 765] width 248 height 33
type input "銀行轉帳支付"
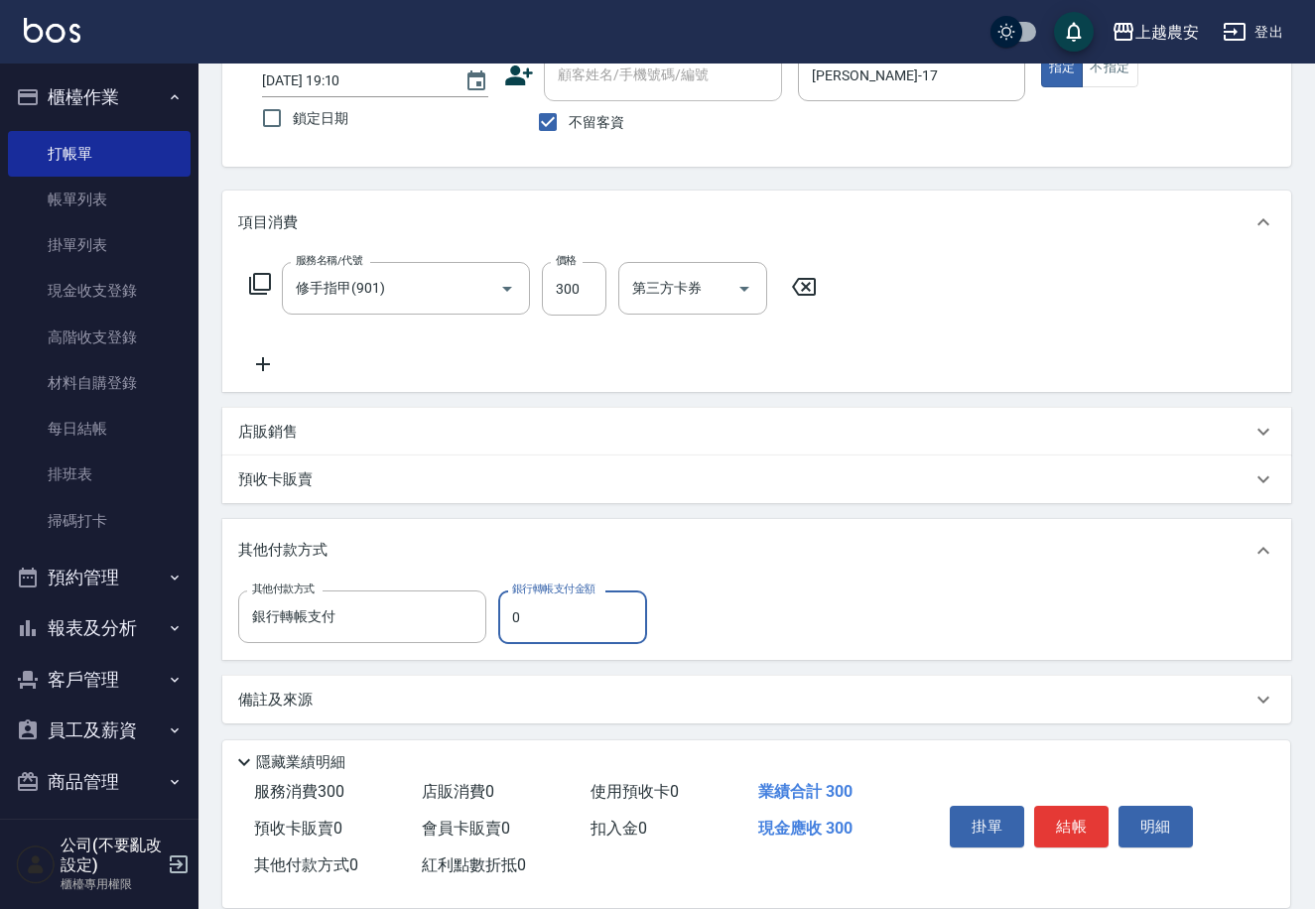
click at [507, 617] on input "0" at bounding box center [572, 618] width 149 height 54
type input "300"
drag, startPoint x: 1073, startPoint y: 825, endPoint x: 1060, endPoint y: 821, distance: 13.5
click at [1074, 825] on button "結帳" at bounding box center [1071, 827] width 74 height 42
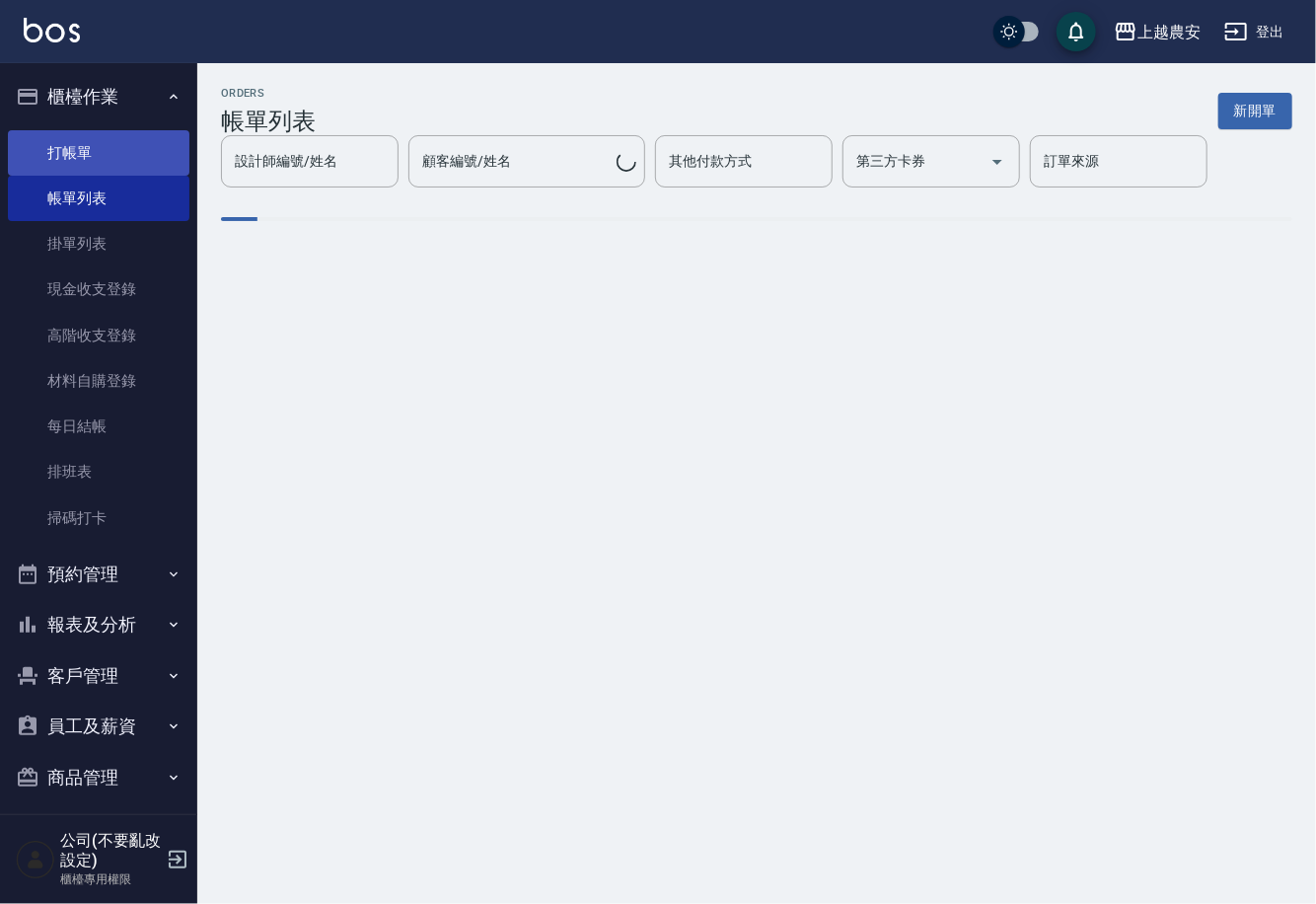
click at [80, 156] on link "打帳單" at bounding box center [98, 153] width 182 height 46
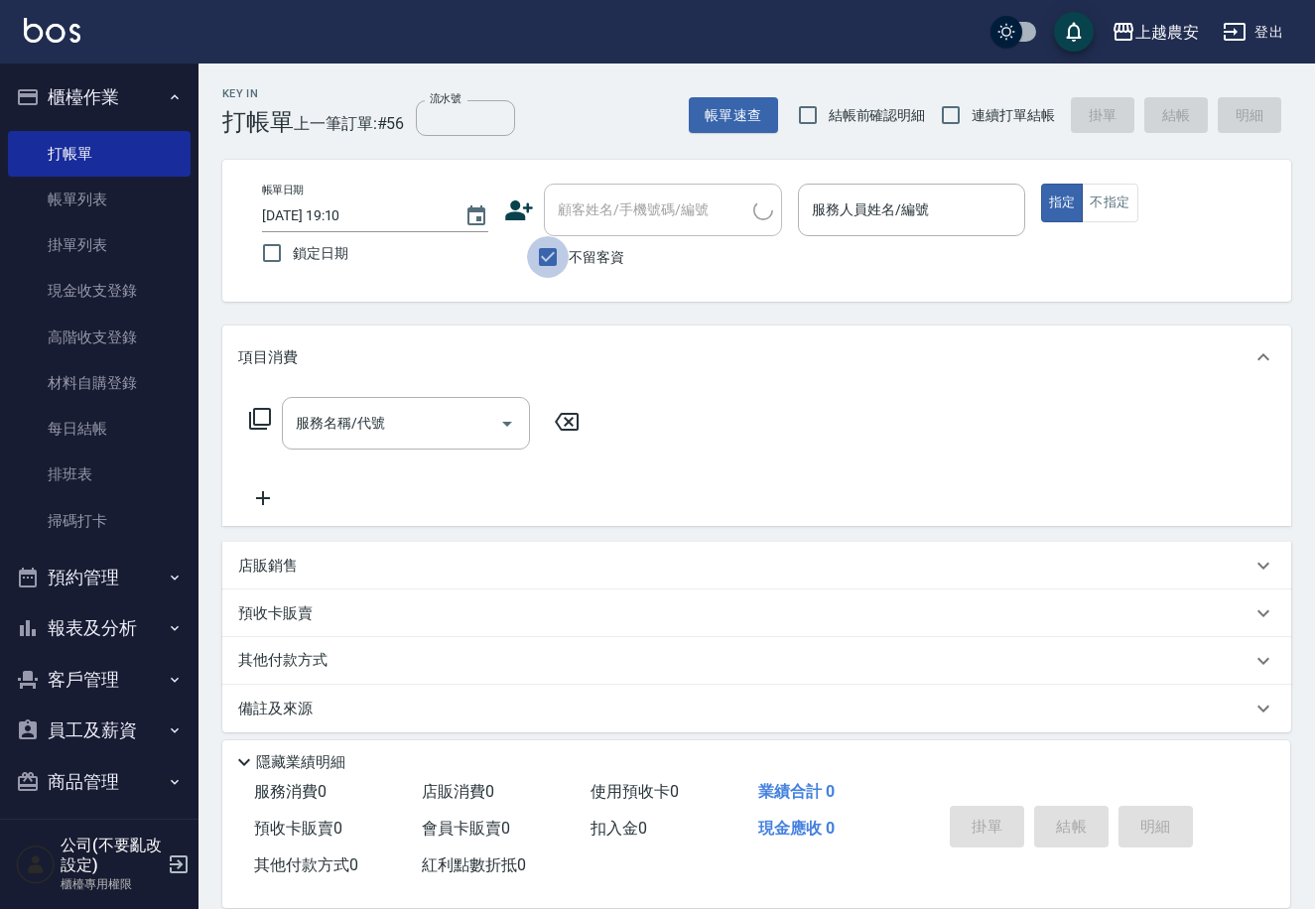
click at [555, 264] on input "不留客資" at bounding box center [548, 257] width 42 height 42
checkbox input "false"
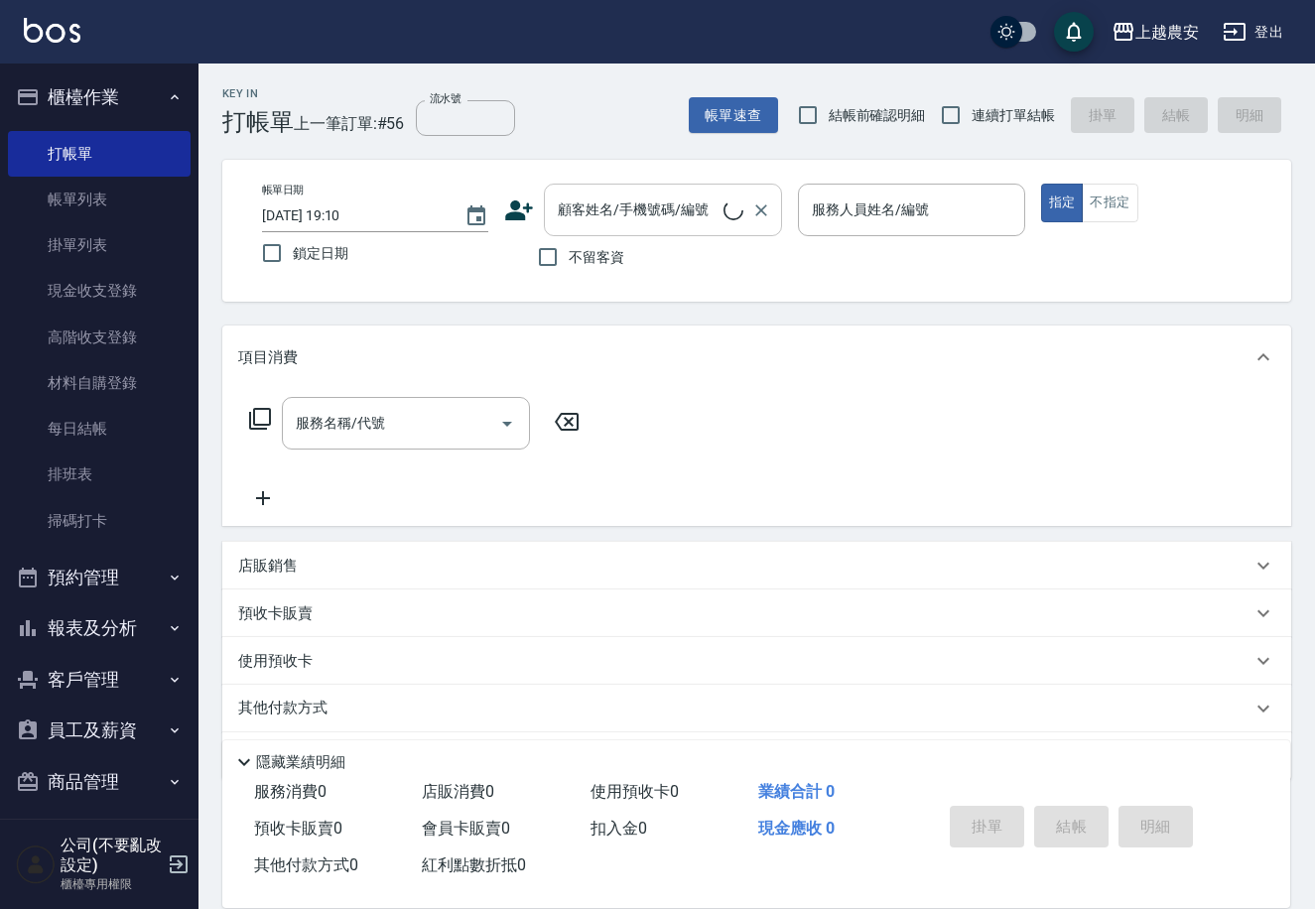
click at [573, 225] on input "顧客姓名/手機號碼/編號" at bounding box center [638, 210] width 171 height 35
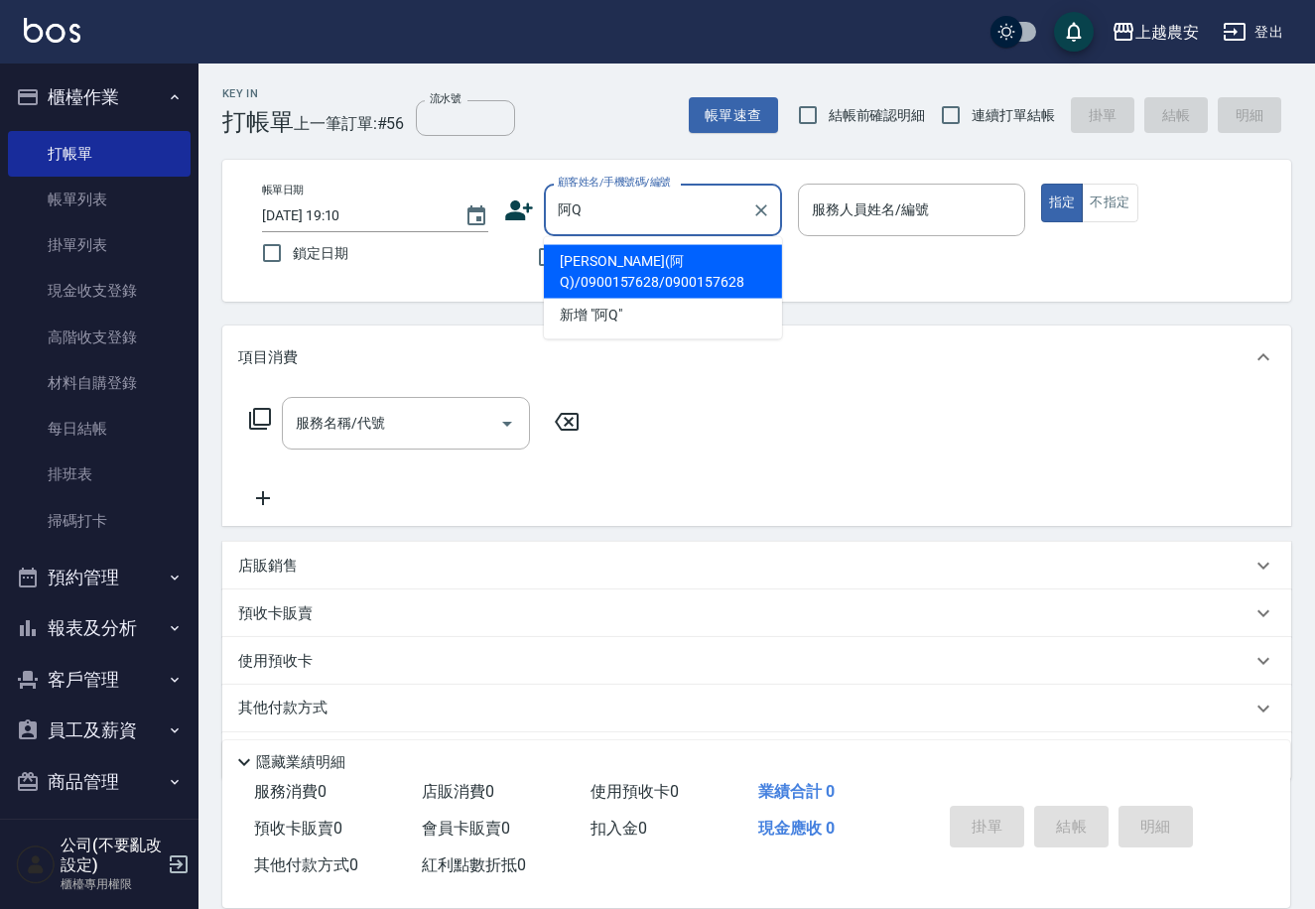
click at [611, 263] on li "許豑元(阿Q)/0900157628/0900157628" at bounding box center [663, 272] width 238 height 54
type input "許豑元(阿Q)/0900157628/0900157628"
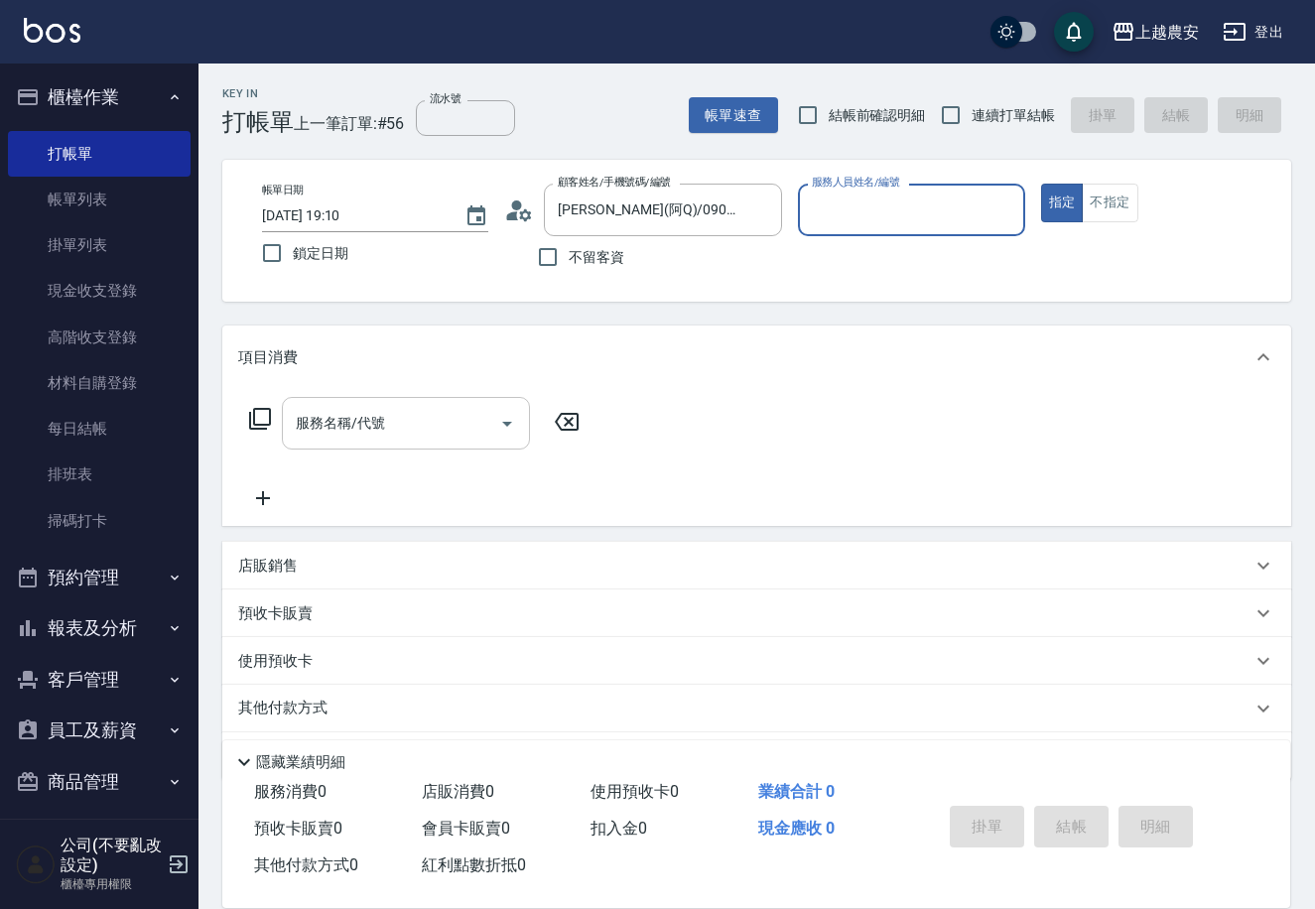
type input "Nana-13"
click at [342, 439] on input "服務名稱/代號" at bounding box center [391, 423] width 200 height 35
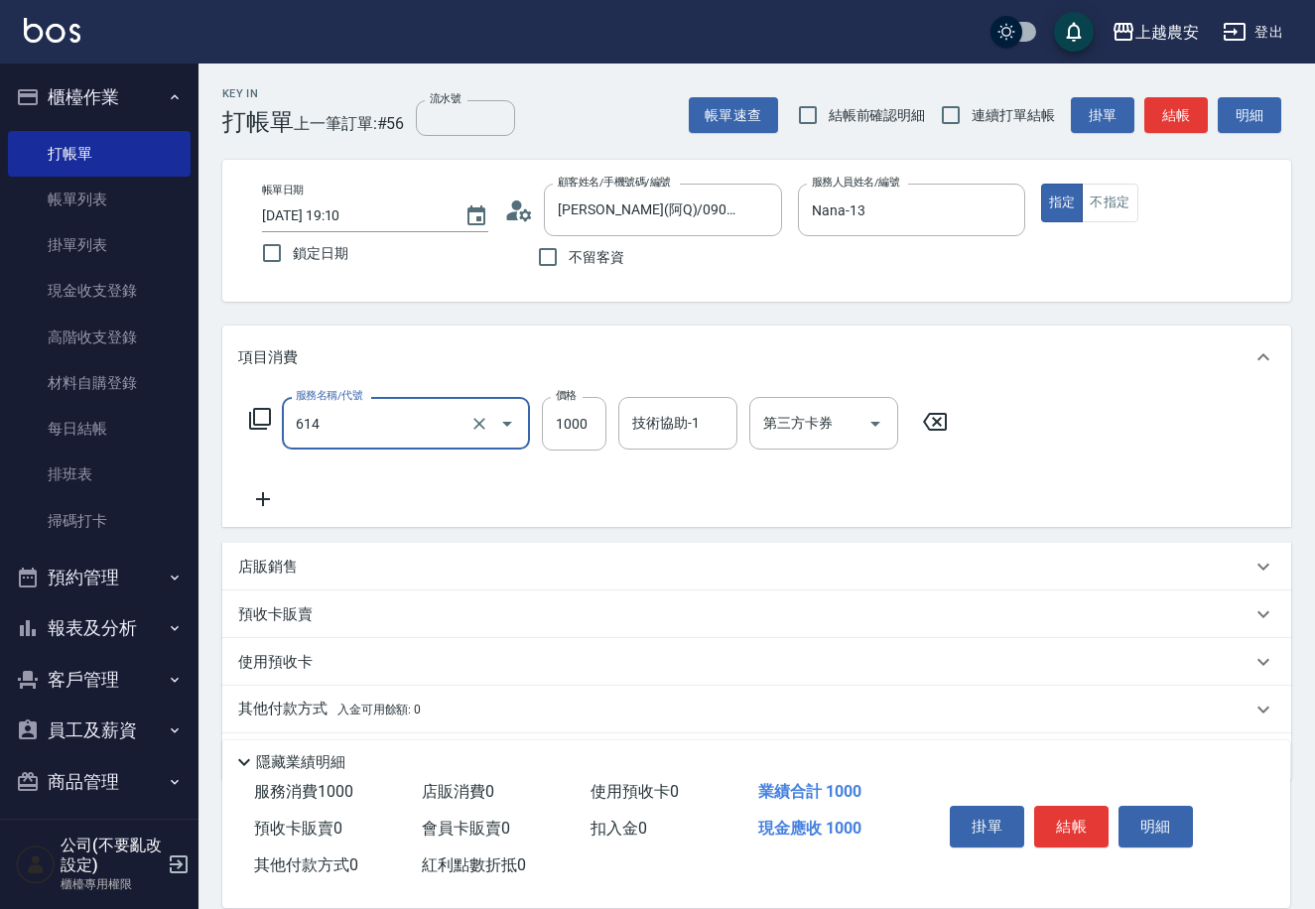
type input "大掃除(614)"
type input "1500"
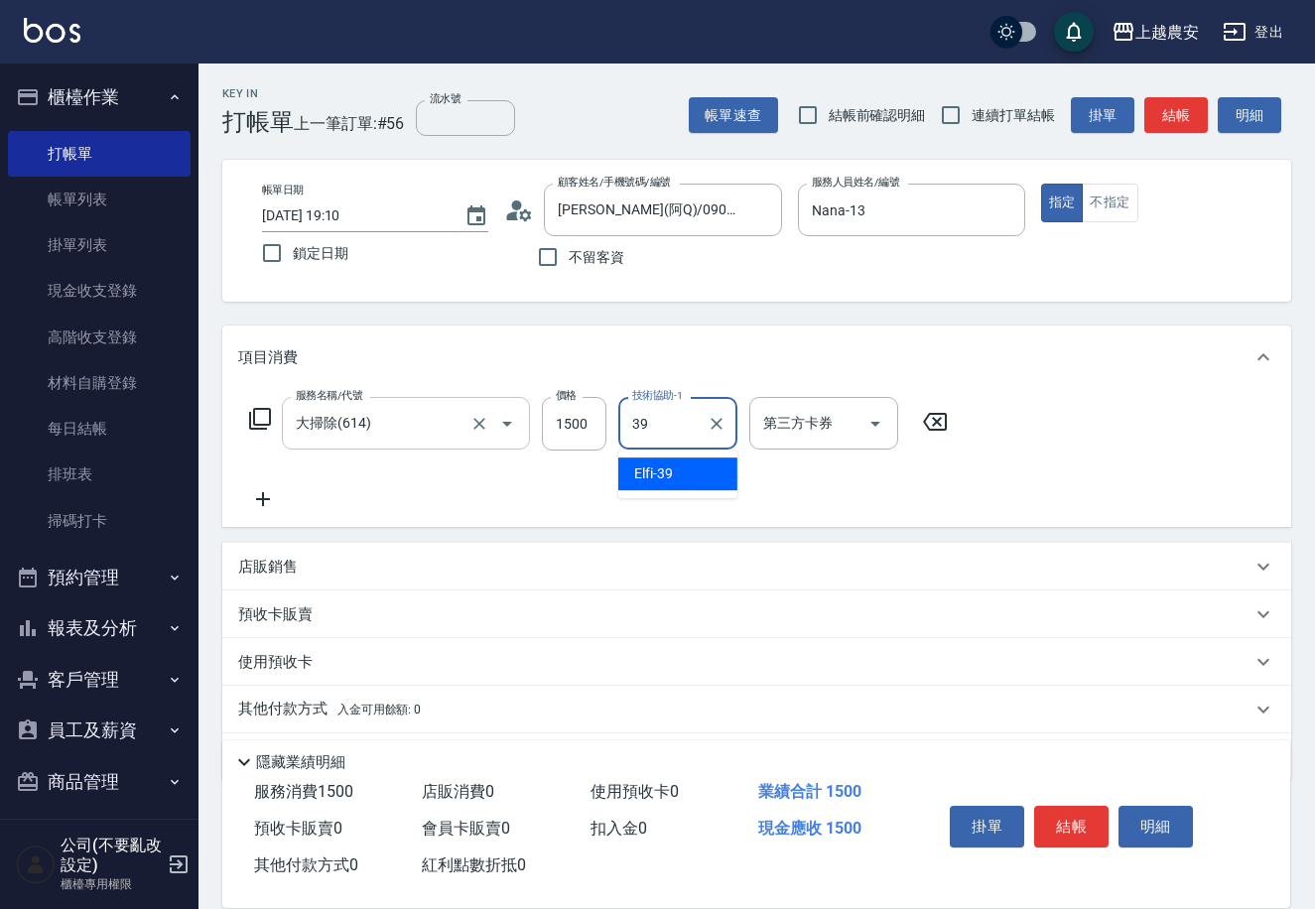
type input "Elfi-39"
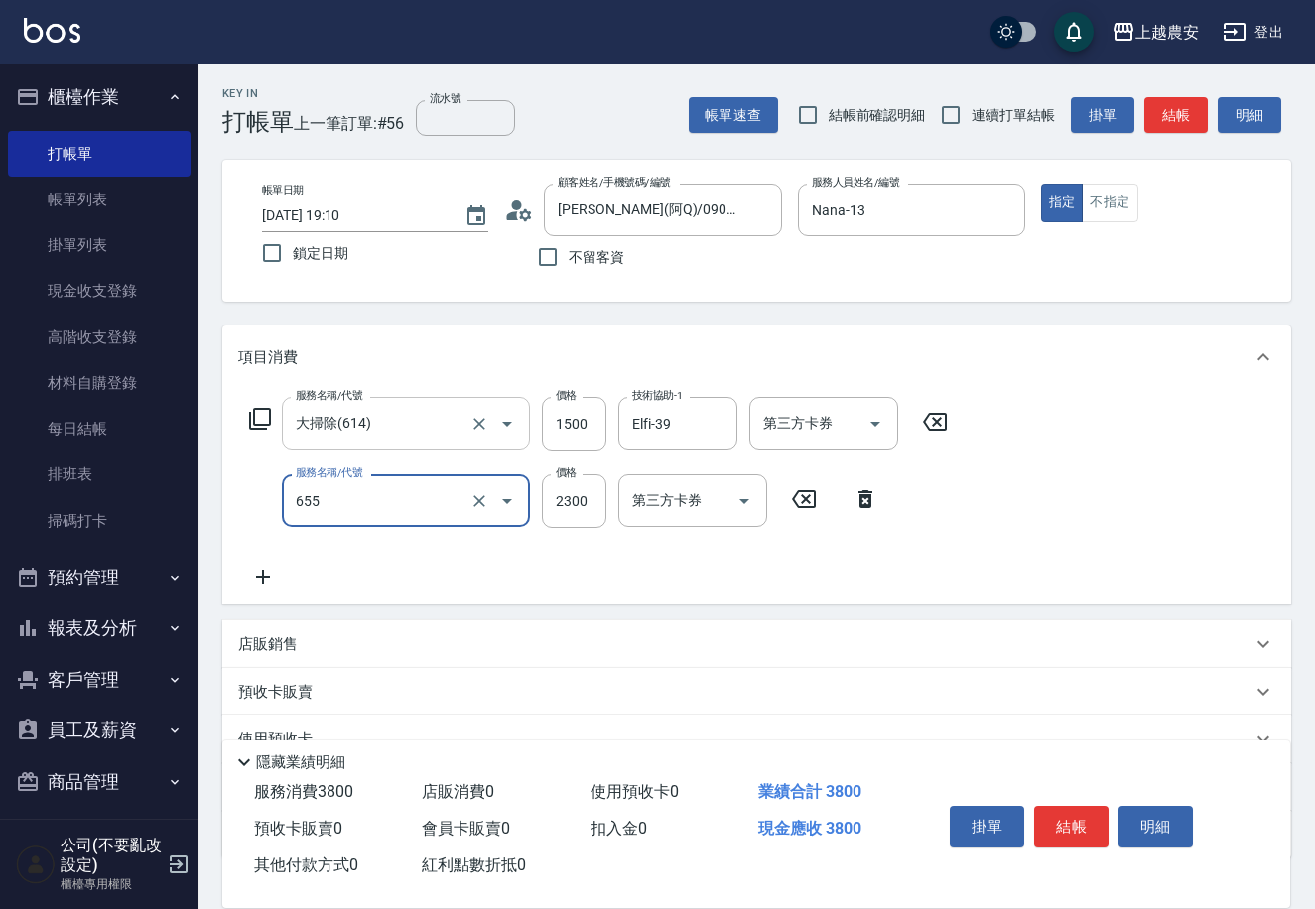
type input "結構2段式(自)(655)"
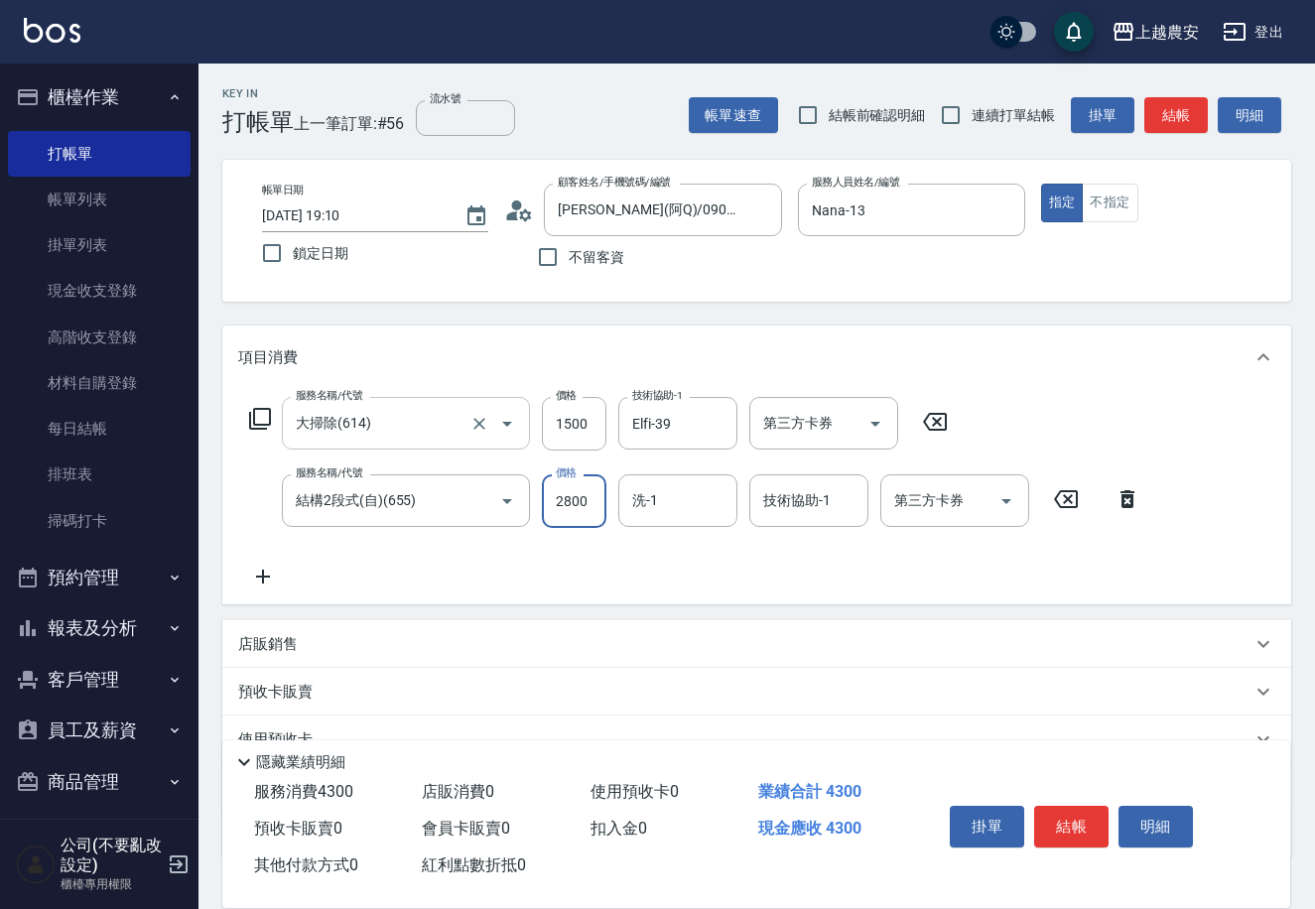
type input "2800"
type input "Elfi-39"
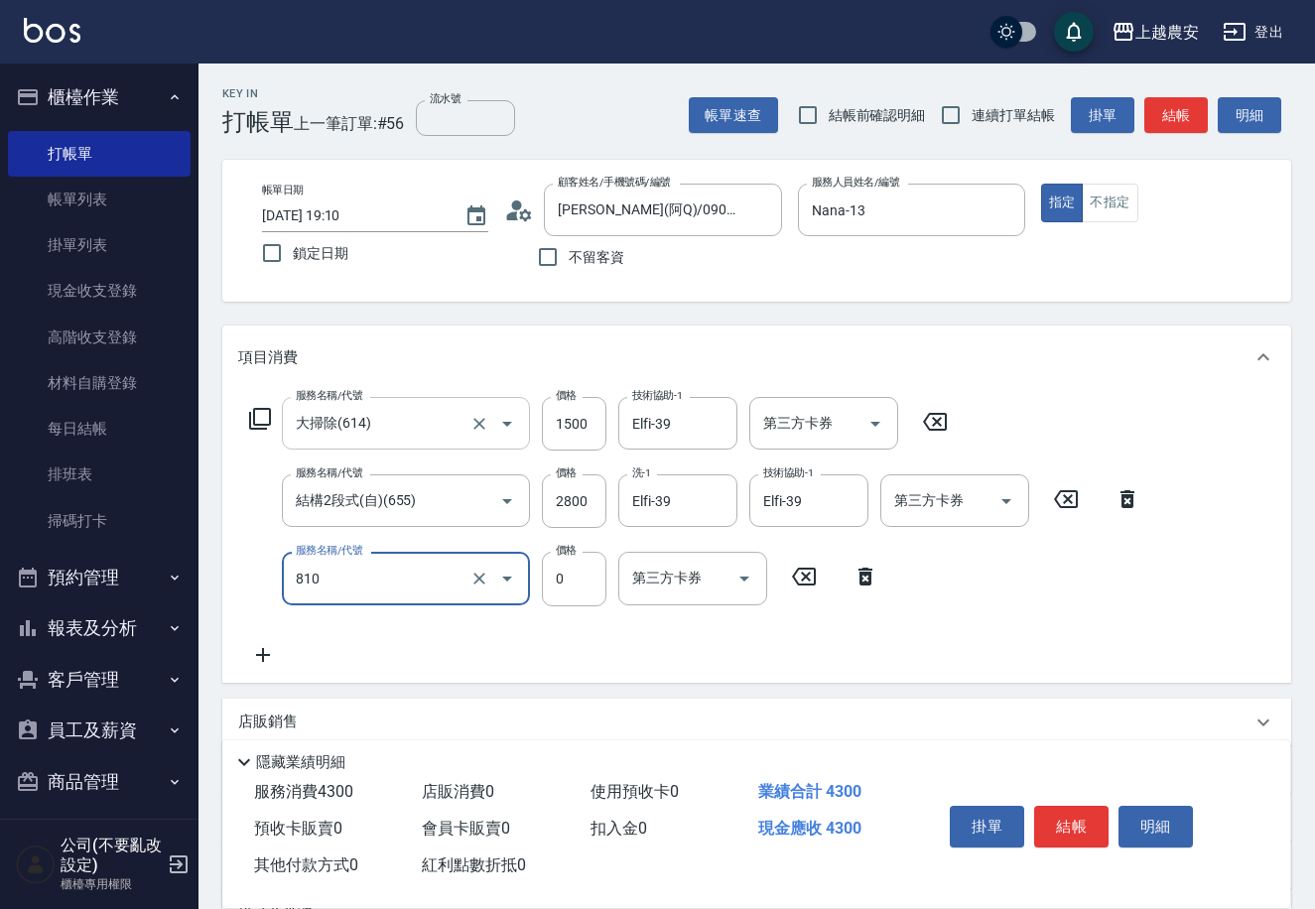
type input "頭皮護髮卡券使用(810)"
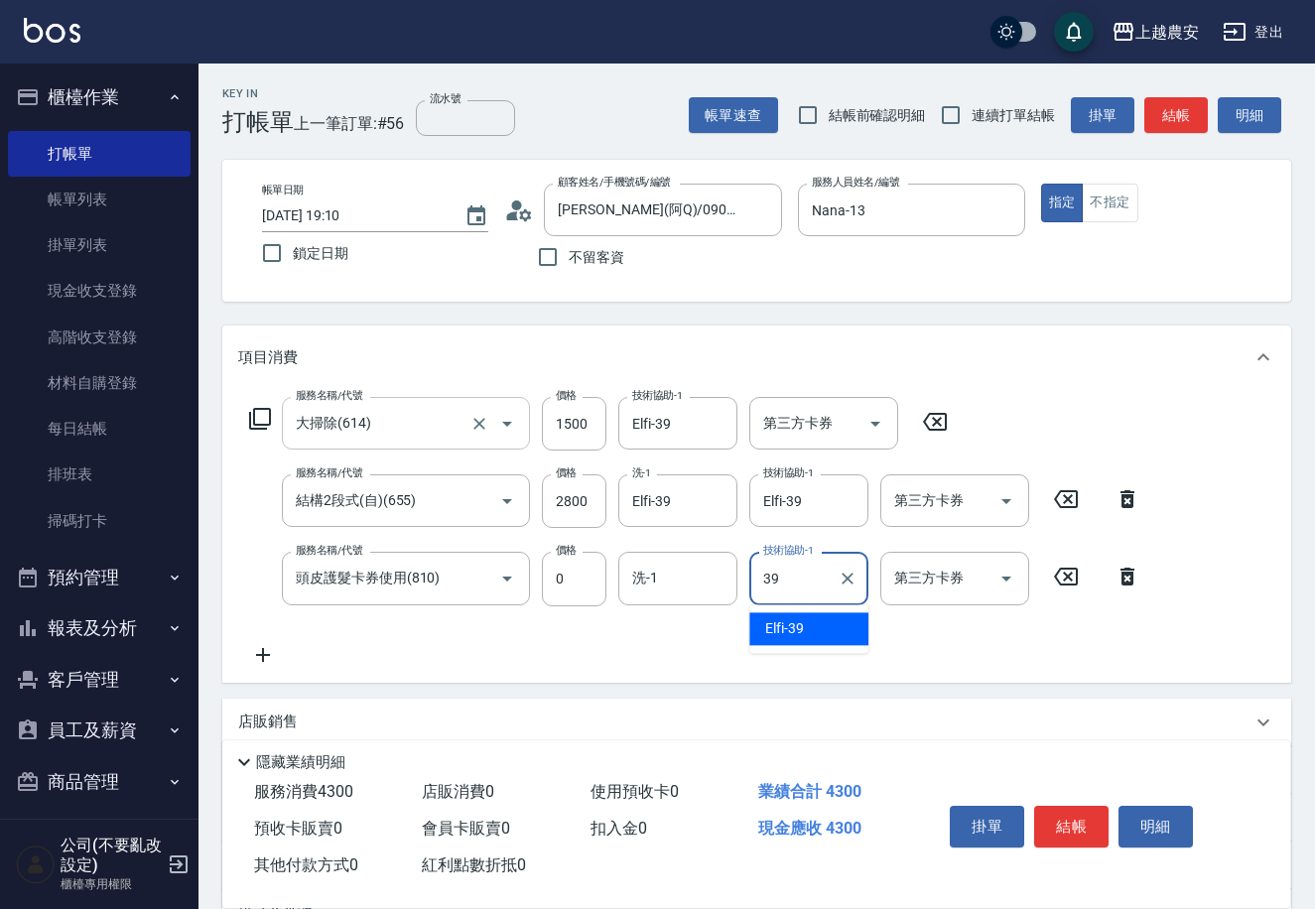
type input "Elfi-39"
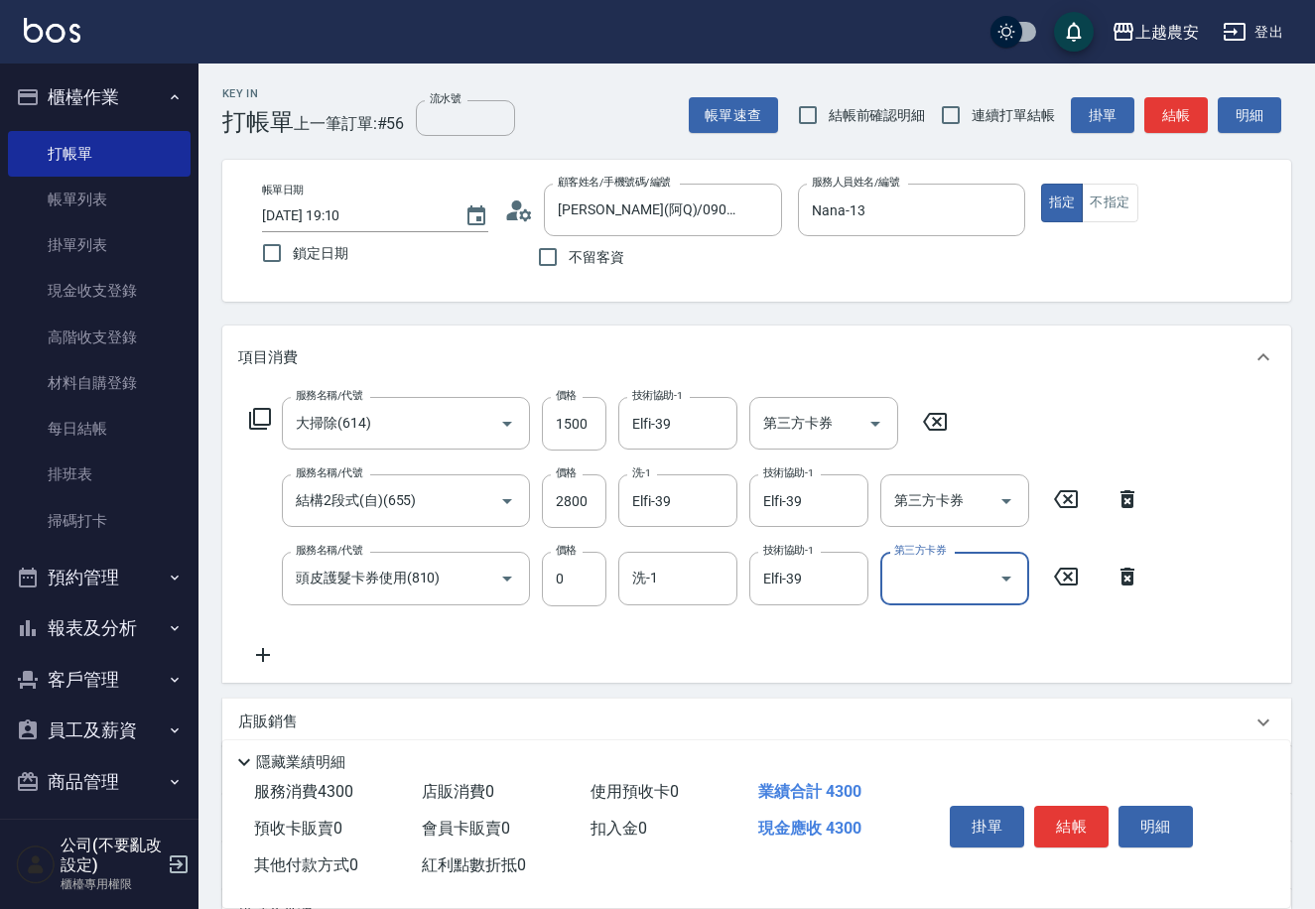
scroll to position [213, 0]
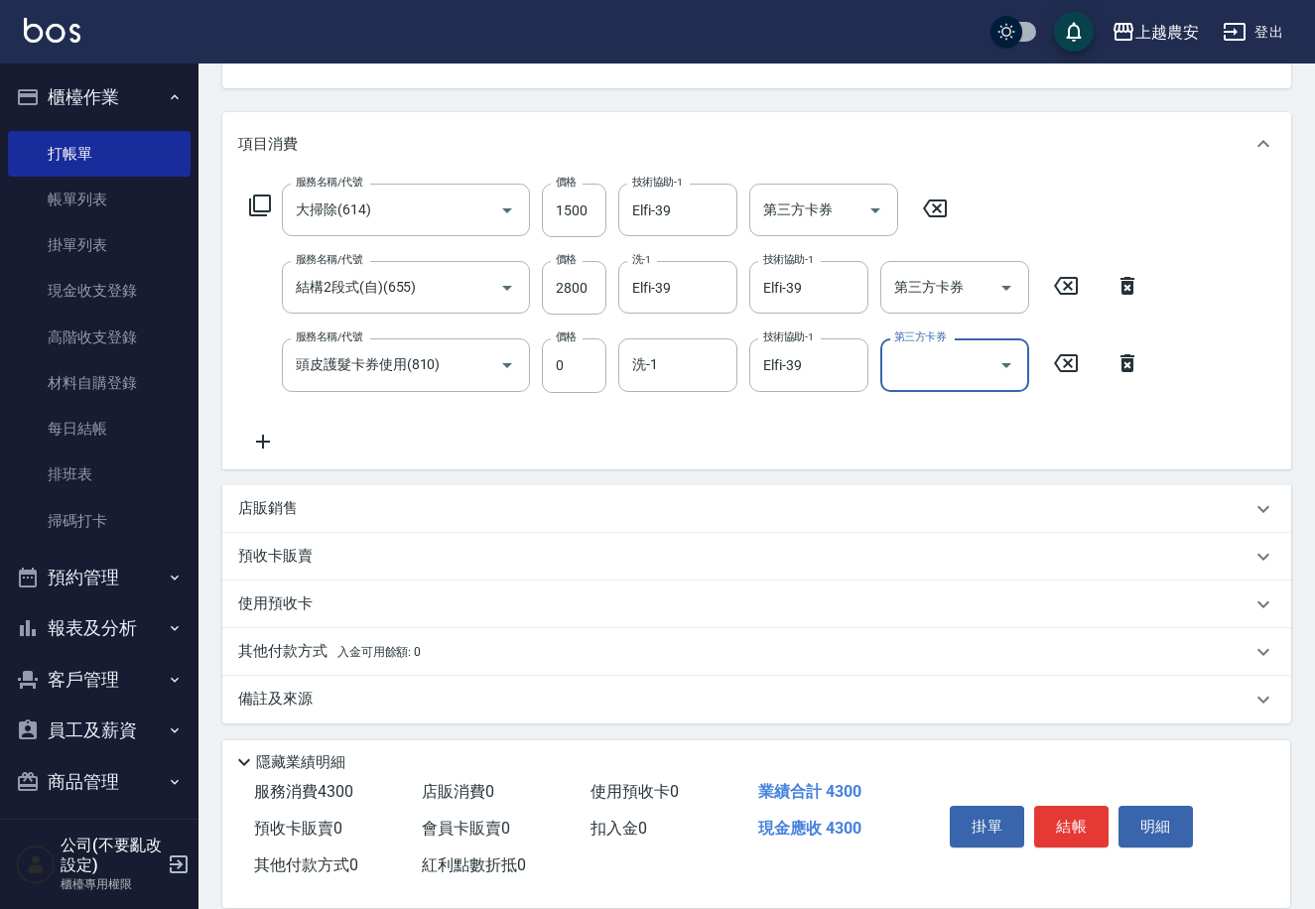
drag, startPoint x: 294, startPoint y: 663, endPoint x: 309, endPoint y: 645, distance: 23.3
click at [300, 663] on div "其他付款方式 入金可用餘額: 0" at bounding box center [756, 652] width 1069 height 48
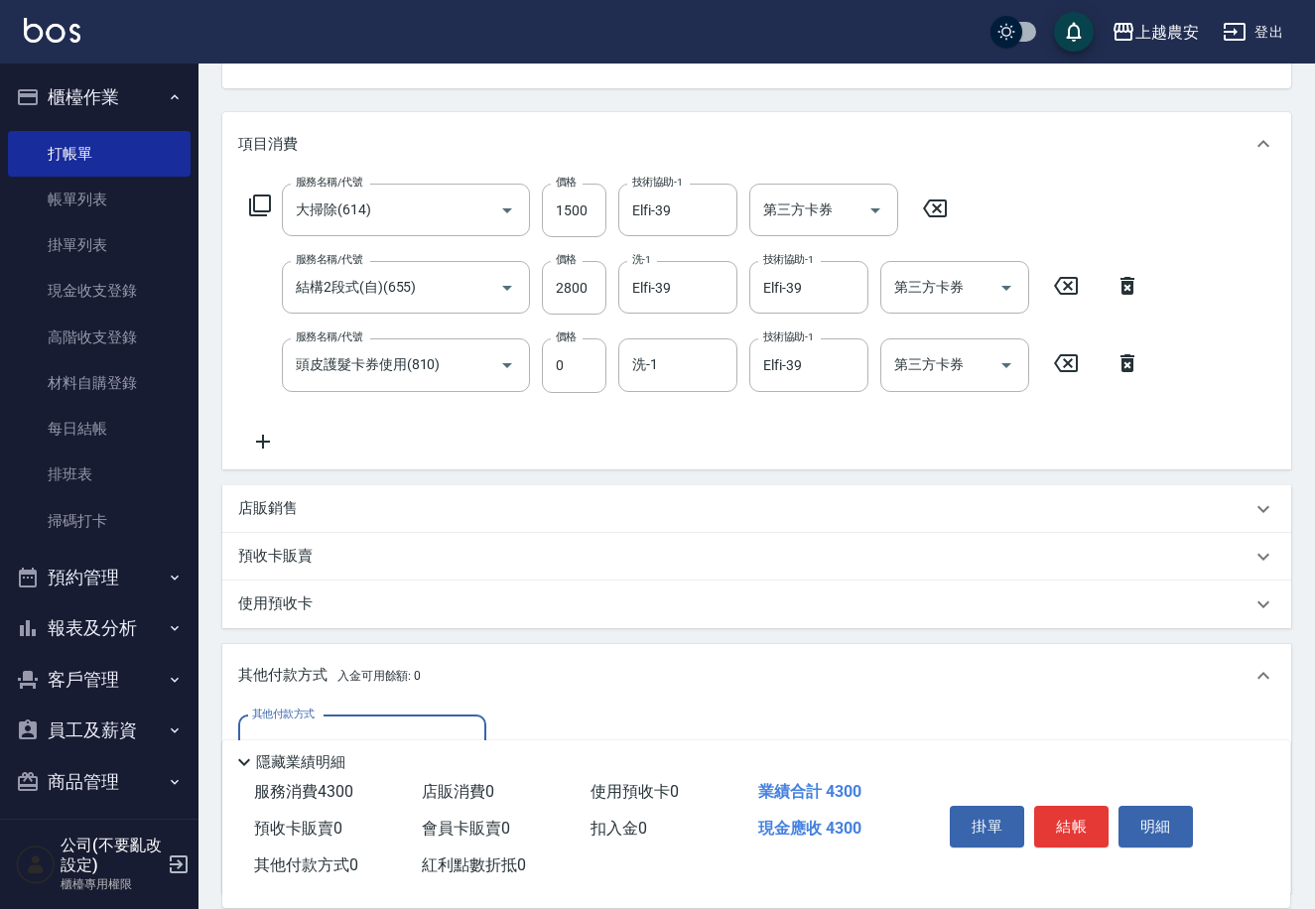
scroll to position [448, 0]
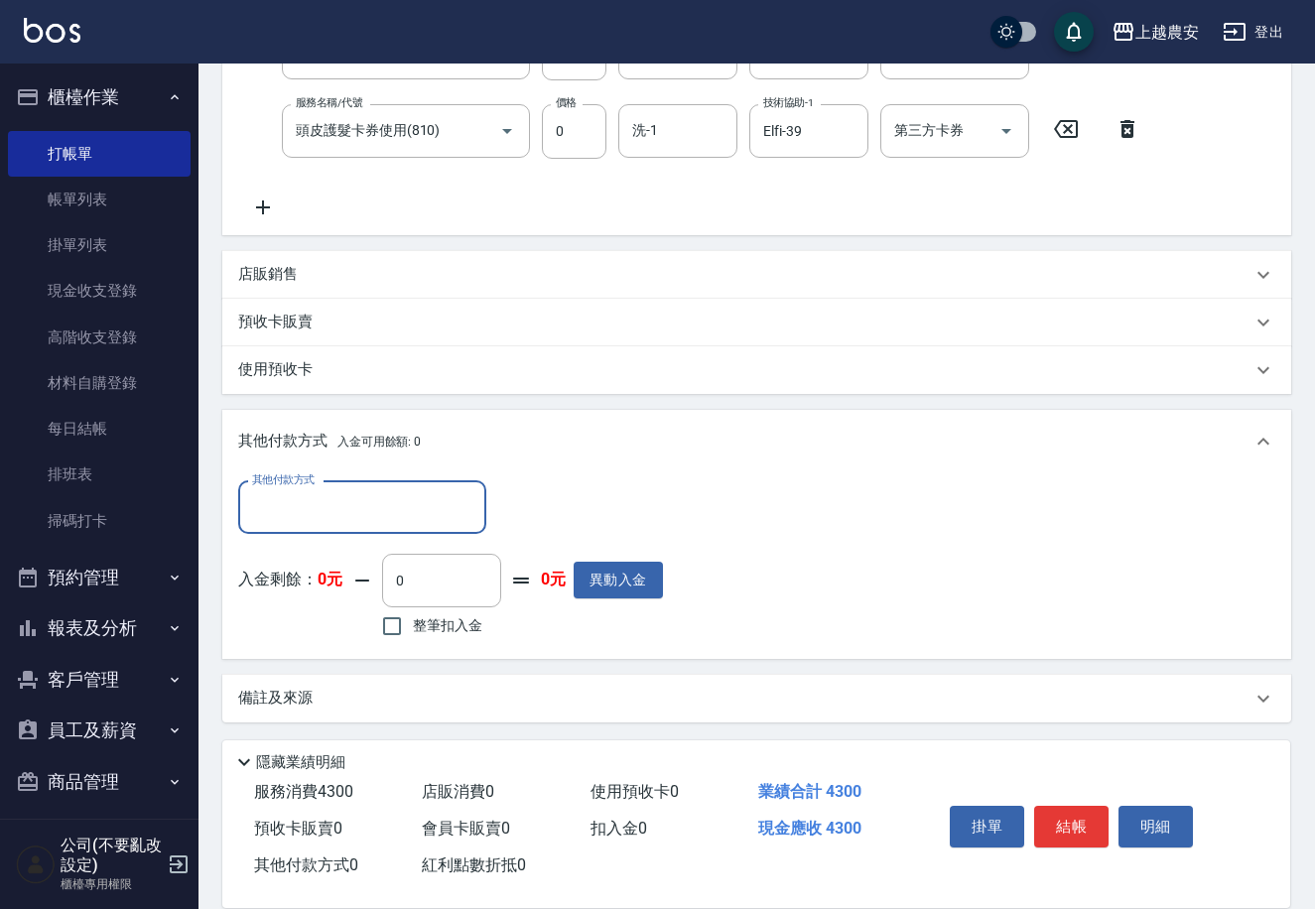
click at [295, 483] on label "其他付款方式" at bounding box center [283, 479] width 63 height 15
click at [295, 490] on input "其他付款方式" at bounding box center [362, 507] width 230 height 35
click at [295, 499] on input "其他付款方式" at bounding box center [362, 507] width 230 height 35
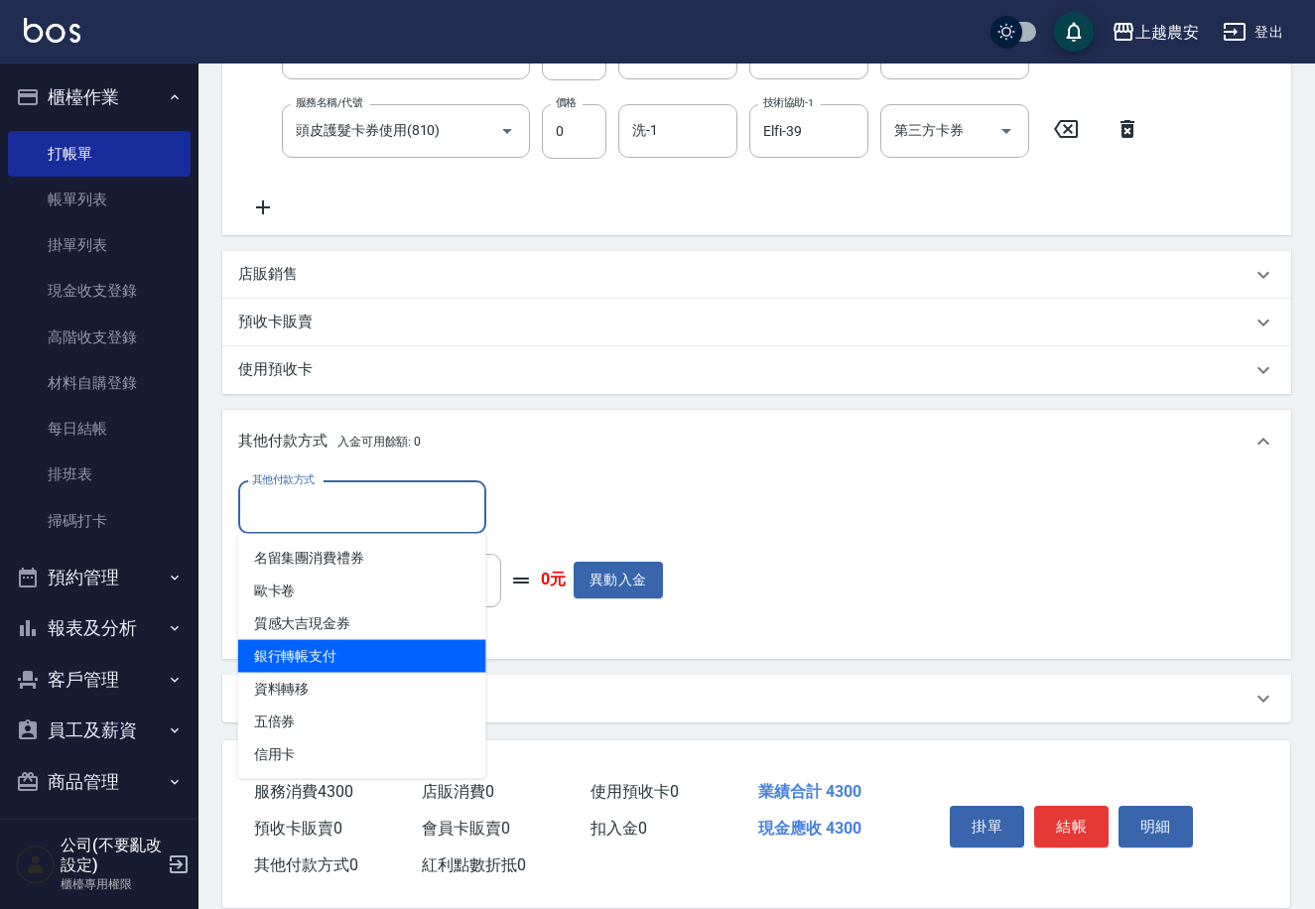
click at [335, 655] on span "銀行轉帳支付" at bounding box center [362, 656] width 248 height 33
type input "銀行轉帳支付"
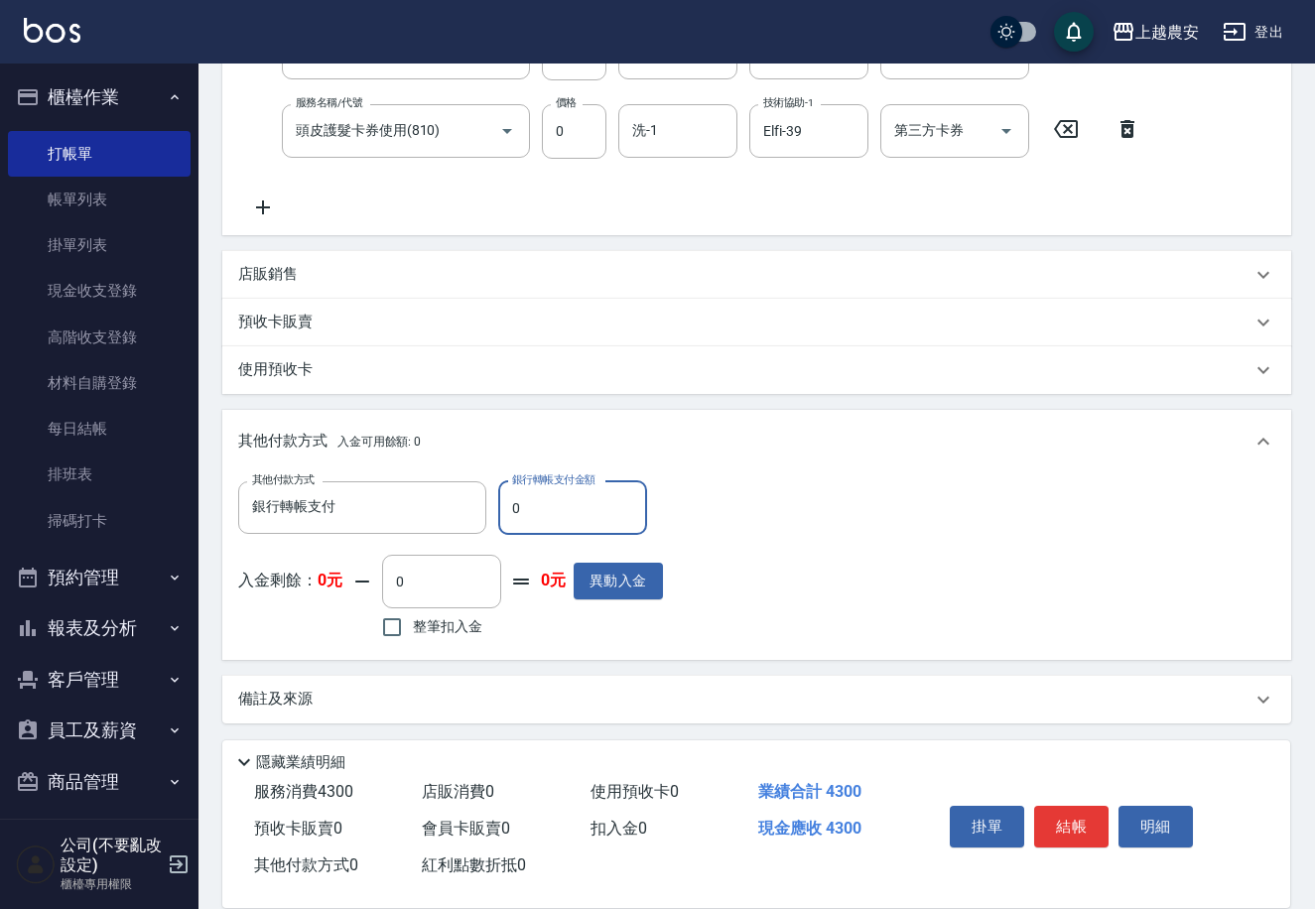
drag, startPoint x: 504, startPoint y: 510, endPoint x: 569, endPoint y: 511, distance: 64.5
click at [560, 511] on input "0" at bounding box center [572, 508] width 149 height 54
type input "4300"
click at [1062, 813] on button "結帳" at bounding box center [1071, 827] width 74 height 42
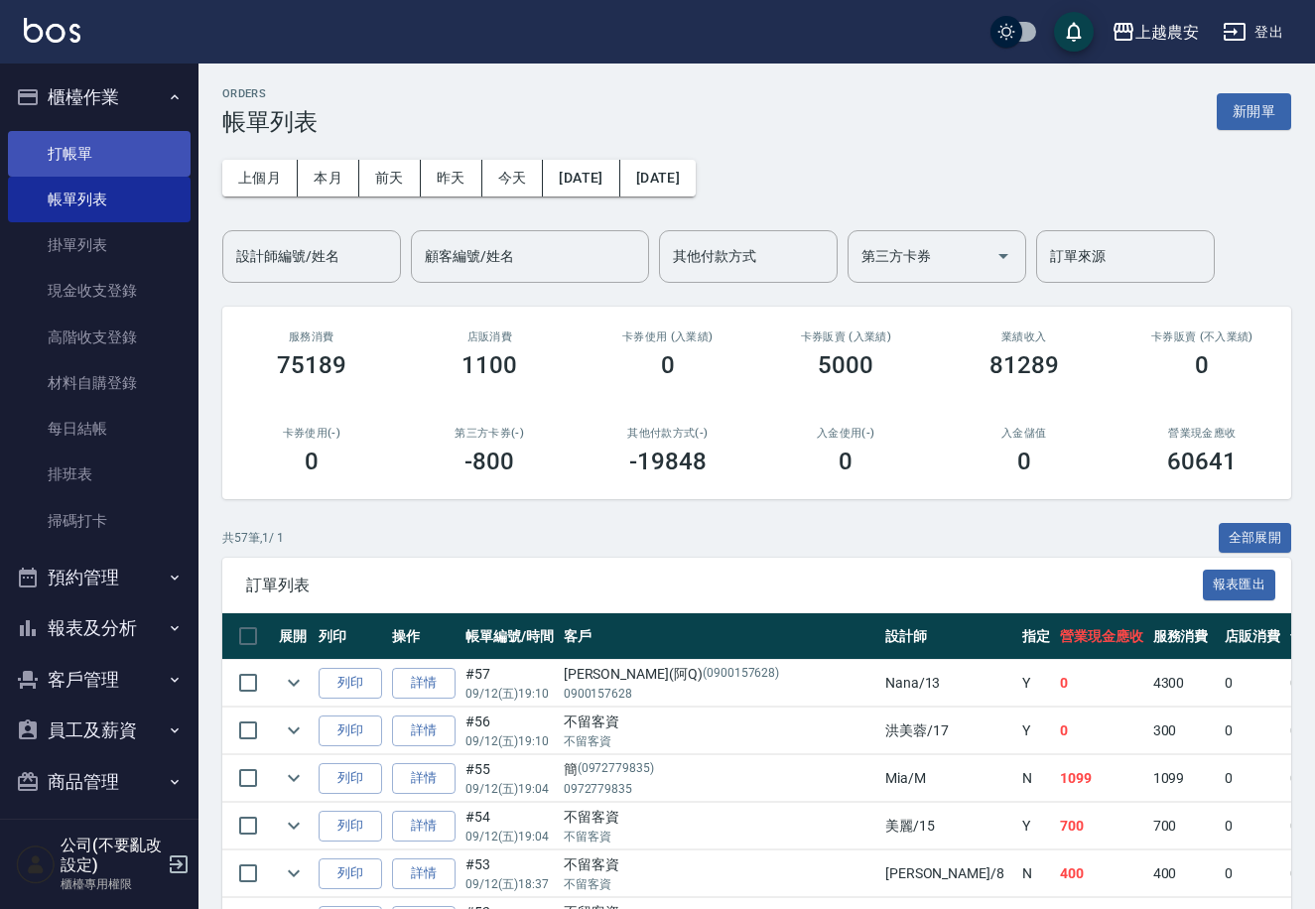
click at [97, 156] on link "打帳單" at bounding box center [99, 154] width 183 height 46
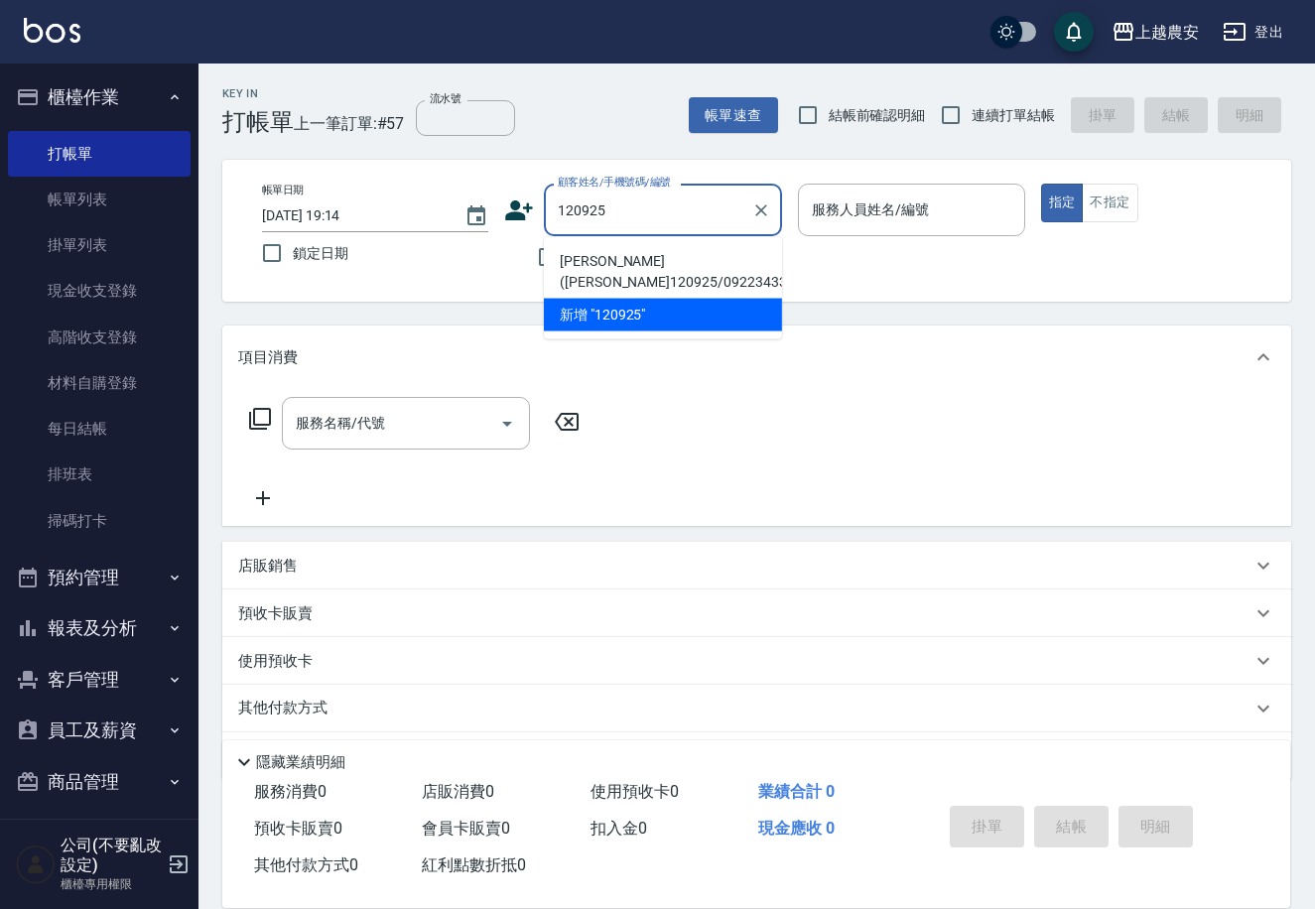
click at [603, 263] on li "郭鳳晴(郭小姐120925/0922343307/0922343307" at bounding box center [663, 272] width 238 height 54
type input "郭鳳晴(郭小姐120925/0922343307/0922343307"
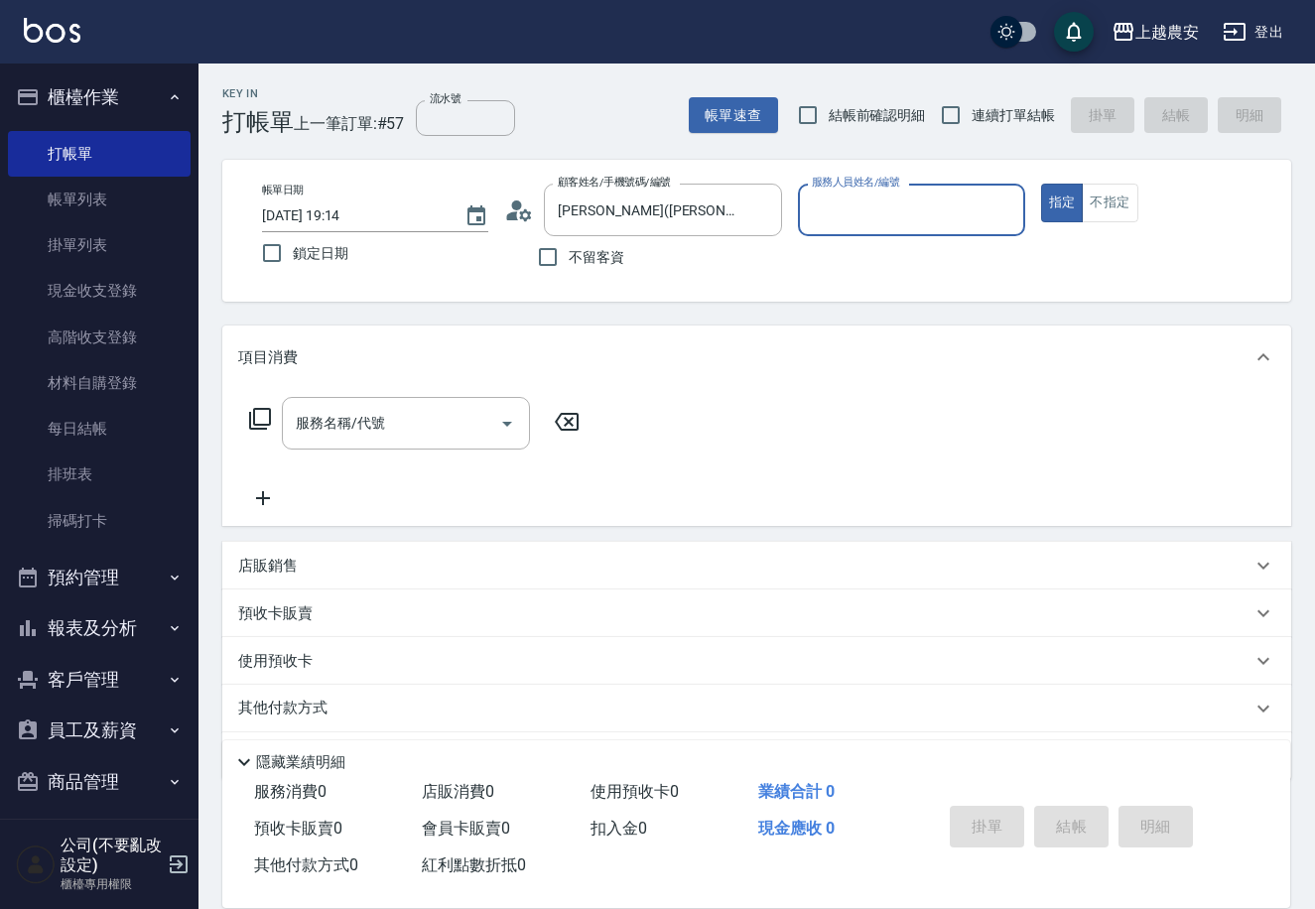
type input "Yoko-12"
click at [416, 423] on input "服務名稱/代號" at bounding box center [391, 423] width 200 height 35
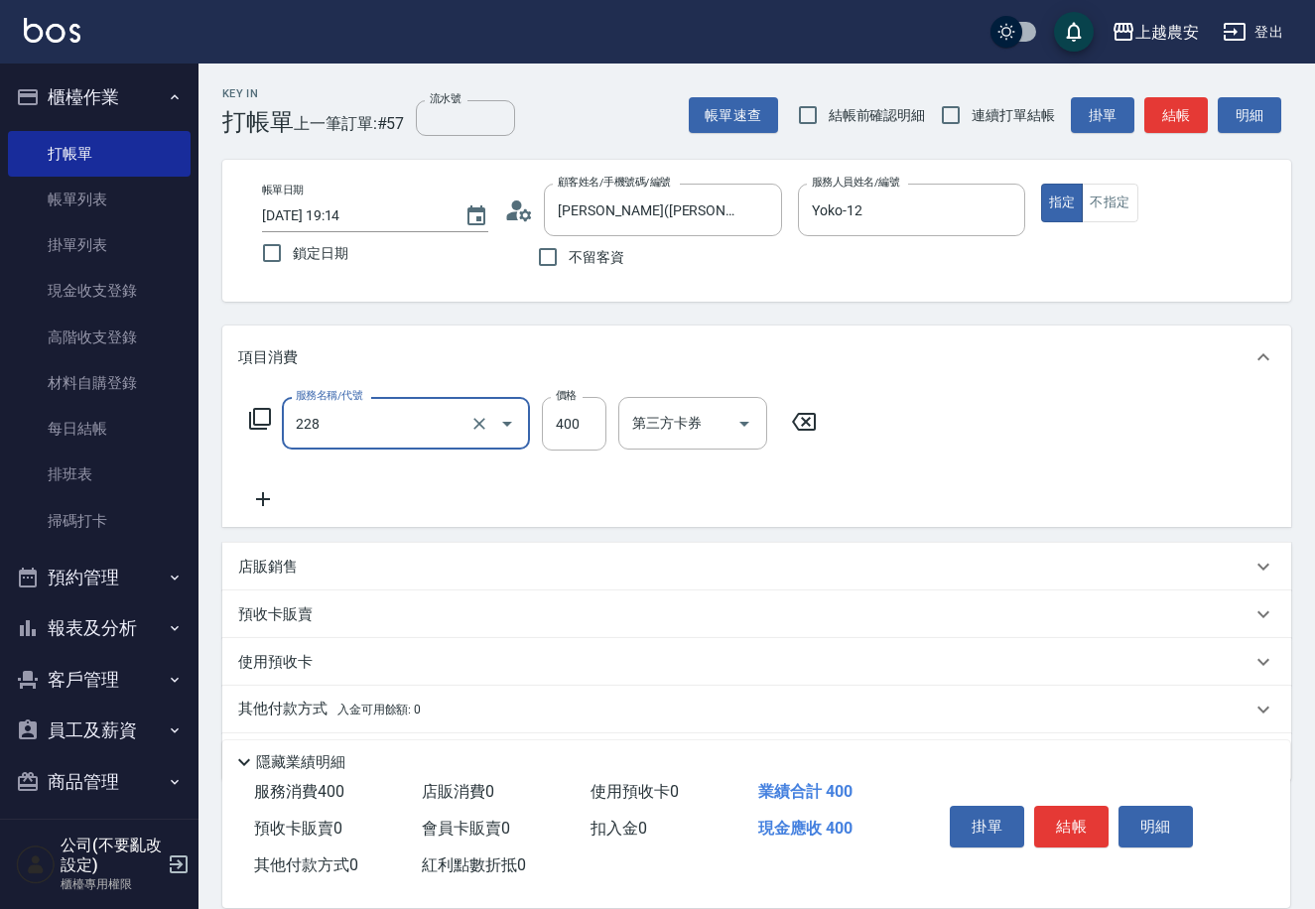
type input "洗髮(228)"
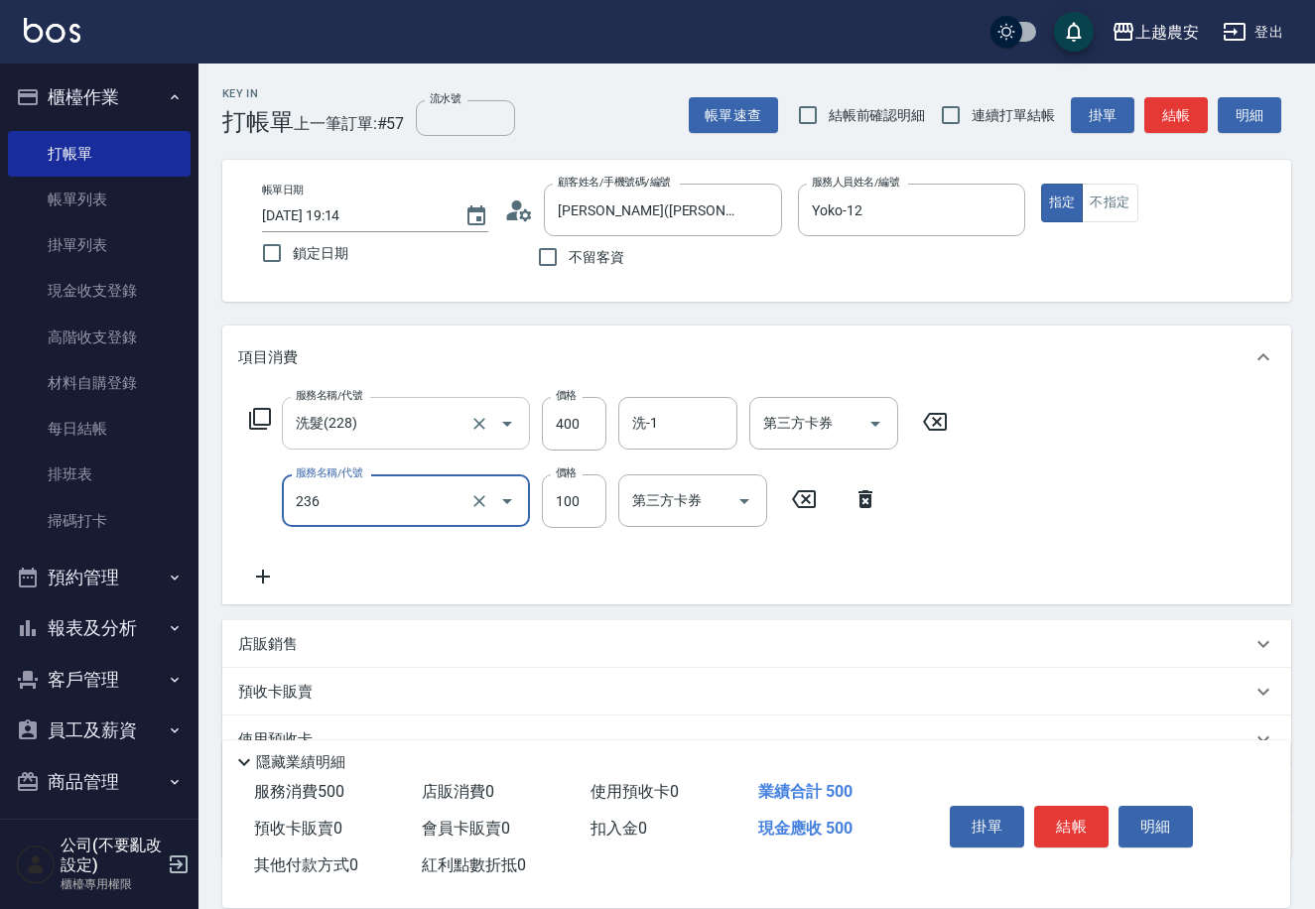
type input "手棒(236)"
click at [1070, 815] on button "結帳" at bounding box center [1071, 827] width 74 height 42
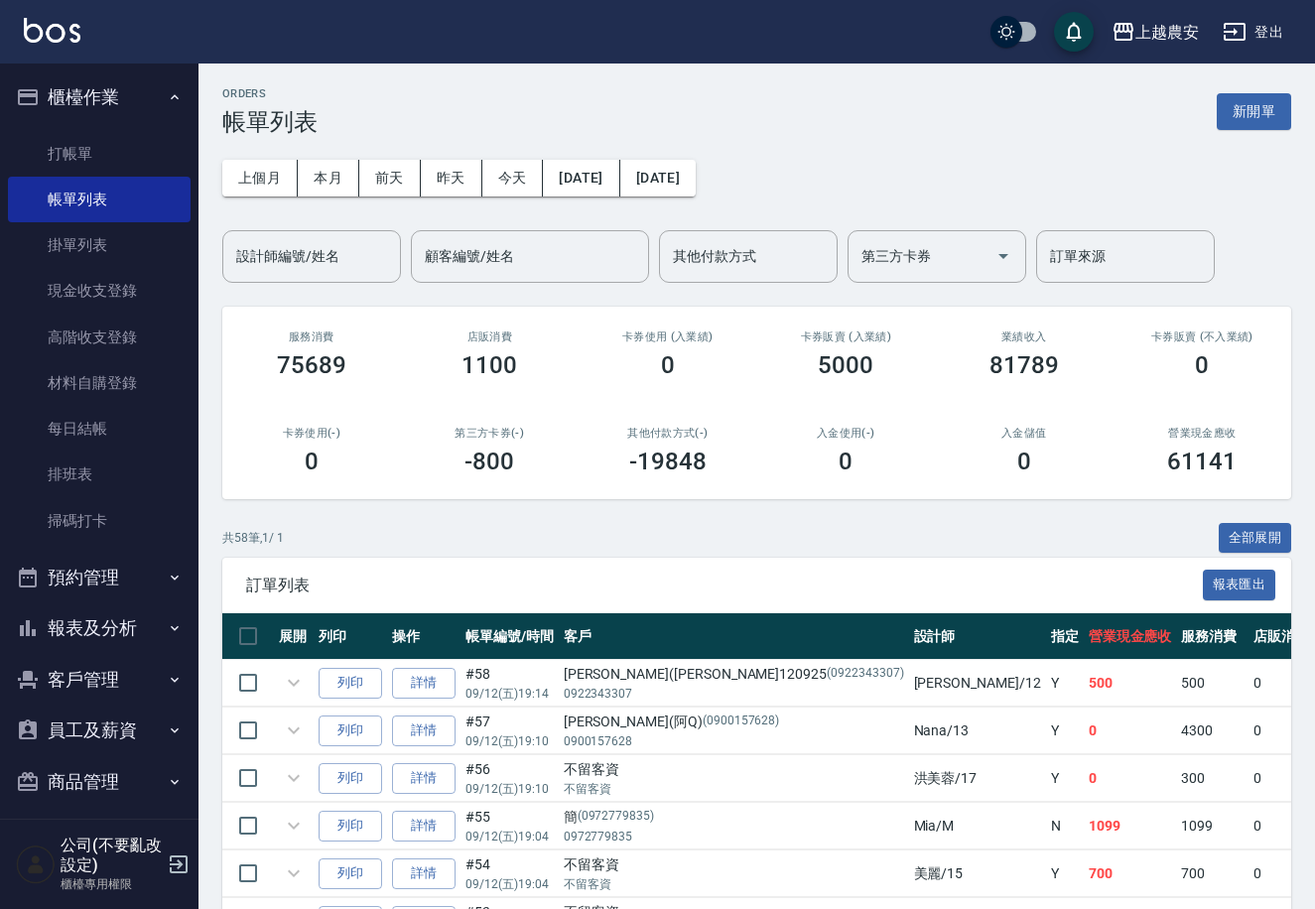
click at [359, 685] on button "列印" at bounding box center [351, 683] width 64 height 31
click at [112, 630] on button "報表及分析" at bounding box center [99, 628] width 183 height 52
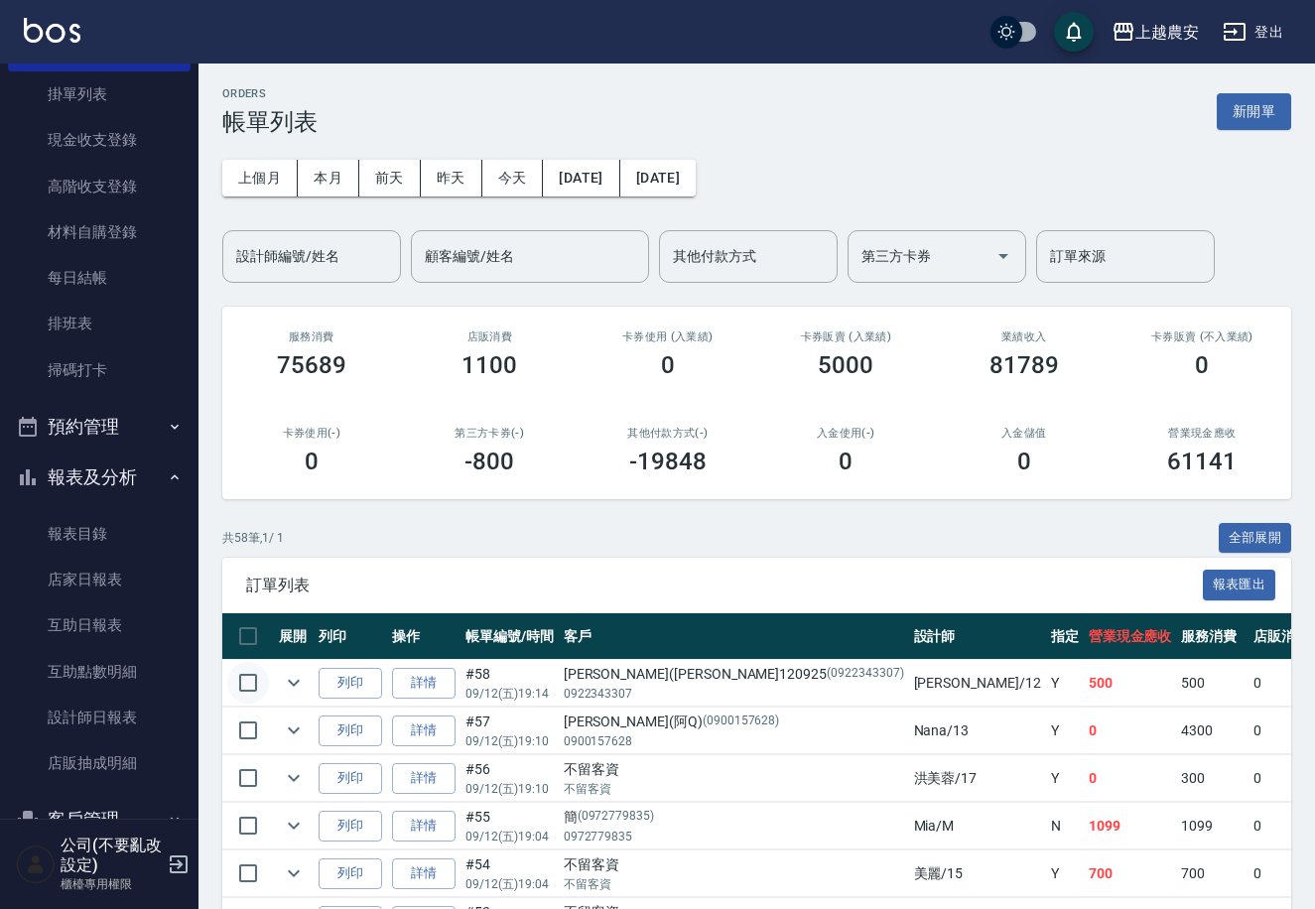
scroll to position [153, 0]
click at [125, 710] on link "設計師日報表" at bounding box center [99, 716] width 183 height 46
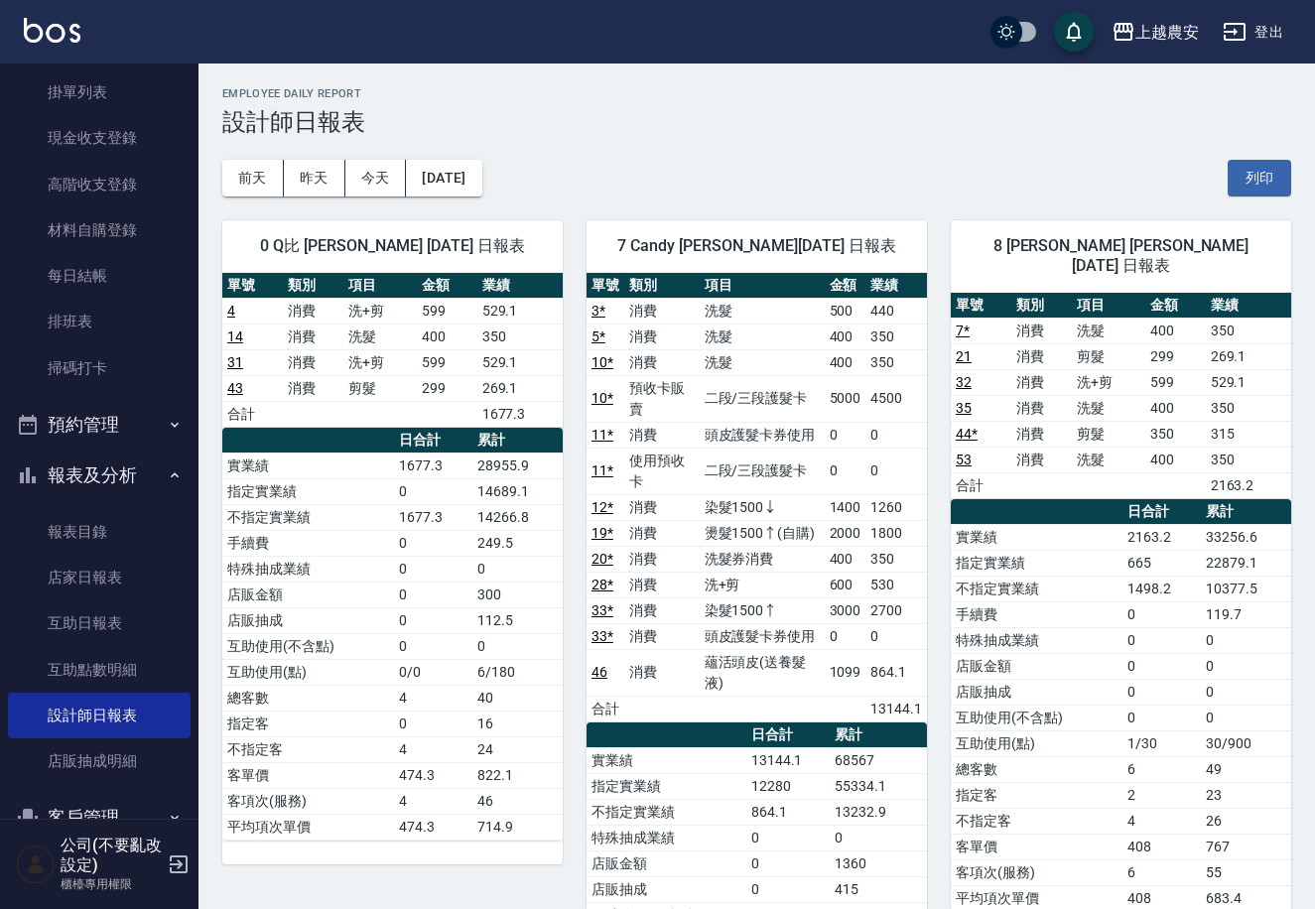
scroll to position [796, 0]
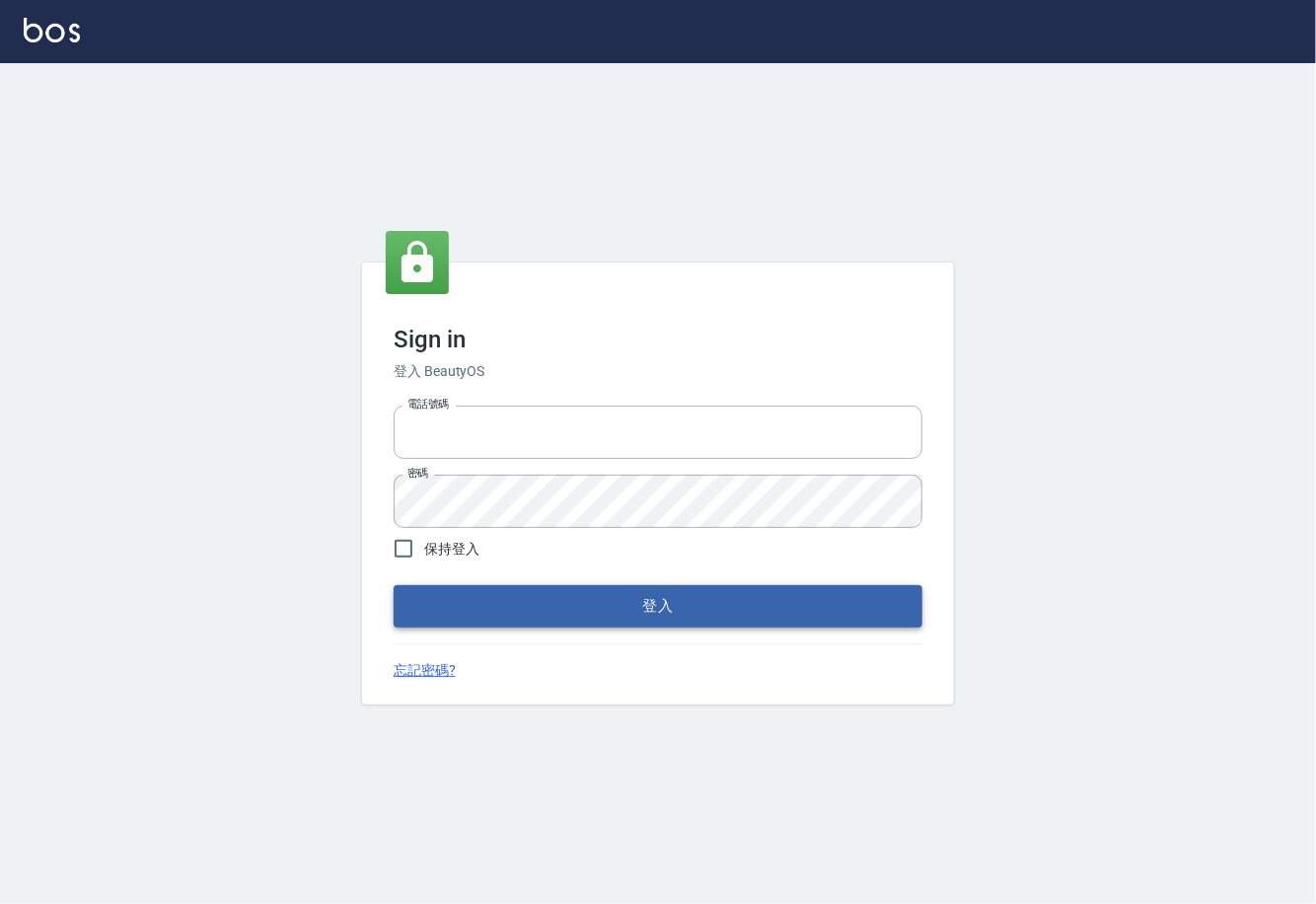
type input "0225929166"
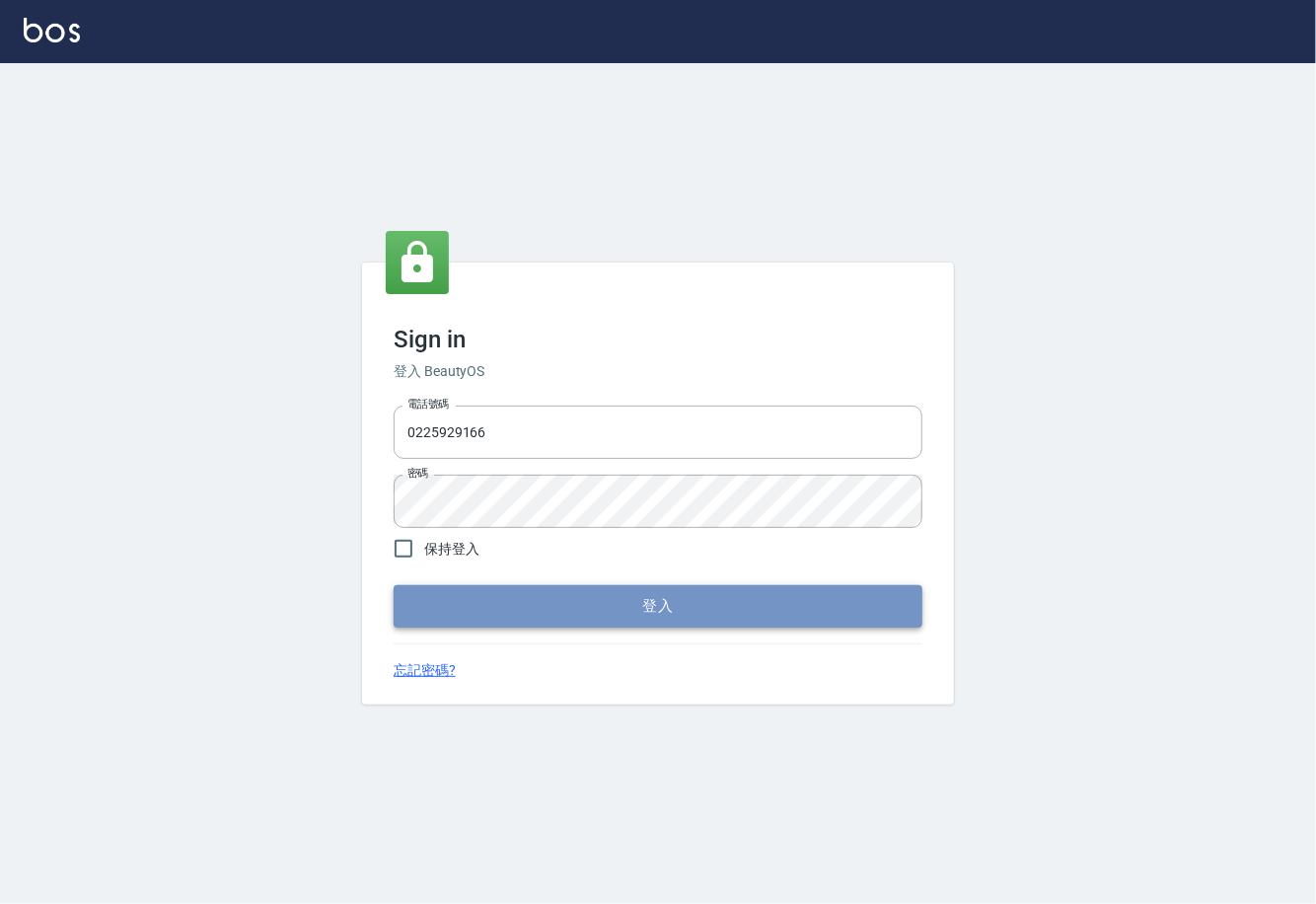
click at [660, 618] on button "登入" at bounding box center [658, 607] width 529 height 42
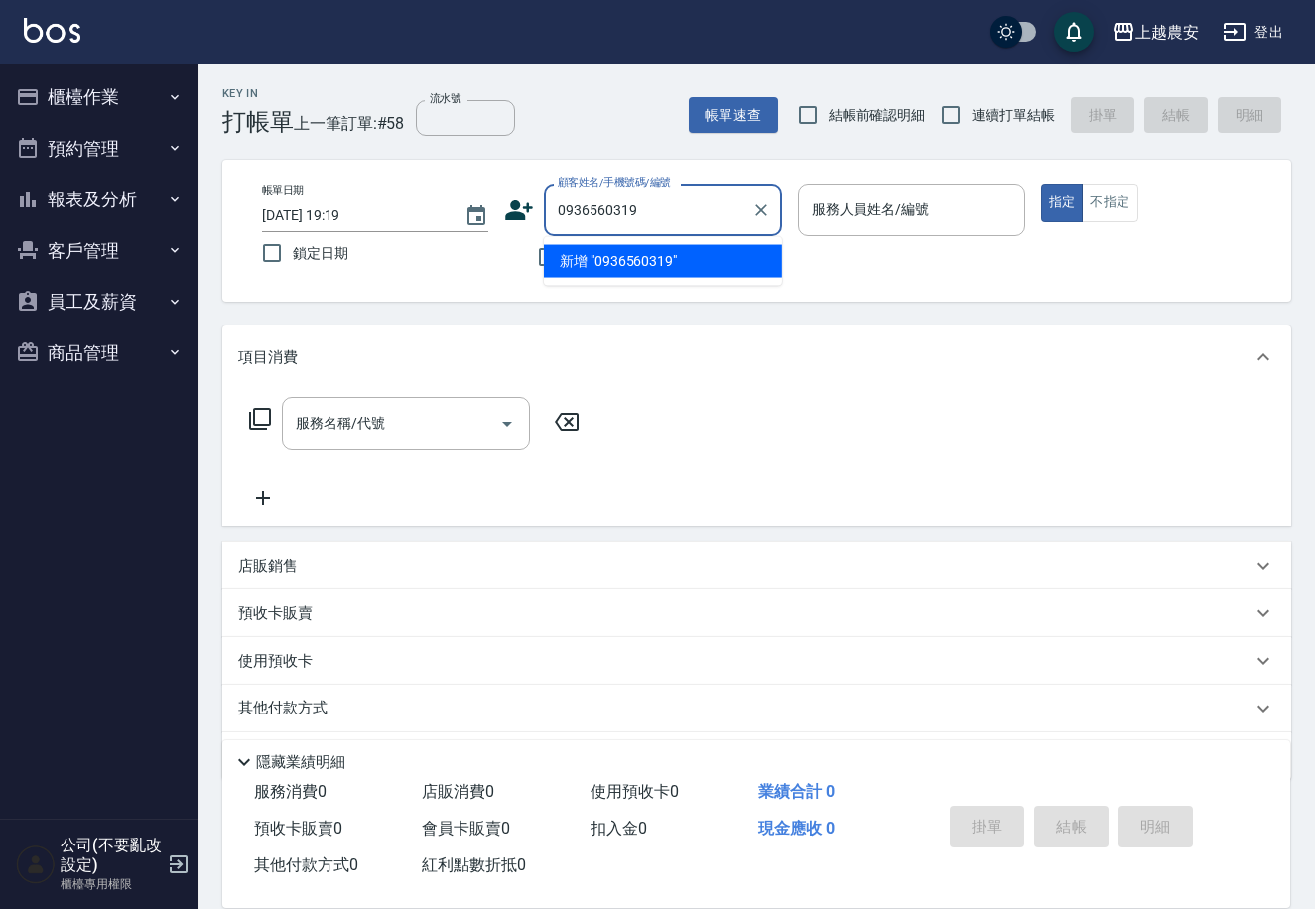
drag, startPoint x: 620, startPoint y: 262, endPoint x: 507, endPoint y: 215, distance: 122.4
click at [617, 262] on li "新增 "0936560319"" at bounding box center [663, 261] width 238 height 33
type input "0936560319"
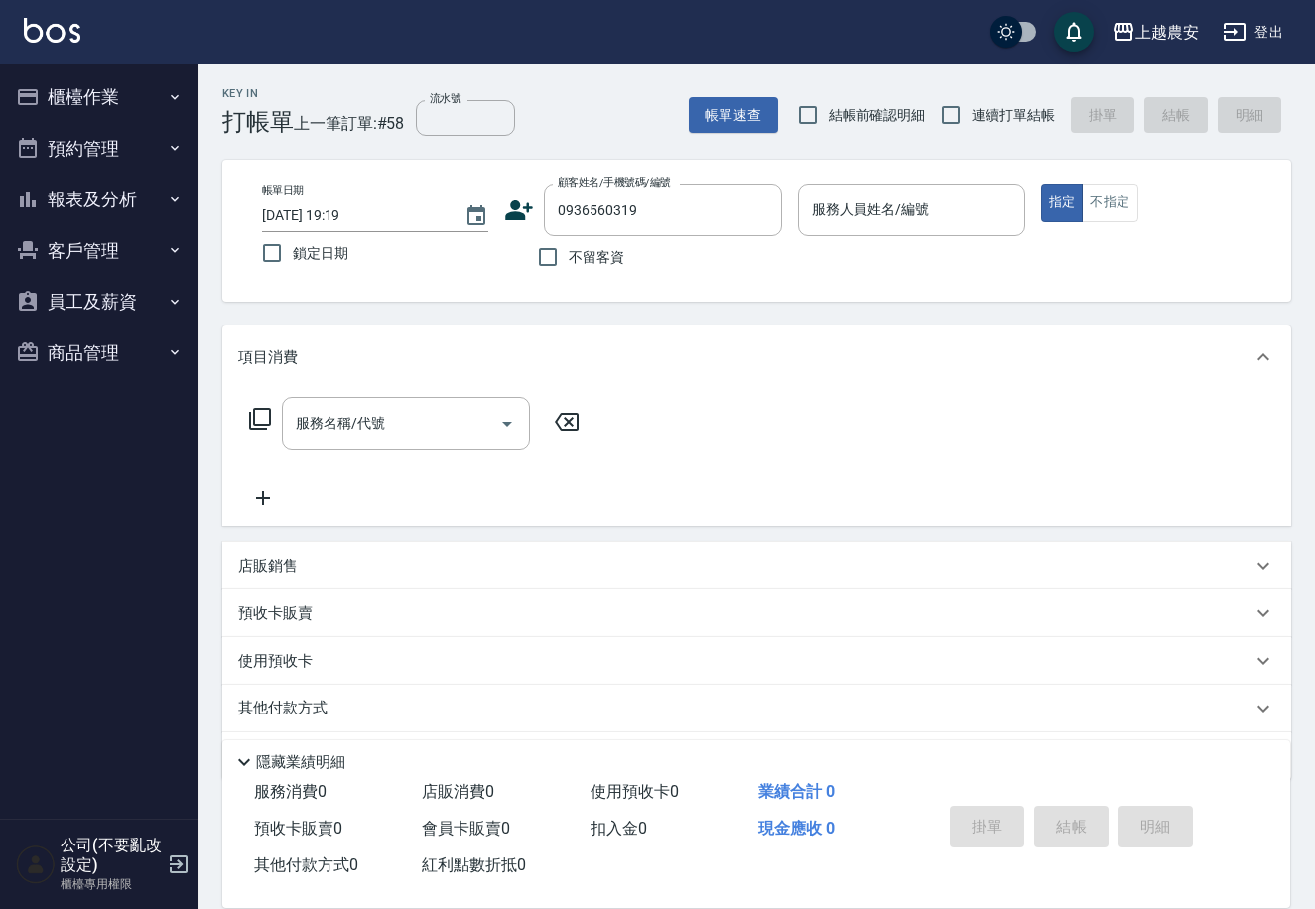
click at [509, 204] on icon at bounding box center [519, 211] width 30 height 30
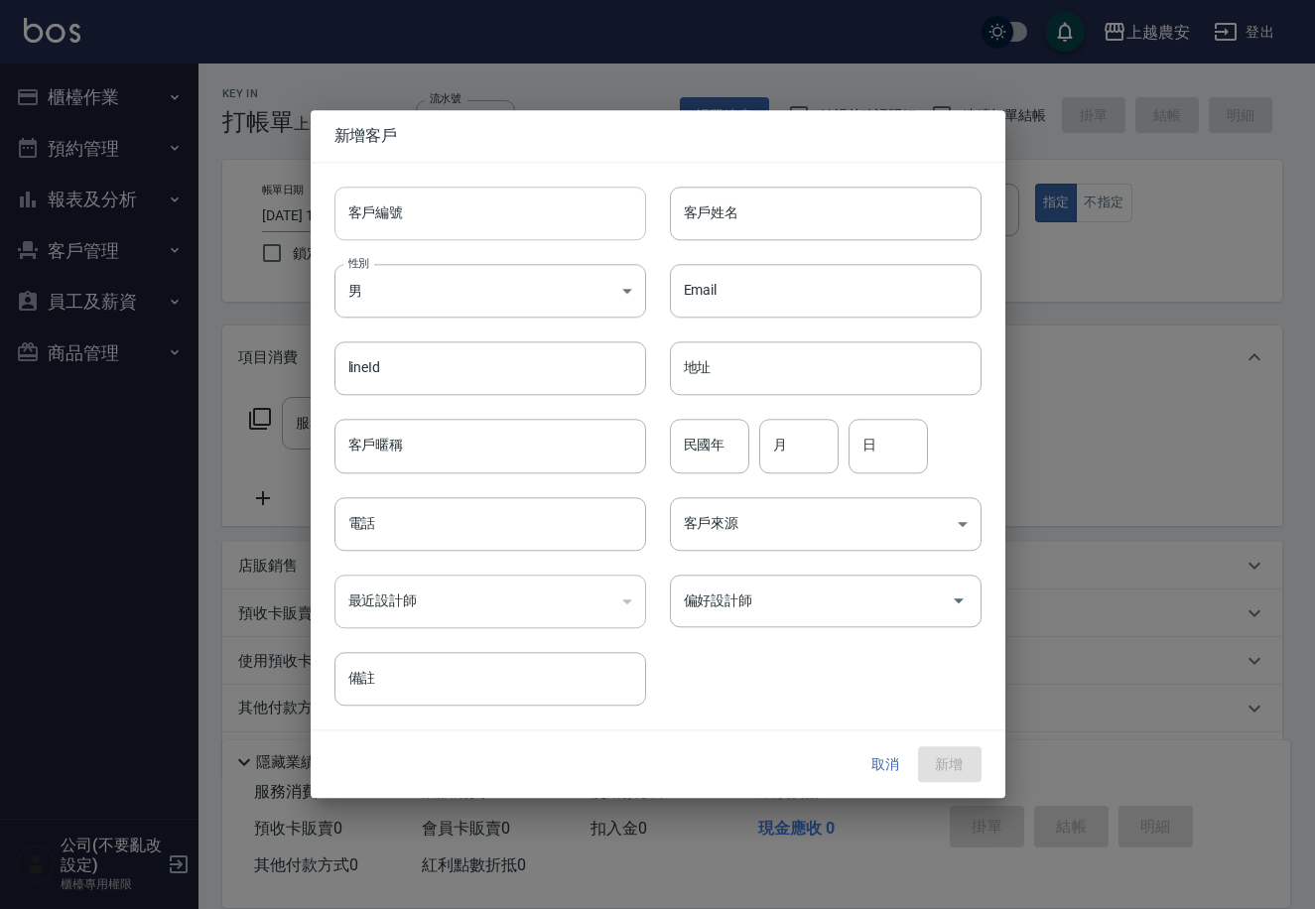
click at [510, 212] on input "客戶編號" at bounding box center [490, 214] width 312 height 54
type input "0936560319"
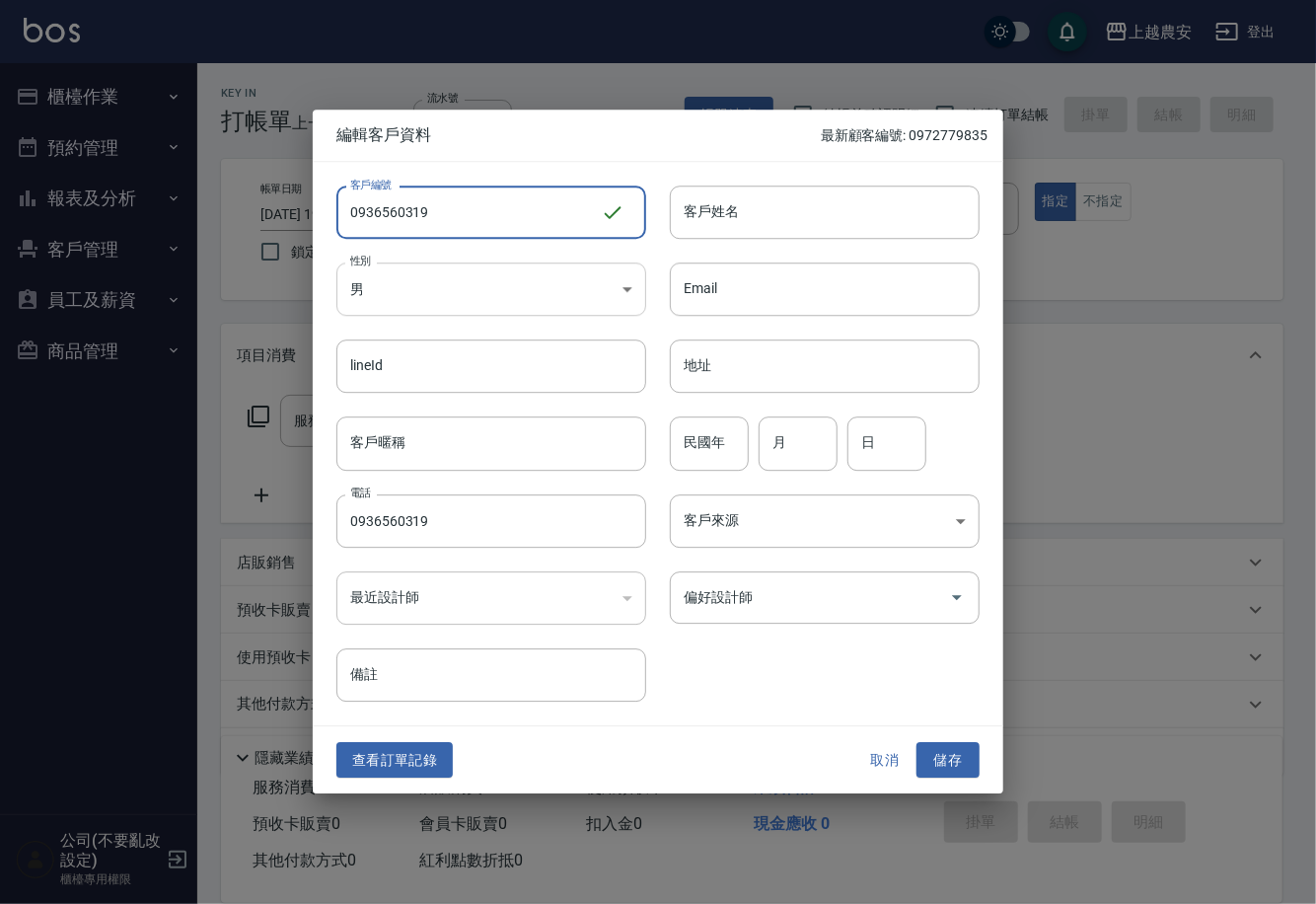
type input "0936560319"
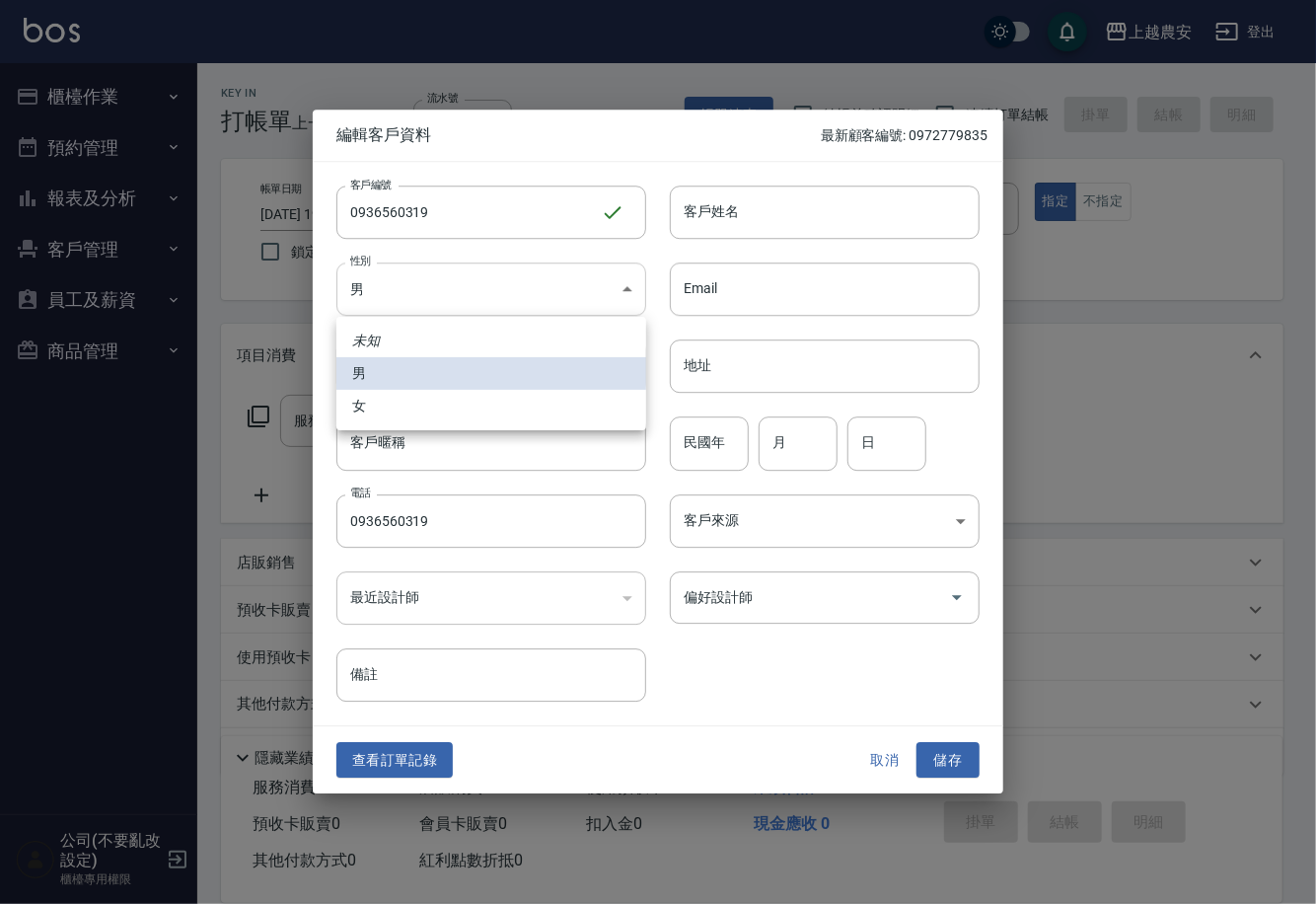
click at [446, 296] on body "上越農安 登出 櫃檯作業 打帳單 帳單列表 掛單列表 現金收支登錄 高階收支登錄 材料自購登錄 每日結帳 排班表 掃碼打卡 預約管理 預約管理 單日預約紀錄 …" at bounding box center [658, 481] width 1316 height 963
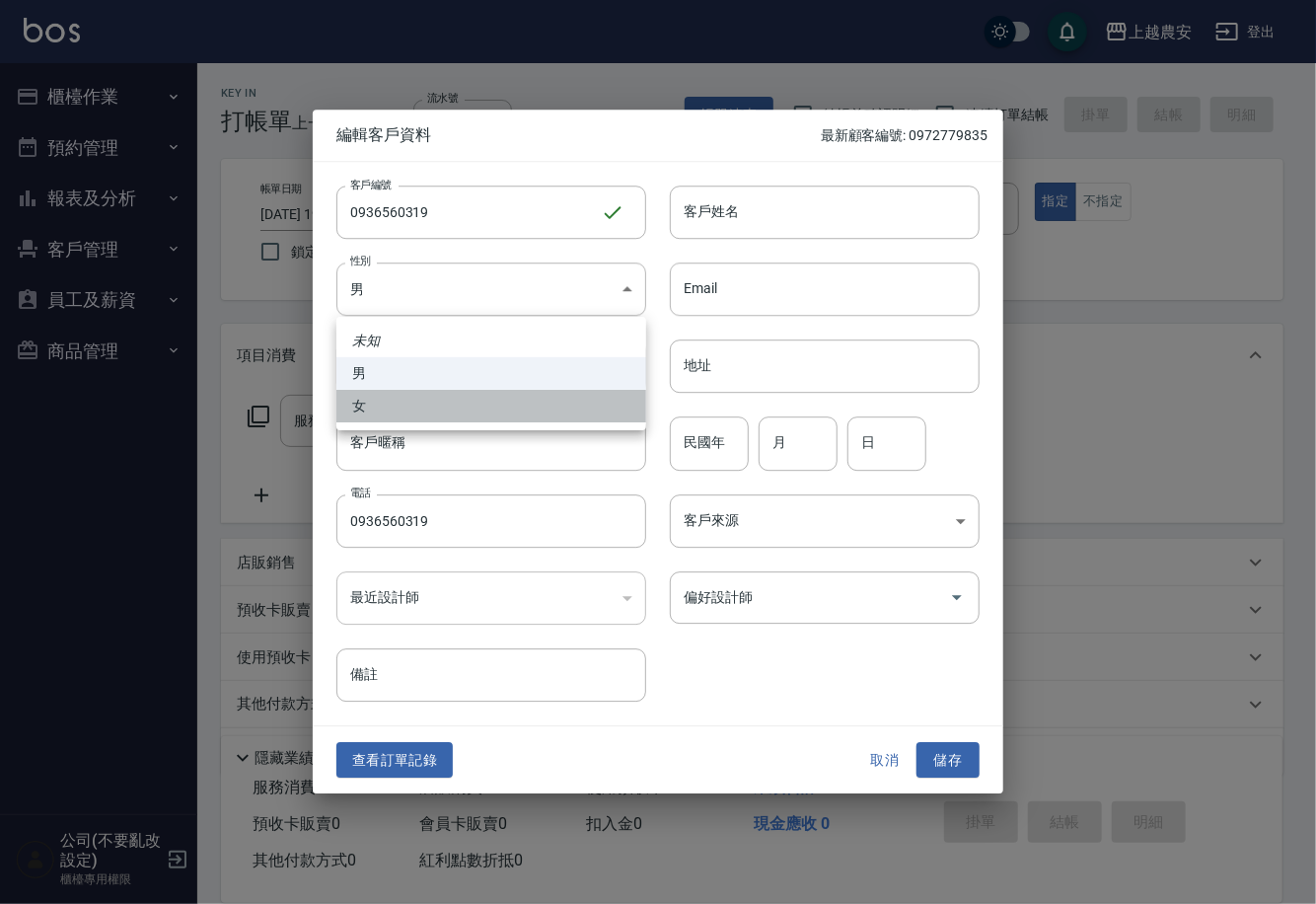
click at [434, 419] on li "女" at bounding box center [491, 406] width 310 height 33
type input "FEMALE"
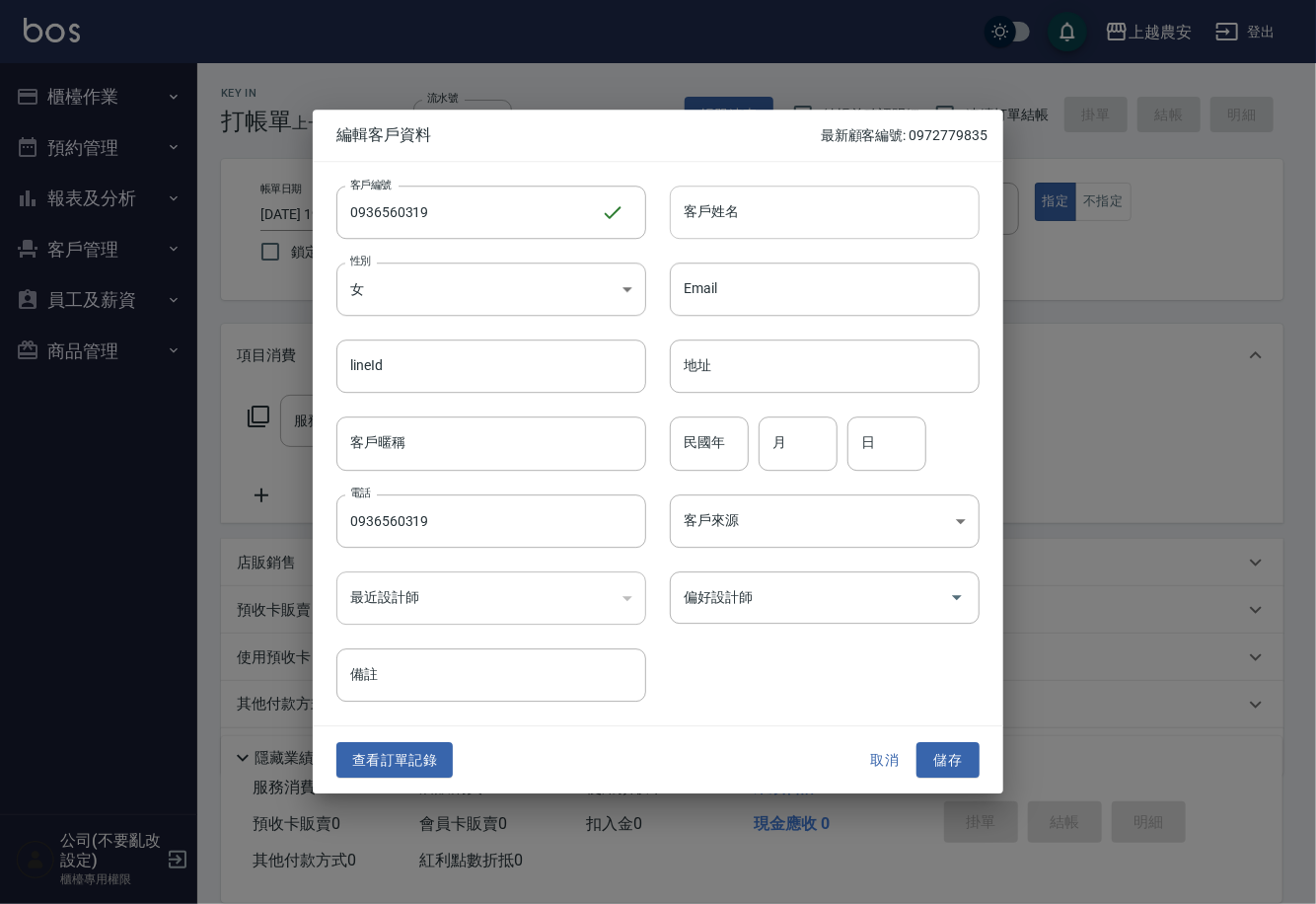
click at [814, 212] on input "客戶姓名" at bounding box center [825, 213] width 310 height 54
type input "邱"
drag, startPoint x: 948, startPoint y: 757, endPoint x: 935, endPoint y: 756, distance: 13.0
click at [948, 757] on button "儲存" at bounding box center [948, 760] width 64 height 37
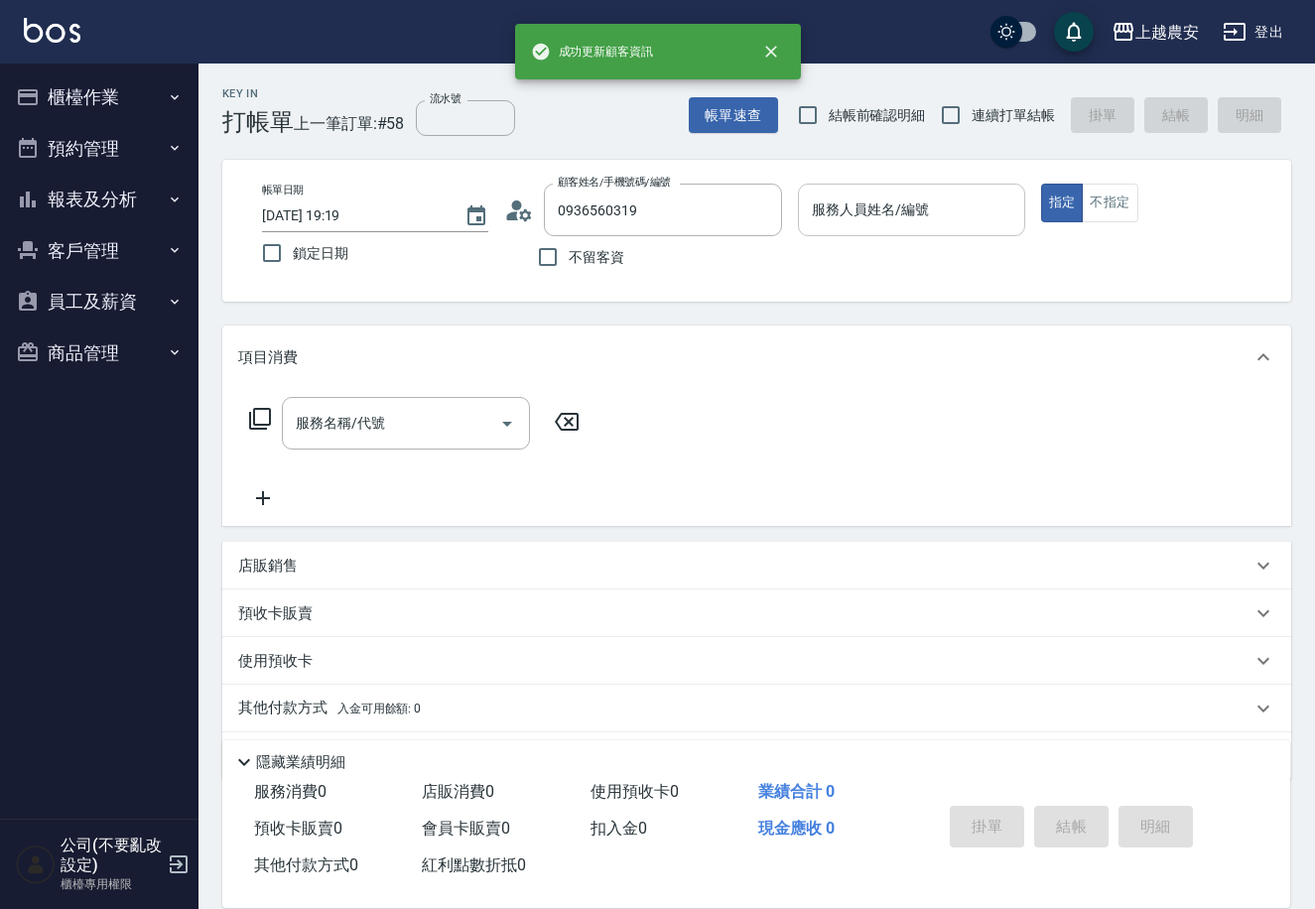
click at [878, 188] on div "服務人員姓名/編號" at bounding box center [911, 210] width 226 height 53
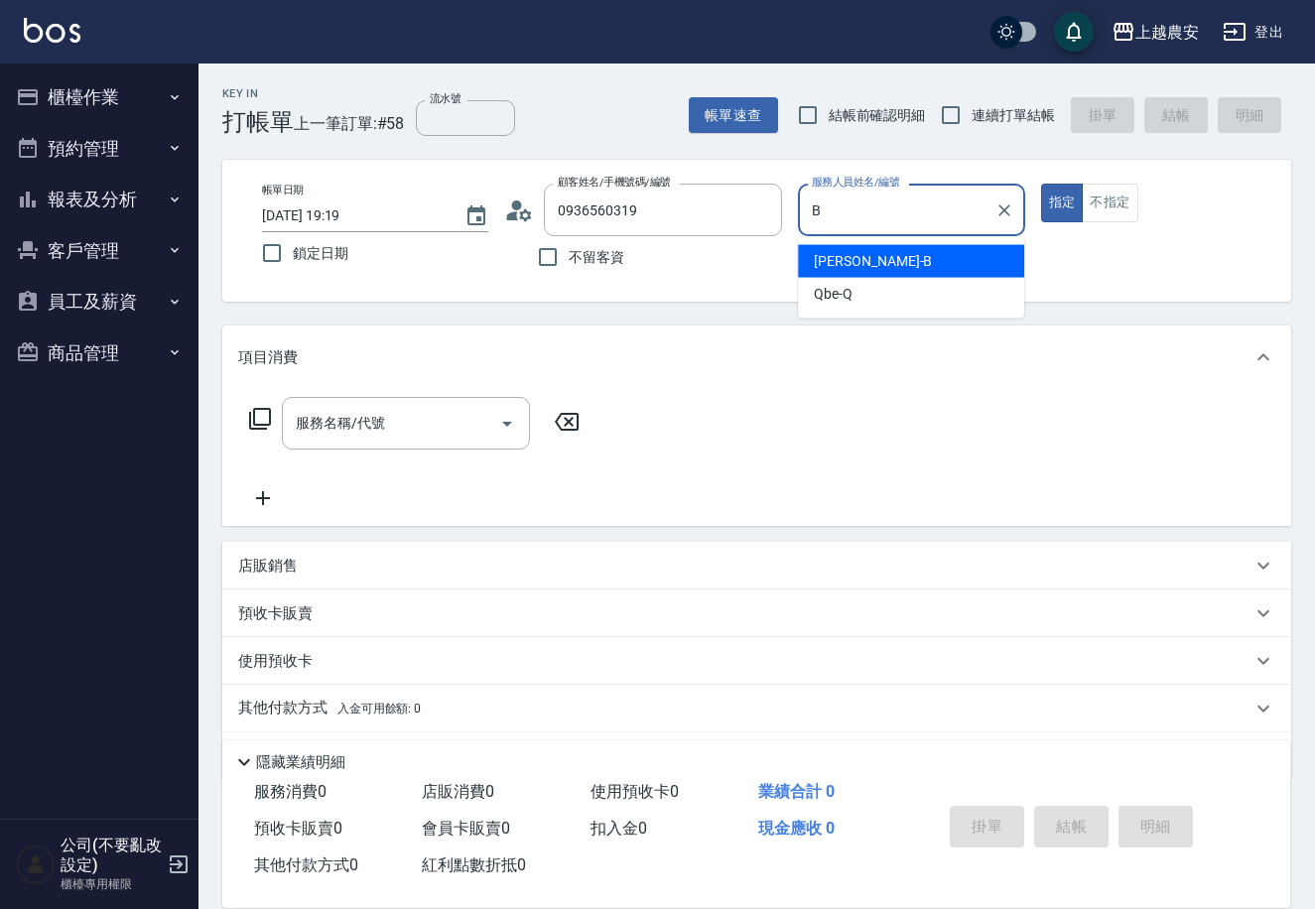
type input "美雅-B"
type button "true"
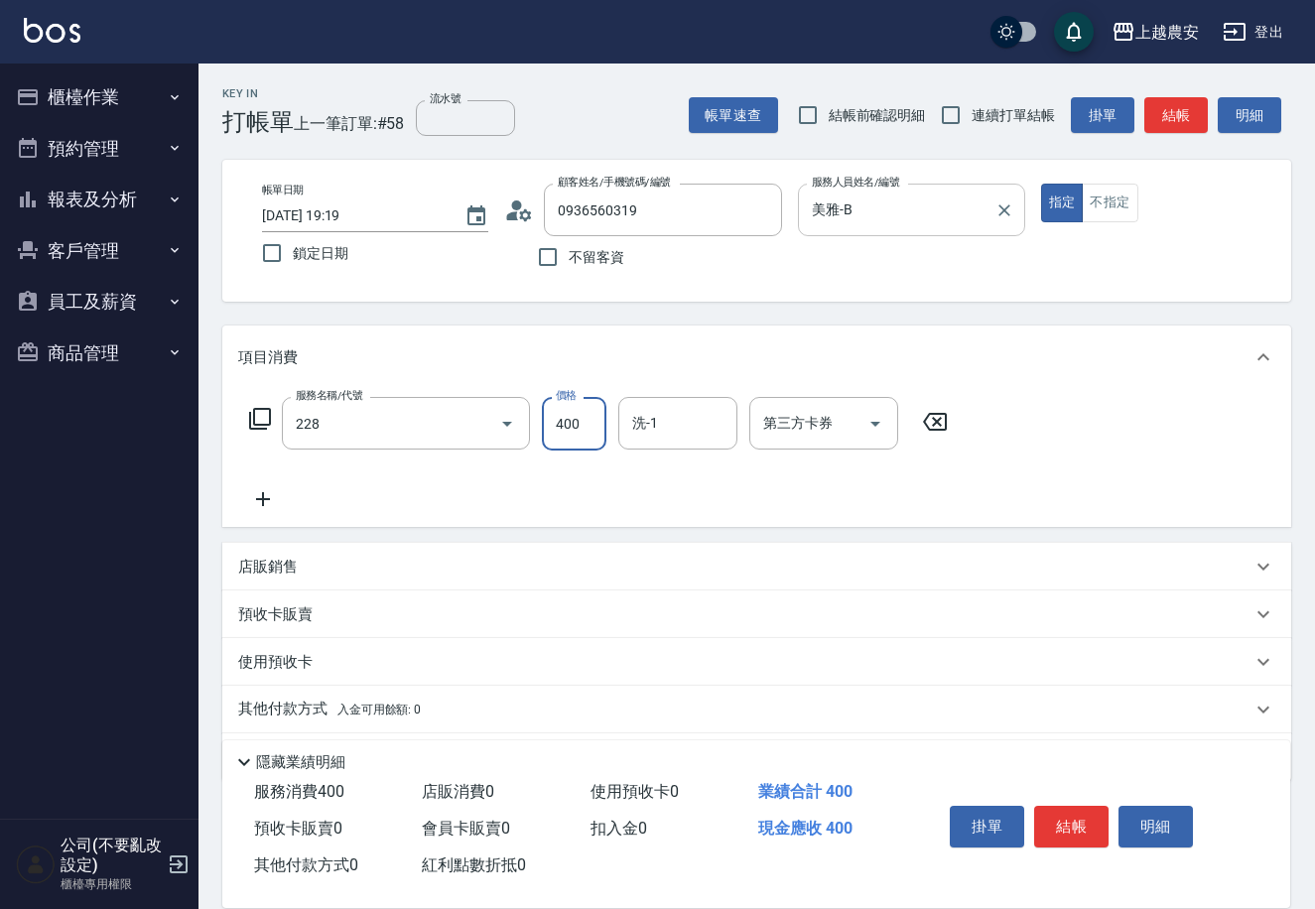
type input "洗髮(228)"
type input "團團-27"
click at [1073, 820] on button "結帳" at bounding box center [1071, 827] width 74 height 42
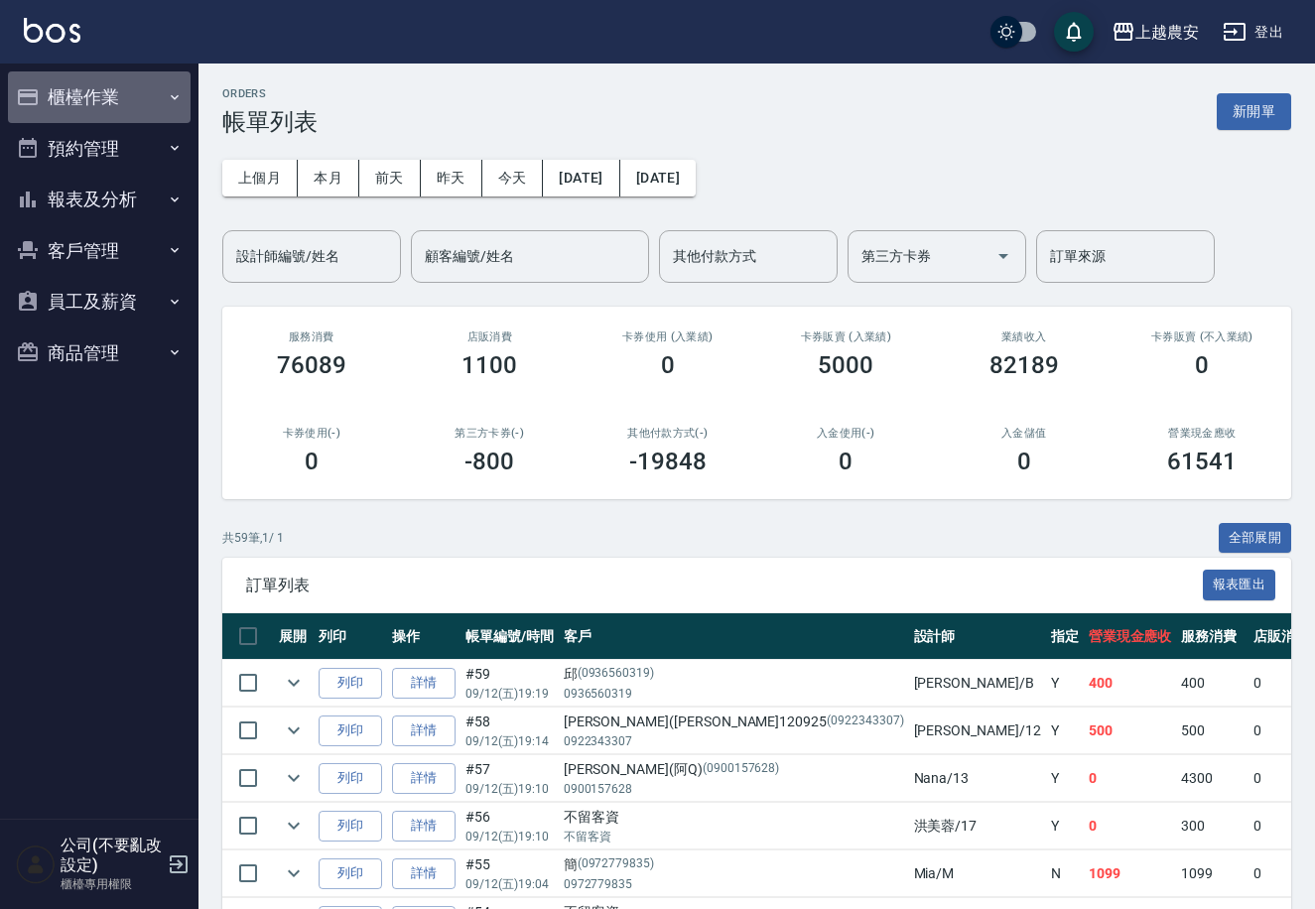
click at [93, 98] on button "櫃檯作業" at bounding box center [99, 97] width 183 height 52
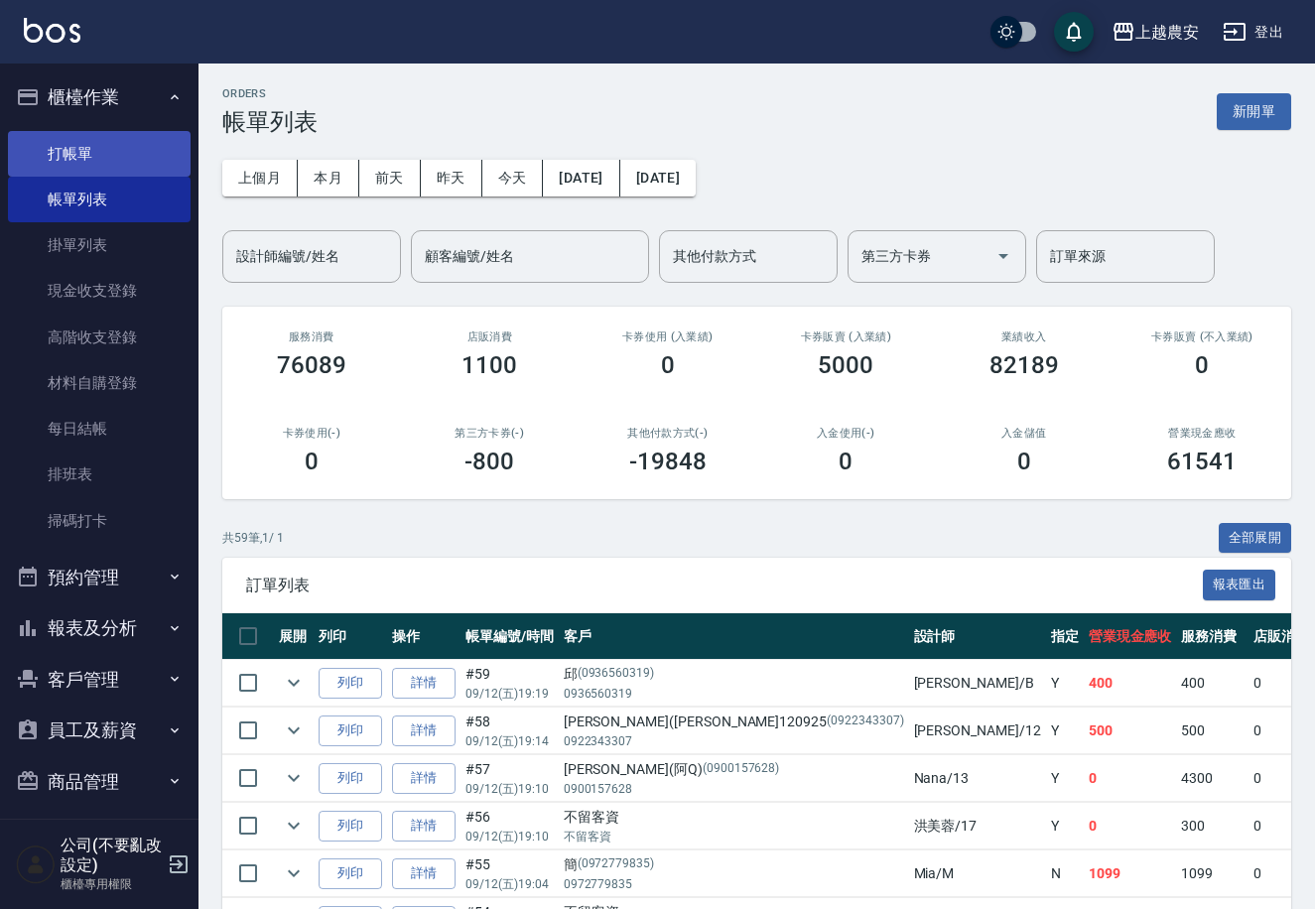
click at [80, 140] on link "打帳單" at bounding box center [99, 154] width 183 height 46
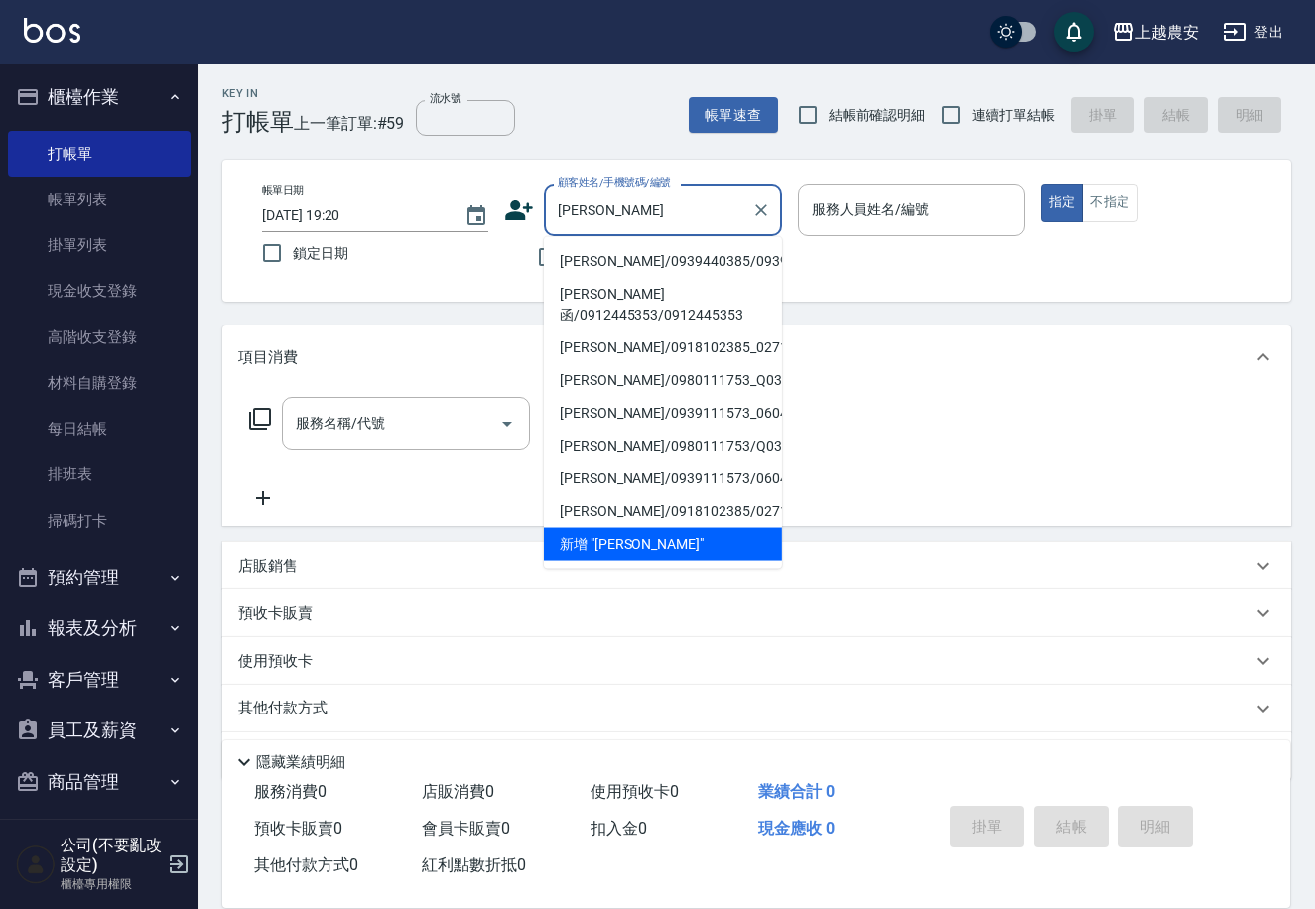
click at [575, 258] on li "陳妙鈴/0939440385/0939440385" at bounding box center [663, 261] width 238 height 33
type input "陳妙鈴/0939440385/0939440385"
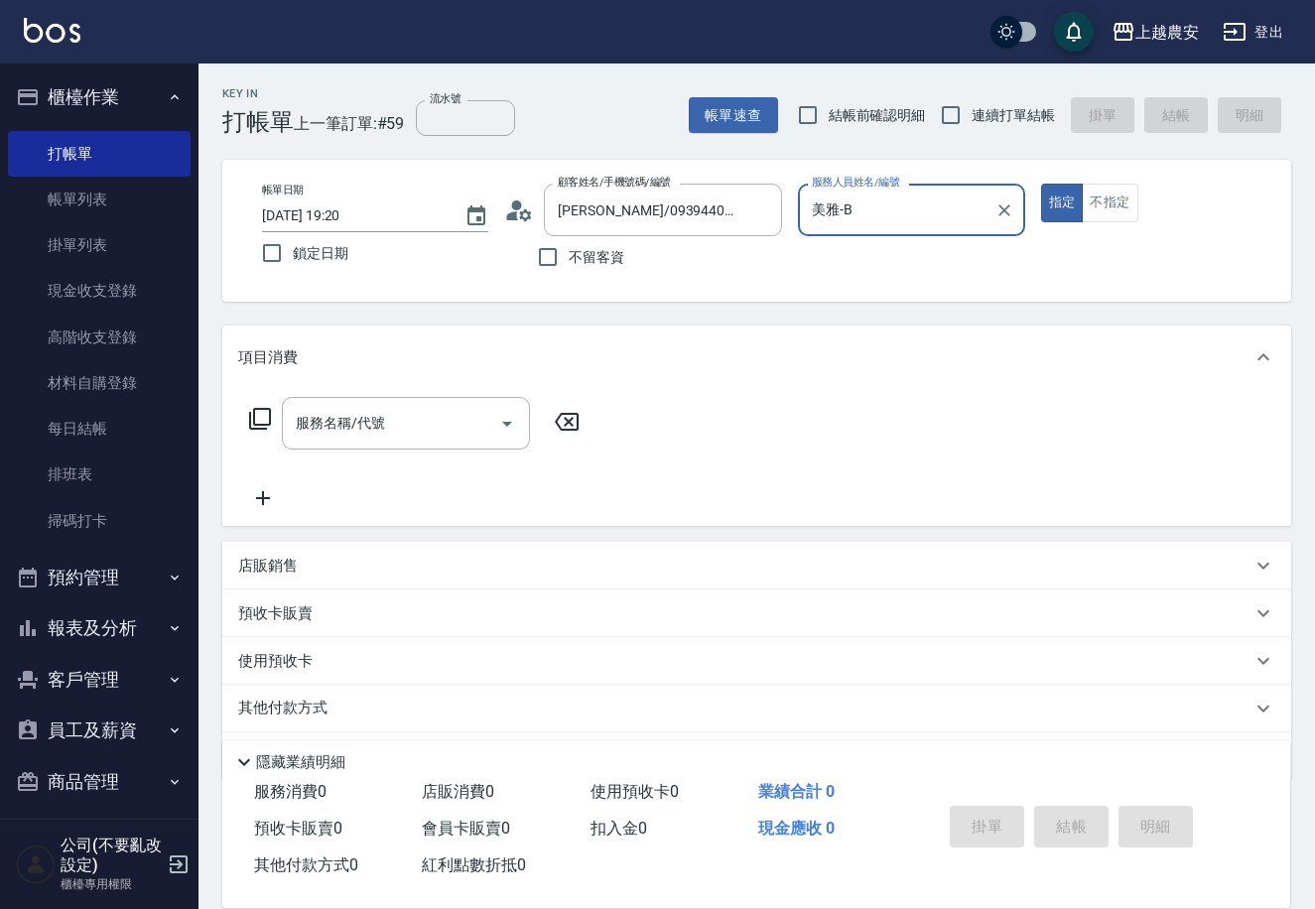
type input "美雅-B"
click at [373, 427] on div "服務名稱/代號 服務名稱/代號" at bounding box center [406, 423] width 248 height 53
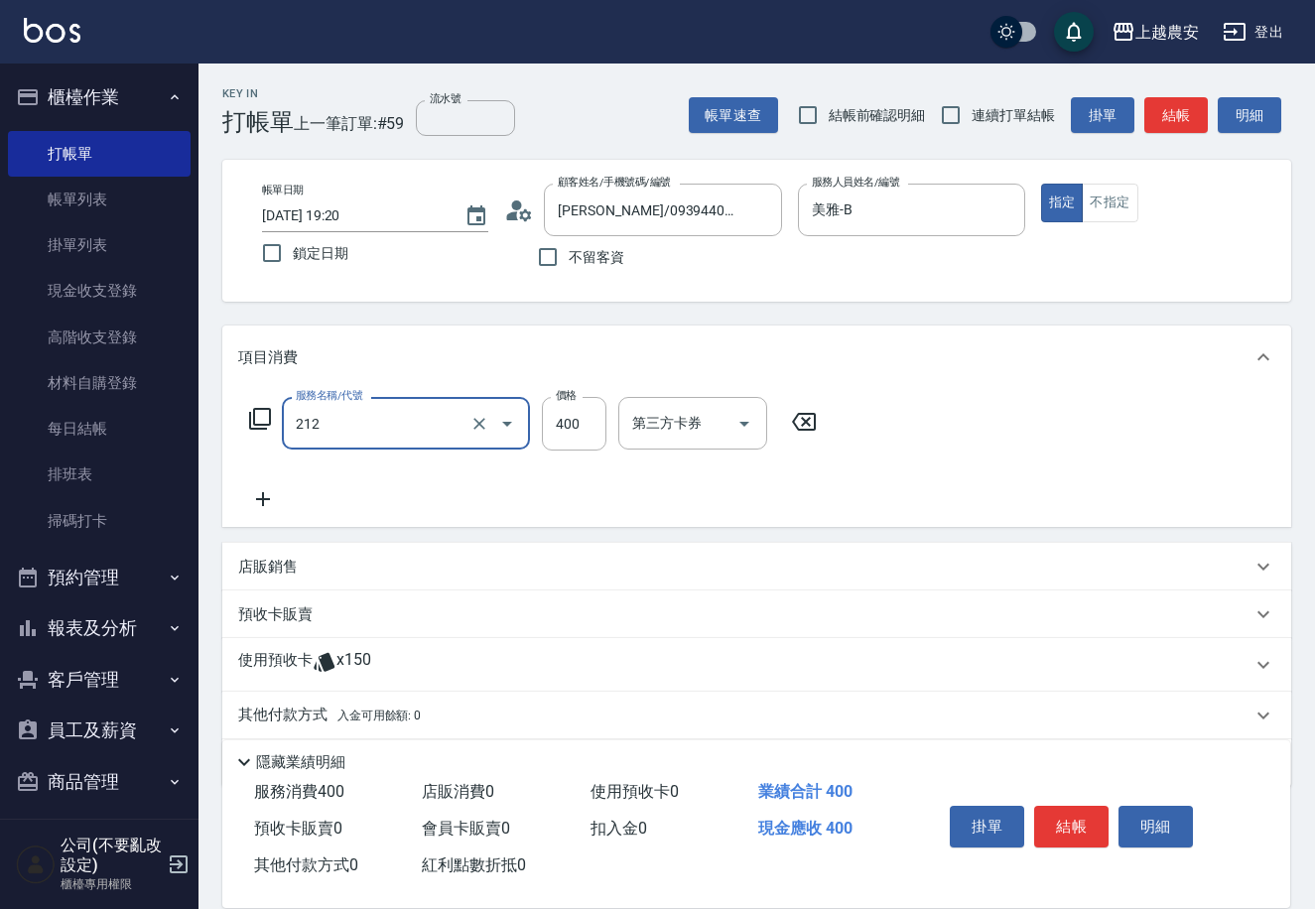
type input "洗髮券消費(212)"
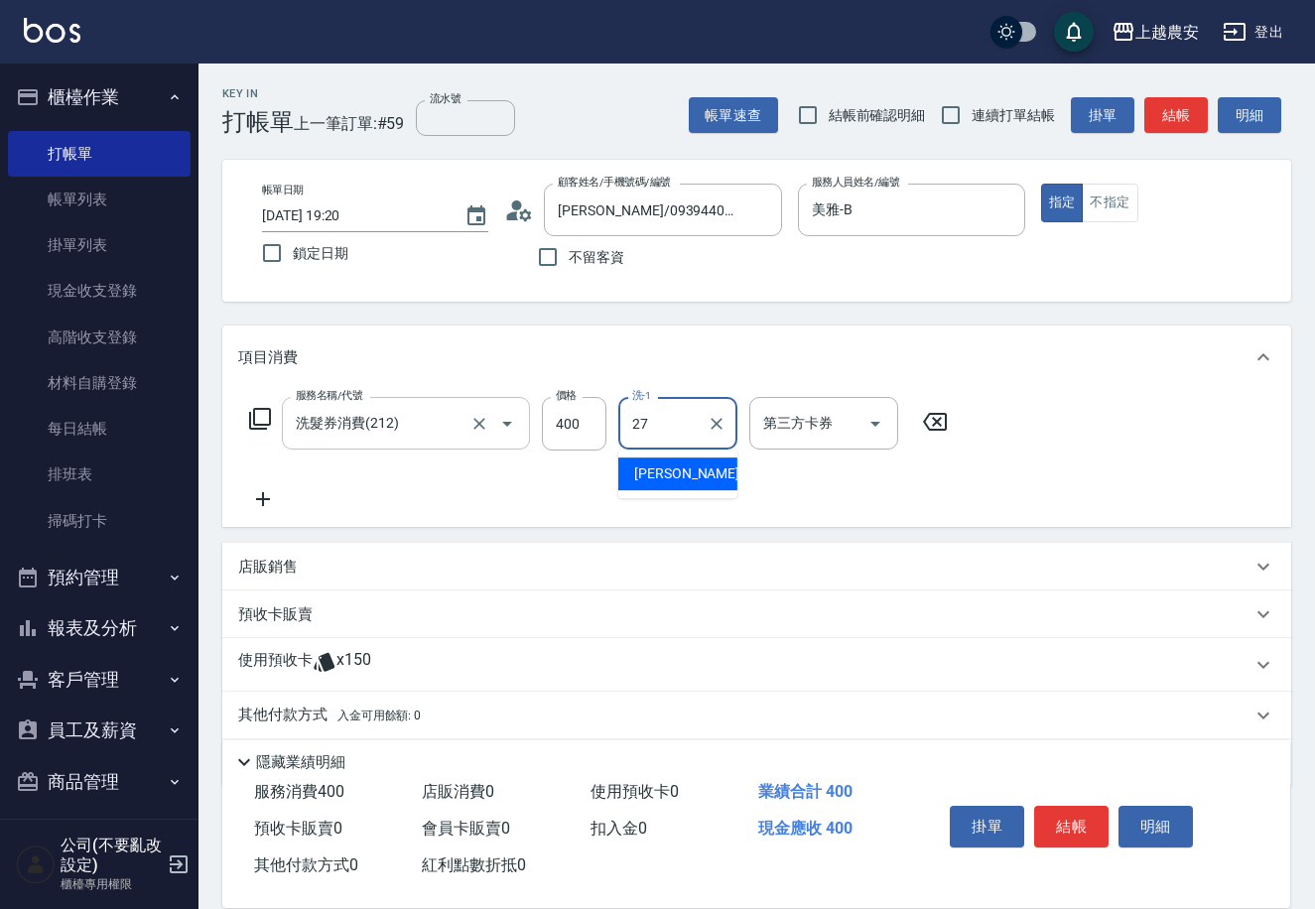
type input "團團-27"
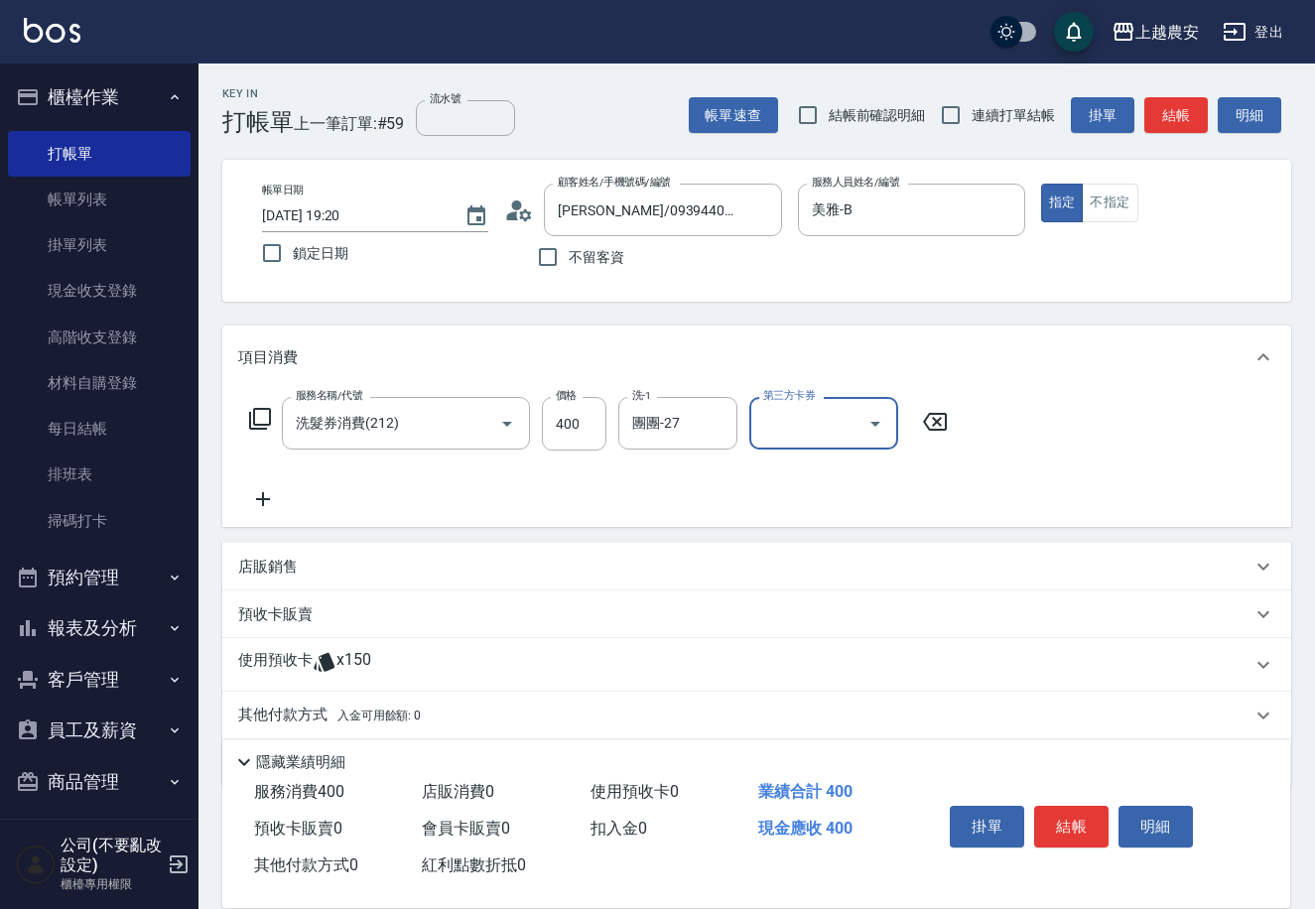
click at [809, 432] on input "第三方卡券" at bounding box center [808, 423] width 101 height 35
click at [806, 463] on span "舊有卡券" at bounding box center [823, 474] width 149 height 33
type input "舊有卡券"
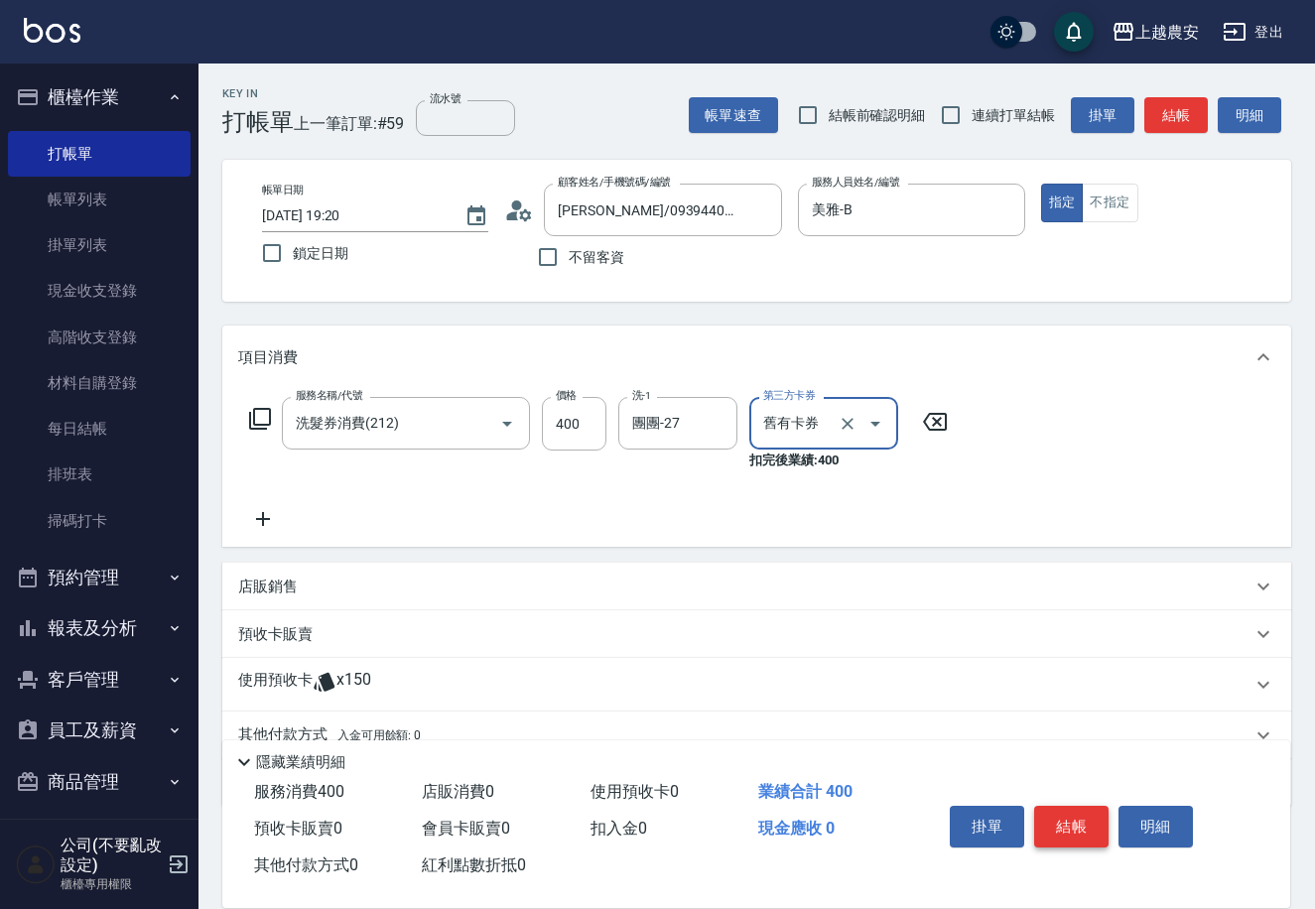
click at [1068, 814] on button "結帳" at bounding box center [1071, 827] width 74 height 42
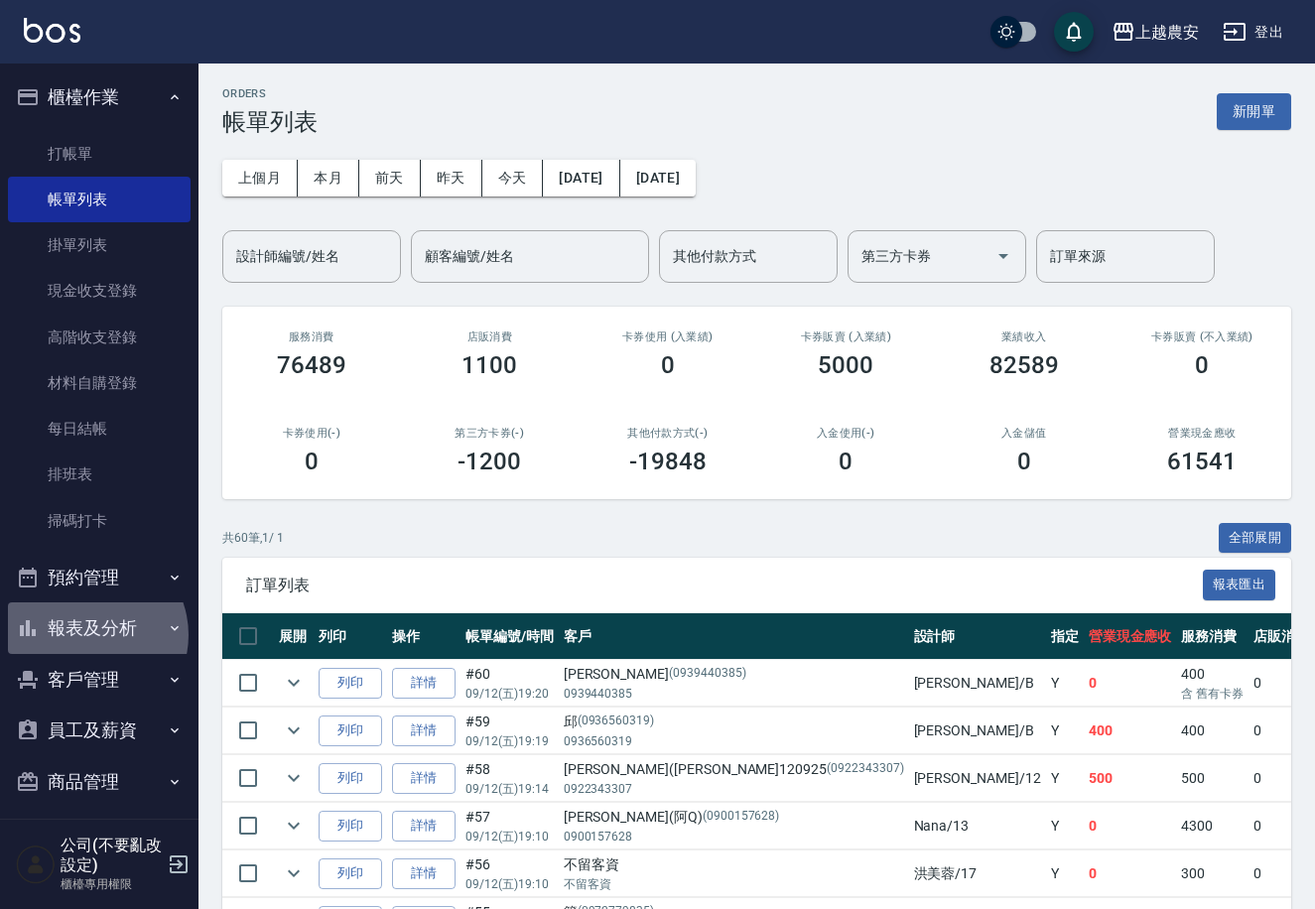
click at [88, 635] on button "報表及分析" at bounding box center [99, 628] width 183 height 52
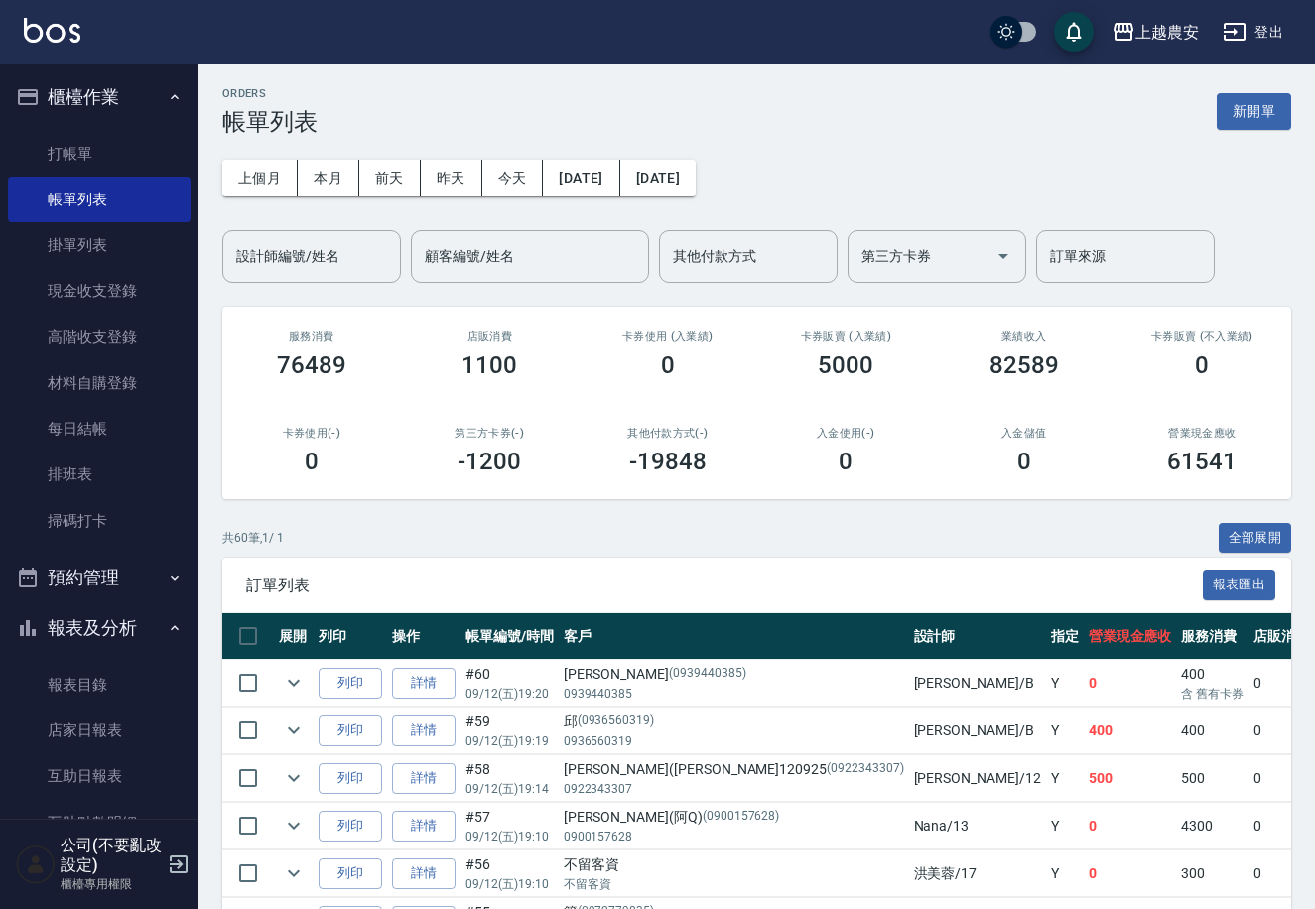
scroll to position [302, 0]
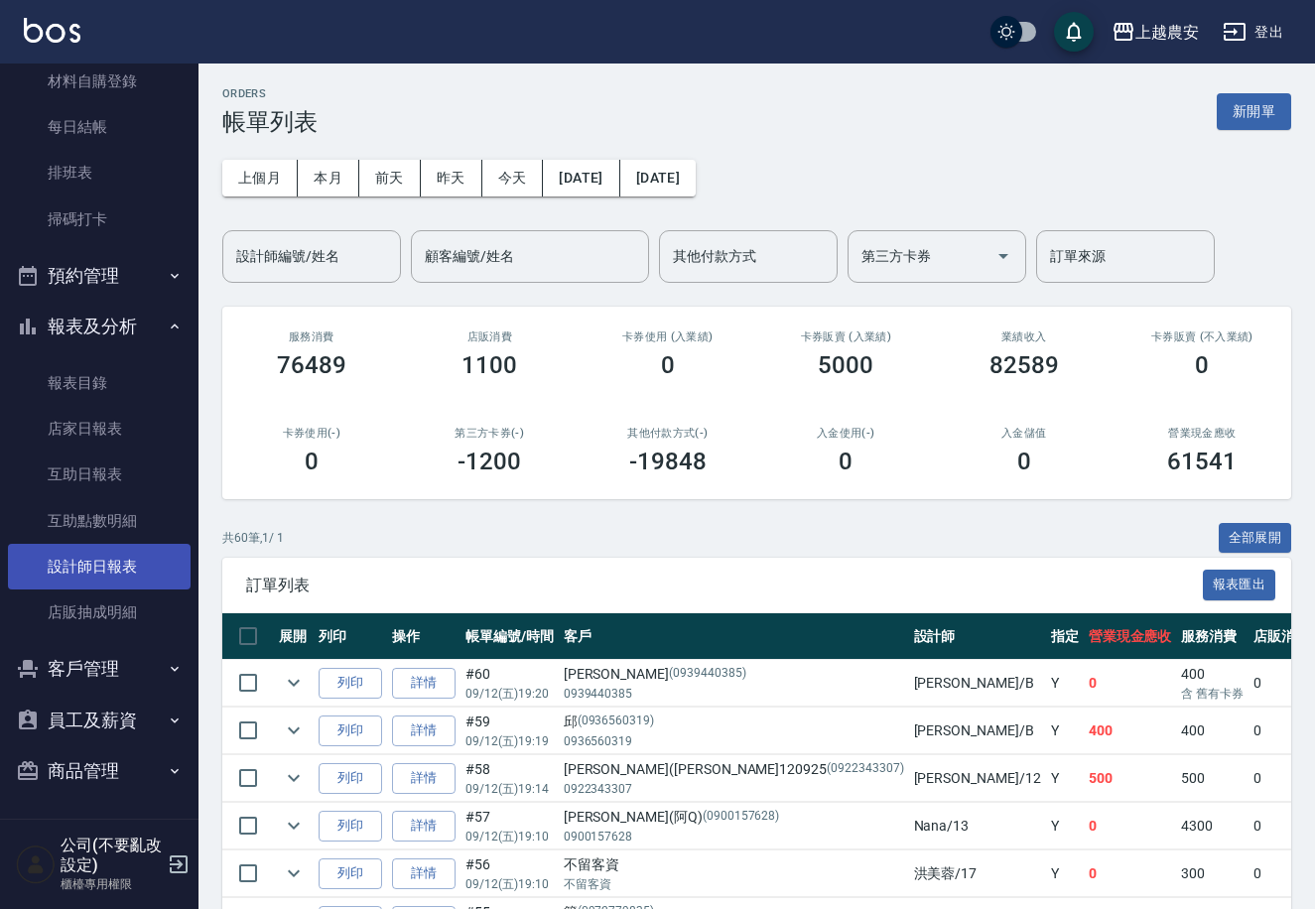
click at [84, 561] on link "設計師日報表" at bounding box center [99, 567] width 183 height 46
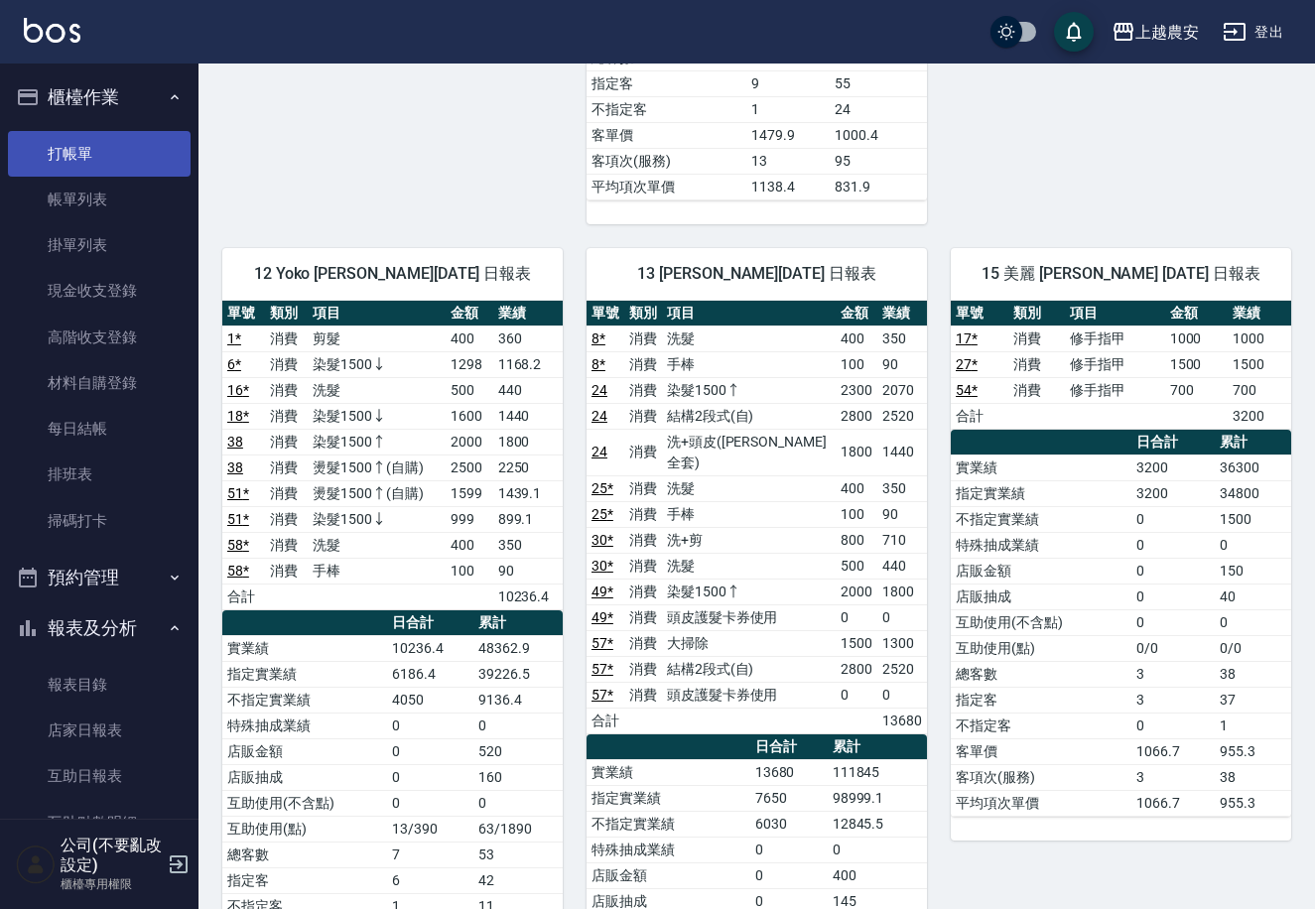
click at [111, 150] on link "打帳單" at bounding box center [99, 154] width 183 height 46
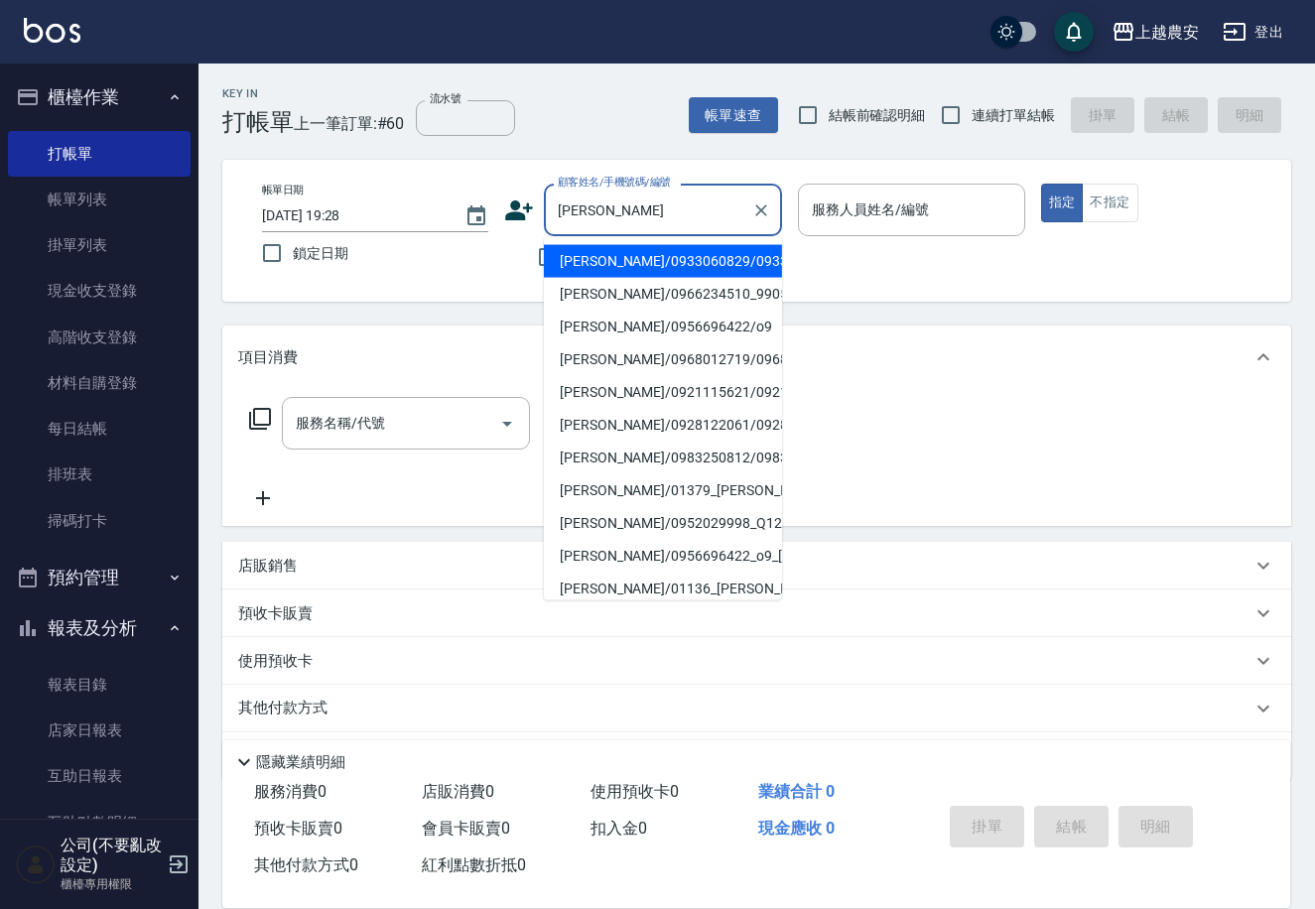
click at [660, 264] on li "劉嘉芳/0933060829/0933060829" at bounding box center [663, 261] width 238 height 33
type input "劉嘉芳/0933060829/0933060829"
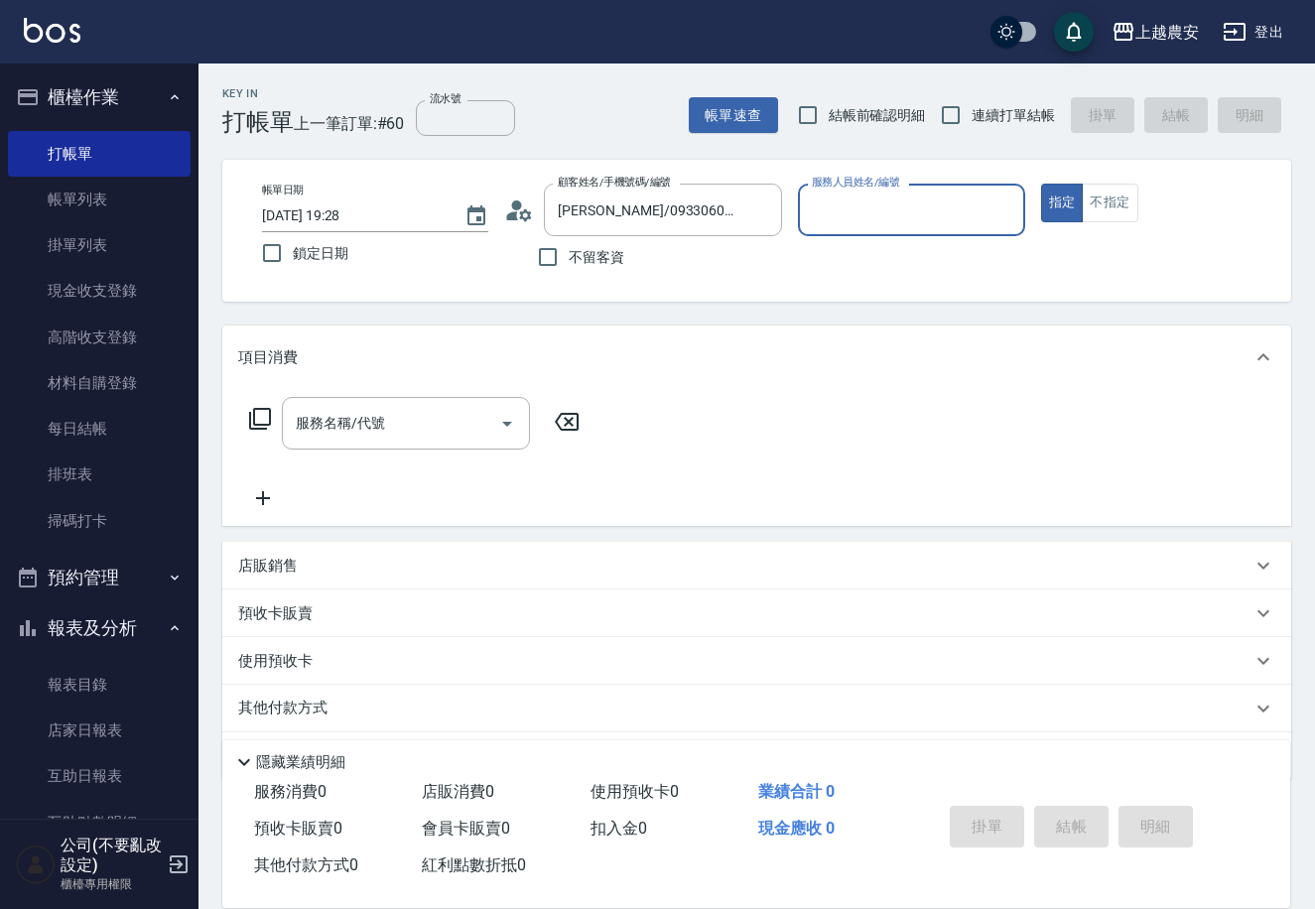
type input "美雅-B"
click at [374, 427] on input "服務名稱/代號" at bounding box center [391, 423] width 200 height 35
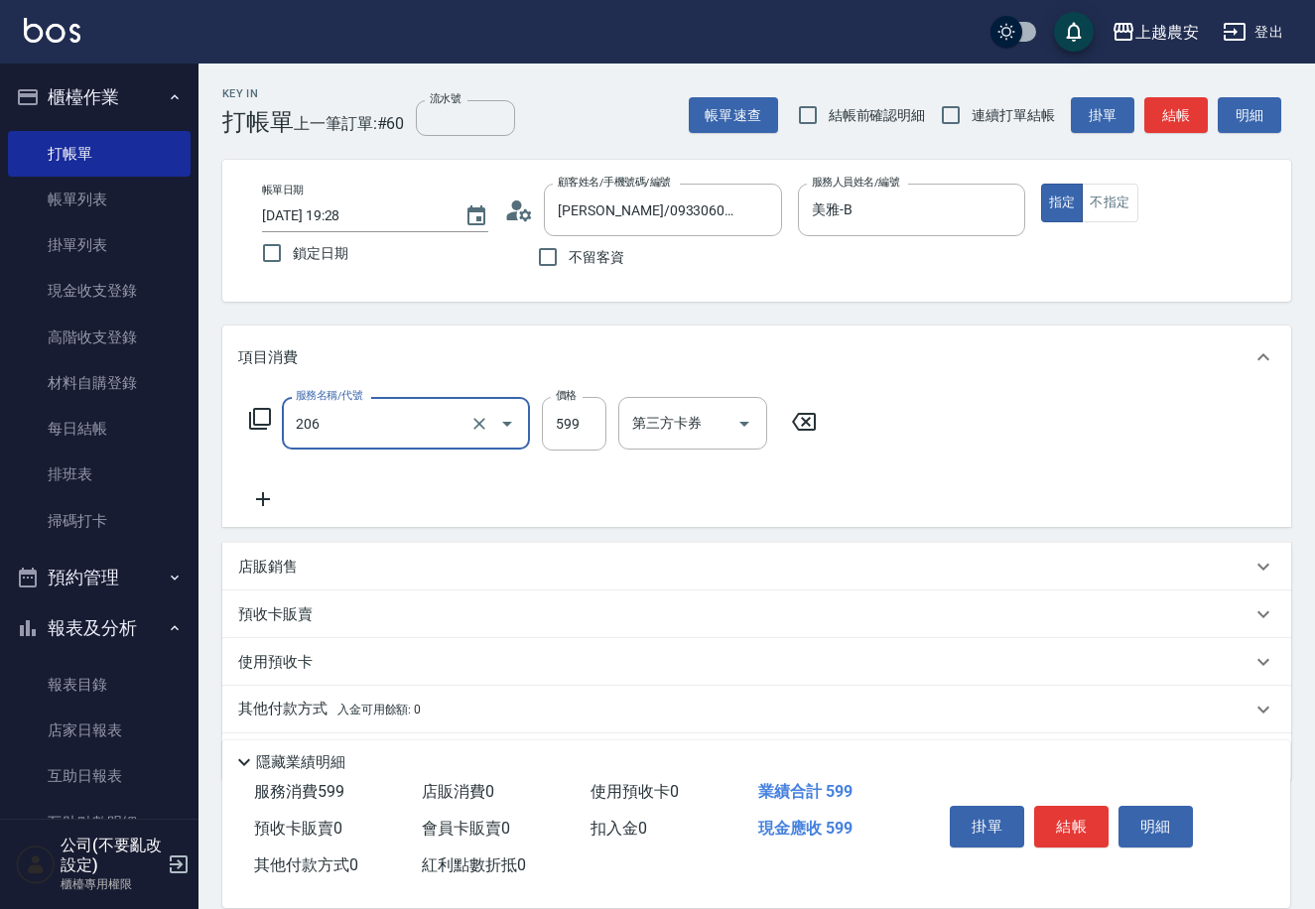
type input "洗+剪(206)"
type input "1100"
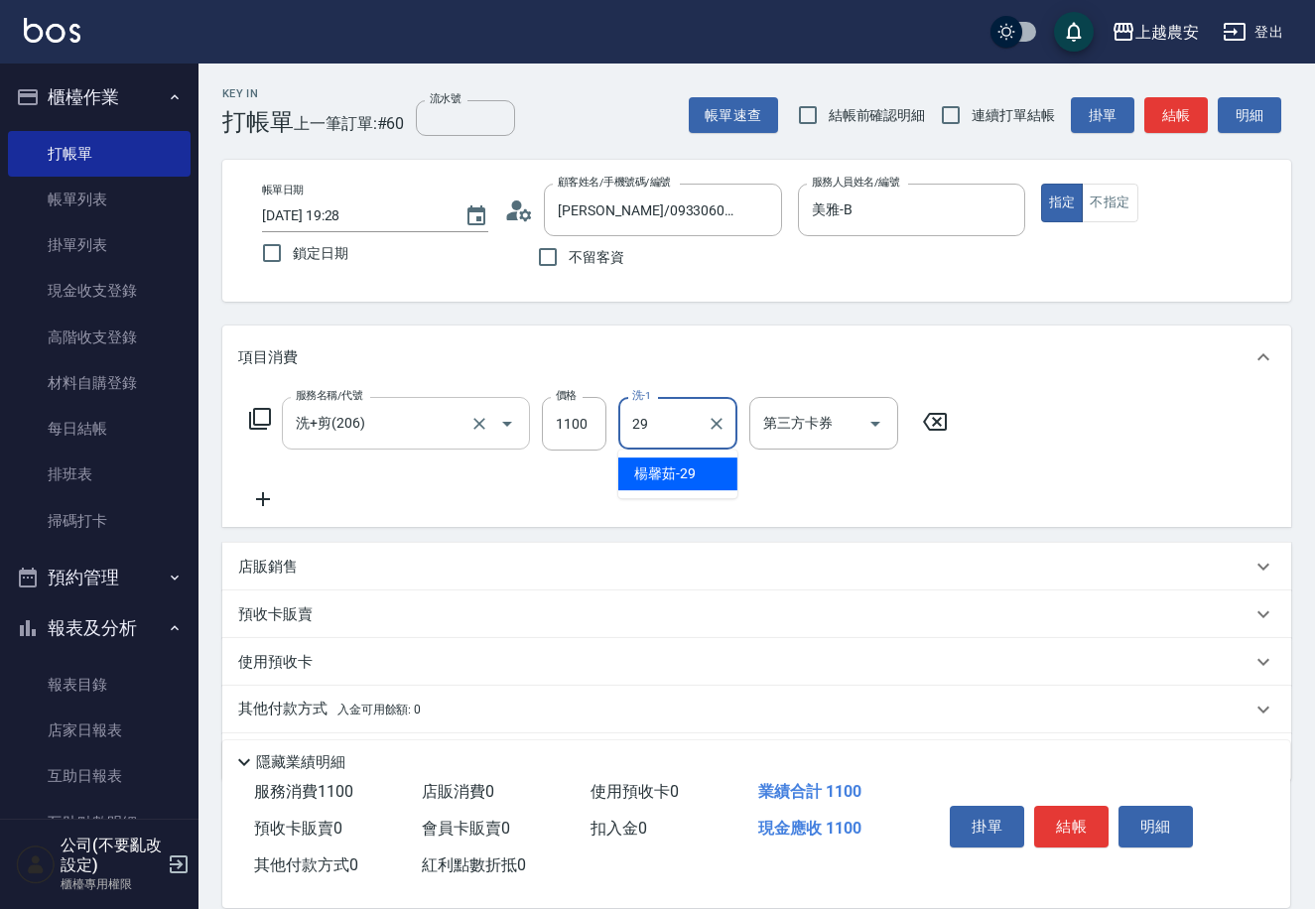
type input "楊馨茹-29"
click at [1073, 825] on button "結帳" at bounding box center [1071, 827] width 74 height 42
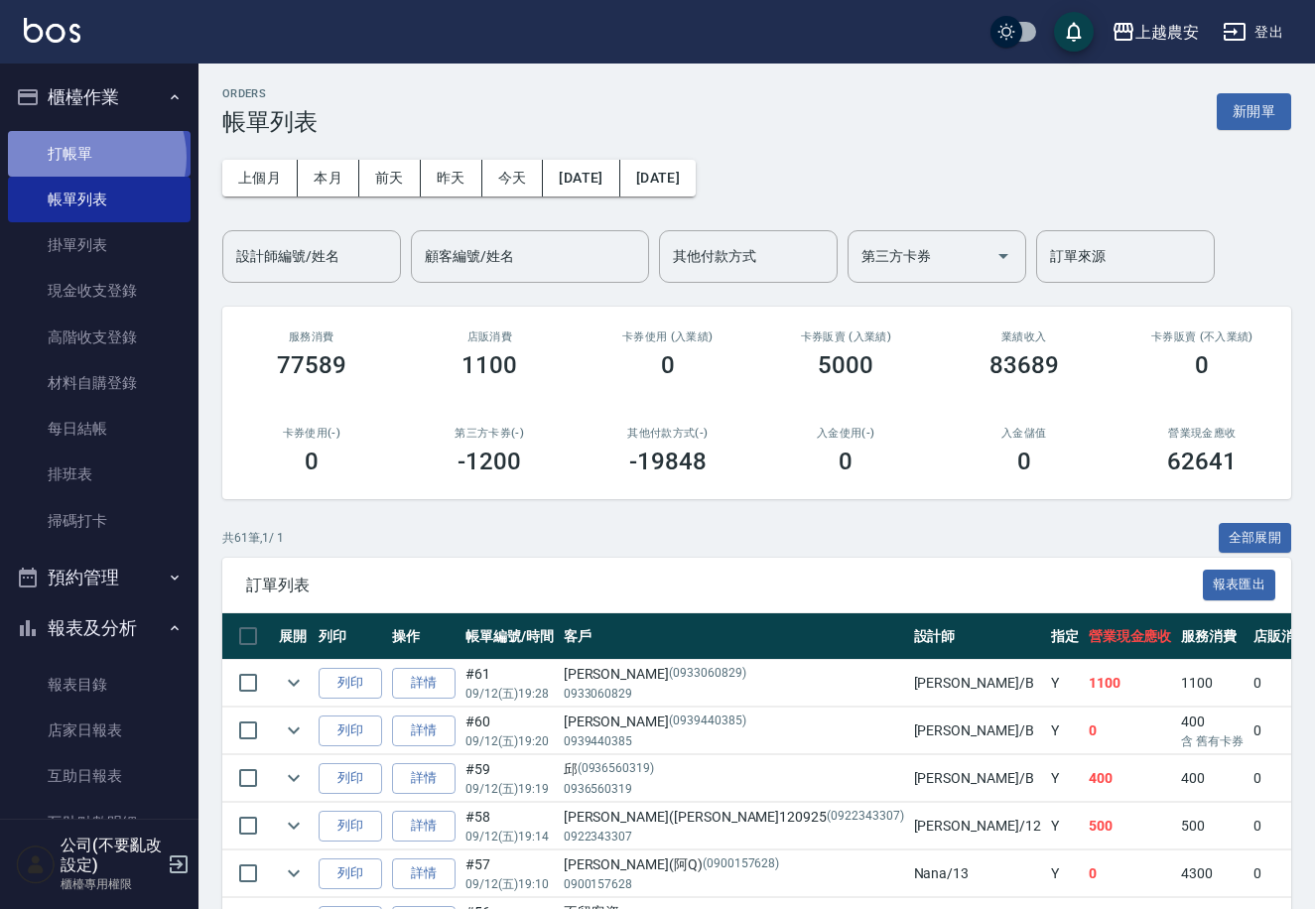
click at [85, 157] on link "打帳單" at bounding box center [99, 154] width 183 height 46
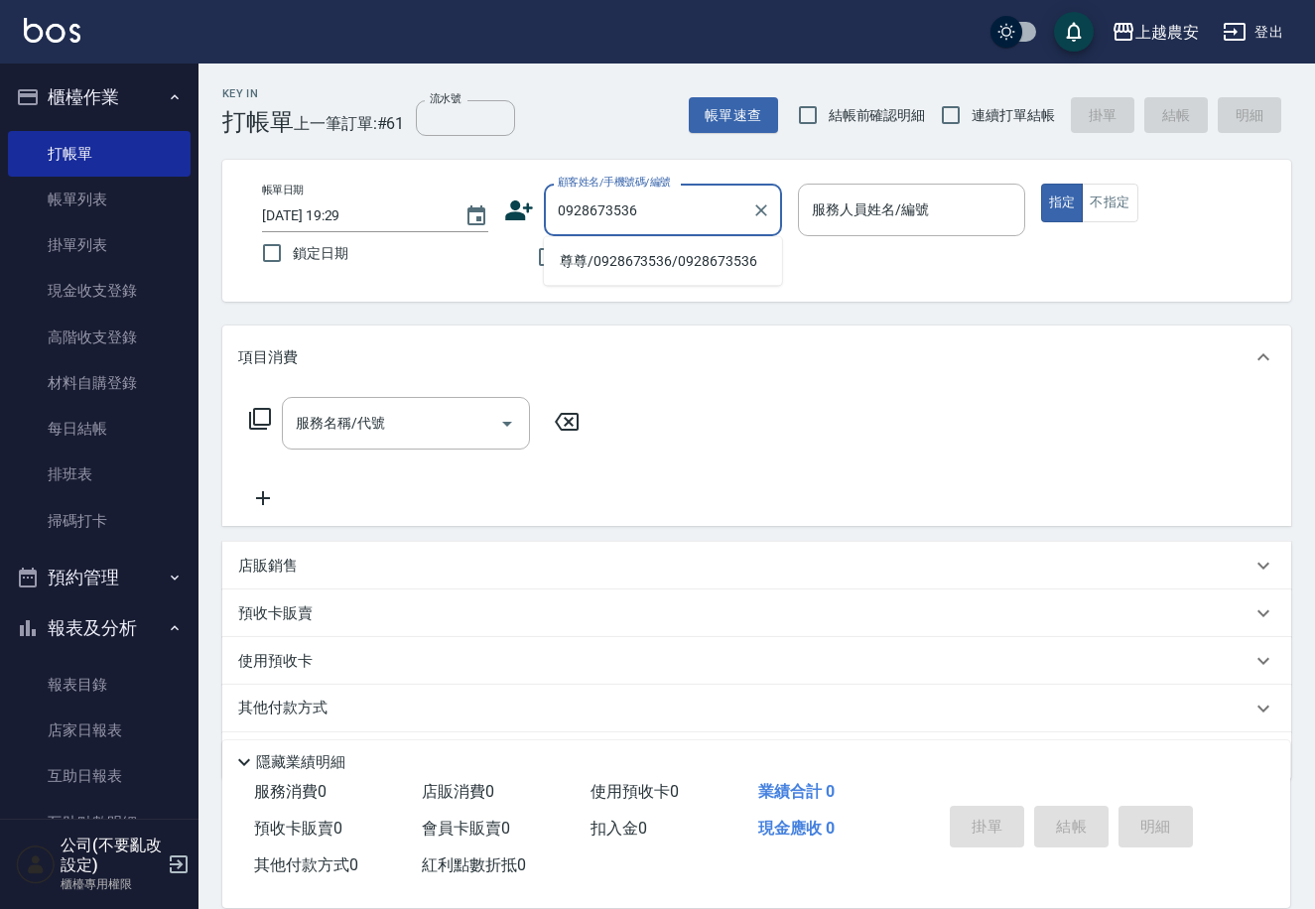
click at [630, 260] on li "尊尊/0928673536/0928673536" at bounding box center [663, 261] width 238 height 33
type input "尊尊/0928673536/0928673536"
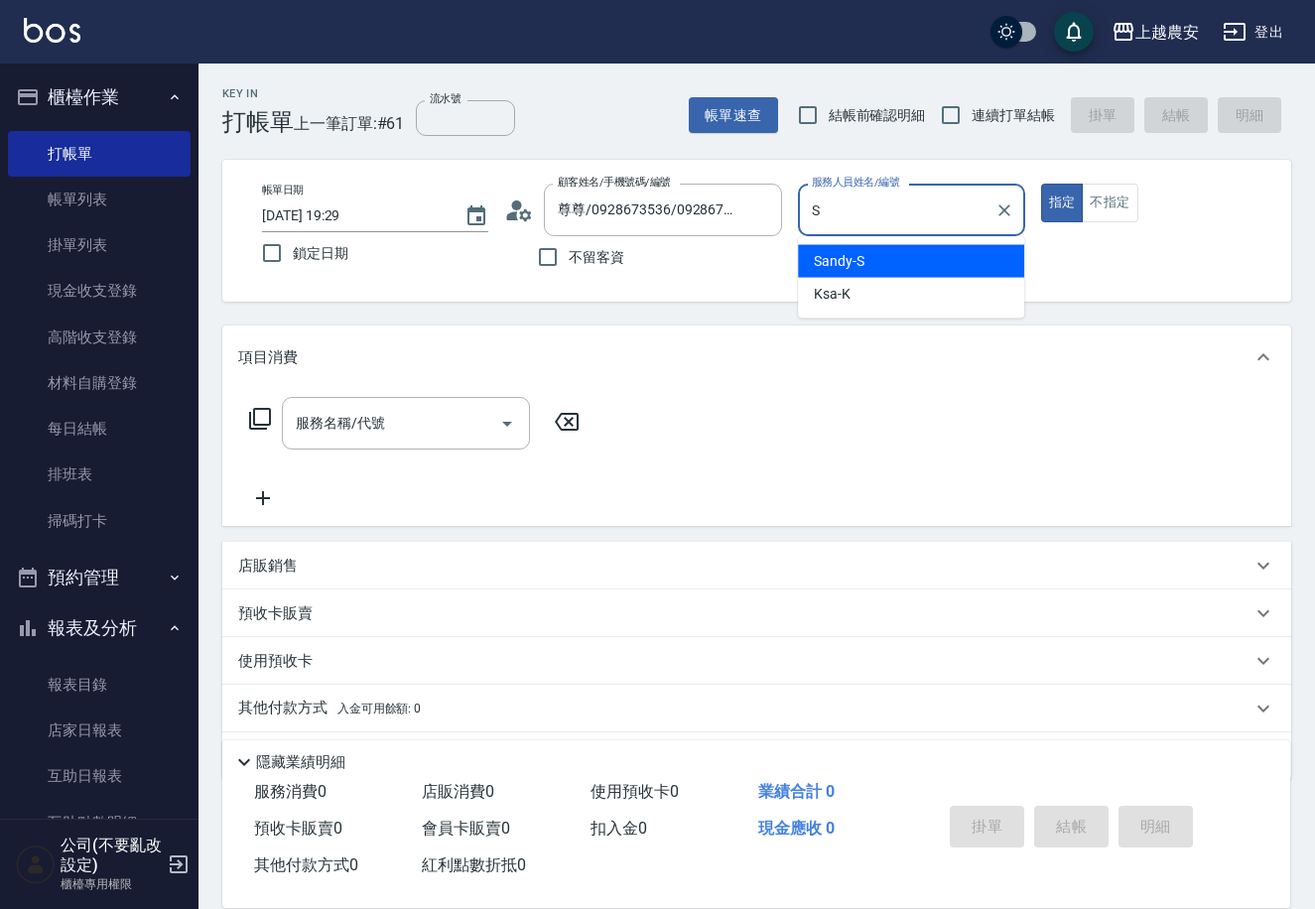
type input "Sandy-S"
type button "true"
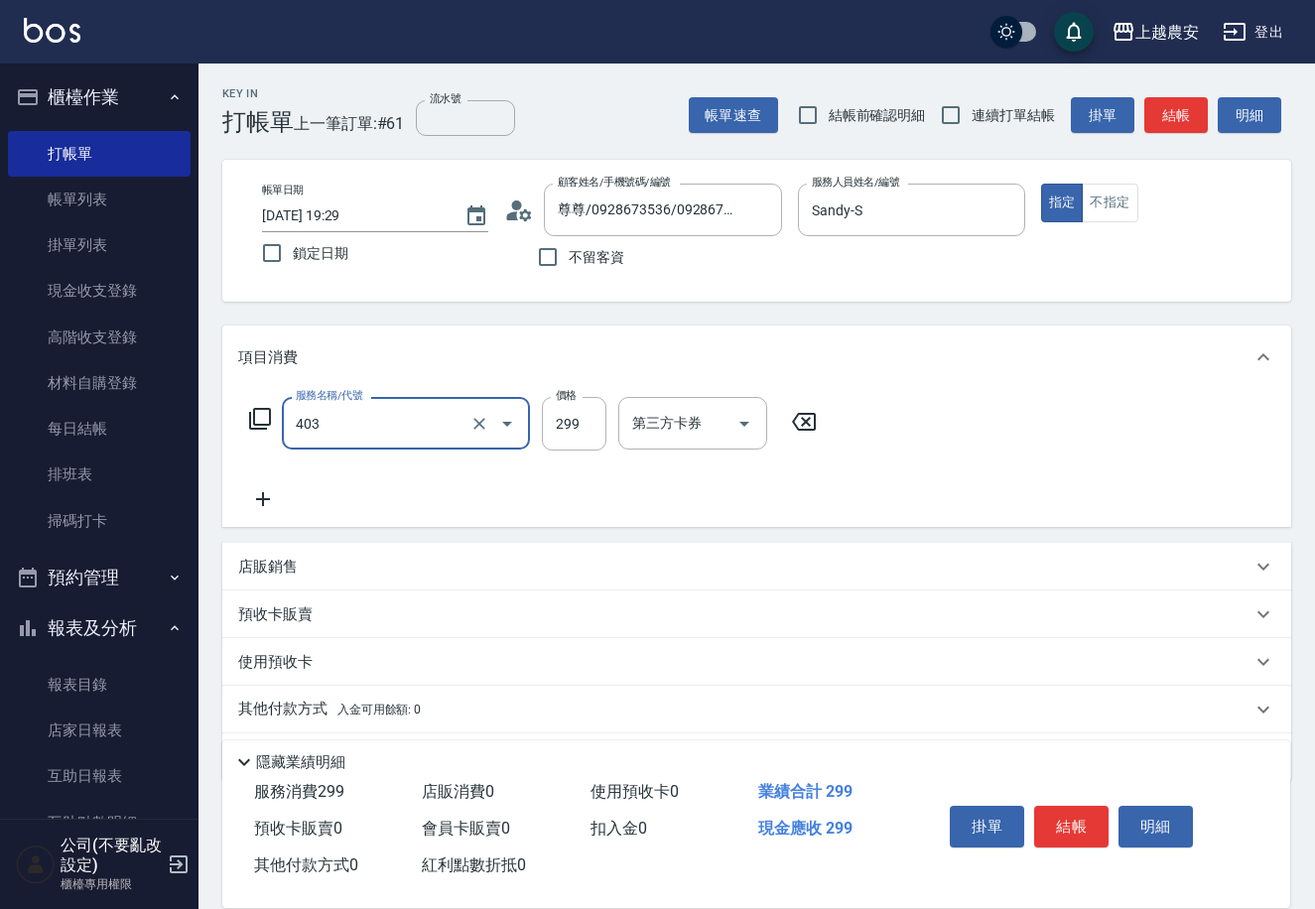
type input "剪髮(403)"
type input "400"
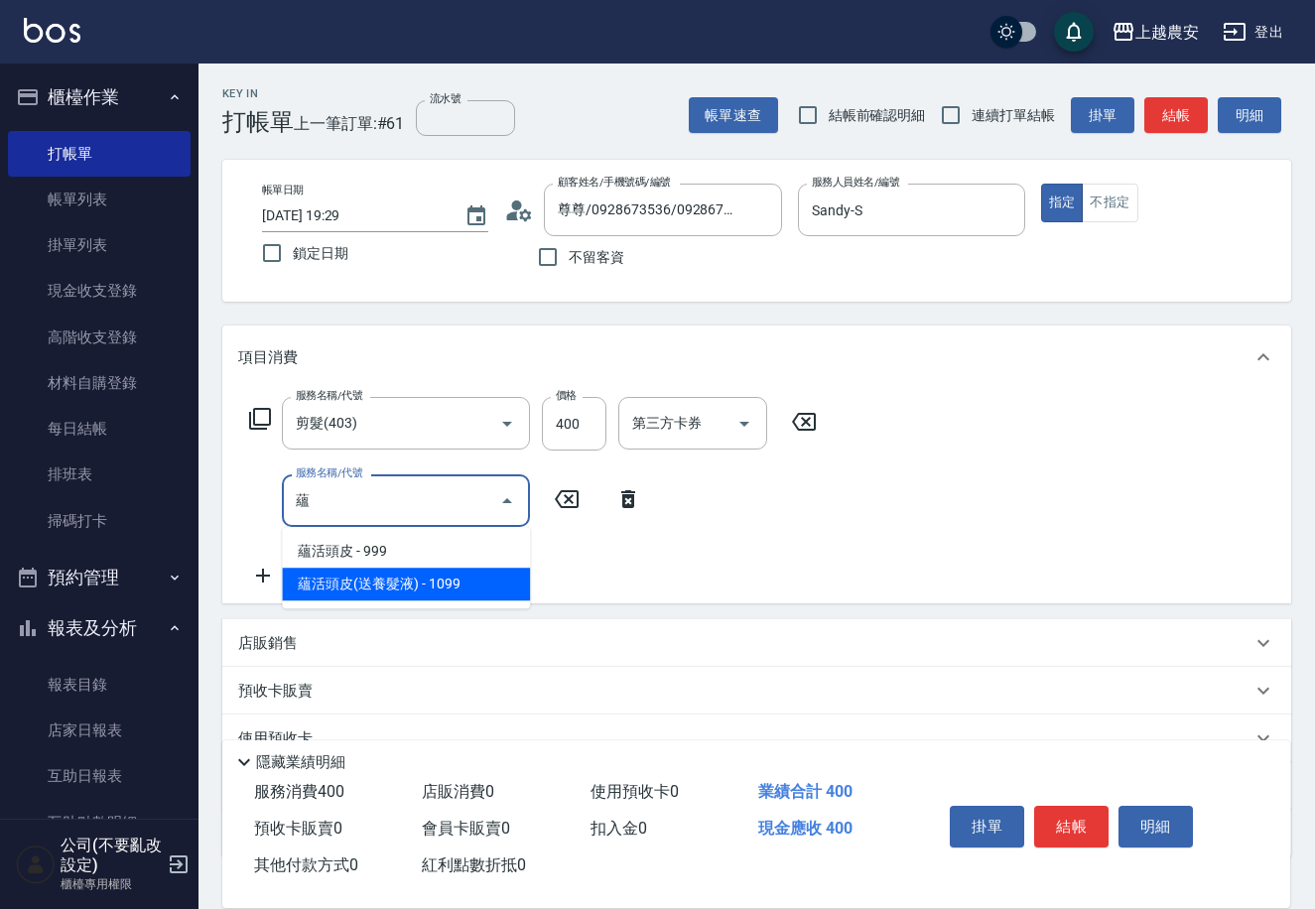
click at [412, 574] on span "蘊活頭皮(送養髮液) - 1099" at bounding box center [406, 584] width 248 height 33
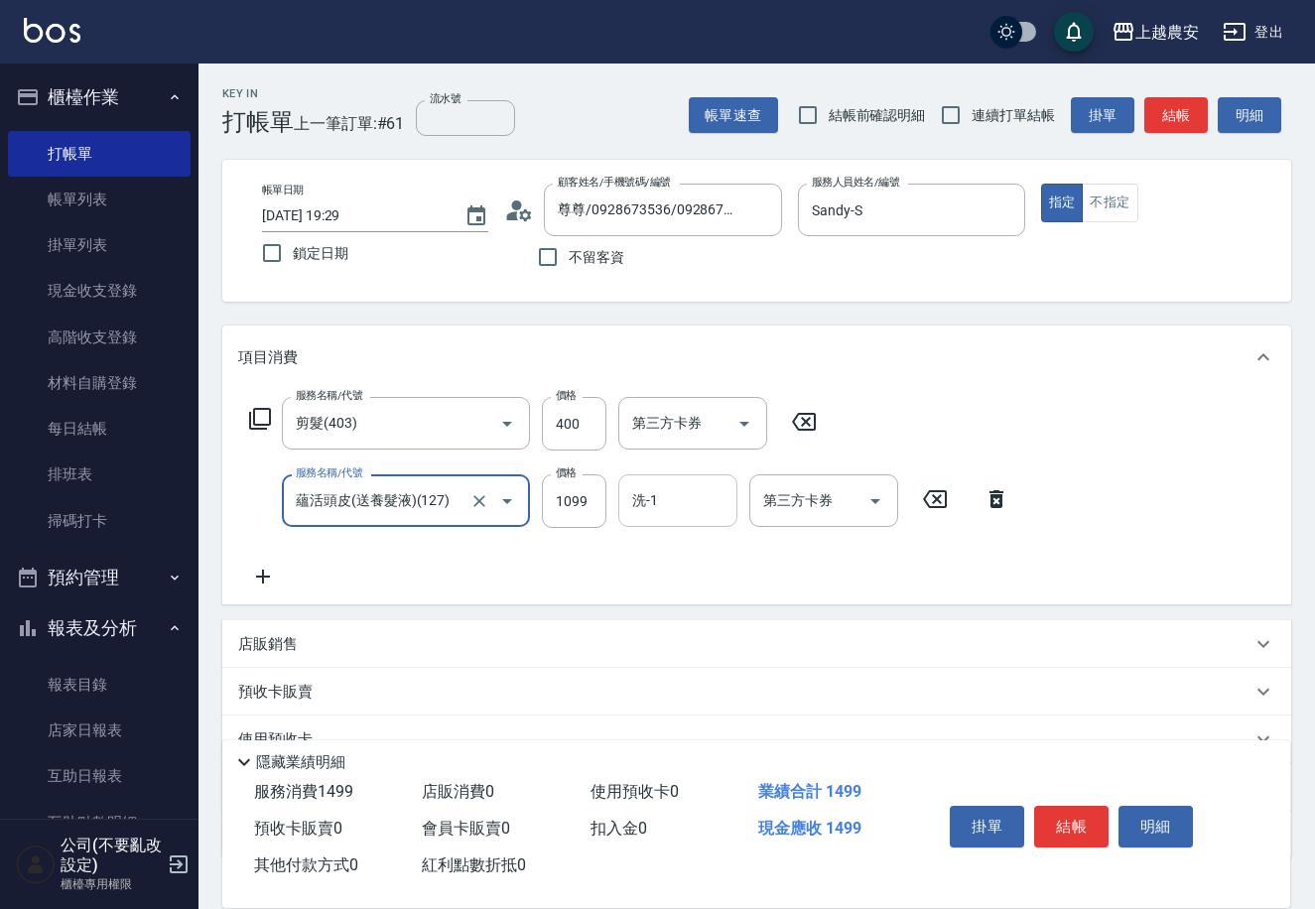
type input "蘊活頭皮(送養髮液)(127)"
click at [674, 509] on input "洗-1" at bounding box center [677, 500] width 101 height 35
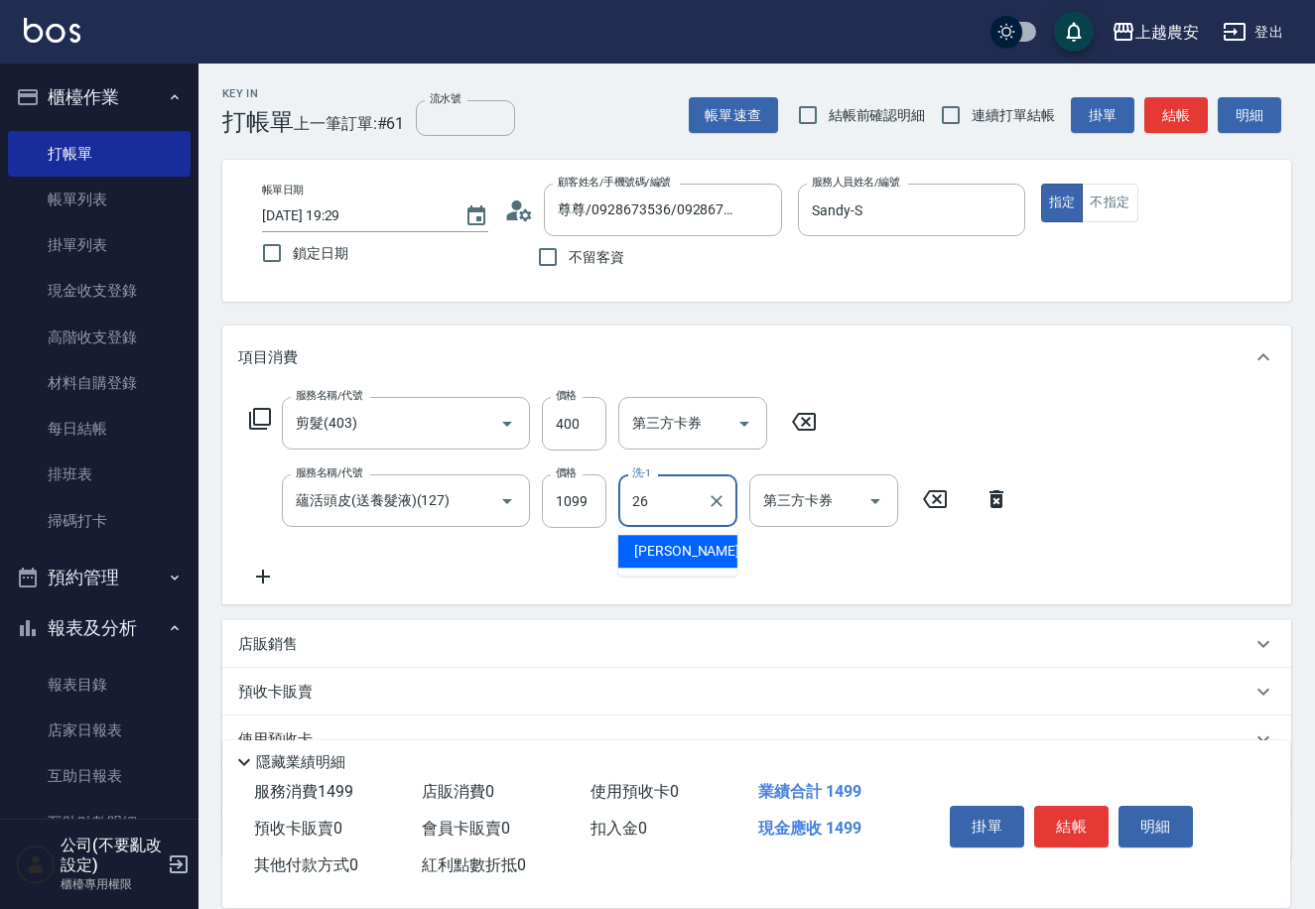
type input "招招-26"
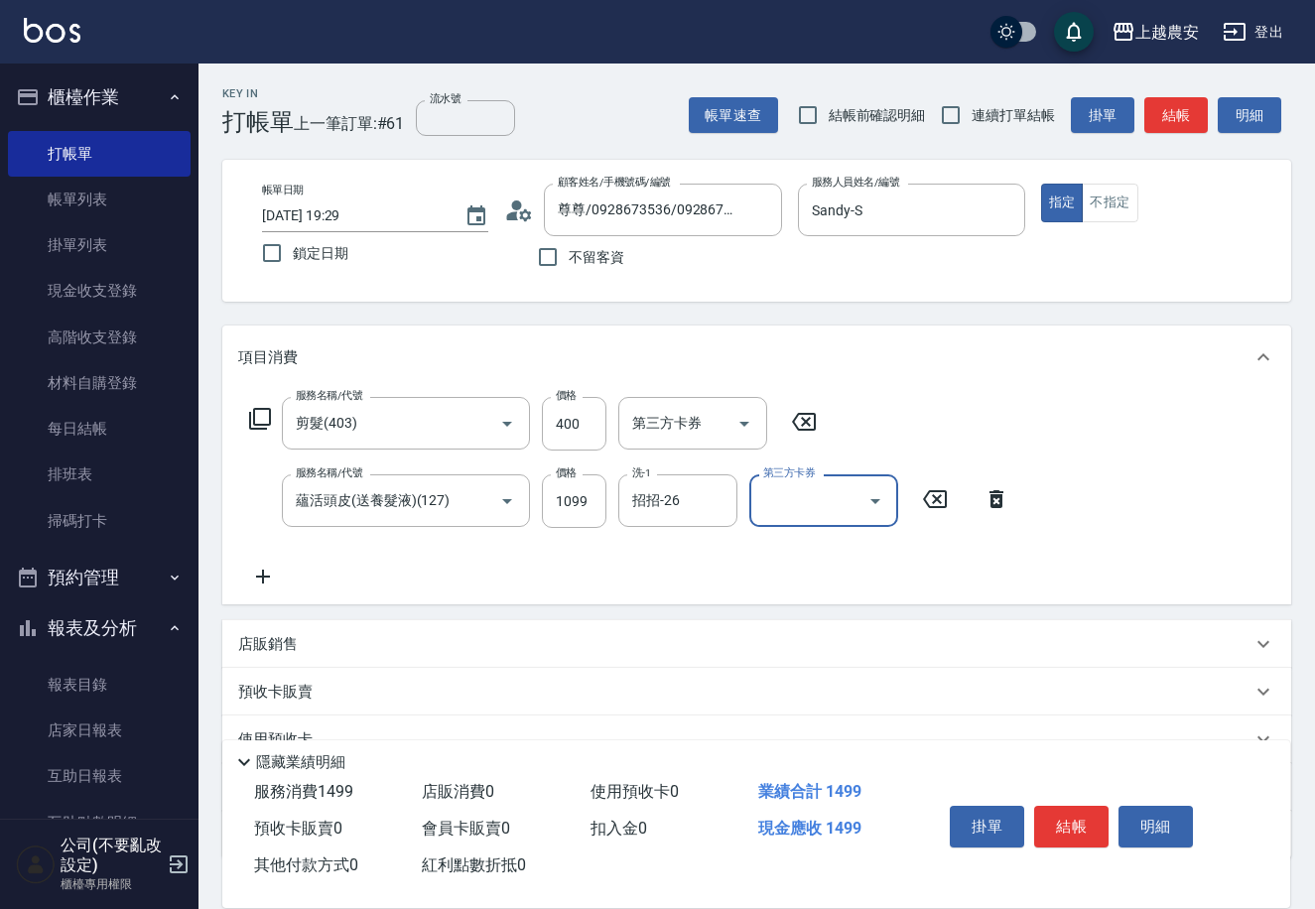
scroll to position [136, 0]
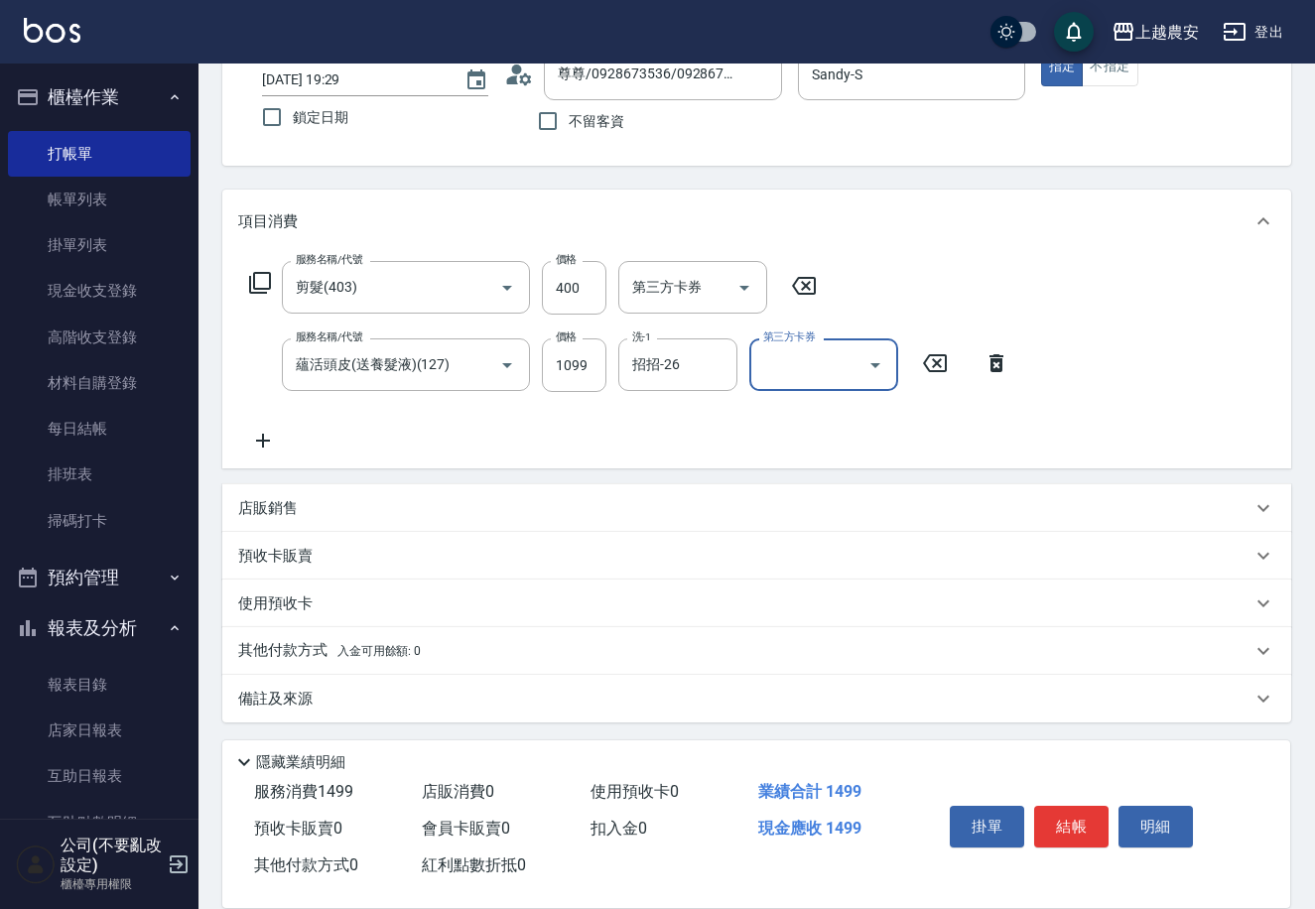
click at [260, 637] on div "其他付款方式 入金可用餘額: 0" at bounding box center [756, 651] width 1069 height 48
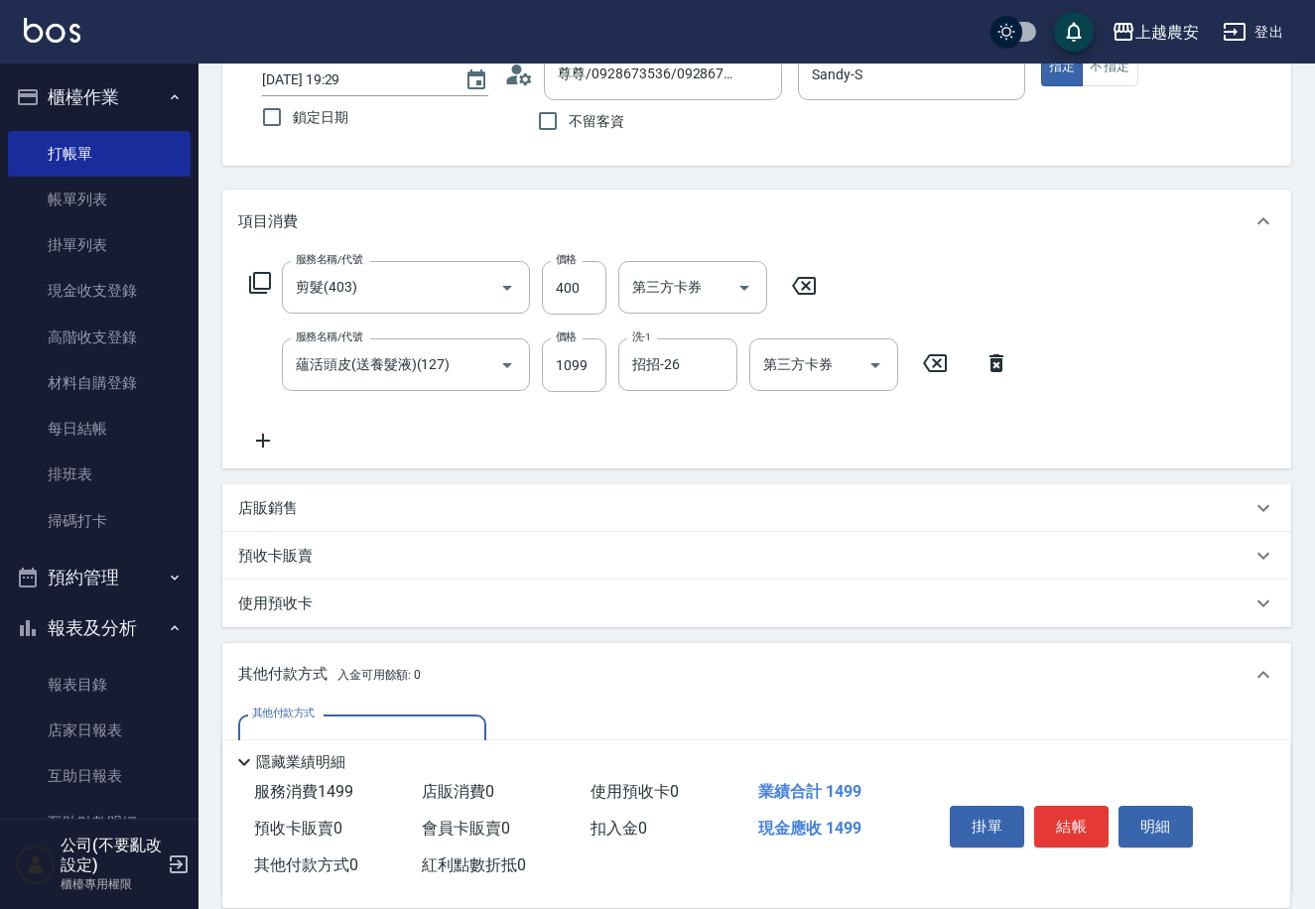
scroll to position [369, 0]
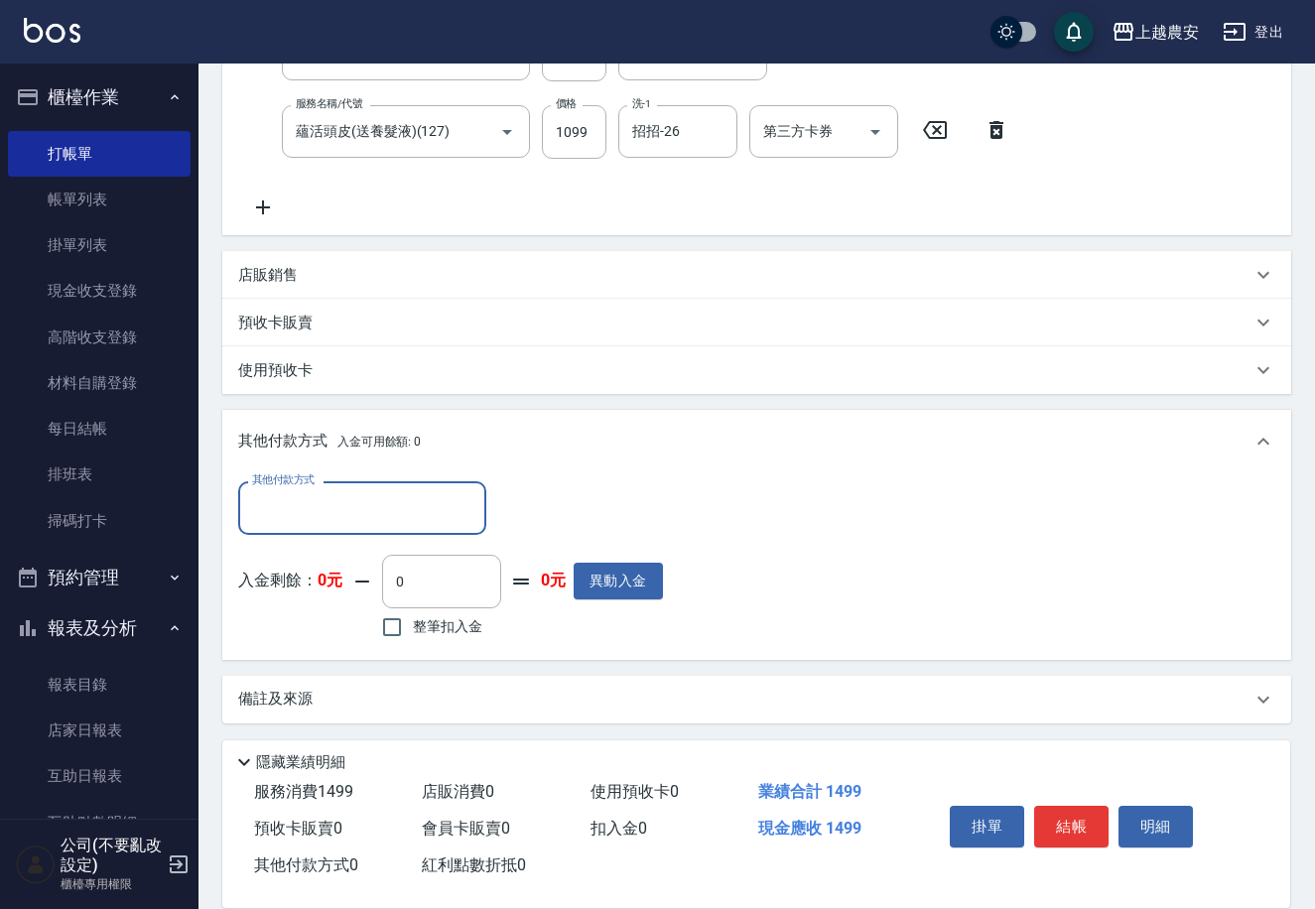
click at [356, 523] on input "其他付款方式" at bounding box center [362, 507] width 230 height 35
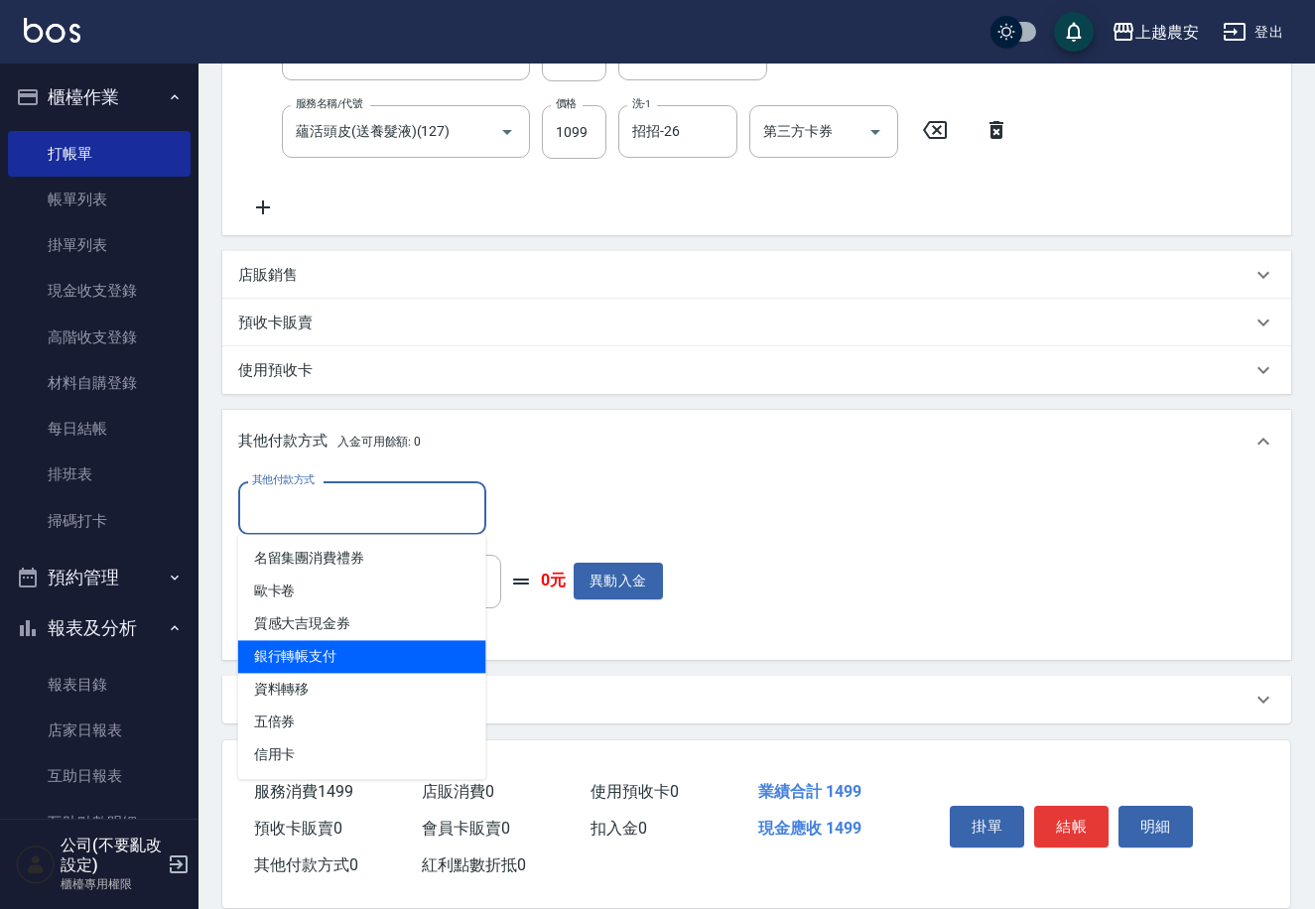
click at [354, 648] on span "銀行轉帳支付" at bounding box center [362, 656] width 248 height 33
type input "銀行轉帳支付"
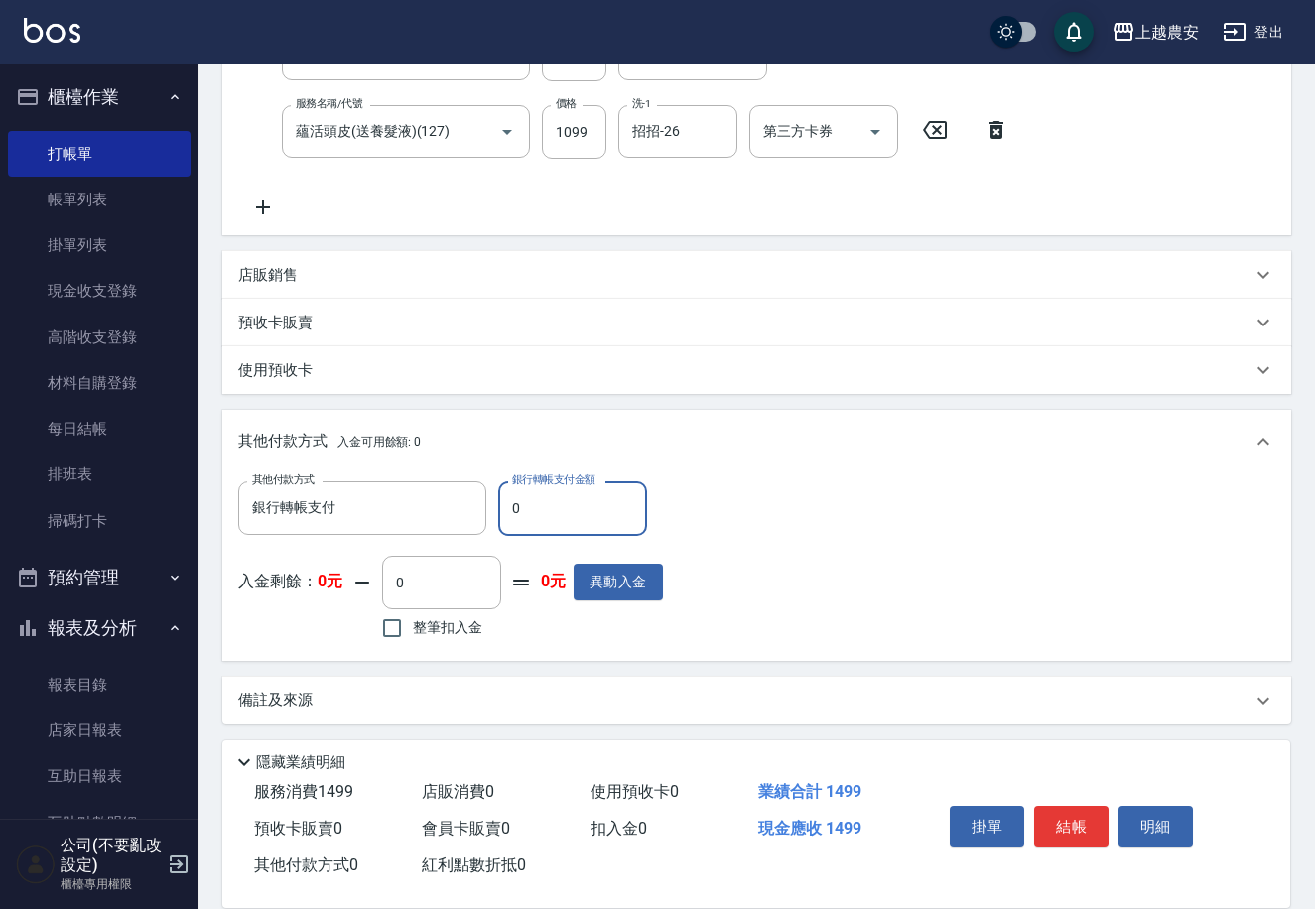
drag, startPoint x: 499, startPoint y: 519, endPoint x: 568, endPoint y: 504, distance: 70.1
click at [568, 504] on input "0" at bounding box center [572, 508] width 149 height 54
type input "1499"
click at [1056, 820] on button "結帳" at bounding box center [1071, 827] width 74 height 42
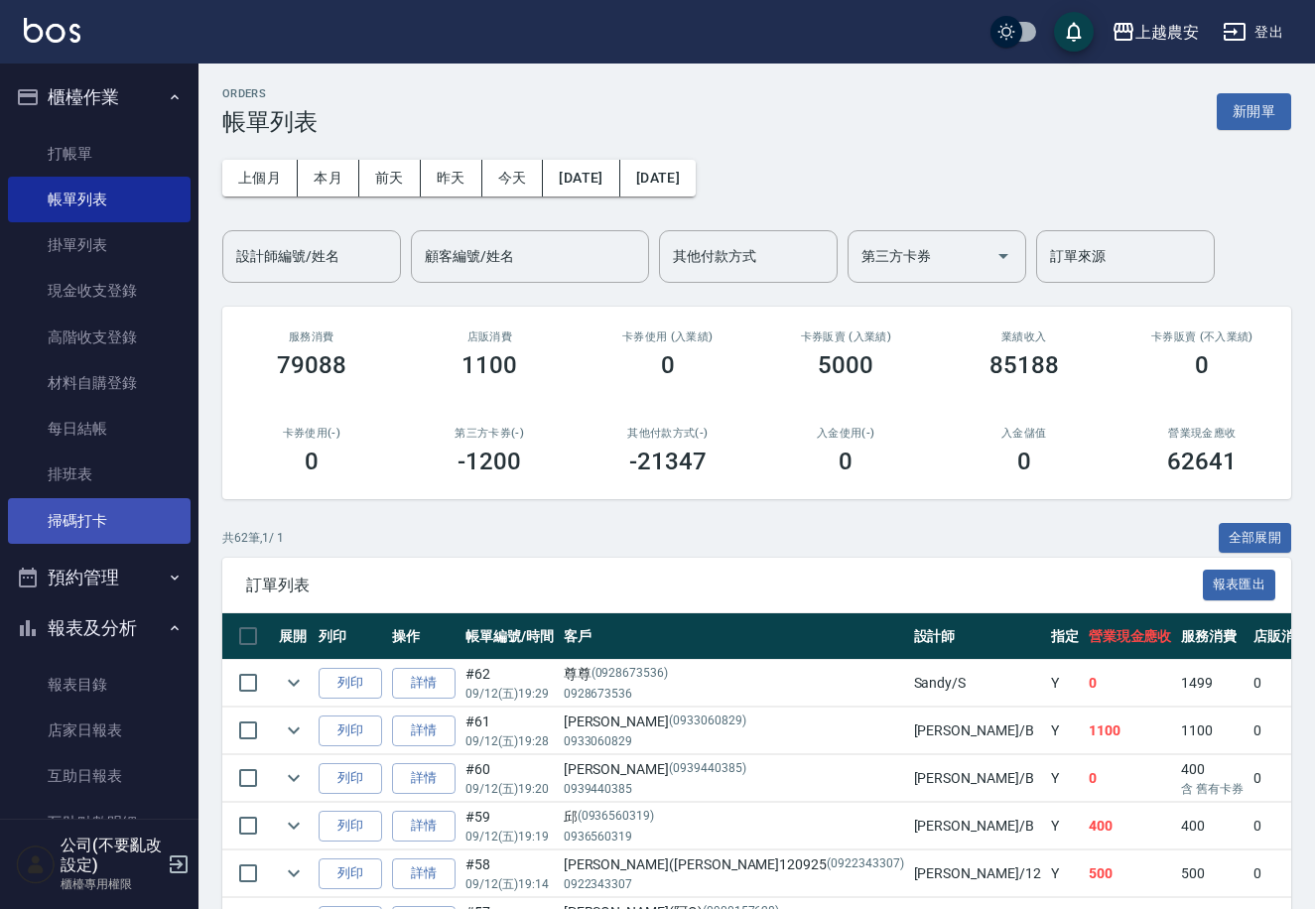
click at [63, 532] on link "掃碼打卡" at bounding box center [99, 521] width 183 height 46
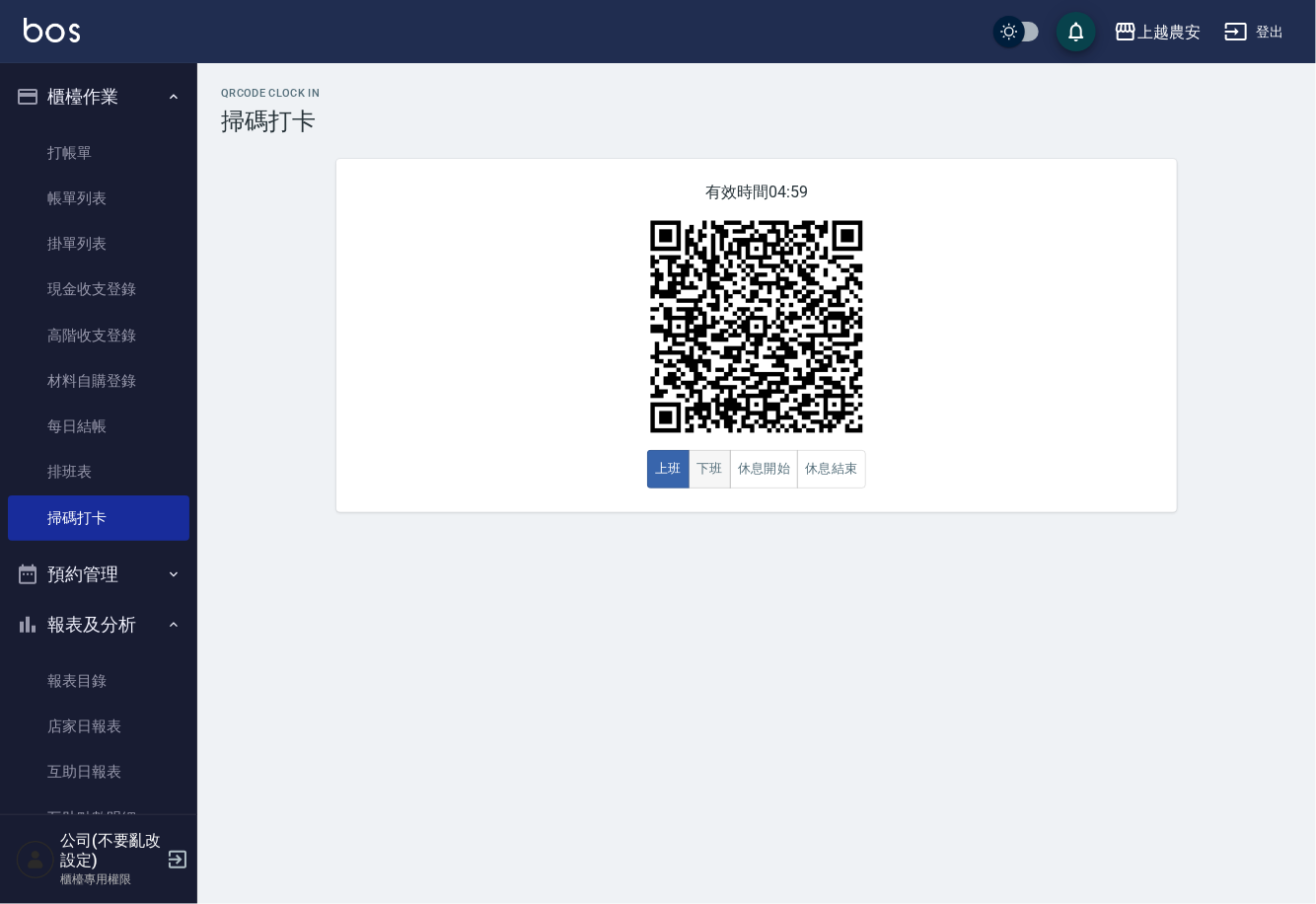
click at [717, 464] on button "下班" at bounding box center [710, 469] width 43 height 39
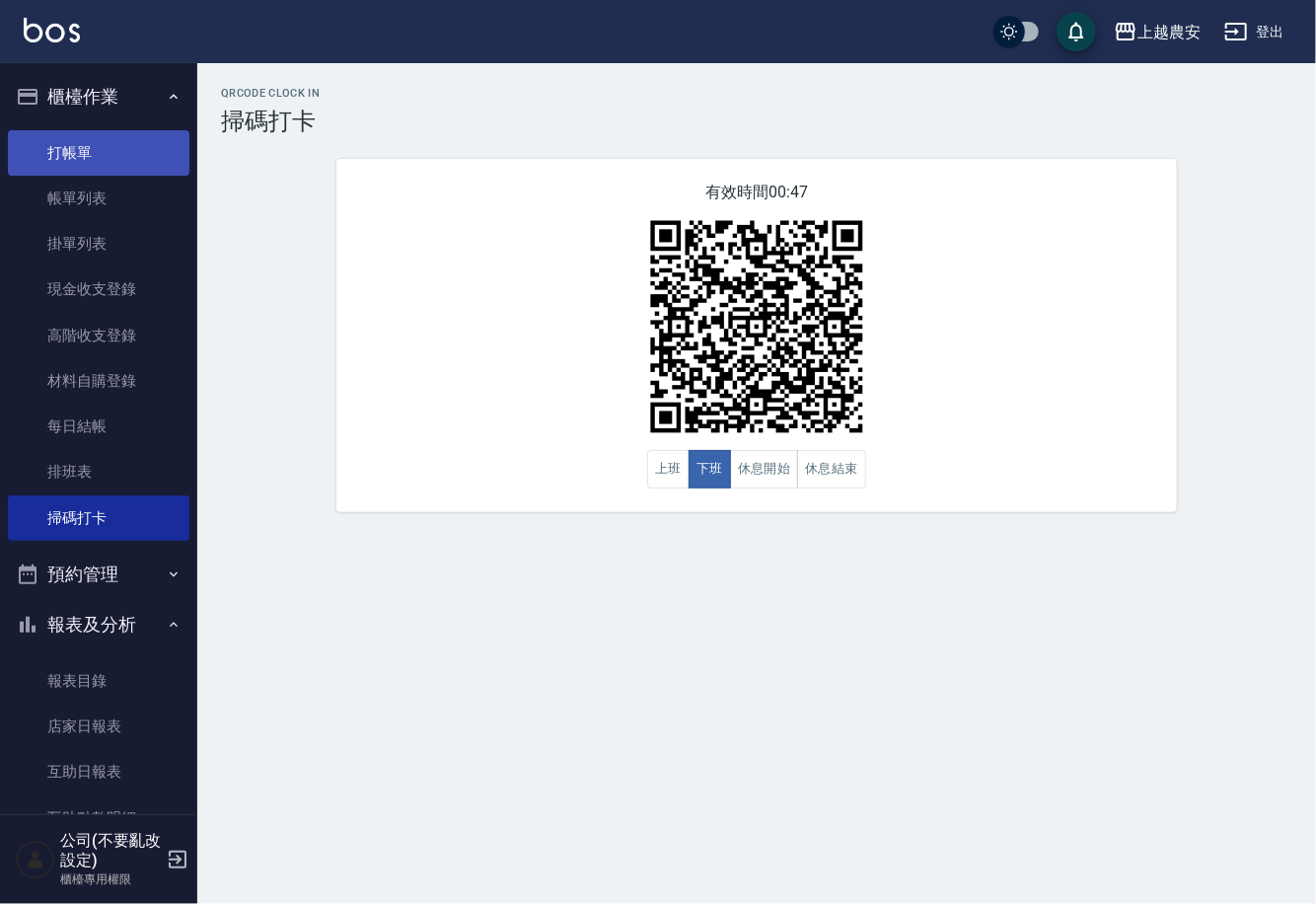
click at [77, 163] on link "打帳單" at bounding box center [98, 153] width 182 height 46
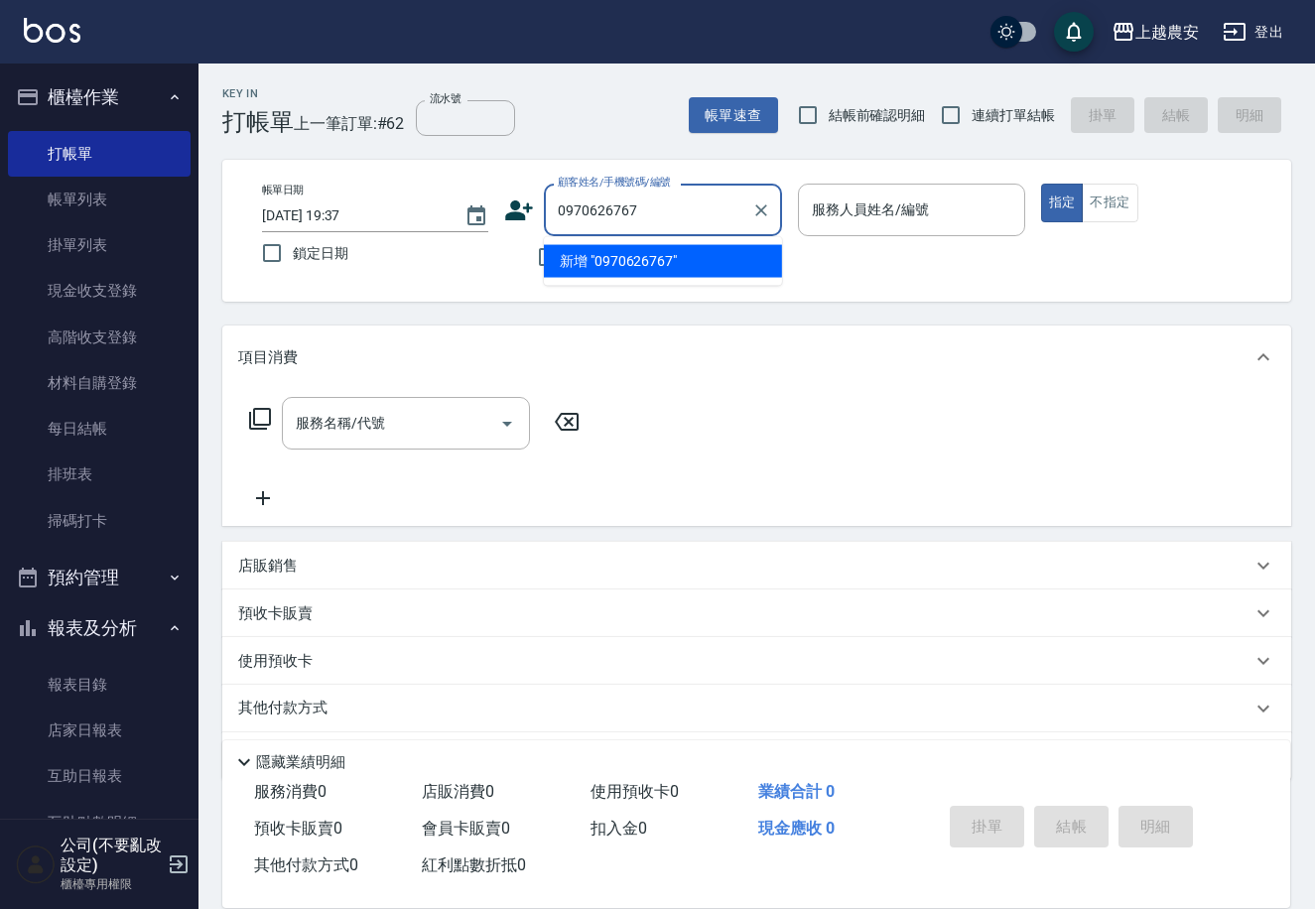
drag, startPoint x: 668, startPoint y: 267, endPoint x: 646, endPoint y: 260, distance: 22.9
click at [667, 266] on li "新增 "0970626767"" at bounding box center [663, 261] width 238 height 33
type input "0970626767"
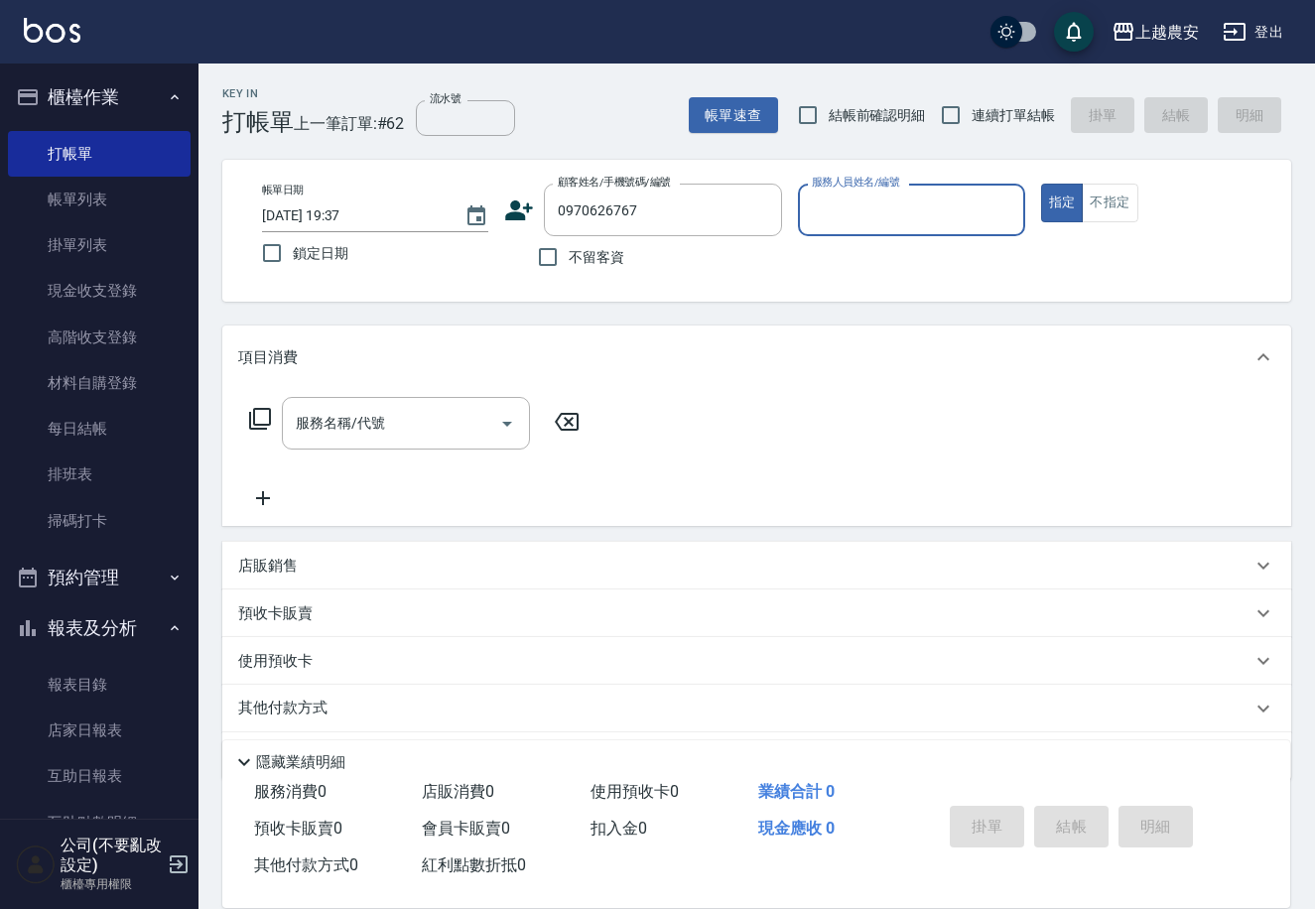
click at [519, 209] on icon at bounding box center [519, 211] width 30 height 30
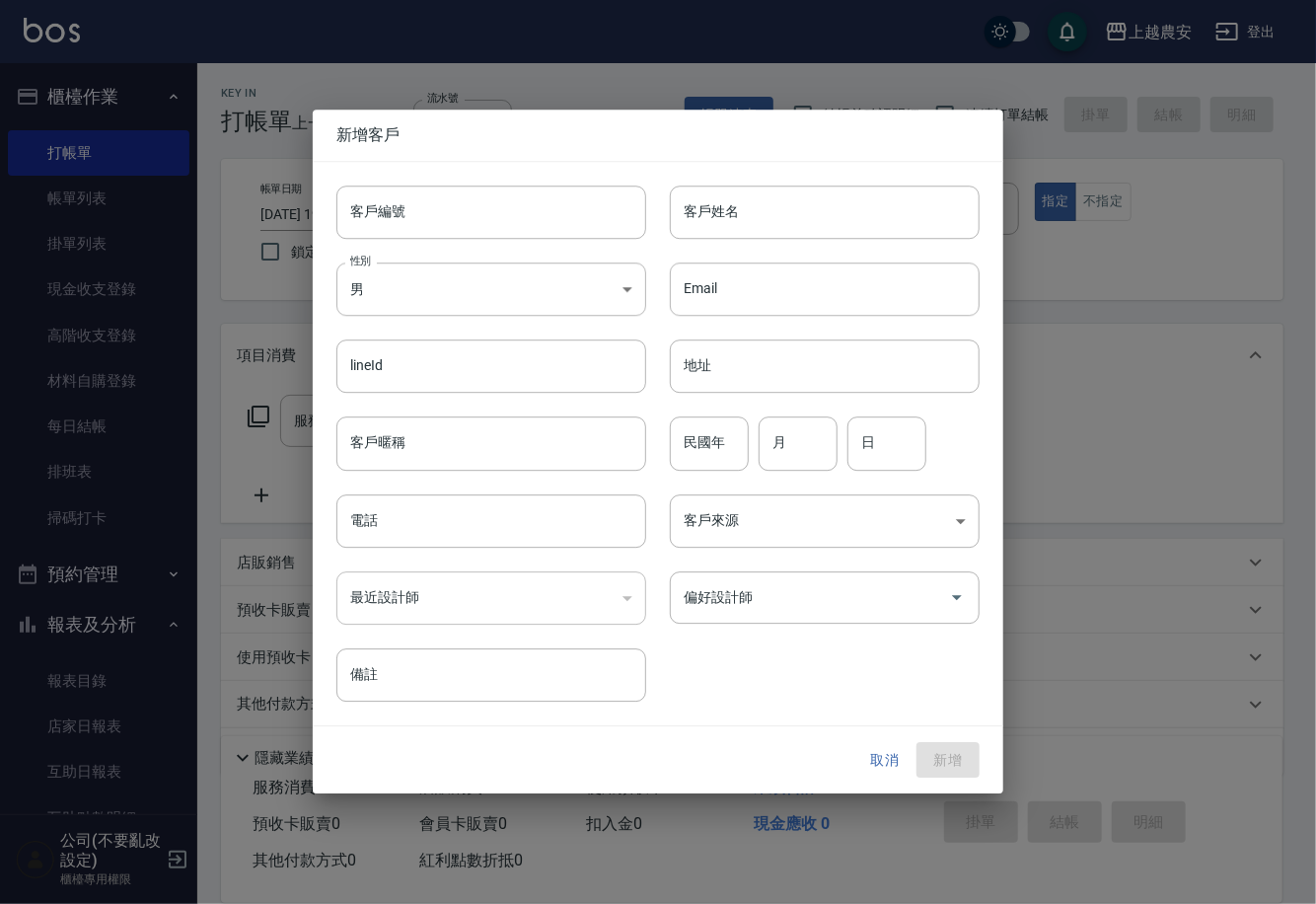
type input "0970626767"
click at [518, 210] on input "客戶編號" at bounding box center [491, 213] width 310 height 54
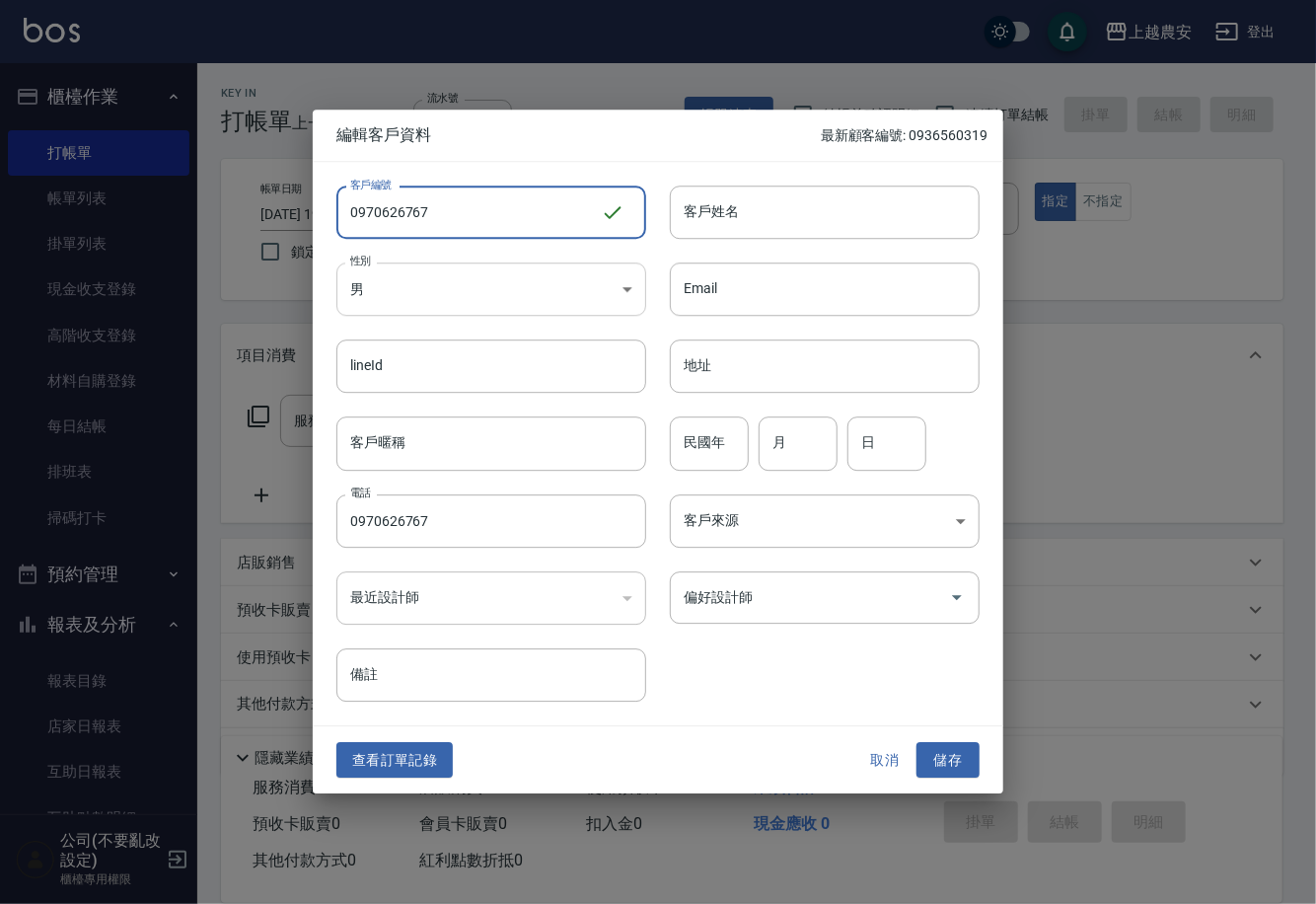
type input "0970626767"
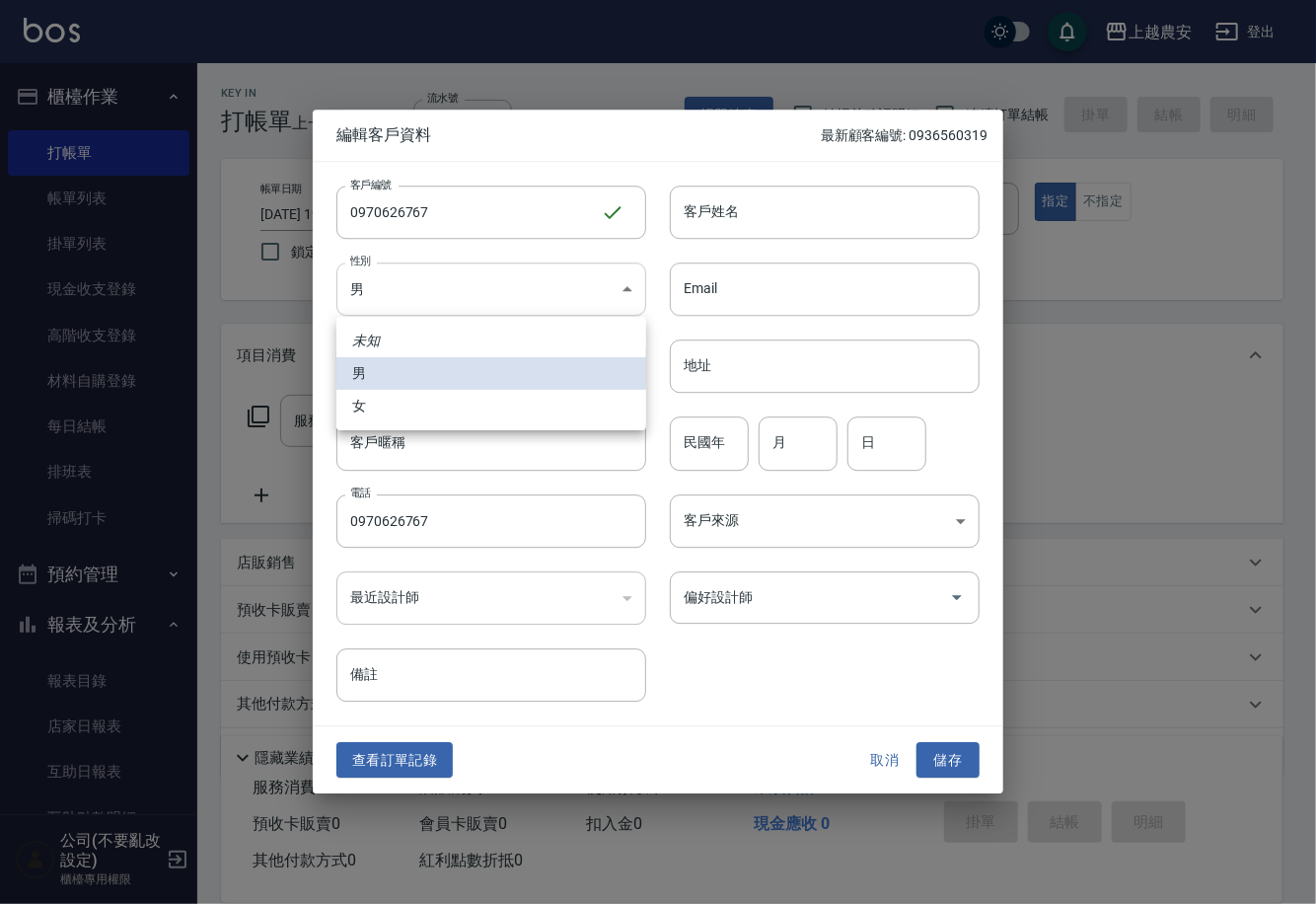
click at [497, 302] on body "上越農安 登出 櫃檯作業 打帳單 帳單列表 掛單列表 現金收支登錄 高階收支登錄 材料自購登錄 每日結帳 排班表 掃碼打卡 預約管理 預約管理 單日預約紀錄 …" at bounding box center [658, 481] width 1316 height 963
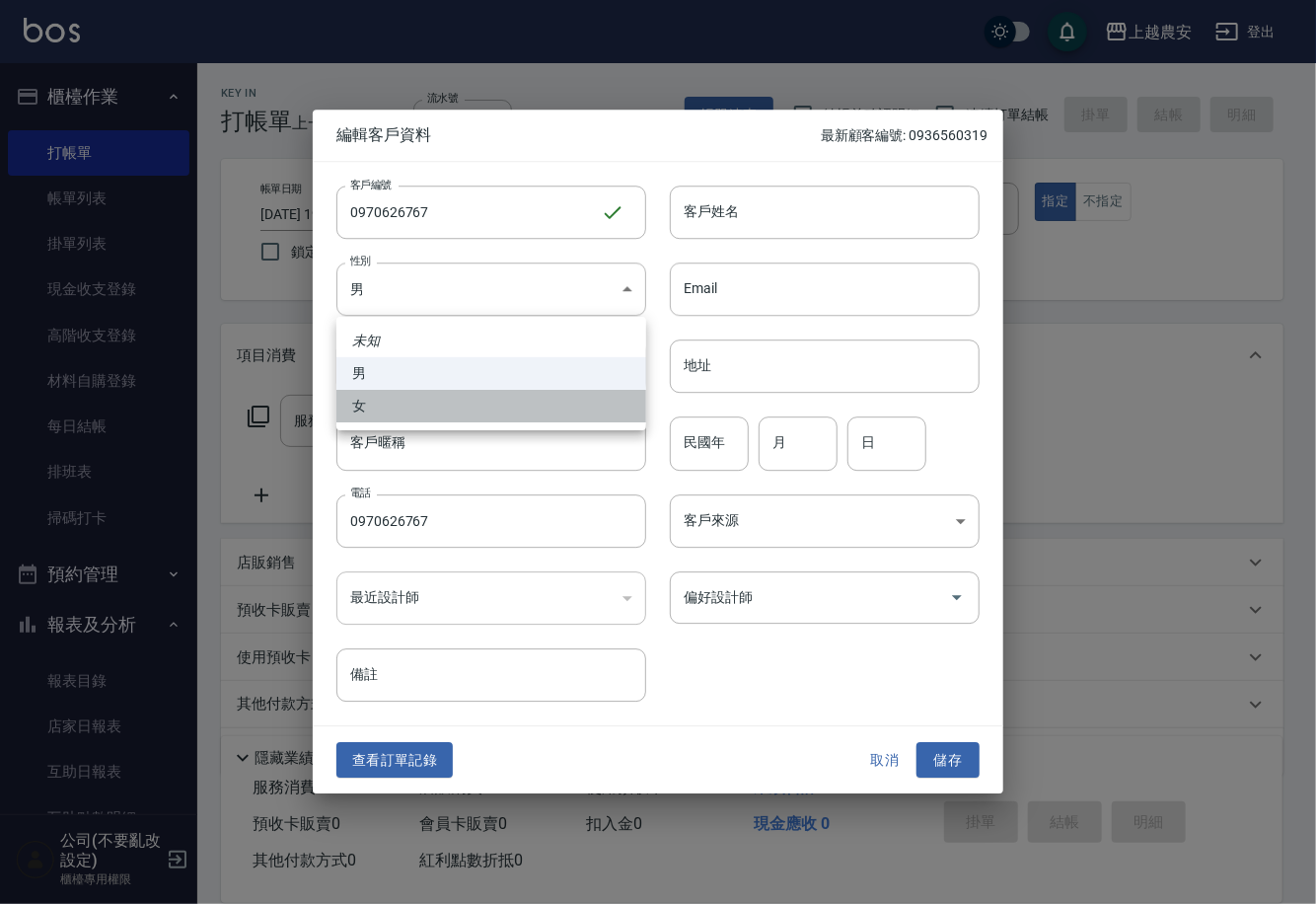
click at [453, 409] on li "女" at bounding box center [491, 406] width 310 height 33
type input "FEMALE"
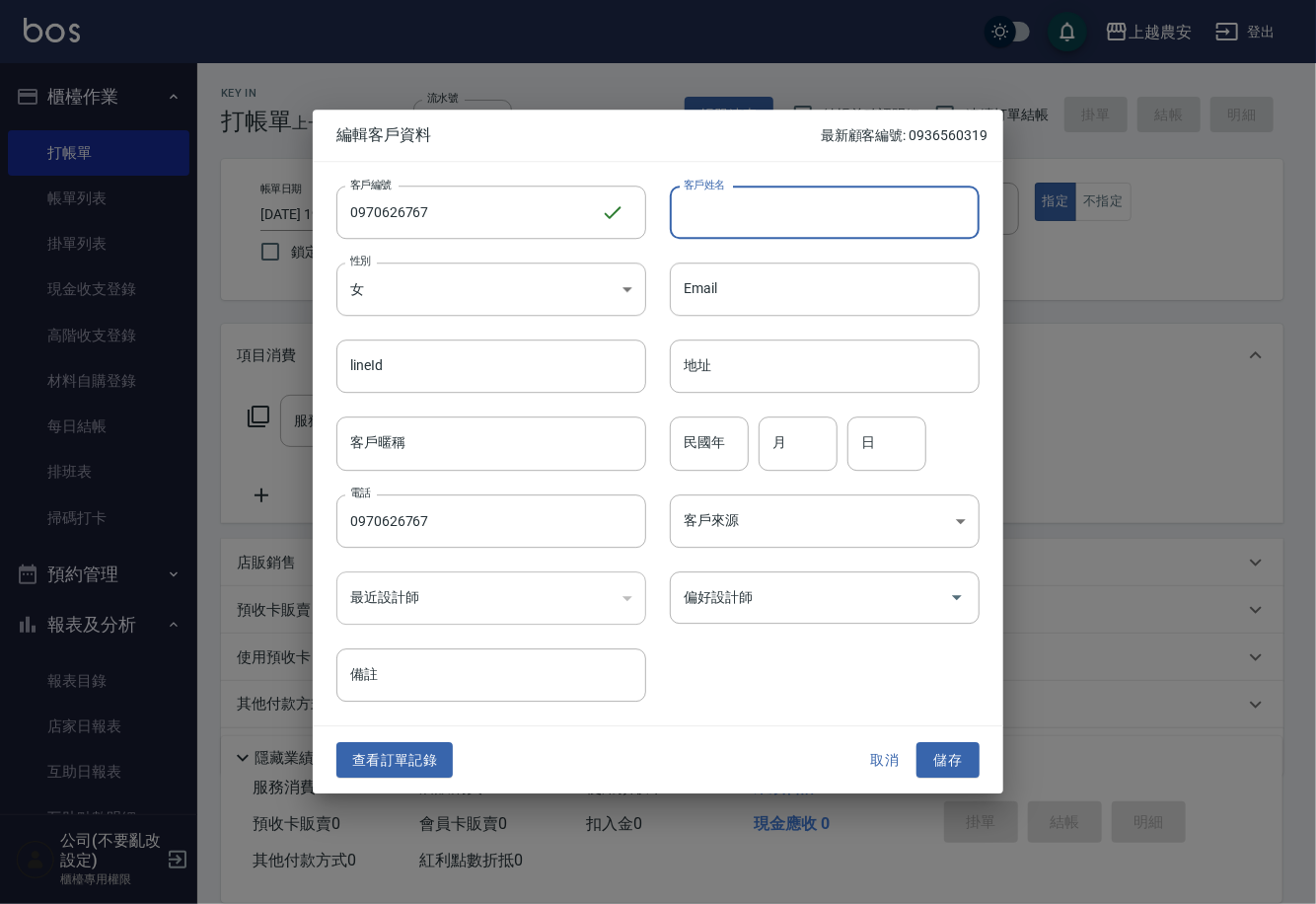
click at [704, 218] on input "客戶姓名" at bounding box center [825, 213] width 310 height 54
type input "馬千喻"
click at [940, 765] on button "儲存" at bounding box center [948, 760] width 64 height 37
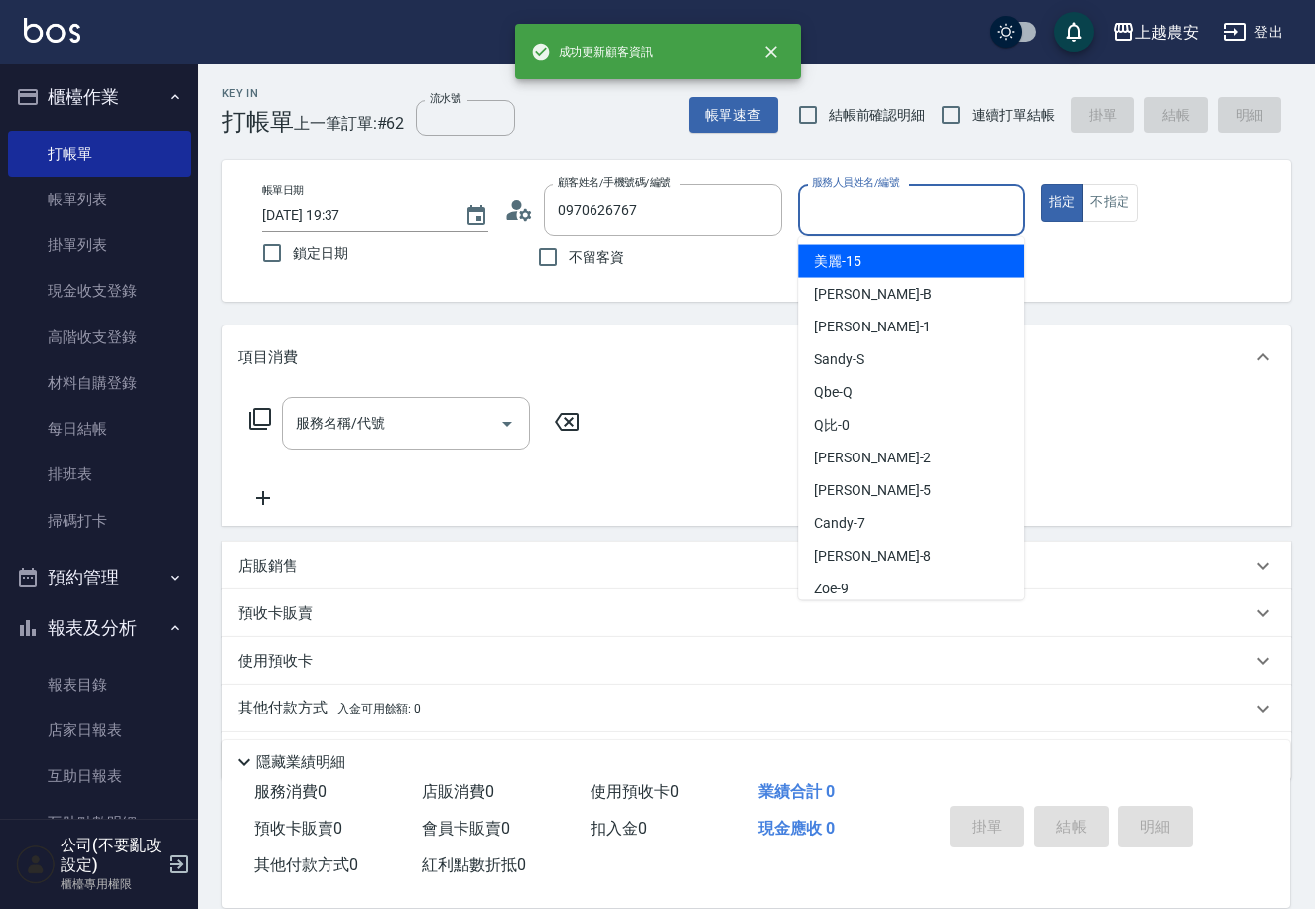
click at [941, 214] on input "服務人員姓名/編號" at bounding box center [911, 210] width 208 height 35
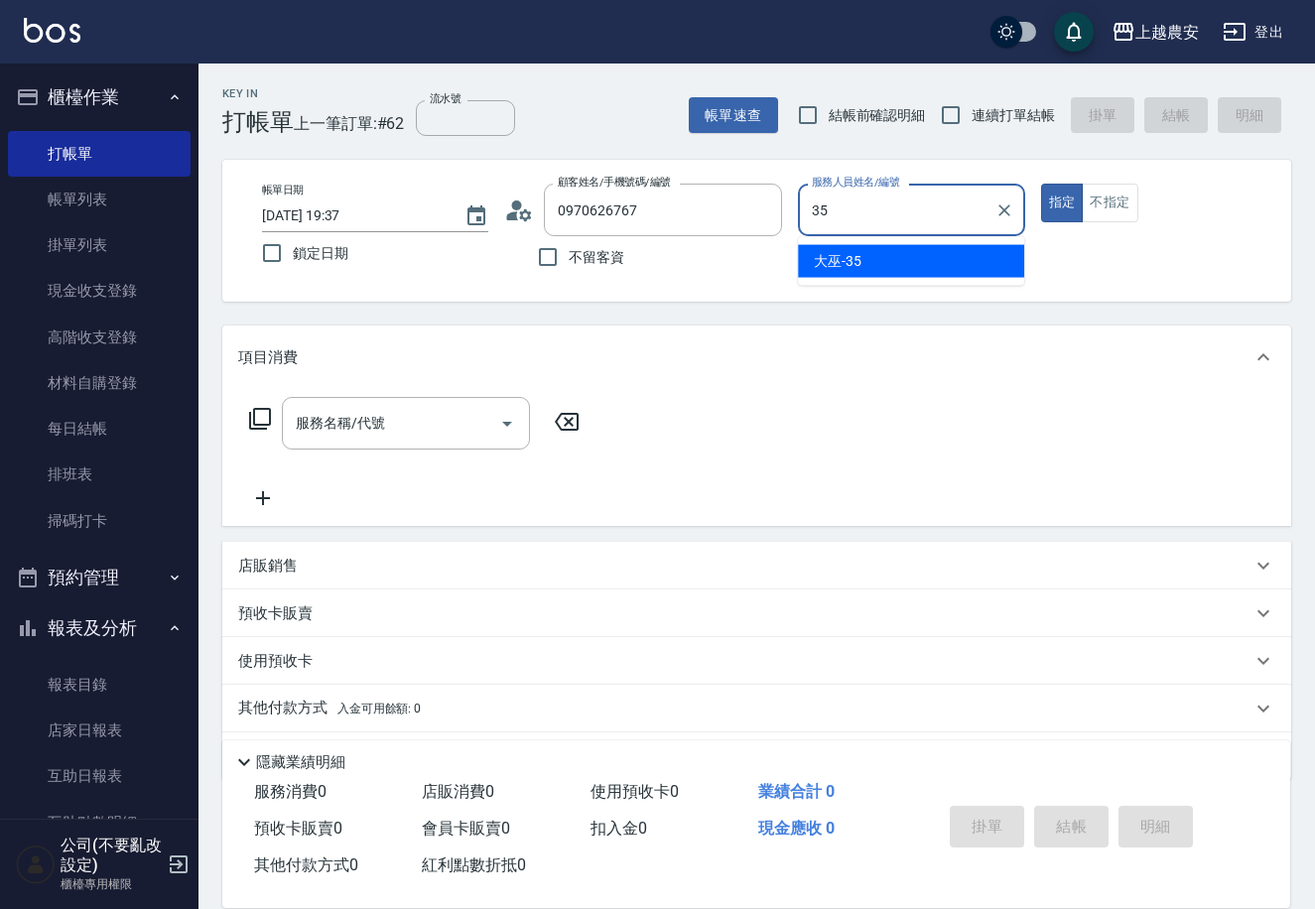
type input "大巫-35"
type button "true"
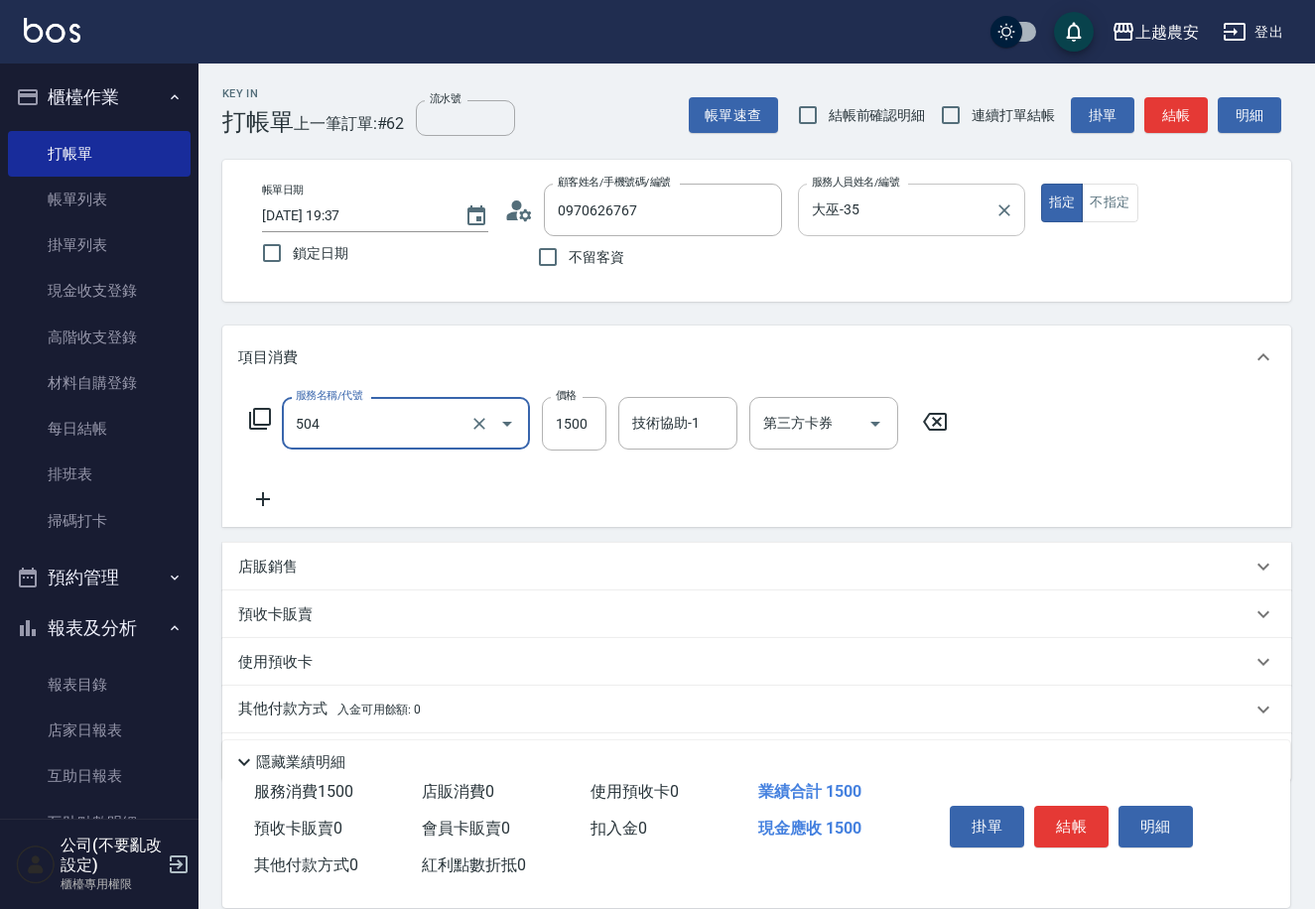
type input "染髮1500↓(504)"
type input "1100"
click at [1058, 820] on button "結帳" at bounding box center [1071, 827] width 74 height 42
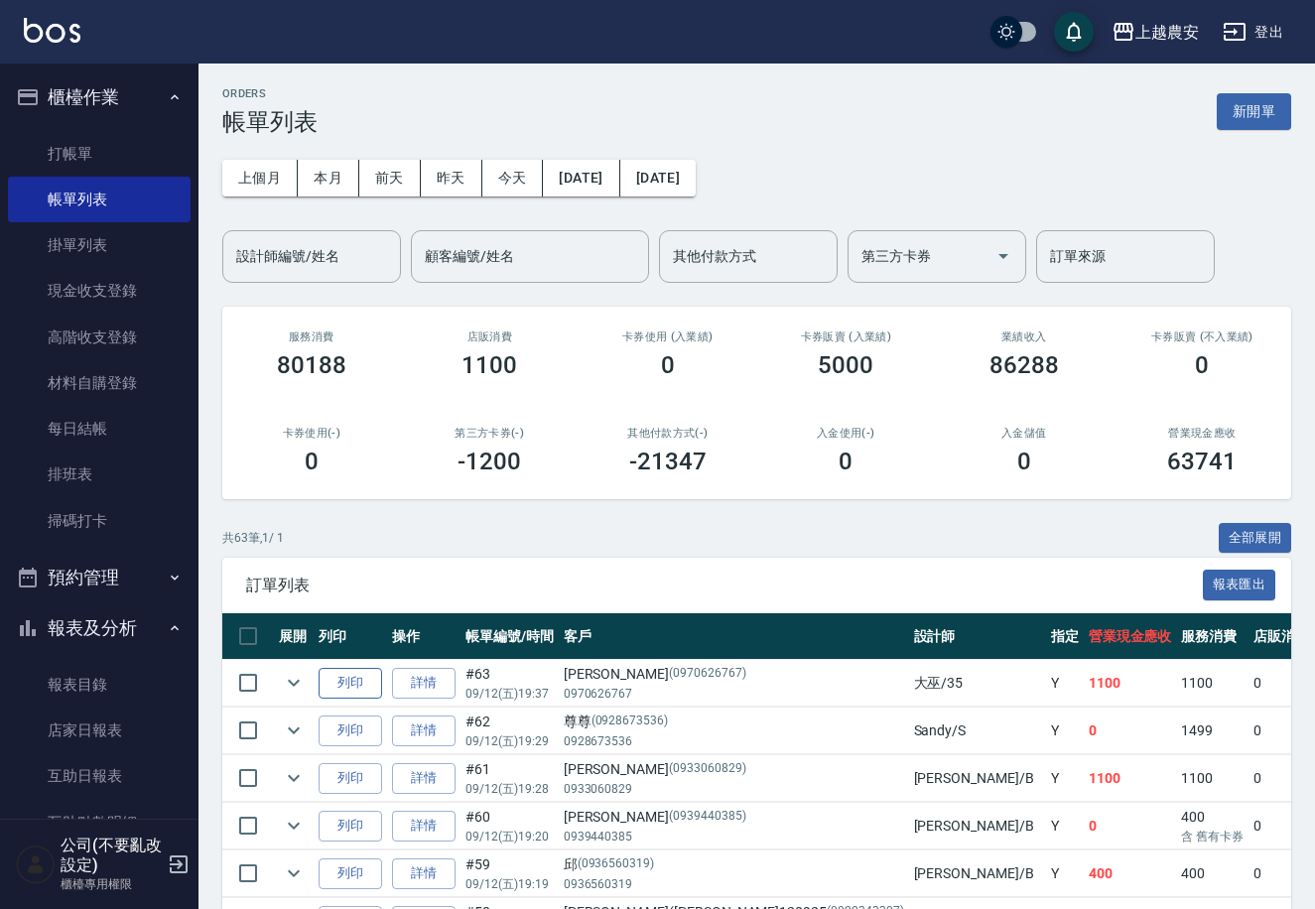
click at [367, 675] on button "列印" at bounding box center [351, 683] width 64 height 31
click at [100, 145] on link "打帳單" at bounding box center [99, 154] width 183 height 46
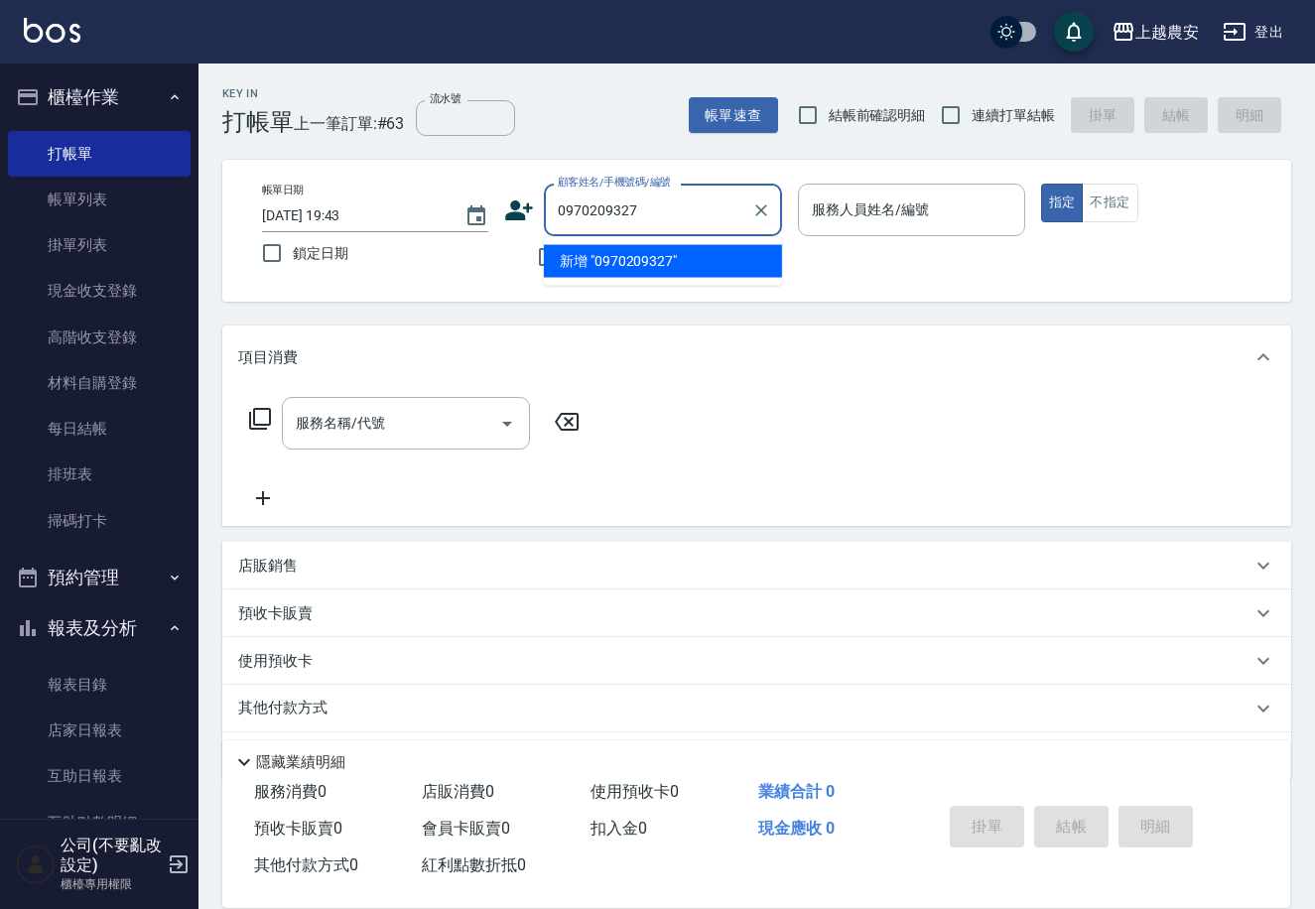
click at [646, 256] on li "新增 "0970209327"" at bounding box center [663, 261] width 238 height 33
type input "0970209327"
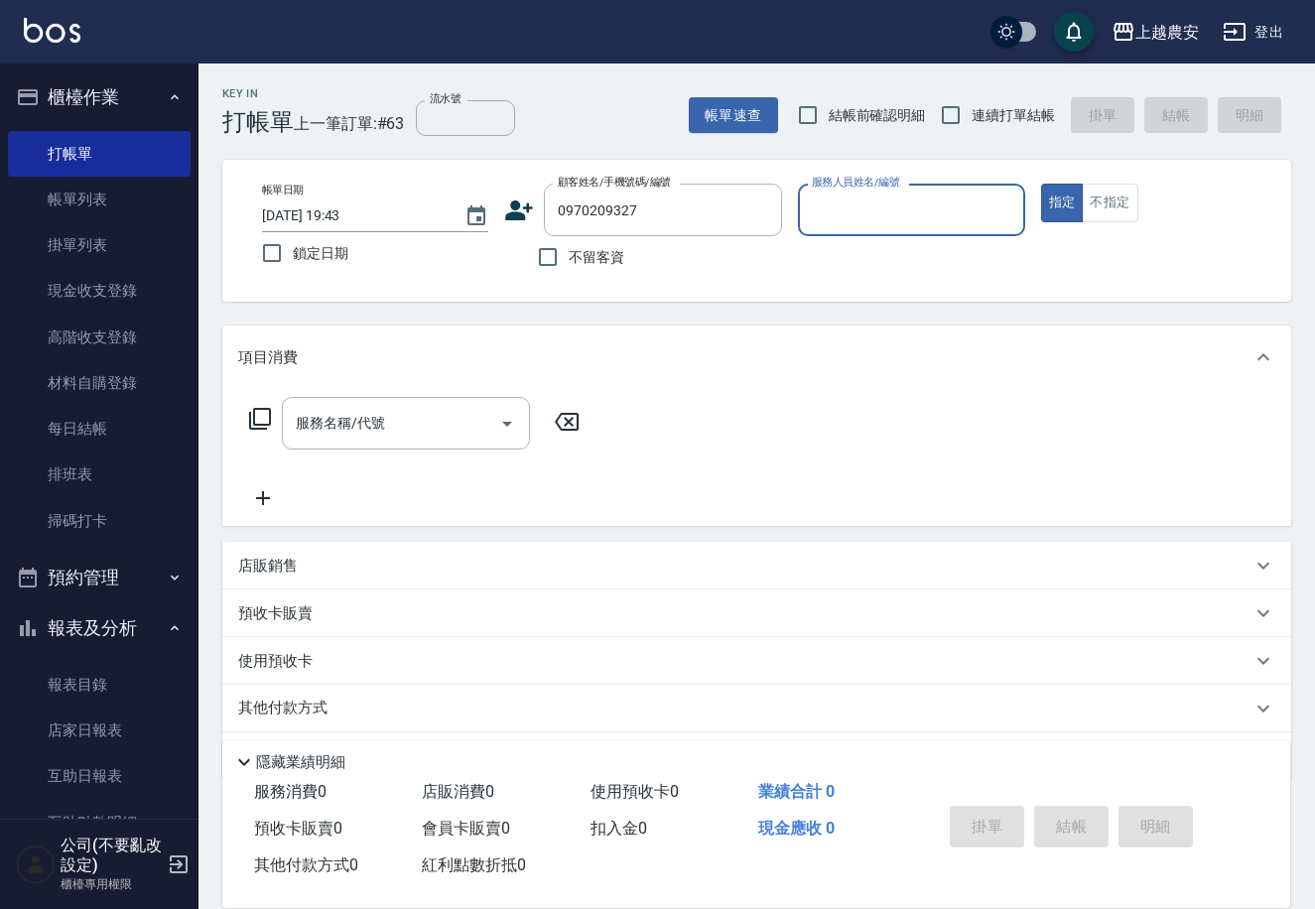
click at [513, 209] on icon at bounding box center [520, 210] width 28 height 20
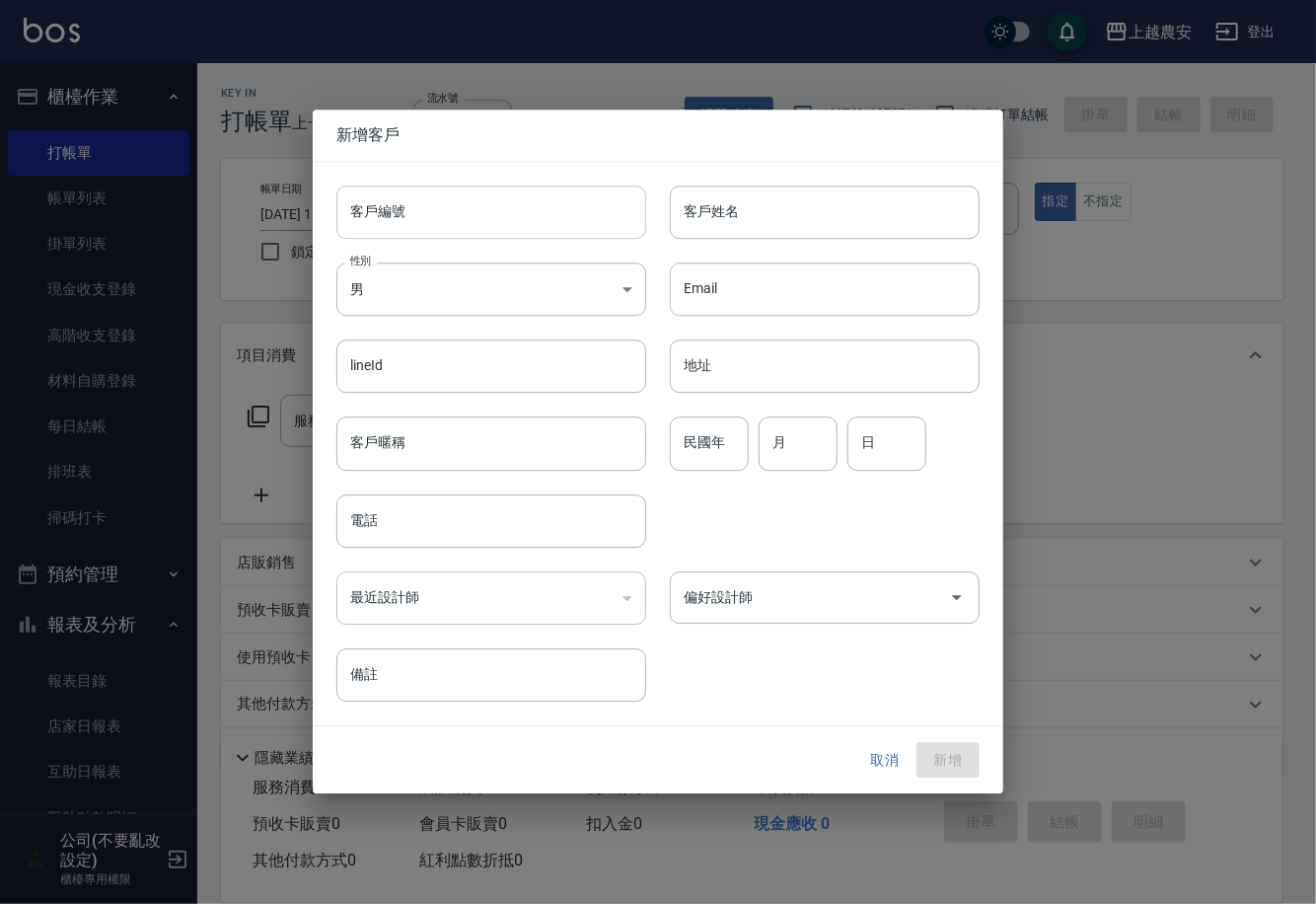
type input "0970209327"
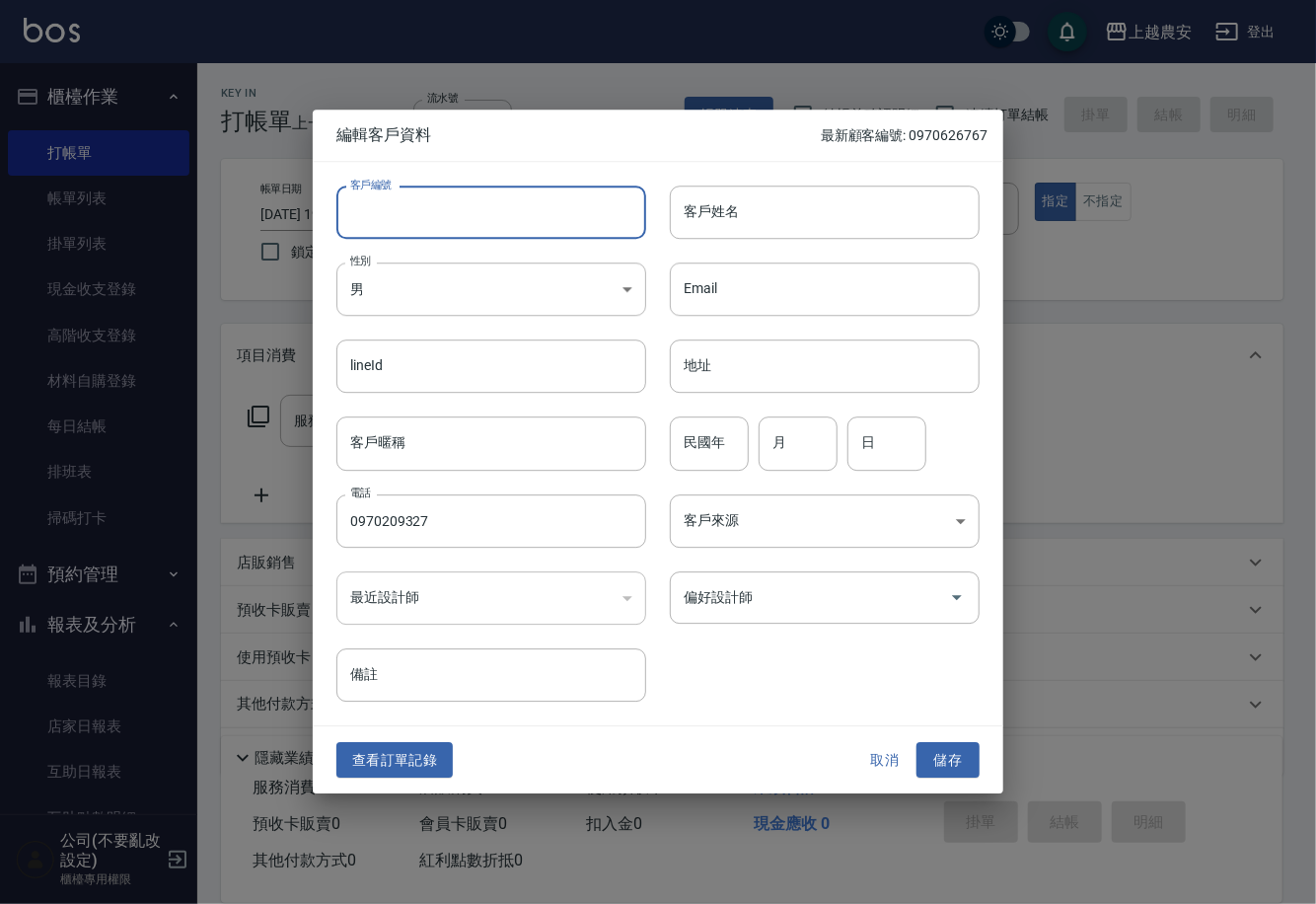
click at [505, 216] on input "客戶編號" at bounding box center [491, 213] width 310 height 54
type input "0970209327"
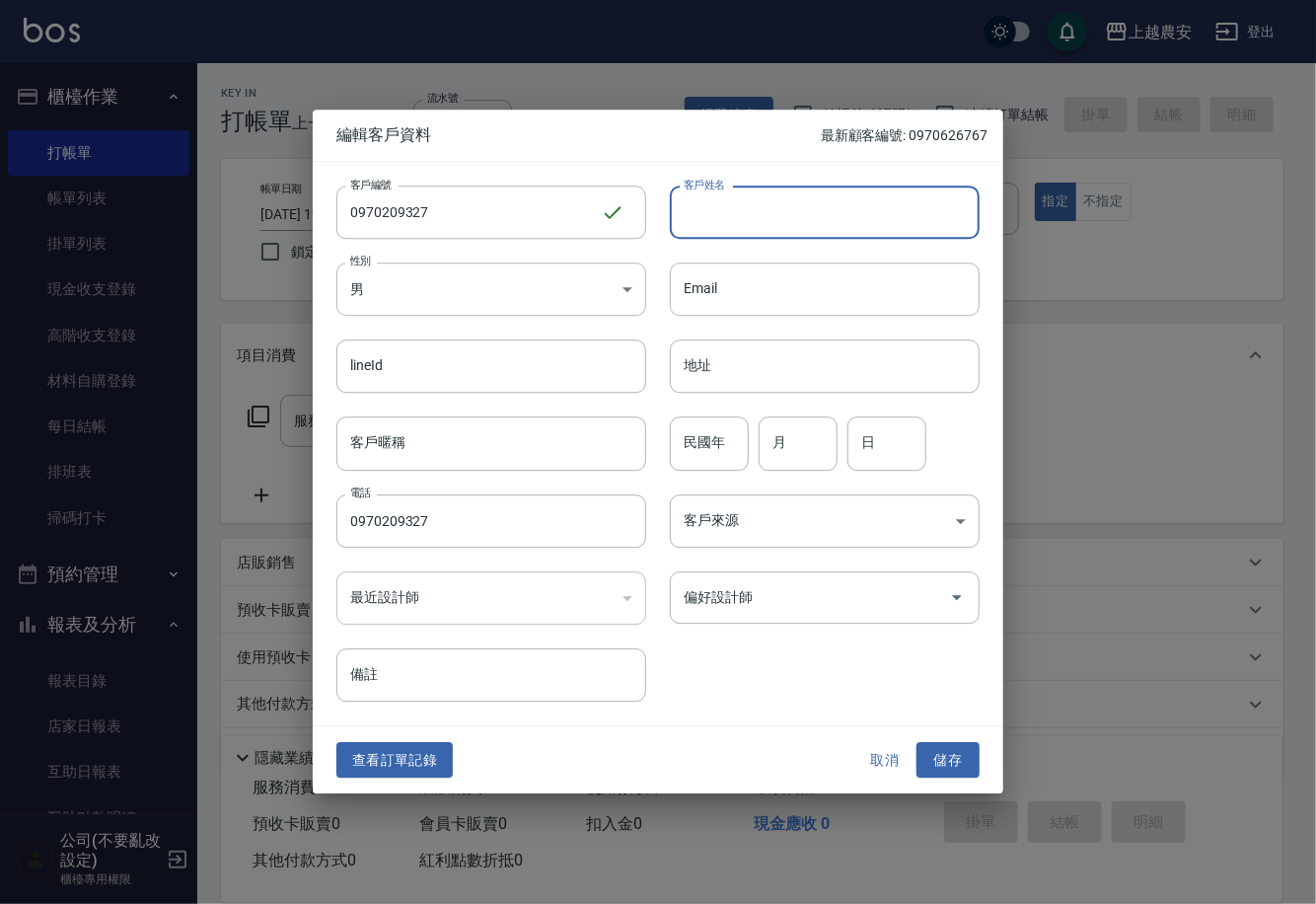
click at [743, 221] on input "客戶姓名" at bounding box center [825, 213] width 310 height 54
type input "連文陽"
click at [964, 759] on button "儲存" at bounding box center [948, 760] width 64 height 37
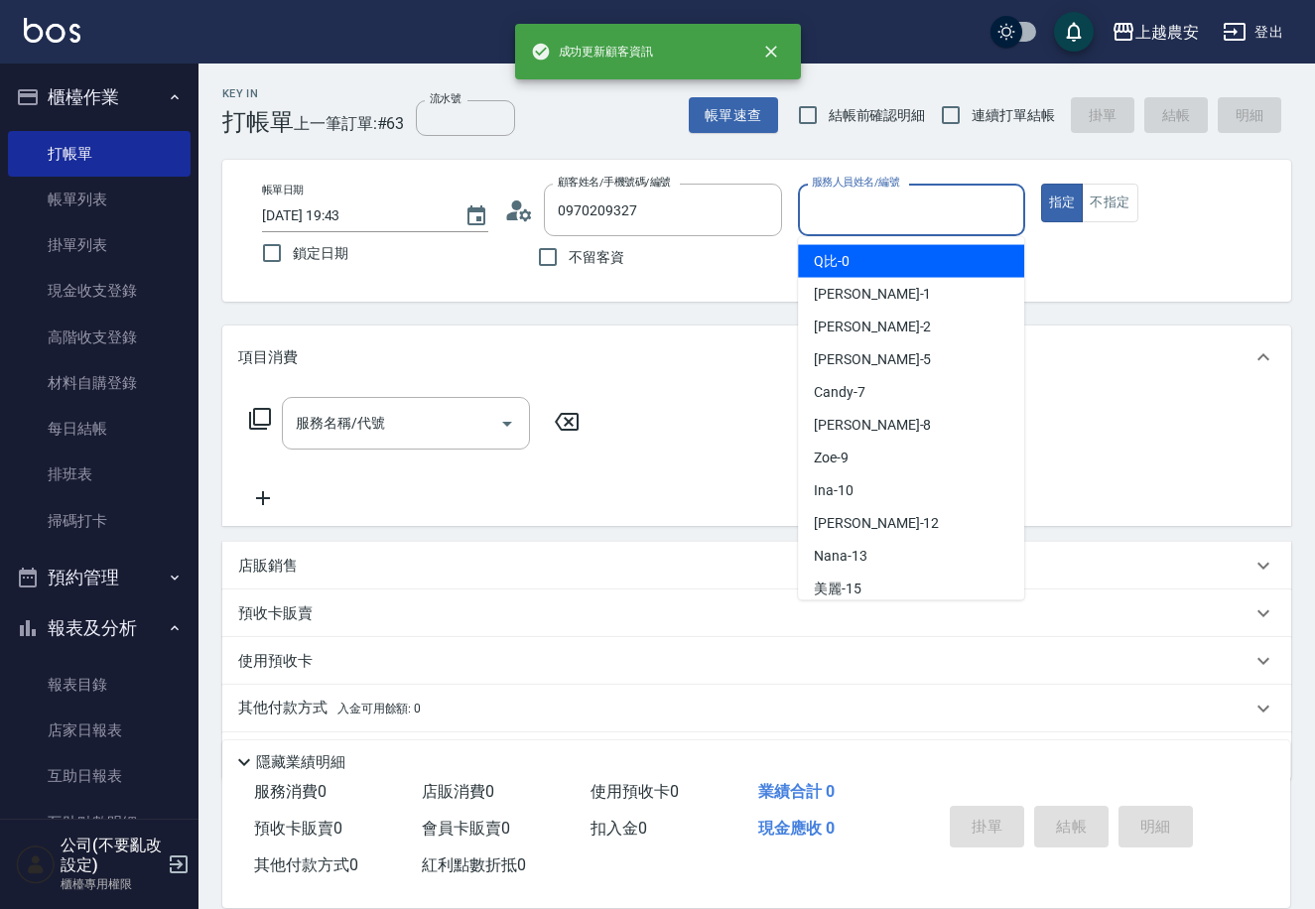
click at [943, 225] on input "服務人員姓名/編號" at bounding box center [911, 210] width 208 height 35
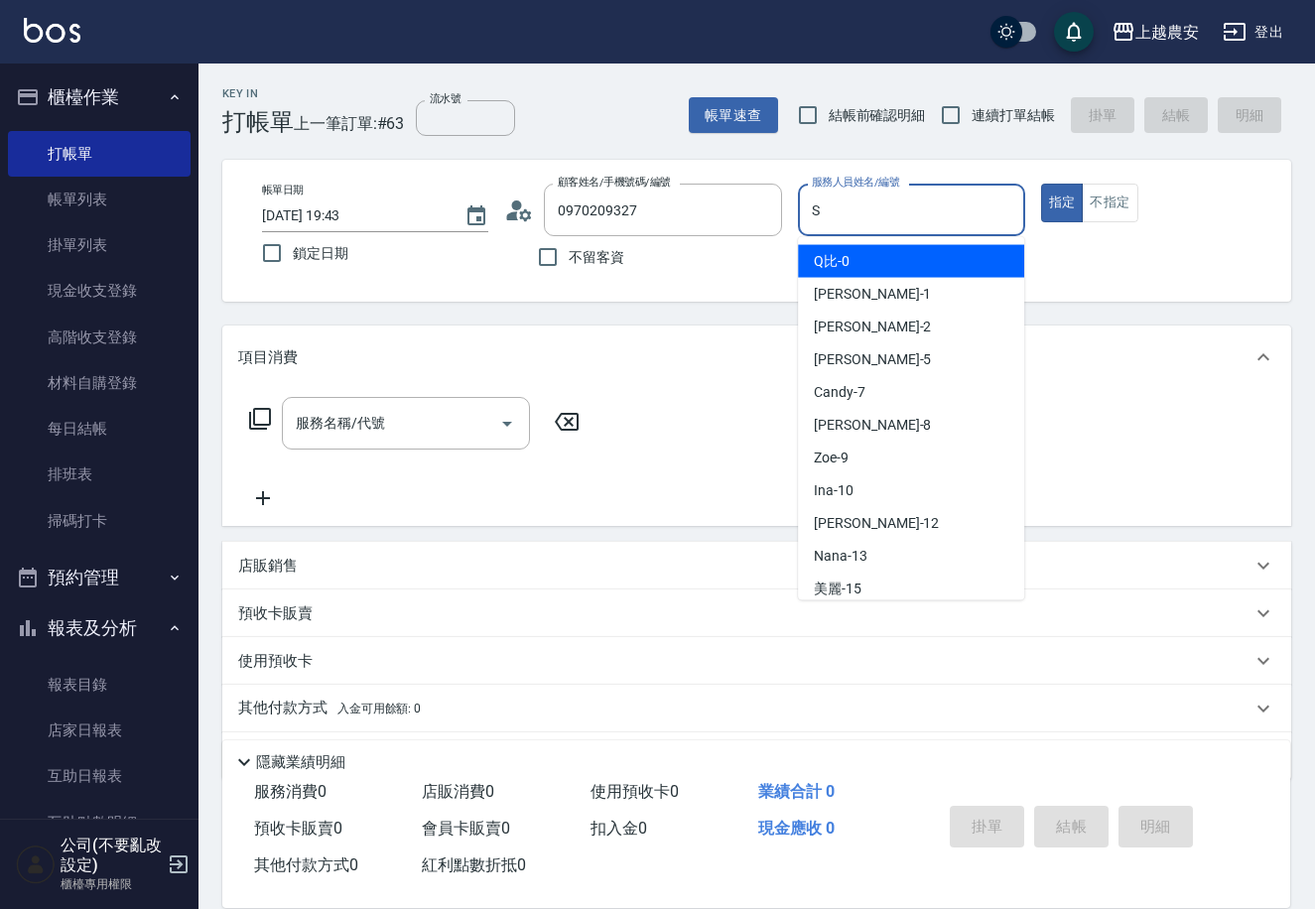
type input "Sandy-S"
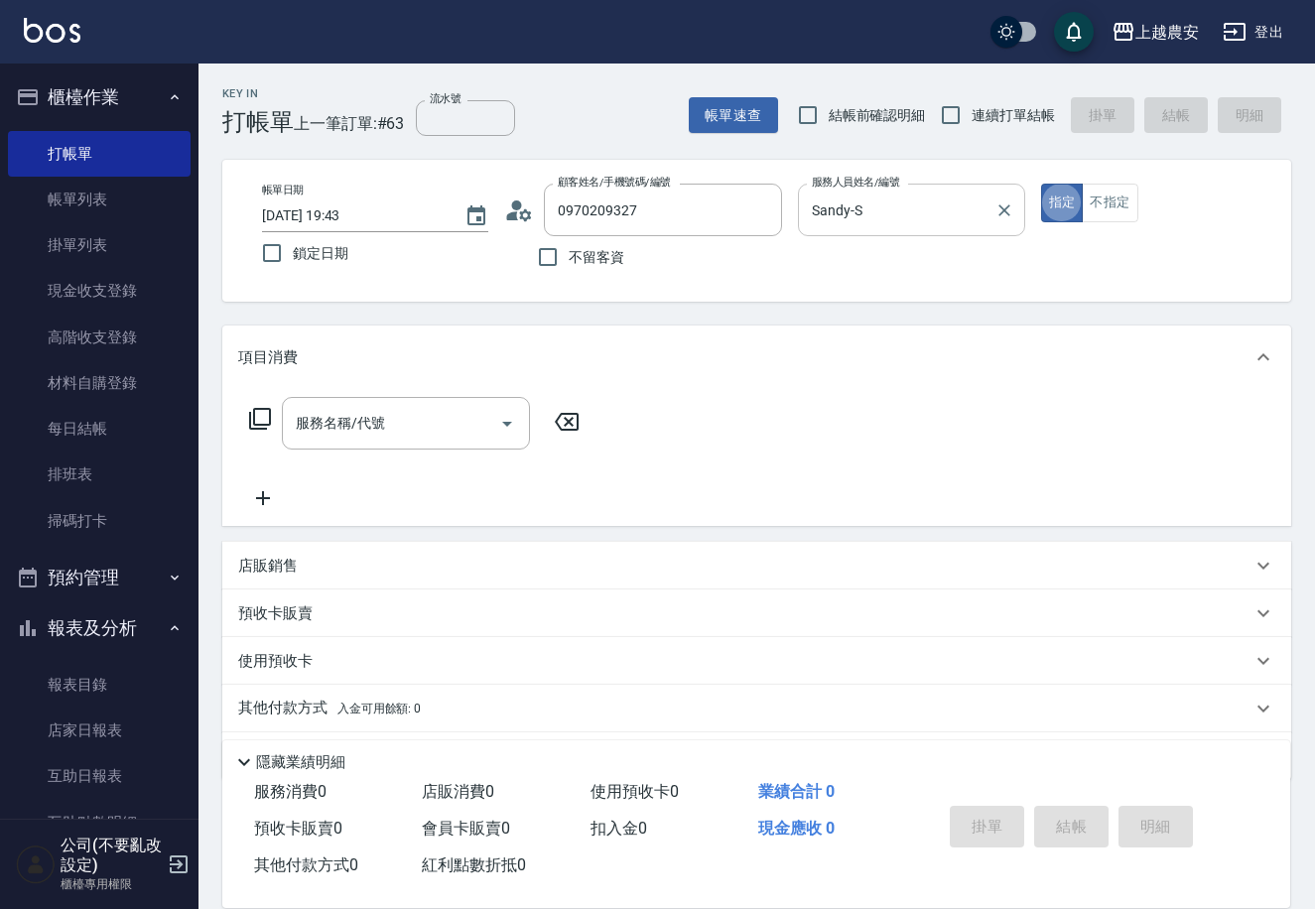
type button "true"
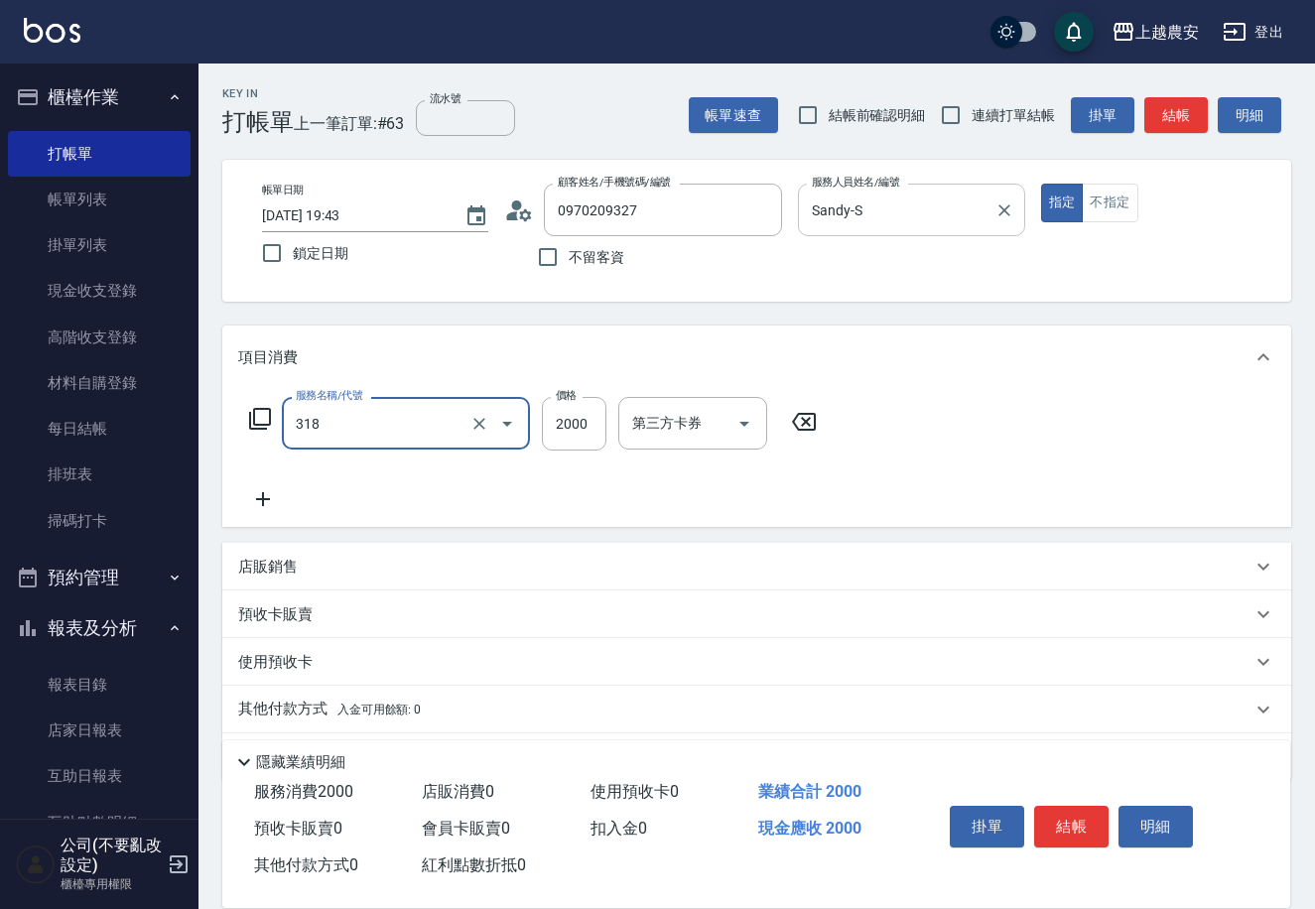
type input "燙髮1500↑(自購)(318)"
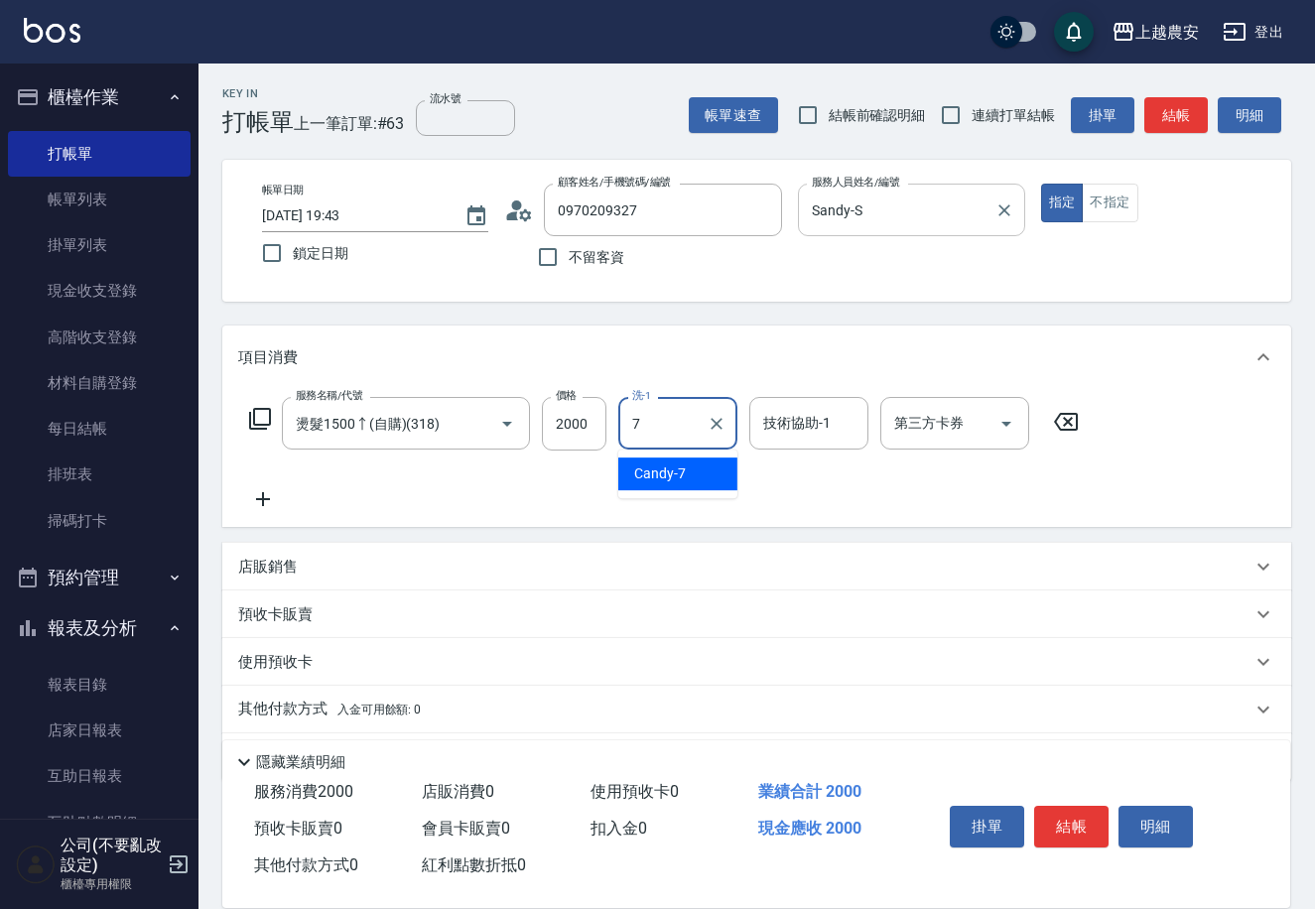
type input "Candy-7"
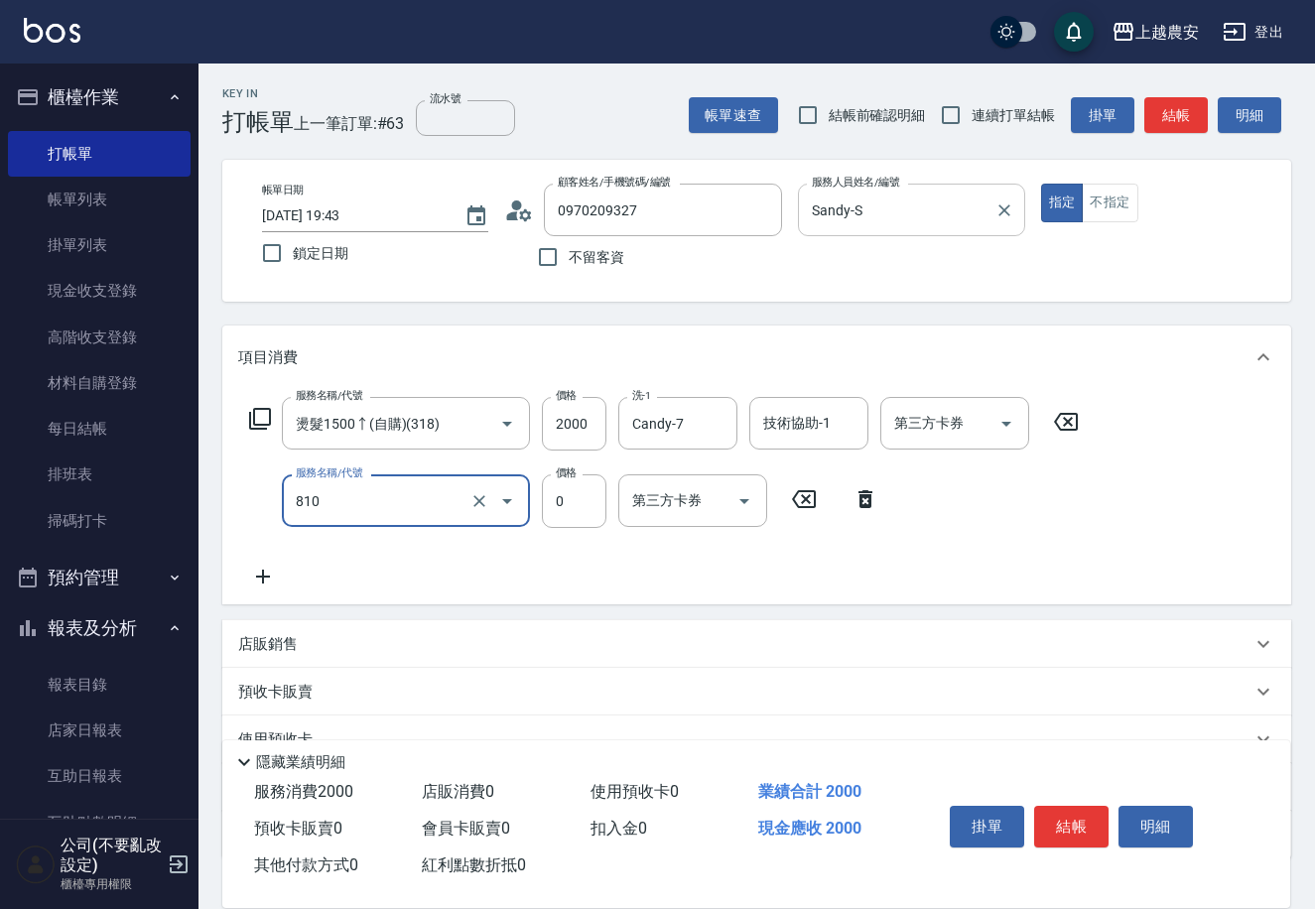
type input "頭皮護髮卡券使用(810)"
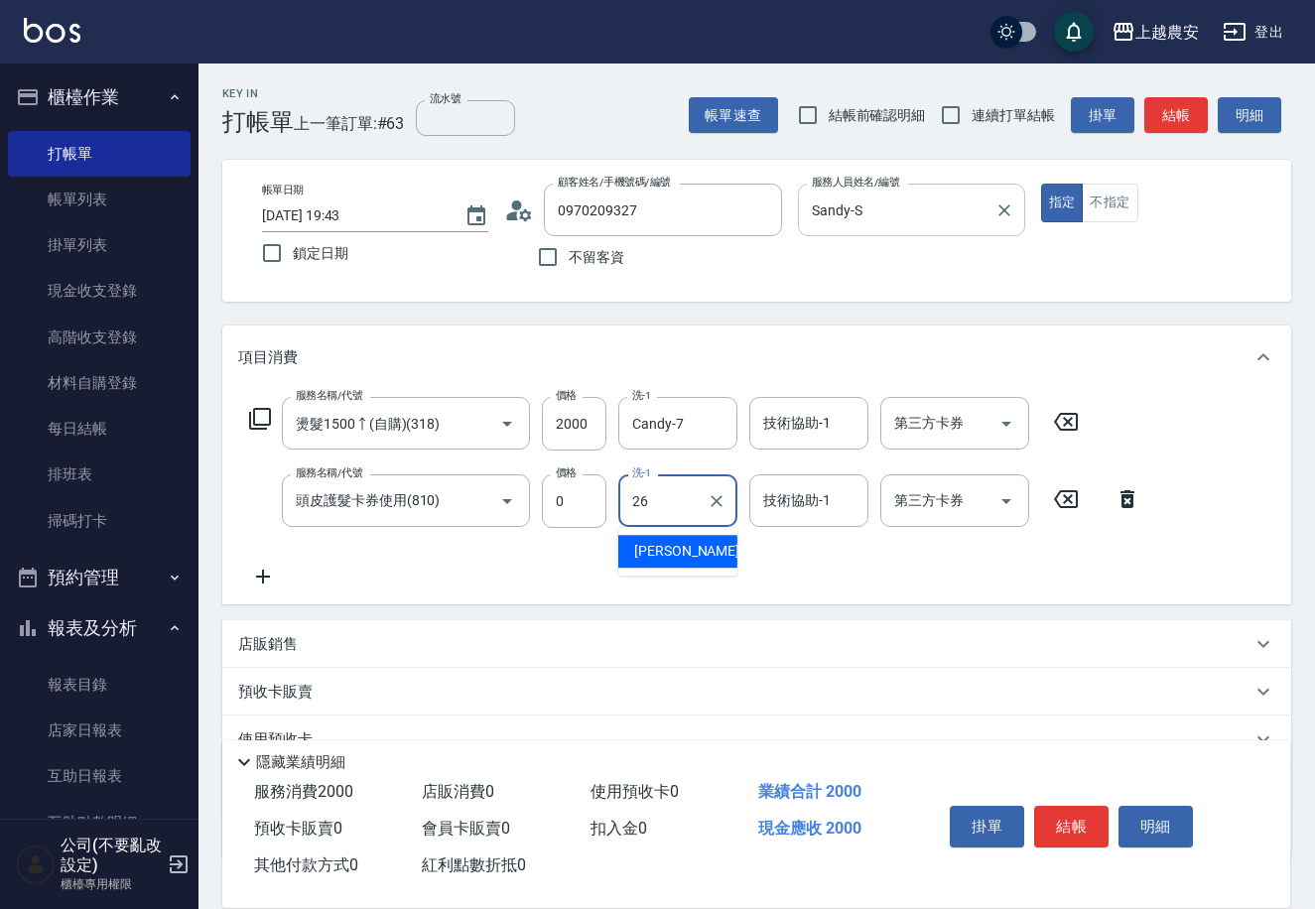
type input "招招-26"
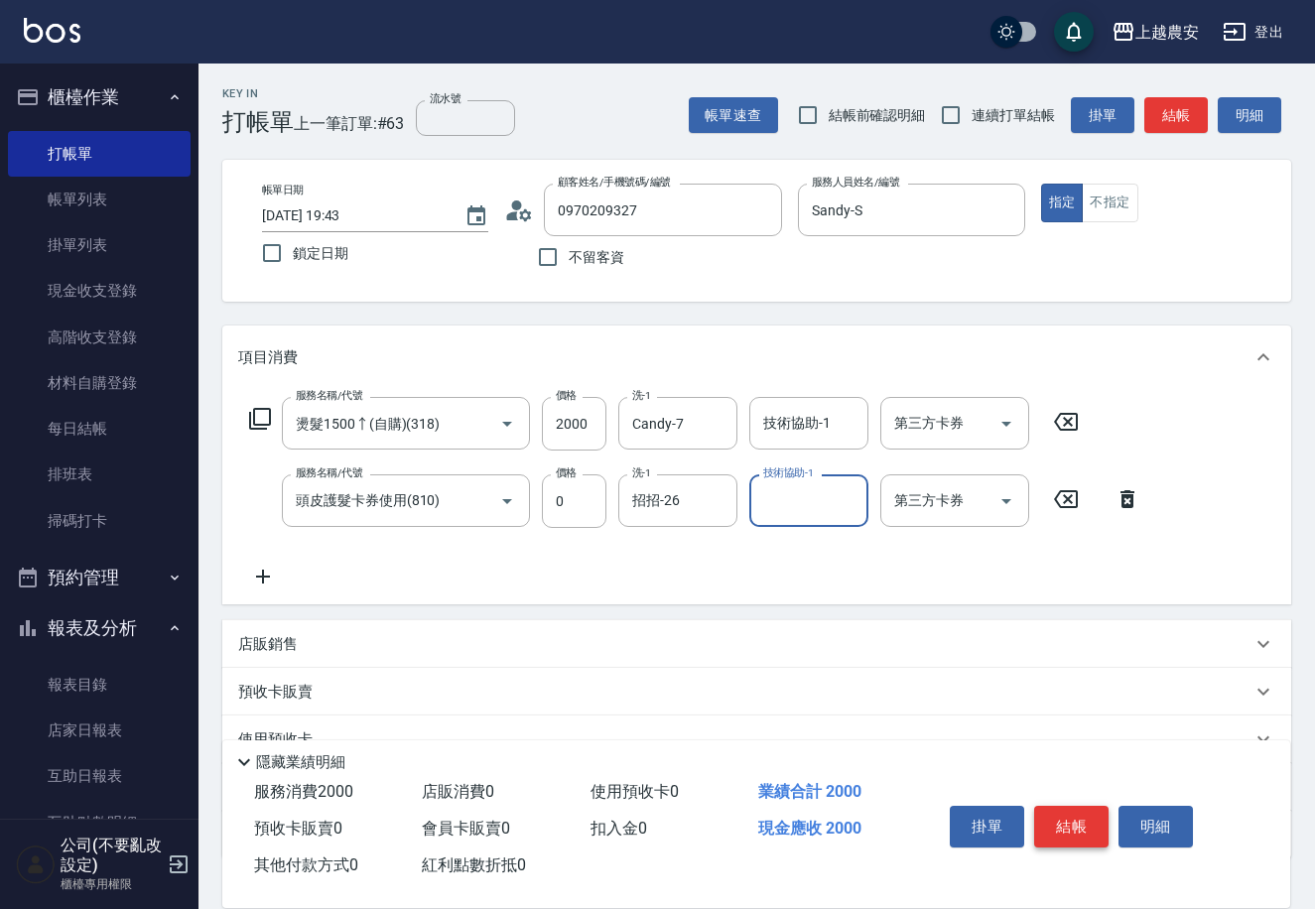
click at [1058, 822] on button "結帳" at bounding box center [1071, 827] width 74 height 42
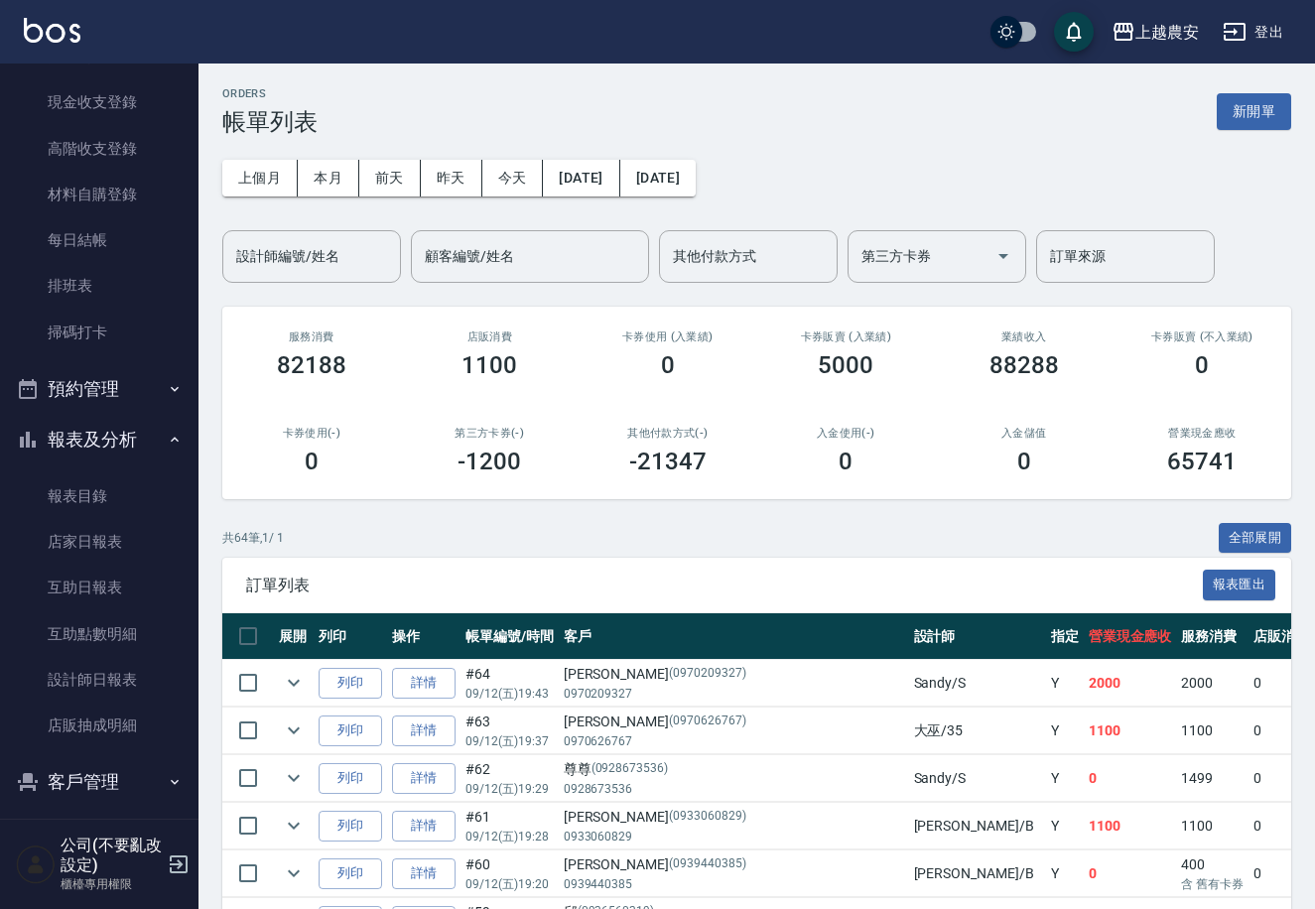
scroll to position [284, 0]
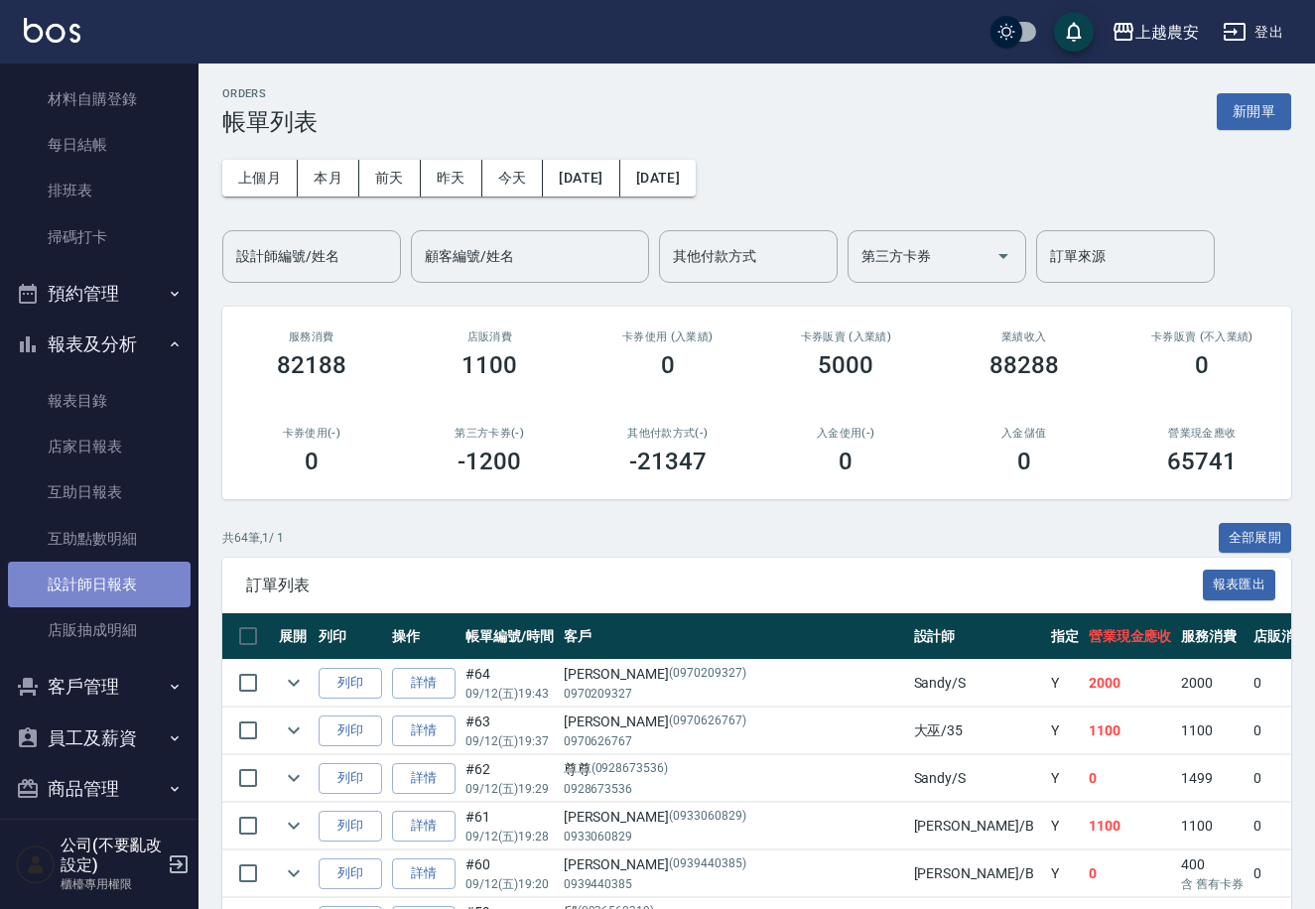
click at [136, 582] on link "設計師日報表" at bounding box center [99, 585] width 183 height 46
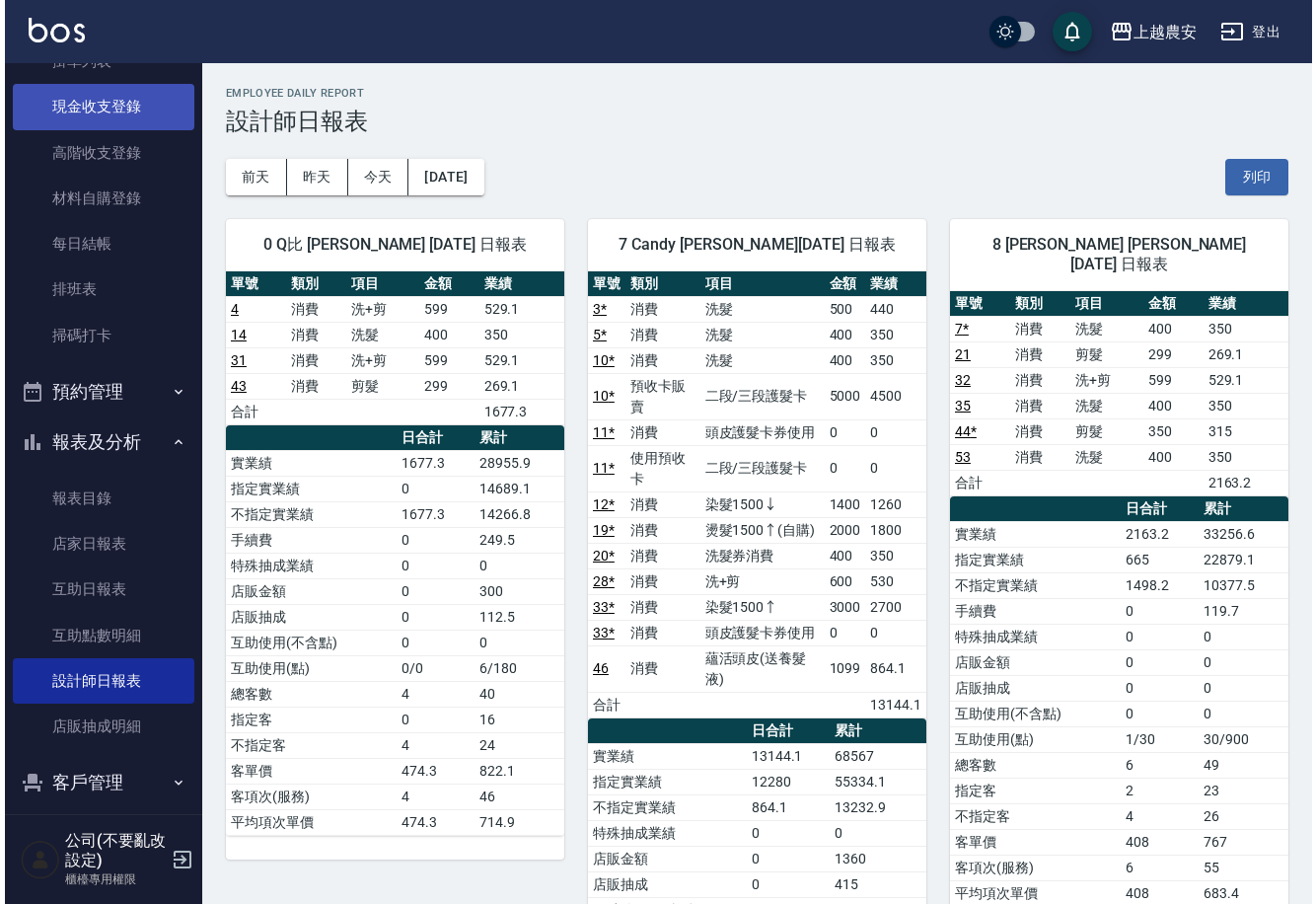
scroll to position [116, 0]
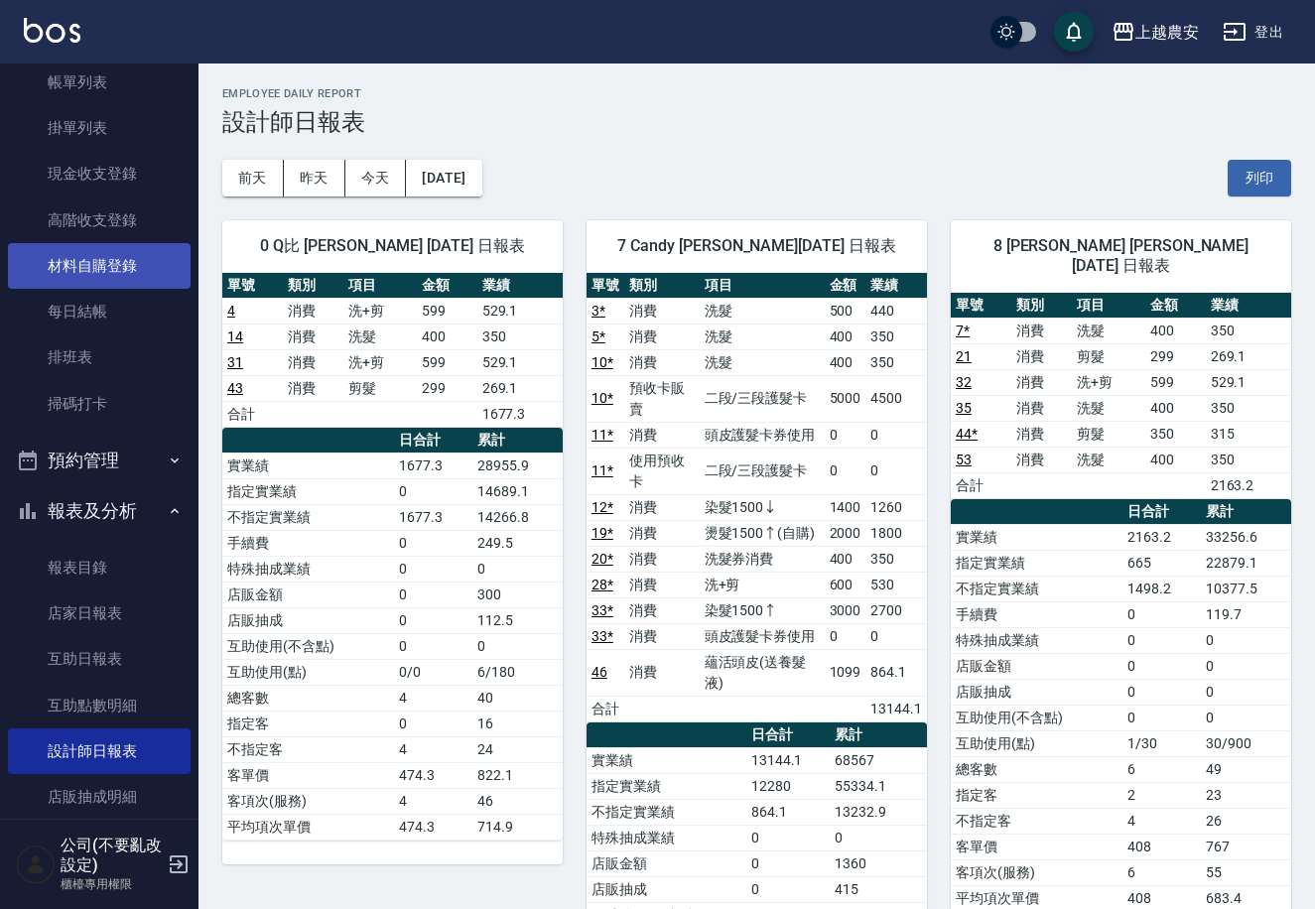
click at [109, 249] on link "材料自購登錄" at bounding box center [99, 266] width 183 height 46
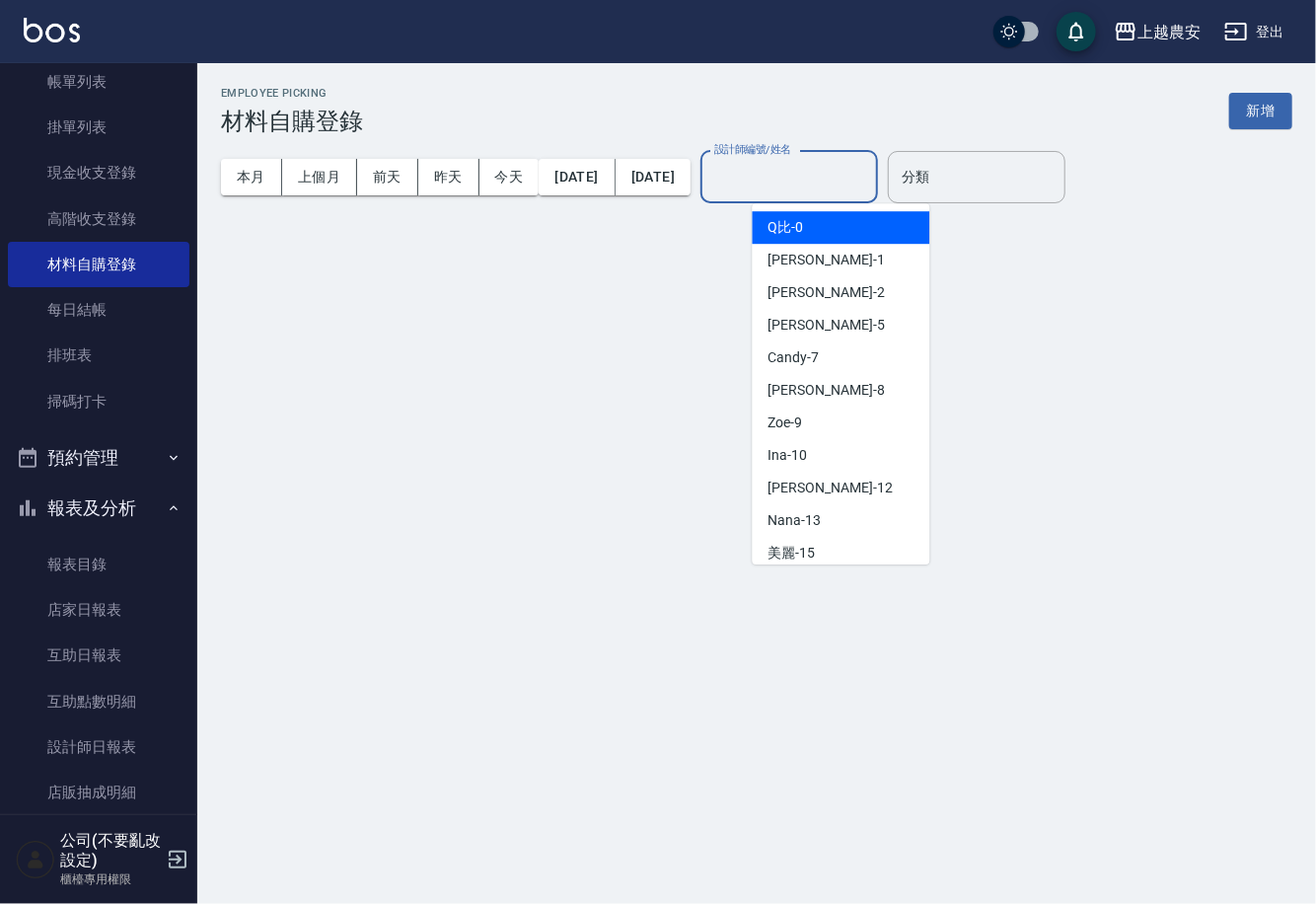
click at [800, 176] on input "設計師編號/姓名" at bounding box center [789, 177] width 160 height 35
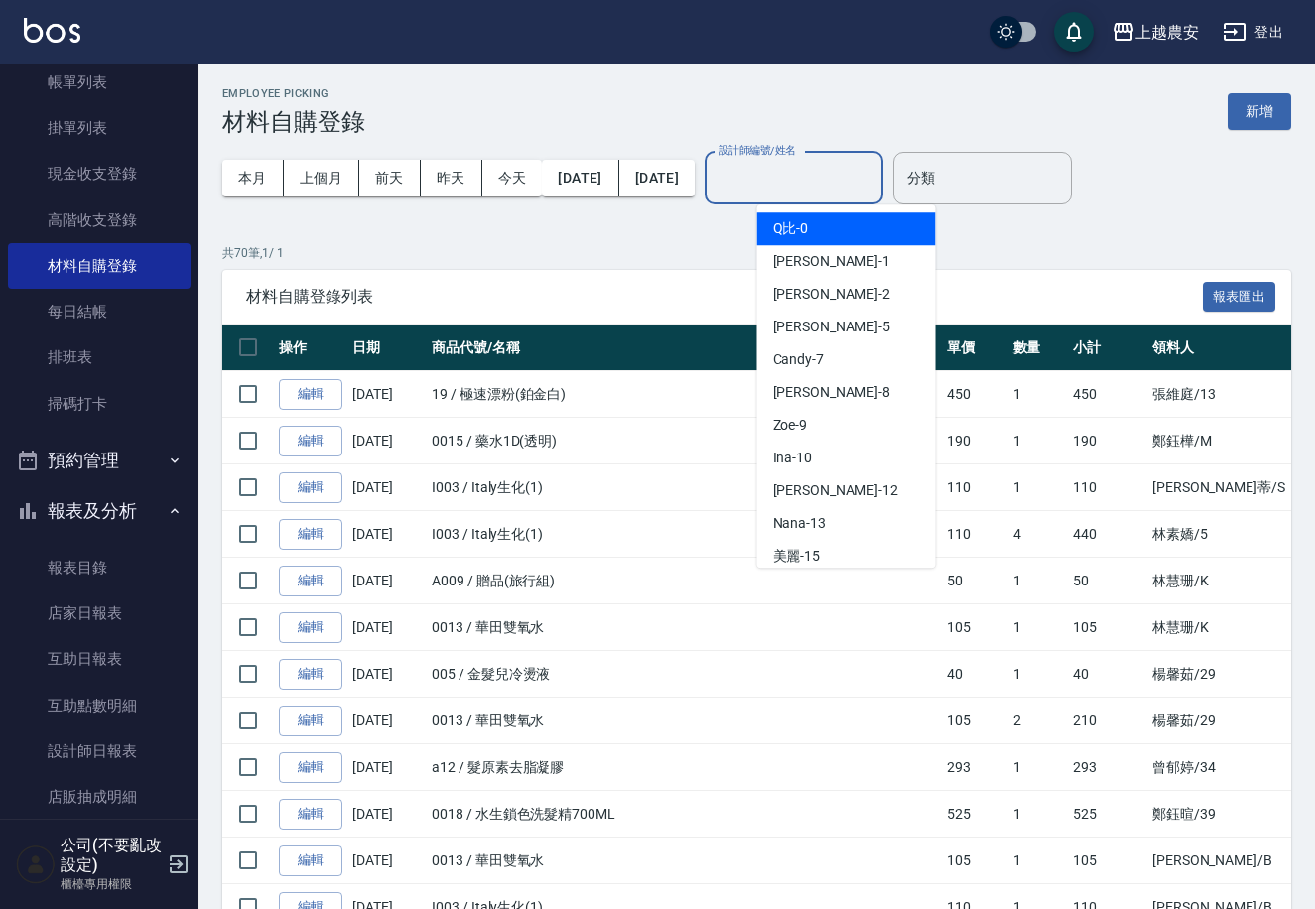
type input "ㄋ"
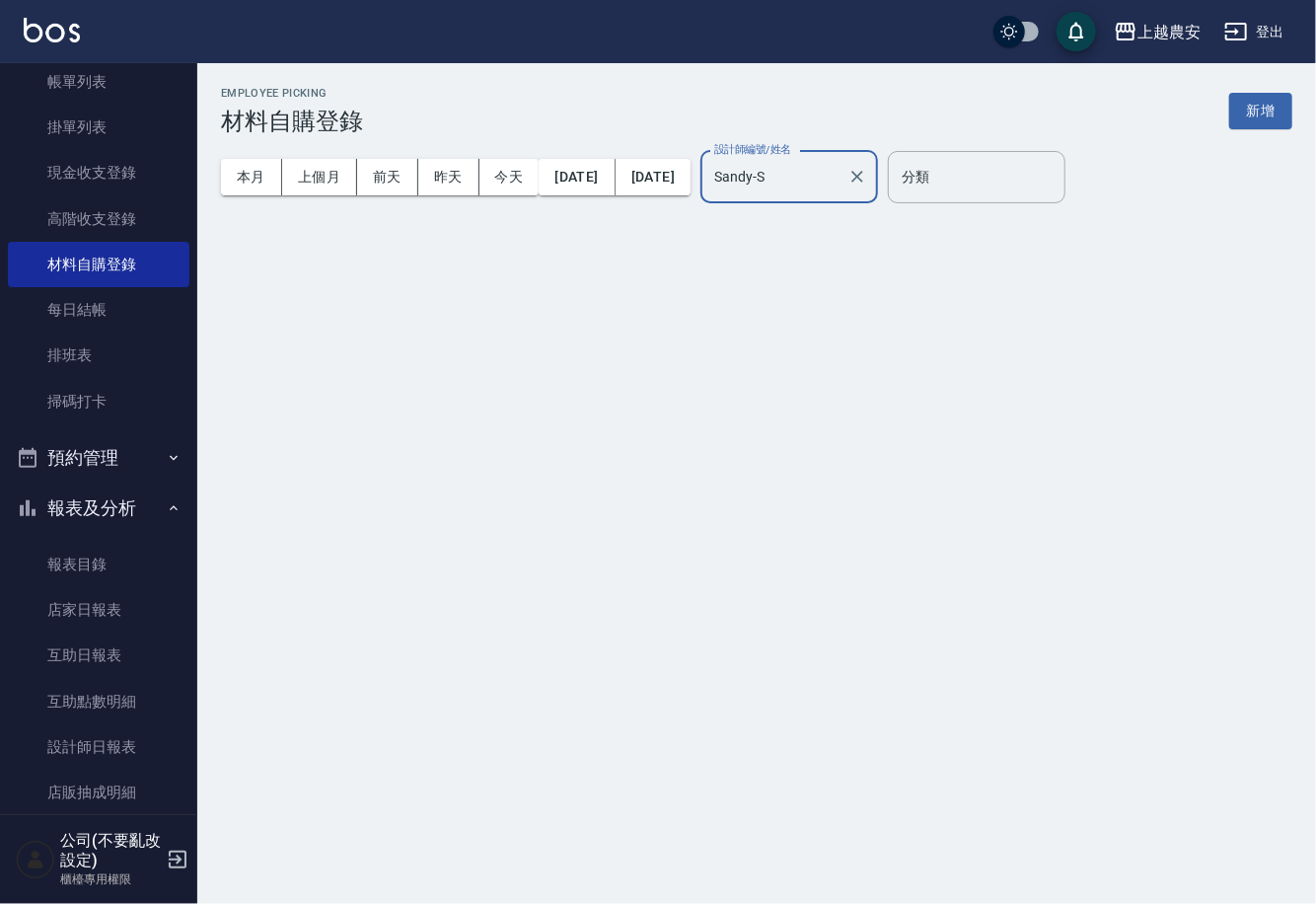
type input "Sandy-S"
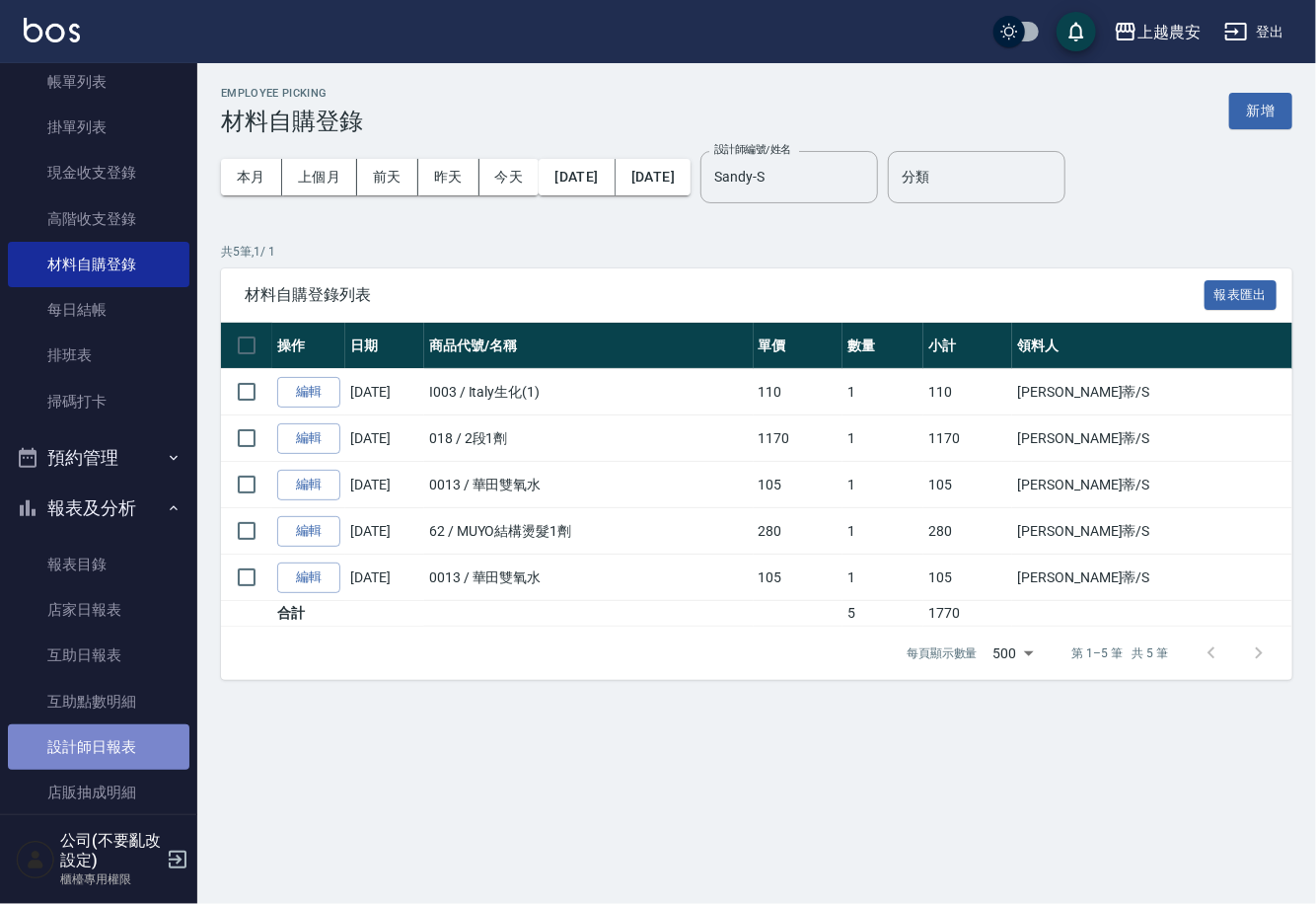
drag, startPoint x: 116, startPoint y: 744, endPoint x: 132, endPoint y: 739, distance: 16.8
click at [119, 744] on link "設計師日報表" at bounding box center [98, 747] width 182 height 46
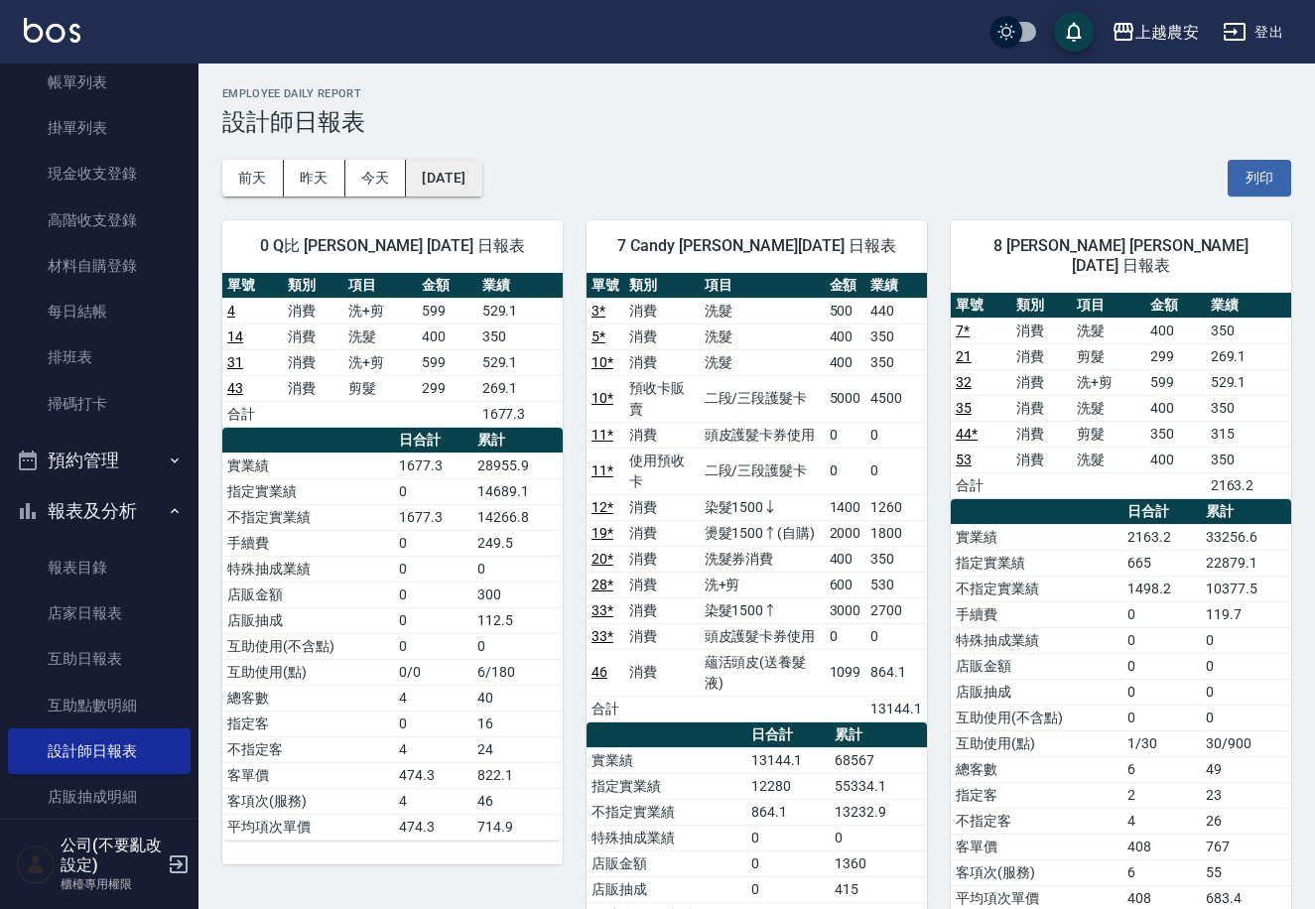
click at [431, 171] on button "[DATE]" at bounding box center [443, 178] width 75 height 37
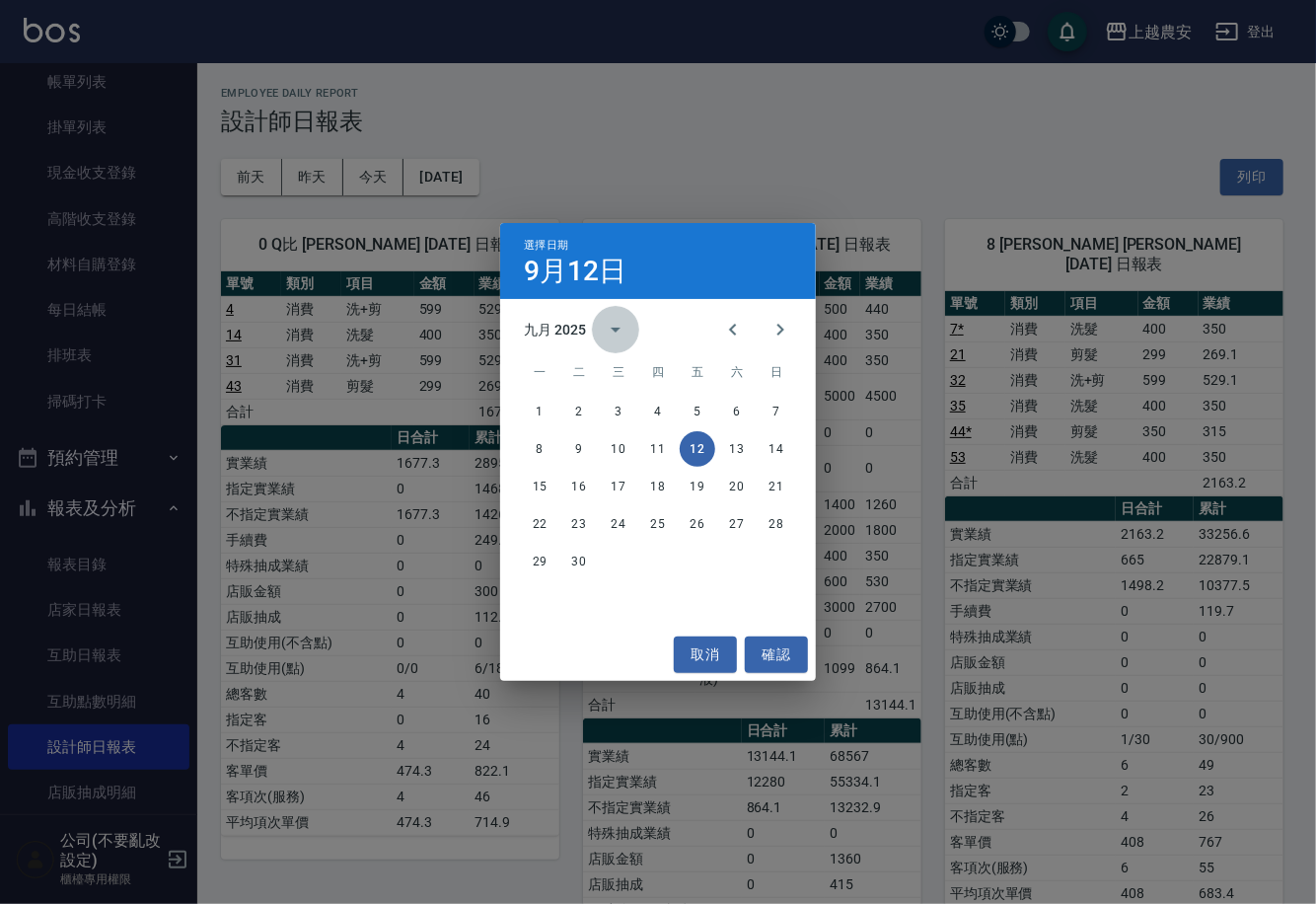
click at [594, 326] on button "calendar view is open, switch to year view" at bounding box center [615, 330] width 48 height 48
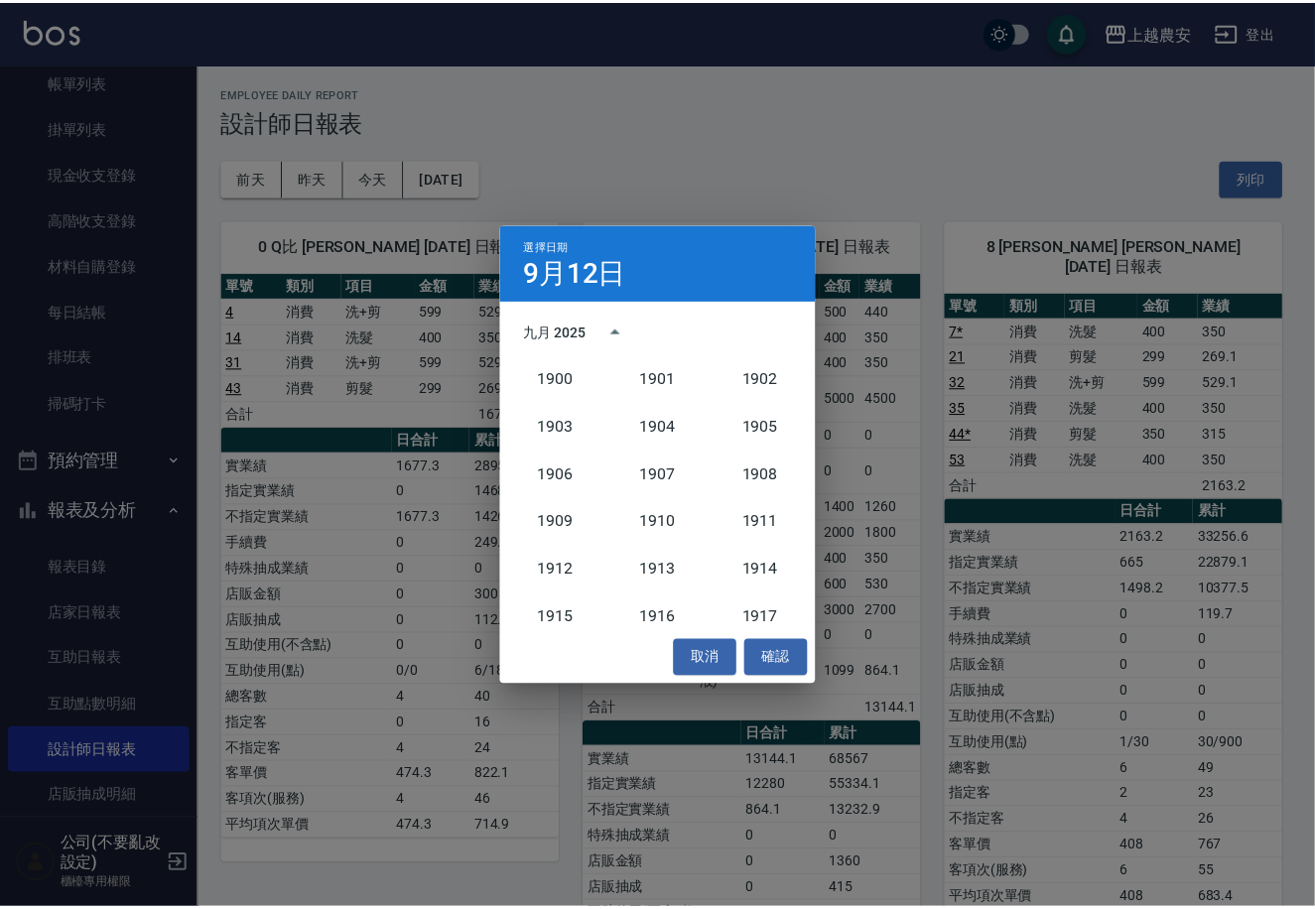
scroll to position [1837, 0]
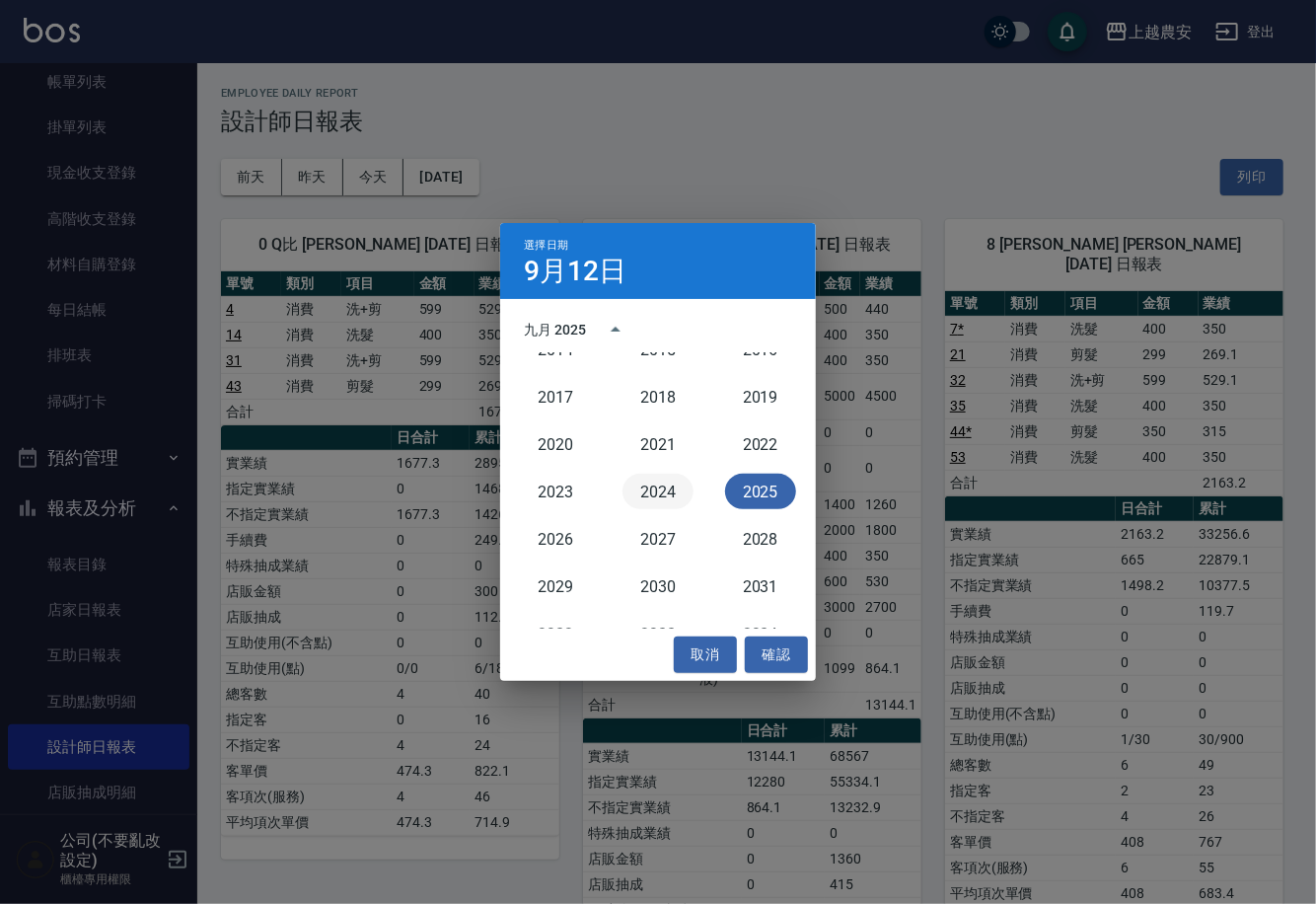
click at [664, 473] on button "2024" at bounding box center [657, 491] width 71 height 36
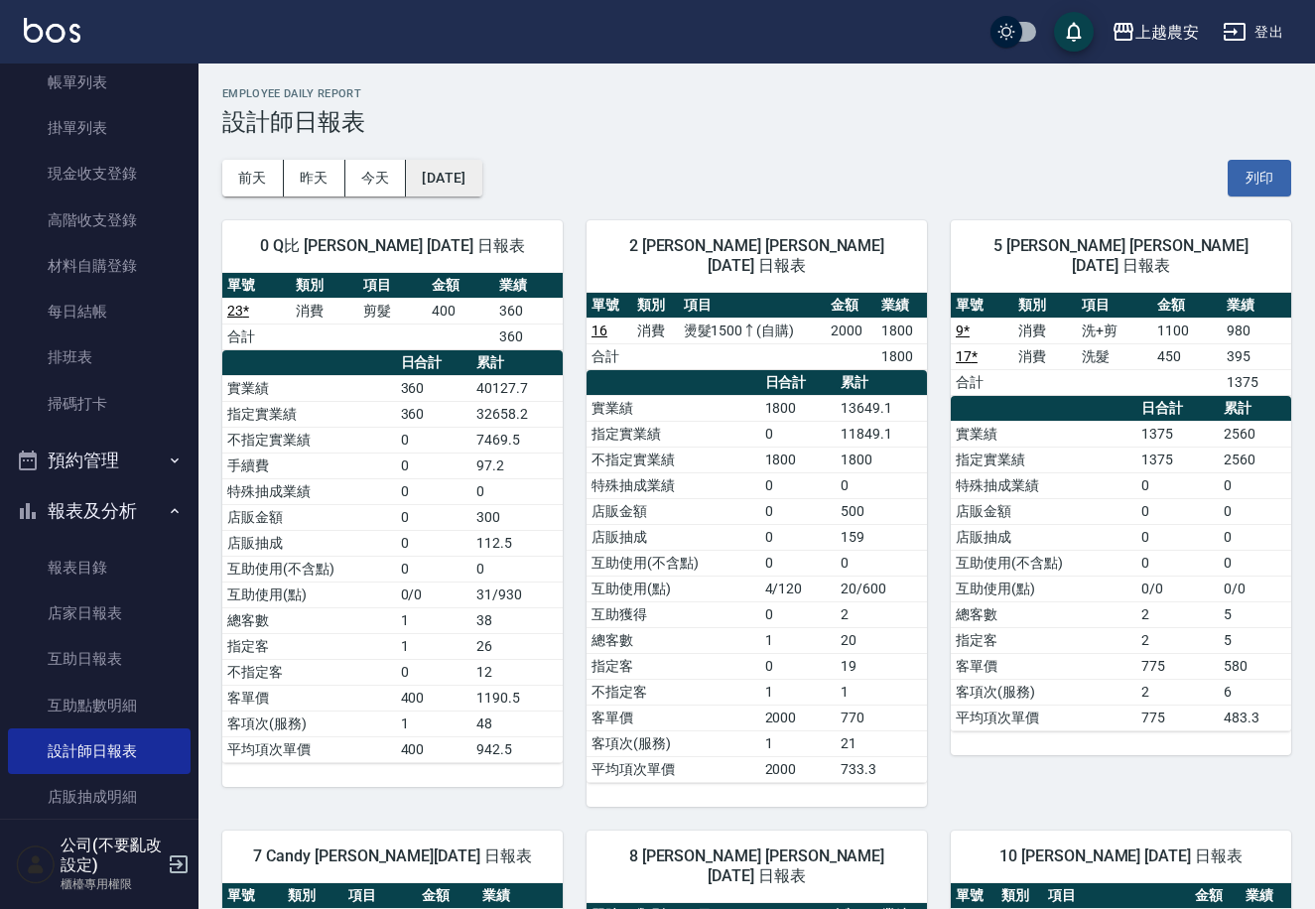
click at [481, 182] on button "2024/09/12" at bounding box center [443, 178] width 75 height 37
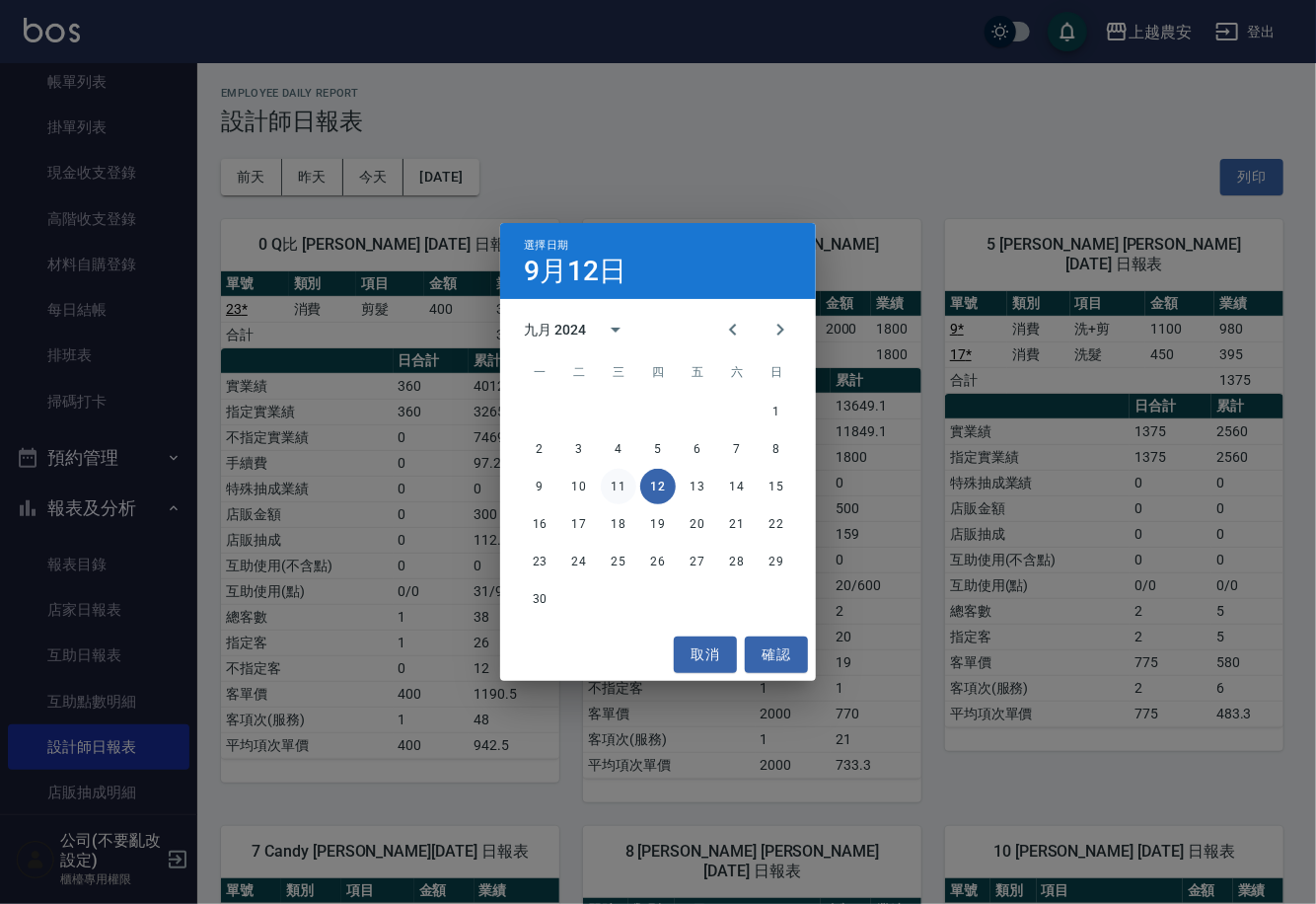
click at [620, 489] on button "11" at bounding box center [618, 486] width 36 height 36
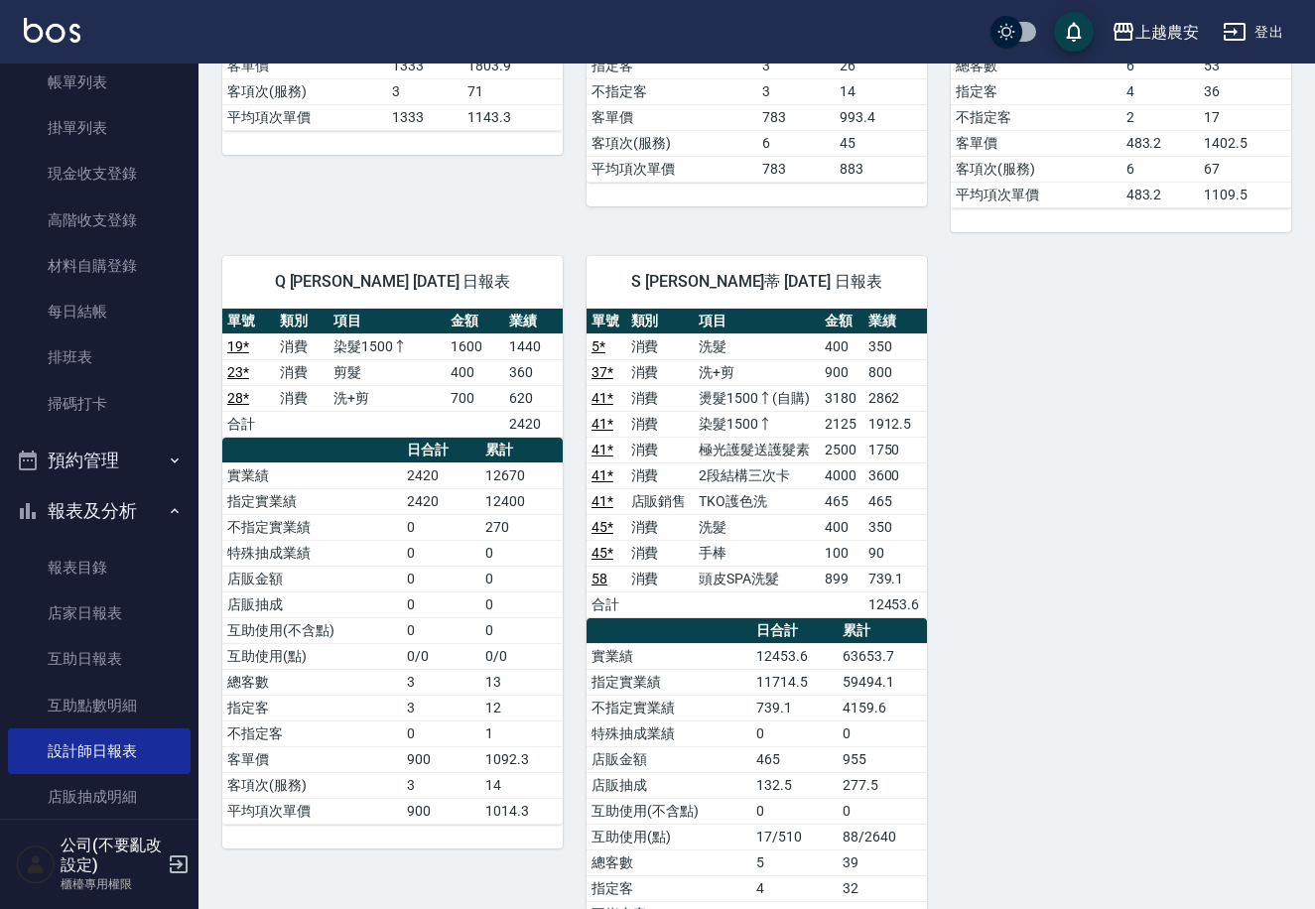
scroll to position [2904, 0]
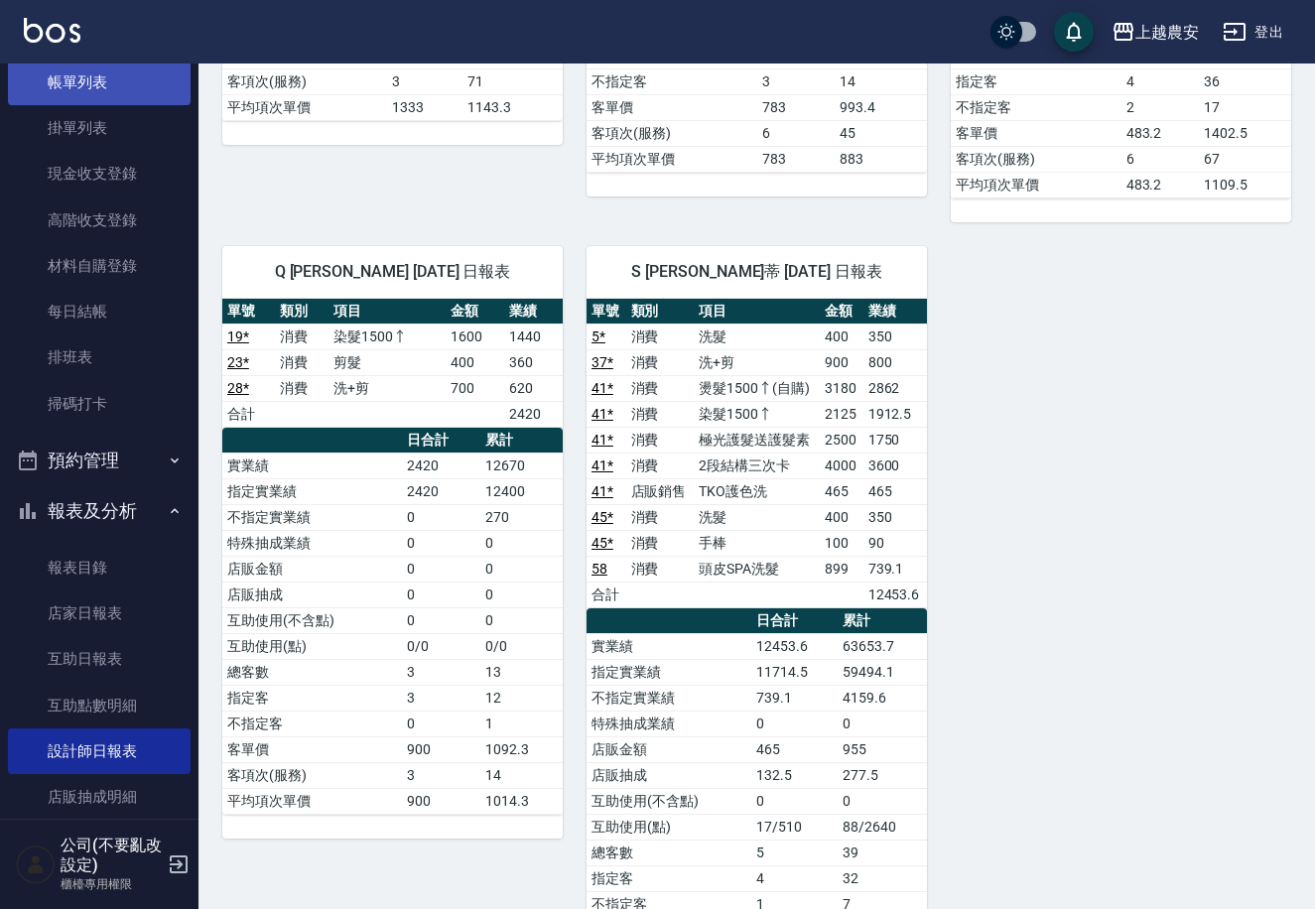
click at [96, 78] on link "帳單列表" at bounding box center [99, 83] width 183 height 46
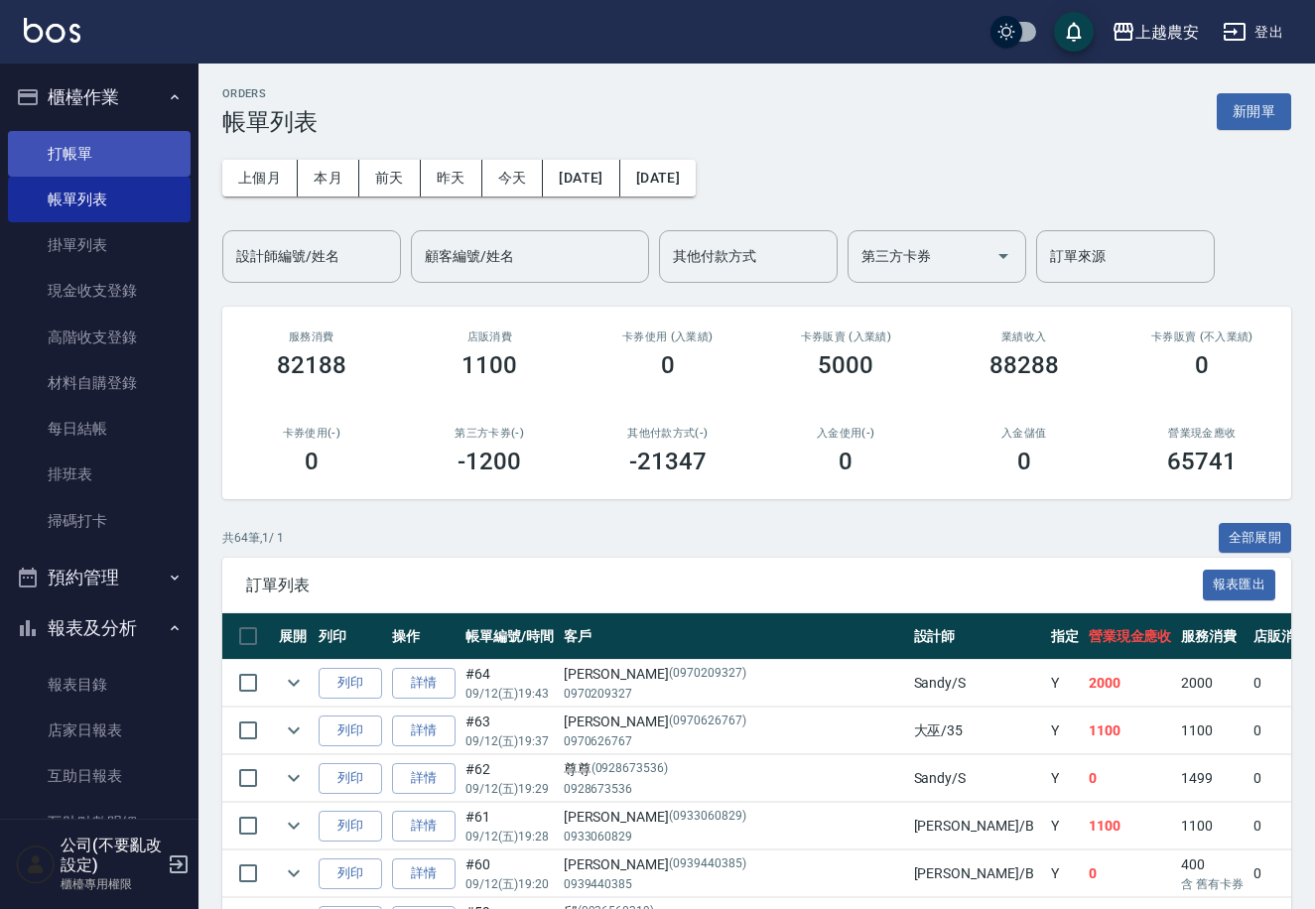
click at [63, 168] on link "打帳單" at bounding box center [99, 154] width 183 height 46
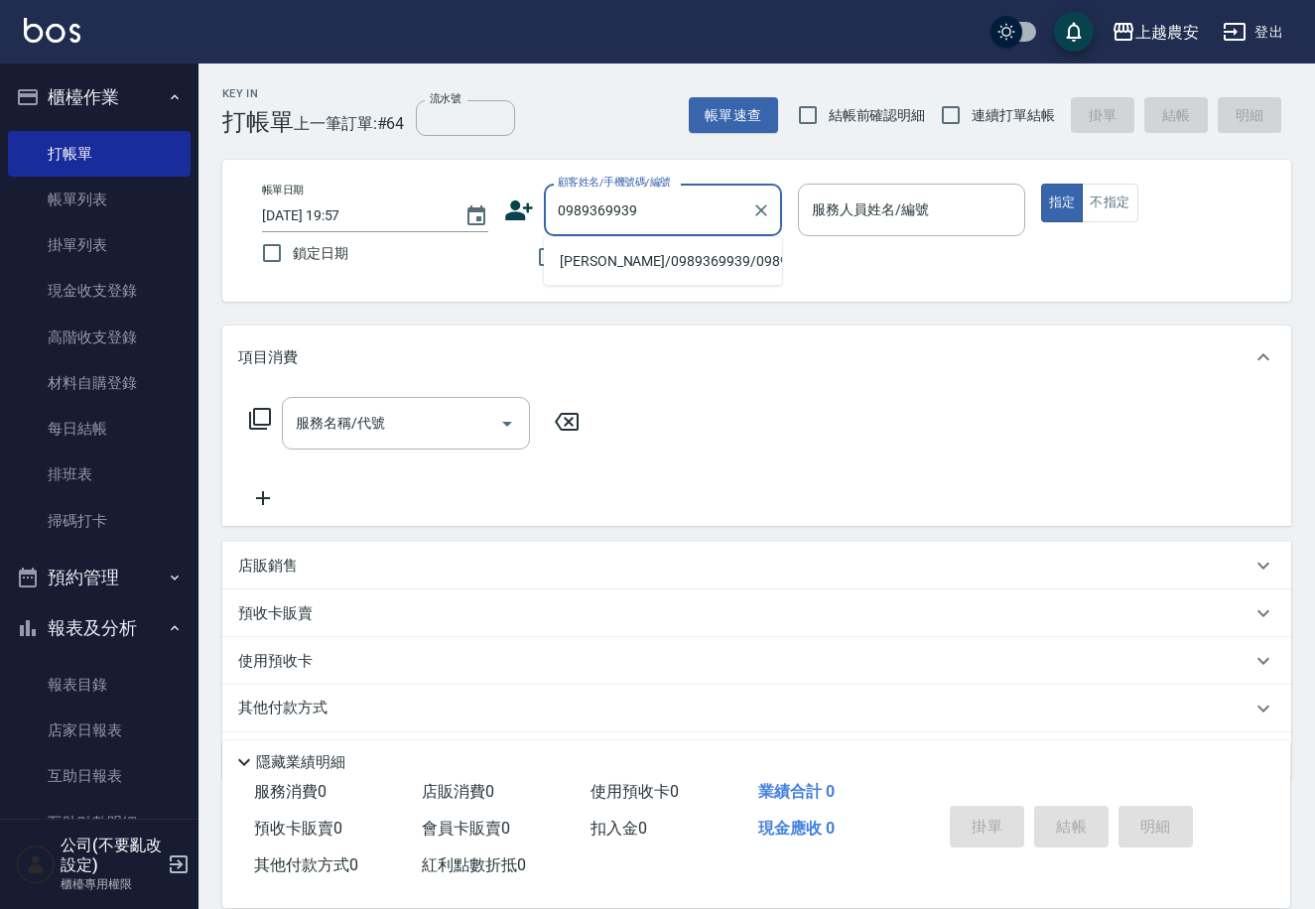
click at [627, 265] on li "王姿晴/0989369939/0989369939" at bounding box center [663, 261] width 238 height 33
type input "王姿晴/0989369939/0989369939"
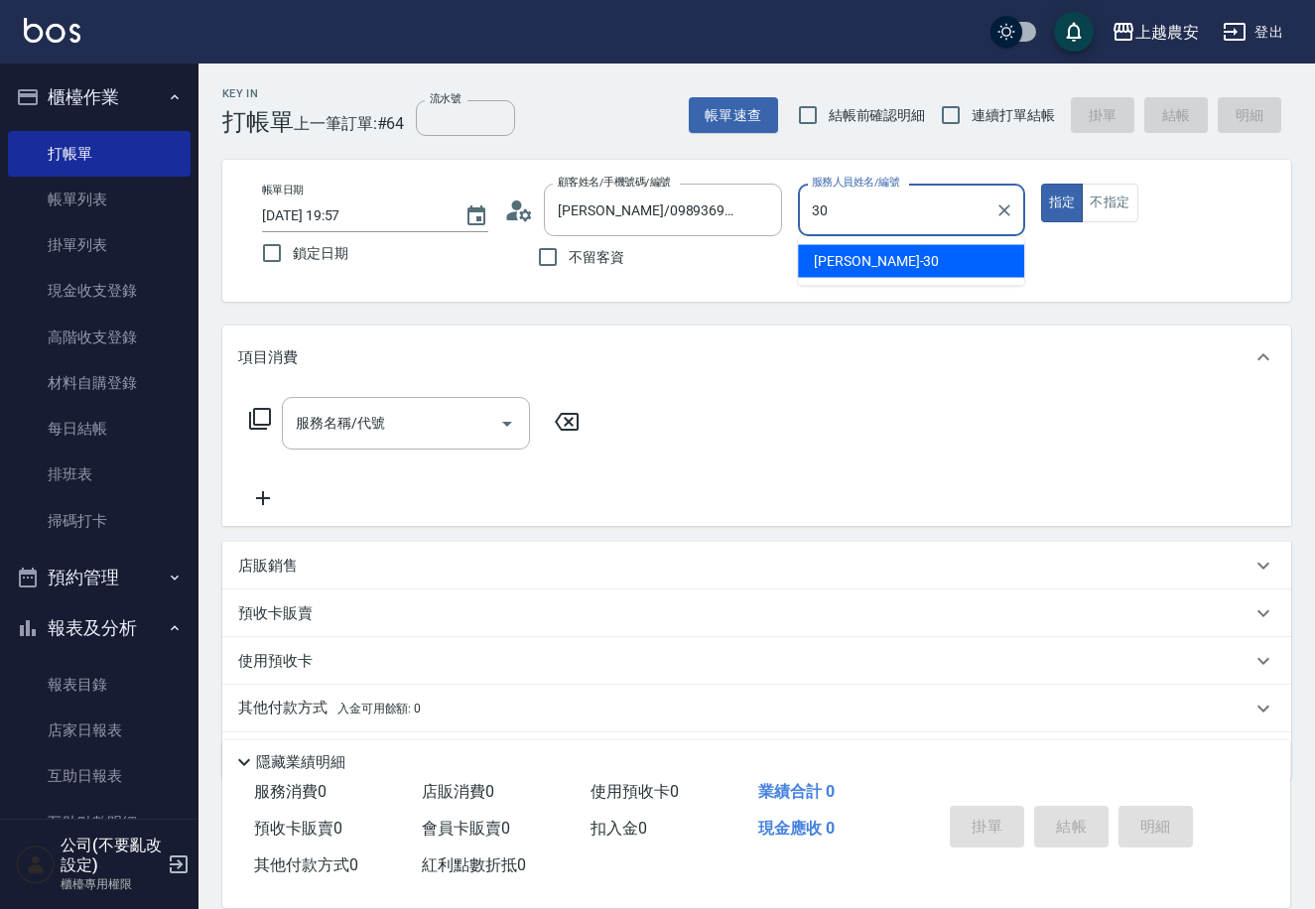
type input "珮珮-30"
type button "true"
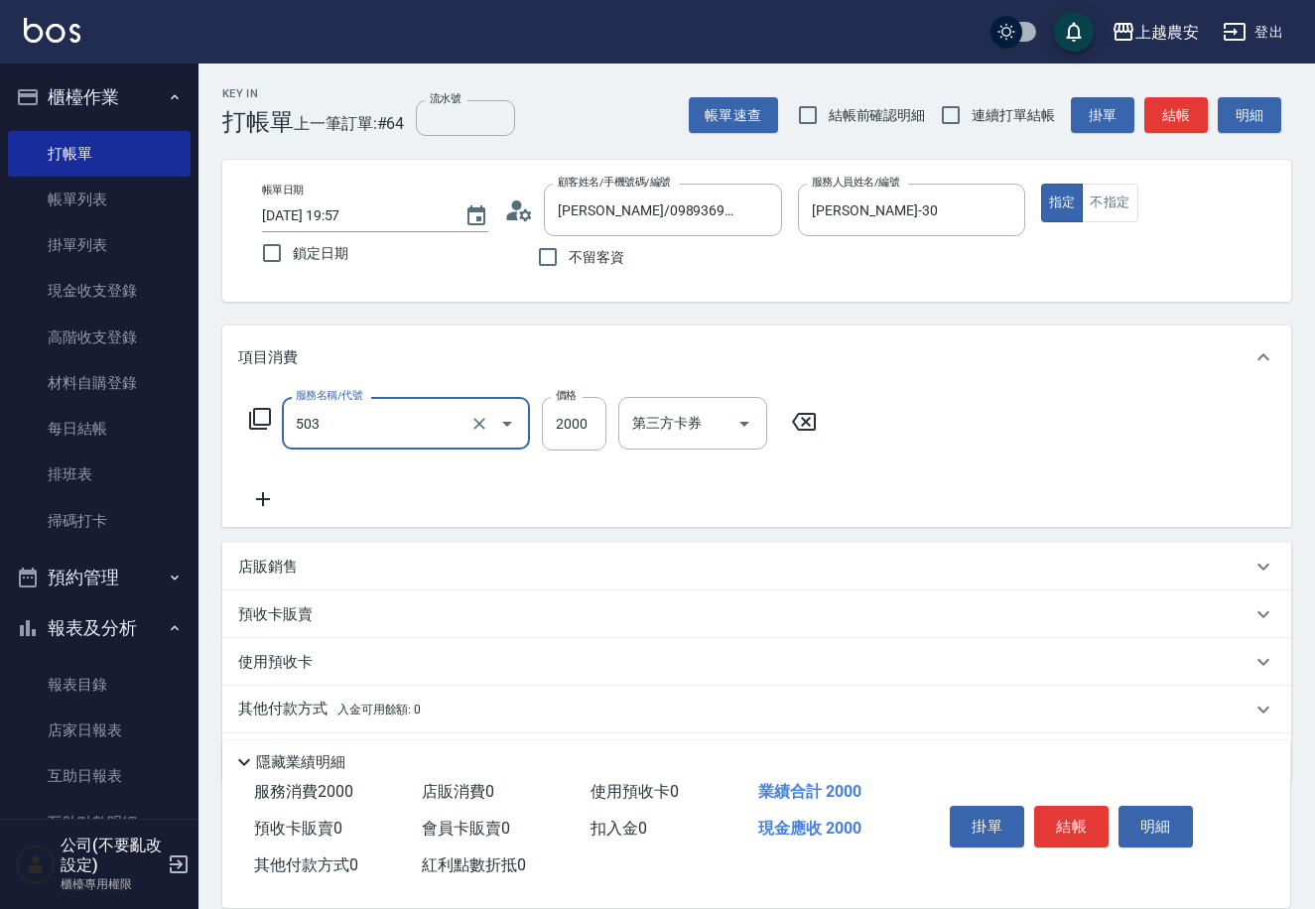
type input "染髮1500↑(503)"
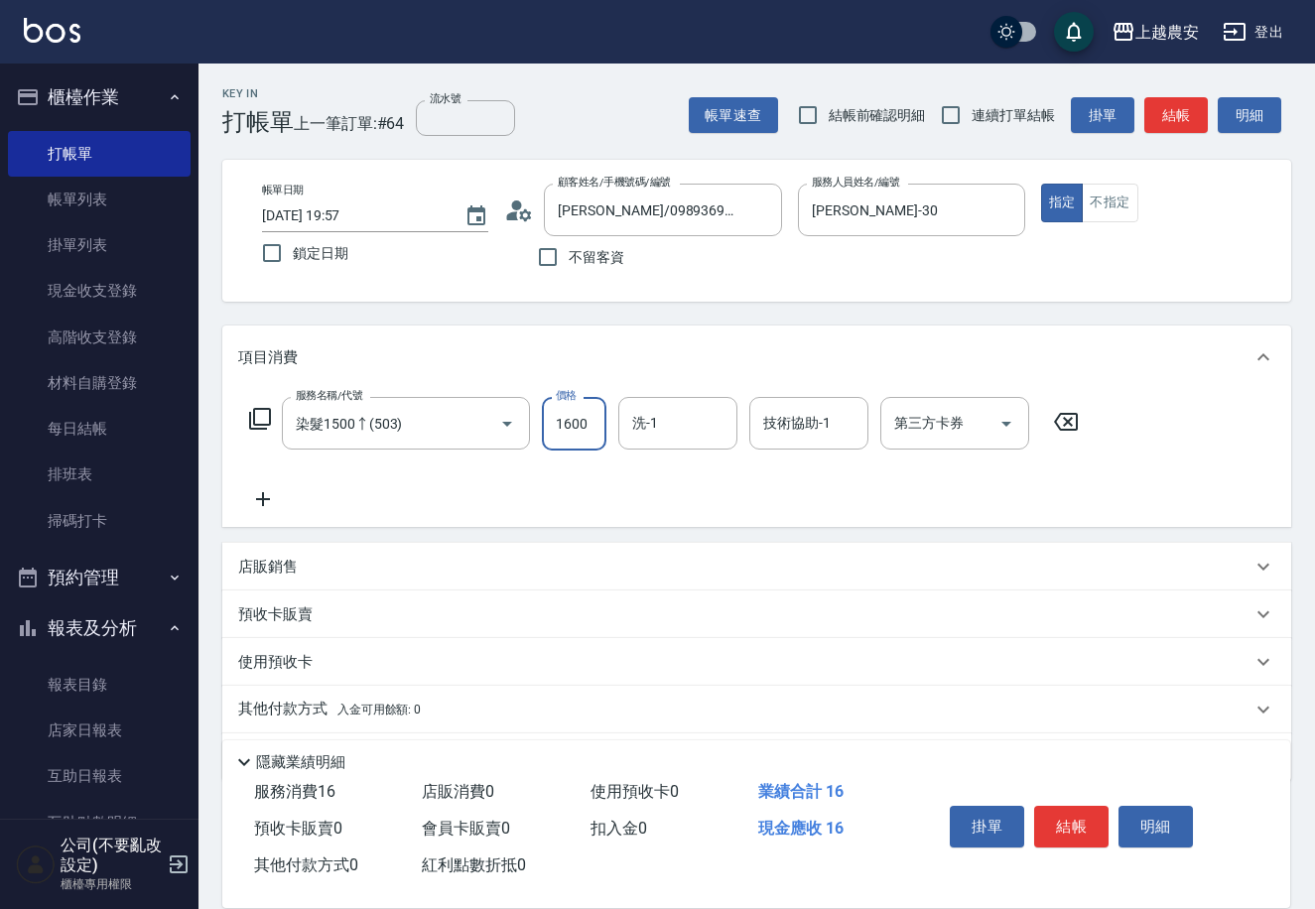
type input "1600"
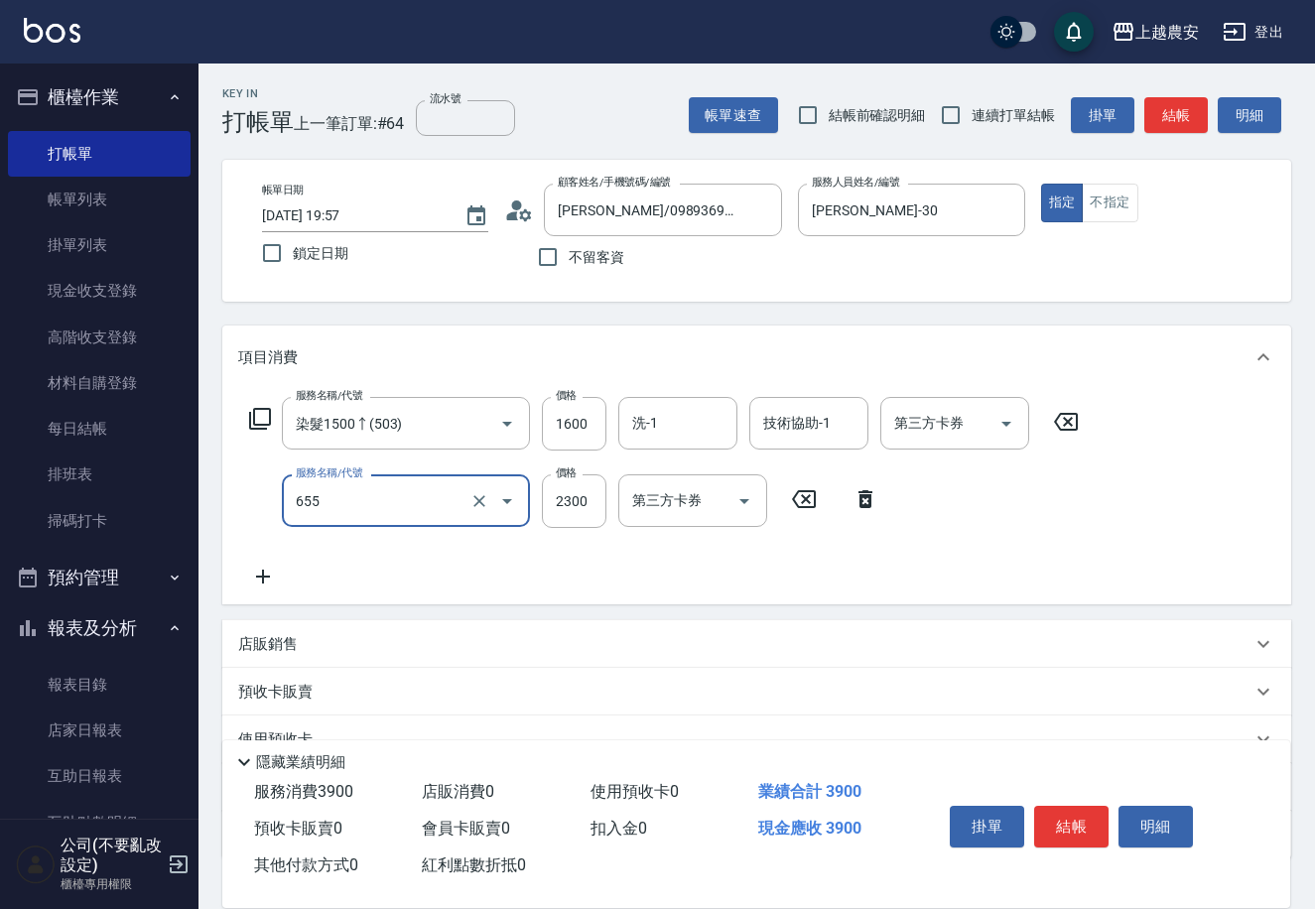
type input "結構2段式(自)(655)"
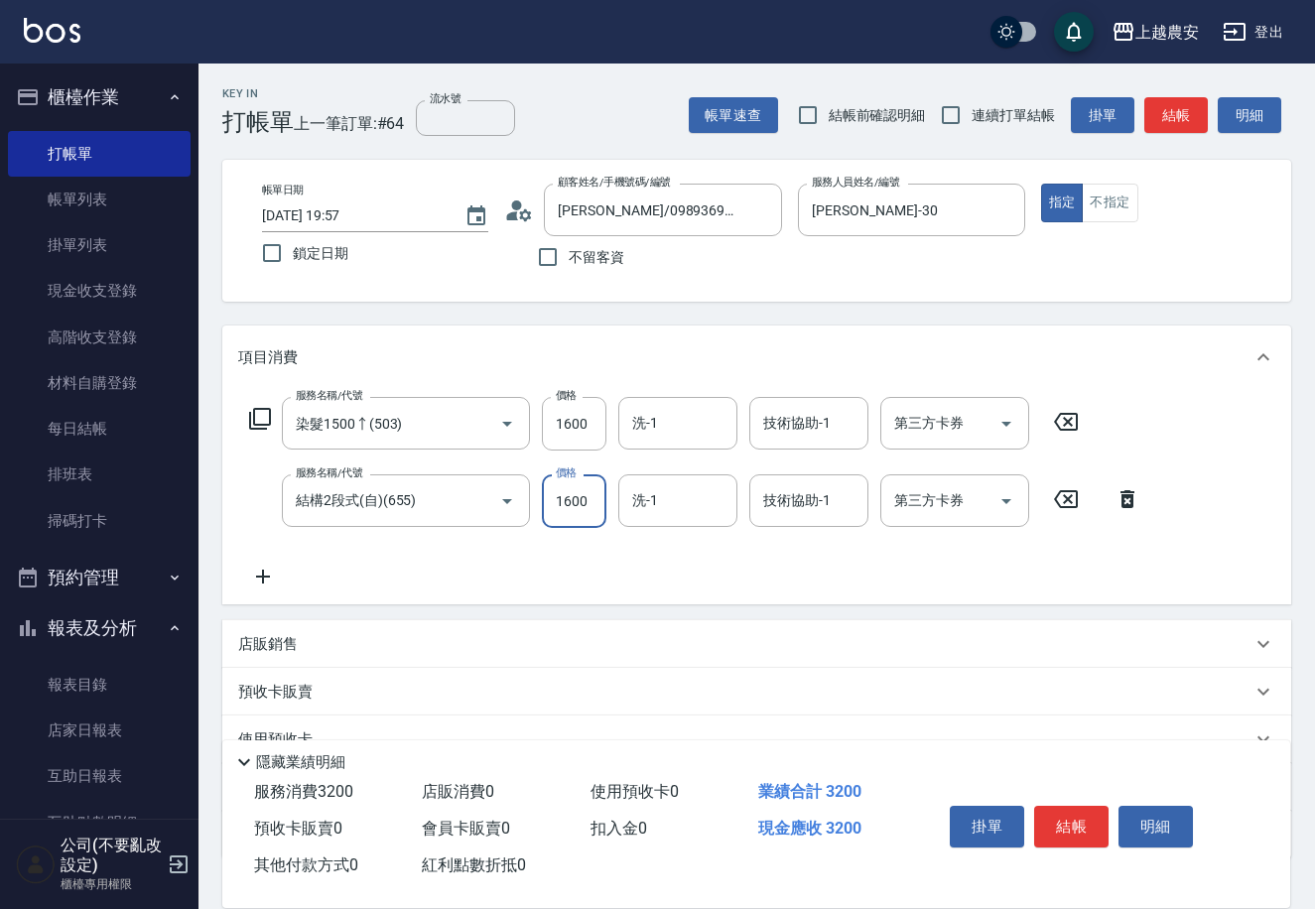
scroll to position [136, 0]
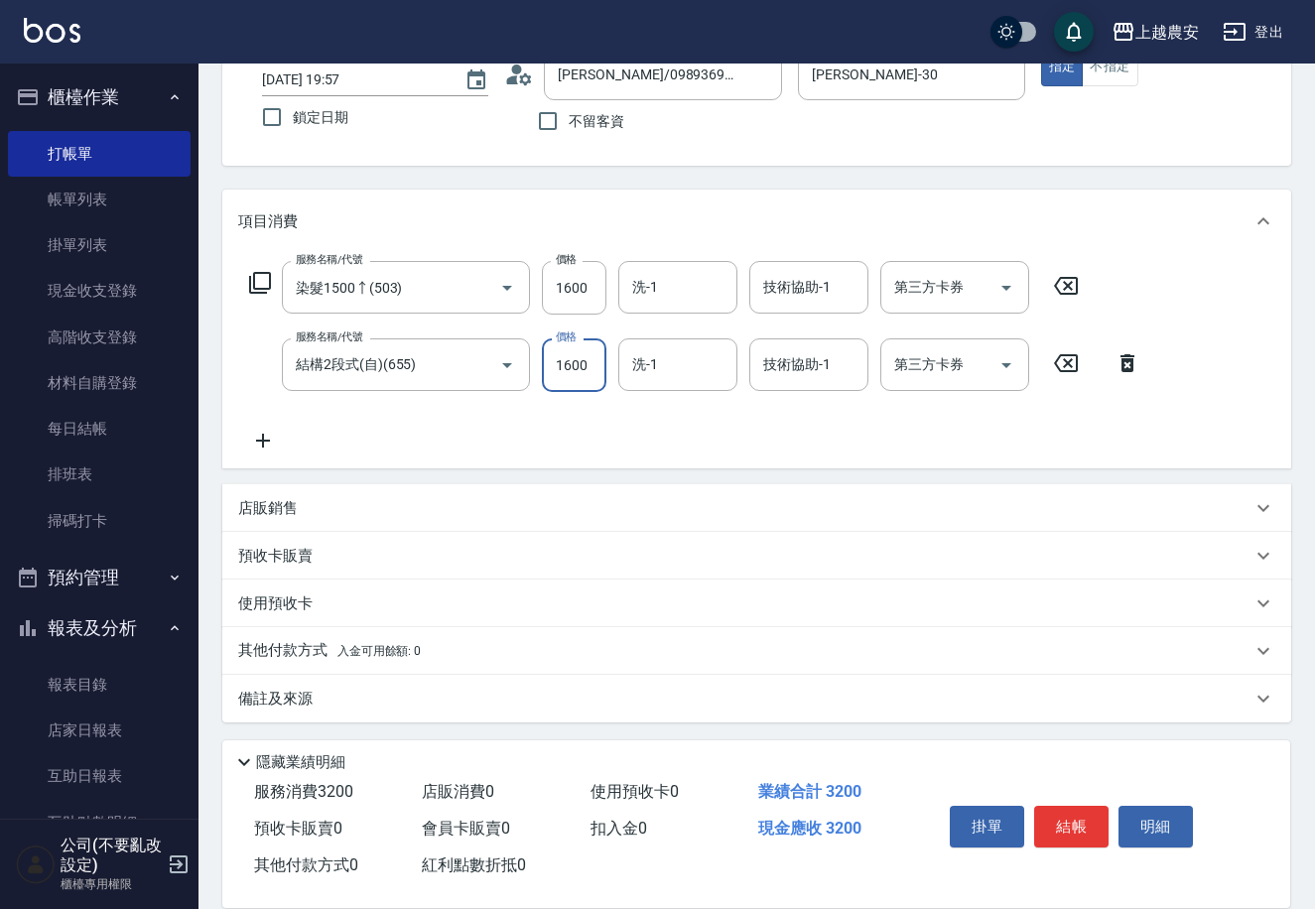
type input "1600"
click at [380, 658] on span "入金可用餘額: 0" at bounding box center [379, 651] width 84 height 14
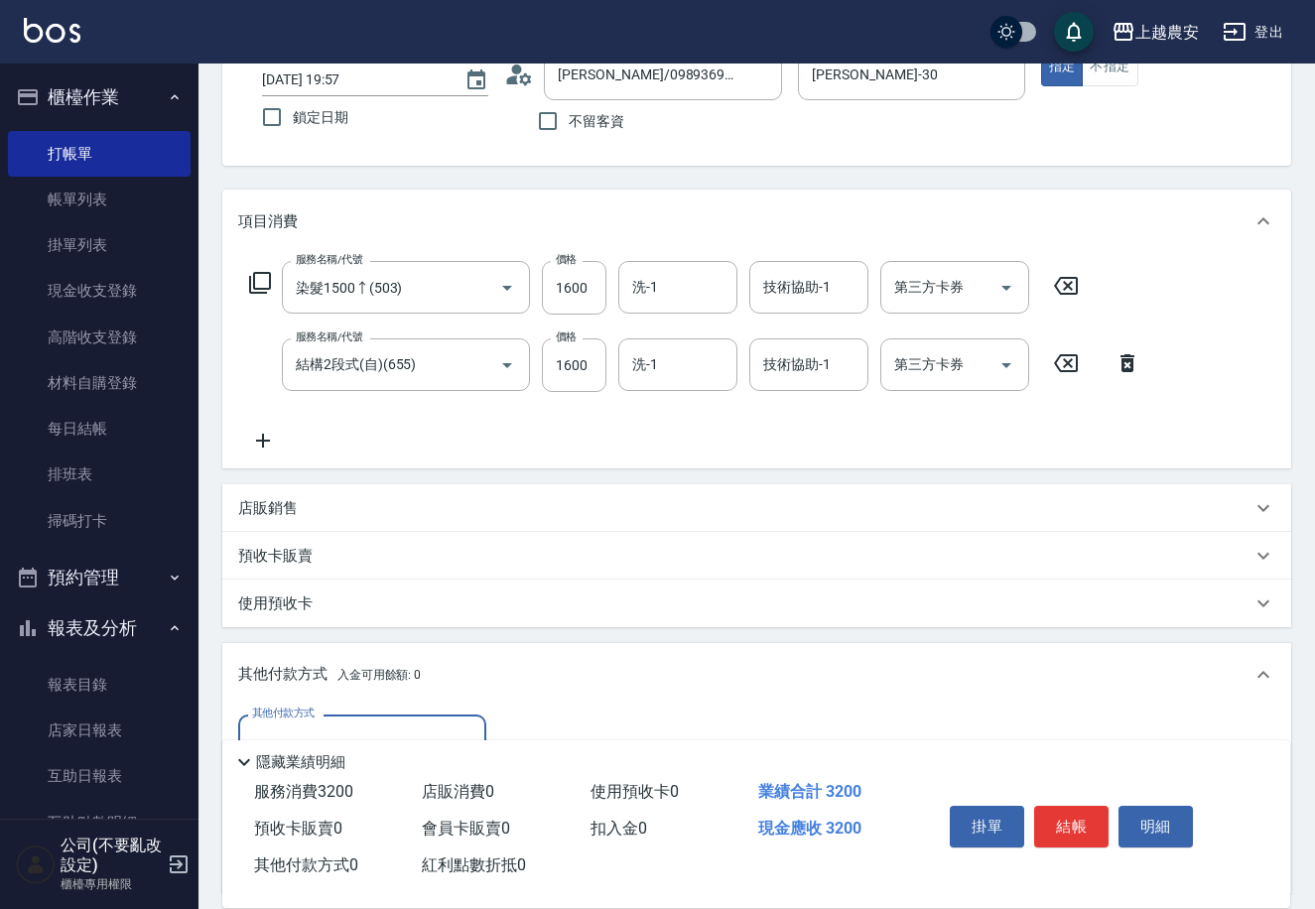
scroll to position [369, 0]
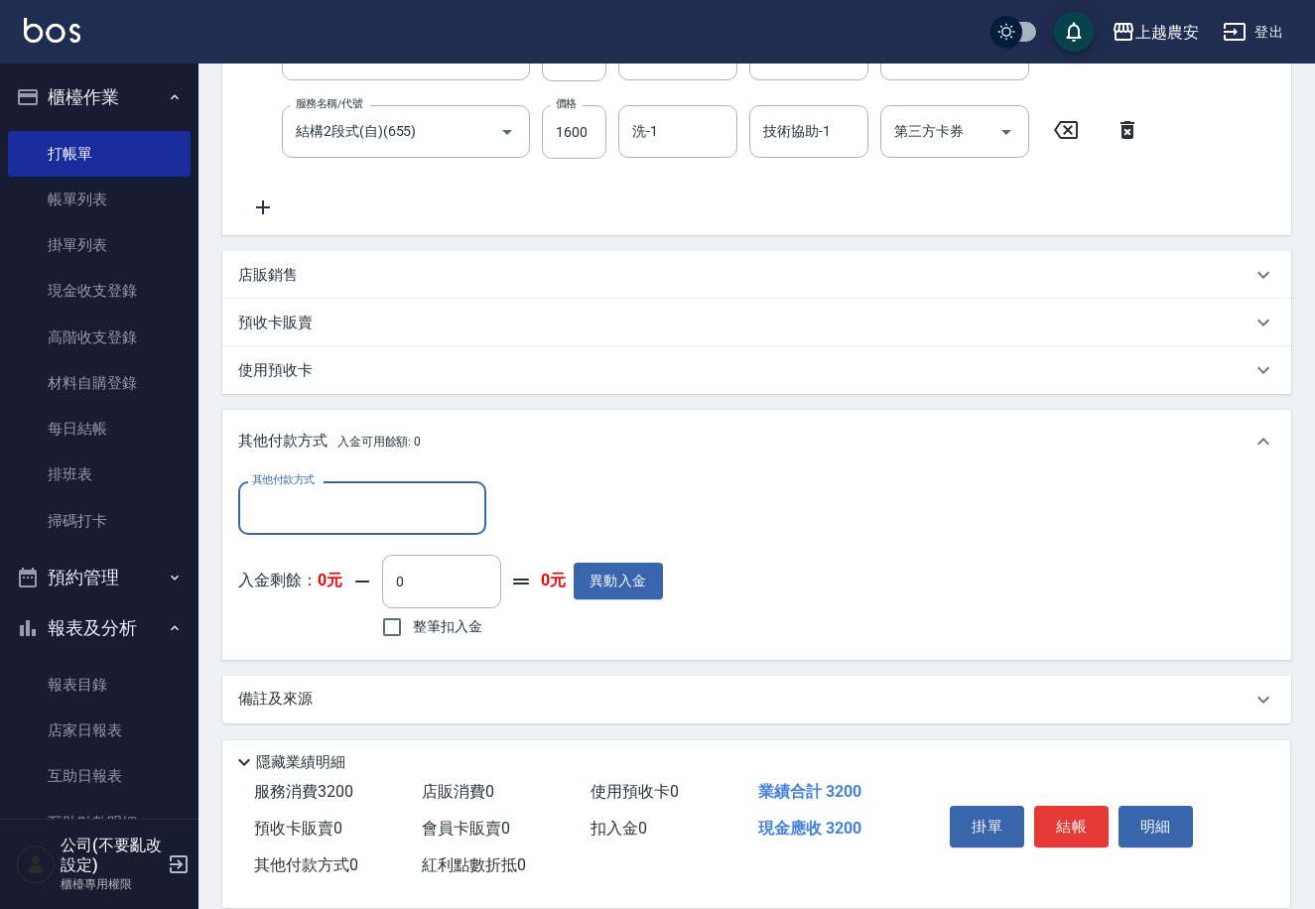
click at [329, 510] on input "其他付款方式" at bounding box center [362, 507] width 230 height 35
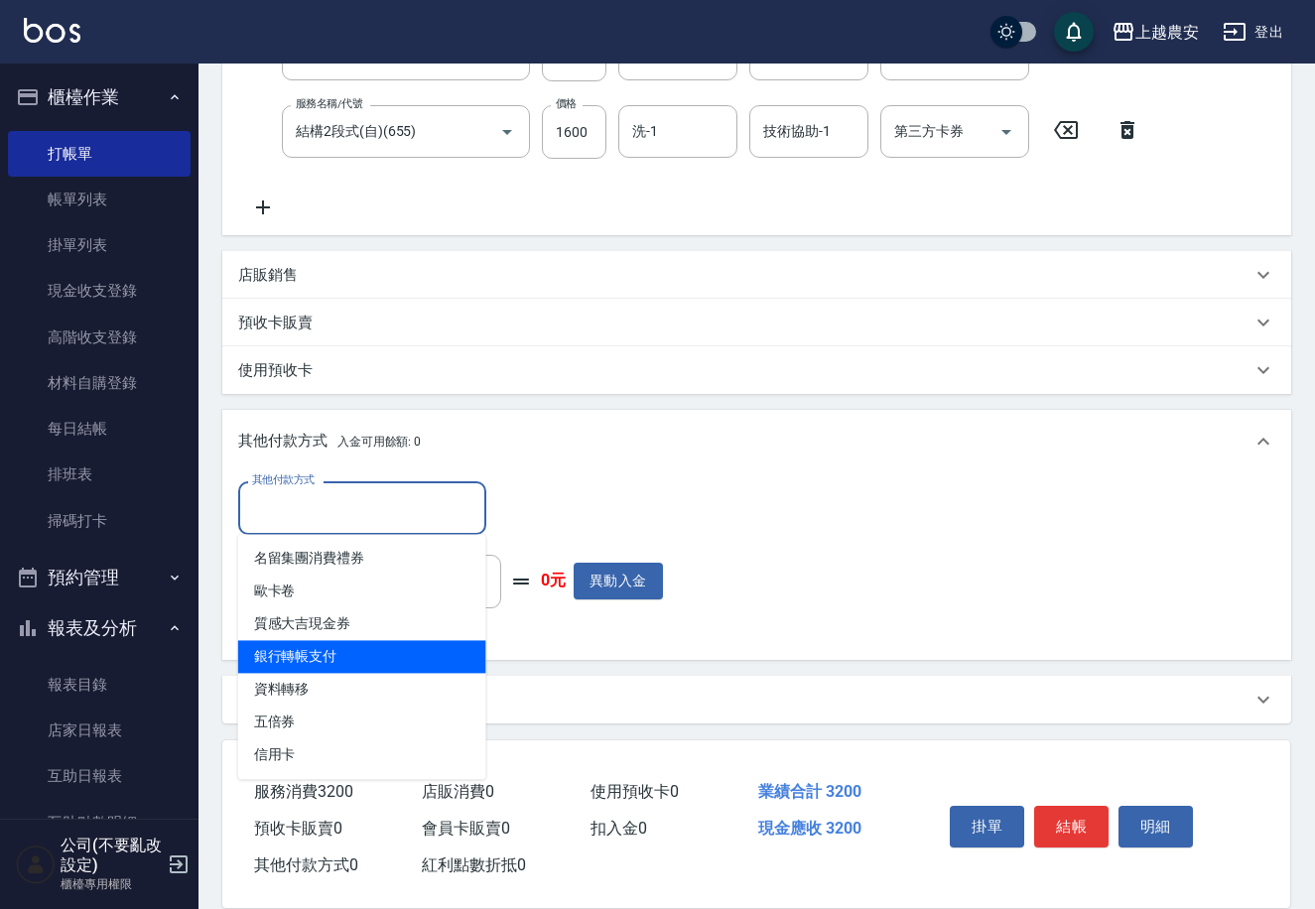
click at [349, 661] on span "銀行轉帳支付" at bounding box center [362, 656] width 248 height 33
type input "銀行轉帳支付"
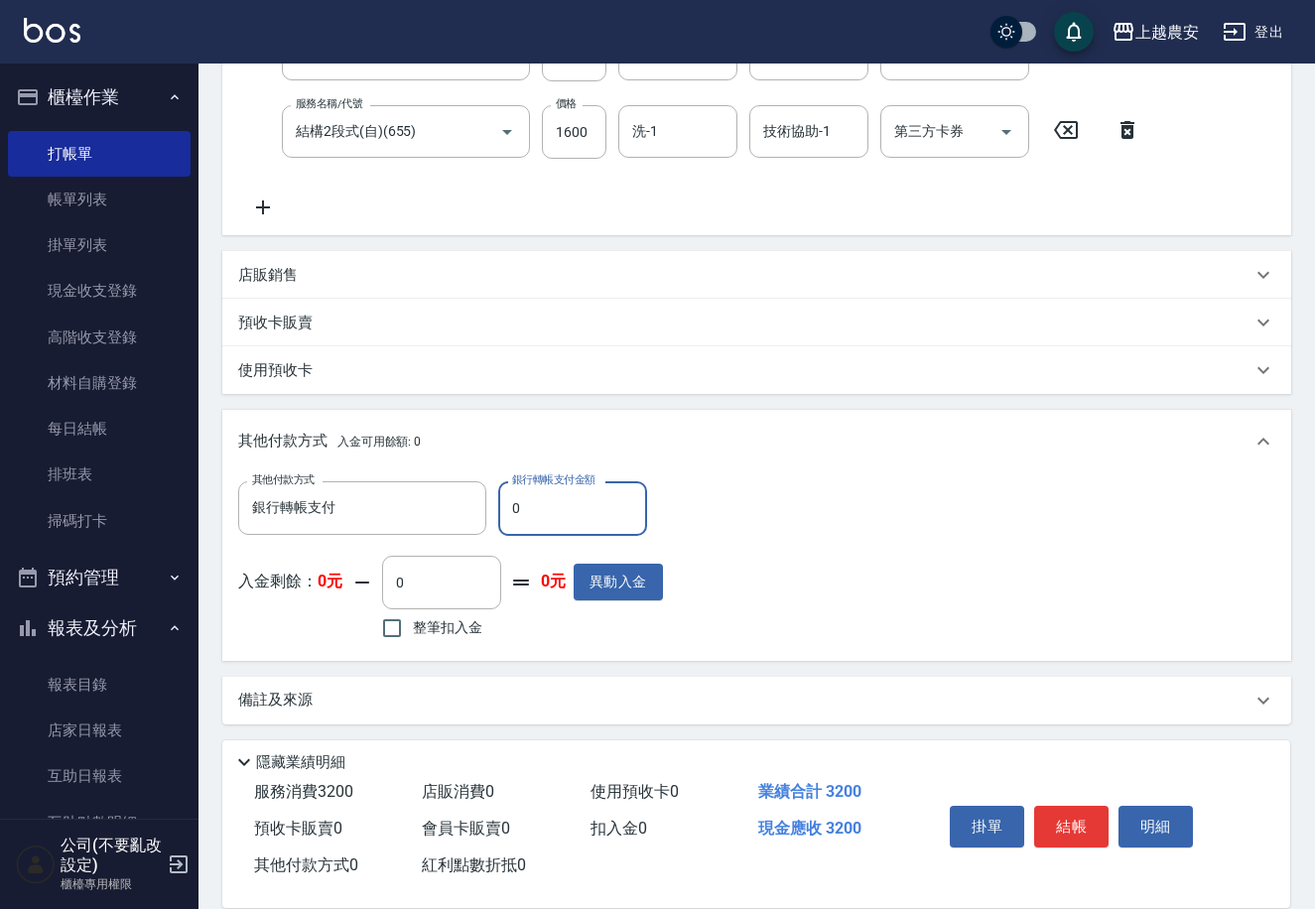
click at [511, 515] on input "0" at bounding box center [572, 508] width 149 height 54
type input "3200"
click at [1064, 815] on button "結帳" at bounding box center [1071, 827] width 74 height 42
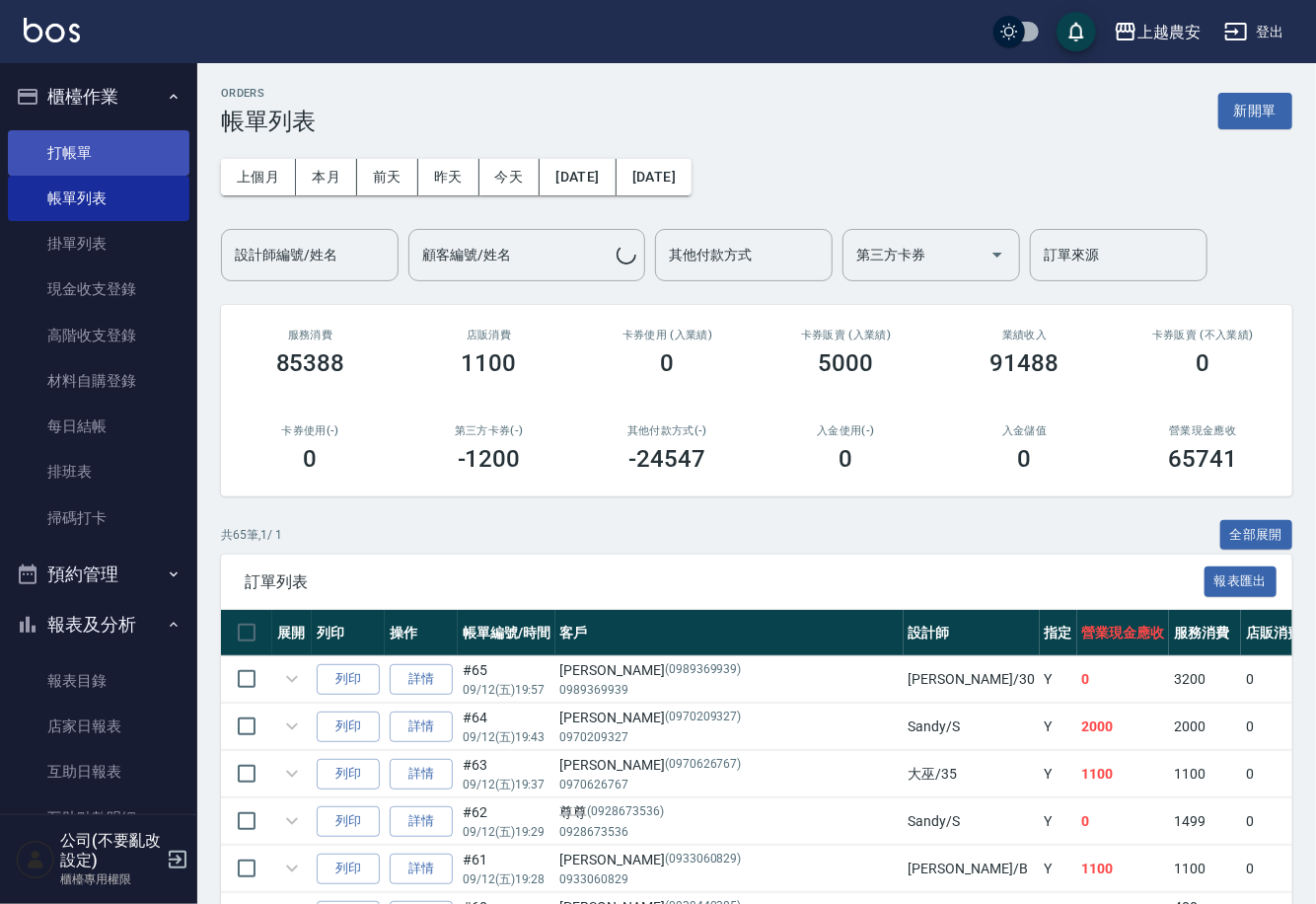
click at [88, 153] on link "打帳單" at bounding box center [98, 153] width 182 height 46
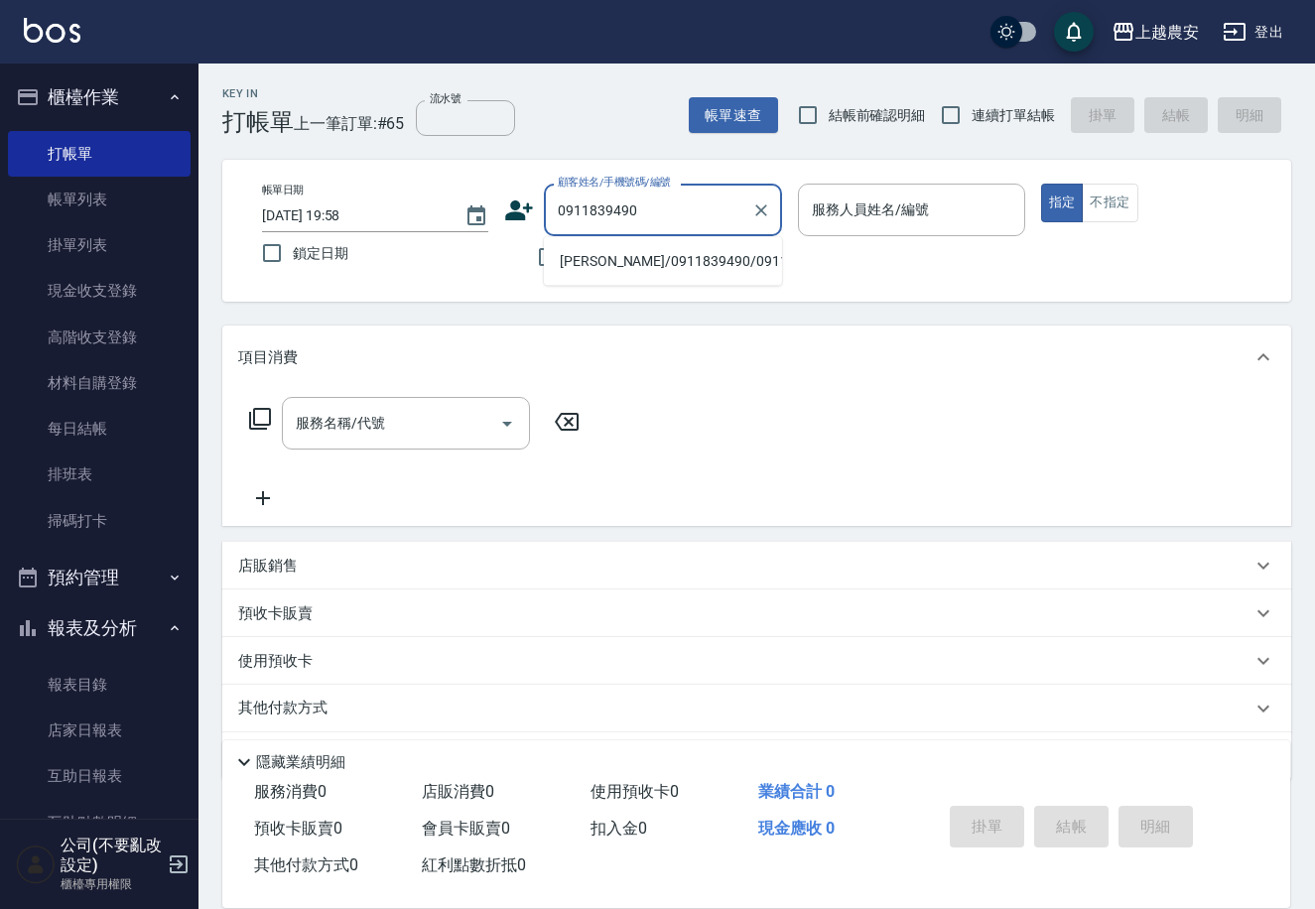
click at [621, 268] on li "洪惠敏/0911839490/0911839490" at bounding box center [663, 261] width 238 height 33
type input "洪惠敏/0911839490/0911839490"
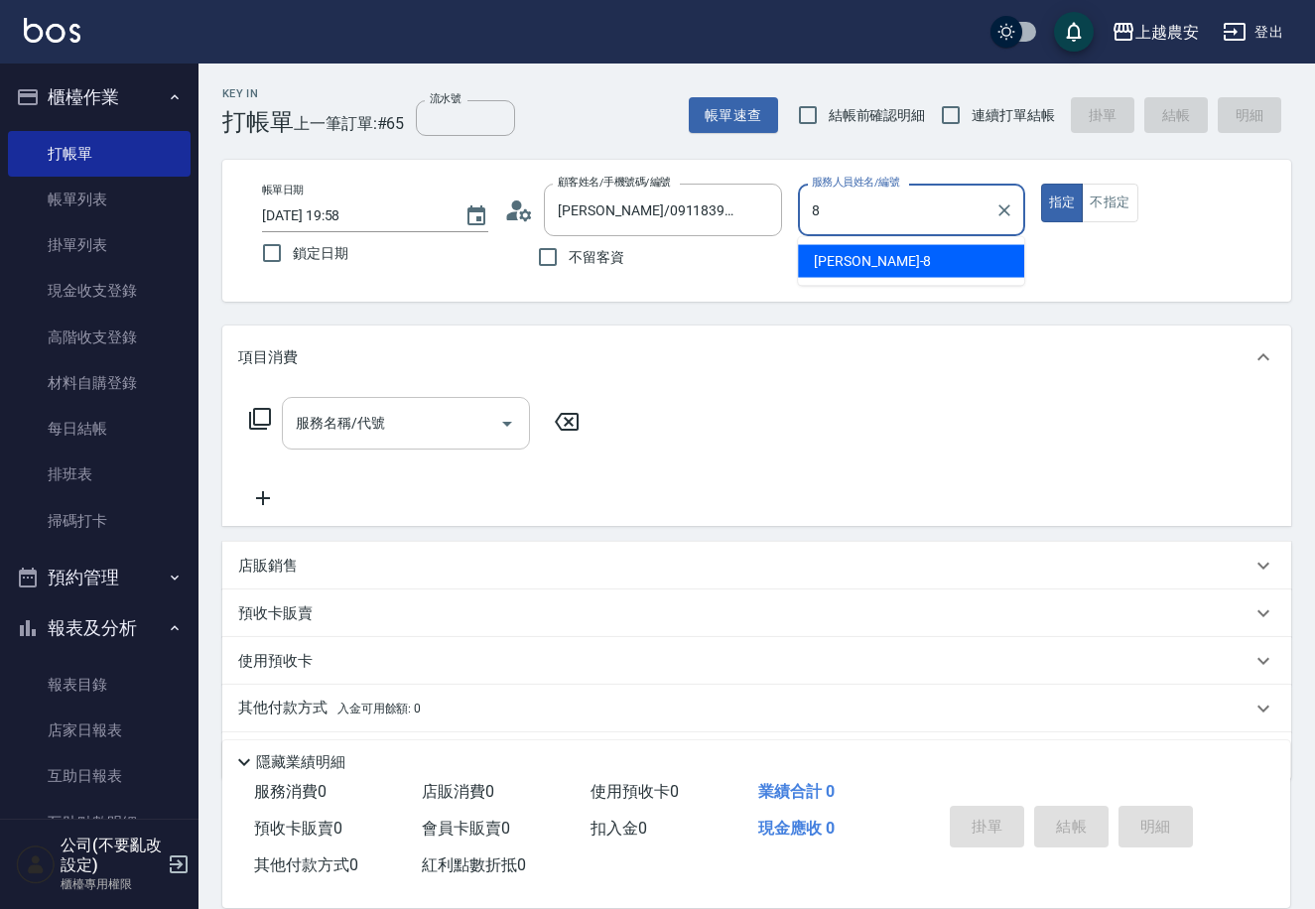
type input "8"
type button "true"
type input "黛慧-8"
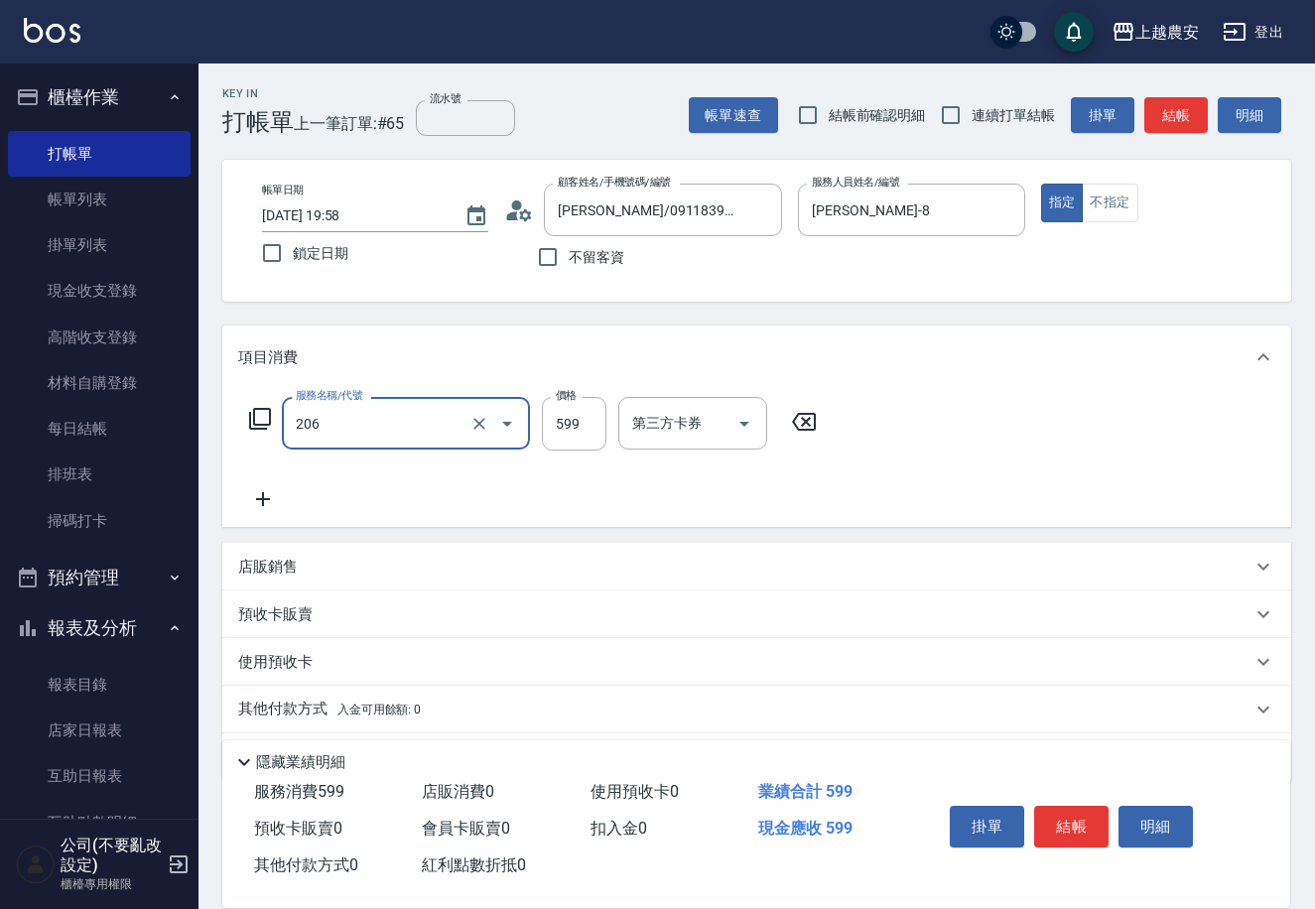
type input "洗+剪(206)"
type input "700"
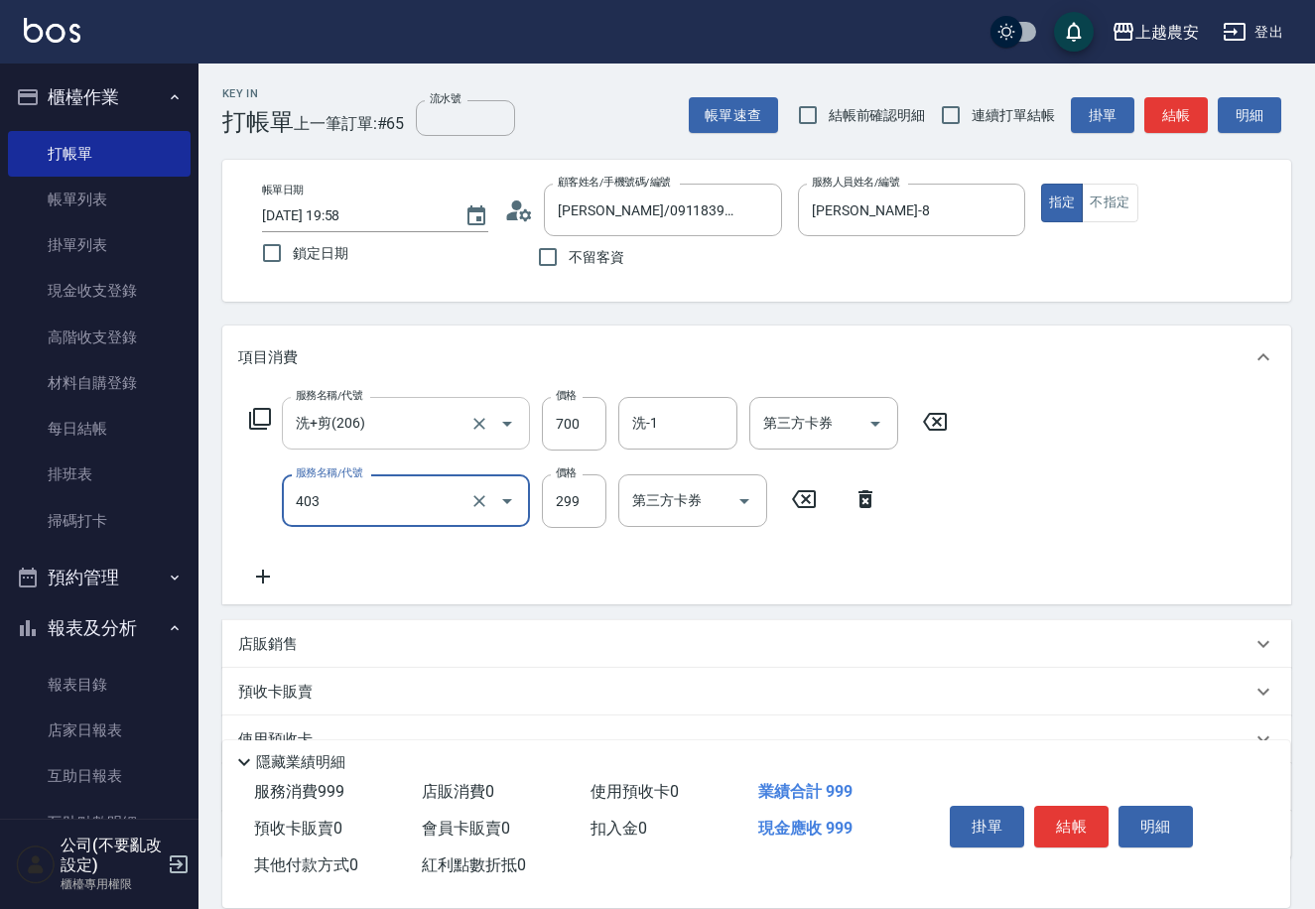
type input "剪髮(403)"
type input "500"
click at [1063, 815] on button "結帳" at bounding box center [1071, 827] width 74 height 42
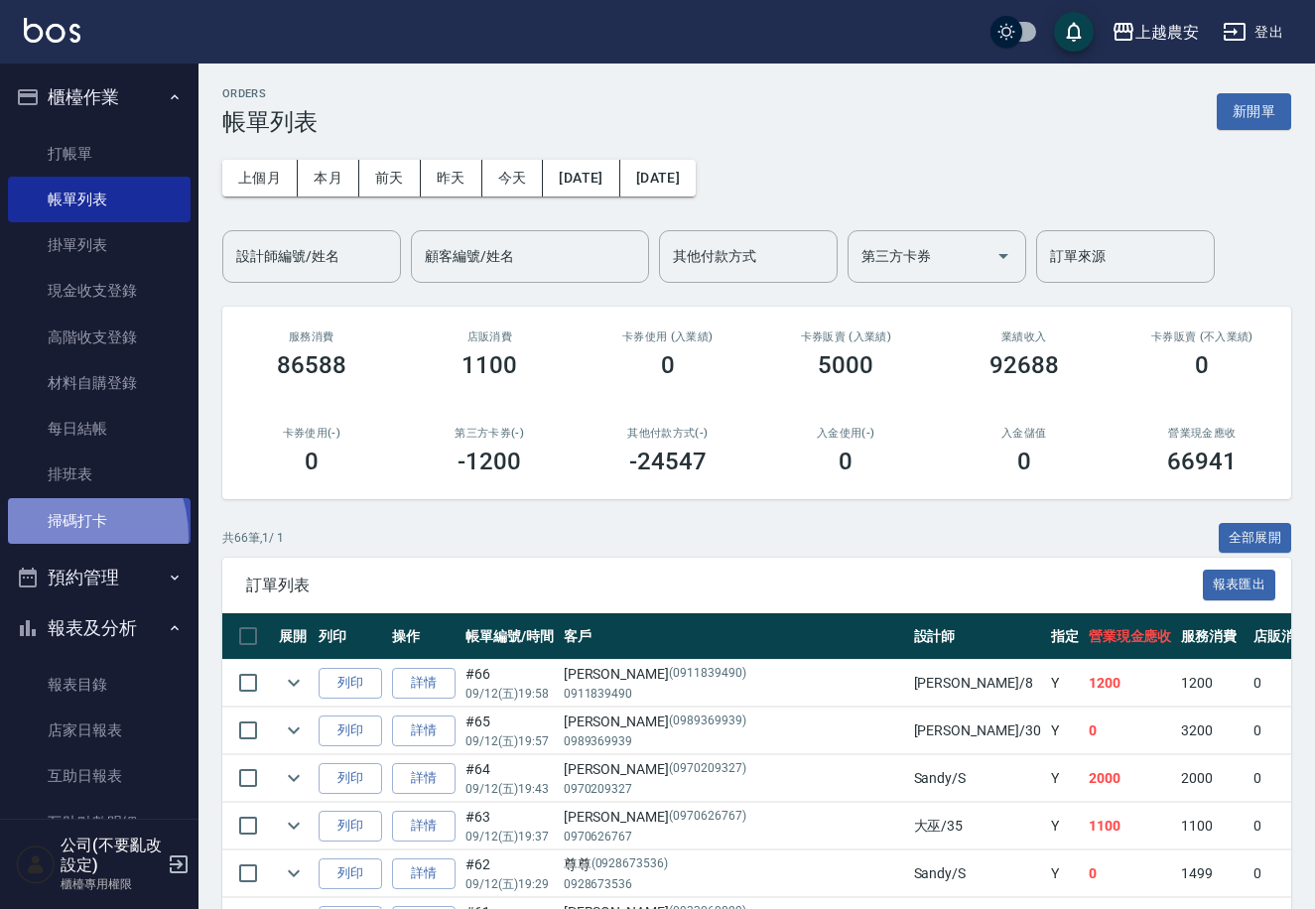
click at [54, 536] on link "掃碼打卡" at bounding box center [99, 521] width 183 height 46
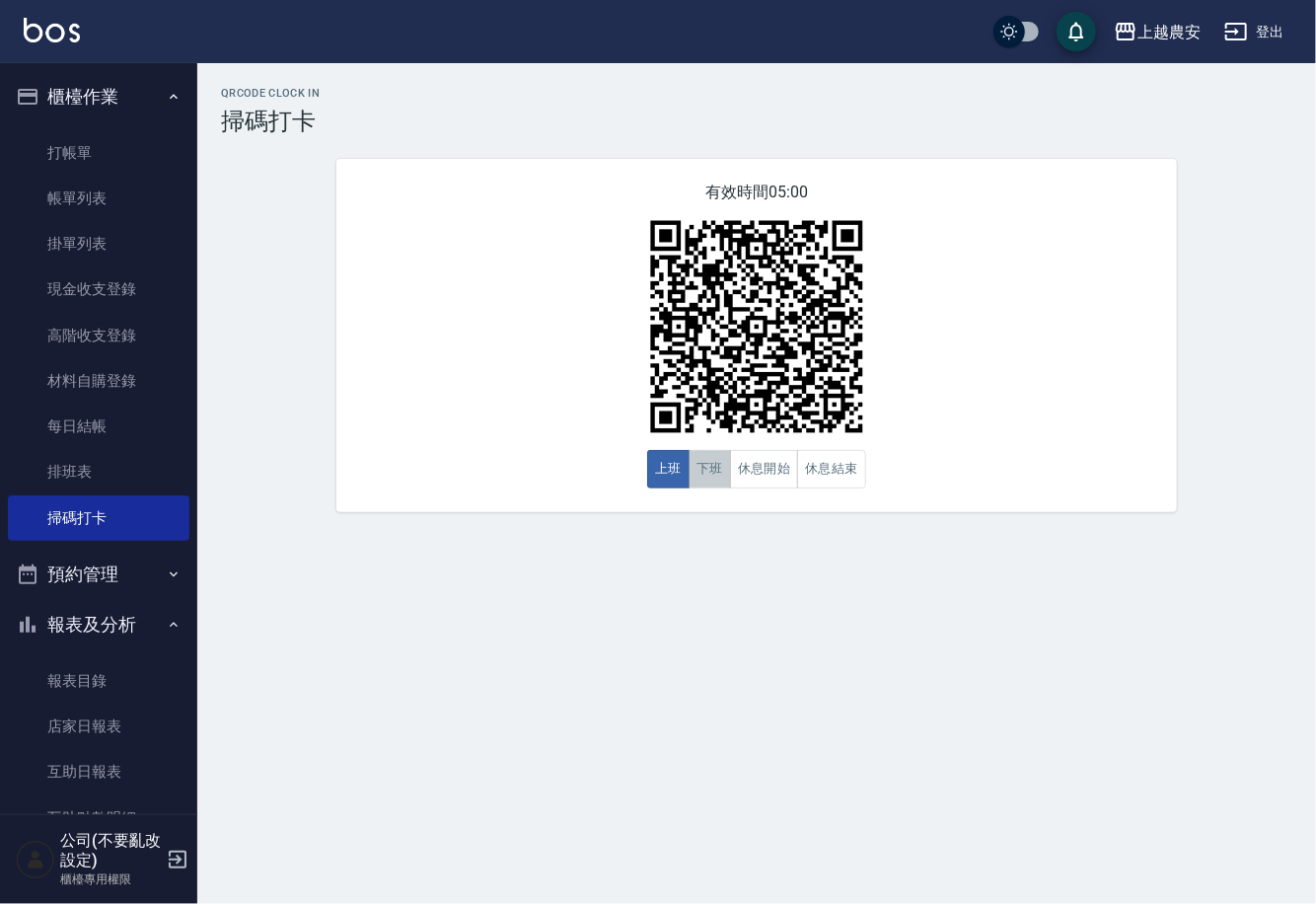
click at [717, 469] on button "下班" at bounding box center [710, 469] width 43 height 39
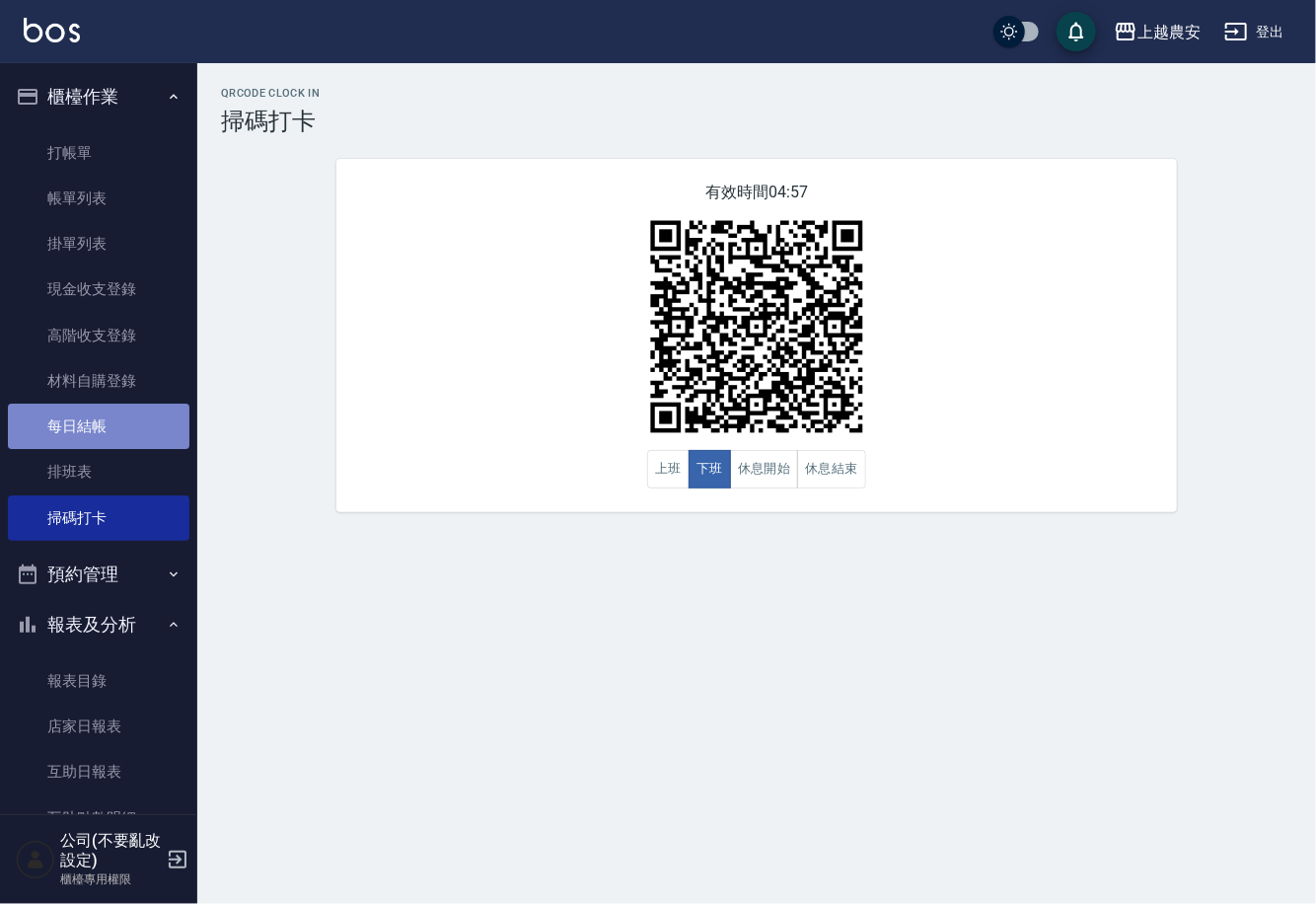
click at [109, 433] on link "每日結帳" at bounding box center [98, 427] width 182 height 46
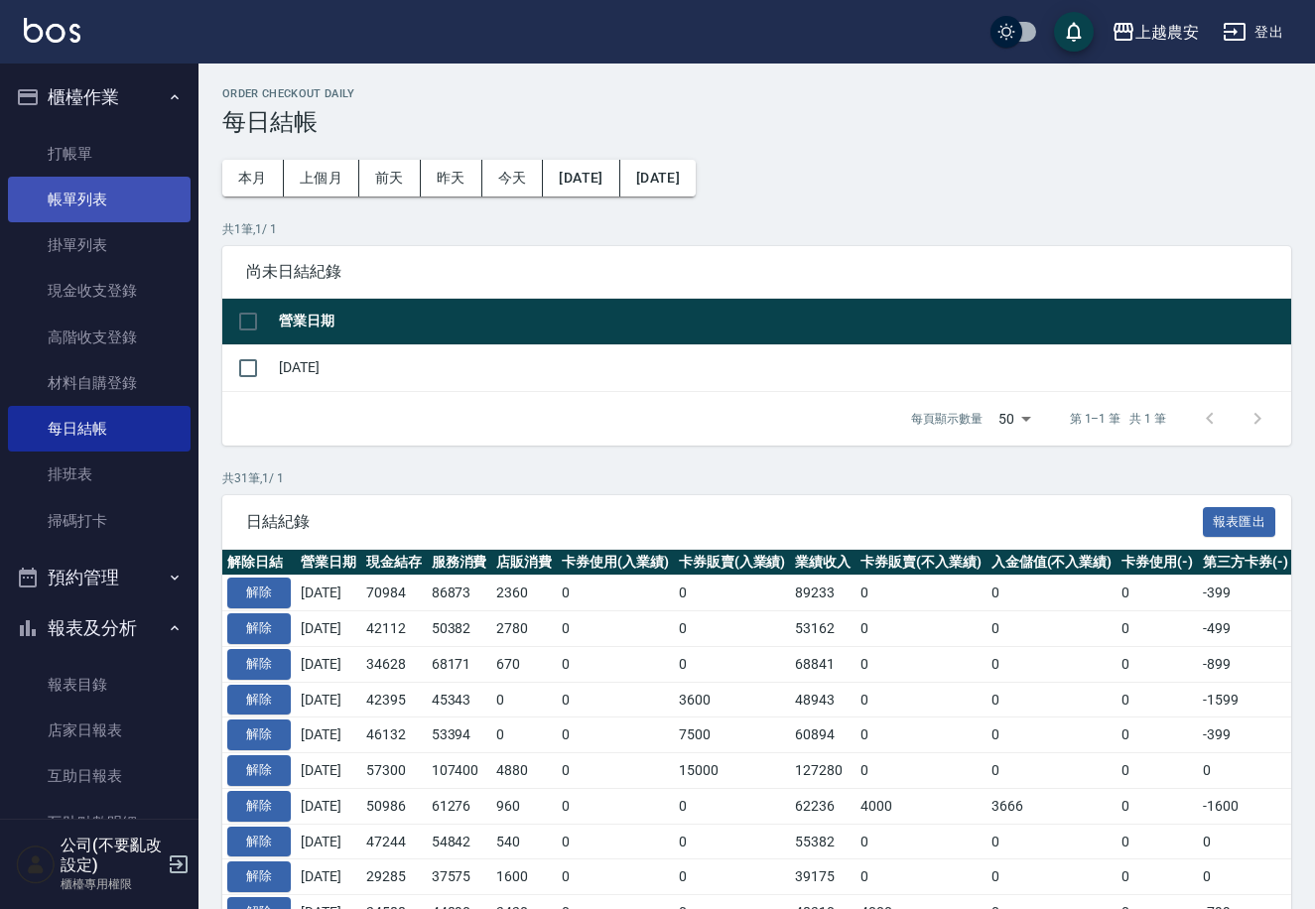
click at [110, 191] on link "帳單列表" at bounding box center [99, 200] width 183 height 46
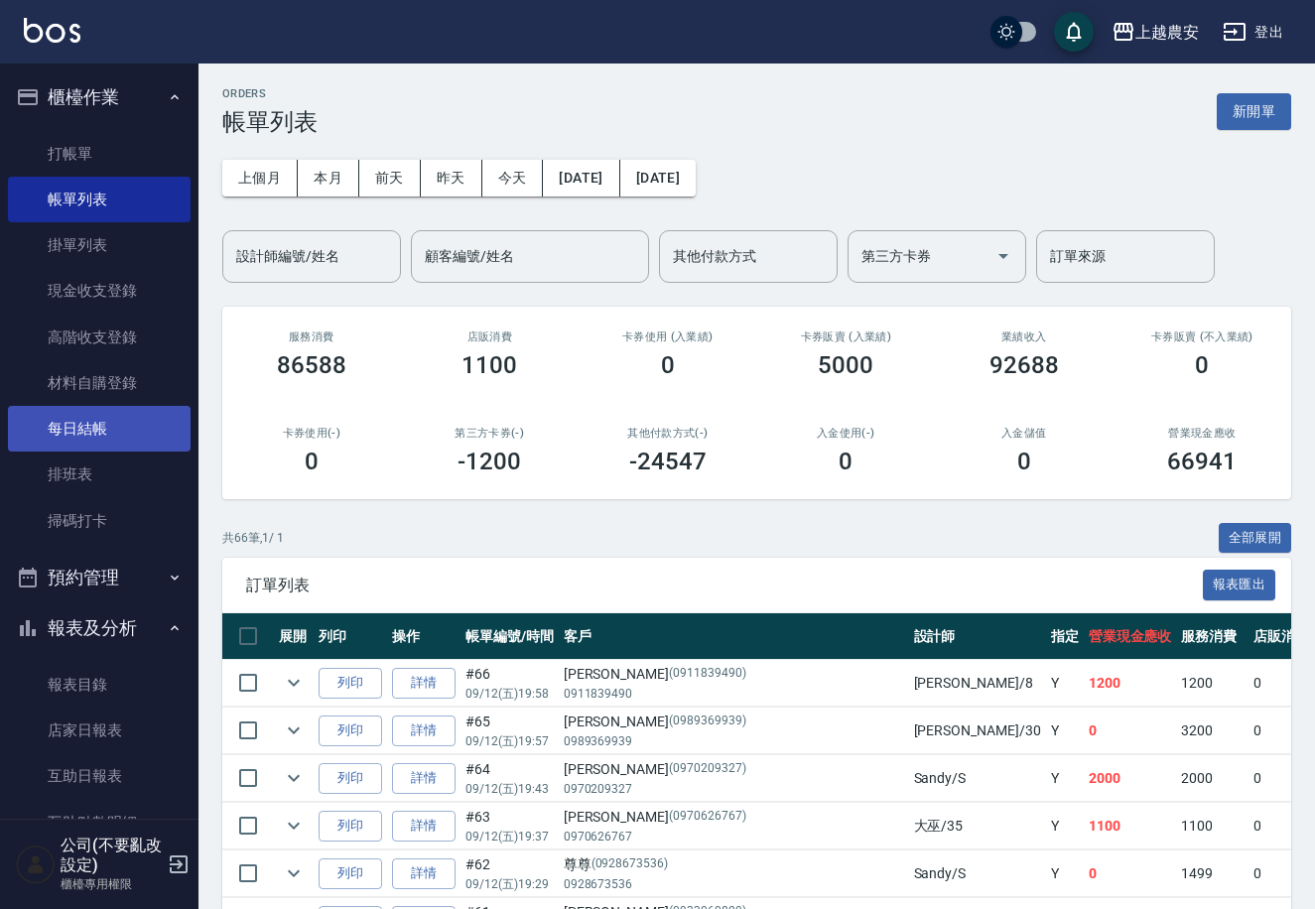
click at [91, 435] on link "每日結帳" at bounding box center [99, 429] width 183 height 46
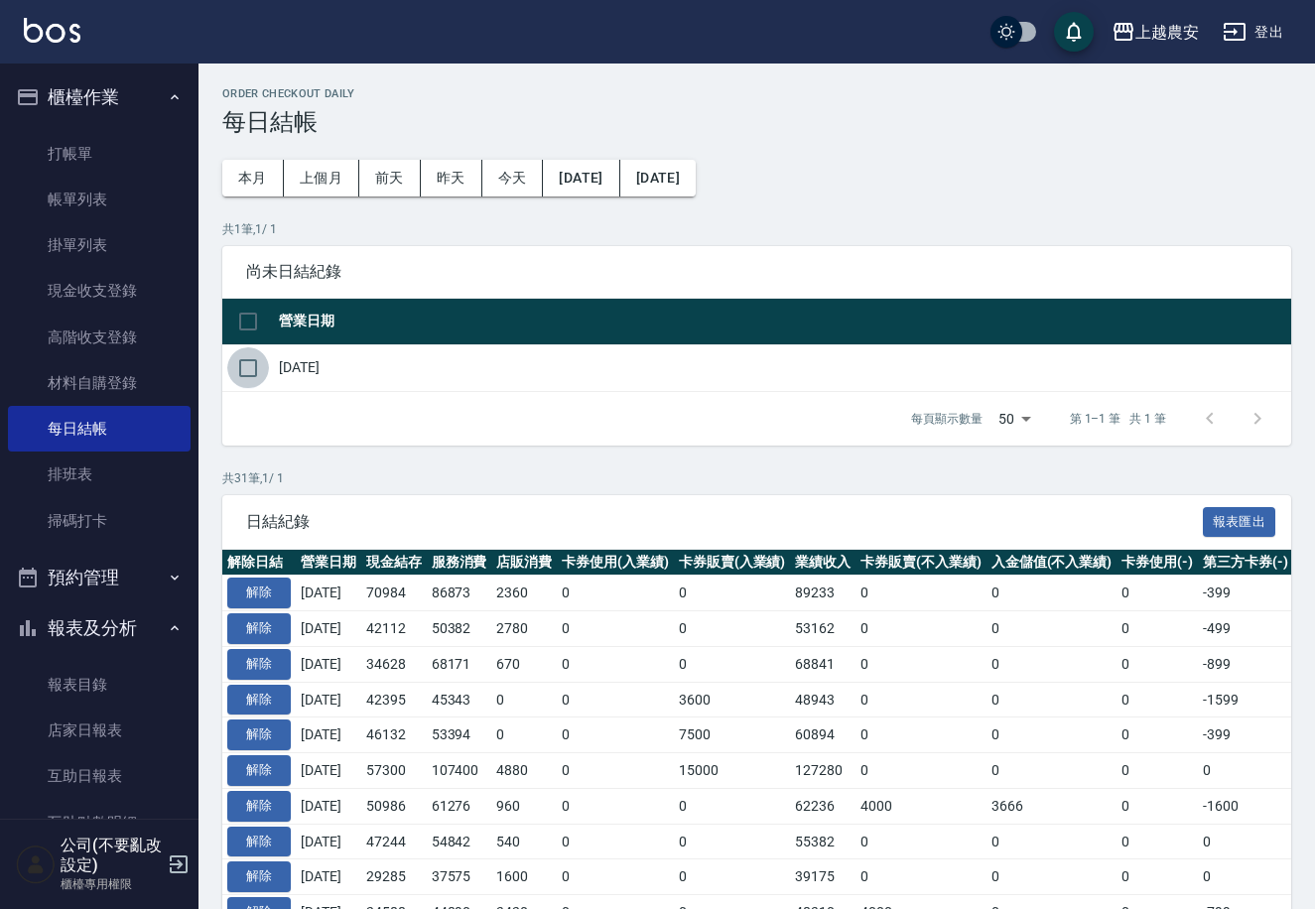
click at [244, 367] on input "checkbox" at bounding box center [248, 368] width 42 height 42
checkbox input "true"
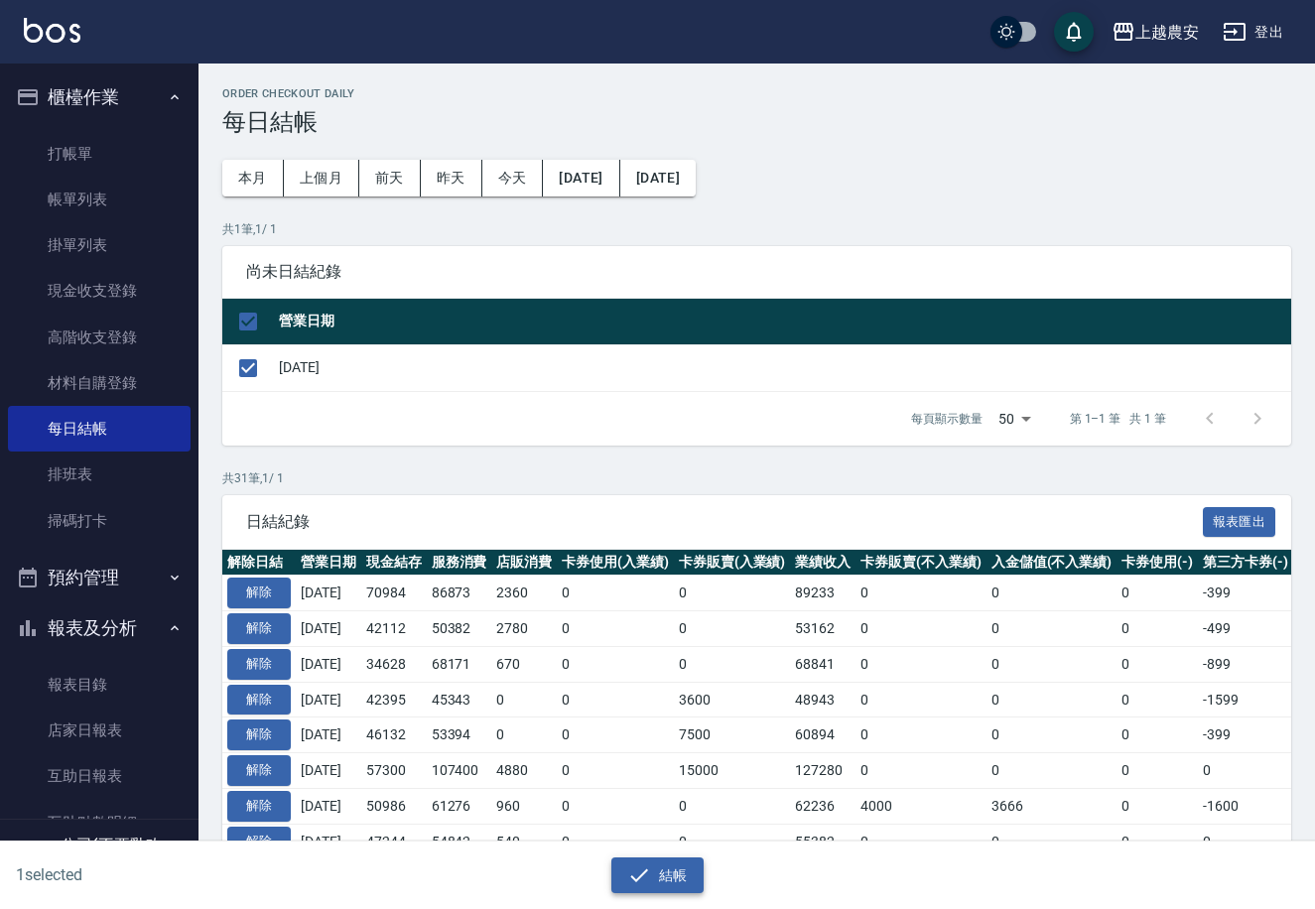
click at [671, 864] on button "結帳" at bounding box center [657, 875] width 92 height 37
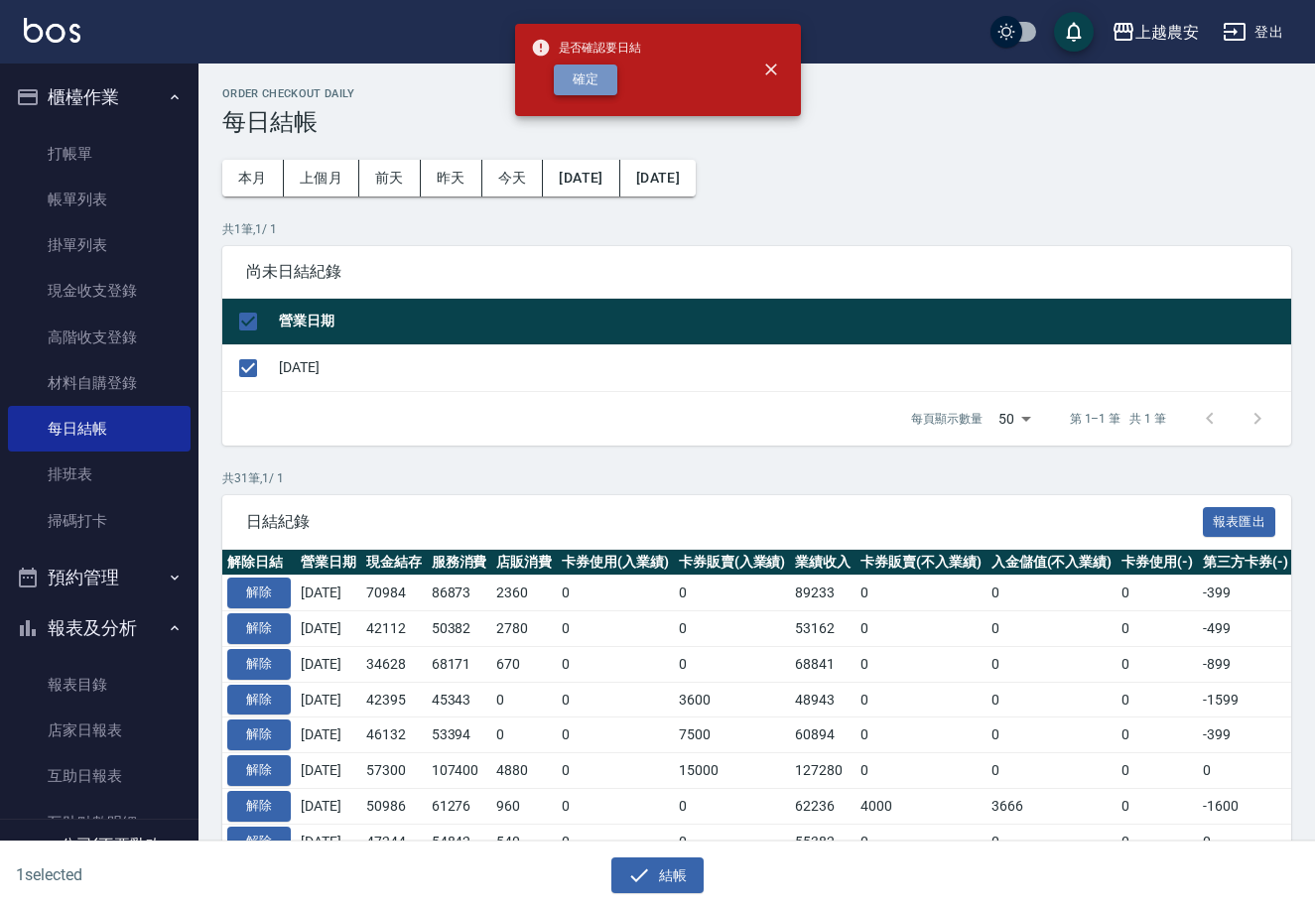
click at [588, 75] on button "確定" at bounding box center [586, 80] width 64 height 31
checkbox input "false"
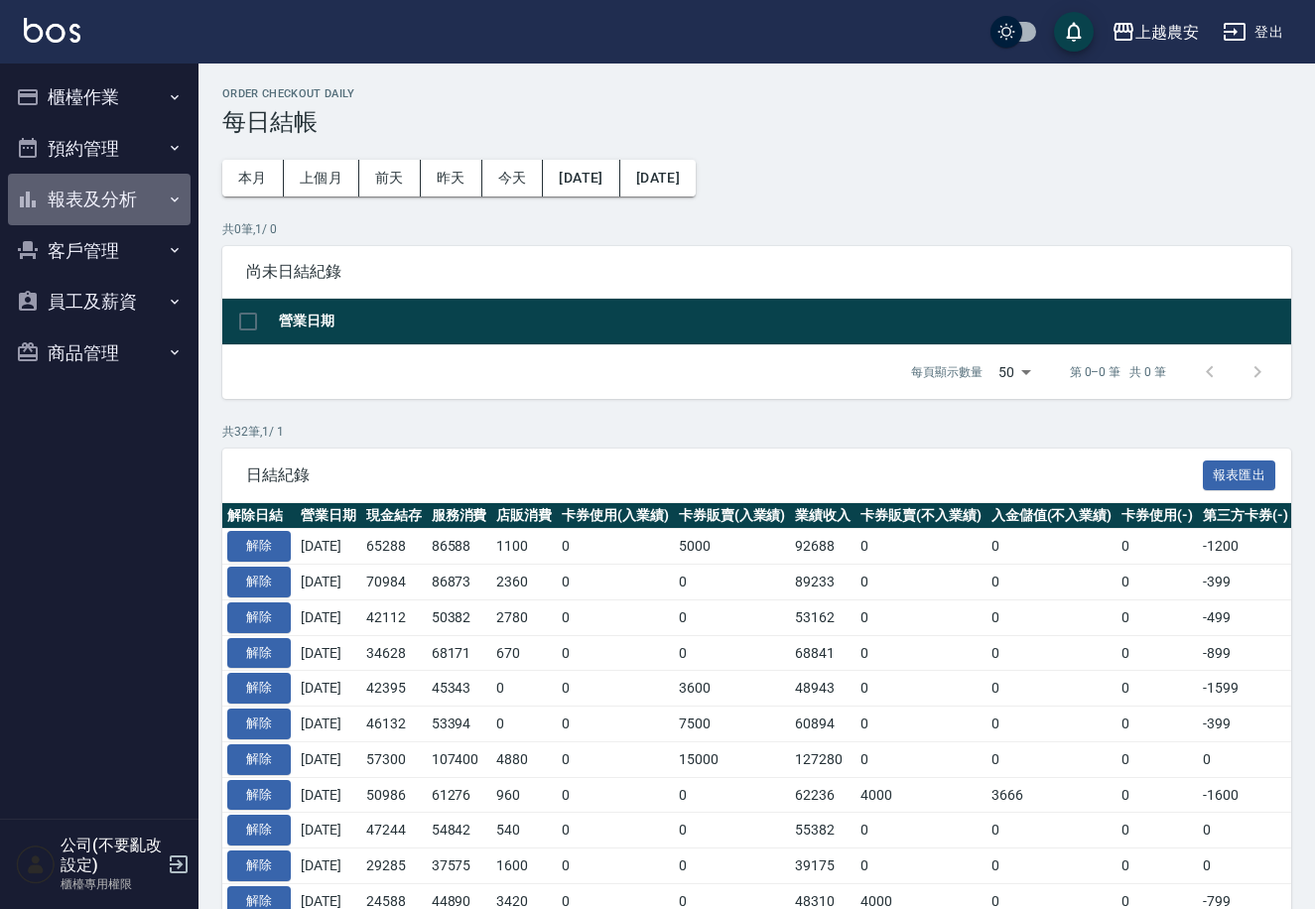
click at [96, 200] on button "報表及分析" at bounding box center [99, 200] width 183 height 52
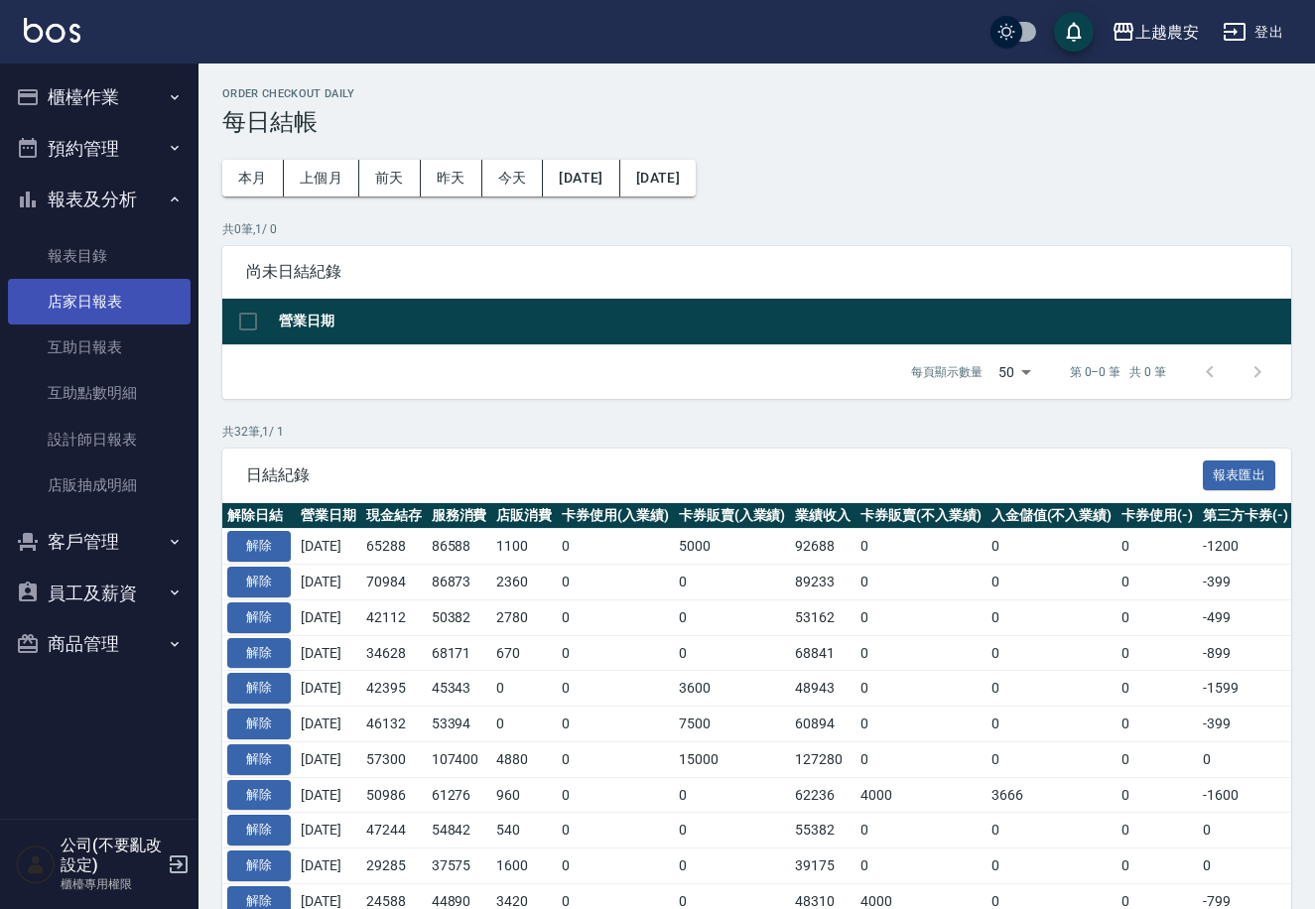
click at [83, 296] on link "店家日報表" at bounding box center [99, 302] width 183 height 46
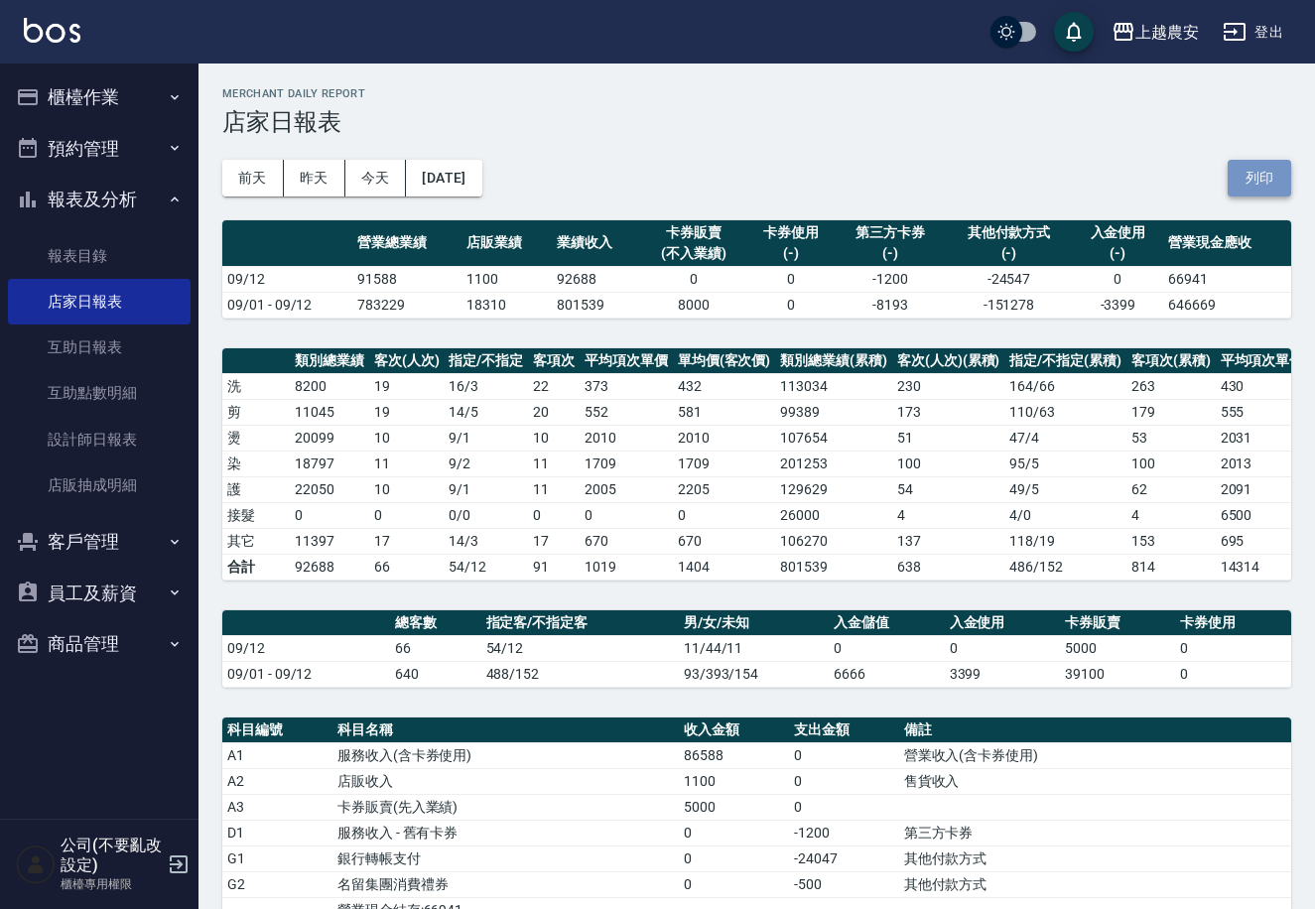
click at [1275, 181] on button "列印" at bounding box center [1260, 178] width 64 height 37
drag, startPoint x: 107, startPoint y: 87, endPoint x: 105, endPoint y: 106, distance: 19.0
click at [106, 87] on button "櫃檯作業" at bounding box center [99, 97] width 183 height 52
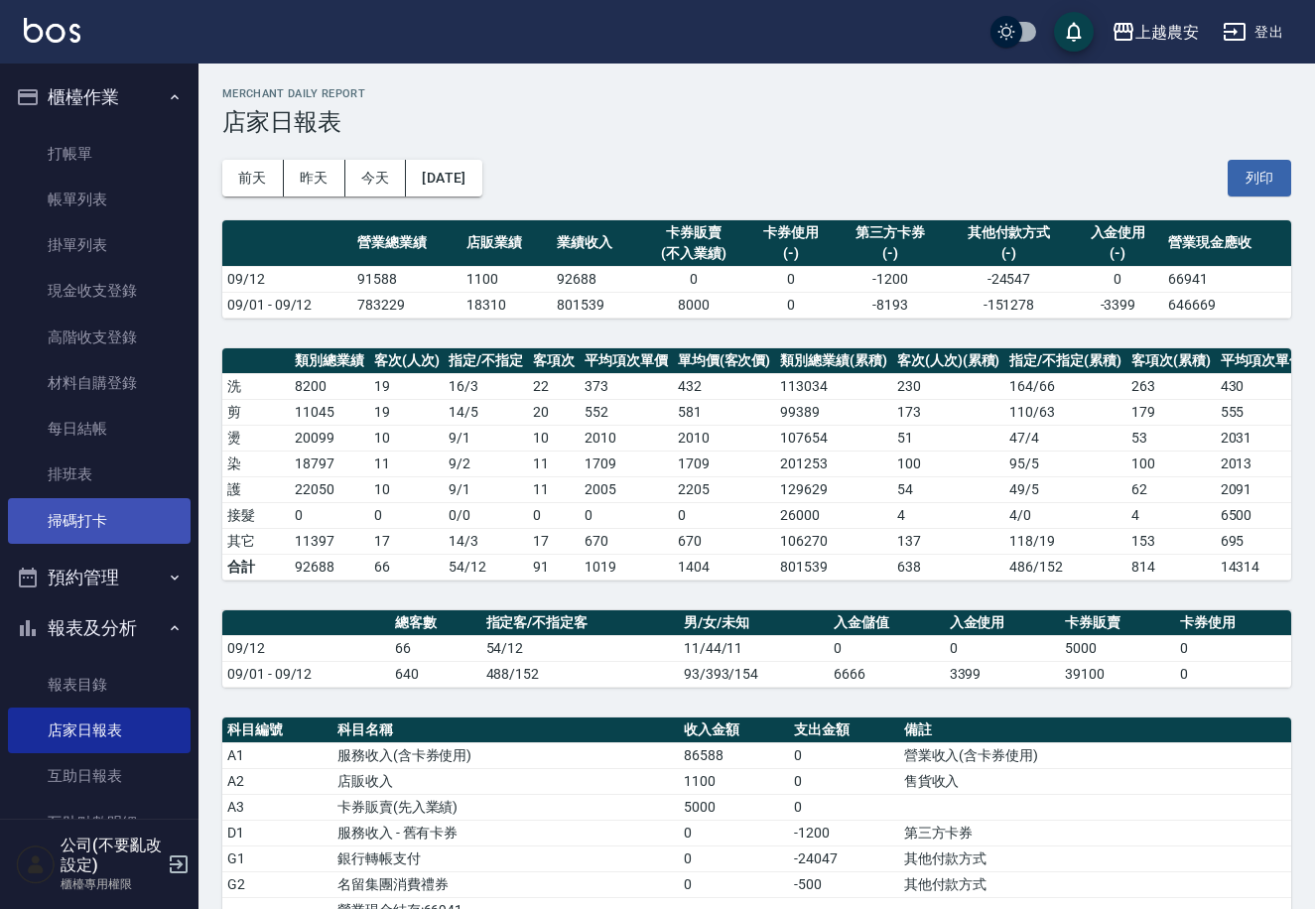
click at [82, 525] on link "掃碼打卡" at bounding box center [99, 521] width 183 height 46
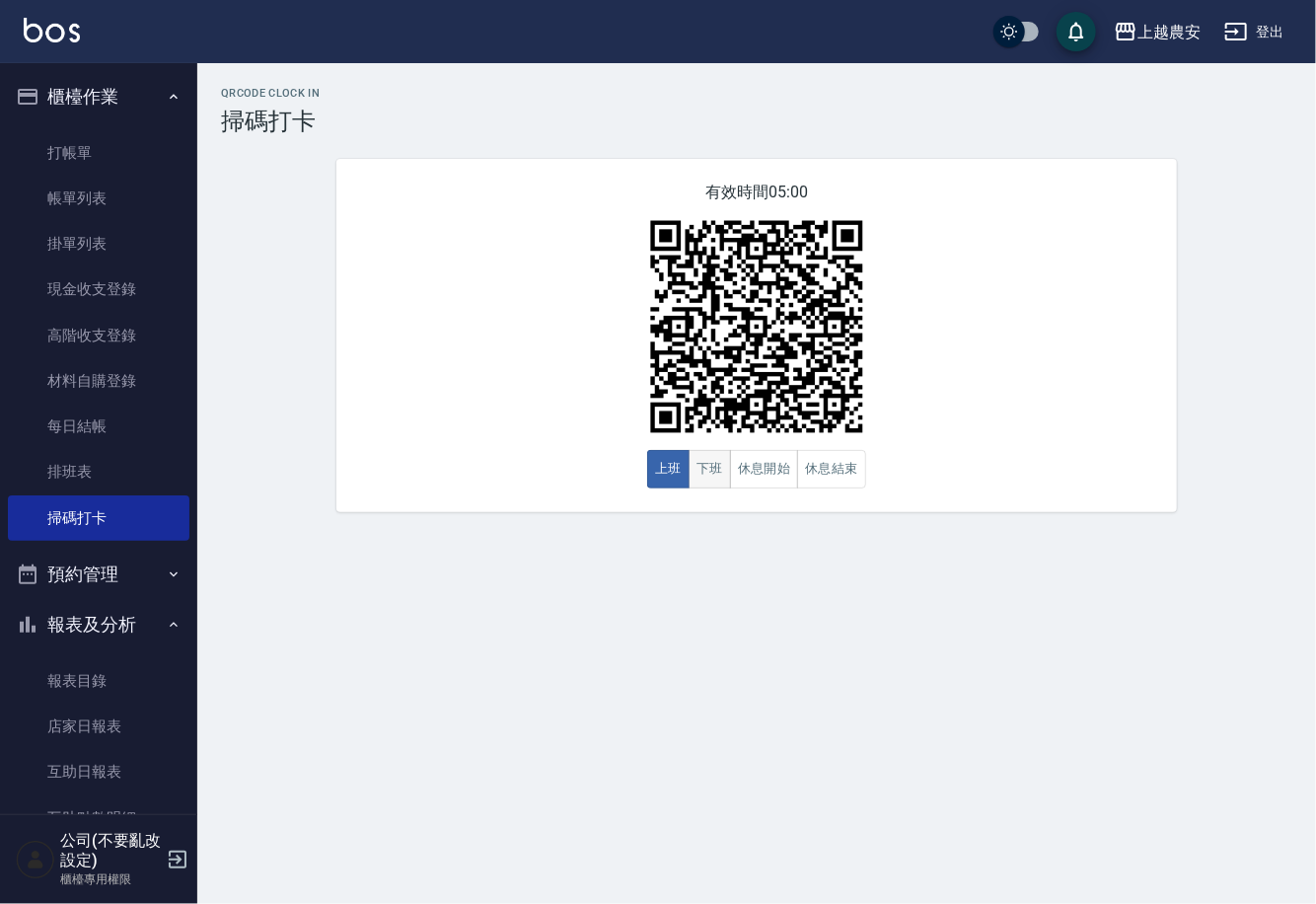
click at [711, 476] on button "下班" at bounding box center [710, 469] width 43 height 39
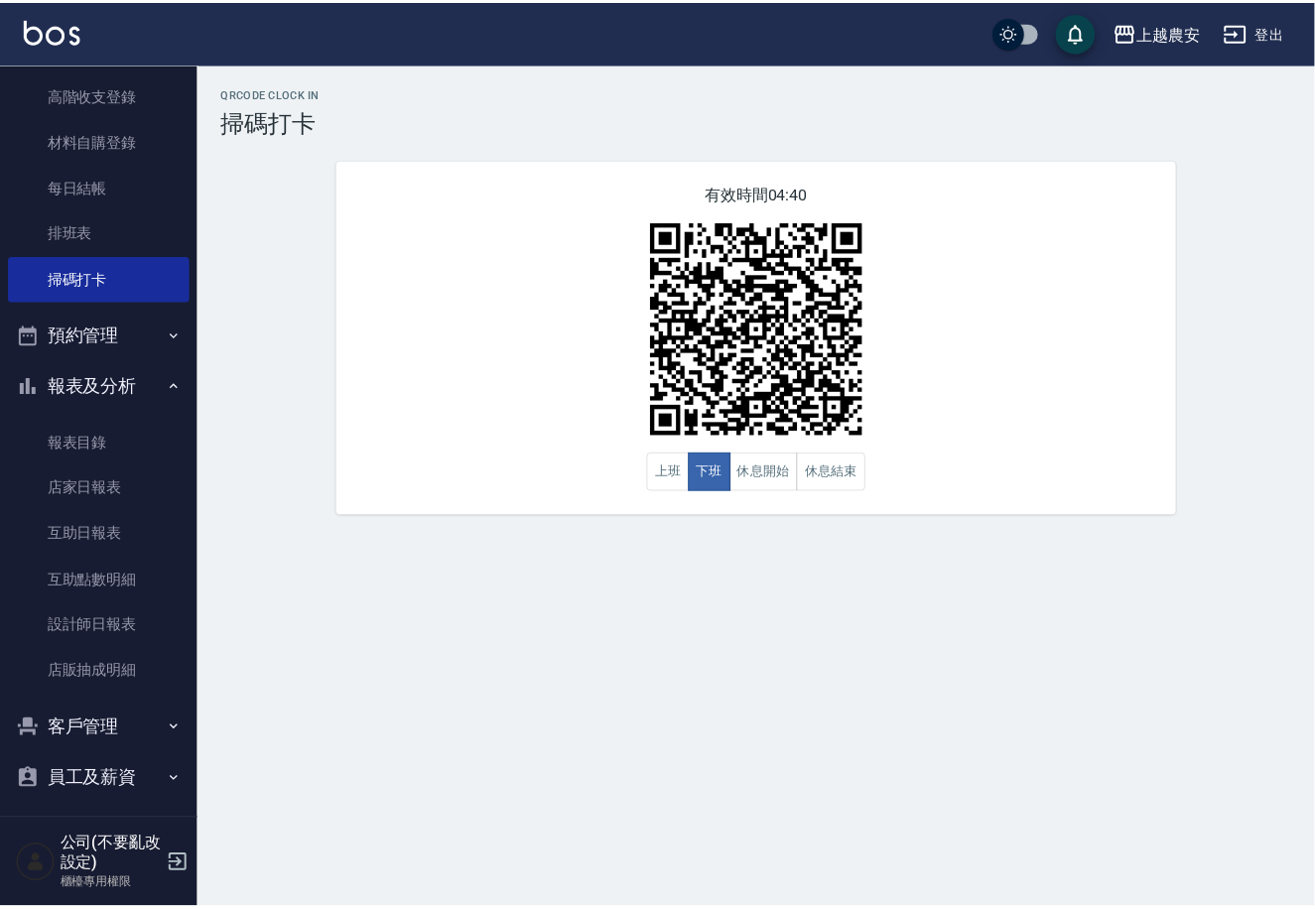
scroll to position [302, 0]
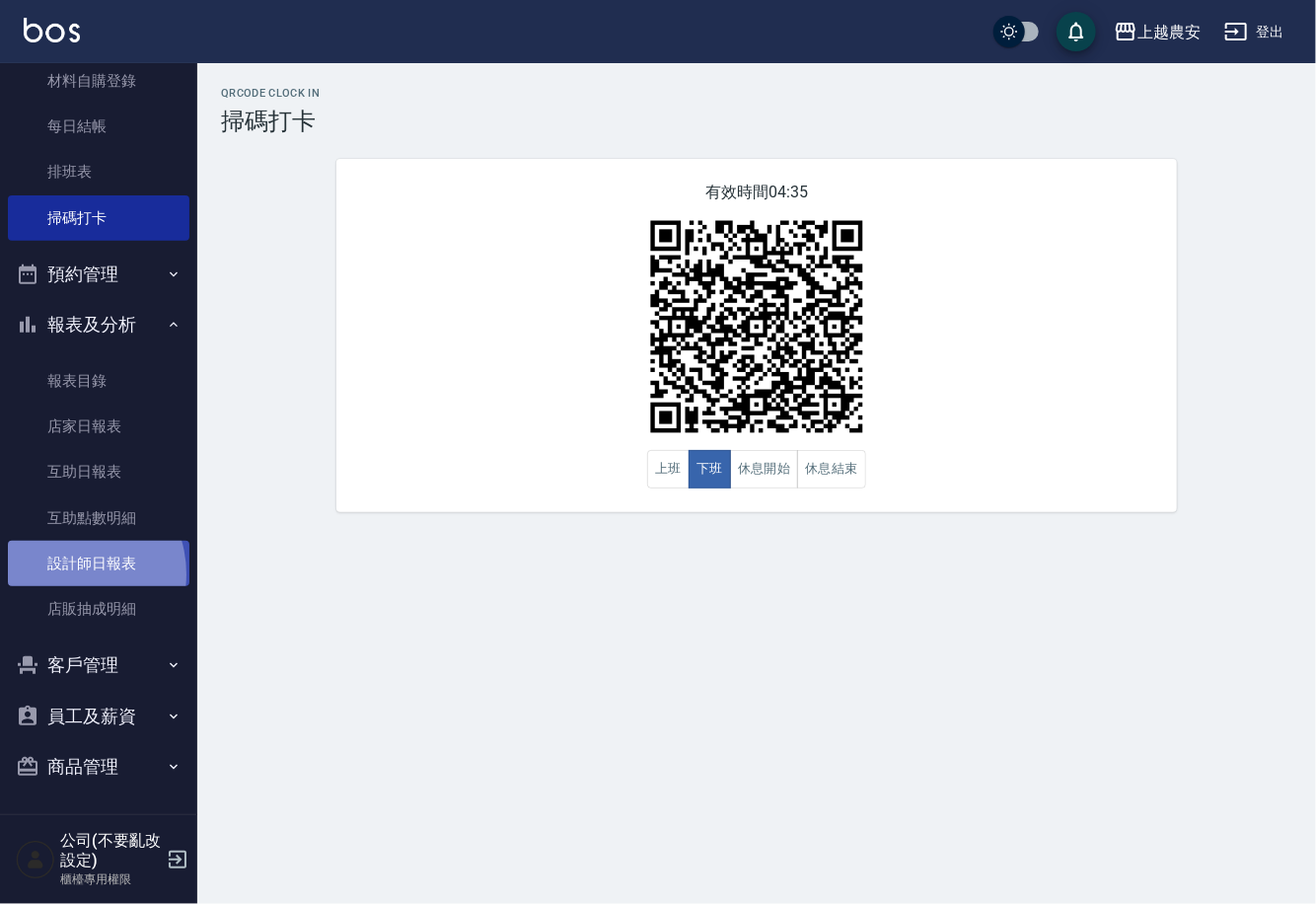
click at [65, 574] on link "設計師日報表" at bounding box center [98, 564] width 182 height 46
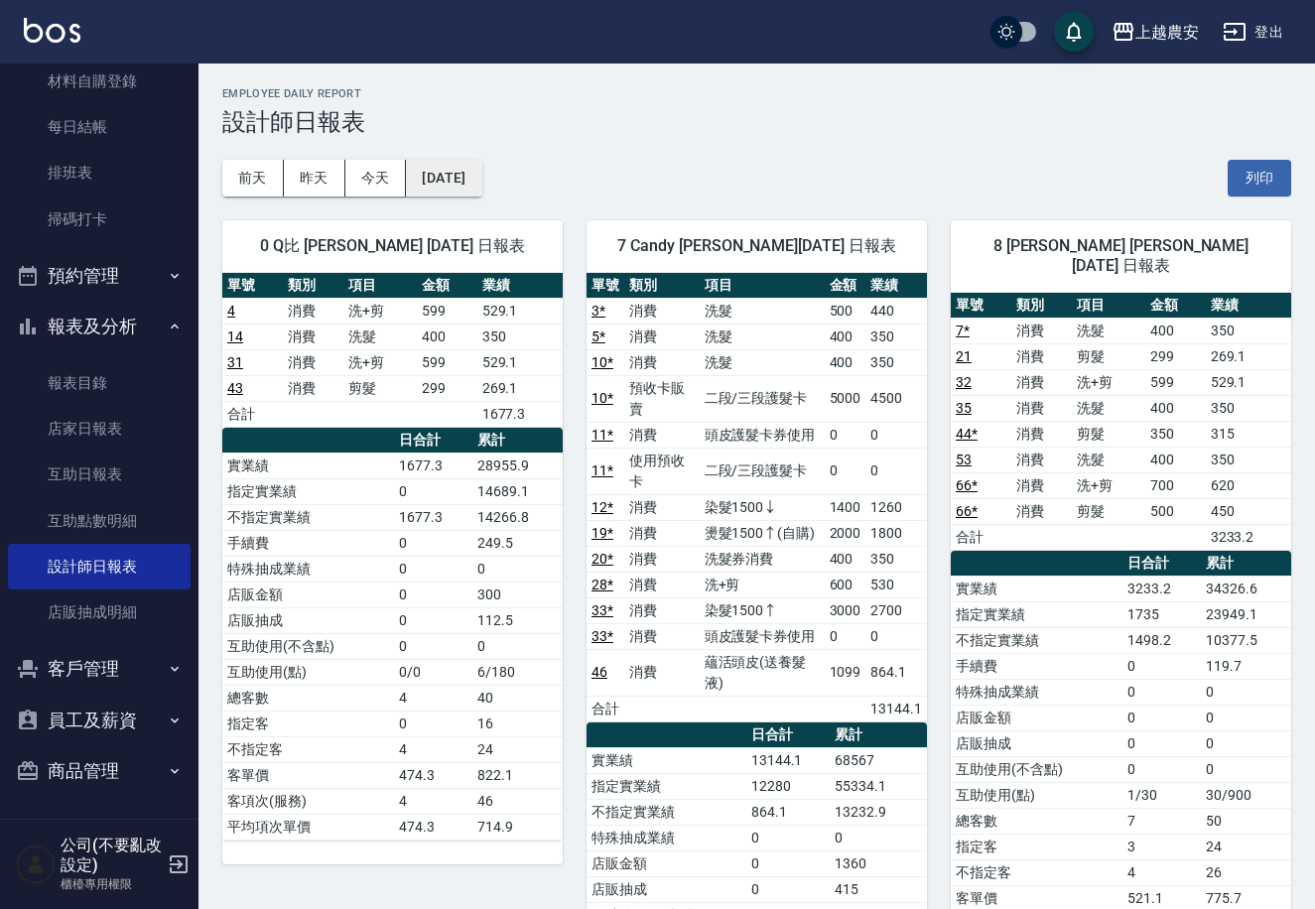
click at [437, 176] on button "[DATE]" at bounding box center [443, 178] width 75 height 37
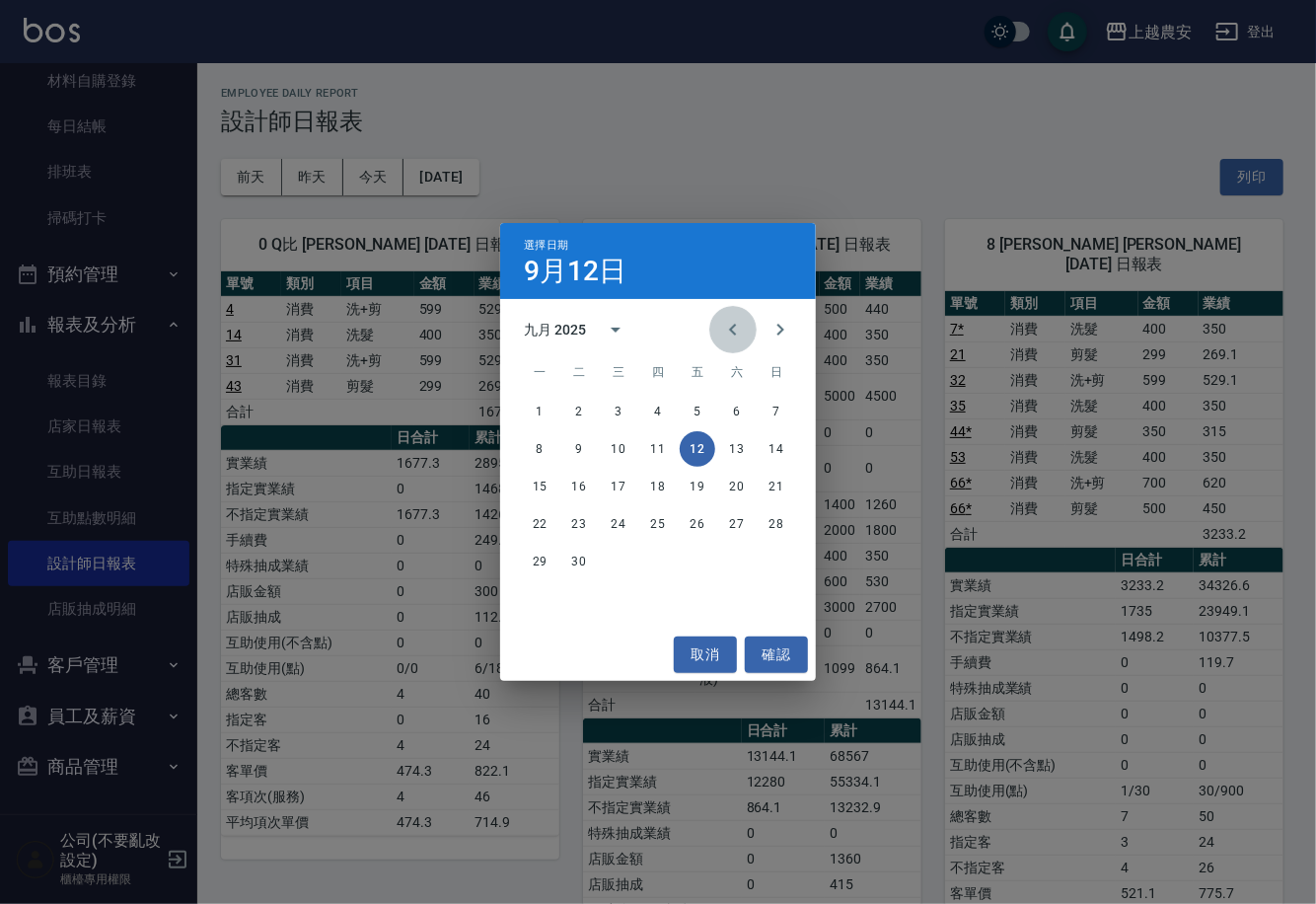
click at [728, 325] on icon "Previous month" at bounding box center [733, 330] width 24 height 24
click at [570, 485] on button "12" at bounding box center [579, 486] width 36 height 36
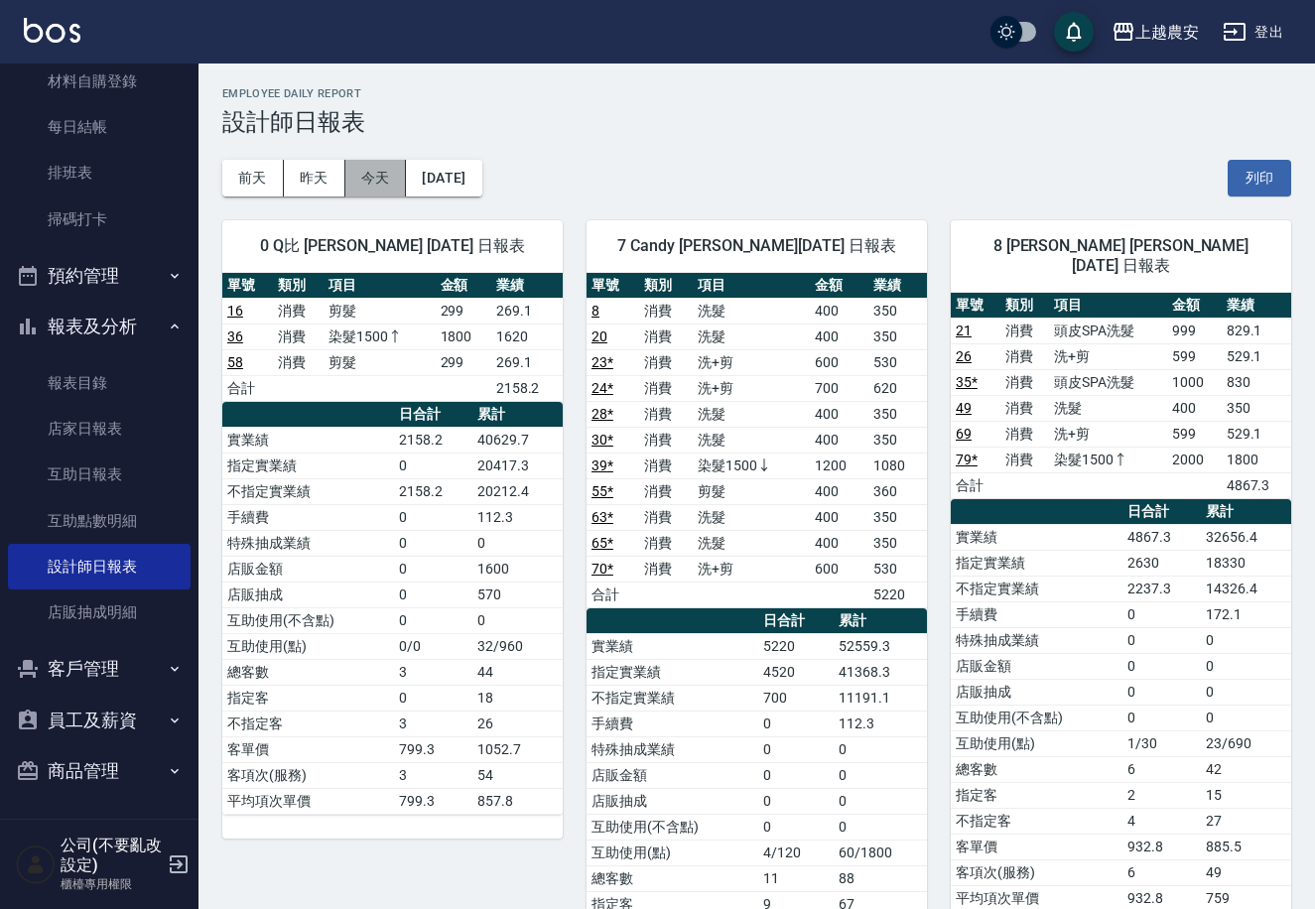
click at [356, 176] on button "今天" at bounding box center [376, 178] width 62 height 37
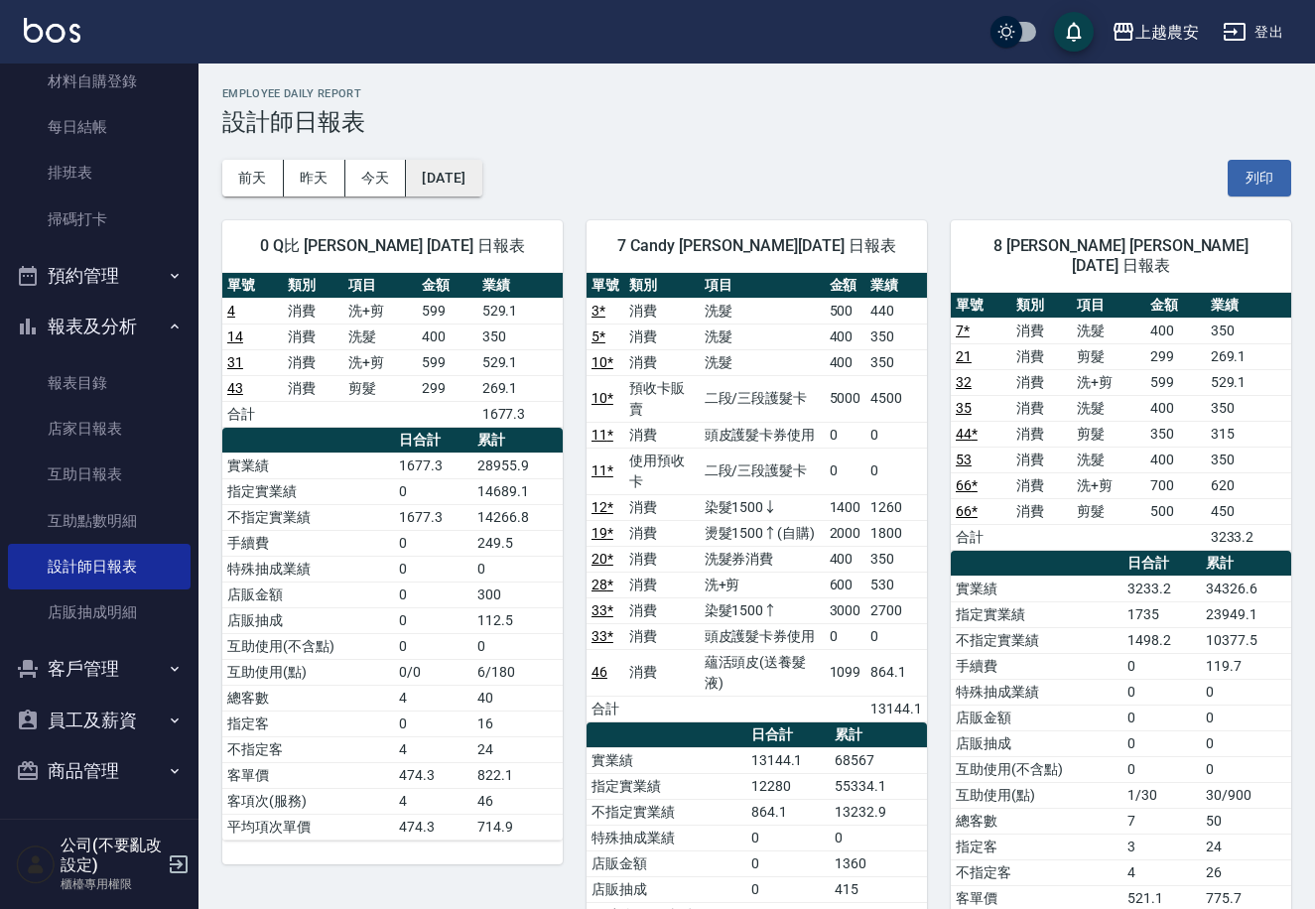
click at [444, 191] on button "[DATE]" at bounding box center [443, 178] width 75 height 37
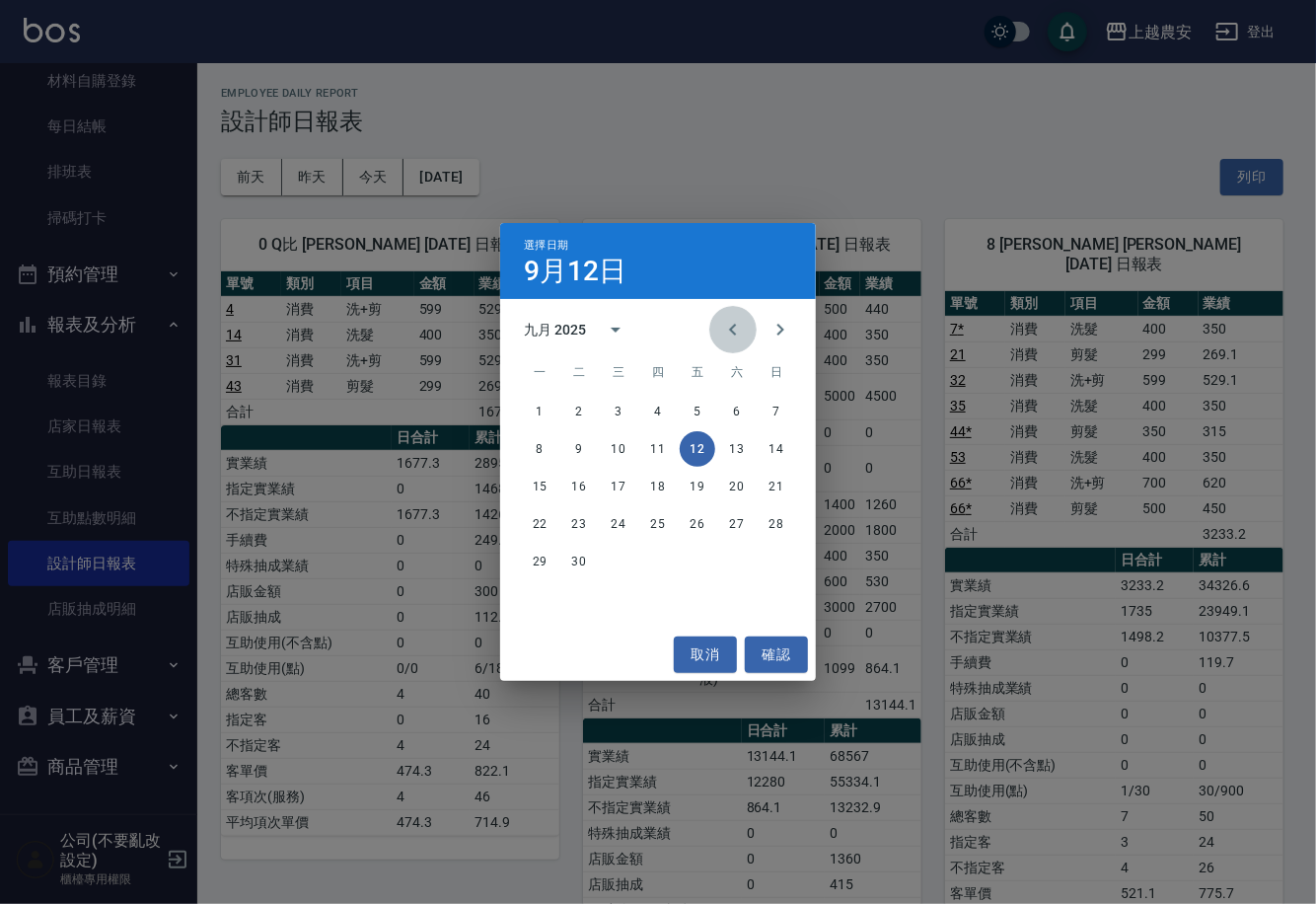
click at [737, 331] on icon "Previous month" at bounding box center [733, 330] width 24 height 24
click at [565, 485] on button "12" at bounding box center [579, 486] width 36 height 36
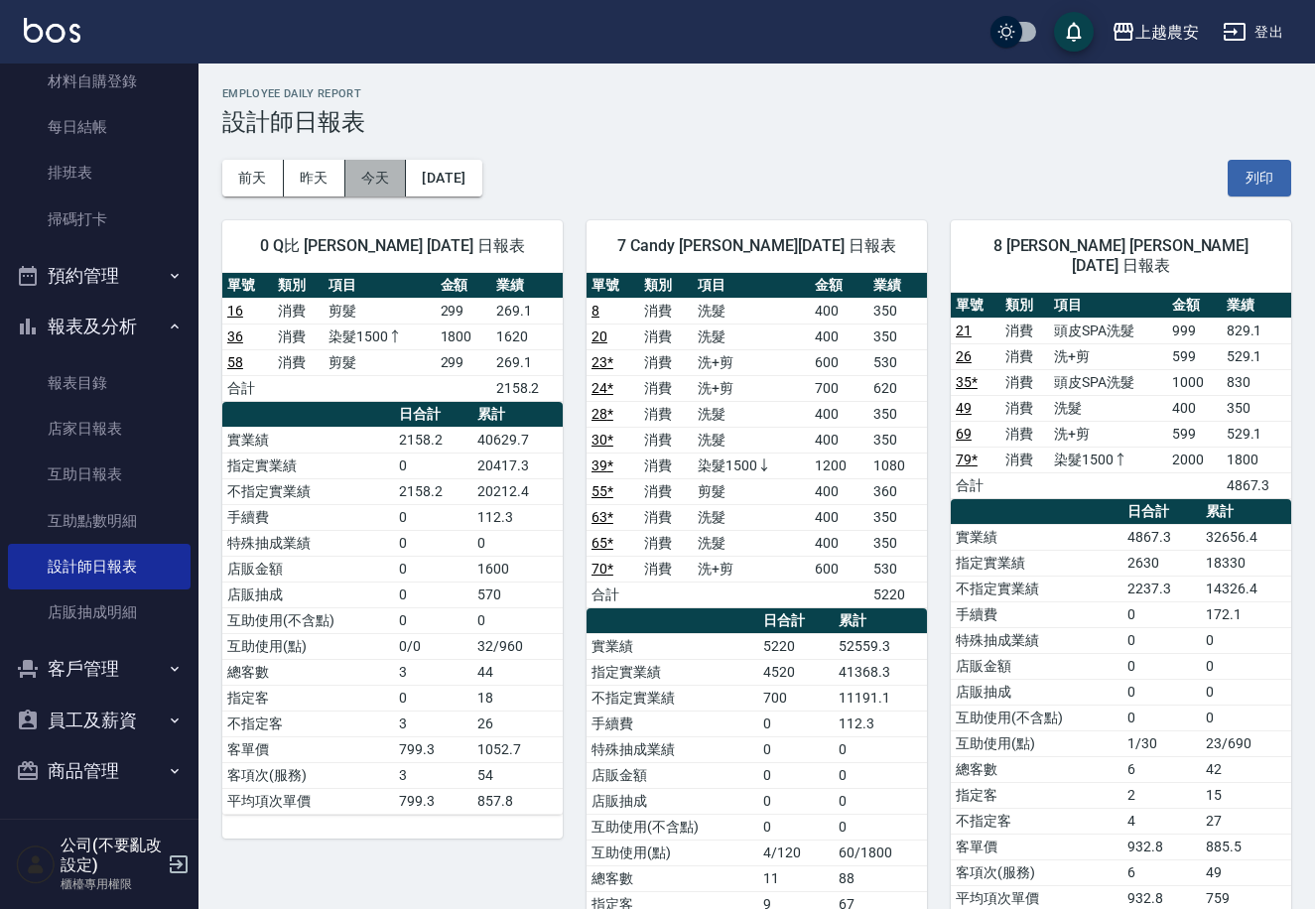
click at [387, 173] on button "今天" at bounding box center [376, 178] width 62 height 37
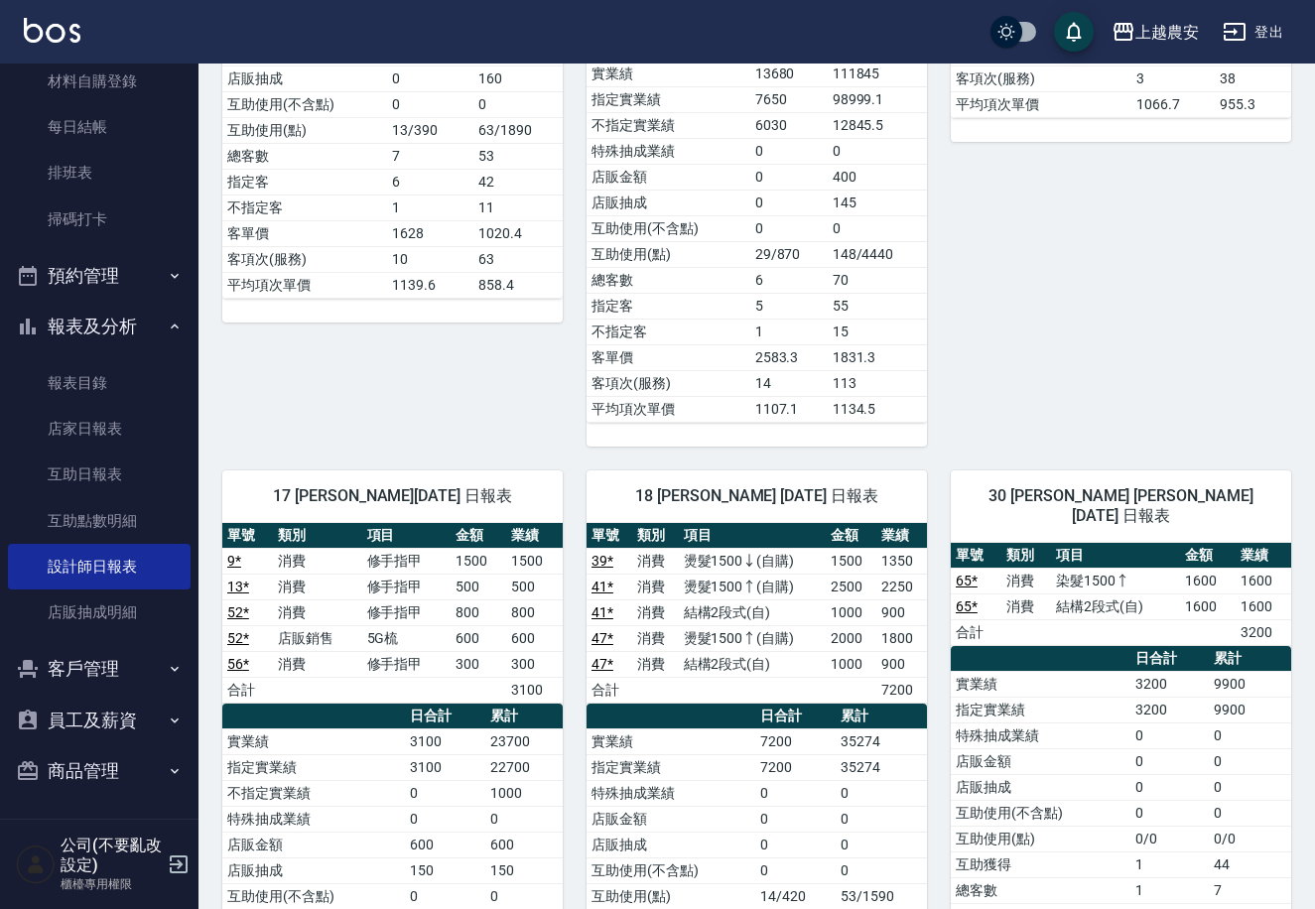
scroll to position [1668, 0]
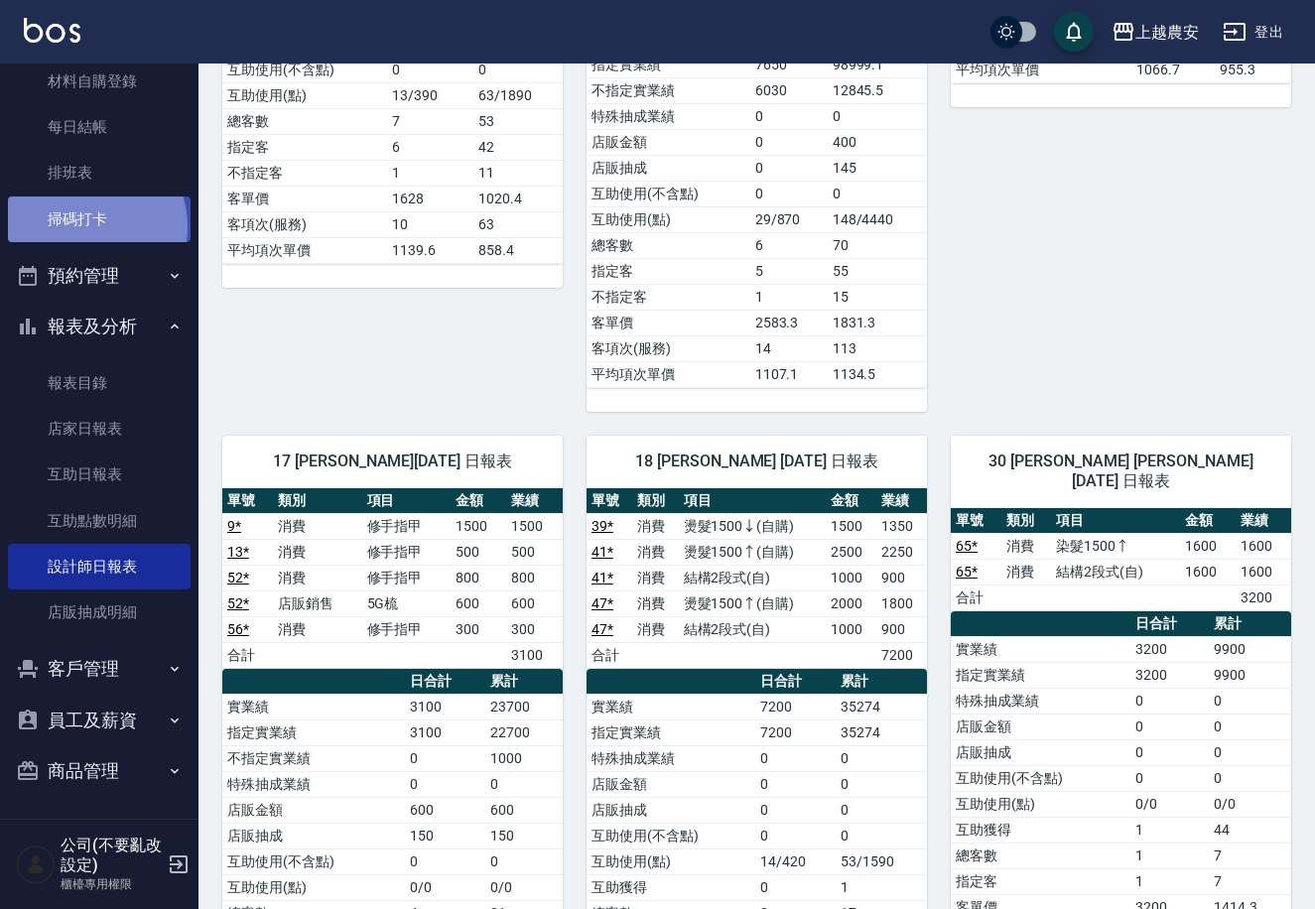
click at [84, 226] on link "掃碼打卡" at bounding box center [99, 220] width 183 height 46
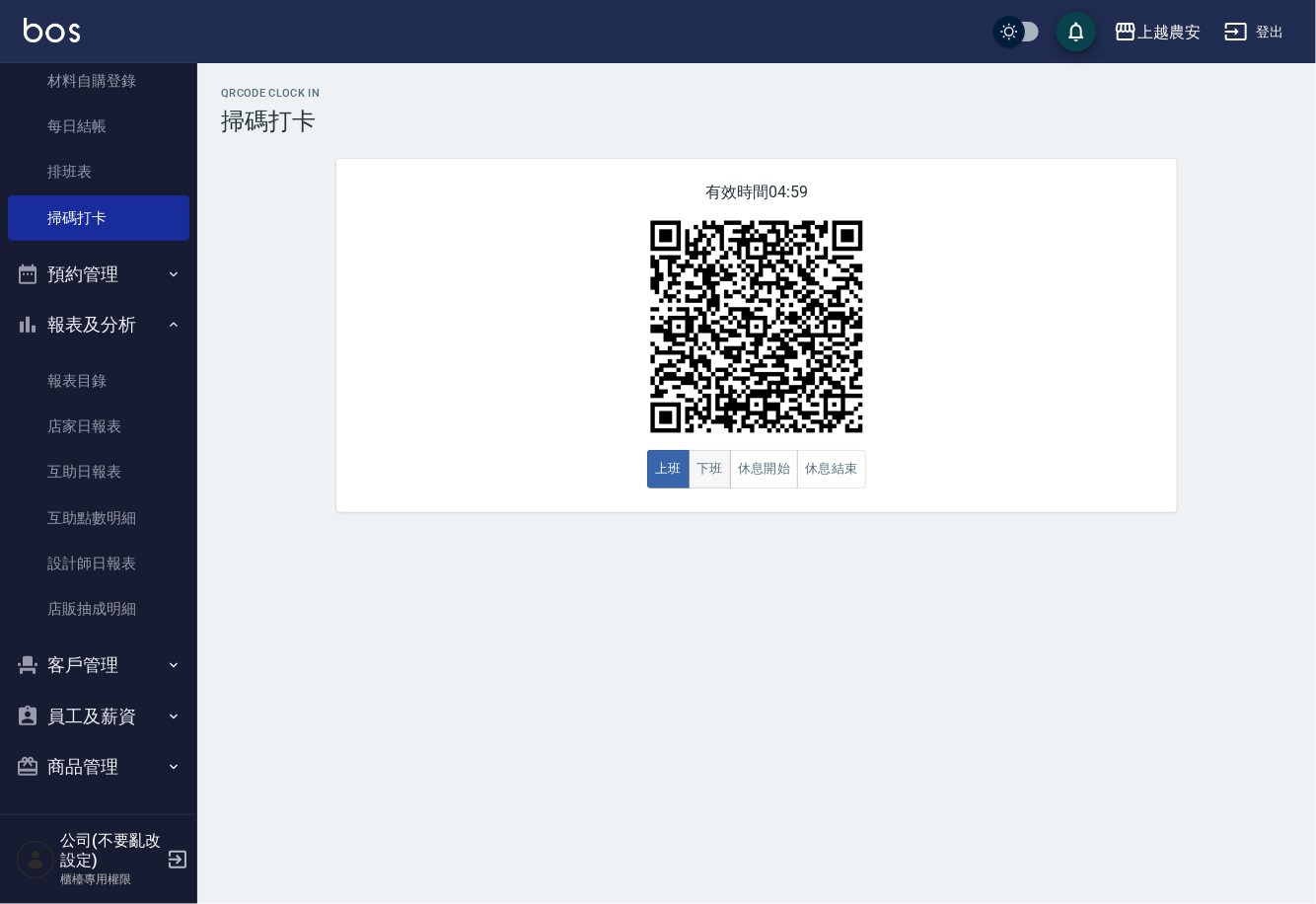
click at [718, 473] on button "下班" at bounding box center [710, 469] width 43 height 39
